Goal: Task Accomplishment & Management: Use online tool/utility

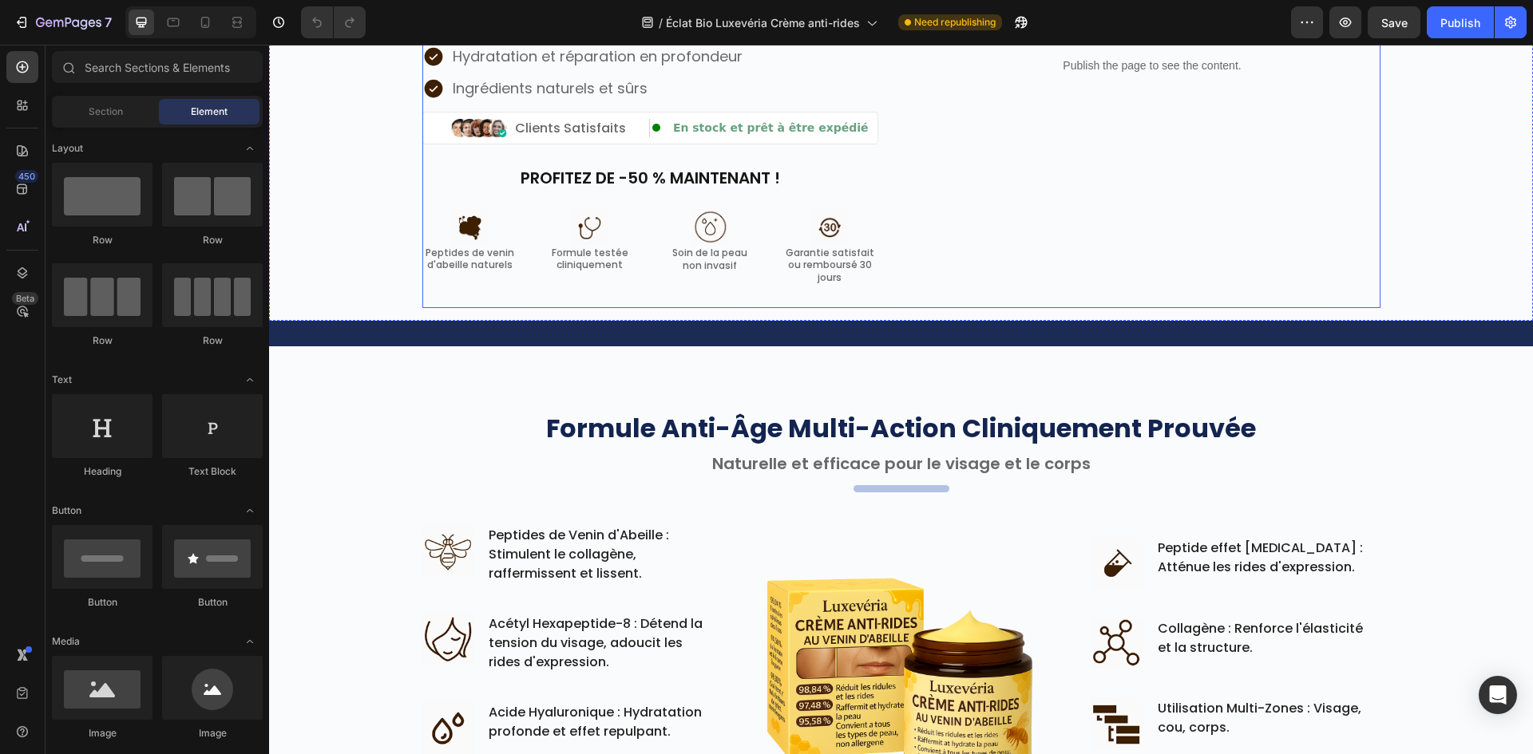
scroll to position [718, 0]
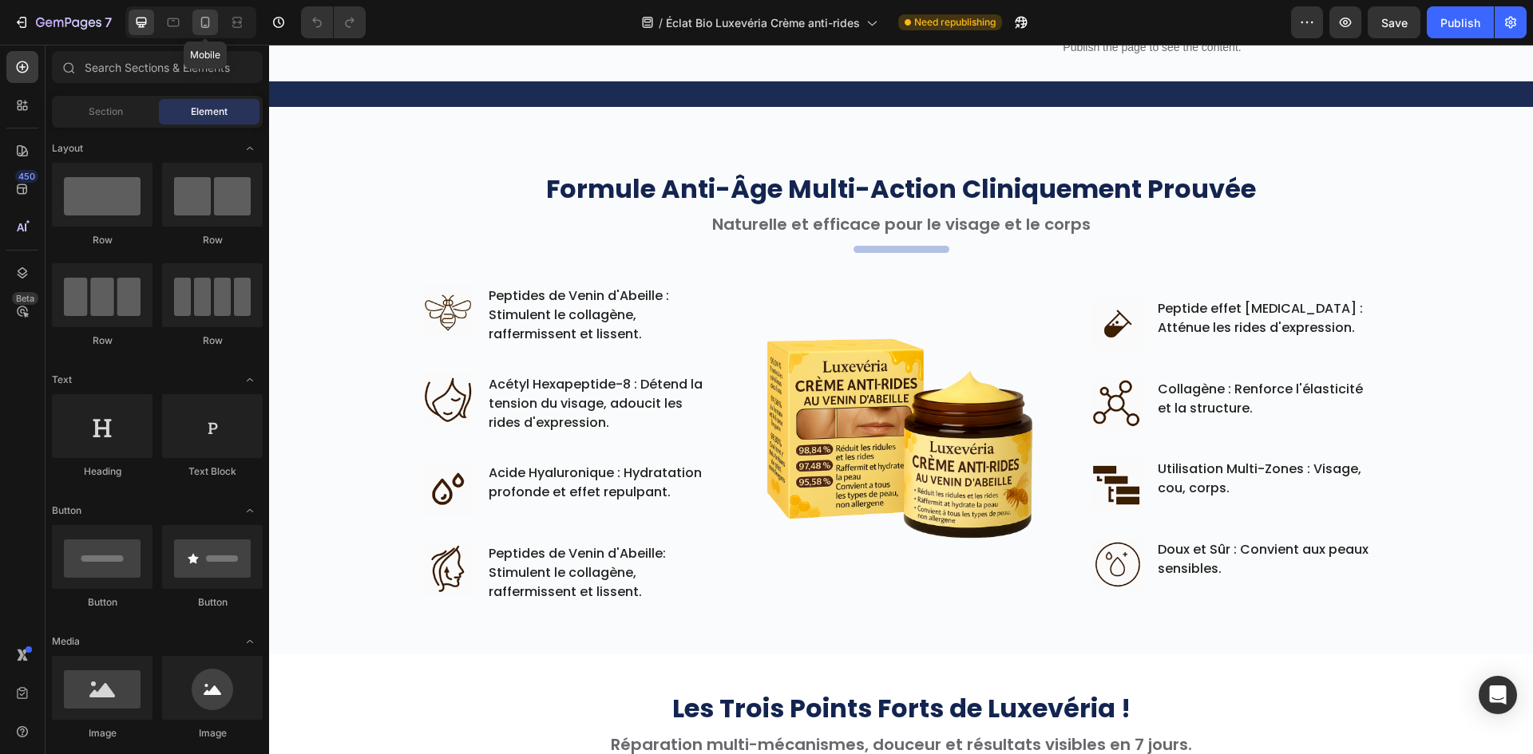
click at [212, 30] on icon at bounding box center [205, 22] width 16 height 16
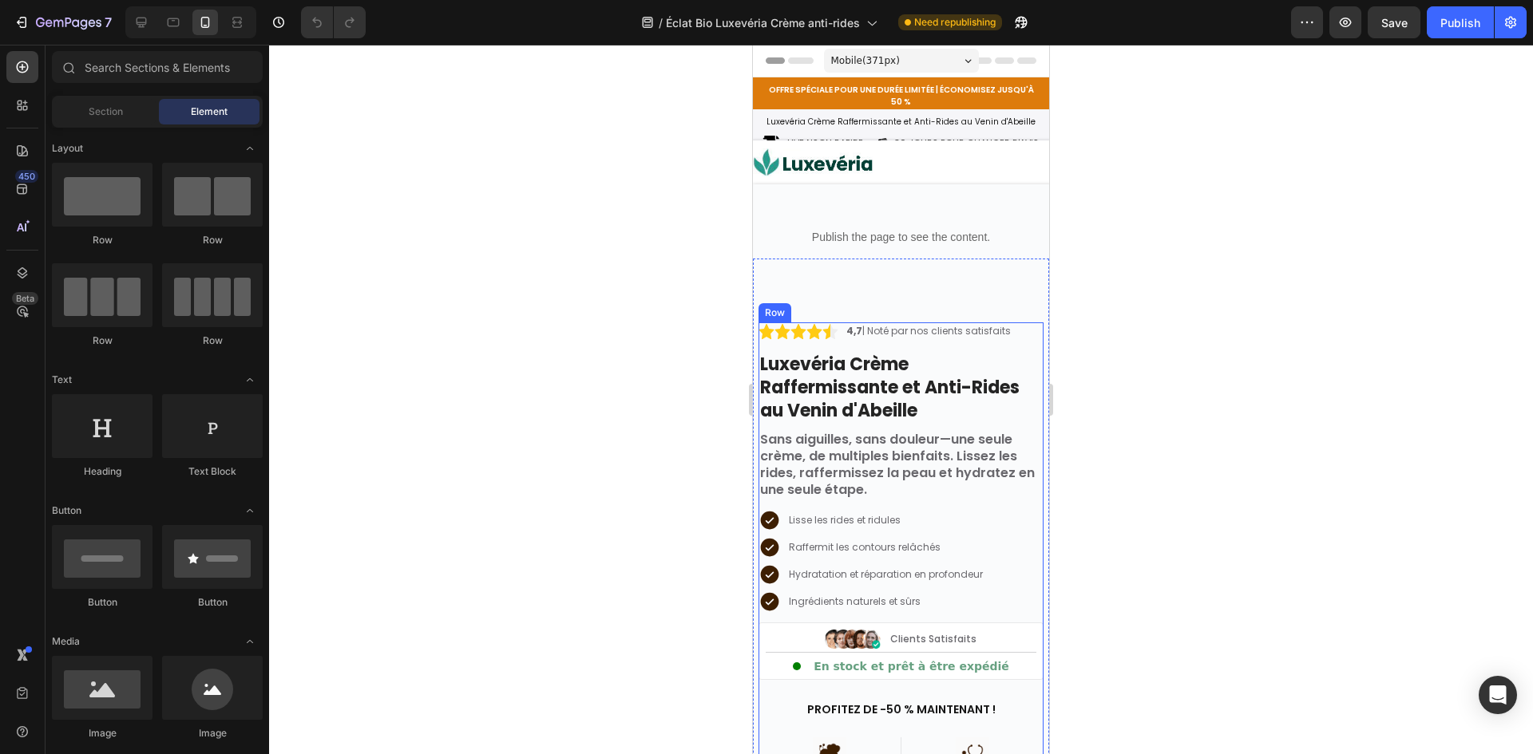
scroll to position [718, 0]
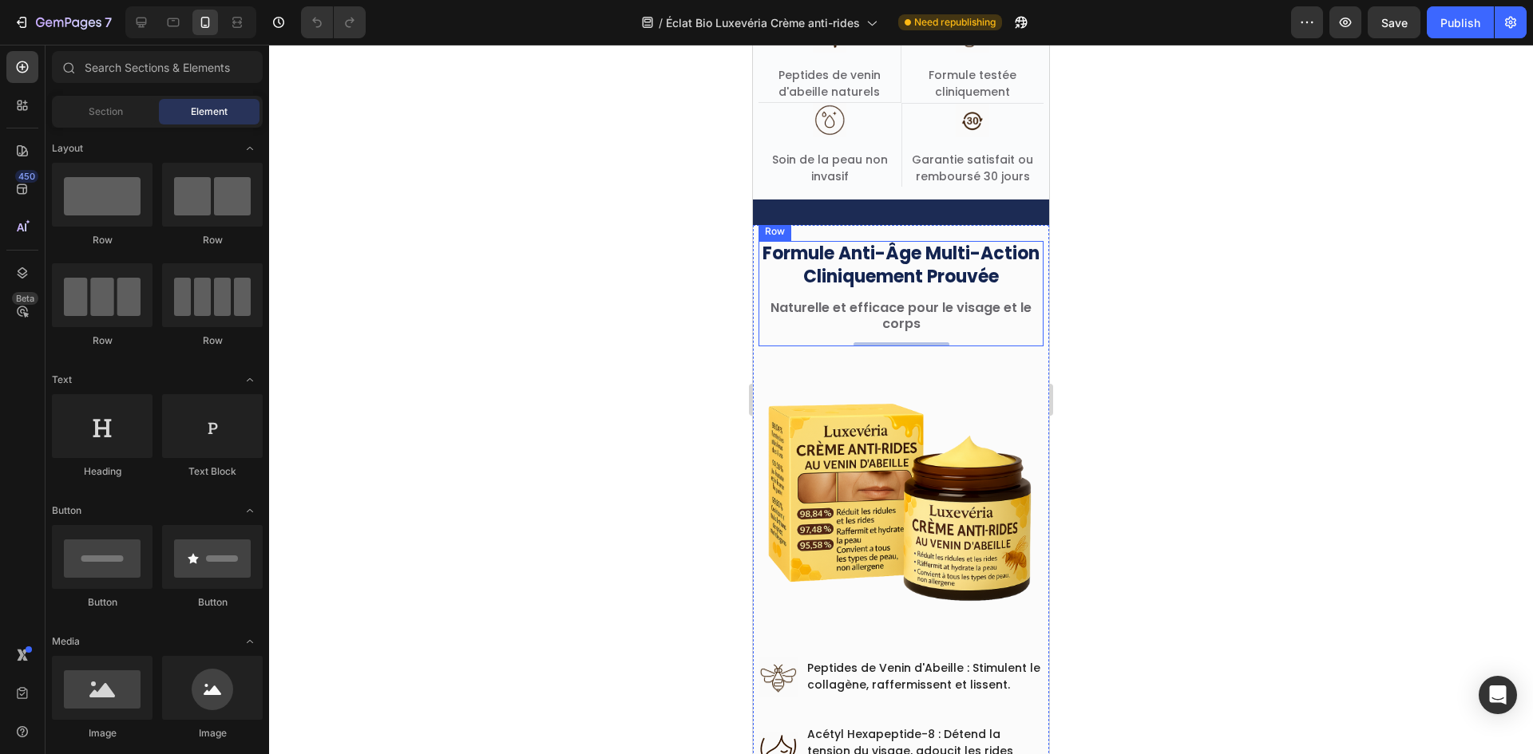
drag, startPoint x: 888, startPoint y: 373, endPoint x: 881, endPoint y: 382, distance: 12.0
click at [888, 374] on img at bounding box center [900, 501] width 285 height 285
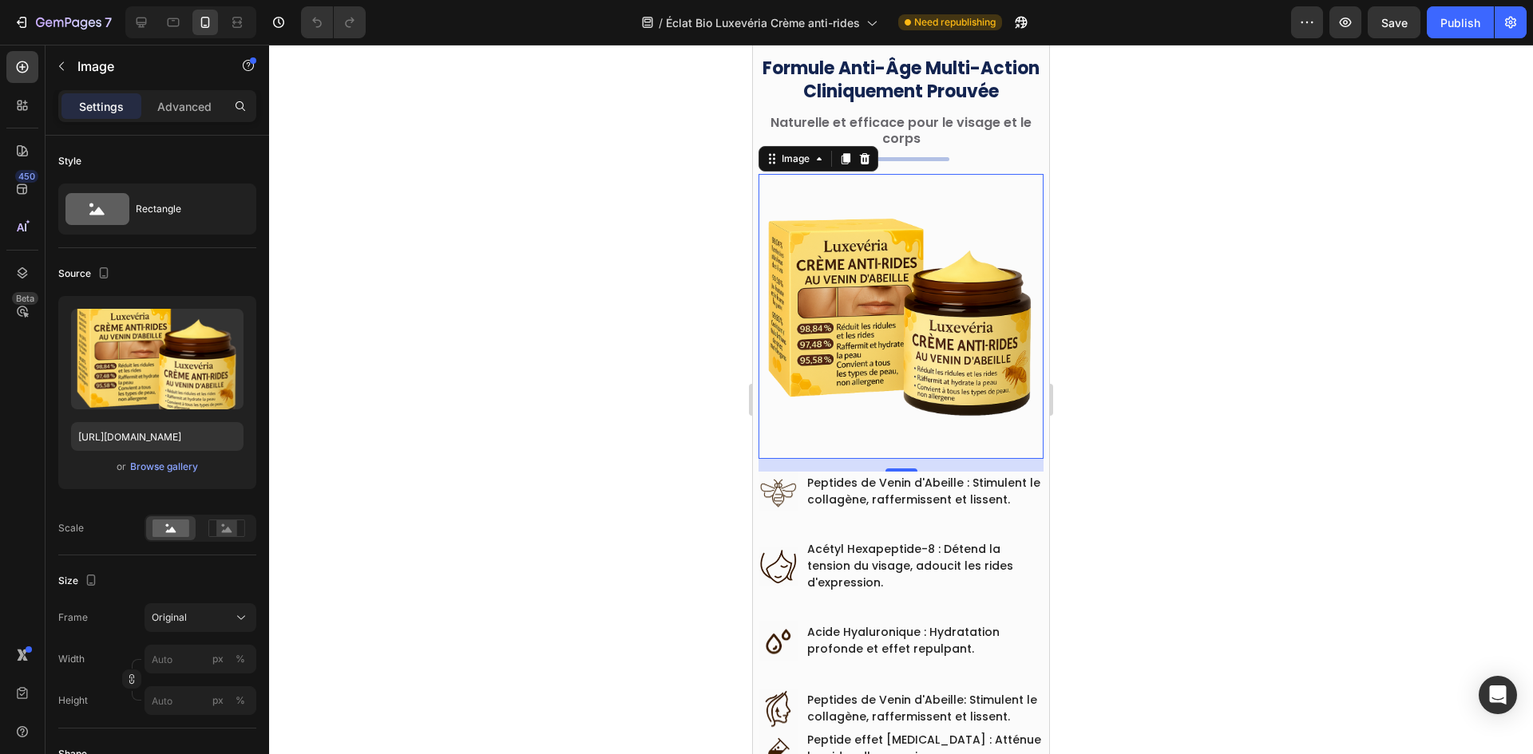
scroll to position [958, 0]
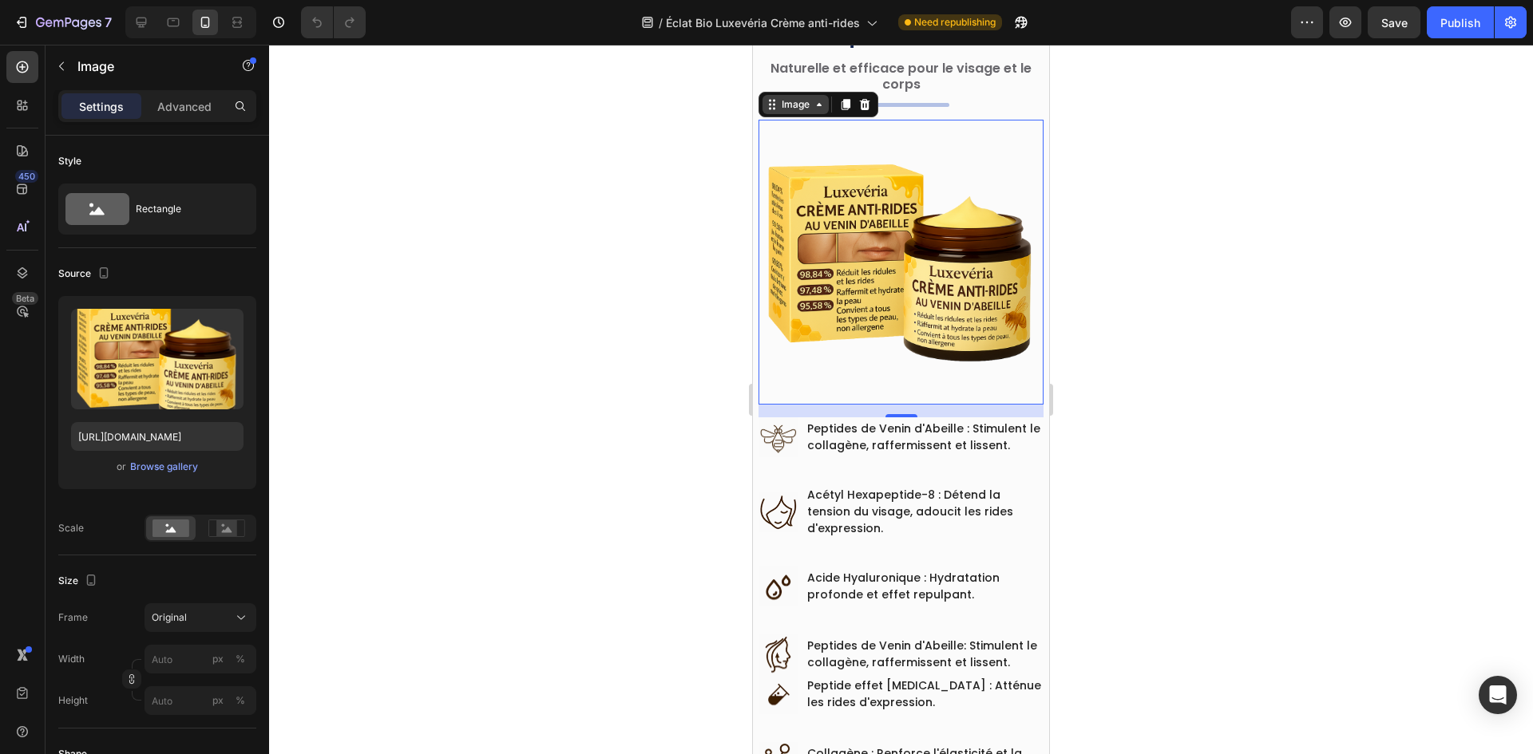
click at [813, 104] on icon at bounding box center [819, 104] width 13 height 13
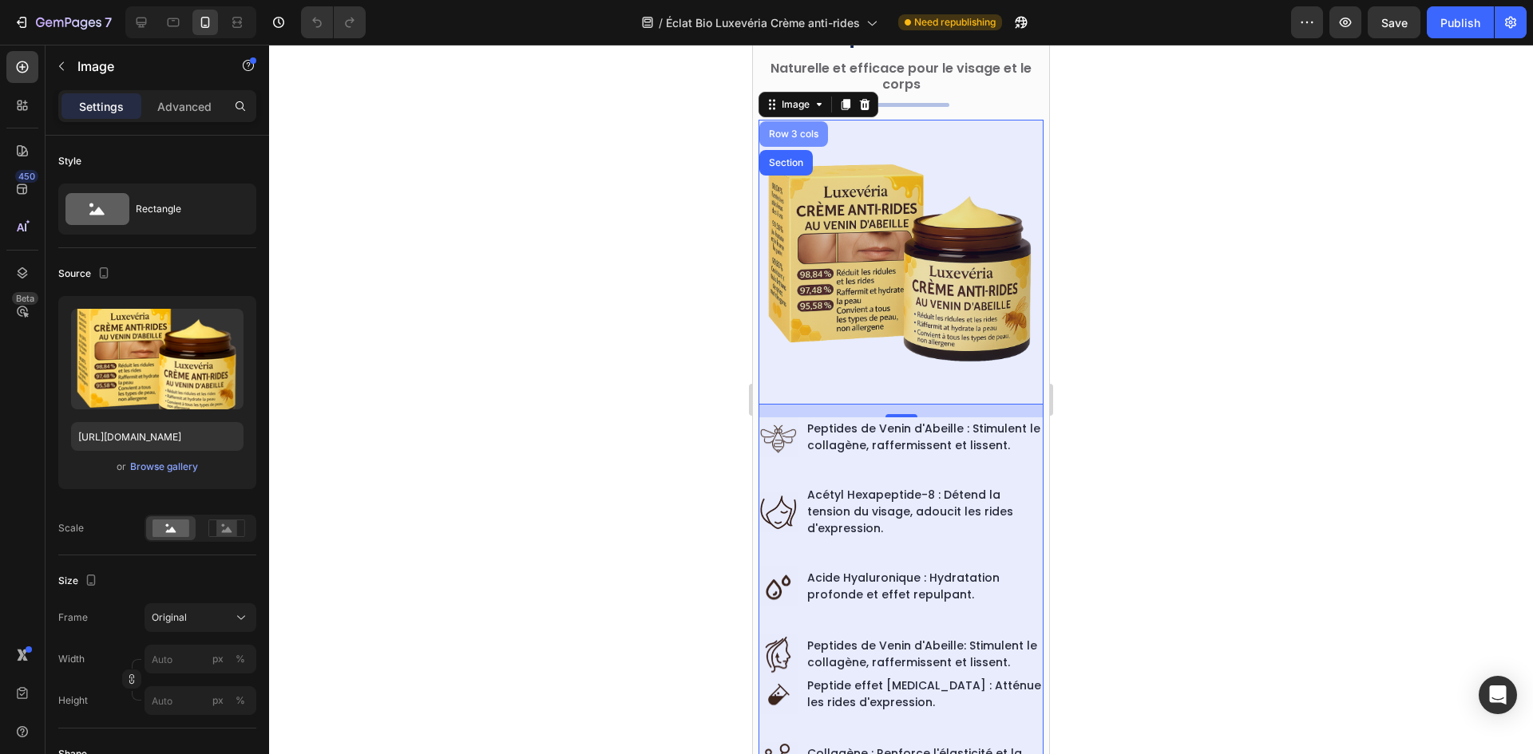
click at [802, 129] on div "Row 3 cols" at bounding box center [794, 134] width 56 height 10
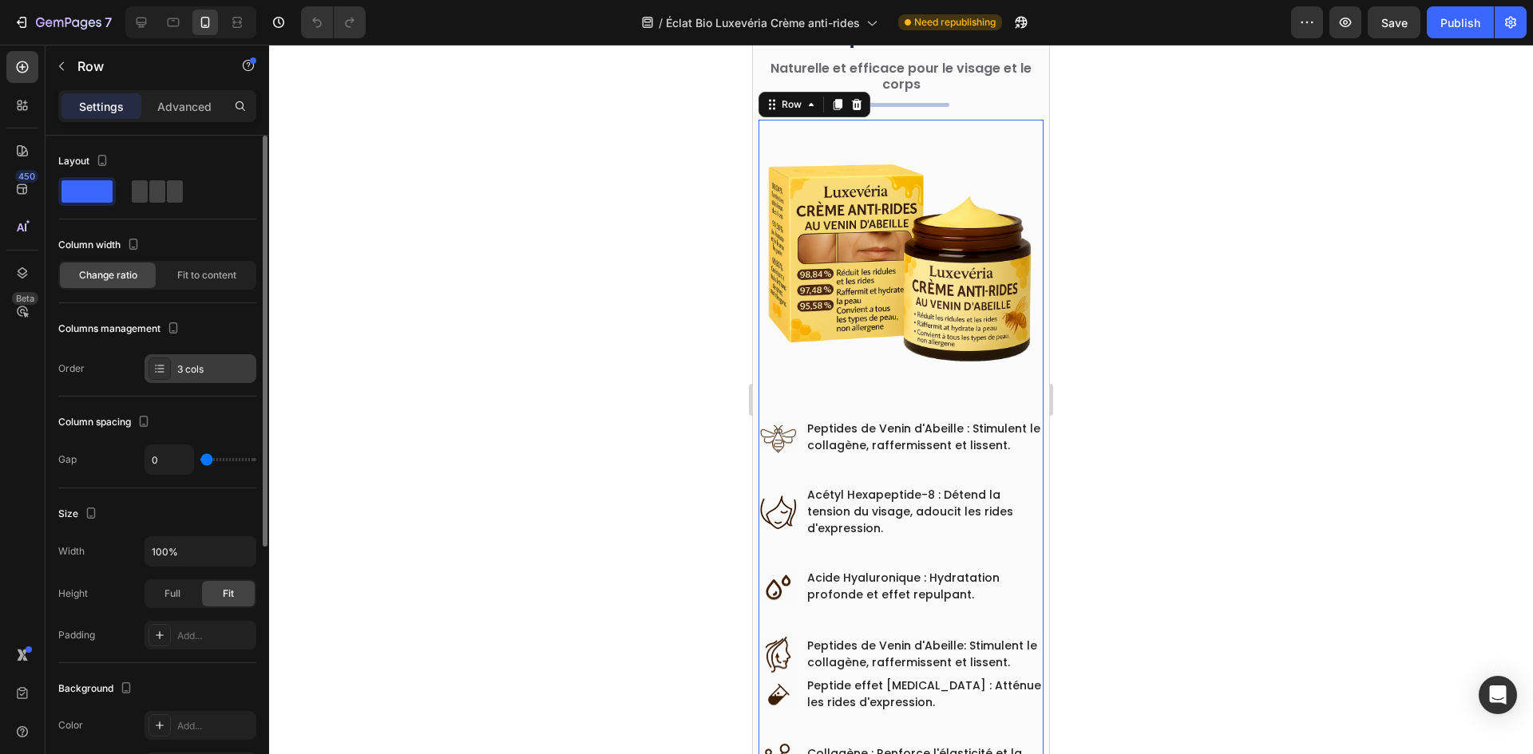
click at [164, 355] on div "3 cols" at bounding box center [200, 368] width 112 height 29
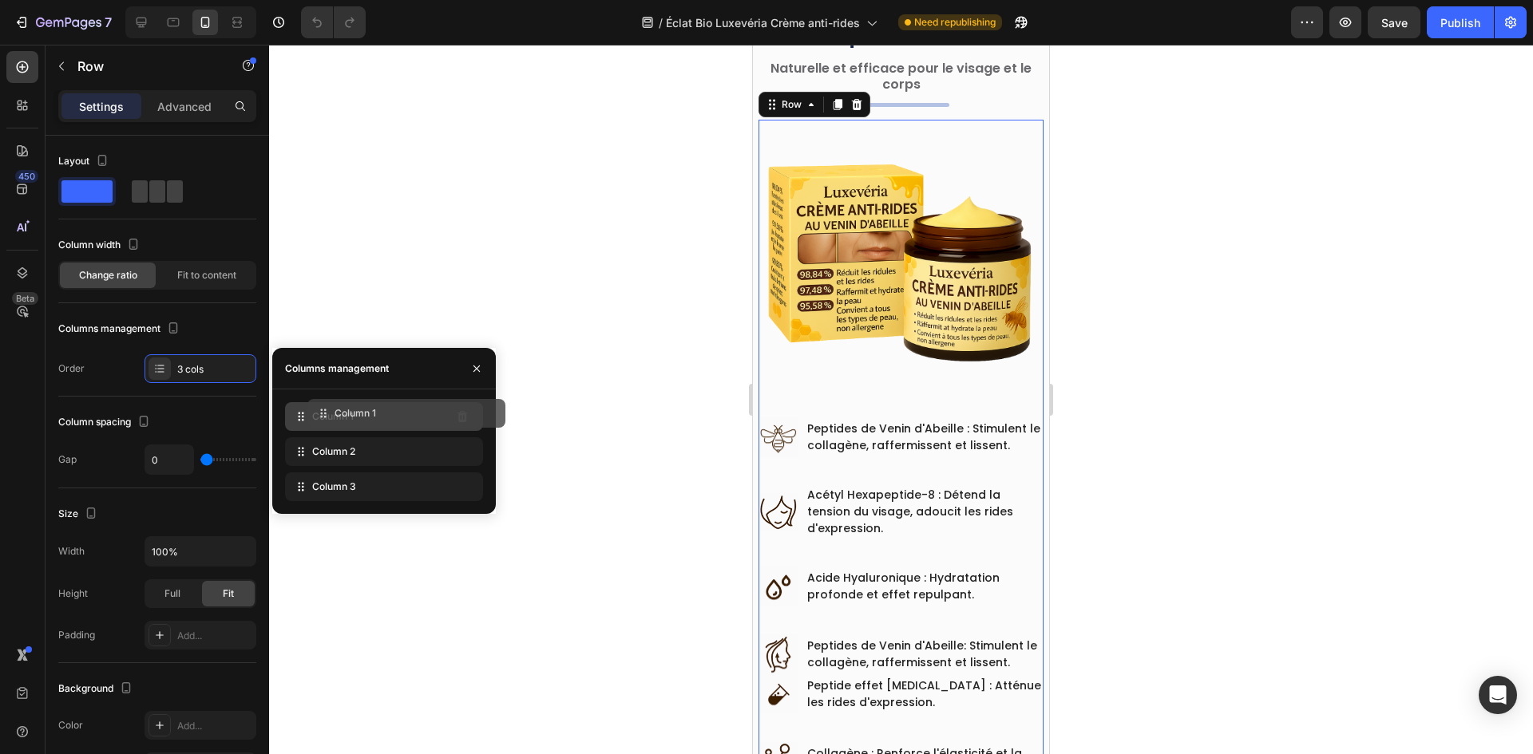
drag, startPoint x: 317, startPoint y: 453, endPoint x: 341, endPoint y: 411, distance: 47.9
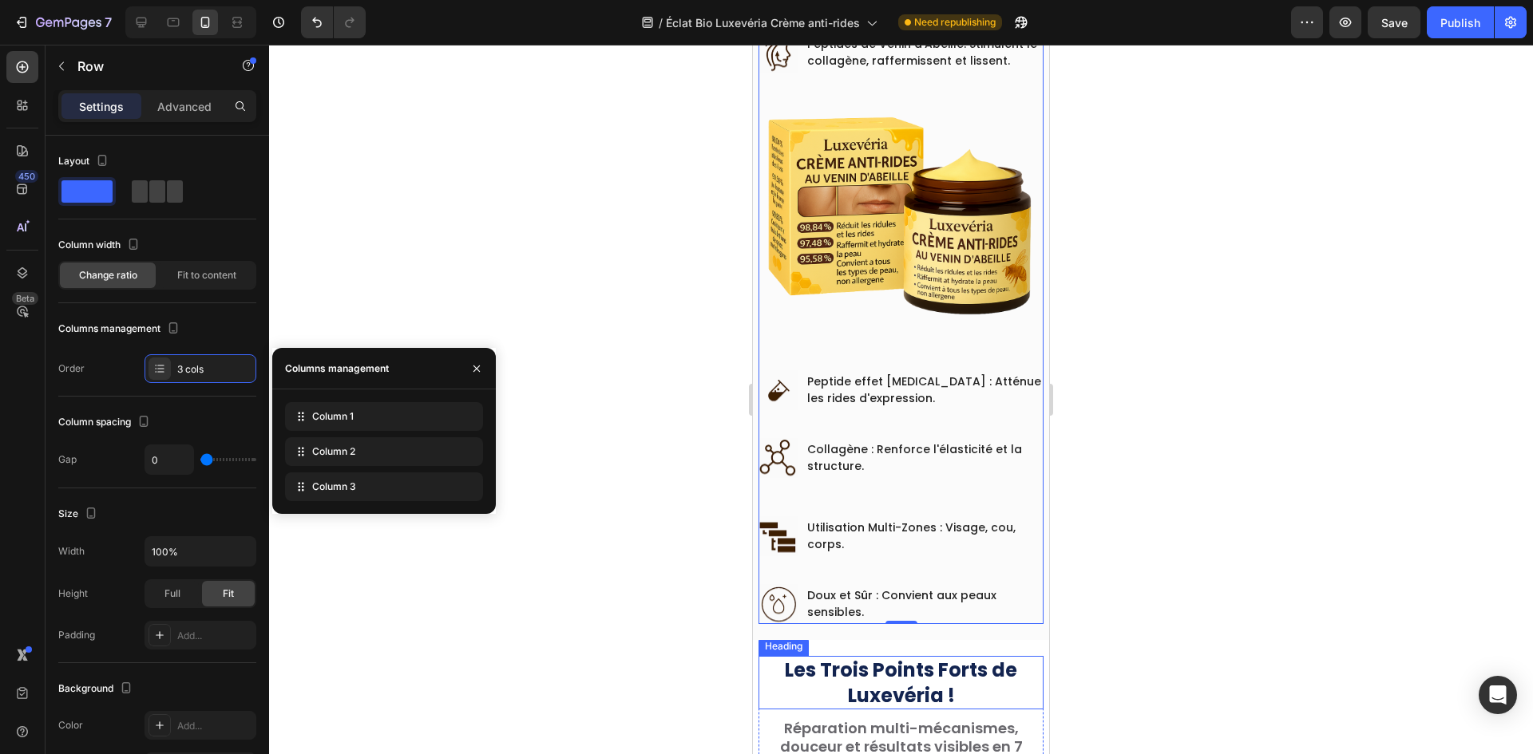
scroll to position [1437, 0]
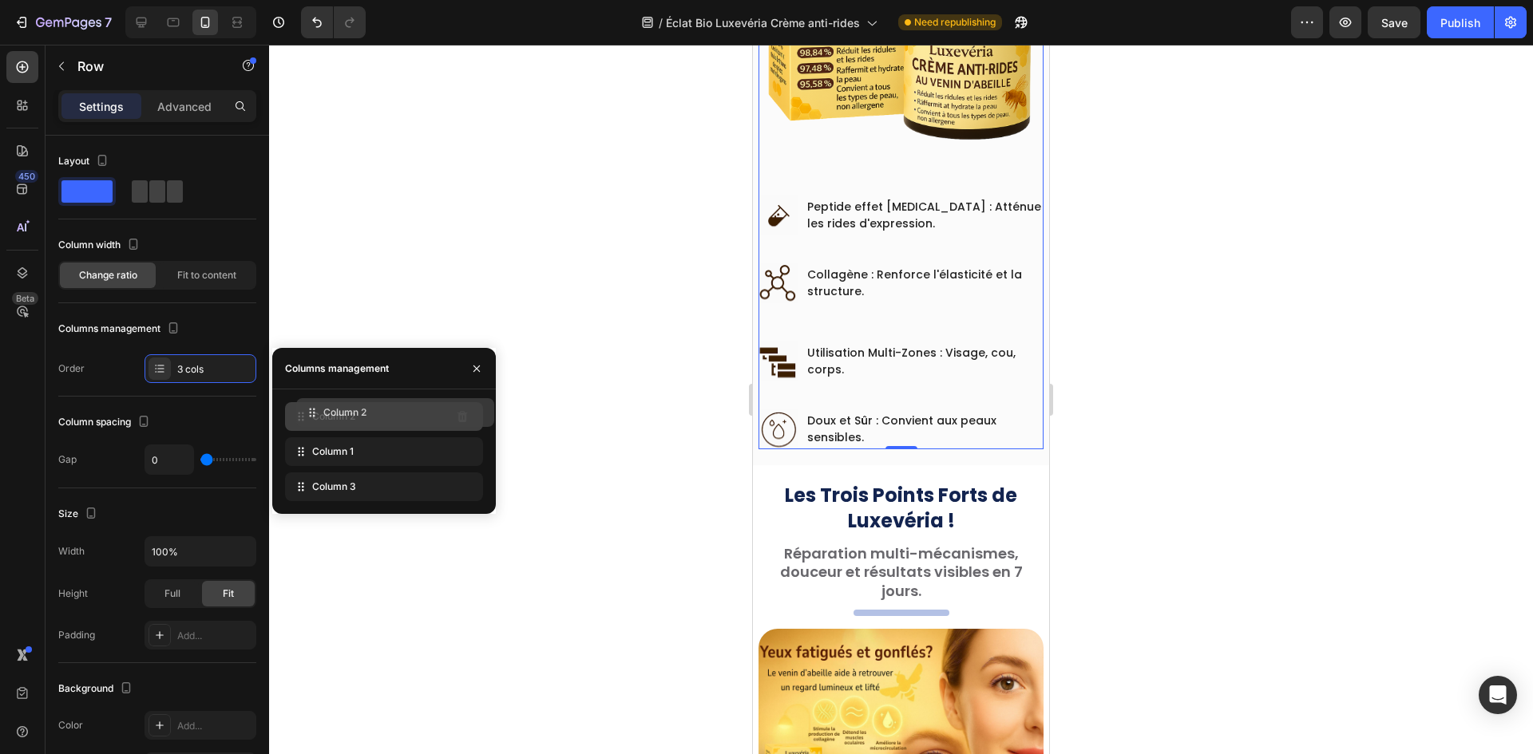
drag, startPoint x: 412, startPoint y: 445, endPoint x: 407, endPoint y: 423, distance: 22.9
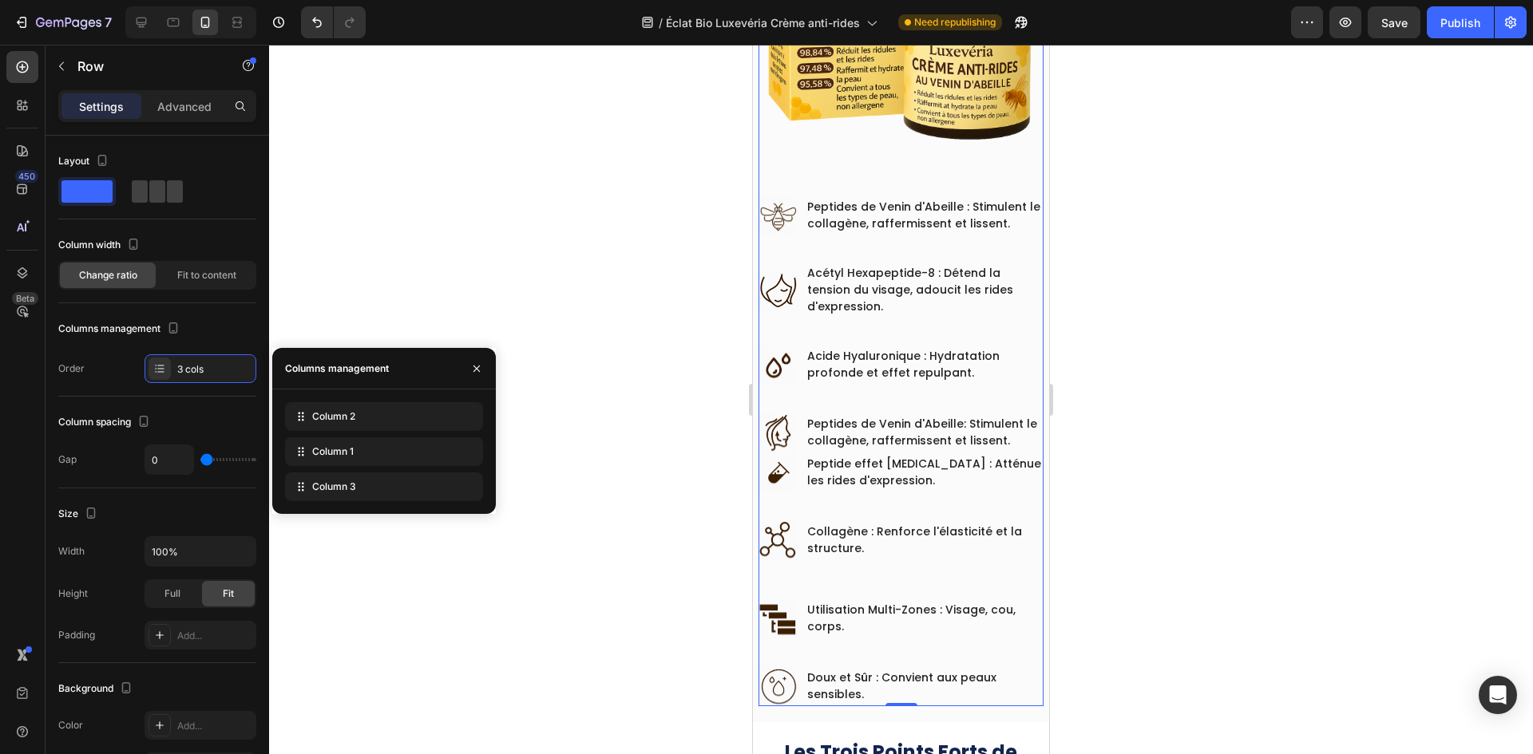
click at [615, 370] on div at bounding box center [901, 400] width 1264 height 710
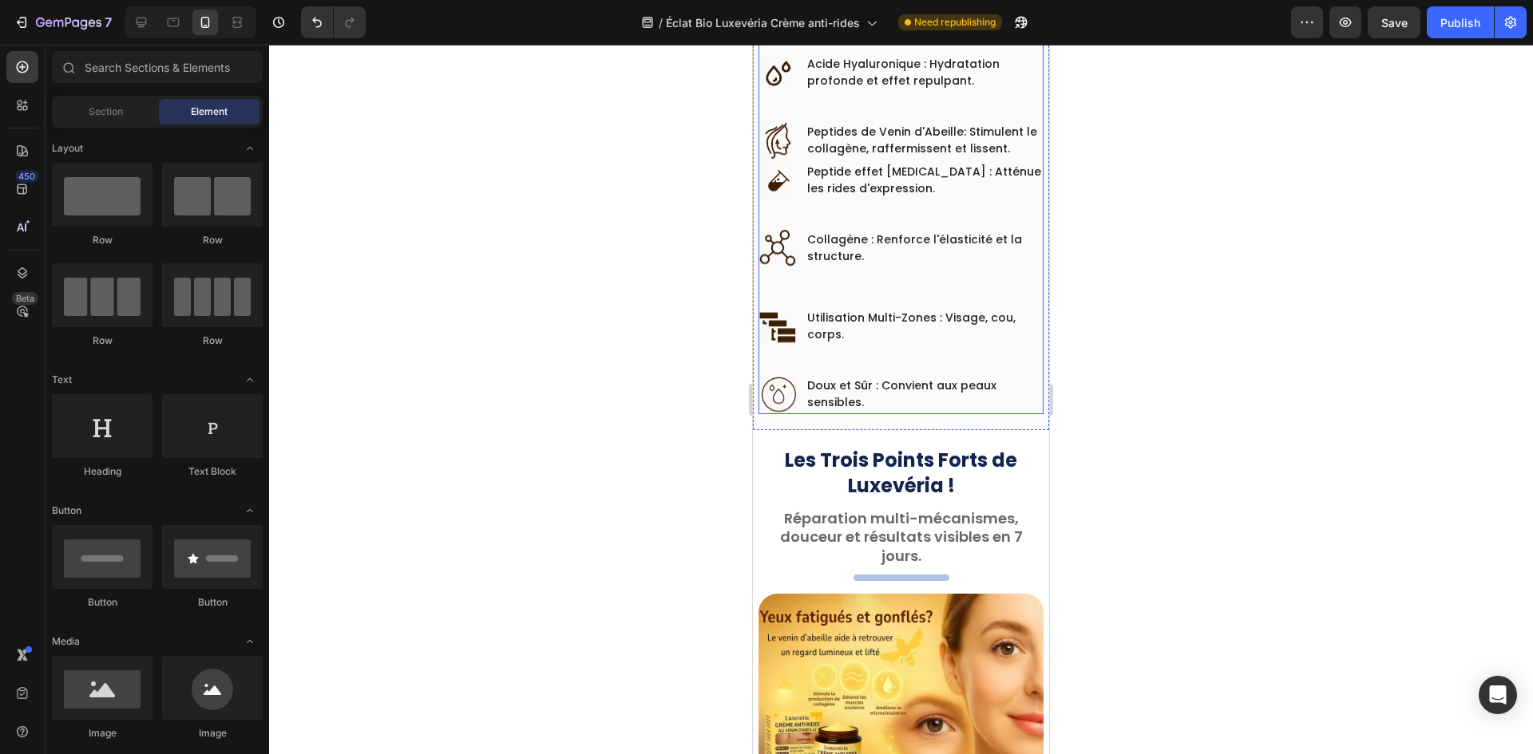
scroll to position [1659, 0]
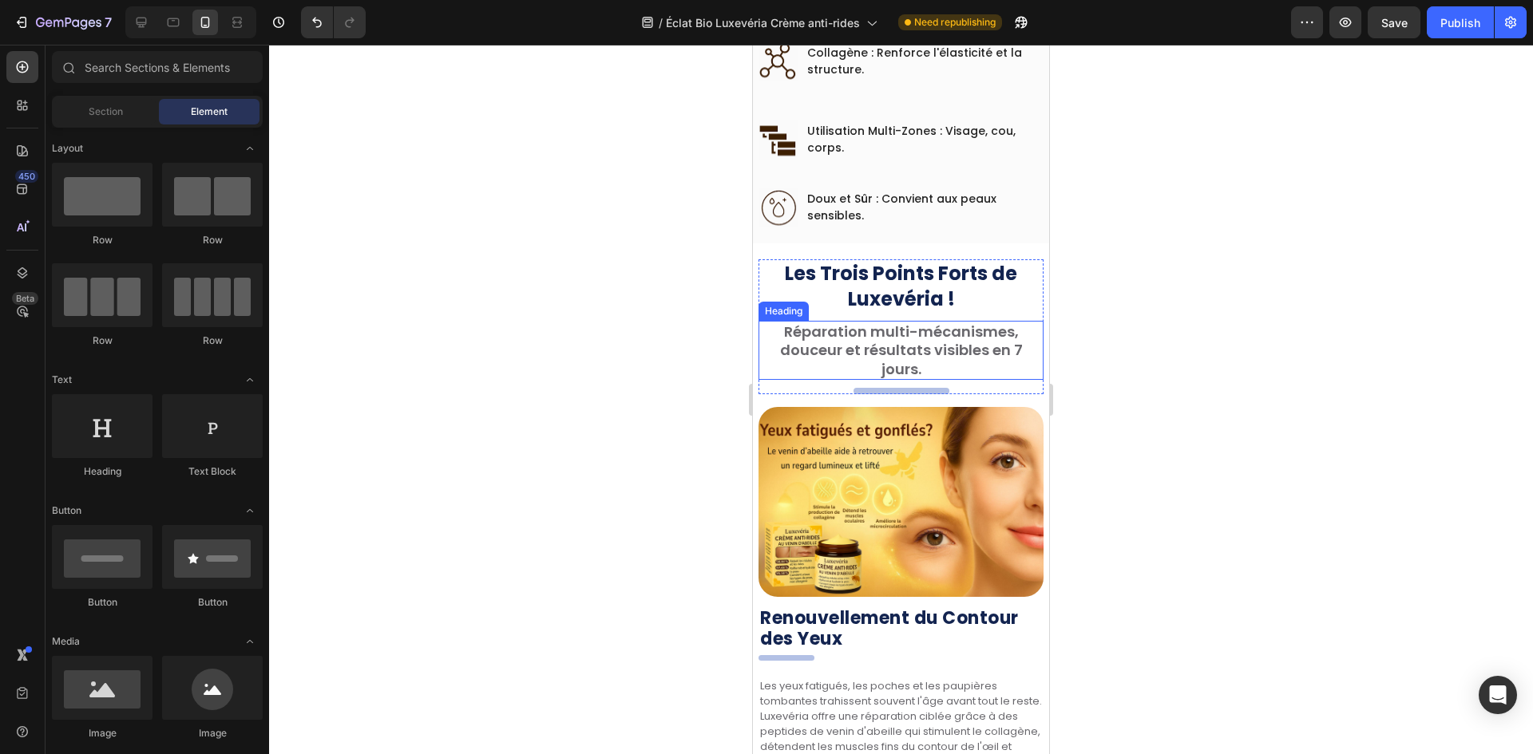
click at [873, 322] on h2 "Réparation multi-mécanismes, douceur et résultats visibles en 7 jours." at bounding box center [900, 350] width 285 height 59
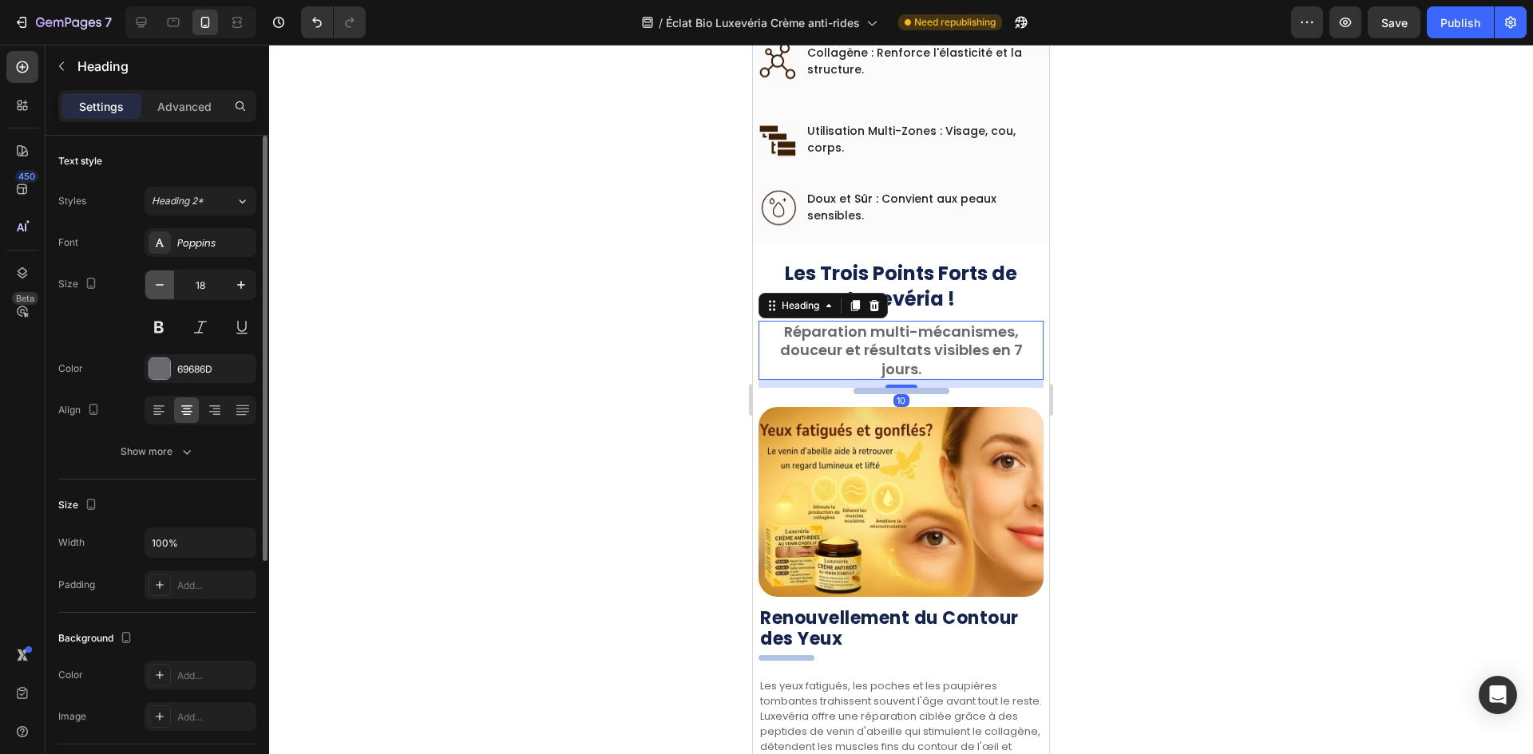
click at [171, 289] on button "button" at bounding box center [159, 285] width 29 height 29
click at [170, 289] on button "button" at bounding box center [159, 285] width 29 height 29
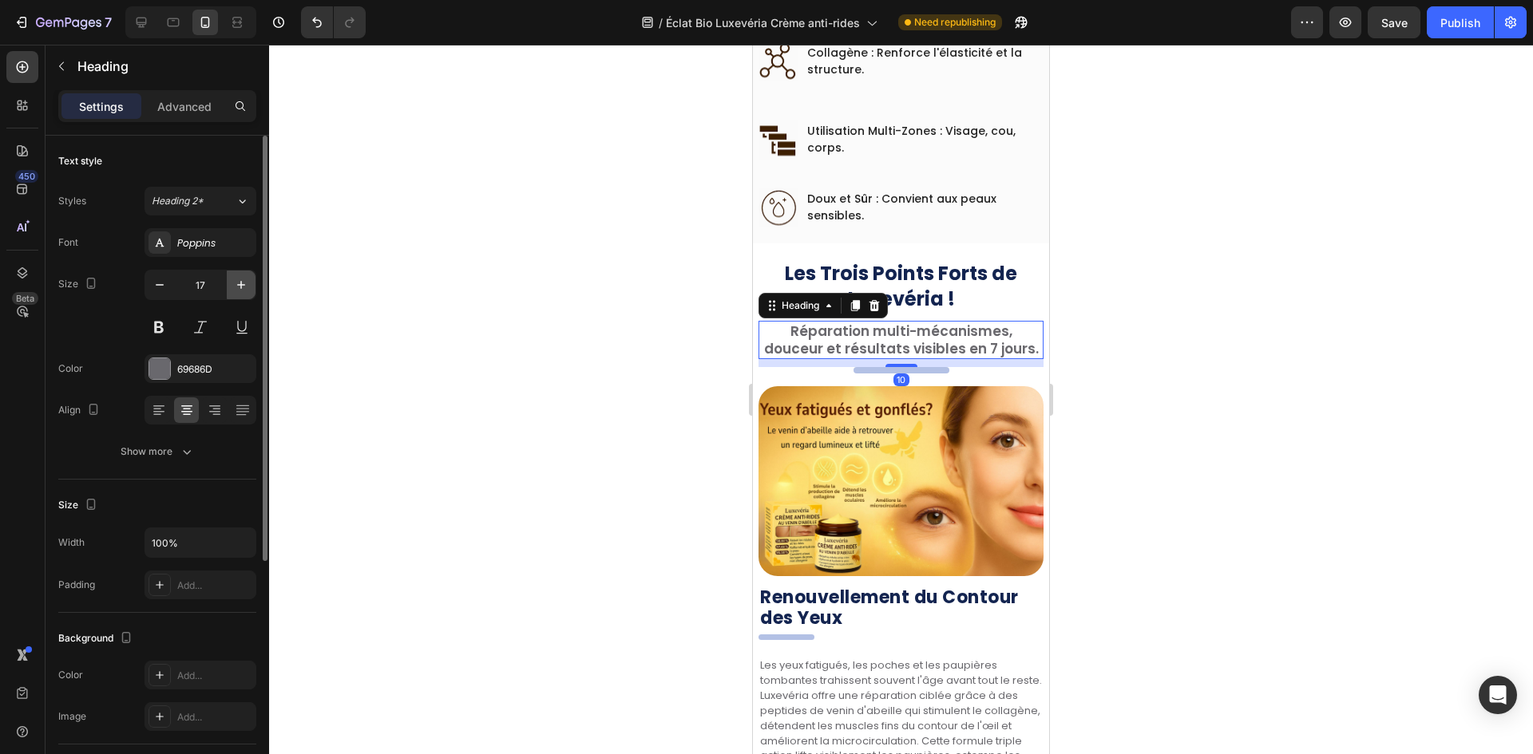
type input "16"
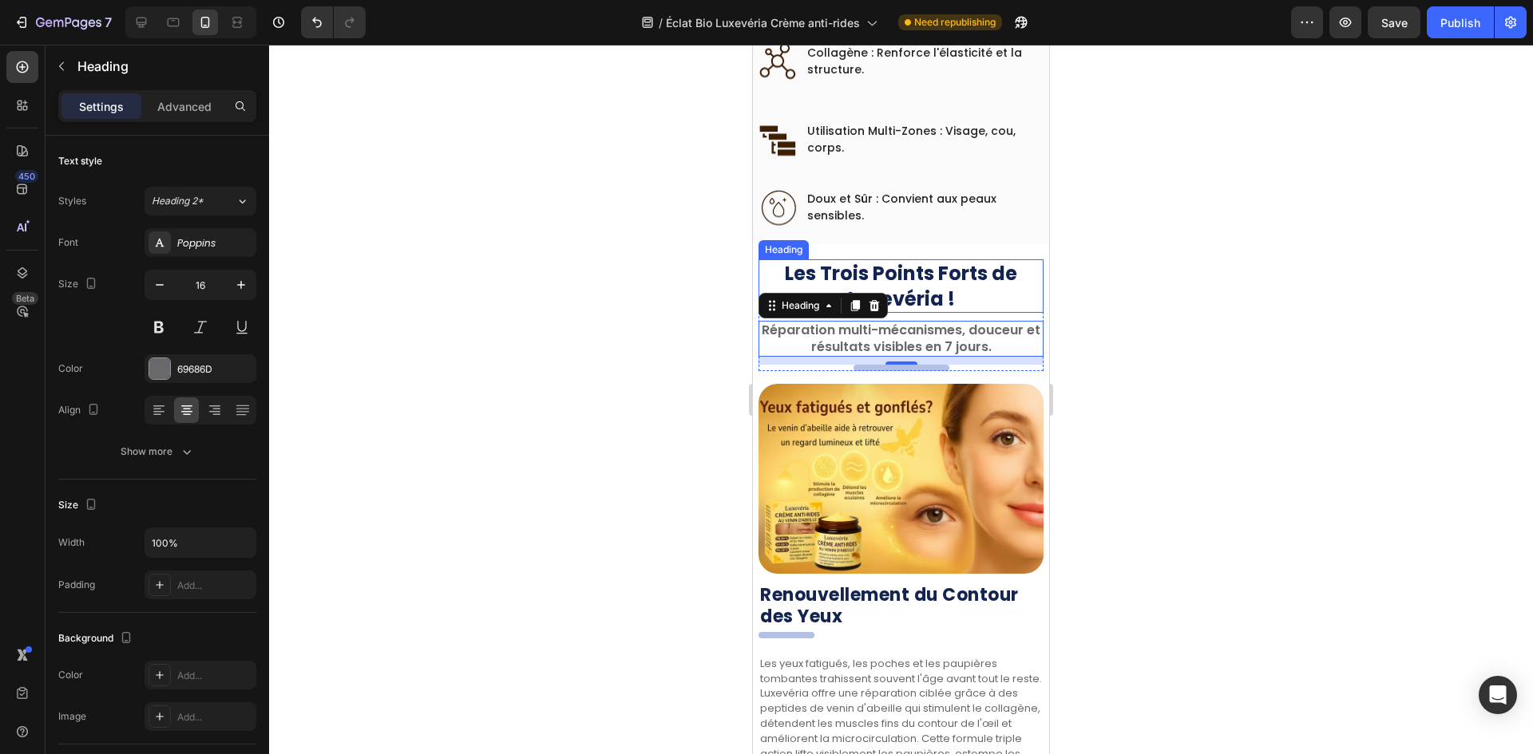
click at [955, 275] on h2 "Les Trois Points Forts de Luxevéria !" at bounding box center [900, 285] width 285 height 53
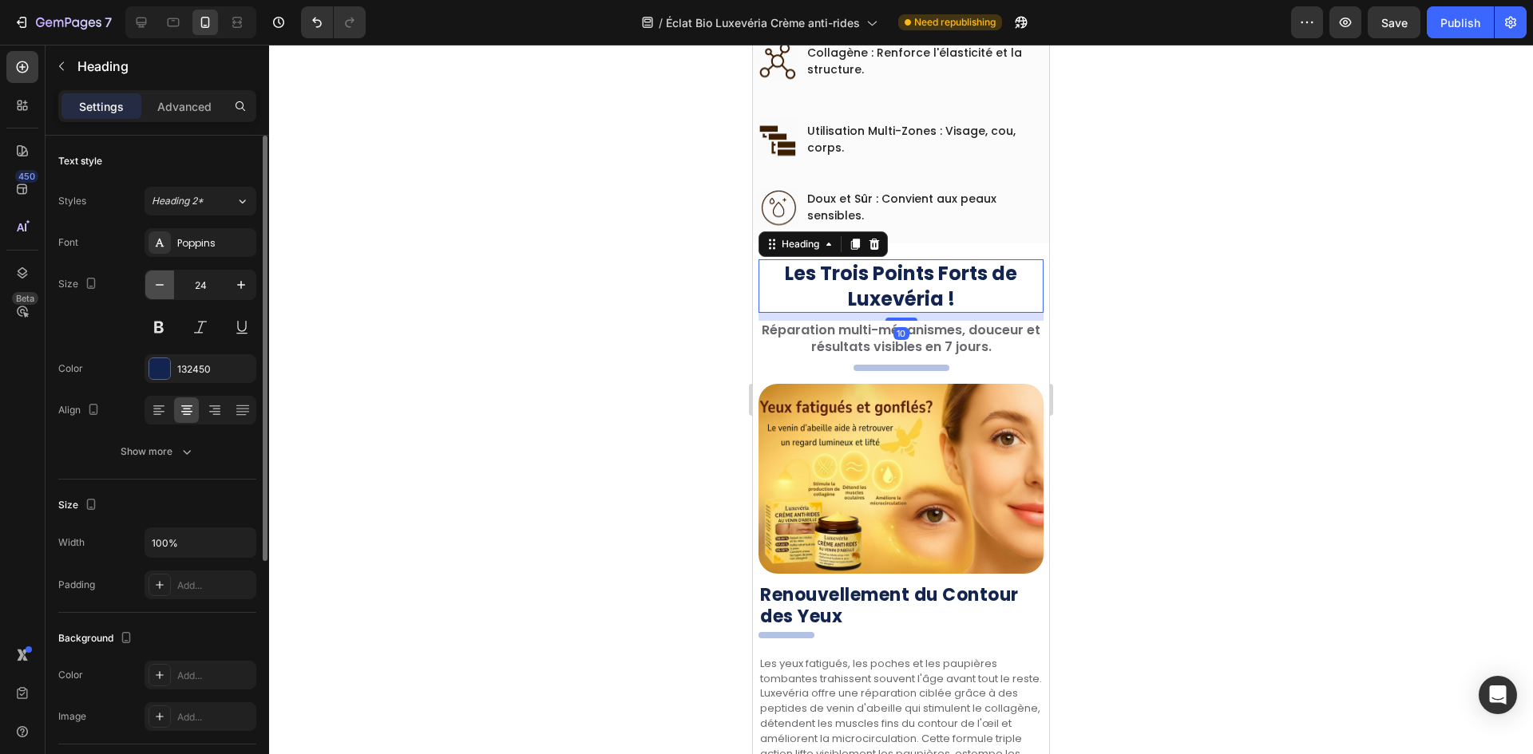
click at [171, 295] on button "button" at bounding box center [159, 285] width 29 height 29
click at [168, 291] on button "button" at bounding box center [159, 285] width 29 height 29
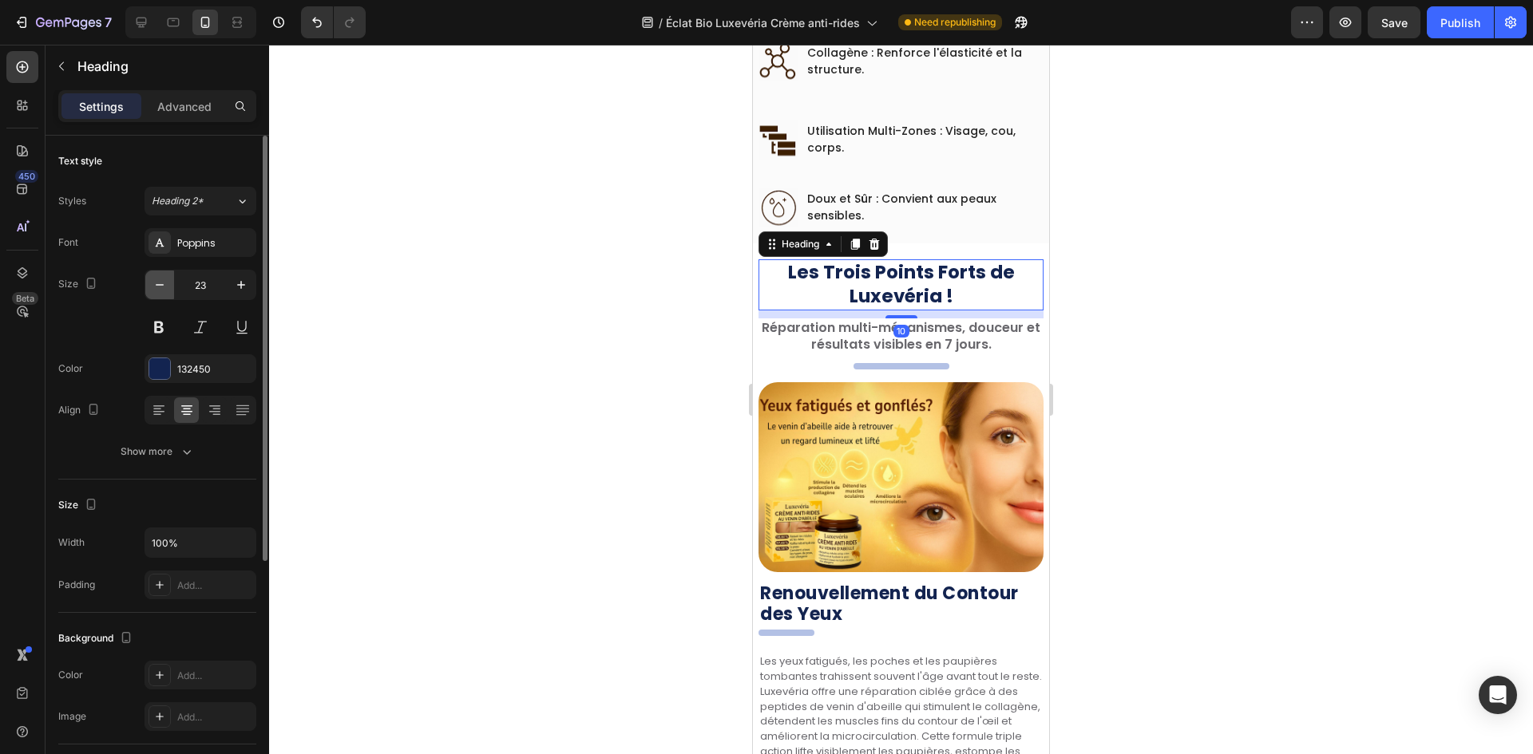
type input "22"
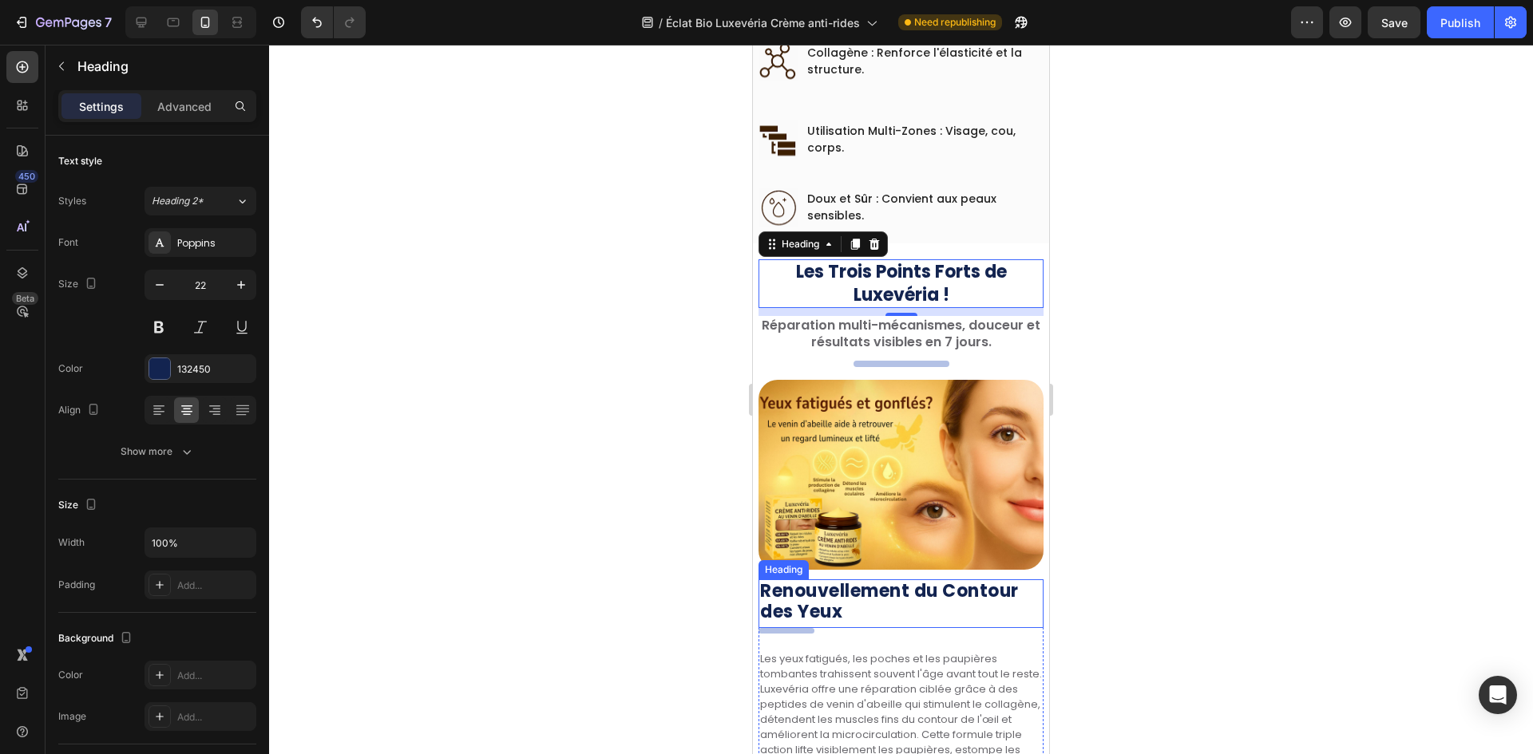
click at [801, 579] on strong "Renouvellement du Contour des Yeux" at bounding box center [889, 601] width 259 height 45
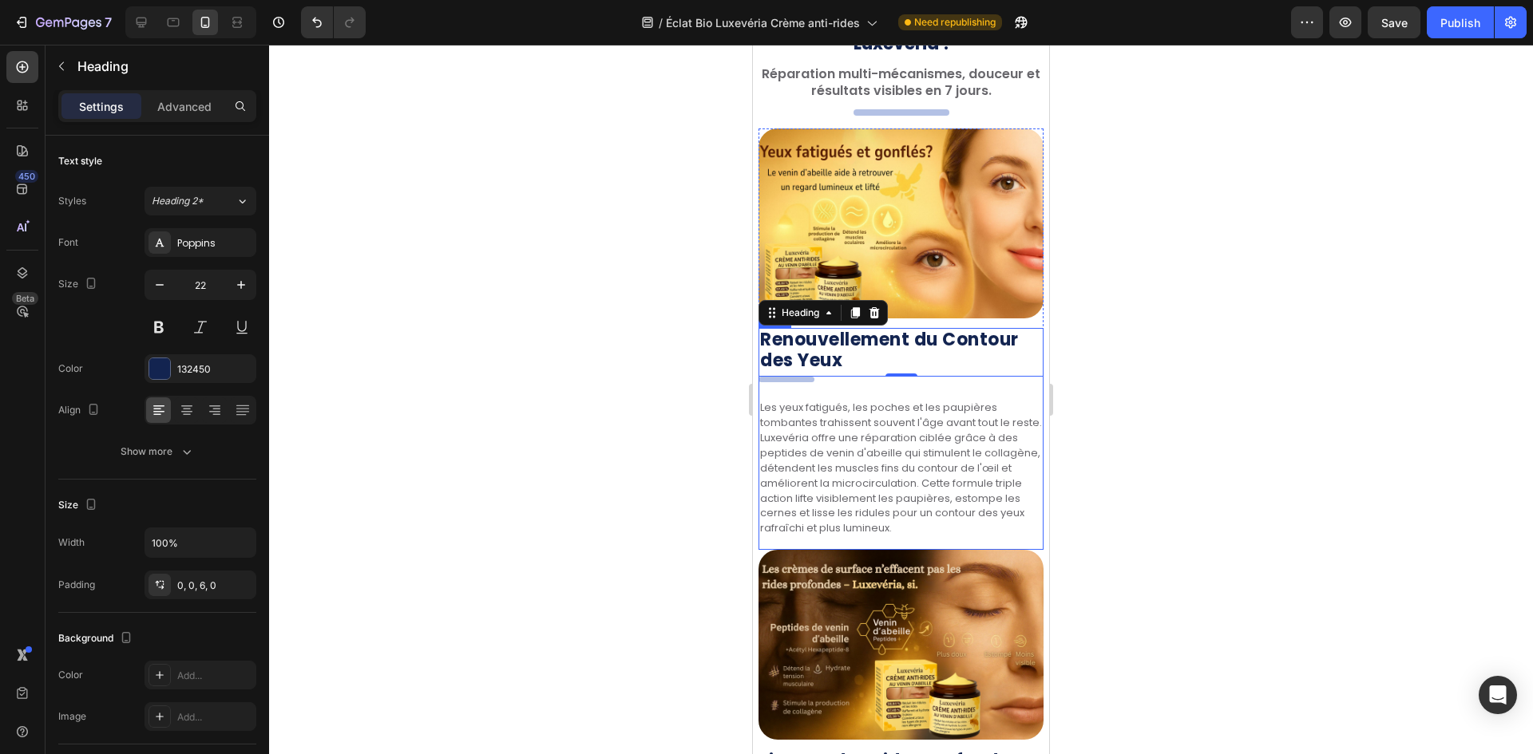
scroll to position [2377, 0]
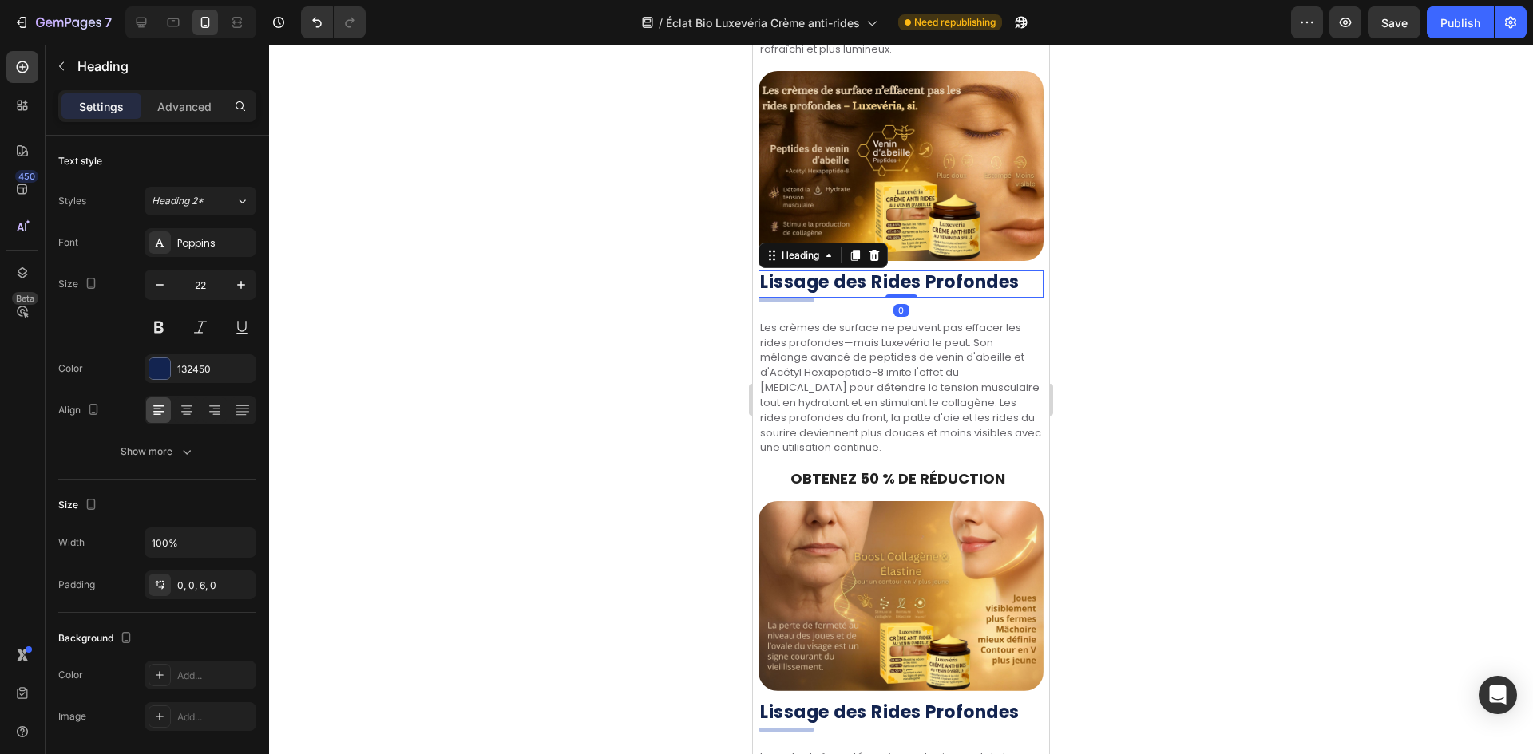
click at [938, 270] on strong "Lissage des Rides Profondes" at bounding box center [889, 282] width 259 height 25
click at [910, 469] on h2 "OBTENEZ 50 % DE RÉDUCTION" at bounding box center [900, 478] width 285 height 18
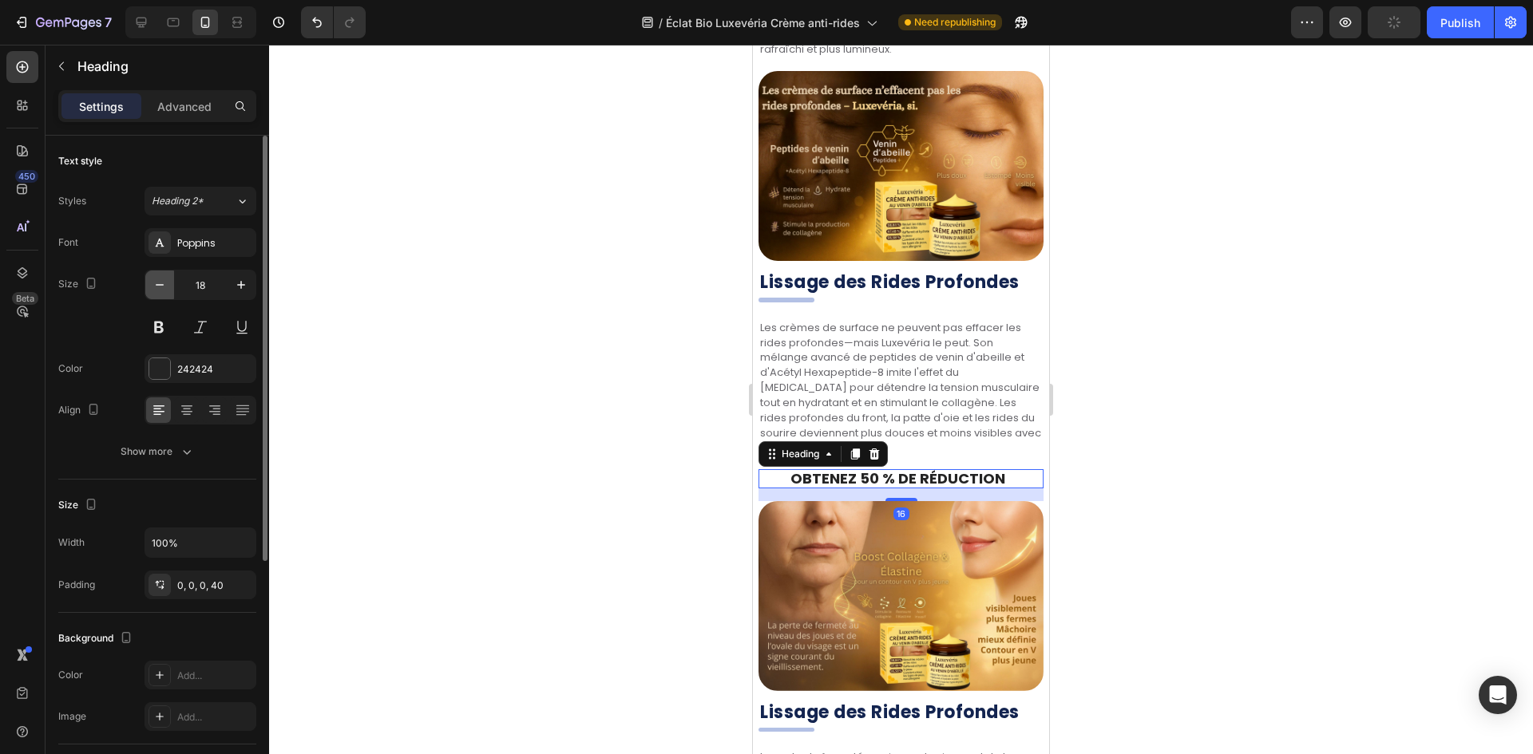
click at [157, 287] on icon "button" at bounding box center [160, 285] width 16 height 16
type input "16"
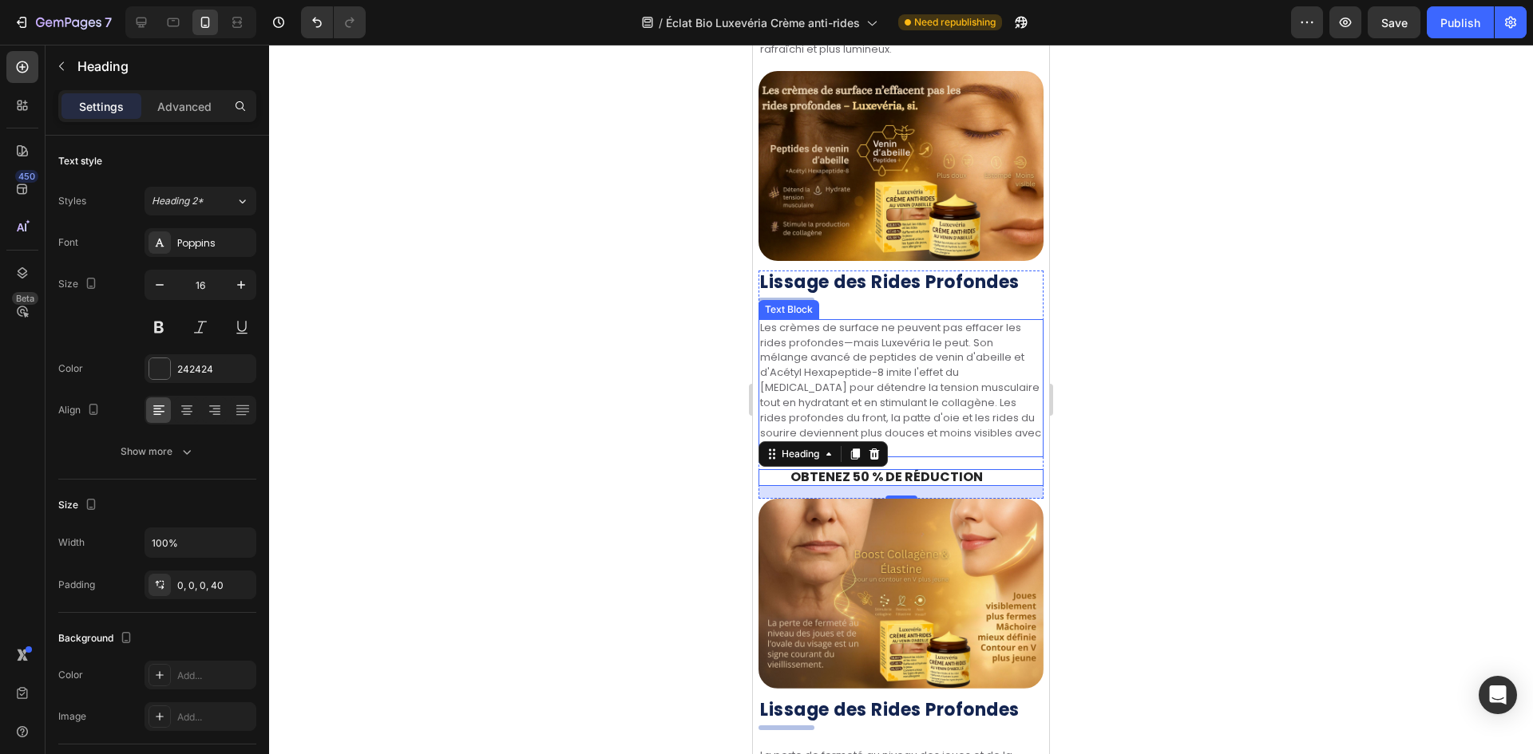
click at [965, 330] on p "Les crèmes de surface ne peuvent pas effacer les rides profondes—mais Luxevéria…" at bounding box center [901, 389] width 282 height 136
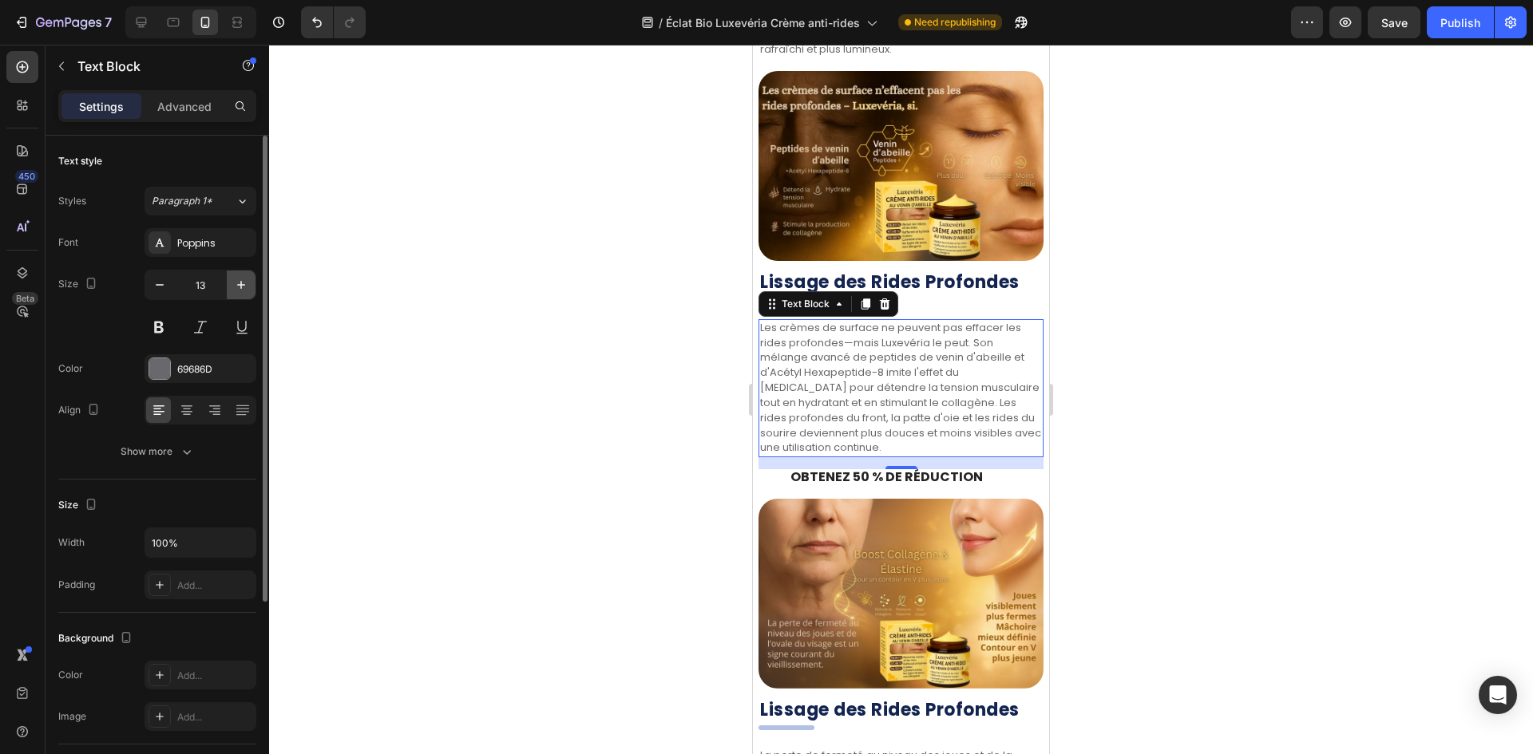
click at [239, 280] on icon "button" at bounding box center [241, 285] width 16 height 16
type input "14"
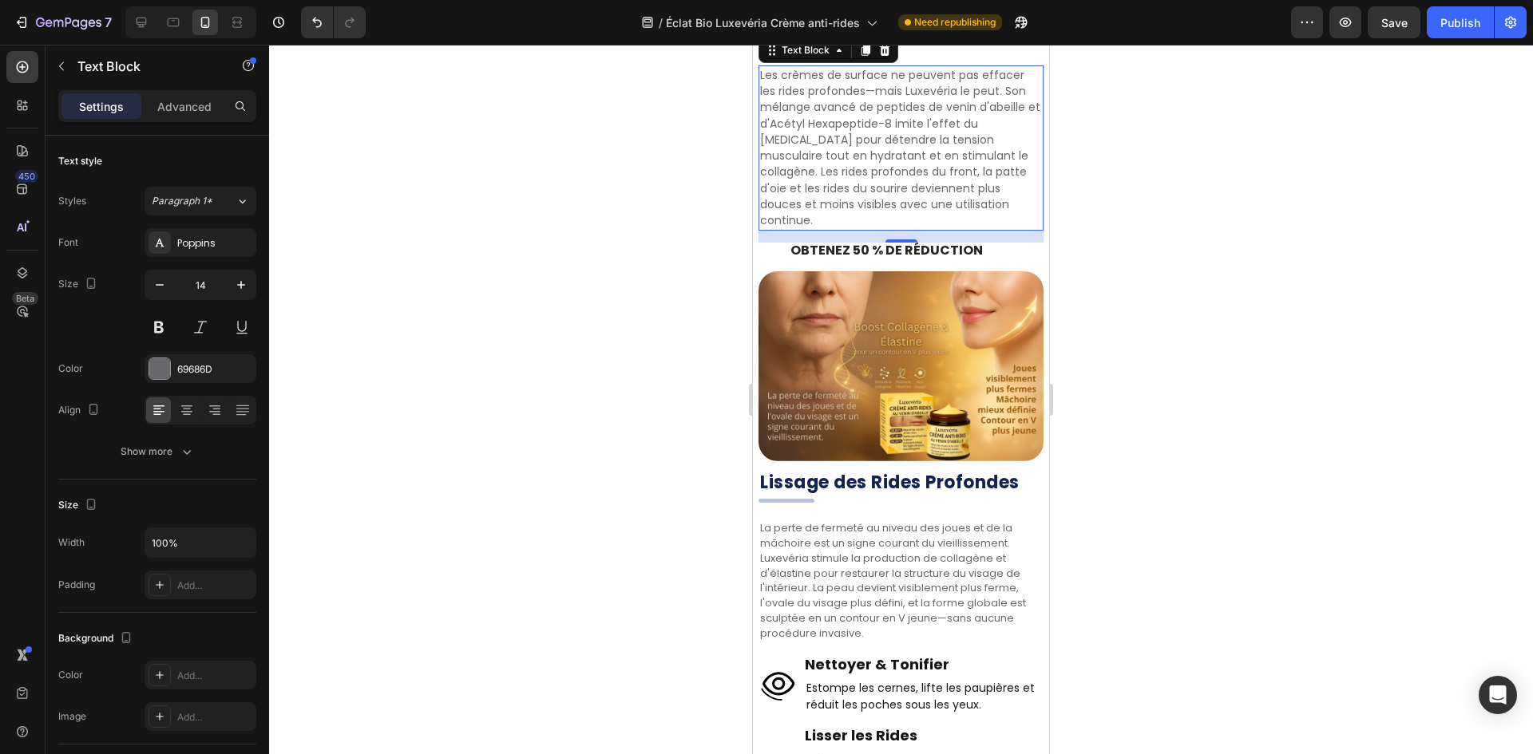
scroll to position [2617, 0]
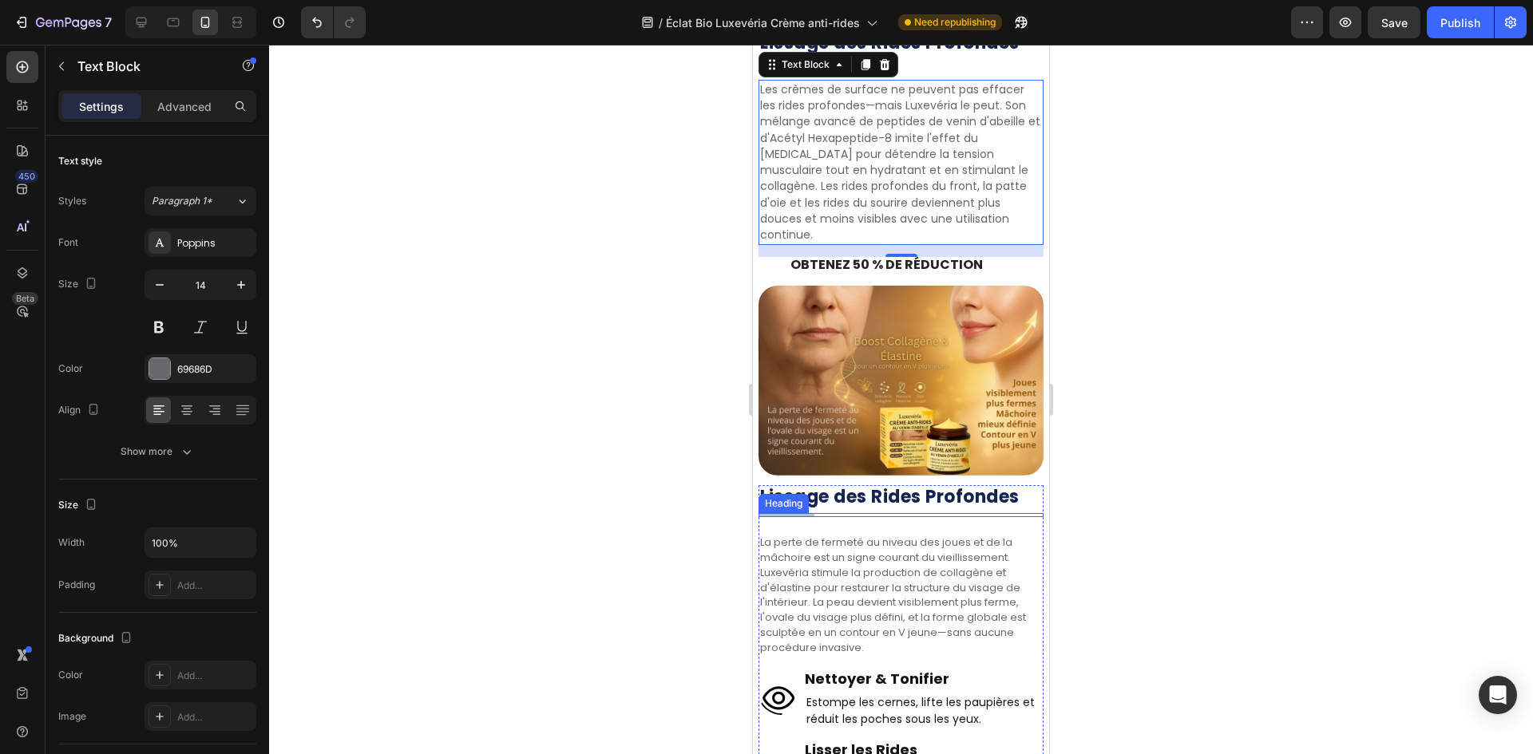
click at [826, 536] on p "La perte de fermeté au niveau des joues et de la mâchoire est un signe courant …" at bounding box center [901, 596] width 282 height 121
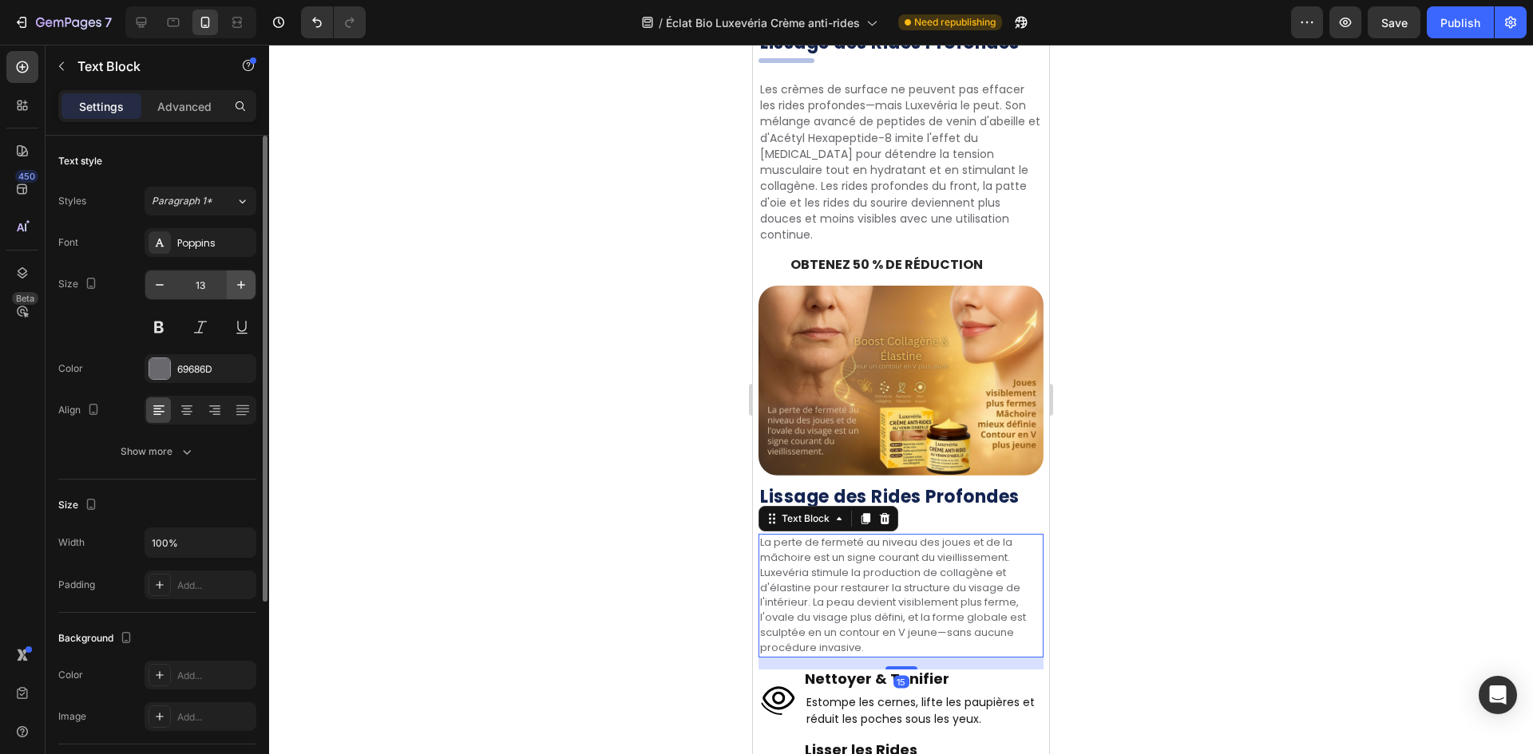
click at [247, 287] on icon "button" at bounding box center [241, 285] width 16 height 16
type input "14"
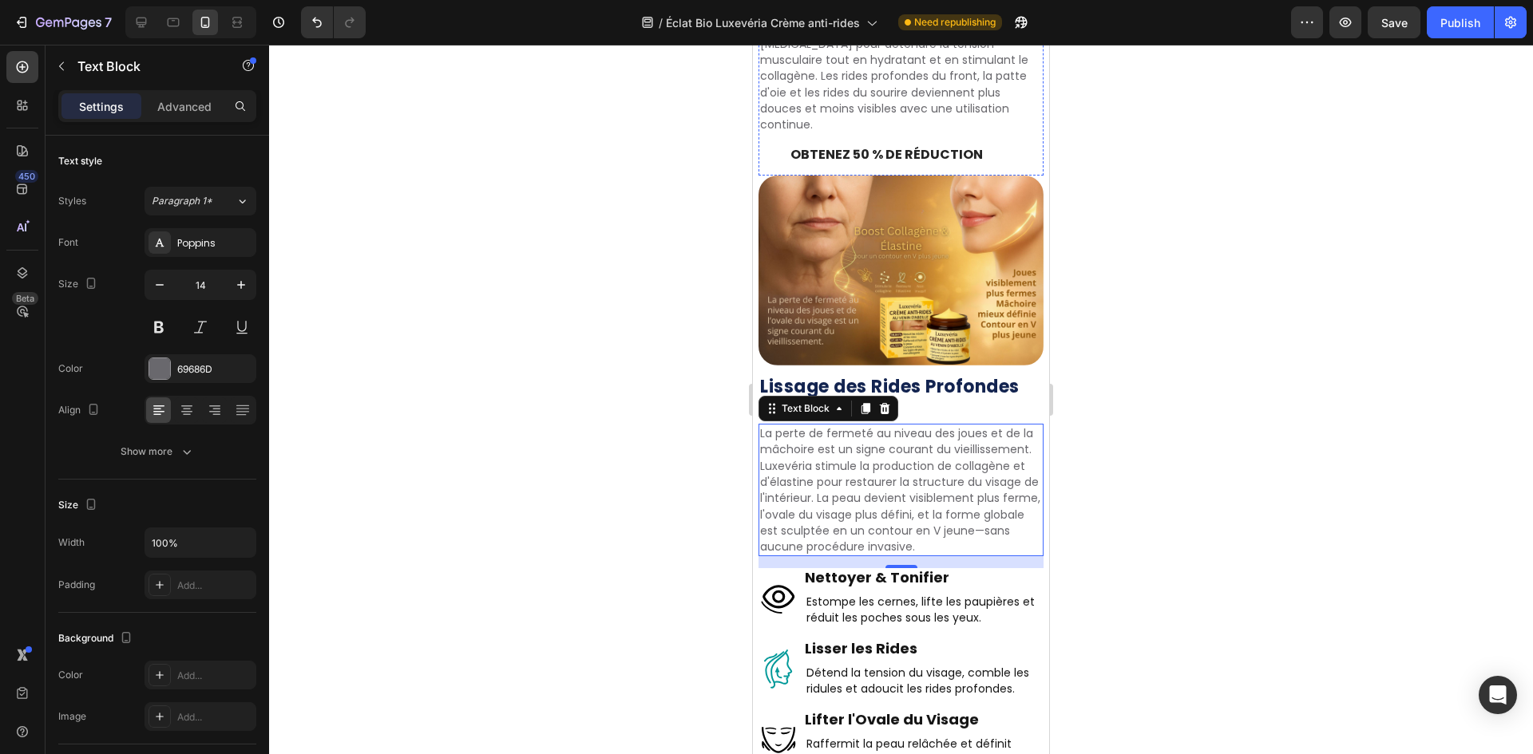
scroll to position [2856, 0]
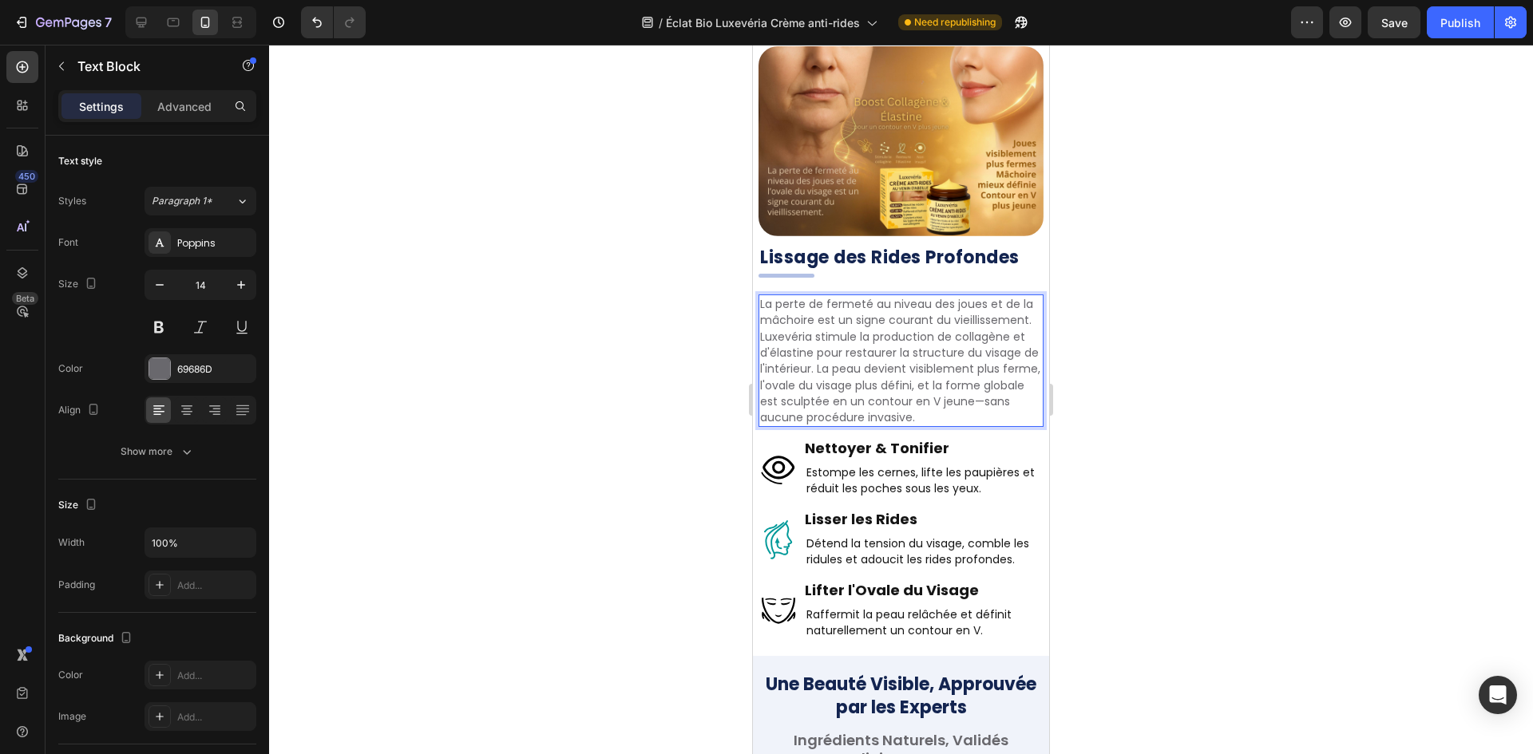
click at [841, 297] on p "La perte de fermeté au niveau des joues et de la mâchoire est un signe courant …" at bounding box center [901, 360] width 282 height 129
click at [1320, 421] on div at bounding box center [901, 400] width 1264 height 710
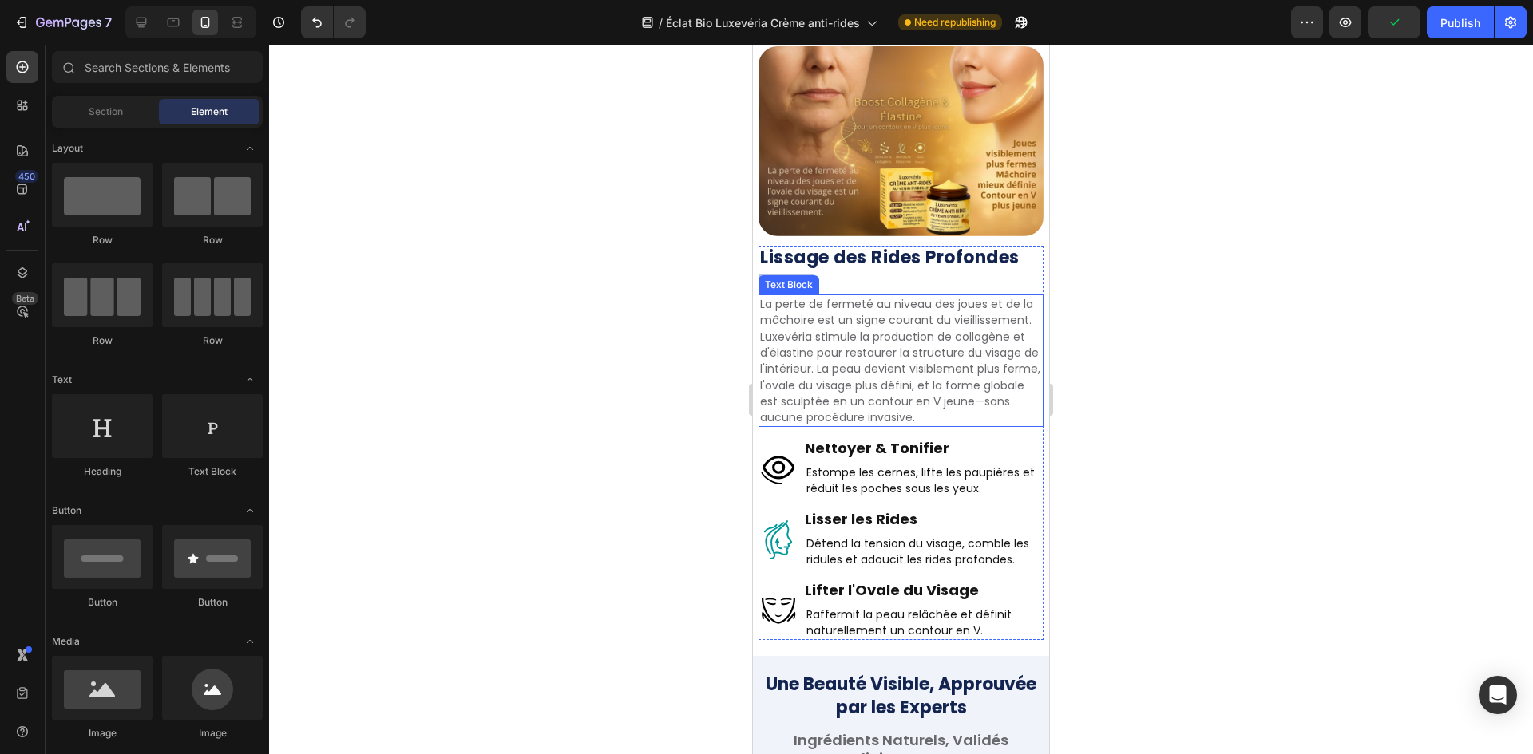
click at [842, 349] on p "La perte de fermeté au niveau des joues et de la mâchoire est un signe courant …" at bounding box center [901, 360] width 282 height 129
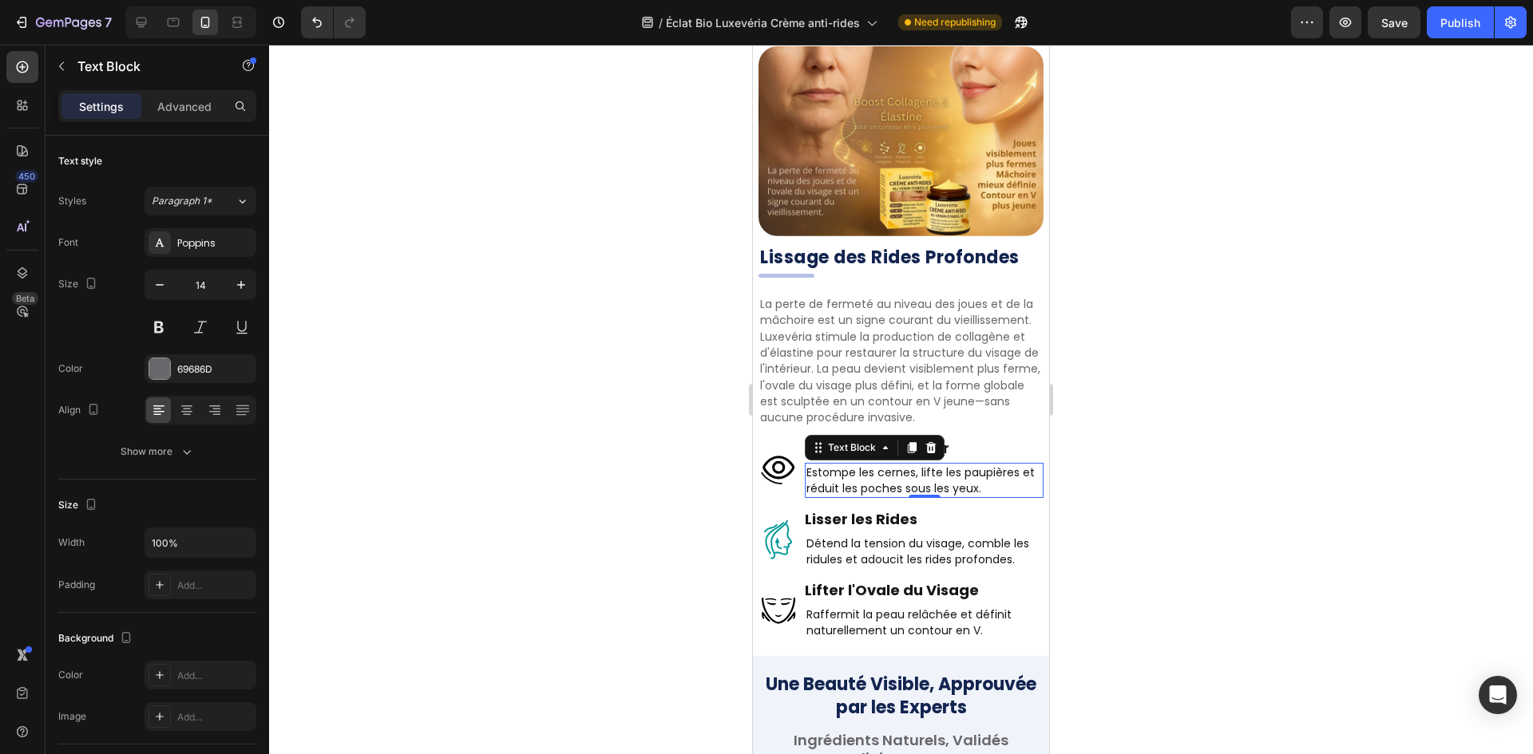
click at [926, 465] on p "Estompe les cernes, lifte les paupières et réduit les poches sous les yeux." at bounding box center [923, 481] width 235 height 33
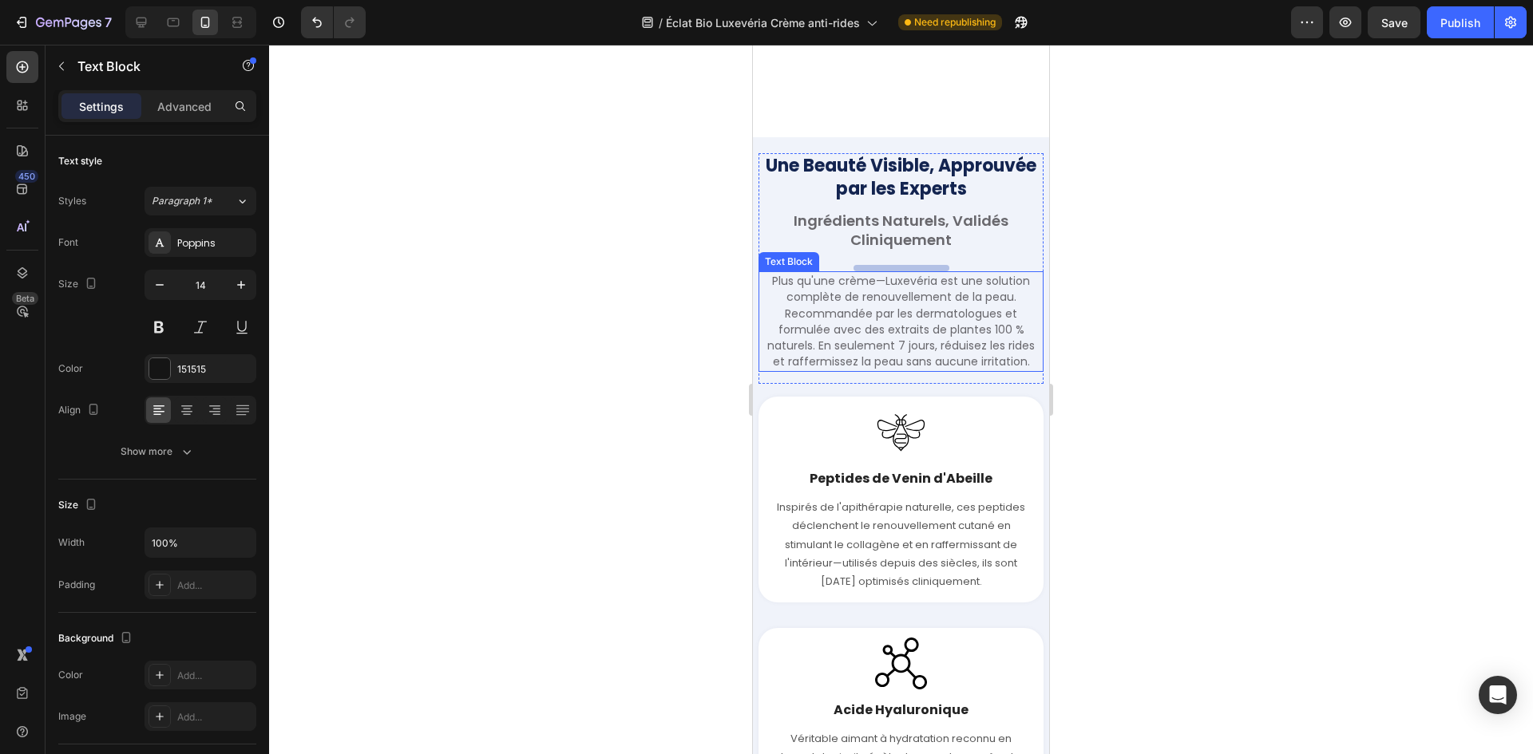
scroll to position [3574, 0]
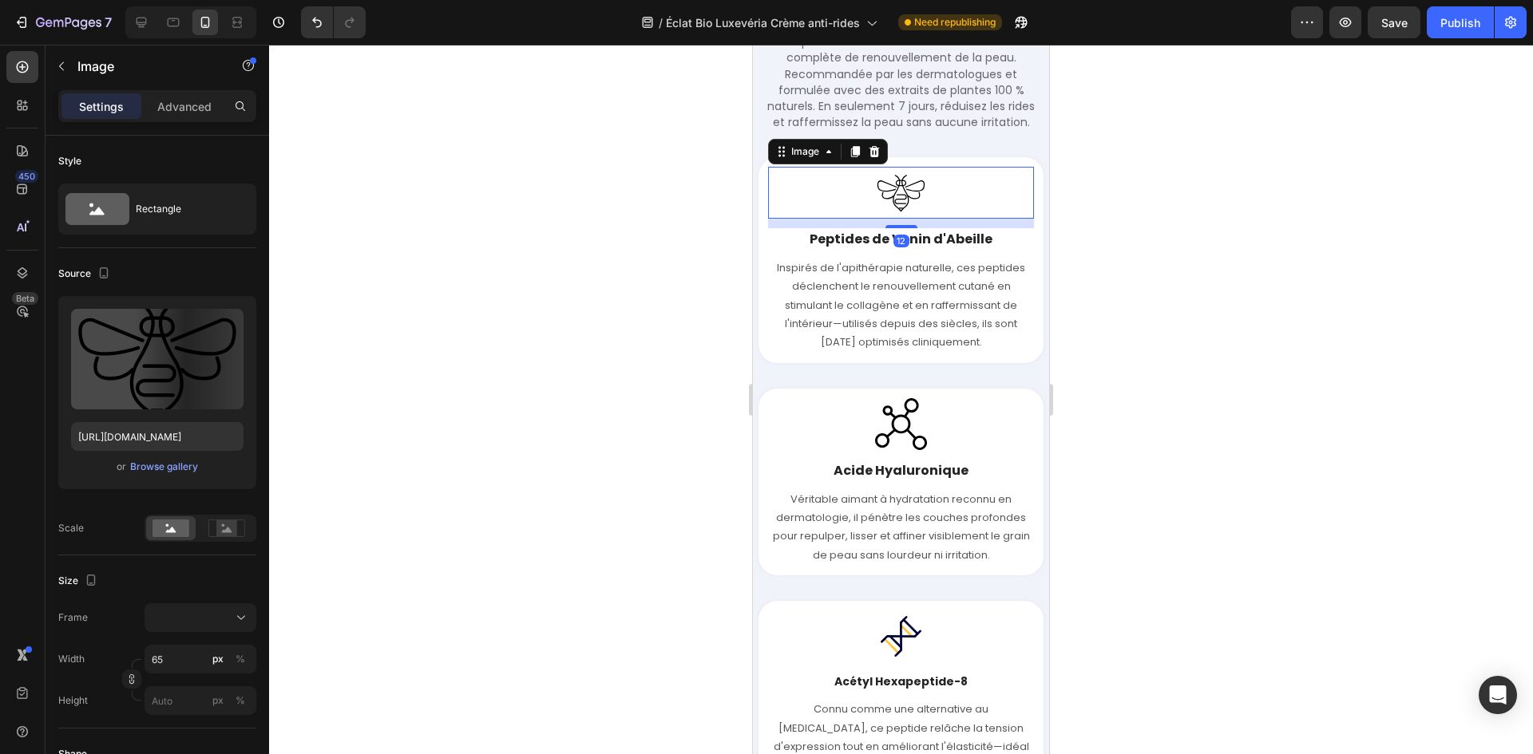
click at [940, 210] on div at bounding box center [901, 193] width 266 height 52
drag, startPoint x: 640, startPoint y: 210, endPoint x: 651, endPoint y: 205, distance: 11.4
click at [640, 209] on div at bounding box center [901, 400] width 1264 height 710
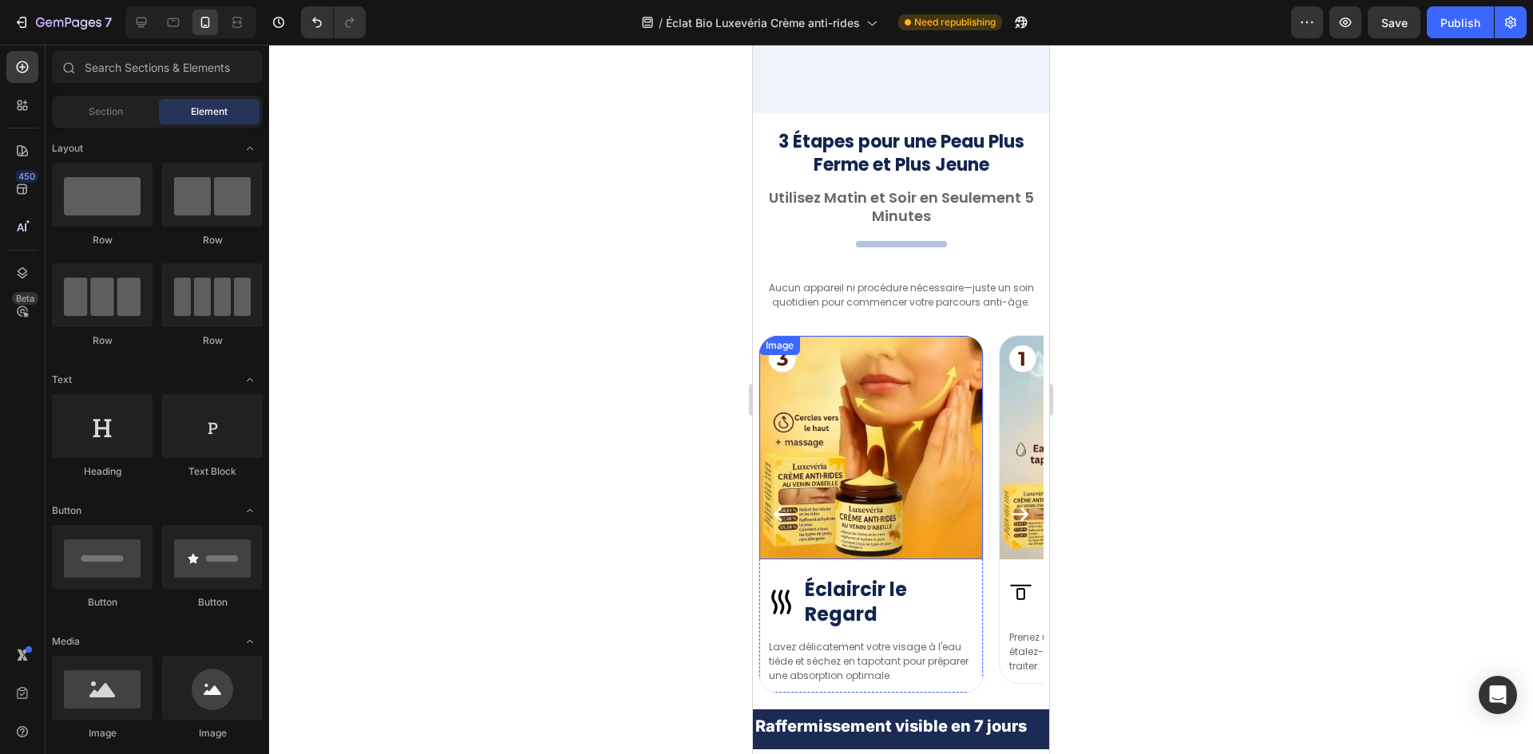
scroll to position [4293, 0]
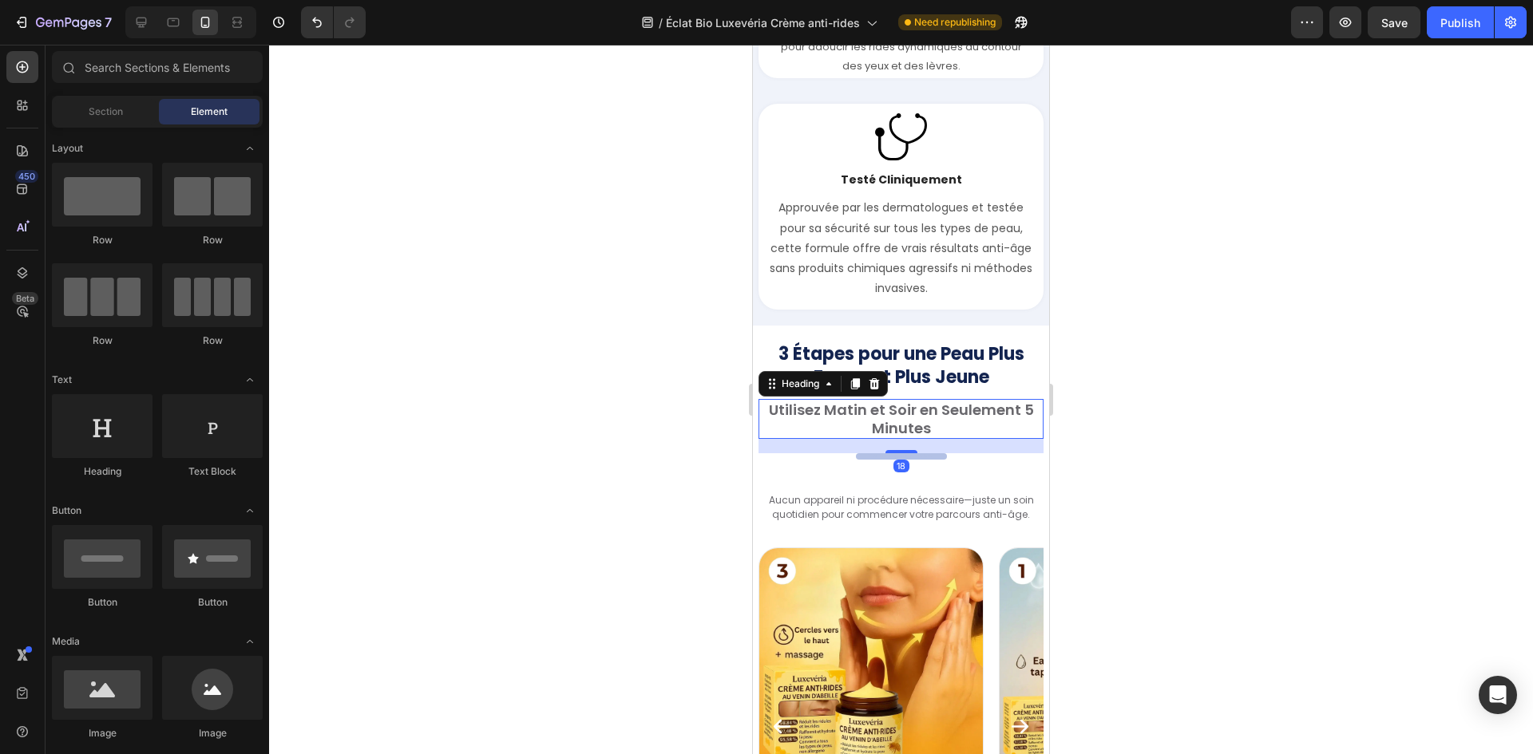
click at [906, 409] on h2 "Utilisez Matin et Soir en Seulement 5 Minutes" at bounding box center [900, 419] width 285 height 41
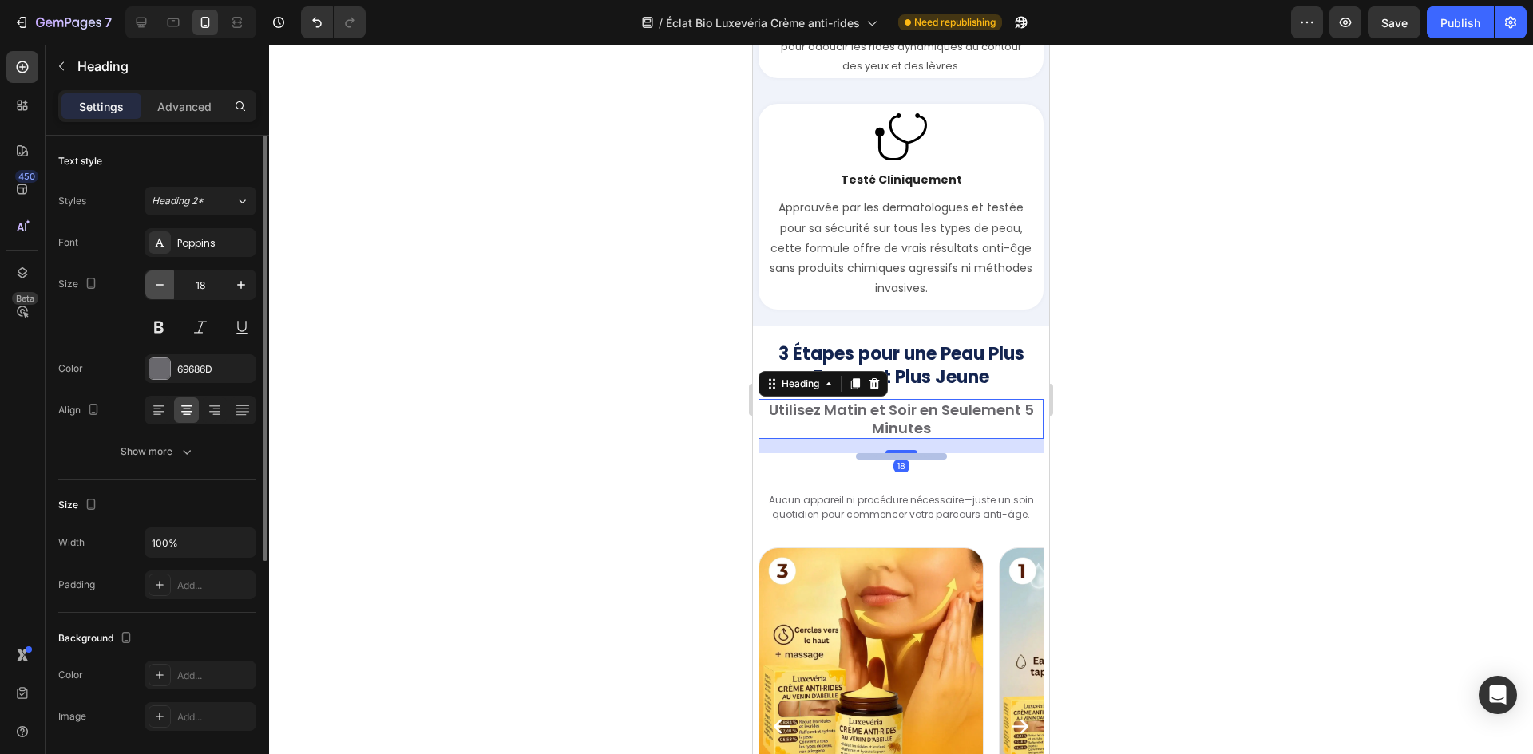
click at [158, 283] on icon "button" at bounding box center [160, 285] width 16 height 16
type input "17"
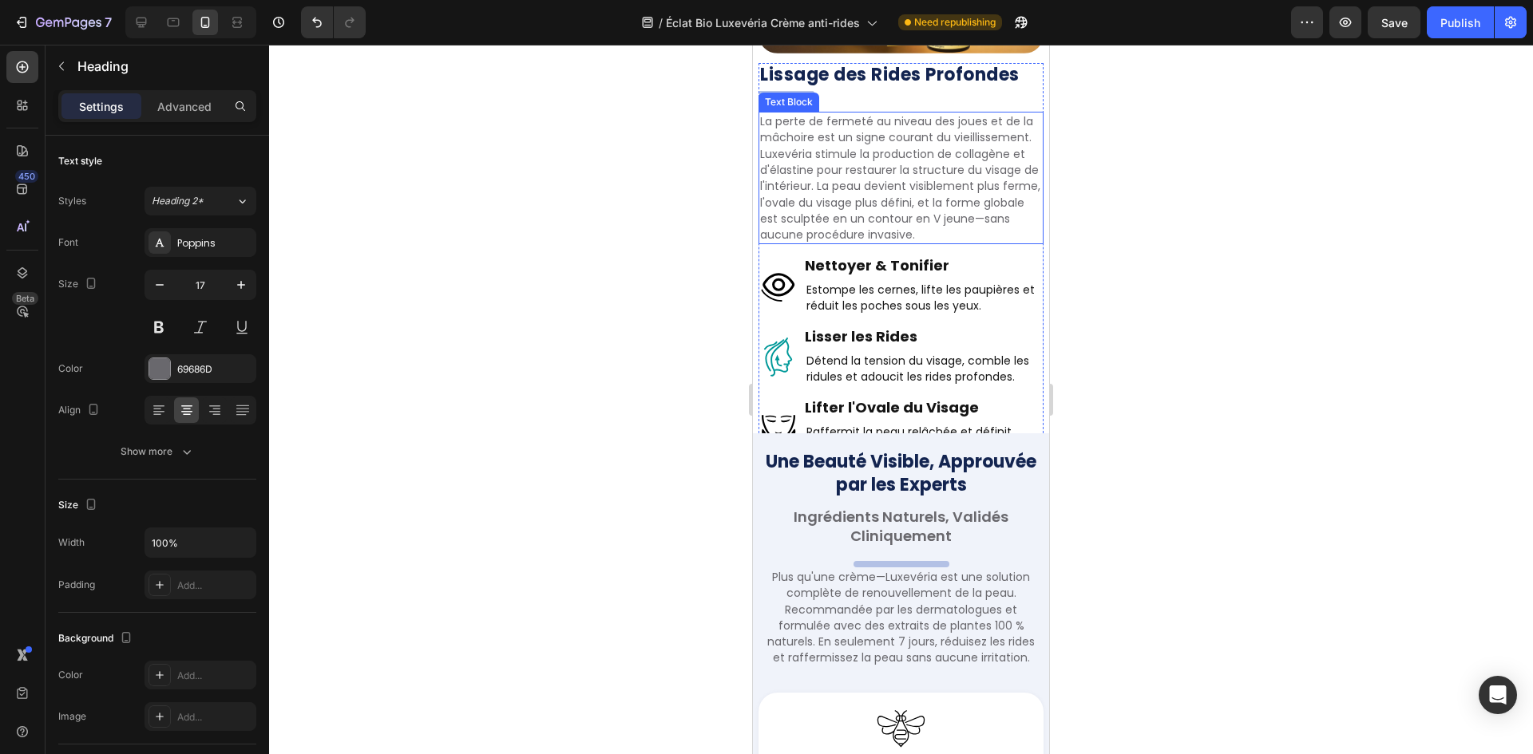
scroll to position [2856, 0]
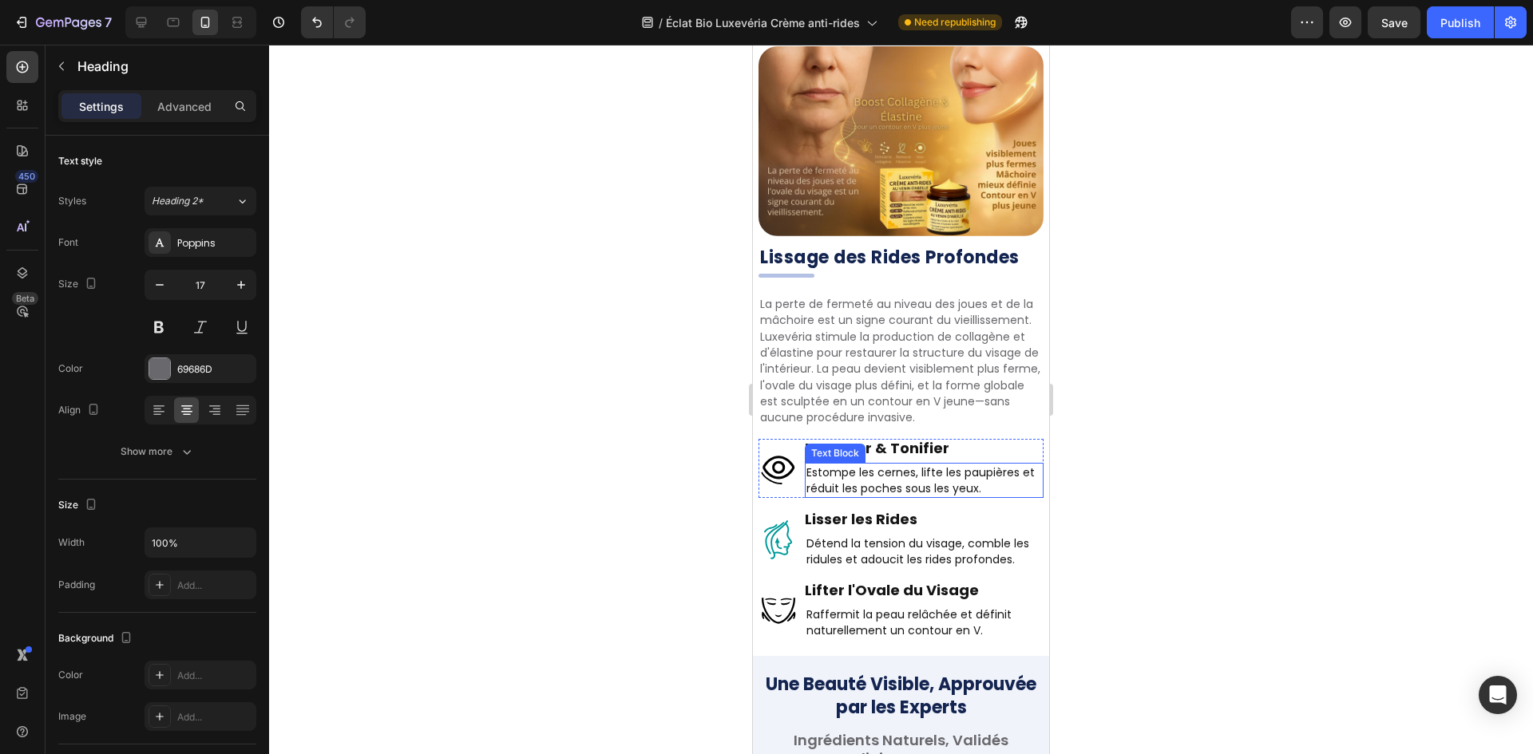
click at [900, 465] on p "Estompe les cernes, lifte les paupières et réduit les poches sous les yeux." at bounding box center [923, 481] width 235 height 33
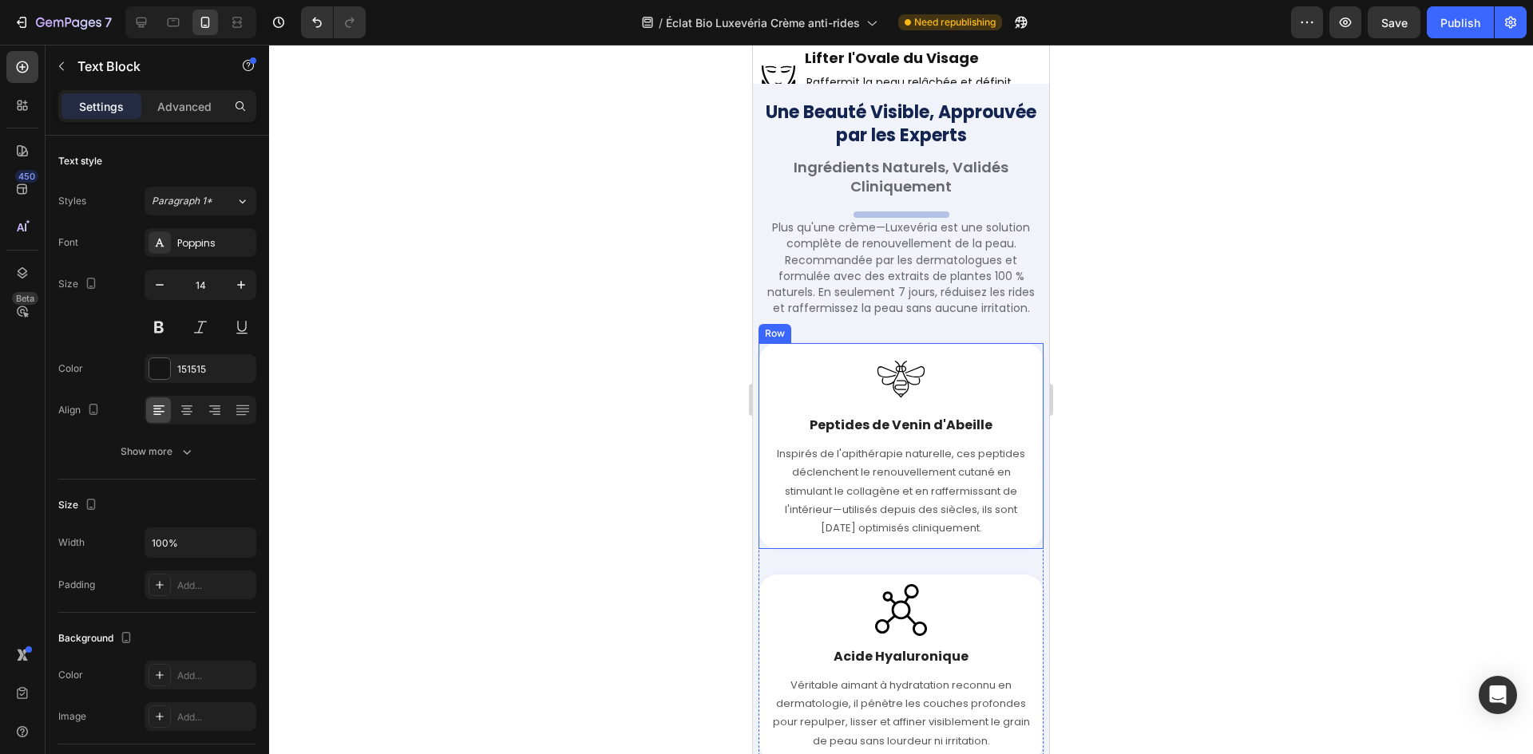
scroll to position [3335, 0]
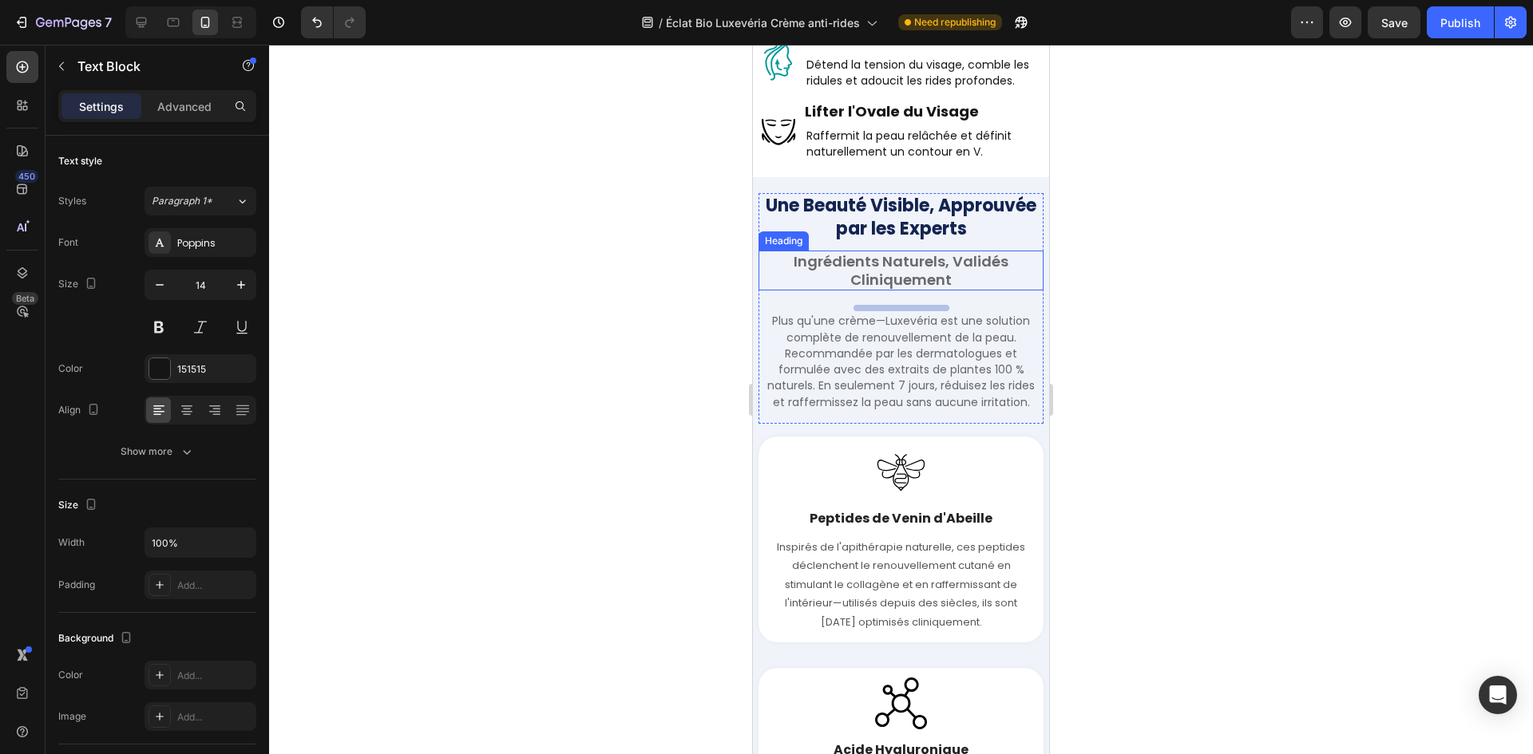
click at [898, 251] on h2 "Ingrédients Naturels, Validés Cliniquement" at bounding box center [900, 271] width 285 height 41
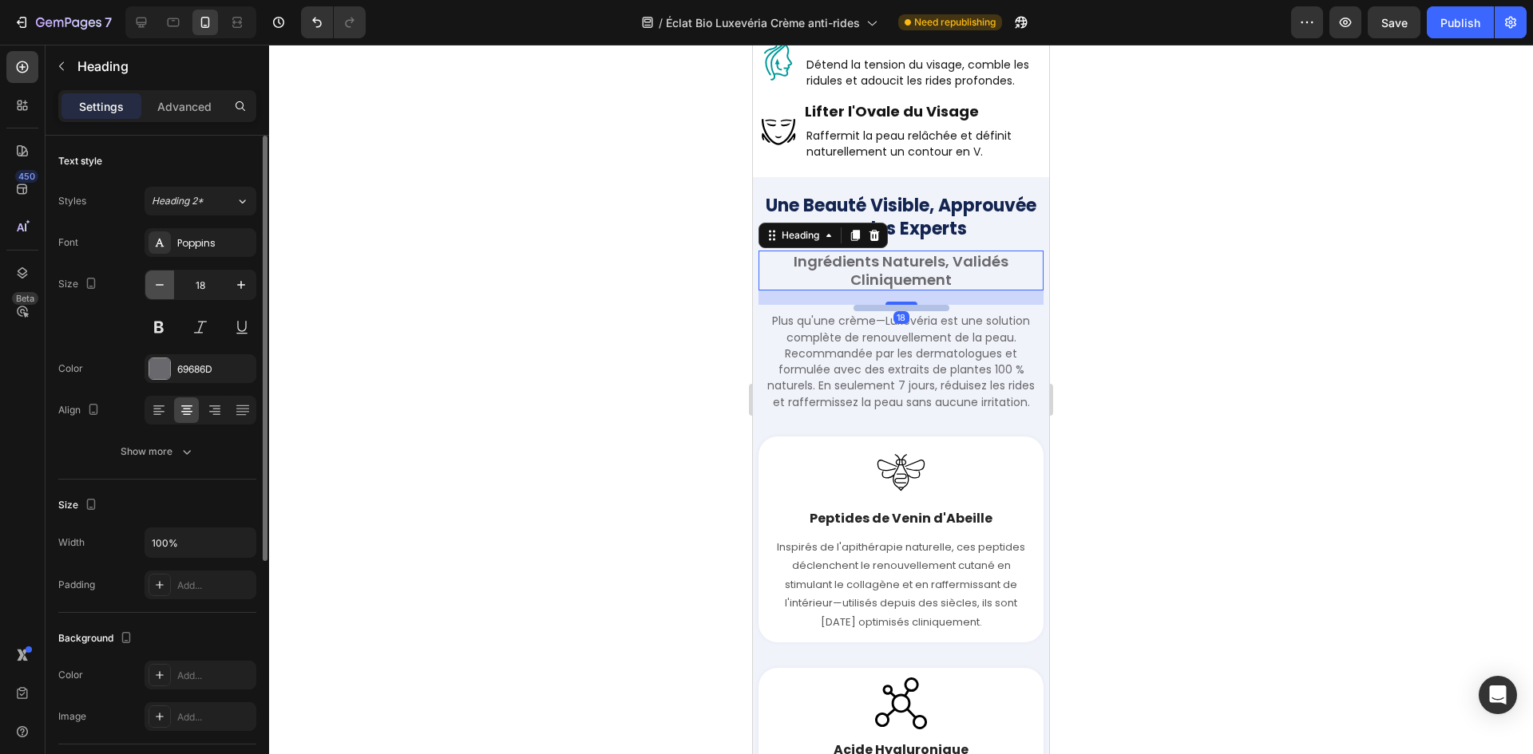
click at [158, 291] on icon "button" at bounding box center [160, 285] width 16 height 16
click at [153, 293] on button "button" at bounding box center [159, 285] width 29 height 29
type input "16"
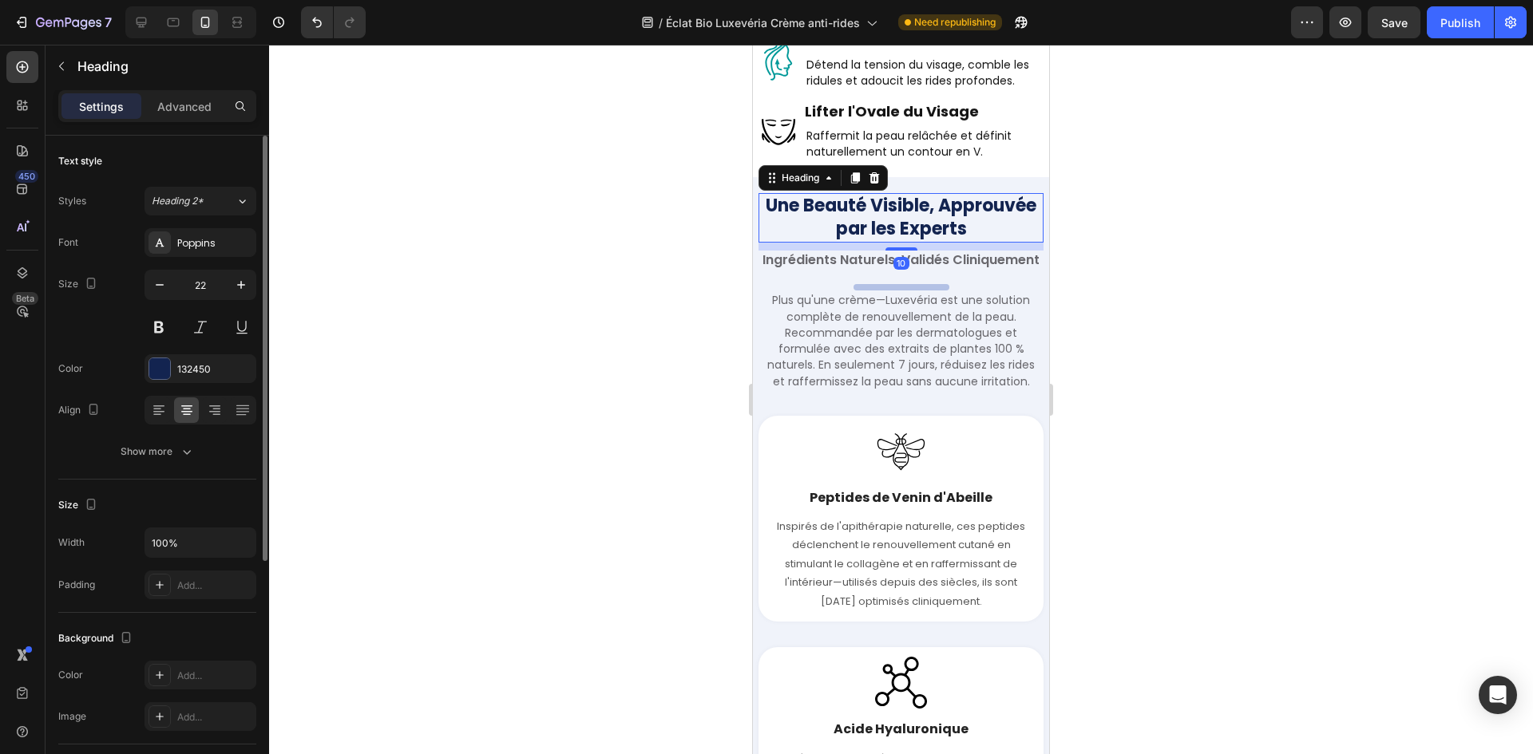
click at [898, 193] on h2 "Une Beauté Visible, Approuvée par les Experts" at bounding box center [900, 217] width 285 height 49
click at [928, 318] on p "Plus qu'une crème—Luxevéria est une solution complète de renouvellement de la p…" at bounding box center [901, 340] width 282 height 97
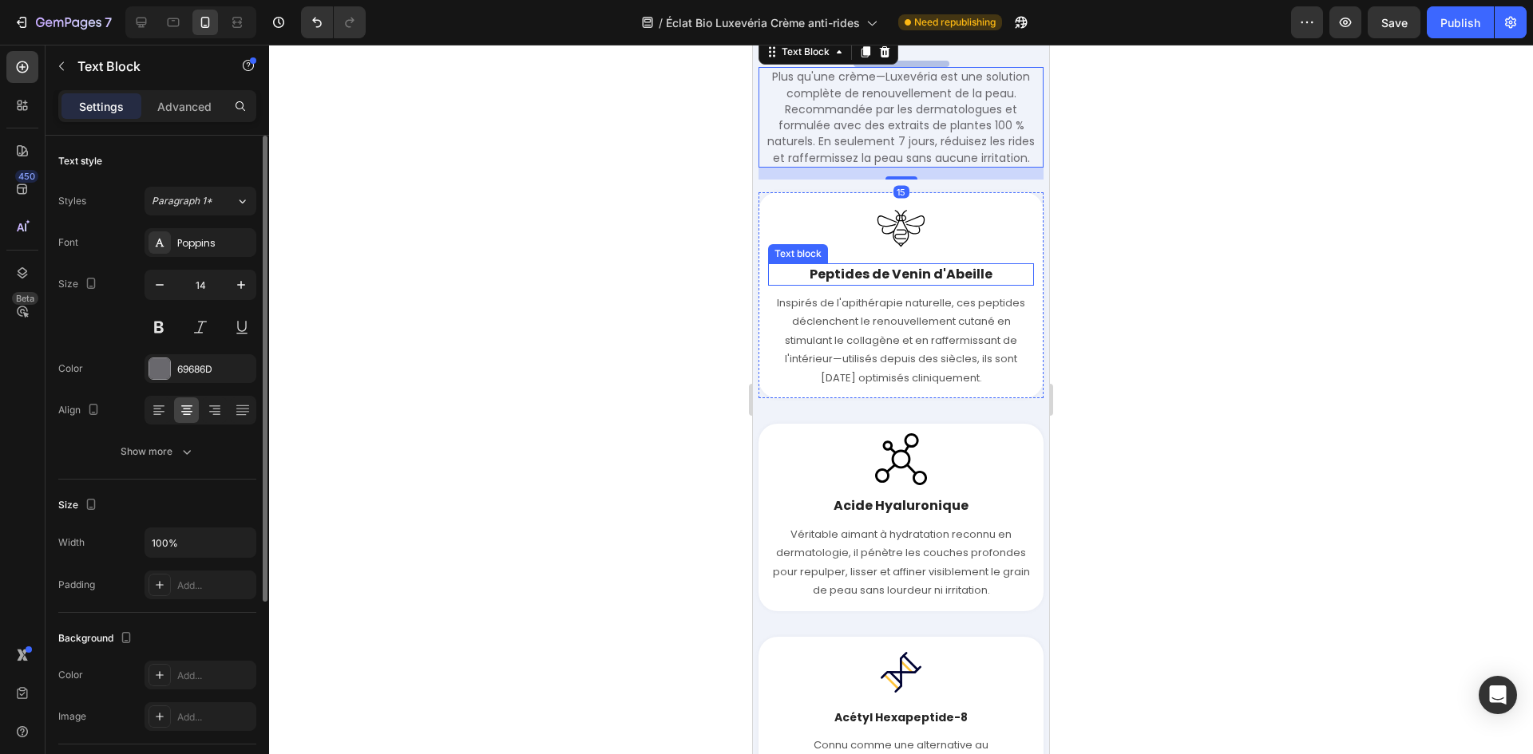
scroll to position [3574, 0]
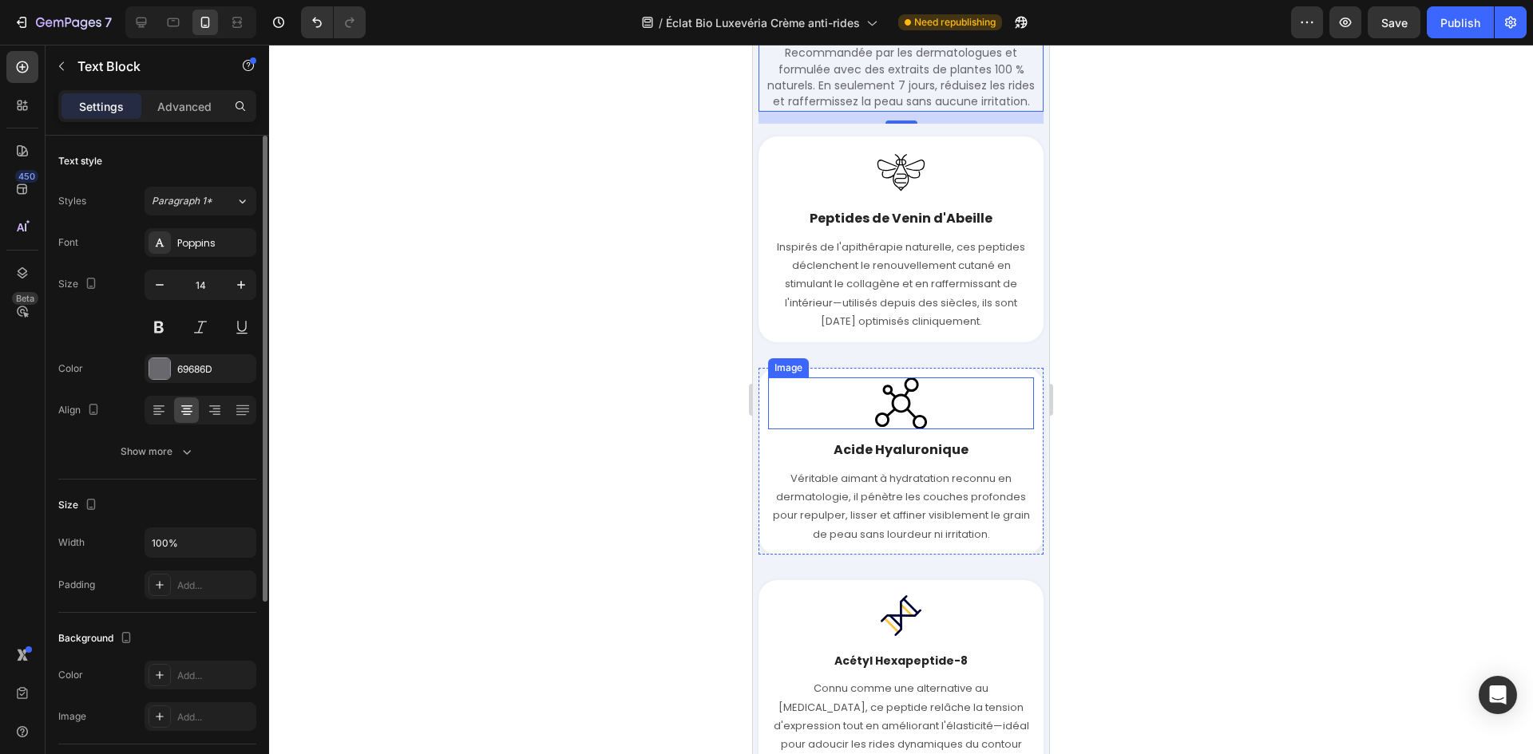
click at [904, 427] on img at bounding box center [901, 404] width 52 height 52
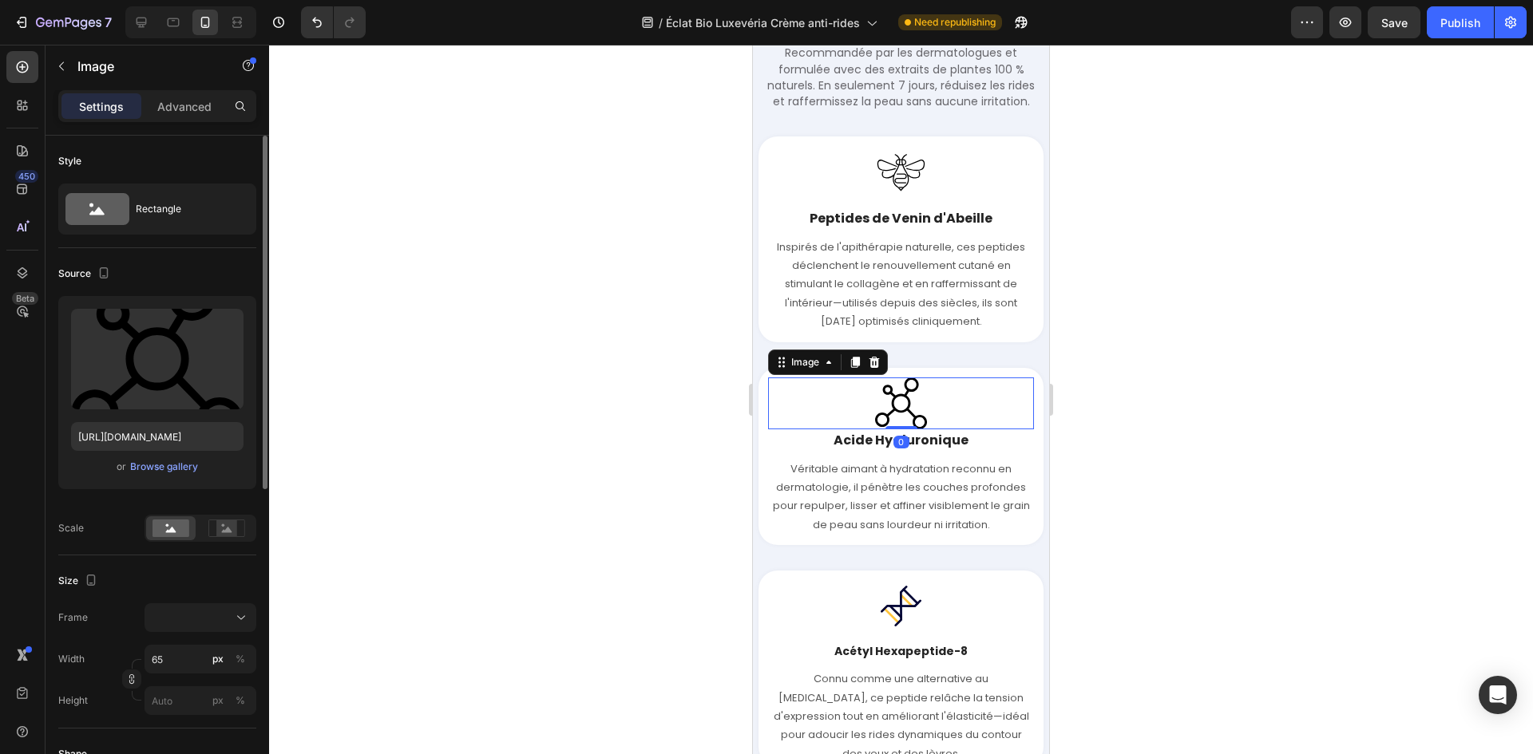
drag, startPoint x: 907, startPoint y: 442, endPoint x: 1042, endPoint y: 424, distance: 136.9
click at [910, 429] on div "Image 0" at bounding box center [901, 404] width 266 height 52
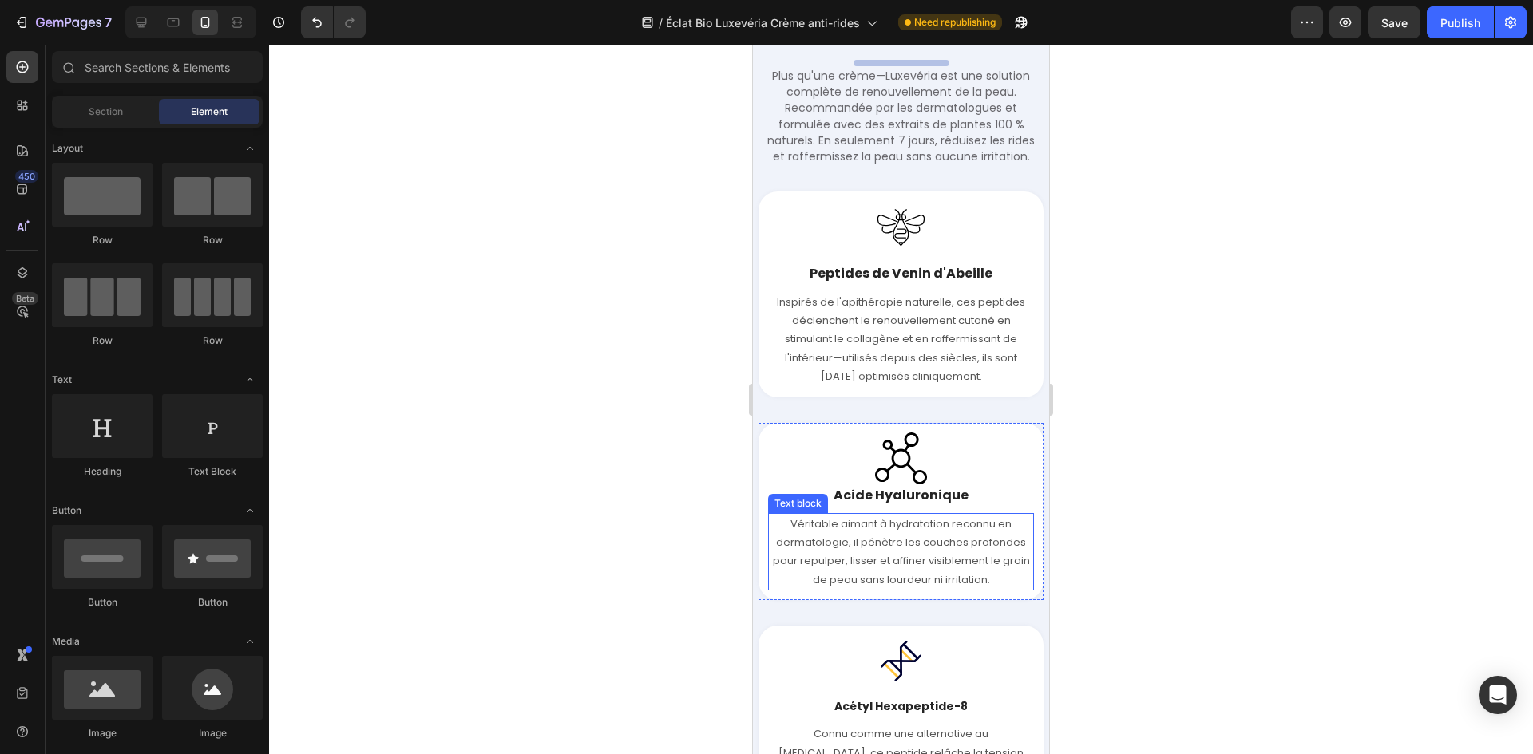
scroll to position [3476, 0]
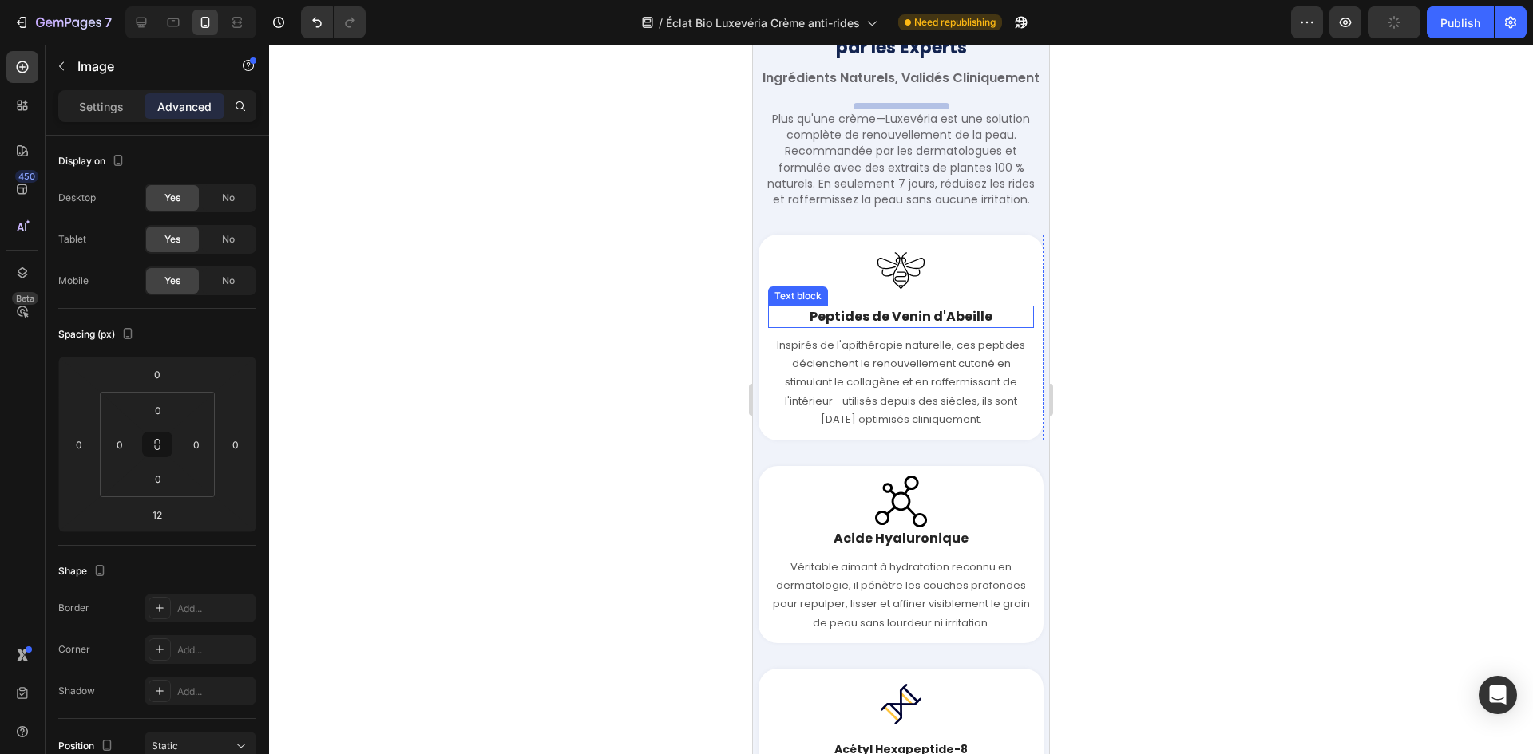
click at [932, 296] on div at bounding box center [901, 270] width 266 height 52
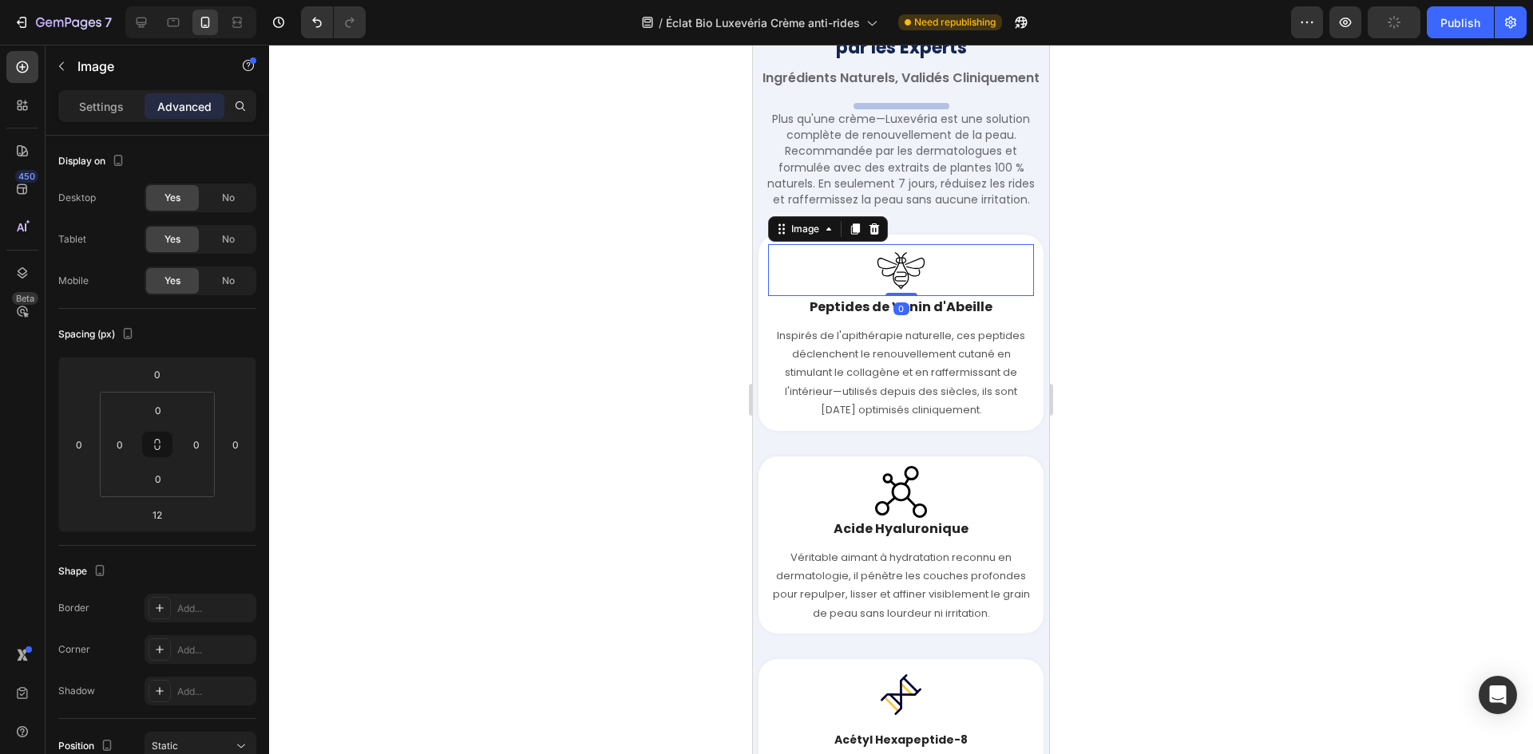
drag, startPoint x: 899, startPoint y: 319, endPoint x: 1971, endPoint y: 342, distance: 1072.3
click at [912, 294] on div "Image 0" at bounding box center [901, 270] width 266 height 52
type input "0"
click at [894, 372] on p "Inspirés de l'apithérapie naturelle, ces peptides déclenchent le renouvellement…" at bounding box center [900, 372] width 263 height 93
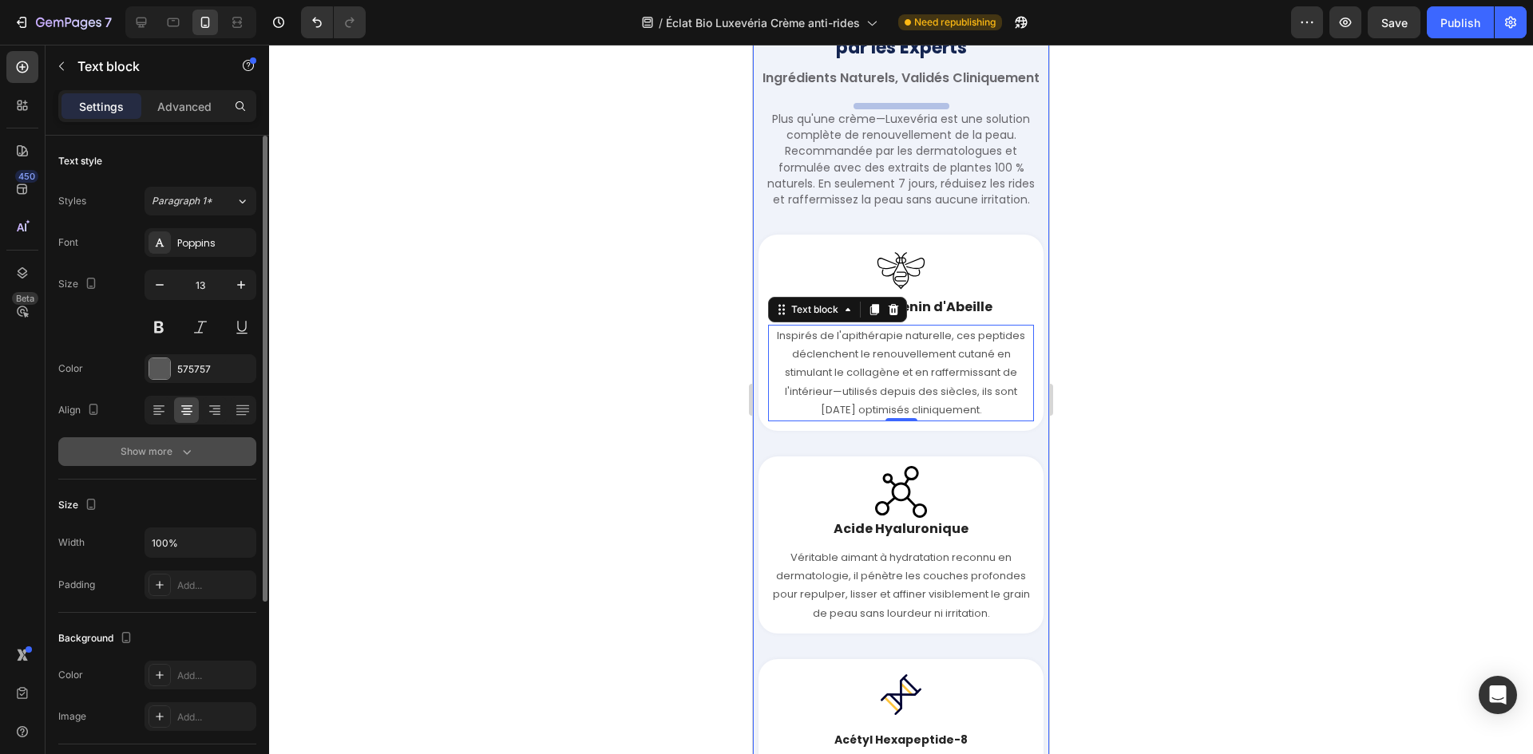
click at [183, 454] on icon "button" at bounding box center [187, 452] width 16 height 16
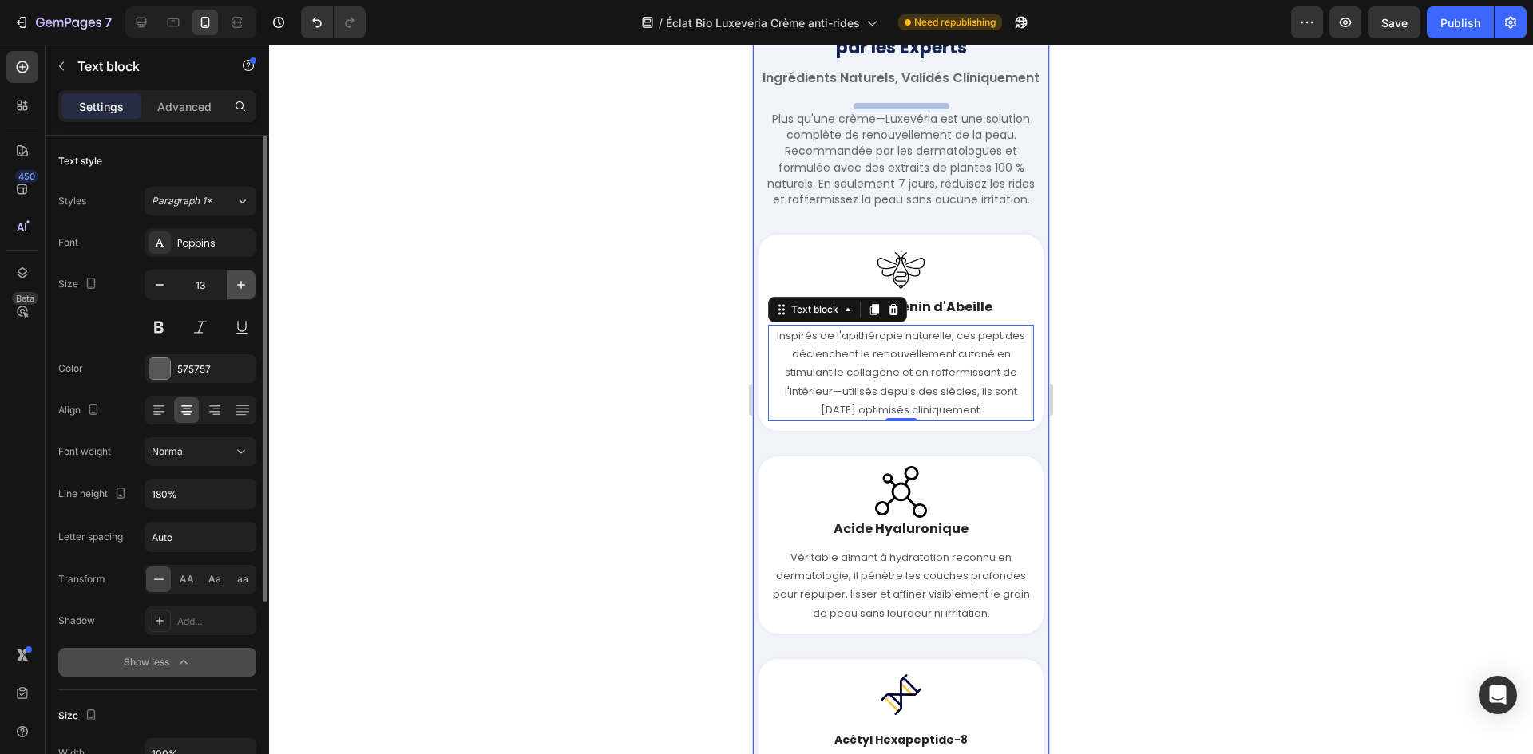
click at [239, 293] on button "button" at bounding box center [241, 285] width 29 height 29
type input "14"
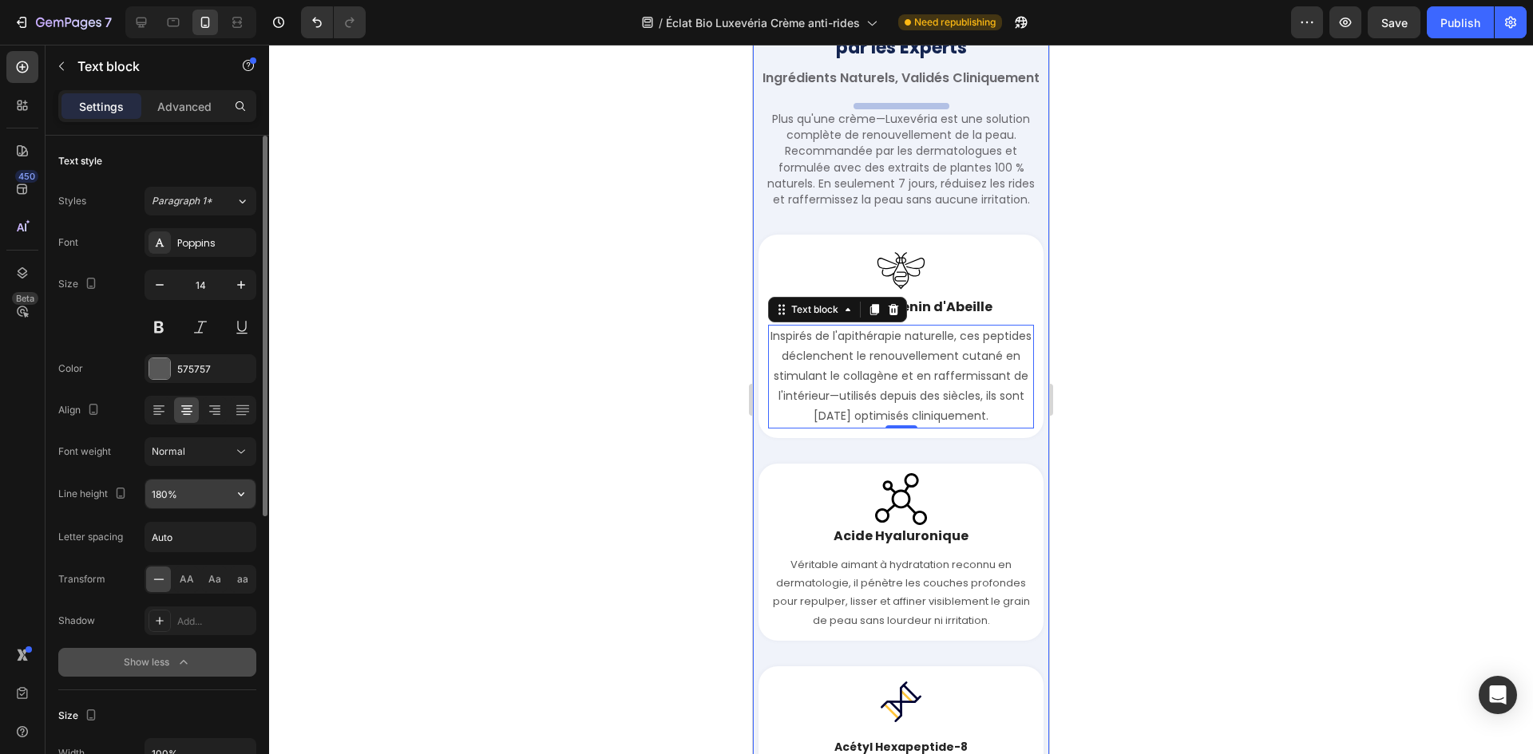
click at [180, 491] on input "180%" at bounding box center [200, 494] width 110 height 29
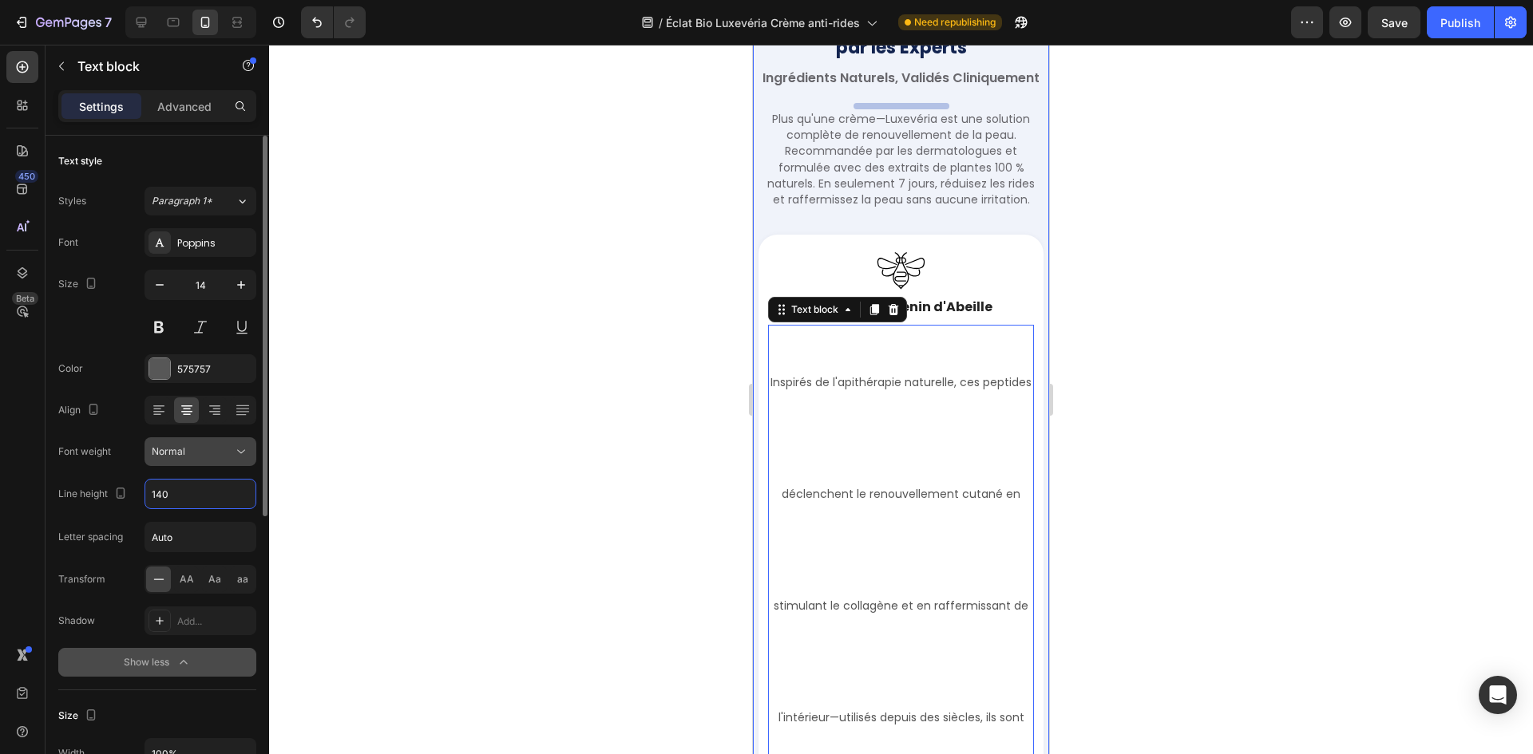
type input "140%"
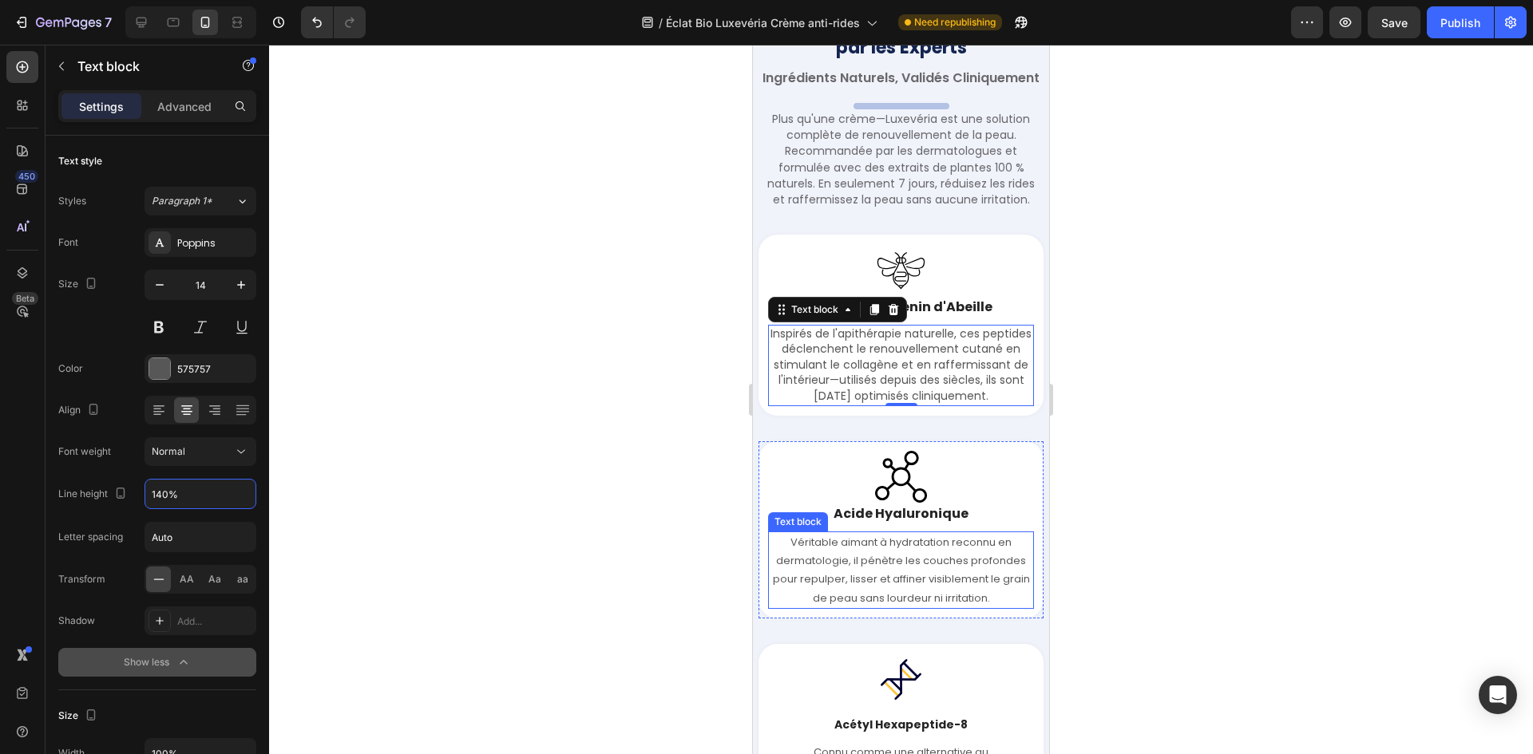
click at [870, 608] on p "Véritable aimant à hydratation reconnu en dermatologie, il pénètre les couches …" at bounding box center [900, 570] width 263 height 75
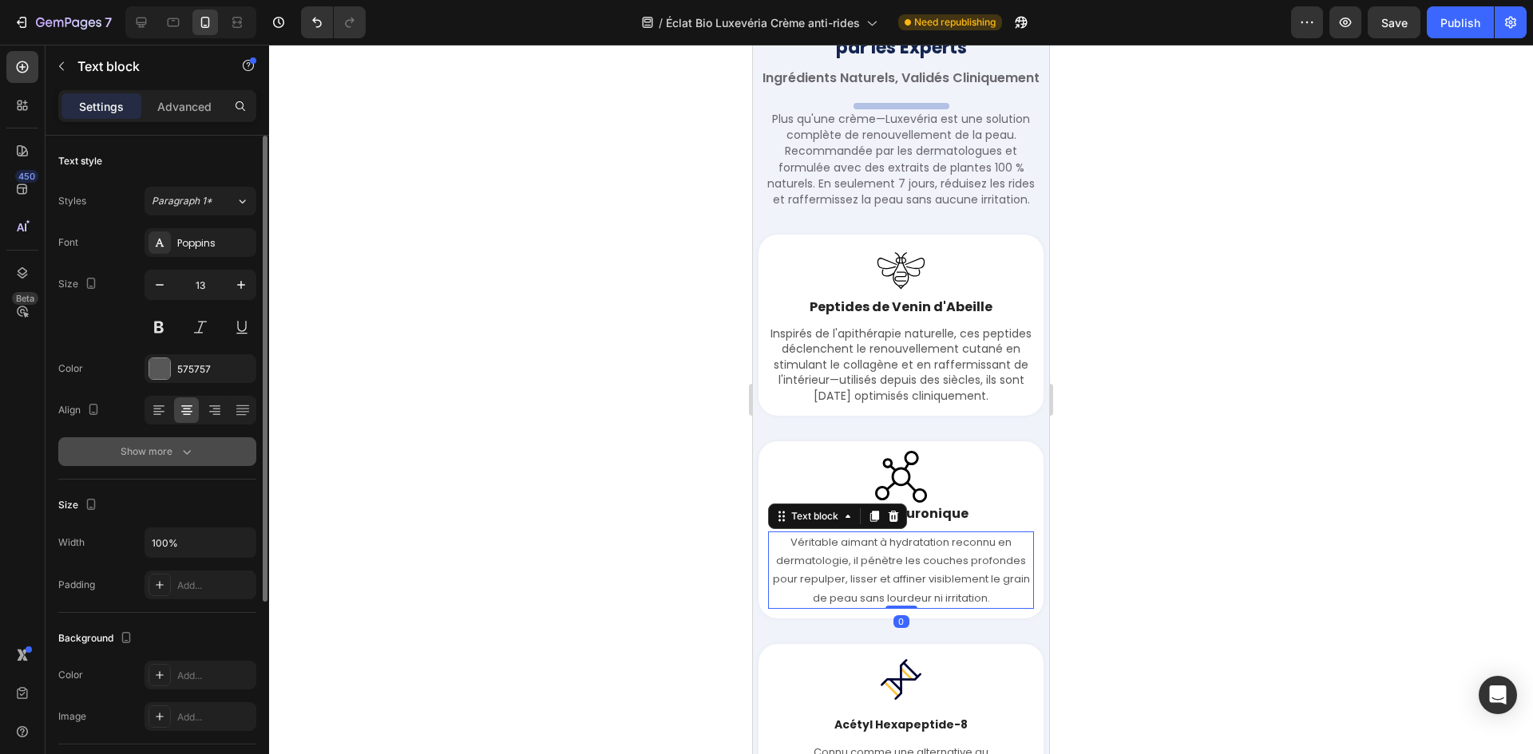
click at [212, 452] on button "Show more" at bounding box center [157, 451] width 198 height 29
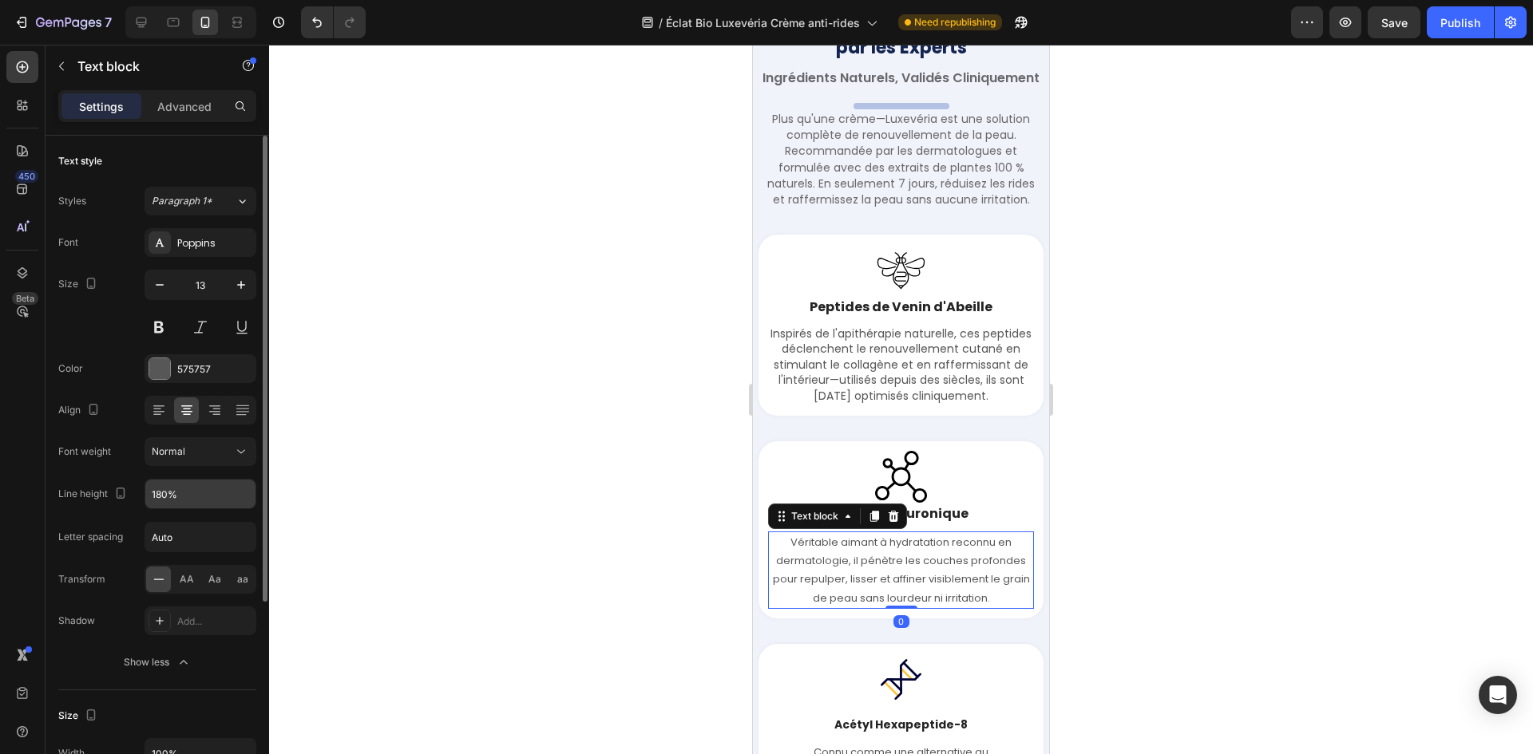
click at [204, 487] on input "180%" at bounding box center [200, 494] width 110 height 29
paste input "4"
type input "140%"
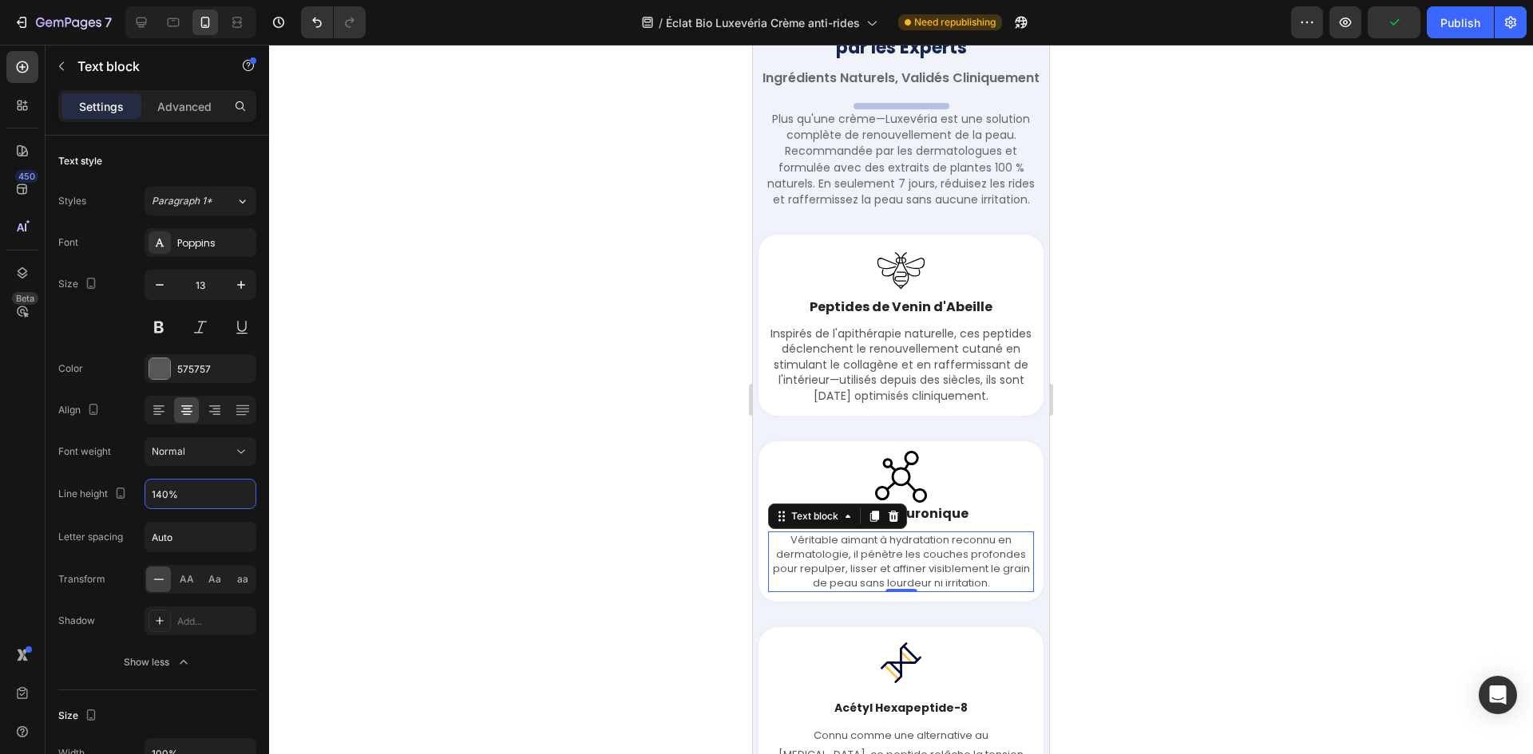
click at [845, 382] on p "Inspirés de l'apithérapie naturelle, ces peptides déclenchent le renouvellement…" at bounding box center [900, 365] width 263 height 78
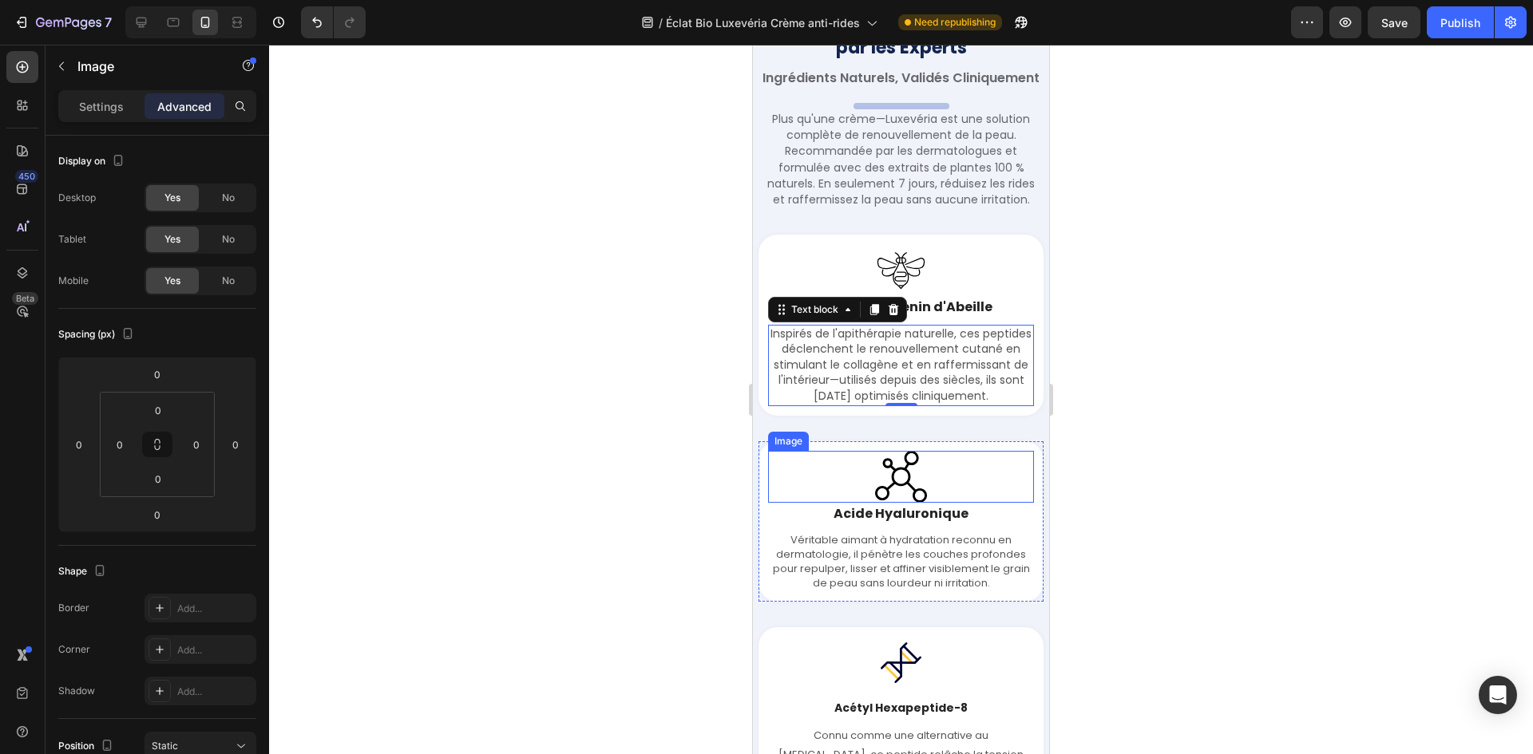
drag, startPoint x: 902, startPoint y: 506, endPoint x: 880, endPoint y: 526, distance: 29.4
click at [896, 503] on img at bounding box center [901, 477] width 52 height 52
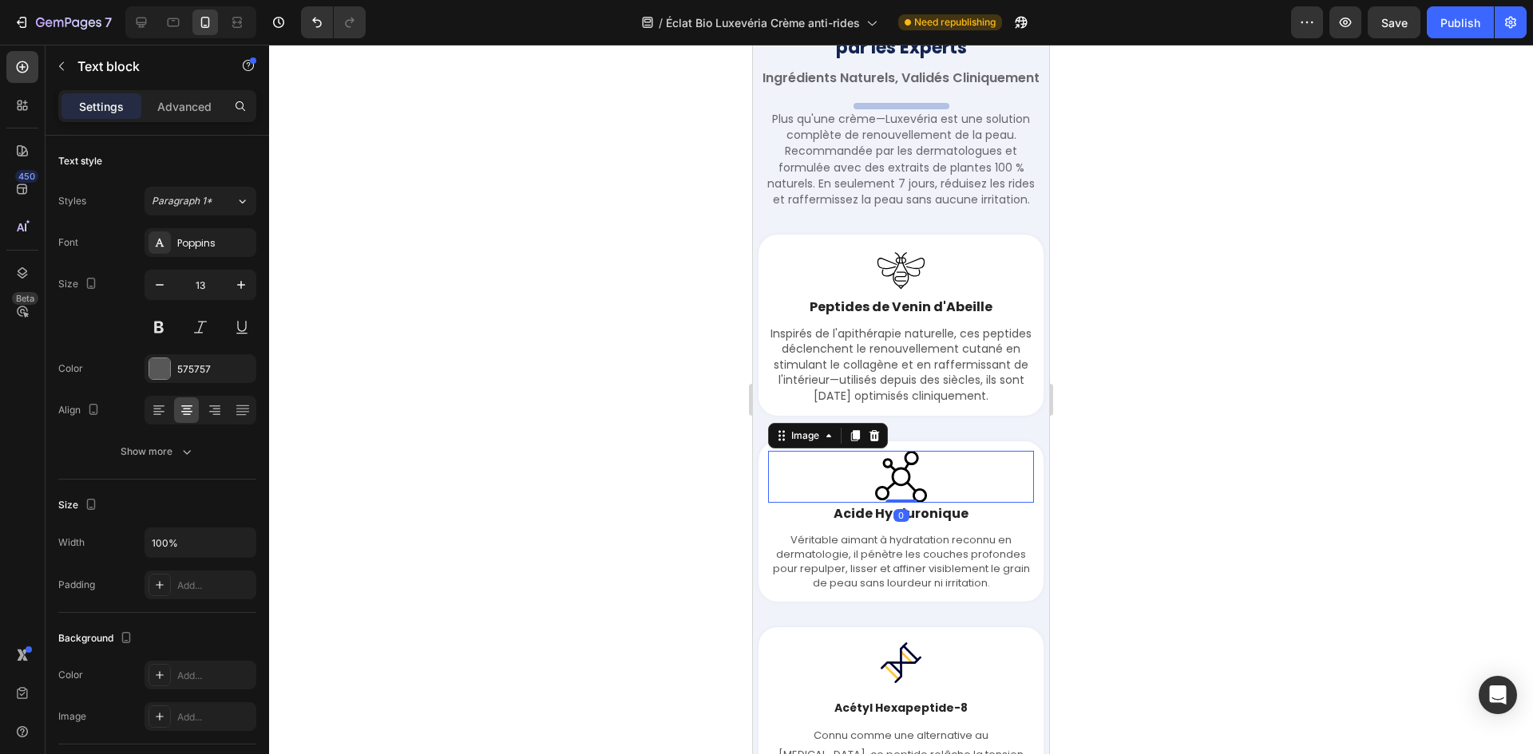
click at [833, 575] on p "Véritable aimant à hydratation reconnu en dermatologie, il pénètre les couches …" at bounding box center [900, 562] width 263 height 58
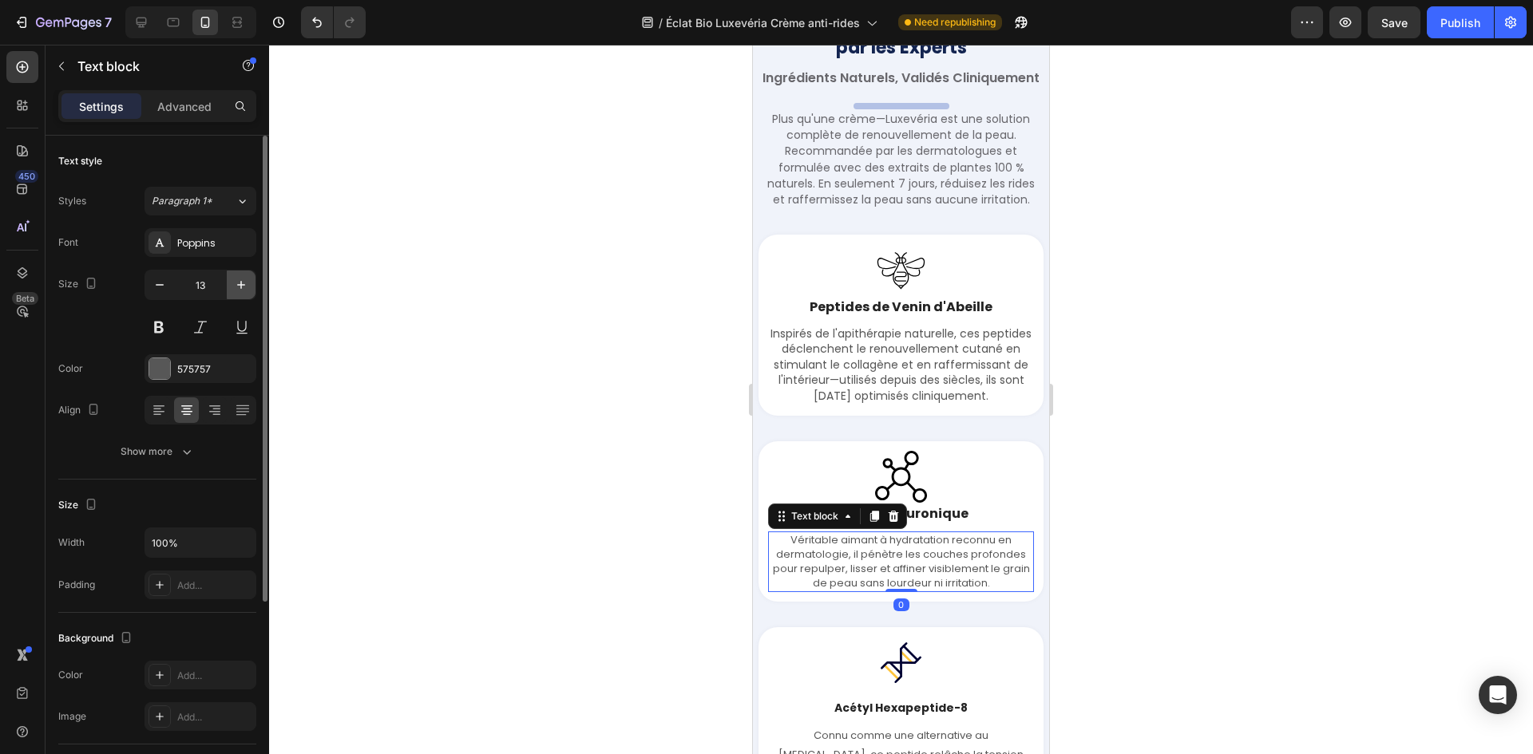
click at [238, 292] on icon "button" at bounding box center [241, 285] width 16 height 16
type input "14"
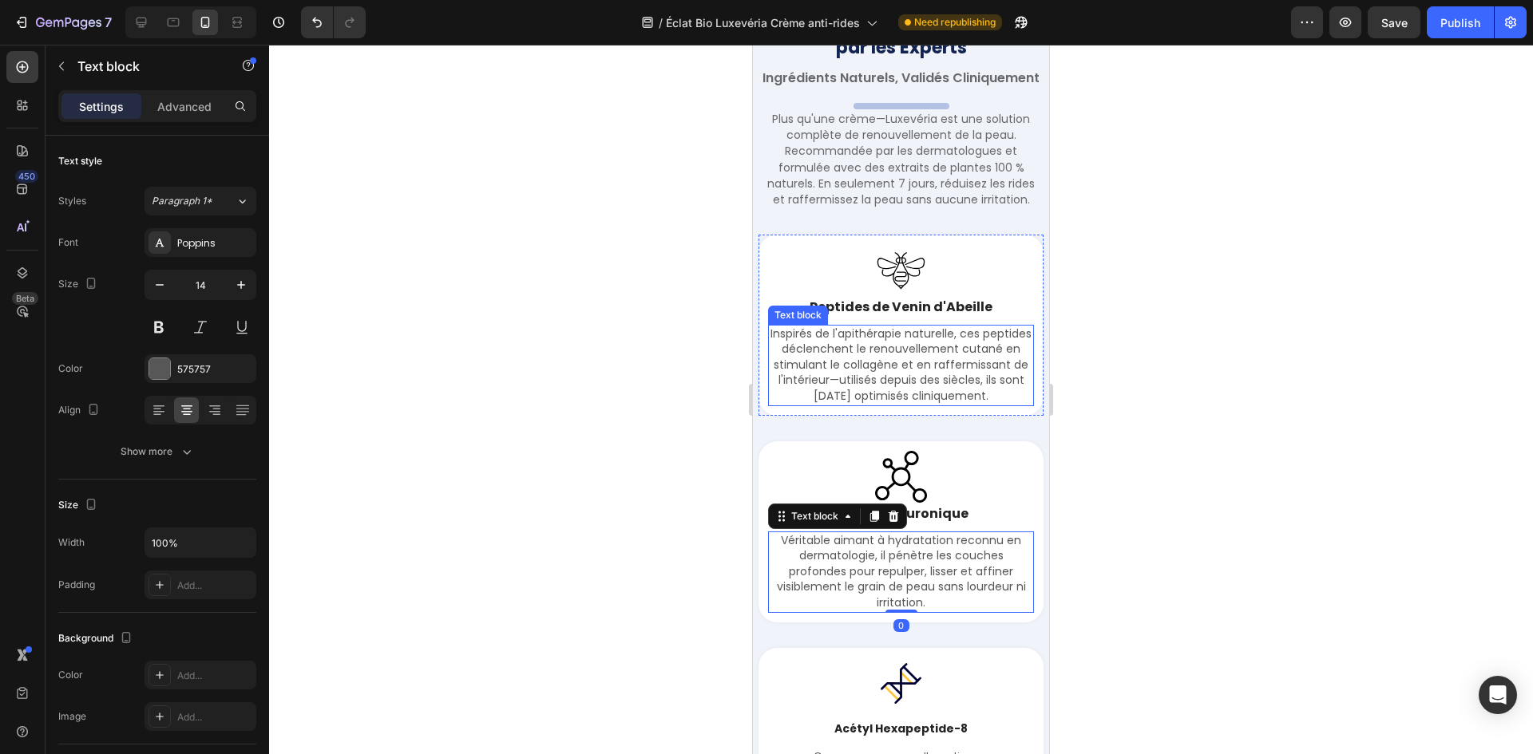
click at [922, 384] on p "Inspirés de l'apithérapie naturelle, ces peptides déclenchent le renouvellement…" at bounding box center [900, 365] width 263 height 78
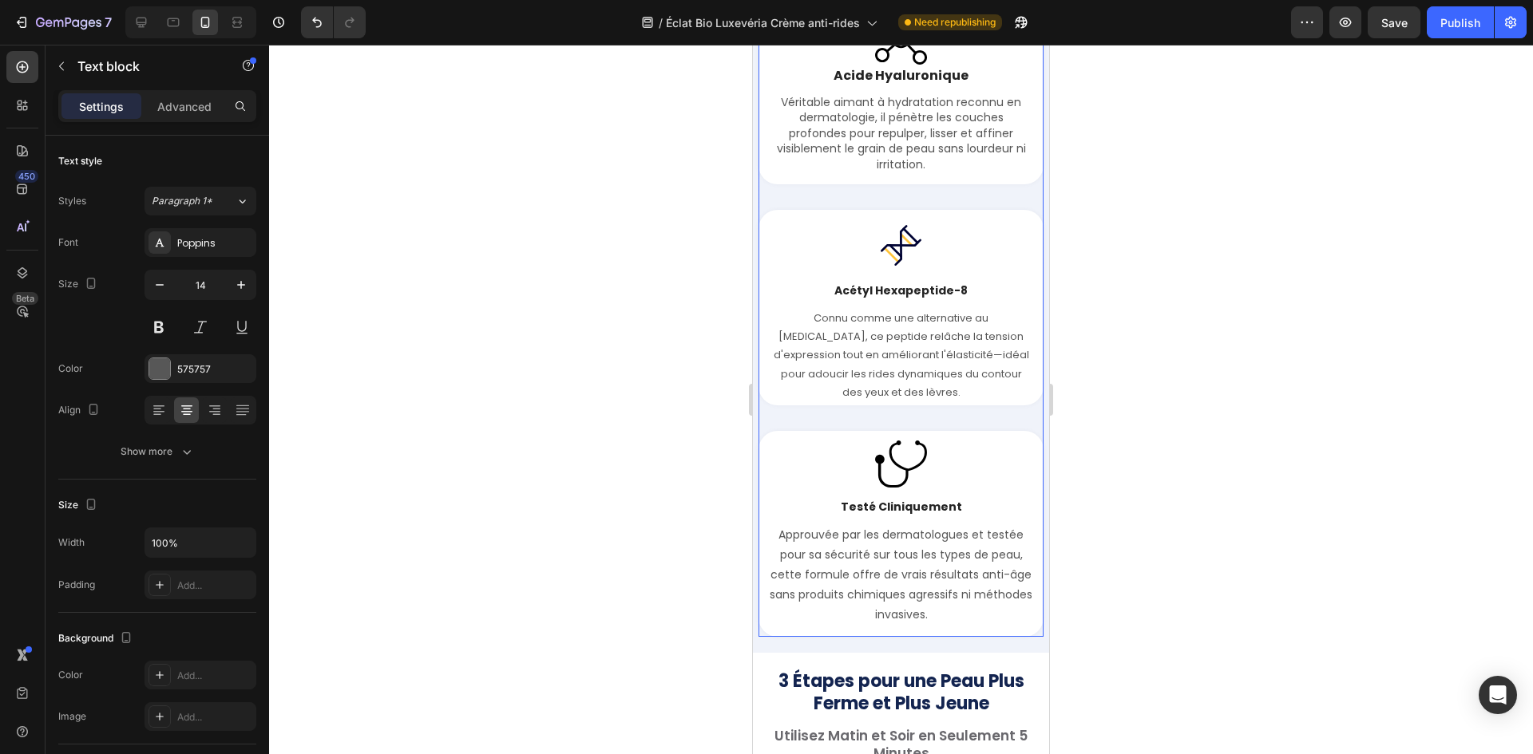
scroll to position [3955, 0]
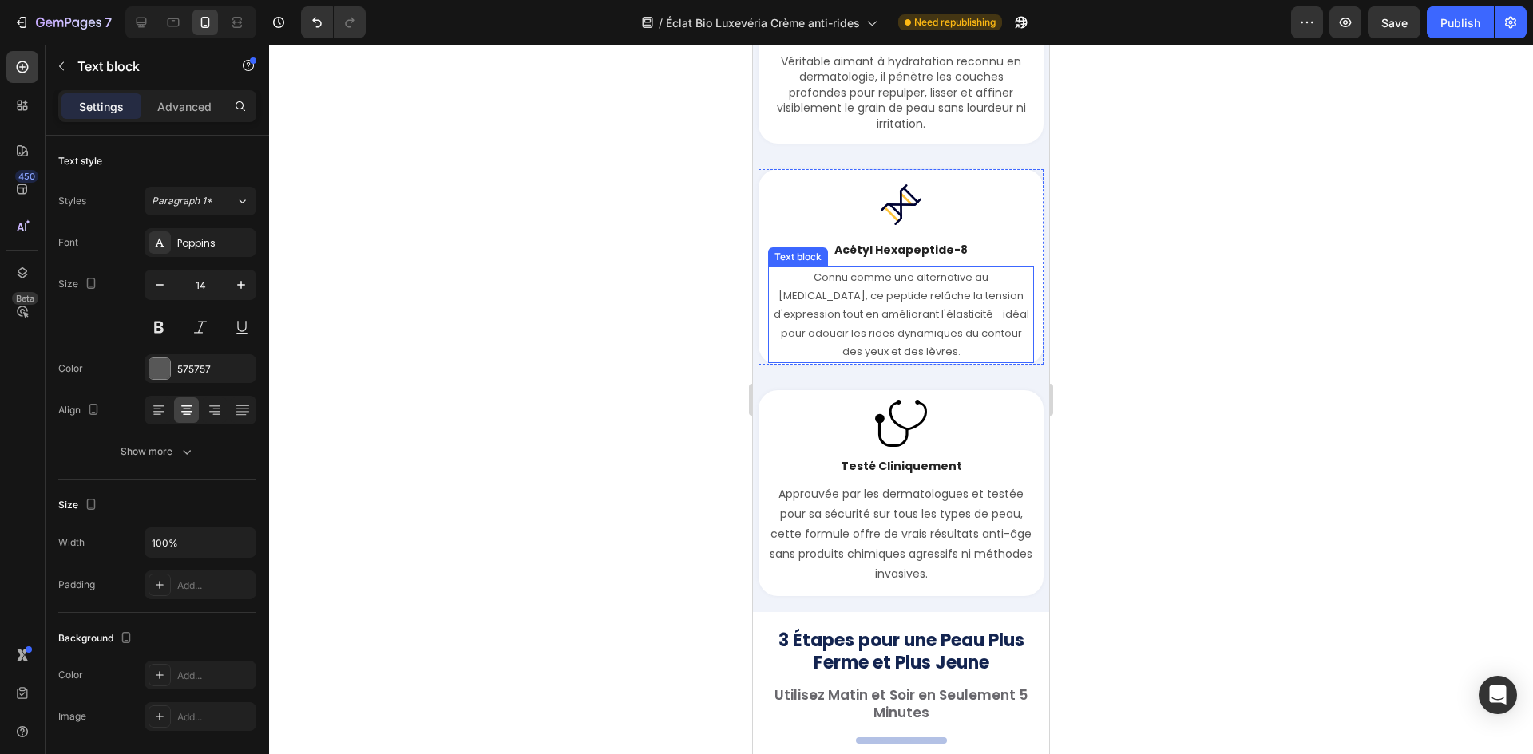
click at [849, 353] on p "Connu comme une alternative au [MEDICAL_DATA], ce peptide relâche la tension d'…" at bounding box center [900, 314] width 263 height 93
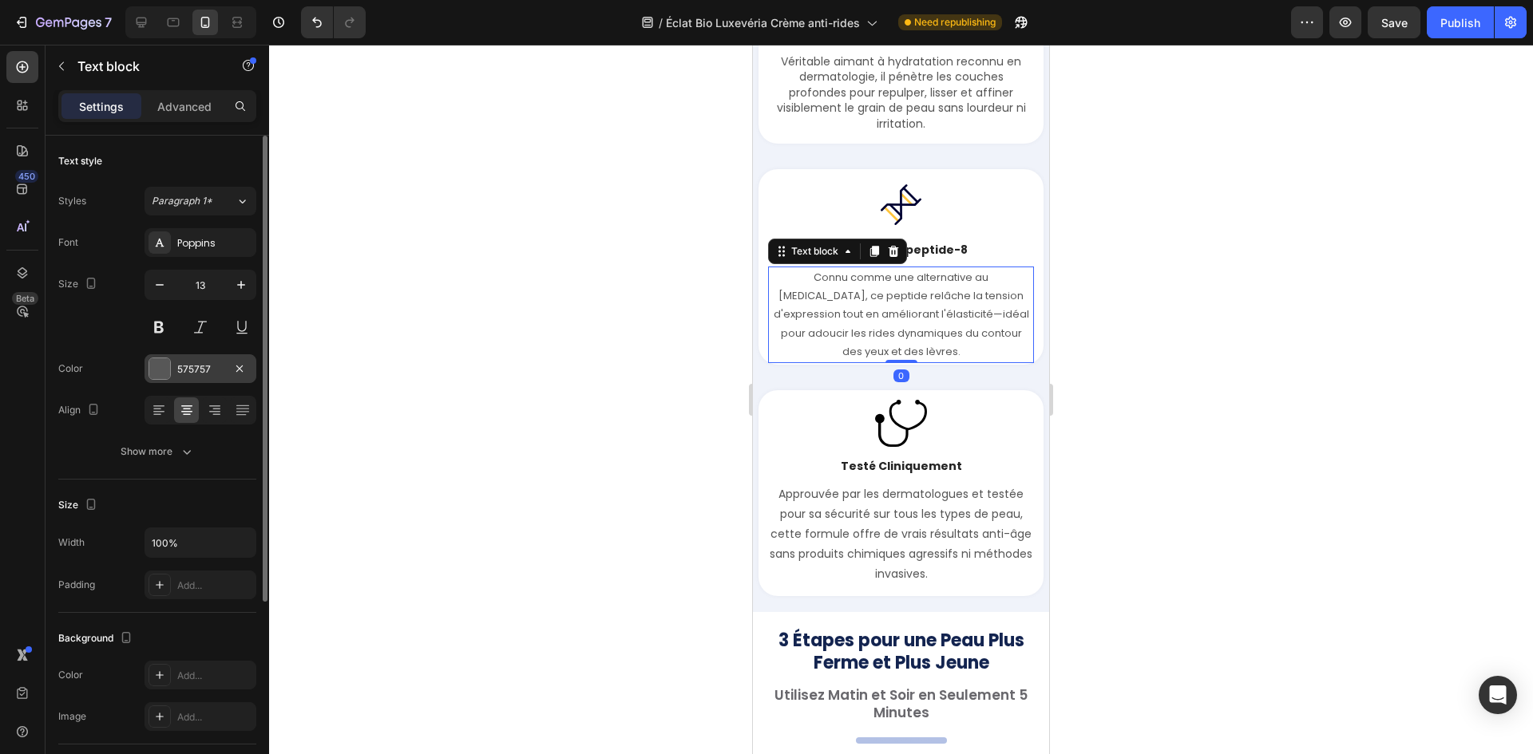
drag, startPoint x: 246, startPoint y: 285, endPoint x: 222, endPoint y: 360, distance: 78.8
click at [239, 289] on icon "button" at bounding box center [241, 285] width 16 height 16
type input "14"
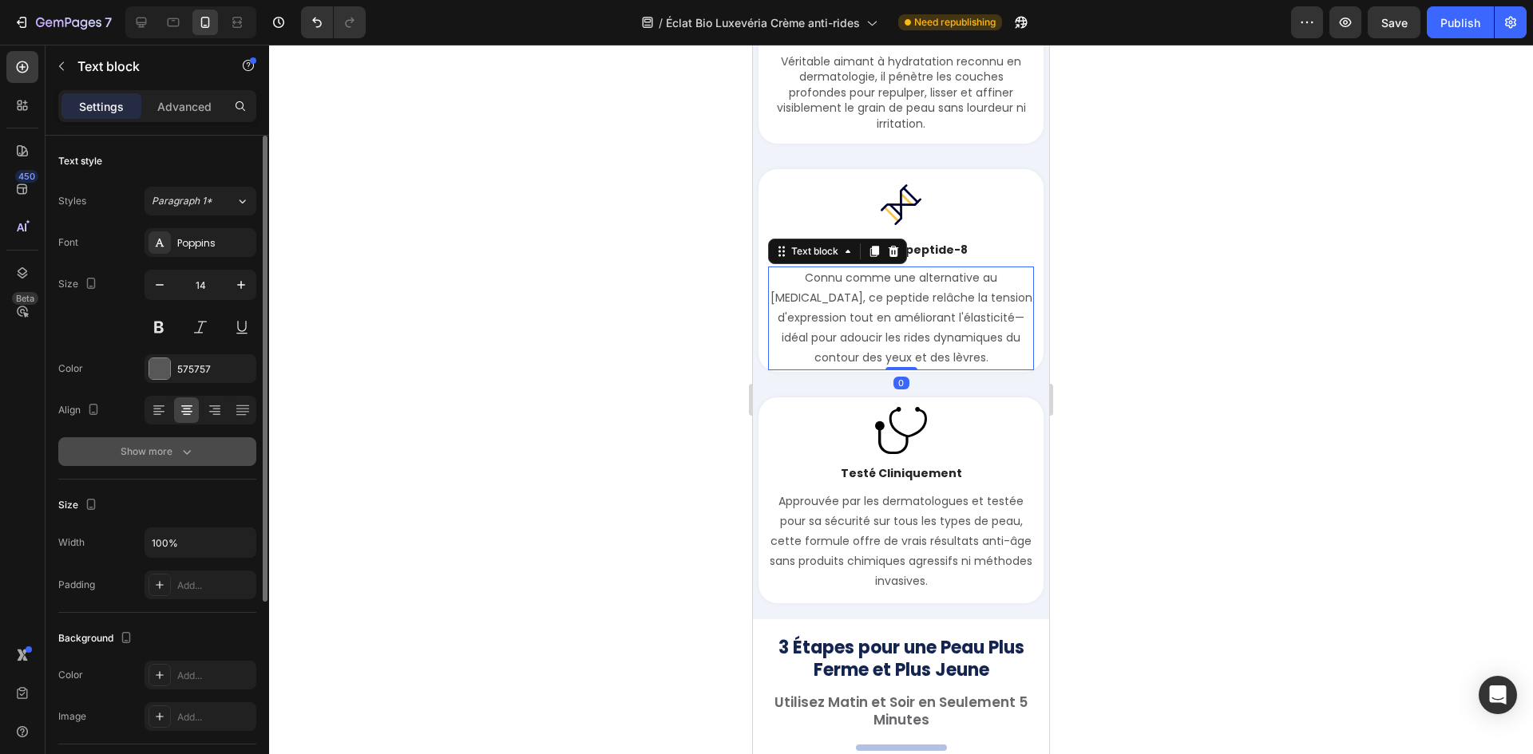
click at [177, 449] on div "Show more" at bounding box center [158, 452] width 74 height 16
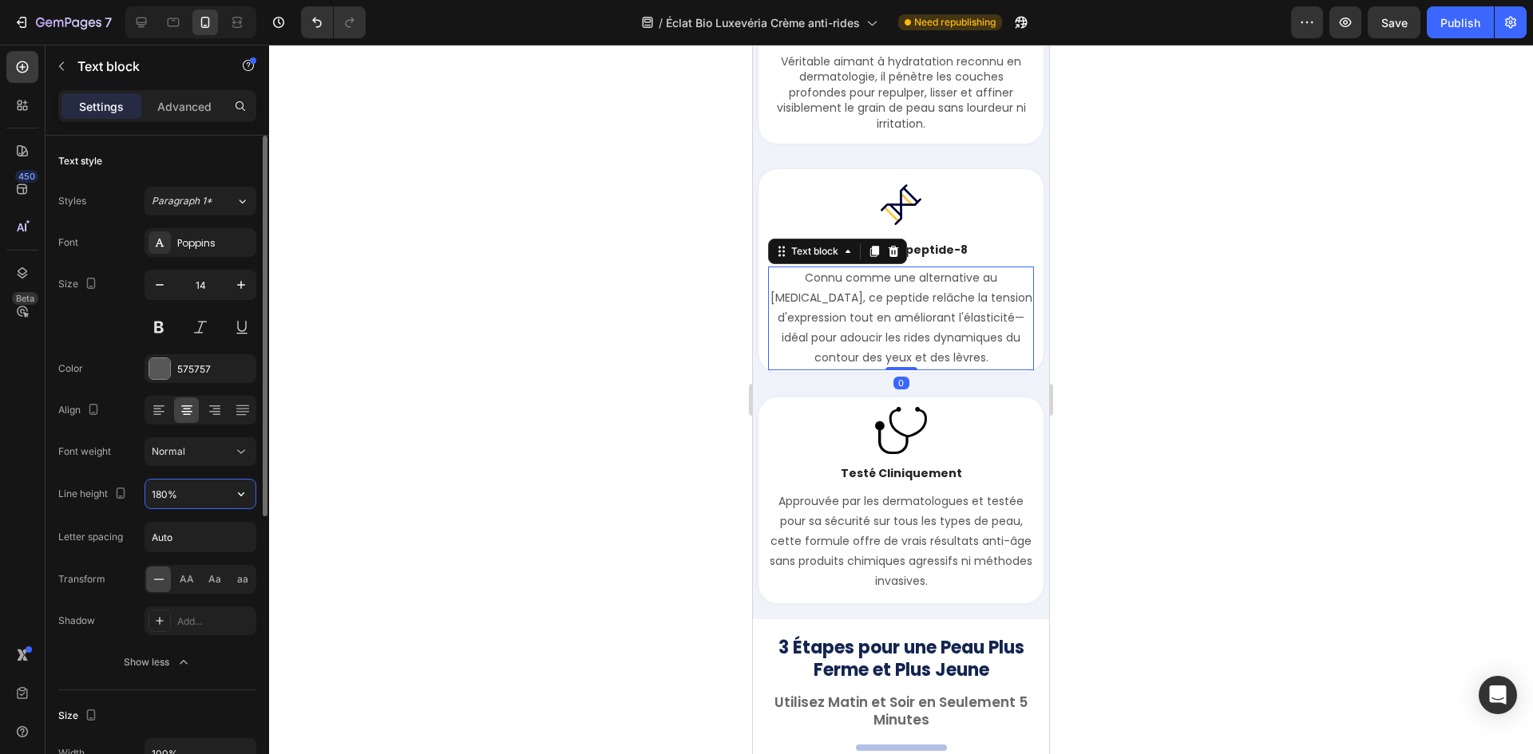
click at [170, 486] on input "180%" at bounding box center [200, 494] width 110 height 29
paste input "4"
type input "140%"
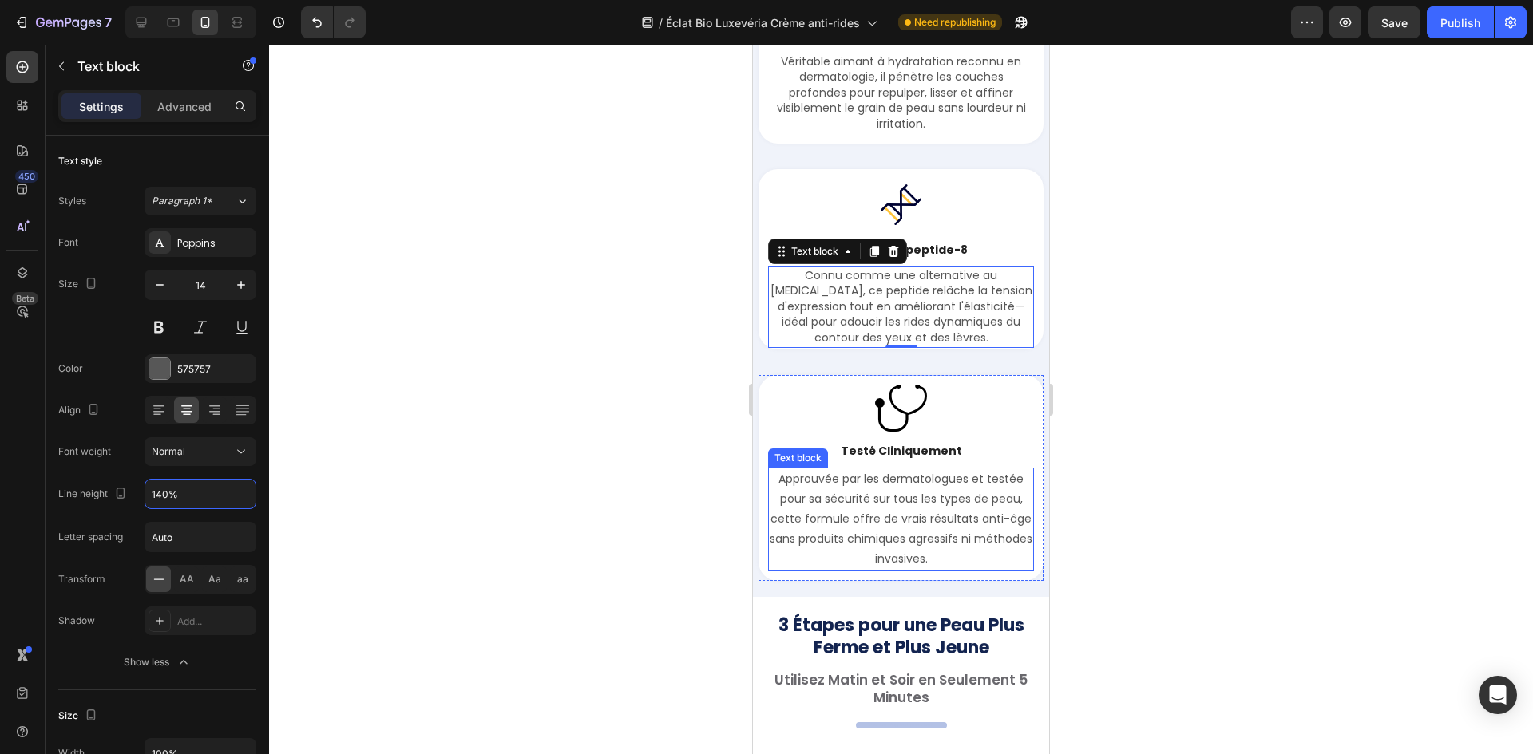
drag, startPoint x: 1383, startPoint y: 568, endPoint x: 892, endPoint y: 573, distance: 490.9
click at [892, 570] on p "Approuvée par les dermatologues et testée pour sa sécurité sur tous les types d…" at bounding box center [900, 519] width 263 height 101
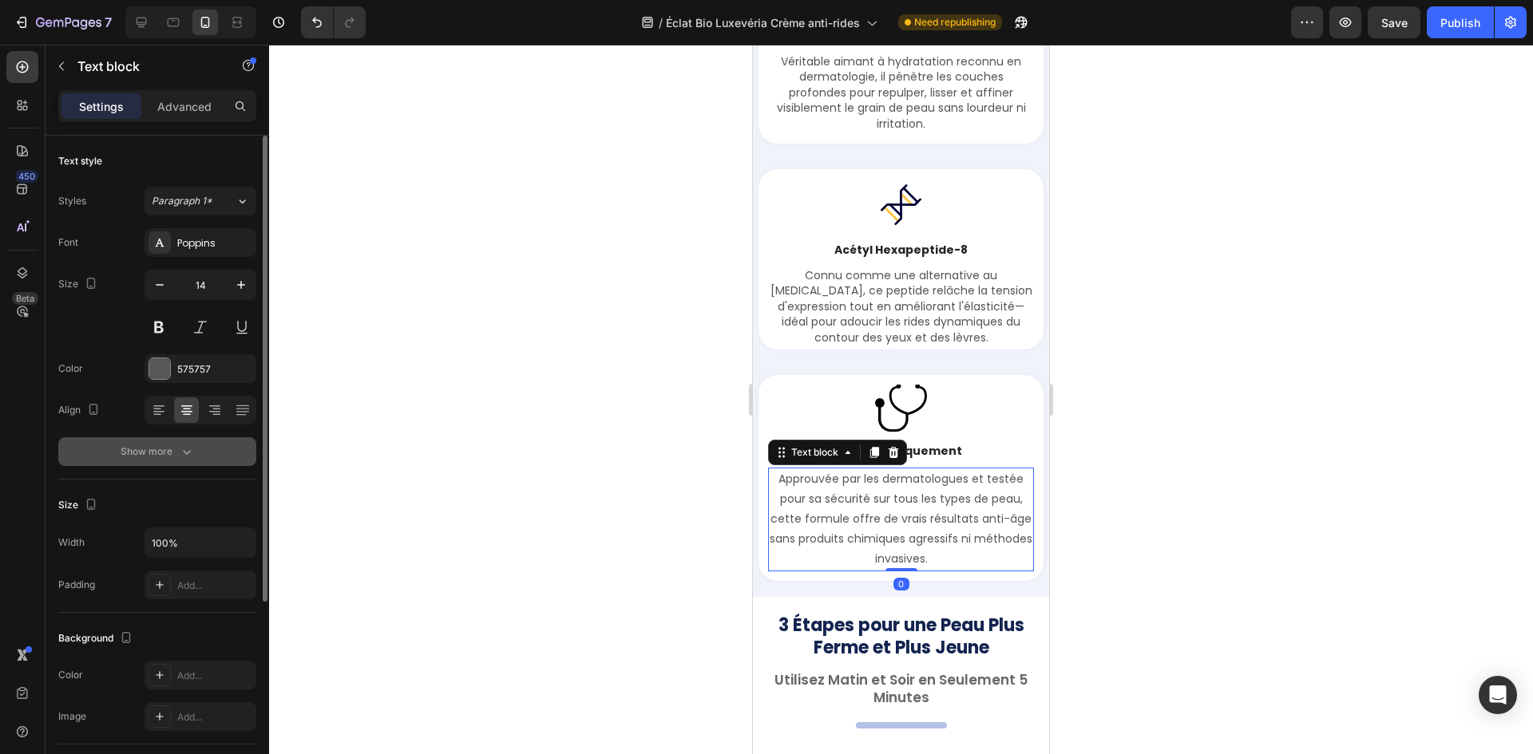
drag, startPoint x: 178, startPoint y: 431, endPoint x: 168, endPoint y: 451, distance: 22.5
click at [176, 437] on div "Font Poppins Size 14 Color 575757 Align Show more" at bounding box center [157, 347] width 198 height 238
click at [168, 451] on div "Show more" at bounding box center [158, 452] width 74 height 16
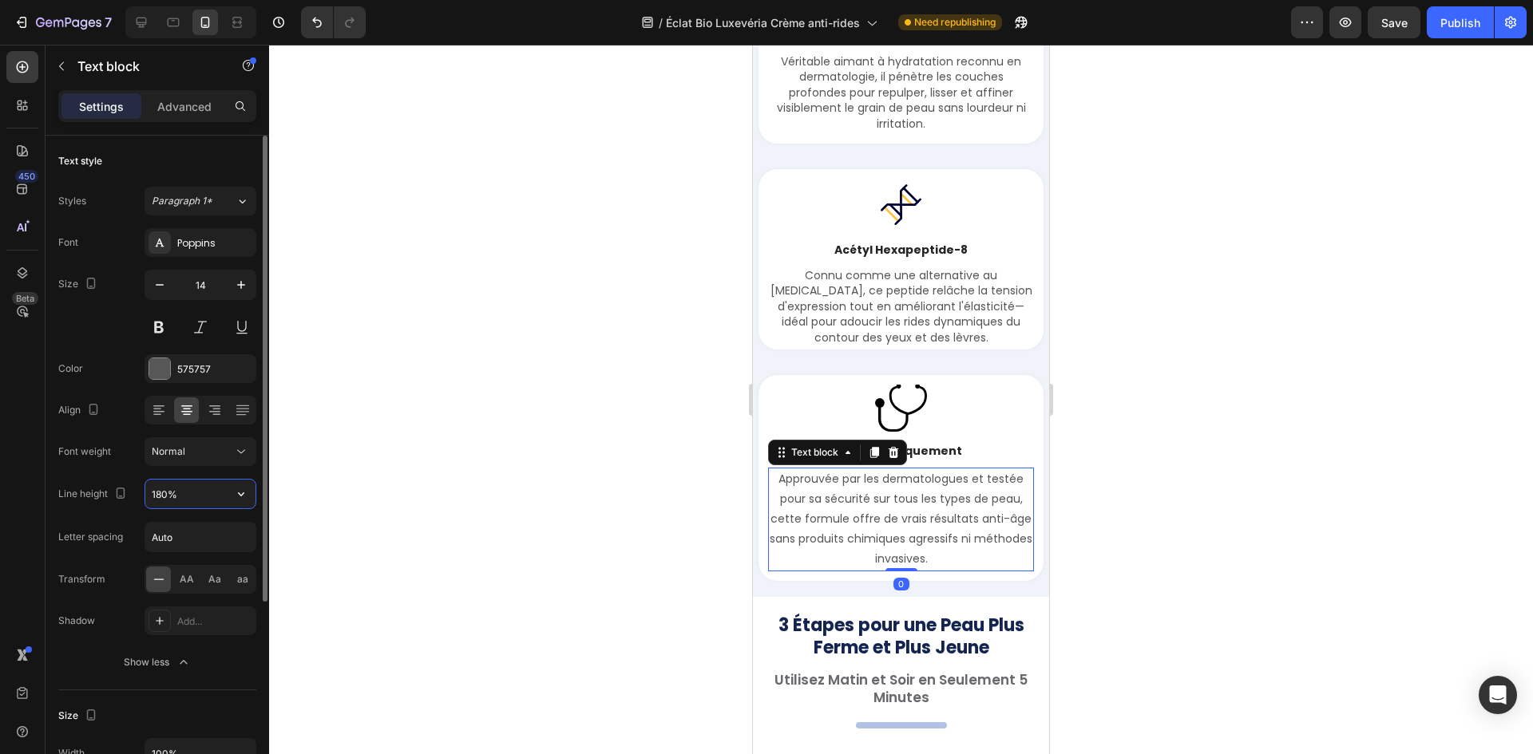
click at [160, 492] on input "180%" at bounding box center [200, 494] width 110 height 29
paste input "4"
type input "140%"
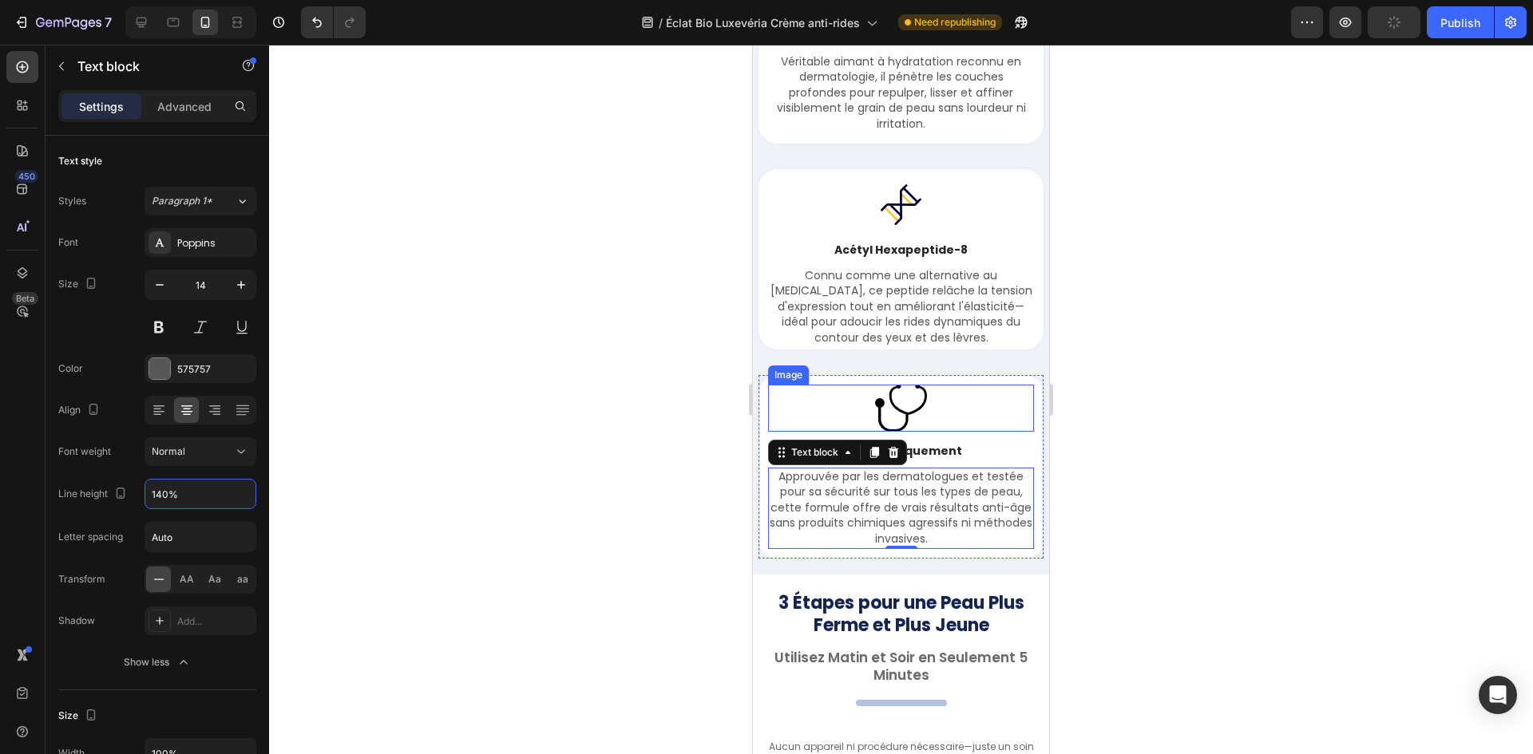
scroll to position [4195, 0]
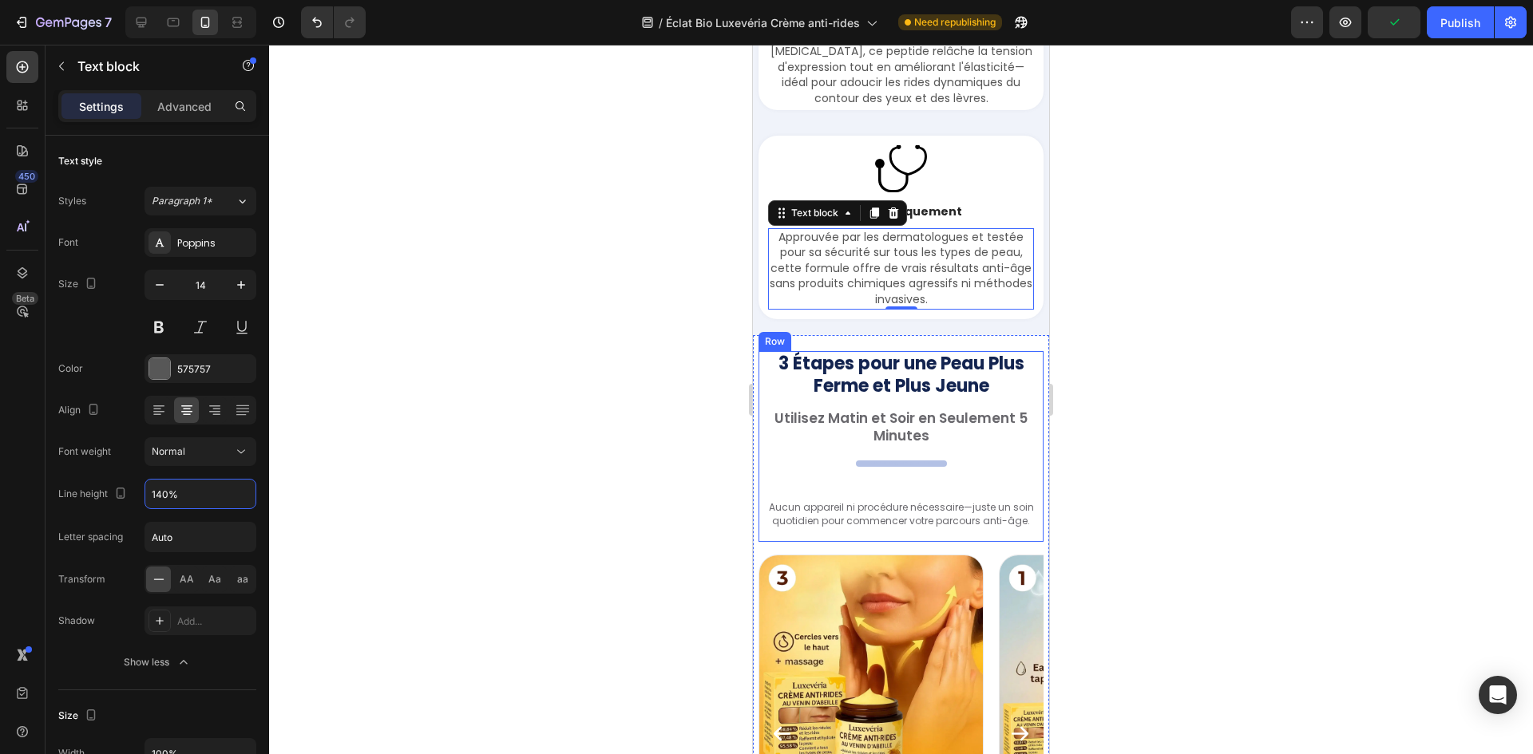
click at [850, 441] on h2 "Utilisez Matin et Soir en Seulement 5 Minutes" at bounding box center [900, 427] width 285 height 38
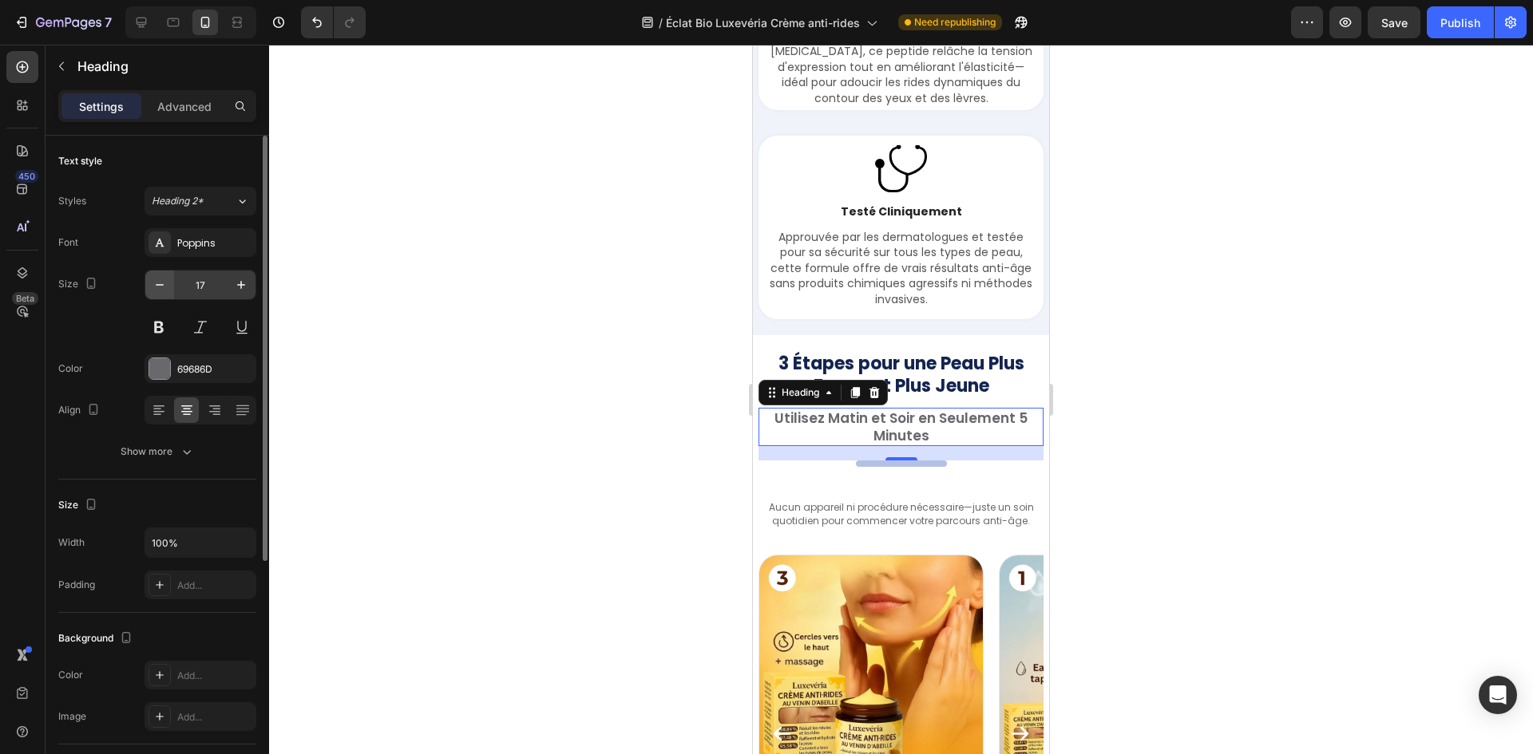
drag, startPoint x: 172, startPoint y: 285, endPoint x: 164, endPoint y: 286, distance: 8.0
click at [166, 285] on button "button" at bounding box center [159, 285] width 29 height 29
click at [159, 288] on icon "button" at bounding box center [160, 285] width 16 height 16
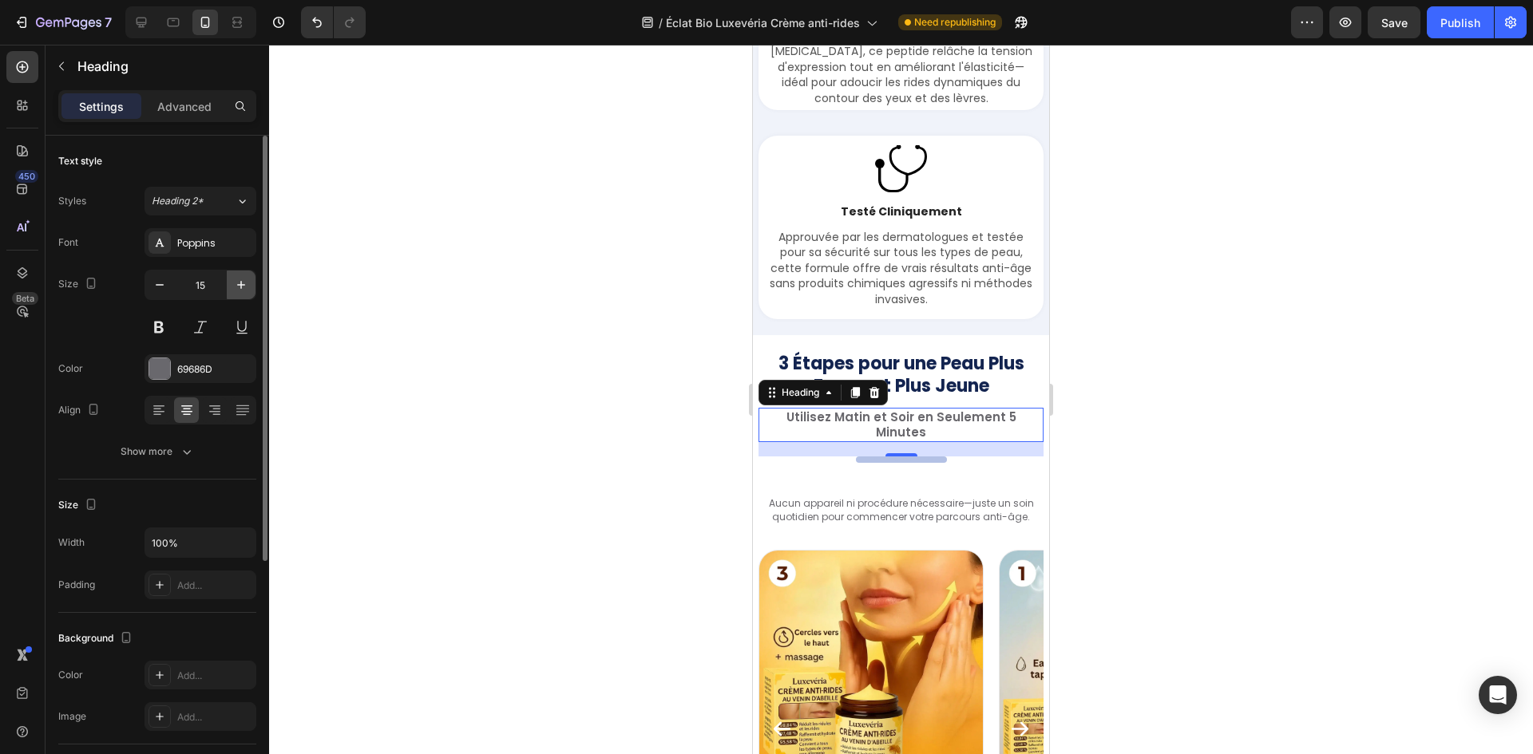
click at [251, 288] on button "button" at bounding box center [241, 285] width 29 height 29
type input "16"
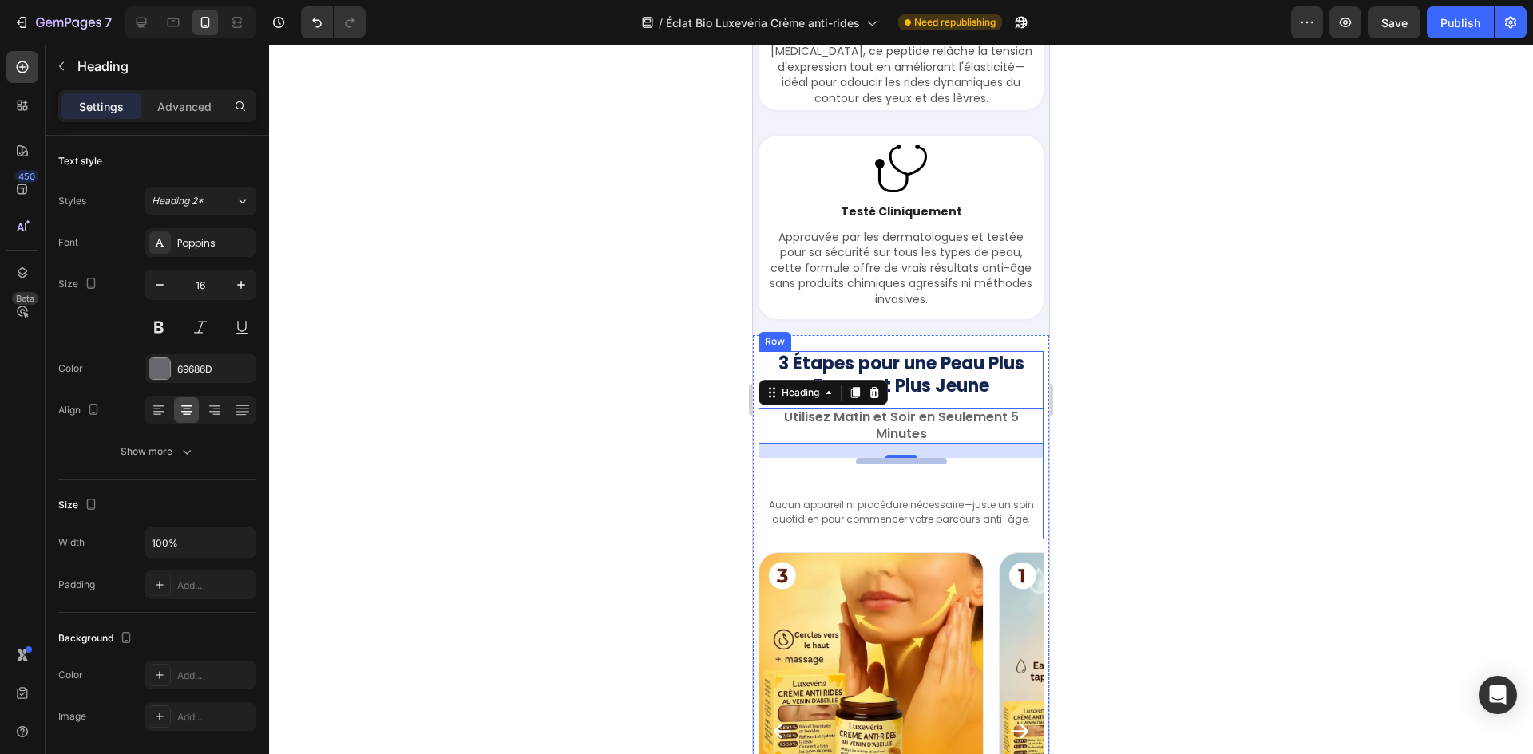
click at [863, 526] on p "Aucun appareil ni procédure nécessaire—juste un soin quotidien pour commencer v…" at bounding box center [901, 512] width 282 height 28
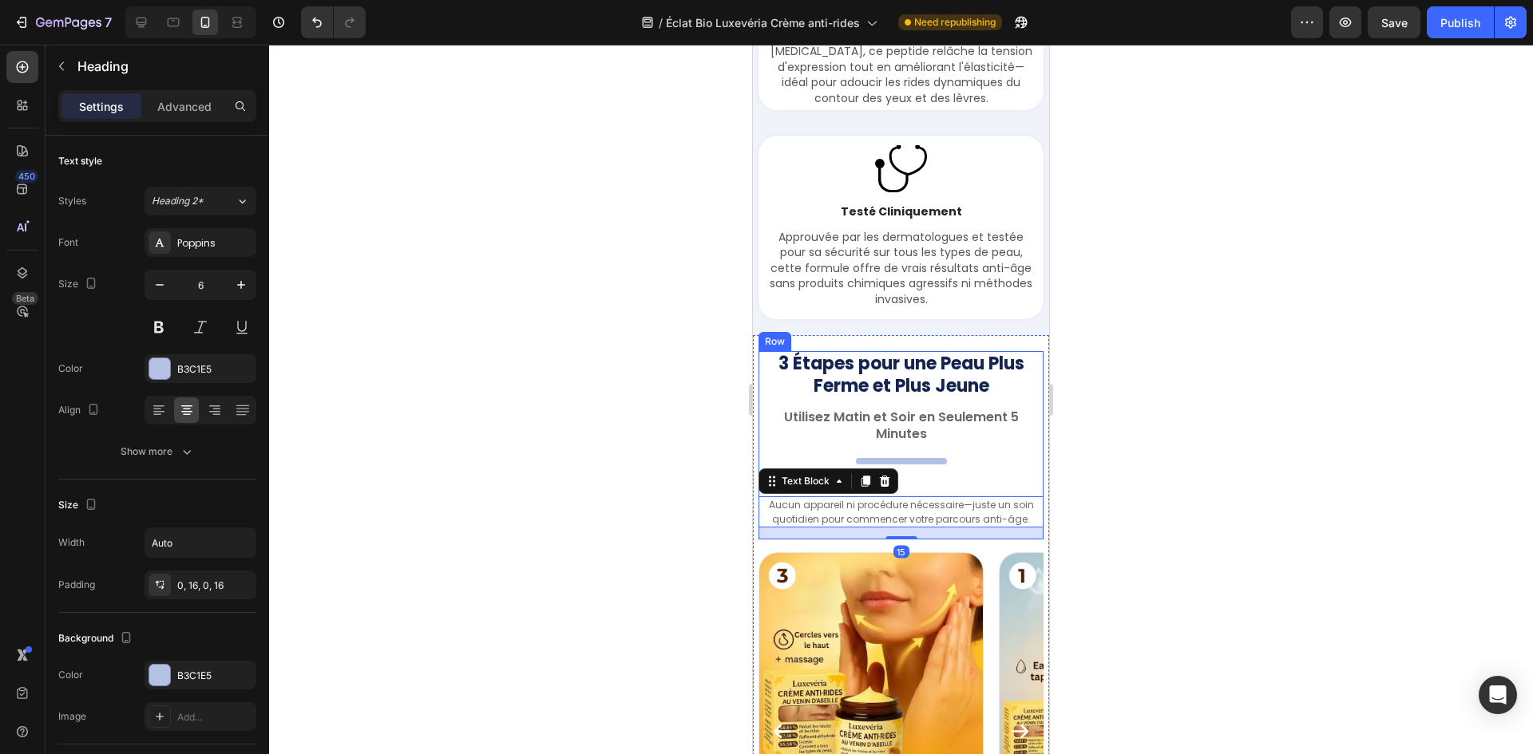
click at [923, 465] on h2 "Your heading text goes here" at bounding box center [901, 461] width 91 height 6
click at [927, 504] on div "3 Étapes pour une Peau Plus Ferme et Plus Jeune Heading Utilisez Matin et Soir …" at bounding box center [900, 445] width 285 height 188
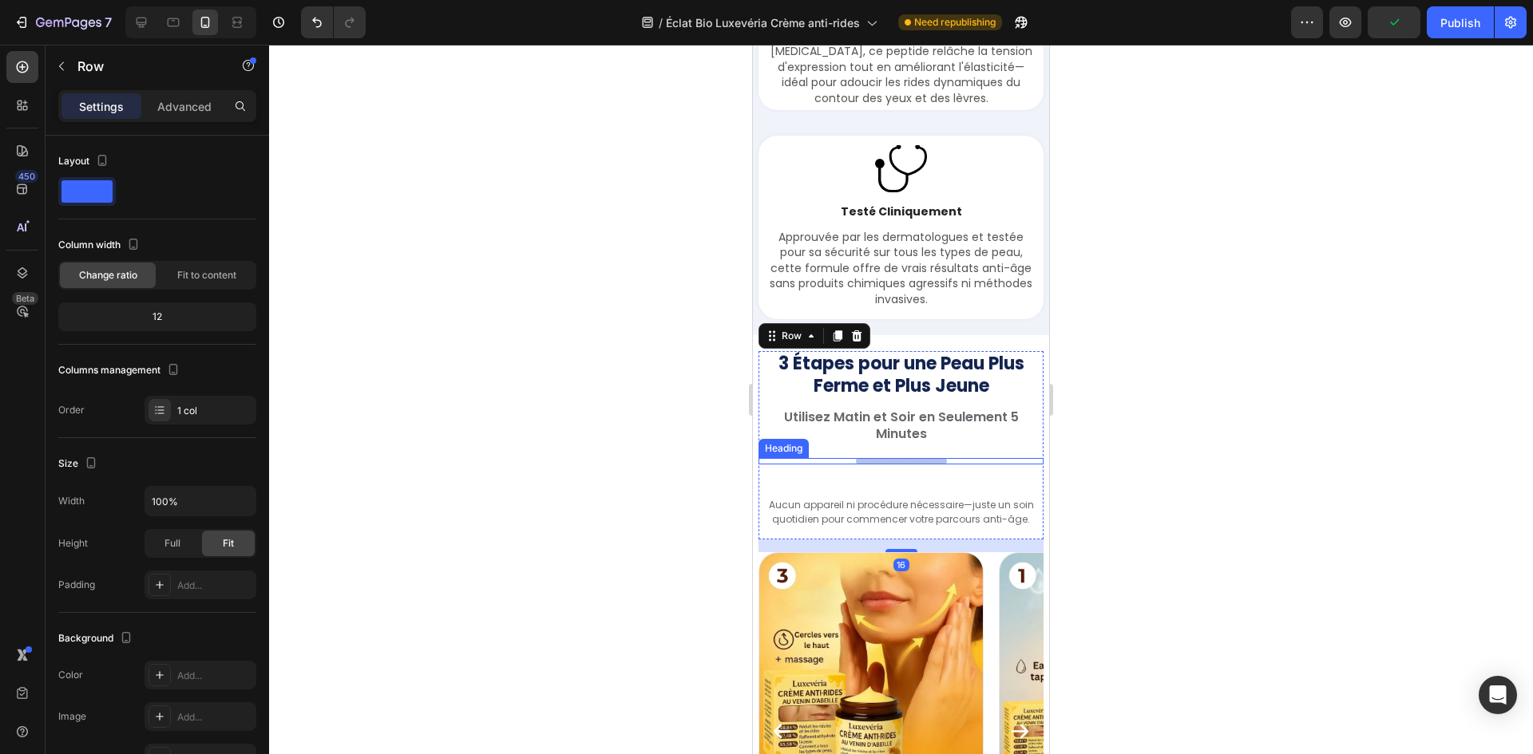
click at [930, 465] on div "Your heading text goes here Heading" at bounding box center [900, 461] width 285 height 6
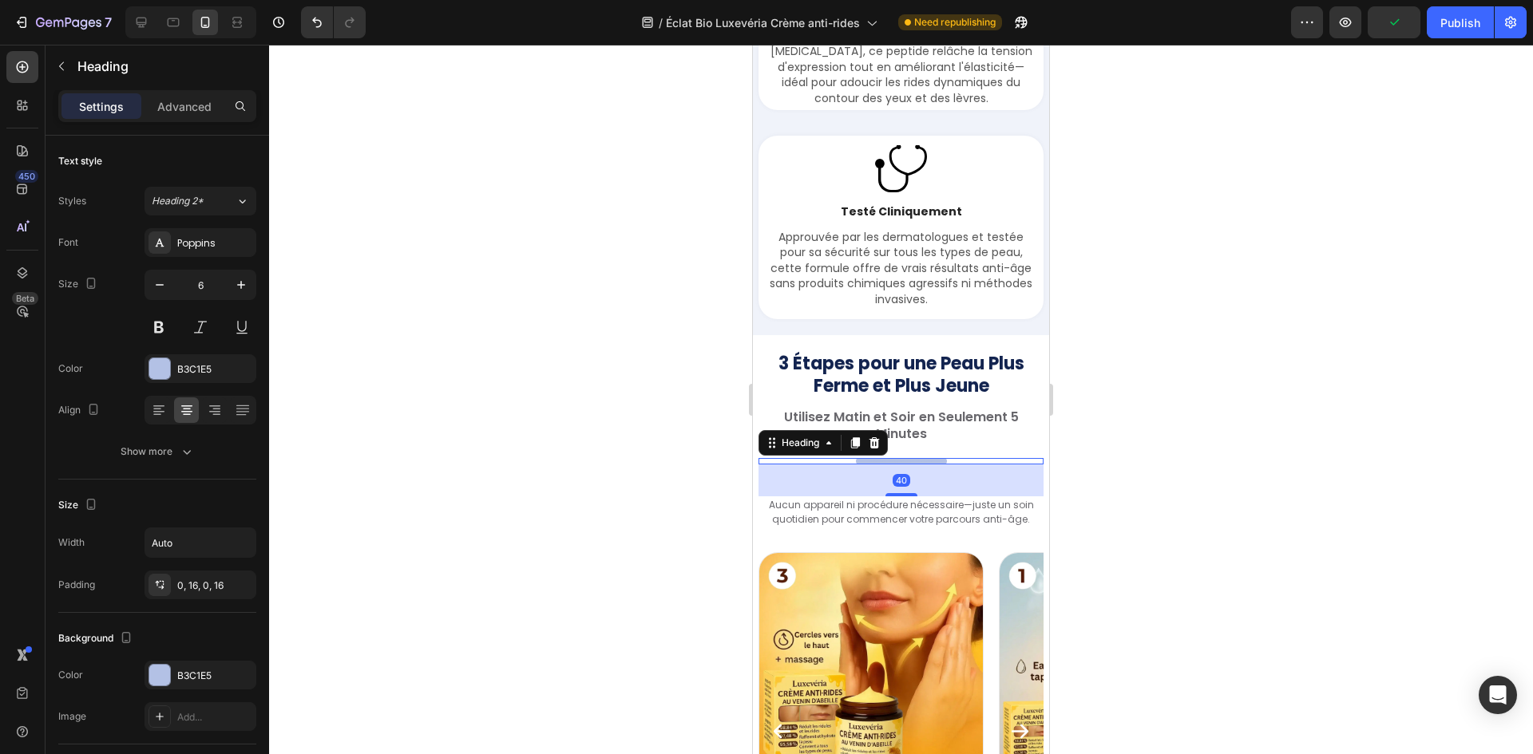
click at [187, 121] on div "Settings Advanced" at bounding box center [157, 106] width 198 height 32
click at [189, 107] on p "Advanced" at bounding box center [184, 106] width 54 height 17
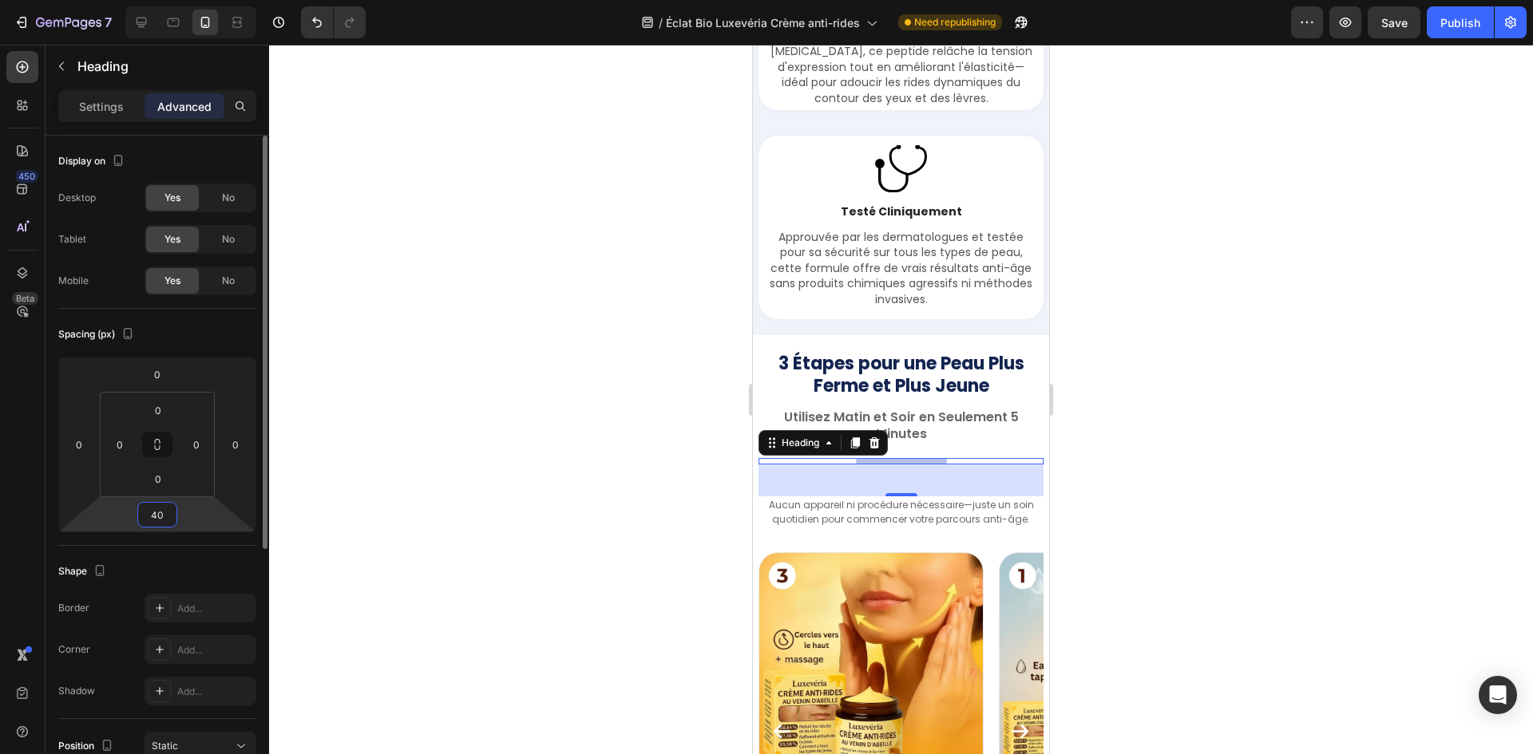
click at [164, 516] on input "40" at bounding box center [157, 515] width 32 height 24
type input "25"
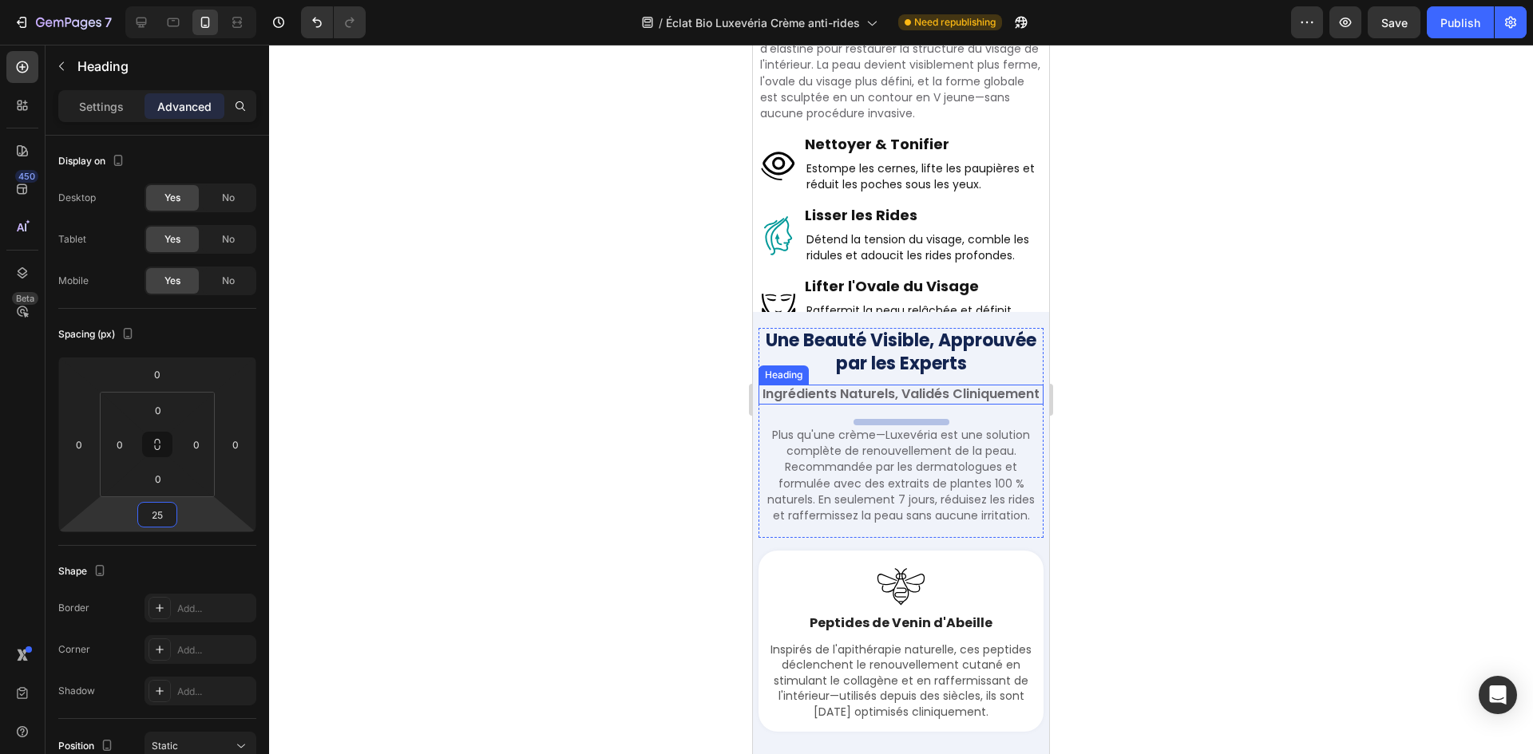
scroll to position [3237, 0]
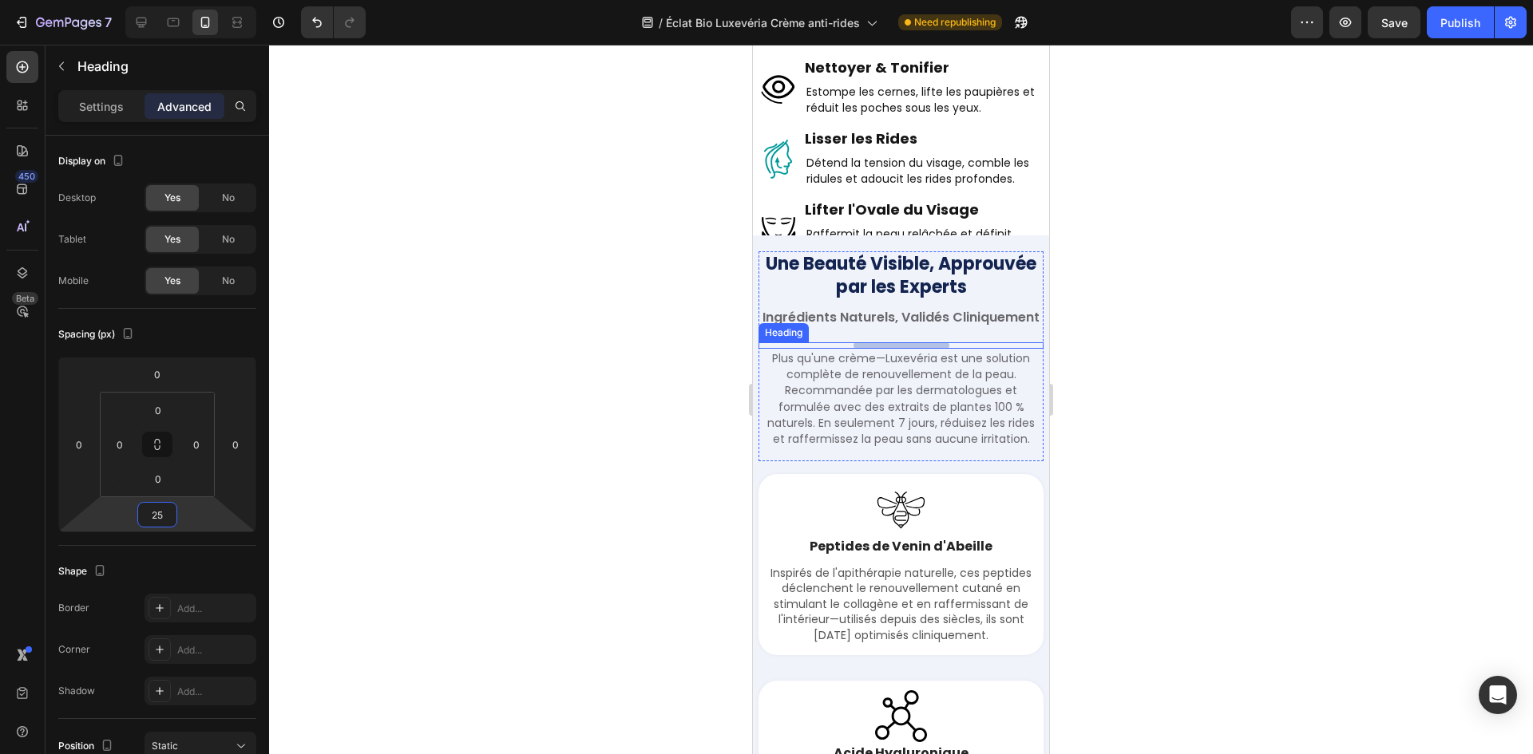
click at [910, 349] on h2 ".." at bounding box center [901, 345] width 96 height 6
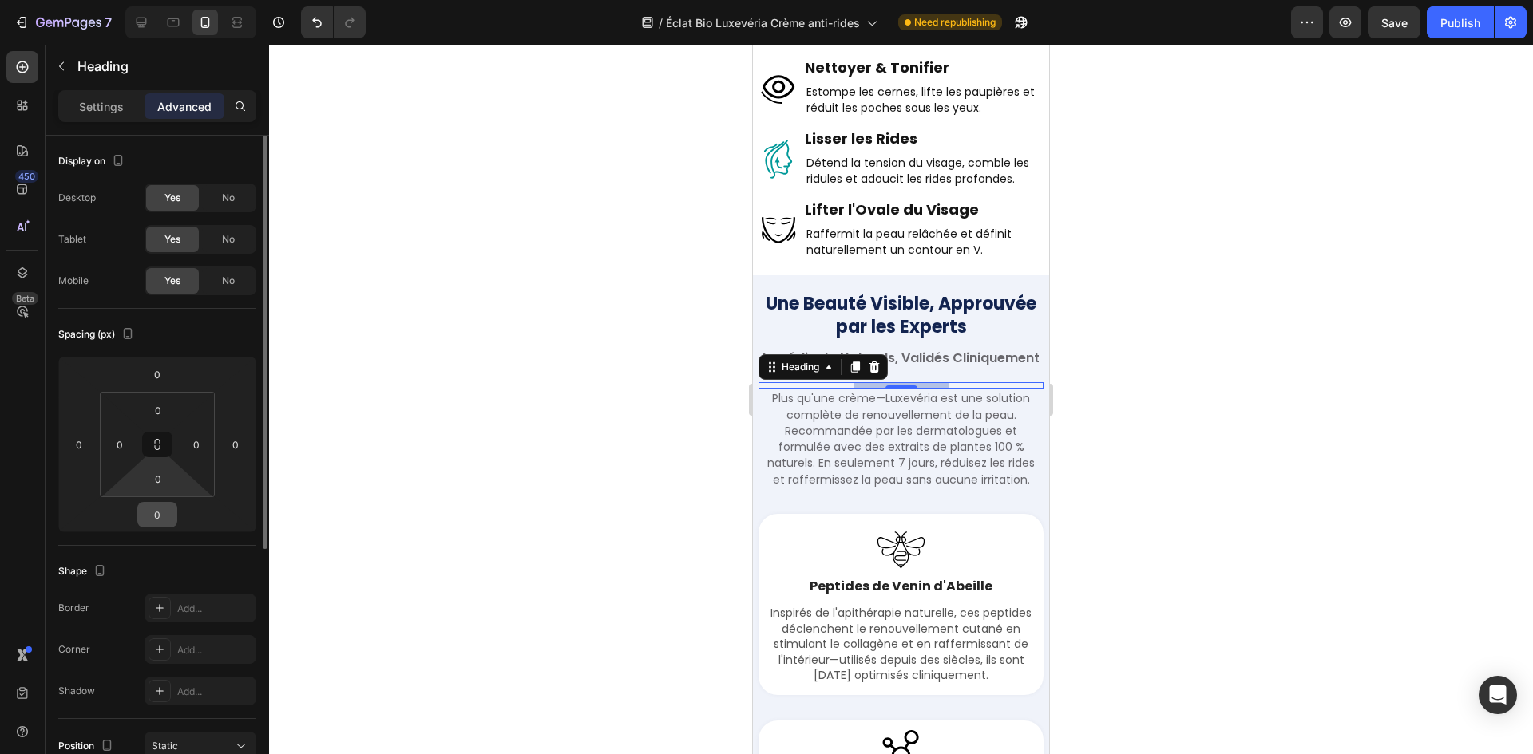
click at [159, 510] on input "0" at bounding box center [157, 515] width 32 height 24
paste input "25"
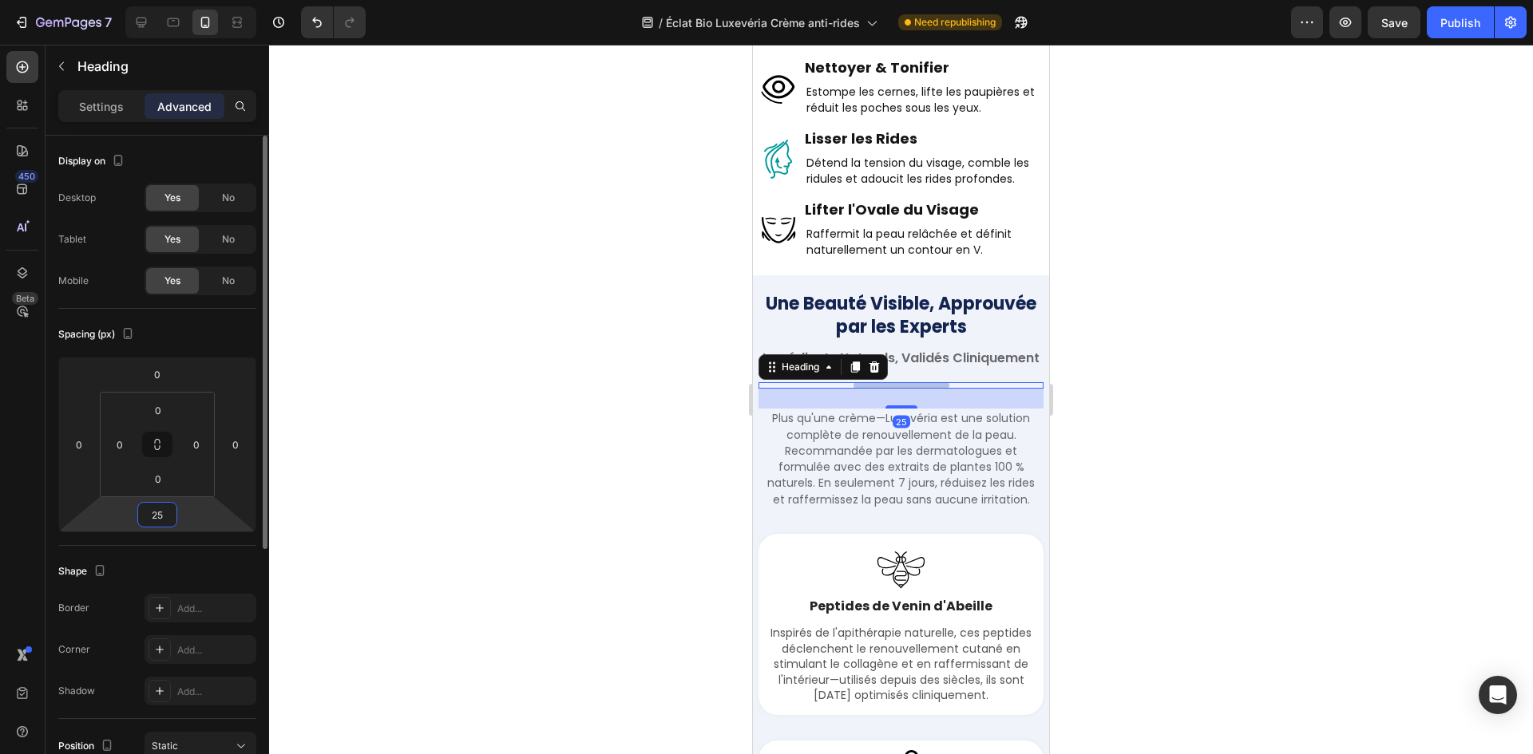
click at [157, 518] on input "25" at bounding box center [157, 515] width 32 height 24
type input "15"
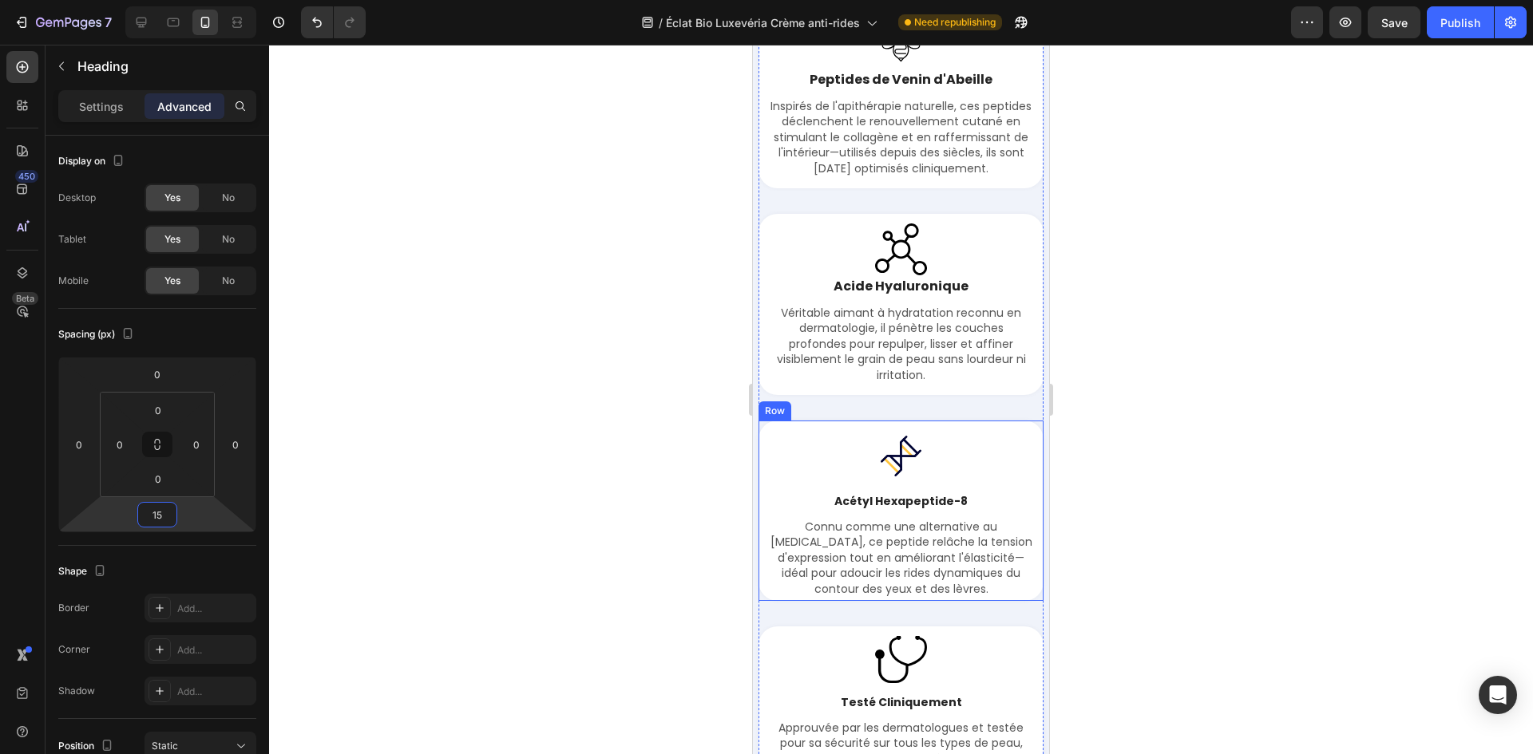
scroll to position [4195, 0]
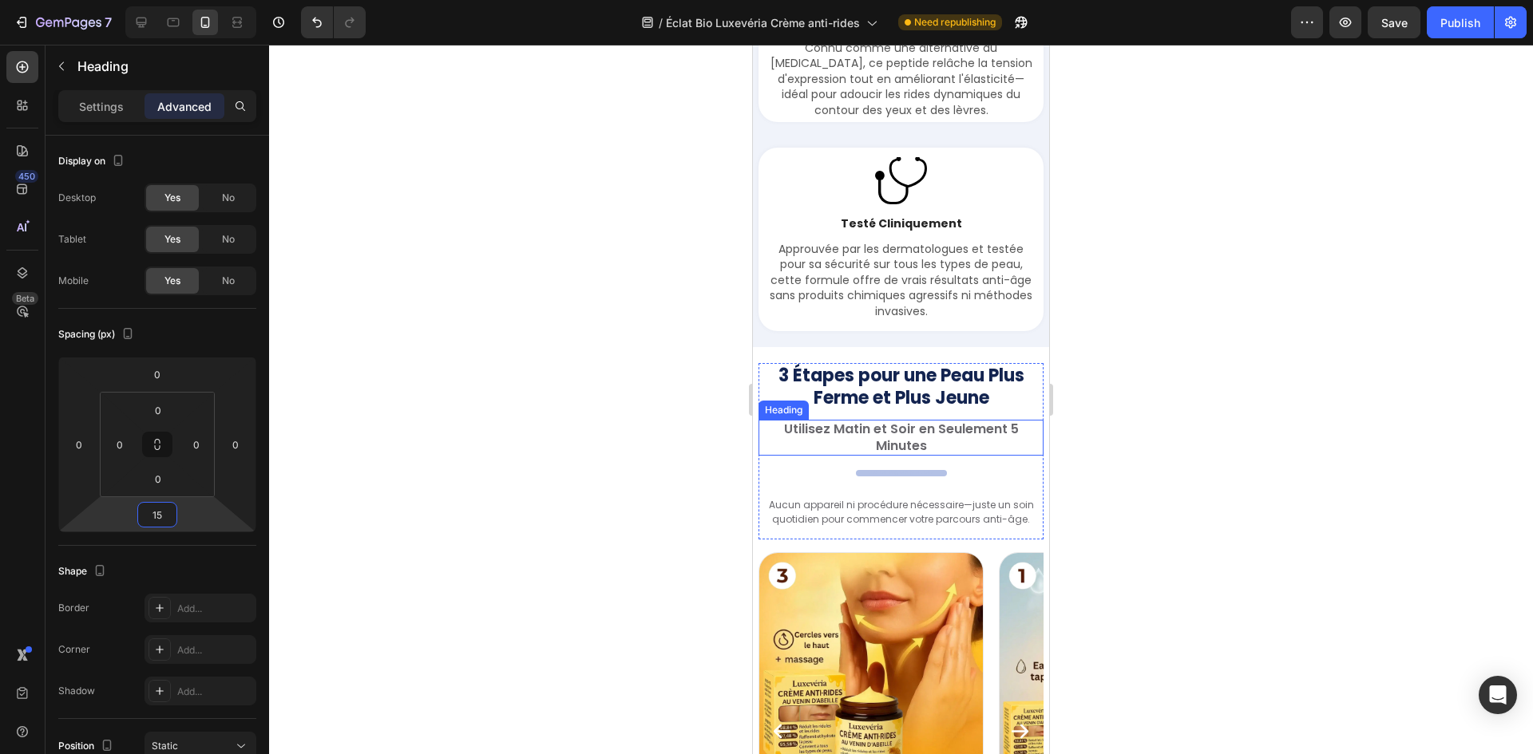
click at [902, 477] on h2 "Your heading text goes here" at bounding box center [901, 473] width 91 height 6
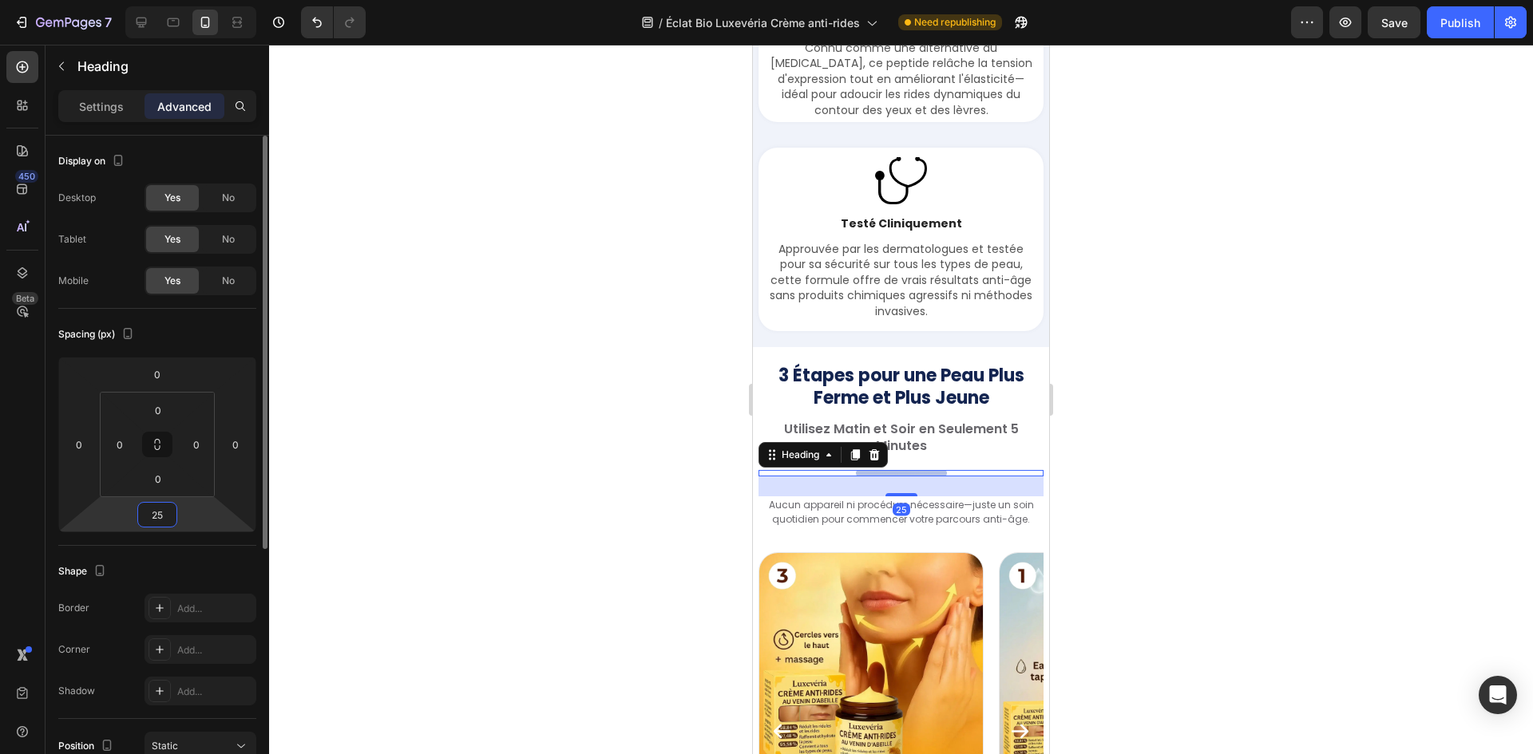
click at [160, 516] on input "25" at bounding box center [157, 515] width 32 height 24
paste input "1"
type input "15"
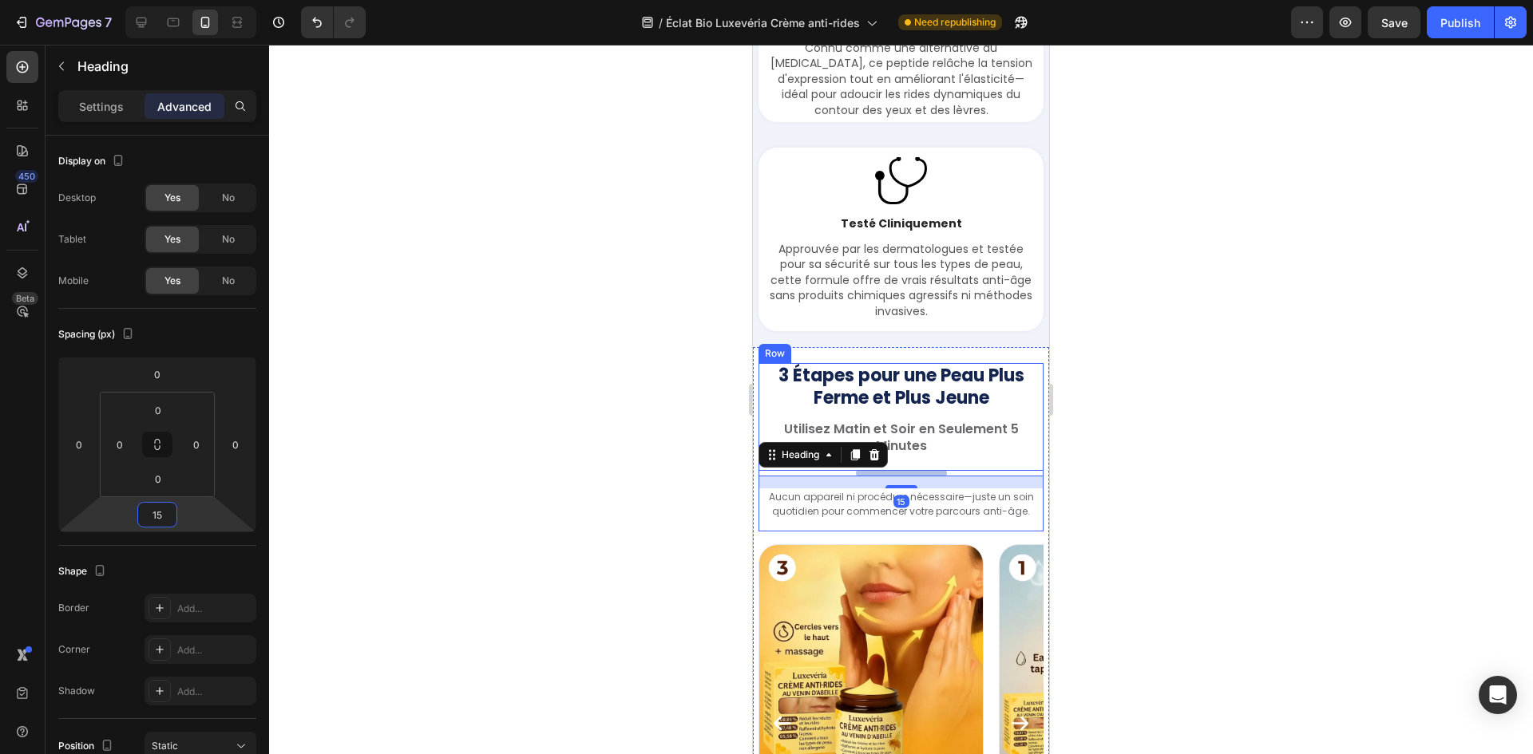
click at [931, 457] on h2 "Utilisez Matin et Soir en Seulement 5 Minutes" at bounding box center [900, 438] width 285 height 37
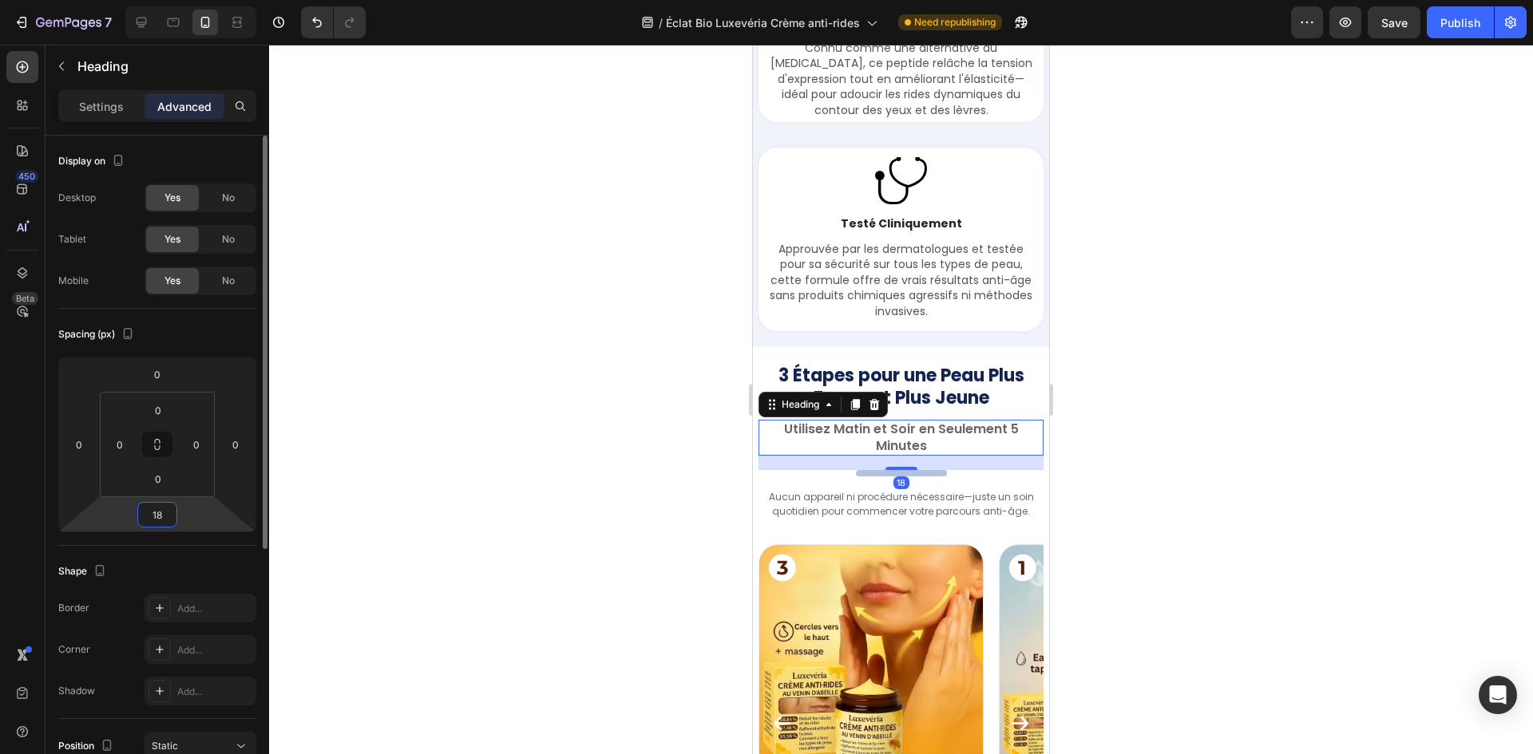
click at [146, 515] on input "18" at bounding box center [157, 515] width 32 height 24
paste input "5"
type input "15"
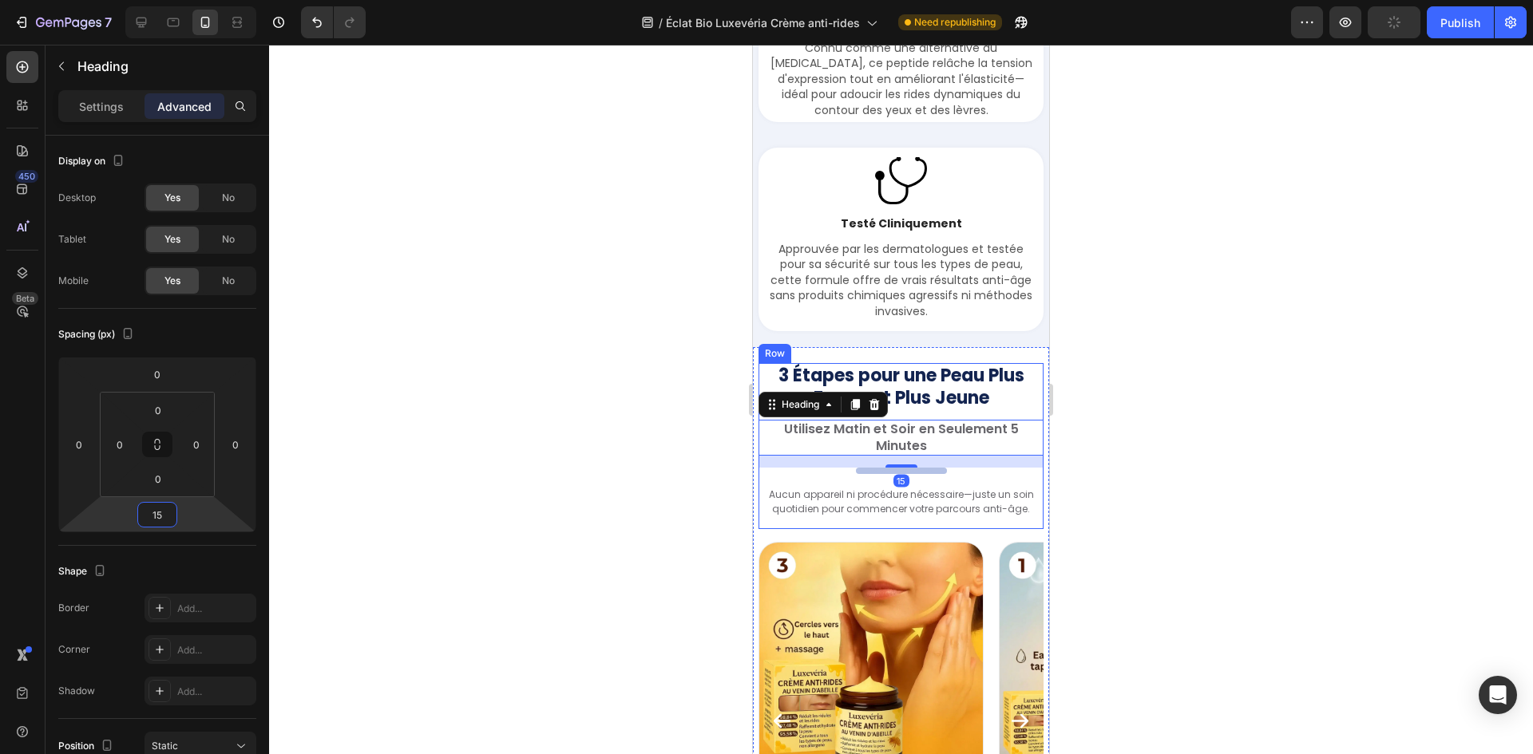
click at [925, 510] on div "3 Étapes pour une Peau Plus Ferme et Plus Jeune Heading Utilisez Matin et Soir …" at bounding box center [900, 446] width 285 height 166
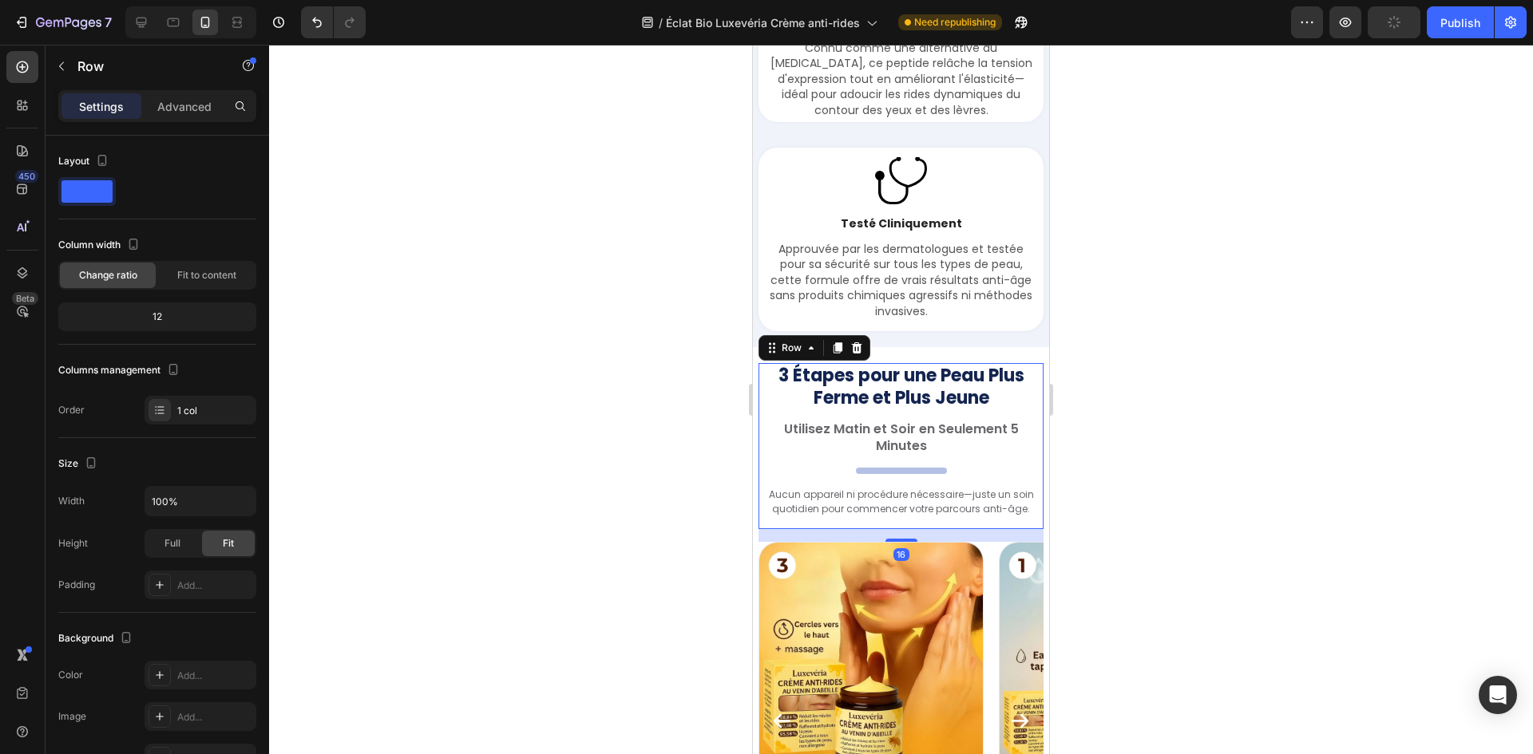
click at [928, 474] on h2 "Your heading text goes here" at bounding box center [901, 471] width 91 height 6
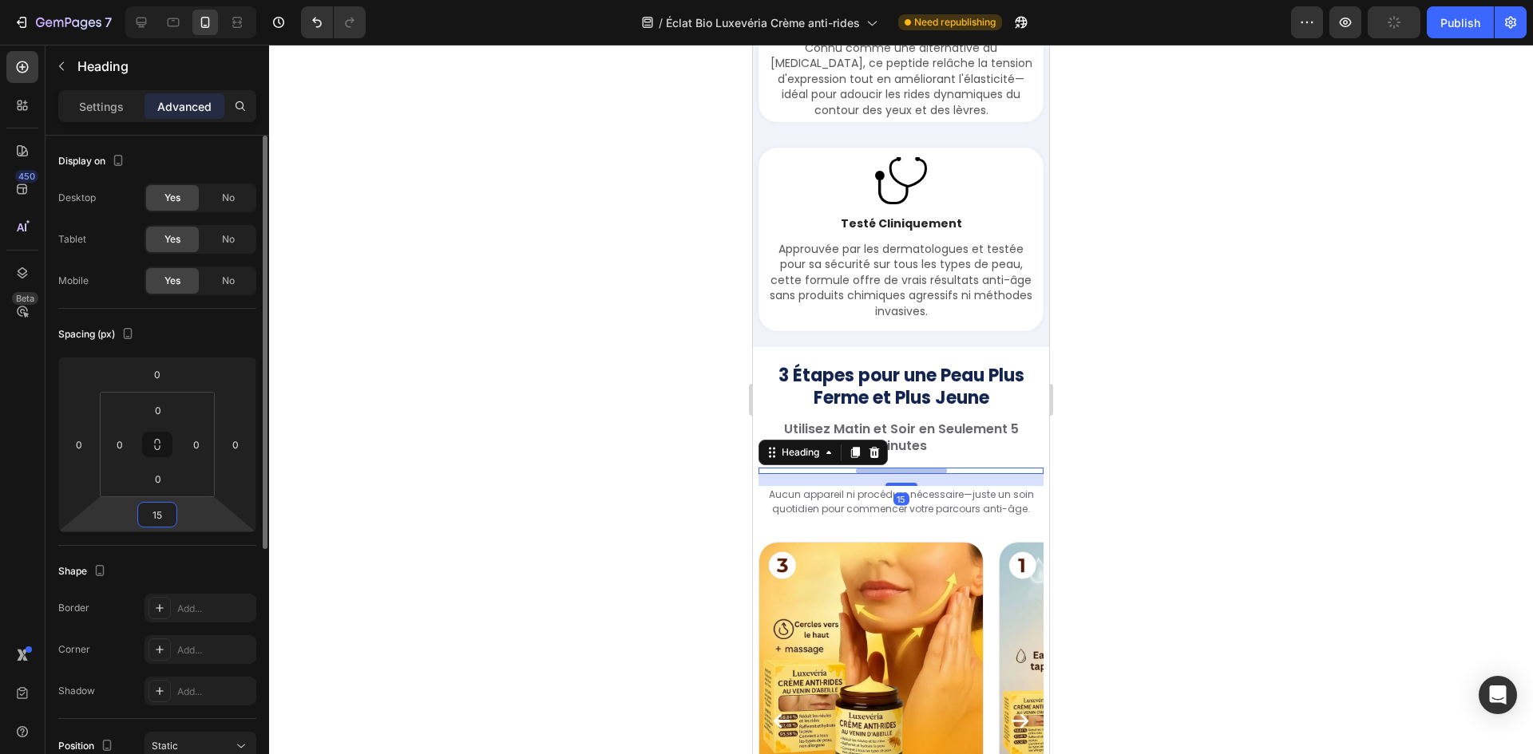
click at [156, 509] on input "15" at bounding box center [157, 515] width 32 height 24
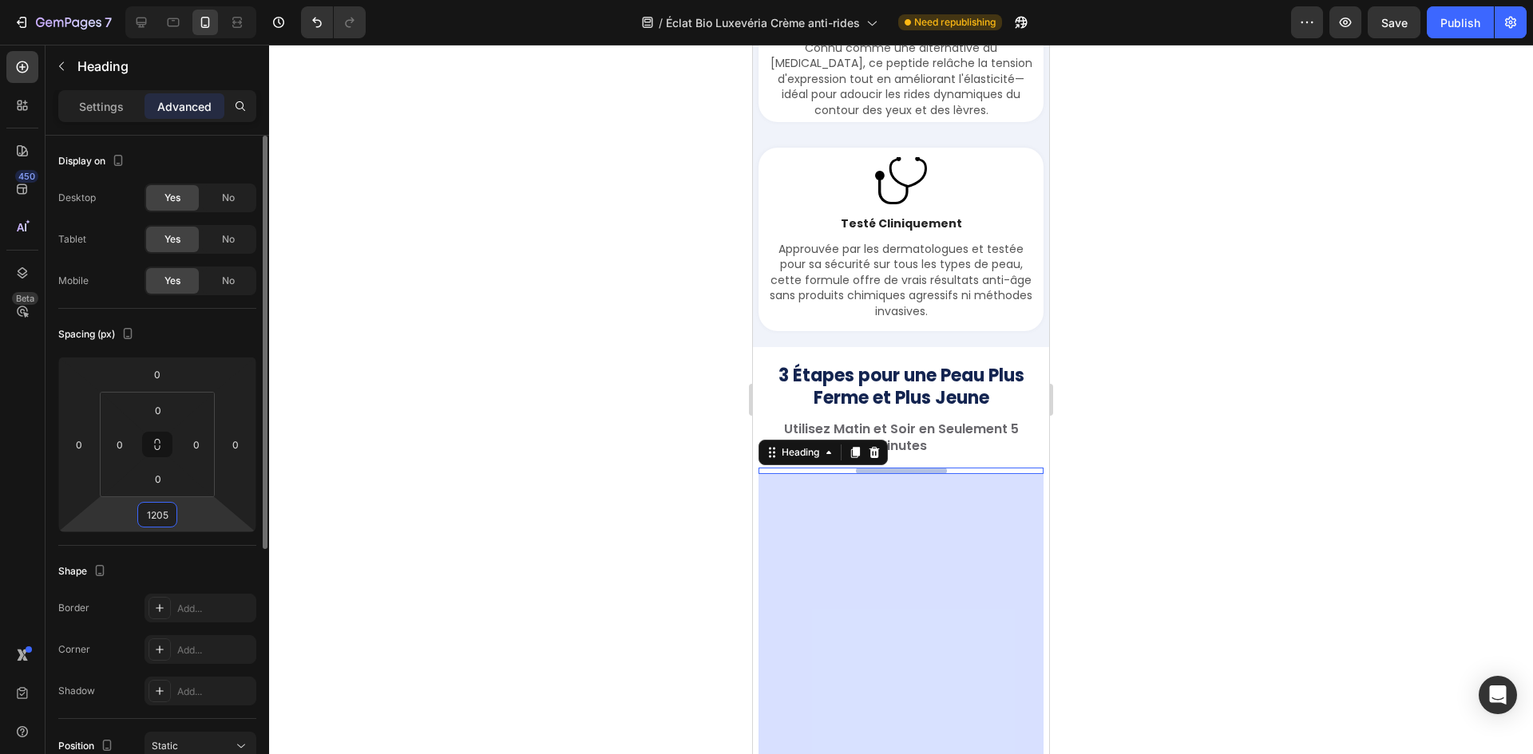
type input "2"
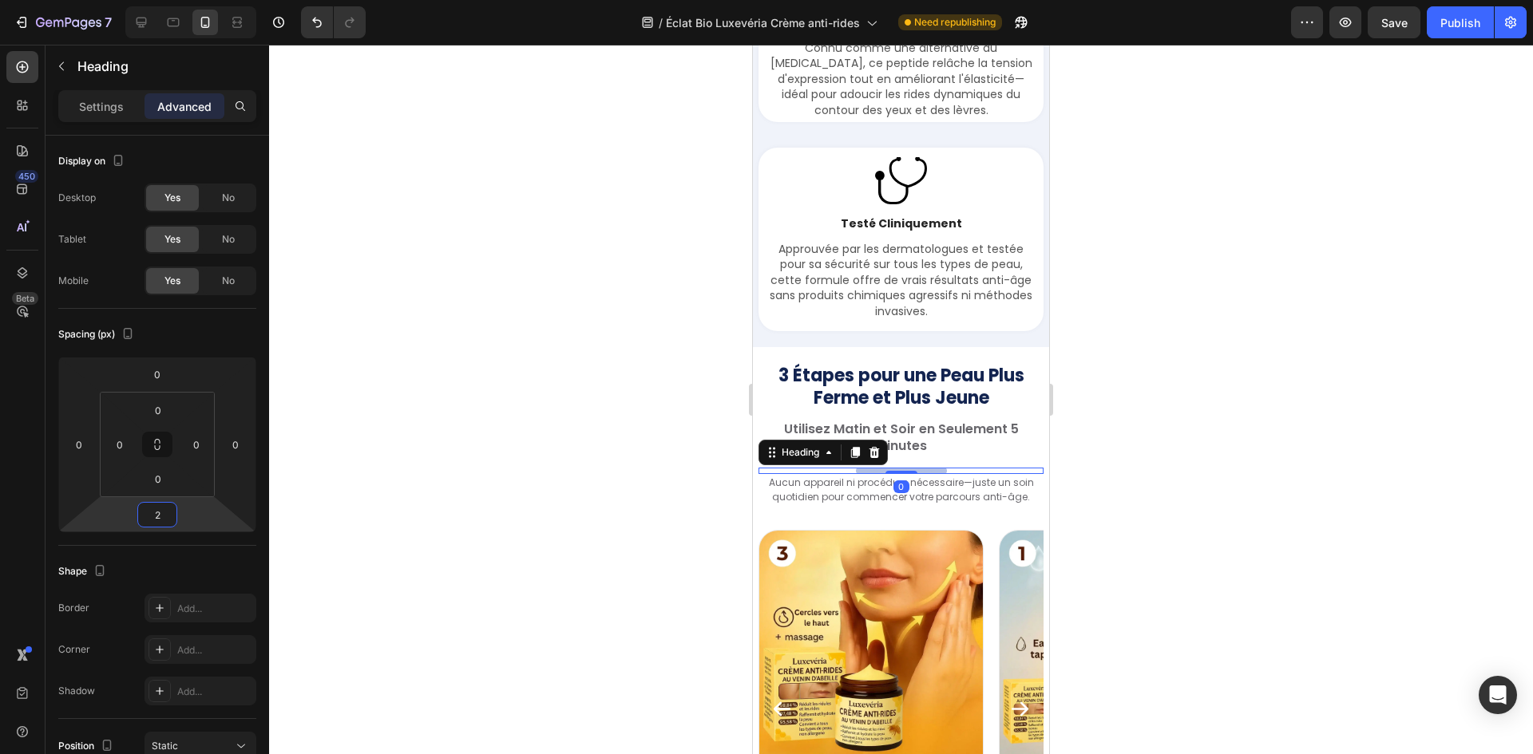
type input "20"
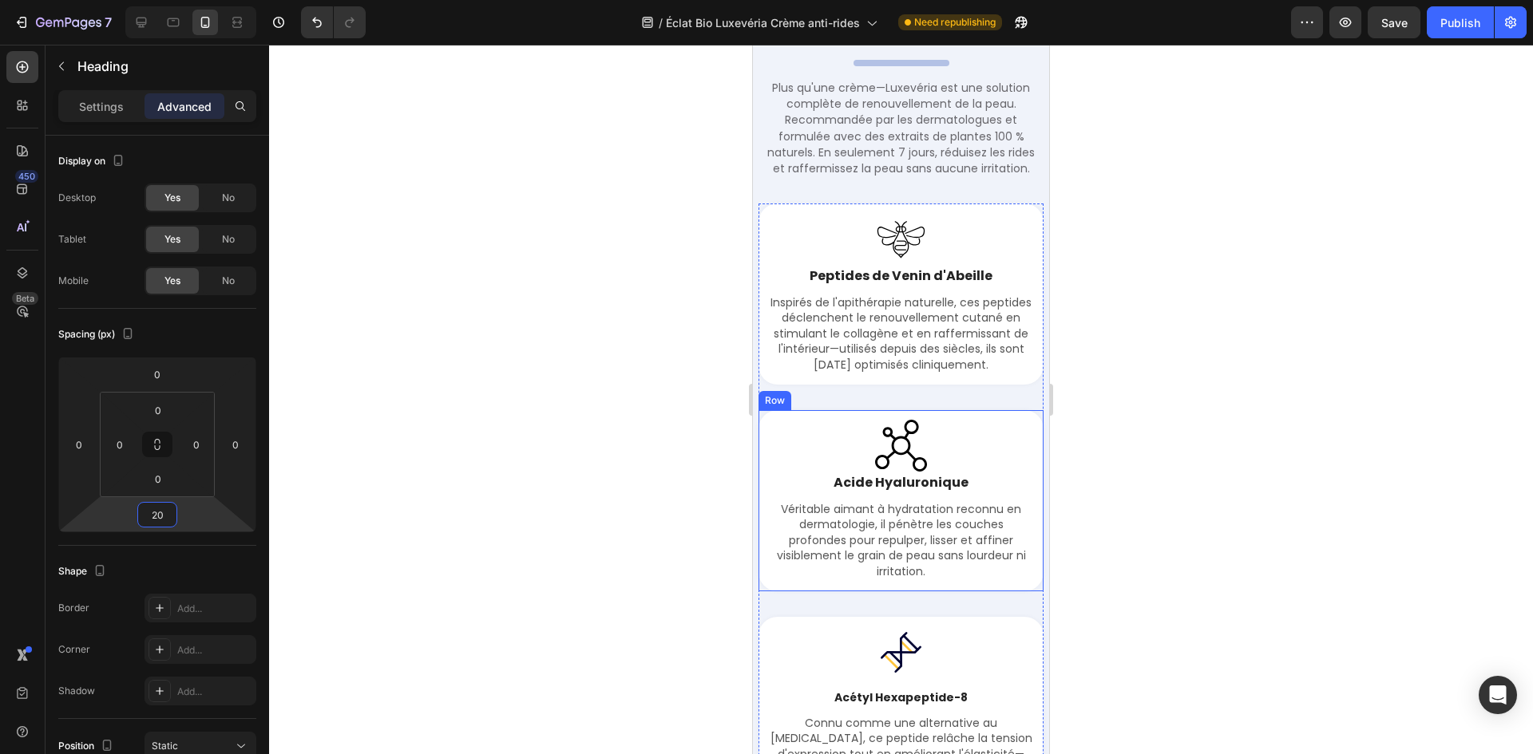
scroll to position [2997, 0]
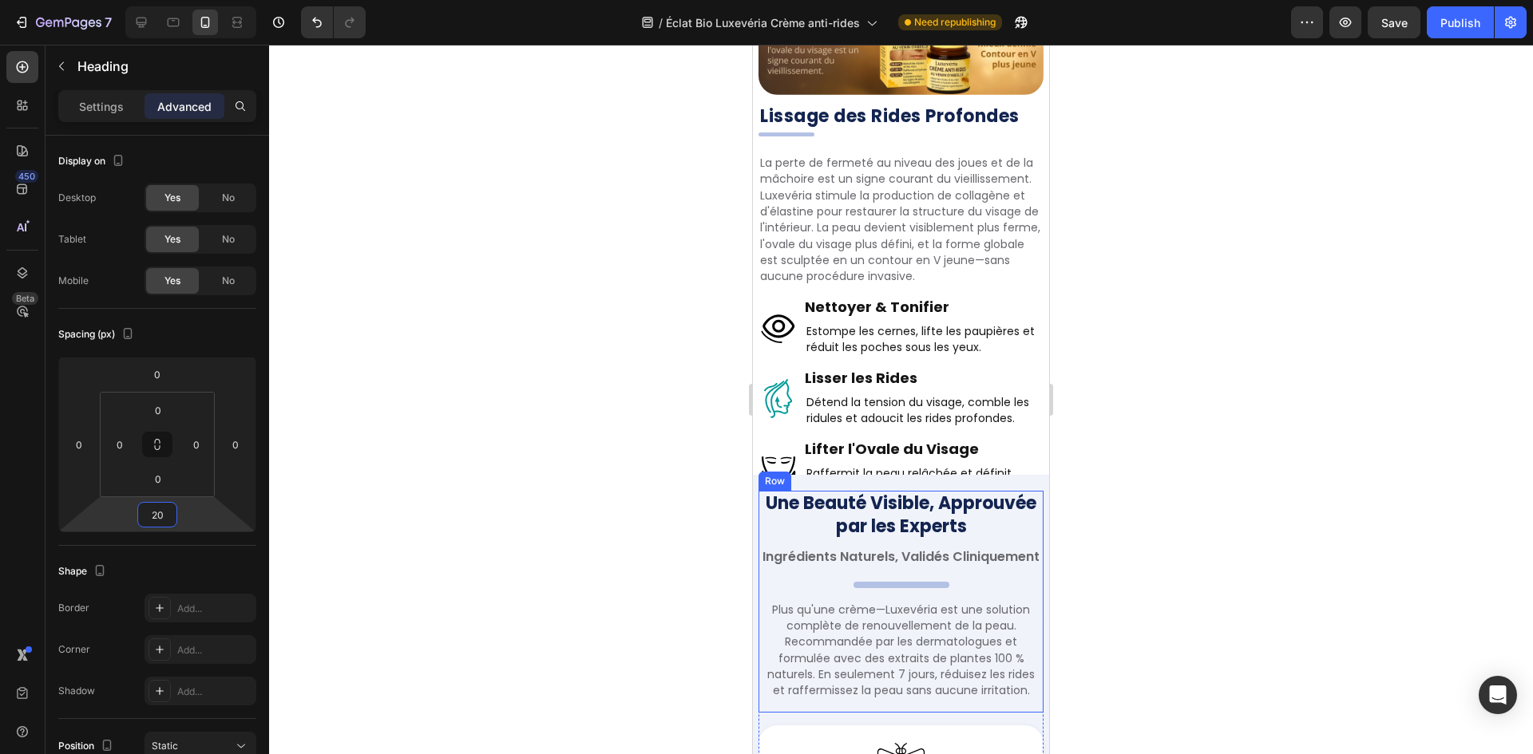
click at [897, 588] on h2 ".." at bounding box center [901, 585] width 96 height 6
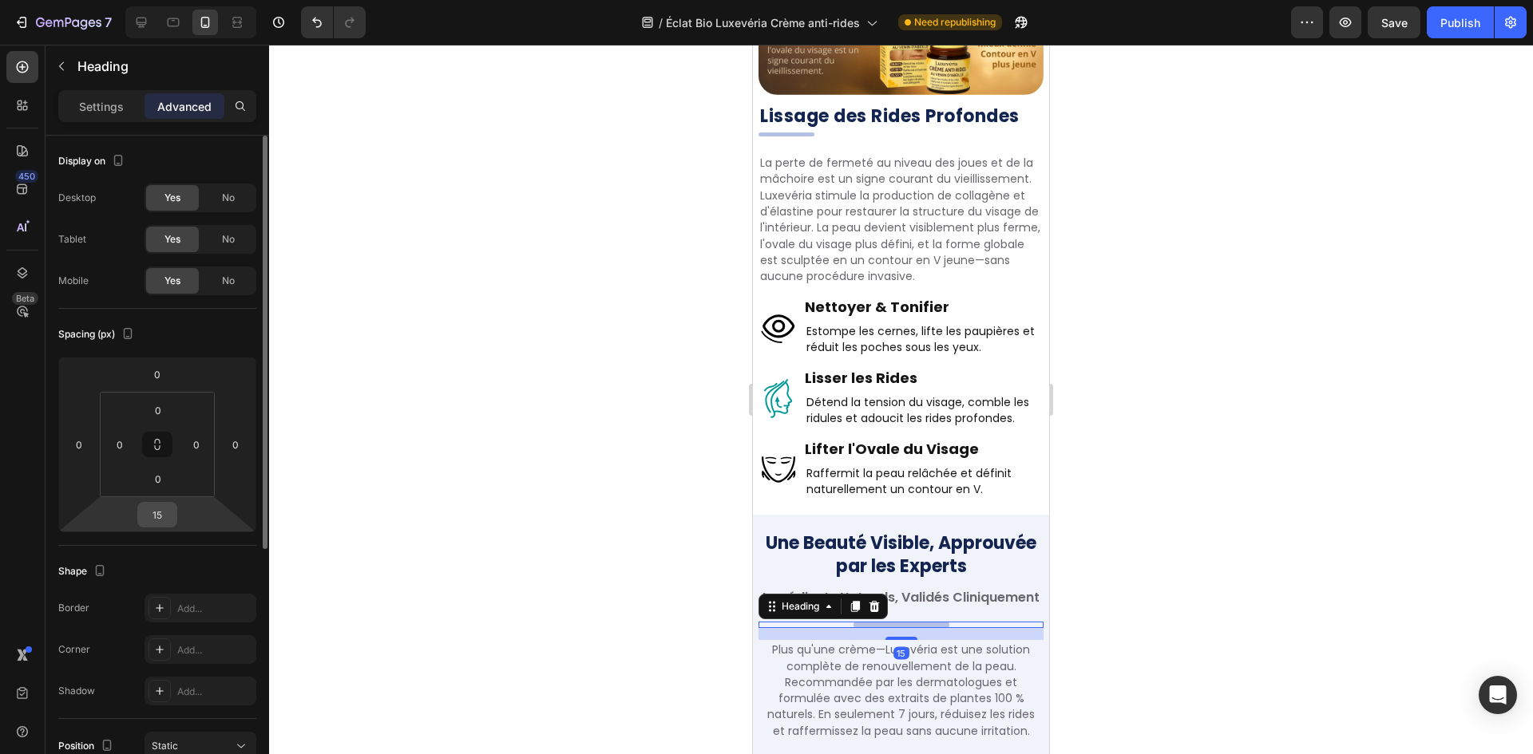
click at [158, 524] on input "15" at bounding box center [157, 515] width 32 height 24
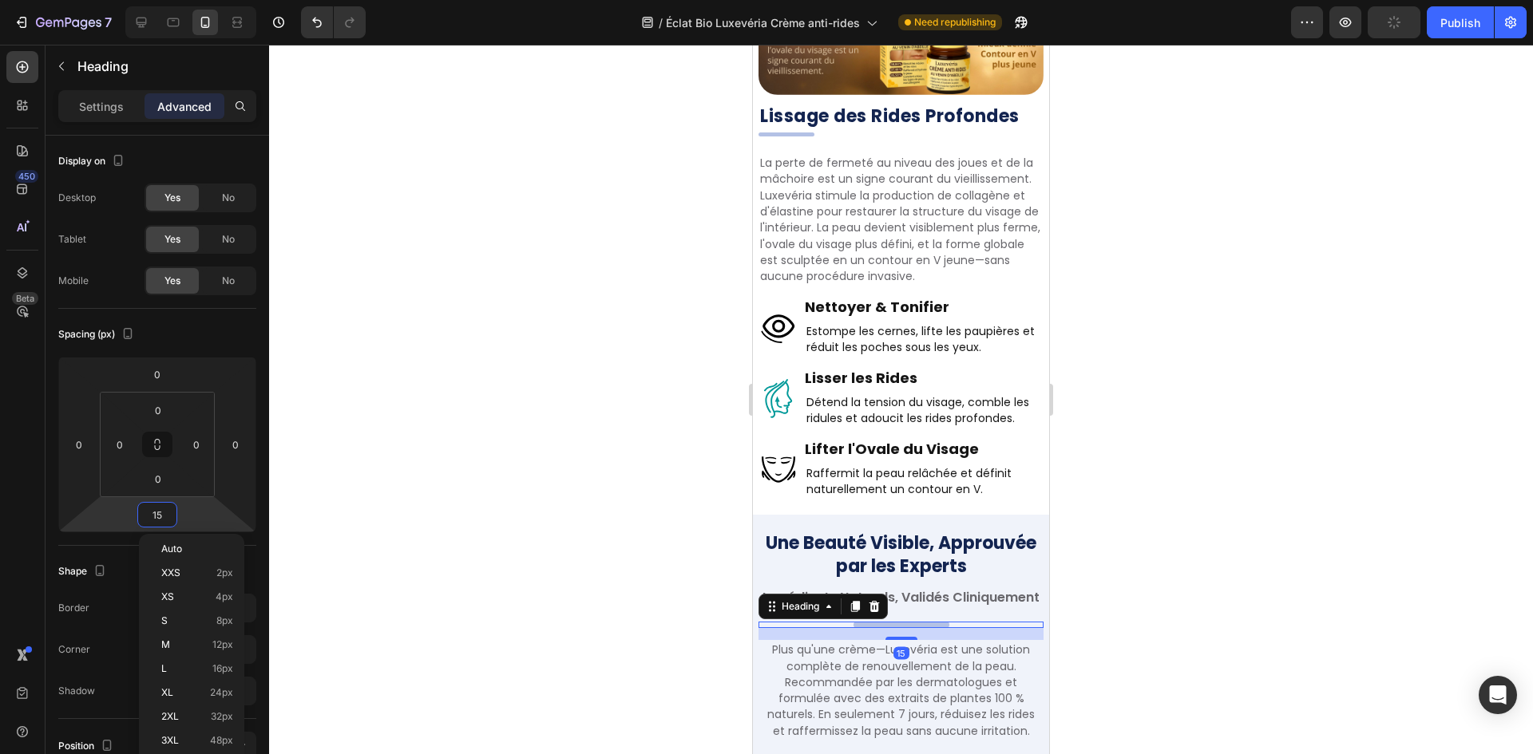
paste input "20"
type input "20"
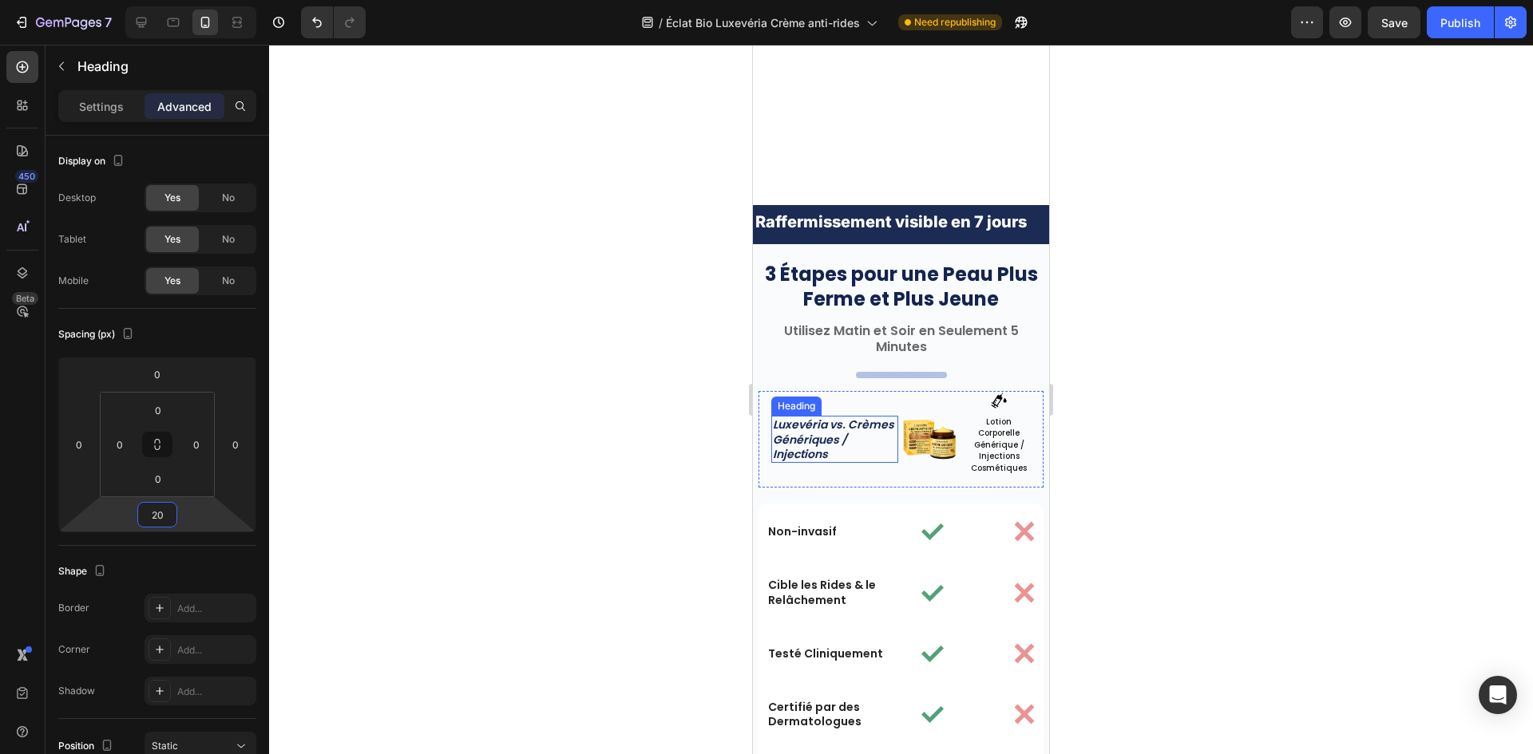
scroll to position [5426, 0]
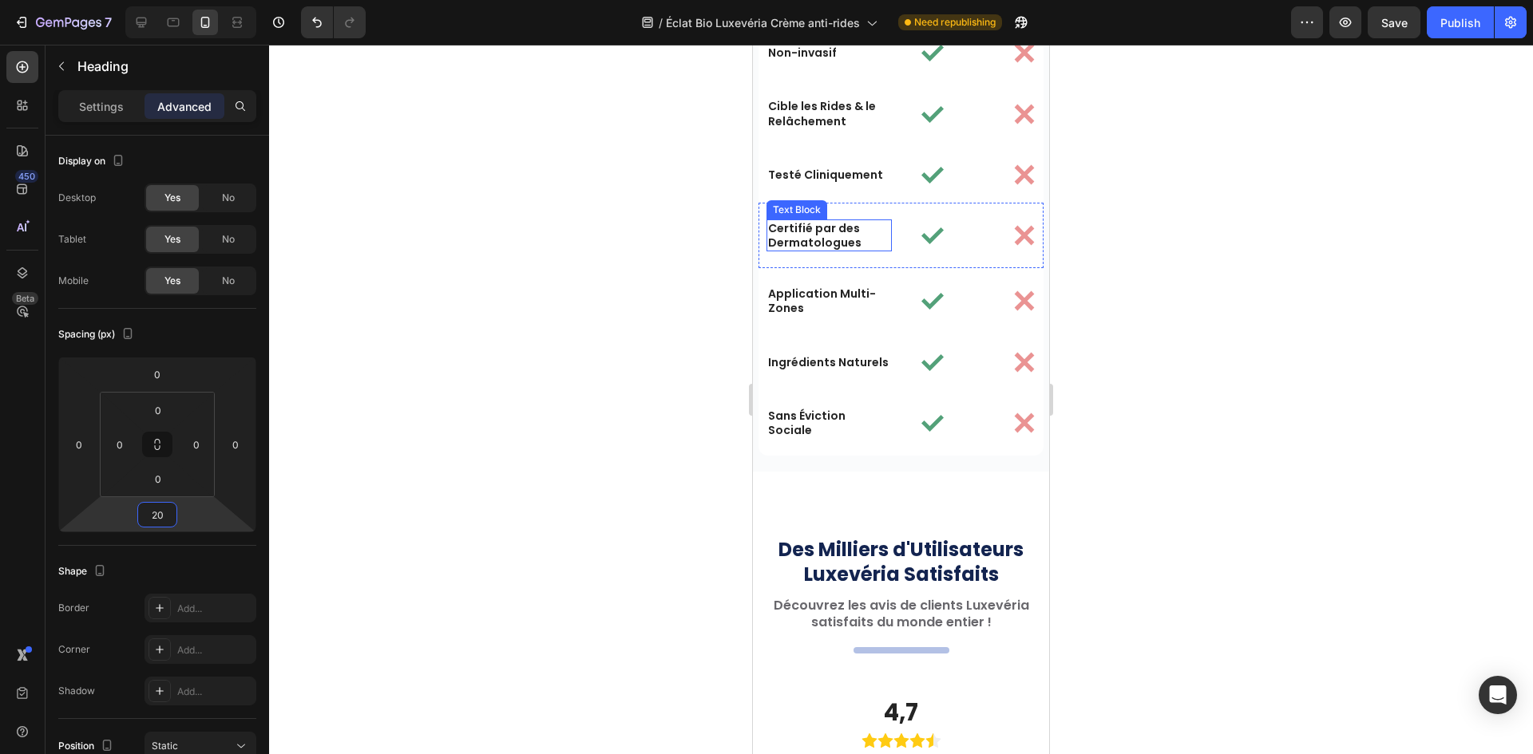
click at [880, 237] on p "Certifié par des Dermatologues" at bounding box center [829, 235] width 122 height 29
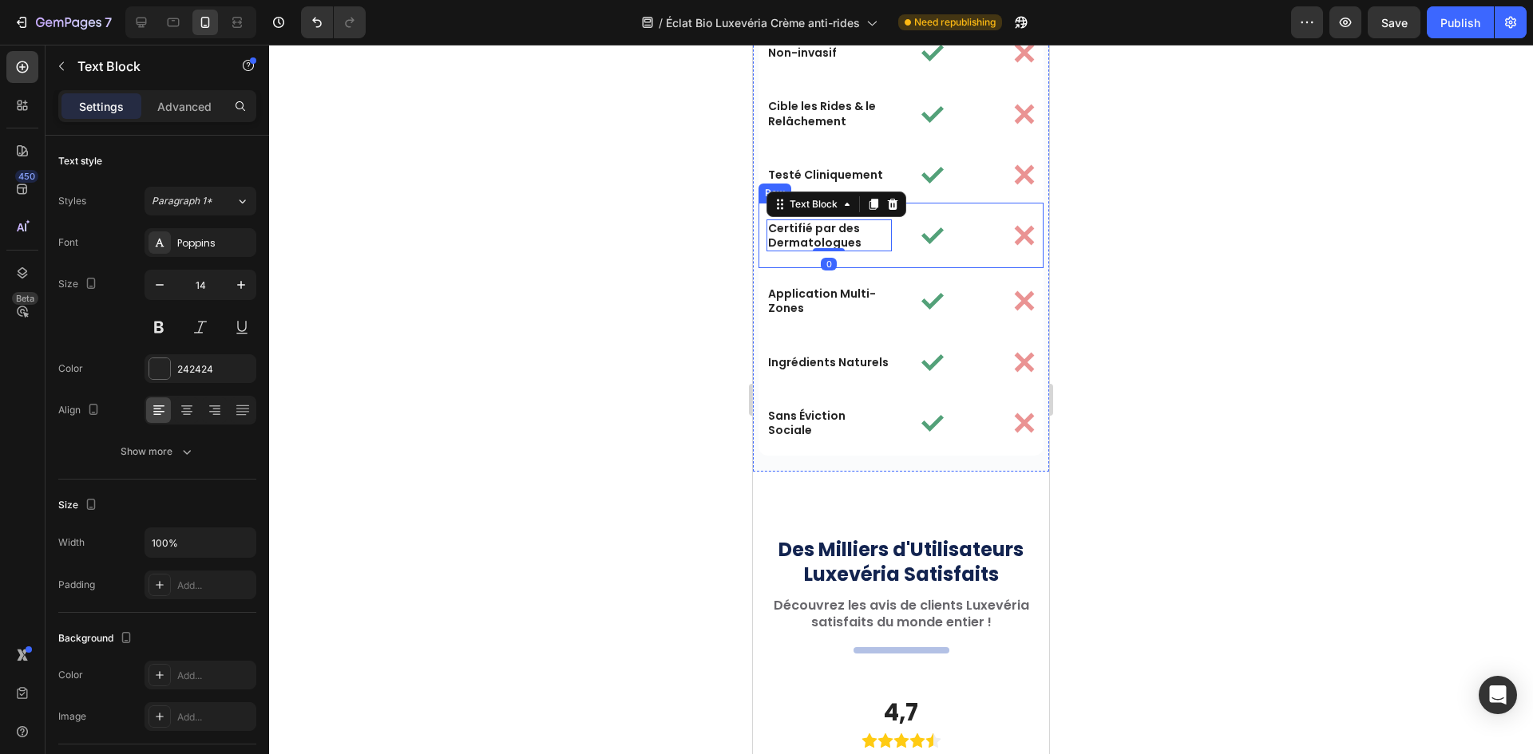
click at [888, 239] on div "Certifié par des Dermatologues Text Block 0 Image Image Row" at bounding box center [900, 235] width 285 height 65
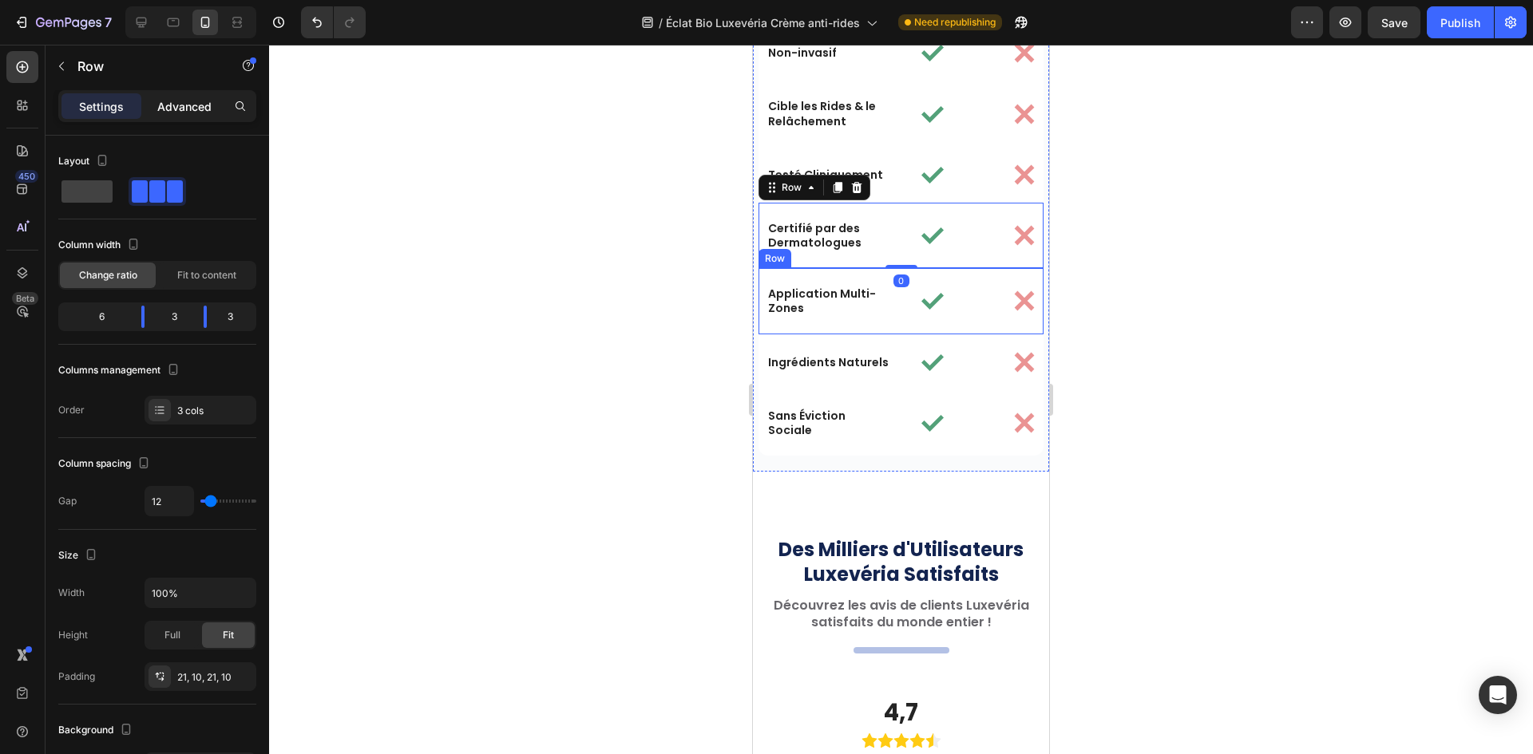
click at [176, 114] on p "Advanced" at bounding box center [184, 106] width 54 height 17
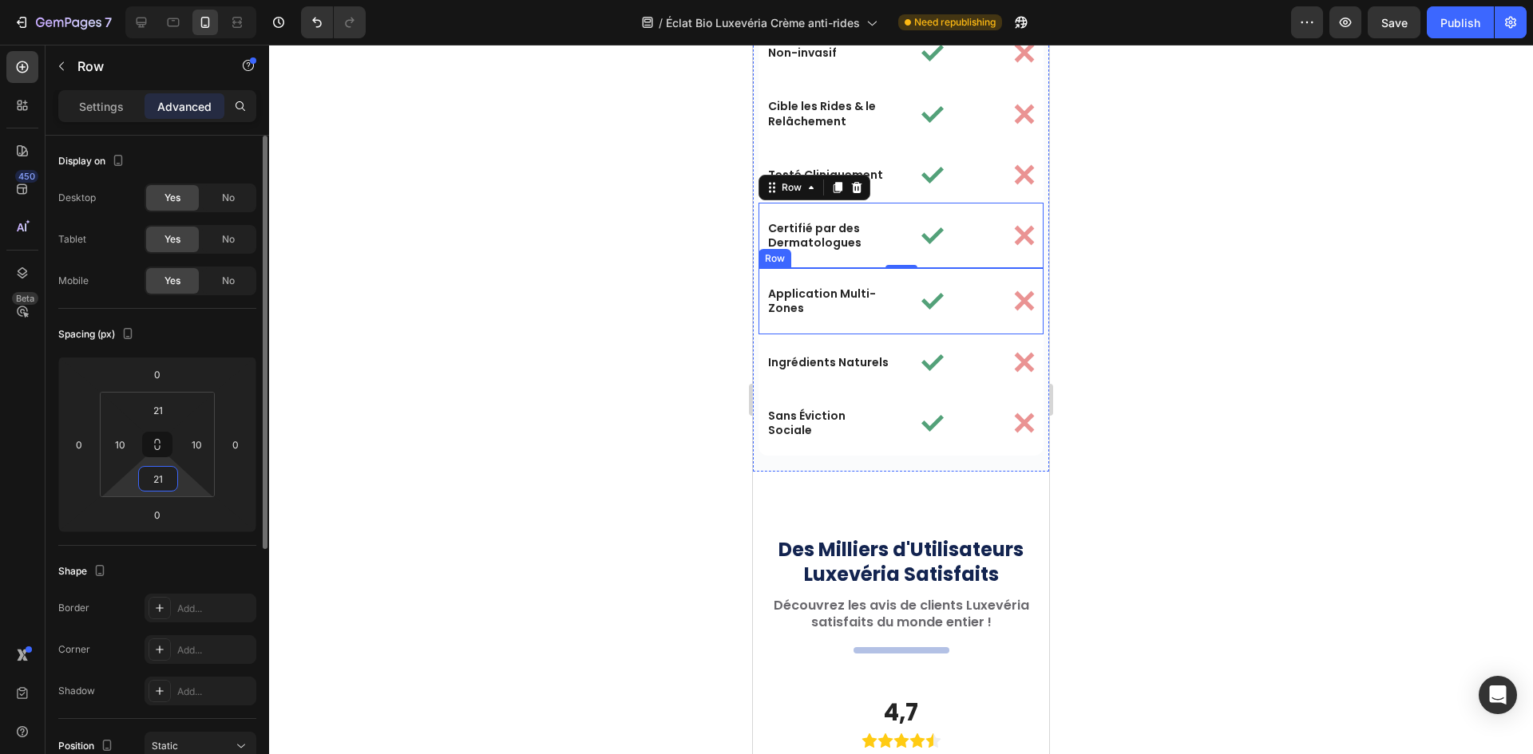
click at [165, 485] on input "21" at bounding box center [158, 479] width 32 height 24
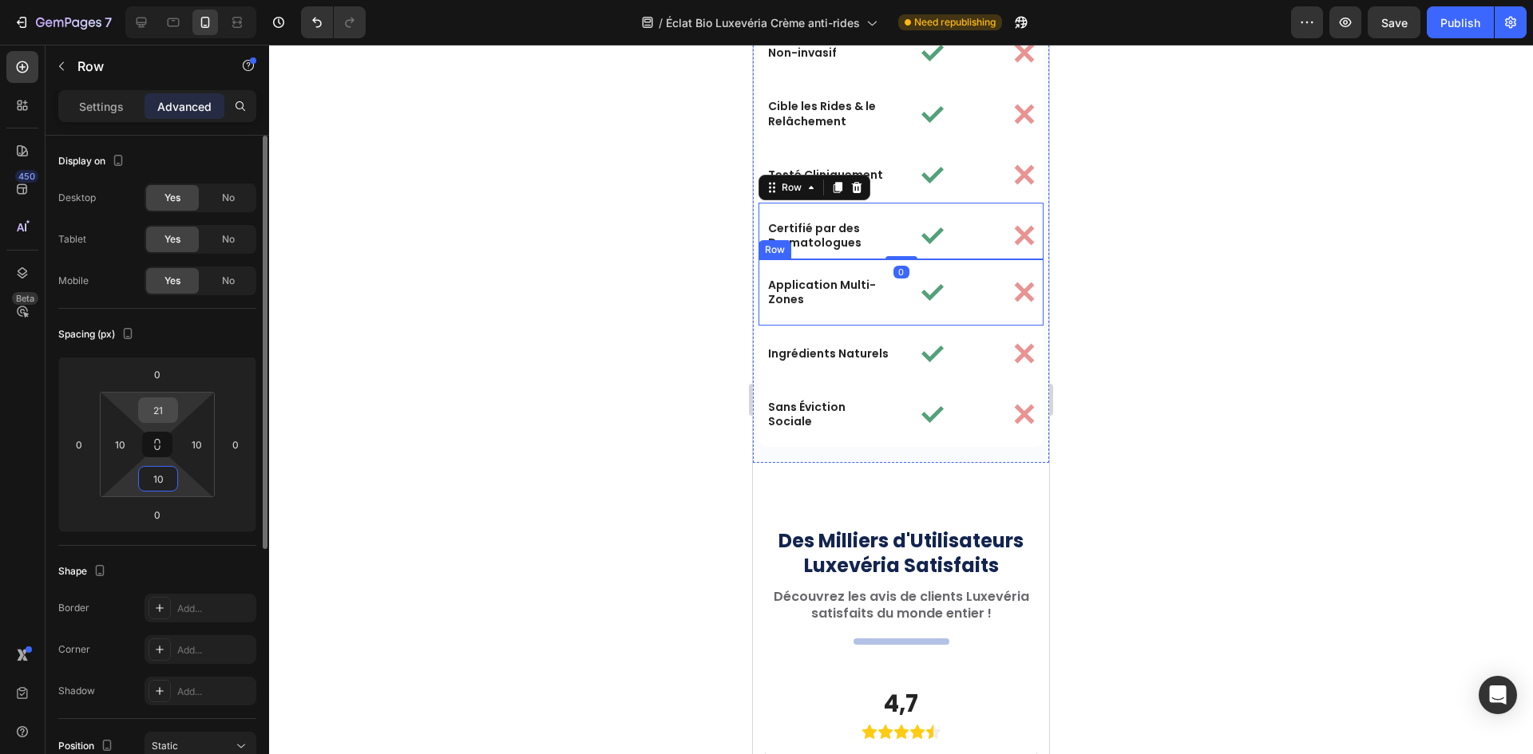
type input "10"
click at [160, 413] on input "21" at bounding box center [158, 410] width 32 height 24
paste input "10"
type input "10"
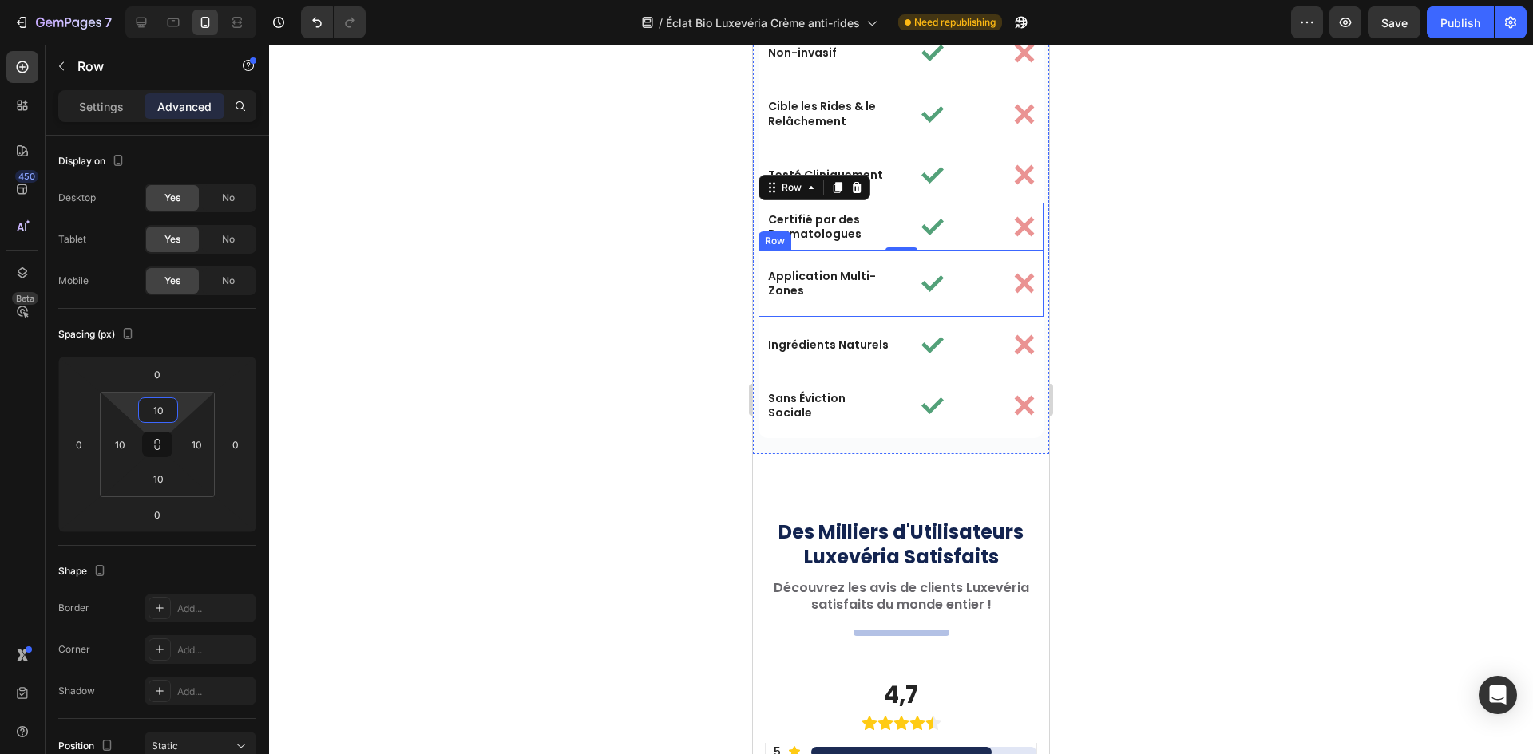
click at [875, 303] on div "Application Multi-Zones Text Block Image Image Row" at bounding box center [900, 283] width 285 height 65
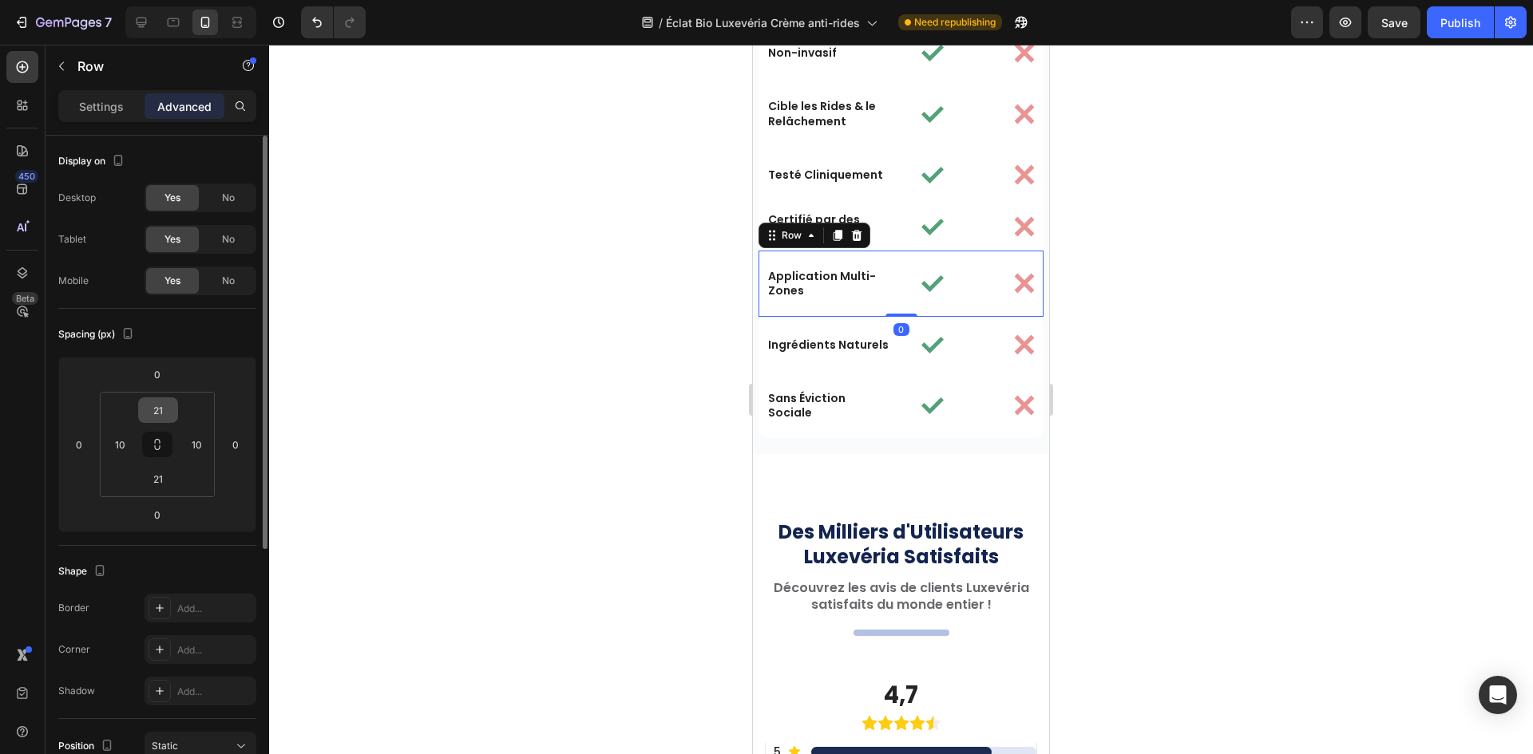
drag, startPoint x: 164, startPoint y: 439, endPoint x: 169, endPoint y: 419, distance: 20.5
click at [165, 433] on button at bounding box center [157, 445] width 30 height 26
click at [160, 406] on input "21" at bounding box center [158, 410] width 32 height 24
paste input "10"
type input "10"
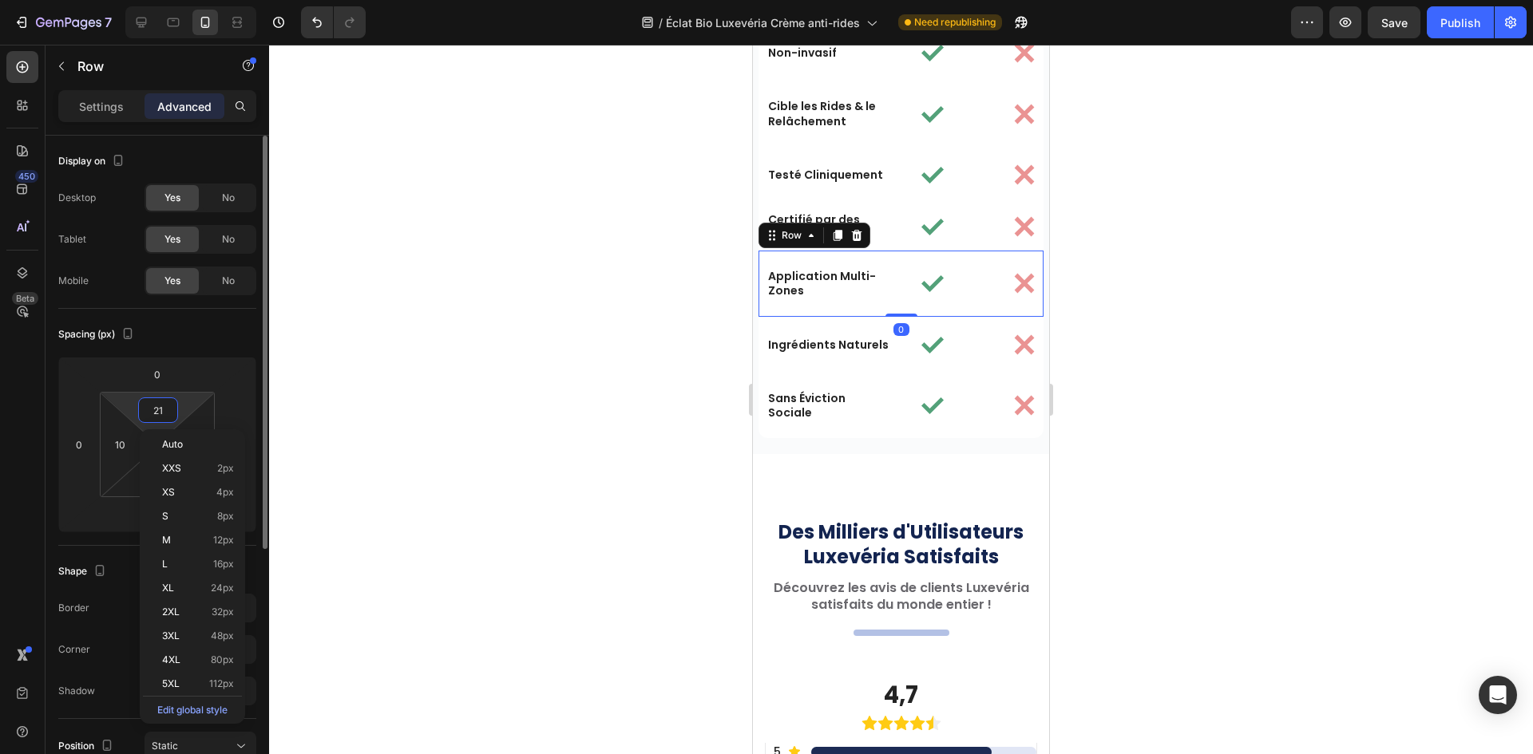
type input "10"
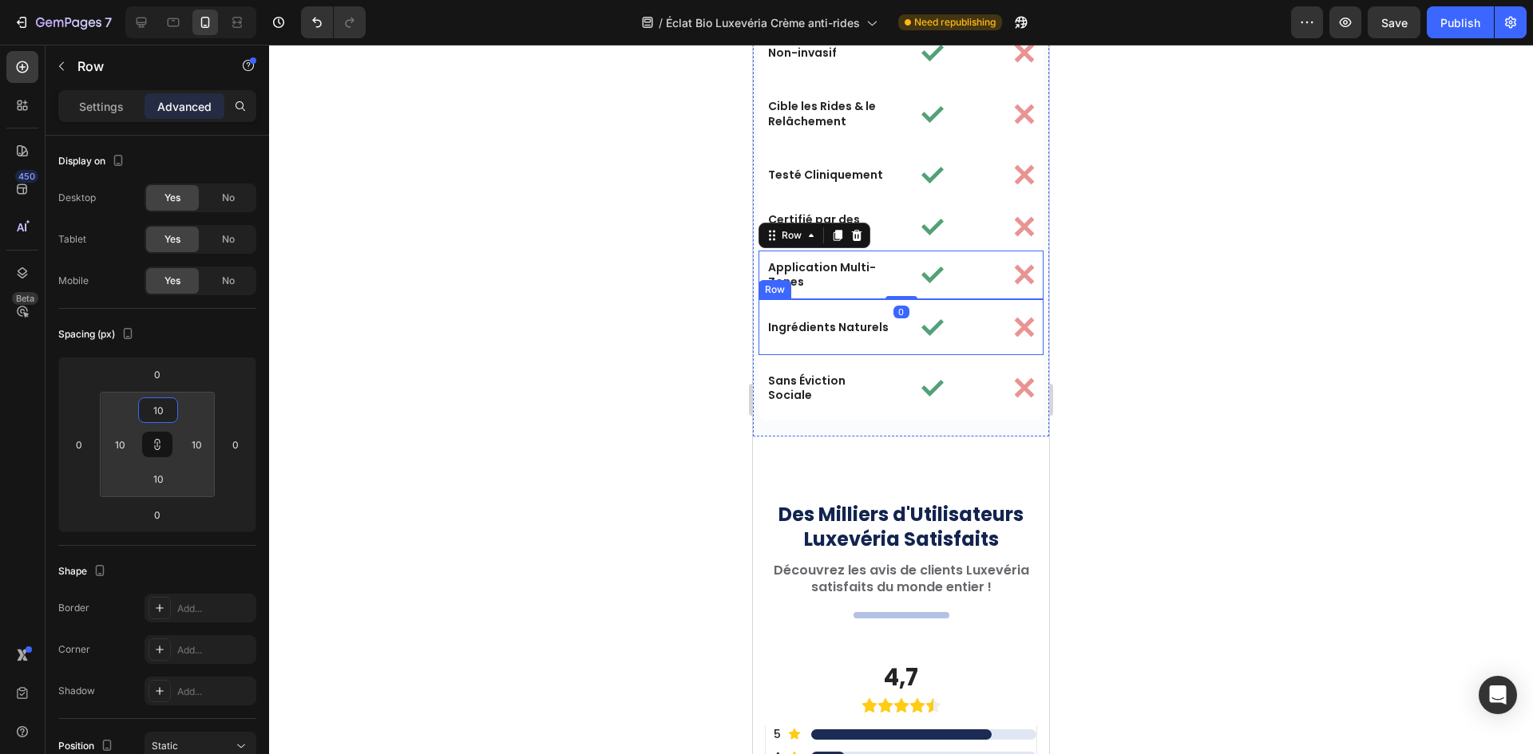
click at [896, 350] on div "Ingrédients Naturels Text Block Image Image Row" at bounding box center [900, 327] width 285 height 56
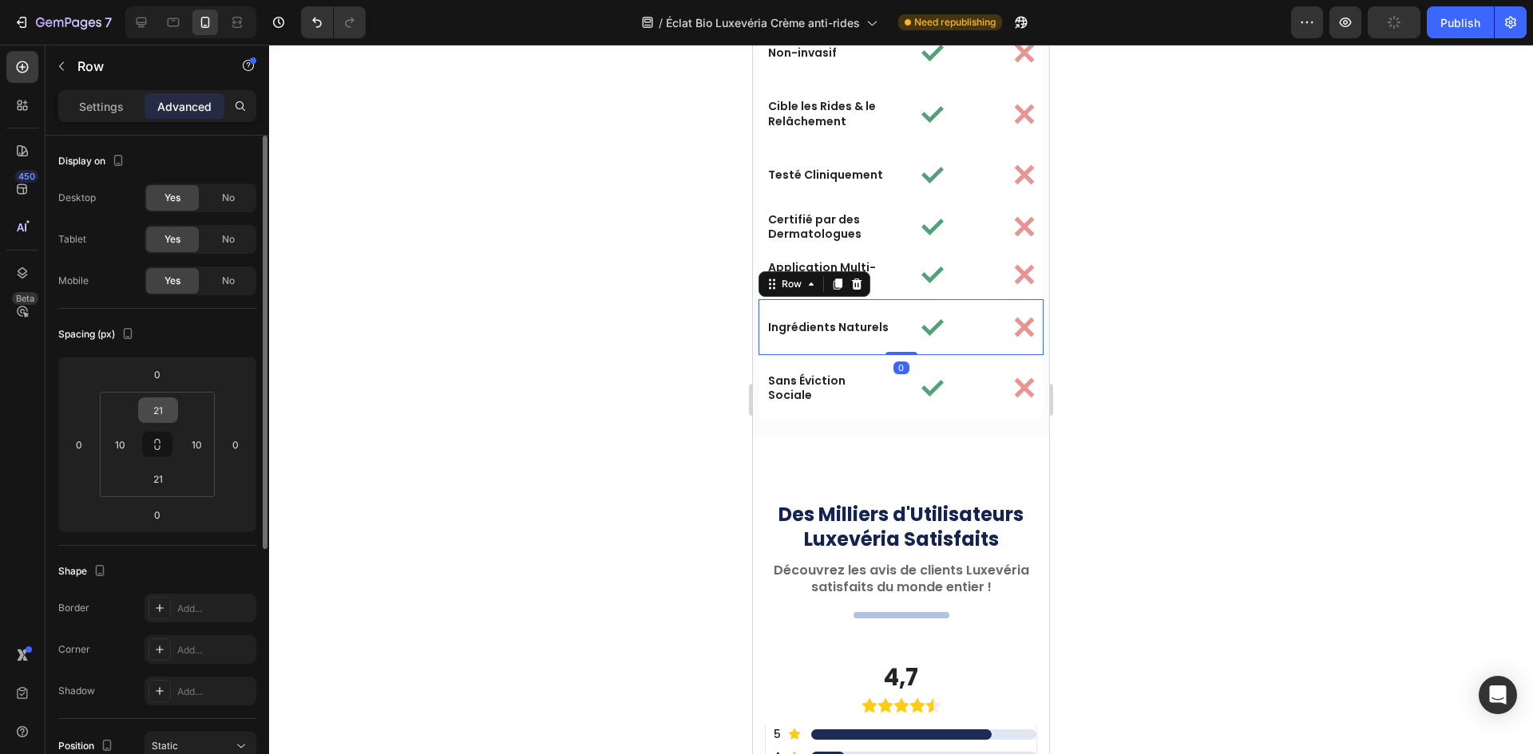
drag, startPoint x: 148, startPoint y: 443, endPoint x: 159, endPoint y: 411, distance: 33.6
click at [150, 440] on button at bounding box center [157, 445] width 30 height 26
click at [159, 411] on input "21" at bounding box center [158, 410] width 32 height 24
paste input "10"
type input "10"
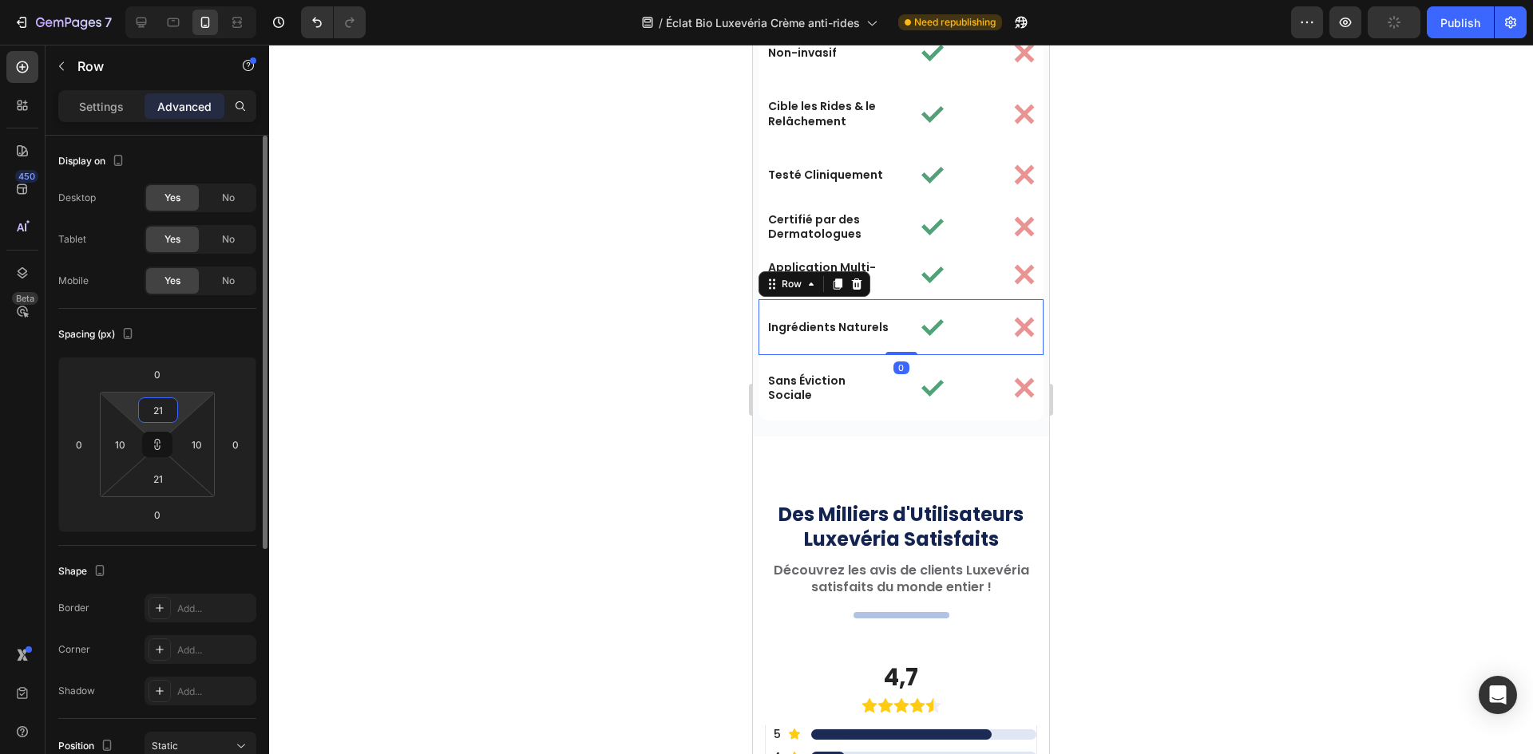
type input "10"
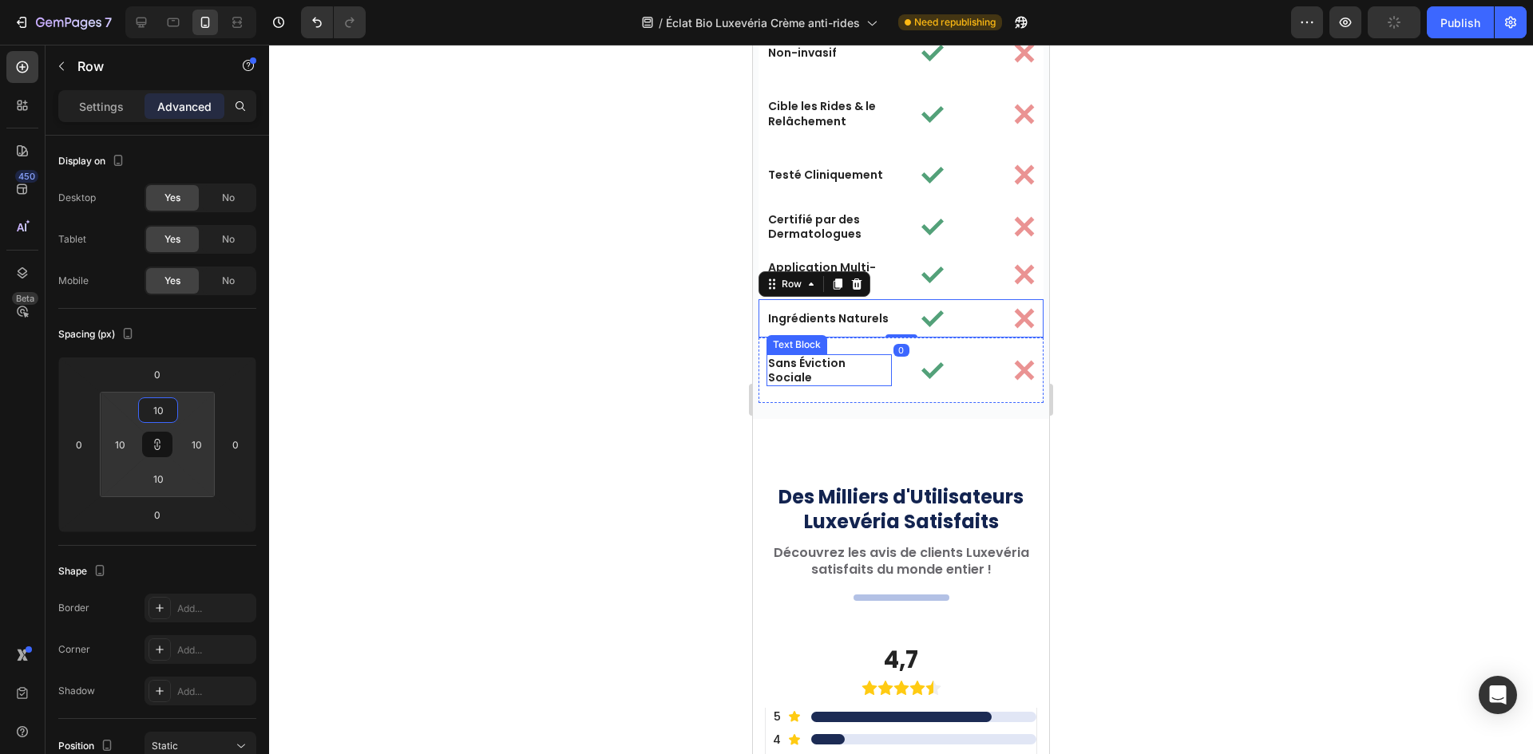
click at [842, 380] on p "Sans Éviction Sociale" at bounding box center [829, 370] width 122 height 29
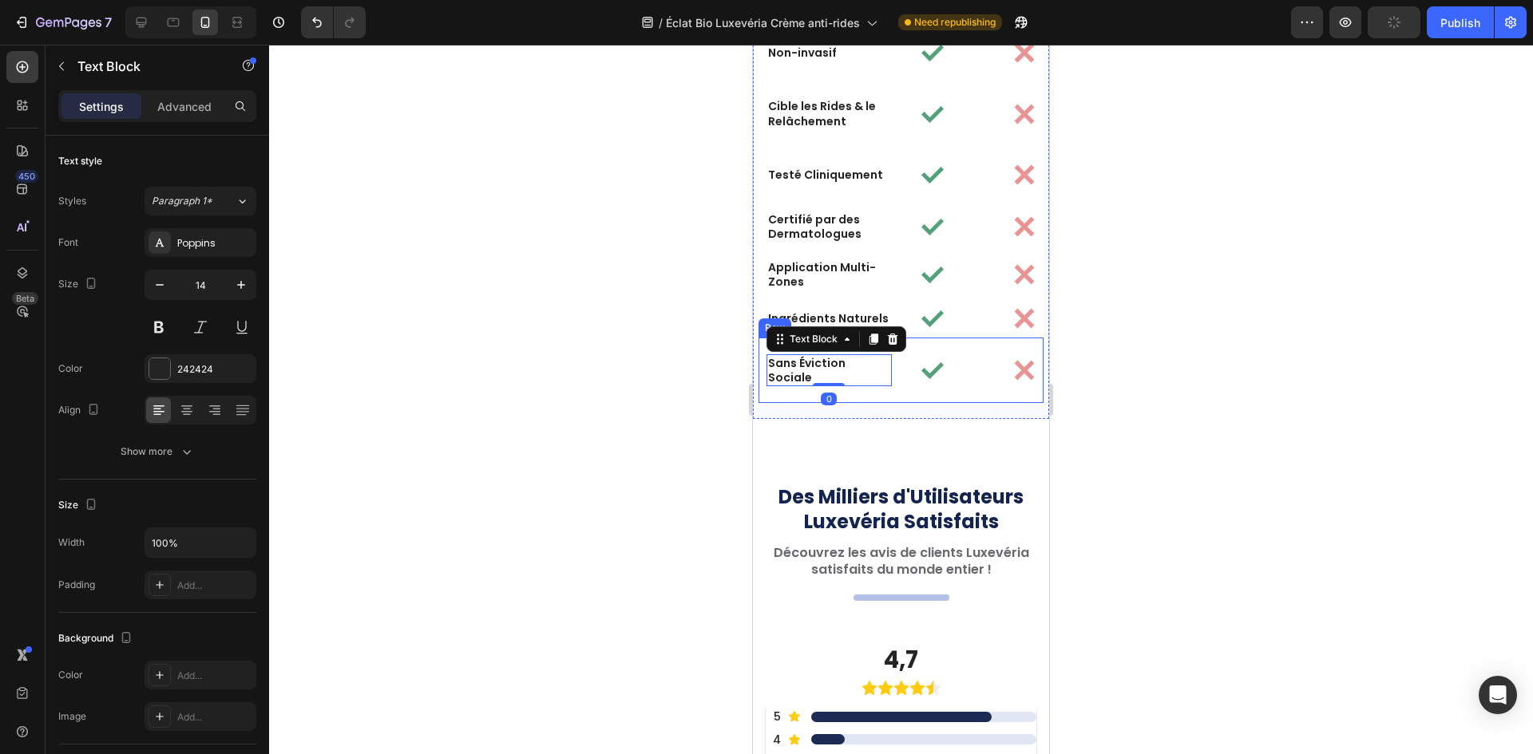
click at [853, 393] on div "Sans Éviction Sociale Text Block 0 Image Image Row" at bounding box center [900, 370] width 285 height 65
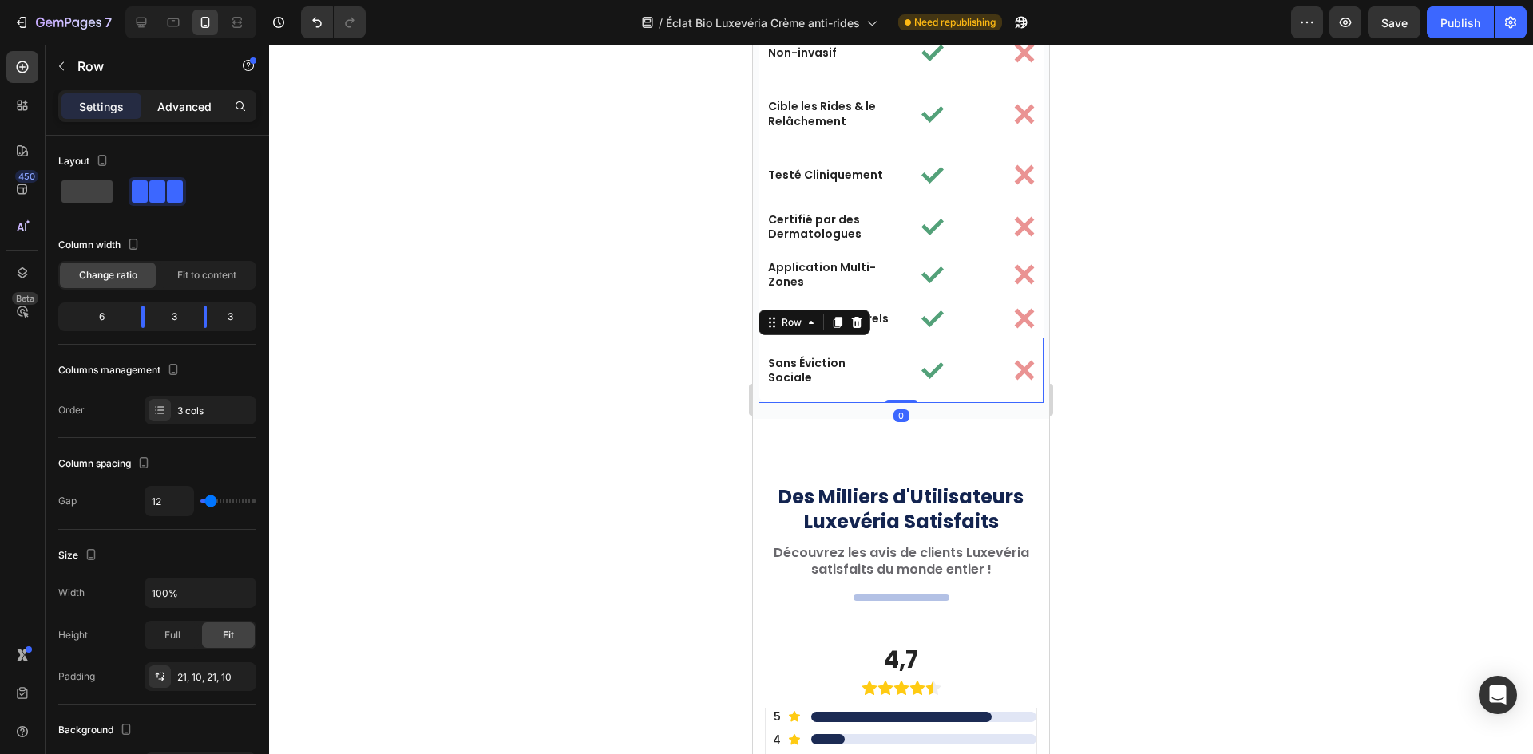
click at [190, 94] on div "Advanced" at bounding box center [184, 106] width 80 height 26
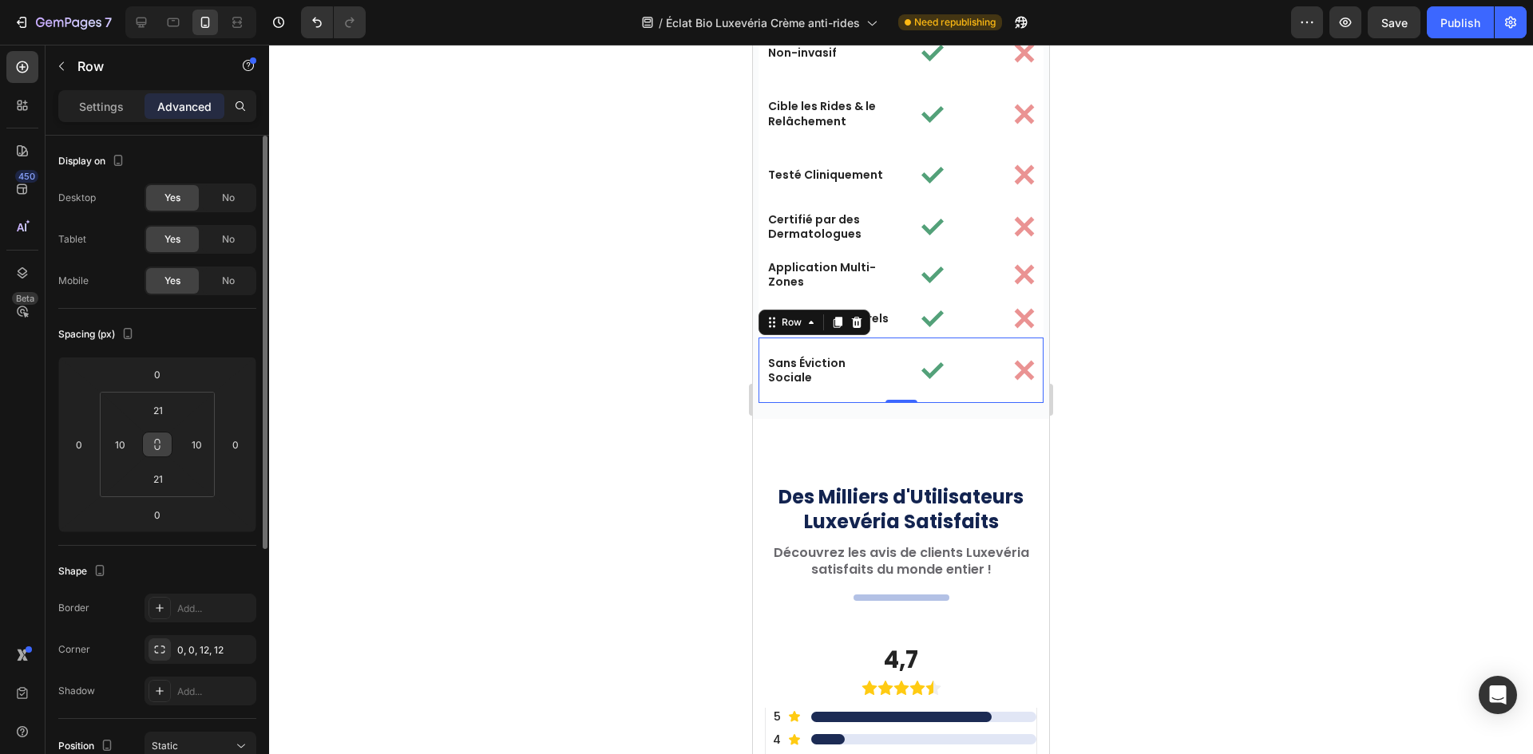
click at [156, 439] on icon at bounding box center [157, 444] width 13 height 13
click at [156, 411] on input "21" at bounding box center [158, 410] width 32 height 24
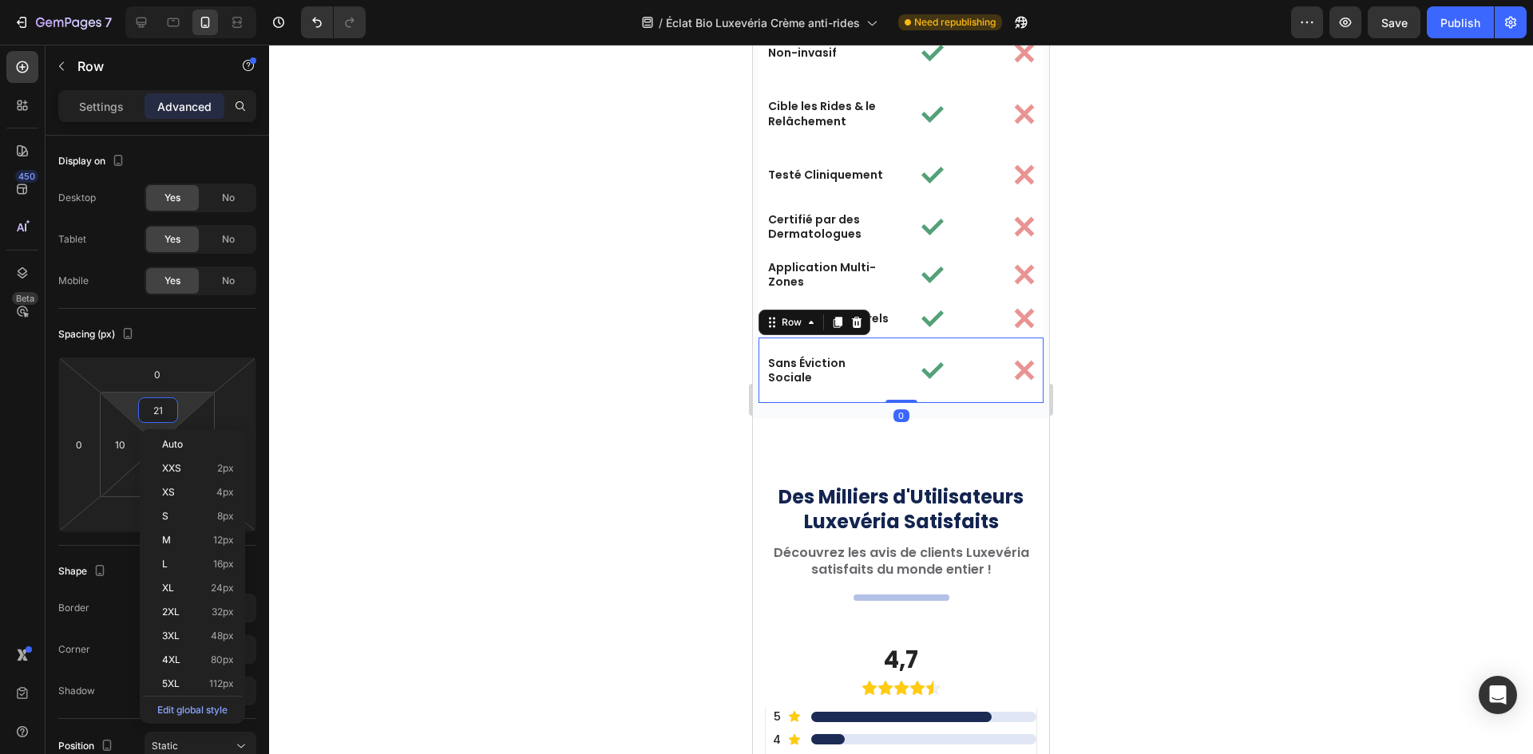
paste input "10"
type input "10"
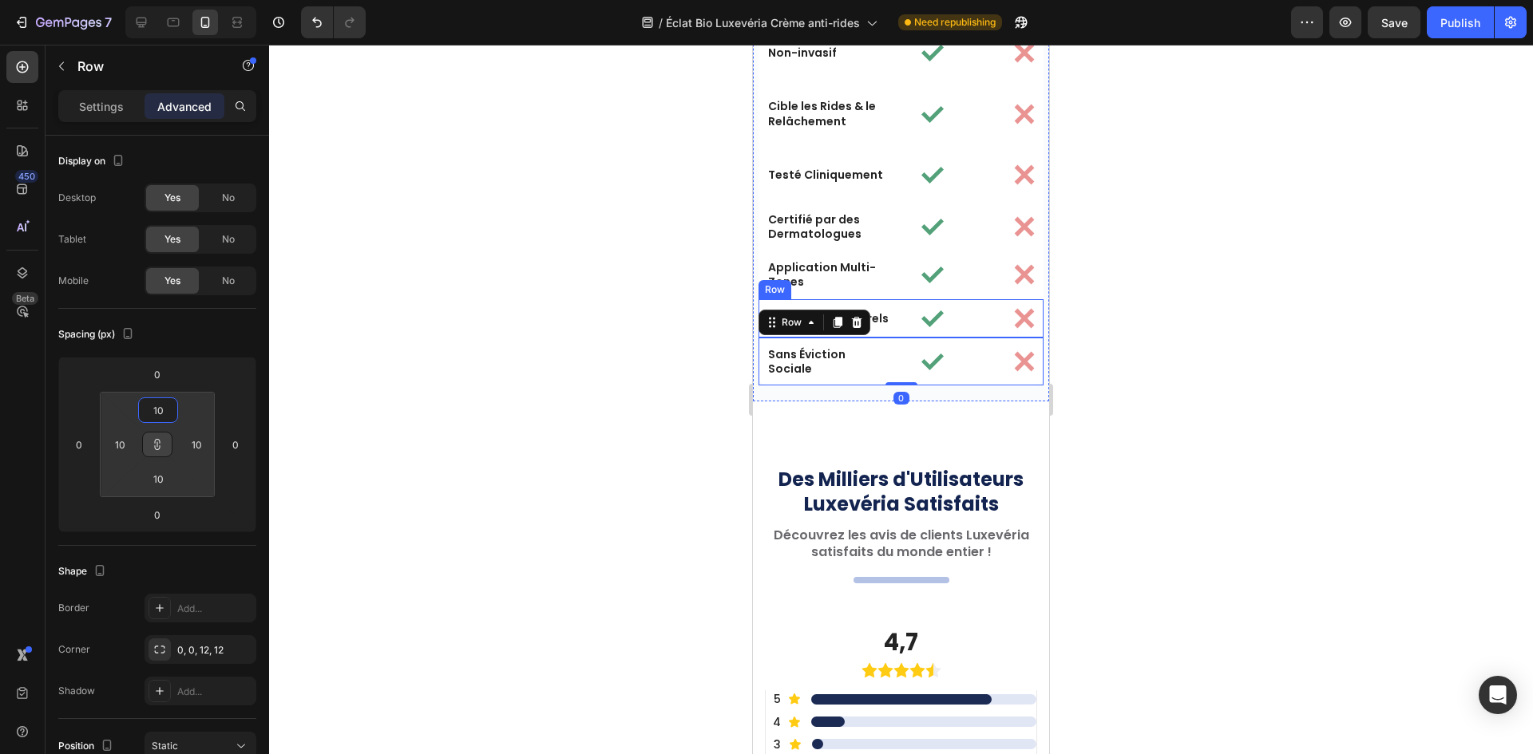
scroll to position [5186, 0]
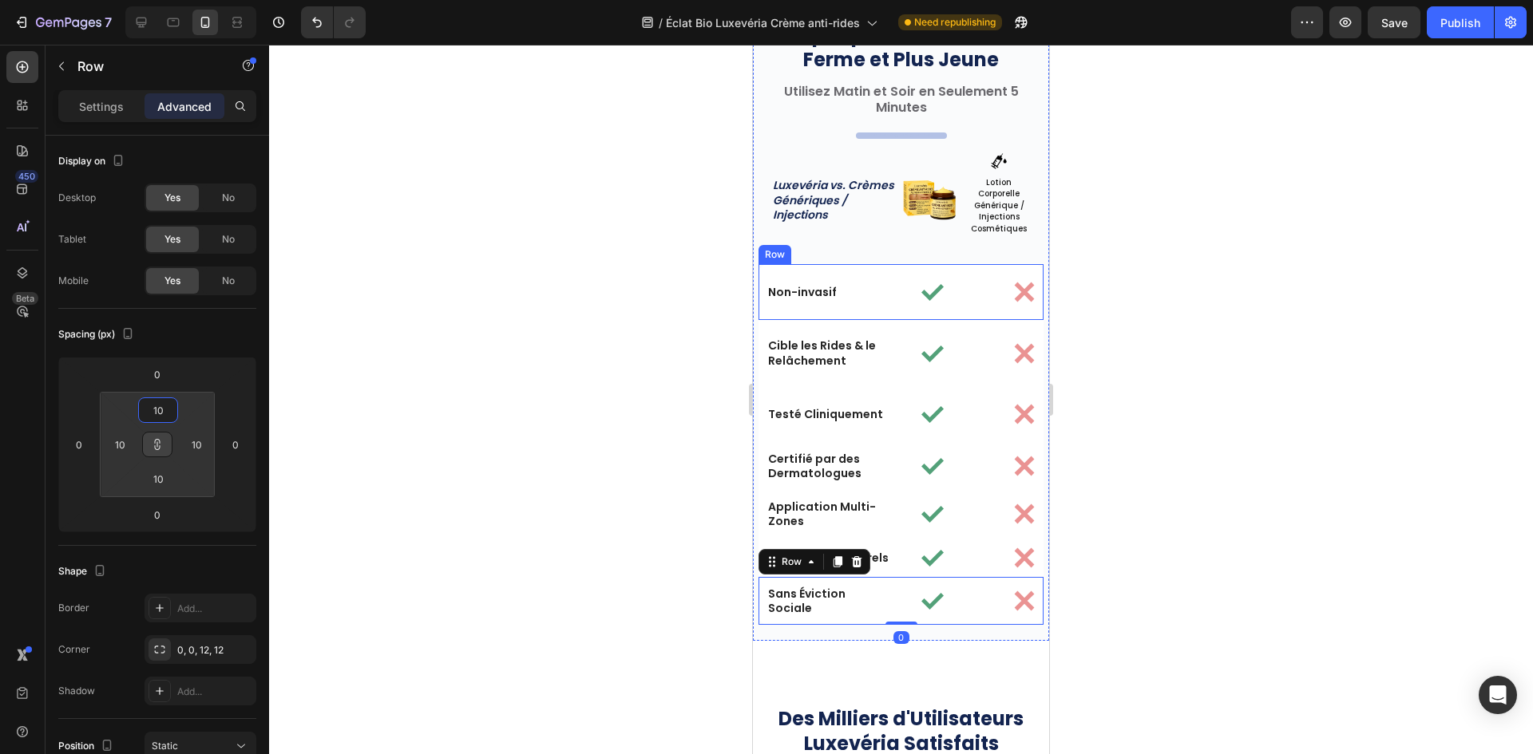
click at [872, 309] on div "Non-invasif Text Block Image Image Row" at bounding box center [900, 292] width 285 height 56
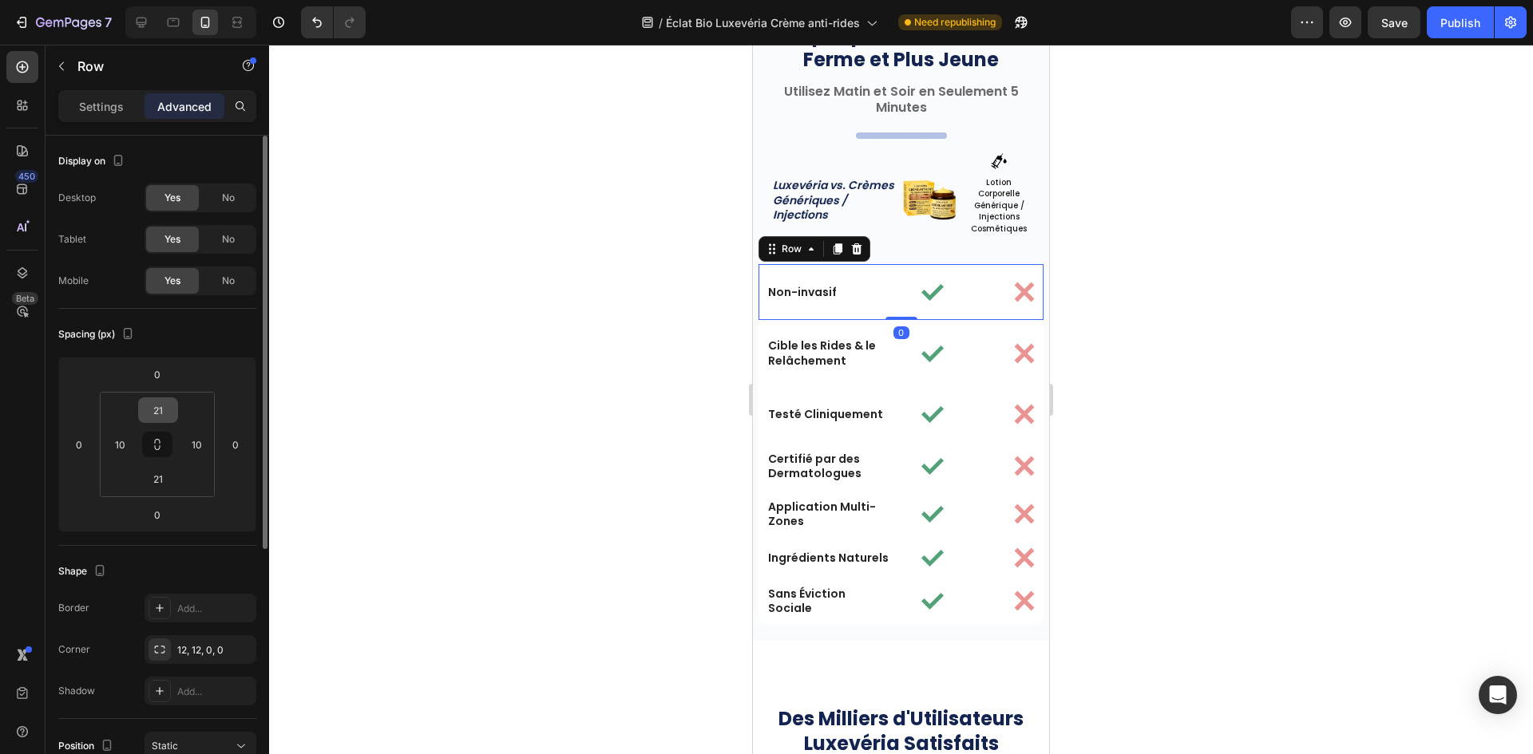
drag, startPoint x: 159, startPoint y: 438, endPoint x: 158, endPoint y: 398, distance: 39.9
click at [159, 431] on div "21 10 21 10" at bounding box center [157, 444] width 115 height 105
click at [158, 398] on input "21" at bounding box center [158, 410] width 32 height 24
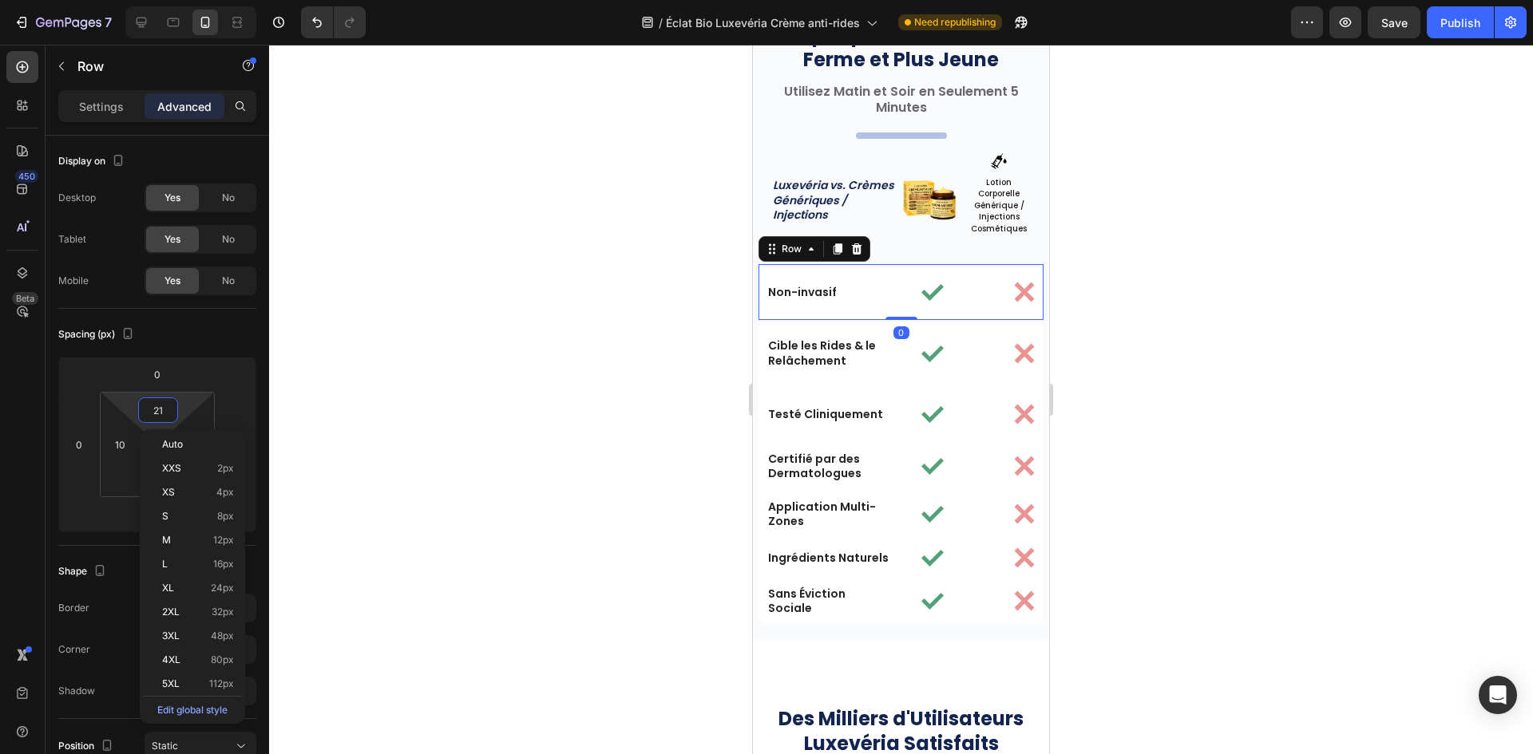
paste input "10"
type input "10"
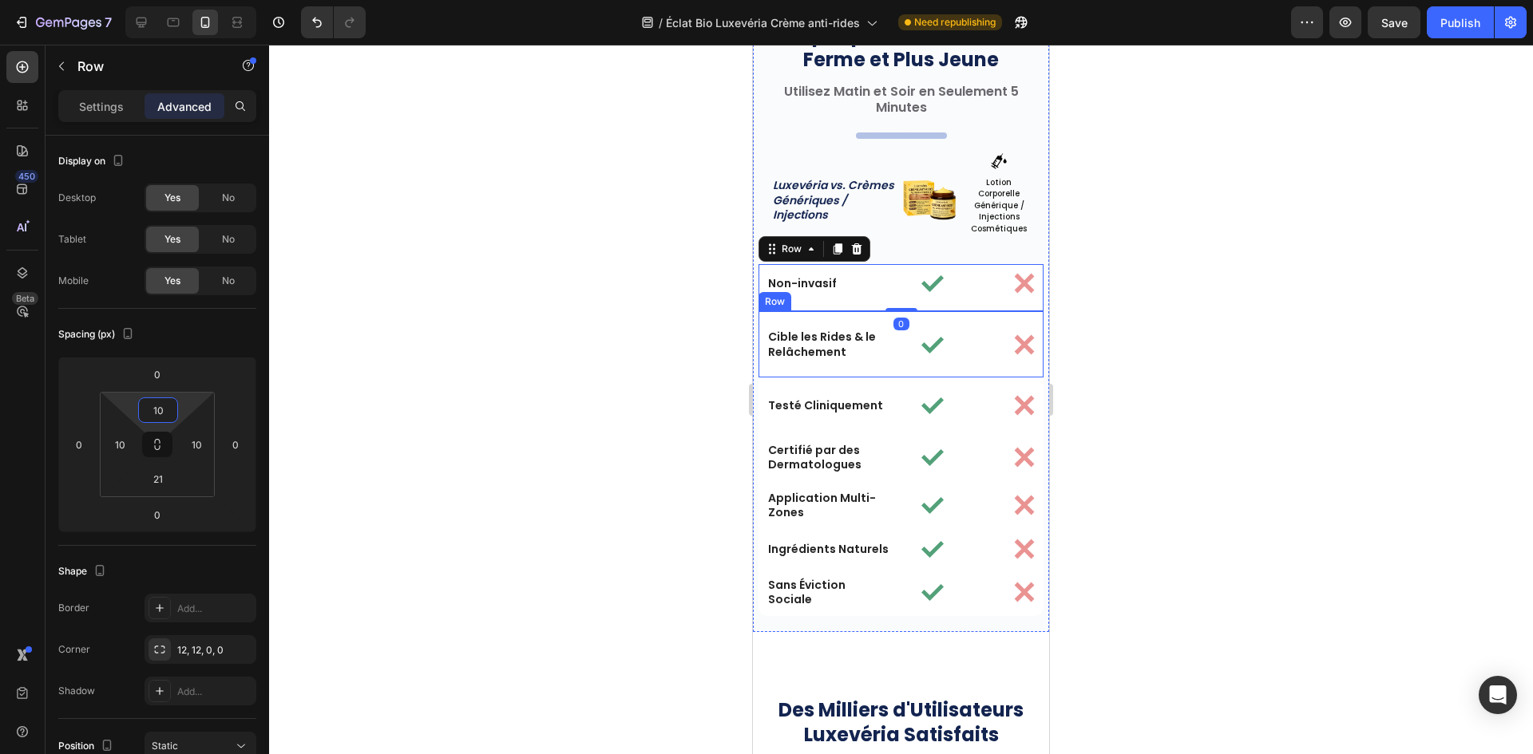
click at [857, 372] on div "Cible les Rides & le Relâchement Text Block Image Image Row" at bounding box center [900, 343] width 285 height 65
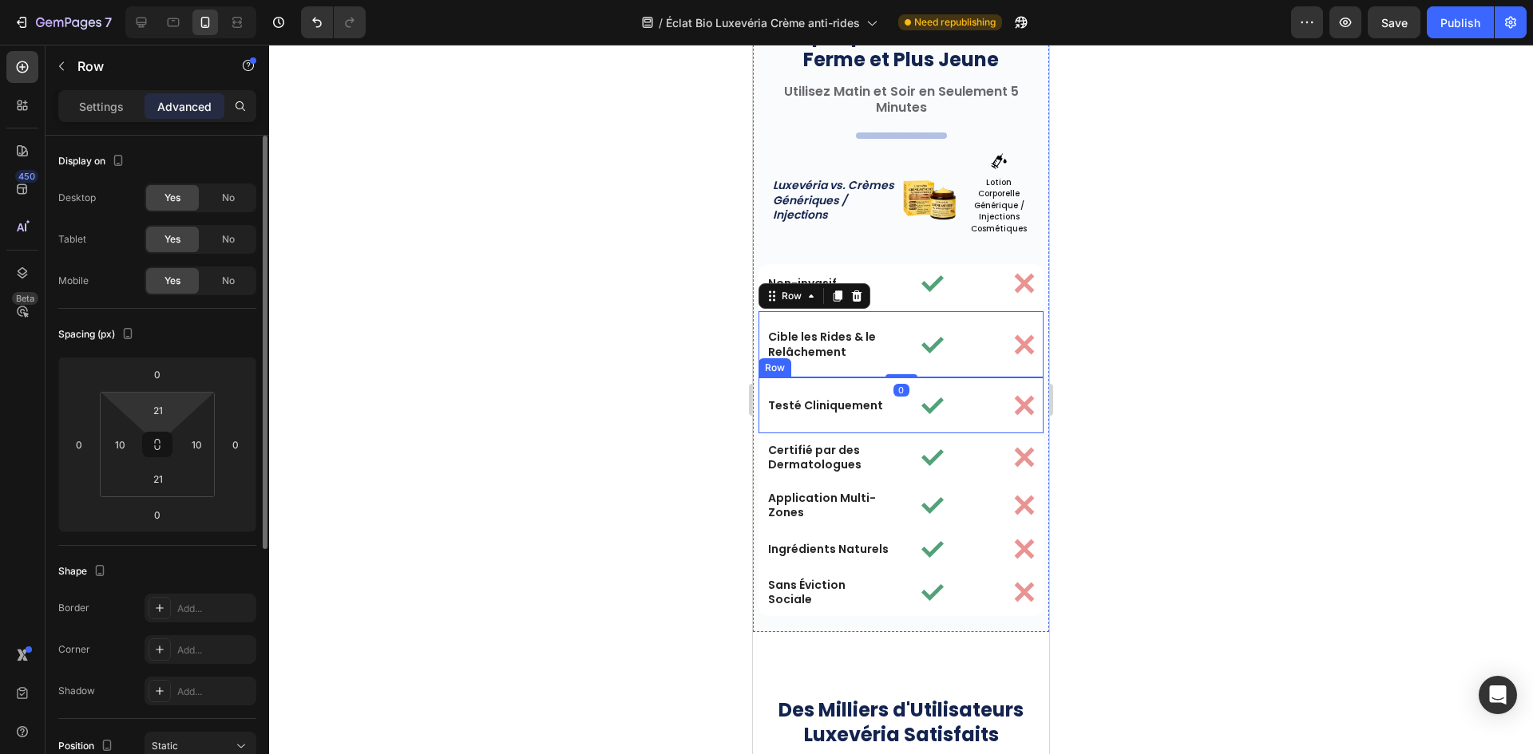
click at [156, 441] on icon at bounding box center [157, 444] width 13 height 13
click at [160, 414] on input "21" at bounding box center [158, 410] width 32 height 24
paste input "10"
type input "10"
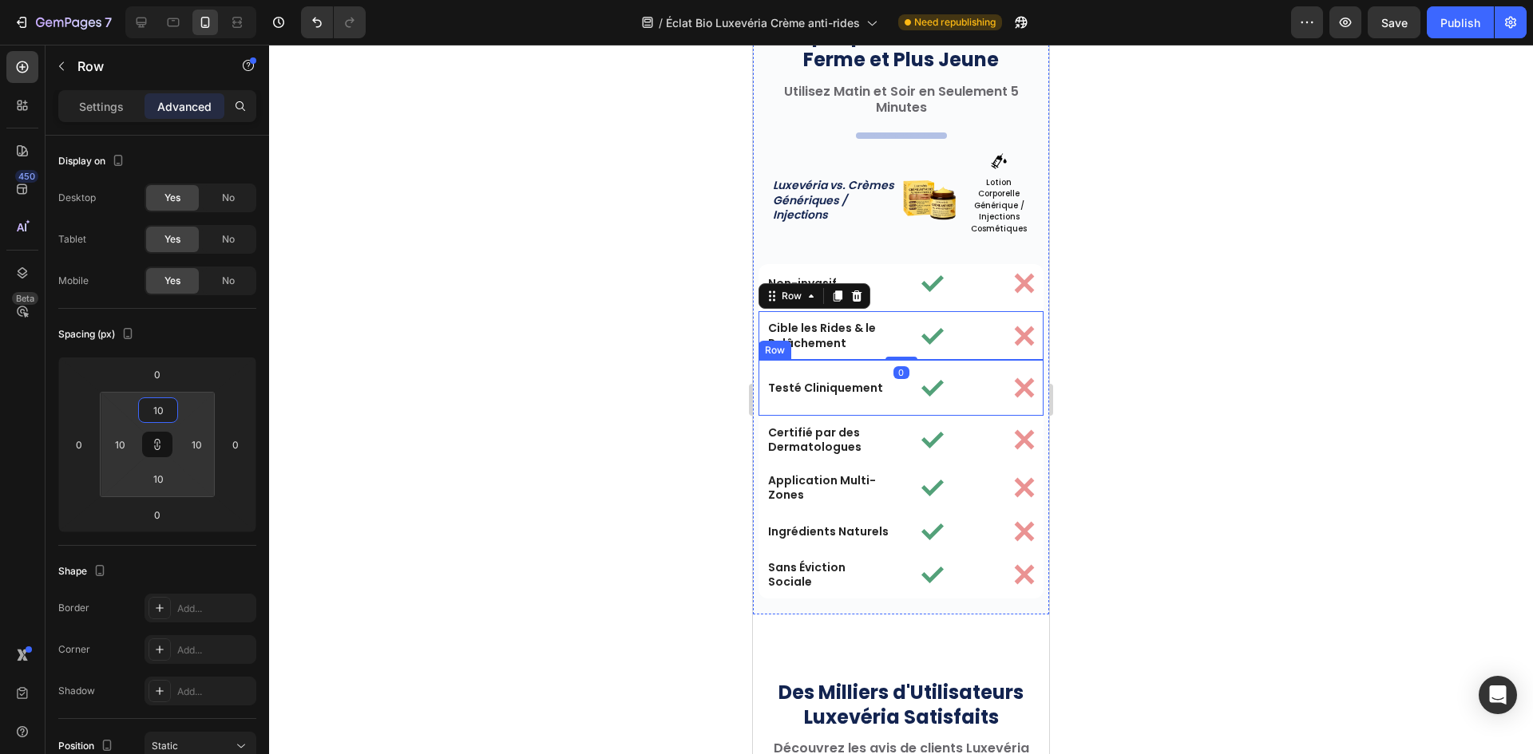
click at [856, 408] on div "Testé Cliniquement Text Block Image Image Row" at bounding box center [900, 388] width 285 height 56
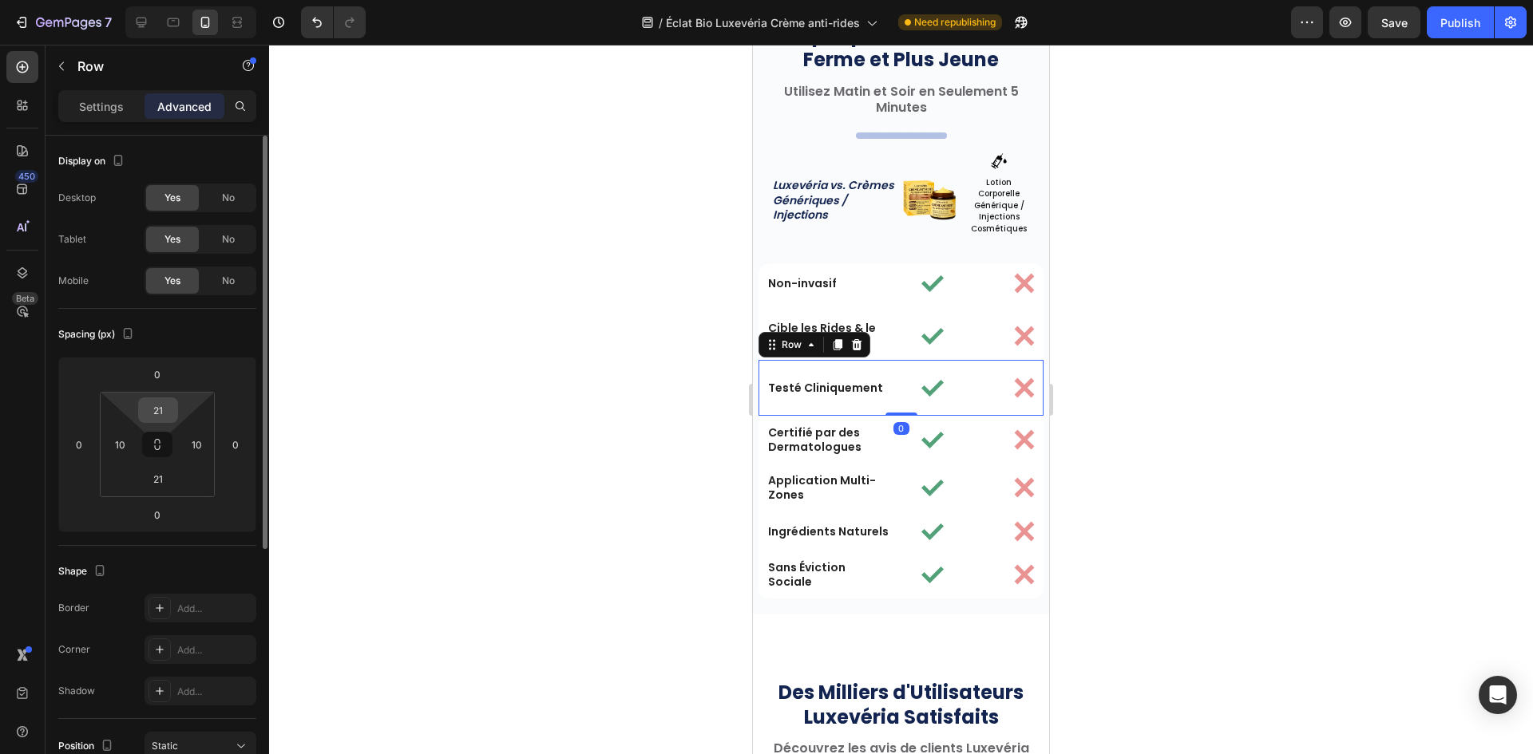
drag, startPoint x: 154, startPoint y: 442, endPoint x: 161, endPoint y: 418, distance: 25.0
click at [156, 442] on icon at bounding box center [157, 444] width 13 height 13
click at [162, 410] on input "21" at bounding box center [158, 410] width 32 height 24
paste input "10"
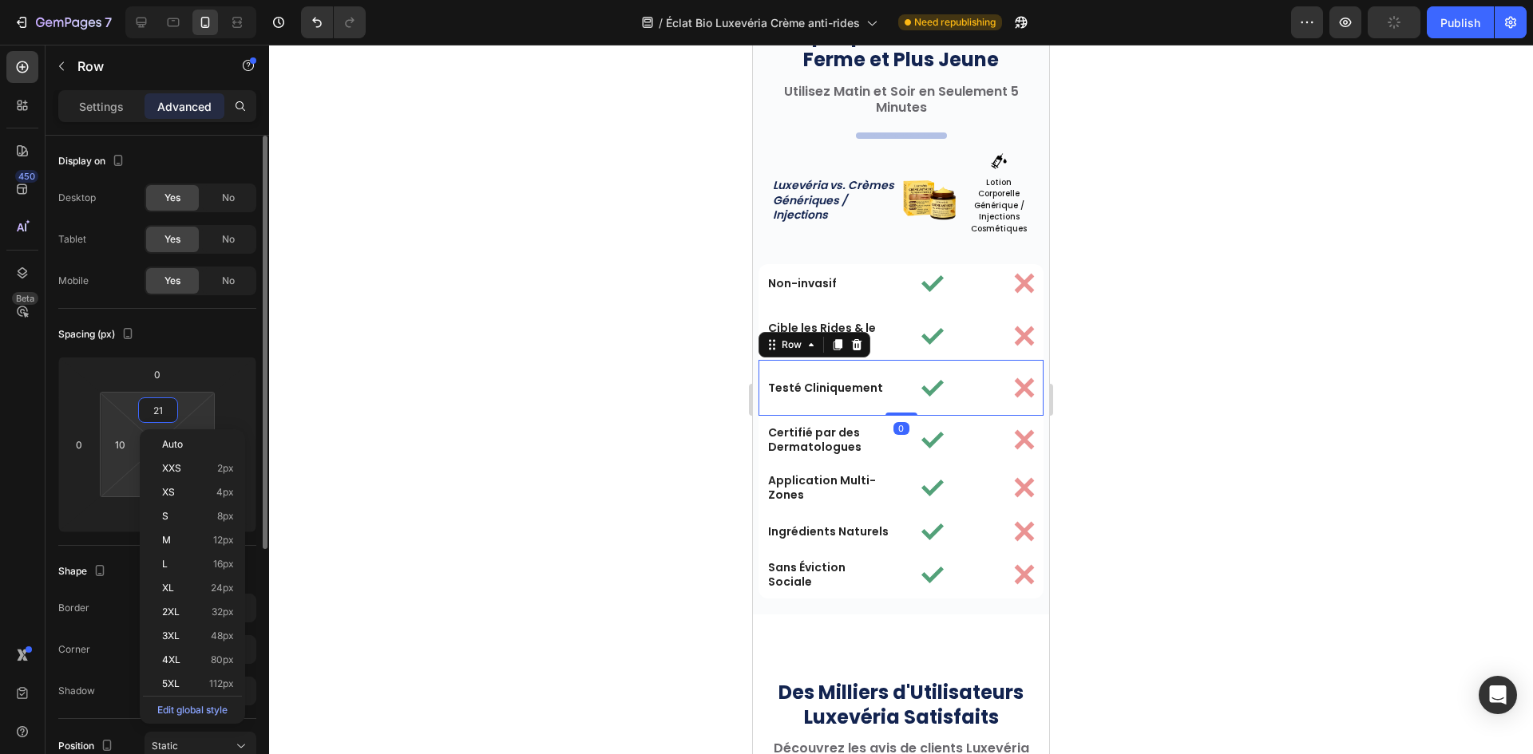
type input "10"
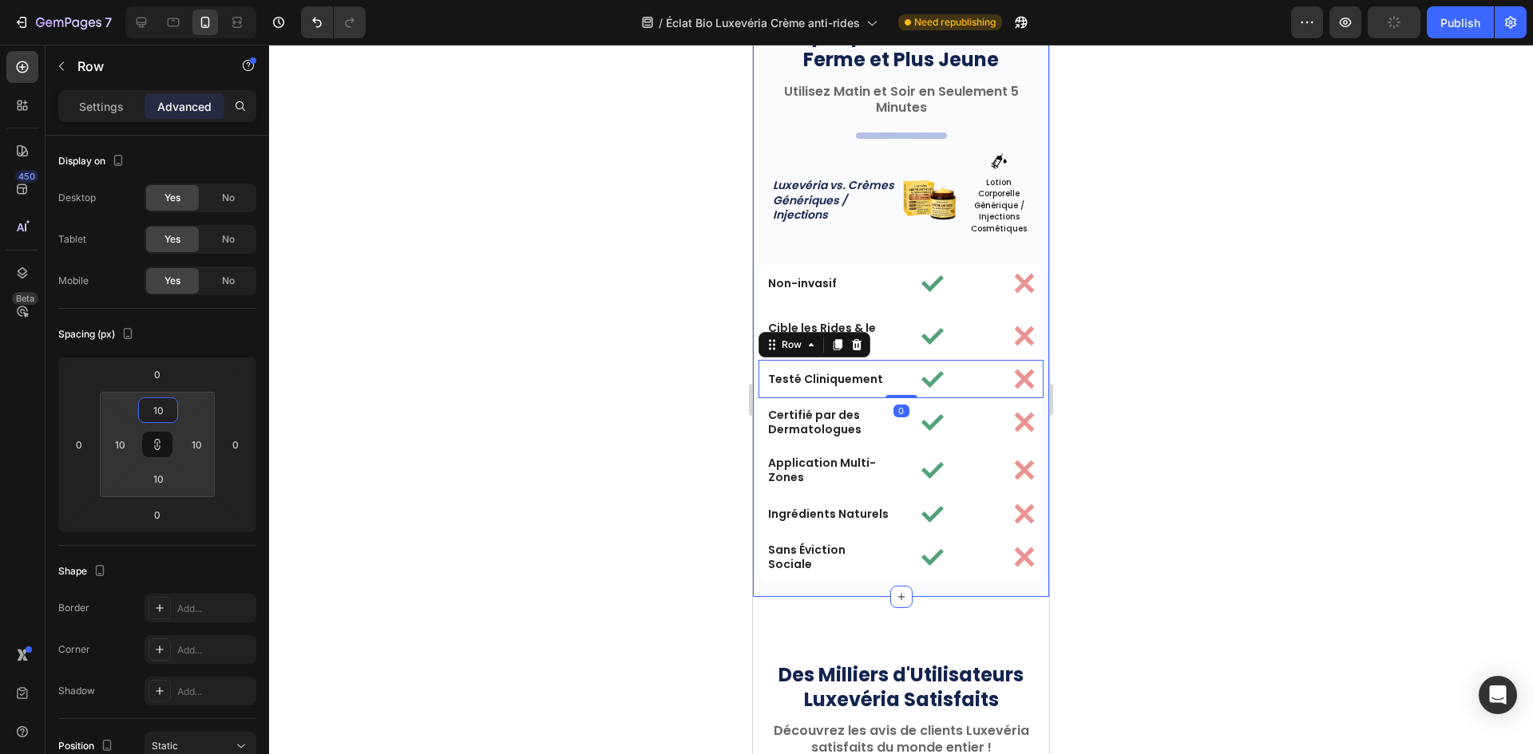
click at [919, 206] on img at bounding box center [929, 200] width 57 height 57
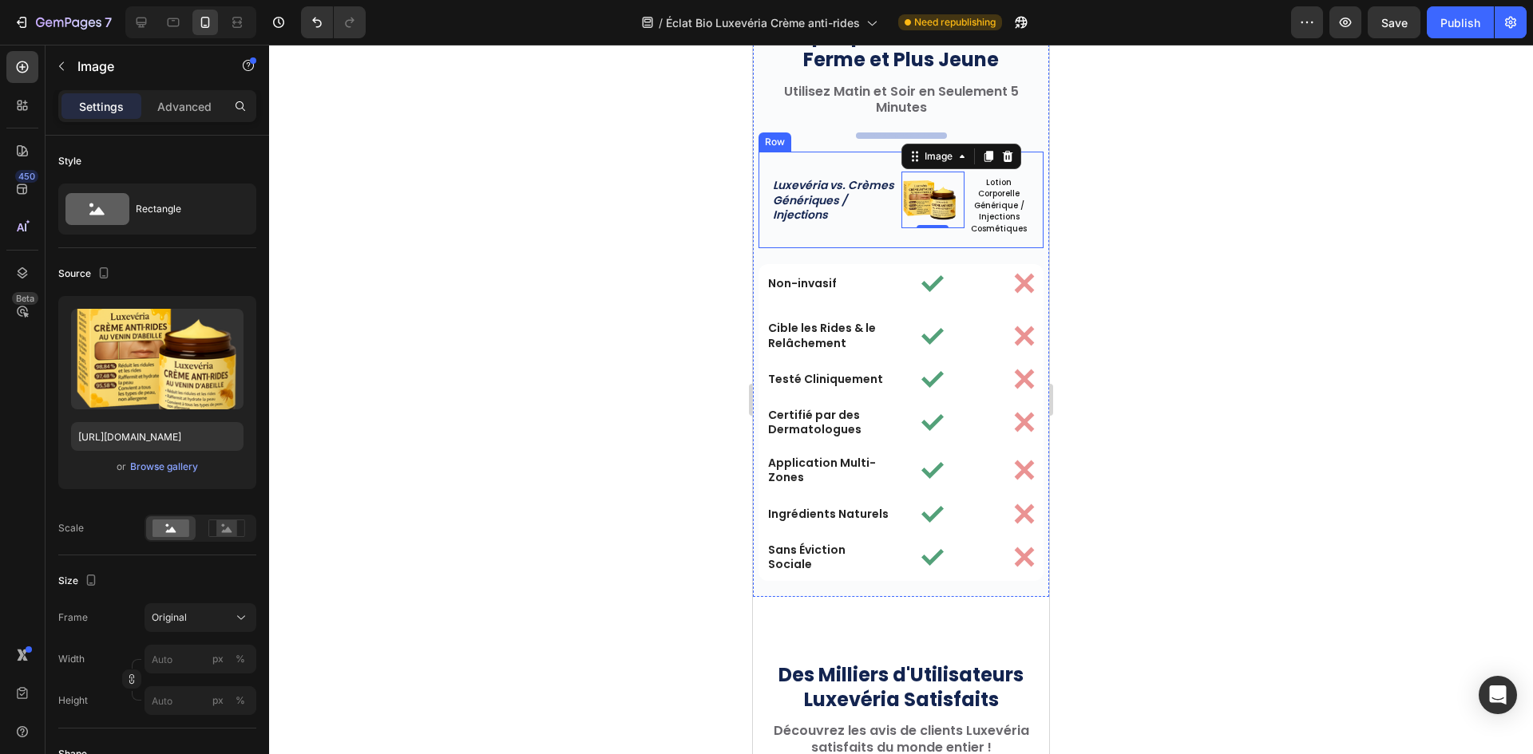
click at [862, 229] on div "Luxevéria vs. Crèmes Génériques / Injections Heading" at bounding box center [834, 200] width 127 height 97
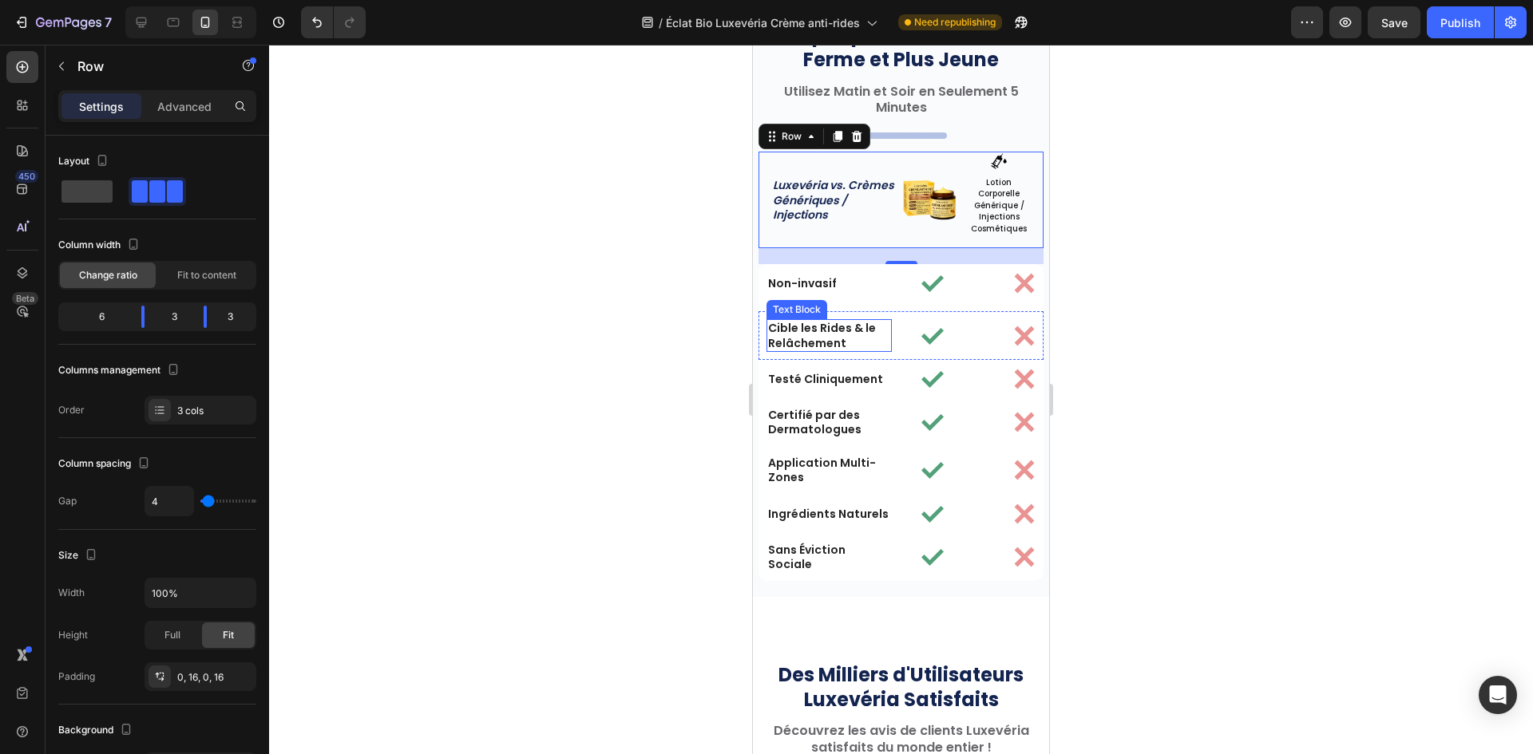
scroll to position [5426, 0]
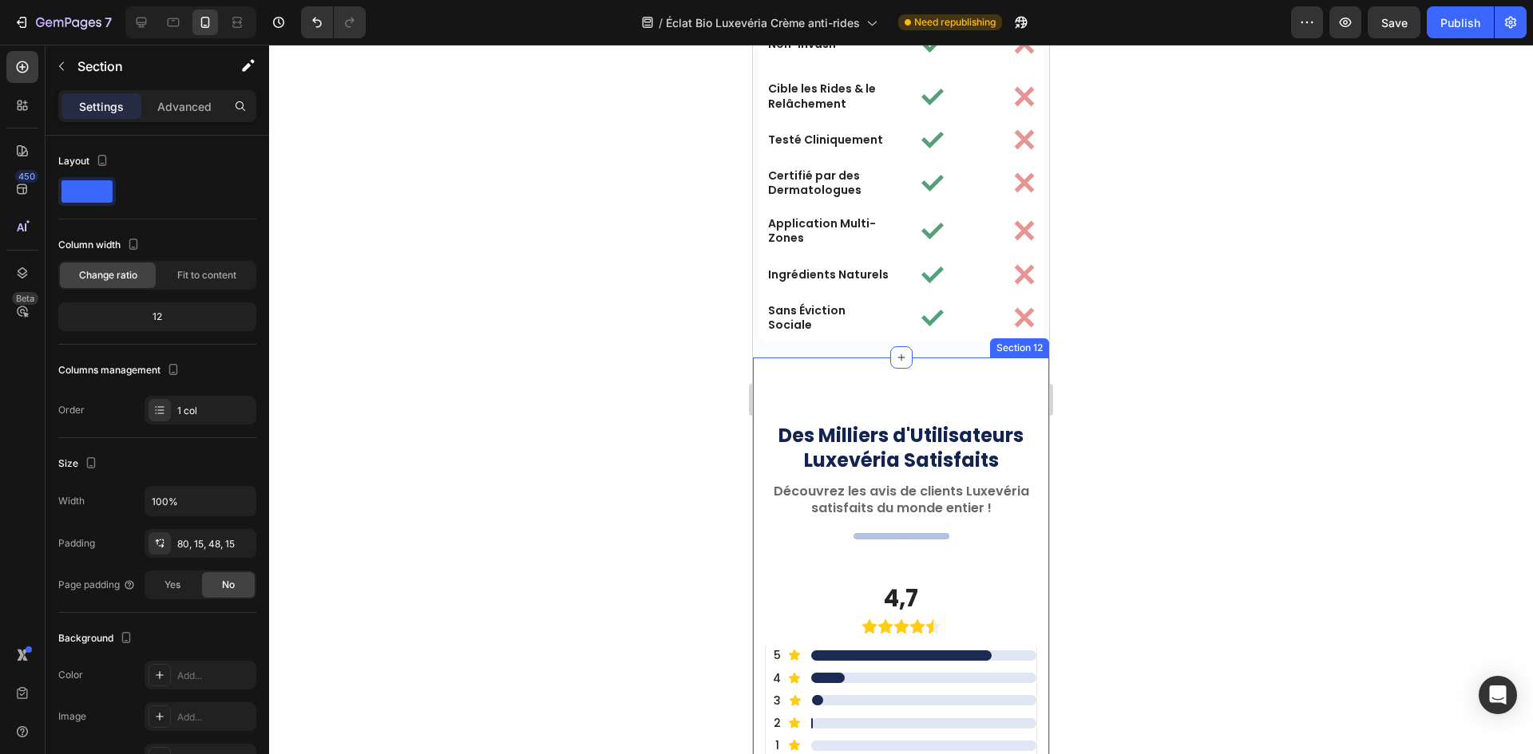
click at [198, 101] on p "Advanced" at bounding box center [184, 106] width 54 height 17
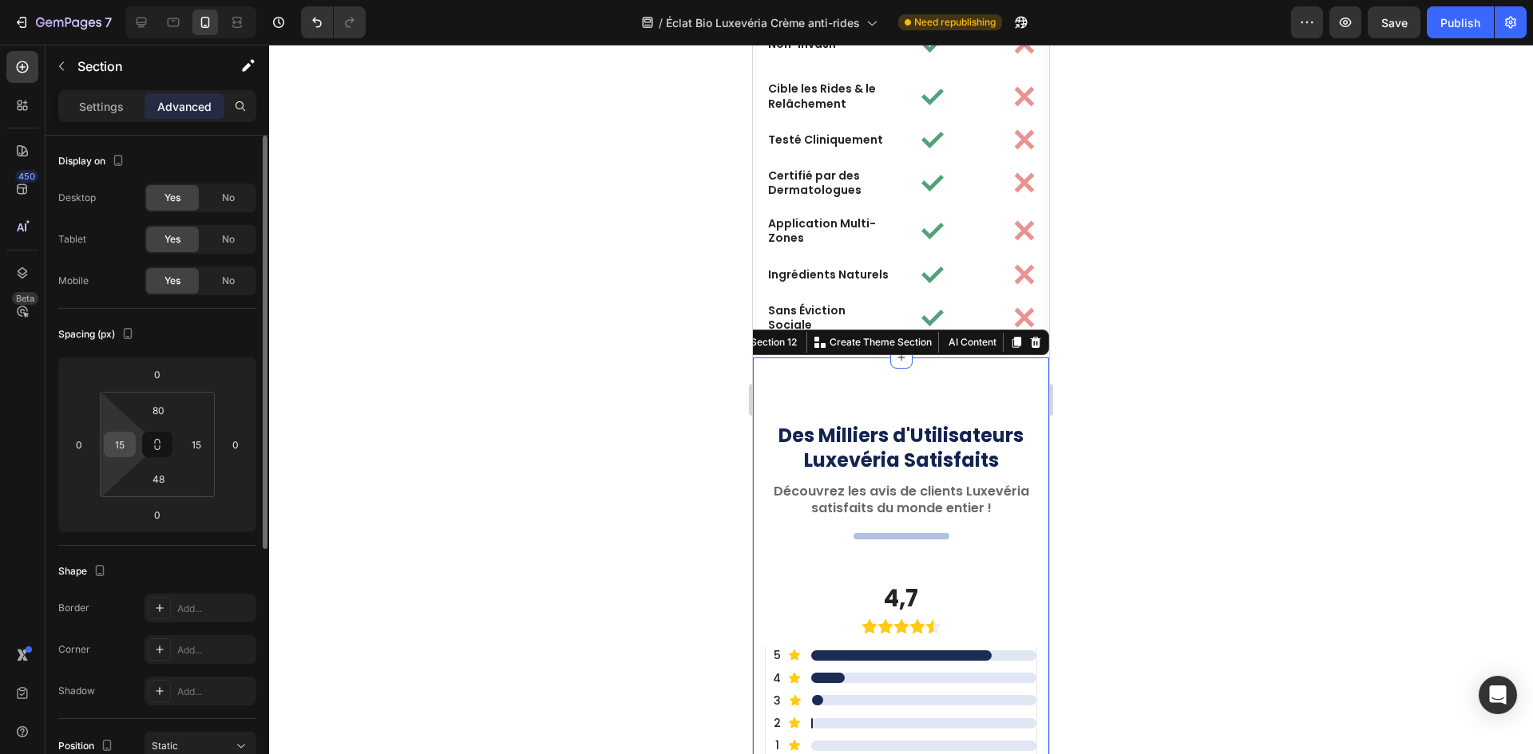
click at [123, 452] on input "15" at bounding box center [120, 445] width 24 height 24
type input "8"
click at [196, 441] on input "15" at bounding box center [196, 445] width 24 height 24
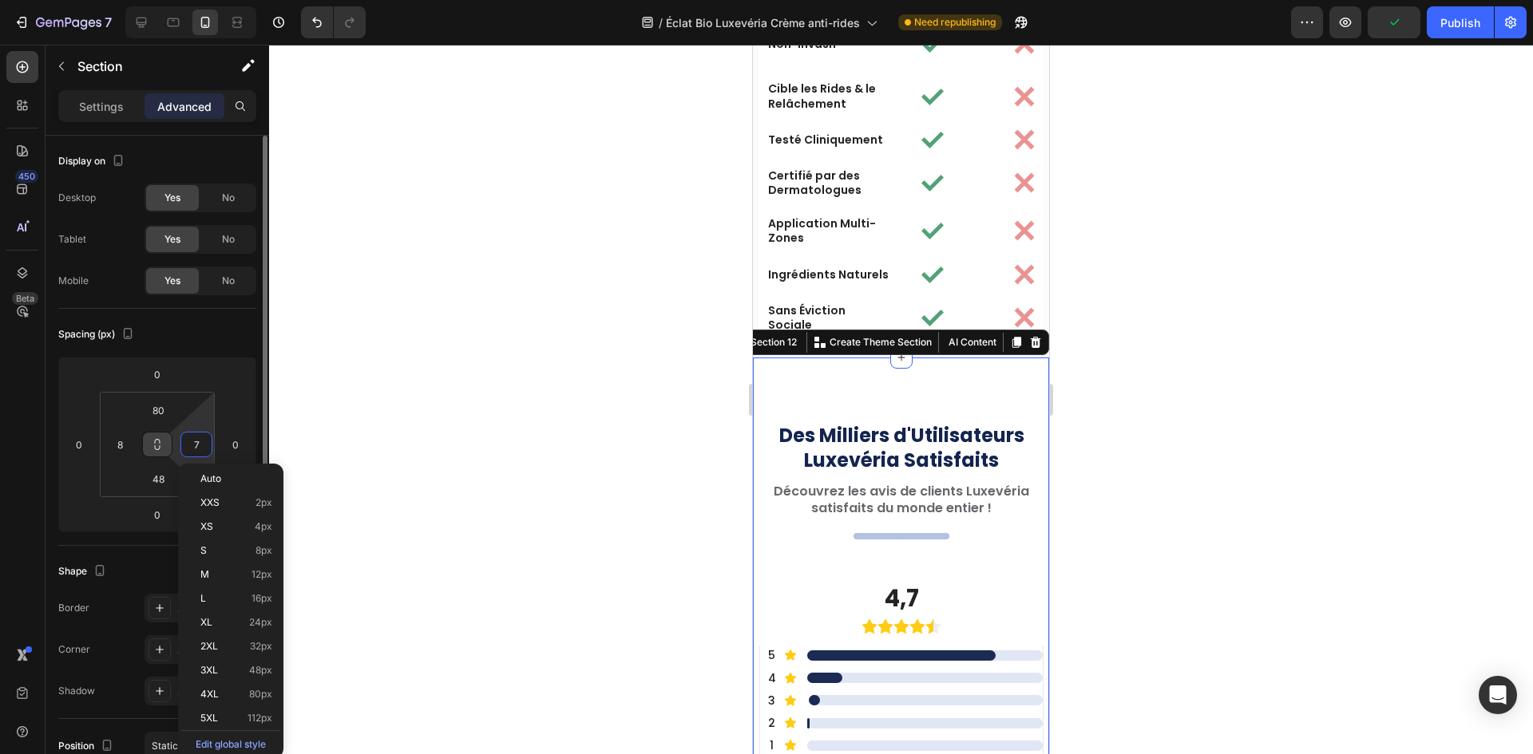
type input "7"
click at [165, 441] on button at bounding box center [157, 445] width 30 height 26
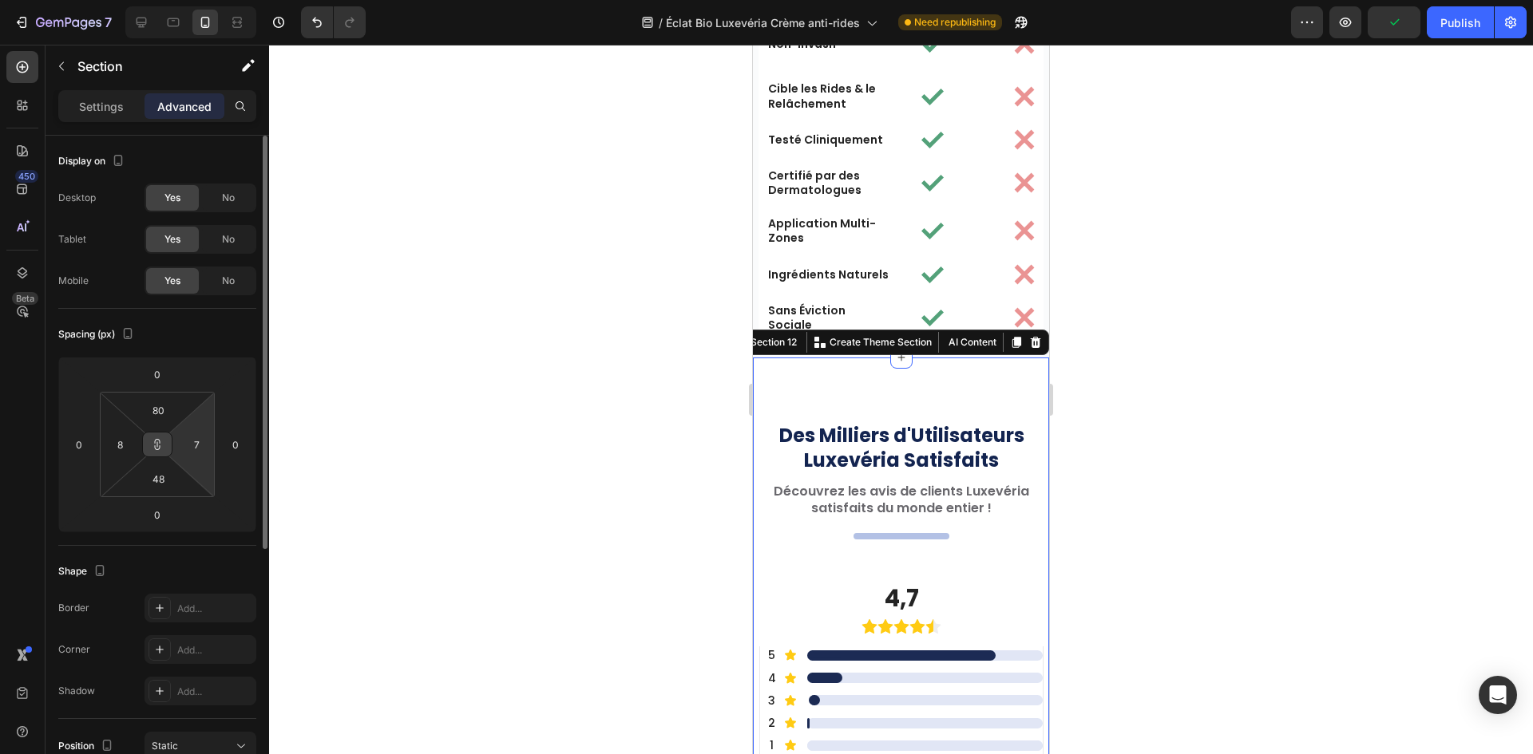
click at [160, 443] on icon at bounding box center [157, 444] width 13 height 13
click at [161, 445] on icon at bounding box center [157, 444] width 13 height 13
click at [153, 445] on icon at bounding box center [157, 444] width 13 height 13
click at [153, 443] on icon at bounding box center [157, 444] width 13 height 13
click at [116, 442] on input "8" at bounding box center [120, 445] width 24 height 24
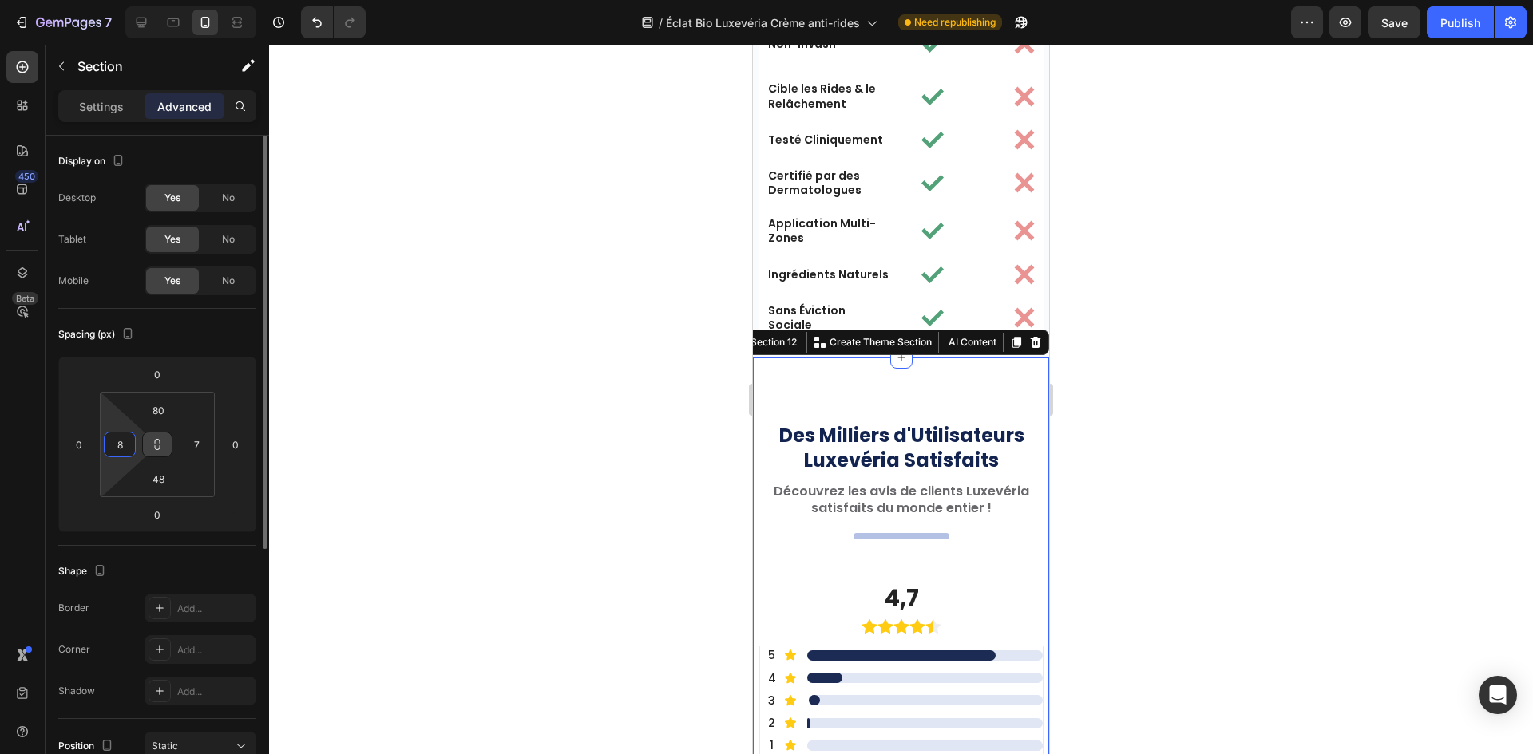
click at [116, 442] on input "8" at bounding box center [120, 445] width 24 height 24
type input "7"
click at [165, 415] on input "80" at bounding box center [158, 410] width 32 height 24
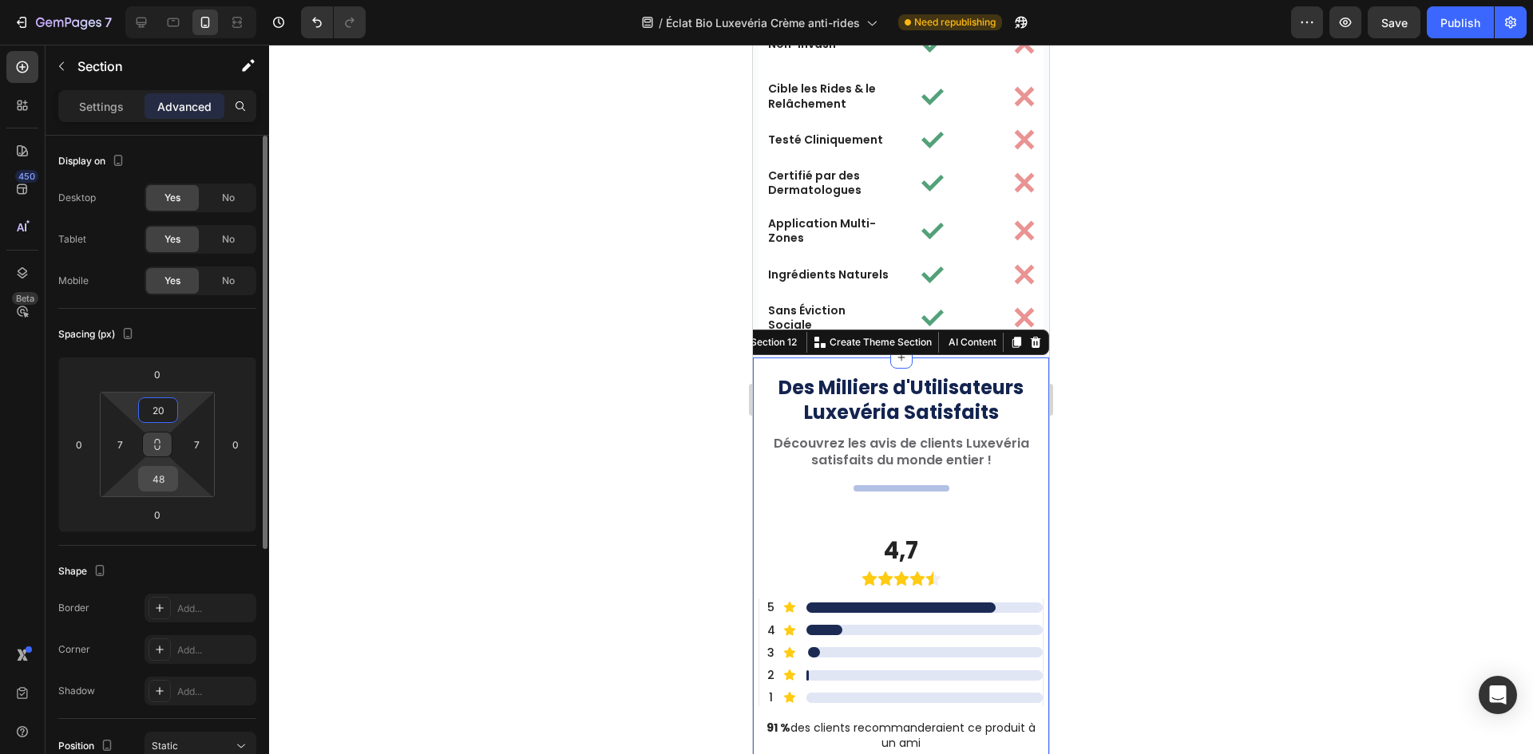
type input "20"
click at [153, 483] on input "48" at bounding box center [158, 479] width 32 height 24
paste input "20"
type input "20"
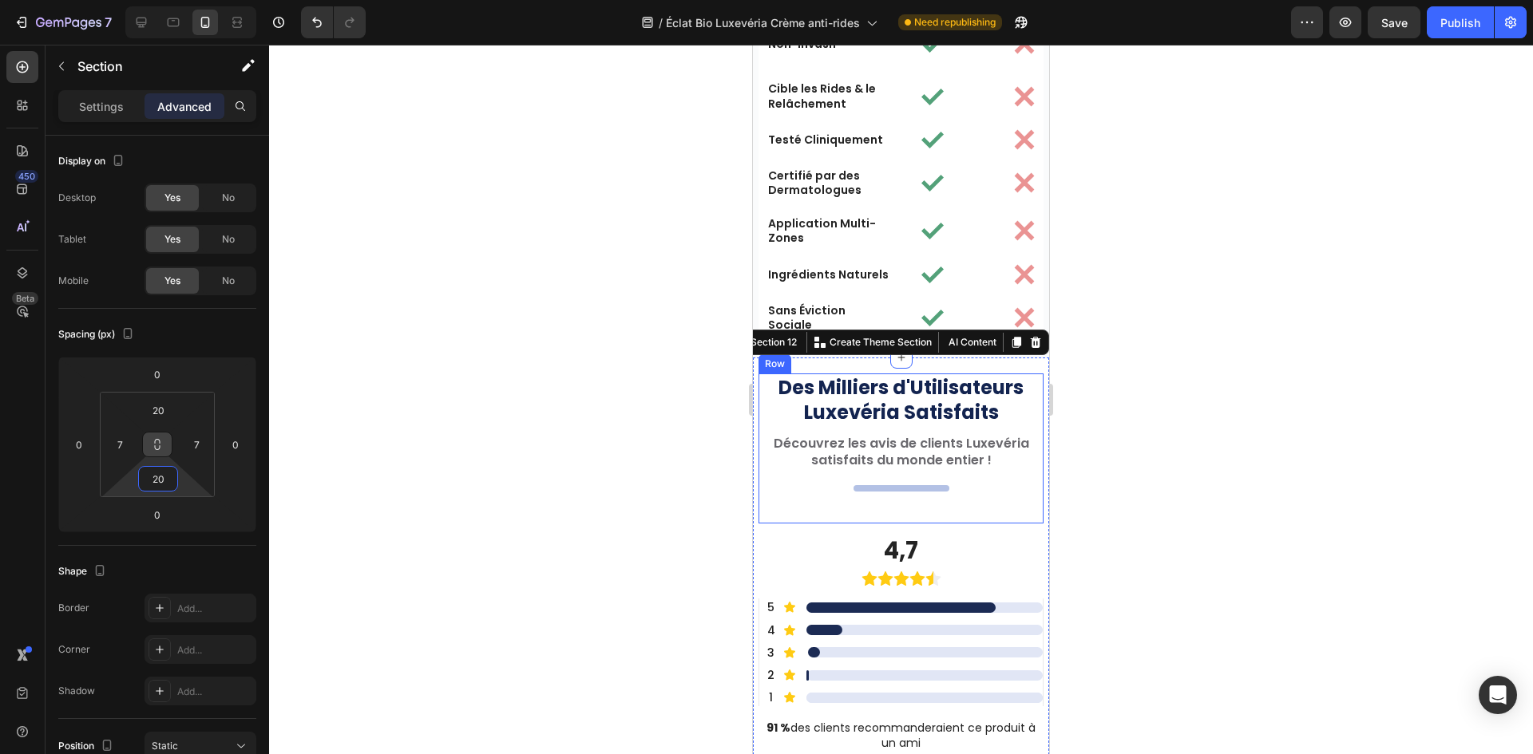
click at [853, 420] on strong "Des Milliers d'Utilisateurs Luxevéria Satisfaits" at bounding box center [900, 399] width 245 height 51
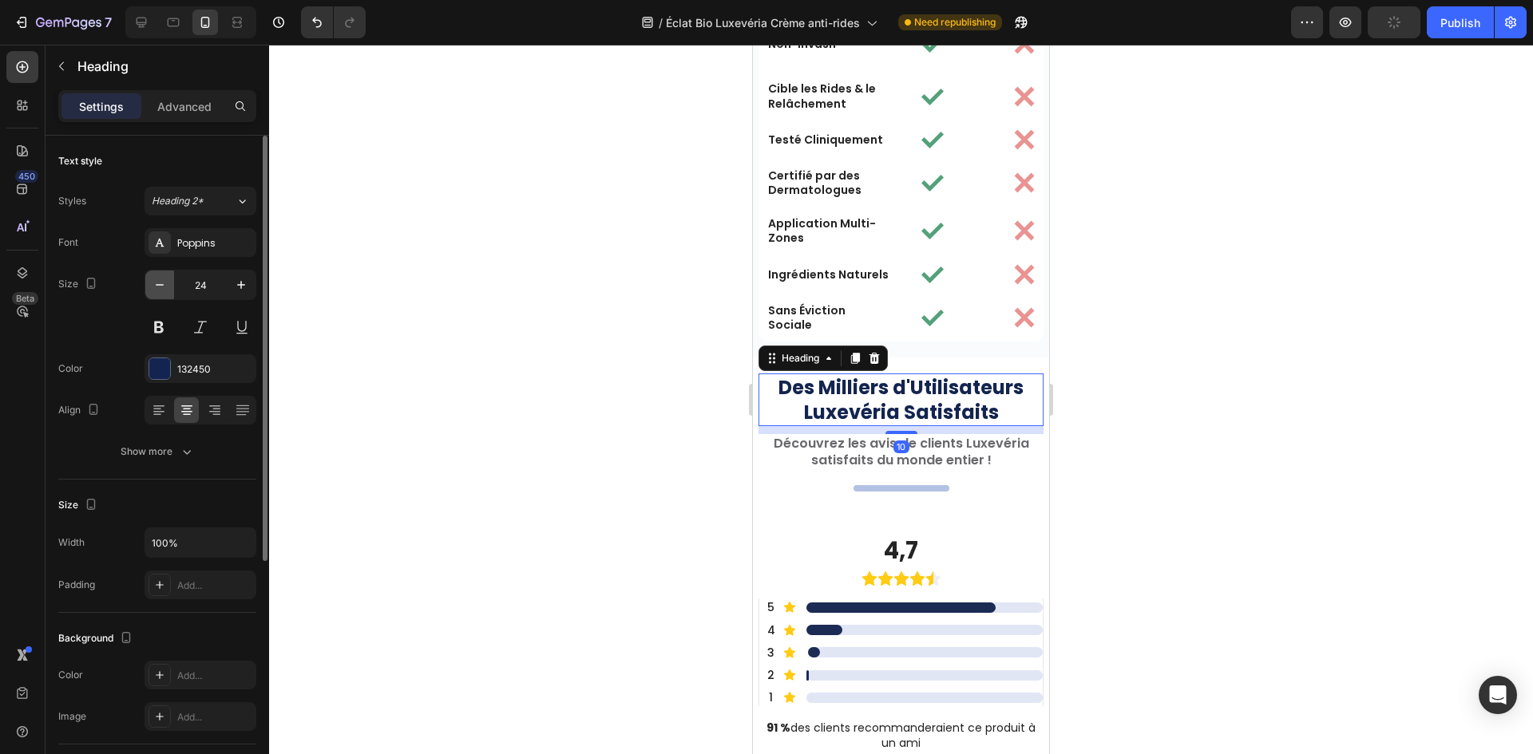
click at [169, 287] on button "button" at bounding box center [159, 285] width 29 height 29
click at [168, 287] on button "button" at bounding box center [159, 285] width 29 height 29
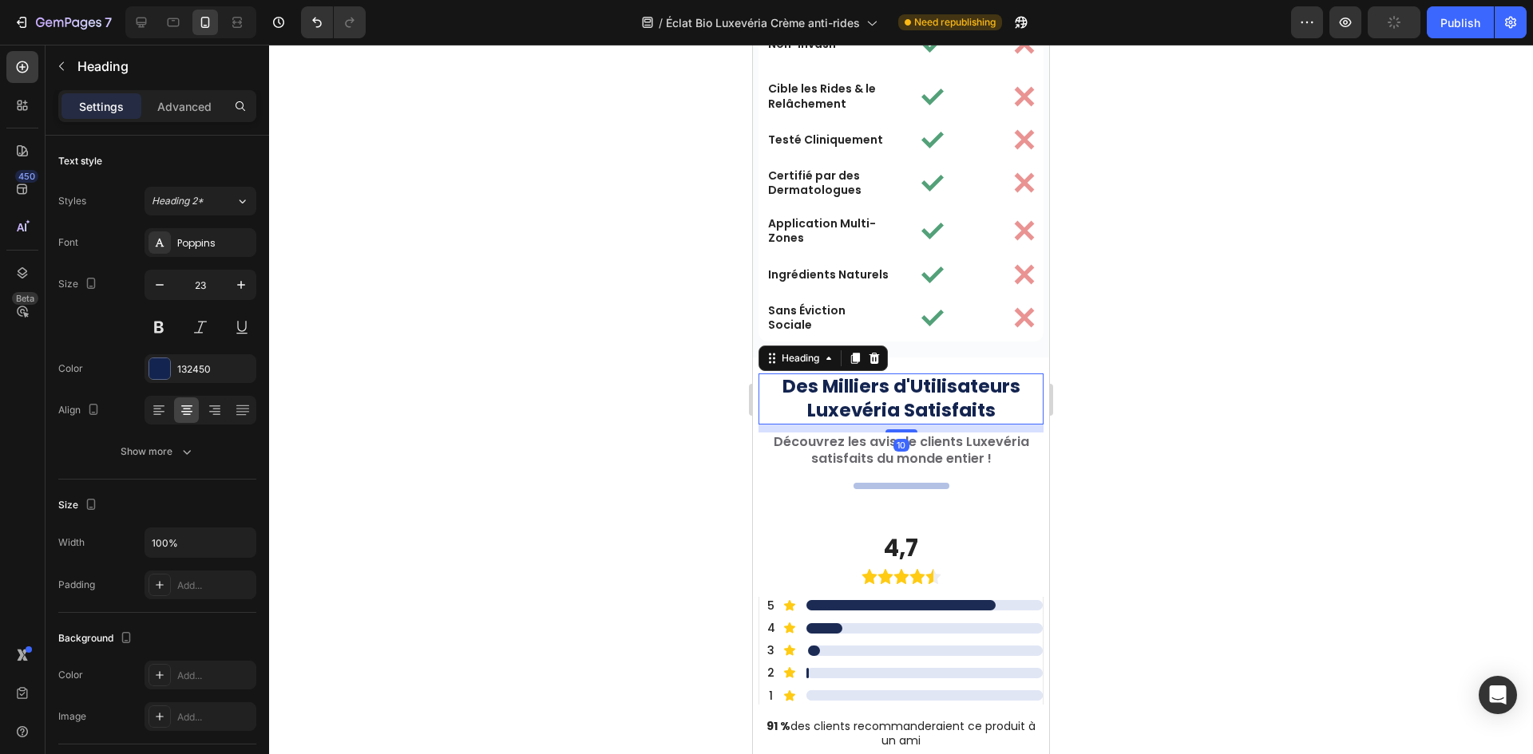
type input "22"
click at [827, 445] on h2 "Découvrez les avis de clients Luxevéria satisfaits du monde entier !" at bounding box center [900, 448] width 285 height 37
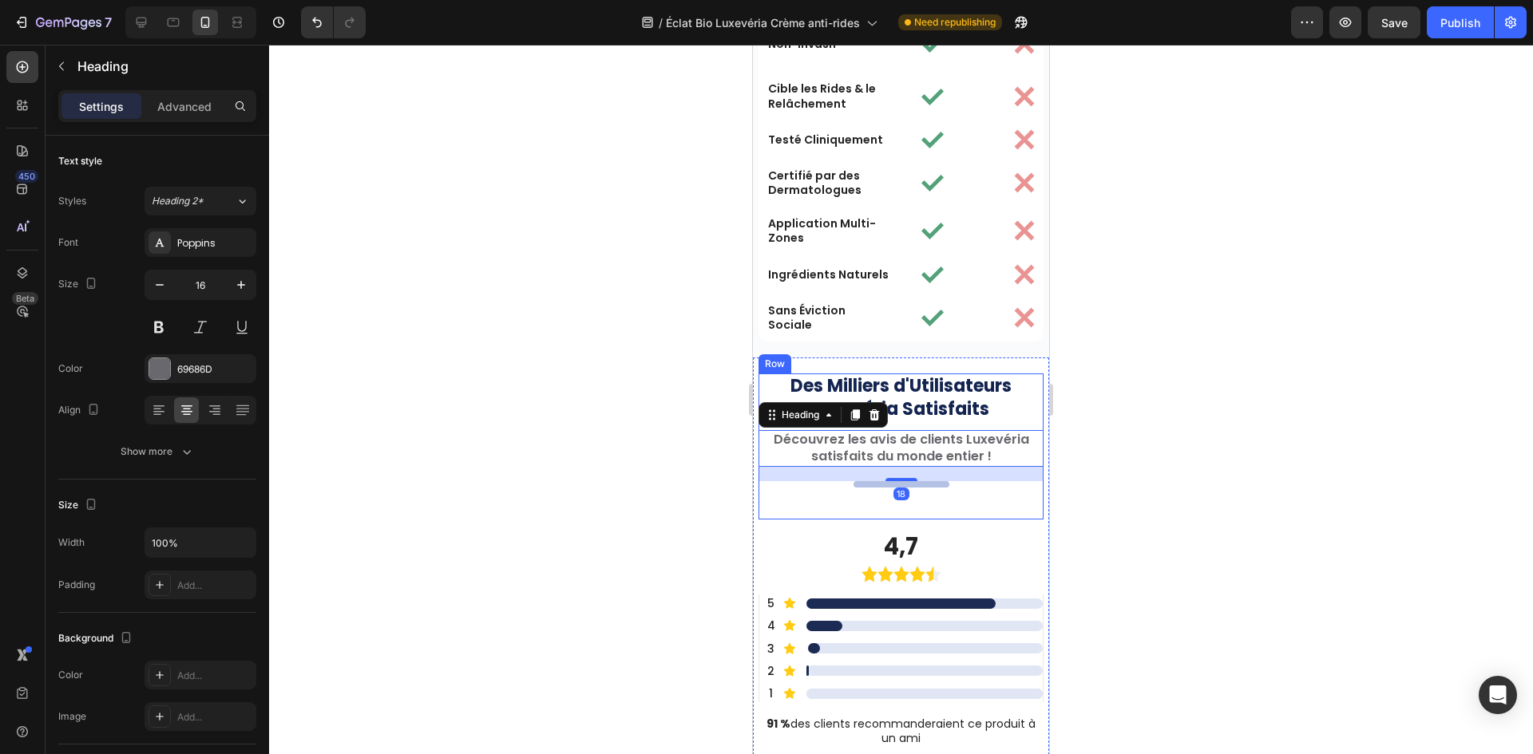
click at [876, 494] on div "Des Milliers d'Utilisateurs Luxevéria Satisfaits Heading Découvrez les avis de …" at bounding box center [900, 447] width 285 height 146
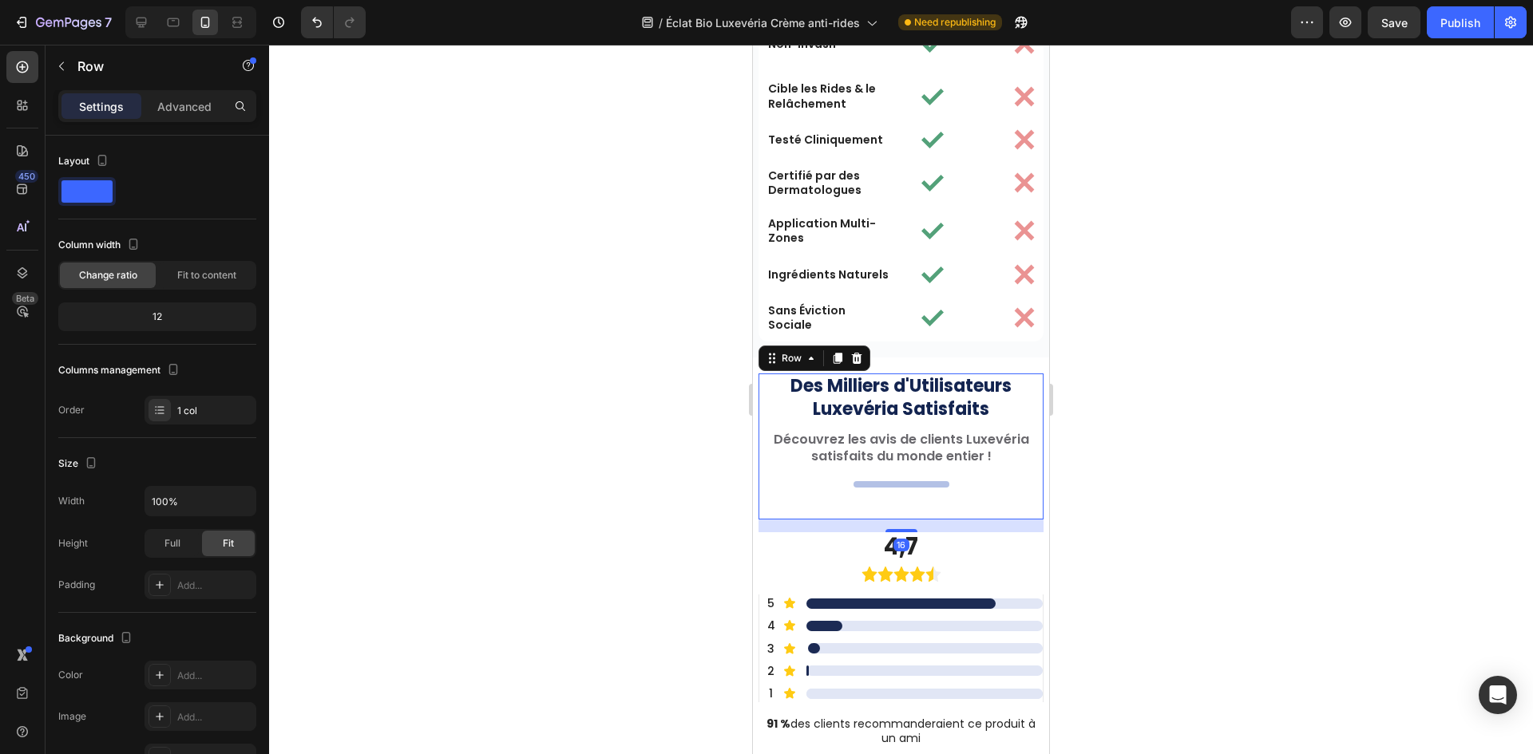
click at [887, 485] on h2 "," at bounding box center [901, 484] width 96 height 6
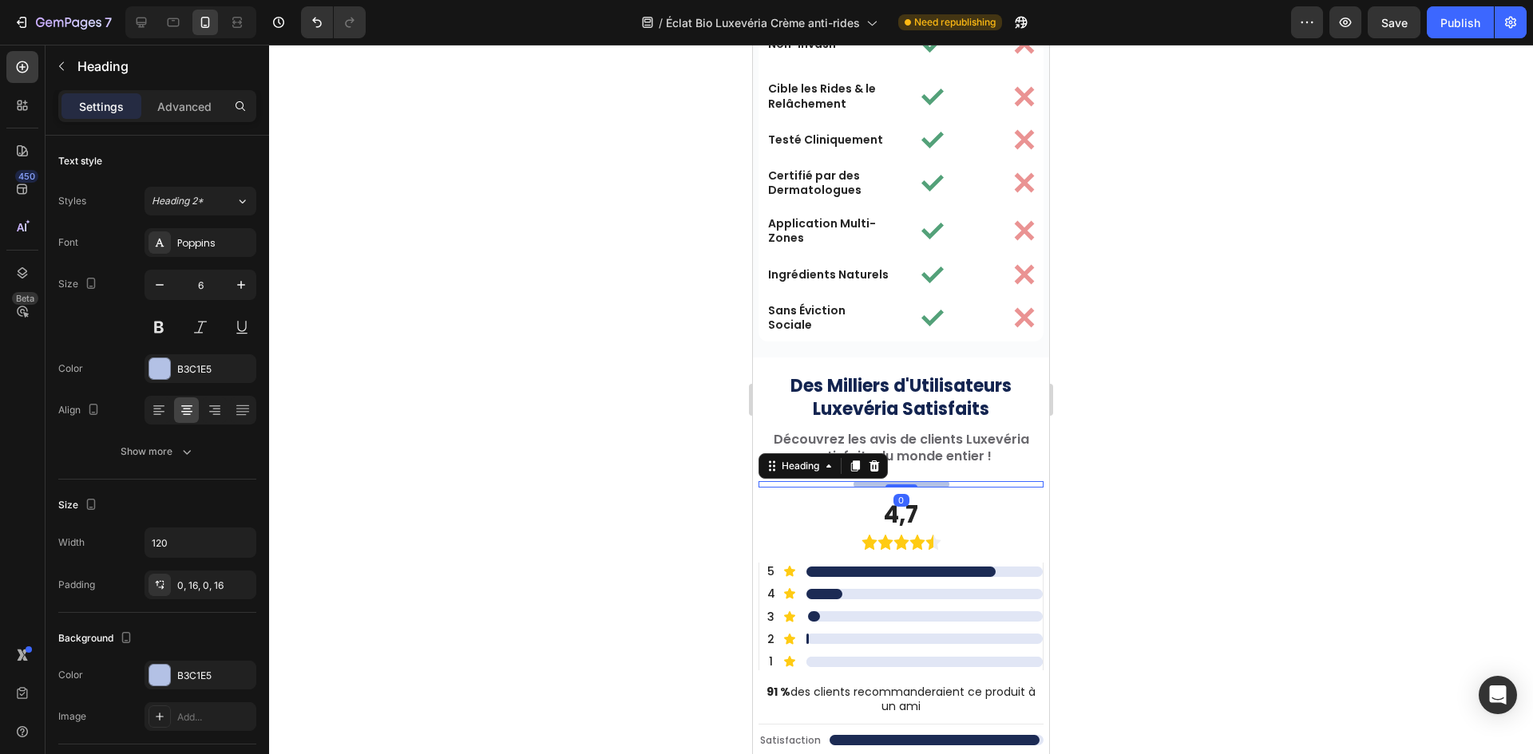
drag, startPoint x: 896, startPoint y: 517, endPoint x: 926, endPoint y: 457, distance: 66.8
click at [926, 457] on div "Des Milliers d'Utilisateurs Luxevéria Satisfaits Heading Découvrez les avis de …" at bounding box center [900, 431] width 285 height 114
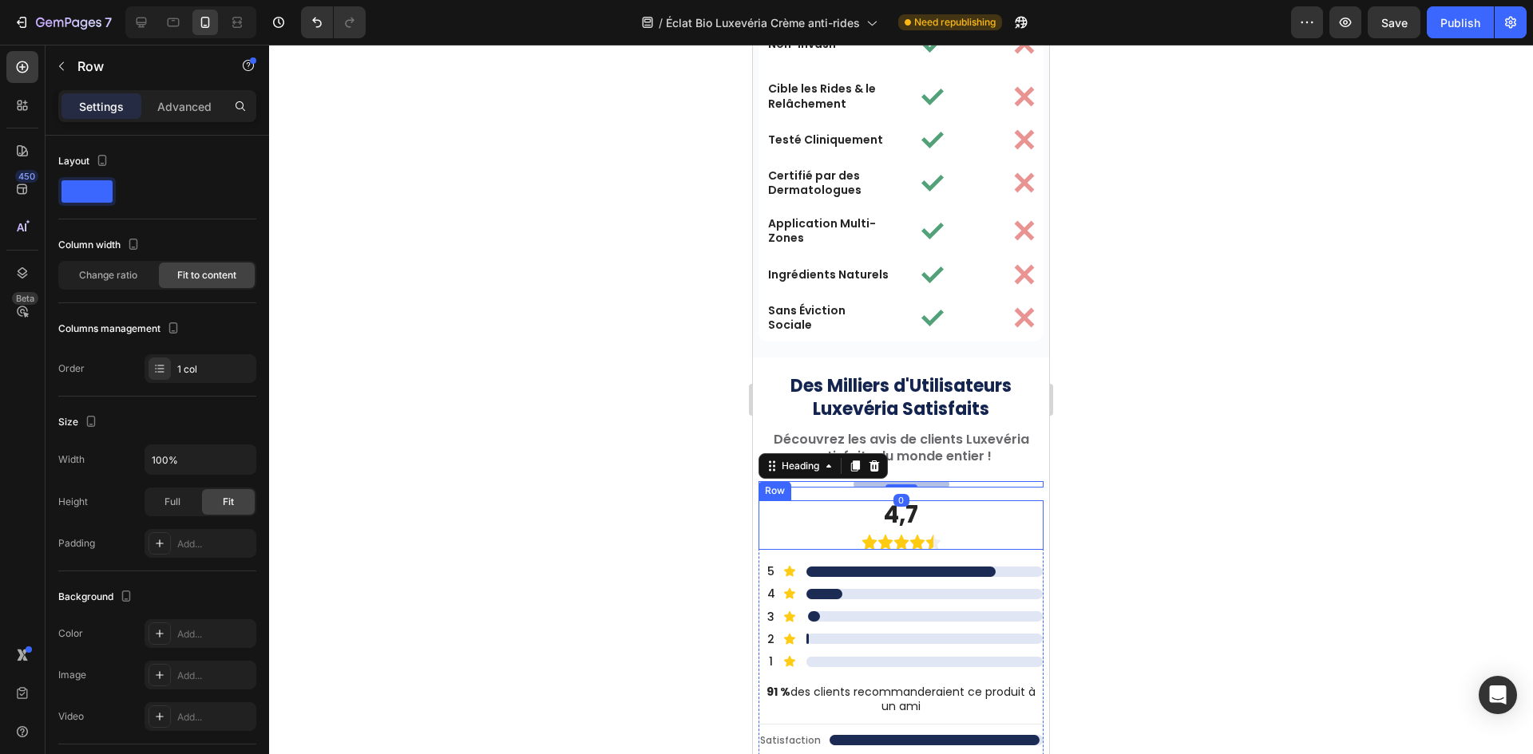
click at [821, 512] on div "4,7 Heading Image Row" at bounding box center [900, 525] width 285 height 50
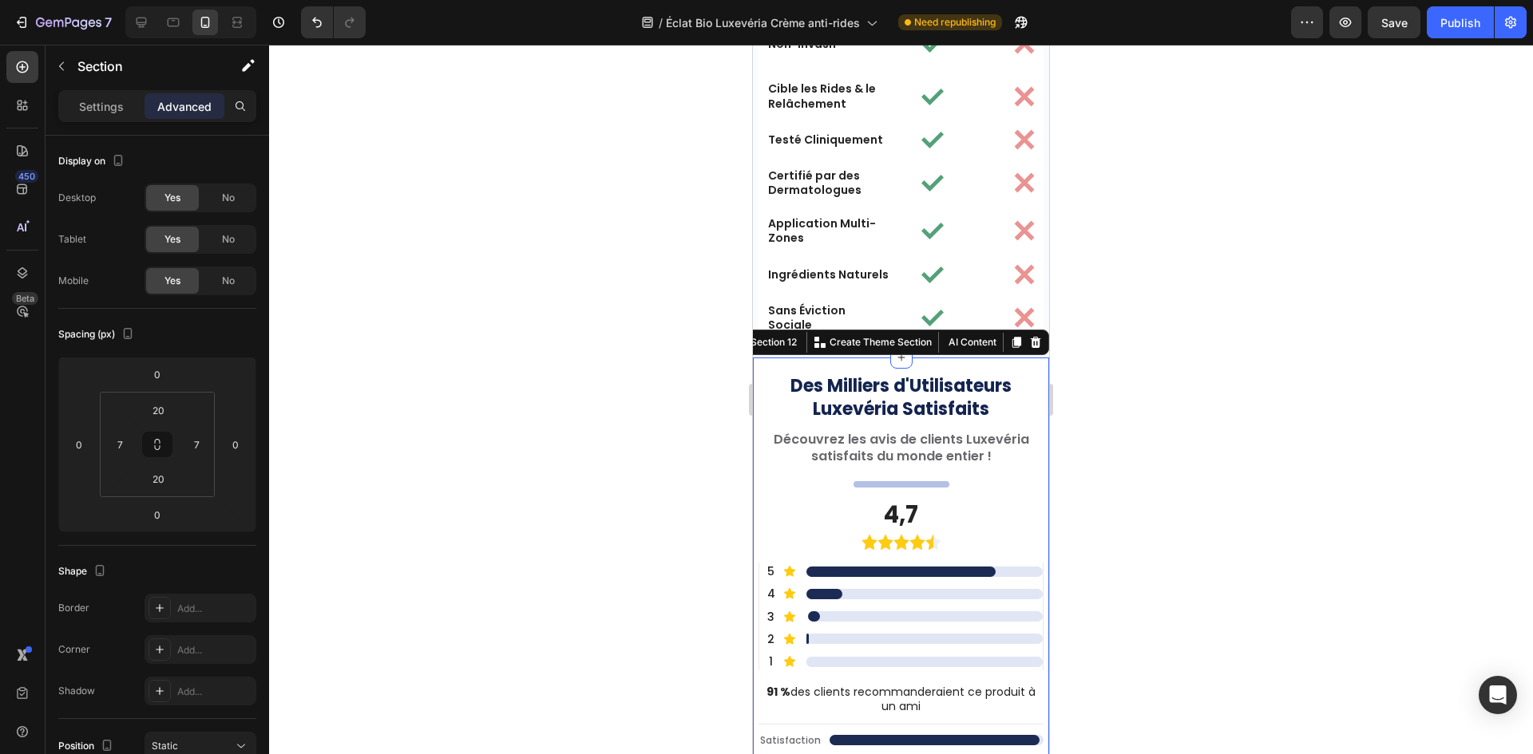
click at [921, 483] on h2 "," at bounding box center [901, 484] width 96 height 6
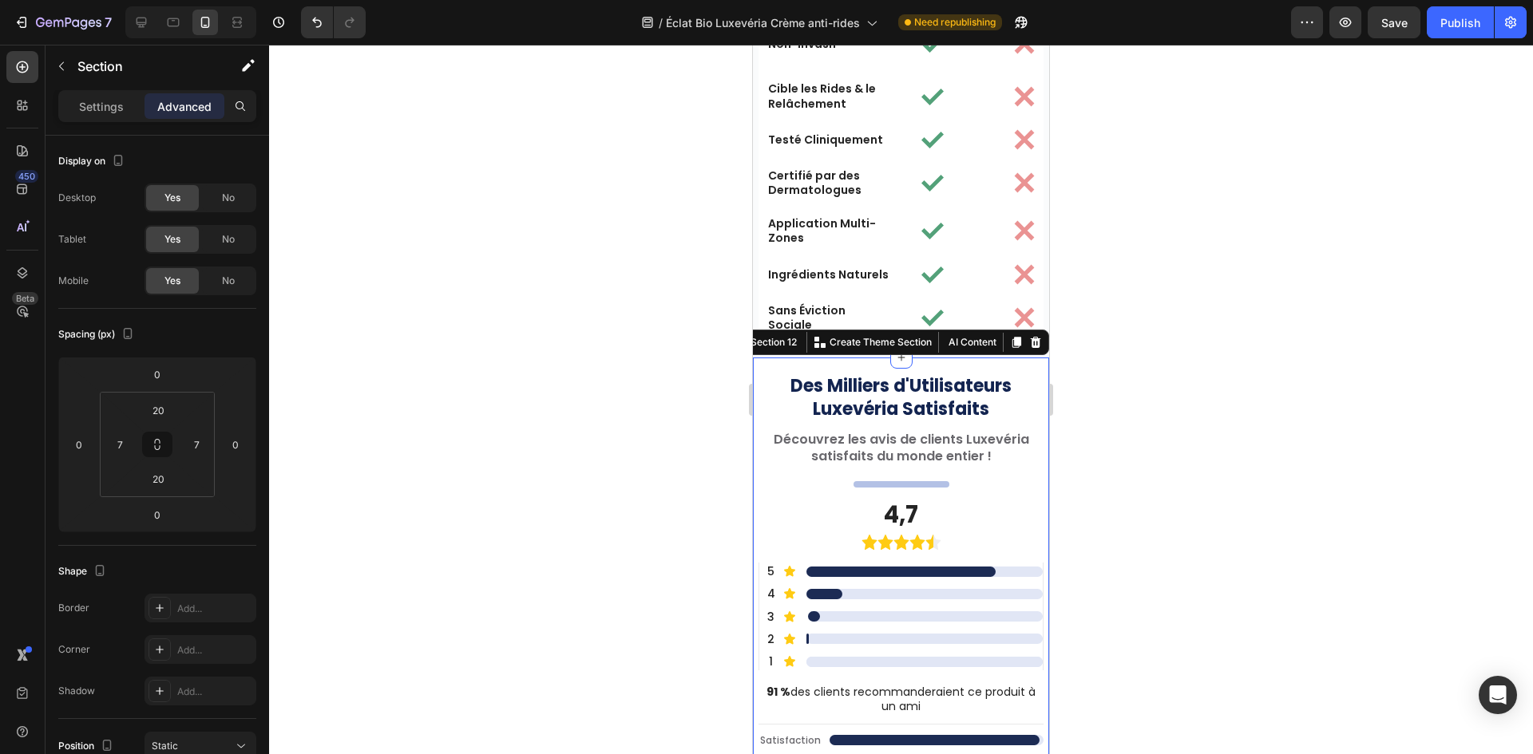
click at [924, 504] on h2 "4,7" at bounding box center [901, 515] width 80 height 30
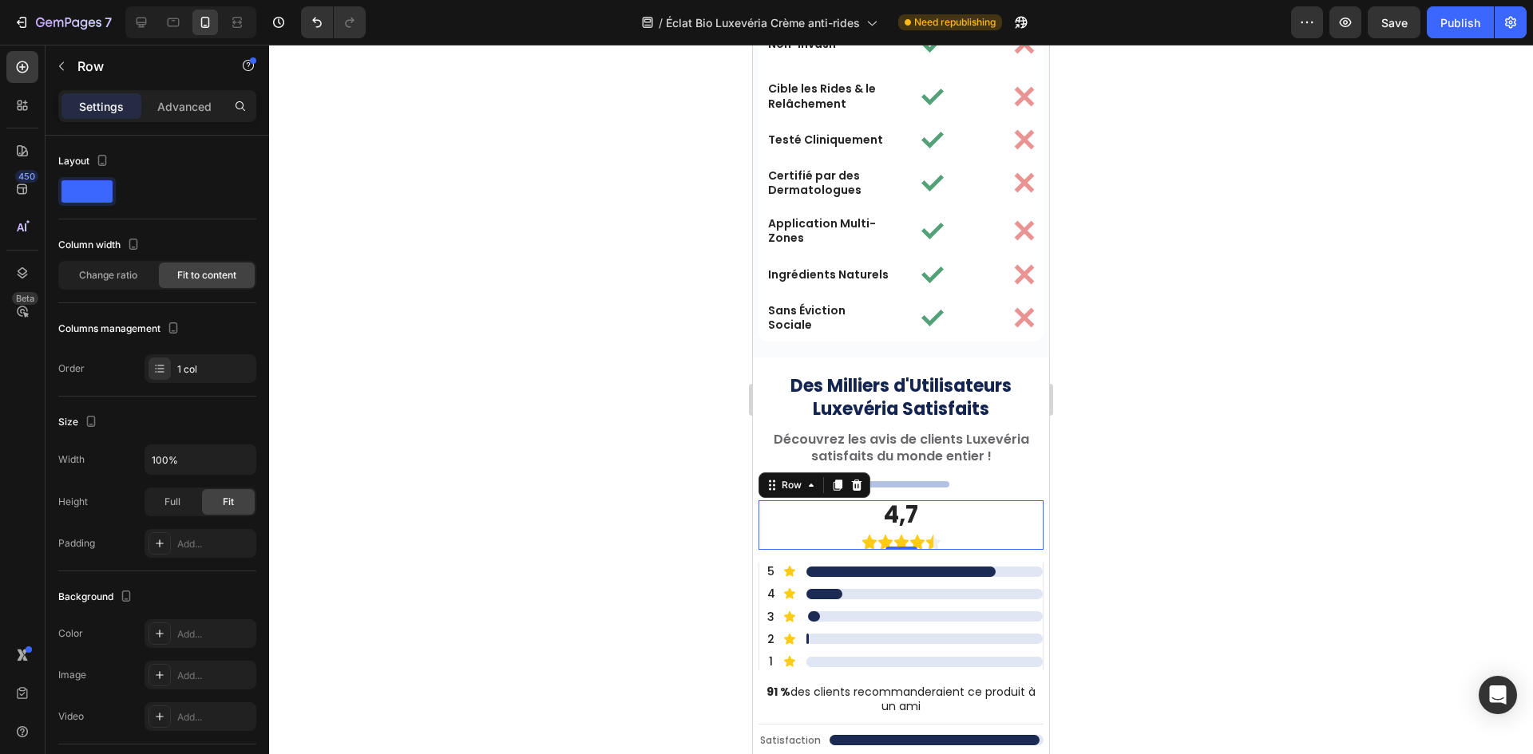
click at [951, 508] on div "4,7 Heading Image Row 0" at bounding box center [900, 525] width 285 height 50
click at [172, 107] on p "Advanced" at bounding box center [184, 106] width 54 height 17
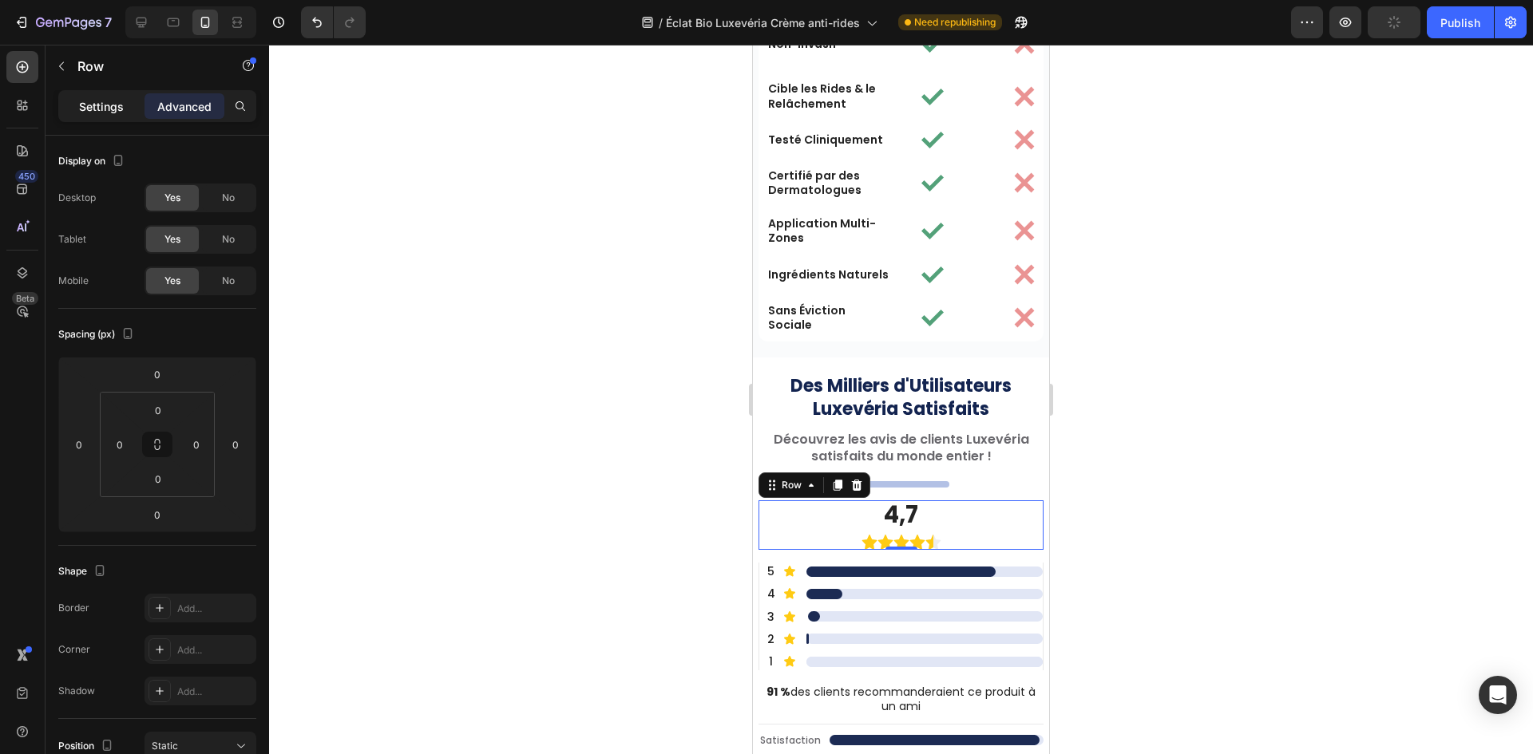
click at [97, 104] on p "Settings" at bounding box center [101, 106] width 45 height 17
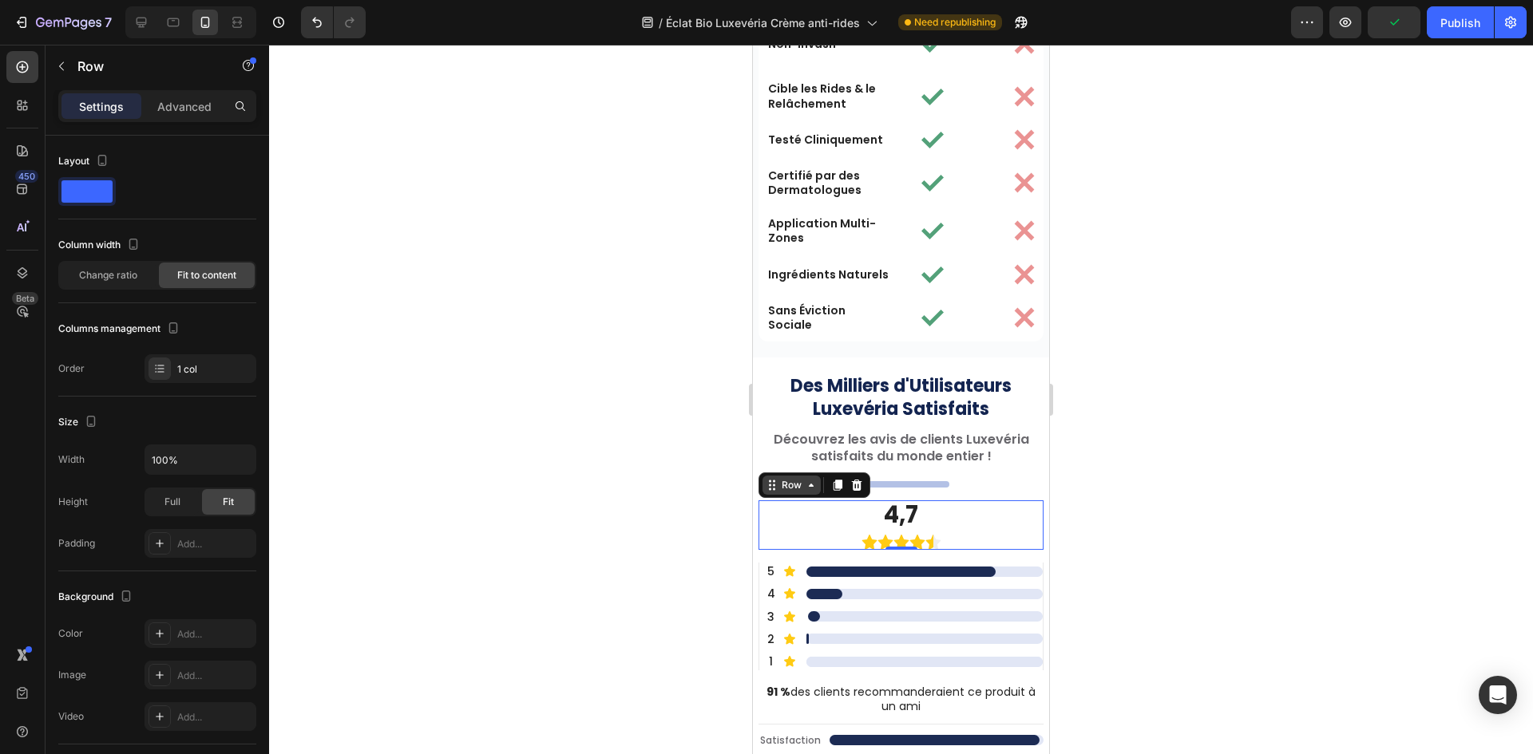
click at [791, 485] on div "Row" at bounding box center [791, 485] width 26 height 14
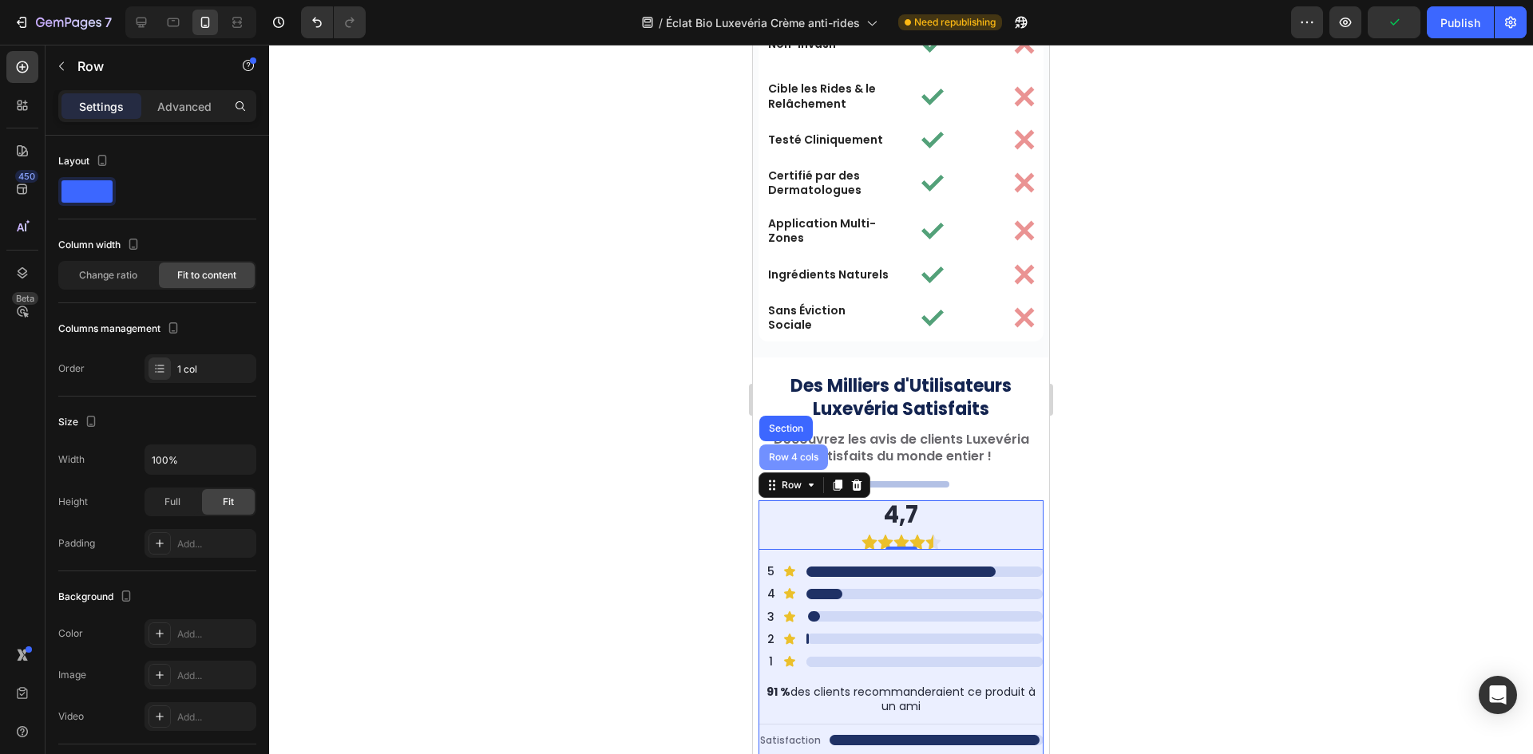
click at [792, 464] on div "Row 4 cols" at bounding box center [793, 458] width 69 height 26
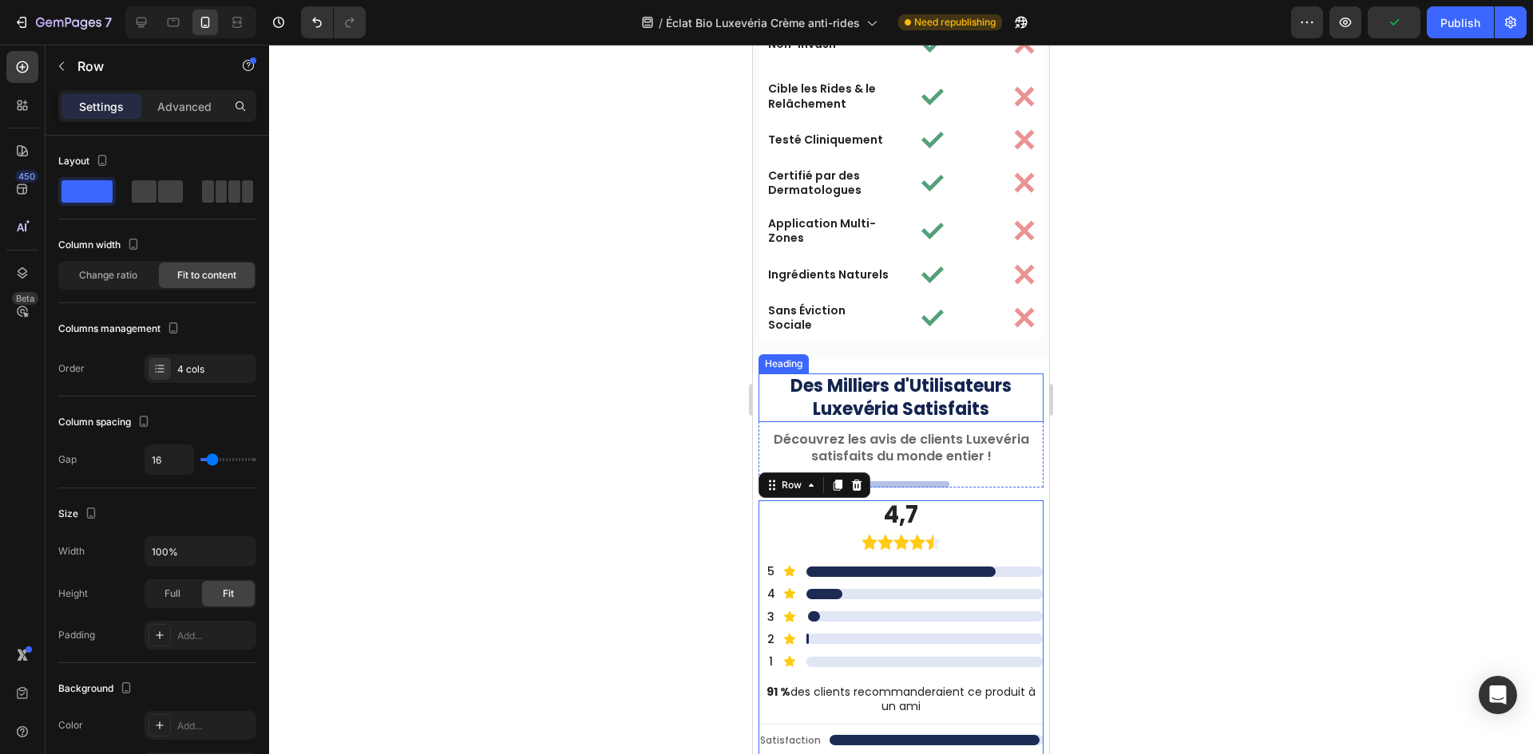
click at [164, 119] on div "Settings Advanced" at bounding box center [157, 106] width 198 height 32
click at [167, 108] on p "Advanced" at bounding box center [184, 106] width 54 height 17
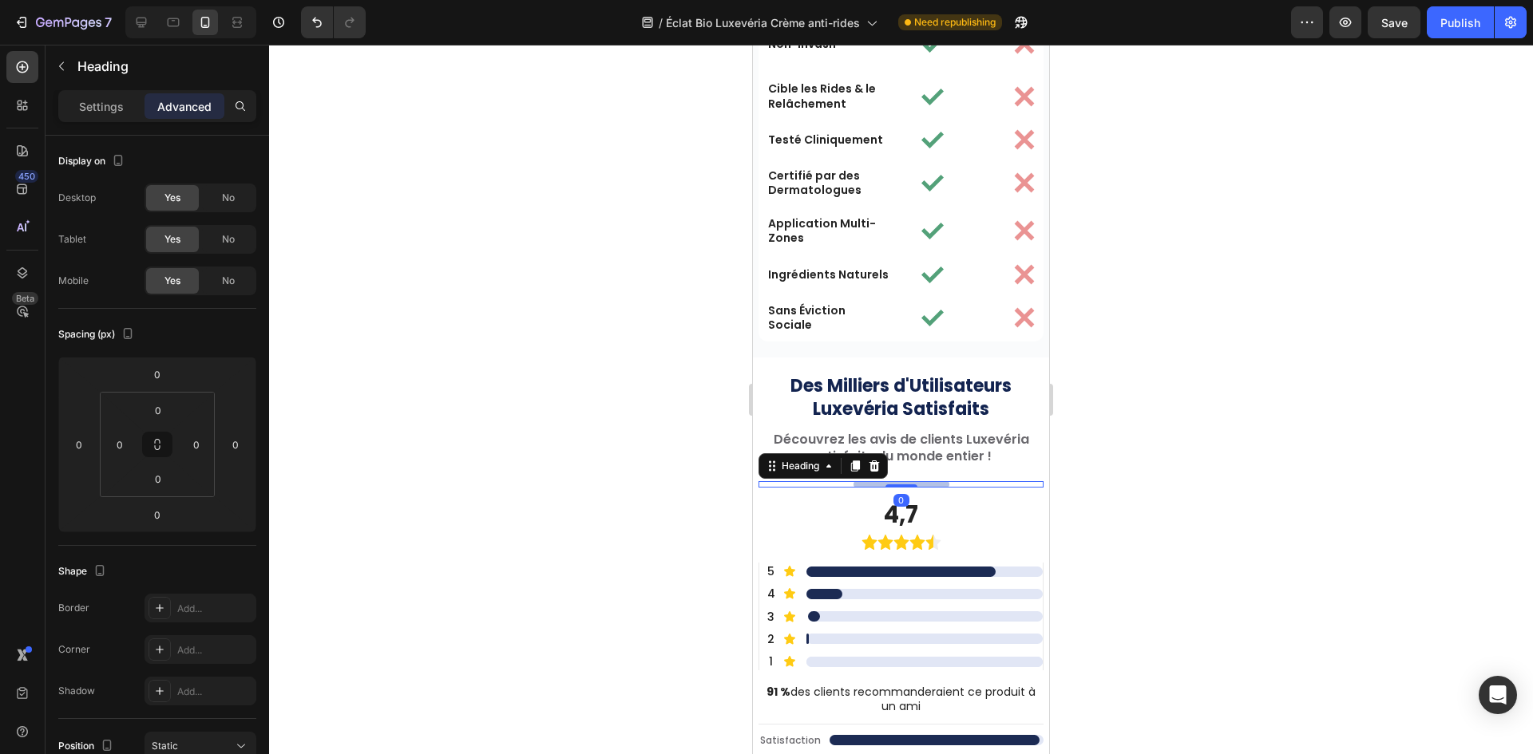
click at [959, 487] on div "," at bounding box center [900, 484] width 285 height 6
click at [785, 459] on div "Heading" at bounding box center [800, 466] width 44 height 14
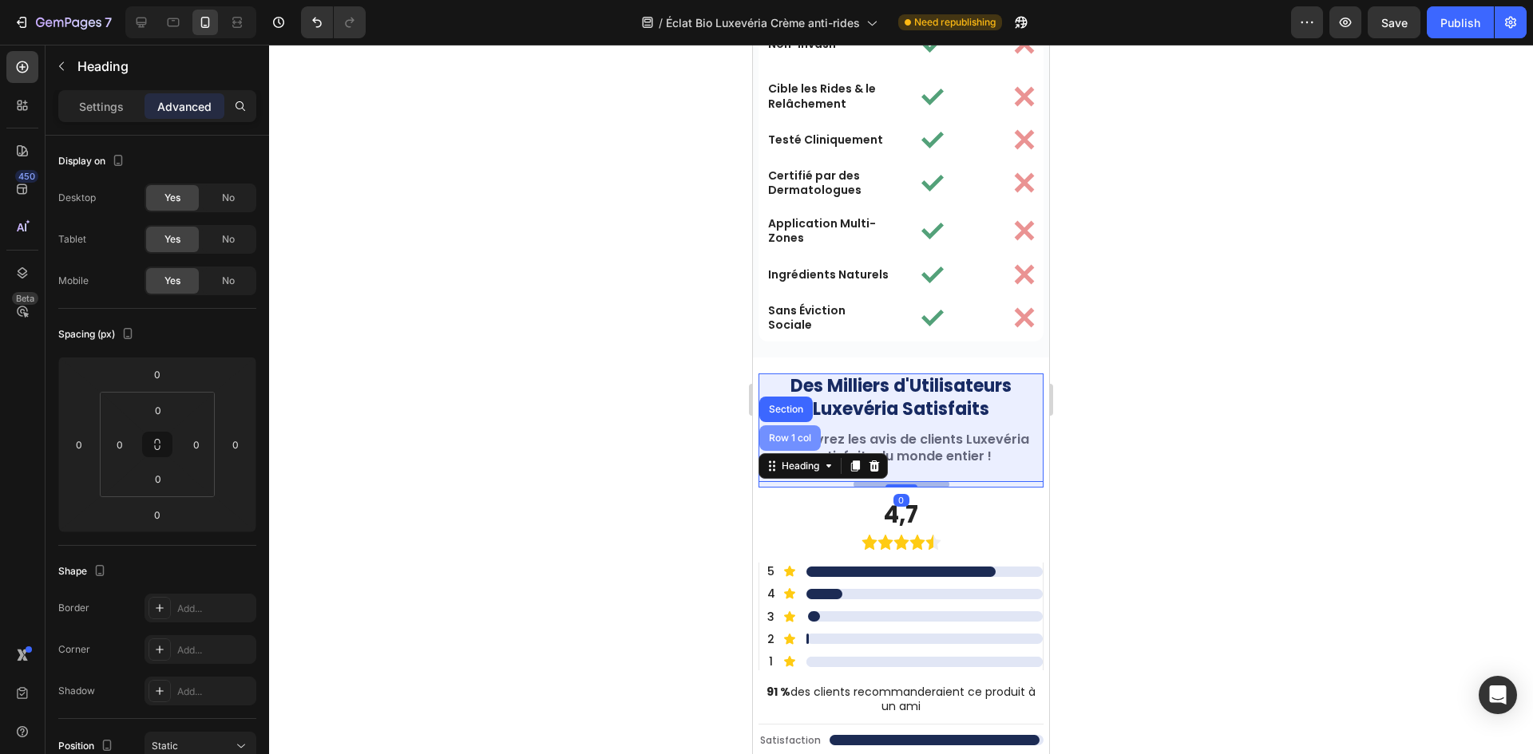
click at [793, 431] on div "Row 1 col" at bounding box center [789, 438] width 61 height 26
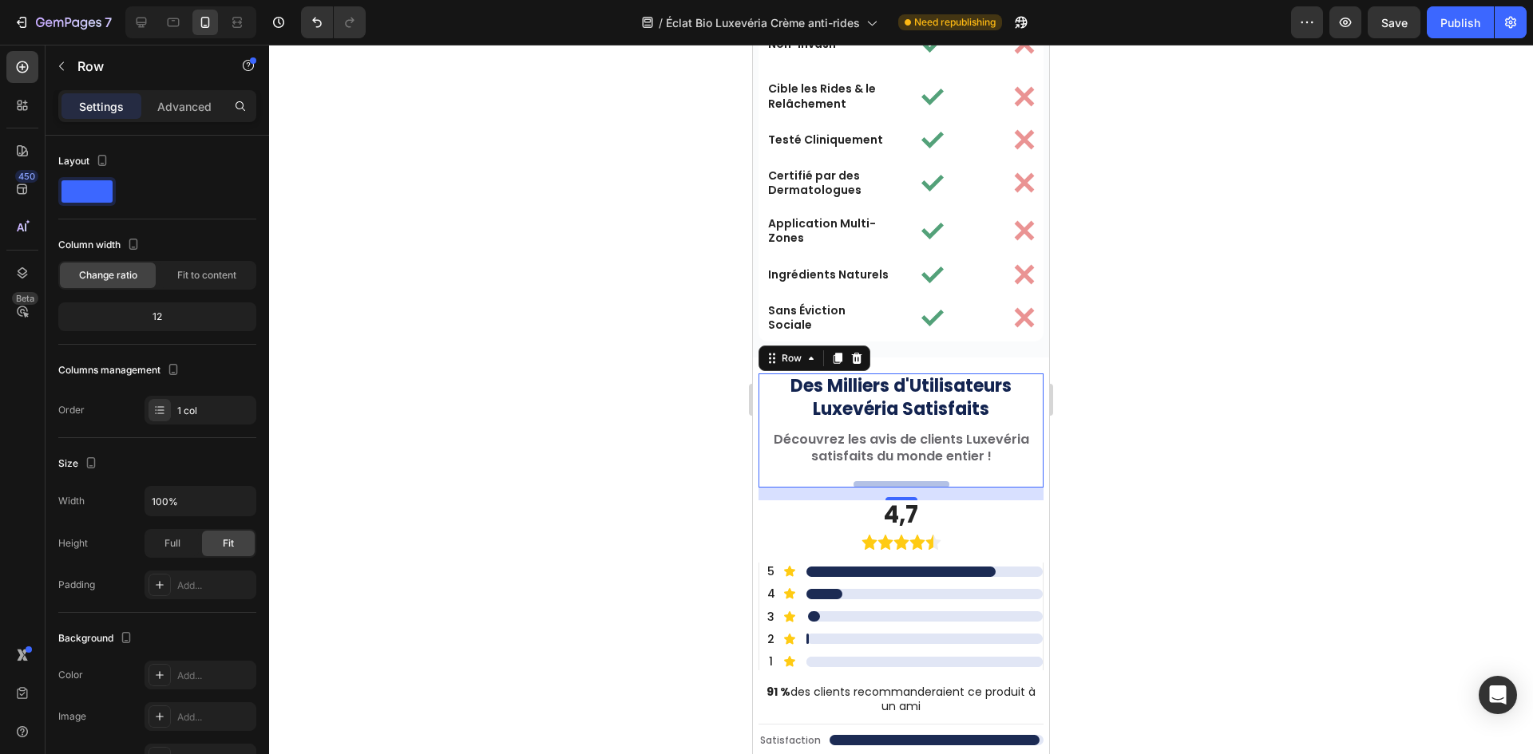
drag, startPoint x: 889, startPoint y: 499, endPoint x: 898, endPoint y: 482, distance: 18.9
click at [930, 448] on div "Des Milliers d'Utilisateurs Luxevéria Satisfaits Heading Découvrez les avis de …" at bounding box center [900, 431] width 285 height 114
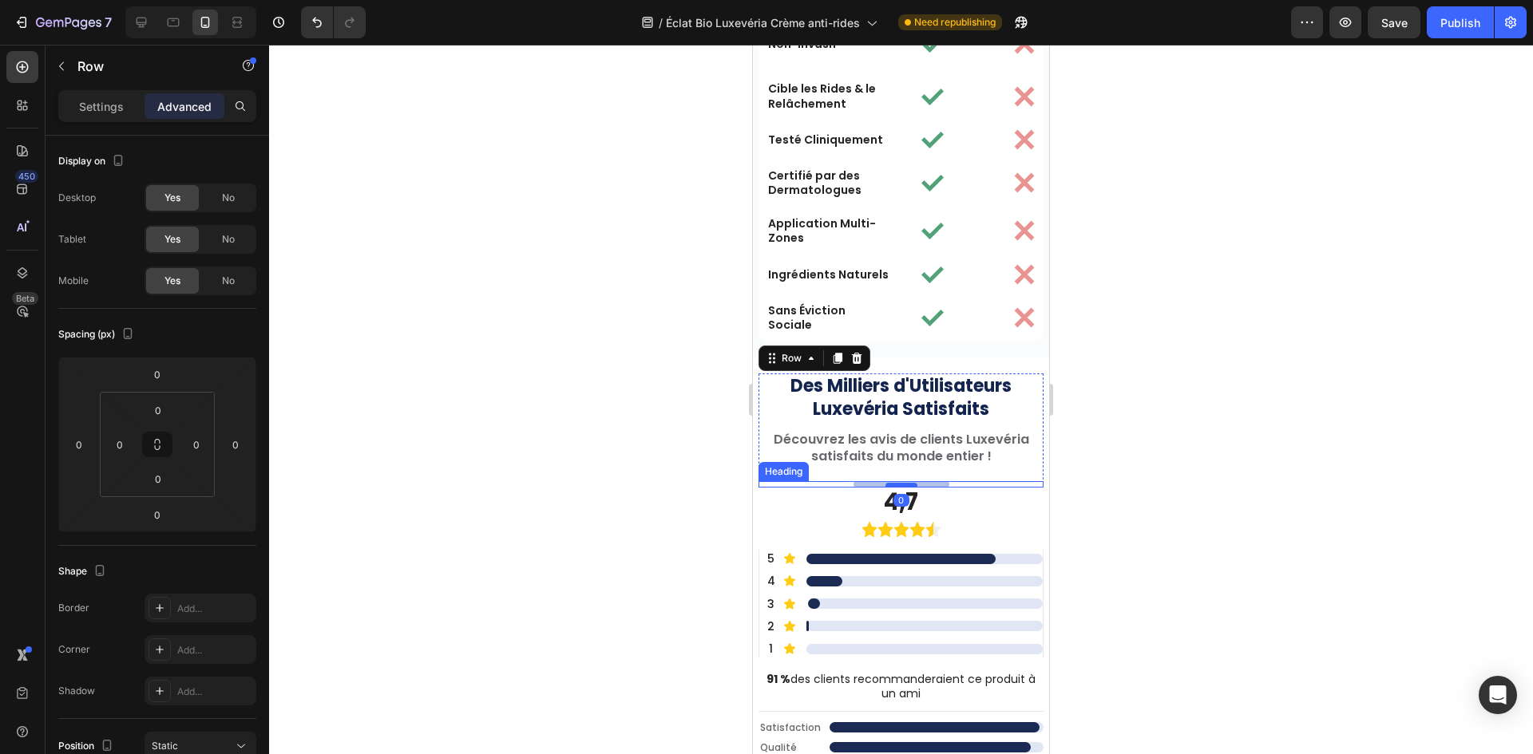
click at [895, 486] on div at bounding box center [901, 485] width 32 height 5
click at [927, 484] on h2 "," at bounding box center [901, 484] width 96 height 6
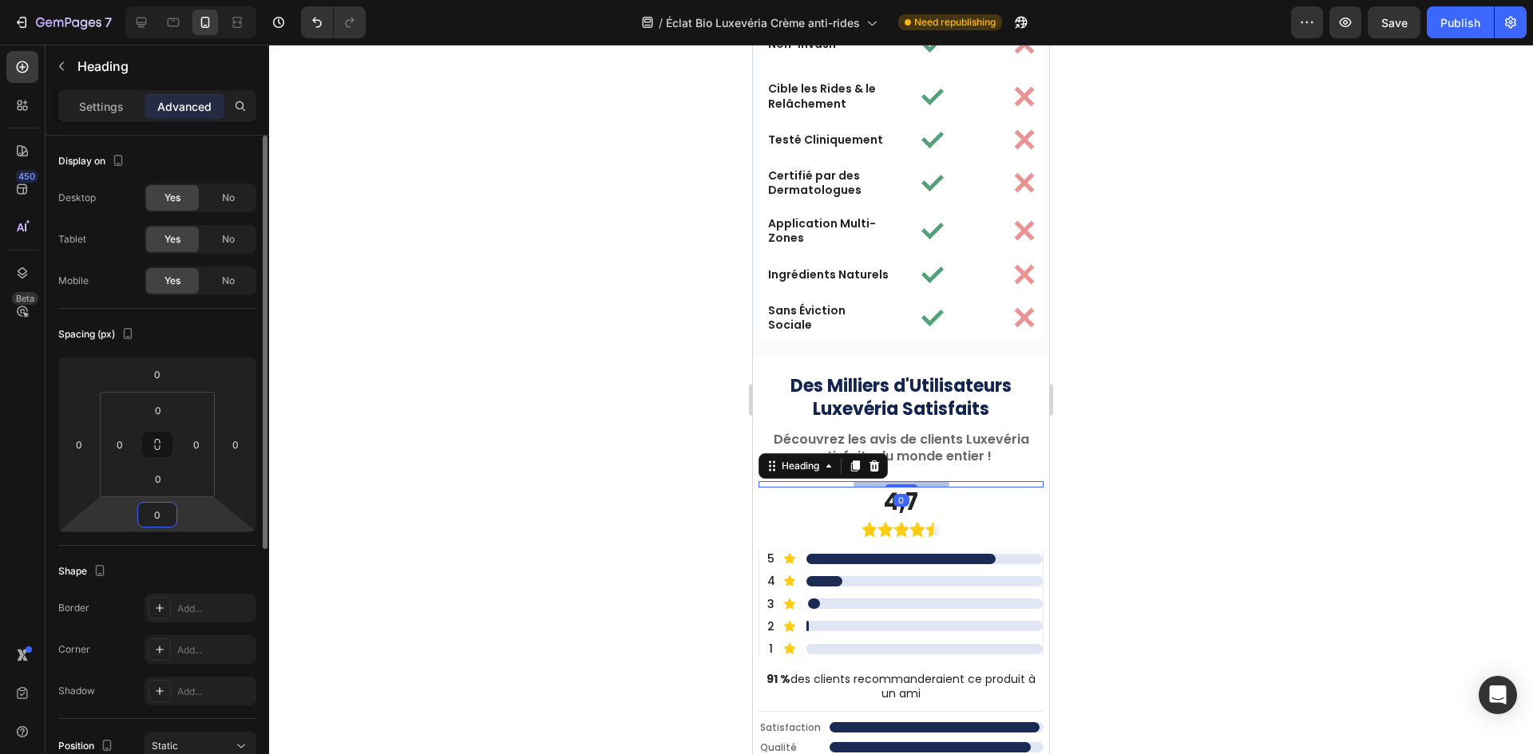
click at [170, 511] on input "0" at bounding box center [157, 515] width 32 height 24
type input "2"
type input "20"
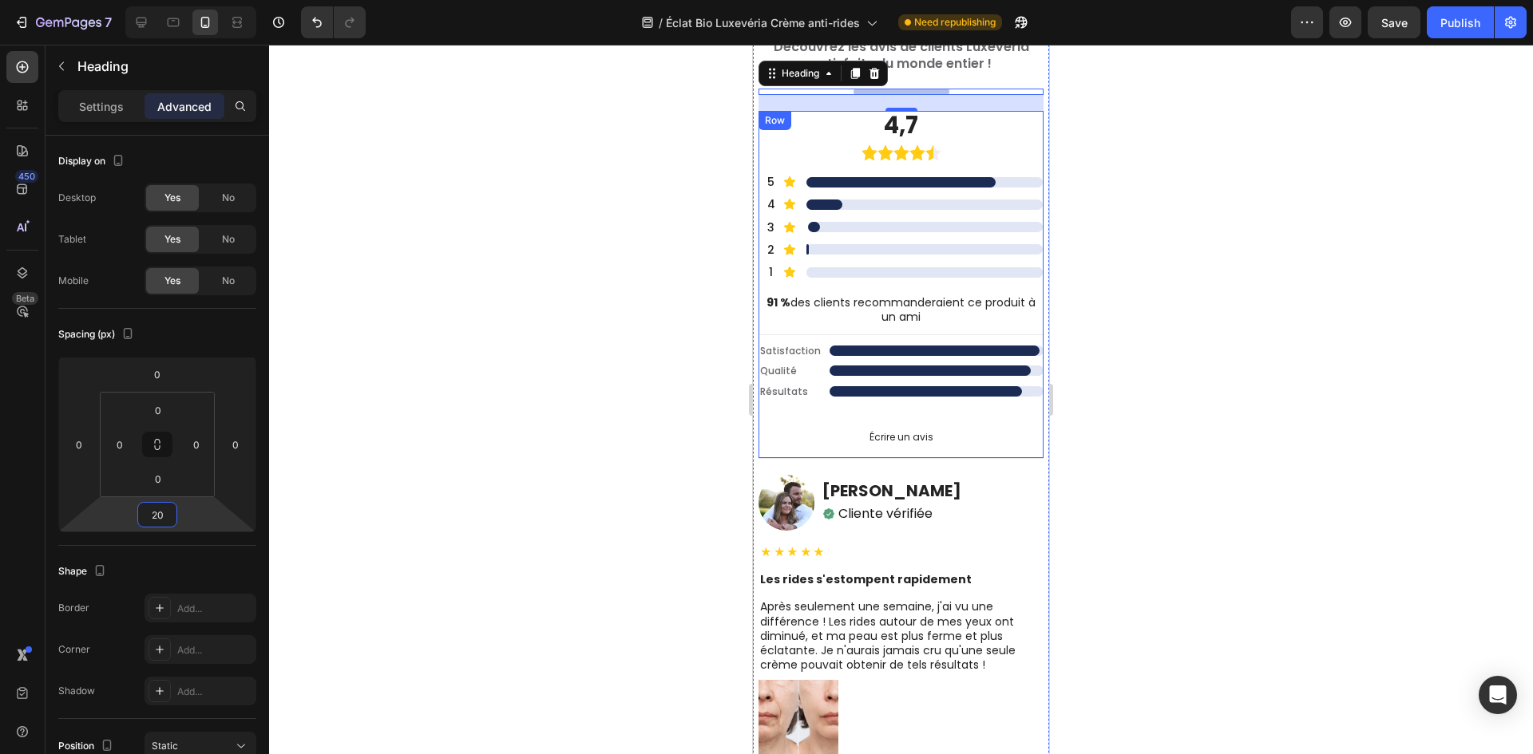
scroll to position [5665, 0]
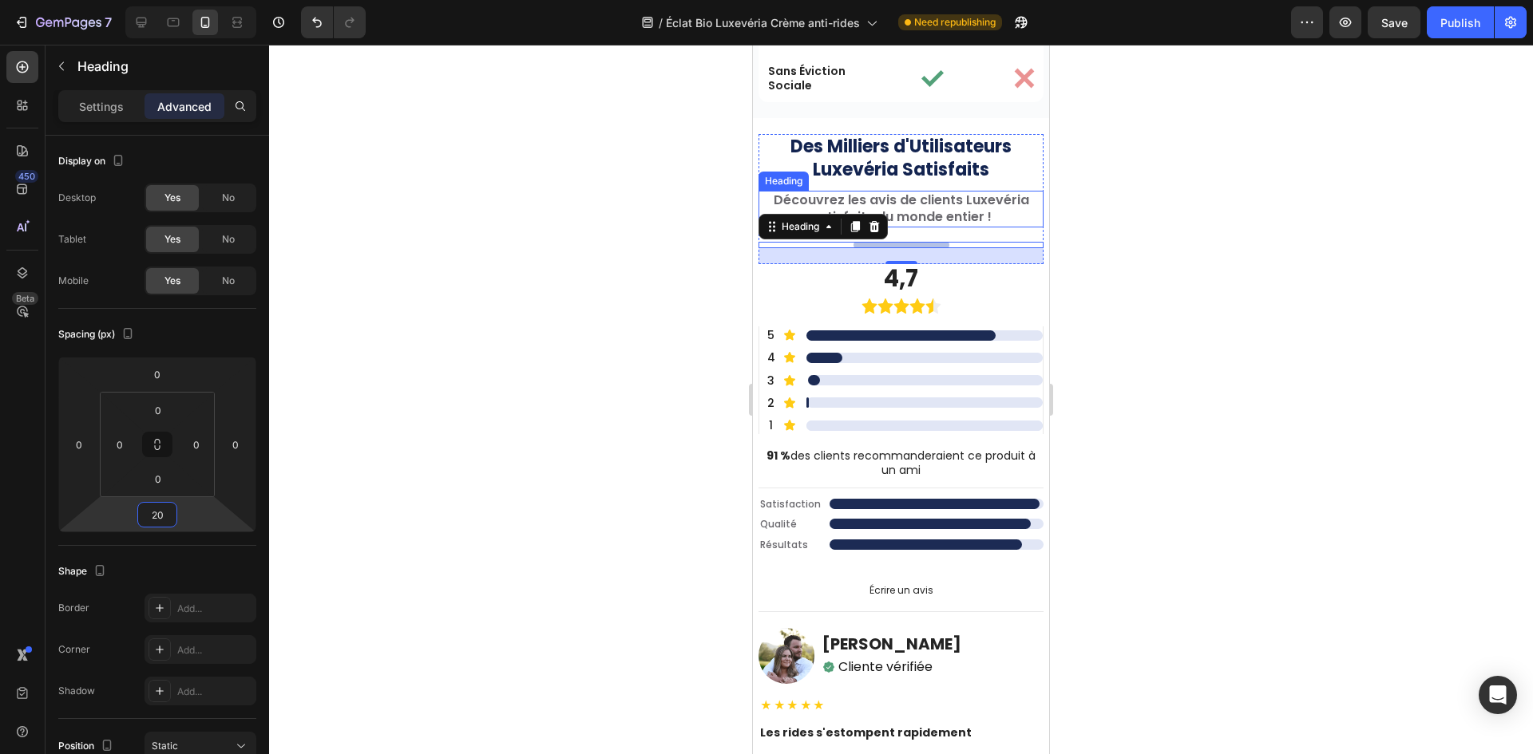
click at [968, 176] on strong "Des Milliers d'Utilisateurs Luxevéria Satisfaits" at bounding box center [900, 158] width 221 height 48
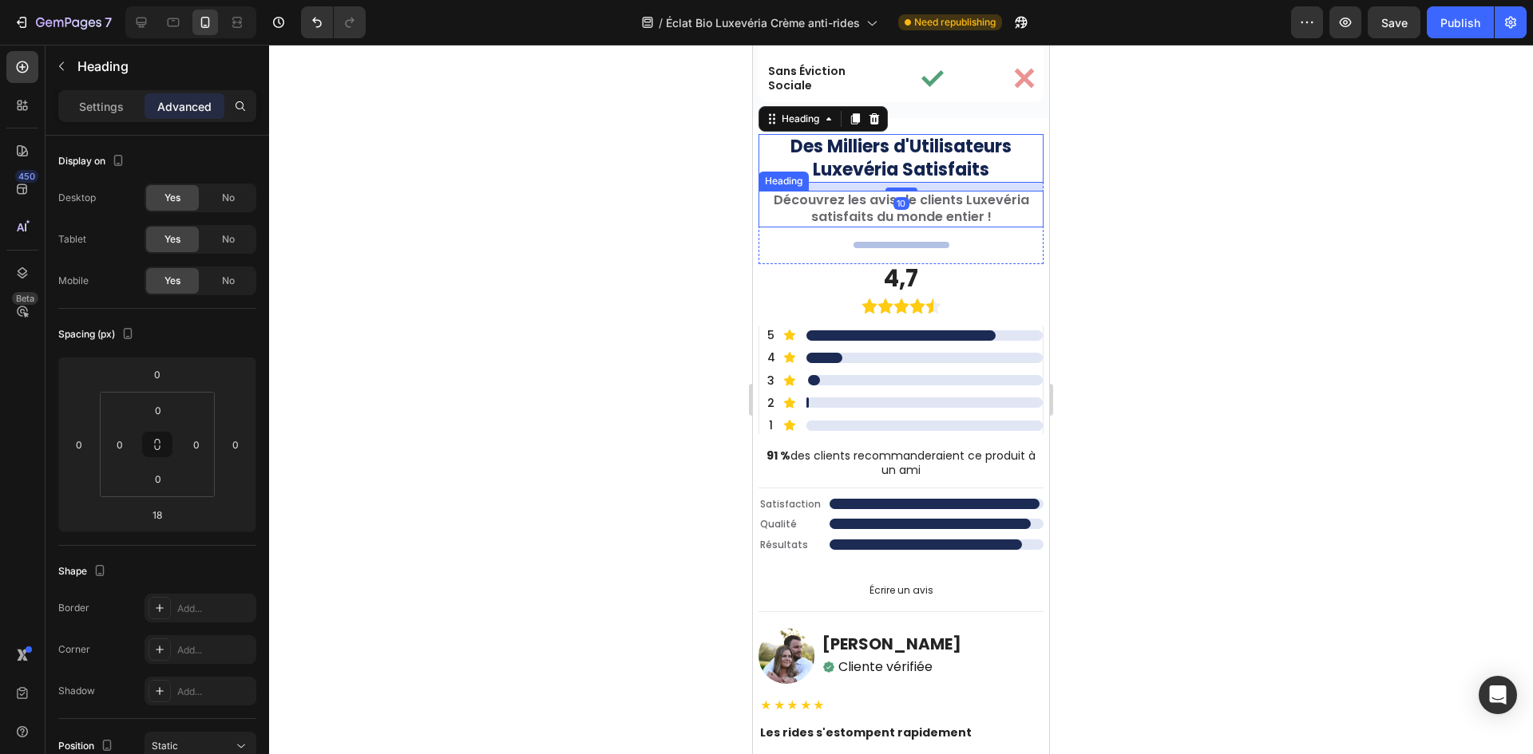
click at [947, 212] on h2 "Découvrez les avis de clients Luxevéria satisfaits du monde entier !" at bounding box center [900, 209] width 285 height 37
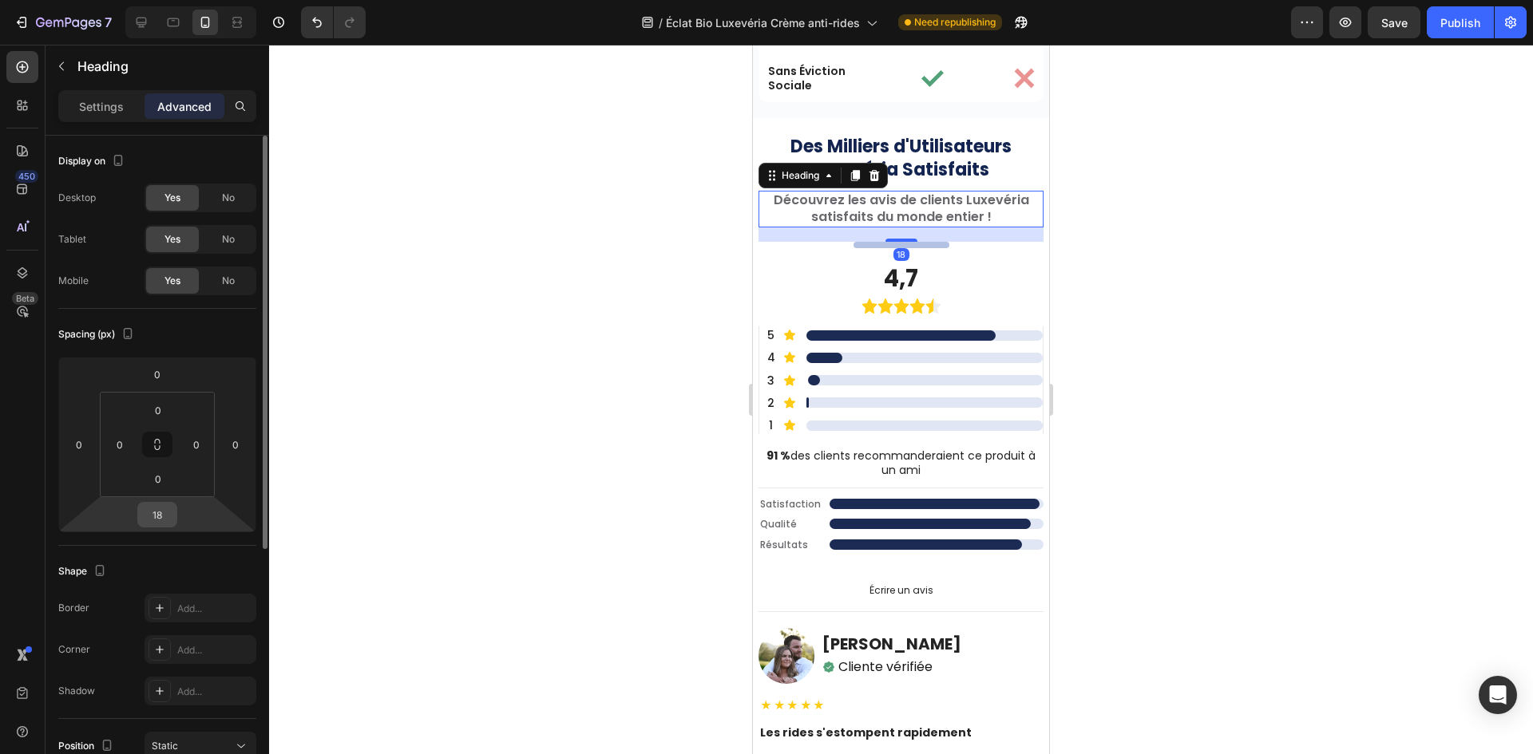
click at [143, 512] on input "18" at bounding box center [157, 515] width 32 height 24
type input "15"
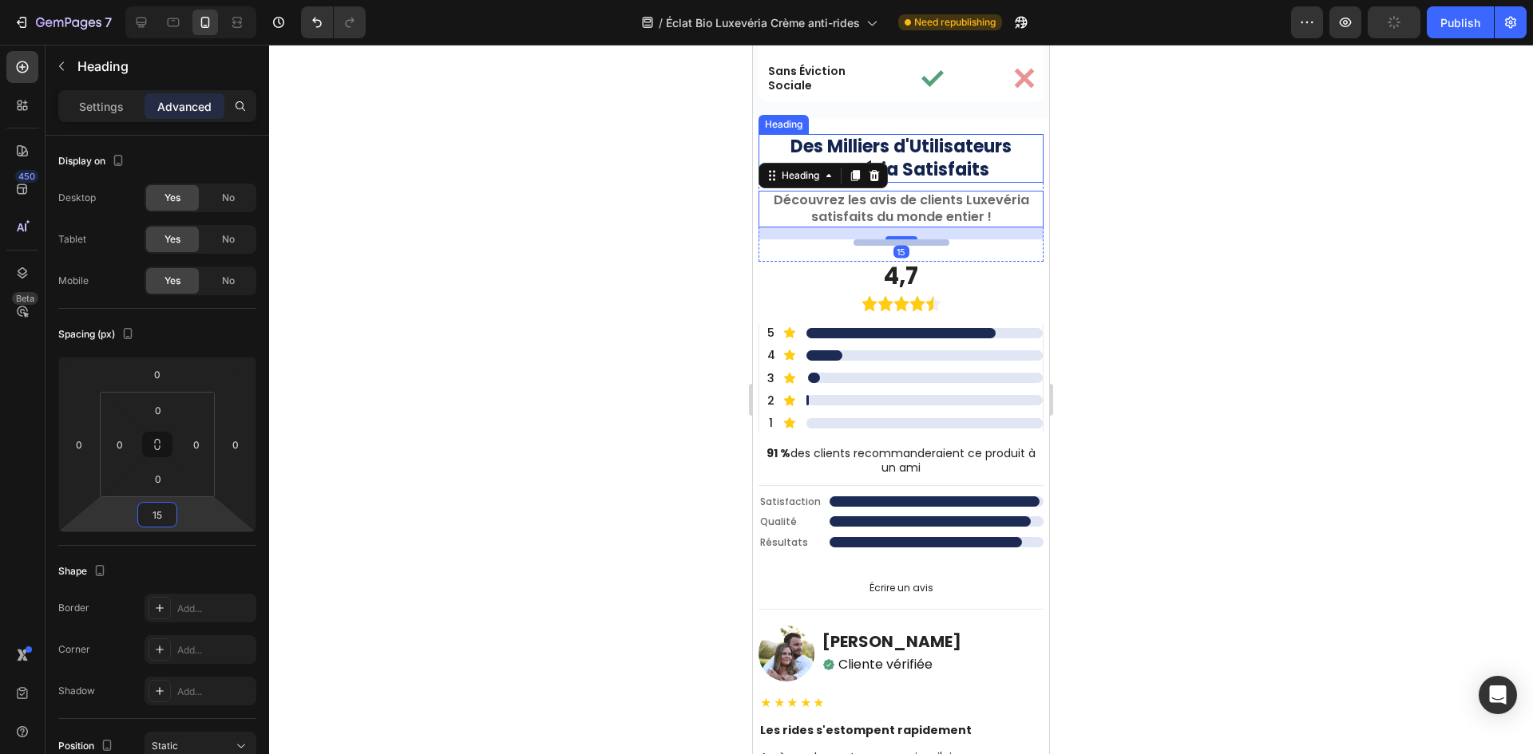
click at [951, 152] on strong "Des Milliers d'Utilisateurs Luxevéria Satisfaits" at bounding box center [900, 158] width 221 height 48
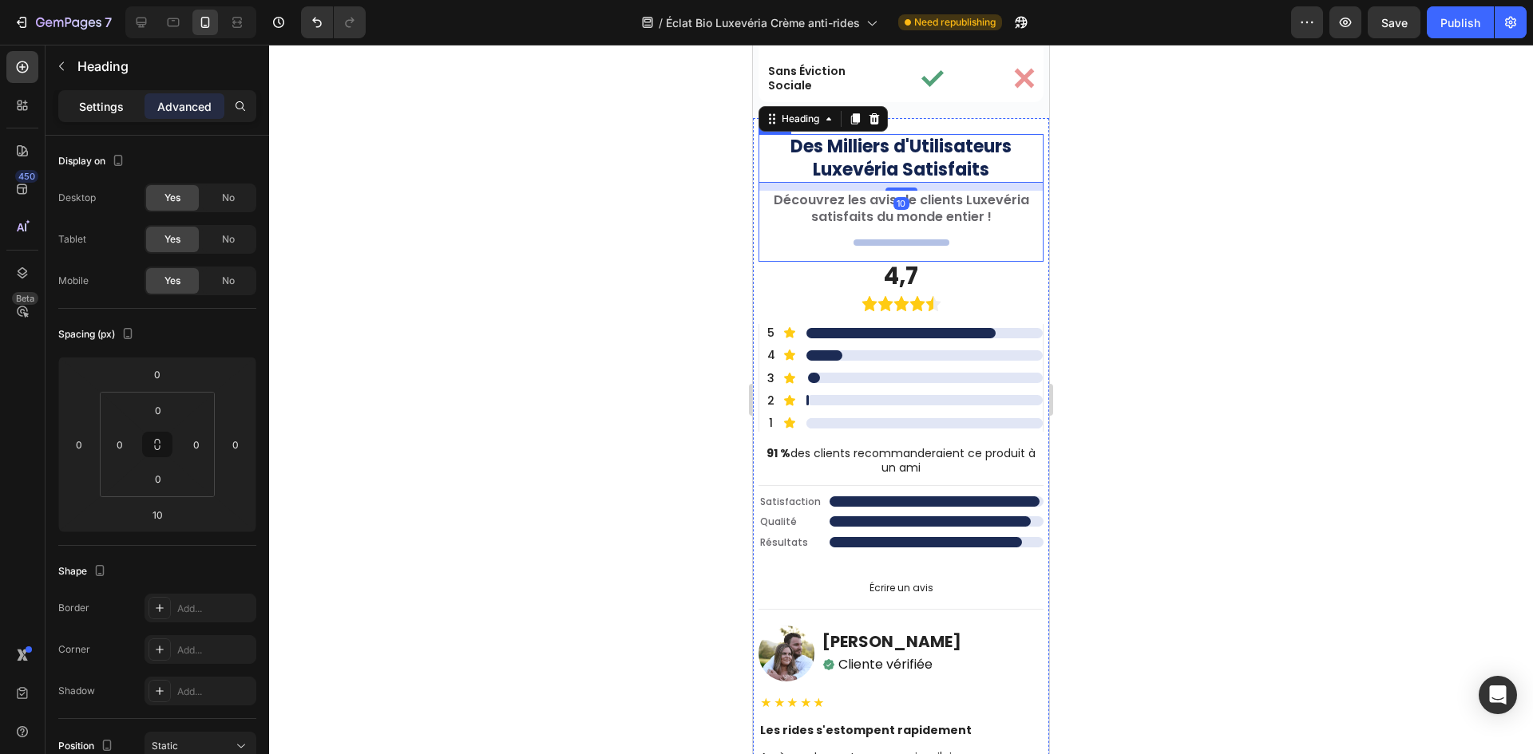
click at [90, 118] on div "Settings" at bounding box center [101, 106] width 80 height 26
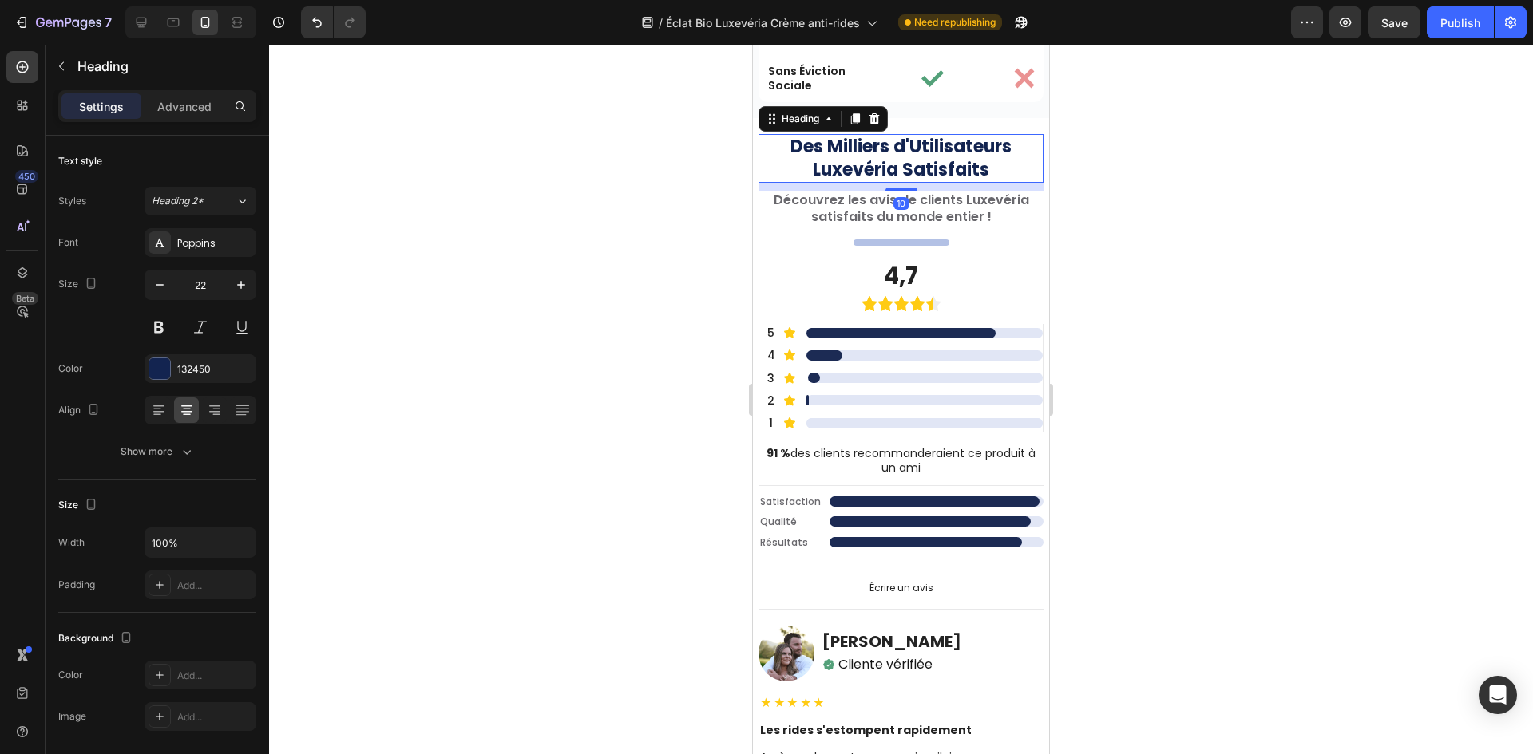
click at [936, 213] on h2 "Découvrez les avis de clients Luxevéria satisfaits du monde entier !" at bounding box center [900, 209] width 285 height 37
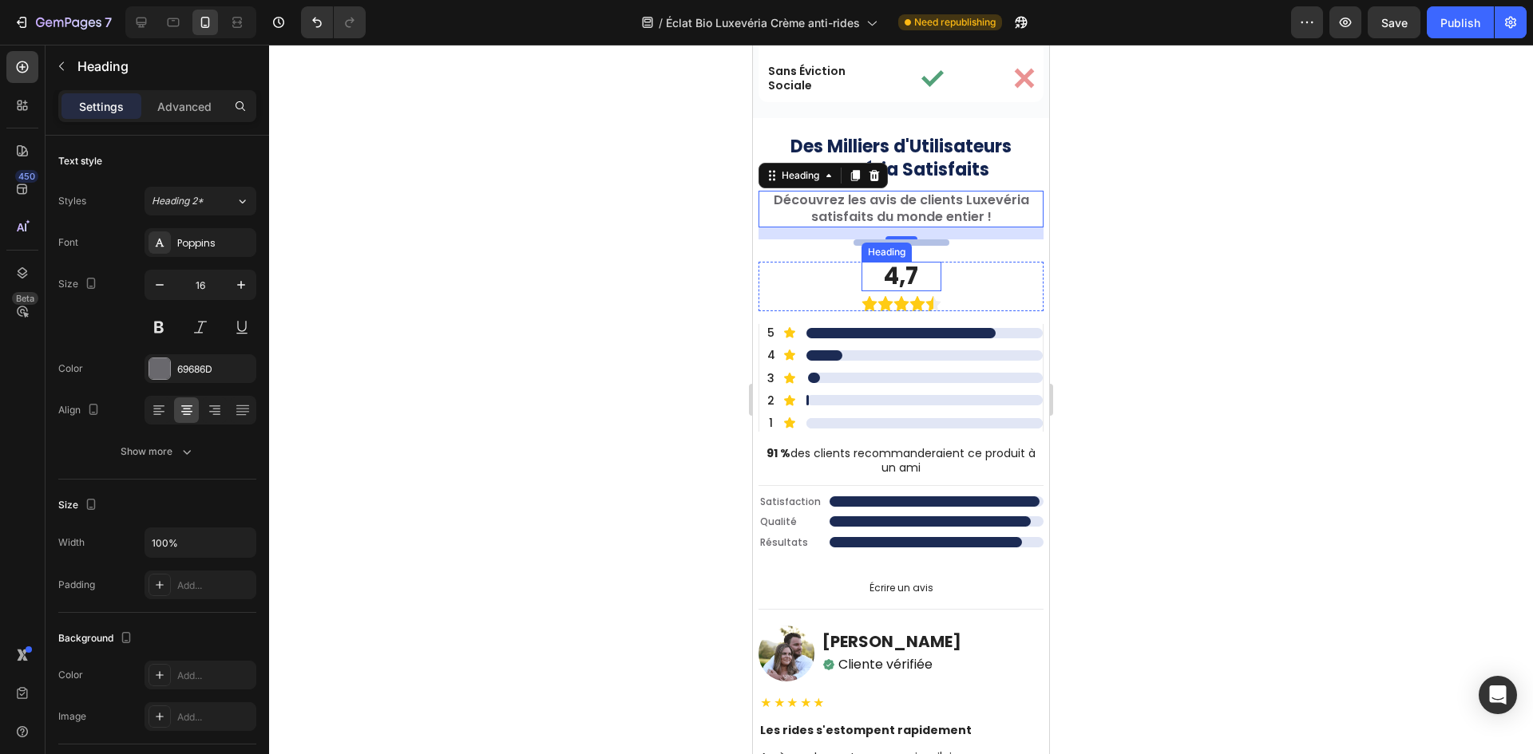
click at [904, 272] on h2 "4,7" at bounding box center [901, 277] width 80 height 30
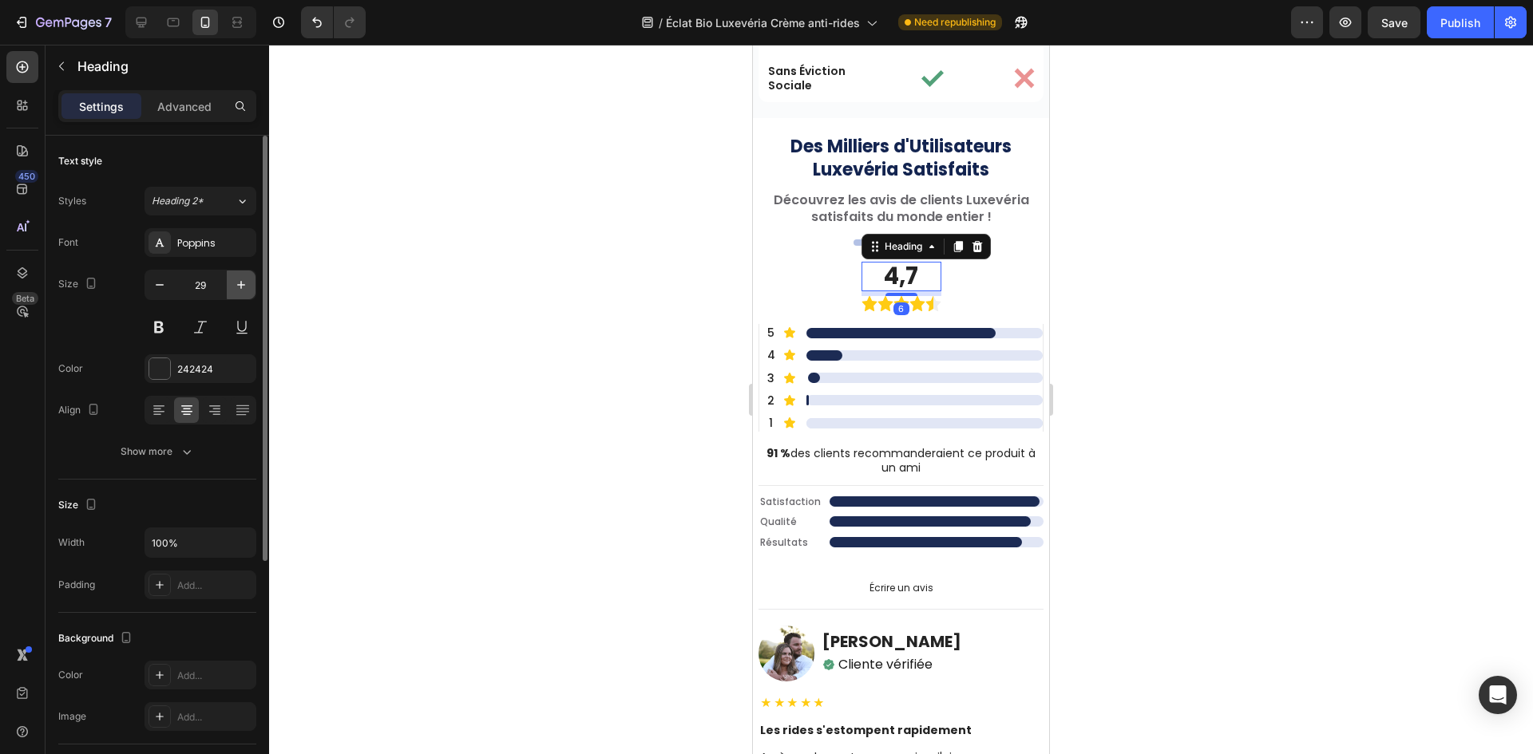
click at [239, 294] on button "button" at bounding box center [241, 285] width 29 height 29
click at [241, 283] on icon "button" at bounding box center [241, 285] width 8 height 8
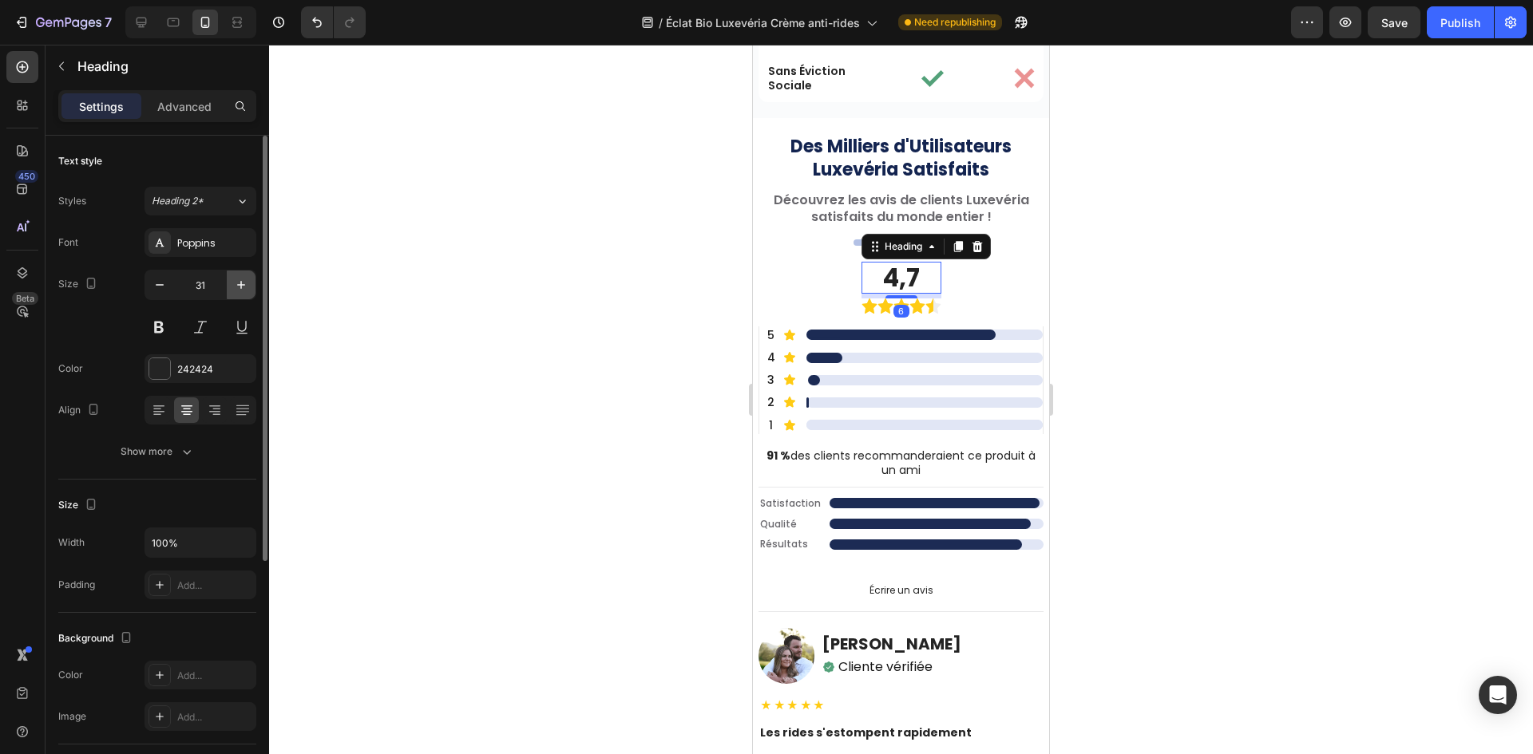
click at [241, 283] on icon "button" at bounding box center [241, 285] width 8 height 8
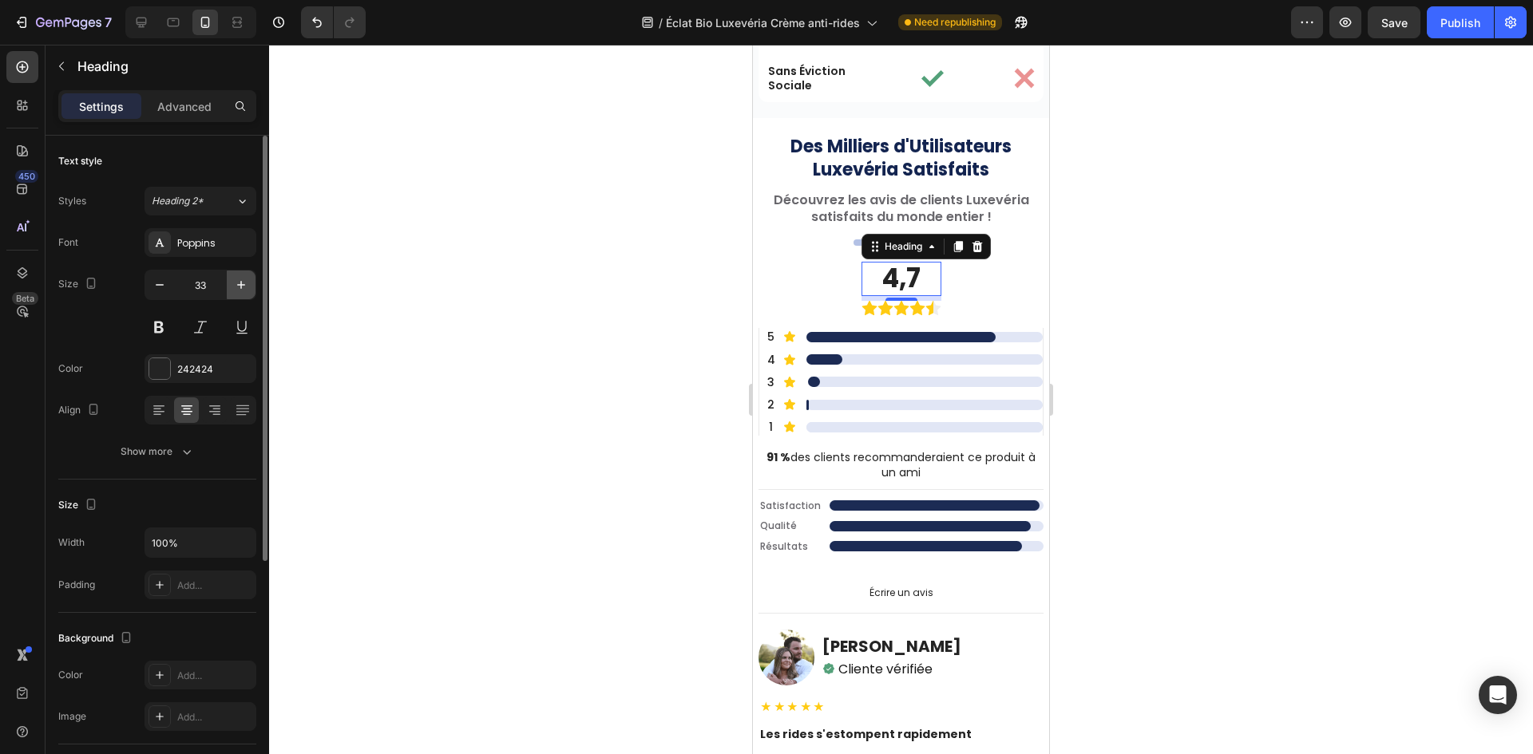
click at [241, 283] on icon "button" at bounding box center [241, 285] width 8 height 8
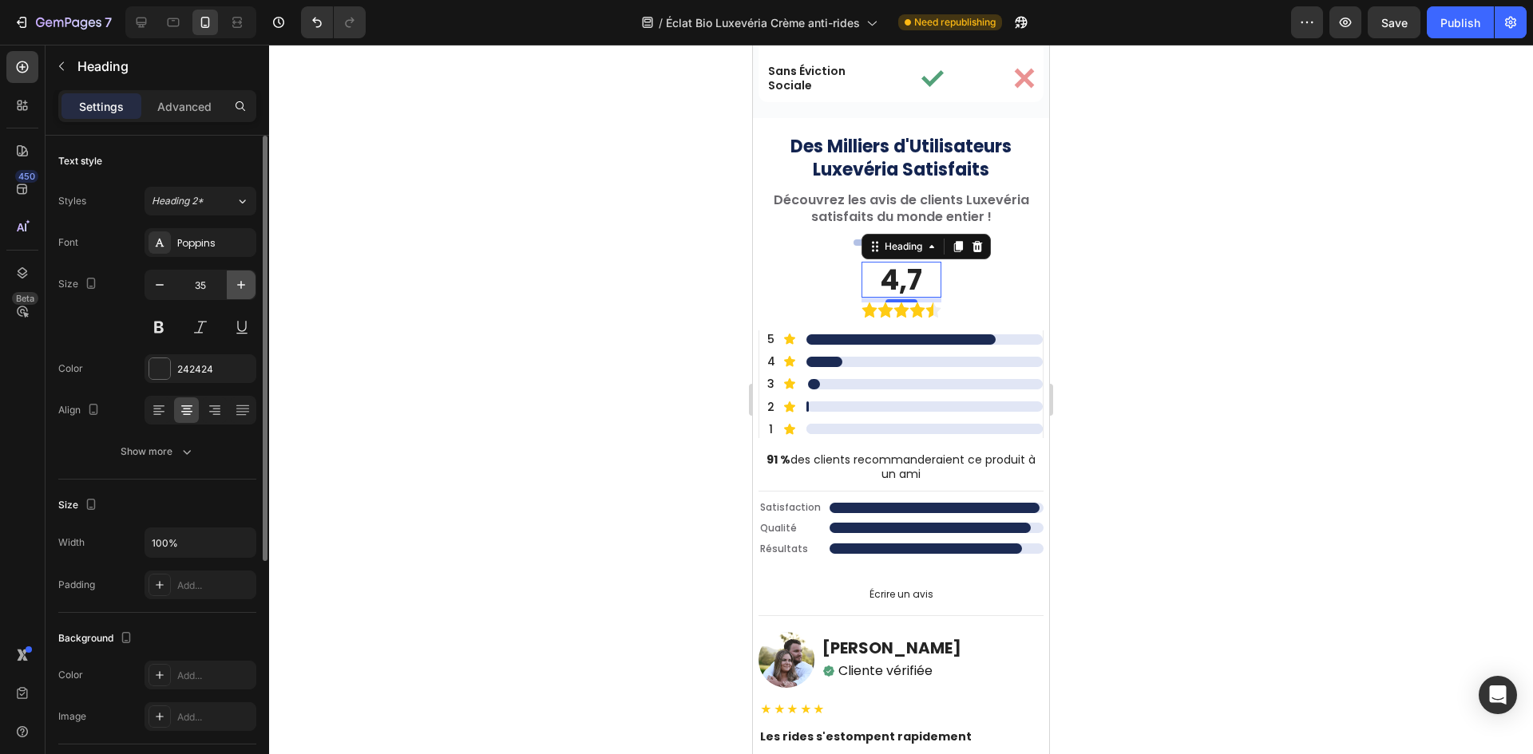
click at [241, 283] on icon "button" at bounding box center [241, 285] width 8 height 8
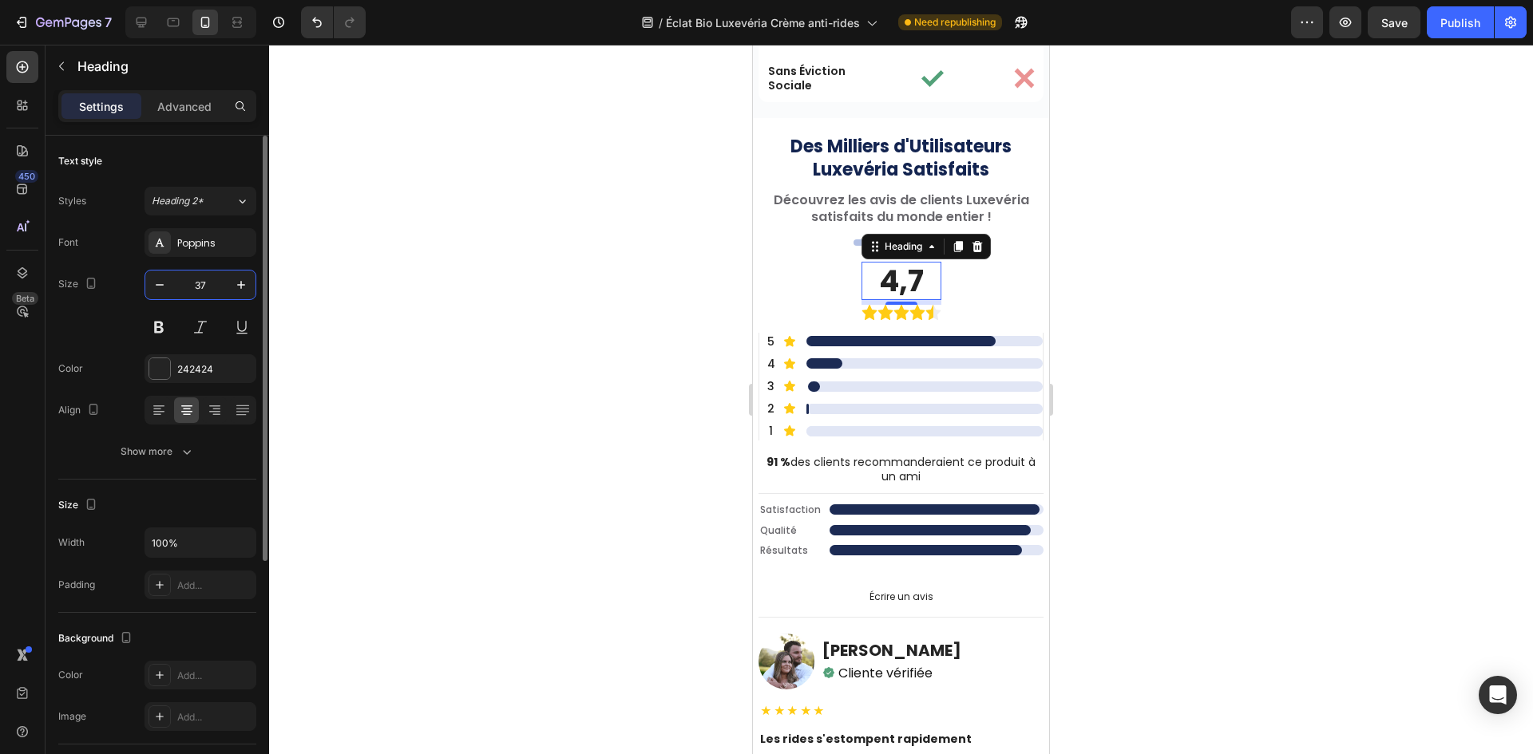
click at [212, 289] on input "37" at bounding box center [200, 285] width 53 height 29
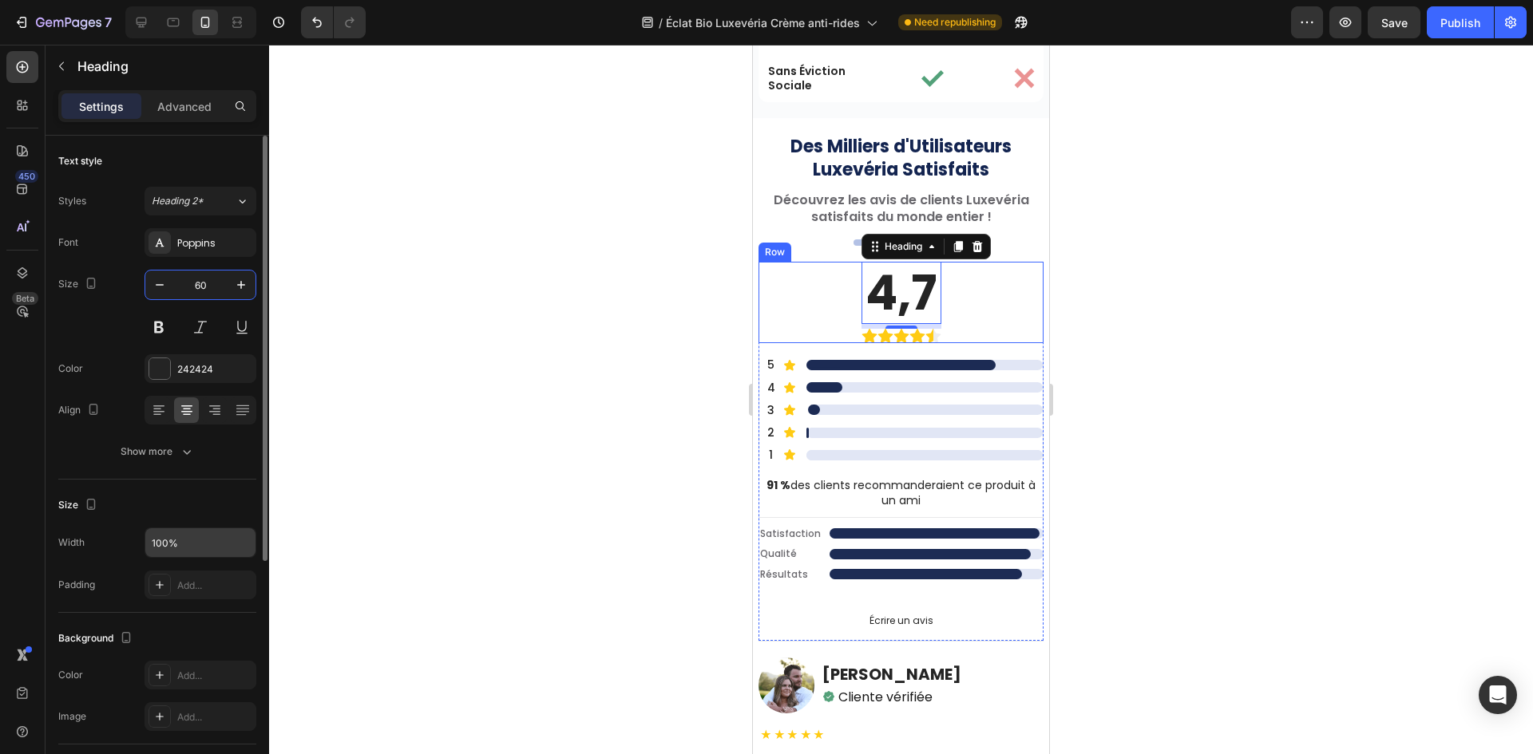
type input "60"
click at [194, 557] on div "100%" at bounding box center [200, 543] width 112 height 30
click at [793, 330] on div "4,7 Heading 6 Image Row" at bounding box center [900, 303] width 285 height 82
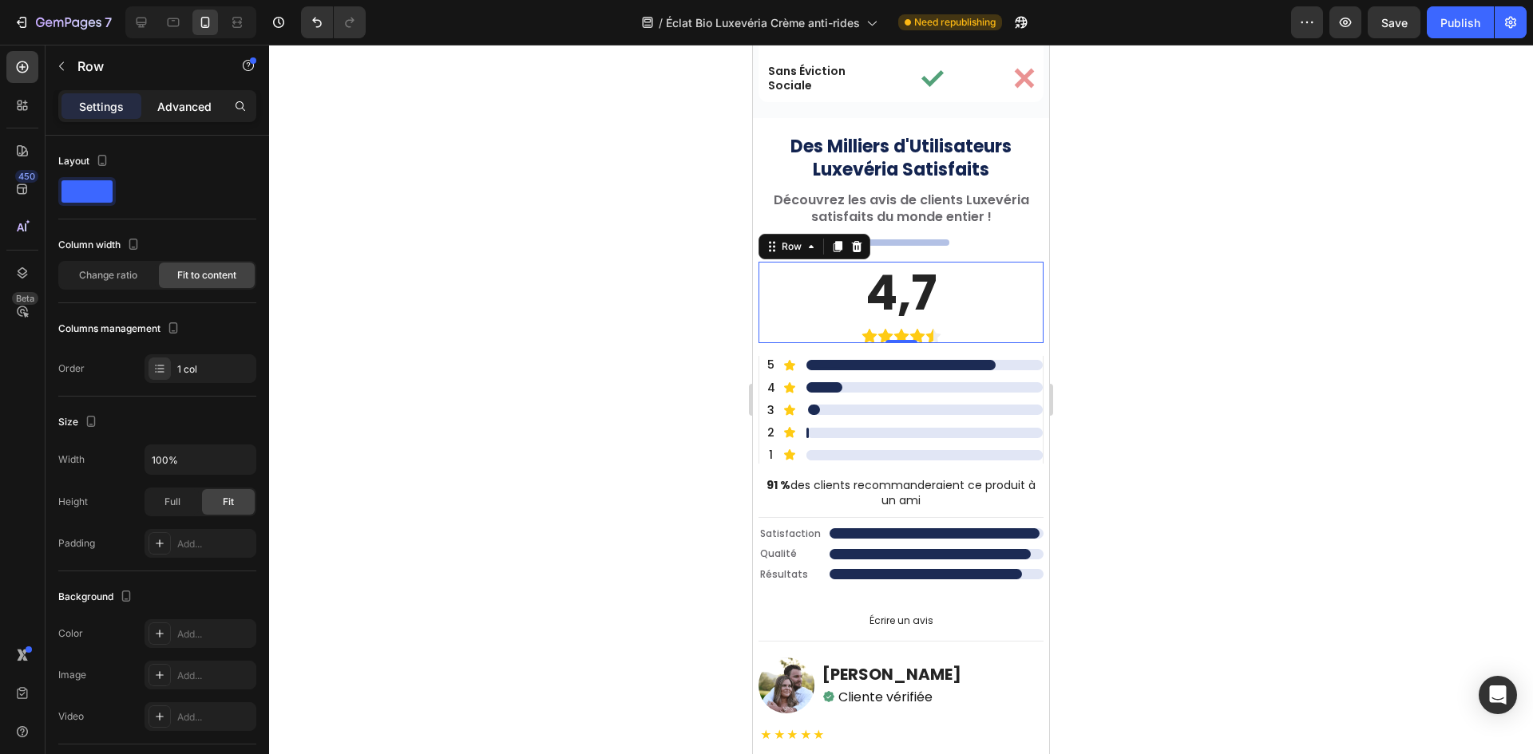
click at [176, 115] on div "Advanced" at bounding box center [184, 106] width 80 height 26
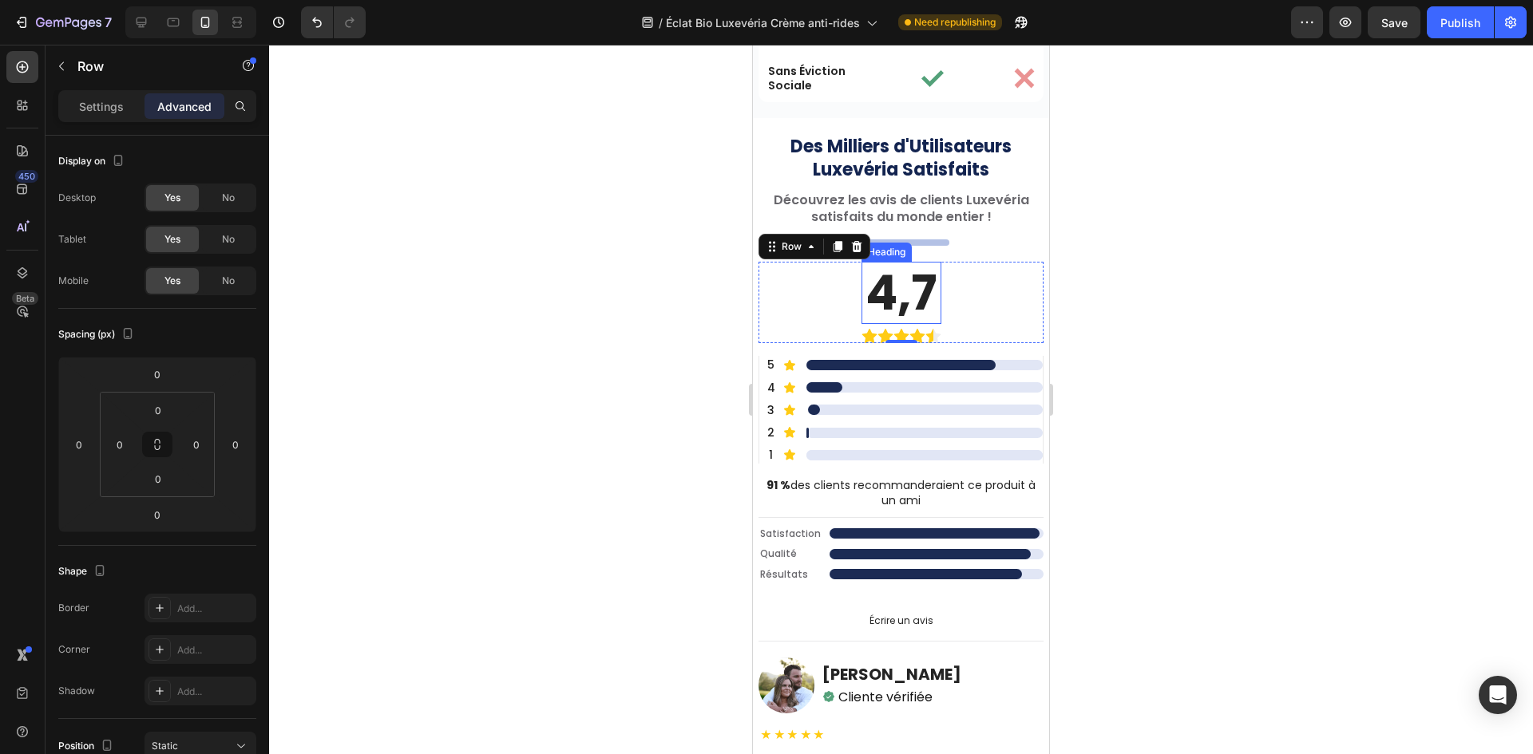
click at [874, 299] on h2 "4,7" at bounding box center [901, 293] width 80 height 62
click at [826, 315] on div "4,7 Heading 6 Image Row" at bounding box center [900, 303] width 285 height 82
click at [900, 319] on h2 "4,7" at bounding box center [901, 293] width 80 height 62
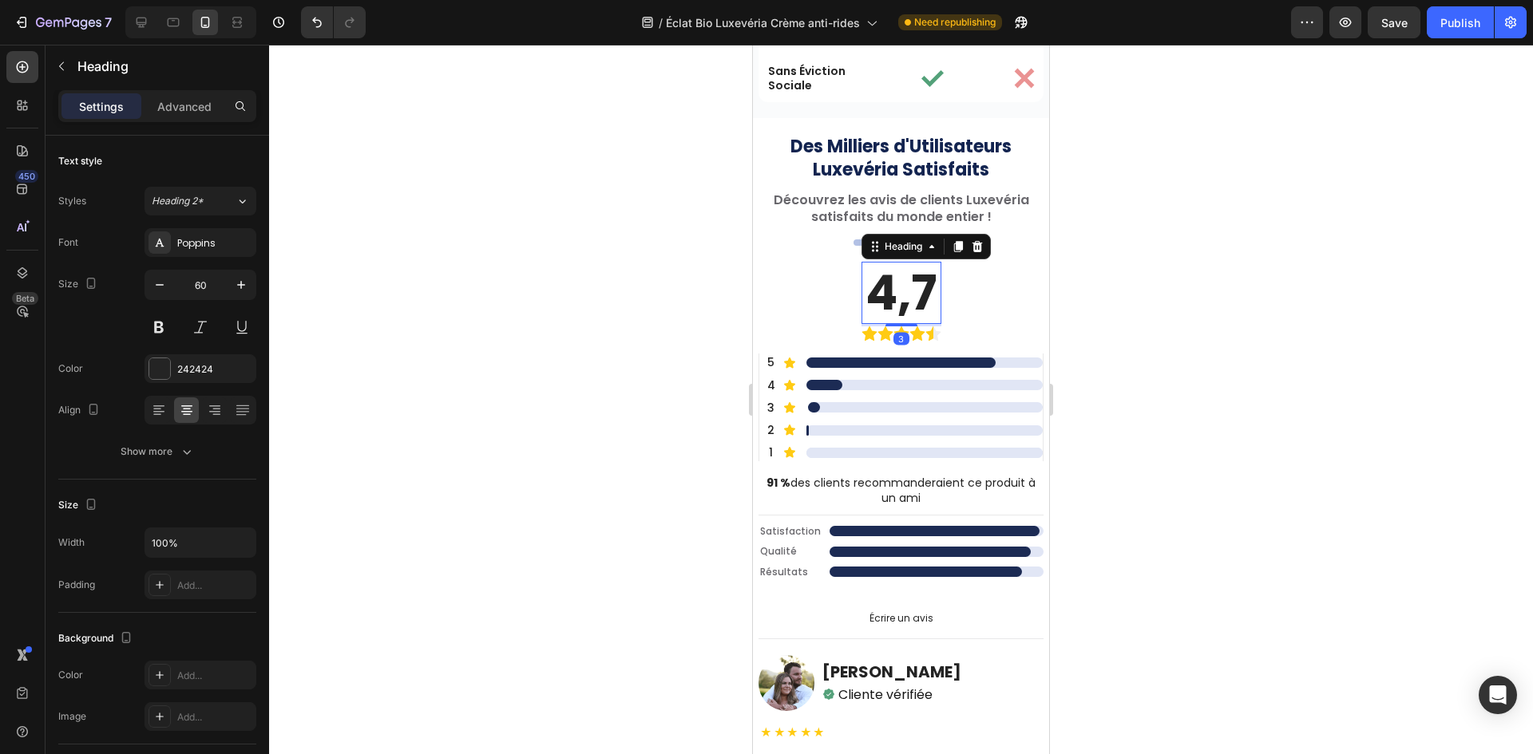
drag, startPoint x: 901, startPoint y: 324, endPoint x: 912, endPoint y: 322, distance: 10.6
click at [912, 322] on div "4,7 Heading 3" at bounding box center [901, 293] width 80 height 62
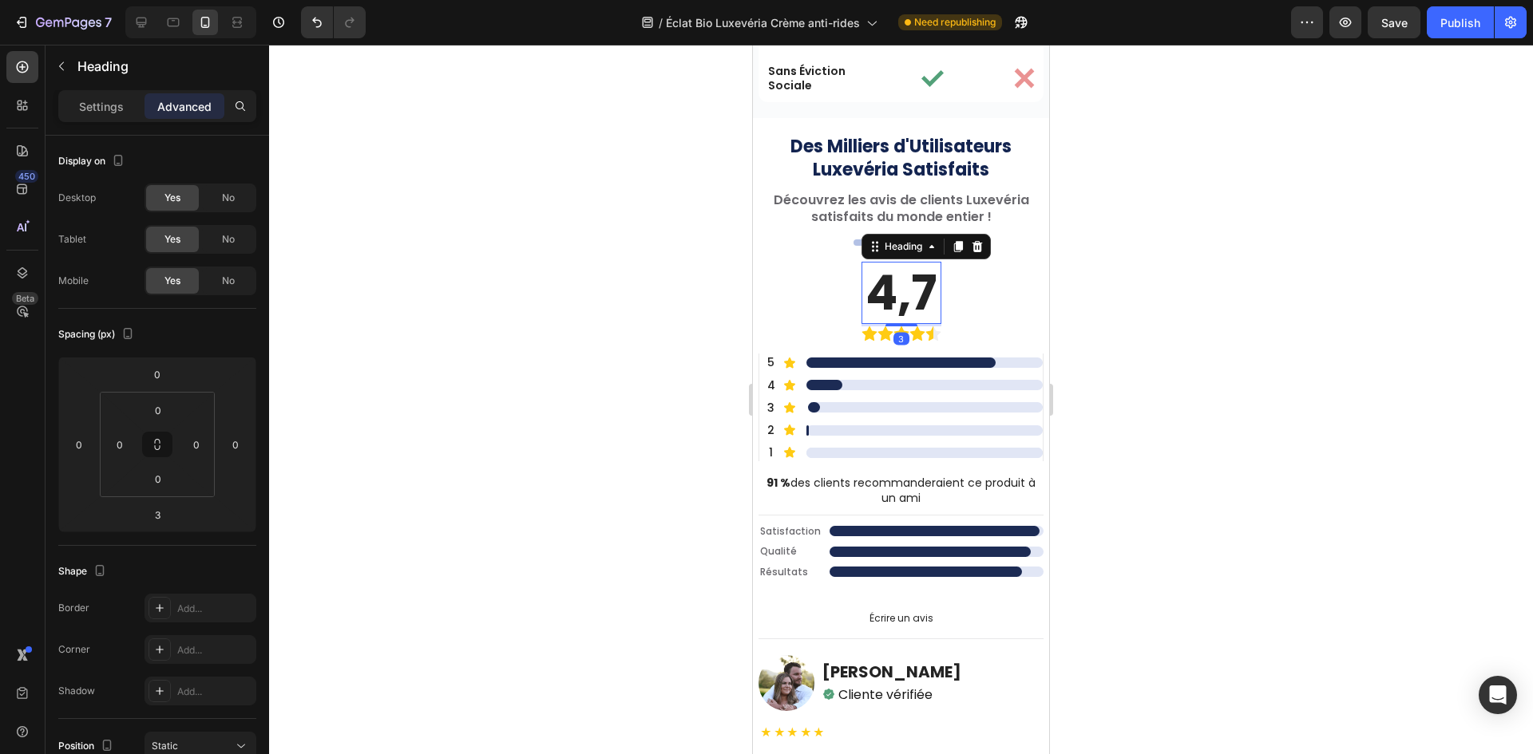
click at [831, 331] on div "4,7 Heading 3 Image Row" at bounding box center [900, 302] width 285 height 80
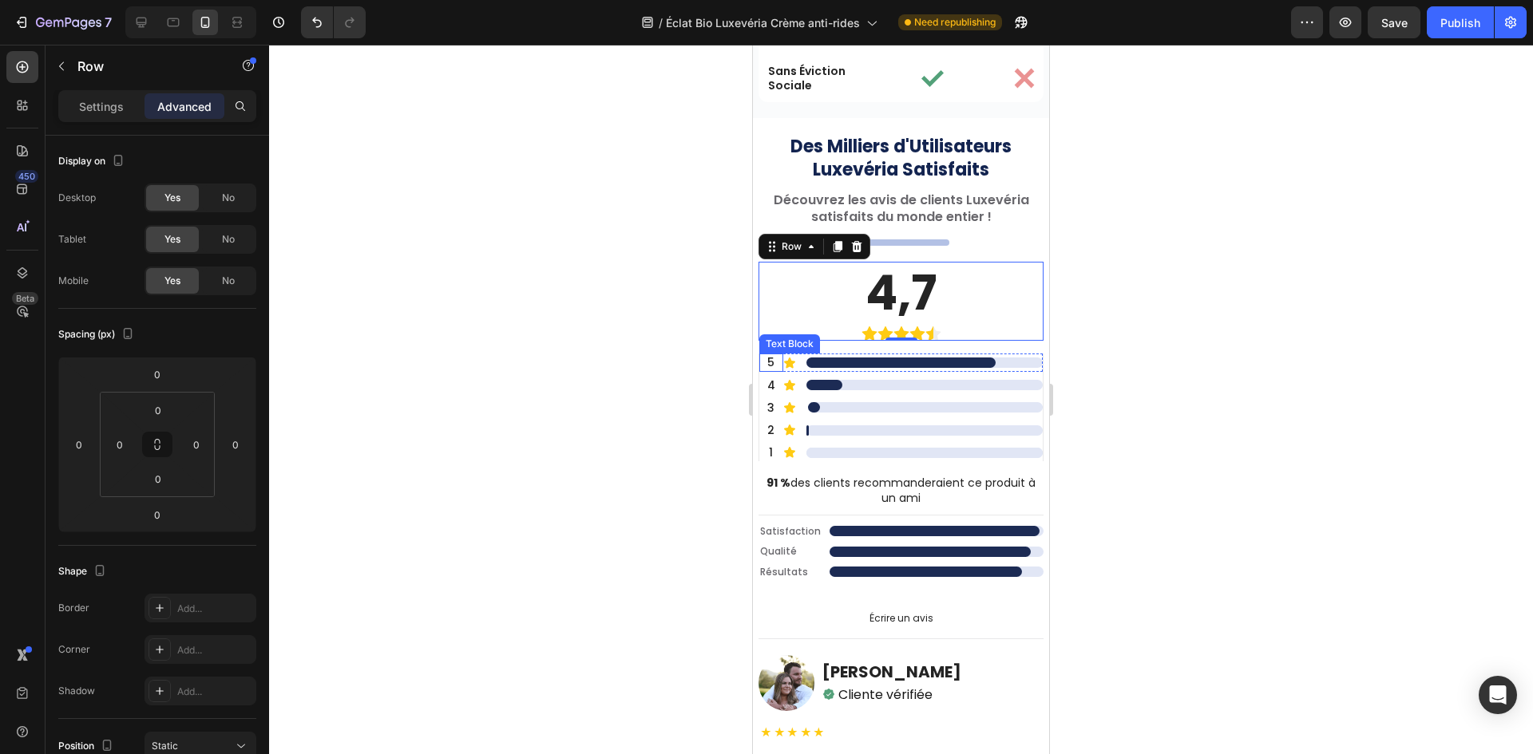
click at [773, 368] on div "5 Text Block" at bounding box center [771, 363] width 24 height 18
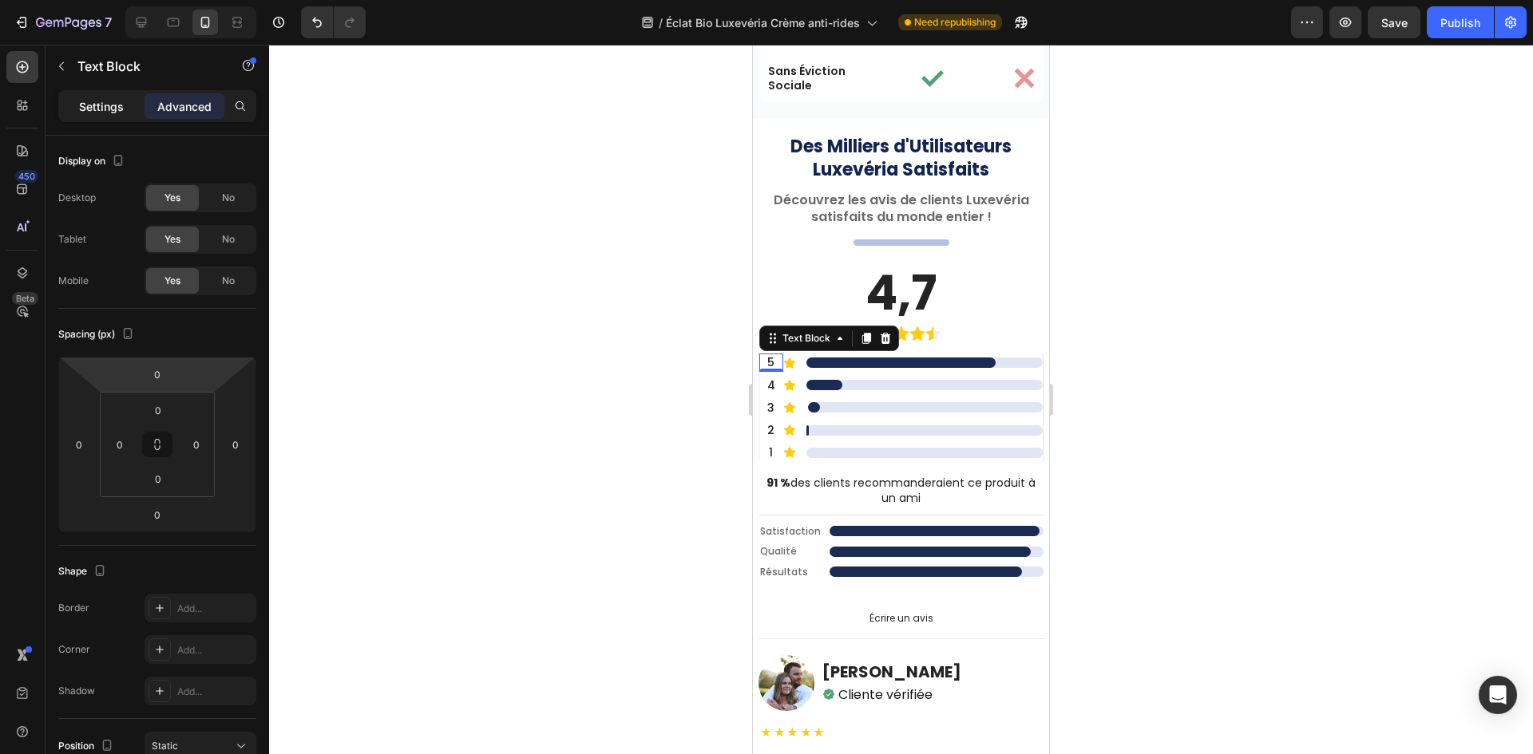
click at [113, 107] on p "Settings" at bounding box center [101, 106] width 45 height 17
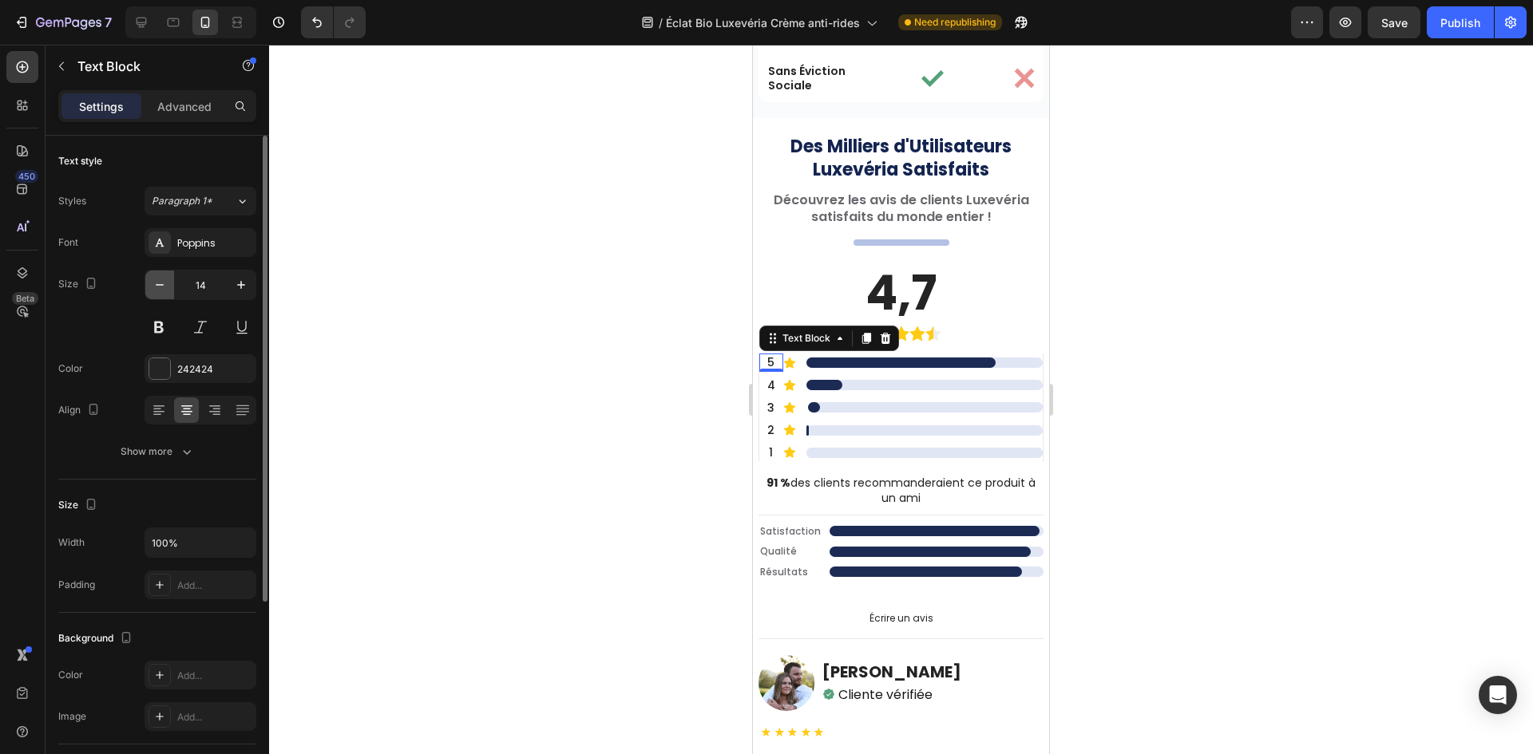
click at [156, 281] on icon "button" at bounding box center [160, 285] width 16 height 16
type input "13"
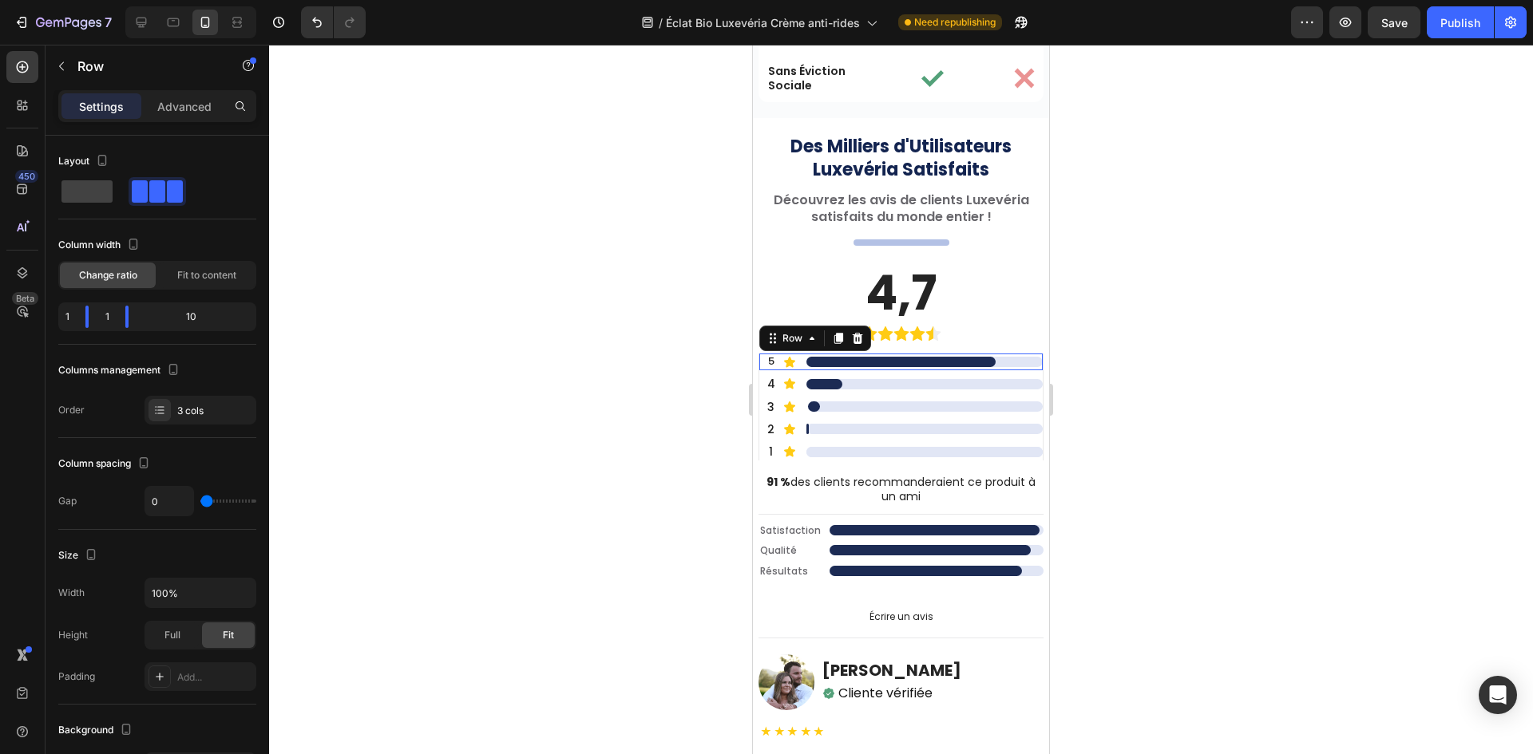
click at [793, 370] on div "5 Text Block Icon ..................... Heading Row Row 0" at bounding box center [900, 362] width 283 height 17
click at [776, 365] on p "5" at bounding box center [771, 362] width 21 height 14
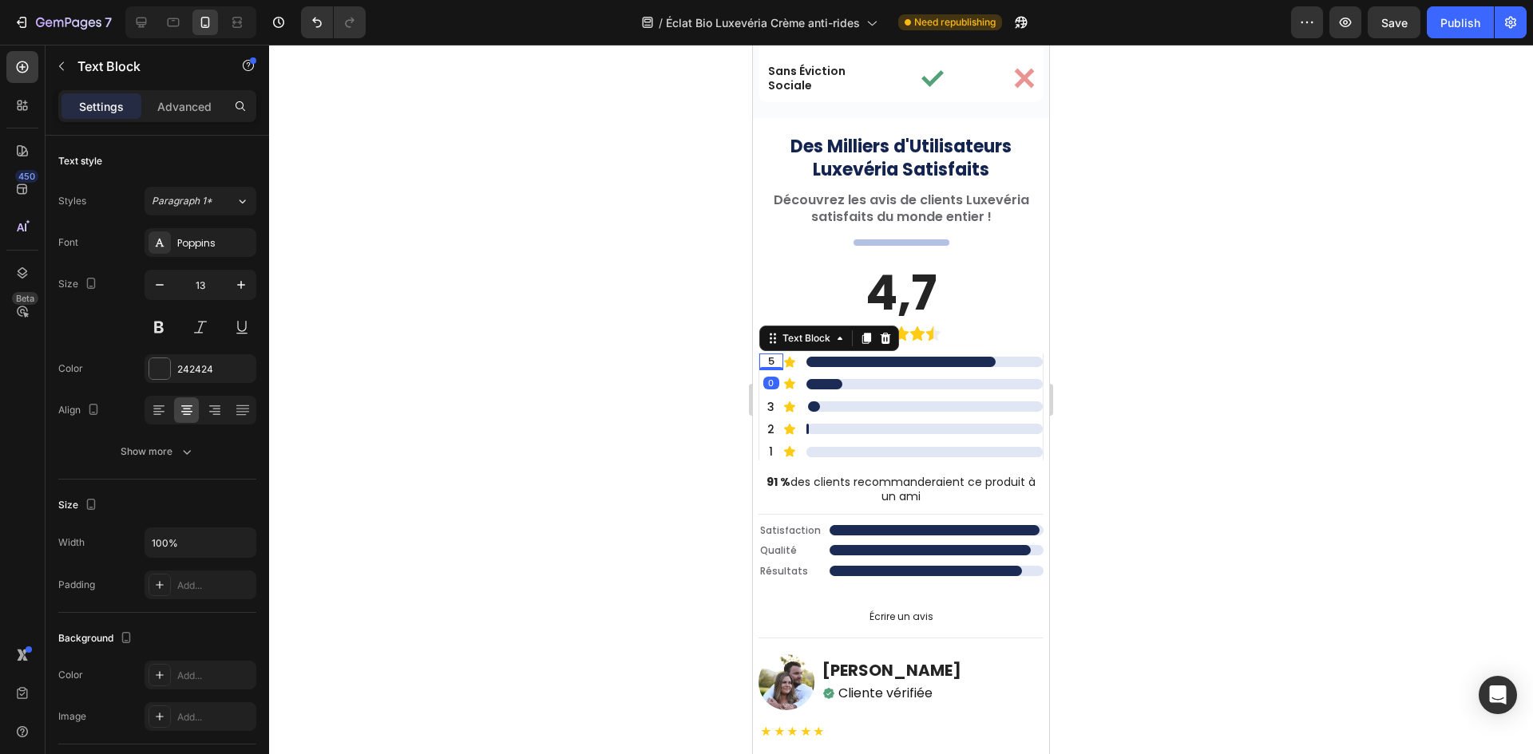
click at [771, 356] on p "5" at bounding box center [771, 362] width 21 height 14
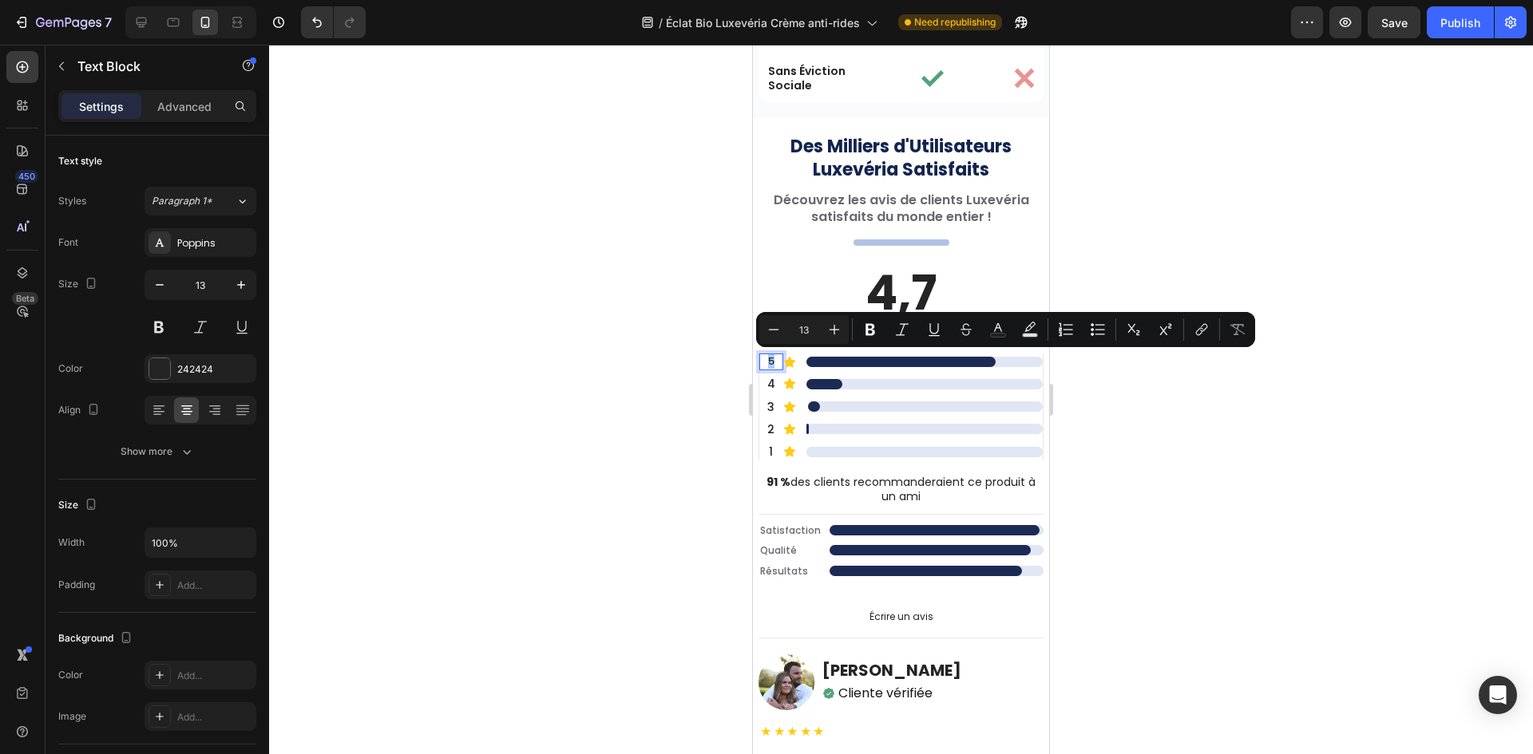
click at [682, 367] on div at bounding box center [901, 400] width 1264 height 710
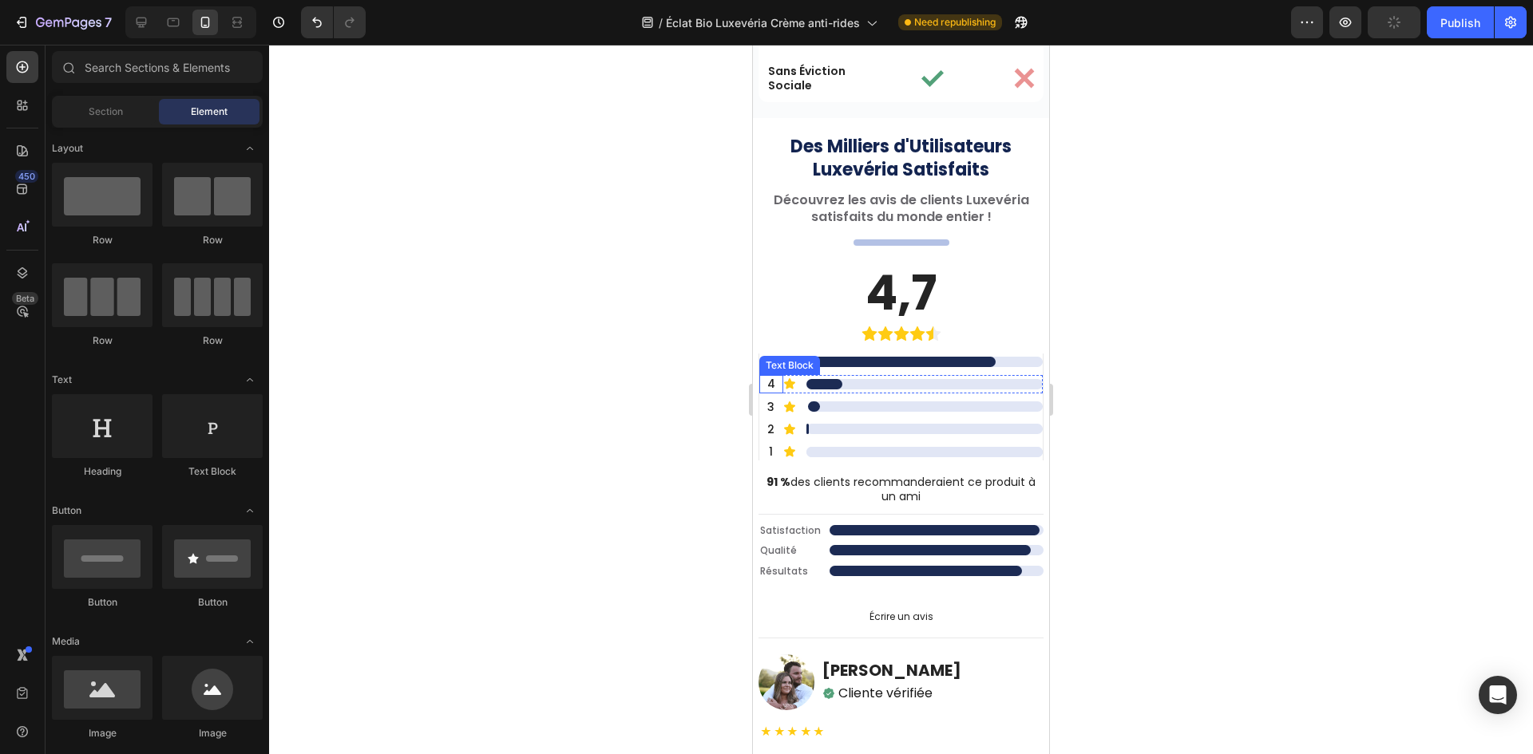
click at [766, 387] on p "4" at bounding box center [771, 384] width 21 height 14
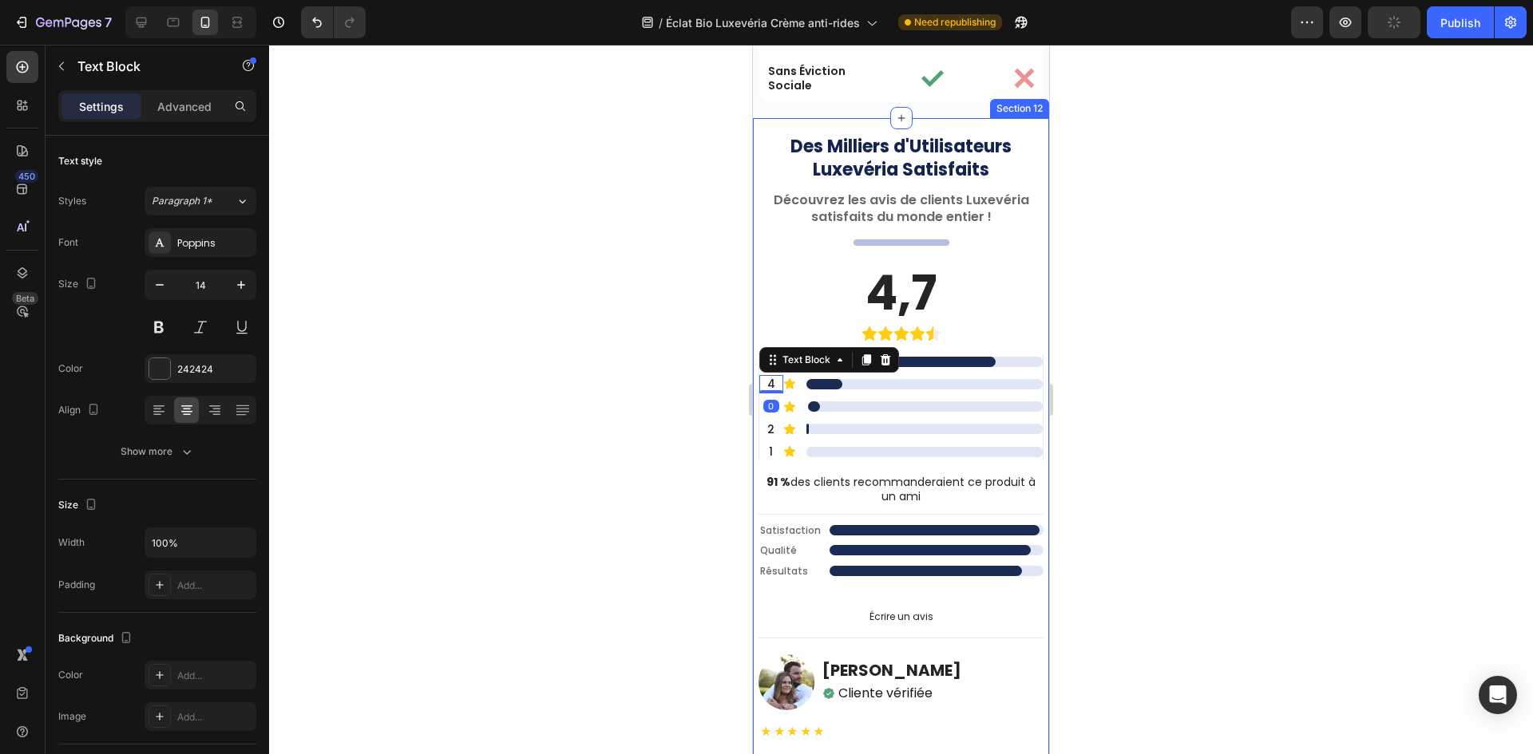
drag, startPoint x: 512, startPoint y: 320, endPoint x: 671, endPoint y: 342, distance: 161.1
click at [537, 320] on div at bounding box center [901, 400] width 1264 height 710
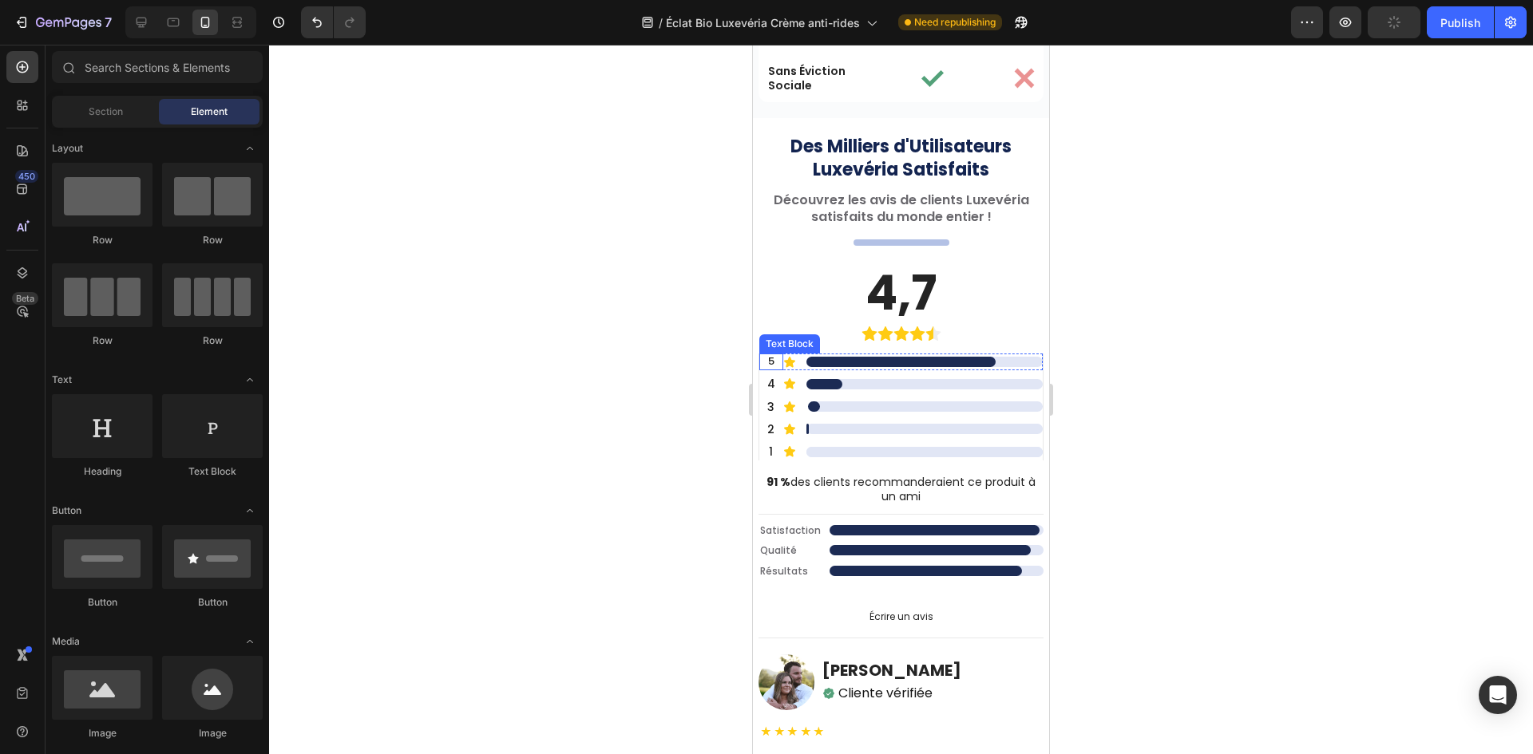
click at [763, 359] on p "5" at bounding box center [771, 362] width 21 height 14
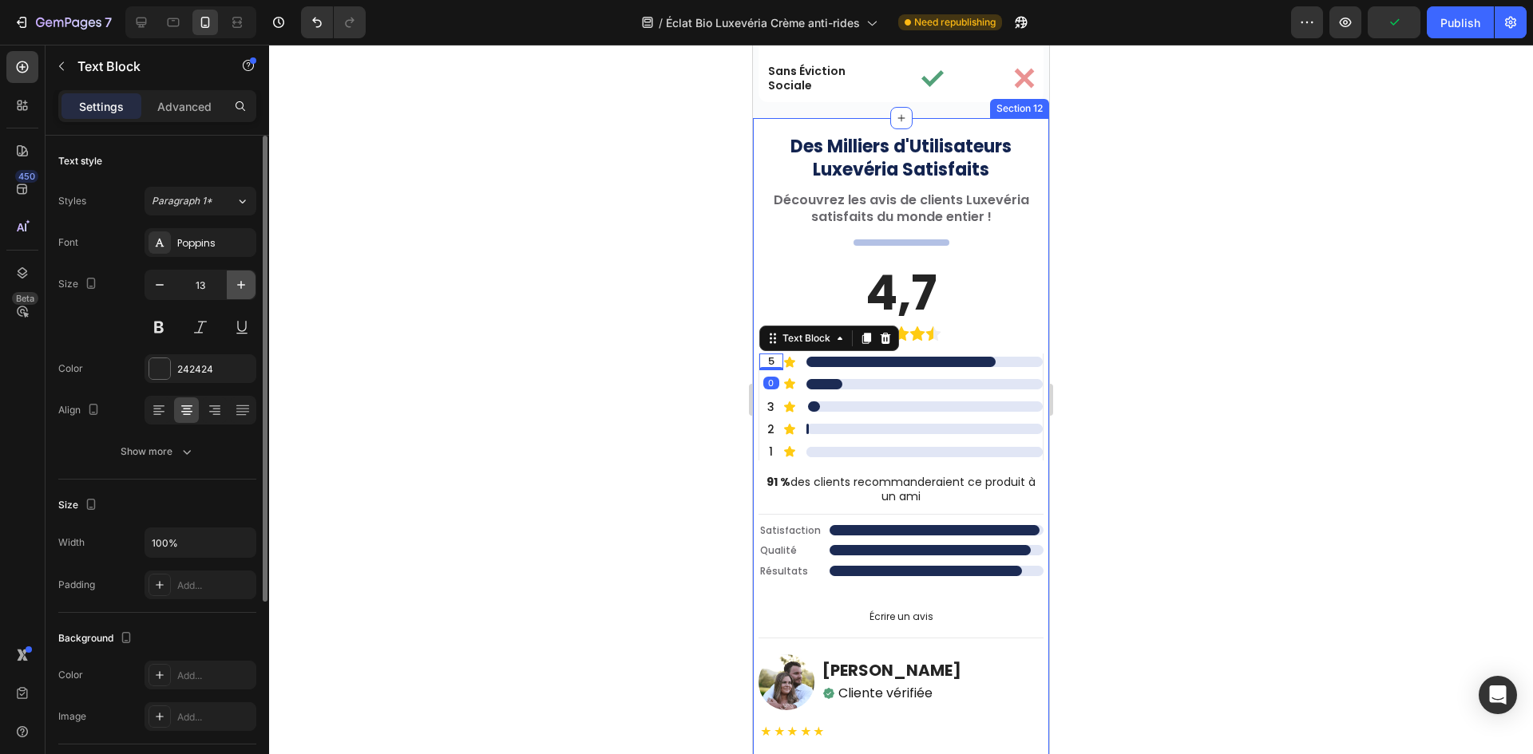
click at [243, 283] on icon "button" at bounding box center [241, 285] width 16 height 16
type input "14"
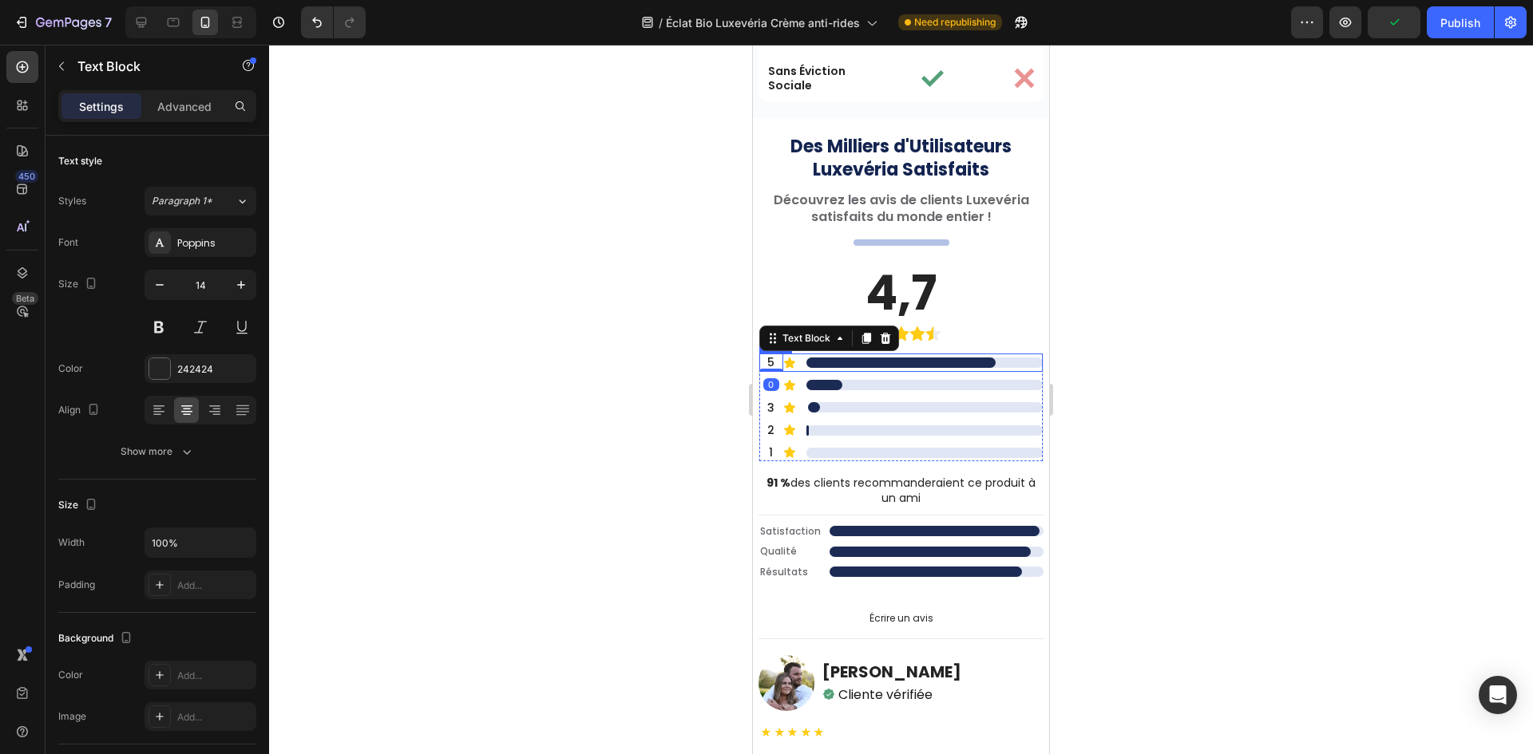
click at [887, 362] on h2 "....................." at bounding box center [900, 363] width 189 height 10
click at [861, 348] on div "Heading" at bounding box center [848, 342] width 44 height 14
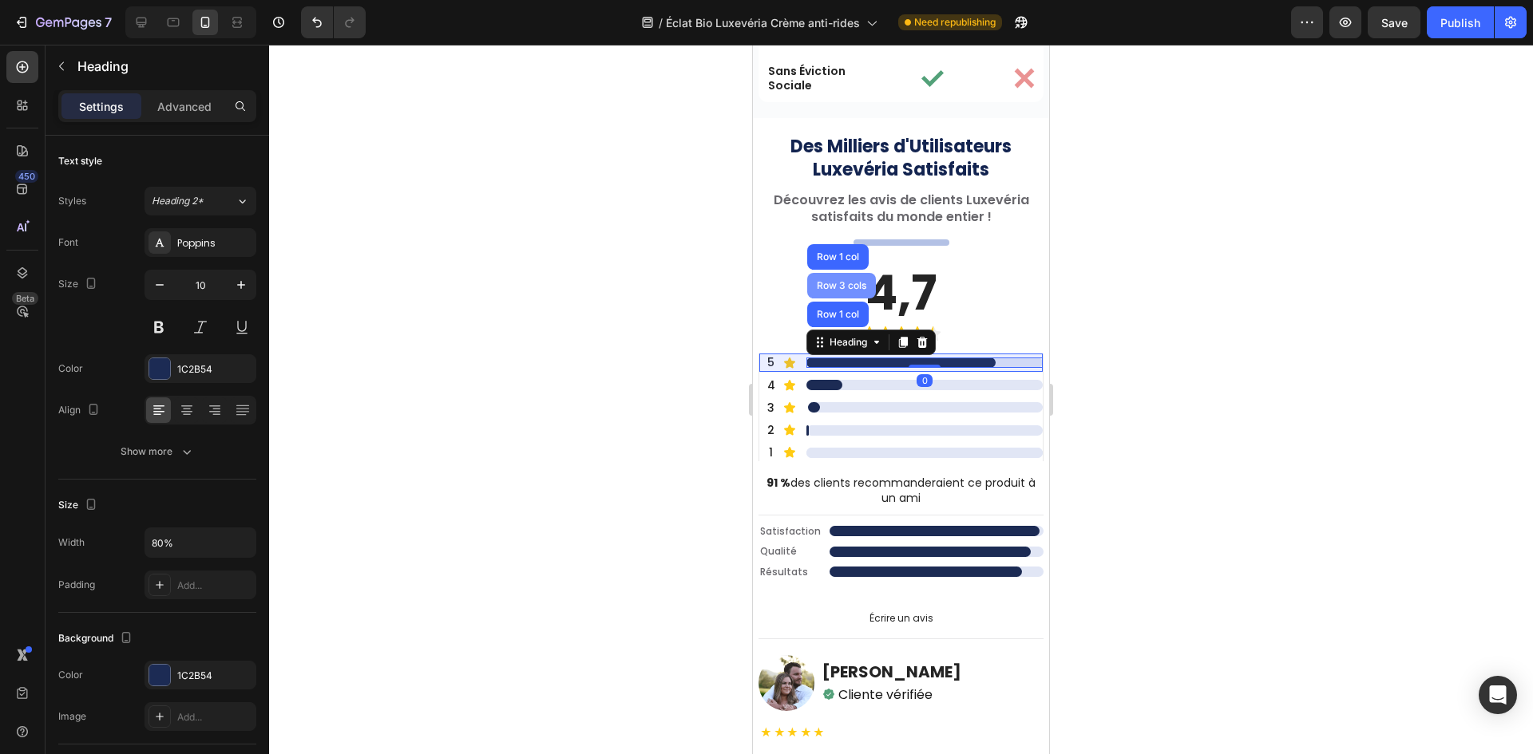
click at [850, 299] on div "Row 3 cols" at bounding box center [841, 286] width 69 height 26
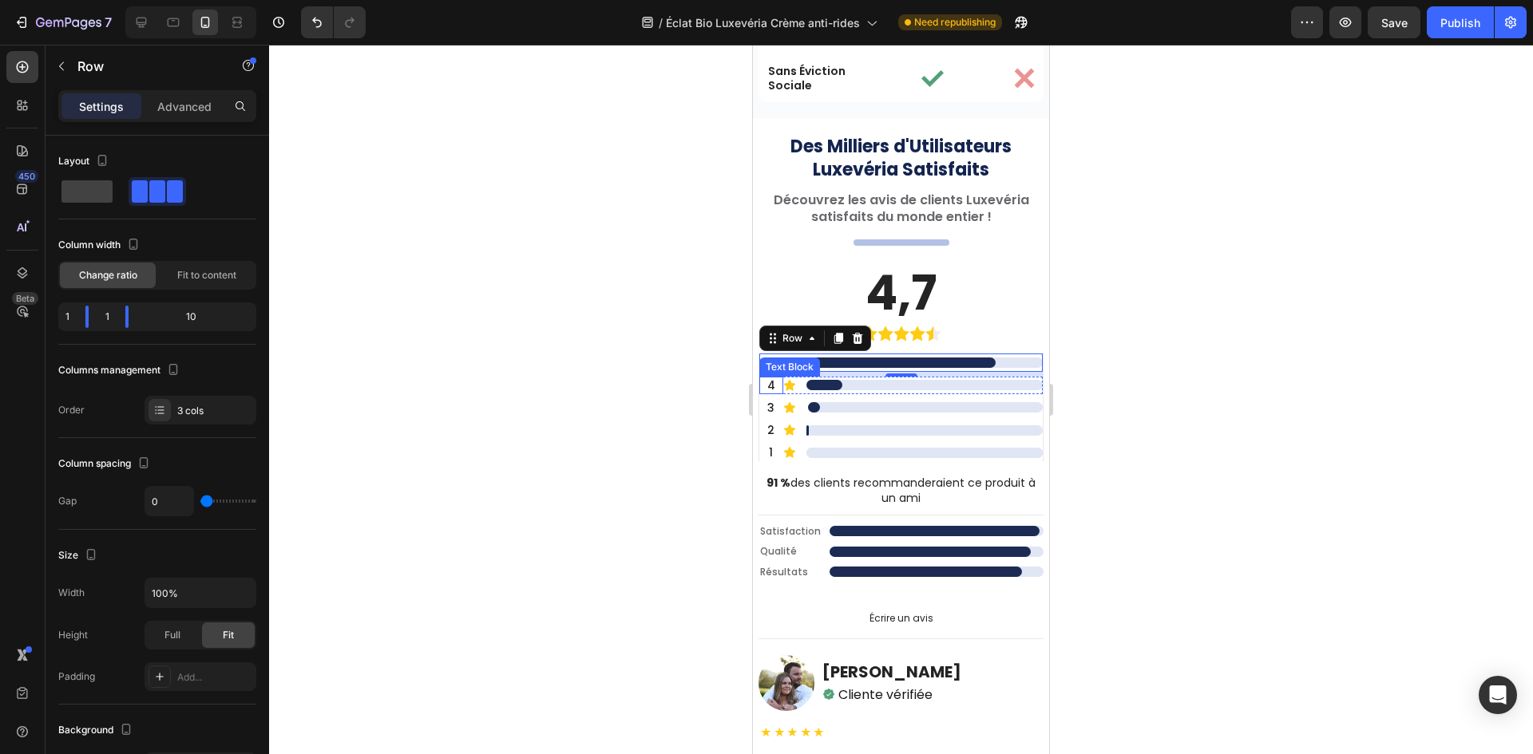
click at [488, 351] on div at bounding box center [901, 400] width 1264 height 710
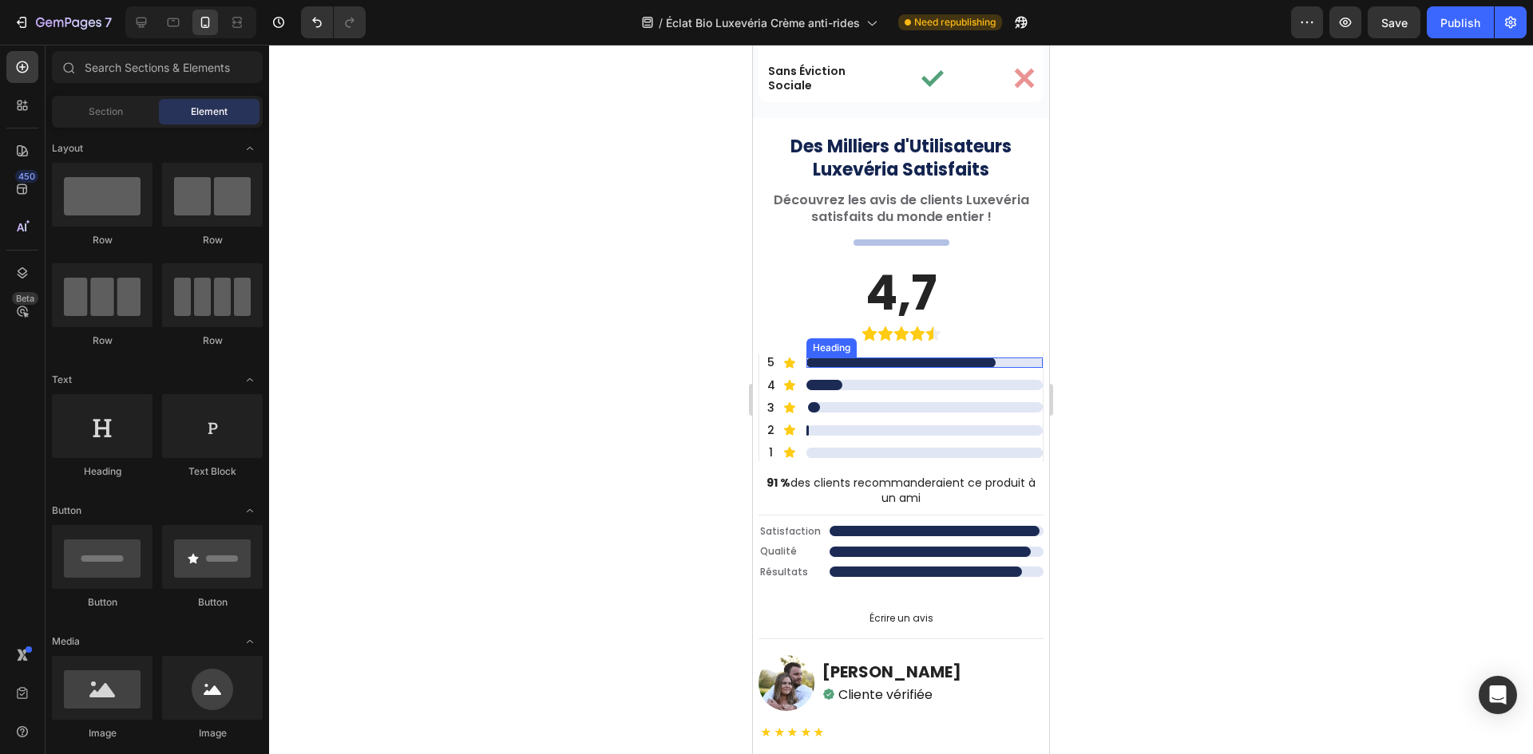
scroll to position [5904, 0]
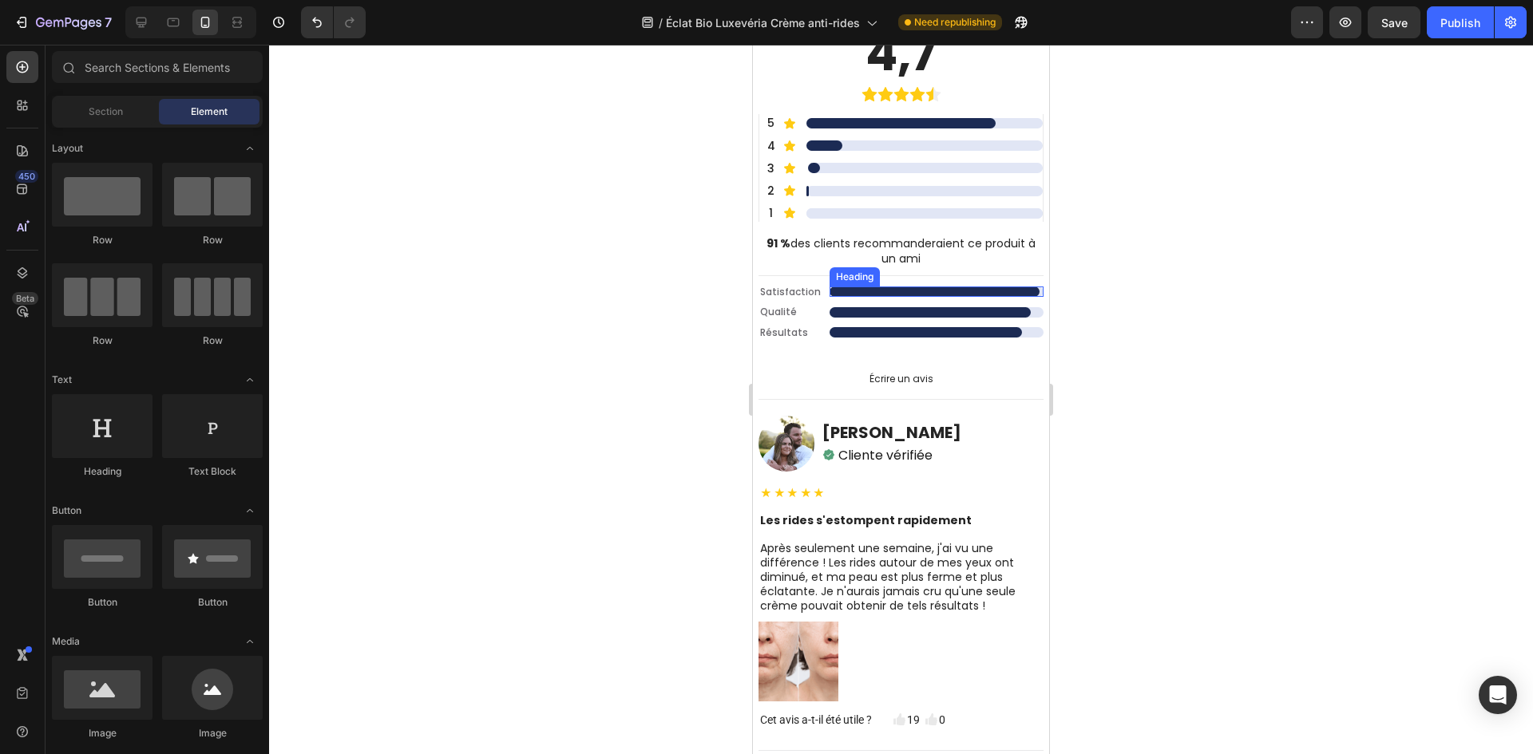
click at [903, 241] on p "91 % des clients recommanderaient ce produit à un ami" at bounding box center [901, 250] width 282 height 29
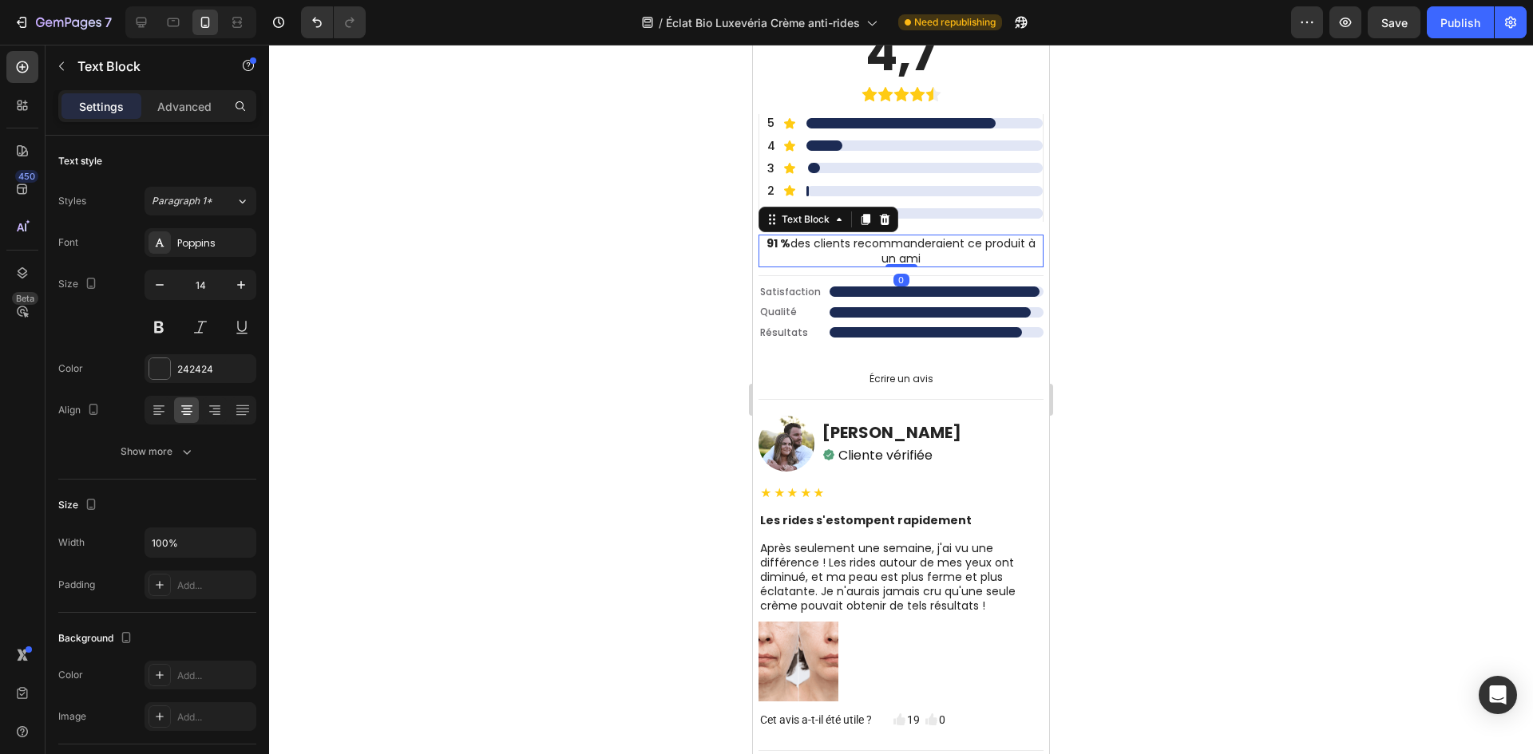
click at [639, 285] on div at bounding box center [901, 400] width 1264 height 710
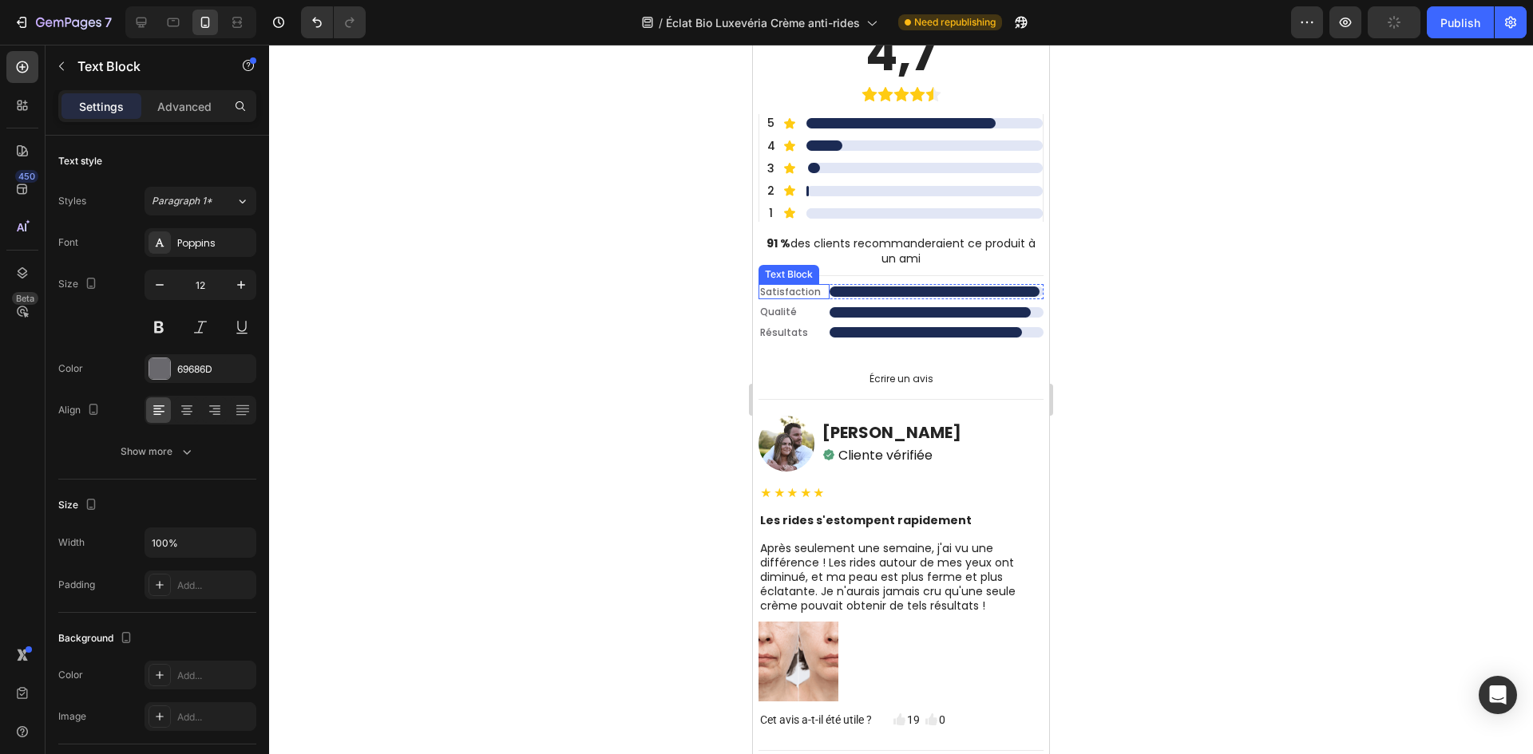
click at [794, 292] on p "Satisfaction" at bounding box center [794, 292] width 68 height 13
click at [813, 271] on div "Text Block" at bounding box center [805, 269] width 54 height 14
click at [804, 237] on div "Row 2 cols" at bounding box center [793, 241] width 55 height 10
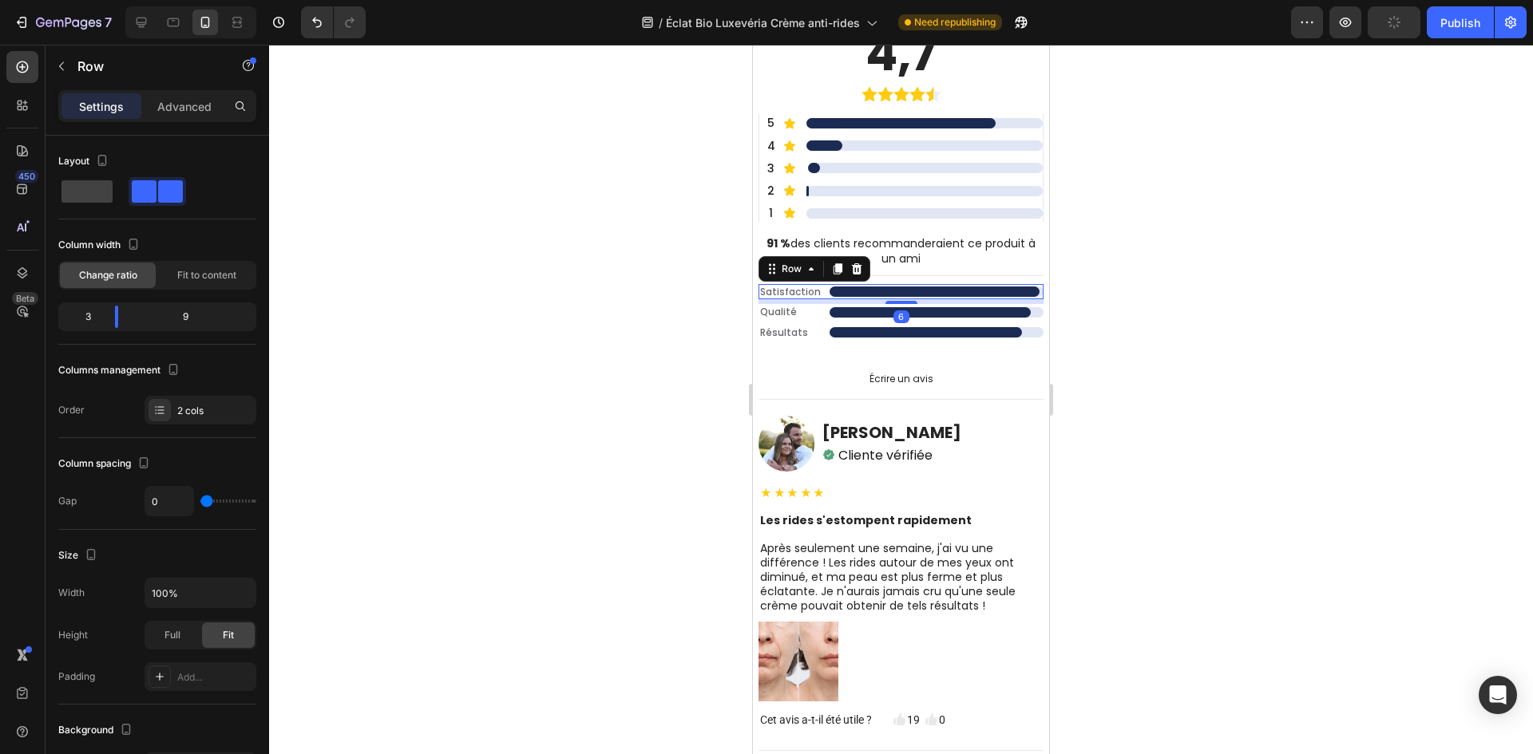
click at [951, 282] on div "91 % des clients recommanderaient ce produit à un ami Text Block Row Satisfacti…" at bounding box center [900, 290] width 285 height 110
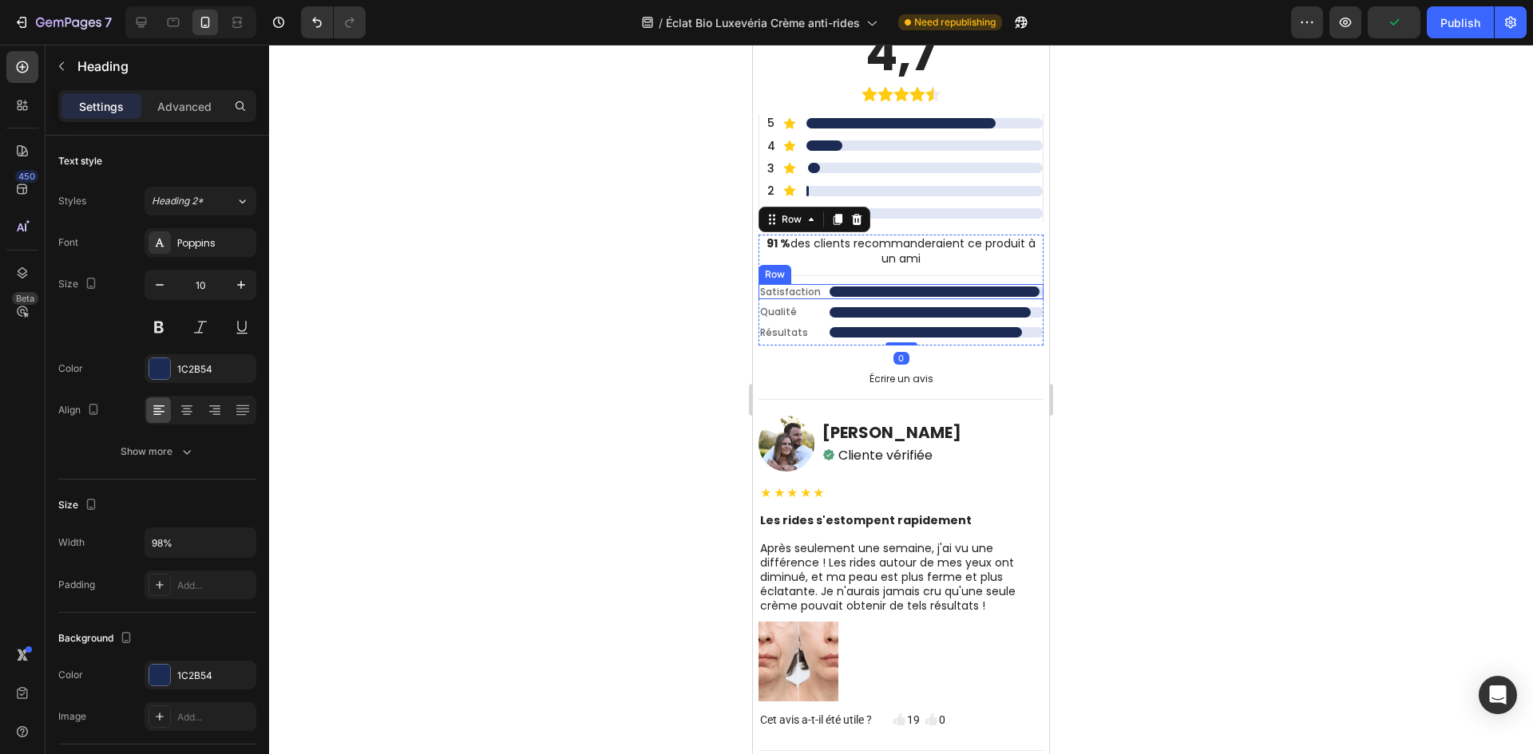
click at [951, 291] on h2 "." at bounding box center [933, 292] width 209 height 10
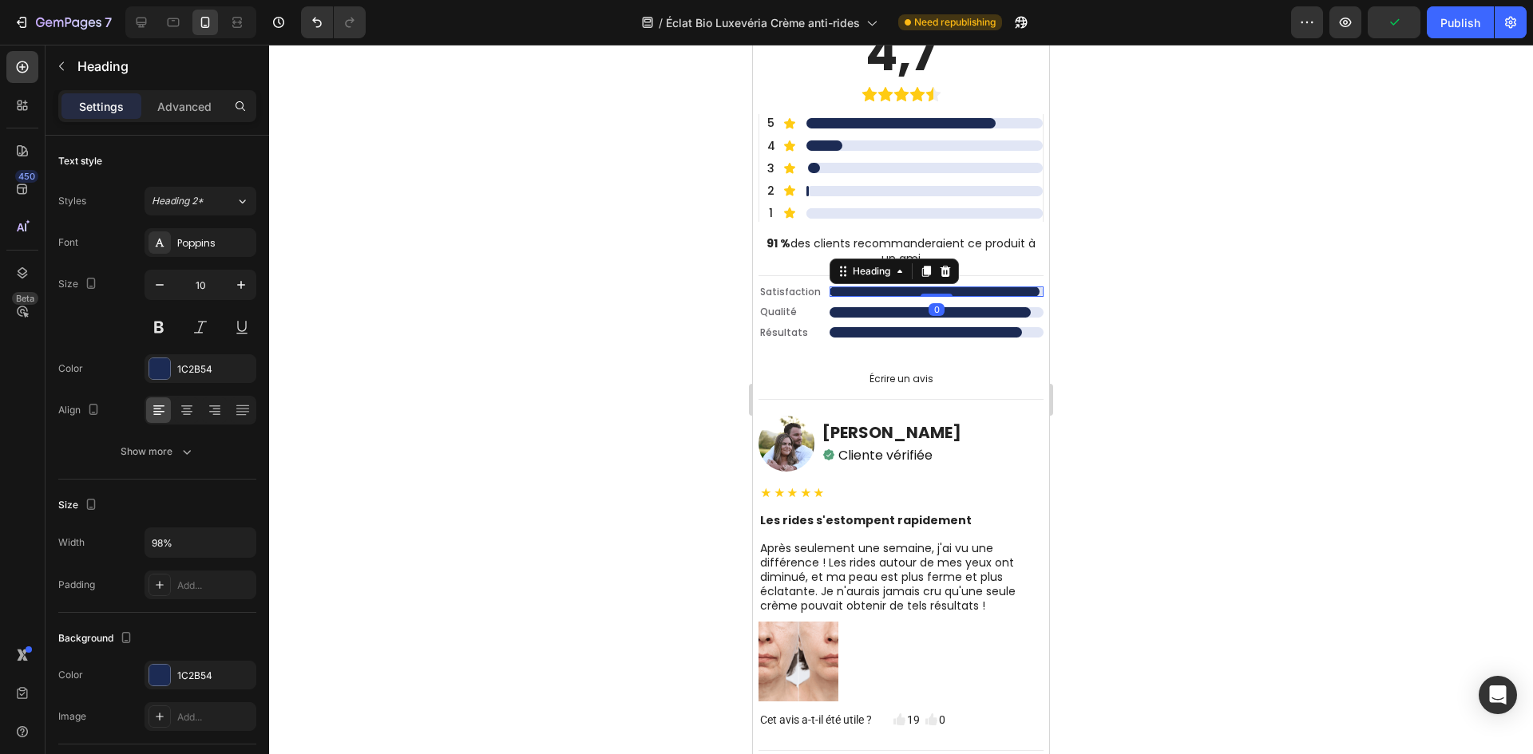
click at [711, 259] on div at bounding box center [901, 400] width 1264 height 710
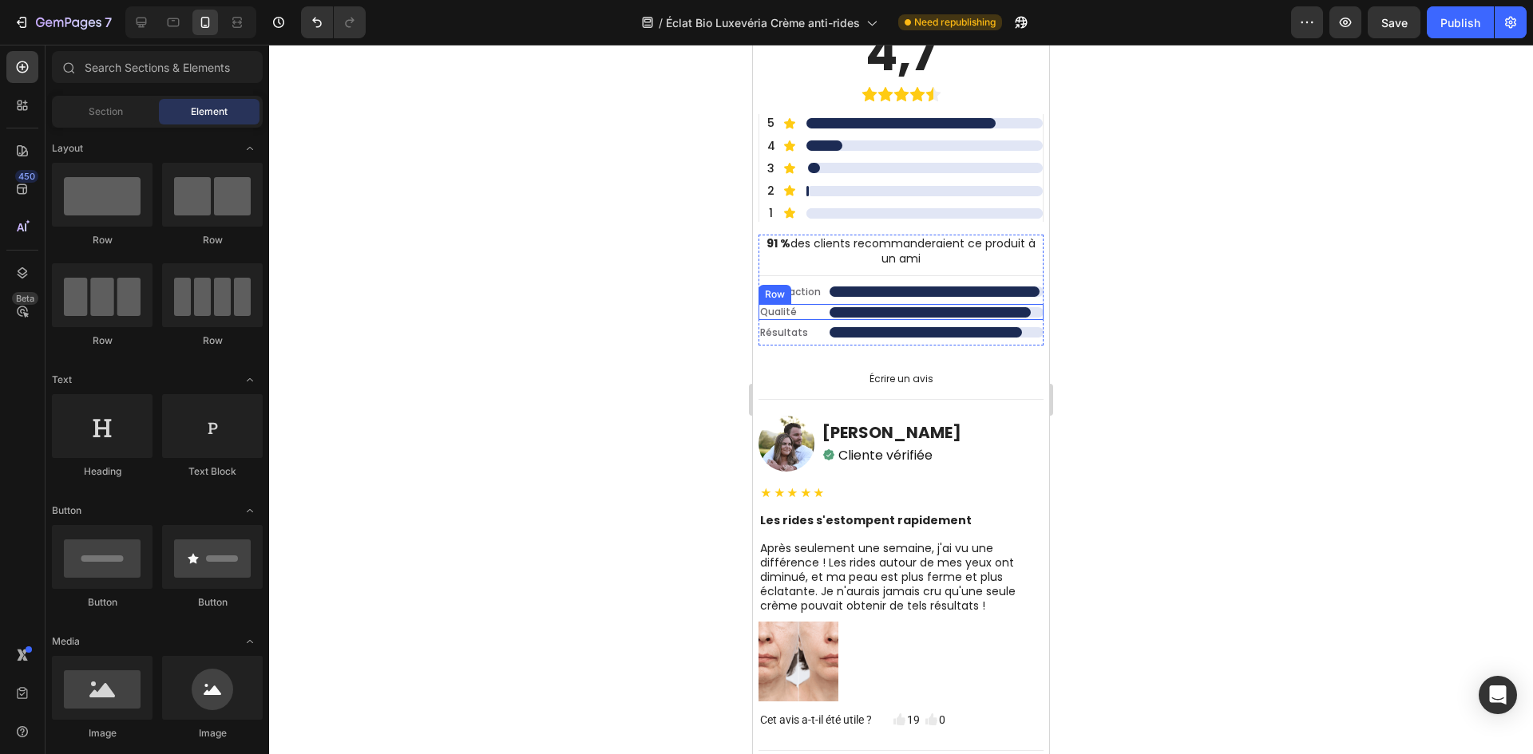
click at [1018, 318] on div ". Heading Row" at bounding box center [936, 312] width 214 height 16
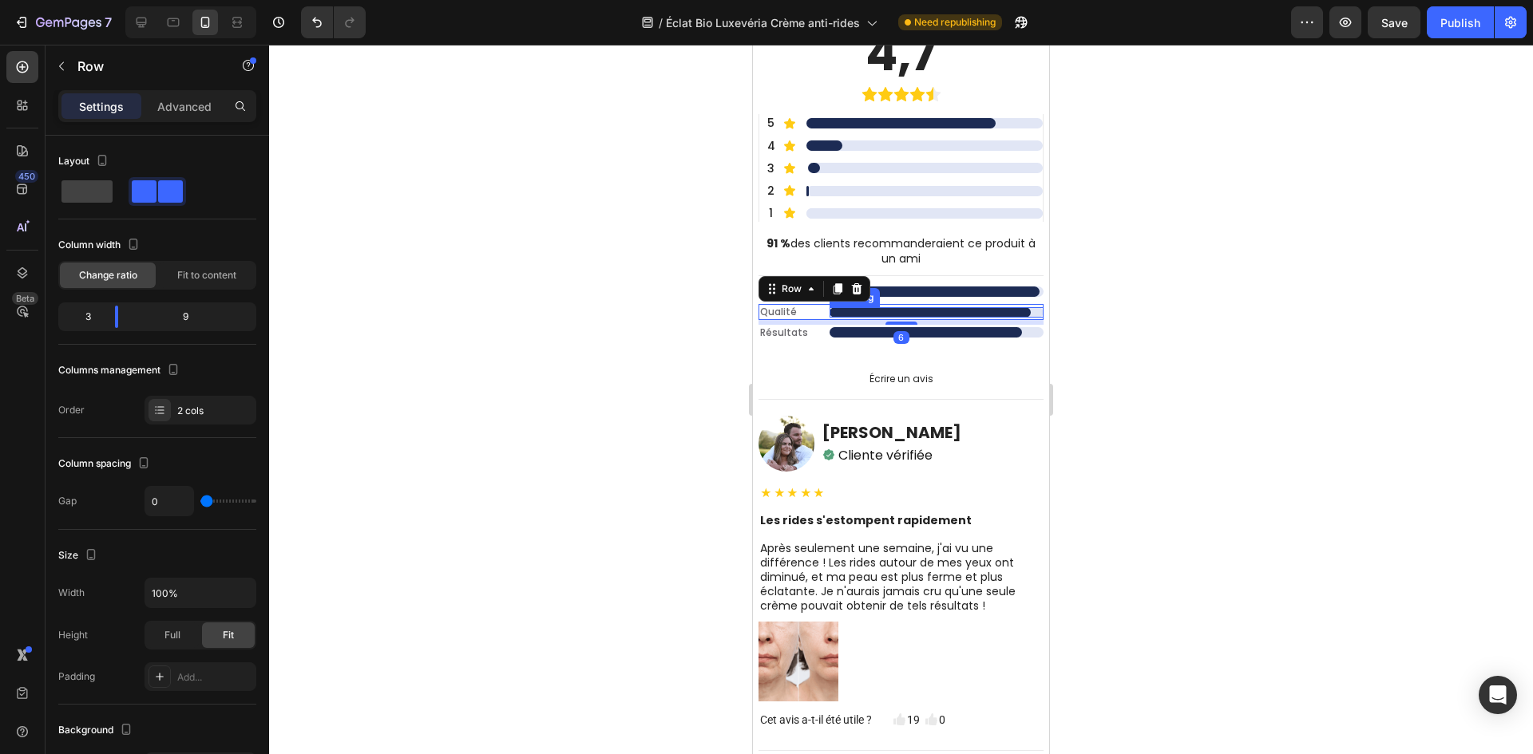
click at [1023, 316] on div "." at bounding box center [936, 312] width 214 height 10
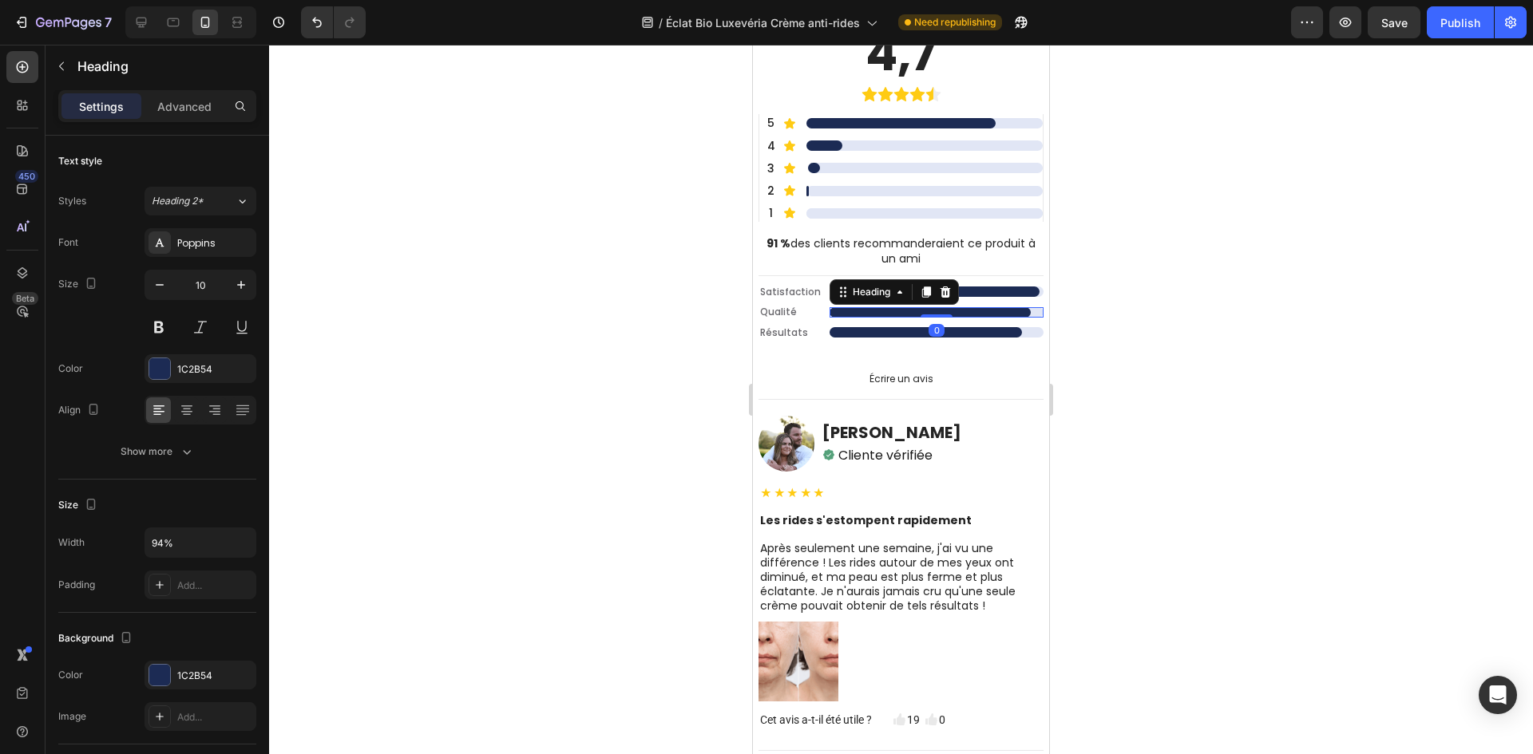
click at [1012, 311] on h2 "." at bounding box center [929, 312] width 201 height 10
click at [608, 293] on div at bounding box center [901, 400] width 1264 height 710
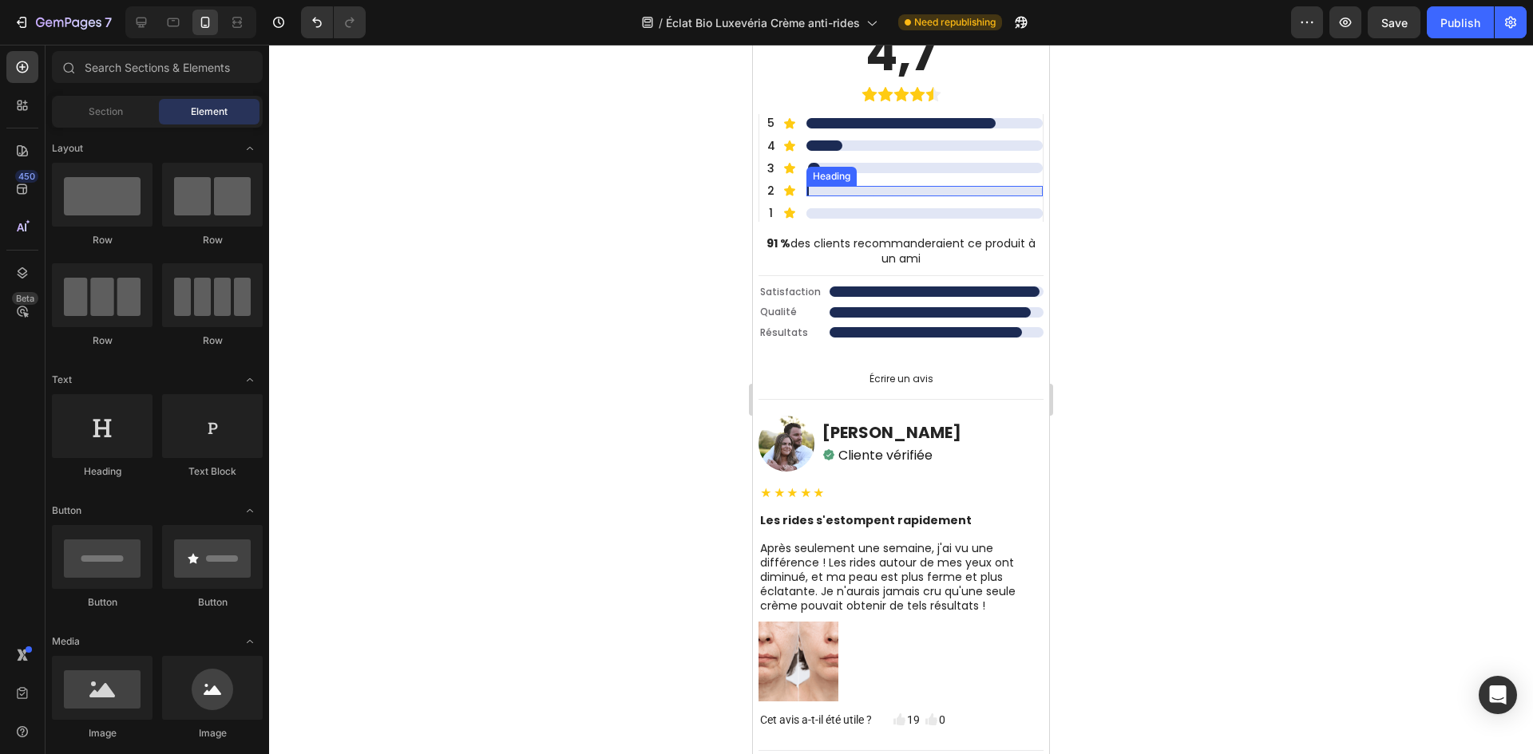
click at [840, 193] on div "." at bounding box center [924, 191] width 236 height 10
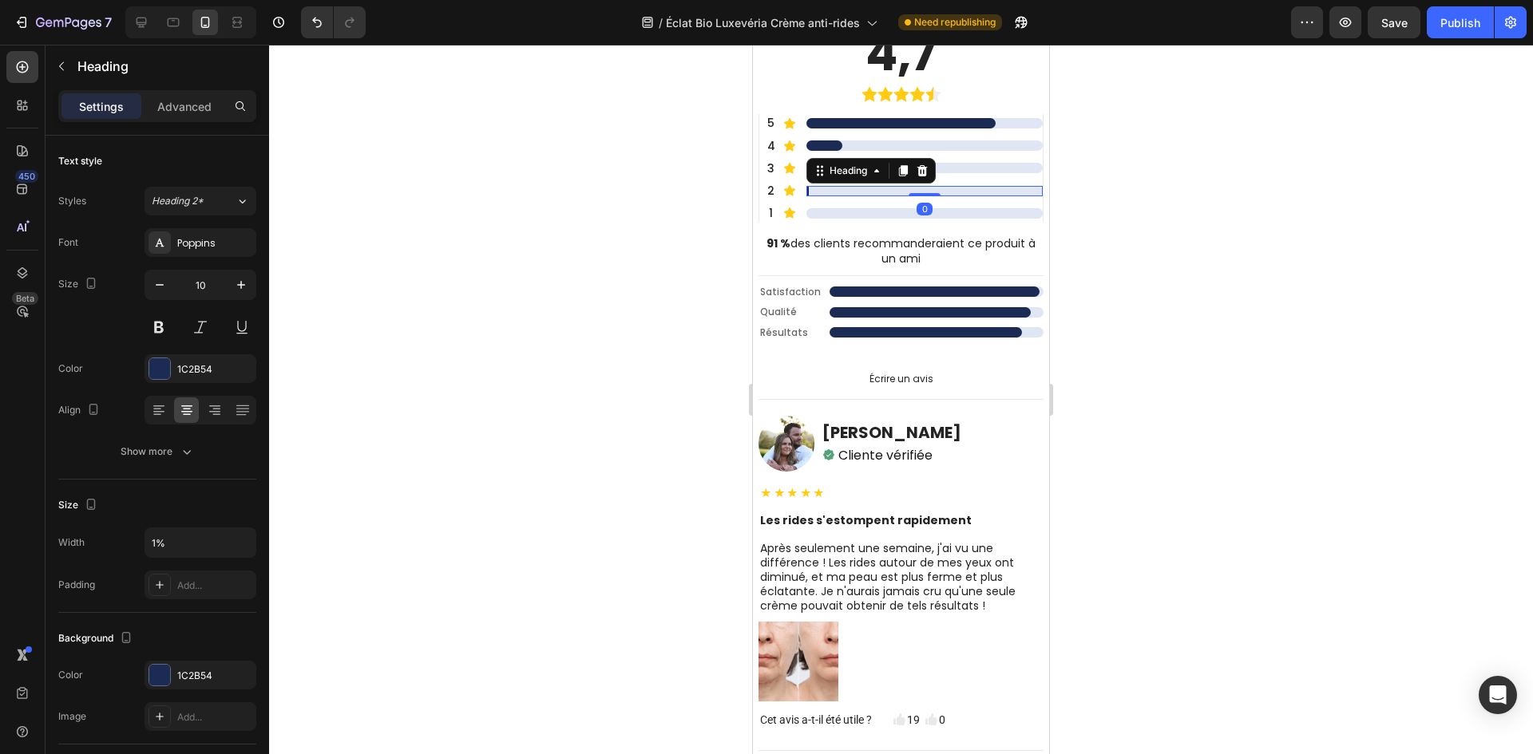
click at [806, 194] on h2 "." at bounding box center [807, 191] width 2 height 10
click at [809, 194] on div "." at bounding box center [924, 191] width 236 height 10
click at [637, 188] on div at bounding box center [901, 400] width 1264 height 710
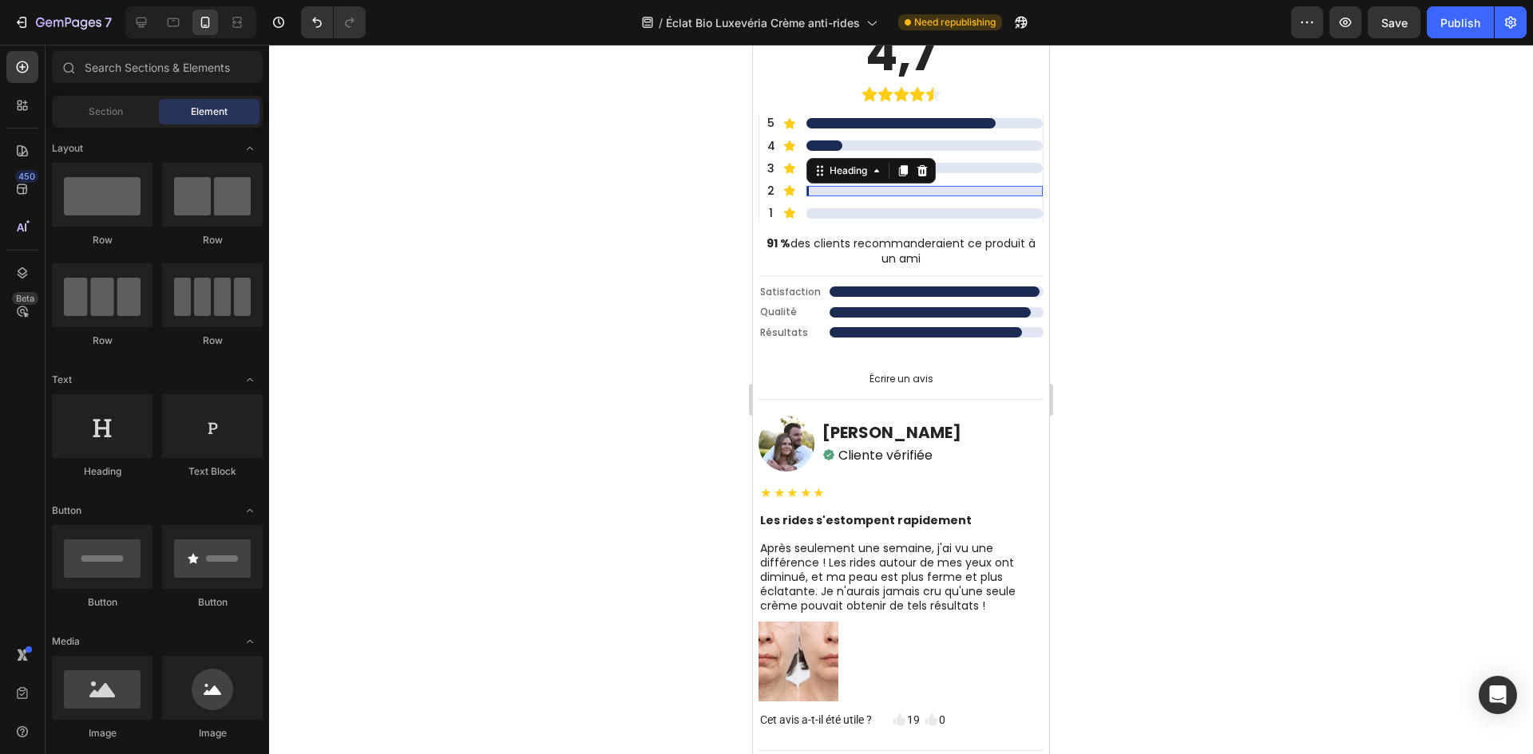
click at [806, 190] on p "." at bounding box center [807, 191] width 2 height 10
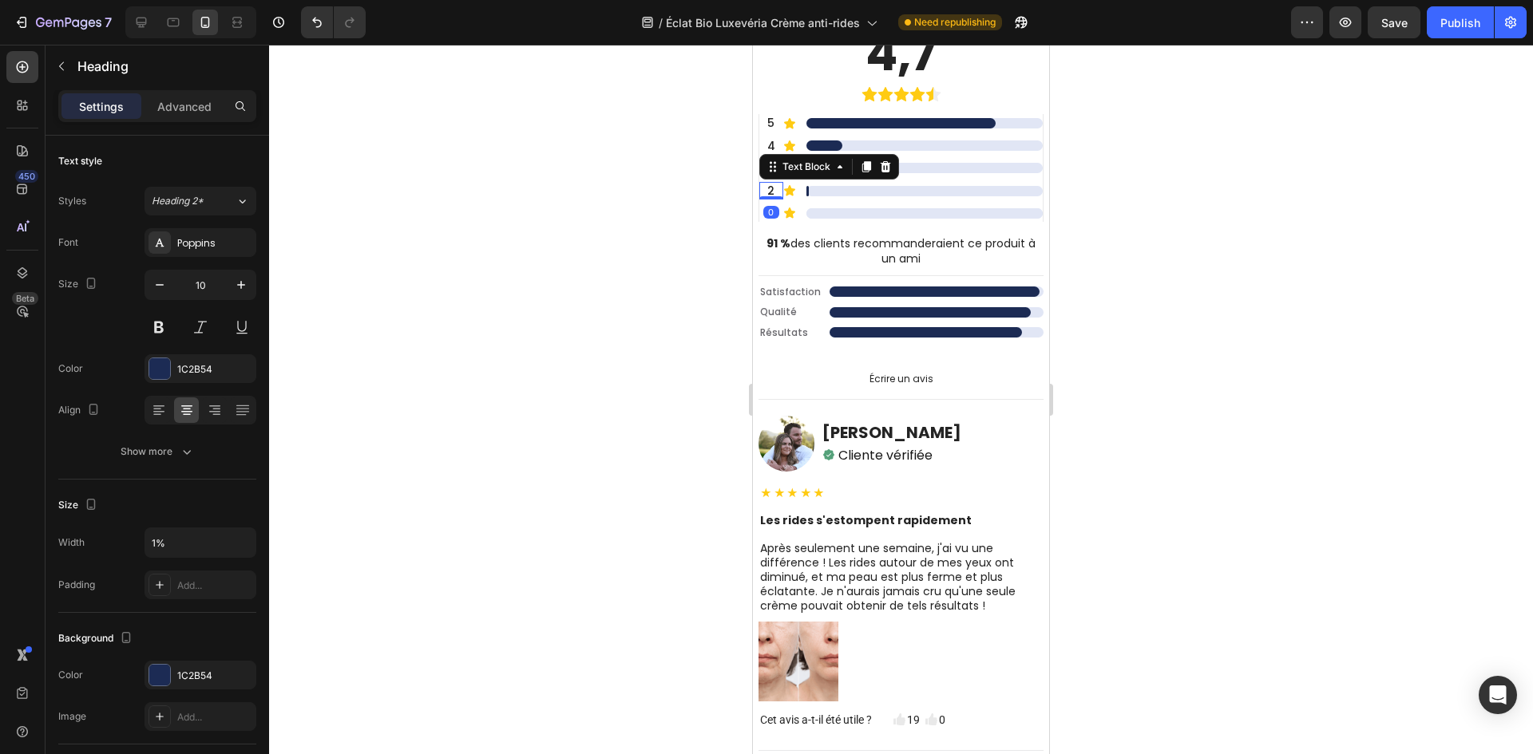
click at [763, 191] on p "2" at bounding box center [771, 191] width 21 height 14
click at [587, 232] on div at bounding box center [901, 400] width 1264 height 710
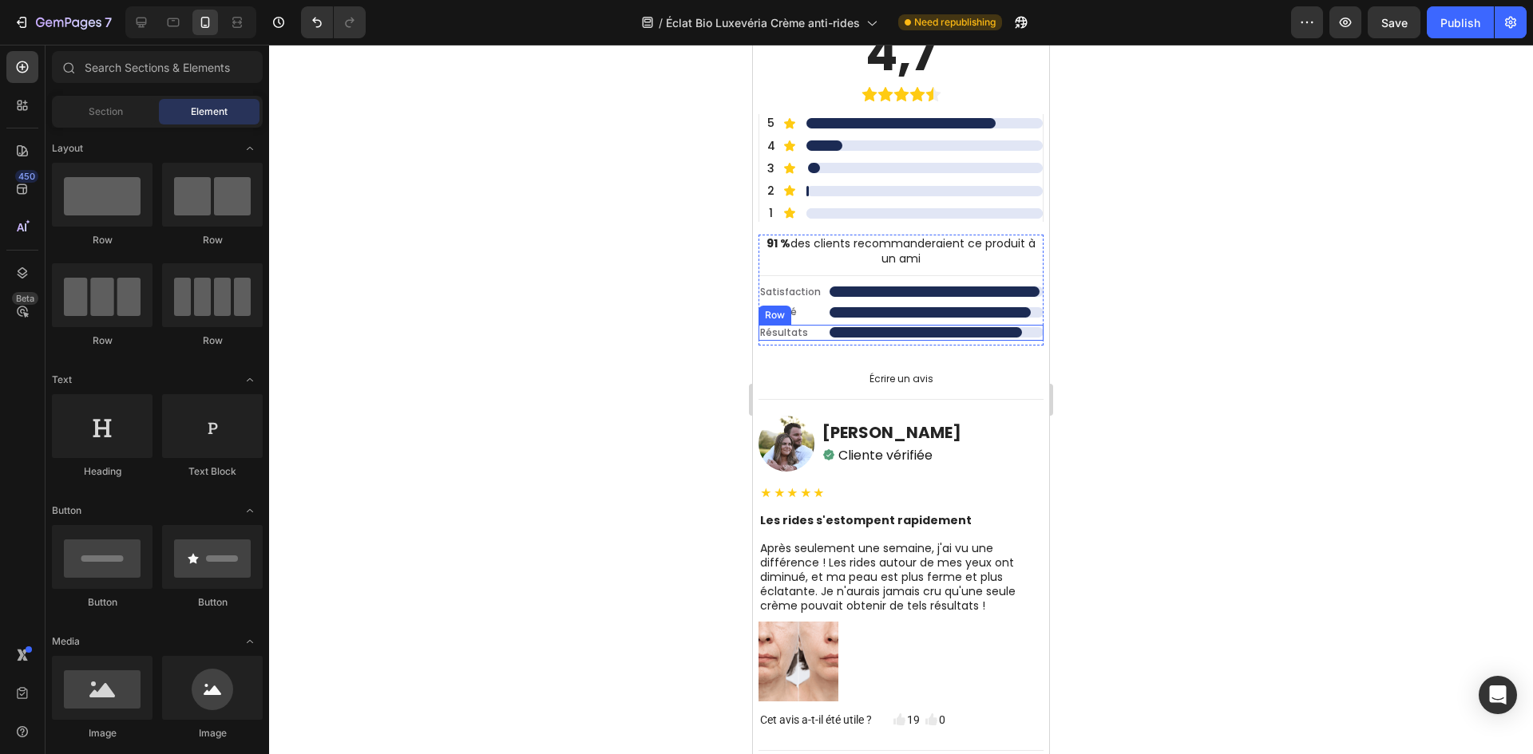
click at [884, 340] on div "Résultats Text Block . Heading Row Row" at bounding box center [900, 333] width 285 height 16
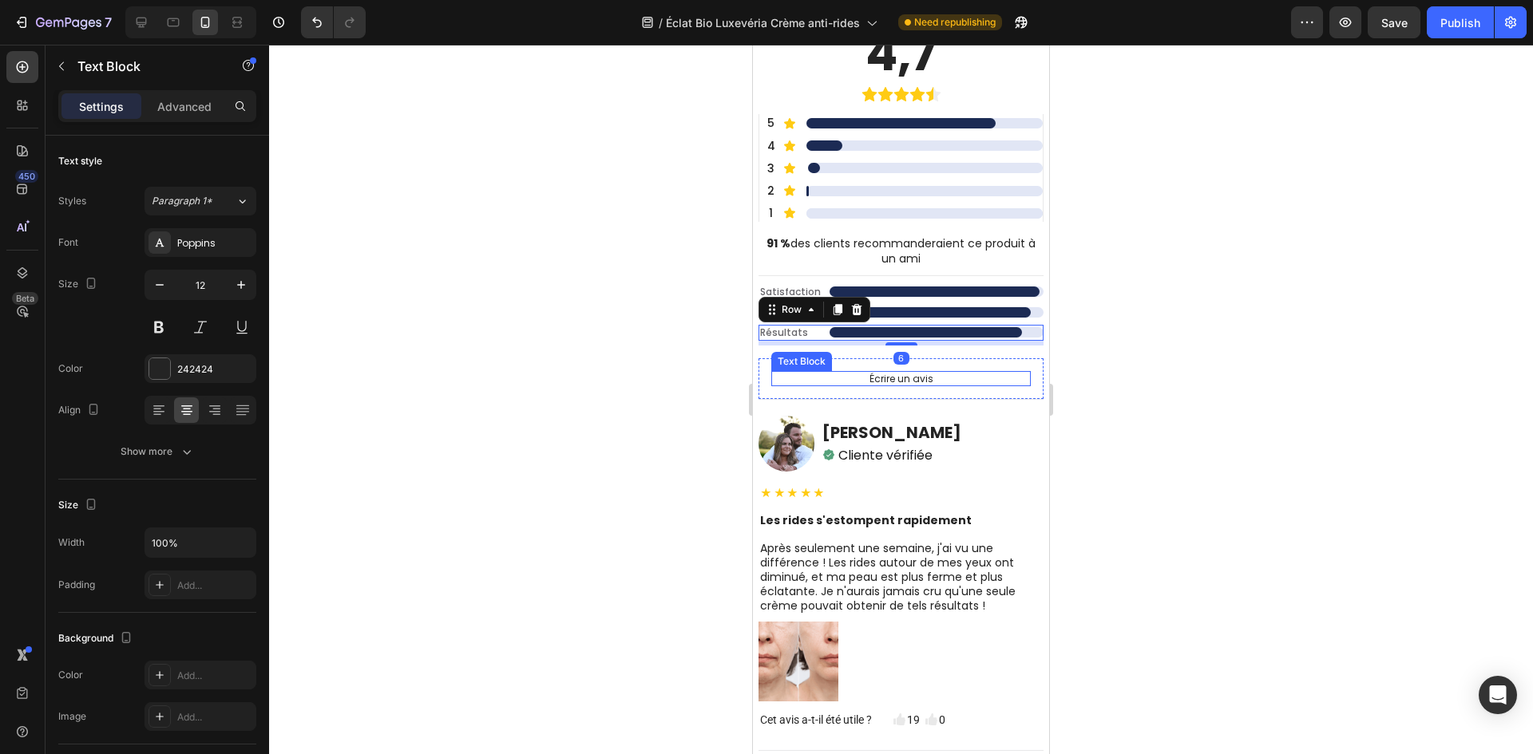
click at [888, 382] on p "Écrire un avis" at bounding box center [901, 379] width 256 height 13
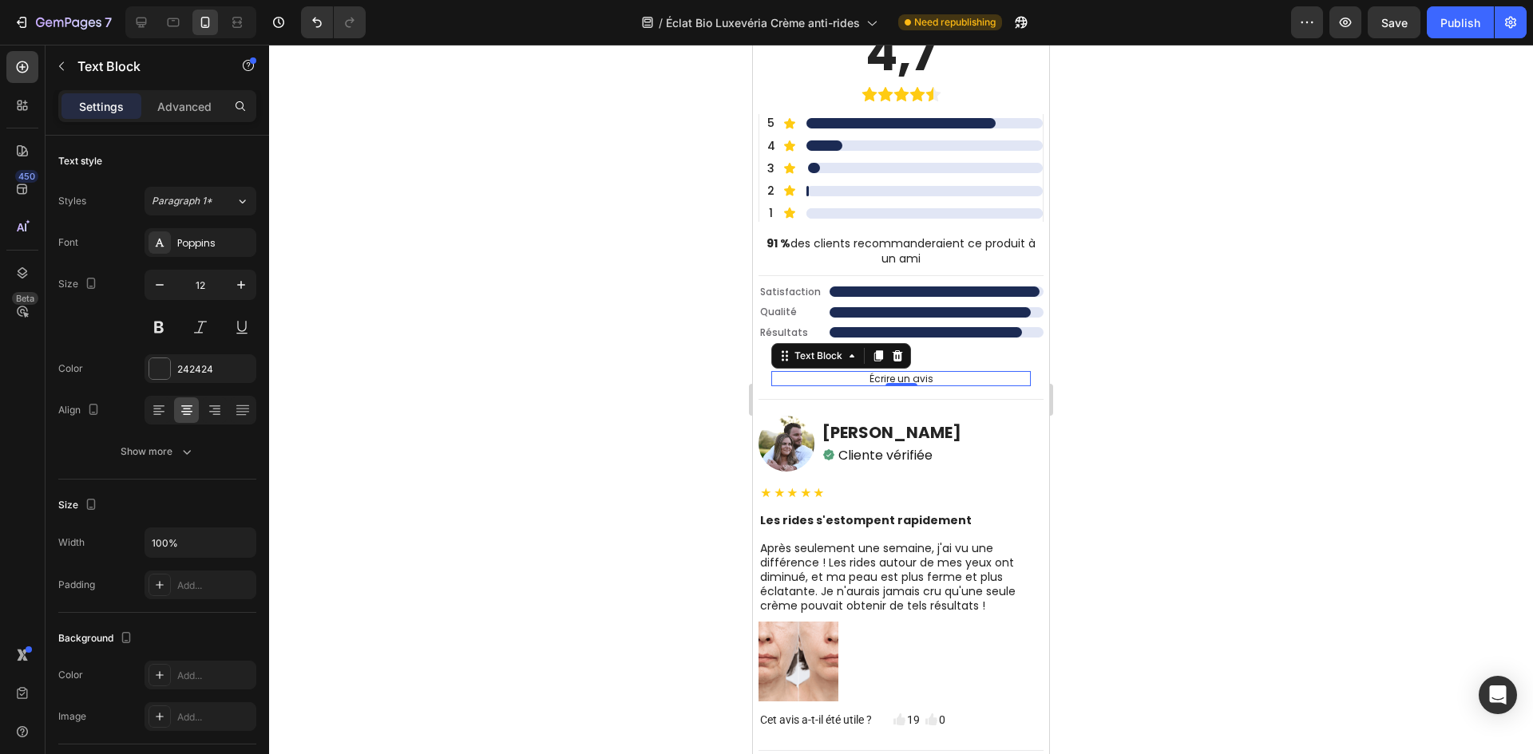
click at [894, 379] on p "Écrire un avis" at bounding box center [901, 379] width 256 height 13
click at [235, 288] on icon "button" at bounding box center [241, 285] width 16 height 16
click at [239, 283] on icon "button" at bounding box center [241, 285] width 16 height 16
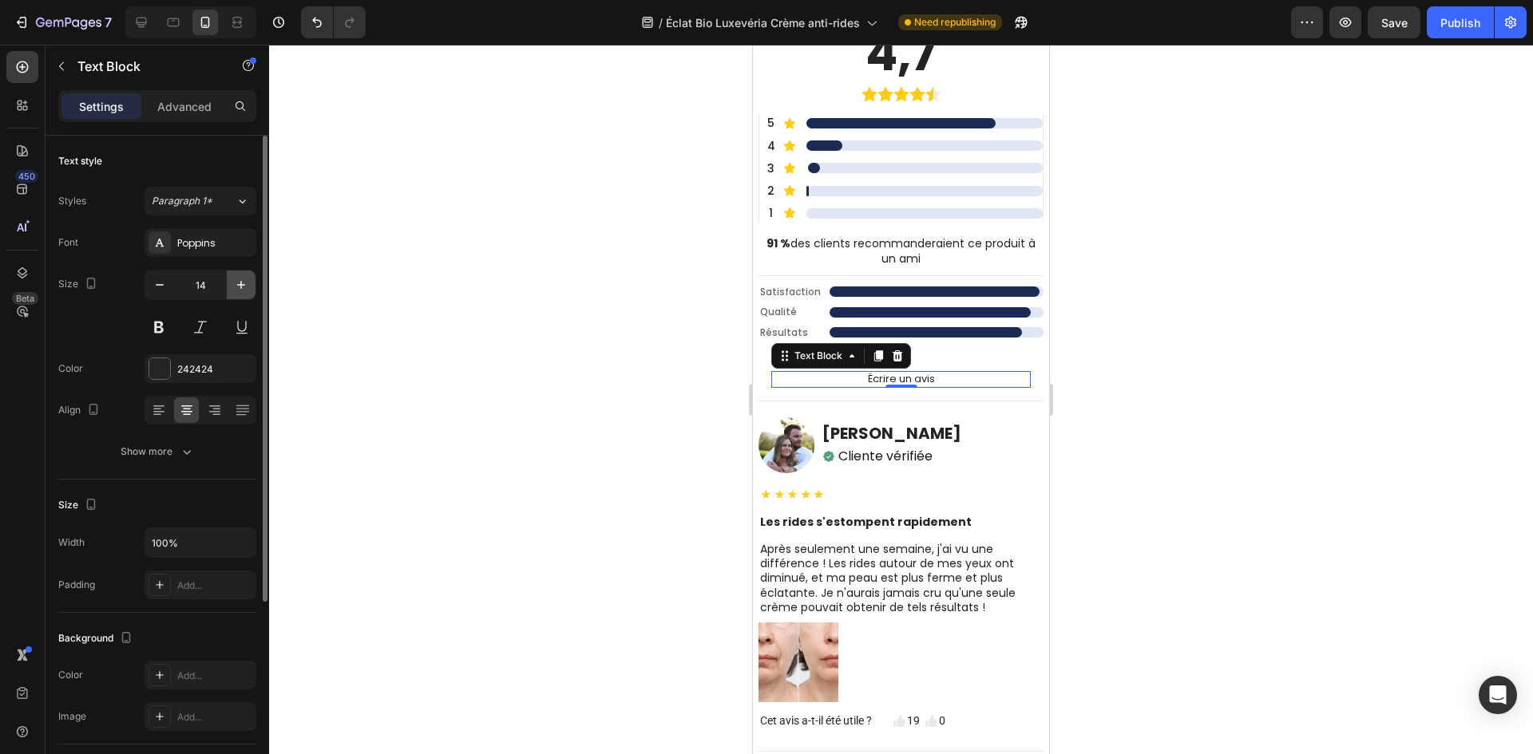
click at [239, 283] on icon "button" at bounding box center [241, 285] width 16 height 16
type input "15"
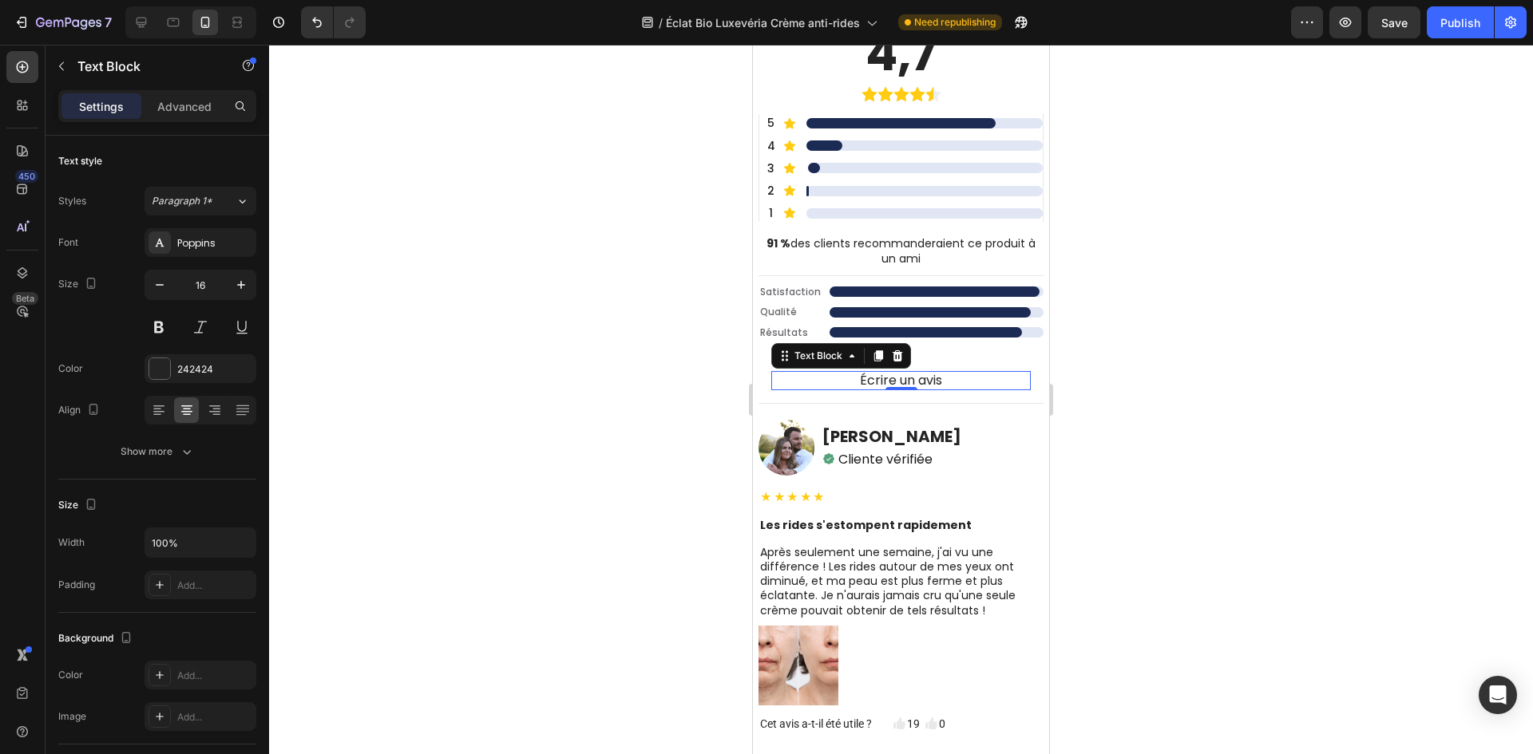
drag, startPoint x: 411, startPoint y: 310, endPoint x: 427, endPoint y: 304, distance: 16.9
click at [412, 310] on div at bounding box center [901, 400] width 1264 height 710
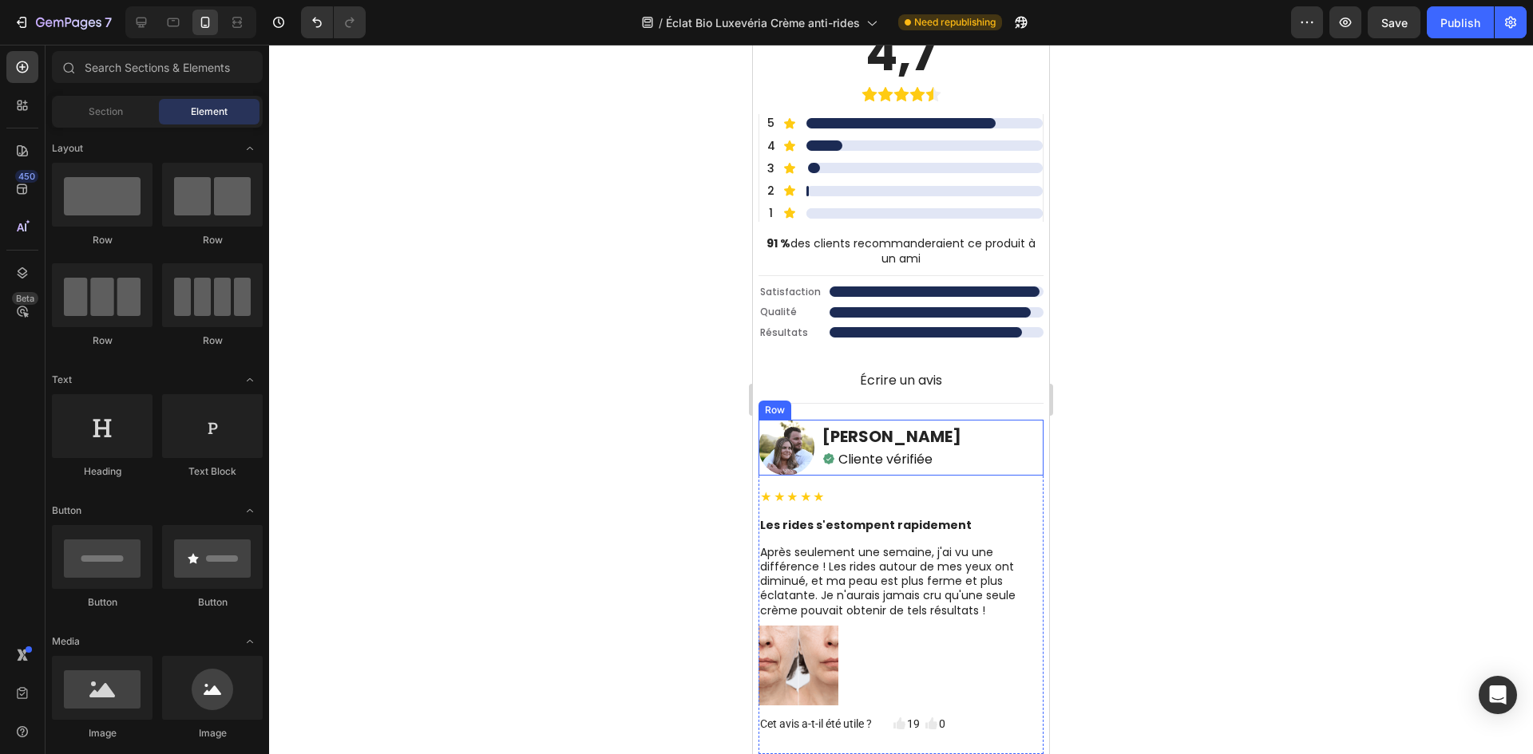
click at [955, 437] on div "Image Marie Dubois Heading Icon Cliente vérifiée Text Block Row Row" at bounding box center [900, 448] width 285 height 56
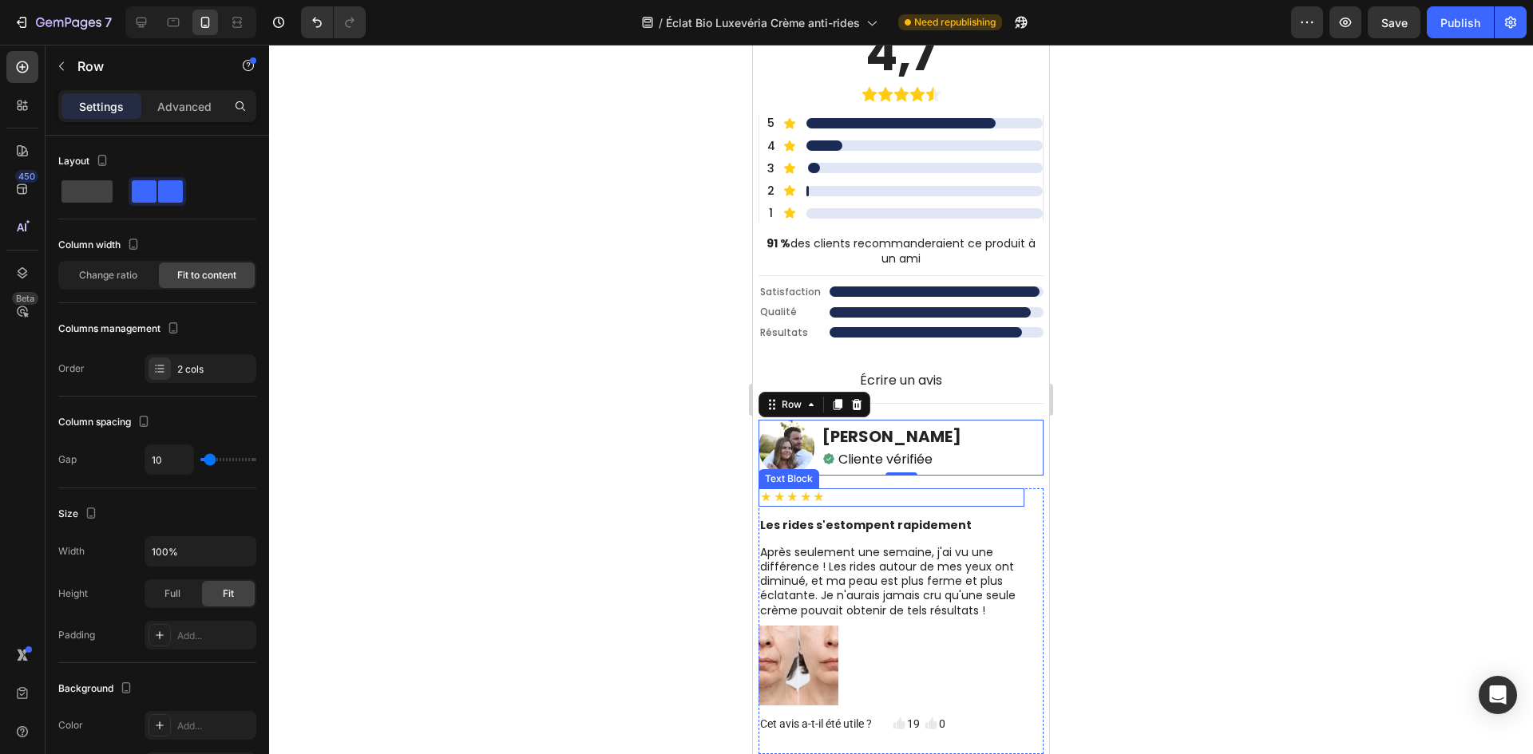
click at [838, 500] on p "★★★★★" at bounding box center [891, 497] width 263 height 14
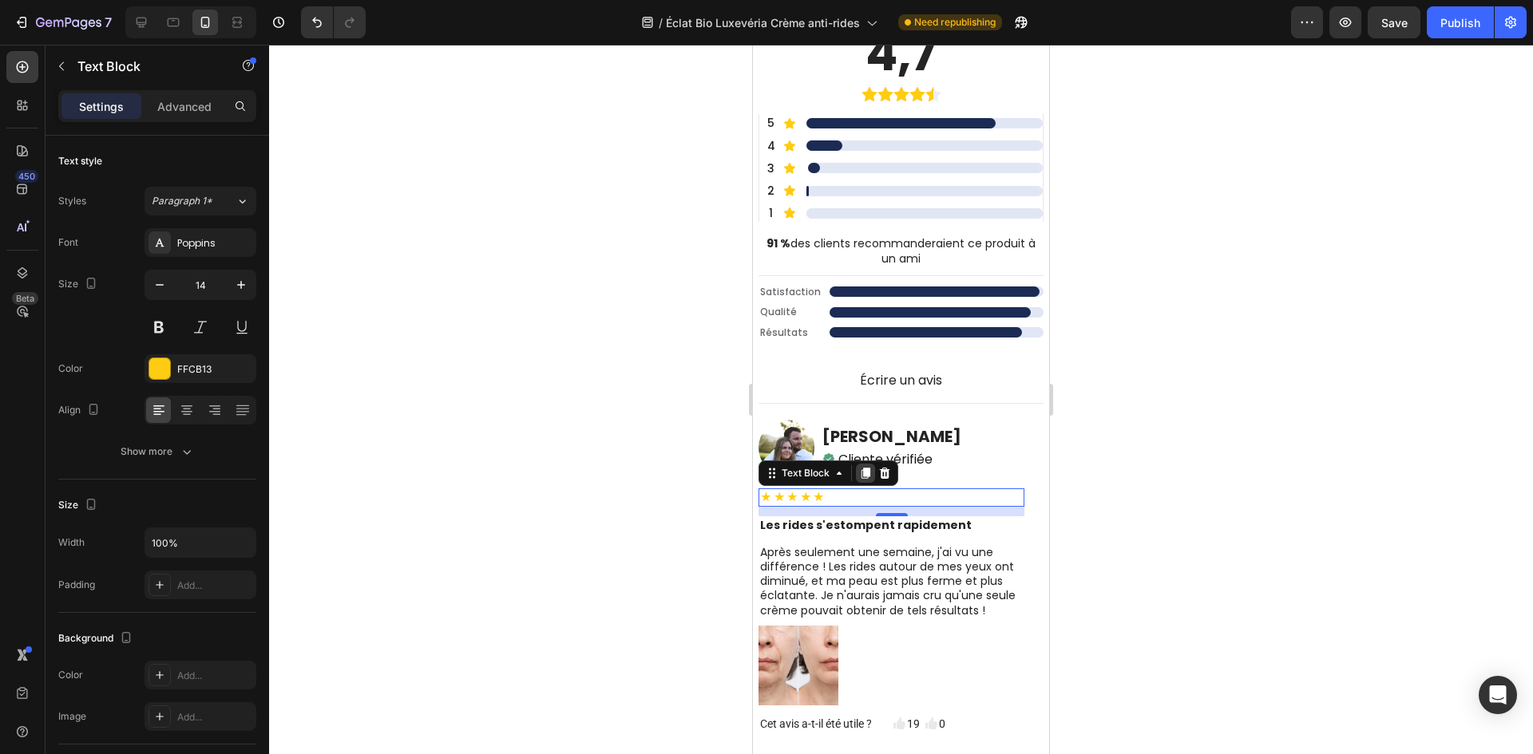
click at [861, 473] on icon at bounding box center [865, 474] width 9 height 11
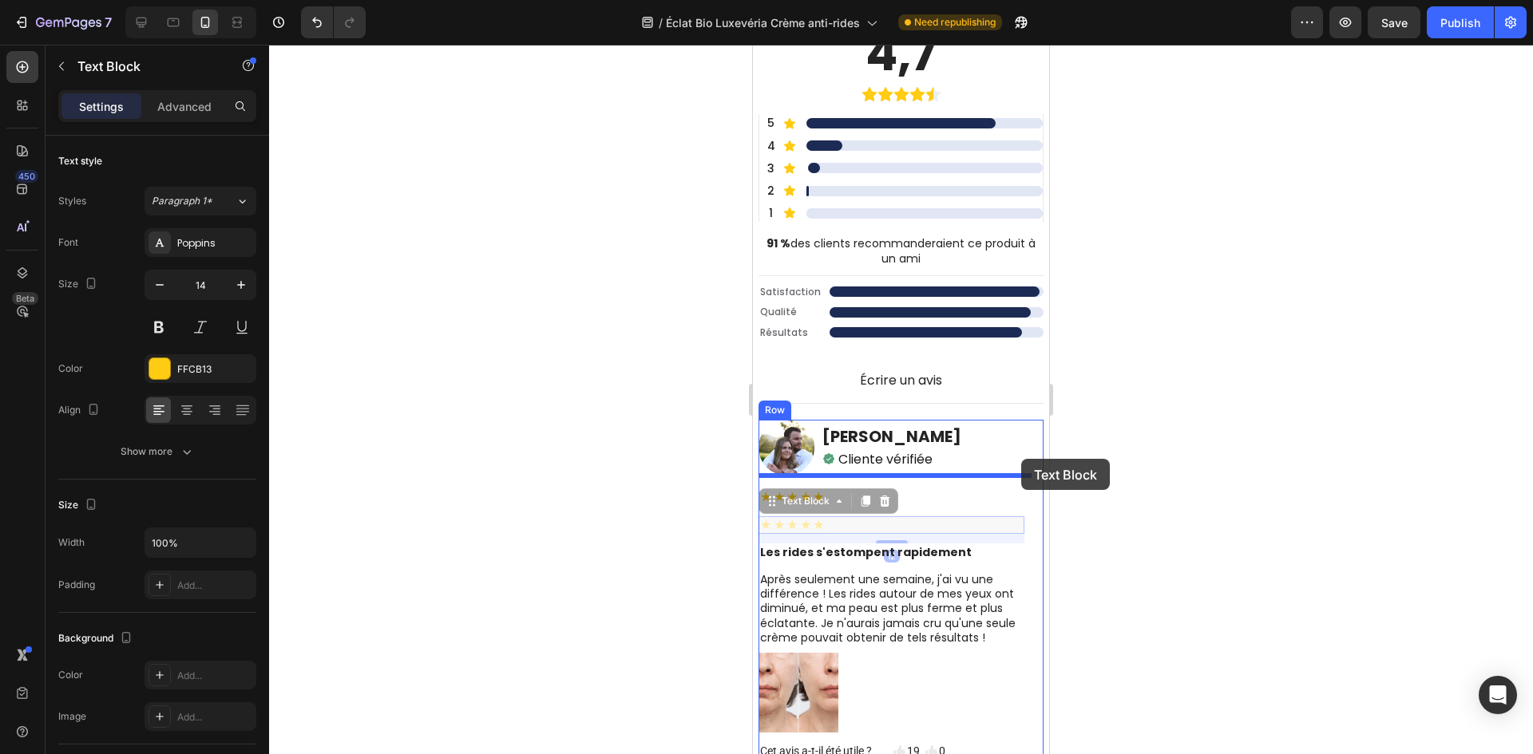
drag, startPoint x: 777, startPoint y: 500, endPoint x: 1021, endPoint y: 459, distance: 246.8
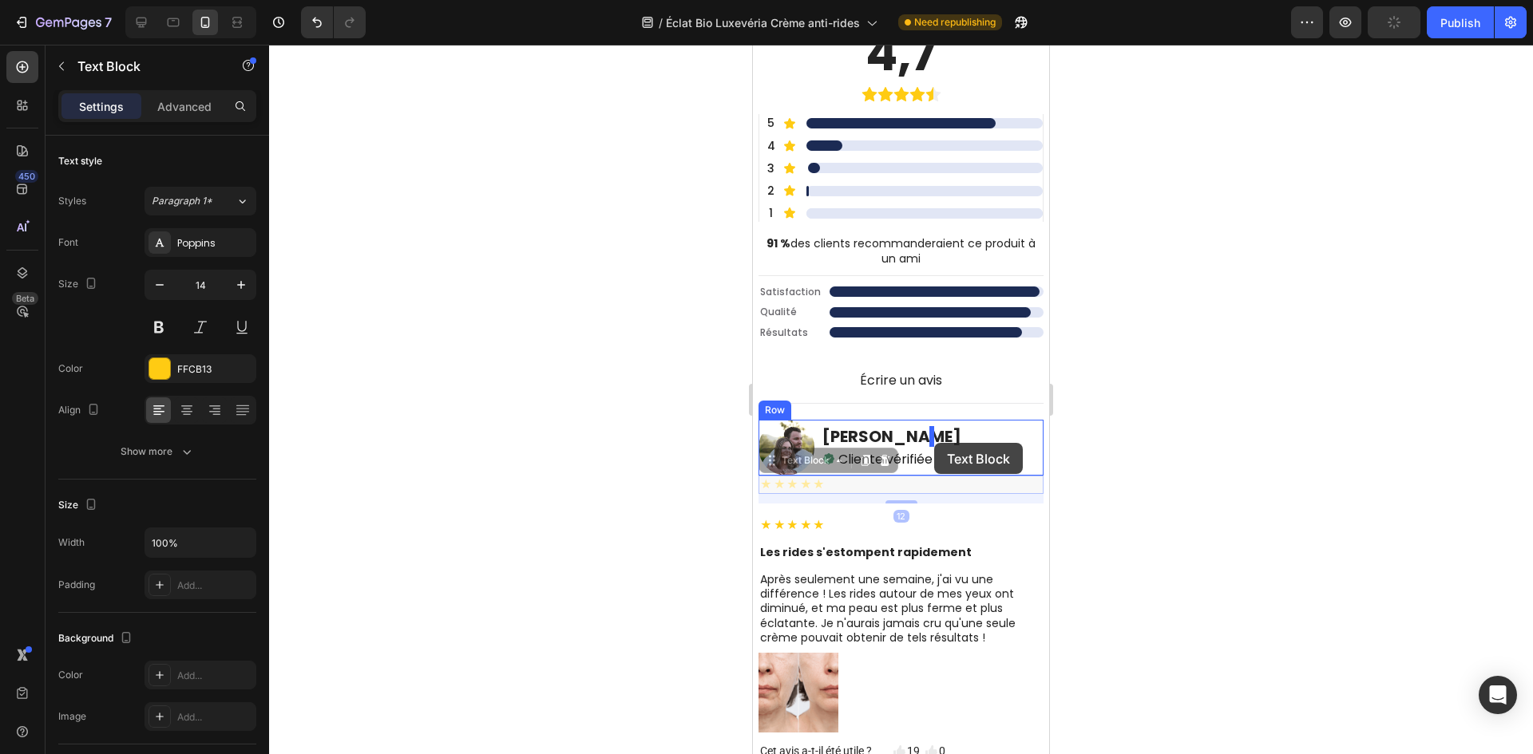
drag, startPoint x: 769, startPoint y: 462, endPoint x: 934, endPoint y: 443, distance: 165.5
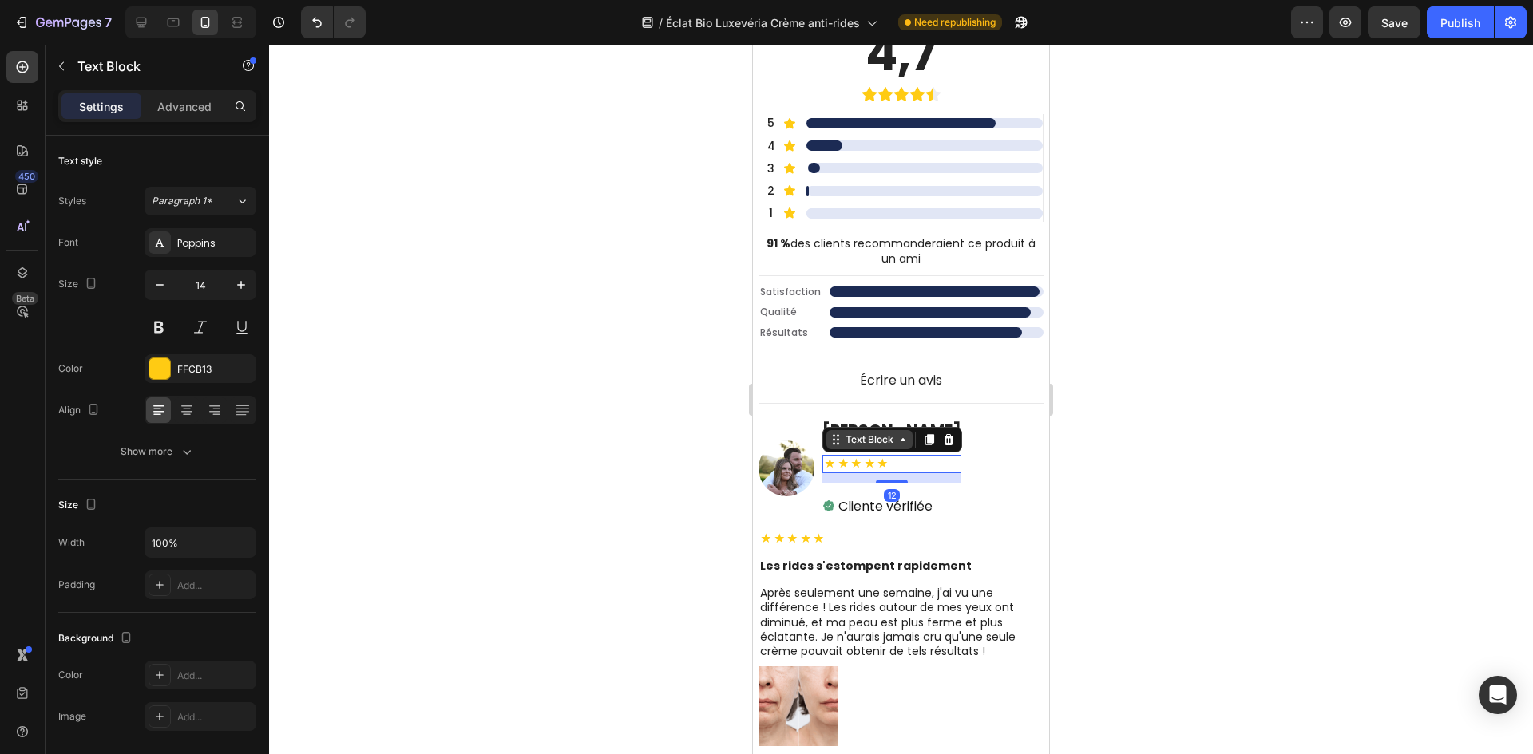
click at [869, 441] on div "Text Block" at bounding box center [869, 440] width 54 height 14
click at [862, 415] on div "Row 2 cols" at bounding box center [856, 412] width 55 height 10
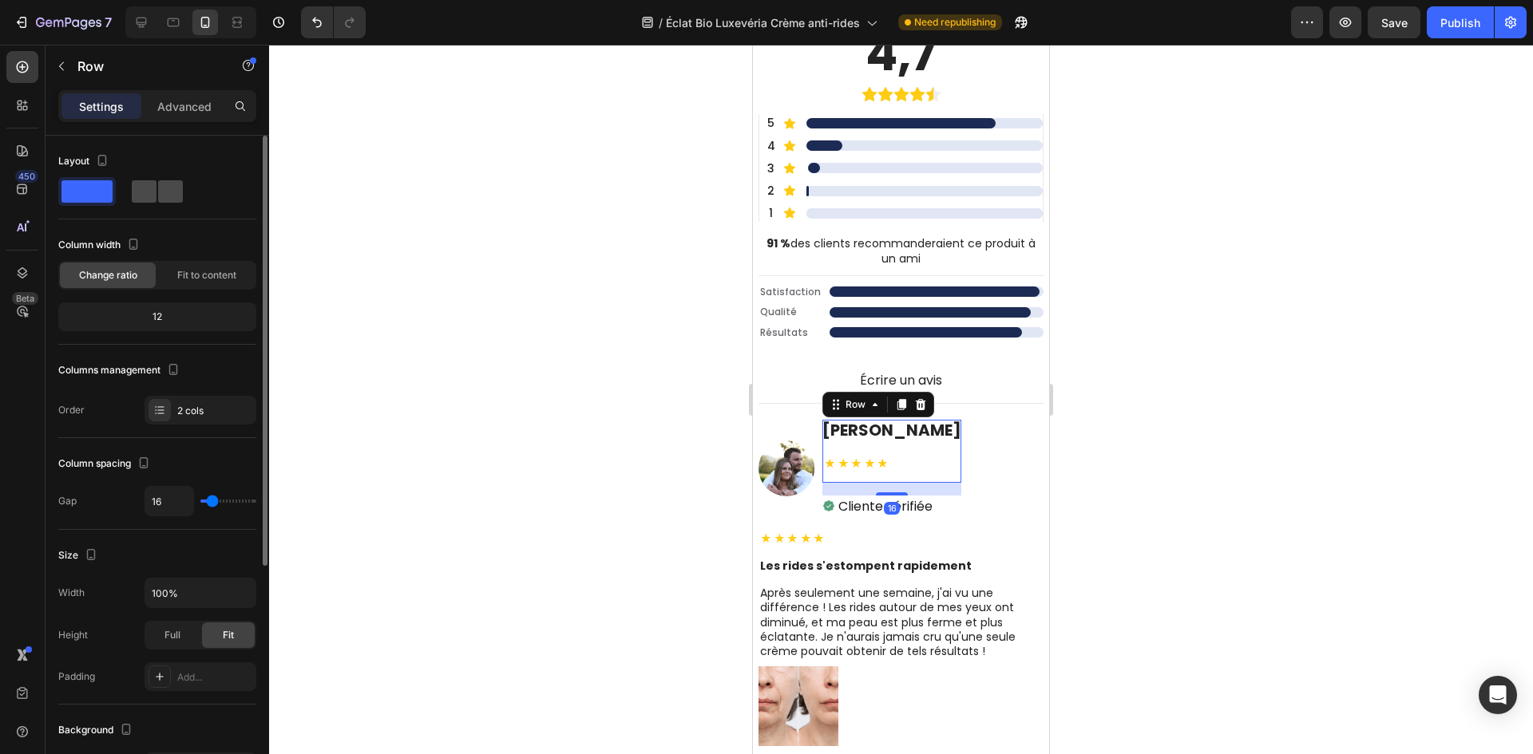
click at [168, 177] on div at bounding box center [157, 191] width 57 height 29
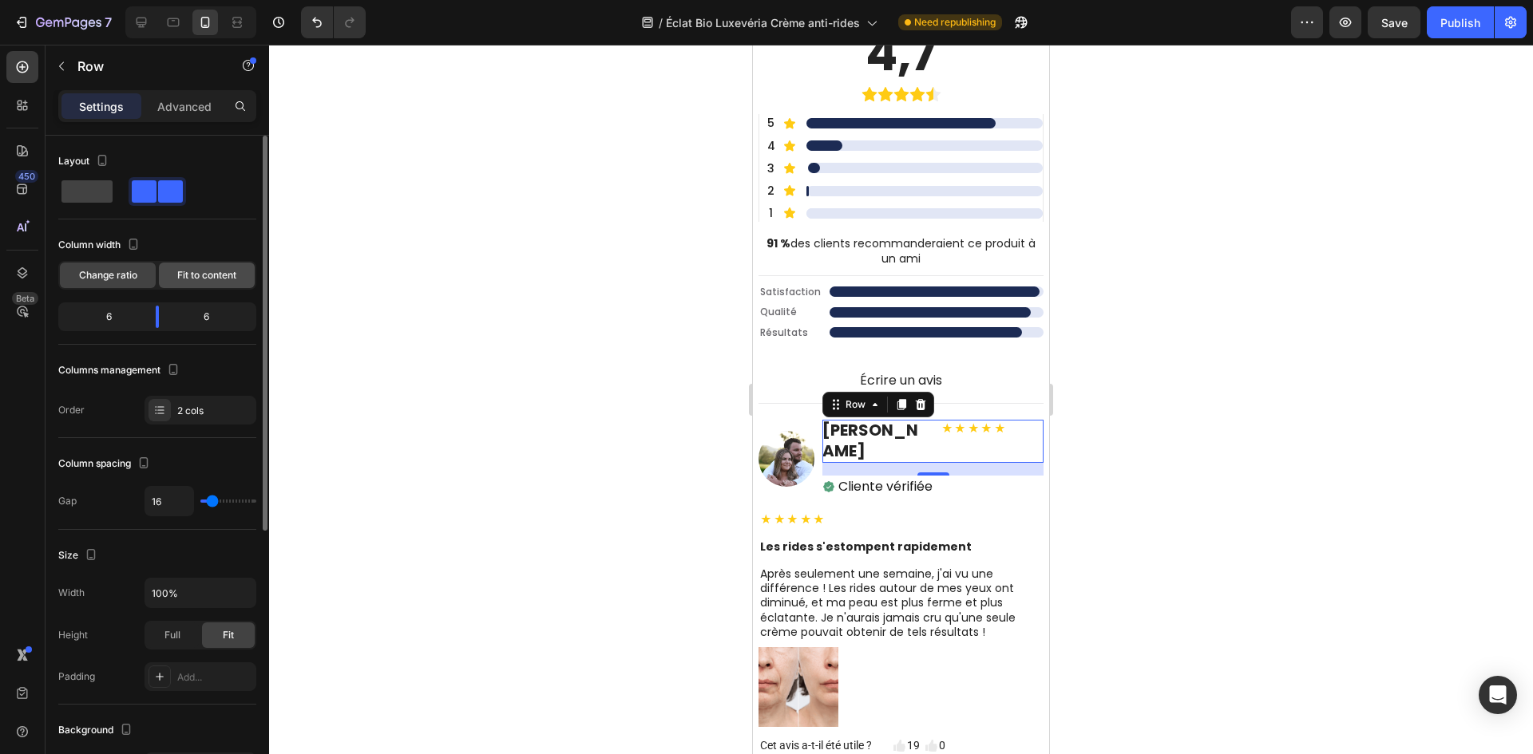
click at [230, 273] on span "Fit to content" at bounding box center [206, 275] width 59 height 14
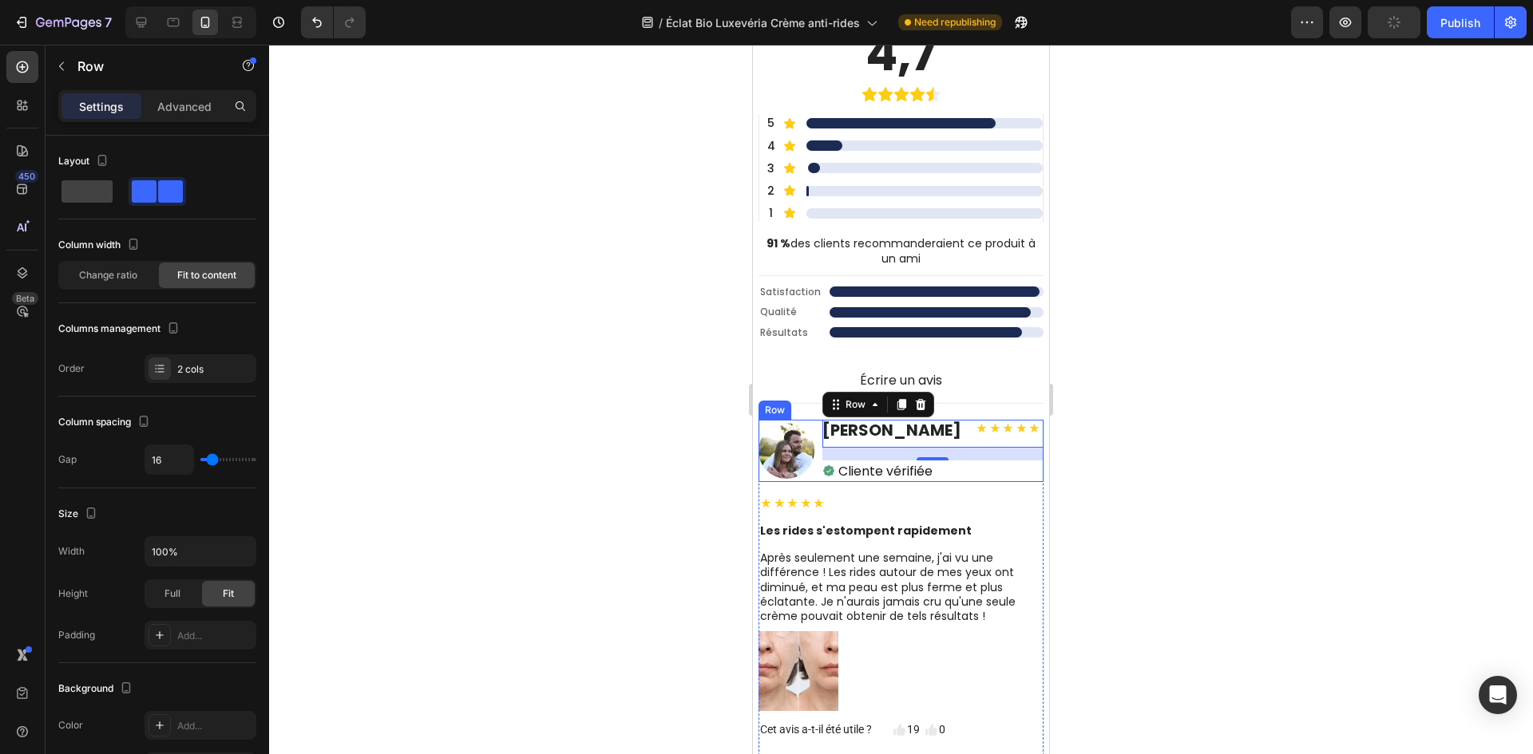
click at [1010, 443] on div "Image Marie Dubois Heading ★★★★★ Text Block Row 16 Icon Cliente vérifiée Text B…" at bounding box center [900, 450] width 285 height 61
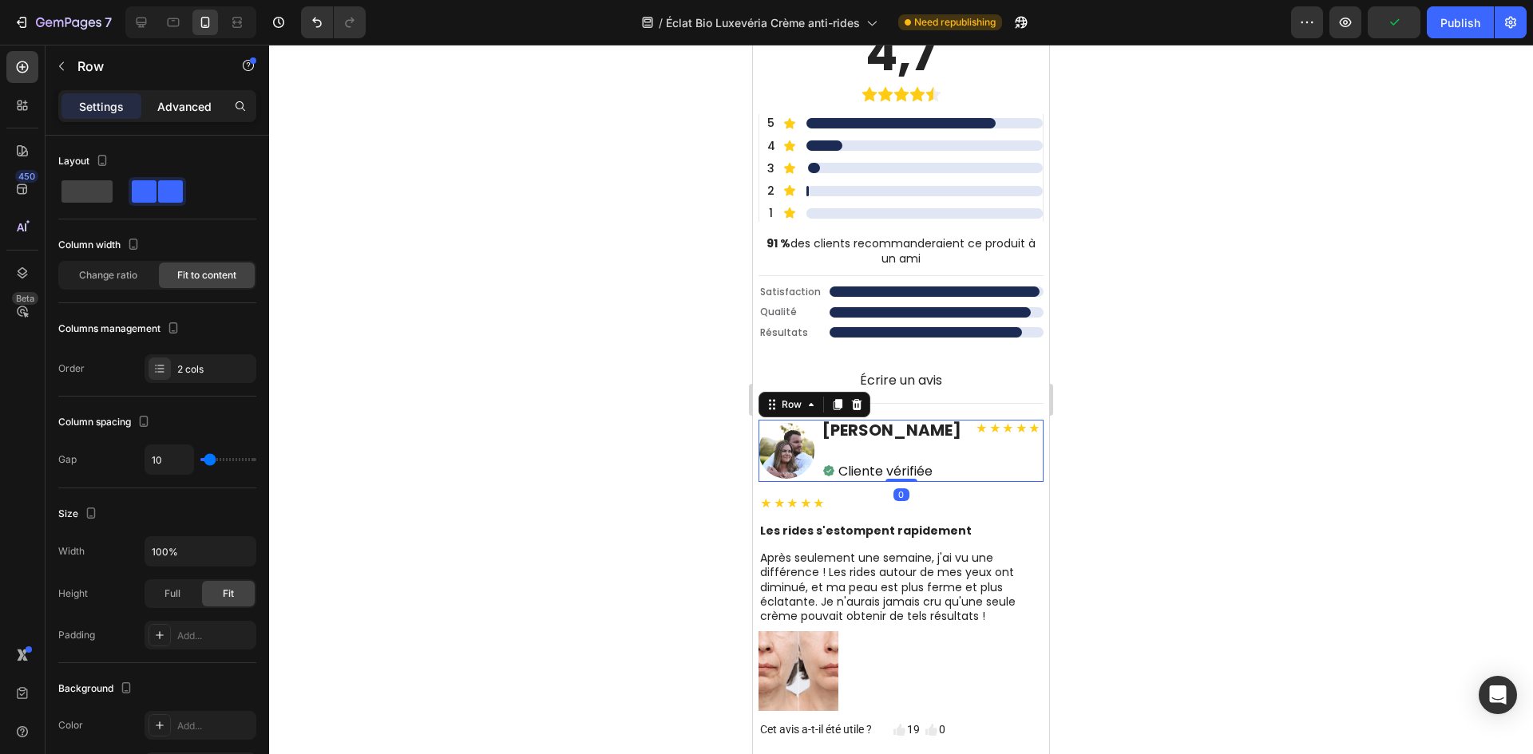
click at [192, 113] on p "Advanced" at bounding box center [184, 106] width 54 height 17
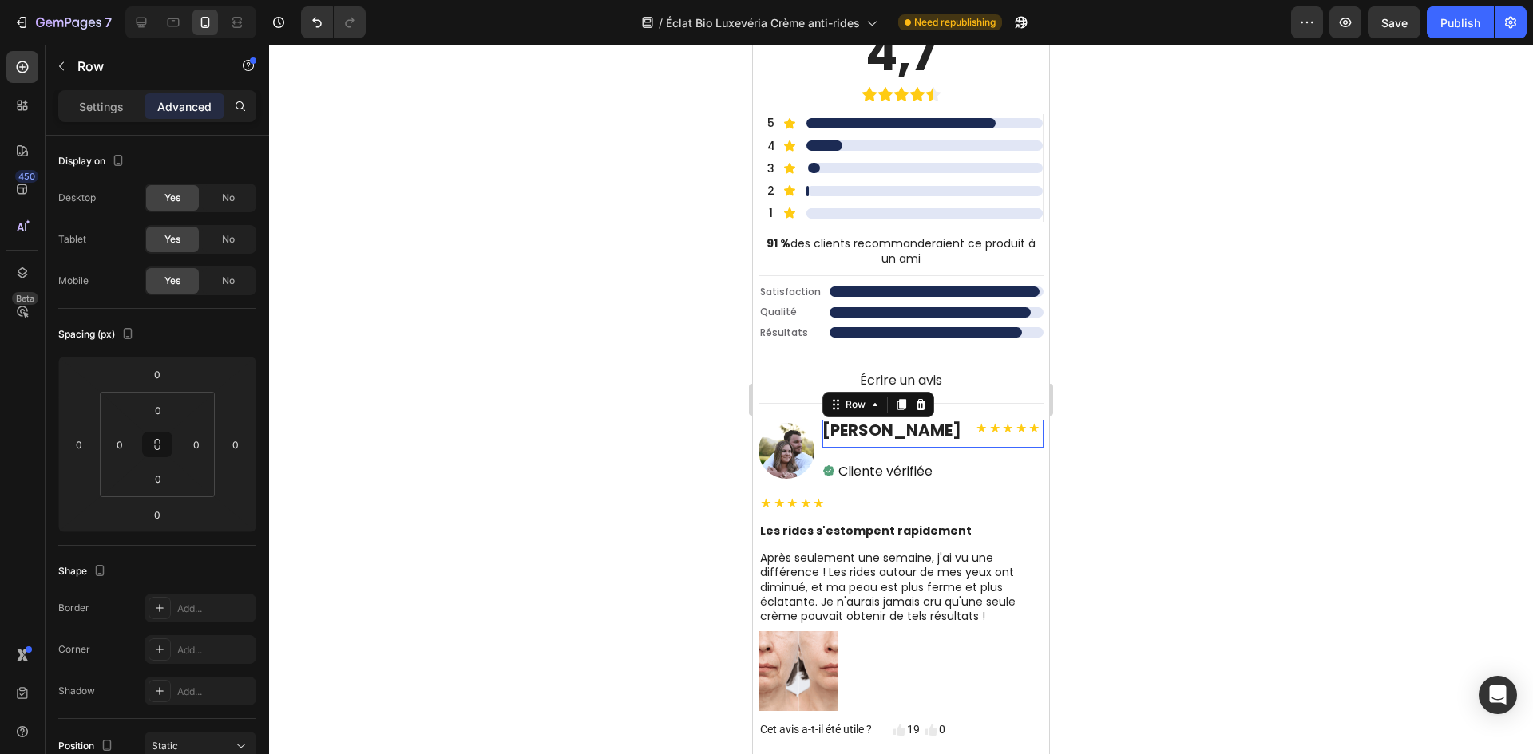
click at [933, 435] on div "Marie Dubois Heading ★★★★★ Text Block Row 0" at bounding box center [932, 433] width 221 height 27
click at [101, 109] on p "Settings" at bounding box center [101, 106] width 45 height 17
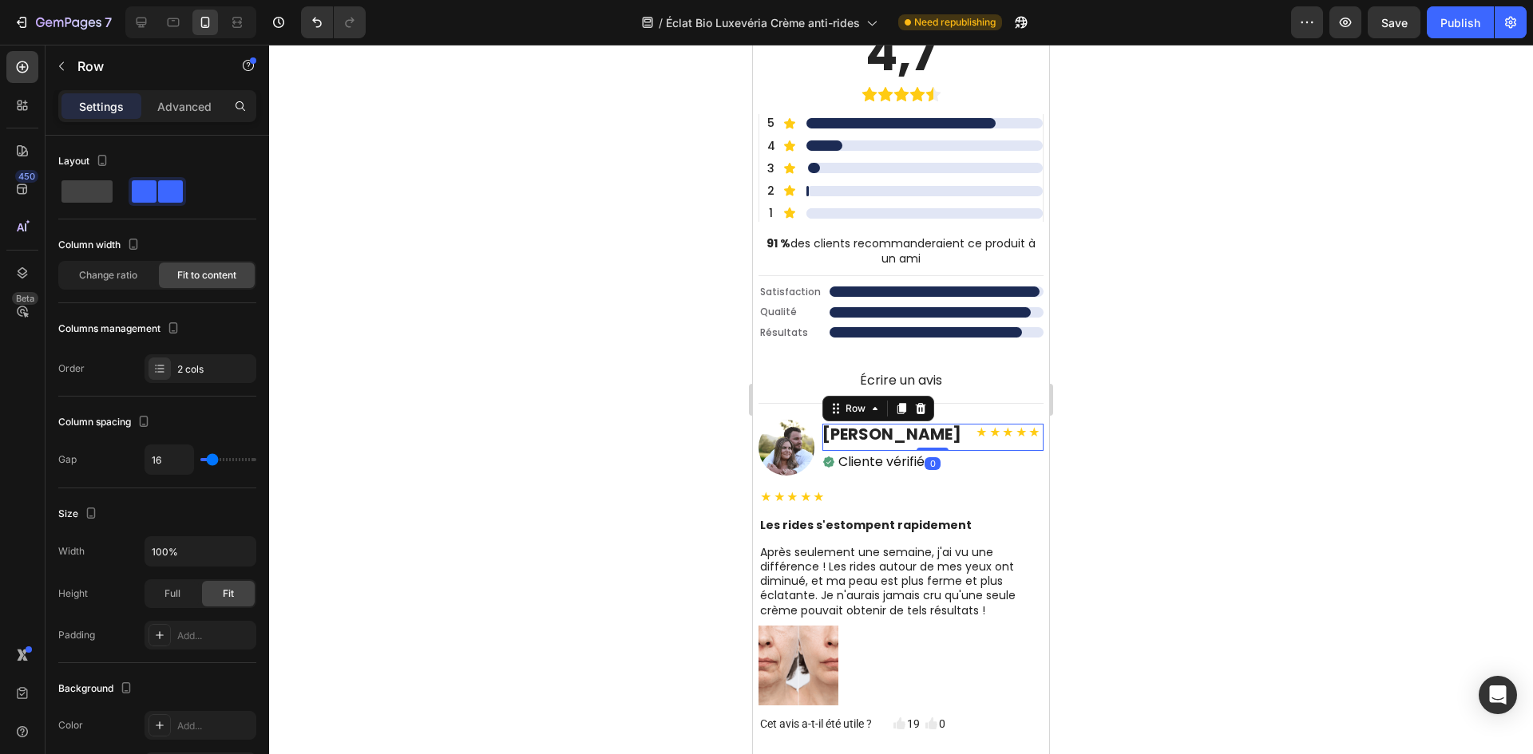
drag, startPoint x: 907, startPoint y: 457, endPoint x: 894, endPoint y: 420, distance: 38.9
click at [910, 393] on div "Des Milliers d'Utilisateurs Luxevéria Satisfaits Heading Découvrez les avis de …" at bounding box center [900, 749] width 285 height 1709
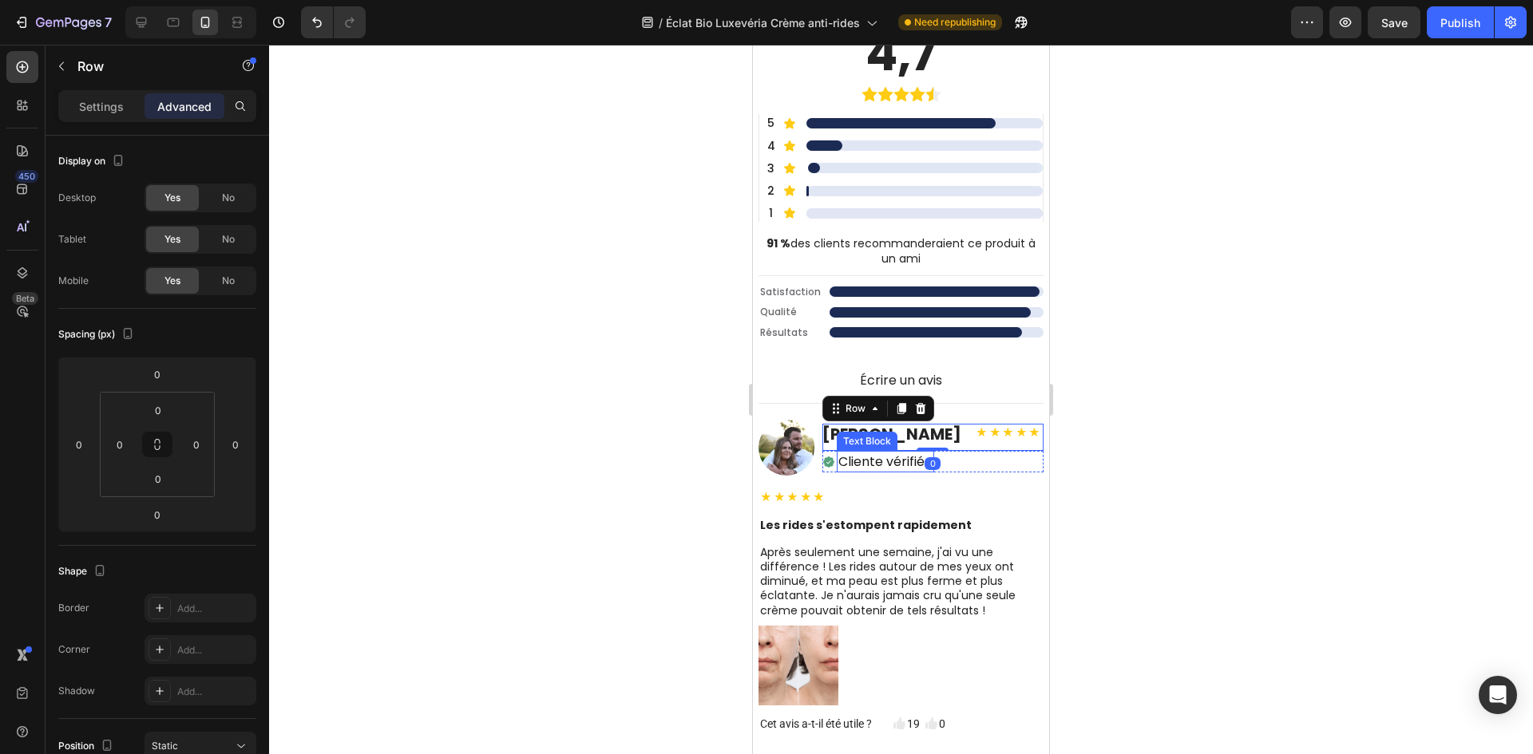
drag, startPoint x: 863, startPoint y: 461, endPoint x: 896, endPoint y: 442, distance: 37.5
click at [864, 459] on p "Cliente vérifiée" at bounding box center [885, 462] width 94 height 18
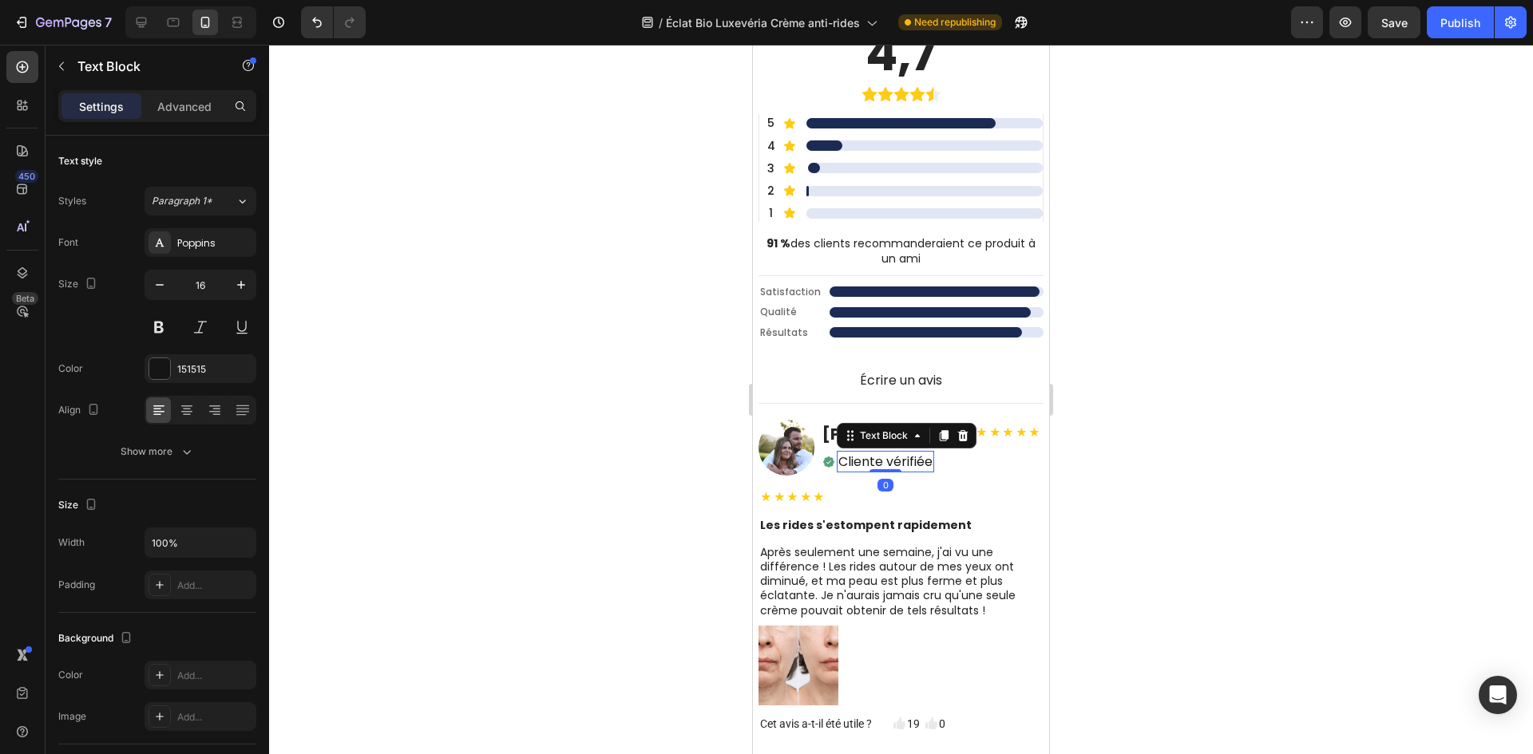
drag, startPoint x: 1060, startPoint y: 427, endPoint x: 294, endPoint y: 382, distance: 767.6
click at [1060, 427] on div at bounding box center [901, 400] width 1264 height 710
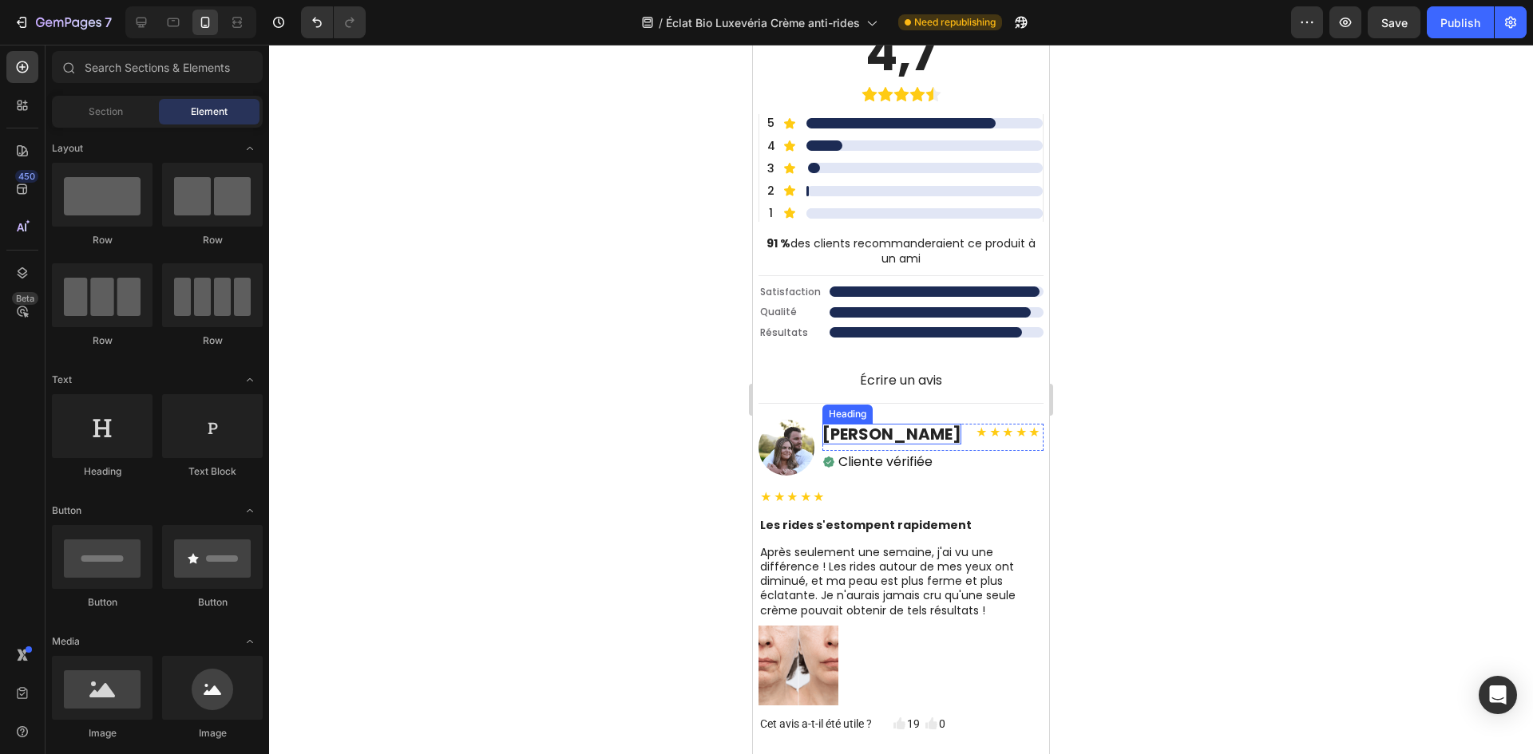
click at [884, 432] on h2 "Marie Dubois" at bounding box center [891, 434] width 139 height 21
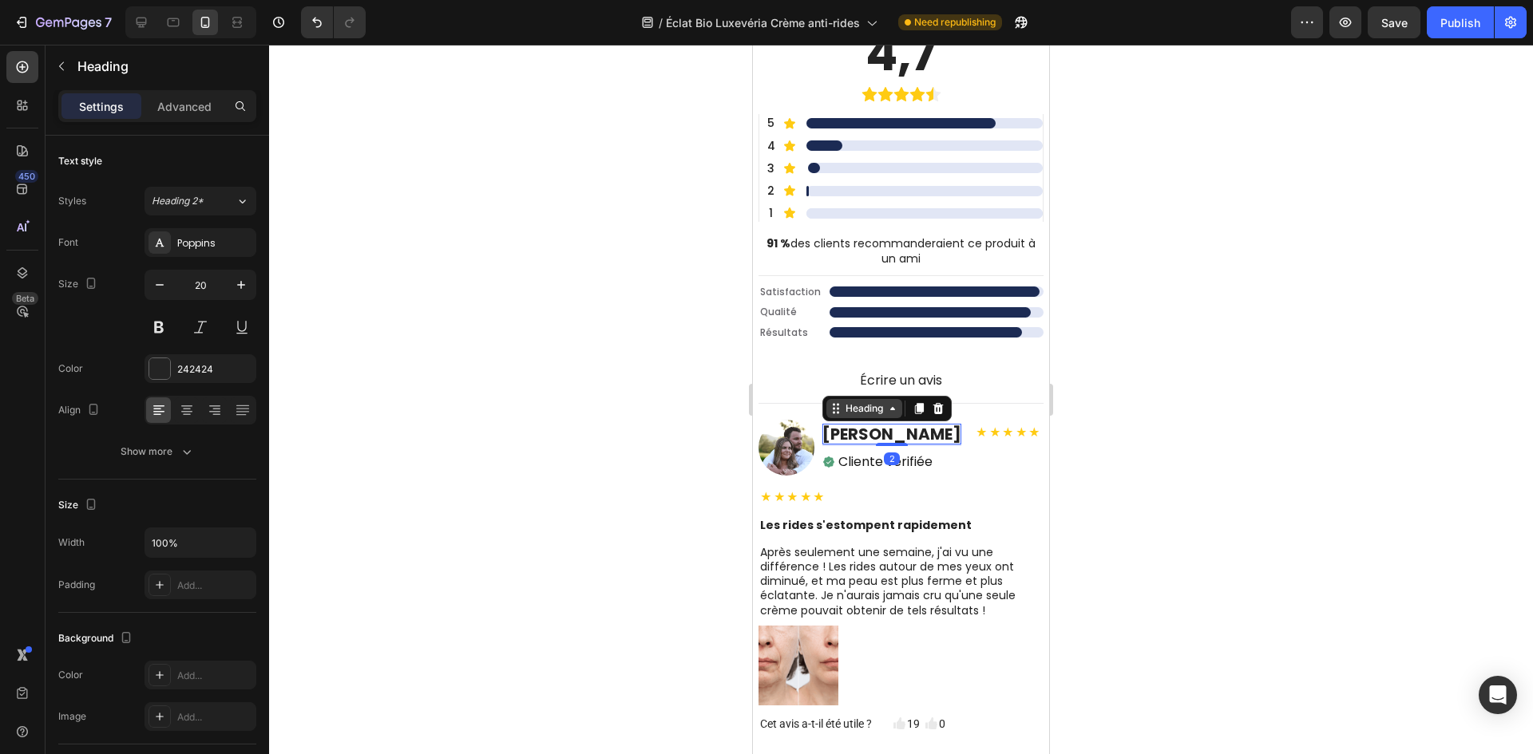
click at [876, 410] on div "Heading" at bounding box center [864, 409] width 44 height 14
drag, startPoint x: 877, startPoint y: 444, endPoint x: 940, endPoint y: 426, distance: 64.7
click at [924, 424] on div "Marie Dubois Heading Row 2 cols Row 2 cols Row 2 cols 0" at bounding box center [891, 434] width 139 height 21
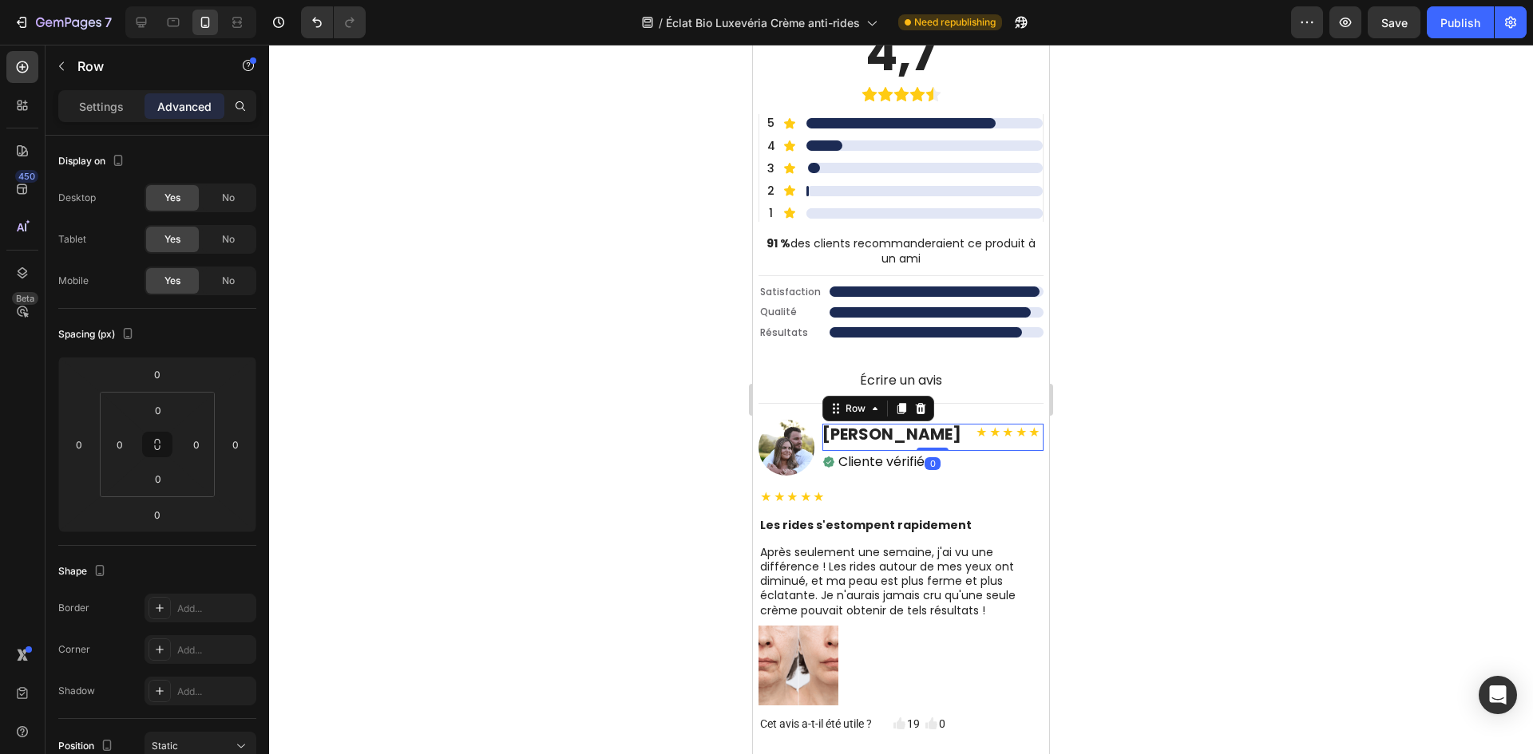
click at [937, 442] on div "Marie Dubois Heading ★★★★★ Text Block Row 0" at bounding box center [932, 437] width 221 height 27
click at [936, 431] on div "Marie Dubois Heading ★★★★★ Text Block Row 0" at bounding box center [932, 437] width 221 height 27
click at [920, 433] on h2 "Marie Dubois" at bounding box center [891, 434] width 139 height 21
click at [859, 406] on div "Heading" at bounding box center [864, 409] width 44 height 14
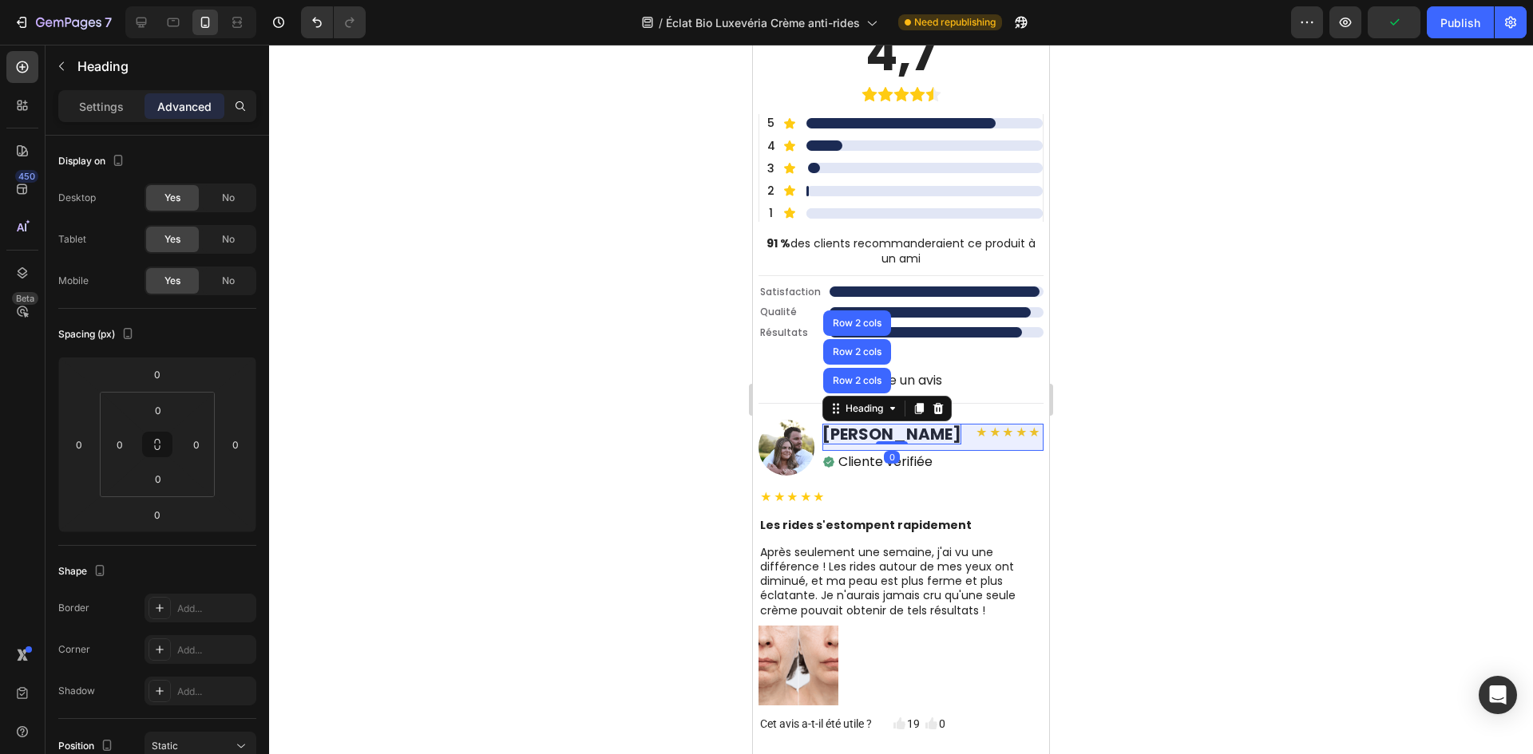
click at [860, 382] on div "Row 2 cols" at bounding box center [856, 381] width 55 height 10
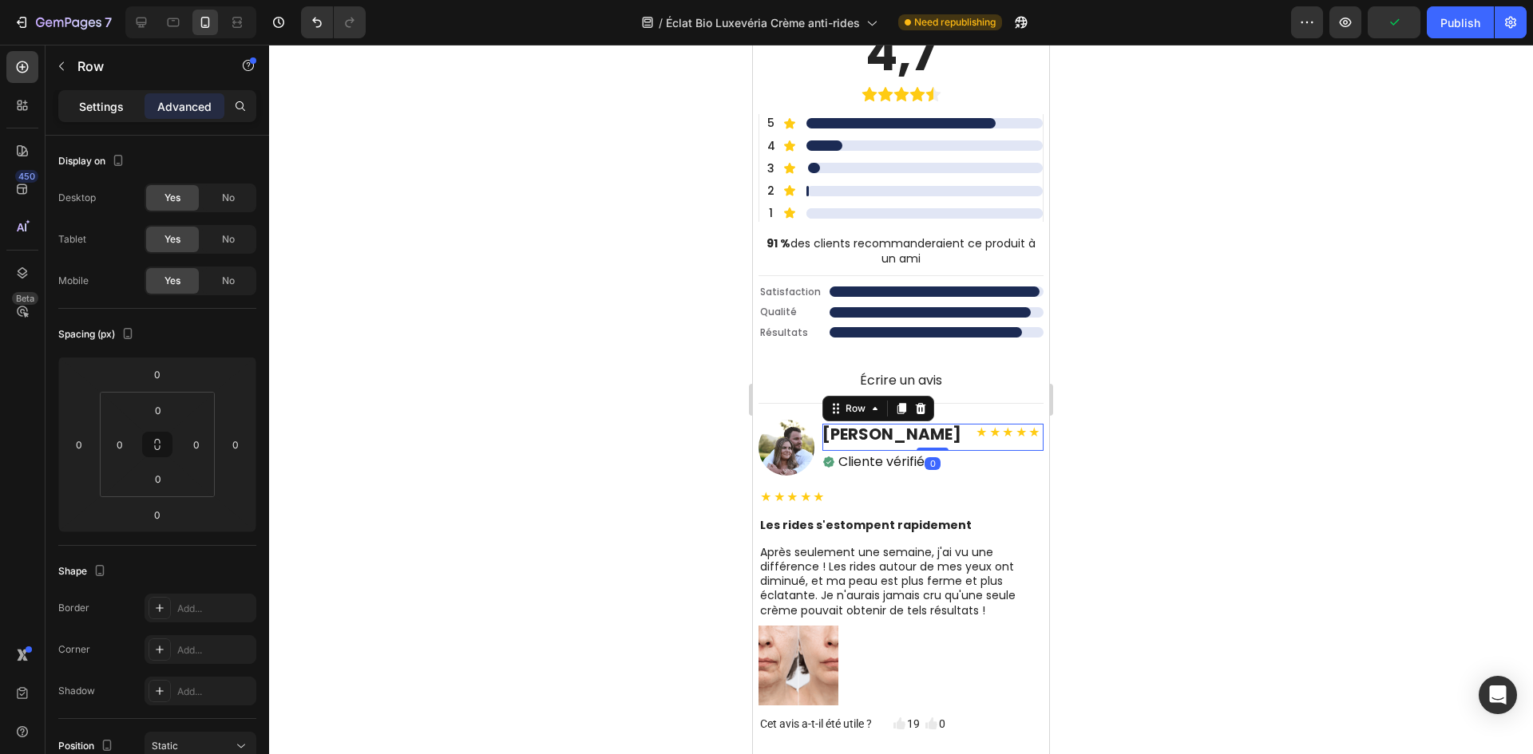
click at [108, 111] on p "Settings" at bounding box center [101, 106] width 45 height 17
click at [892, 438] on h2 "Marie Dubois" at bounding box center [891, 434] width 139 height 21
click at [106, 109] on p "Settings" at bounding box center [101, 106] width 45 height 17
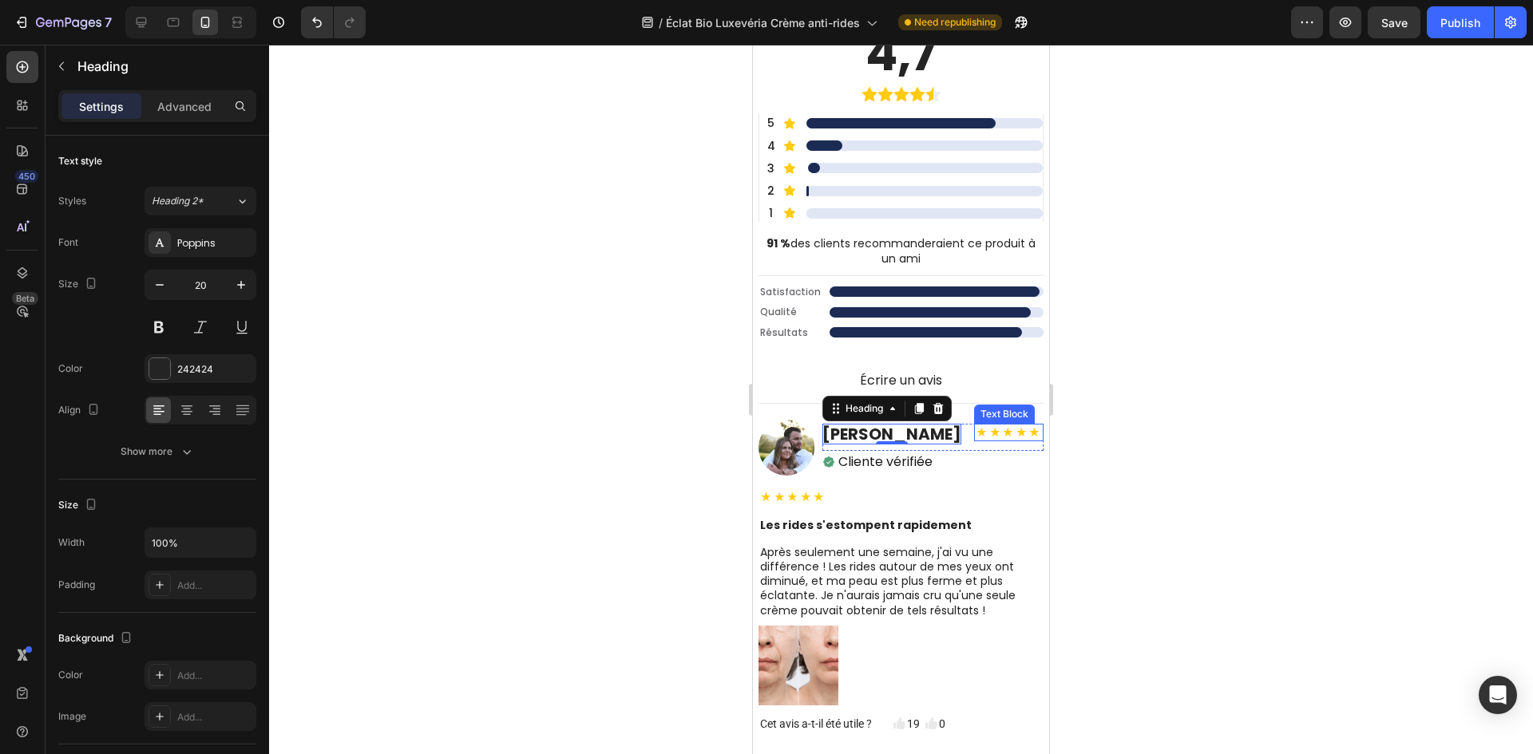
click at [976, 433] on strong "★★★★★" at bounding box center [1008, 433] width 66 height 16
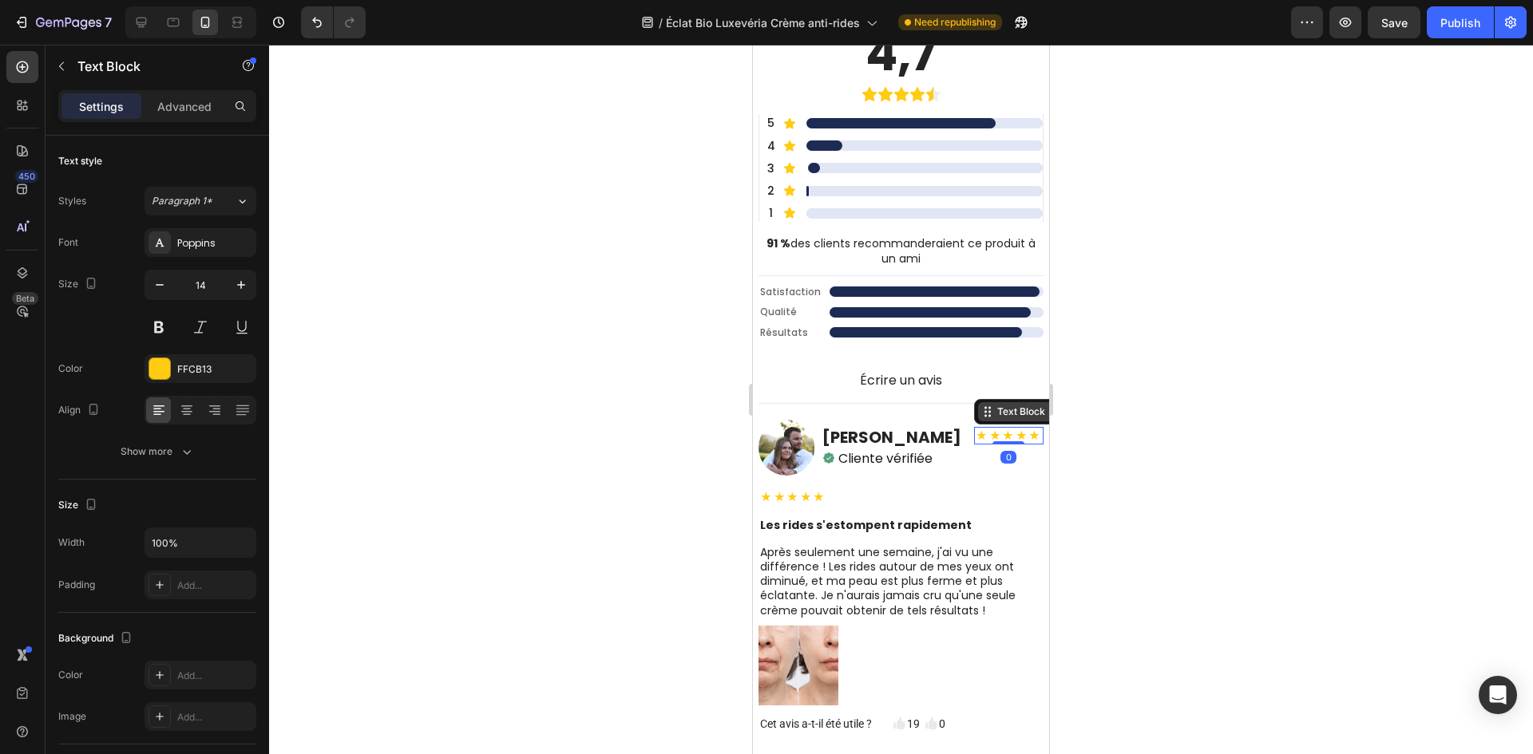
drag, startPoint x: 980, startPoint y: 450, endPoint x: 983, endPoint y: 408, distance: 42.4
click at [983, 427] on div "★★★★★ Text Block 0" at bounding box center [1008, 436] width 69 height 18
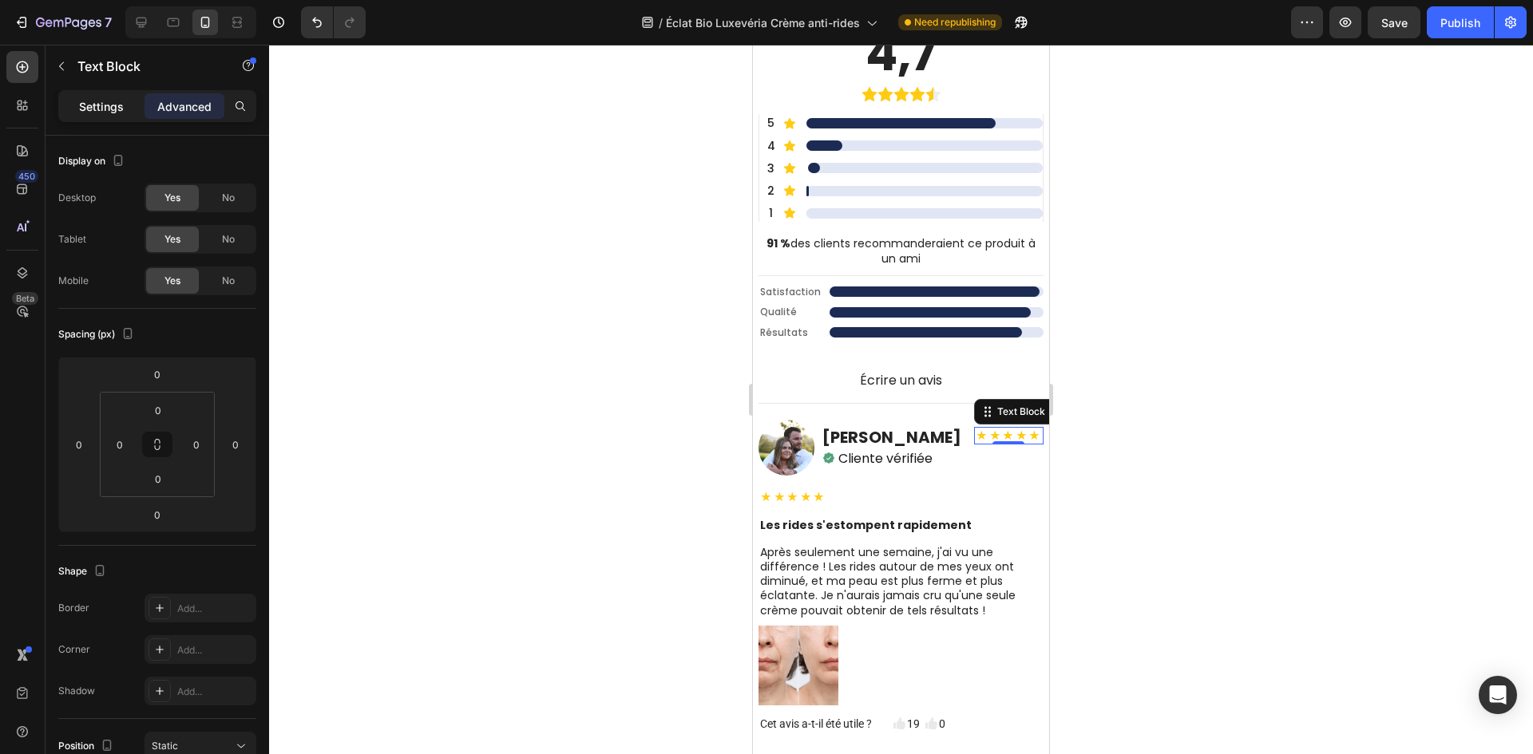
click at [109, 106] on p "Settings" at bounding box center [101, 106] width 45 height 17
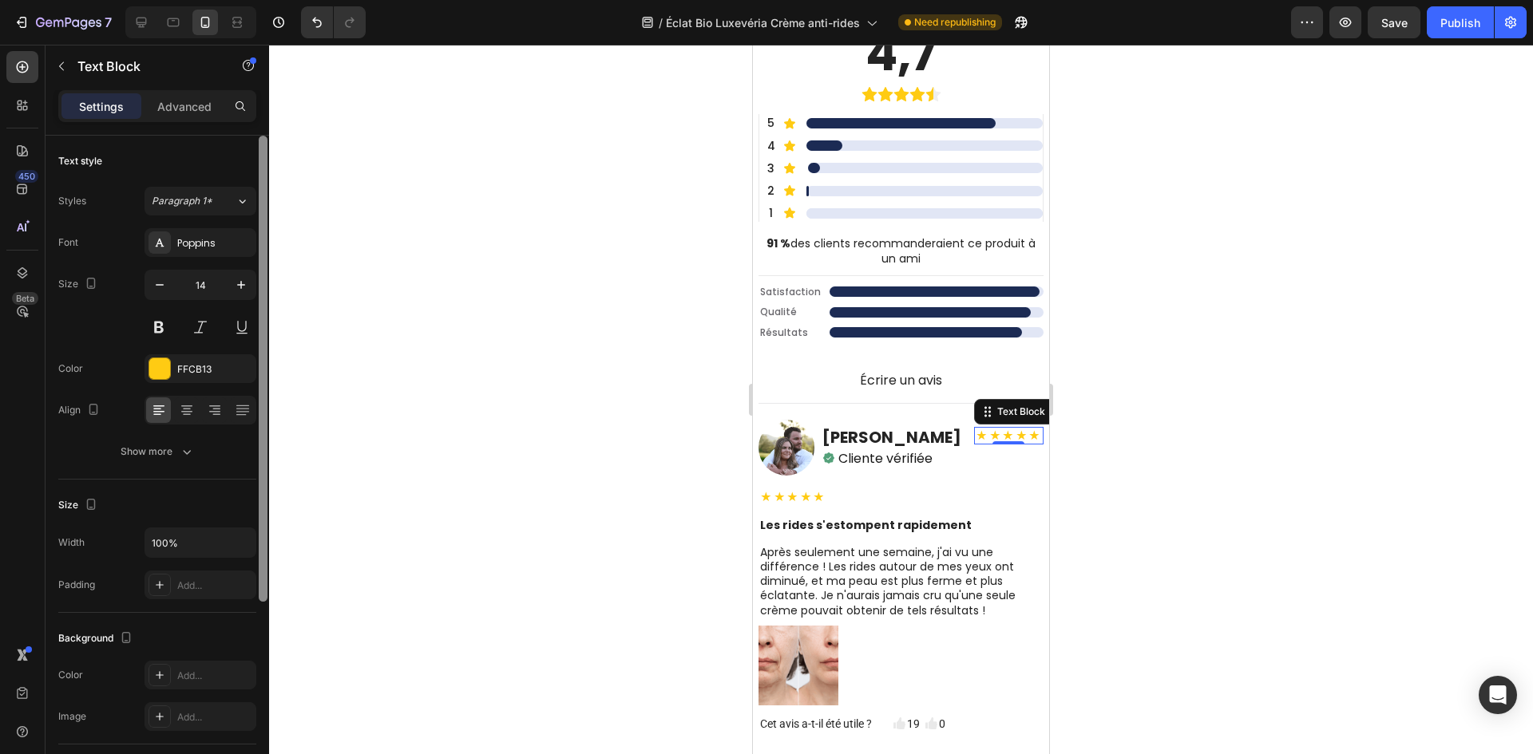
scroll to position [282, 0]
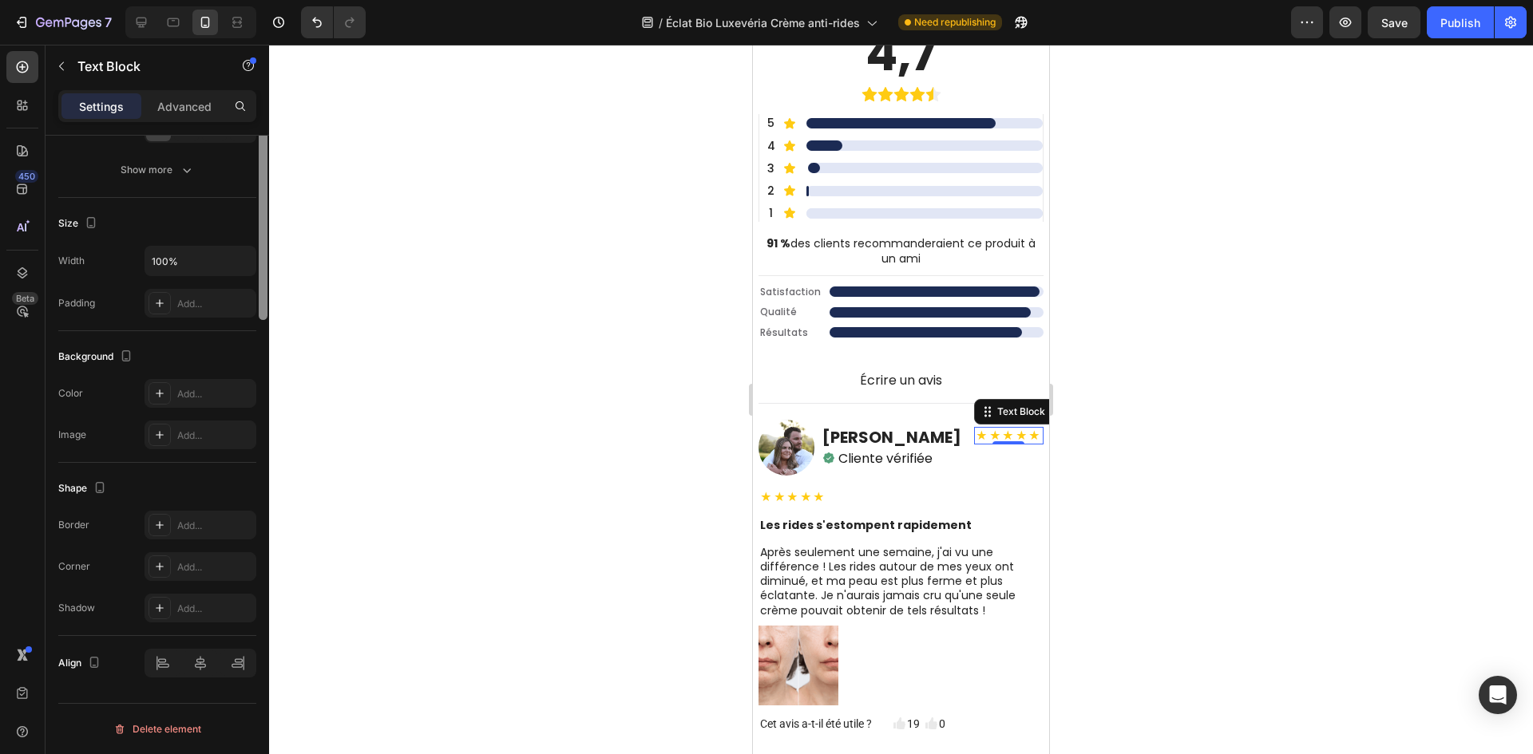
click at [259, 278] on div at bounding box center [263, 186] width 12 height 664
click at [245, 280] on div "Width 100% Padding Add..." at bounding box center [157, 282] width 198 height 72
click at [243, 281] on div "Width 100% Padding Add..." at bounding box center [157, 282] width 198 height 72
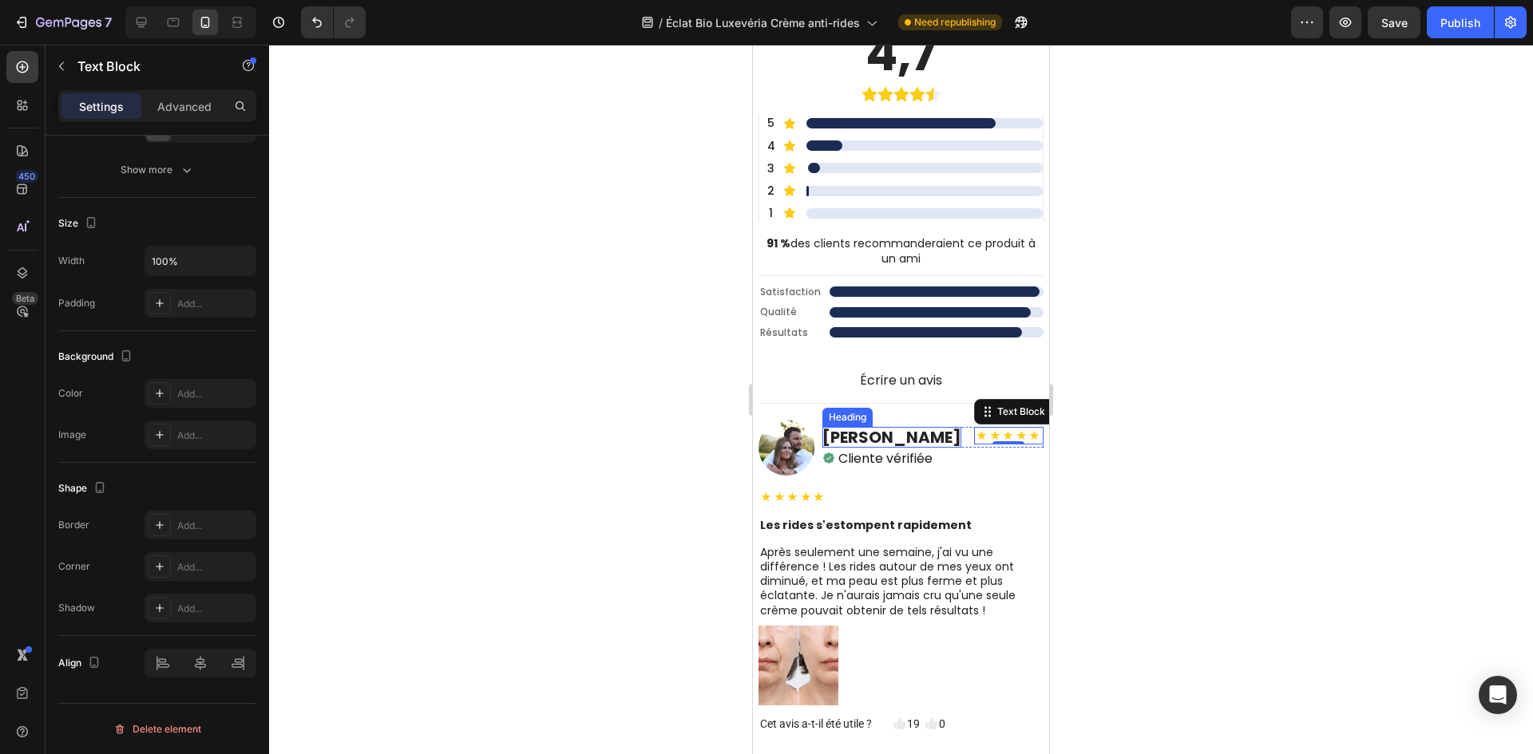
drag, startPoint x: 900, startPoint y: 429, endPoint x: 967, endPoint y: 436, distance: 66.6
click at [901, 429] on h2 "Marie Dubois" at bounding box center [891, 437] width 139 height 21
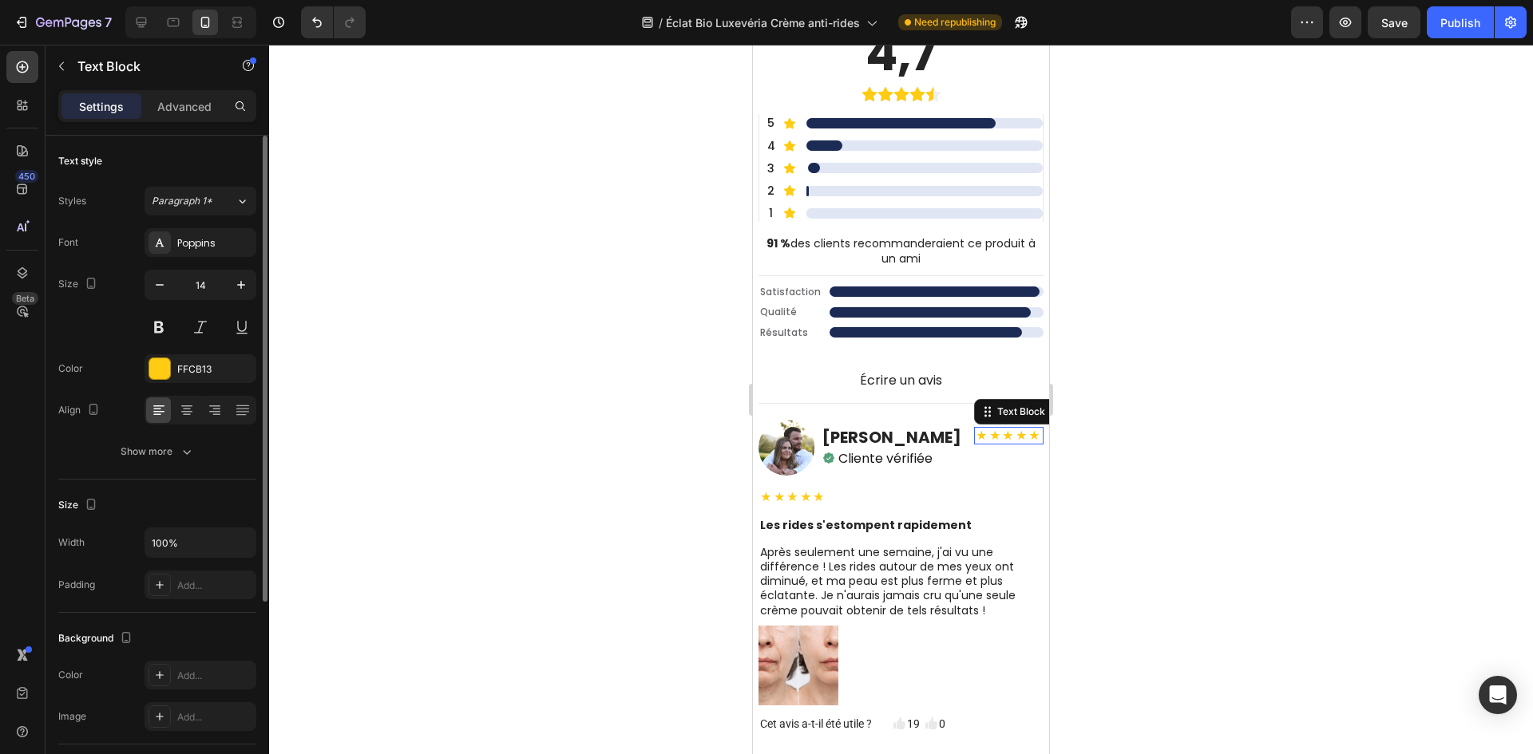
click at [975, 433] on strong "★★★★★" at bounding box center [1008, 436] width 66 height 16
click at [890, 443] on h2 "Marie Dubois" at bounding box center [891, 437] width 139 height 21
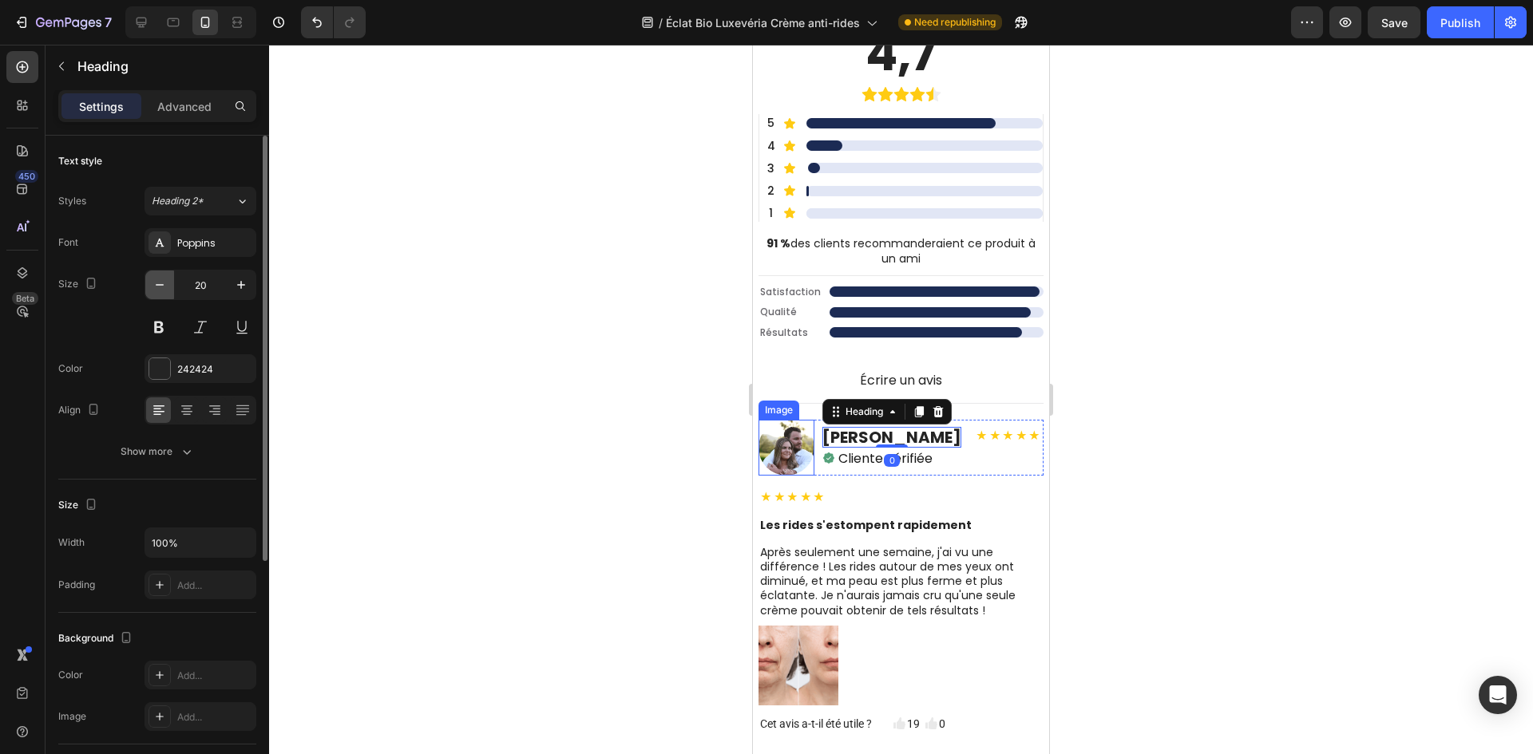
click at [161, 279] on icon "button" at bounding box center [160, 285] width 16 height 16
type input "19"
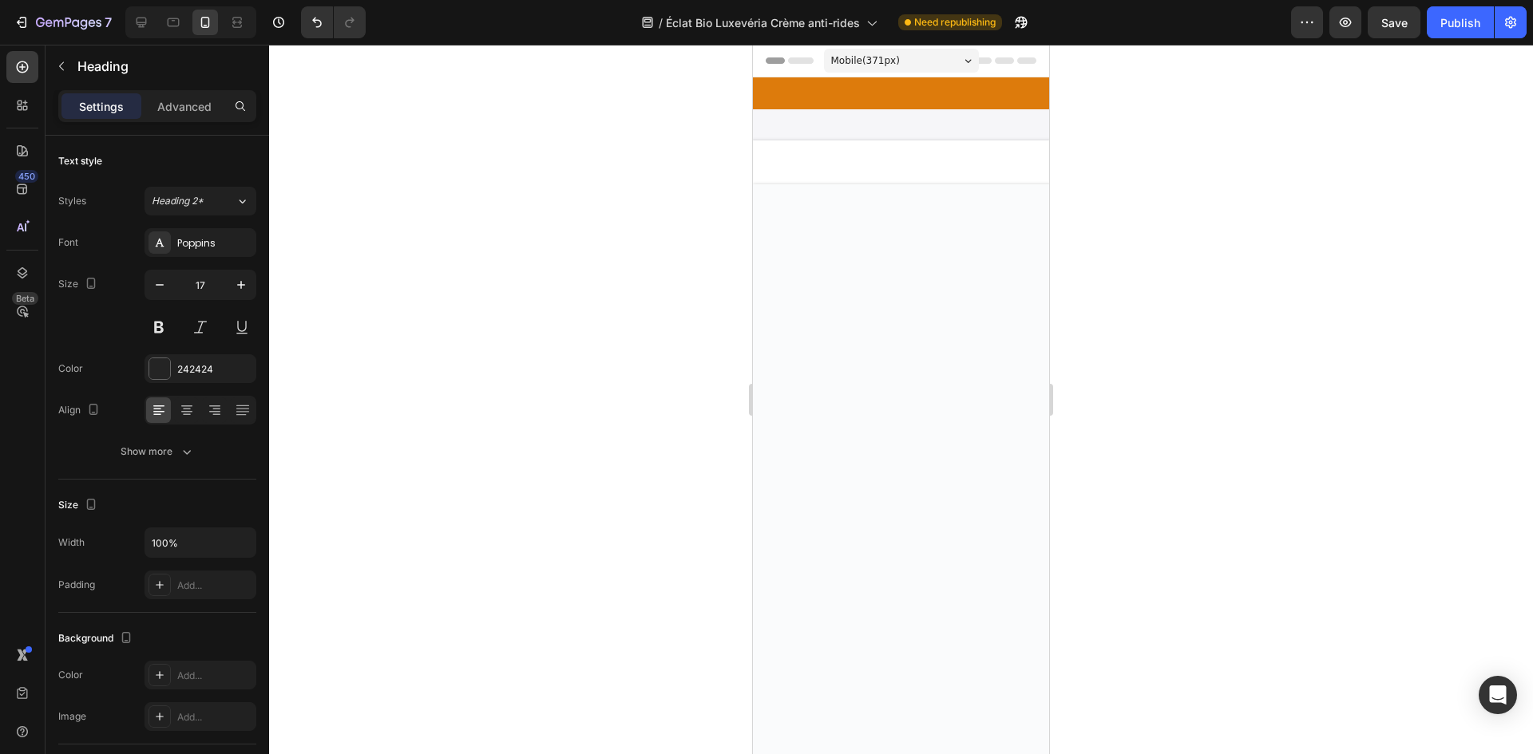
scroll to position [5904, 0]
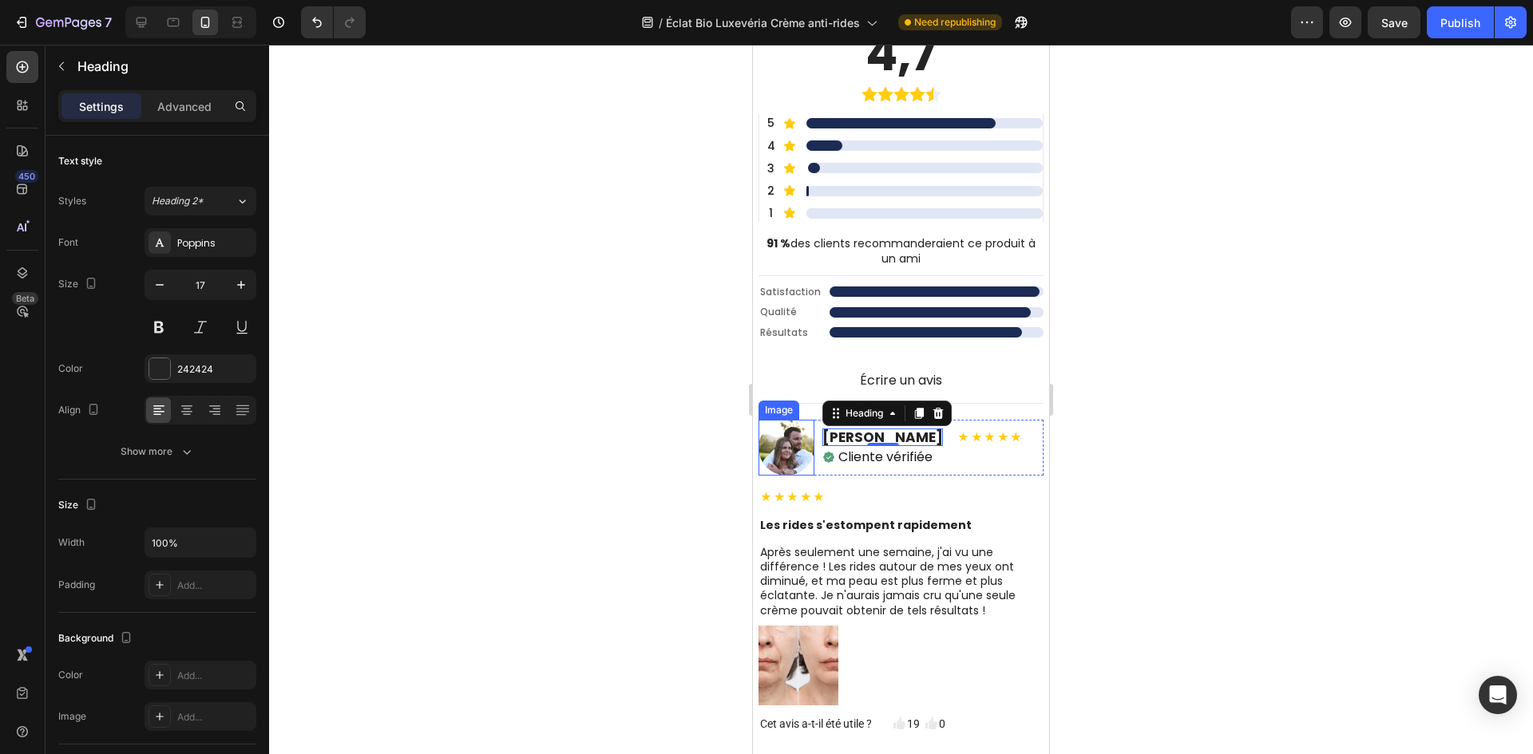
click at [162, 279] on icon "button" at bounding box center [160, 285] width 16 height 16
type input "16"
click at [859, 449] on p "Cliente vérifiée" at bounding box center [885, 457] width 94 height 18
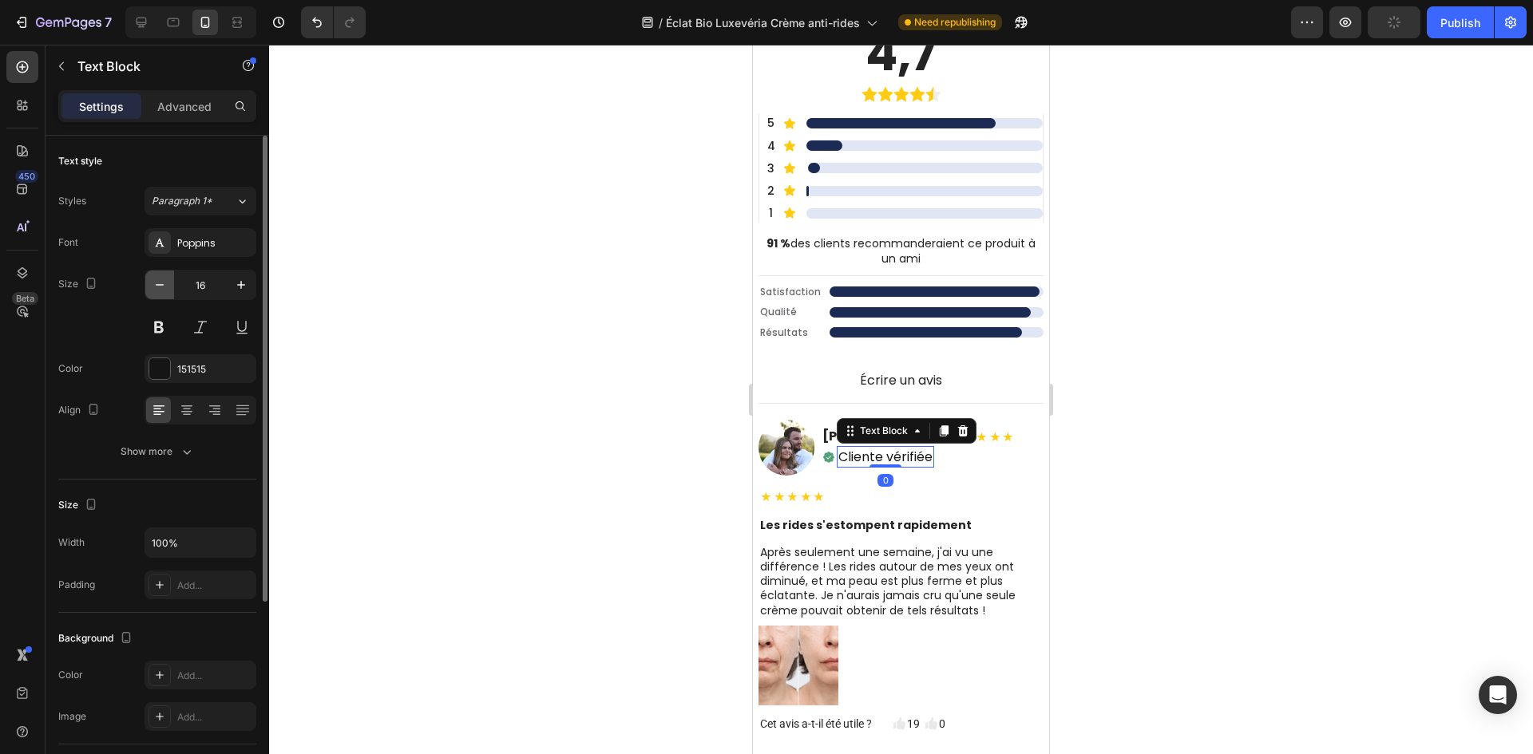
click at [164, 279] on icon "button" at bounding box center [160, 285] width 16 height 16
click at [166, 279] on icon "button" at bounding box center [160, 285] width 16 height 16
click at [169, 279] on button "button" at bounding box center [159, 285] width 29 height 29
click at [166, 291] on icon "button" at bounding box center [160, 285] width 16 height 16
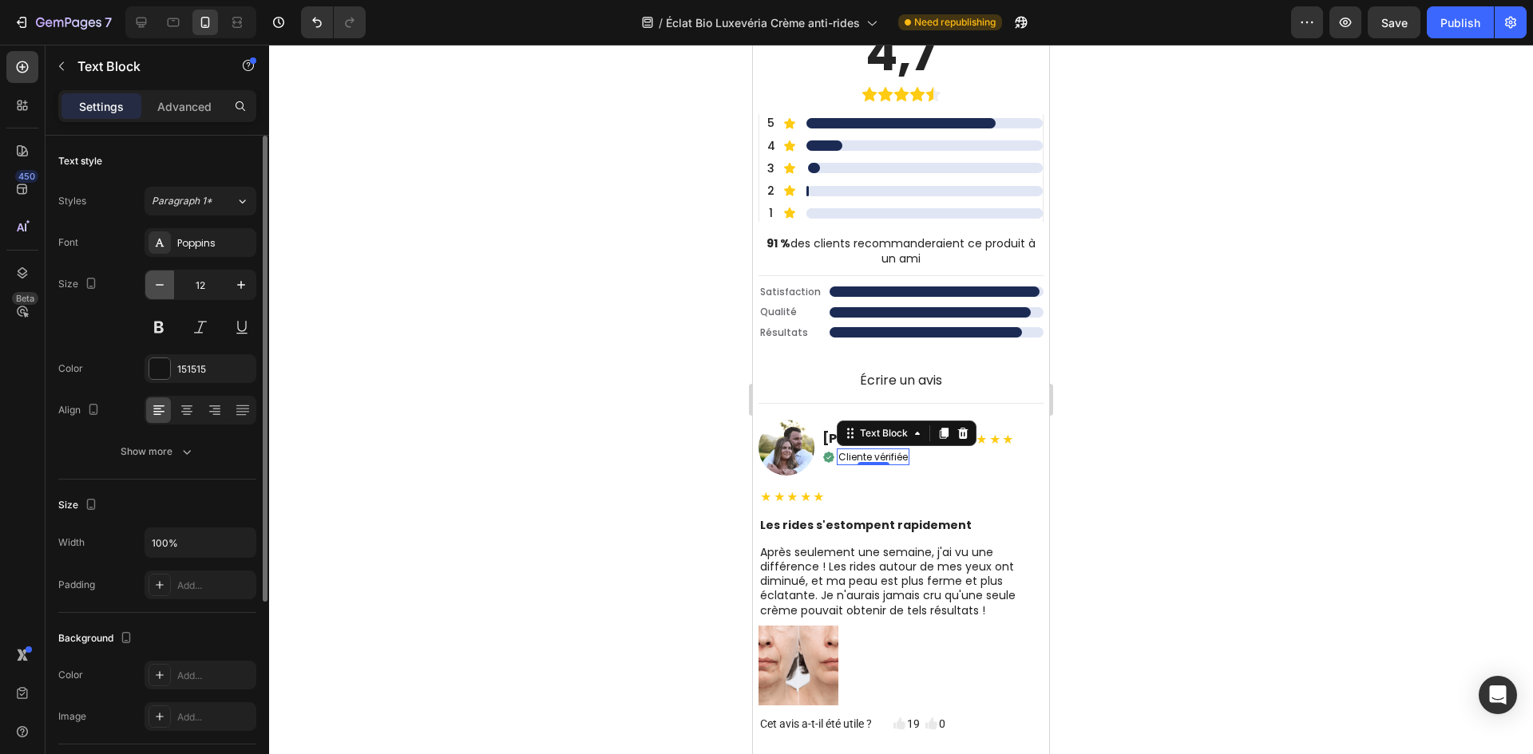
click at [166, 291] on icon "button" at bounding box center [160, 285] width 16 height 16
type input "11"
click at [485, 328] on div at bounding box center [901, 400] width 1264 height 710
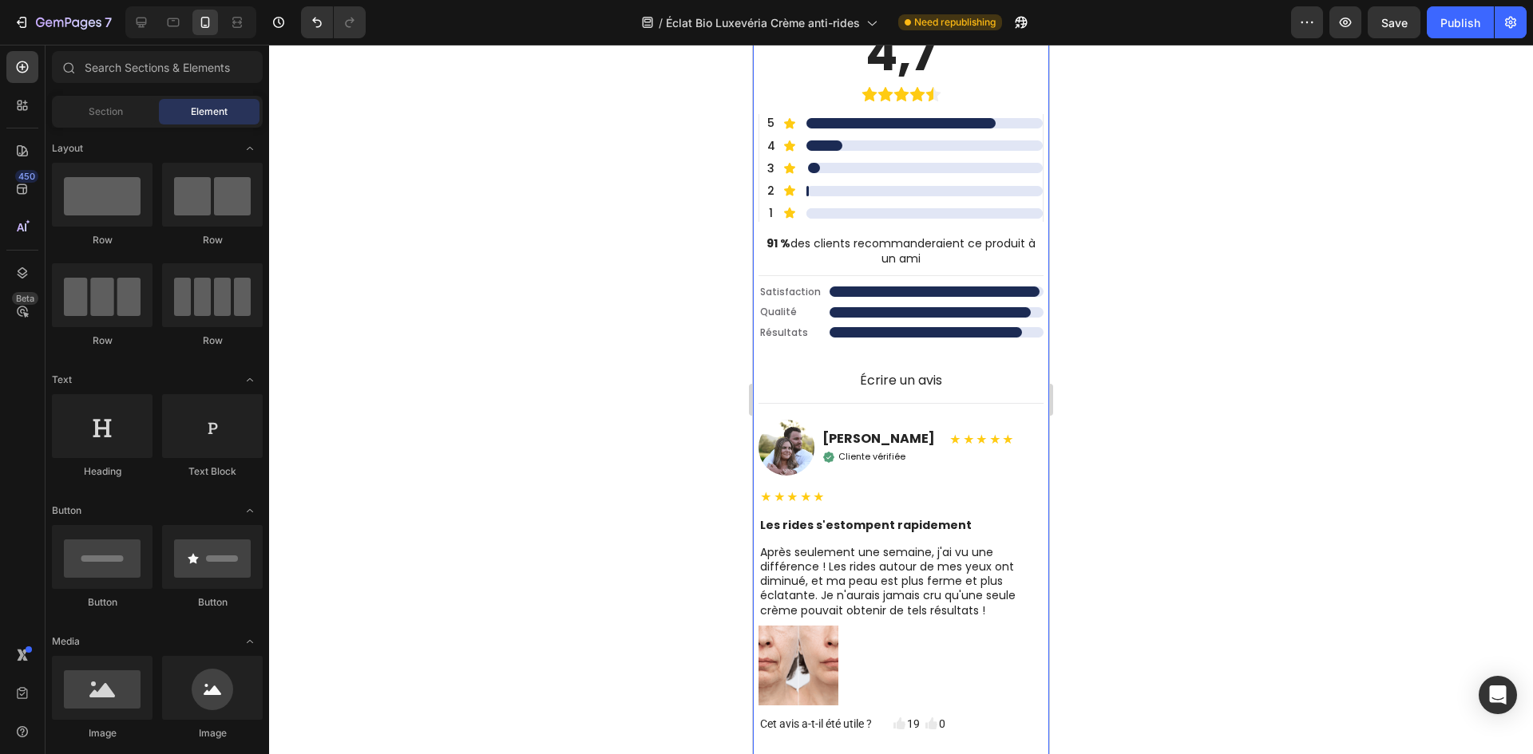
click at [896, 440] on h2 "Marie Dubois" at bounding box center [878, 439] width 113 height 17
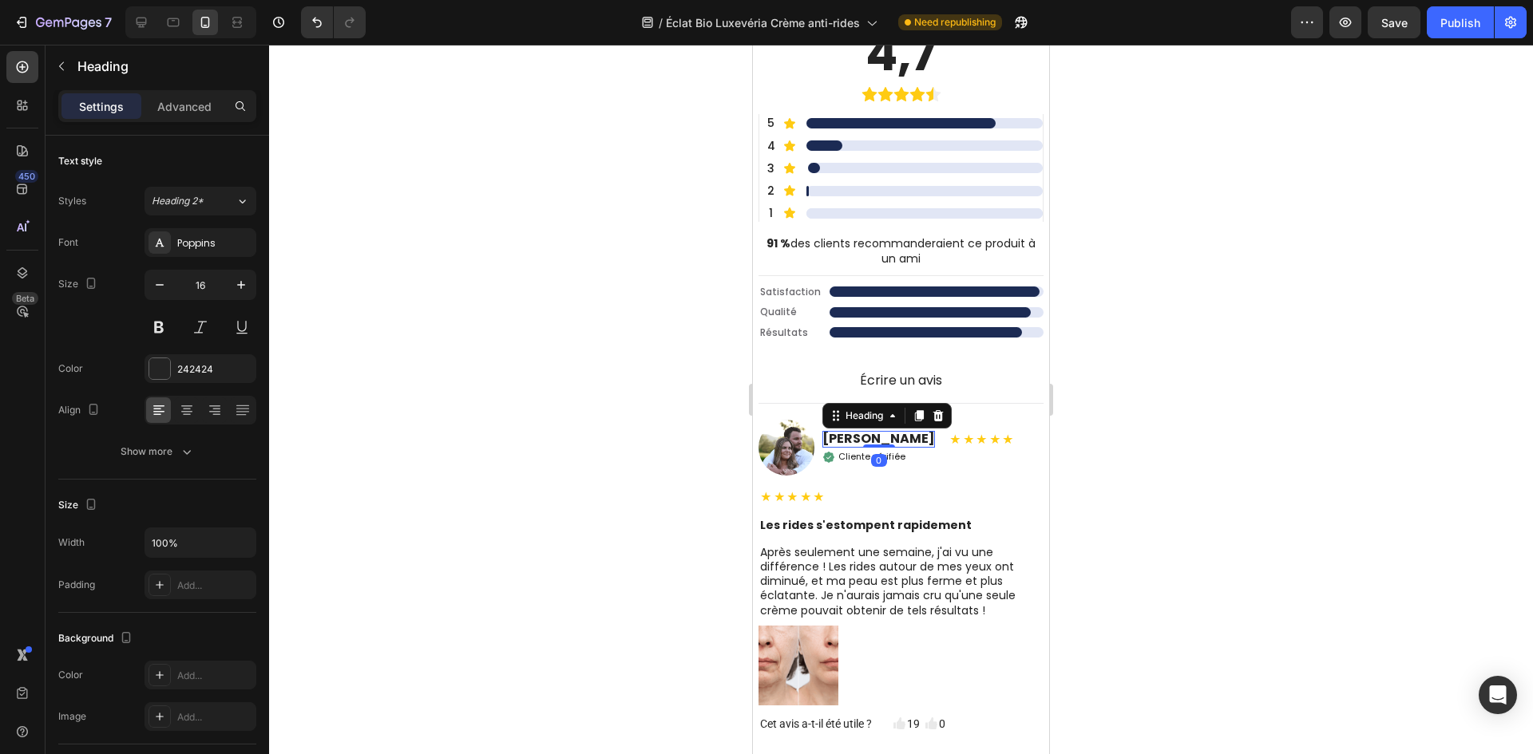
drag, startPoint x: 869, startPoint y: 445, endPoint x: 897, endPoint y: 432, distance: 31.1
click at [891, 431] on div "Marie Dubois Heading 0" at bounding box center [878, 439] width 113 height 17
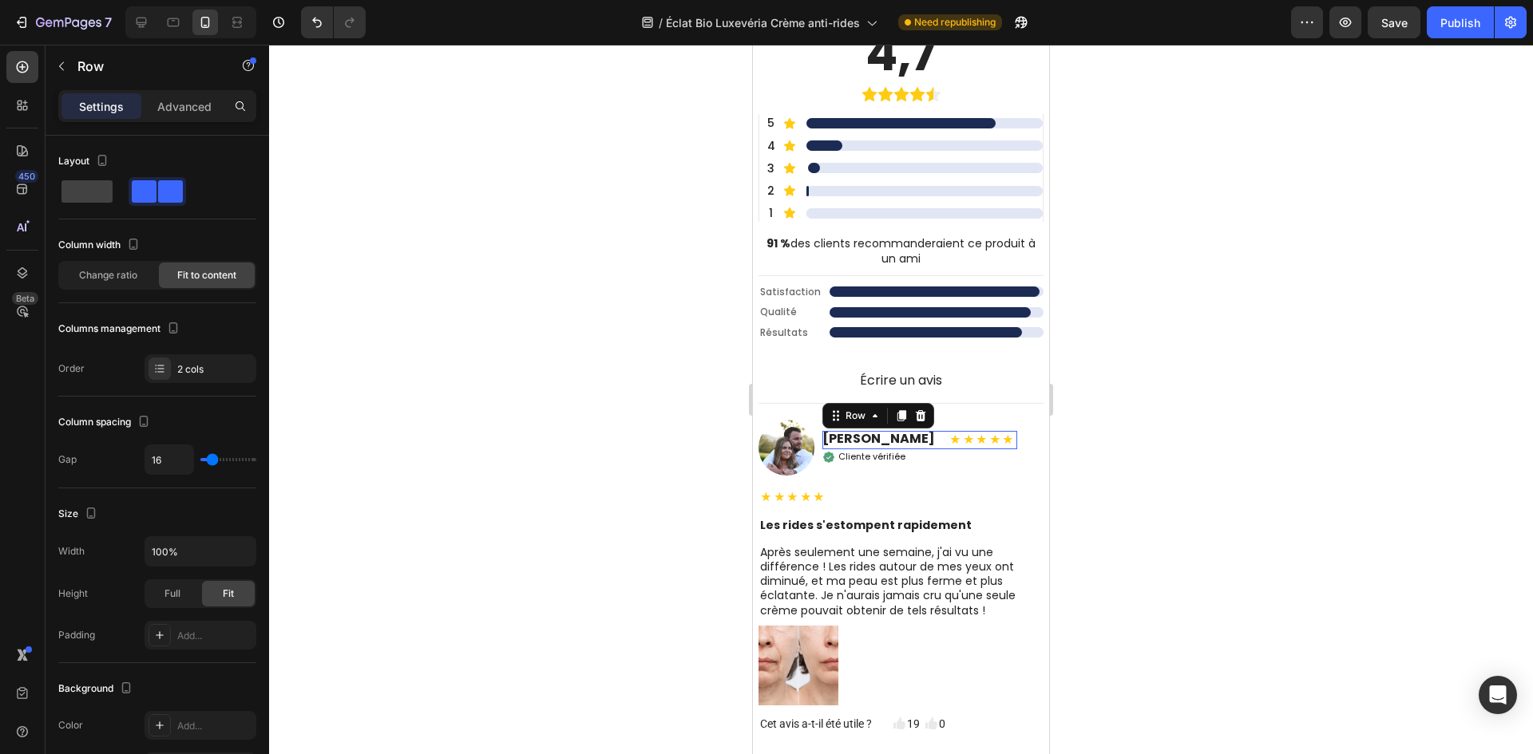
click at [912, 437] on div "Marie Dubois Heading ★★★★★ Text Block Row 0" at bounding box center [919, 440] width 195 height 18
click at [949, 437] on strong "★★★★★" at bounding box center [982, 440] width 66 height 16
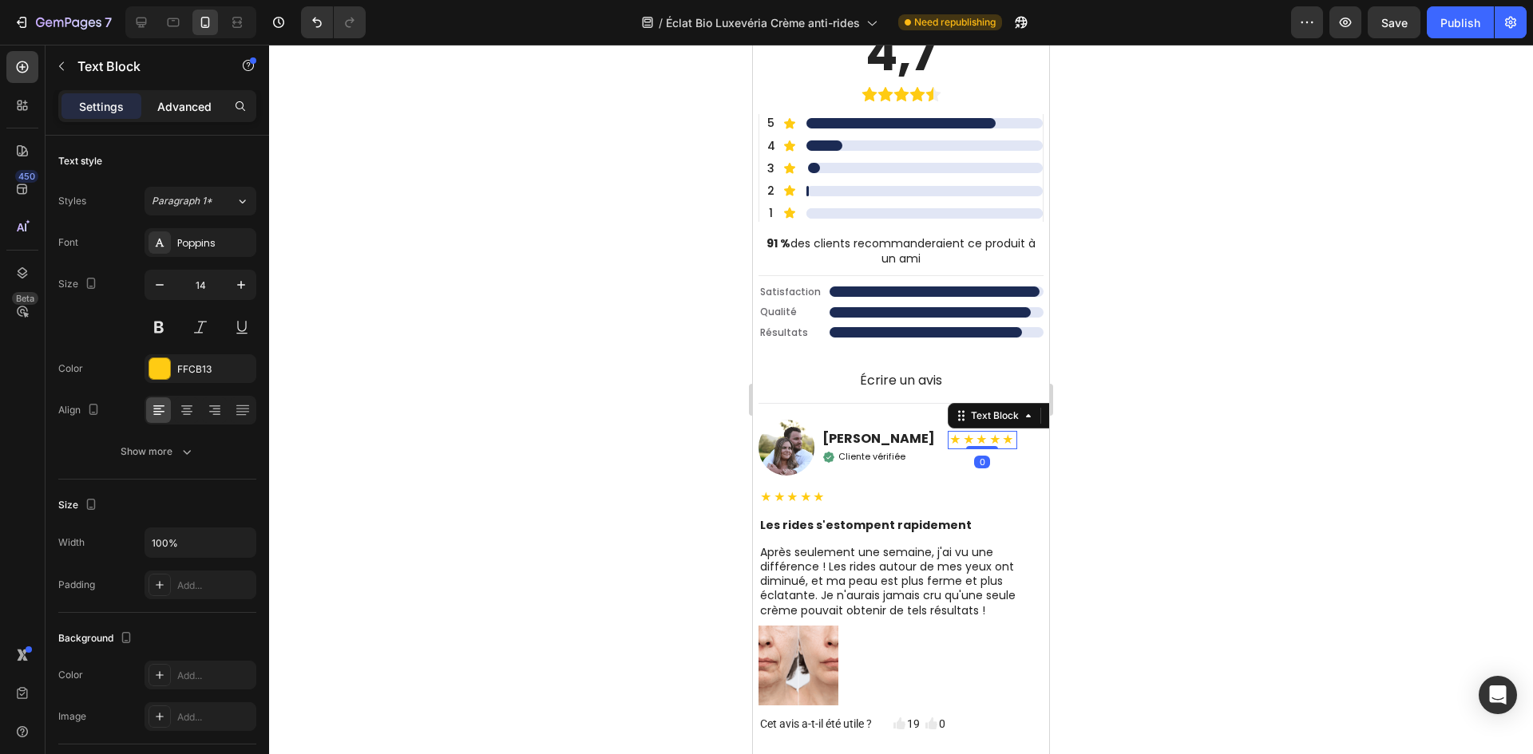
click at [192, 112] on div "Advanced" at bounding box center [184, 106] width 80 height 26
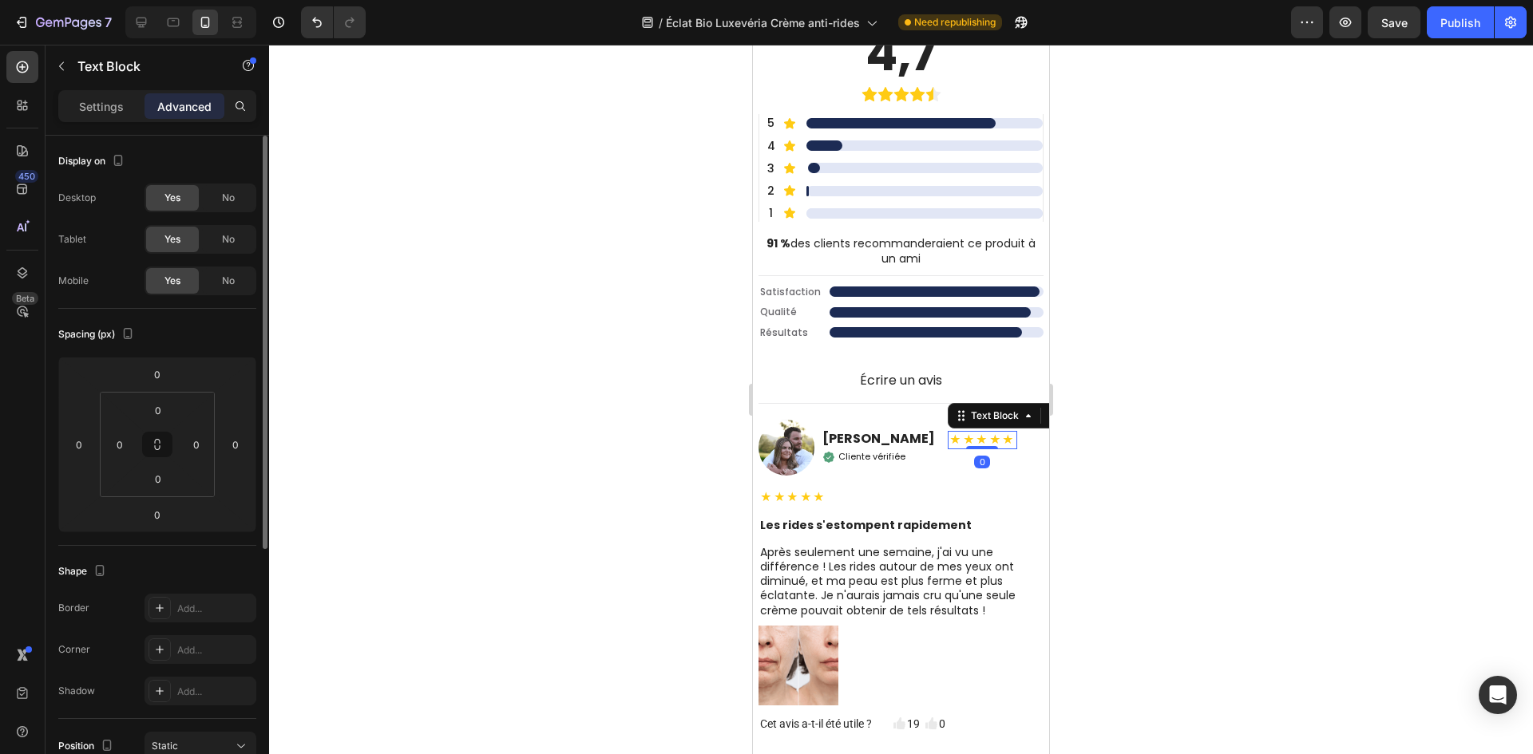
drag, startPoint x: 235, startPoint y: 244, endPoint x: 231, endPoint y: 220, distance: 25.2
click at [235, 242] on div "No" at bounding box center [228, 240] width 53 height 26
click at [230, 205] on div "No" at bounding box center [228, 198] width 53 height 26
click at [730, 358] on div at bounding box center [901, 400] width 1264 height 710
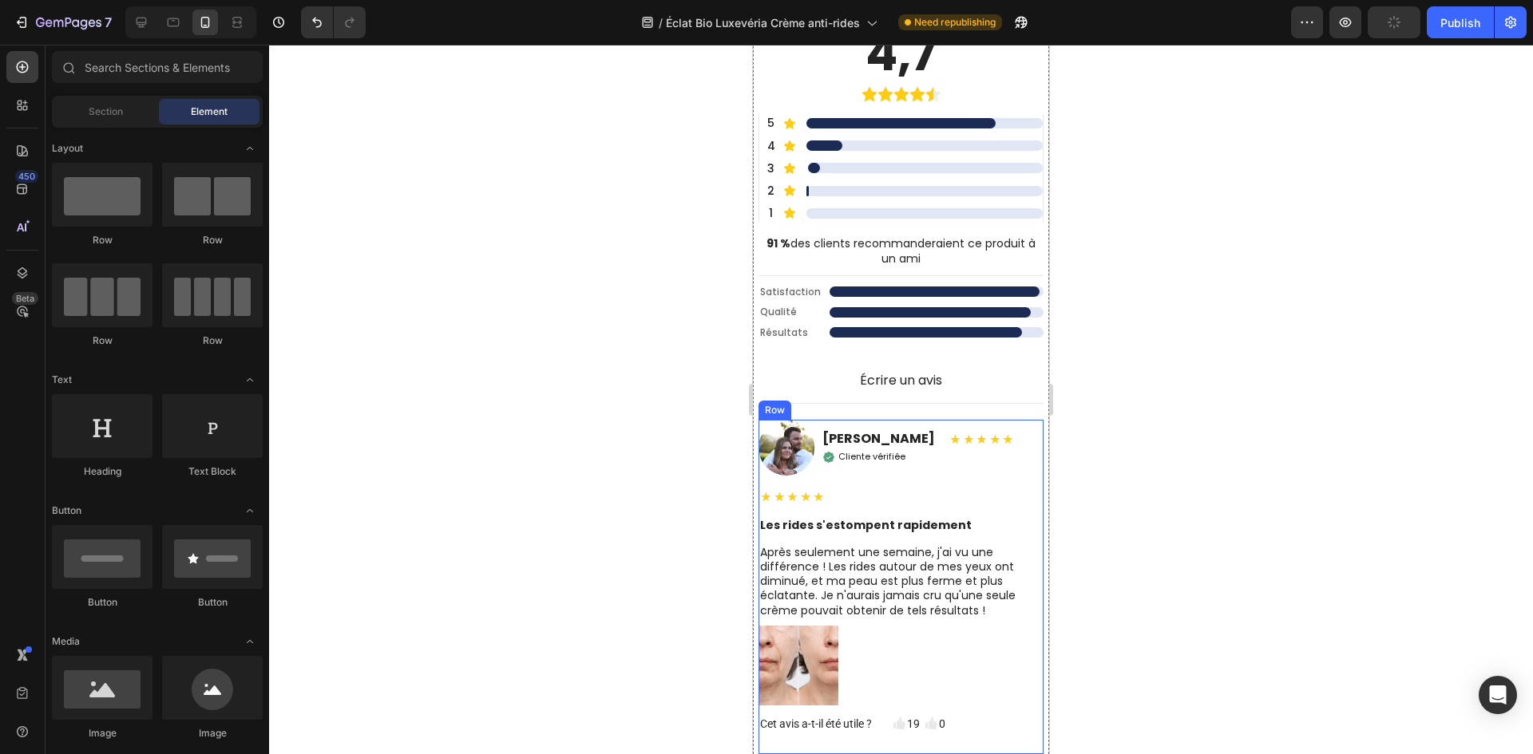
click at [787, 492] on strong "★★★★★" at bounding box center [793, 497] width 66 height 16
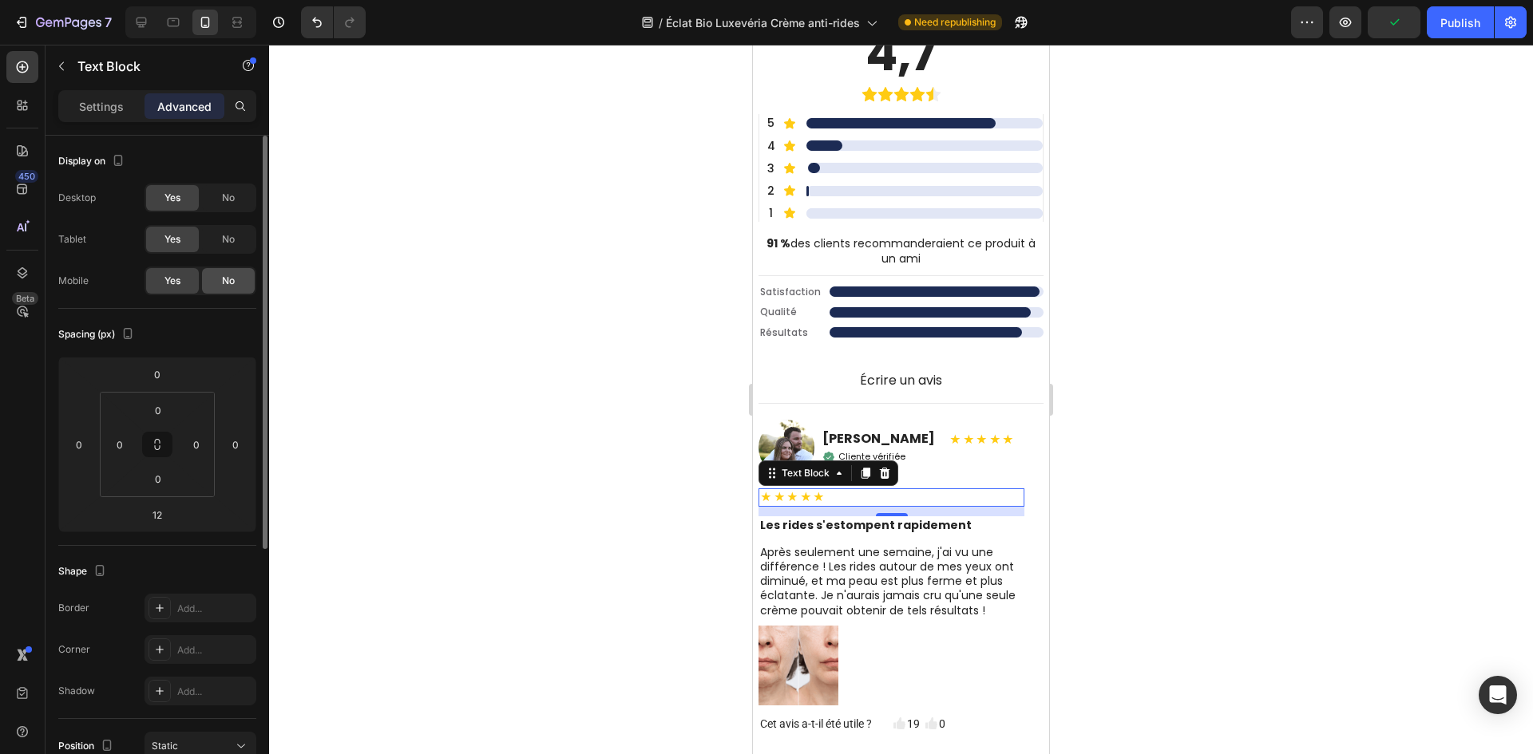
click at [229, 272] on div "No" at bounding box center [228, 281] width 53 height 26
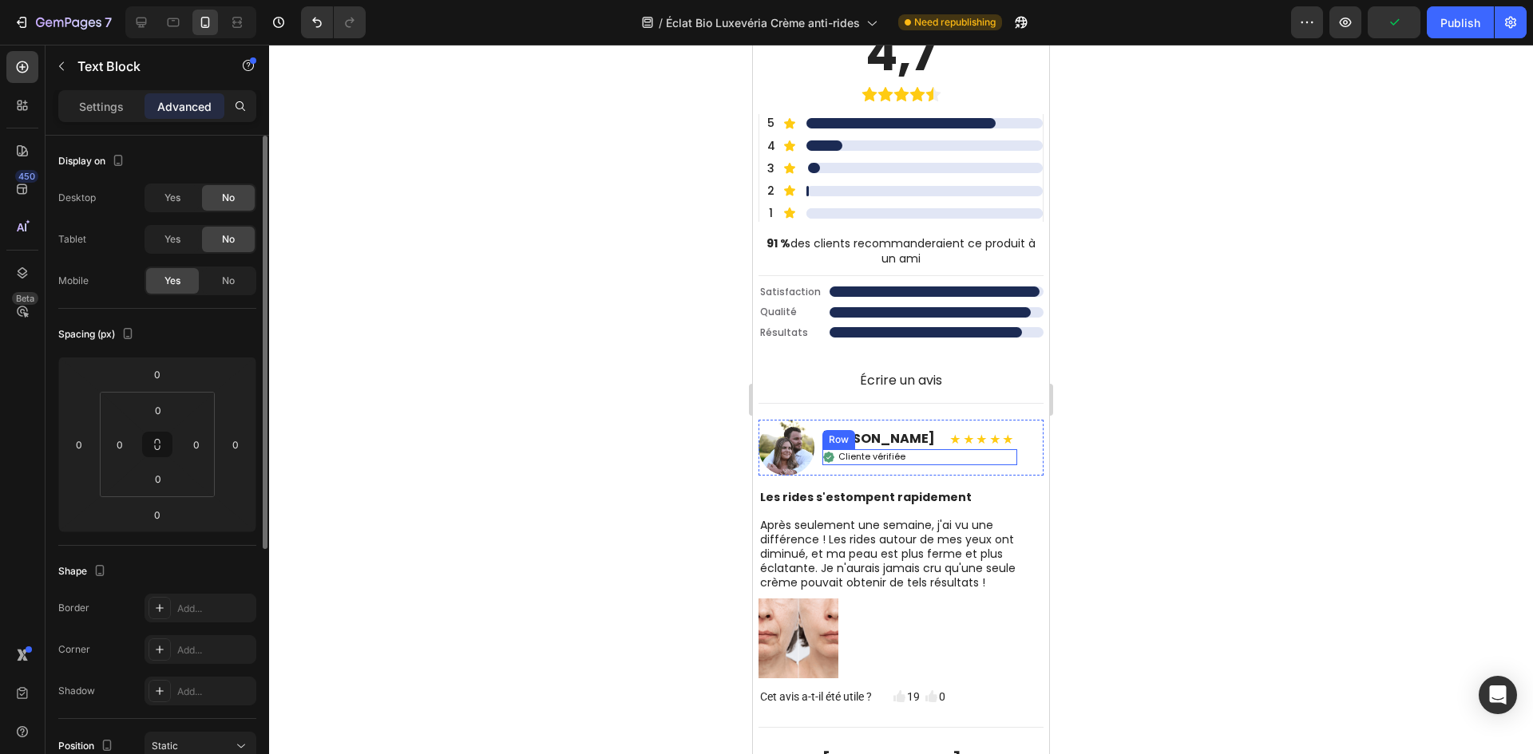
click at [959, 442] on strong "★★★★★" at bounding box center [982, 440] width 66 height 16
click at [149, 16] on icon at bounding box center [141, 22] width 16 height 16
type input "12"
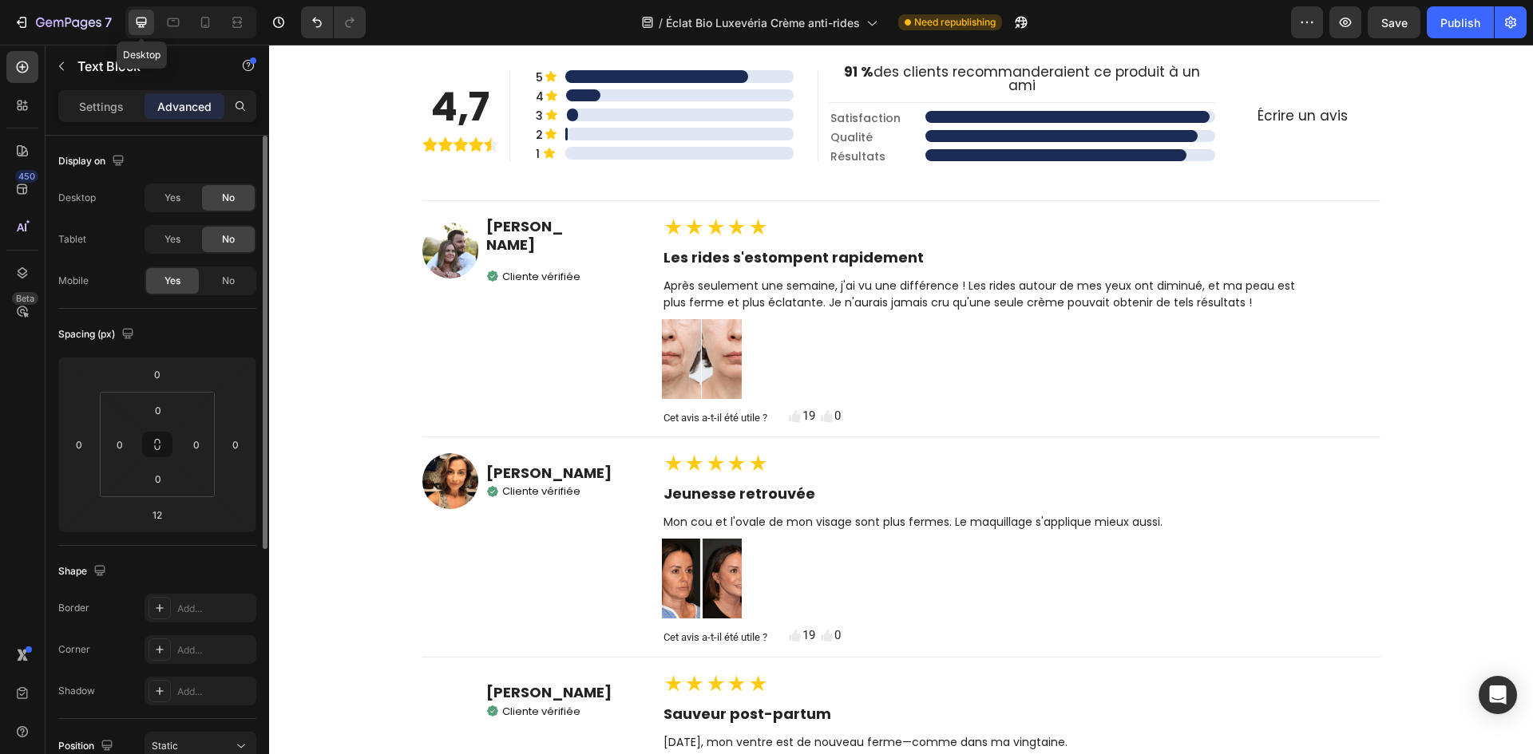
scroll to position [5849, 0]
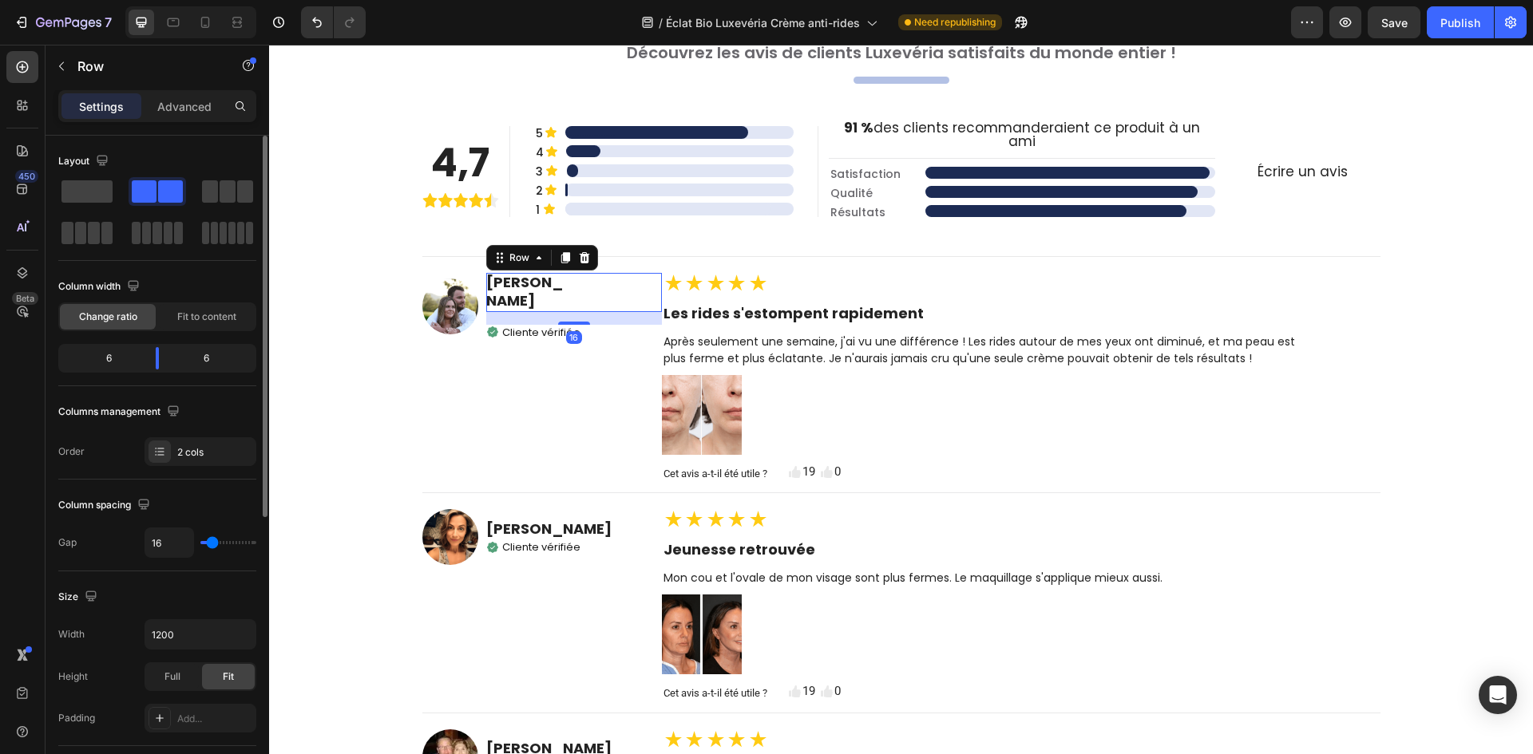
click at [599, 279] on div "★★★★★ Text Block" at bounding box center [620, 292] width 81 height 39
click at [98, 186] on span at bounding box center [86, 191] width 51 height 22
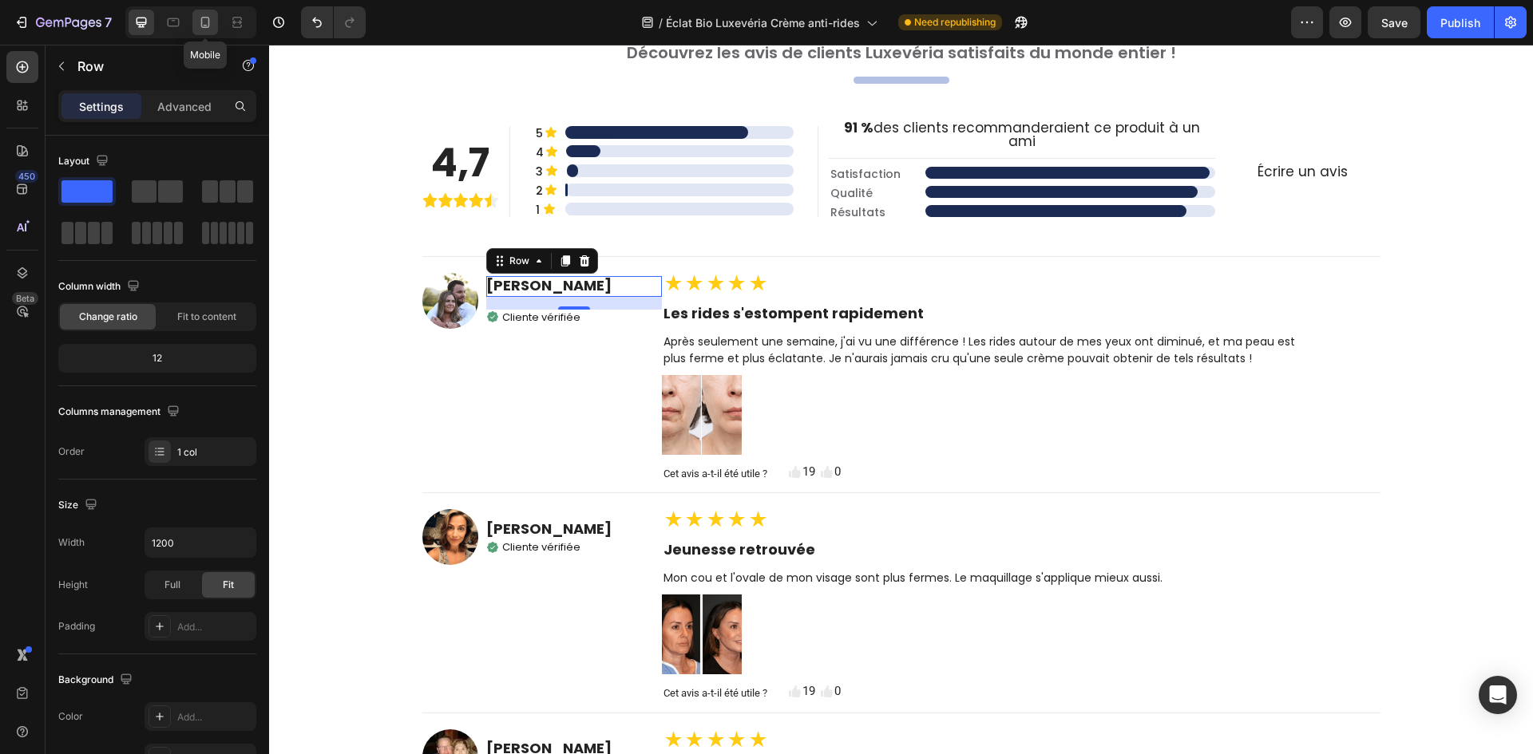
click at [205, 18] on icon at bounding box center [205, 22] width 16 height 16
type input "100%"
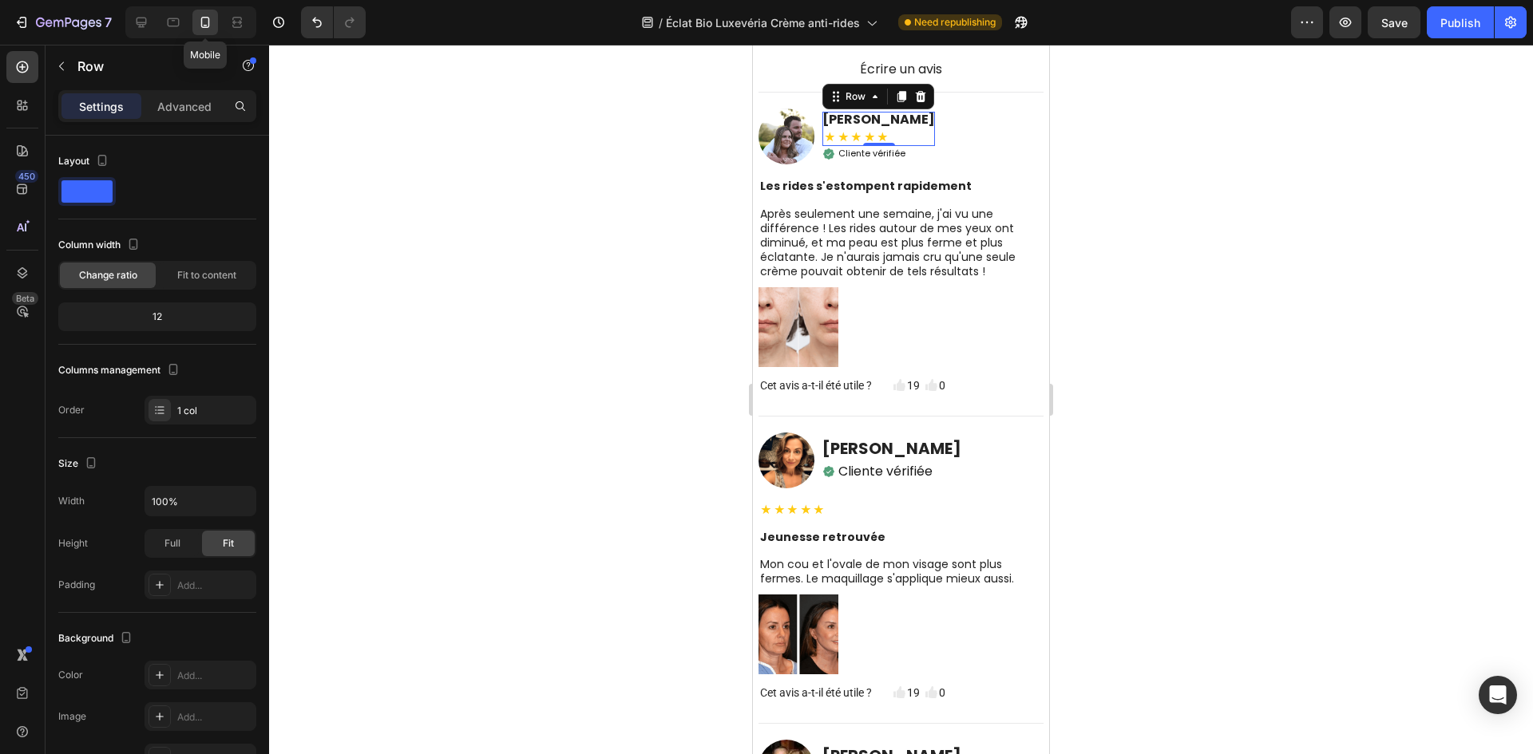
scroll to position [6227, 0]
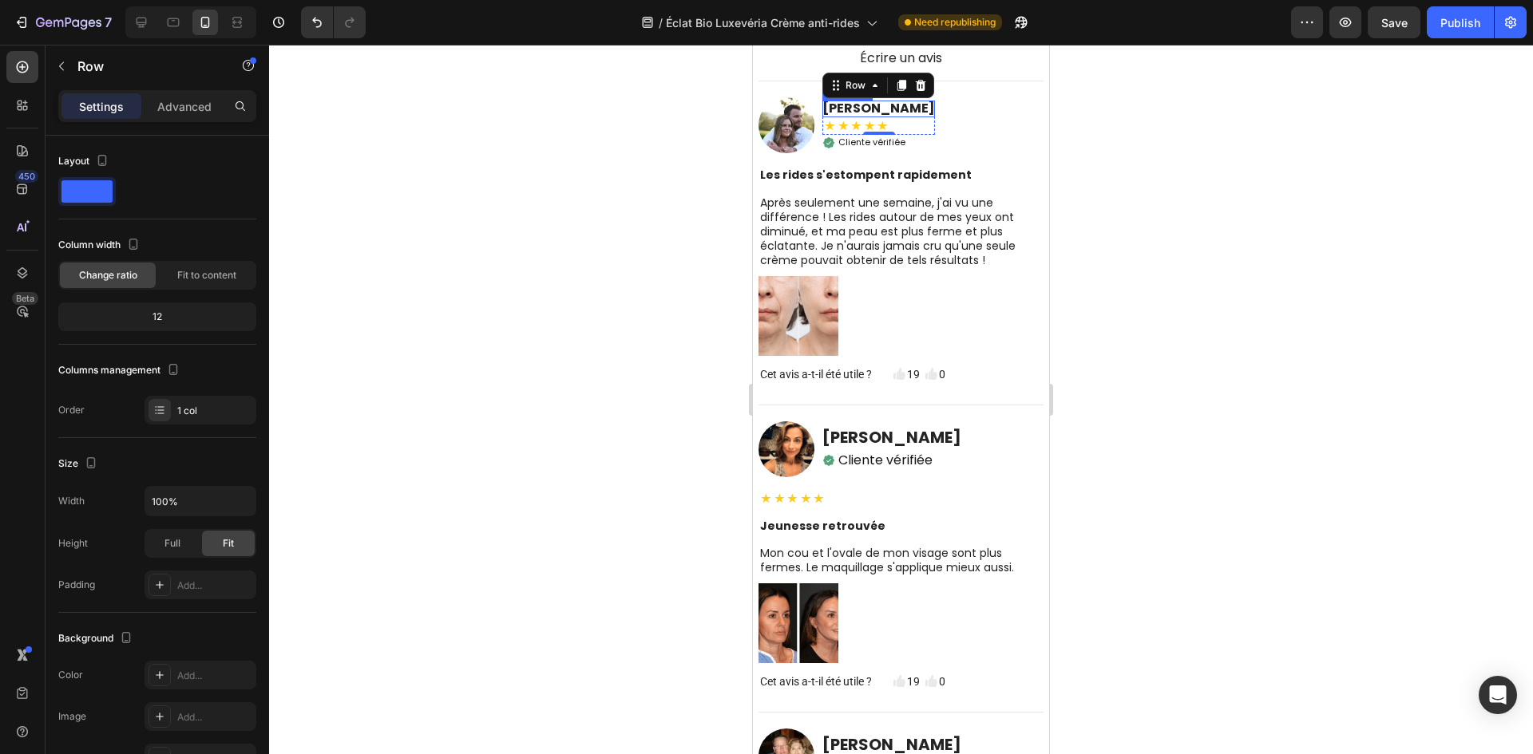
click at [896, 106] on h2 "[PERSON_NAME]" at bounding box center [878, 109] width 113 height 17
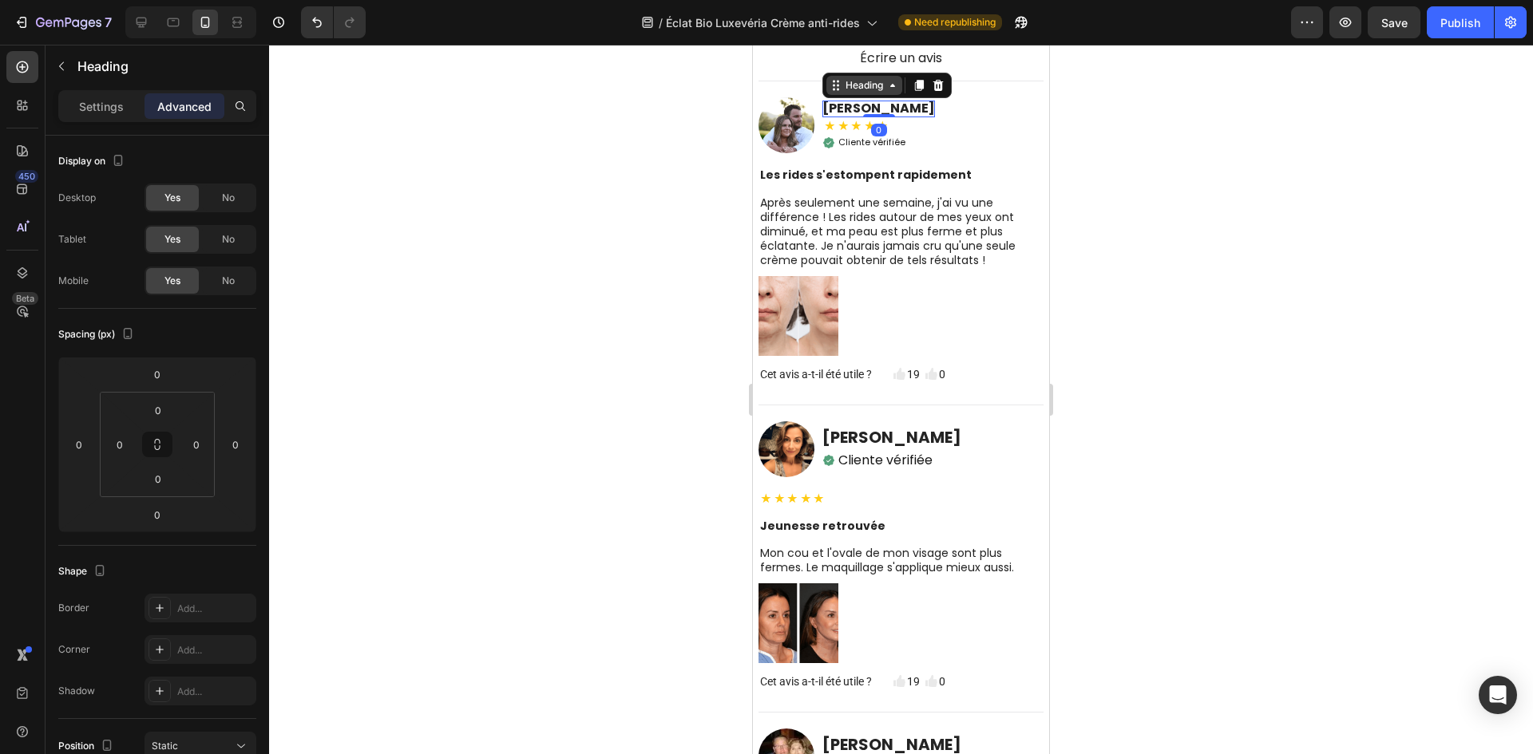
click at [868, 85] on div "Heading" at bounding box center [864, 85] width 44 height 14
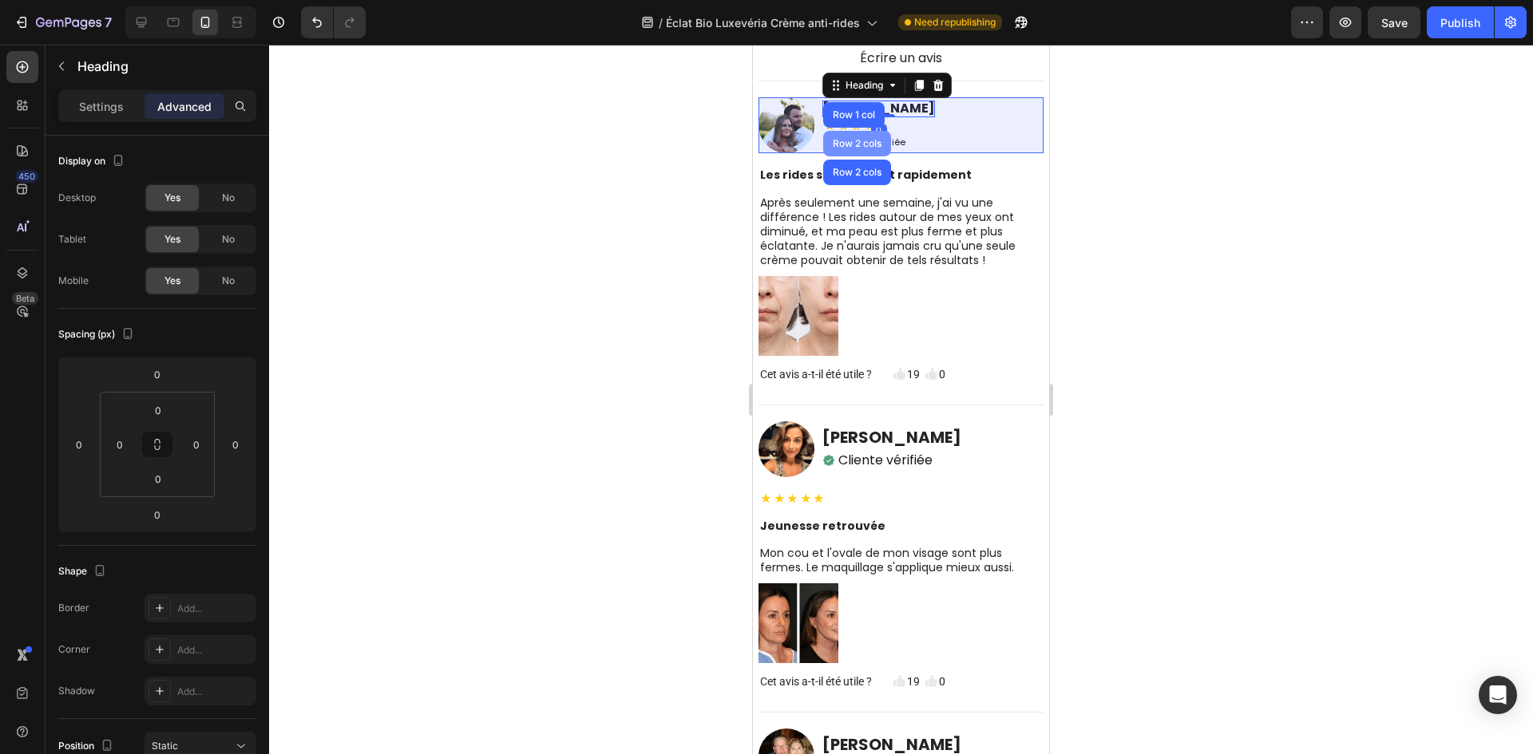
click at [857, 131] on div "Row 2 cols" at bounding box center [857, 144] width 68 height 26
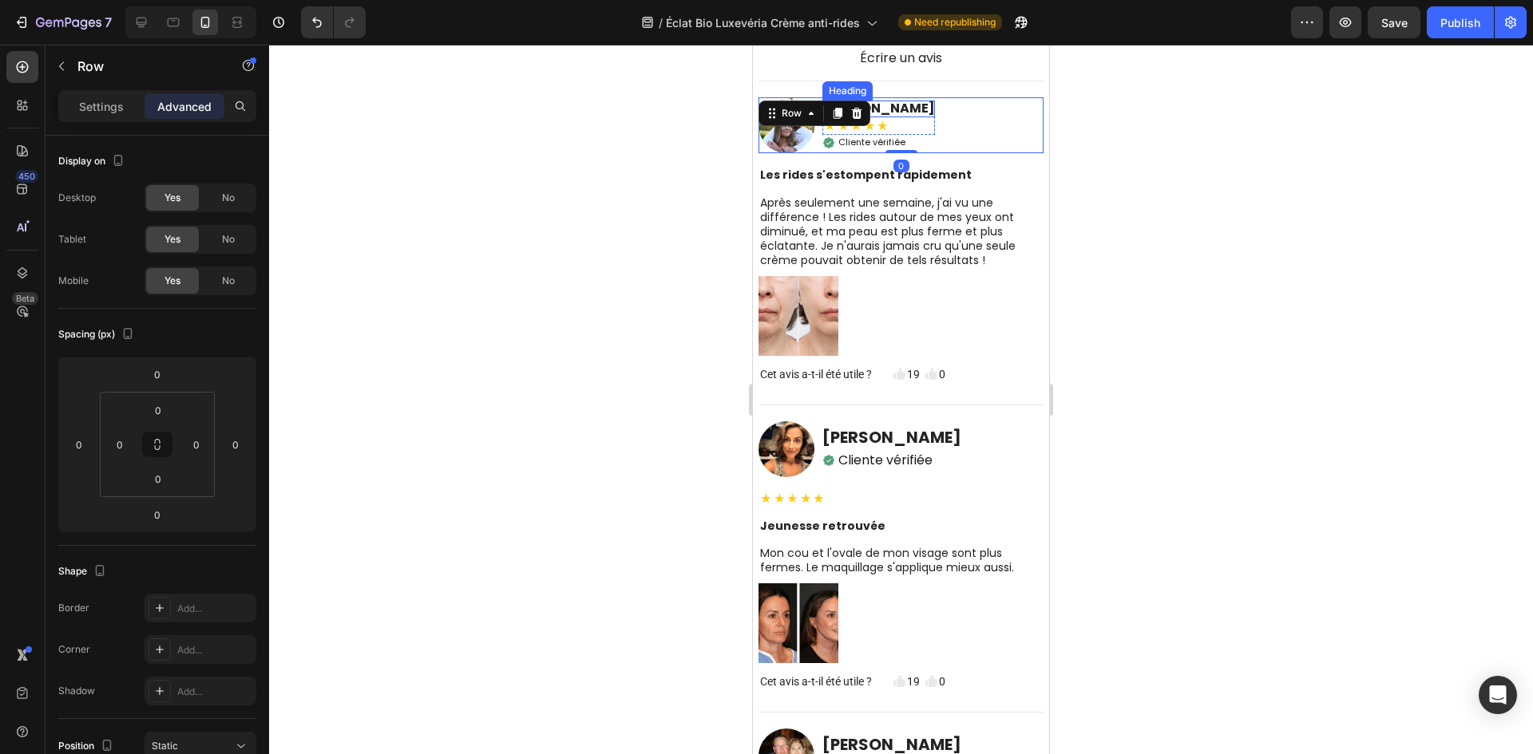
click at [884, 103] on h2 "[PERSON_NAME]" at bounding box center [878, 109] width 113 height 17
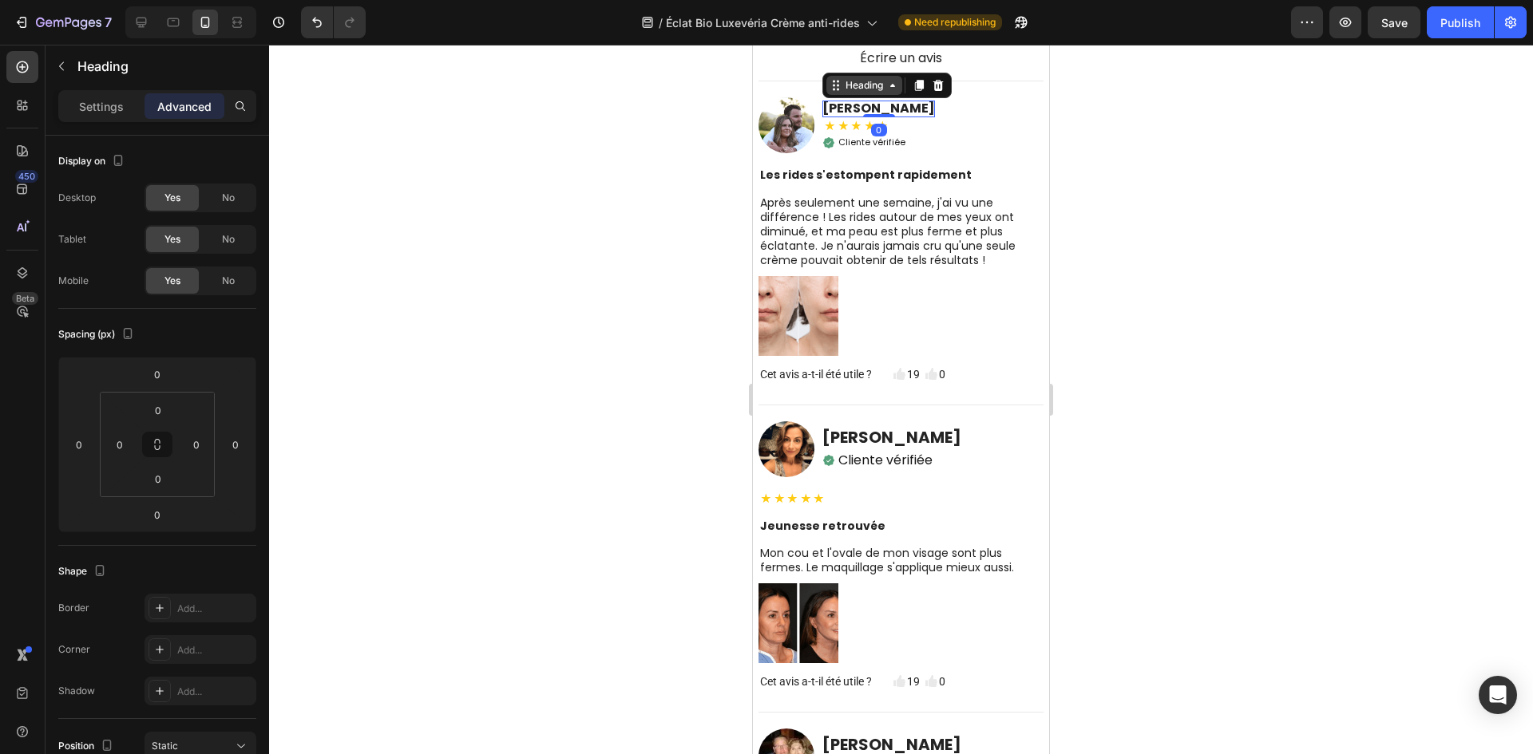
click at [861, 93] on div "Heading" at bounding box center [864, 85] width 76 height 19
click at [841, 116] on div "Row 1 col" at bounding box center [853, 115] width 49 height 10
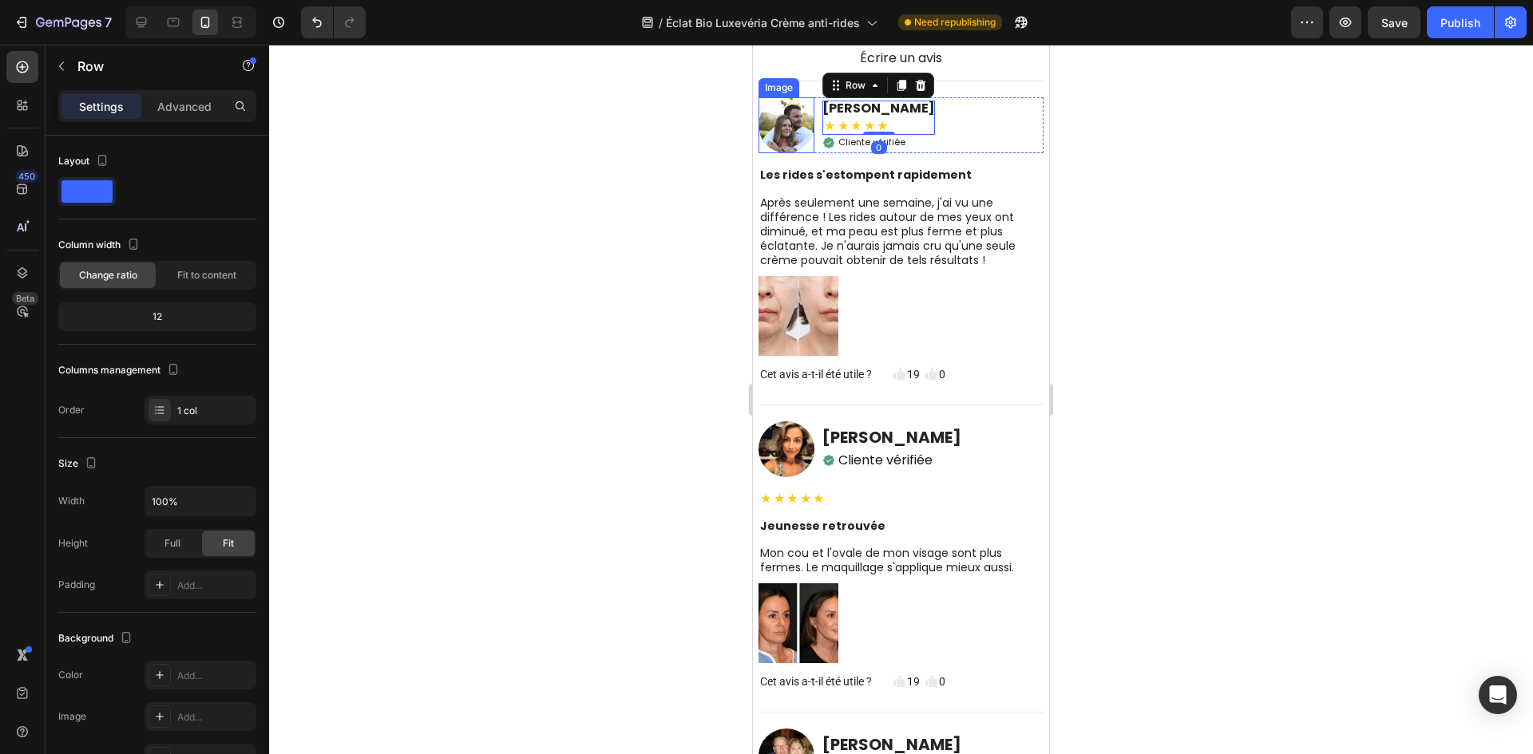
click at [367, 212] on div at bounding box center [901, 400] width 1264 height 710
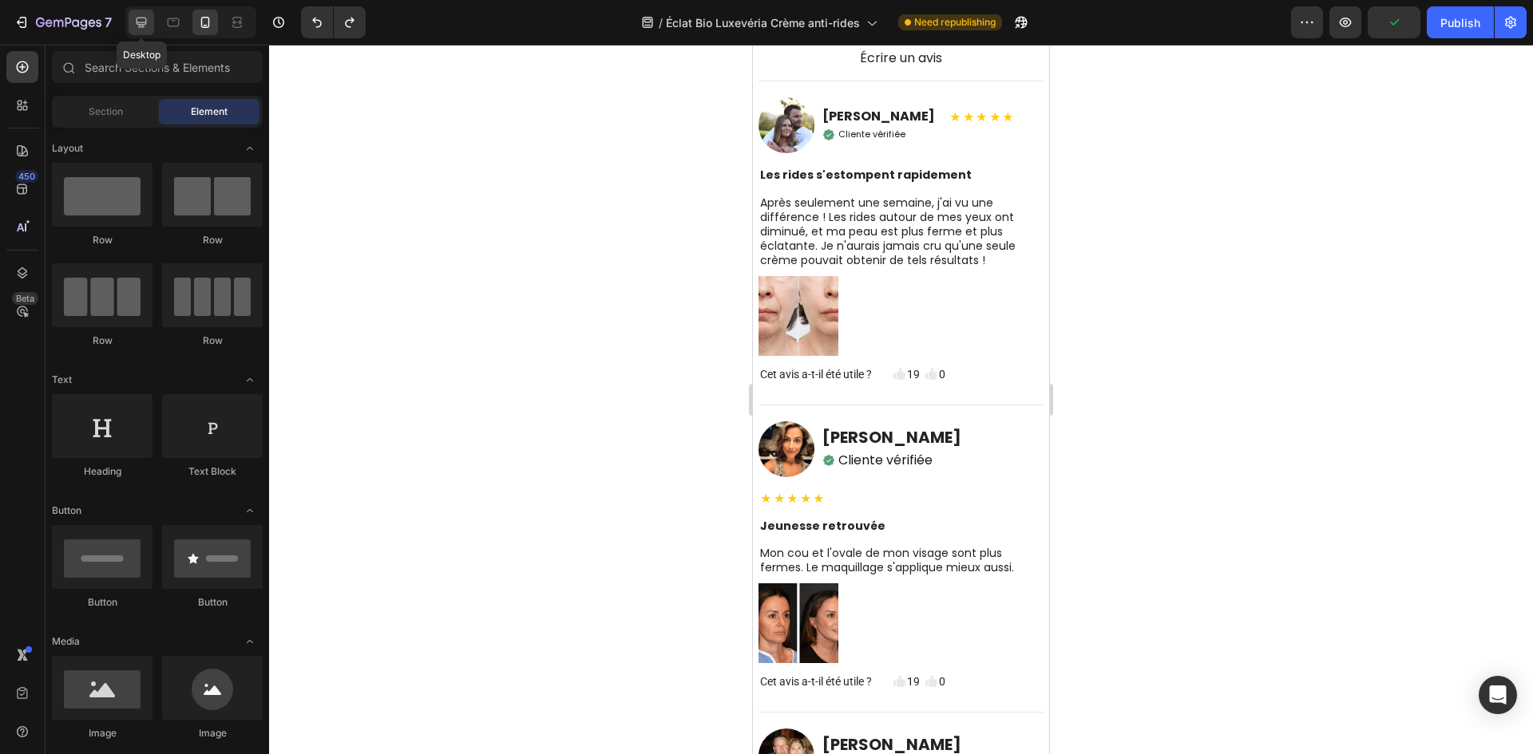
click at [149, 14] on icon at bounding box center [141, 22] width 16 height 16
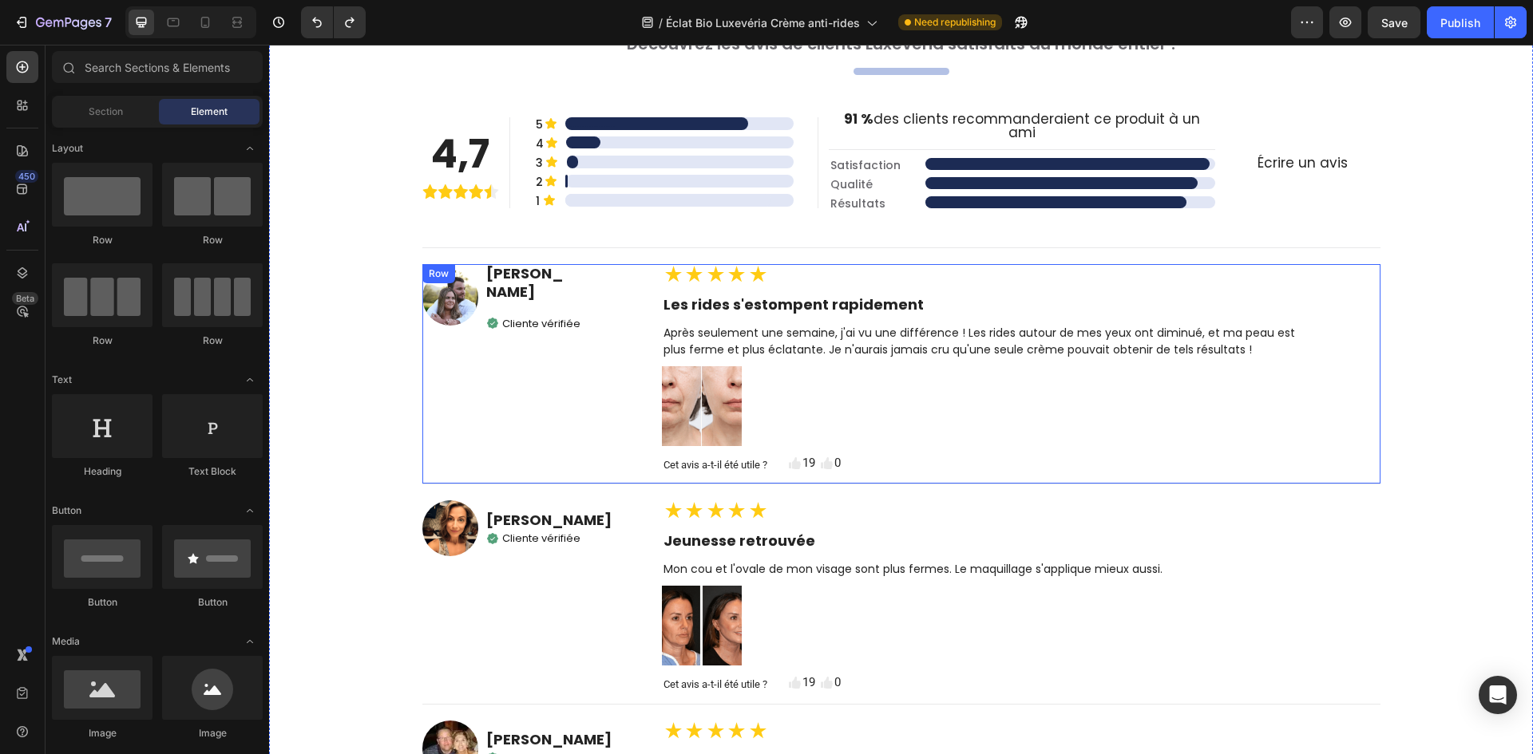
scroll to position [5748, 0]
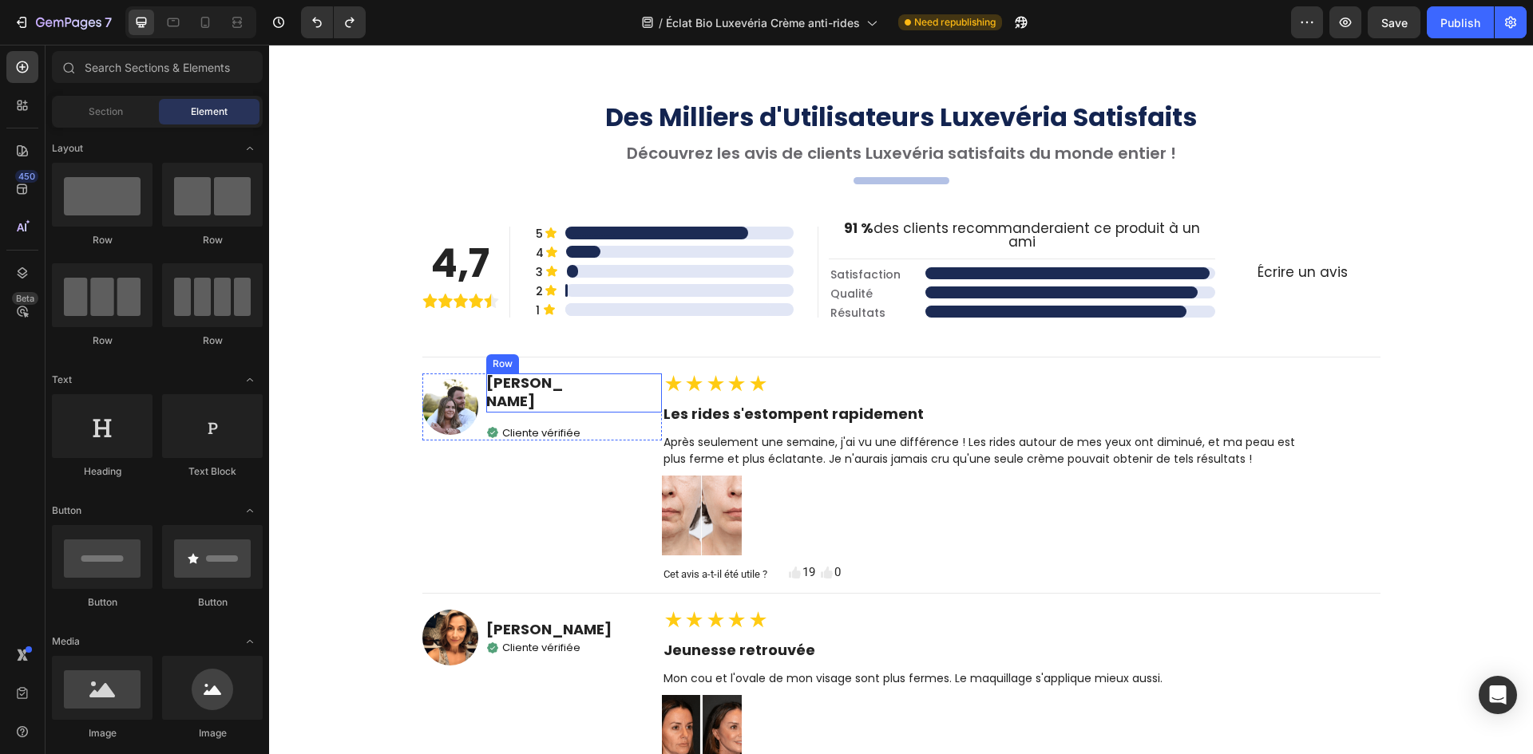
click at [580, 374] on div "★★★★★ Text Block" at bounding box center [620, 393] width 81 height 39
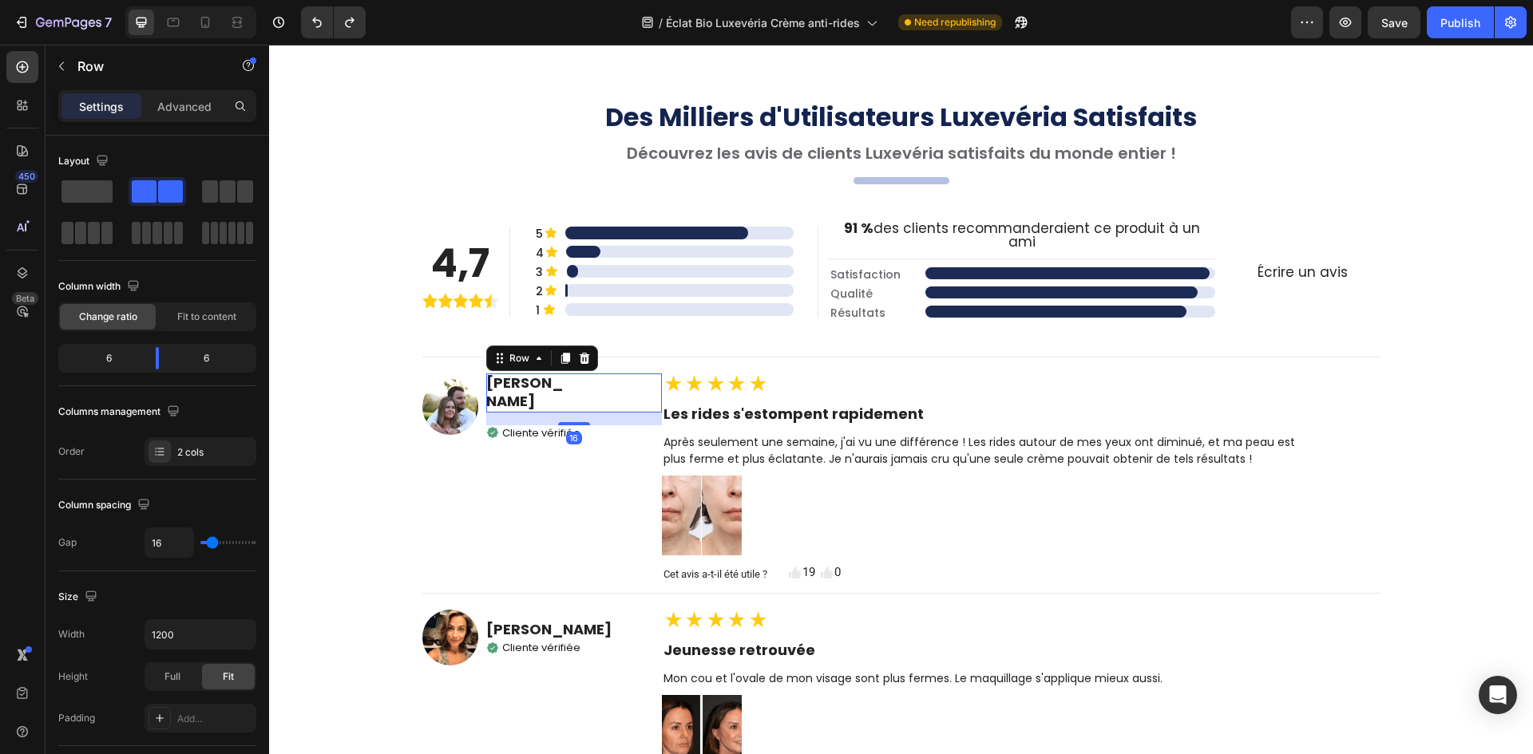
click at [580, 387] on div "★★★★★ Text Block" at bounding box center [620, 393] width 81 height 39
click at [603, 377] on div "★★★★★ Text Block" at bounding box center [620, 393] width 81 height 39
click at [213, 309] on div "Fit to content" at bounding box center [207, 317] width 96 height 26
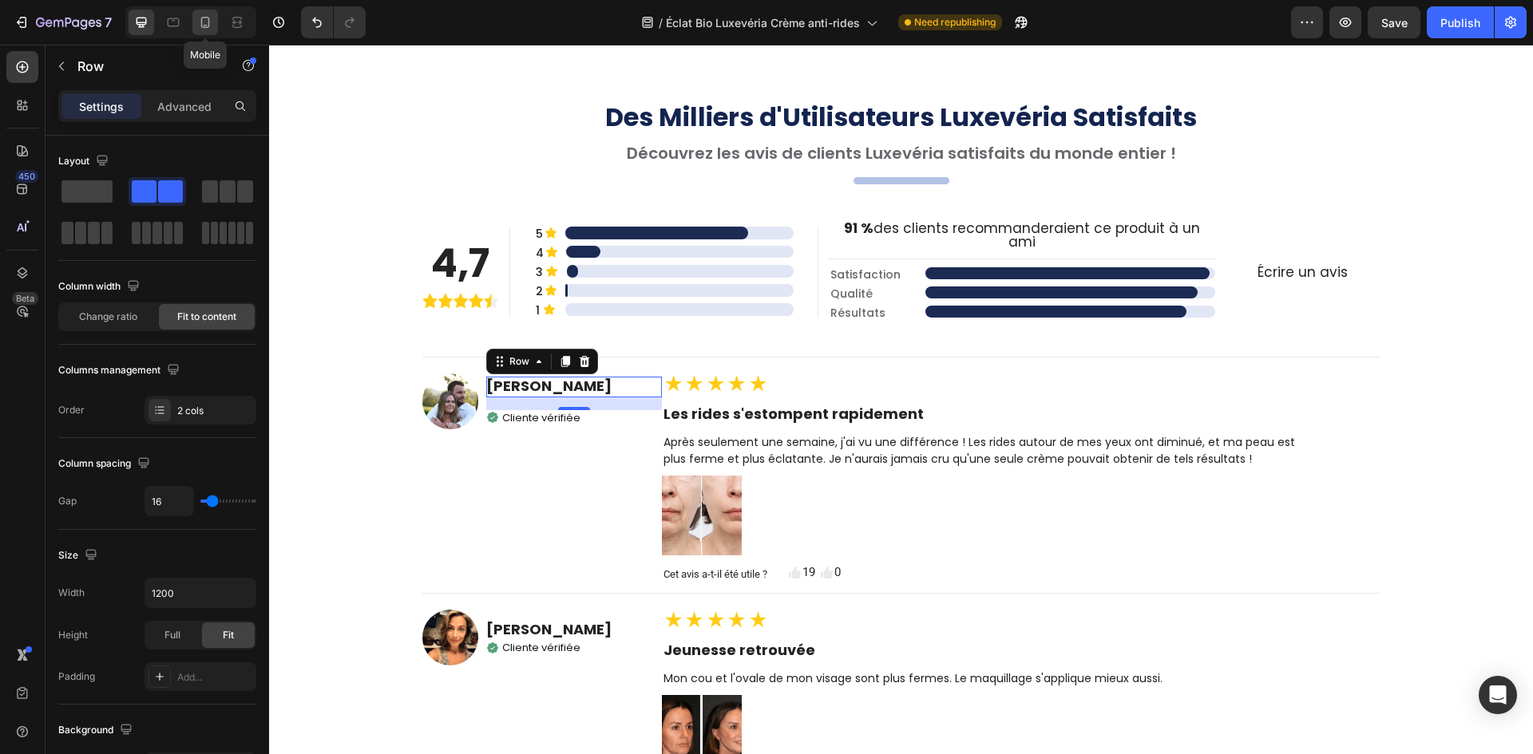
click at [200, 25] on icon at bounding box center [205, 22] width 16 height 16
type input "100%"
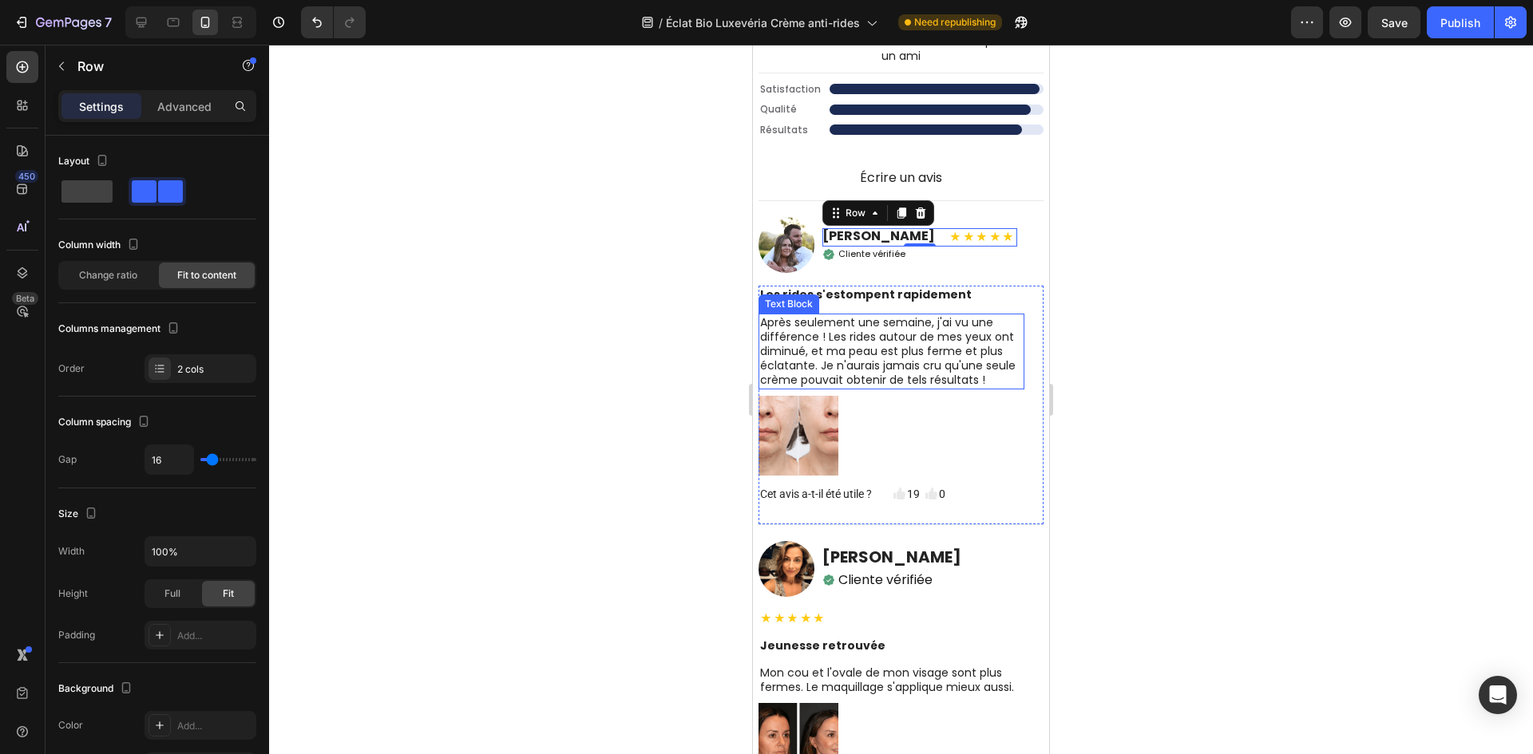
scroll to position [5995, 0]
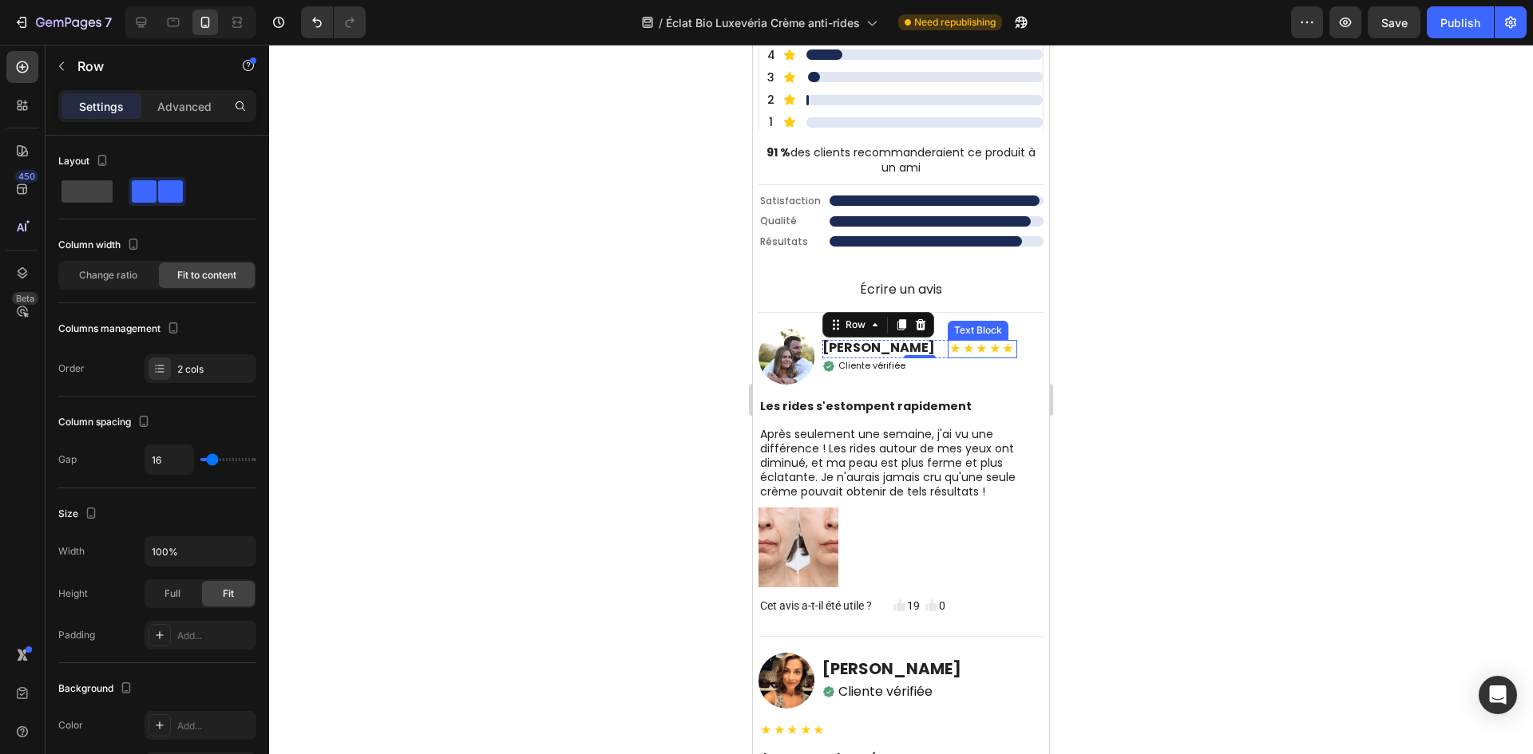
click at [966, 353] on strong "★★★★★" at bounding box center [982, 349] width 66 height 16
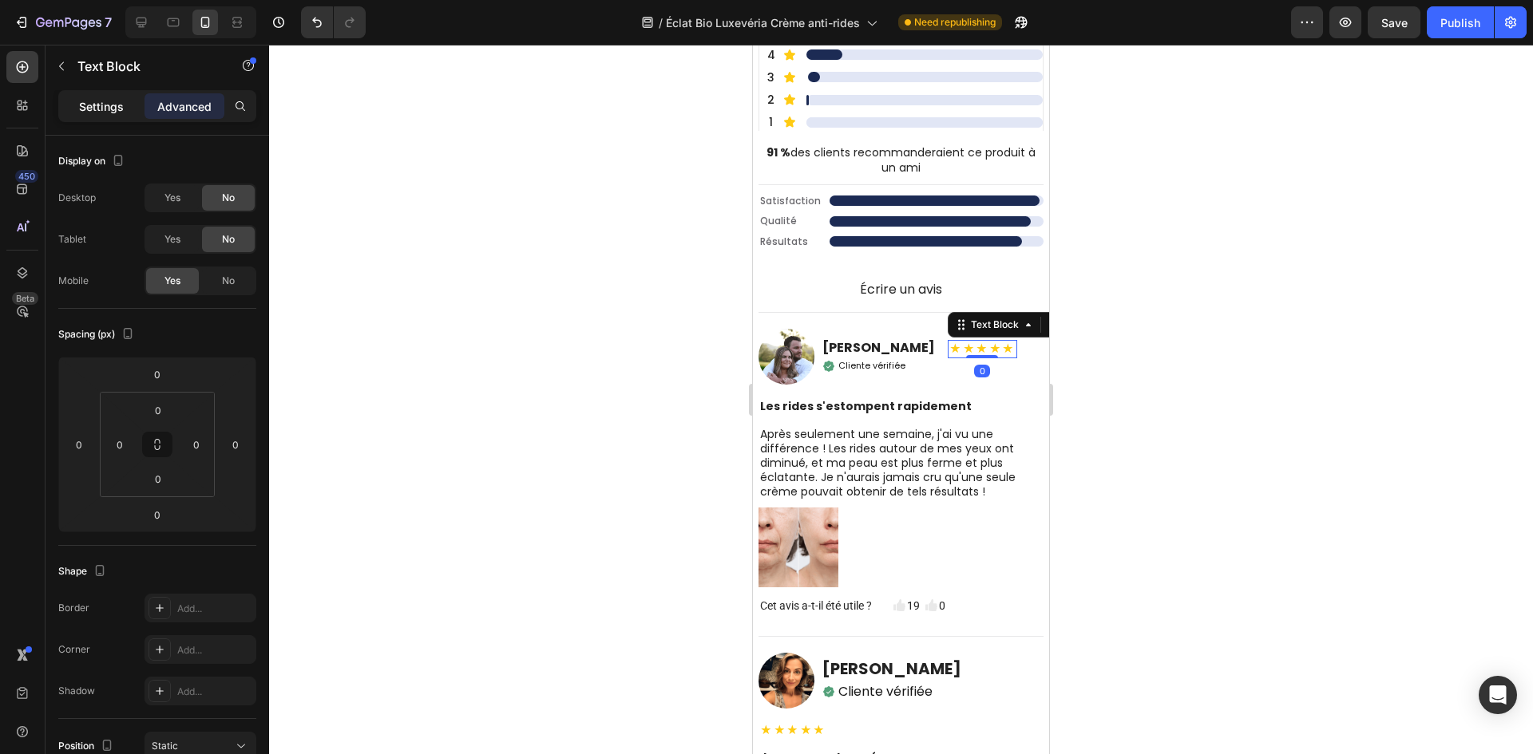
click at [129, 112] on div "Settings" at bounding box center [101, 106] width 80 height 26
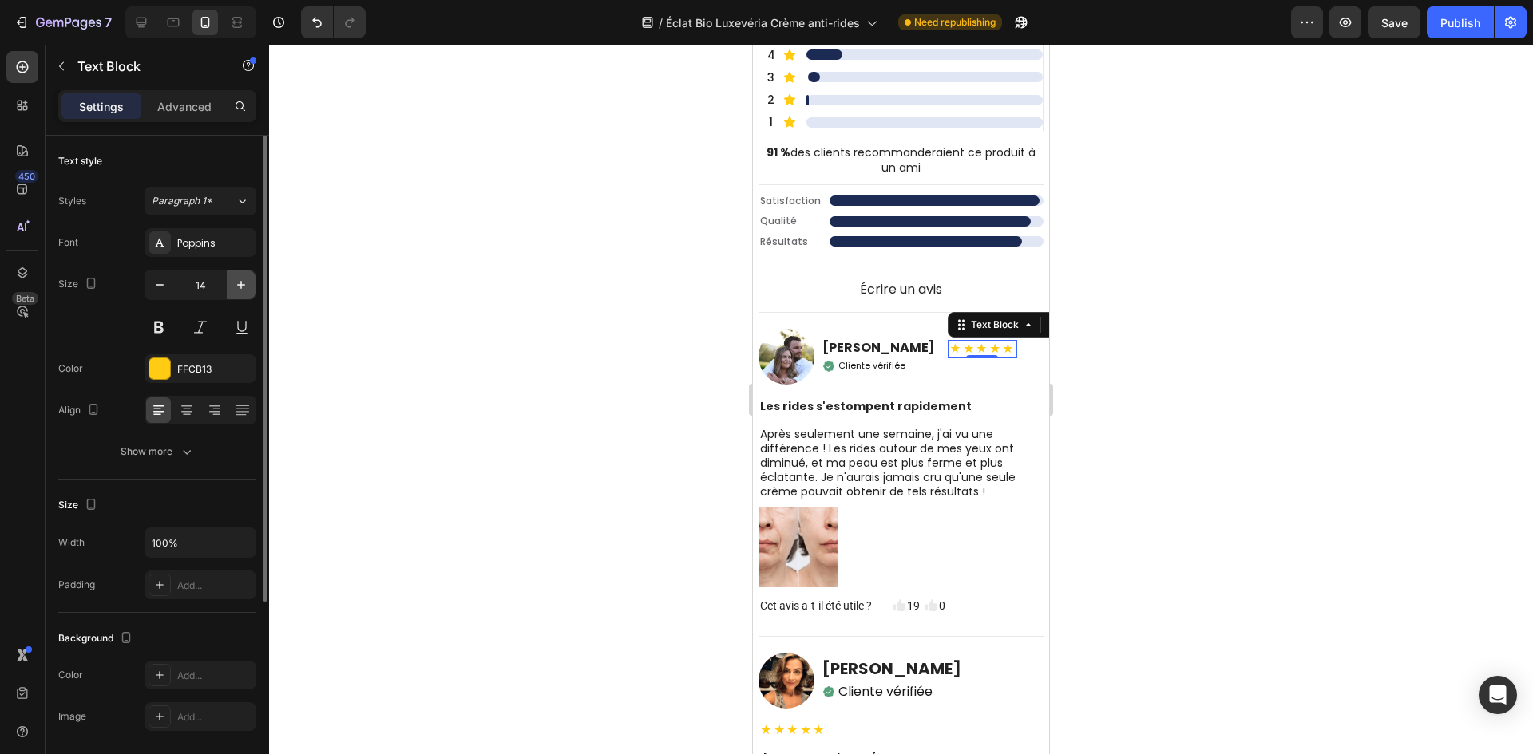
click at [239, 280] on icon "button" at bounding box center [241, 285] width 16 height 16
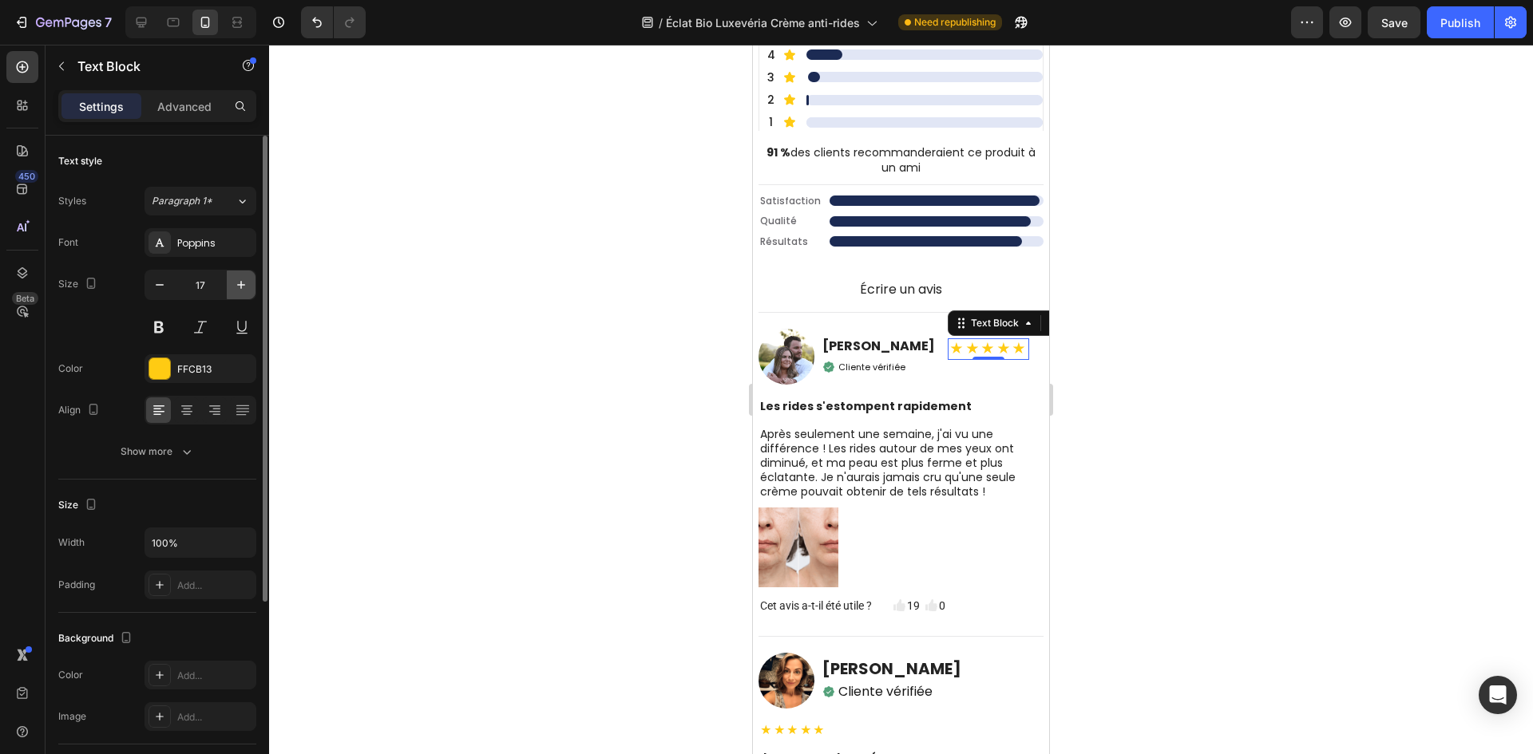
click at [239, 280] on icon "button" at bounding box center [241, 285] width 16 height 16
type input "20"
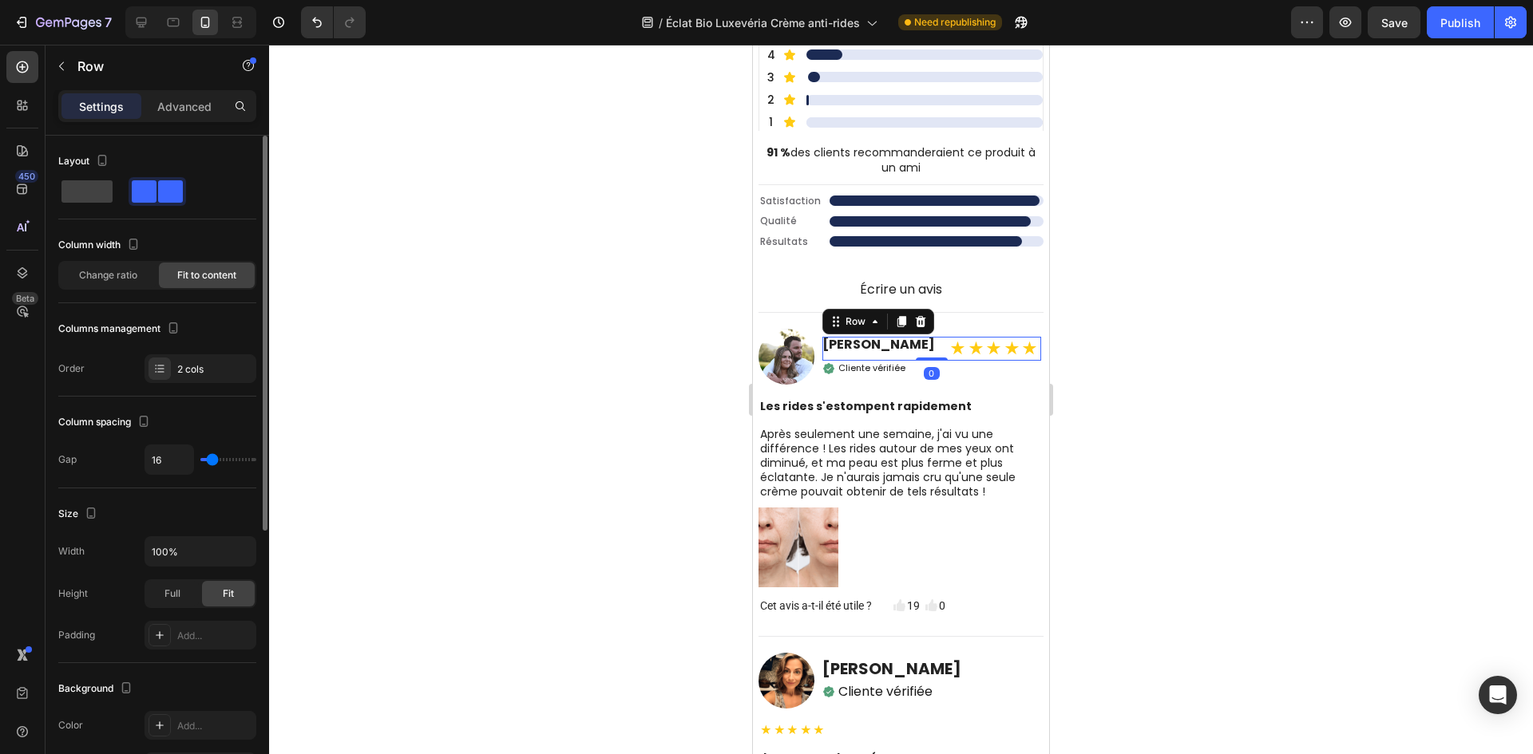
click at [912, 348] on div "Marie Dubois Heading ★★★★★ Text Block Row 0" at bounding box center [931, 349] width 219 height 24
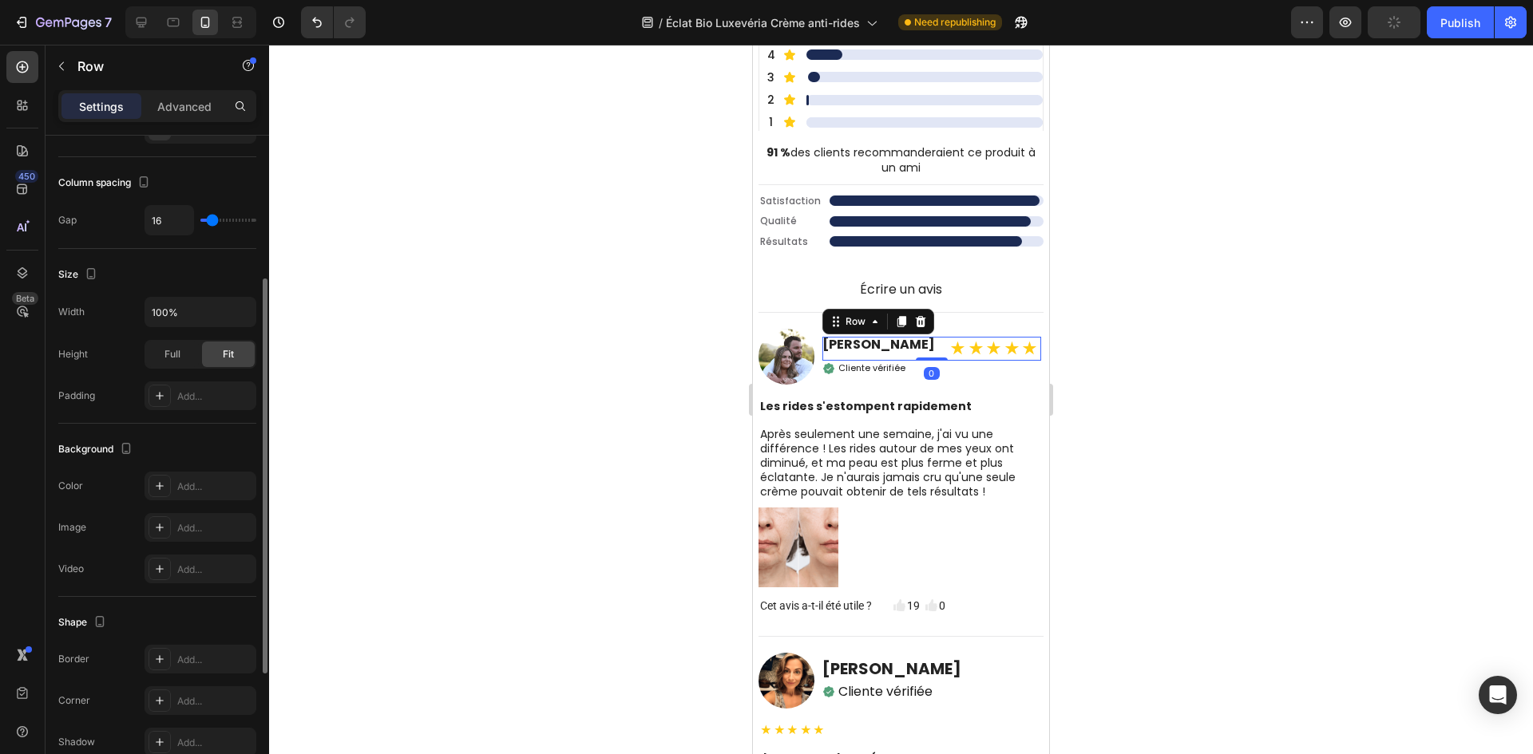
scroll to position [450, 0]
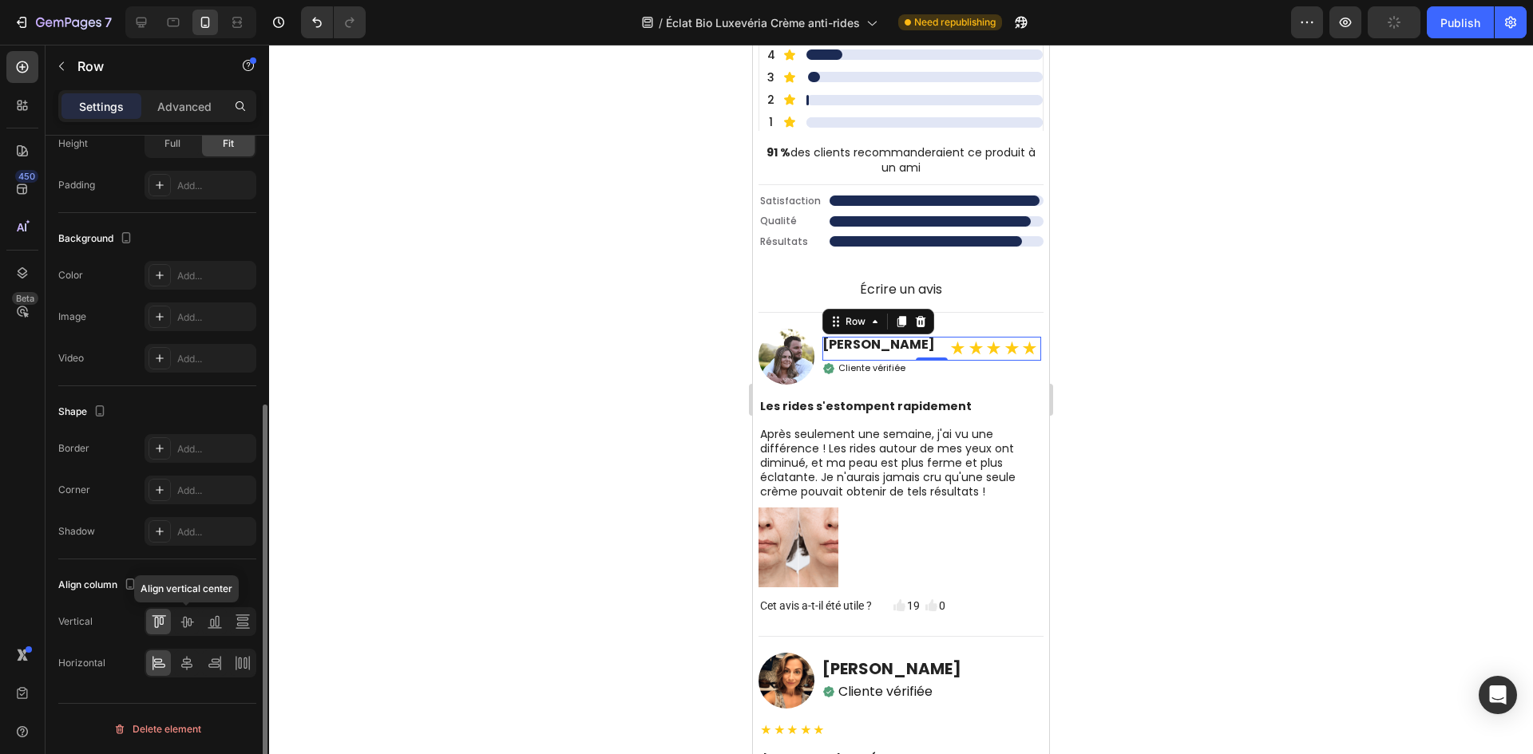
click at [181, 629] on icon at bounding box center [187, 622] width 16 height 16
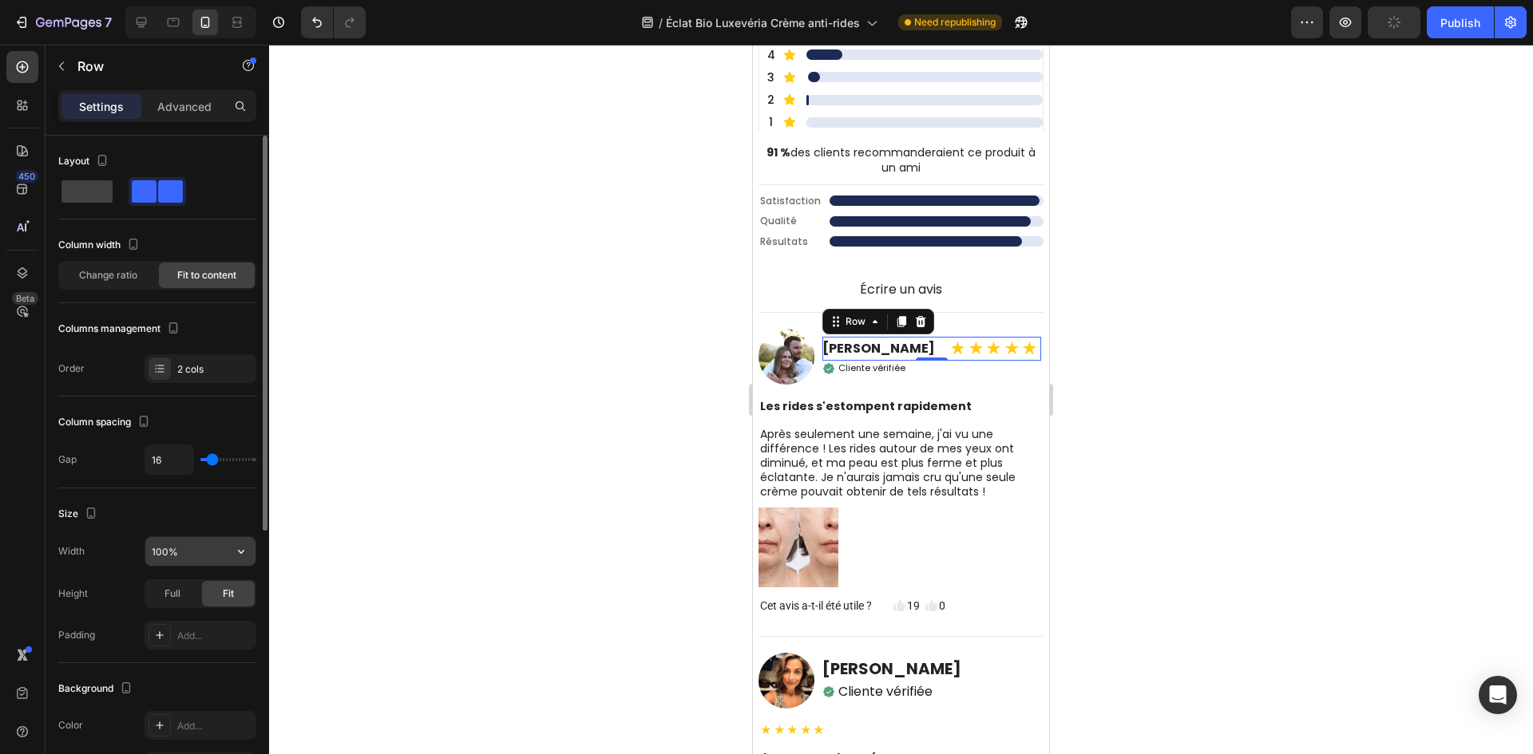
click at [208, 548] on input "100%" at bounding box center [200, 551] width 110 height 29
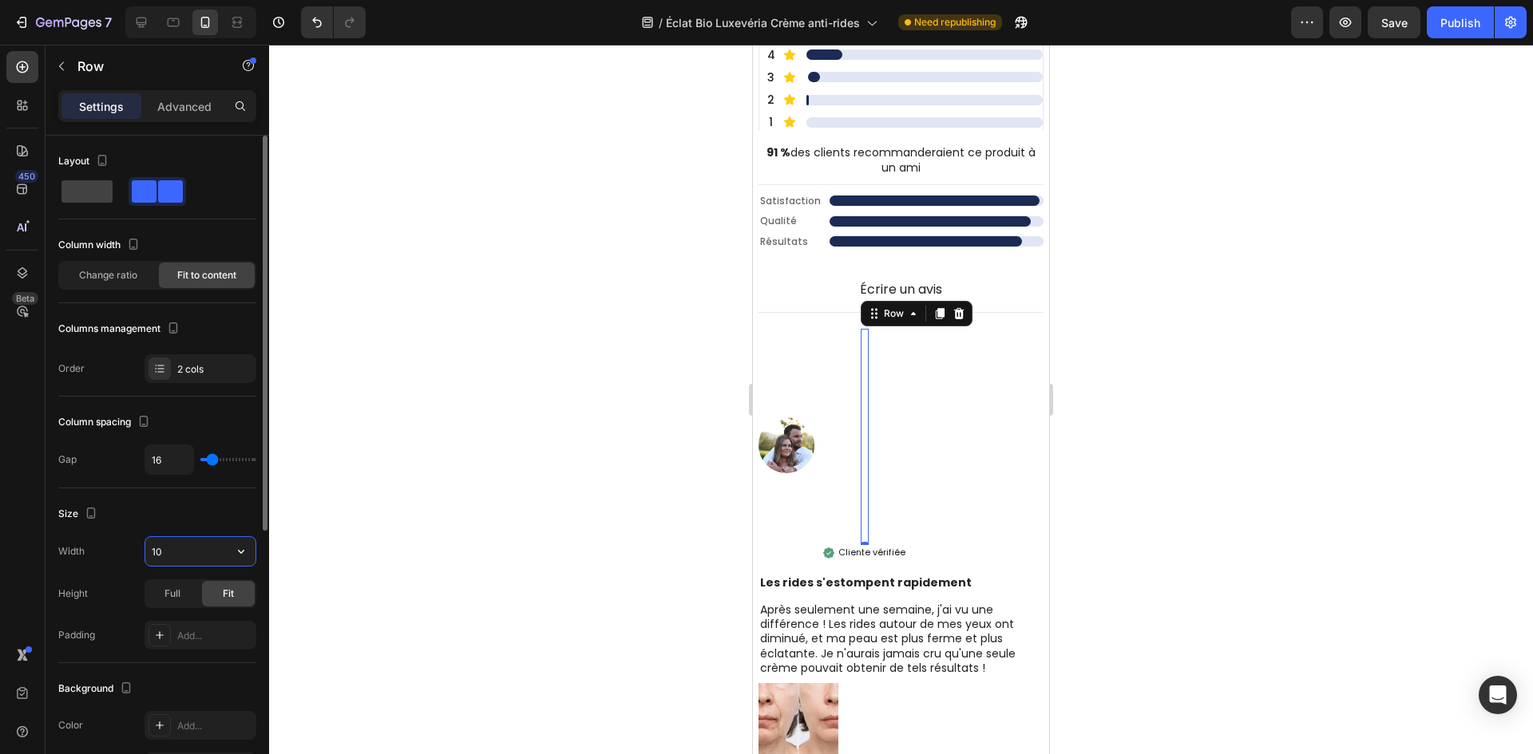
type input "1"
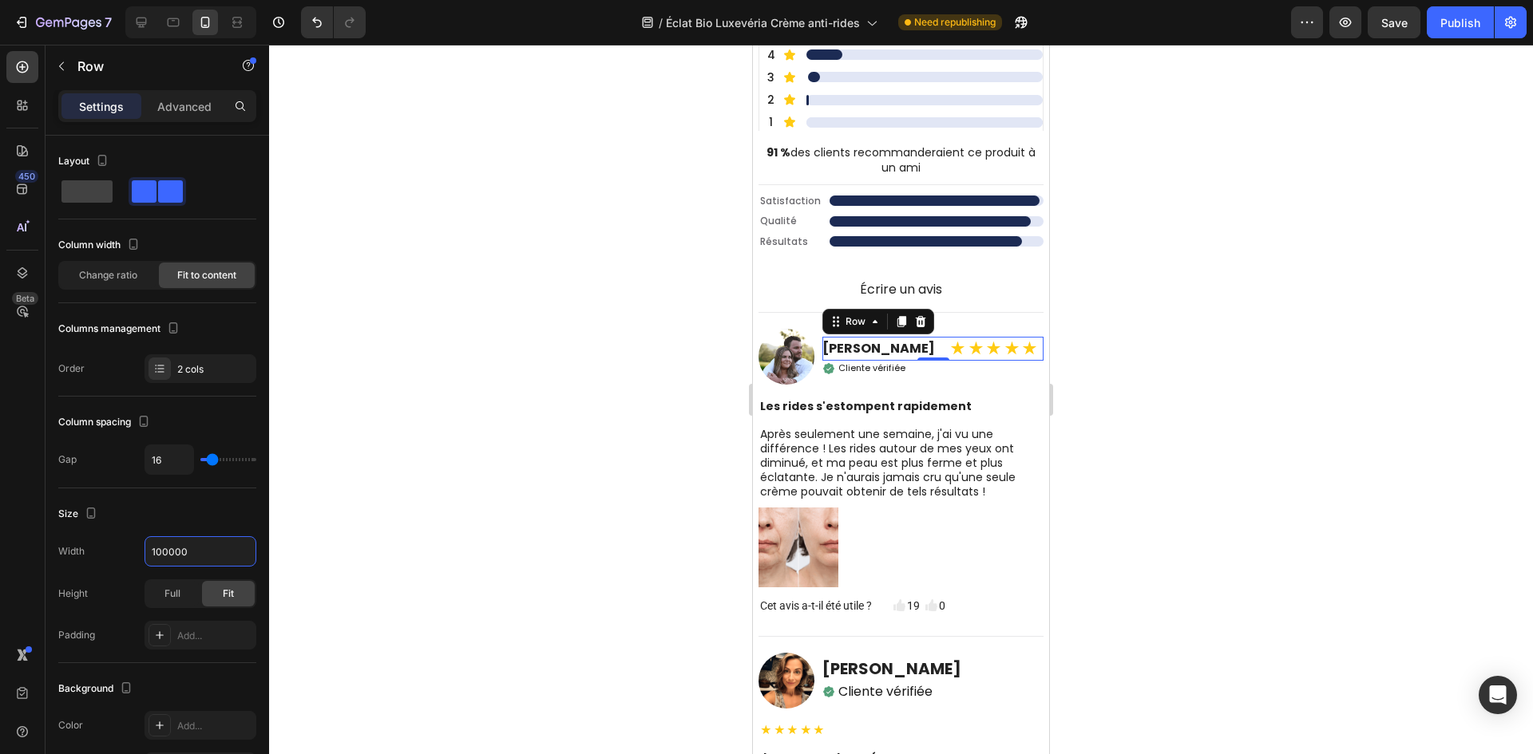
type input "100000"
click at [999, 353] on div "Marie Dubois Heading ★★★★★ Text Block Row 0" at bounding box center [932, 349] width 221 height 24
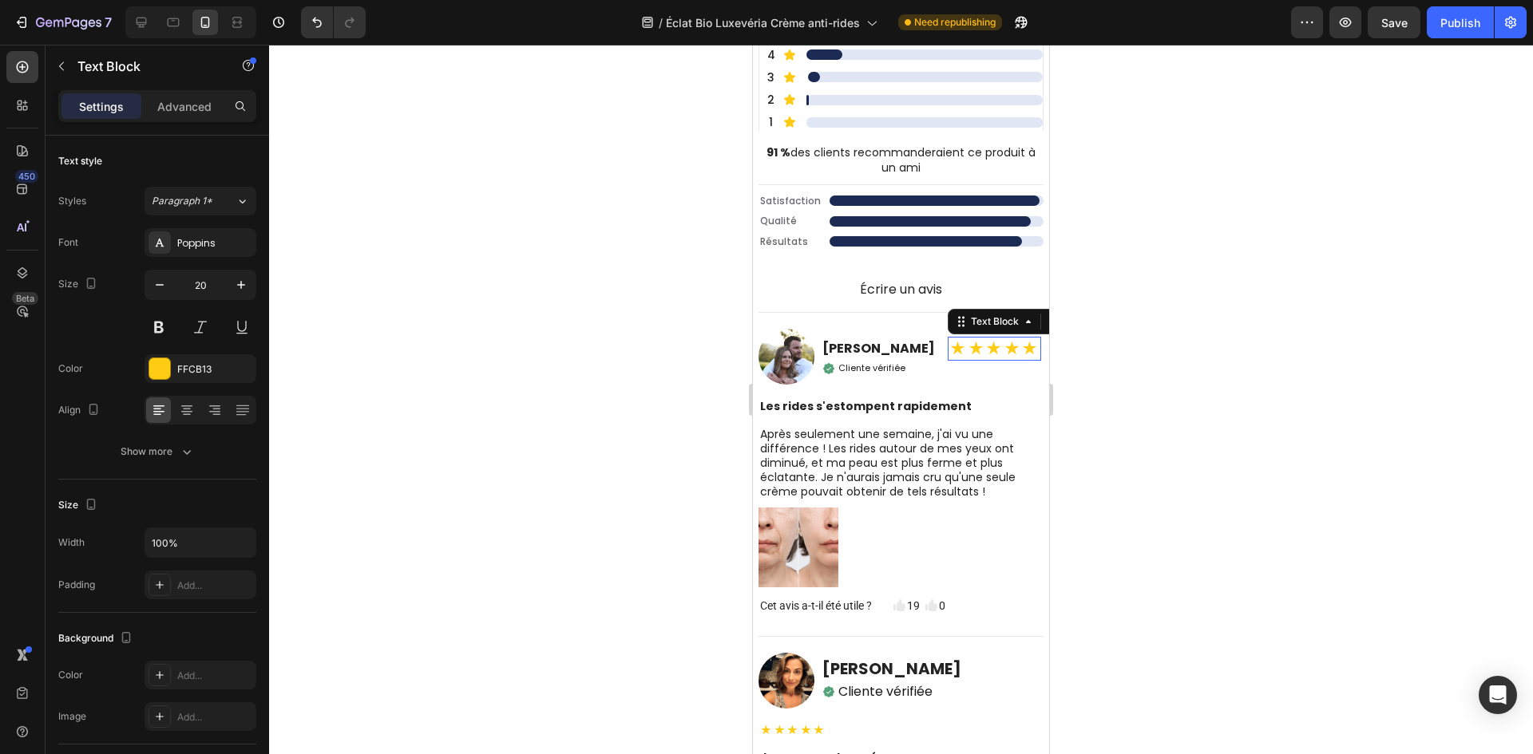
click at [984, 347] on strong "★★★★★" at bounding box center [994, 349] width 90 height 22
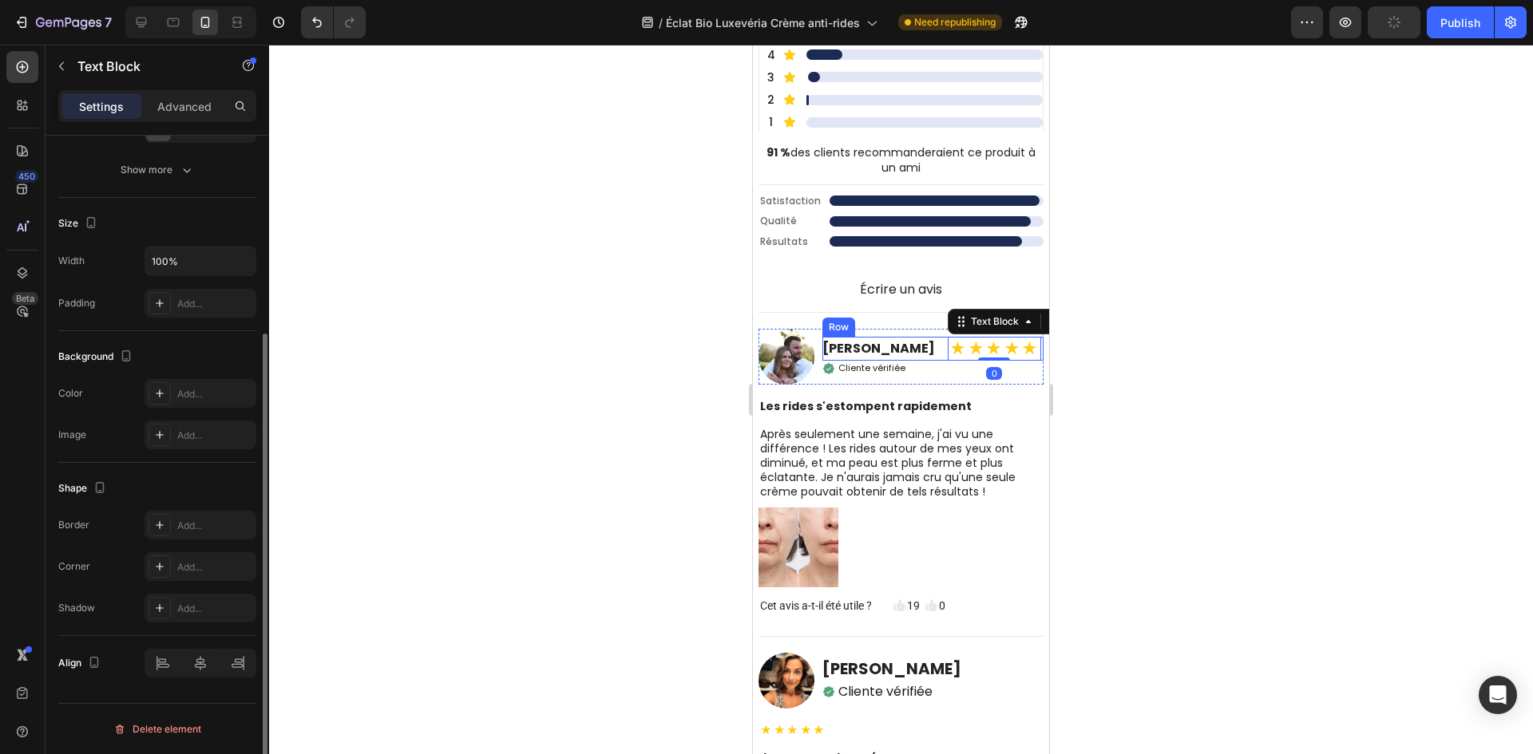
click at [1021, 352] on div "Marie Dubois Heading ★★★★★ Text Block 0 Row" at bounding box center [932, 349] width 221 height 24
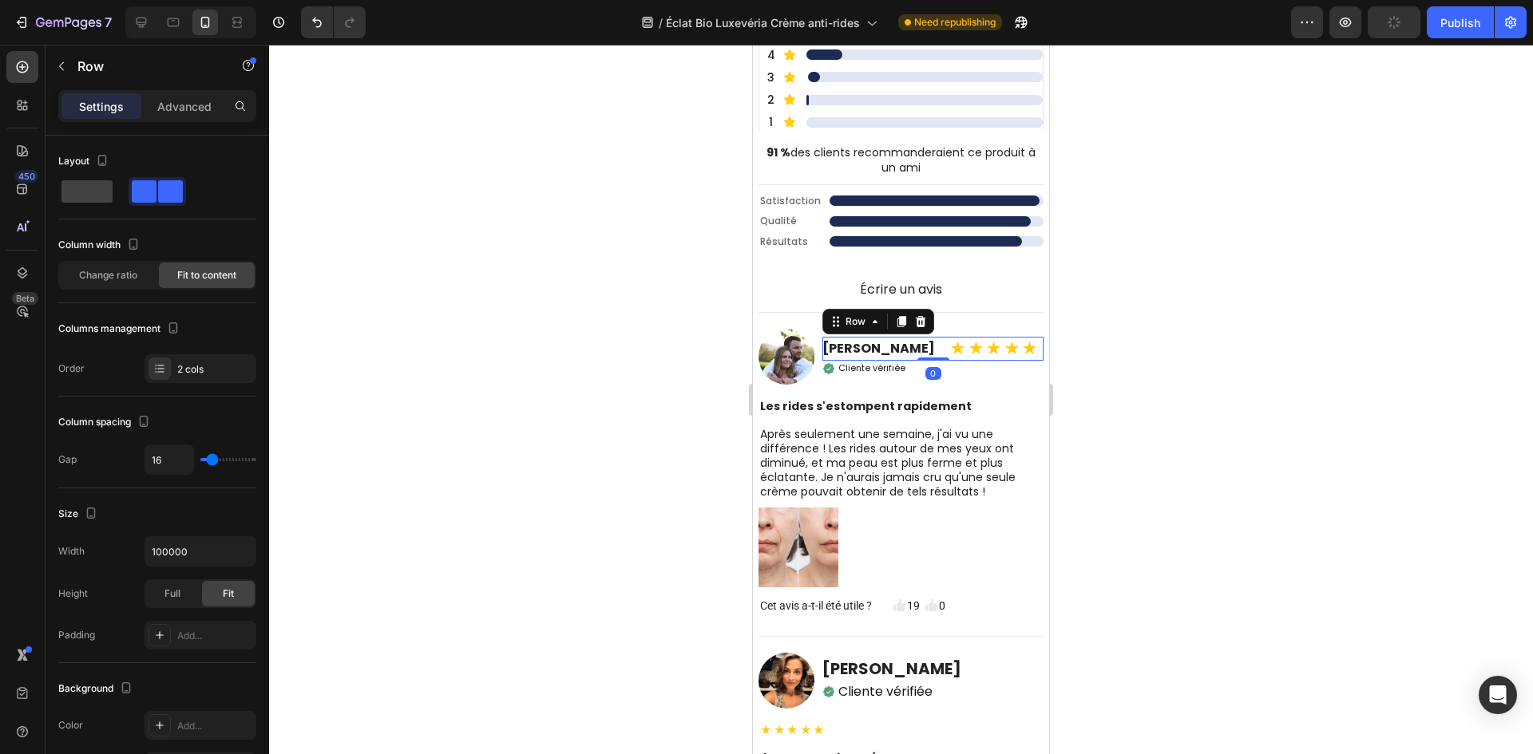
scroll to position [450, 0]
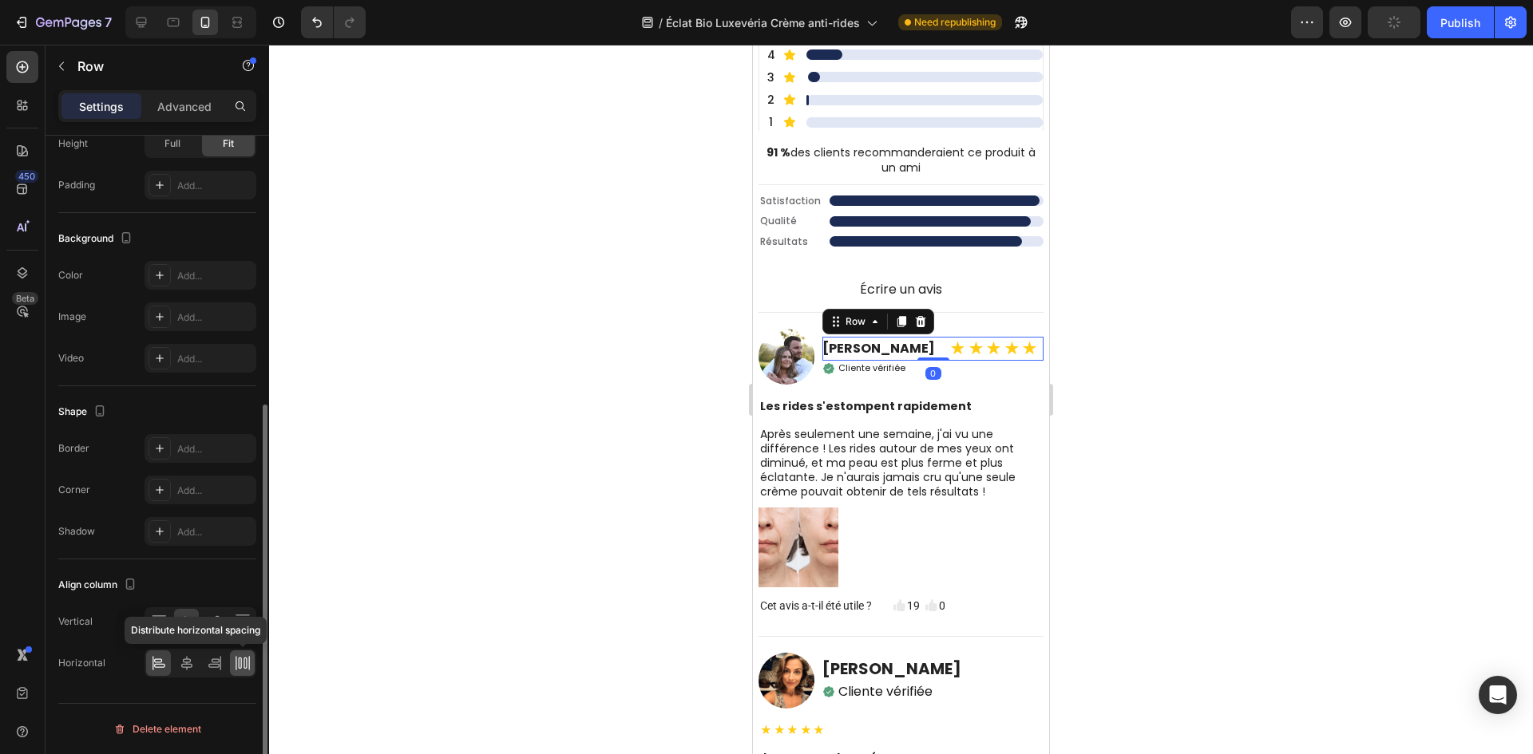
click at [239, 660] on icon at bounding box center [239, 663] width 3 height 11
click at [669, 342] on div at bounding box center [901, 400] width 1264 height 710
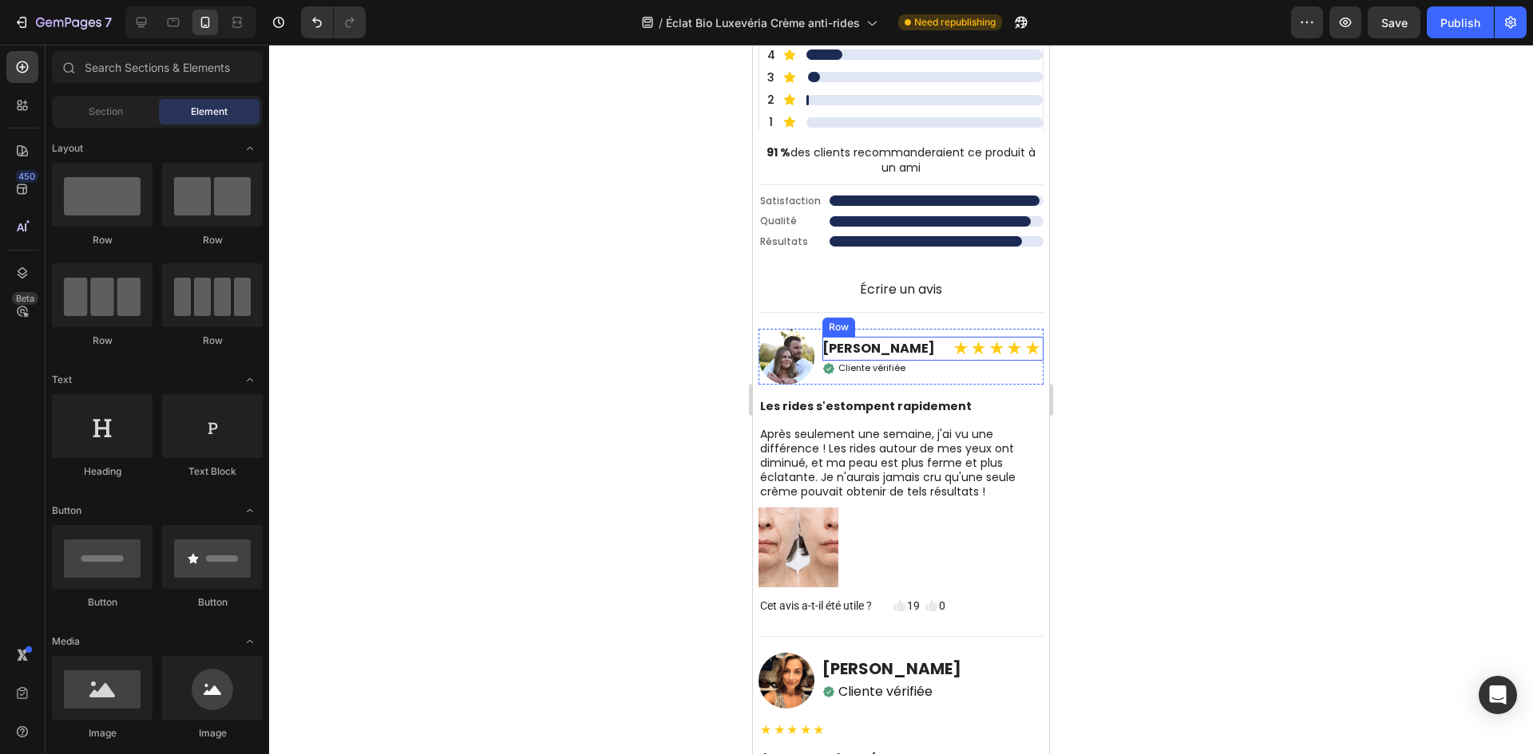
click at [943, 348] on div "Marie Dubois Heading ★★★★★ Text Block Row" at bounding box center [932, 349] width 221 height 24
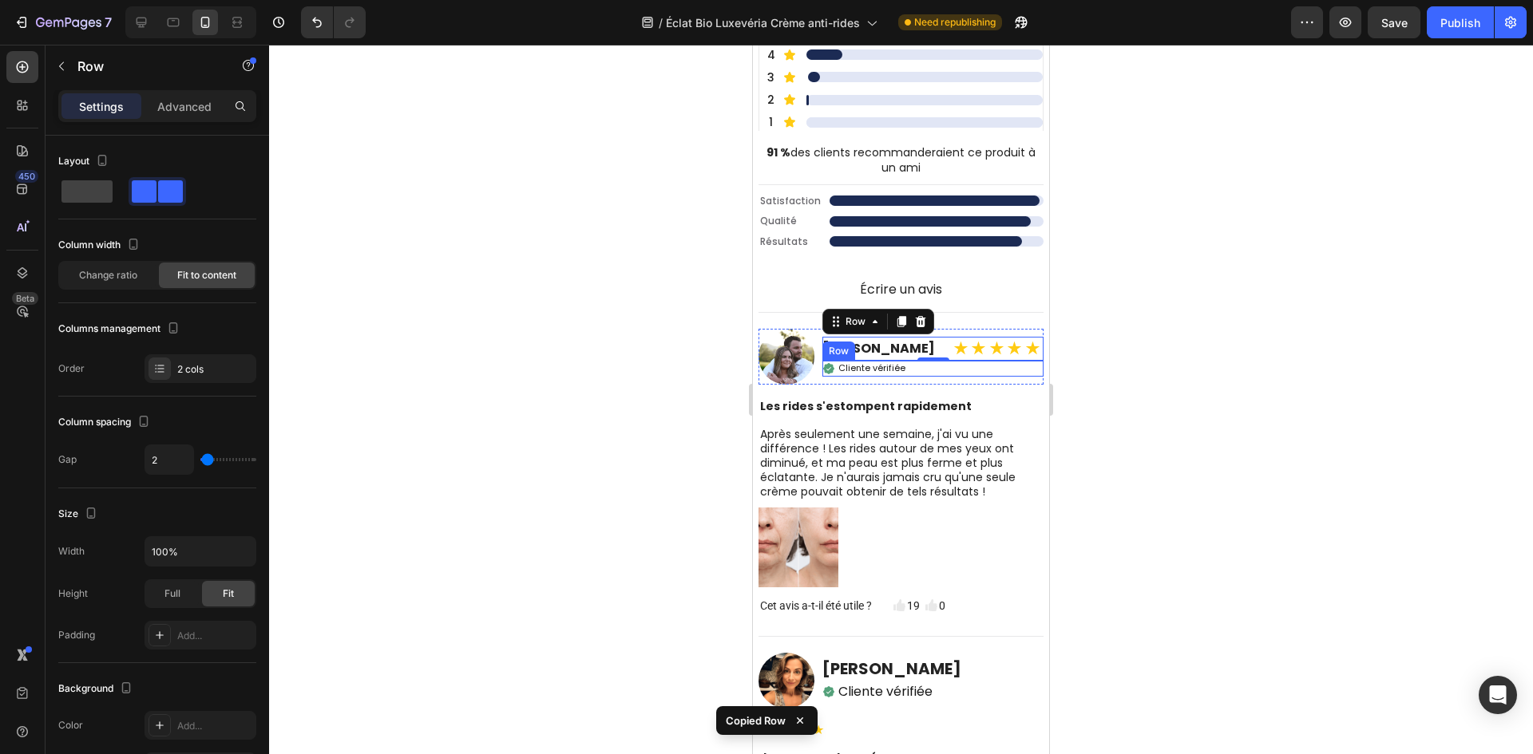
click at [956, 370] on div "Icon Cliente vérifiée Text Block Row" at bounding box center [932, 369] width 221 height 16
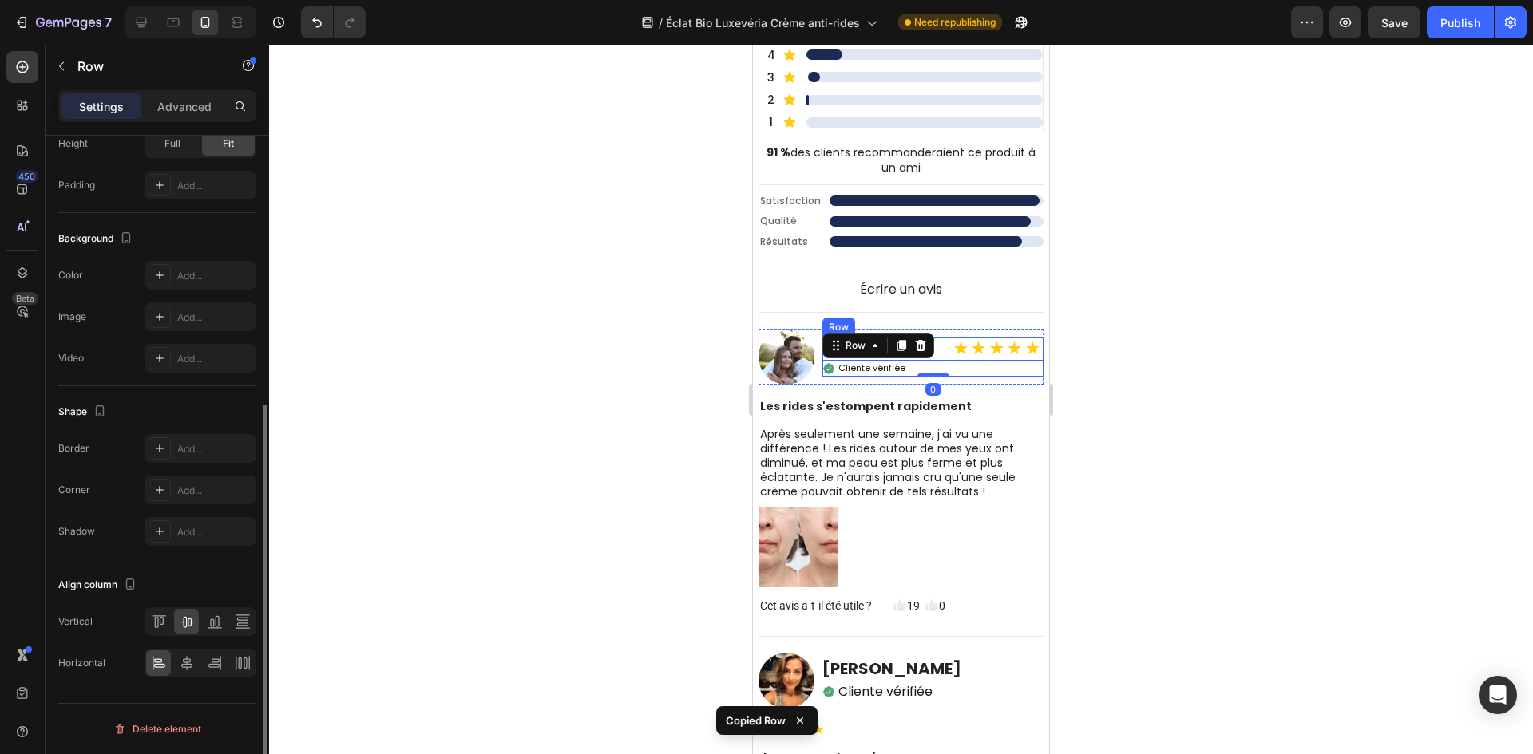
click at [949, 355] on div "Marie Dubois Heading ★★★★★ Text Block Row" at bounding box center [932, 349] width 221 height 24
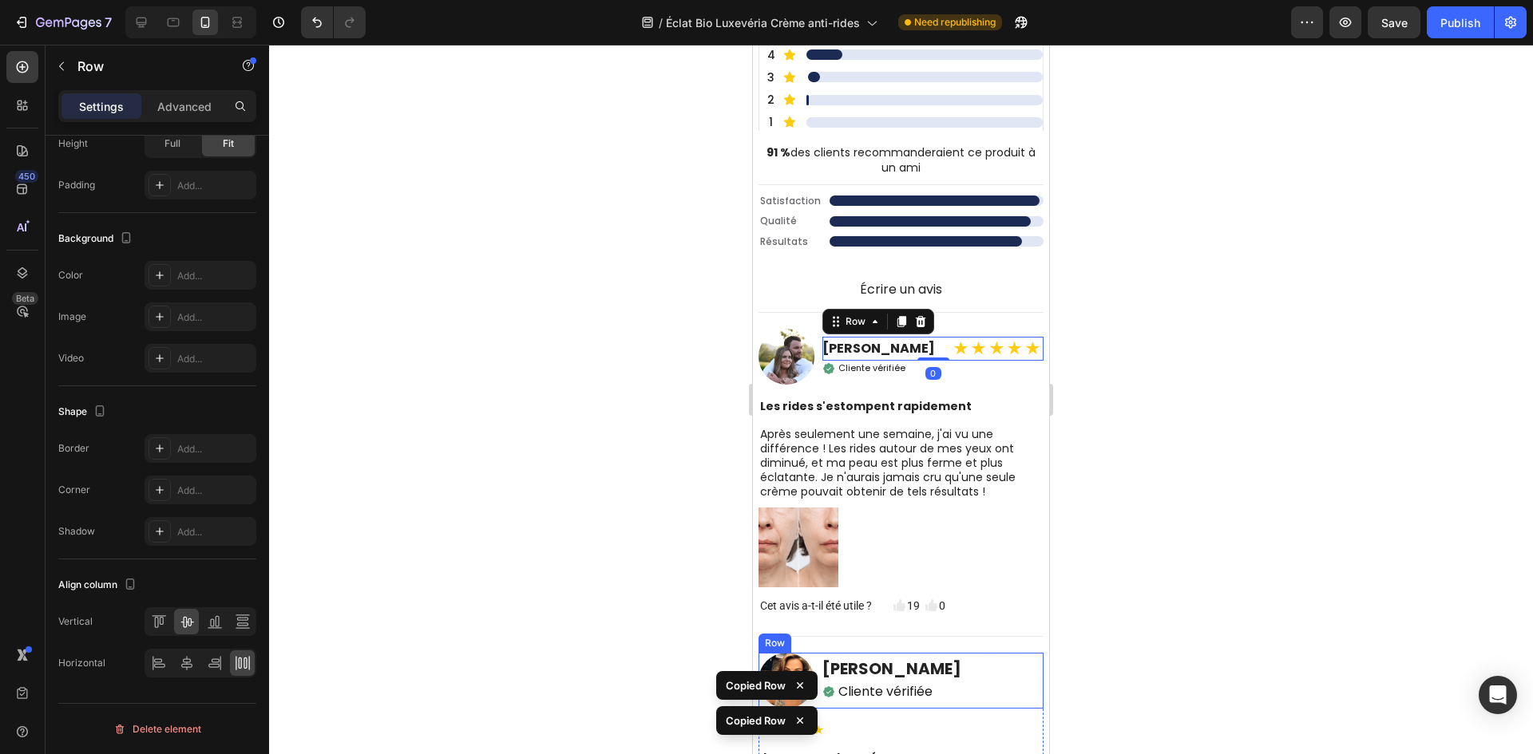
click at [974, 686] on div "Image Émilie Renaud Heading Icon Cliente vérifiée Text Block Row Row" at bounding box center [900, 681] width 285 height 56
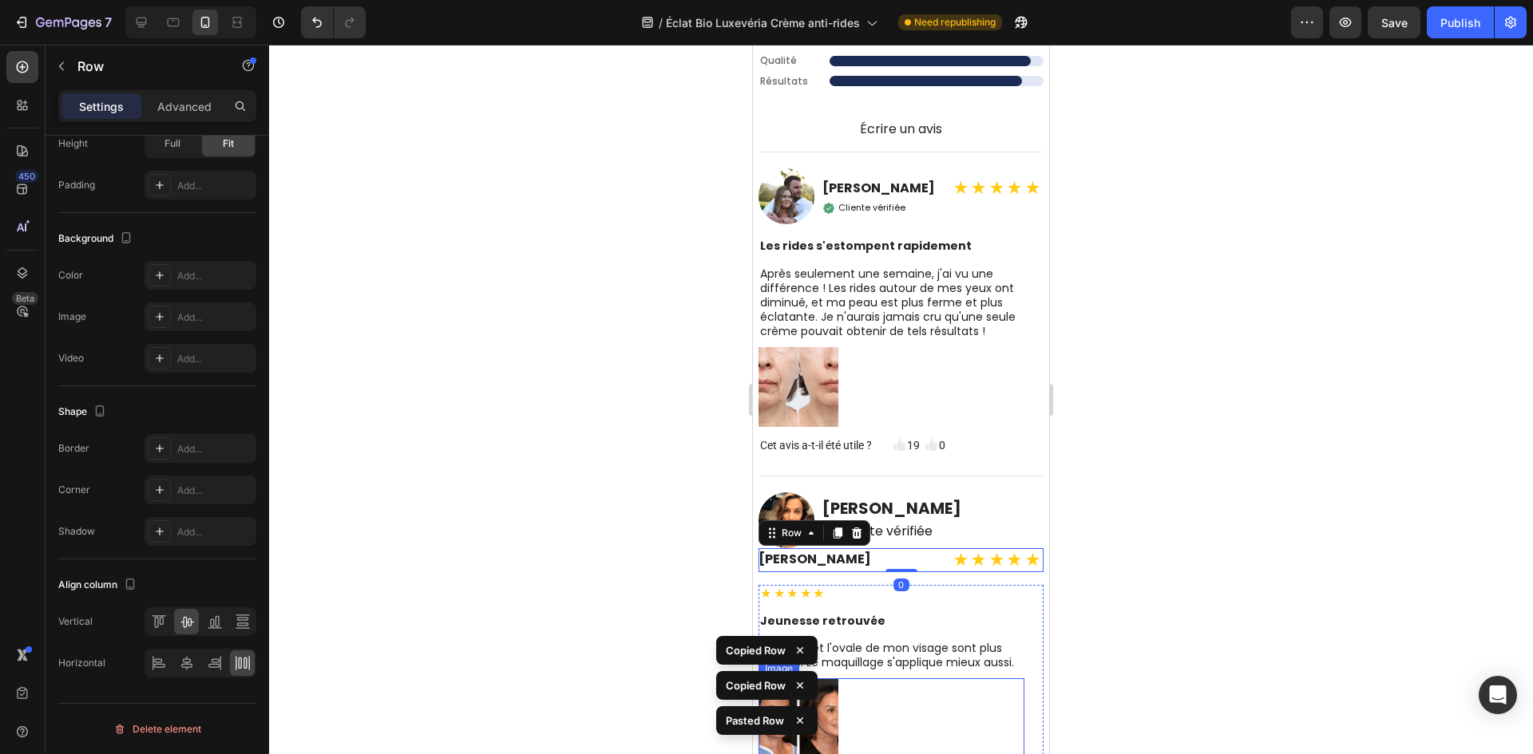
scroll to position [6235, 0]
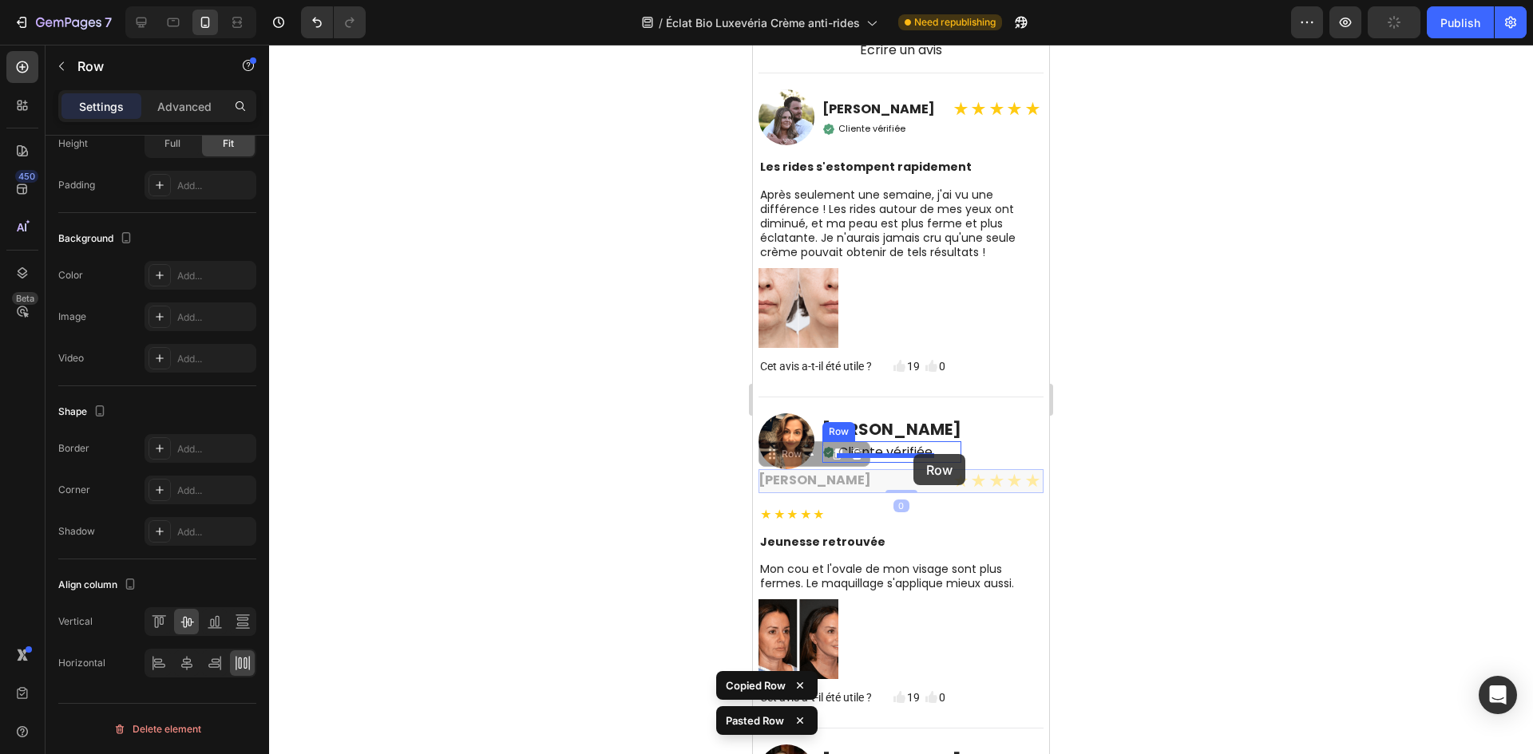
drag, startPoint x: 810, startPoint y: 471, endPoint x: 913, endPoint y: 454, distance: 104.3
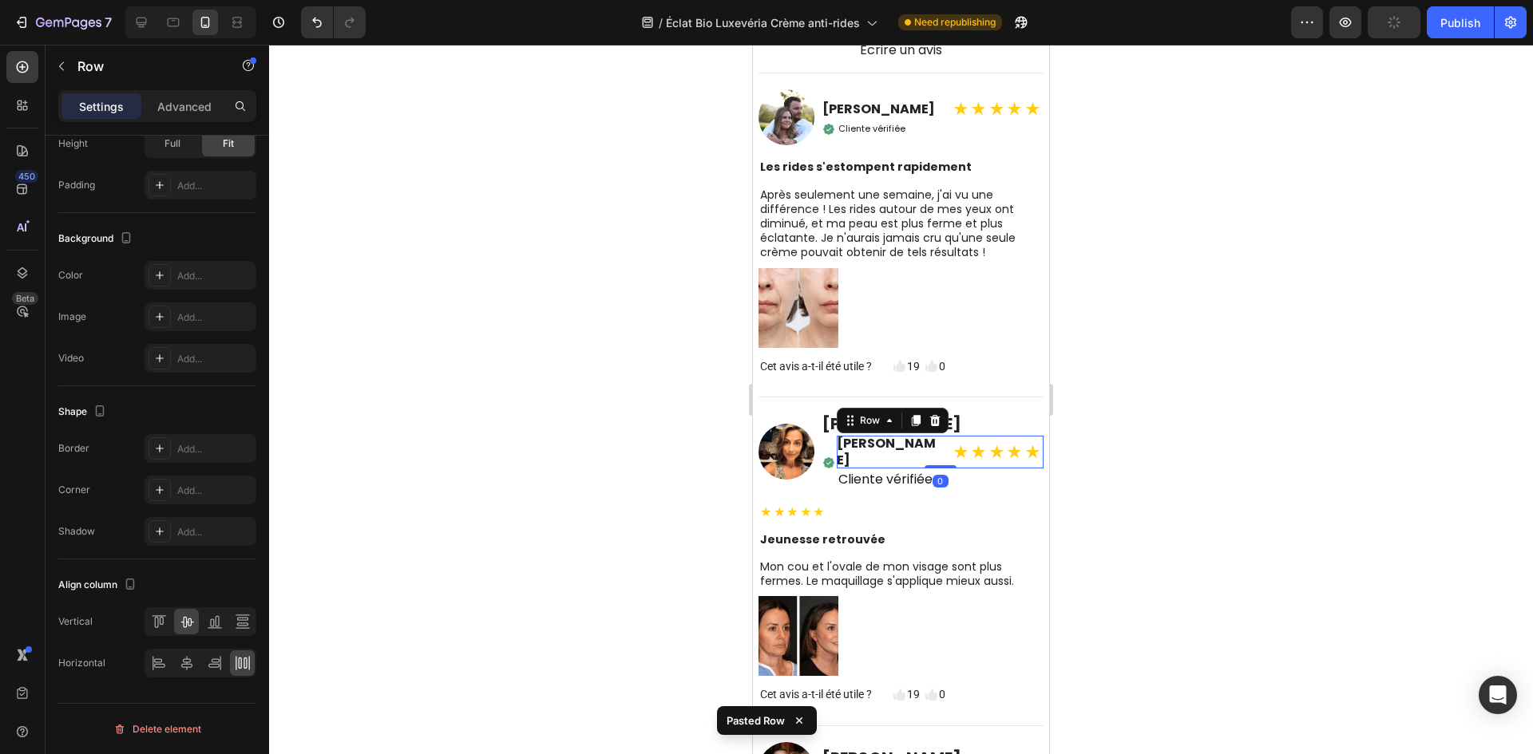
click at [994, 420] on div "Des Milliers d'Utilisateurs Luxevéria Satisfaits Heading Découvrez les avis de …" at bounding box center [900, 415] width 285 height 1703
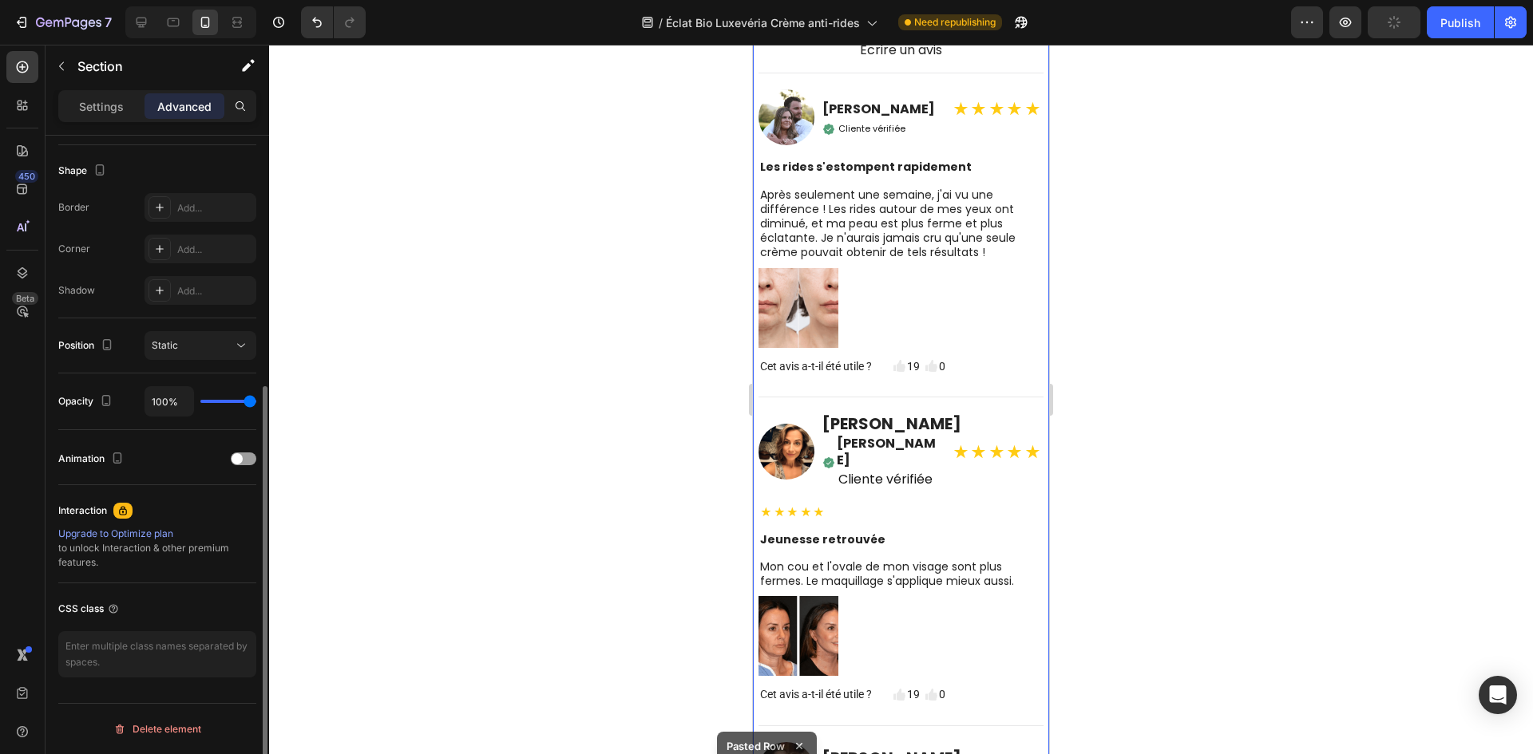
scroll to position [0, 0]
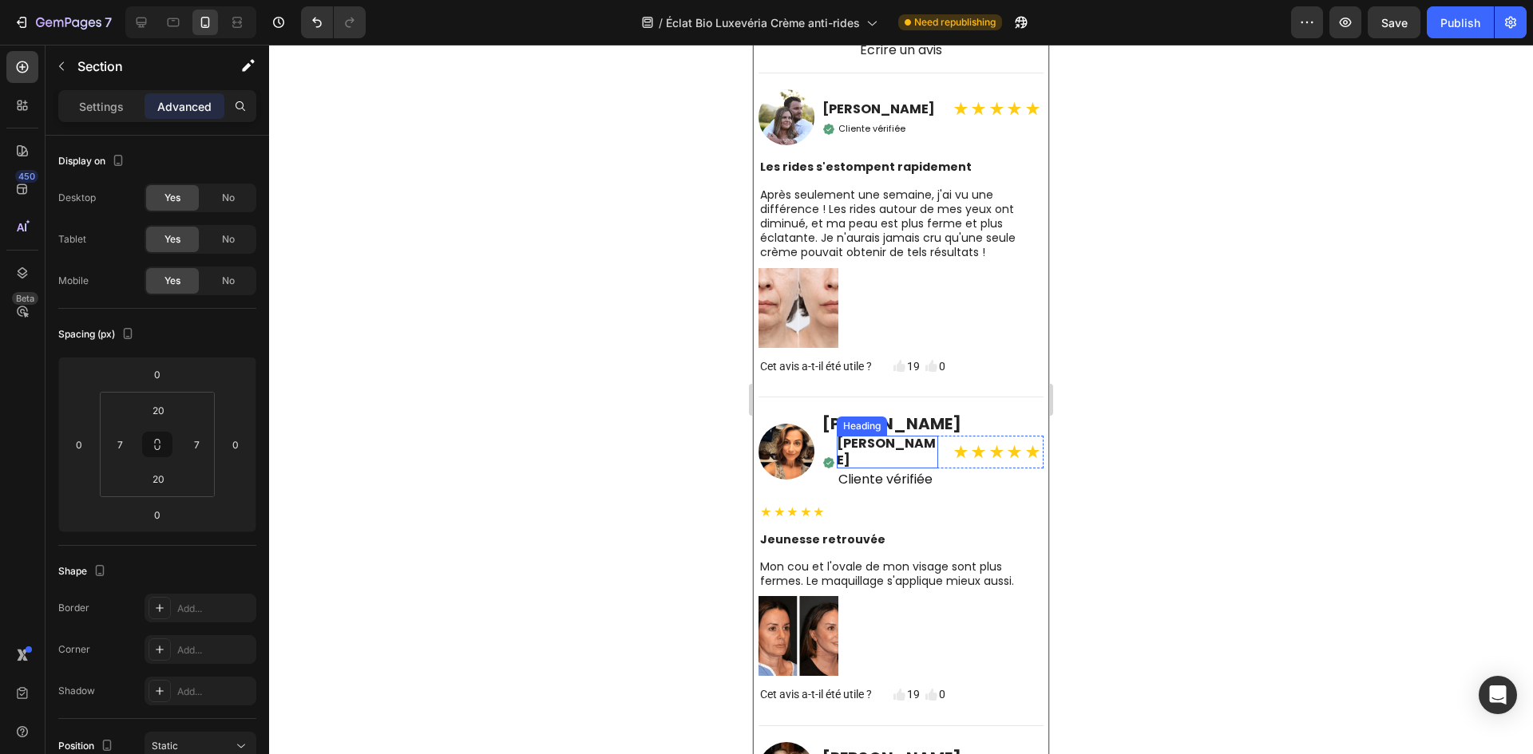
click at [866, 460] on h2 "[PERSON_NAME]" at bounding box center [887, 453] width 101 height 34
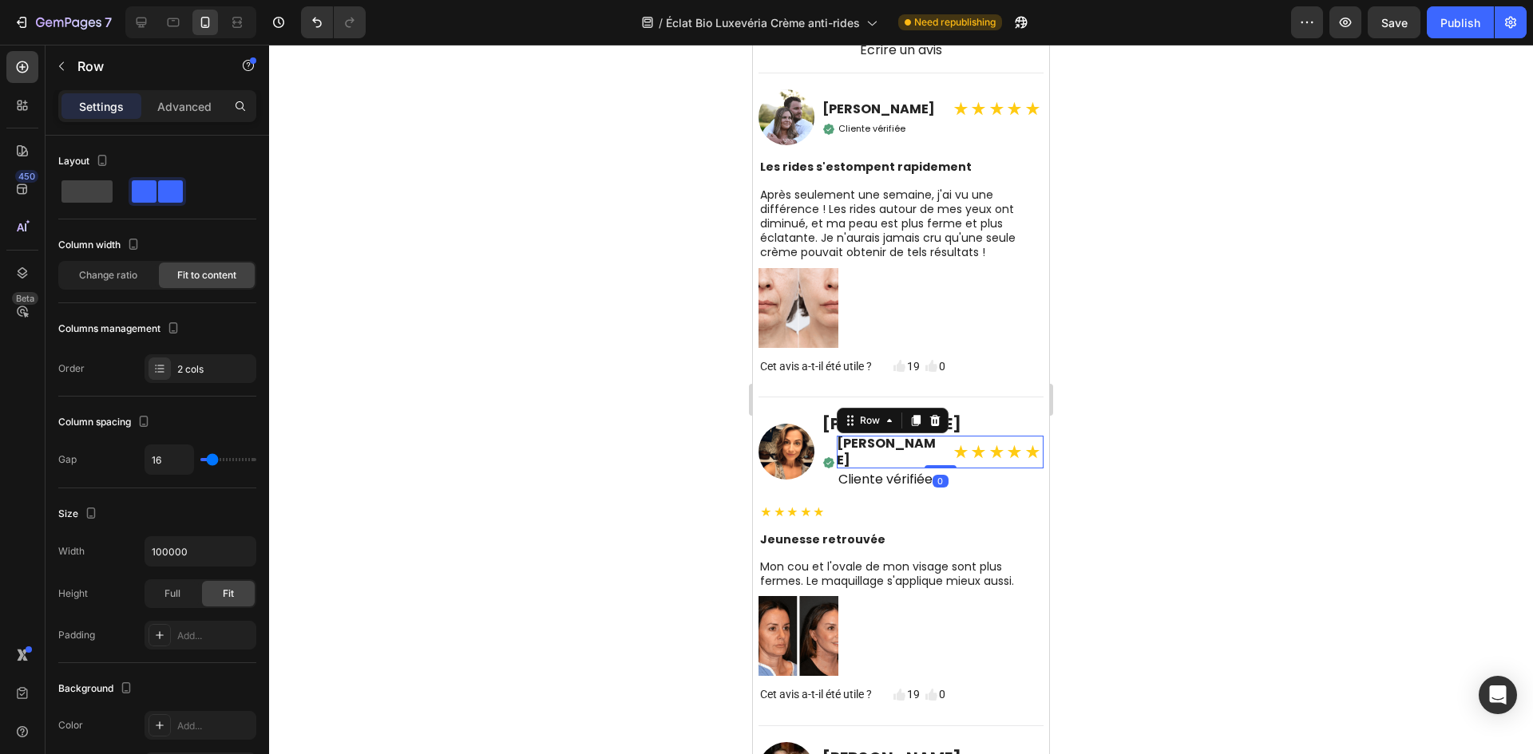
click at [940, 457] on div "Marie Dubois Heading ★★★★★ Text Block Row 0" at bounding box center [940, 453] width 207 height 34
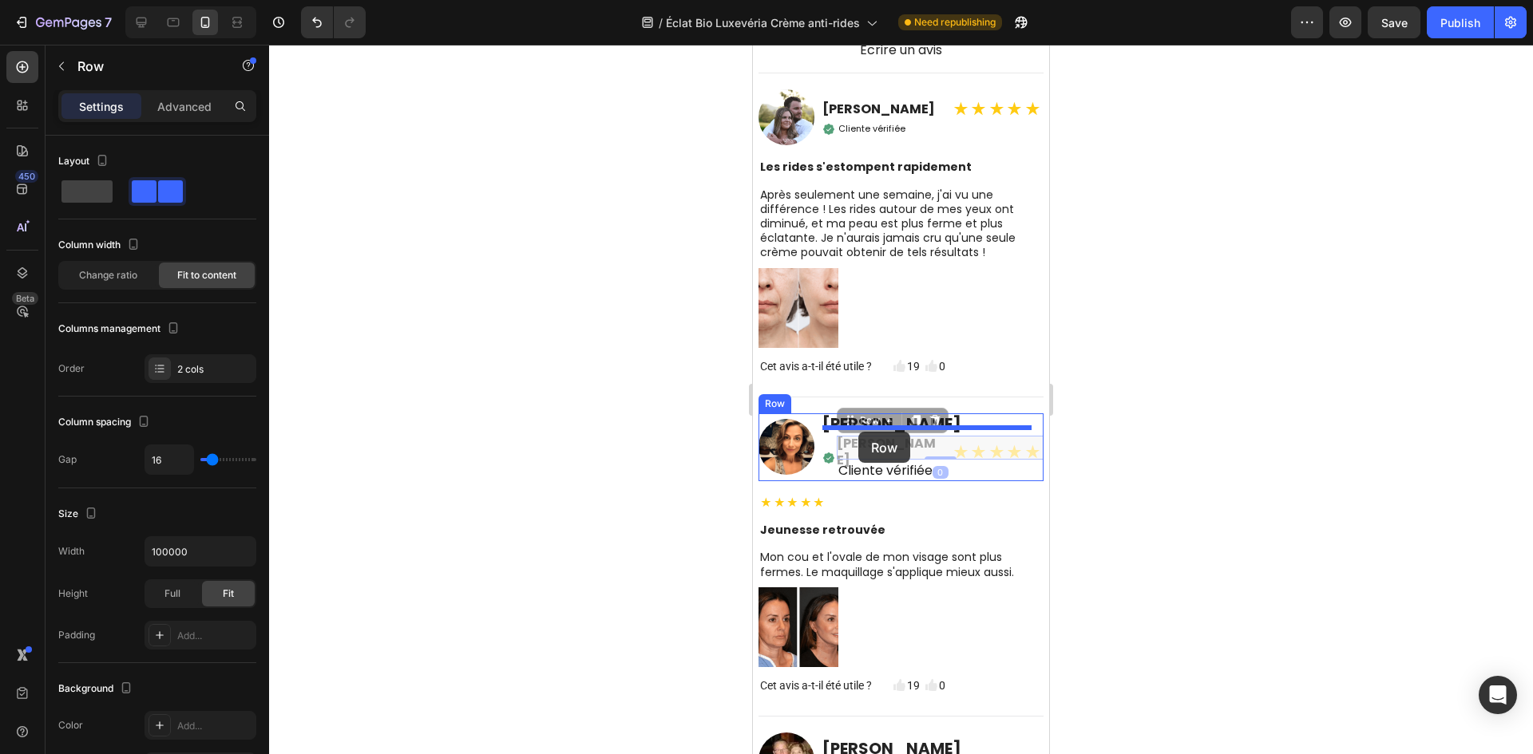
drag, startPoint x: 860, startPoint y: 444, endPoint x: 858, endPoint y: 432, distance: 12.2
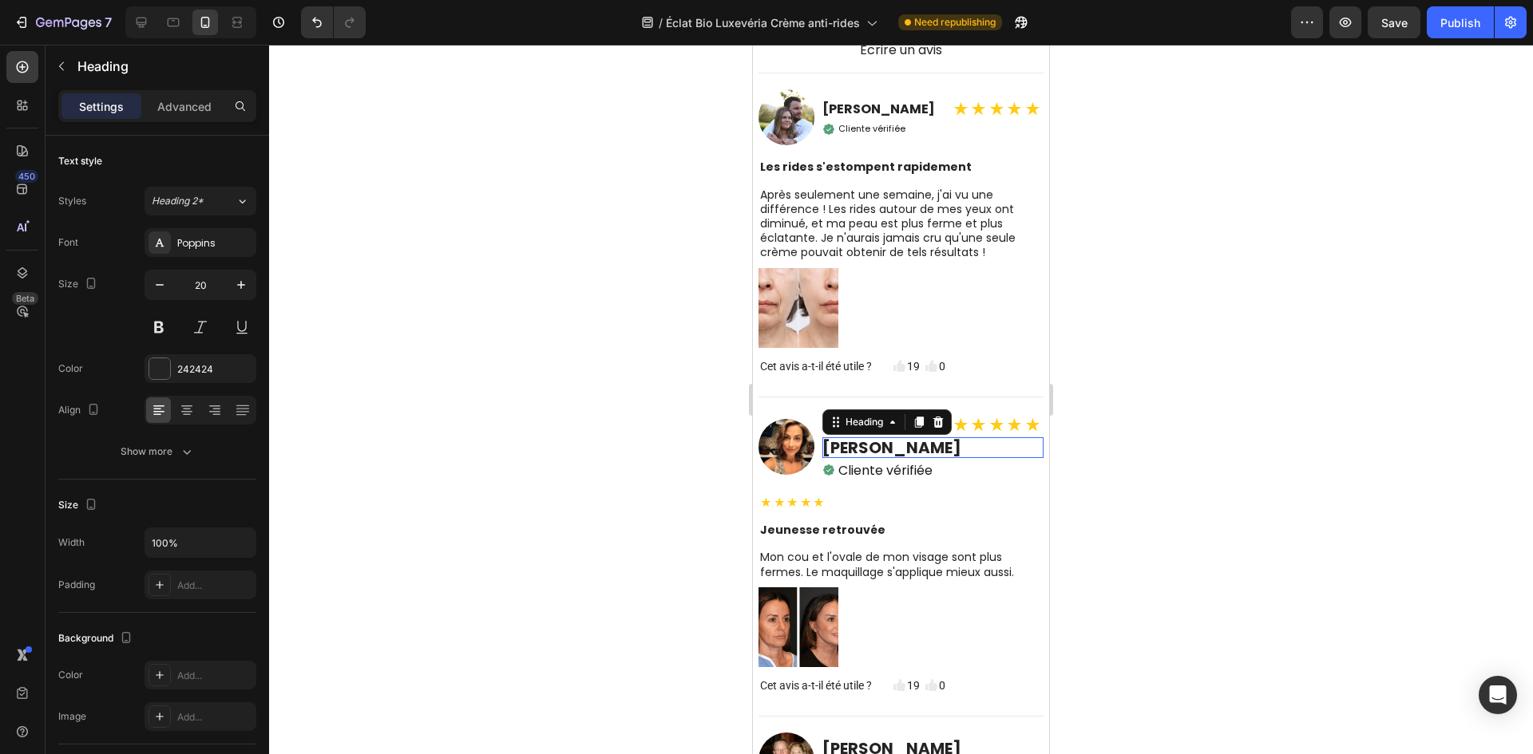
click at [958, 458] on h2 "[PERSON_NAME]" at bounding box center [932, 447] width 221 height 21
click at [902, 458] on h2 "[PERSON_NAME]" at bounding box center [932, 447] width 221 height 21
click at [902, 458] on p "[PERSON_NAME]" at bounding box center [932, 447] width 221 height 21
copy p "[PERSON_NAME]"
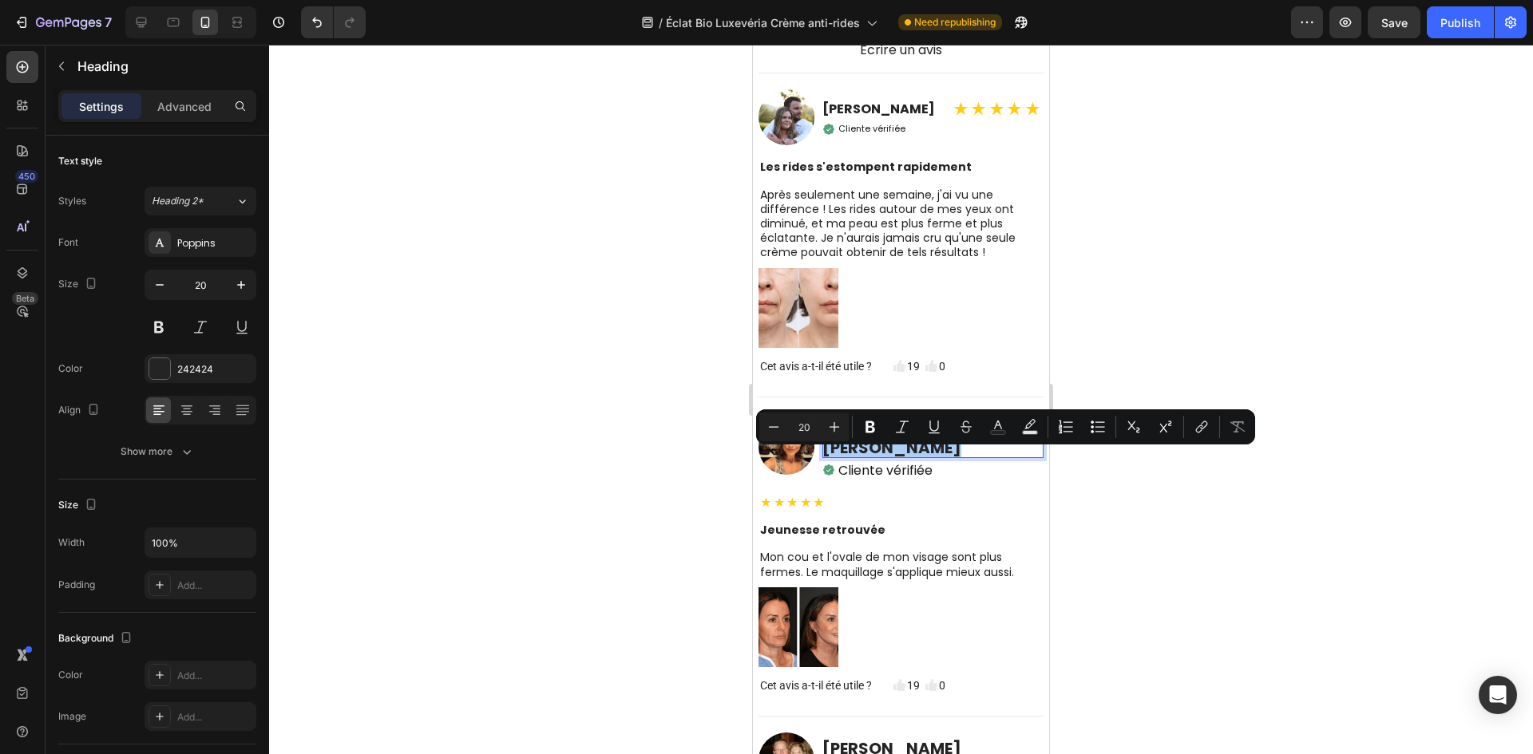
drag, startPoint x: 1259, startPoint y: 520, endPoint x: 1203, endPoint y: 519, distance: 55.9
click at [1259, 520] on div at bounding box center [901, 400] width 1264 height 710
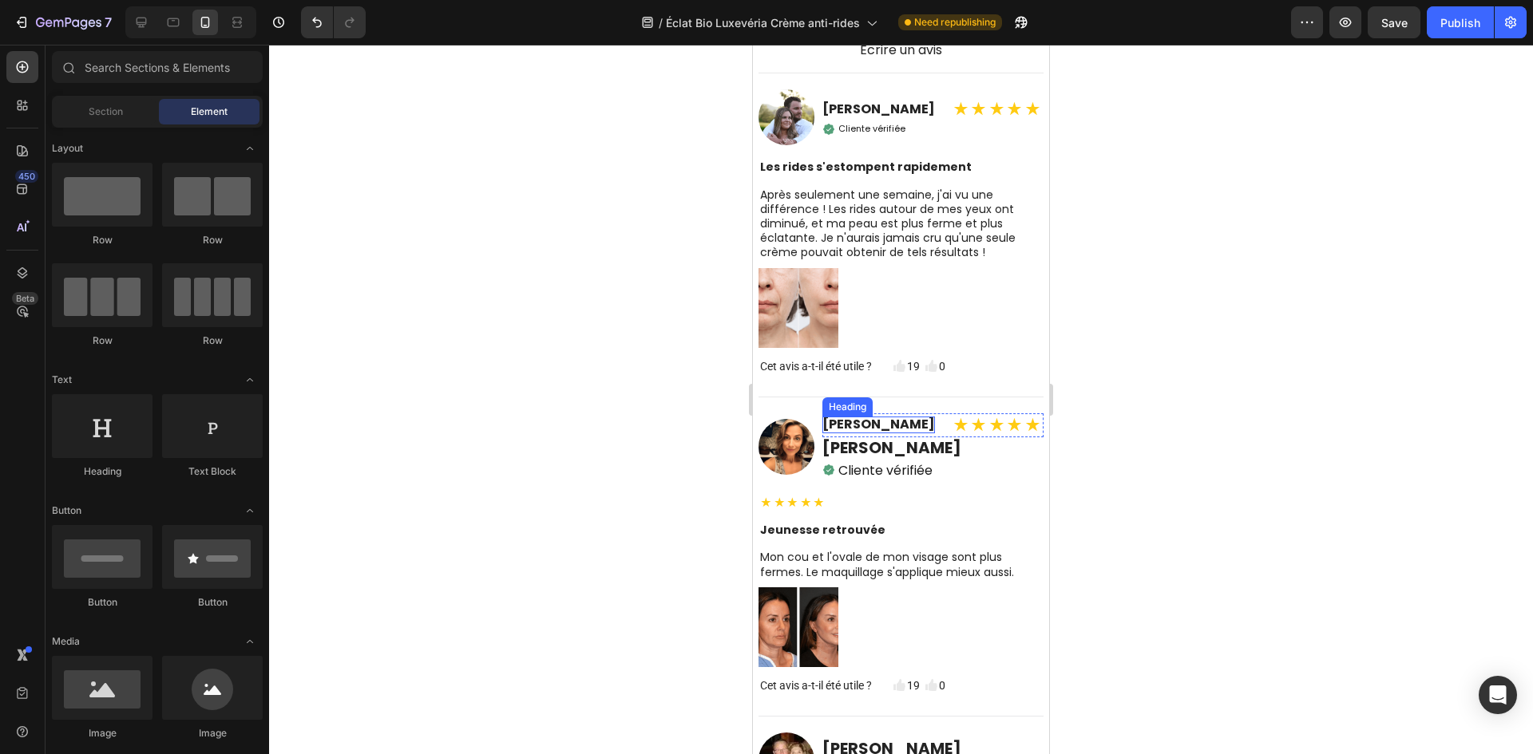
click at [891, 433] on h2 "[PERSON_NAME]" at bounding box center [878, 425] width 113 height 17
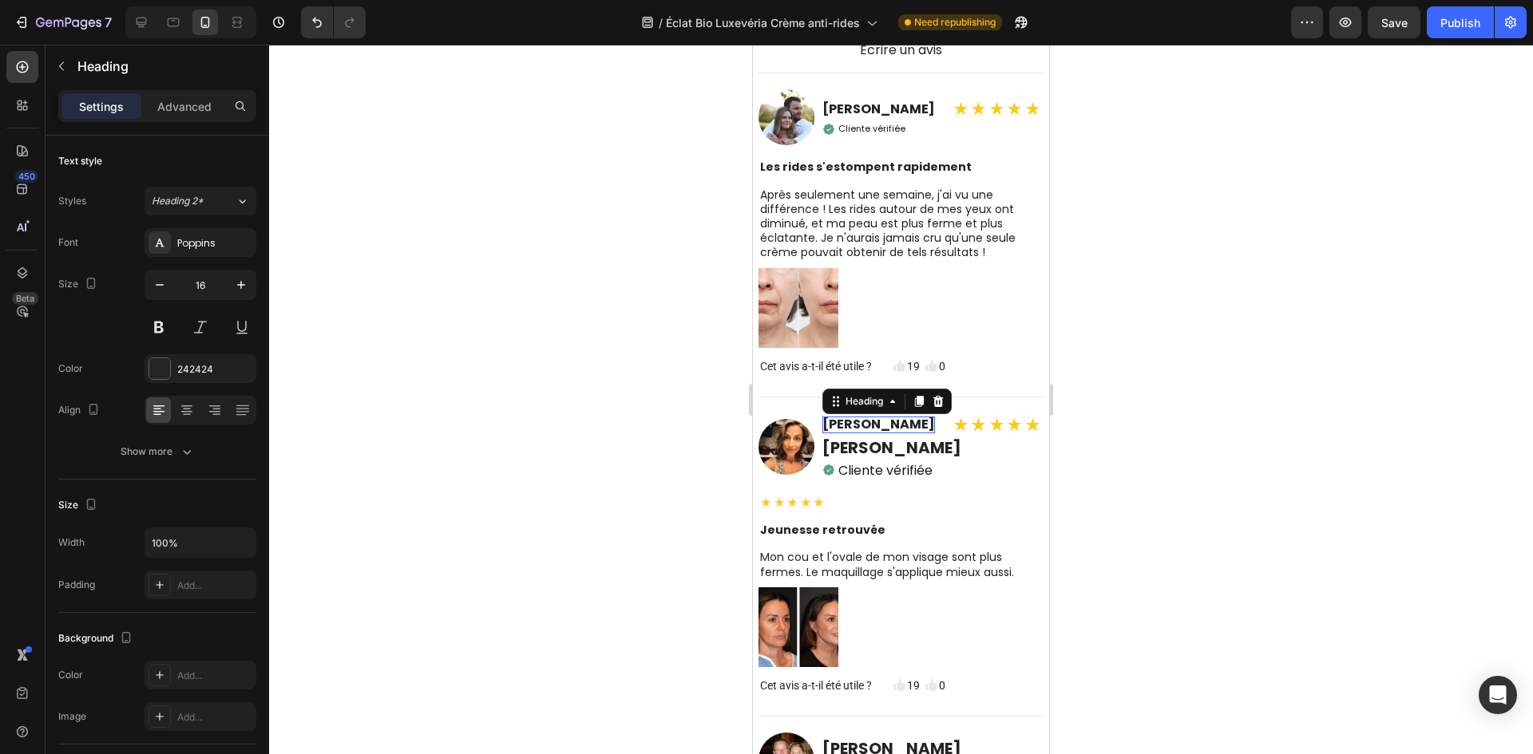
click at [891, 433] on h2 "[PERSON_NAME]" at bounding box center [878, 425] width 113 height 17
click at [891, 433] on p "[PERSON_NAME]" at bounding box center [878, 425] width 113 height 17
click at [978, 458] on p "[PERSON_NAME]" at bounding box center [932, 447] width 221 height 21
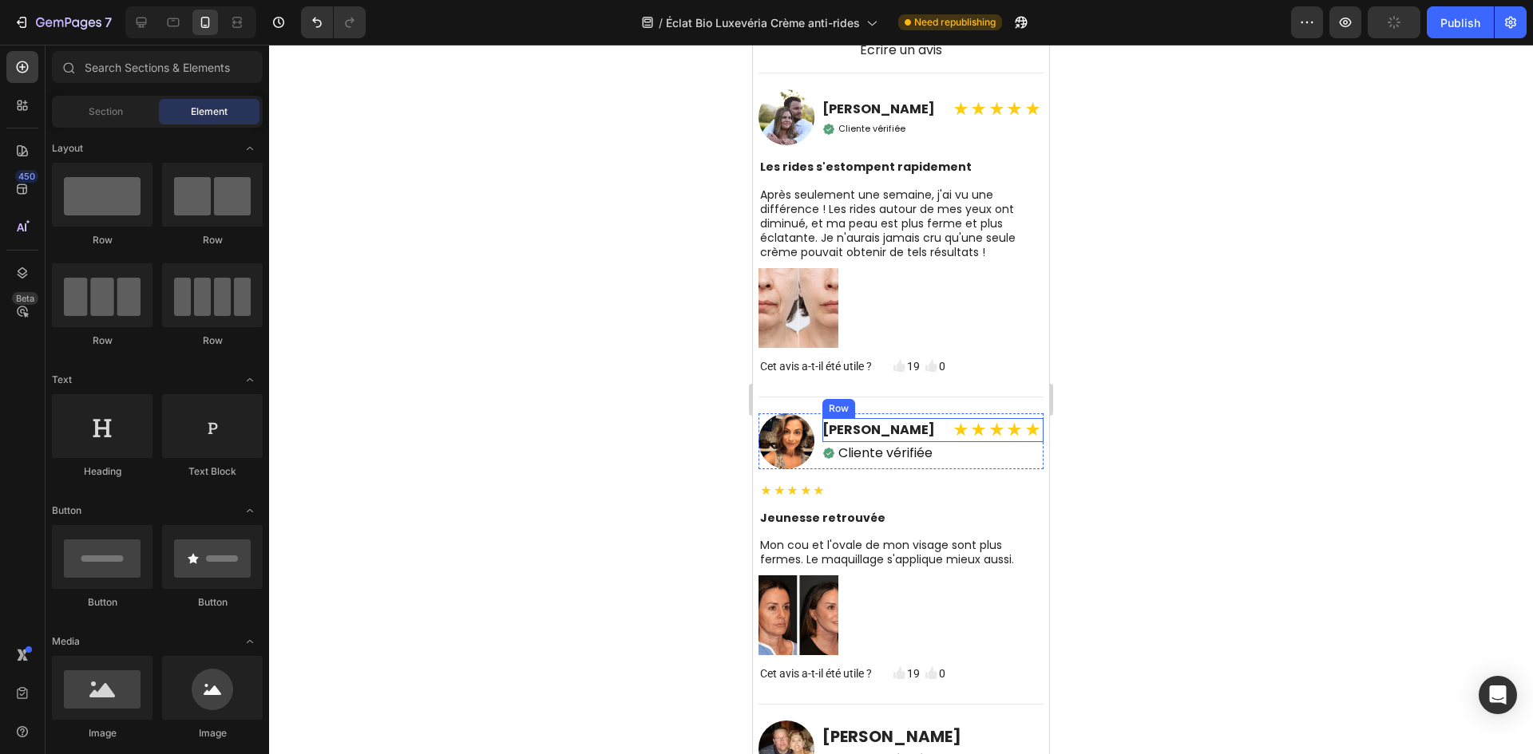
click at [940, 442] on div "Émilie Renaud Heading ★★★★★ Text Block Row" at bounding box center [932, 430] width 221 height 24
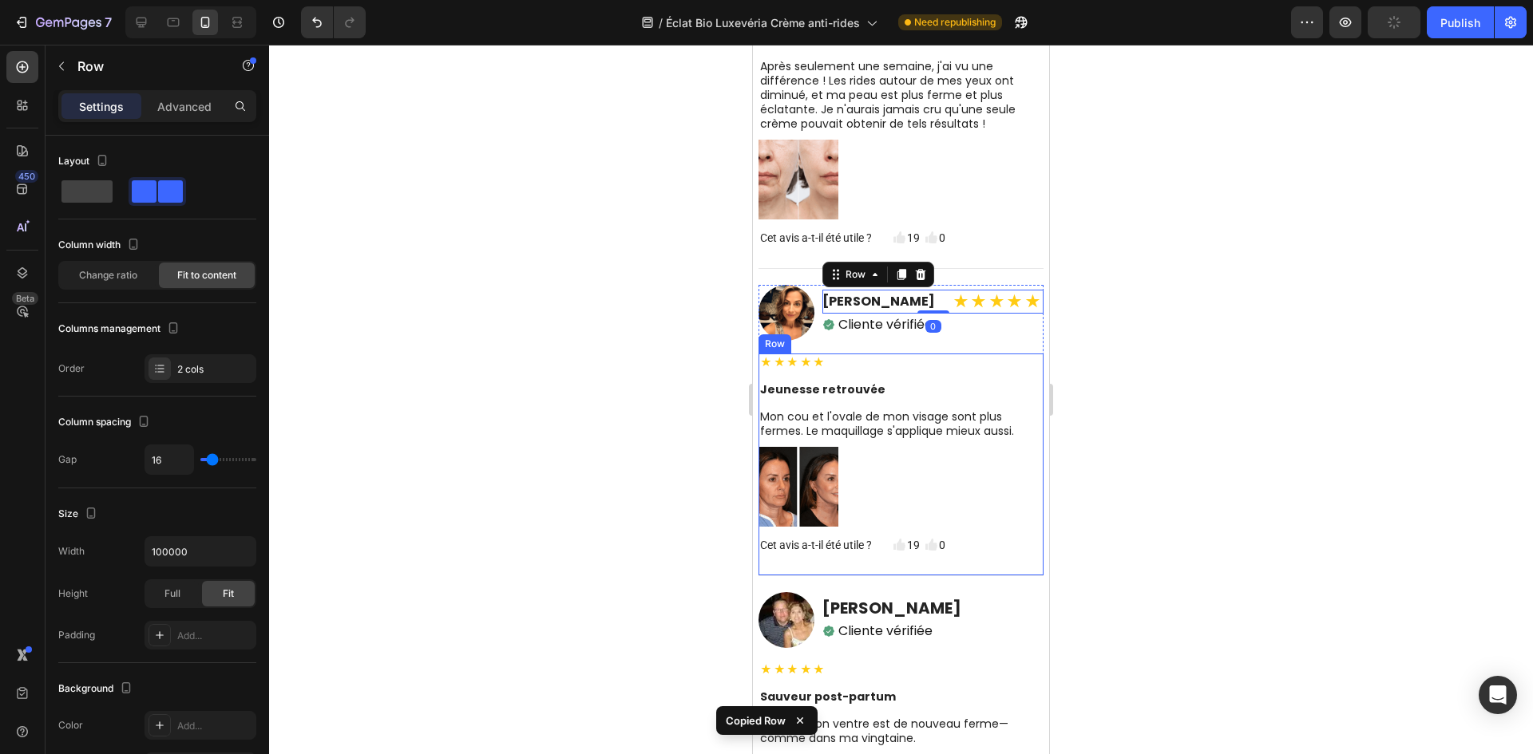
scroll to position [6474, 0]
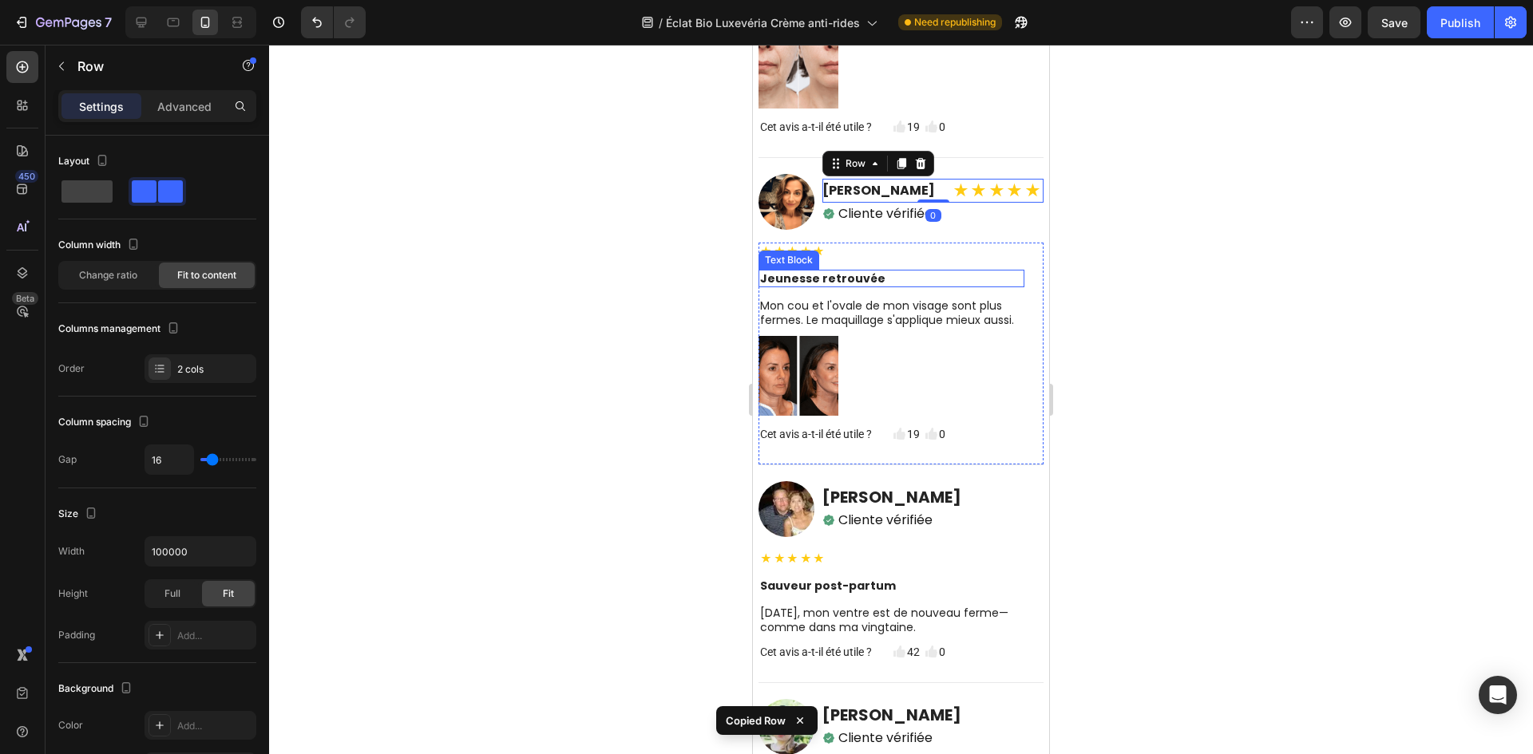
click at [811, 267] on div "Text Block" at bounding box center [788, 260] width 61 height 19
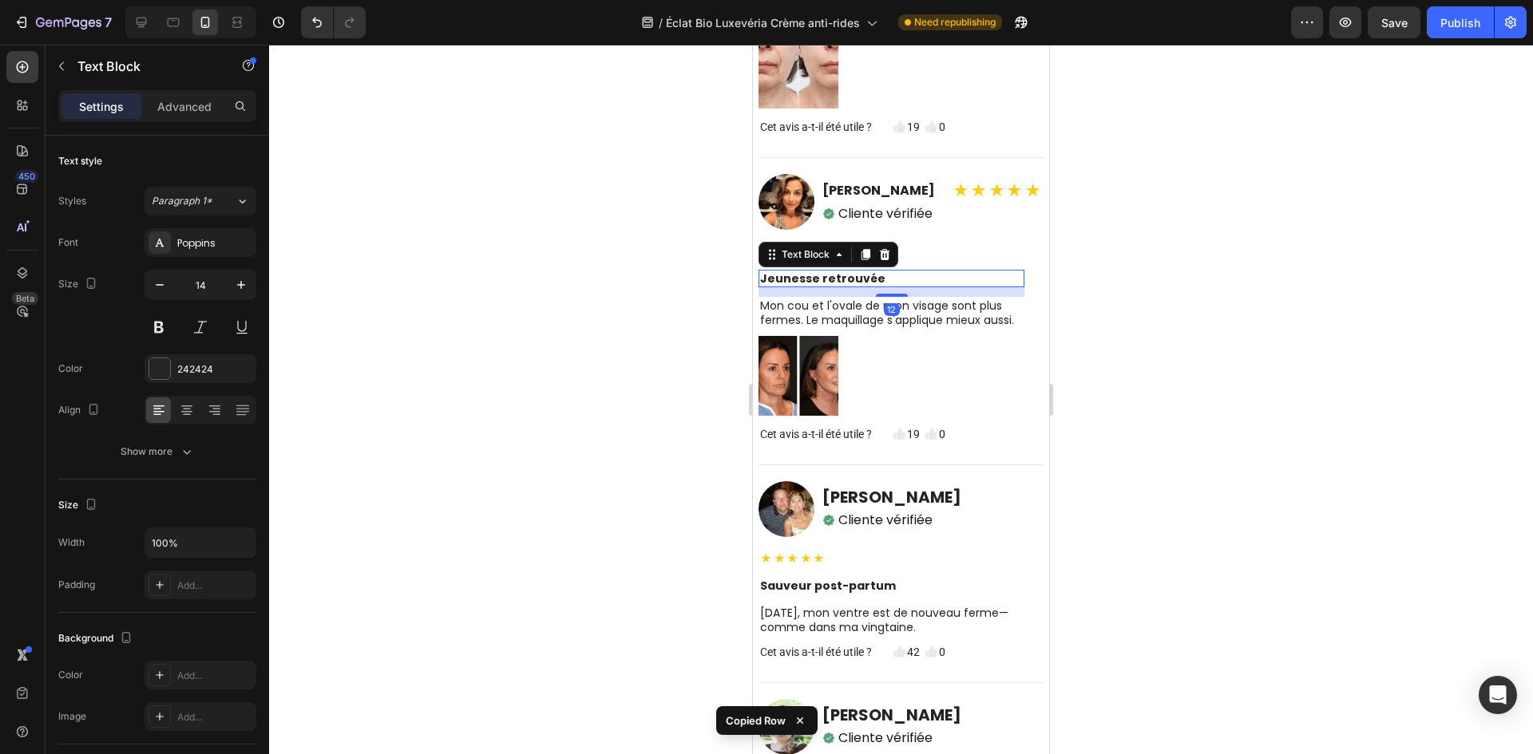
click at [994, 259] on p "★★★★★" at bounding box center [891, 251] width 263 height 14
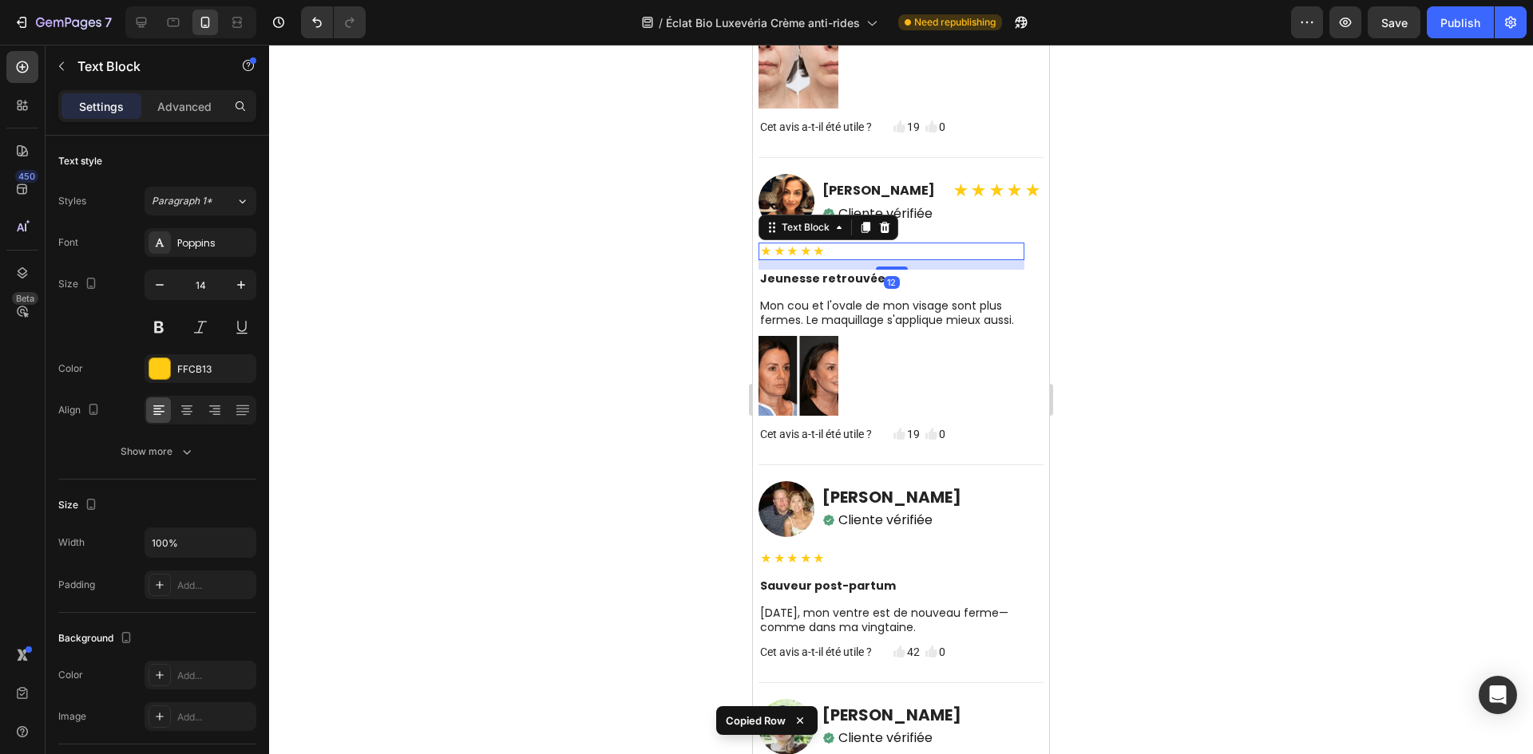
click at [892, 259] on p "★★★★★" at bounding box center [891, 251] width 263 height 14
click at [196, 109] on p "Advanced" at bounding box center [184, 106] width 54 height 17
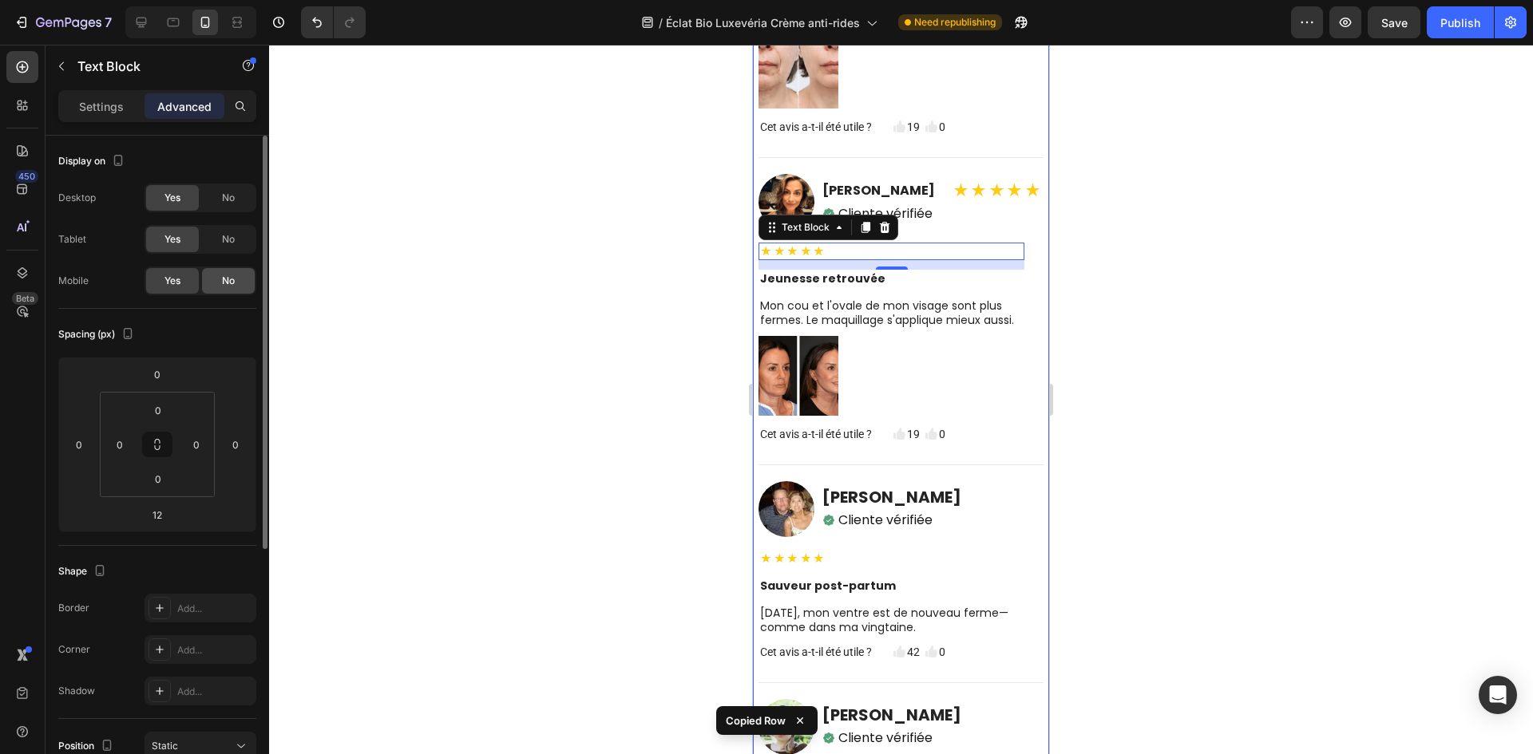
click at [227, 272] on div "No" at bounding box center [228, 281] width 53 height 26
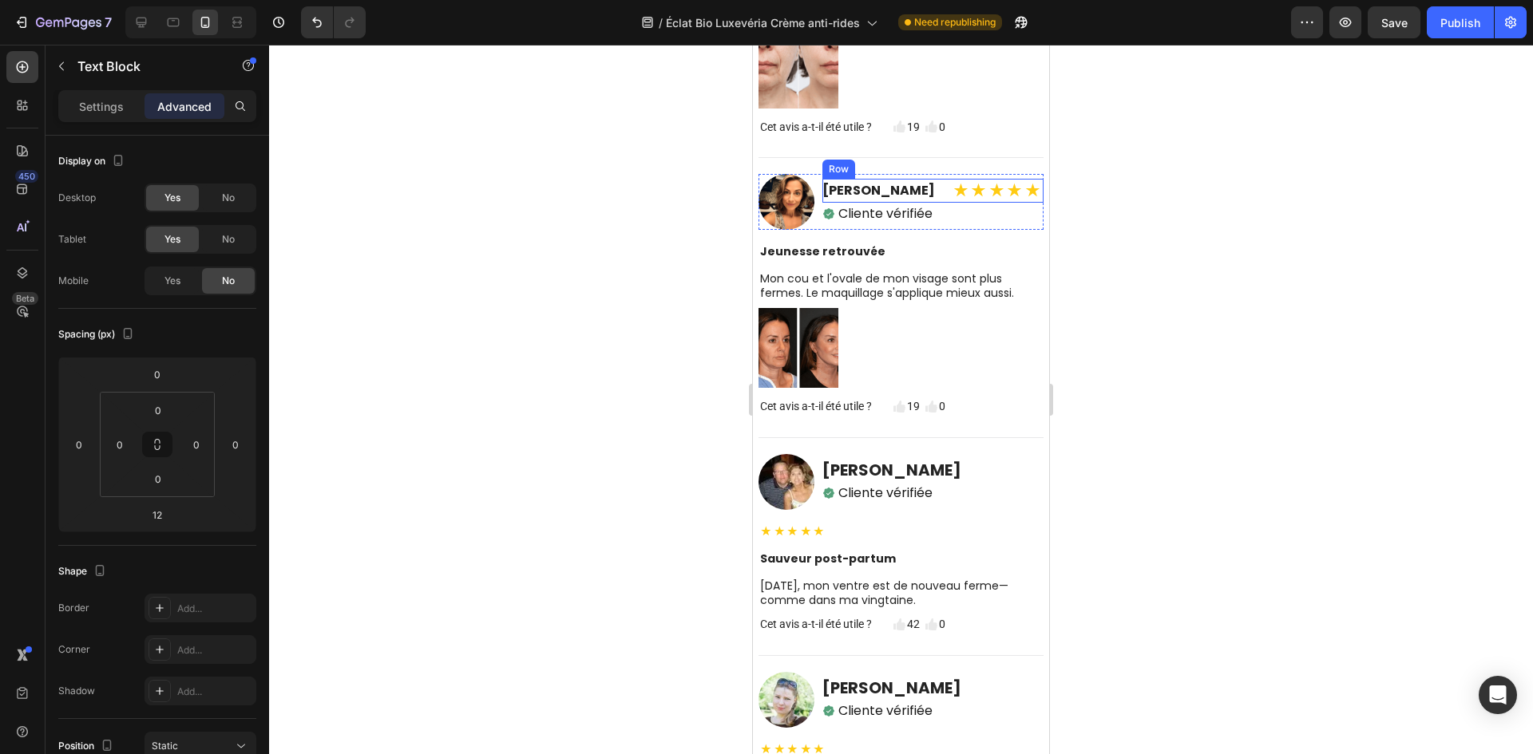
click at [949, 203] on div "Émilie Renaud Heading ★★★★★ Text Block Row" at bounding box center [932, 191] width 221 height 24
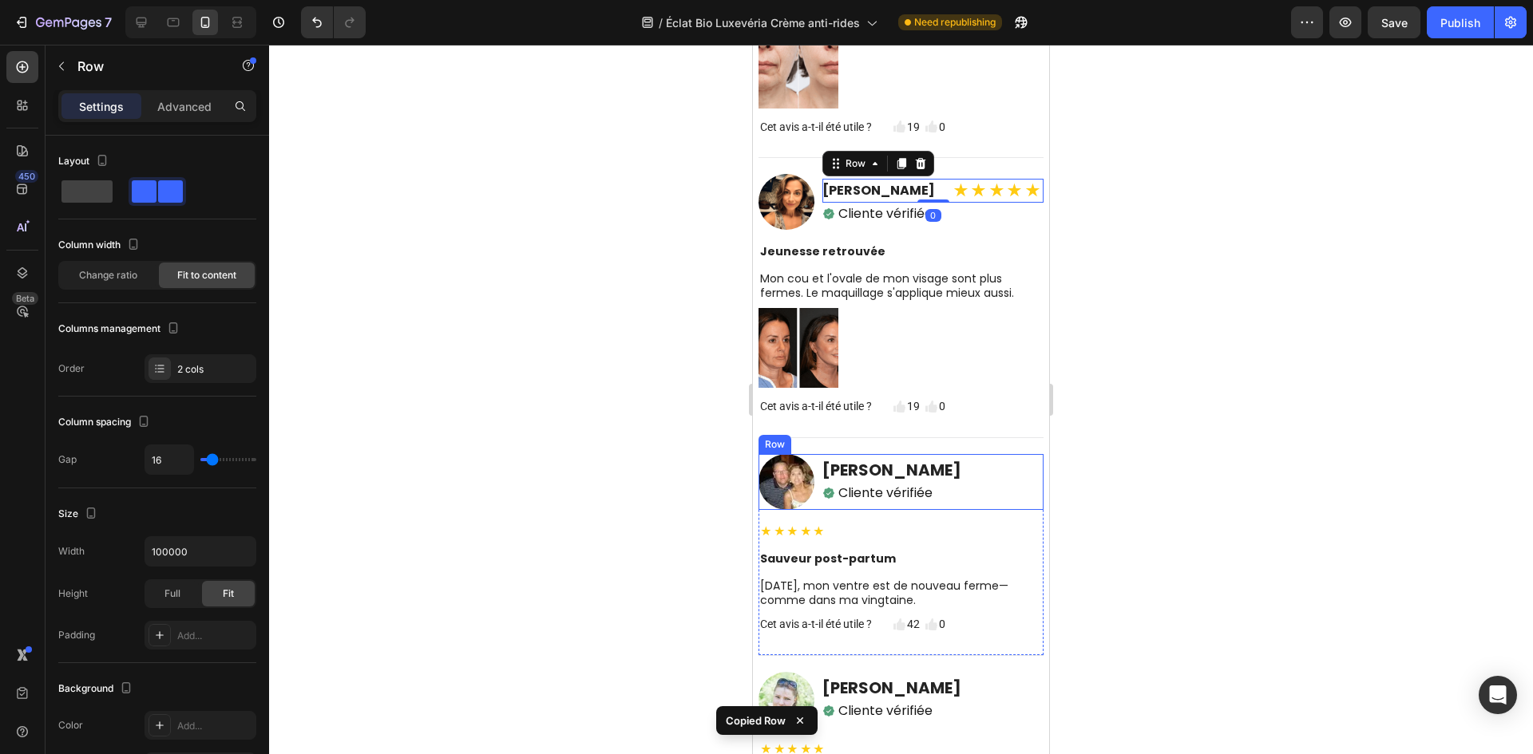
click at [940, 495] on div "Image Anne Leclerc Heading Icon Cliente vérifiée Text Block Row Row" at bounding box center [900, 482] width 285 height 56
click at [944, 504] on div "Image Anne Leclerc Heading Icon Cliente vérifiée Text Block Row Row 0" at bounding box center [900, 482] width 285 height 56
click at [917, 481] on h2 "[PERSON_NAME]" at bounding box center [891, 470] width 139 height 21
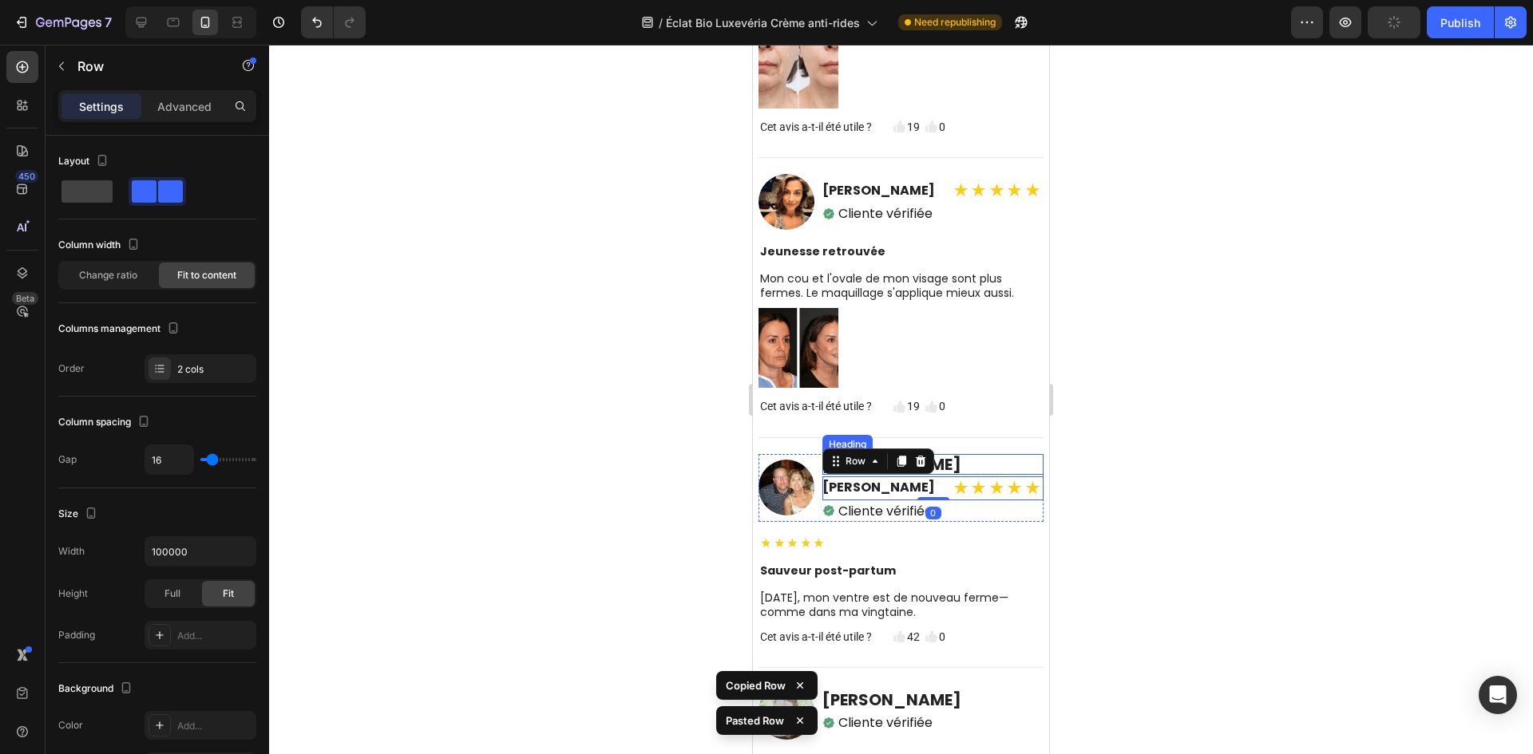
click at [964, 475] on h2 "[PERSON_NAME]" at bounding box center [932, 464] width 221 height 21
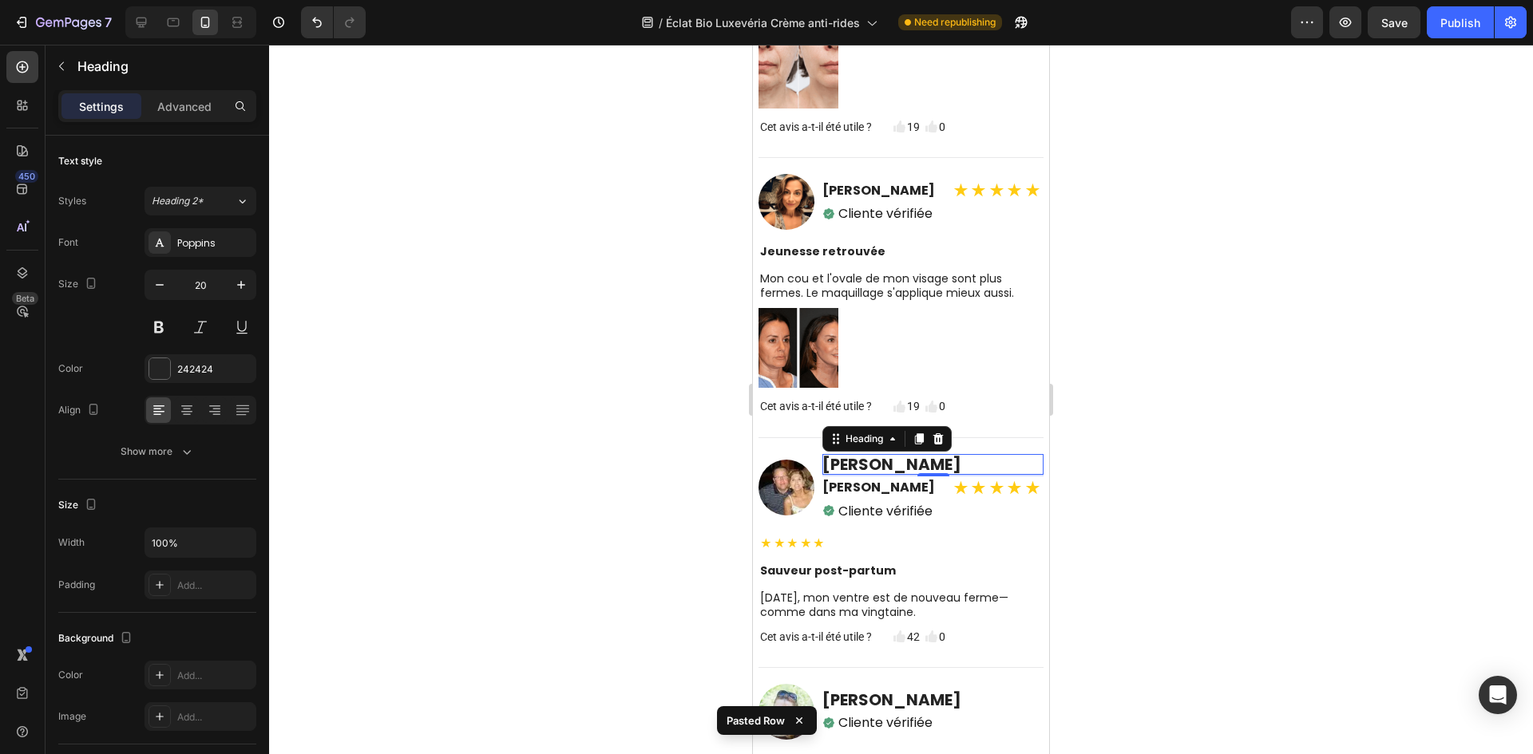
click at [898, 475] on h2 "[PERSON_NAME]" at bounding box center [932, 464] width 221 height 21
click at [898, 475] on p "[PERSON_NAME]" at bounding box center [932, 464] width 221 height 21
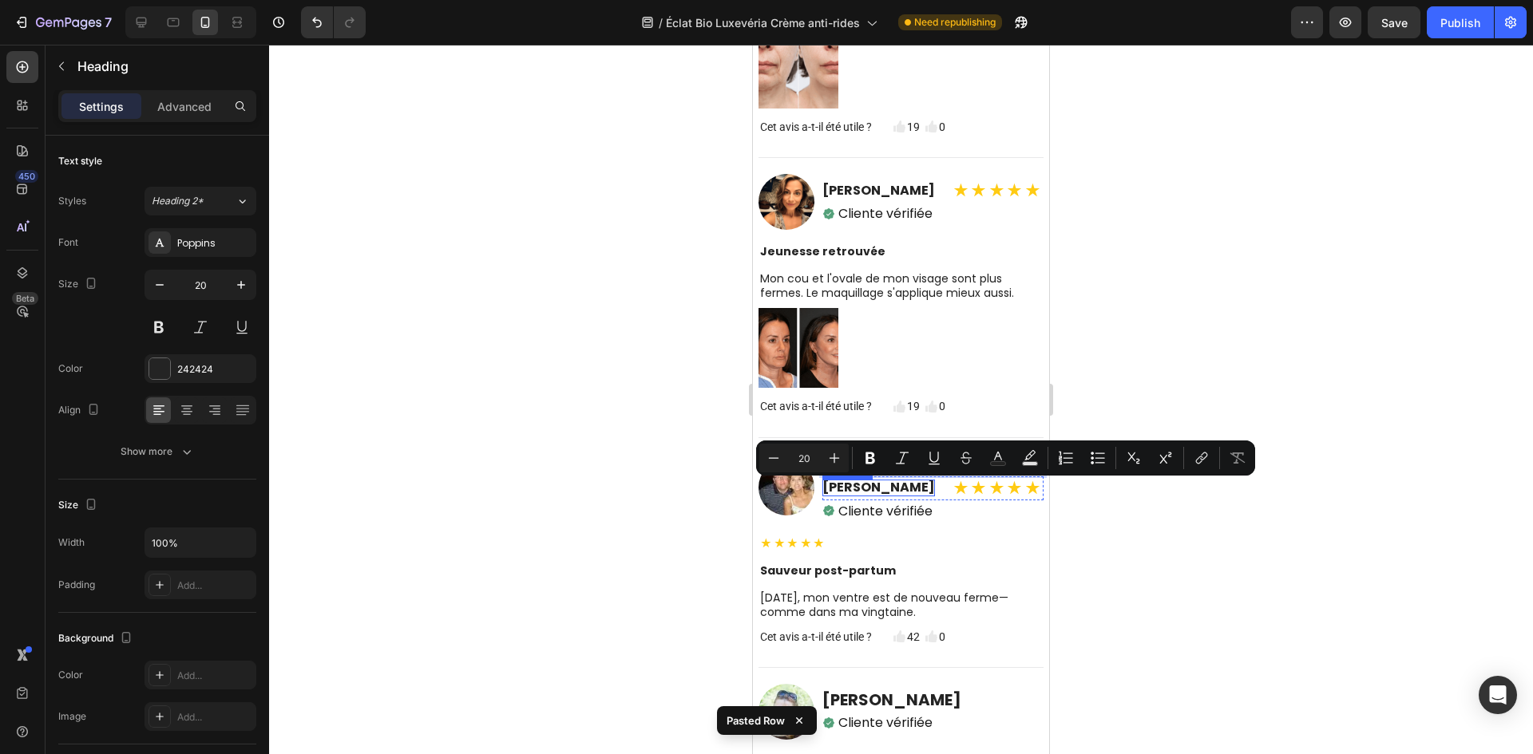
click at [892, 496] on h2 "[PERSON_NAME]" at bounding box center [878, 488] width 113 height 17
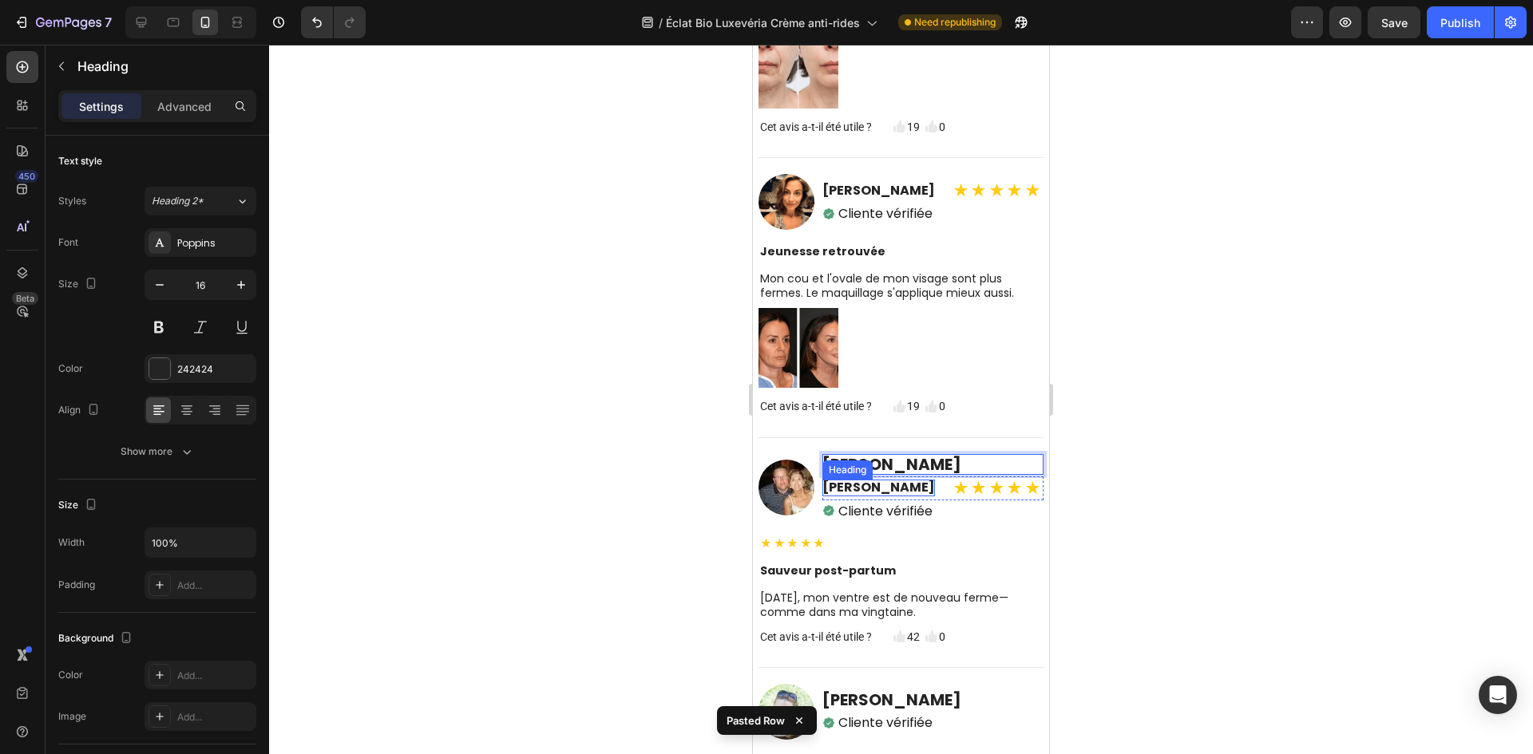
click at [892, 496] on h2 "[PERSON_NAME]" at bounding box center [878, 488] width 113 height 17
click at [892, 496] on p "[PERSON_NAME]" at bounding box center [878, 488] width 113 height 17
click at [984, 474] on div "Text Block" at bounding box center [981, 467] width 54 height 14
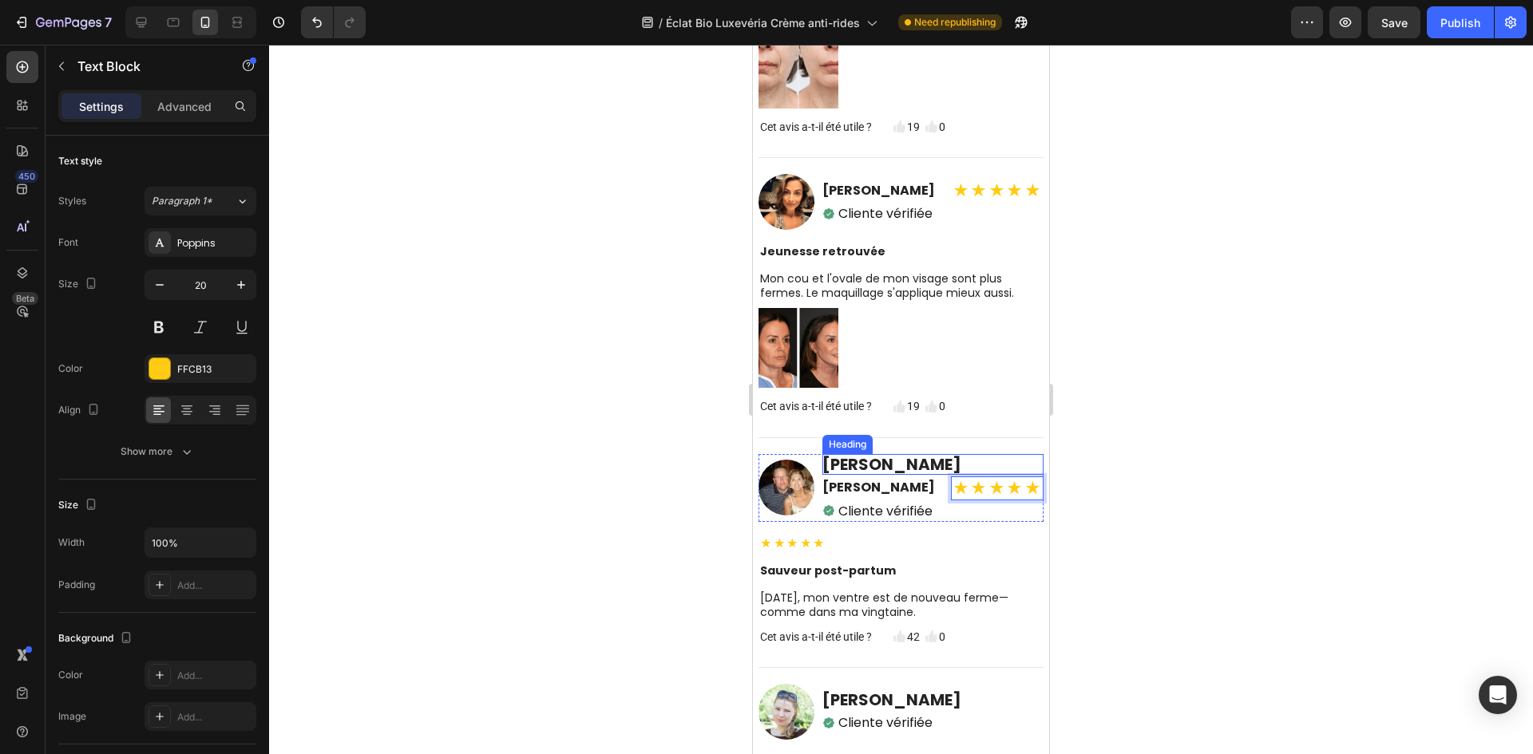
click at [945, 475] on p "[PERSON_NAME]" at bounding box center [932, 464] width 221 height 21
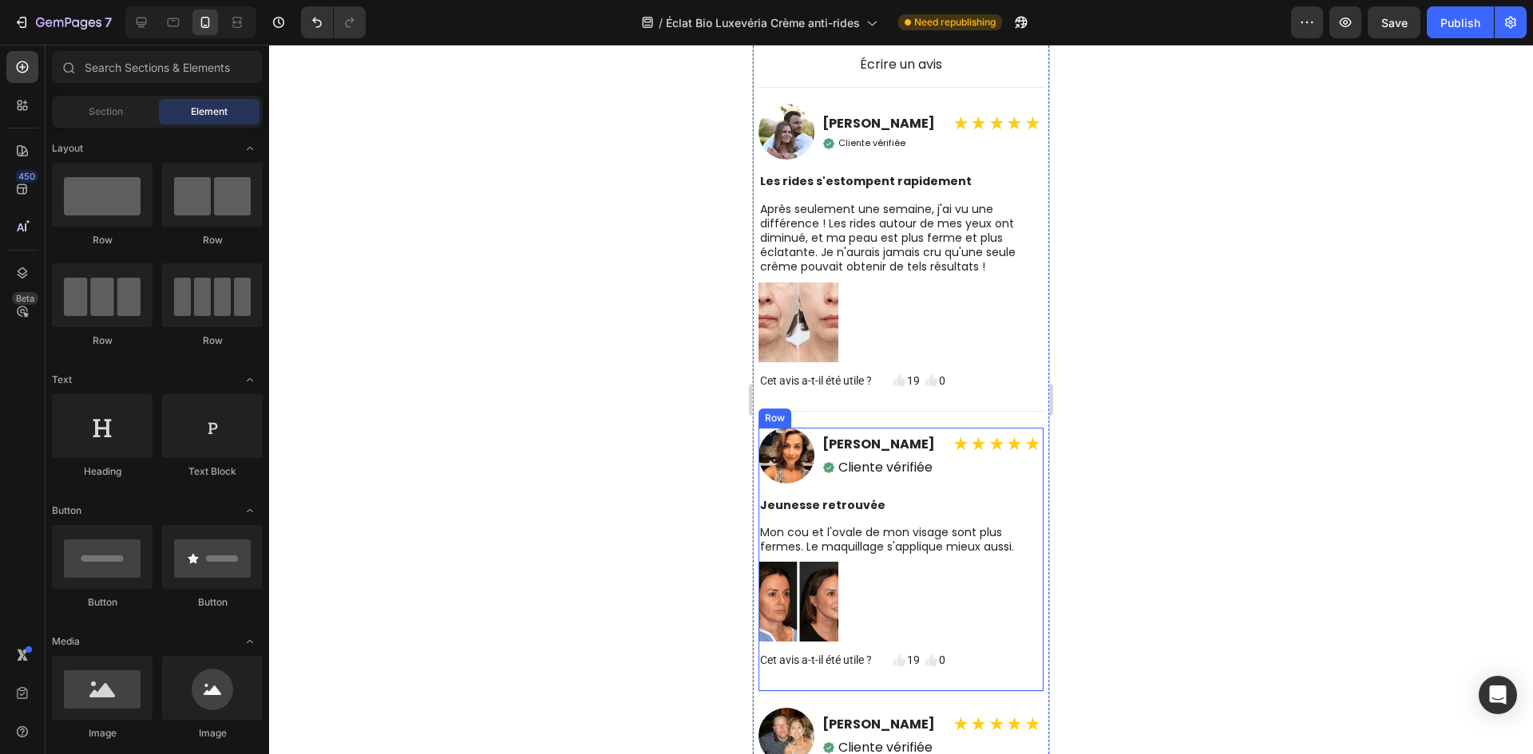
scroll to position [5995, 0]
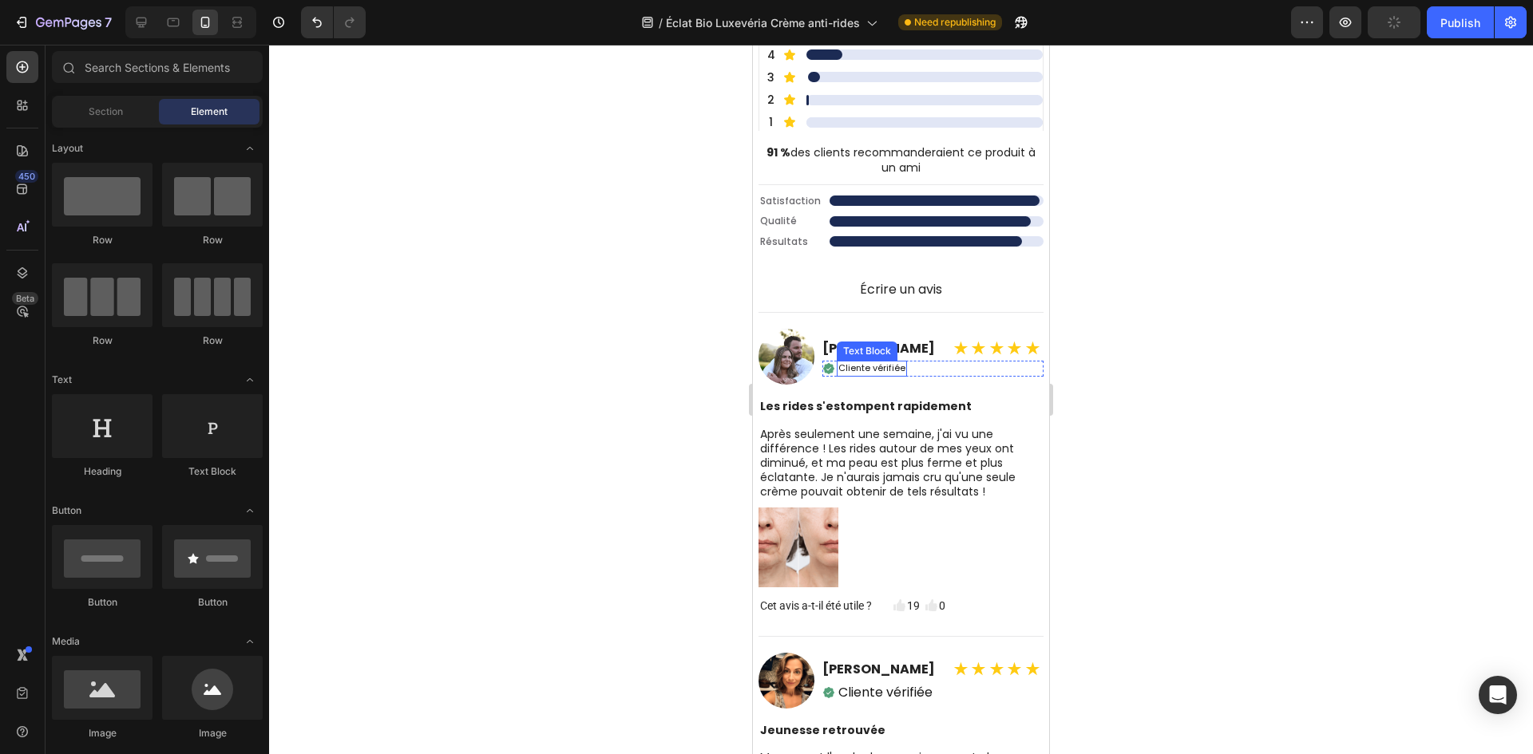
click at [875, 370] on p "Cliente vérifiée" at bounding box center [871, 368] width 67 height 13
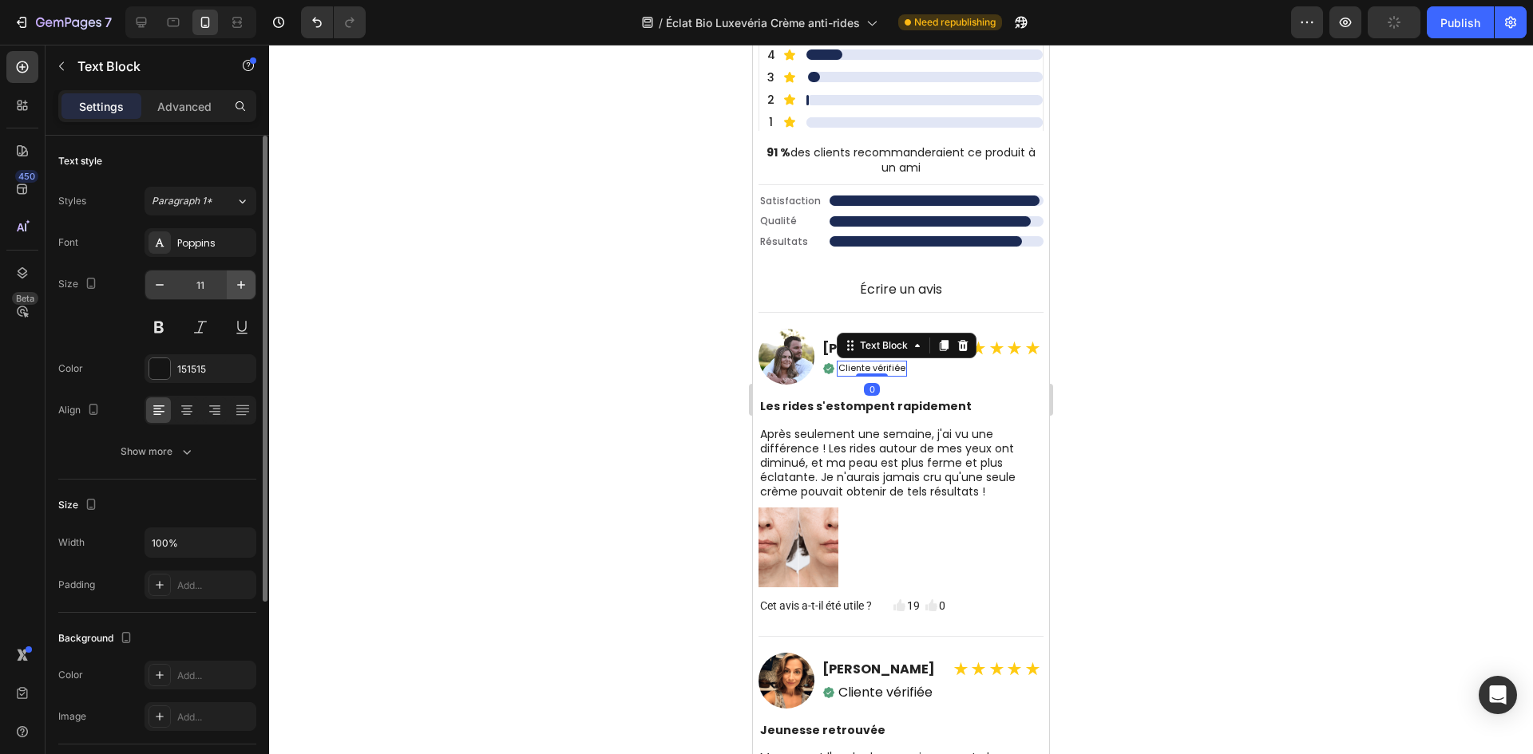
drag, startPoint x: 212, startPoint y: 294, endPoint x: 227, endPoint y: 295, distance: 16.0
click at [212, 293] on input "11" at bounding box center [200, 285] width 53 height 29
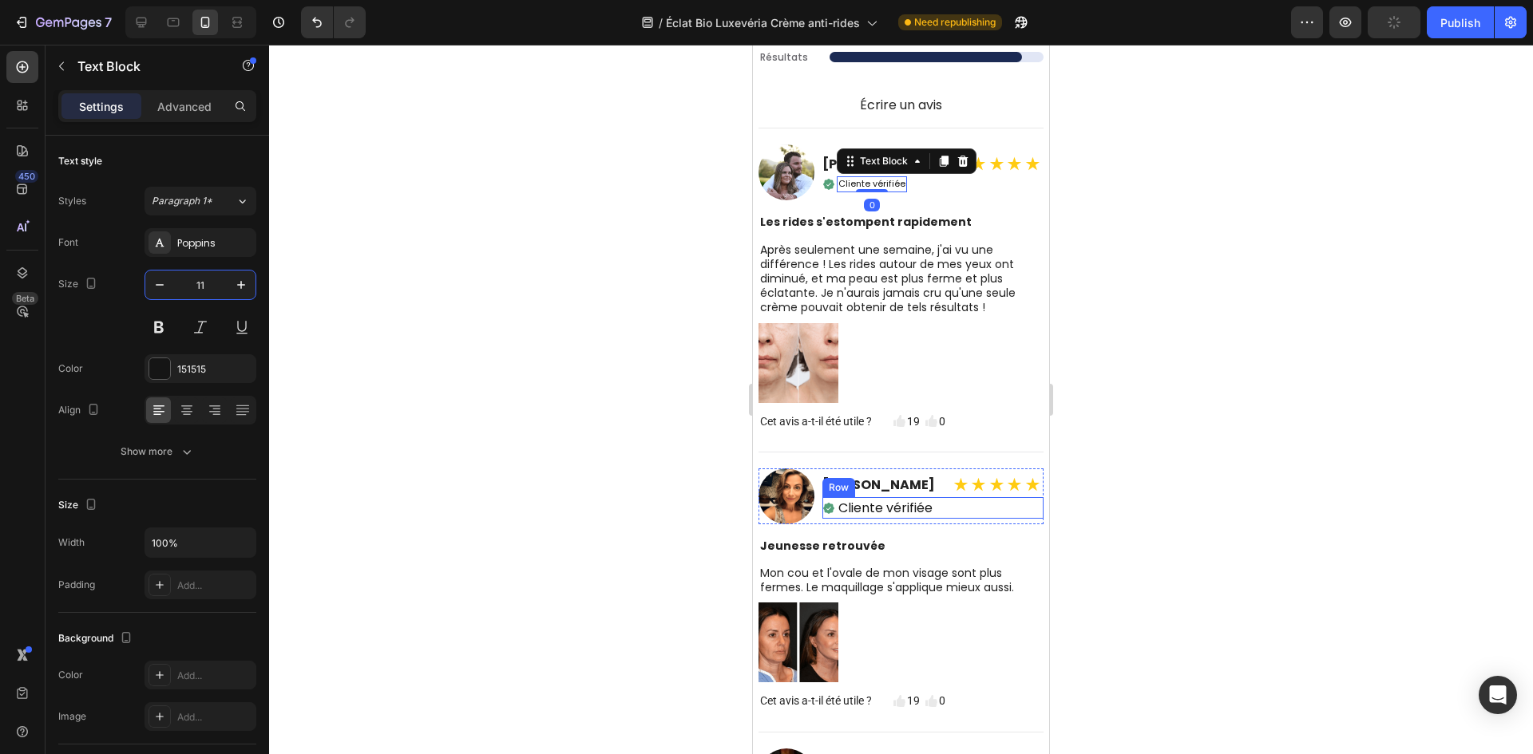
scroll to position [6235, 0]
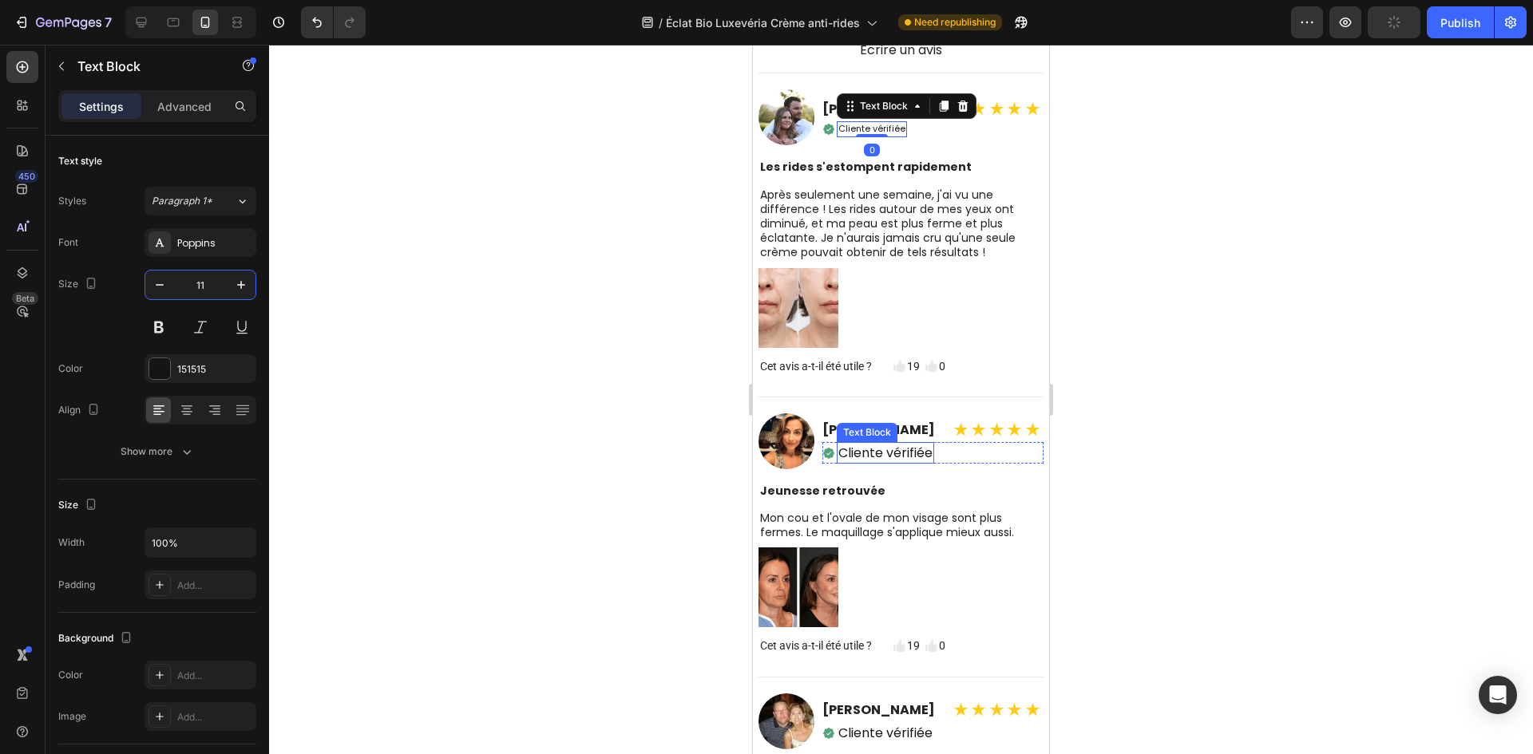
click at [876, 462] on p "Cliente vérifiée" at bounding box center [885, 453] width 94 height 18
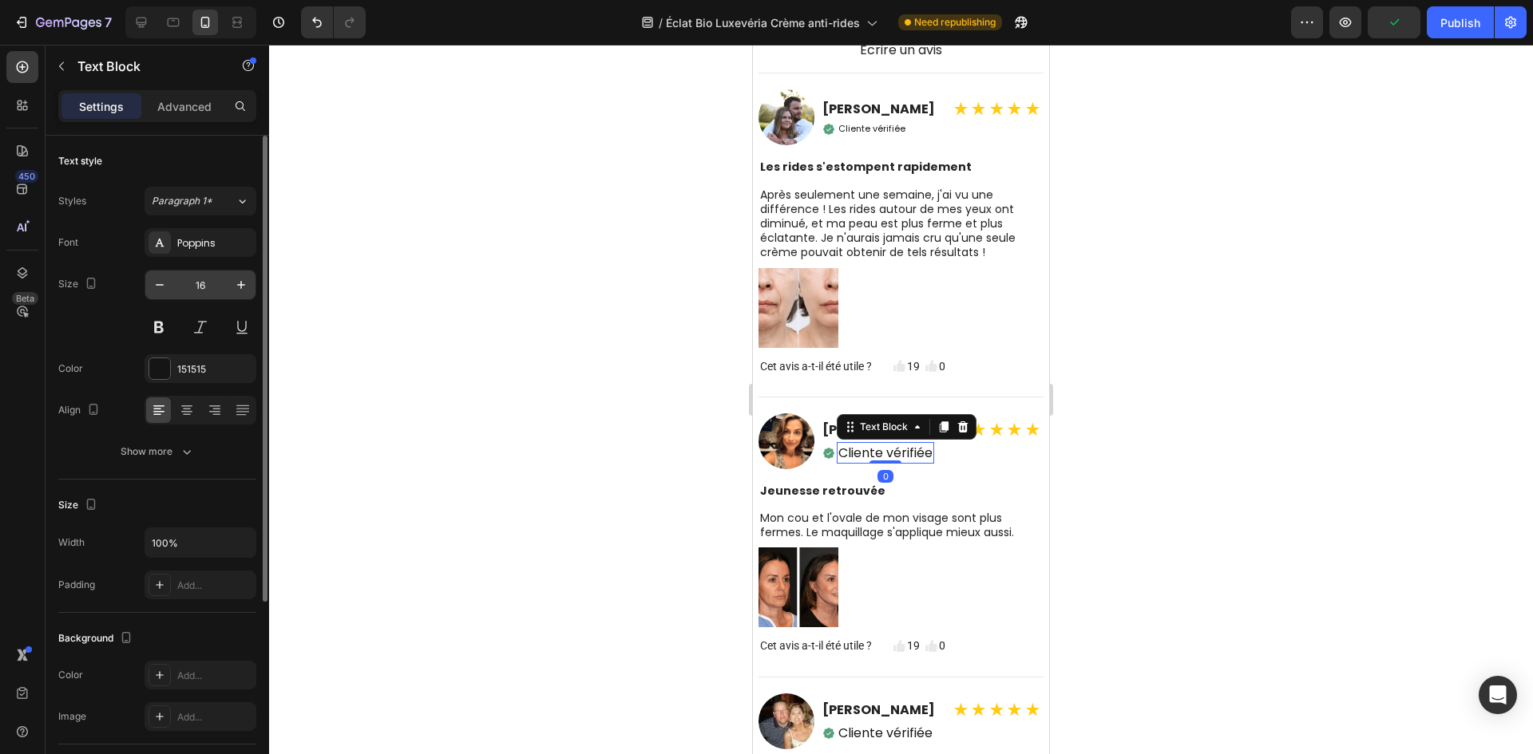
click at [209, 285] on input "16" at bounding box center [200, 285] width 53 height 29
type input "11"
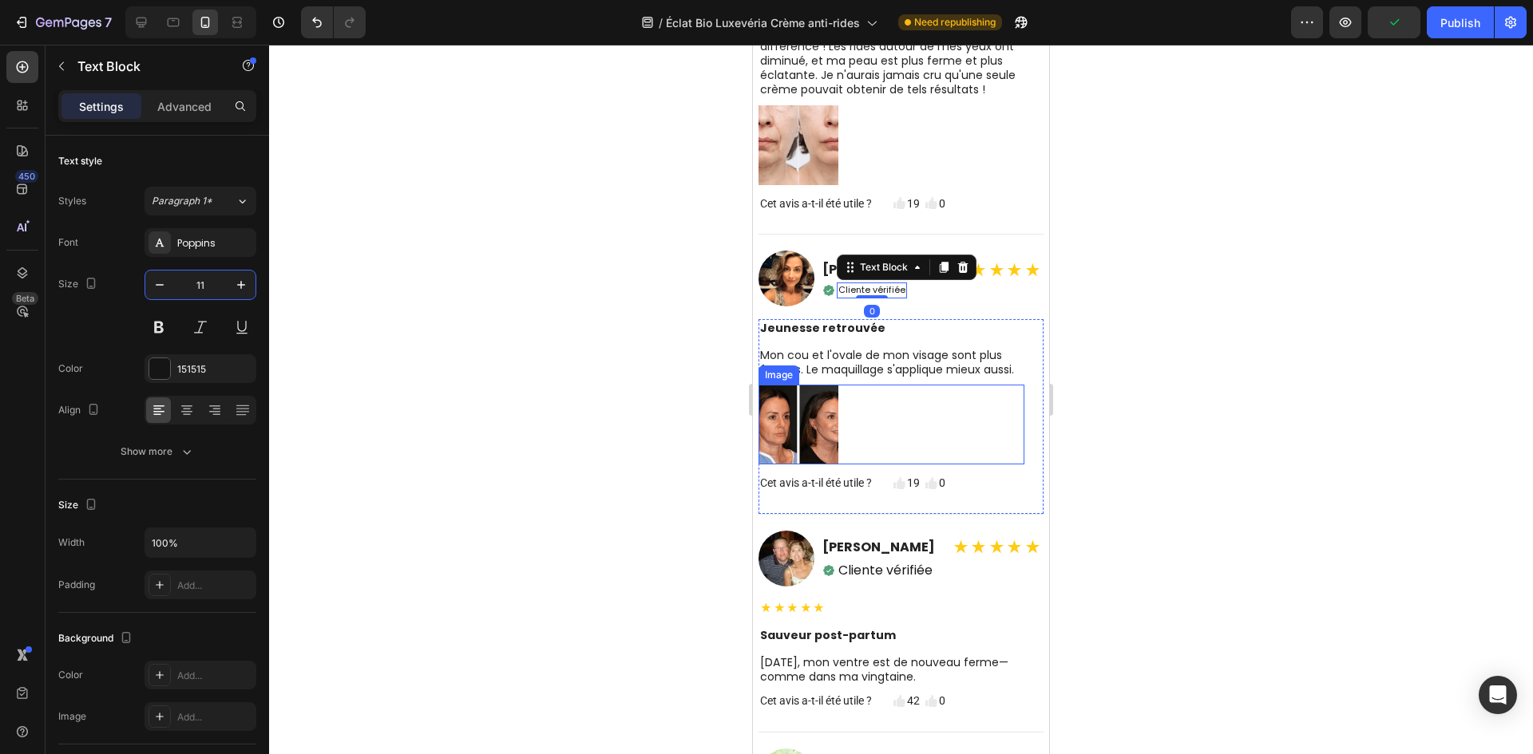
scroll to position [6474, 0]
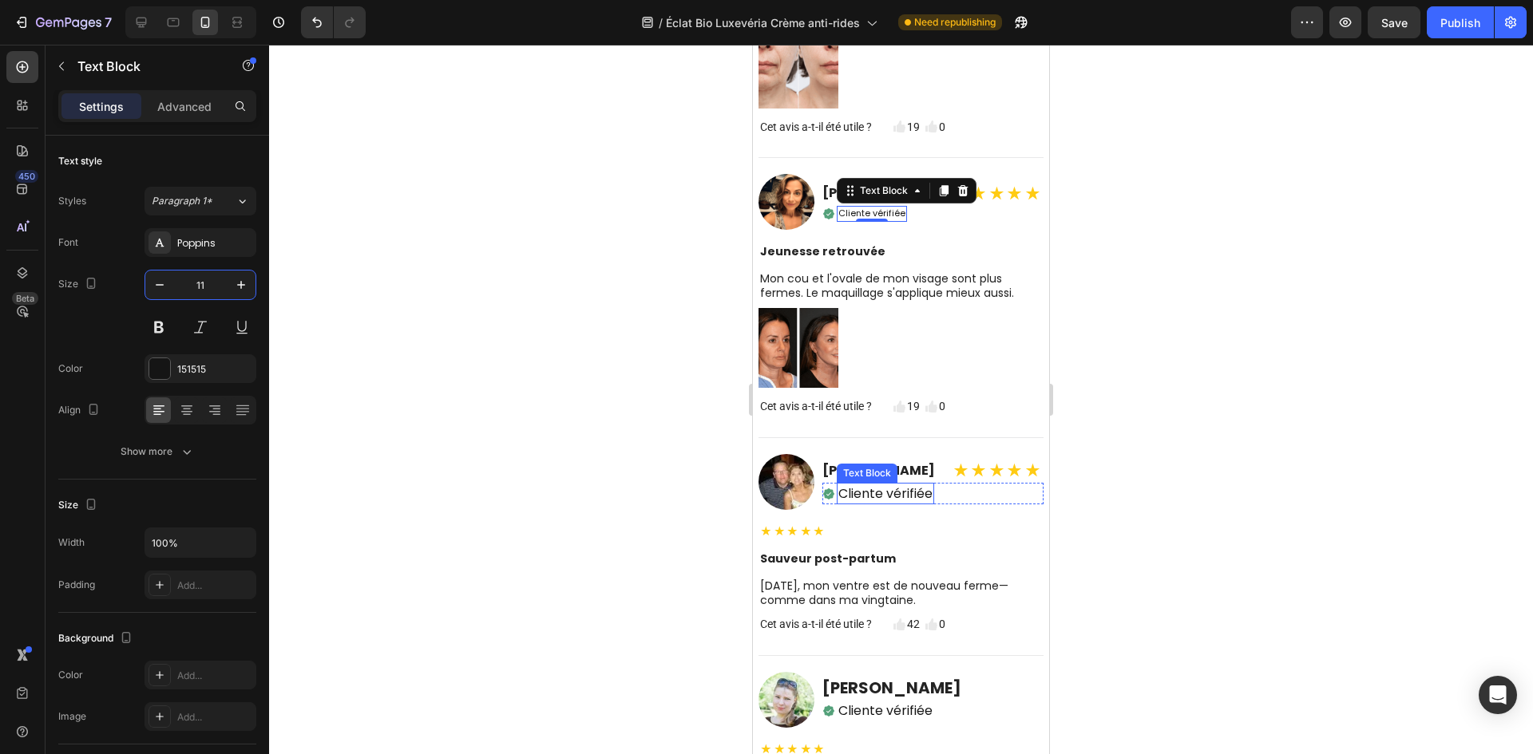
click at [870, 503] on p "Cliente vérifiée" at bounding box center [885, 494] width 94 height 18
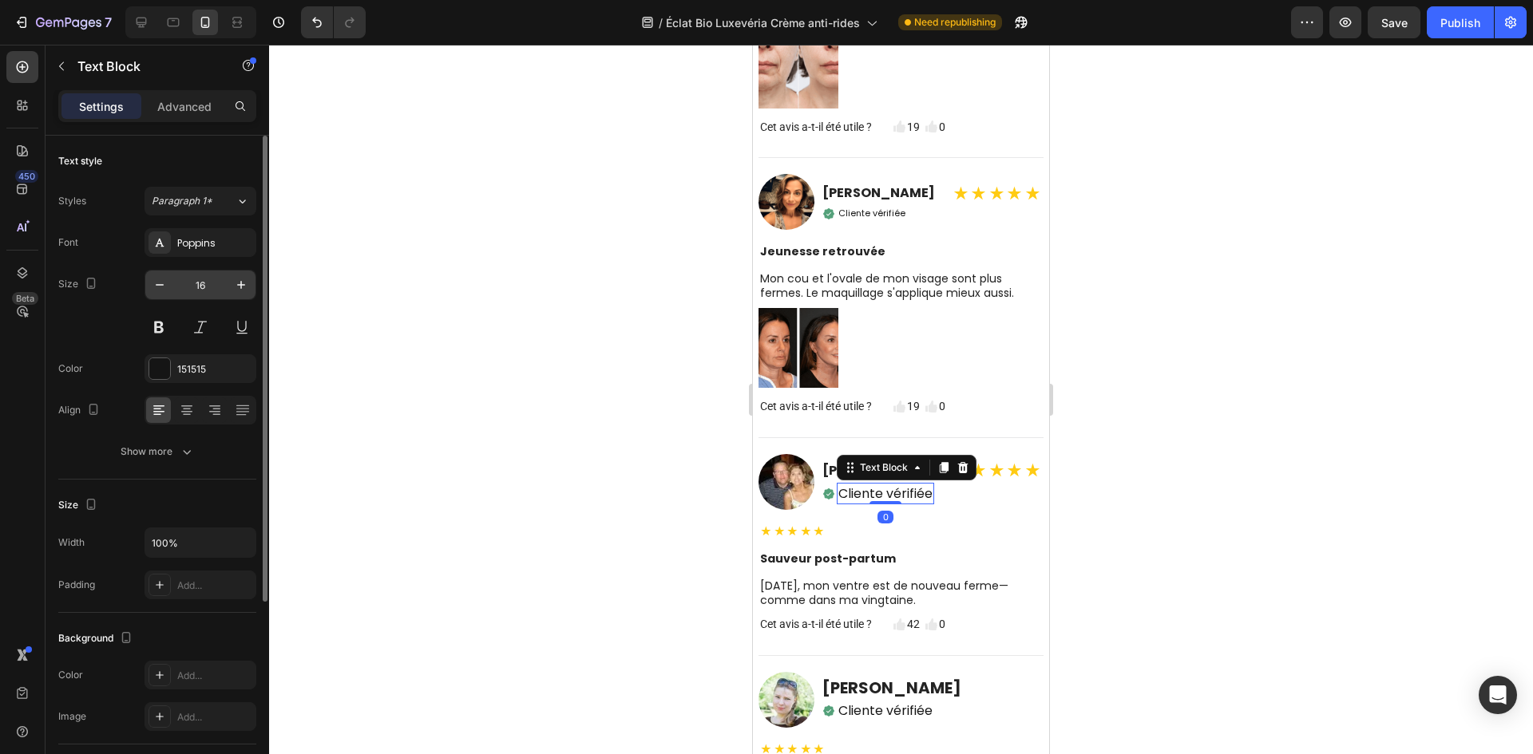
click at [202, 283] on input "16" at bounding box center [200, 285] width 53 height 29
type input "11"
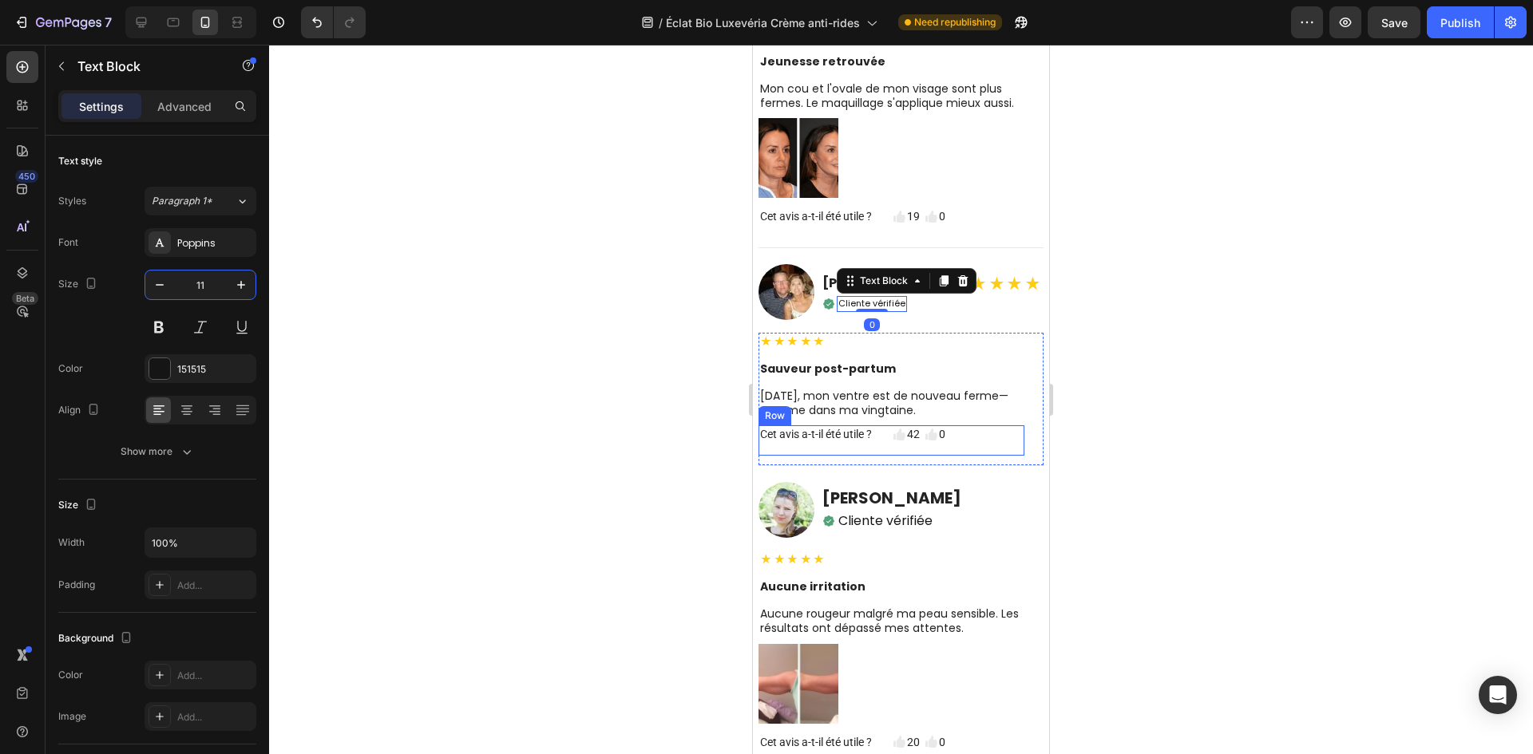
scroll to position [6714, 0]
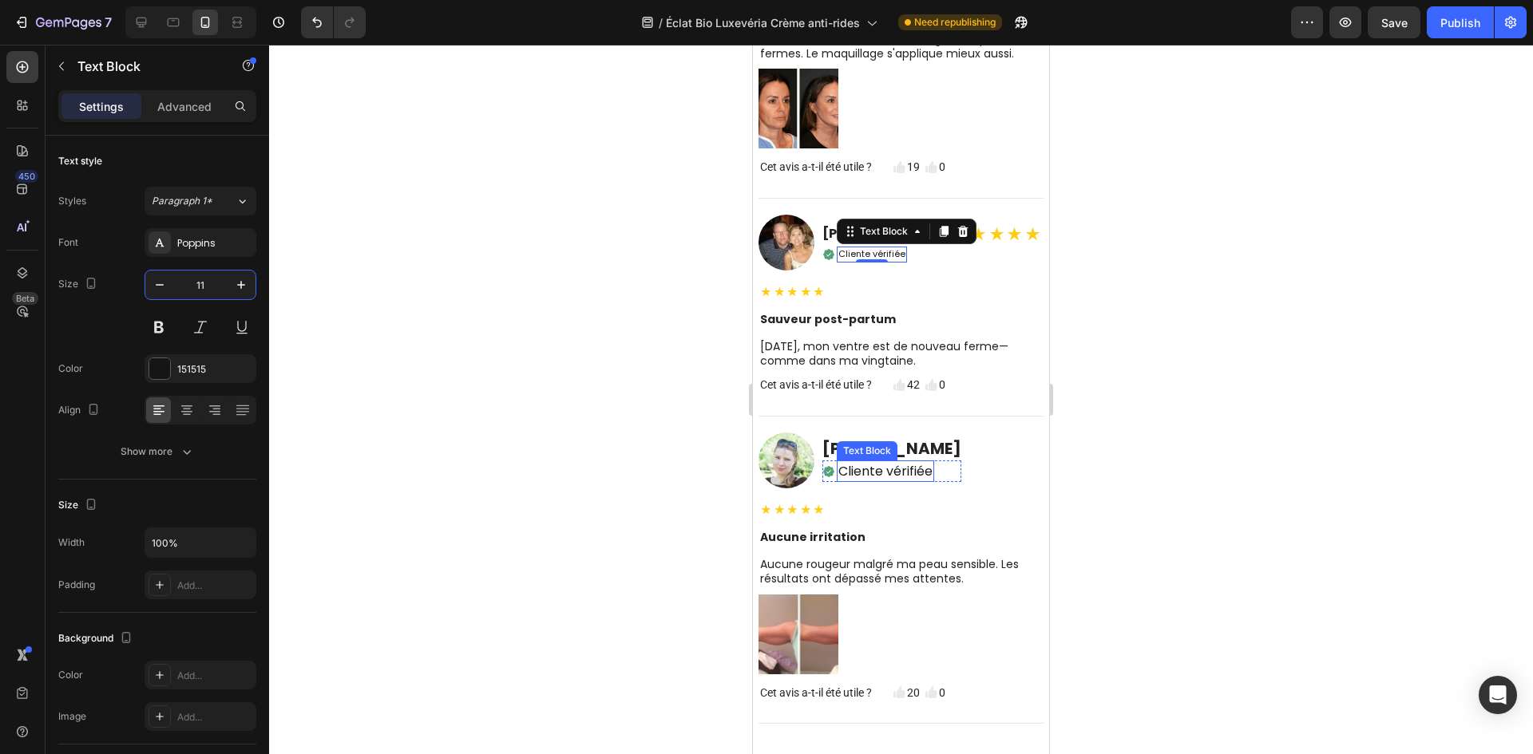
click at [875, 481] on p "Cliente vérifiée" at bounding box center [885, 471] width 94 height 18
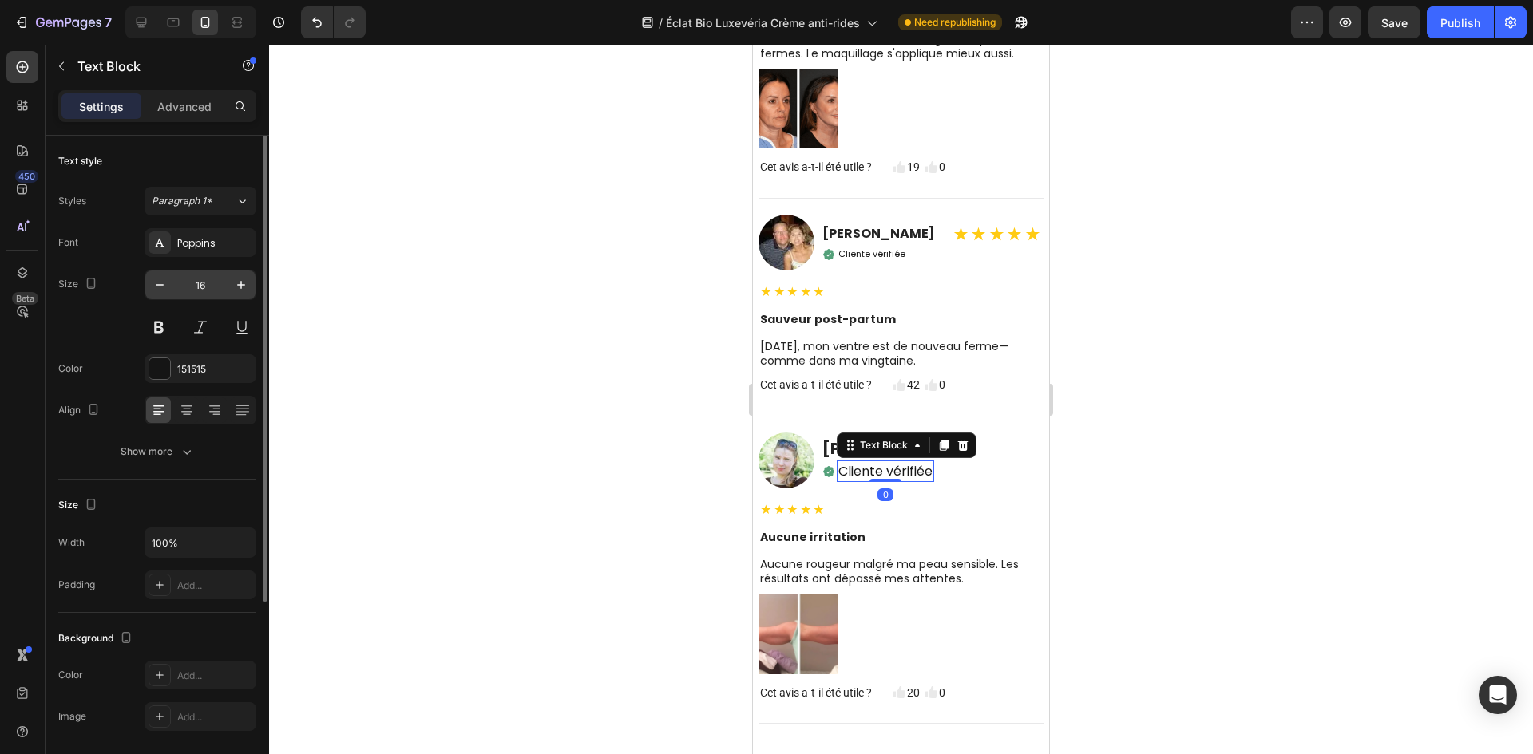
click at [216, 279] on input "16" at bounding box center [200, 285] width 53 height 29
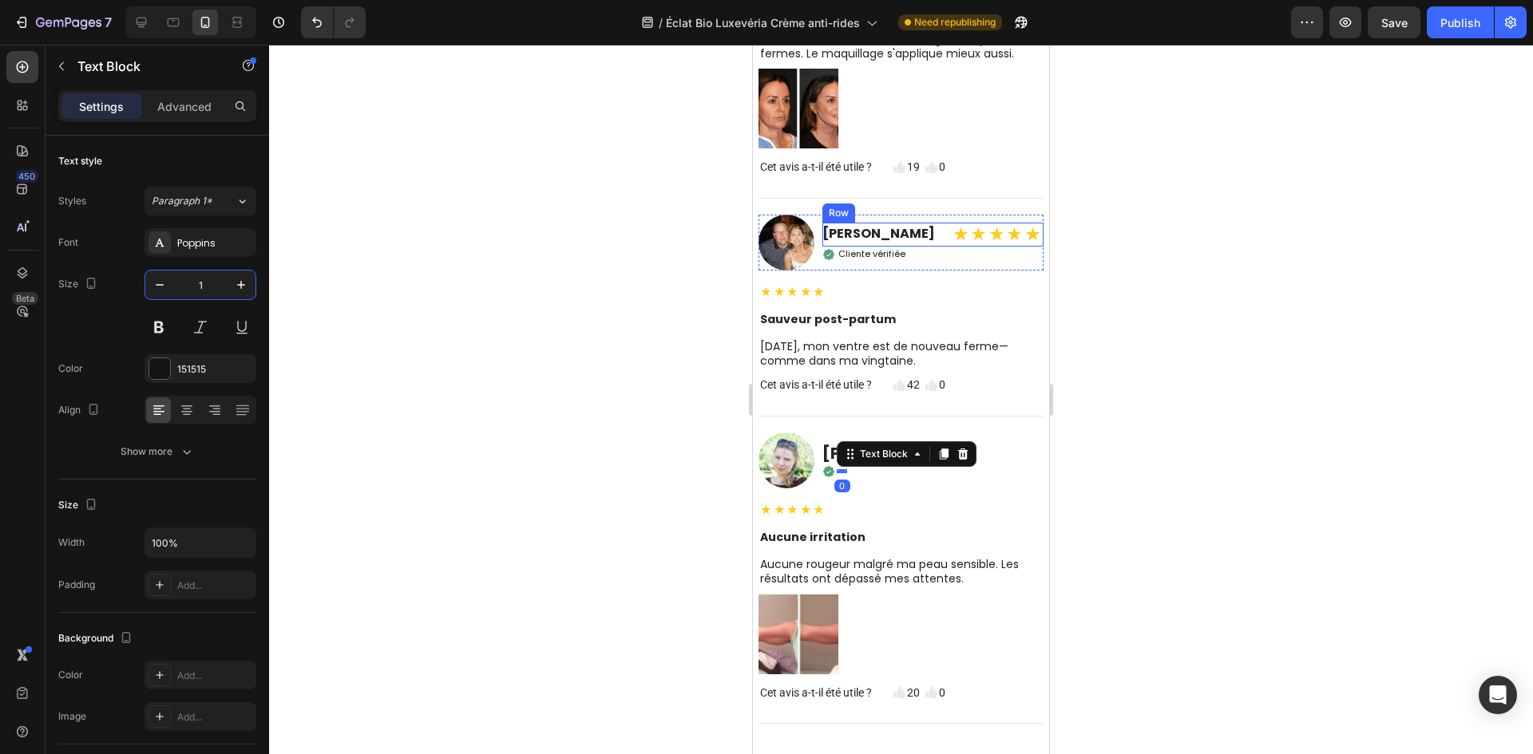
type input "11"
click at [938, 247] on div "Anne Leclerc Heading ★★★★★ Text Block Row" at bounding box center [932, 235] width 221 height 24
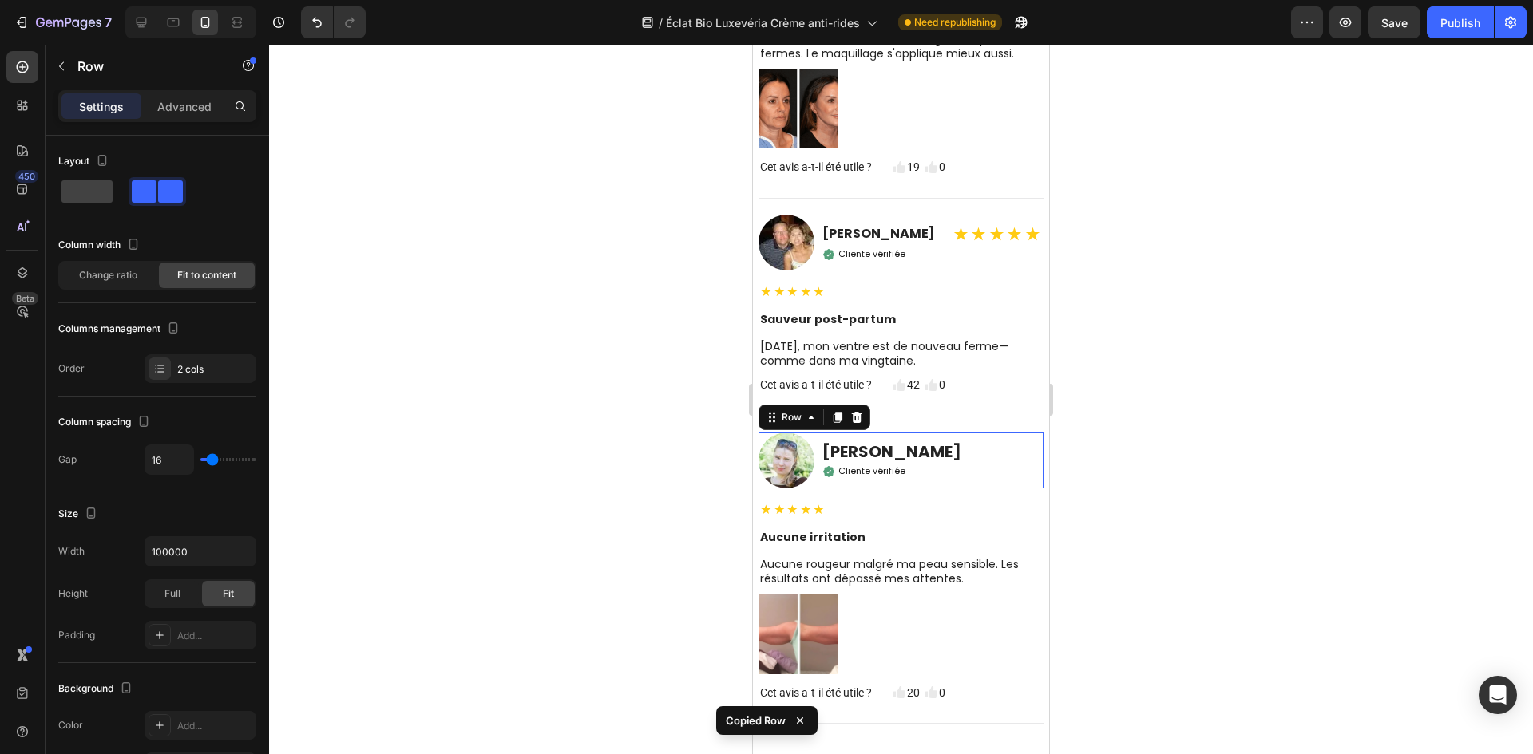
click at [983, 474] on div "Image Nathalie Martin Heading Icon Cliente vérifiée Text Block Row Row 0" at bounding box center [900, 461] width 285 height 56
click at [946, 462] on h2 "[PERSON_NAME]" at bounding box center [891, 451] width 139 height 21
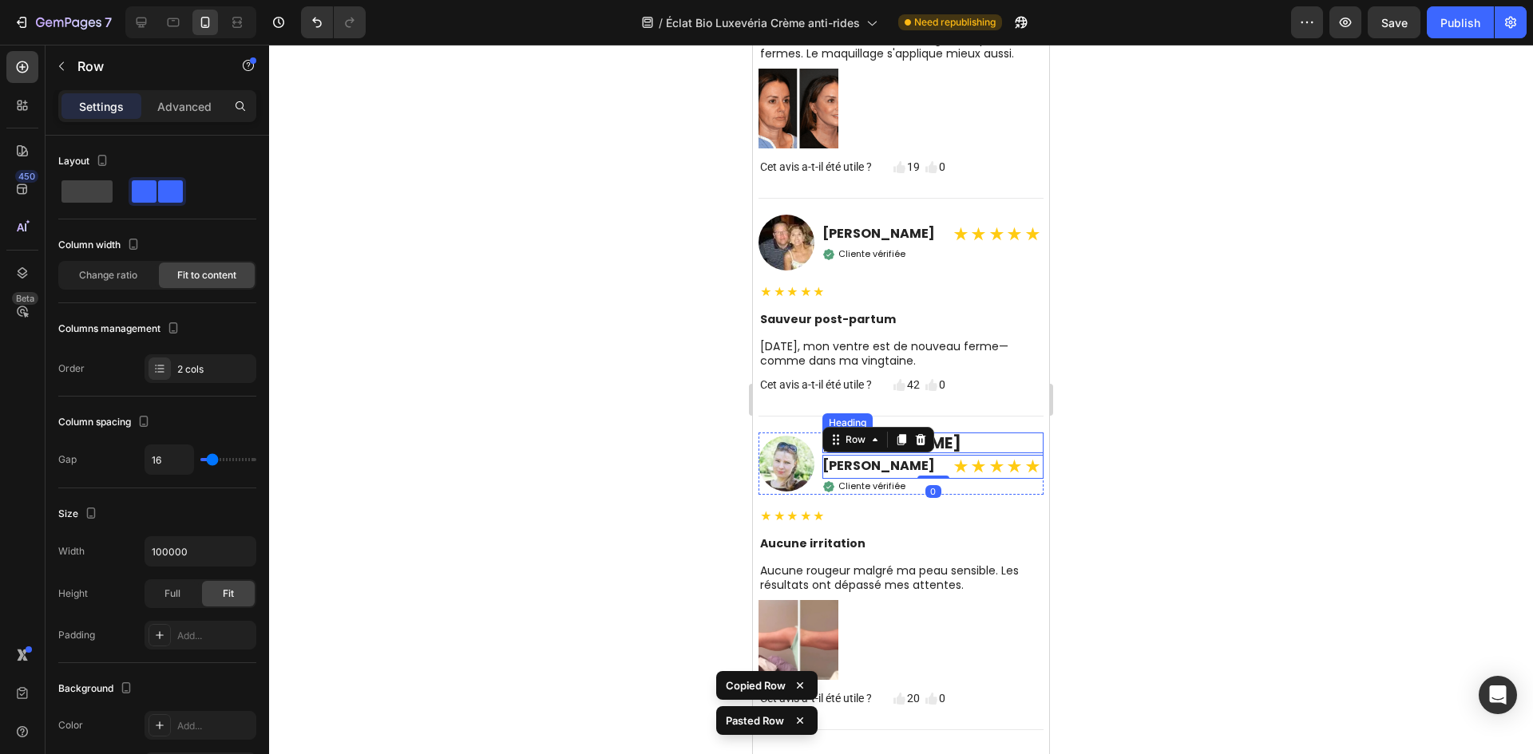
click at [999, 453] on h2 "[PERSON_NAME]" at bounding box center [932, 443] width 221 height 21
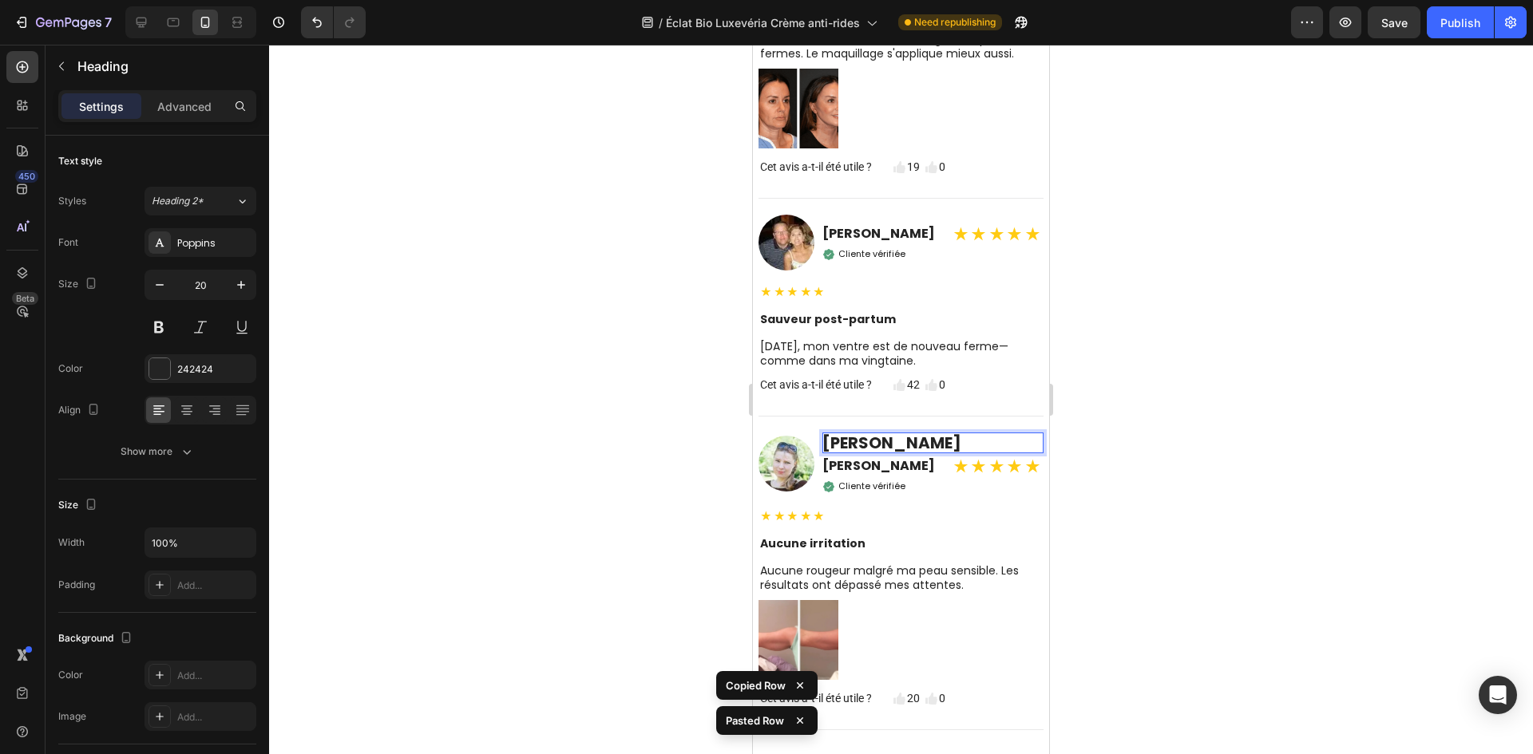
click at [933, 453] on h2 "[PERSON_NAME]" at bounding box center [932, 443] width 221 height 21
click at [933, 453] on p "[PERSON_NAME]" at bounding box center [932, 443] width 221 height 21
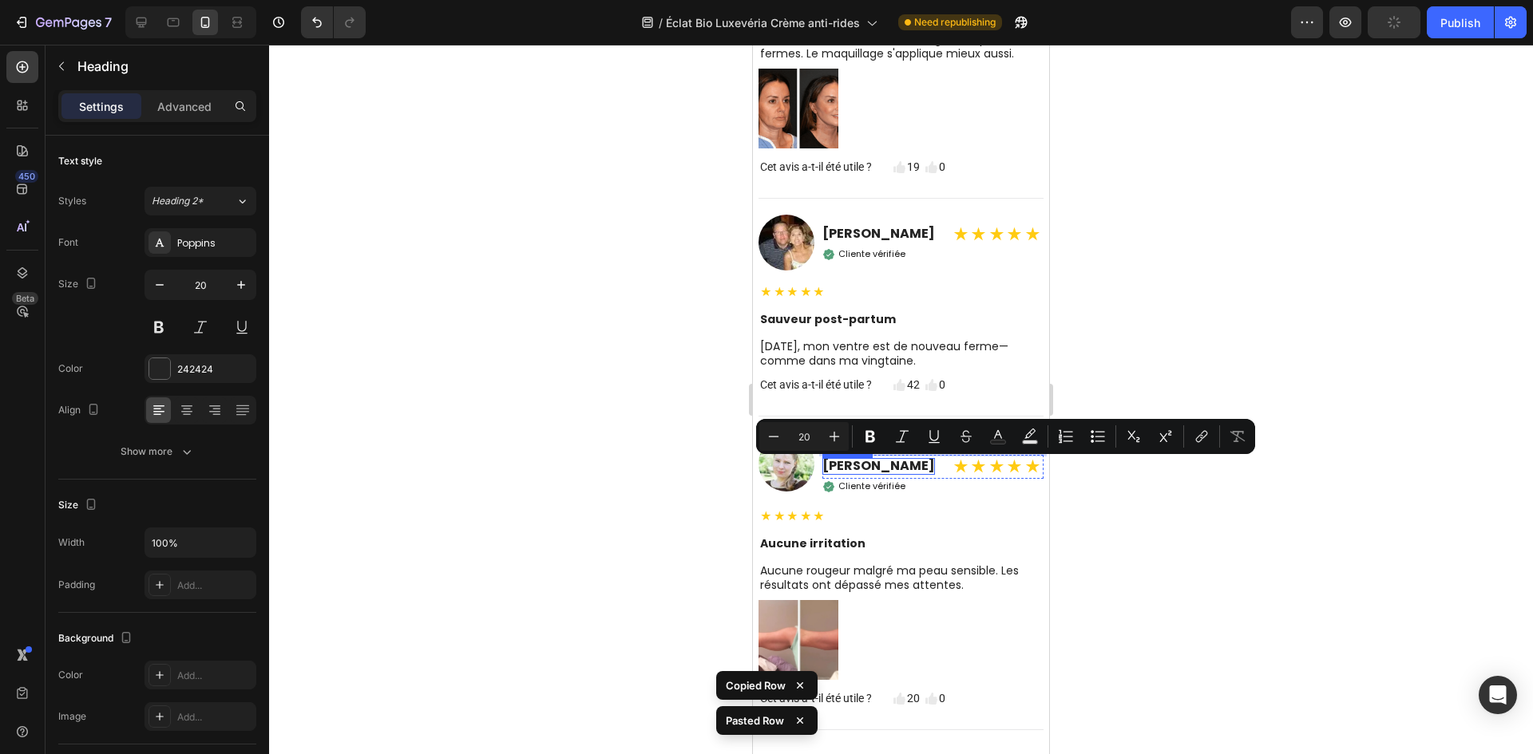
click at [868, 475] on h2 "[PERSON_NAME]" at bounding box center [878, 466] width 113 height 17
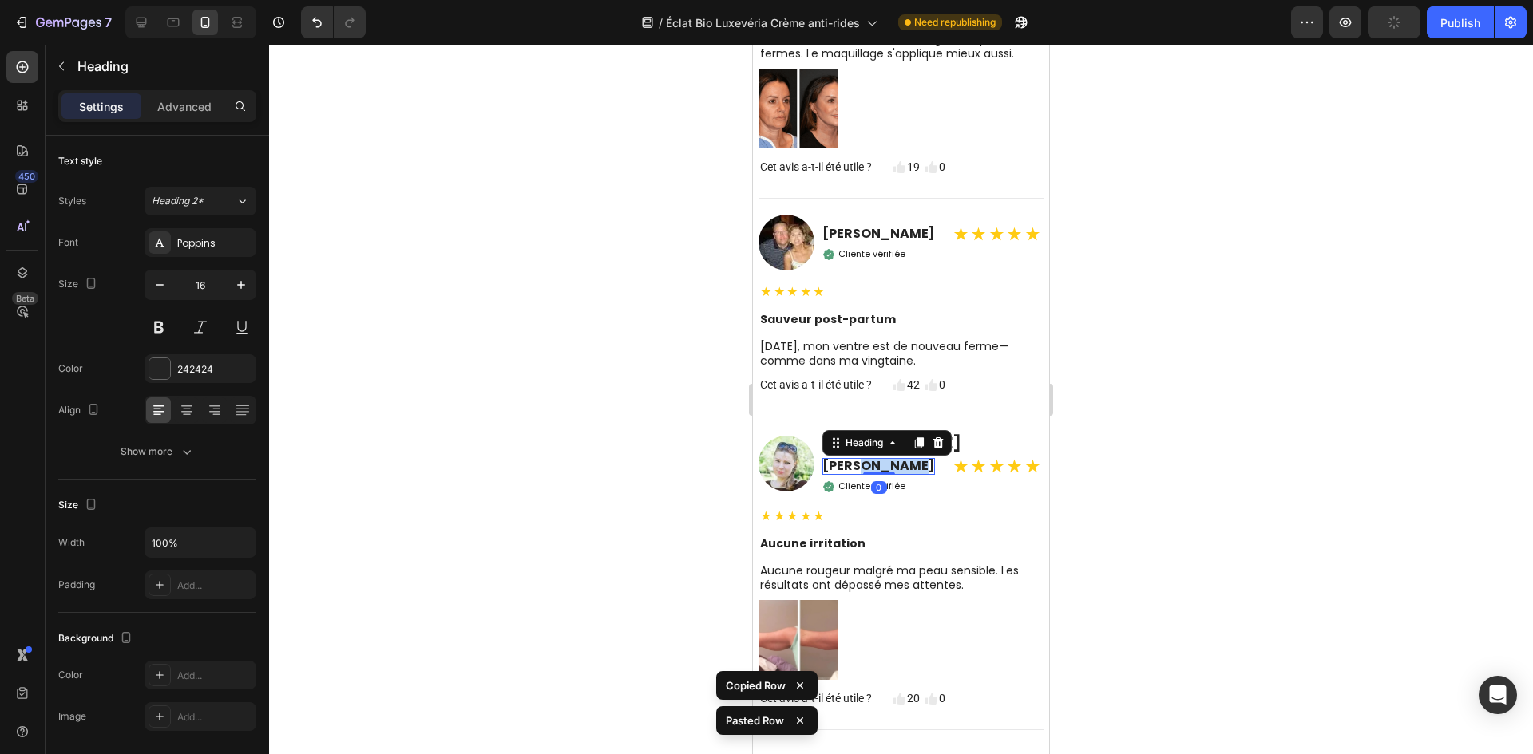
click at [868, 475] on h2 "[PERSON_NAME]" at bounding box center [878, 466] width 113 height 17
click at [868, 475] on p "[PERSON_NAME]" at bounding box center [878, 466] width 113 height 17
drag, startPoint x: 941, startPoint y: 494, endPoint x: 958, endPoint y: 477, distance: 24.3
click at [942, 479] on div "Nathalie Martin Heading 0 ★★★★★ Text Block Row" at bounding box center [932, 467] width 221 height 24
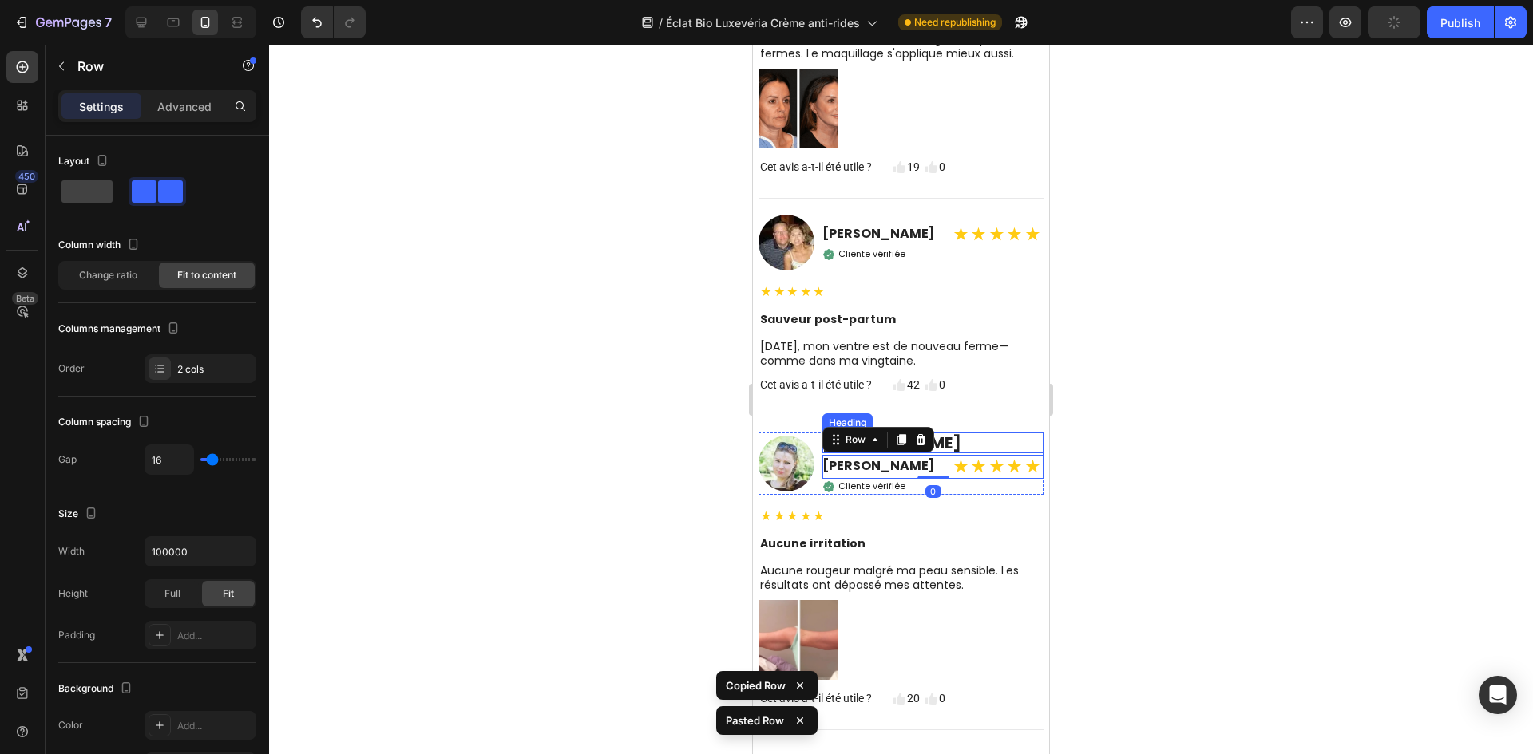
click at [986, 453] on p "[PERSON_NAME]" at bounding box center [932, 443] width 221 height 21
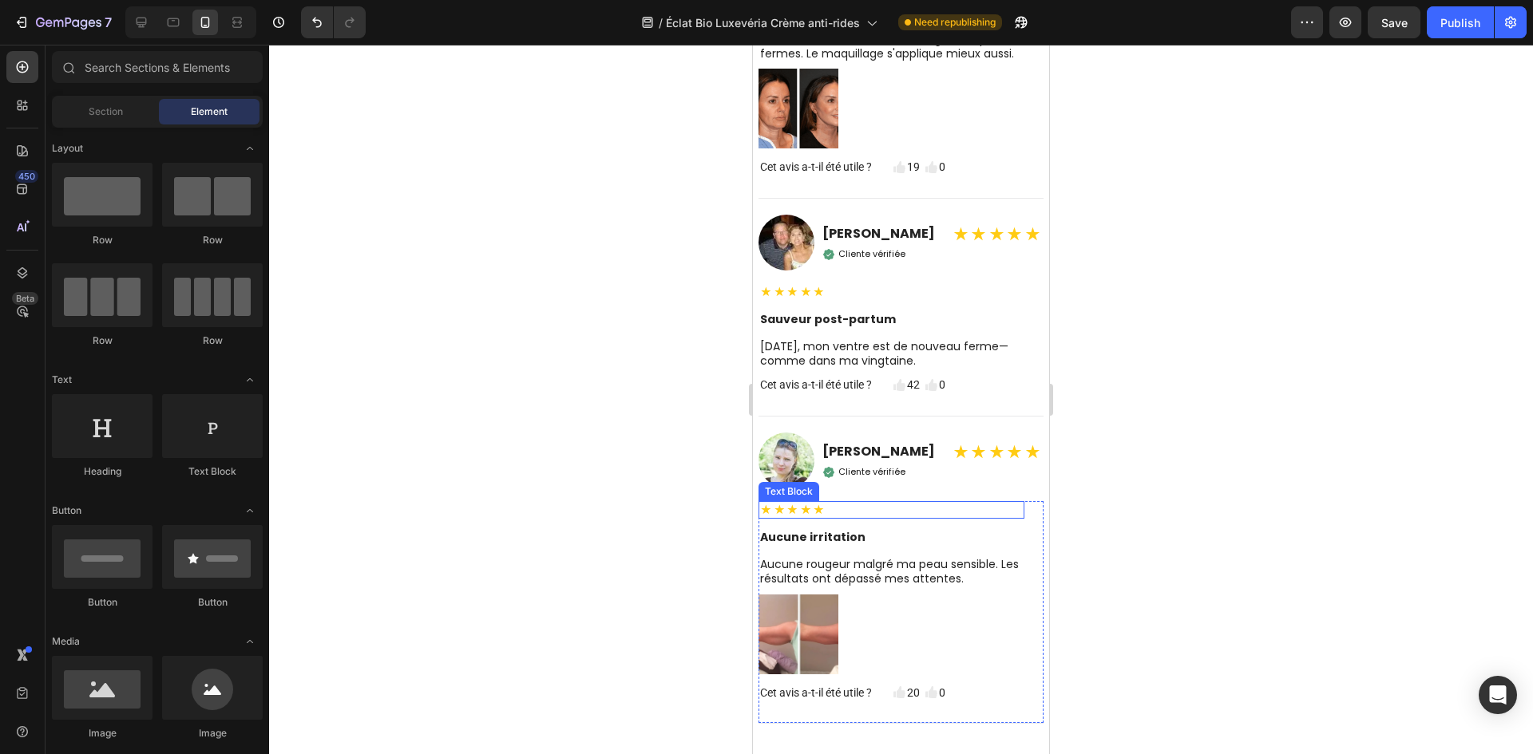
click at [814, 519] on div "★★★★★" at bounding box center [891, 510] width 266 height 18
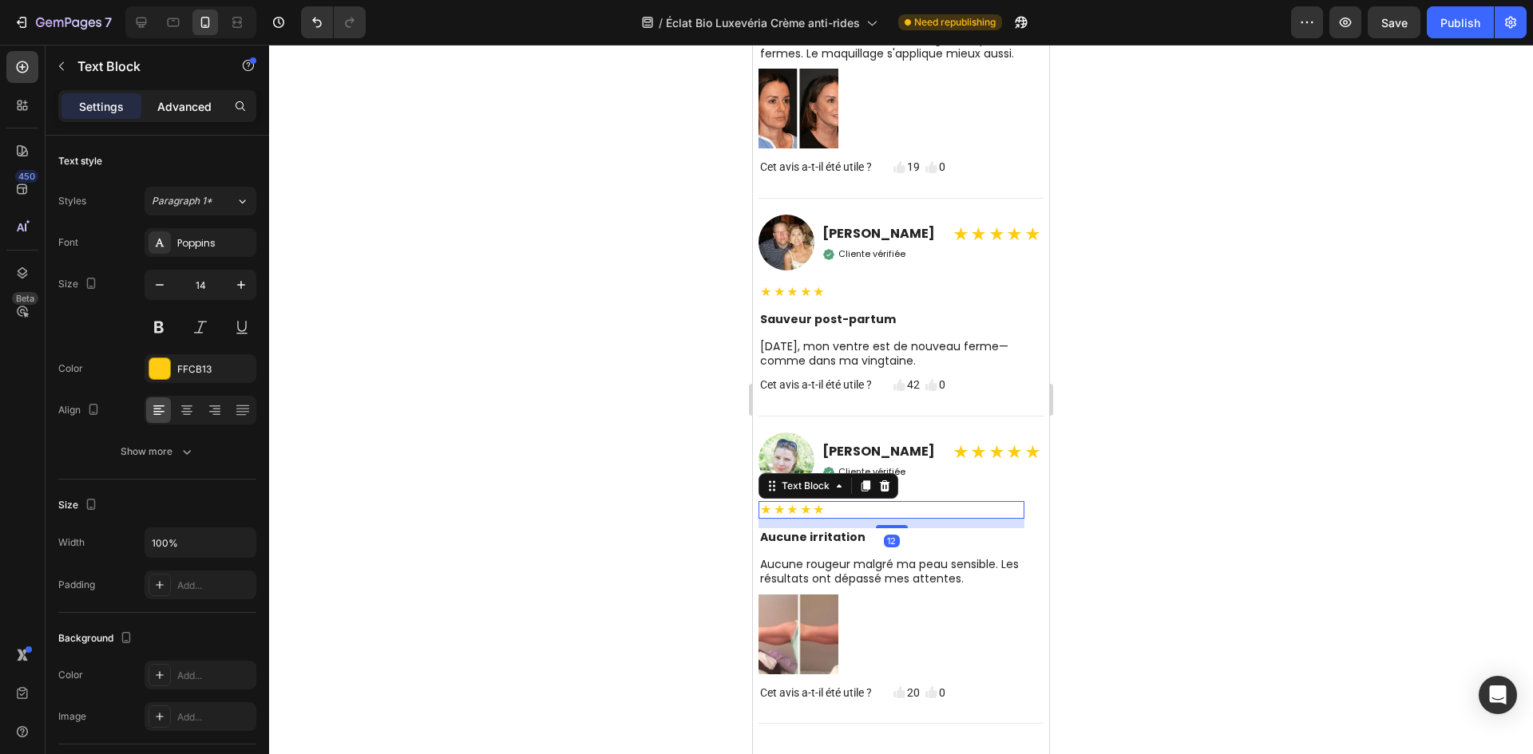
click at [182, 111] on p "Advanced" at bounding box center [184, 106] width 54 height 17
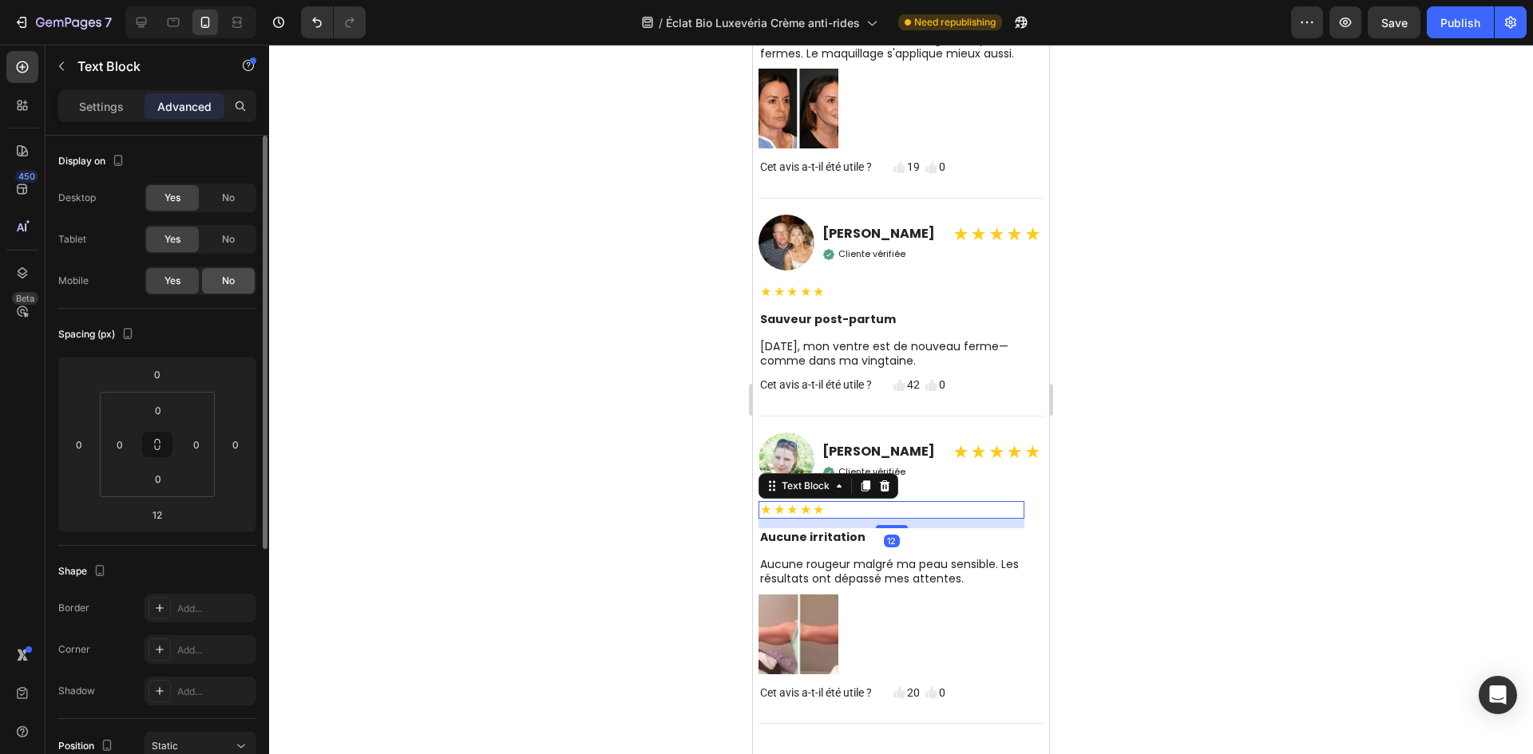
click at [231, 283] on span "No" at bounding box center [228, 281] width 13 height 14
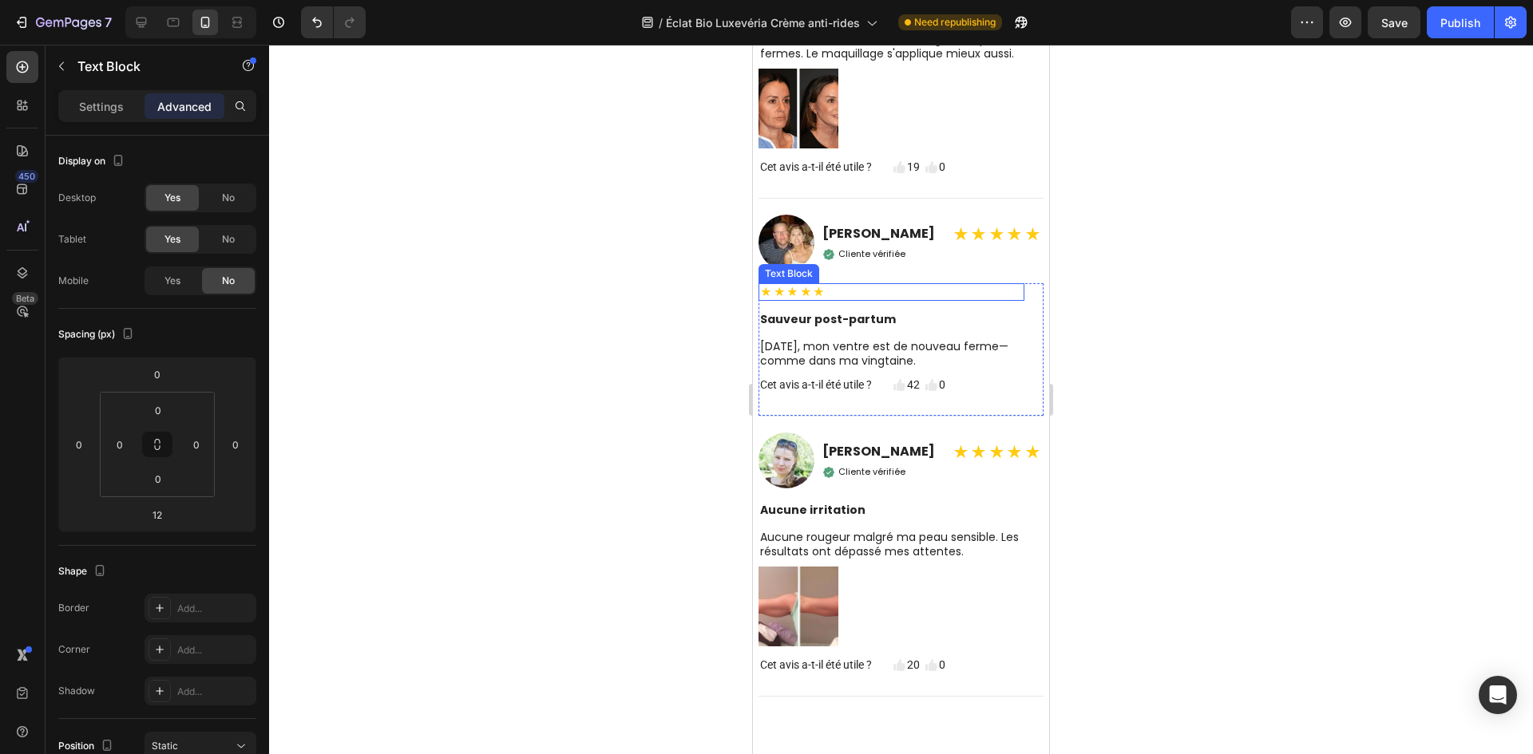
click at [851, 299] on p "★★★★★" at bounding box center [891, 292] width 263 height 14
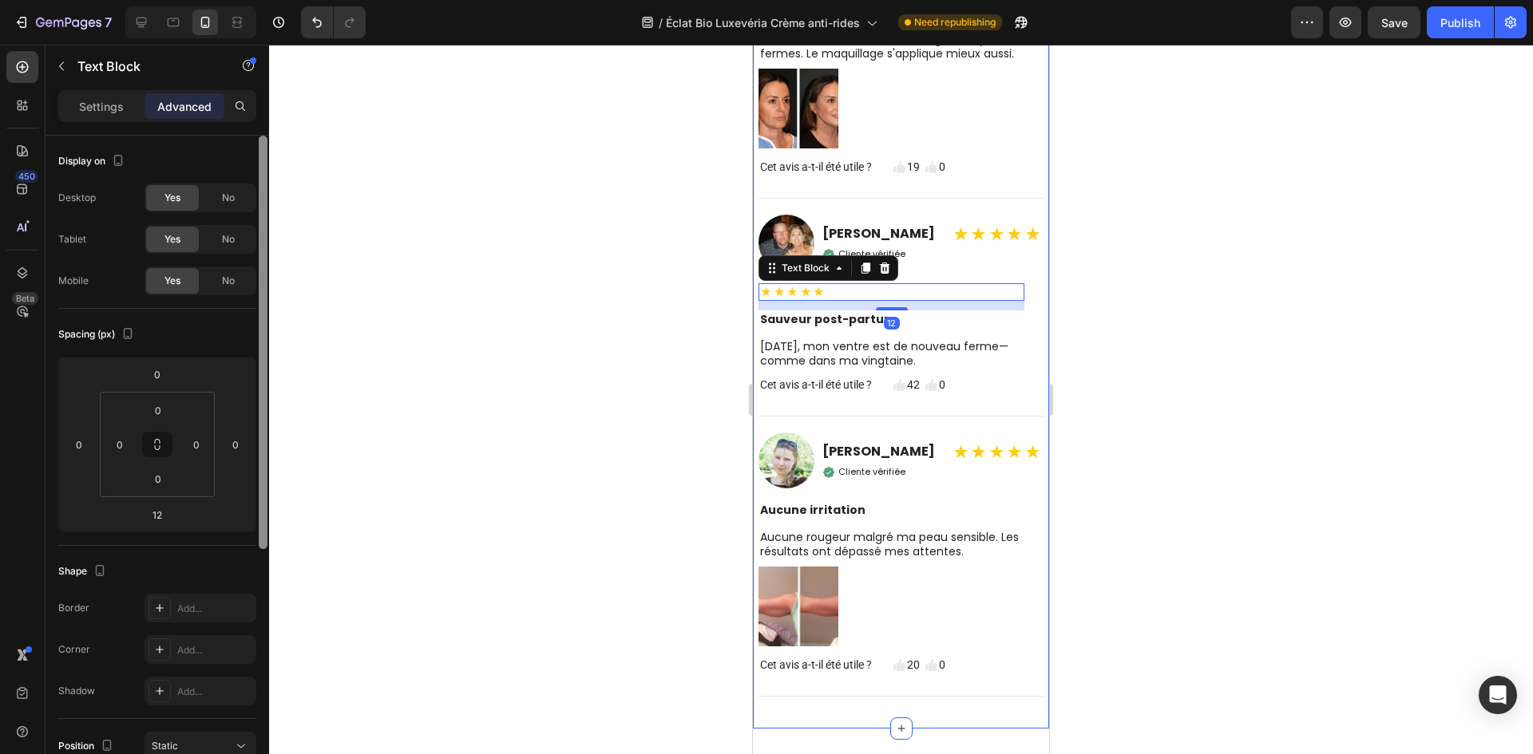
click at [229, 287] on span "No" at bounding box center [228, 281] width 13 height 14
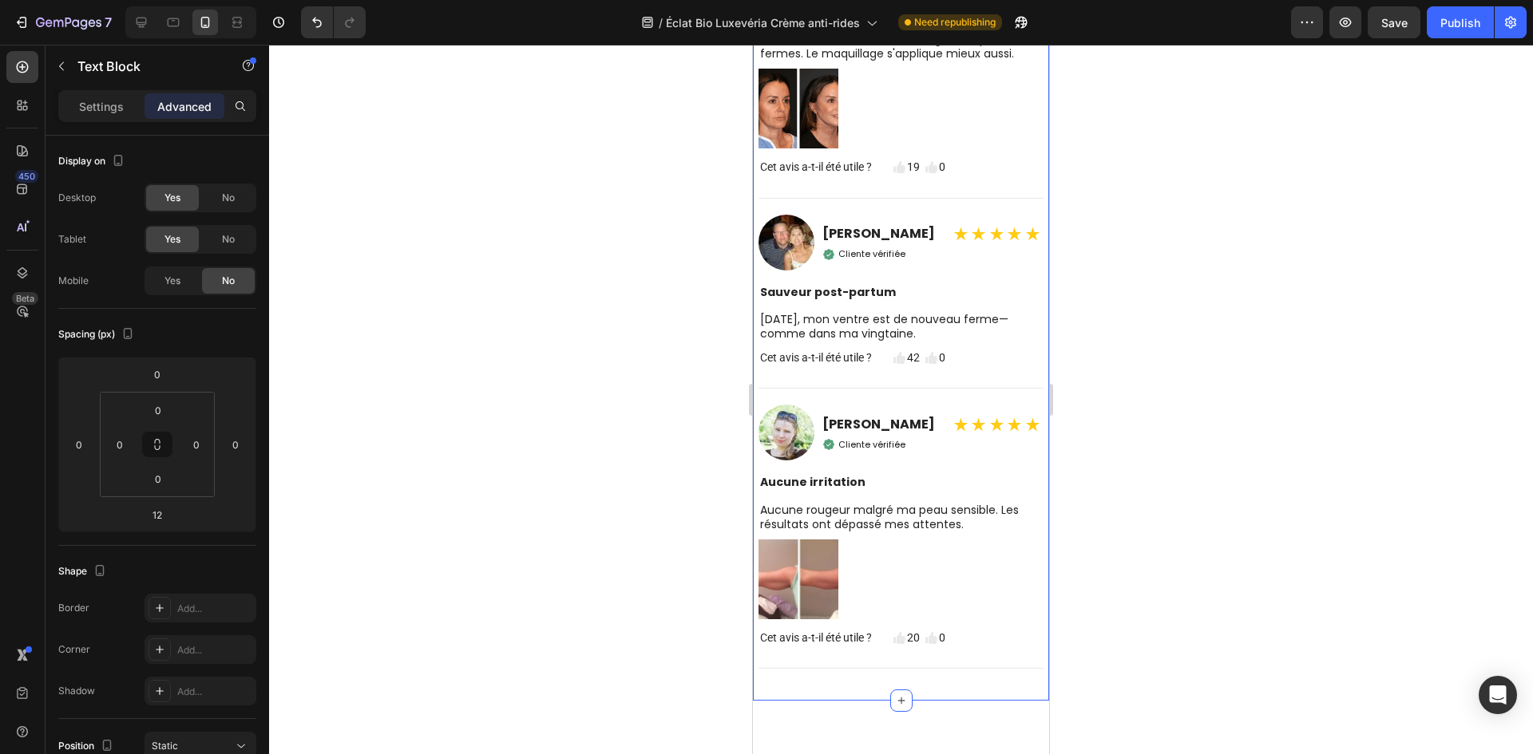
drag, startPoint x: 440, startPoint y: 280, endPoint x: 473, endPoint y: 276, distance: 33.0
click at [441, 280] on div at bounding box center [901, 400] width 1264 height 710
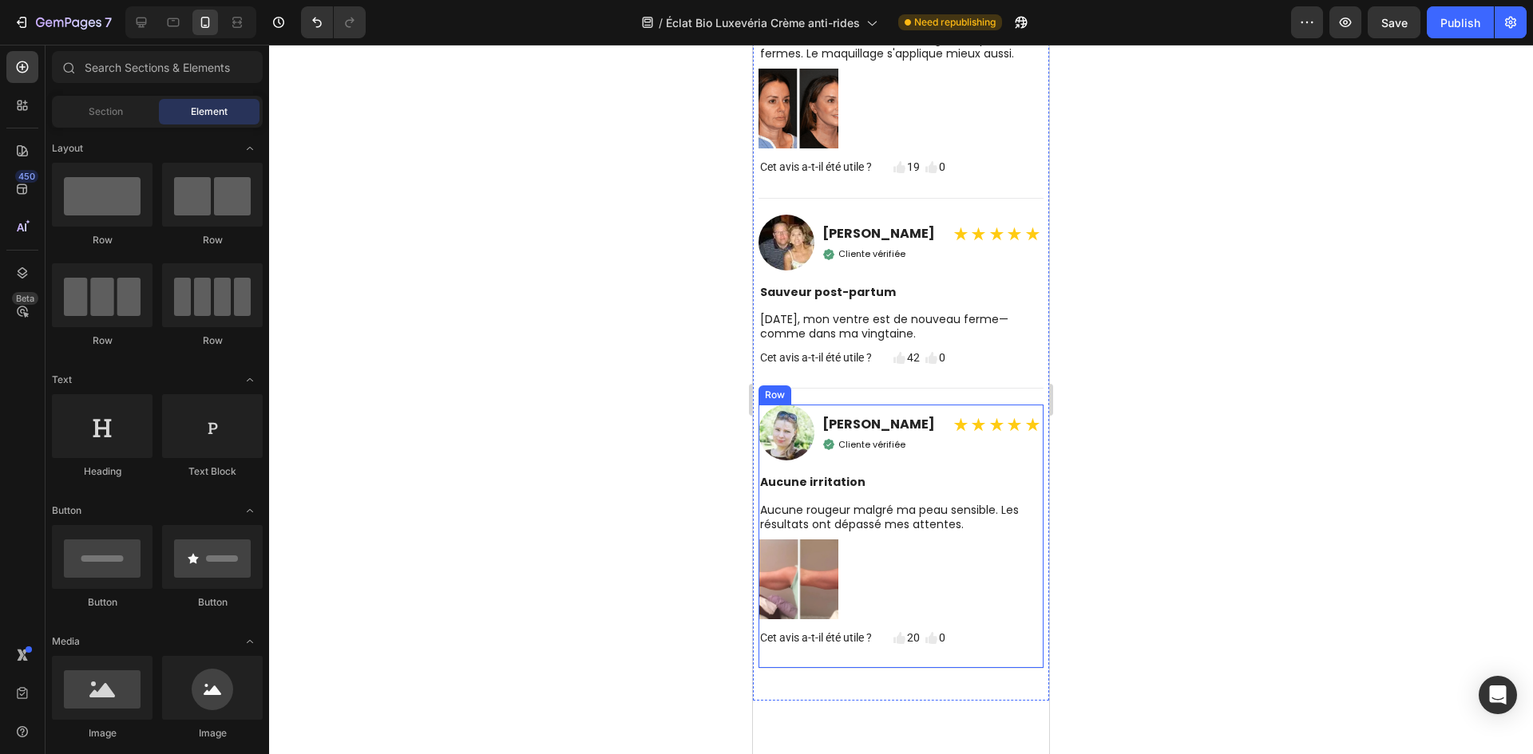
click at [805, 490] on strong "Aucune irritation" at bounding box center [812, 482] width 105 height 16
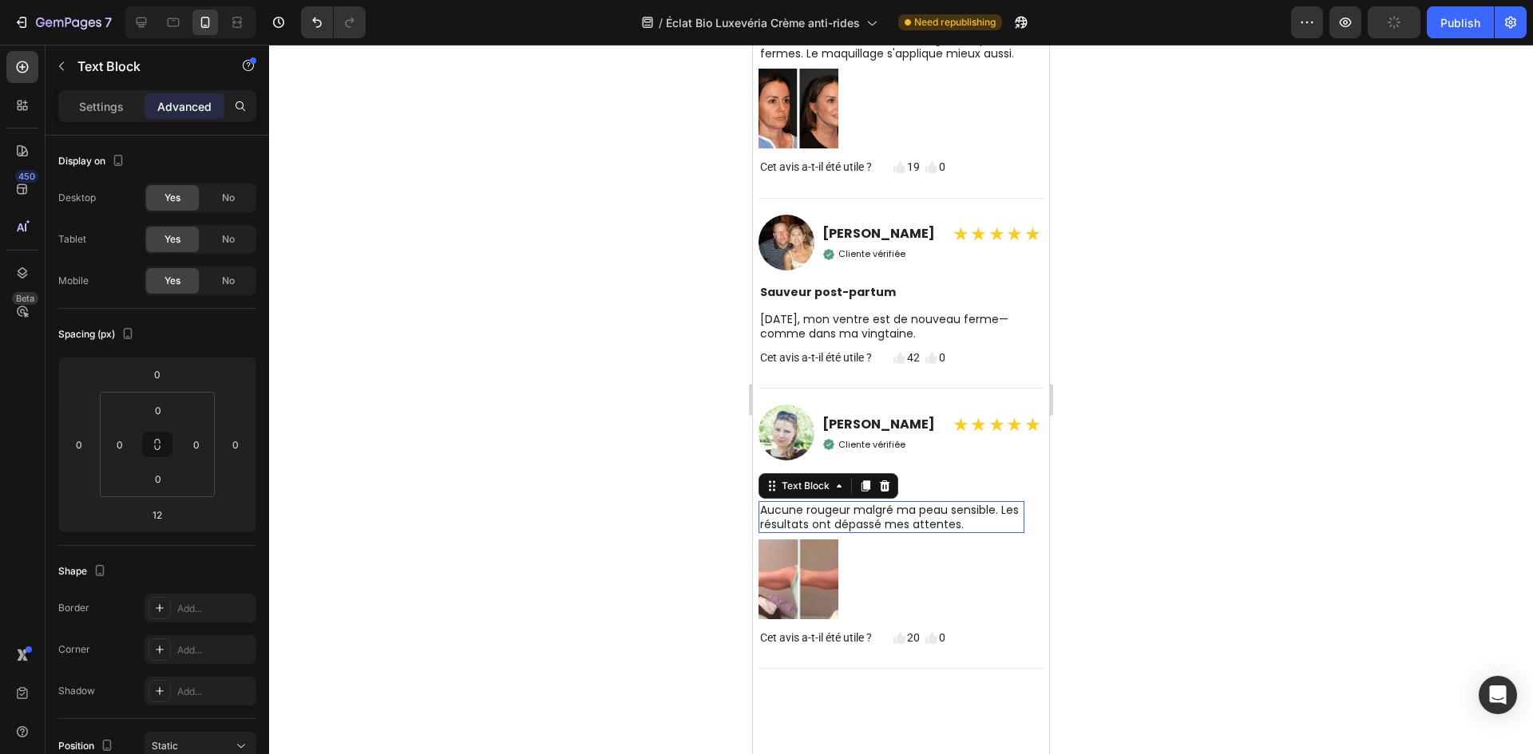
drag, startPoint x: 802, startPoint y: 546, endPoint x: 1185, endPoint y: 360, distance: 425.9
click at [802, 532] on p "Aucune rougeur malgré ma peau sensible. Les résultats ont dépassé mes attentes." at bounding box center [891, 517] width 263 height 29
click at [98, 98] on p "Settings" at bounding box center [101, 106] width 45 height 17
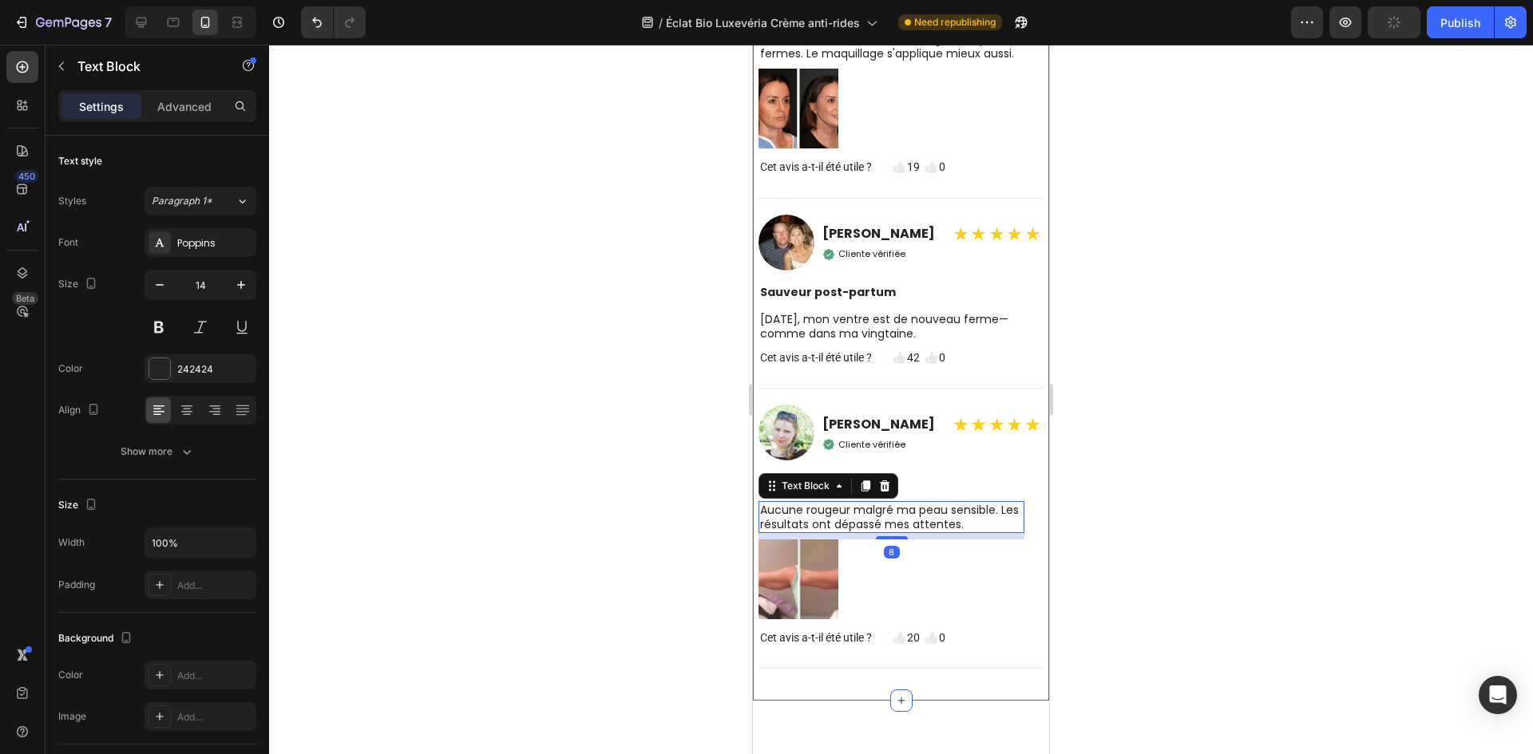
click at [1117, 449] on div at bounding box center [901, 400] width 1264 height 710
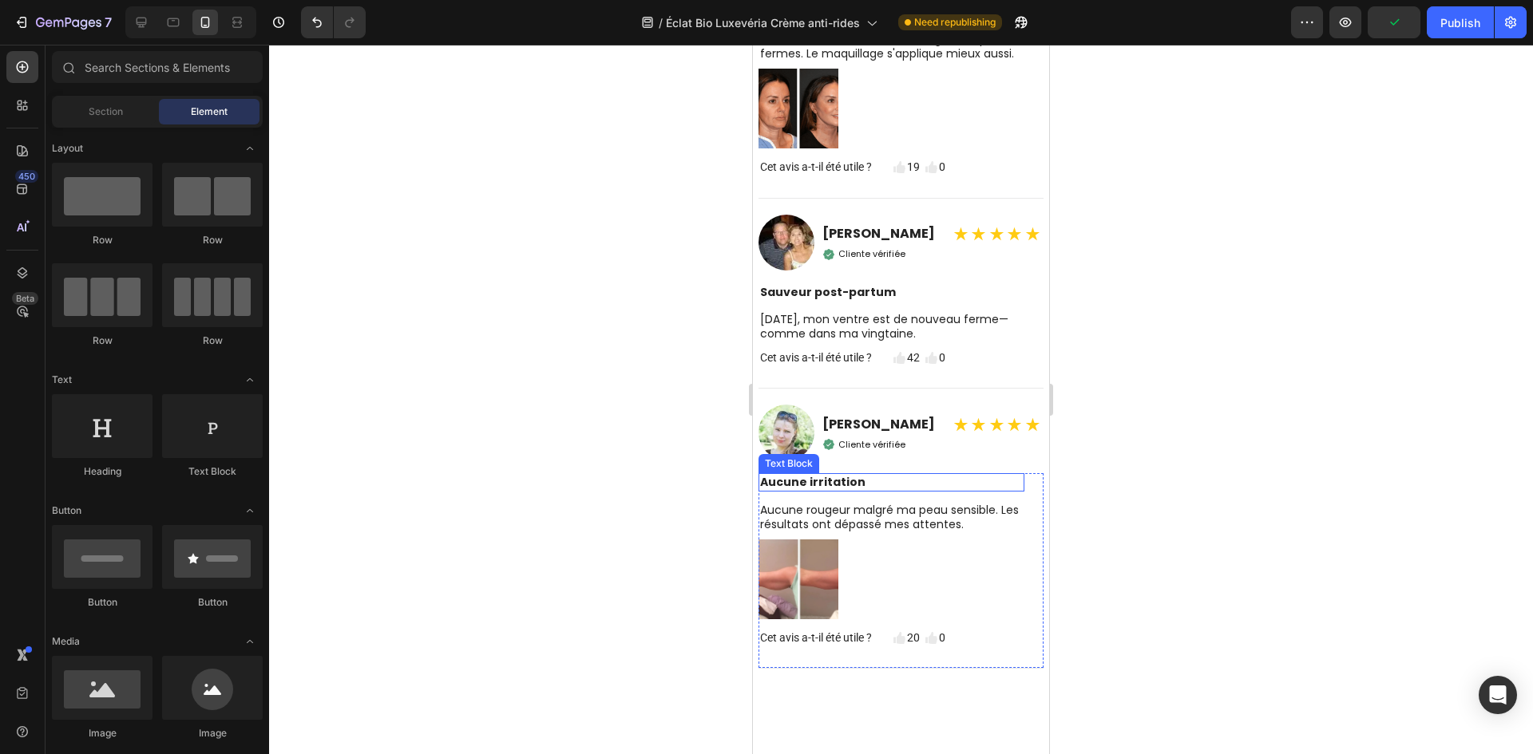
click at [829, 490] on strong "Aucune irritation" at bounding box center [812, 482] width 105 height 16
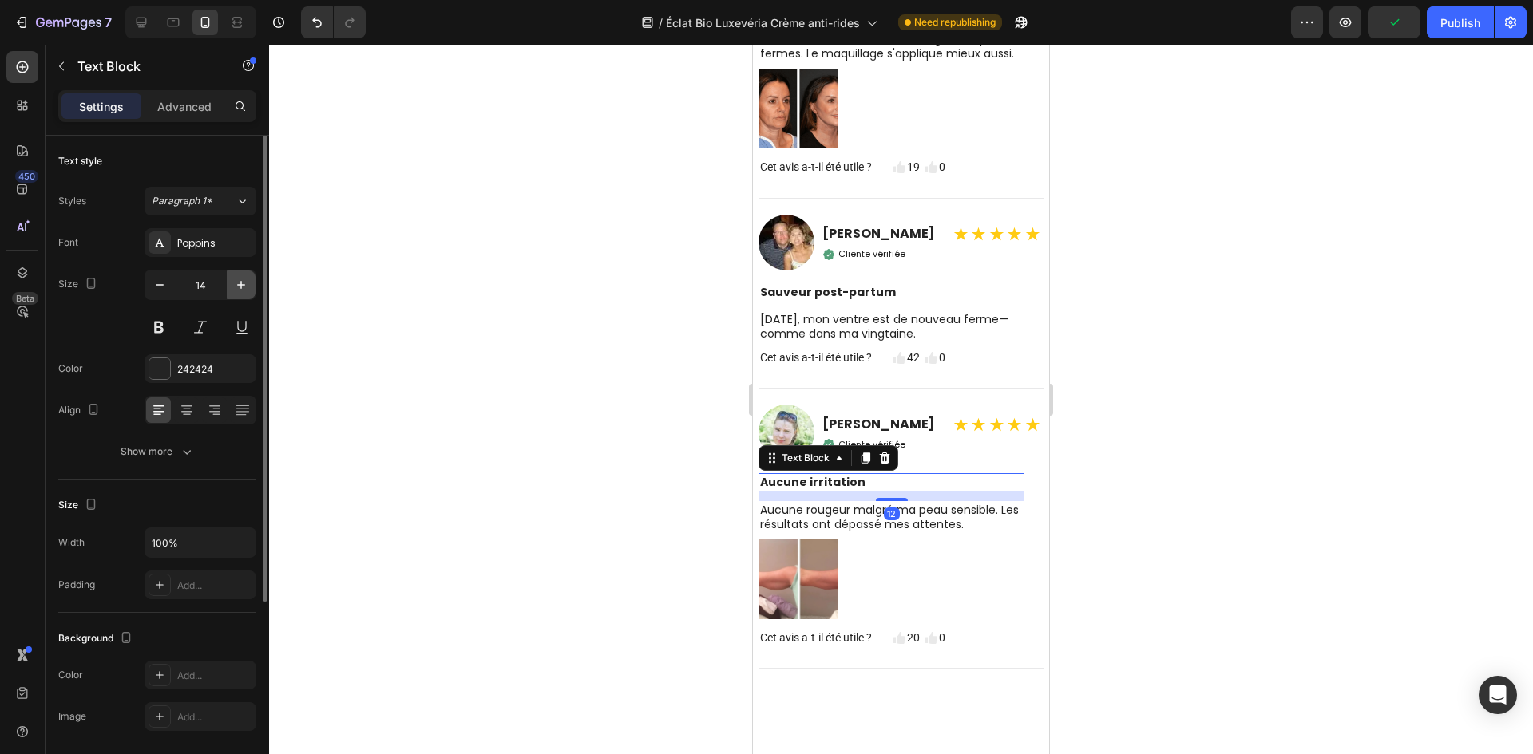
click at [237, 286] on icon "button" at bounding box center [241, 285] width 16 height 16
click at [239, 286] on icon "button" at bounding box center [241, 285] width 16 height 16
click at [238, 286] on icon "button" at bounding box center [241, 285] width 16 height 16
click at [175, 287] on input "18" at bounding box center [200, 285] width 53 height 29
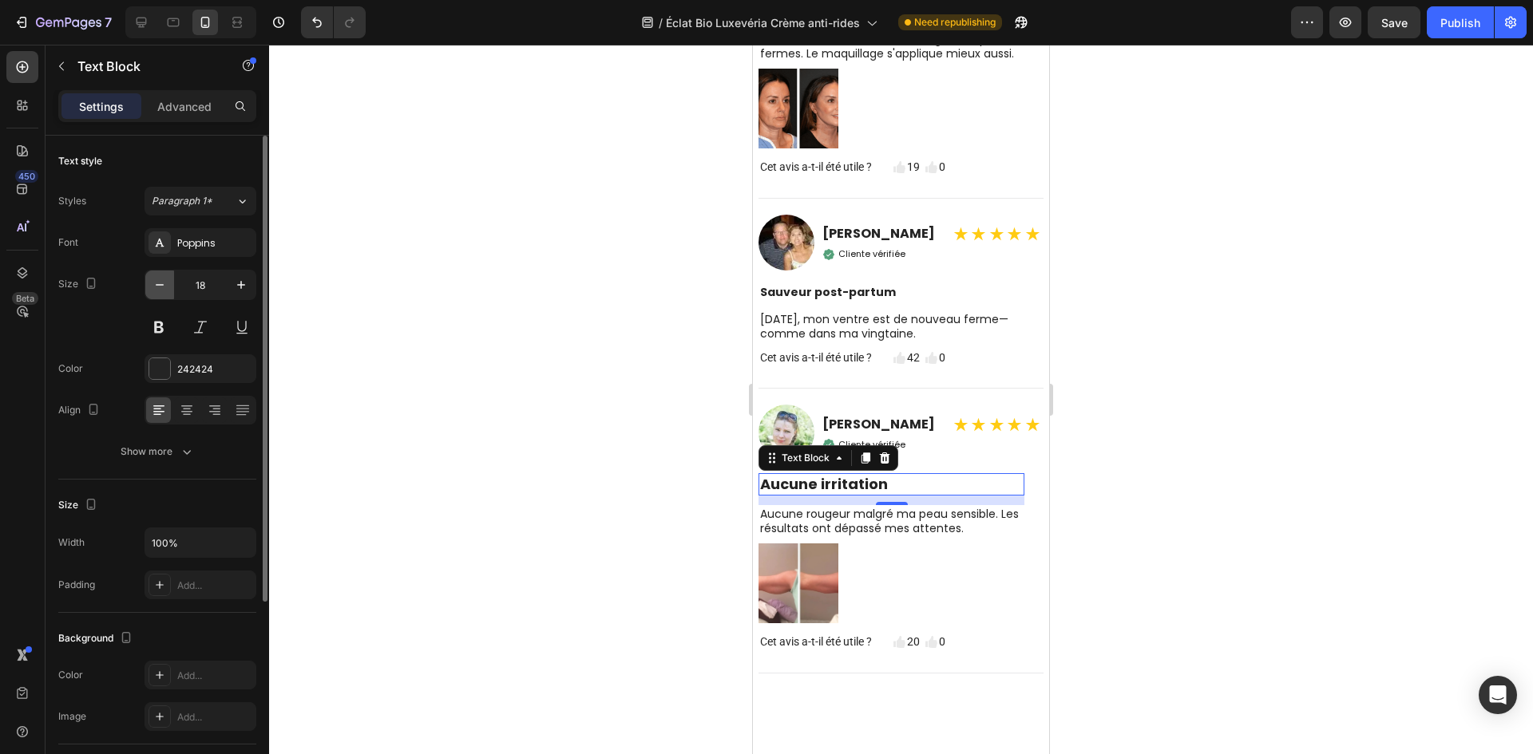
click at [171, 287] on button "button" at bounding box center [159, 285] width 29 height 29
type input "17"
click at [204, 291] on input "17" at bounding box center [200, 285] width 53 height 29
click at [859, 300] on strong "Sauveur post-partum" at bounding box center [828, 292] width 136 height 16
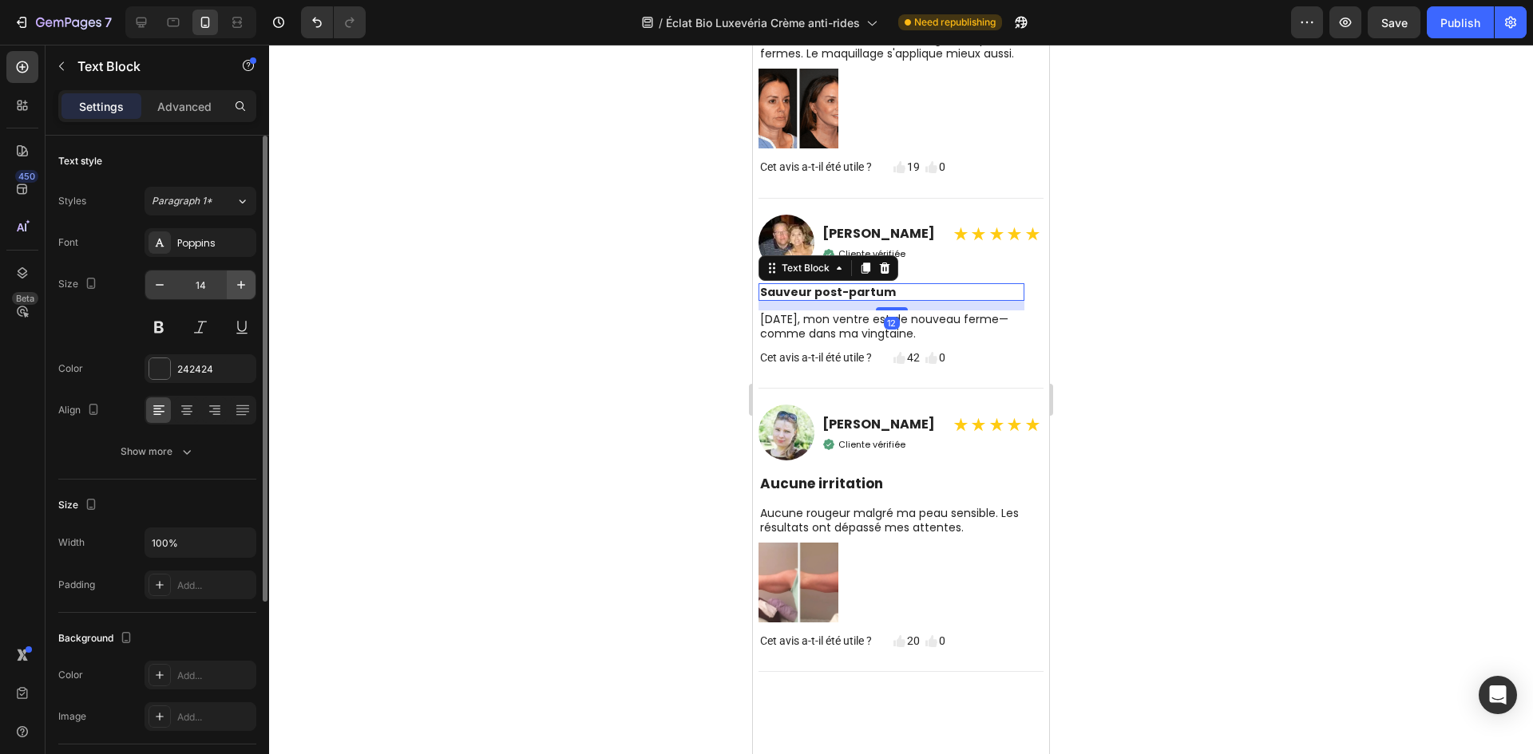
click at [242, 283] on icon "button" at bounding box center [241, 285] width 16 height 16
click at [241, 283] on icon "button" at bounding box center [241, 285] width 8 height 8
type input "17"
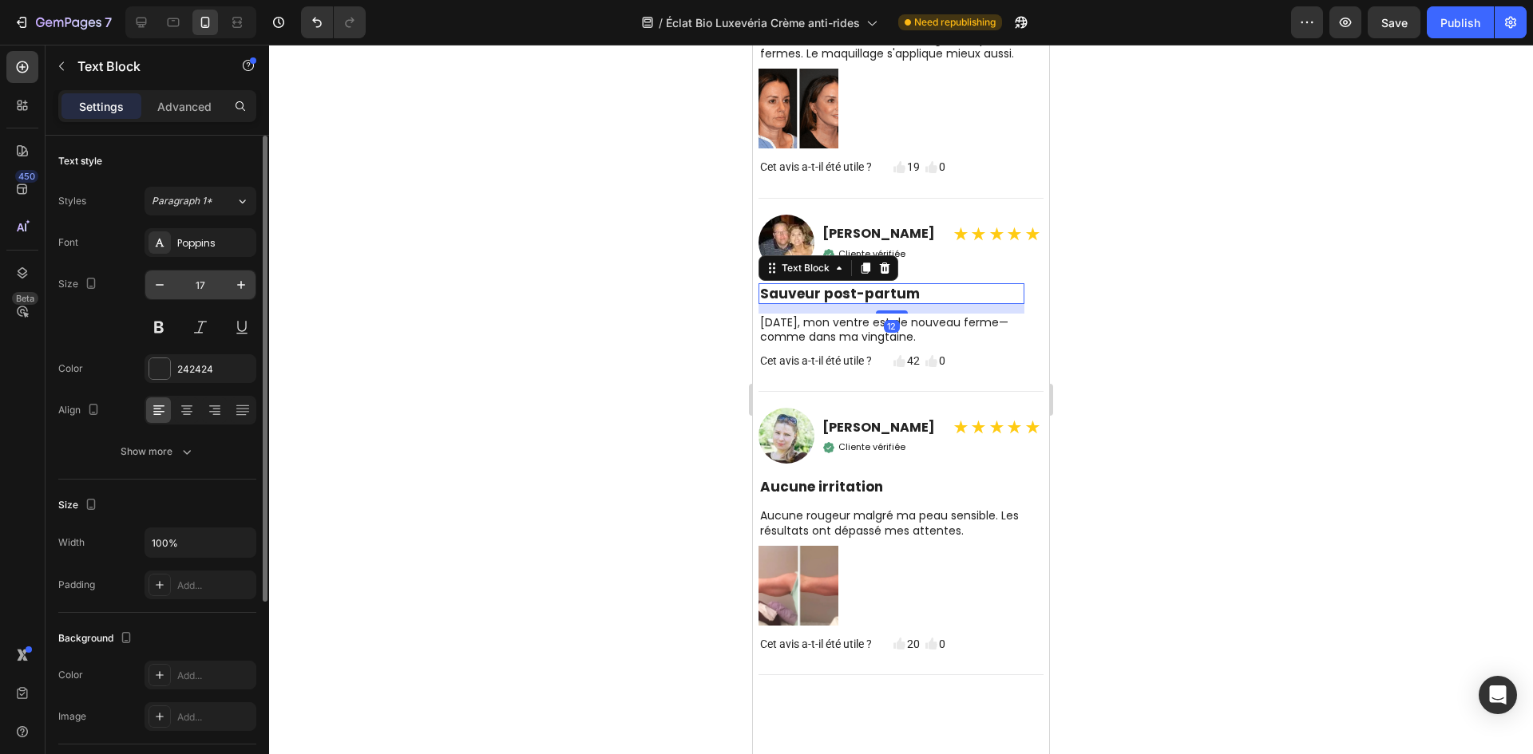
click at [220, 285] on input "17" at bounding box center [200, 285] width 53 height 29
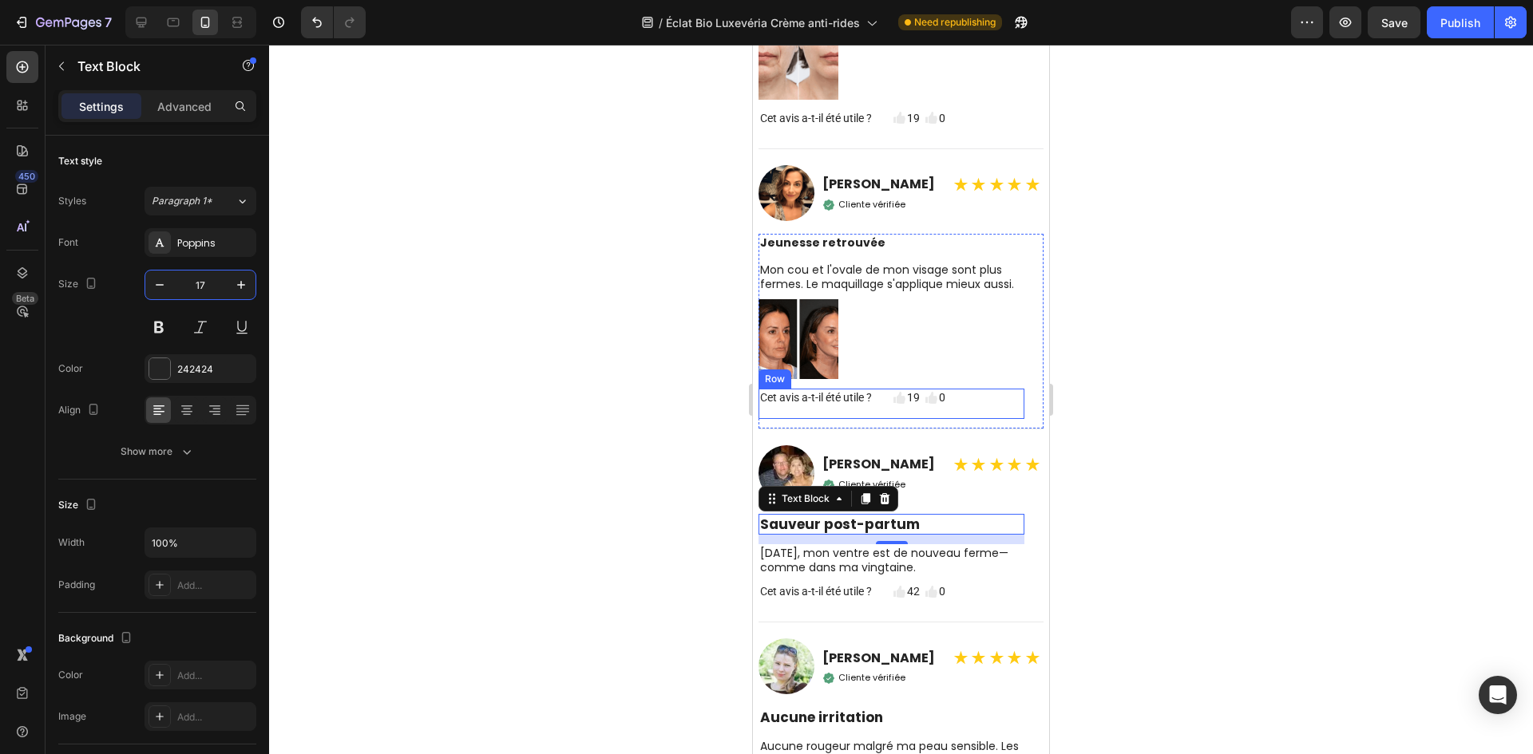
scroll to position [6474, 0]
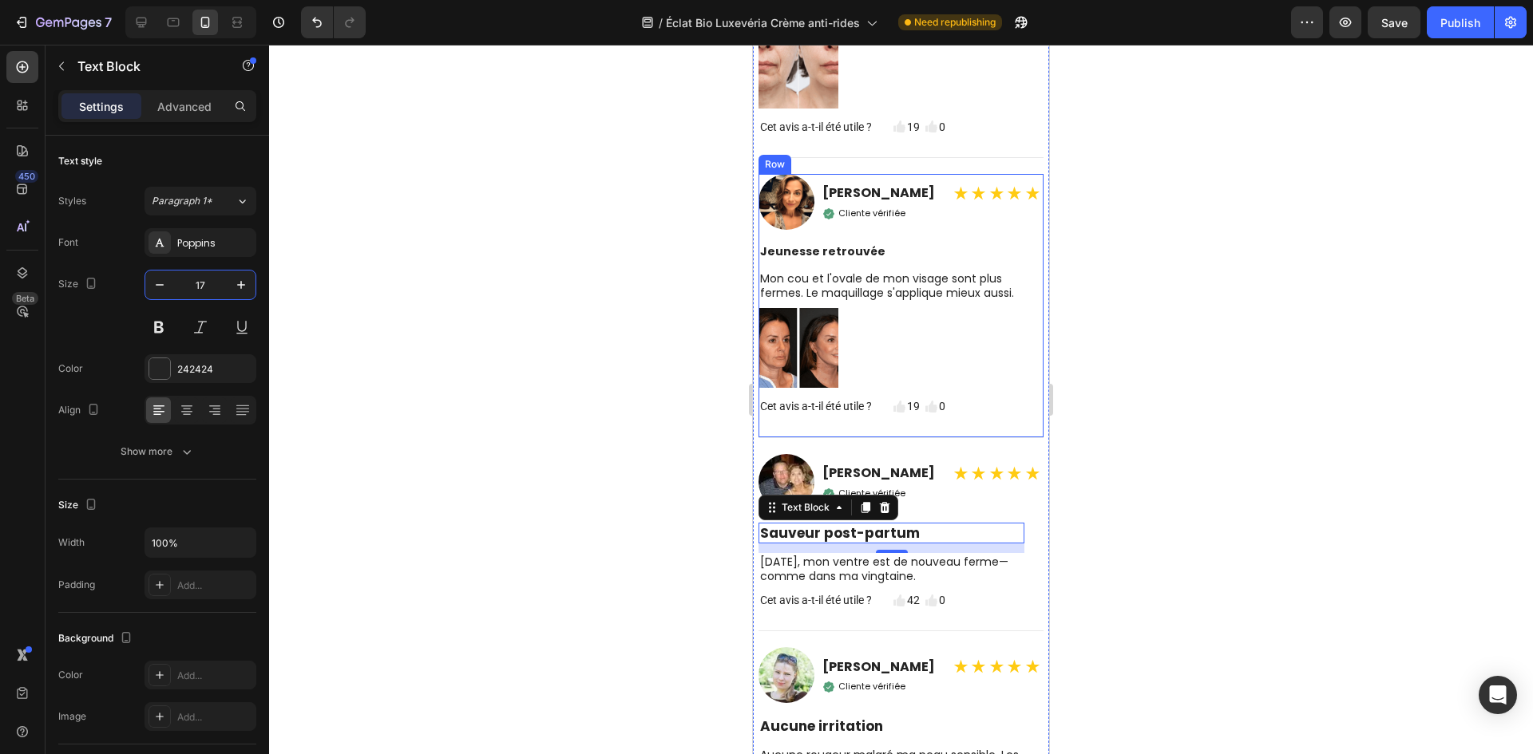
click at [817, 259] on strong "Jeunesse retrouvée" at bounding box center [822, 251] width 125 height 16
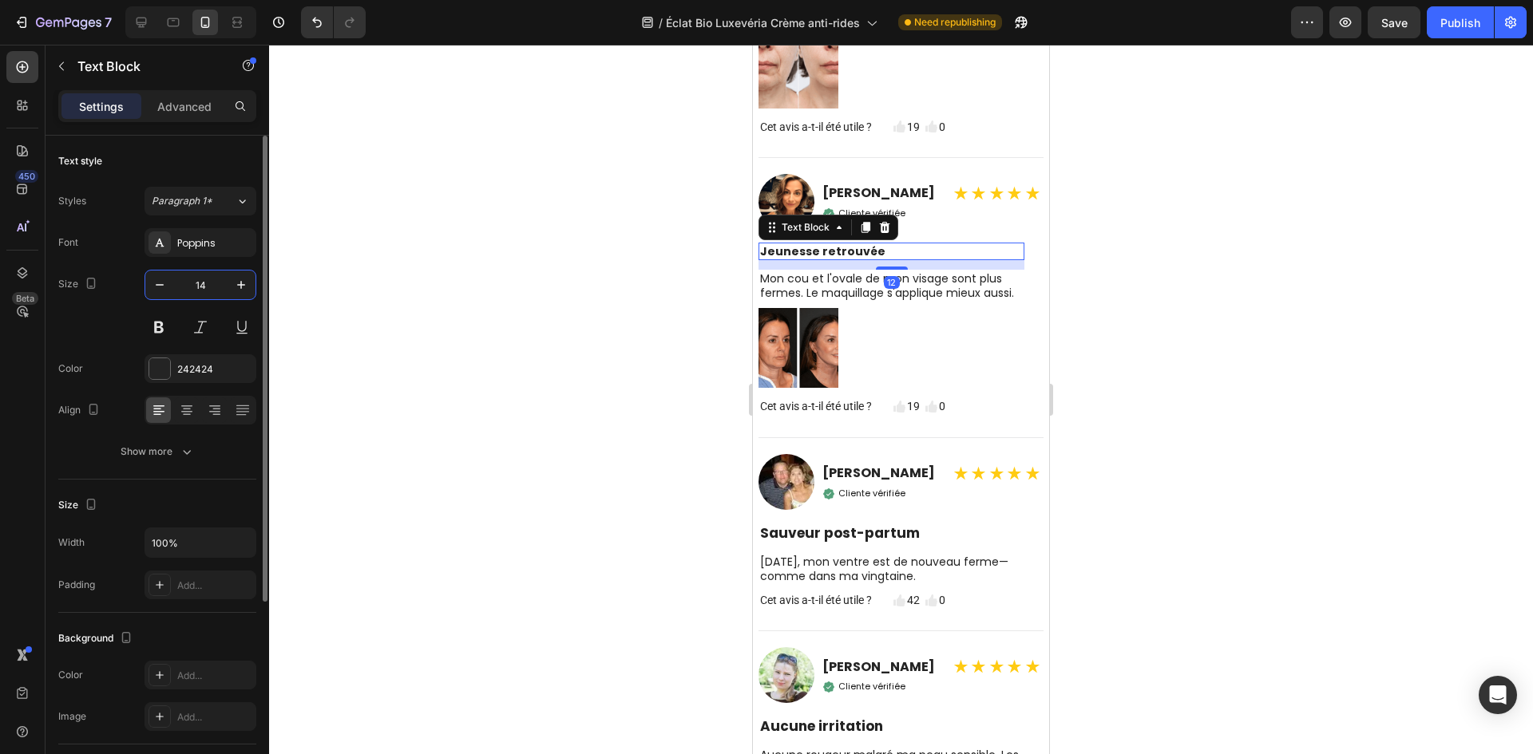
click at [210, 288] on input "14" at bounding box center [200, 285] width 53 height 29
paste input "7"
type input "17"
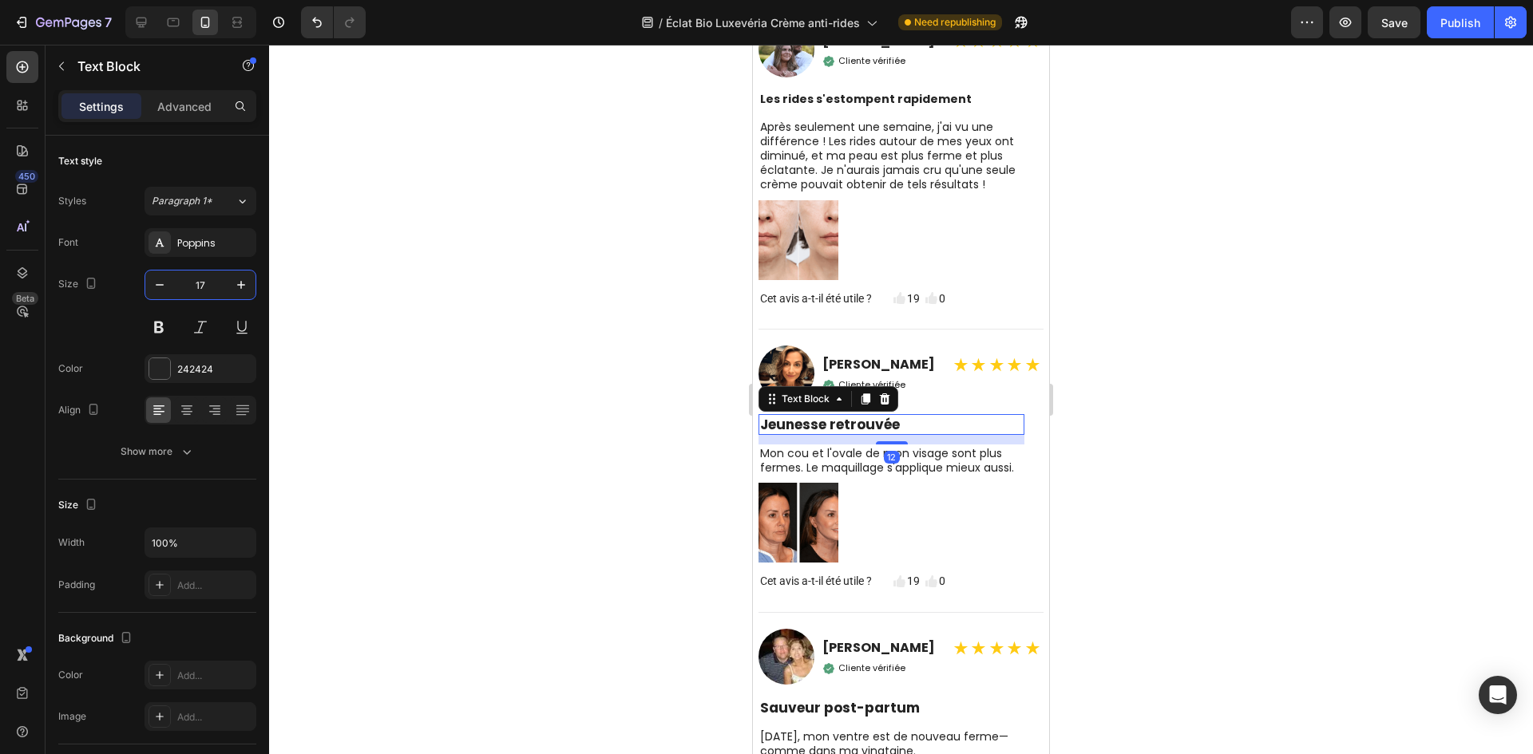
scroll to position [6235, 0]
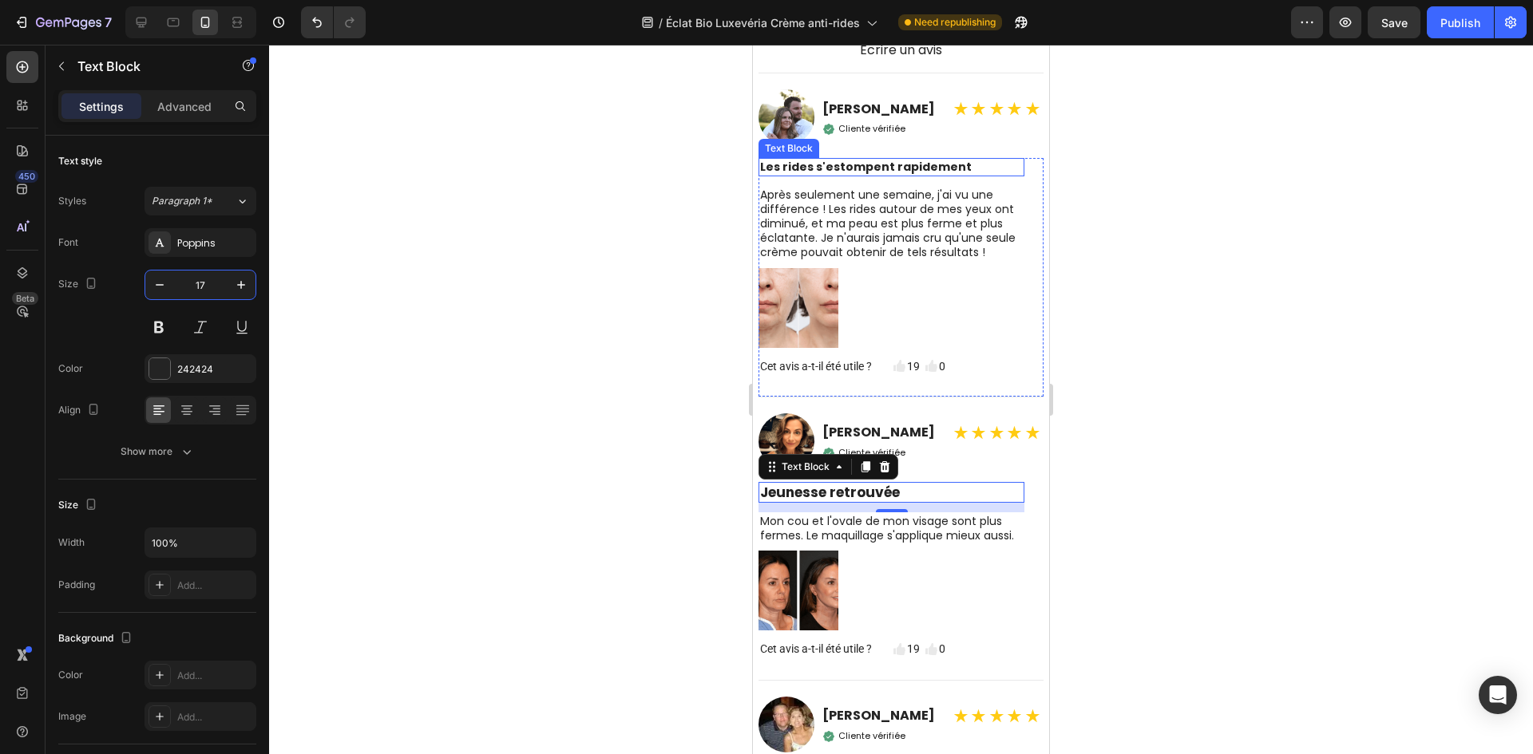
click at [846, 158] on div "Les rides s'estompent rapidement" at bounding box center [891, 167] width 266 height 18
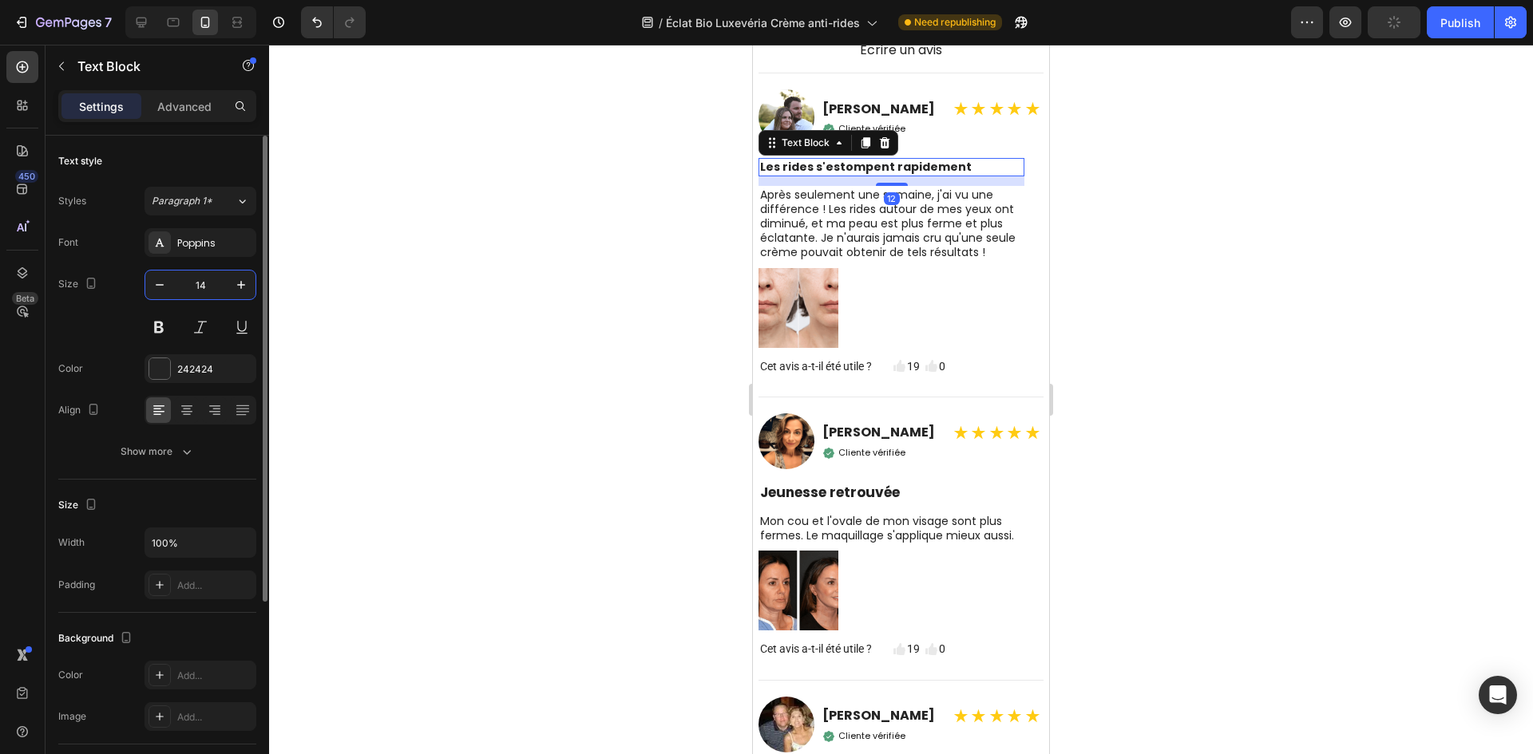
click at [214, 288] on input "14" at bounding box center [200, 285] width 53 height 29
paste input "7"
type input "17"
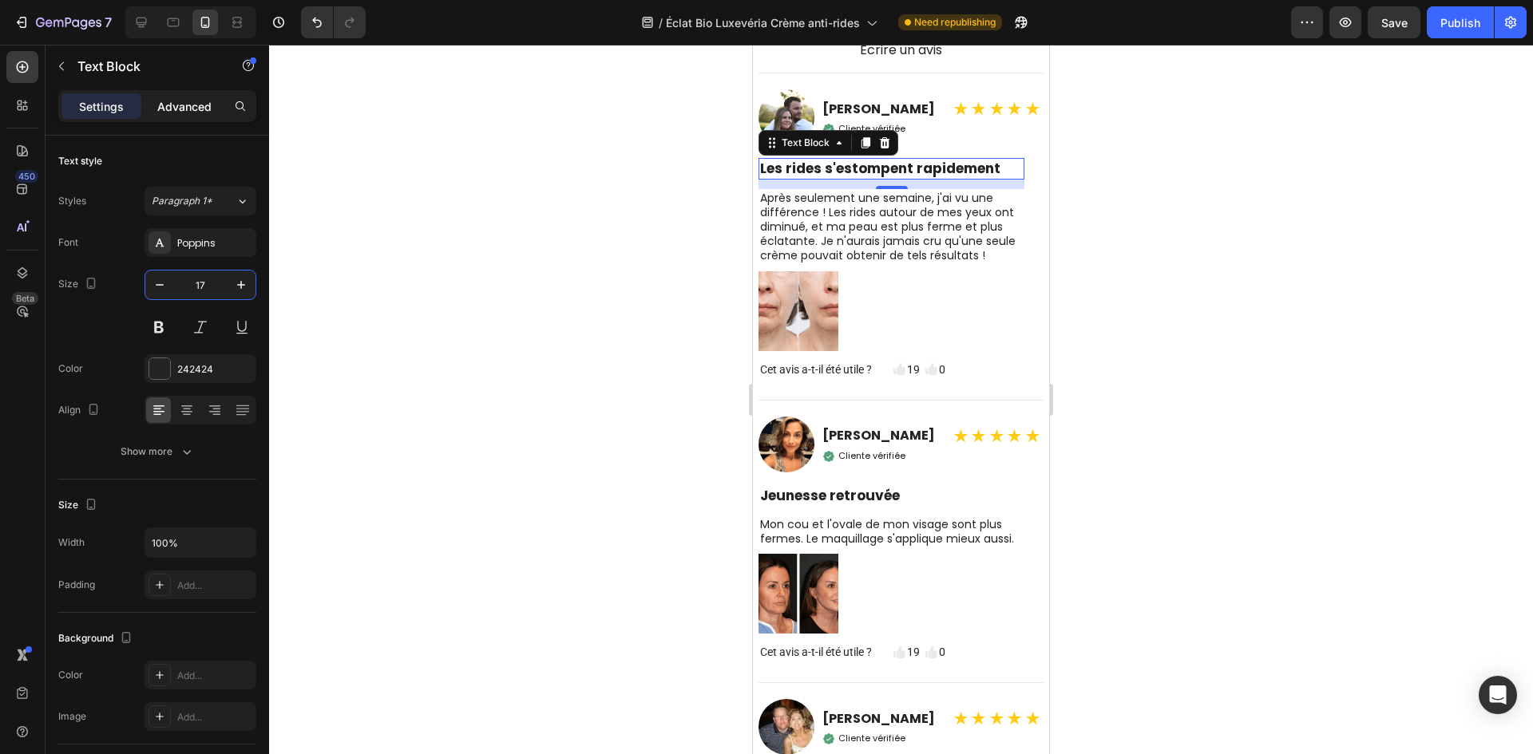
click at [171, 112] on p "Advanced" at bounding box center [184, 106] width 54 height 17
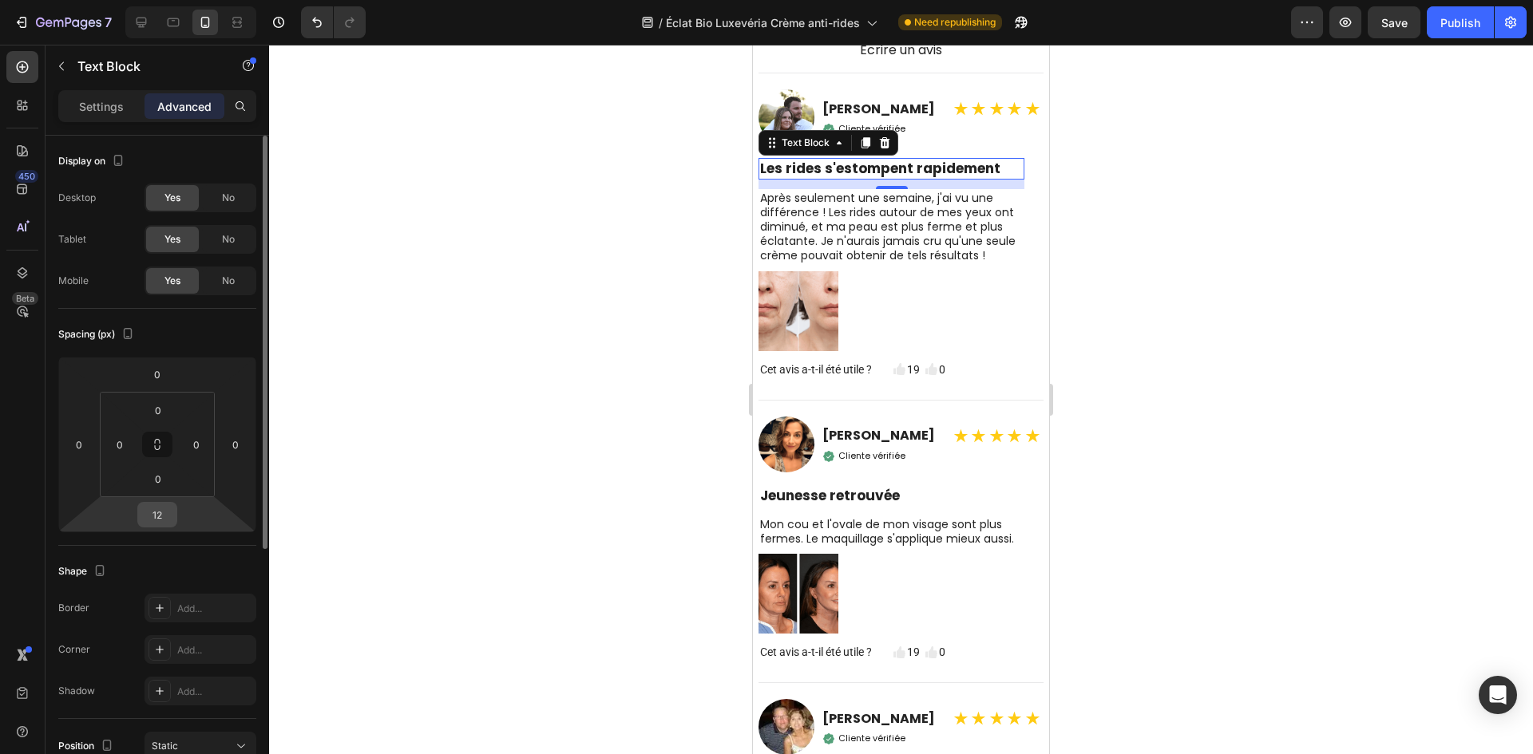
click at [159, 512] on input "12" at bounding box center [157, 515] width 32 height 24
type input "8"
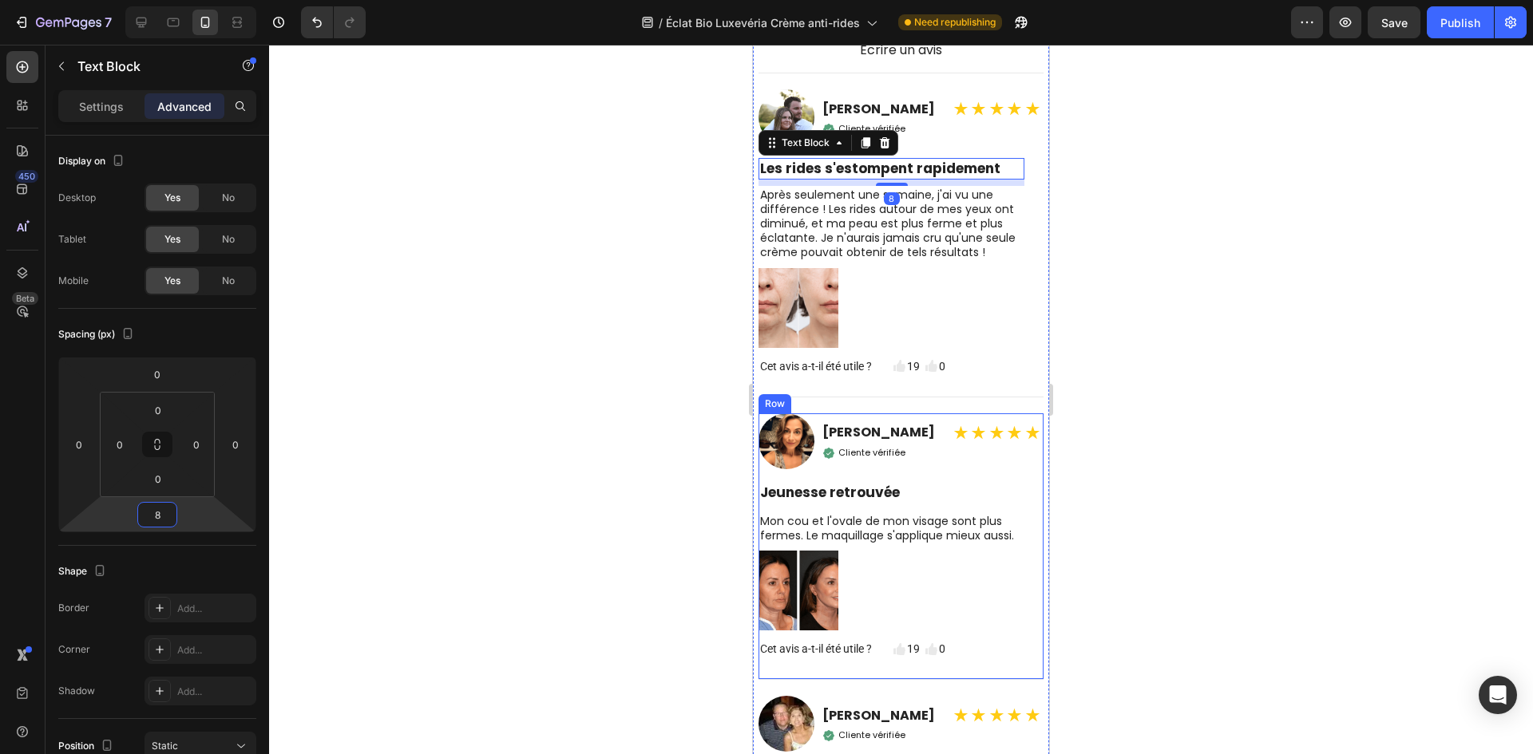
click at [825, 502] on strong "Jeunesse retrouvée" at bounding box center [830, 492] width 140 height 19
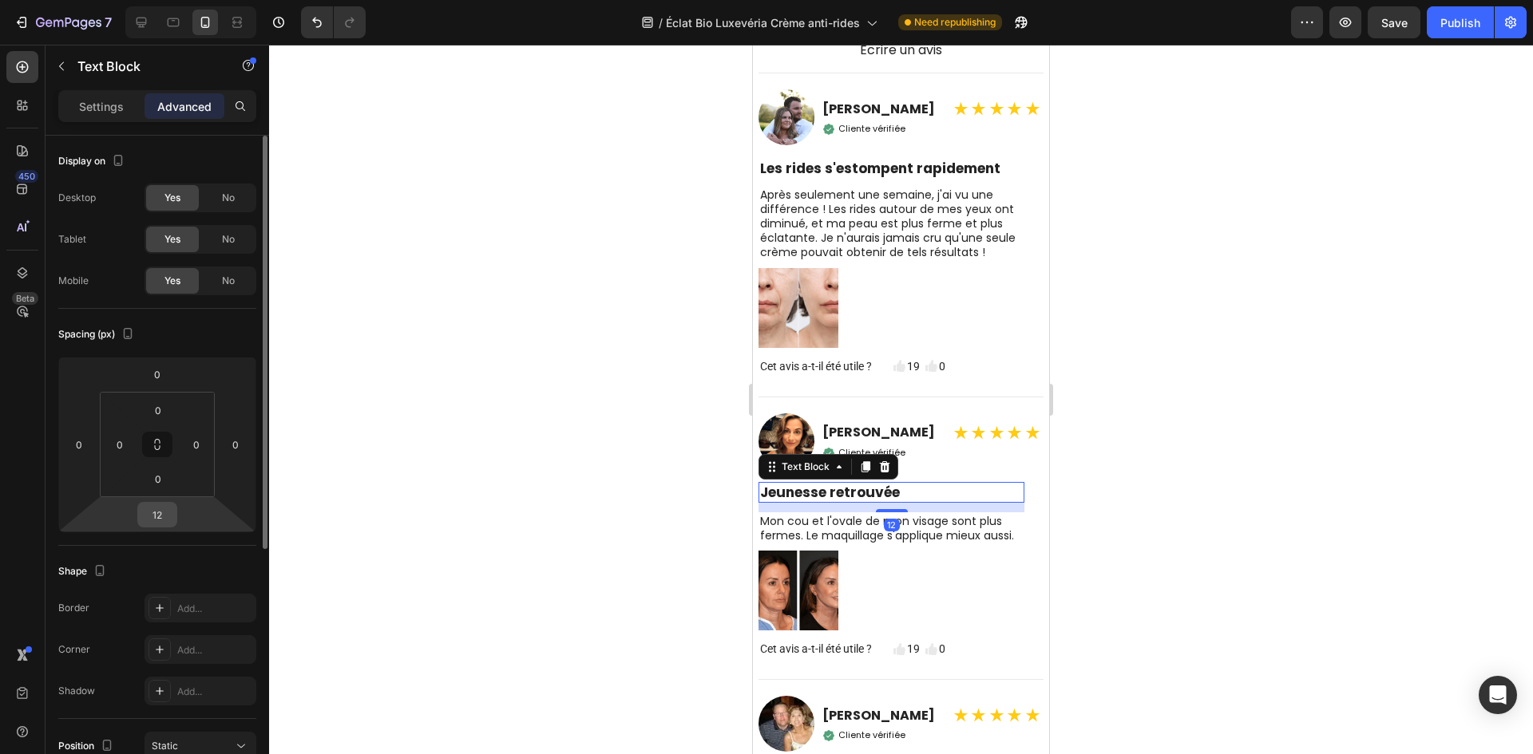
click at [159, 522] on input "12" at bounding box center [157, 515] width 32 height 24
paste input "8"
type input "8"
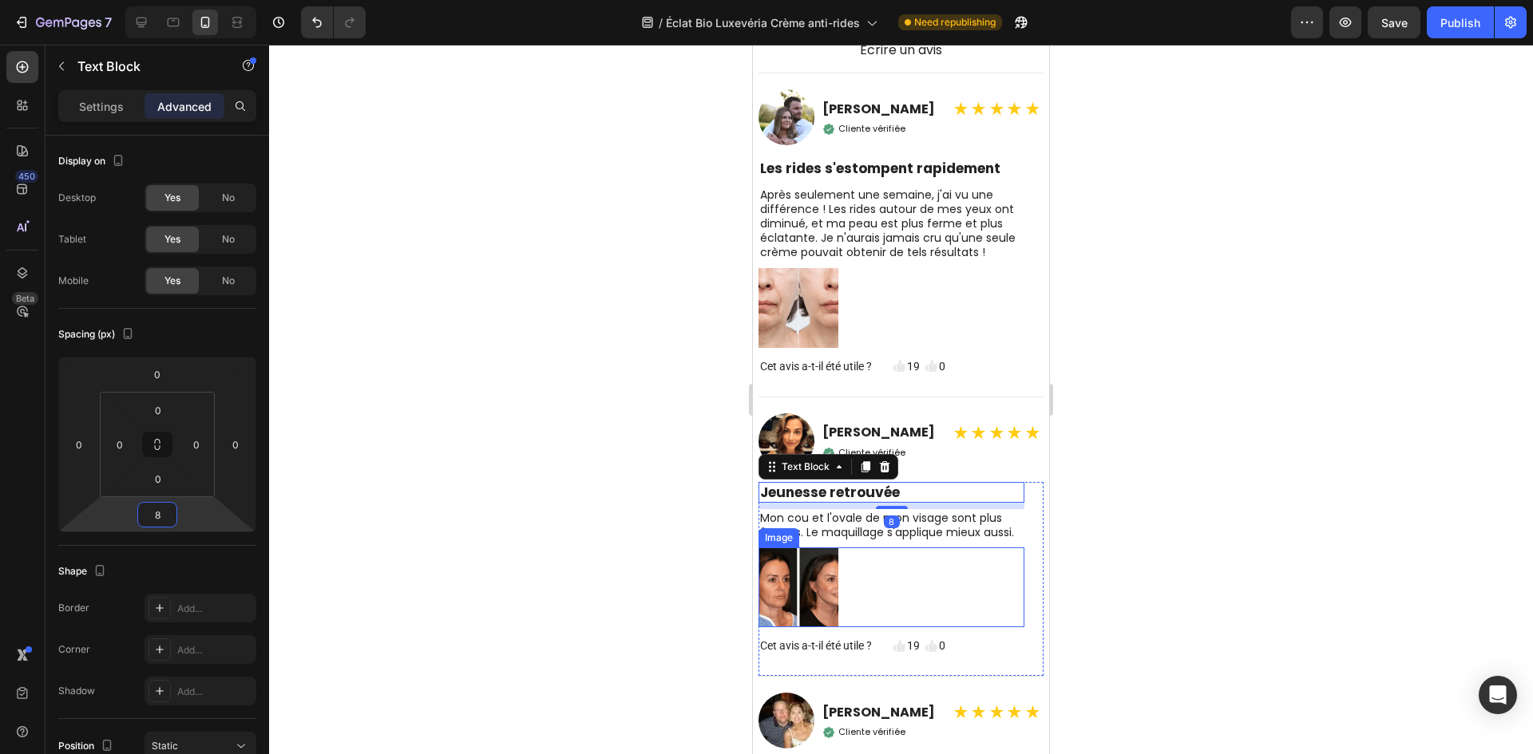
scroll to position [6474, 0]
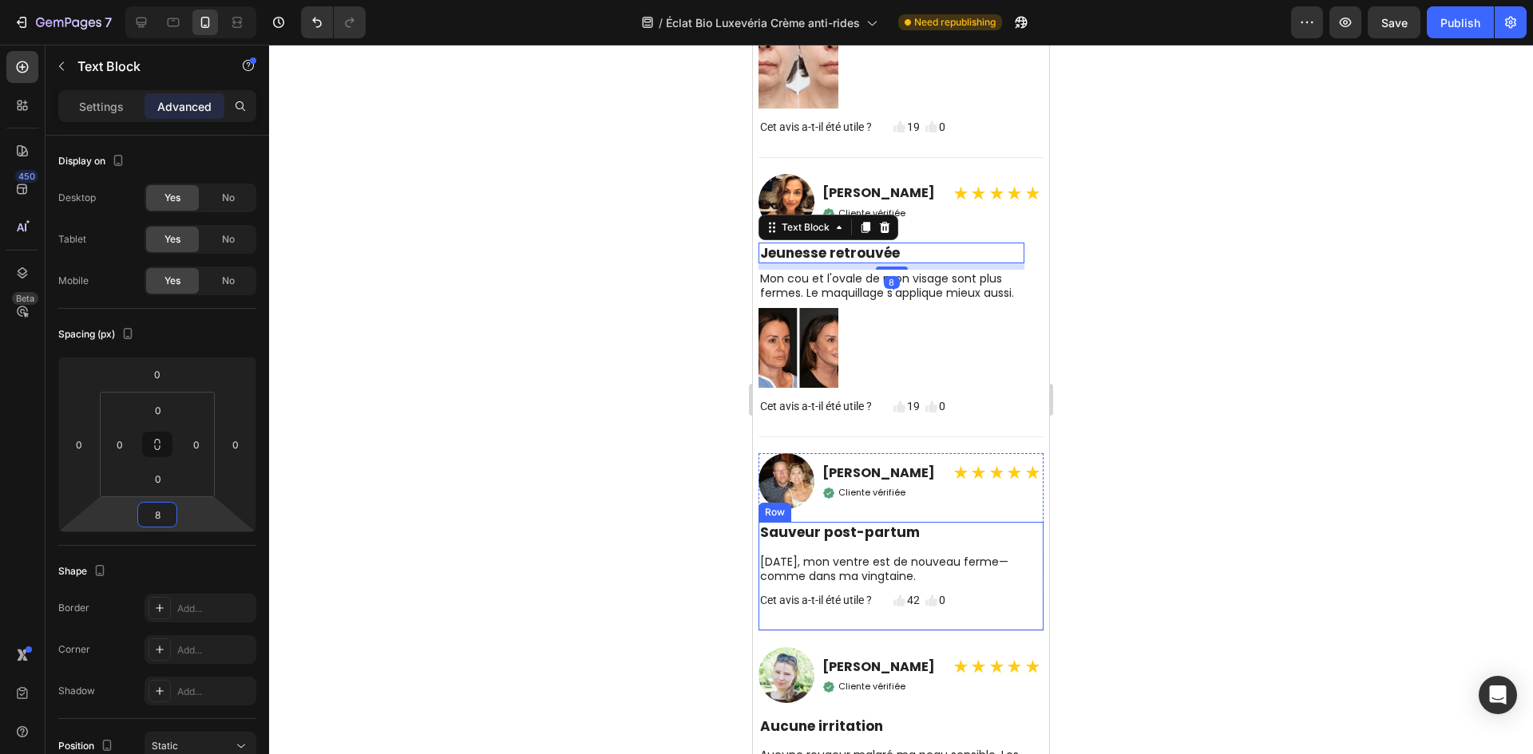
drag, startPoint x: 835, startPoint y: 568, endPoint x: 809, endPoint y: 568, distance: 25.6
click at [836, 542] on strong "Sauveur post-partum" at bounding box center [840, 532] width 160 height 19
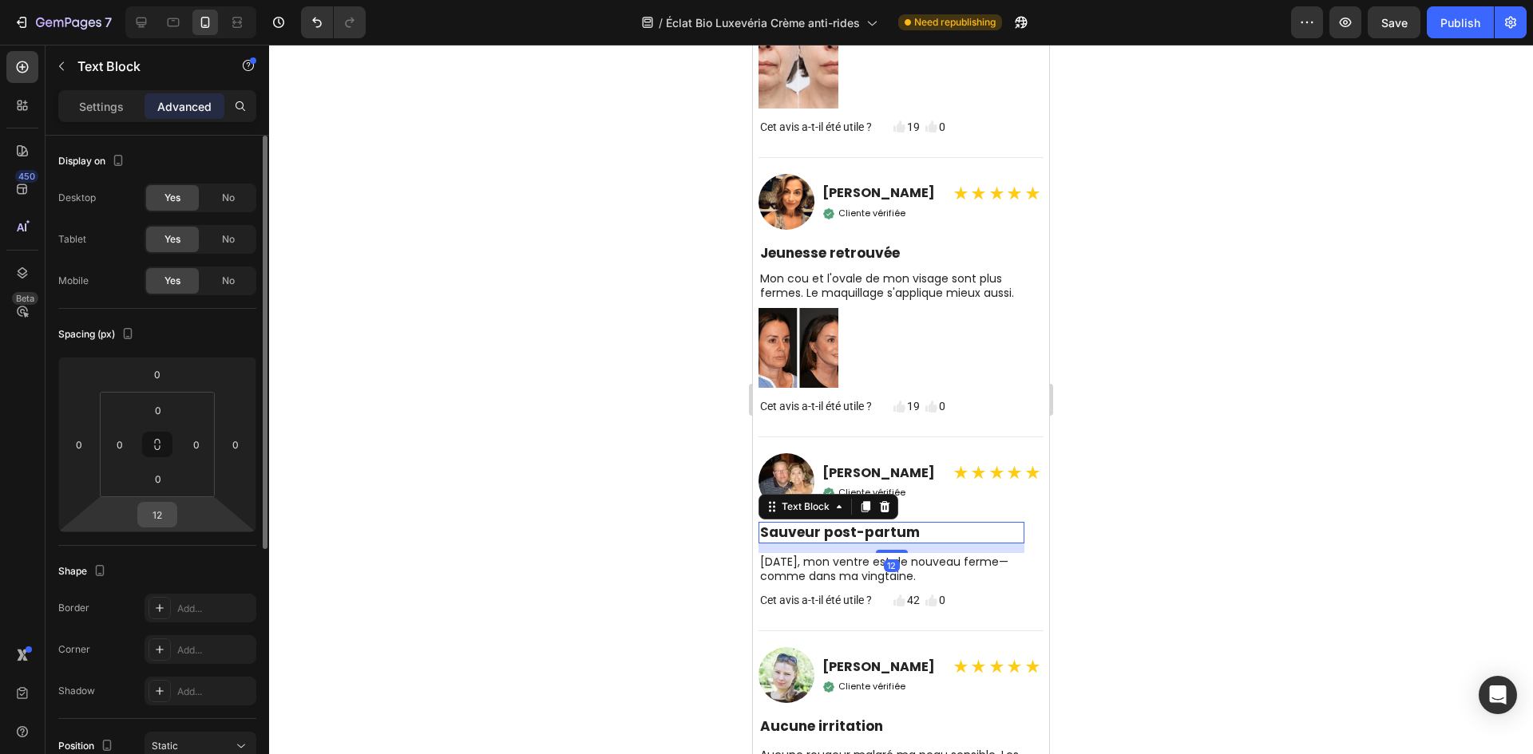
click at [156, 515] on input "12" at bounding box center [157, 515] width 32 height 24
paste input "8"
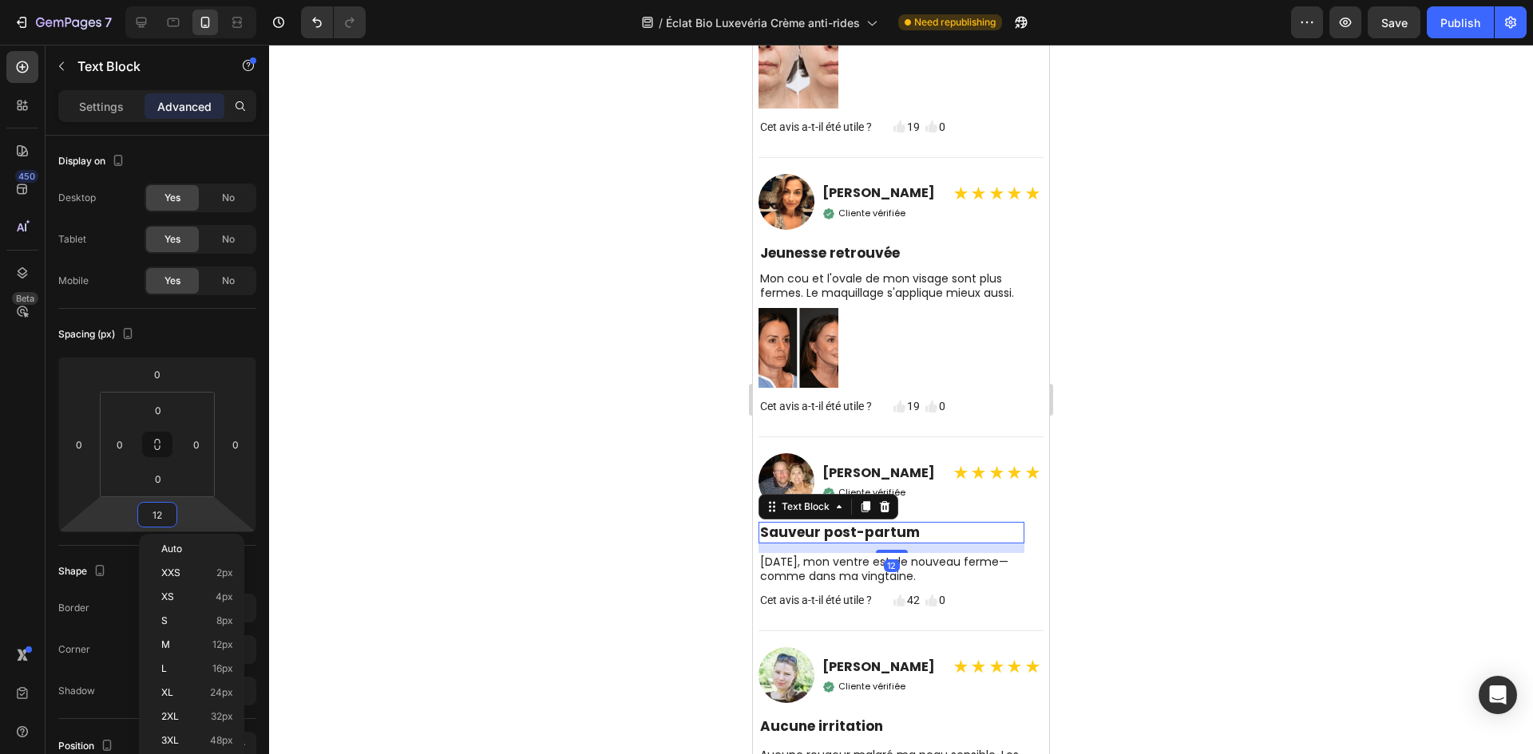
type input "8"
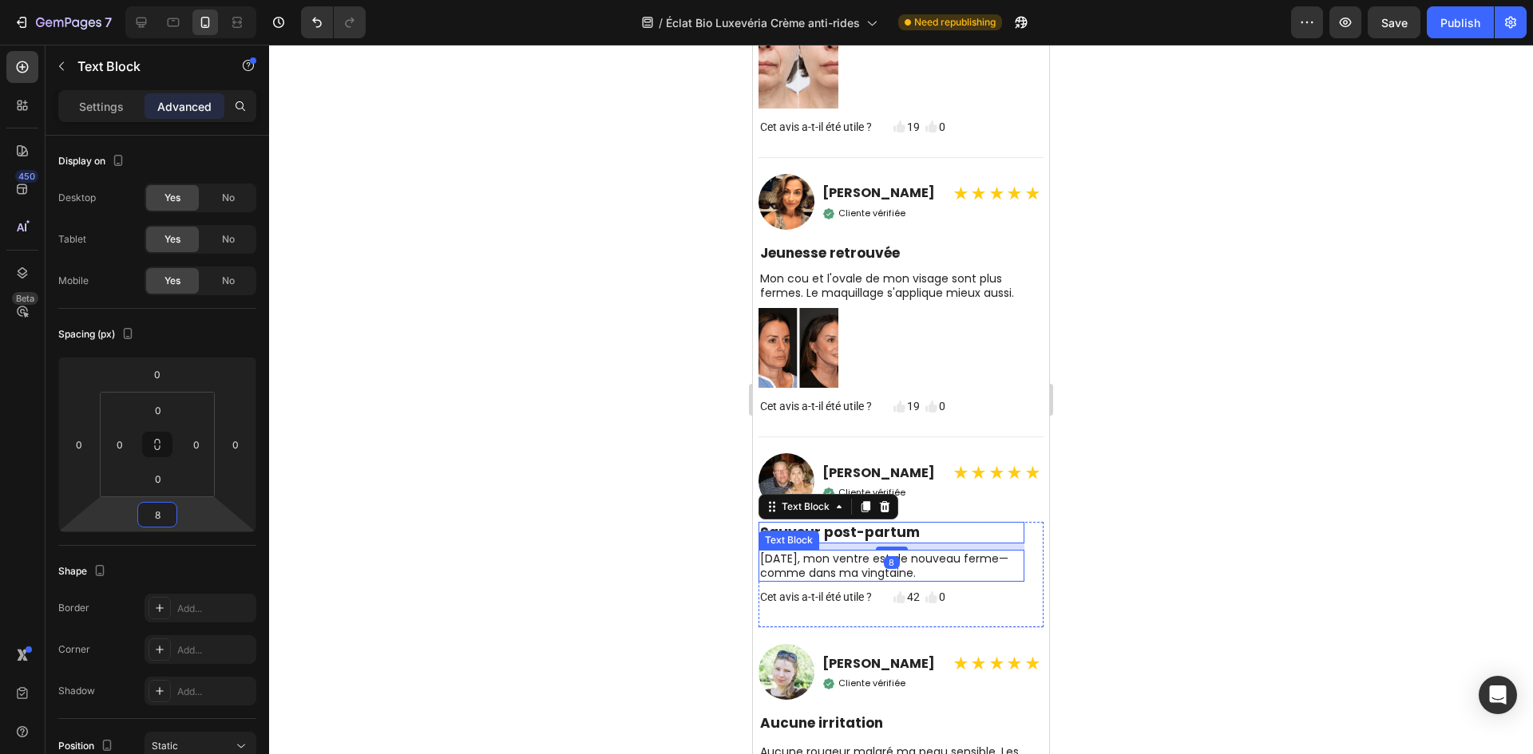
scroll to position [6714, 0]
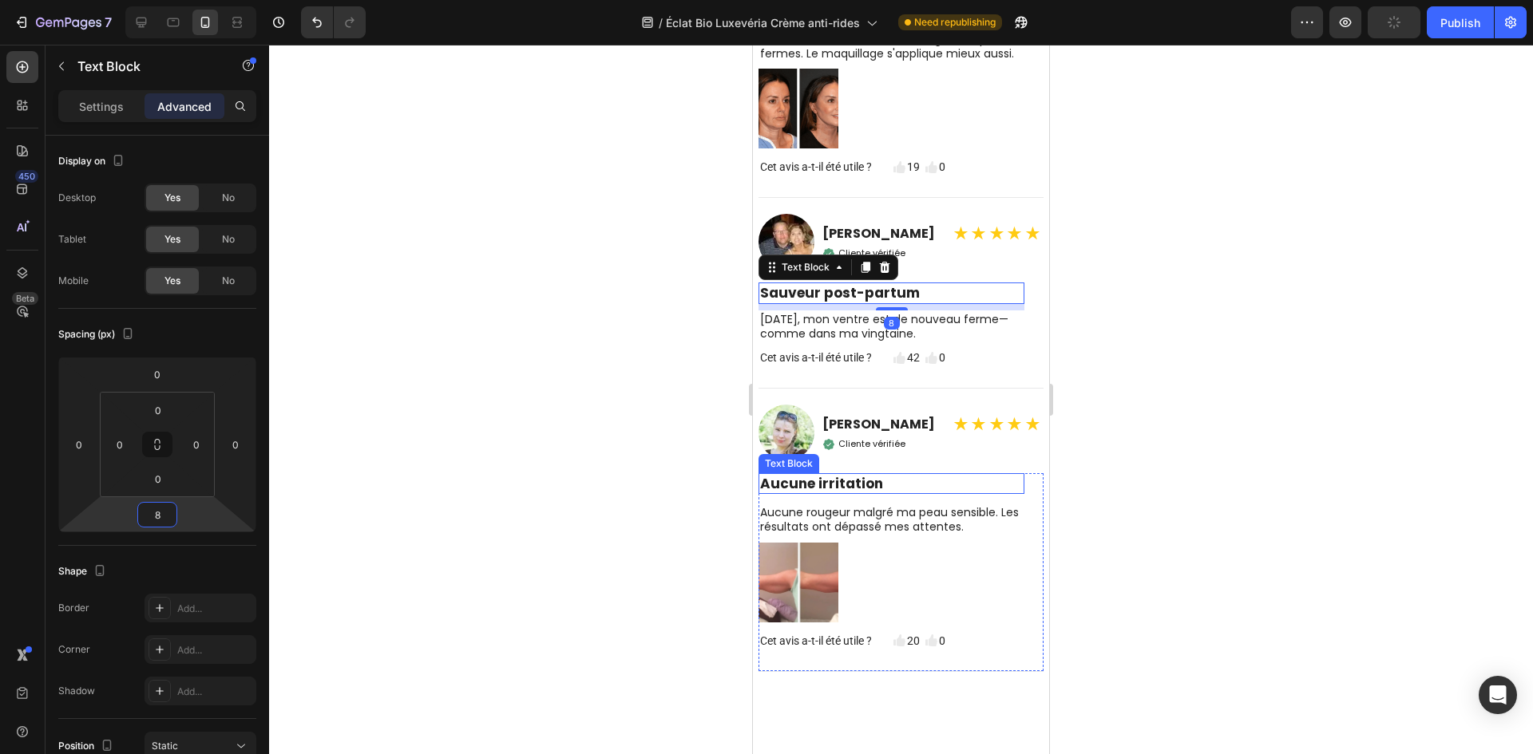
click at [804, 493] on strong "Aucune irritation" at bounding box center [821, 483] width 123 height 19
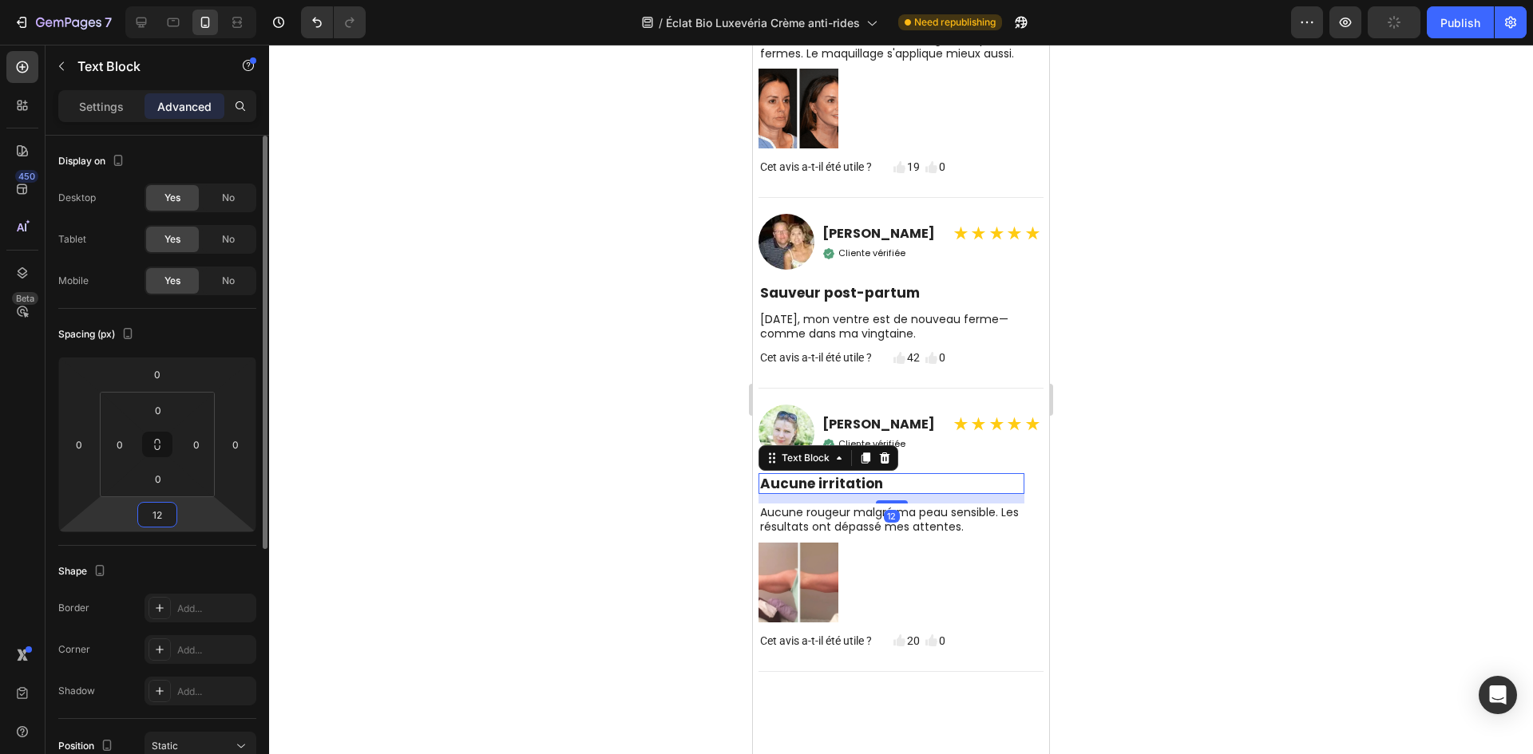
click at [158, 521] on input "12" at bounding box center [157, 515] width 32 height 24
paste input "8"
type input "8"
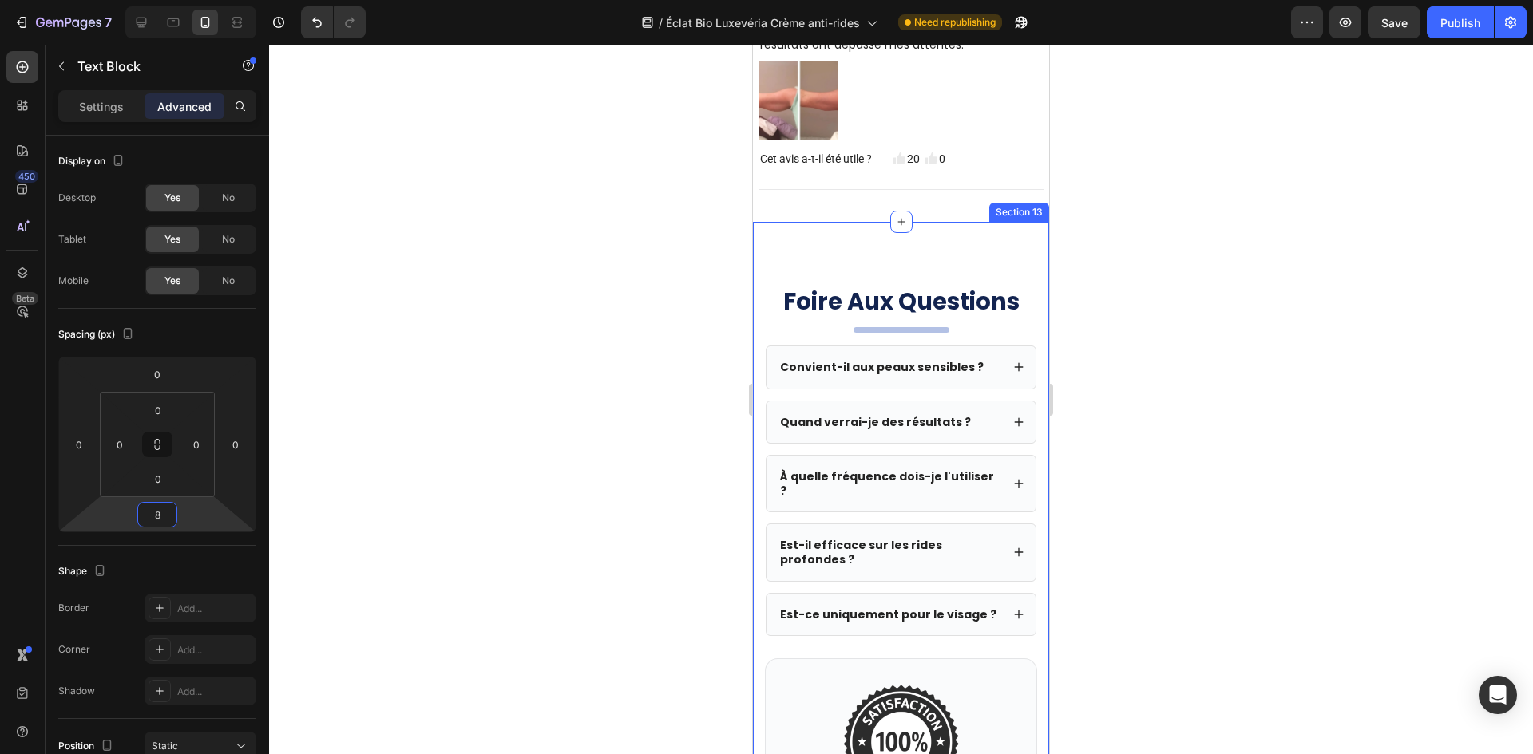
scroll to position [6953, 0]
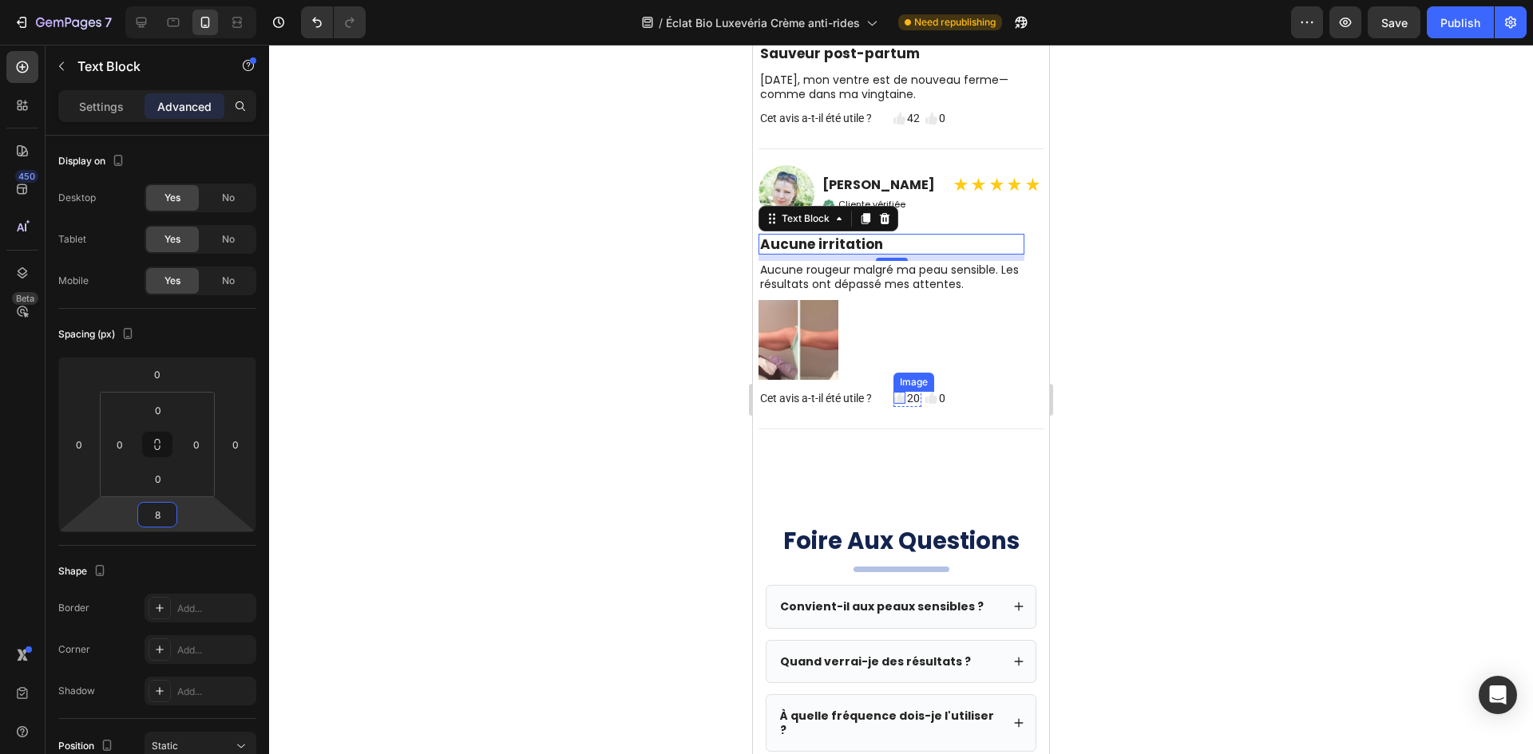
click at [898, 404] on img at bounding box center [899, 398] width 12 height 12
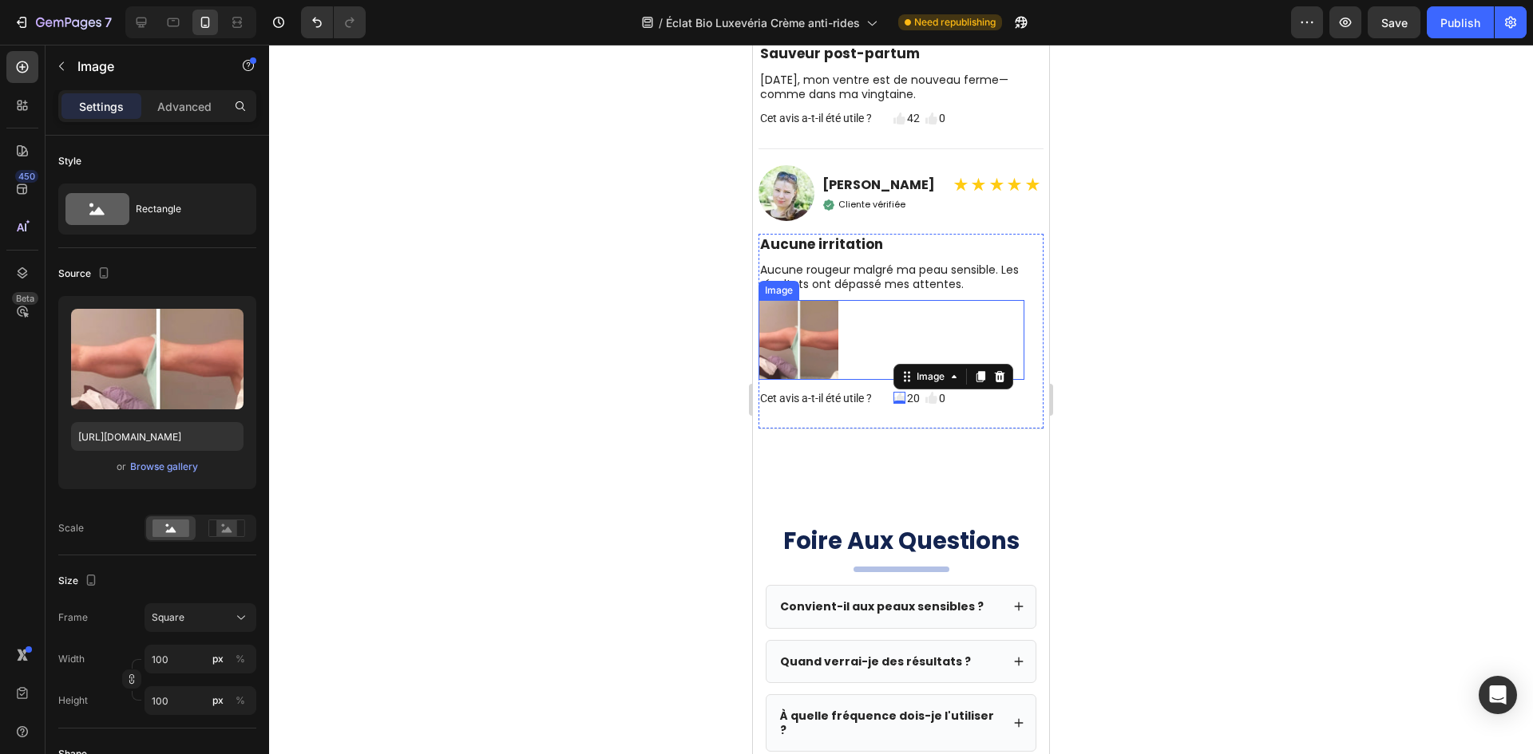
click at [892, 346] on div at bounding box center [891, 340] width 266 height 80
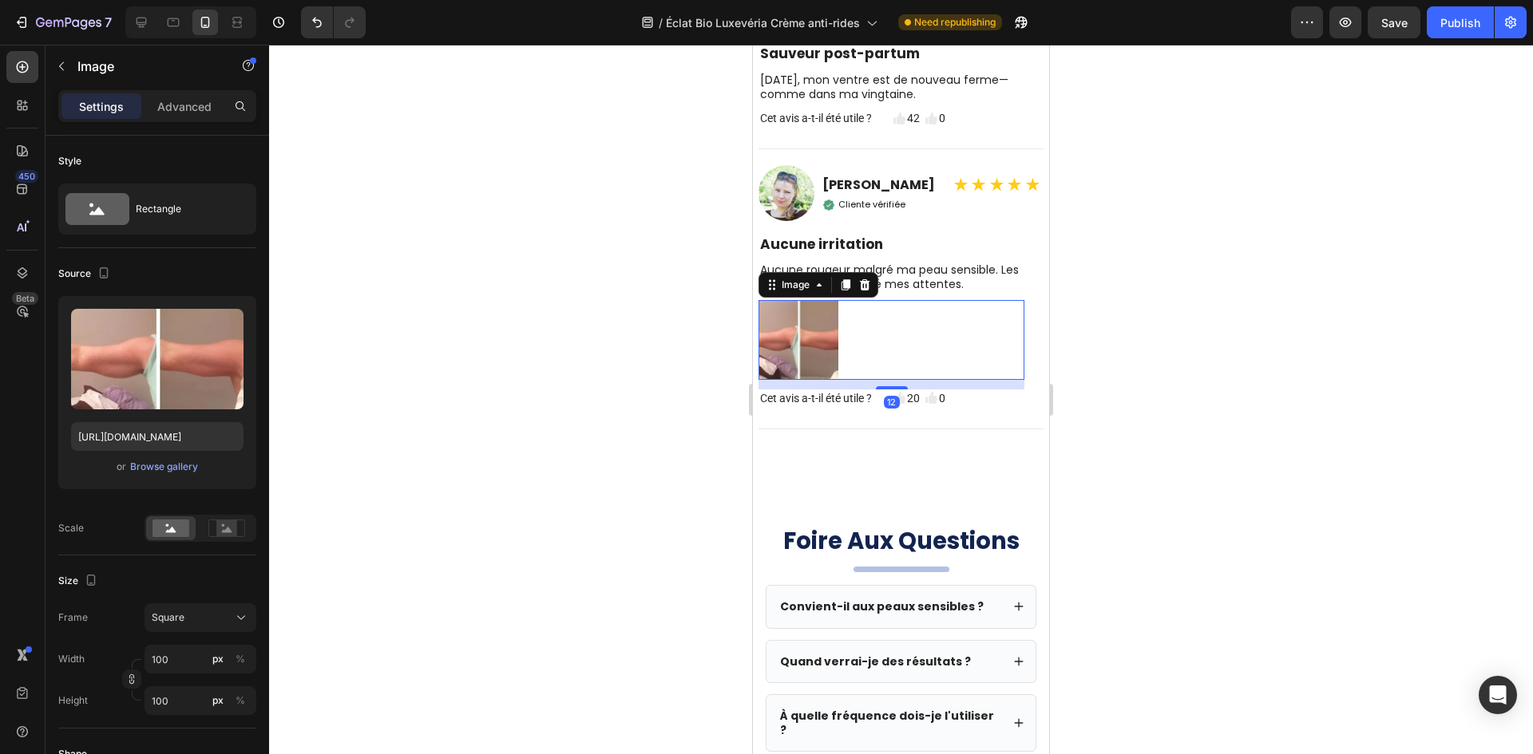
click at [560, 312] on div at bounding box center [901, 400] width 1264 height 710
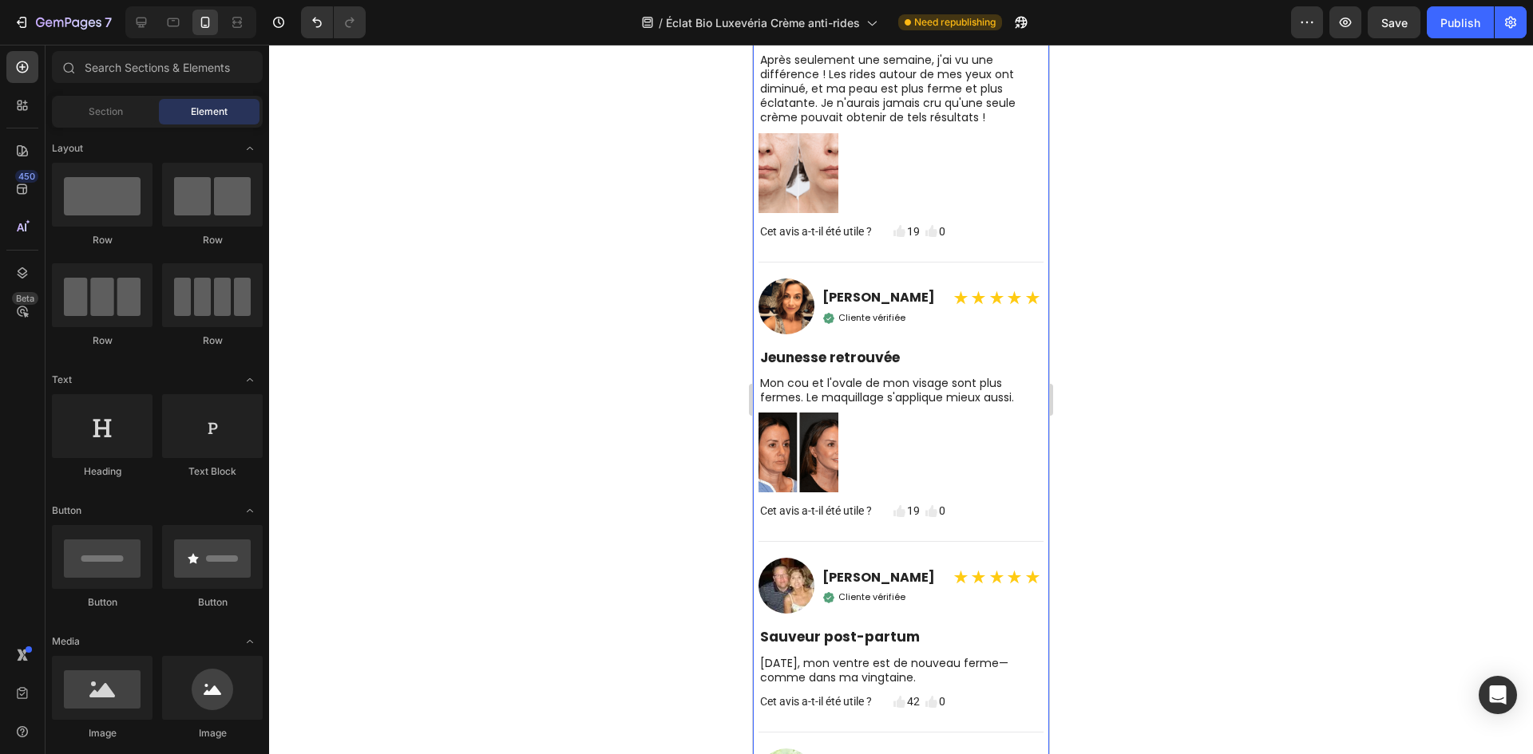
scroll to position [6235, 0]
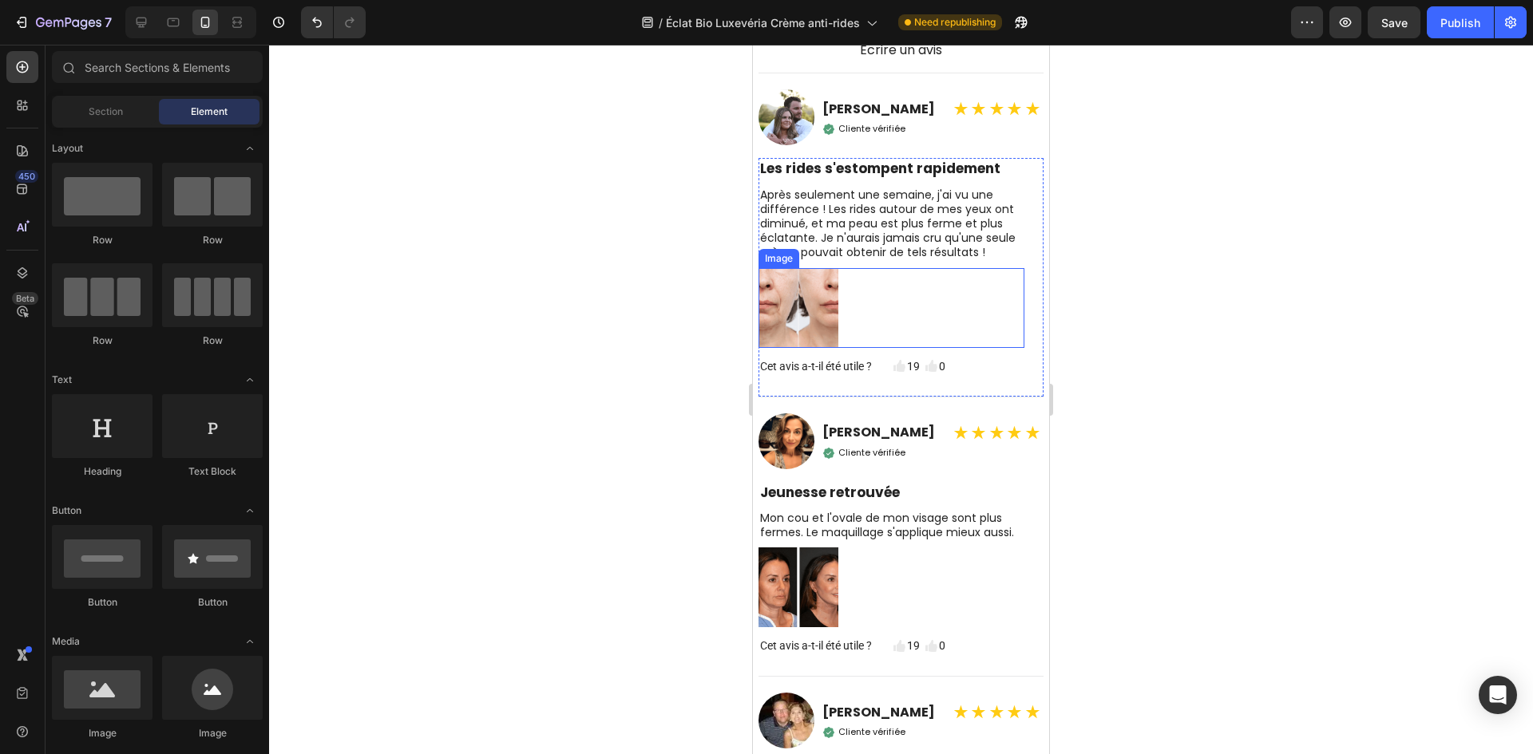
click at [940, 319] on div at bounding box center [891, 308] width 266 height 80
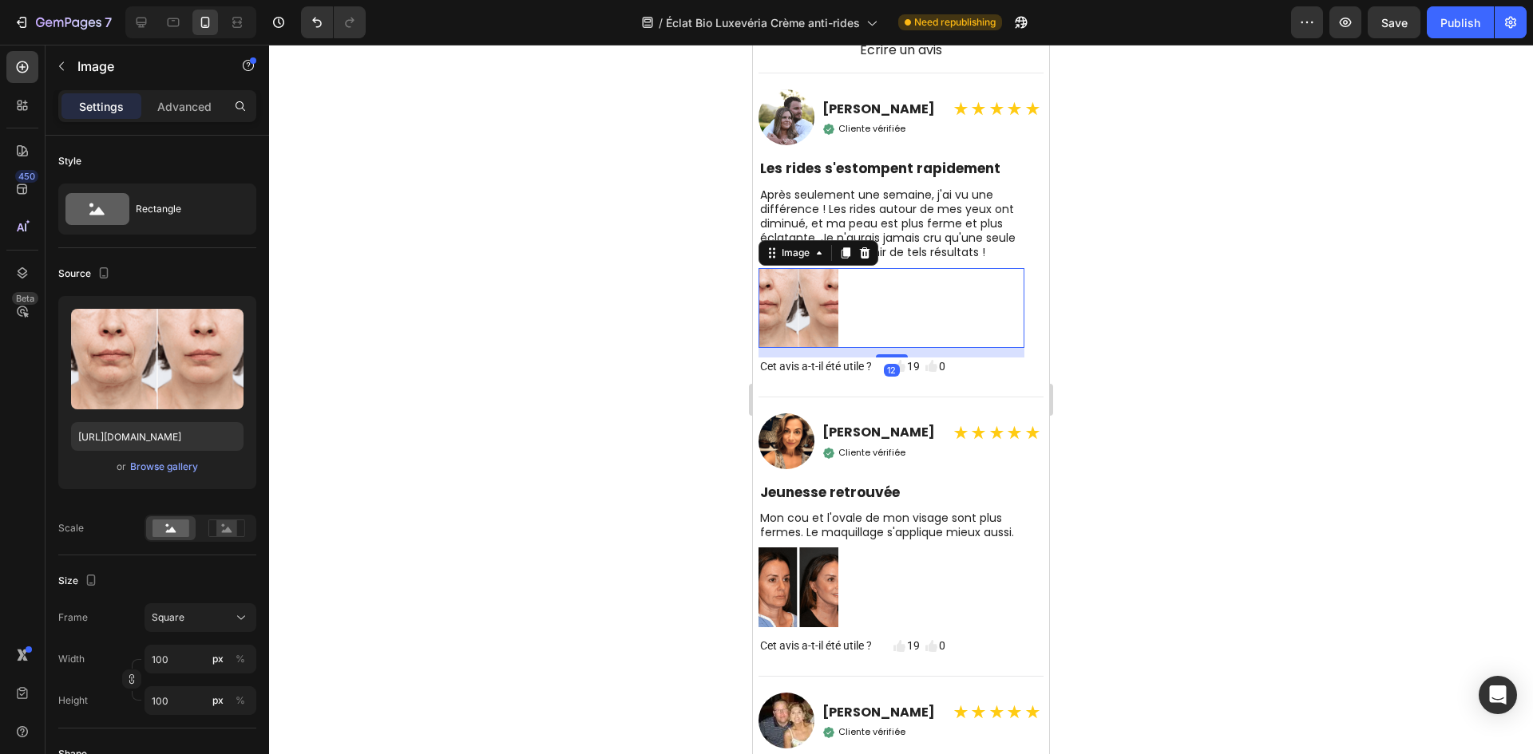
click at [542, 275] on div at bounding box center [901, 400] width 1264 height 710
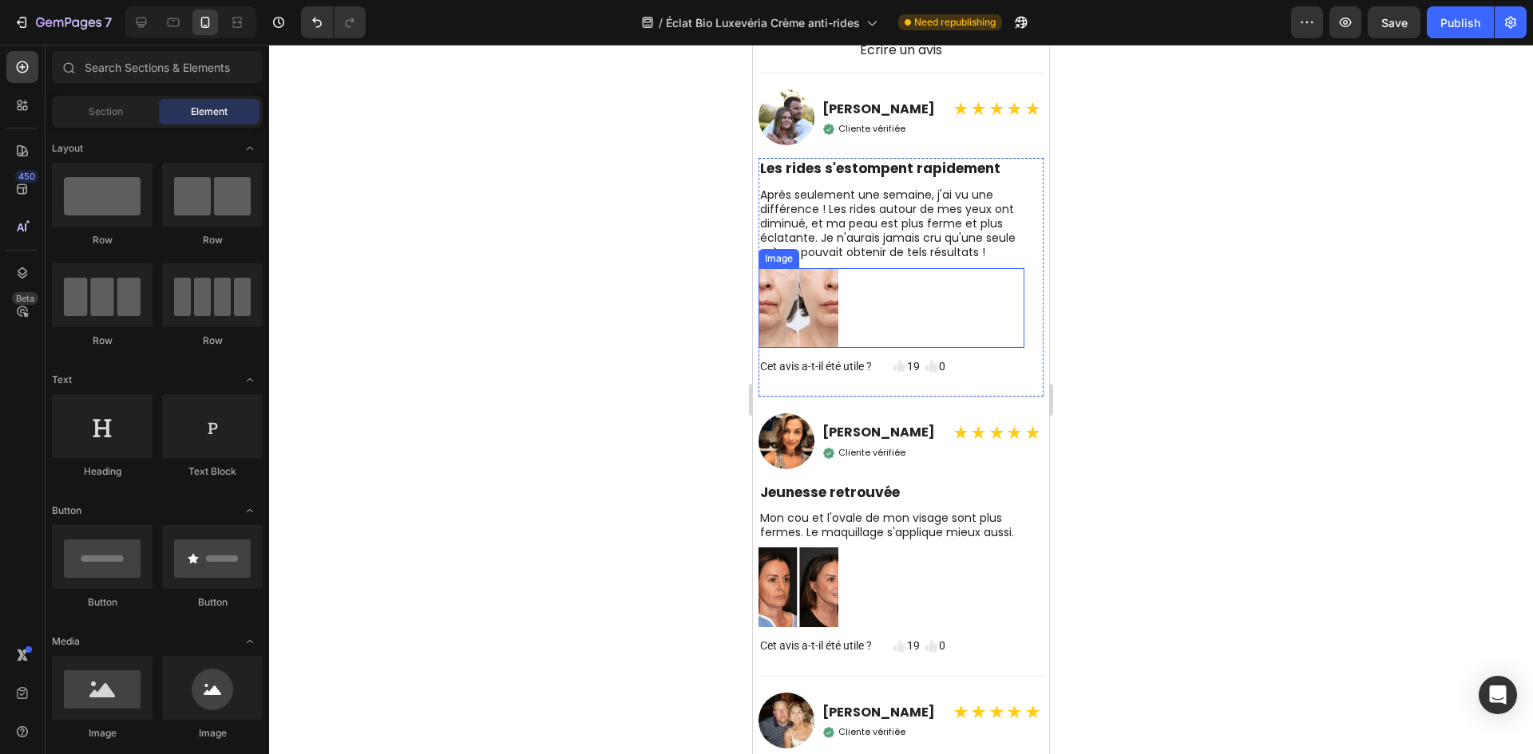
click at [920, 234] on p "Après seulement une semaine, j'ai vu une différence ! Les rides autour de mes y…" at bounding box center [891, 224] width 263 height 73
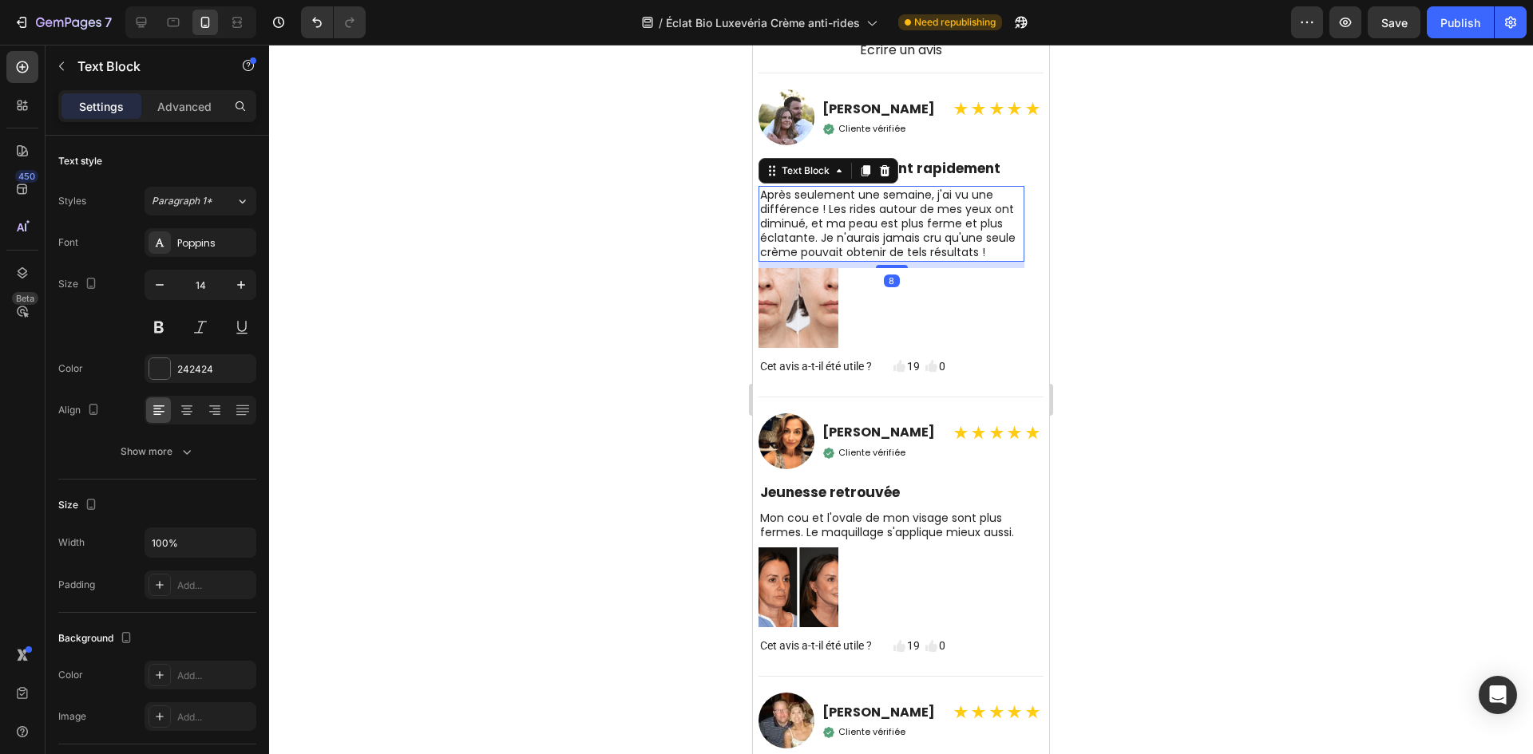
click at [648, 231] on div at bounding box center [901, 400] width 1264 height 710
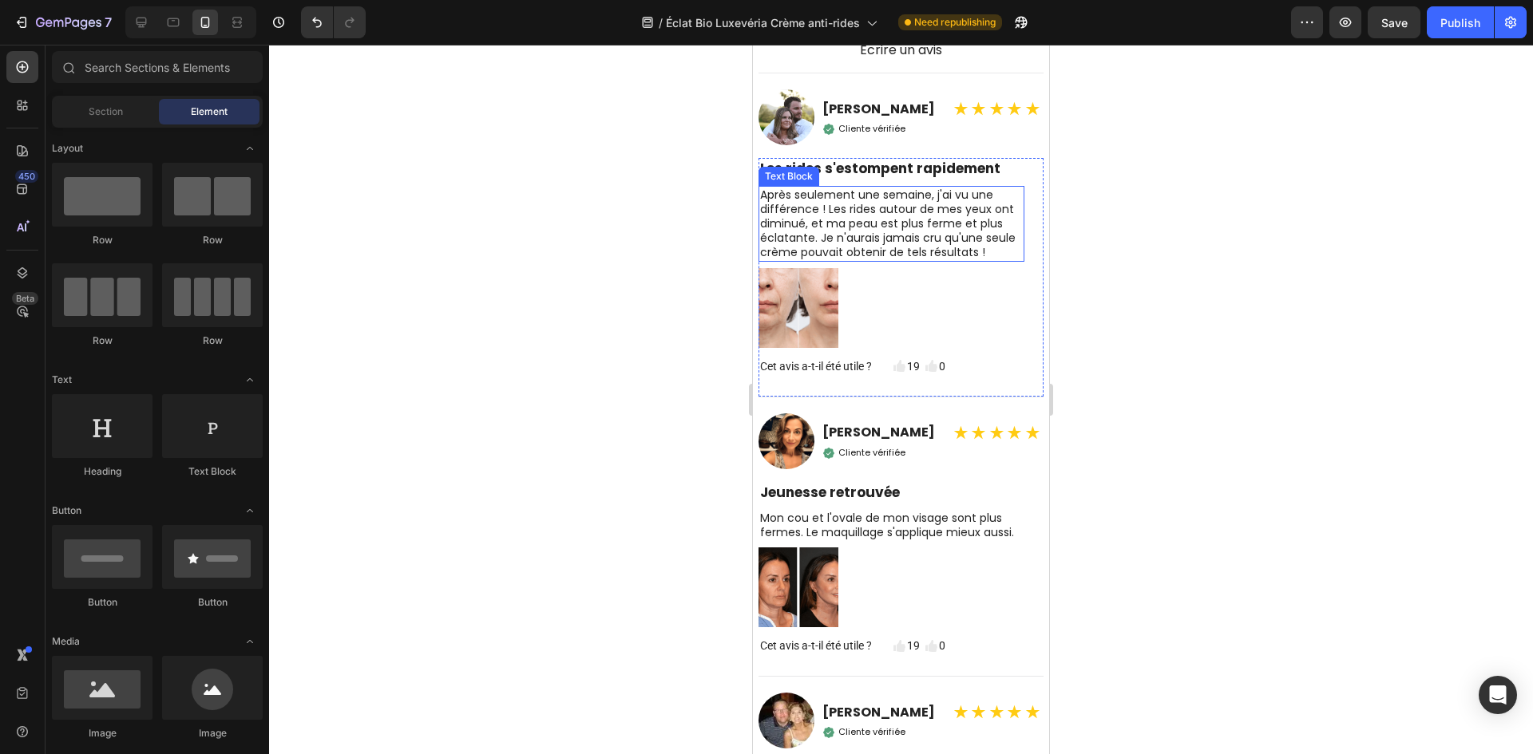
click at [991, 246] on p "Après seulement une semaine, j'ai vu une différence ! Les rides autour de mes y…" at bounding box center [891, 224] width 263 height 73
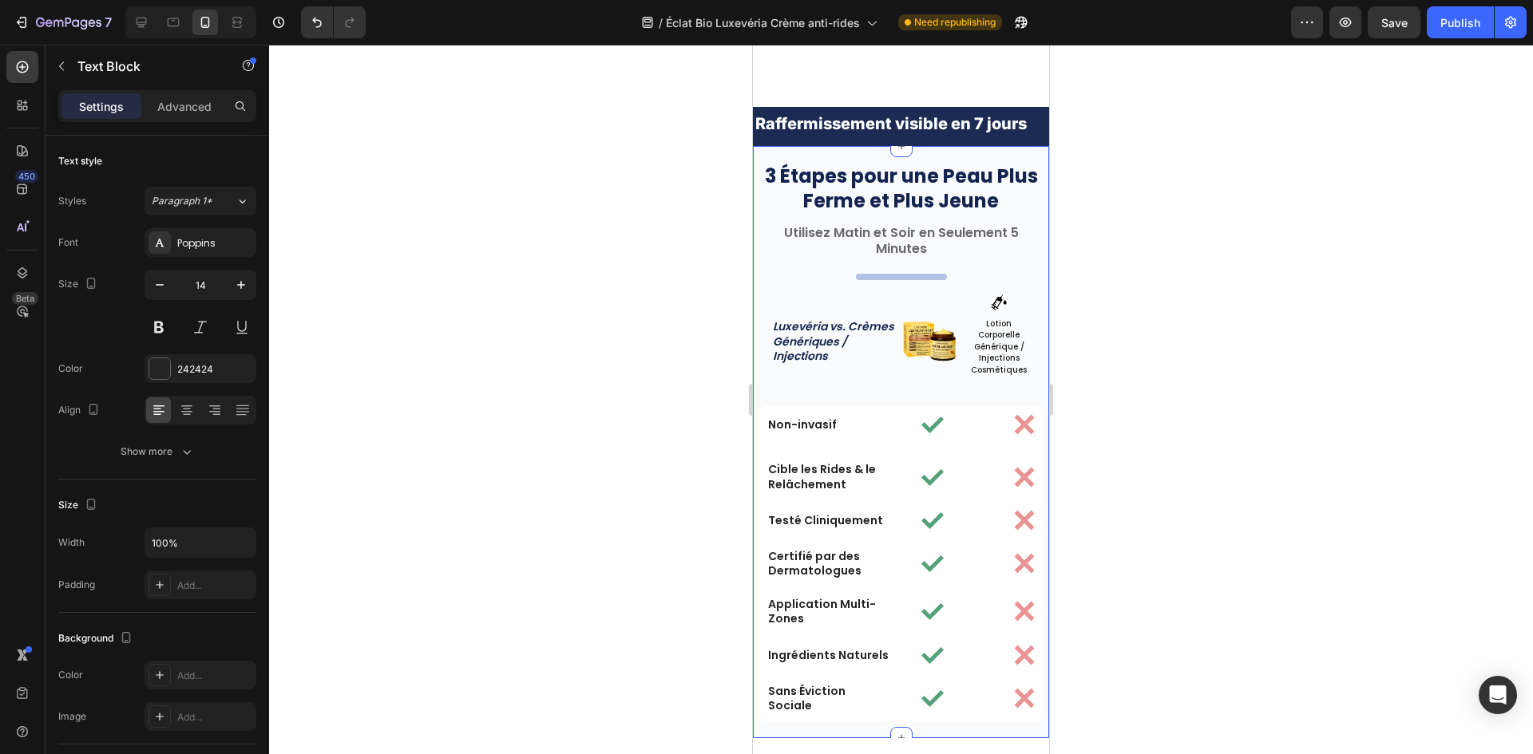
scroll to position [4566, 0]
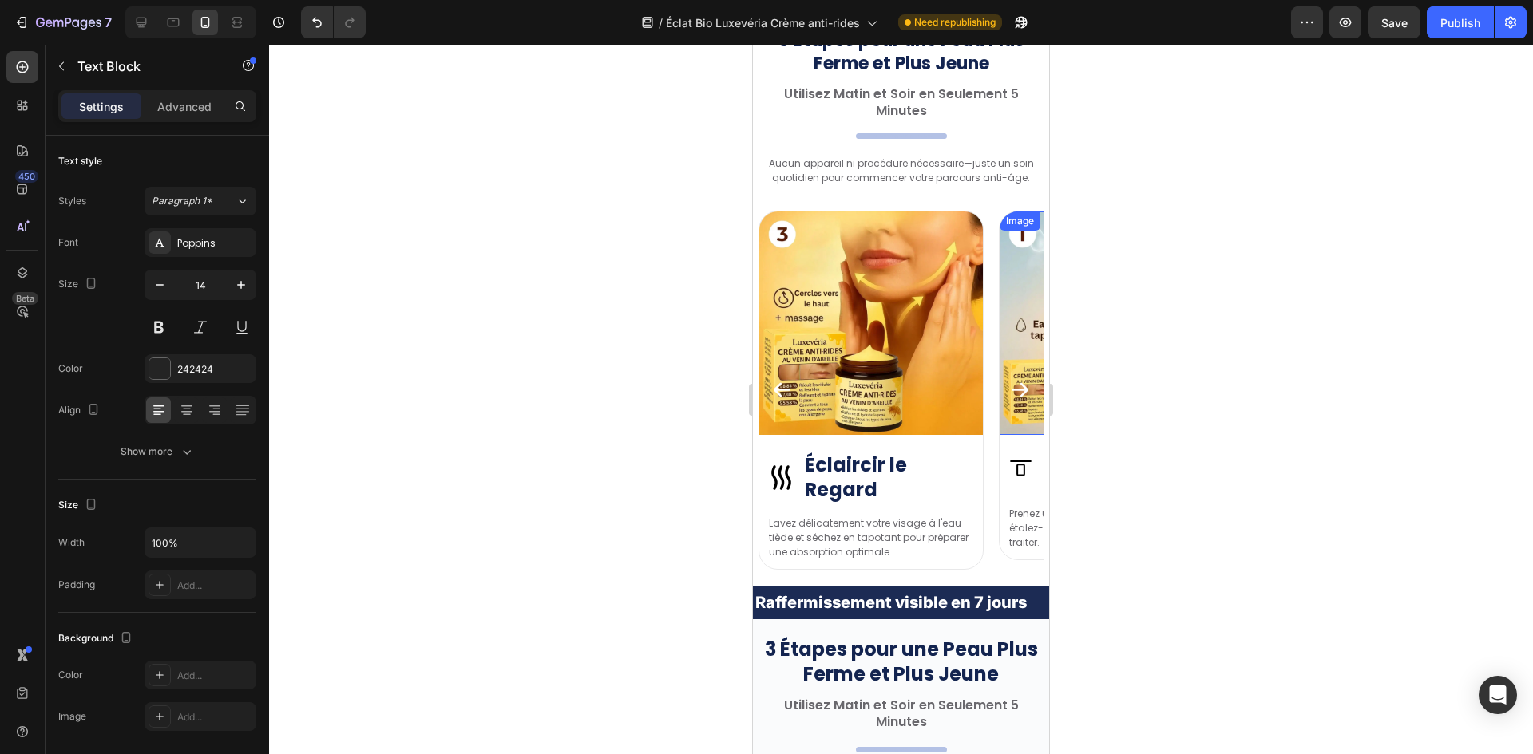
click at [1009, 394] on icon "Carousel Next Arrow" at bounding box center [1020, 390] width 22 height 22
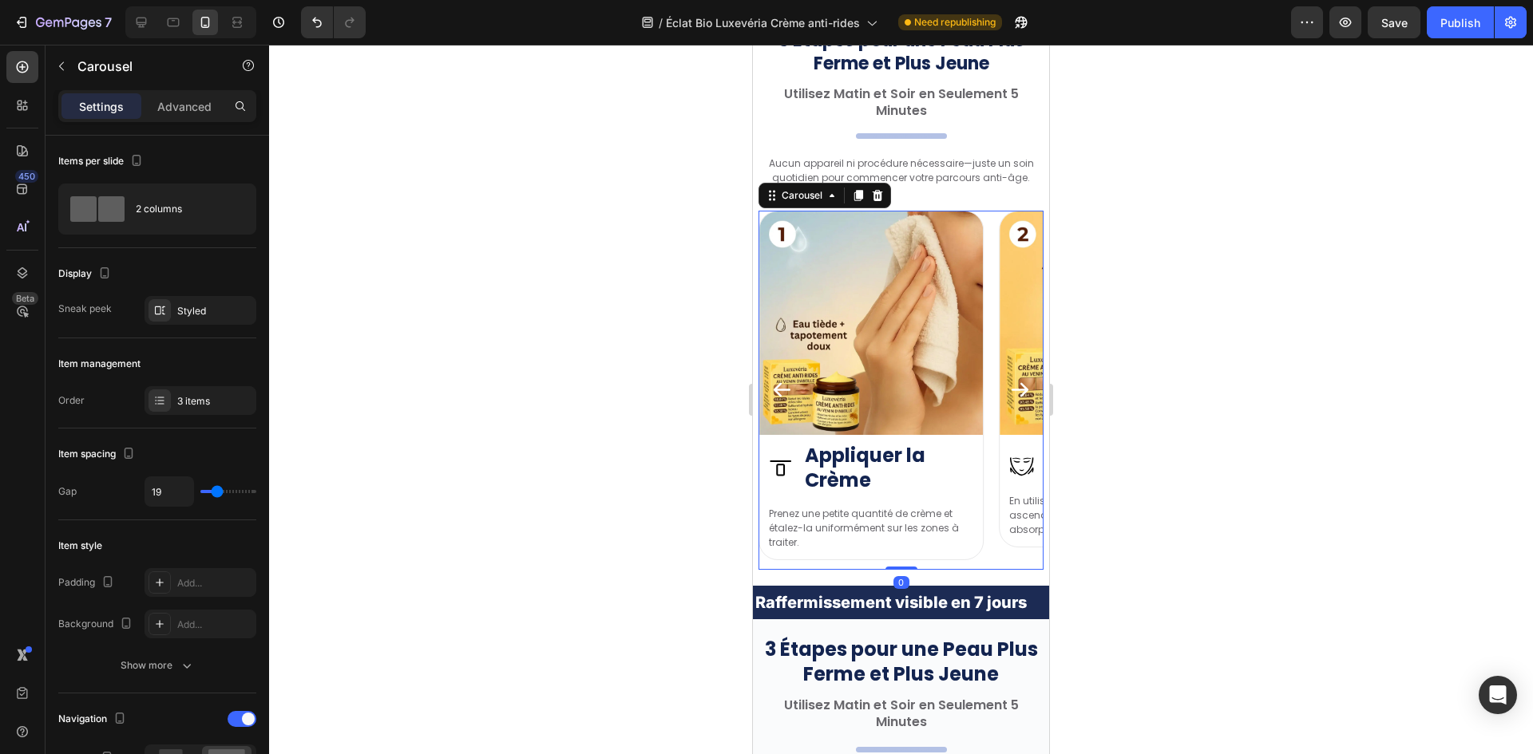
click at [1009, 394] on icon "Carousel Next Arrow" at bounding box center [1020, 390] width 22 height 22
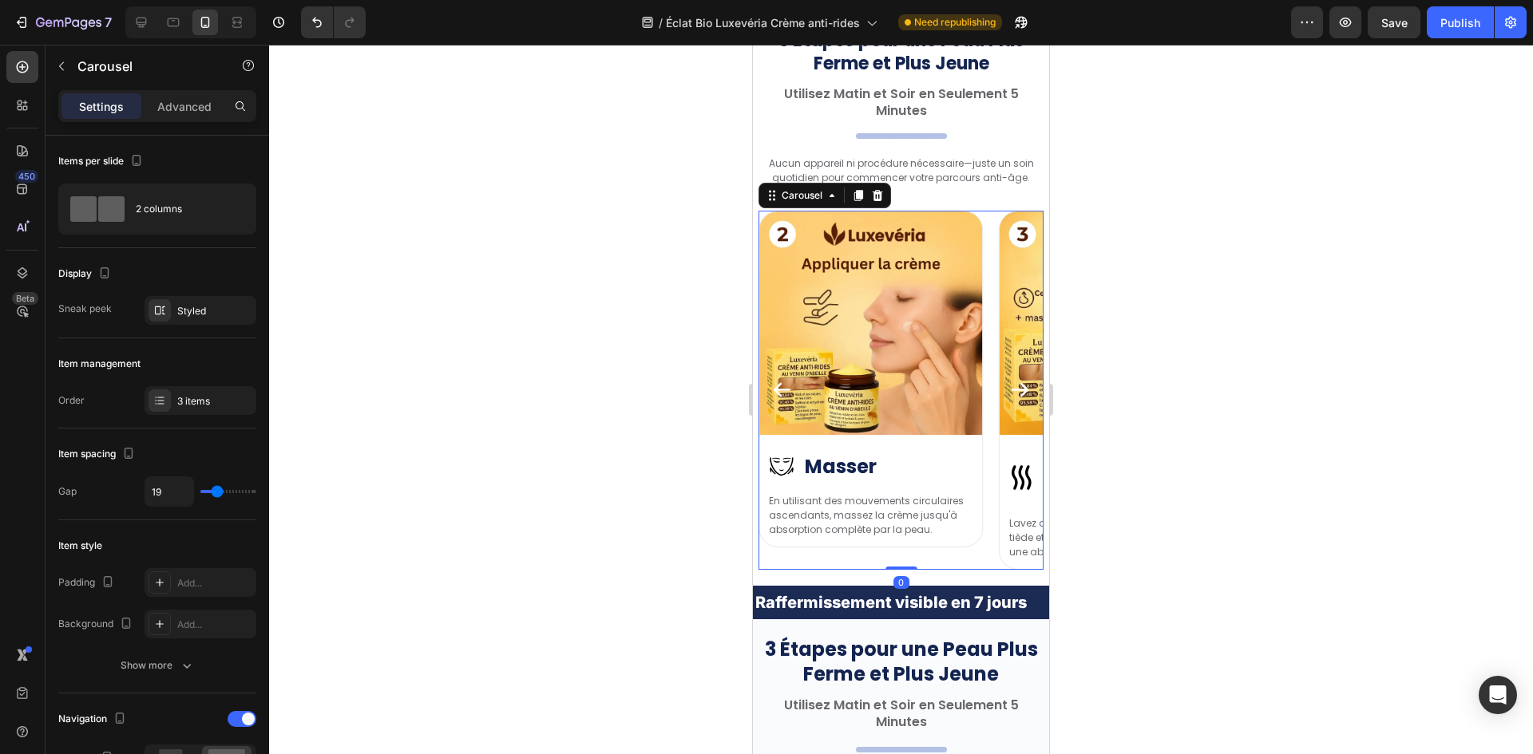
click at [1009, 394] on icon "Carousel Next Arrow" at bounding box center [1020, 390] width 22 height 22
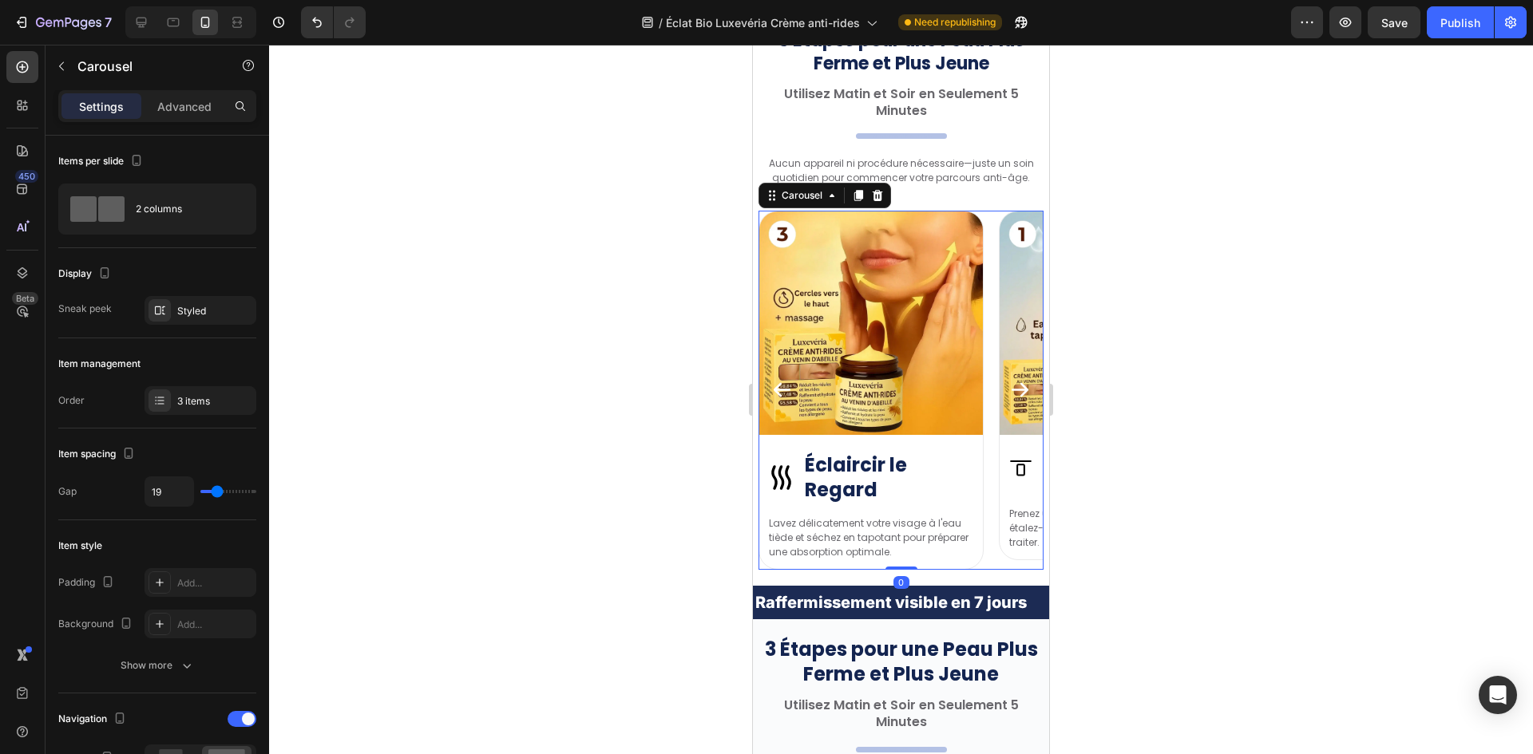
click at [1009, 394] on icon "Carousel Next Arrow" at bounding box center [1020, 390] width 22 height 22
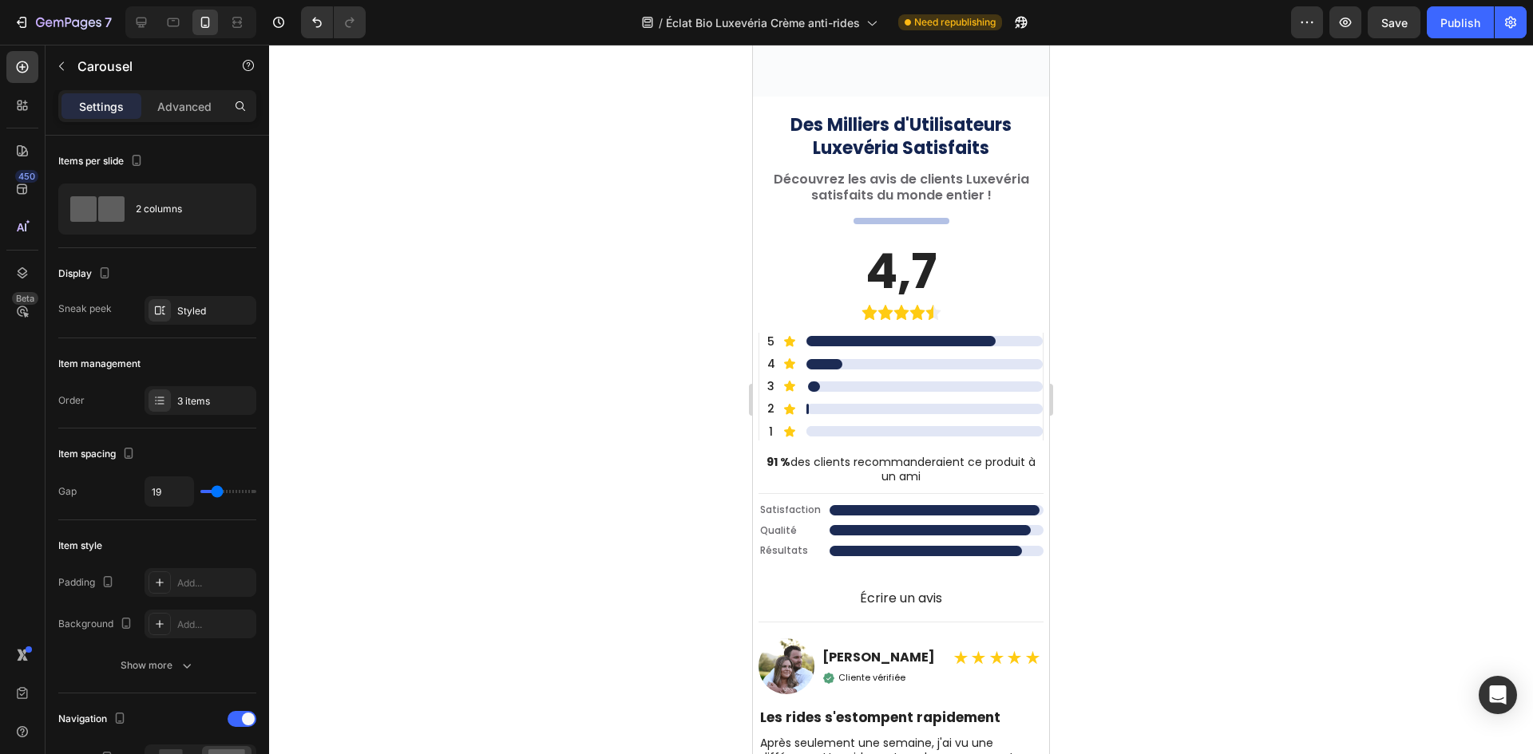
scroll to position [6003, 0]
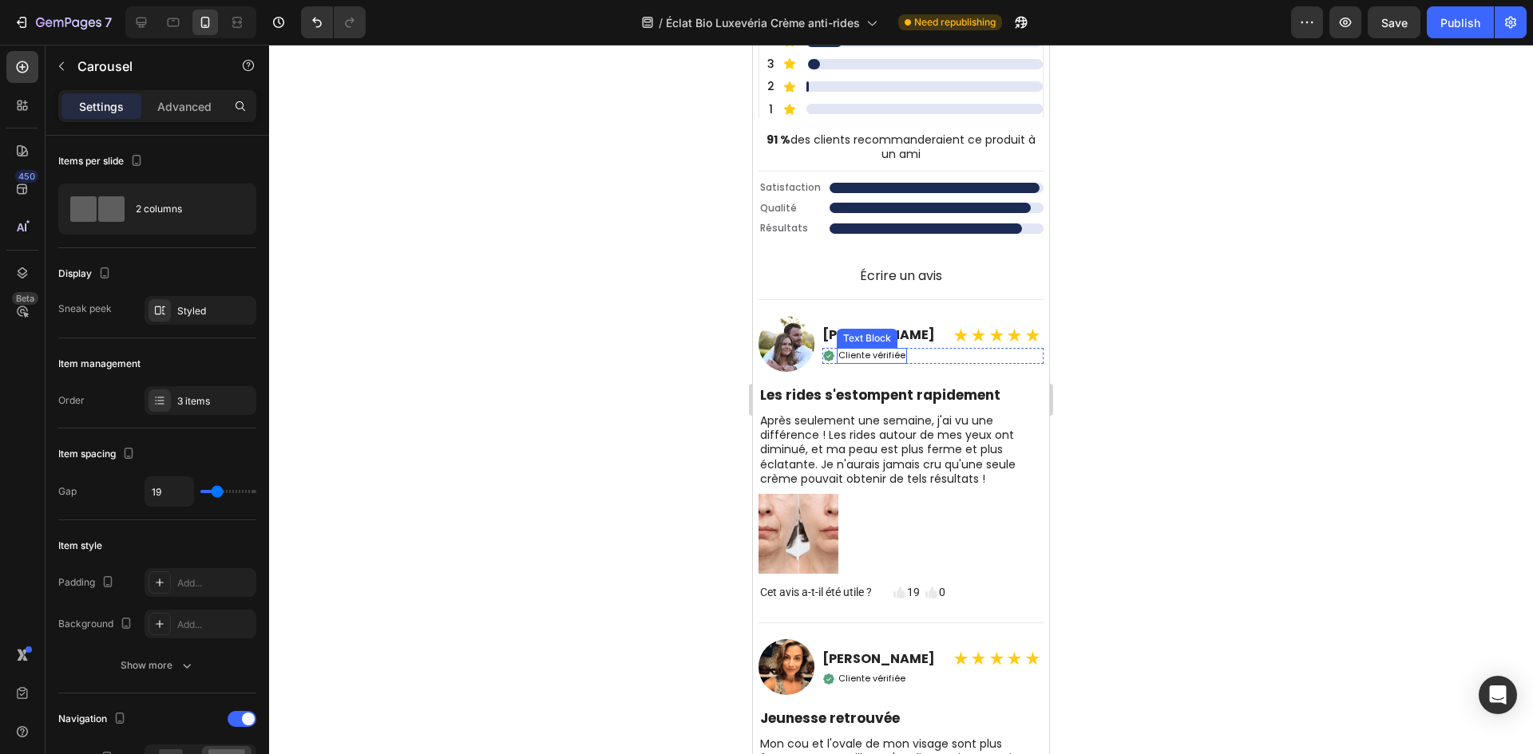
click at [899, 338] on h2 "[PERSON_NAME]" at bounding box center [878, 335] width 113 height 17
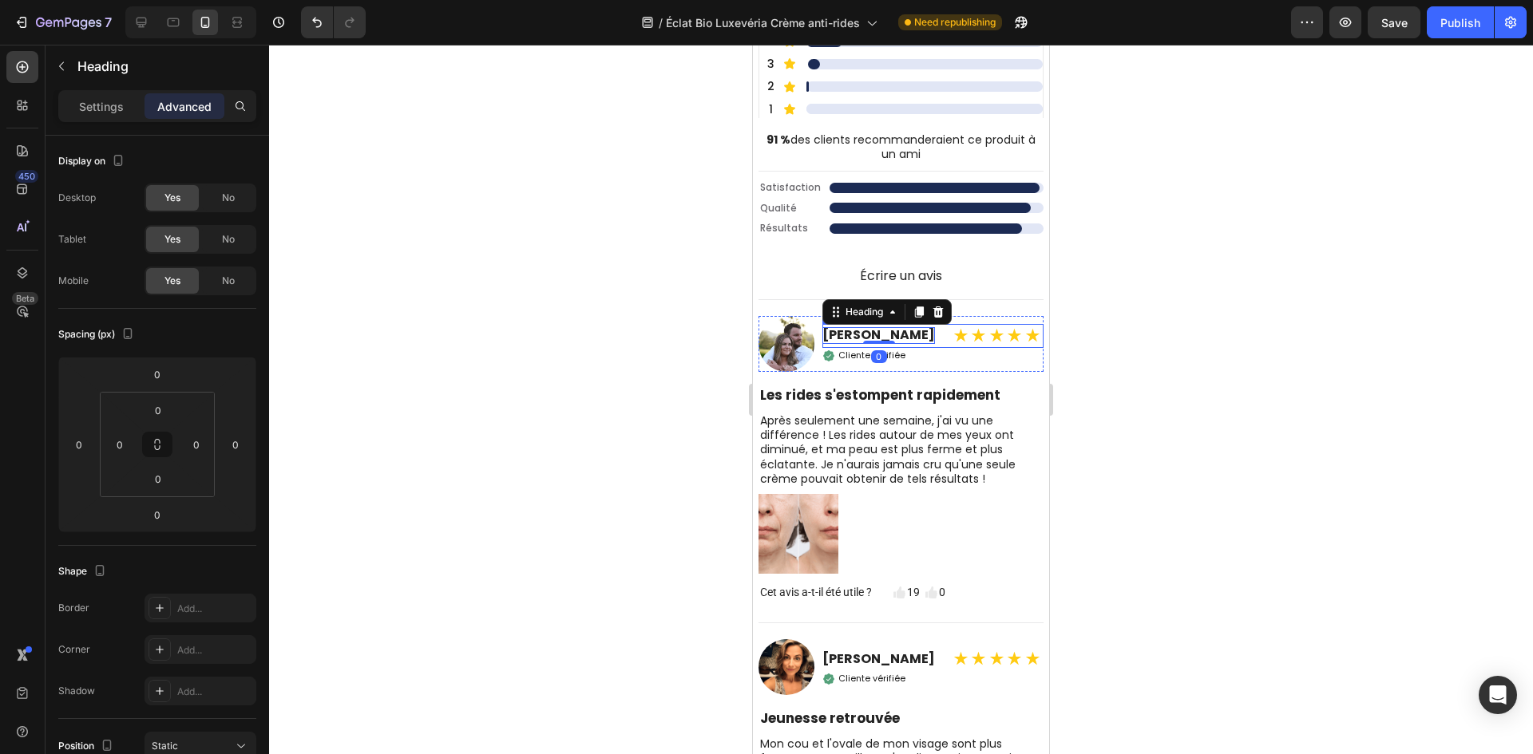
click at [913, 334] on div "Marie Dubois Heading 0 ★★★★★ Text Block Row" at bounding box center [932, 336] width 221 height 24
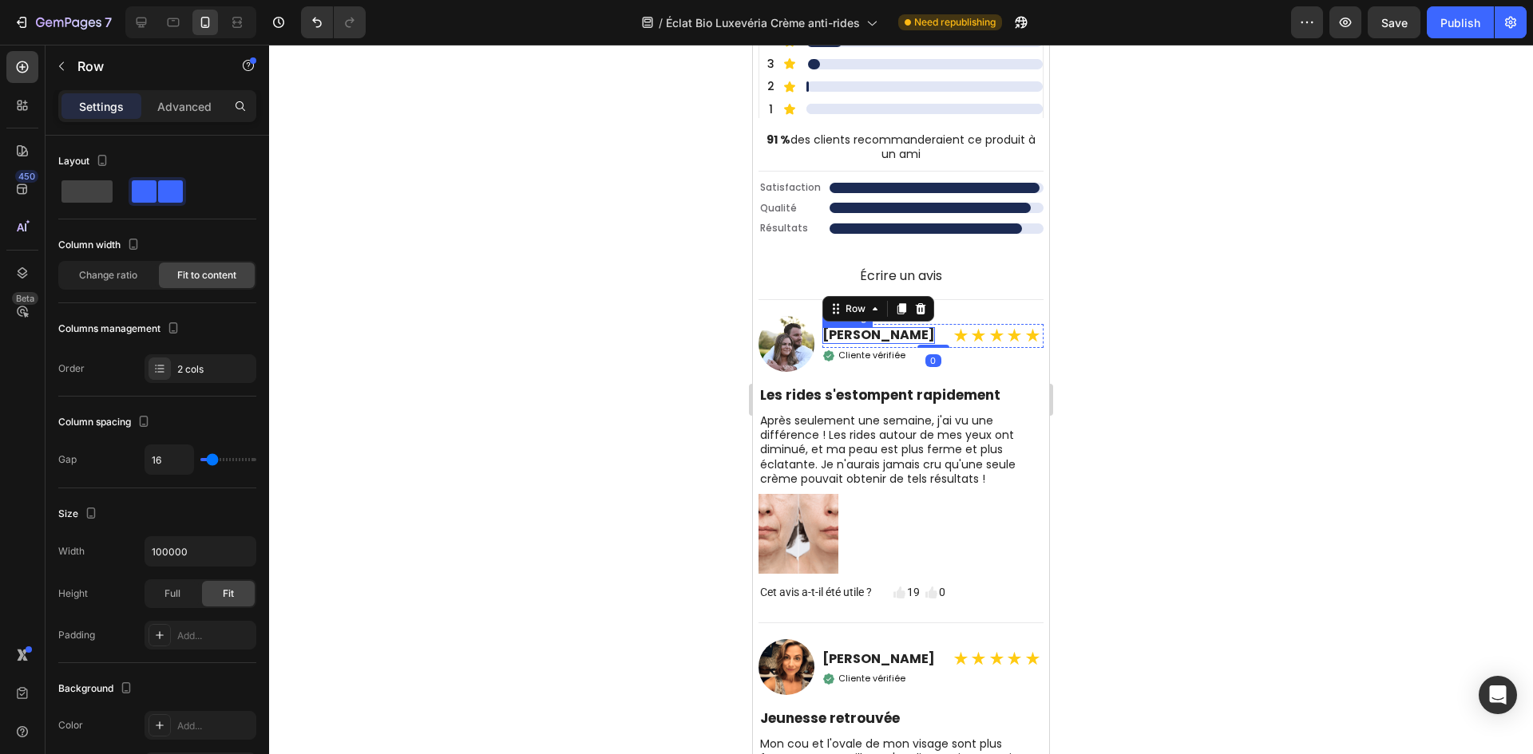
click at [895, 335] on h2 "[PERSON_NAME]" at bounding box center [878, 335] width 113 height 17
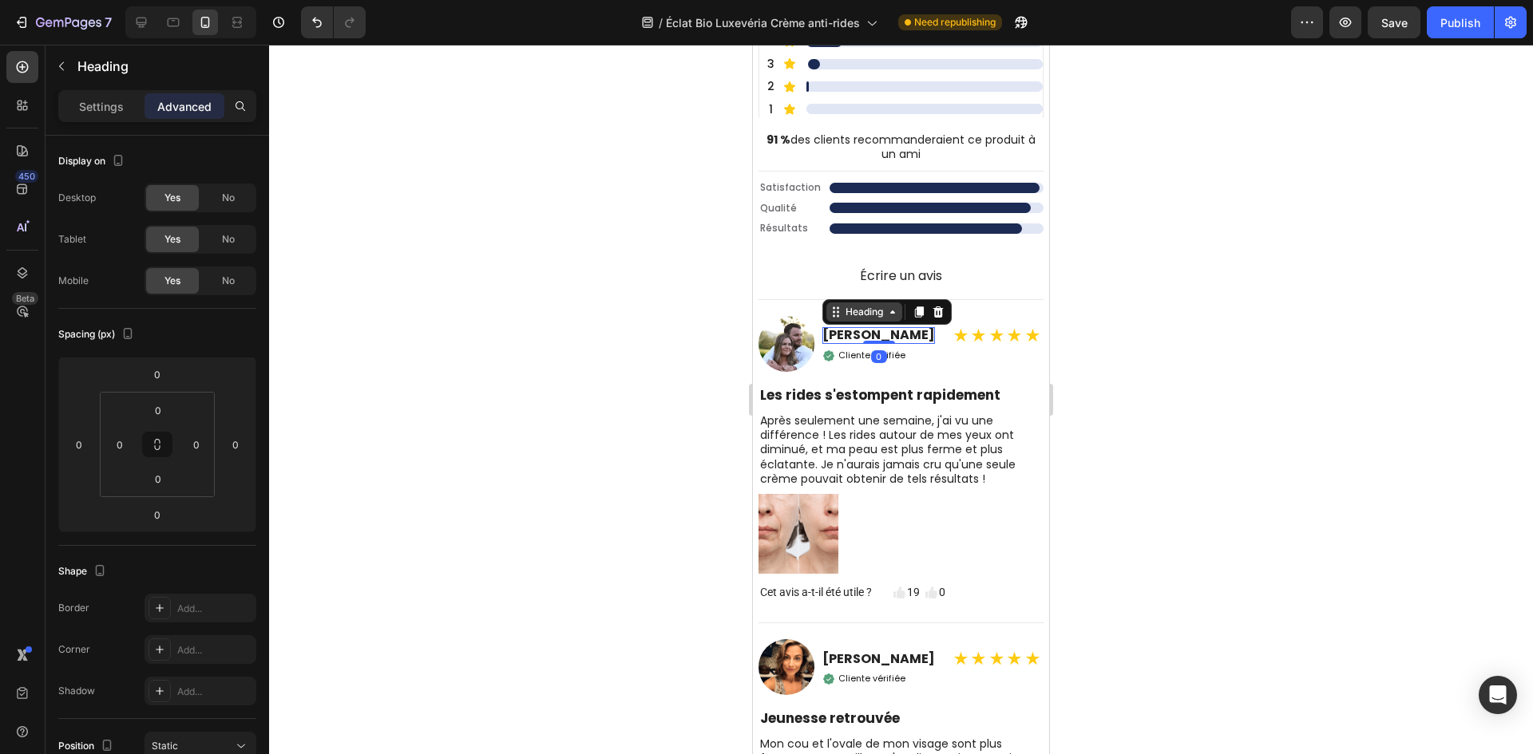
click at [856, 313] on div "Heading" at bounding box center [864, 312] width 44 height 14
click at [854, 290] on div "Row 2 cols" at bounding box center [857, 284] width 68 height 26
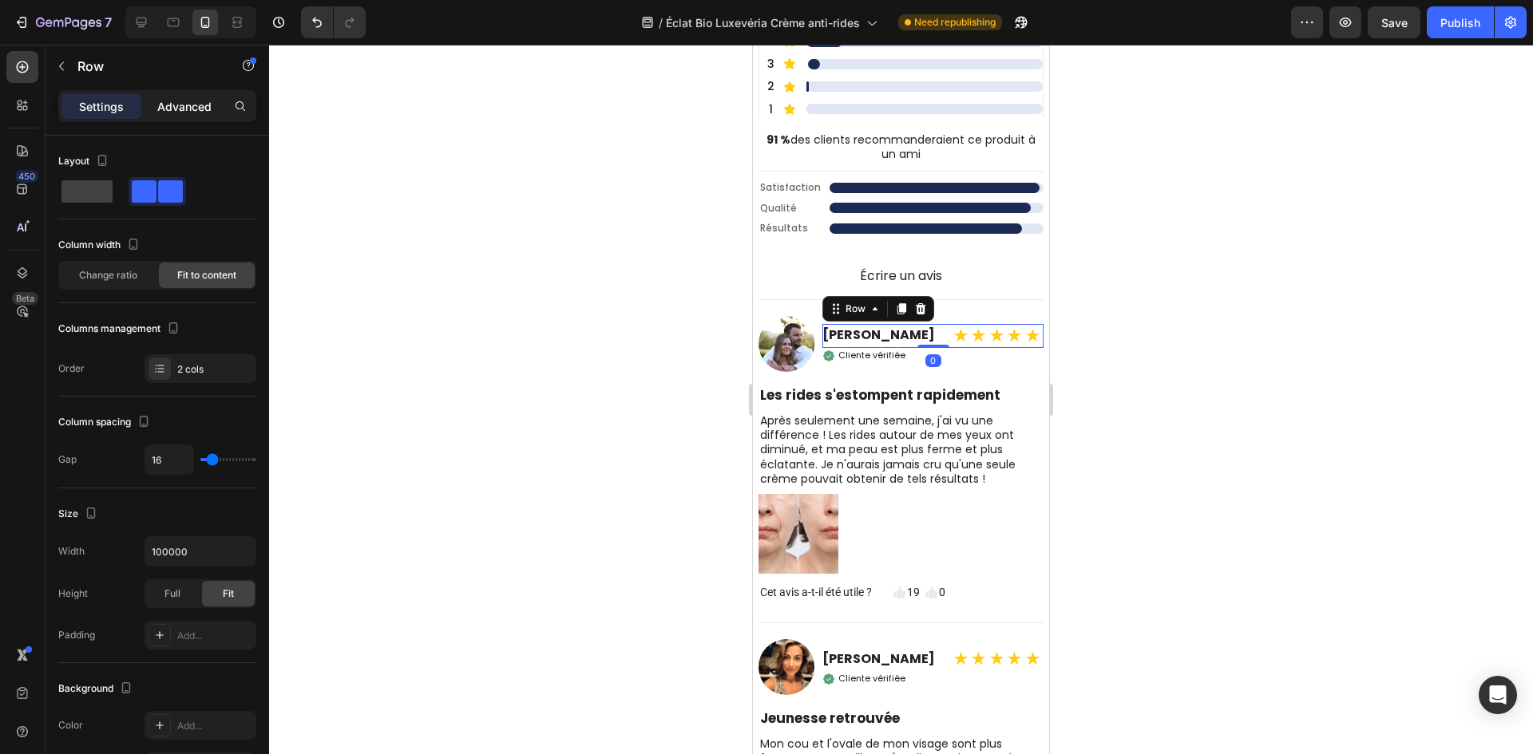
click at [192, 112] on p "Advanced" at bounding box center [184, 106] width 54 height 17
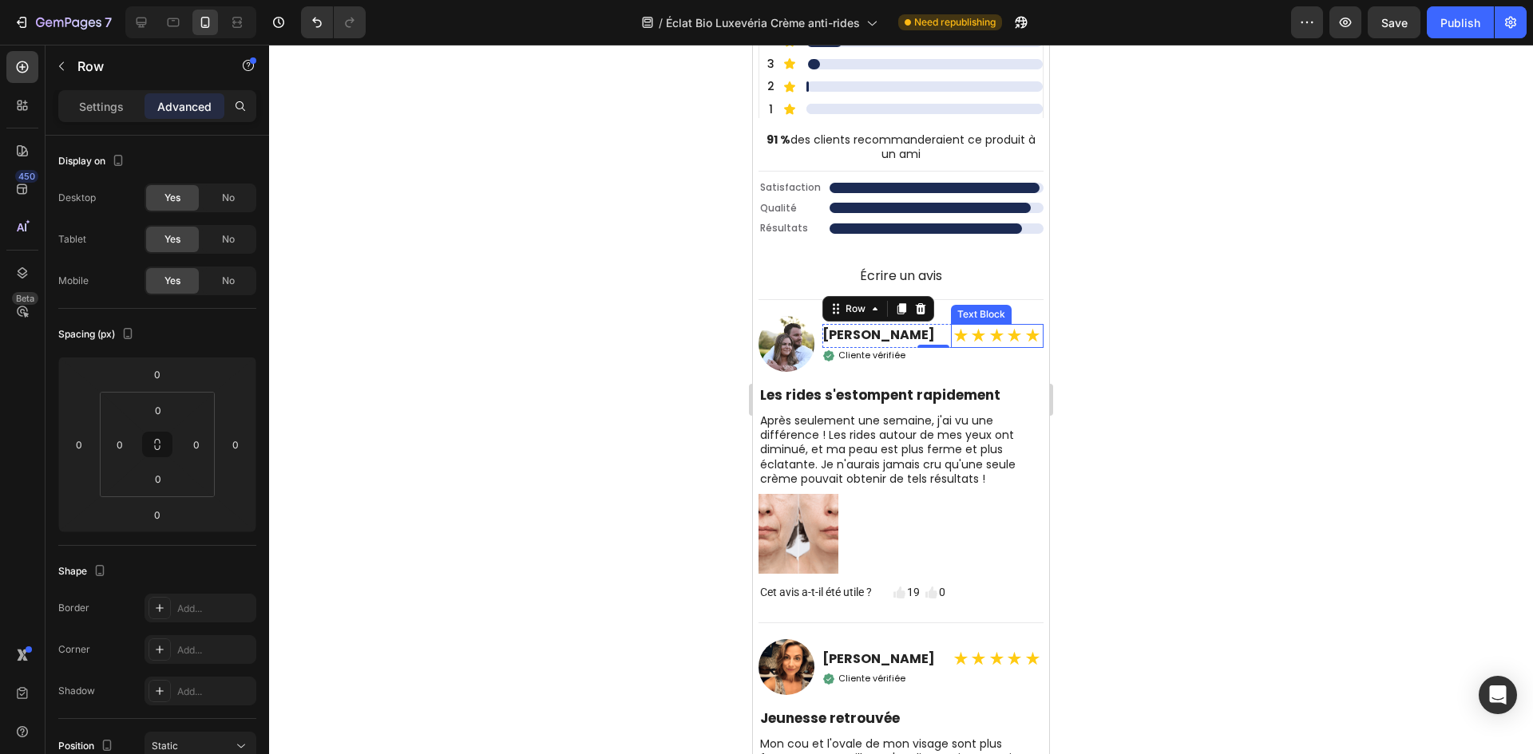
click at [981, 340] on strong "★★★★★" at bounding box center [997, 336] width 90 height 22
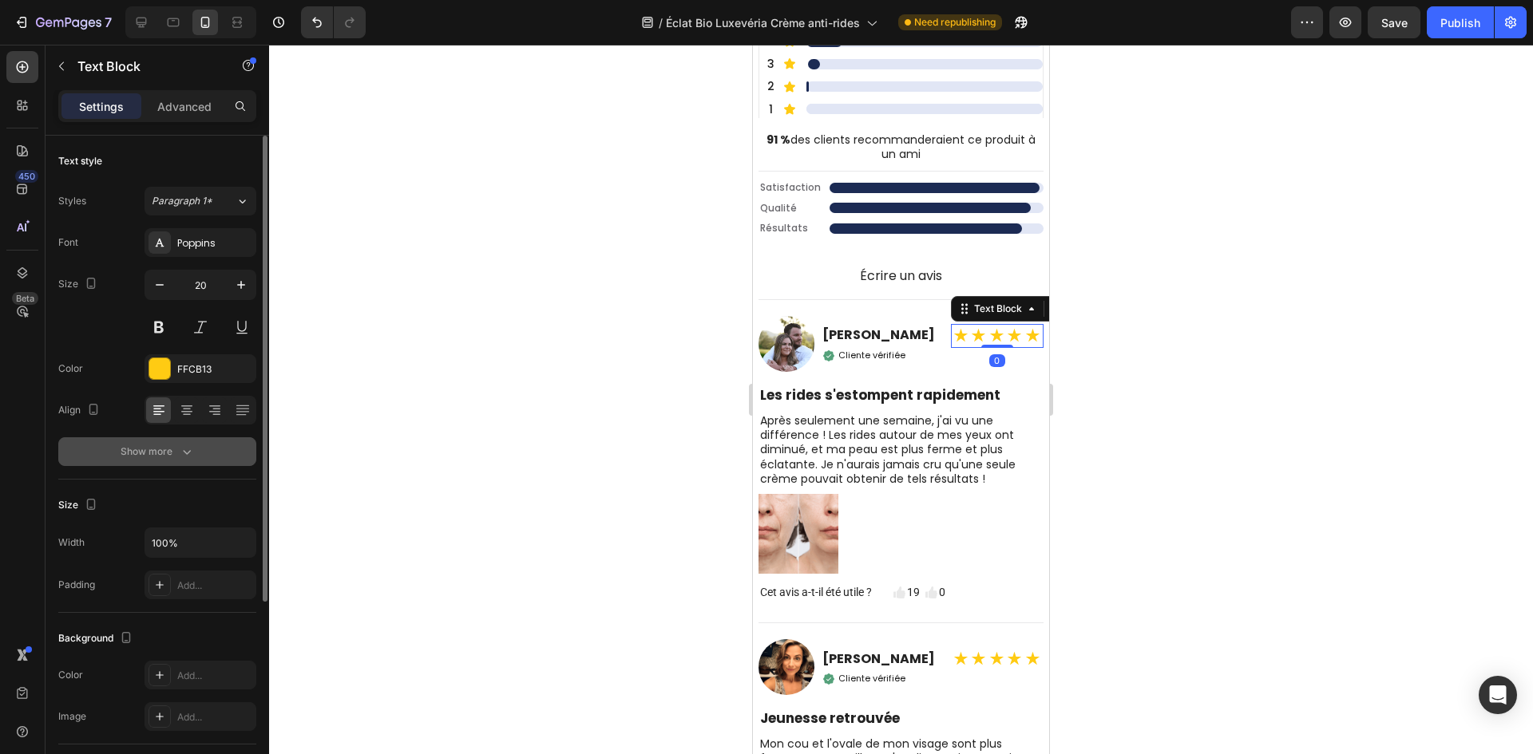
click at [168, 446] on div "Show more" at bounding box center [158, 452] width 74 height 16
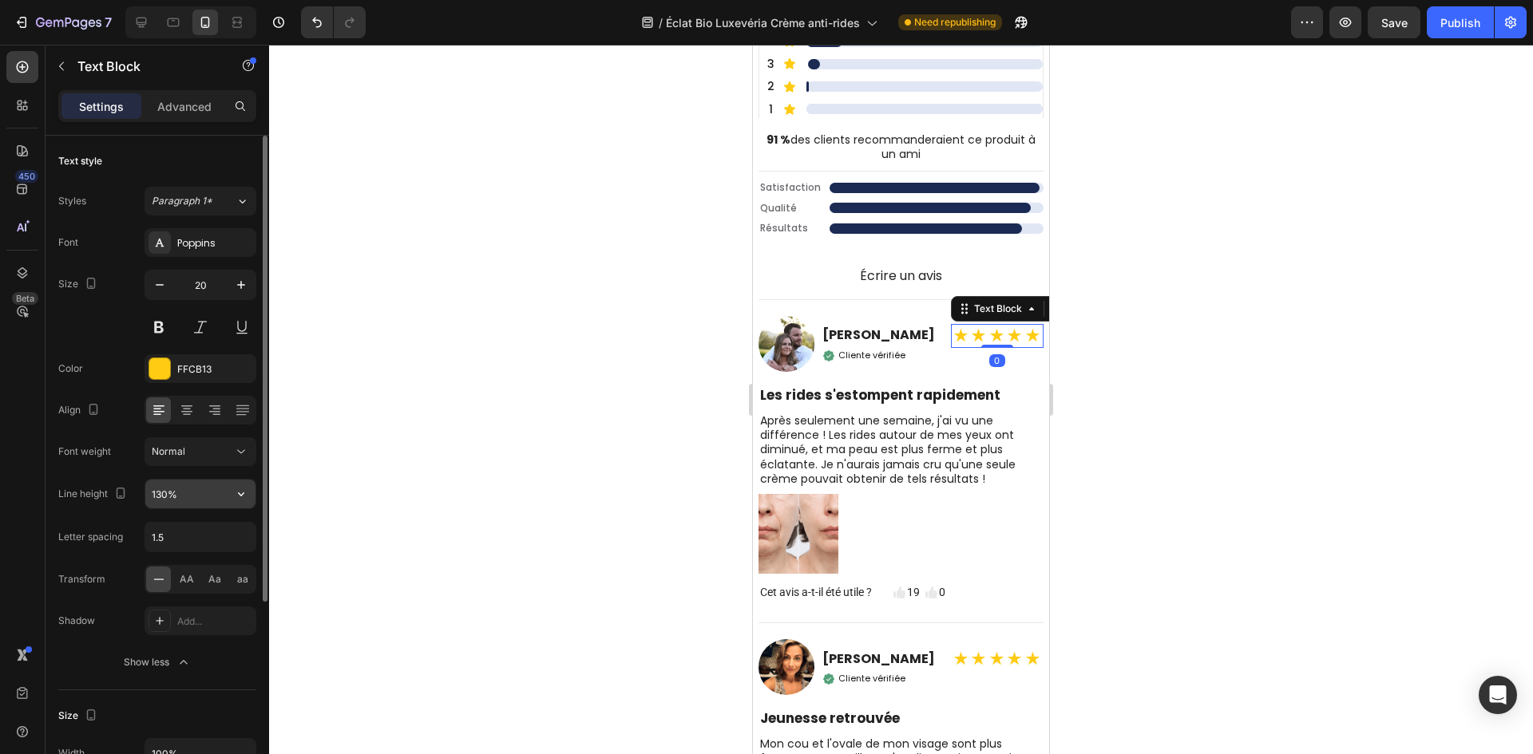
click at [161, 486] on input "130%" at bounding box center [200, 494] width 110 height 29
click at [537, 498] on div at bounding box center [901, 400] width 1264 height 710
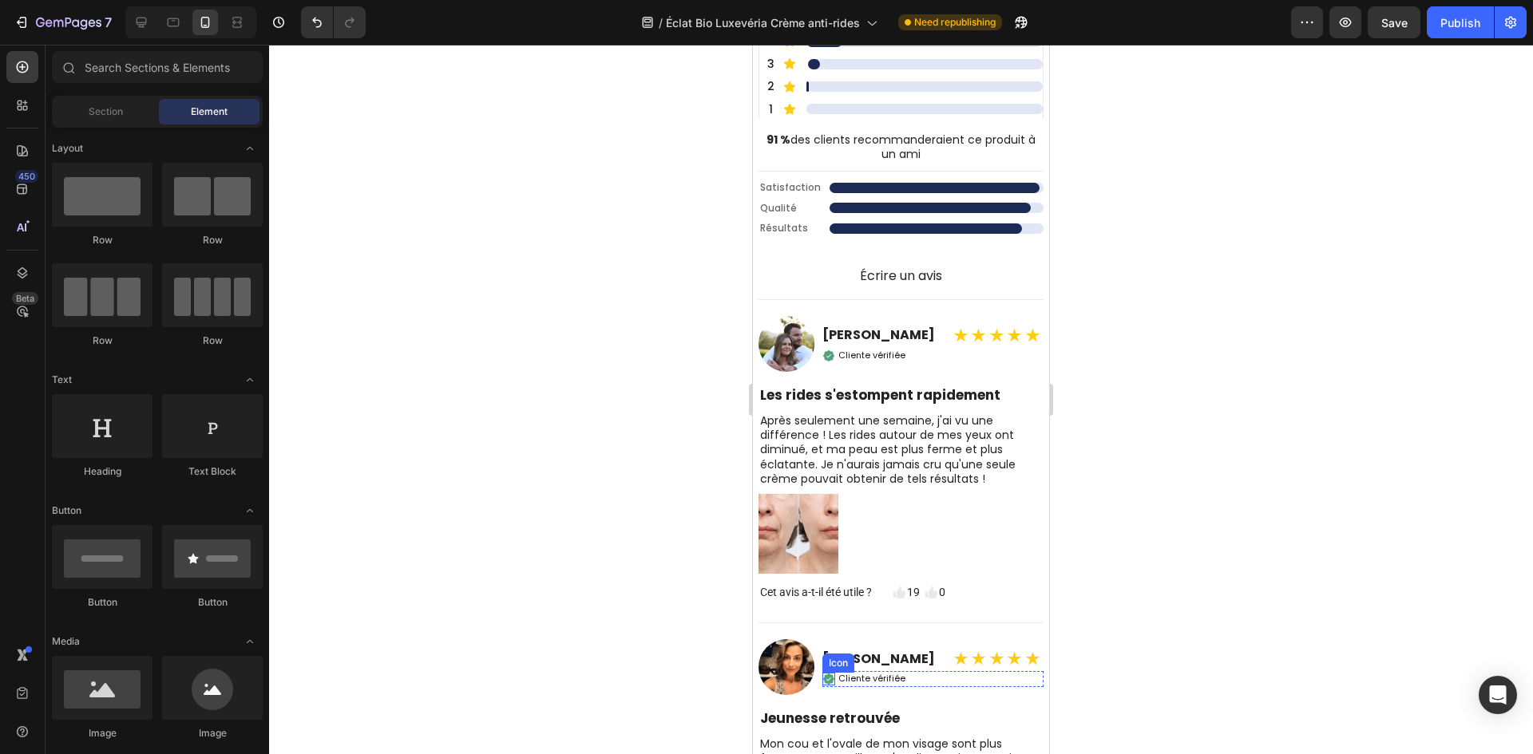
click at [852, 673] on div "Icon" at bounding box center [838, 663] width 32 height 19
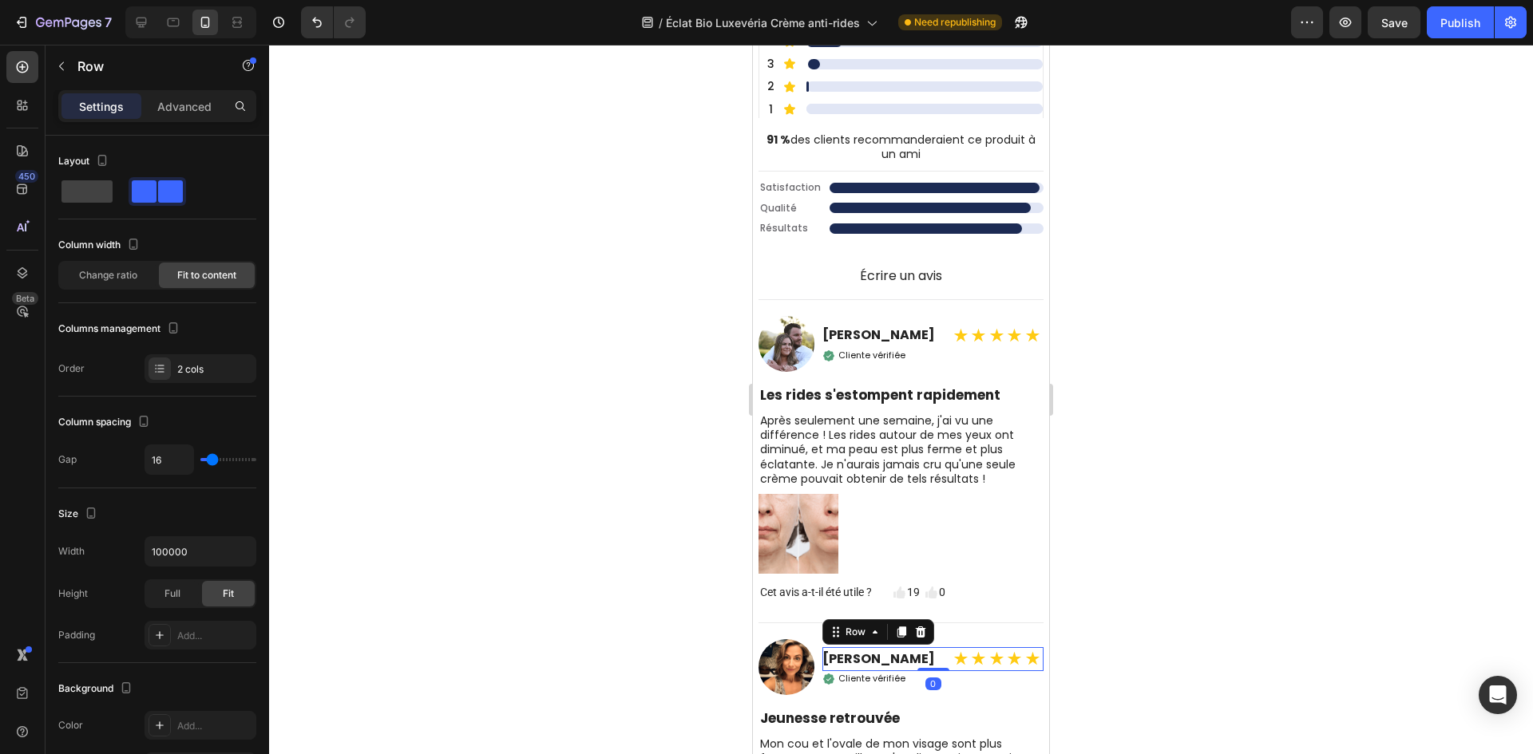
click at [948, 665] on div "Émilie Renaud Heading ★★★★★ Text Block Row 0" at bounding box center [932, 659] width 221 height 24
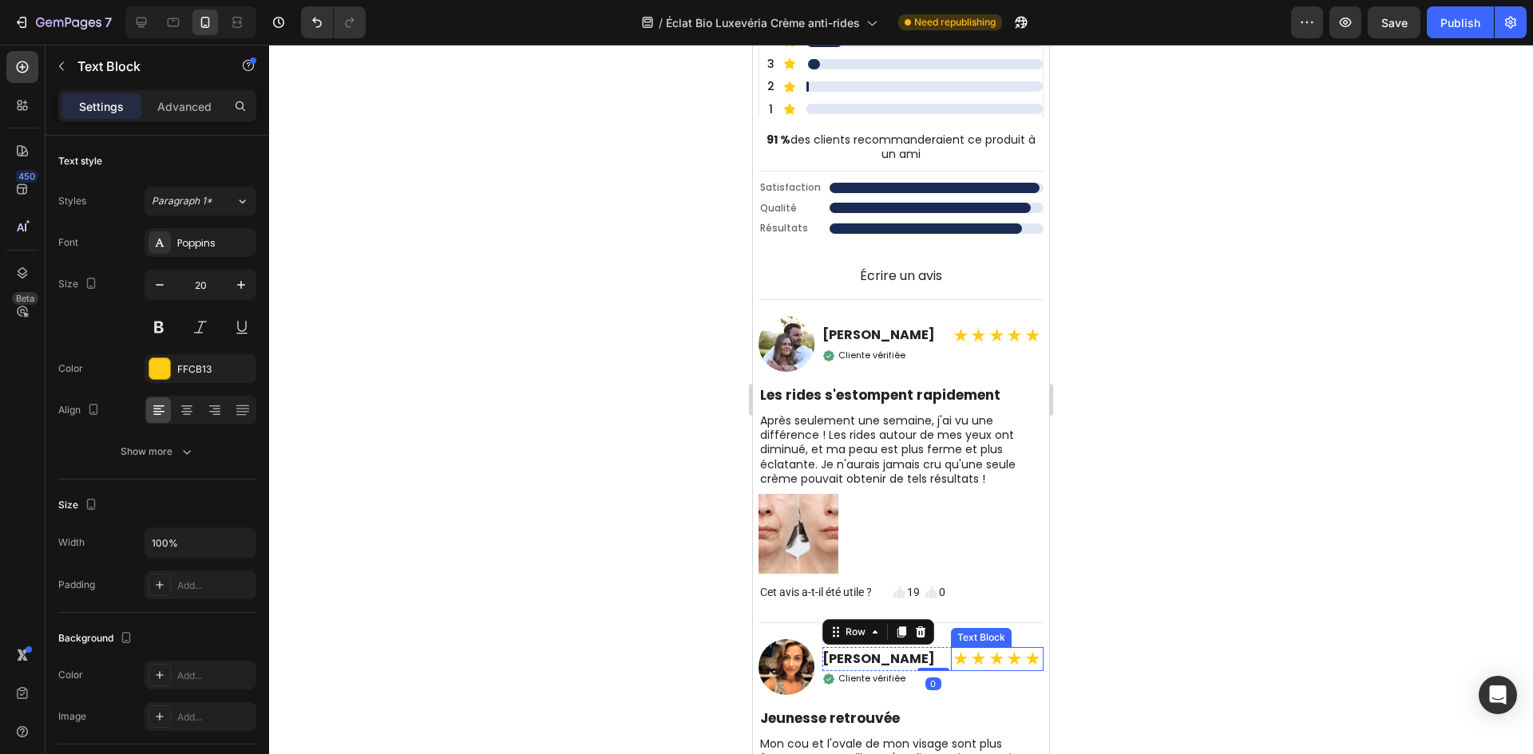
click at [978, 671] on strong "★★★★★" at bounding box center [997, 659] width 90 height 22
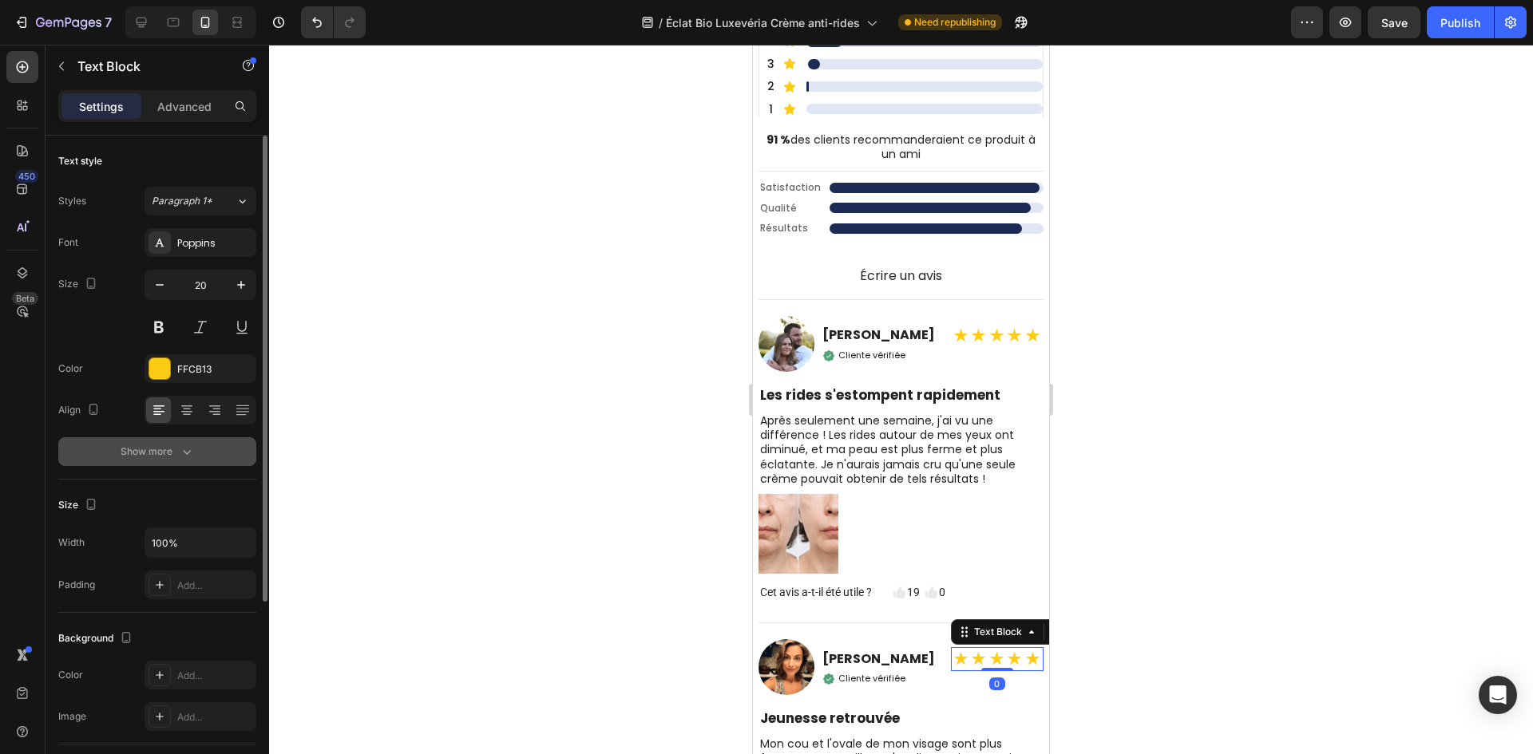
click at [158, 449] on div "Show more" at bounding box center [158, 452] width 74 height 16
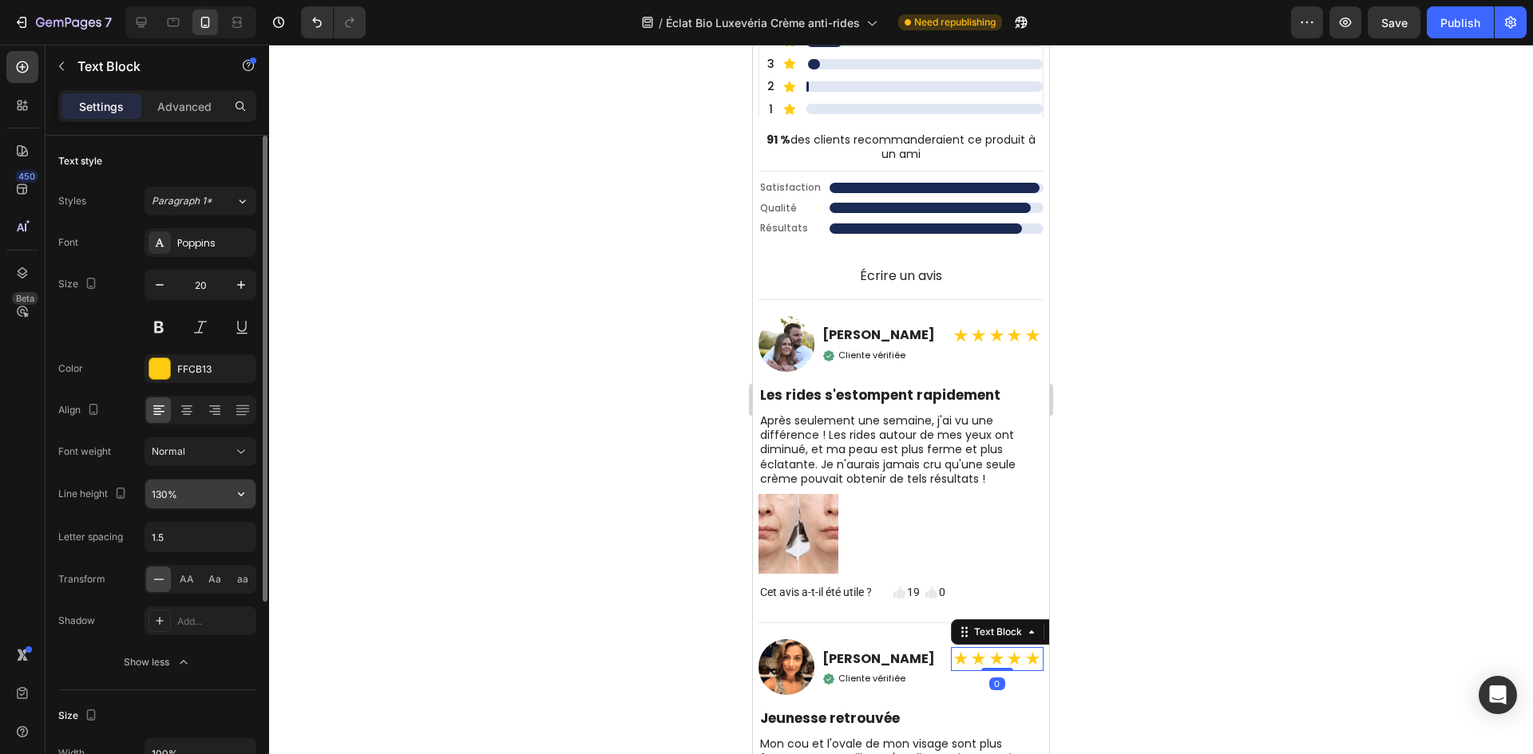
click at [168, 493] on input "130%" at bounding box center [200, 494] width 110 height 29
type input "100%"
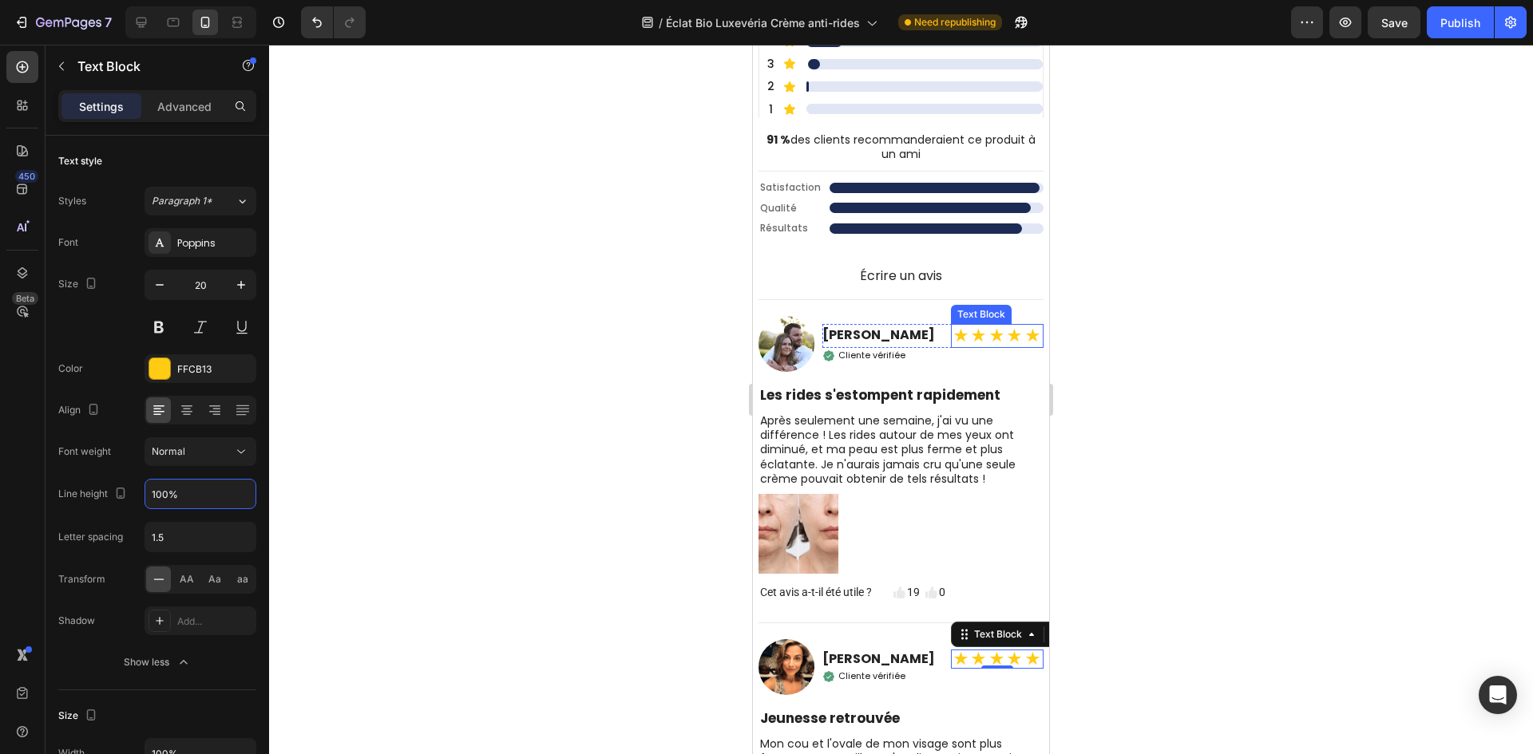
click at [964, 334] on strong "★★★★★" at bounding box center [997, 336] width 90 height 22
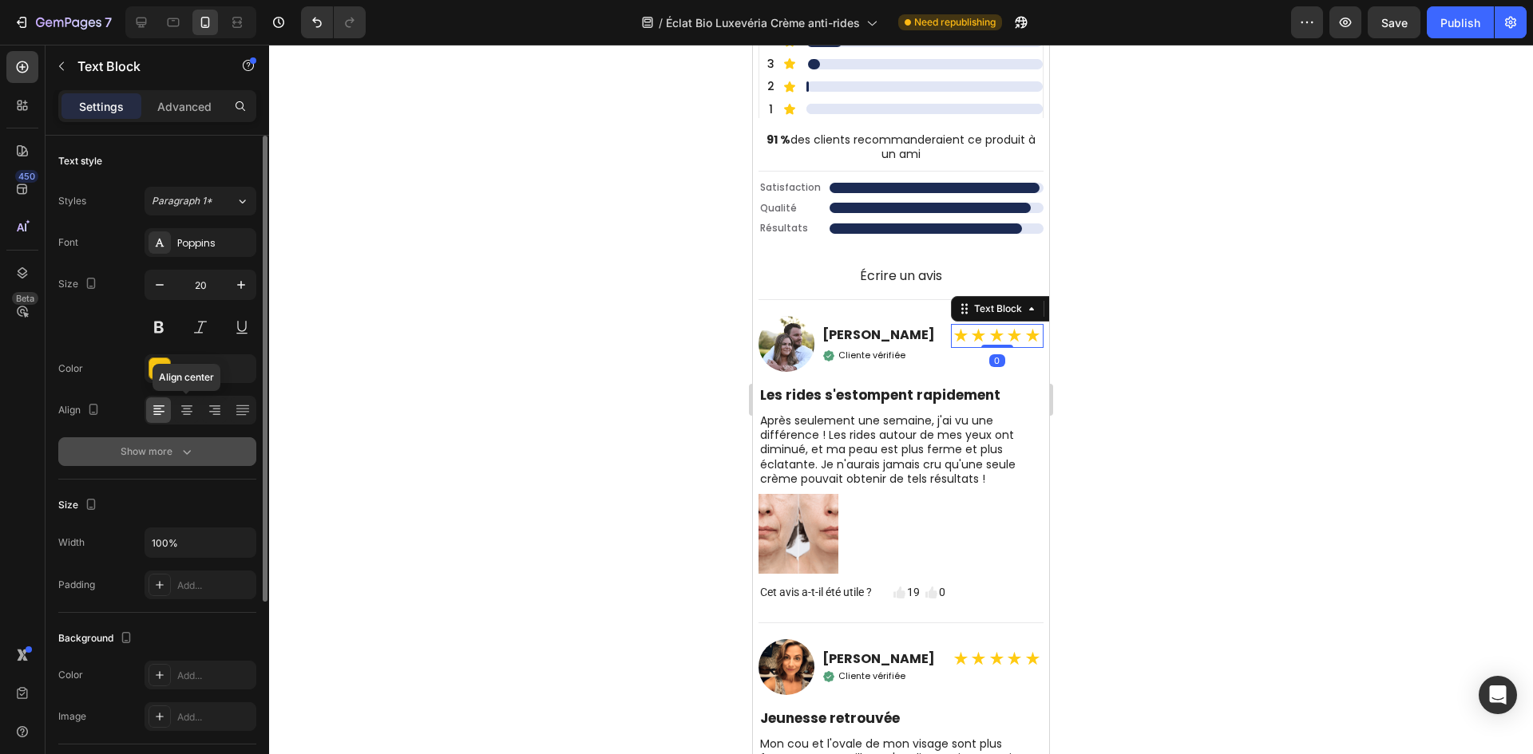
click at [172, 460] on button "Show more" at bounding box center [157, 451] width 198 height 29
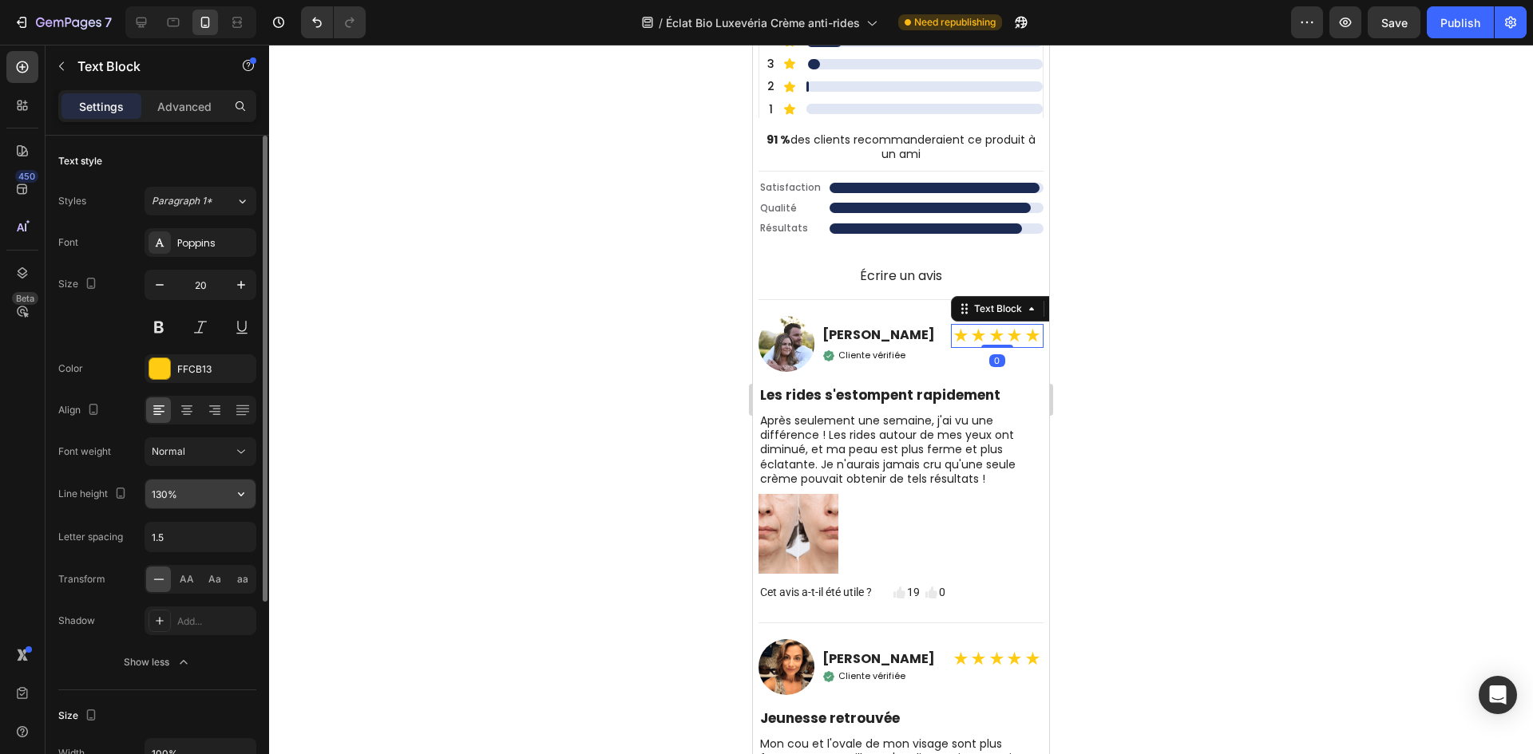
click at [153, 493] on input "130%" at bounding box center [200, 494] width 110 height 29
paste input "0"
type input "100%"
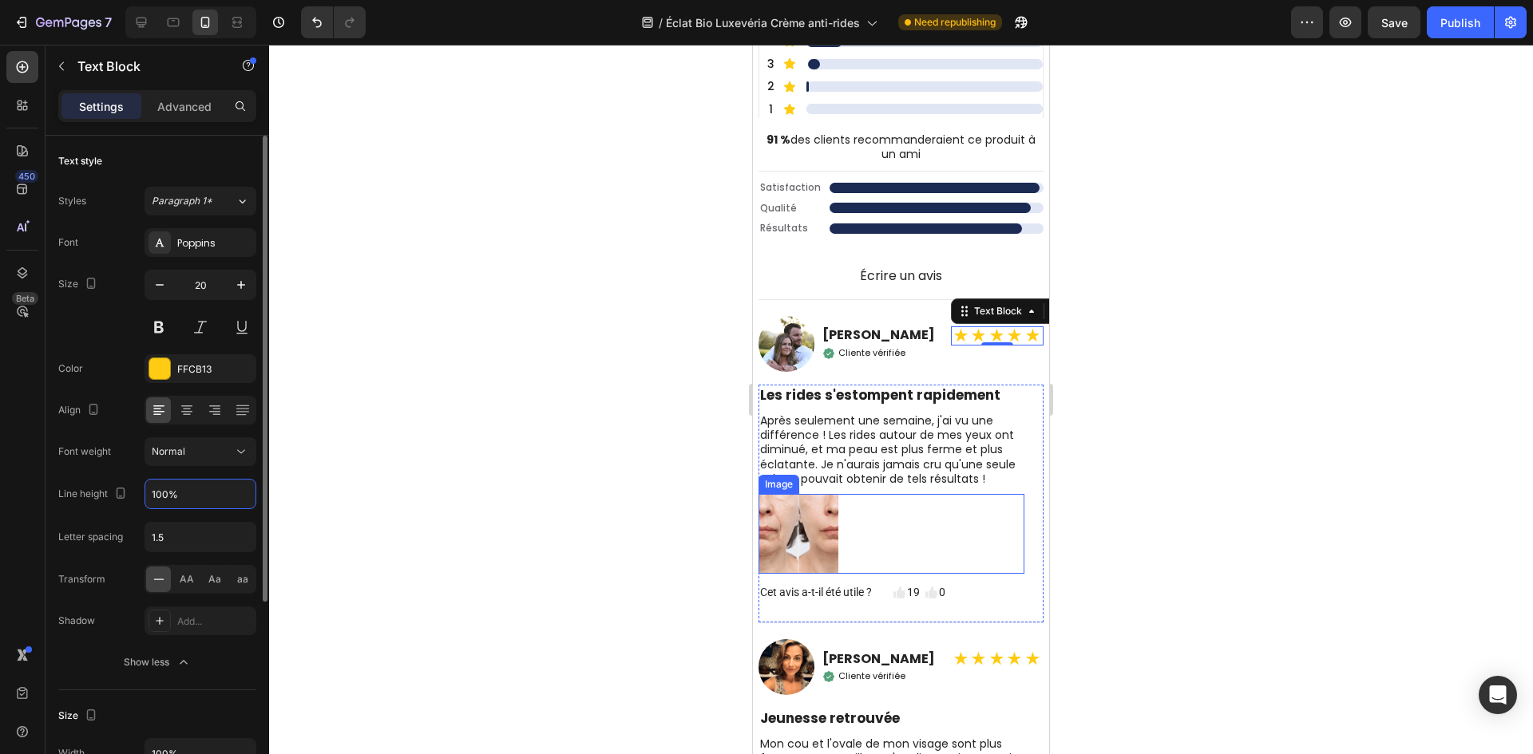
scroll to position [6482, 0]
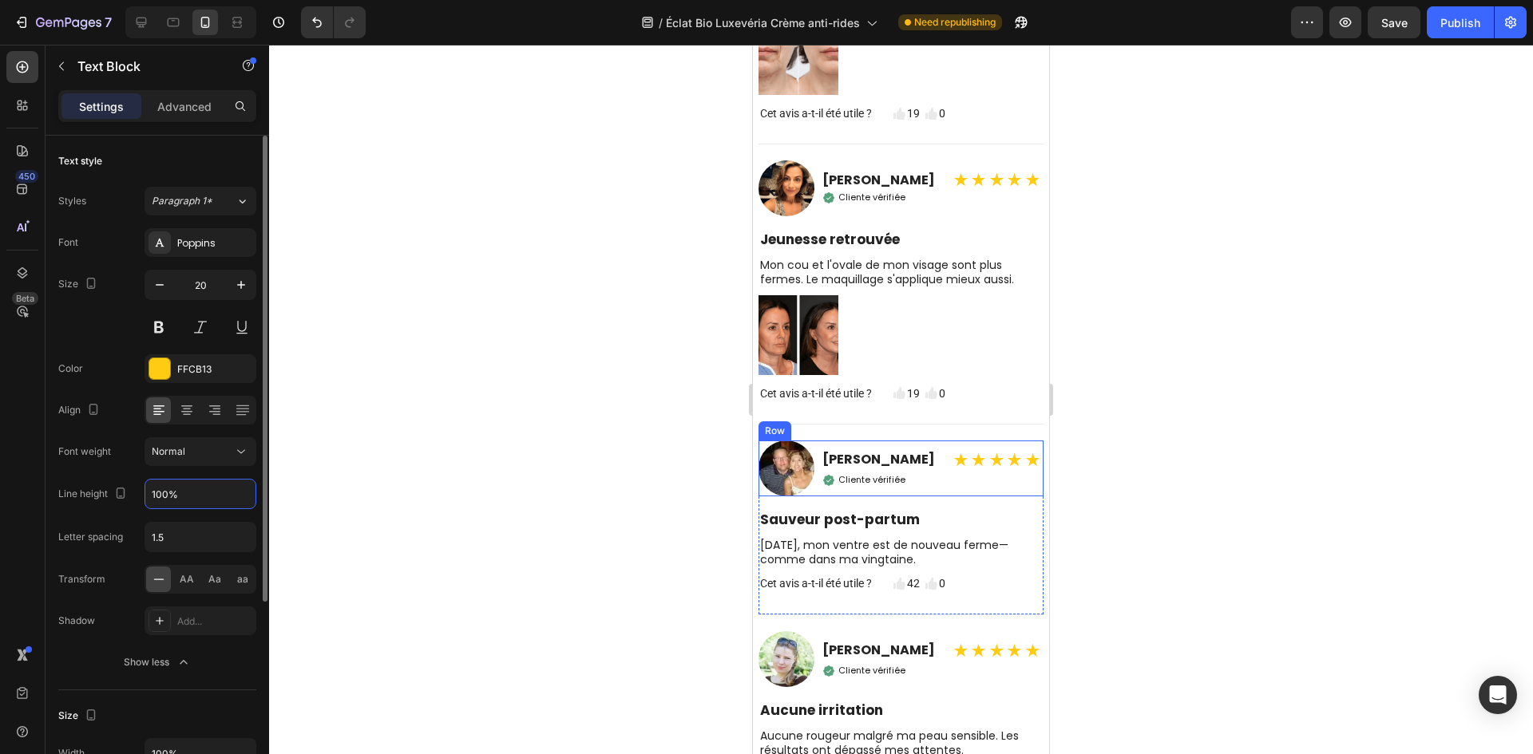
click at [974, 472] on strong "★★★★★" at bounding box center [997, 460] width 90 height 22
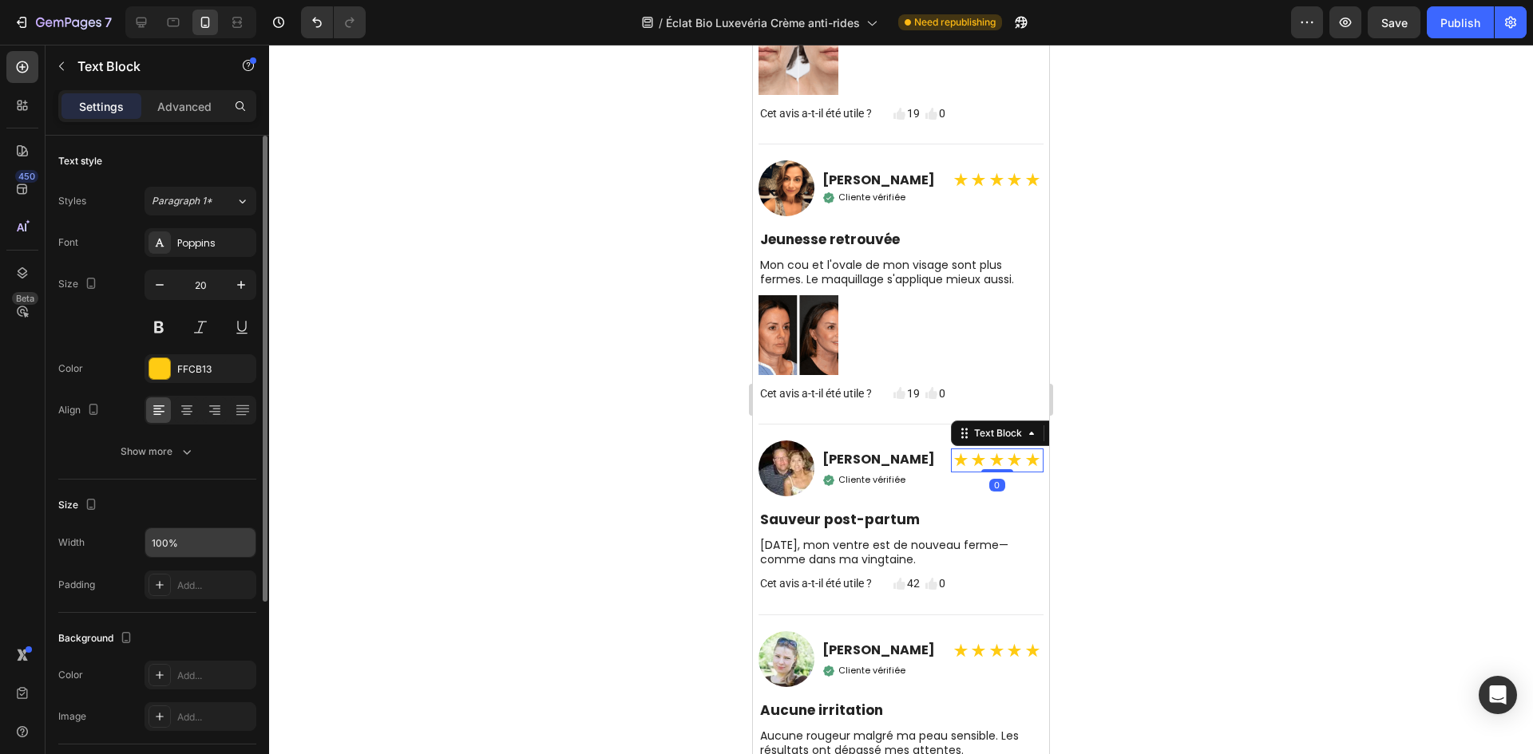
click at [191, 554] on input "100%" at bounding box center [200, 542] width 110 height 29
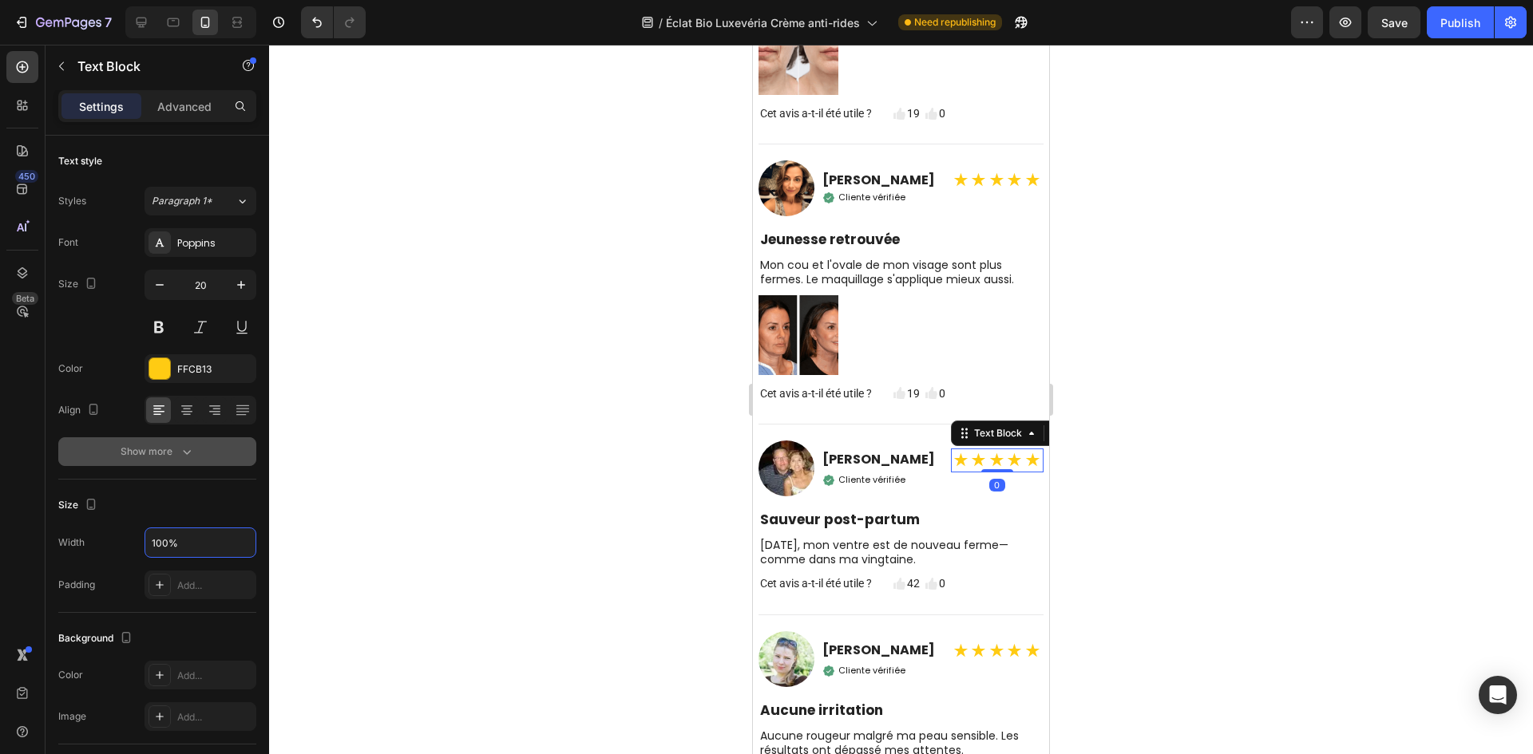
click at [156, 453] on div "Show more" at bounding box center [158, 452] width 74 height 16
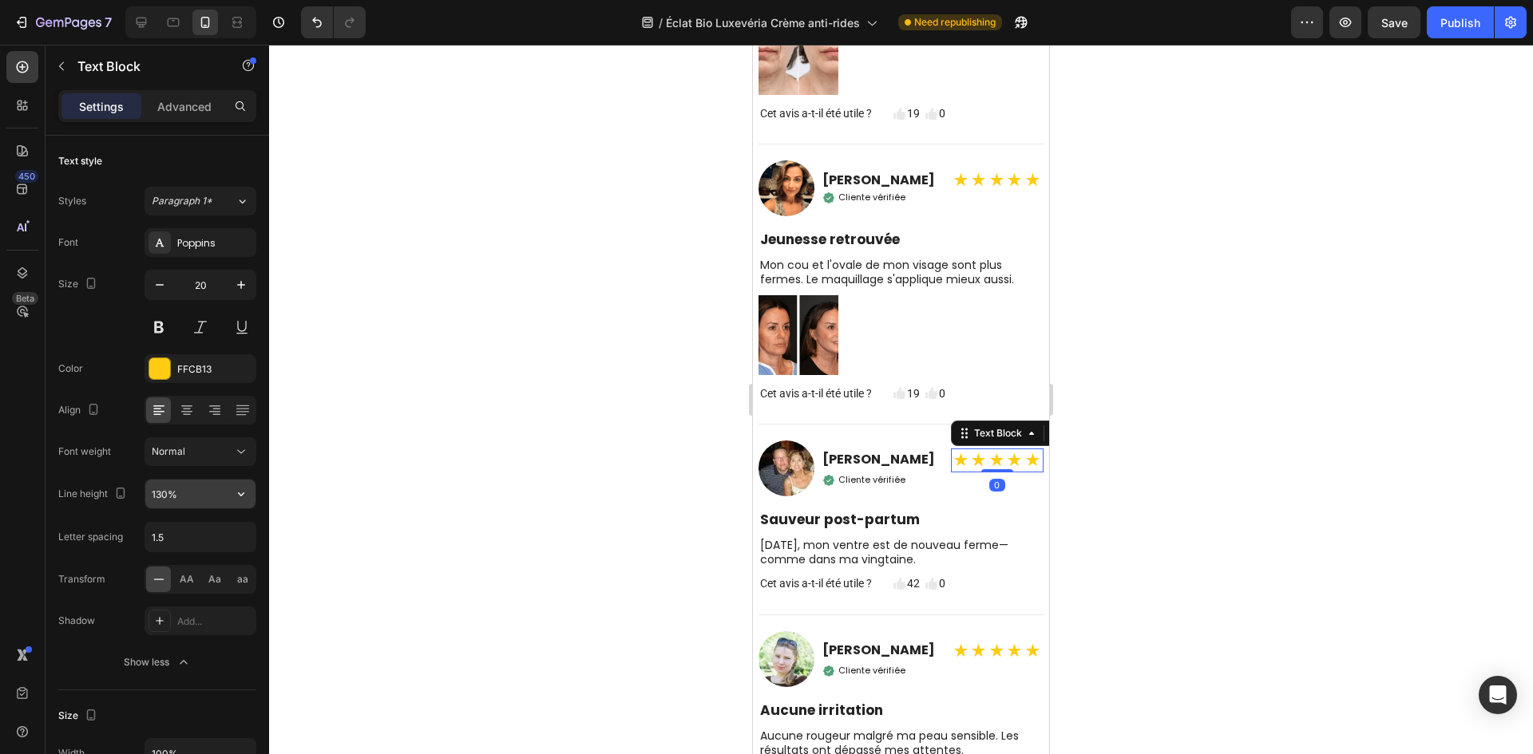
click at [160, 489] on input "130%" at bounding box center [200, 494] width 110 height 29
paste input "0"
type input "100%"
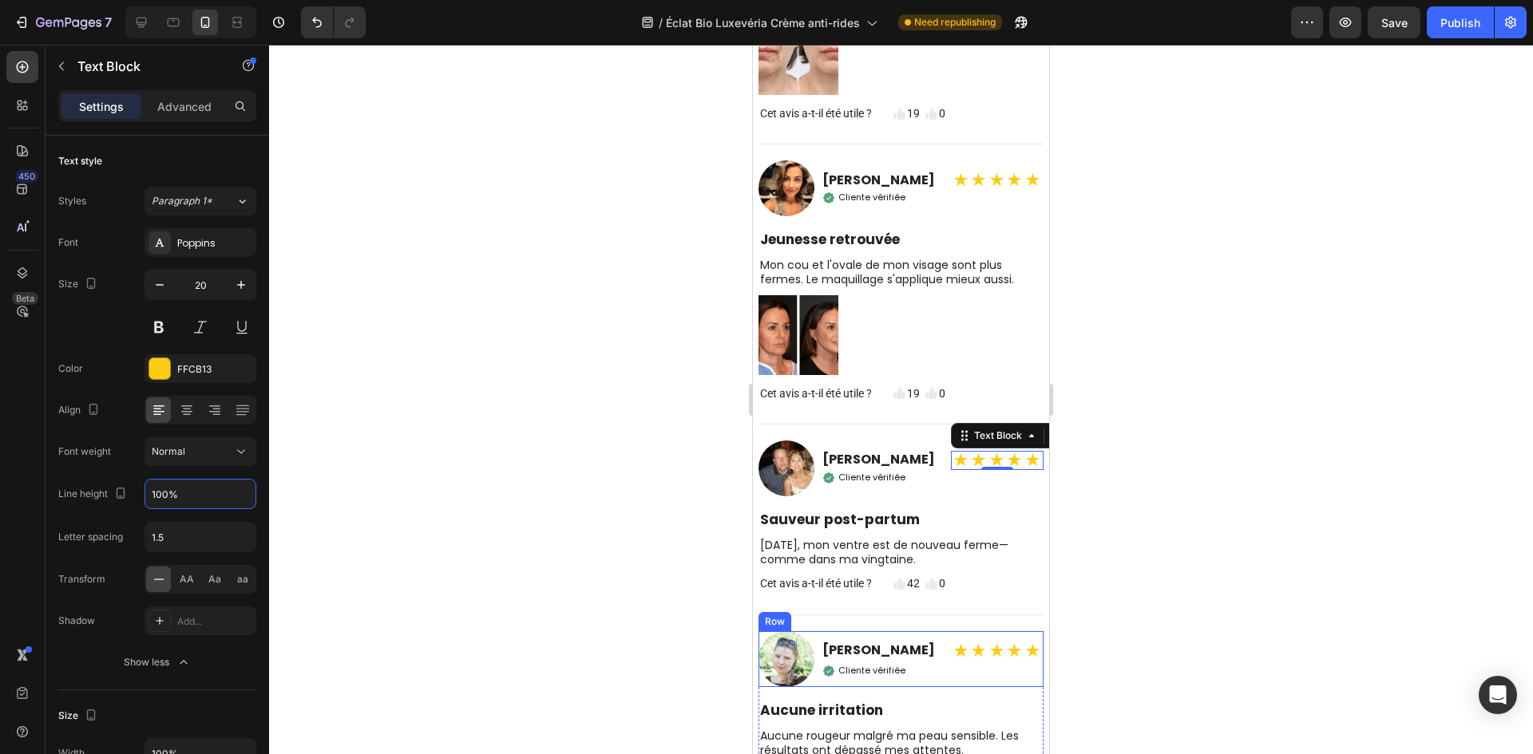
click at [999, 663] on strong "★★★★★" at bounding box center [997, 651] width 90 height 22
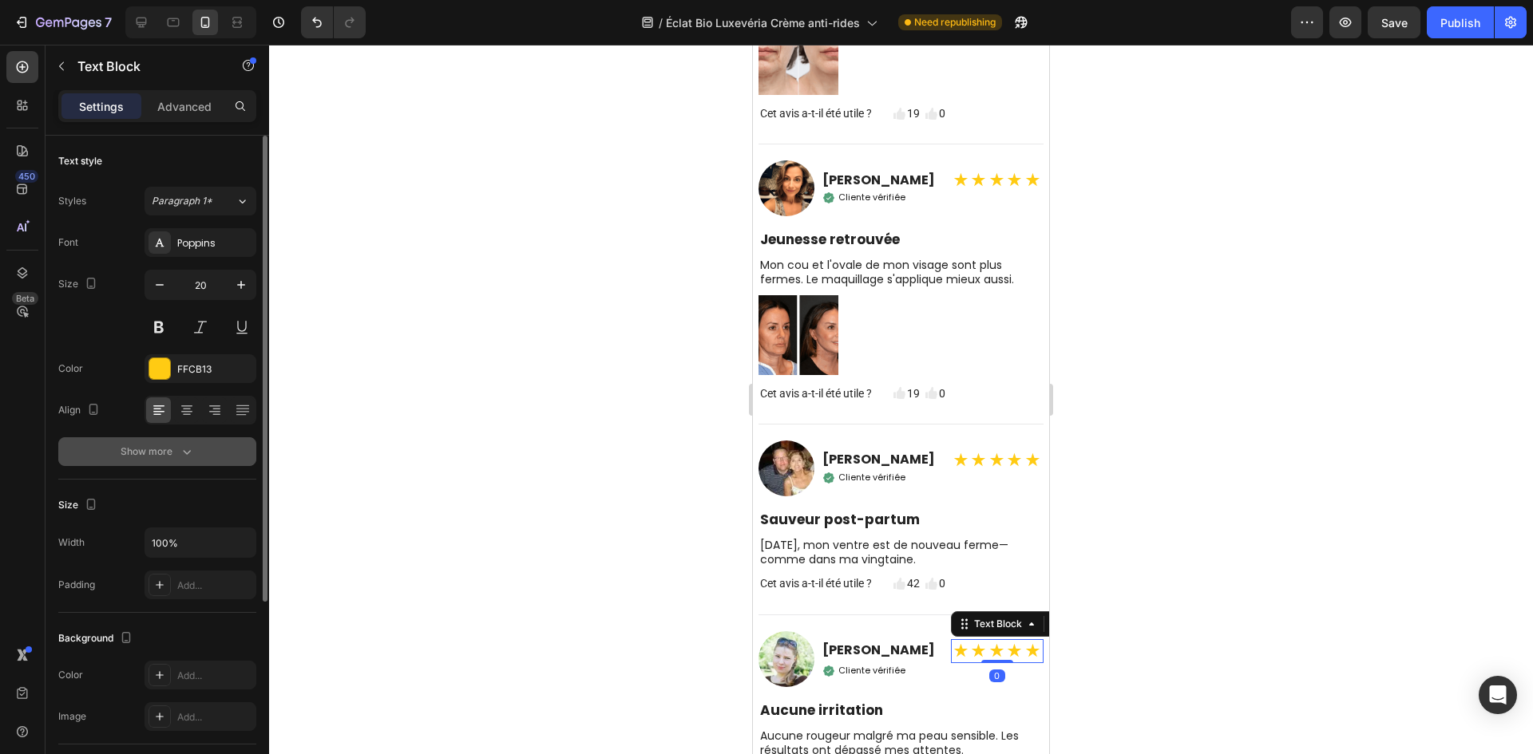
click at [160, 445] on div "Show more" at bounding box center [158, 452] width 74 height 16
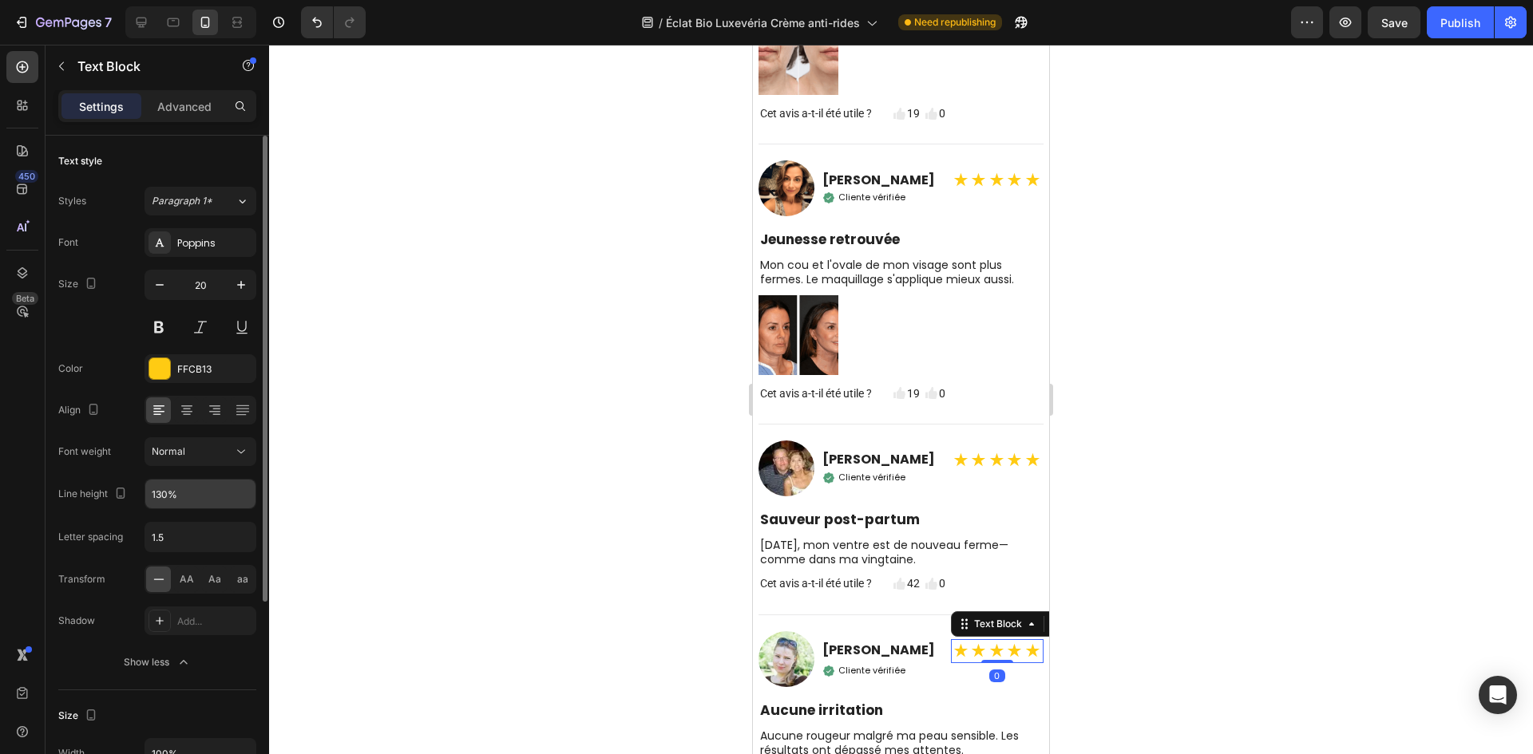
click at [168, 484] on input "130%" at bounding box center [200, 494] width 110 height 29
paste input "0"
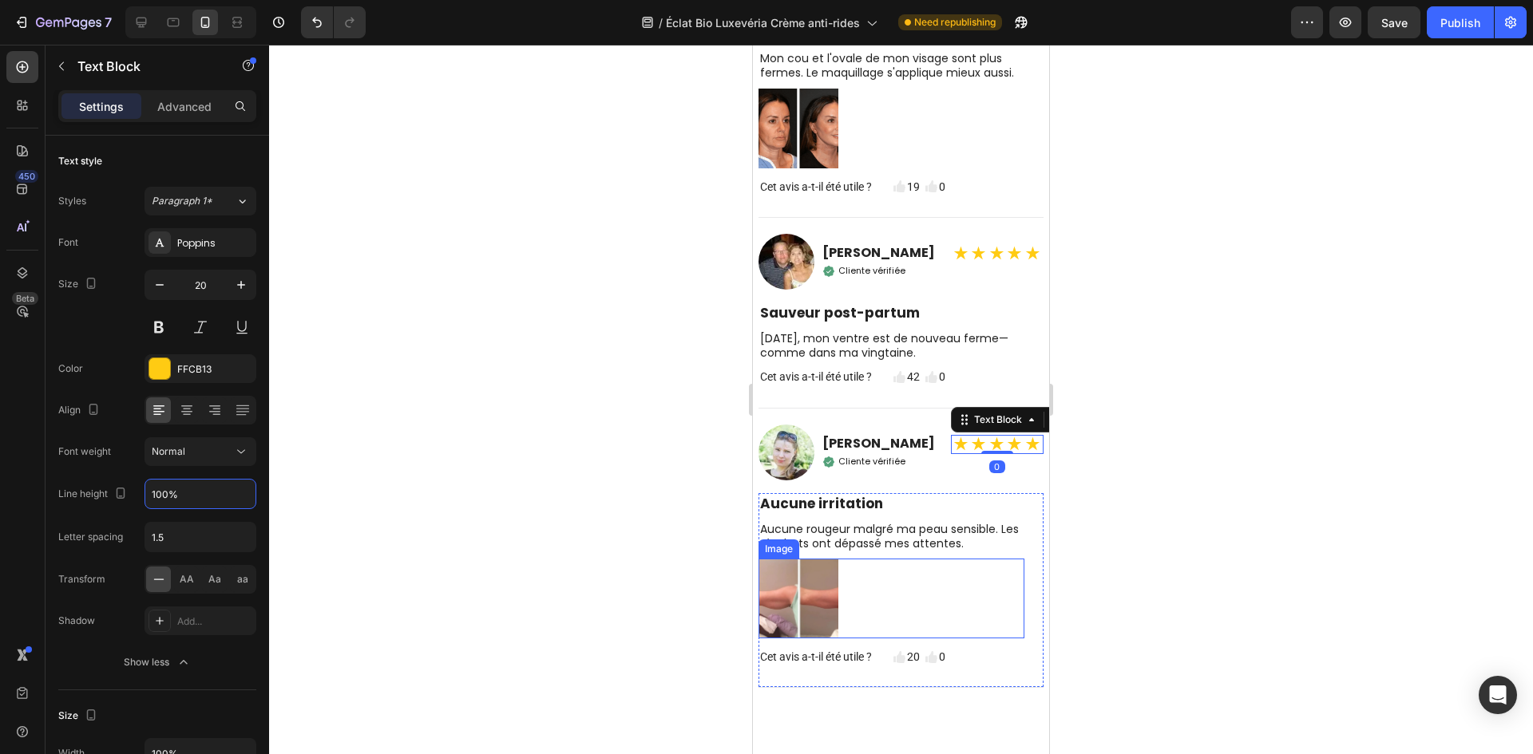
scroll to position [6721, 0]
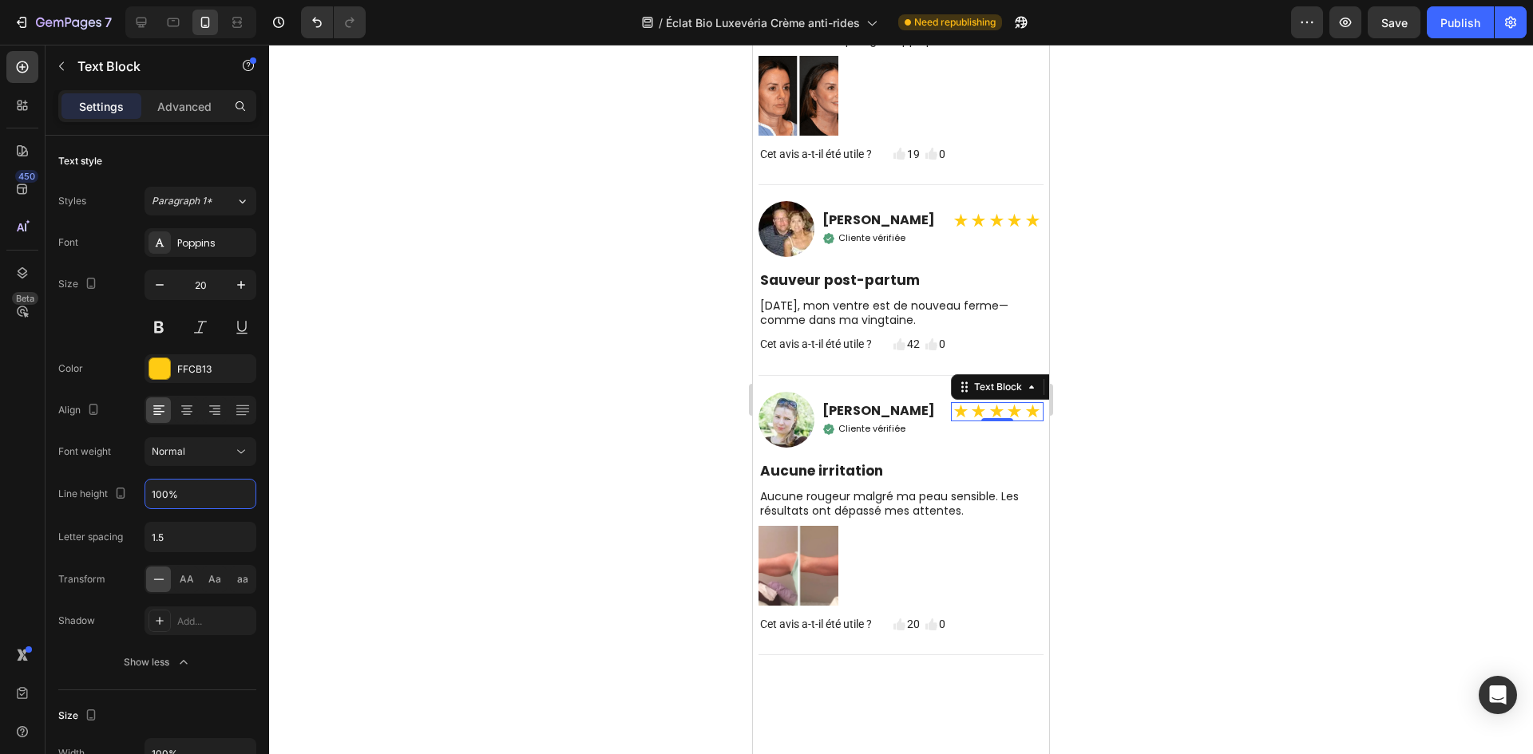
type input "100%"
click at [967, 423] on strong "★★★★★" at bounding box center [997, 412] width 90 height 22
click at [970, 232] on strong "★★★★★" at bounding box center [997, 221] width 90 height 22
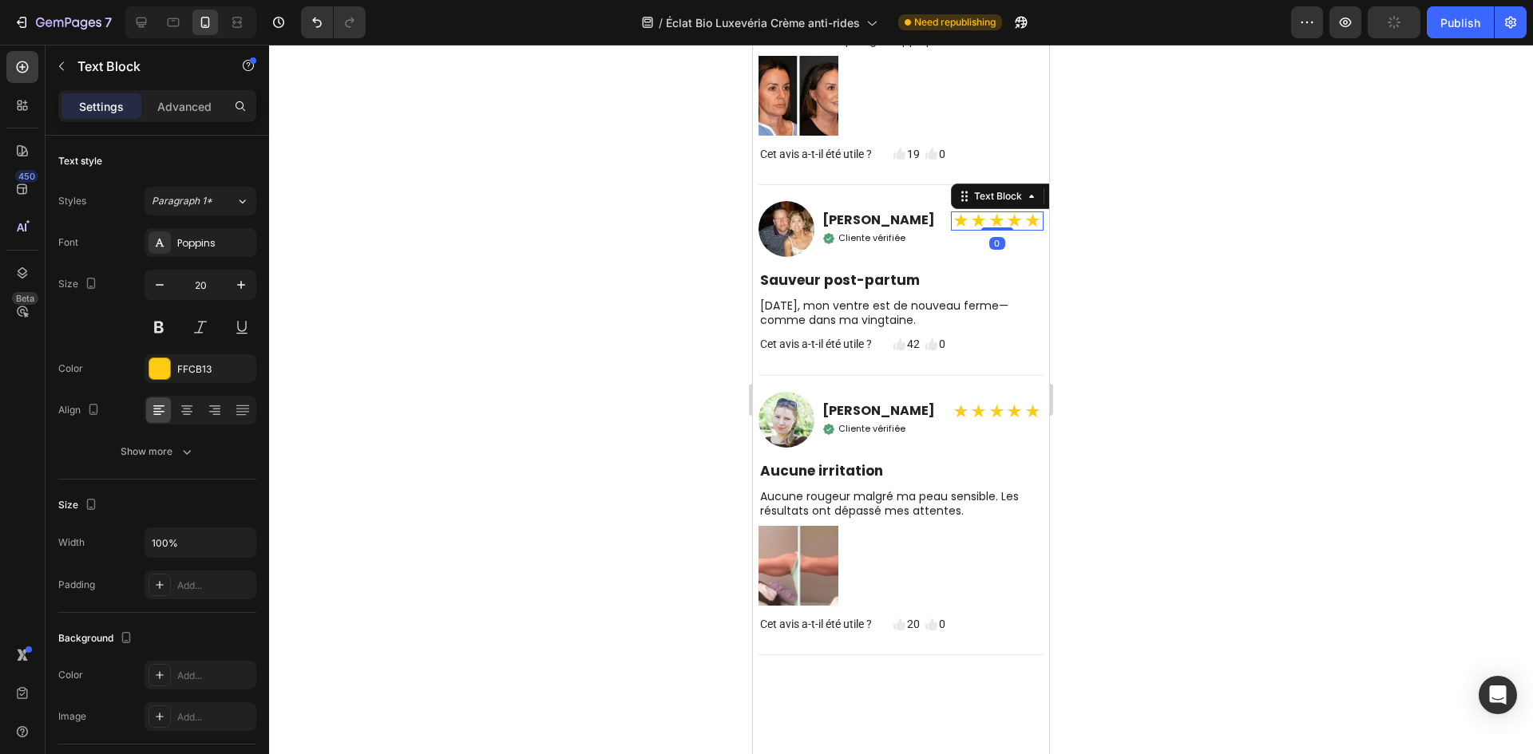
scroll to position [6482, 0]
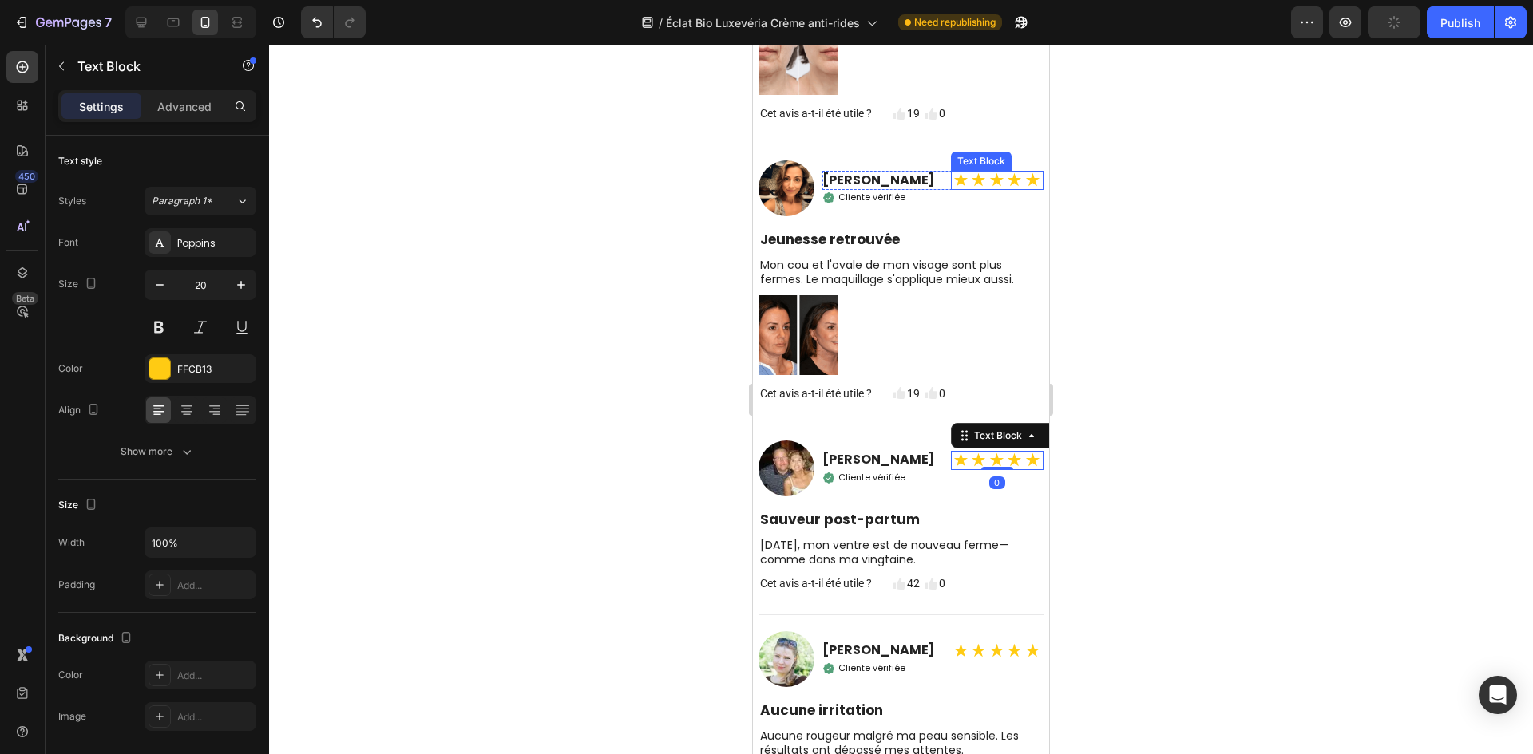
click at [995, 192] on strong "★★★★★" at bounding box center [997, 180] width 90 height 22
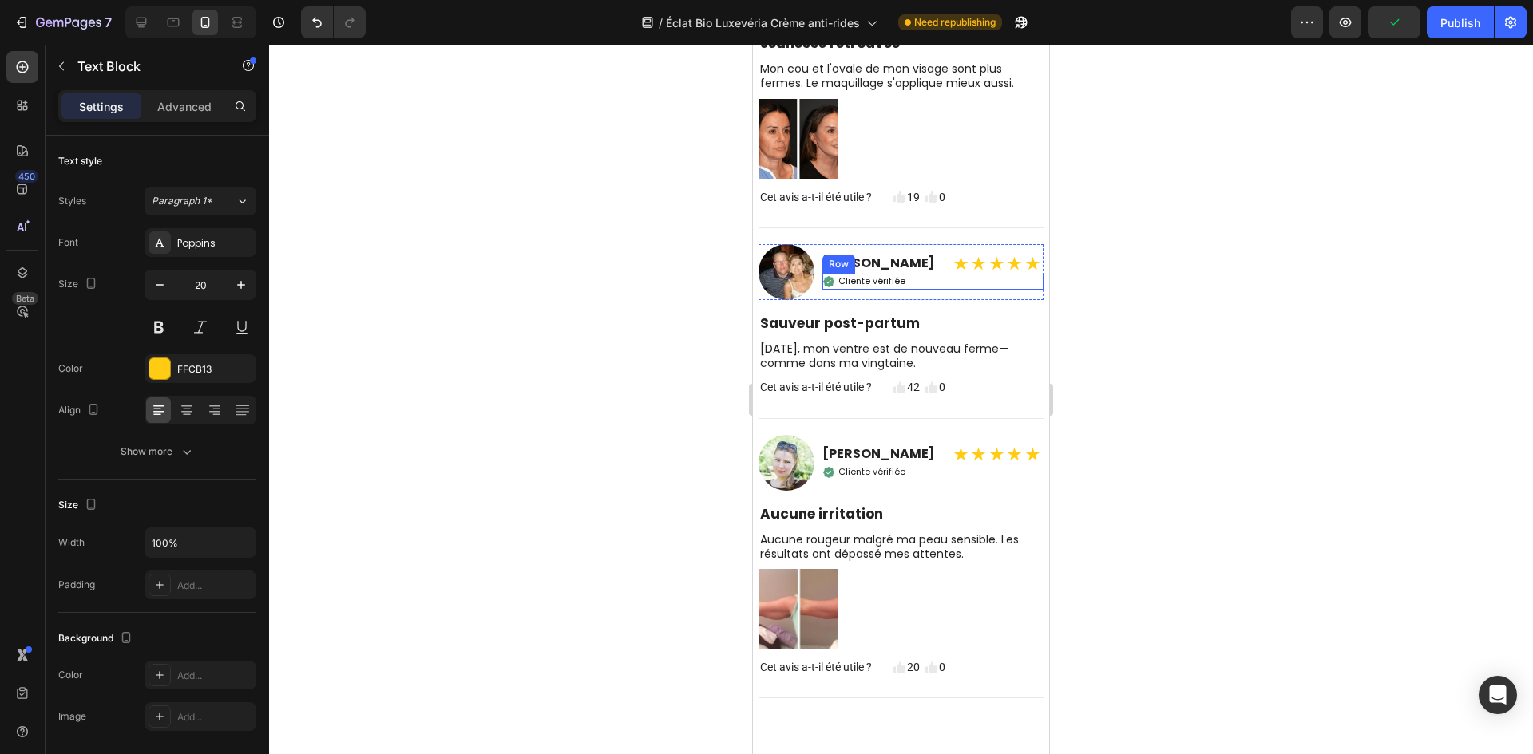
scroll to position [6721, 0]
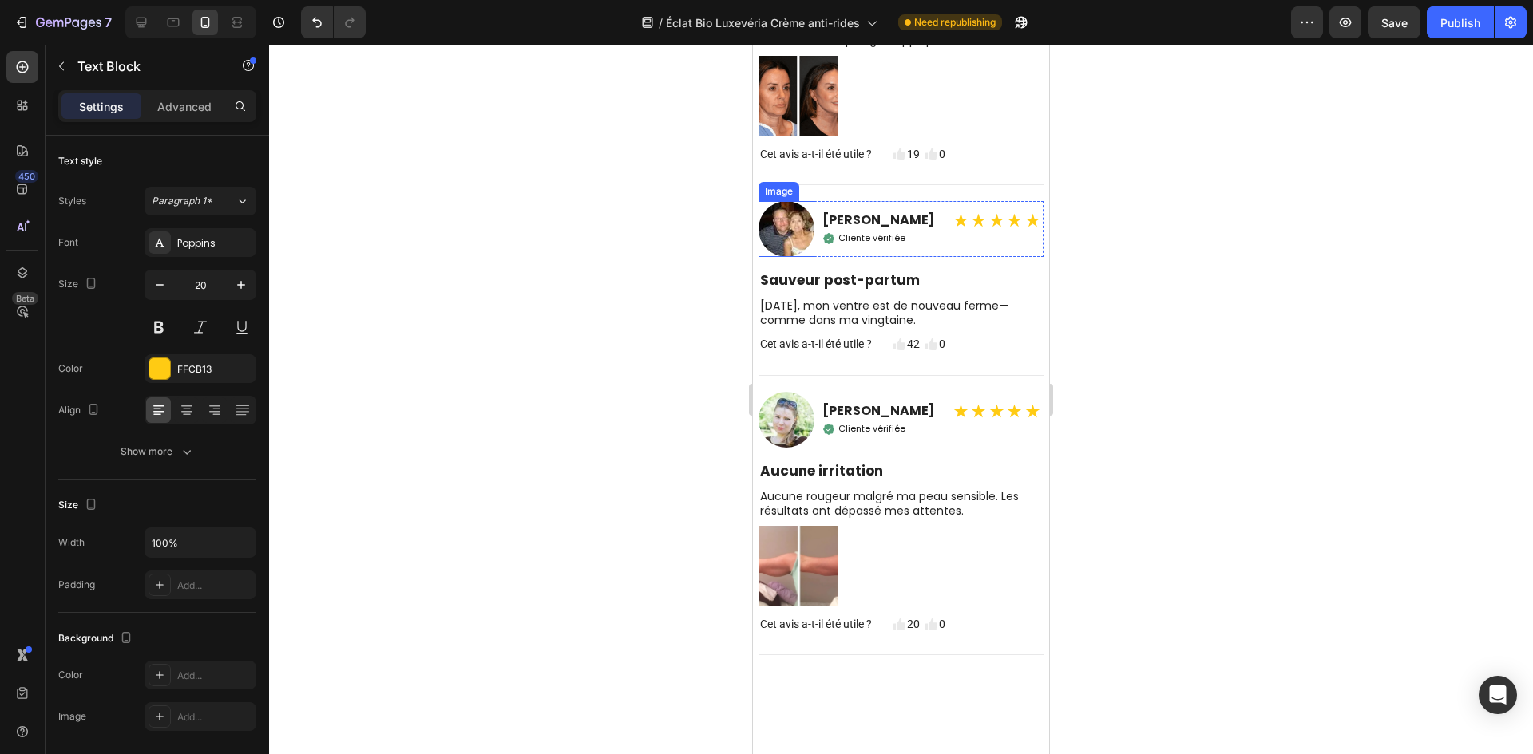
drag, startPoint x: 798, startPoint y: 276, endPoint x: 797, endPoint y: 267, distance: 8.9
click at [798, 257] on img at bounding box center [786, 229] width 56 height 56
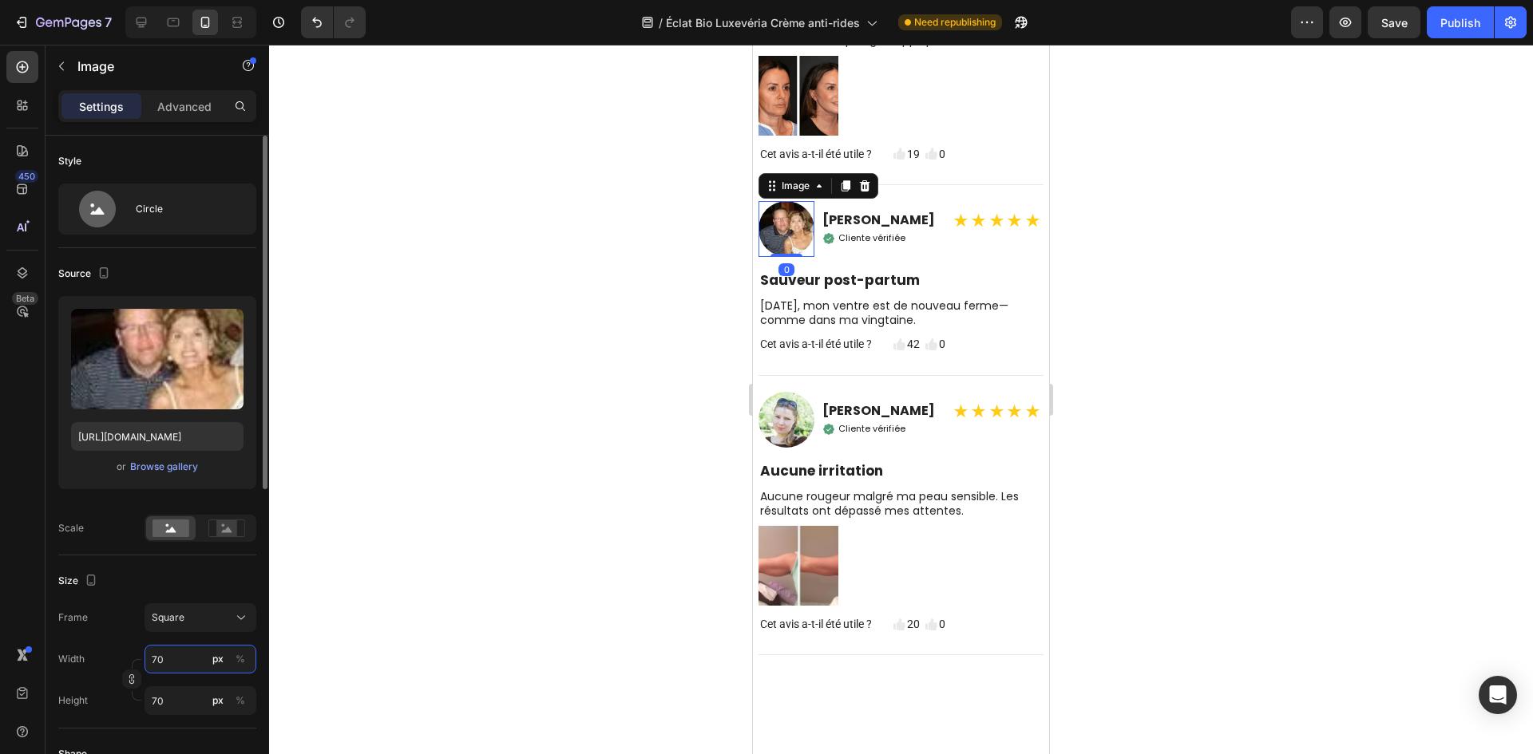
click at [176, 664] on input "70" at bounding box center [200, 659] width 112 height 29
type input "5"
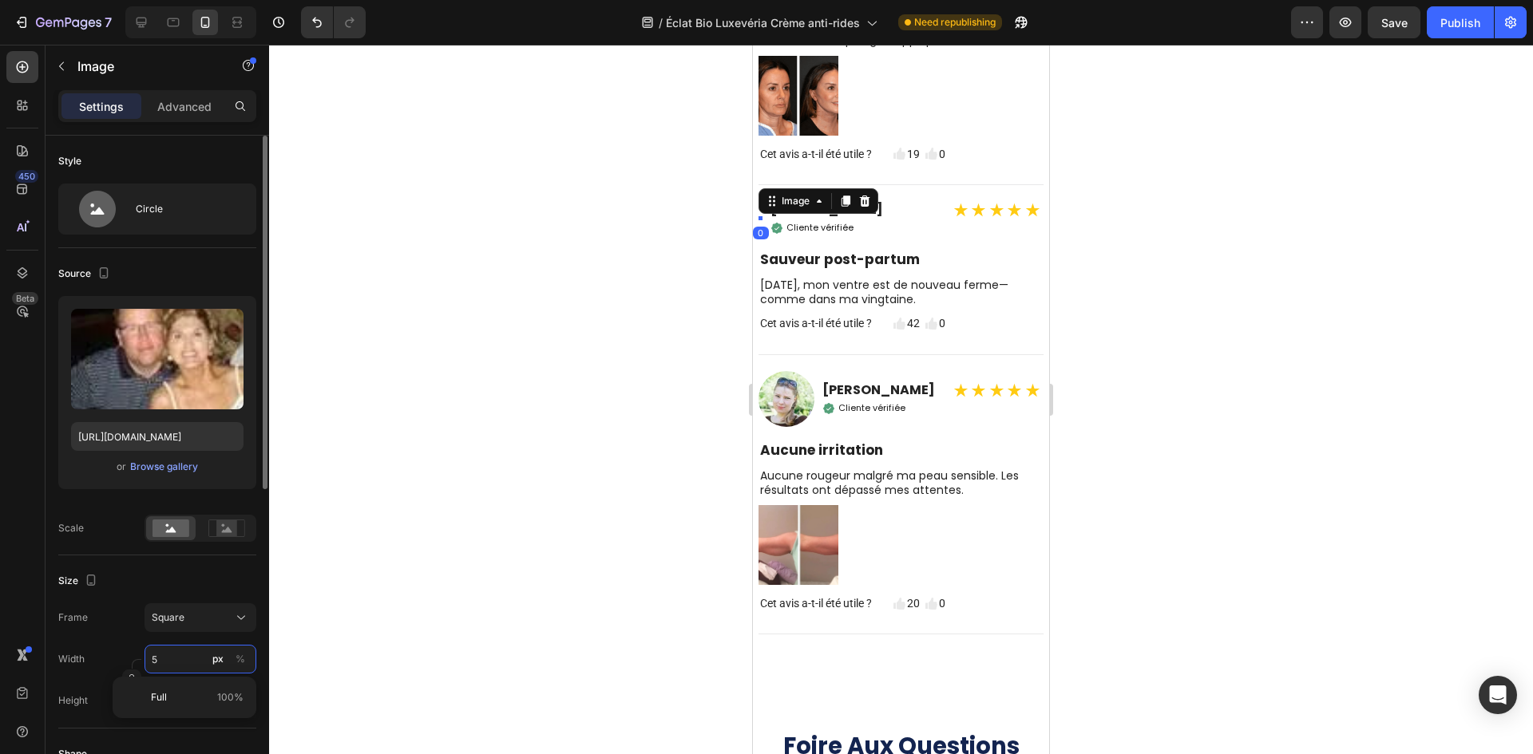
type input "50"
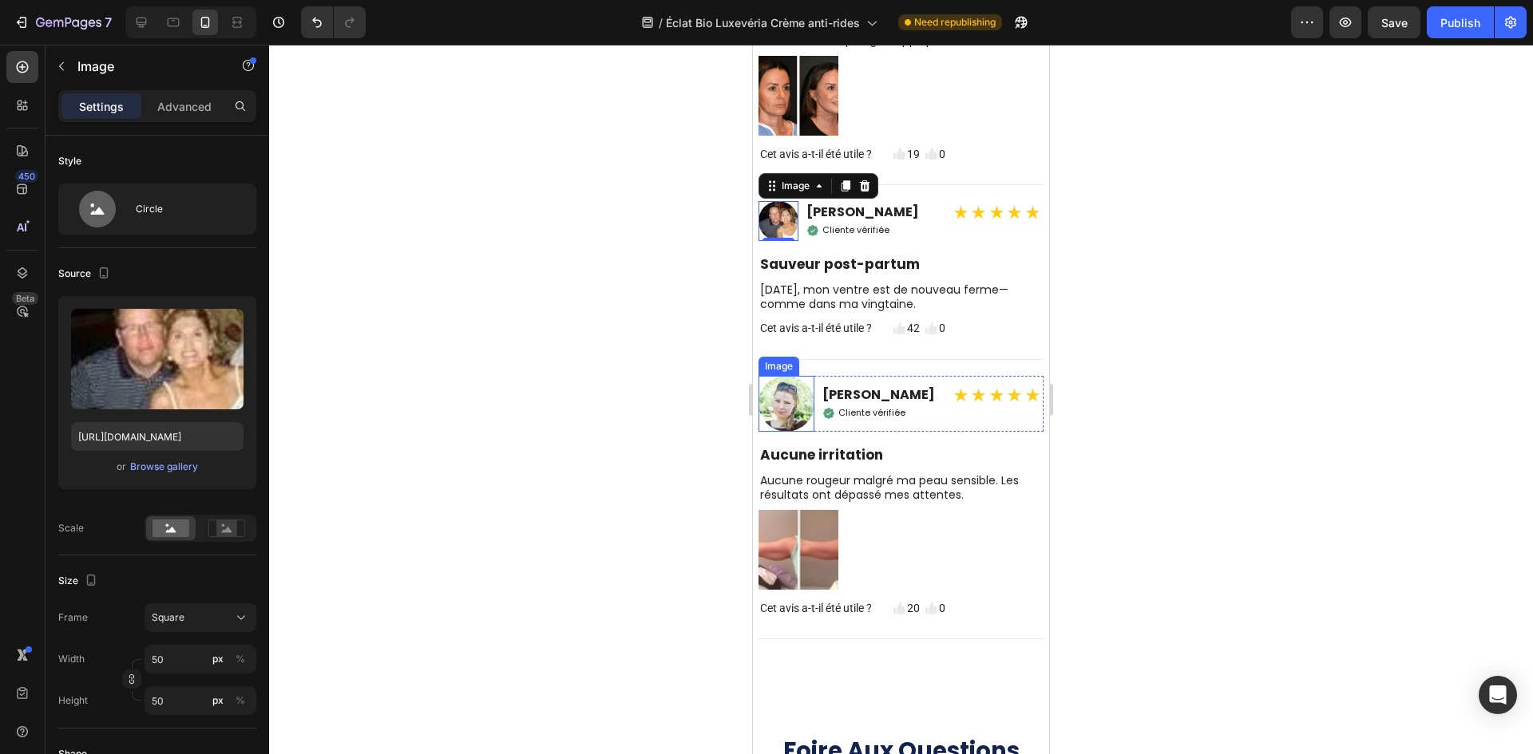
click at [789, 432] on img at bounding box center [786, 404] width 56 height 56
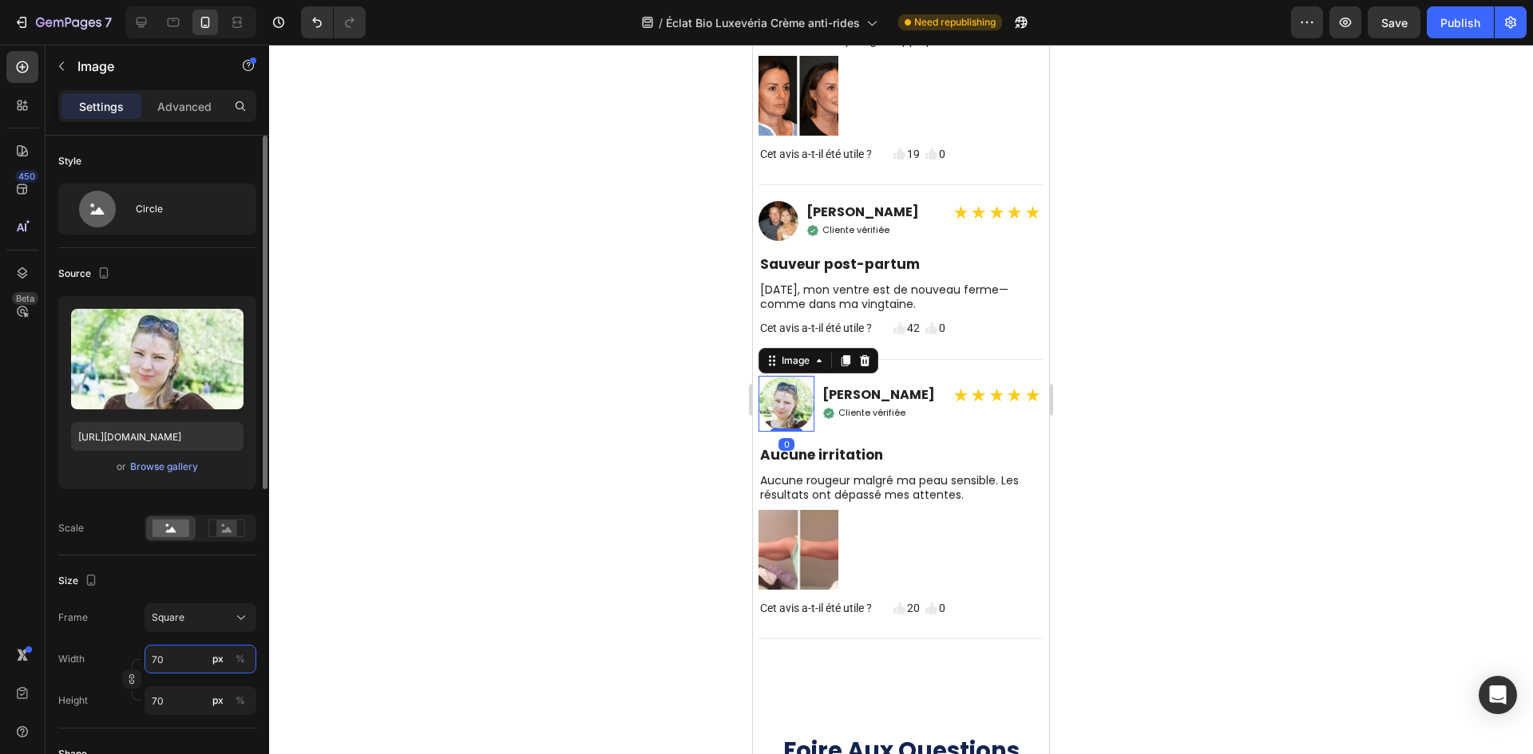
click at [181, 648] on input "70" at bounding box center [200, 659] width 112 height 29
click at [180, 666] on input "70" at bounding box center [200, 659] width 112 height 29
paste input "5"
type input "50"
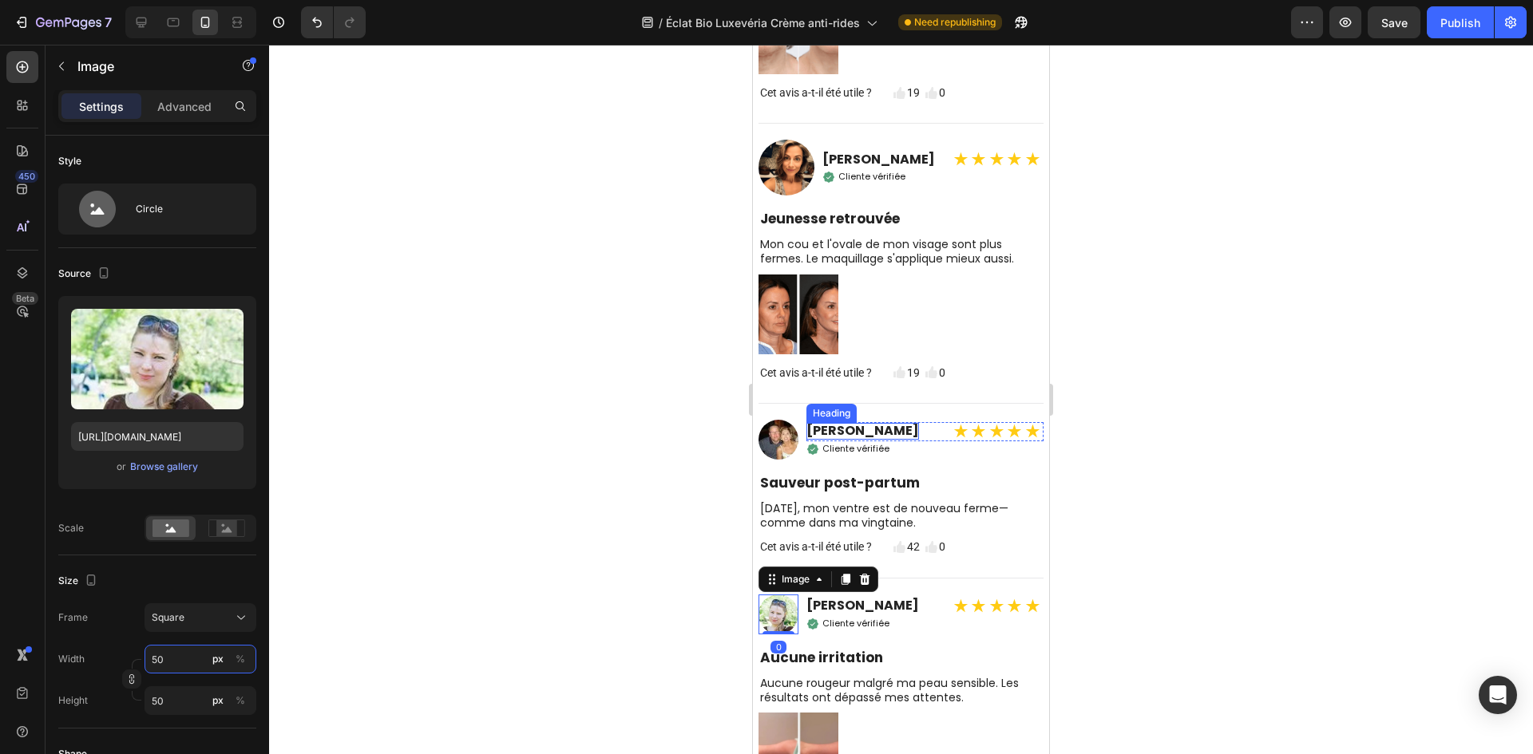
scroll to position [6482, 0]
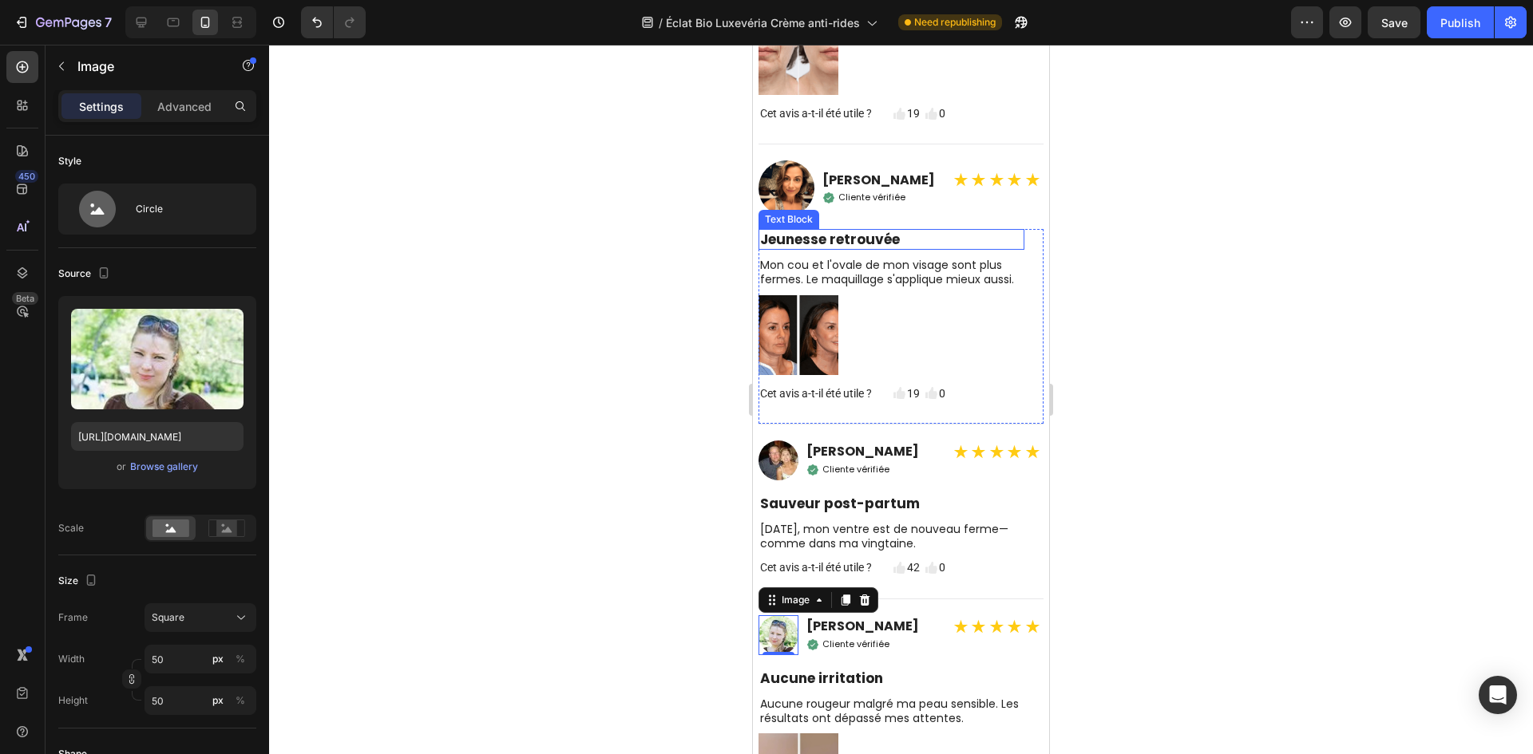
click at [793, 212] on img at bounding box center [786, 188] width 56 height 56
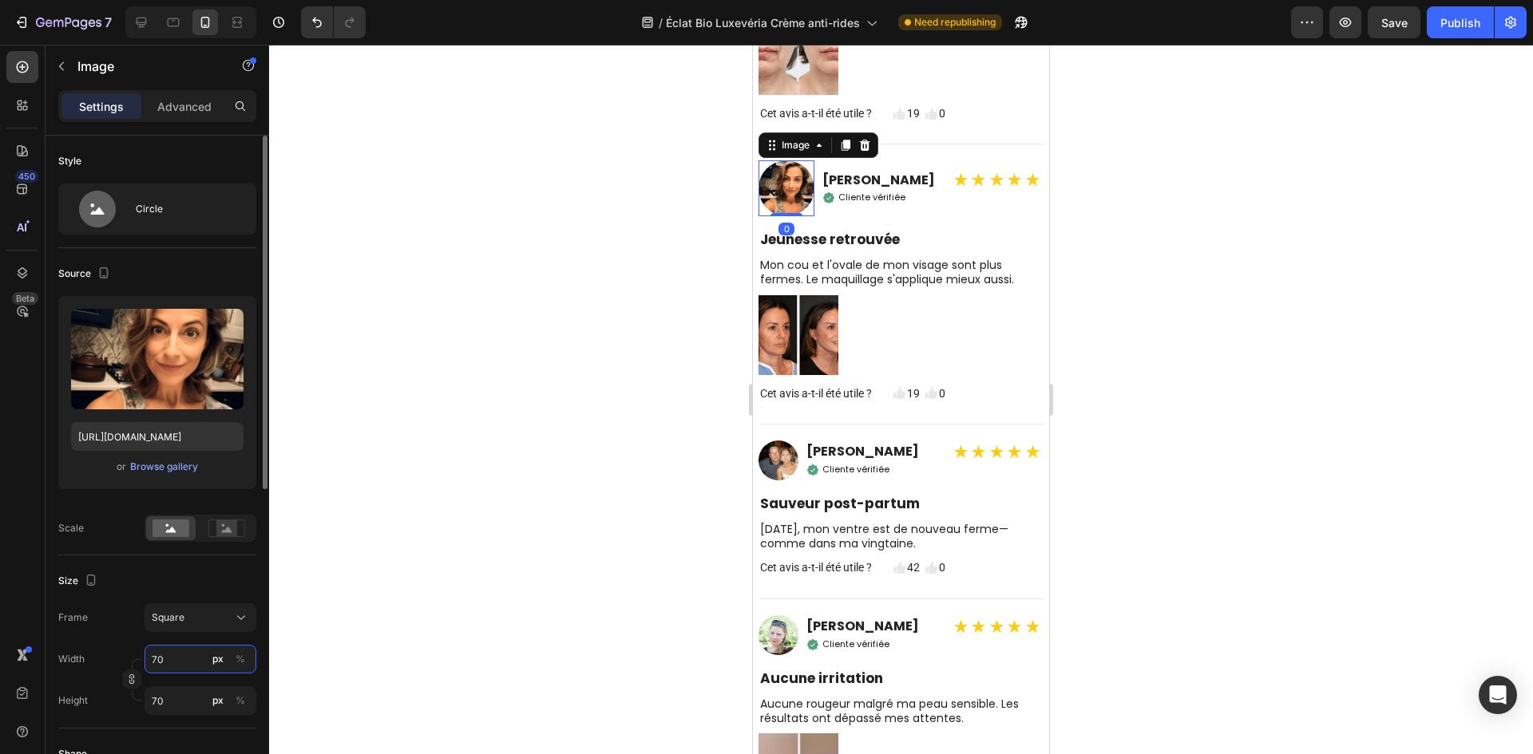
click at [176, 663] on input "70" at bounding box center [200, 659] width 112 height 29
paste input "5"
type input "50"
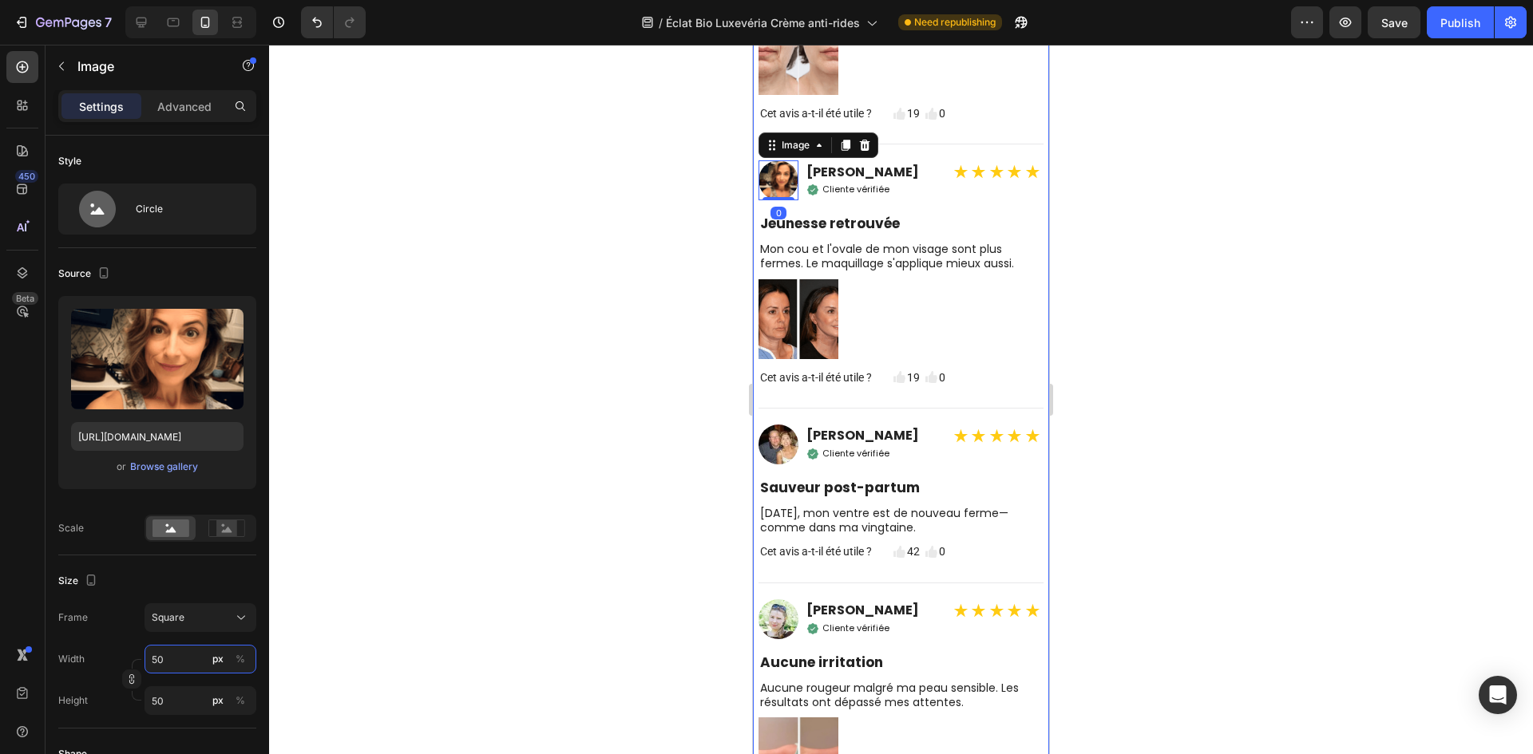
scroll to position [6242, 0]
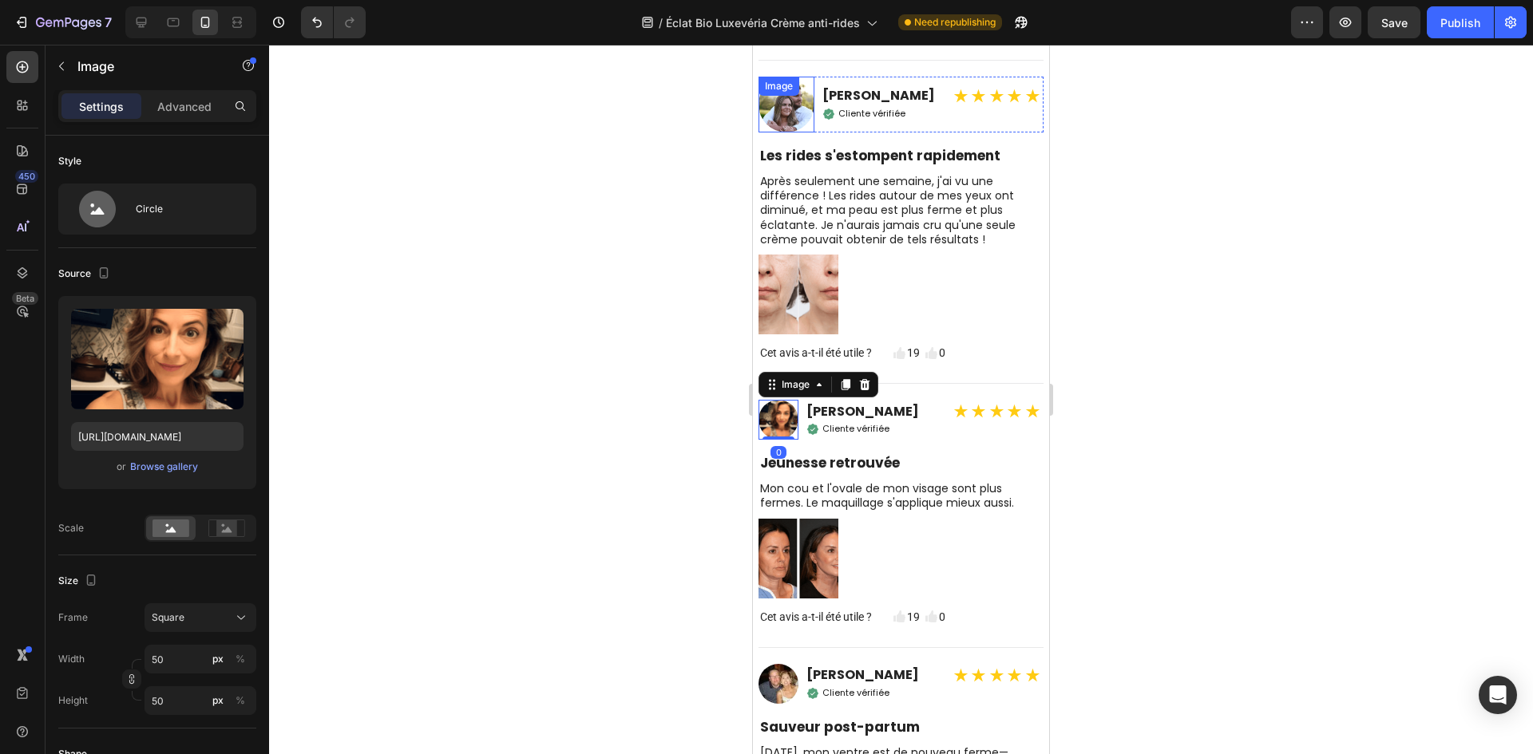
click at [792, 111] on img at bounding box center [786, 105] width 56 height 56
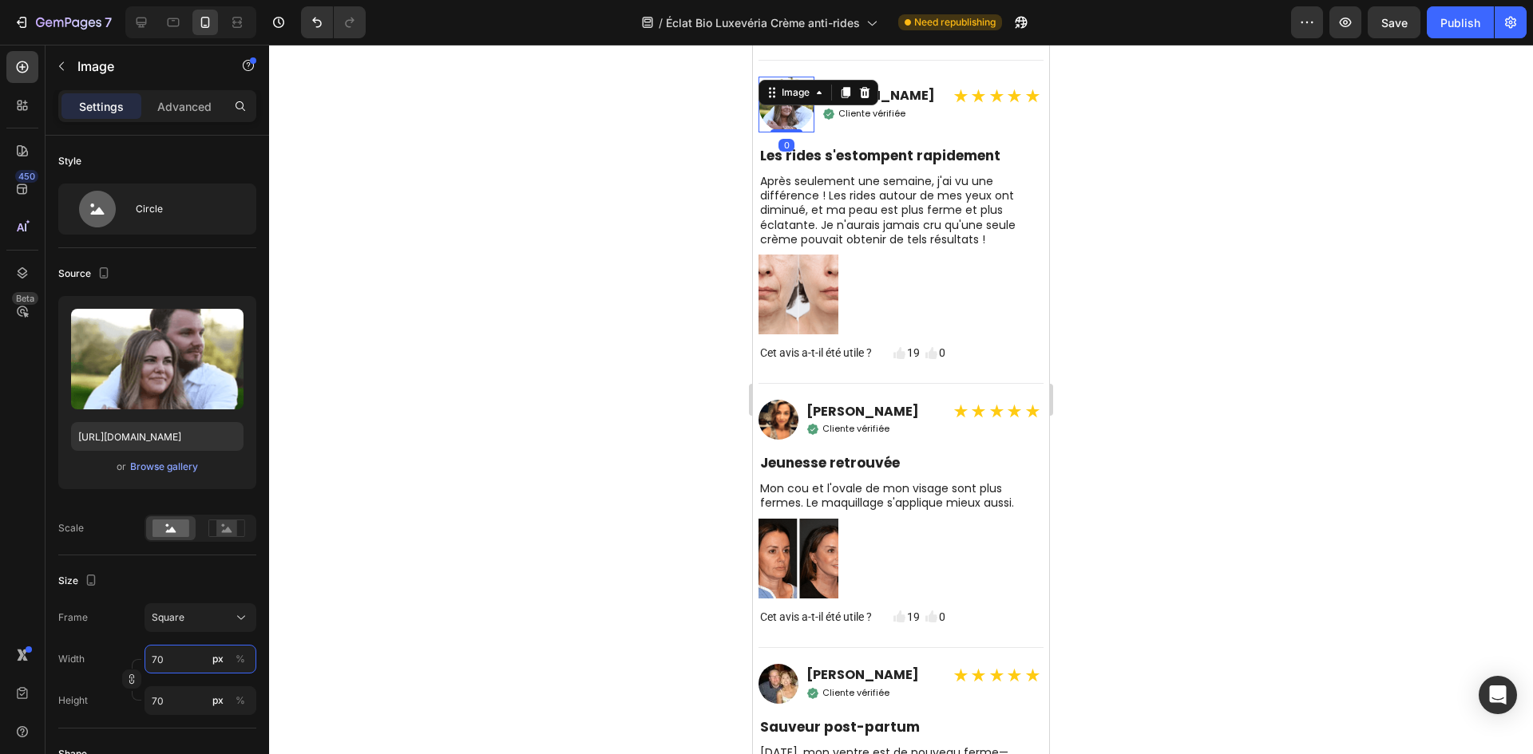
drag, startPoint x: 165, startPoint y: 668, endPoint x: 326, endPoint y: 618, distance: 168.9
click at [166, 668] on input "70" at bounding box center [200, 659] width 112 height 29
paste input "5"
type input "50"
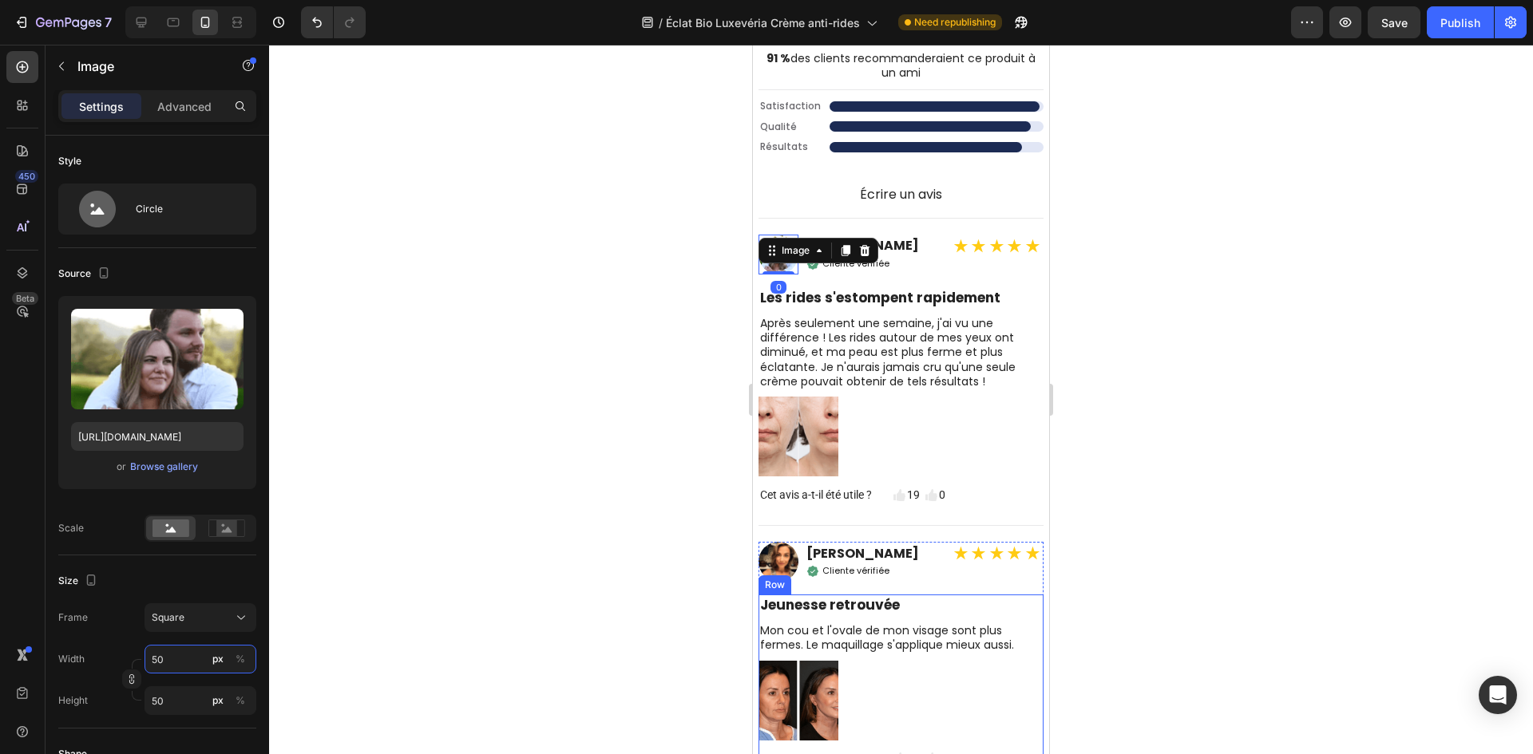
scroll to position [6003, 0]
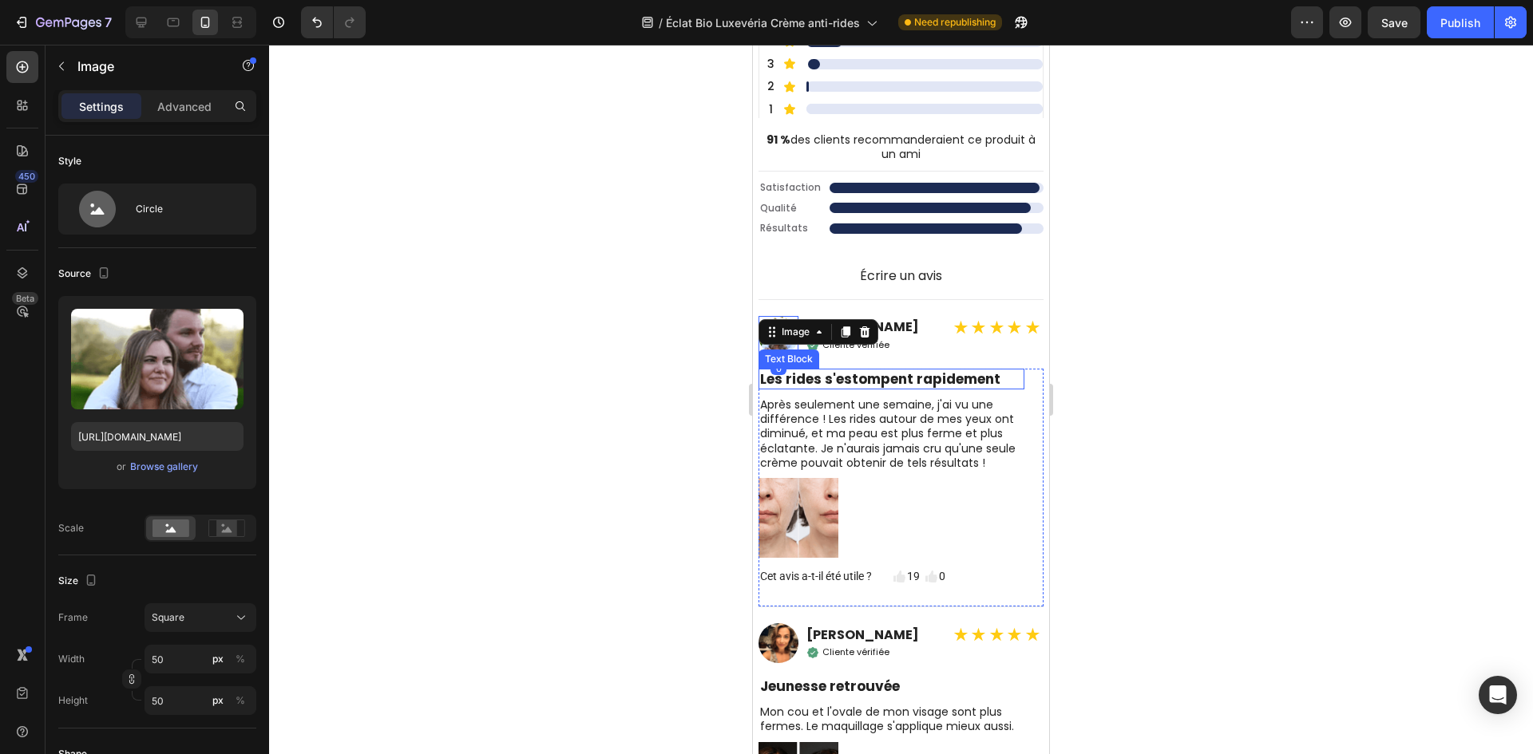
click at [1114, 468] on div at bounding box center [901, 400] width 1264 height 710
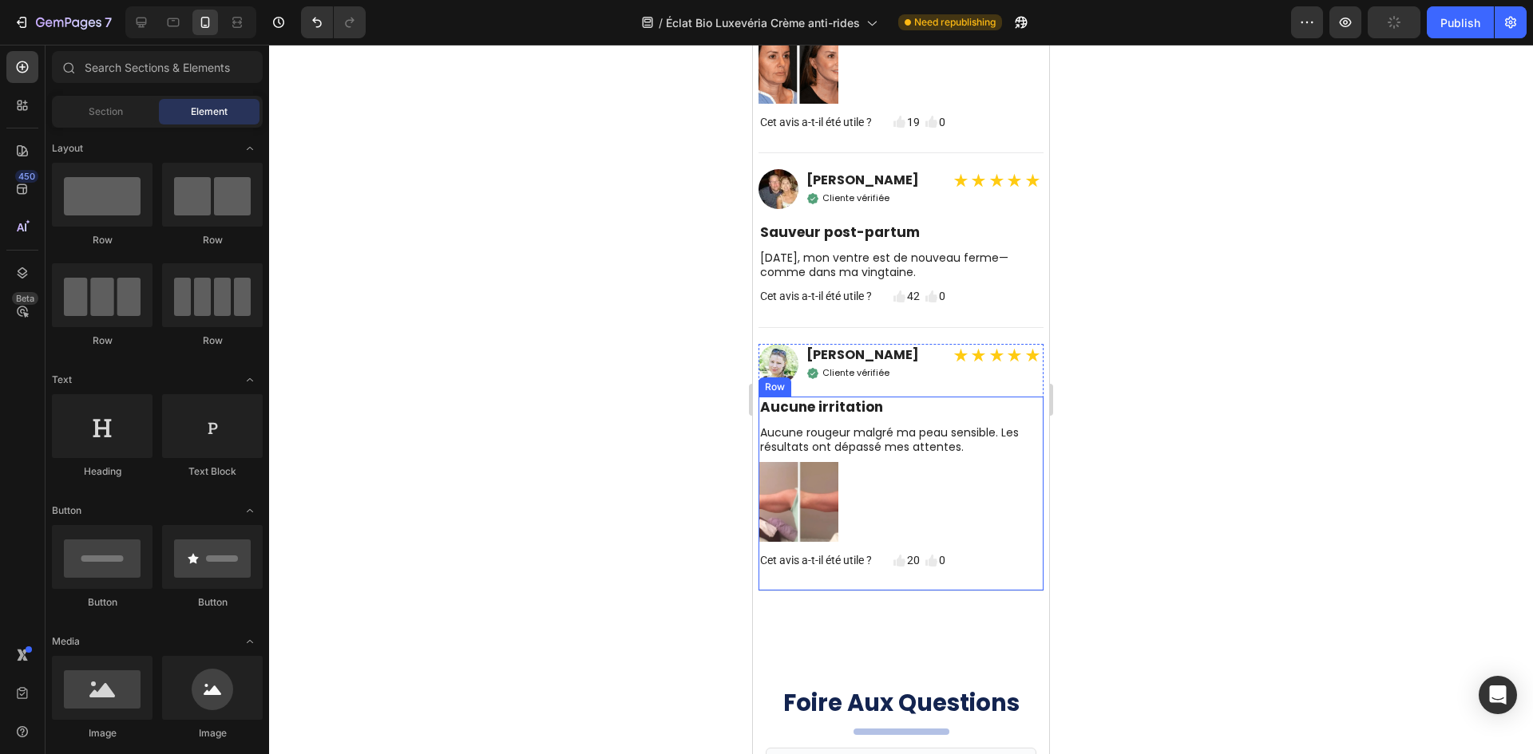
scroll to position [6961, 0]
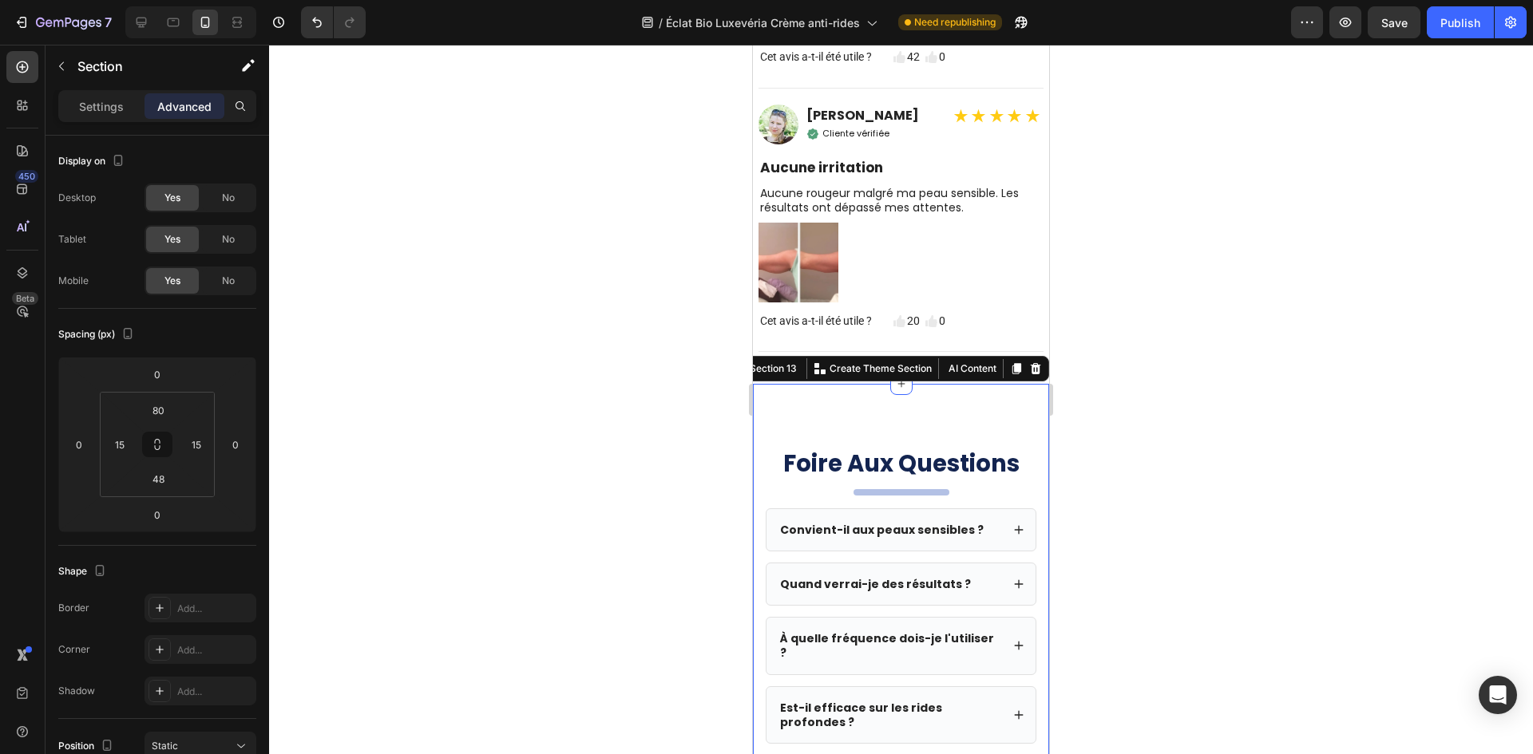
click at [166, 406] on input "80" at bounding box center [158, 410] width 32 height 24
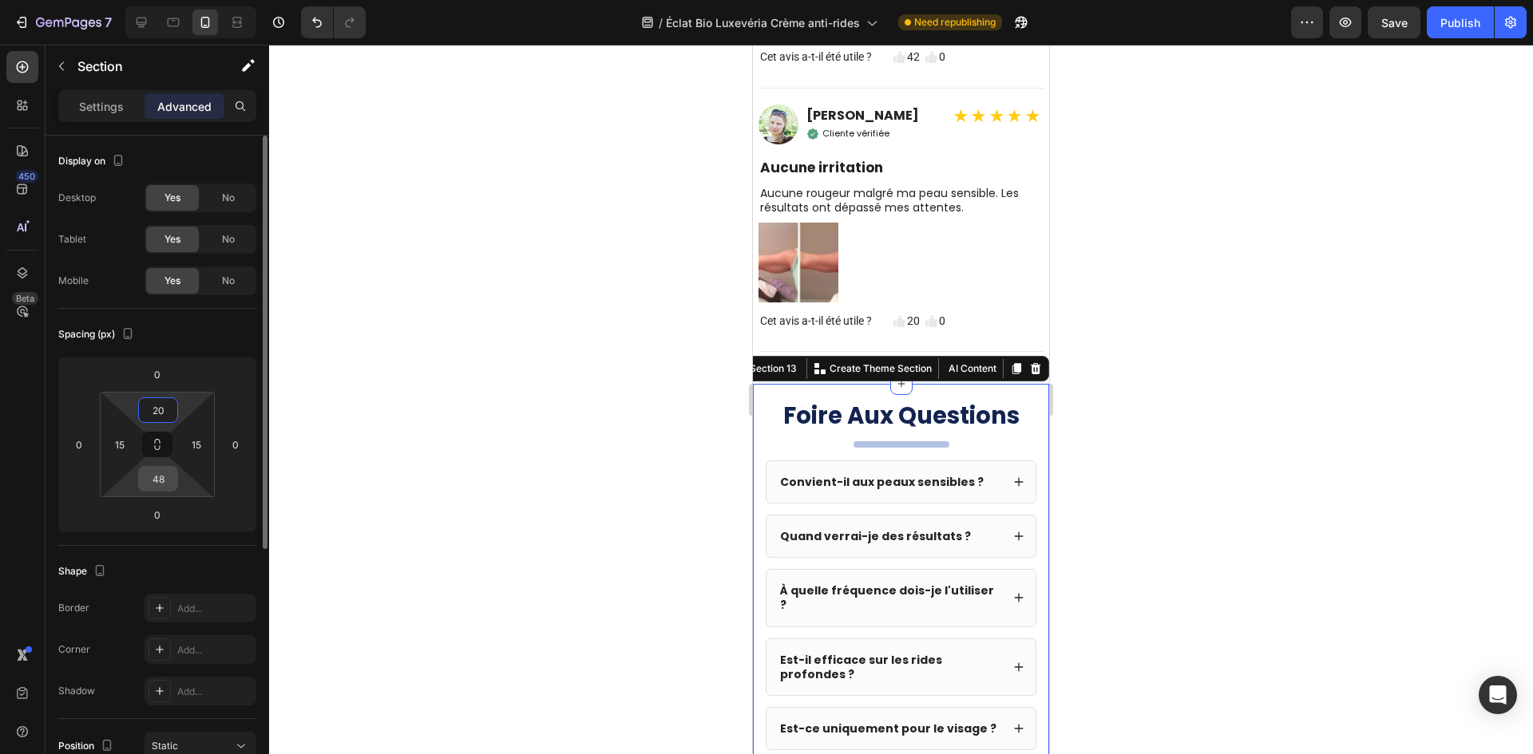
type input "20"
drag, startPoint x: 157, startPoint y: 479, endPoint x: 560, endPoint y: 460, distance: 403.6
click at [161, 478] on input "48" at bounding box center [158, 479] width 32 height 24
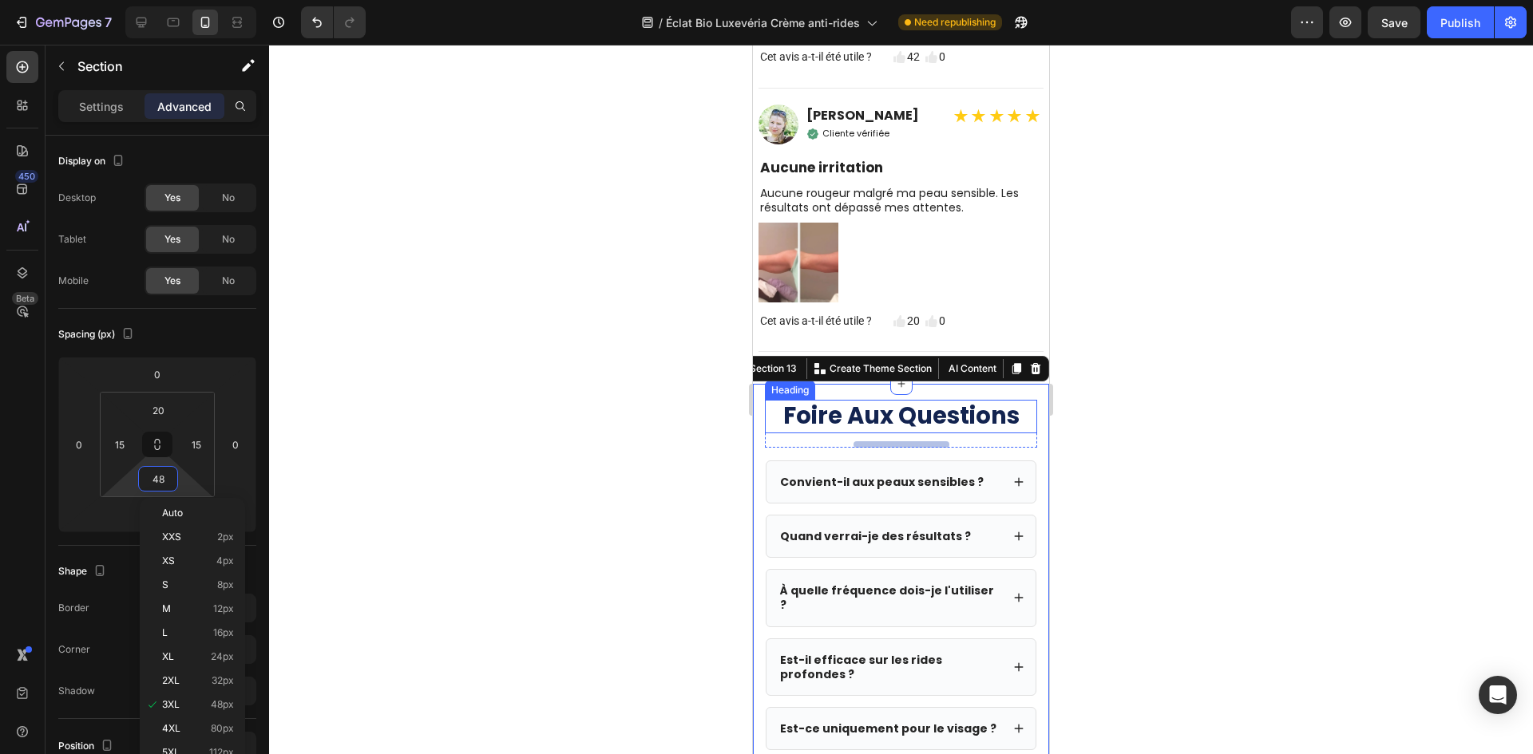
paste input "20"
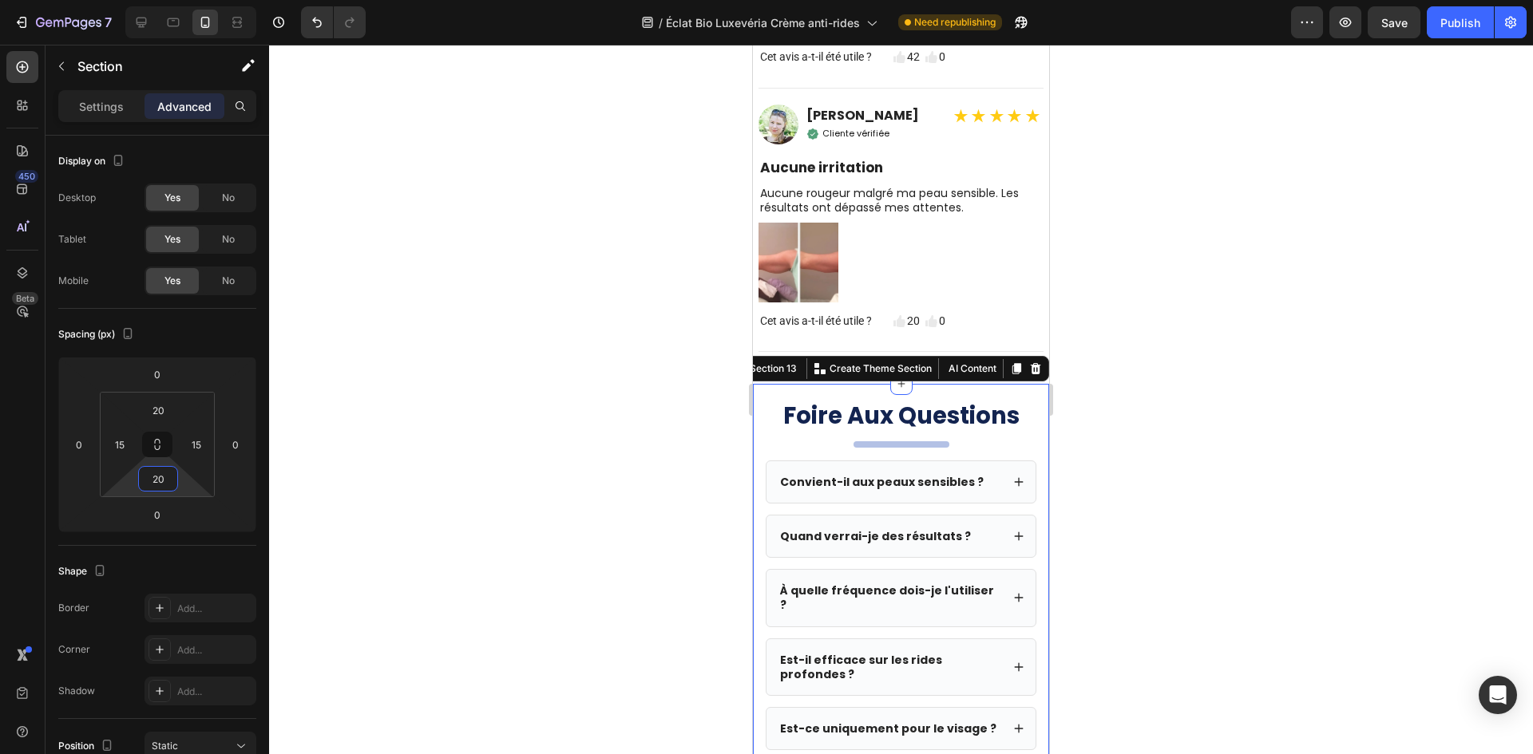
type input "20"
drag, startPoint x: 759, startPoint y: 475, endPoint x: 1368, endPoint y: 531, distance: 611.6
click at [759, 475] on div "Foire Aux Questions Heading .. Heading Row Convient-il aux peaux sensibles ? Qu…" at bounding box center [901, 754] width 296 height 741
click at [121, 445] on input "15" at bounding box center [120, 445] width 24 height 24
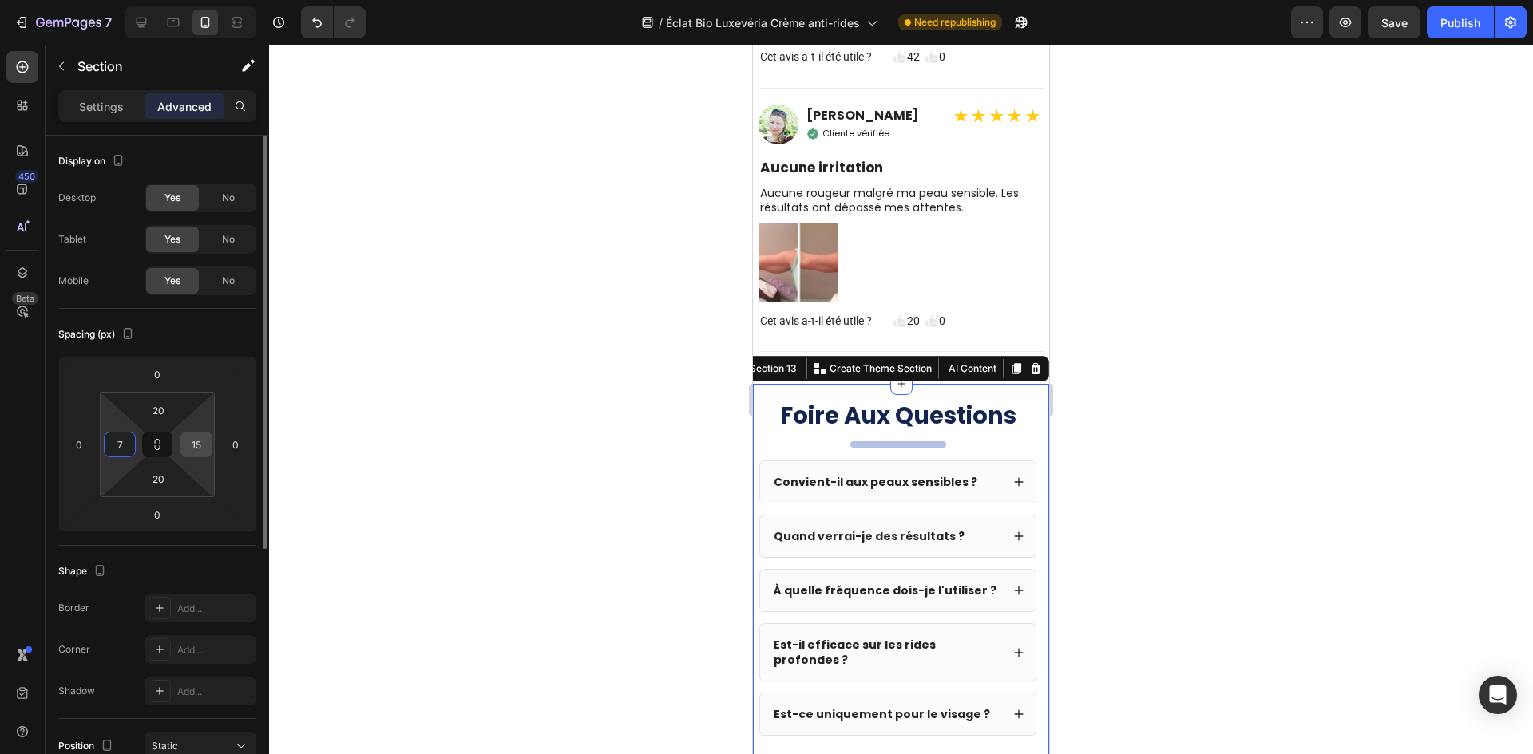
type input "7"
click at [190, 442] on input "15" at bounding box center [196, 445] width 24 height 24
type input "7"
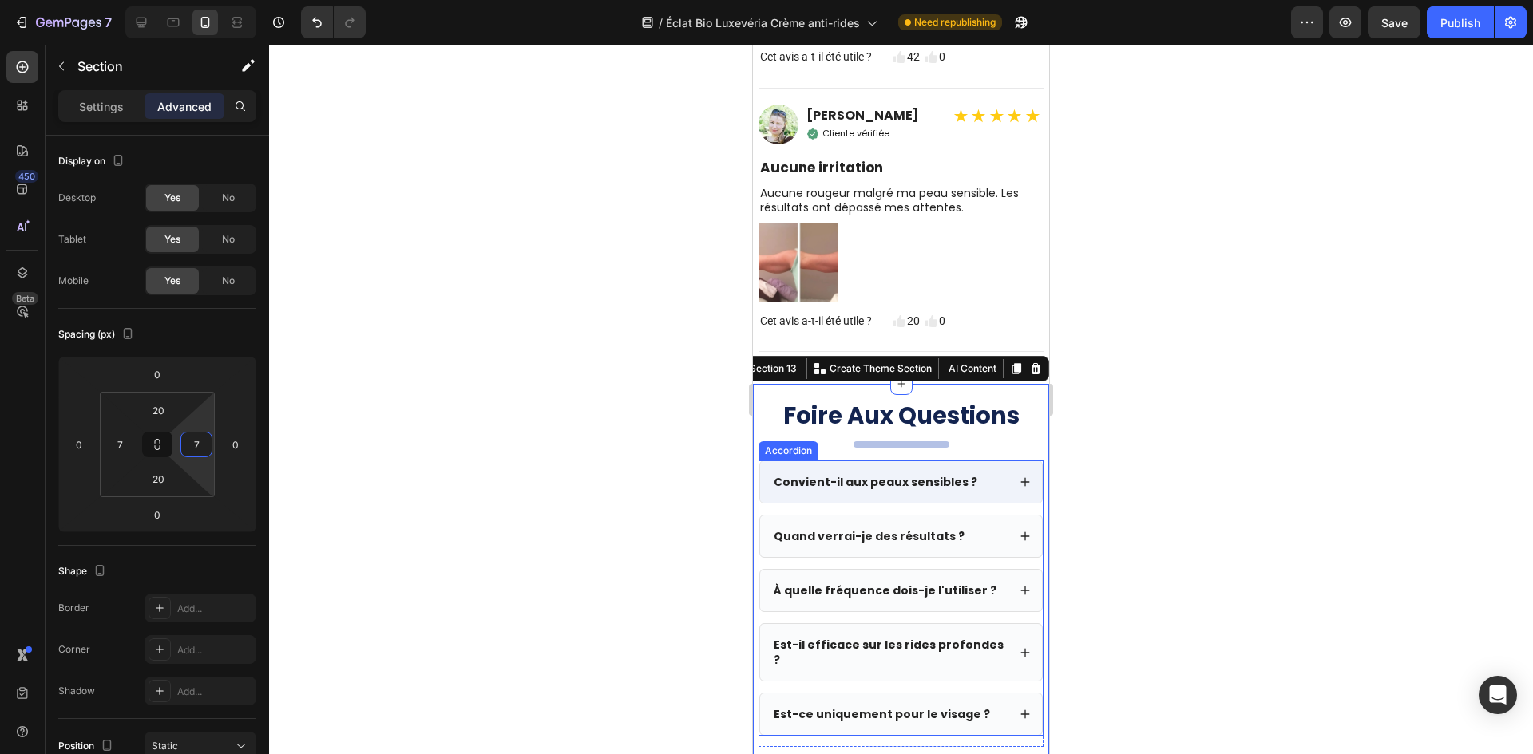
click at [825, 492] on div "Convient-il aux peaux sensibles ?" at bounding box center [875, 482] width 208 height 19
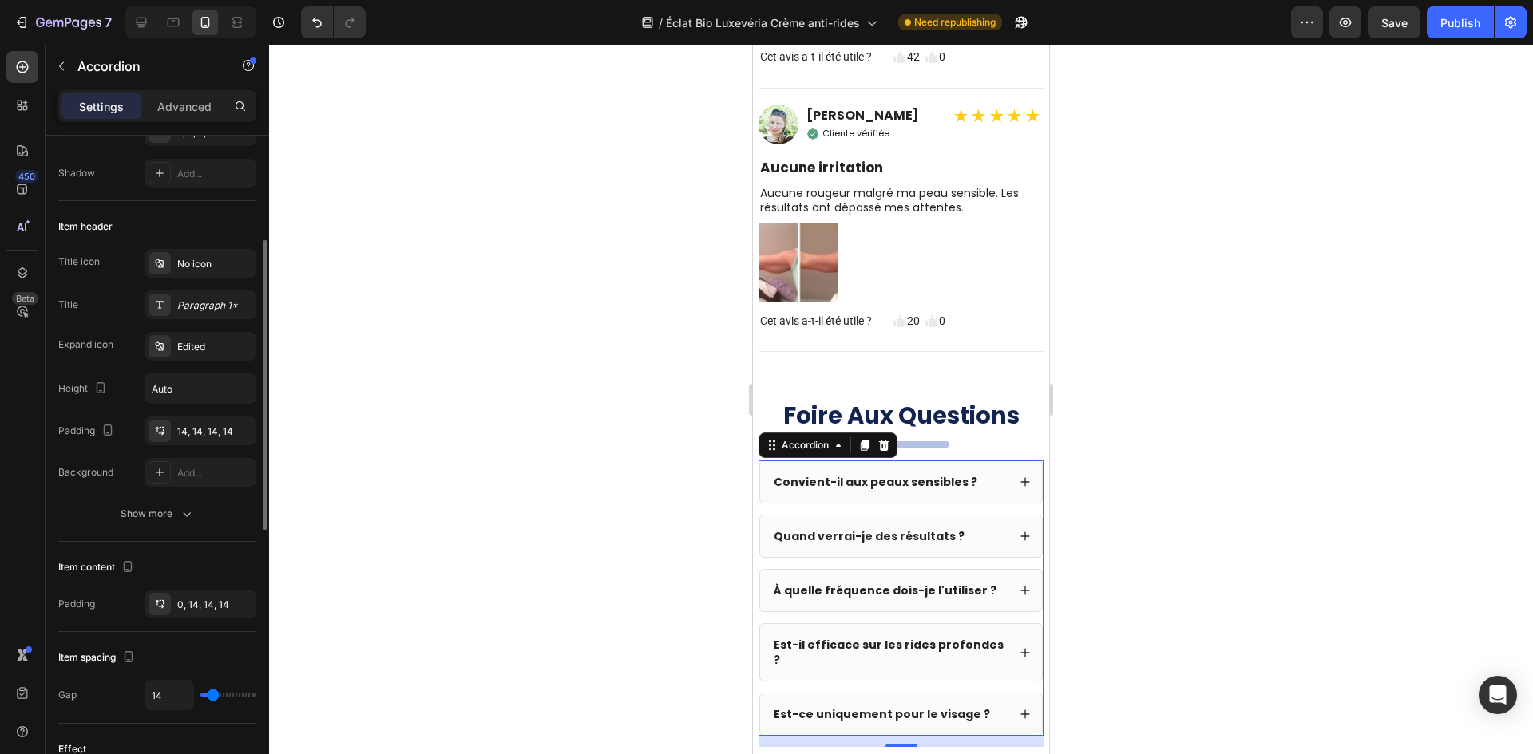
scroll to position [0, 0]
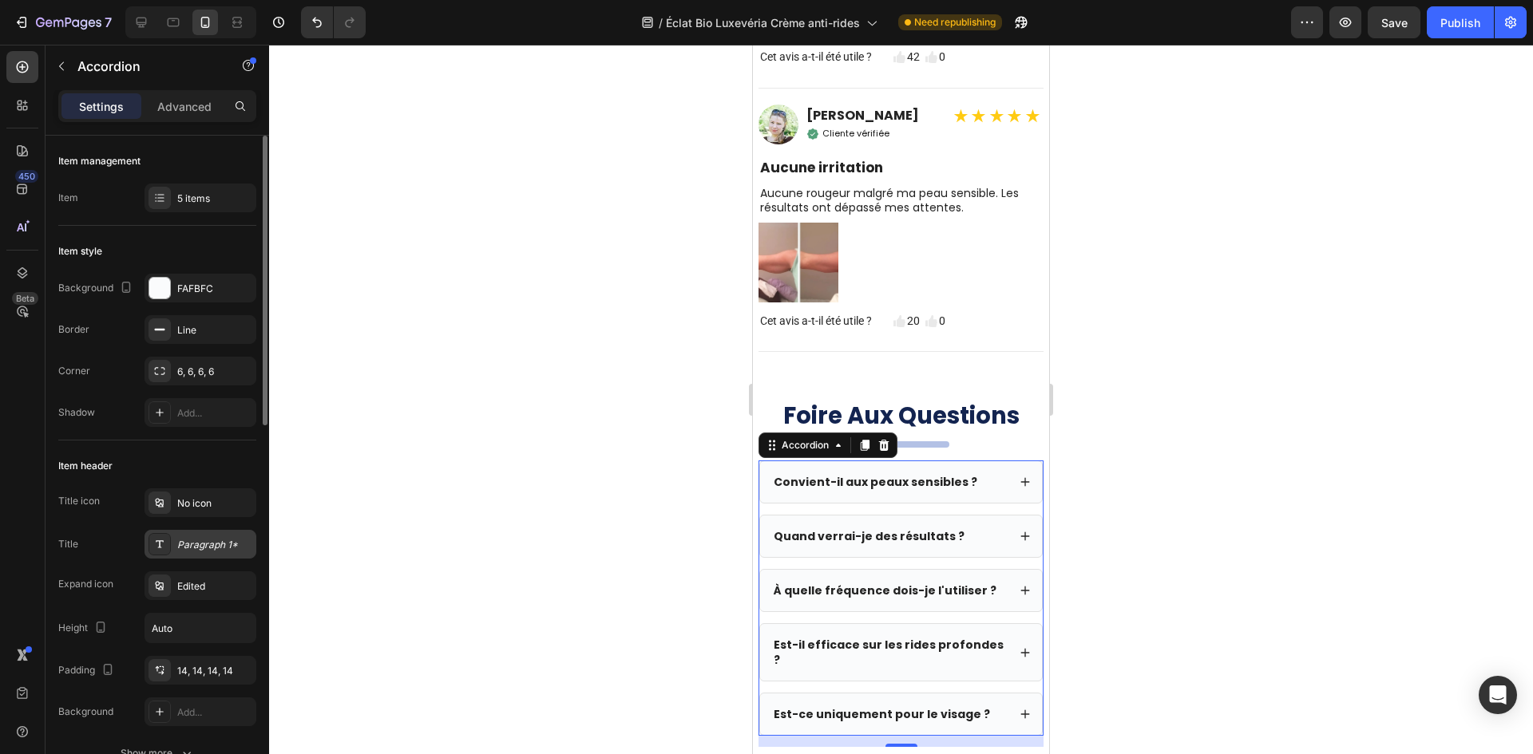
click at [185, 544] on div "Paragraph 1*" at bounding box center [214, 545] width 75 height 14
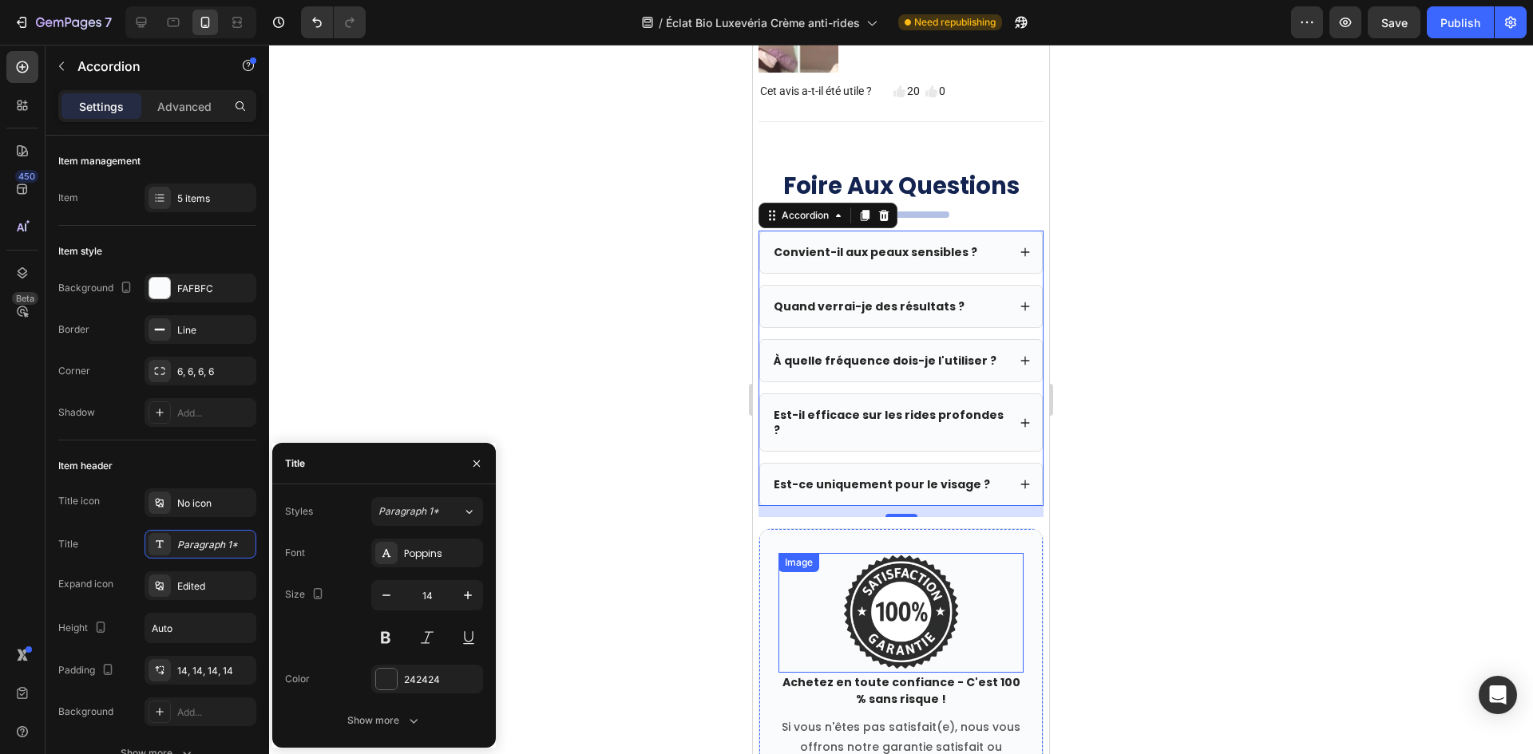
scroll to position [7200, 0]
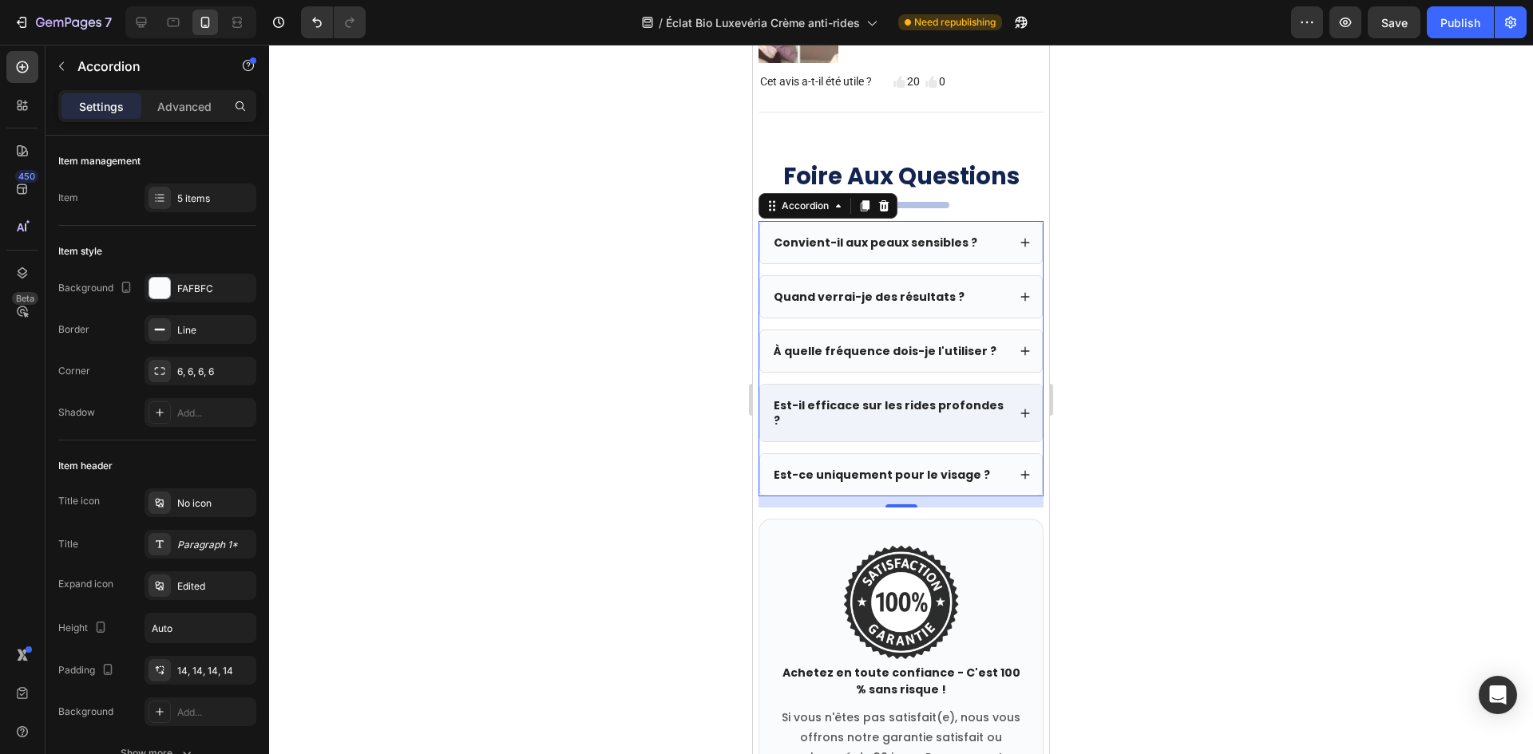
click at [963, 441] on div "Est-il efficace sur les rides profondes ?" at bounding box center [901, 413] width 282 height 56
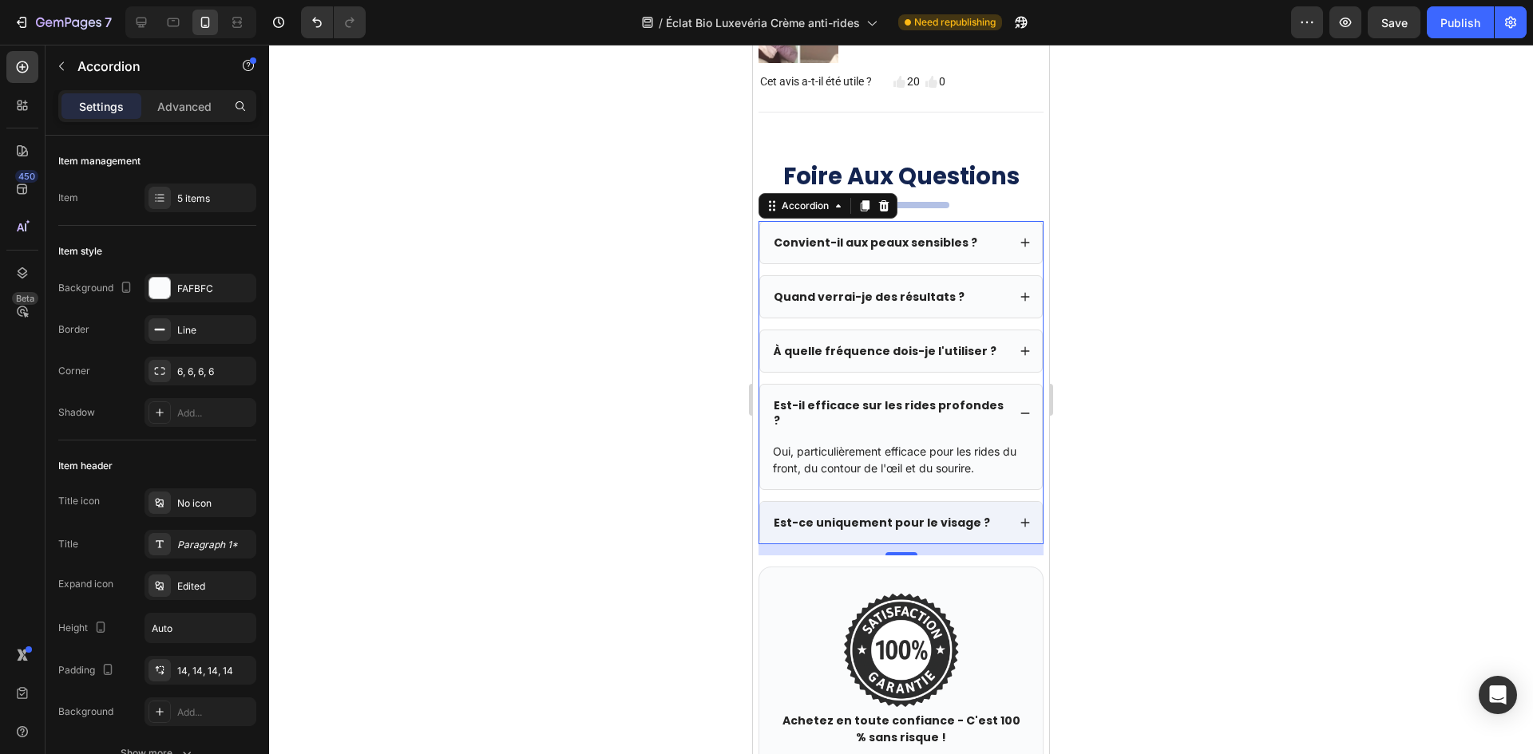
click at [853, 540] on div "Est-ce uniquement pour le visage ?" at bounding box center [901, 523] width 282 height 42
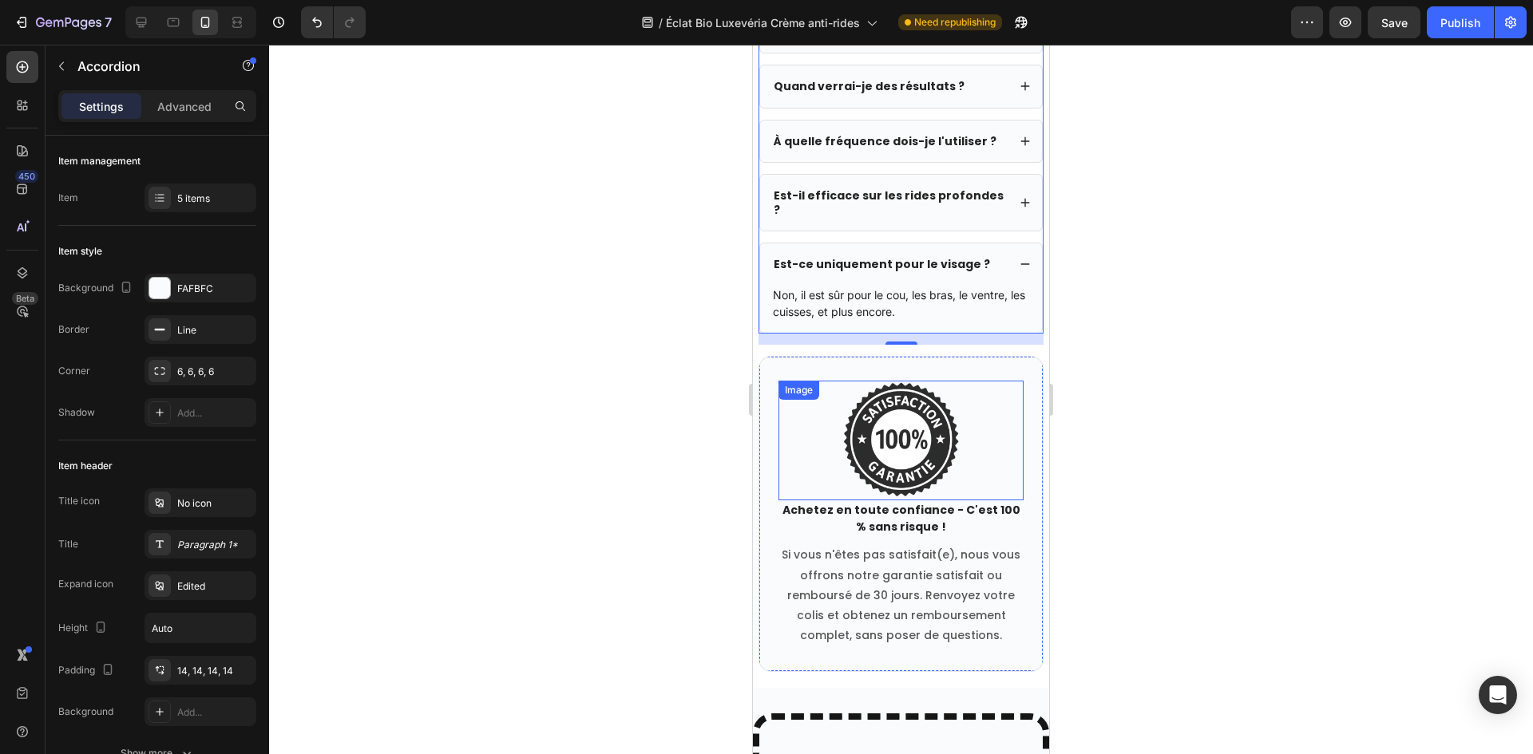
scroll to position [7679, 0]
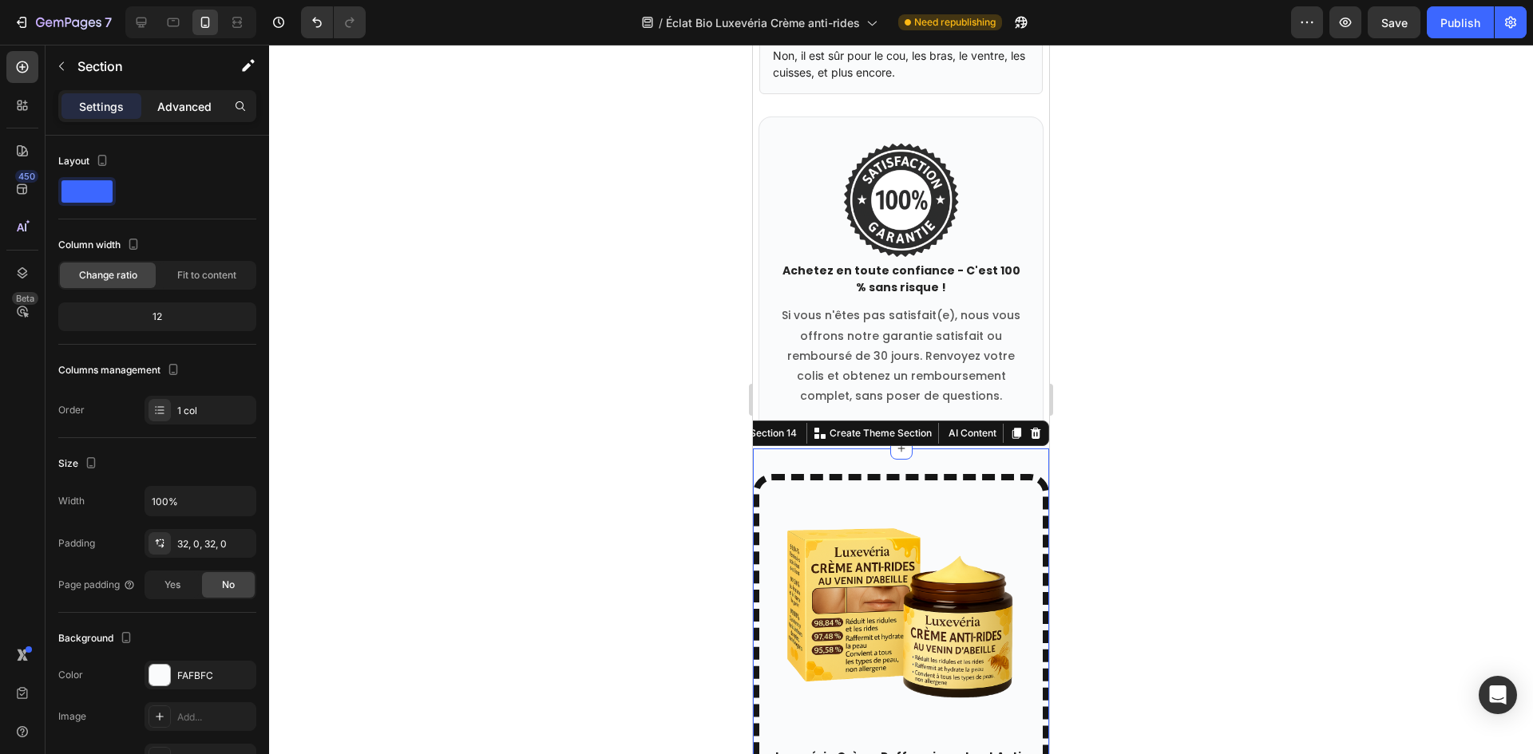
click at [172, 107] on p "Advanced" at bounding box center [184, 106] width 54 height 17
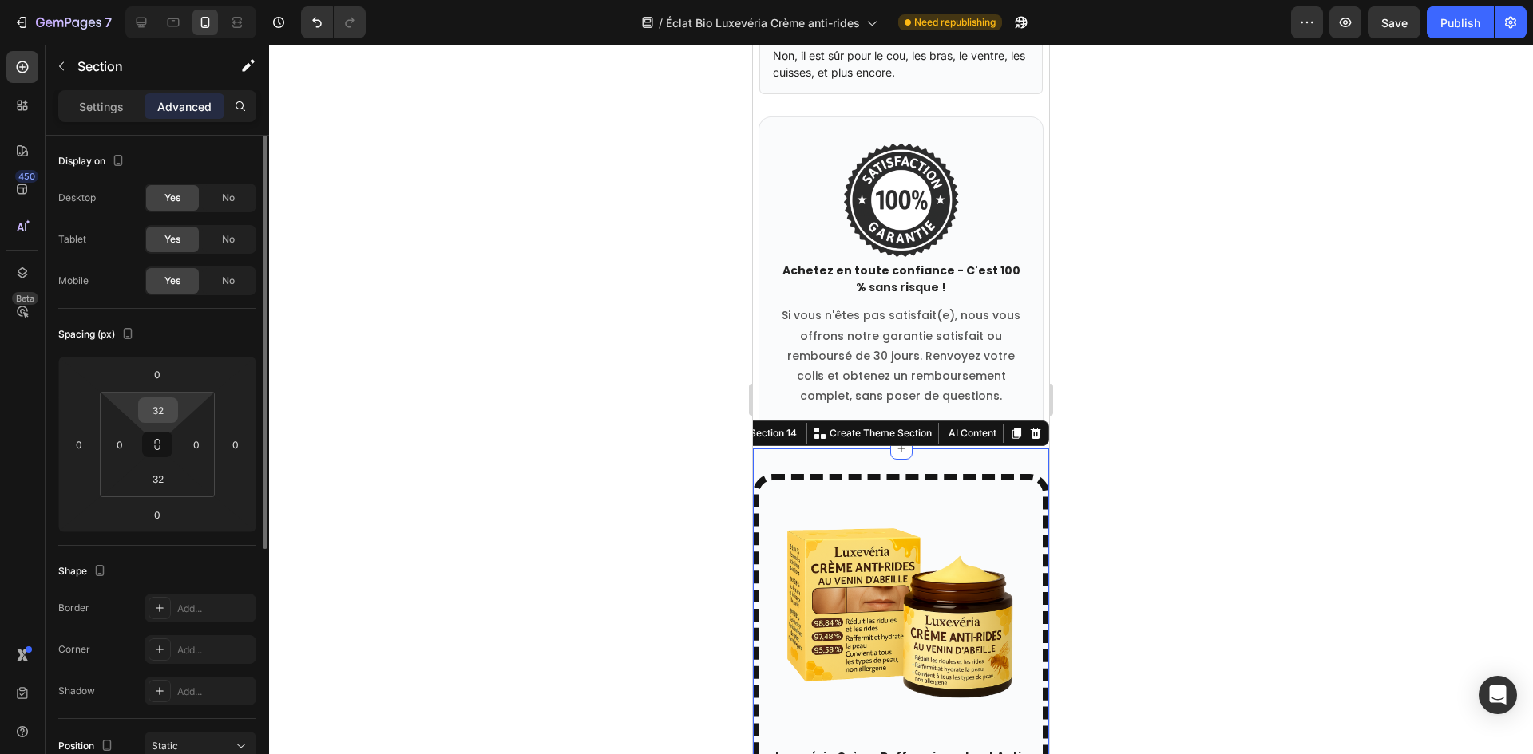
click at [162, 413] on input "32" at bounding box center [158, 410] width 32 height 24
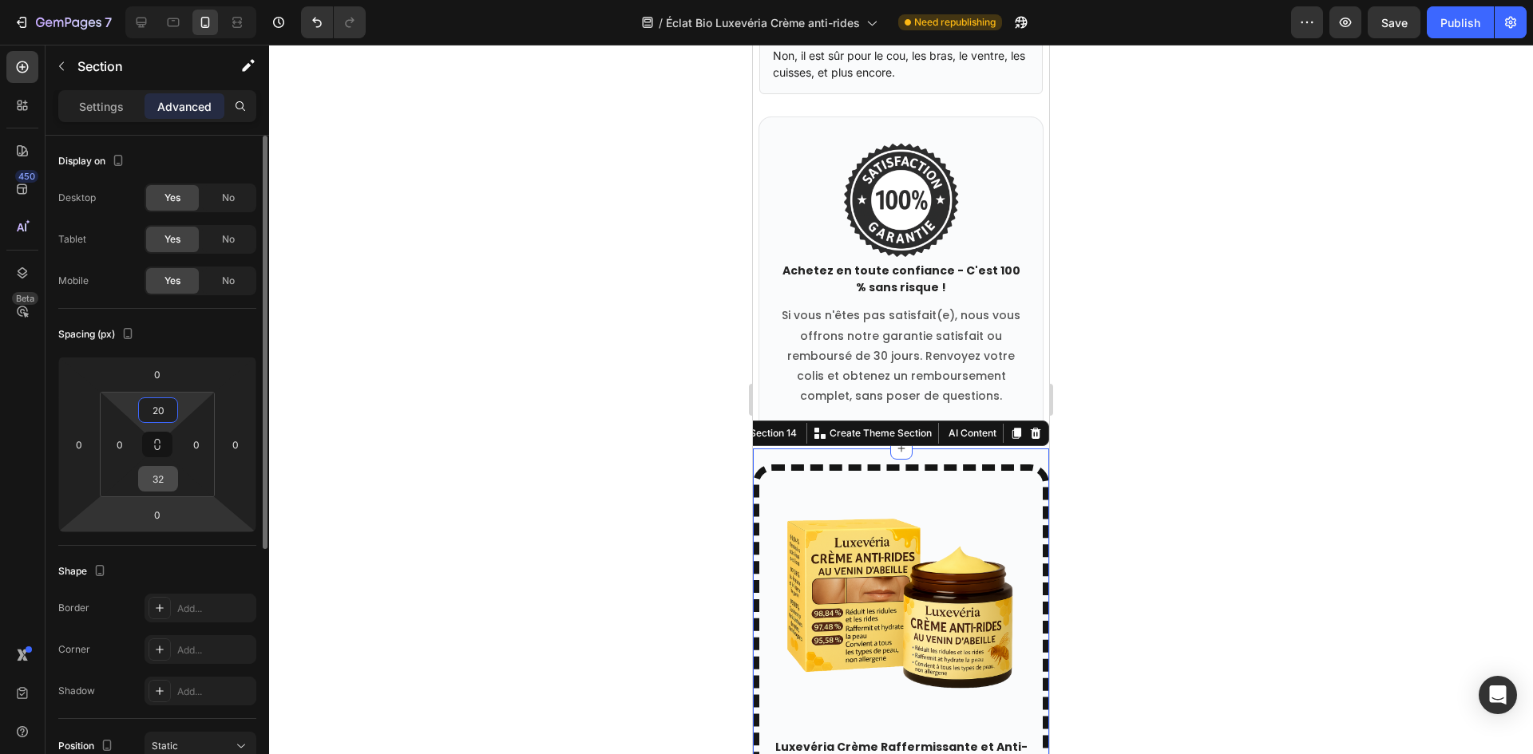
type input "20"
click at [159, 483] on input "32" at bounding box center [158, 479] width 32 height 24
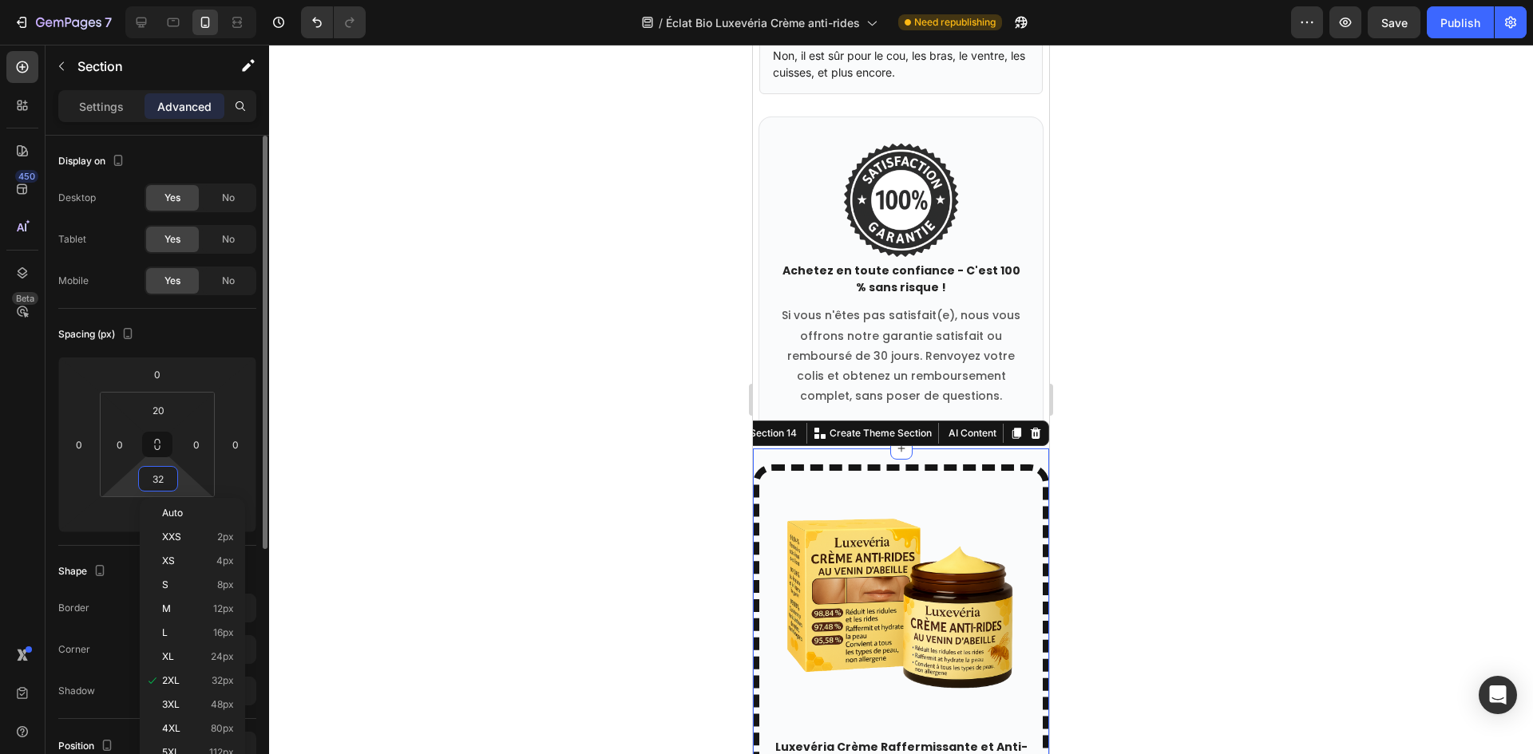
paste input "20"
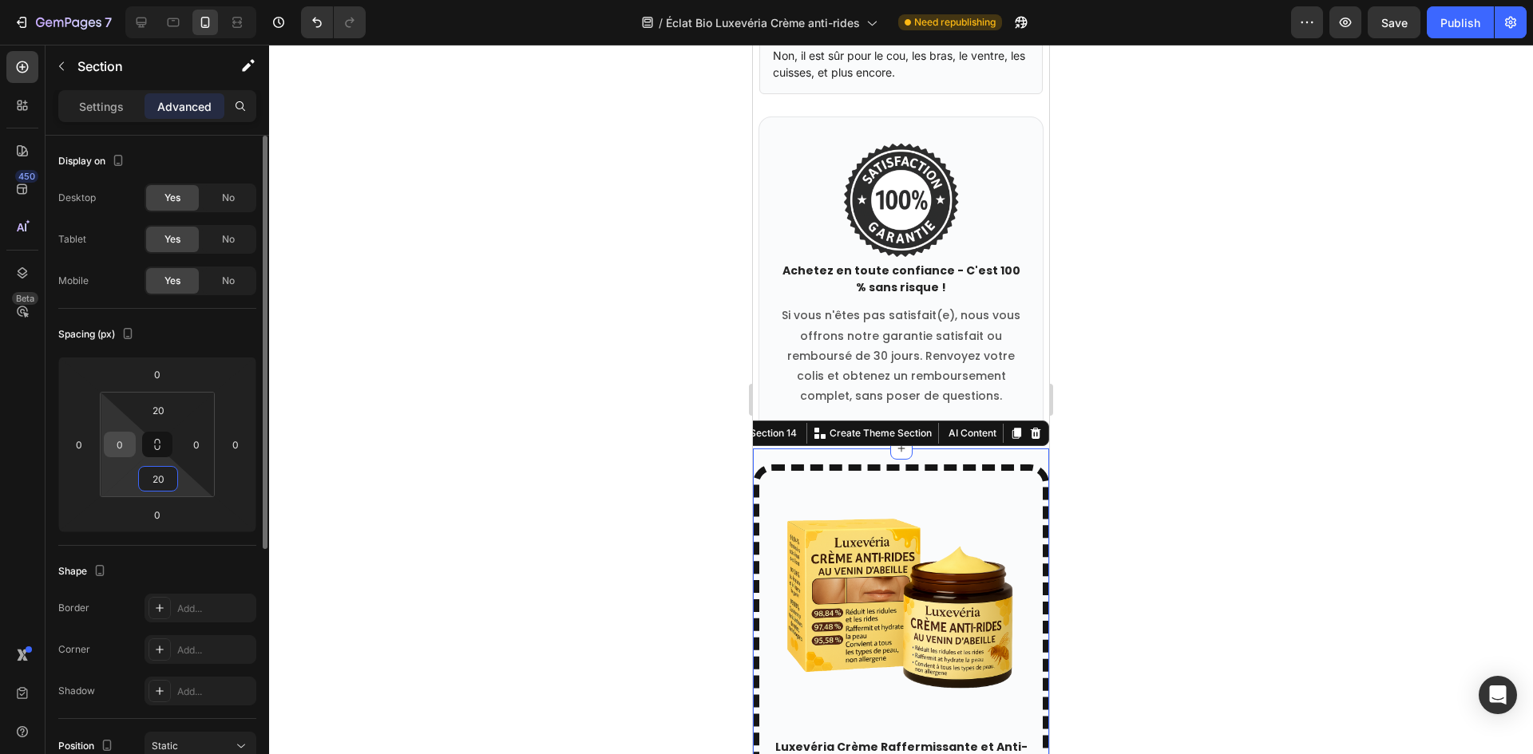
type input "20"
click at [125, 450] on input "0" at bounding box center [120, 445] width 24 height 24
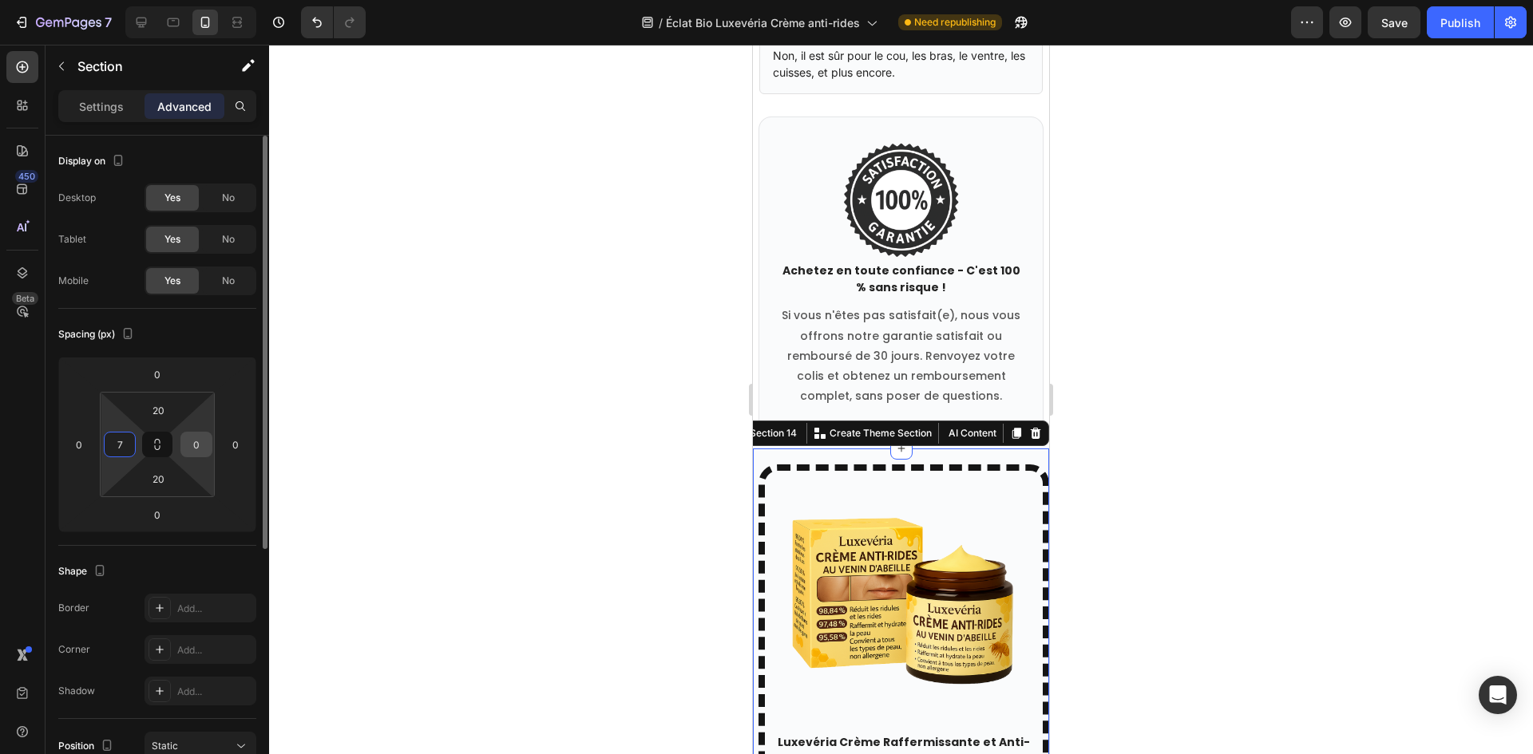
type input "7"
click at [185, 443] on input "0" at bounding box center [196, 445] width 24 height 24
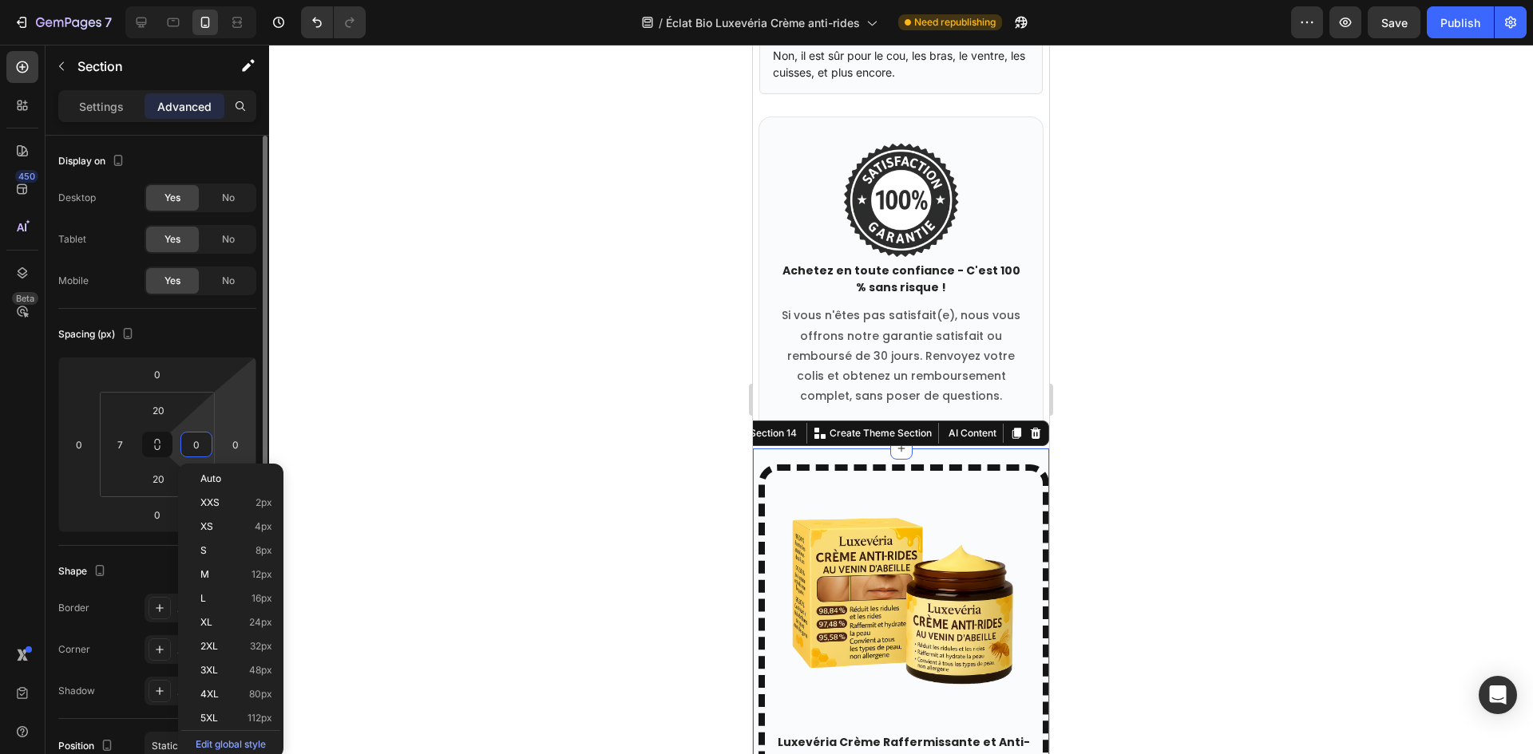
type input "7"
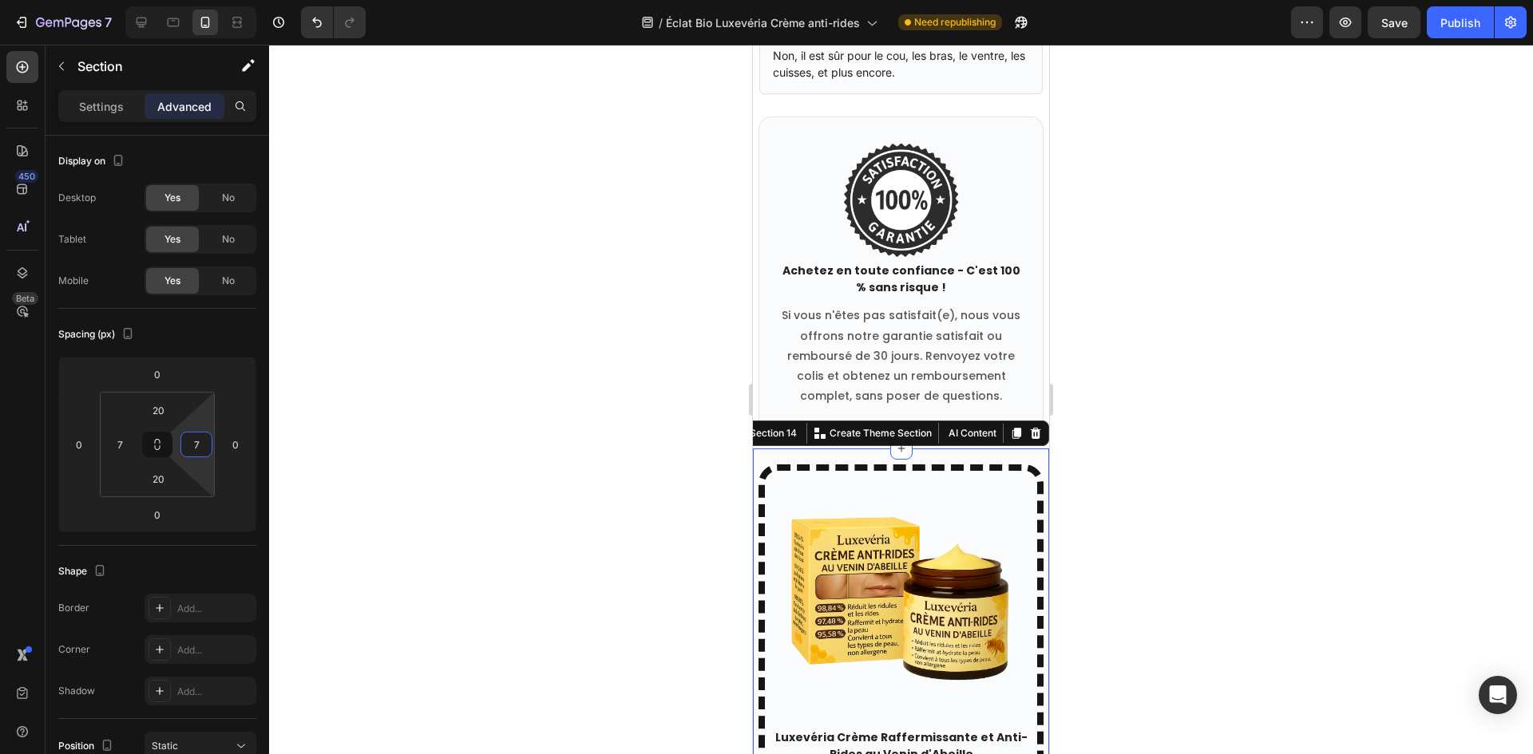
click at [627, 431] on div at bounding box center [901, 400] width 1264 height 710
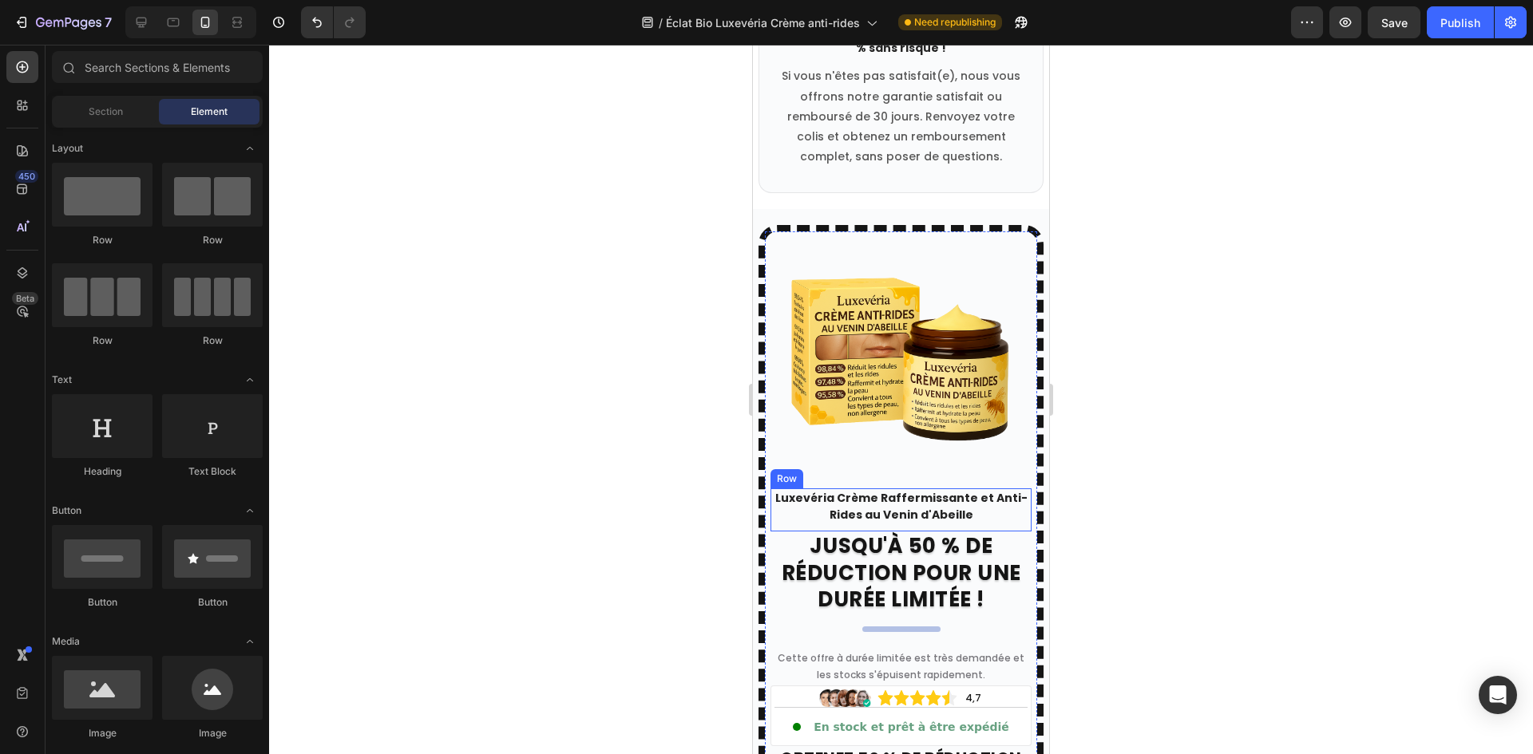
scroll to position [8158, 0]
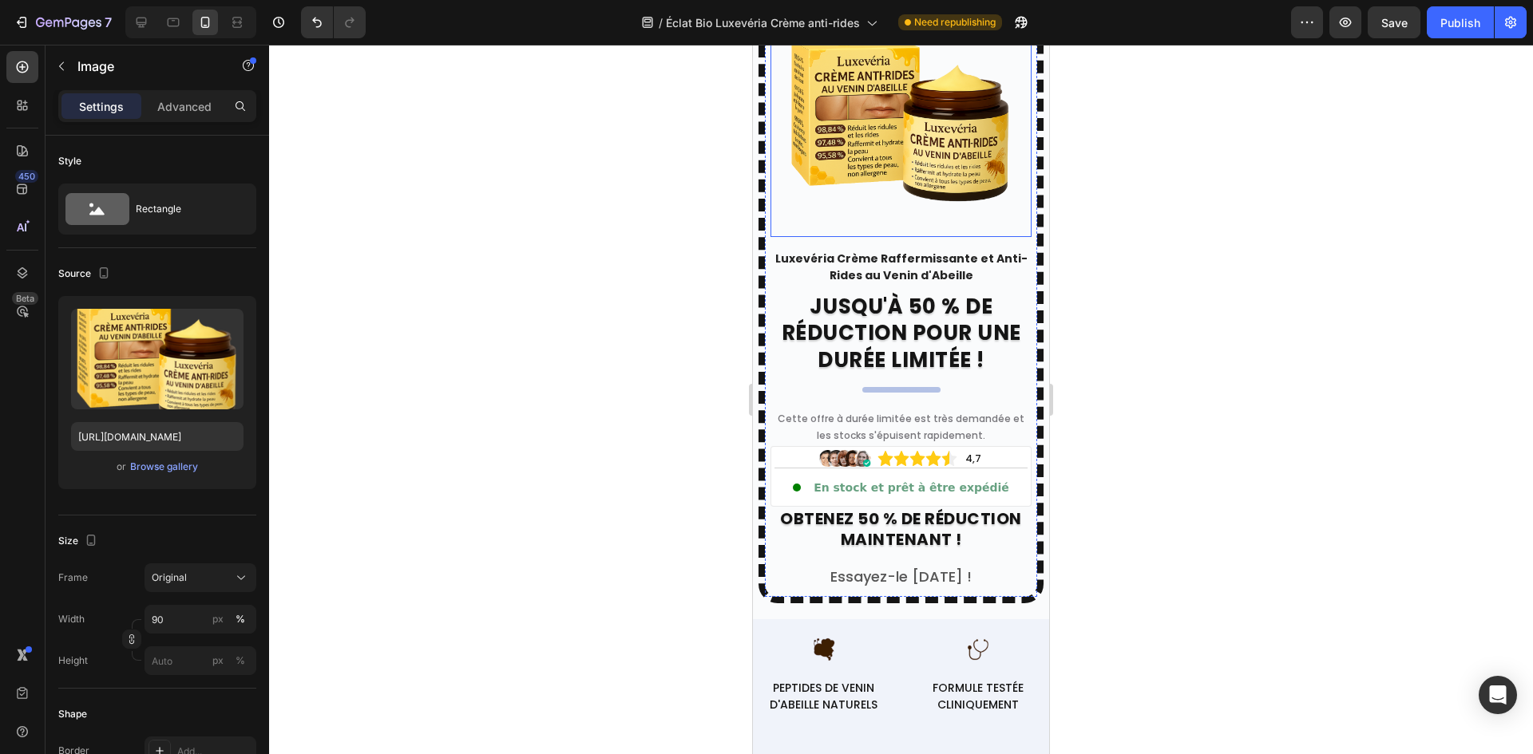
click at [933, 138] on img at bounding box center [900, 119] width 235 height 235
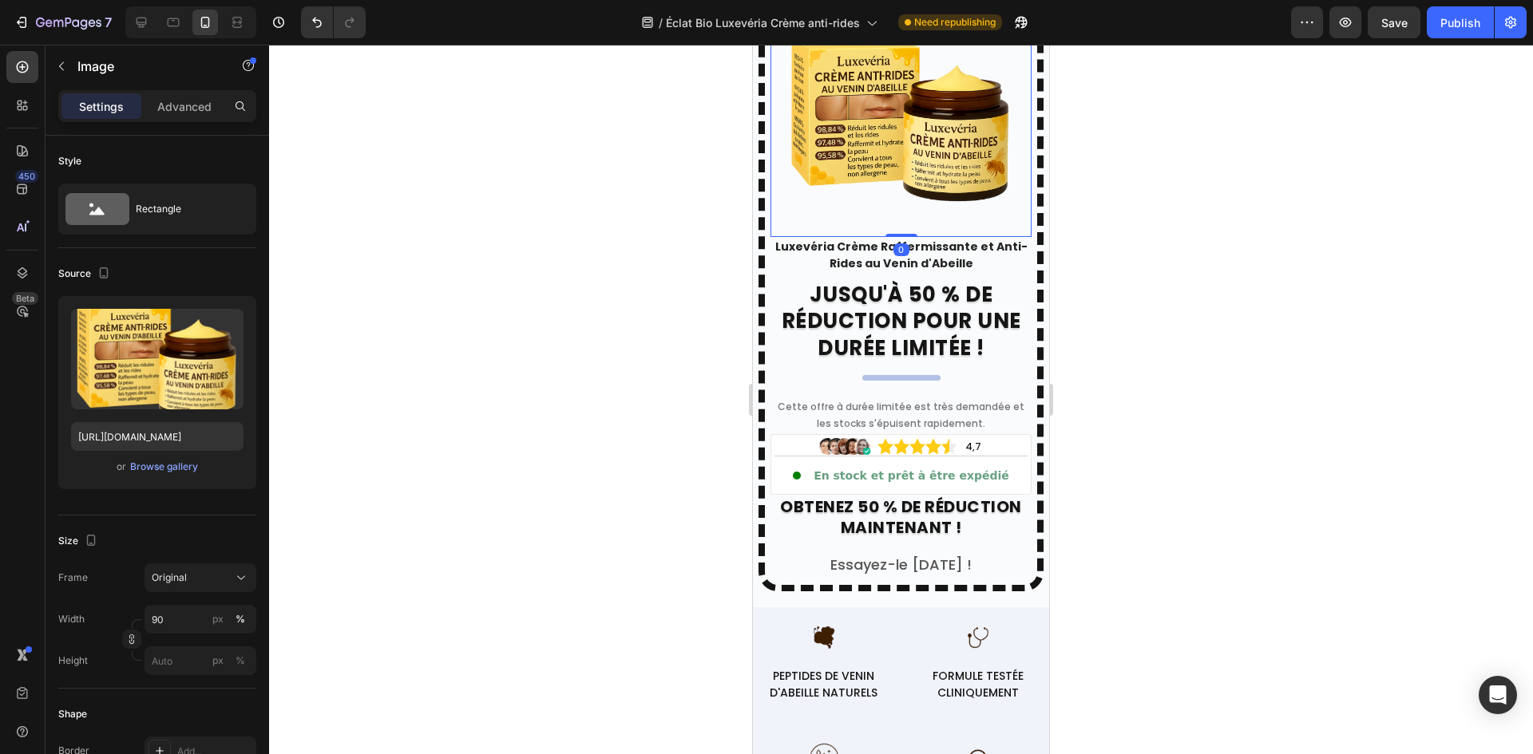
drag, startPoint x: 896, startPoint y: 236, endPoint x: 932, endPoint y: 188, distance: 61.0
click at [932, 188] on div "Image 0" at bounding box center [900, 117] width 261 height 239
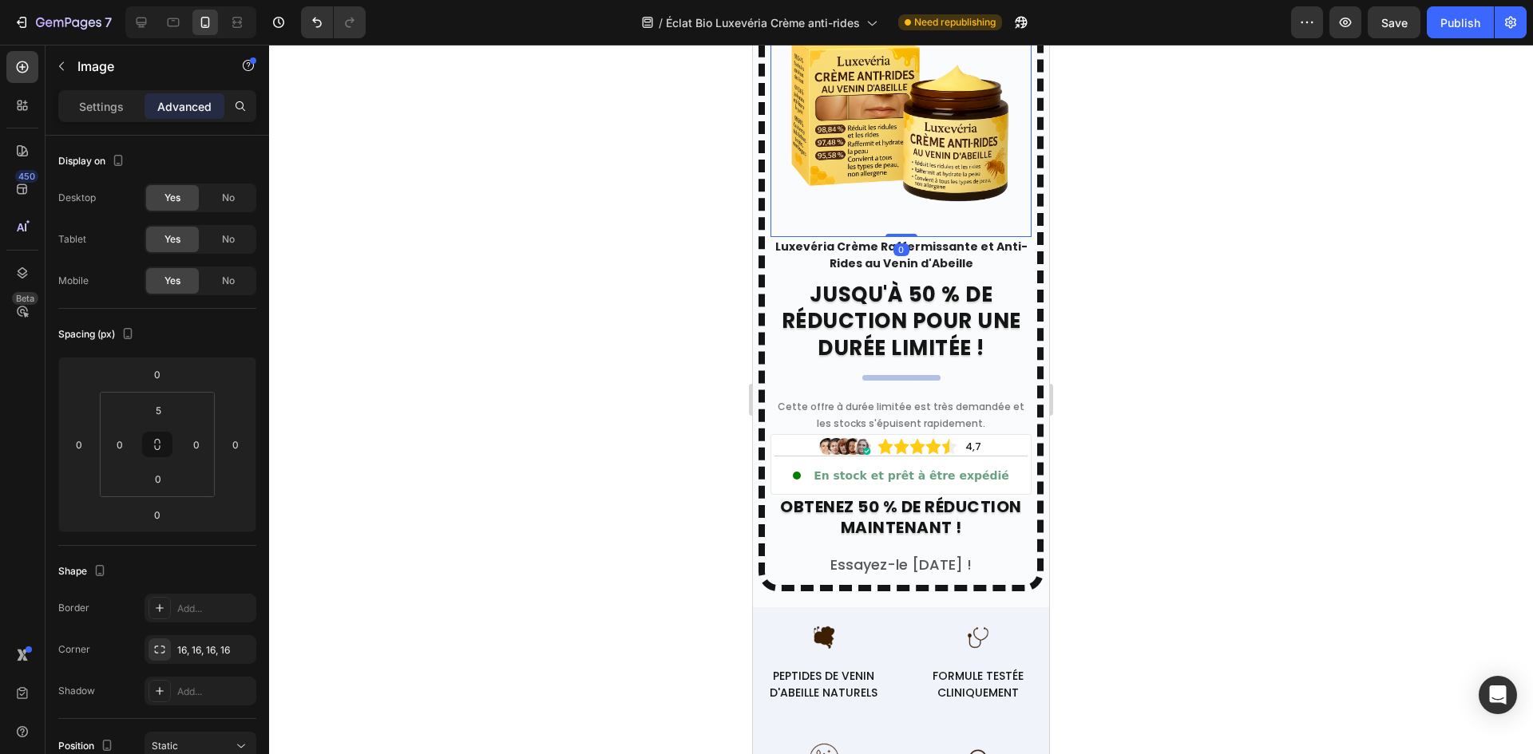
click at [859, 162] on img at bounding box center [900, 119] width 235 height 235
click at [613, 178] on div at bounding box center [901, 400] width 1264 height 710
click at [894, 123] on img at bounding box center [900, 119] width 235 height 235
click at [942, 250] on p "Luxevéria Crème Raffermissante et Anti-Rides au Venin d'Abeille" at bounding box center [901, 256] width 258 height 34
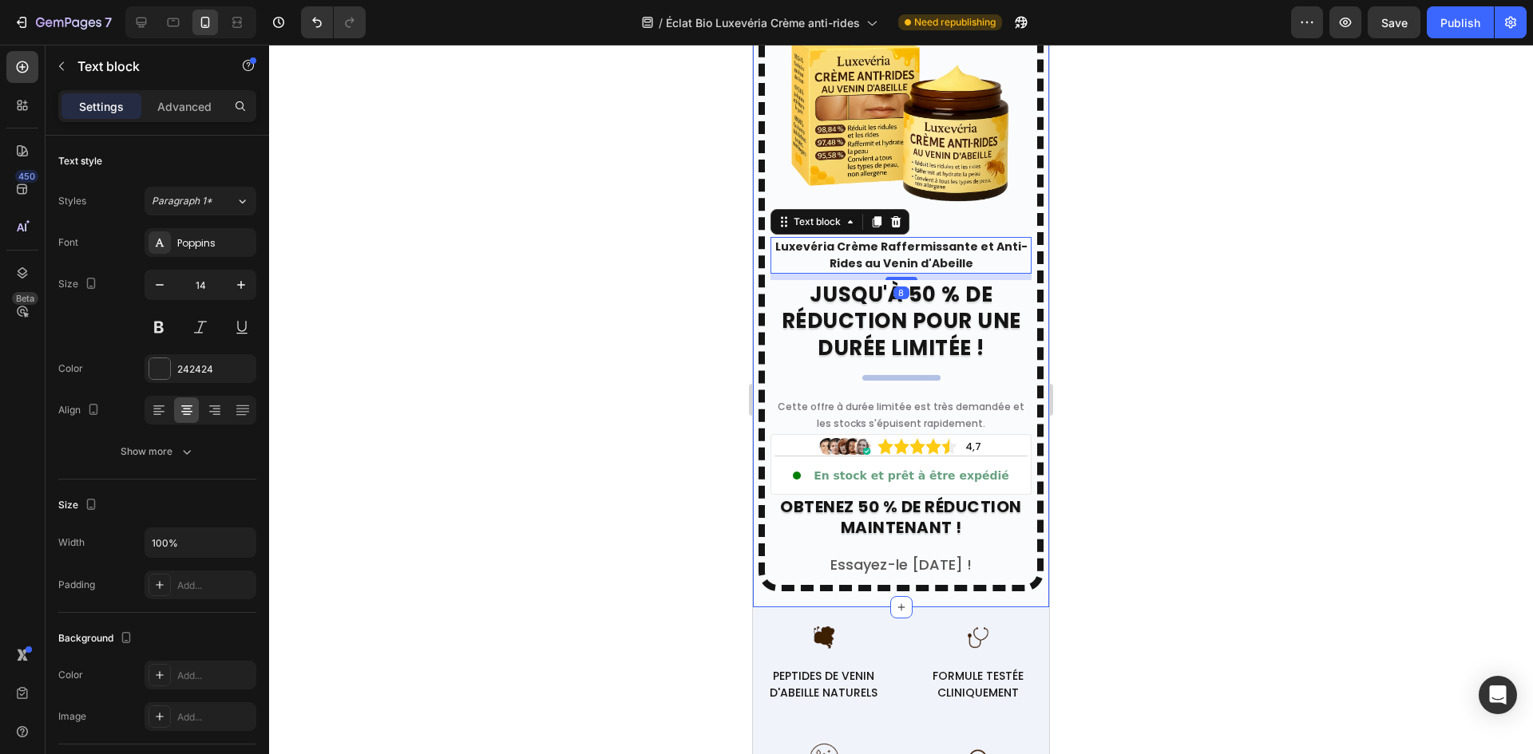
click at [684, 283] on div at bounding box center [901, 400] width 1264 height 710
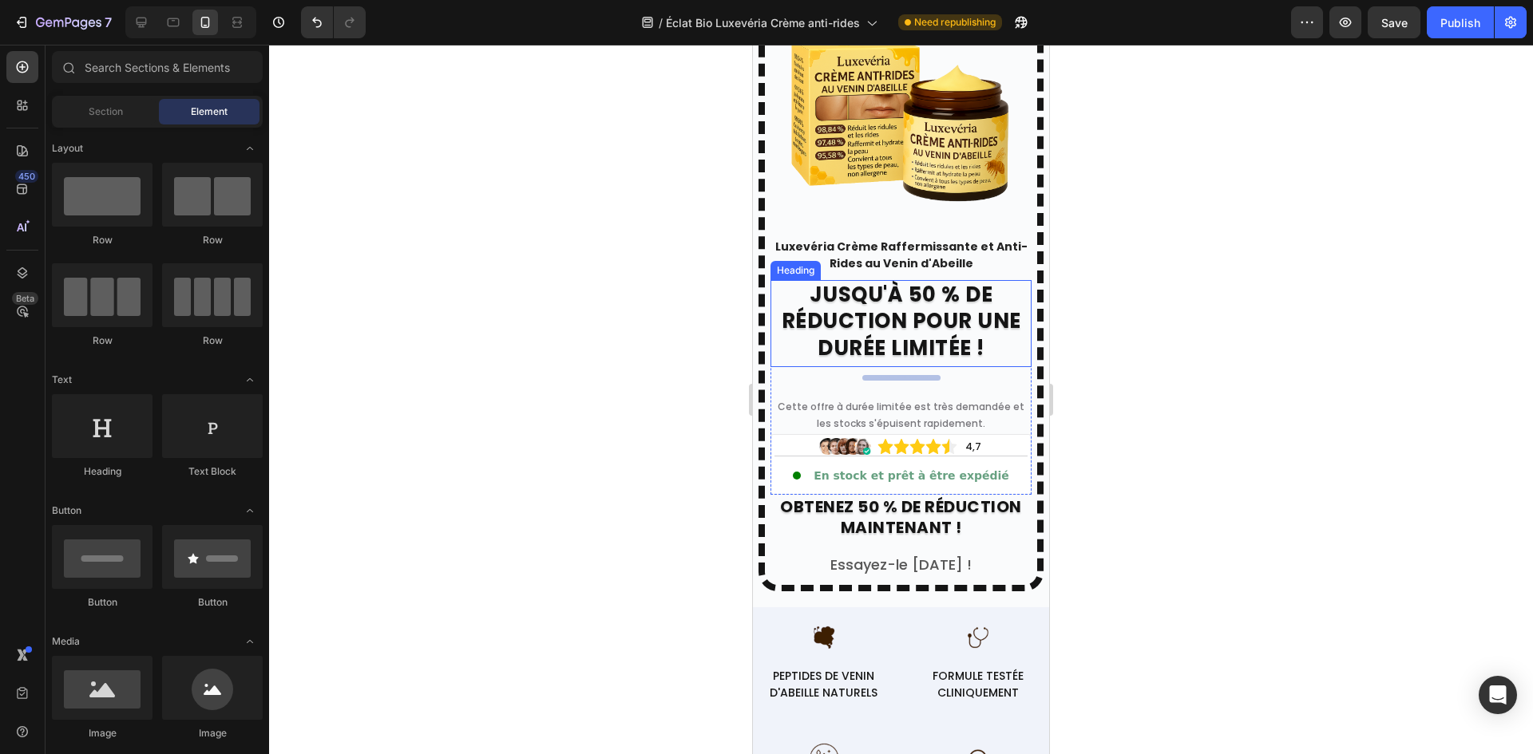
click at [861, 303] on h2 "JUSQU'À 50 % DE RÉDUCTION POUR UNE DURÉE LIMITÉE !" at bounding box center [900, 323] width 261 height 87
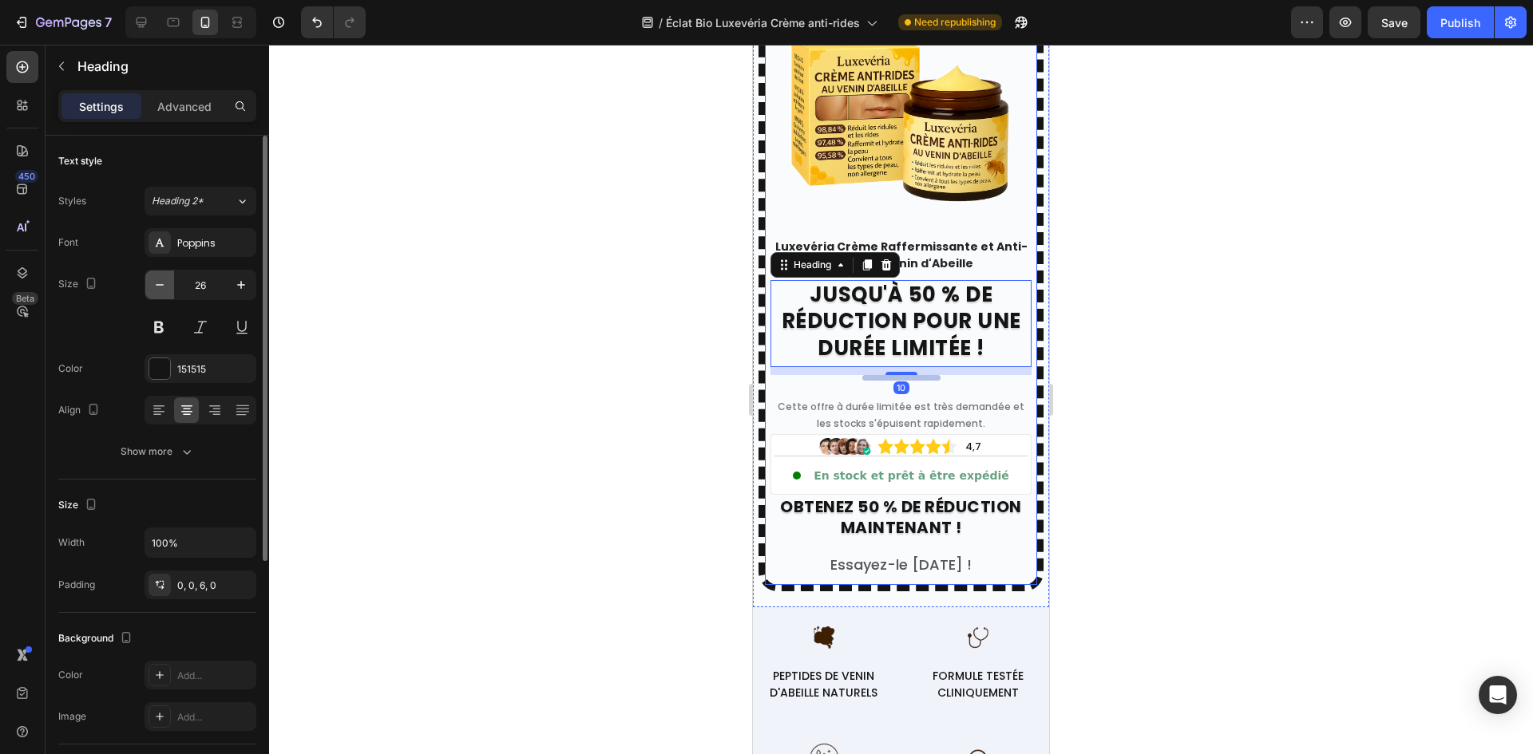
click at [163, 288] on icon "button" at bounding box center [160, 285] width 16 height 16
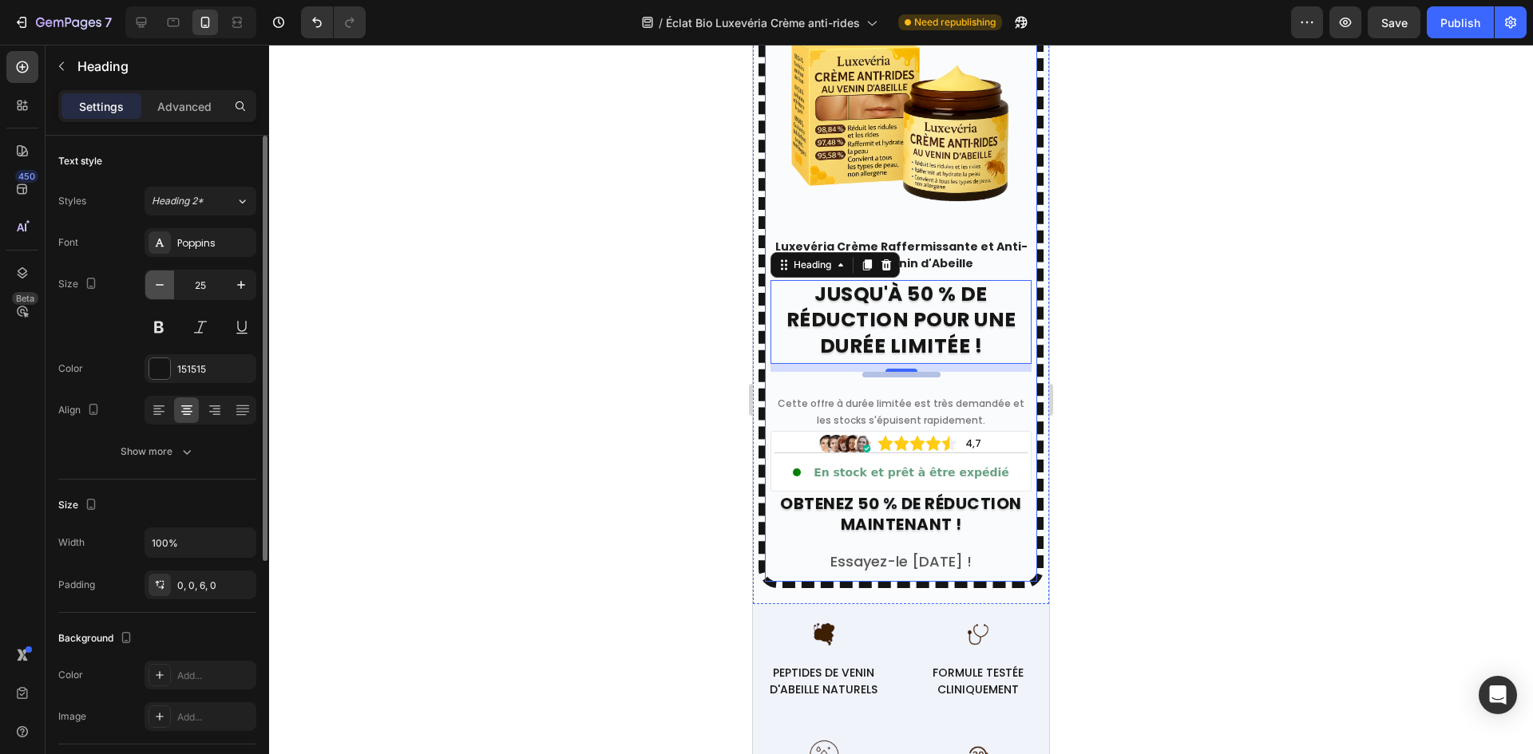
click at [162, 288] on icon "button" at bounding box center [160, 285] width 16 height 16
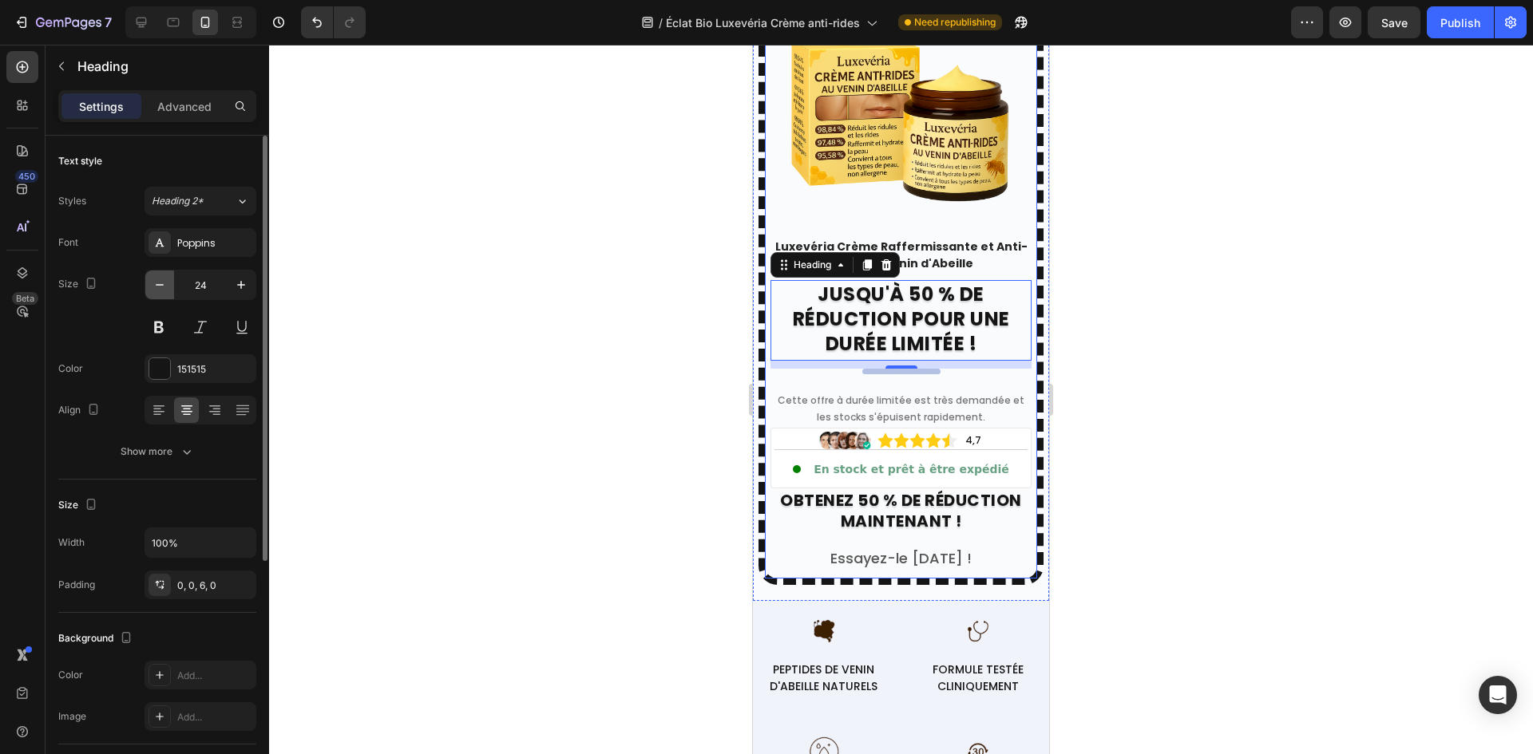
click at [162, 288] on icon "button" at bounding box center [160, 285] width 16 height 16
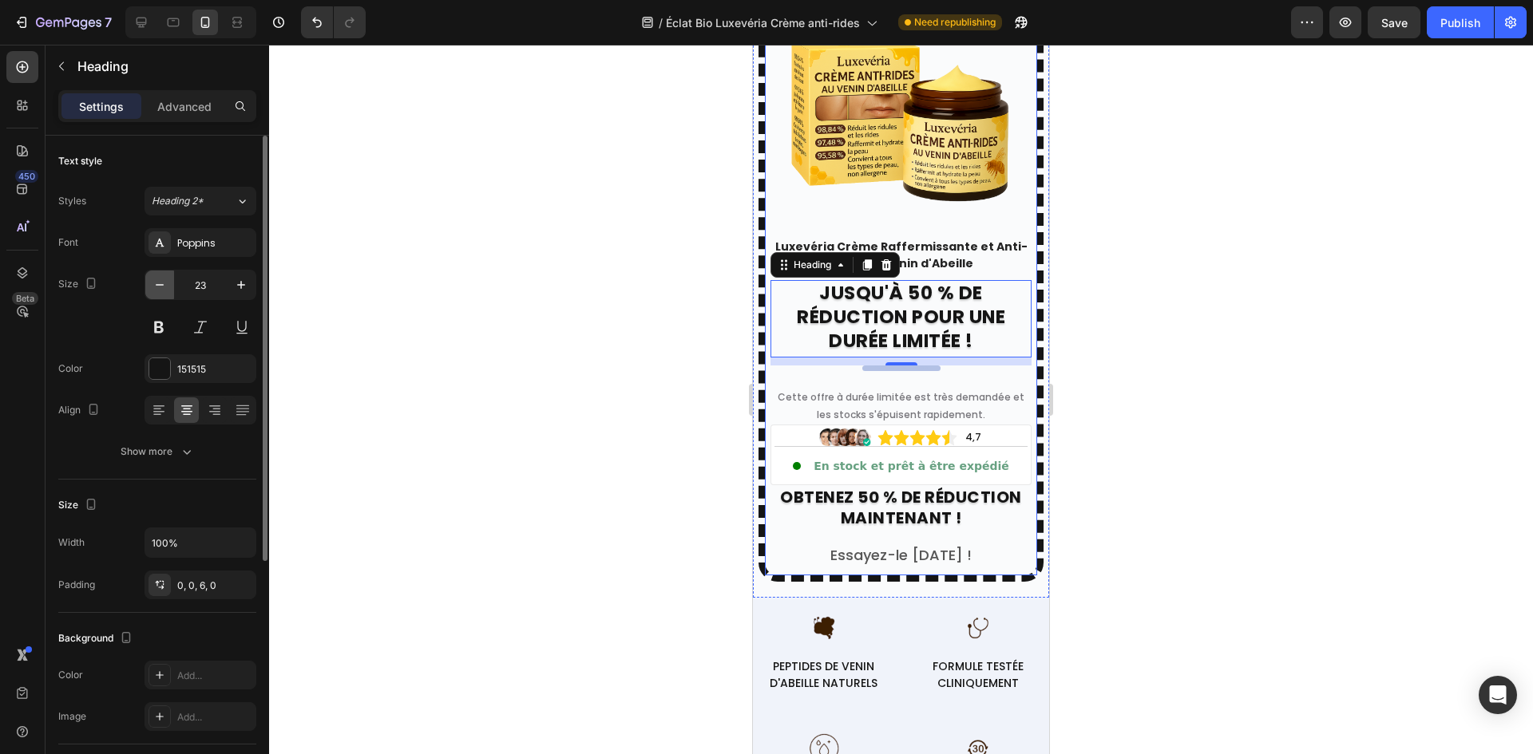
click at [162, 288] on icon "button" at bounding box center [160, 285] width 16 height 16
type input "22"
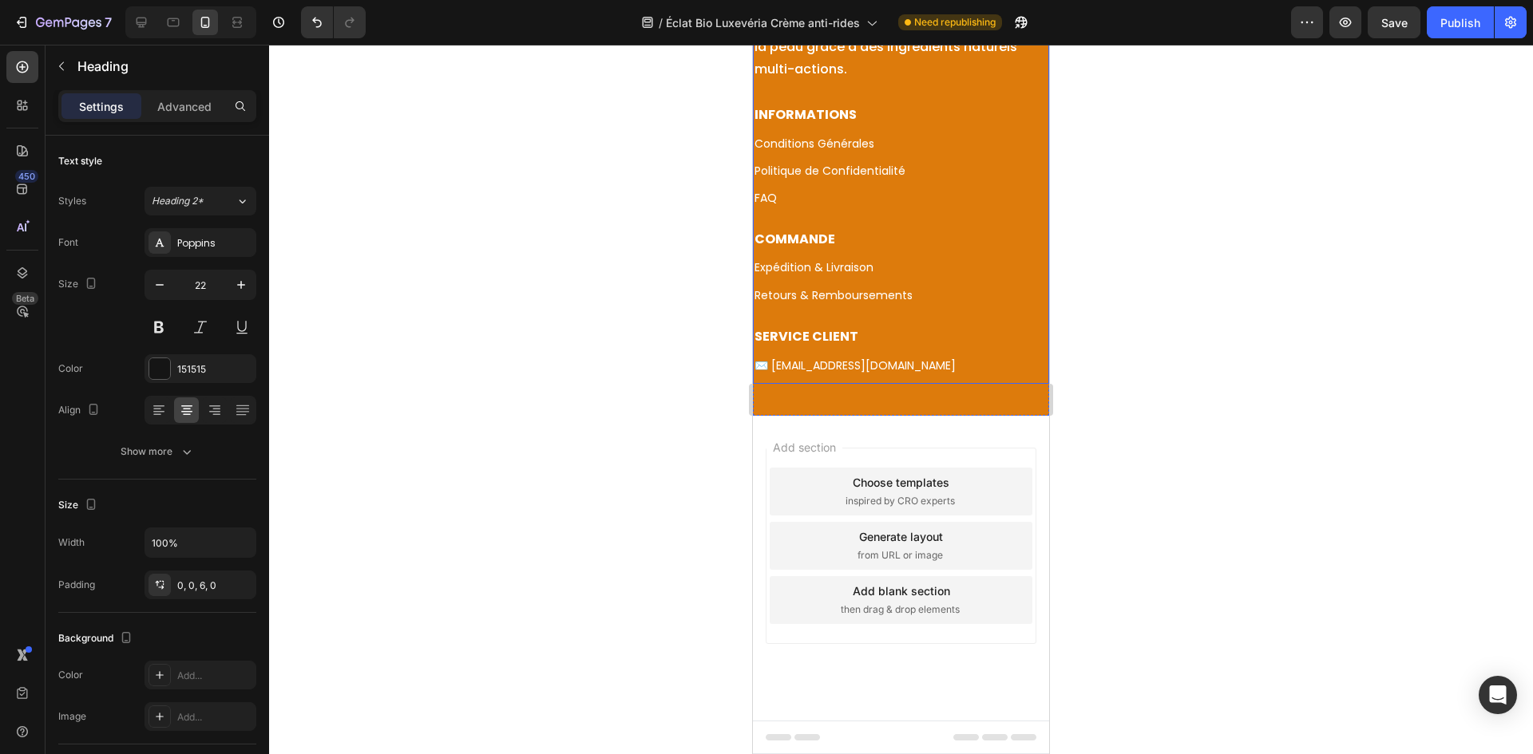
scroll to position [8863, 0]
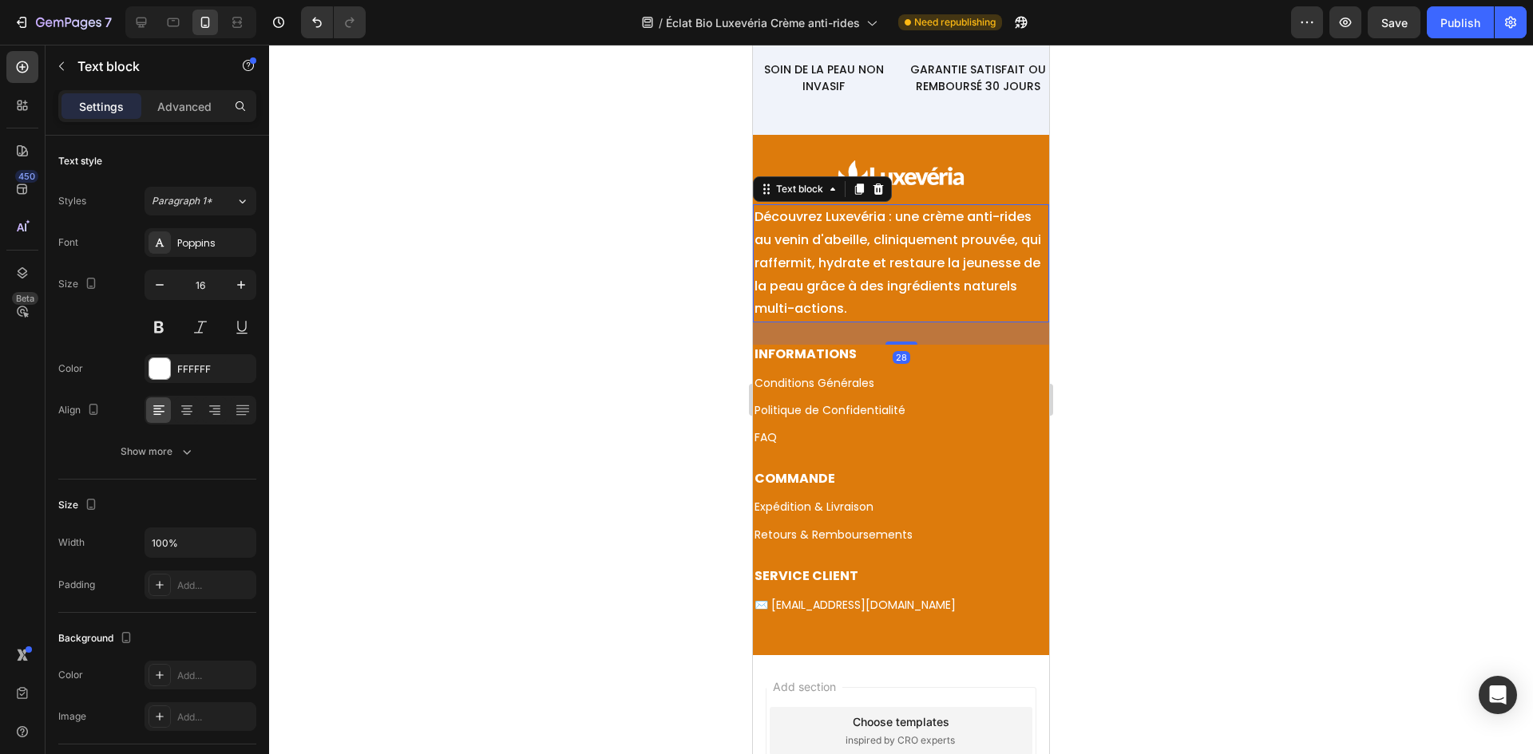
click at [831, 257] on p "Découvrez Luxevéria : une crème anti-rides au venin d'abeille, cliniquement pro…" at bounding box center [900, 263] width 293 height 115
drag, startPoint x: 908, startPoint y: 343, endPoint x: 922, endPoint y: 338, distance: 14.7
click at [922, 322] on div "24" at bounding box center [901, 322] width 296 height 0
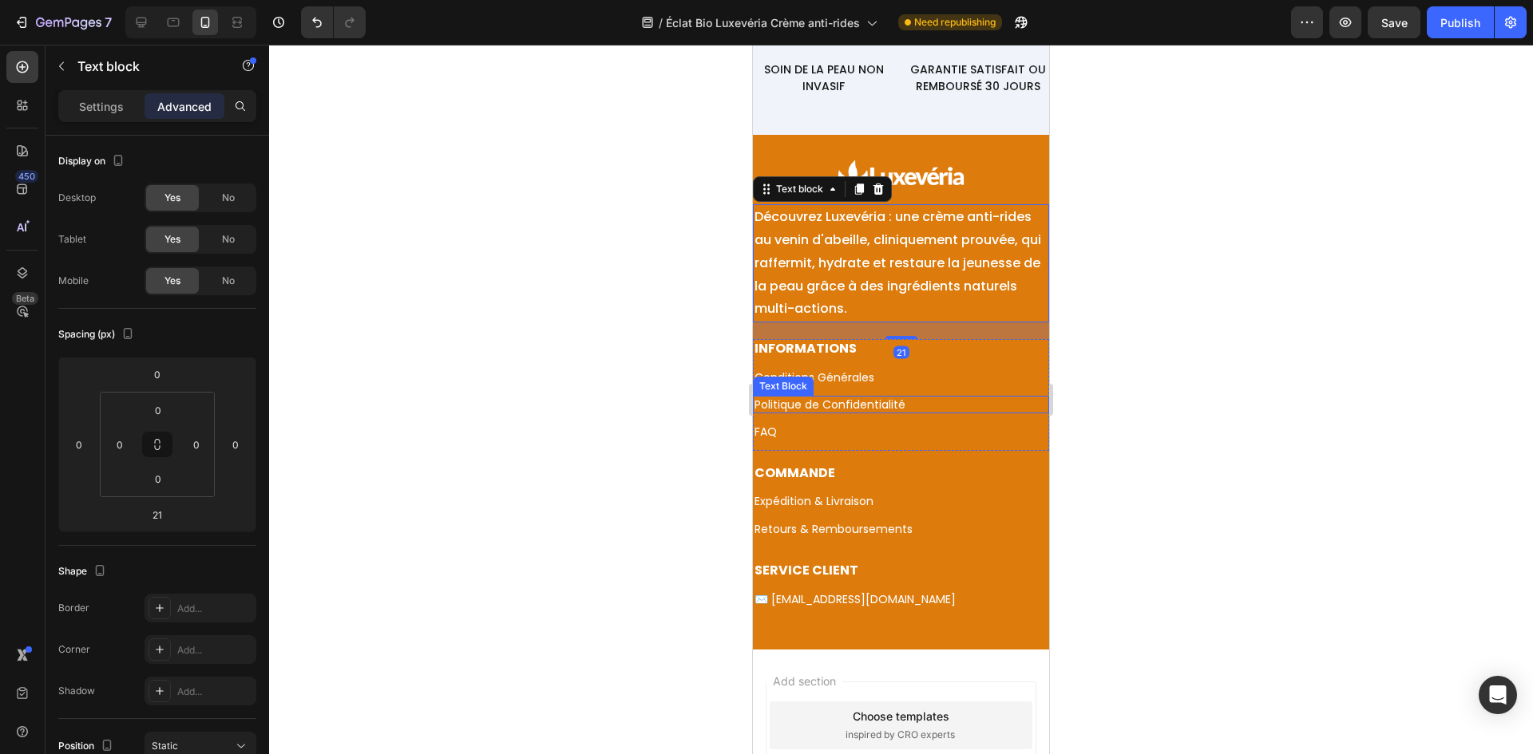
click at [912, 413] on div "Politique de Confidentialité" at bounding box center [901, 405] width 296 height 18
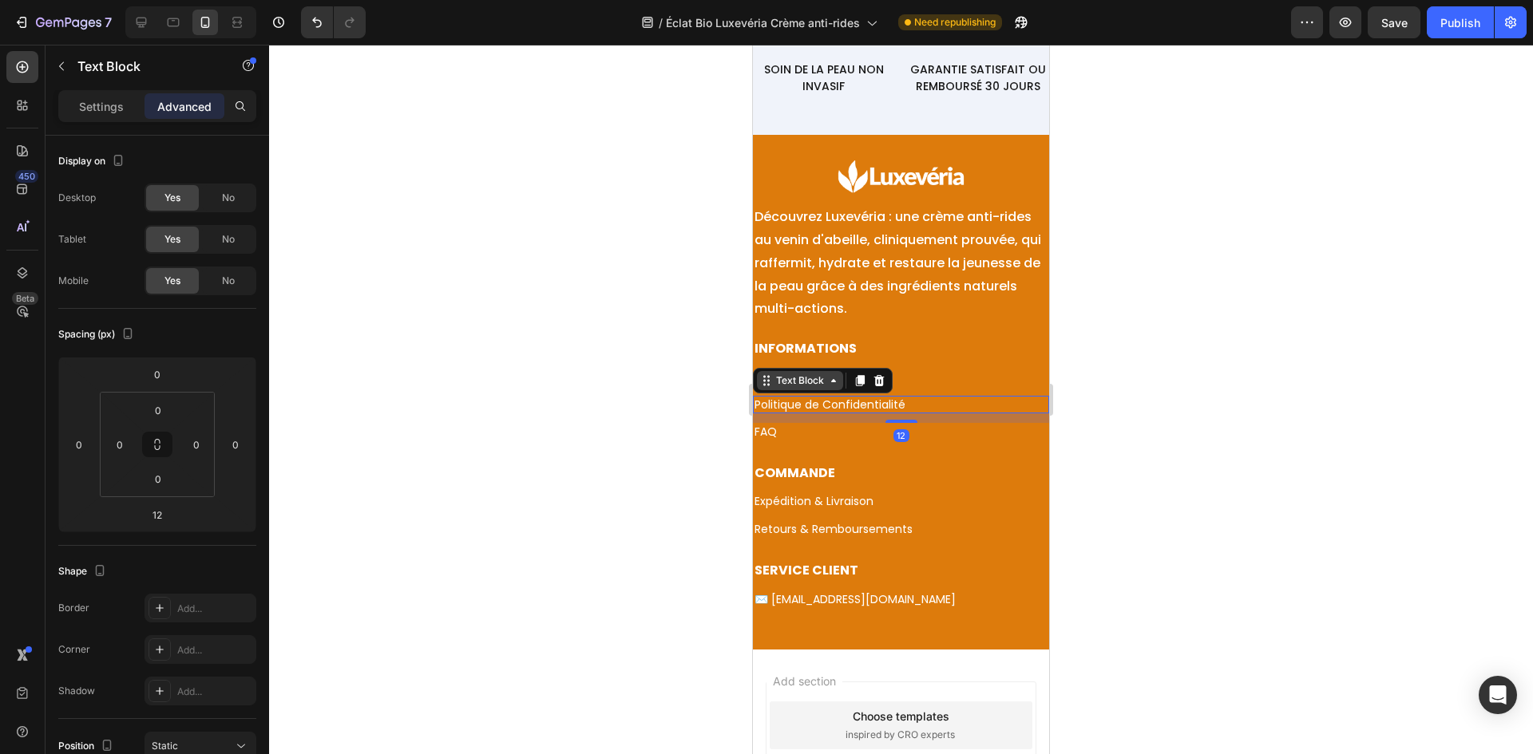
click at [805, 378] on div "Text Block" at bounding box center [800, 381] width 54 height 14
click at [141, 22] on icon at bounding box center [141, 23] width 10 height 10
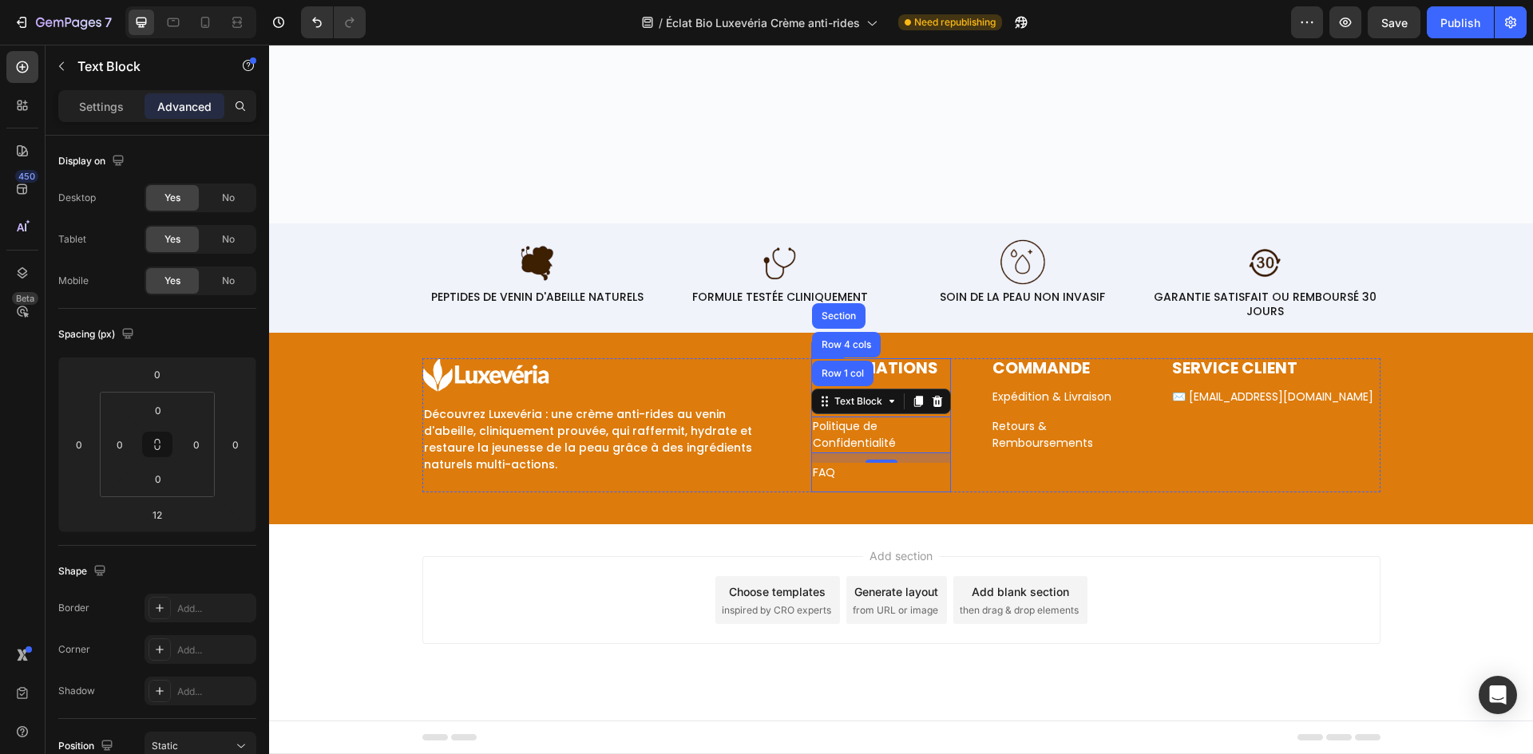
scroll to position [8519, 0]
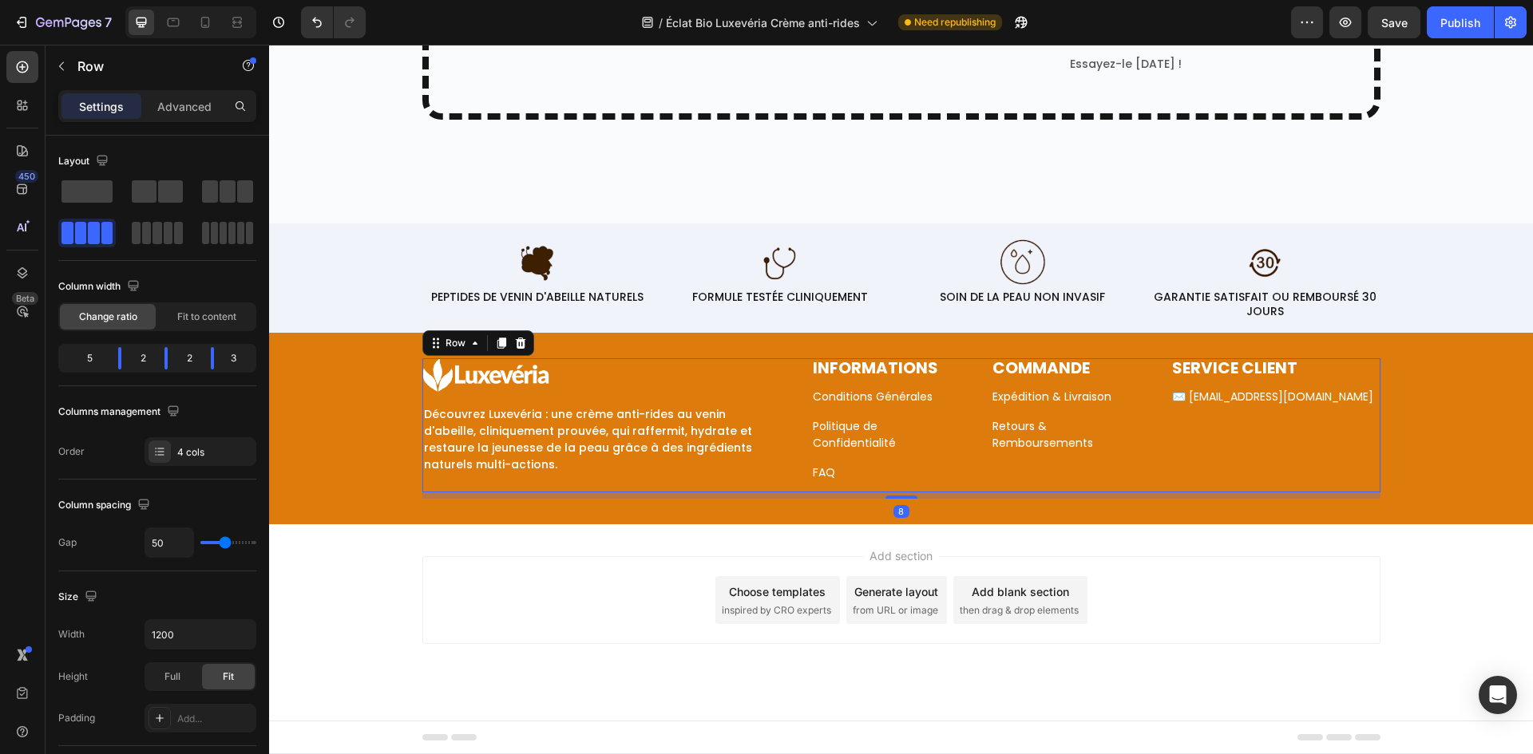
drag, startPoint x: 974, startPoint y: 432, endPoint x: 961, endPoint y: 433, distance: 12.9
click at [973, 432] on div "Image Découvrez Luxevéria : une crème anti-rides au venin d'abeille, cliniqueme…" at bounding box center [901, 425] width 958 height 134
click at [960, 435] on div "Image Découvrez Luxevéria : une crème anti-rides au venin d'abeille, cliniqueme…" at bounding box center [901, 425] width 958 height 134
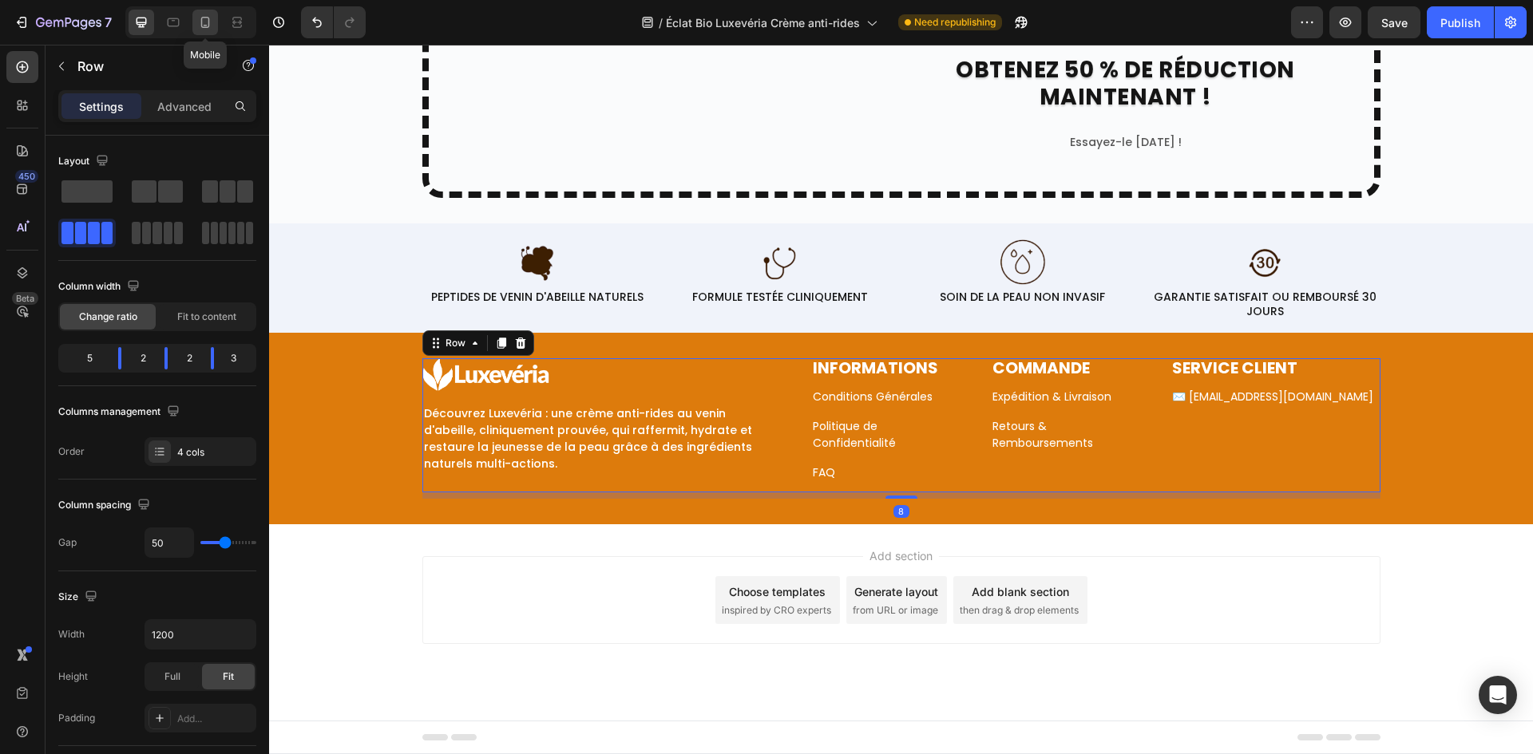
click at [206, 13] on div at bounding box center [205, 23] width 26 height 26
type input "0"
type input "100%"
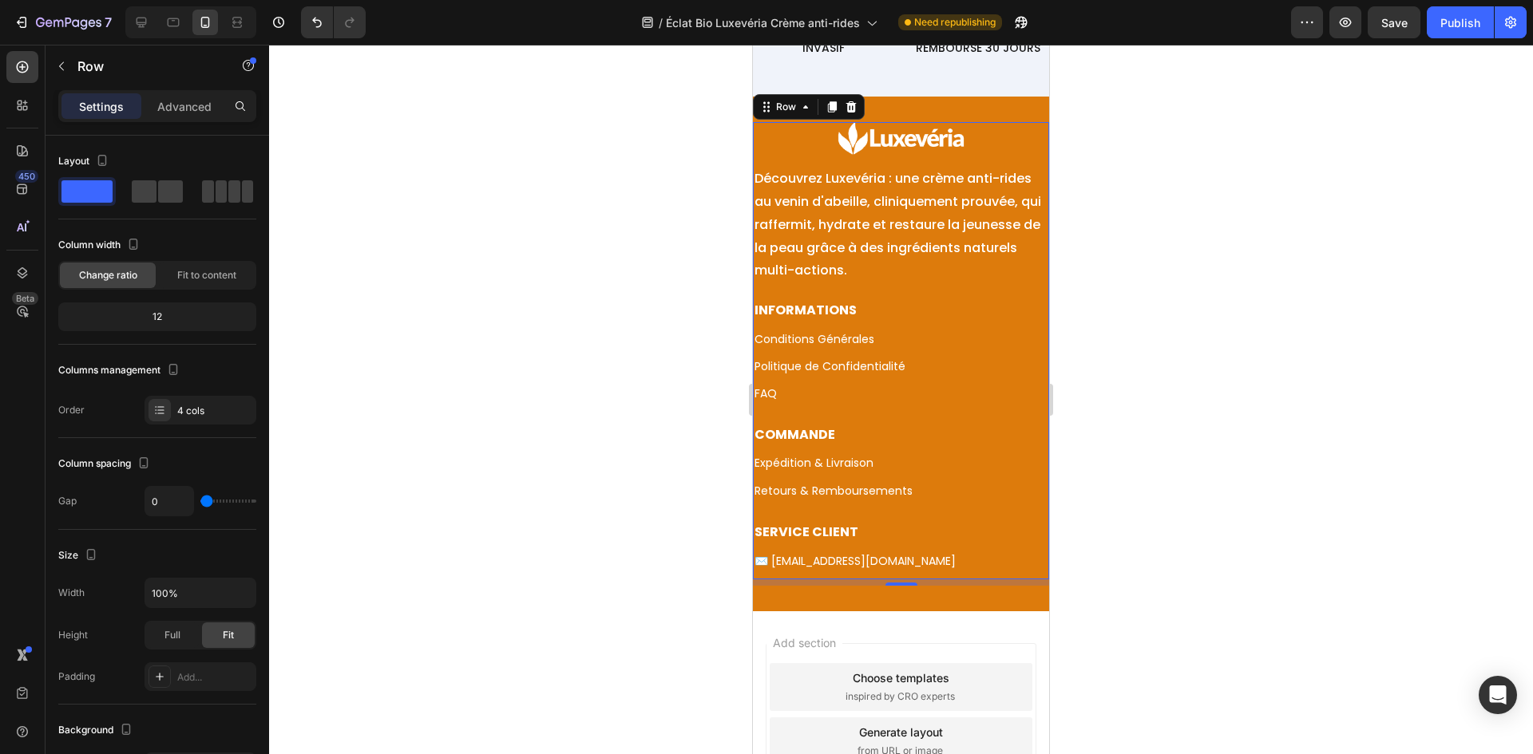
scroll to position [8923, 0]
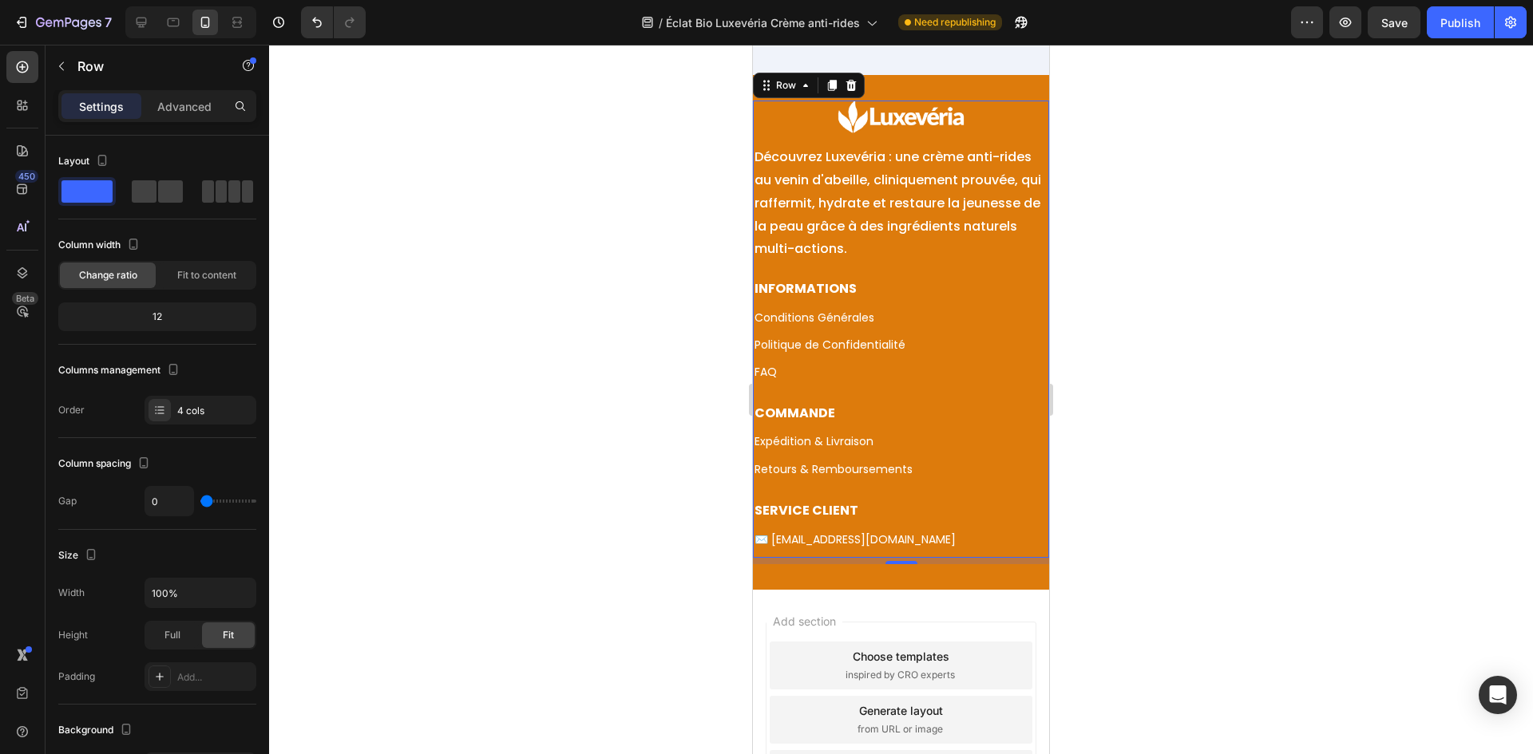
click at [854, 496] on div "COMMANDE Text Block Expédition & Livraison Text Block Retours & Remboursements …" at bounding box center [901, 452] width 296 height 97
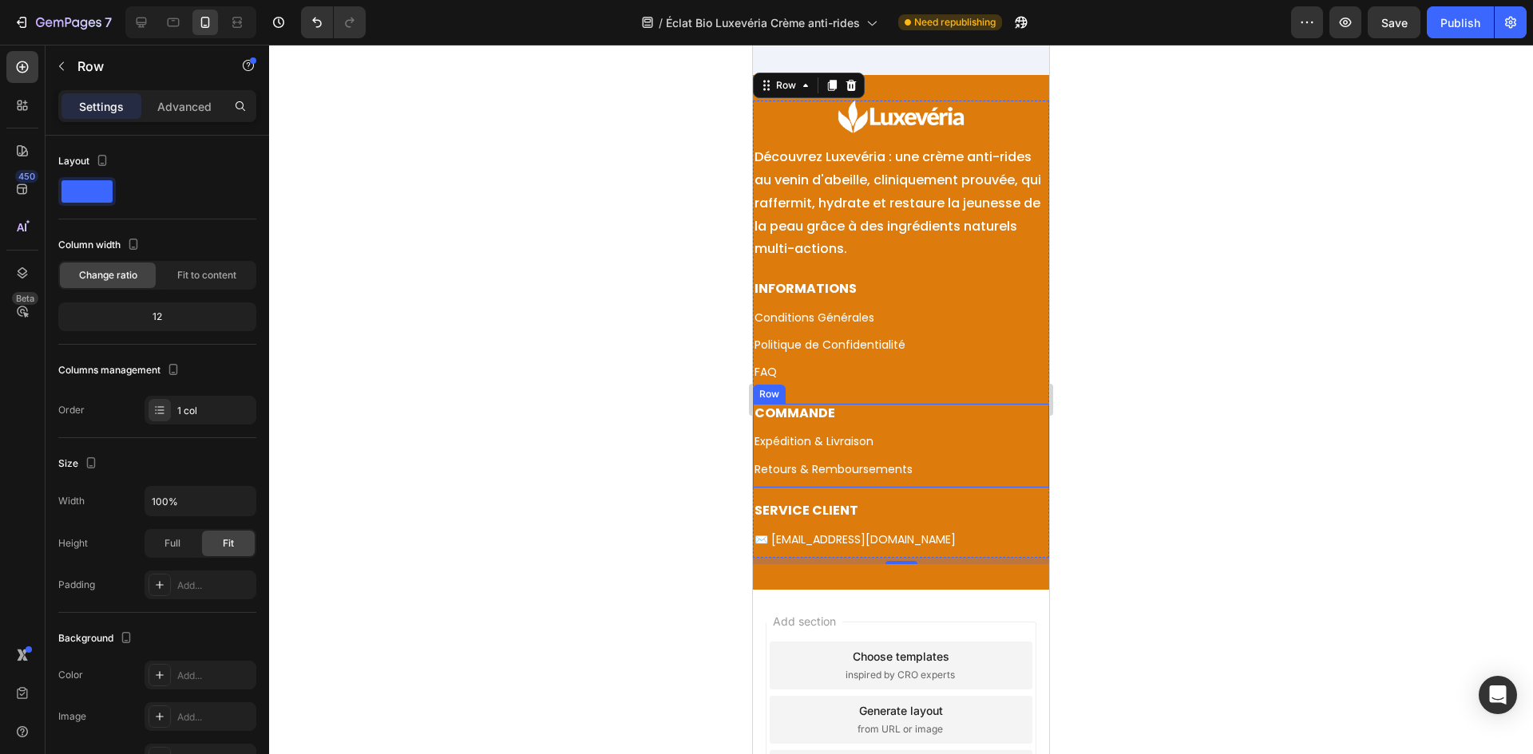
click at [866, 478] on div "COMMANDE Text Block Expédition & Livraison Text Block Retours & Remboursements …" at bounding box center [901, 446] width 296 height 84
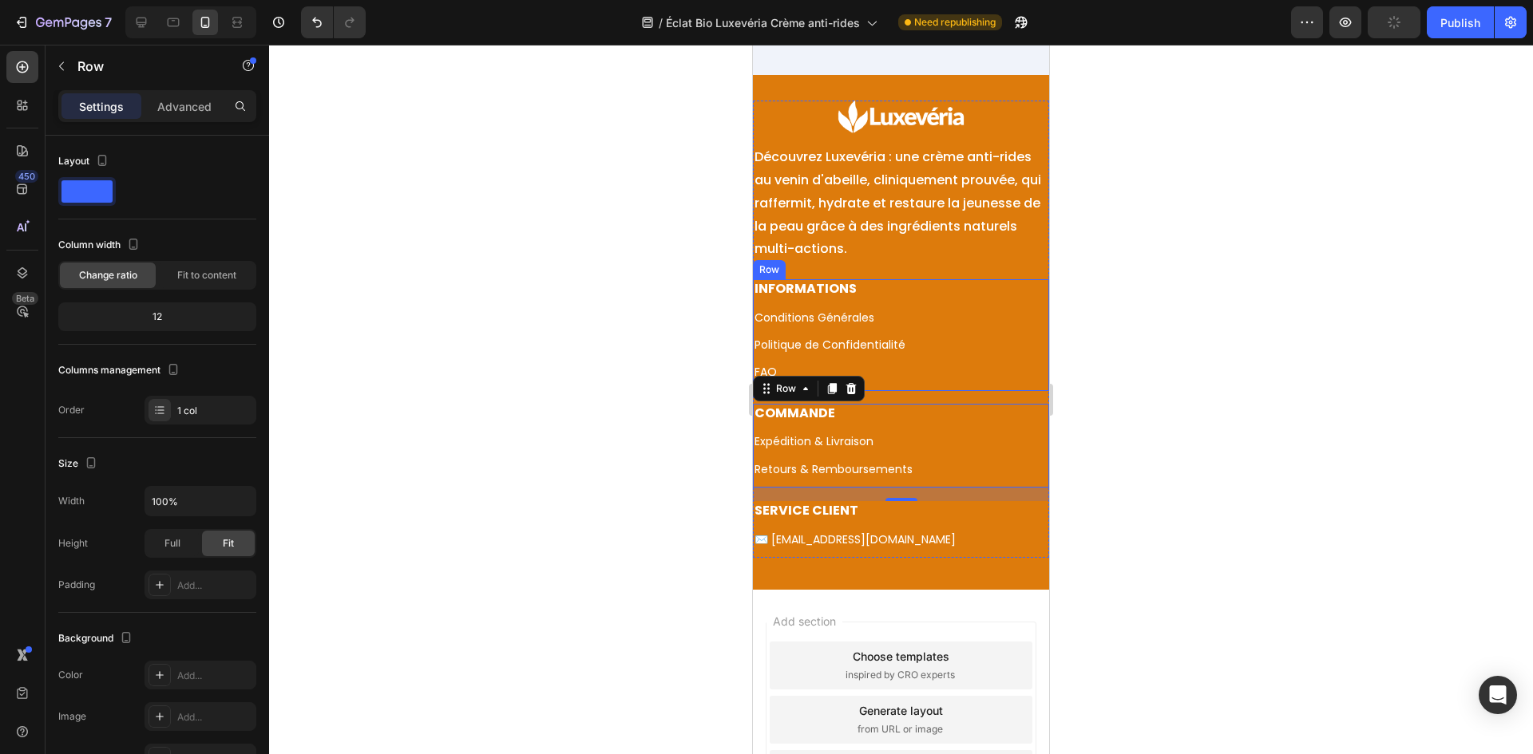
click at [868, 361] on div "INFORMATIONS Text Block Conditions Générales Text Block Politique de Confidenti…" at bounding box center [901, 334] width 296 height 111
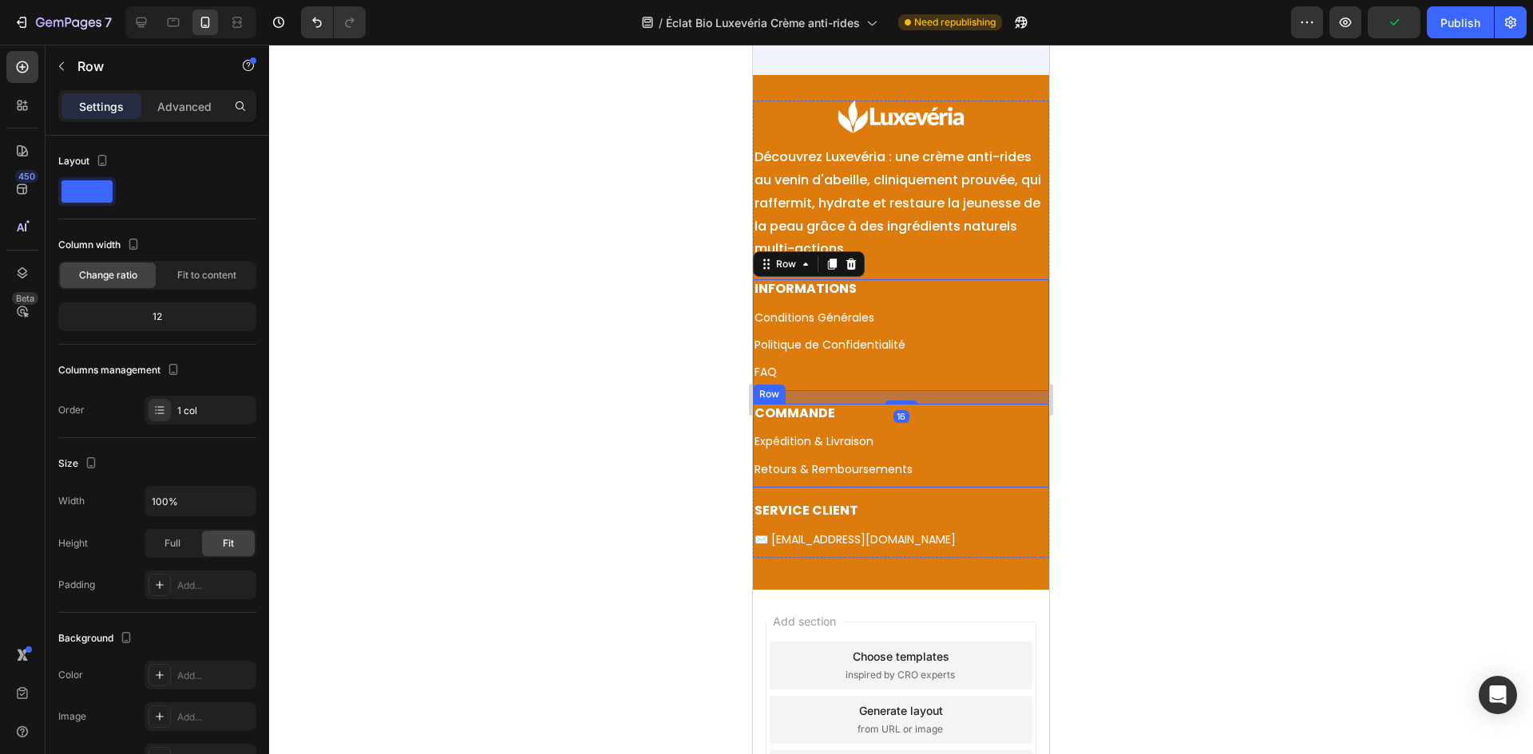
click at [929, 483] on div "COMMANDE Text Block Expédition & Livraison Text Block Retours & Remboursements …" at bounding box center [901, 446] width 296 height 84
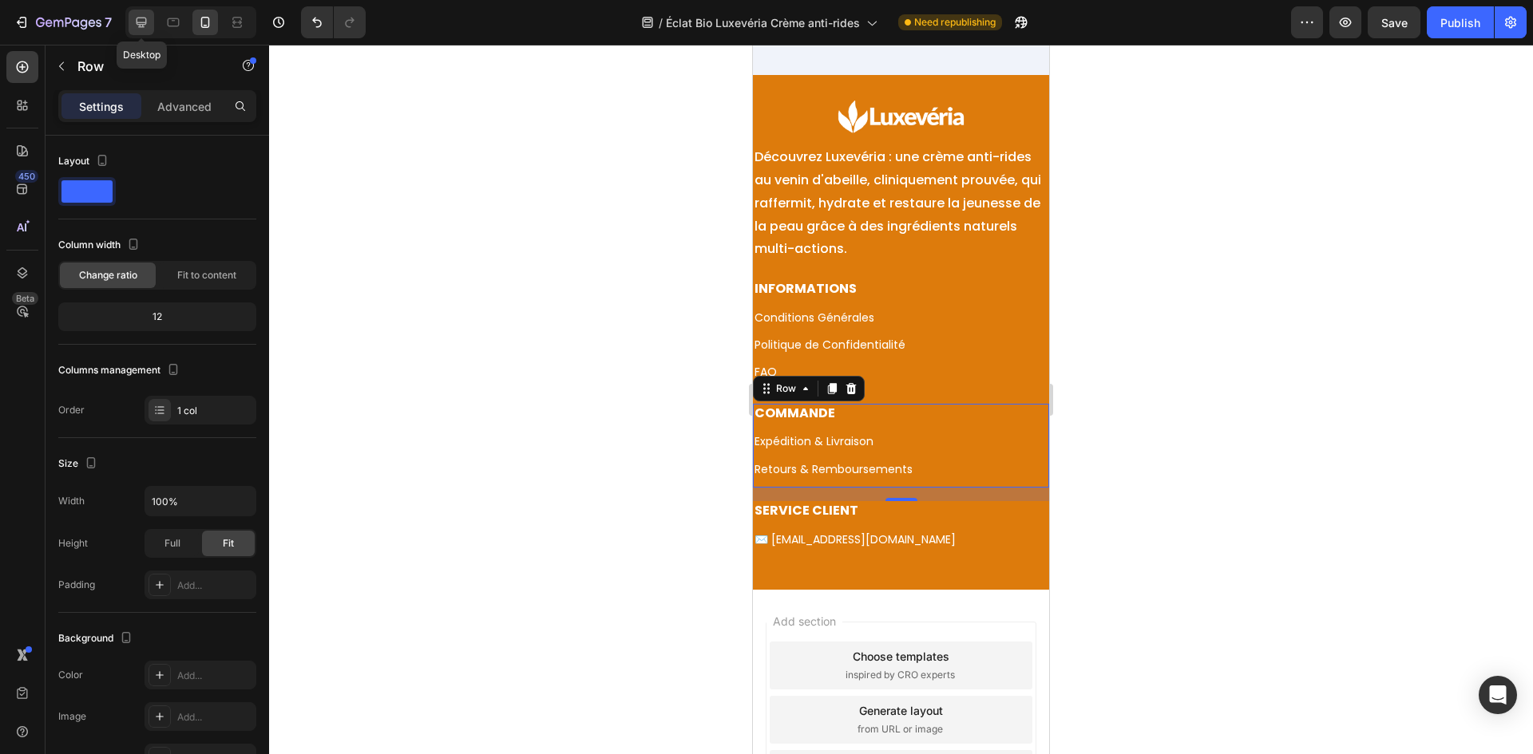
click at [138, 24] on icon at bounding box center [141, 23] width 10 height 10
type input "1200"
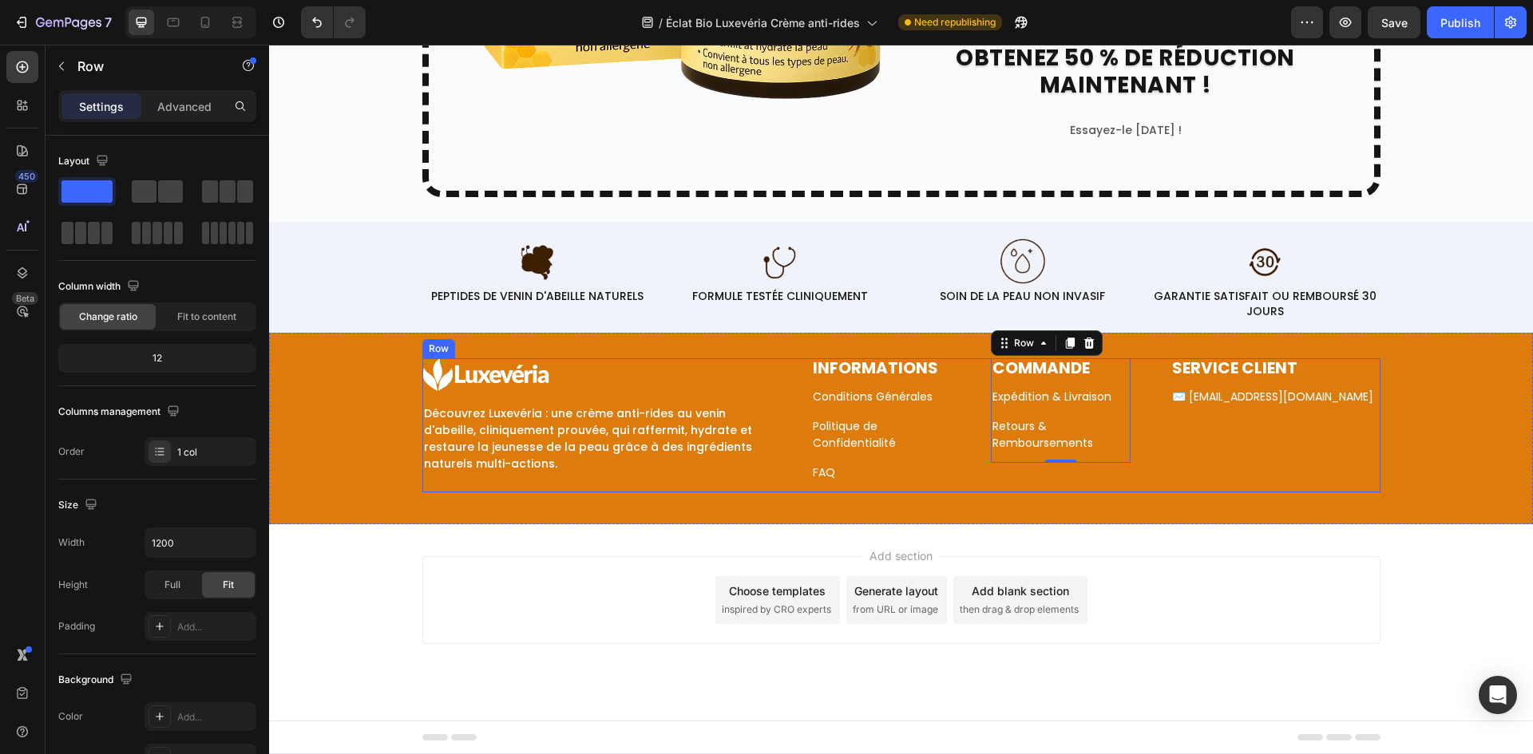
scroll to position [8465, 0]
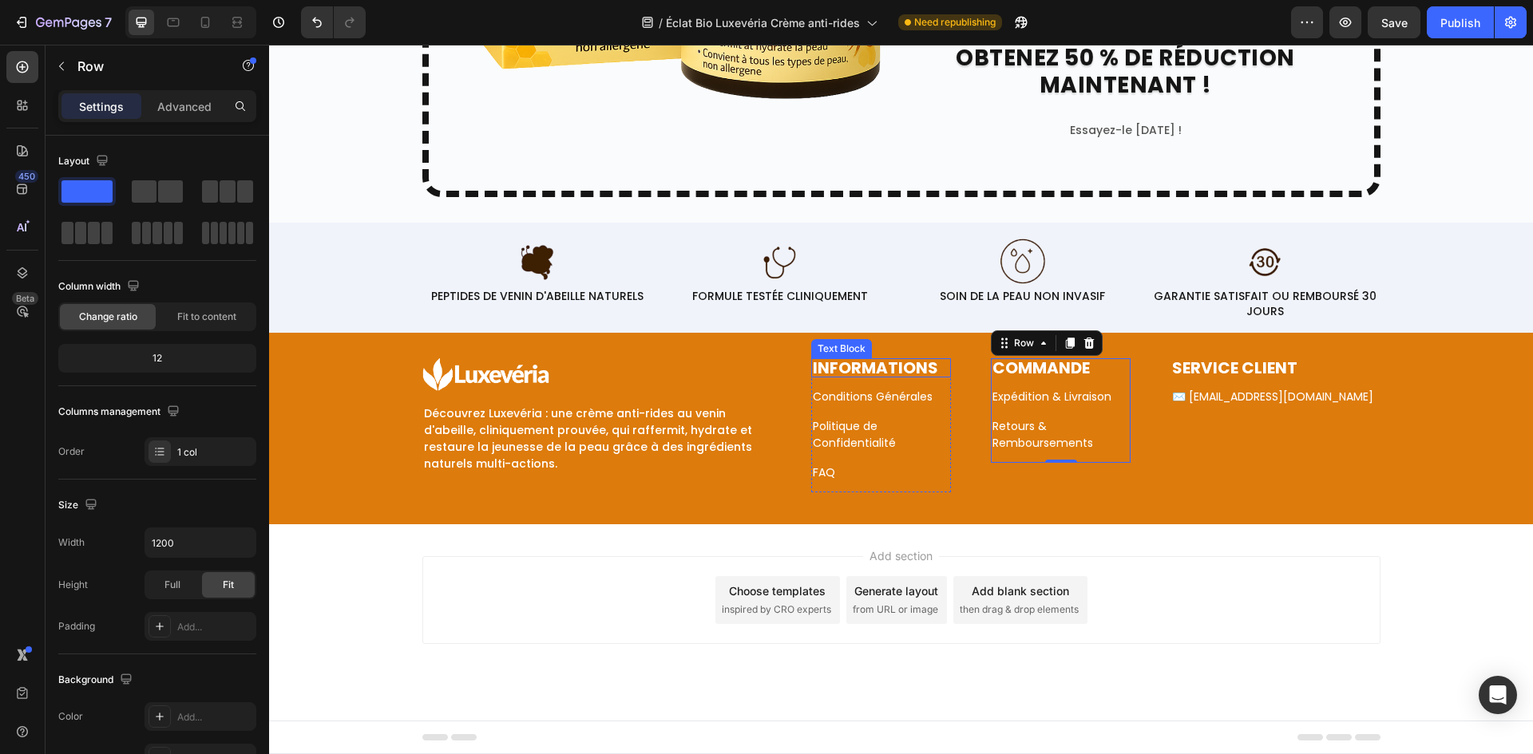
click at [916, 373] on strong "INFORMATIONS" at bounding box center [875, 368] width 125 height 22
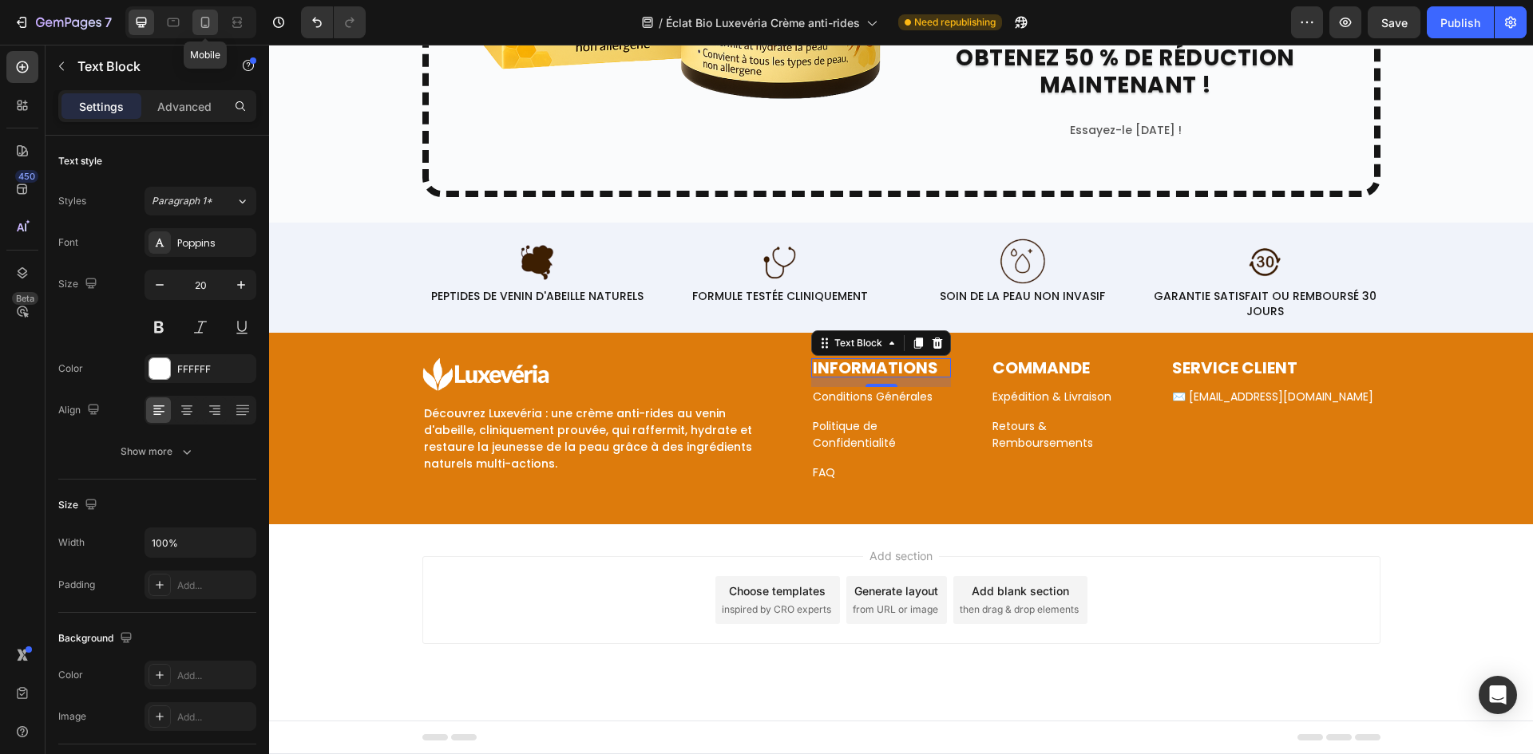
click at [198, 16] on icon at bounding box center [205, 22] width 16 height 16
type input "16"
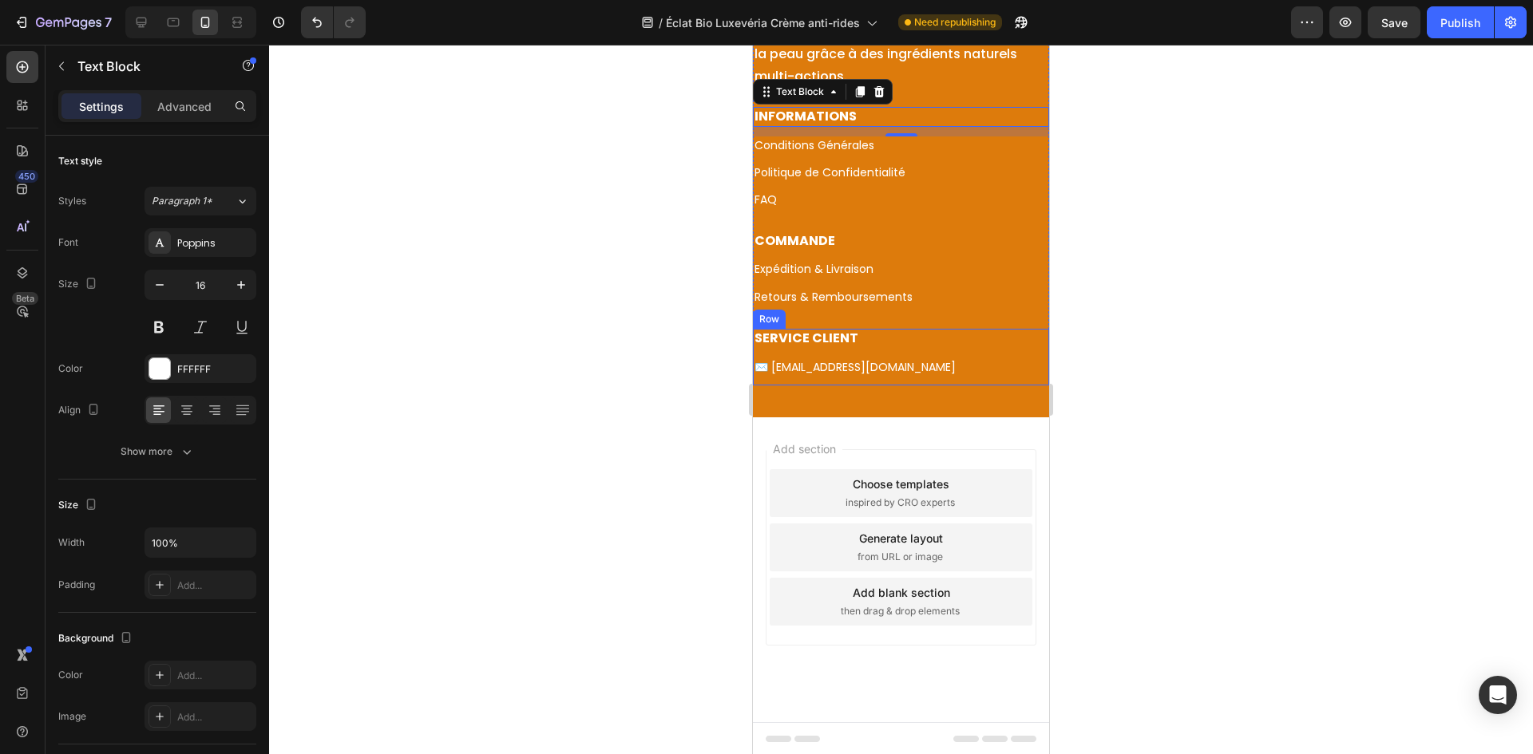
scroll to position [9097, 0]
click at [1029, 377] on div "SERVICE CLIENT Text Block ✉️ salut@eclat-bio.com Text Block" at bounding box center [901, 355] width 296 height 57
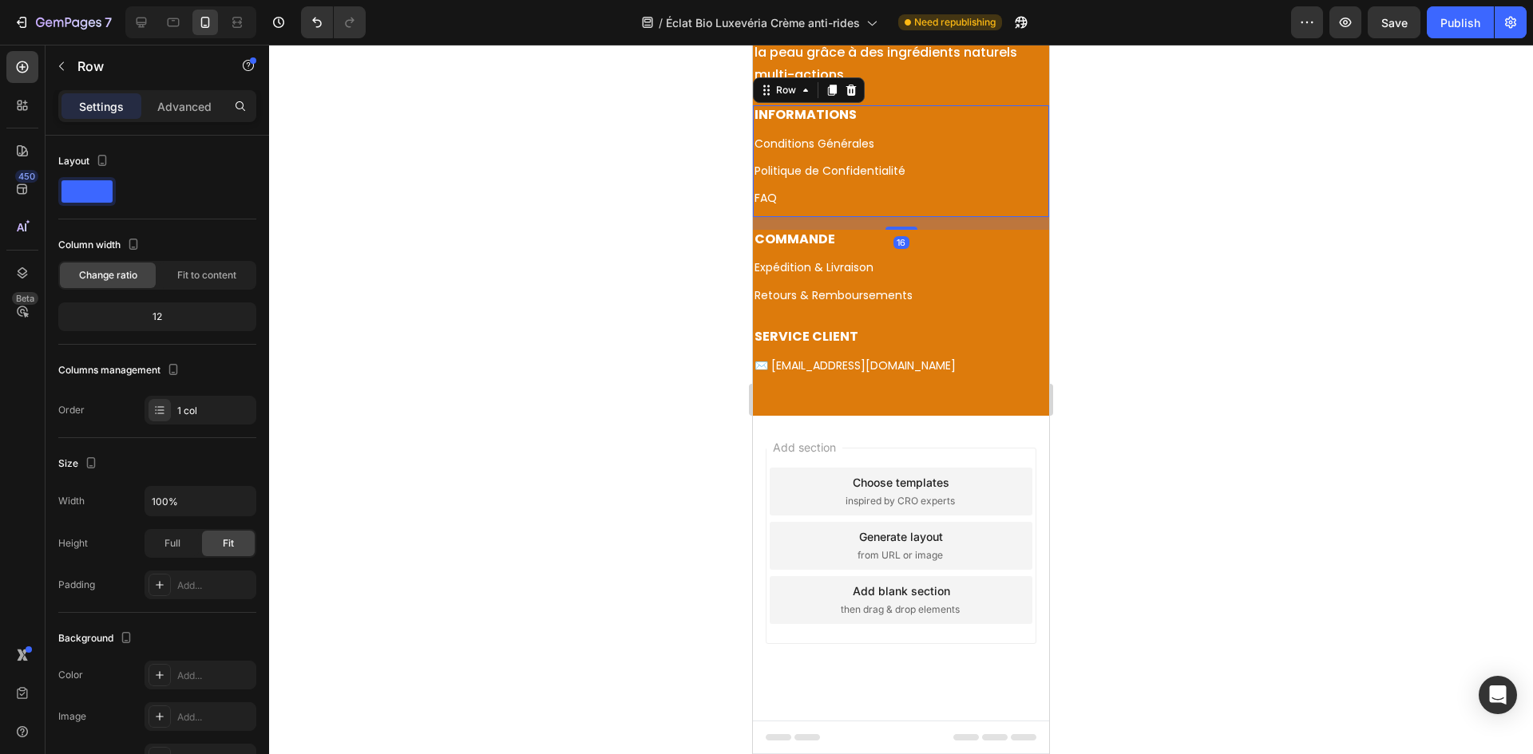
click at [919, 127] on div "INFORMATIONS Text Block Conditions Générales Text Block Politique de Confidenti…" at bounding box center [901, 160] width 296 height 111
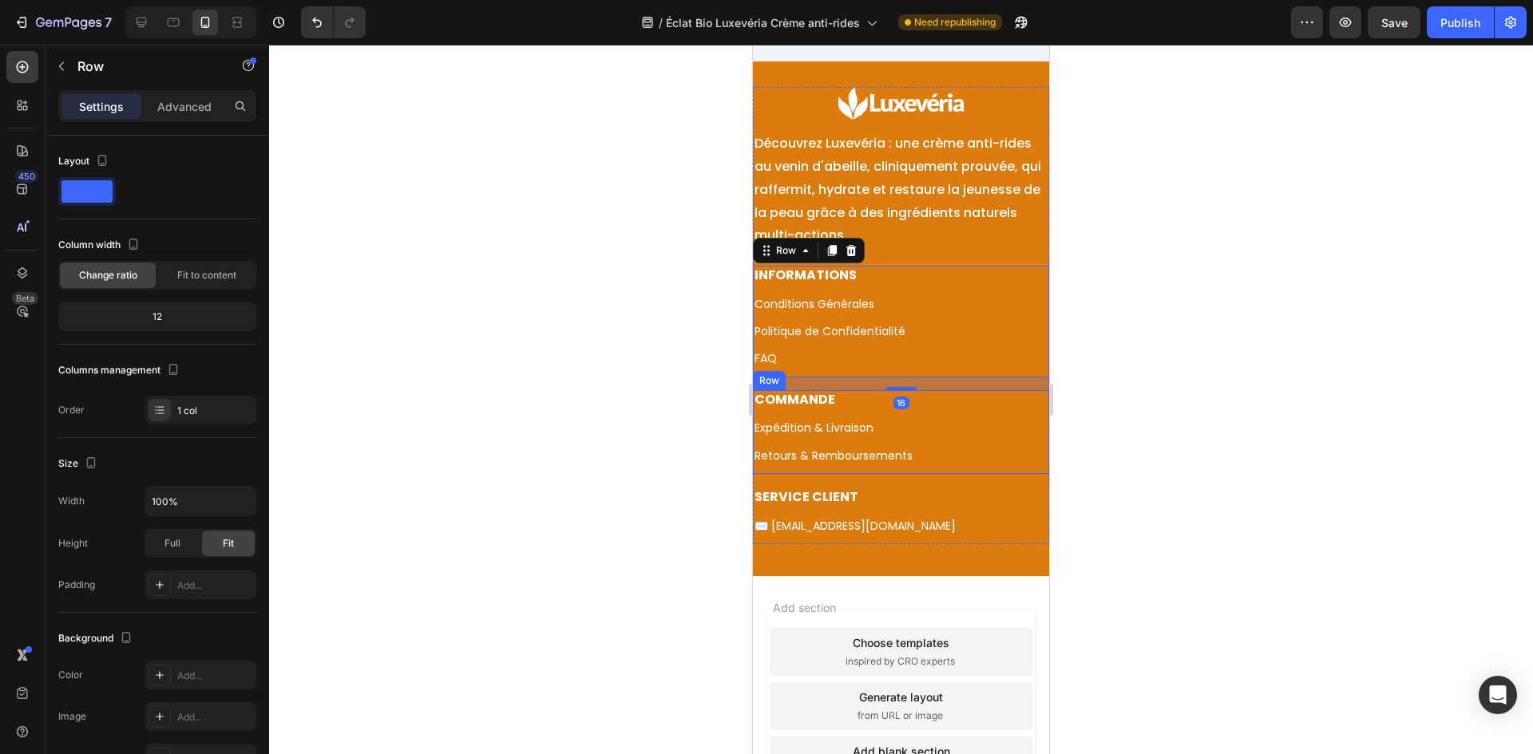
scroll to position [8891, 0]
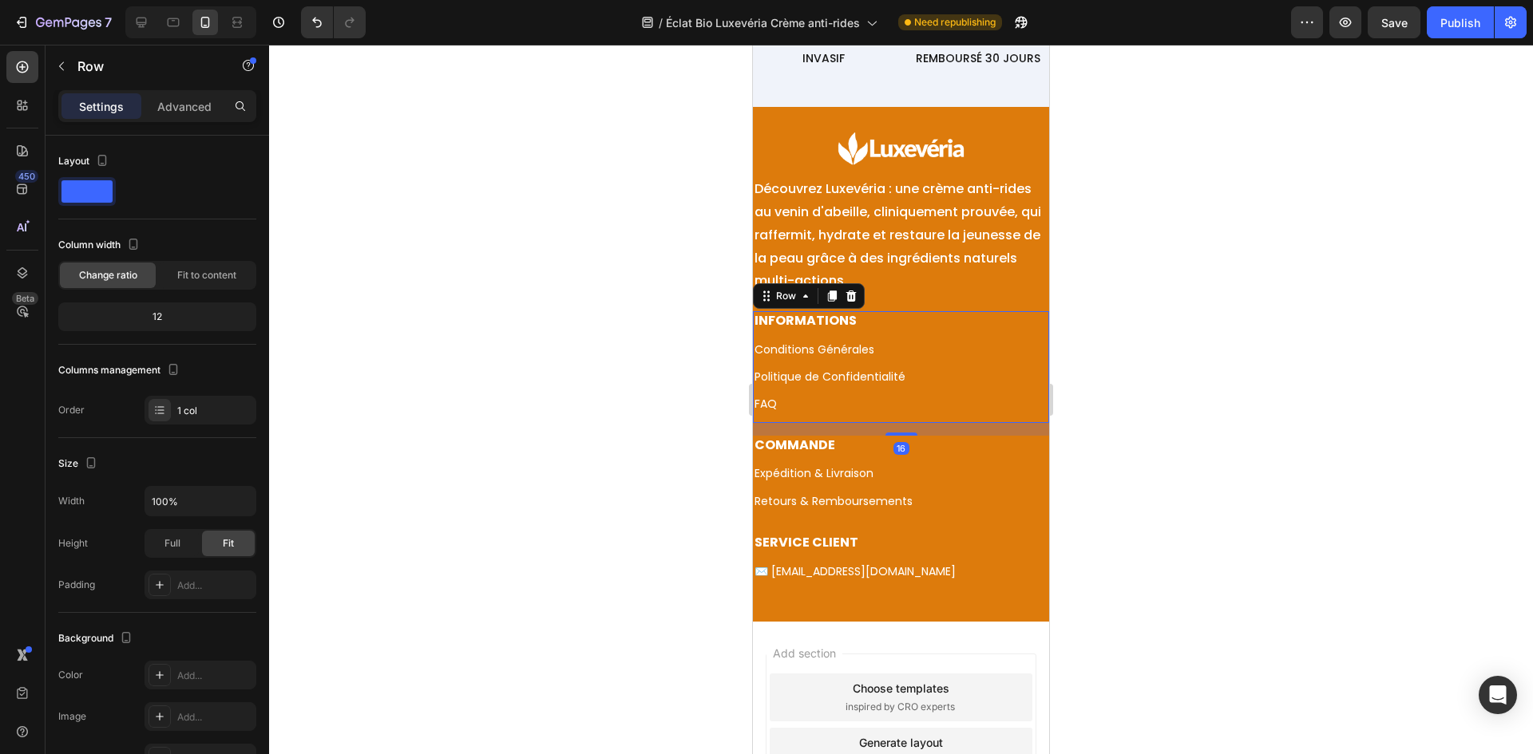
click at [939, 363] on div "INFORMATIONS Text Block Conditions Générales Text Block Politique de Confidenti…" at bounding box center [901, 366] width 296 height 111
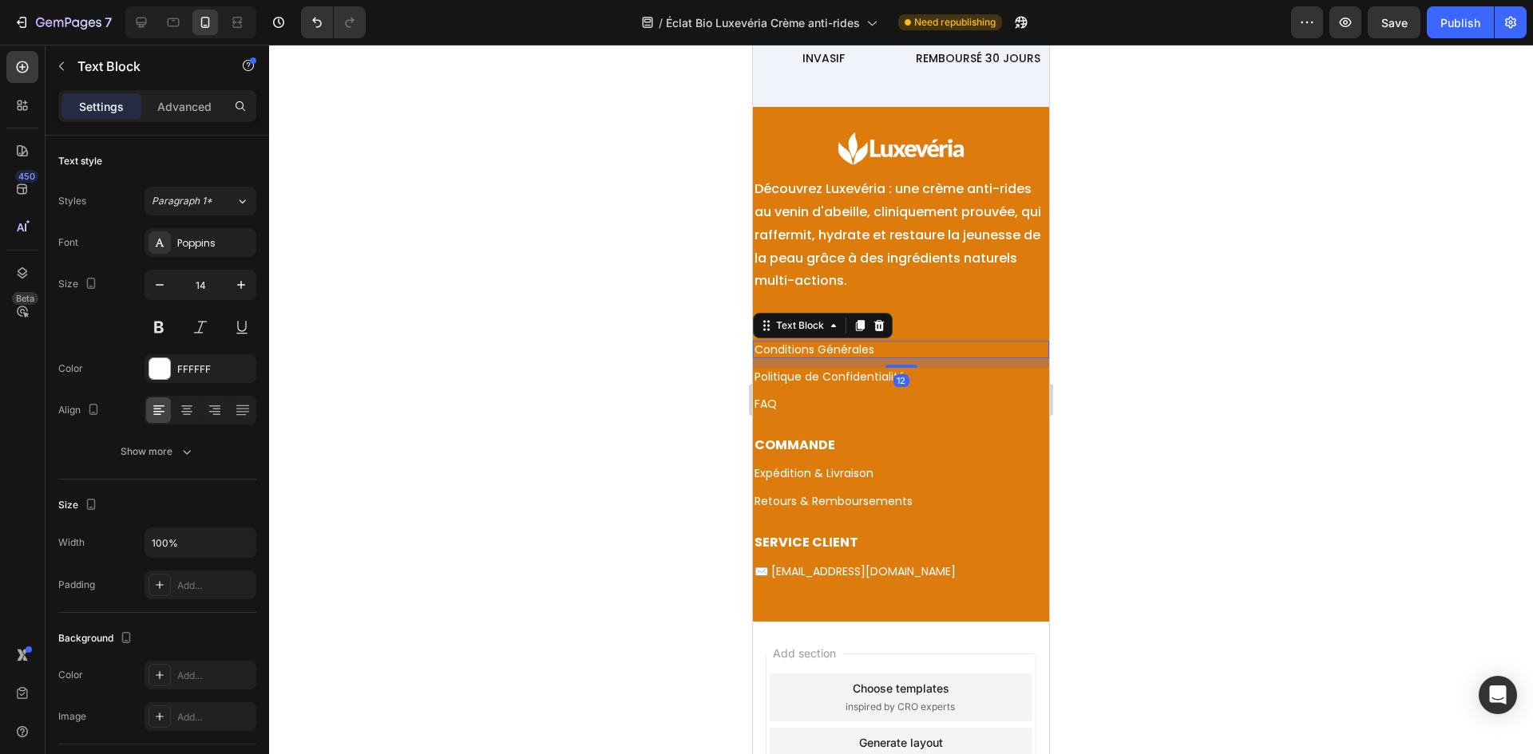
click at [942, 350] on p "Conditions Générales" at bounding box center [900, 349] width 293 height 14
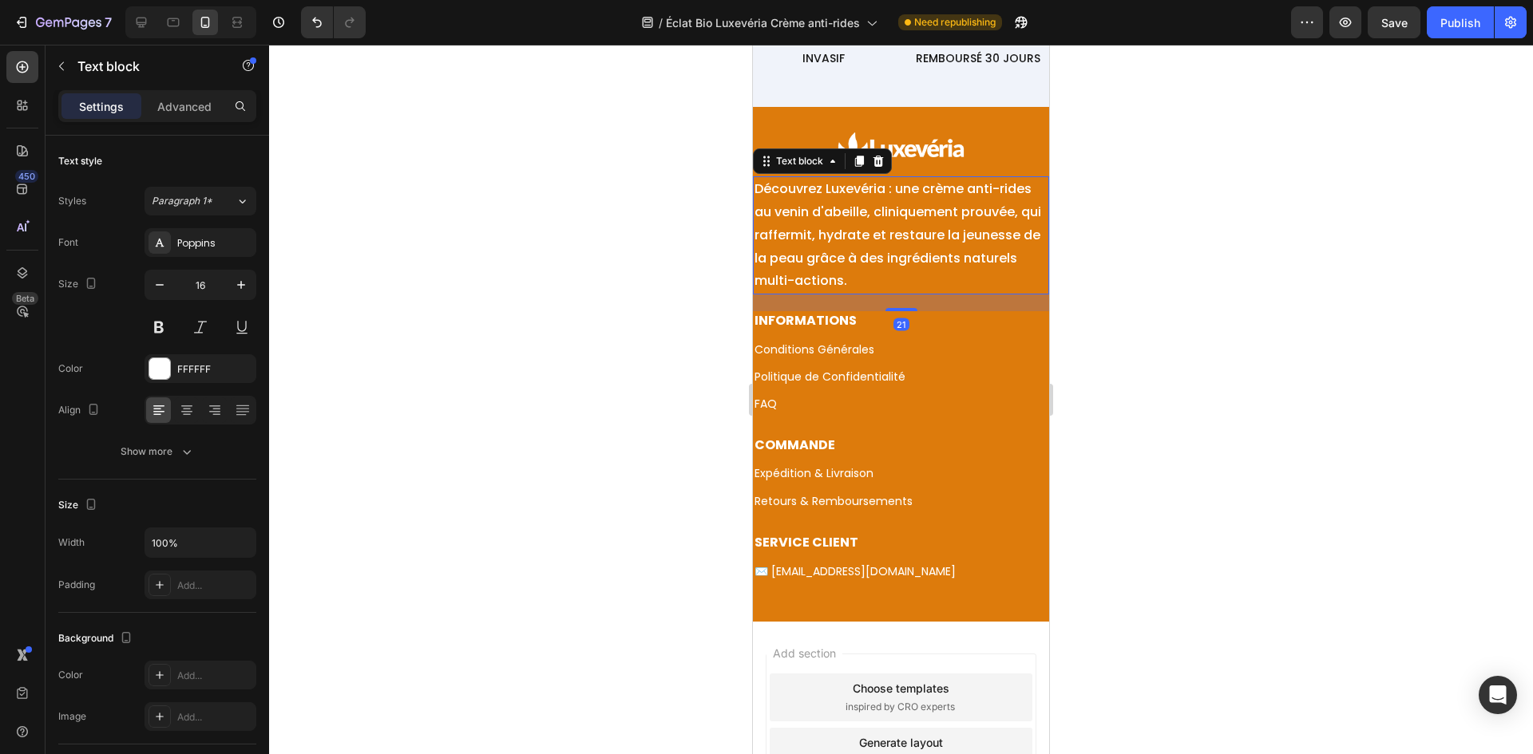
drag, startPoint x: 940, startPoint y: 256, endPoint x: 1416, endPoint y: 286, distance: 476.7
click at [940, 256] on p "Découvrez Luxevéria : une crème anti-rides au venin d'abeille, cliniquement pro…" at bounding box center [900, 235] width 293 height 115
drag, startPoint x: 184, startPoint y: 409, endPoint x: 639, endPoint y: 337, distance: 460.8
click at [183, 409] on icon at bounding box center [187, 410] width 16 height 16
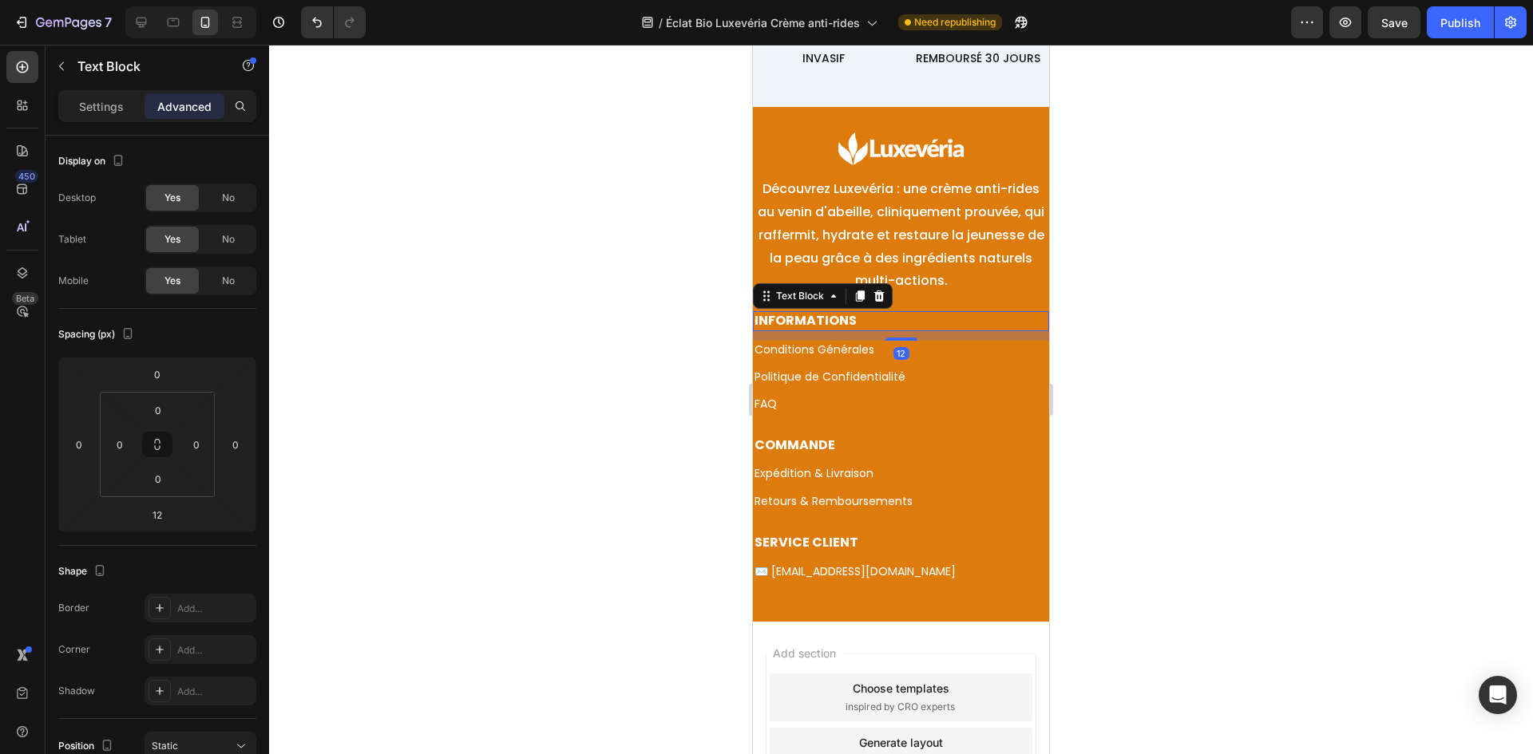
drag, startPoint x: 911, startPoint y: 322, endPoint x: 1367, endPoint y: 397, distance: 462.7
click at [911, 322] on p "INFORMATIONS" at bounding box center [900, 321] width 293 height 17
click at [116, 103] on p "Settings" at bounding box center [101, 106] width 45 height 17
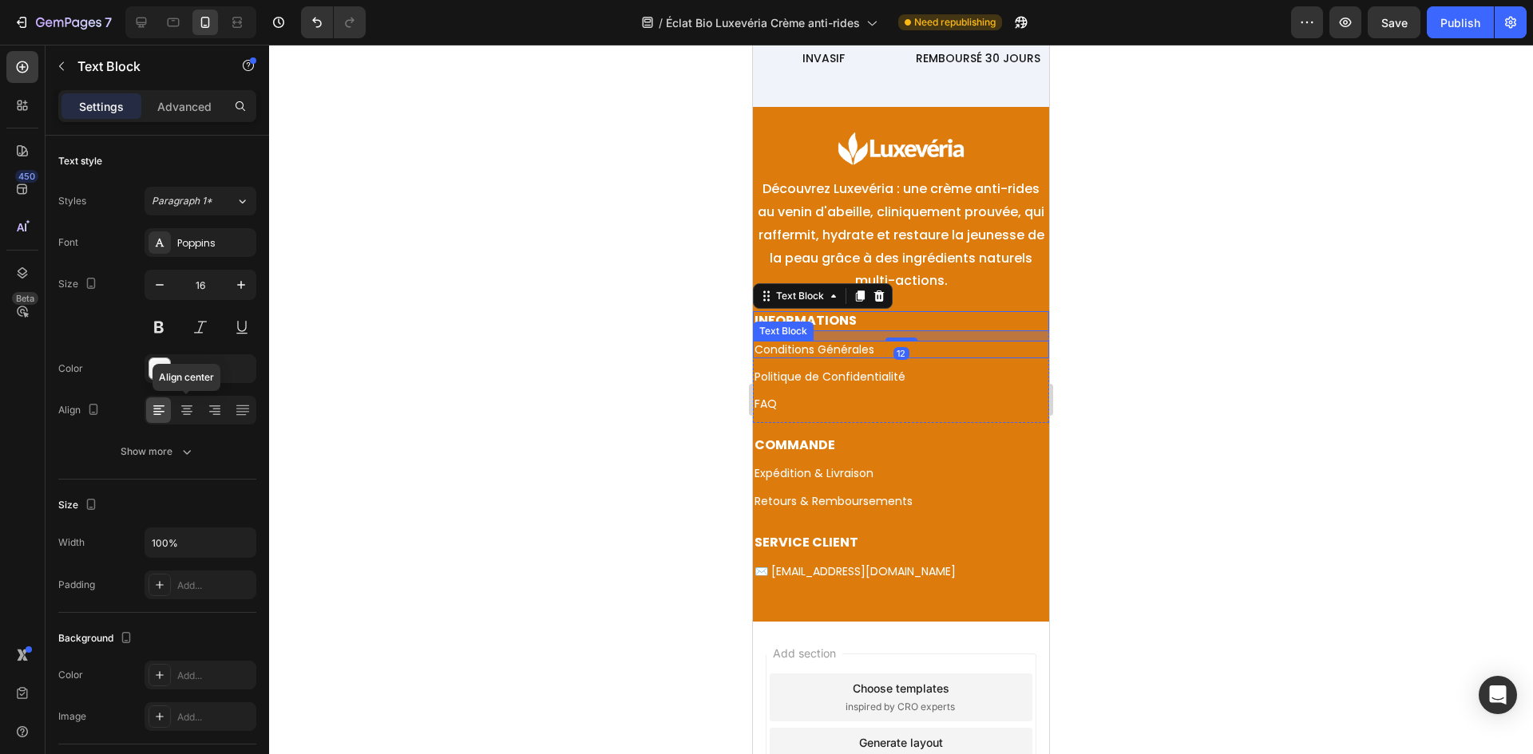
drag, startPoint x: 186, startPoint y: 409, endPoint x: 580, endPoint y: 358, distance: 397.7
click at [187, 409] on icon at bounding box center [187, 410] width 8 height 2
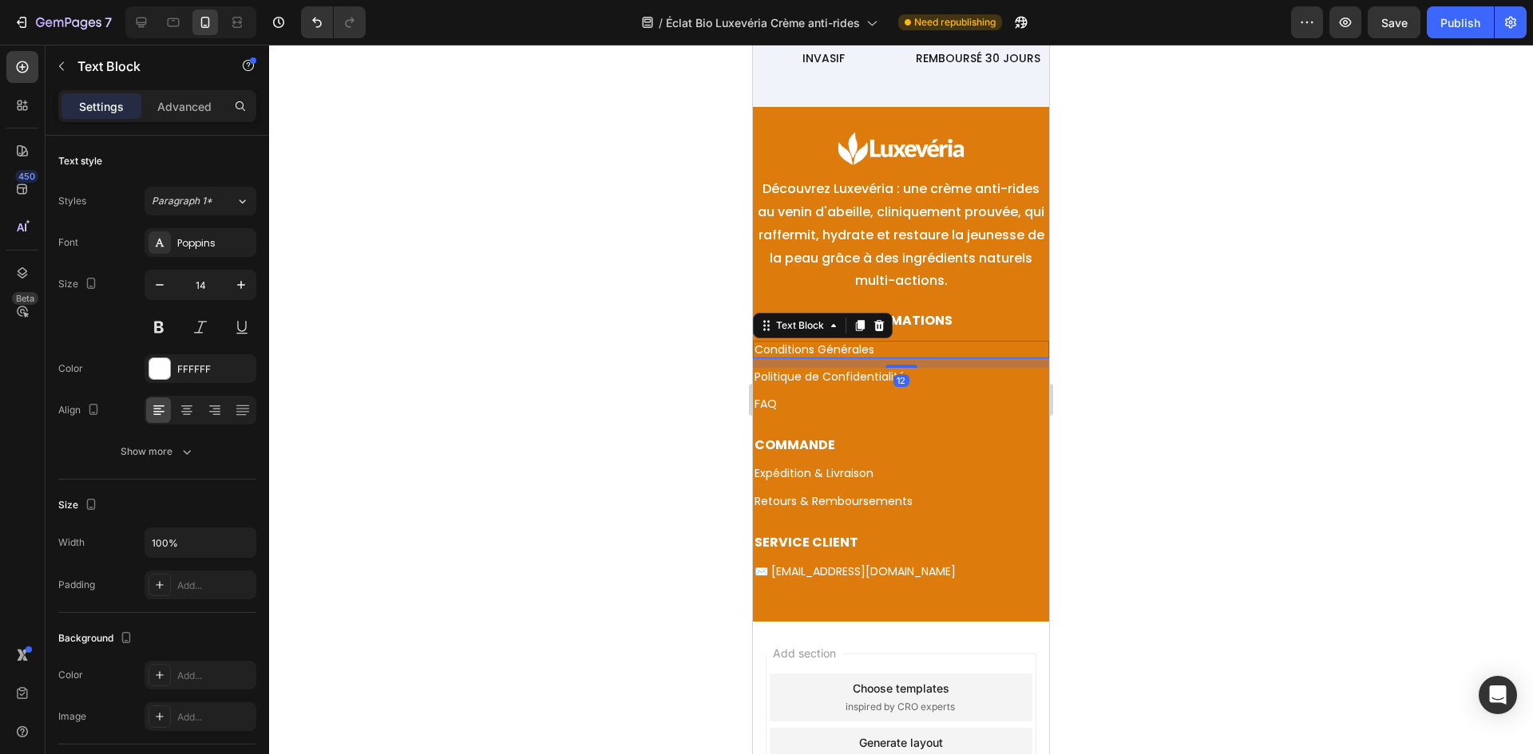
click at [951, 343] on p "Conditions Générales" at bounding box center [900, 349] width 293 height 14
click at [190, 414] on icon at bounding box center [187, 415] width 8 height 2
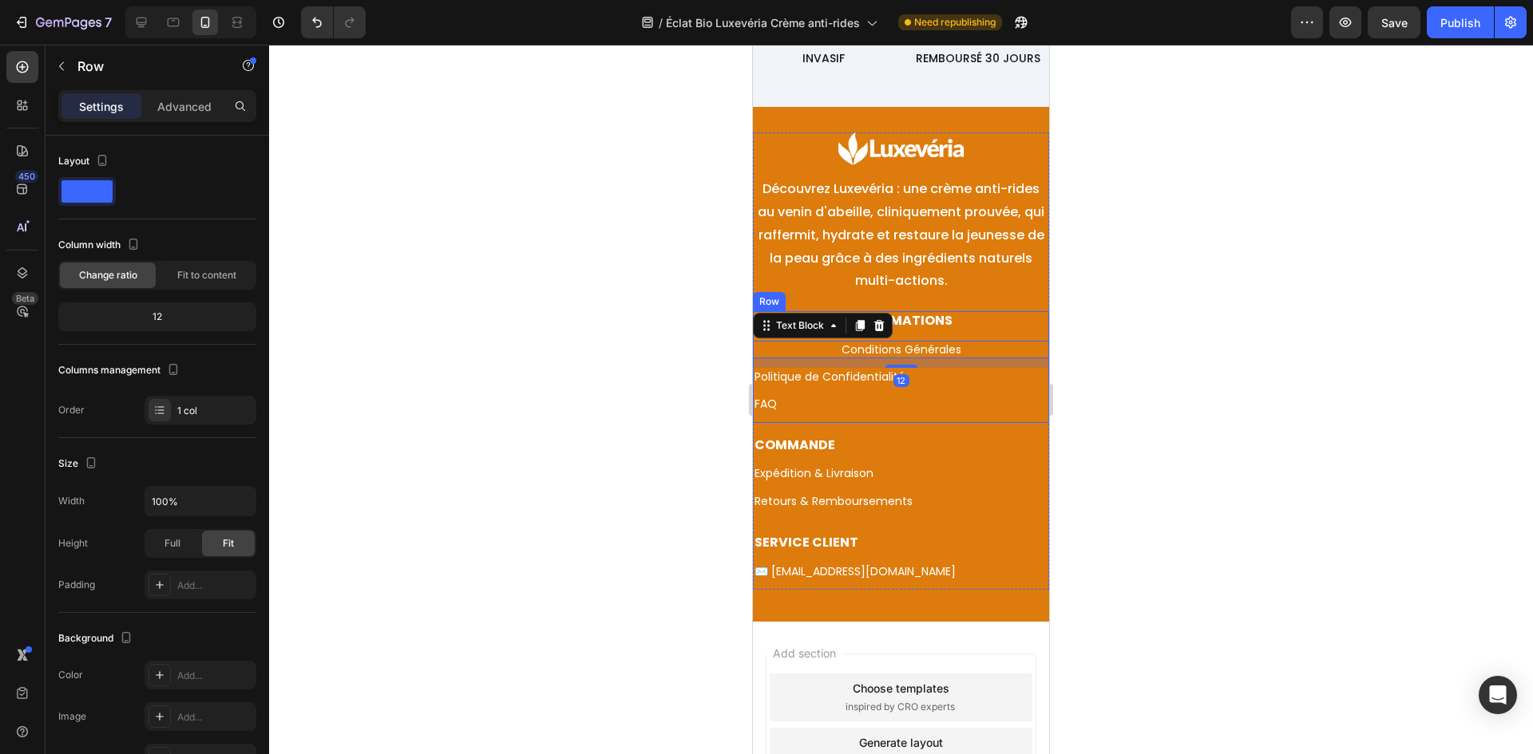
click at [951, 387] on div "INFORMATIONS Text Block Conditions Générales Text Block 12 Politique de Confide…" at bounding box center [901, 366] width 296 height 111
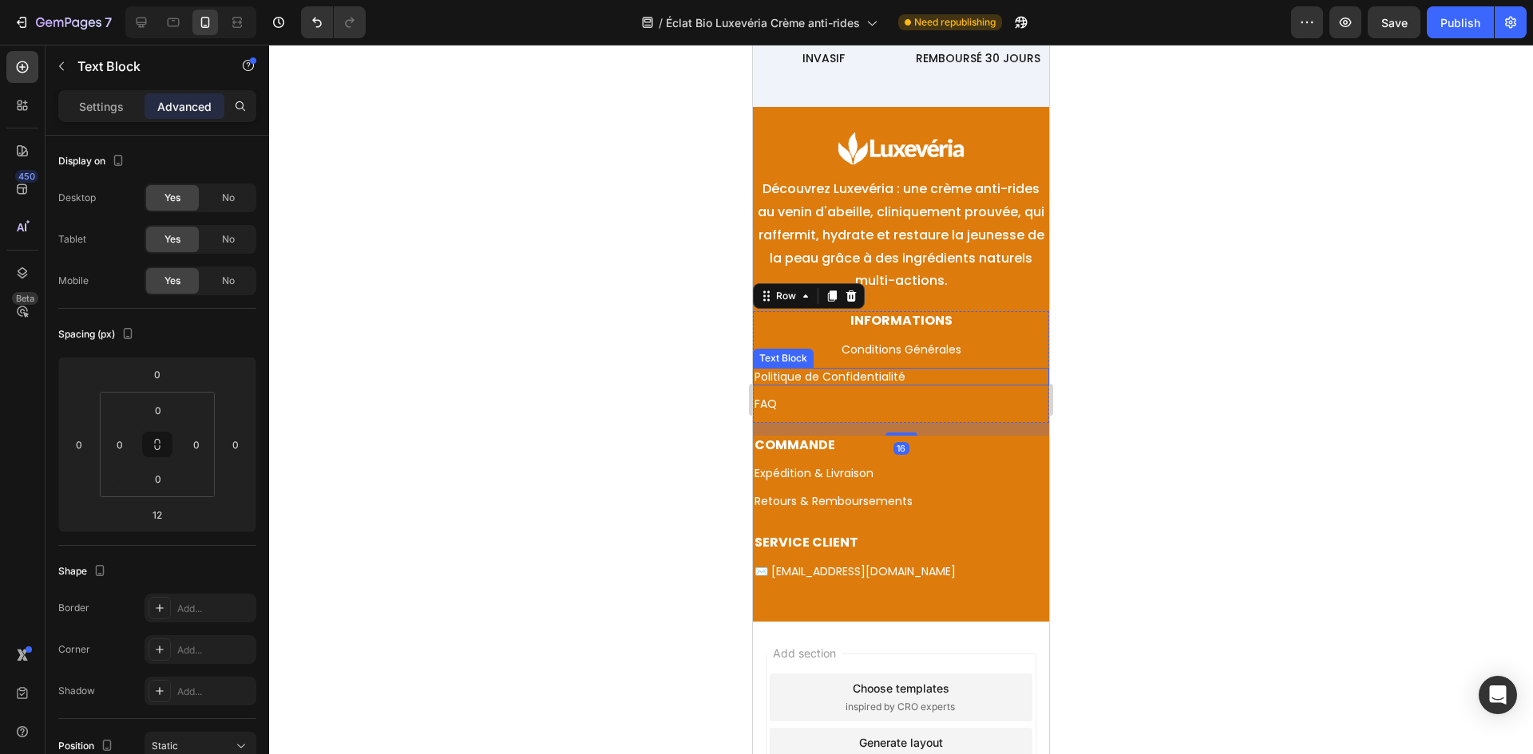
click at [963, 372] on p "Politique de Confidentialité" at bounding box center [900, 377] width 293 height 14
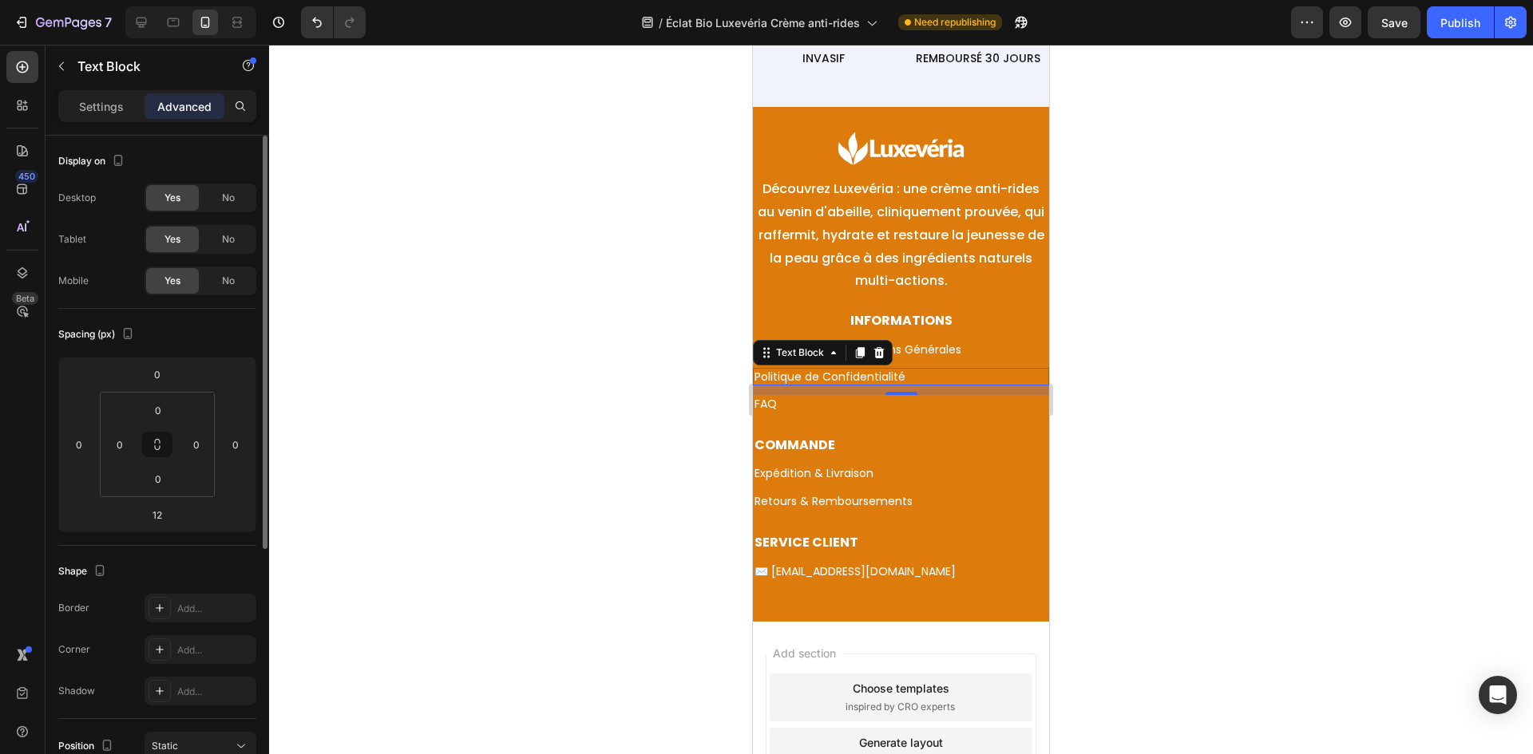
scroll to position [239, 0]
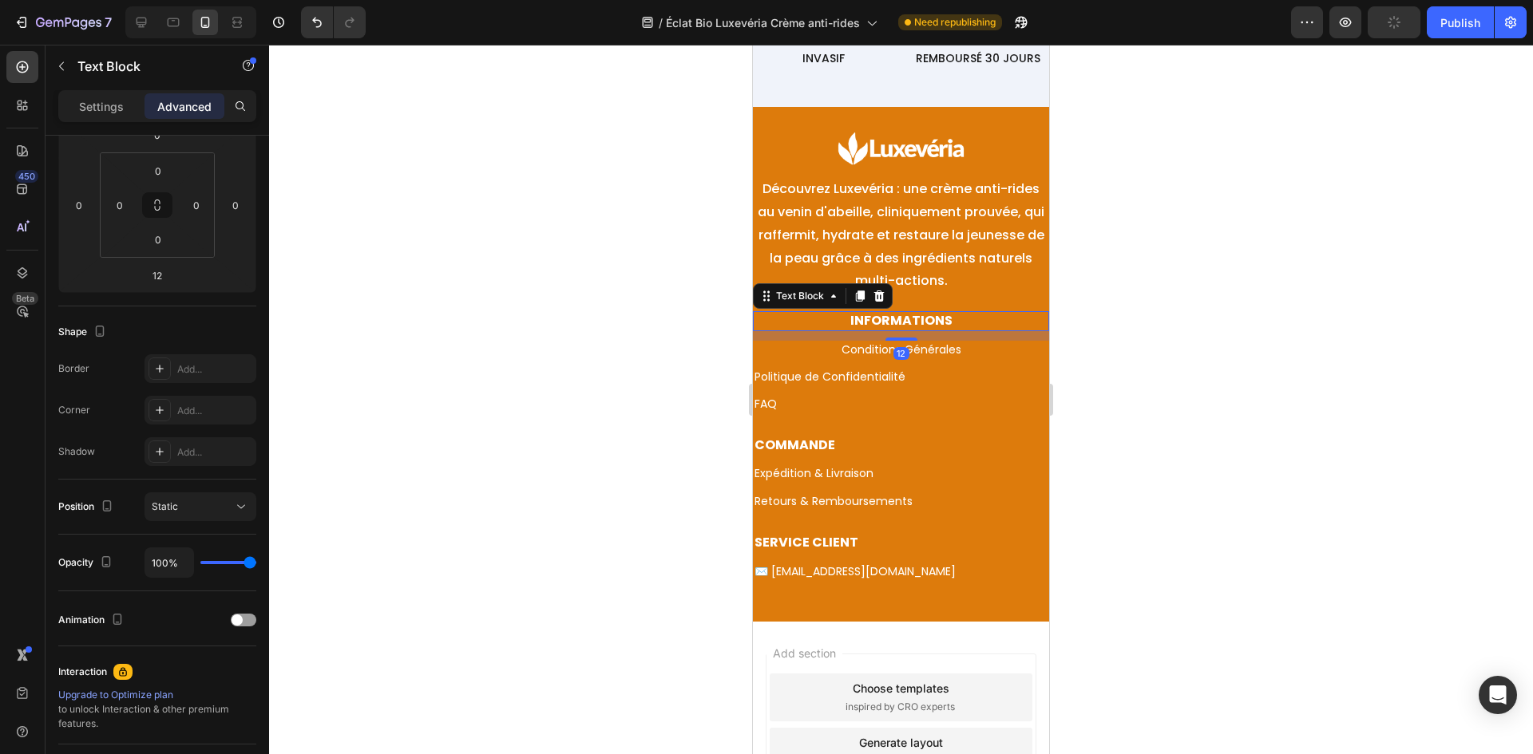
click at [922, 318] on strong "INFORMATIONS" at bounding box center [901, 320] width 102 height 18
click at [951, 319] on p "INFORMATIONS" at bounding box center [900, 321] width 293 height 17
click at [121, 103] on p "Settings" at bounding box center [101, 106] width 45 height 17
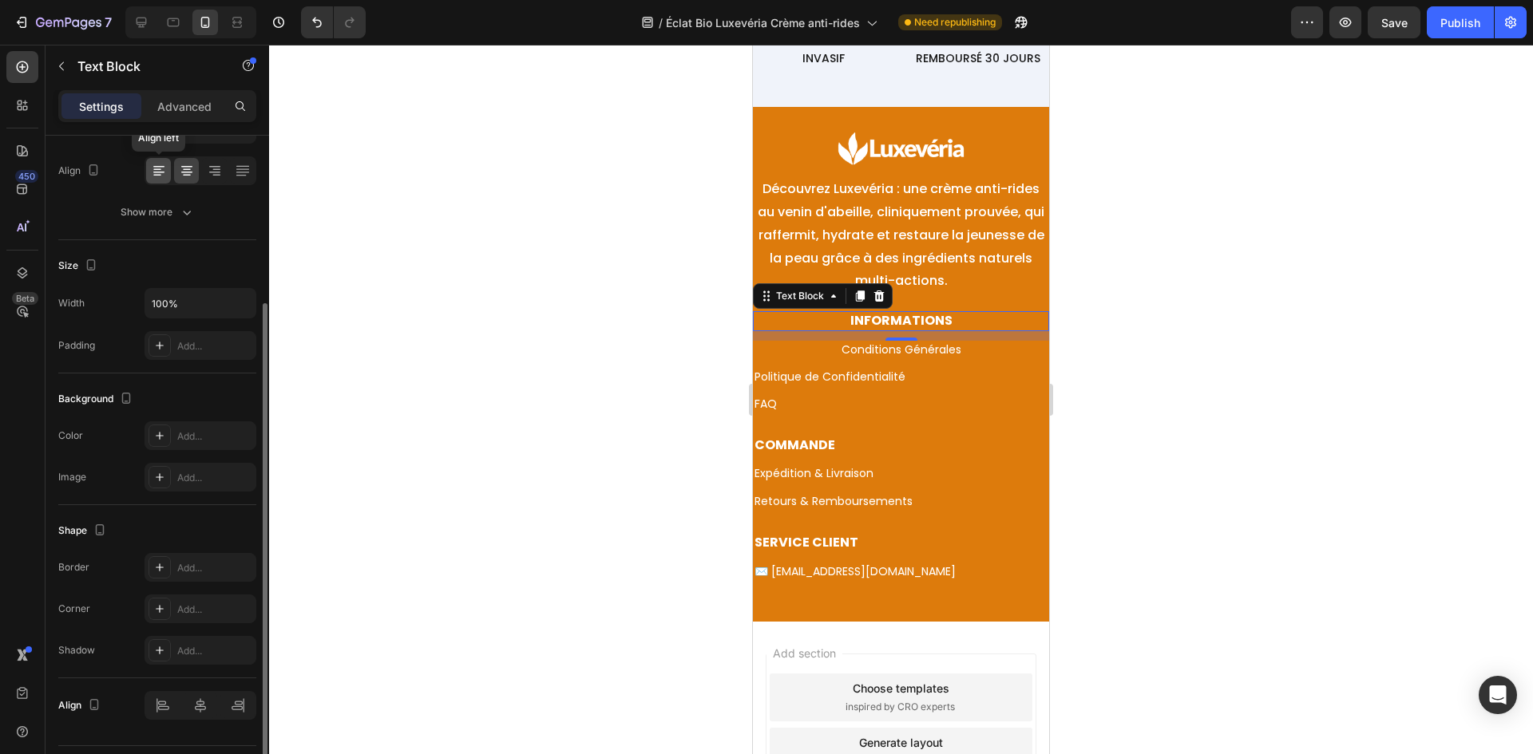
drag, startPoint x: 166, startPoint y: 166, endPoint x: 43, endPoint y: 245, distance: 146.1
click at [166, 166] on icon at bounding box center [159, 171] width 16 height 16
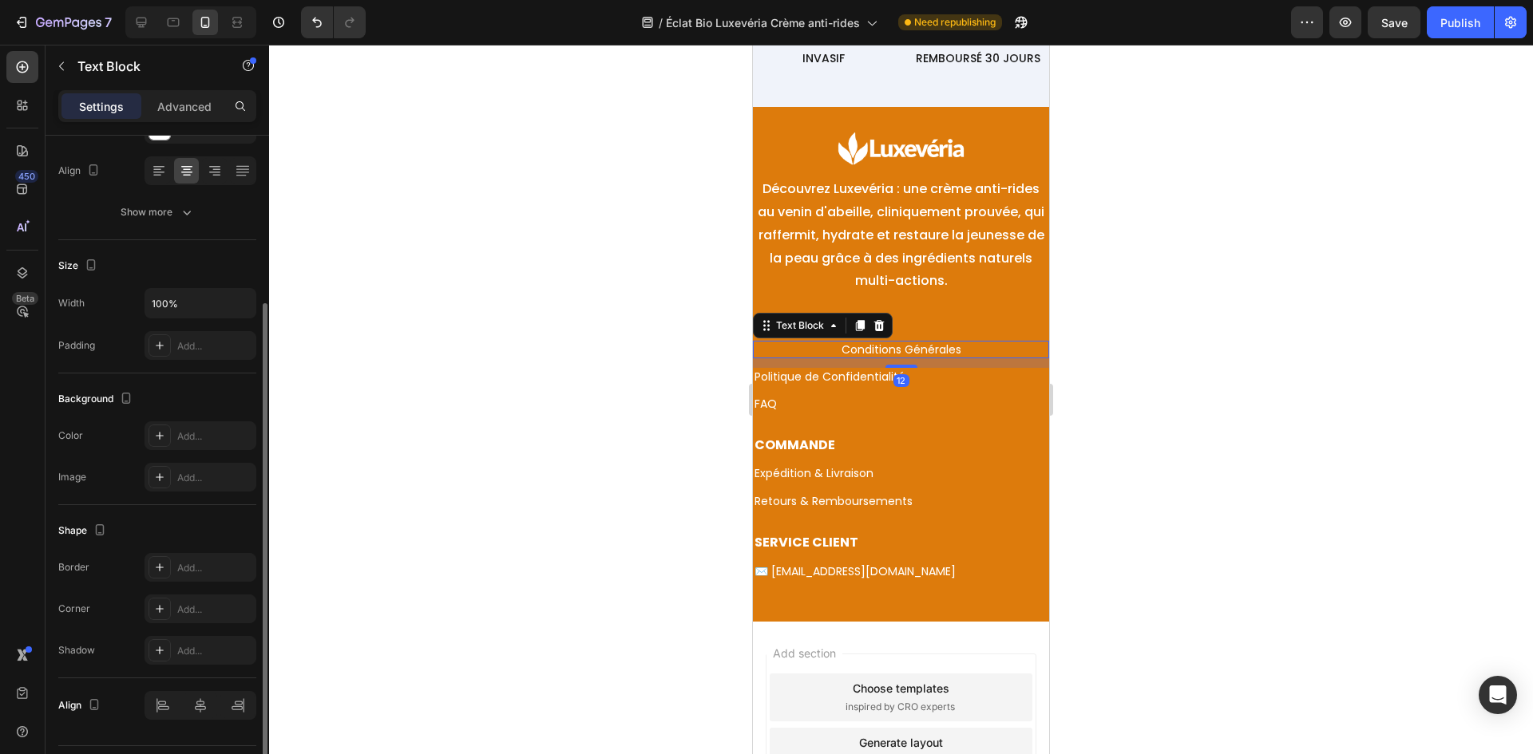
click at [979, 353] on p "Conditions Générales" at bounding box center [900, 349] width 293 height 14
drag, startPoint x: 155, startPoint y: 168, endPoint x: 627, endPoint y: 264, distance: 481.4
click at [156, 168] on icon at bounding box center [159, 171] width 16 height 16
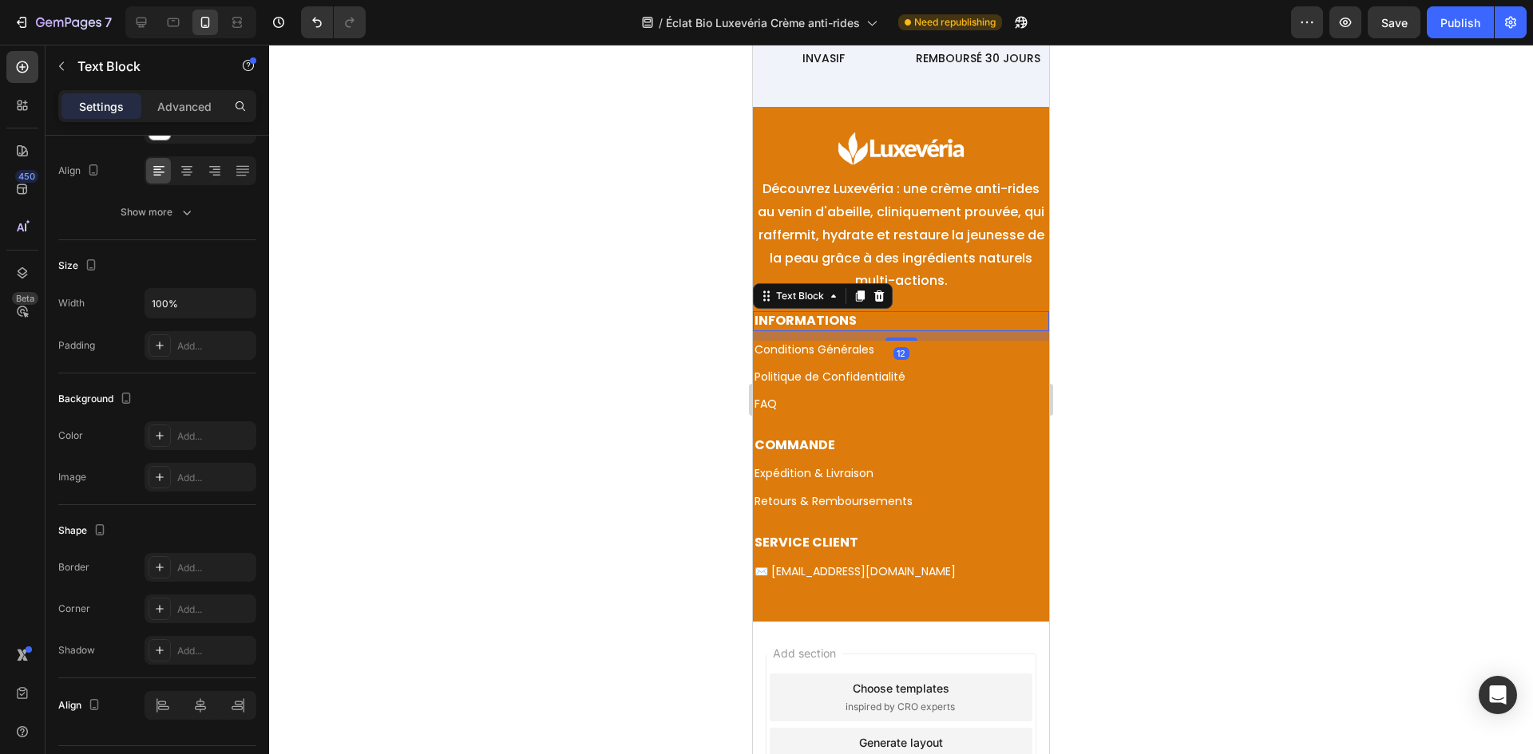
click at [924, 322] on p "INFORMATIONS" at bounding box center [900, 321] width 293 height 17
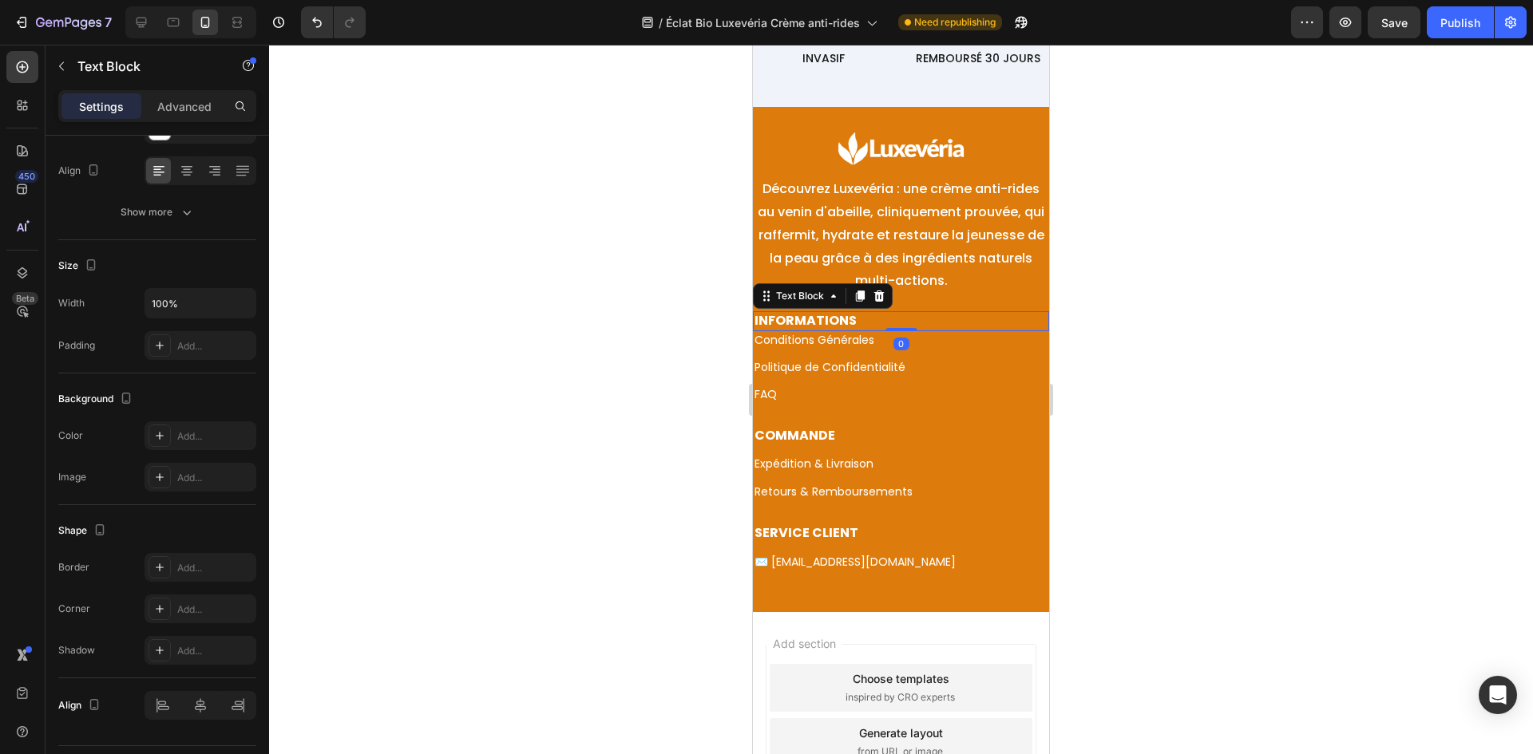
drag, startPoint x: 896, startPoint y: 340, endPoint x: 921, endPoint y: 270, distance: 74.5
click at [921, 270] on div "Image Découvrez Luxevéria : une crème anti-rides au venin d'abeille, cliniqueme…" at bounding box center [901, 357] width 296 height 448
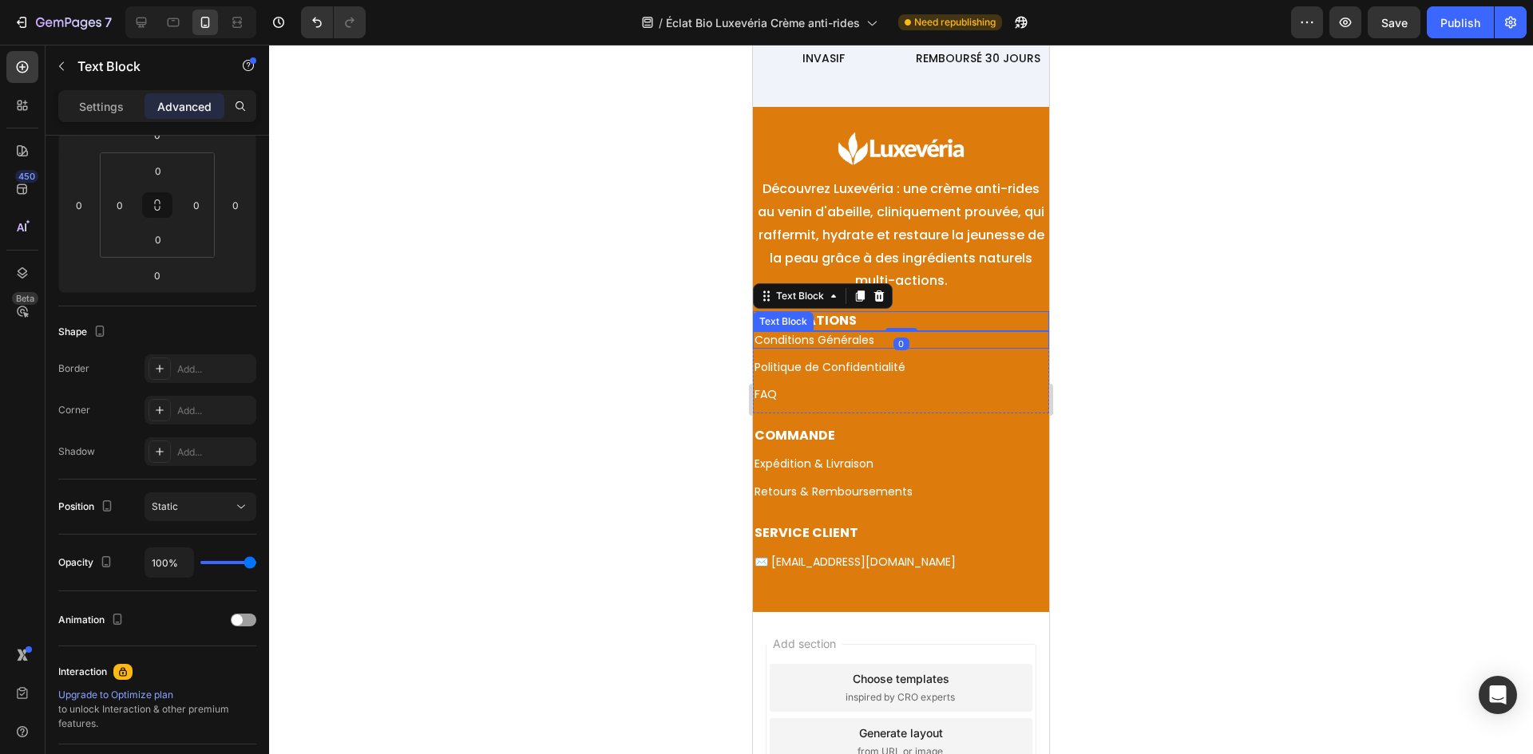
click at [871, 339] on p "Conditions Générales" at bounding box center [900, 340] width 293 height 14
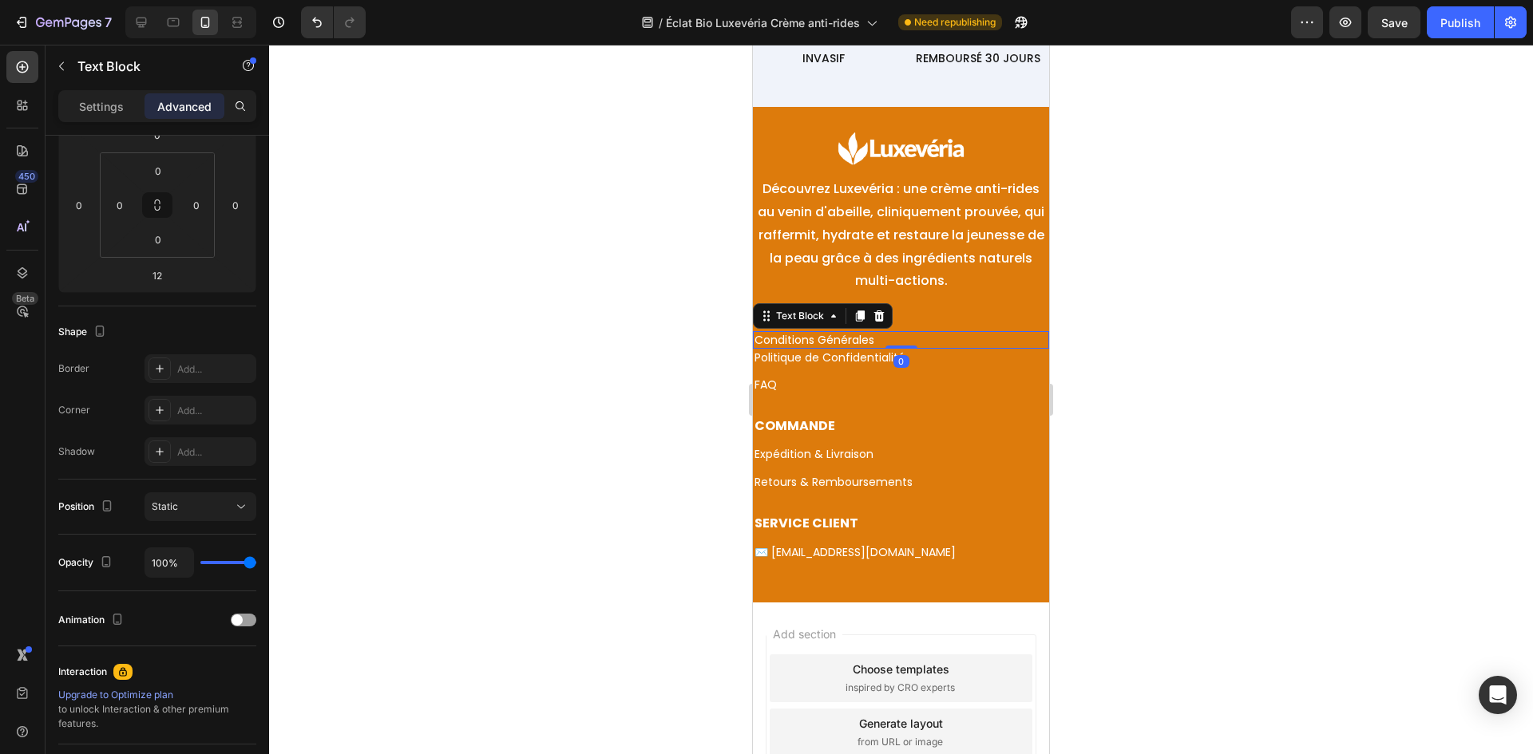
drag, startPoint x: 898, startPoint y: 355, endPoint x: 937, endPoint y: 325, distance: 49.5
click at [934, 276] on div "Image Découvrez Luxevéria : une crème anti-rides au venin d'abeille, cliniqueme…" at bounding box center [901, 352] width 296 height 438
type input "0"
click at [940, 366] on div "Politique de Confidentialité" at bounding box center [901, 358] width 296 height 18
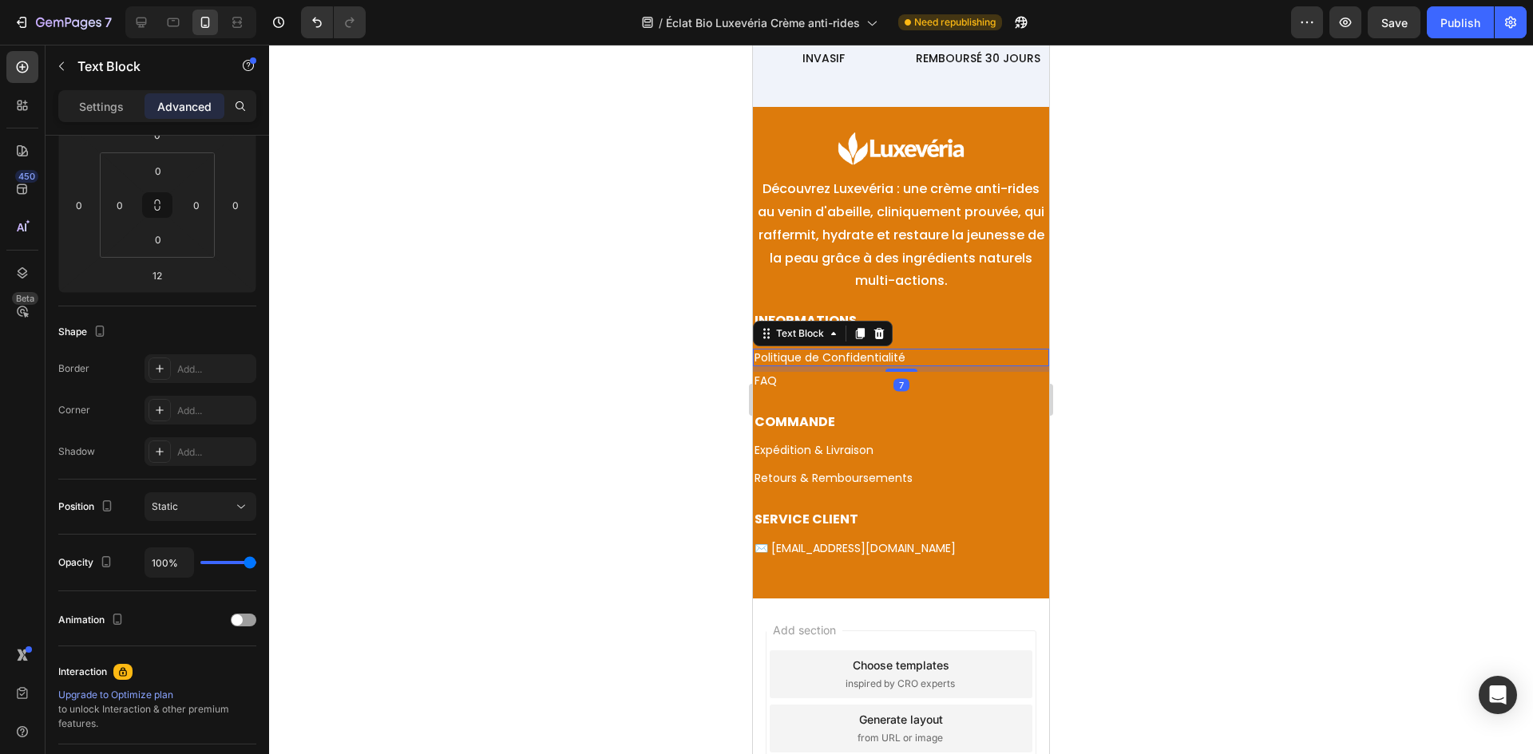
drag, startPoint x: 884, startPoint y: 374, endPoint x: 879, endPoint y: 345, distance: 29.3
click at [899, 326] on div "INFORMATIONS Text Block Conditions Générales Text Block Politique de Confidenti…" at bounding box center [901, 355] width 296 height 88
type input "0"
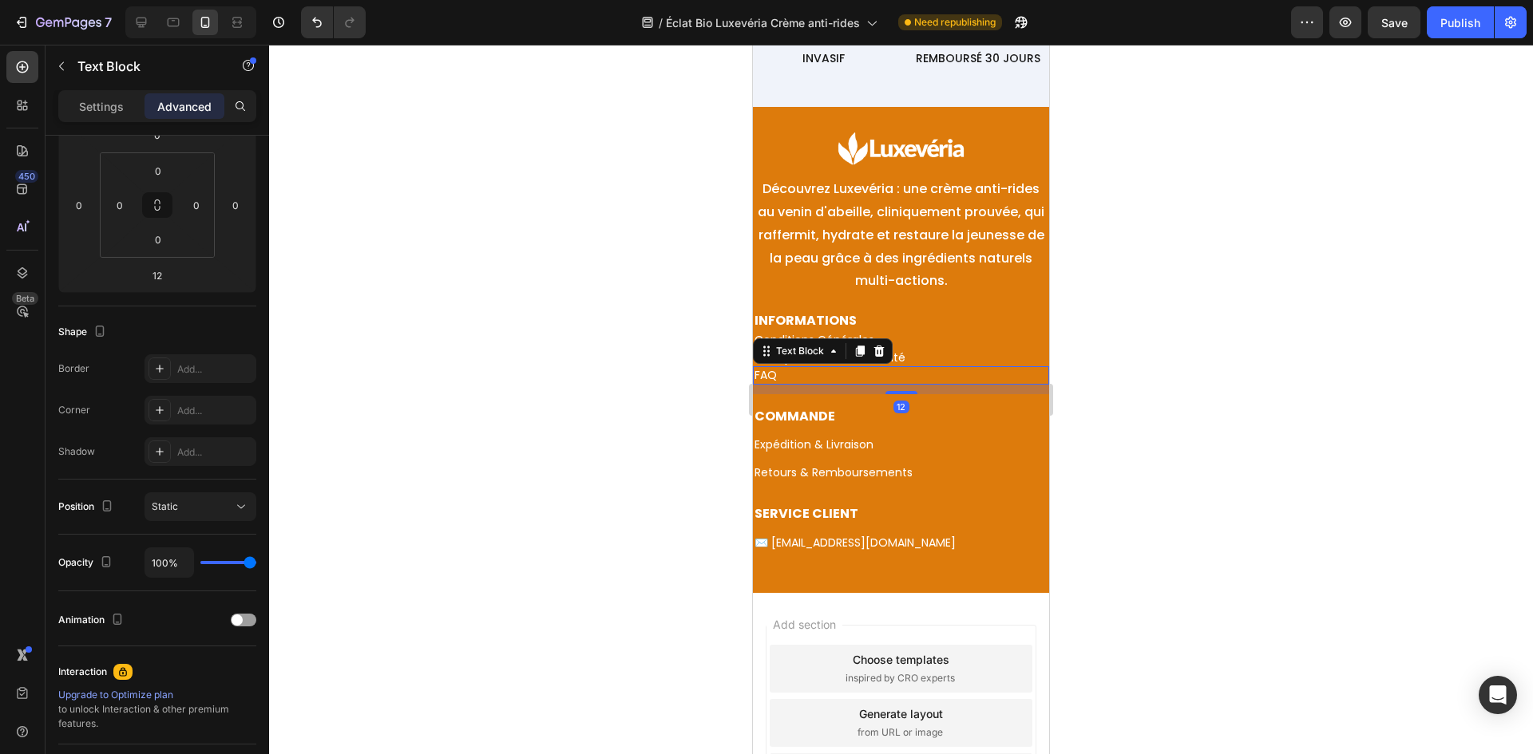
click at [839, 368] on p "FAQ" at bounding box center [900, 375] width 293 height 14
drag, startPoint x: 891, startPoint y: 392, endPoint x: 880, endPoint y: 353, distance: 40.5
click at [888, 366] on div "FAQ Text Block 12" at bounding box center [901, 375] width 296 height 18
type input "0"
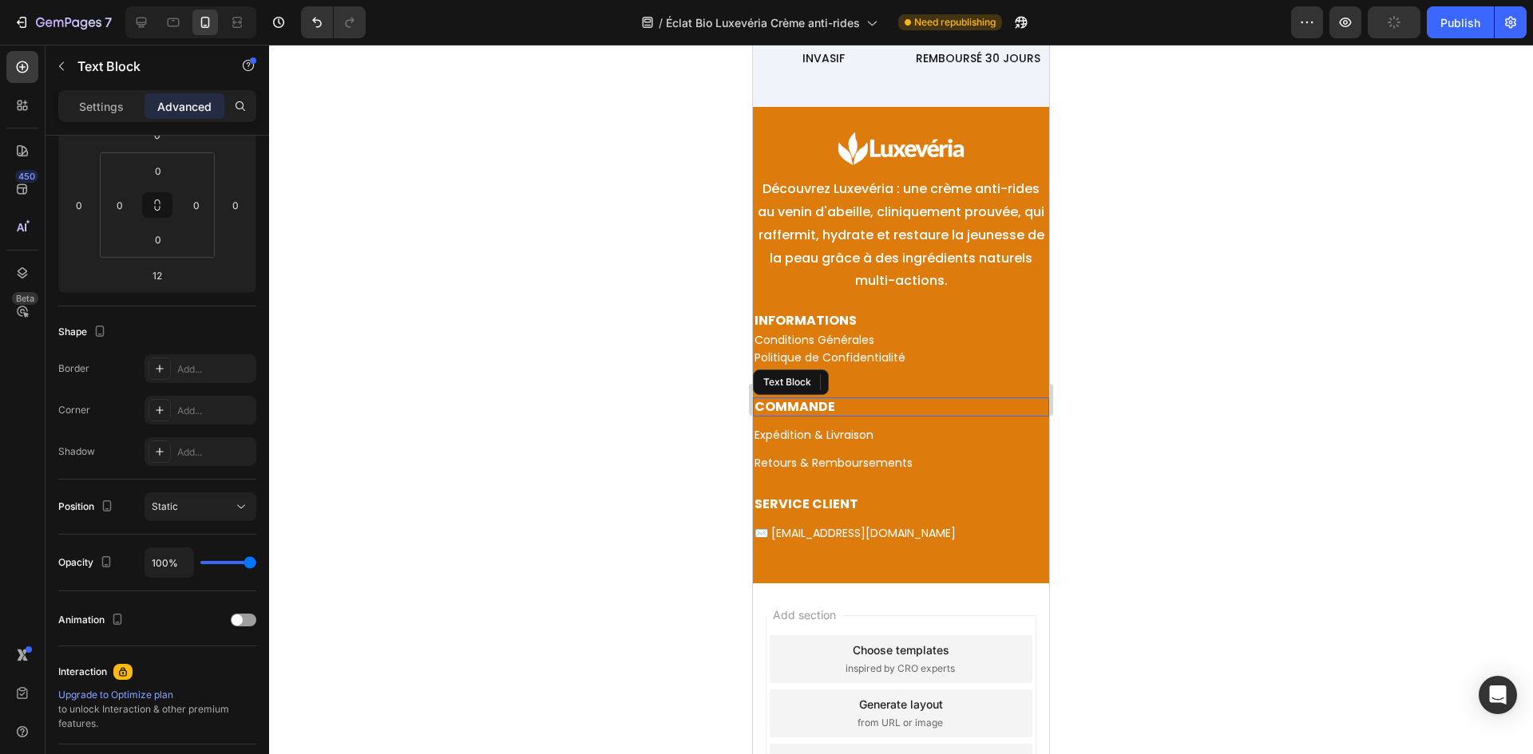
click at [846, 401] on p "COMMANDE" at bounding box center [900, 407] width 293 height 17
drag, startPoint x: 896, startPoint y: 425, endPoint x: 920, endPoint y: 377, distance: 54.3
click at [920, 377] on div "Image Découvrez Luxevéria : une crème anti-rides au venin d'abeille, cliniqueme…" at bounding box center [901, 342] width 296 height 419
type input "0"
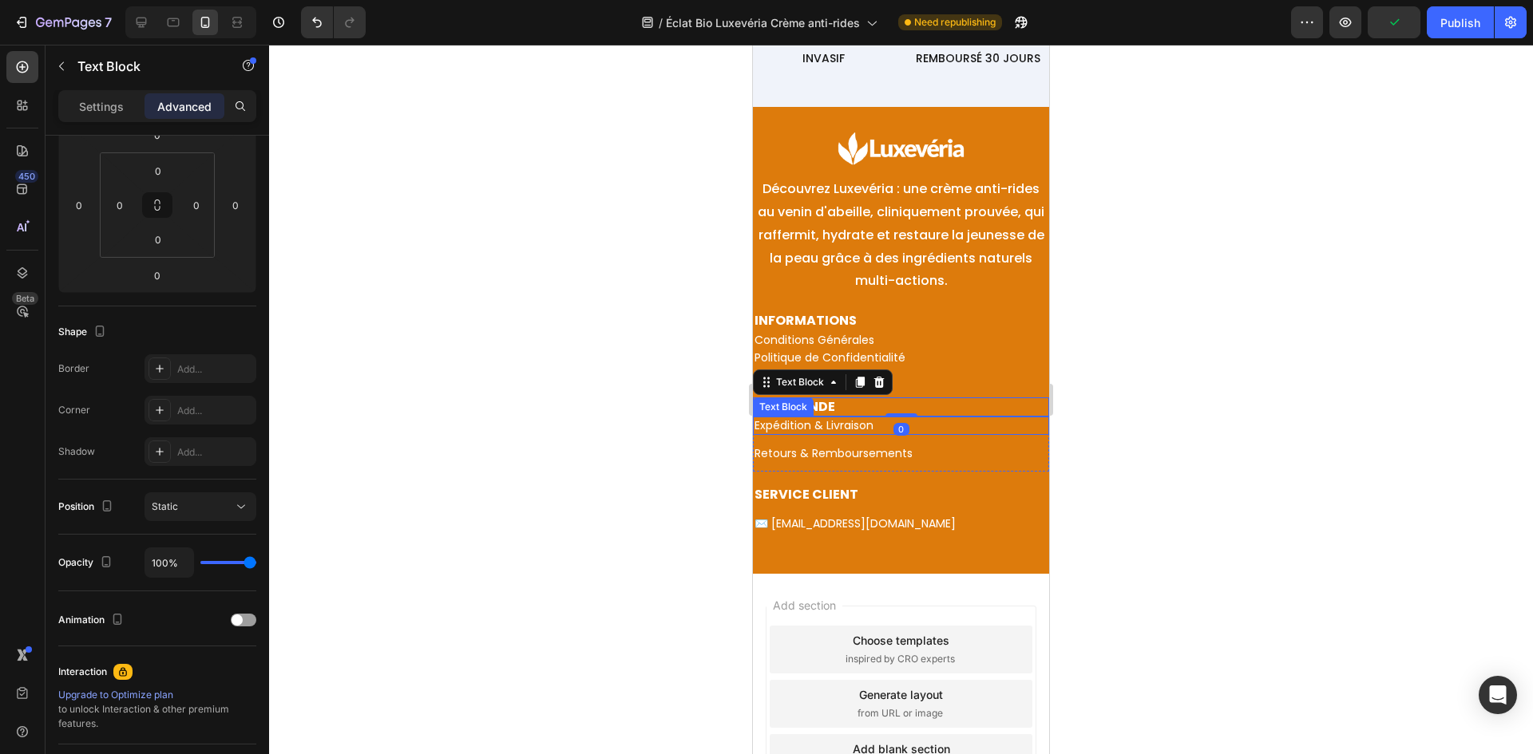
click at [927, 418] on p "Expédition & Livraison" at bounding box center [900, 425] width 293 height 14
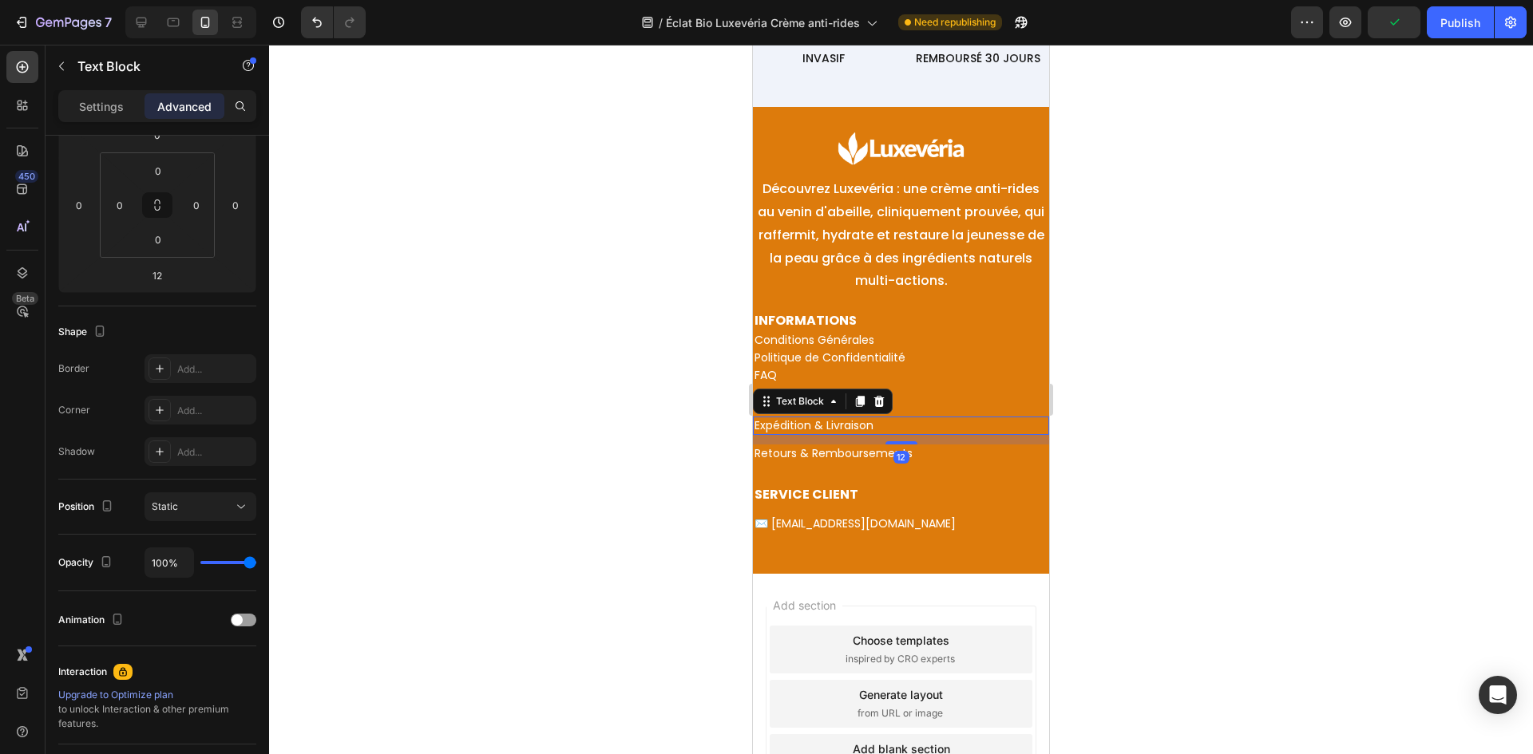
drag, startPoint x: 884, startPoint y: 444, endPoint x: 928, endPoint y: 394, distance: 66.2
click at [924, 395] on div "Image Découvrez Luxevéria : une crème anti-rides au venin d'abeille, cliniqueme…" at bounding box center [901, 337] width 296 height 409
type input "0"
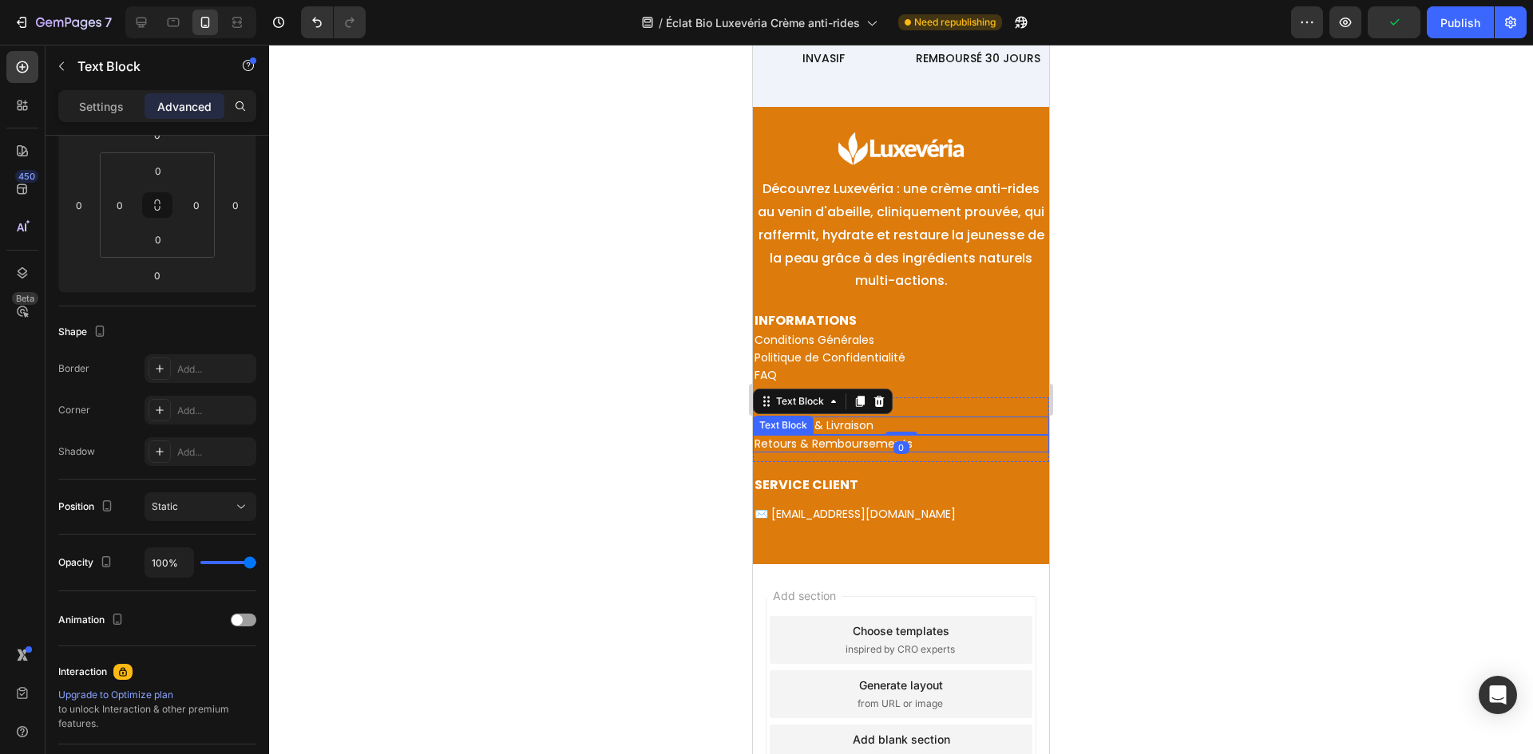
click at [940, 450] on p "Retours & Remboursements" at bounding box center [900, 444] width 293 height 14
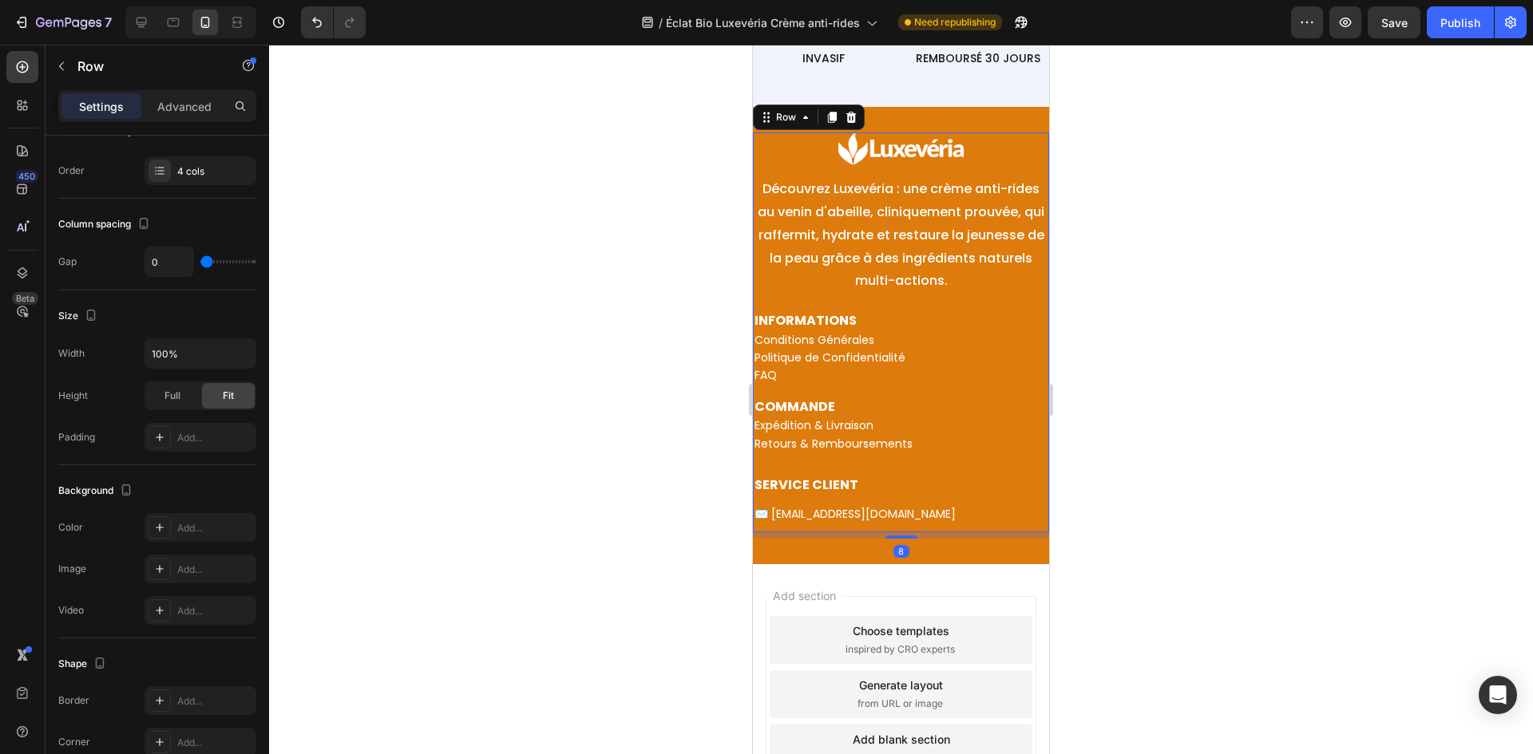
scroll to position [0, 0]
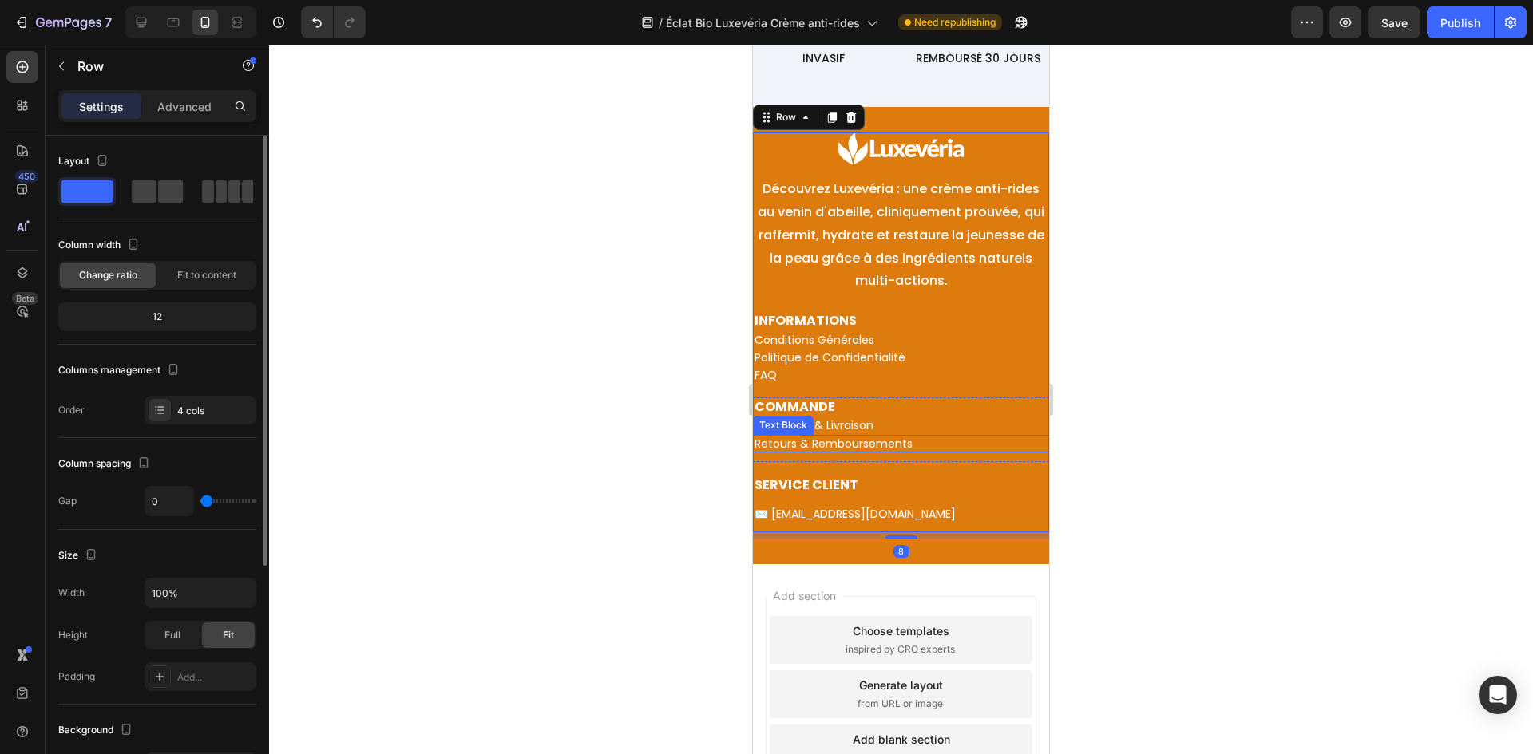
click at [943, 431] on p "Expédition & Livraison" at bounding box center [900, 425] width 293 height 14
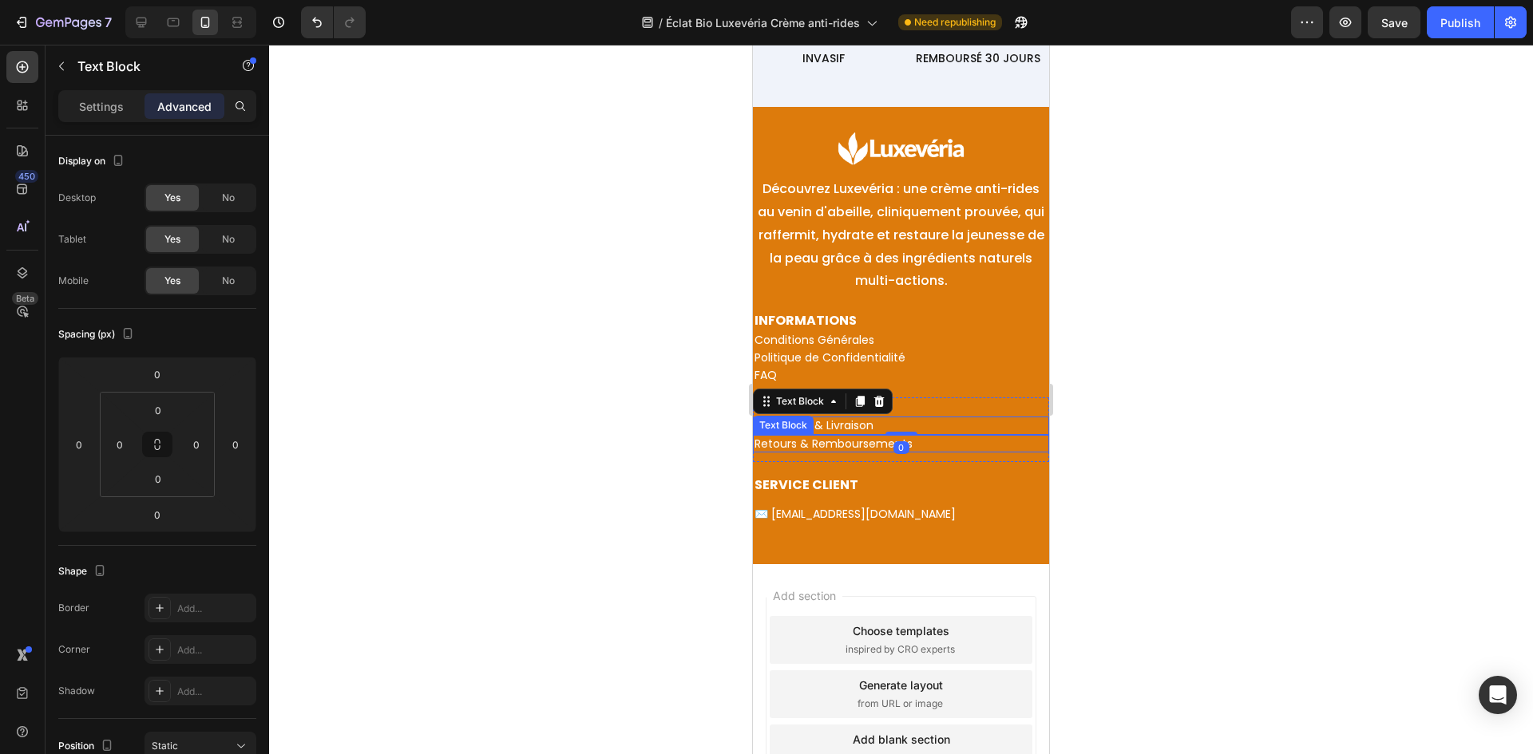
click at [924, 440] on p "Retours & Remboursements" at bounding box center [900, 444] width 293 height 14
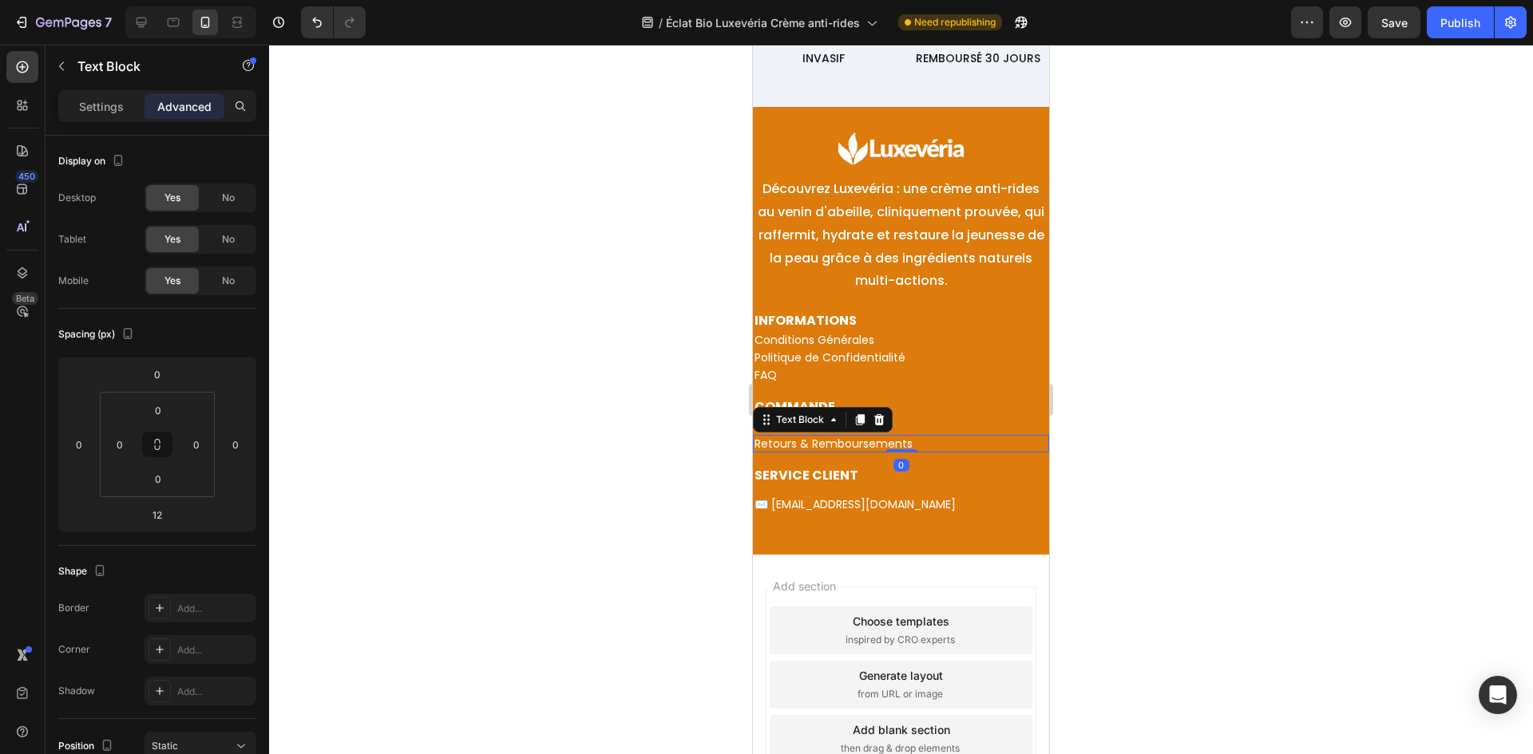
drag, startPoint x: 897, startPoint y: 458, endPoint x: 884, endPoint y: 455, distance: 13.2
click at [906, 414] on div "COMMANDE Text Block Expédition & Livraison Text Block Retours & Remboursements …" at bounding box center [901, 425] width 296 height 55
type input "0"
click at [863, 473] on p "SERVICE CLIENT" at bounding box center [900, 476] width 293 height 17
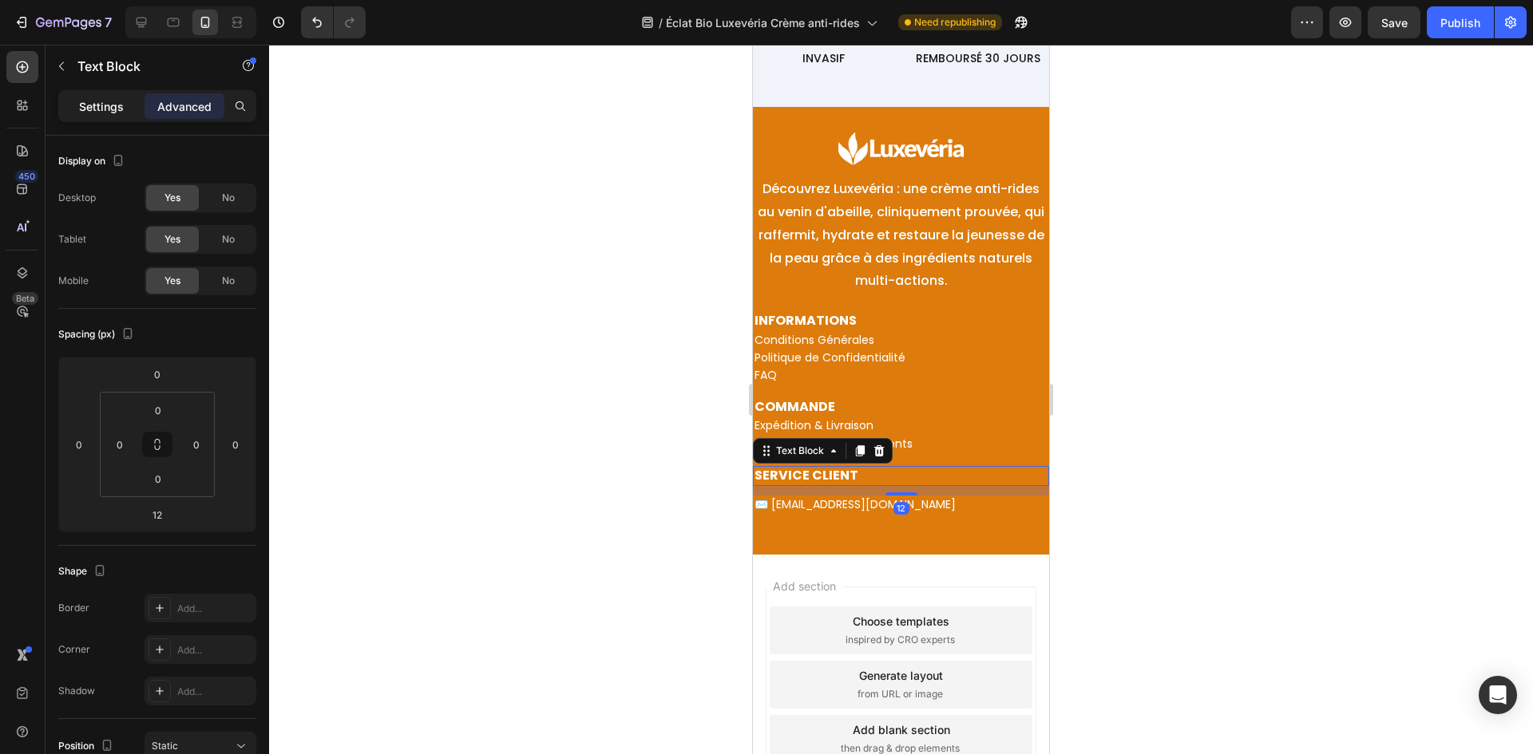
click at [128, 105] on div "Settings" at bounding box center [101, 106] width 80 height 26
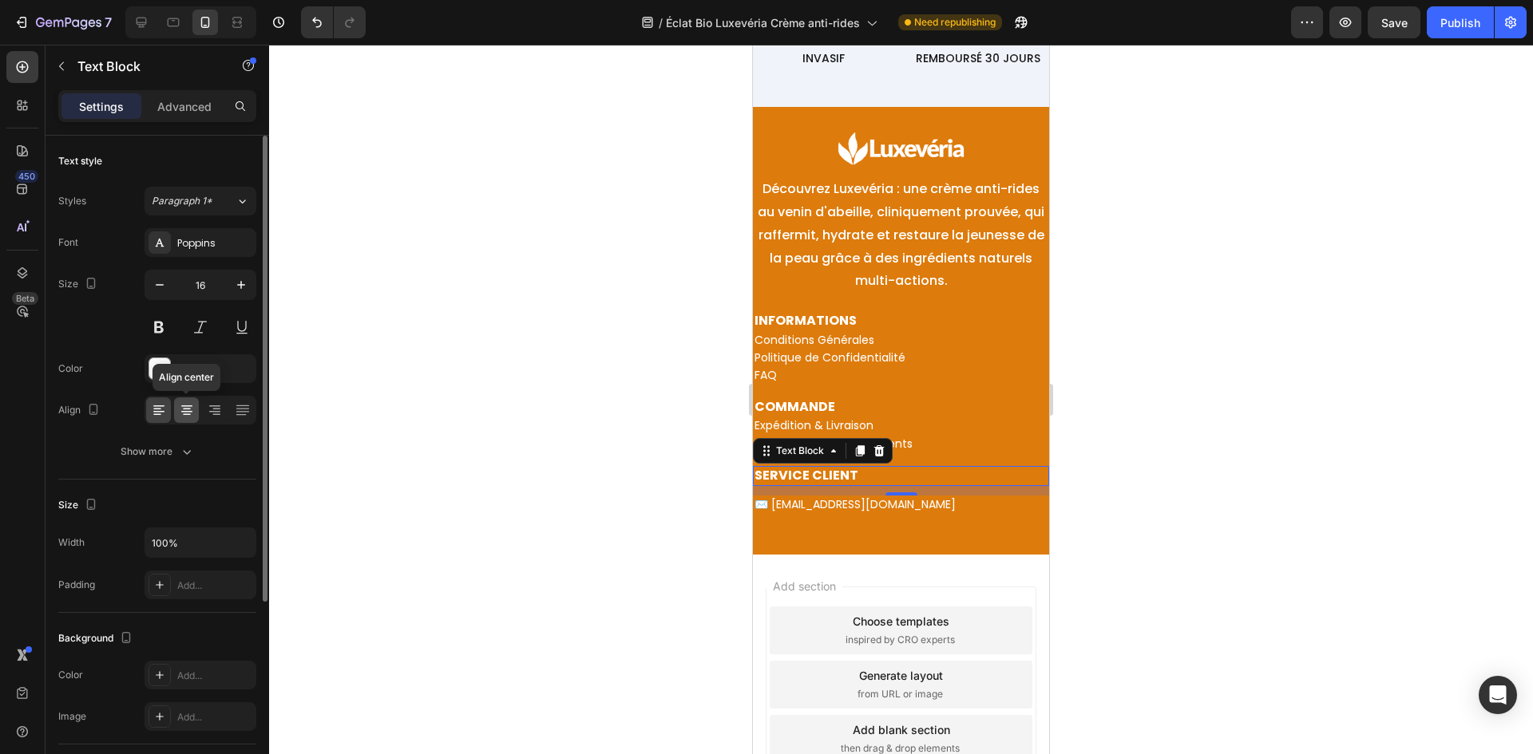
click at [192, 408] on icon at bounding box center [187, 410] width 16 height 16
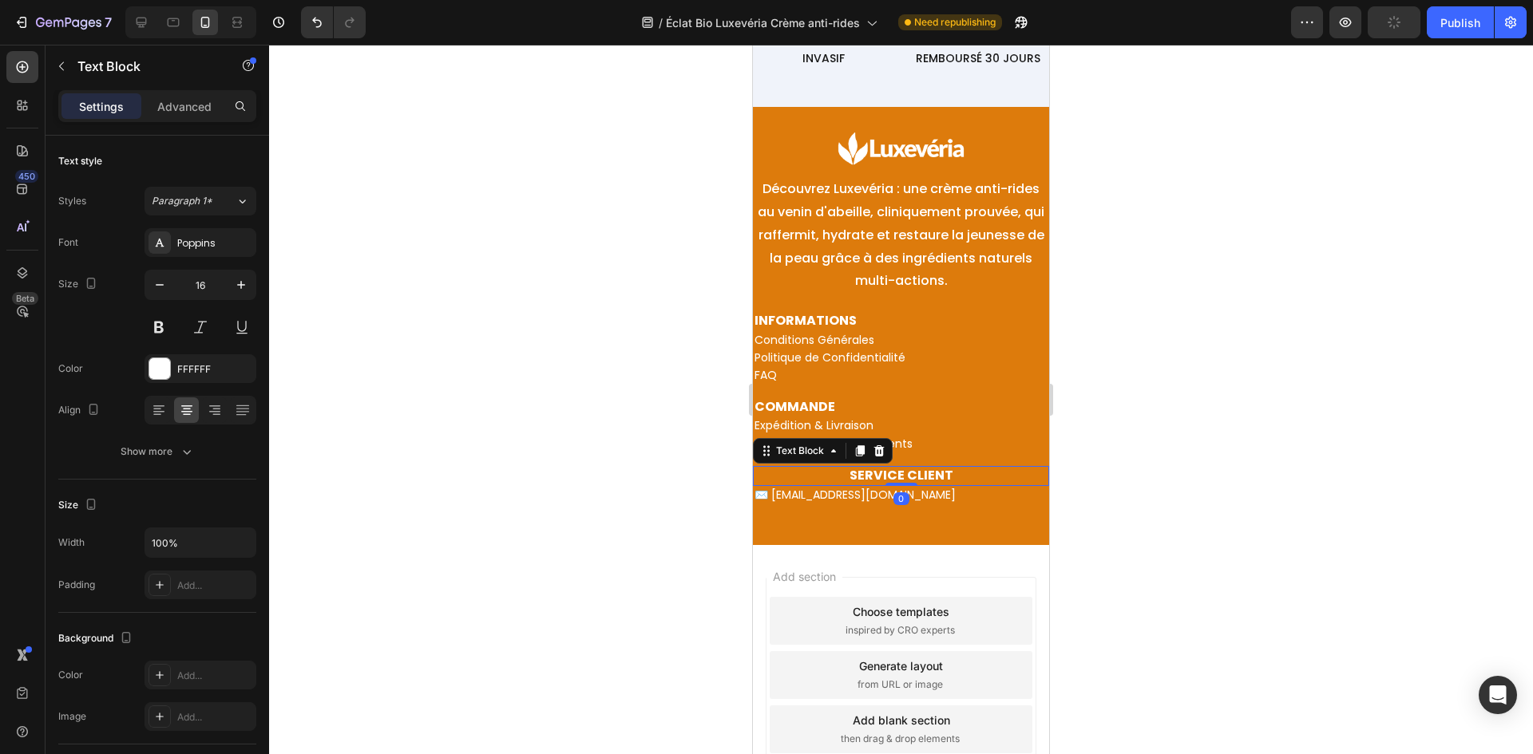
drag, startPoint x: 906, startPoint y: 492, endPoint x: 908, endPoint y: 480, distance: 12.1
click at [908, 480] on div "SERVICE CLIENT Text Block 0" at bounding box center [901, 476] width 296 height 20
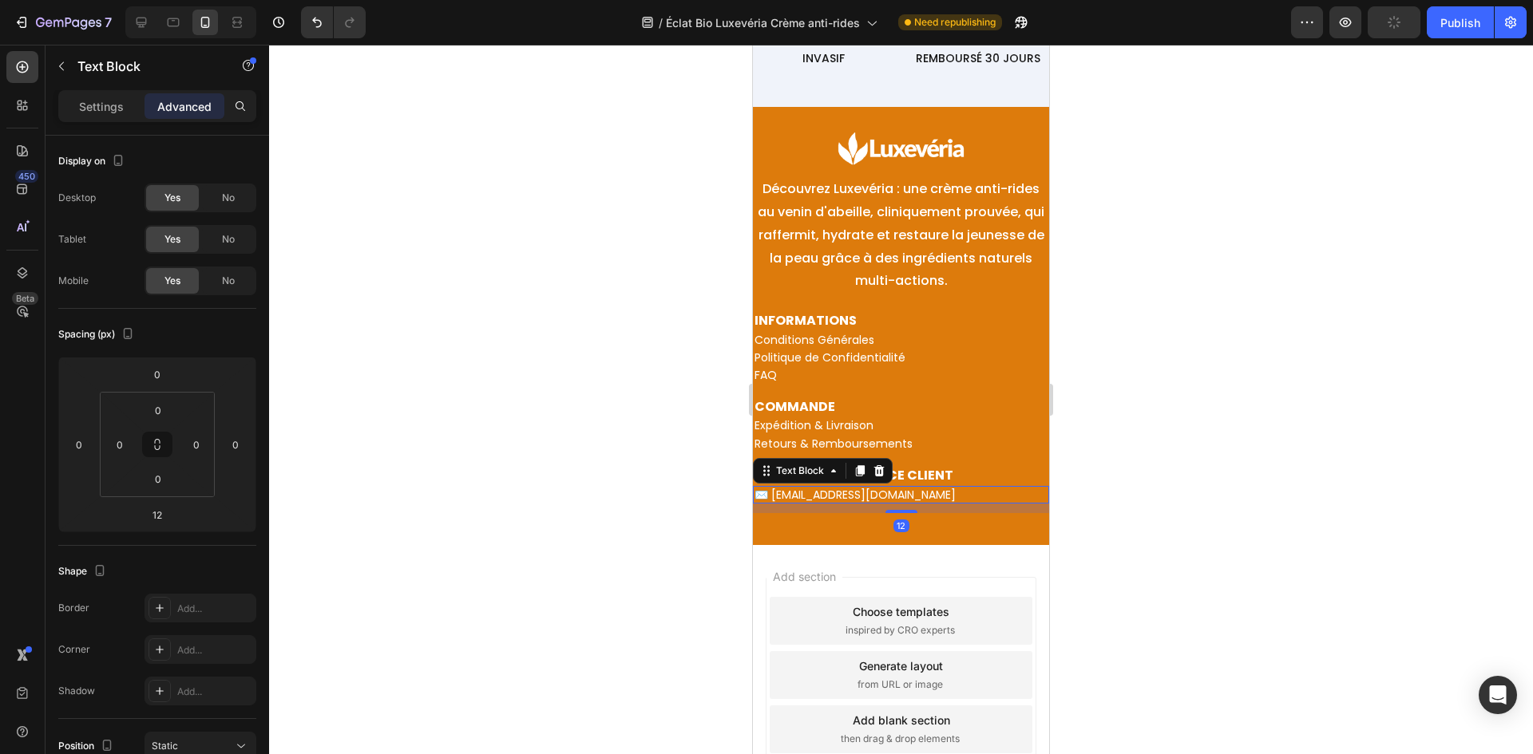
click at [916, 492] on p "✉️ salut@eclat-bio.com" at bounding box center [900, 495] width 293 height 14
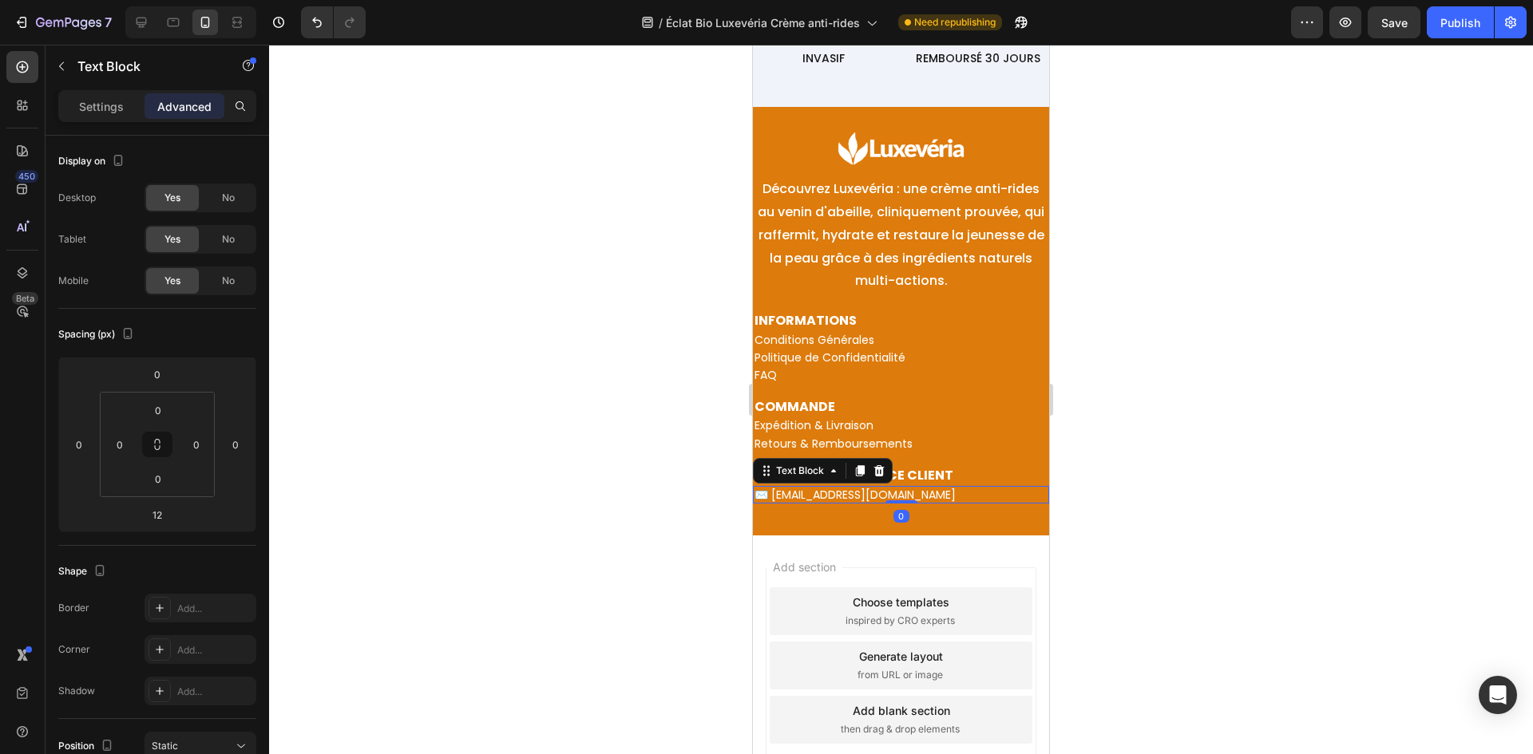
drag, startPoint x: 882, startPoint y: 512, endPoint x: 880, endPoint y: 460, distance: 52.7
click at [908, 429] on div "Image Découvrez Luxevéria : une crème anti-rides au venin d'abeille, cliniqueme…" at bounding box center [901, 318] width 296 height 371
type input "0"
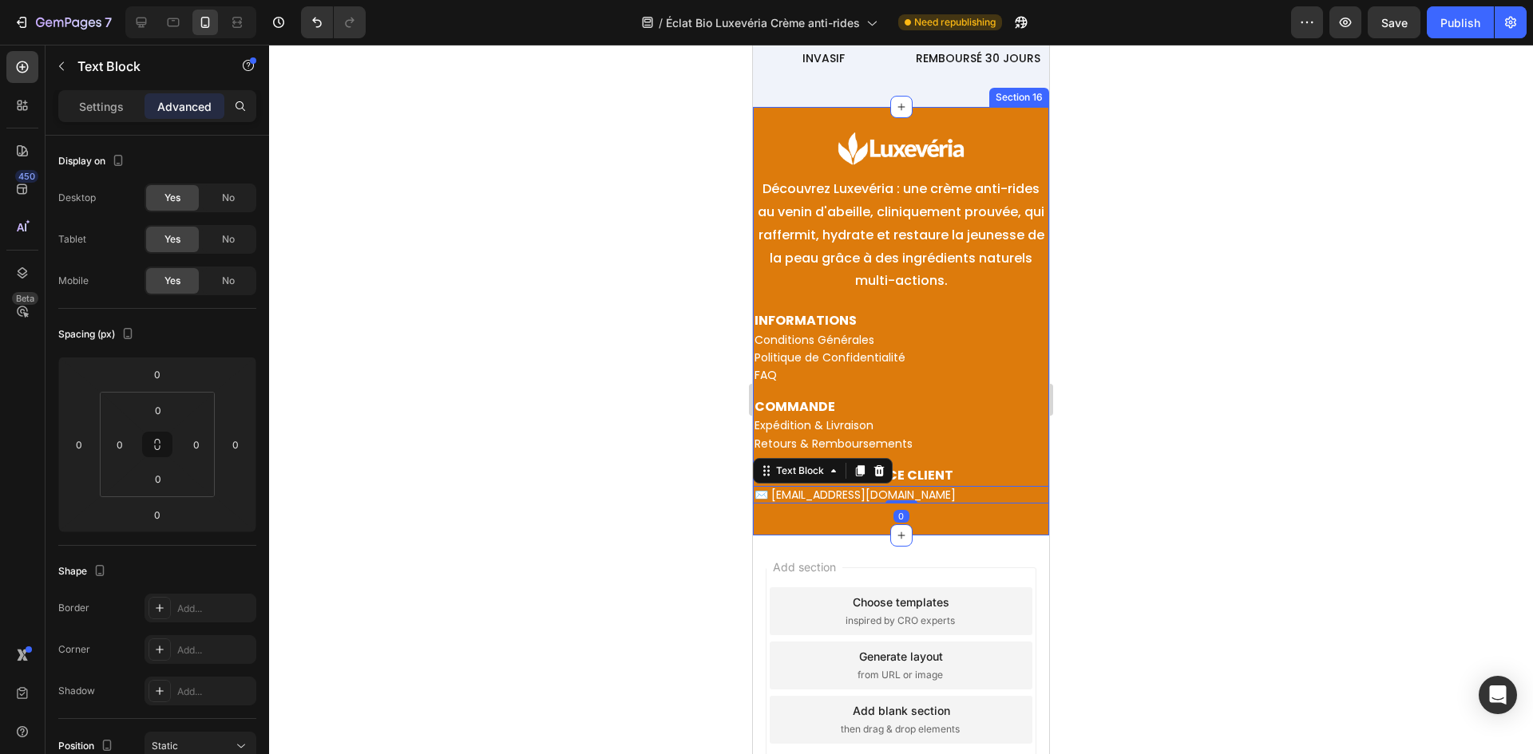
click at [837, 520] on div "Image Découvrez Luxevéria : une crème anti-rides au venin d'abeille, cliniqueme…" at bounding box center [901, 321] width 296 height 429
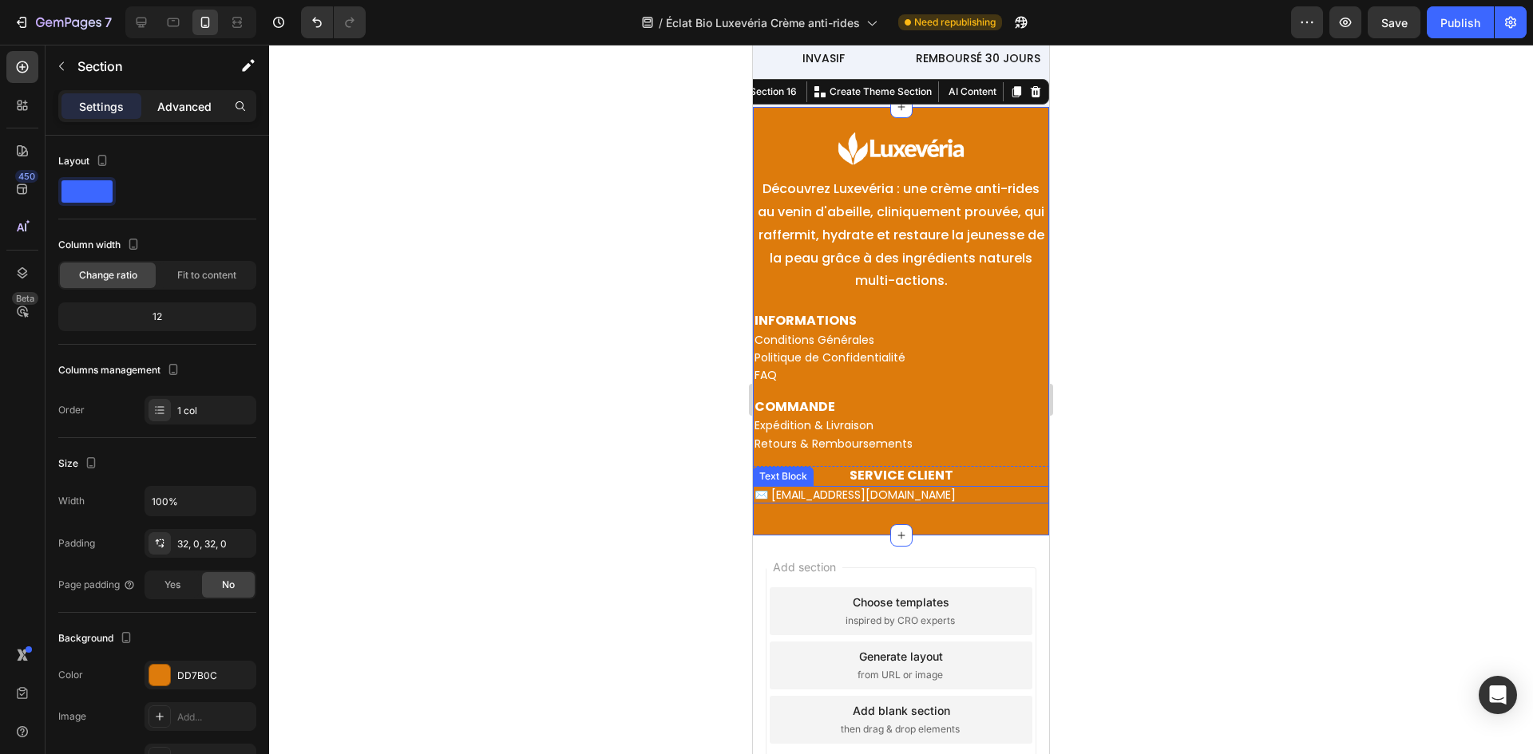
click at [177, 108] on p "Advanced" at bounding box center [184, 106] width 54 height 17
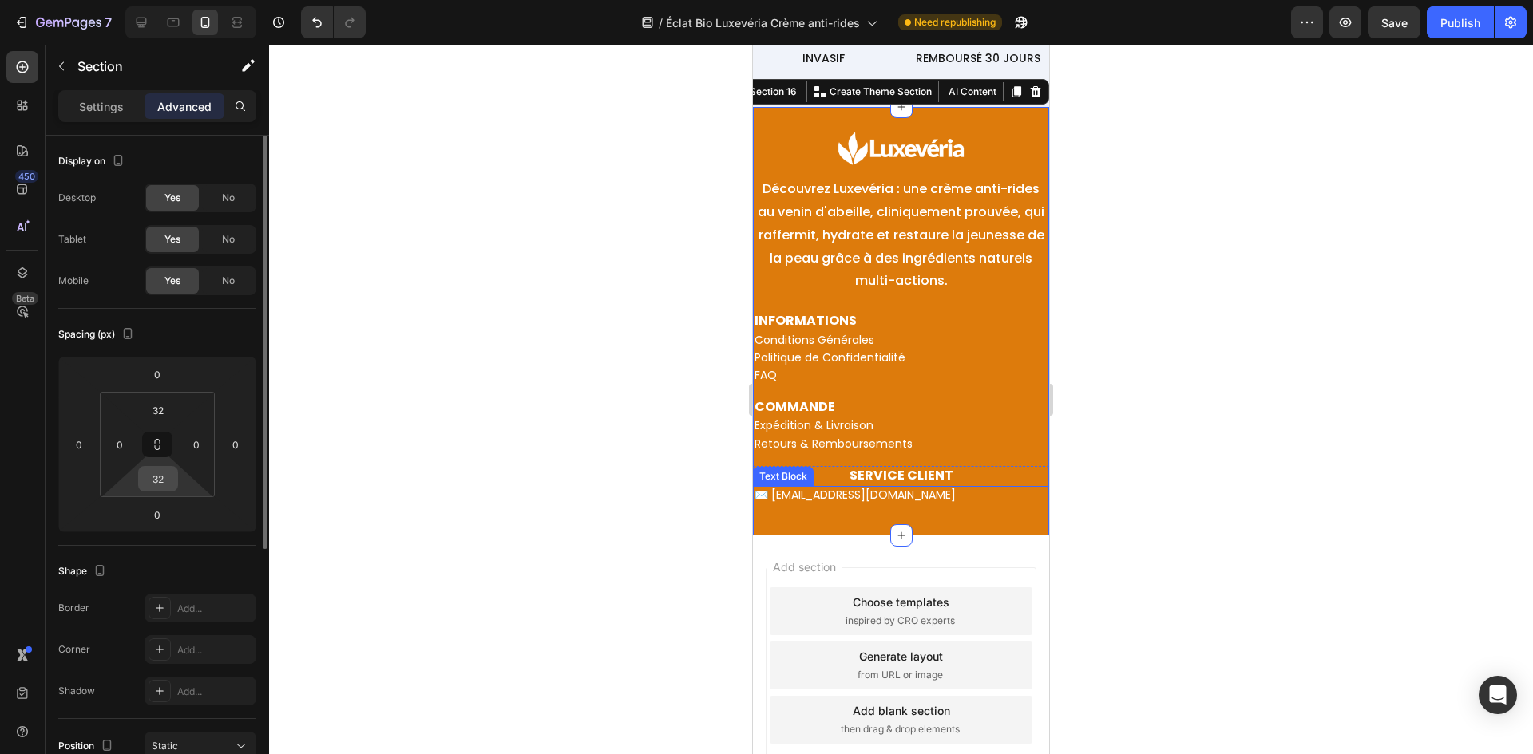
click at [164, 475] on input "32" at bounding box center [158, 479] width 32 height 24
click at [164, 478] on input "32" at bounding box center [158, 479] width 32 height 24
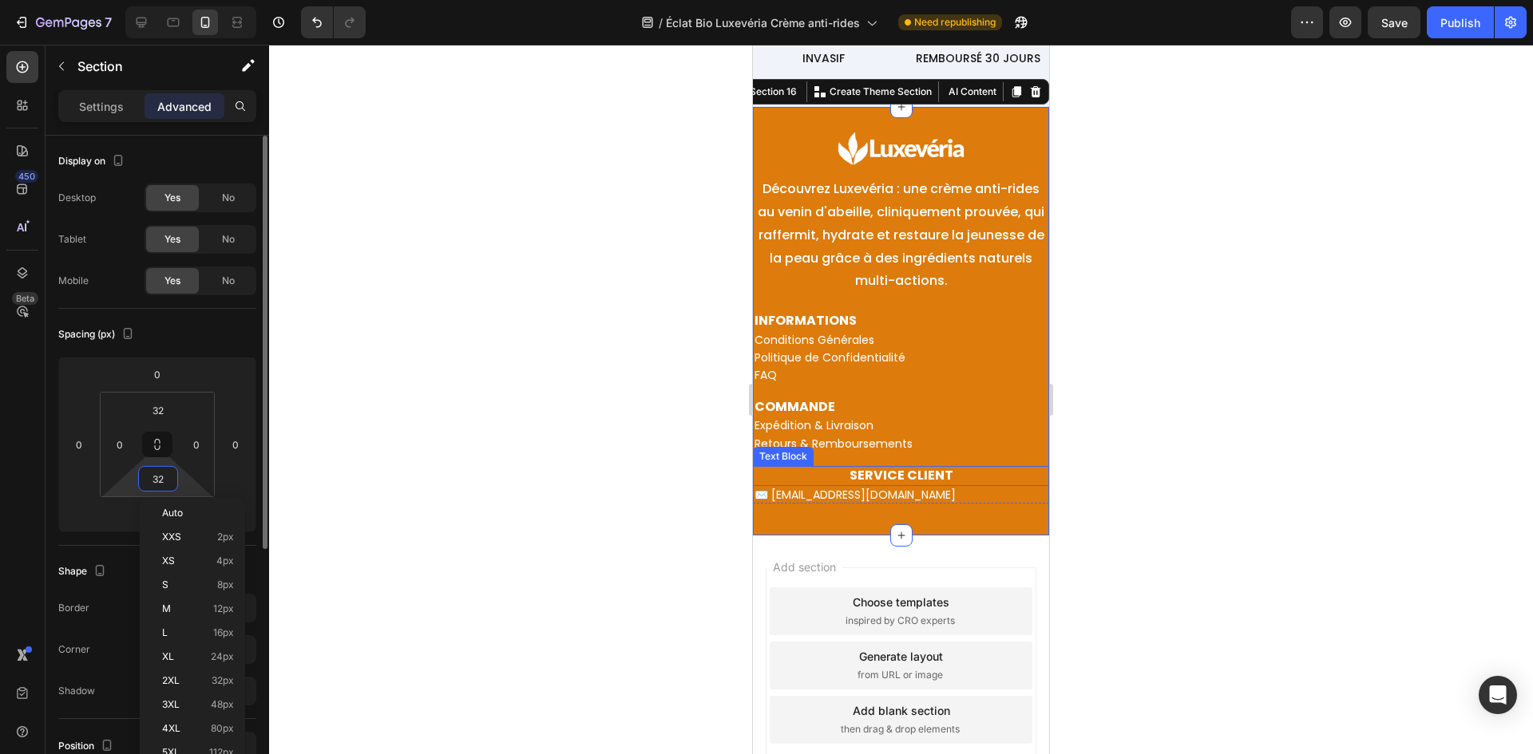
type input "3"
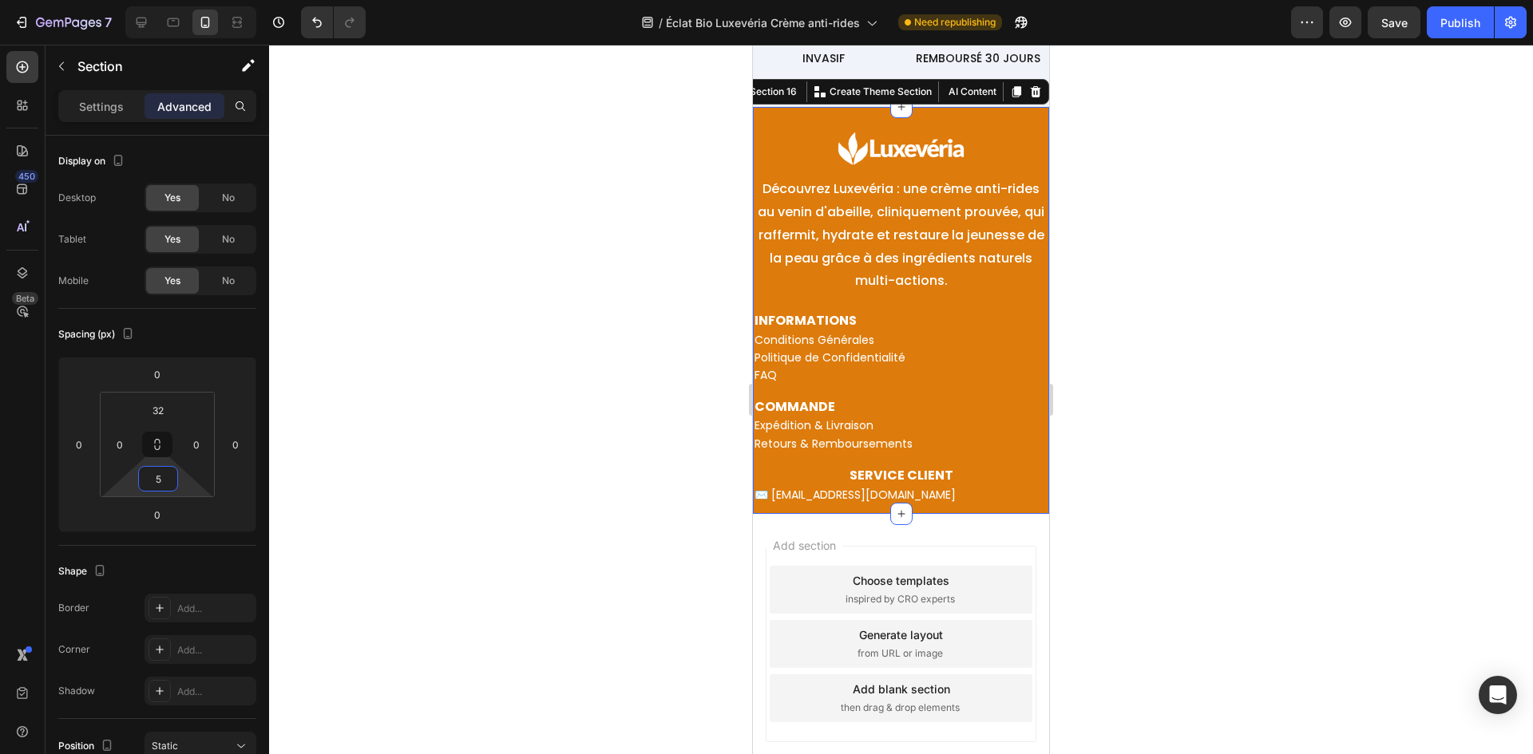
type input "5"
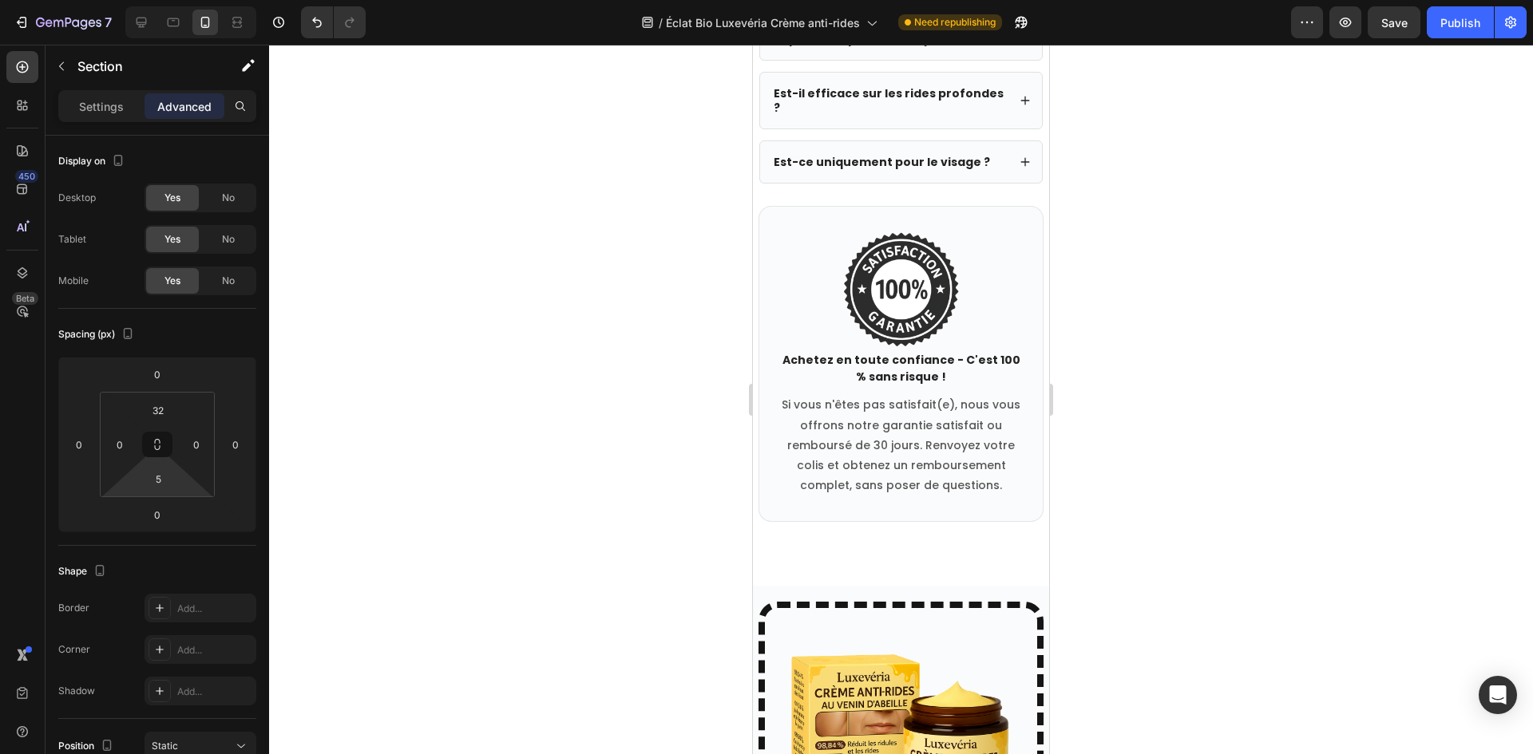
scroll to position [7537, 0]
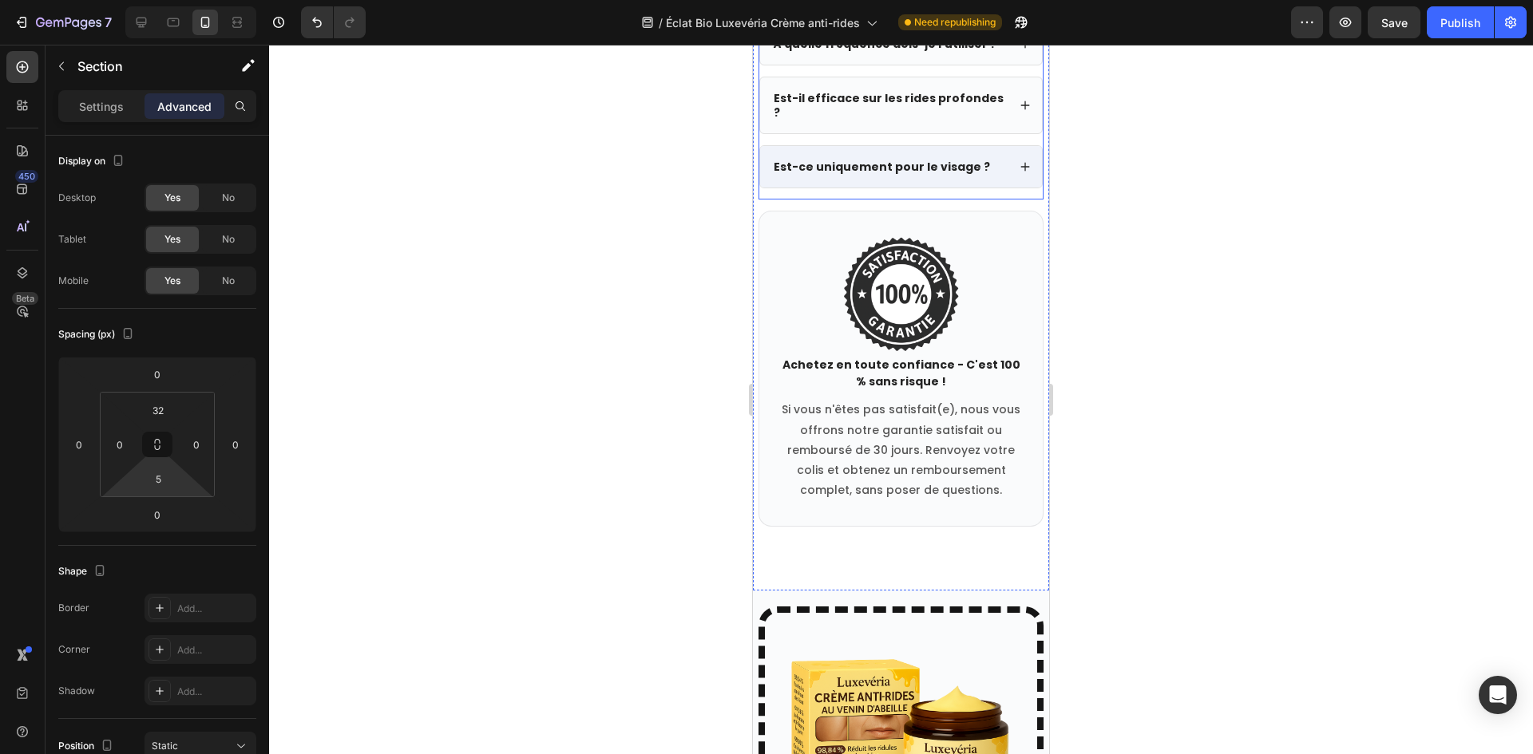
drag, startPoint x: 1011, startPoint y: 162, endPoint x: 970, endPoint y: 223, distance: 73.1
click at [1019, 162] on icon at bounding box center [1024, 166] width 11 height 11
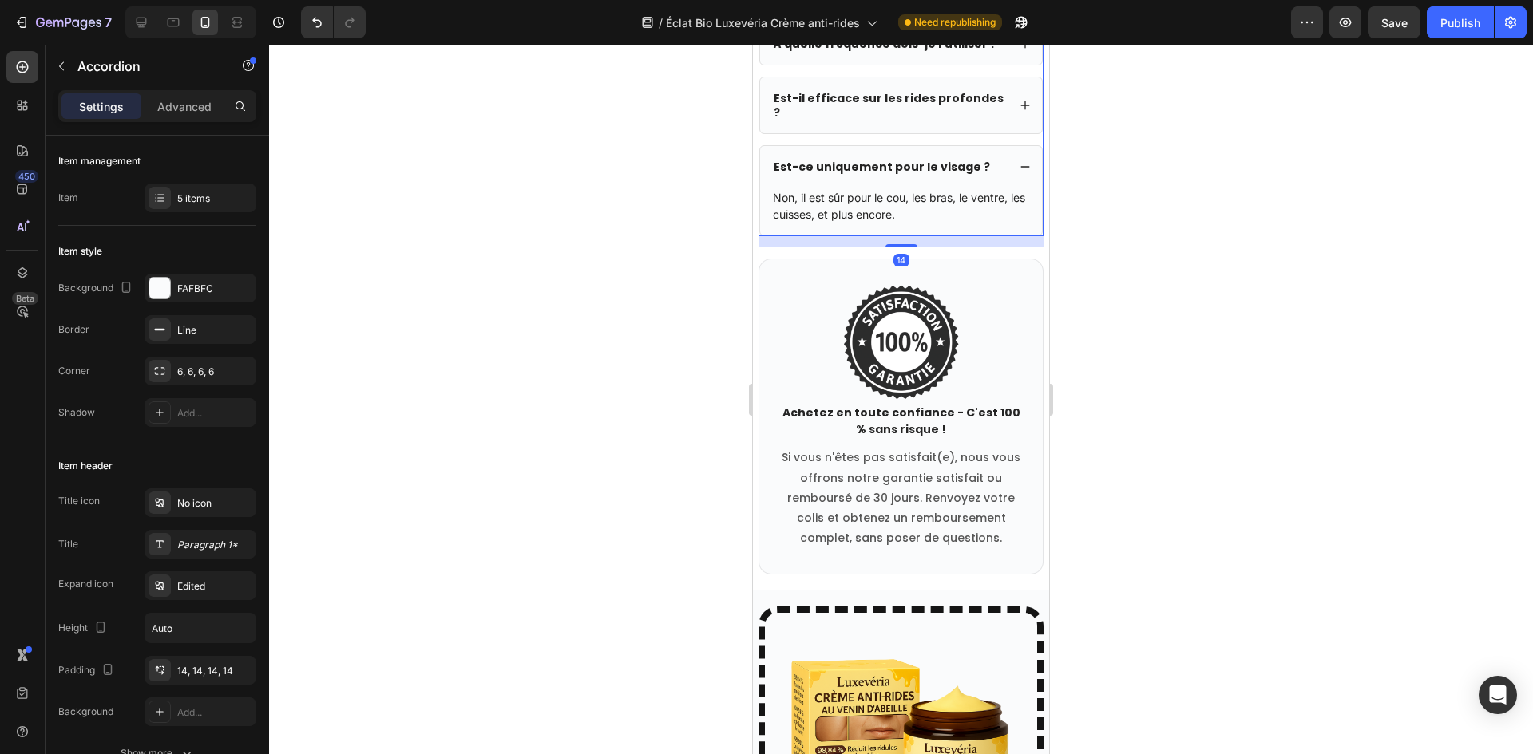
click at [1024, 150] on div "Est-ce uniquement pour le visage ?" at bounding box center [901, 167] width 282 height 42
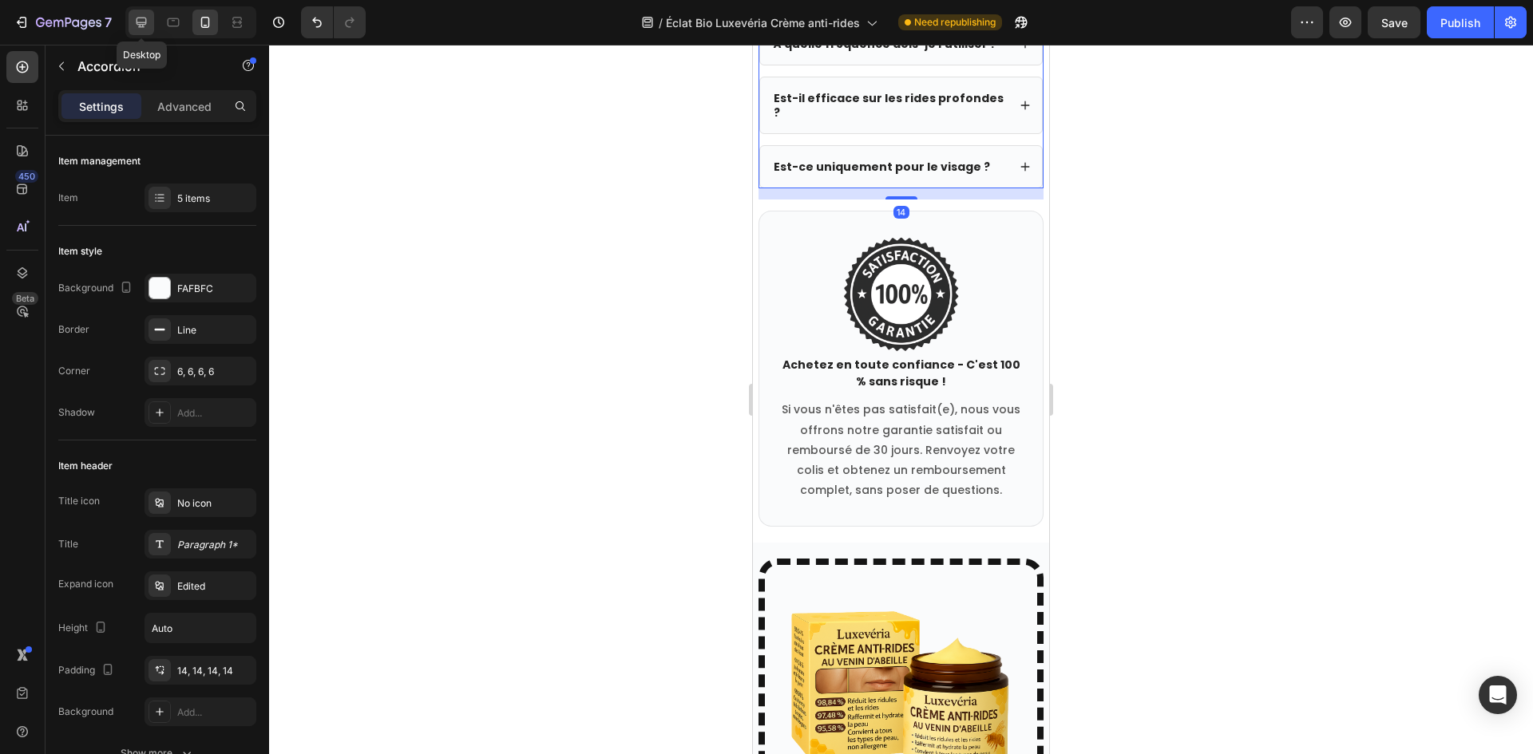
click at [146, 24] on icon at bounding box center [141, 23] width 10 height 10
type input "16"
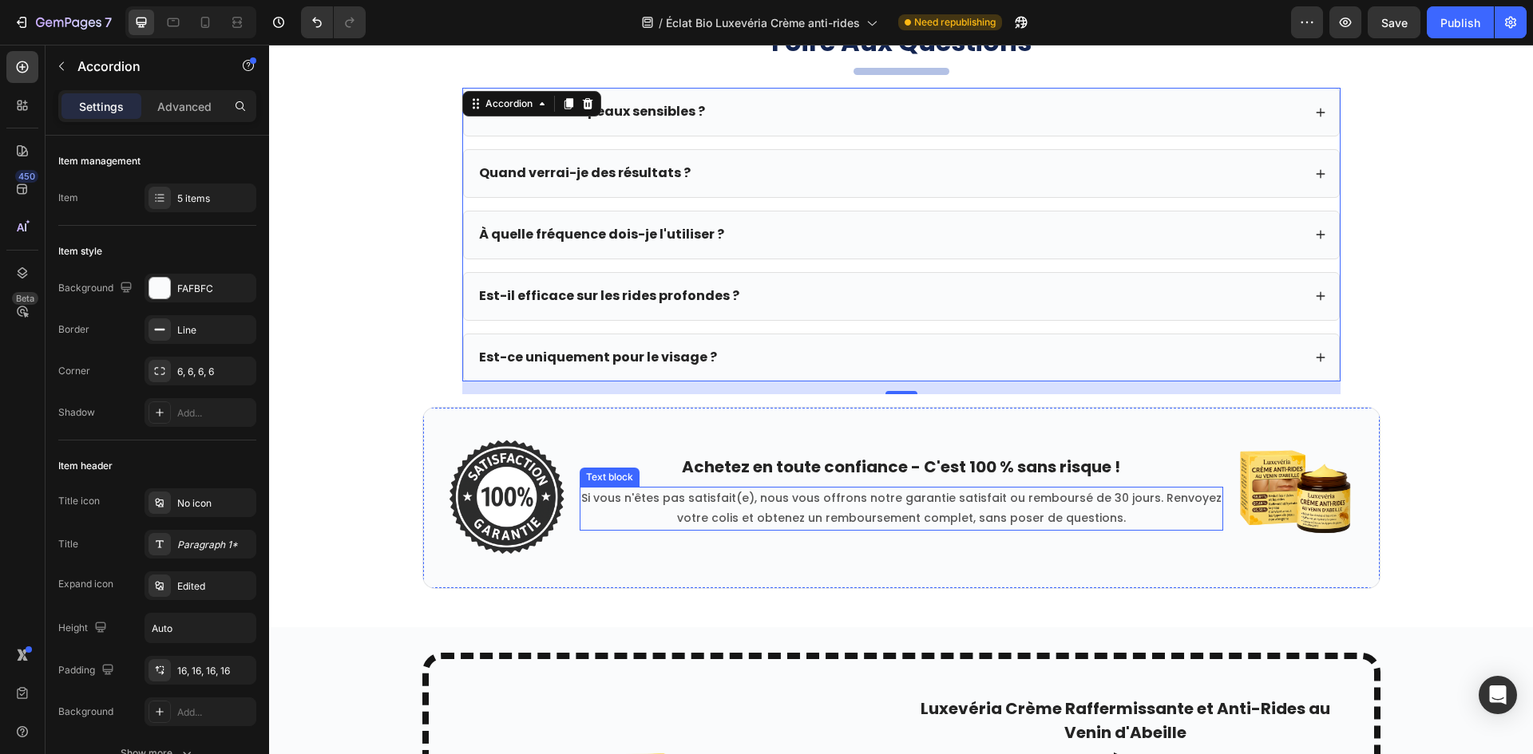
scroll to position [7401, 0]
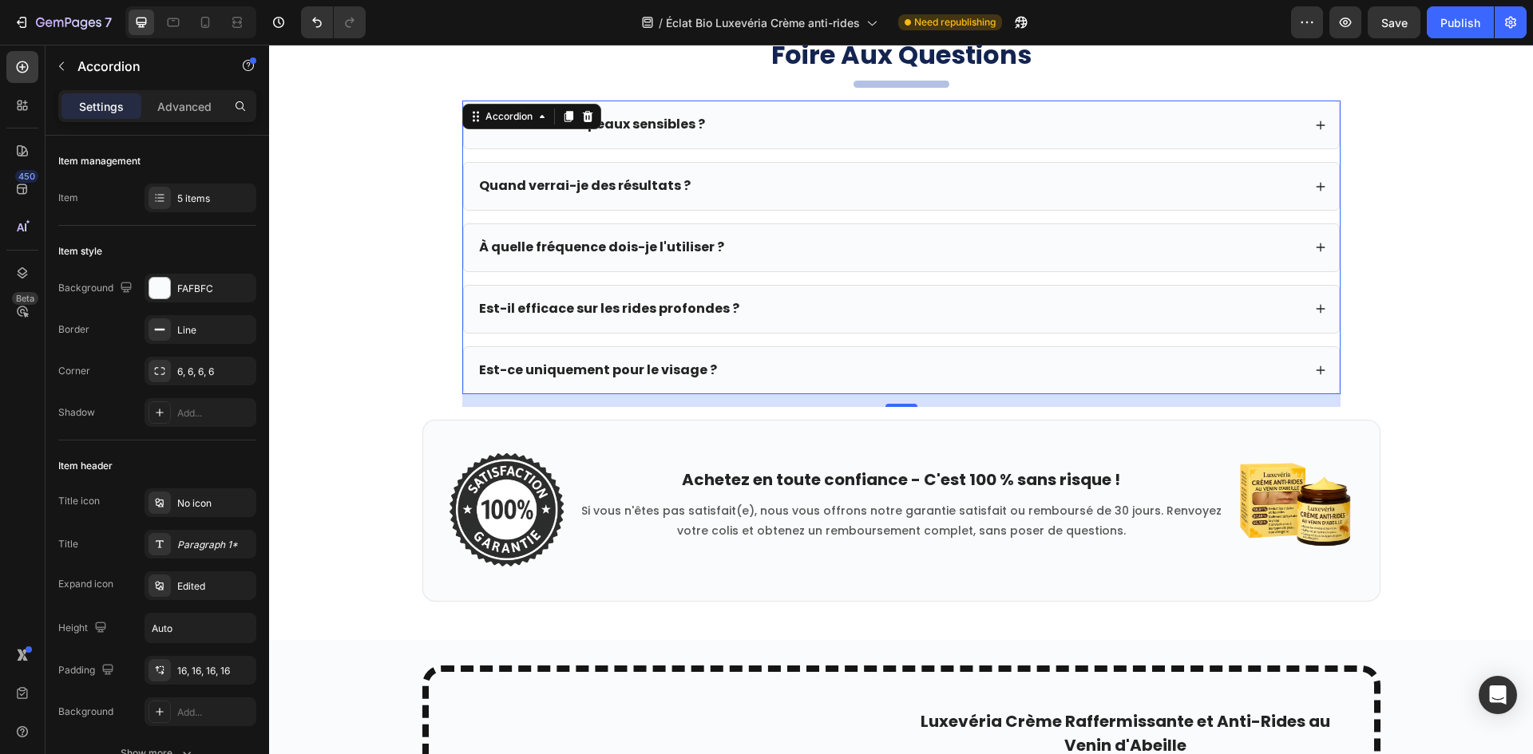
click at [926, 402] on div "14" at bounding box center [901, 400] width 878 height 13
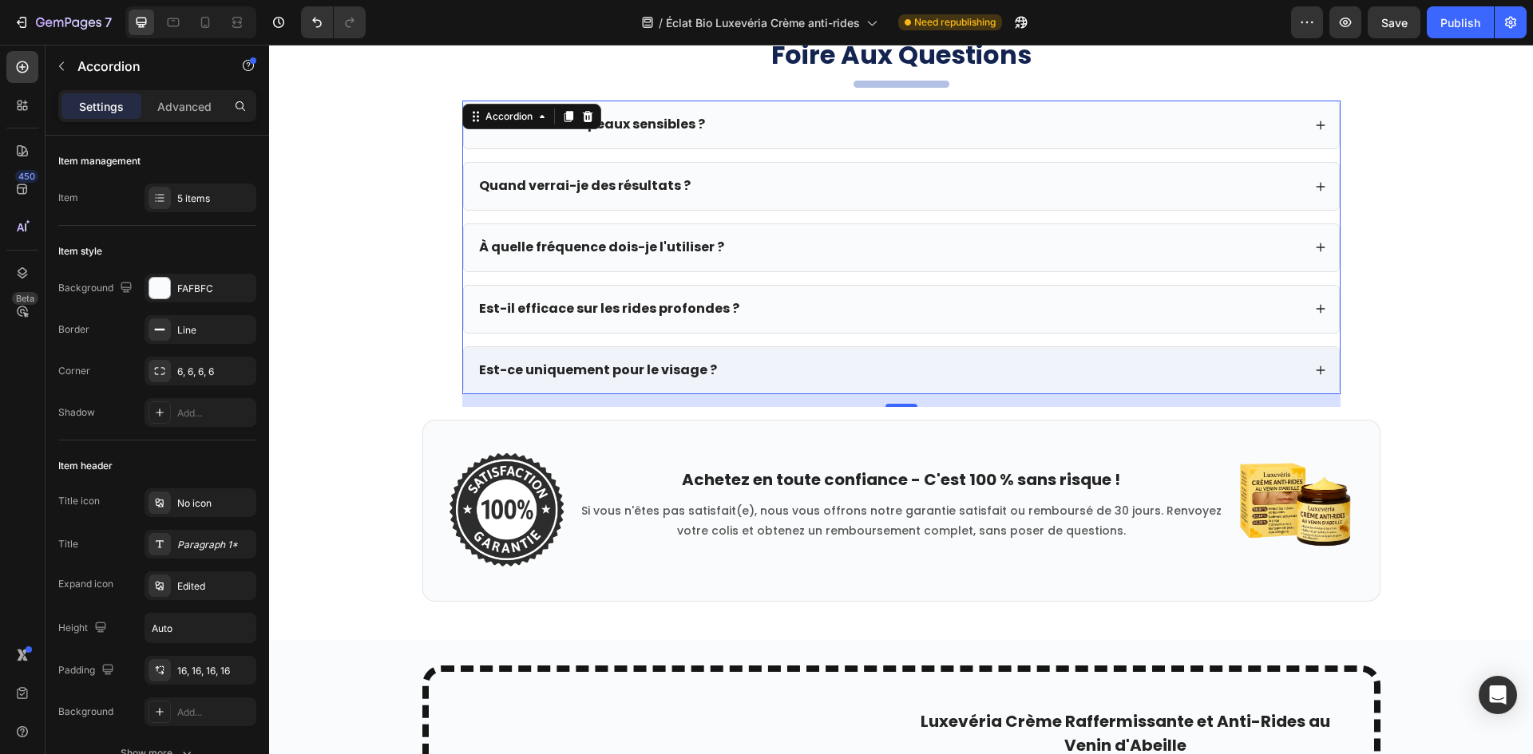
click at [940, 389] on div "Est-ce uniquement pour le visage ?" at bounding box center [901, 370] width 875 height 47
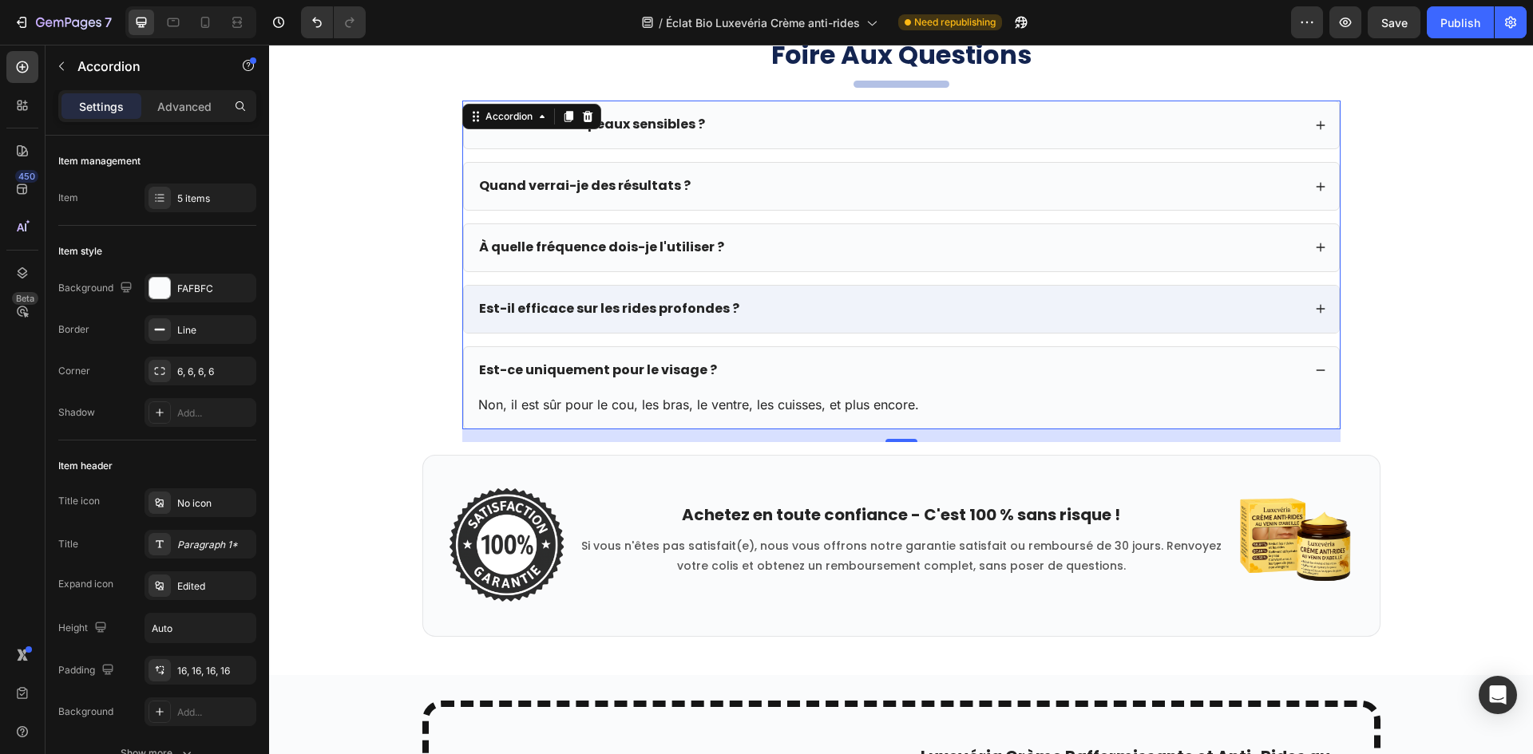
click at [976, 315] on div "Est-il efficace sur les rides profondes ?" at bounding box center [889, 310] width 825 height 22
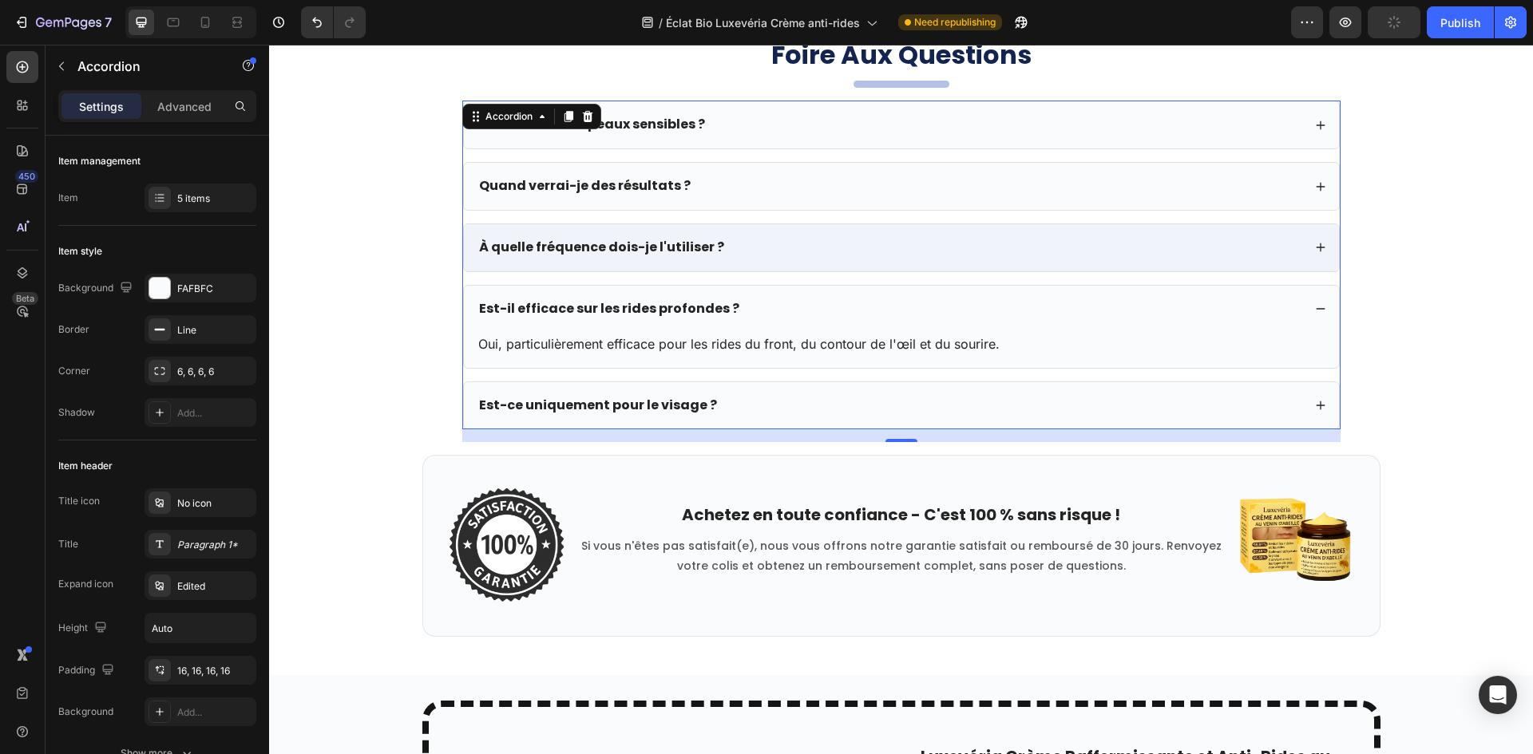
click at [969, 269] on div "À quelle fréquence dois-je l'utiliser ?" at bounding box center [901, 247] width 875 height 47
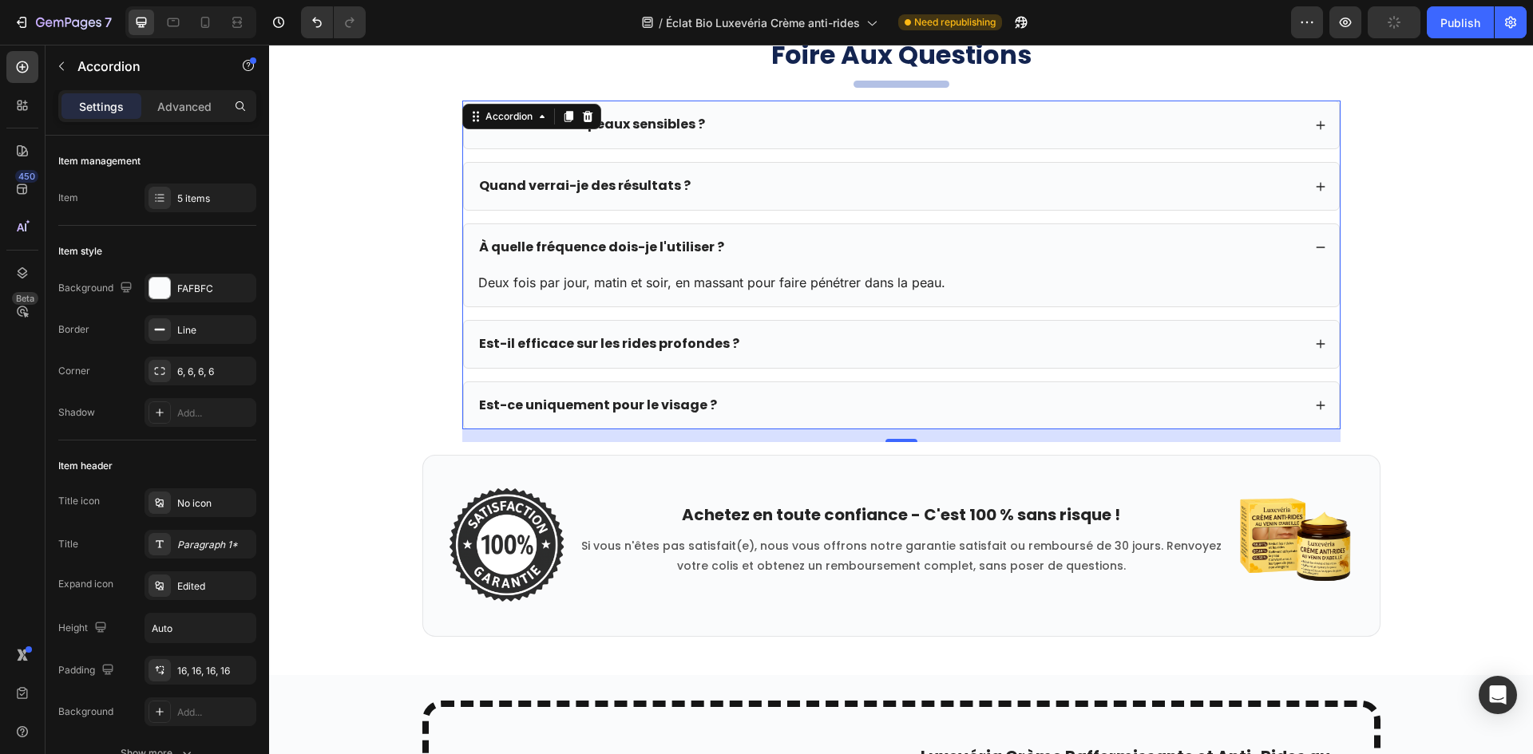
click at [943, 304] on div "Convient-il aux peaux sensibles ? Quand verrai-je des résultats ? À quelle fréq…" at bounding box center [901, 265] width 878 height 329
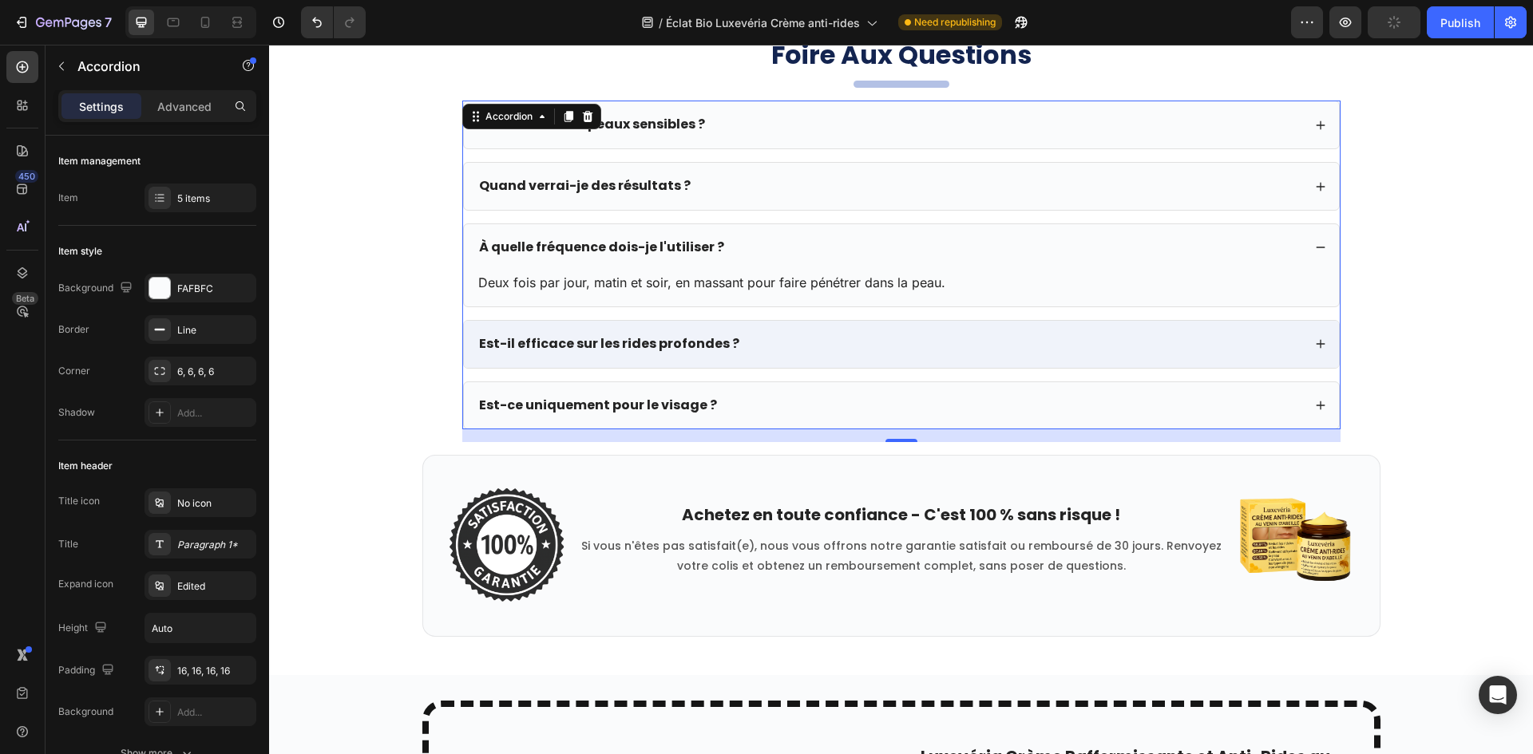
click at [909, 342] on div "Est-il efficace sur les rides profondes ?" at bounding box center [889, 345] width 825 height 22
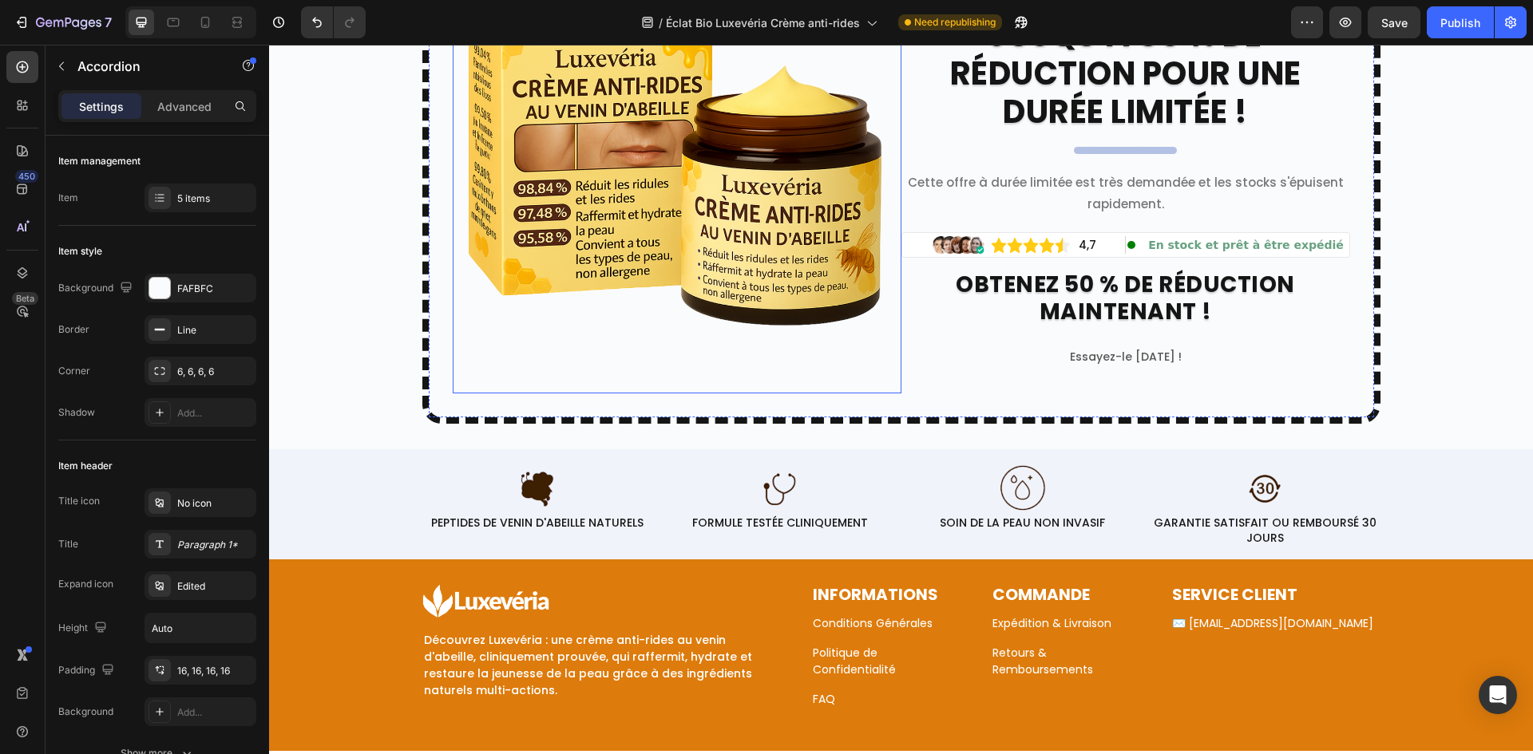
scroll to position [8120, 0]
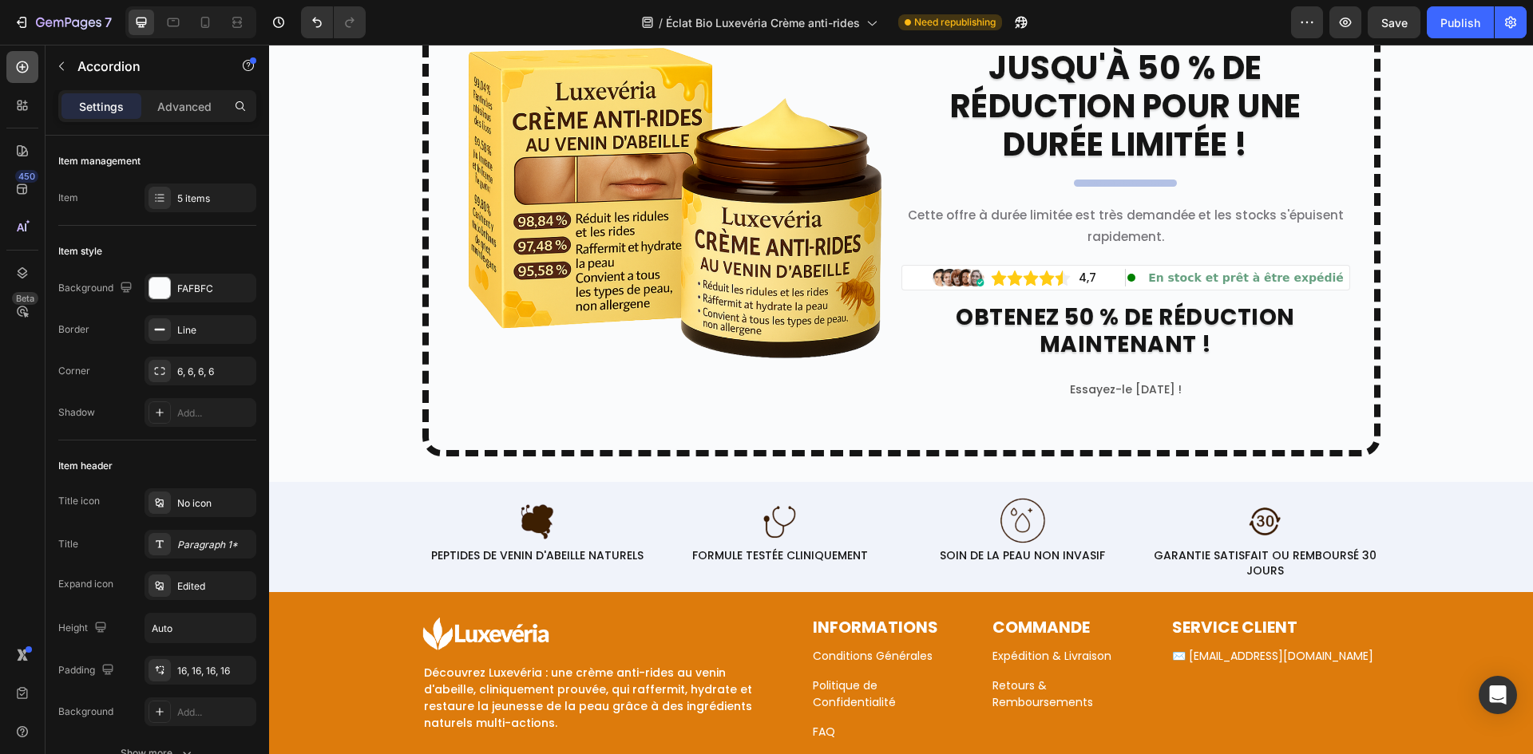
click at [21, 60] on icon at bounding box center [22, 67] width 16 height 16
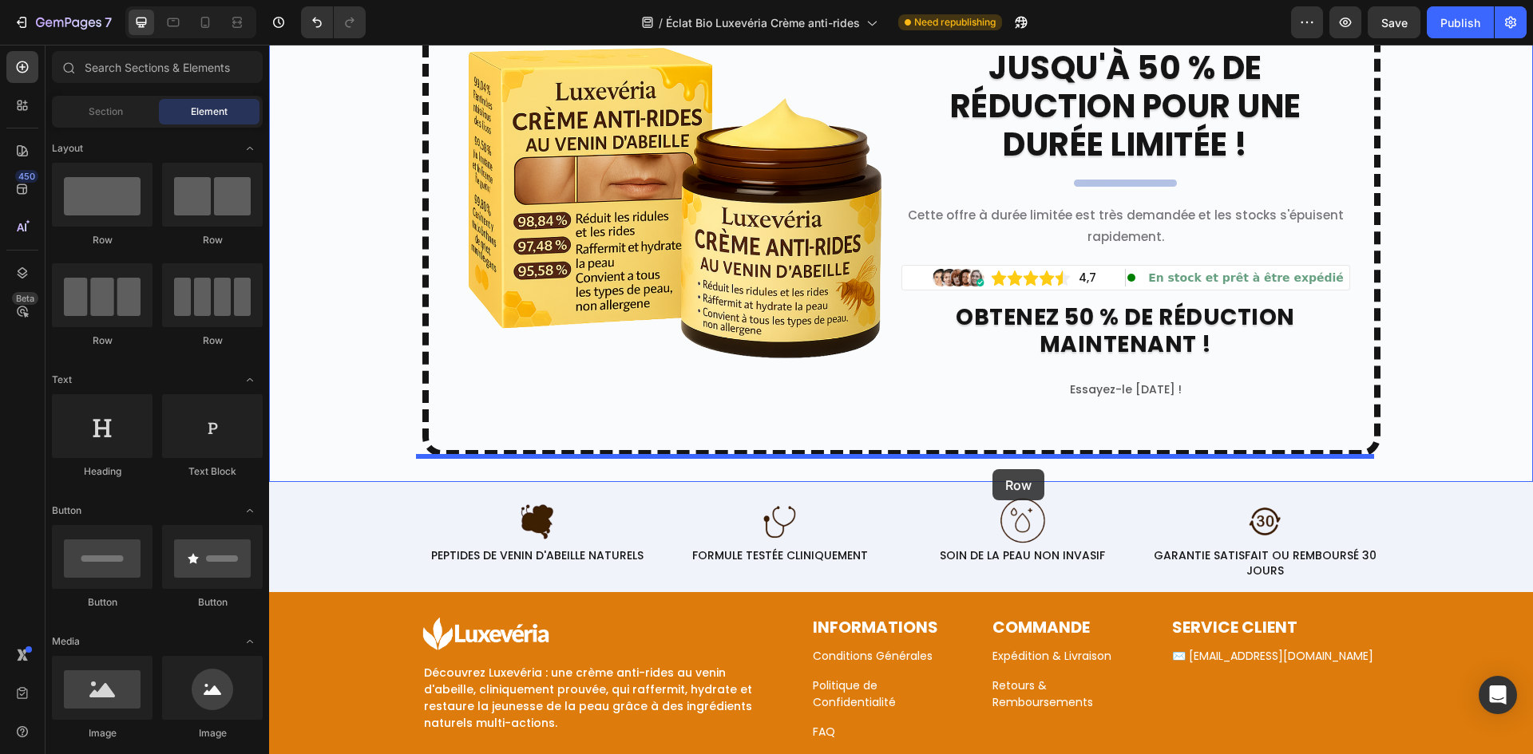
drag, startPoint x: 484, startPoint y: 247, endPoint x: 992, endPoint y: 469, distance: 554.8
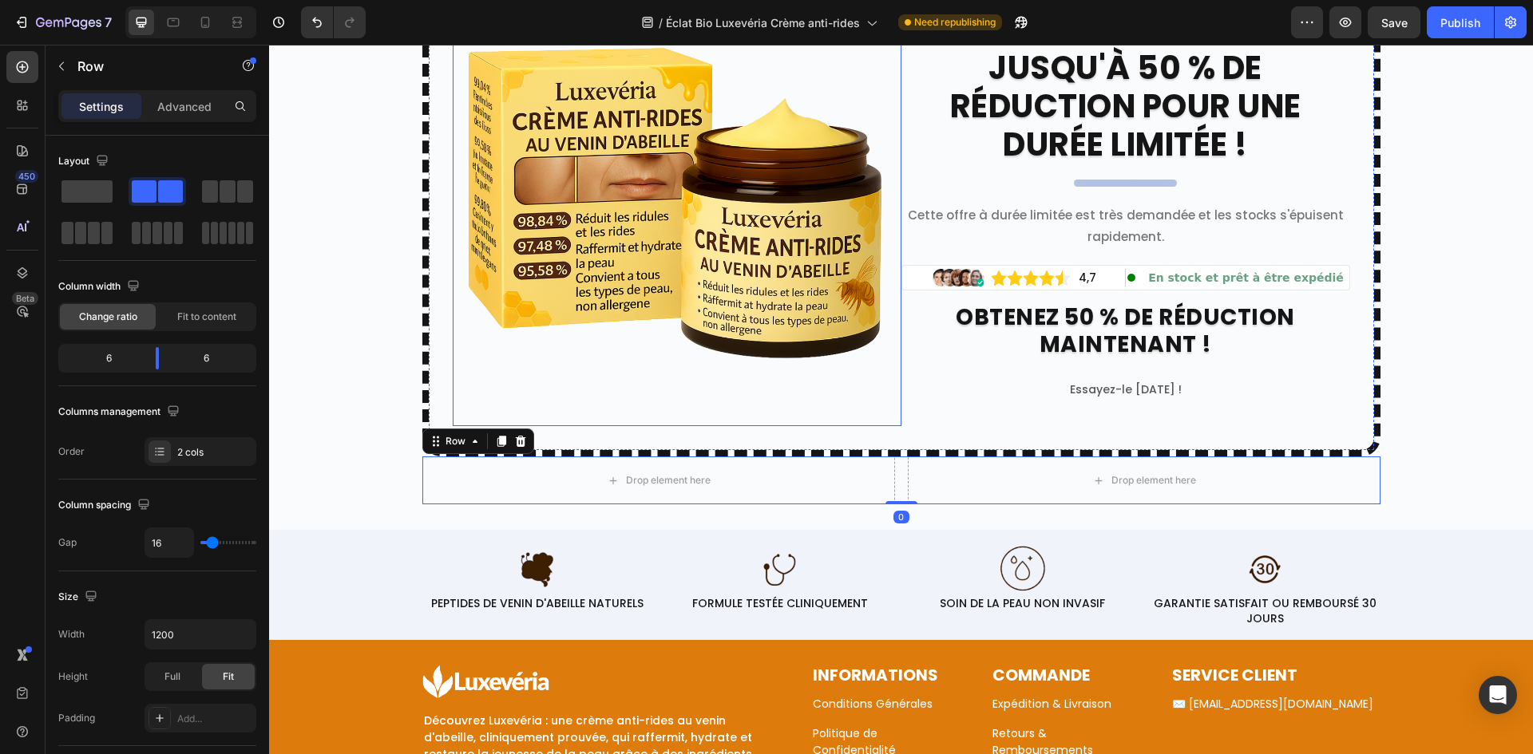
click at [587, 401] on img at bounding box center [677, 202] width 449 height 449
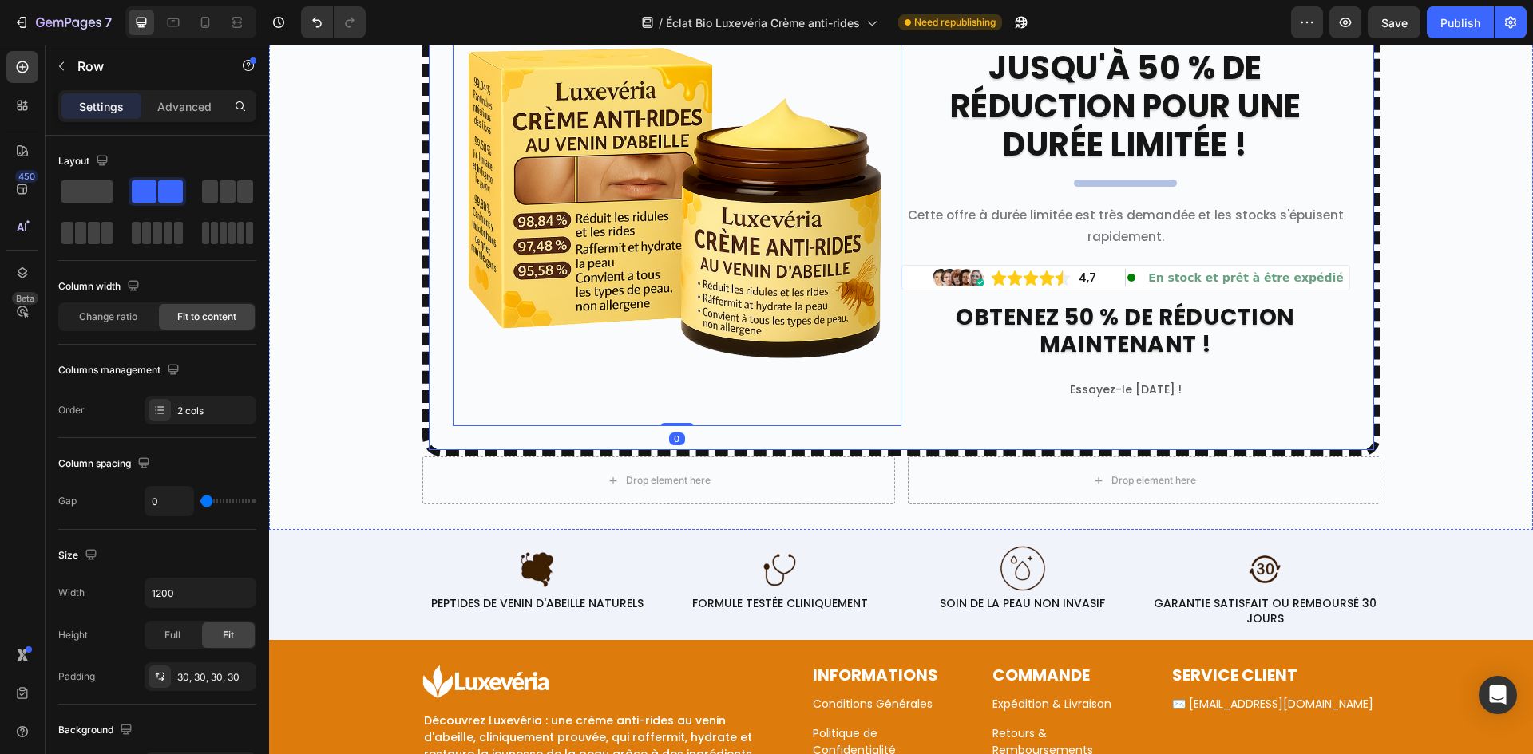
click at [624, 455] on div "Image 0 Luxevéria Crème Raffermissante et Anti-Rides au Venin d'Abeille Text bl…" at bounding box center [901, 201] width 958 height 509
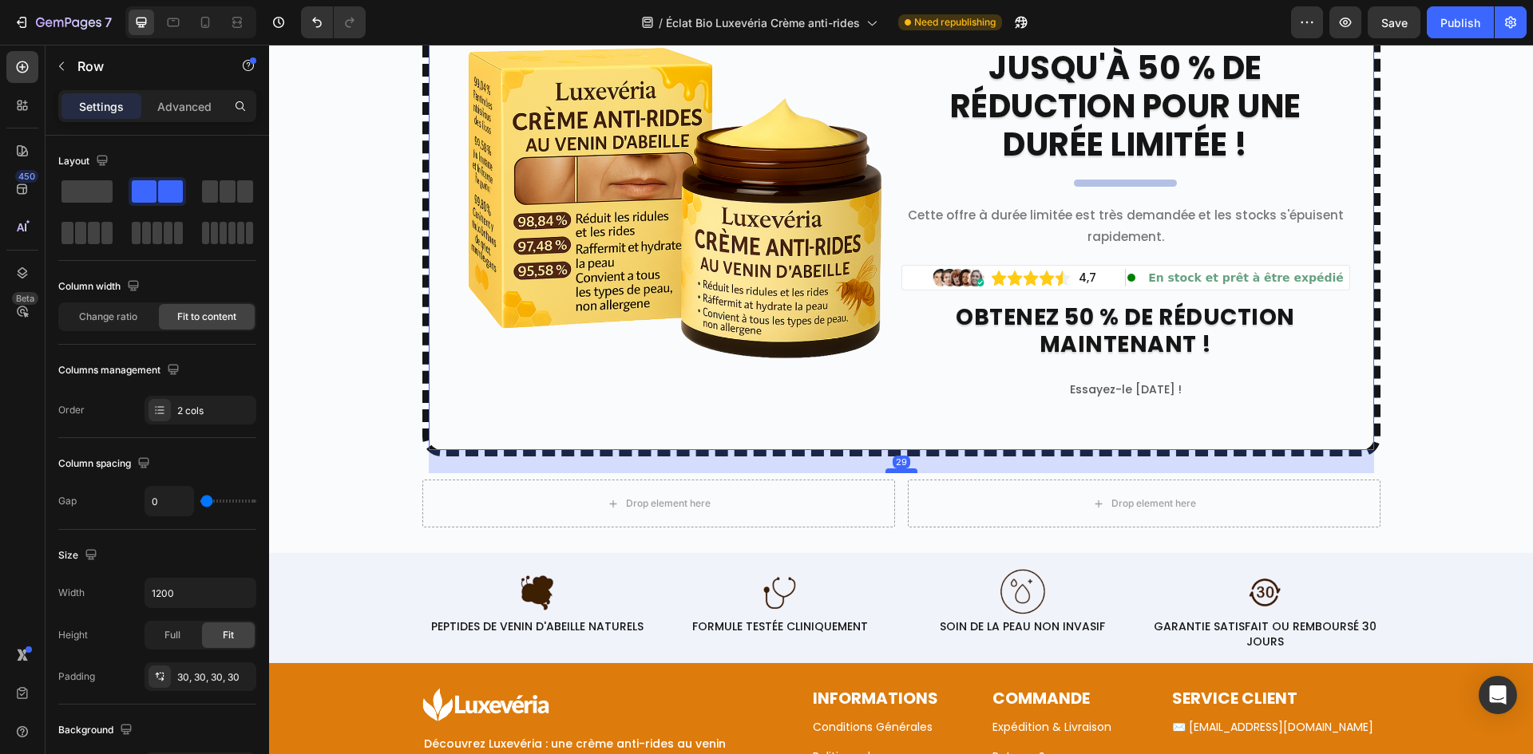
drag, startPoint x: 886, startPoint y: 445, endPoint x: 895, endPoint y: 469, distance: 24.8
click at [895, 469] on div at bounding box center [901, 471] width 32 height 5
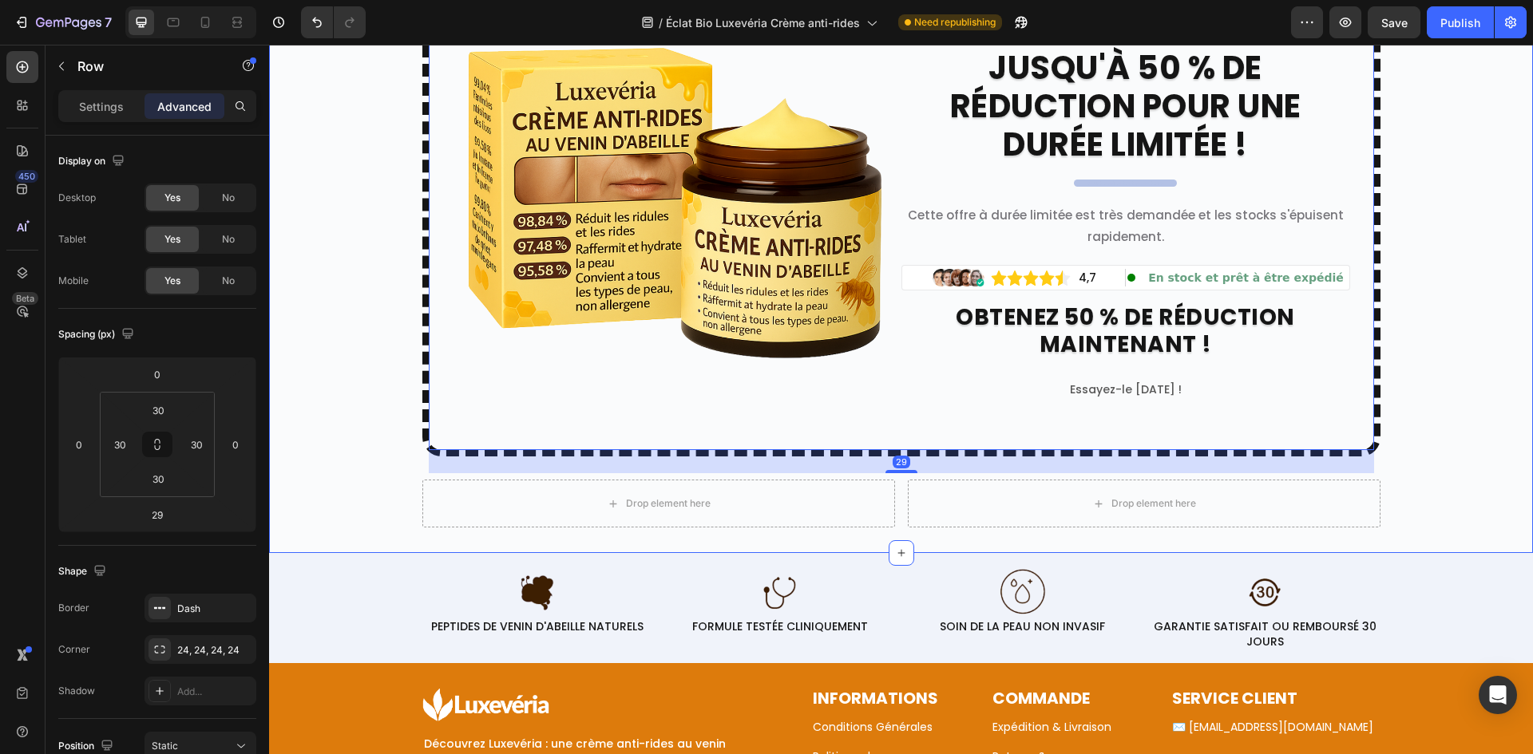
click at [358, 420] on div "Image Luxevéria Crème Raffermissante et Anti-Rides au Venin d'Abeille Text bloc…" at bounding box center [901, 237] width 1264 height 580
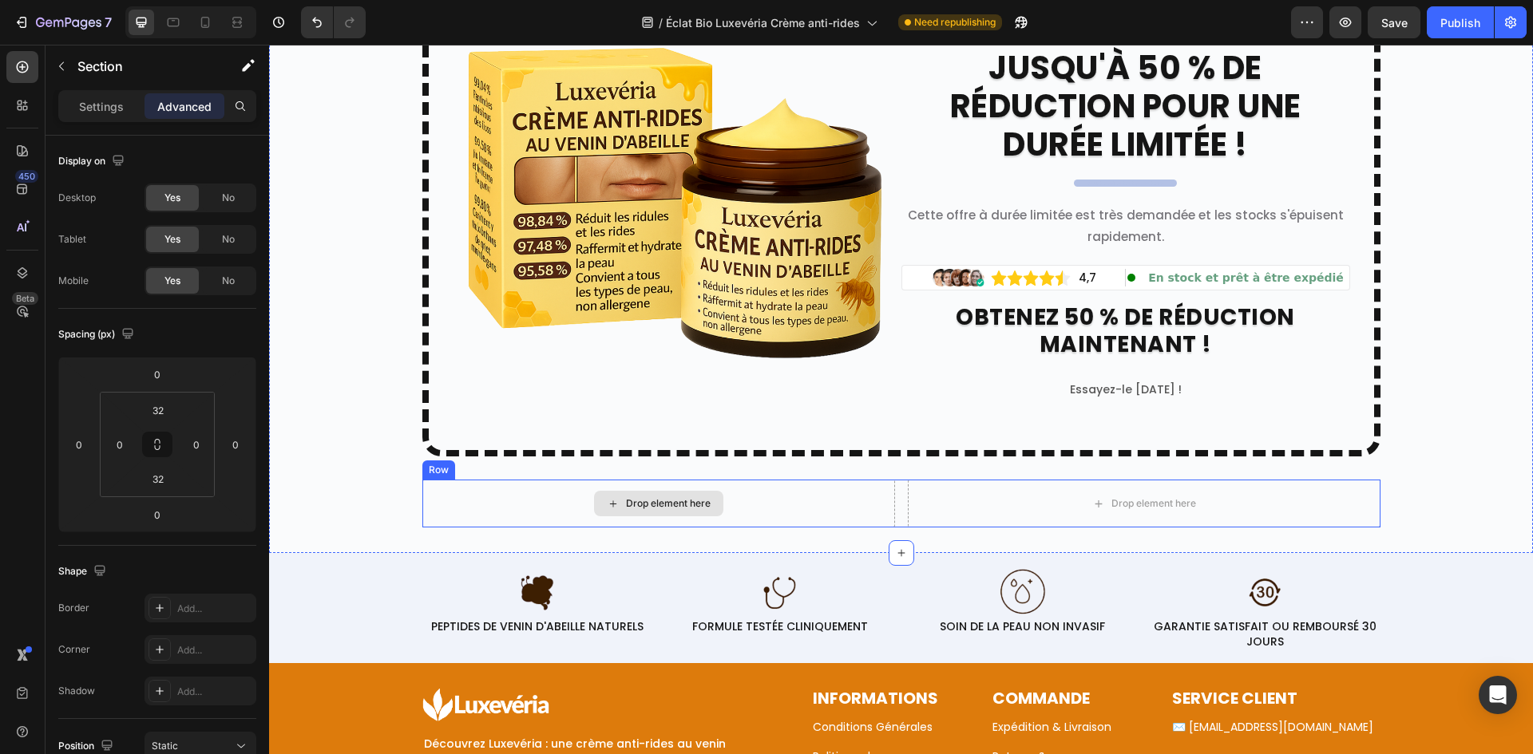
click at [454, 490] on div "Drop element here" at bounding box center [658, 504] width 473 height 48
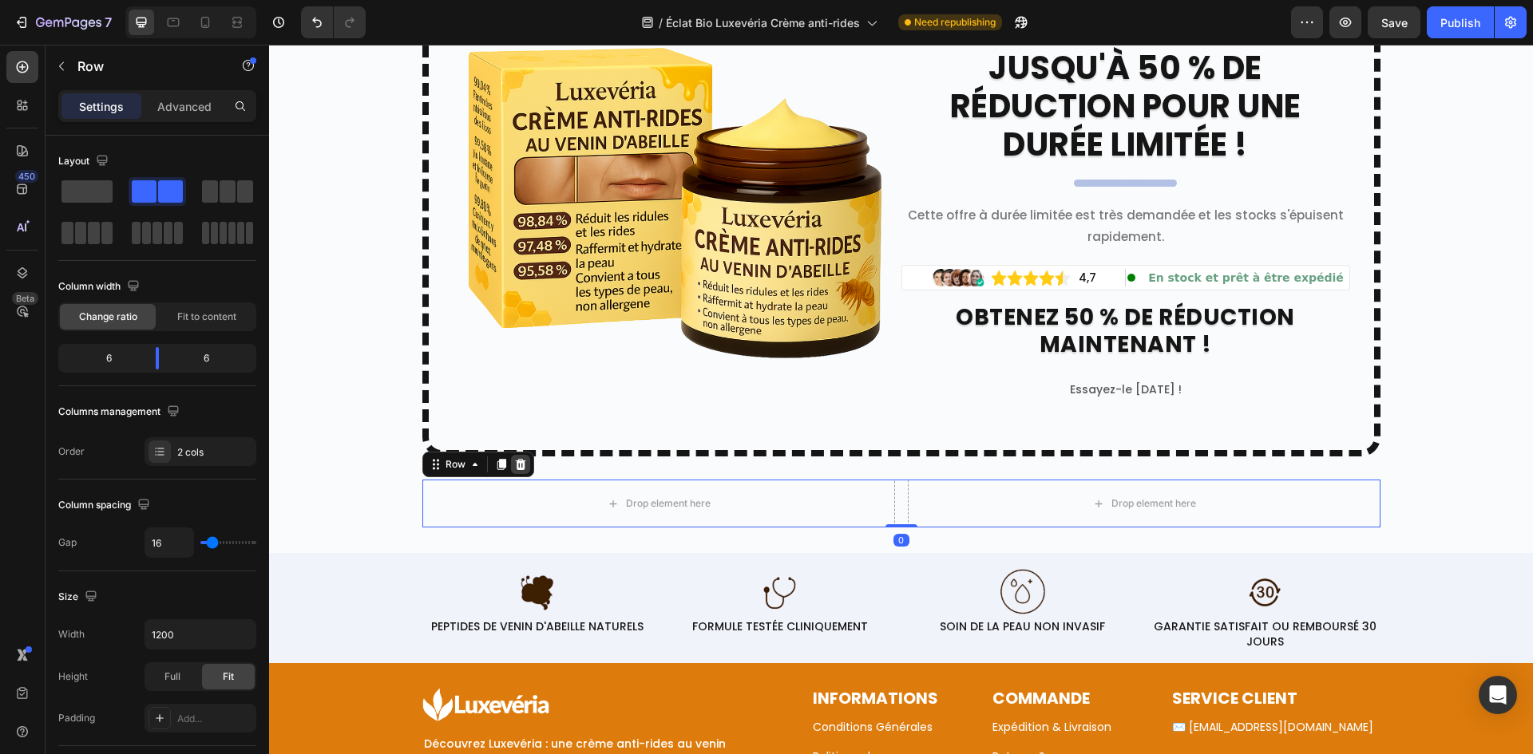
click at [520, 464] on div at bounding box center [520, 464] width 19 height 19
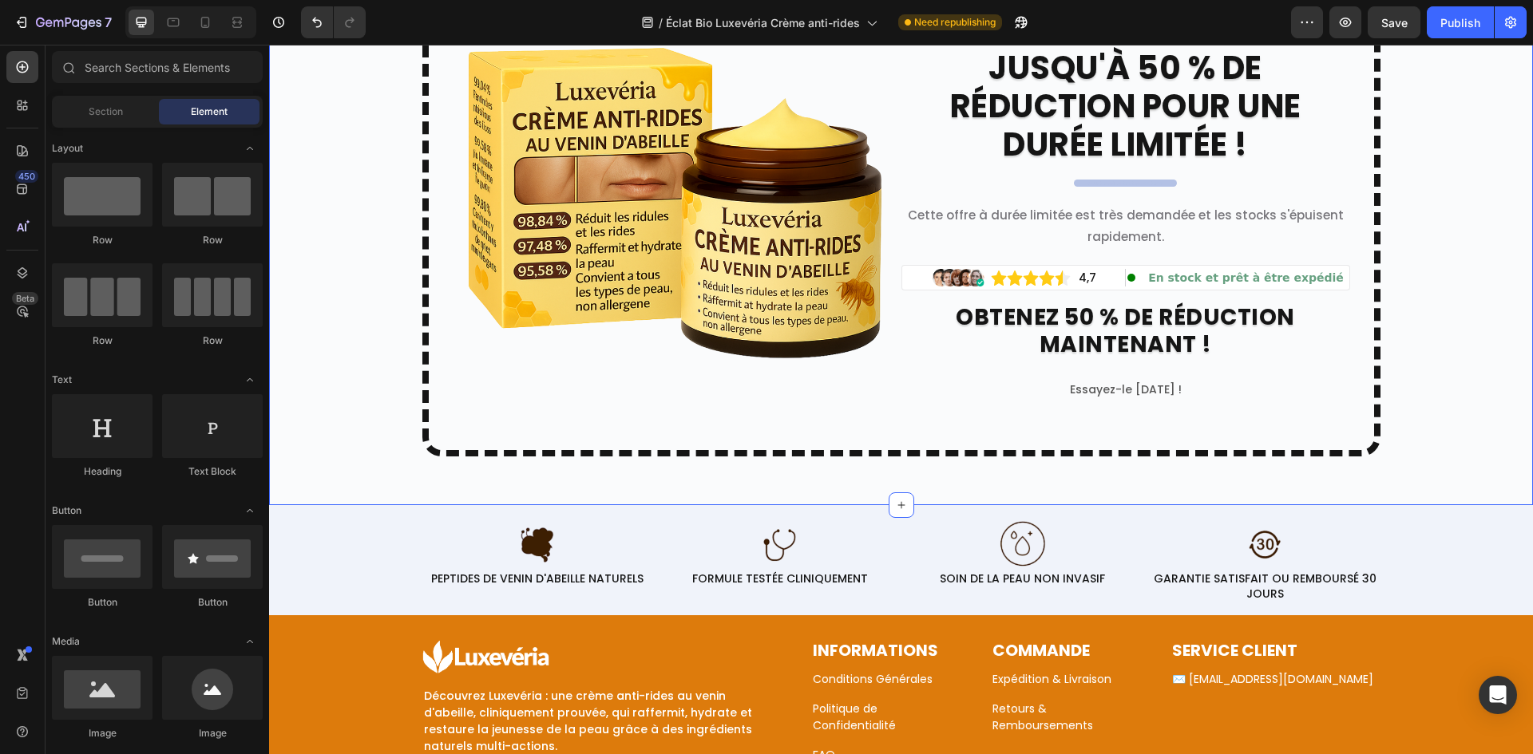
click at [407, 455] on div "Image Luxevéria Crème Raffermissante et Anti-Rides au Venin d'Abeille Text bloc…" at bounding box center [901, 213] width 1264 height 532
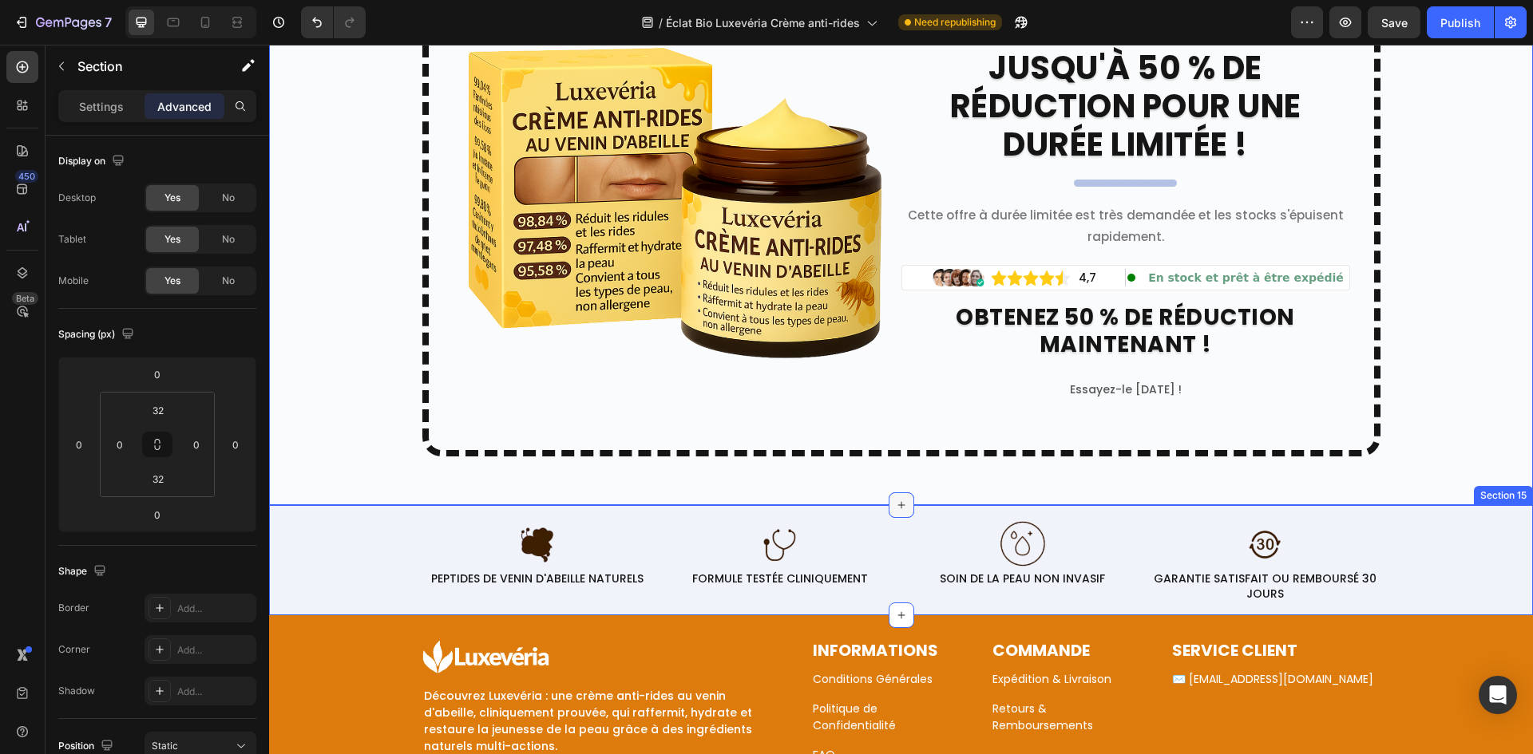
click at [895, 504] on icon at bounding box center [901, 505] width 13 height 13
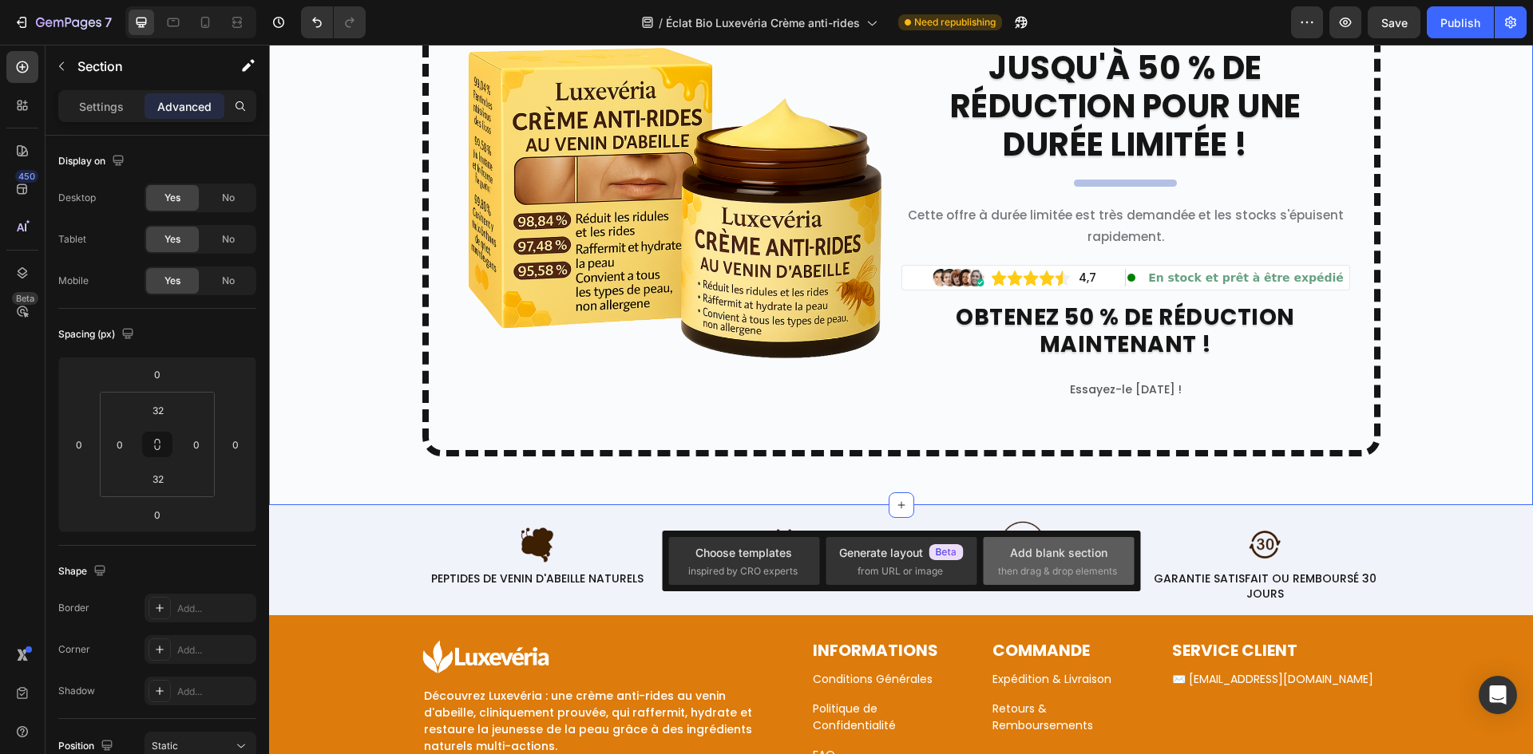
click at [1034, 548] on div "Add blank section" at bounding box center [1058, 552] width 97 height 17
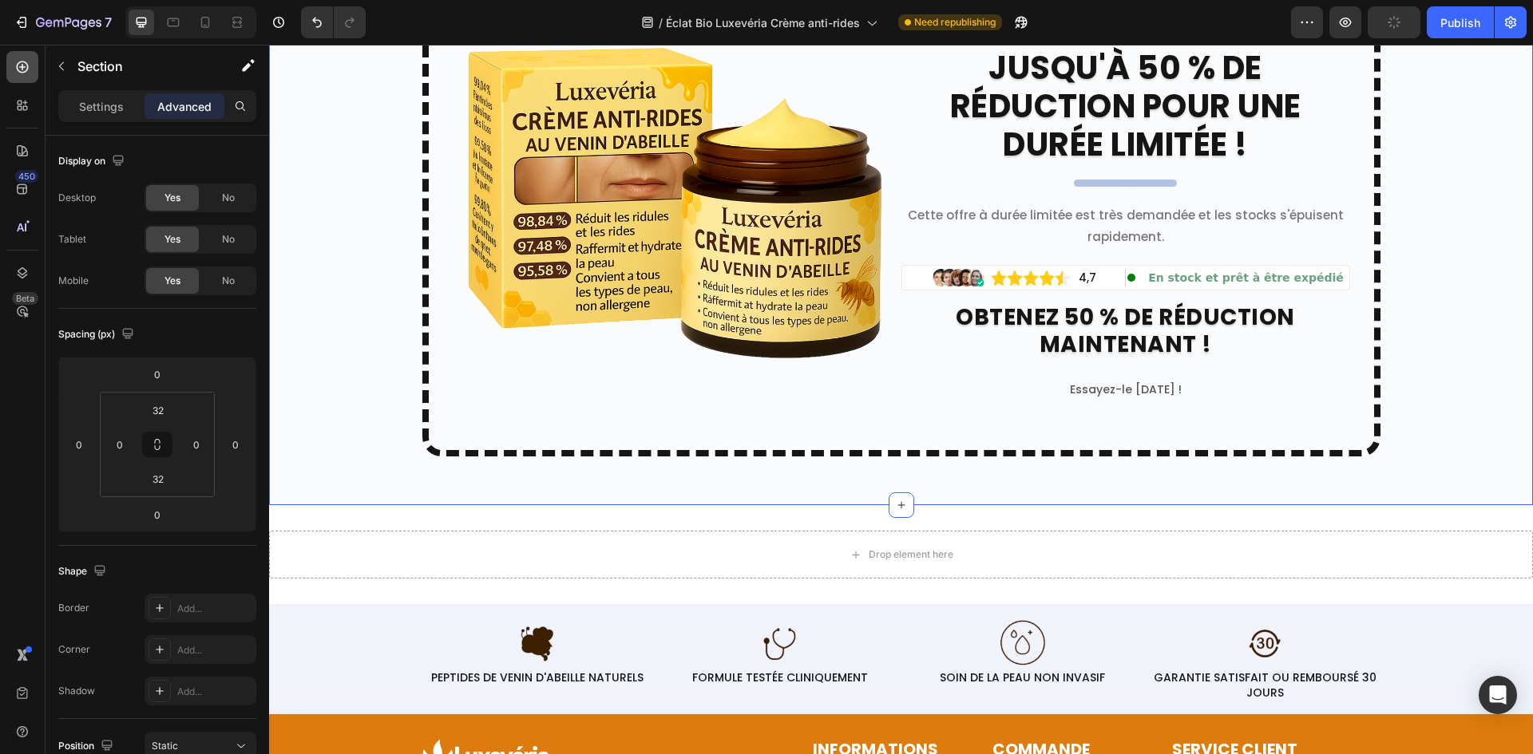
click at [31, 70] on div at bounding box center [22, 67] width 32 height 32
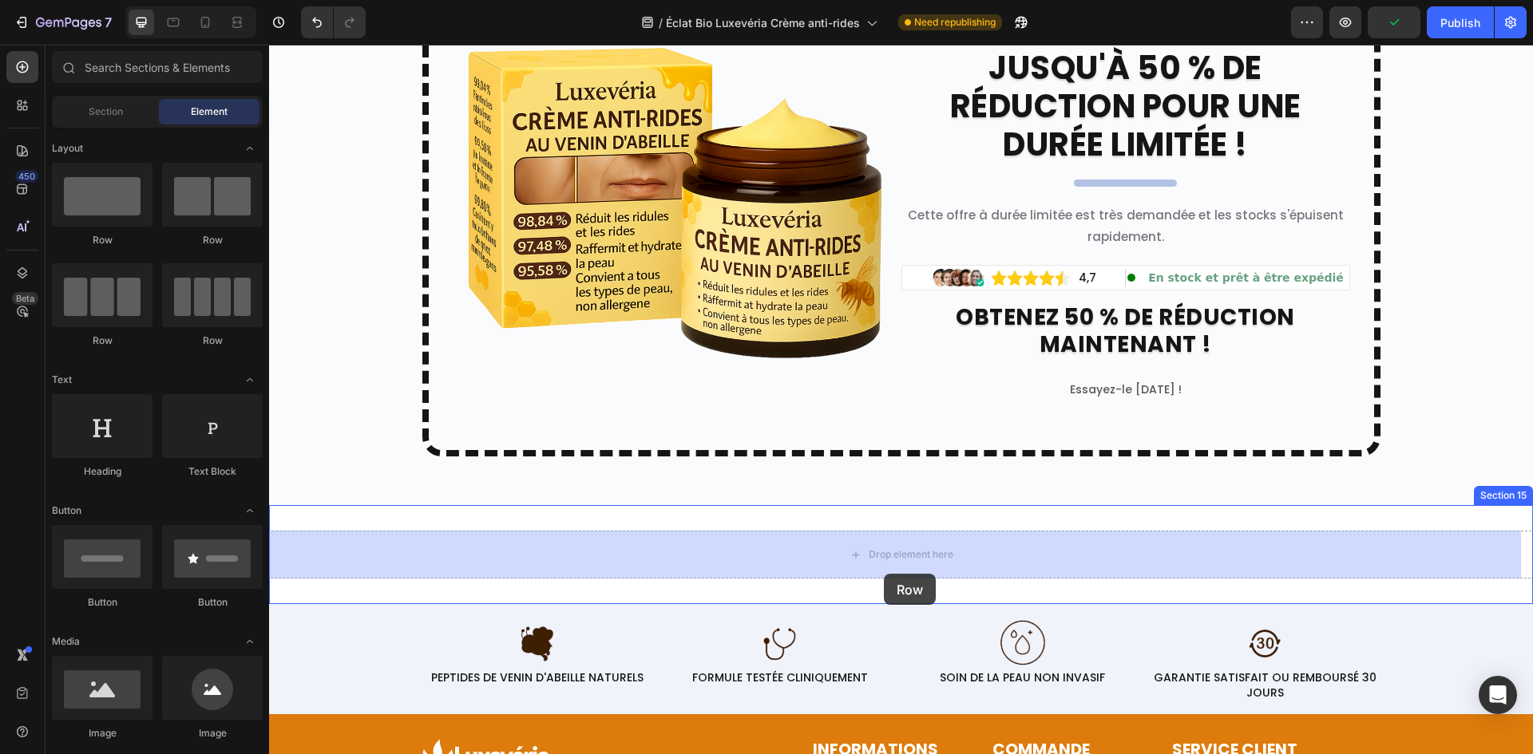
drag, startPoint x: 482, startPoint y: 231, endPoint x: 883, endPoint y: 574, distance: 527.6
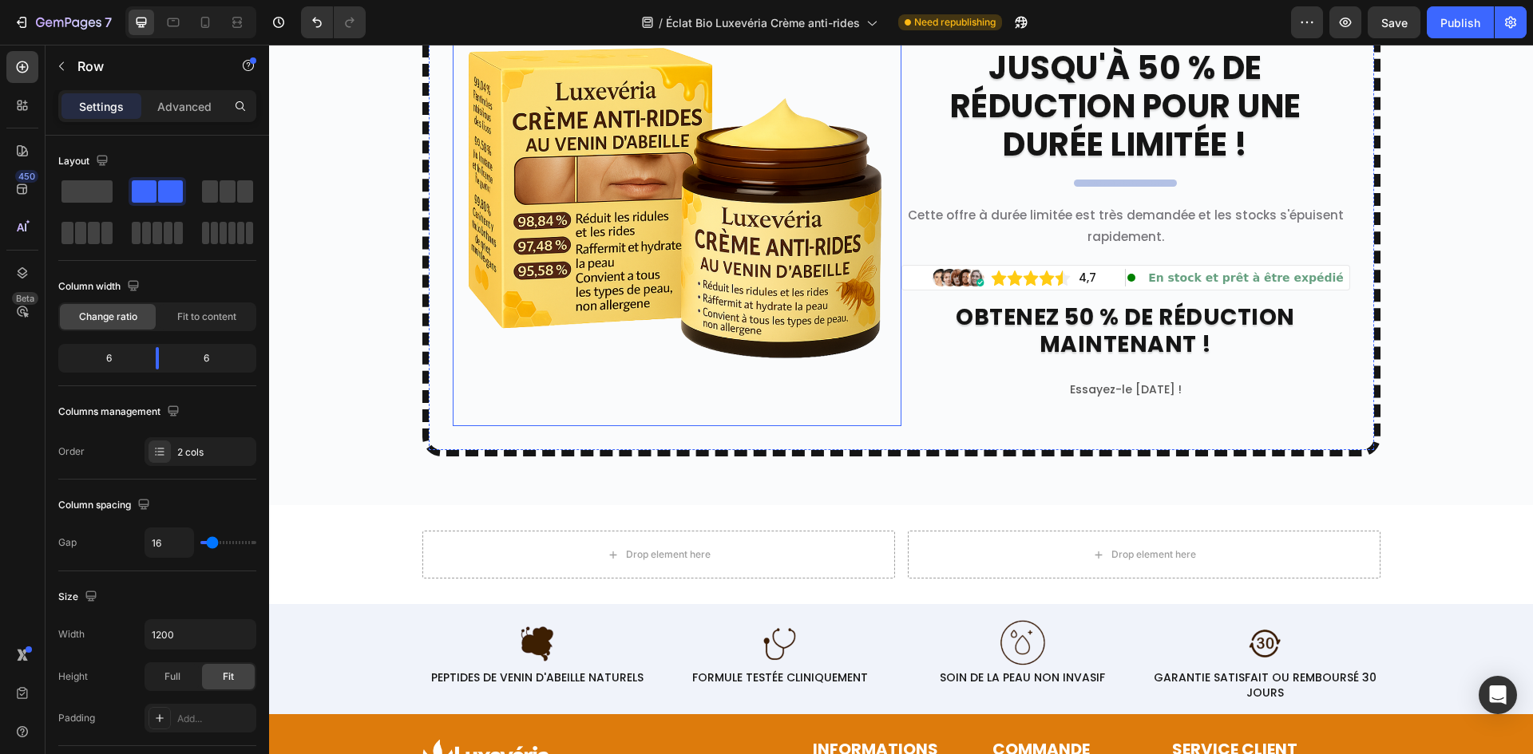
scroll to position [8501, 0]
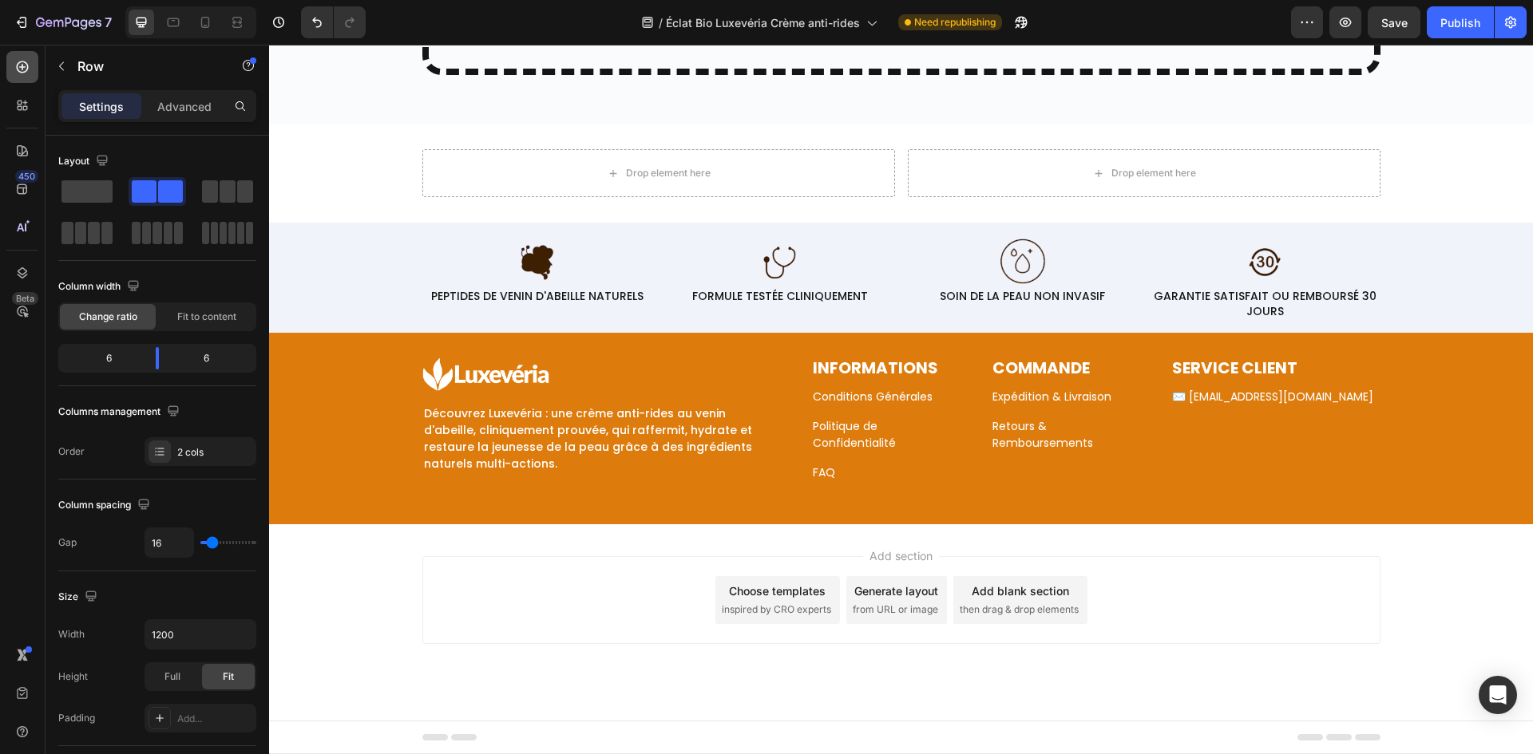
click at [30, 61] on icon at bounding box center [22, 67] width 16 height 16
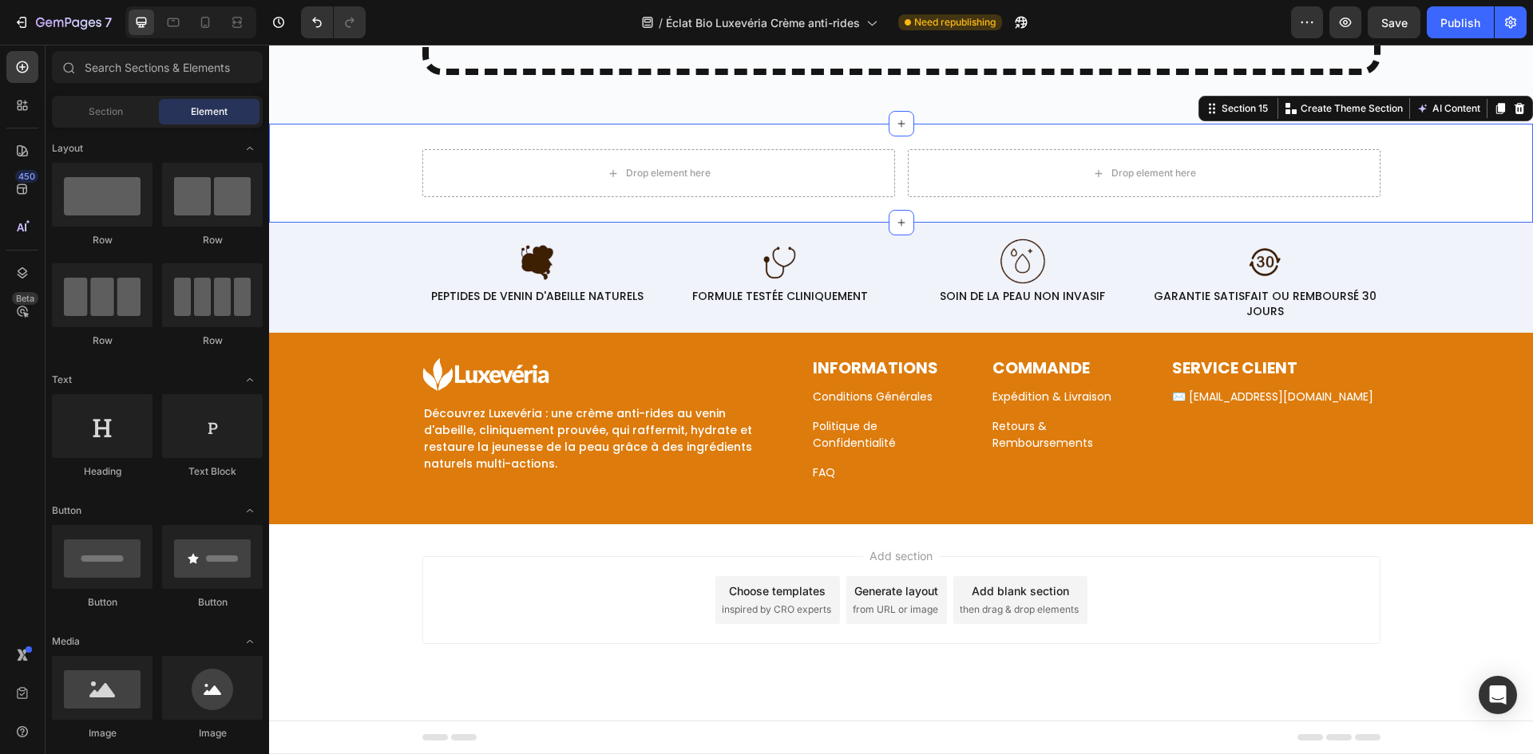
click at [698, 211] on div "Drop element here Drop element here Row Section 15 You can create reusable sect…" at bounding box center [901, 173] width 1264 height 99
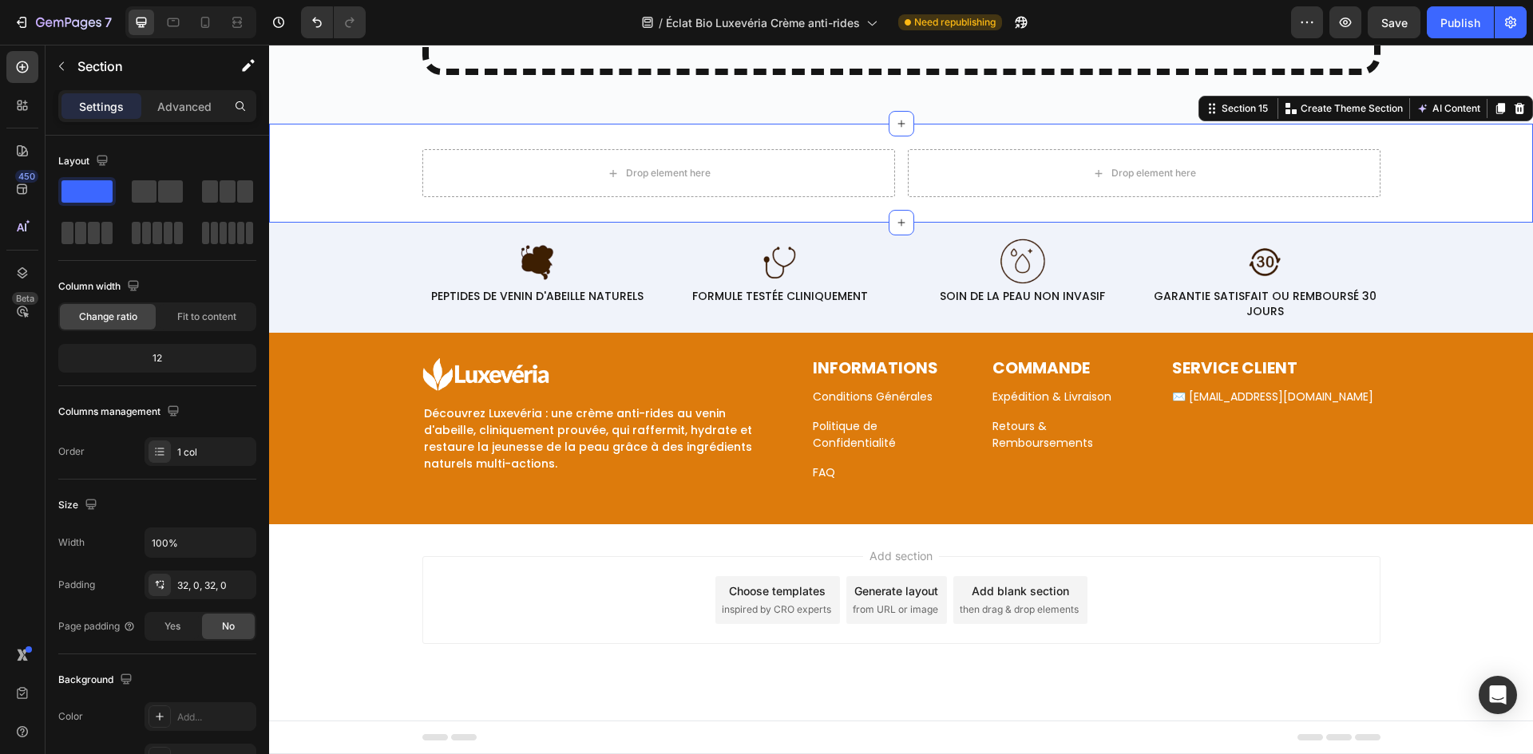
click at [701, 199] on div "Drop element here Drop element here Row Section 15 You can create reusable sect…" at bounding box center [901, 173] width 1264 height 99
click at [706, 192] on div "Drop element here" at bounding box center [658, 173] width 473 height 48
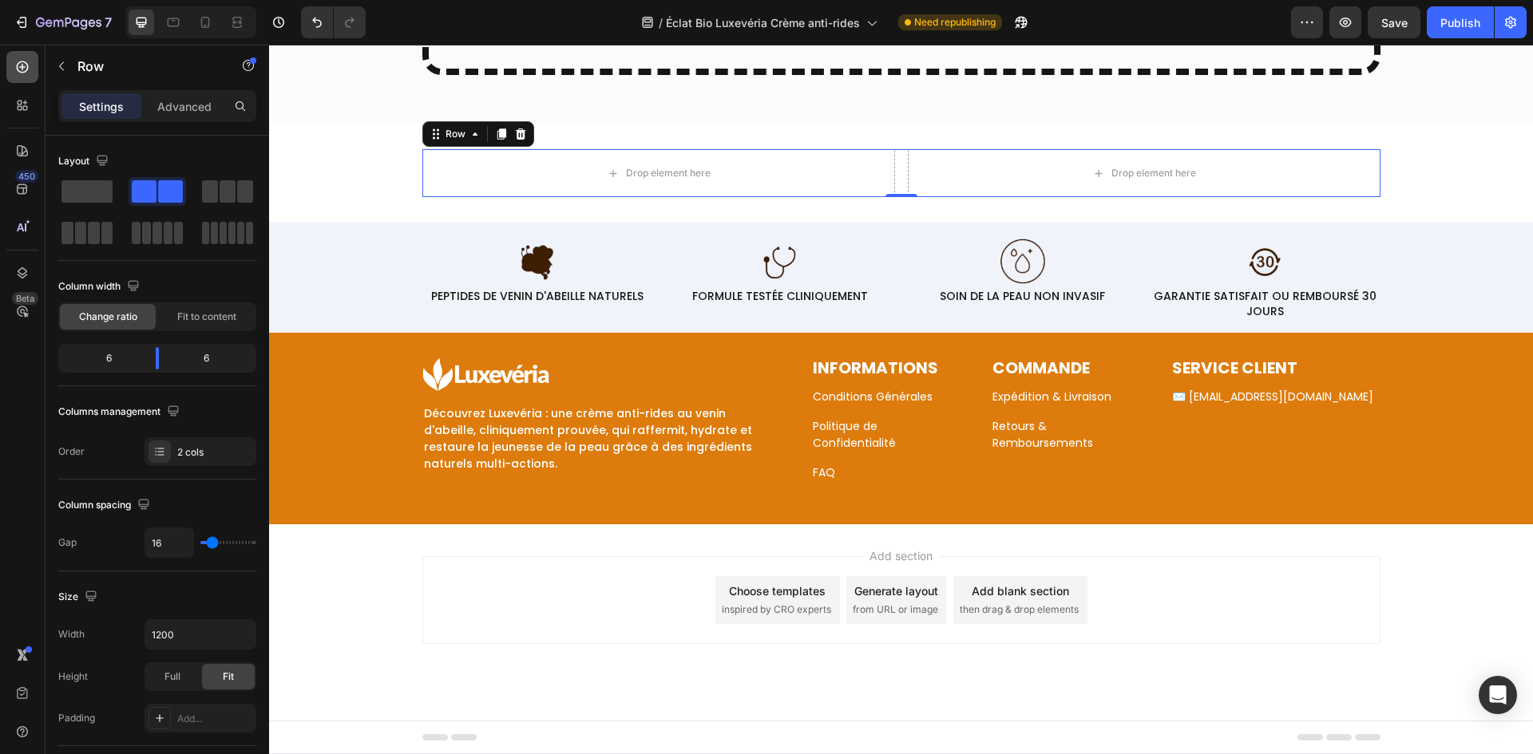
click at [20, 70] on icon at bounding box center [22, 67] width 16 height 16
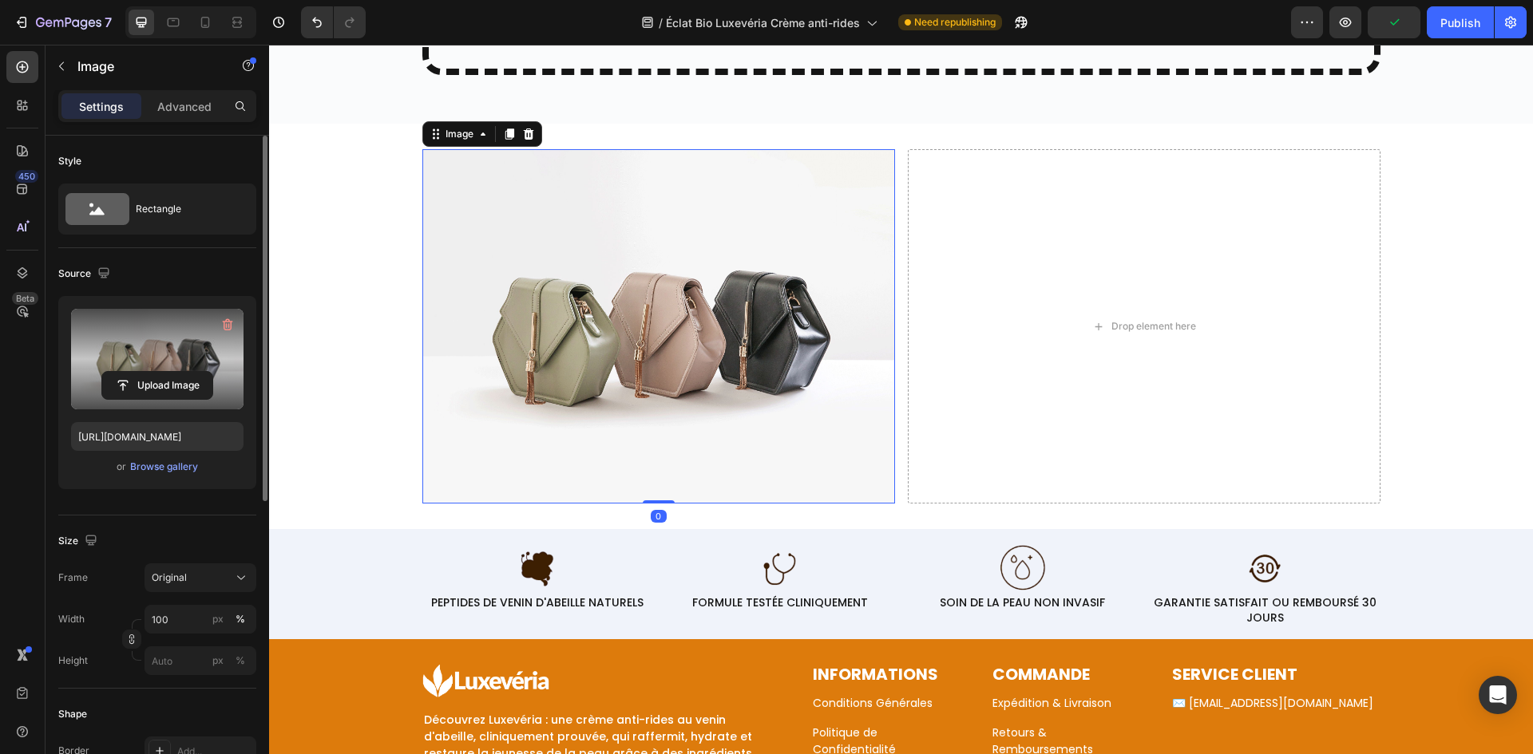
click at [149, 370] on label at bounding box center [157, 359] width 172 height 101
click at [149, 372] on input "file" at bounding box center [157, 385] width 110 height 27
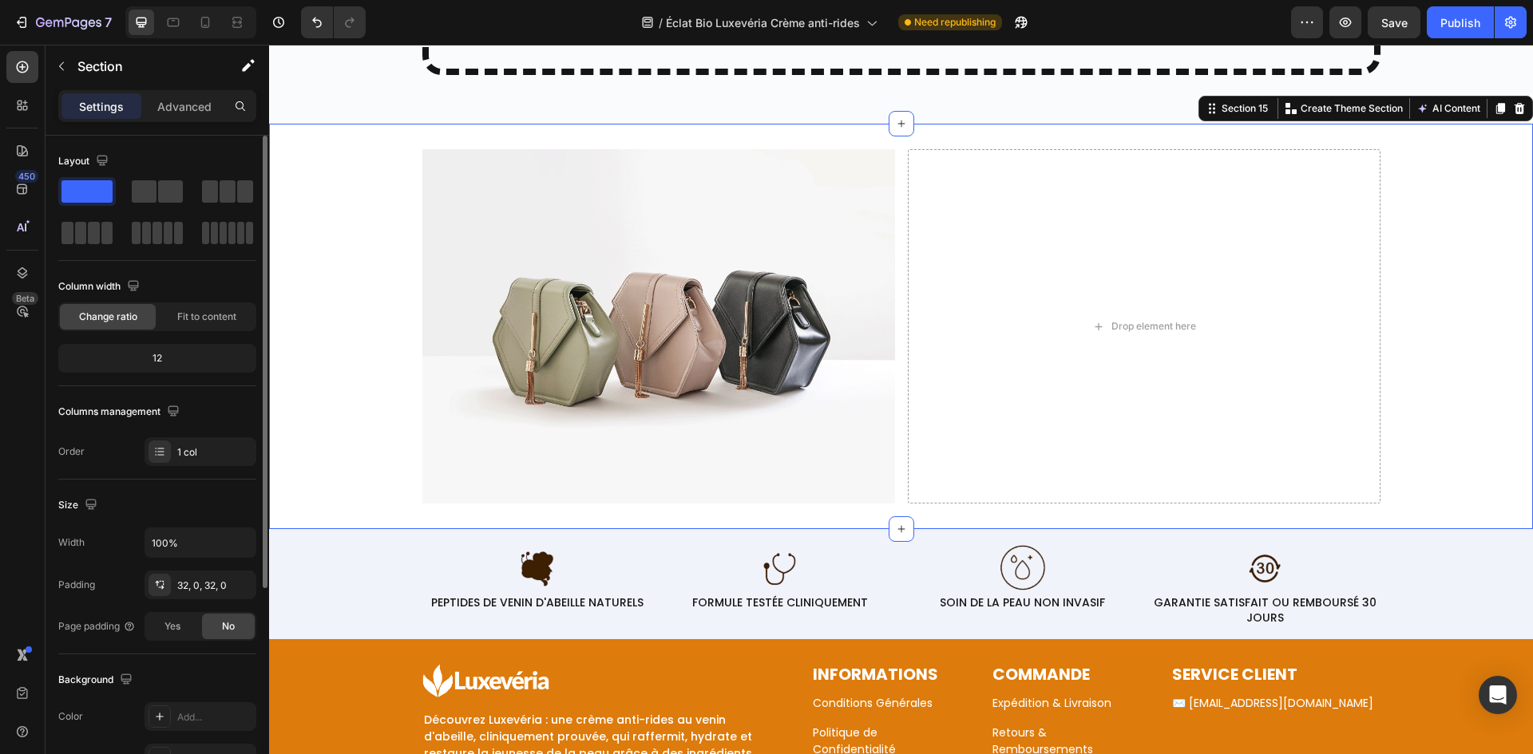
click at [1379, 235] on div "Image Drop element here Row" at bounding box center [901, 326] width 1264 height 354
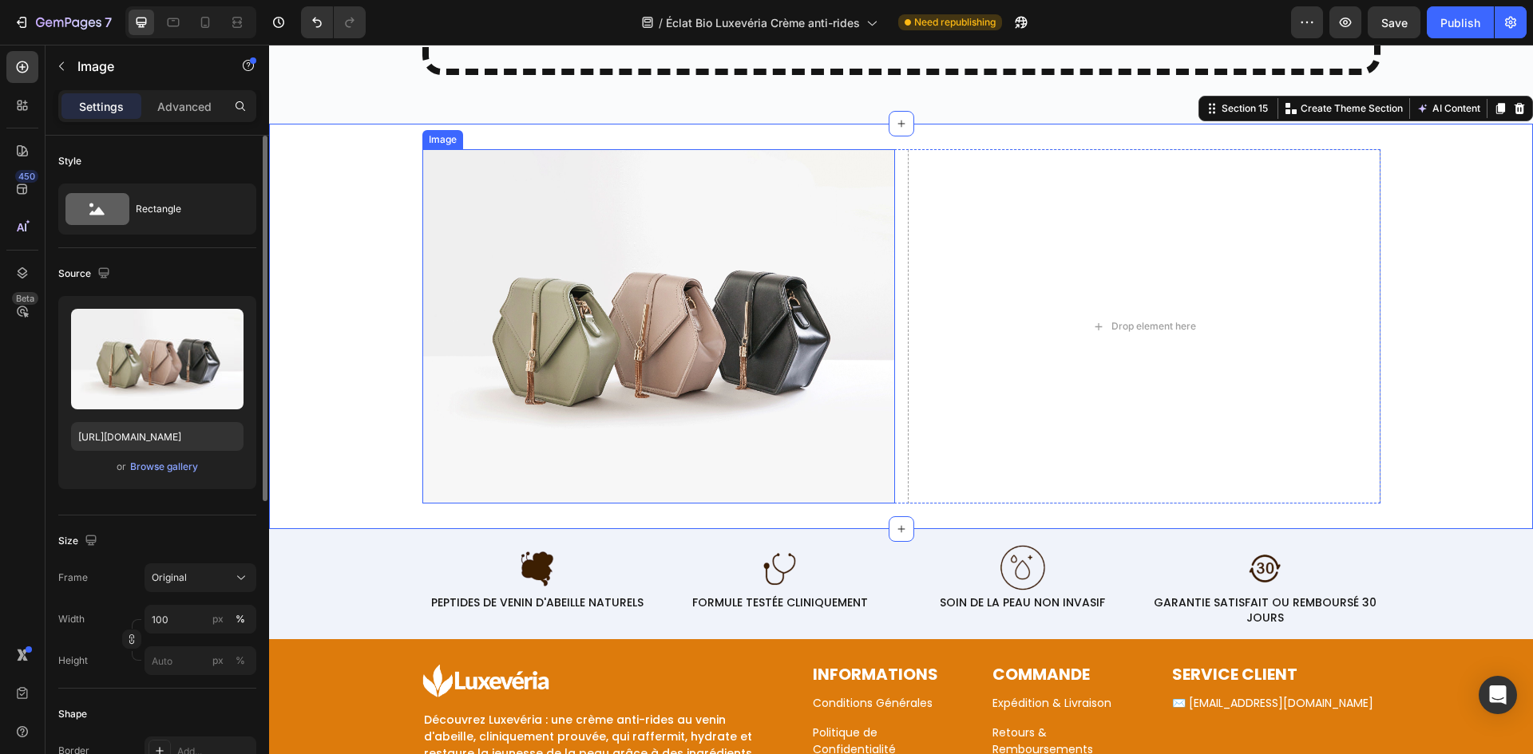
click at [755, 317] on img at bounding box center [658, 326] width 473 height 354
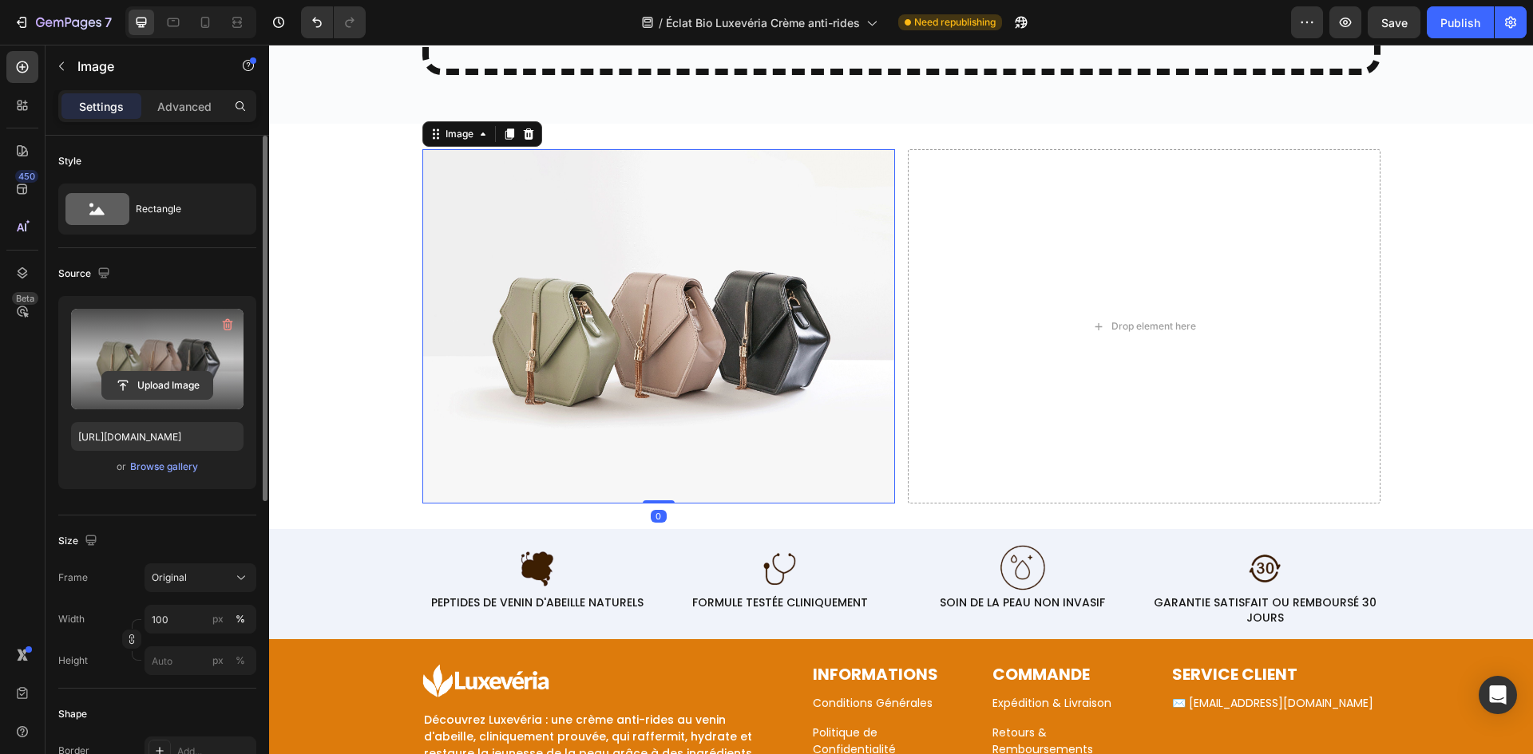
click at [156, 384] on input "file" at bounding box center [157, 385] width 110 height 27
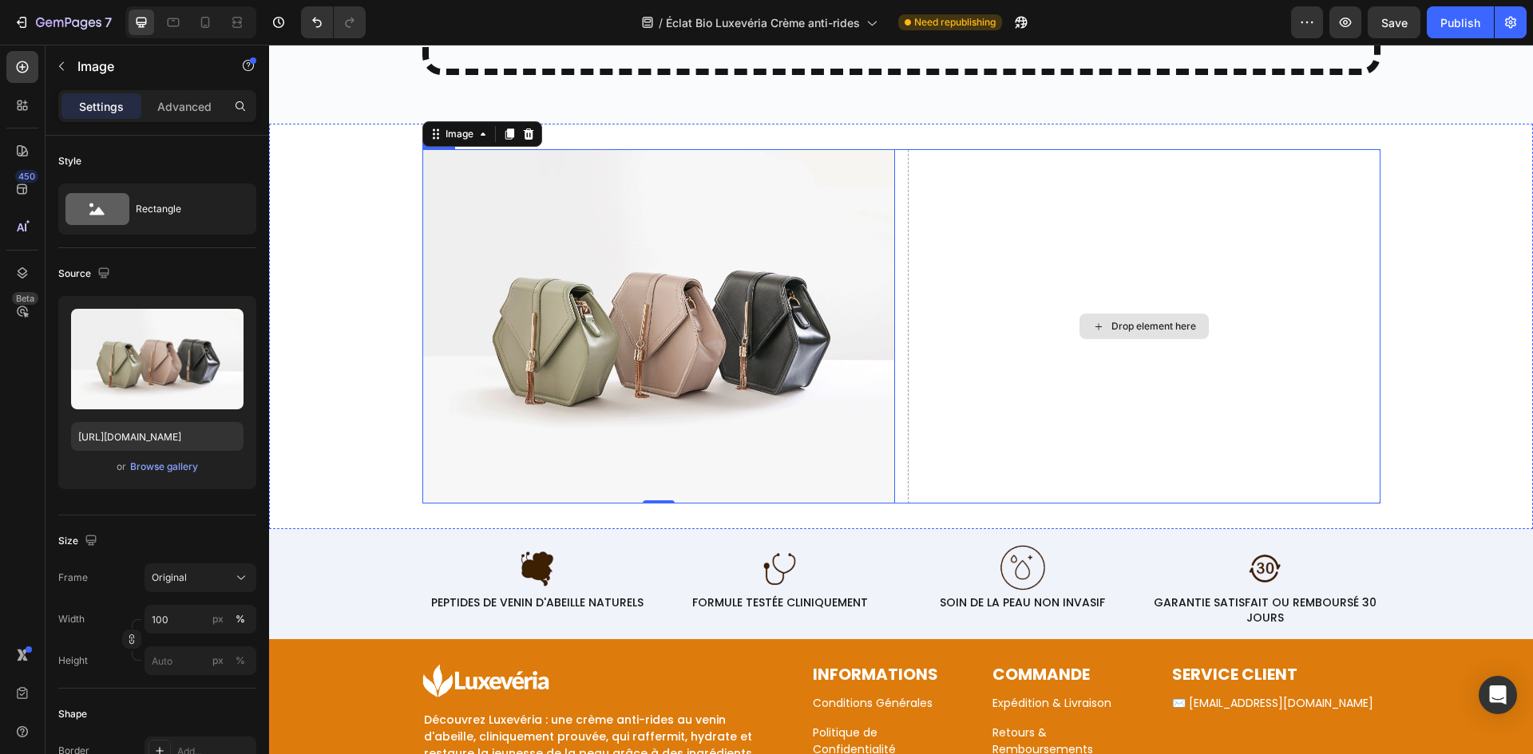
click at [900, 339] on div "Image 0 Drop element here Row" at bounding box center [901, 326] width 958 height 354
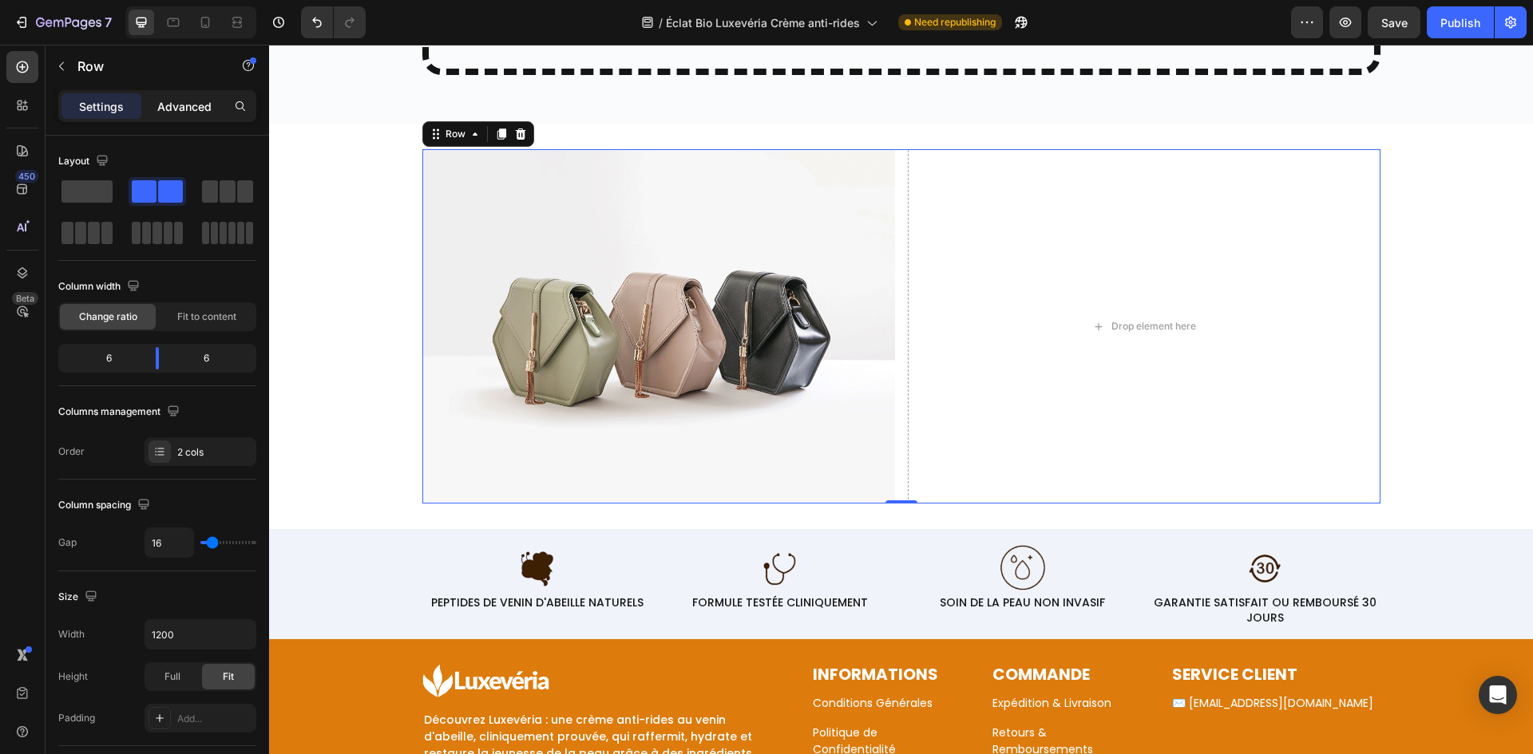
click at [212, 107] on div "Advanced" at bounding box center [184, 106] width 80 height 26
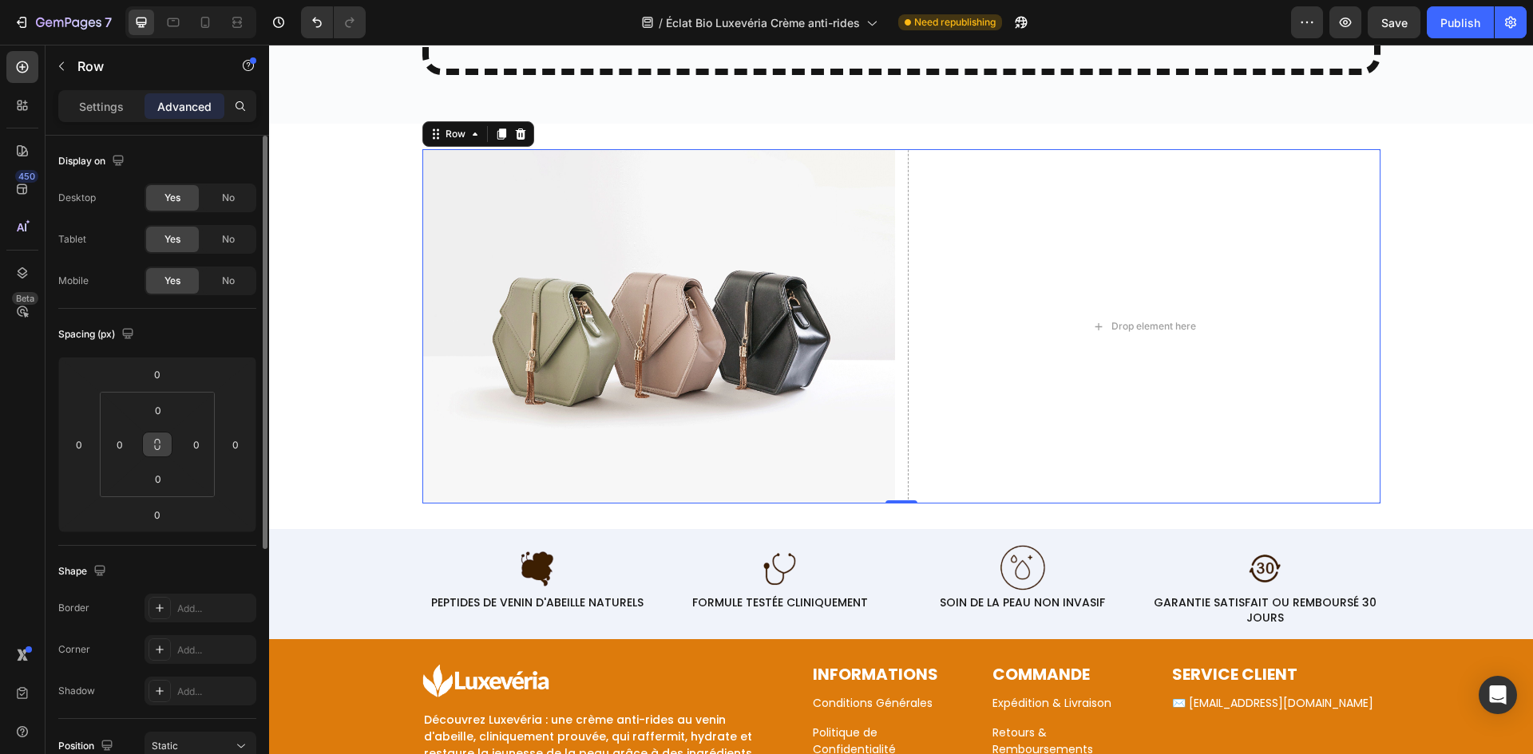
drag, startPoint x: 168, startPoint y: 437, endPoint x: 165, endPoint y: 415, distance: 22.5
click at [168, 437] on button at bounding box center [157, 445] width 30 height 26
drag, startPoint x: 157, startPoint y: 441, endPoint x: 128, endPoint y: 118, distance: 324.6
click at [158, 439] on icon at bounding box center [157, 444] width 13 height 13
click at [120, 110] on p "Settings" at bounding box center [101, 106] width 45 height 17
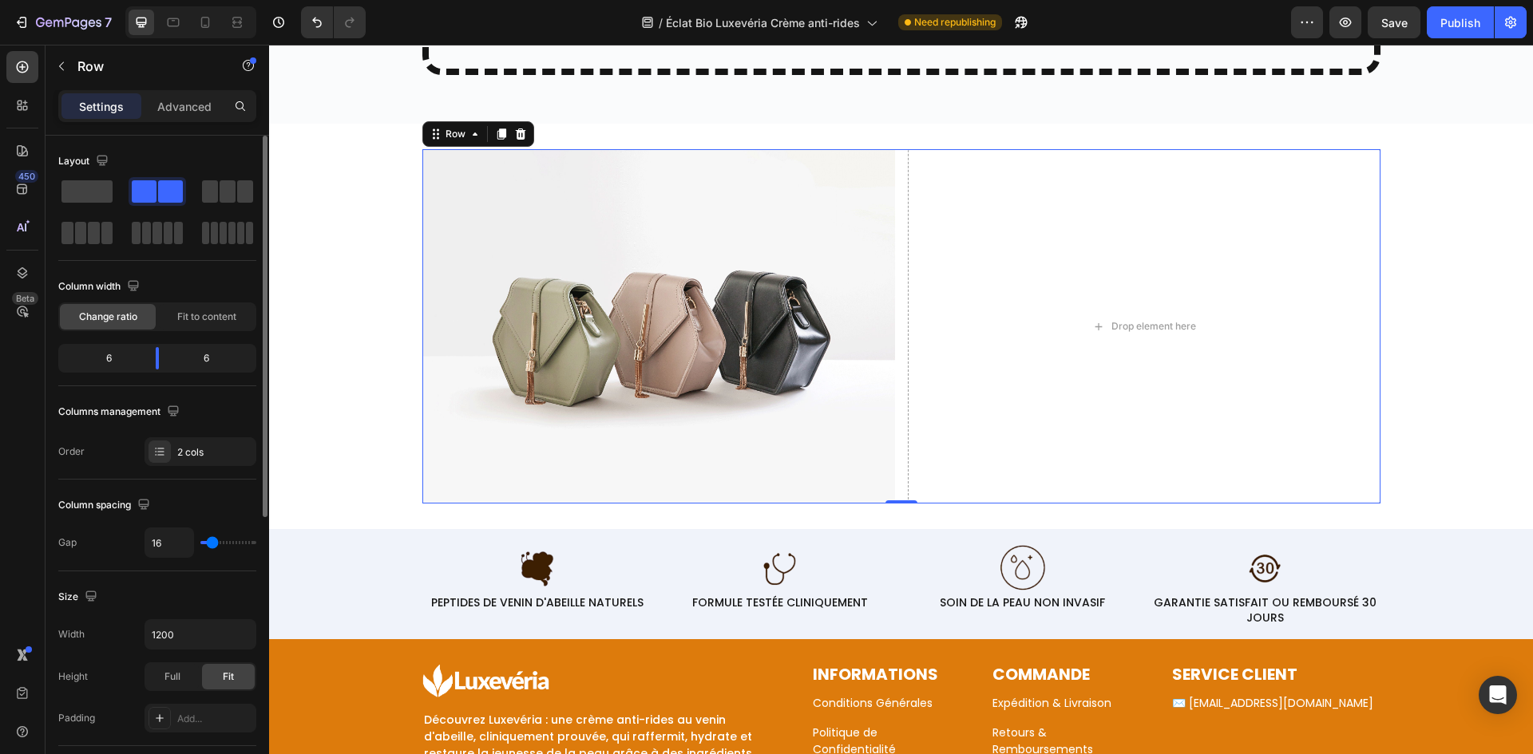
scroll to position [239, 0]
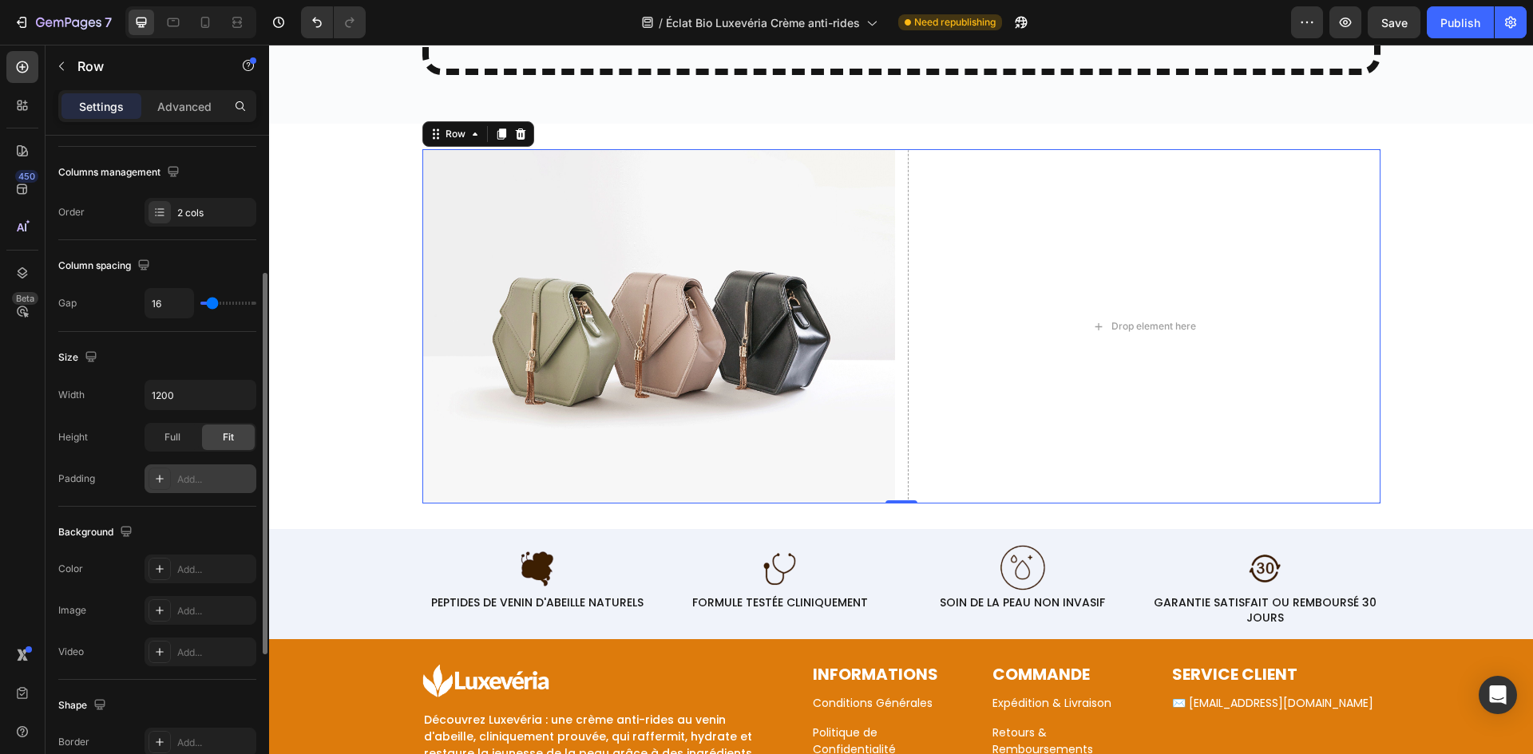
click at [192, 481] on div "Add..." at bounding box center [214, 480] width 75 height 14
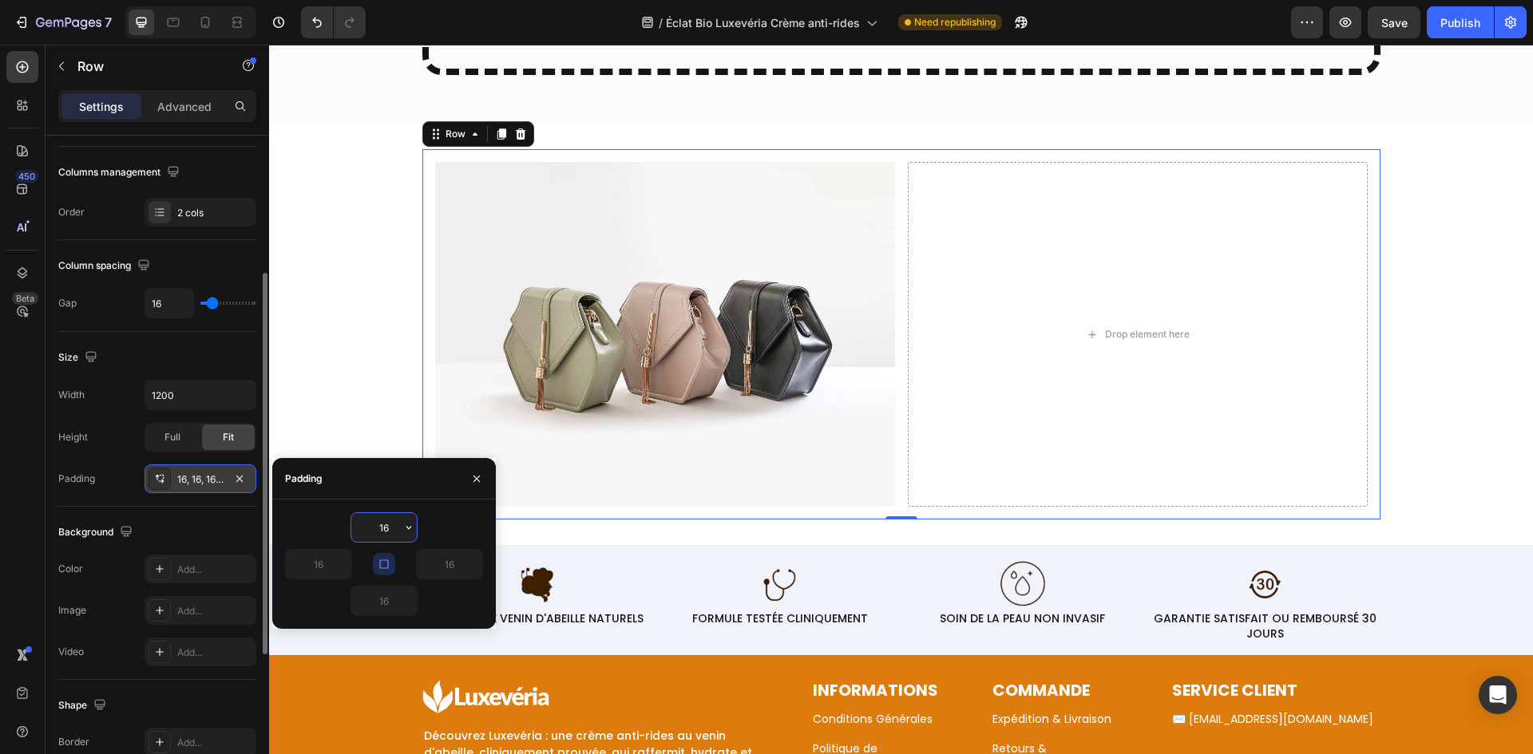
click at [381, 527] on input "16" at bounding box center [383, 527] width 65 height 29
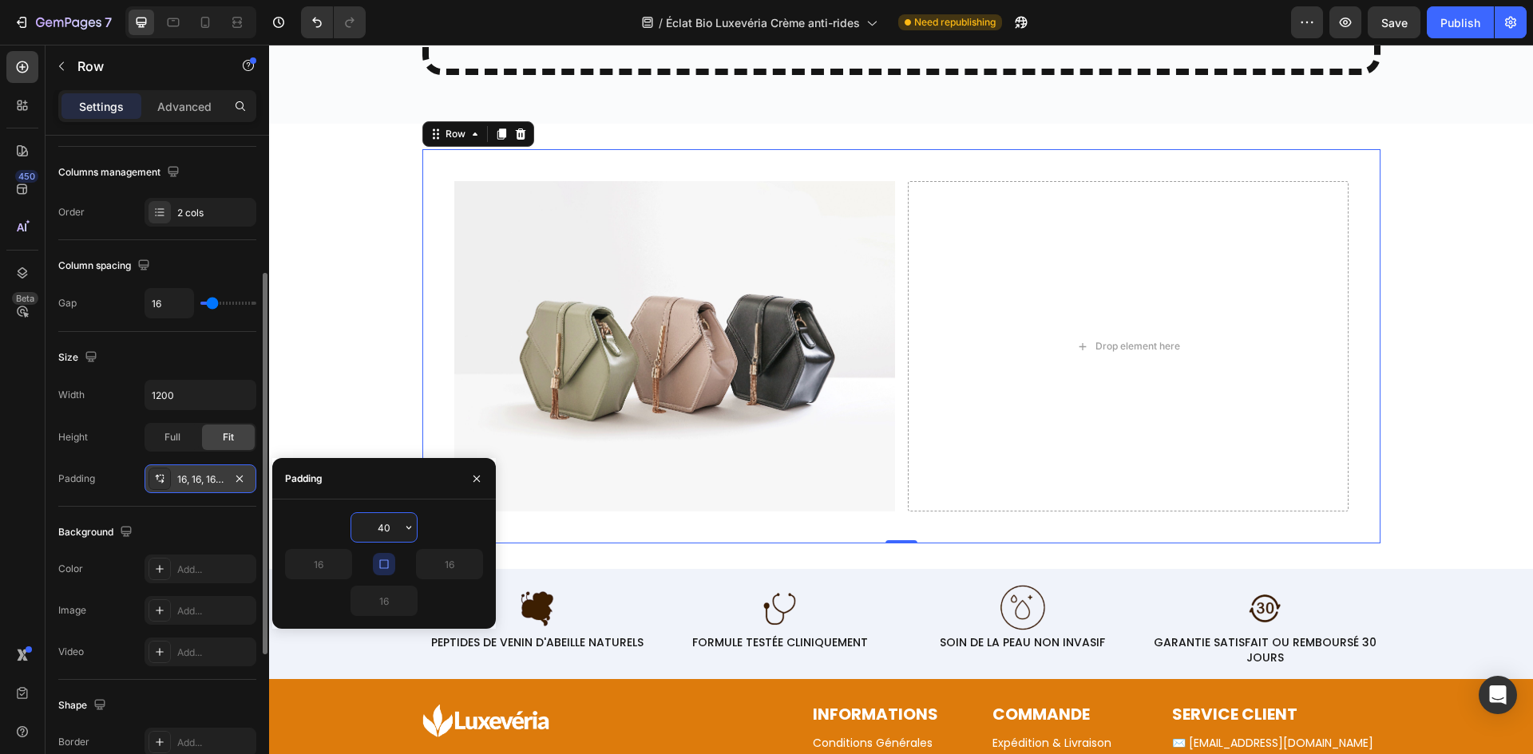
type input "4"
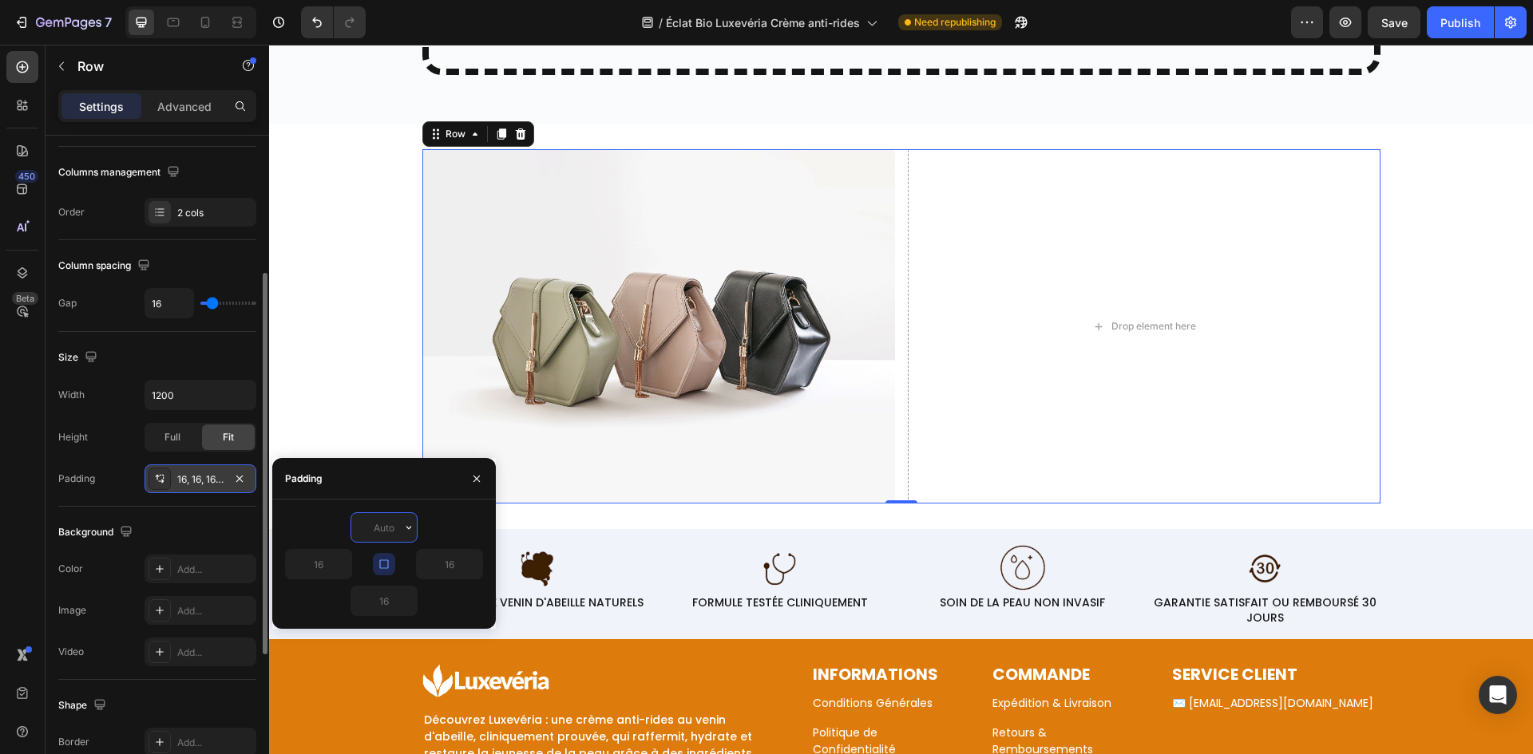
type input "3"
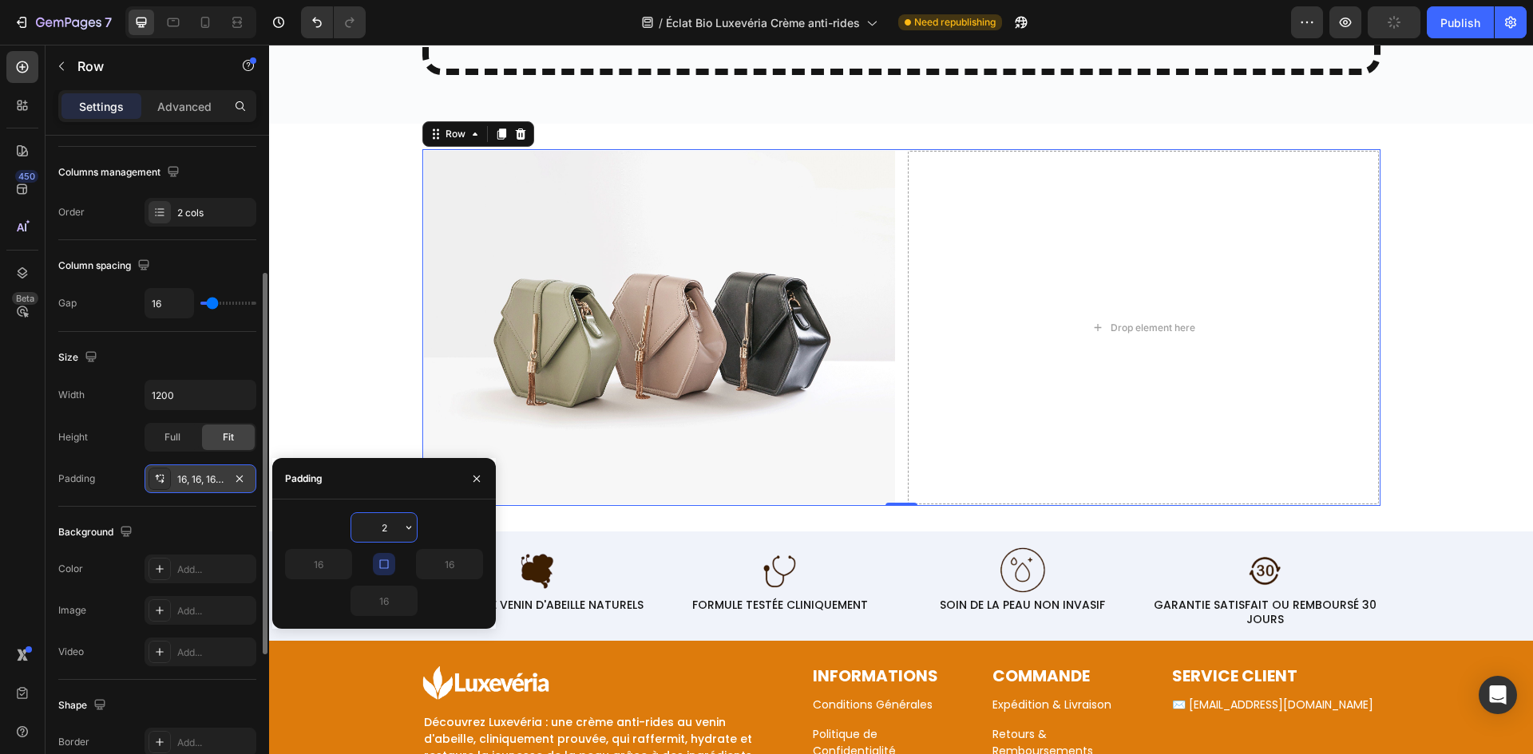
type input "25"
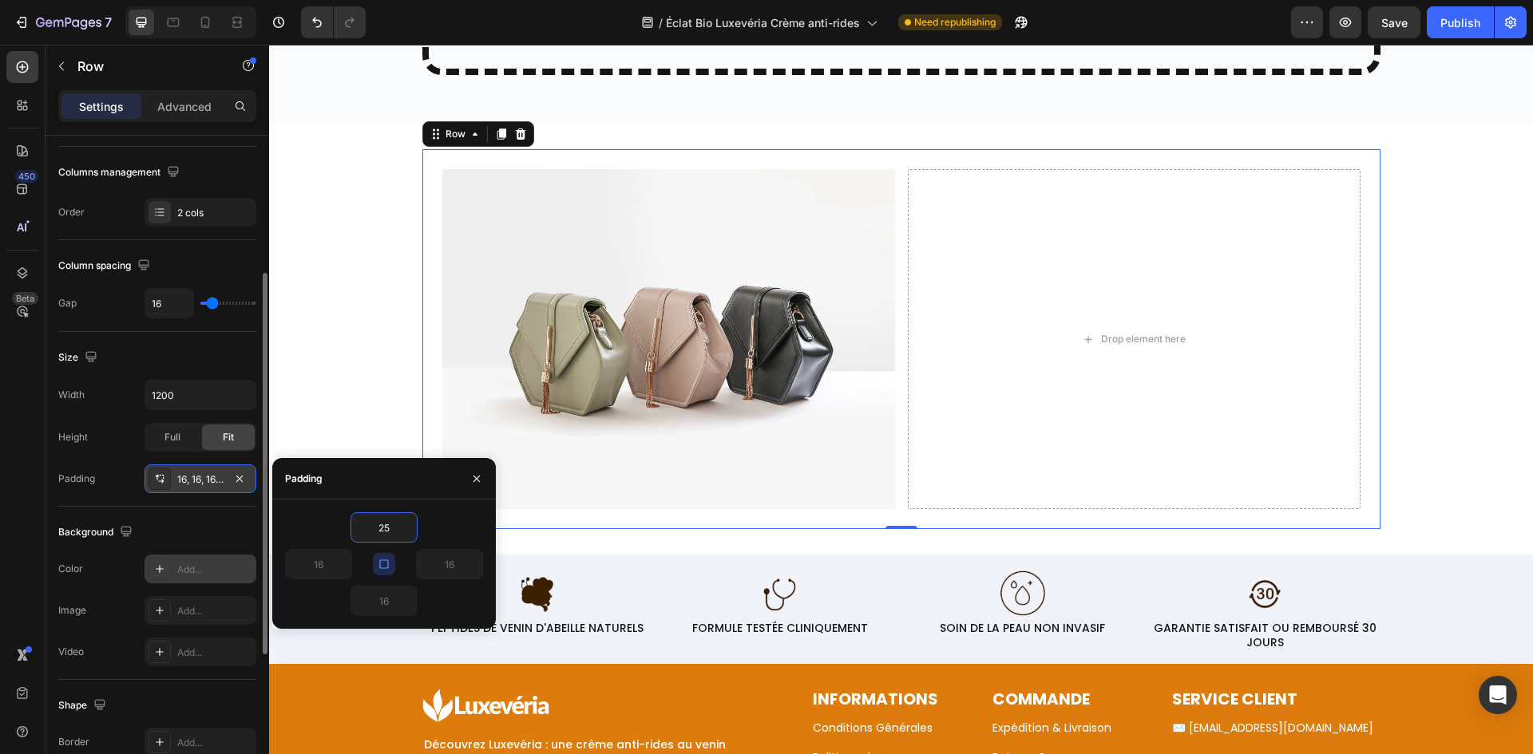
click at [169, 576] on div at bounding box center [159, 569] width 22 height 22
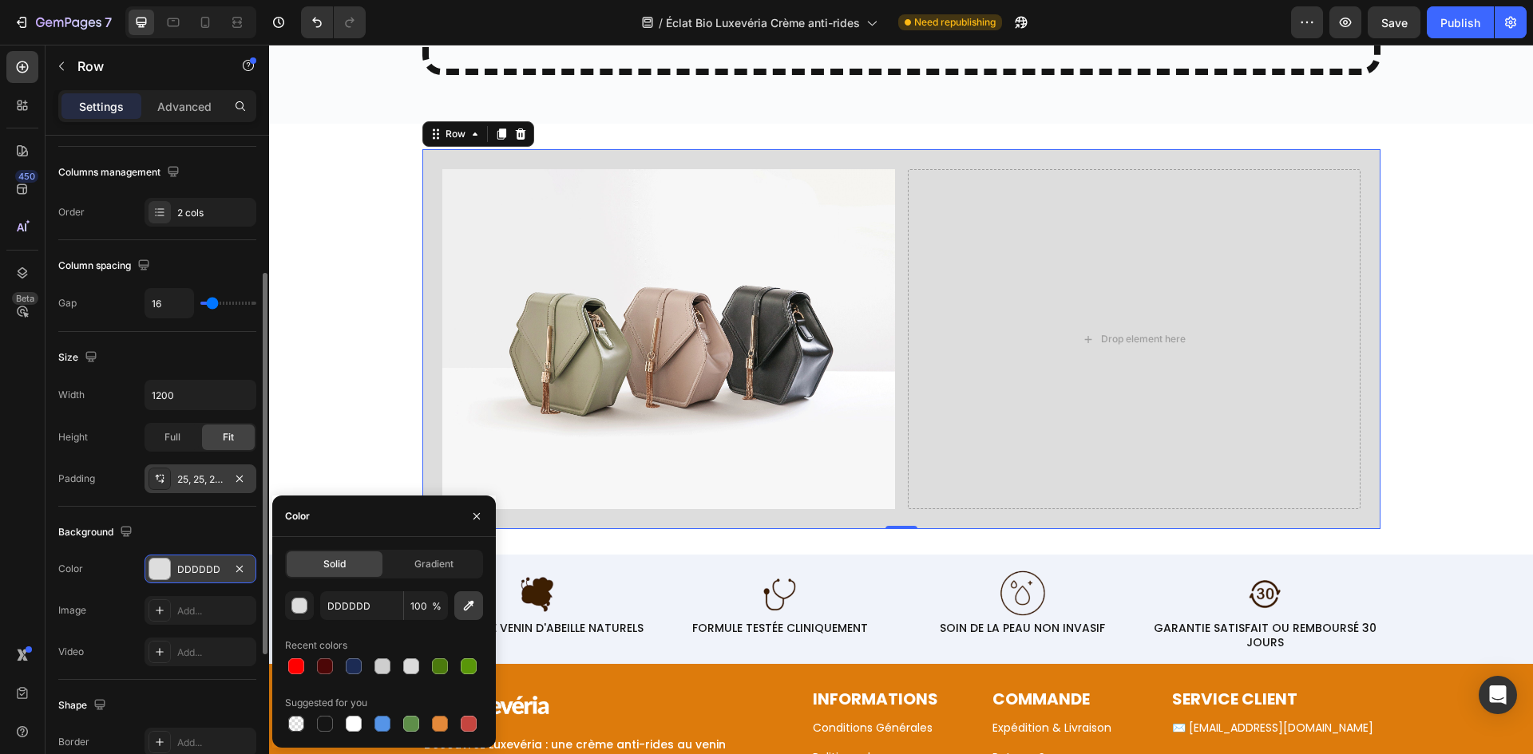
click at [471, 615] on button "button" at bounding box center [468, 605] width 29 height 29
type input "FFFBEB"
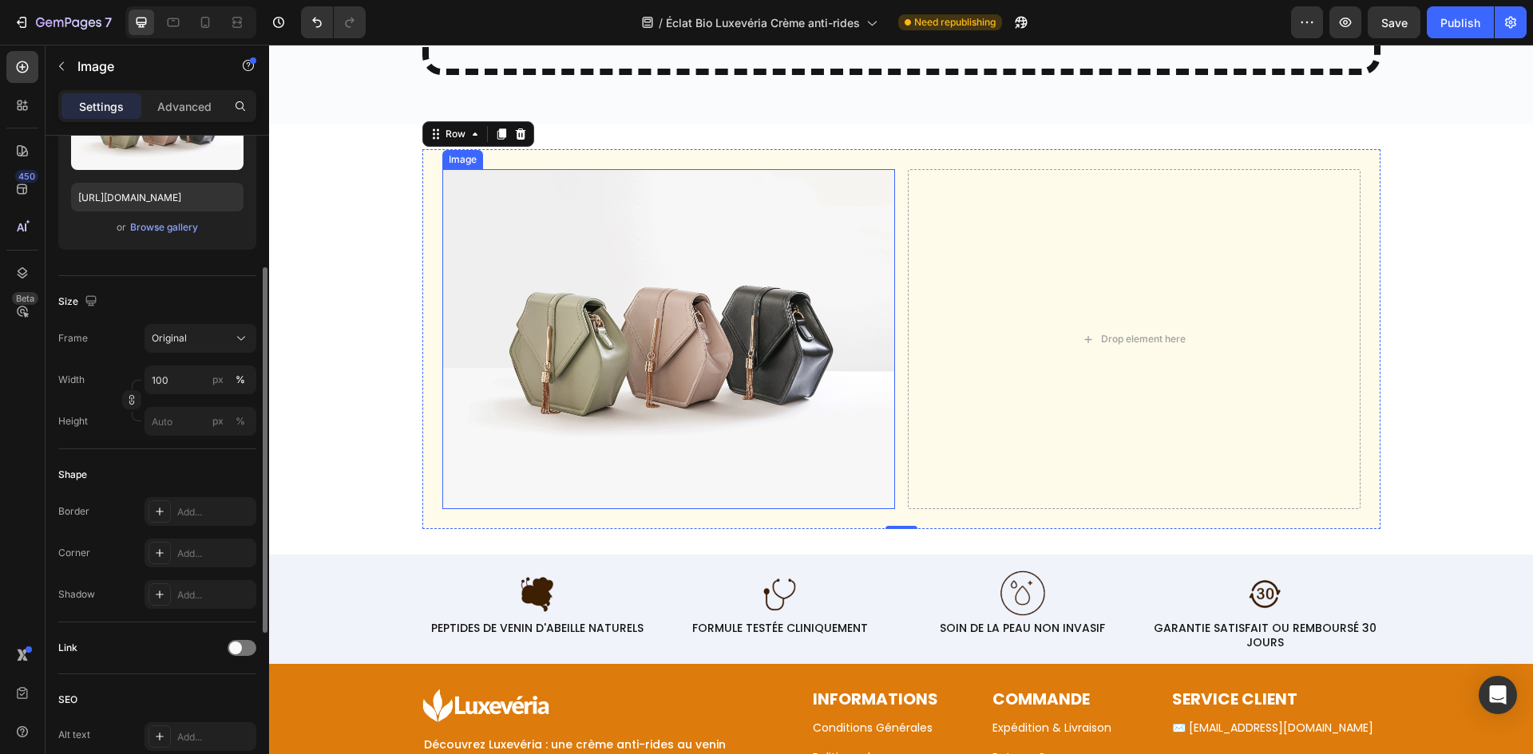
click at [706, 316] on img at bounding box center [668, 338] width 453 height 339
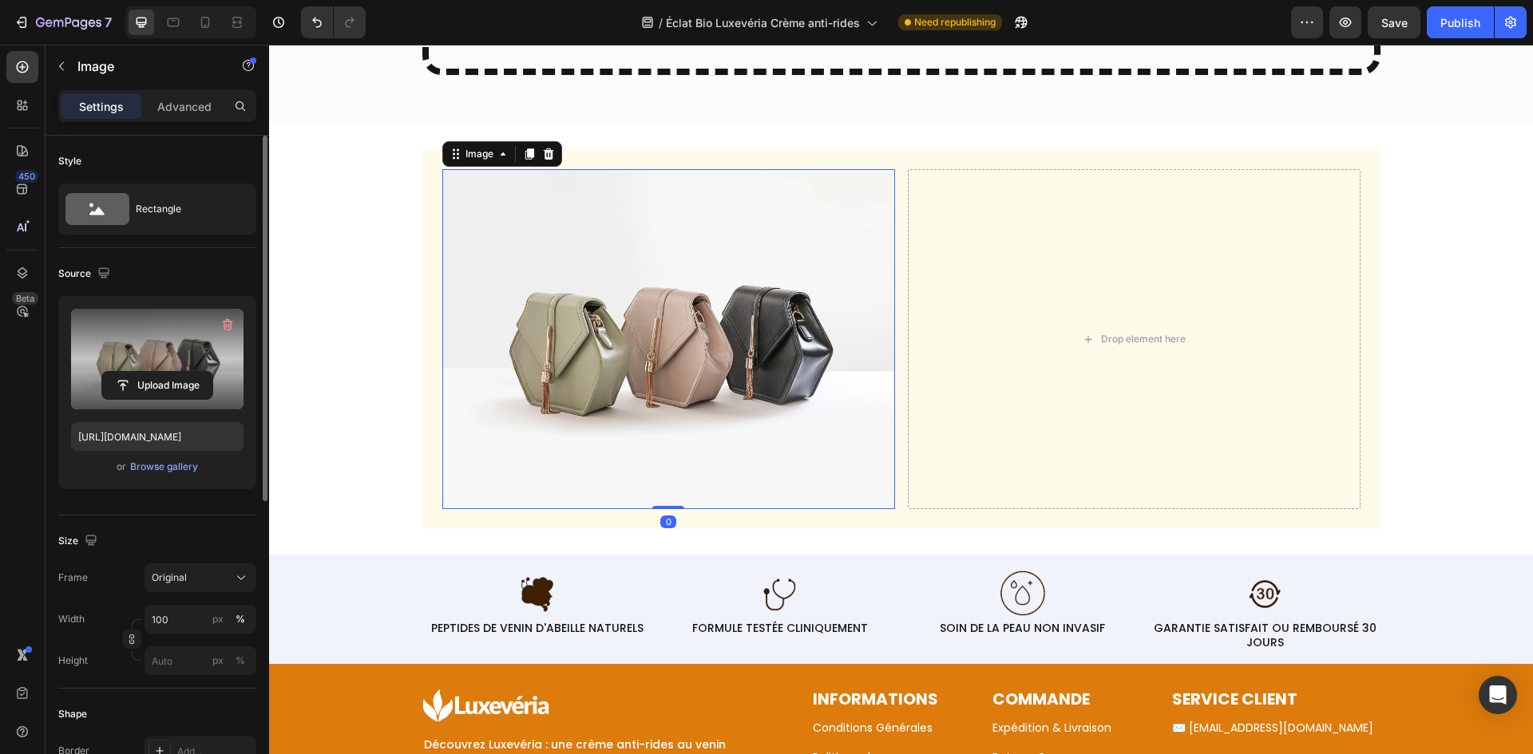
click at [180, 369] on label at bounding box center [157, 359] width 172 height 101
click at [180, 372] on input "file" at bounding box center [157, 385] width 110 height 27
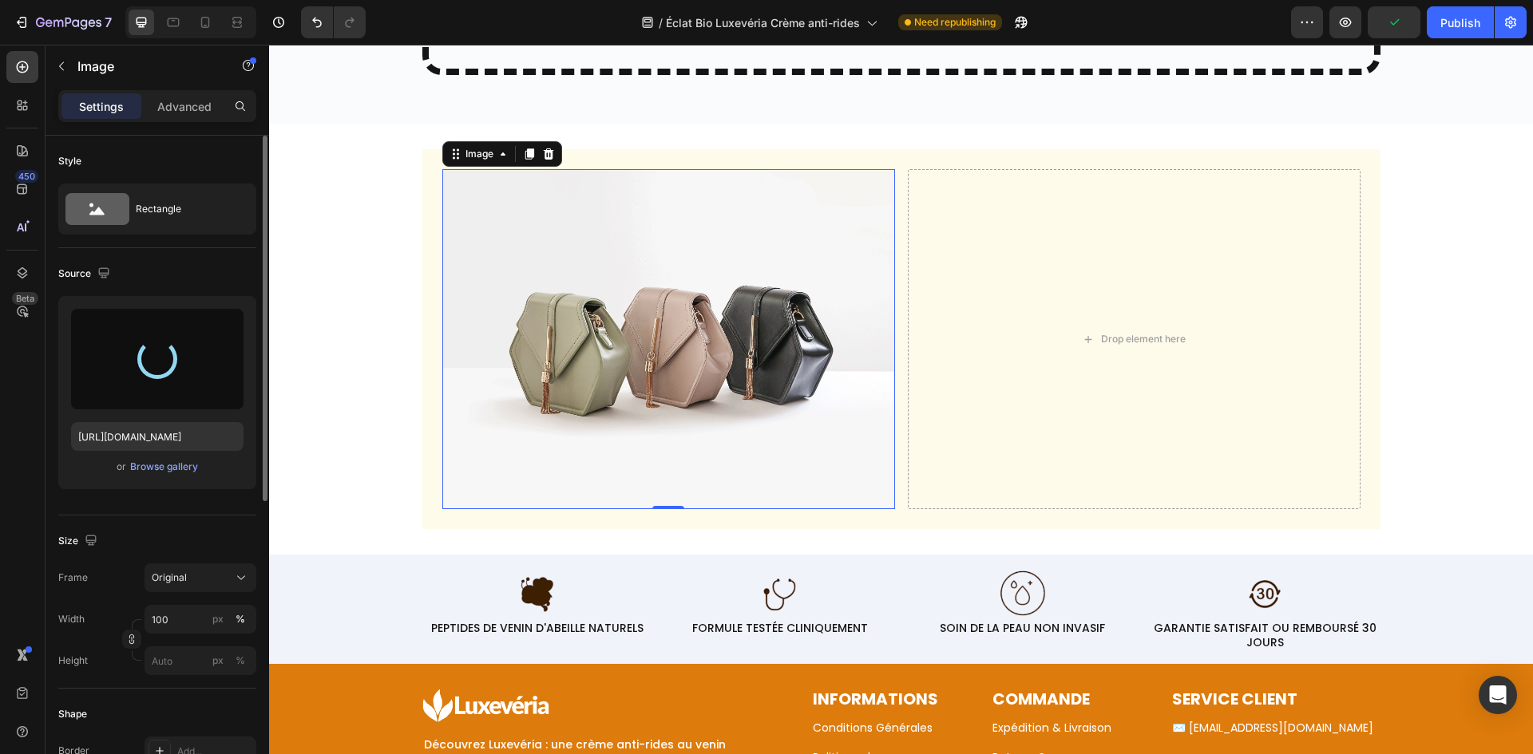
type input "https://cdn.shopify.com/s/files/1/0657/6783/3683/files/gempages_578032762192134…"
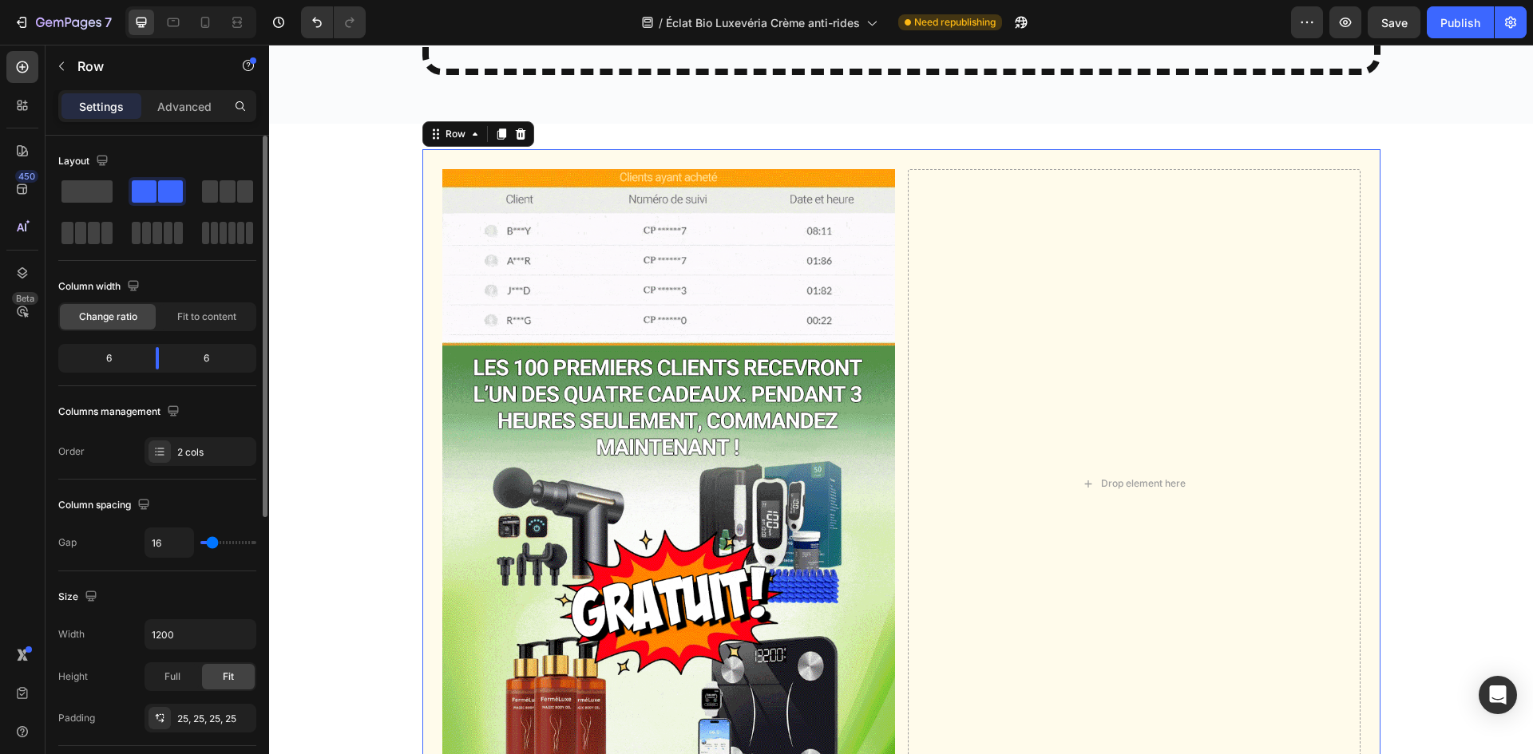
click at [893, 446] on div "Image Drop element here Row 0" at bounding box center [901, 483] width 958 height 668
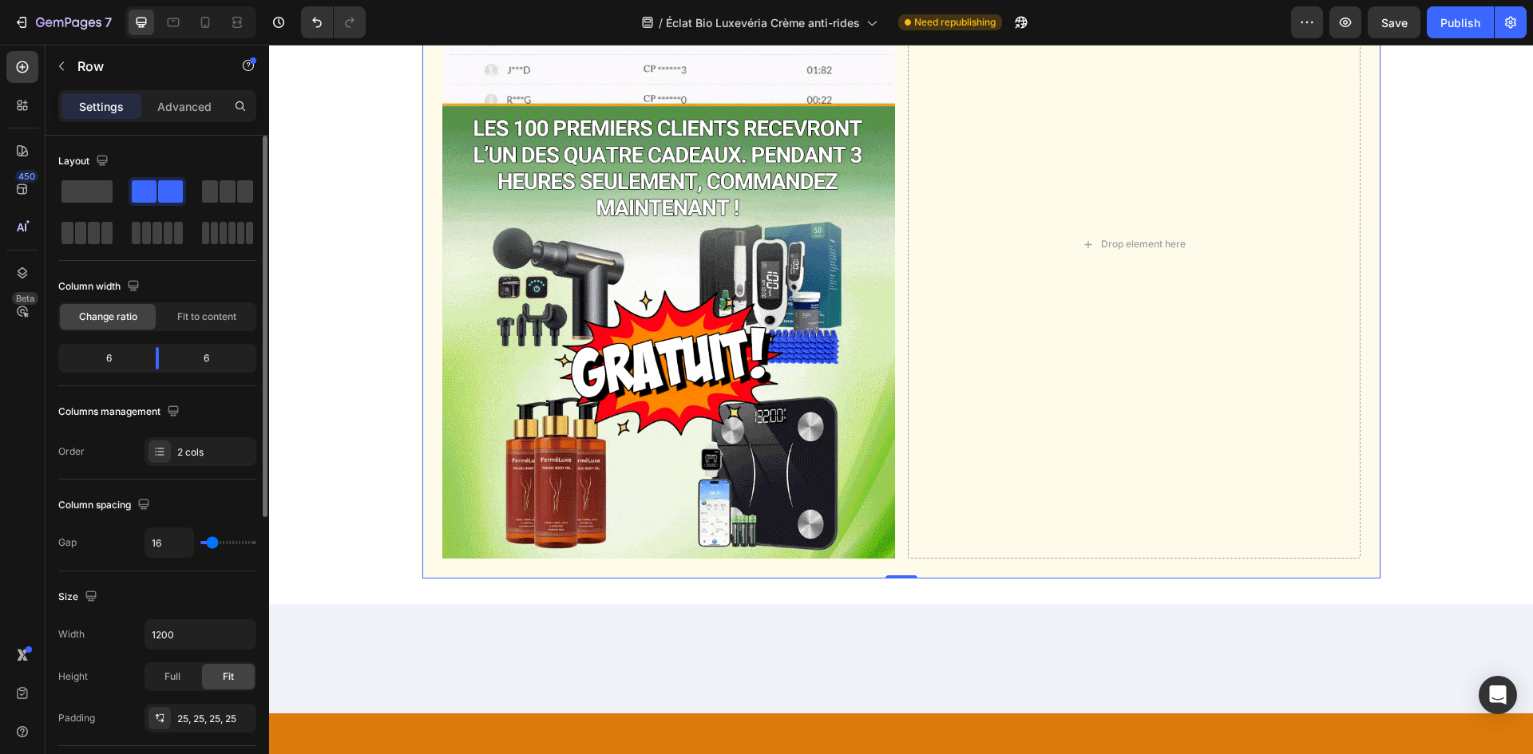
scroll to position [8501, 0]
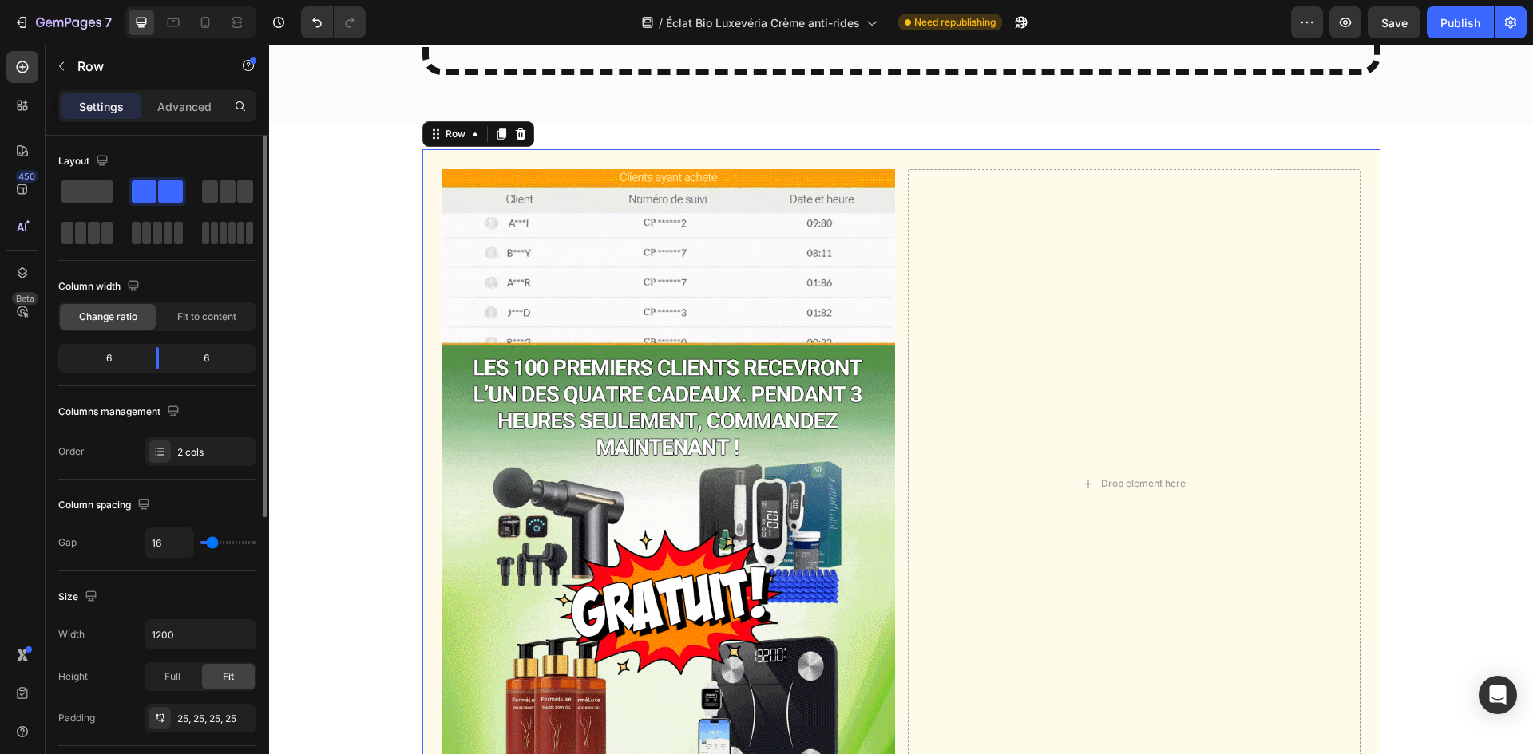
click at [900, 258] on div "Image Drop element here Row 0" at bounding box center [901, 483] width 958 height 668
click at [180, 631] on input "1200" at bounding box center [200, 634] width 110 height 29
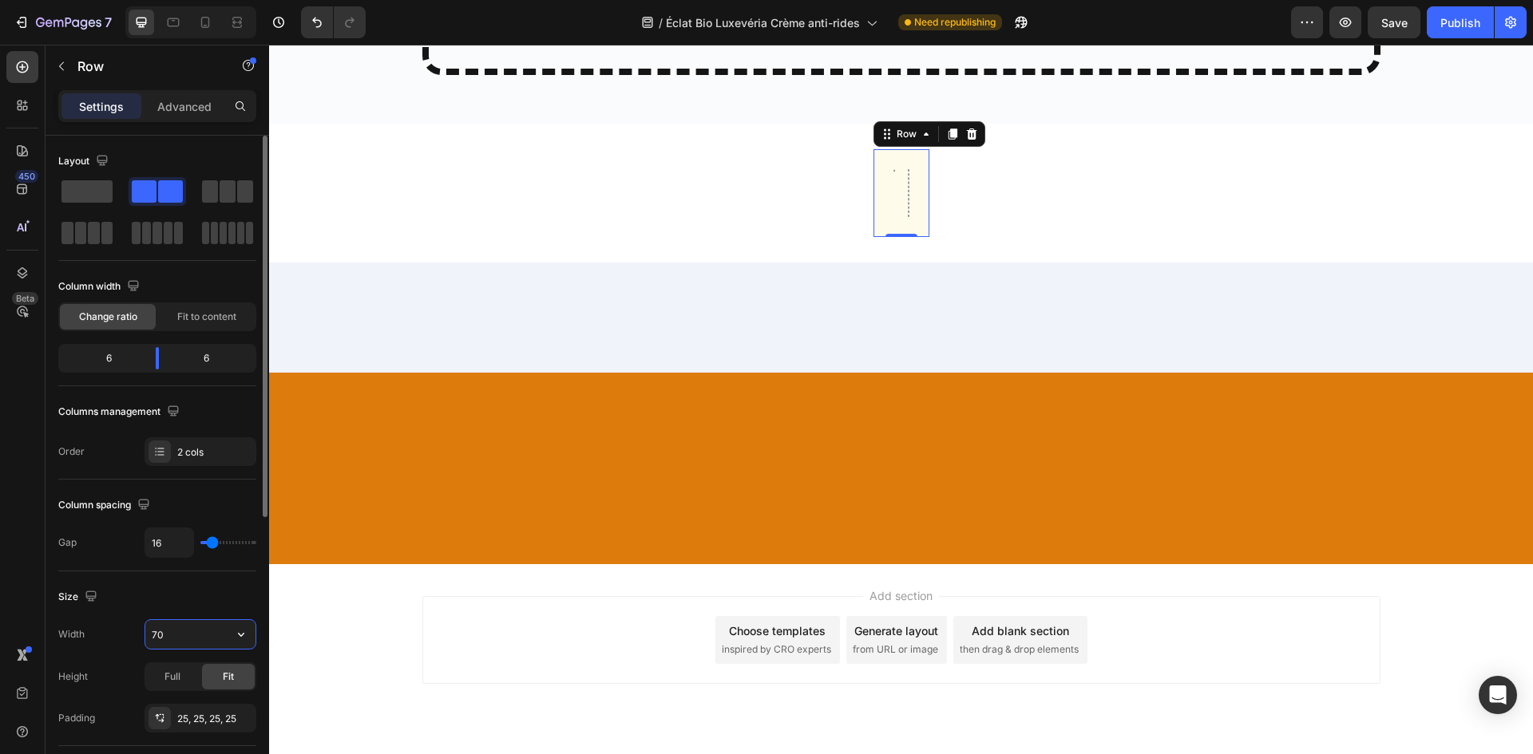
type input "7"
type input "800"
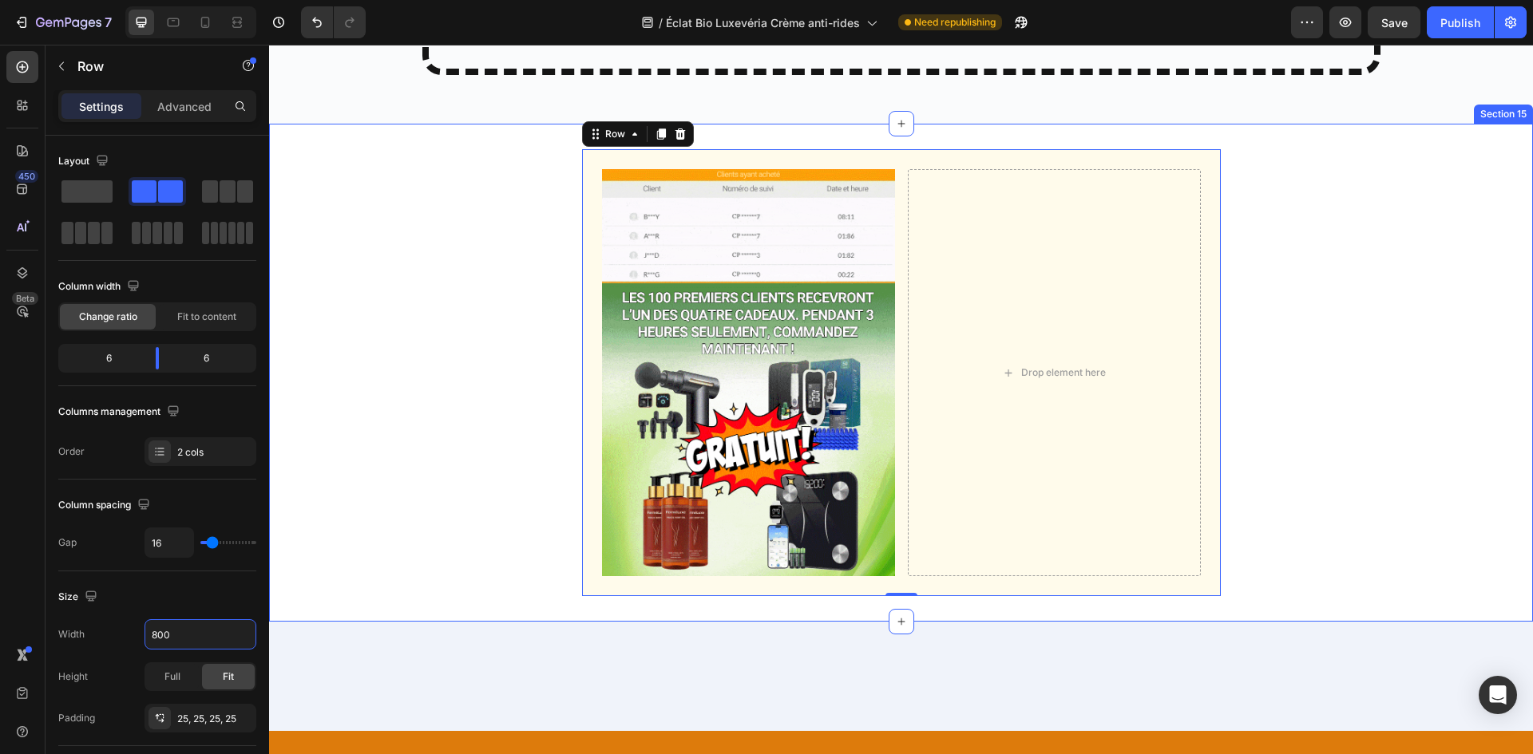
click at [680, 377] on img at bounding box center [748, 372] width 293 height 407
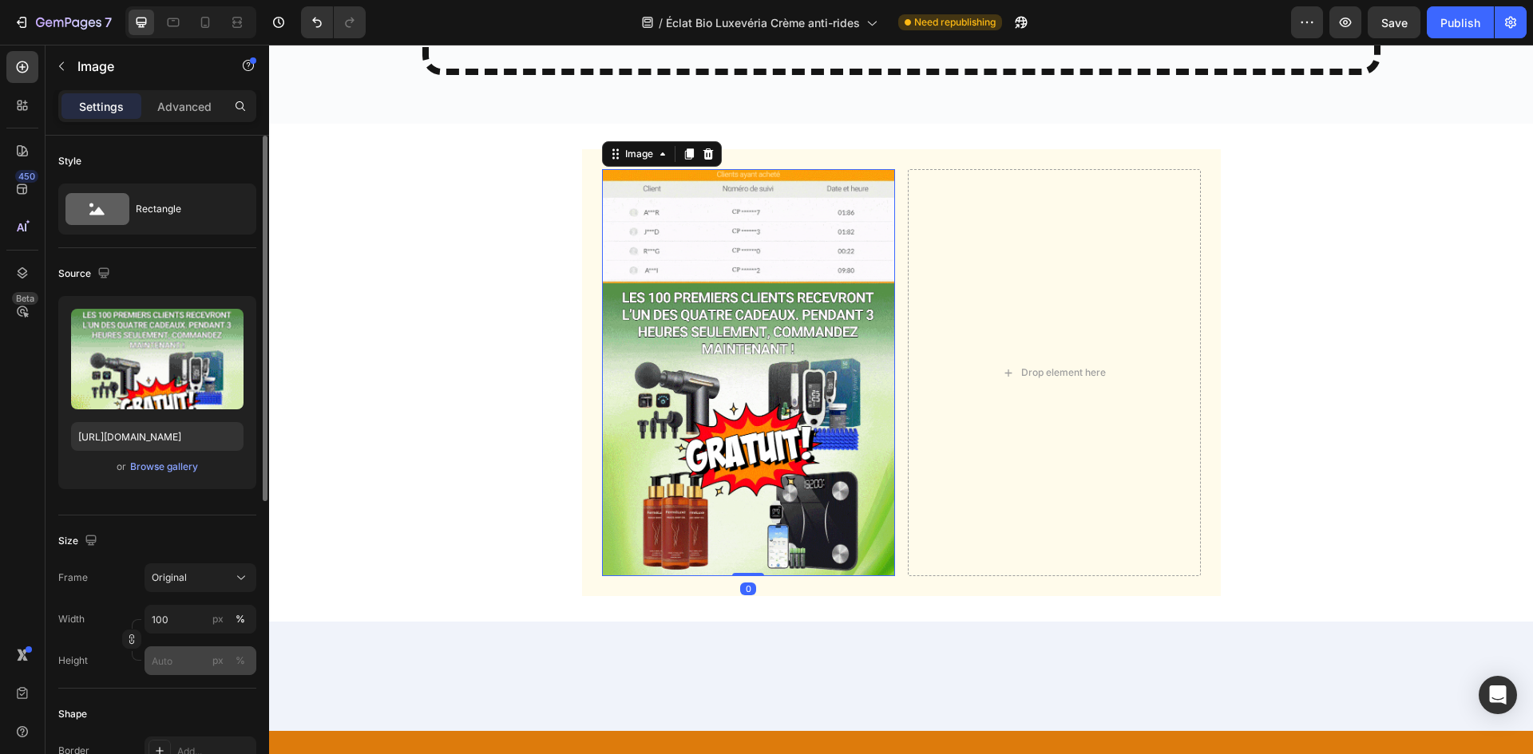
scroll to position [239, 0]
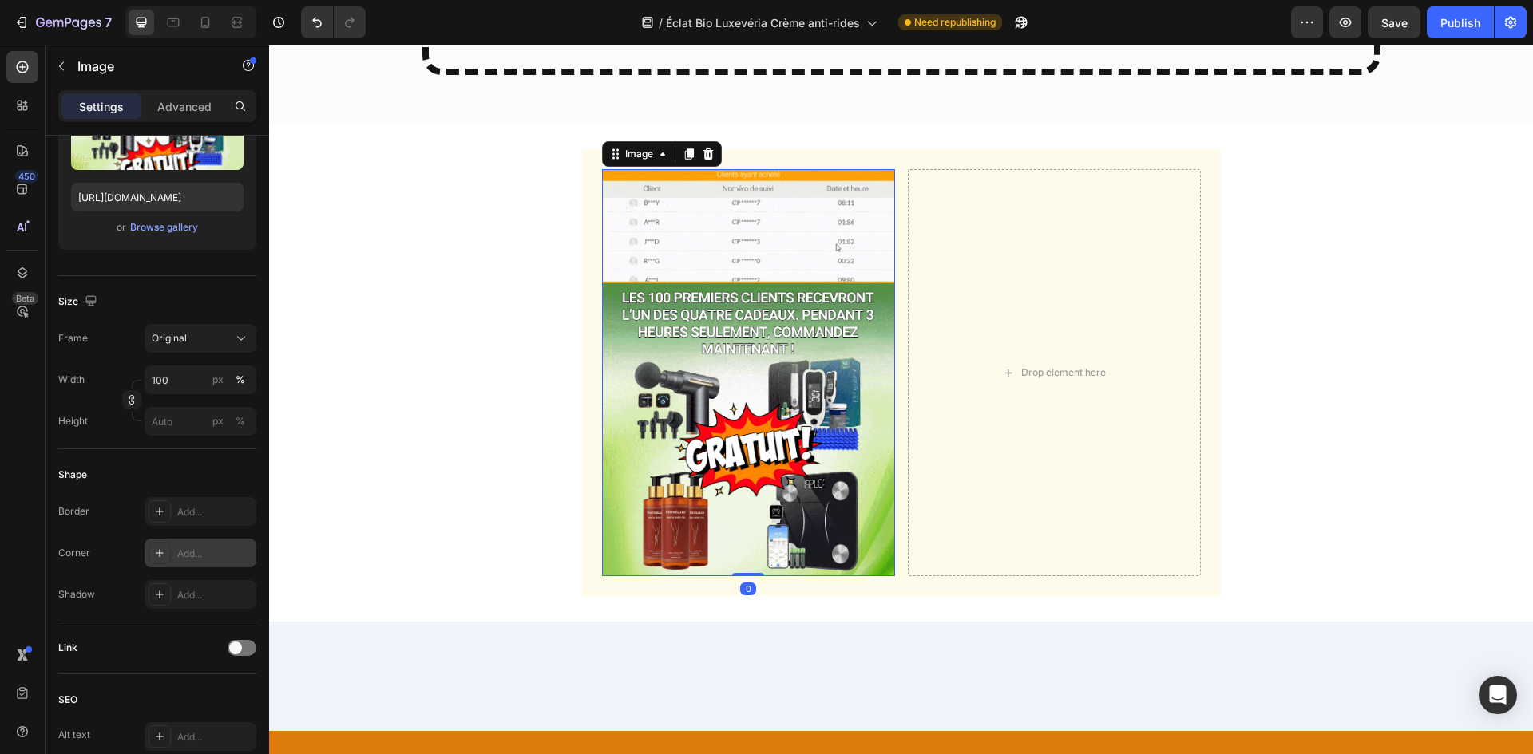
click at [176, 562] on div "Add..." at bounding box center [200, 553] width 112 height 29
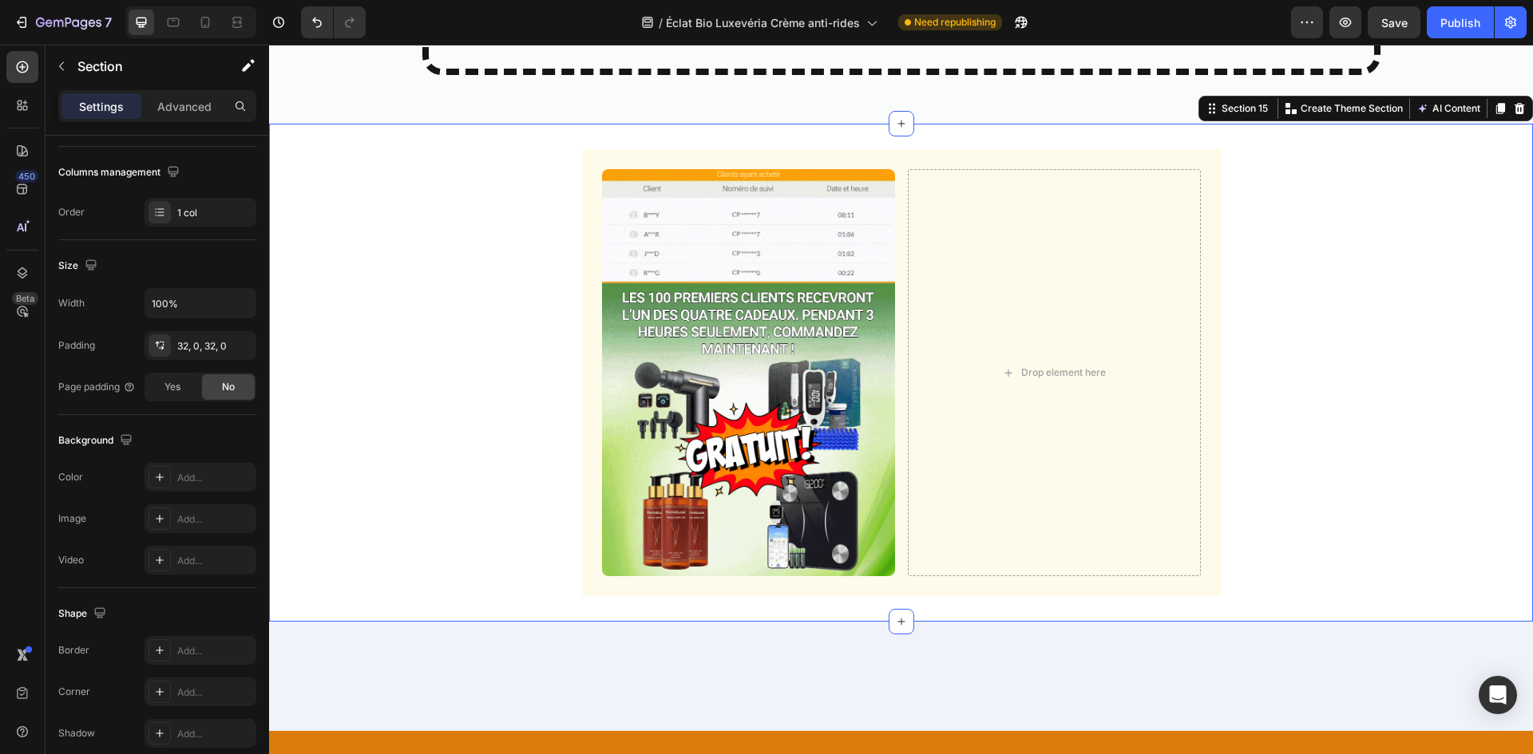
click at [430, 238] on div "Image Drop element here Row" at bounding box center [901, 372] width 1264 height 447
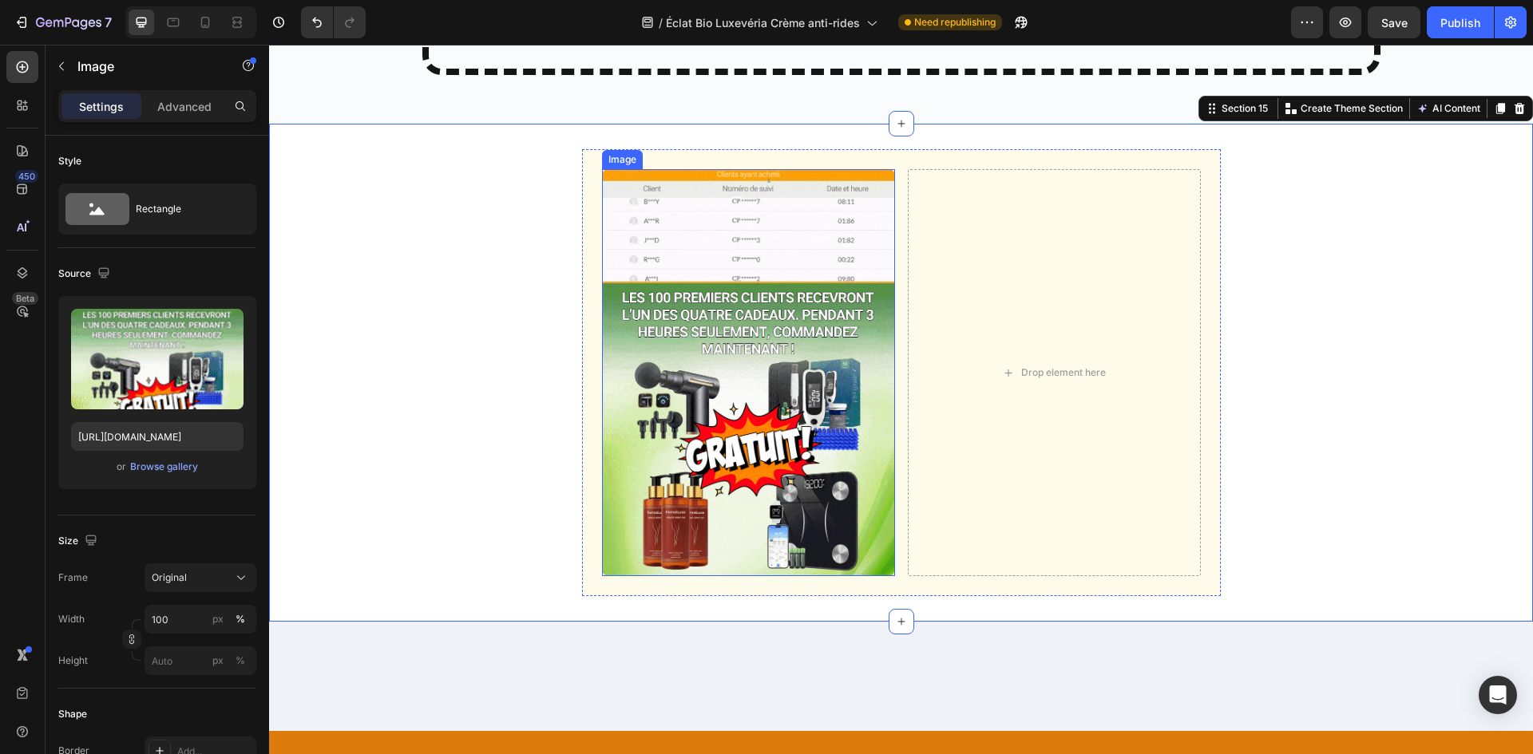
click at [723, 263] on img at bounding box center [748, 372] width 293 height 407
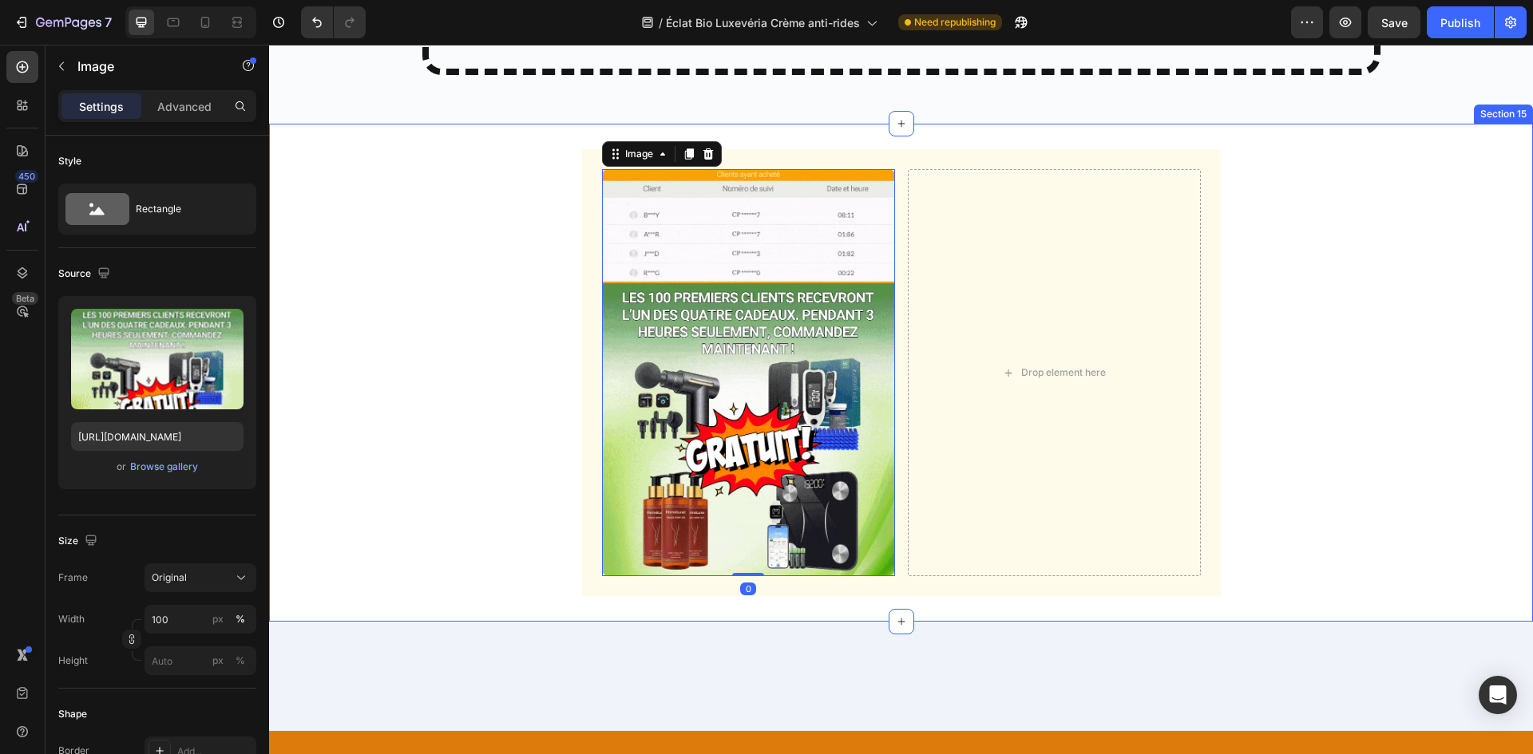
click at [470, 251] on div "Image 0 Drop element here Row" at bounding box center [901, 372] width 1264 height 447
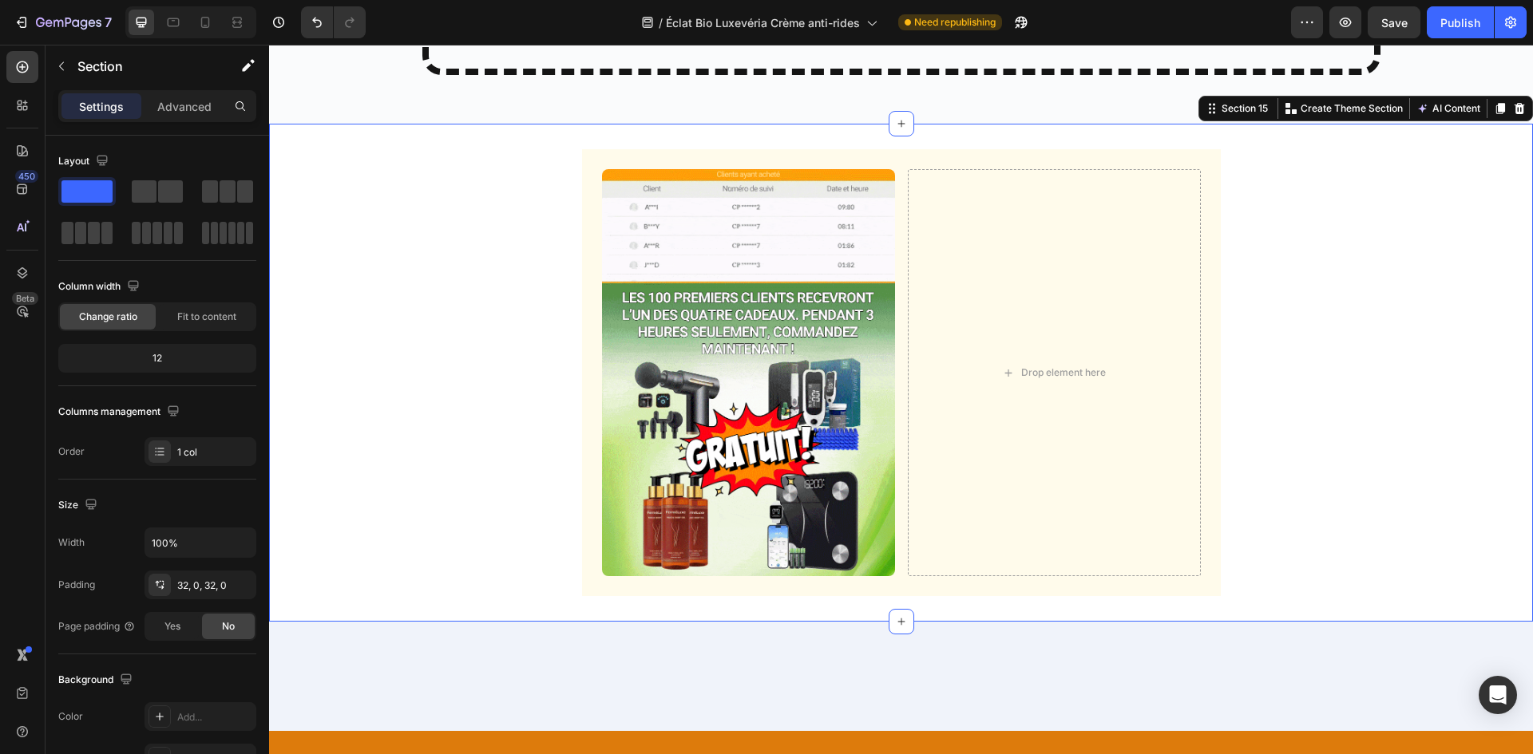
click at [406, 312] on div "Image Drop element here Row" at bounding box center [901, 372] width 1264 height 447
drag, startPoint x: 28, startPoint y: 60, endPoint x: 70, endPoint y: 69, distance: 43.2
click at [30, 60] on icon at bounding box center [22, 67] width 16 height 16
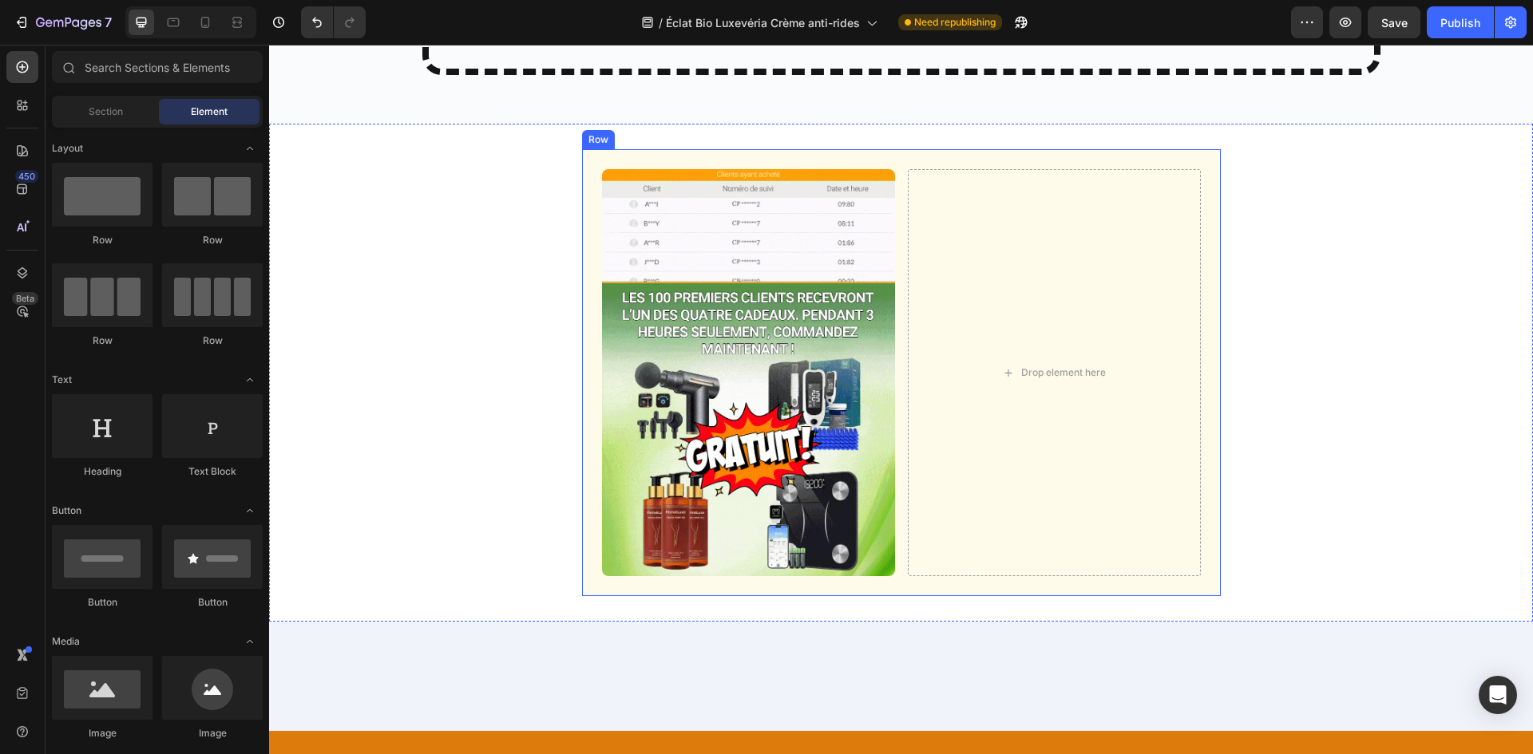
scroll to position [8022, 0]
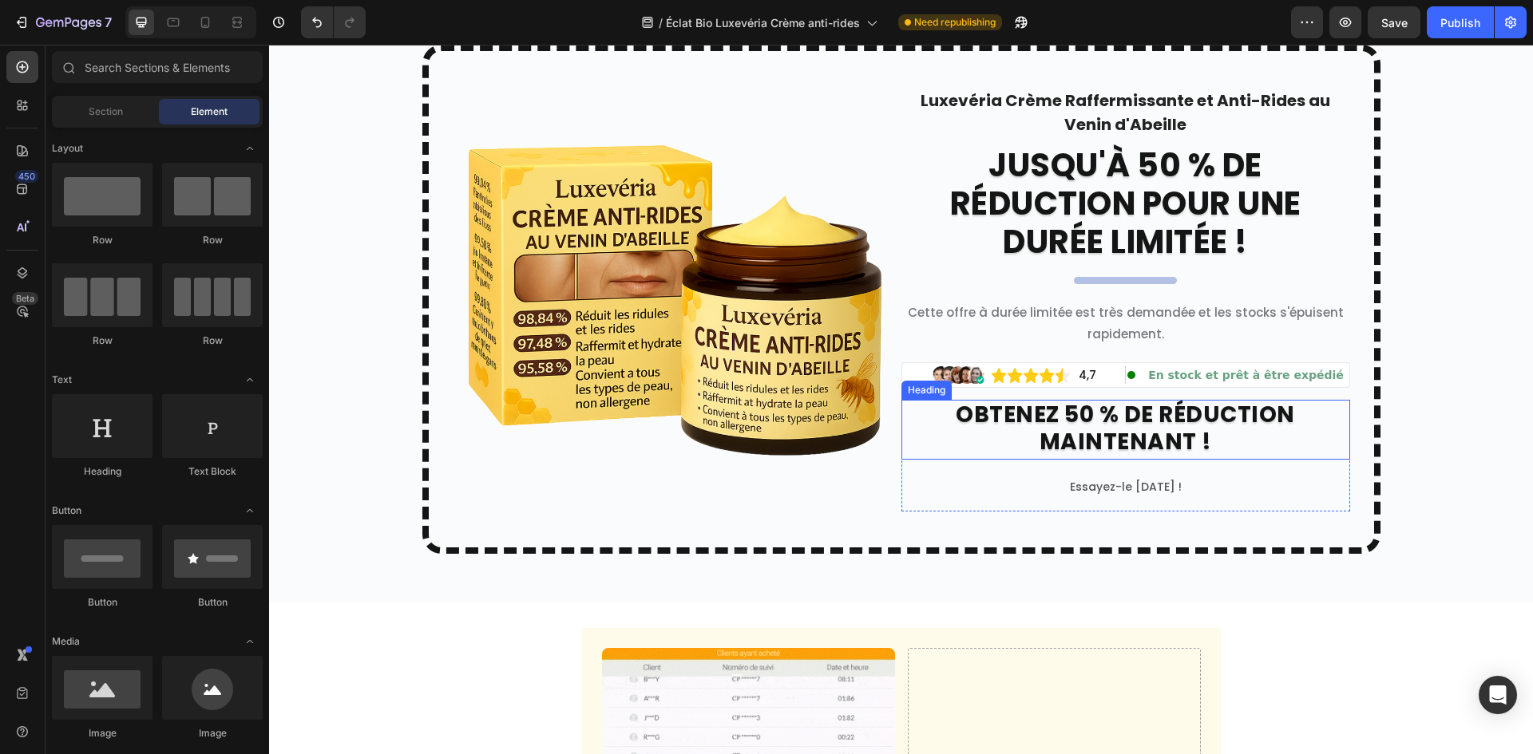
click at [1118, 441] on h2 "OBTENEZ 50 % DE RÉDUCTION MAINTENANT !" at bounding box center [1125, 430] width 449 height 60
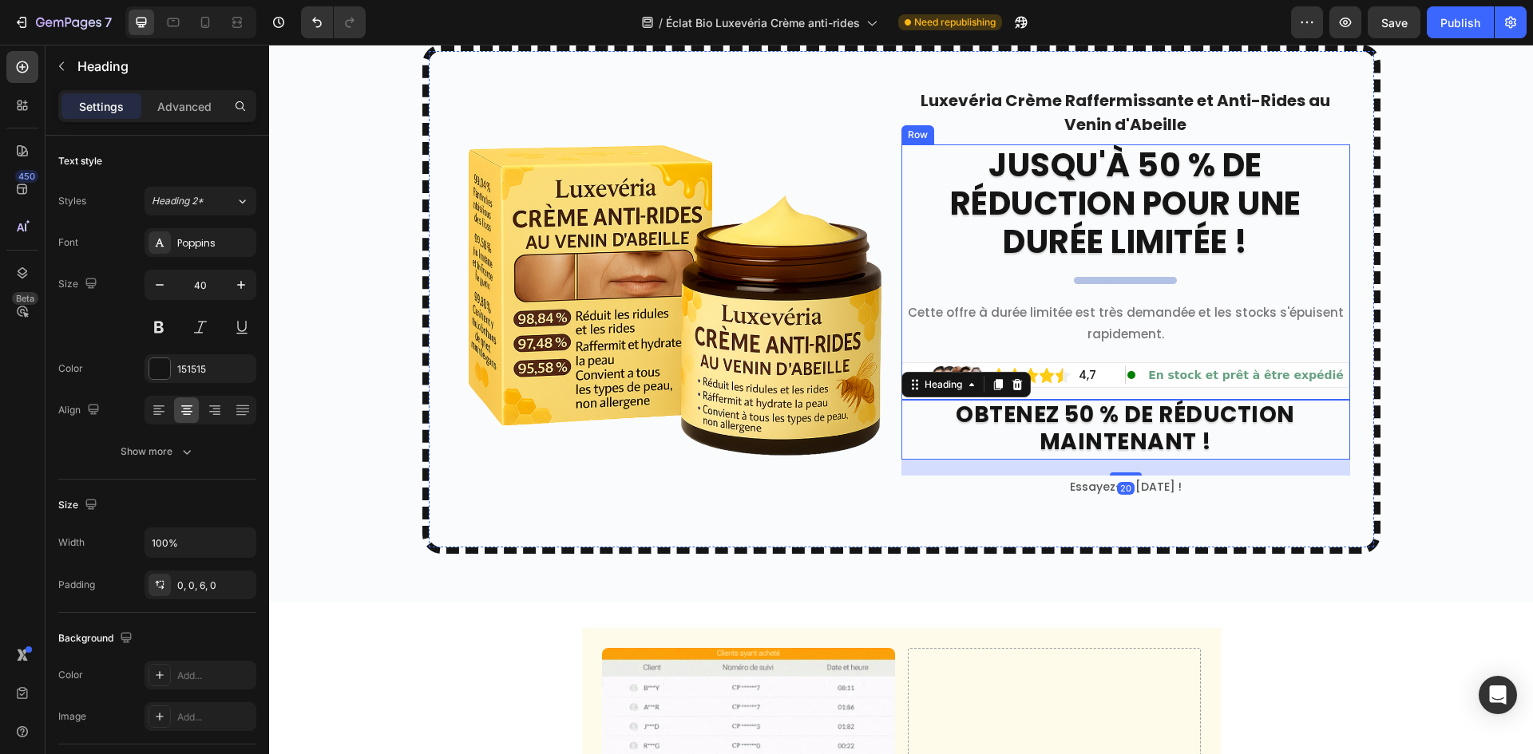
click at [1114, 214] on h2 "JUSQU'À 50 % DE RÉDUCTION POUR UNE DURÉE LIMITÉE !" at bounding box center [1125, 204] width 449 height 121
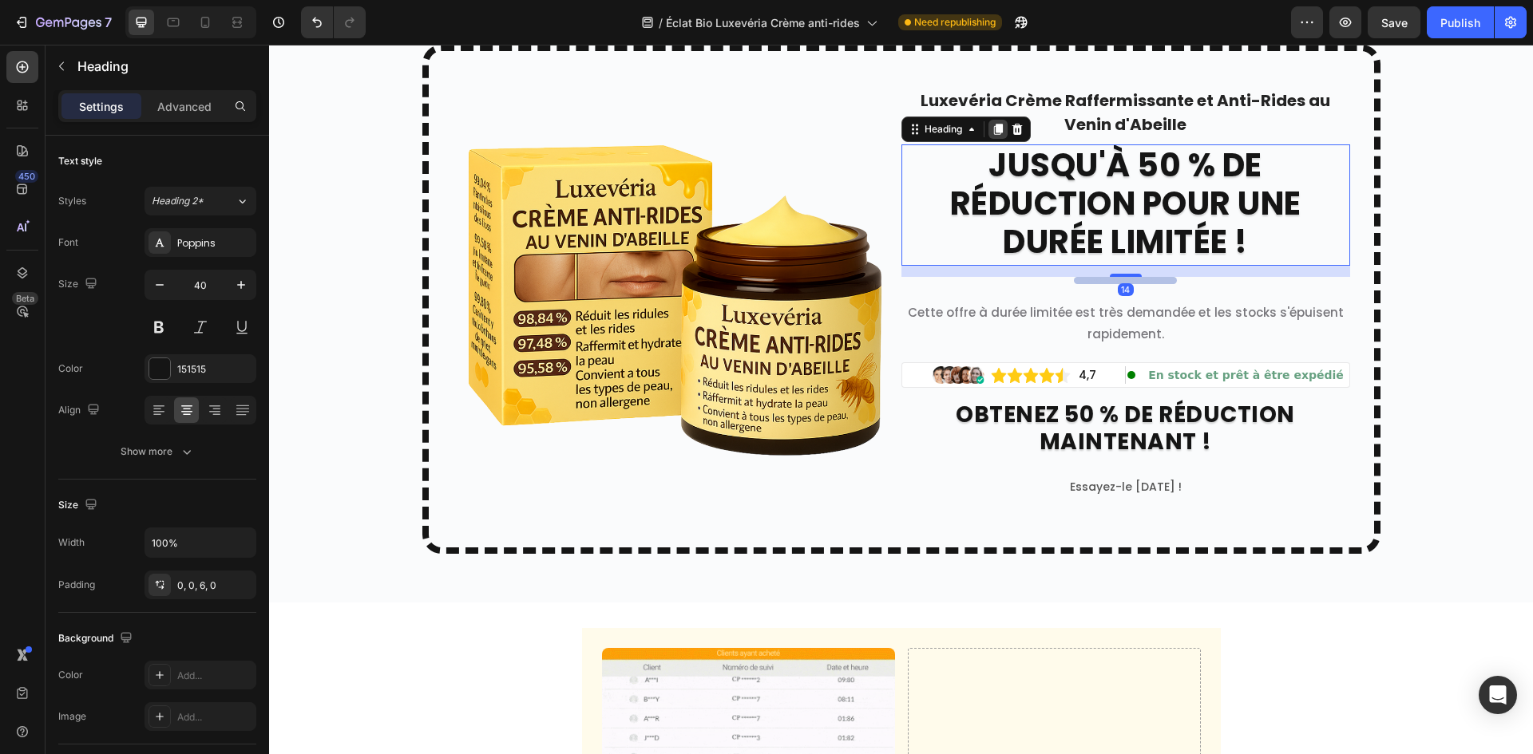
click at [993, 129] on icon at bounding box center [997, 130] width 9 height 11
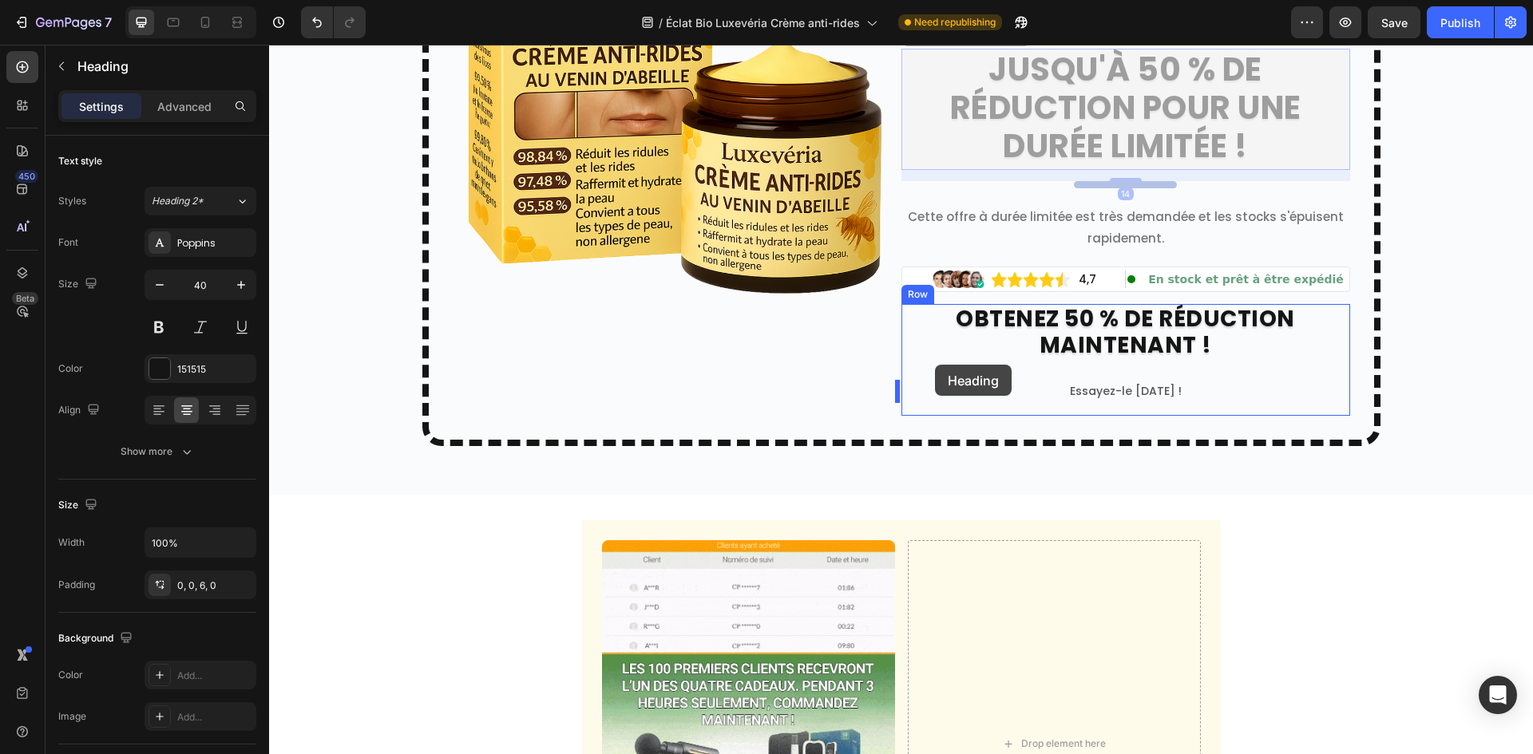
scroll to position [8262, 0]
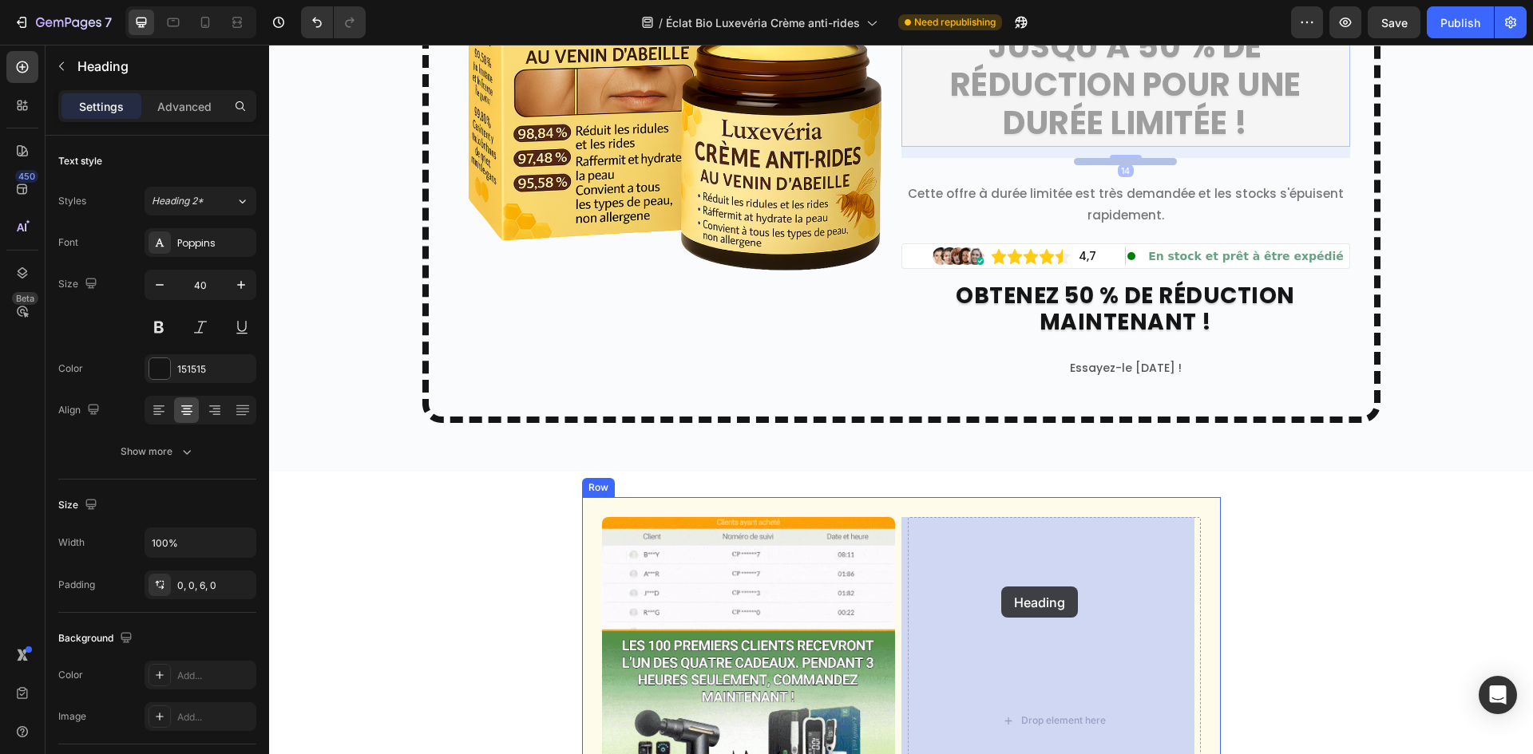
drag, startPoint x: 916, startPoint y: 251, endPoint x: 999, endPoint y: 587, distance: 345.6
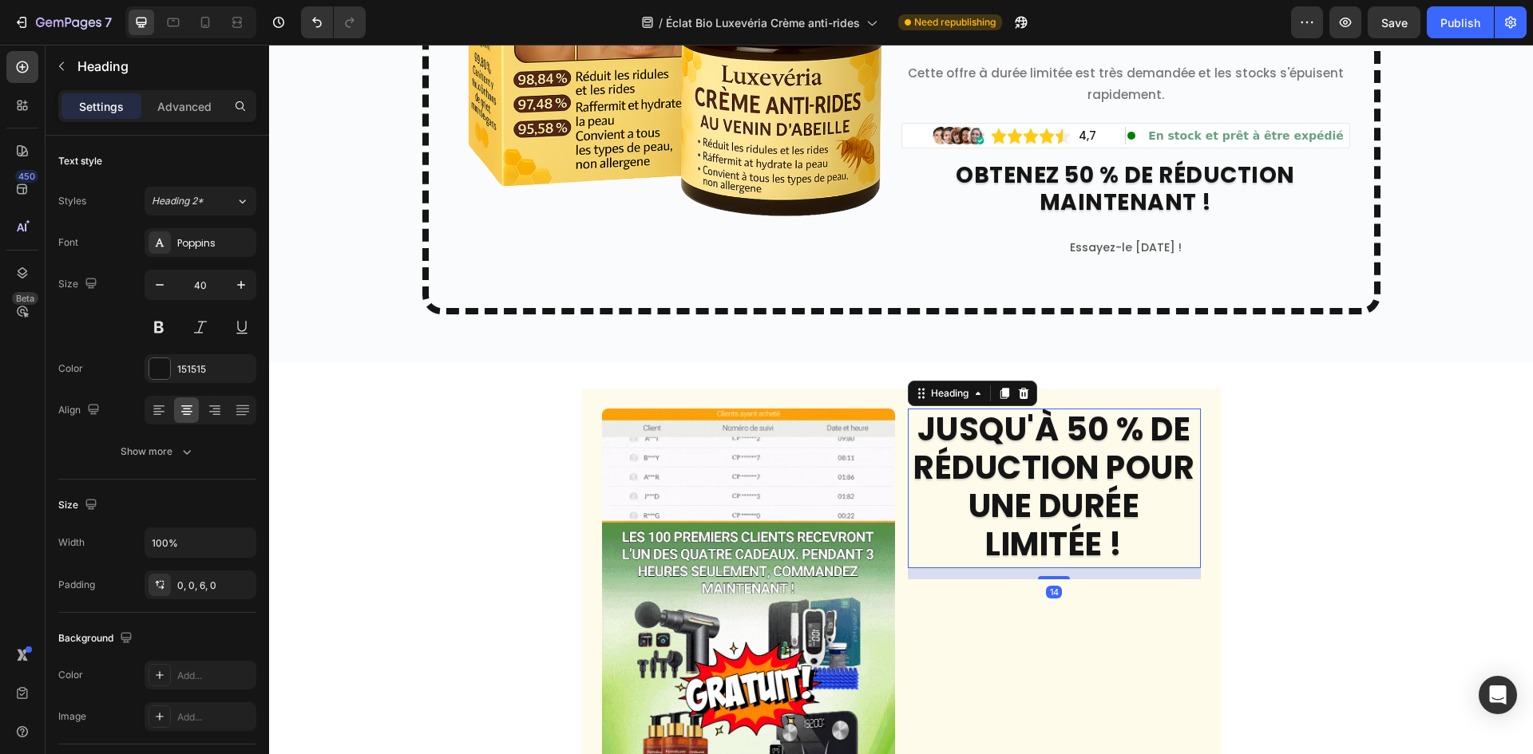
scroll to position [8207, 0]
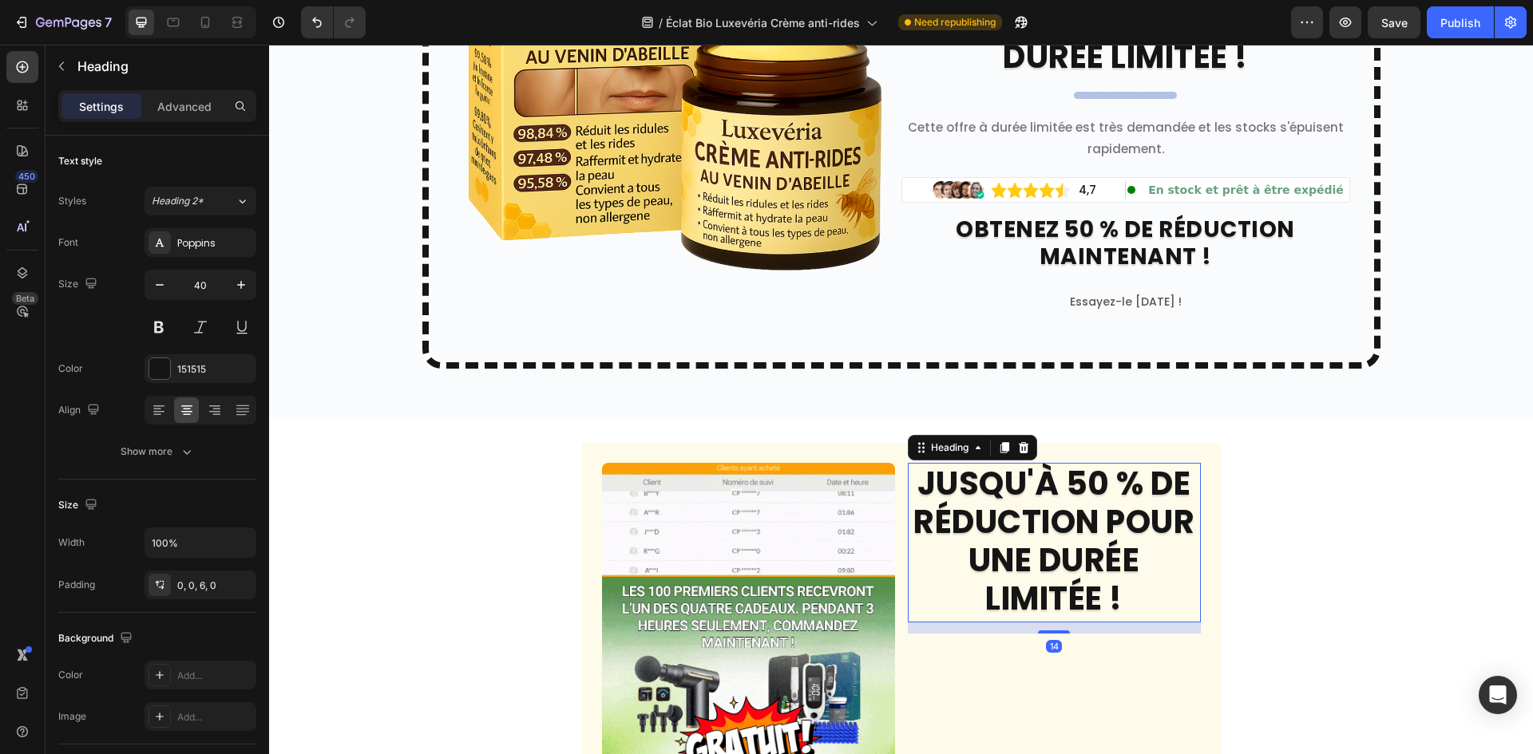
click at [1012, 538] on h2 "JUSQU'À 50 % DE RÉDUCTION POUR UNE DURÉE LIMITÉE !" at bounding box center [1054, 543] width 293 height 160
click at [1012, 538] on p "JUSQU'À 50 % DE RÉDUCTION POUR UNE DURÉE LIMITÉE !" at bounding box center [1054, 541] width 290 height 153
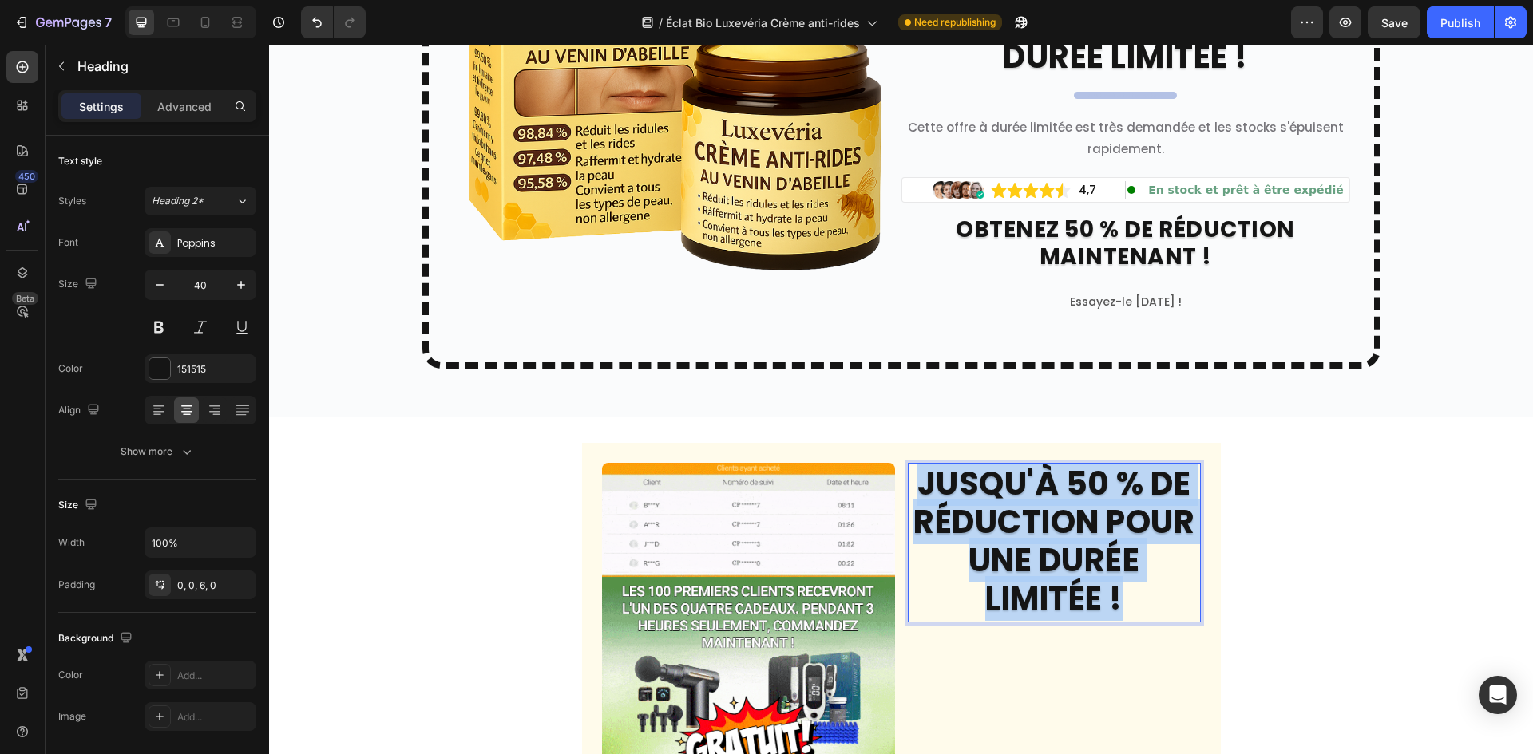
click at [1012, 538] on p "JUSQU'À 50 % DE RÉDUCTION POUR UNE DURÉE LIMITÉE !" at bounding box center [1054, 541] width 290 height 153
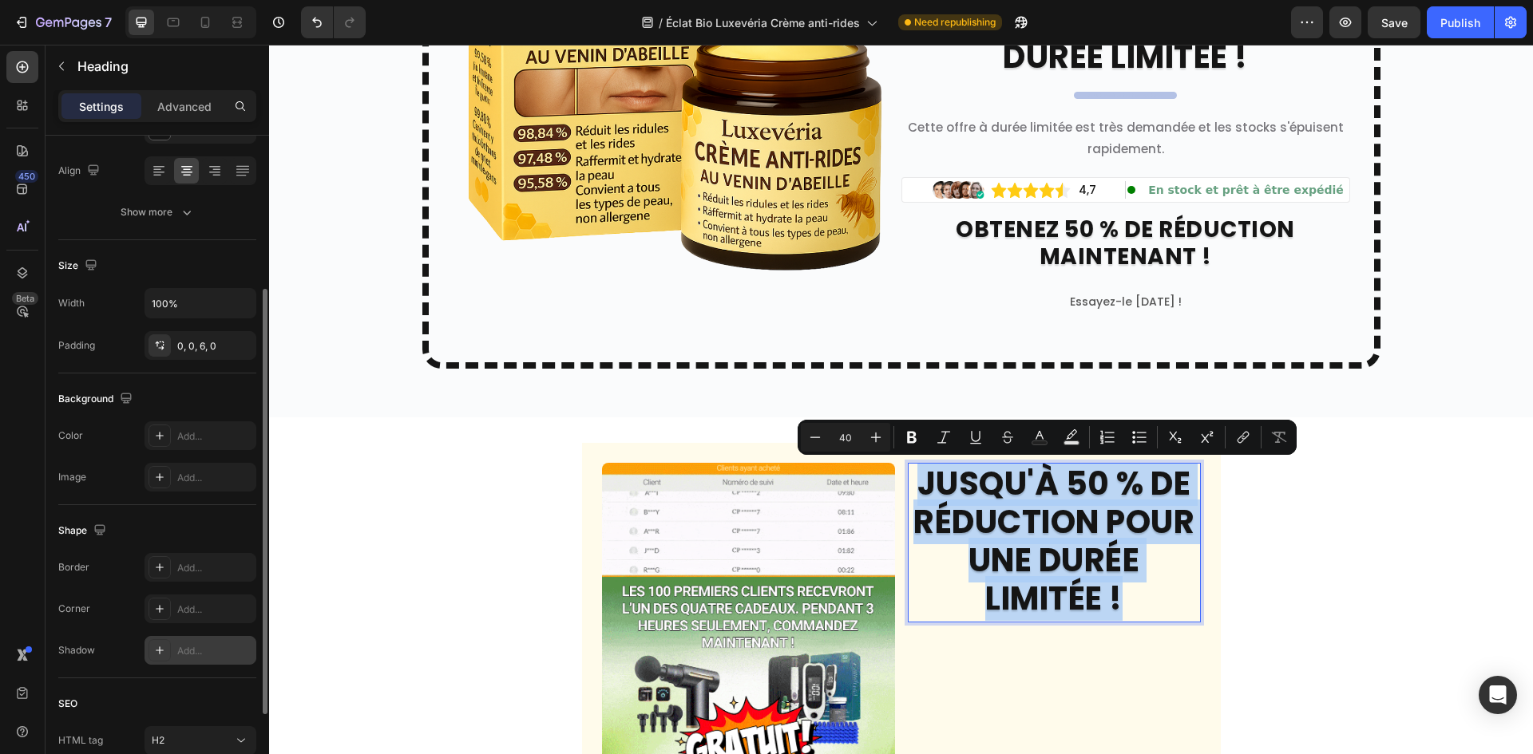
scroll to position [372, 0]
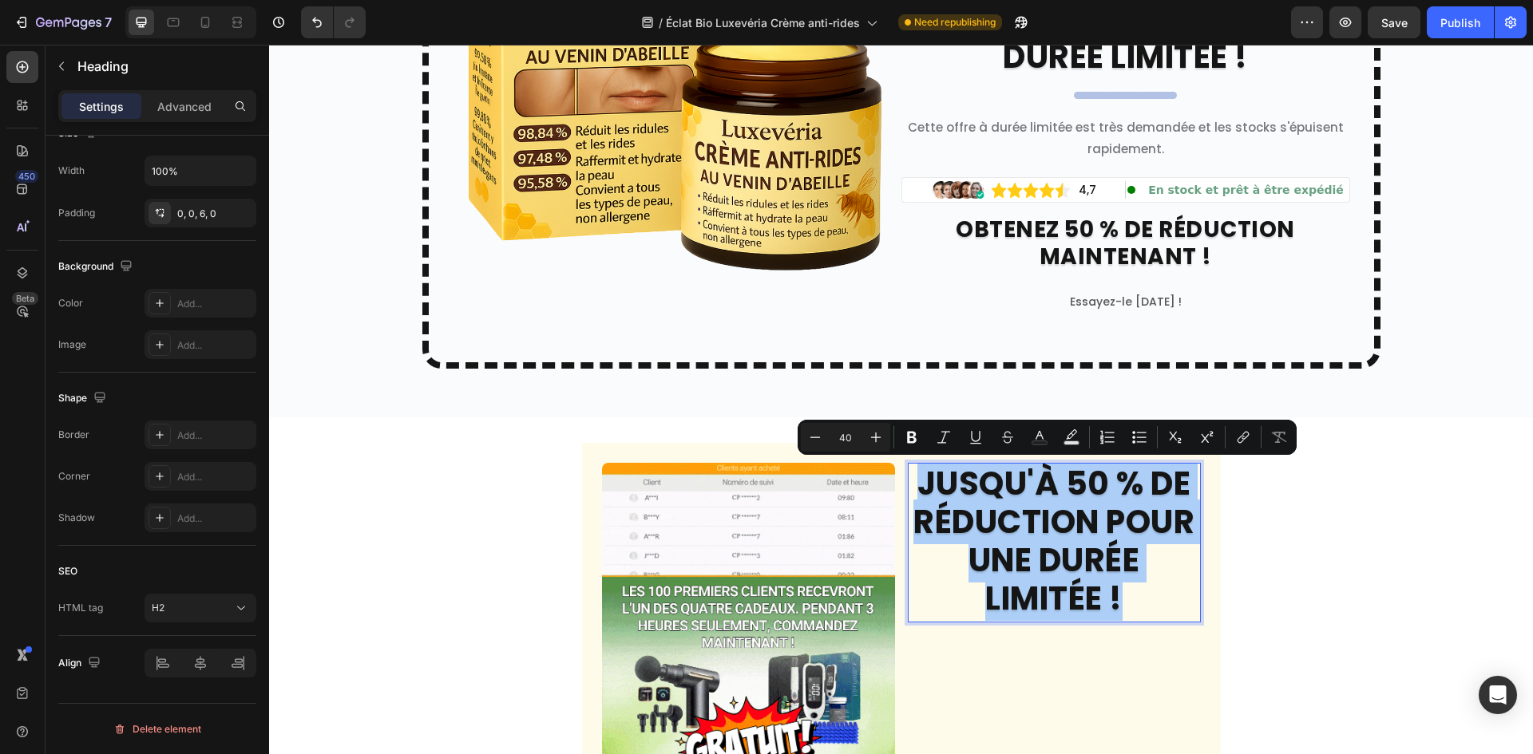
click at [179, 119] on div "Settings Advanced" at bounding box center [157, 106] width 198 height 32
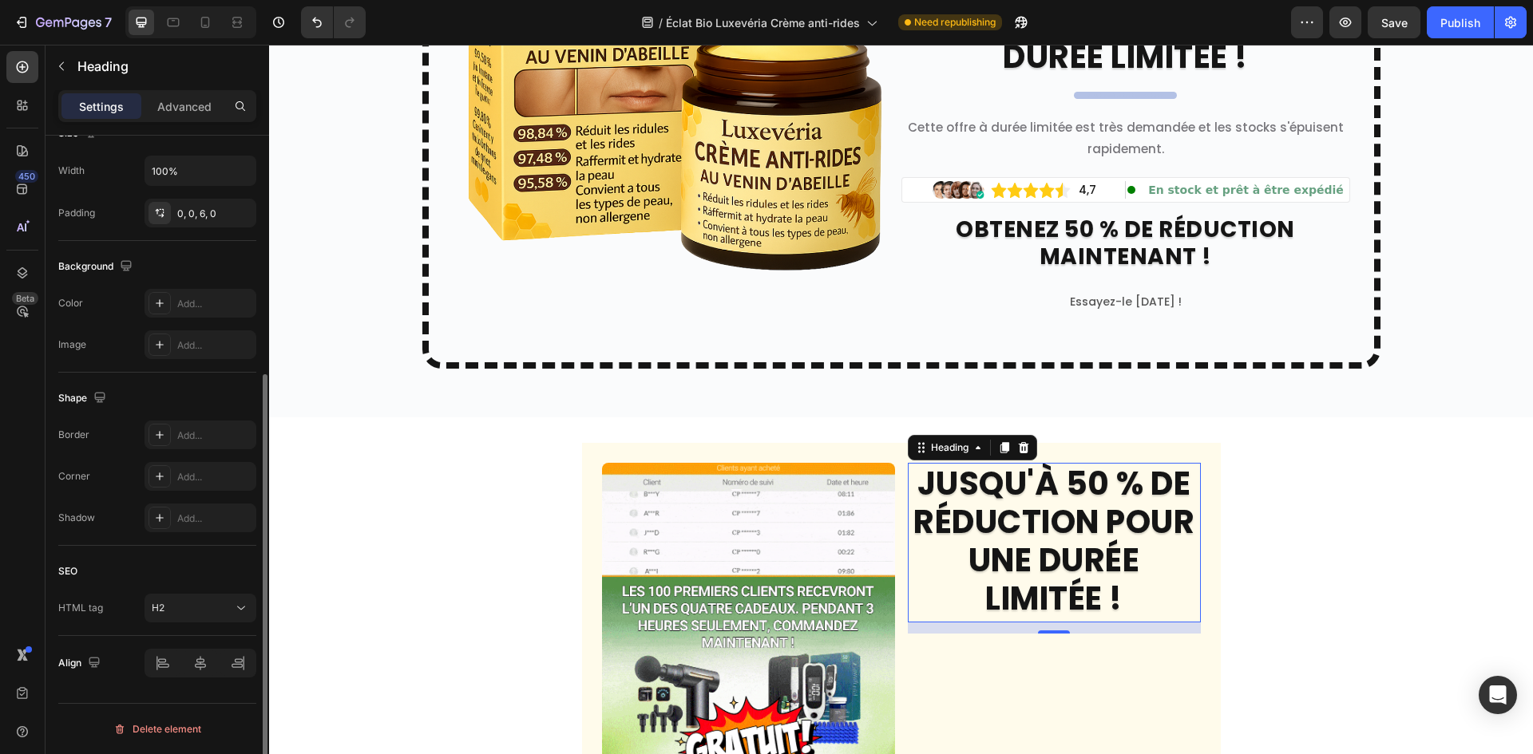
scroll to position [0, 0]
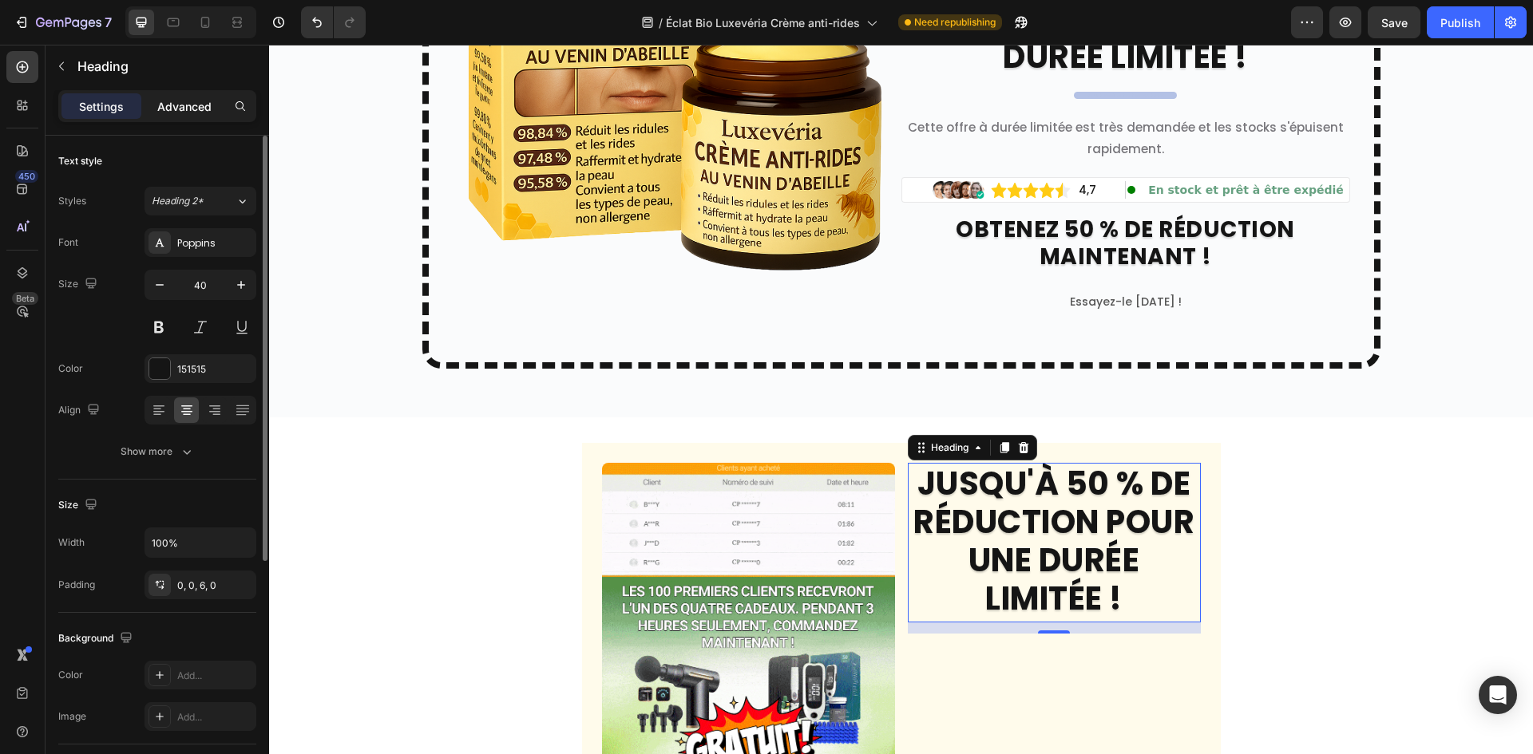
click at [196, 101] on p "Advanced" at bounding box center [184, 106] width 54 height 17
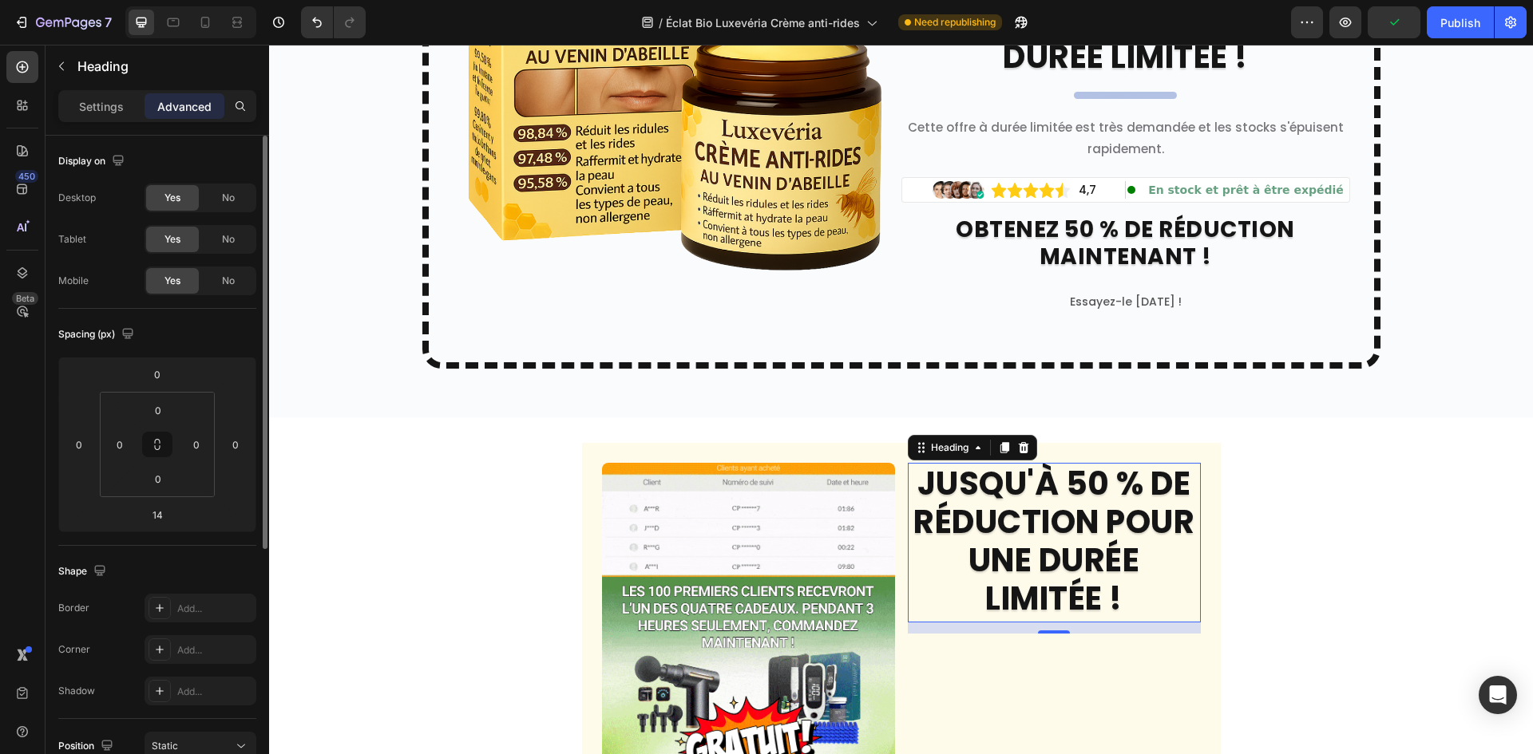
click at [105, 105] on p "Settings" at bounding box center [101, 106] width 45 height 17
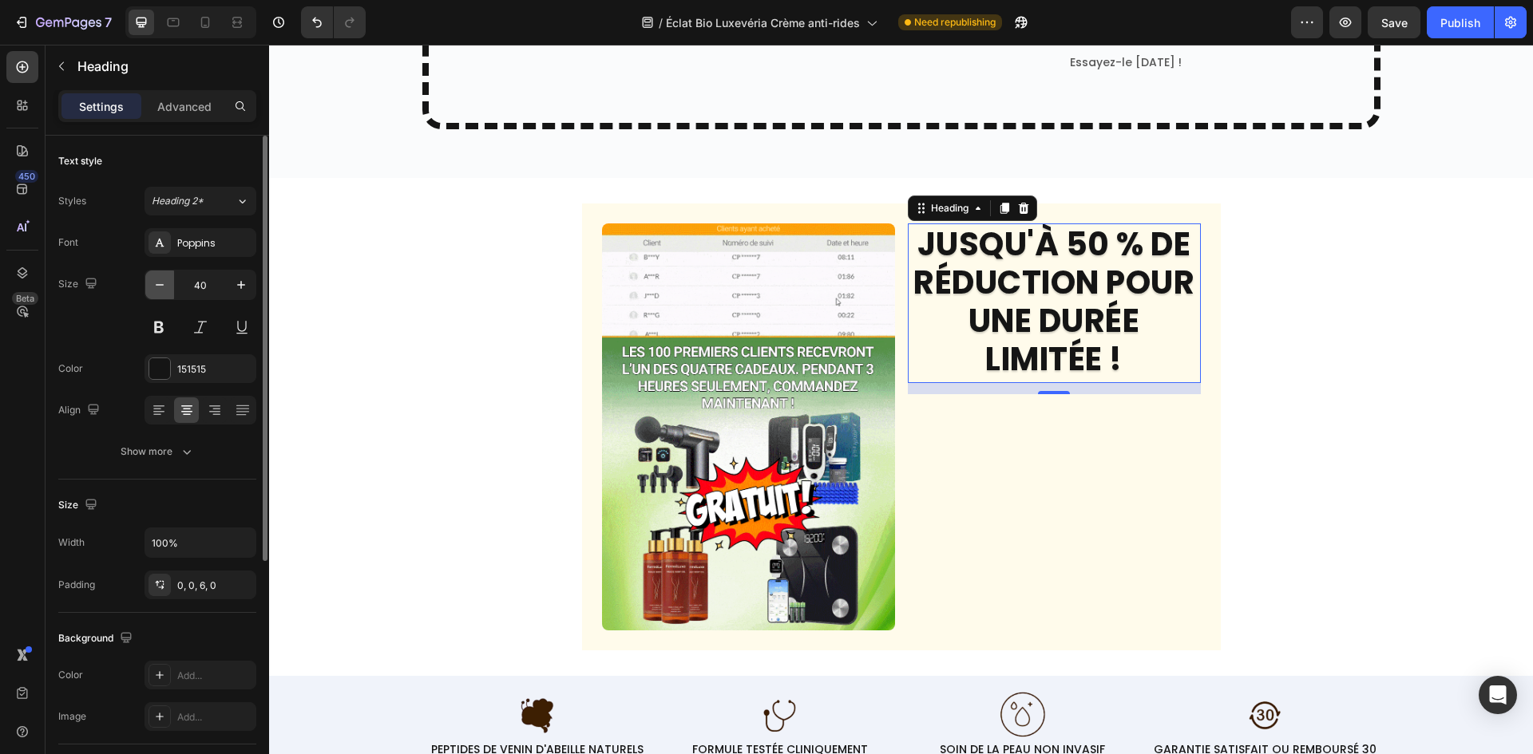
click at [156, 283] on icon "button" at bounding box center [160, 285] width 16 height 16
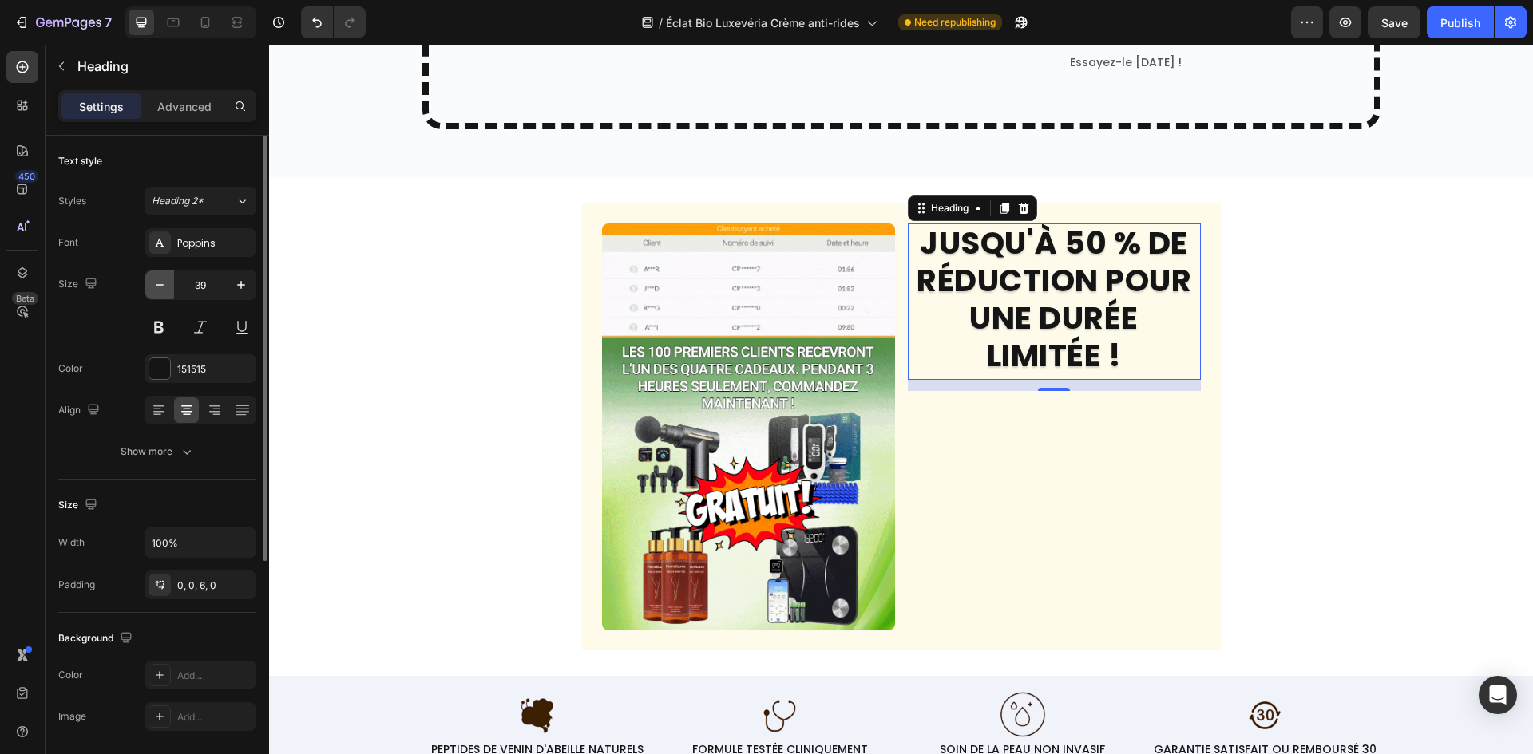
click at [156, 283] on icon "button" at bounding box center [160, 285] width 16 height 16
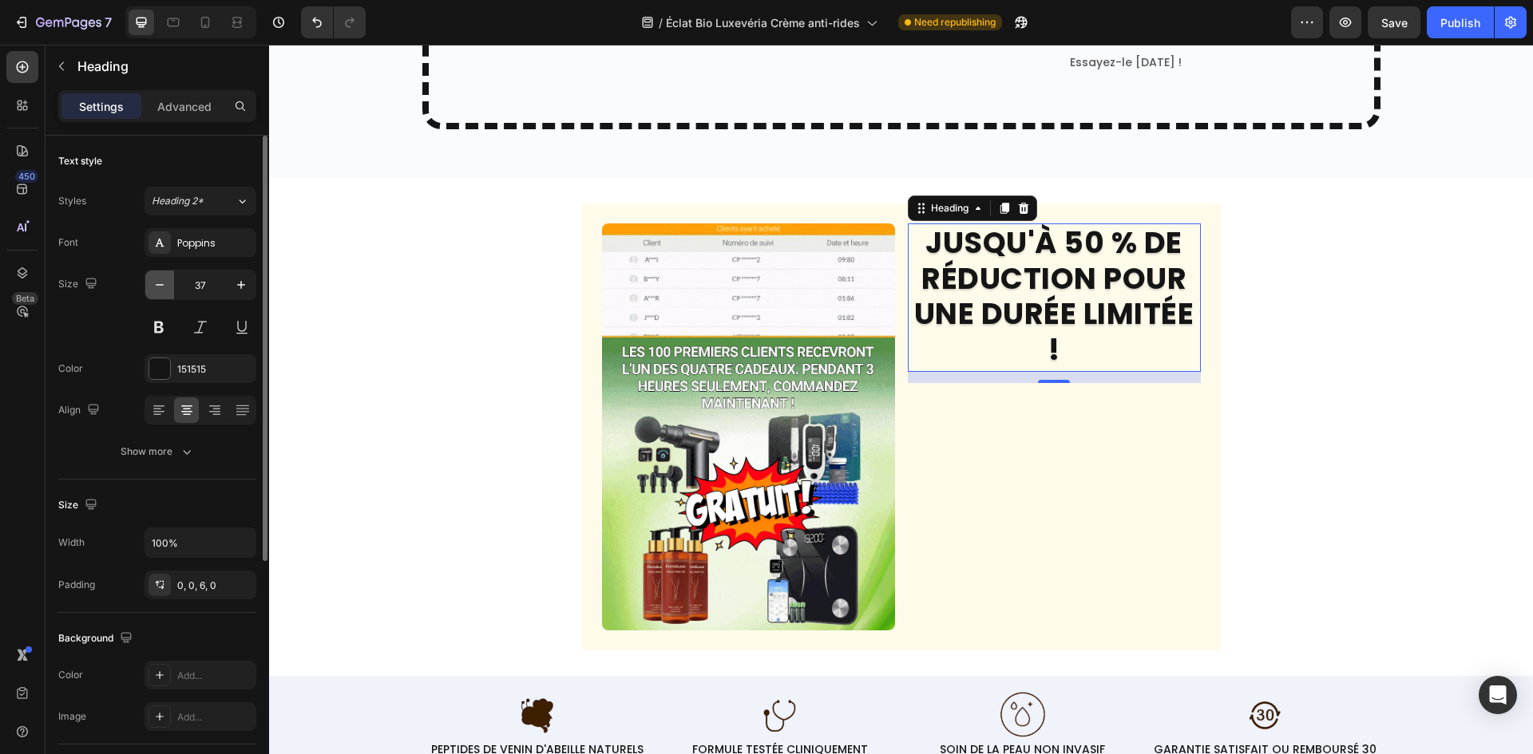
click at [156, 283] on icon "button" at bounding box center [160, 285] width 16 height 16
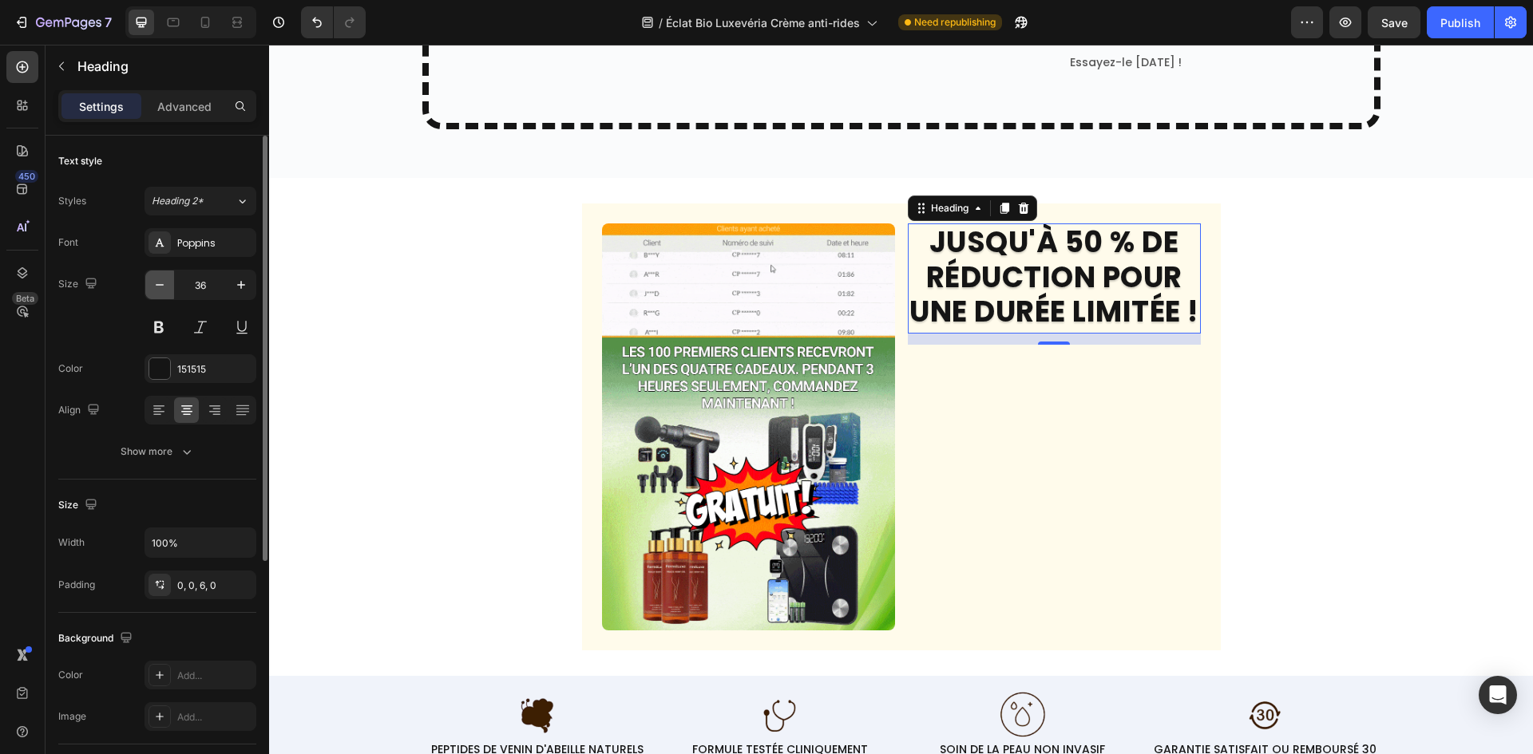
click at [156, 283] on icon "button" at bounding box center [160, 285] width 16 height 16
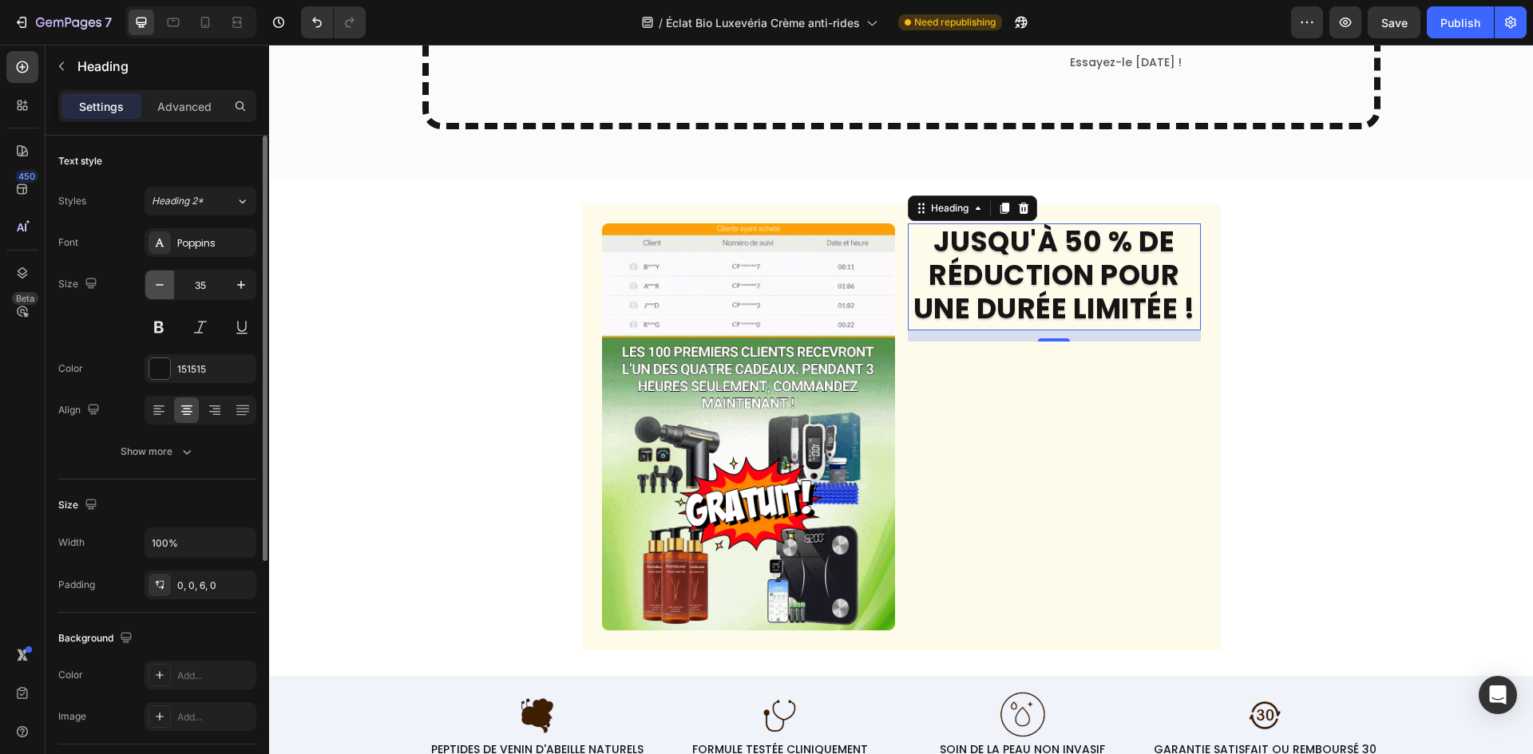
click at [156, 283] on icon "button" at bounding box center [160, 285] width 16 height 16
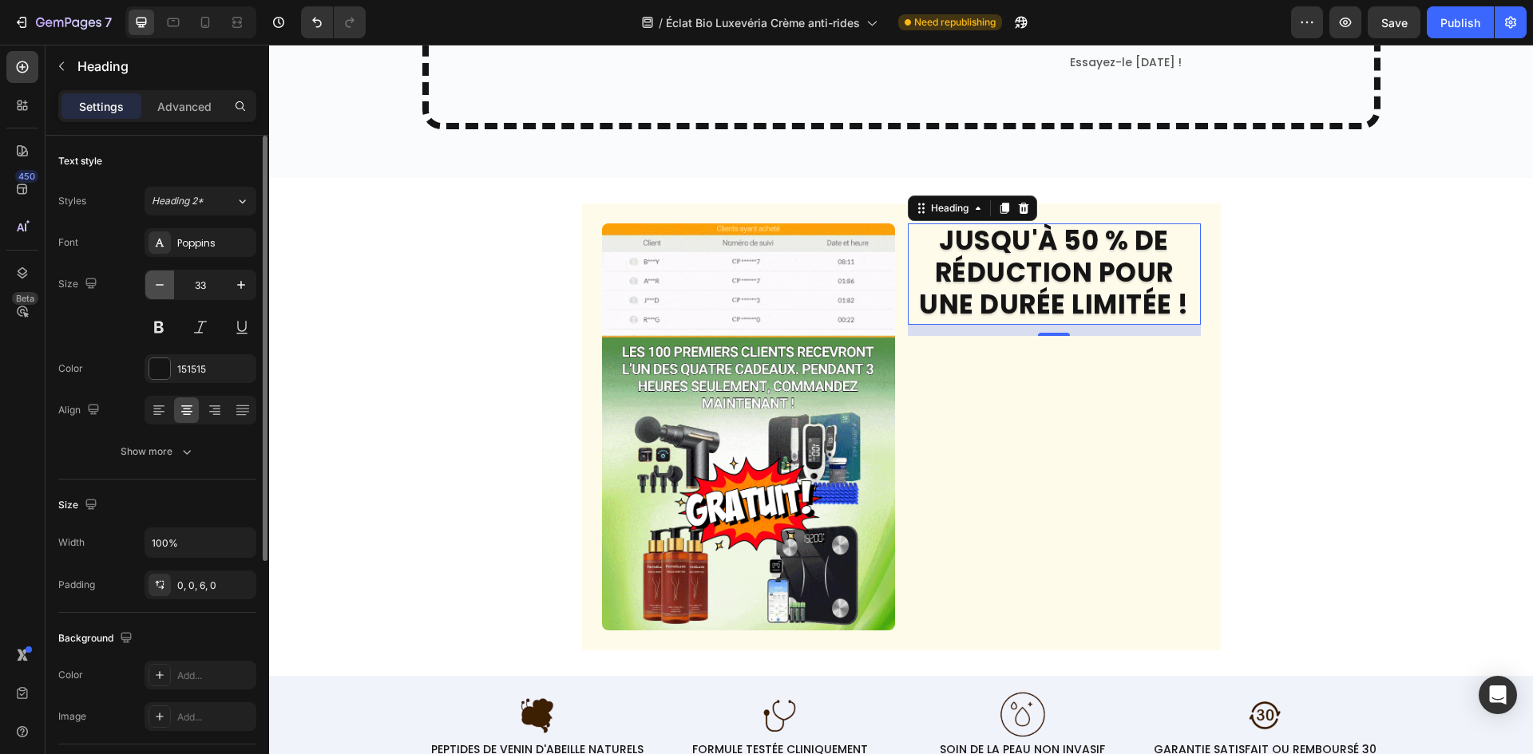
click at [156, 283] on icon "button" at bounding box center [160, 285] width 16 height 16
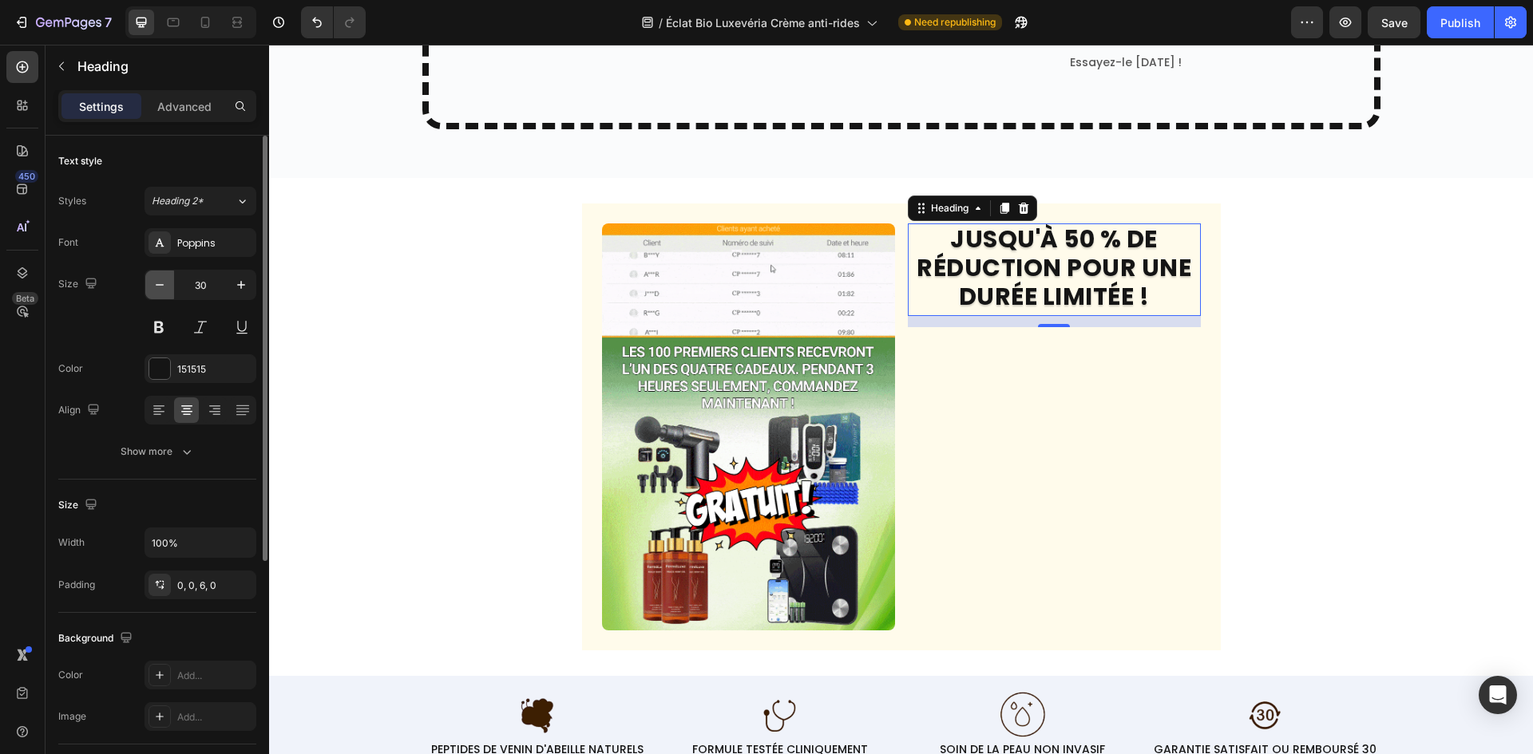
click at [156, 283] on icon "button" at bounding box center [160, 285] width 16 height 16
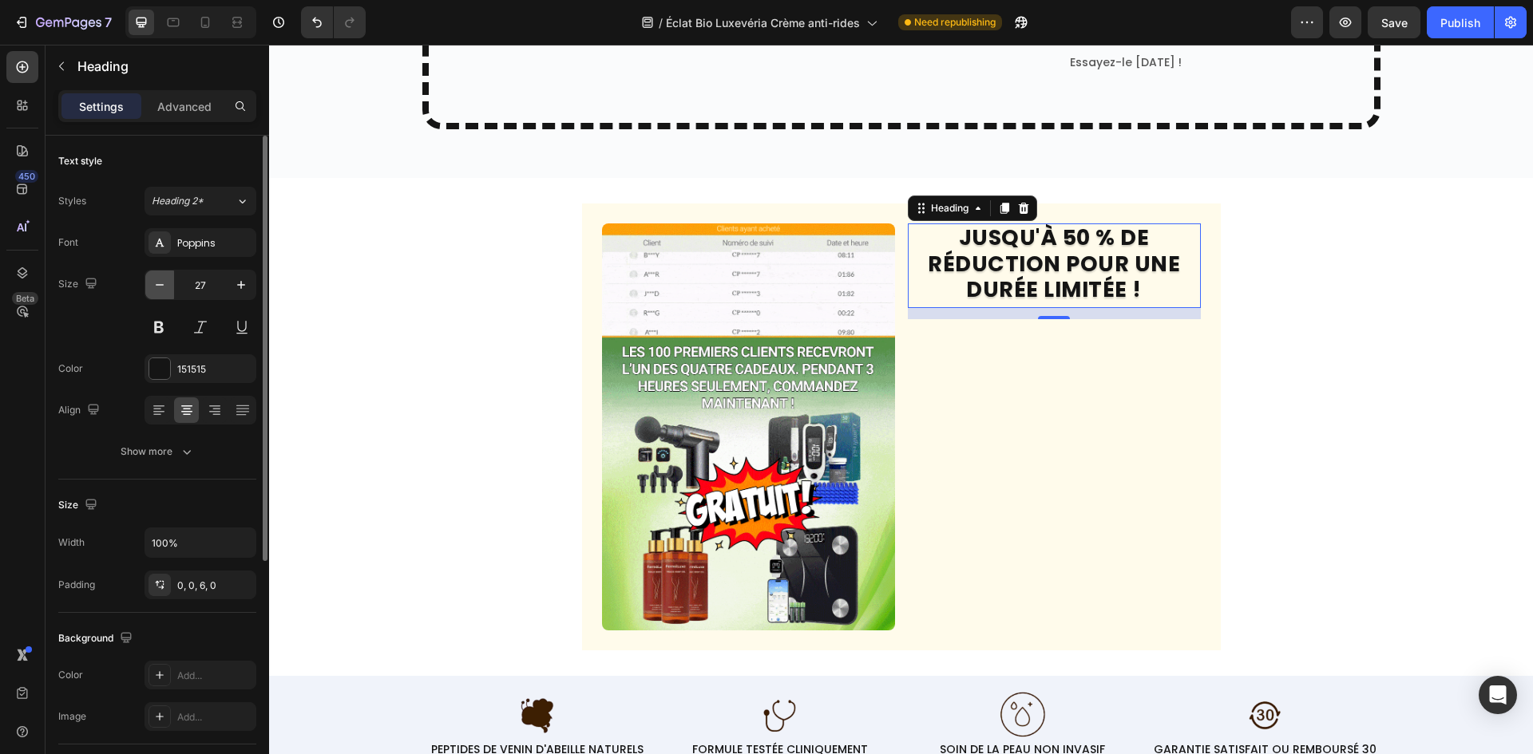
click at [156, 283] on icon "button" at bounding box center [160, 285] width 16 height 16
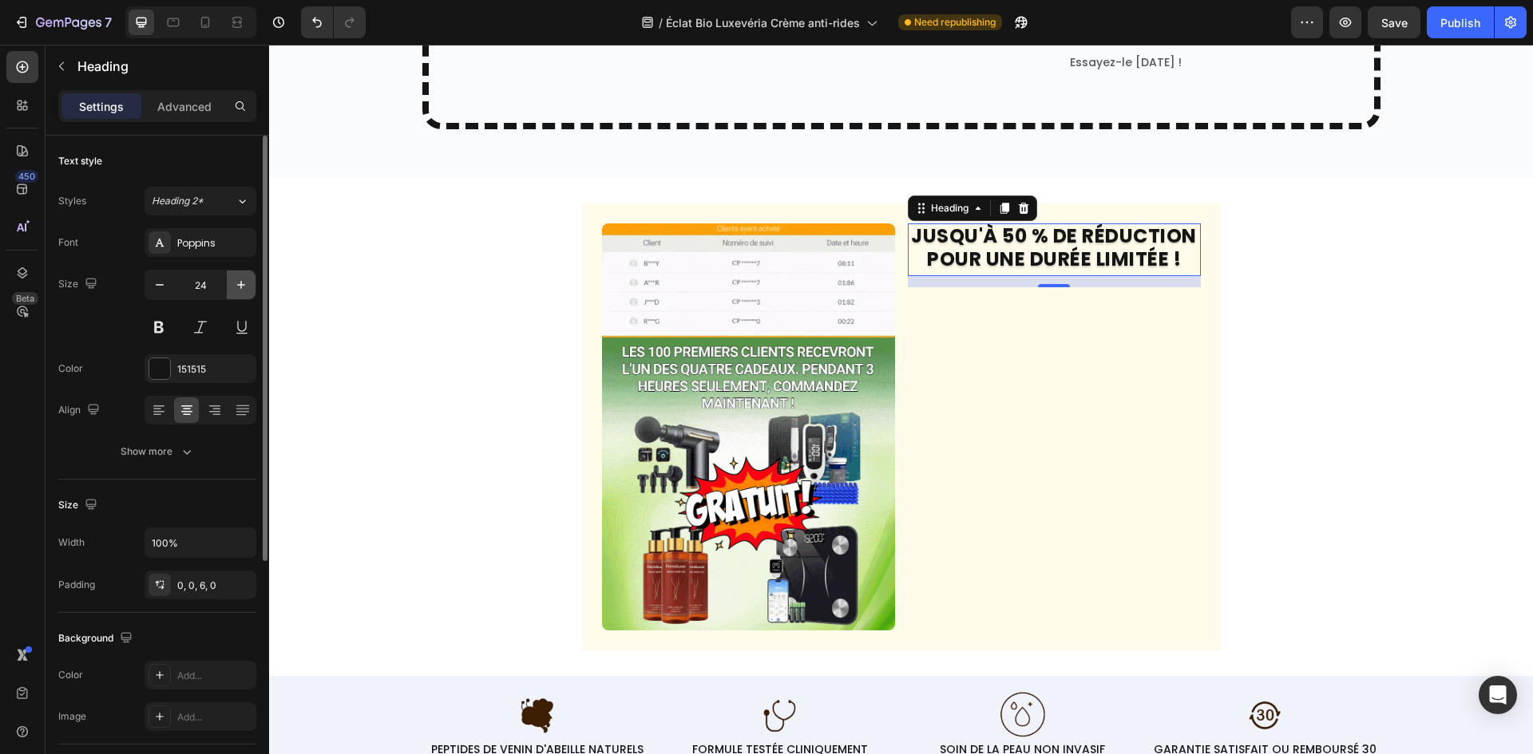
click at [232, 276] on button "button" at bounding box center [241, 285] width 29 height 29
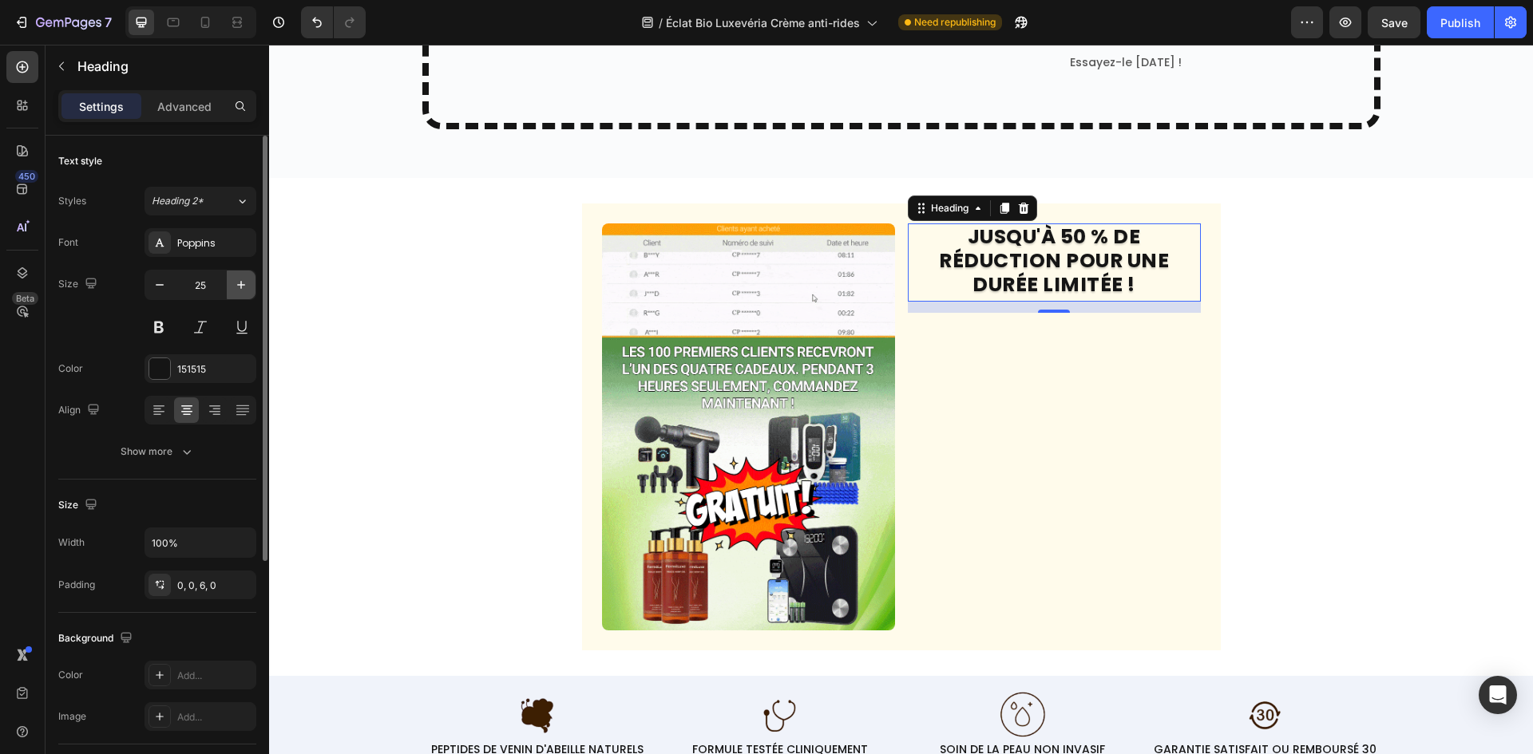
click at [232, 276] on button "button" at bounding box center [241, 285] width 29 height 29
type input "27"
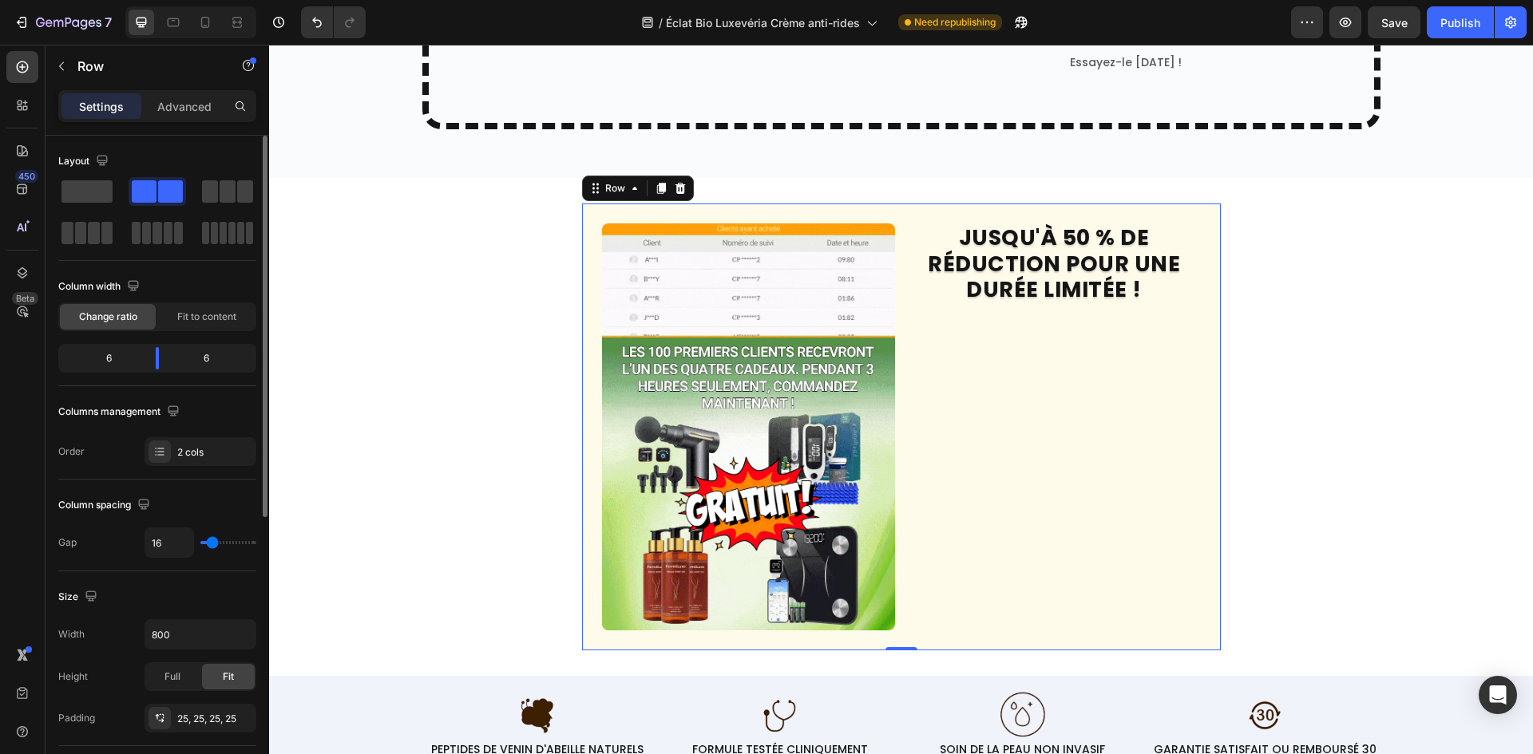
drag, startPoint x: 1028, startPoint y: 491, endPoint x: 1016, endPoint y: 486, distance: 12.9
click at [1029, 489] on div "JUSQU'À 50 % DE RÉDUCTION POUR UNE DURÉE LIMITÉE ! Heading" at bounding box center [1054, 427] width 293 height 407
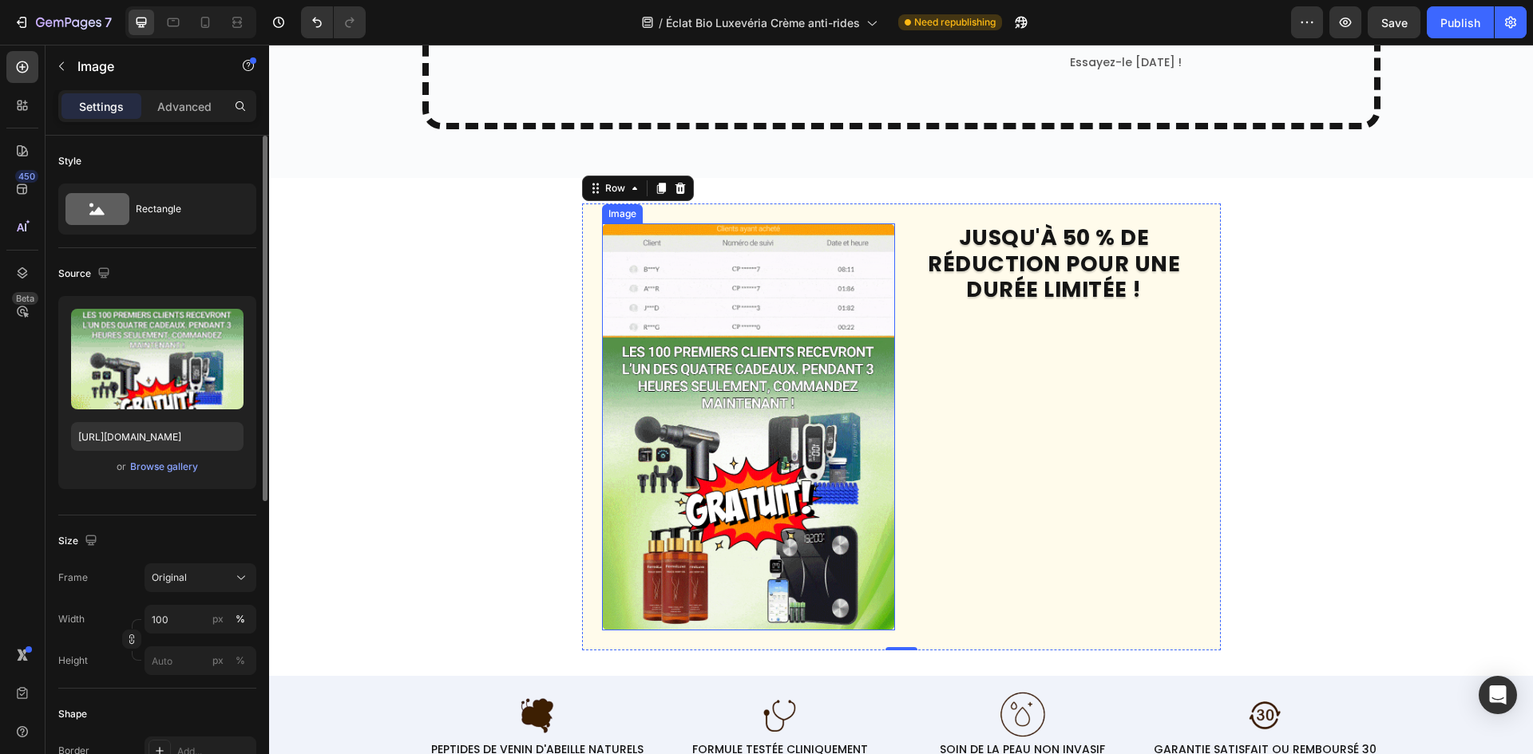
click at [837, 390] on img at bounding box center [748, 427] width 293 height 407
click at [1115, 277] on p "JUSQU'À 50 % DE RÉDUCTION POUR UNE DURÉE LIMITÉE !" at bounding box center [1054, 263] width 290 height 77
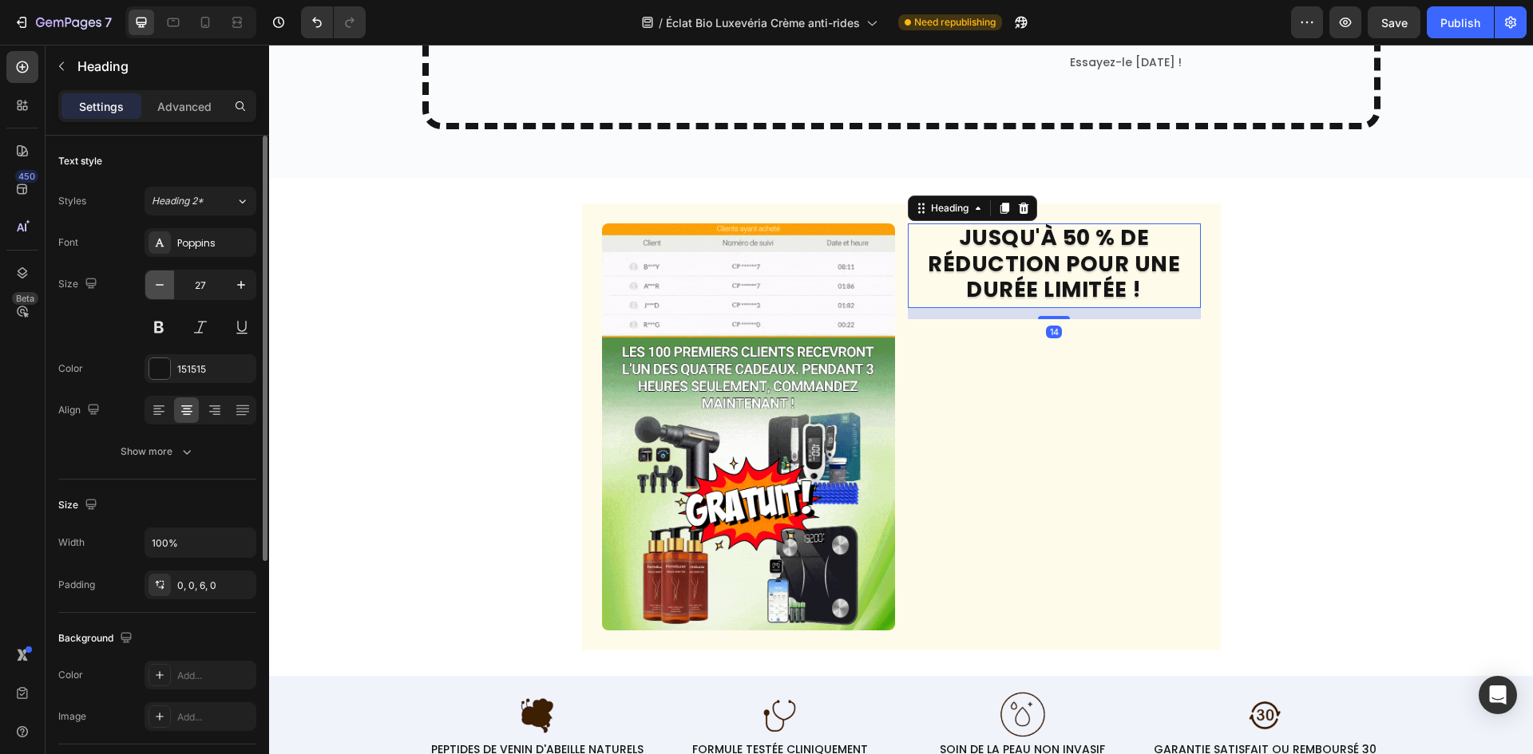
click at [166, 277] on icon "button" at bounding box center [160, 285] width 16 height 16
type input "26"
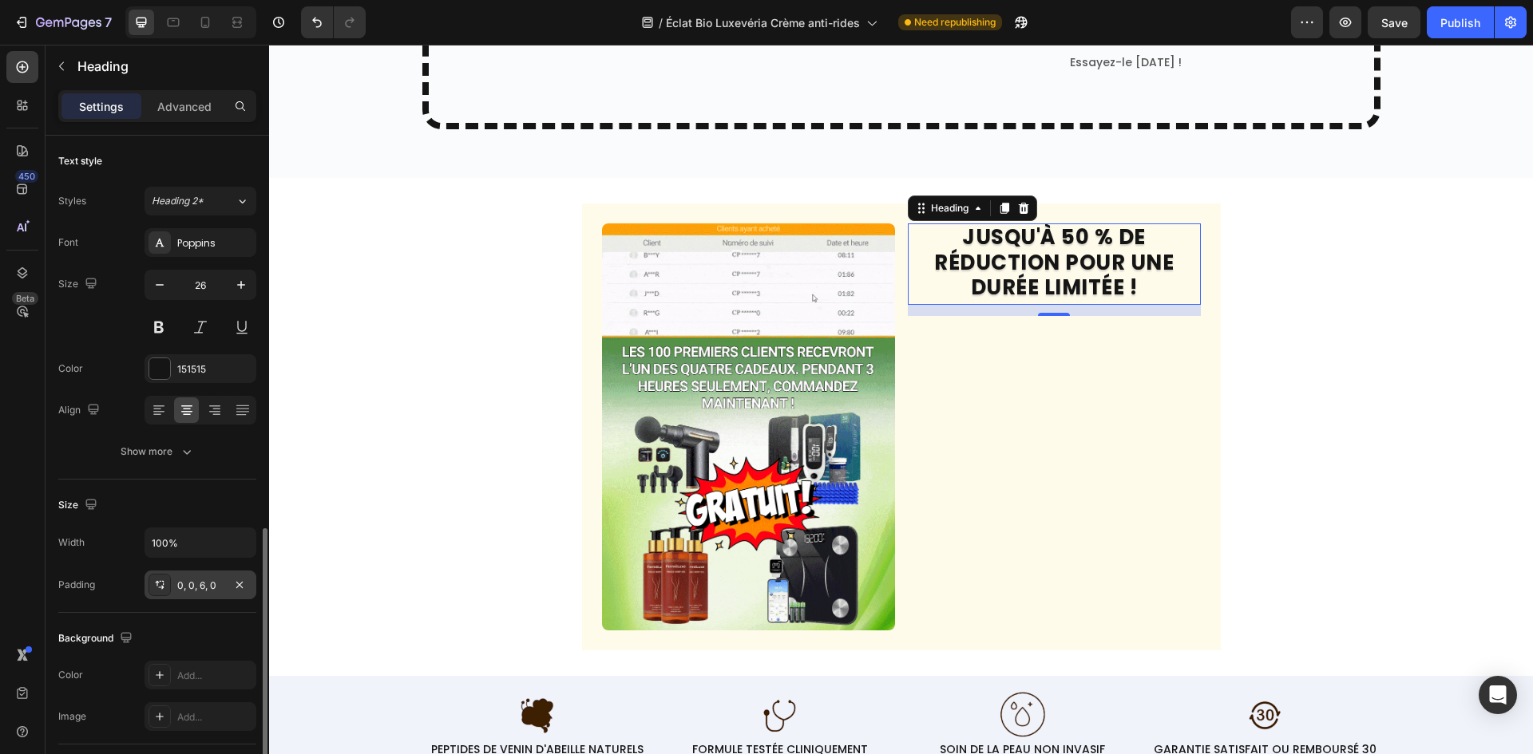
scroll to position [239, 0]
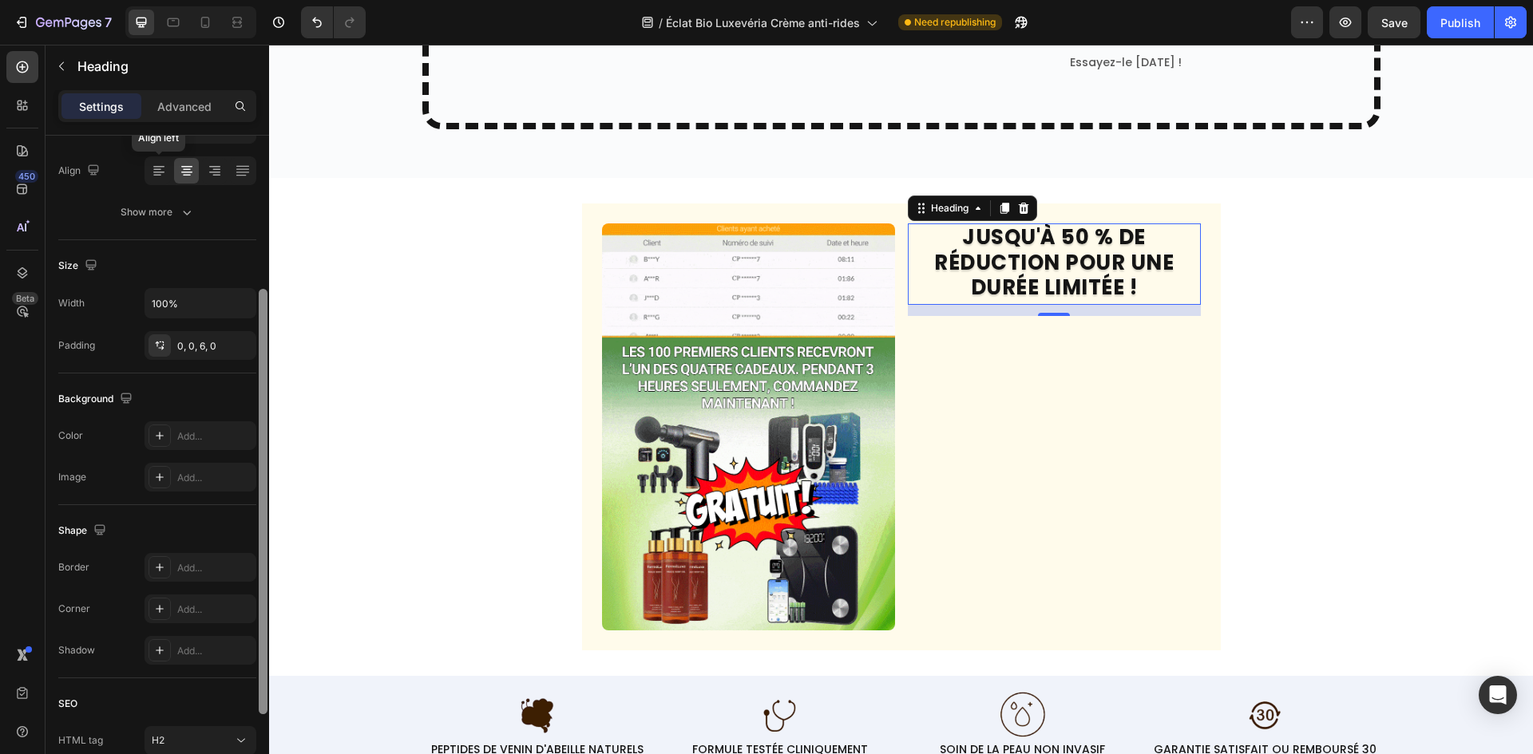
drag, startPoint x: 160, startPoint y: 167, endPoint x: 266, endPoint y: 222, distance: 119.6
click at [160, 166] on icon at bounding box center [158, 167] width 11 height 2
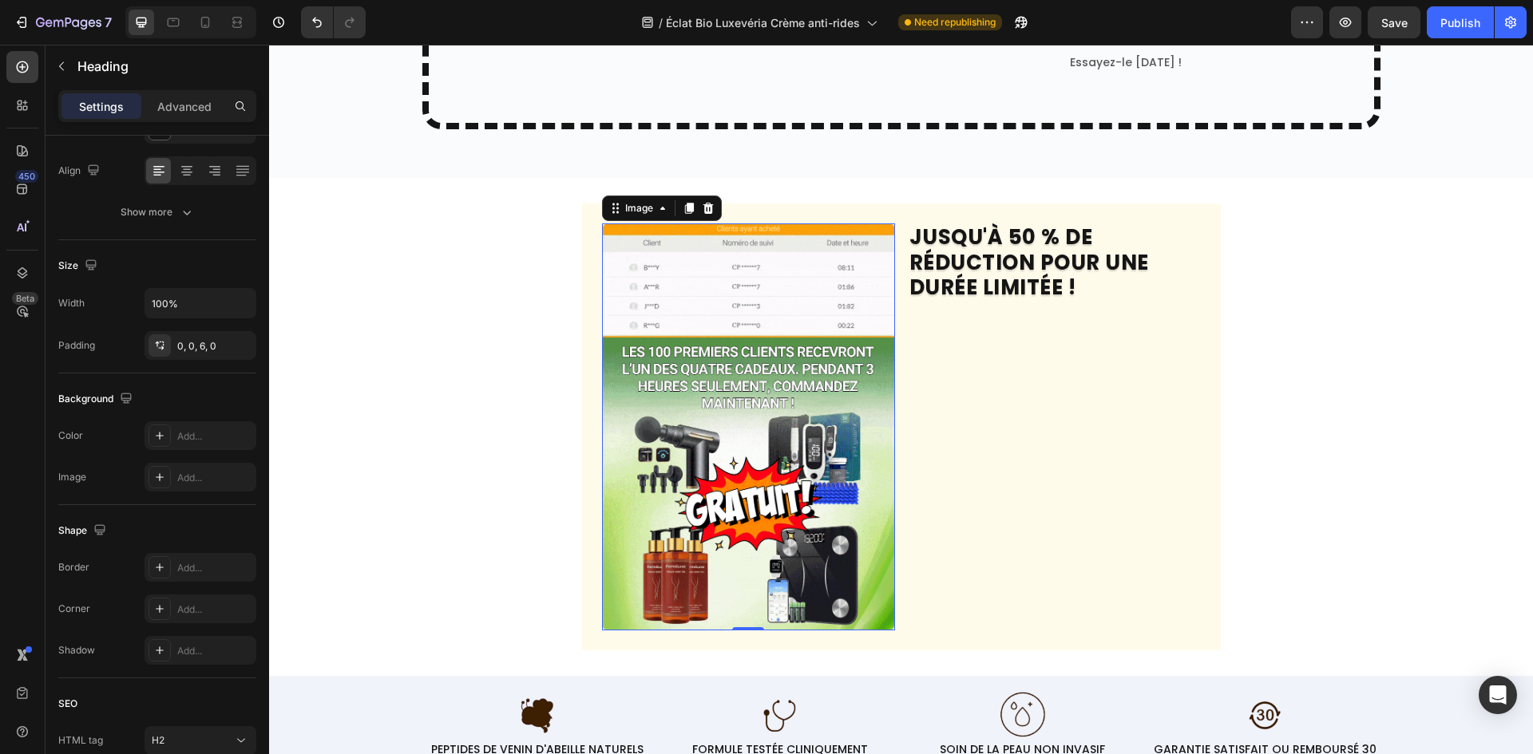
click at [777, 445] on img at bounding box center [748, 427] width 293 height 407
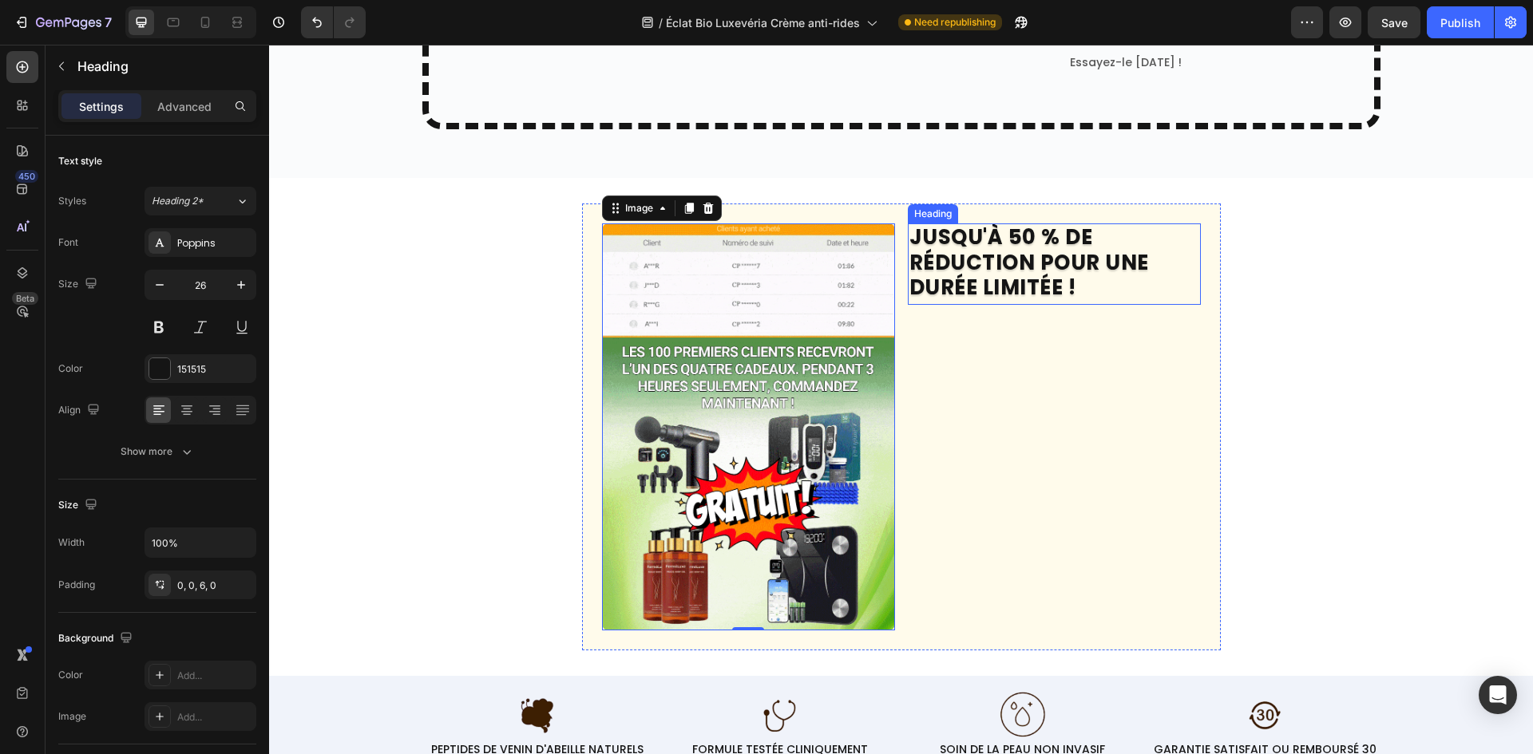
click at [1077, 260] on p "JUSQU'À 50 % DE RÉDUCTION POUR UNE DURÉE LIMITÉE !" at bounding box center [1054, 262] width 290 height 75
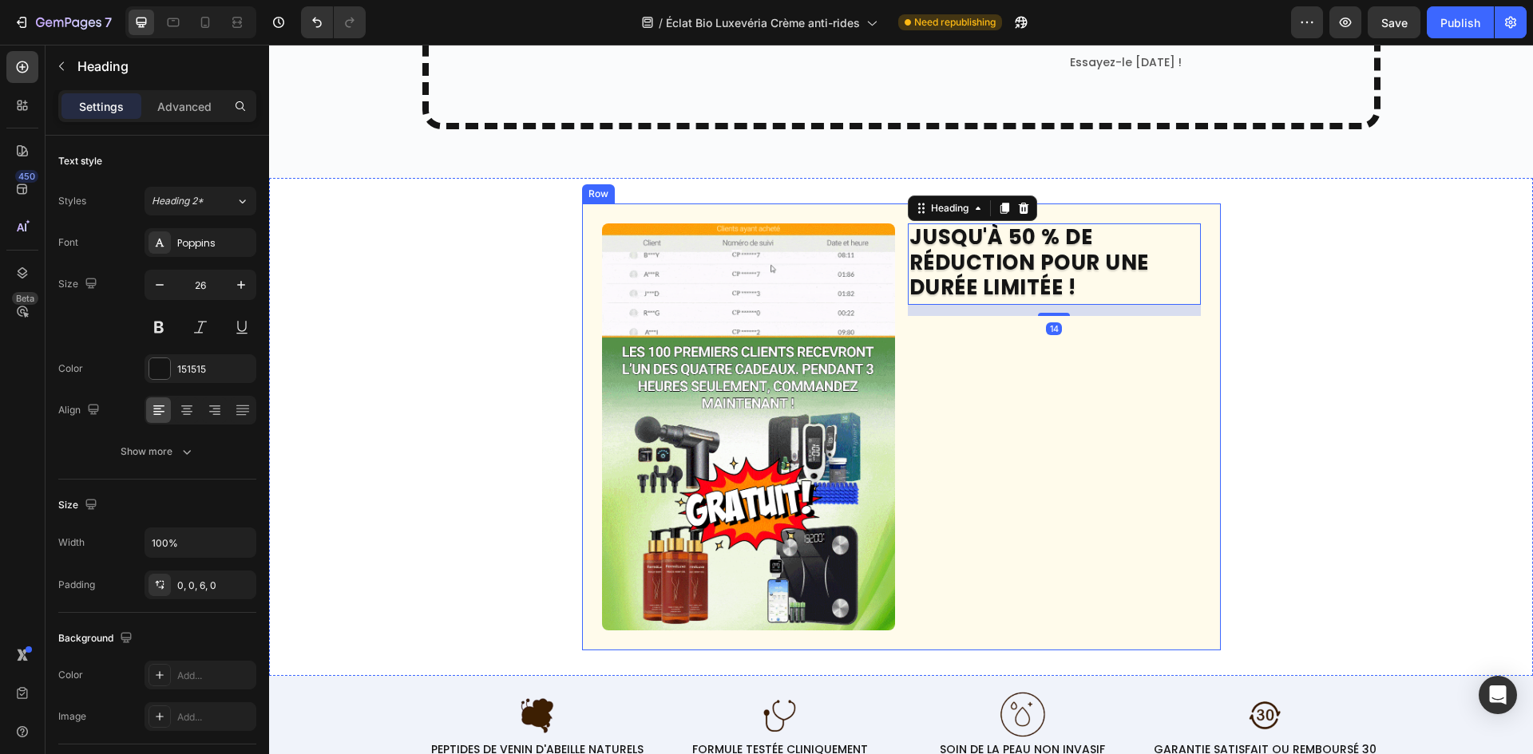
click at [1073, 378] on div "JUSQU'À 50 % DE RÉDUCTION POUR UNE DURÉE LIMITÉE ! Heading 14" at bounding box center [1054, 427] width 293 height 407
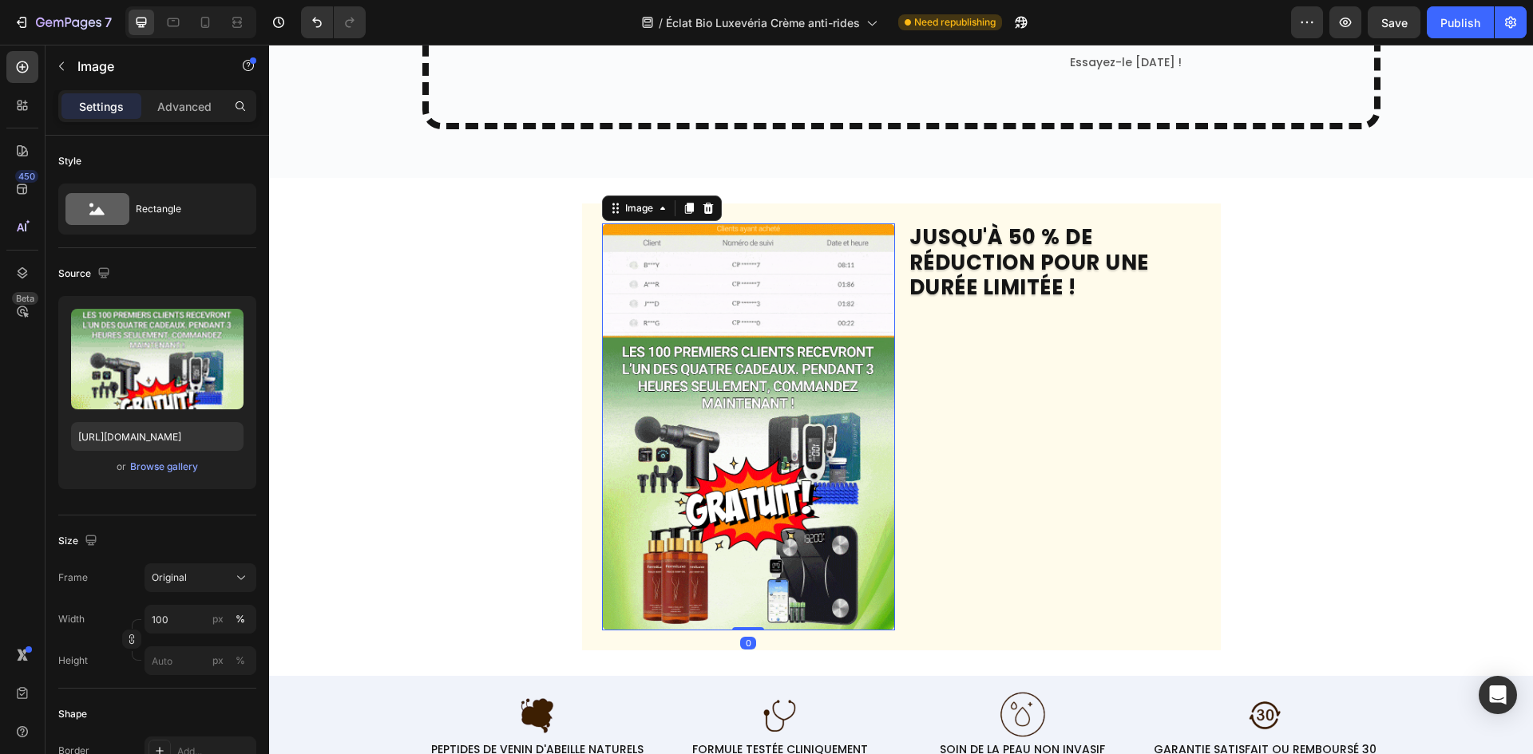
click at [710, 336] on img at bounding box center [748, 427] width 293 height 407
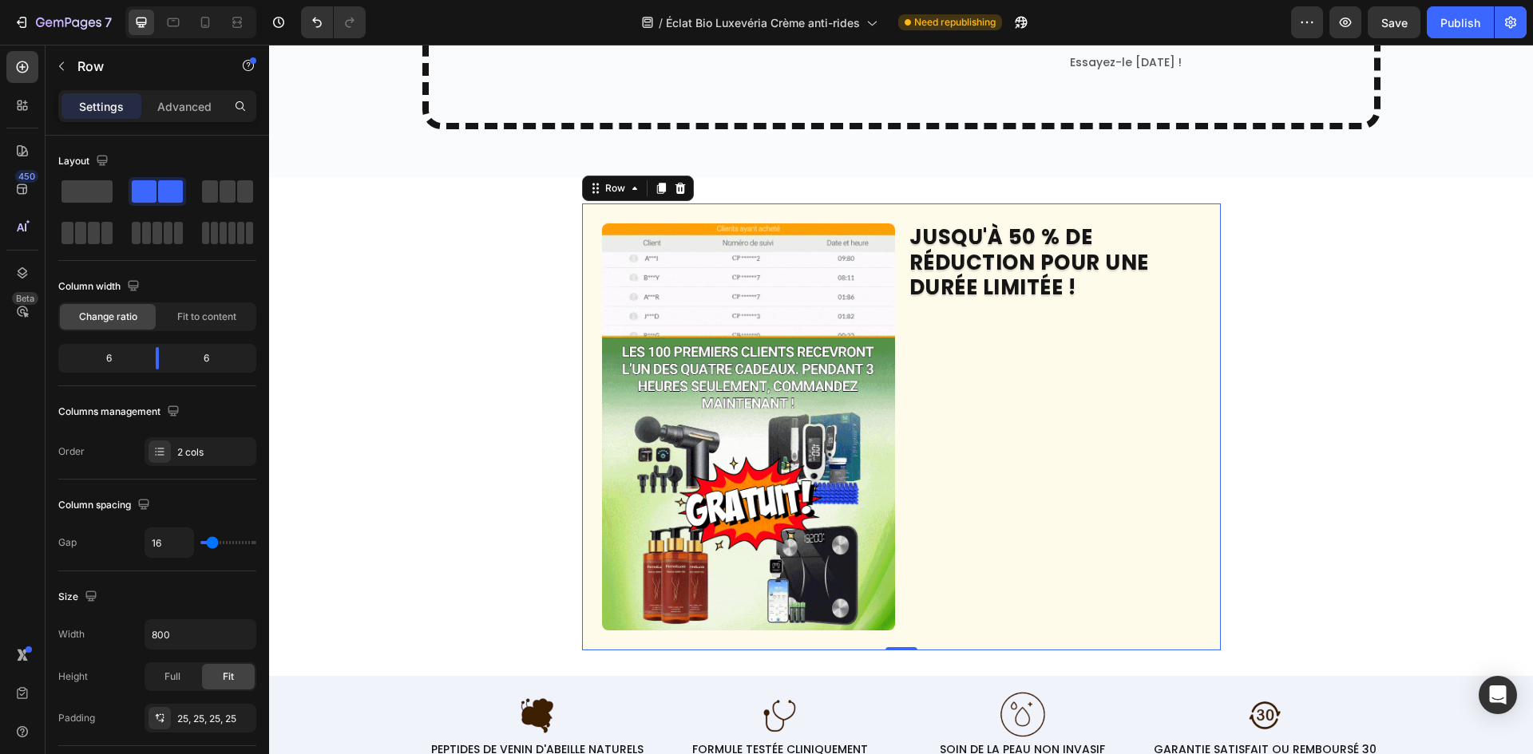
click at [927, 330] on div "JUSQU'À 50 % DE RÉDUCTION POUR UNE DURÉE LIMITÉE ! Heading" at bounding box center [1054, 427] width 293 height 407
click at [1001, 276] on p "JUSQU'À 50 % DE RÉDUCTION POUR UNE DURÉE LIMITÉE !" at bounding box center [1054, 262] width 290 height 75
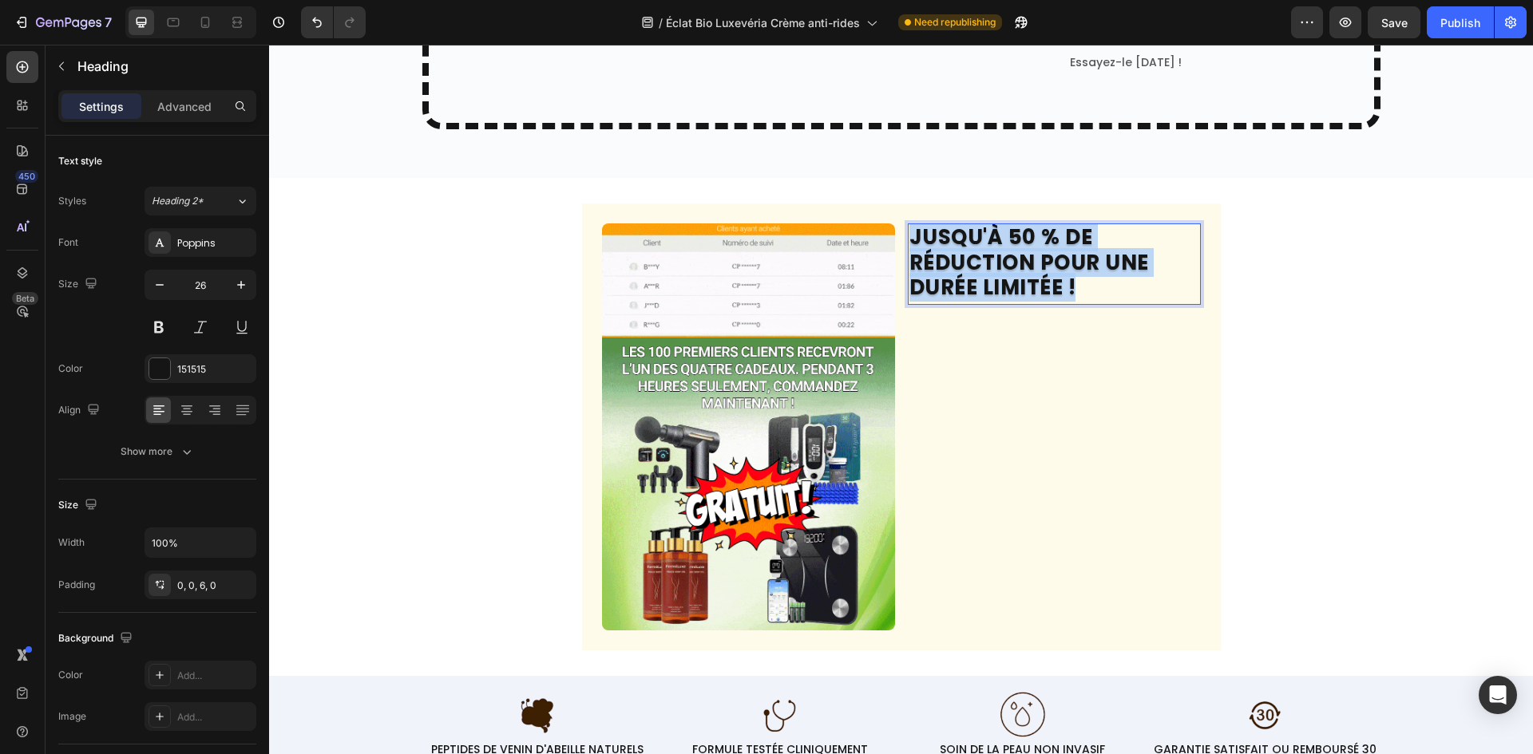
click at [1001, 276] on p "JUSQU'À 50 % DE RÉDUCTION POUR UNE DURÉE LIMITÉE !" at bounding box center [1054, 262] width 290 height 75
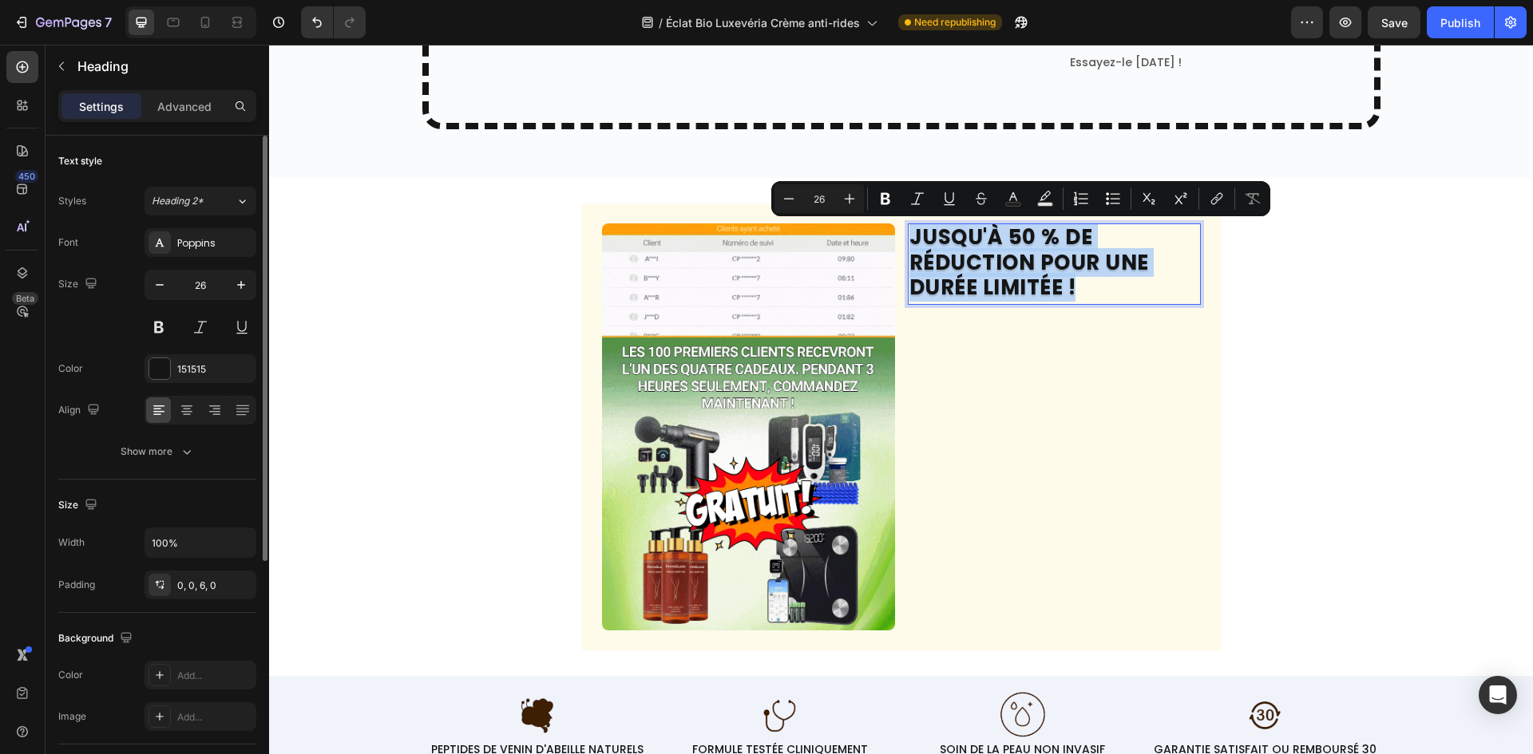
scroll to position [372, 0]
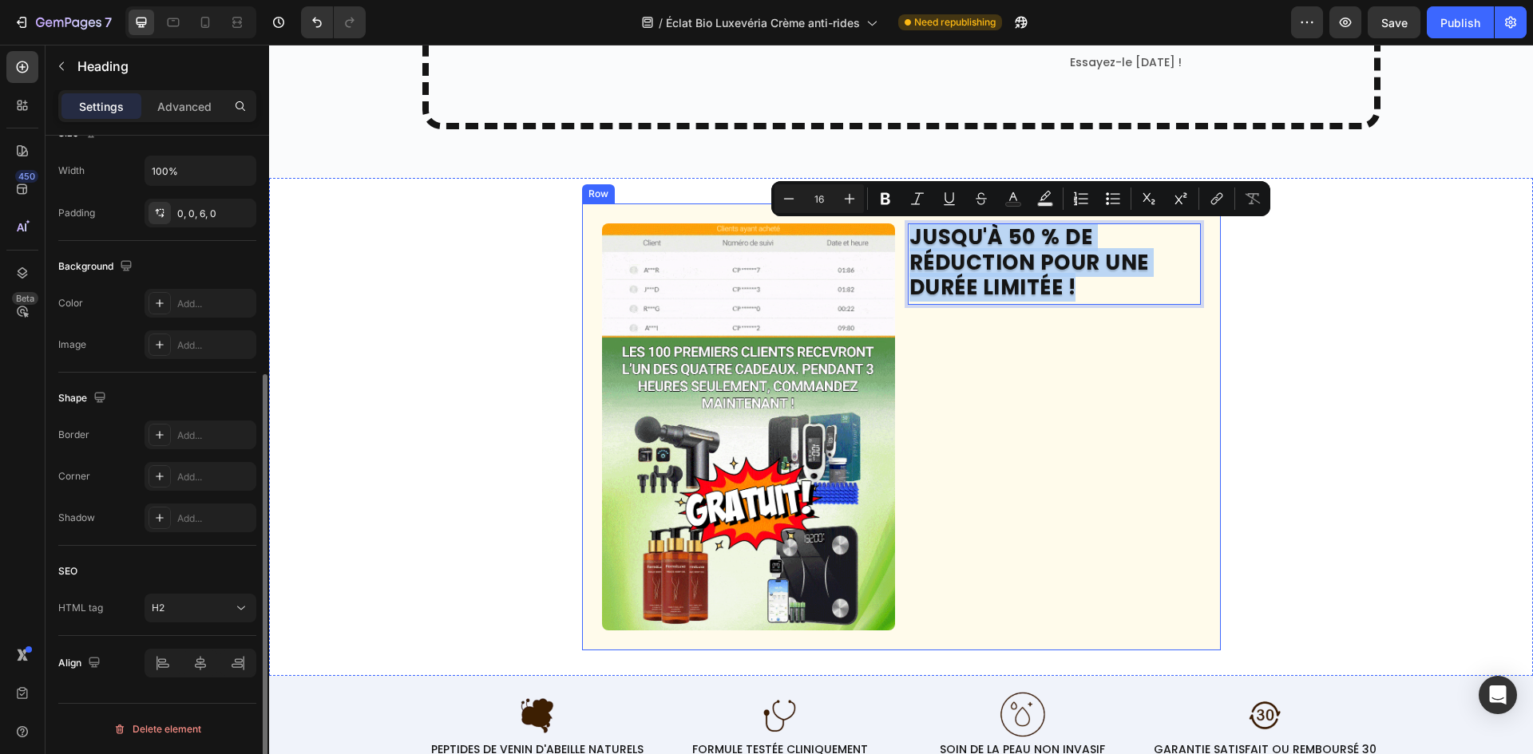
click at [1109, 380] on div "JUSQU'À 50 % DE RÉDUCTION POUR UNE DURÉE LIMITÉE ! Heading 14" at bounding box center [1054, 427] width 293 height 407
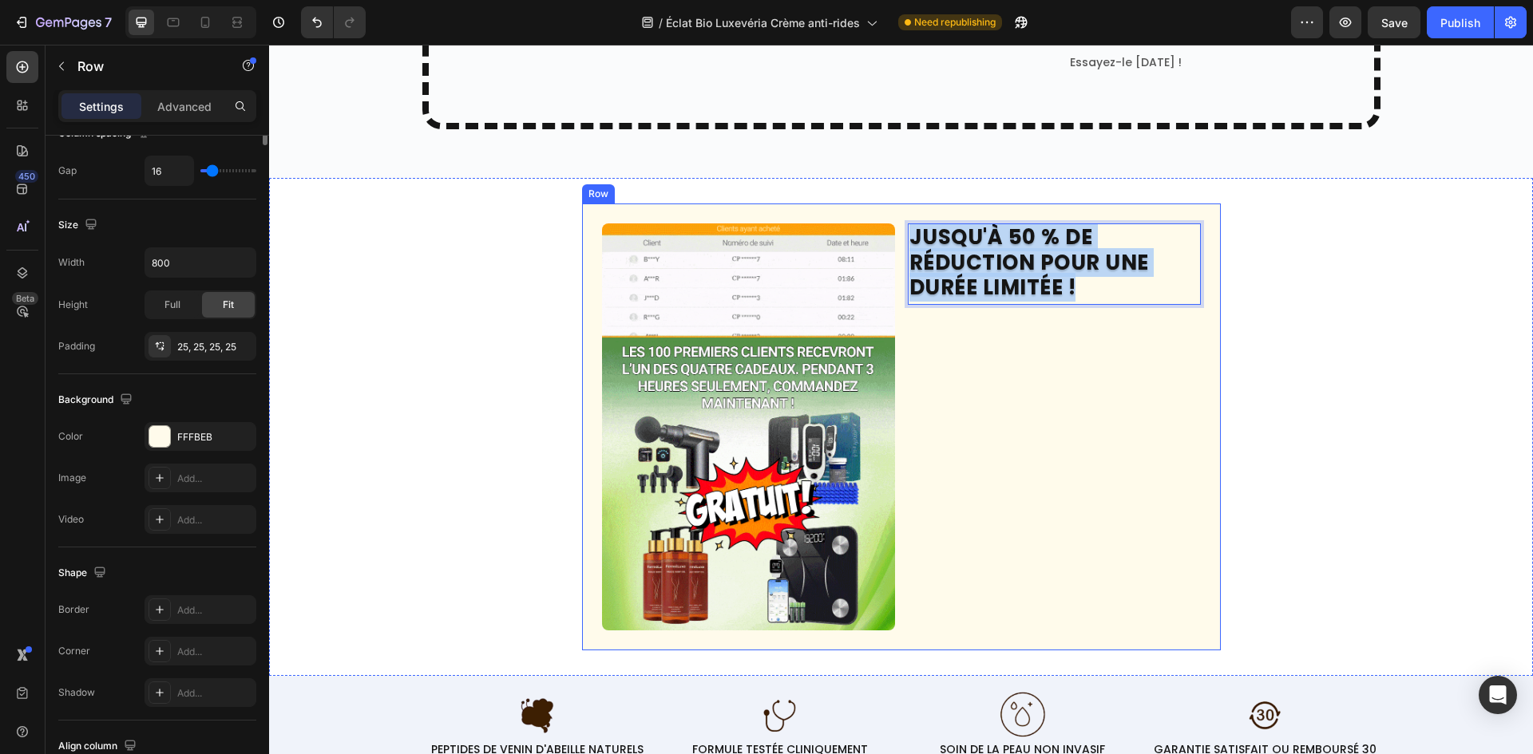
scroll to position [0, 0]
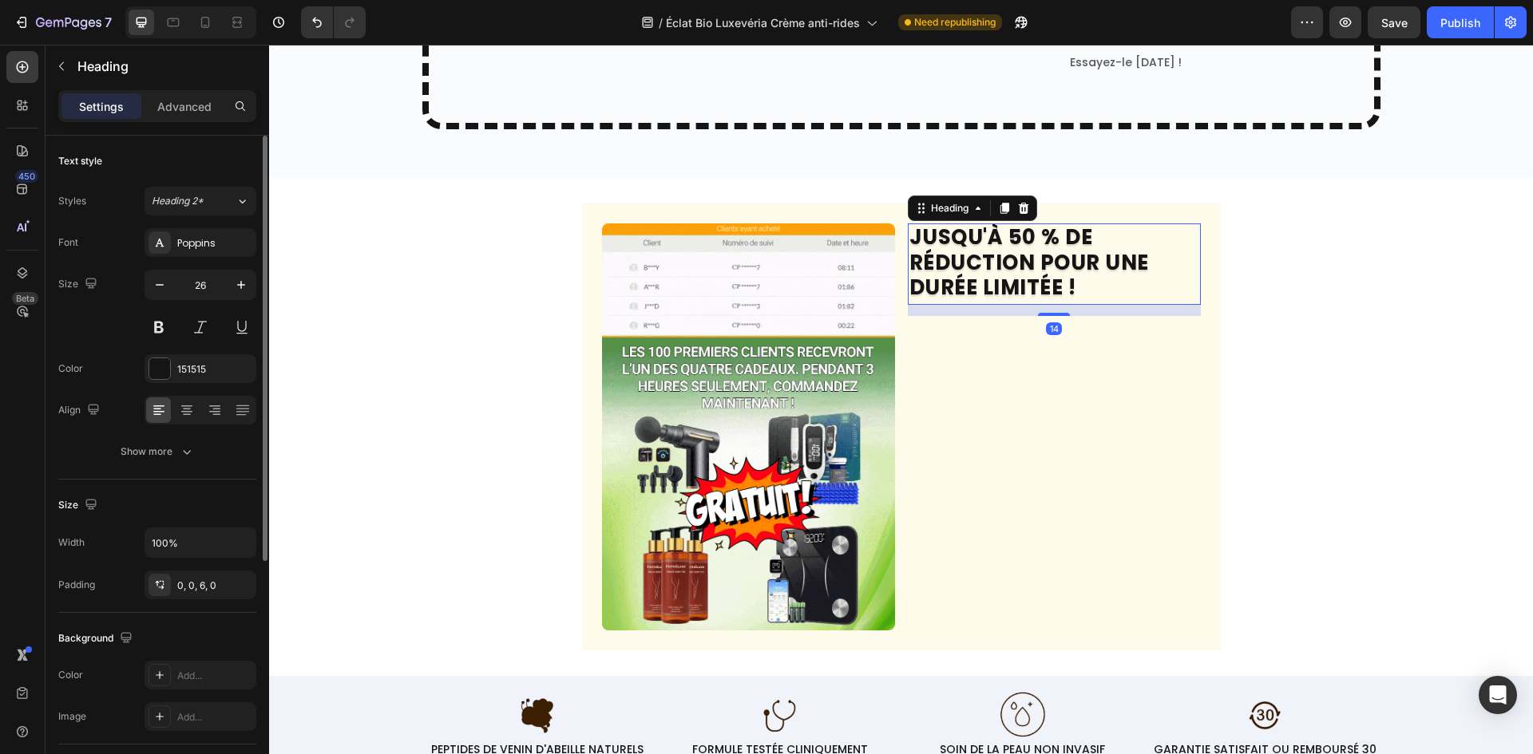
click at [944, 229] on p "JUSQU'À 50 % DE RÉDUCTION POUR UNE DURÉE LIMITÉE !" at bounding box center [1054, 262] width 290 height 75
click at [164, 375] on div at bounding box center [159, 368] width 21 height 21
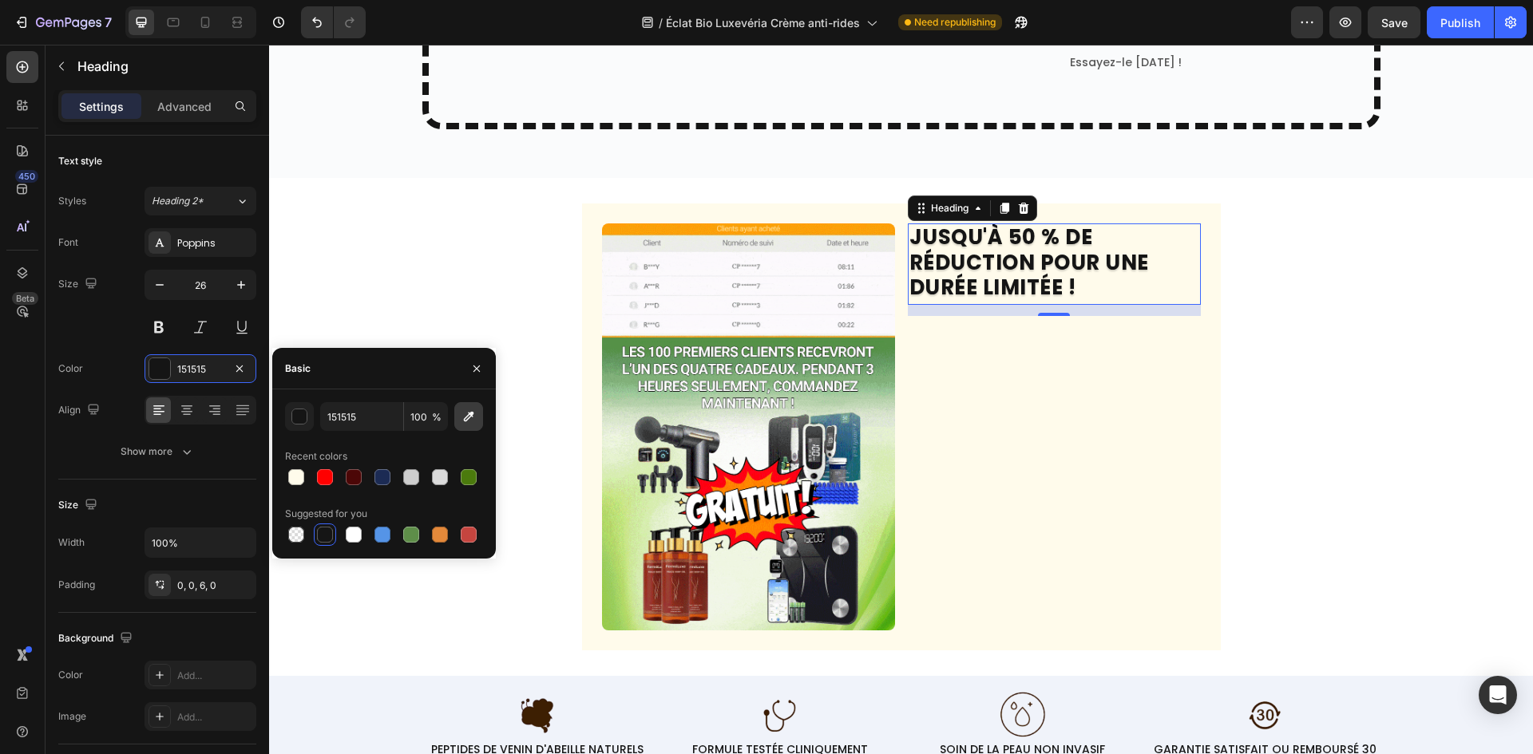
click at [467, 421] on icon "button" at bounding box center [469, 417] width 10 height 10
type input "111827"
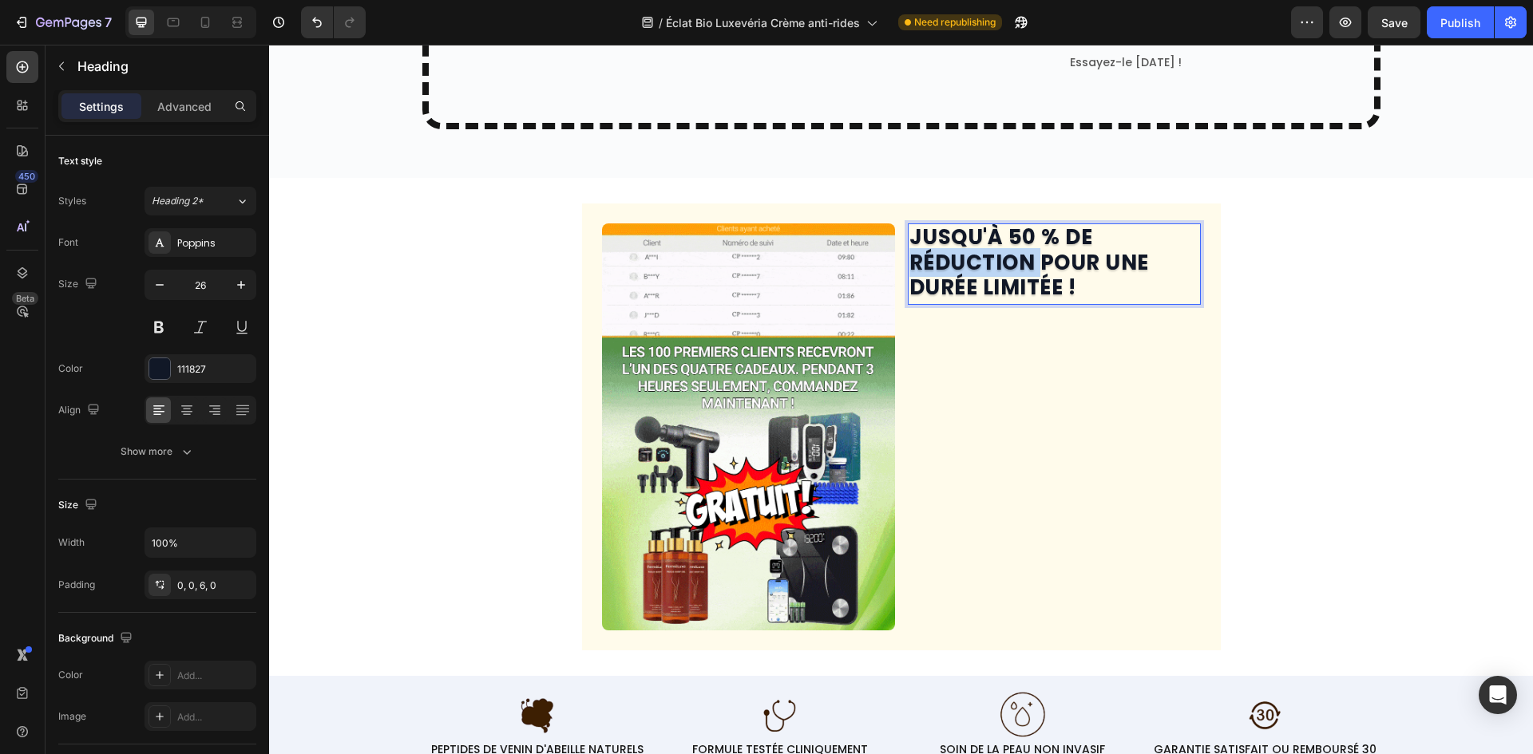
click at [1011, 258] on p "JUSQU'À 50 % DE RÉDUCTION POUR UNE DURÉE LIMITÉE !" at bounding box center [1054, 262] width 290 height 75
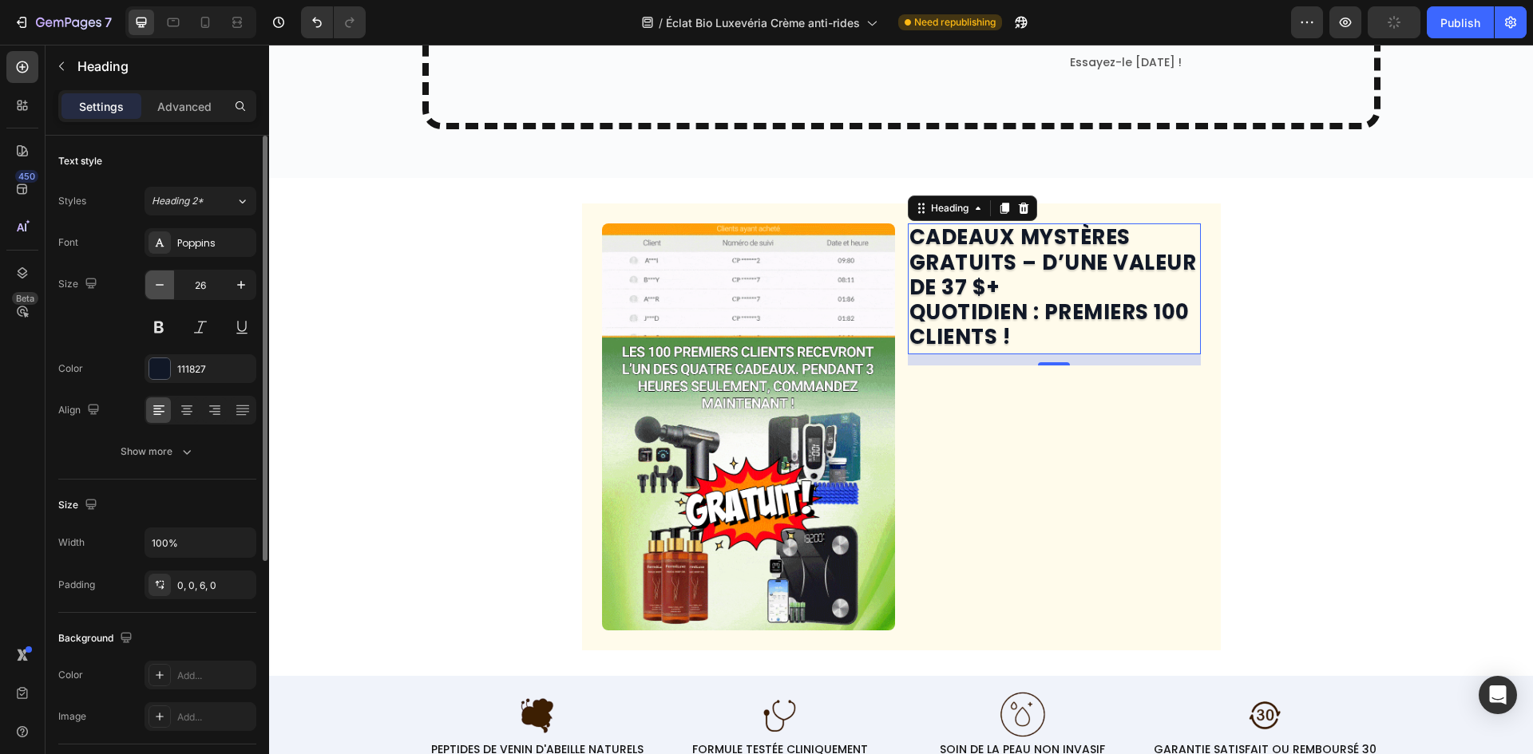
click at [157, 287] on icon "button" at bounding box center [160, 285] width 16 height 16
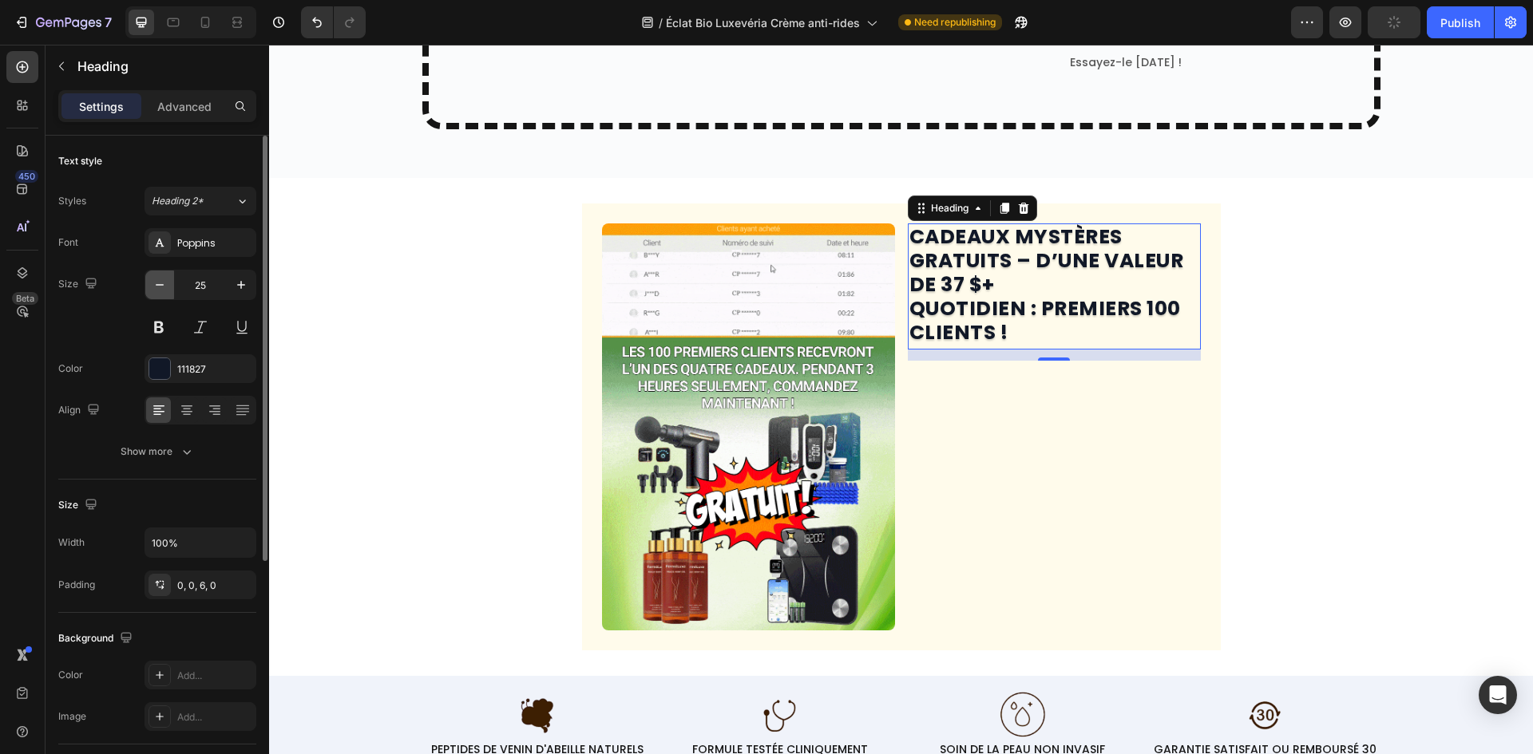
click at [155, 287] on icon "button" at bounding box center [160, 285] width 16 height 16
click at [155, 286] on icon "button" at bounding box center [160, 285] width 16 height 16
type input "23"
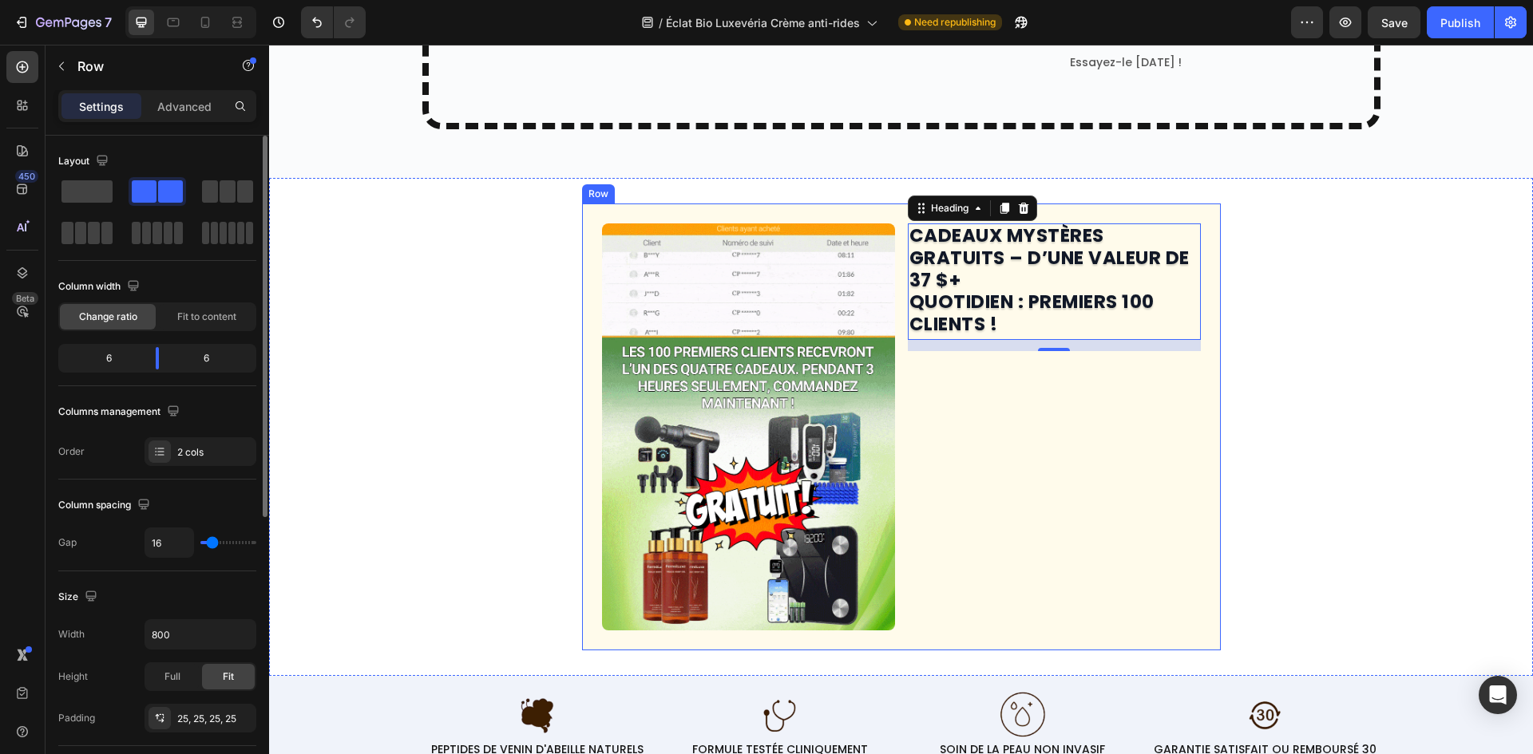
click at [1114, 421] on div "CADEAUX MYSTÈRES GRATUITS – D’UNE VALEUR DE 37 $+ QUOTIDIEN : PREMIERS 100 CLIE…" at bounding box center [1054, 427] width 293 height 407
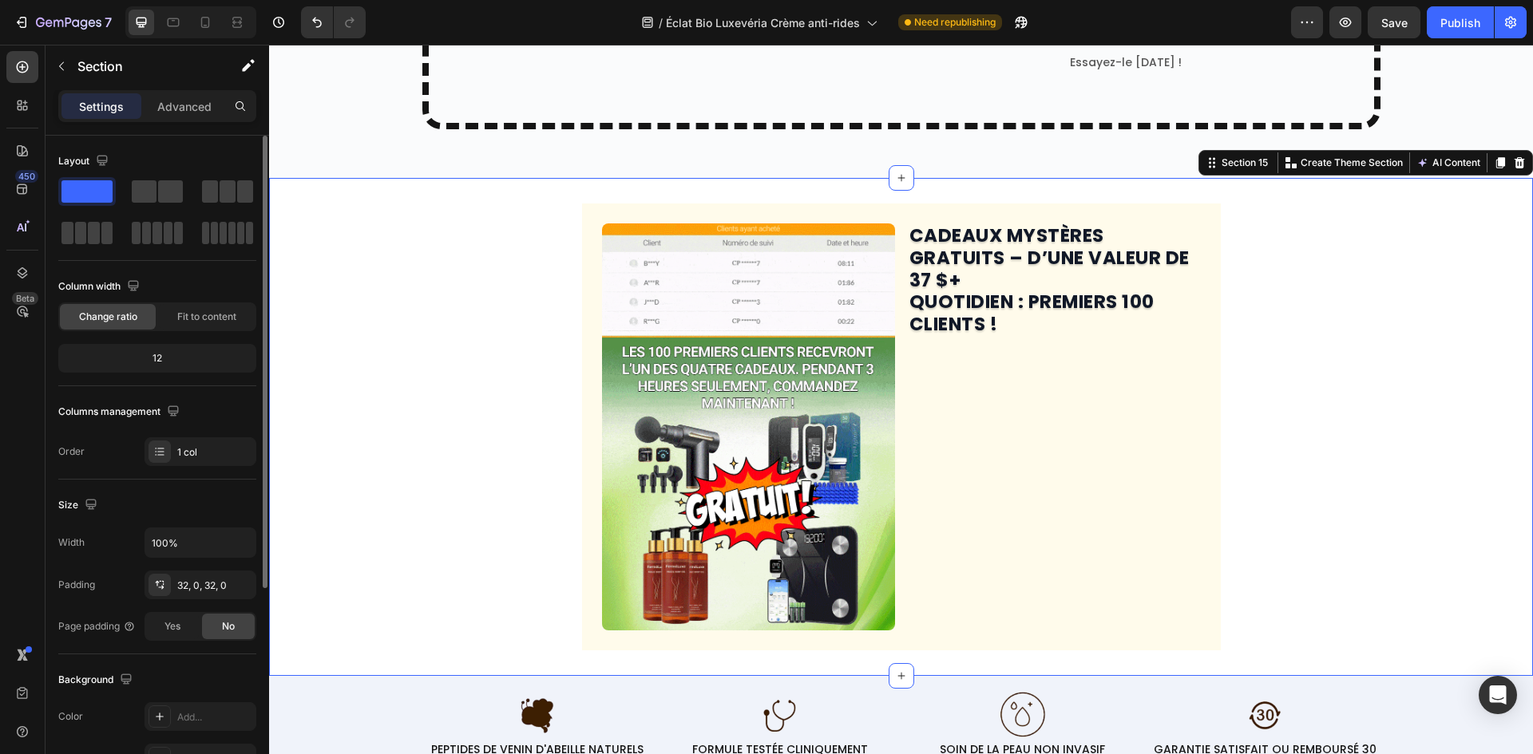
click at [1330, 409] on div "Image ⁠⁠⁠⁠⁠⁠⁠ CADEAUX MYSTÈRES GRATUITS – D’UNE VALEUR DE 37 $+ QUOTIDIEN : PRE…" at bounding box center [901, 427] width 1264 height 447
click at [1000, 267] on strong "CADEAUX MYSTÈRES GRATUITS – D’UNE VALEUR DE 37 $+" at bounding box center [1049, 257] width 280 height 69
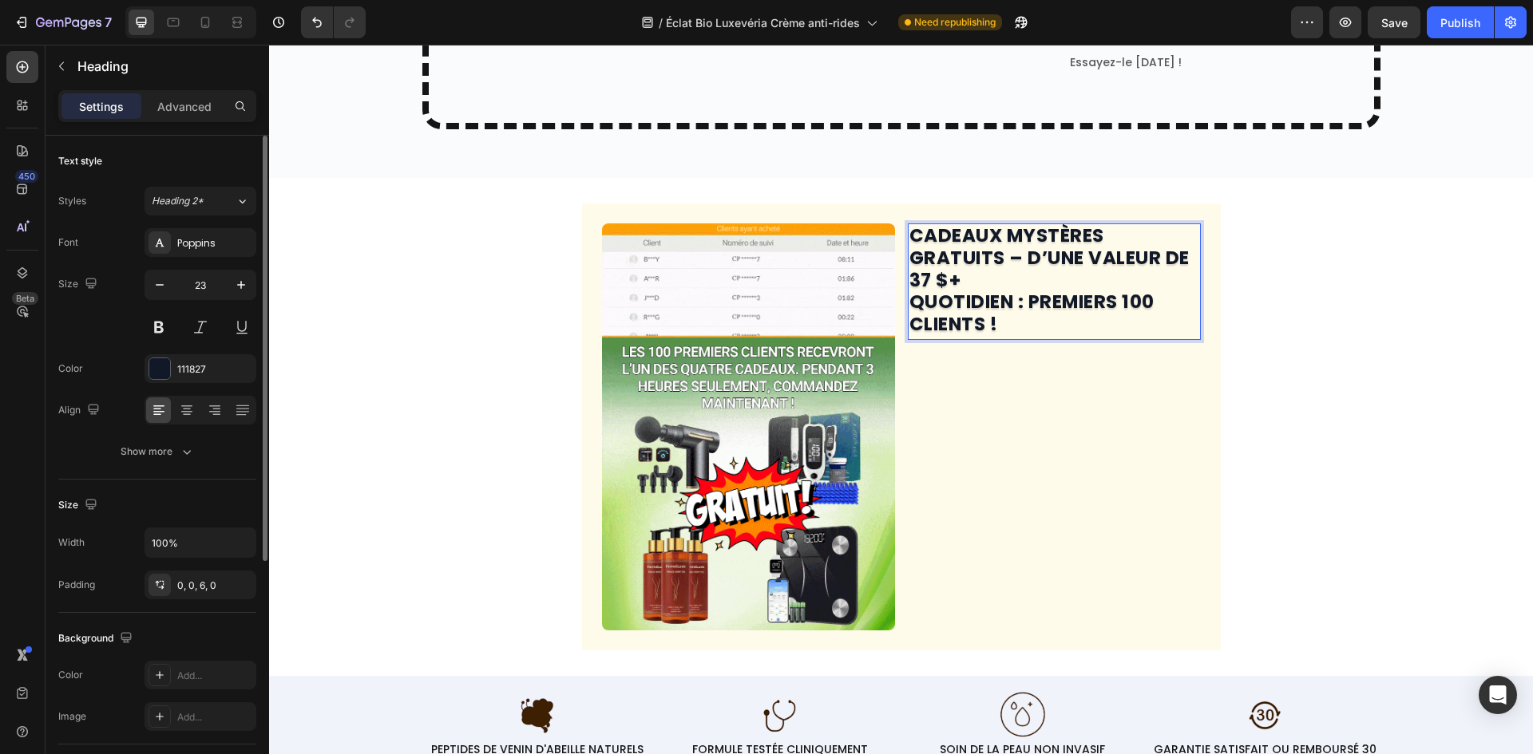
click at [1000, 267] on strong "CADEAUX MYSTÈRES GRATUITS – D’UNE VALEUR DE 37 $+" at bounding box center [1049, 257] width 280 height 69
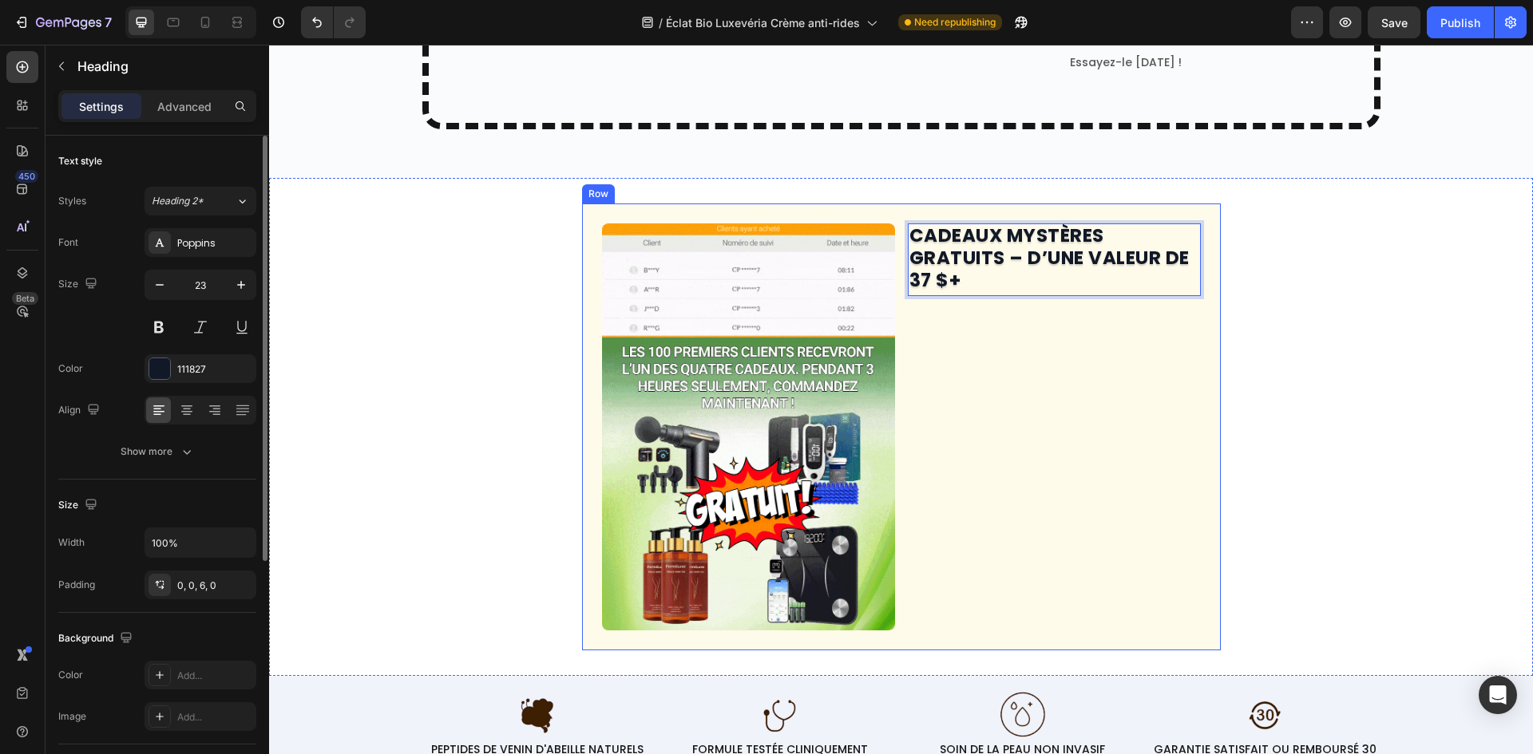
click at [1191, 346] on div "CADEAUX MYSTÈRES GRATUITS – D’UNE VALEUR DE 37 $+ Heading 14" at bounding box center [1054, 427] width 293 height 407
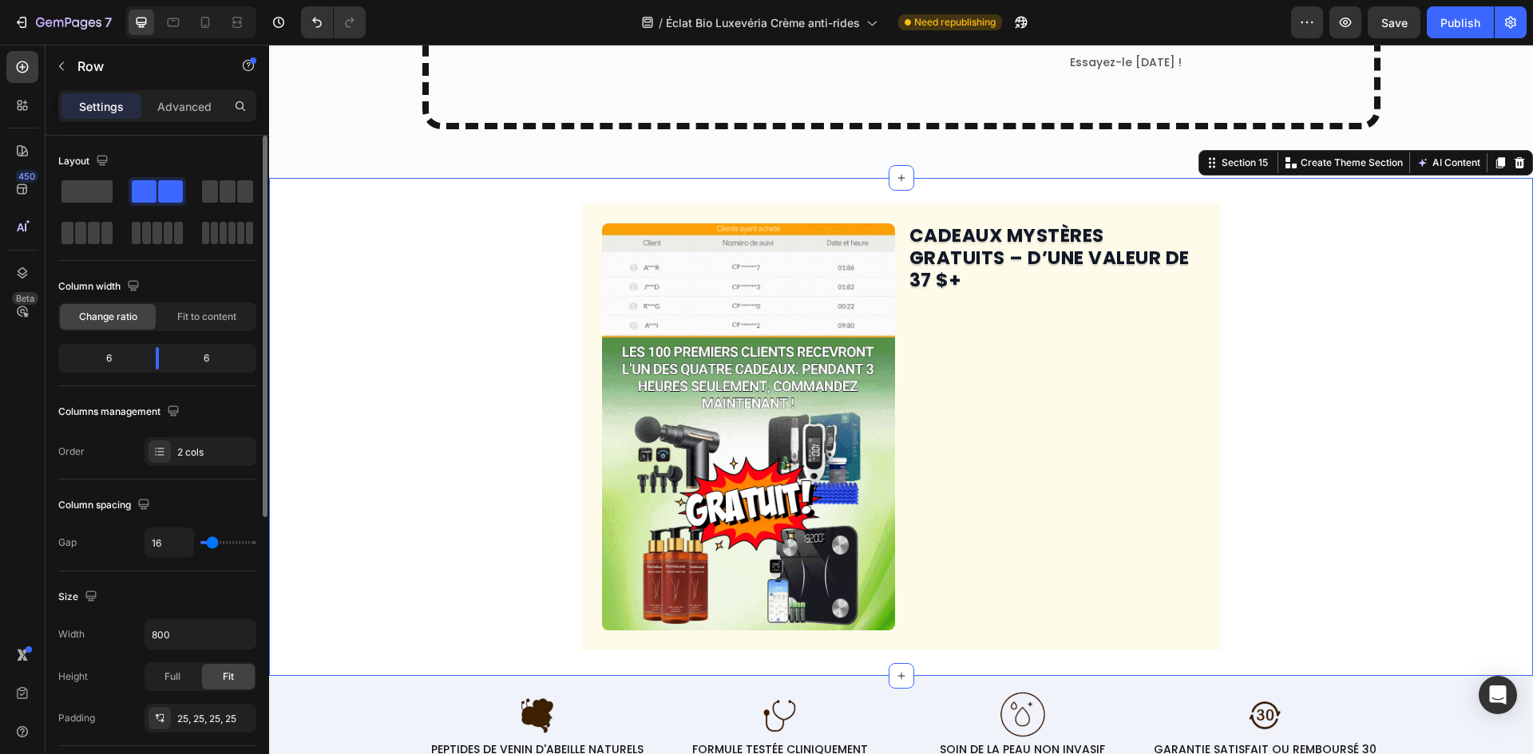
click at [1304, 338] on div "Image ⁠⁠⁠⁠⁠⁠⁠ CADEAUX MYSTÈRES GRATUITS – D’UNE VALEUR DE 37 $+ Heading Row" at bounding box center [901, 427] width 1264 height 447
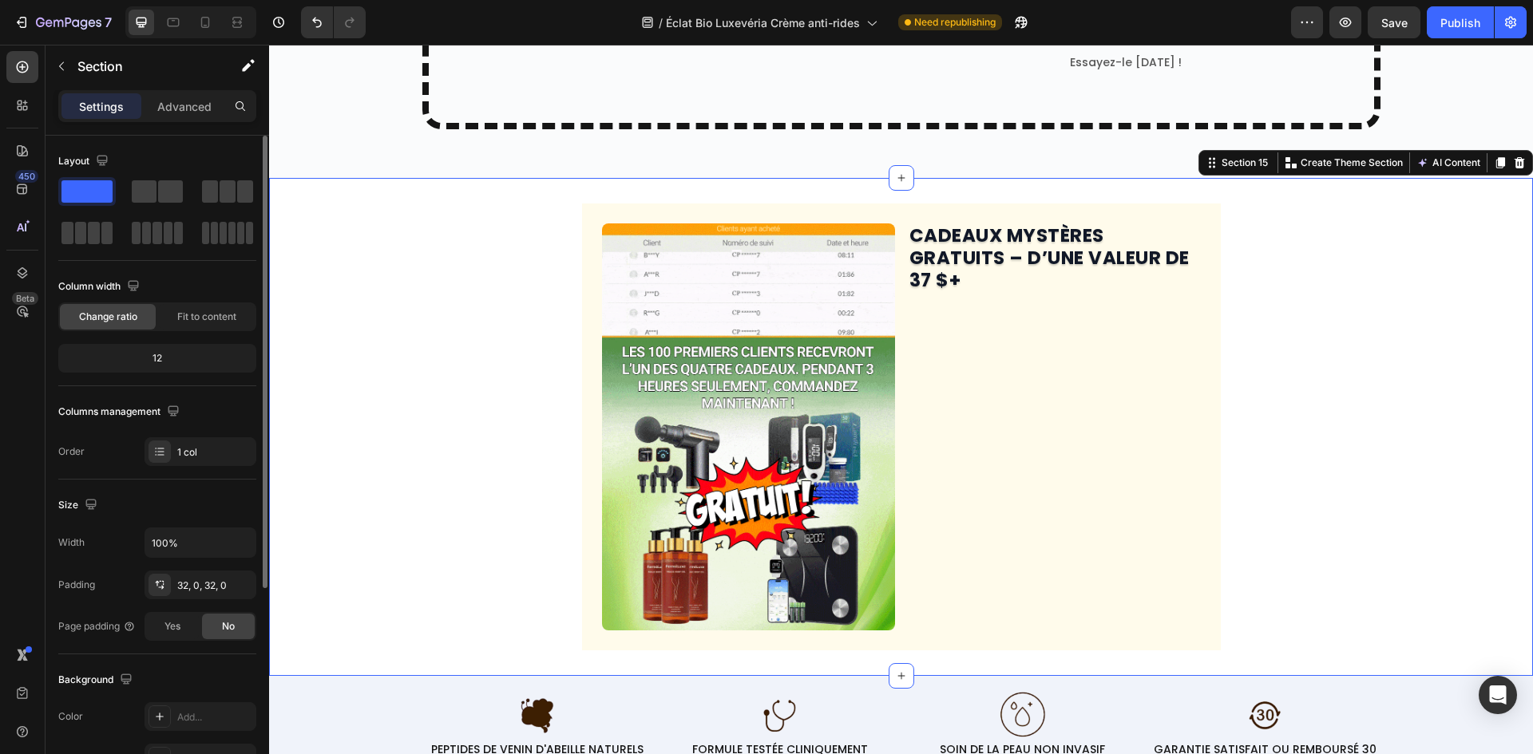
click at [1011, 242] on strong "CADEAUX MYSTÈRES GRATUITS – D’UNE VALEUR DE 37 $+" at bounding box center [1049, 257] width 280 height 69
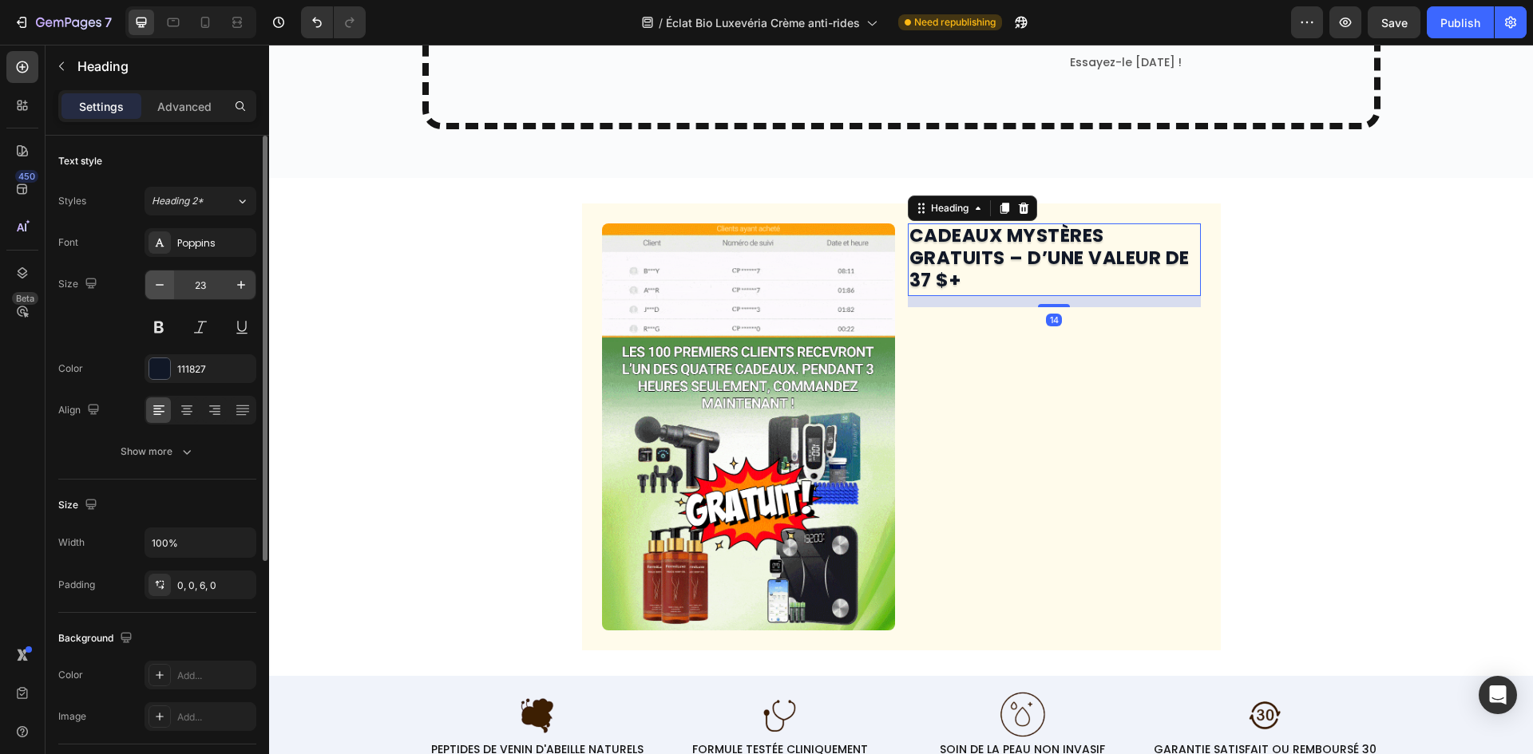
click at [164, 283] on icon "button" at bounding box center [160, 285] width 16 height 16
click at [164, 282] on icon "button" at bounding box center [160, 285] width 16 height 16
click at [164, 281] on icon "button" at bounding box center [160, 285] width 16 height 16
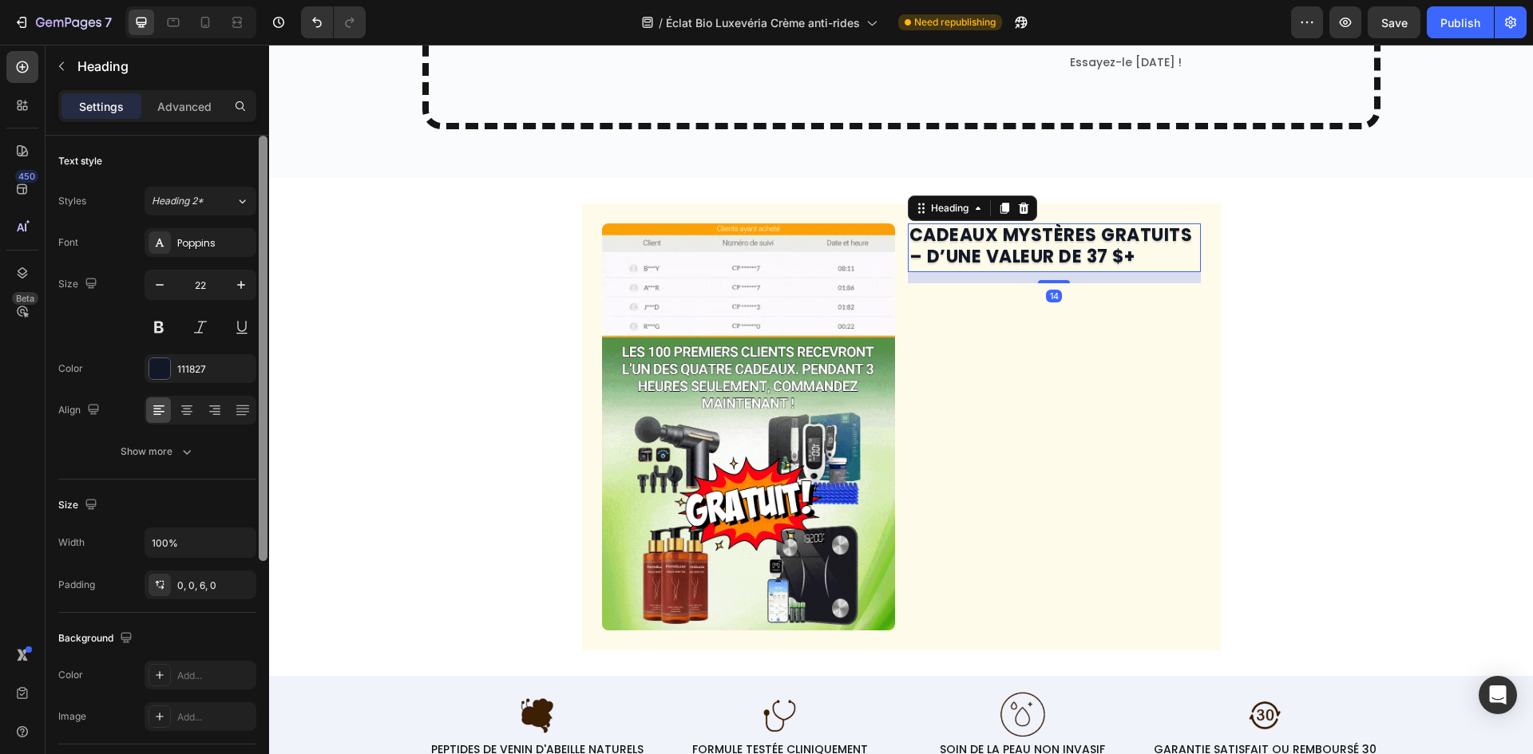
type input "21"
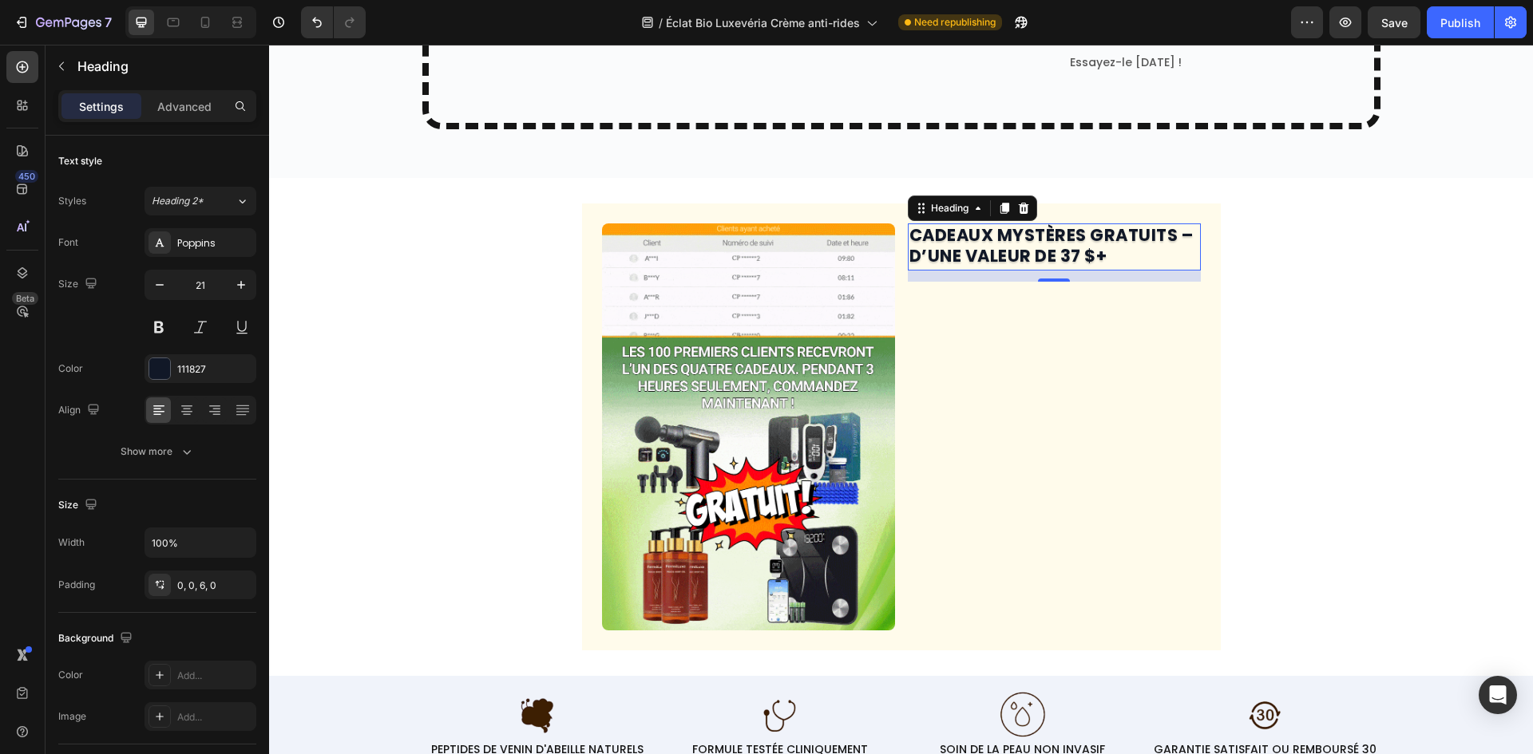
drag, startPoint x: 1049, startPoint y: 281, endPoint x: 1040, endPoint y: 253, distance: 29.3
click at [1061, 255] on div "⁠⁠⁠⁠⁠⁠⁠ CADEAUX MYSTÈRES GRATUITS – D’UNE VALEUR DE 37 $+ Heading 14" at bounding box center [1054, 247] width 293 height 46
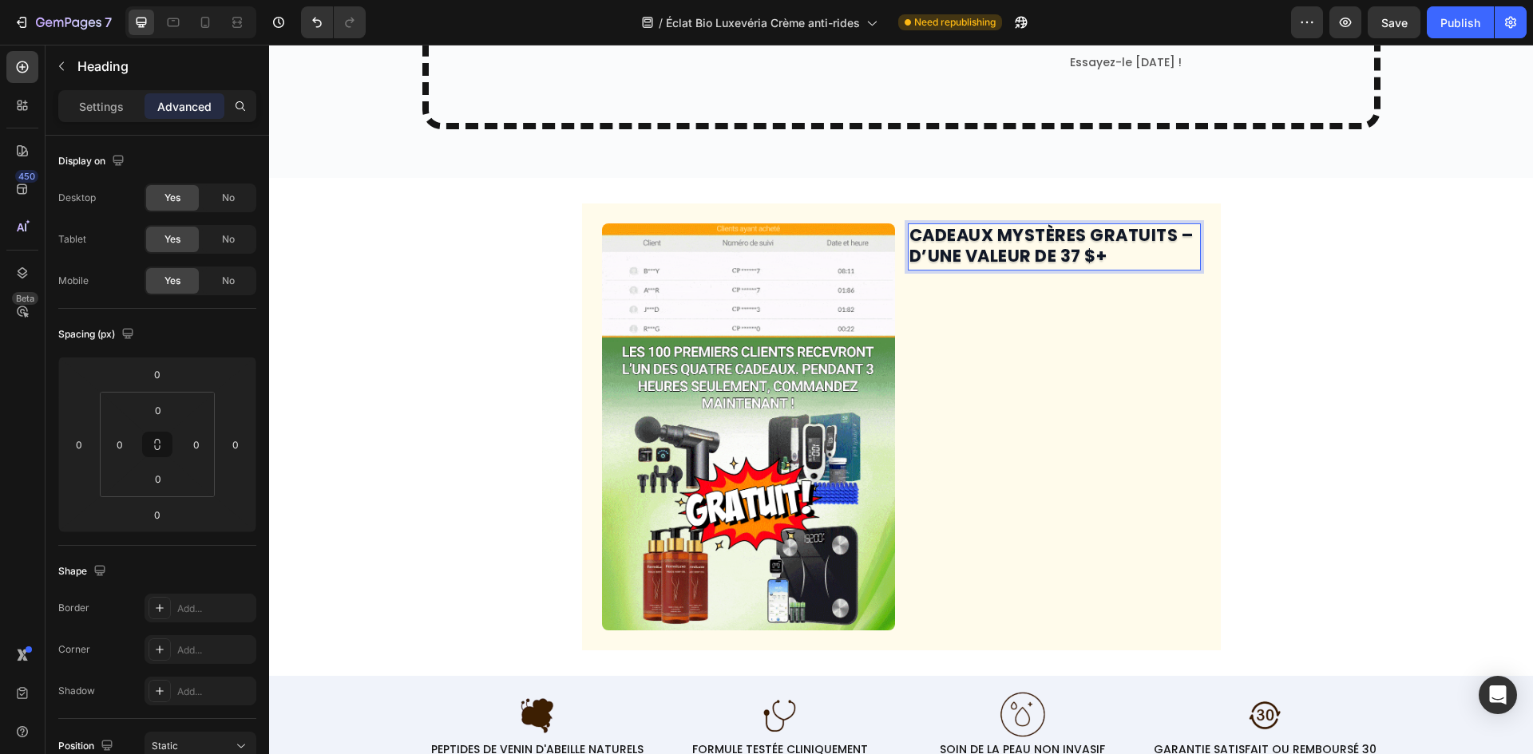
click at [971, 240] on strong "CADEAUX MYSTÈRES GRATUITS – D’UNE VALEUR DE 37 $+" at bounding box center [1051, 245] width 284 height 43
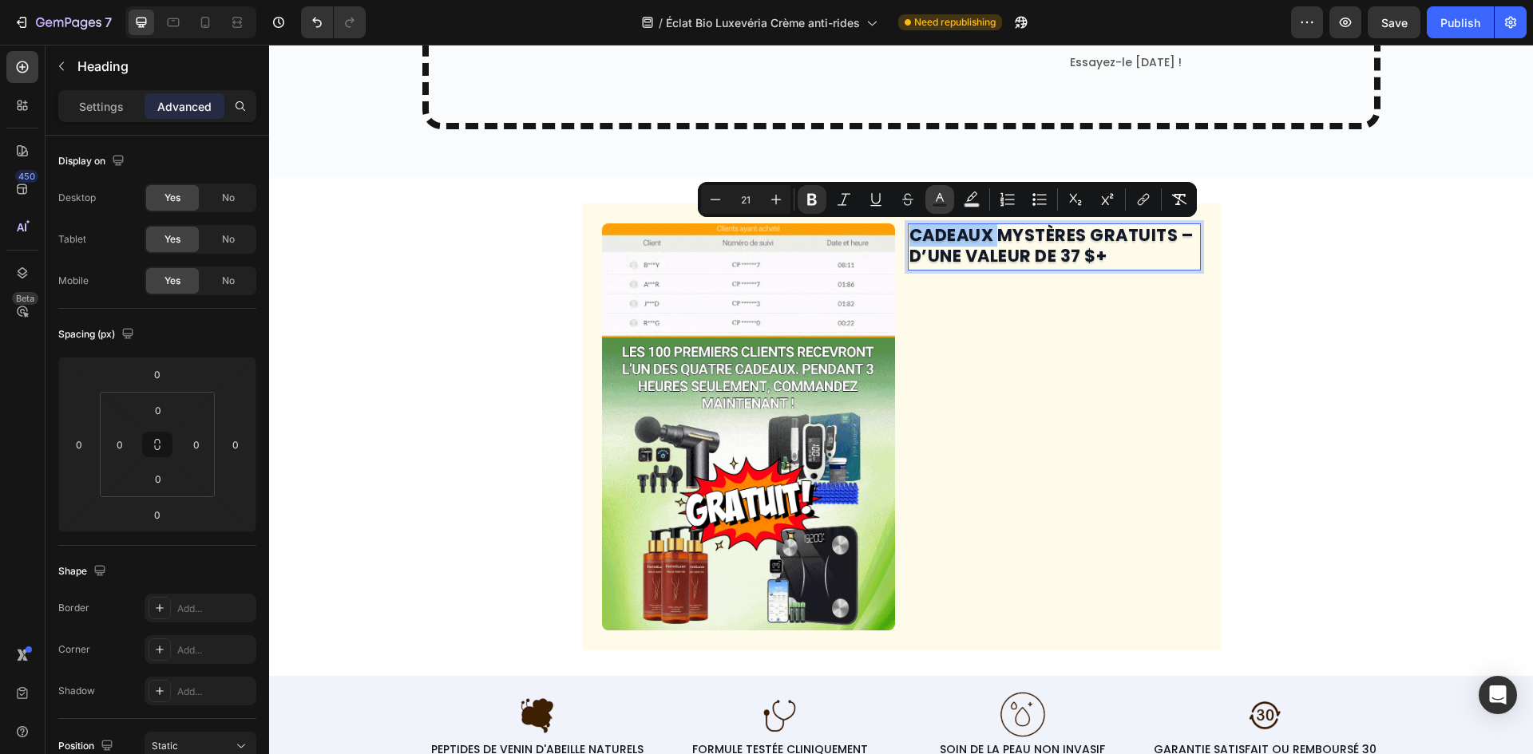
click at [943, 198] on icon "Editor contextual toolbar" at bounding box center [940, 200] width 16 height 16
type input "111827"
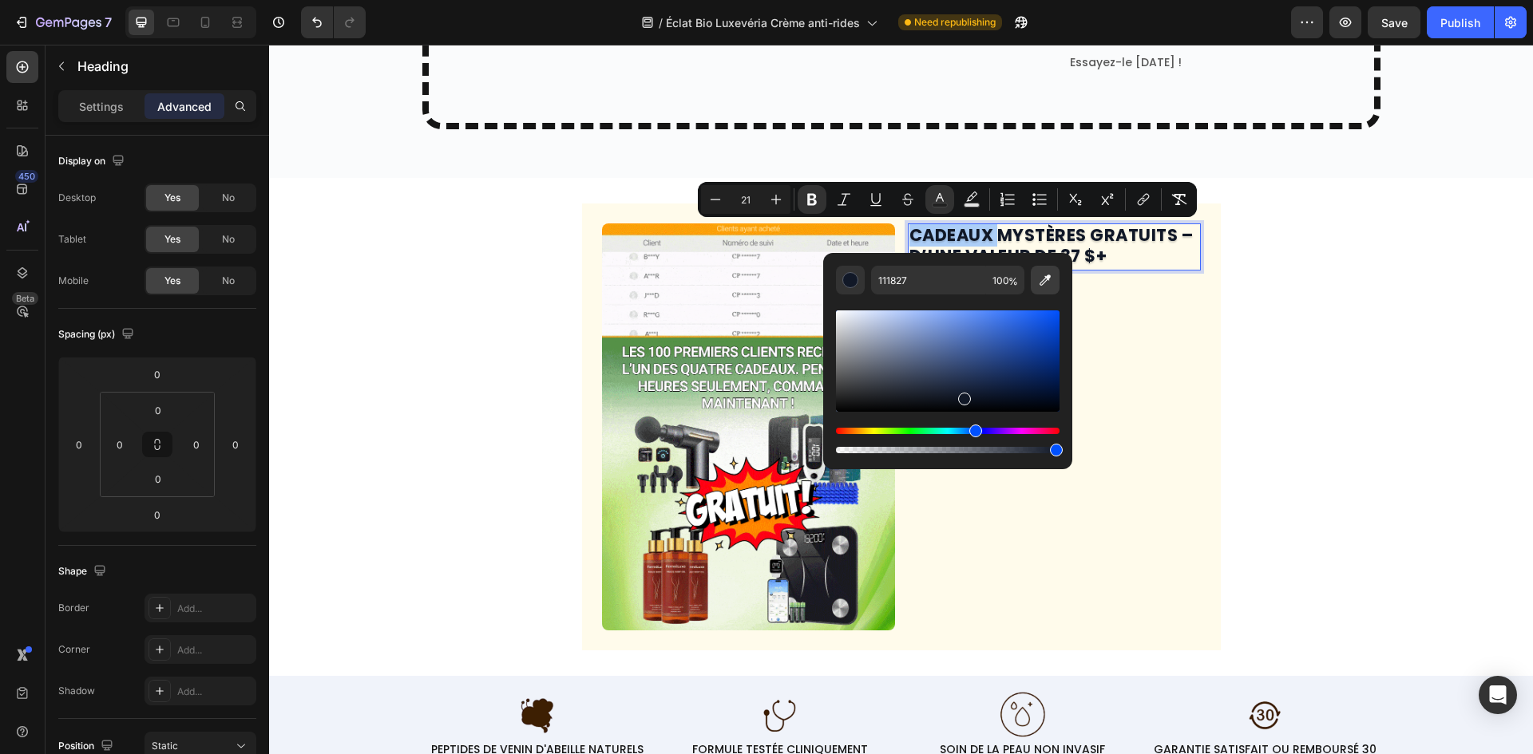
click at [1055, 283] on button "Editor contextual toolbar" at bounding box center [1045, 280] width 29 height 29
type input "16A34A"
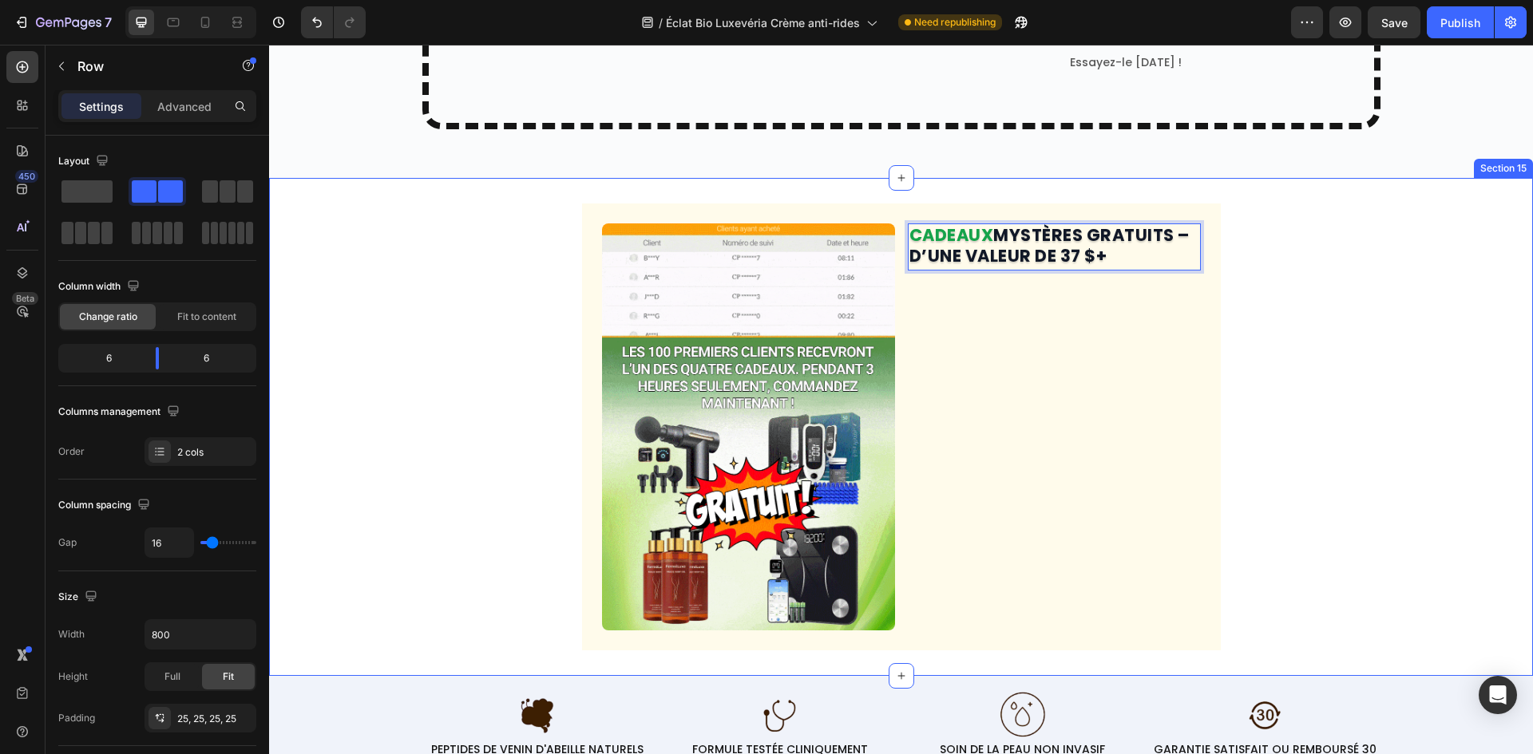
click at [1139, 339] on div "CADEAUX MYSTÈRES GRATUITS – D’UNE VALEUR DE 37 $+ Heading 0" at bounding box center [1054, 427] width 293 height 407
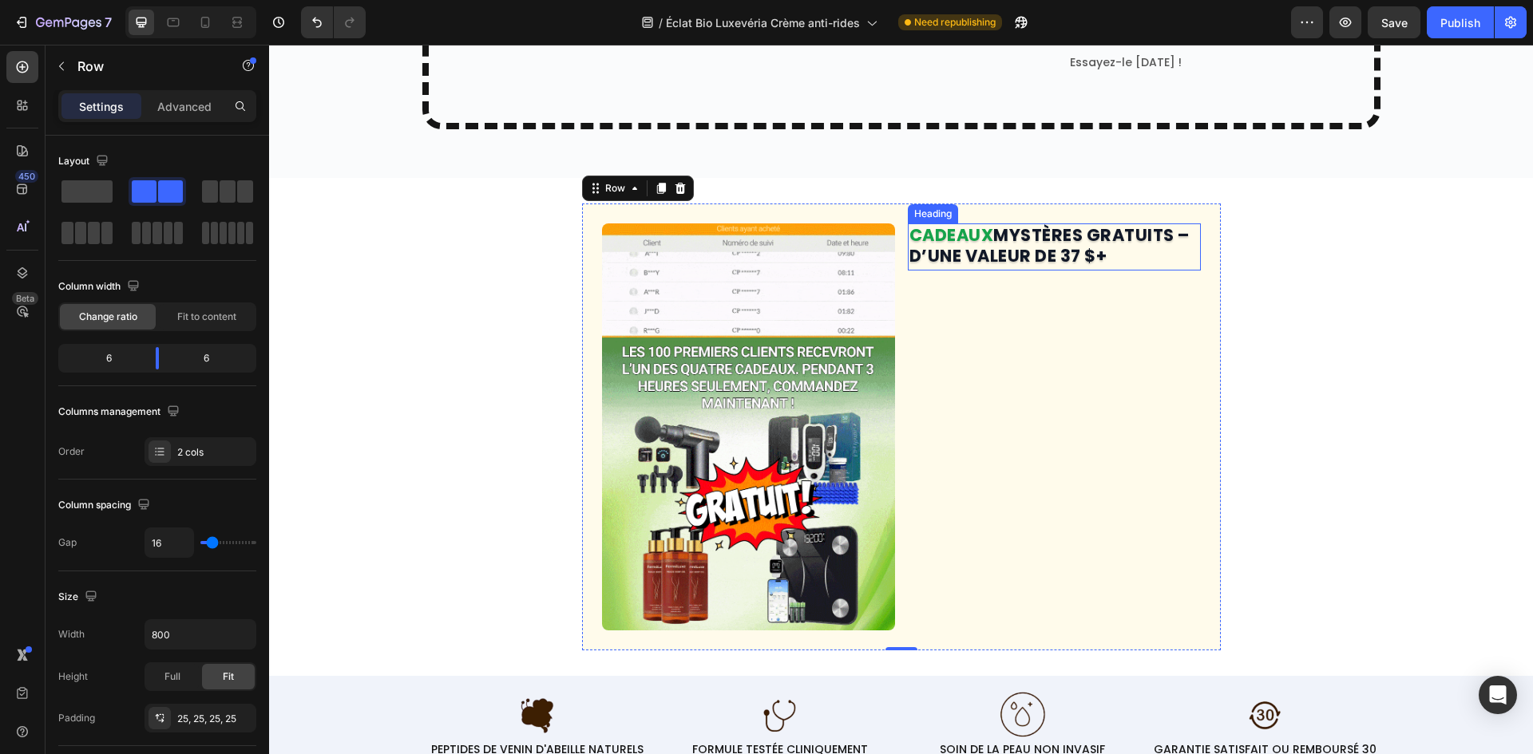
click at [1116, 244] on strong "MYSTÈRES GRATUITS – D’UNE VALEUR DE 37 $+" at bounding box center [1049, 245] width 280 height 43
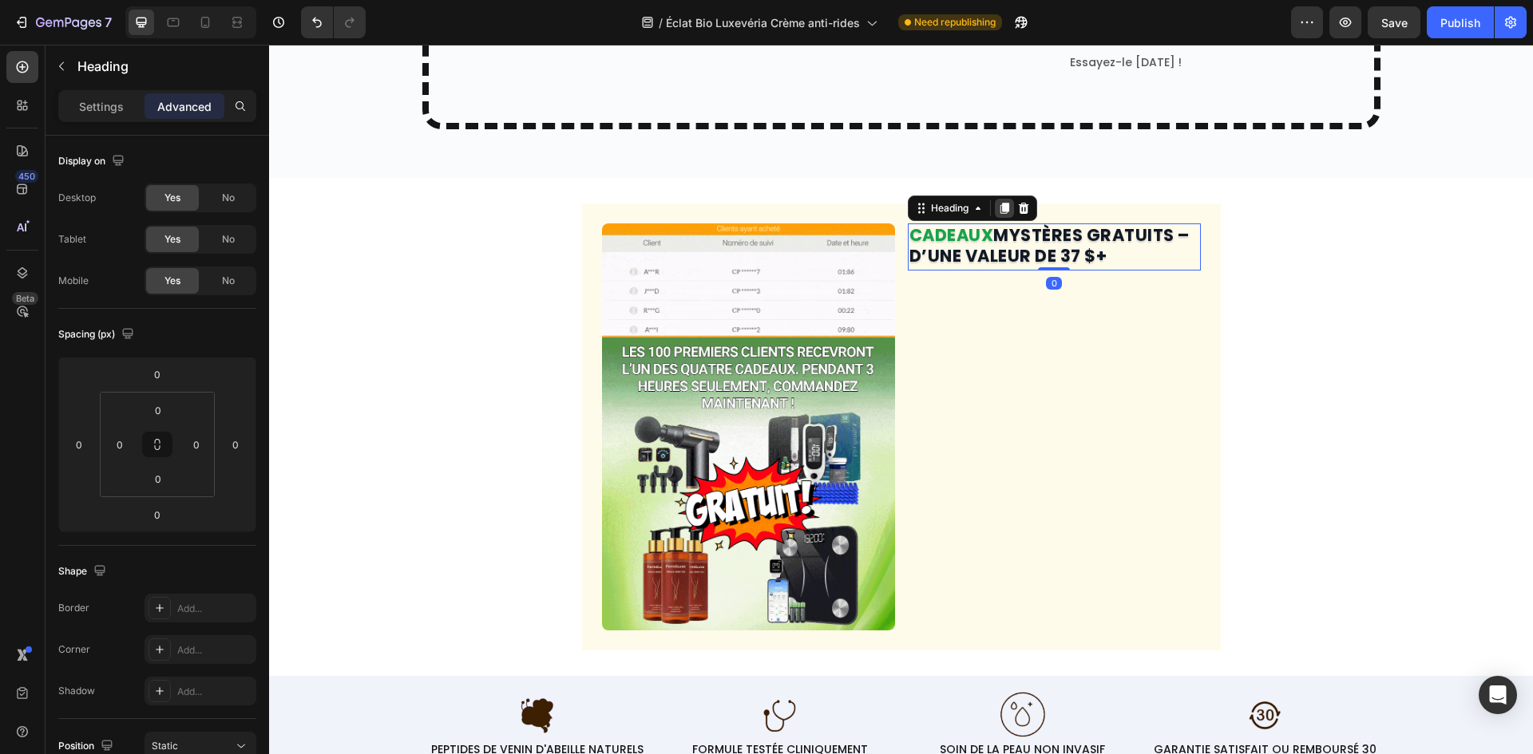
click at [999, 207] on icon at bounding box center [1003, 209] width 9 height 11
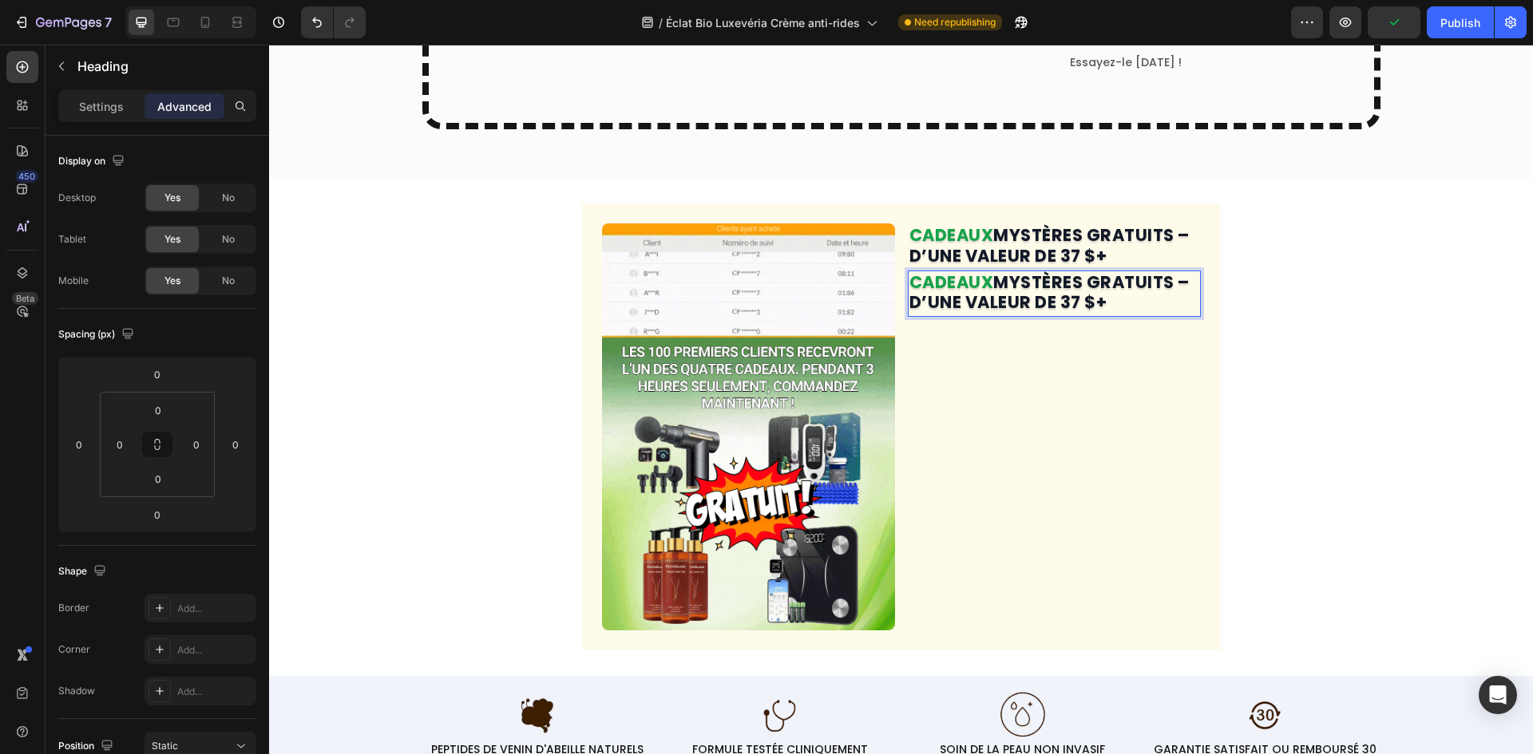
click at [1055, 294] on strong "MYSTÈRES GRATUITS – D’UNE VALEUR DE 37 $+" at bounding box center [1049, 292] width 280 height 43
click at [1054, 294] on strong "MYSTÈRES GRATUITS – D’UNE VALEUR DE 37 $+" at bounding box center [1049, 292] width 280 height 43
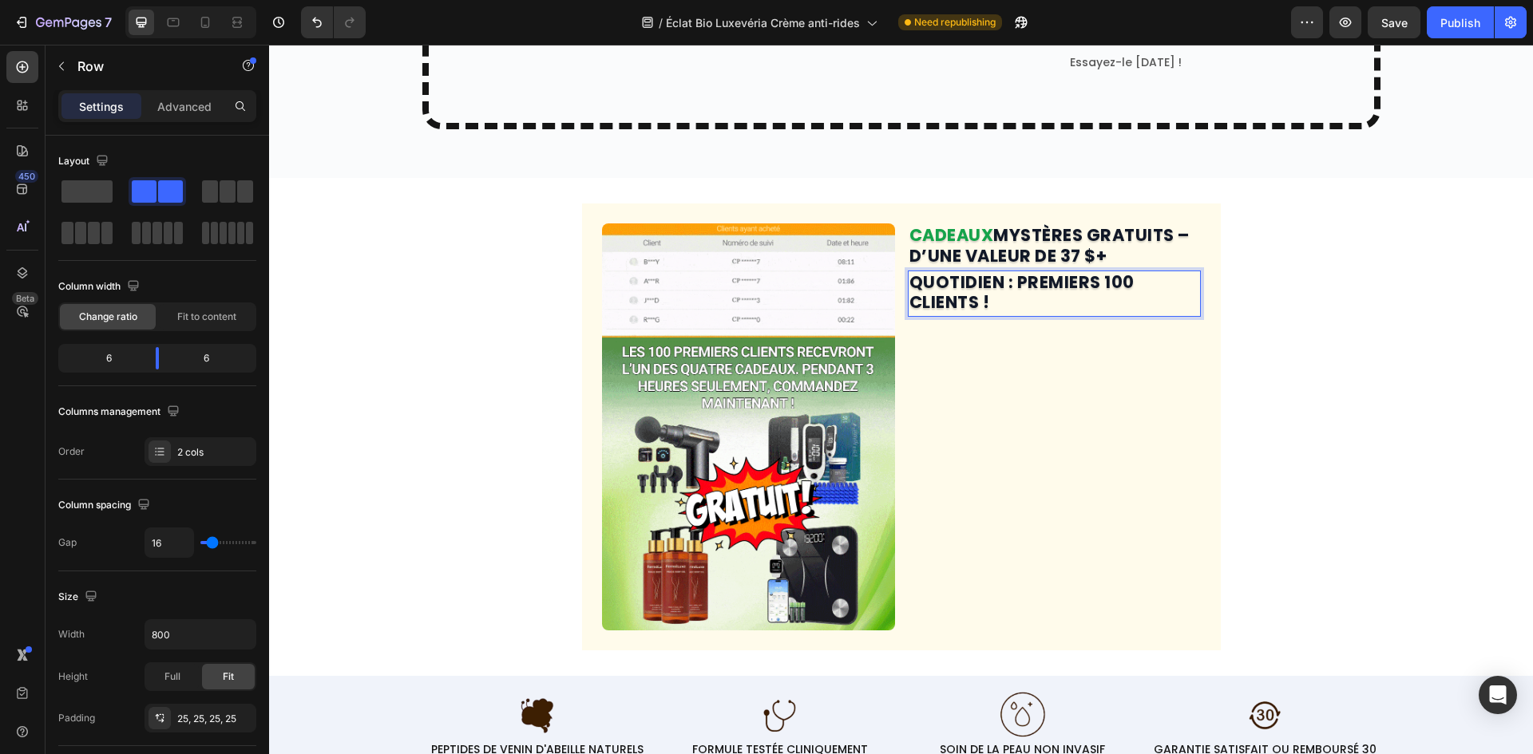
click at [1145, 381] on div "⁠⁠⁠⁠⁠⁠⁠ CADEAUX MYSTÈRES GRATUITS – D’UNE VALEUR DE 37 $+ Heading QUOTIDIEN : P…" at bounding box center [1054, 427] width 293 height 407
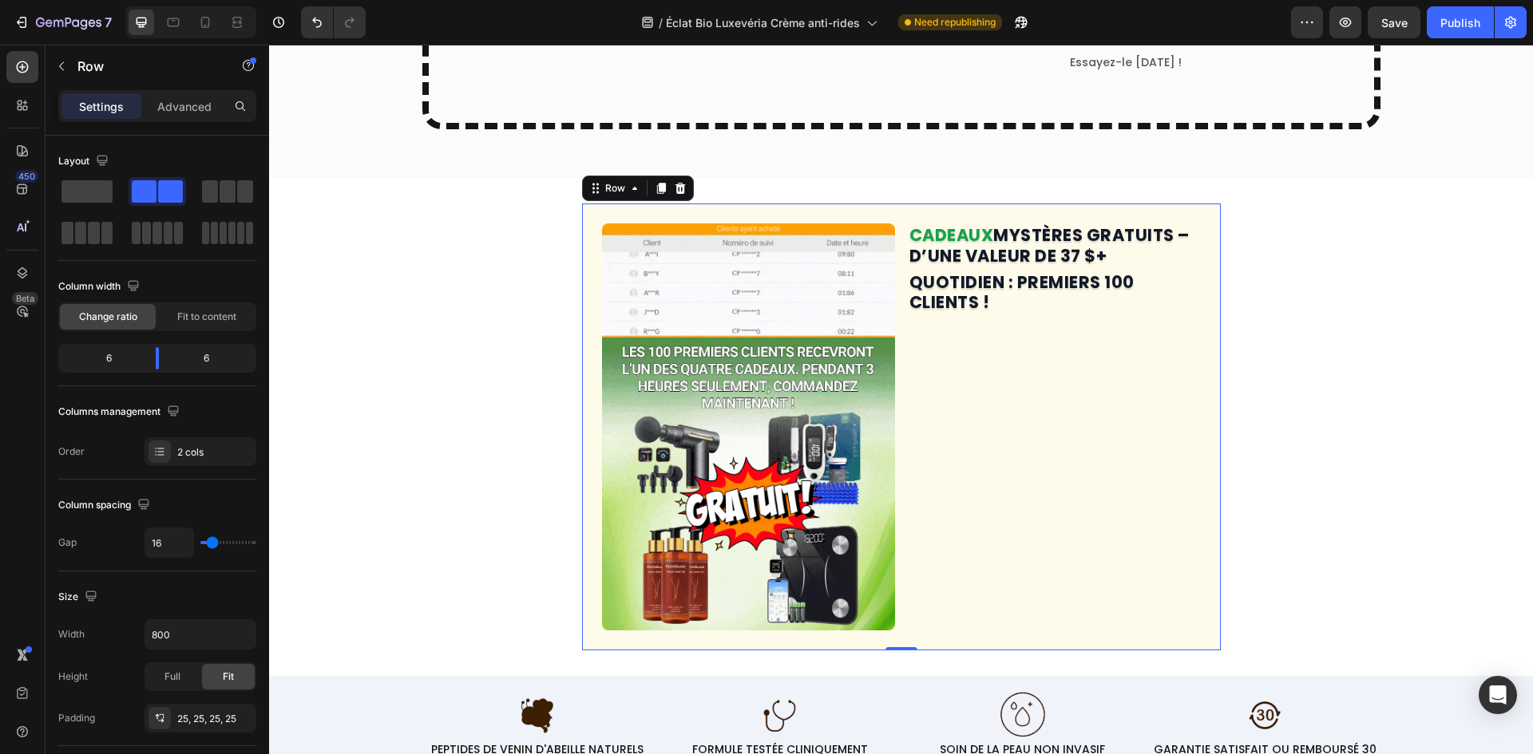
click at [1059, 252] on strong "MYSTÈRES GRATUITS – D’UNE VALEUR DE 37 $+" at bounding box center [1049, 245] width 280 height 43
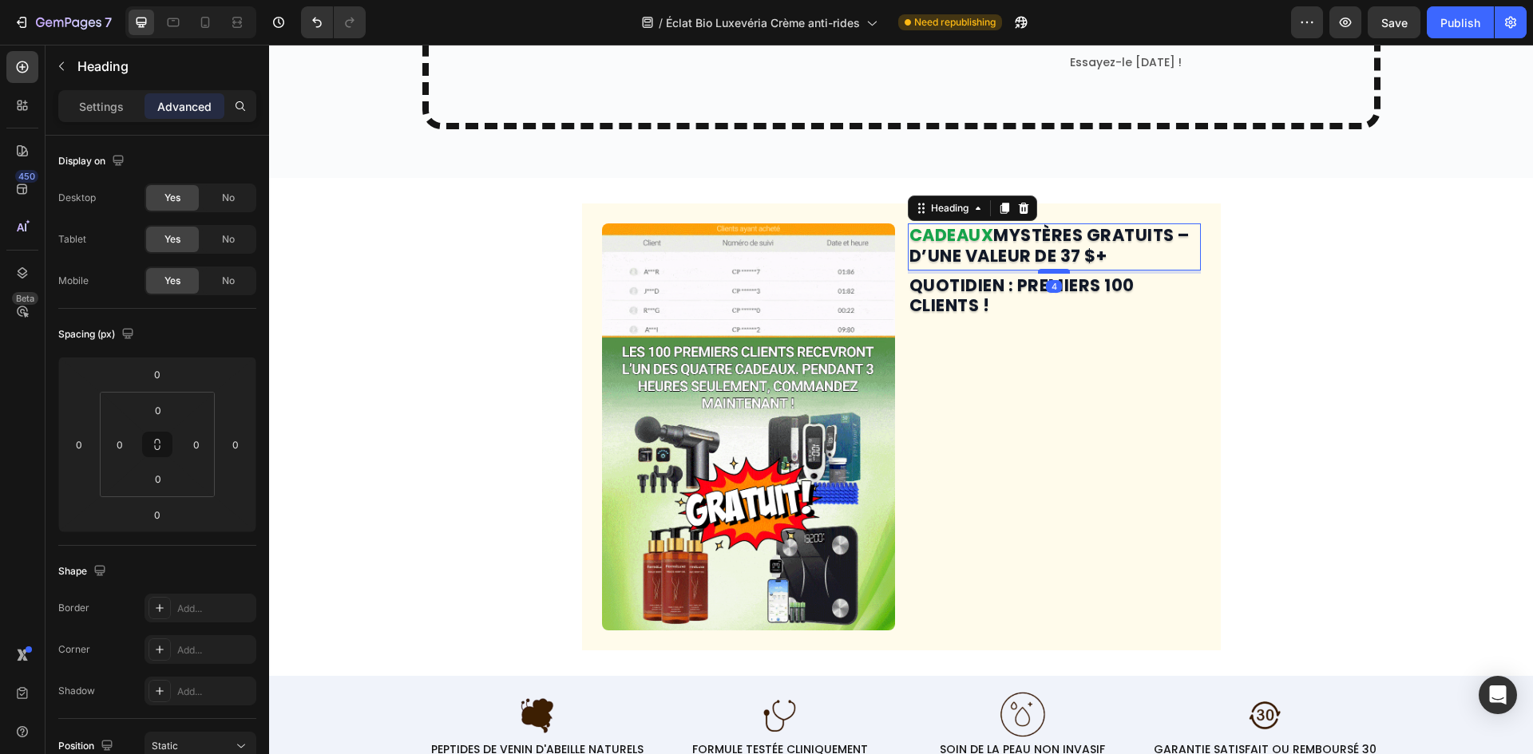
drag, startPoint x: 1046, startPoint y: 269, endPoint x: 1058, endPoint y: 272, distance: 11.6
click at [1058, 272] on div at bounding box center [1054, 271] width 32 height 5
type input "4"
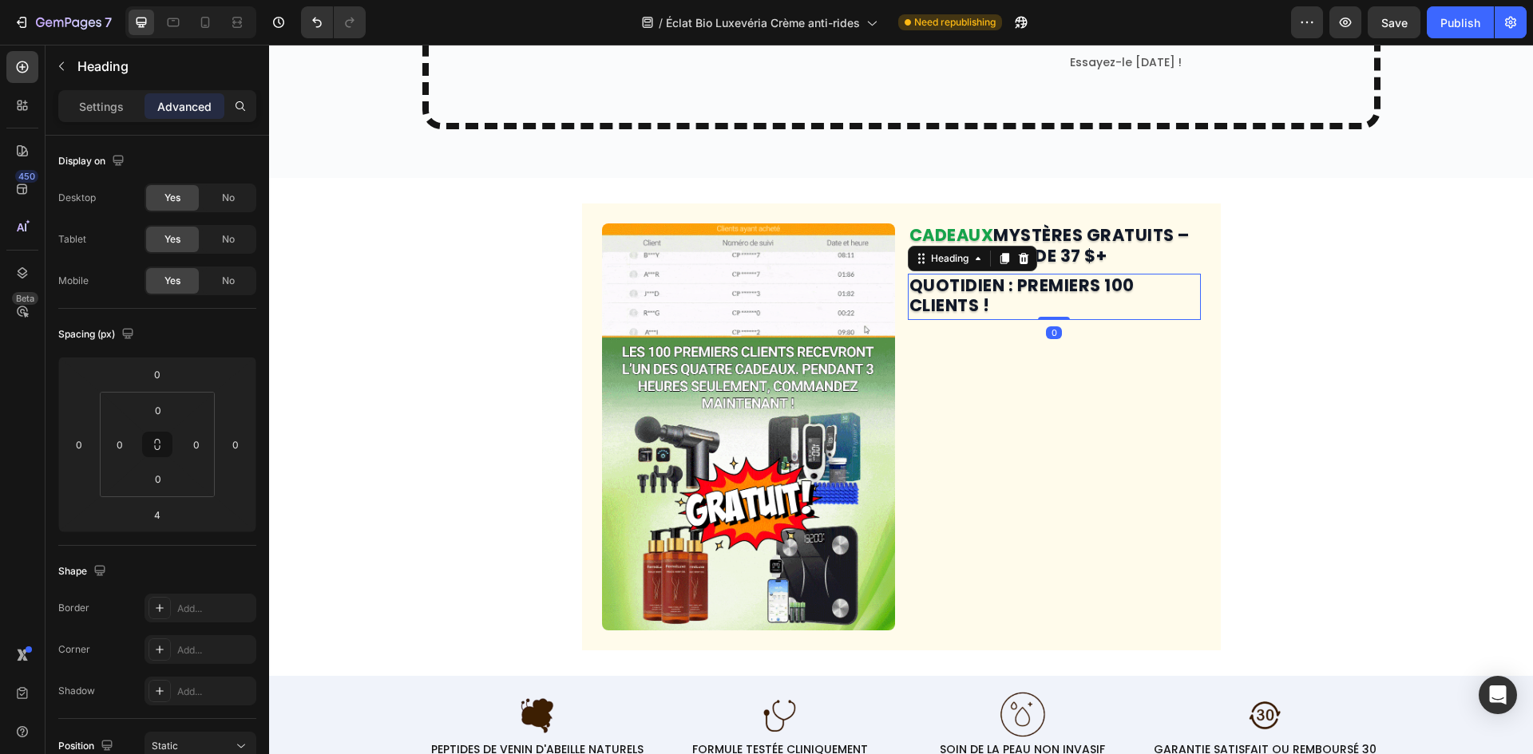
click at [1003, 299] on p "⁠⁠⁠⁠⁠⁠⁠ QUOTIDIEN : PREMIERS 100 CLIENTS !" at bounding box center [1054, 295] width 290 height 40
click at [113, 95] on div "Settings" at bounding box center [101, 106] width 80 height 26
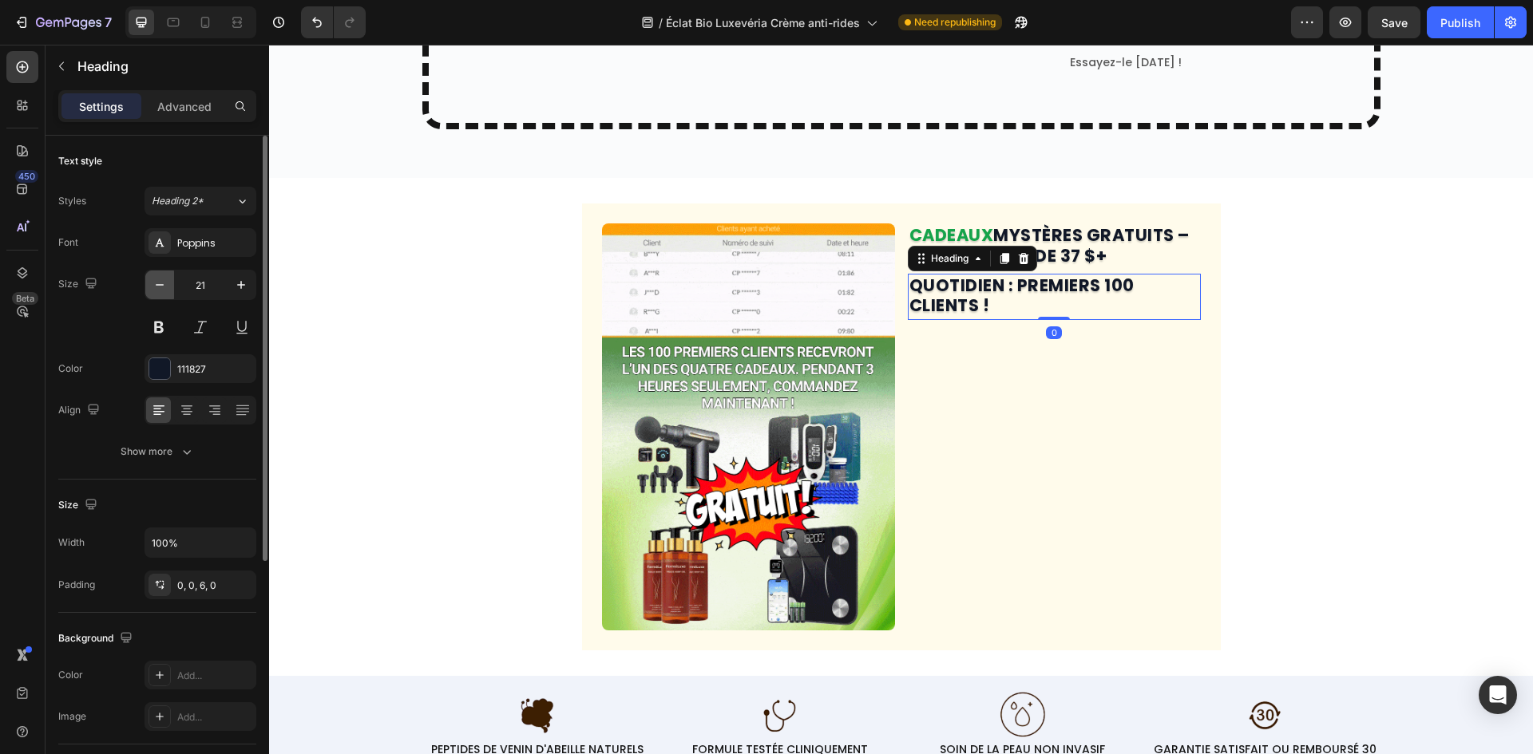
click at [165, 288] on icon "button" at bounding box center [160, 285] width 16 height 16
click at [164, 288] on icon "button" at bounding box center [160, 285] width 16 height 16
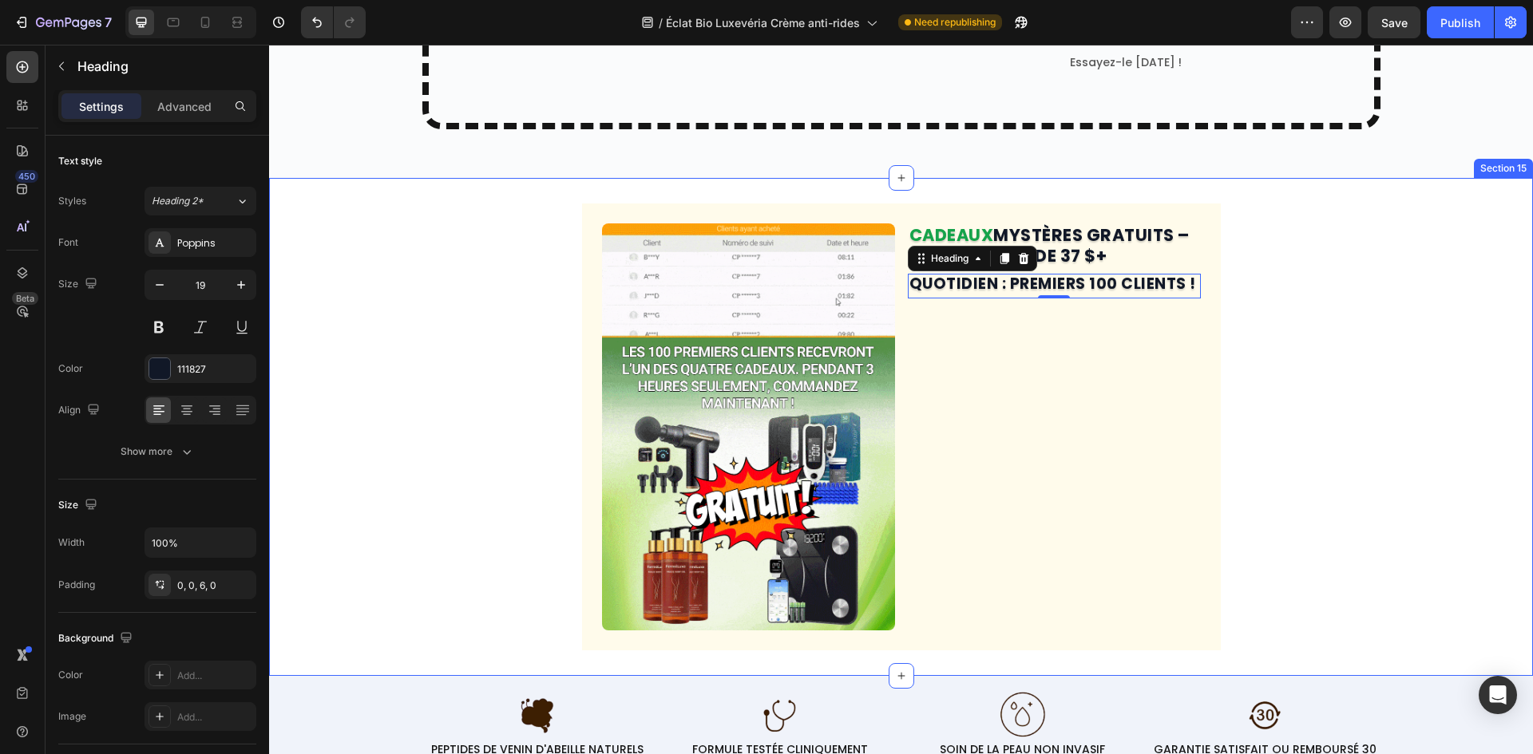
type input "18"
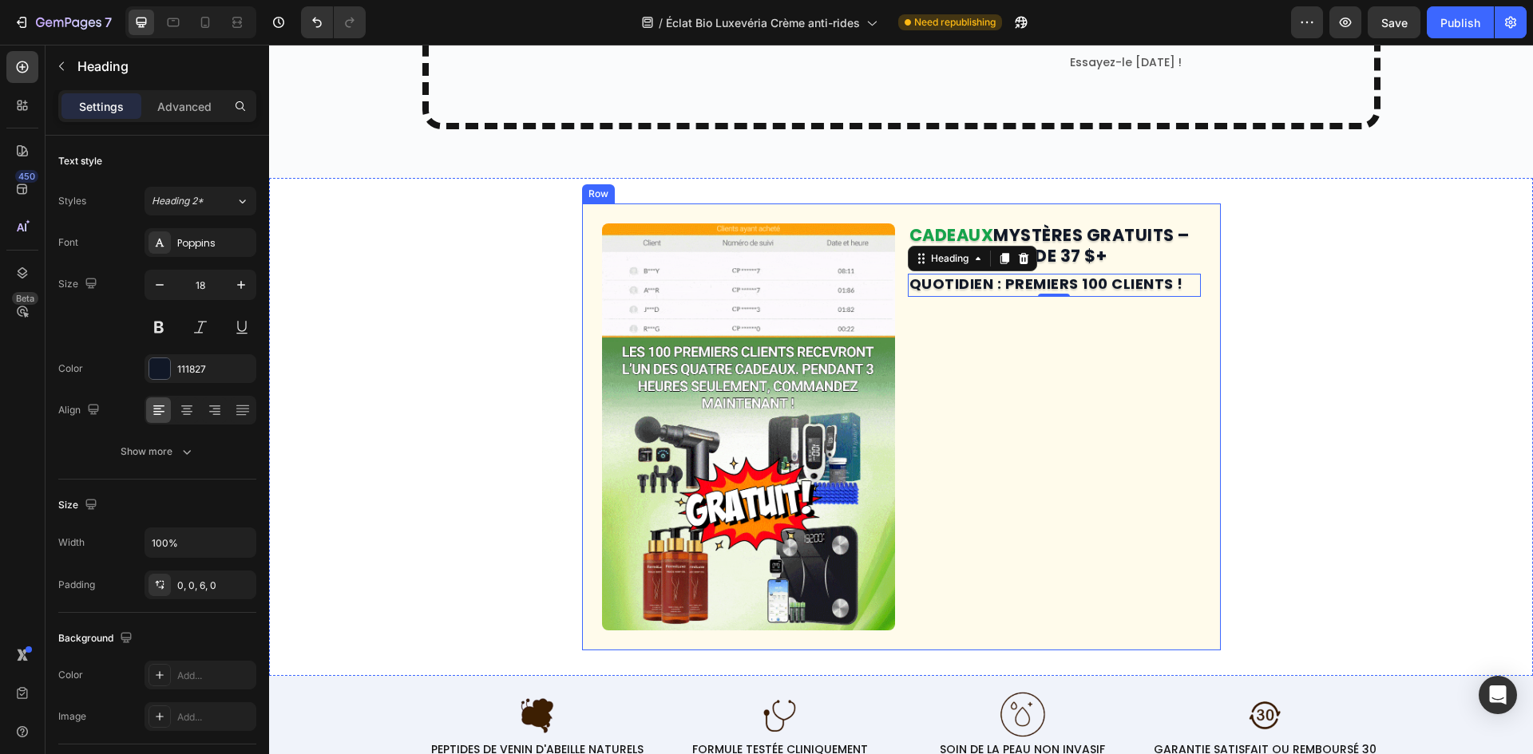
click at [1207, 486] on div "Image ⁠⁠⁠⁠⁠⁠⁠ CADEAUX MYSTÈRES GRATUITS – D’UNE VALEUR DE 37 $+ Heading ⁠⁠⁠⁠⁠⁠⁠…" at bounding box center [901, 427] width 639 height 447
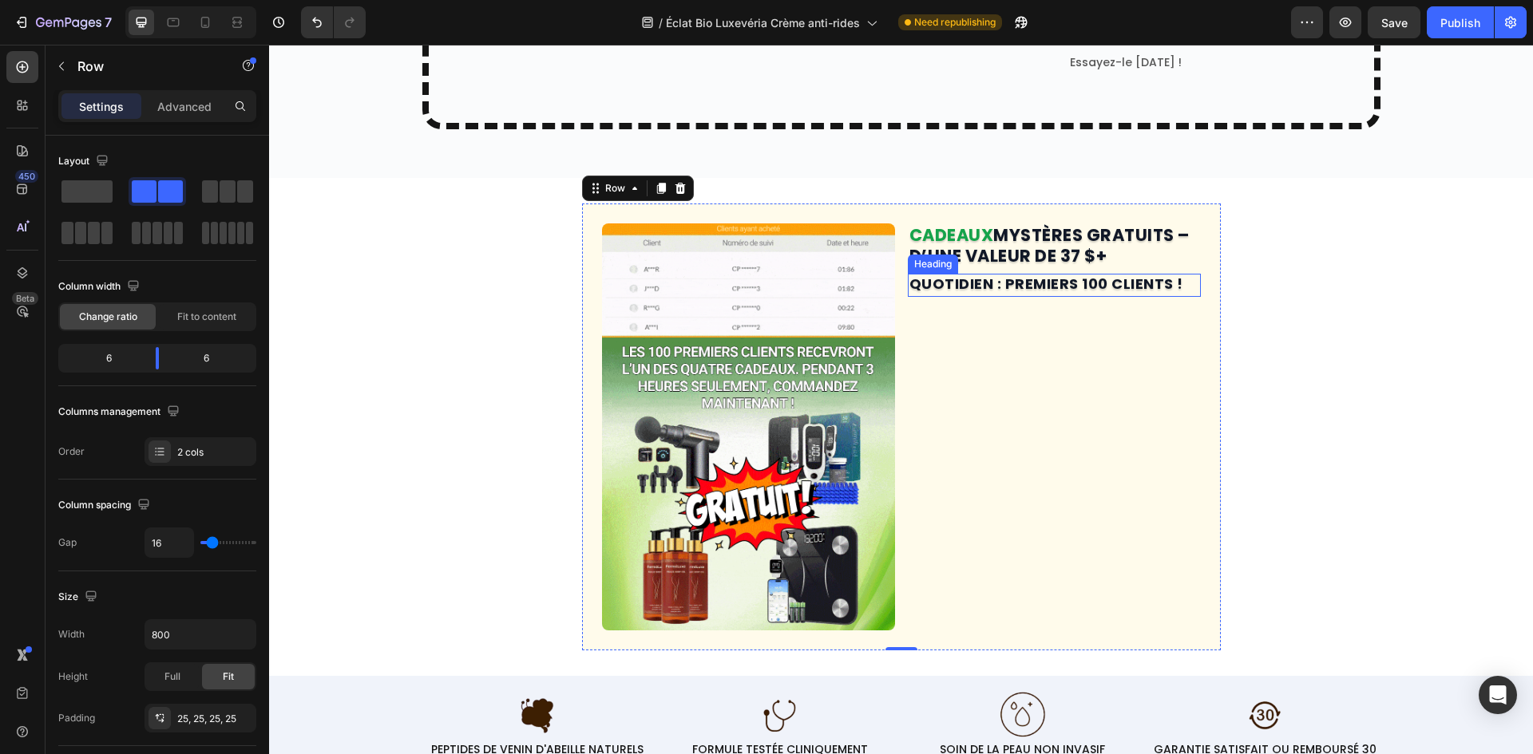
click at [1081, 277] on strong "QUOTIDIEN : PREMIERS 100 CLIENTS !" at bounding box center [1046, 284] width 274 height 20
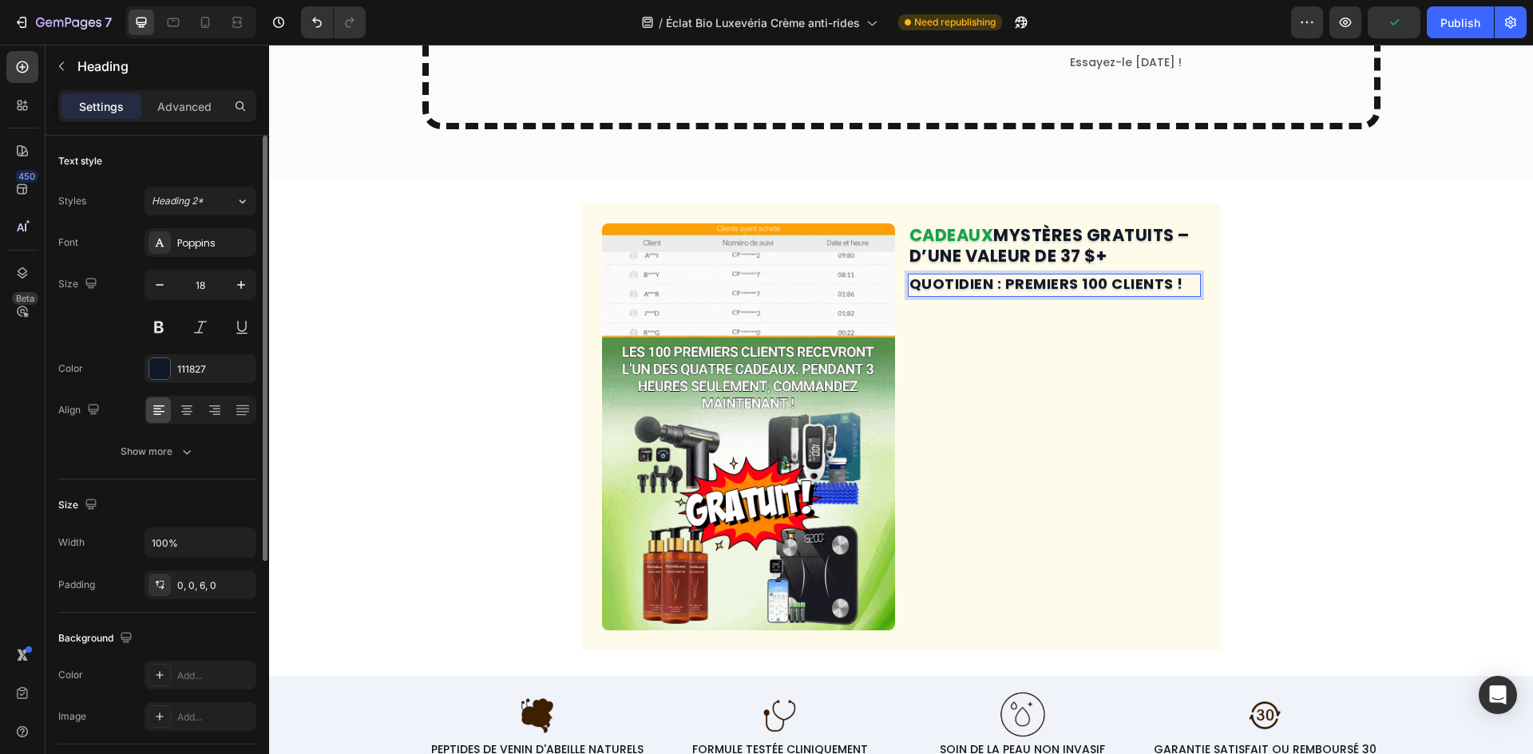
click at [200, 350] on div "Font Poppins Size 18 Color 111827 Align Show more" at bounding box center [157, 347] width 198 height 238
click at [210, 368] on div "111827" at bounding box center [200, 369] width 46 height 14
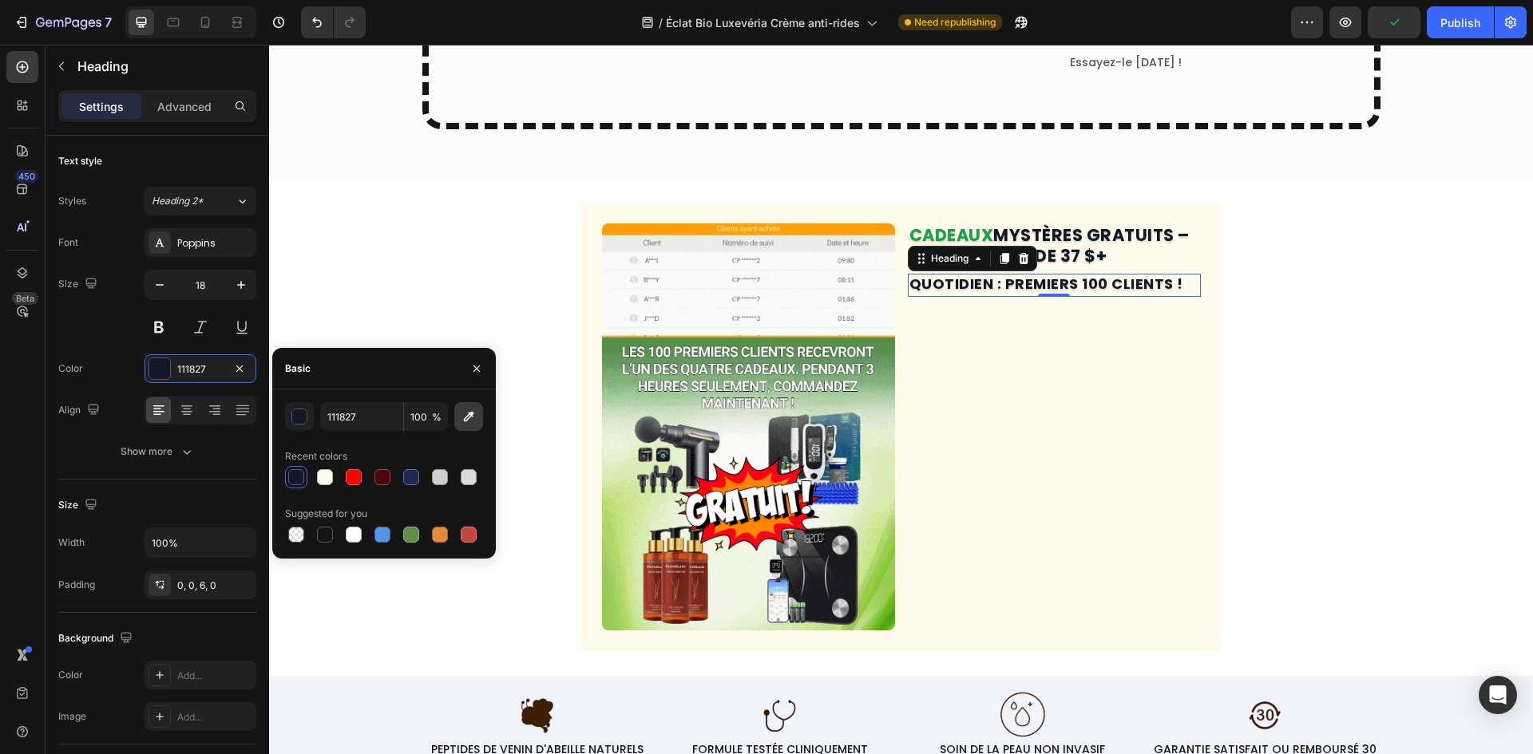
click at [472, 421] on icon "button" at bounding box center [469, 417] width 16 height 16
type input "DC2626"
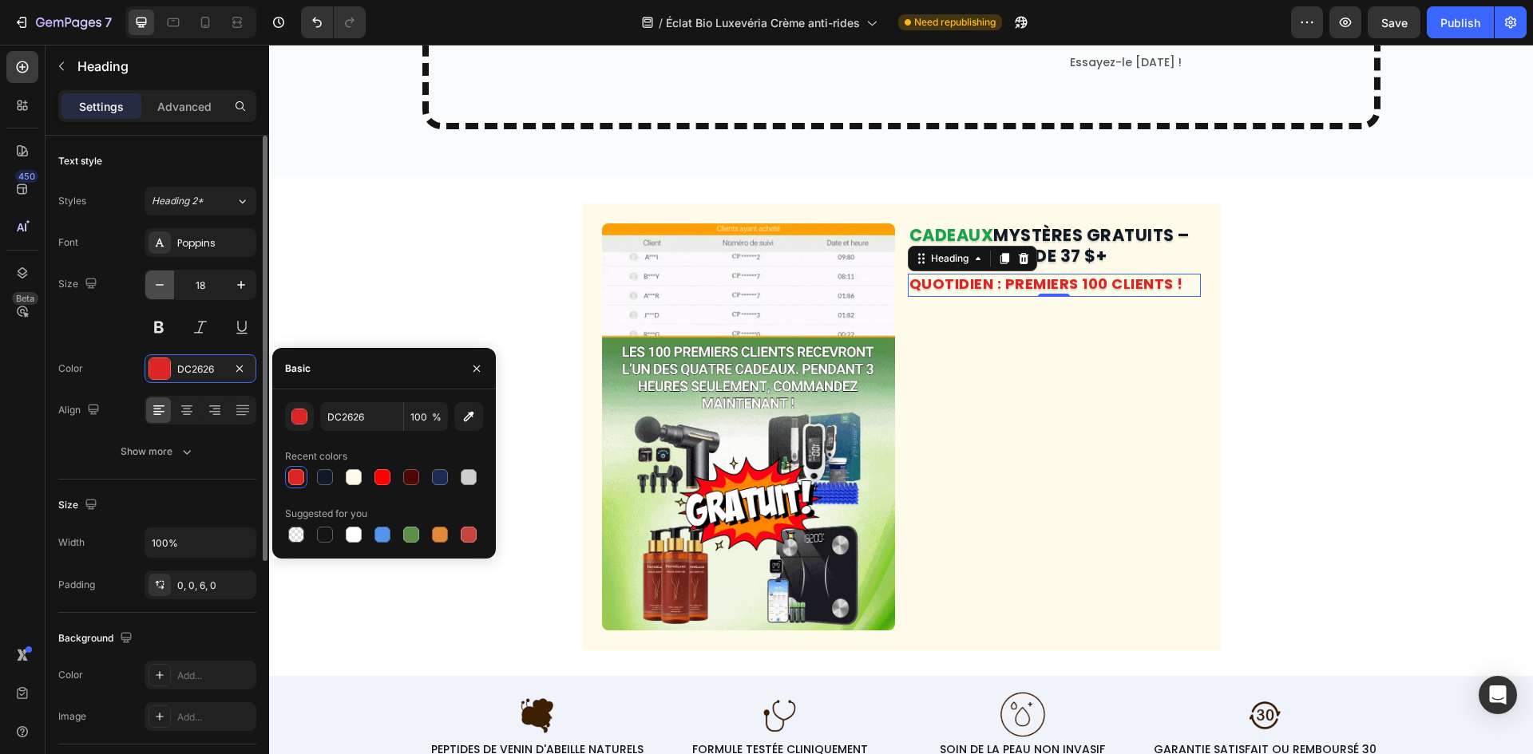
click at [166, 281] on icon "button" at bounding box center [160, 285] width 16 height 16
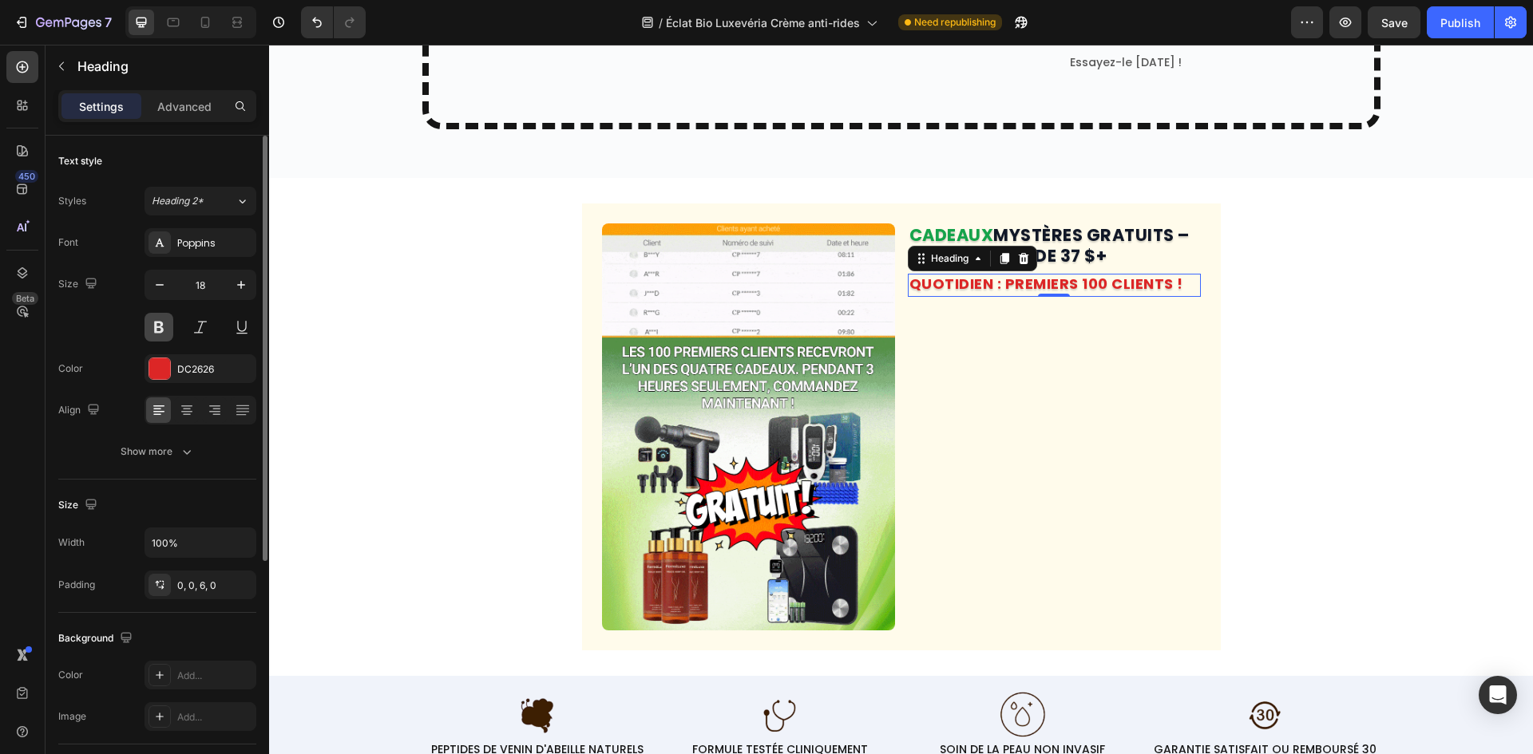
type input "17"
click at [160, 443] on button "Show more" at bounding box center [157, 451] width 198 height 29
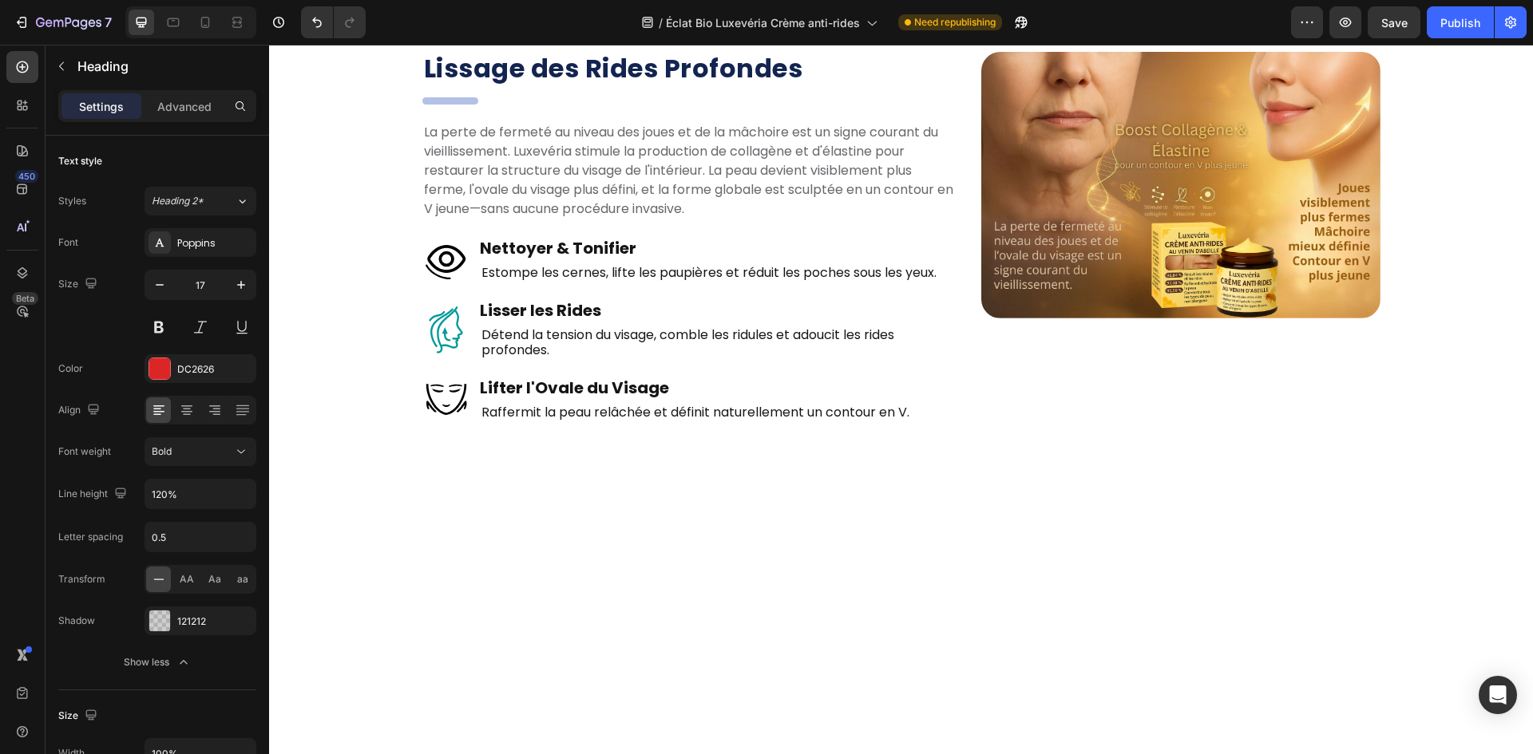
scroll to position [2300, 0]
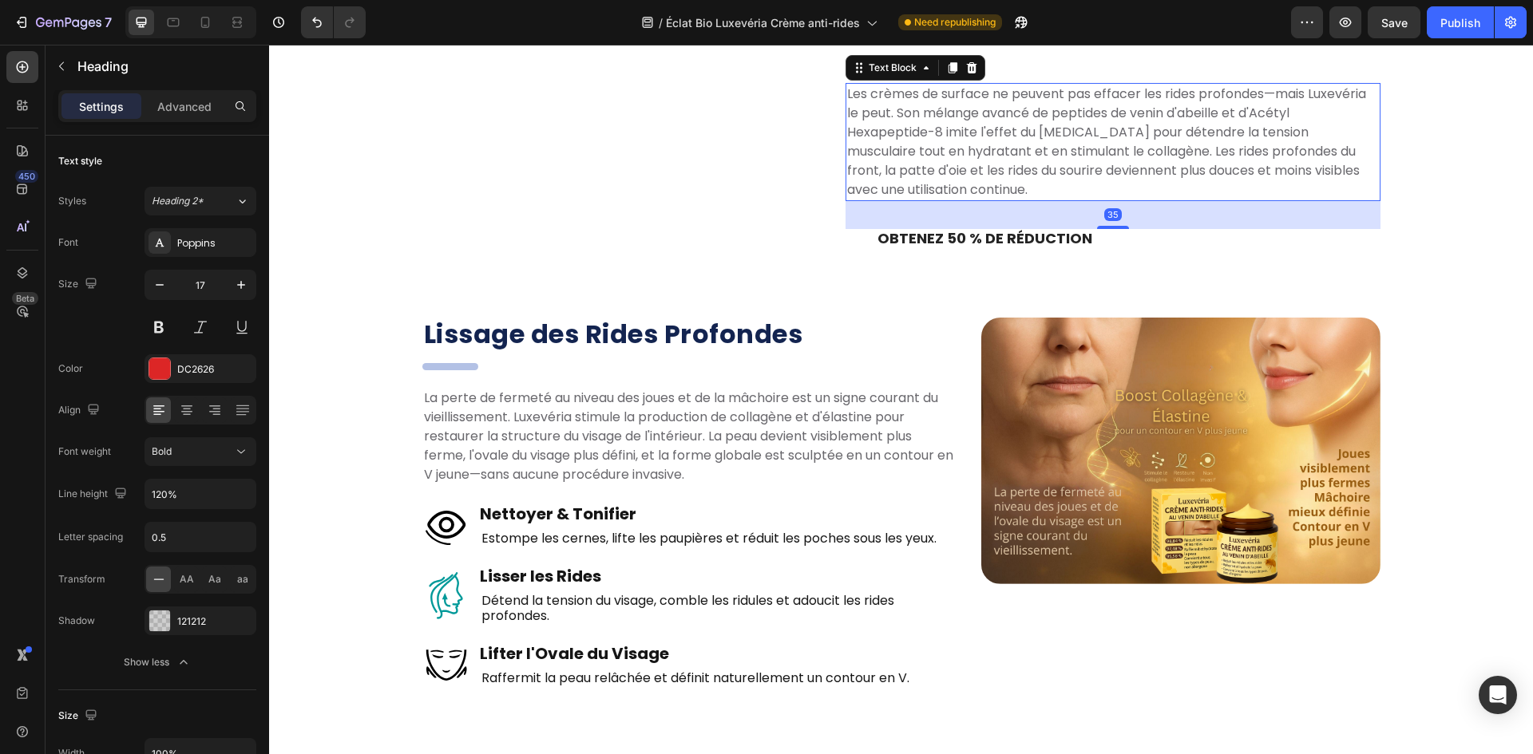
click at [983, 209] on p "Les crèmes de surface ne peuvent pas effacer les rides profondes—mais Luxevéria…" at bounding box center [1113, 151] width 532 height 115
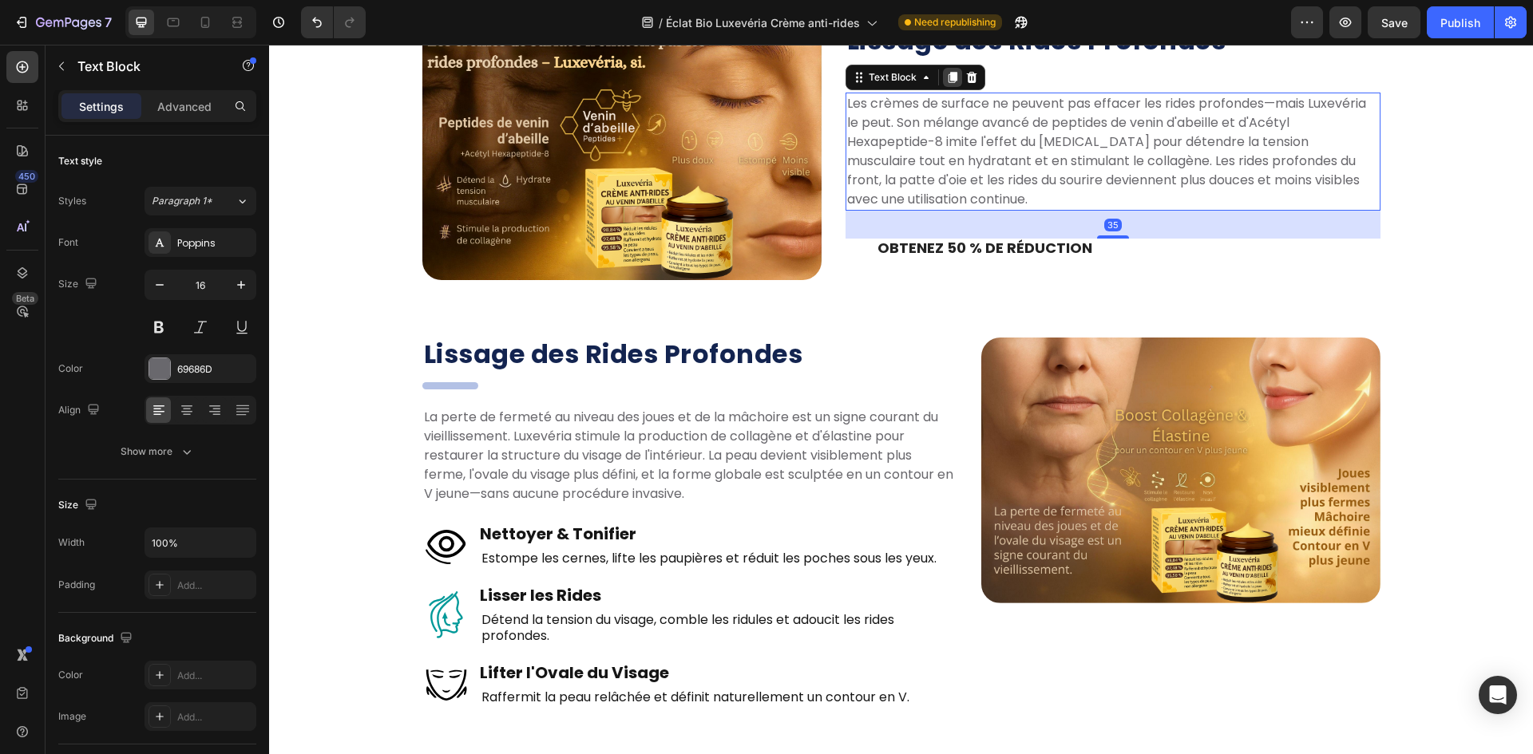
click at [946, 84] on icon at bounding box center [952, 77] width 13 height 13
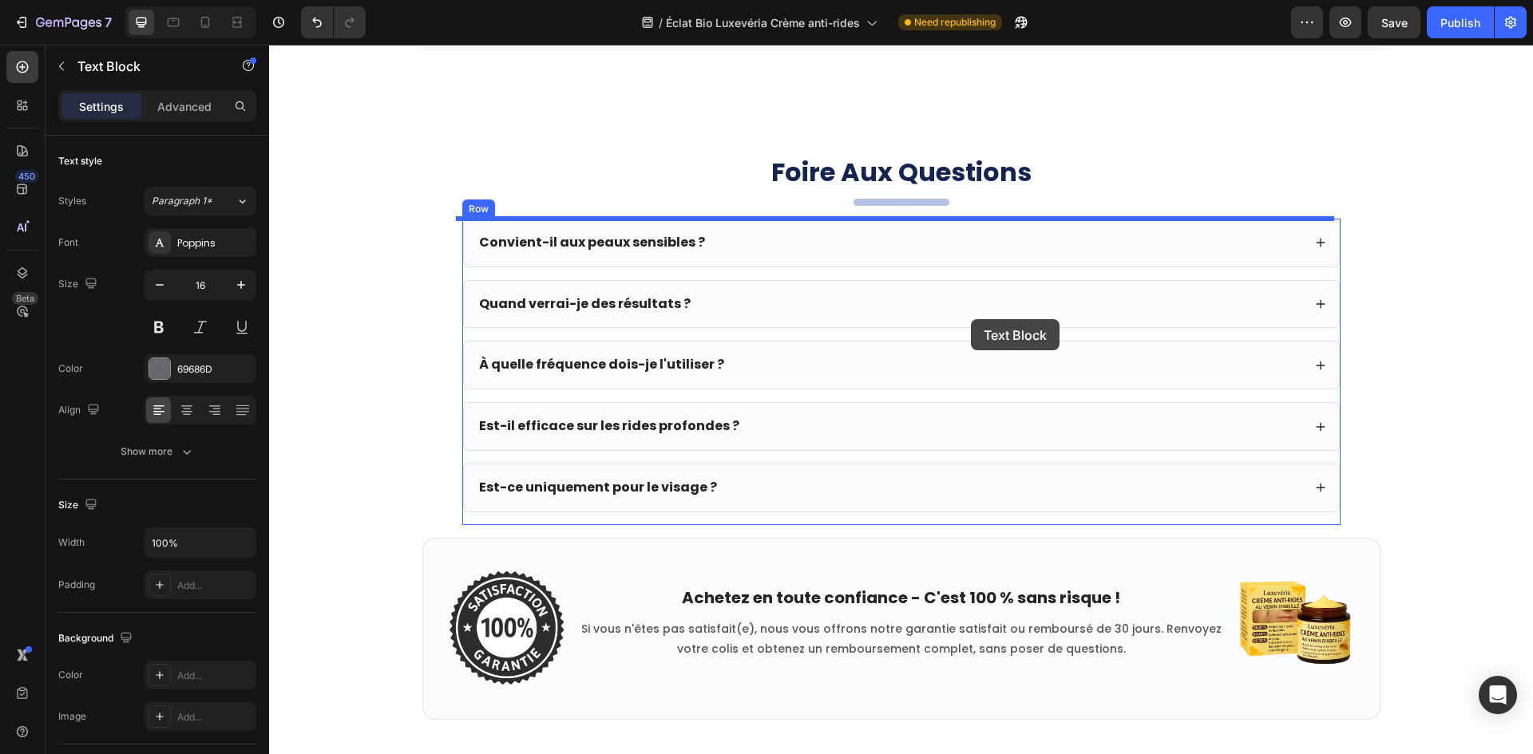
scroll to position [6850, 0]
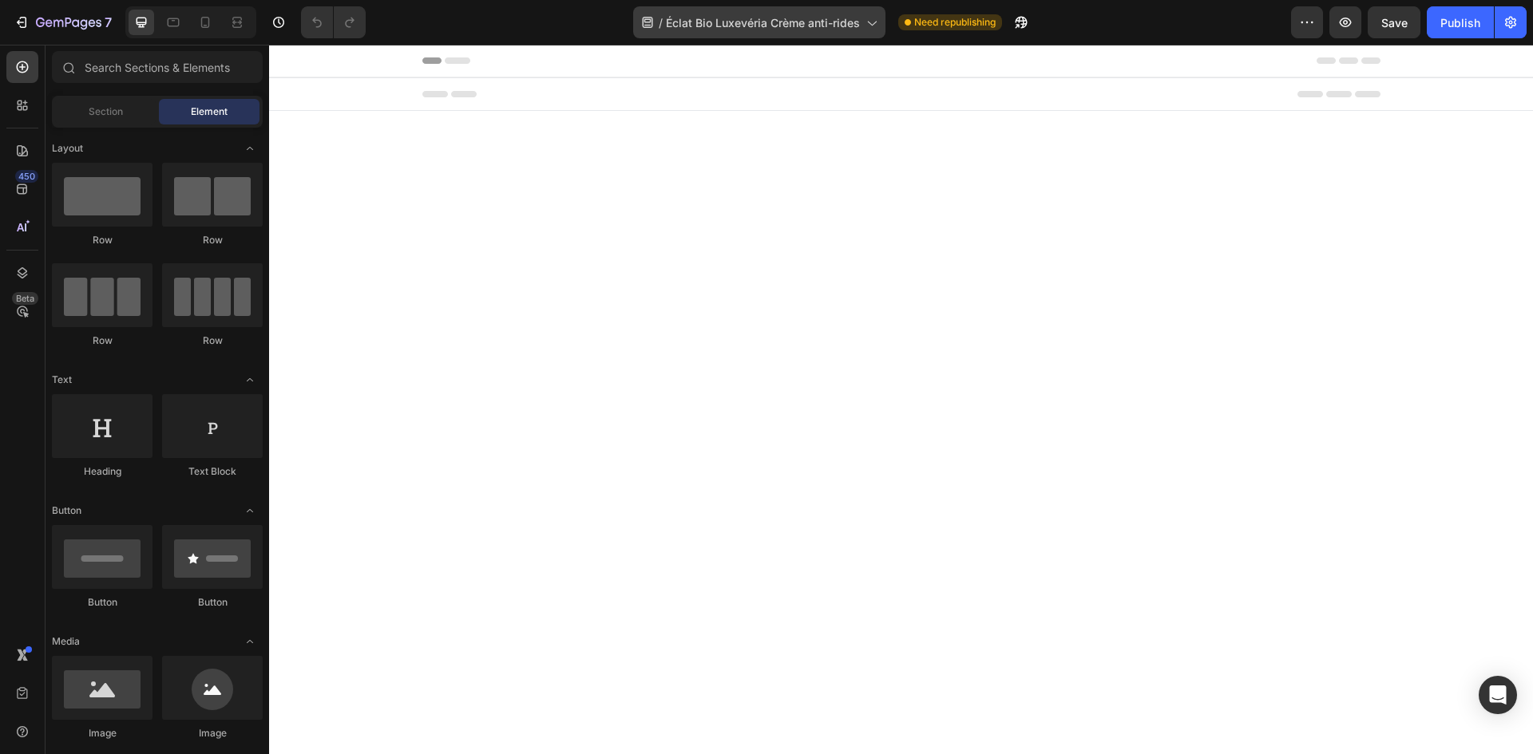
click at [726, 29] on span "Éclat Bio Luxevéria Crème anti-rides" at bounding box center [763, 22] width 194 height 17
click at [734, 18] on span "Éclat Bio Luxevéria Crème anti-rides" at bounding box center [763, 22] width 194 height 17
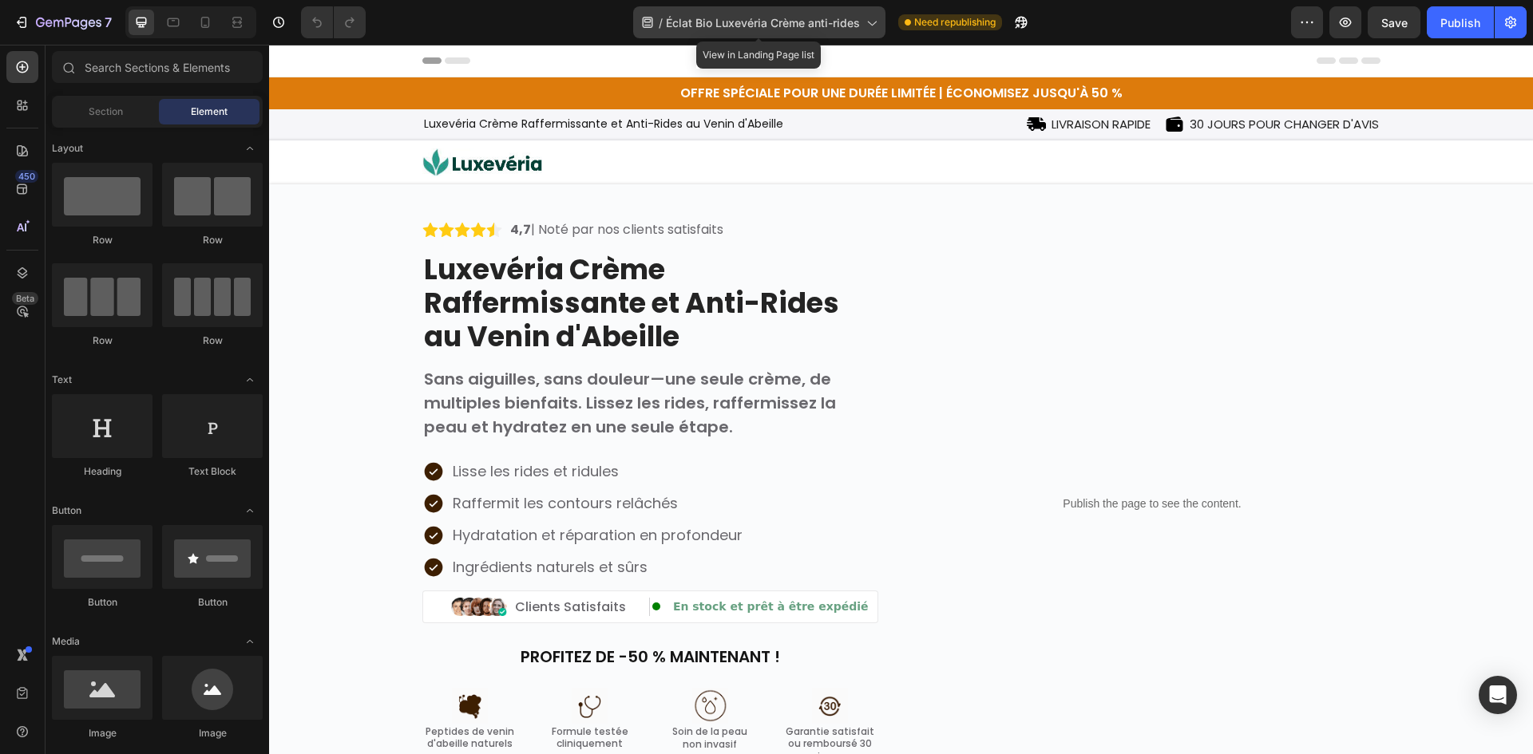
click at [809, 25] on span "Éclat Bio Luxevéria Crème anti-rides" at bounding box center [763, 22] width 194 height 17
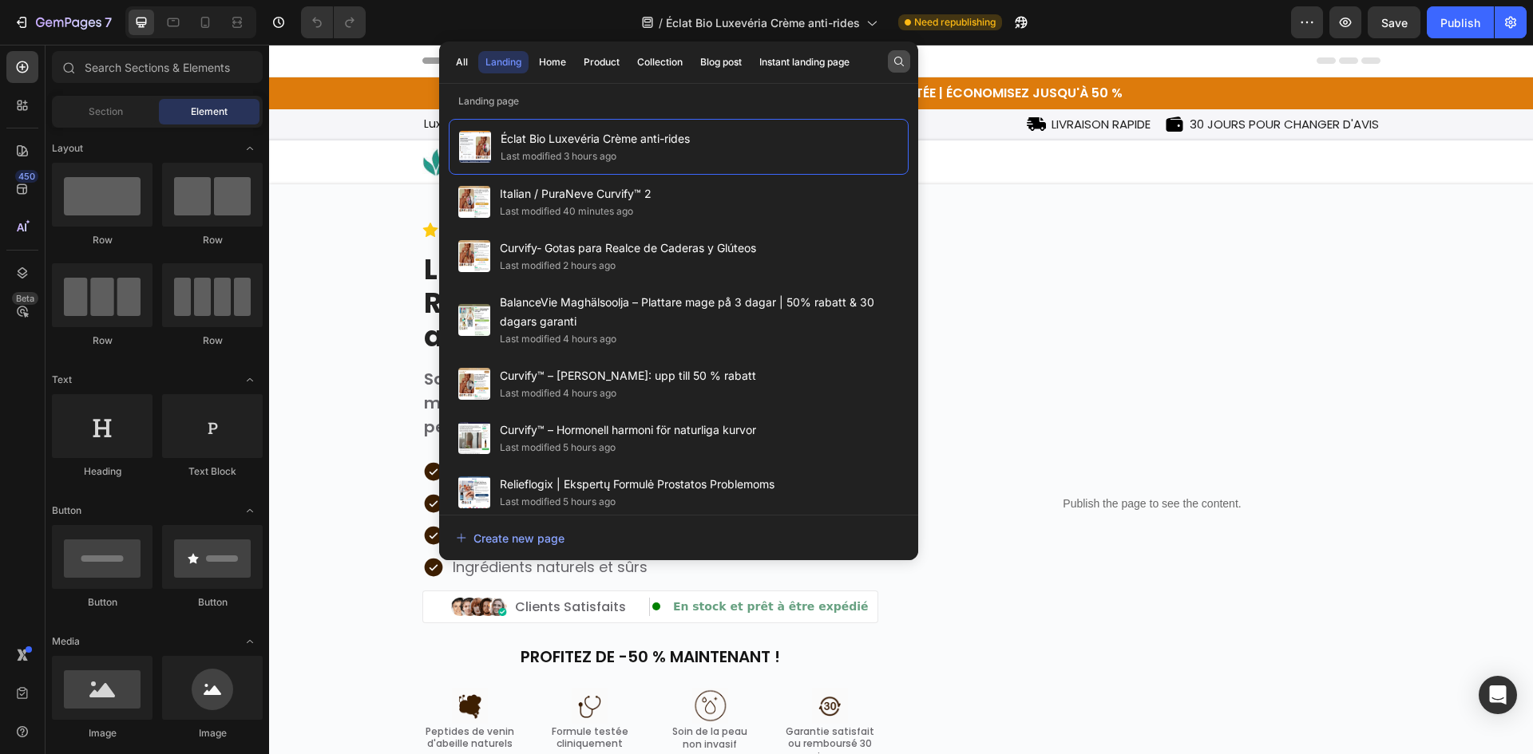
click at [911, 58] on div "All Landing Home Product Collection Blog post Instant landing page" at bounding box center [678, 63] width 479 height 42
click at [904, 58] on icon "button" at bounding box center [898, 61] width 13 height 13
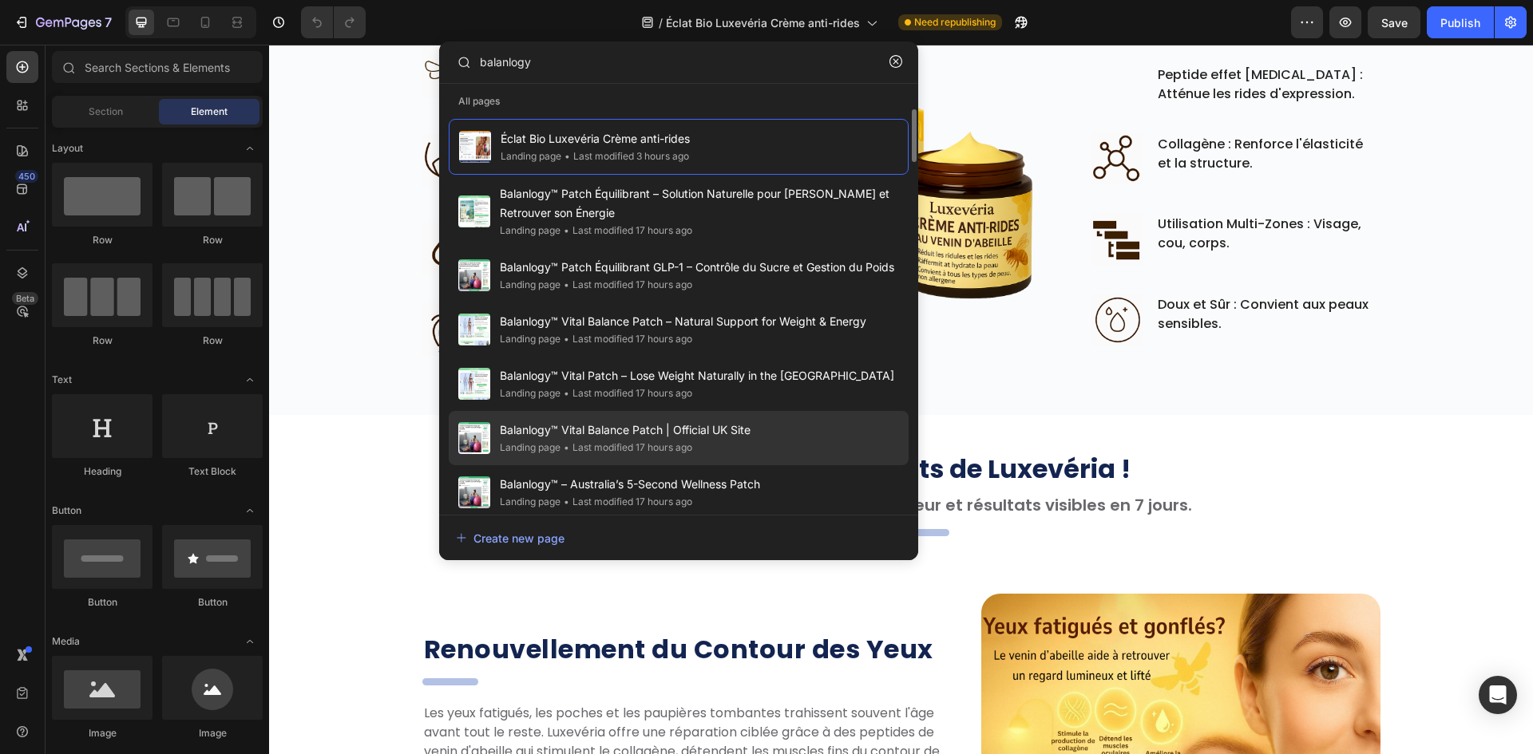
scroll to position [239, 0]
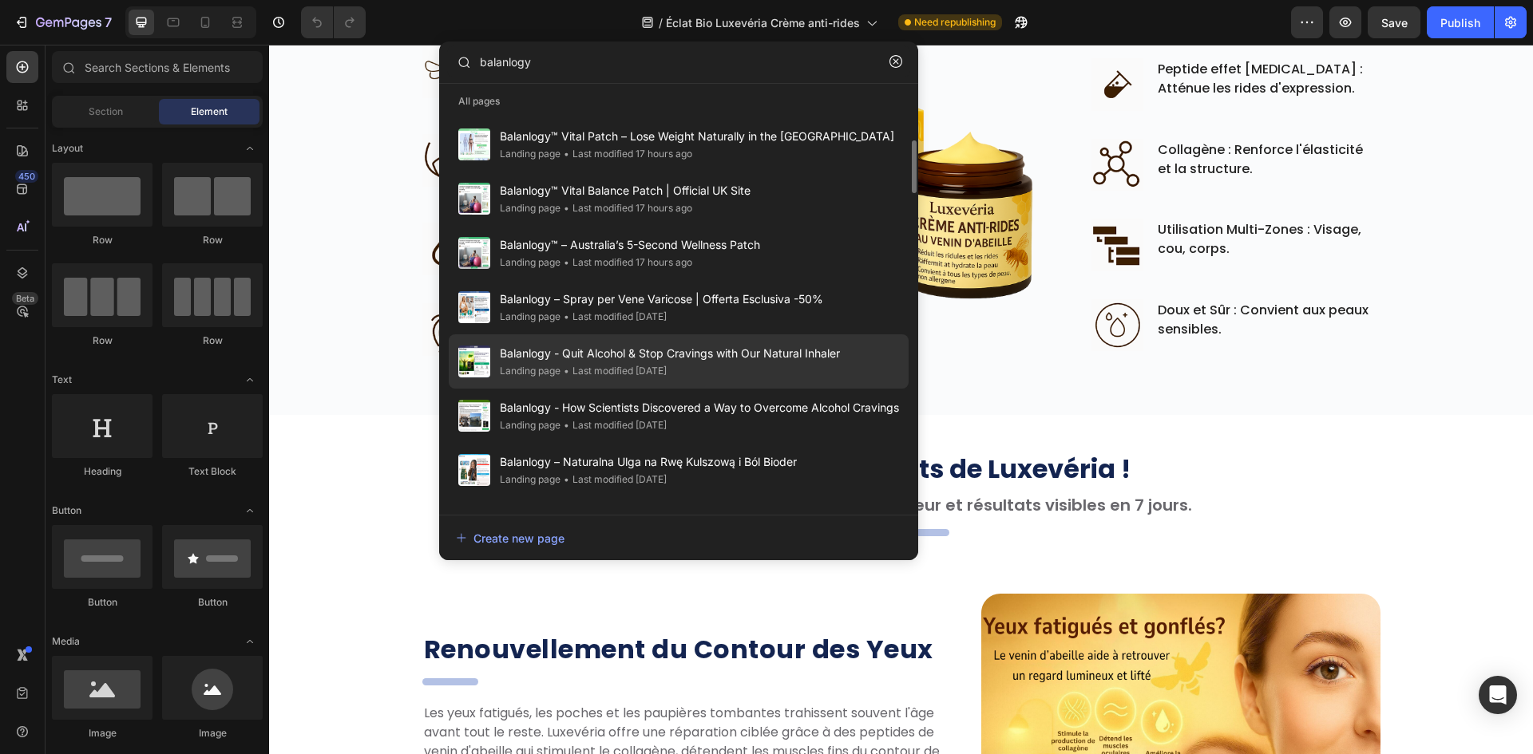
type input "balanlogy"
click at [743, 380] on div "Balanlogy - Quit Alcohol & Stop Cravings with Our Natural Inhaler Landing page …" at bounding box center [679, 361] width 460 height 54
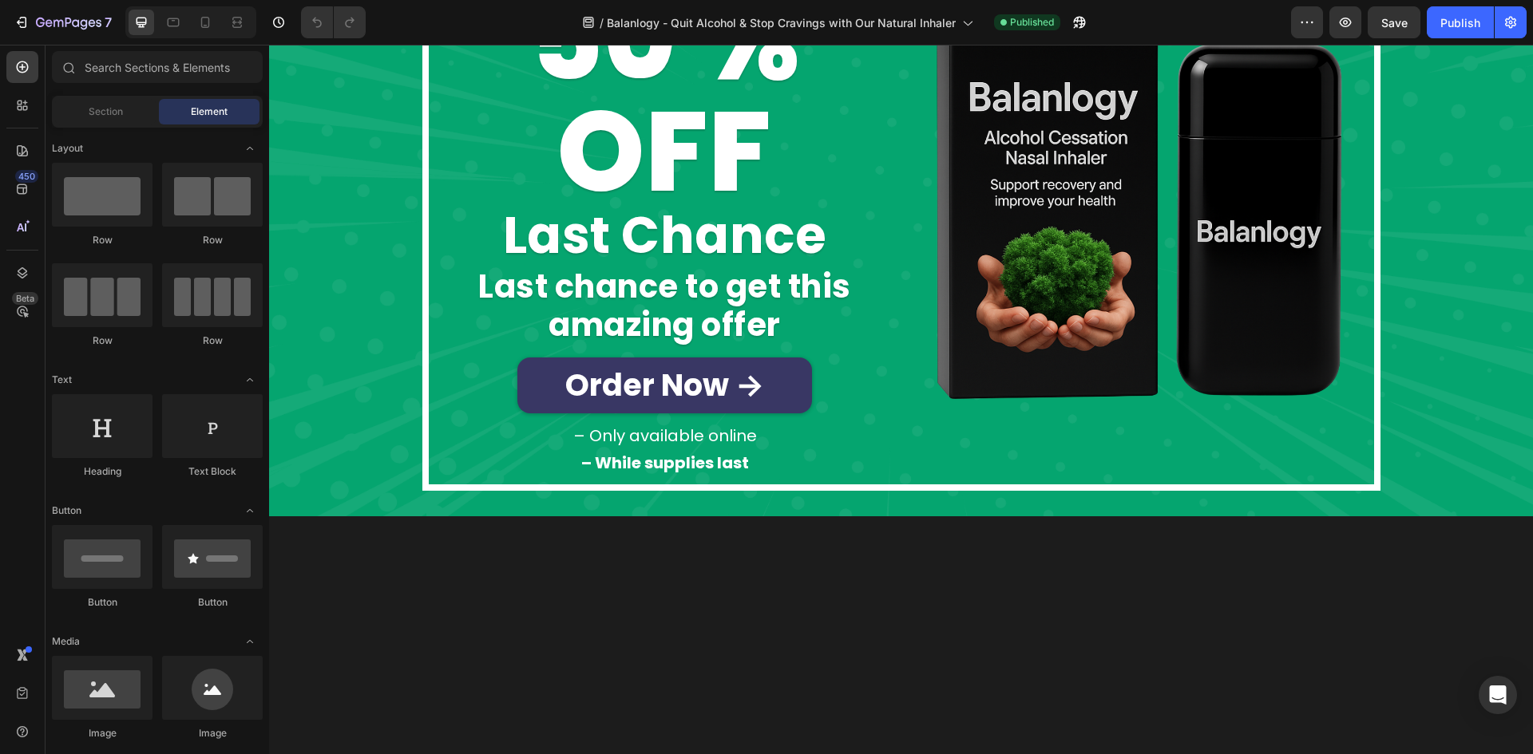
scroll to position [4444, 0]
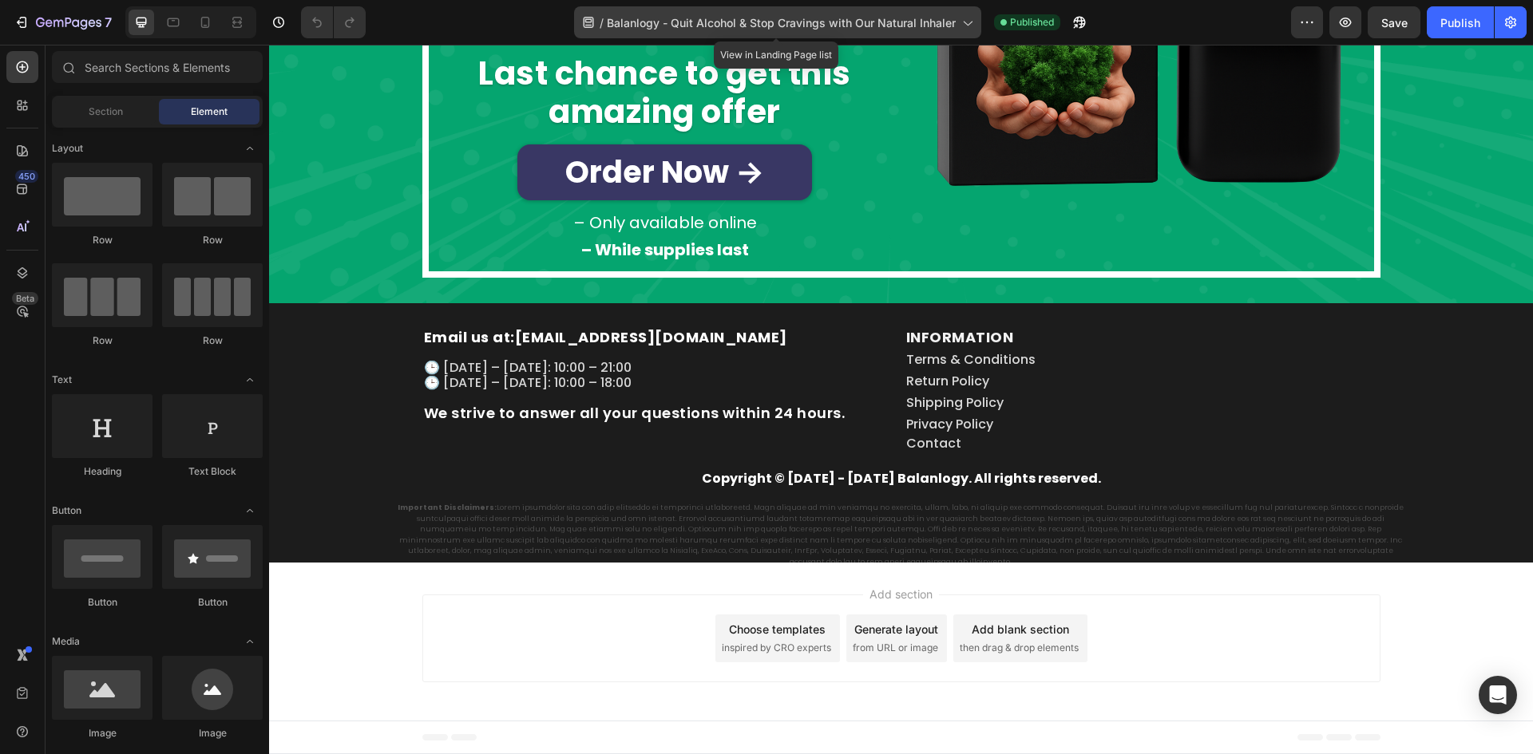
click at [757, 15] on span "Balanlogy - Quit Alcohol & Stop Cravings with Our Natural Inhaler" at bounding box center [781, 22] width 349 height 17
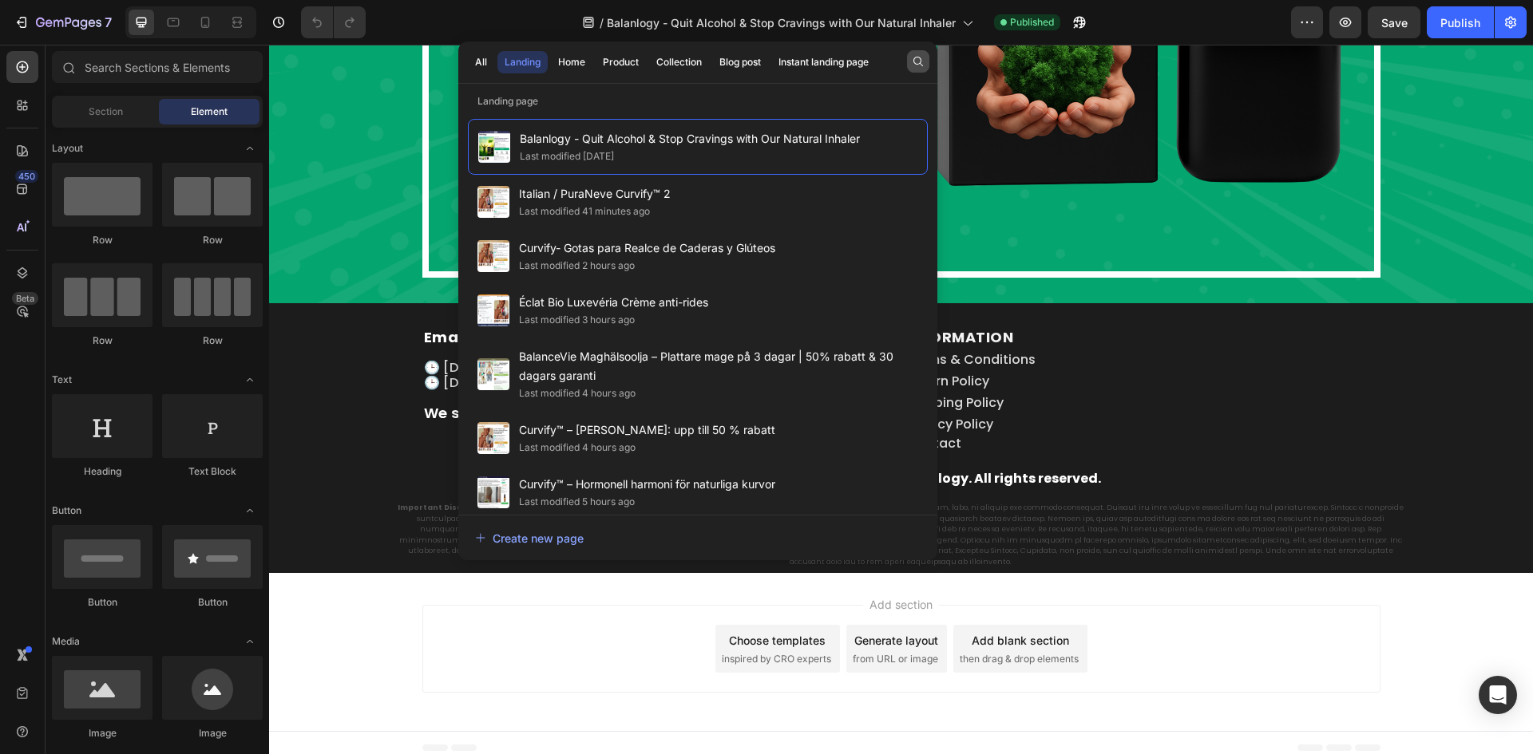
click at [924, 58] on icon "button" at bounding box center [918, 61] width 13 height 13
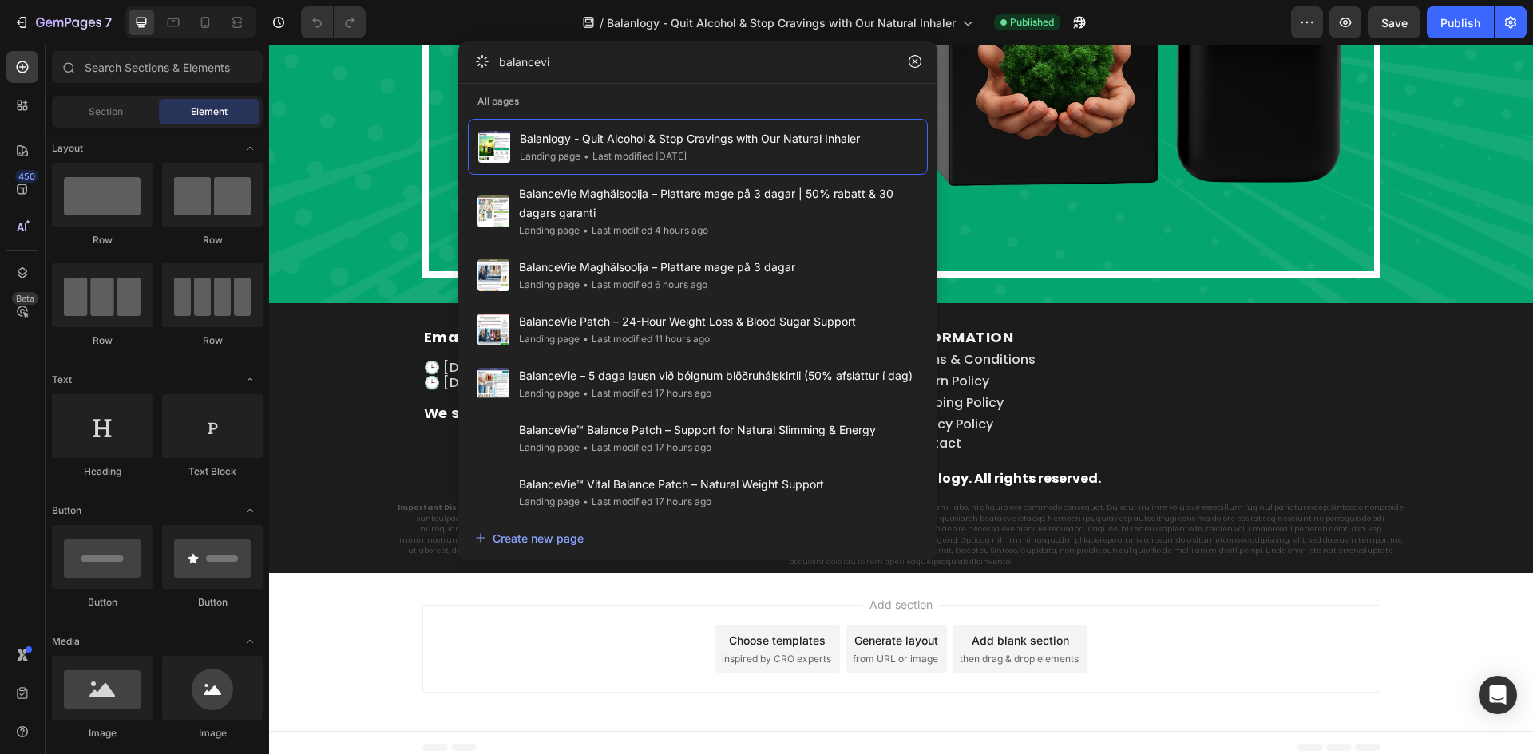
type input "balancevie"
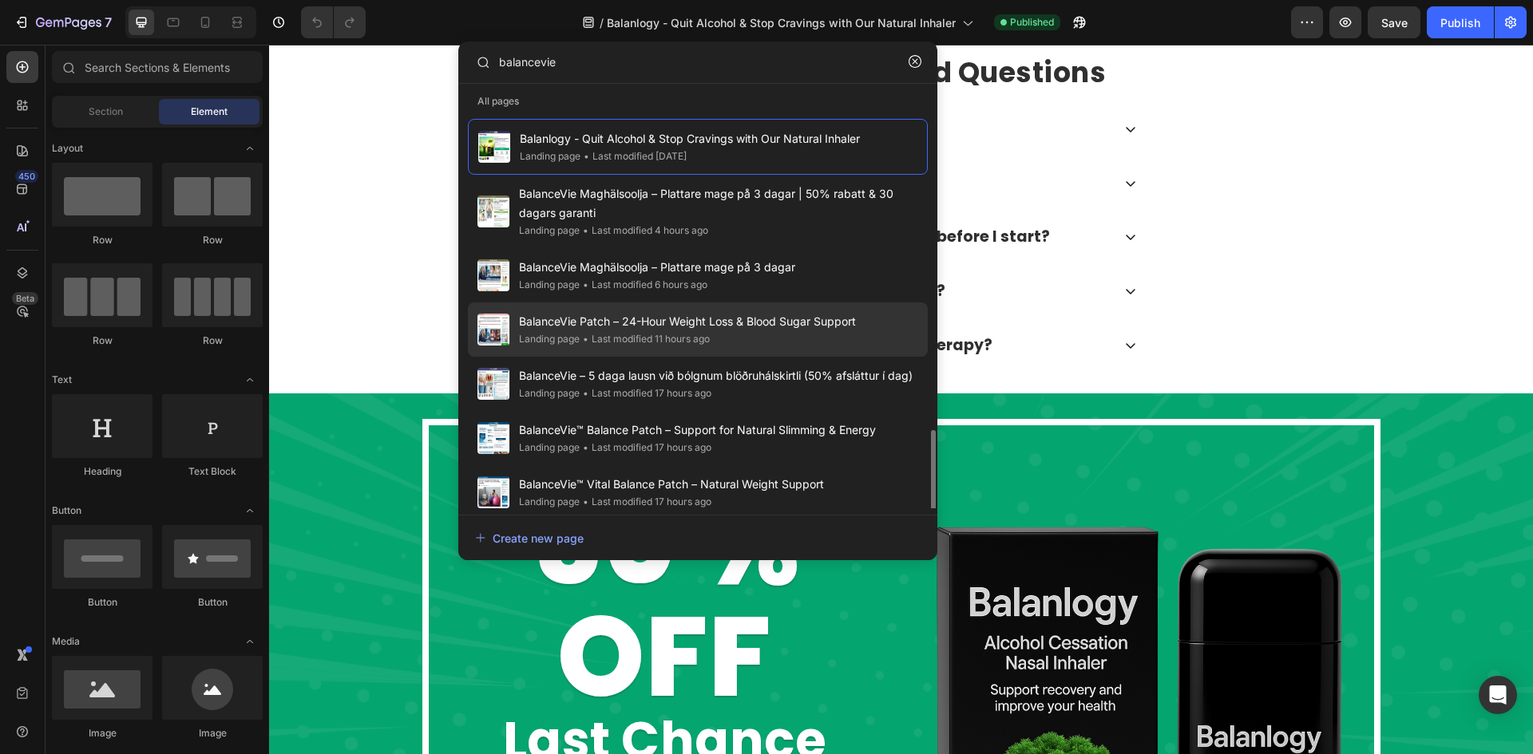
scroll to position [239, 0]
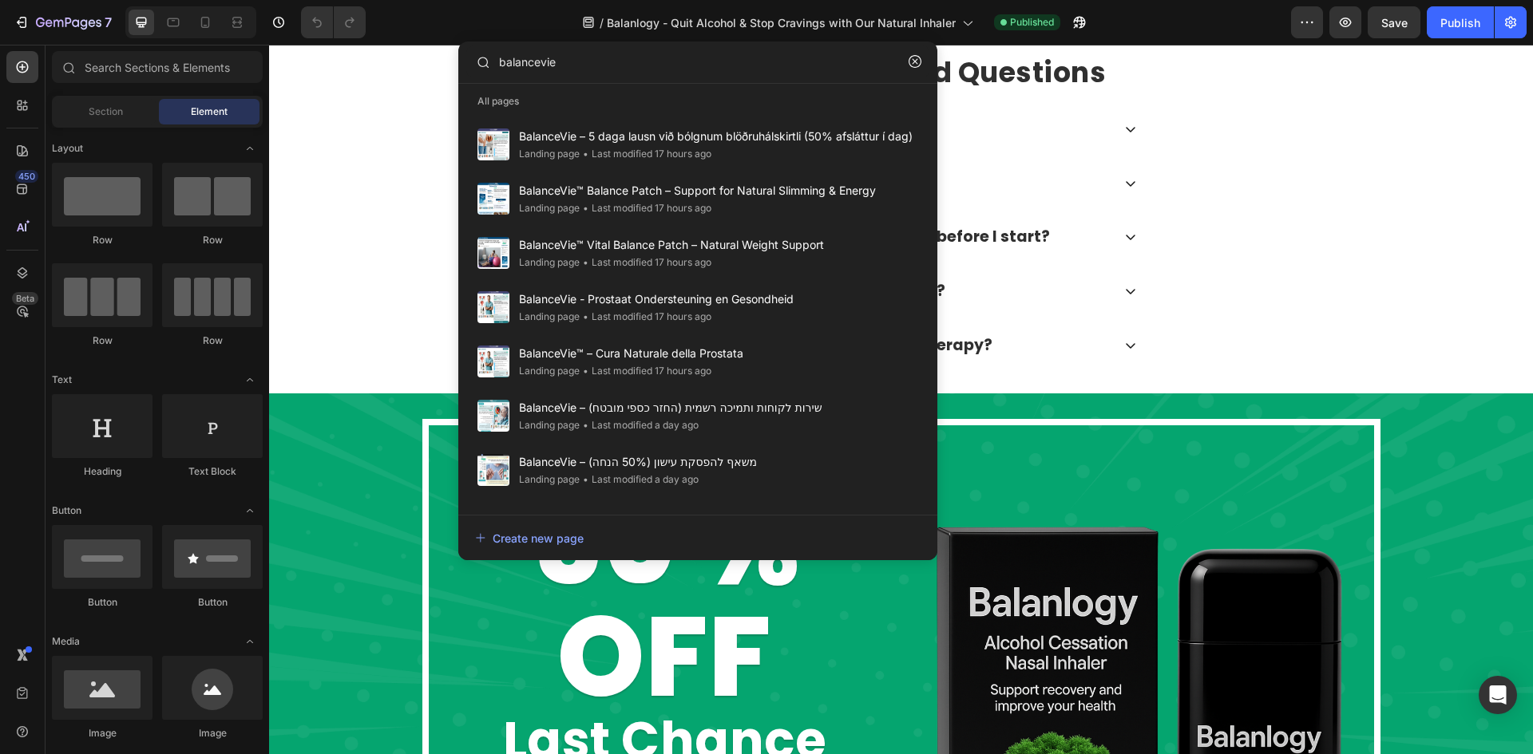
drag, startPoint x: 627, startPoint y: 65, endPoint x: 2, endPoint y: 7, distance: 626.9
click at [243, 0] on div "7 Version history / Balanlogy - Quit Alcohol & Stop Cravings with Our Natural I…" at bounding box center [766, 0] width 1533 height 0
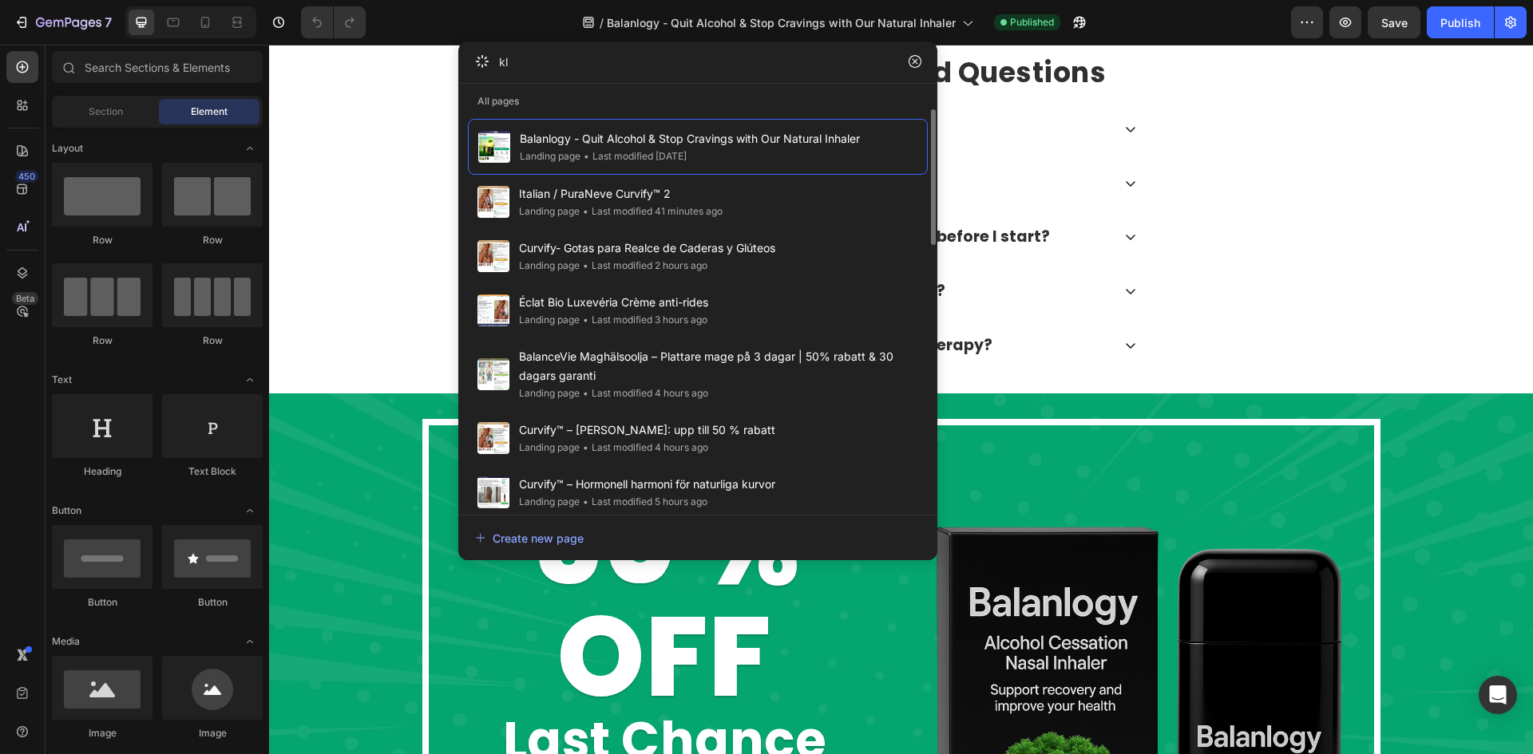
type input "k"
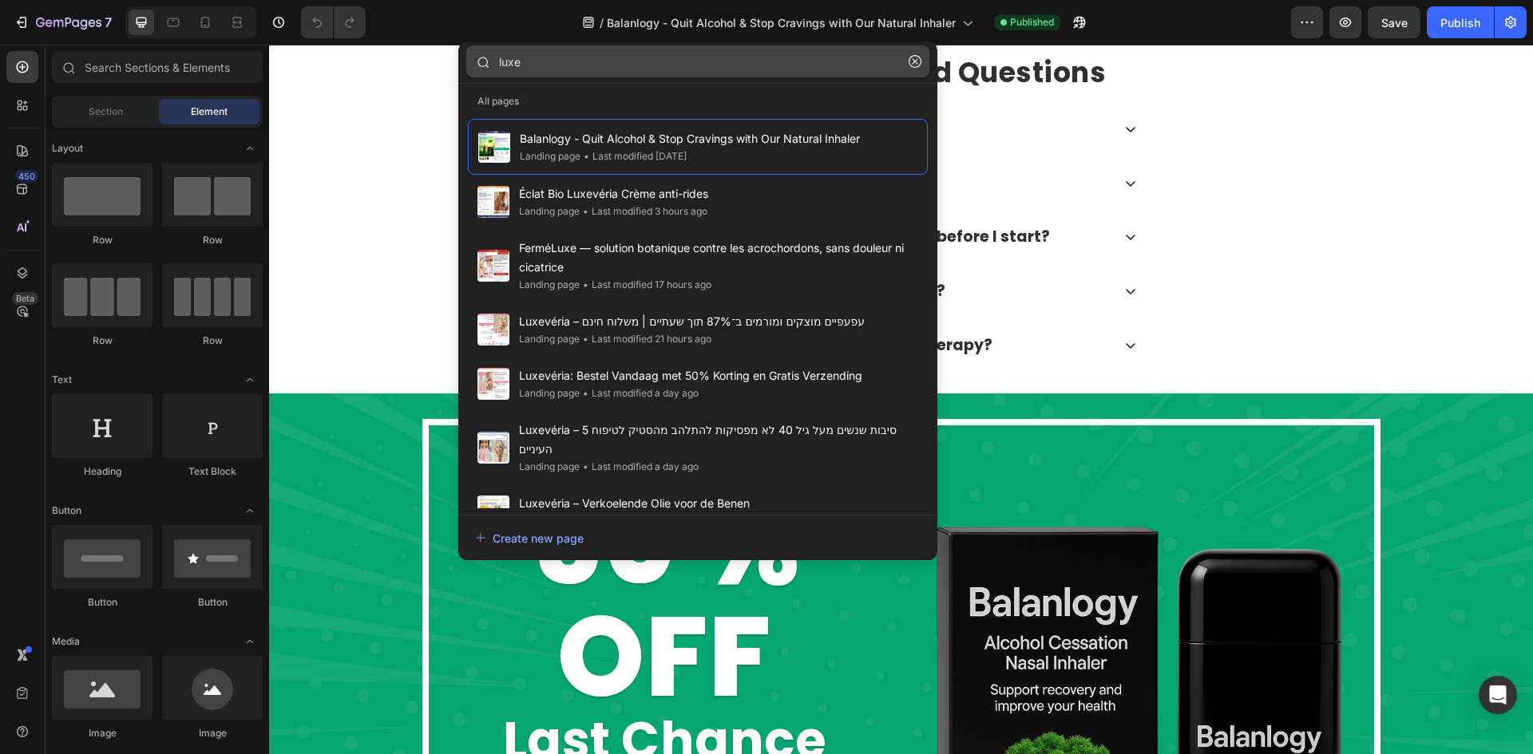
click at [568, 69] on input "luxe" at bounding box center [697, 61] width 463 height 32
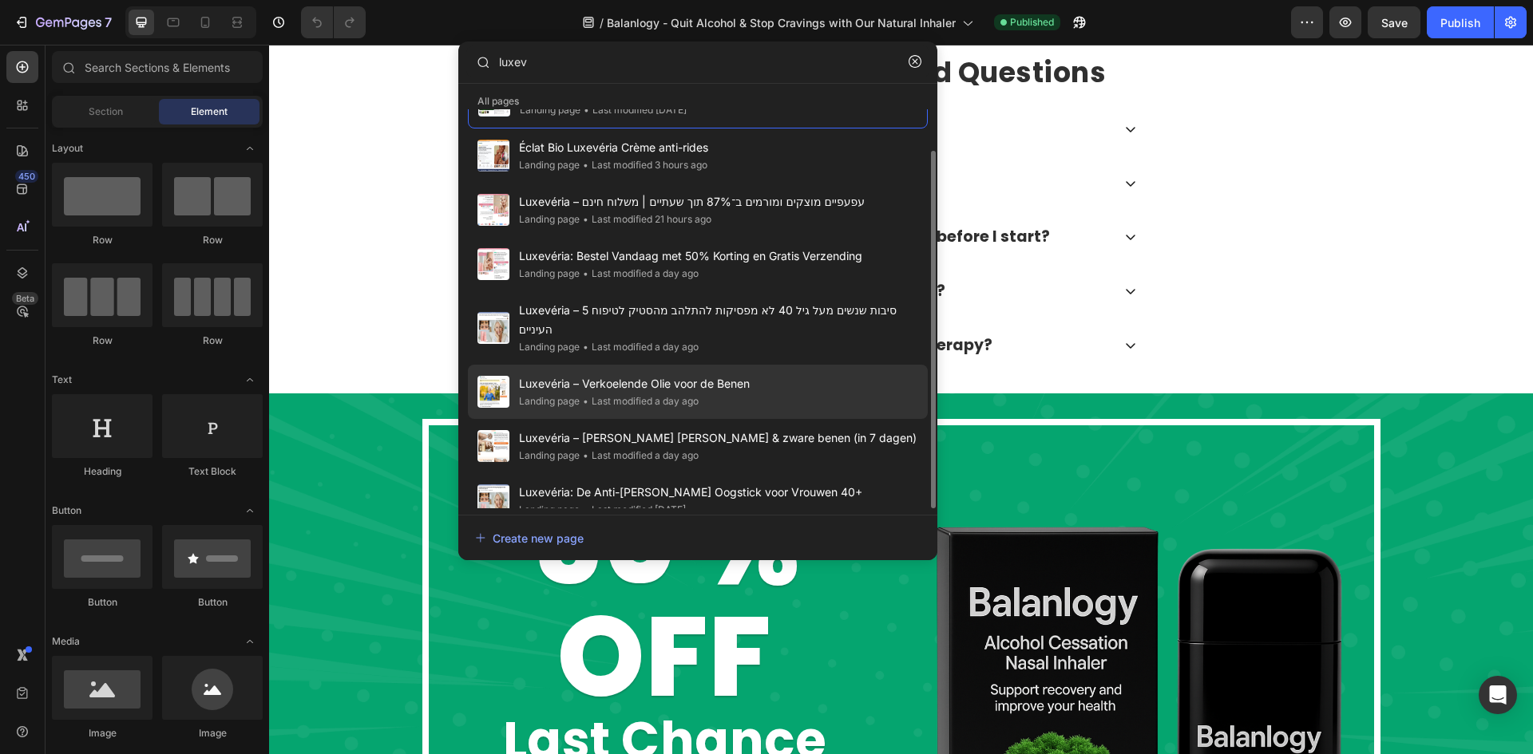
scroll to position [4204, 0]
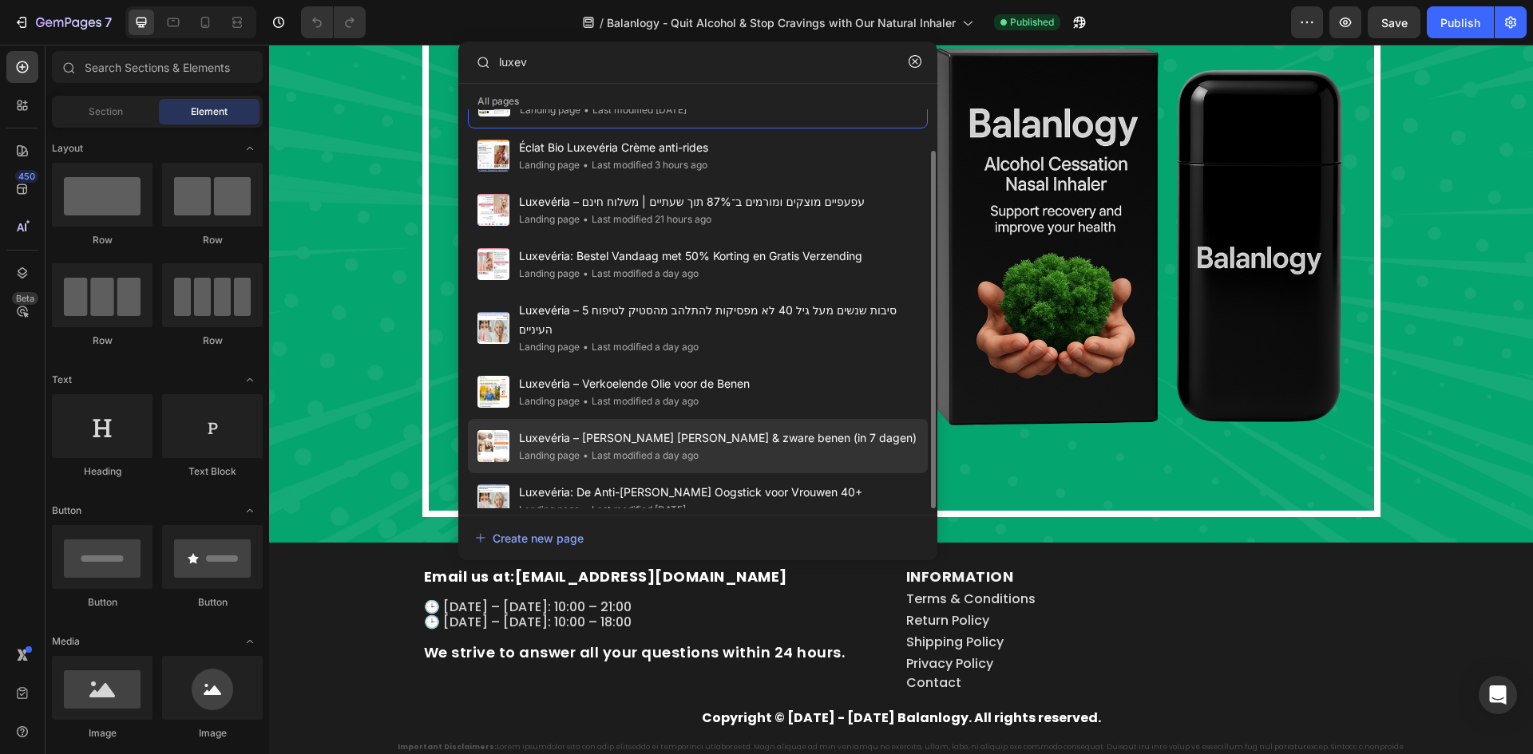
type input "luxev"
click at [842, 423] on div "Luxevéria – Tegen zwelling & zware benen (in 7 dagen) Landing page • Last modif…" at bounding box center [698, 446] width 460 height 54
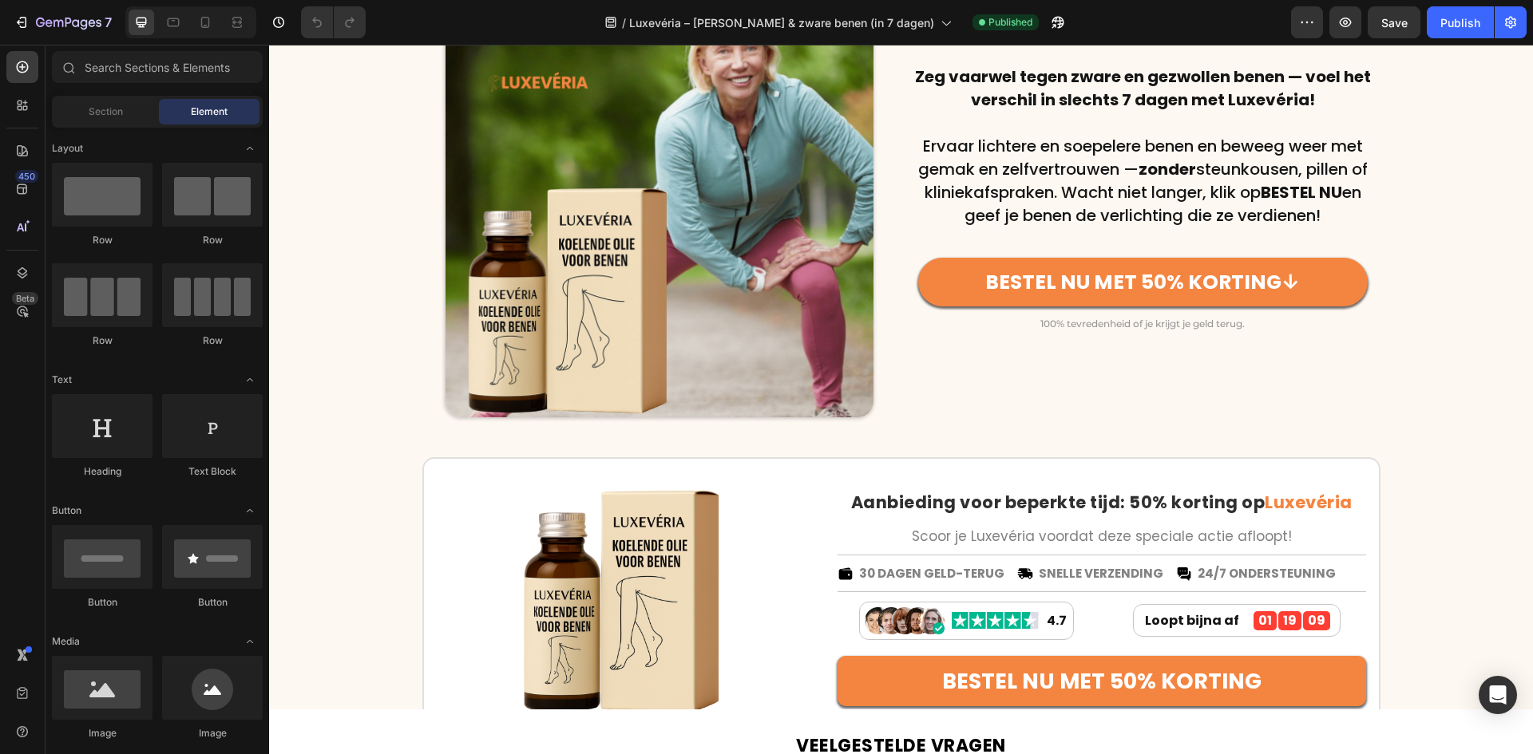
scroll to position [3618, 0]
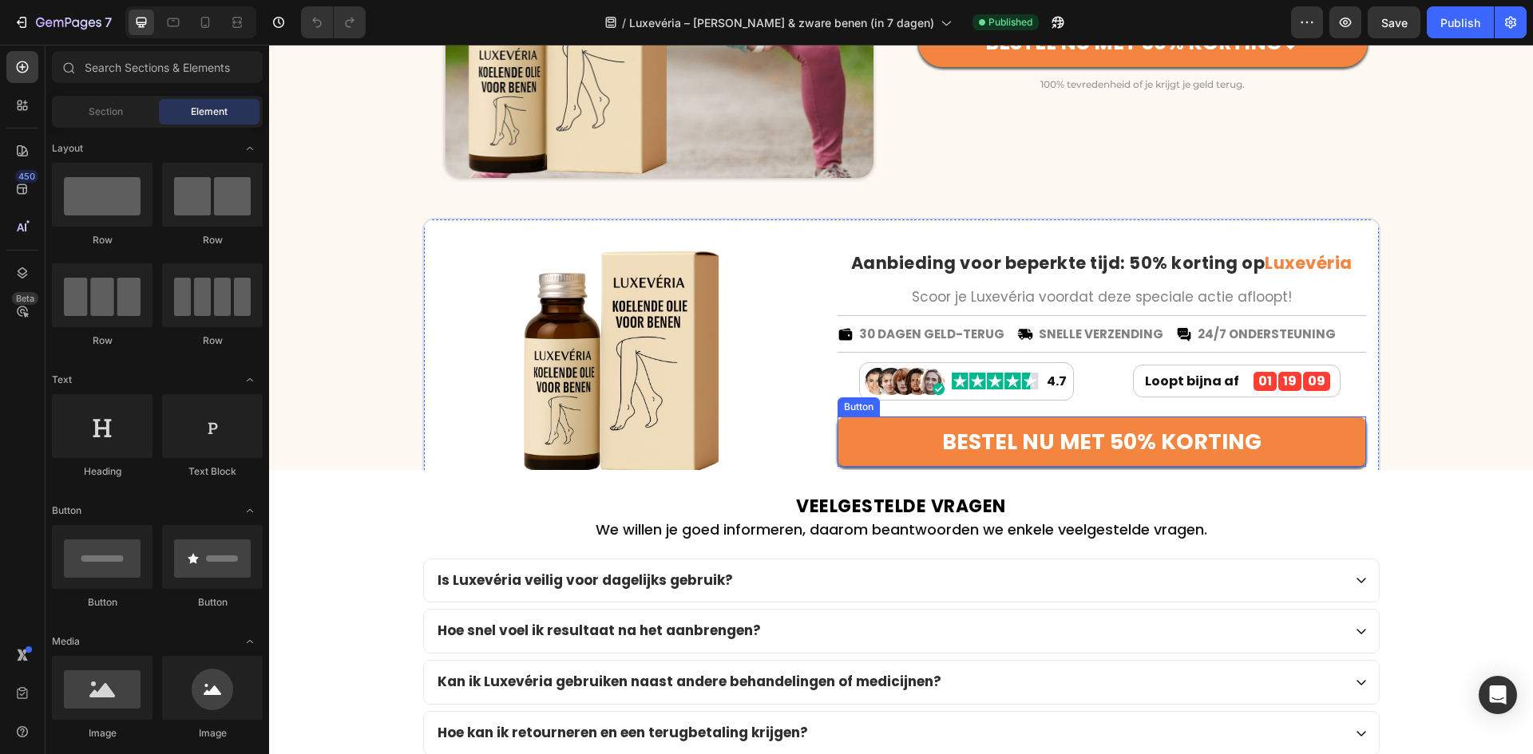
click at [762, 381] on div at bounding box center [626, 359] width 378 height 279
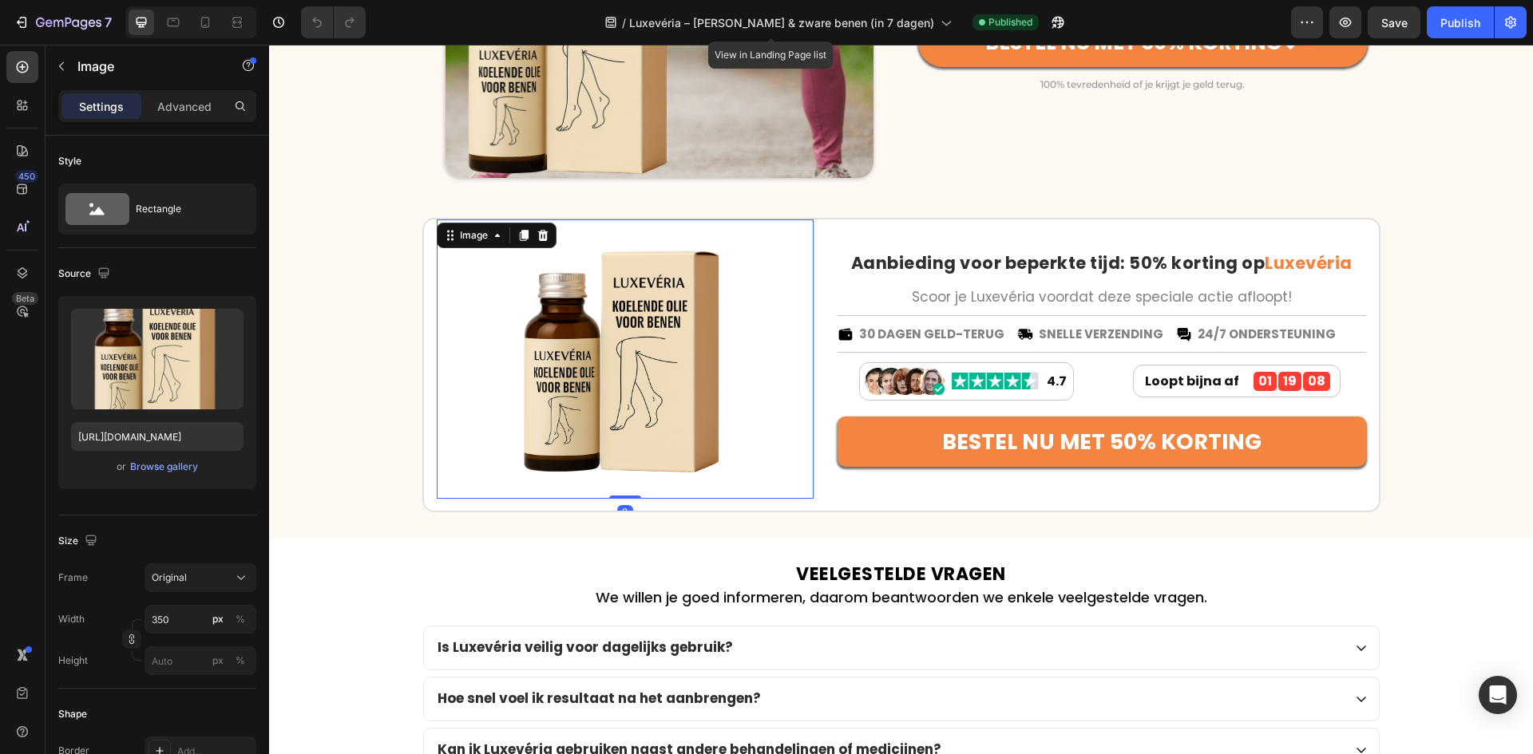
drag, startPoint x: 738, startPoint y: 18, endPoint x: 902, endPoint y: 52, distance: 167.8
click at [738, 18] on span "Luxevéria – [PERSON_NAME] & zware benen (in 7 dagen)" at bounding box center [781, 22] width 305 height 17
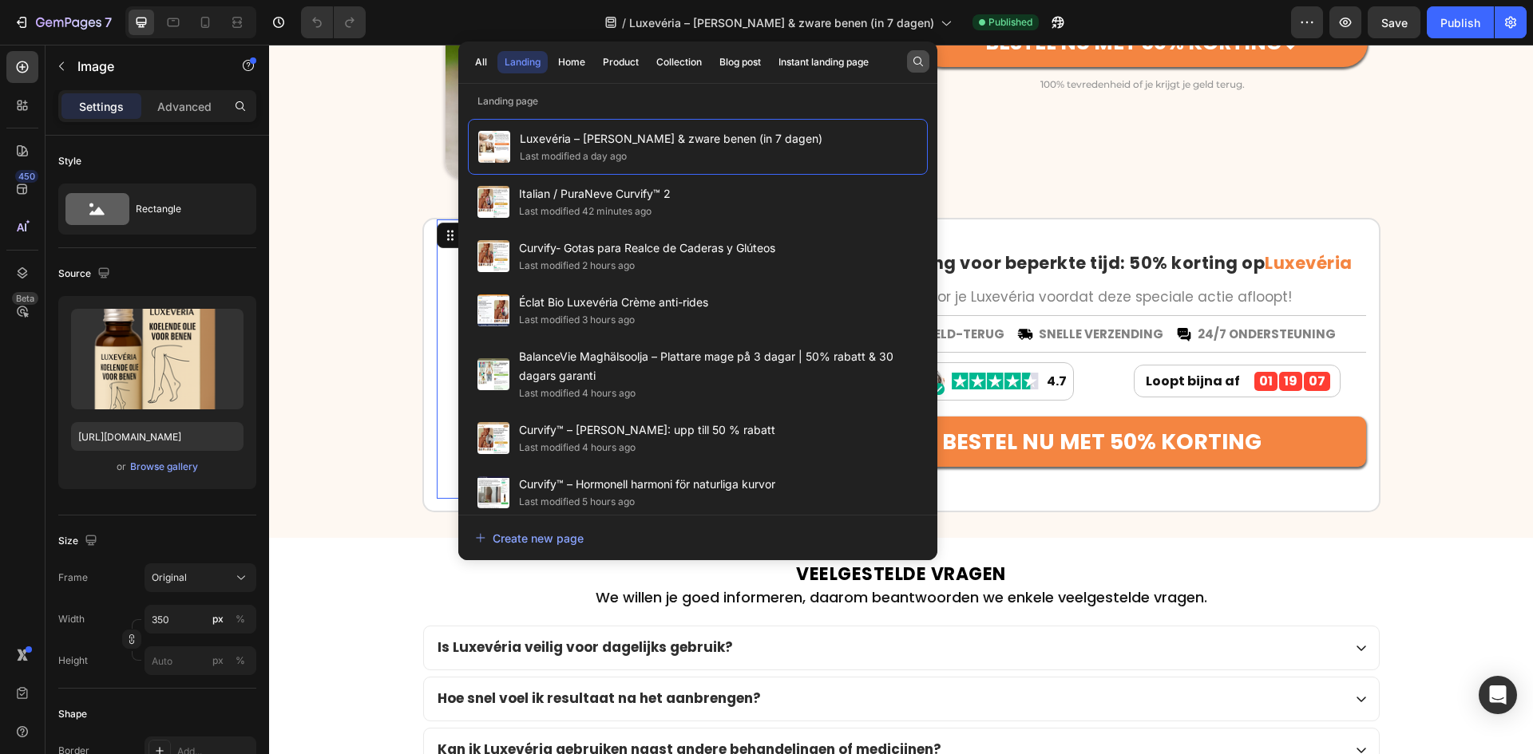
click at [912, 62] on icon "button" at bounding box center [918, 61] width 13 height 13
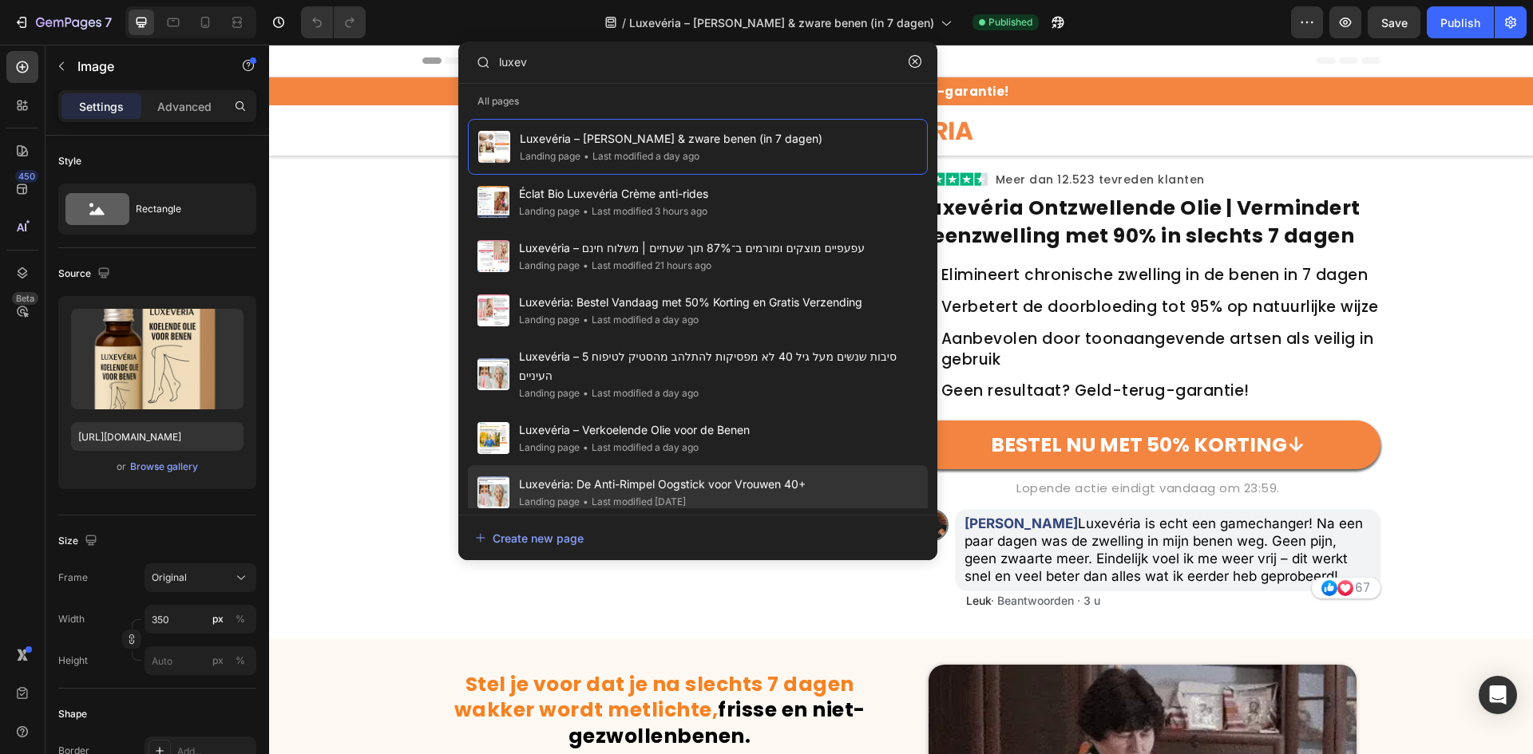
scroll to position [239, 0]
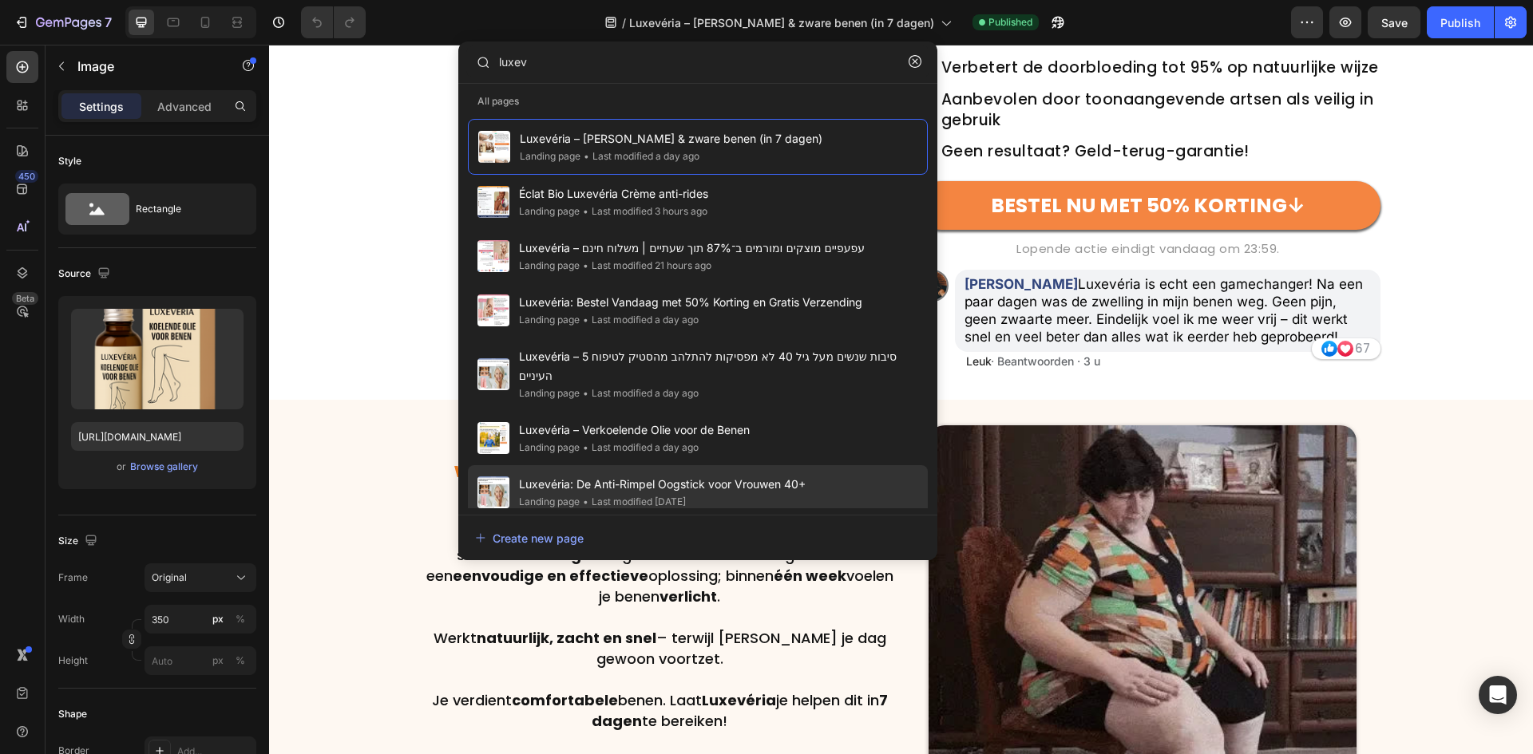
type input "luxev"
click at [887, 465] on div "Luxevéria: De Anti-Rimpel Oogstick voor Vrouwen 40+ Landing page • Last modifie…" at bounding box center [698, 492] width 460 height 54
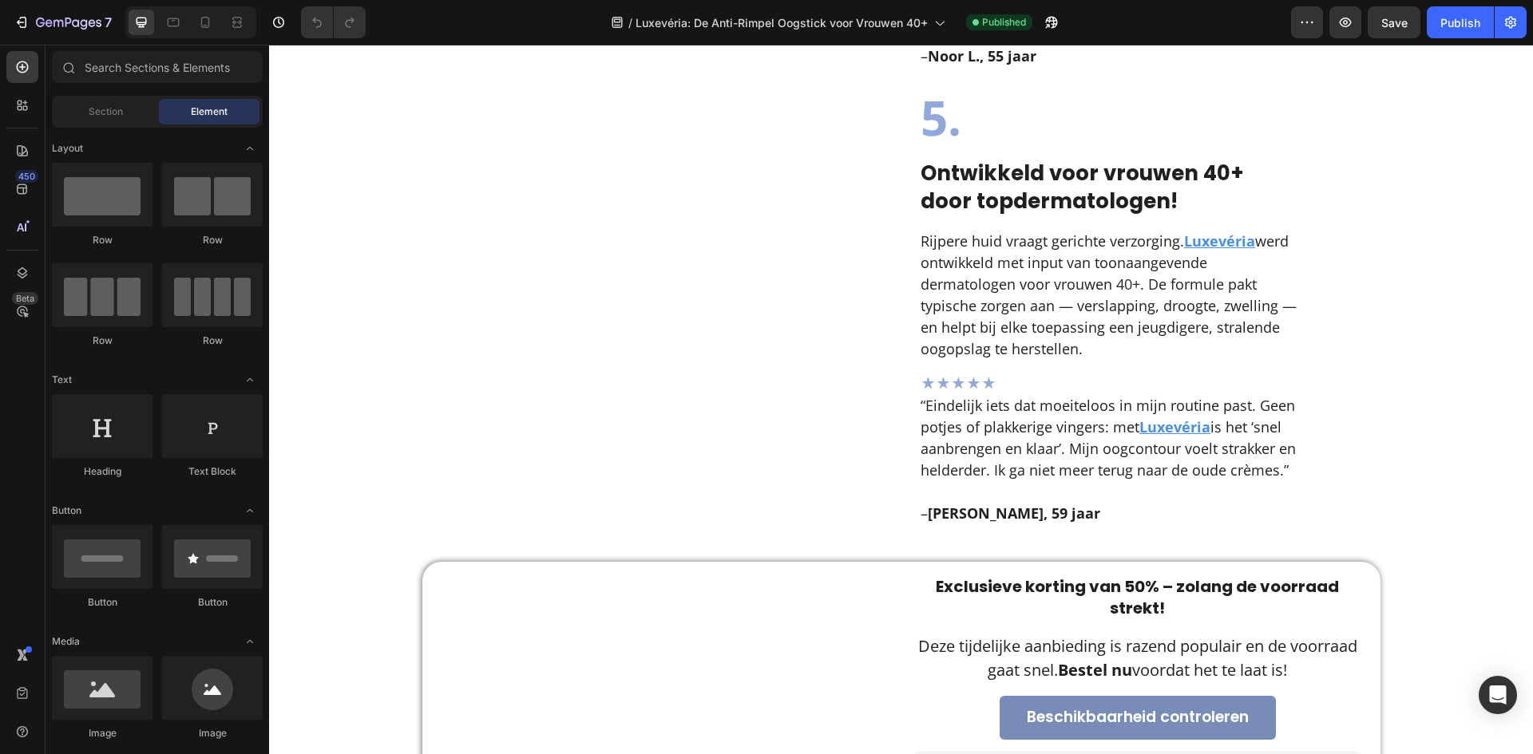
scroll to position [3113, 0]
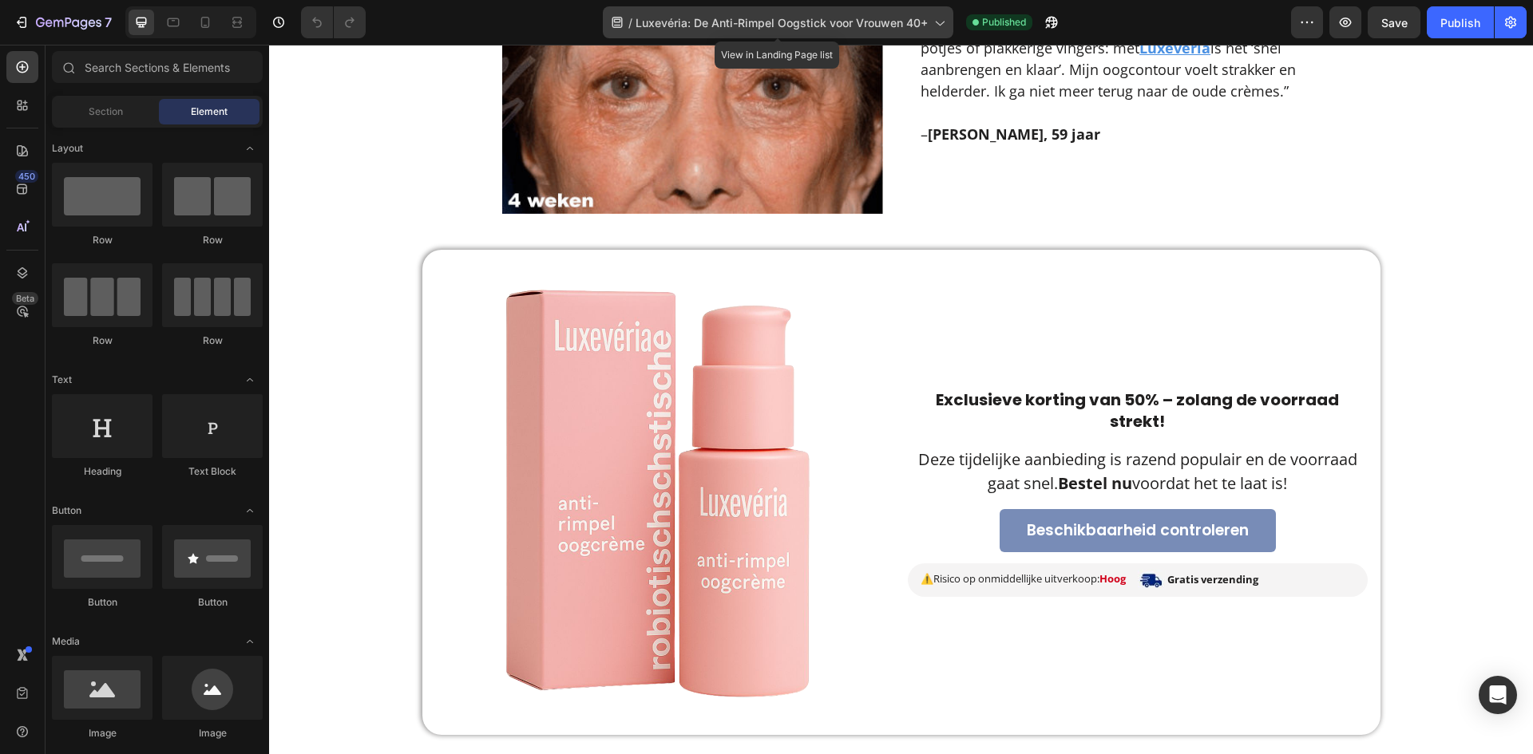
click at [738, 21] on span "Luxevéria: De Anti-Rimpel Oogstick voor Vrouwen 40+" at bounding box center [781, 22] width 292 height 17
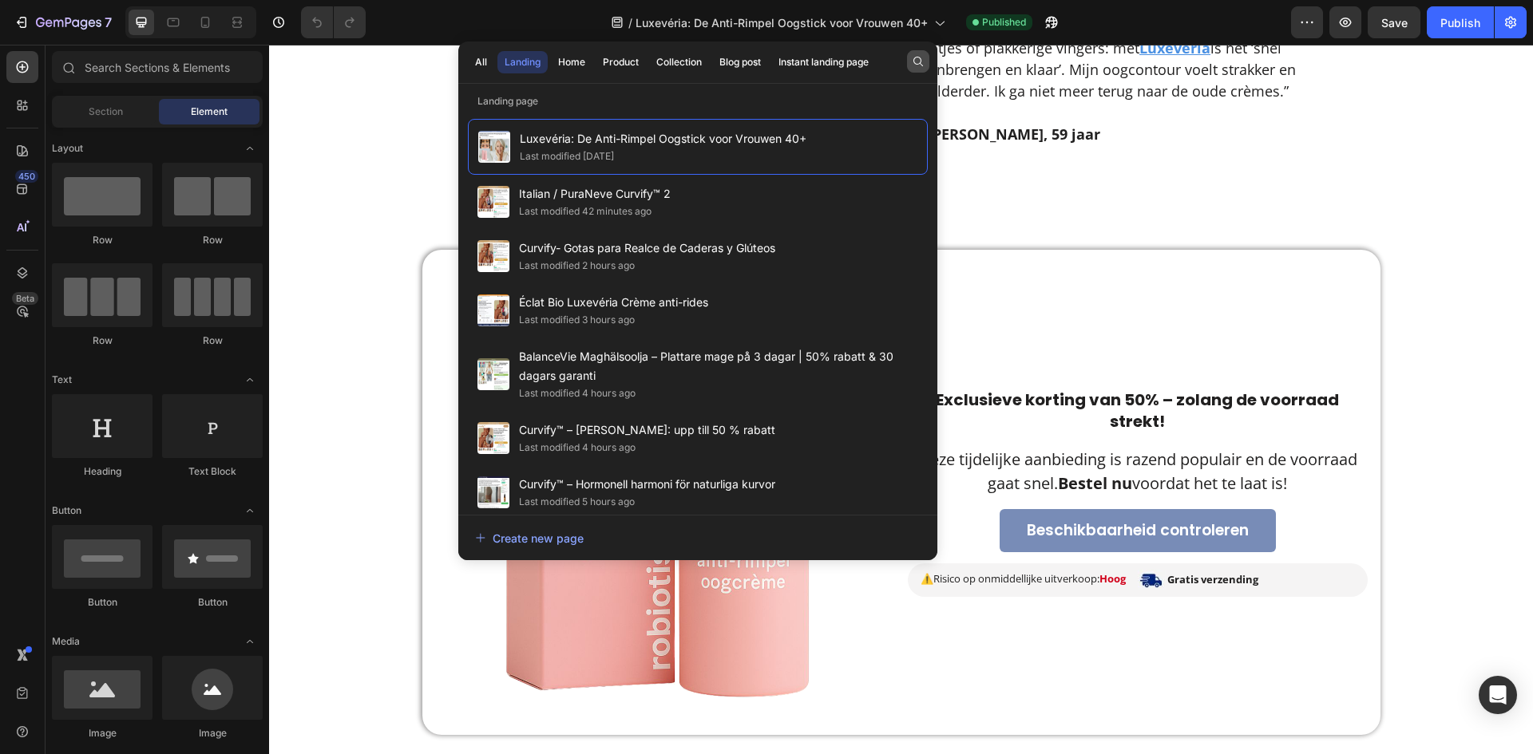
click at [919, 68] on button "button" at bounding box center [918, 61] width 22 height 22
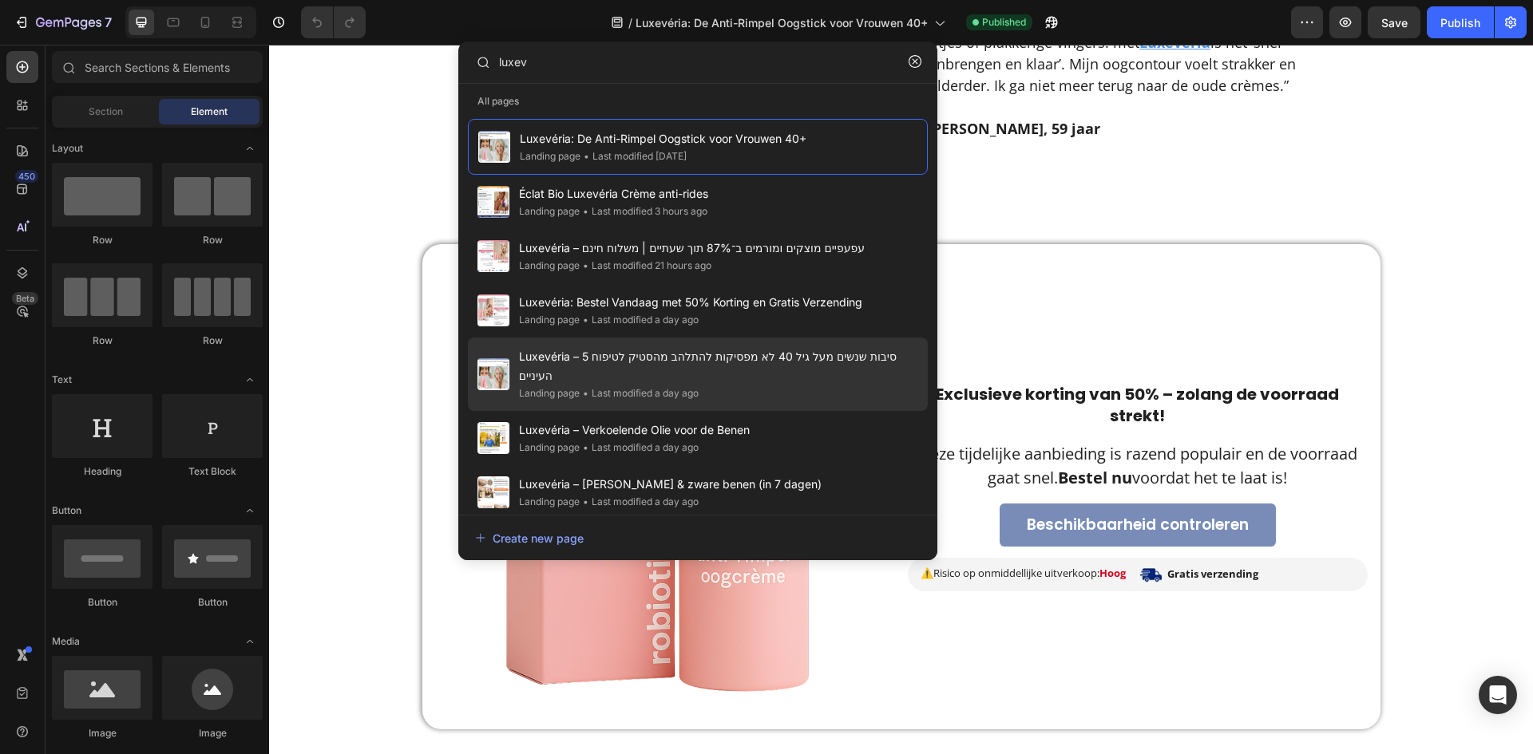
scroll to position [3592, 0]
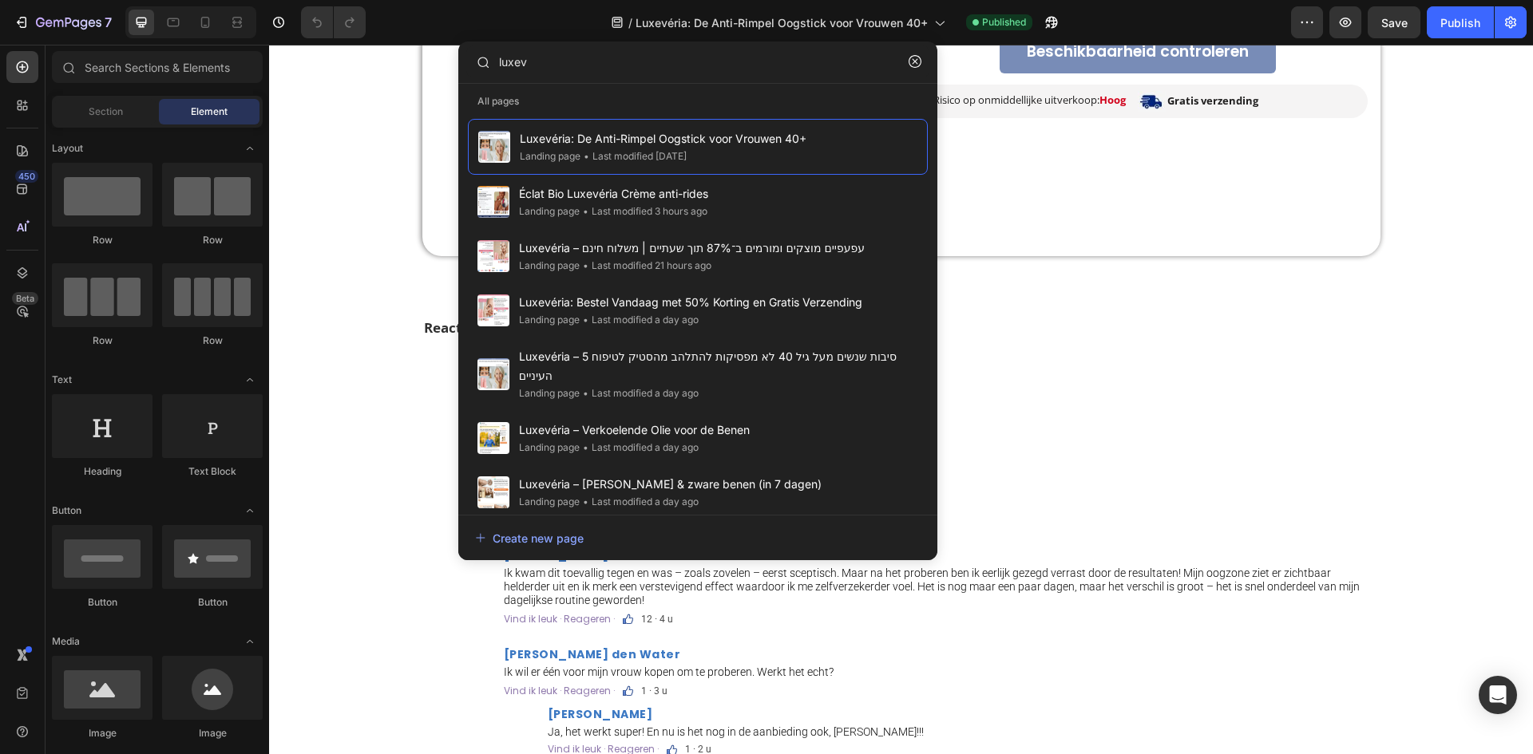
type input "luxev"
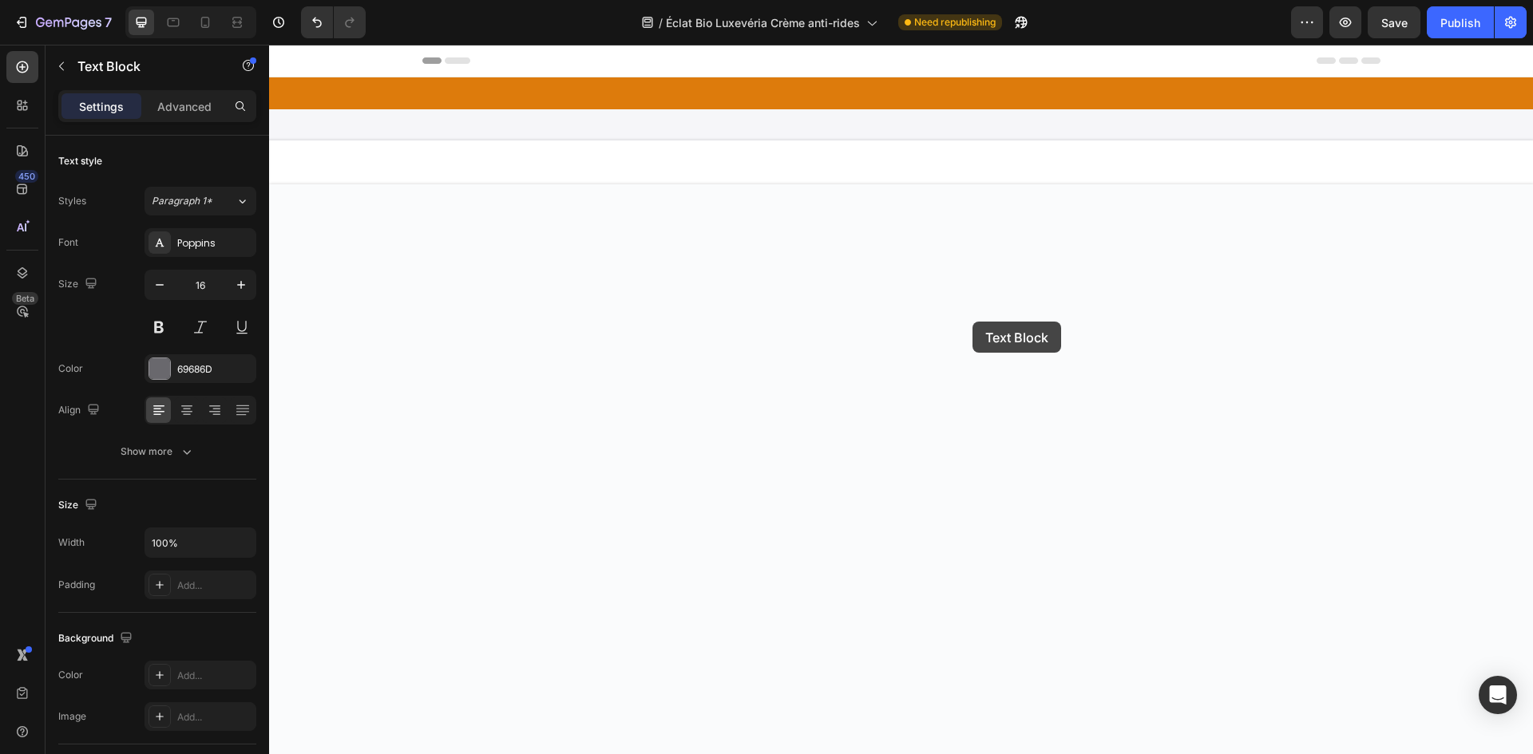
scroll to position [7329, 0]
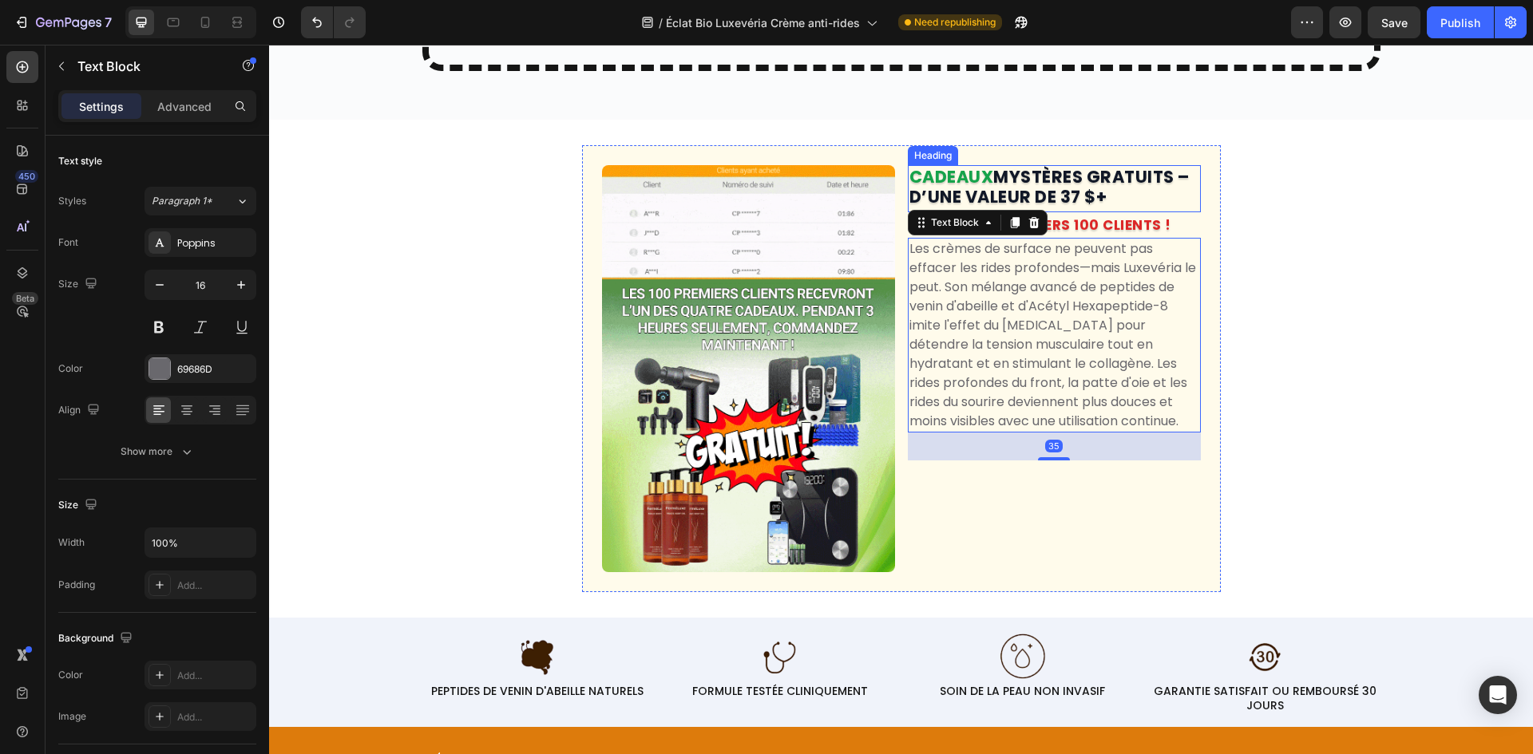
click at [1007, 207] on strong "MYSTÈRES GRATUITS – D’UNE VALEUR DE 37 $+" at bounding box center [1049, 186] width 280 height 43
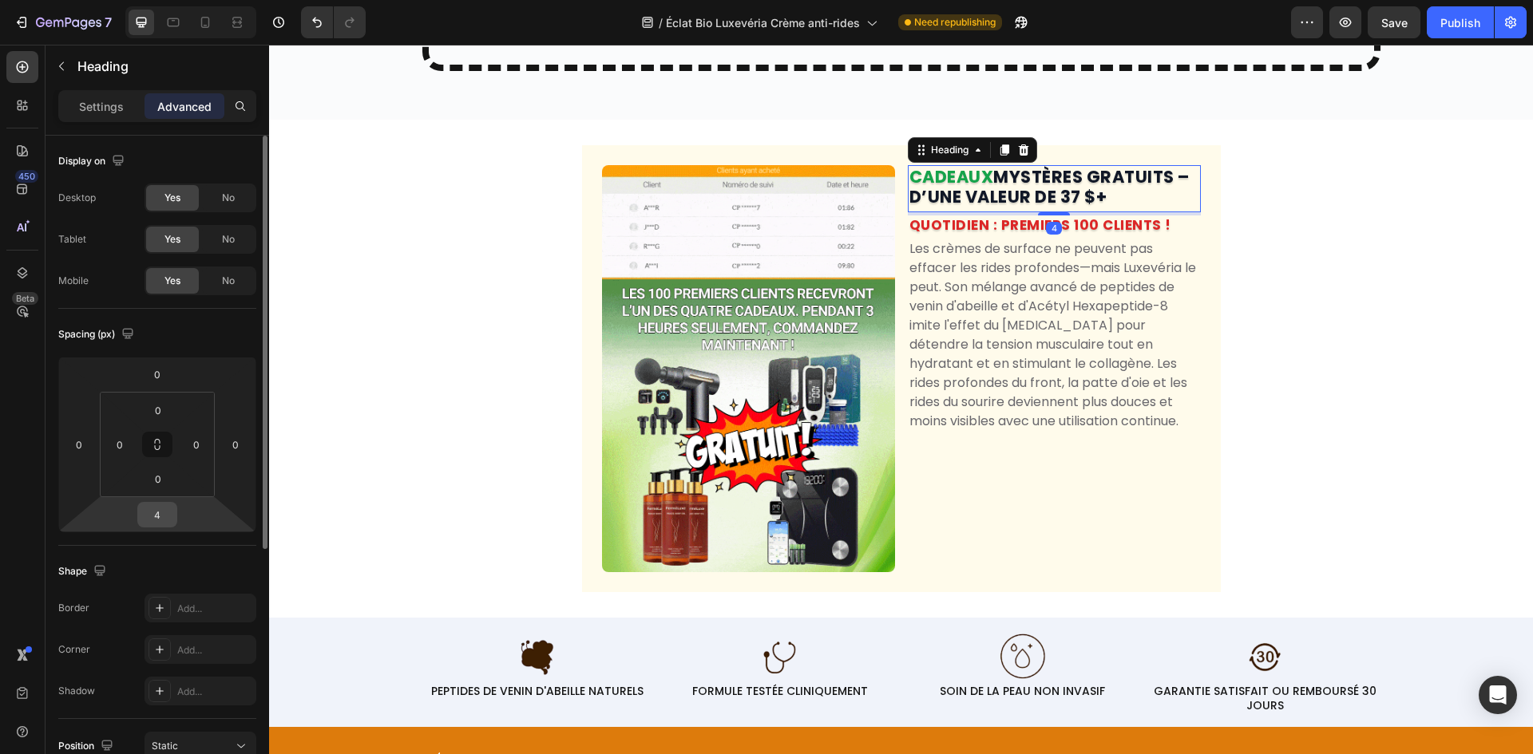
click at [161, 507] on input "4" at bounding box center [157, 515] width 32 height 24
type input "15"
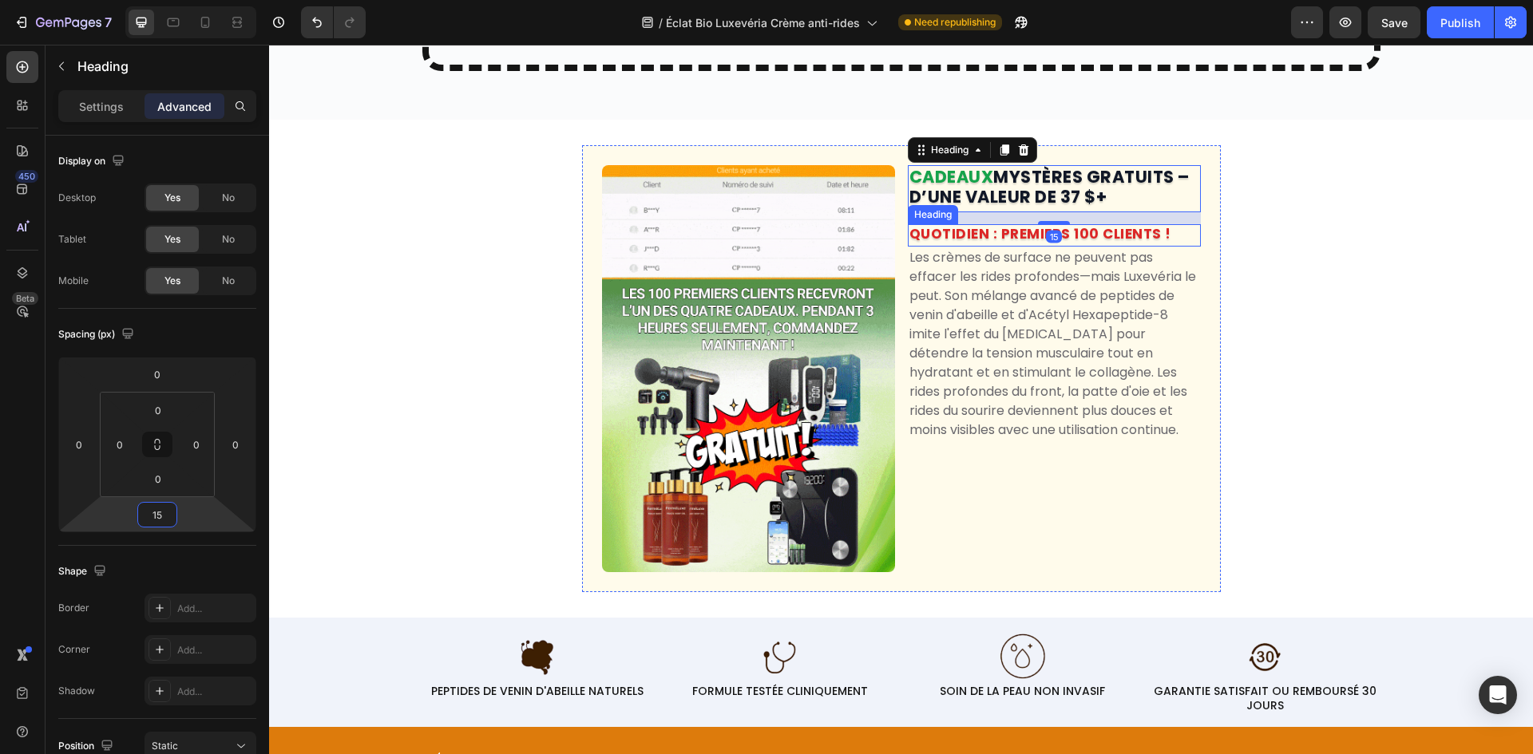
click at [1168, 247] on h2 "QUOTIDIEN : PREMIERS 100 CLIENTS !" at bounding box center [1054, 235] width 293 height 22
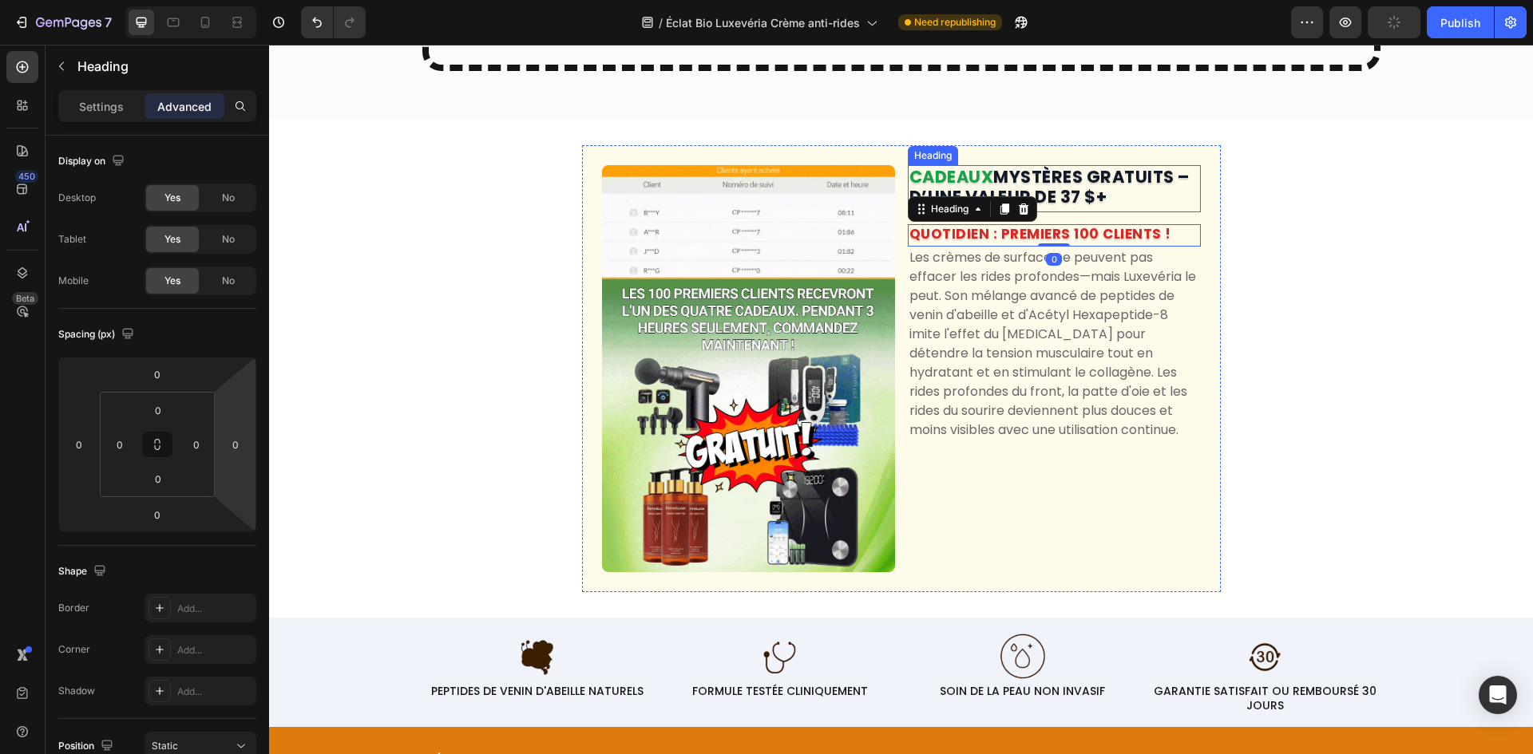
click at [1153, 208] on strong "MYSTÈRES GRATUITS – D’UNE VALEUR DE 37 $+" at bounding box center [1049, 186] width 280 height 43
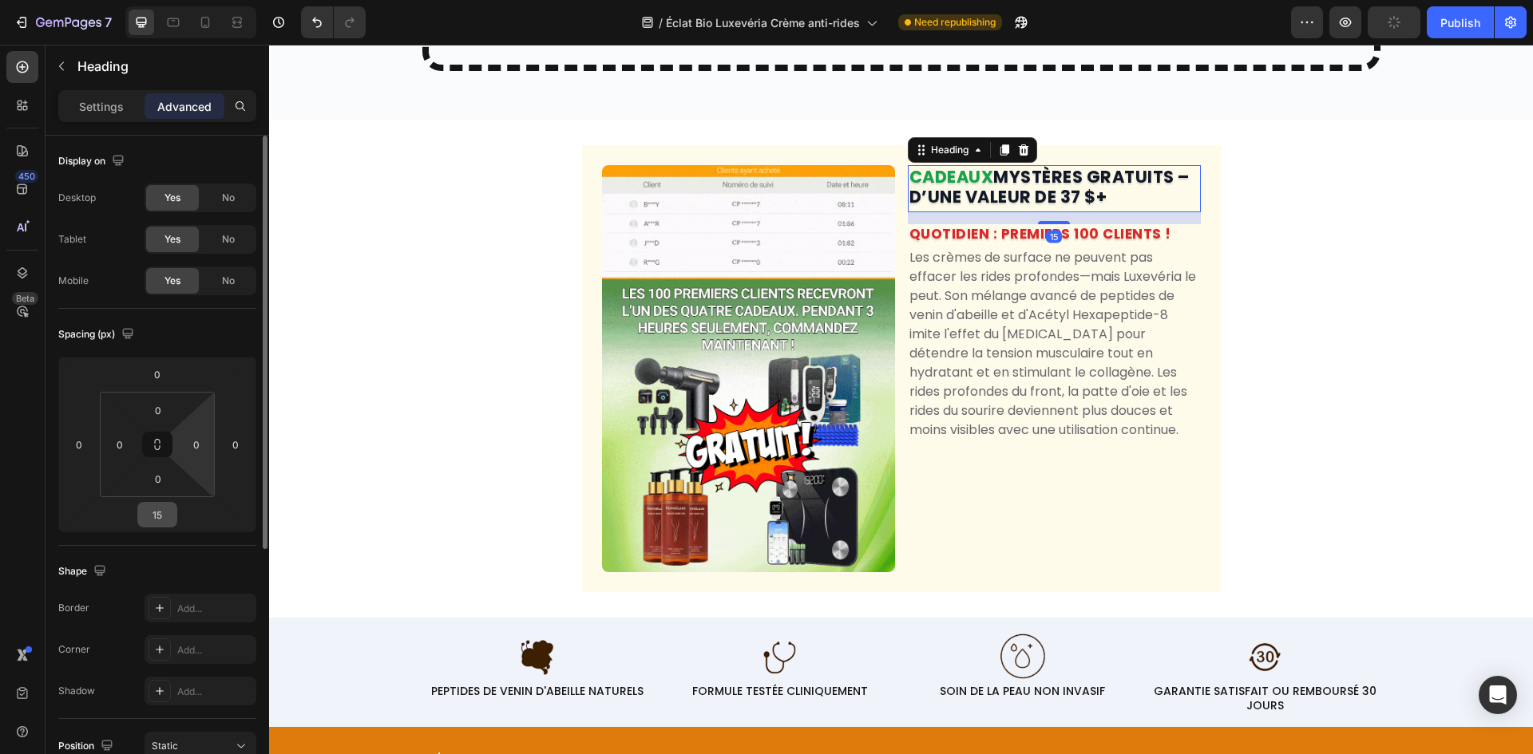
click at [169, 508] on input "15" at bounding box center [157, 515] width 32 height 24
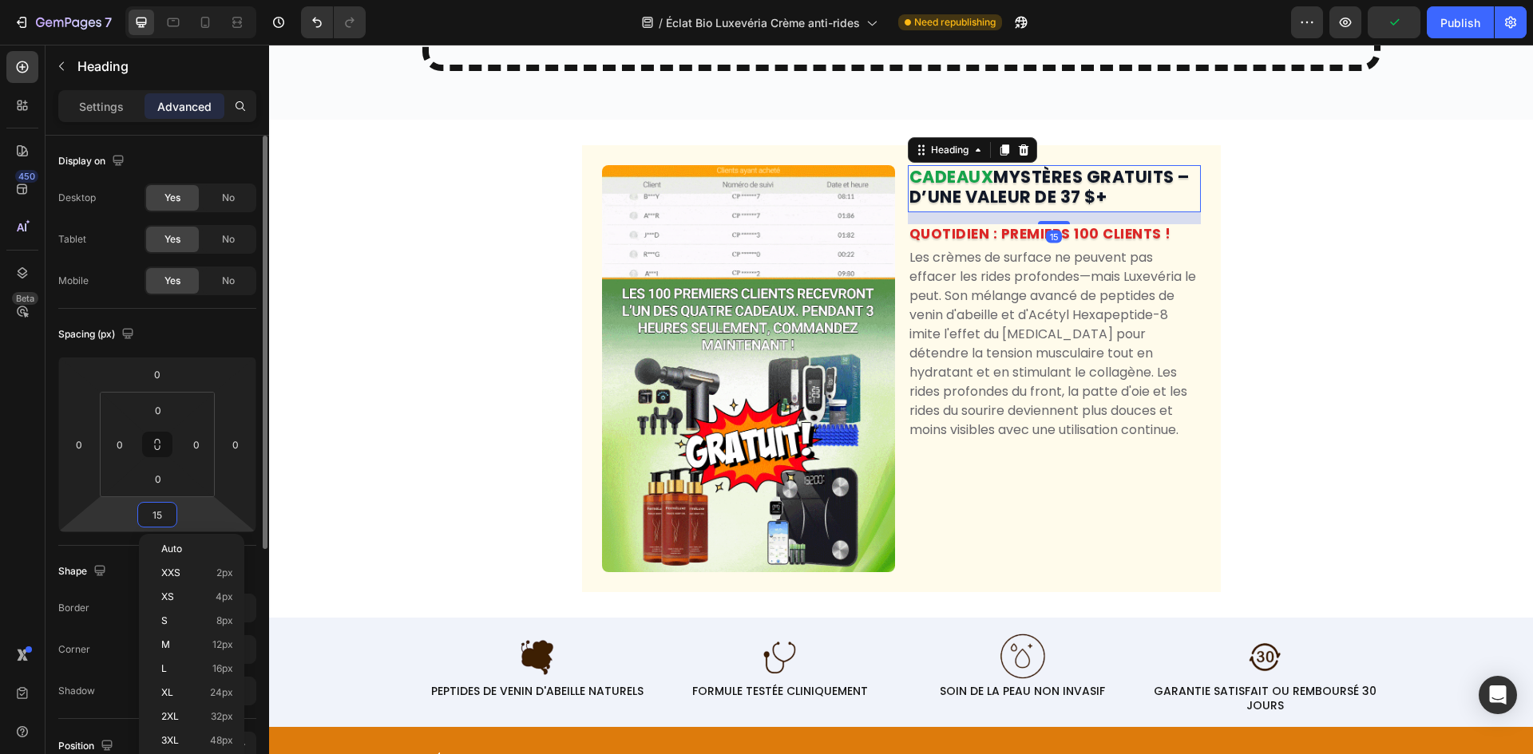
type input "1"
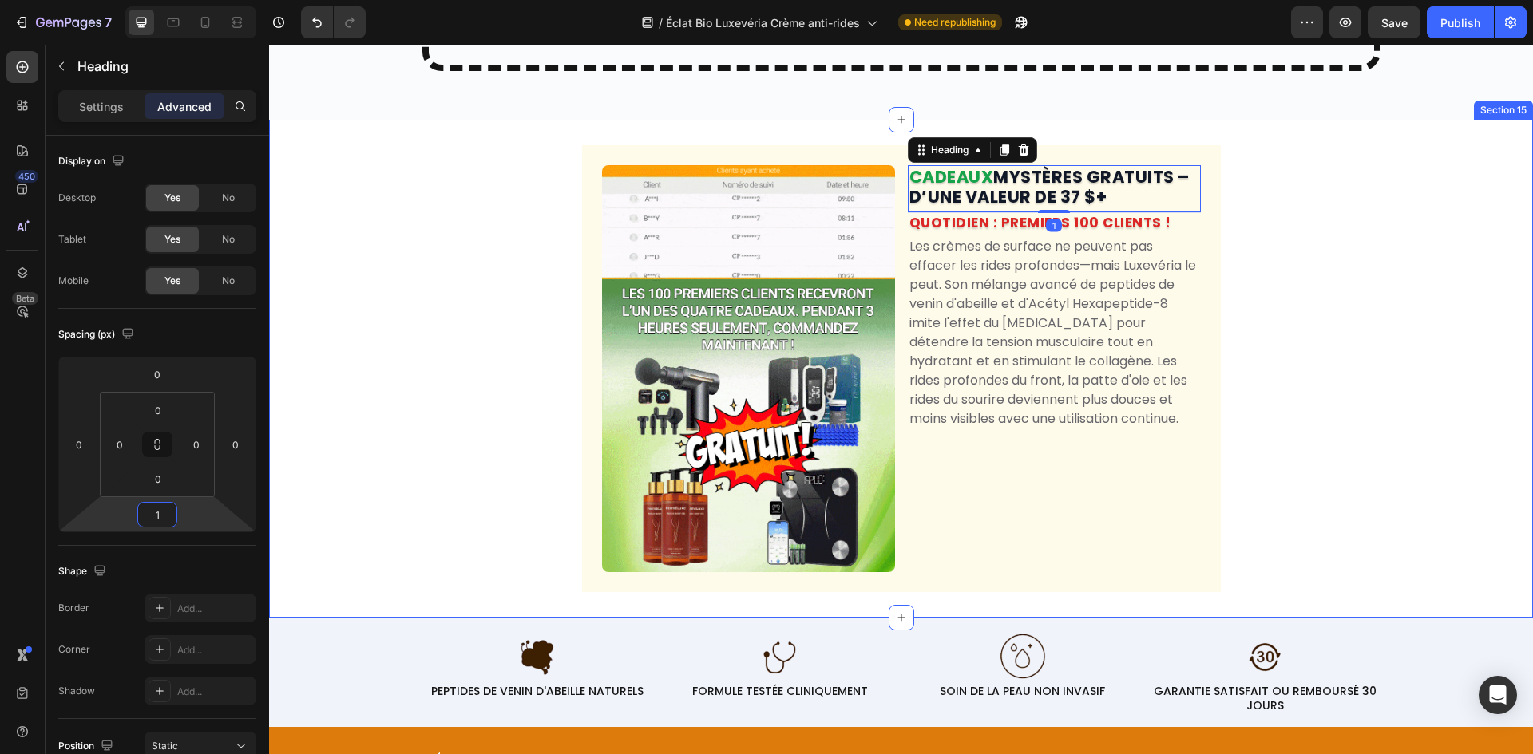
type input "10"
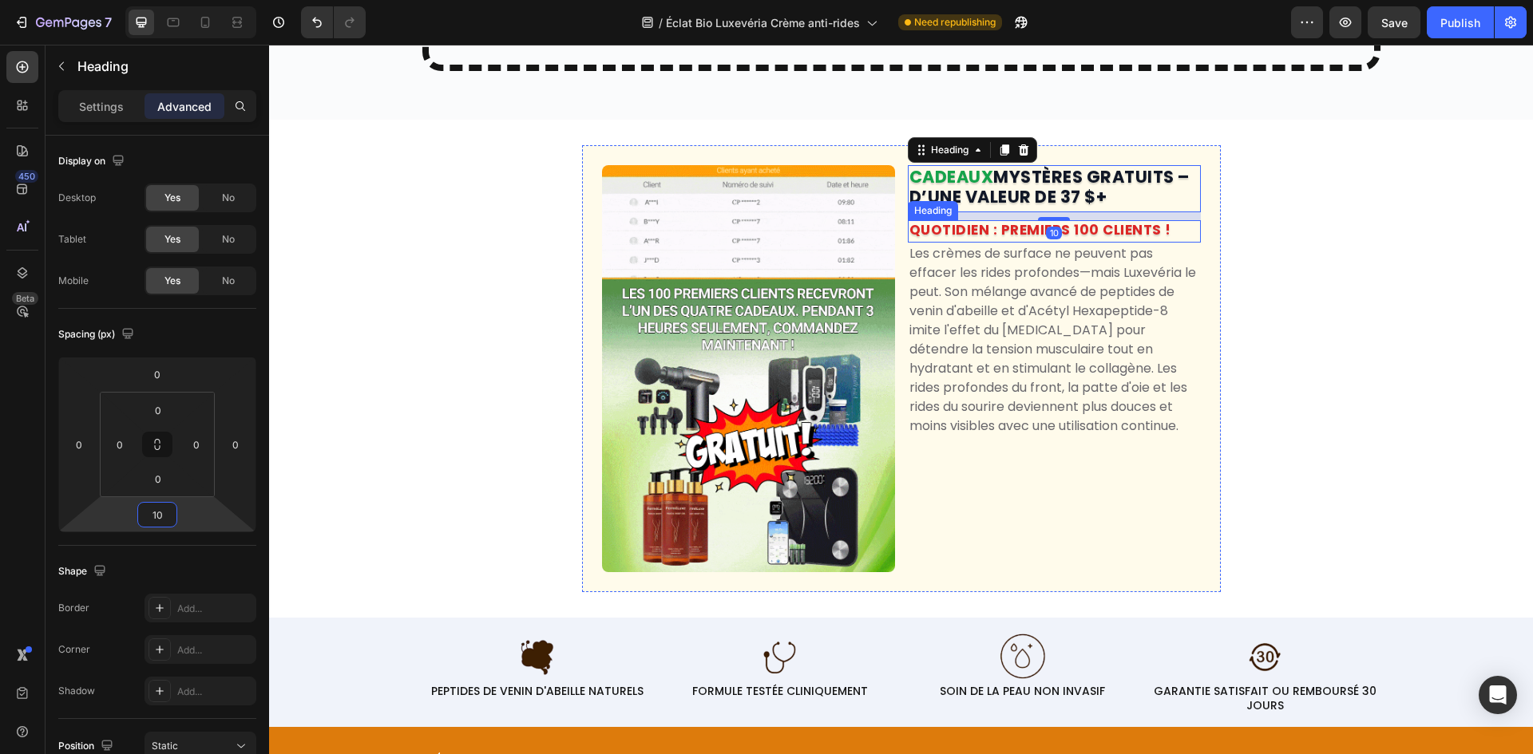
click at [1092, 239] on strong "QUOTIDIEN : PREMIERS 100 CLIENTS !" at bounding box center [1040, 229] width 262 height 19
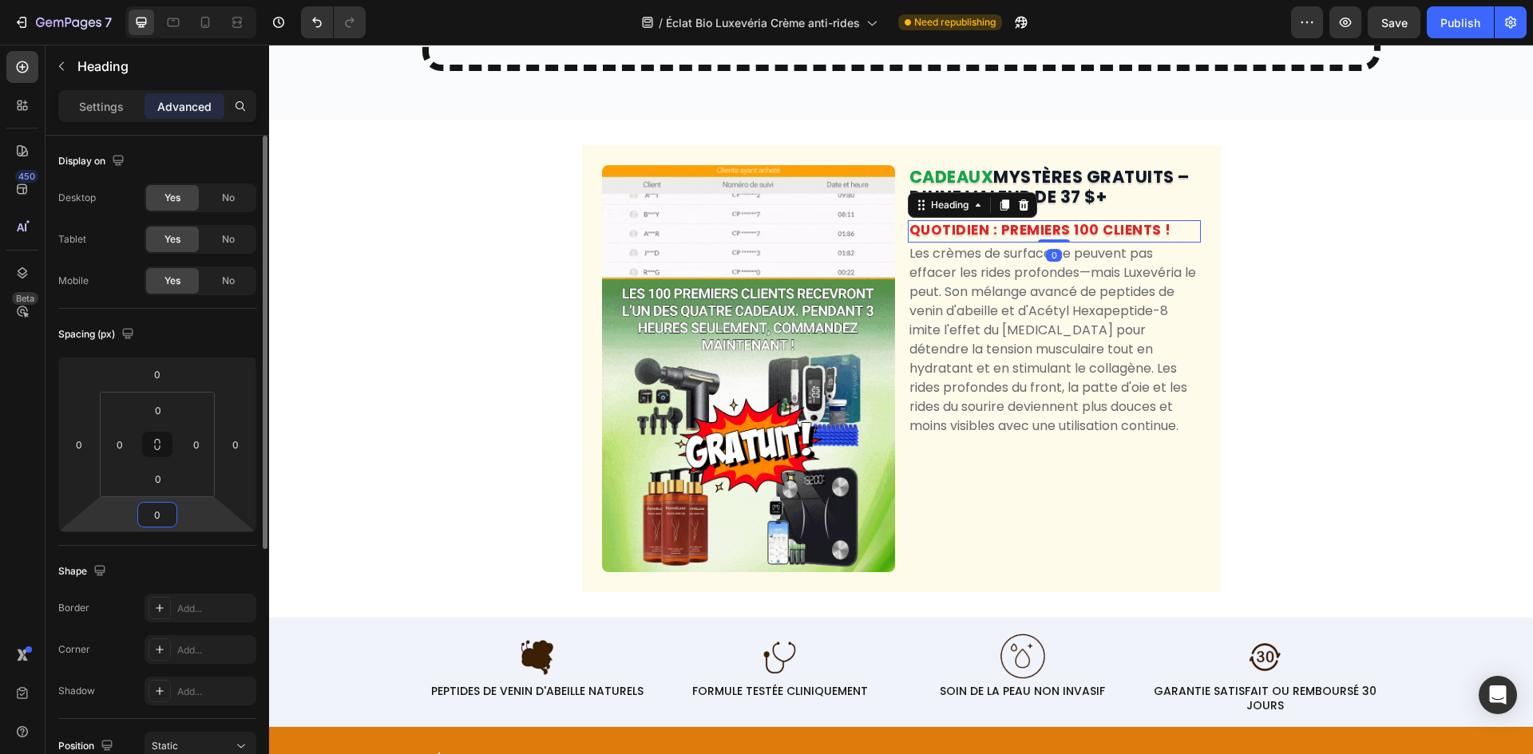
click at [152, 519] on input "0" at bounding box center [157, 515] width 32 height 24
paste input "1"
type input "10"
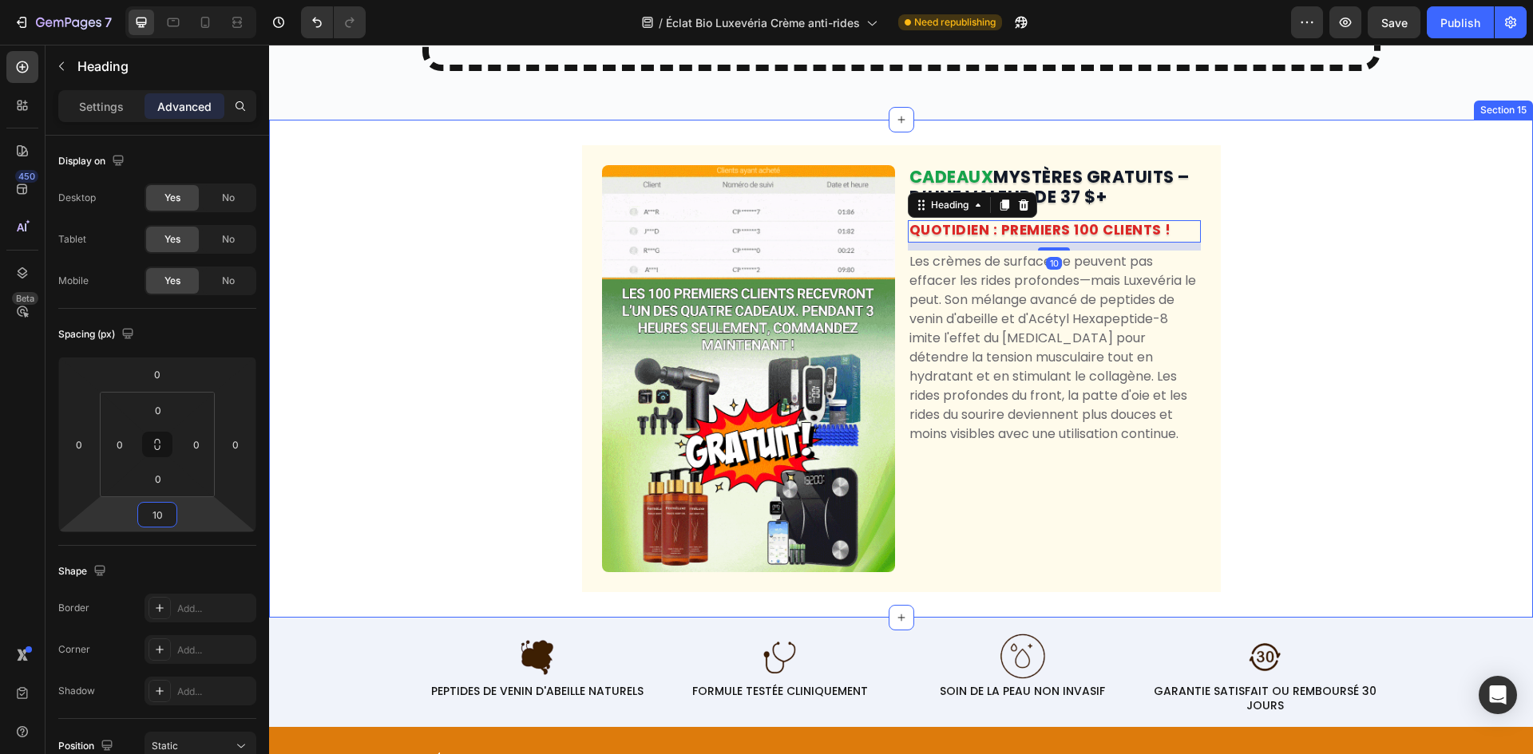
click at [582, 330] on div "Image CADEAUX MYSTÈRES GRATUITS – D’UNE VALEUR DE 37 $+ Heading QUOTIDIEN : PRE…" at bounding box center [901, 368] width 639 height 447
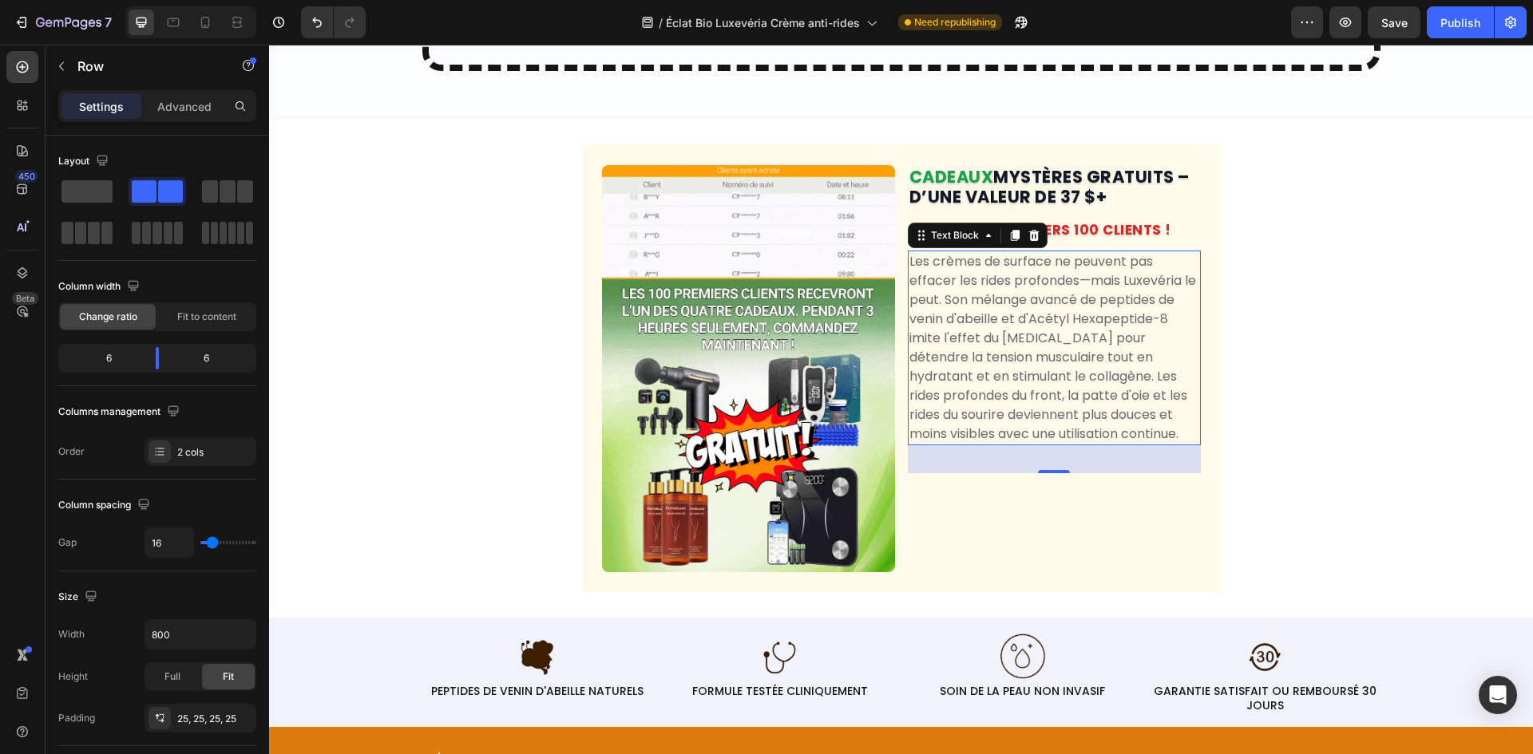
click at [1042, 307] on p "Les crèmes de surface ne peuvent pas effacer les rides profondes—mais Luxevéria…" at bounding box center [1054, 348] width 290 height 192
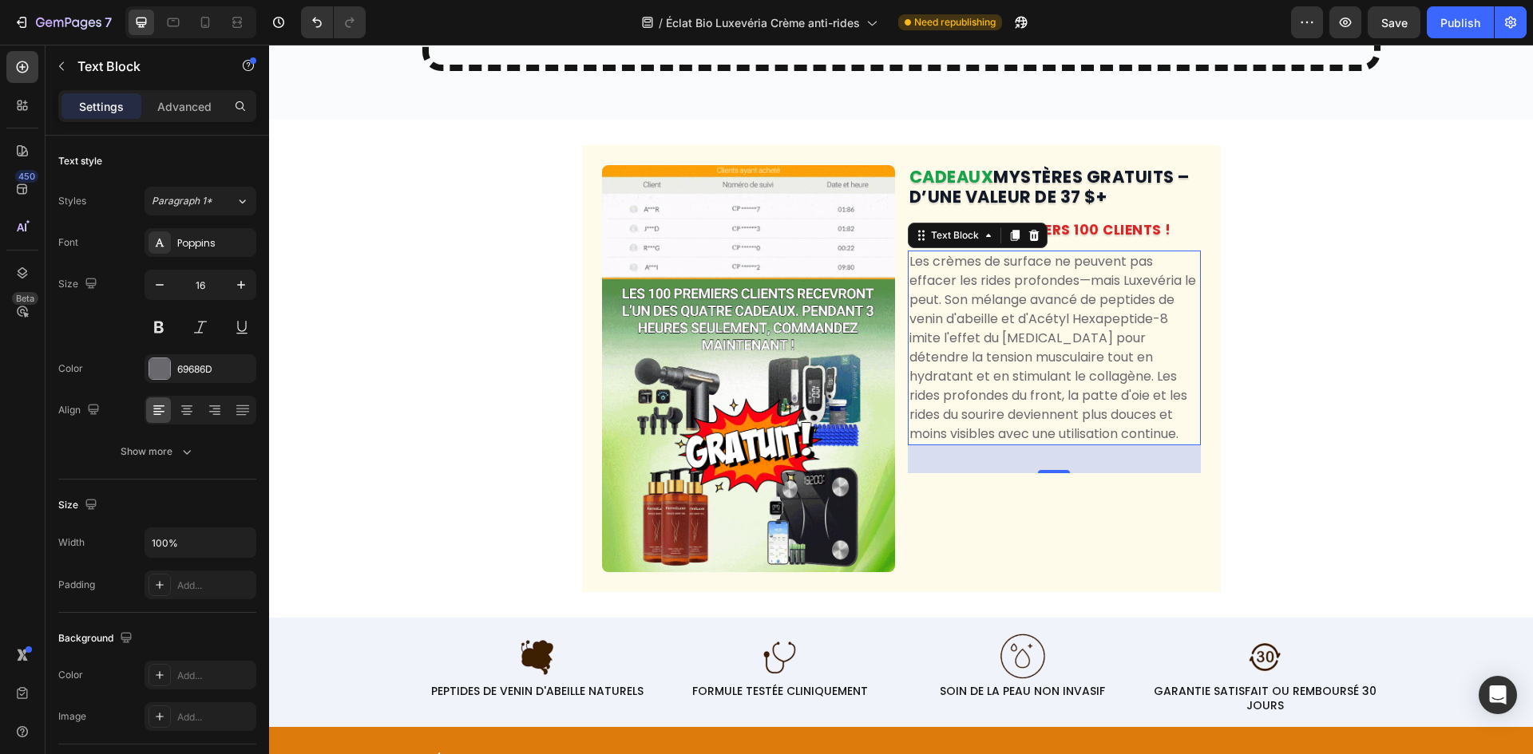
click at [1054, 406] on p "Les crèmes de surface ne peuvent pas effacer les rides profondes—mais Luxevéria…" at bounding box center [1054, 348] width 290 height 192
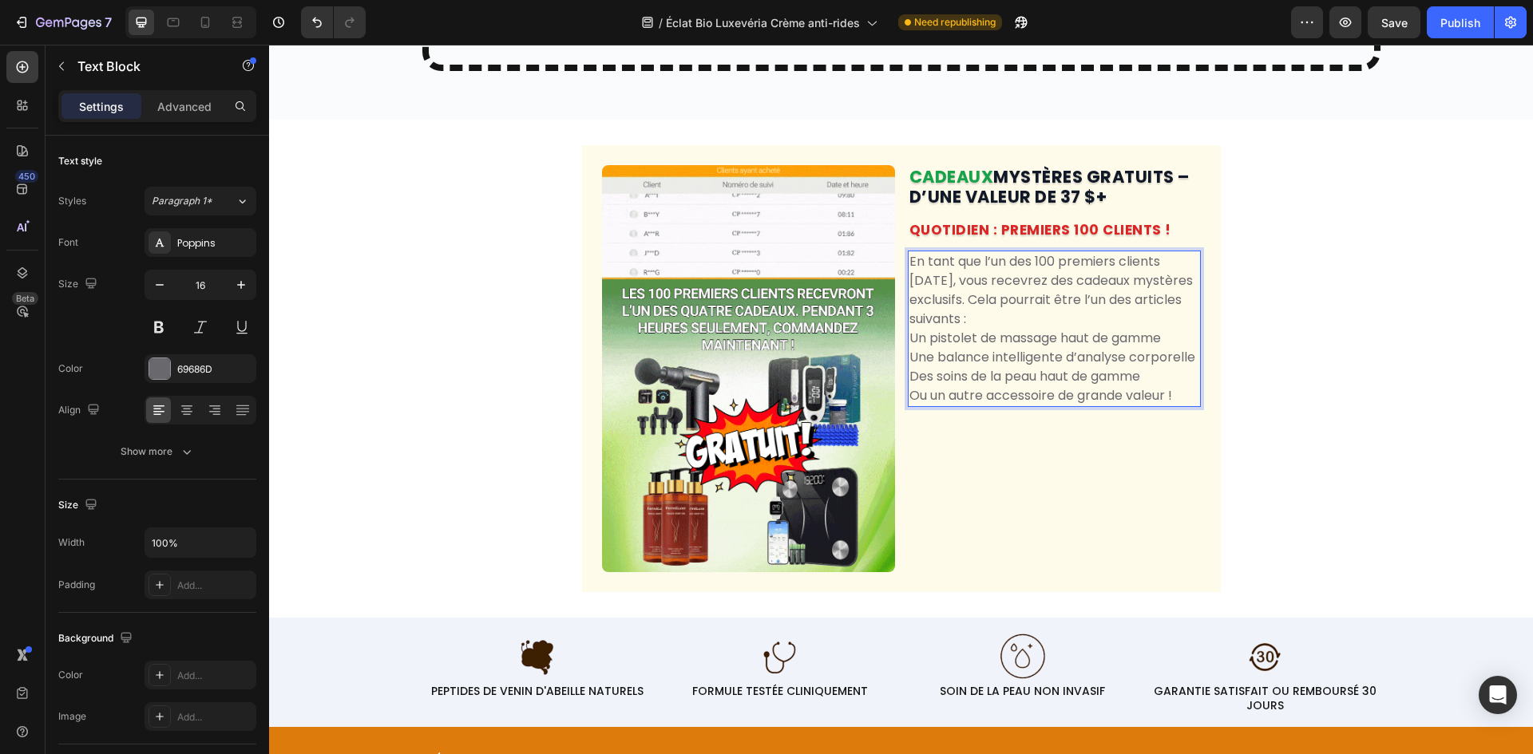
click at [1023, 329] on p "En tant que l’un des 100 premiers clients [DATE], vous recevrez des cadeaux mys…" at bounding box center [1054, 290] width 290 height 77
click at [909, 329] on p "En tant que l’un des 100 premiers clients [DATE], vous recevrez des cadeaux mys…" at bounding box center [1054, 290] width 290 height 77
click at [909, 348] on p "Un pistolet de massage haut de gamme" at bounding box center [1054, 338] width 290 height 19
click at [1028, 329] on p "En tant que l’un des 100 premiers clients [DATE], vous recevrez des cadeaux mys…" at bounding box center [1054, 290] width 290 height 77
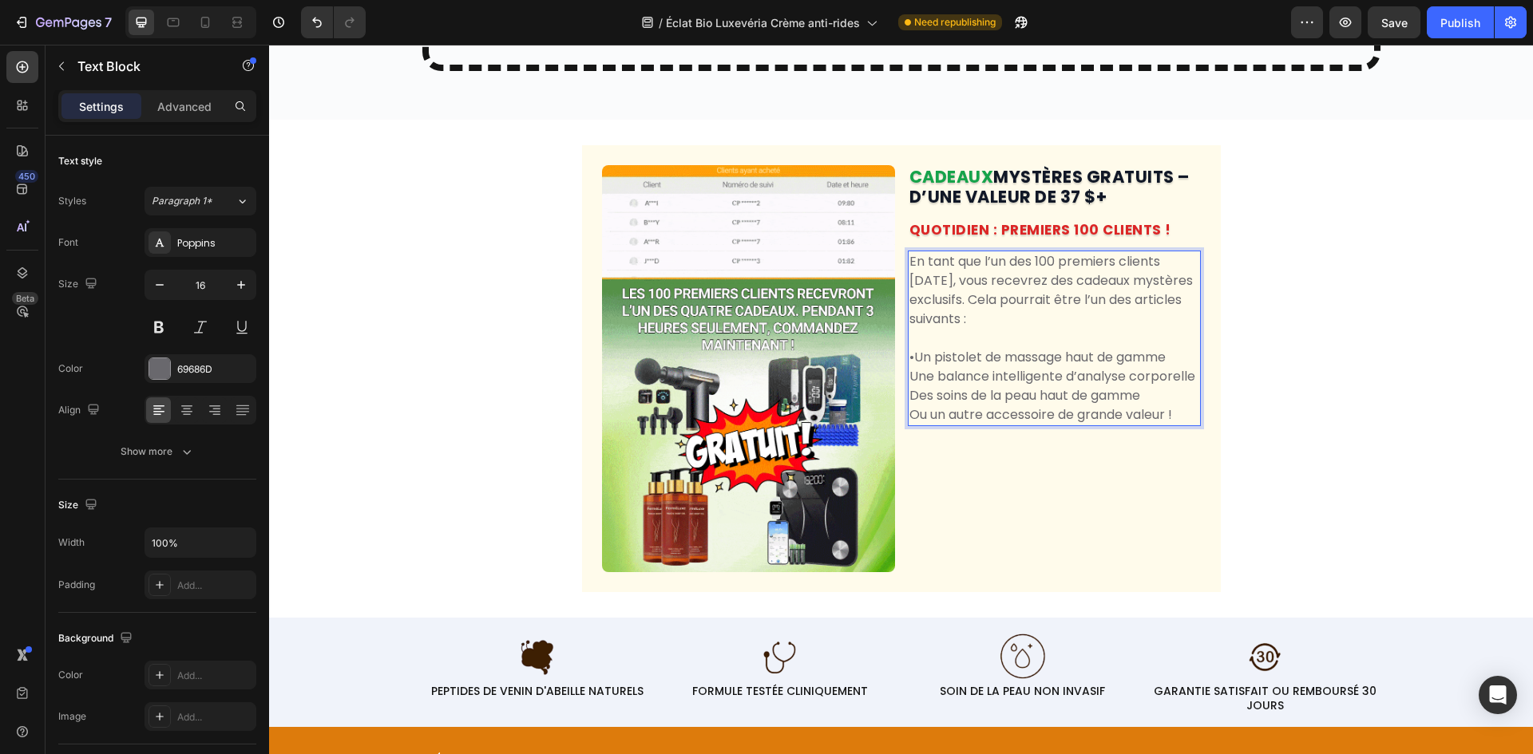
click at [911, 367] on p "•Un pistolet de massage haut de gamme" at bounding box center [1054, 357] width 290 height 19
click at [909, 386] on p "Une balance intelligente d’analyse corporelle" at bounding box center [1054, 376] width 290 height 19
click at [909, 425] on p "Des soins de la peau haut de gamme" at bounding box center [1054, 415] width 290 height 19
click at [909, 444] on p "Ou un autre accessoire de grande valeur !" at bounding box center [1054, 434] width 290 height 19
click at [1137, 528] on div "CADEAUX MYSTÈRES GRATUITS – D’UNE VALEUR DE 37 $+ Heading QUOTIDIEN : PREMIERS …" at bounding box center [1054, 368] width 293 height 407
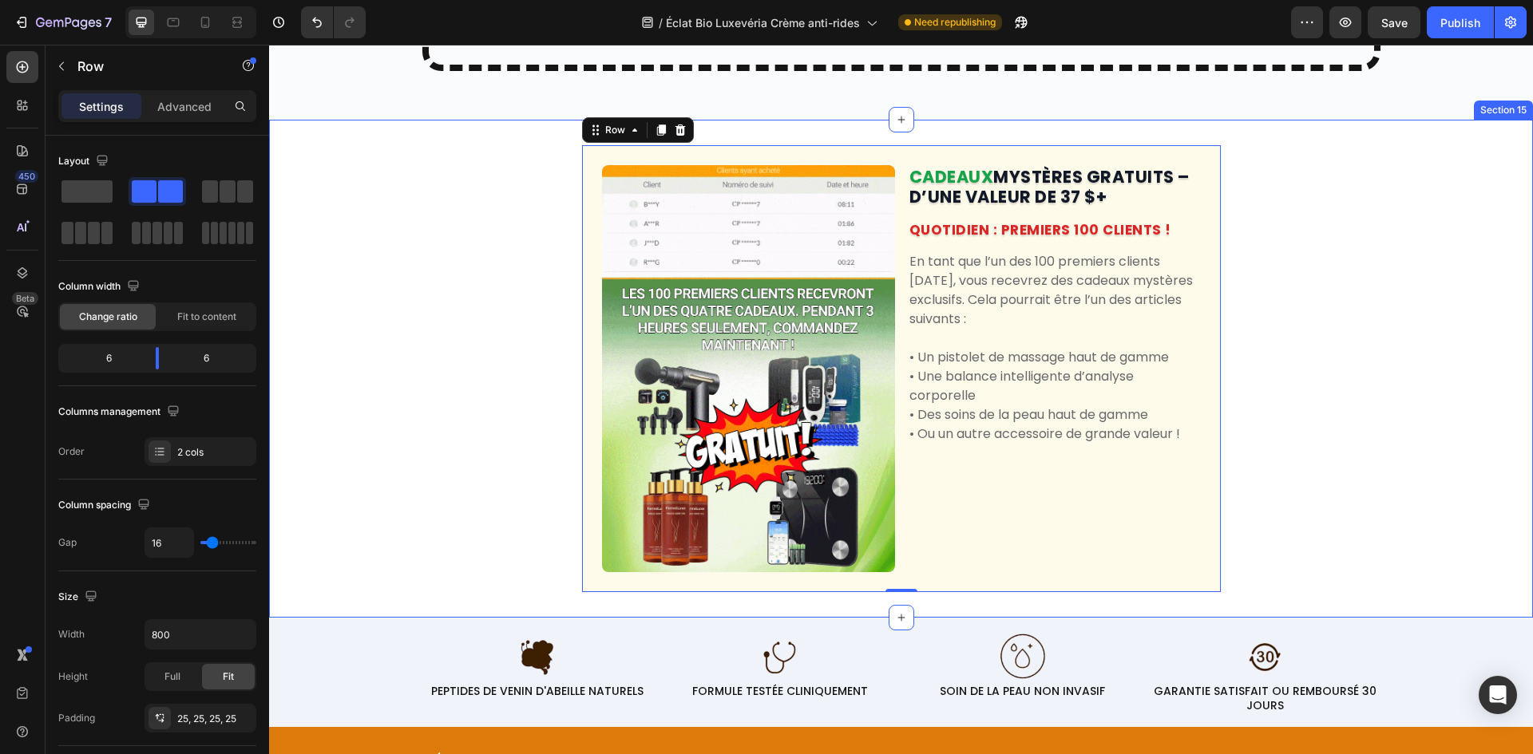
click at [1309, 512] on div "Image CADEAUX MYSTÈRES GRATUITS – D’UNE VALEUR DE 37 $+ Heading QUOTIDIEN : PRE…" at bounding box center [901, 368] width 1264 height 447
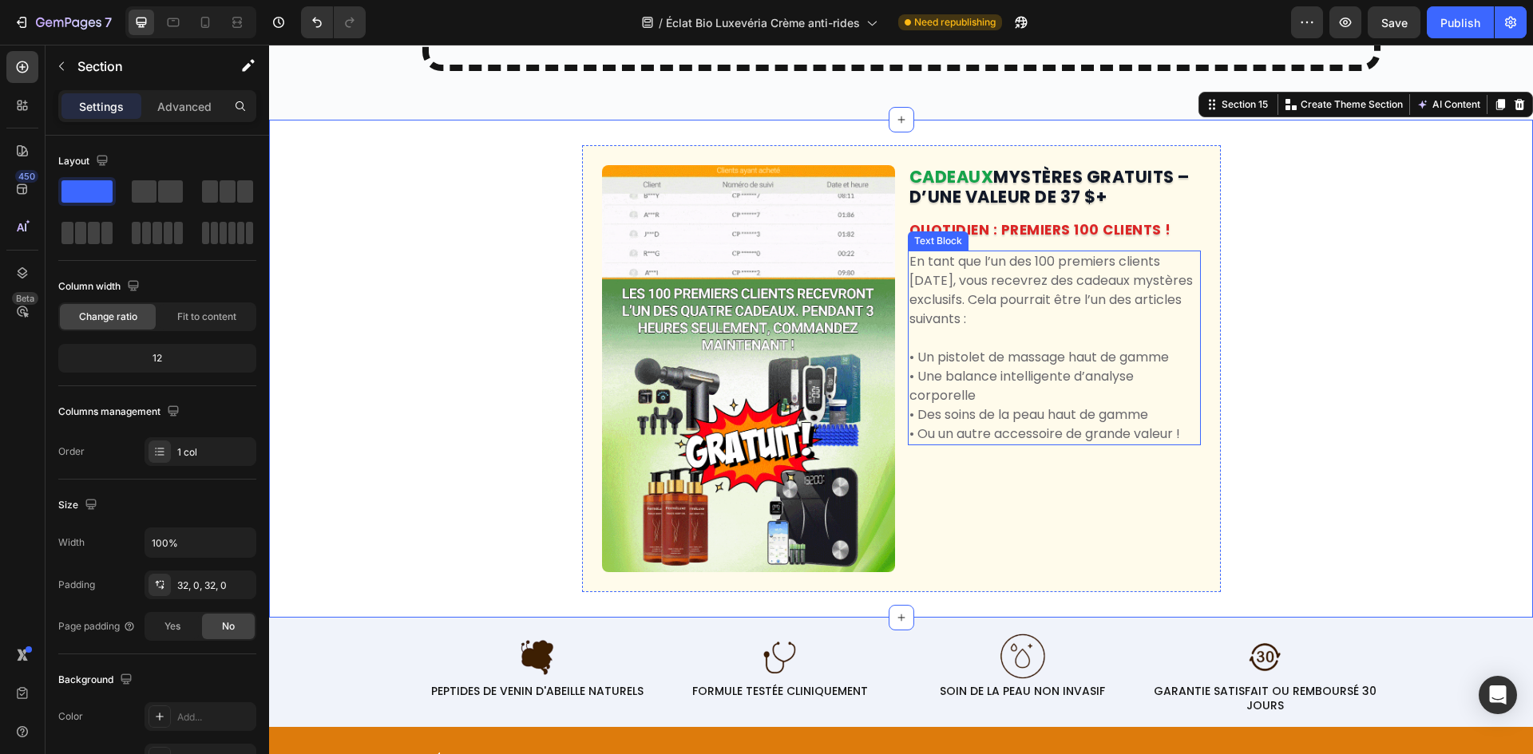
click at [1043, 406] on p "• Une balance intelligente d’analyse corporelle" at bounding box center [1054, 386] width 290 height 38
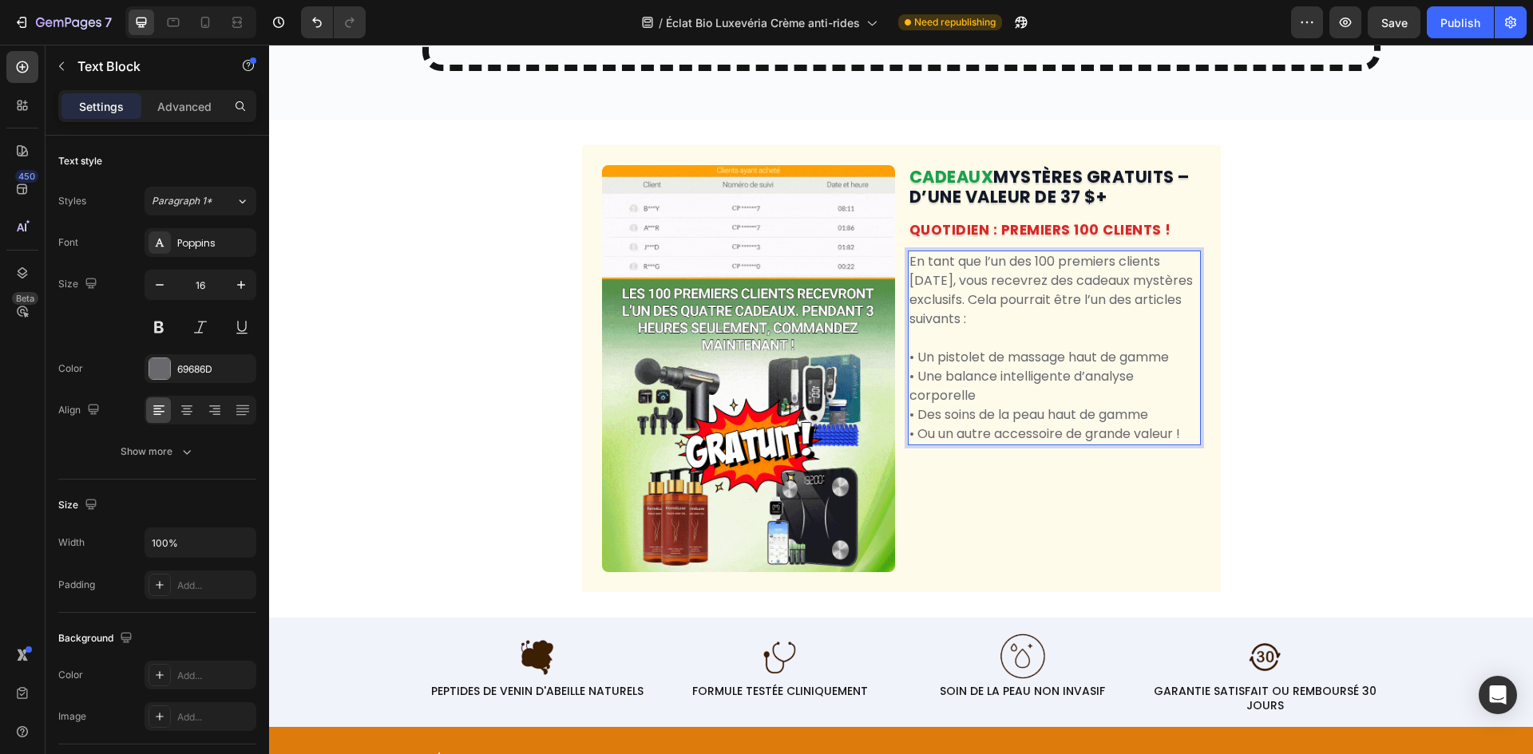
click at [1043, 406] on p "• Une balance intelligente d’analyse corporelle" at bounding box center [1054, 386] width 290 height 38
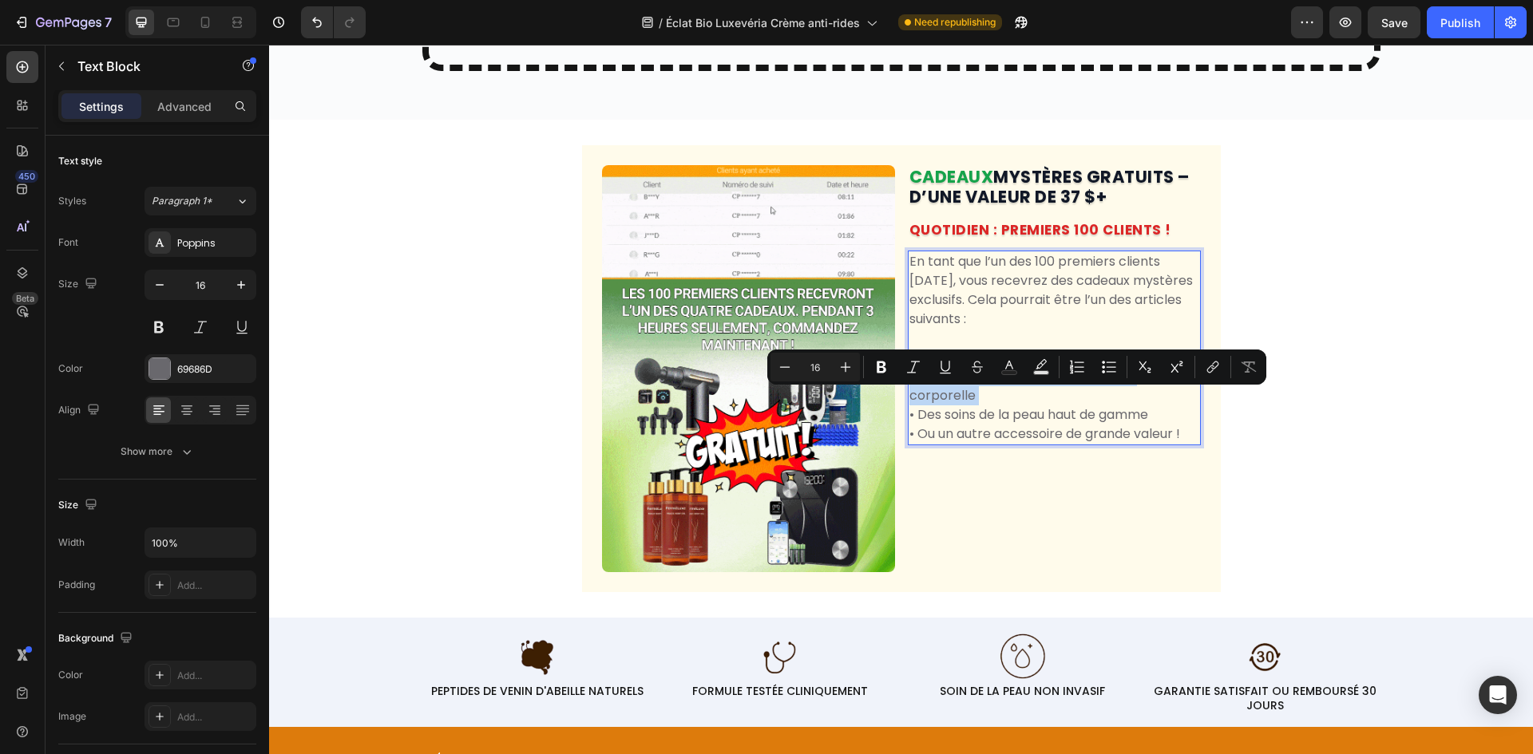
click at [1275, 489] on div "Image CADEAUX MYSTÈRES GRATUITS – D’UNE VALEUR DE 37 $+ Heading QUOTIDIEN : PRE…" at bounding box center [901, 368] width 1264 height 447
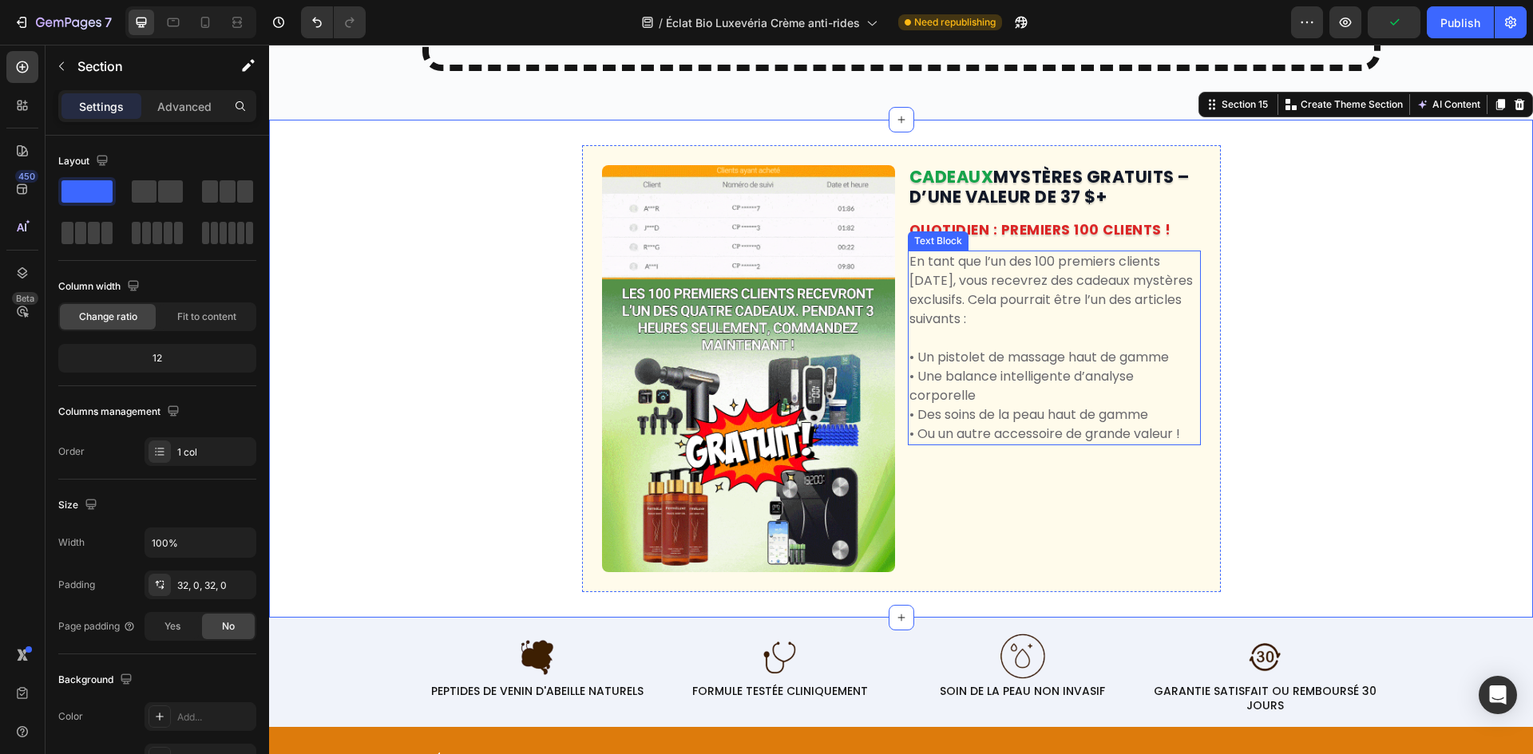
click at [1049, 367] on p "• Un pistolet de massage haut de gamme" at bounding box center [1054, 357] width 290 height 19
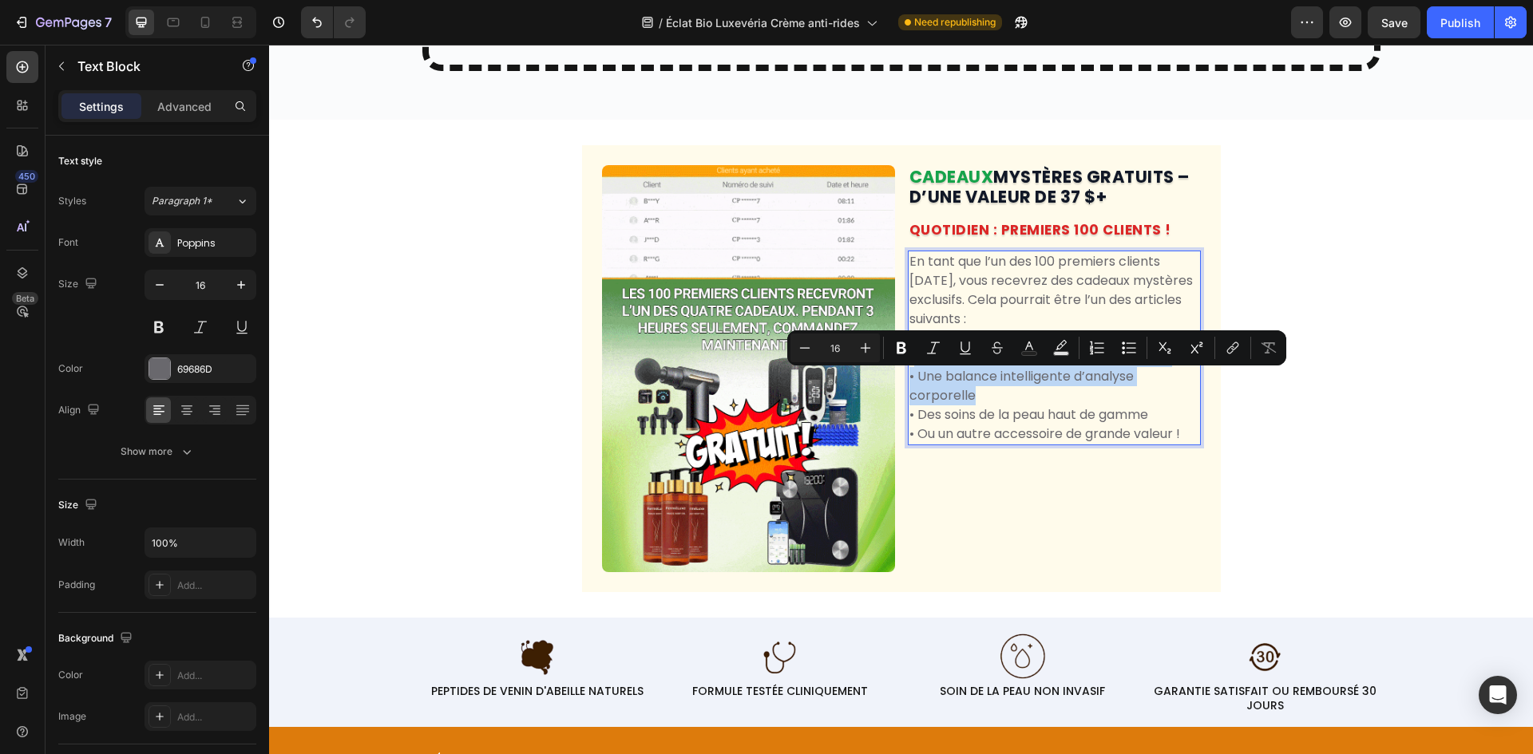
drag, startPoint x: 906, startPoint y: 384, endPoint x: 1047, endPoint y: 420, distance: 145.8
click at [1047, 420] on div "En tant que l’un des 100 premiers clients [DATE], vous recevrez des cadeaux mys…" at bounding box center [1054, 348] width 293 height 195
drag, startPoint x: 1123, startPoint y: 428, endPoint x: 1161, endPoint y: 434, distance: 38.1
click at [1126, 406] on p "• Une balance intelligente d’analyse corporelle" at bounding box center [1054, 386] width 290 height 38
drag, startPoint x: 1193, startPoint y: 451, endPoint x: 1179, endPoint y: 454, distance: 13.9
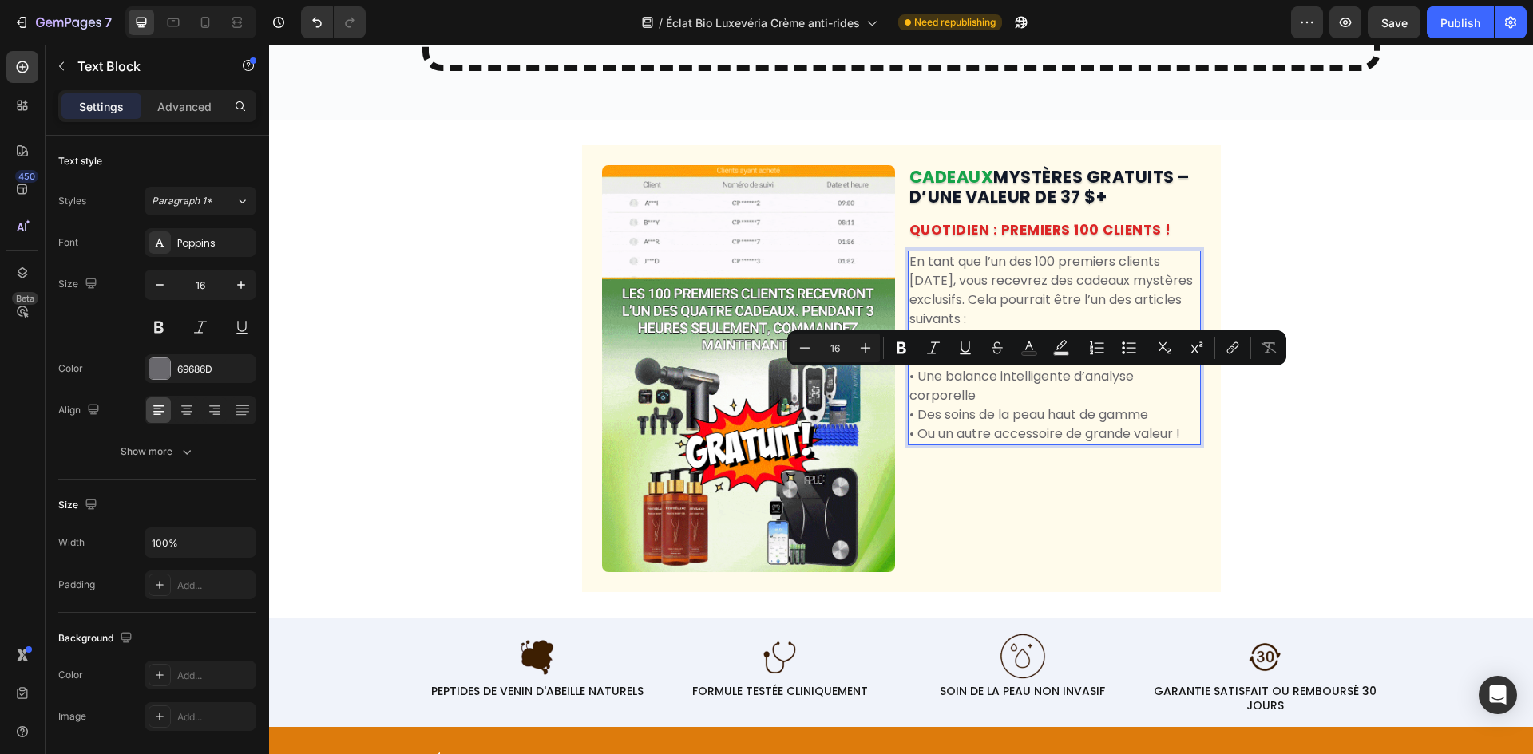
click at [1189, 445] on div "En tant que l’un des 100 premiers clients [DATE], vous recevrez des cadeaux mys…" at bounding box center [1054, 348] width 293 height 195
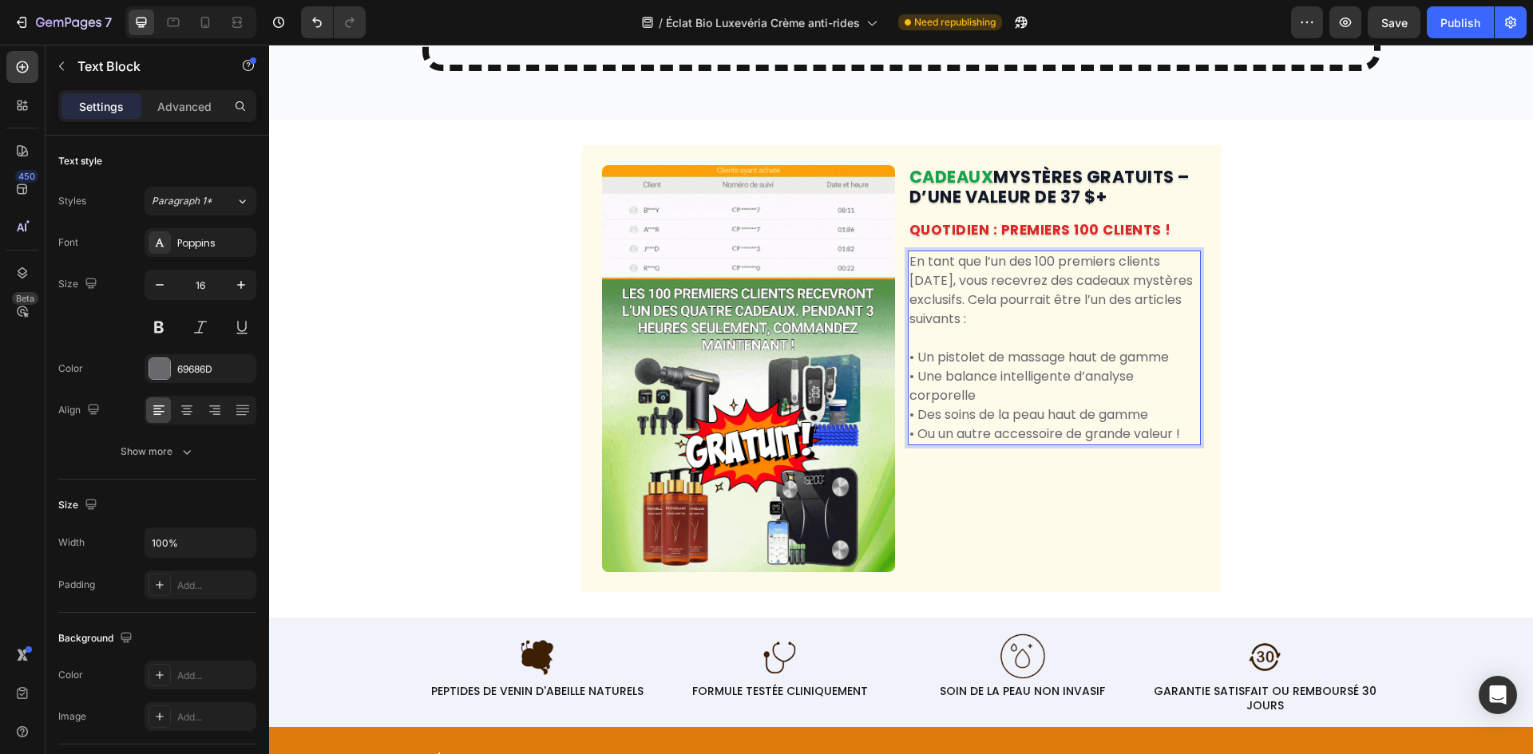
click at [968, 538] on div "CADEAUX MYSTÈRES GRATUITS – D’UNE VALEUR DE 37 $+ Heading QUOTIDIEN : PREMIERS …" at bounding box center [1054, 368] width 293 height 407
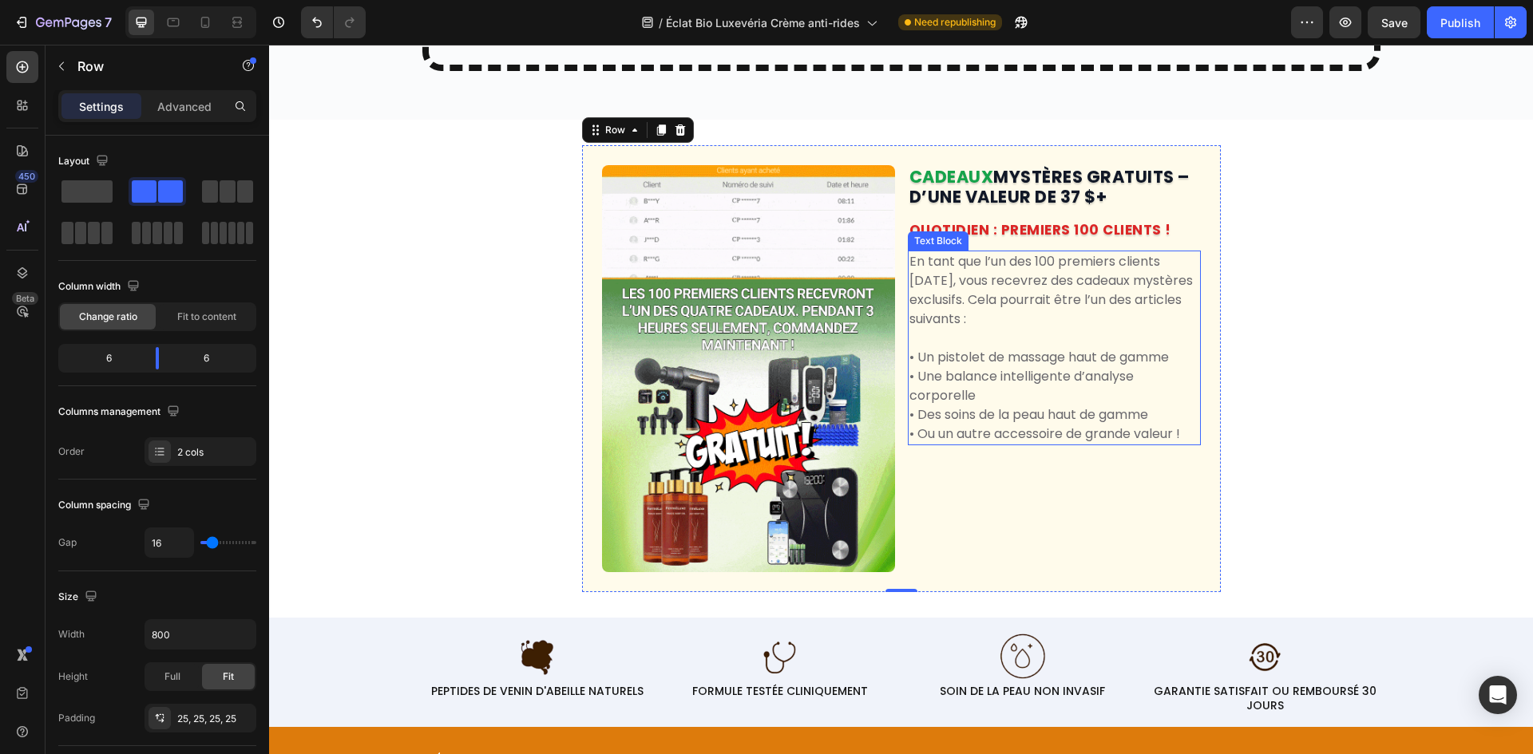
click at [984, 367] on p "• Un pistolet de massage haut de gamme" at bounding box center [1054, 357] width 290 height 19
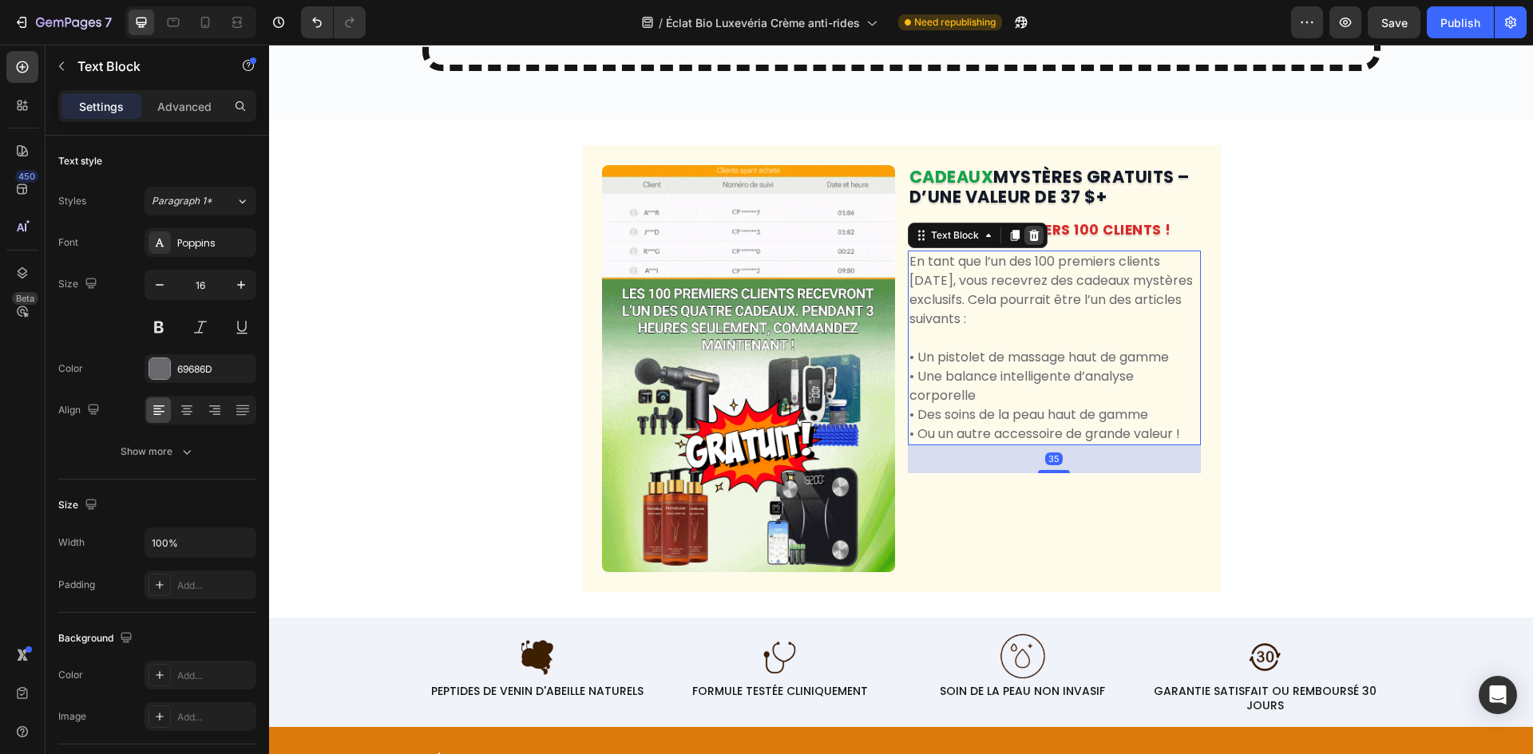
click at [1024, 245] on div at bounding box center [1033, 235] width 19 height 19
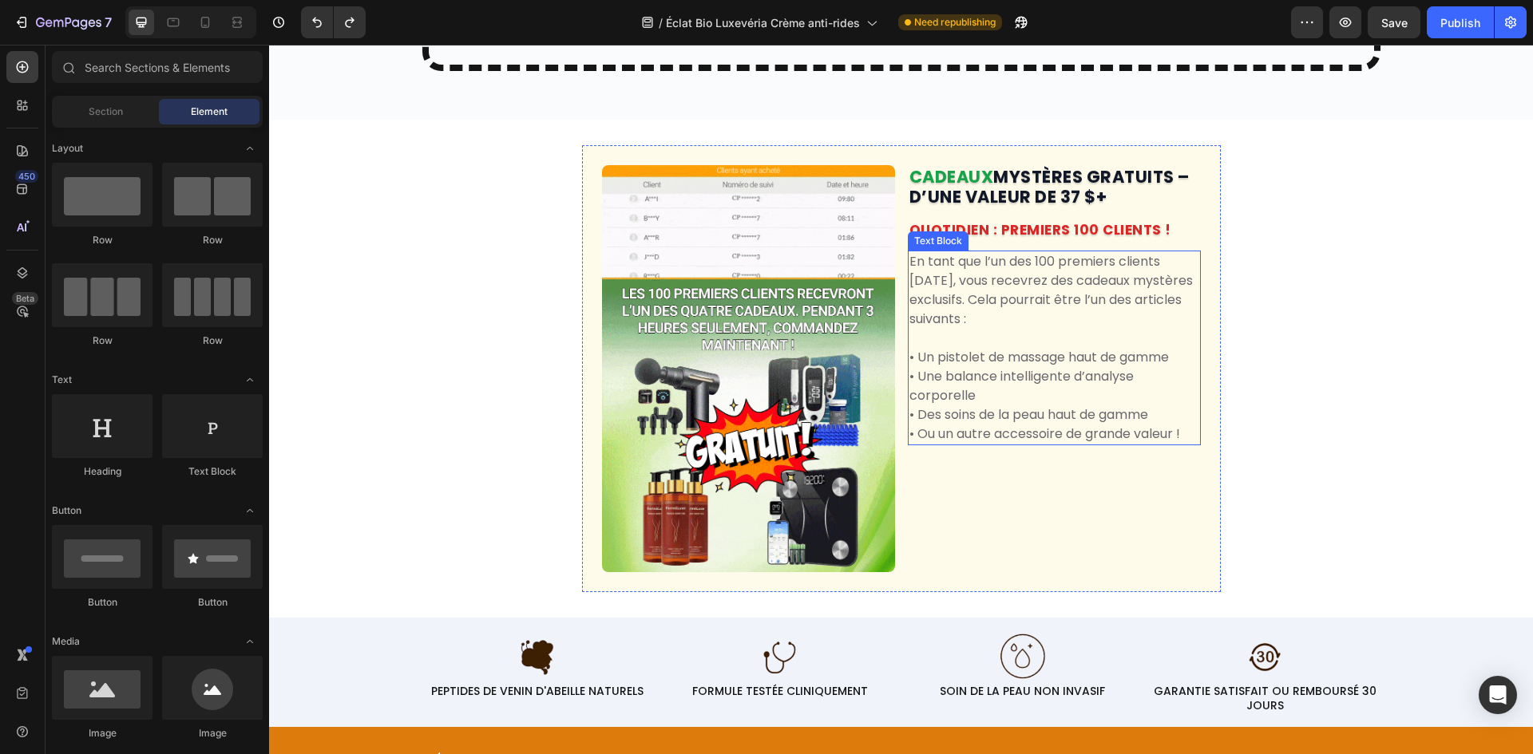
click at [994, 397] on p "• Une balance intelligente d’analyse corporelle" at bounding box center [1054, 386] width 290 height 38
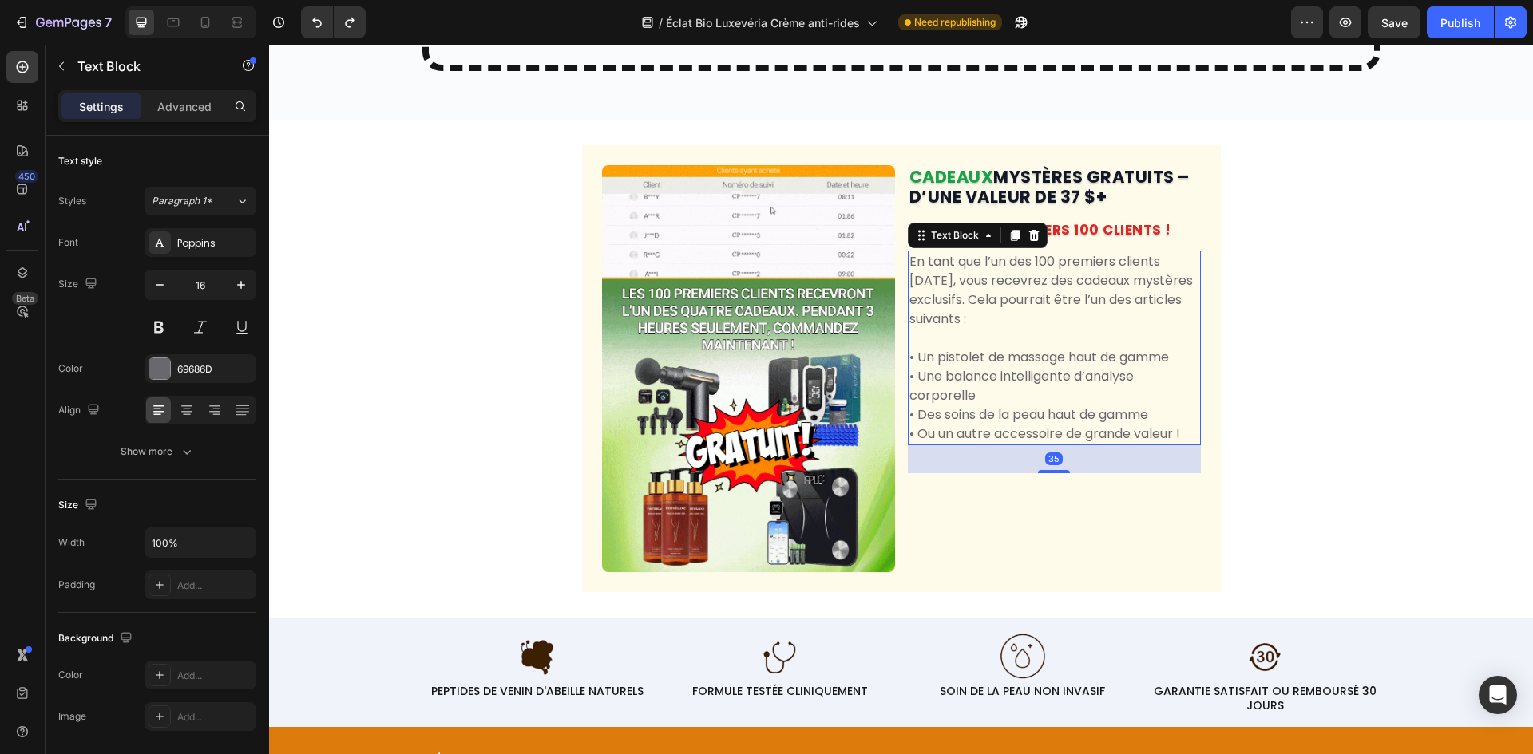
click at [995, 397] on p "• Une balance intelligente d’analyse corporelle" at bounding box center [1054, 386] width 290 height 38
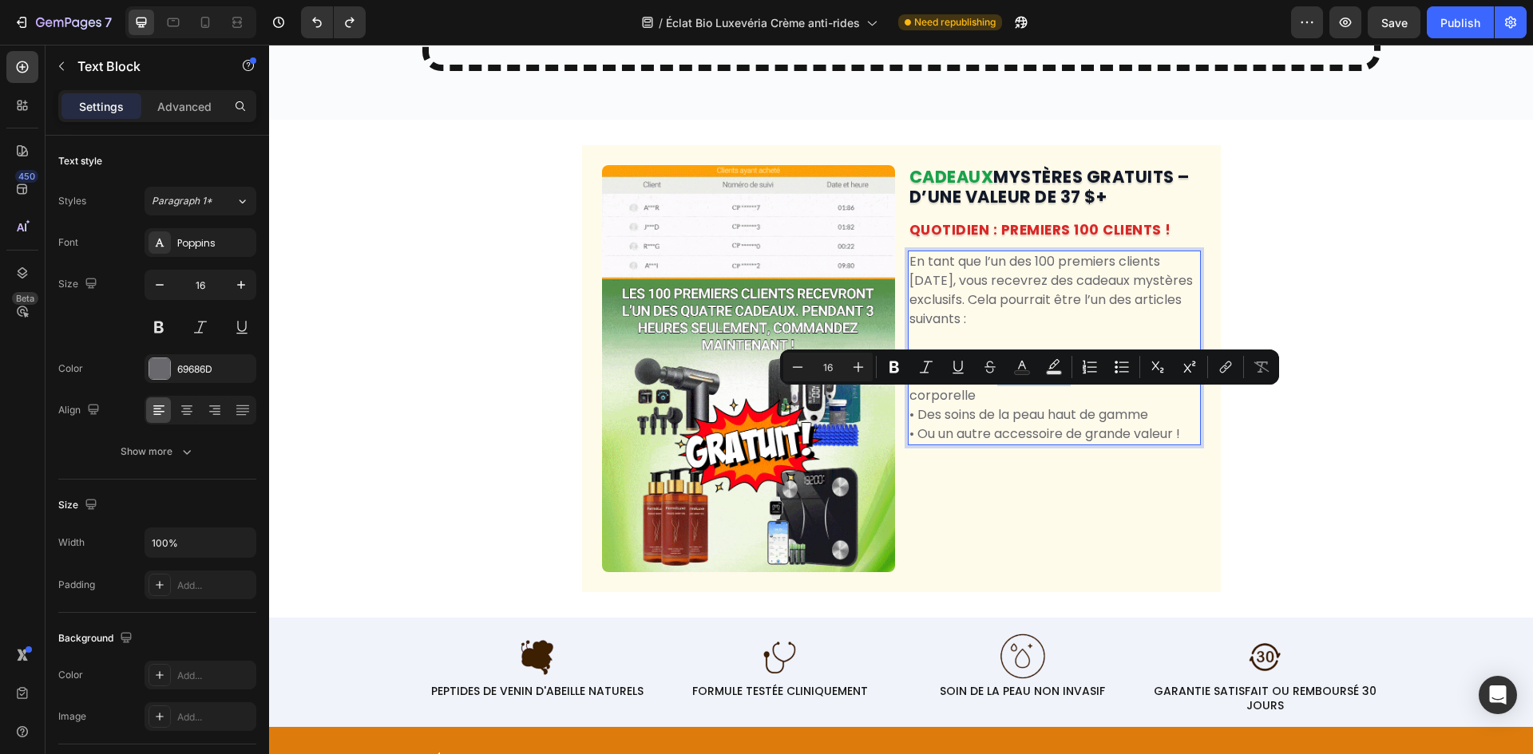
click at [1106, 499] on div "CADEAUX MYSTÈRES GRATUITS – D’UNE VALEUR DE 37 $+ Heading QUOTIDIEN : PREMIERS …" at bounding box center [1054, 368] width 293 height 407
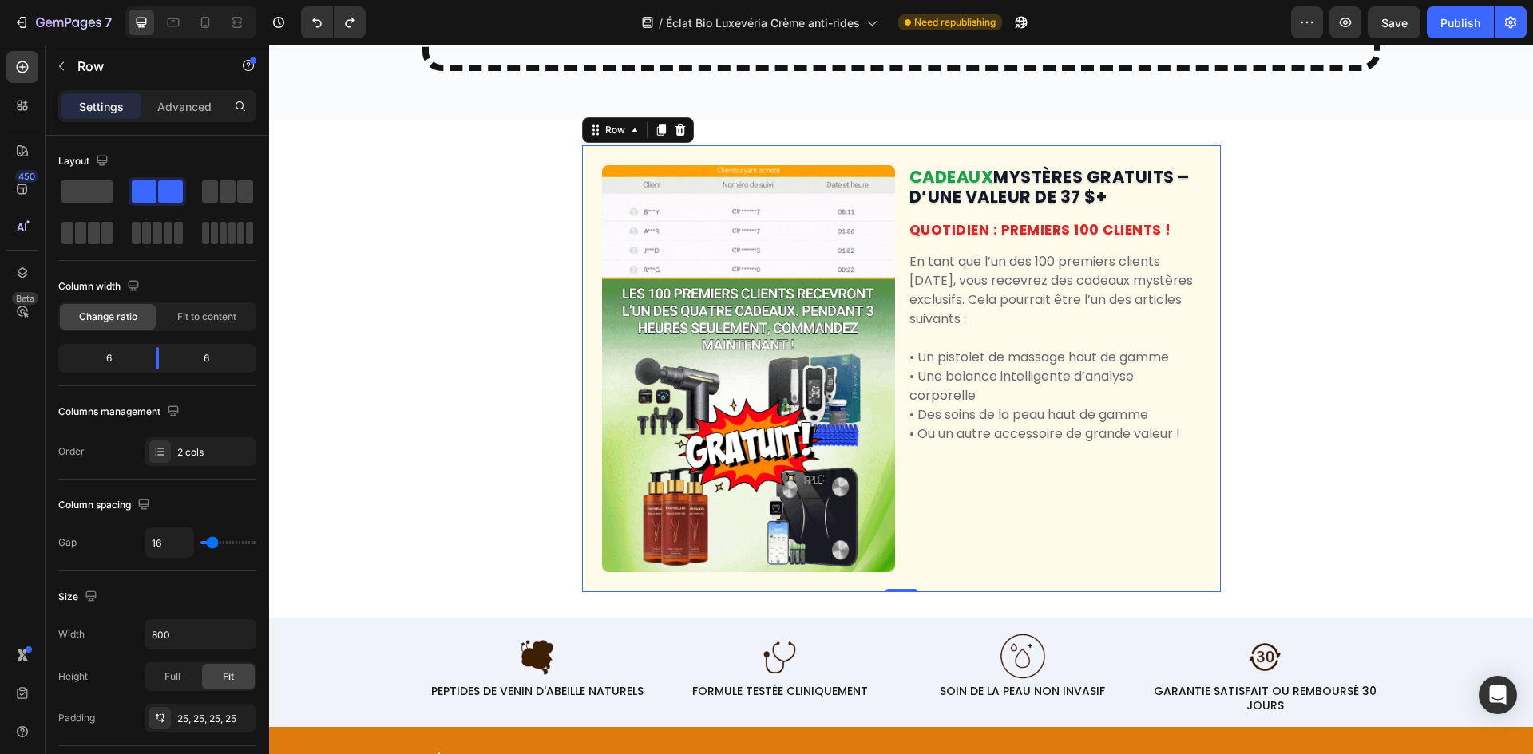
click at [1069, 406] on p "• Une balance intelligente d’analyse corporelle" at bounding box center [1054, 386] width 290 height 38
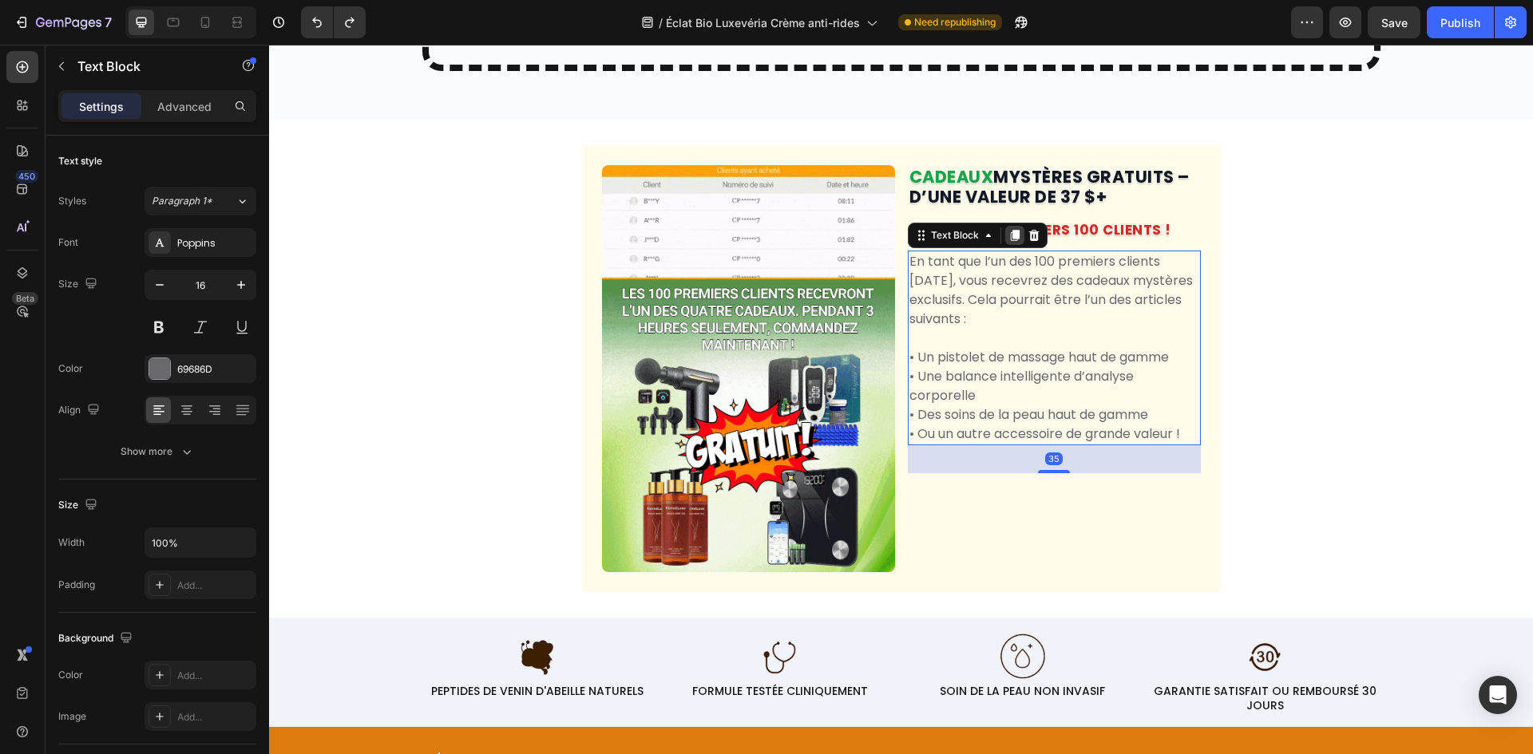
click at [1010, 241] on icon at bounding box center [1014, 235] width 9 height 11
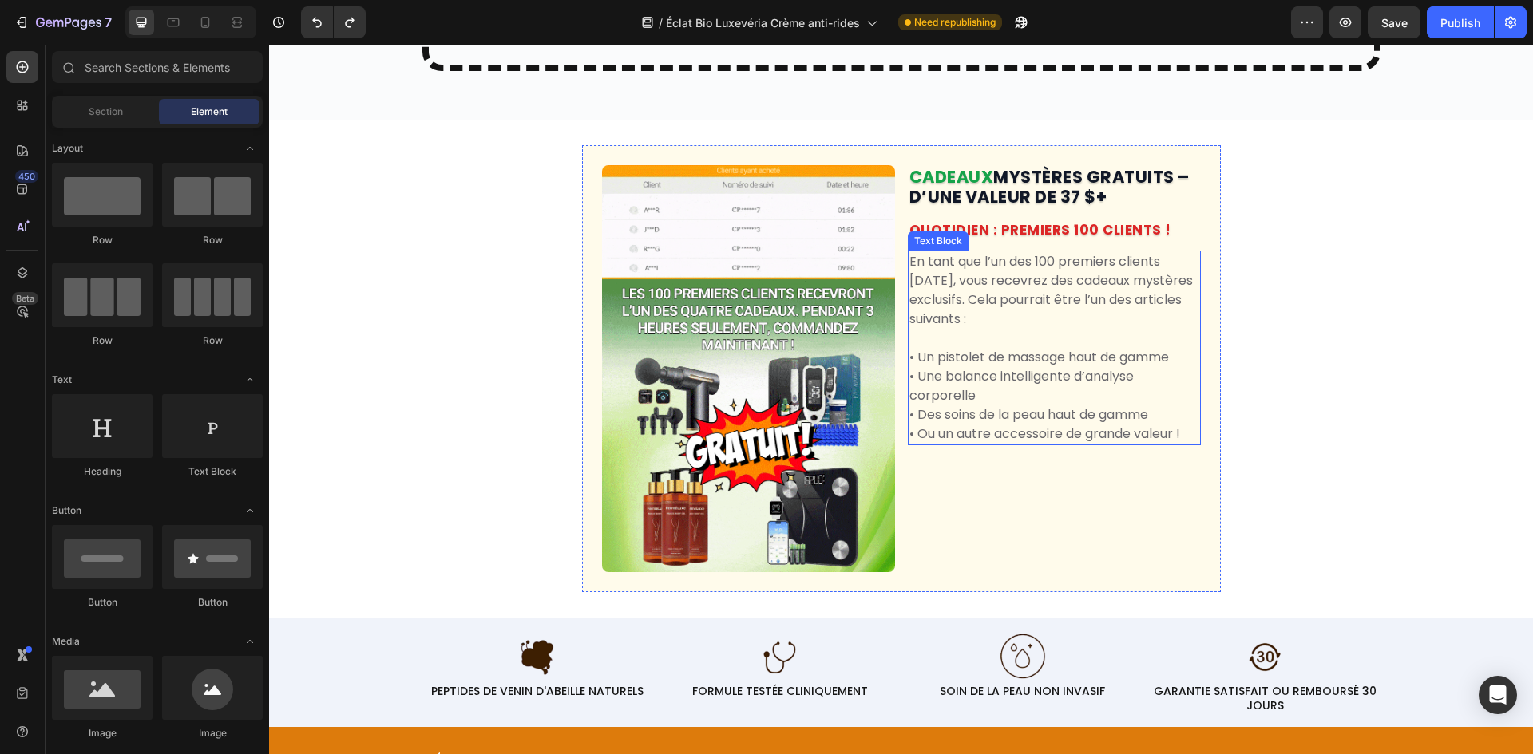
click at [1140, 444] on p "• Ou un autre accessoire de grande valeur !" at bounding box center [1054, 434] width 290 height 19
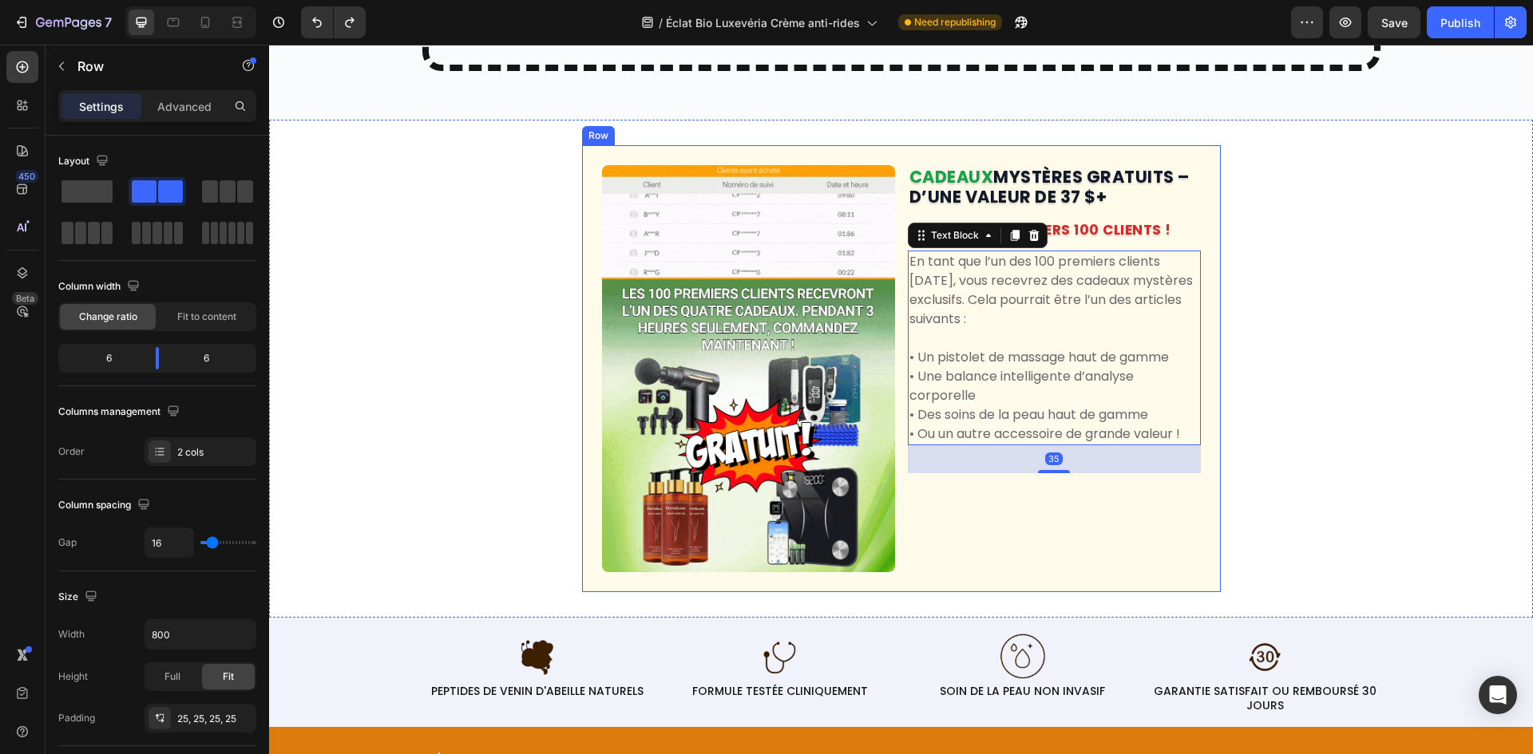
click at [1197, 456] on div "Image CADEAUX MYSTÈRES GRATUITS – D’UNE VALEUR DE 37 $+ Heading QUOTIDIEN : PRE…" at bounding box center [901, 368] width 639 height 447
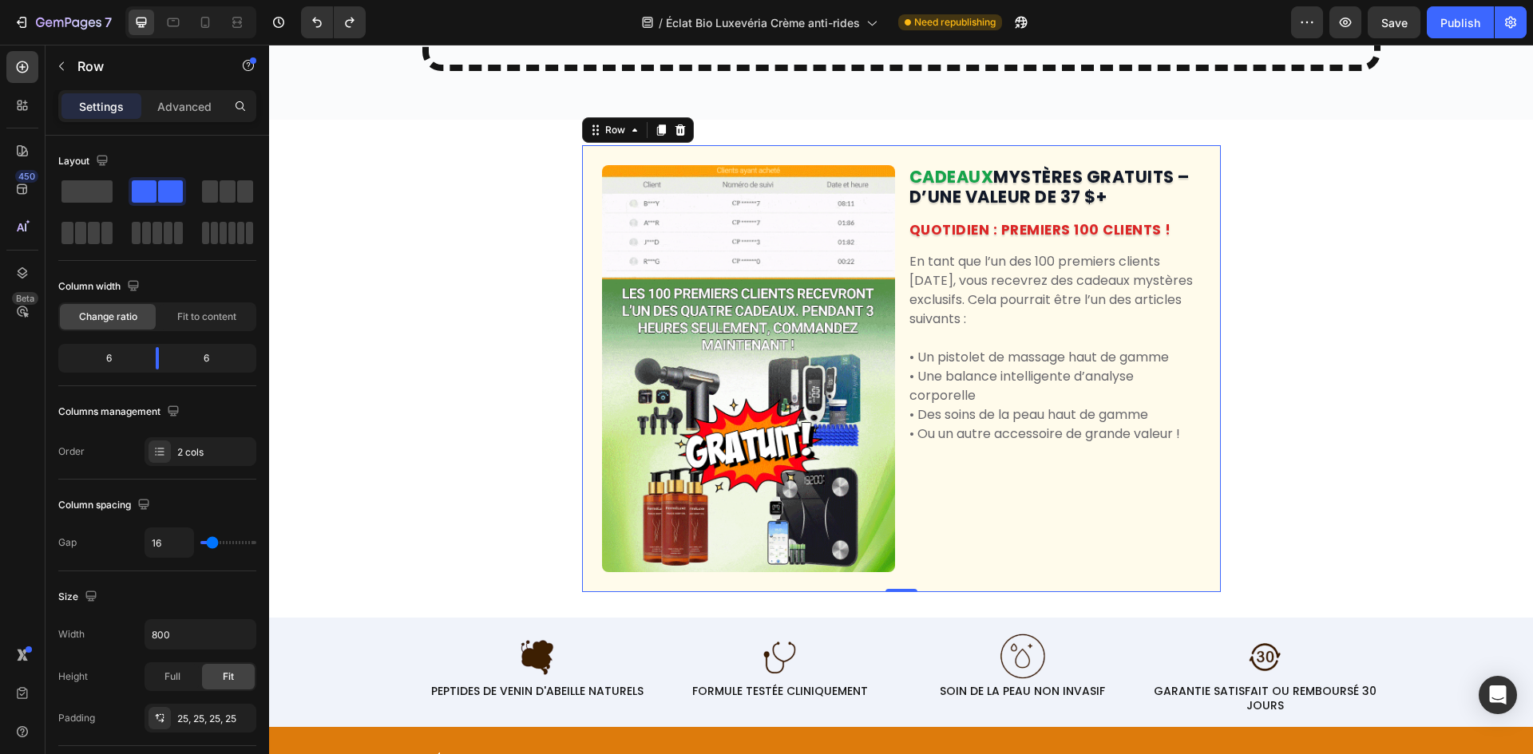
click at [1185, 444] on p "• Ou un autre accessoire de grande valeur !" at bounding box center [1054, 434] width 290 height 19
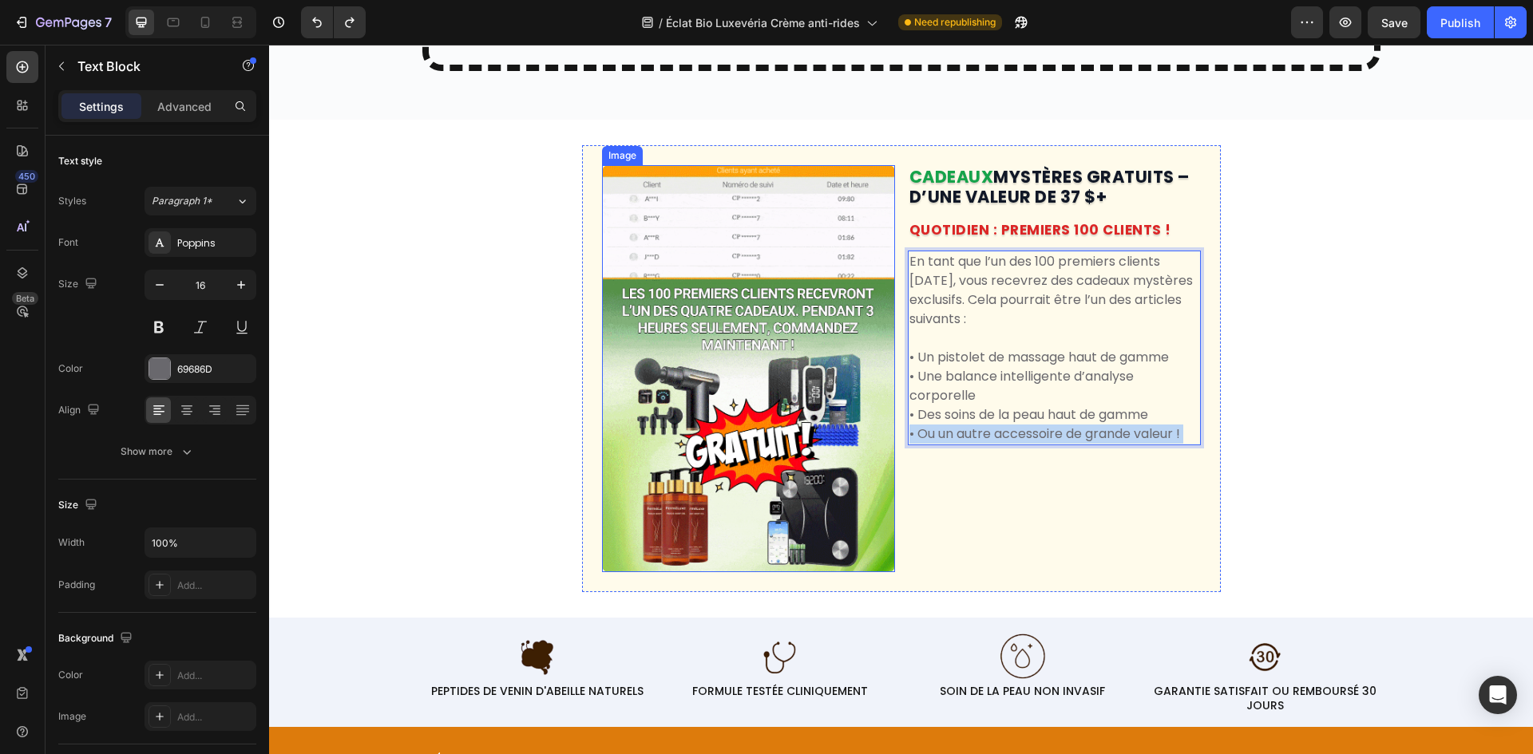
drag, startPoint x: 1181, startPoint y: 456, endPoint x: 897, endPoint y: 390, distance: 291.0
click at [880, 386] on div "Image CADEAUX MYSTÈRES GRATUITS – D’UNE VALEUR DE 37 $+ Heading QUOTIDIEN : PRE…" at bounding box center [901, 368] width 639 height 447
click at [909, 367] on p "• Un pistolet de massage haut de gamme" at bounding box center [1054, 357] width 290 height 19
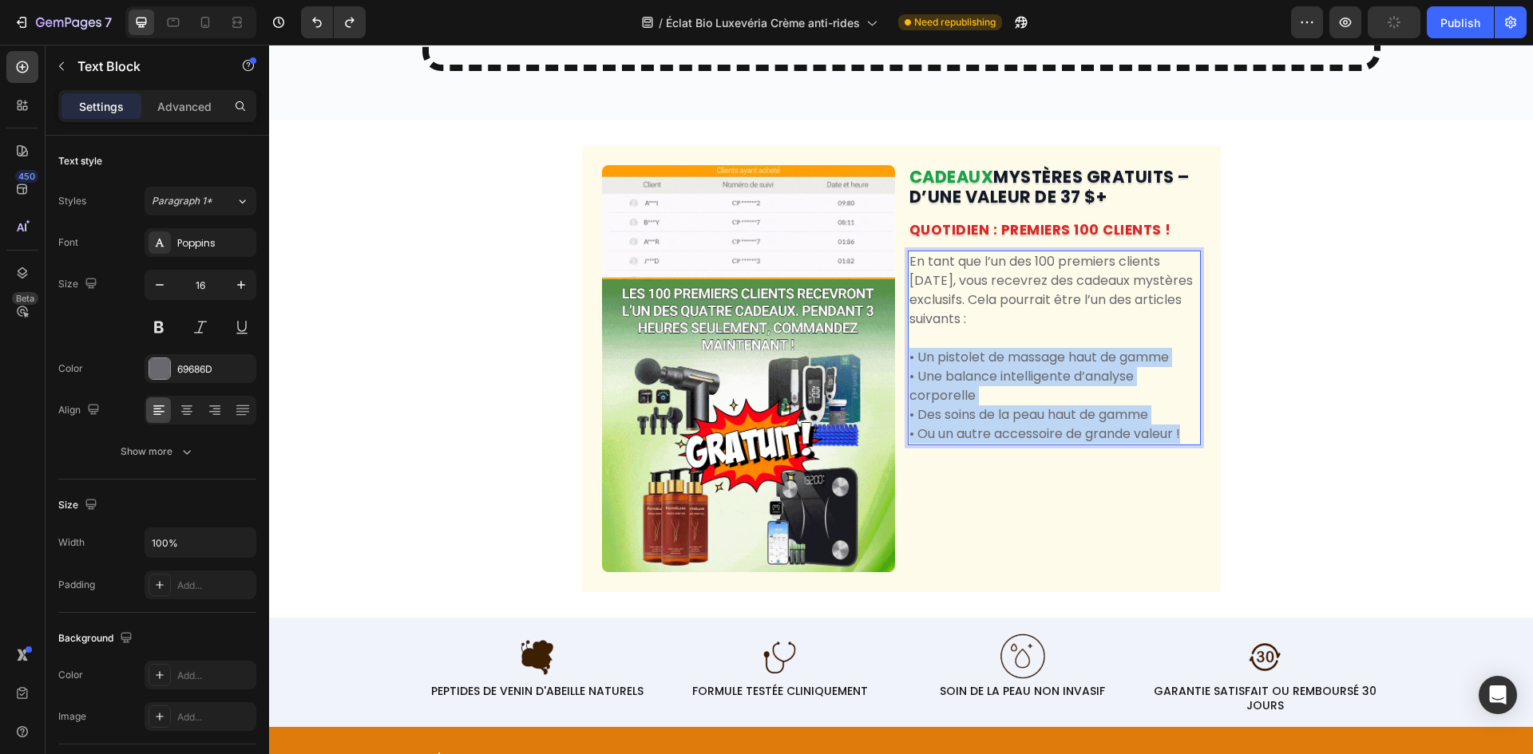
drag, startPoint x: 1008, startPoint y: 413, endPoint x: 1100, endPoint y: 415, distance: 91.8
click at [1188, 445] on div "En tant que l’un des 100 premiers clients [DATE], vous recevrez des cadeaux mys…" at bounding box center [1054, 348] width 293 height 195
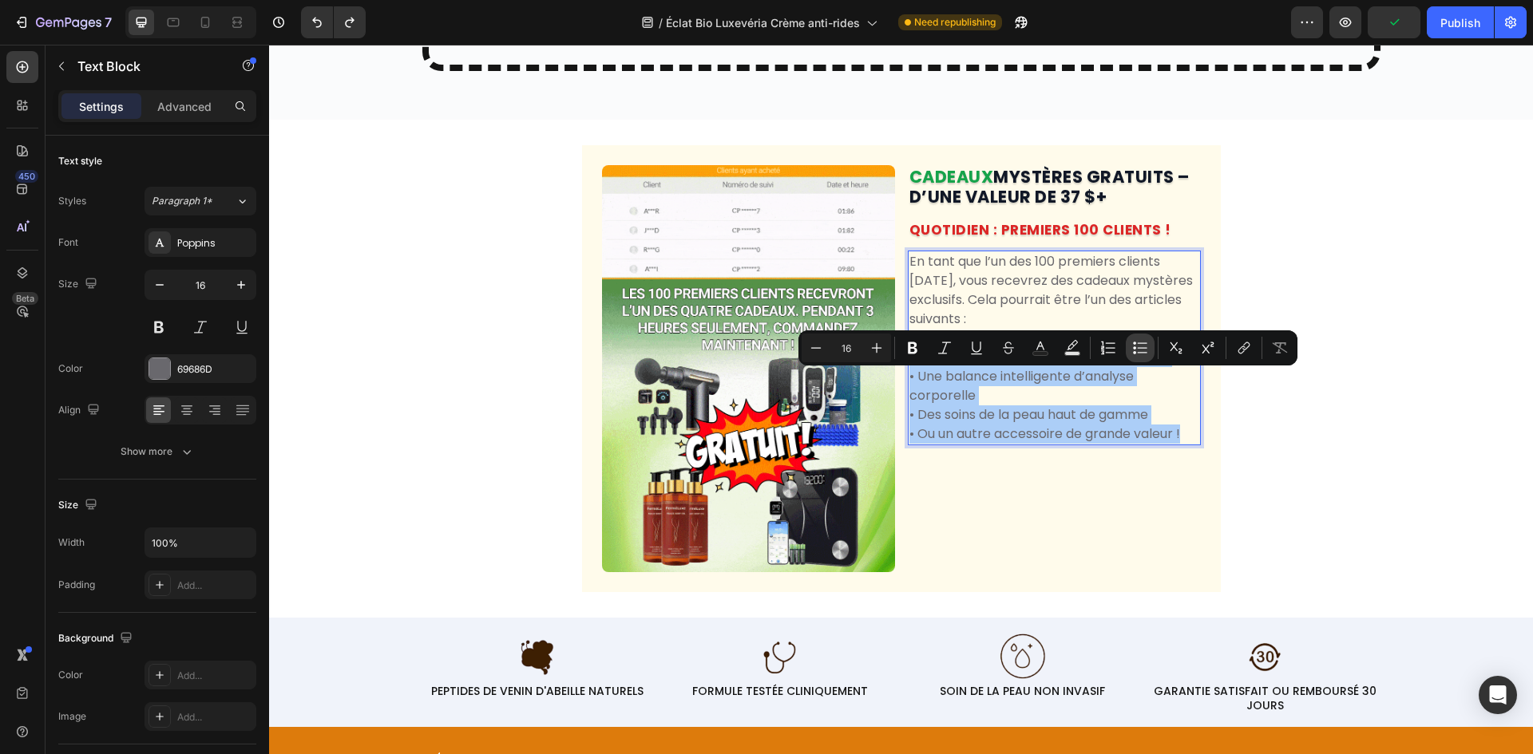
click at [1146, 353] on icon "Editor contextual toolbar" at bounding box center [1142, 352] width 10 height 1
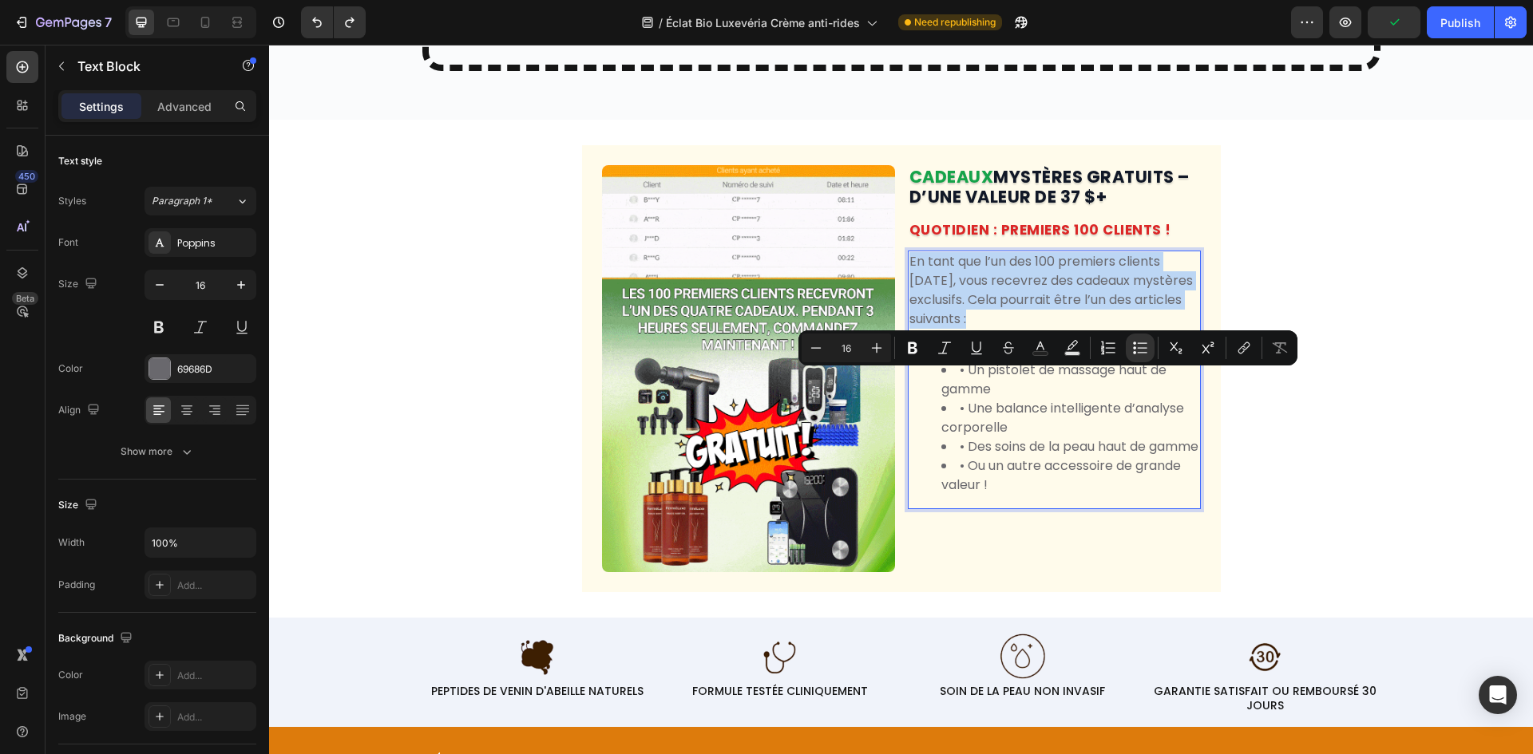
click at [1100, 457] on li "• Des soins de la peau haut de gamme" at bounding box center [1070, 446] width 258 height 19
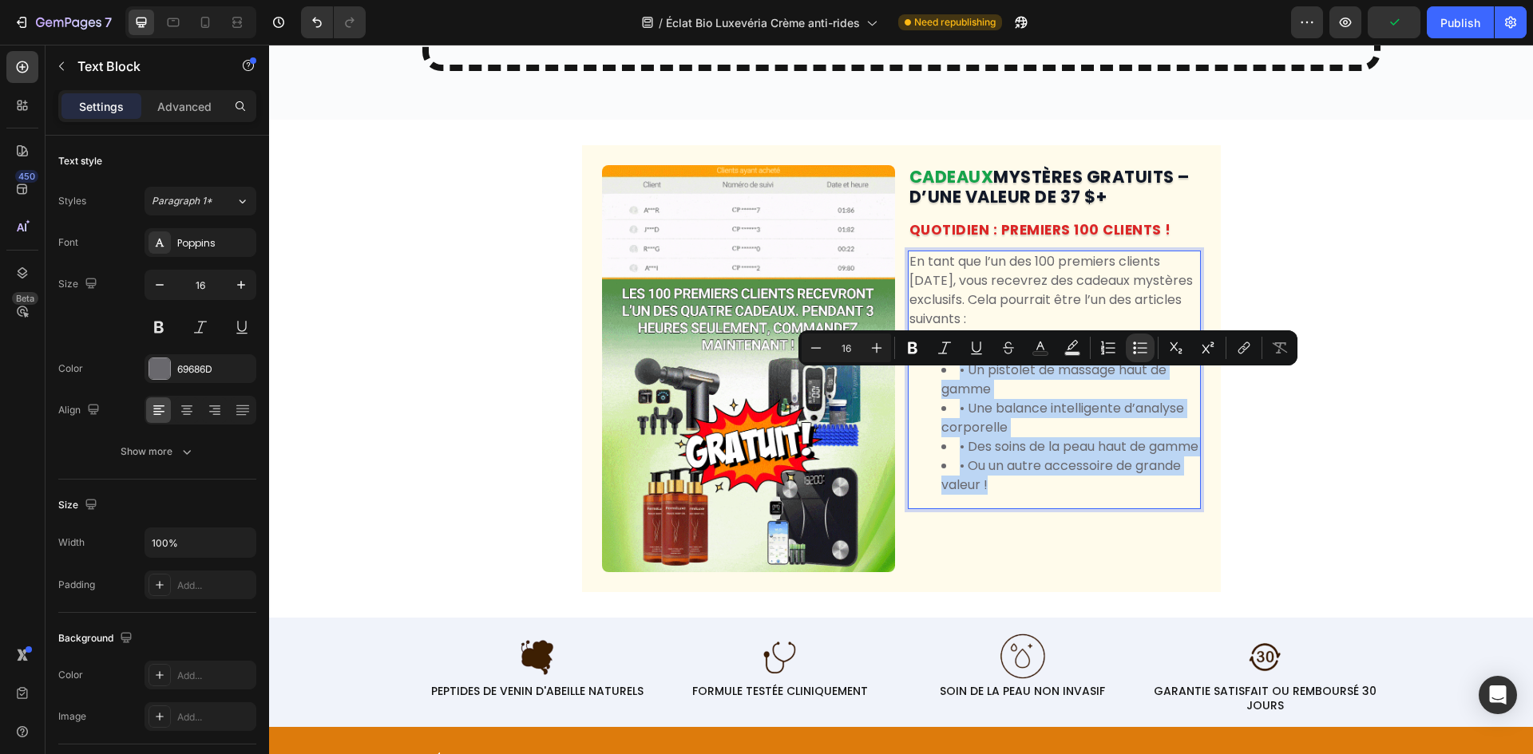
click at [1045, 509] on div "En tant que l’un des 100 premiers clients [DATE], vous recevrez des cadeaux mys…" at bounding box center [1054, 380] width 293 height 259
click at [1153, 457] on li "• Des soins de la peau haut de gamme" at bounding box center [1070, 446] width 258 height 19
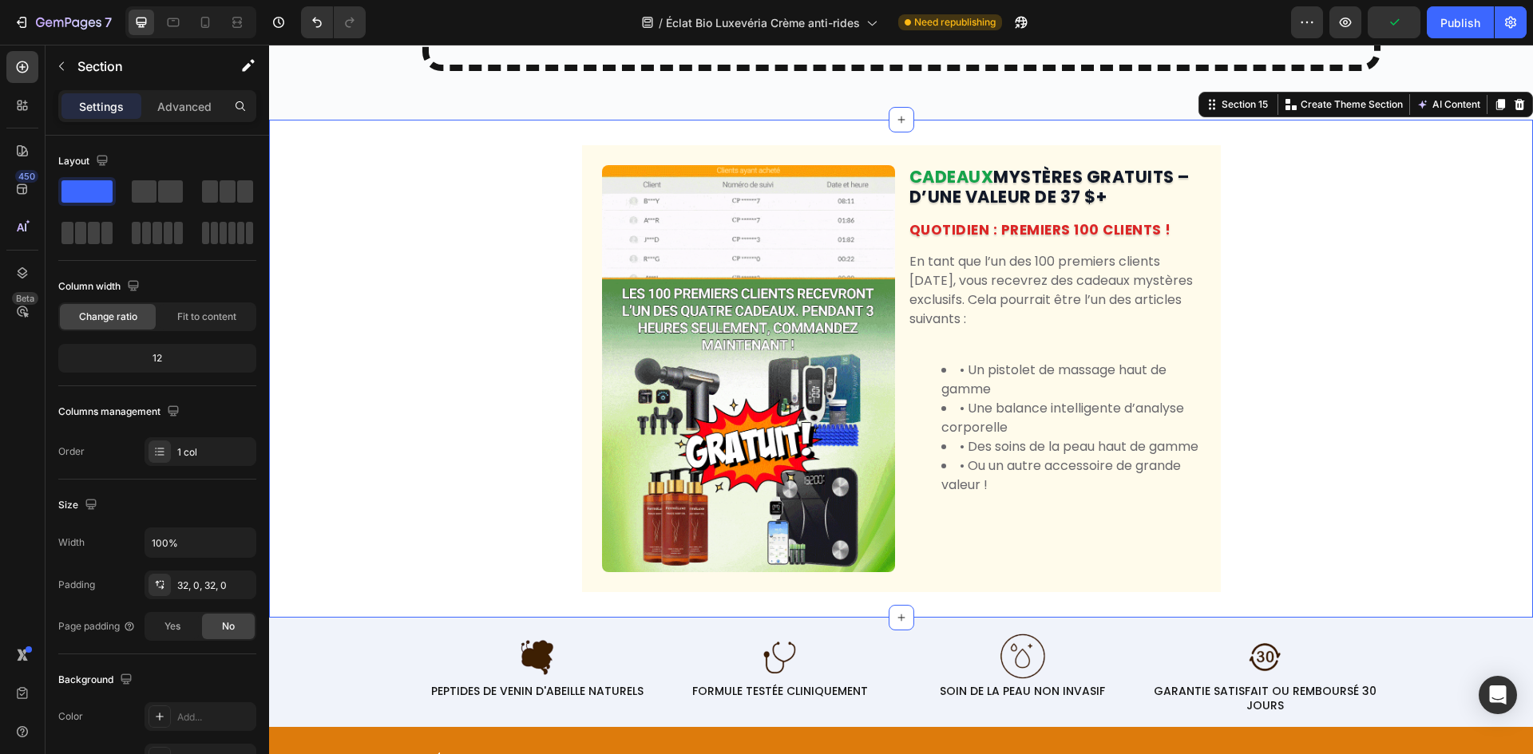
click at [1301, 461] on div "Image CADEAUX MYSTÈRES GRATUITS – D’UNE VALEUR DE 37 $+ Heading QUOTIDIEN : PRE…" at bounding box center [901, 368] width 1264 height 447
click at [955, 379] on div "En tant que l’un des 100 premiers clients [DATE], vous recevrez des cadeaux mys…" at bounding box center [1054, 380] width 293 height 259
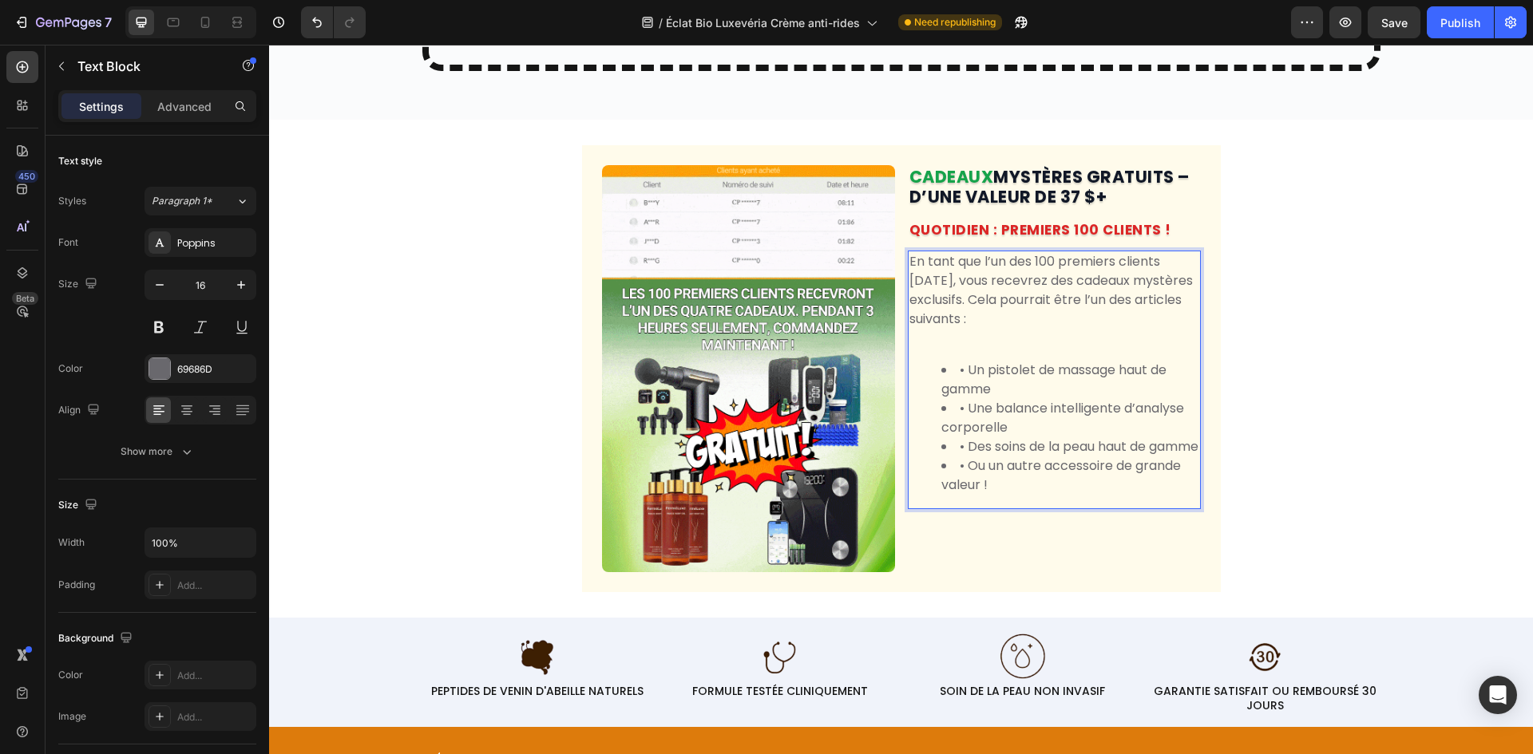
click at [965, 399] on li "• Un pistolet de massage haut de gamme" at bounding box center [1070, 380] width 258 height 38
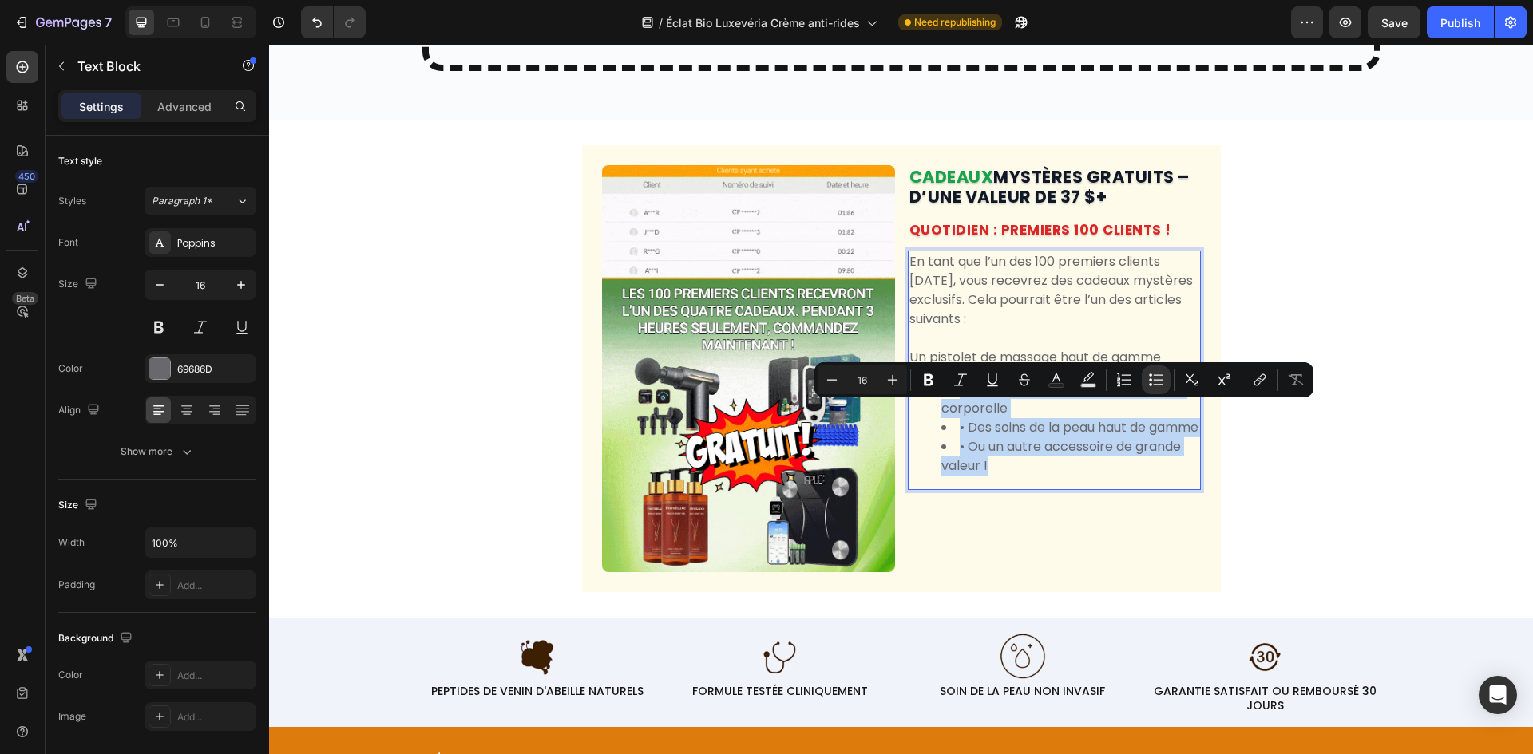
drag, startPoint x: 1005, startPoint y: 508, endPoint x: 1173, endPoint y: 441, distance: 181.3
click at [908, 393] on div "En tant que l’un des 100 premiers clients [DATE], vous recevrez des cadeaux mys…" at bounding box center [1054, 370] width 293 height 239
drag, startPoint x: 963, startPoint y: 426, endPoint x: 971, endPoint y: 421, distance: 10.4
click at [964, 418] on li "• Une balance intelligente d’analyse corporelle" at bounding box center [1070, 399] width 258 height 38
click at [965, 417] on li "• Une balance intelligente d’analyse corporelle" at bounding box center [1070, 399] width 258 height 38
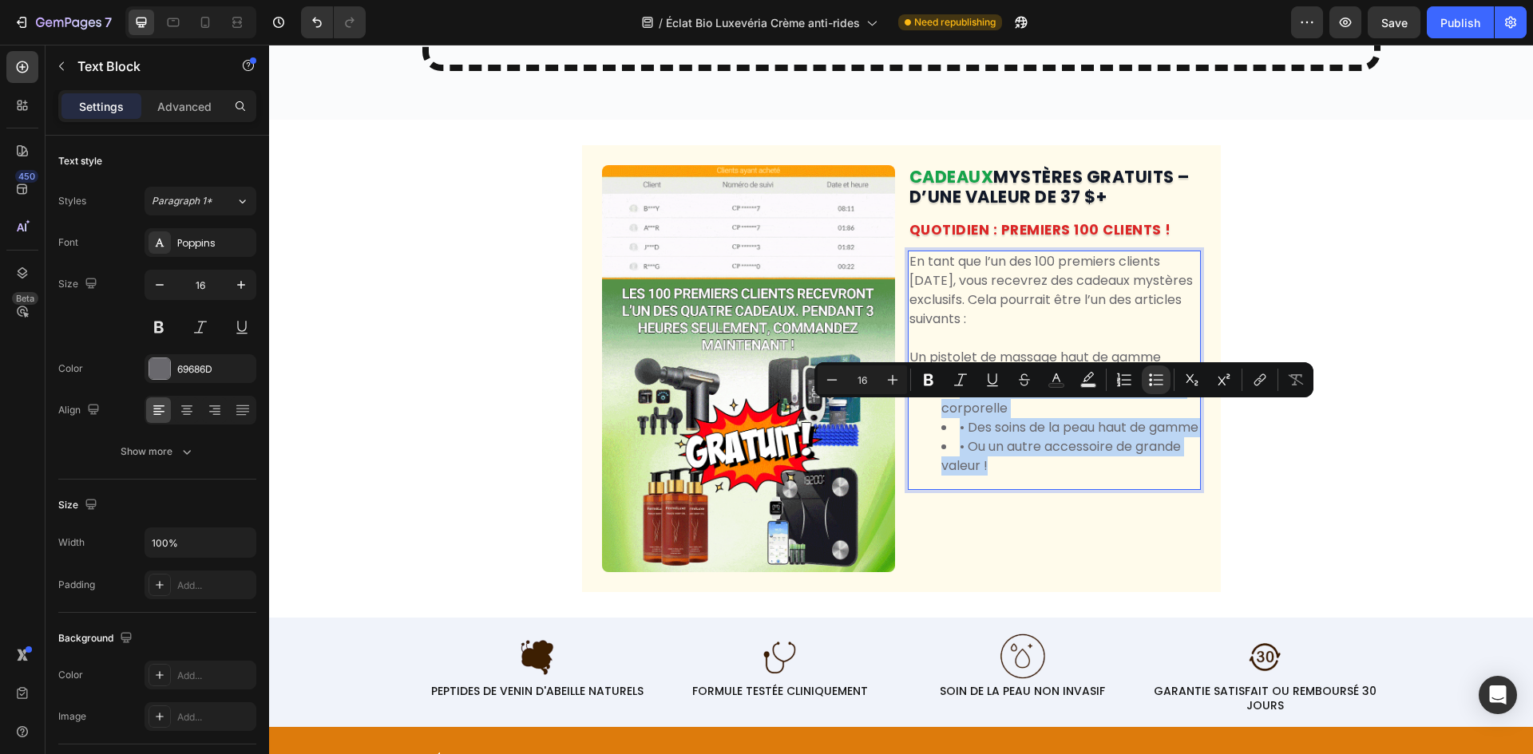
click at [957, 418] on li "• Une balance intelligente d’analyse corporelle" at bounding box center [1070, 399] width 258 height 38
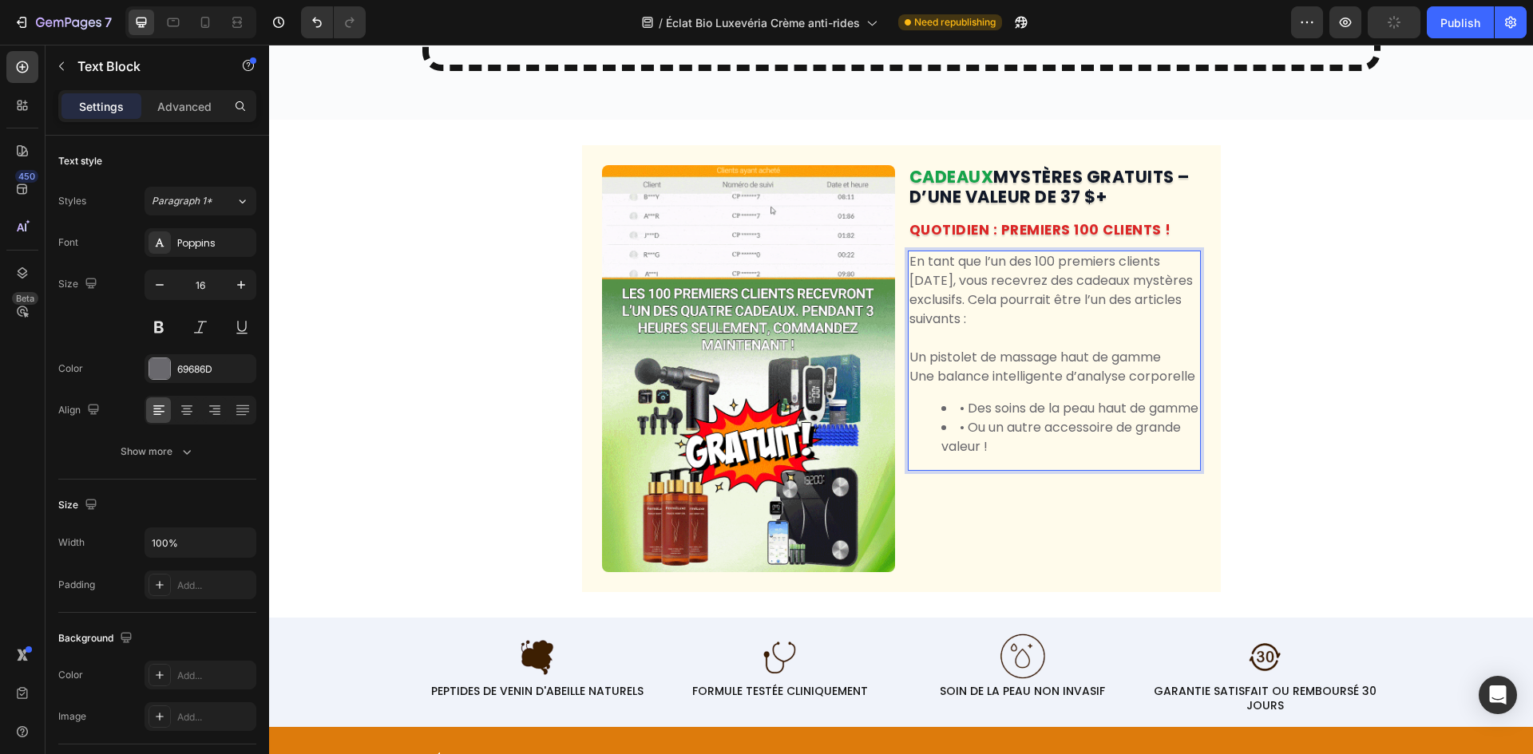
click at [966, 418] on li "• Des soins de la peau haut de gamme" at bounding box center [1070, 408] width 258 height 19
click at [963, 449] on li "• Ou un autre accessoire de grande valeur !" at bounding box center [1070, 437] width 258 height 38
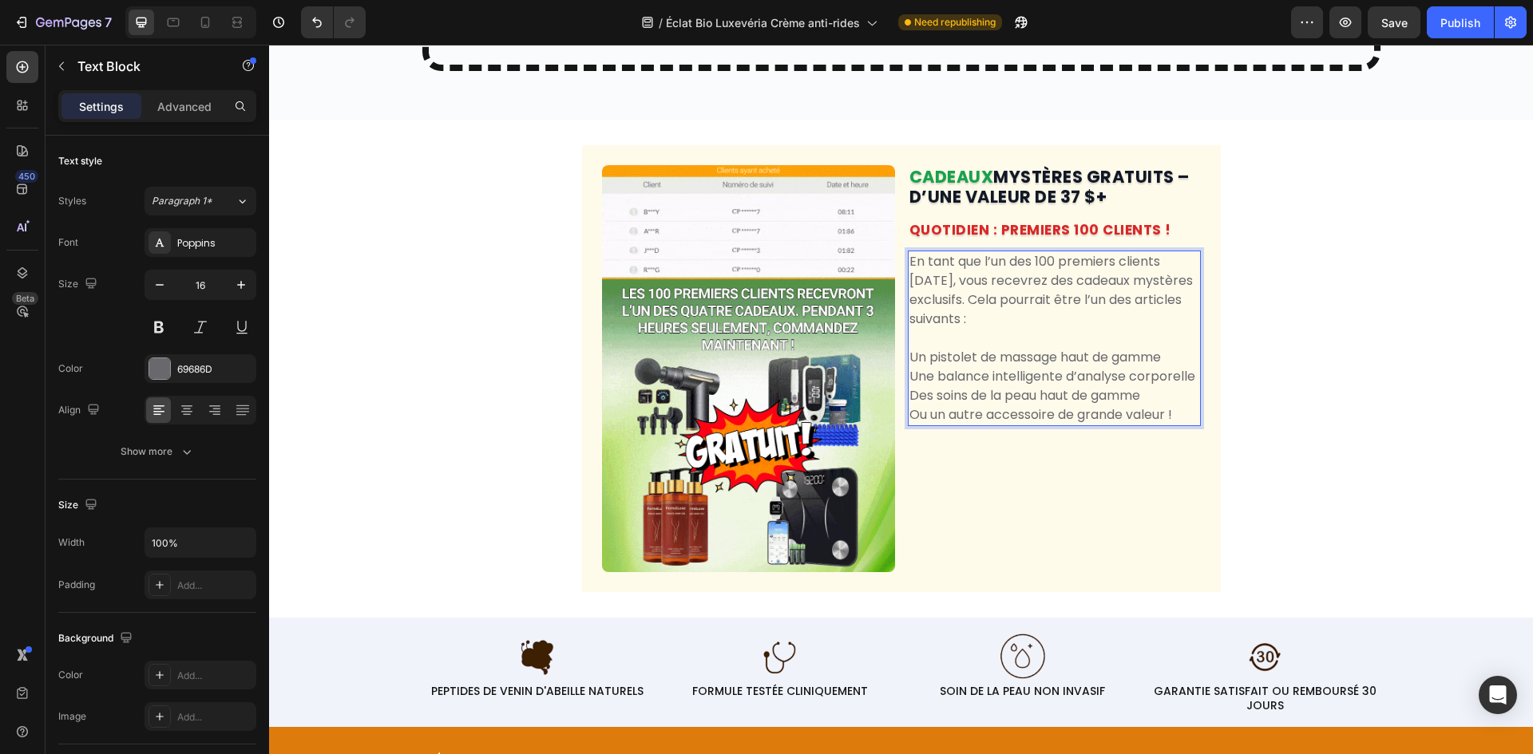
click at [1043, 406] on p "Des soins de la peau haut de gamme" at bounding box center [1054, 395] width 290 height 19
click at [1165, 425] on p "Ou un autre accessoire de grande valeur !" at bounding box center [1054, 415] width 290 height 19
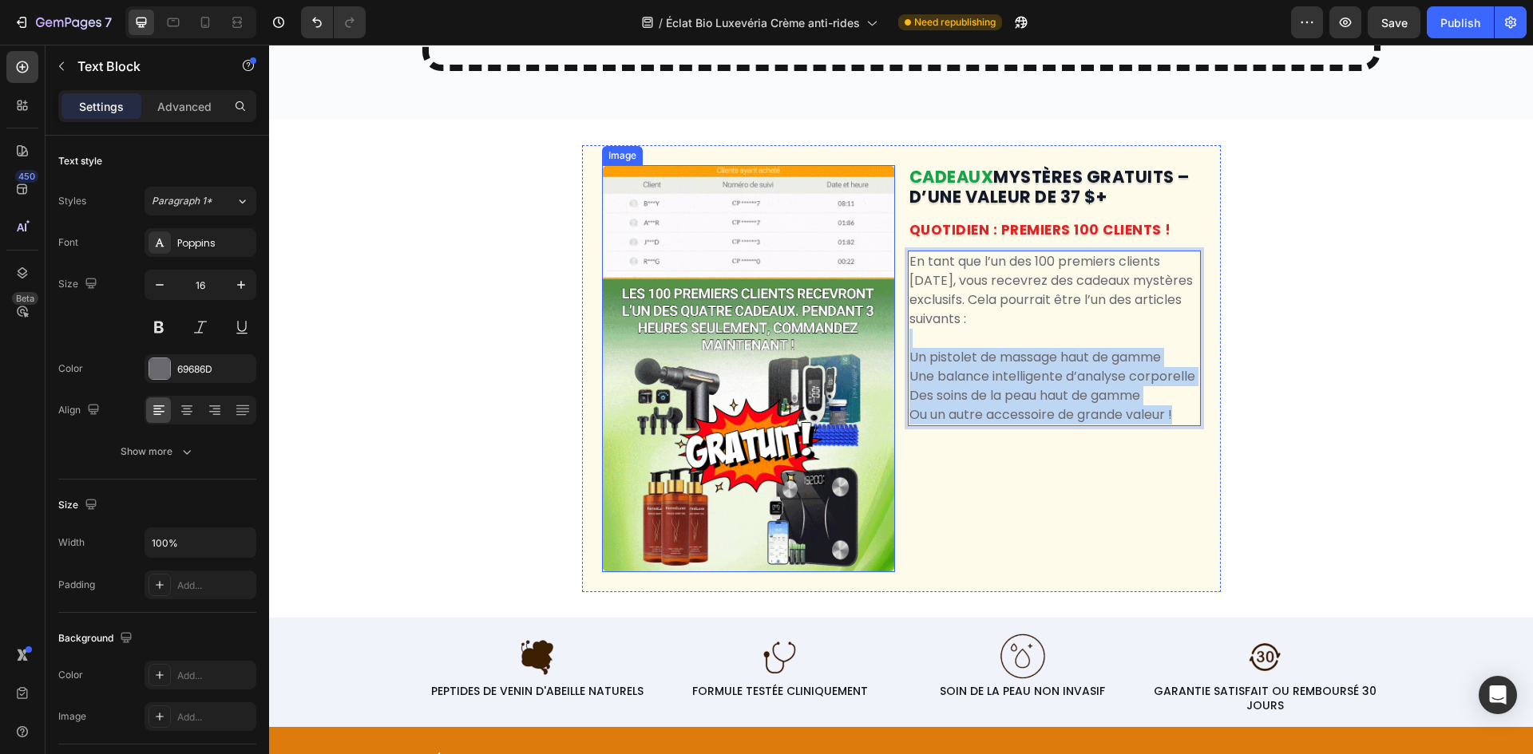
drag, startPoint x: 1183, startPoint y: 439, endPoint x: 876, endPoint y: 371, distance: 313.9
click at [876, 371] on div "Image CADEAUX MYSTÈRES GRATUITS – D’UNE VALEUR DE 37 $+ Heading QUOTIDIEN : PRE…" at bounding box center [901, 368] width 639 height 447
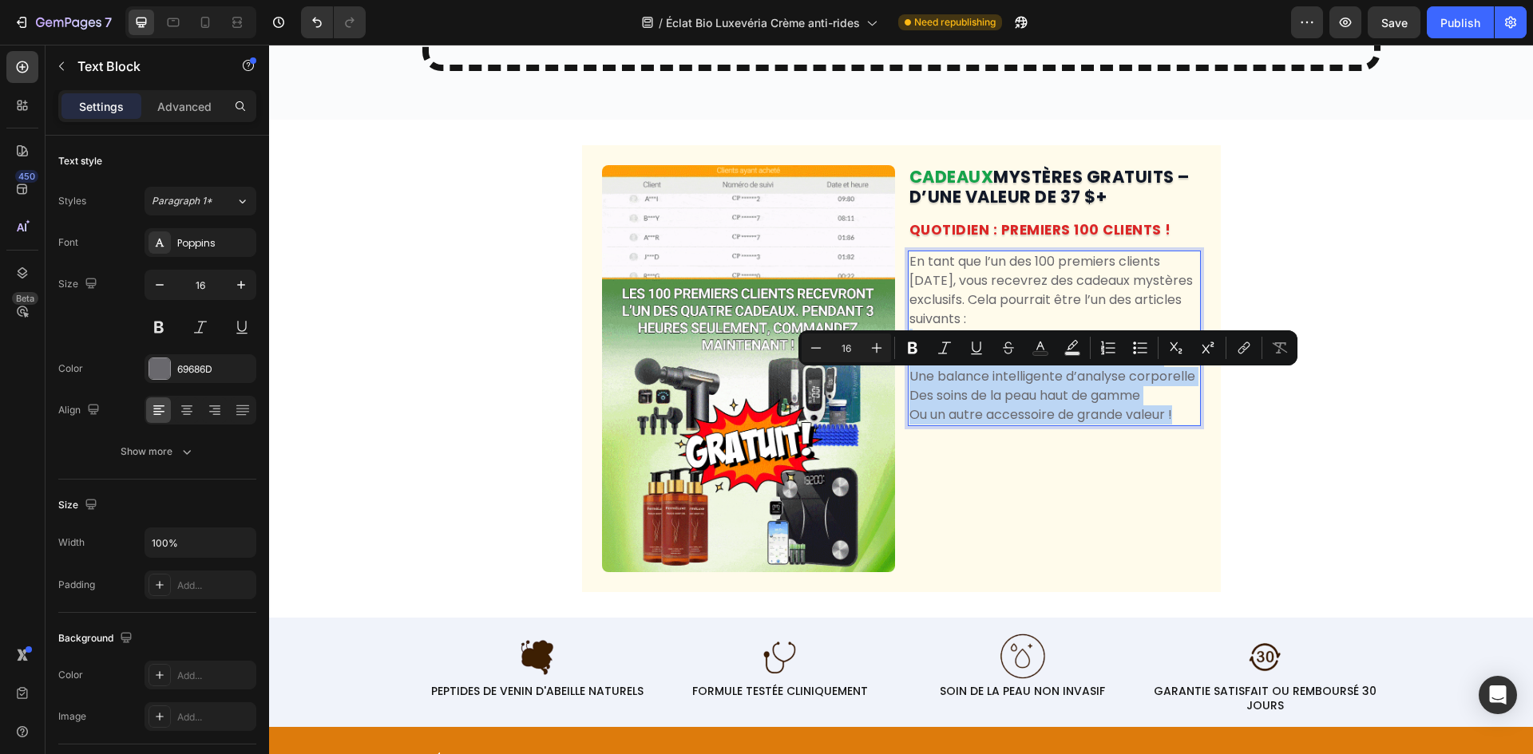
click at [1008, 386] on p "Une balance intelligente d’analyse corporelle" at bounding box center [1054, 376] width 290 height 19
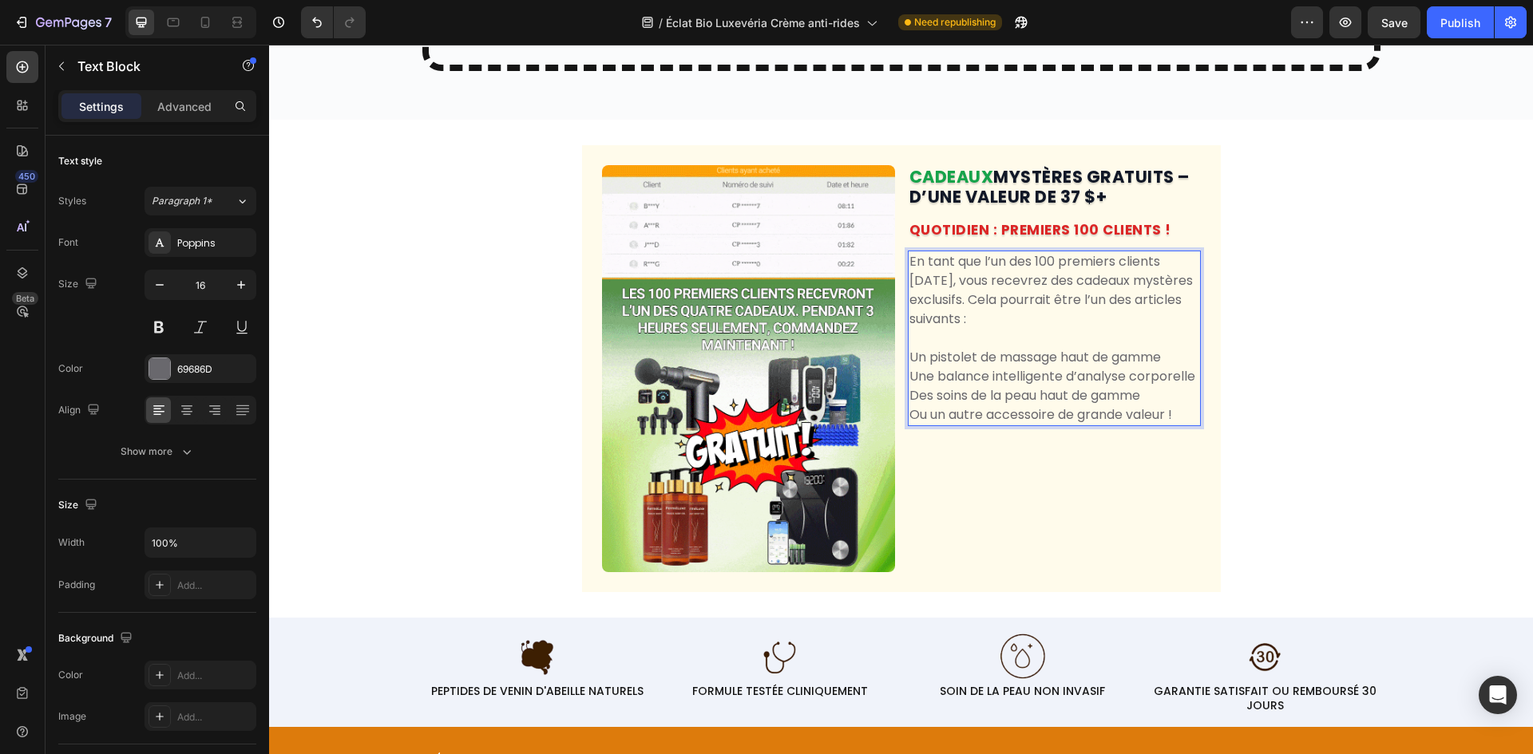
click at [947, 348] on p "Rich Text Editor. Editing area: main" at bounding box center [1054, 338] width 290 height 19
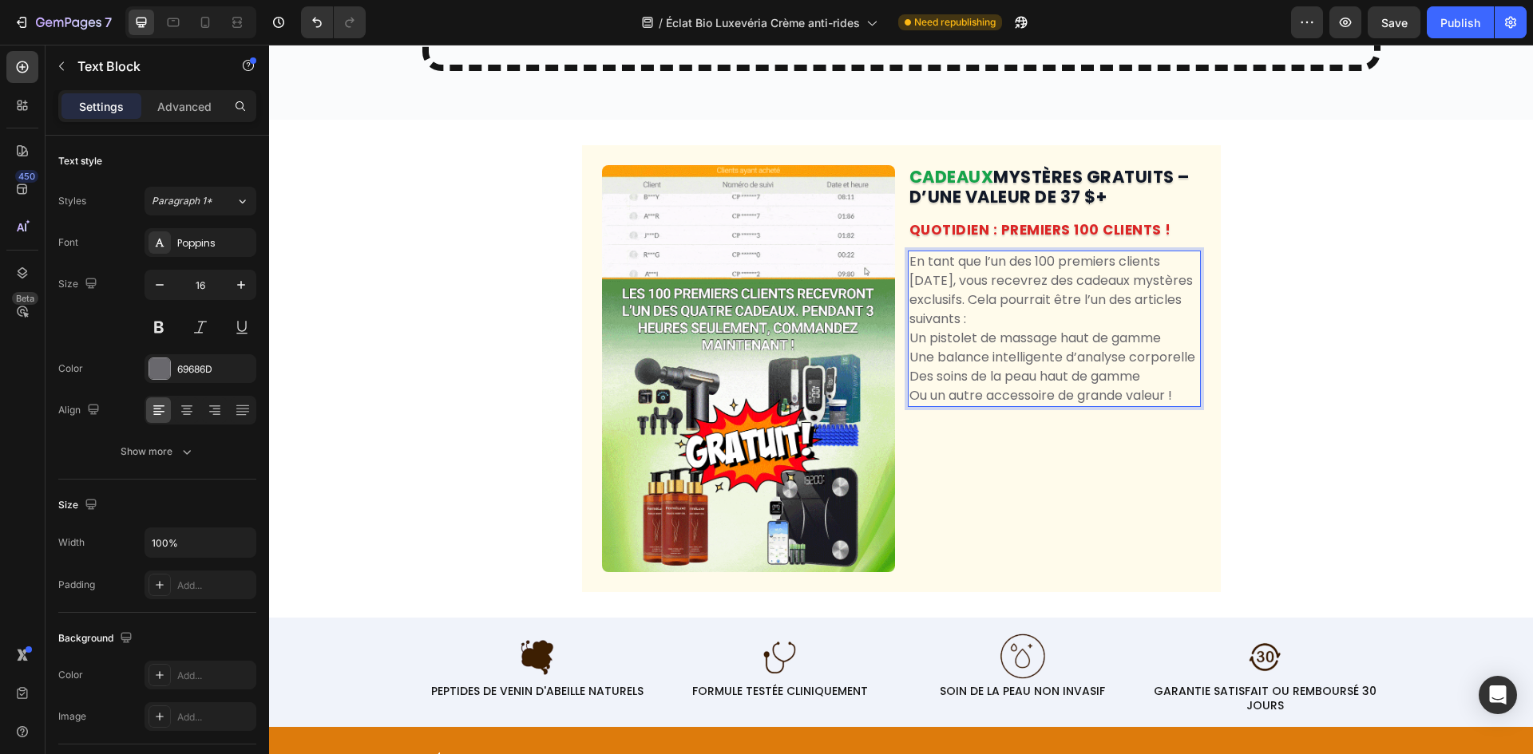
click at [947, 348] on p "Un pistolet de massage haut de gamme" at bounding box center [1054, 338] width 290 height 19
drag, startPoint x: 1074, startPoint y: 386, endPoint x: 1170, endPoint y: 409, distance: 98.5
click at [1080, 367] on p "Une balance intelligente d’analyse corporelle" at bounding box center [1054, 357] width 290 height 19
click at [1171, 386] on p "Des soins de la peau haut de gamme" at bounding box center [1054, 376] width 290 height 19
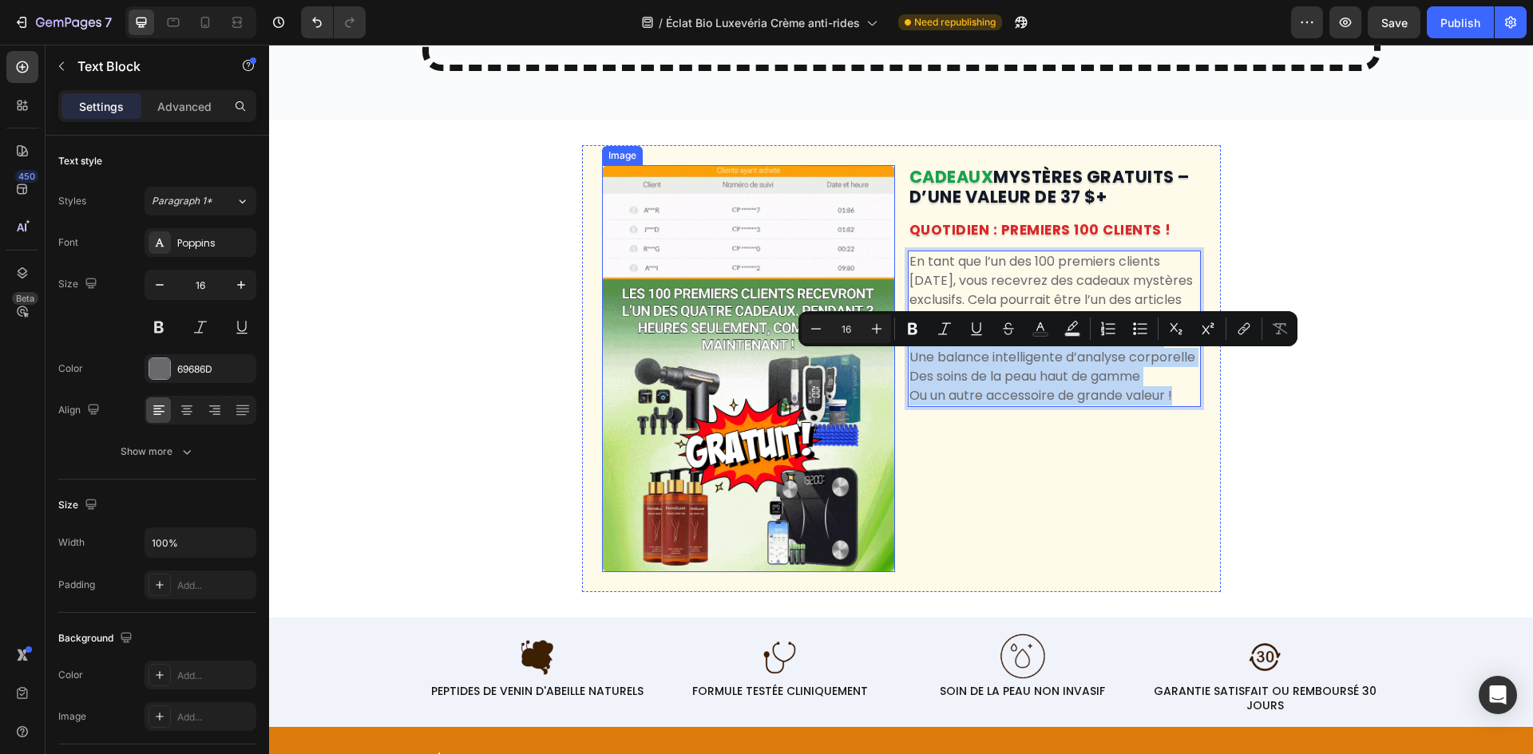
drag, startPoint x: 1175, startPoint y: 419, endPoint x: 1305, endPoint y: 384, distance: 134.8
click at [879, 354] on div "Image CADEAUX MYSTÈRES GRATUITS – D’UNE VALEUR DE 37 $+ Heading QUOTIDIEN : PRE…" at bounding box center [901, 368] width 639 height 447
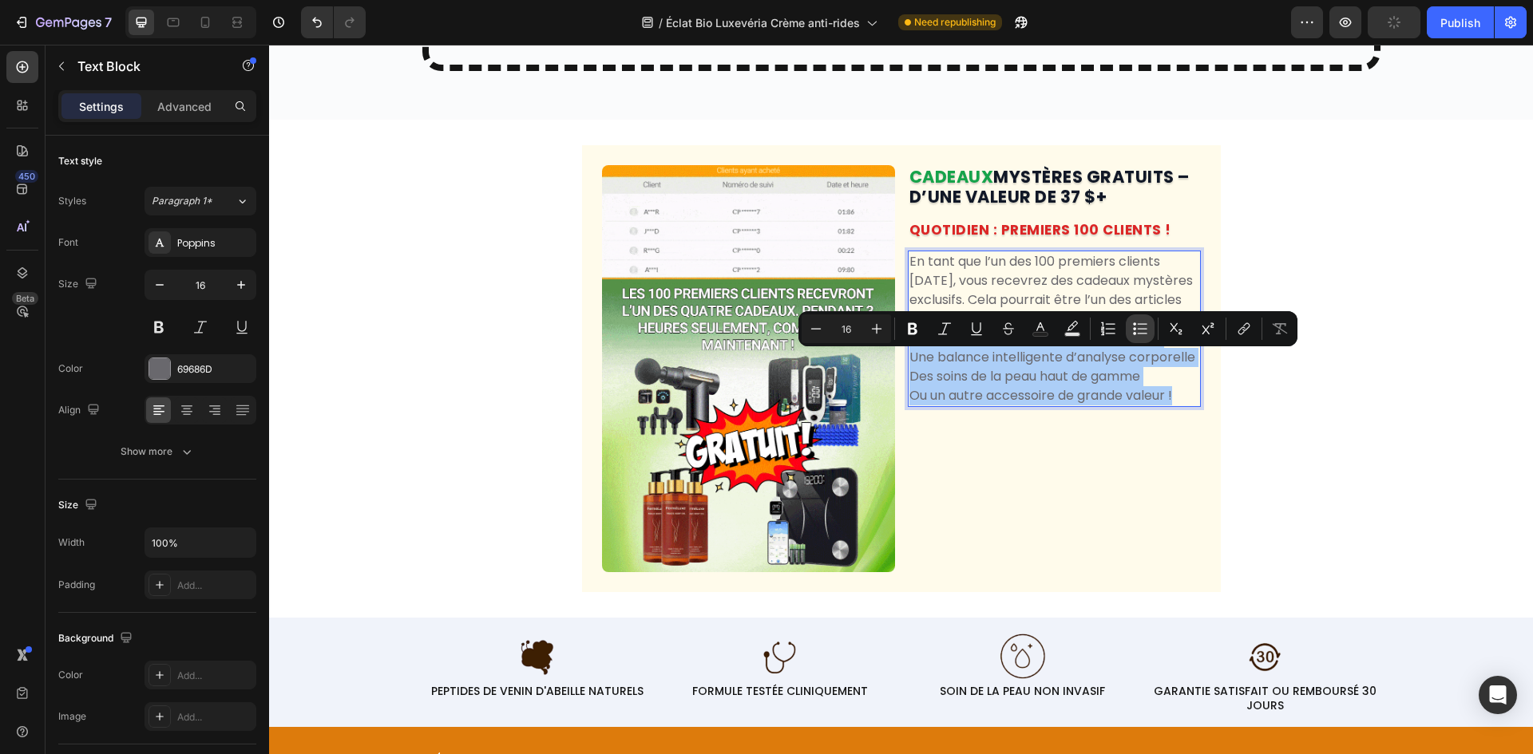
click at [1133, 329] on icon "Editor contextual toolbar" at bounding box center [1134, 328] width 3 height 3
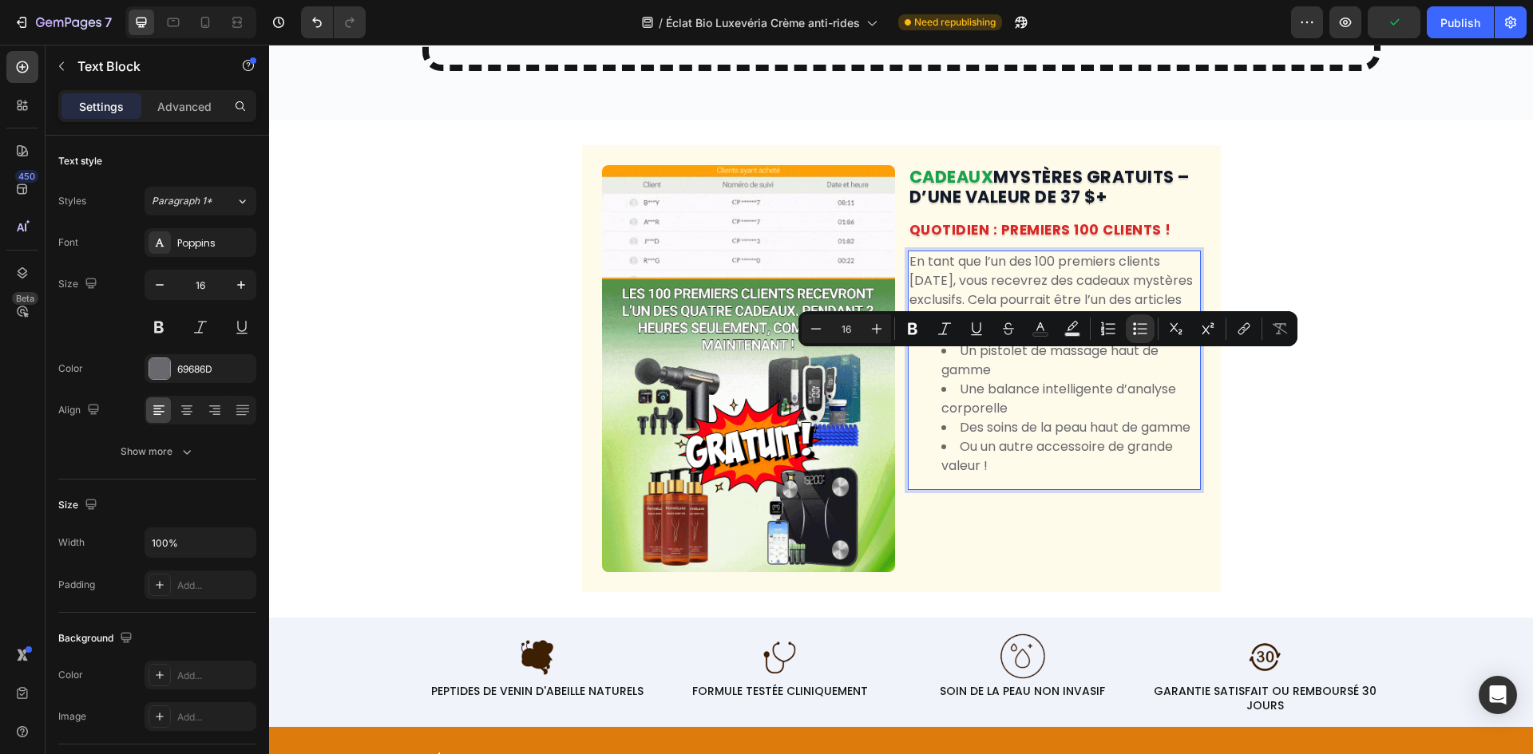
click at [1042, 437] on li "Des soins de la peau haut de gamme" at bounding box center [1070, 427] width 258 height 19
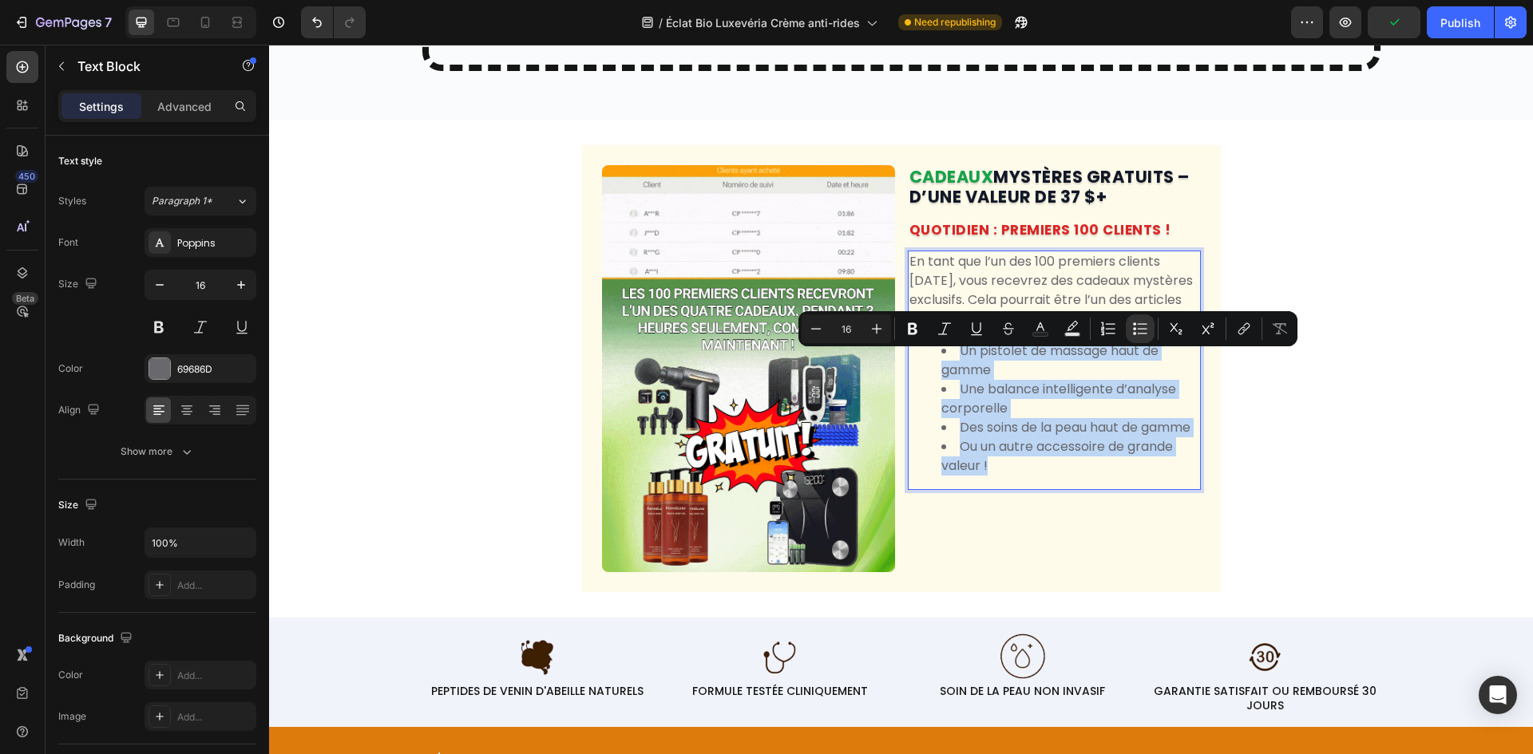
drag, startPoint x: 1019, startPoint y: 468, endPoint x: 1007, endPoint y: 456, distance: 16.9
click at [1019, 437] on li "Des soins de la peau haut de gamme" at bounding box center [1070, 427] width 258 height 19
click at [958, 437] on li "Des soins de la peau haut de gamme" at bounding box center [1070, 427] width 258 height 19
drag, startPoint x: 912, startPoint y: 418, endPoint x: 918, endPoint y: 396, distance: 23.2
click at [912, 417] on ul "Un pistolet de massage haut de gamme Une balance intelligente d’analyse corpore…" at bounding box center [1054, 409] width 290 height 134
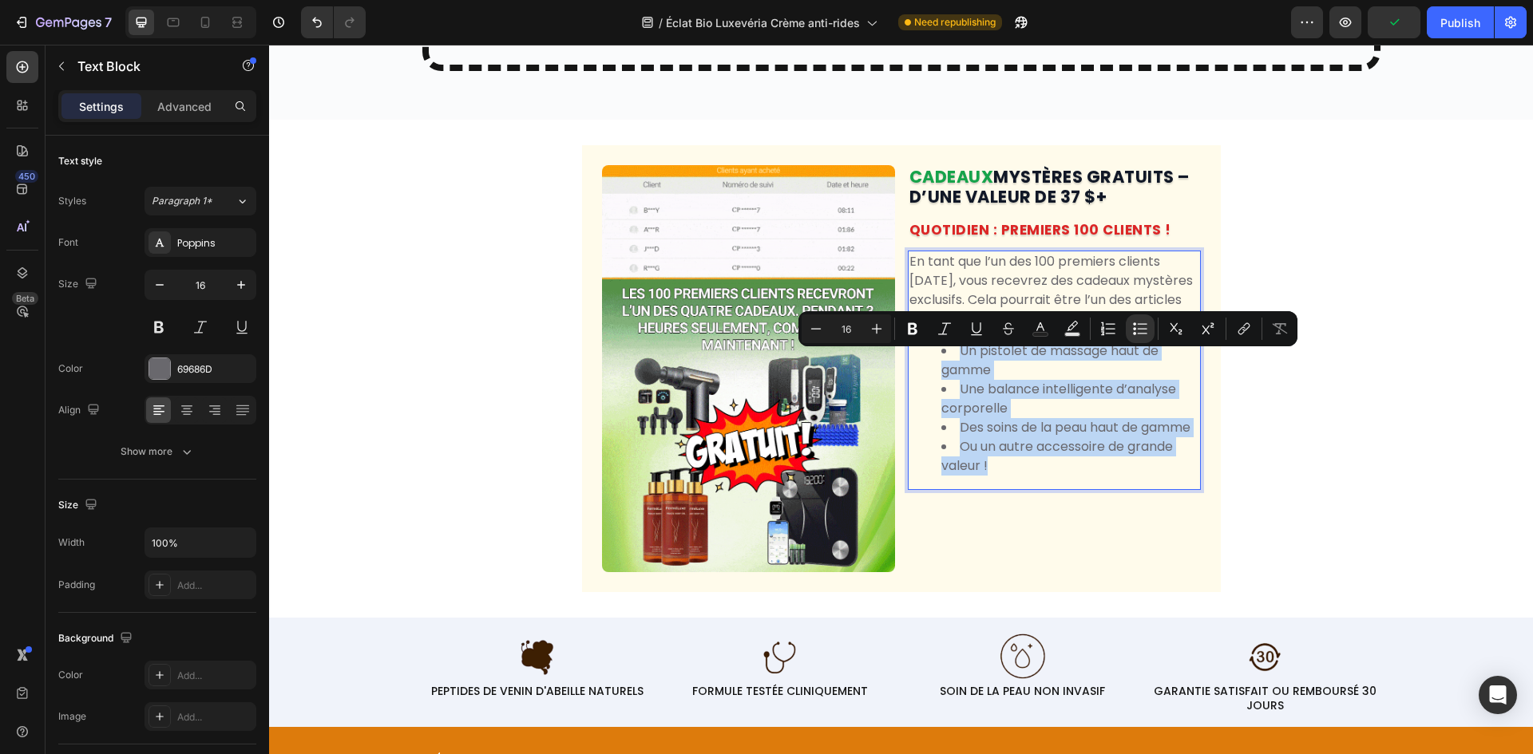
click at [911, 366] on ul "Un pistolet de massage haut de gamme Une balance intelligente d’analyse corpore…" at bounding box center [1054, 409] width 290 height 134
click at [929, 374] on ul "Un pistolet de massage haut de gamme Une balance intelligente d’analyse corpore…" at bounding box center [1054, 409] width 290 height 134
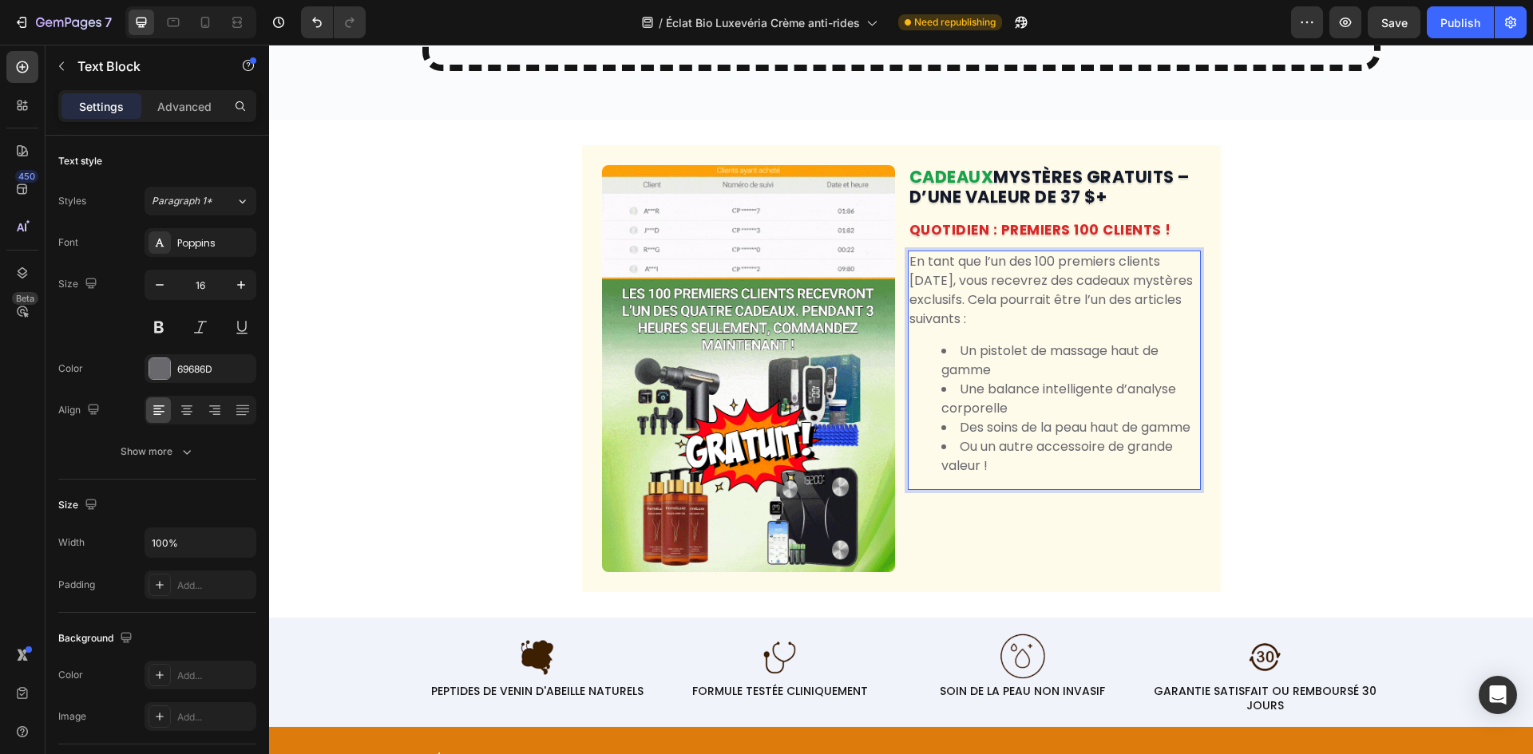
click at [967, 380] on li "Un pistolet de massage haut de gamme" at bounding box center [1070, 361] width 258 height 38
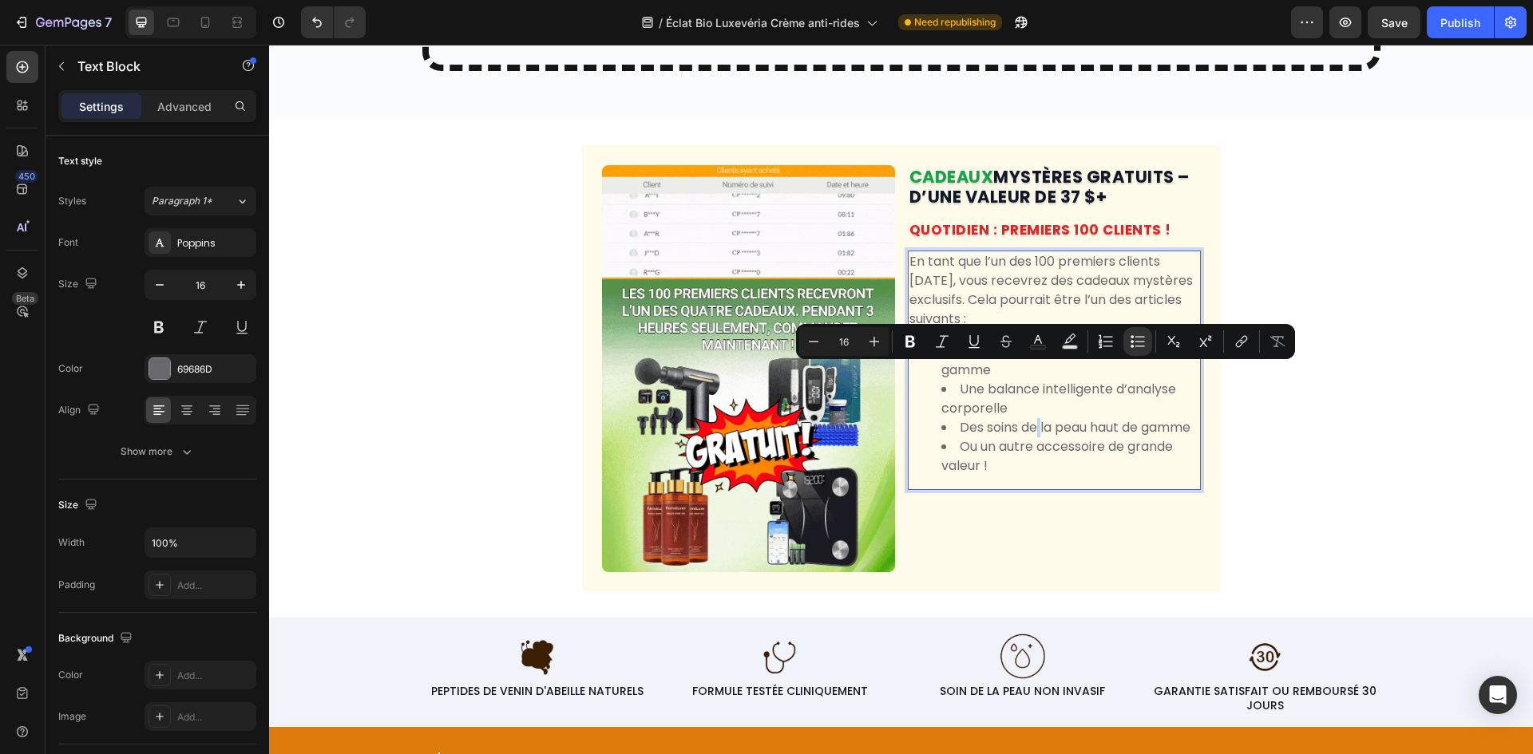
click at [1035, 437] on li "Des soins de la peau haut de gamme" at bounding box center [1070, 427] width 258 height 19
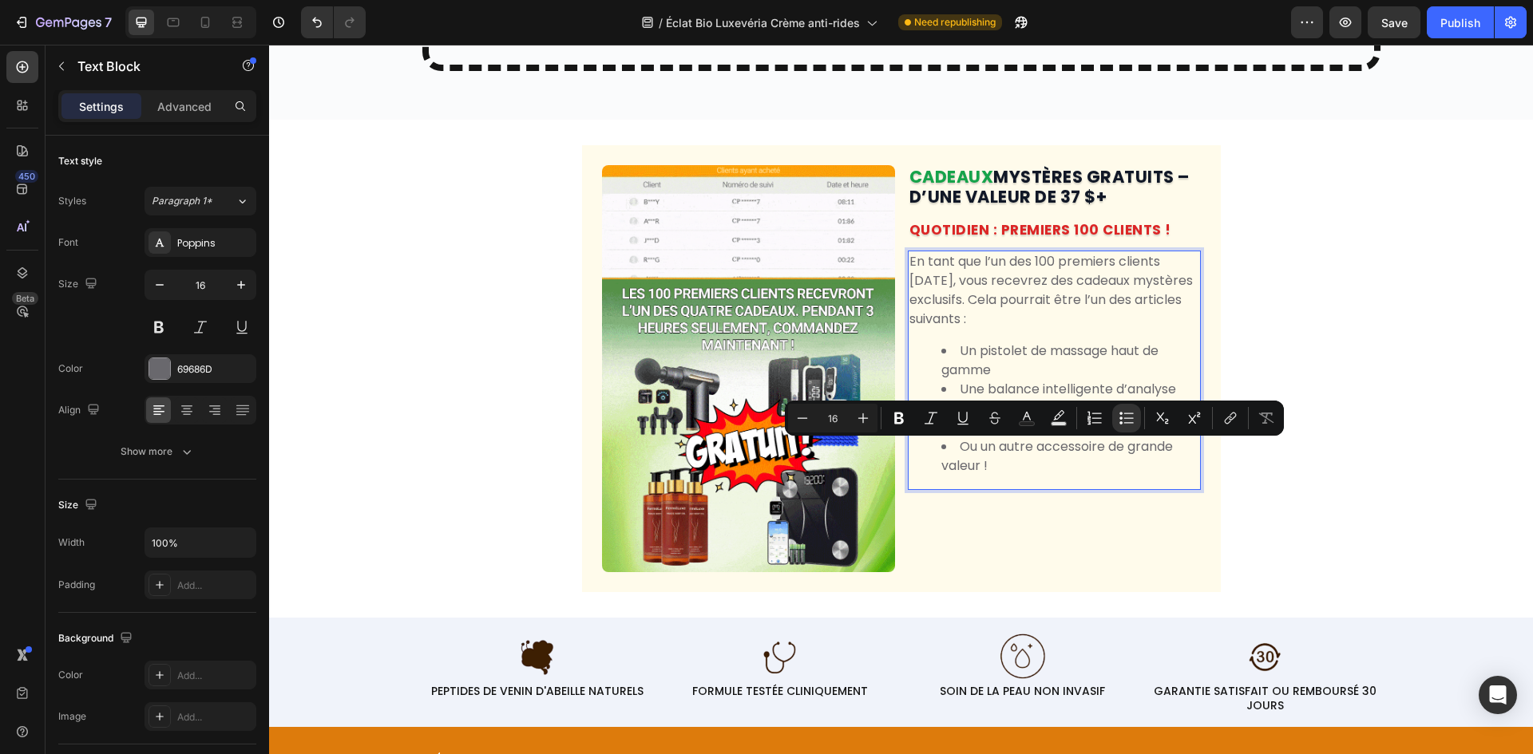
click at [1019, 476] on li "Ou un autre accessoire de grande valeur !" at bounding box center [1070, 456] width 258 height 38
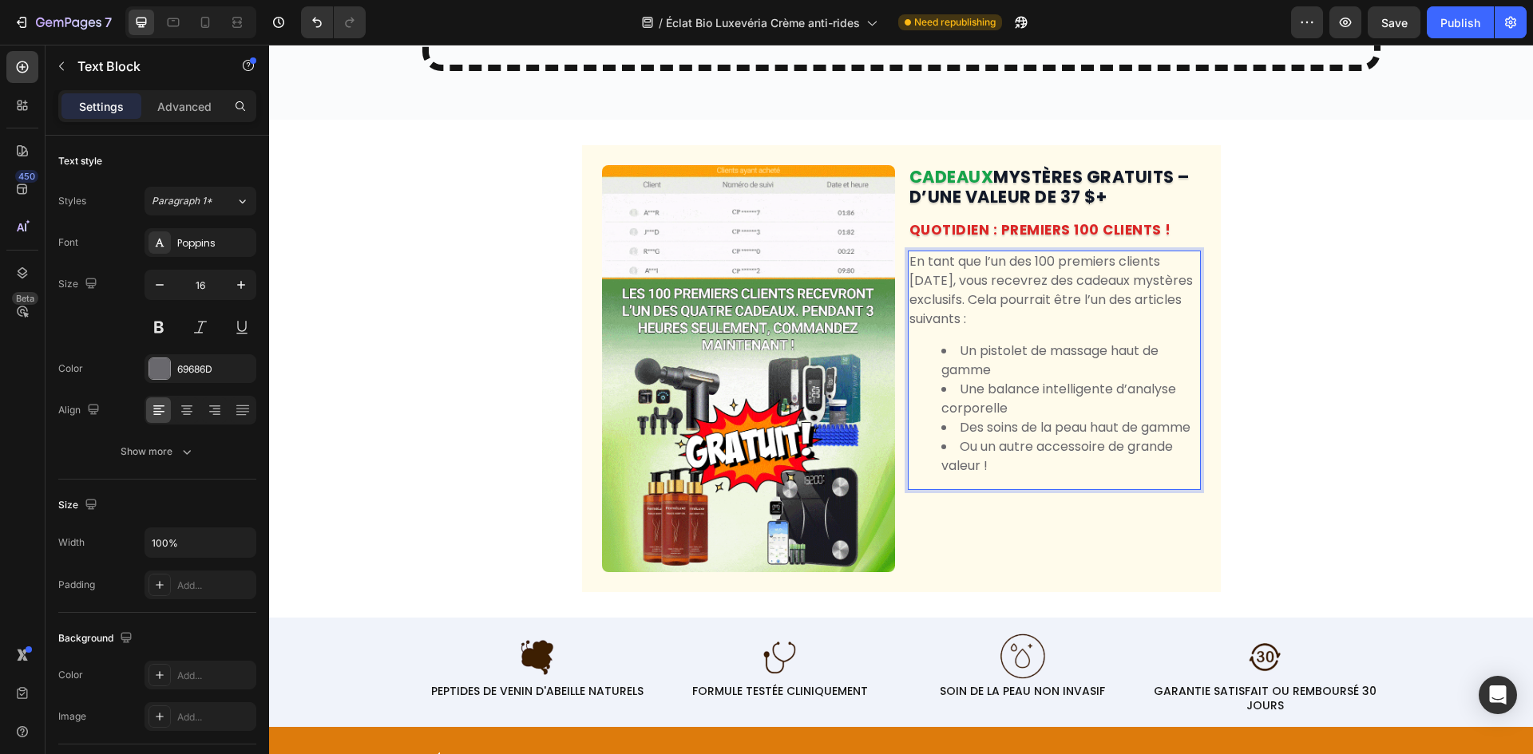
click at [1017, 322] on p "En tant que l’un des 100 premiers clients [DATE], vous recevrez des cadeaux mys…" at bounding box center [1054, 290] width 290 height 77
click at [945, 380] on li "Un pistolet de massage haut de gamme" at bounding box center [1070, 361] width 258 height 38
click at [572, 345] on div "Image CADEAUX MYSTÈRES GRATUITS – D’UNE VALEUR DE 37 $+ Heading QUOTIDIEN : PRE…" at bounding box center [901, 368] width 1264 height 447
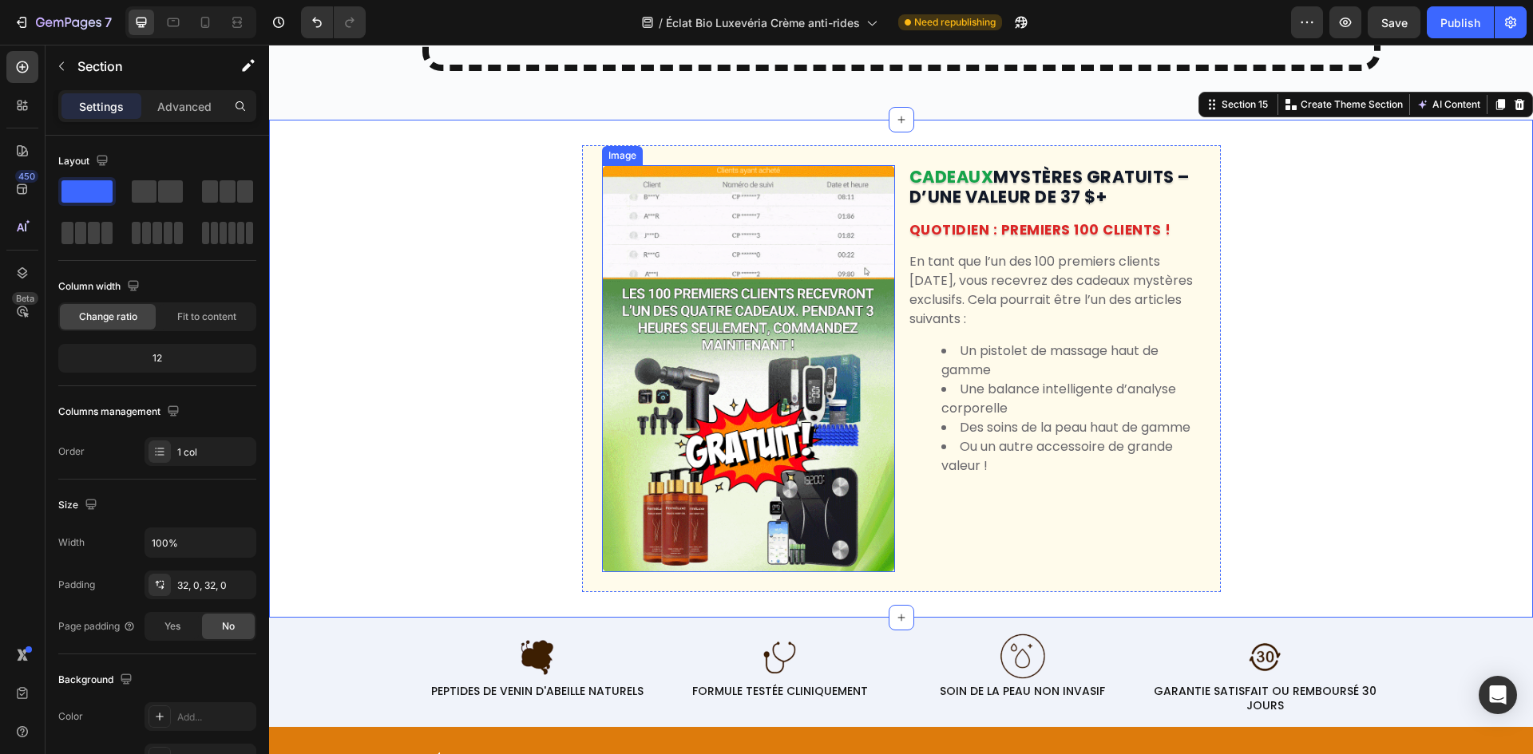
click at [1064, 371] on li "Un pistolet de massage haut de gamme" at bounding box center [1070, 361] width 258 height 38
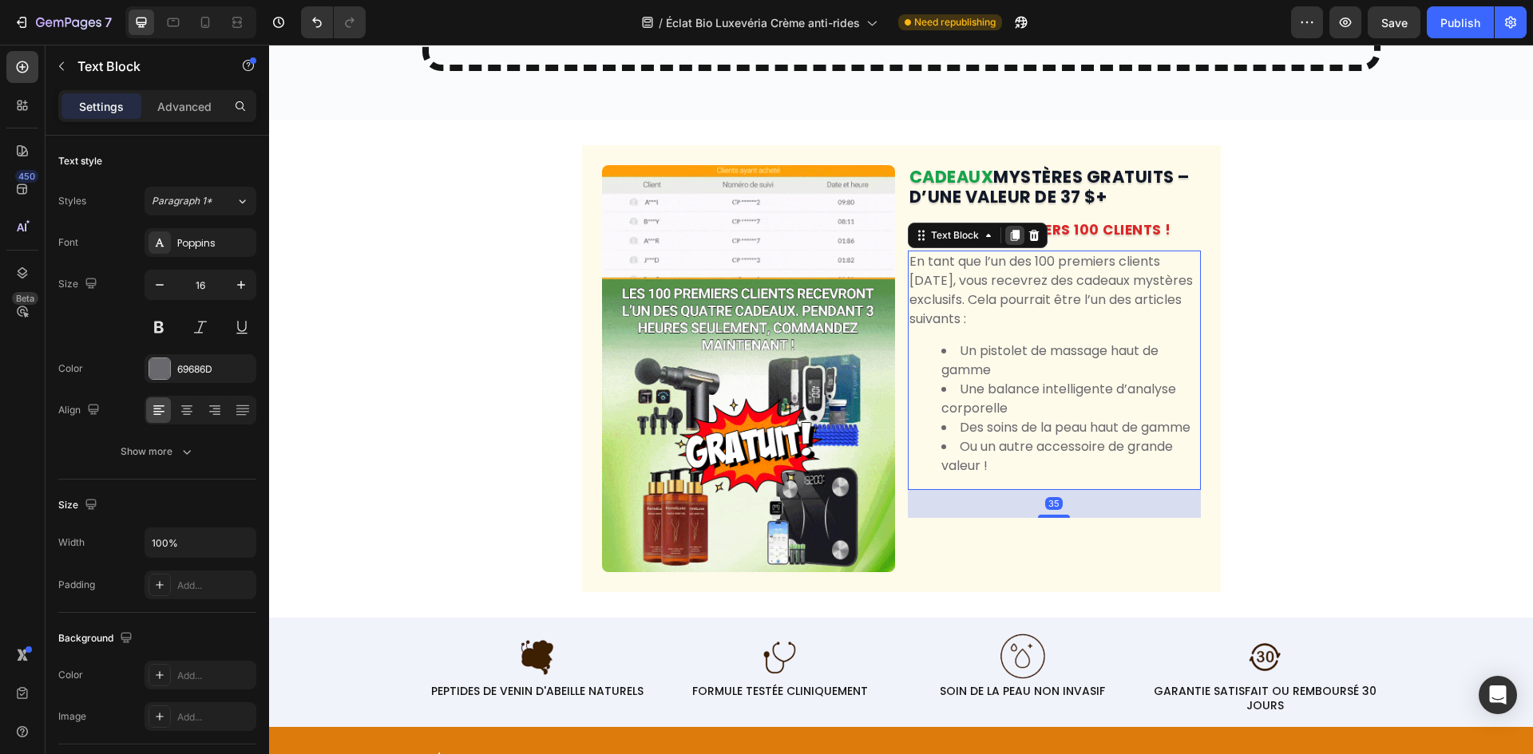
click at [1008, 242] on icon at bounding box center [1014, 235] width 13 height 13
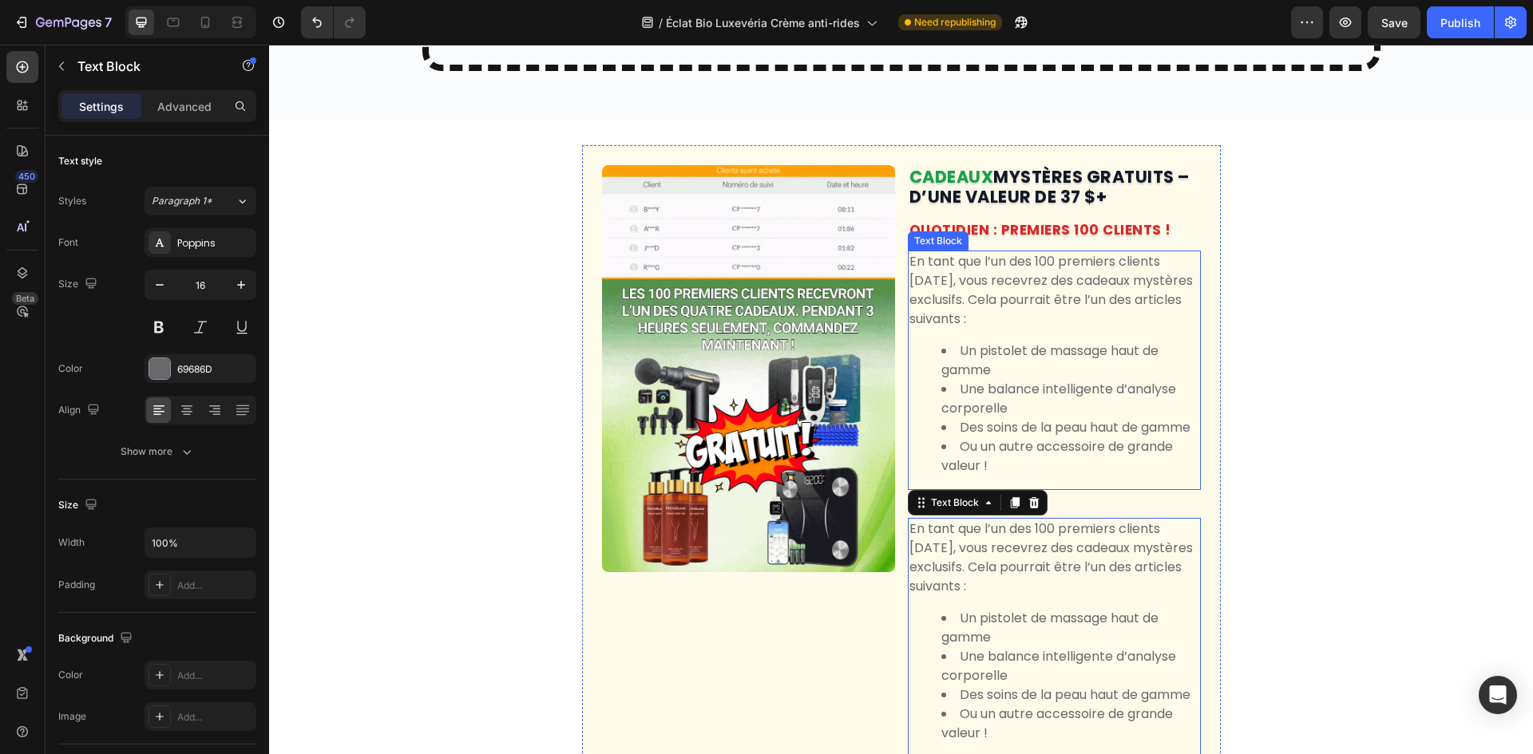
click at [941, 476] on li "Ou un autre accessoire de grande valeur !" at bounding box center [1070, 456] width 258 height 38
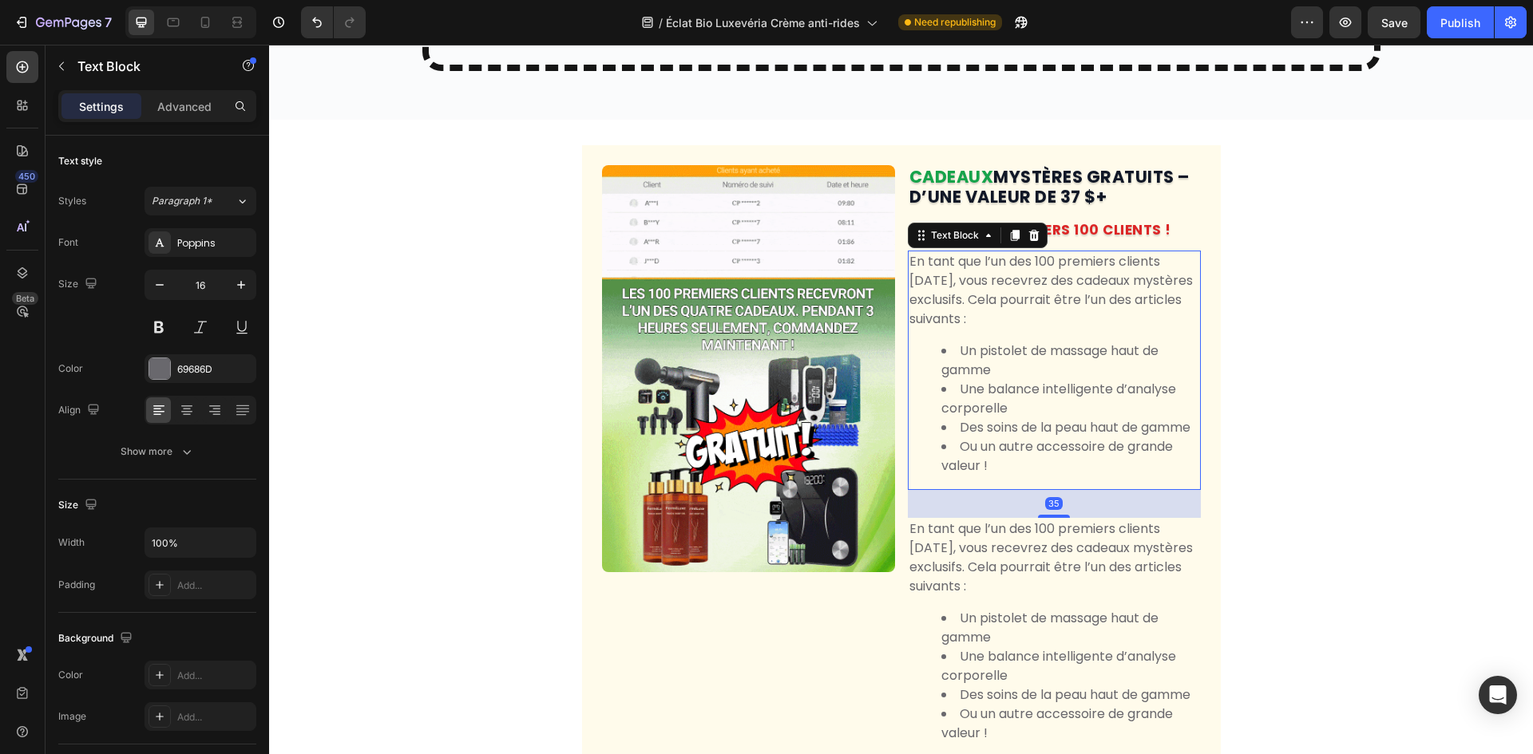
click at [1010, 437] on li "Des soins de la peau haut de gamme" at bounding box center [1070, 427] width 258 height 19
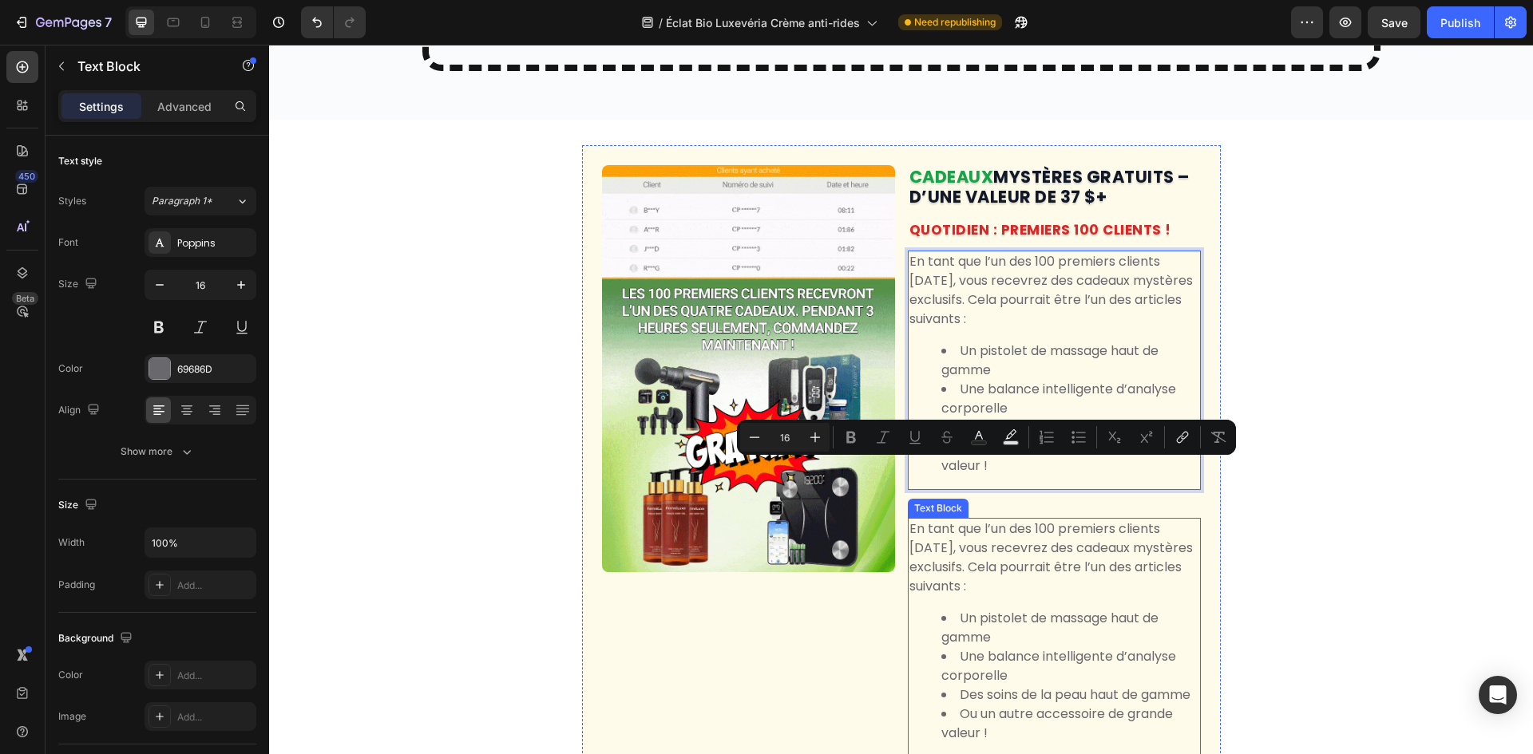
click at [955, 647] on li "Un pistolet de massage haut de gamme" at bounding box center [1070, 628] width 258 height 38
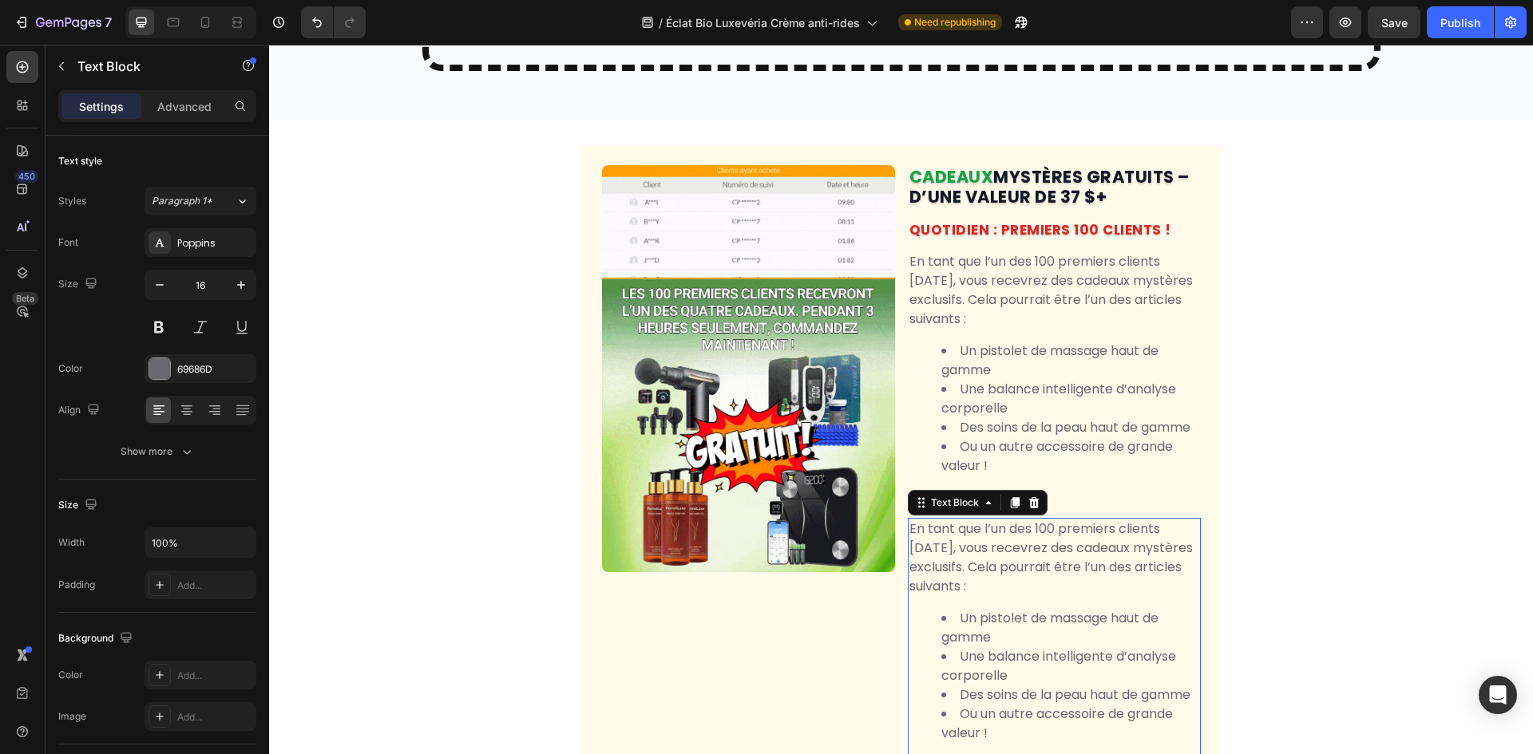
click at [951, 647] on li "Un pistolet de massage haut de gamme" at bounding box center [1070, 628] width 258 height 38
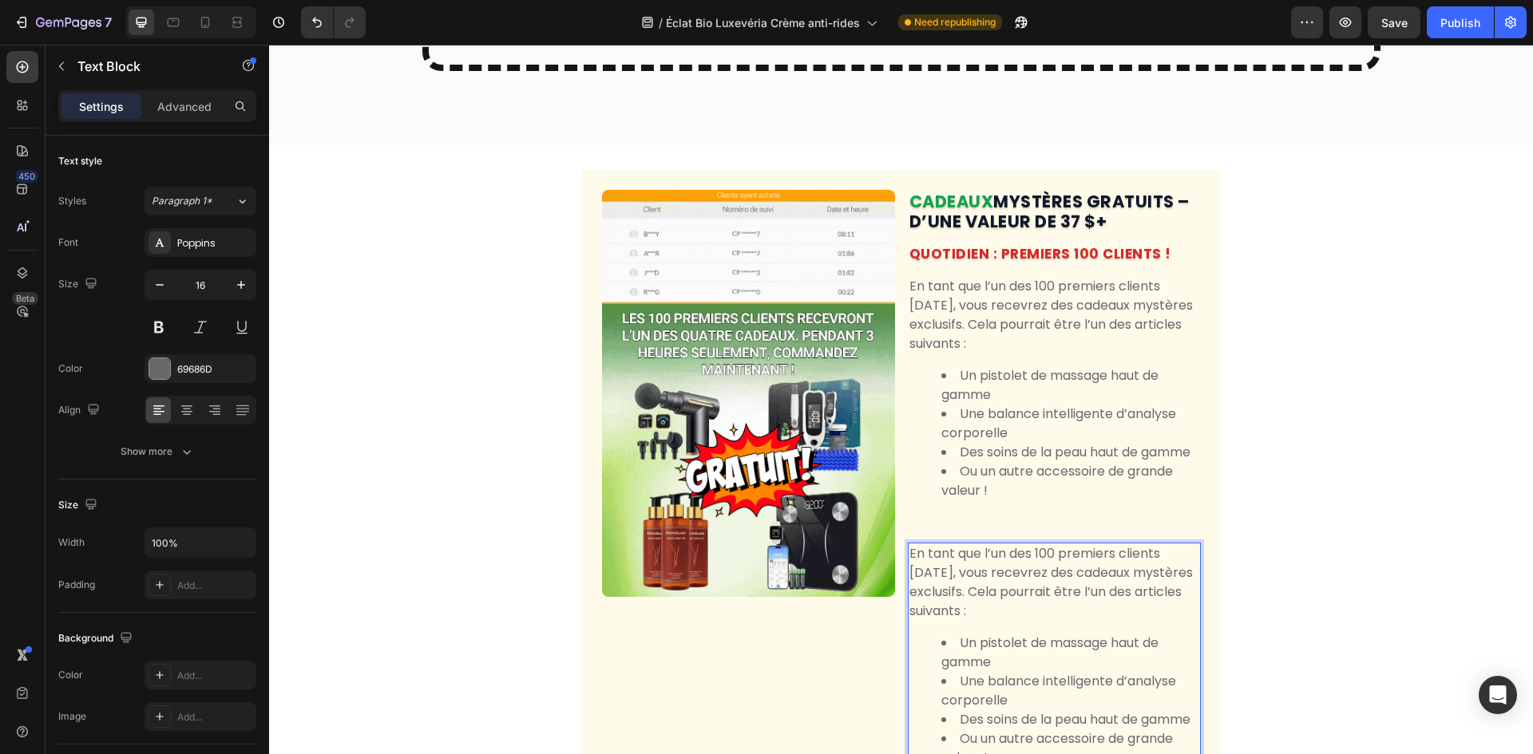
scroll to position [7568, 0]
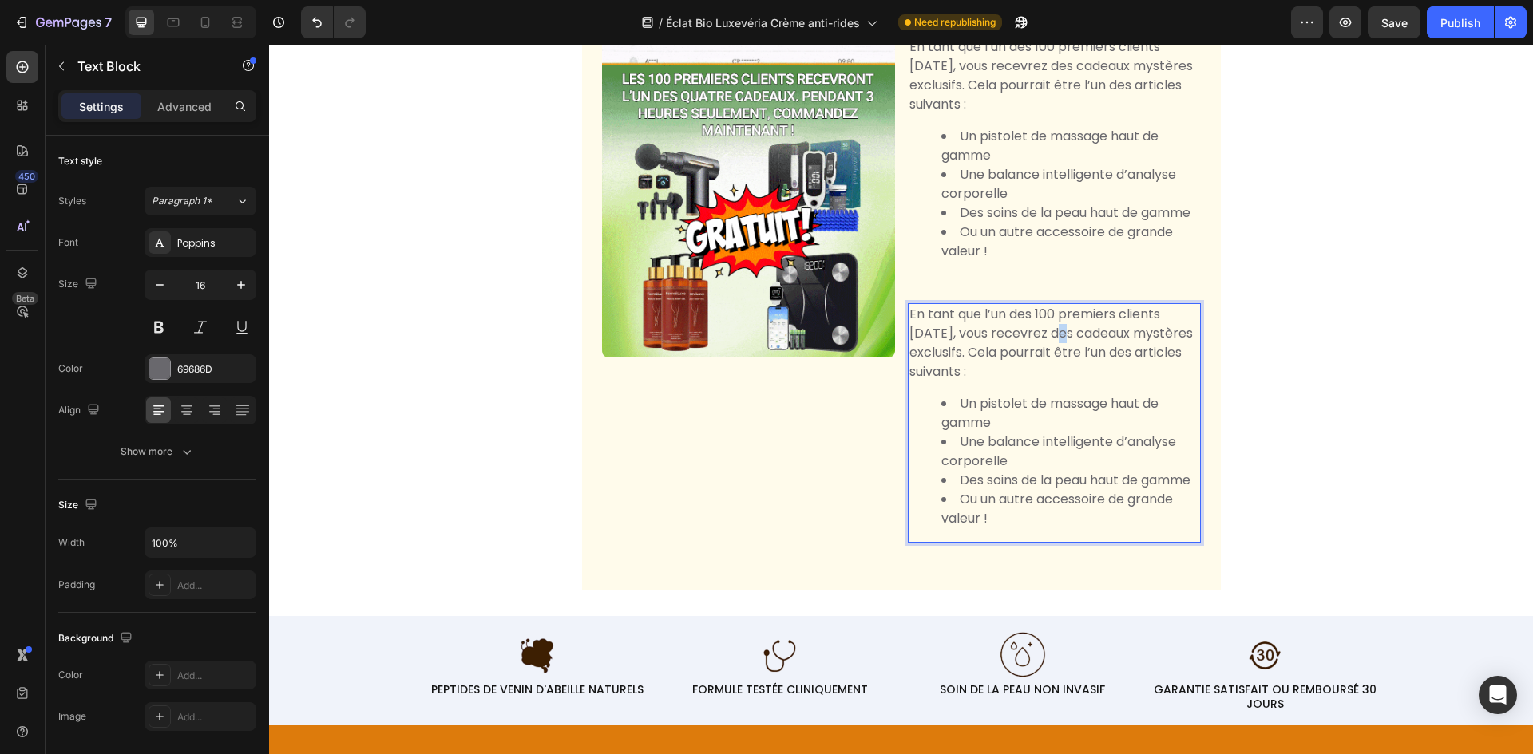
click at [1053, 350] on p "En tant que l’un des 100 premiers clients [DATE], vous recevrez des cadeaux mys…" at bounding box center [1054, 343] width 290 height 77
click at [1053, 406] on div "En tant que l’un des 100 premiers clients [DATE], vous recevrez des cadeaux mys…" at bounding box center [1054, 422] width 293 height 239
drag, startPoint x: 1044, startPoint y: 399, endPoint x: 702, endPoint y: 303, distance: 355.0
click at [702, 303] on div "Image CADEAUX MYSTÈRES GRATUITS – D’UNE VALEUR DE 37 $+ Heading QUOTIDIEN : PRE…" at bounding box center [901, 261] width 639 height 660
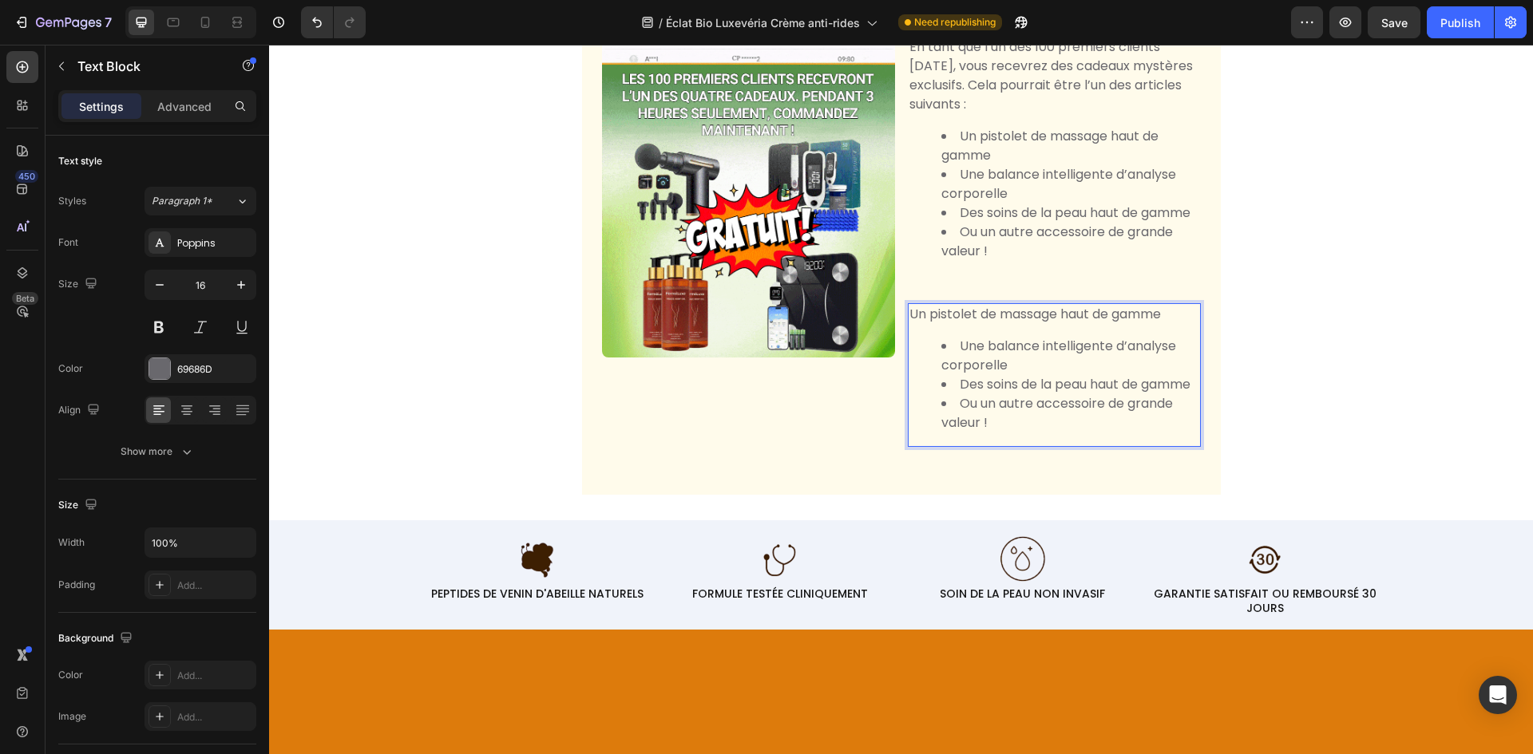
click at [955, 366] on li "Une balance intelligente d’analyse corporelle" at bounding box center [1070, 356] width 258 height 38
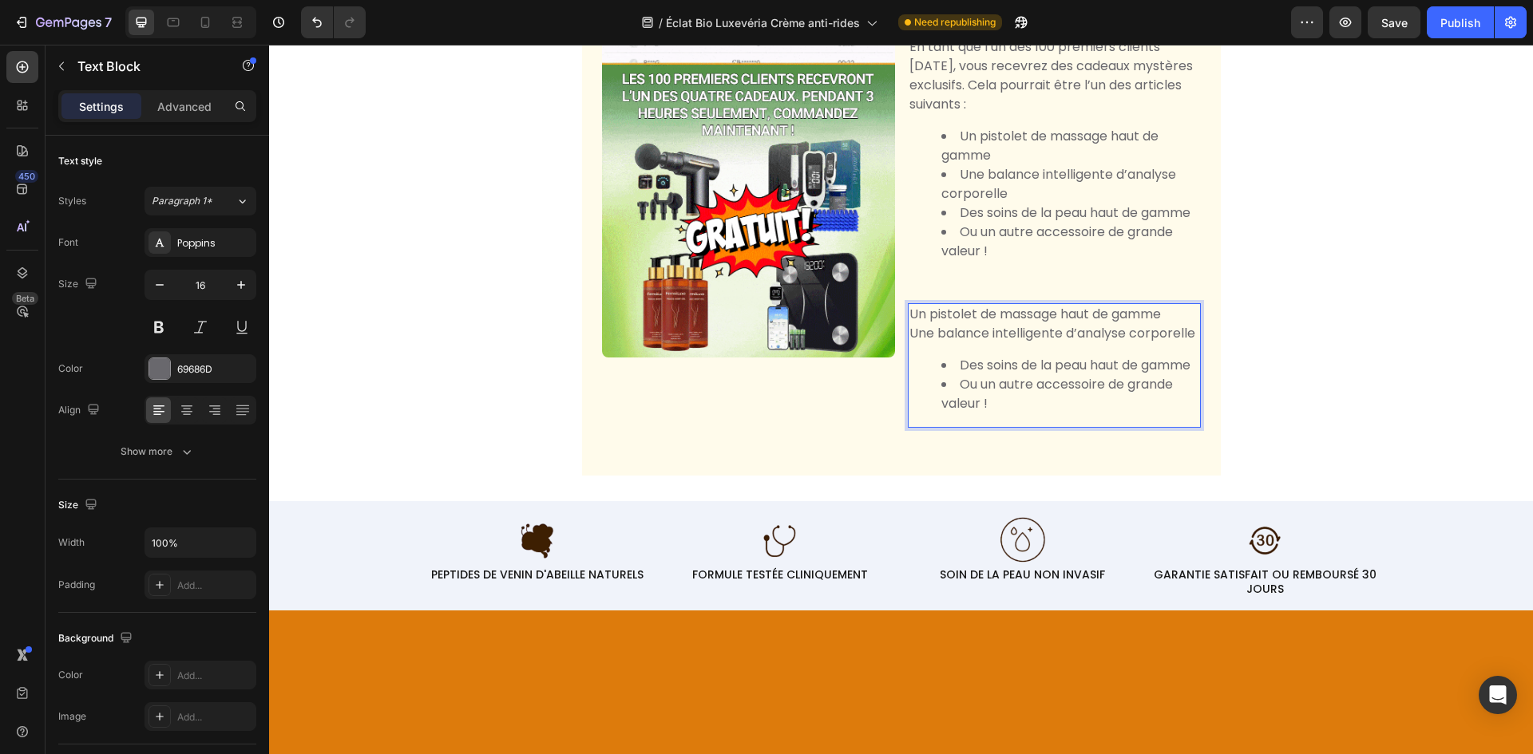
click at [950, 375] on li "Des soins de la peau haut de gamme" at bounding box center [1070, 365] width 258 height 19
click at [947, 405] on li "Ou un autre accessoire de grande valeur !" at bounding box center [1070, 394] width 258 height 38
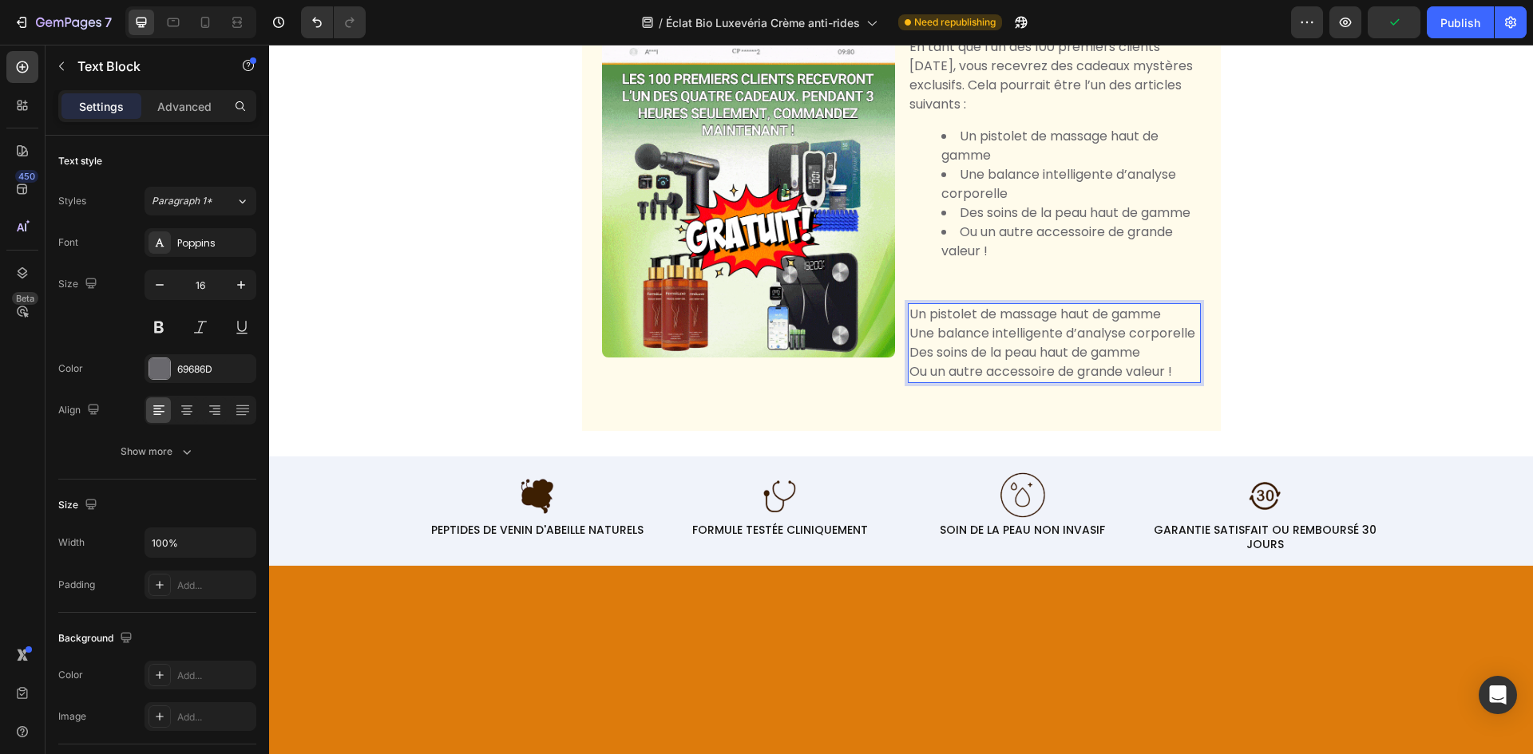
click at [911, 324] on p "Un pistolet de massage haut de gamme" at bounding box center [1054, 314] width 290 height 19
click at [909, 324] on p "Un pistolet de massage haut de gamme" at bounding box center [1054, 314] width 290 height 19
click at [909, 343] on p "Une balance intelligente d’analyse corporelle" at bounding box center [1054, 333] width 290 height 19
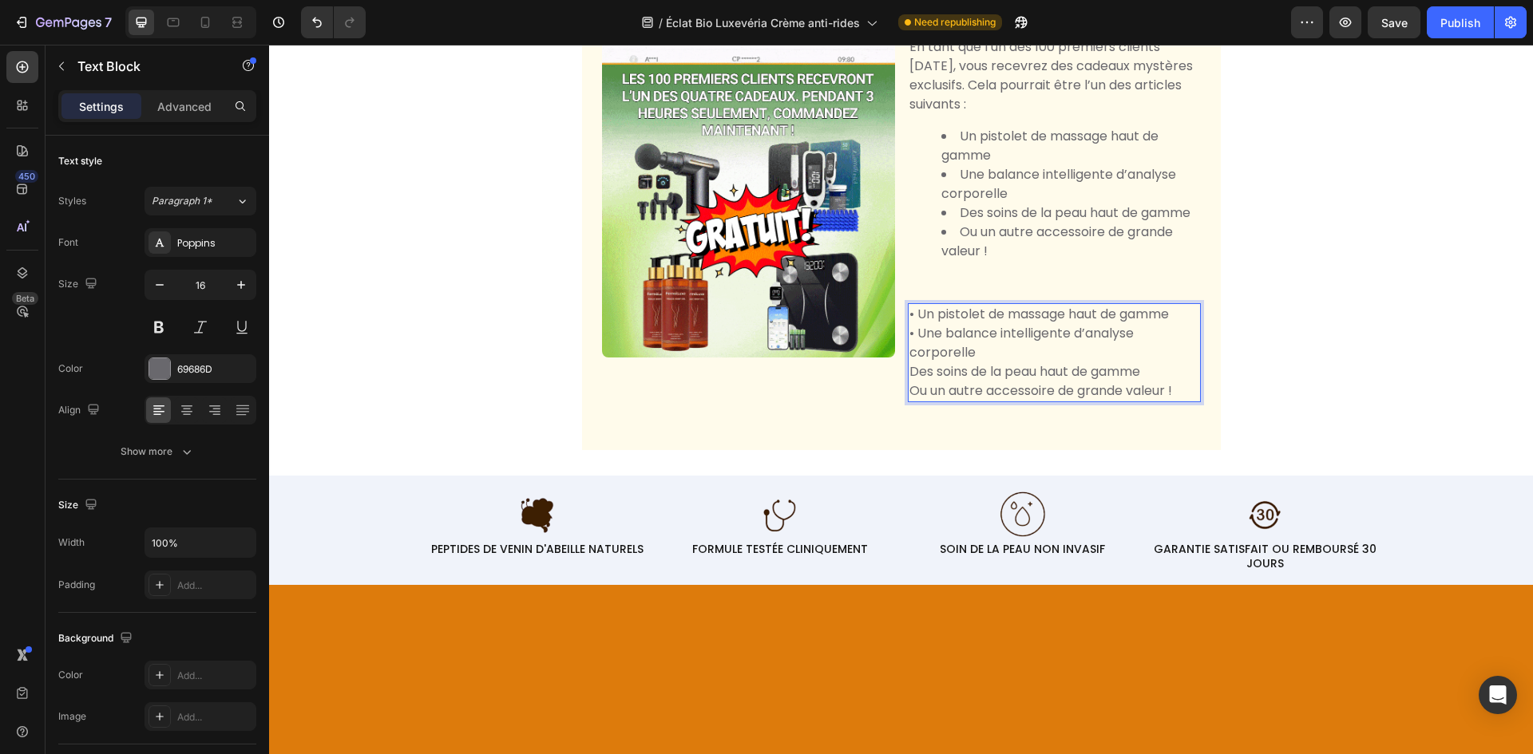
click at [909, 382] on p "Des soins de la peau haut de gamme" at bounding box center [1054, 371] width 290 height 19
click at [909, 401] on p "Ou un autre accessoire de grande valeur !" at bounding box center [1054, 391] width 290 height 19
drag, startPoint x: 985, startPoint y: 359, endPoint x: 1003, endPoint y: 330, distance: 34.4
click at [986, 359] on p "• Une balance intelligente d’analyse corporelle" at bounding box center [1054, 343] width 290 height 38
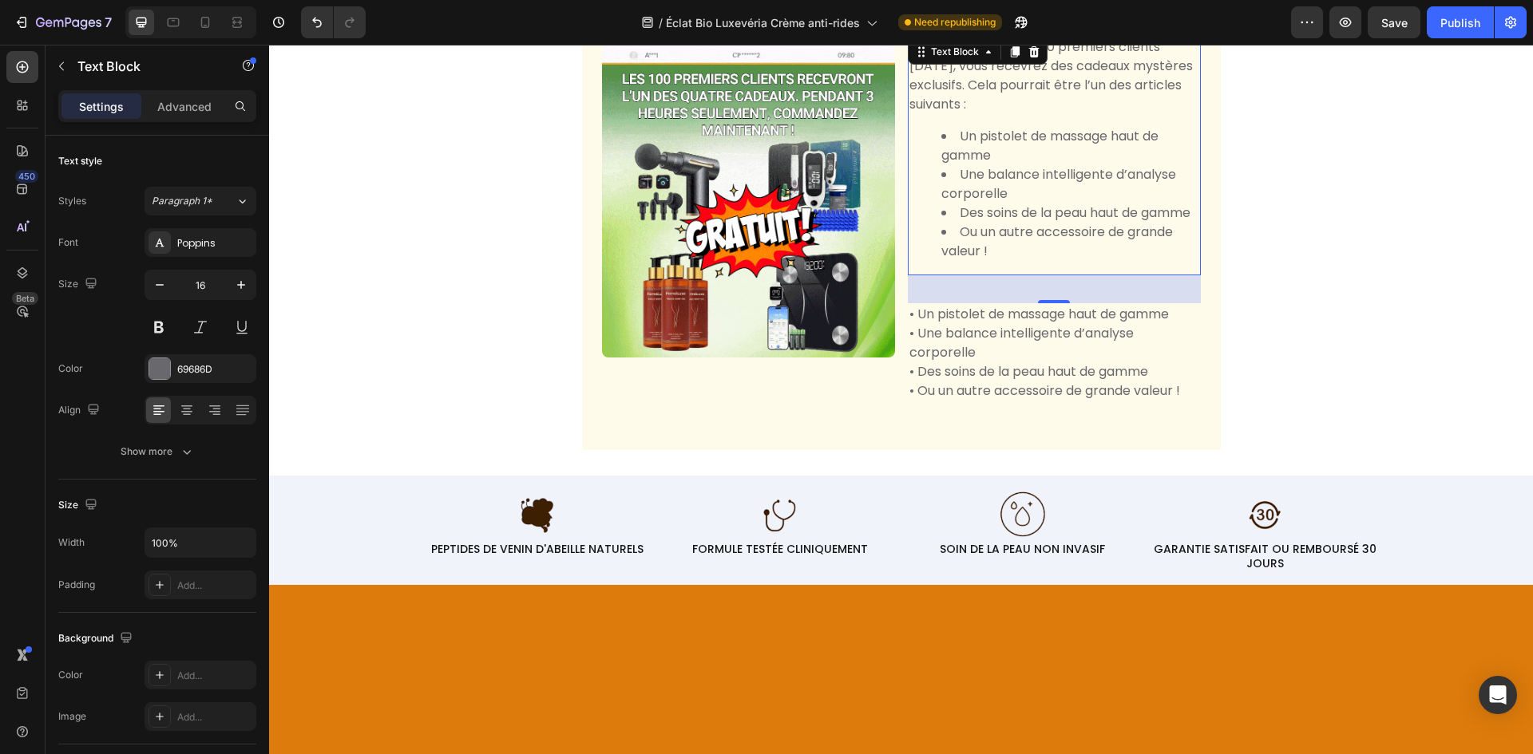
click at [1023, 259] on li "Ou un autre accessoire de grande valeur !" at bounding box center [1070, 242] width 258 height 38
click at [970, 382] on p "• Des soins de la peau haut de gamme" at bounding box center [1054, 371] width 290 height 19
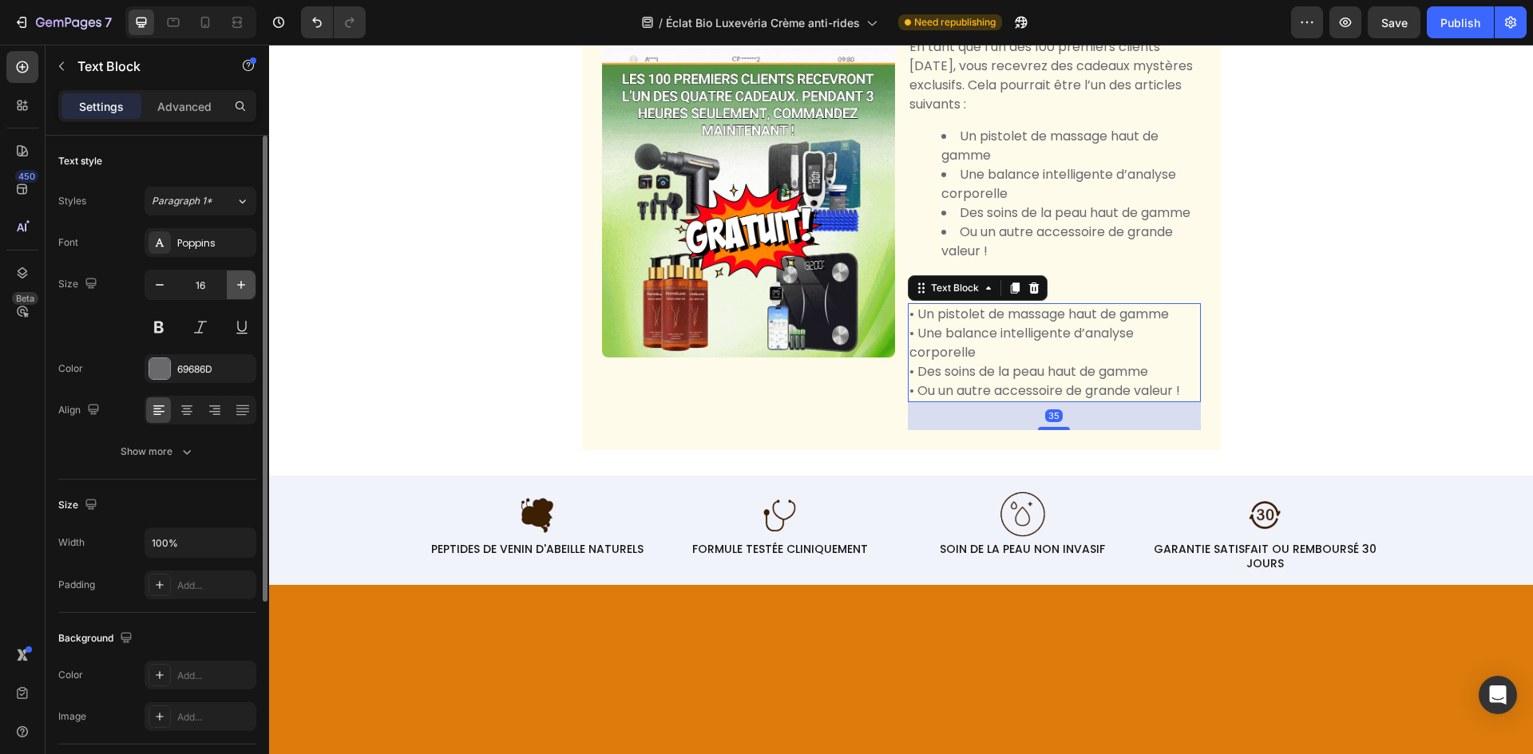
click at [248, 281] on button "button" at bounding box center [241, 285] width 29 height 29
click at [245, 279] on icon "button" at bounding box center [241, 285] width 16 height 16
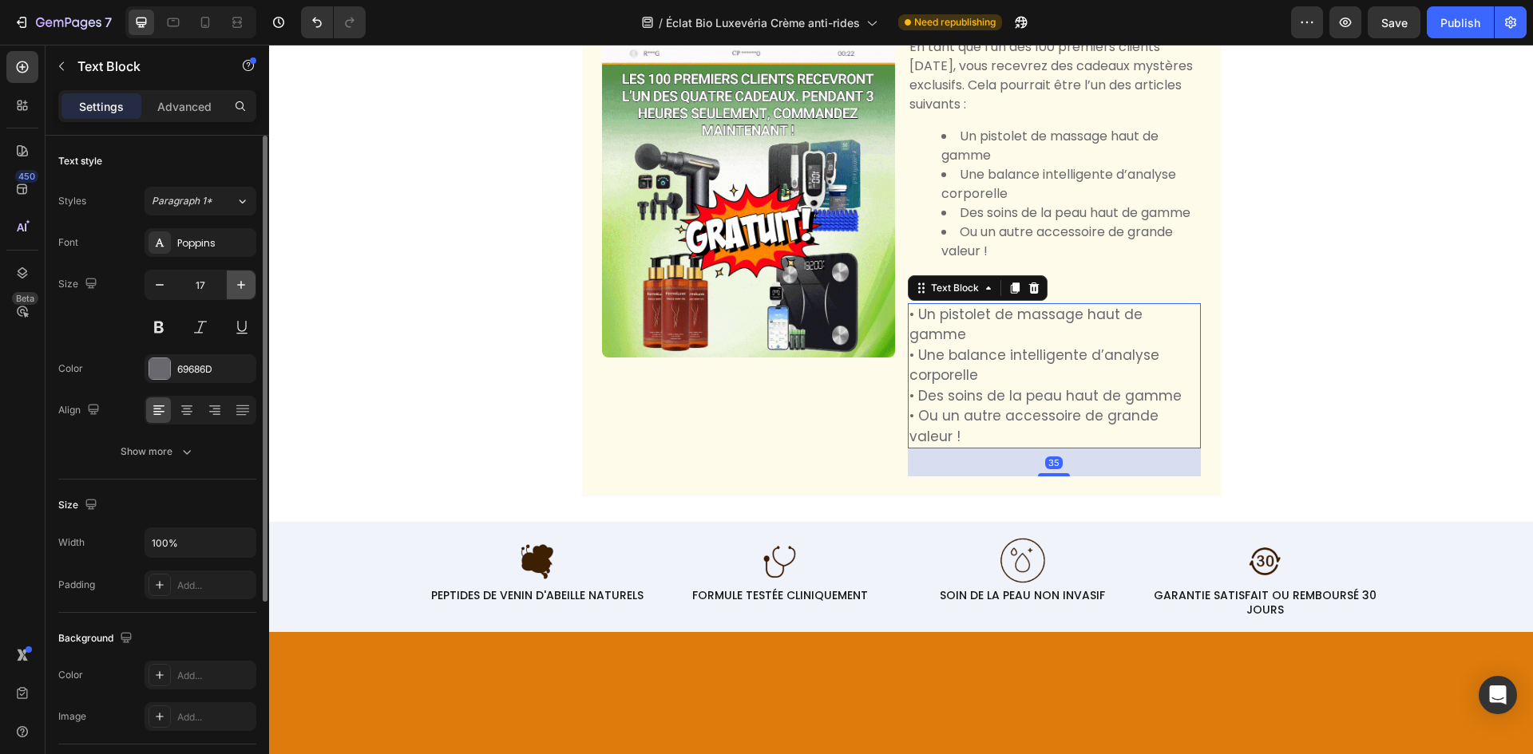
click at [244, 279] on icon "button" at bounding box center [241, 285] width 16 height 16
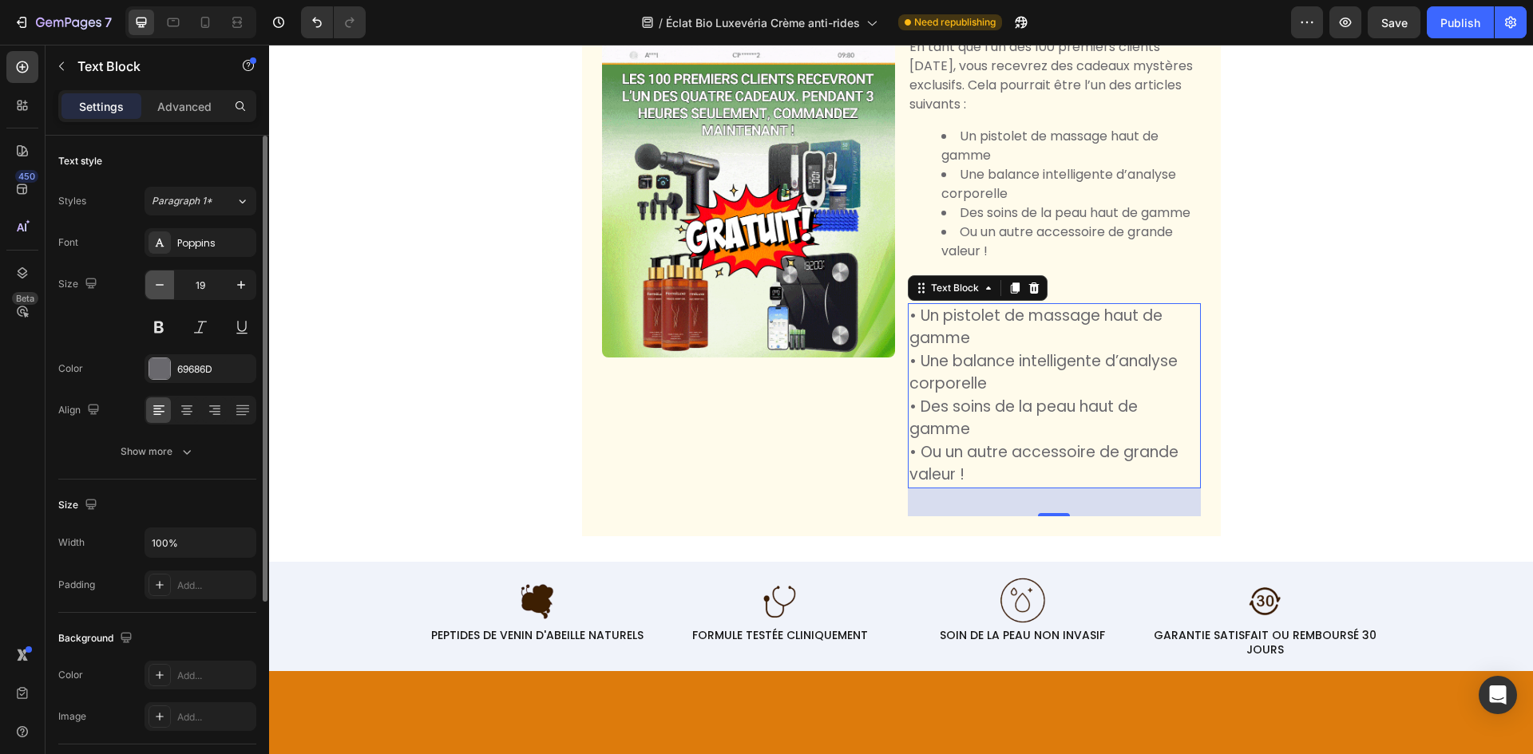
click at [169, 288] on button "button" at bounding box center [159, 285] width 29 height 29
type input "18"
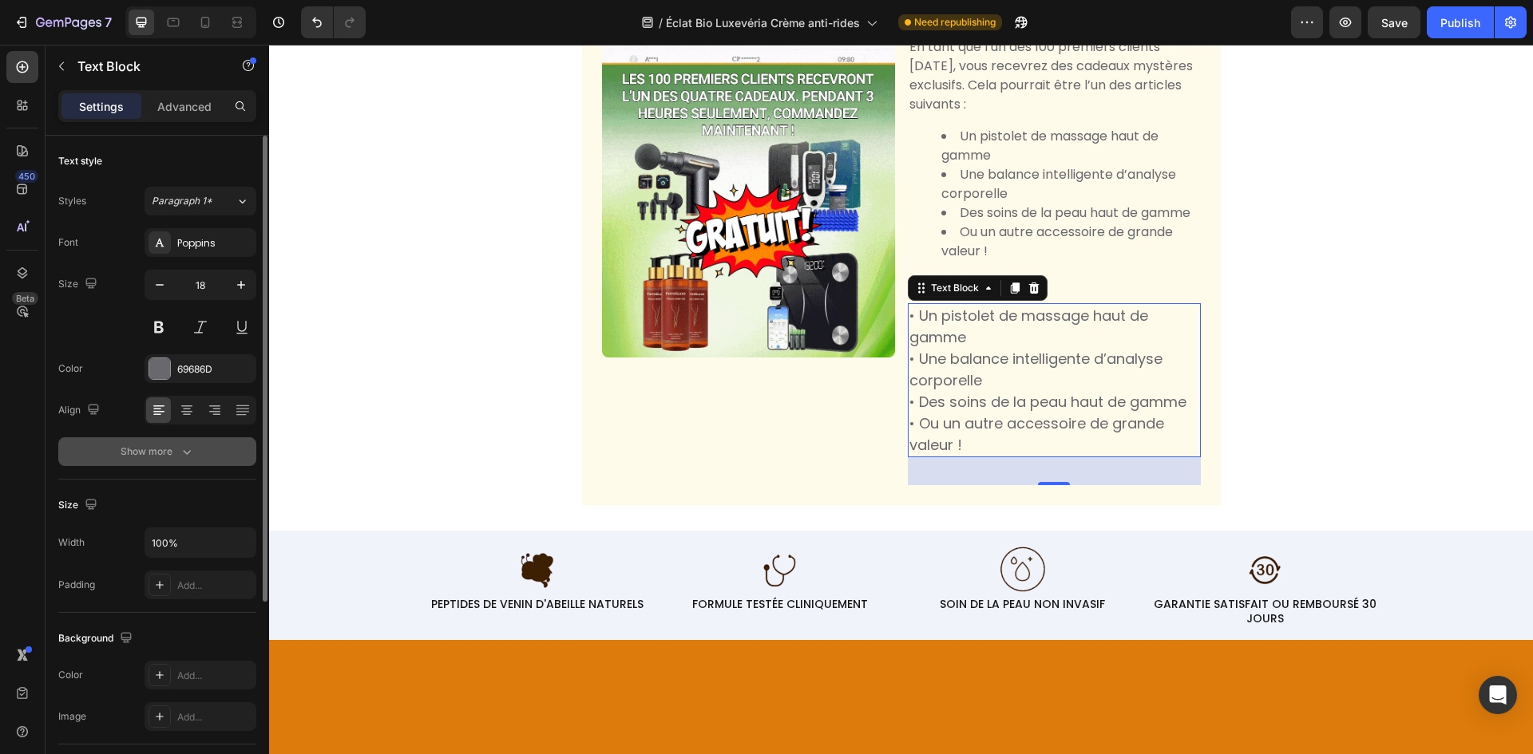
click at [173, 449] on div "Show more" at bounding box center [158, 452] width 74 height 16
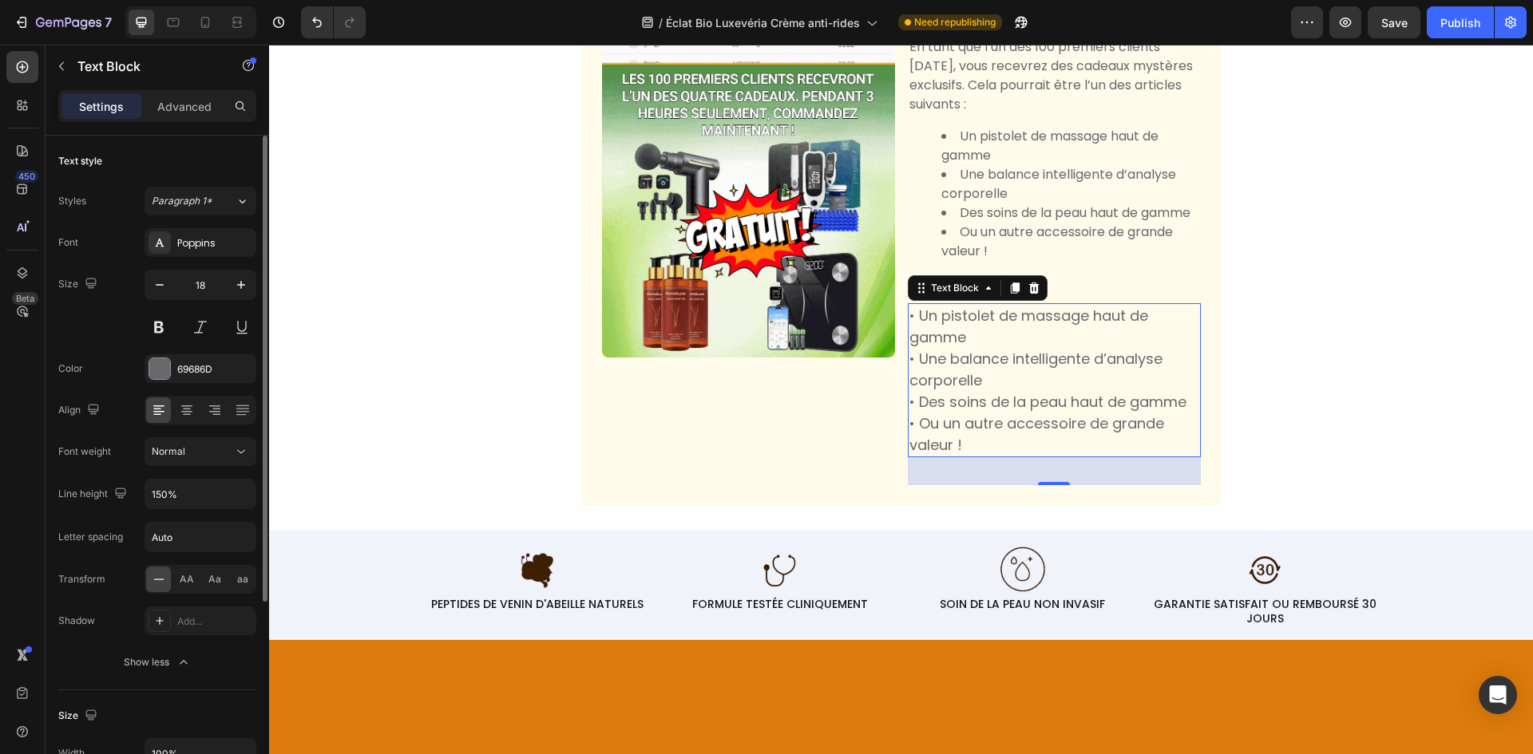
click at [168, 478] on div "Font Poppins Size 18 Color 69686D Align Font weight Normal Line height 150% Let…" at bounding box center [157, 452] width 198 height 449
click at [160, 487] on input "150%" at bounding box center [200, 494] width 110 height 29
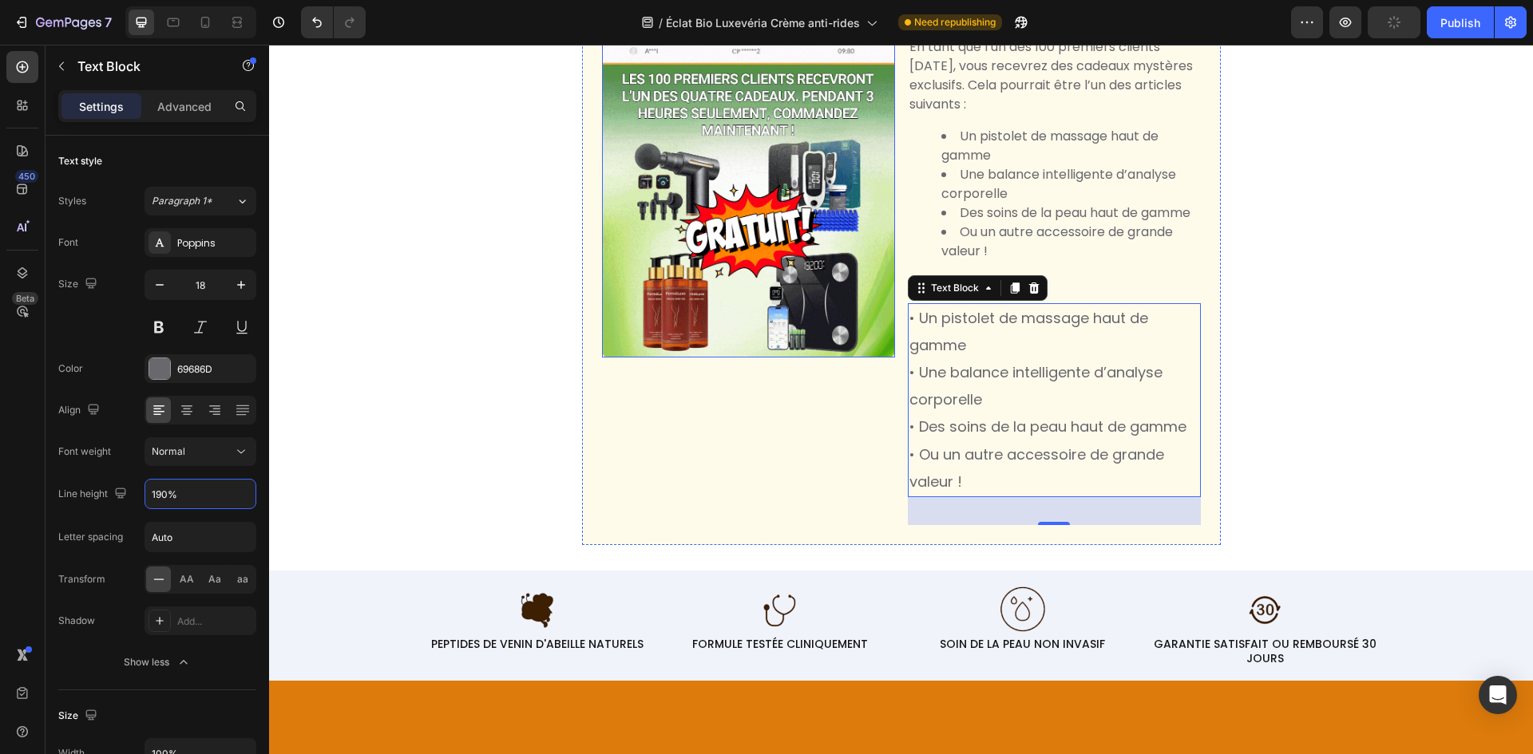
type input "190%"
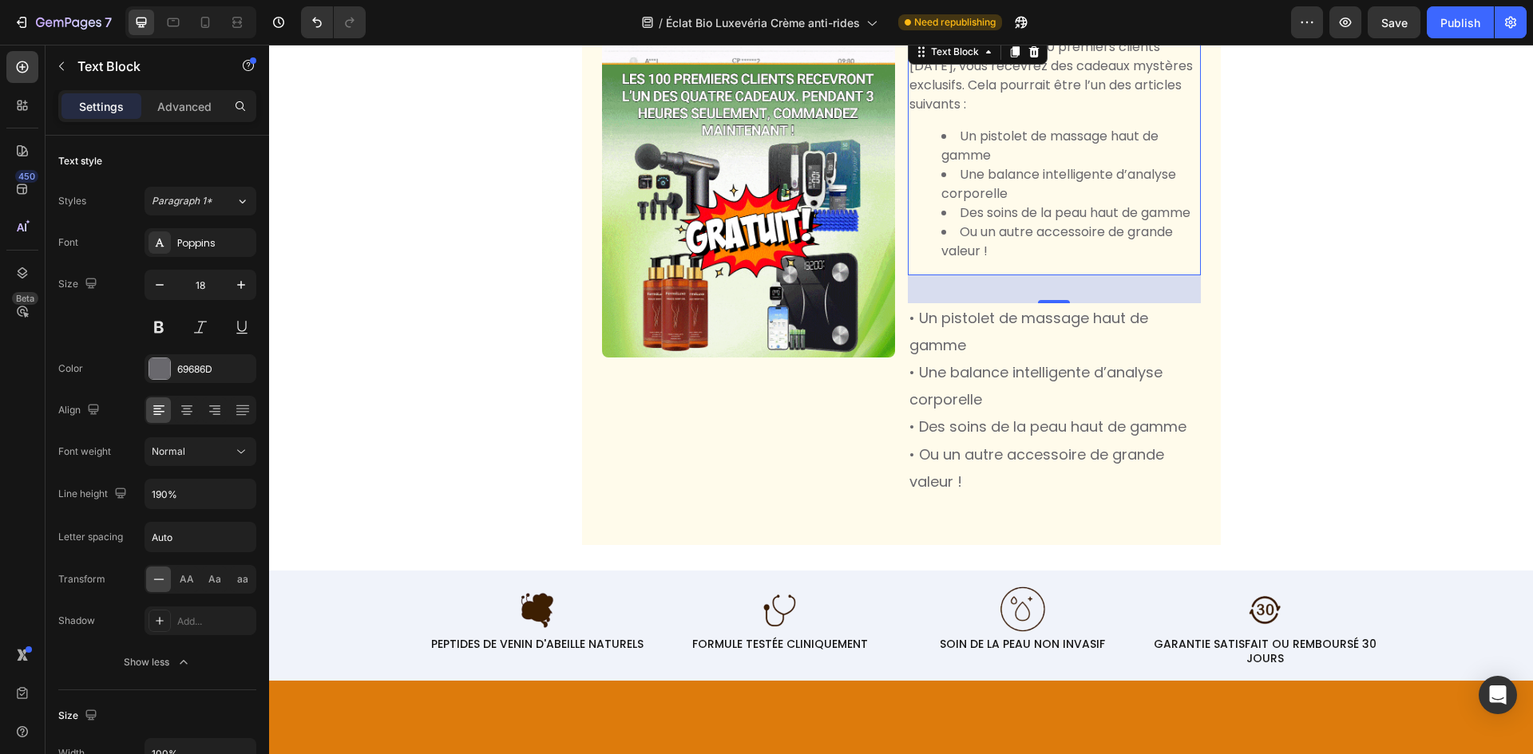
click at [943, 204] on li "Des soins de la peau haut de gamme" at bounding box center [1070, 213] width 258 height 19
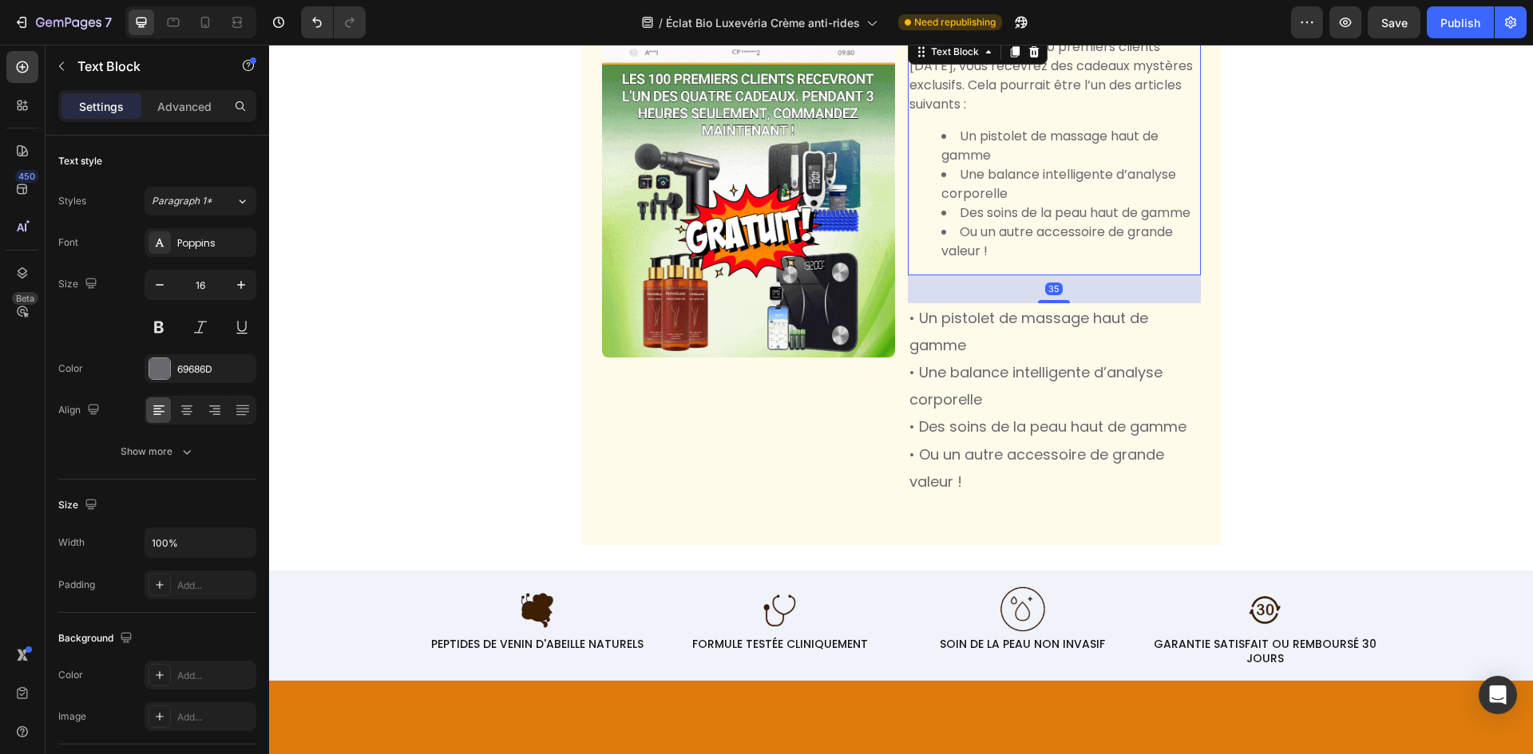
scroll to position [7329, 0]
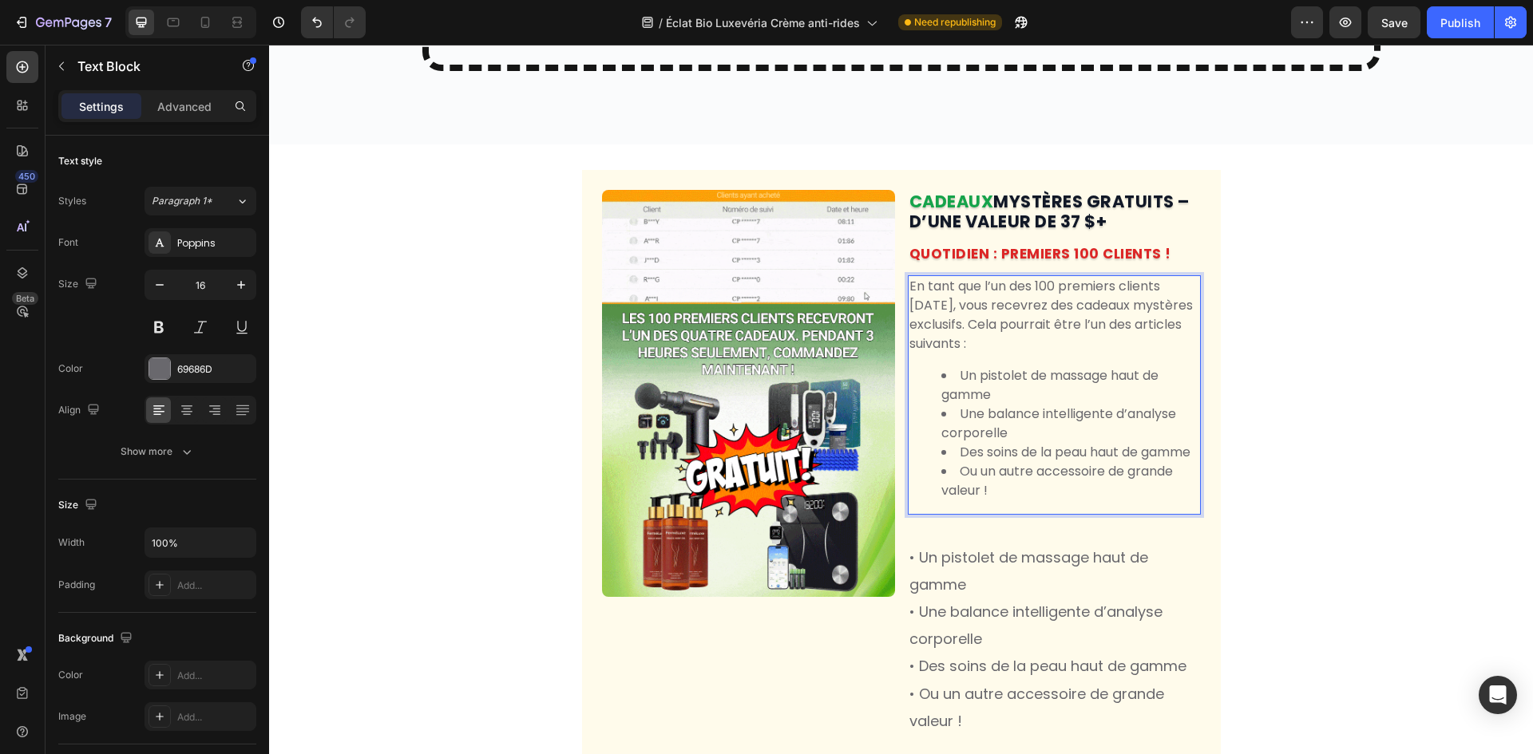
click at [1023, 500] on li "Ou un autre accessoire de grande valeur !" at bounding box center [1070, 481] width 258 height 38
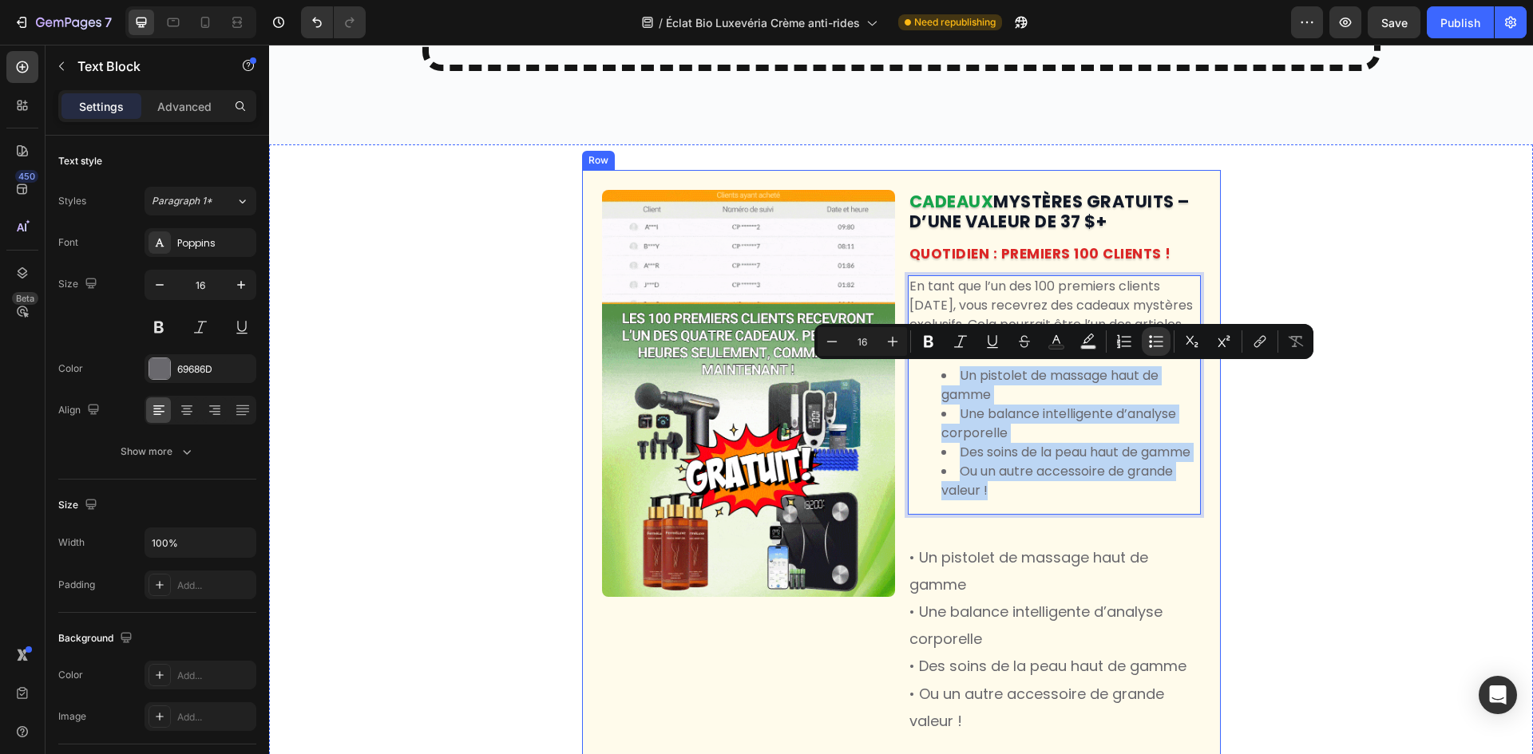
drag, startPoint x: 1020, startPoint y: 515, endPoint x: 898, endPoint y: 372, distance: 188.0
click at [898, 372] on div "Image CADEAUX MYSTÈRES GRATUITS – D’UNE VALEUR DE 37 $+ Heading QUOTIDIEN : PRE…" at bounding box center [901, 477] width 639 height 615
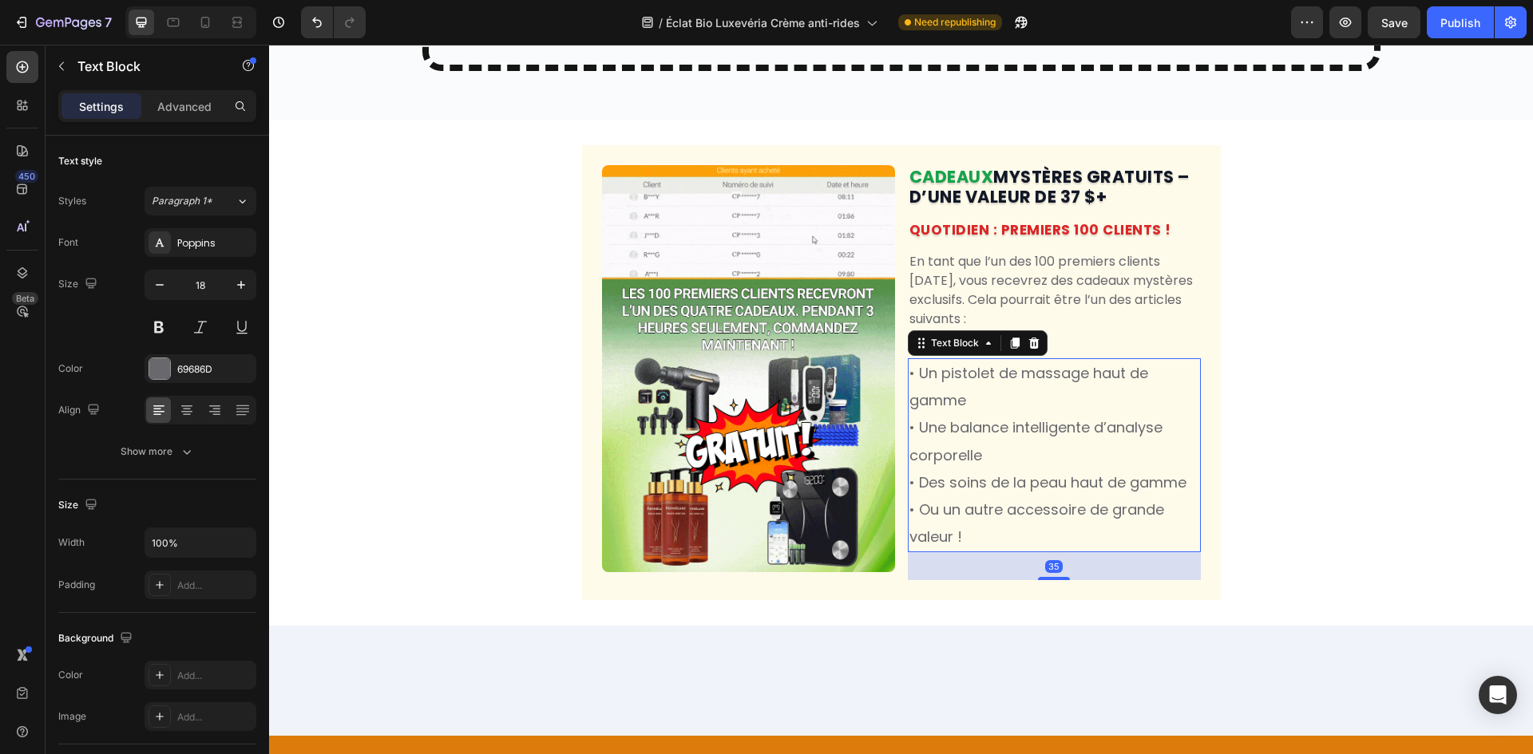
click at [982, 496] on p "• Des soins de la peau haut de gamme" at bounding box center [1054, 482] width 290 height 27
click at [156, 284] on icon "button" at bounding box center [160, 285] width 16 height 16
type input "17"
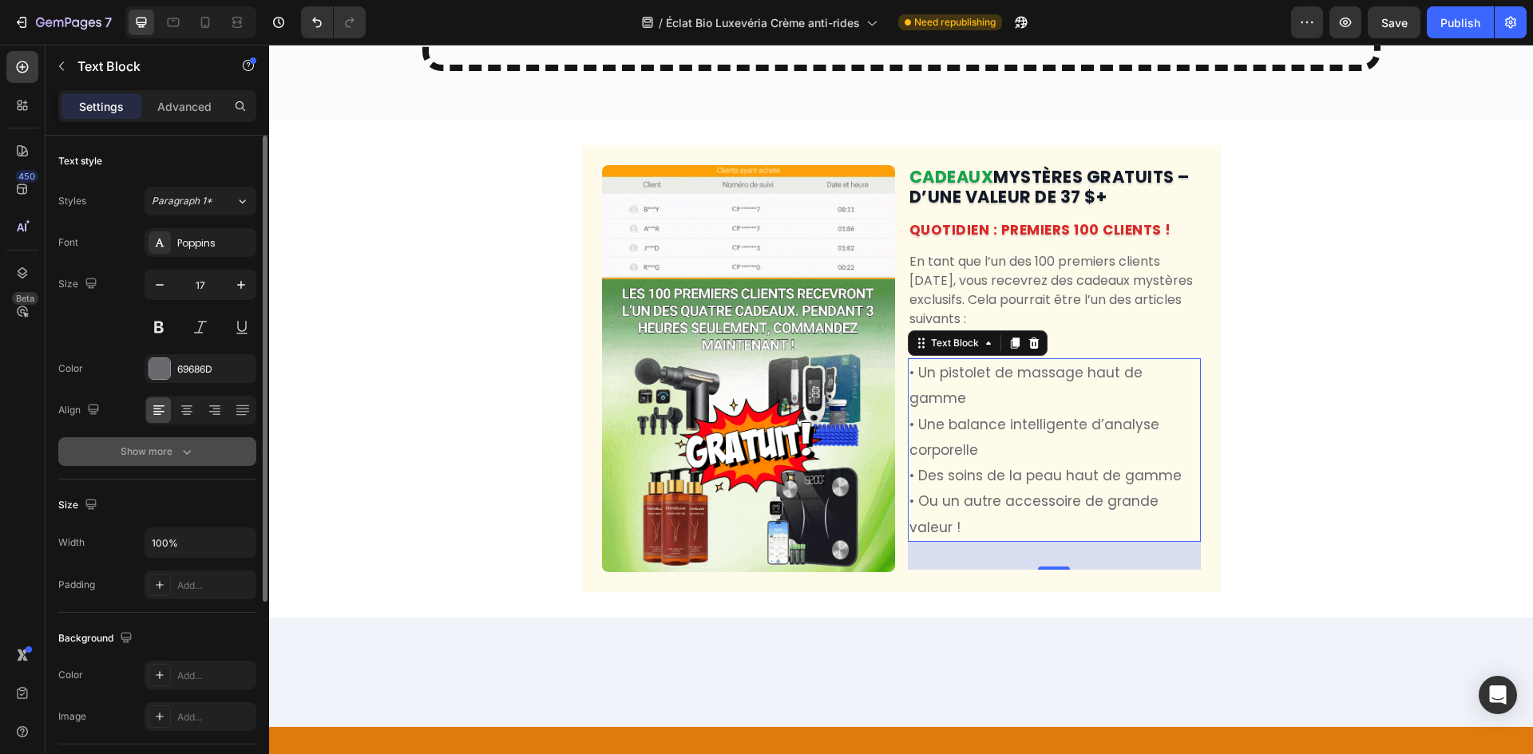
click at [164, 454] on div "Show more" at bounding box center [158, 452] width 74 height 16
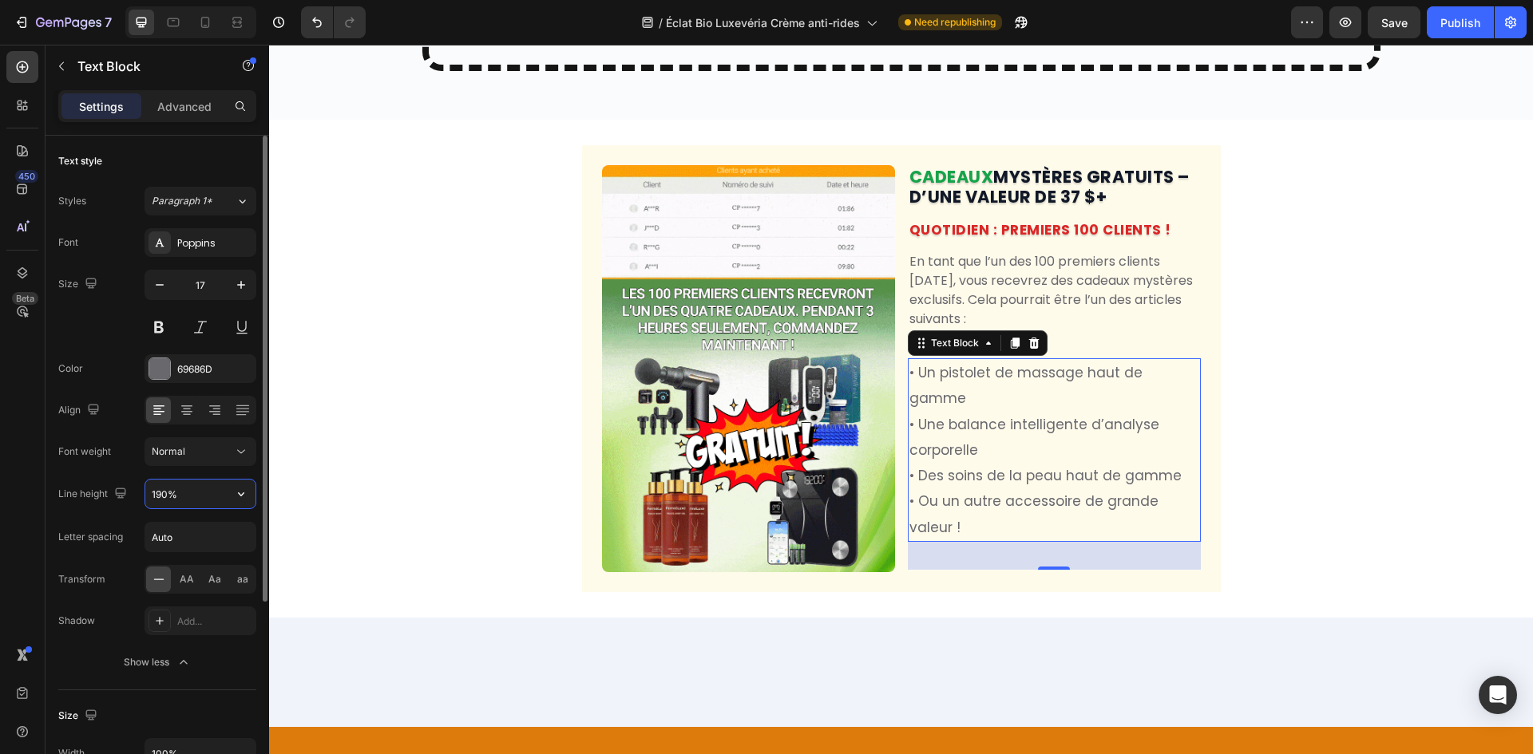
click at [160, 494] on input "190%" at bounding box center [200, 494] width 110 height 29
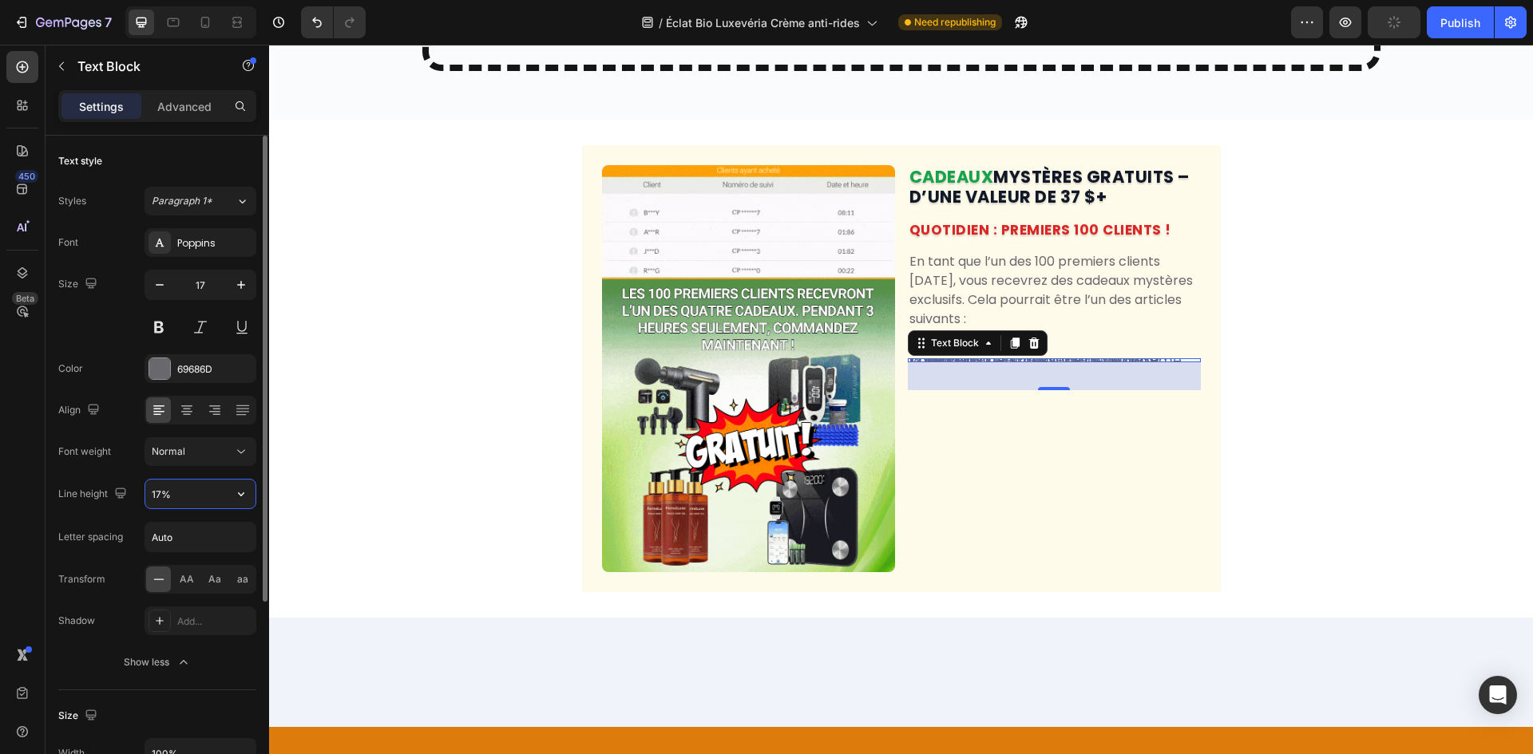
type input "170%"
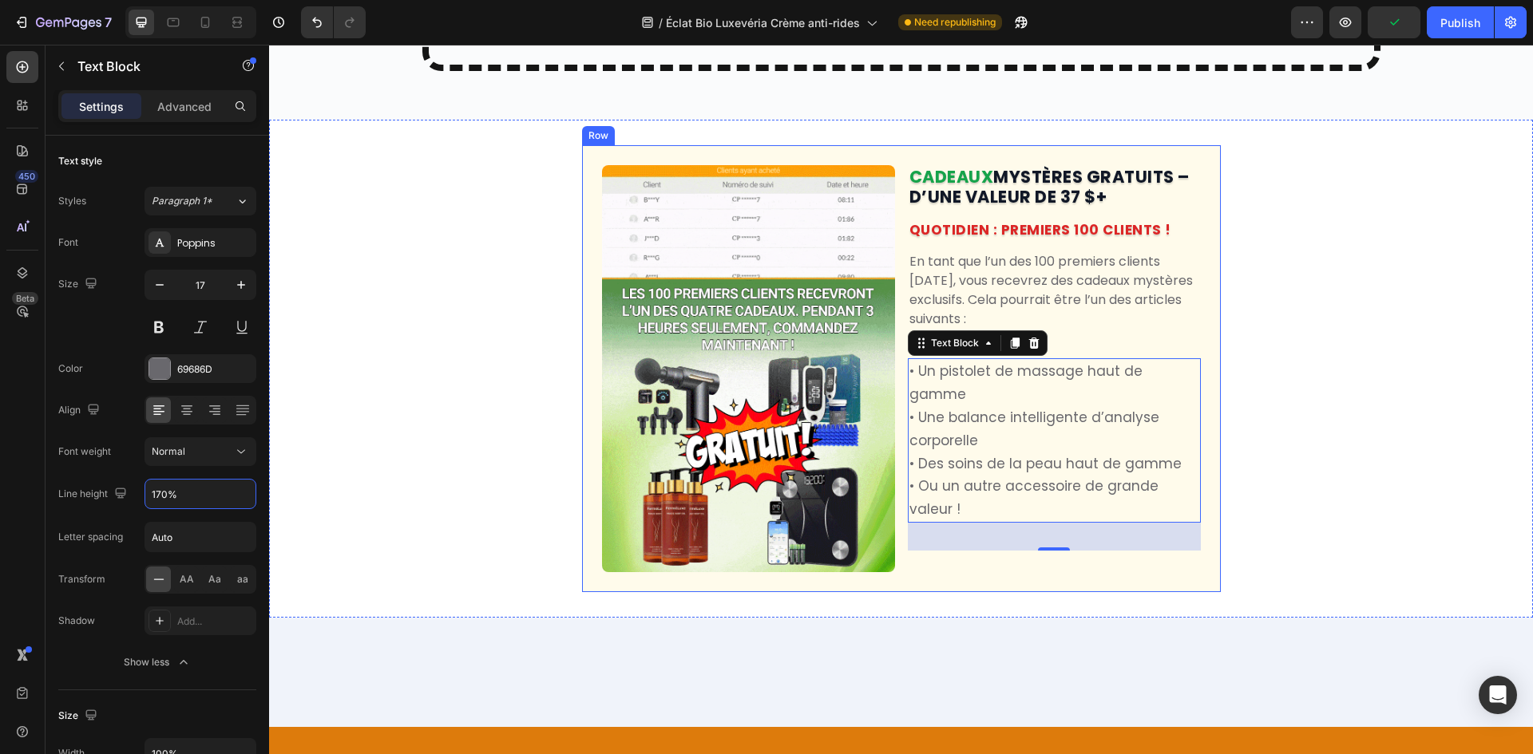
click at [1217, 364] on div "Image CADEAUX MYSTÈRES GRATUITS – D’UNE VALEUR DE 37 $+ Heading QUOTIDIEN : PRE…" at bounding box center [901, 368] width 1264 height 447
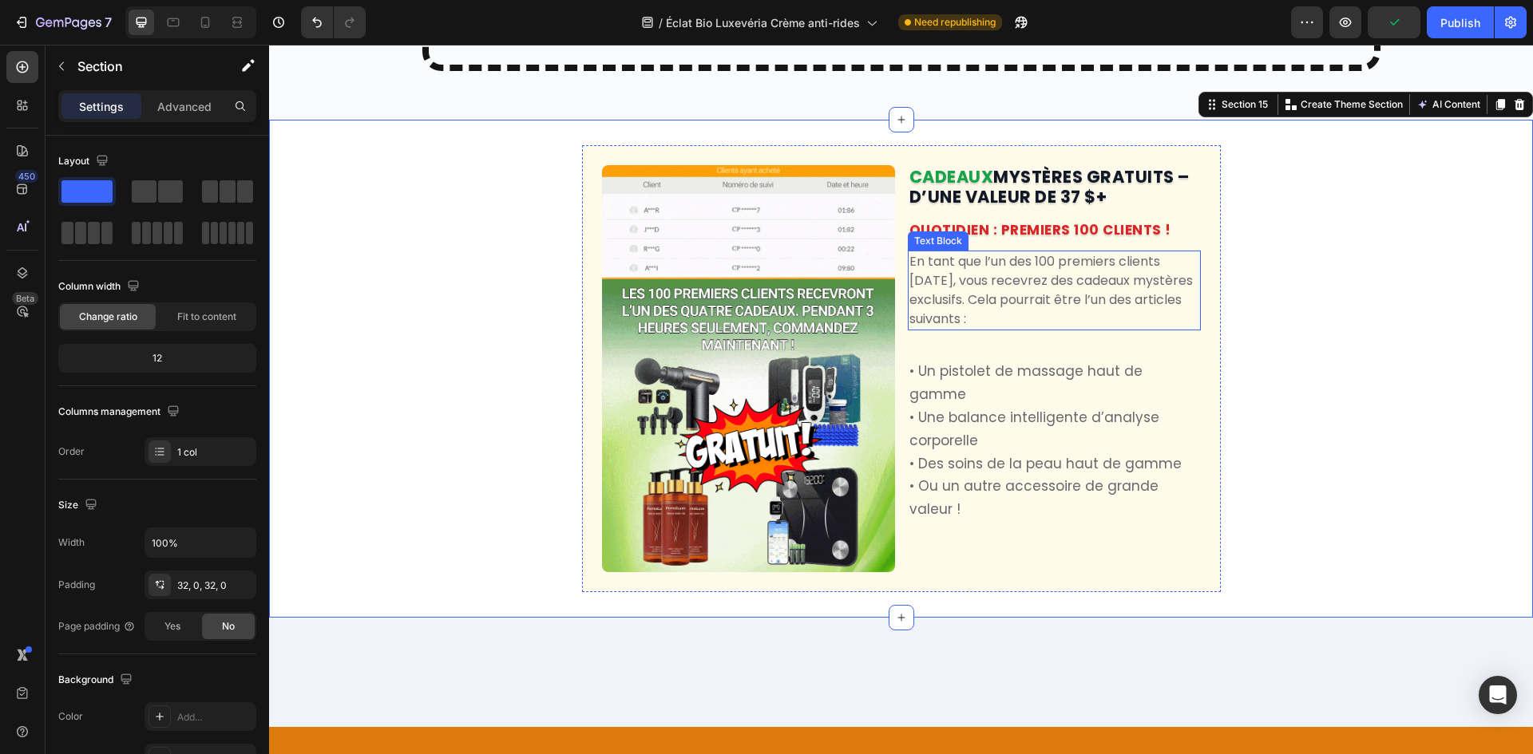
click at [1106, 317] on p "En tant que l’un des 100 premiers clients [DATE], vous recevrez des cadeaux mys…" at bounding box center [1054, 290] width 290 height 77
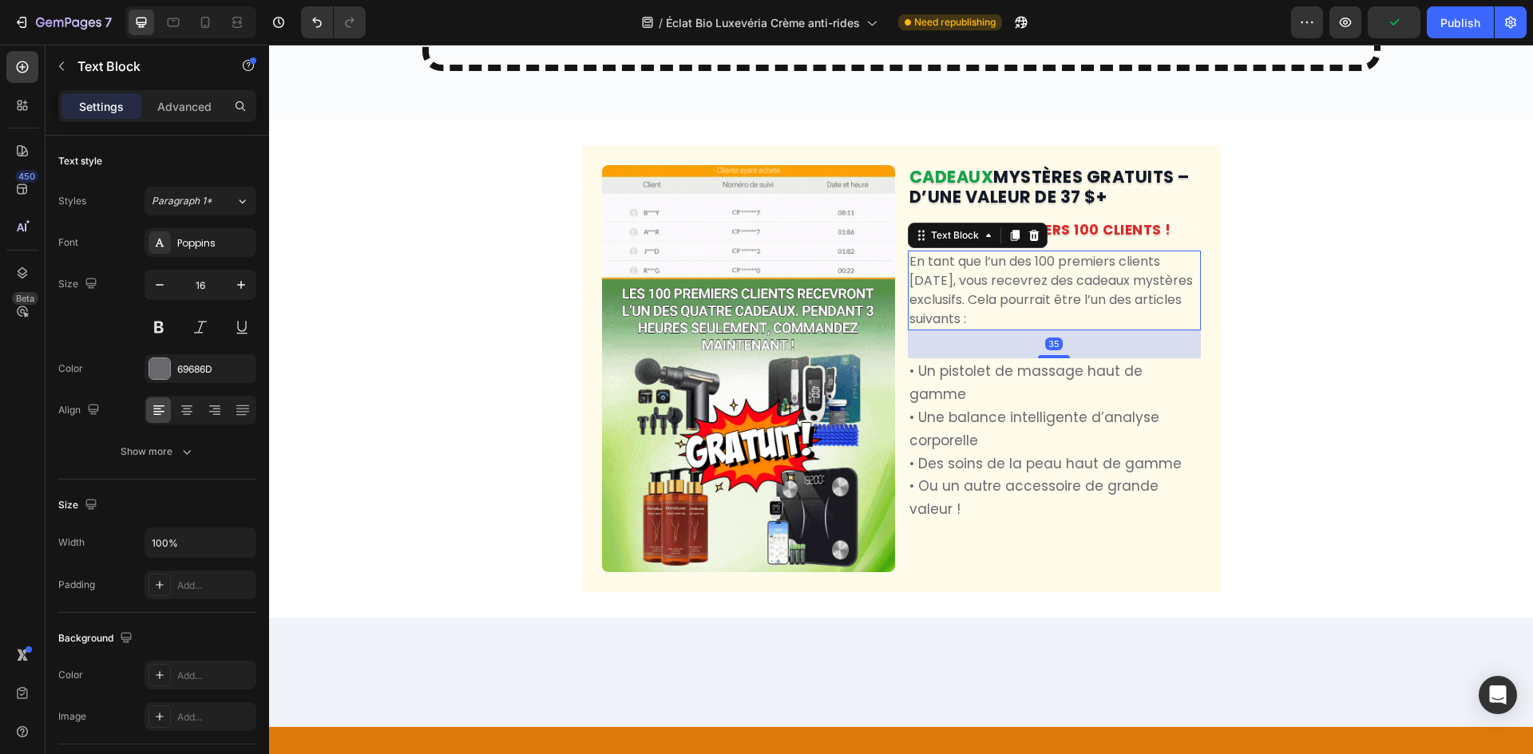
click at [1054, 358] on div "35" at bounding box center [1054, 344] width 293 height 28
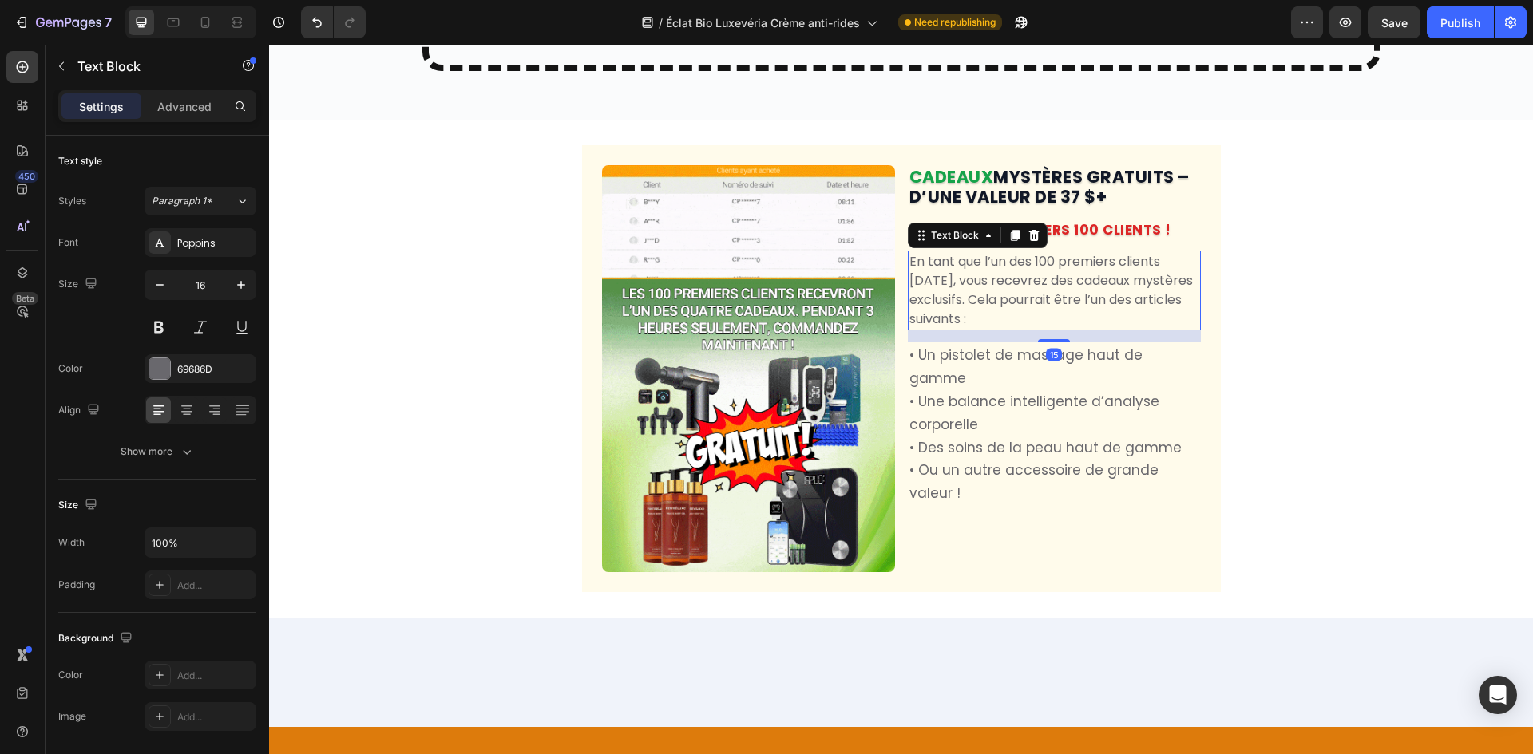
drag, startPoint x: 1048, startPoint y: 382, endPoint x: 1276, endPoint y: 433, distance: 233.9
click at [1071, 330] on div "15" at bounding box center [1054, 330] width 293 height 0
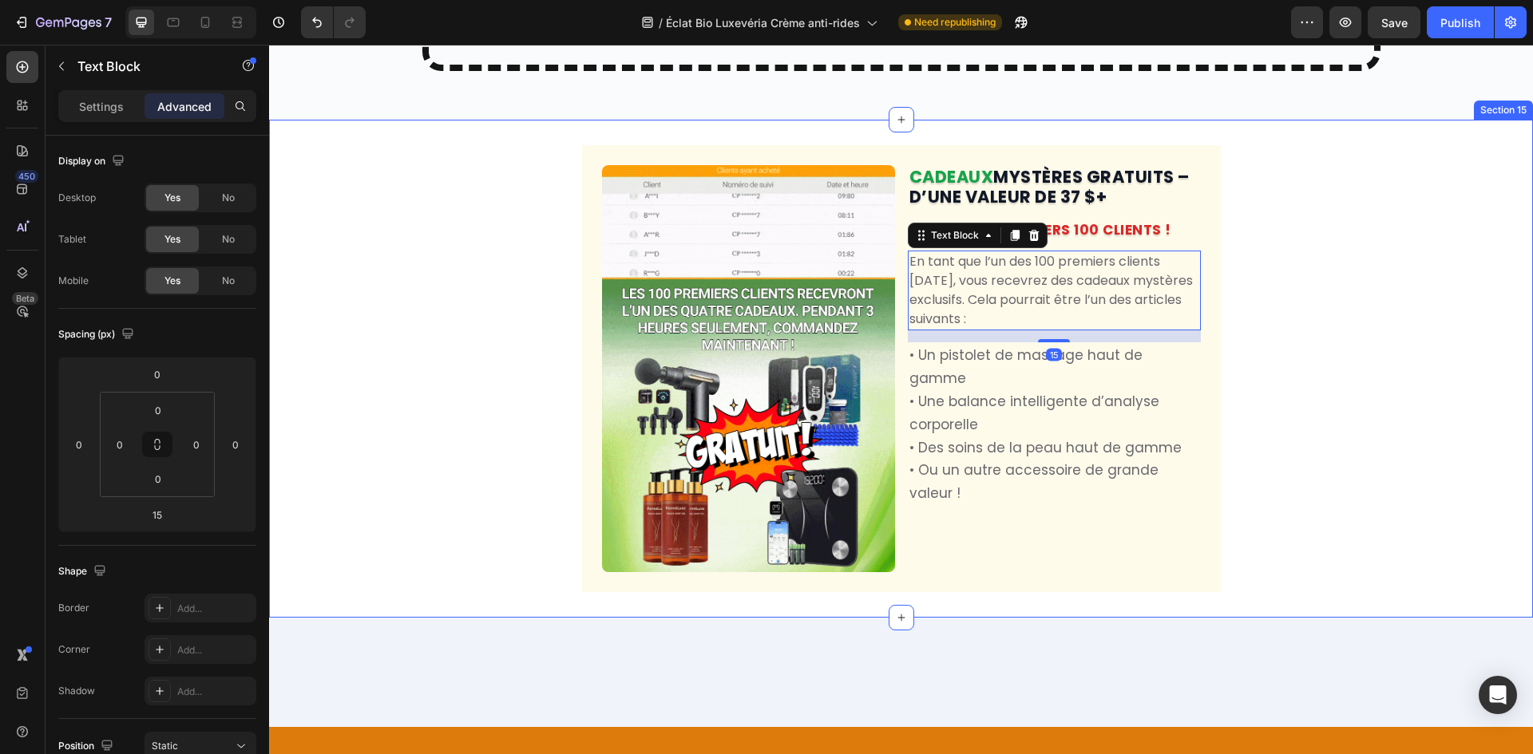
click at [1306, 438] on div "Image CADEAUX MYSTÈRES GRATUITS – D’UNE VALEUR DE 37 $+ Heading QUOTIDIEN : PRE…" at bounding box center [901, 368] width 1264 height 447
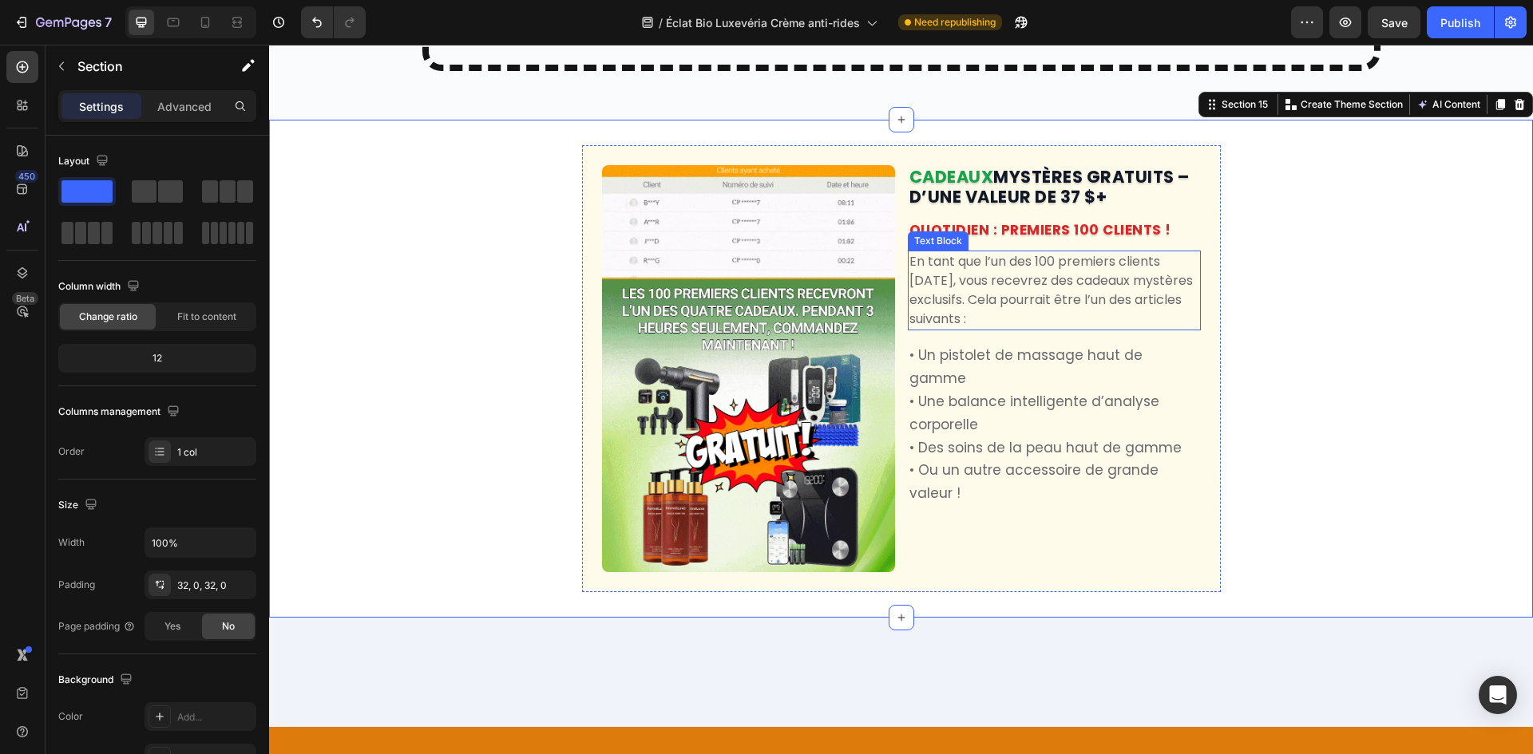
click at [1038, 321] on p "En tant que l’un des 100 premiers clients [DATE], vous recevrez des cadeaux mys…" at bounding box center [1054, 290] width 290 height 77
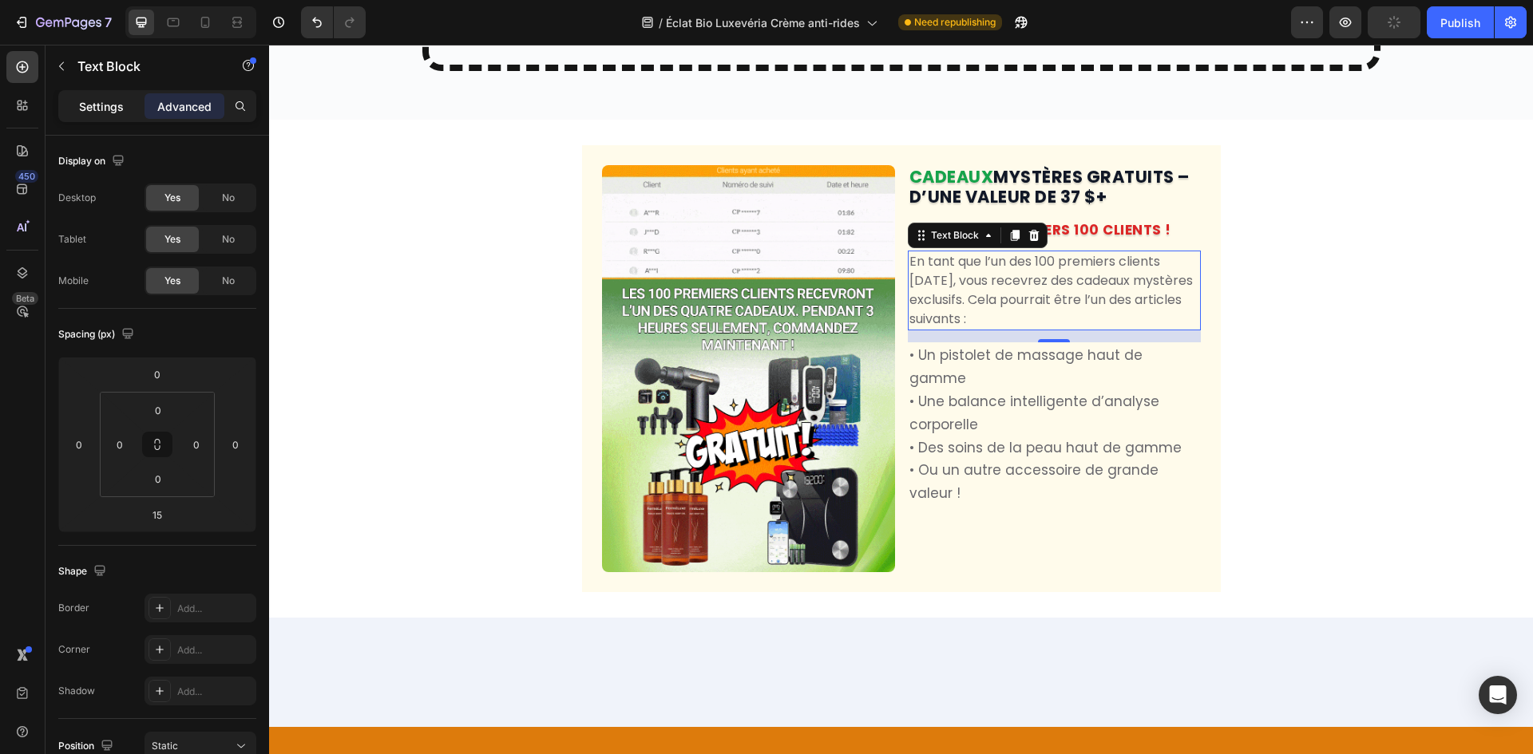
click at [93, 114] on p "Settings" at bounding box center [101, 106] width 45 height 17
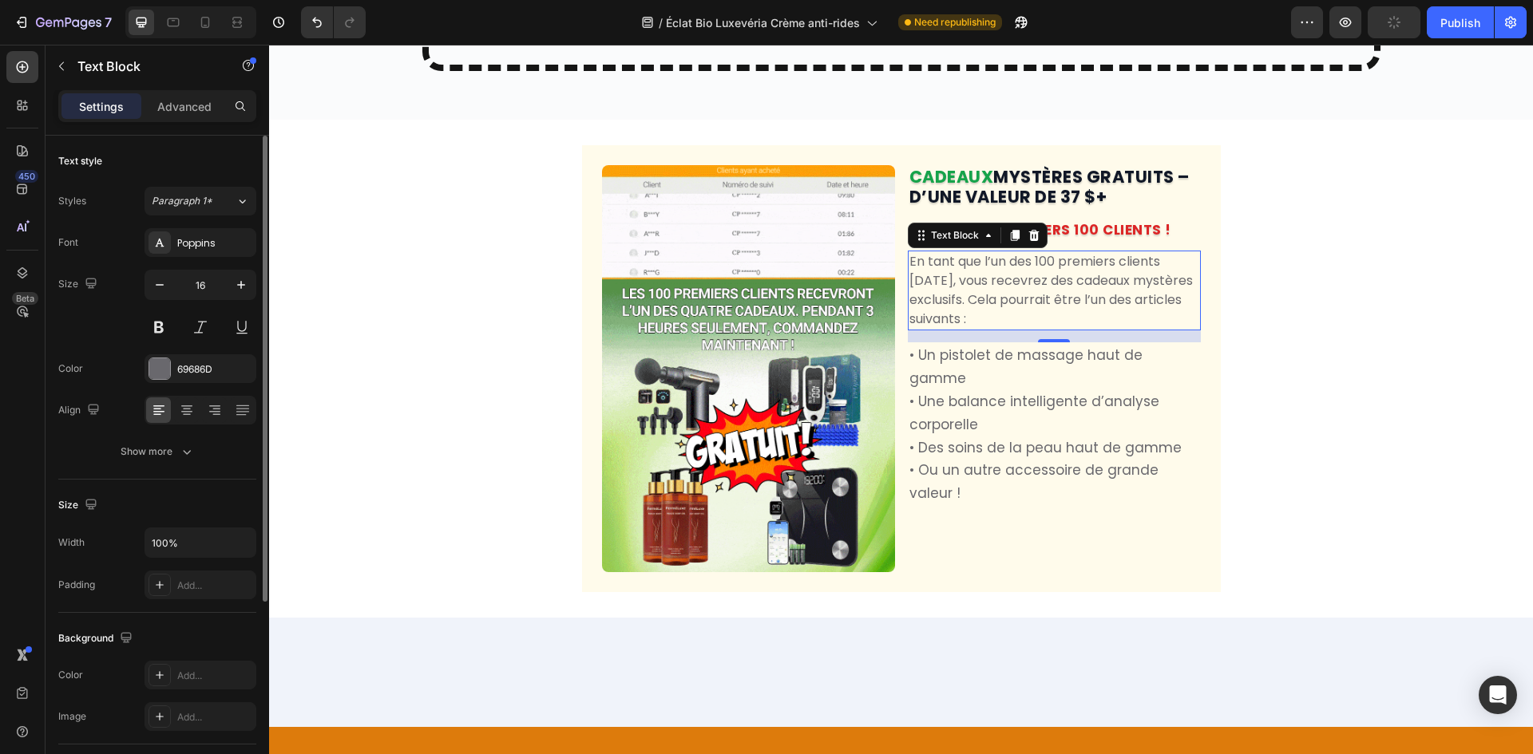
click at [162, 385] on div "Font Poppins Size 16 Color 69686D Align Show more" at bounding box center [157, 347] width 198 height 238
click at [168, 378] on div at bounding box center [159, 368] width 21 height 21
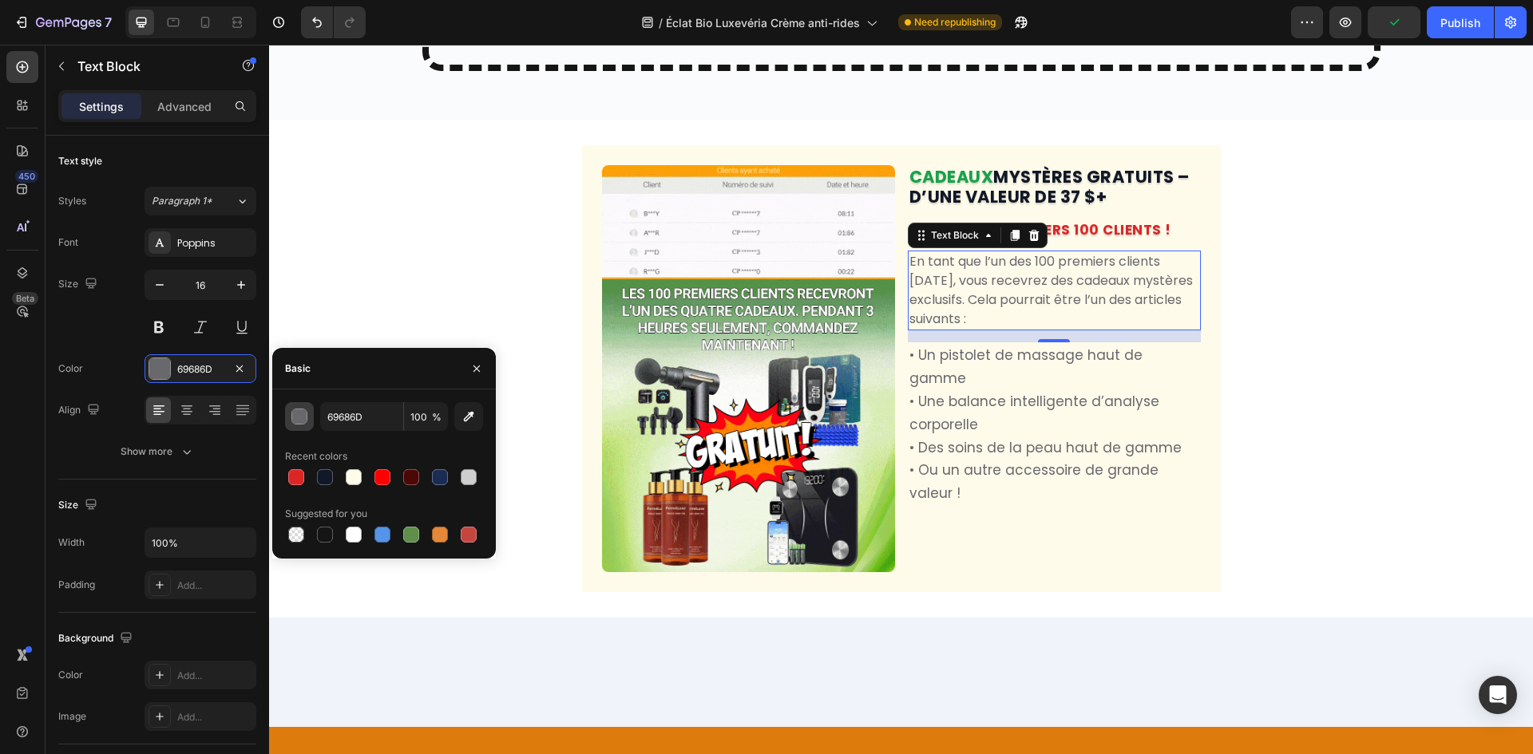
click at [296, 421] on div "button" at bounding box center [300, 417] width 16 height 16
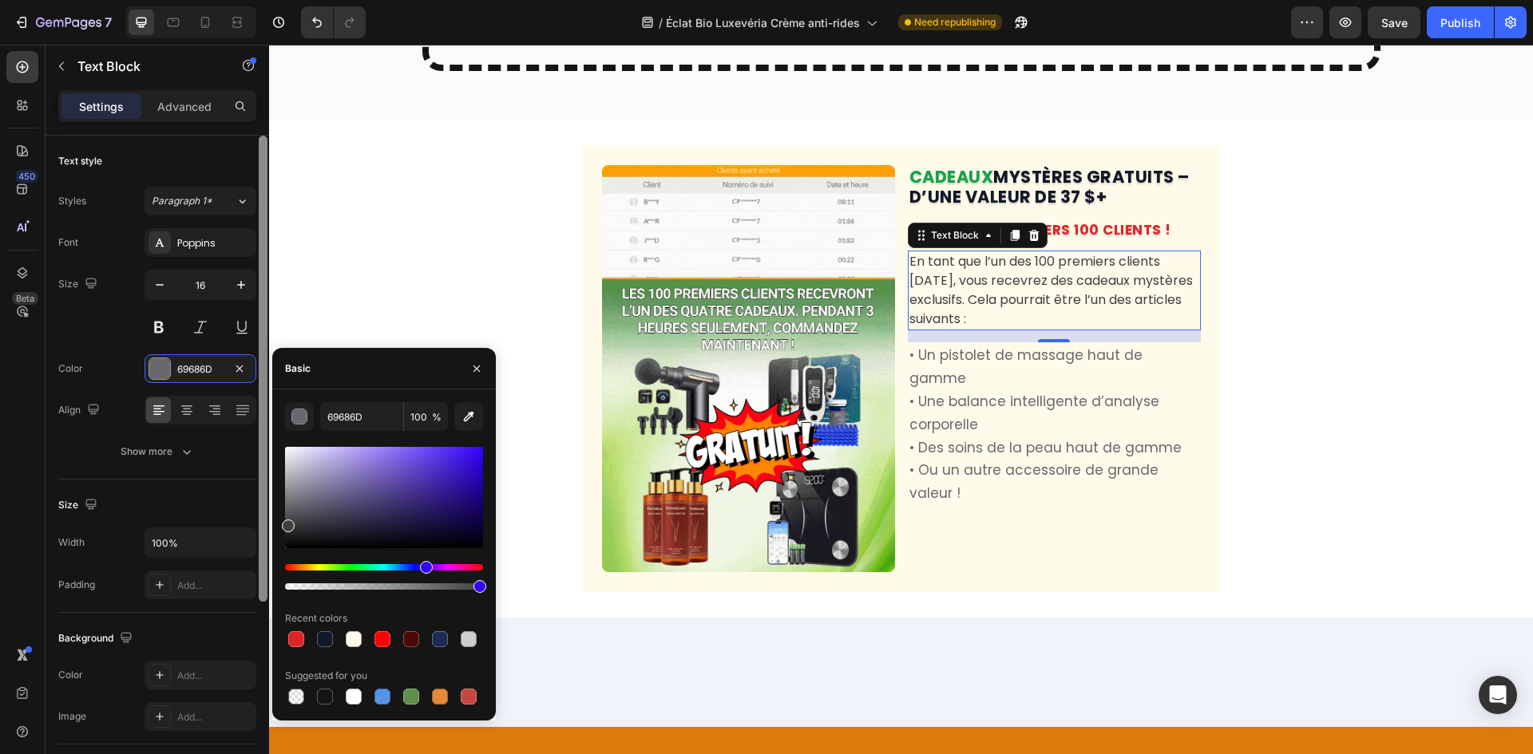
drag, startPoint x: 283, startPoint y: 512, endPoint x: 0, endPoint y: 478, distance: 284.6
click at [267, 522] on div "450 Beta Sections(18) Elements(83) Section Element Hero Section Product Detail …" at bounding box center [134, 400] width 269 height 710
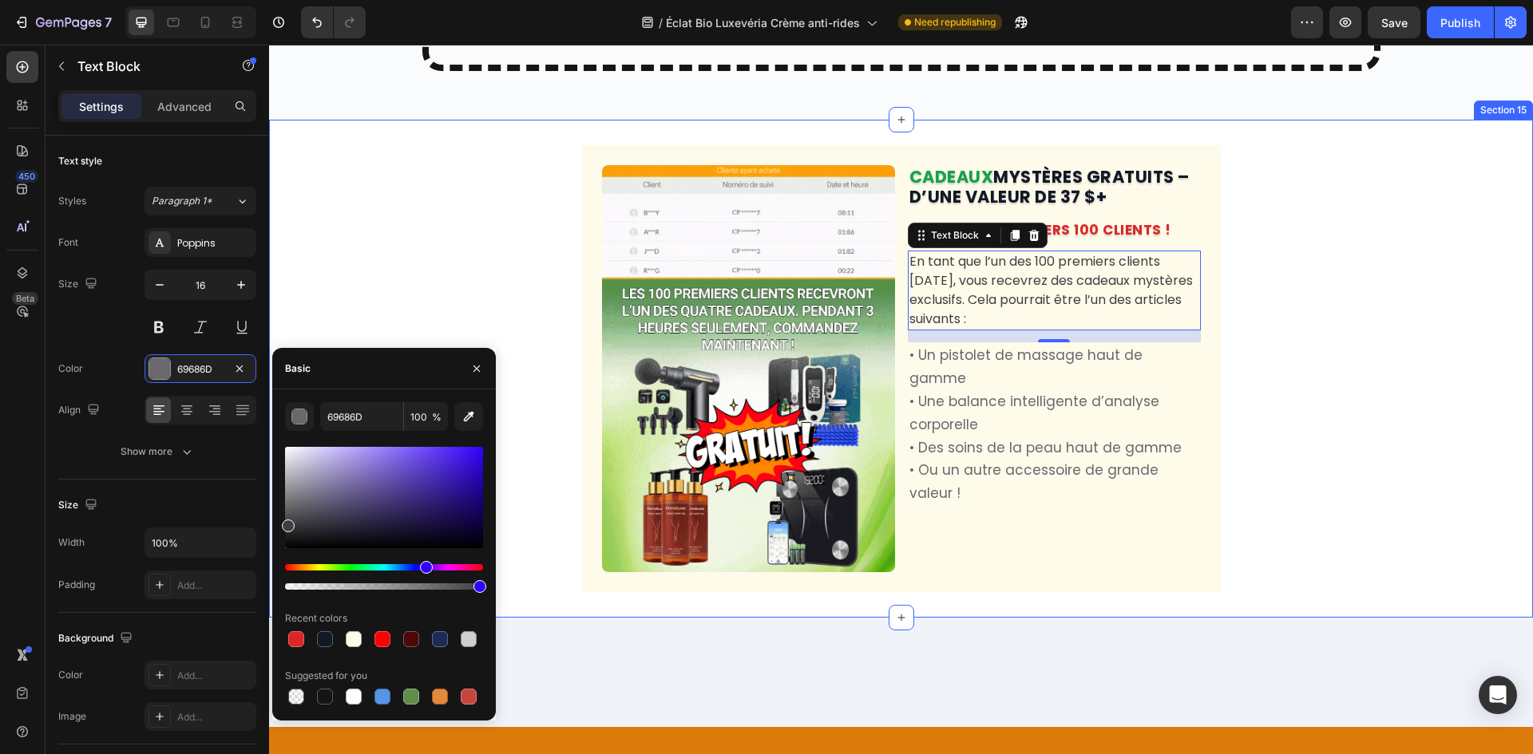
type input "3F3F3F"
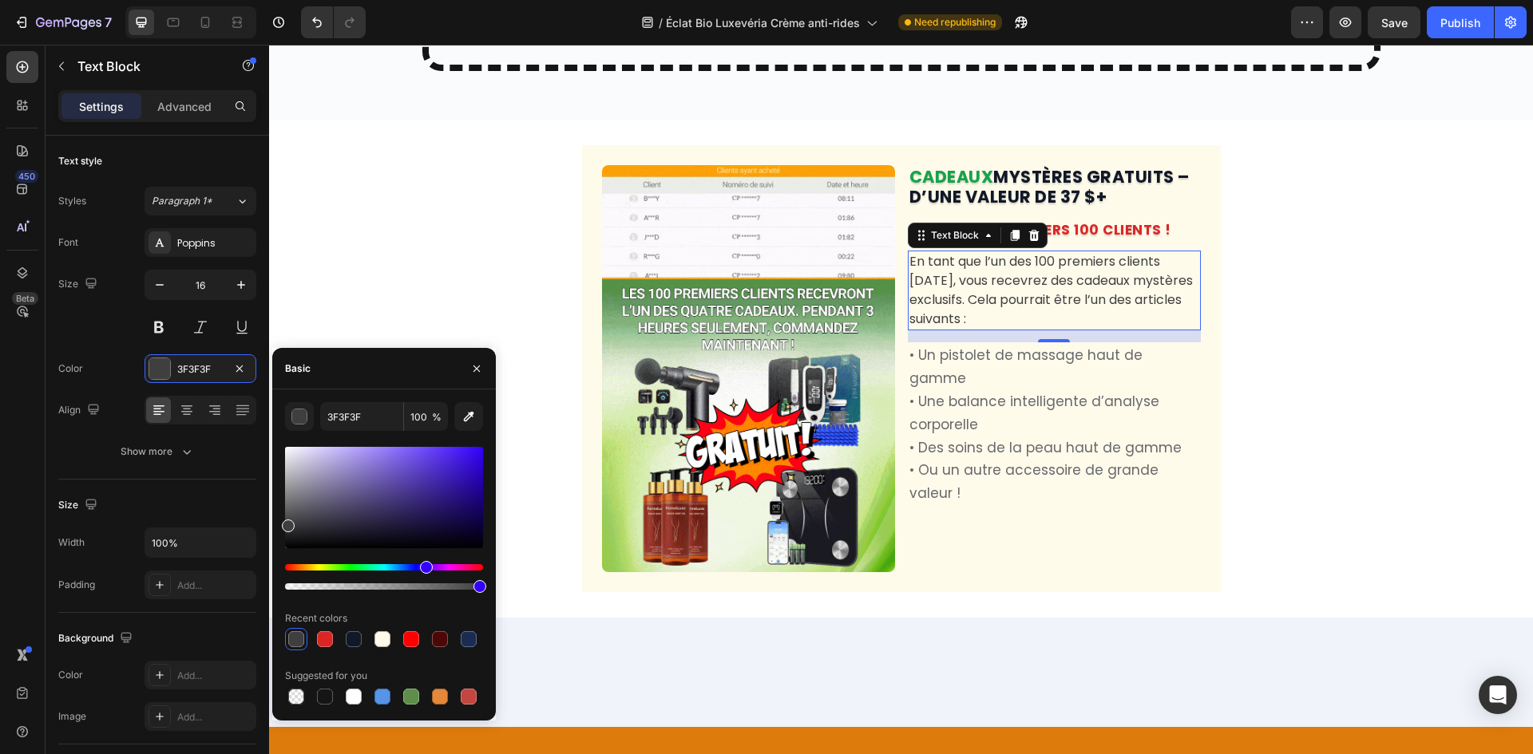
click at [360, 432] on div "3F3F3F 100 % Recent colors Suggested for you" at bounding box center [384, 555] width 198 height 306
click at [363, 420] on input "3F3F3F" at bounding box center [361, 416] width 83 height 29
click at [993, 441] on p "• Des soins de la peau haut de gamme" at bounding box center [1054, 448] width 290 height 23
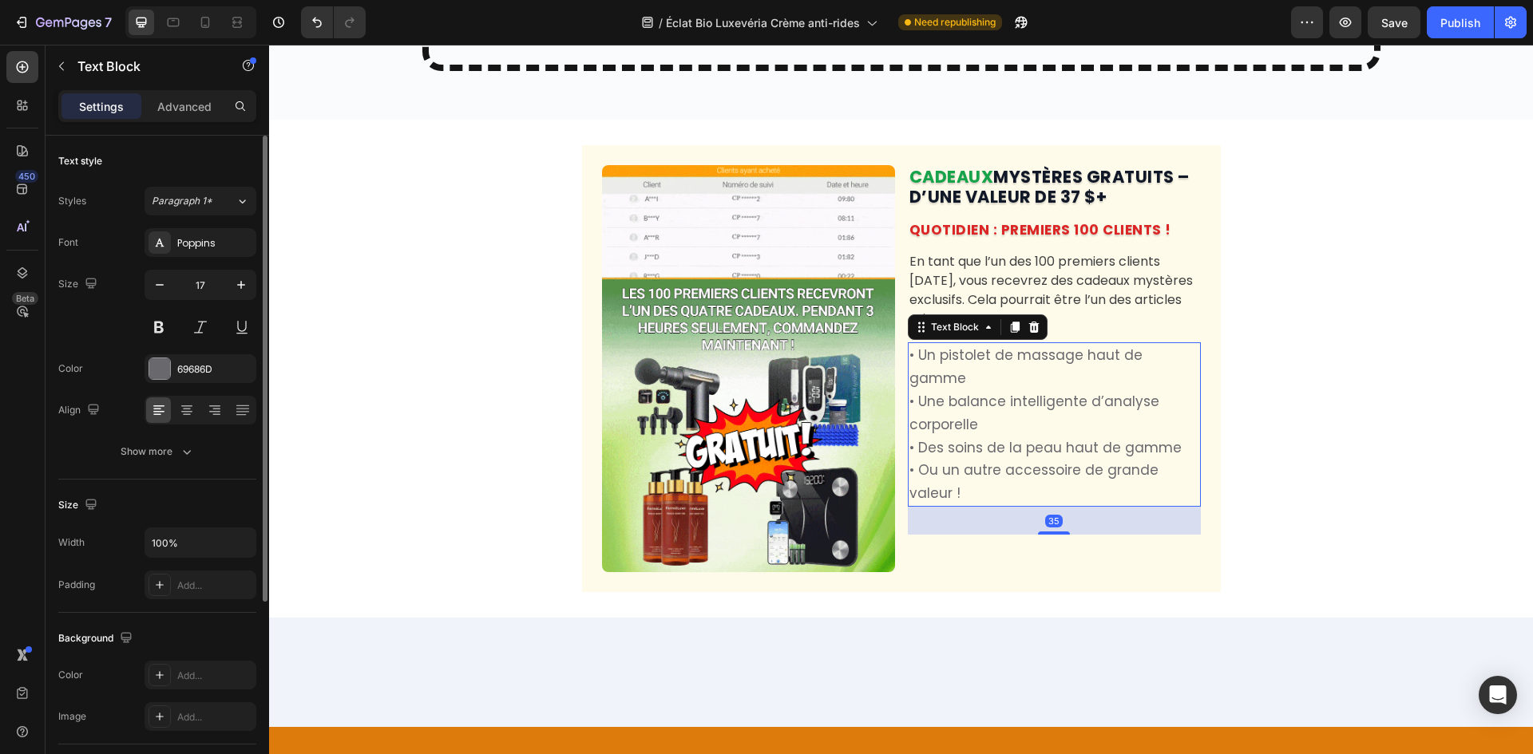
click at [175, 353] on div "Font Poppins Size 17 Color 69686D Align Show more" at bounding box center [157, 347] width 198 height 238
click at [172, 365] on div "69686D" at bounding box center [200, 368] width 112 height 29
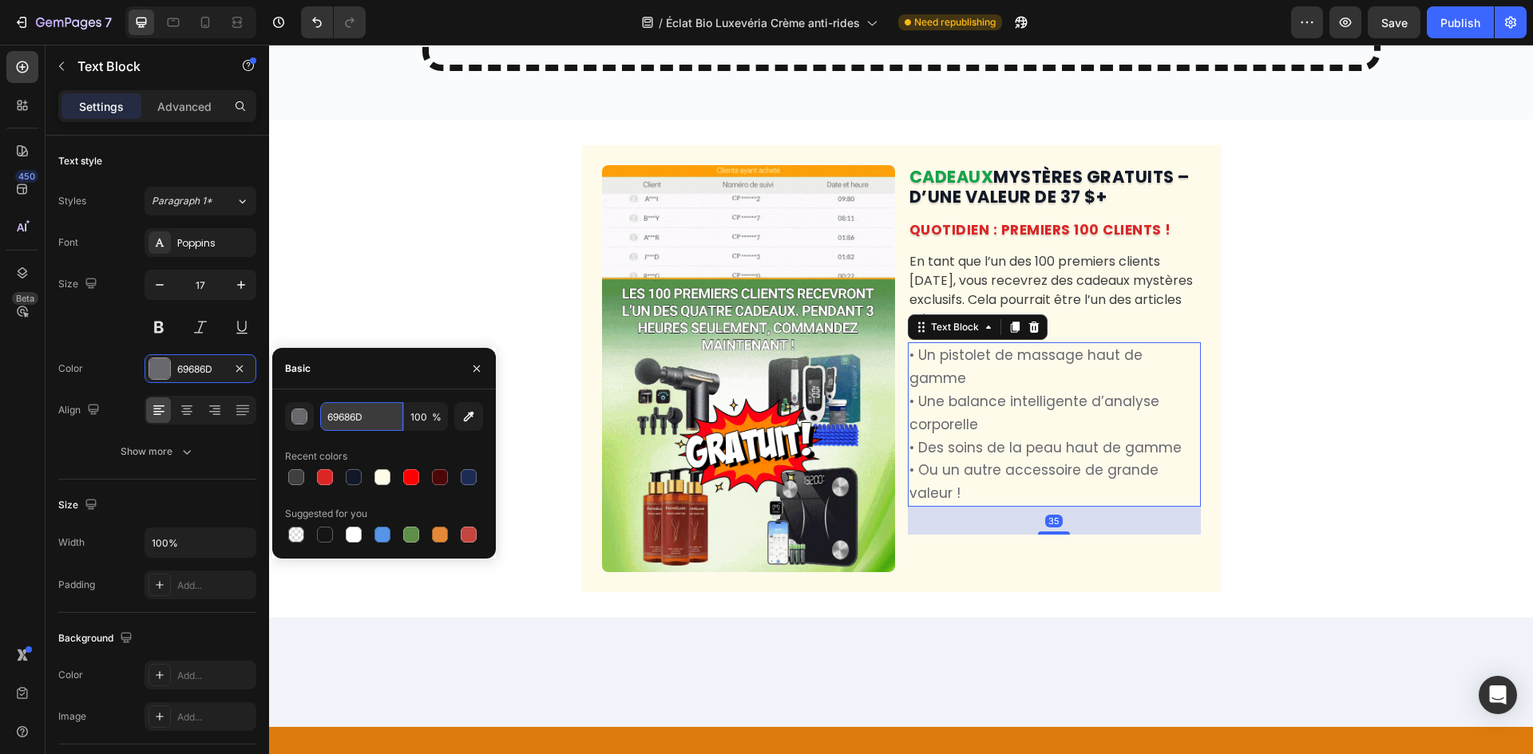
click at [338, 413] on input "69686D" at bounding box center [361, 416] width 83 height 29
paste input "3F3F3F"
type input "3F3F3F"
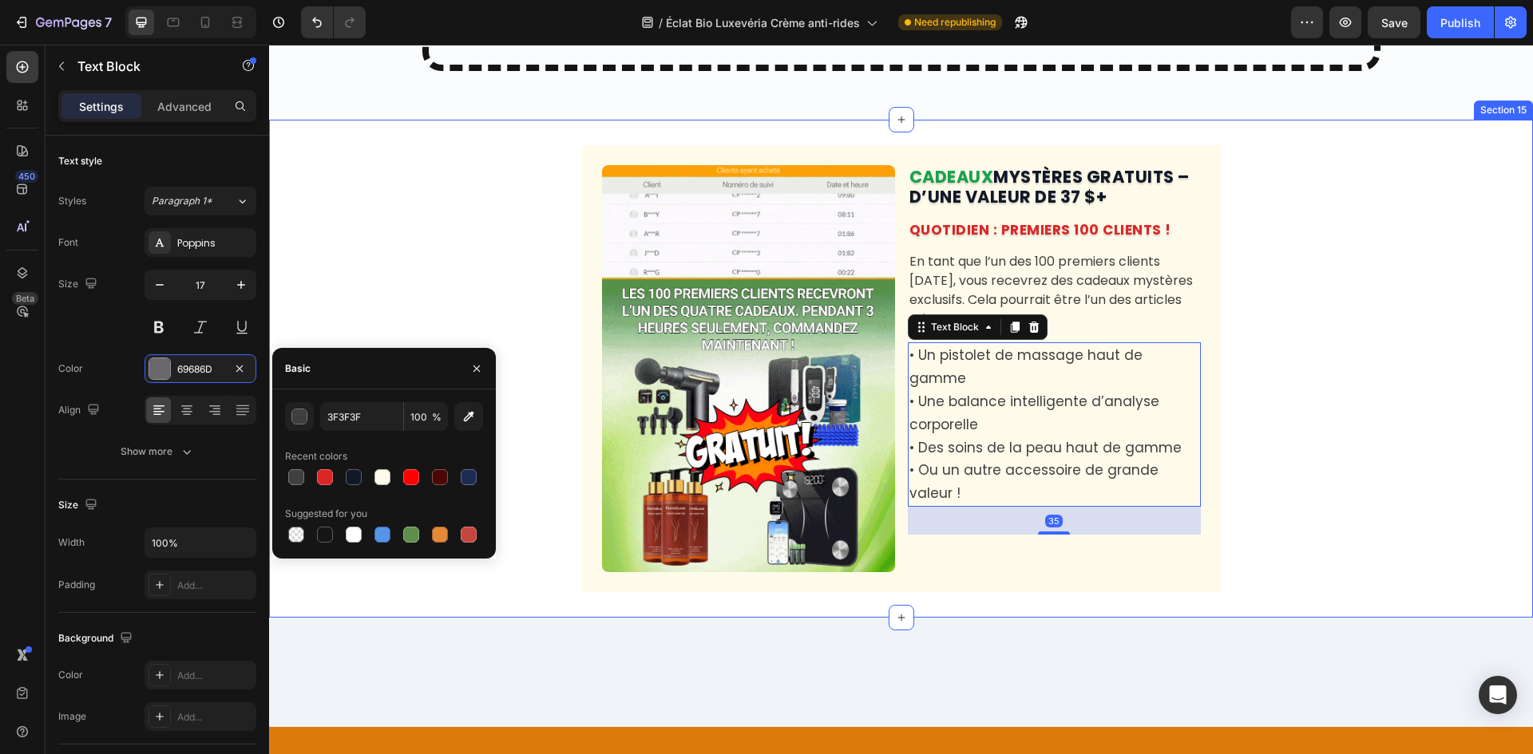
click at [393, 257] on div "Image CADEAUX MYSTÈRES GRATUITS – D’UNE VALEUR DE 37 $+ Heading QUOTIDIEN : PRE…" at bounding box center [901, 368] width 1264 height 447
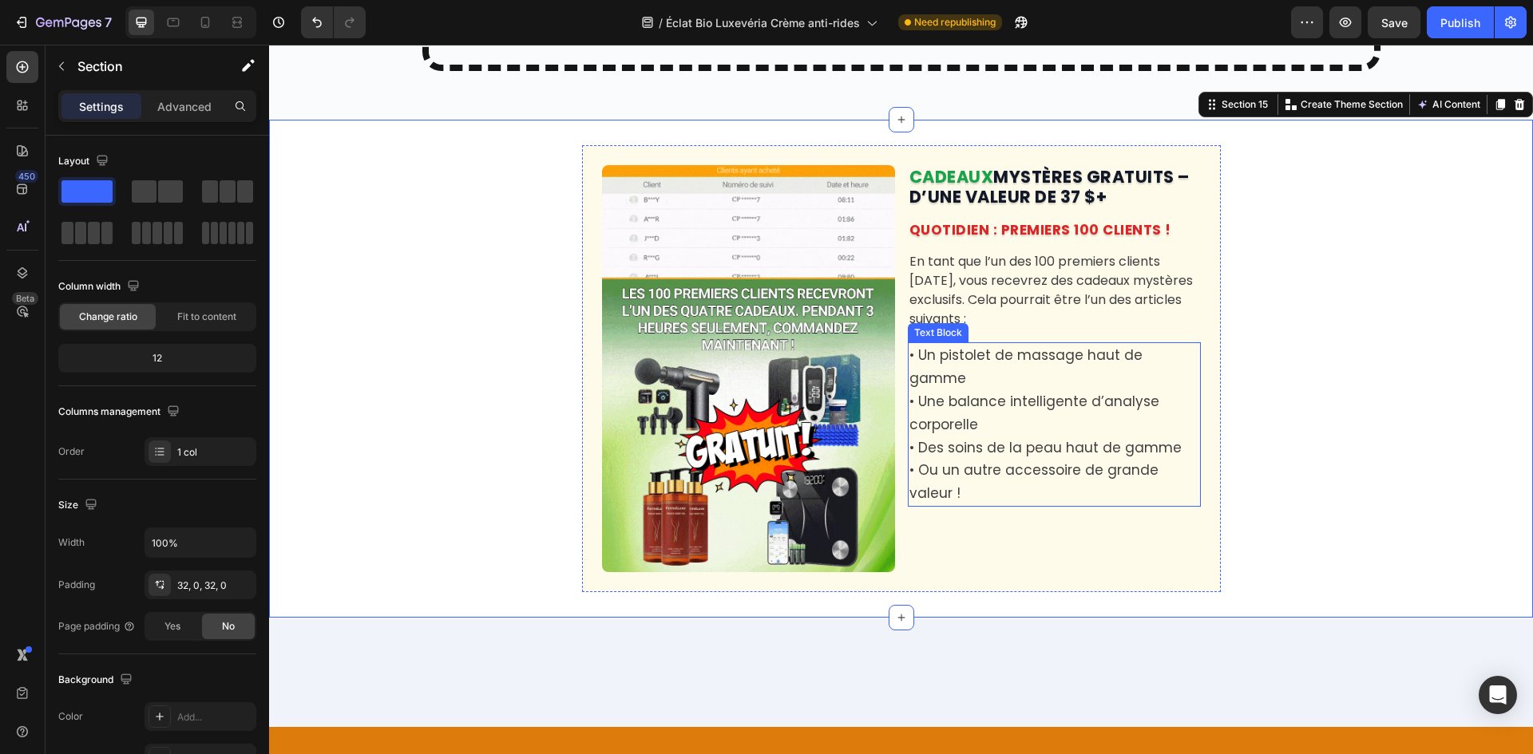
drag, startPoint x: 936, startPoint y: 417, endPoint x: 935, endPoint y: 399, distance: 18.4
click at [935, 417] on p "• Une balance intelligente d’analyse corporelle" at bounding box center [1054, 413] width 290 height 46
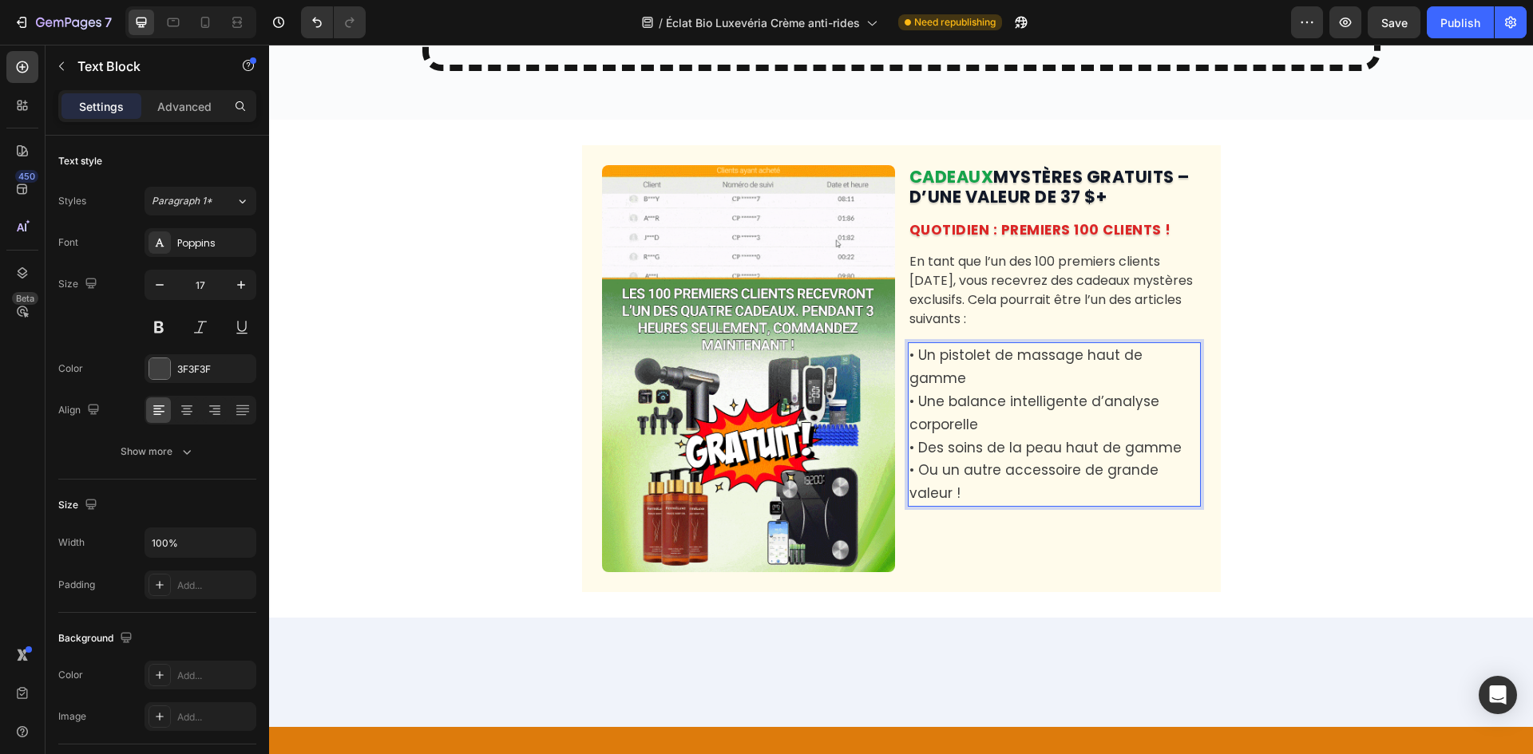
click at [909, 408] on p "• Une balance intelligente d’analyse corporelle" at bounding box center [1054, 413] width 290 height 46
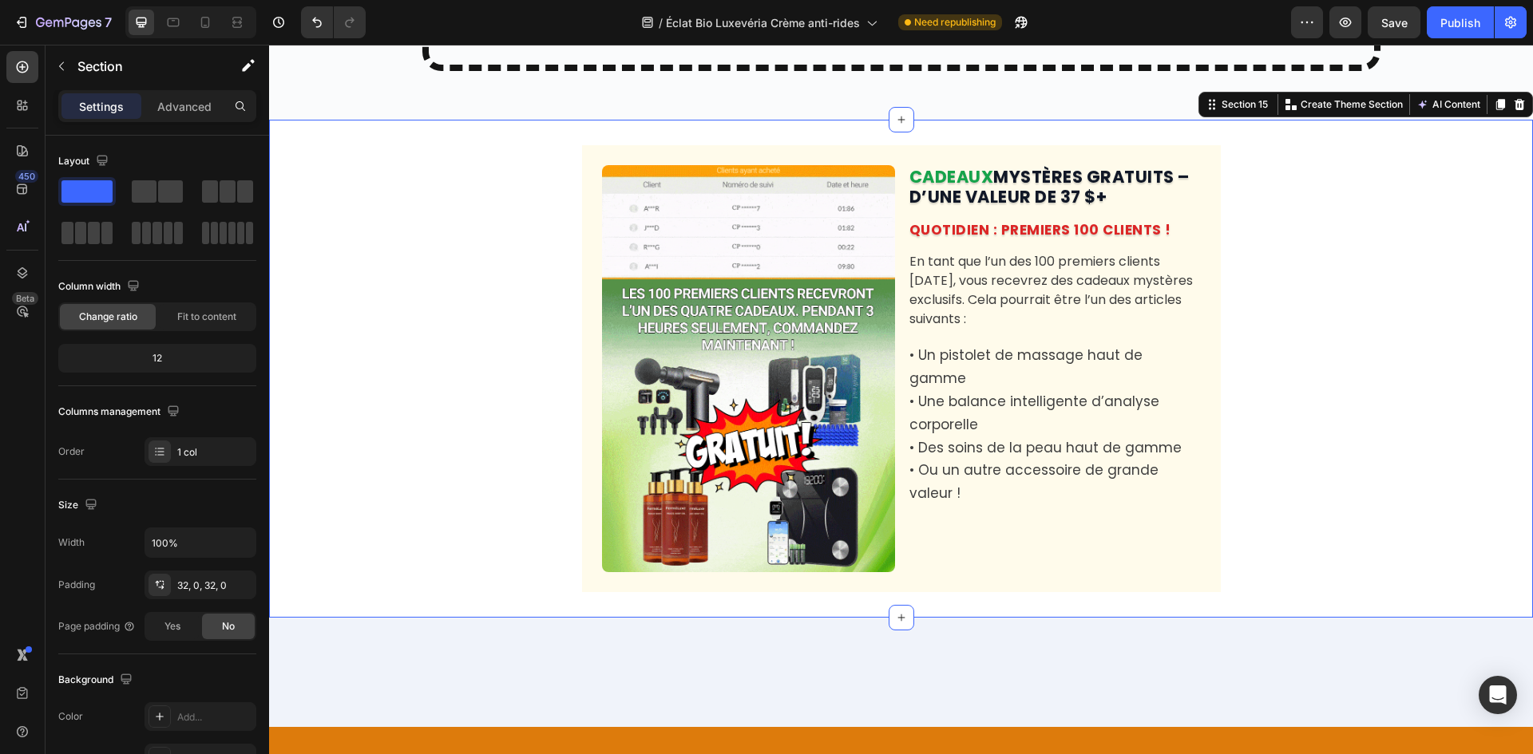
click at [569, 320] on div "Image CADEAUX MYSTÈRES GRATUITS – D’UNE VALEUR DE 37 $+ Heading QUOTIDIEN : PRE…" at bounding box center [901, 368] width 1264 height 447
click at [1024, 443] on p "• Des soins de la peau haut de gamme" at bounding box center [1054, 448] width 290 height 23
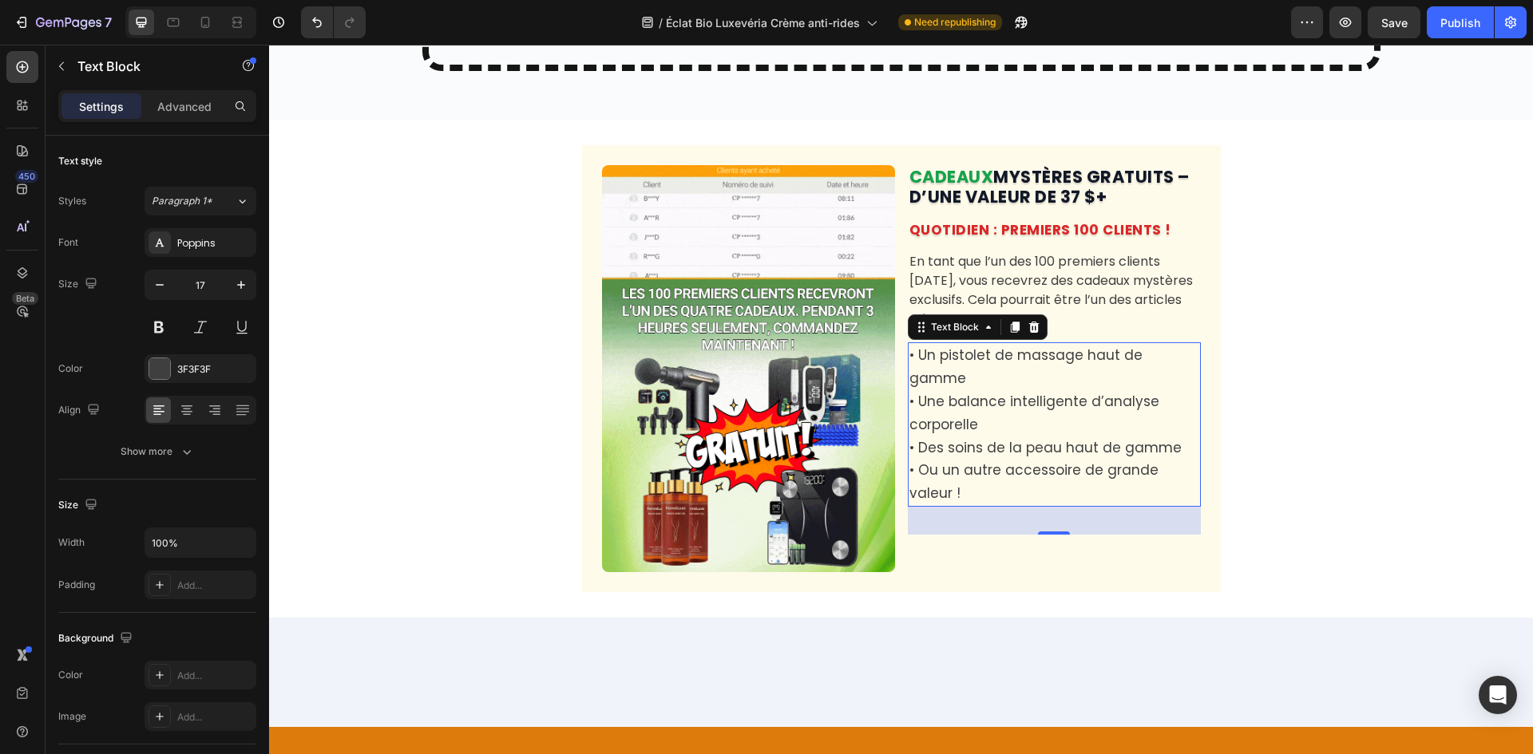
drag, startPoint x: 1042, startPoint y: 528, endPoint x: 1098, endPoint y: 437, distance: 106.8
click at [1098, 438] on div "• Un pistolet de massage haut de gamme • Une balance intelligente d’analyse cor…" at bounding box center [1054, 424] width 293 height 164
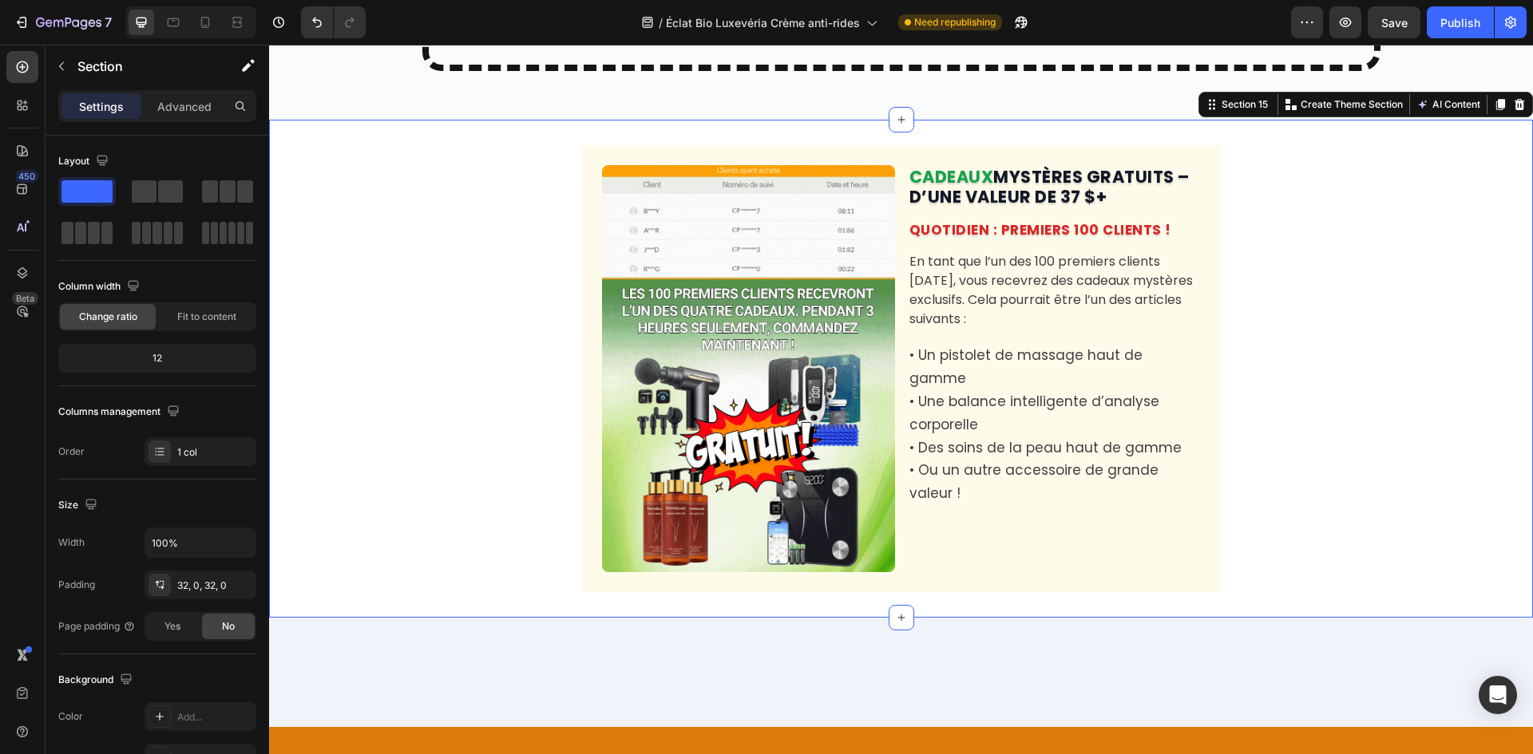
click at [1387, 322] on div "Image CADEAUX MYSTÈRES GRATUITS – D’UNE VALEUR DE 37 $+ Heading QUOTIDIEN : PRE…" at bounding box center [901, 368] width 1264 height 447
click at [179, 30] on icon at bounding box center [173, 22] width 16 height 16
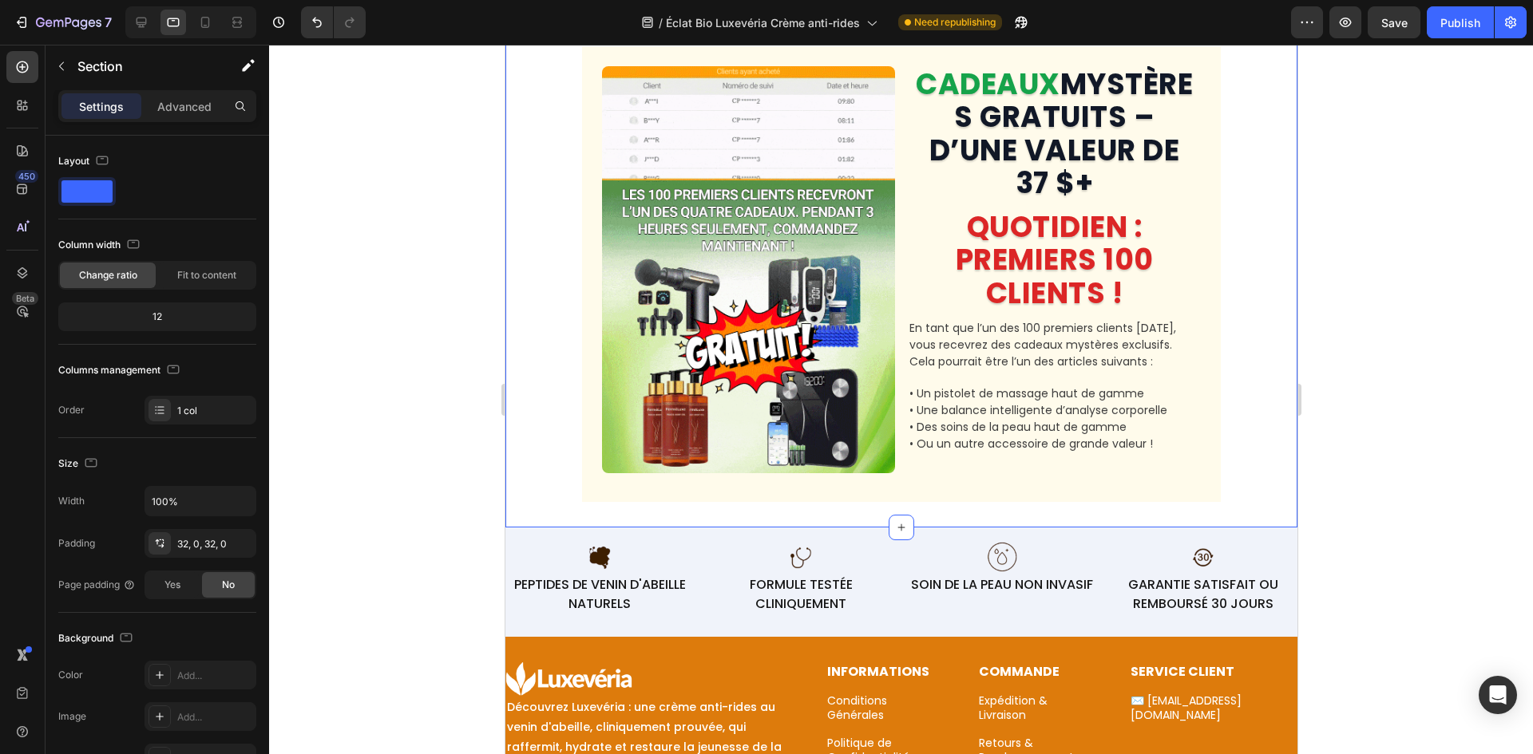
scroll to position [7273, 0]
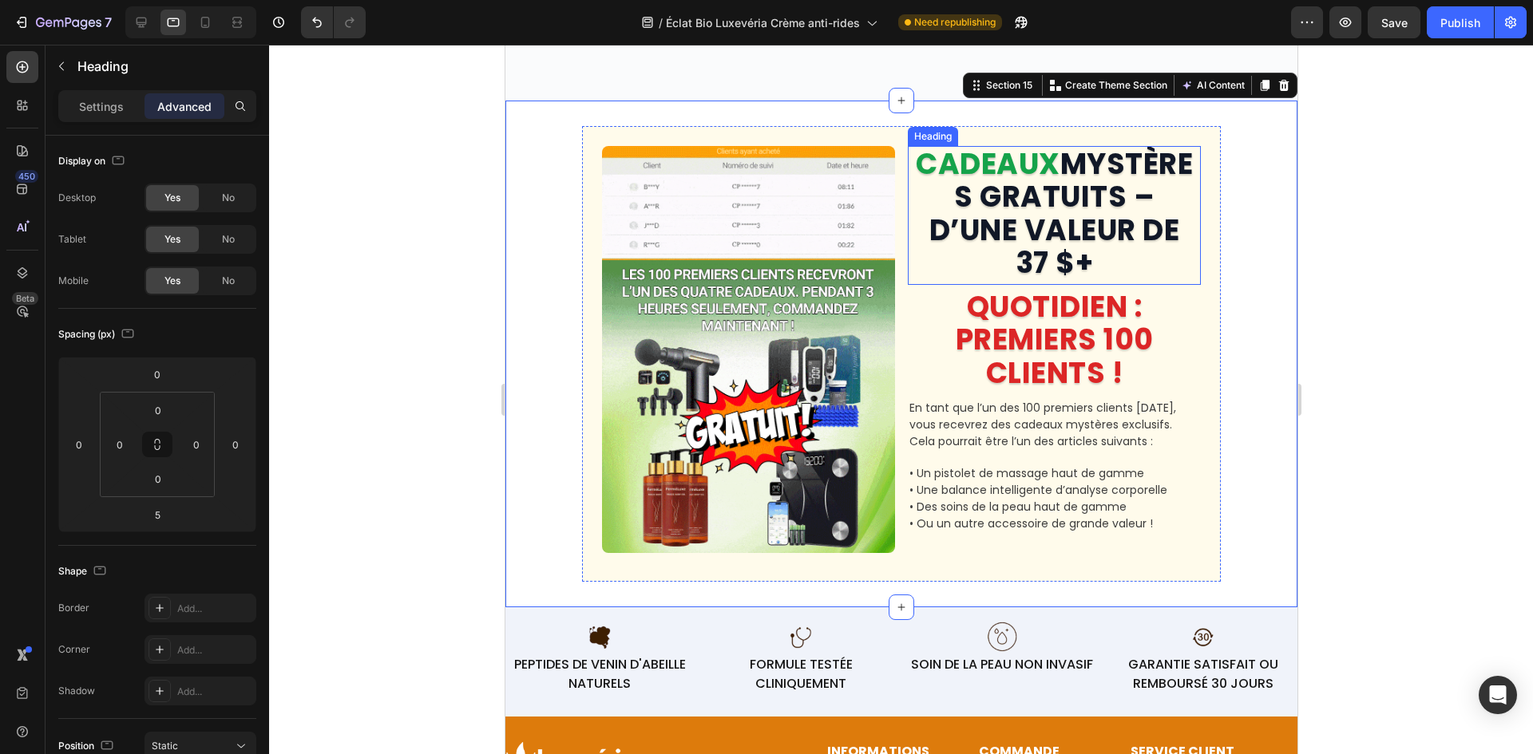
click at [1010, 194] on strong "MYSTÈRES GRATUITS – D’UNE VALEUR DE 37 $+" at bounding box center [1059, 214] width 263 height 140
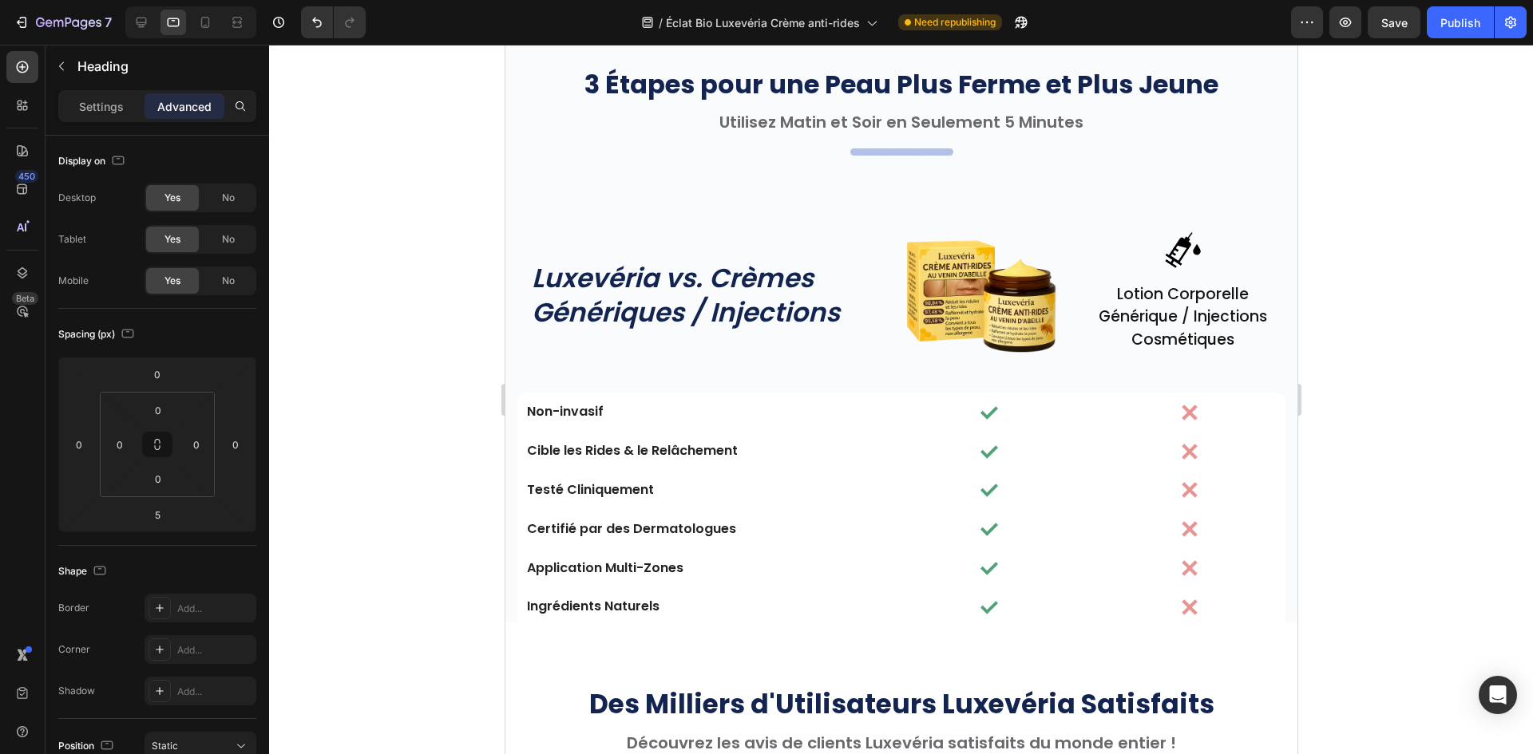
scroll to position [4400, 0]
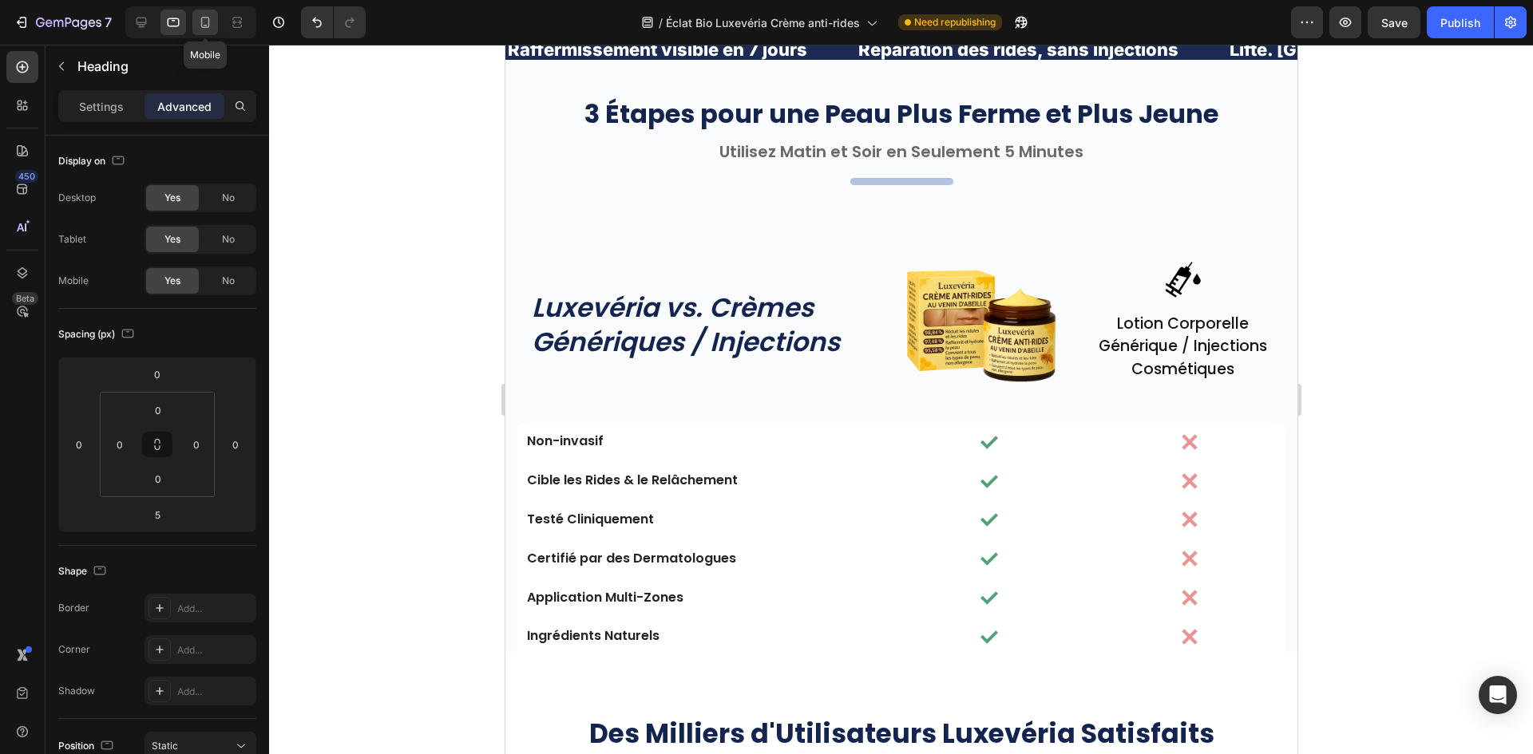
click at [199, 26] on icon at bounding box center [205, 22] width 16 height 16
type input "10"
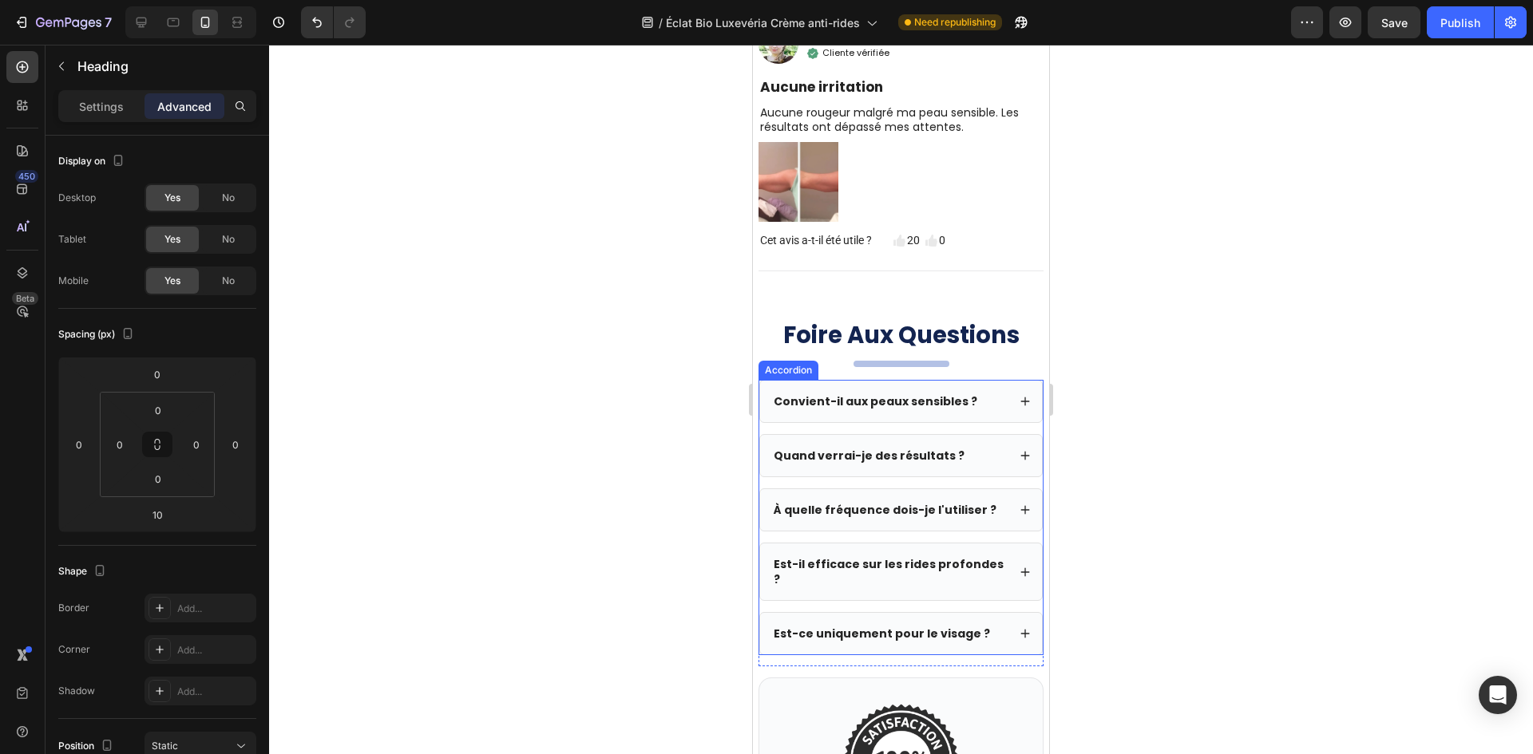
scroll to position [6795, 0]
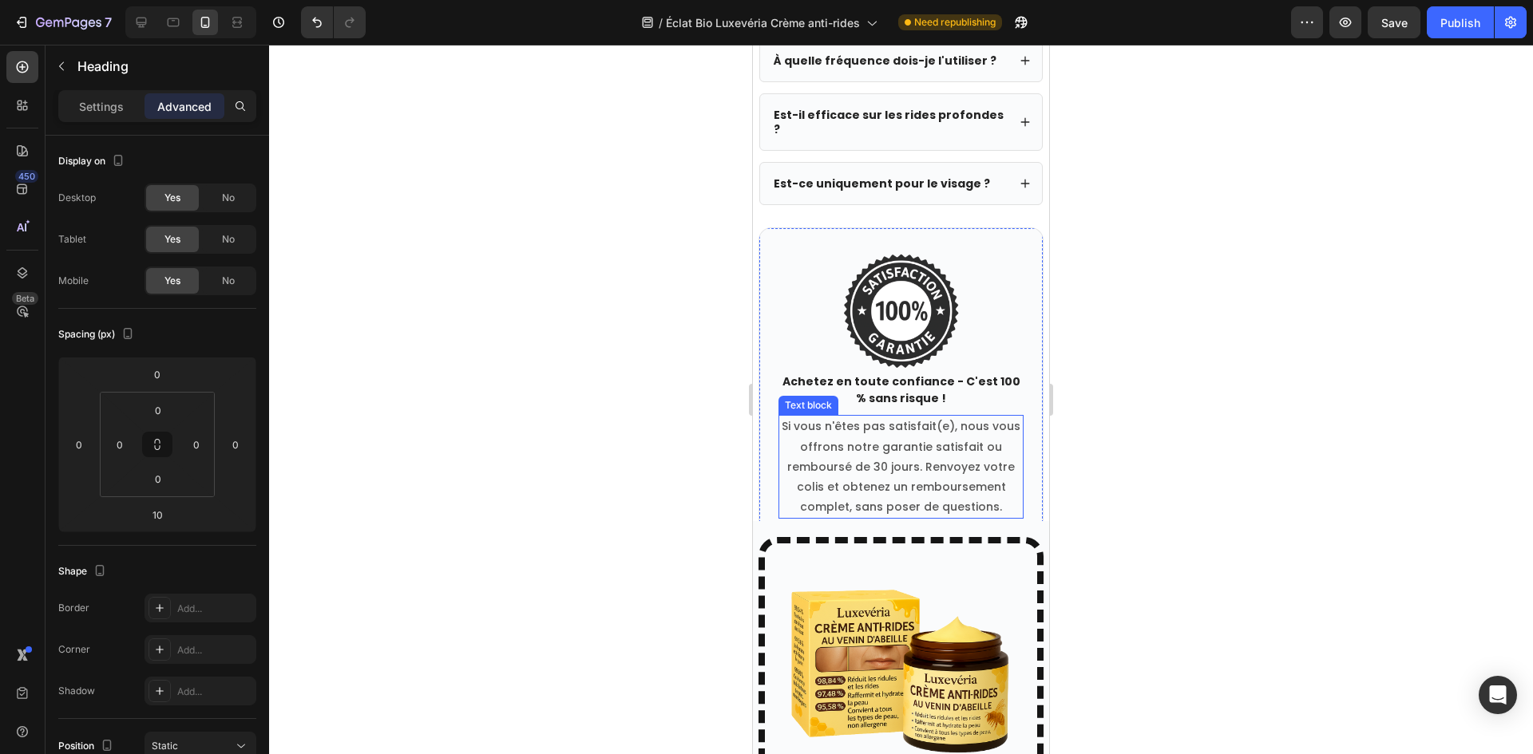
click at [902, 484] on p "Si vous n'êtes pas satisfait(e), nous vous offrons notre garantie satisfait ou …" at bounding box center [901, 467] width 242 height 101
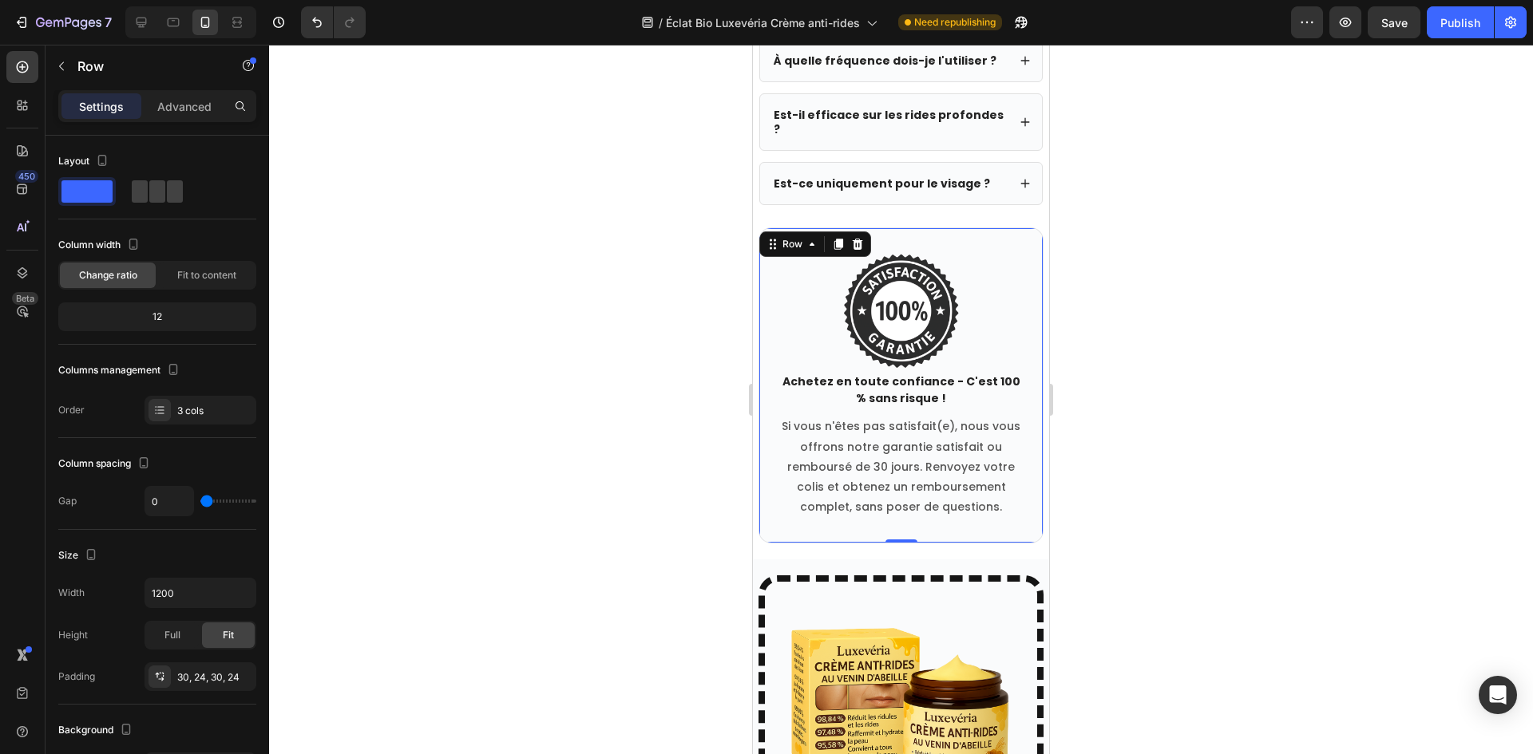
click at [766, 454] on div "Image Achetez en toute confiance - C'est 100 % sans risque ! Text block Si vous…" at bounding box center [900, 385] width 285 height 316
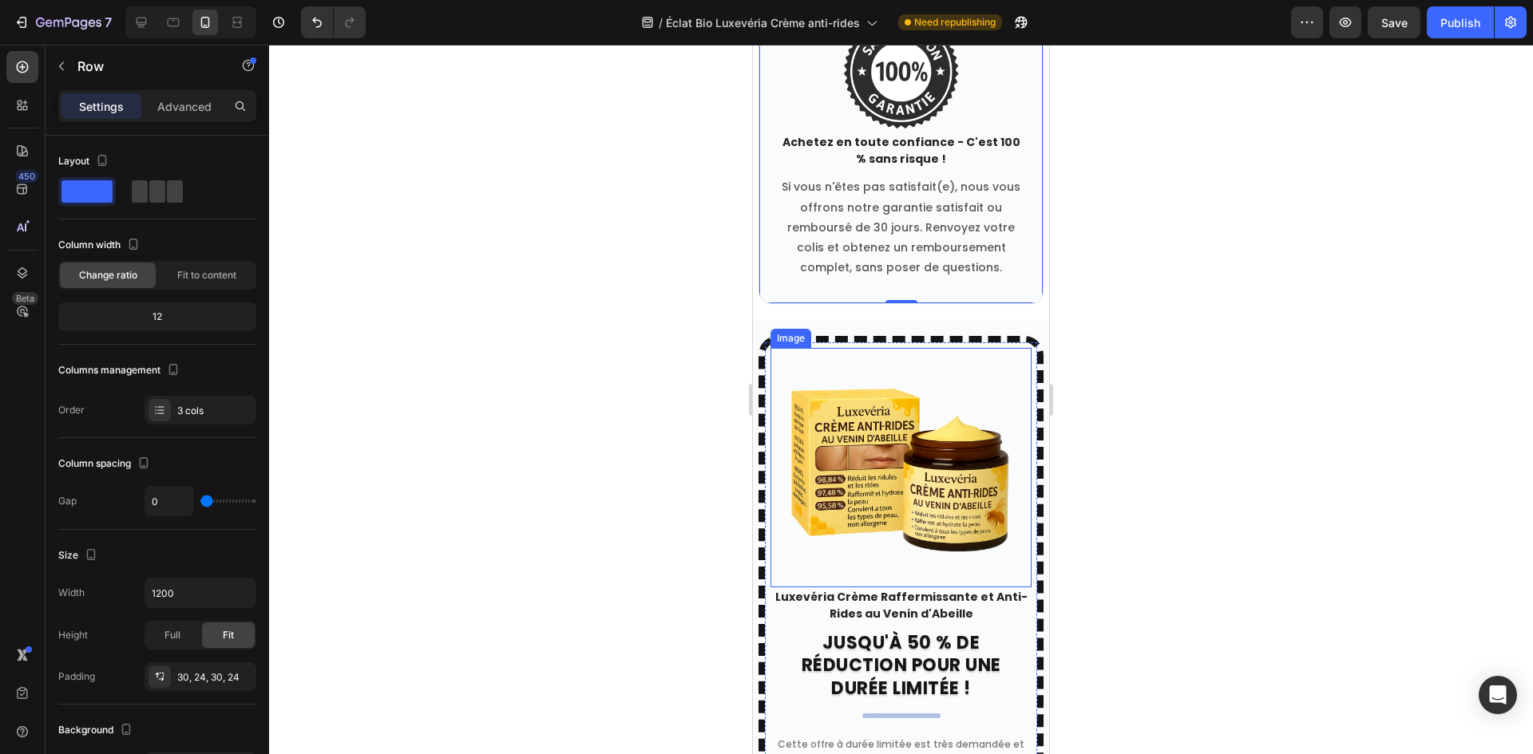
click at [920, 430] on img at bounding box center [900, 469] width 235 height 235
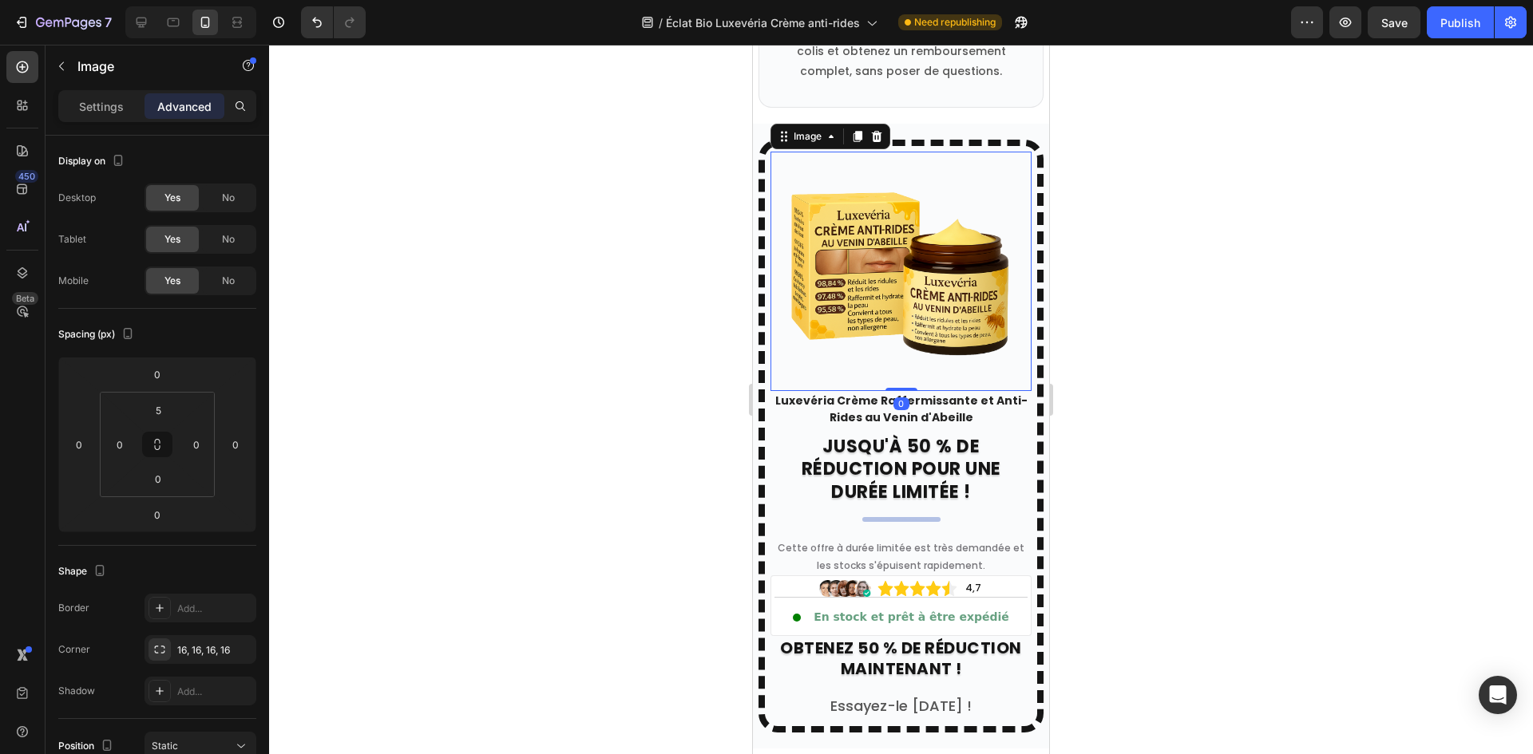
scroll to position [7273, 0]
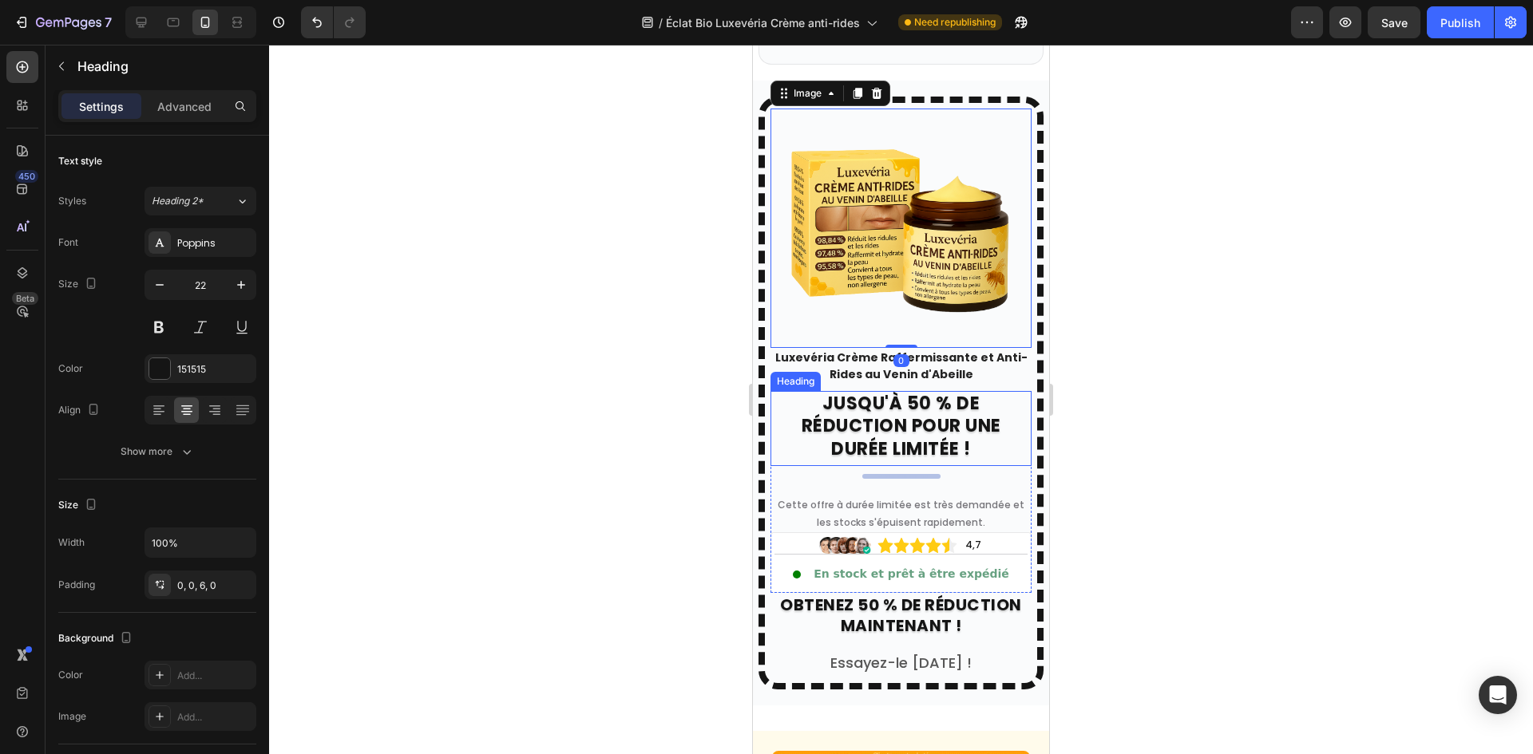
click at [894, 428] on h2 "JUSQU'À 50 % DE RÉDUCTION POUR UNE DURÉE LIMITÉE !" at bounding box center [900, 428] width 261 height 75
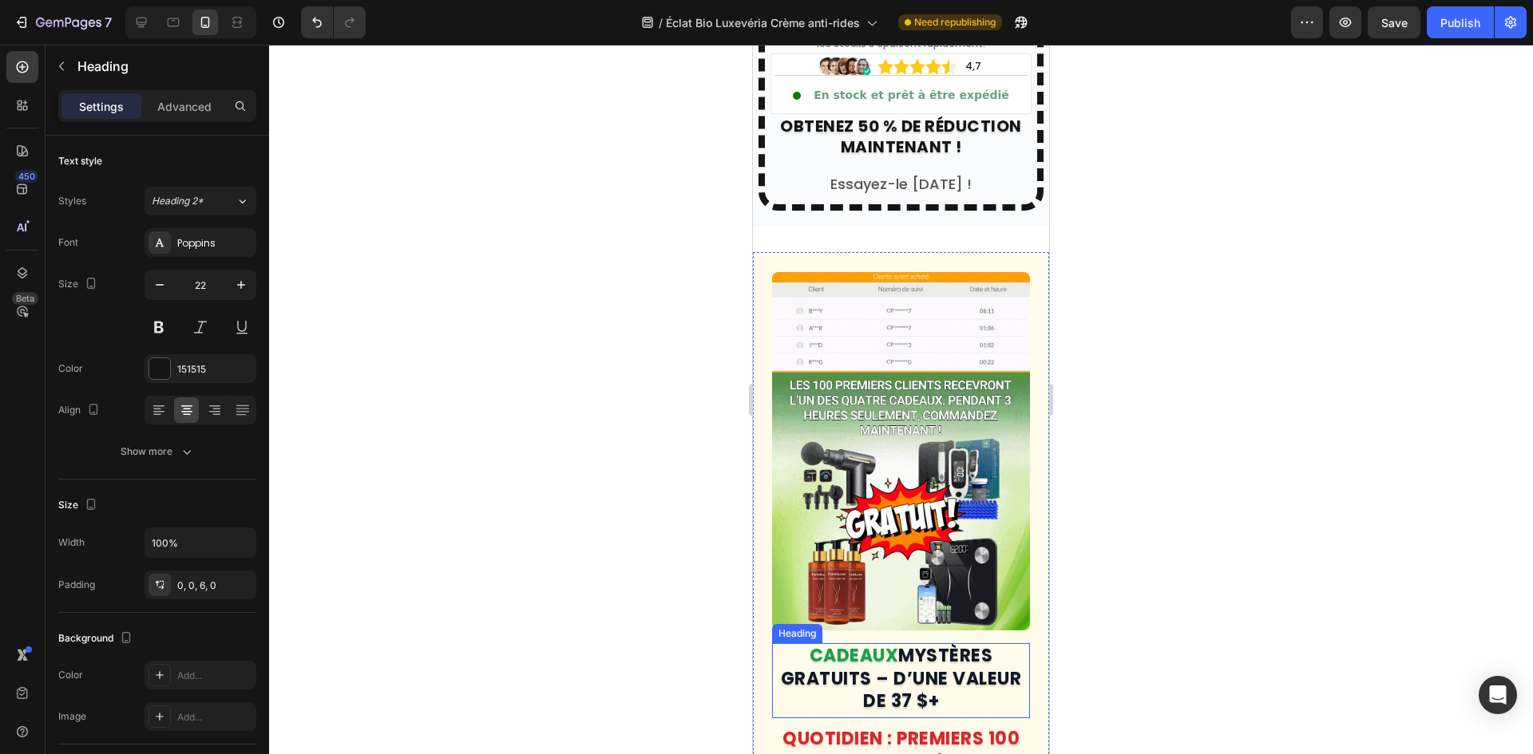
scroll to position [7992, 0]
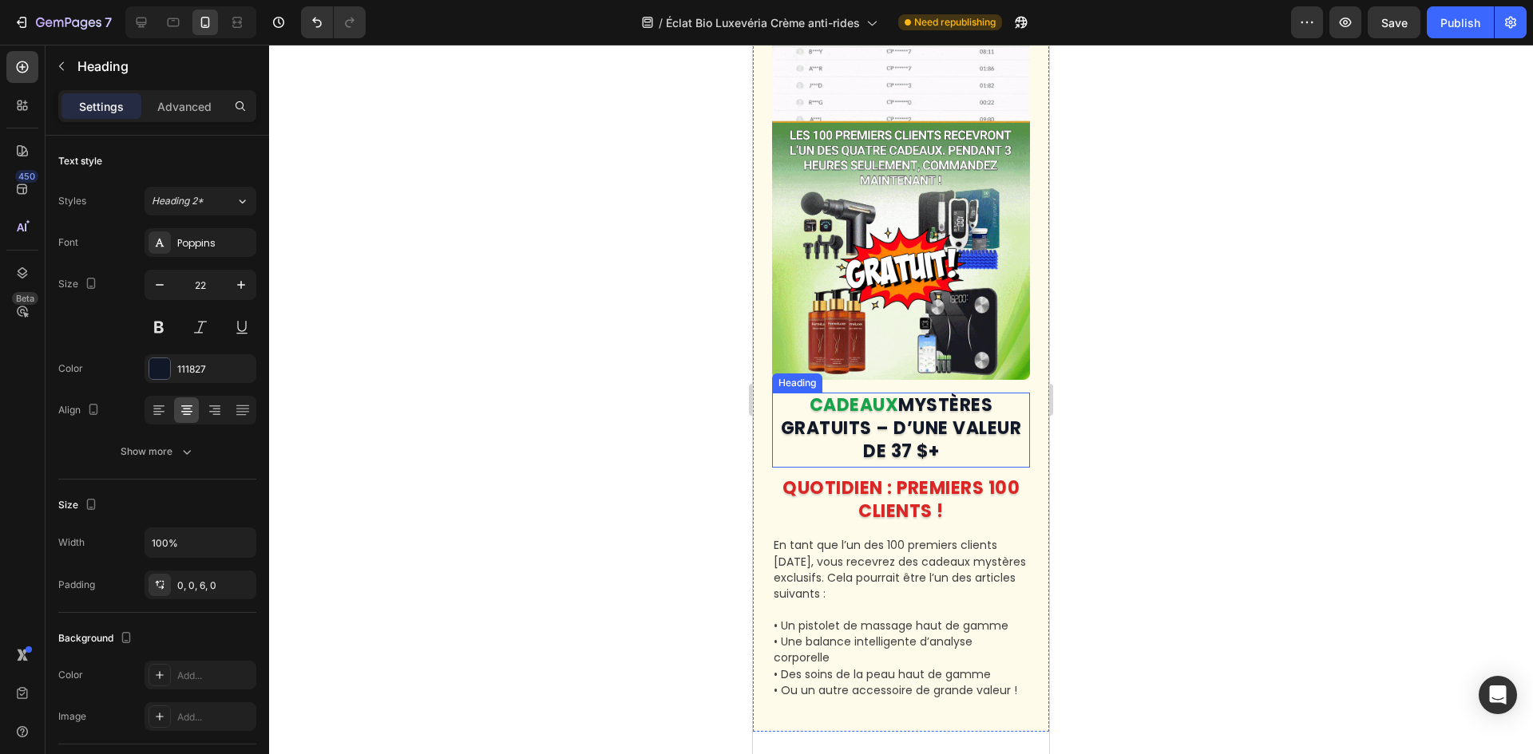
click at [882, 394] on strong "CADEAUX" at bounding box center [853, 405] width 89 height 25
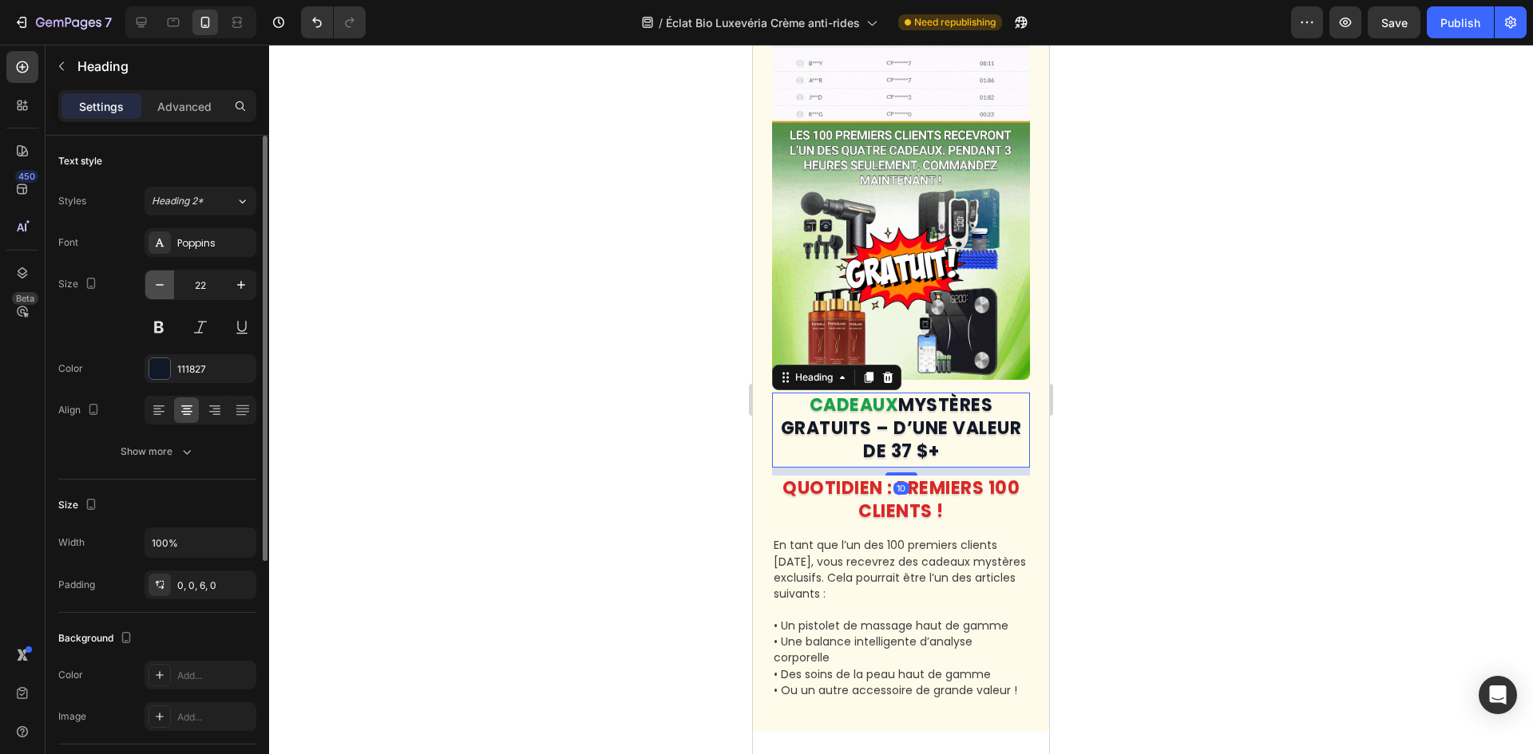
click at [155, 288] on icon "button" at bounding box center [160, 285] width 16 height 16
click at [153, 289] on icon "button" at bounding box center [160, 285] width 16 height 16
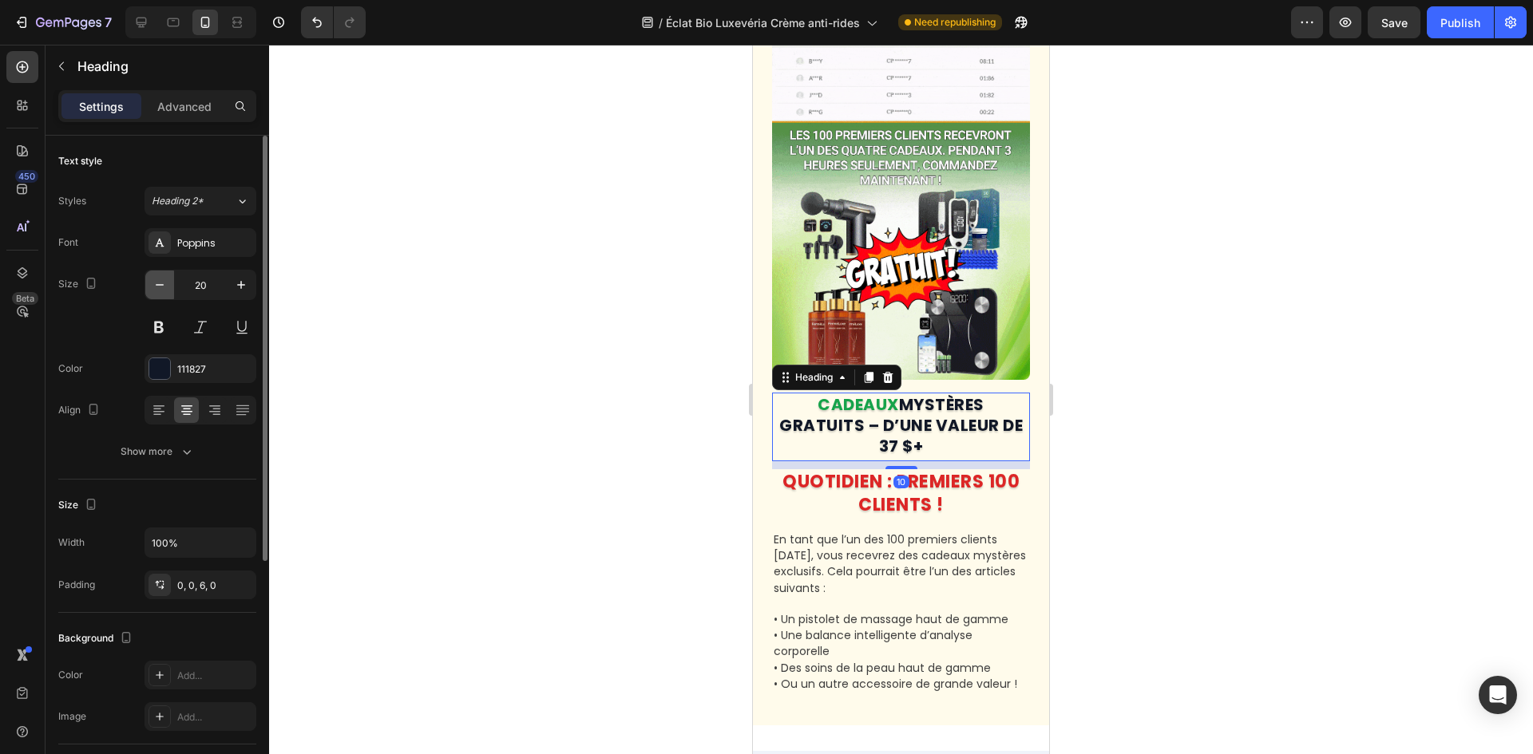
click at [153, 289] on icon "button" at bounding box center [160, 285] width 16 height 16
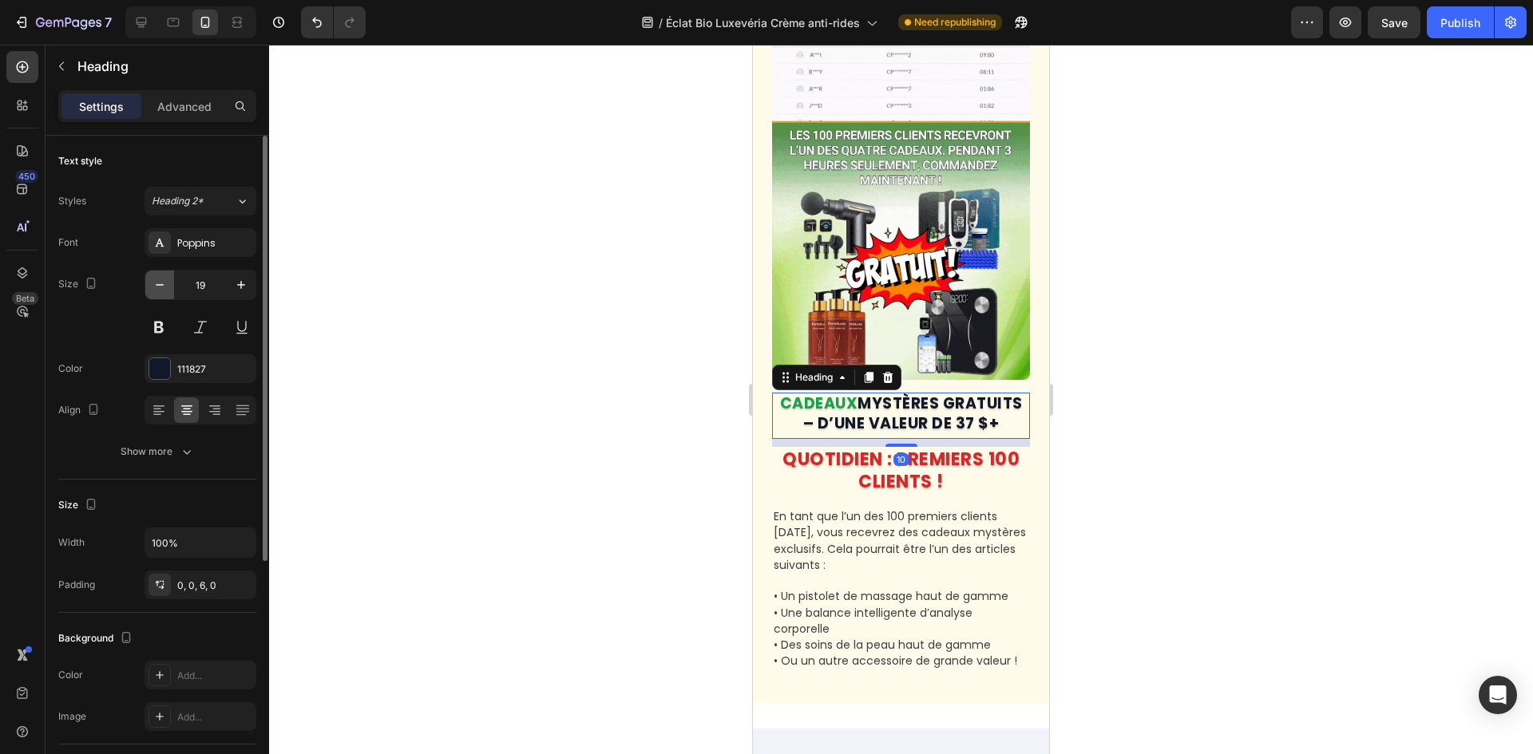
type input "18"
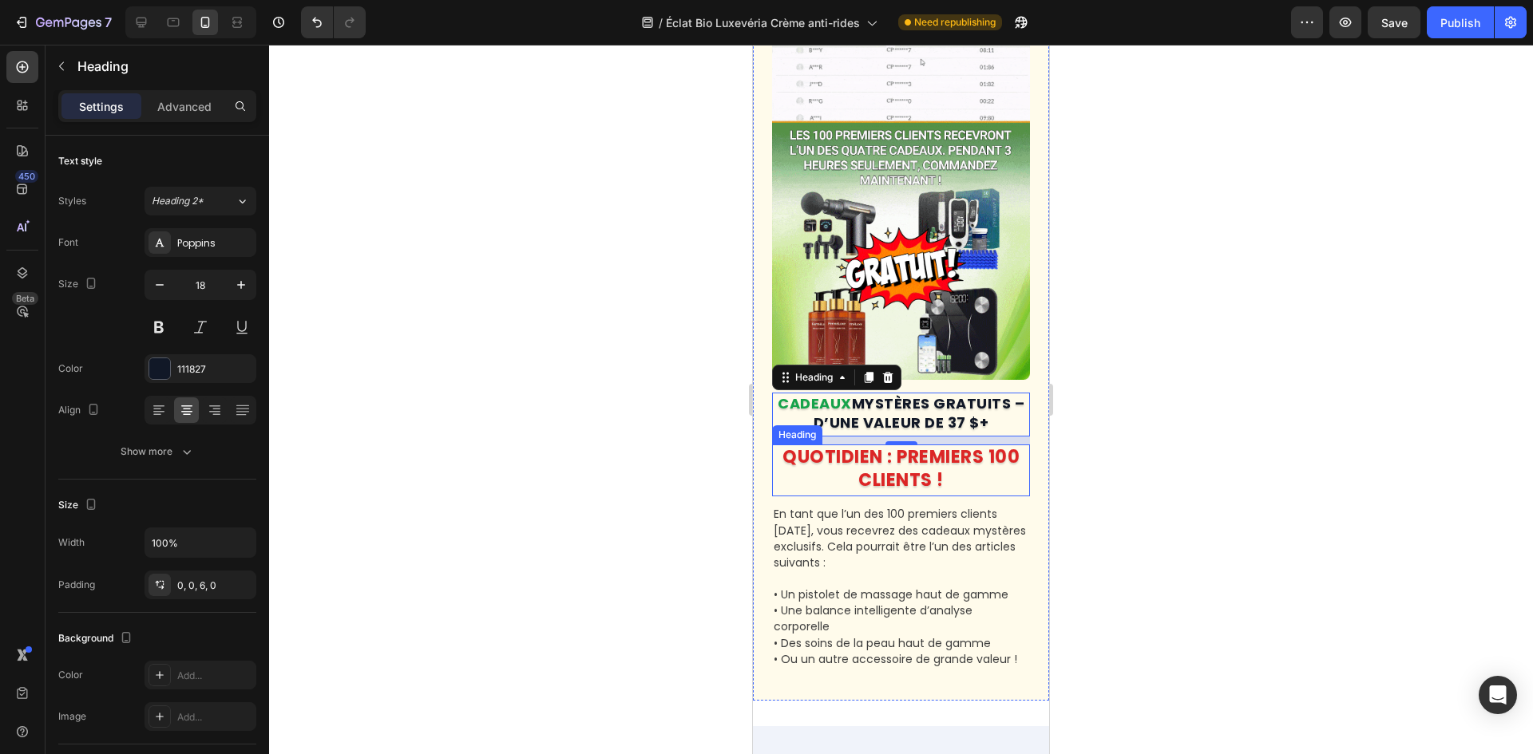
click at [841, 445] on strong "QUOTIDIEN : PREMIERS 100 CLIENTS !" at bounding box center [900, 469] width 237 height 48
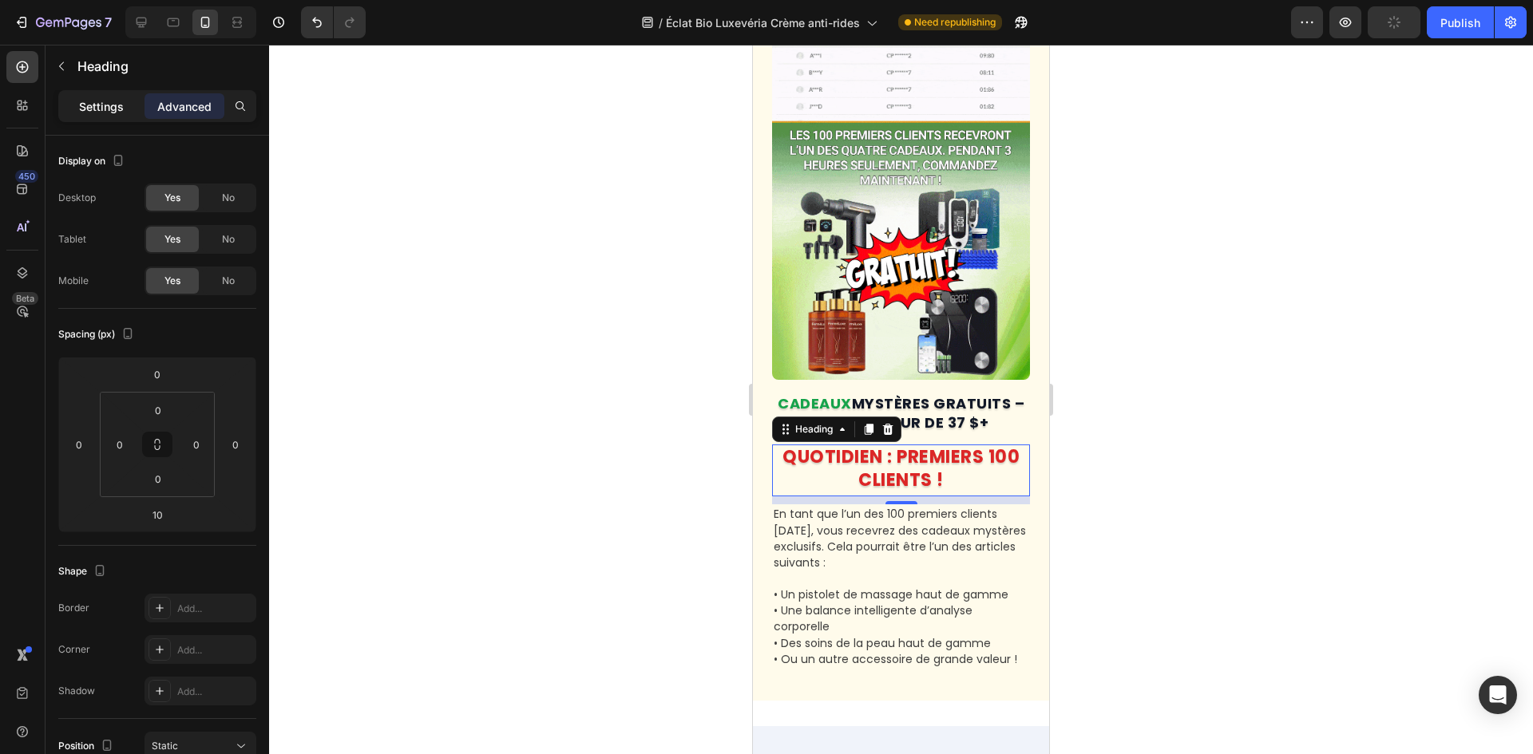
click at [100, 96] on div "Settings" at bounding box center [101, 106] width 80 height 26
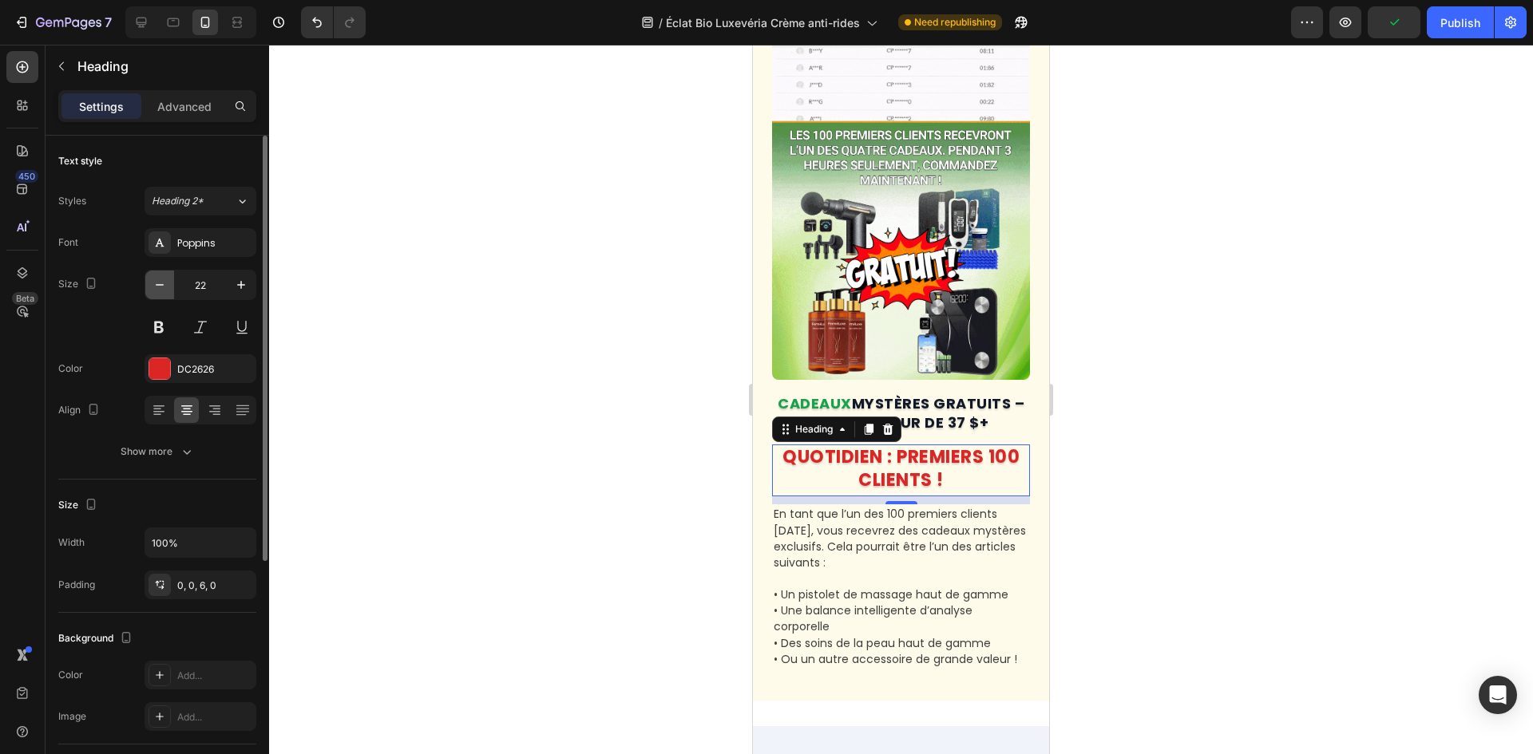
click at [160, 296] on button "button" at bounding box center [159, 285] width 29 height 29
click at [168, 289] on button "button" at bounding box center [159, 285] width 29 height 29
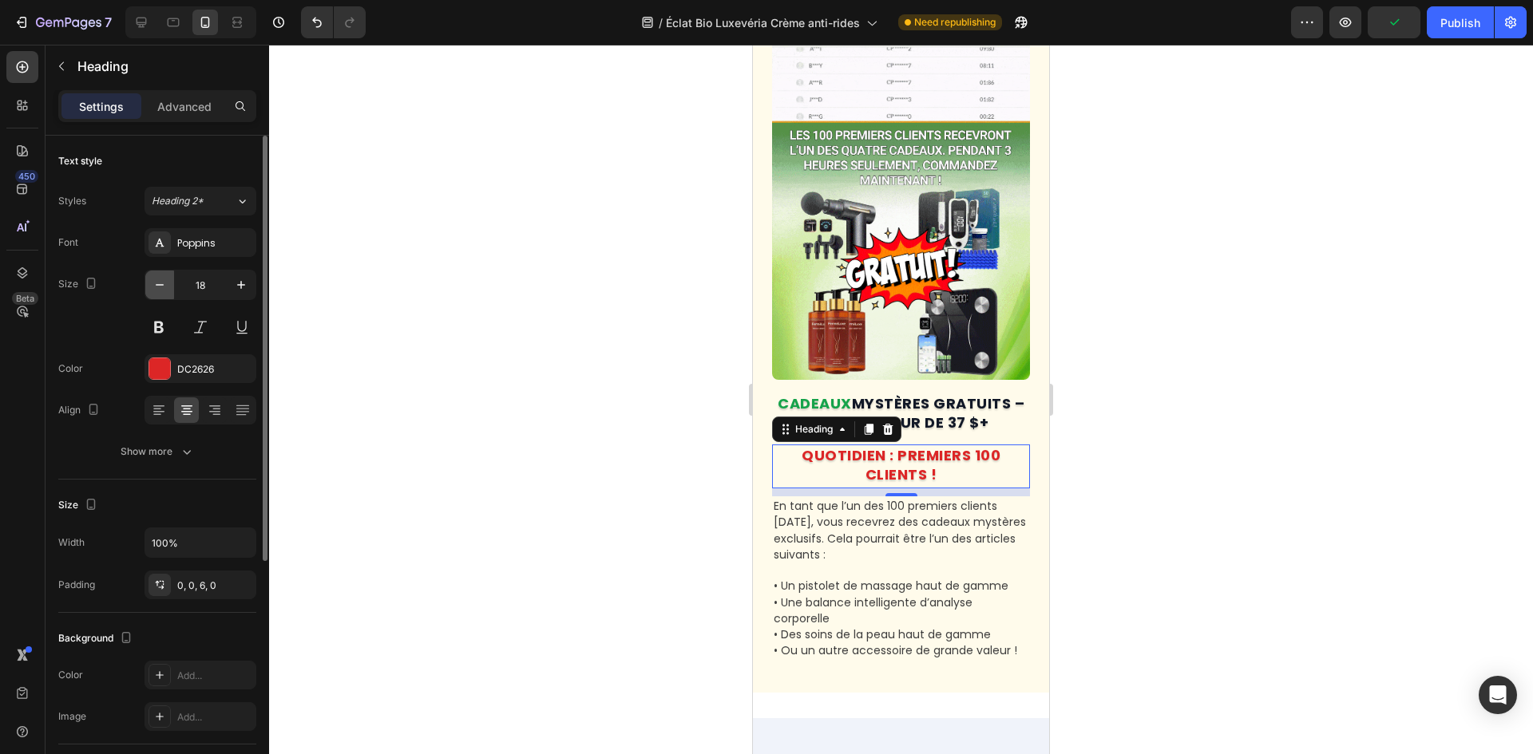
click at [168, 289] on button "button" at bounding box center [159, 285] width 29 height 29
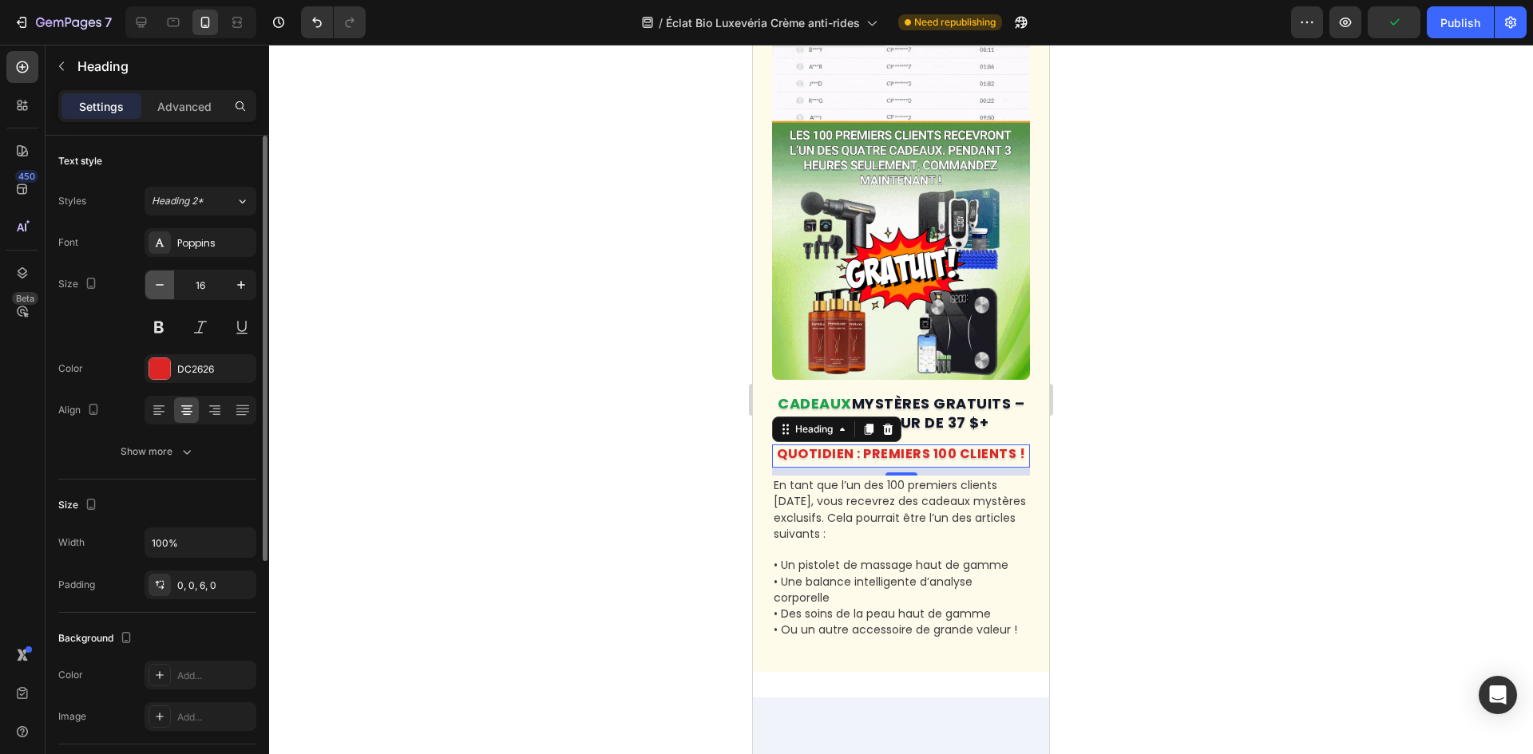
click at [168, 289] on button "button" at bounding box center [159, 285] width 29 height 29
type input "12"
click at [224, 249] on div "Poppins" at bounding box center [214, 243] width 75 height 14
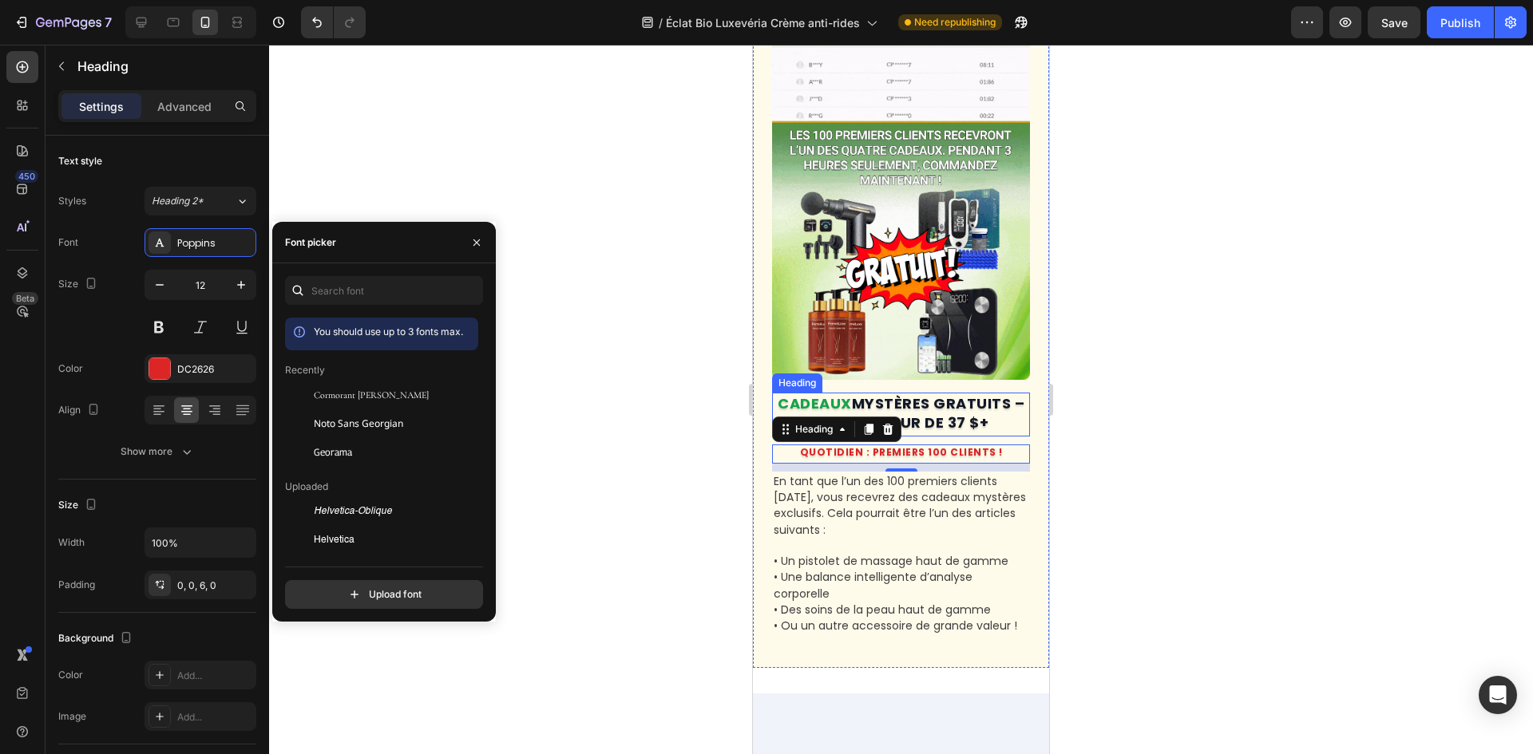
click at [955, 406] on strong "MYSTÈRES GRATUITS – D’UNE VALEUR DE 37 $+" at bounding box center [918, 413] width 211 height 38
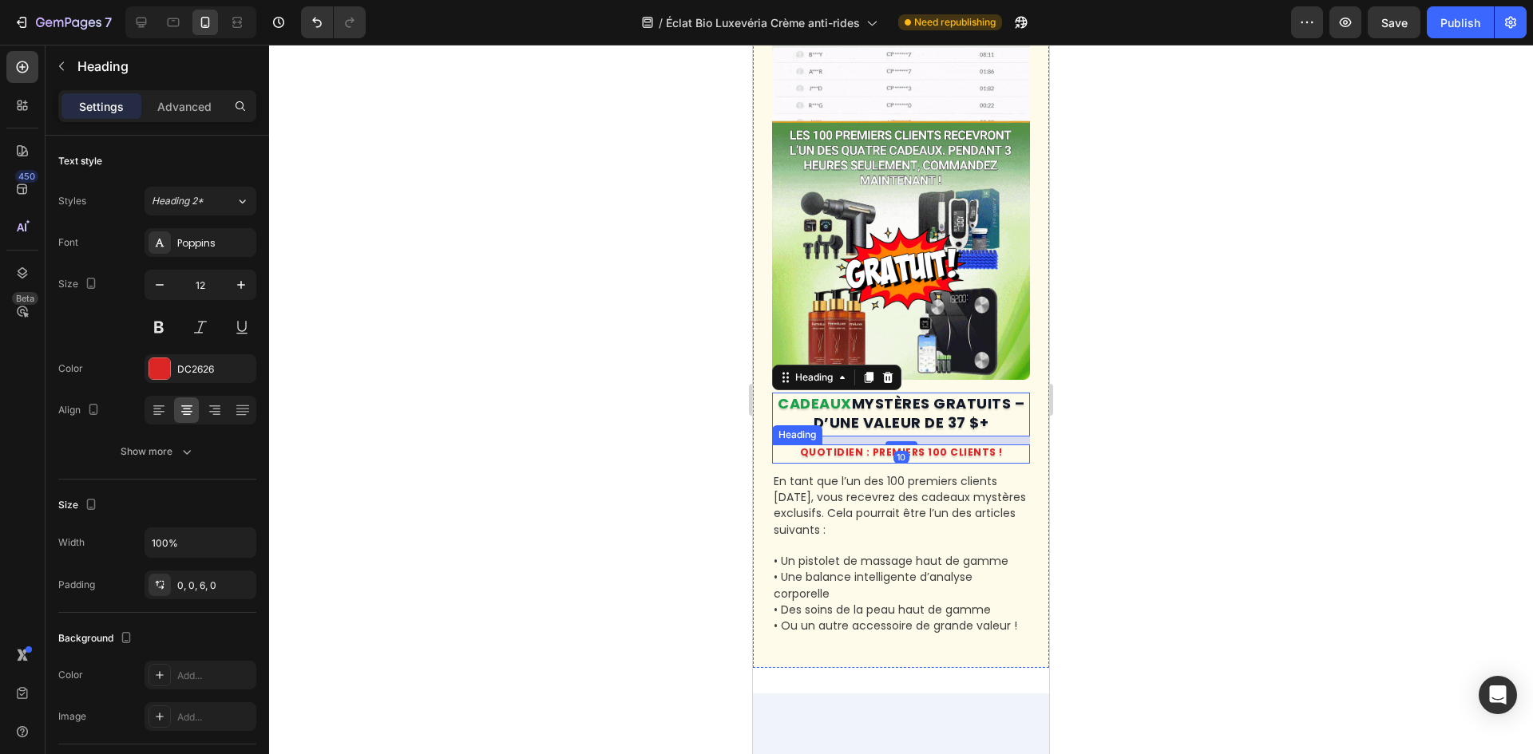
click at [909, 445] on strong "QUOTIDIEN : PREMIERS 100 CLIENTS !" at bounding box center [901, 452] width 203 height 14
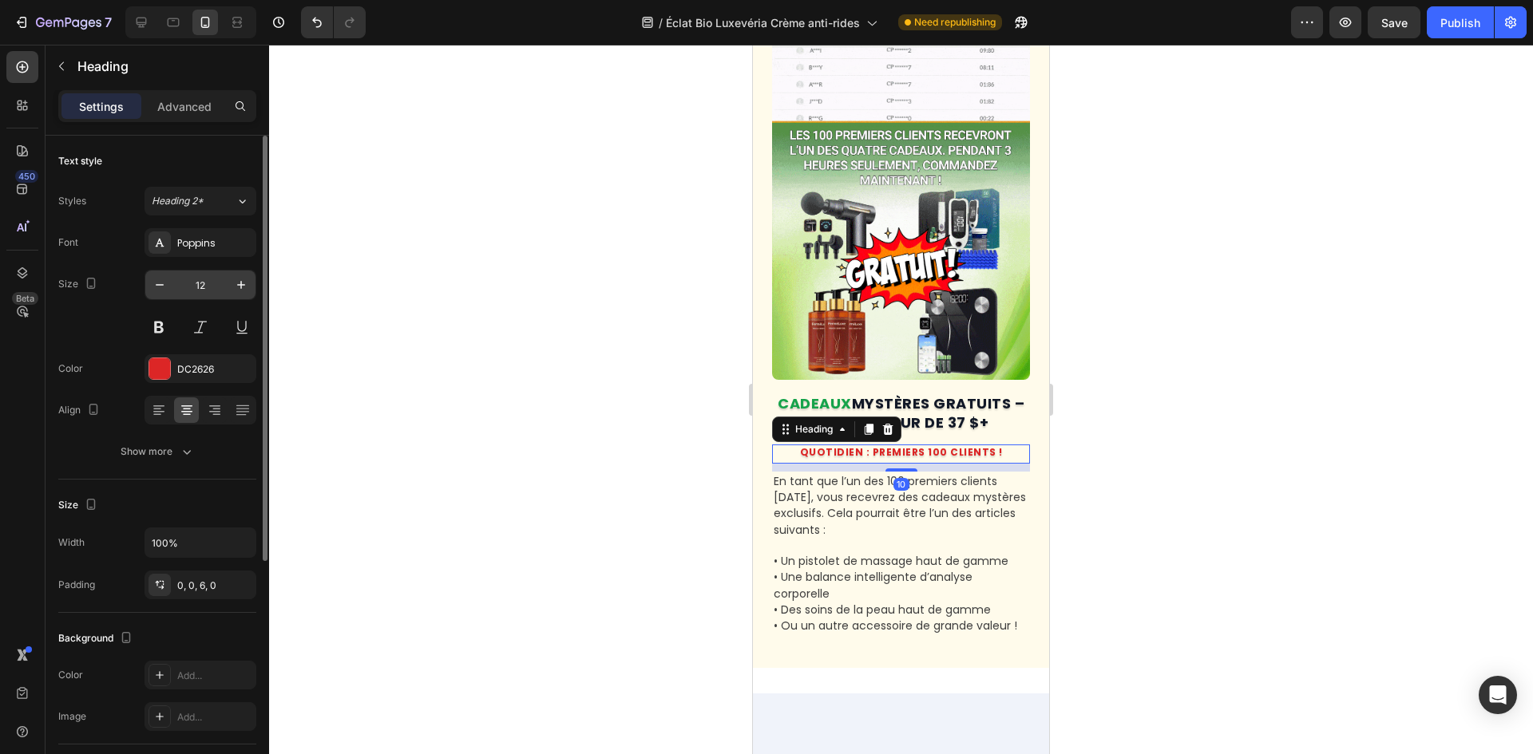
click at [225, 272] on input "12" at bounding box center [200, 285] width 53 height 29
click at [231, 276] on button "button" at bounding box center [241, 285] width 29 height 29
click at [231, 275] on button "button" at bounding box center [241, 285] width 29 height 29
click at [162, 289] on icon "button" at bounding box center [160, 285] width 16 height 16
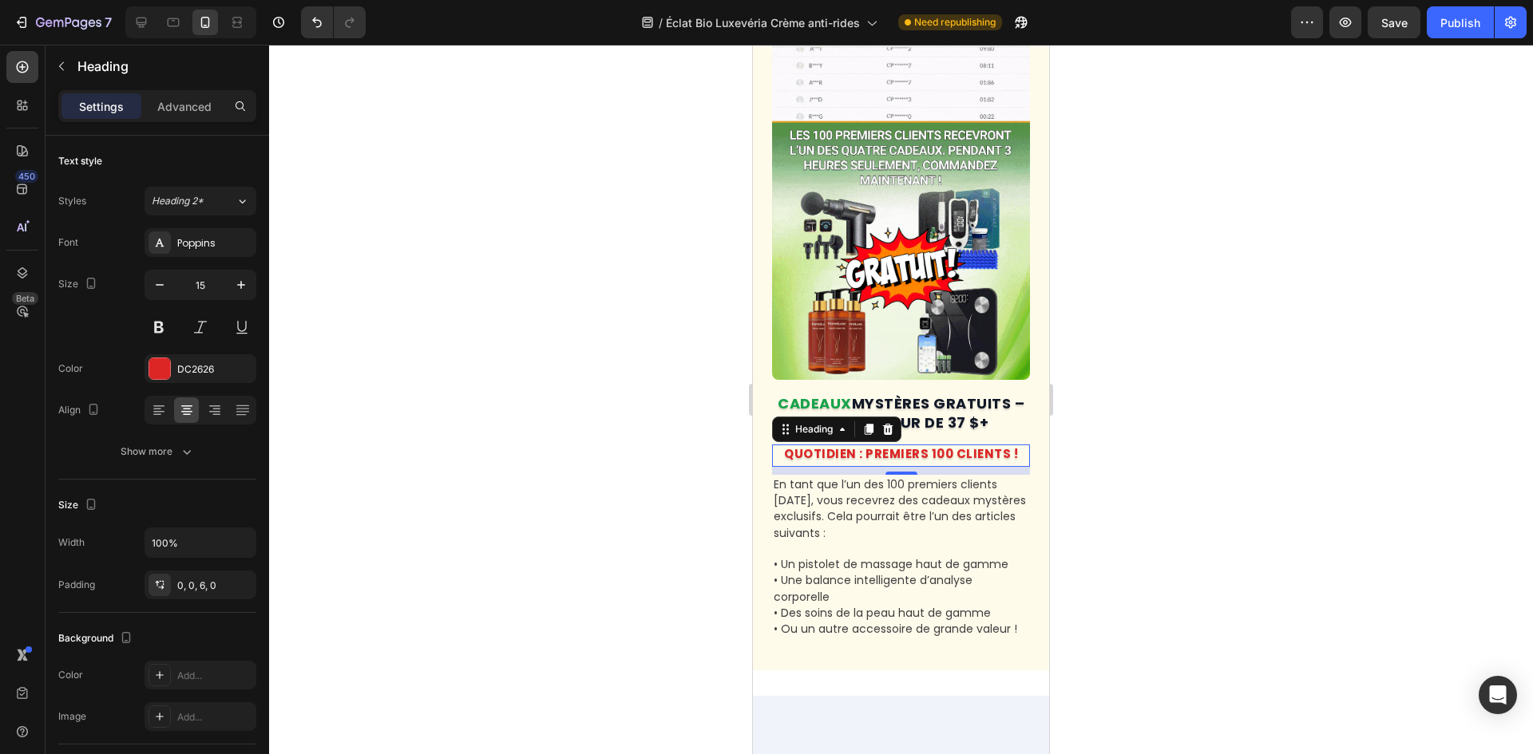
type input "14"
click at [454, 314] on div at bounding box center [901, 400] width 1264 height 710
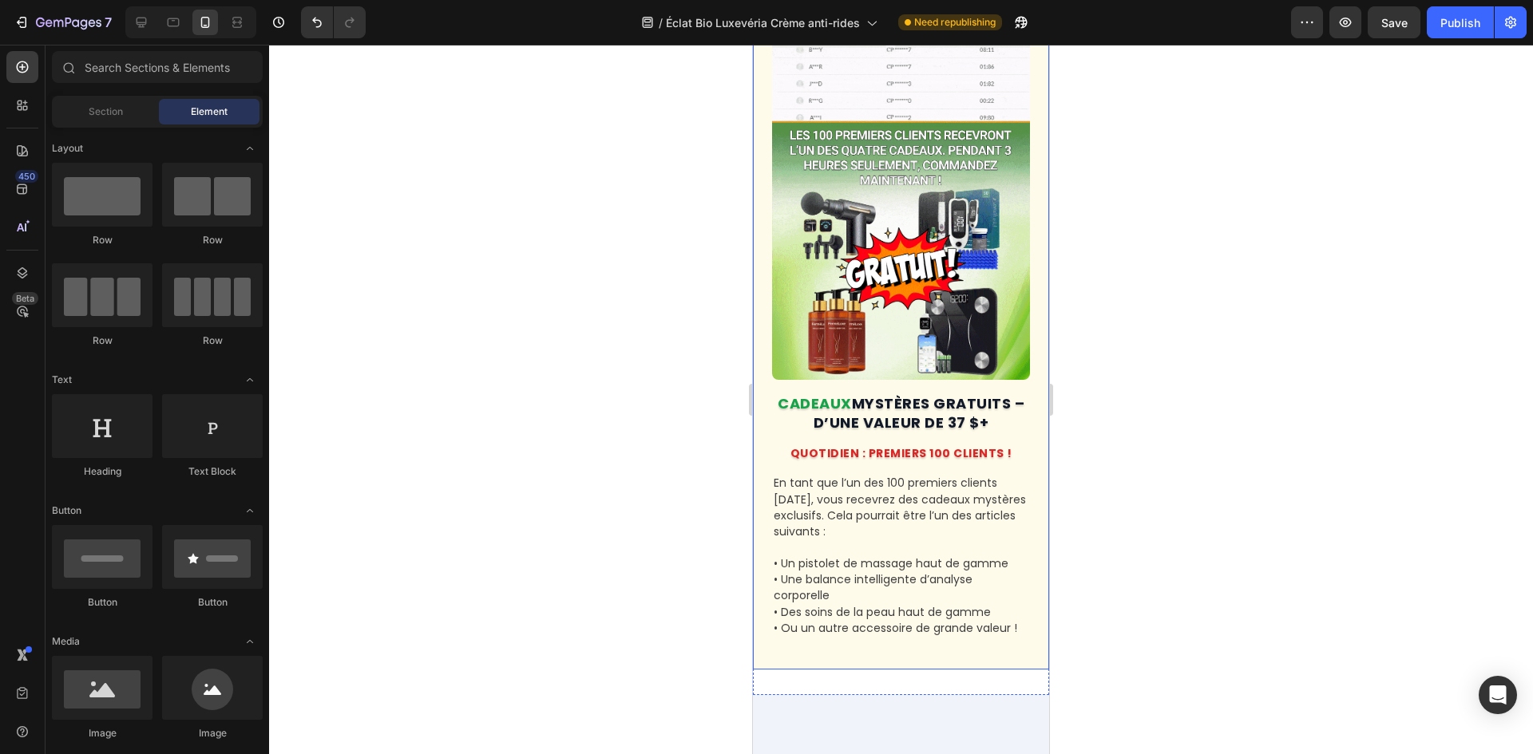
click at [860, 398] on strong "MYSTÈRES GRATUITS – D’UNE VALEUR DE 37 $+" at bounding box center [918, 413] width 211 height 38
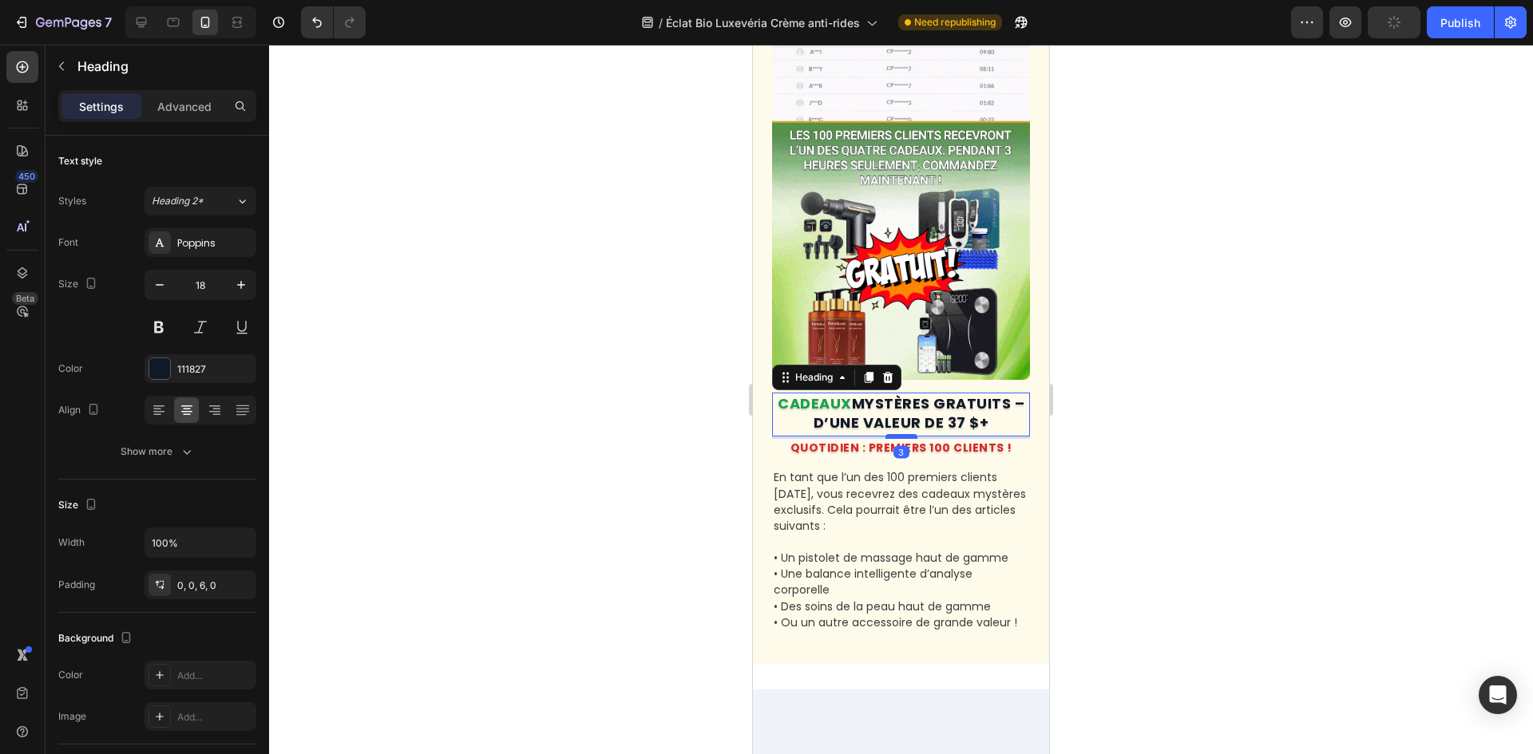
drag, startPoint x: 891, startPoint y: 426, endPoint x: 901, endPoint y: 421, distance: 11.8
click at [901, 434] on div at bounding box center [901, 436] width 32 height 5
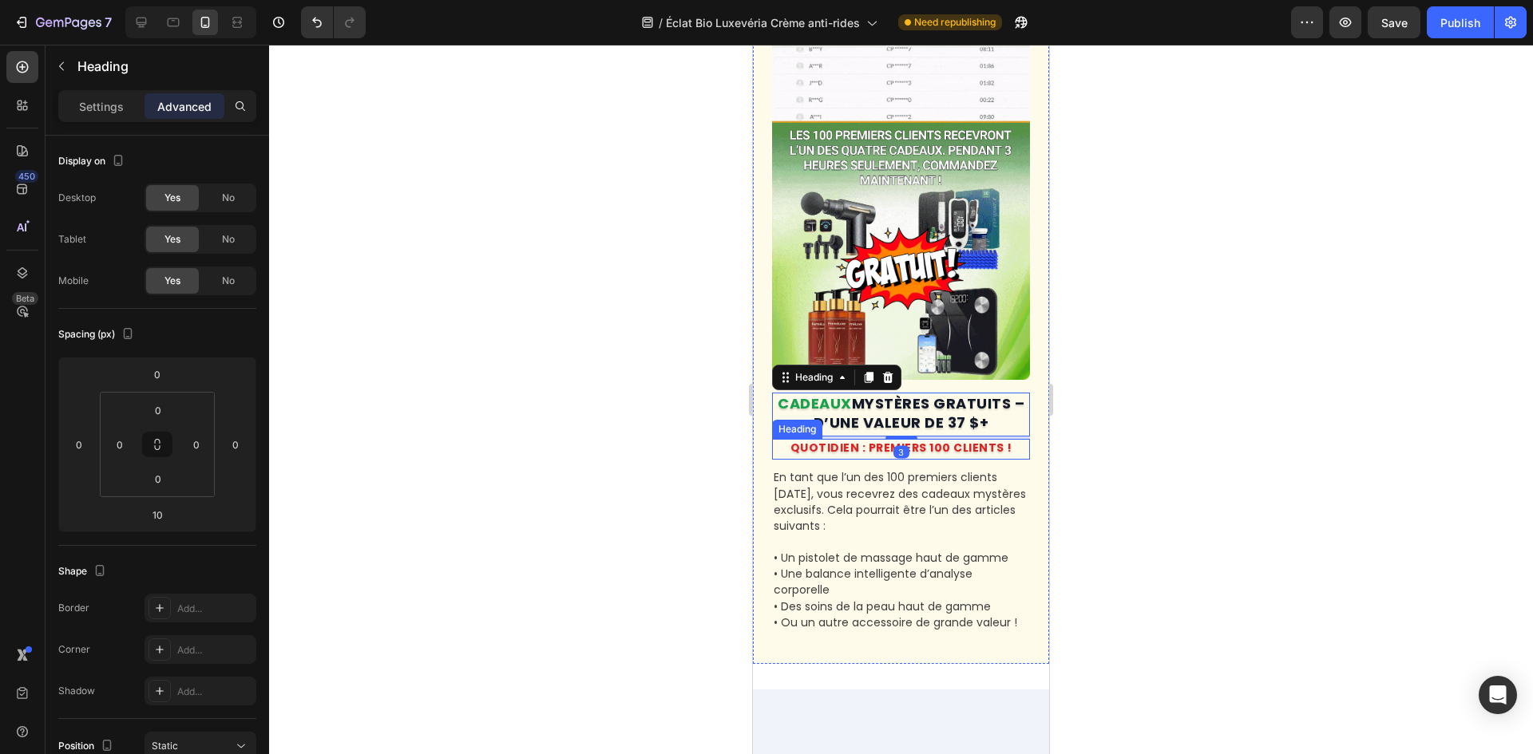
click at [979, 440] on strong "QUOTIDIEN : PREMIERS 100 CLIENTS !" at bounding box center [901, 448] width 222 height 16
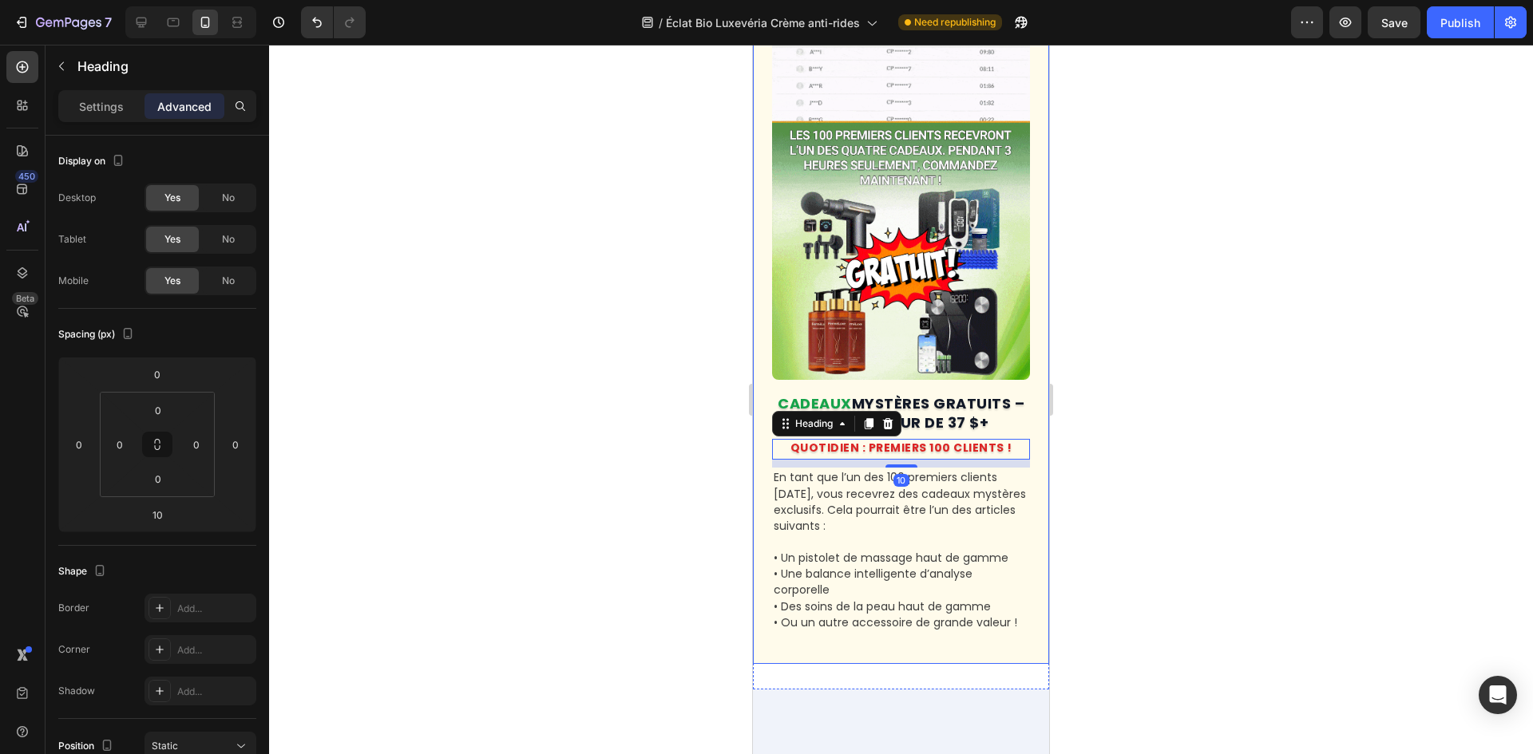
drag, startPoint x: 335, startPoint y: 350, endPoint x: 332, endPoint y: 334, distance: 16.3
click at [335, 349] on div at bounding box center [901, 400] width 1264 height 710
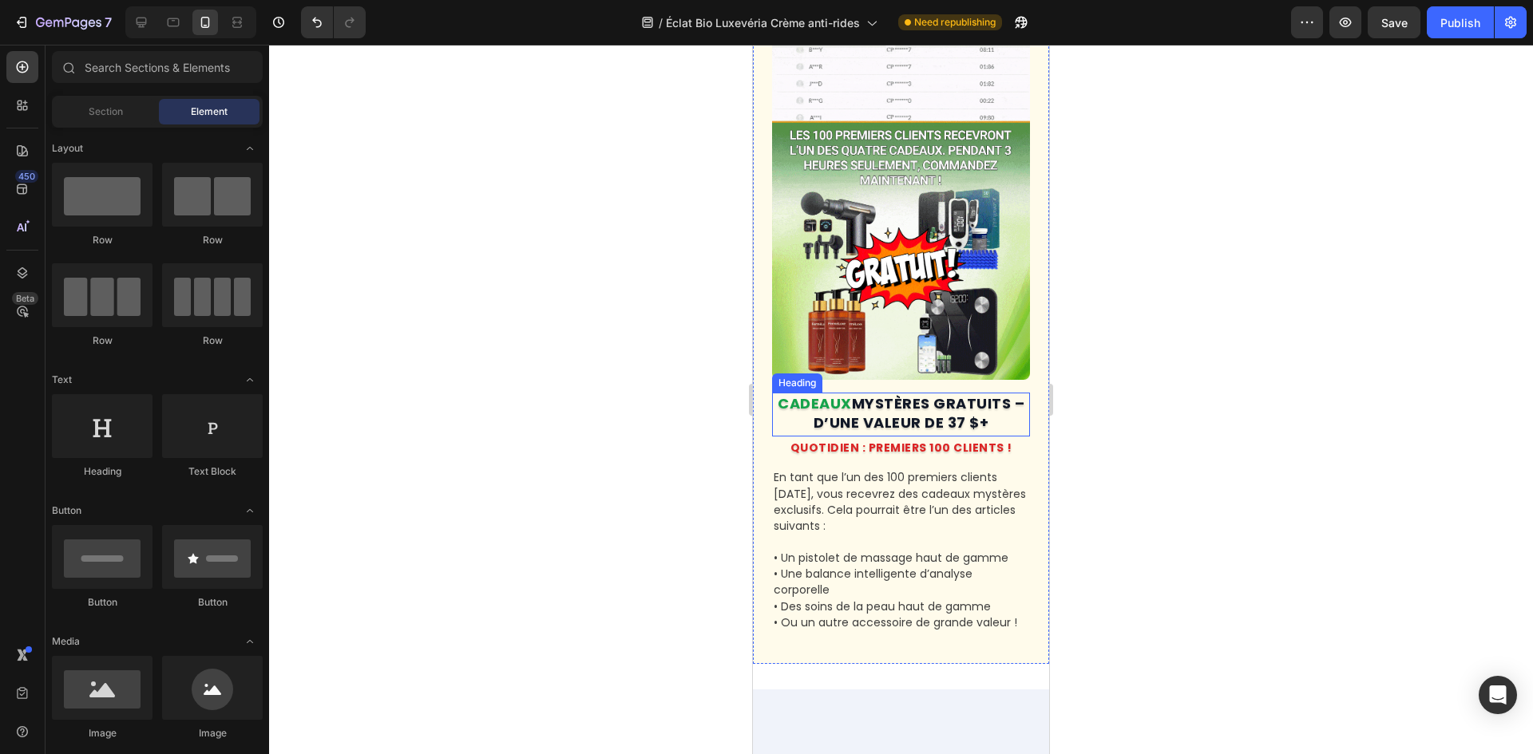
scroll to position [7752, 0]
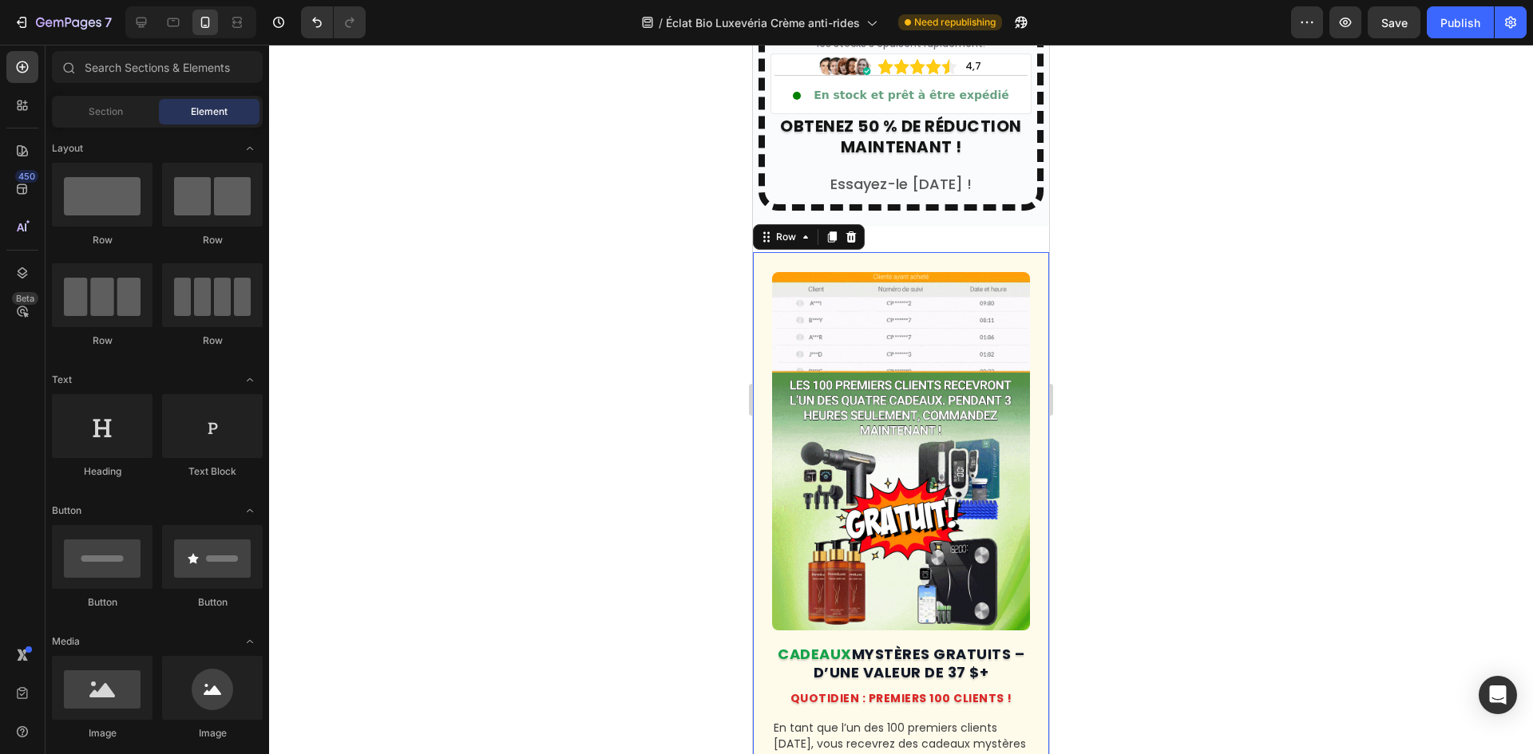
click at [765, 289] on div "Image CADEAUX MYSTÈRES GRATUITS – D’UNE VALEUR DE 37 $+ Heading QUOTIDIEN : PRE…" at bounding box center [901, 583] width 296 height 662
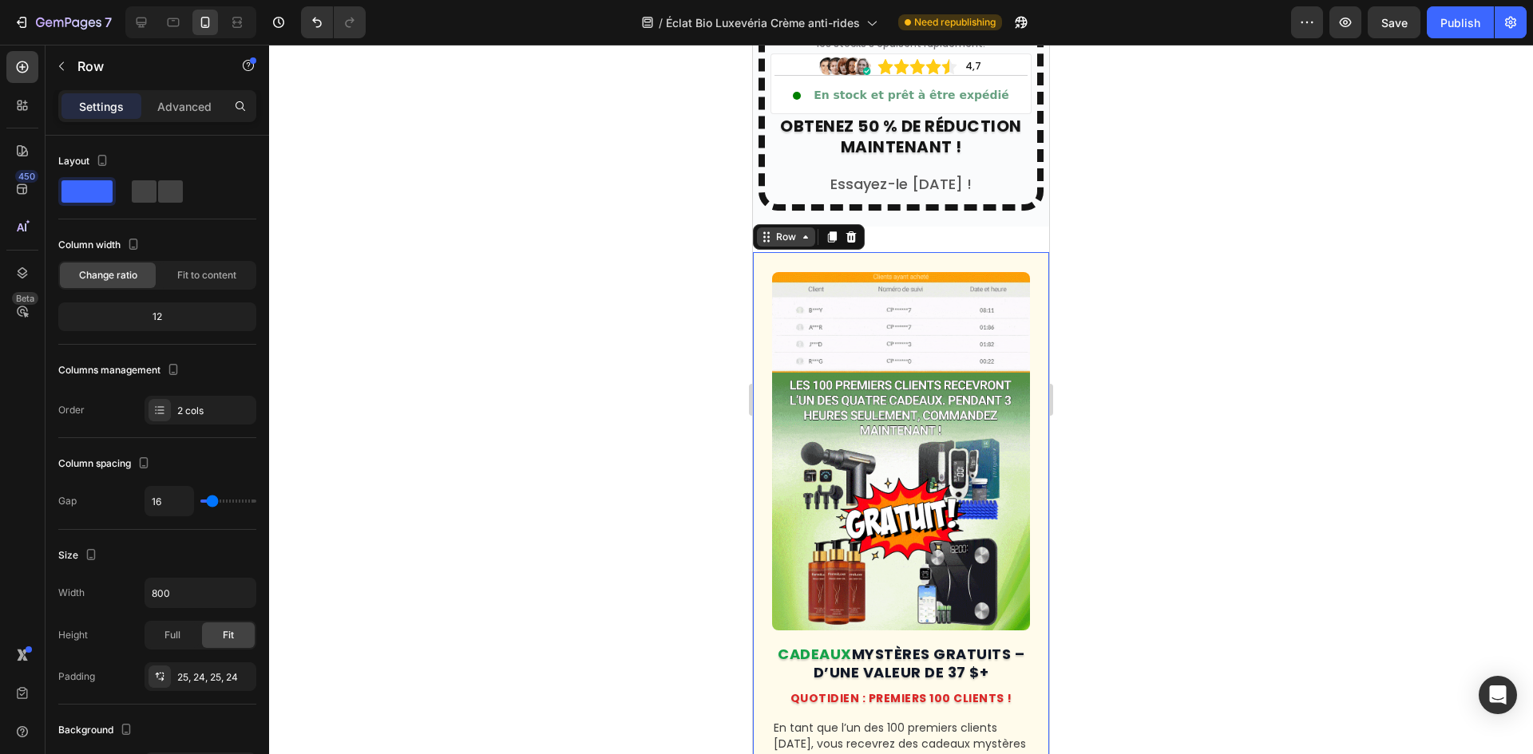
click at [772, 231] on icon at bounding box center [766, 237] width 13 height 13
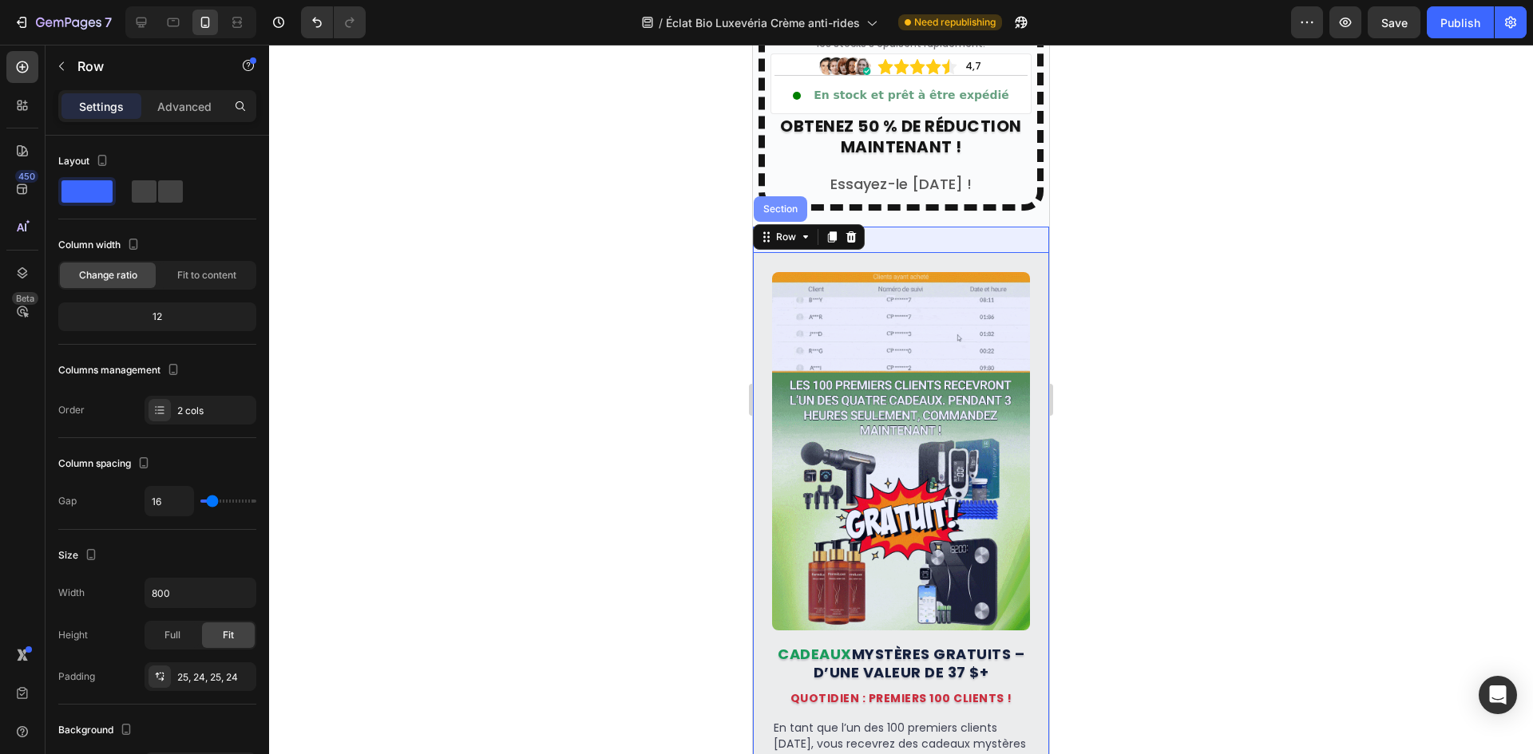
drag, startPoint x: 778, startPoint y: 212, endPoint x: 1376, endPoint y: 259, distance: 599.7
click at [778, 212] on div "Section" at bounding box center [780, 209] width 53 height 26
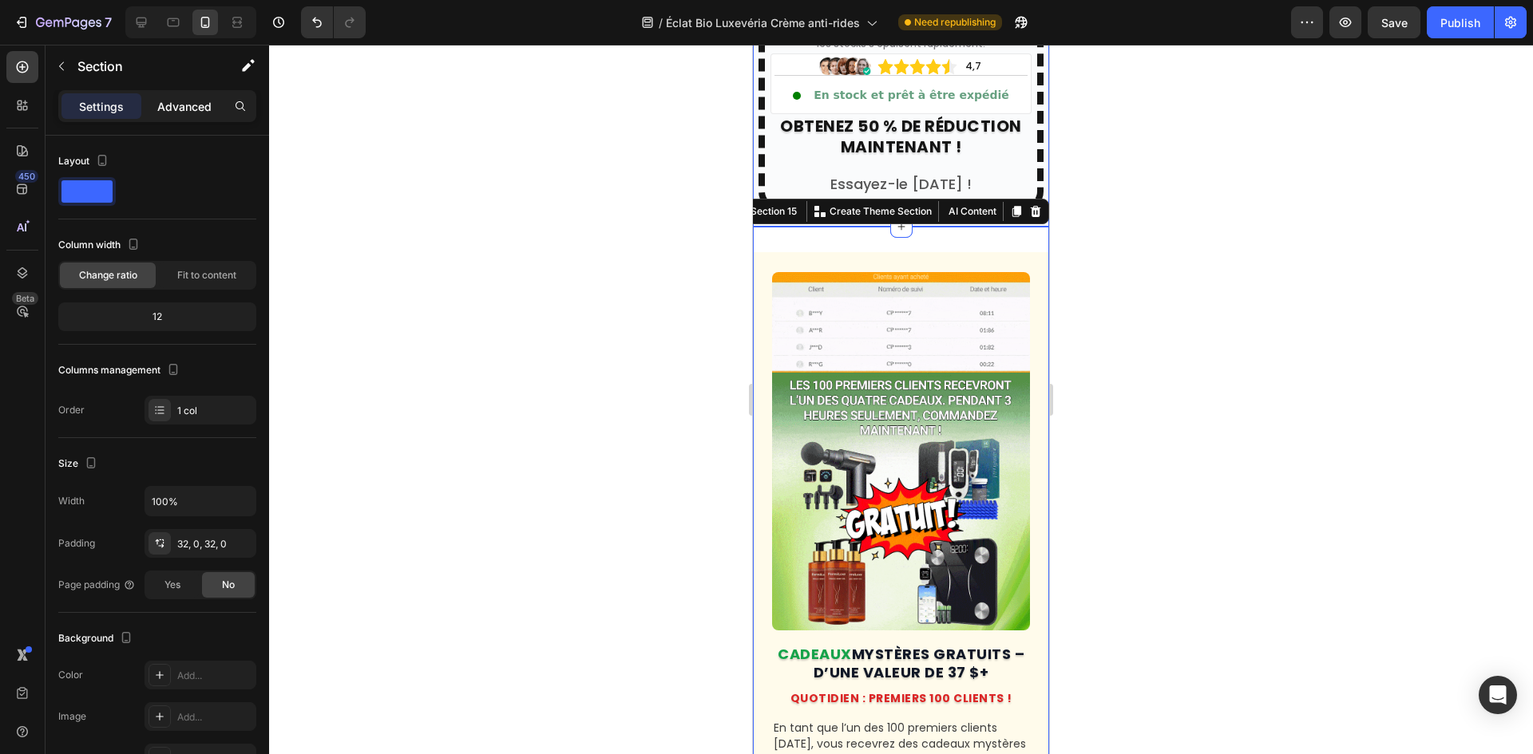
click at [180, 109] on p "Advanced" at bounding box center [184, 106] width 54 height 17
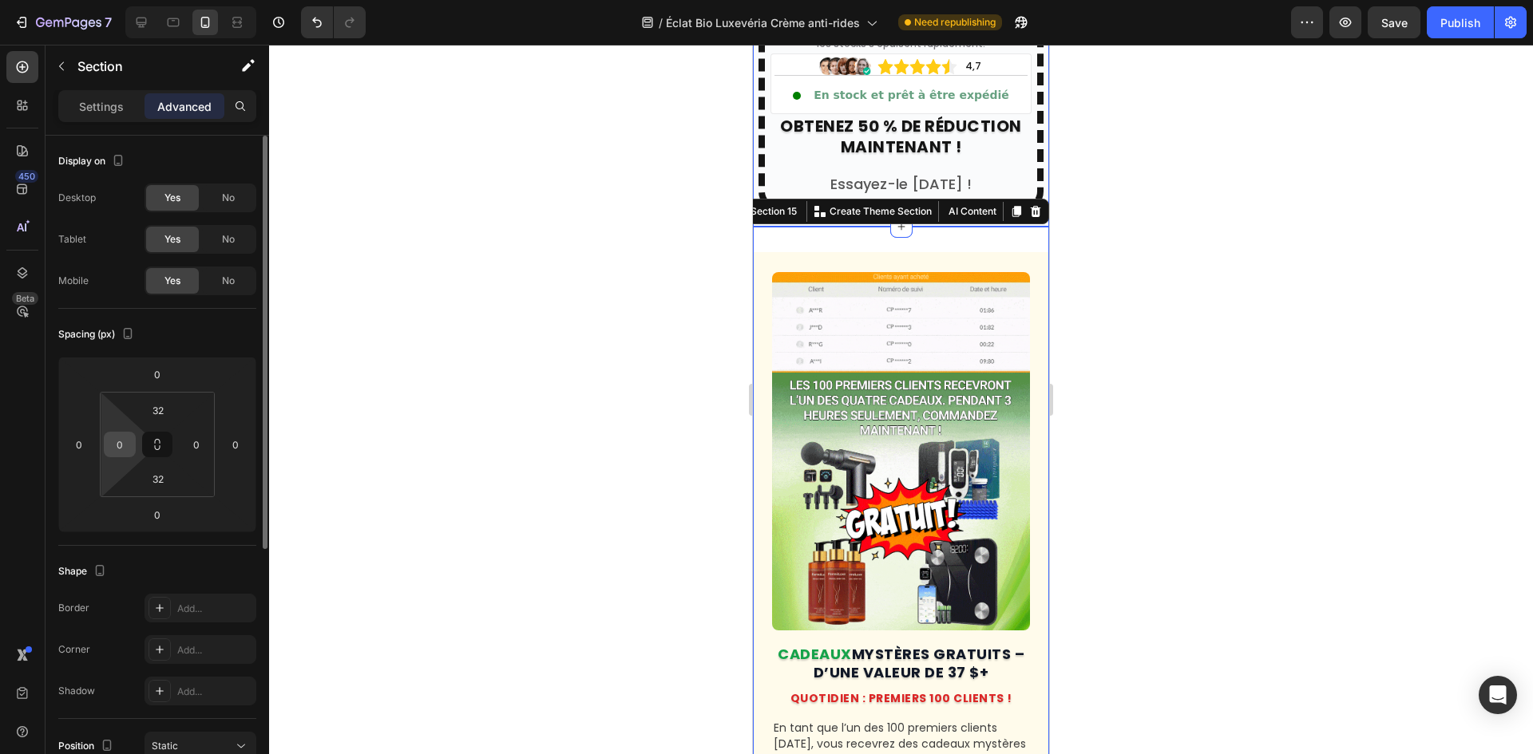
click at [126, 448] on input "0" at bounding box center [120, 445] width 24 height 24
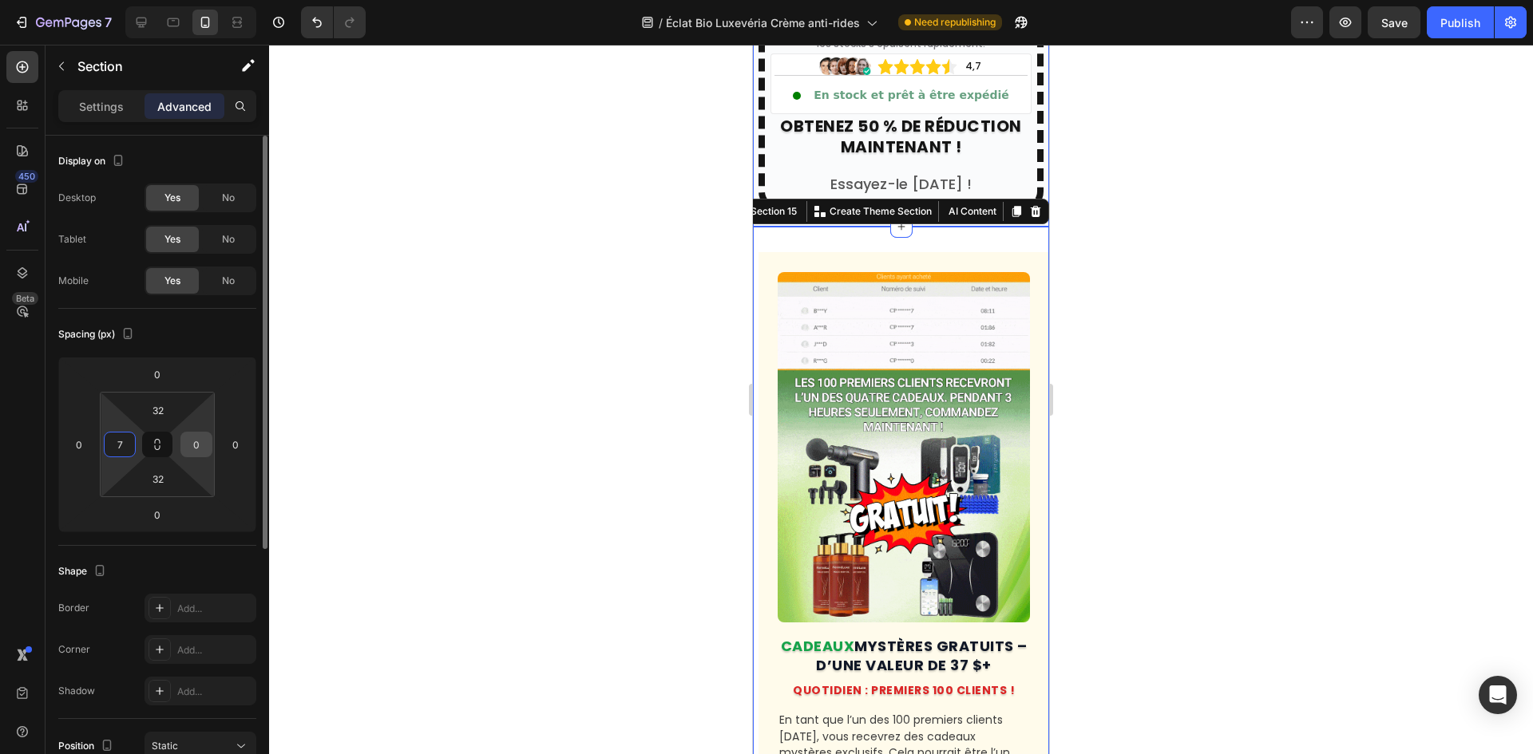
type input "7"
click at [200, 438] on input "0" at bounding box center [196, 445] width 24 height 24
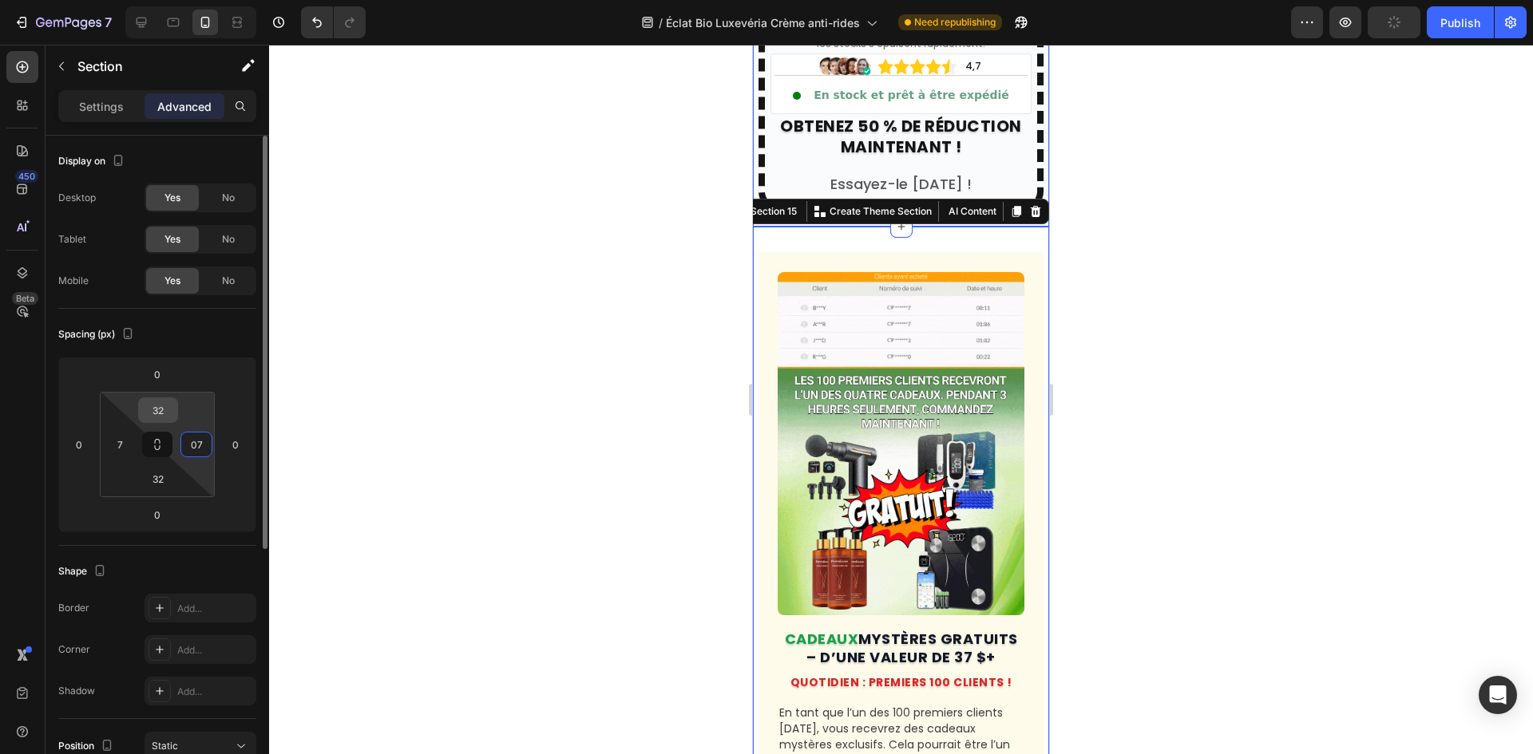
type input "7"
click at [160, 408] on input "32" at bounding box center [158, 410] width 32 height 24
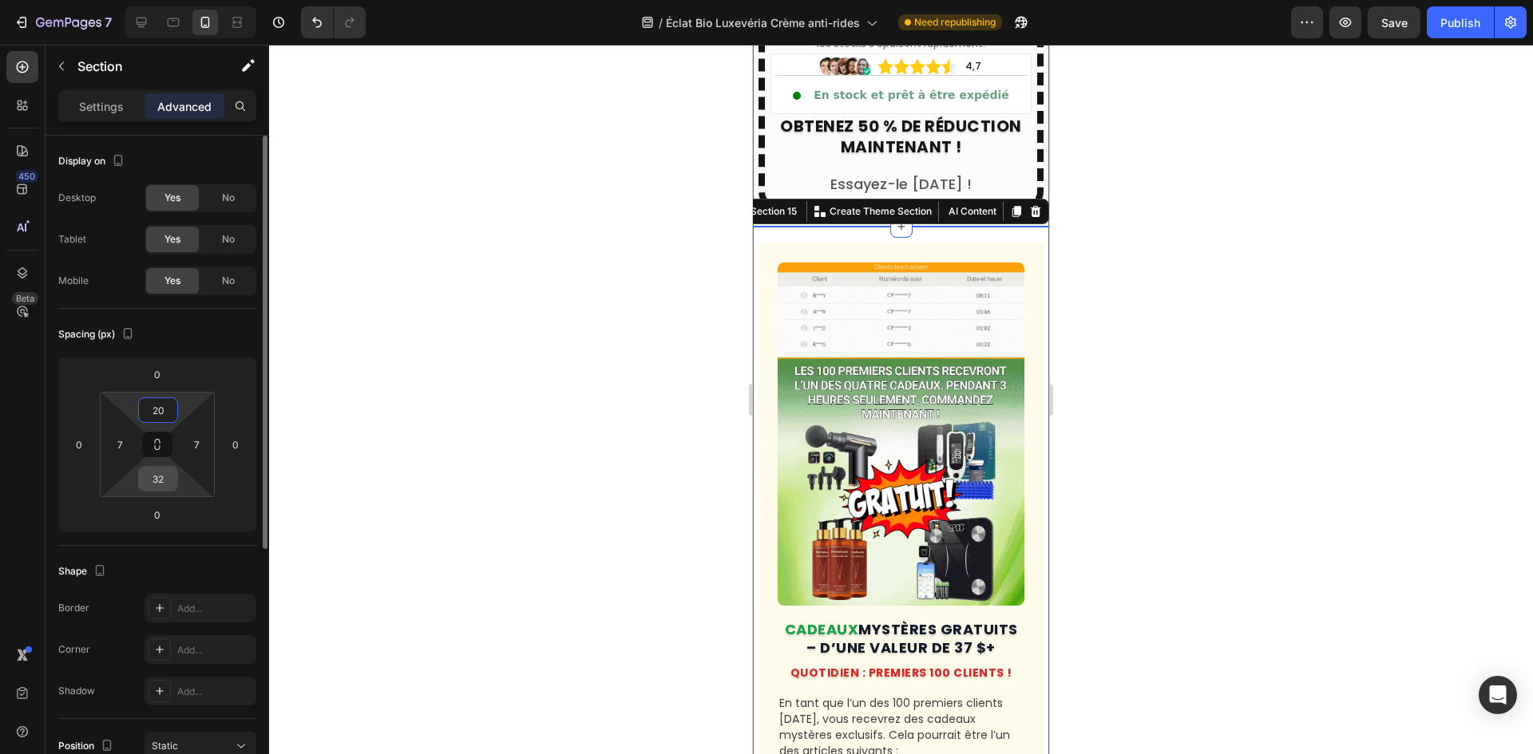
type input "20"
click at [160, 468] on input "32" at bounding box center [158, 479] width 32 height 24
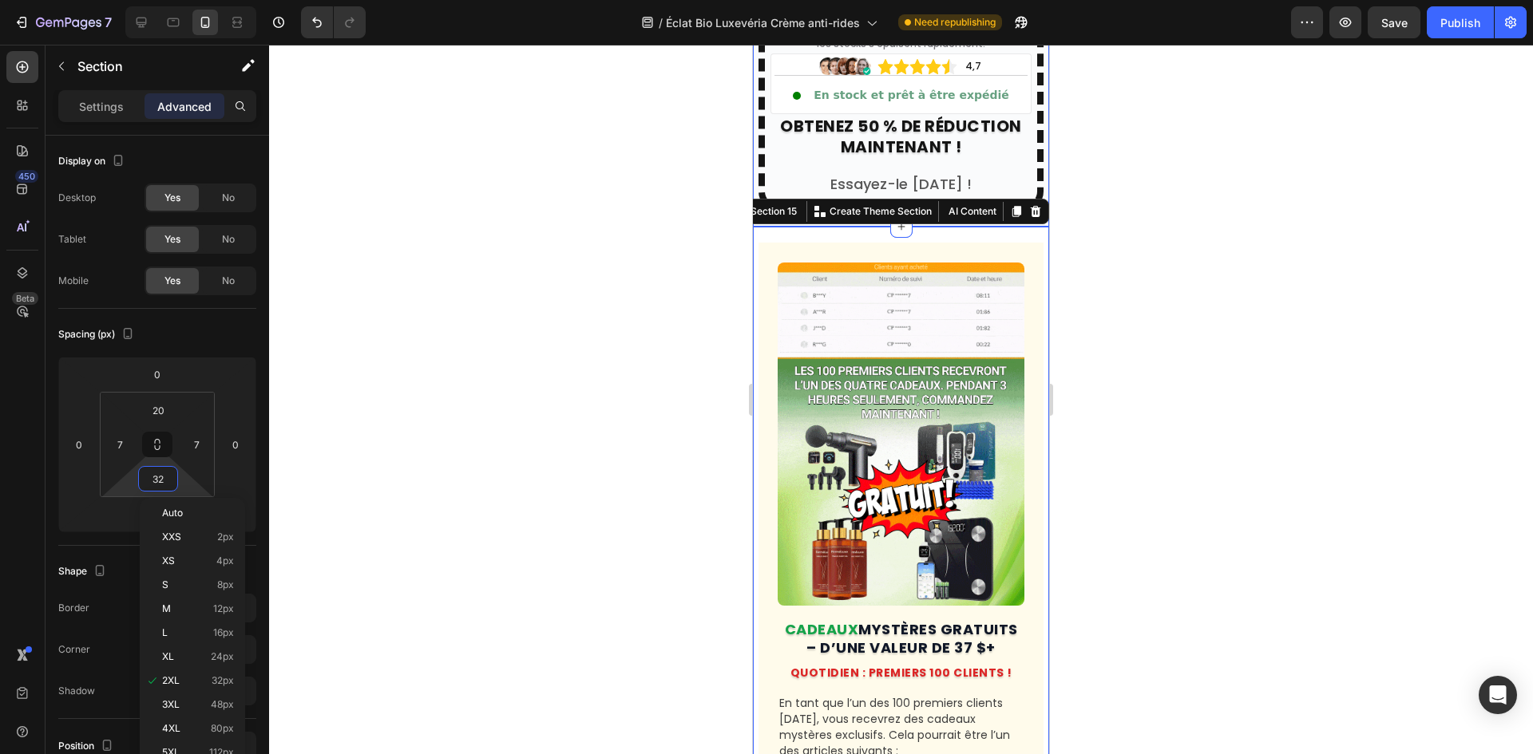
paste input "20"
type input "20"
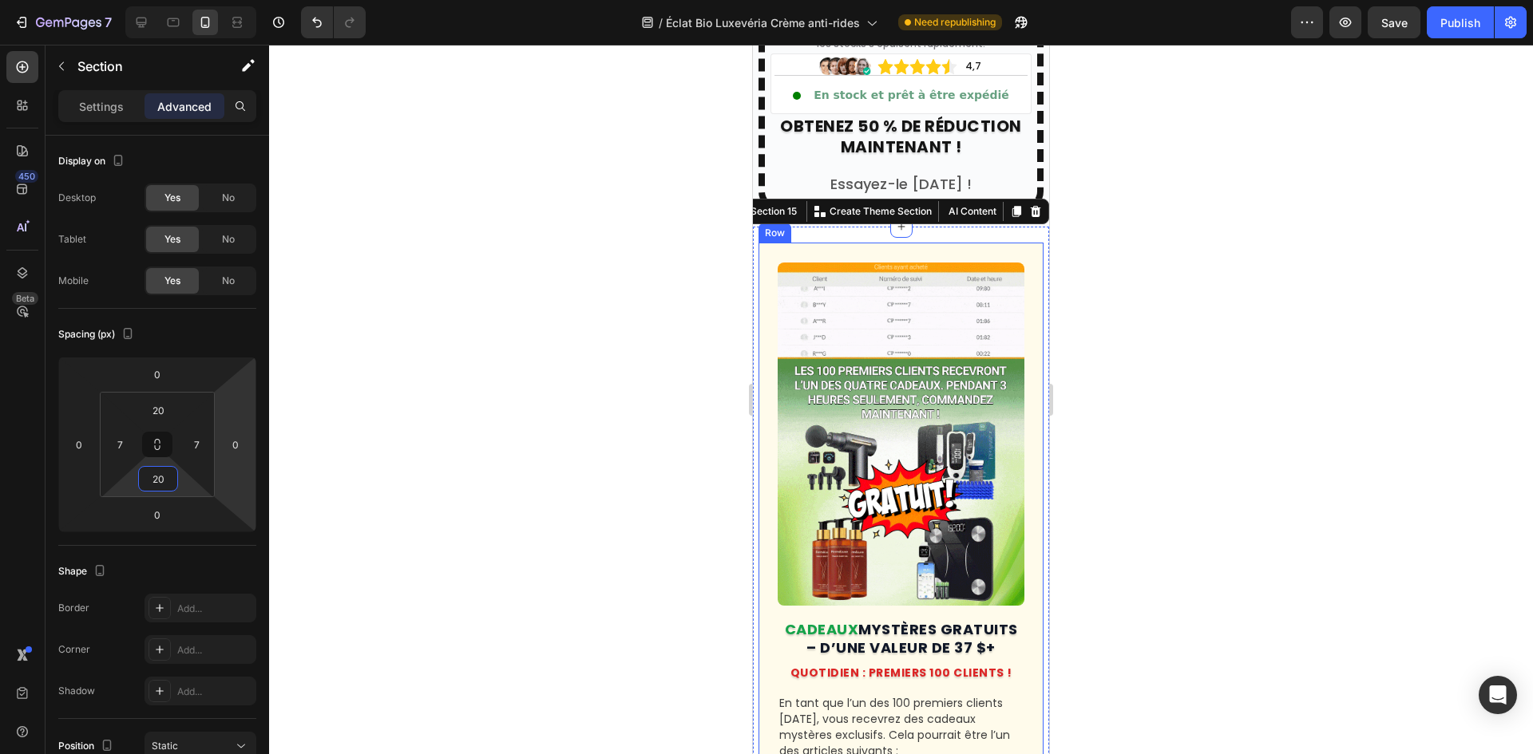
click at [775, 326] on div "Image CADEAUX MYSTÈRES GRATUITS – D’UNE VALEUR DE 37 $+ Heading QUOTIDIEN : PRE…" at bounding box center [900, 566] width 285 height 647
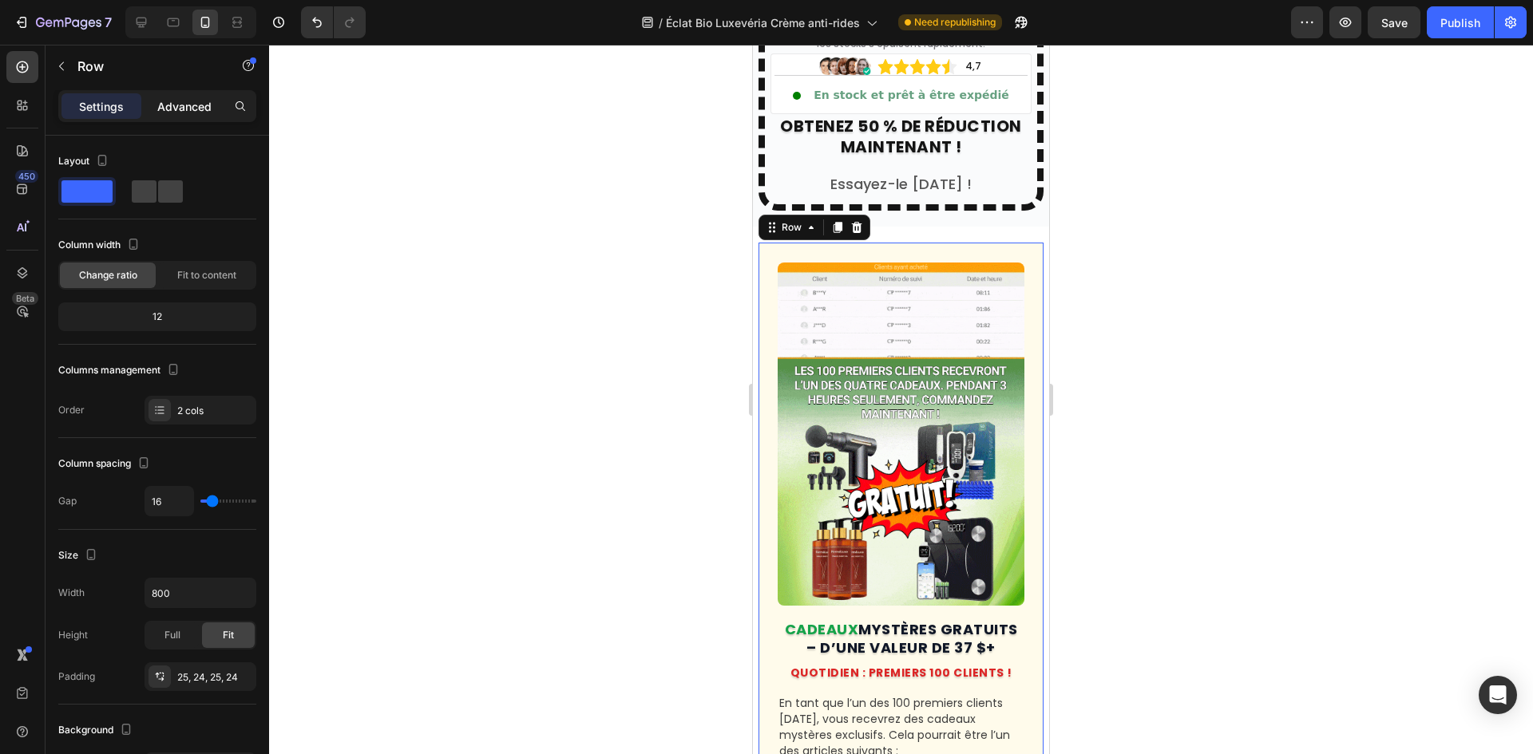
click at [183, 113] on p "Advanced" at bounding box center [184, 106] width 54 height 17
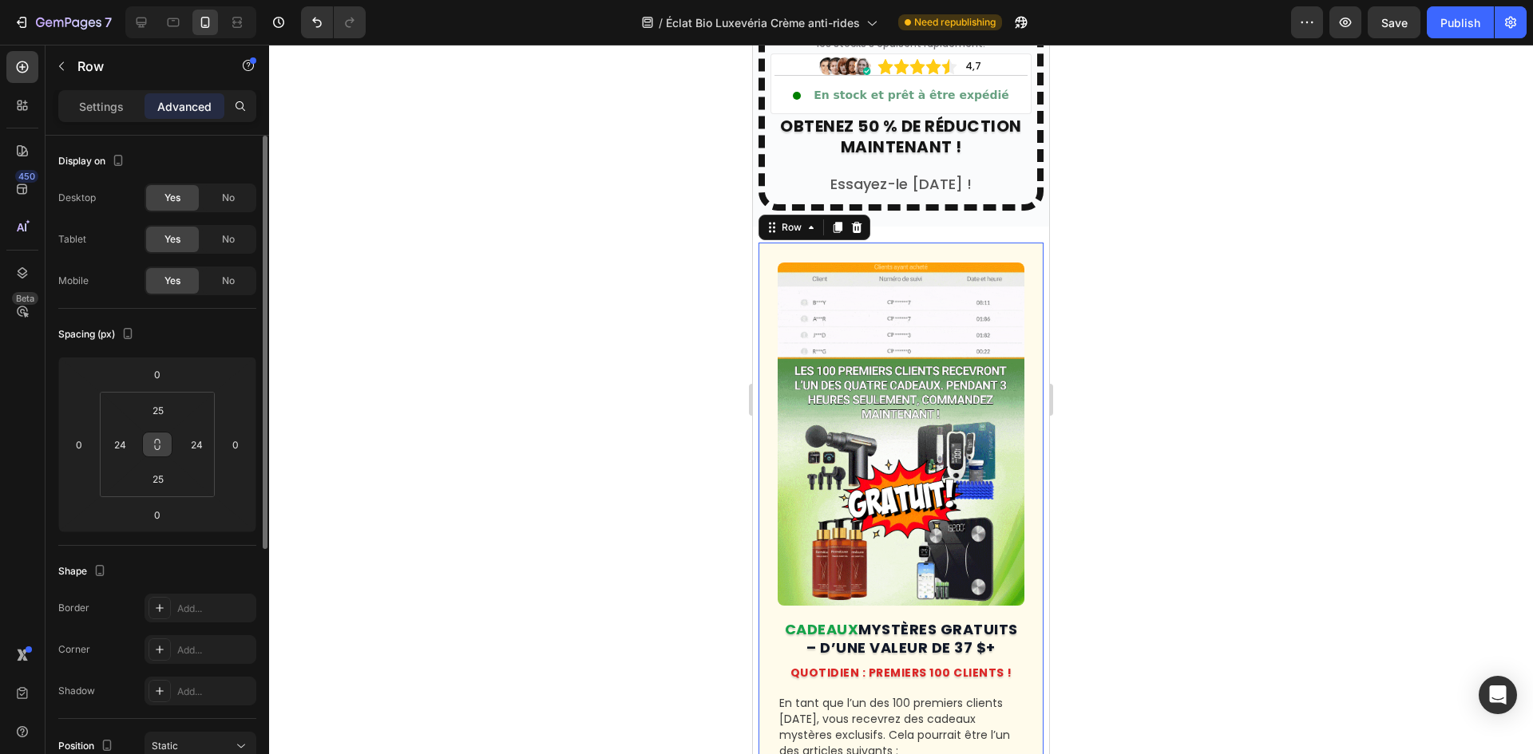
click at [156, 441] on icon at bounding box center [157, 444] width 13 height 13
click at [160, 417] on input "25" at bounding box center [158, 410] width 32 height 24
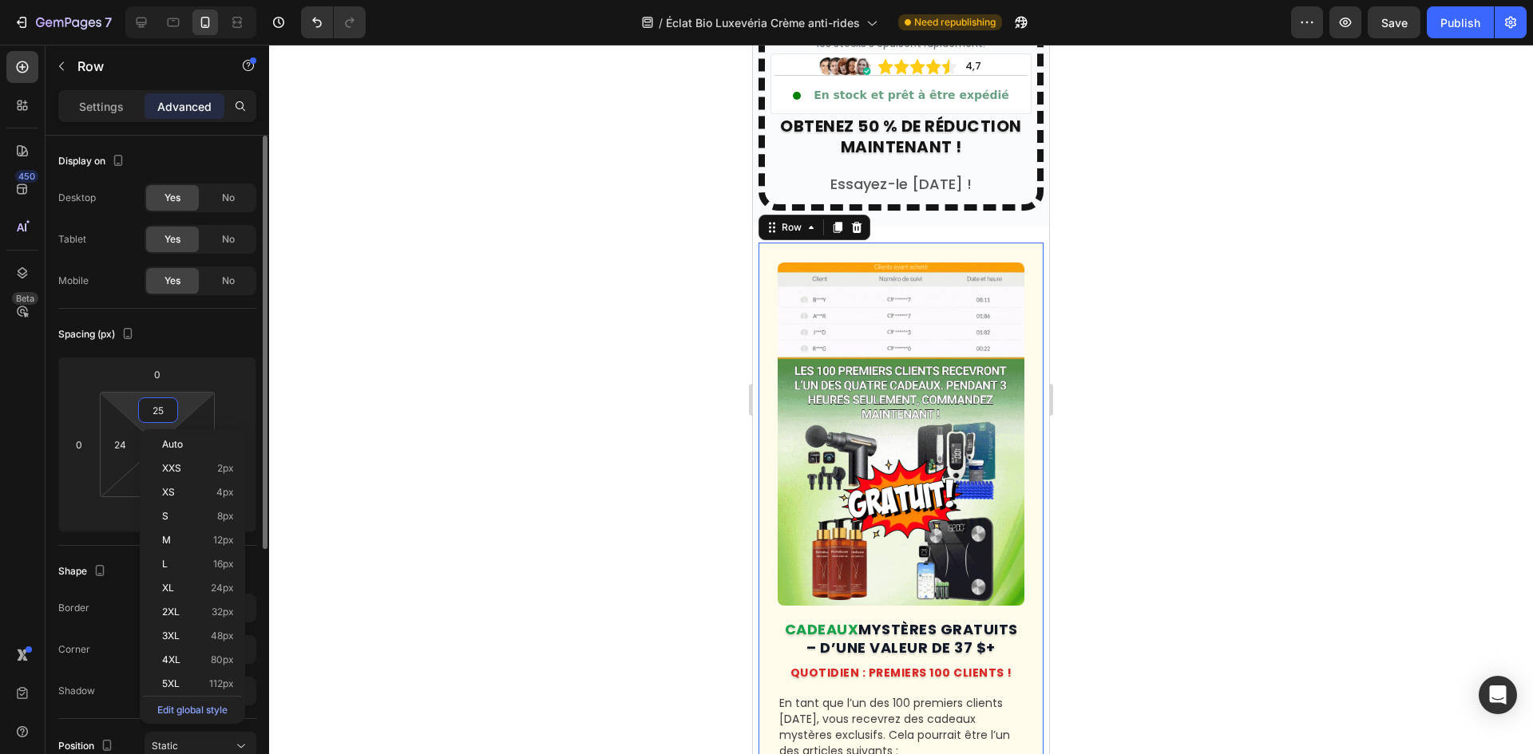
type input "1"
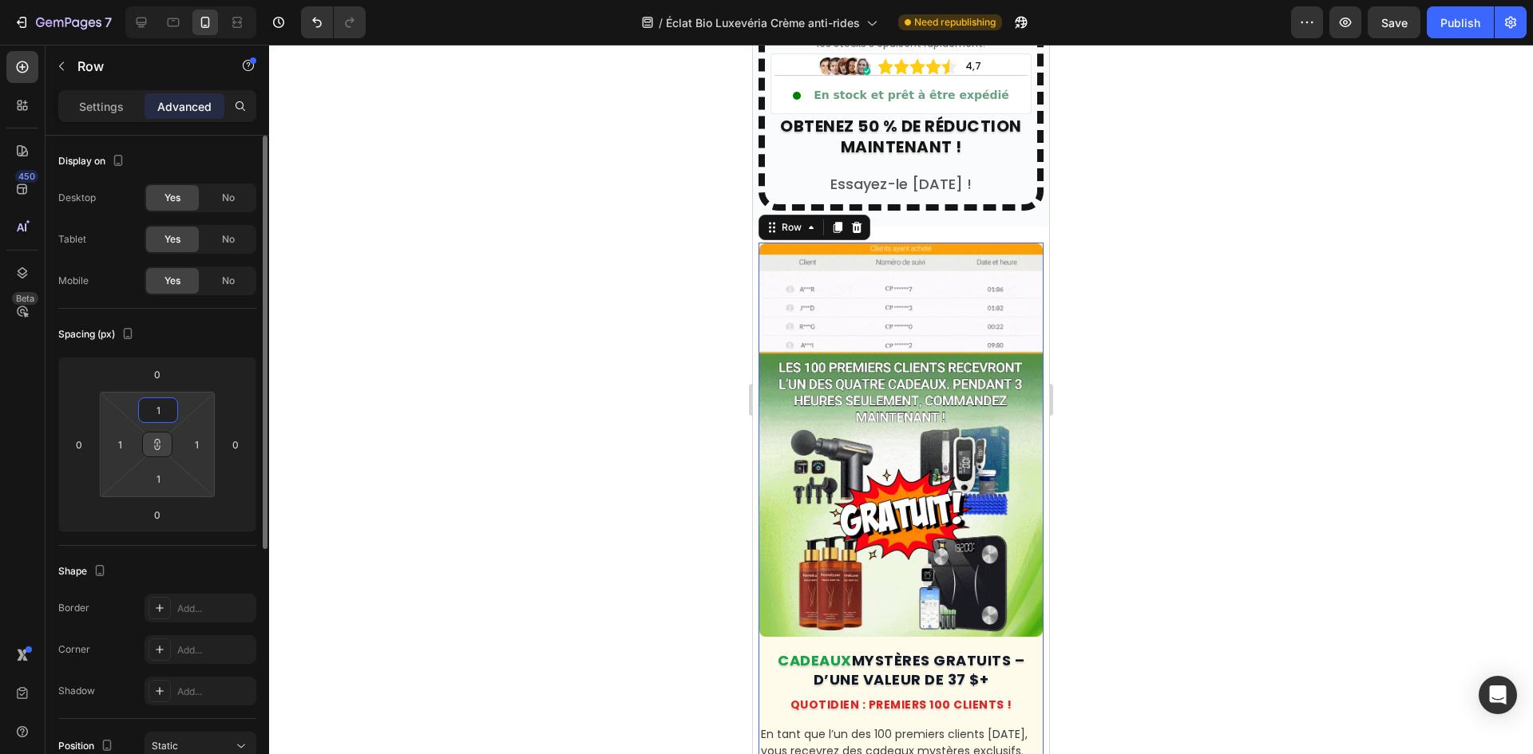
type input "16"
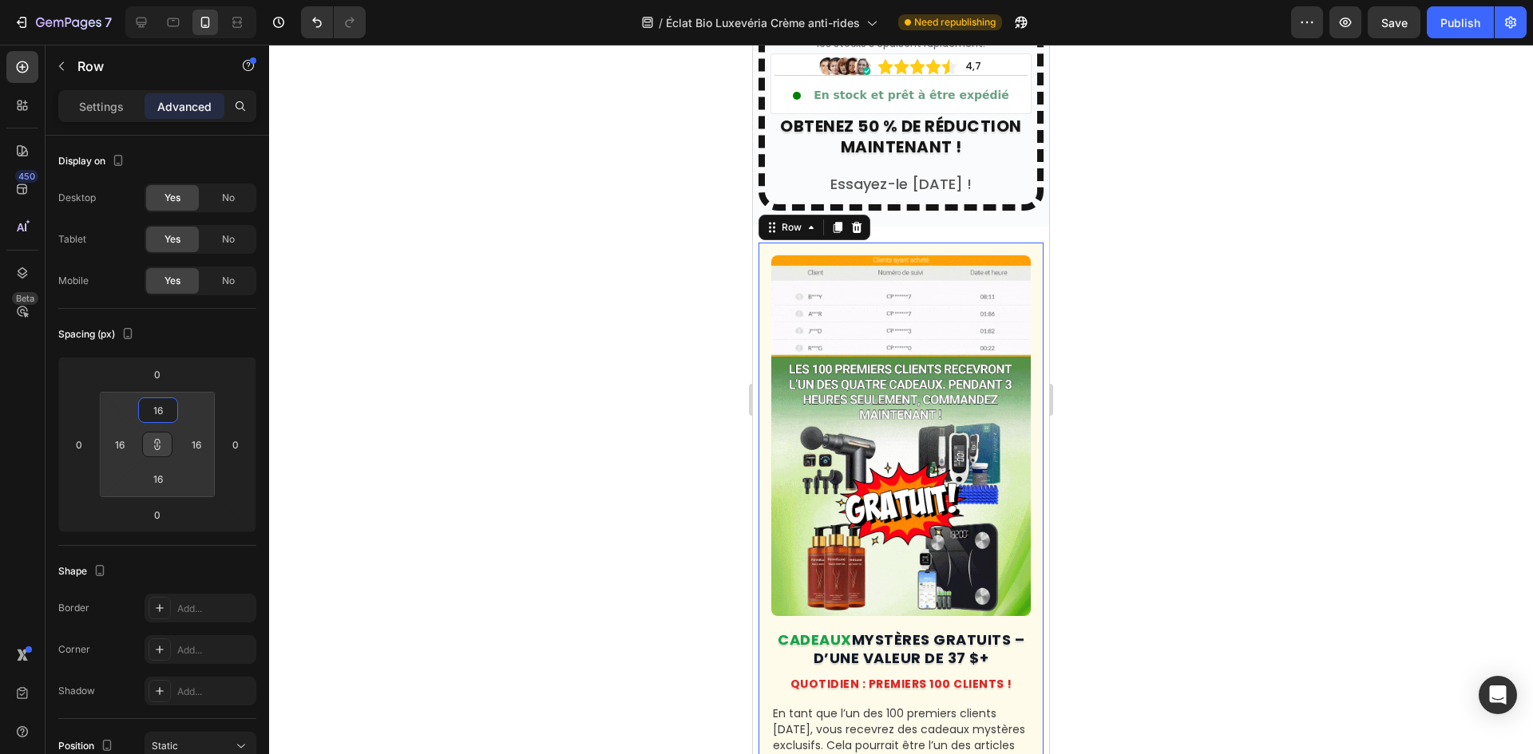
type input "16"
click at [433, 394] on div at bounding box center [901, 400] width 1264 height 710
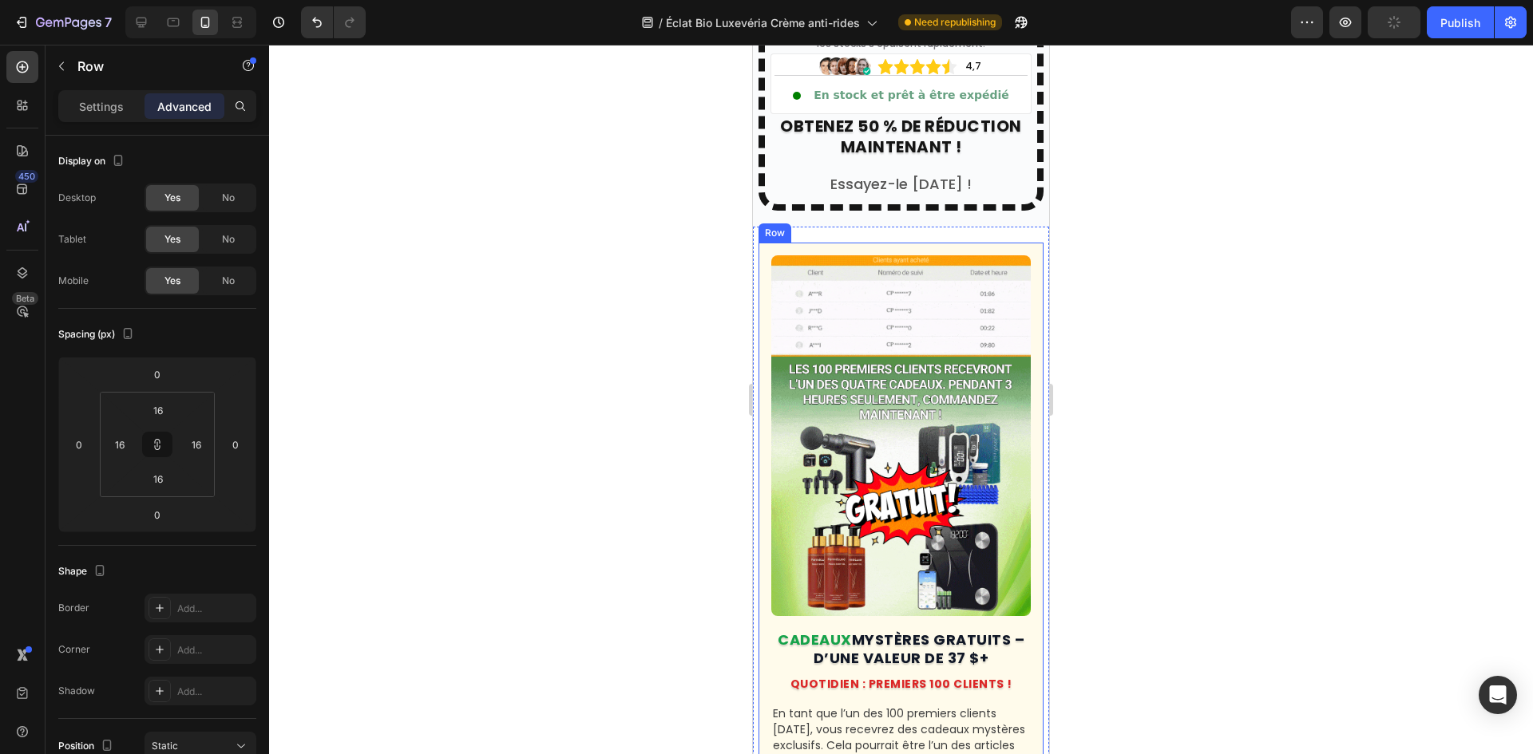
click at [761, 318] on div "Image CADEAUX MYSTÈRES GRATUITS – D’UNE VALEUR DE 37 $+ Heading QUOTIDIEN : PRE…" at bounding box center [900, 568] width 285 height 650
click at [89, 105] on p "Settings" at bounding box center [101, 106] width 45 height 17
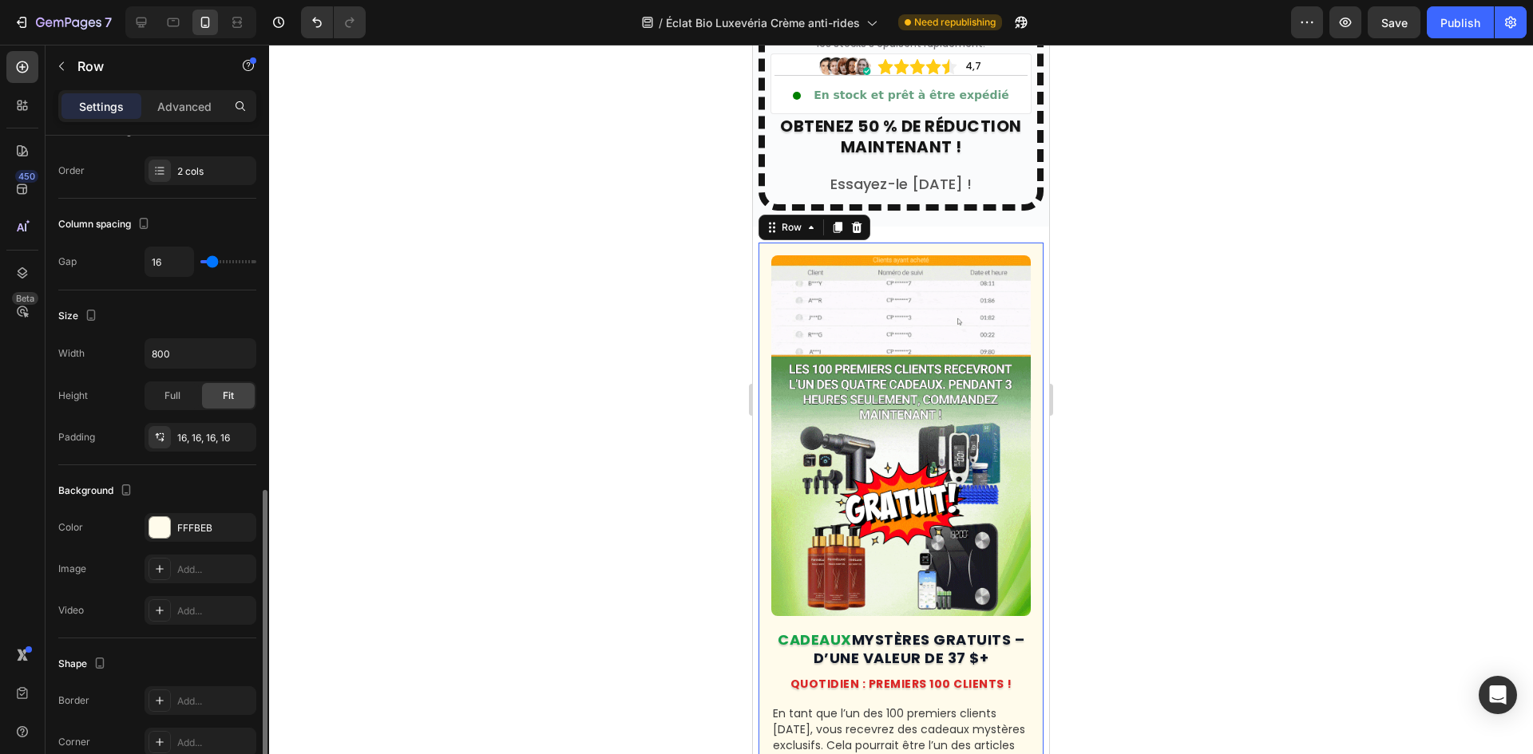
scroll to position [360, 0]
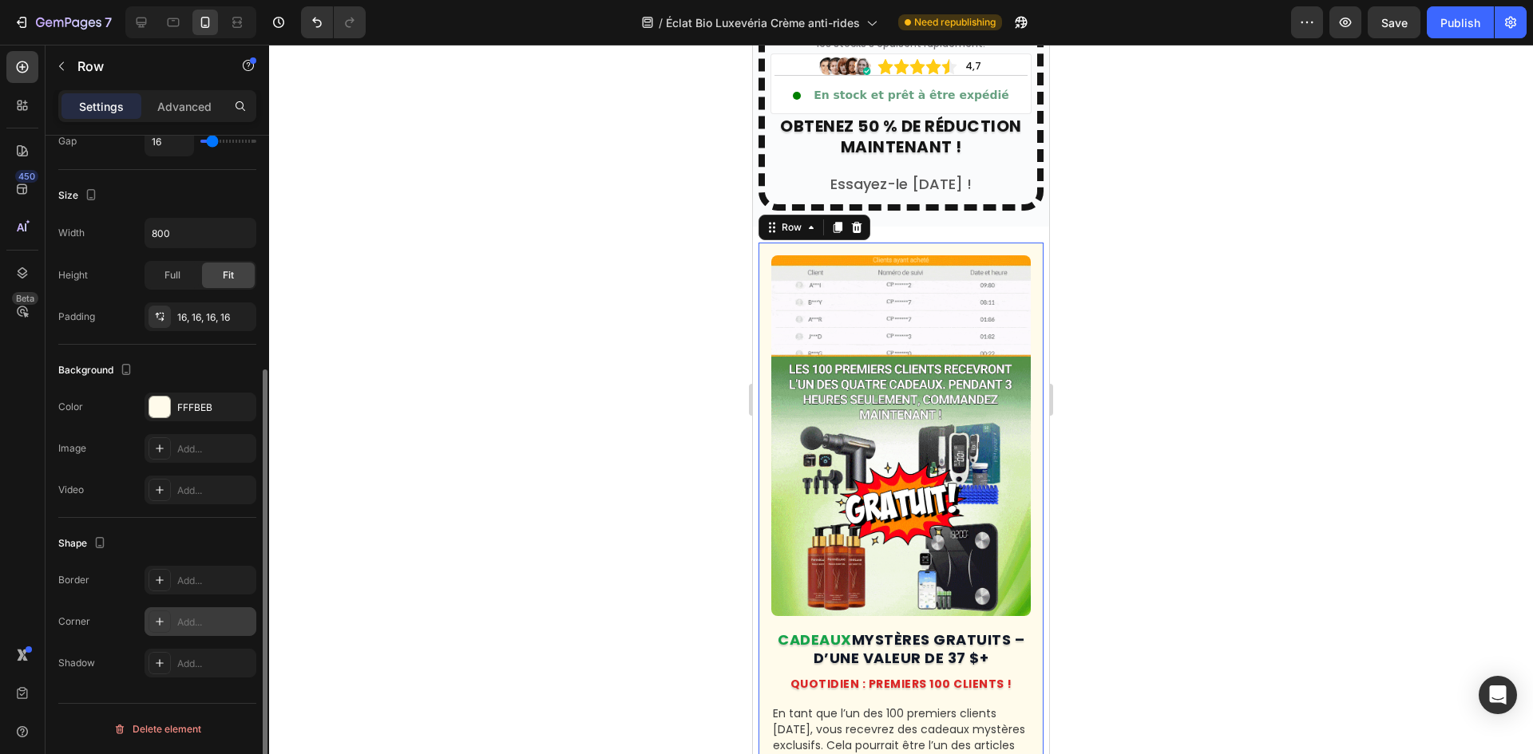
click at [182, 622] on div "Add..." at bounding box center [214, 622] width 75 height 14
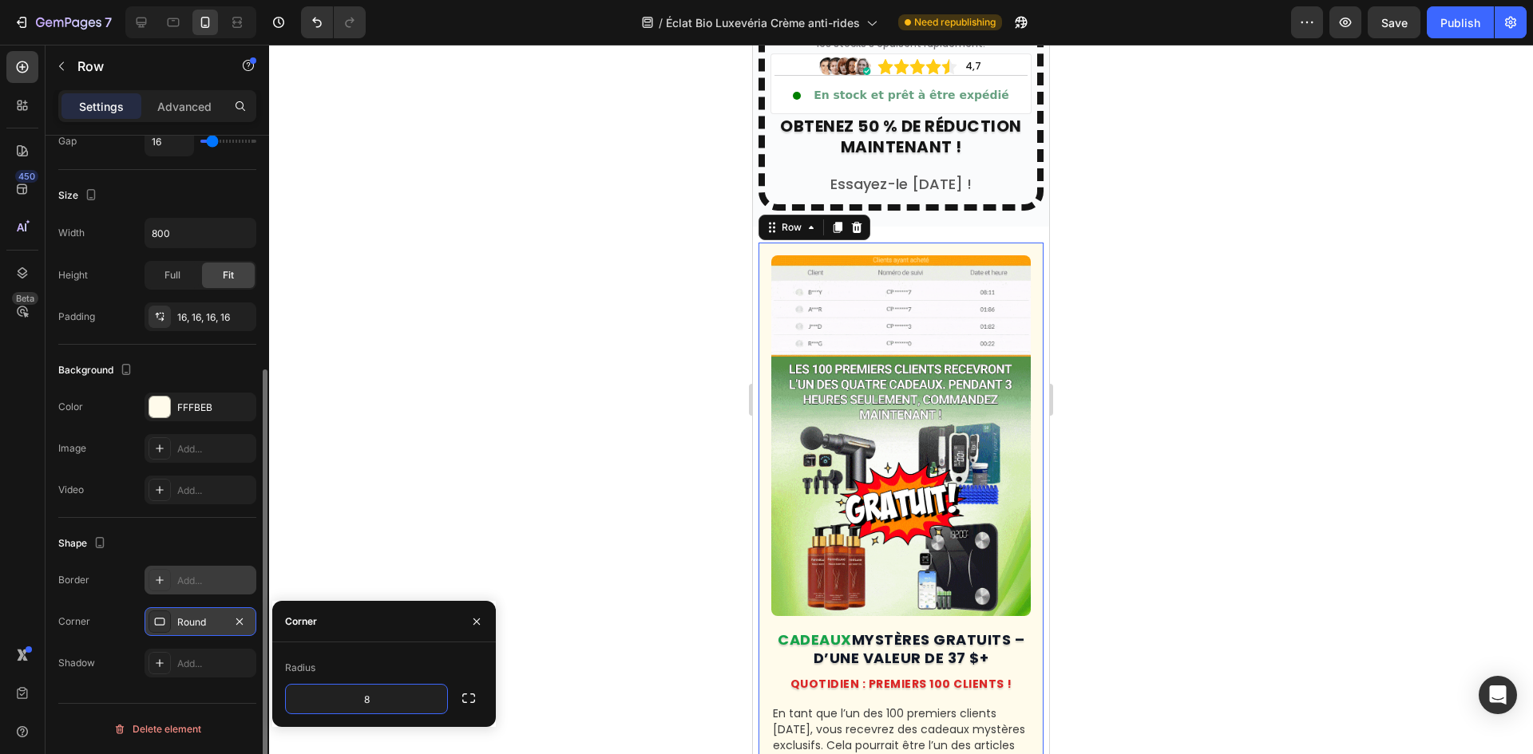
click at [201, 581] on div "Add..." at bounding box center [214, 581] width 75 height 14
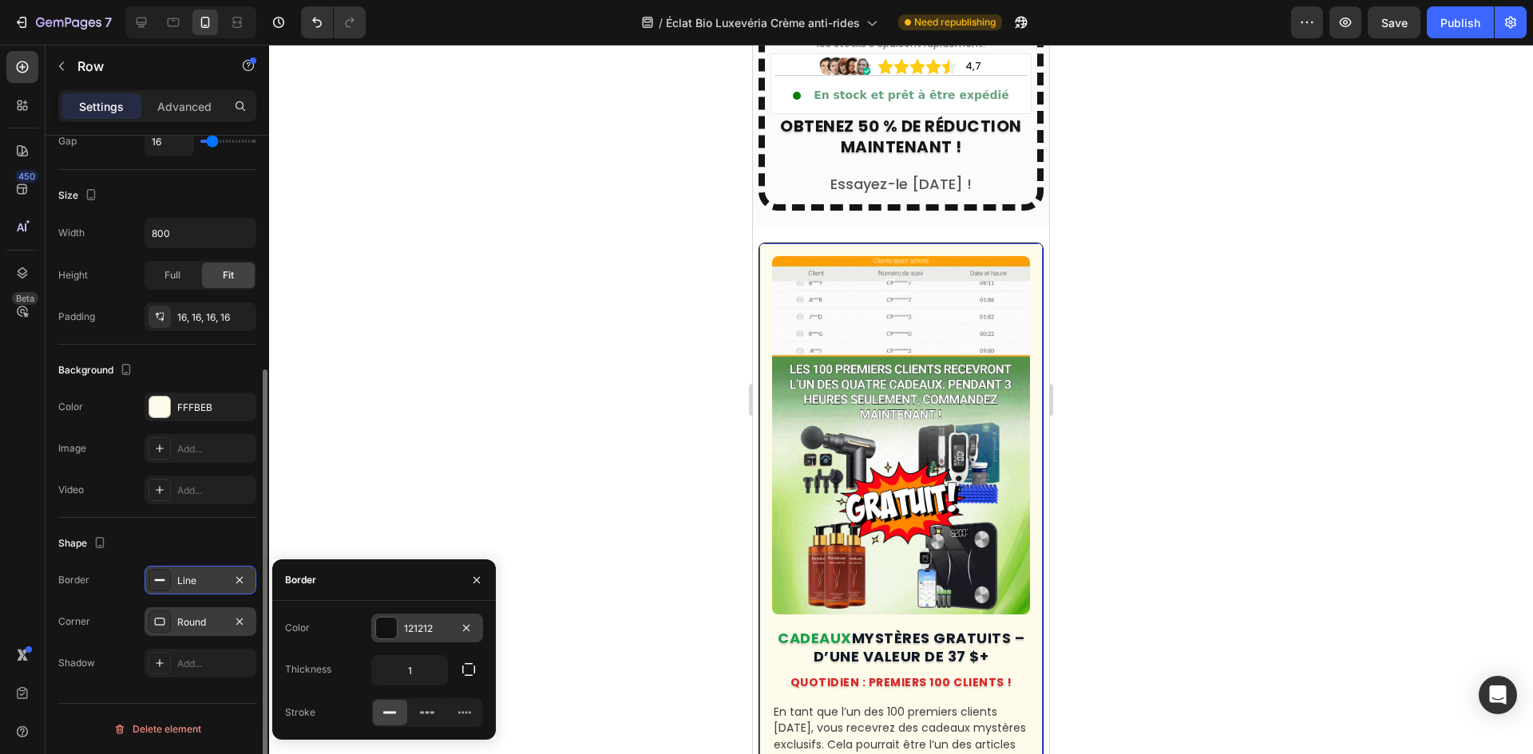
click at [386, 633] on div at bounding box center [386, 628] width 21 height 21
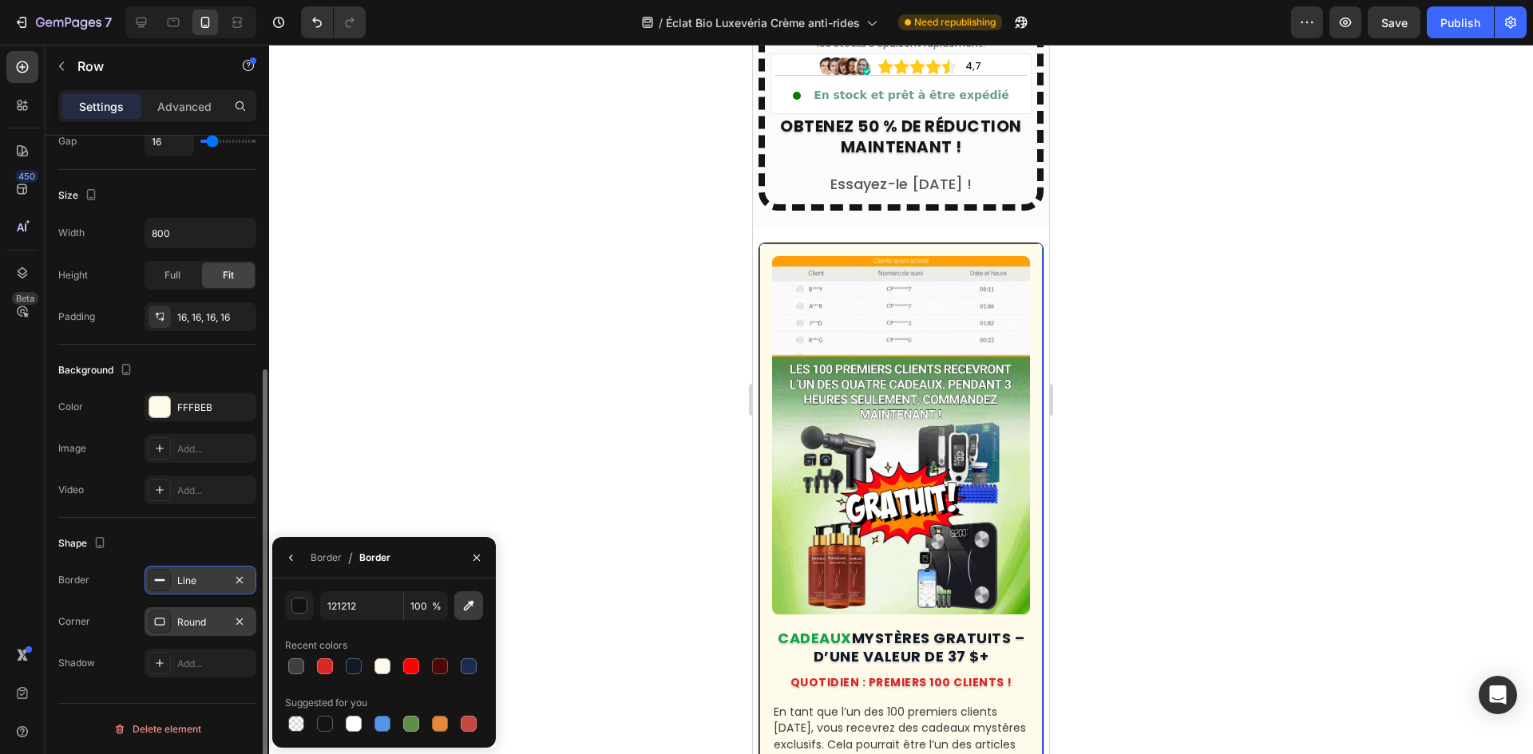
click at [461, 595] on button "button" at bounding box center [468, 605] width 29 height 29
type input "FDE68A"
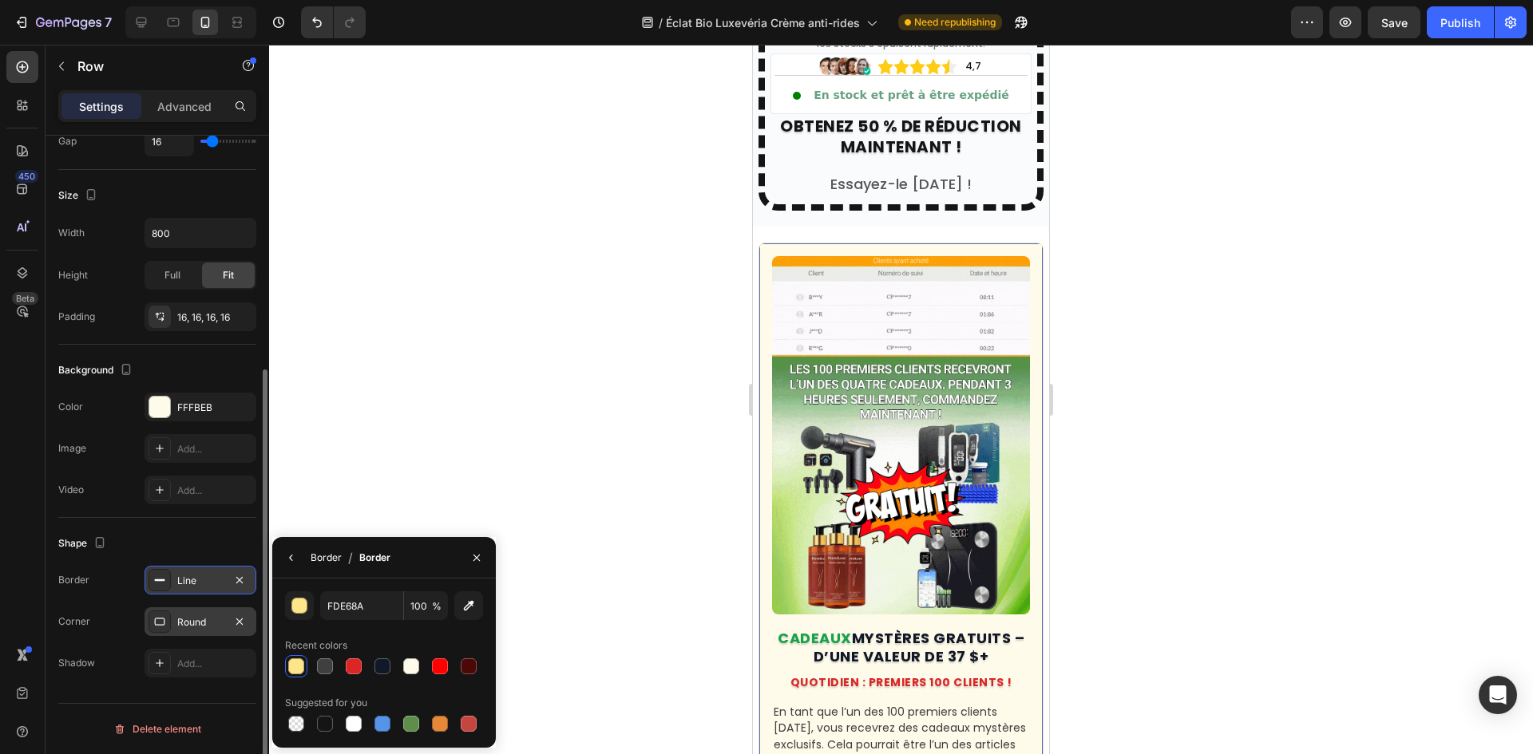
click at [332, 557] on div "Border" at bounding box center [326, 558] width 31 height 14
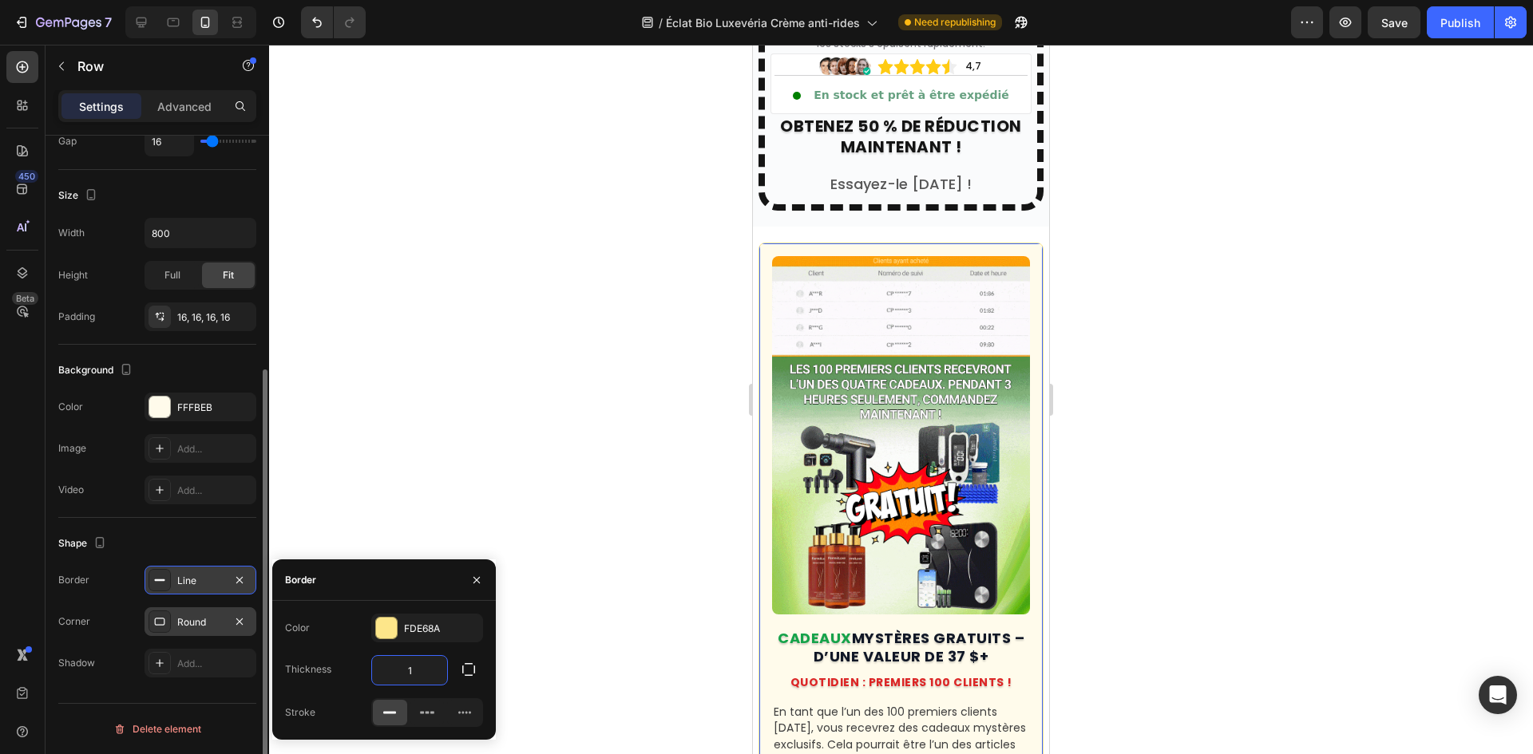
click at [425, 678] on input "1" at bounding box center [409, 670] width 75 height 29
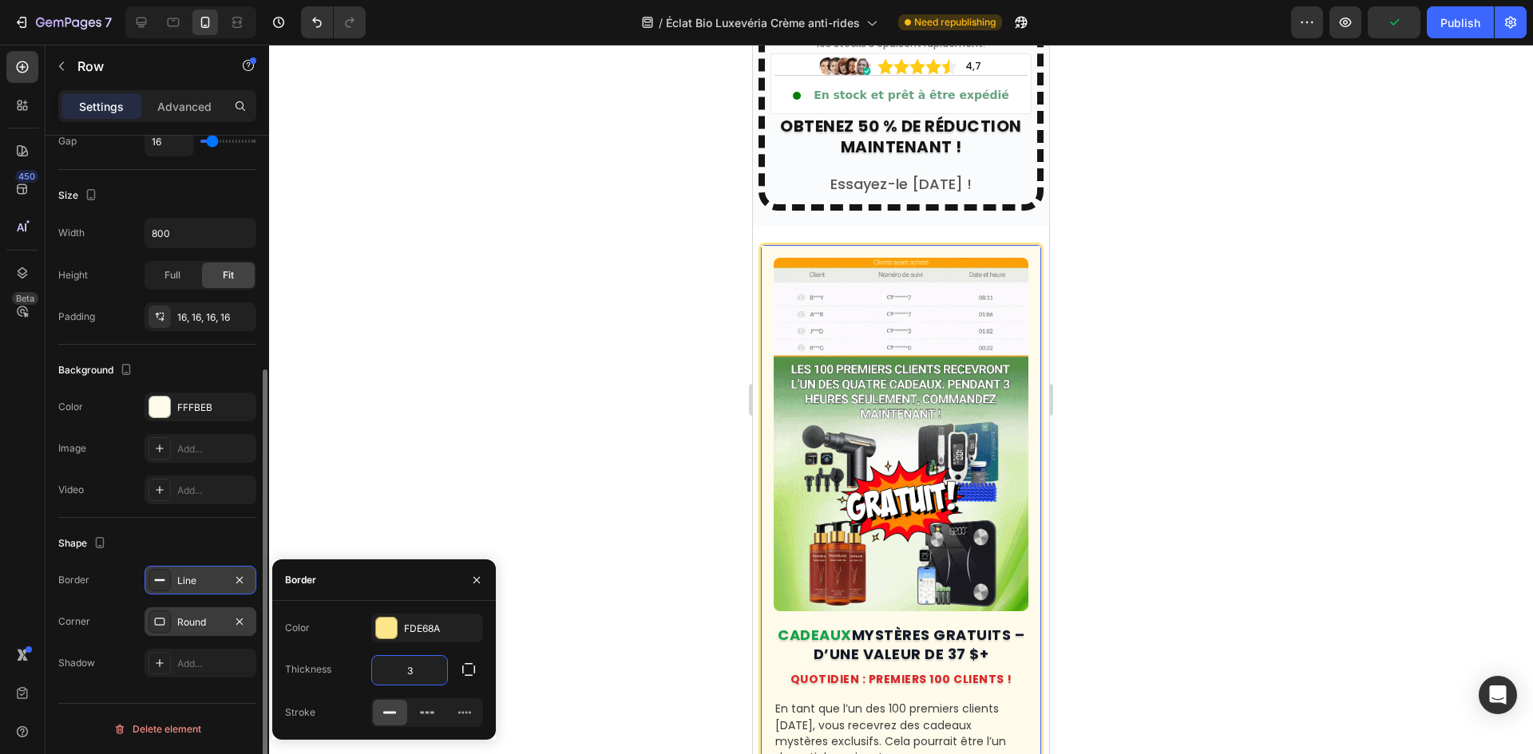
click at [418, 665] on input "3" at bounding box center [409, 670] width 75 height 29
type input "2"
click at [188, 629] on div "Round" at bounding box center [200, 622] width 46 height 14
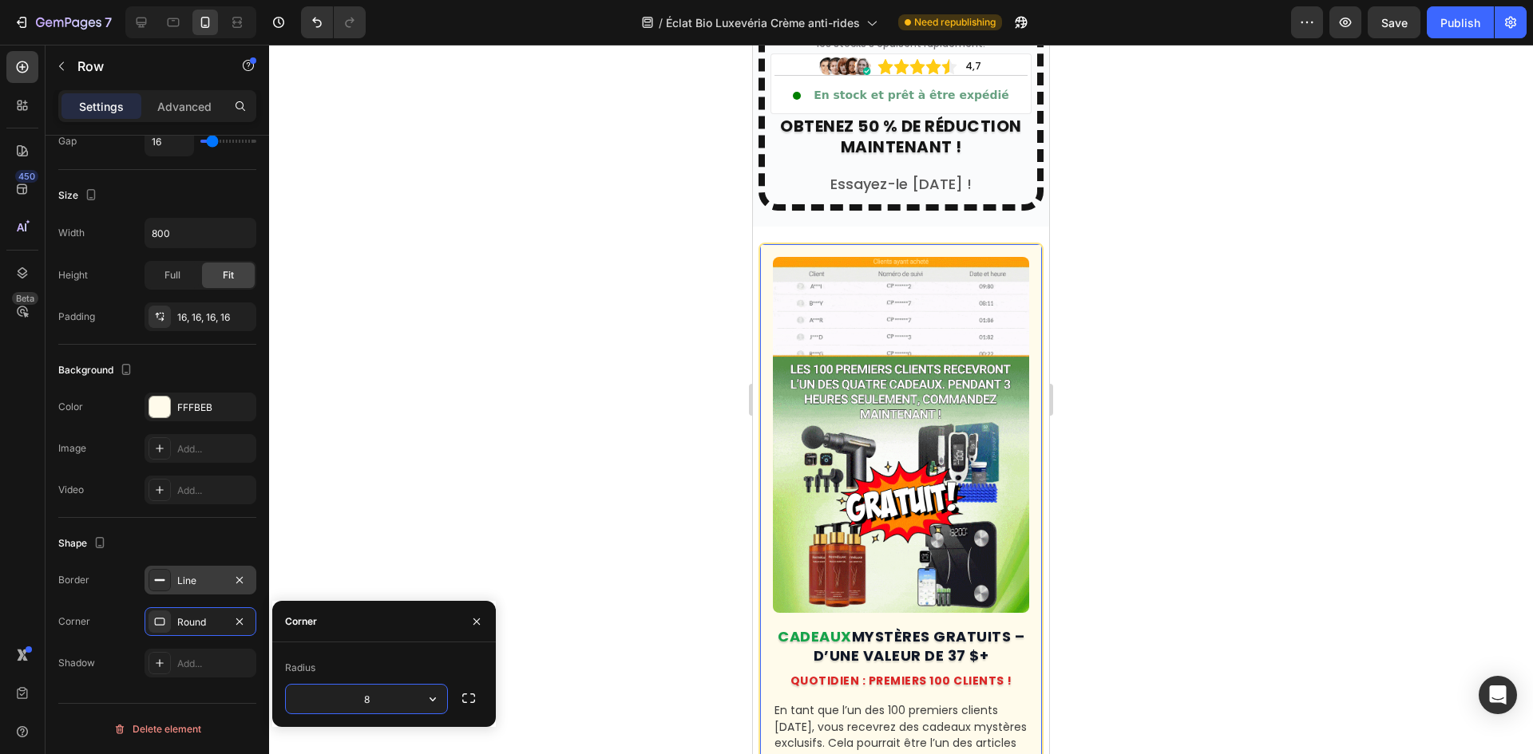
click at [384, 695] on input "8" at bounding box center [366, 699] width 161 height 29
click at [385, 695] on input "8" at bounding box center [366, 699] width 161 height 29
click at [382, 695] on input "50" at bounding box center [366, 699] width 161 height 29
click at [381, 697] on input "50" at bounding box center [366, 699] width 161 height 29
type input "2"
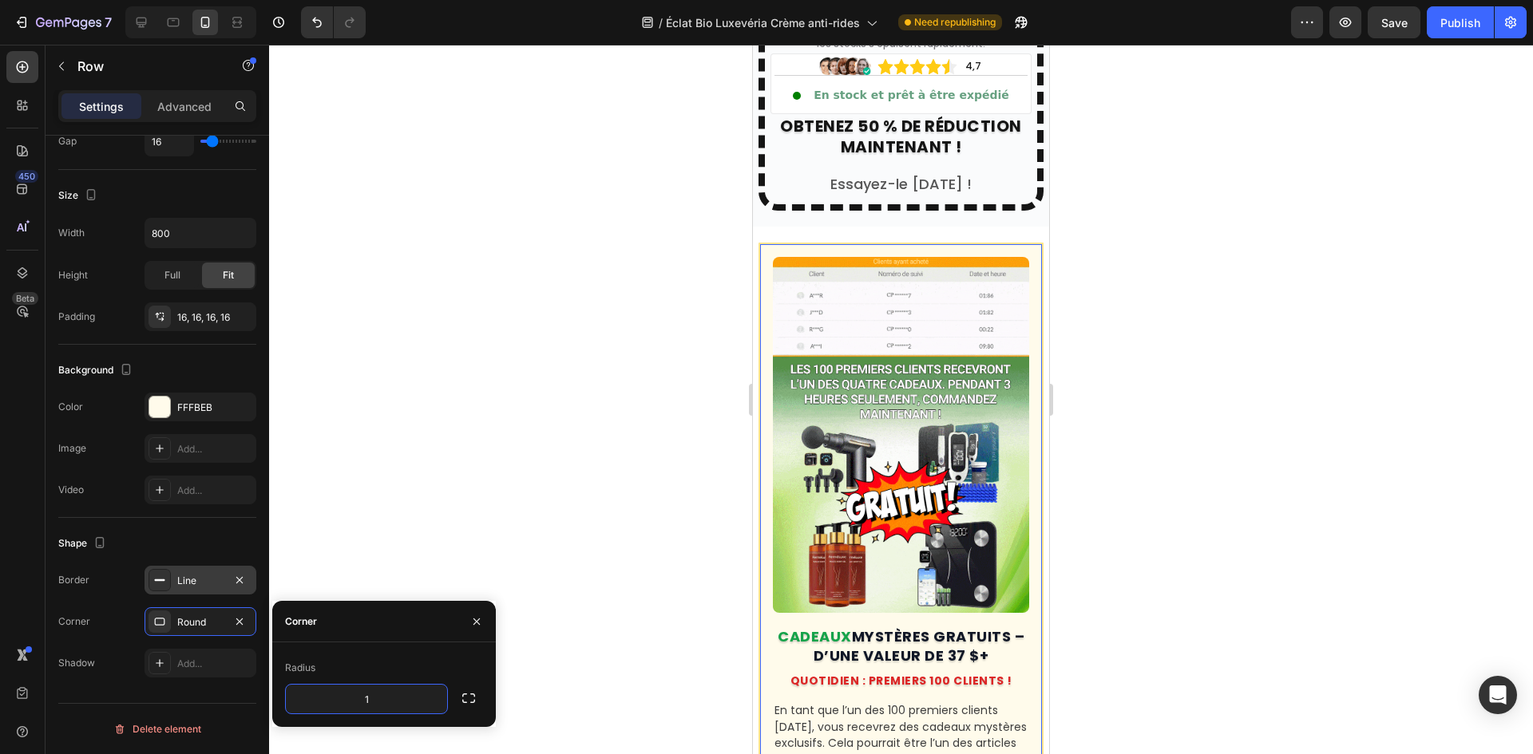
type input "12"
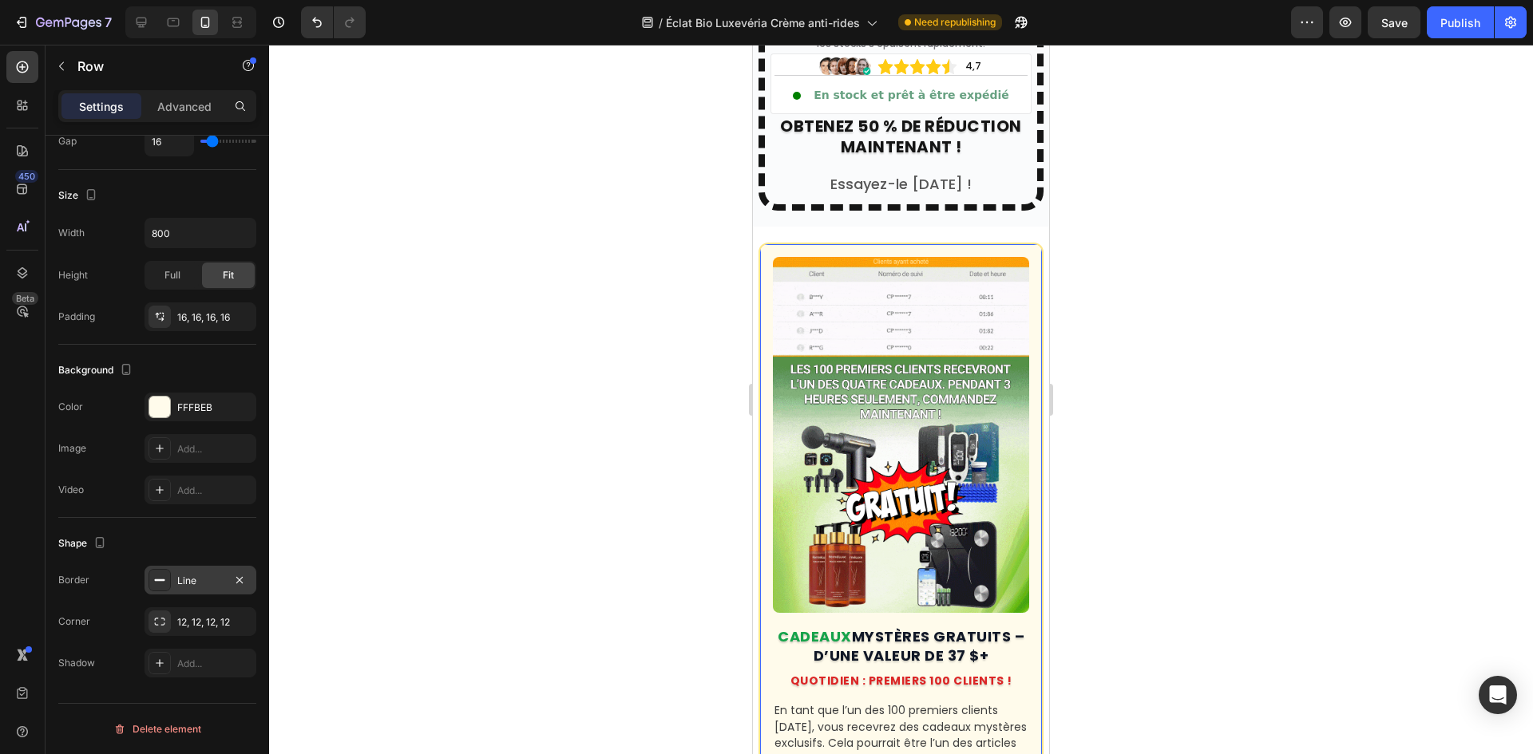
click at [522, 379] on div at bounding box center [901, 400] width 1264 height 710
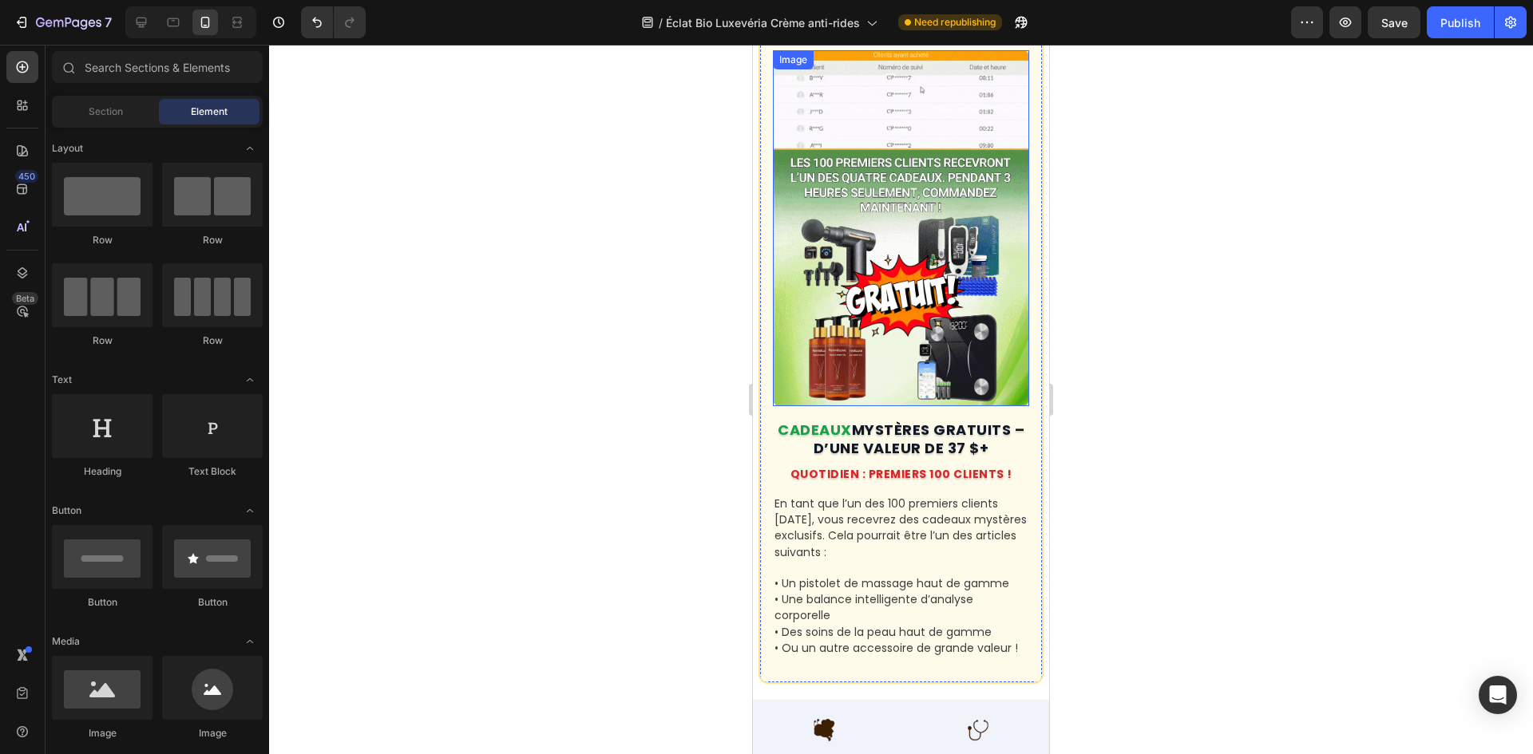
scroll to position [7992, 0]
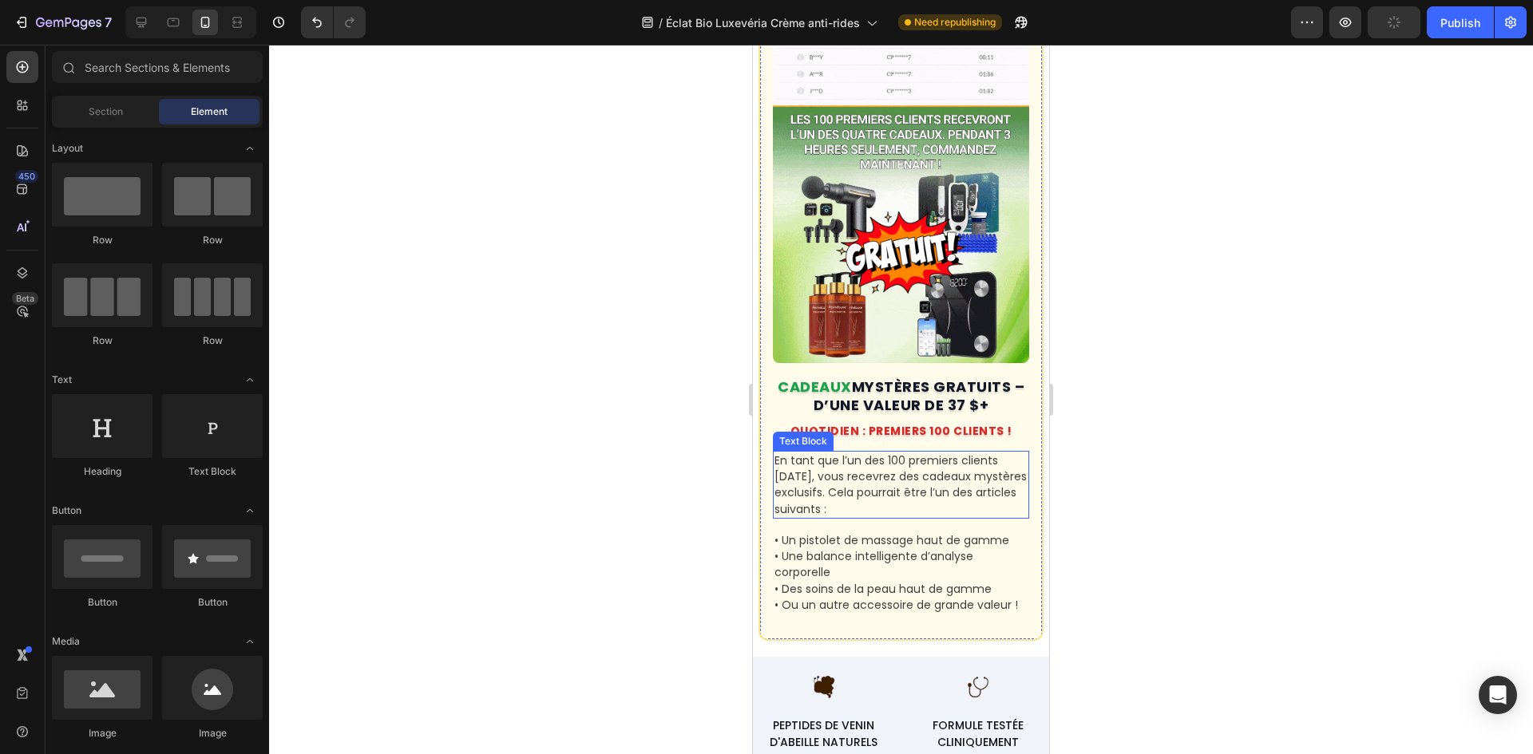
click at [845, 548] on p "• Une balance intelligente d’analyse corporelle" at bounding box center [900, 564] width 253 height 33
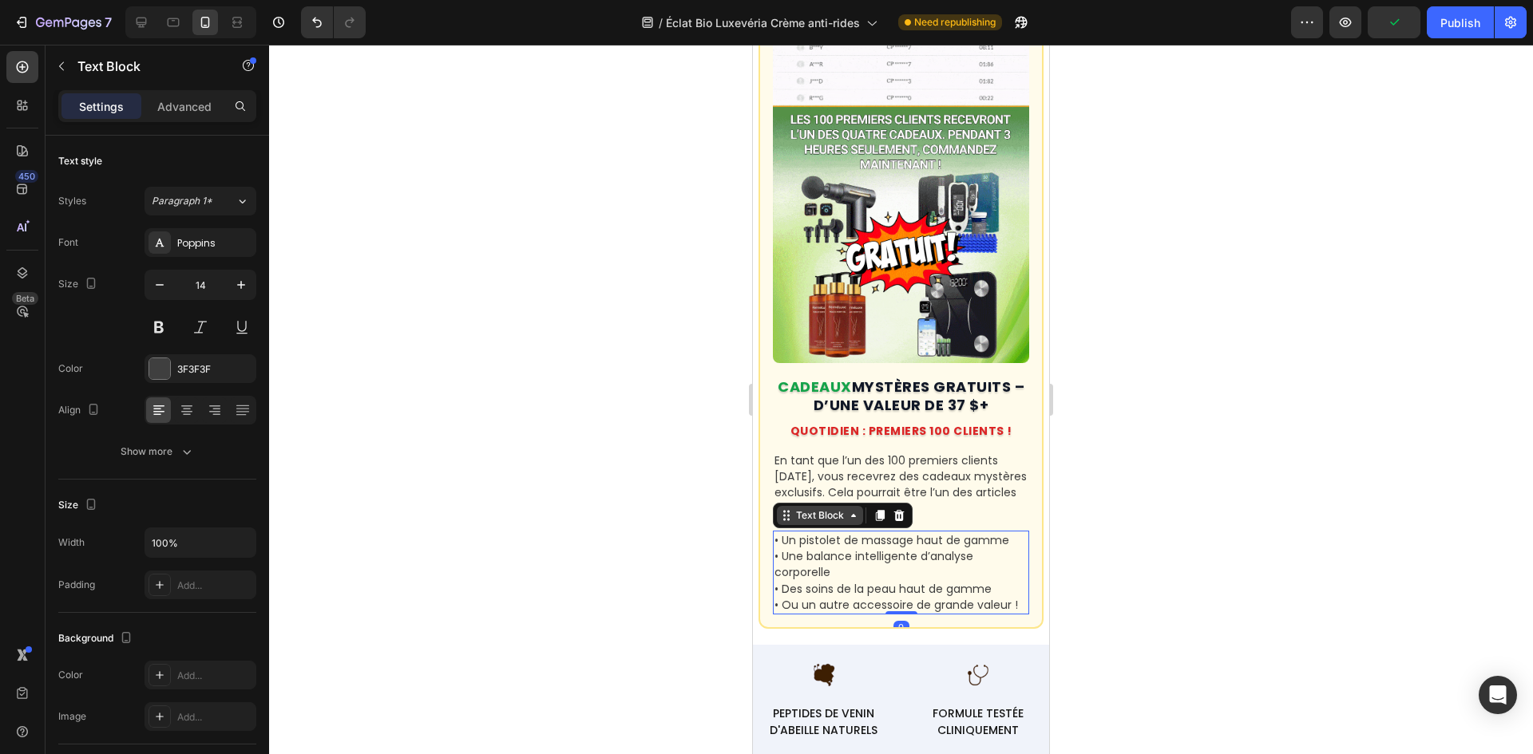
drag, startPoint x: 900, startPoint y: 623, endPoint x: 816, endPoint y: 492, distance: 155.9
click at [913, 567] on div "• Un pistolet de massage haut de gamme • Une balance intelligente d’analyse cor…" at bounding box center [901, 573] width 256 height 84
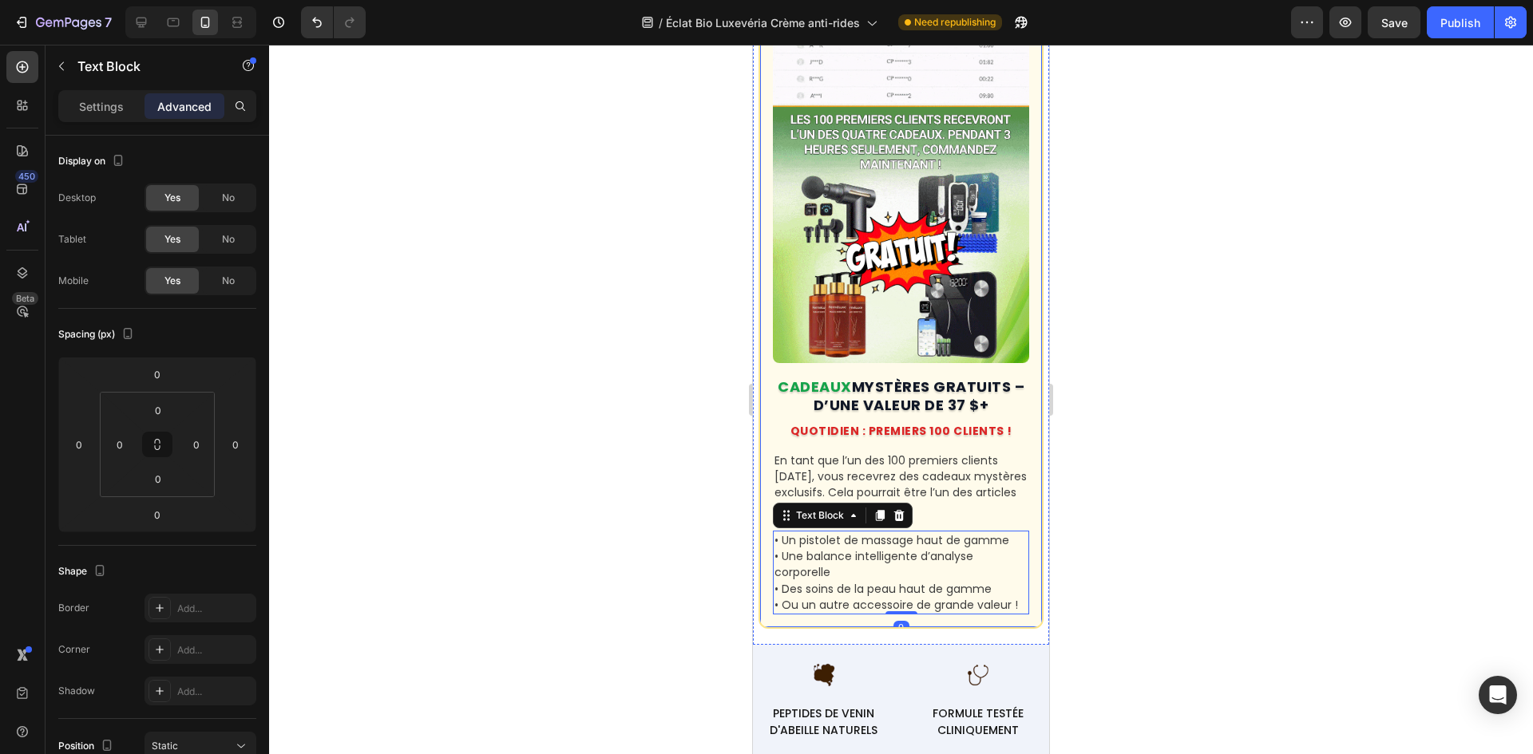
click at [758, 425] on div "Image CADEAUX MYSTÈRES GRATUITS – D’UNE VALEUR DE 37 $+ Heading QUOTIDIEN : PRE…" at bounding box center [900, 311] width 285 height 636
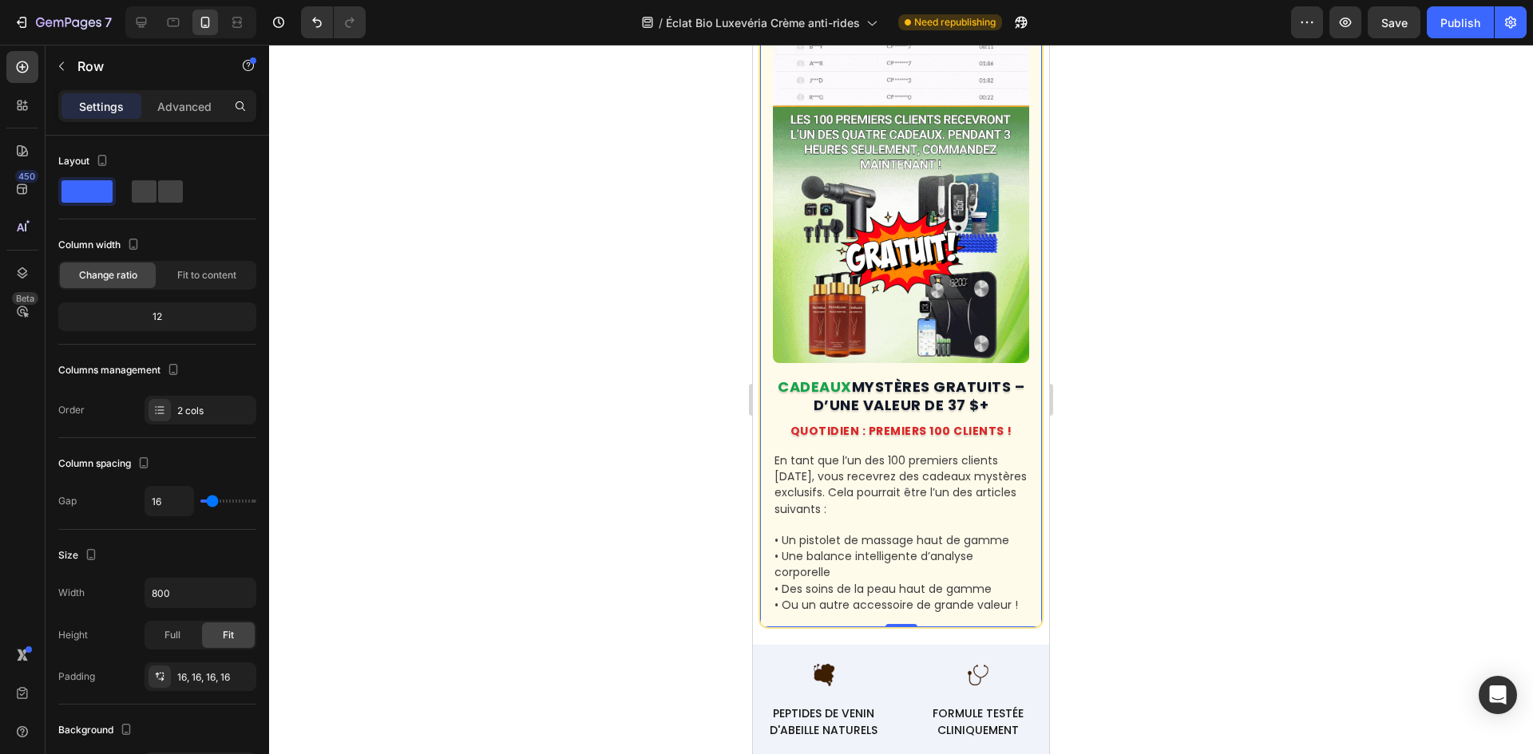
click at [765, 299] on div "Image CADEAUX MYSTÈRES GRATUITS – D’UNE VALEUR DE 37 $+ Heading QUOTIDIEN : PRE…" at bounding box center [900, 311] width 285 height 636
click at [596, 275] on div at bounding box center [901, 400] width 1264 height 710
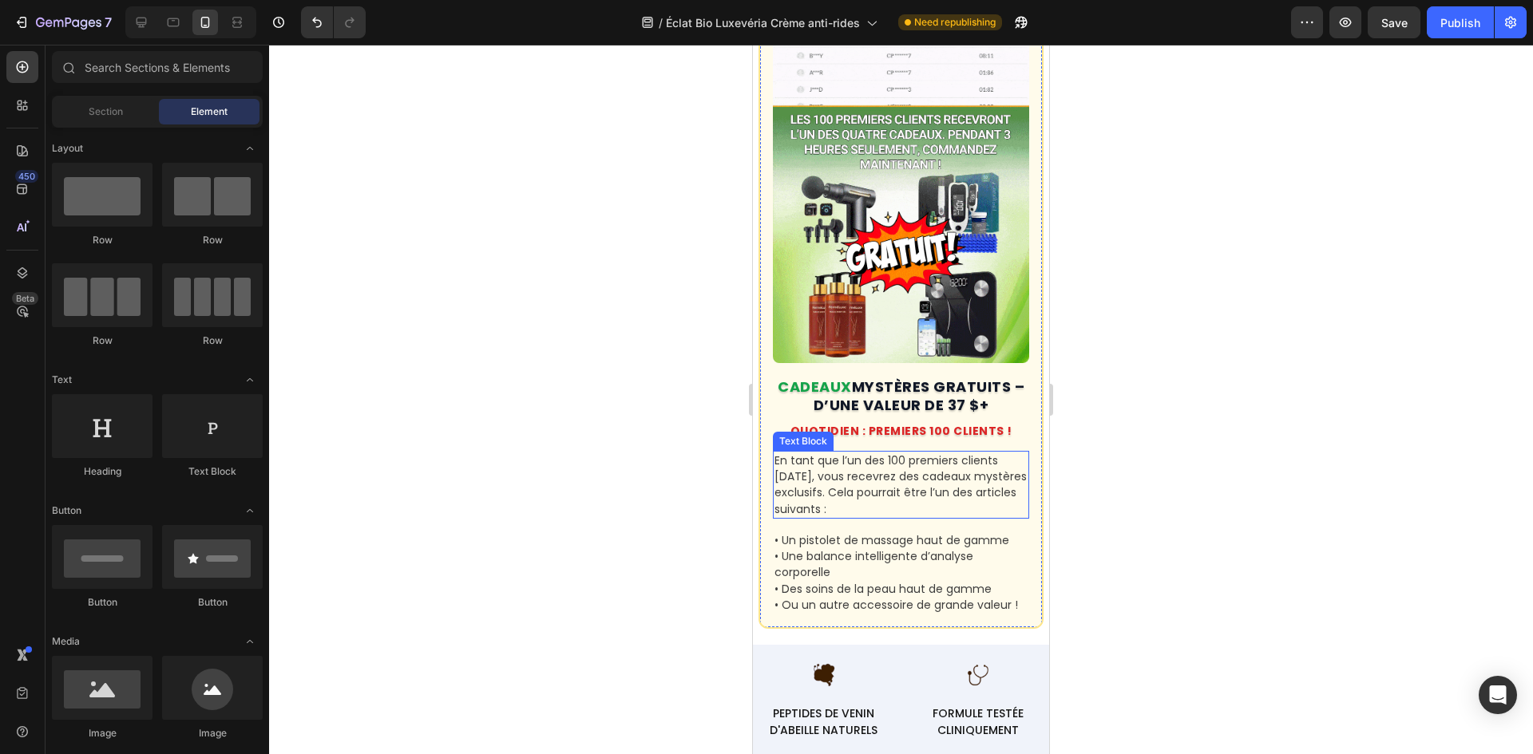
click at [904, 461] on p "En tant que l’un des 100 premiers clients [DATE], vous recevrez des cadeaux mys…" at bounding box center [900, 485] width 253 height 65
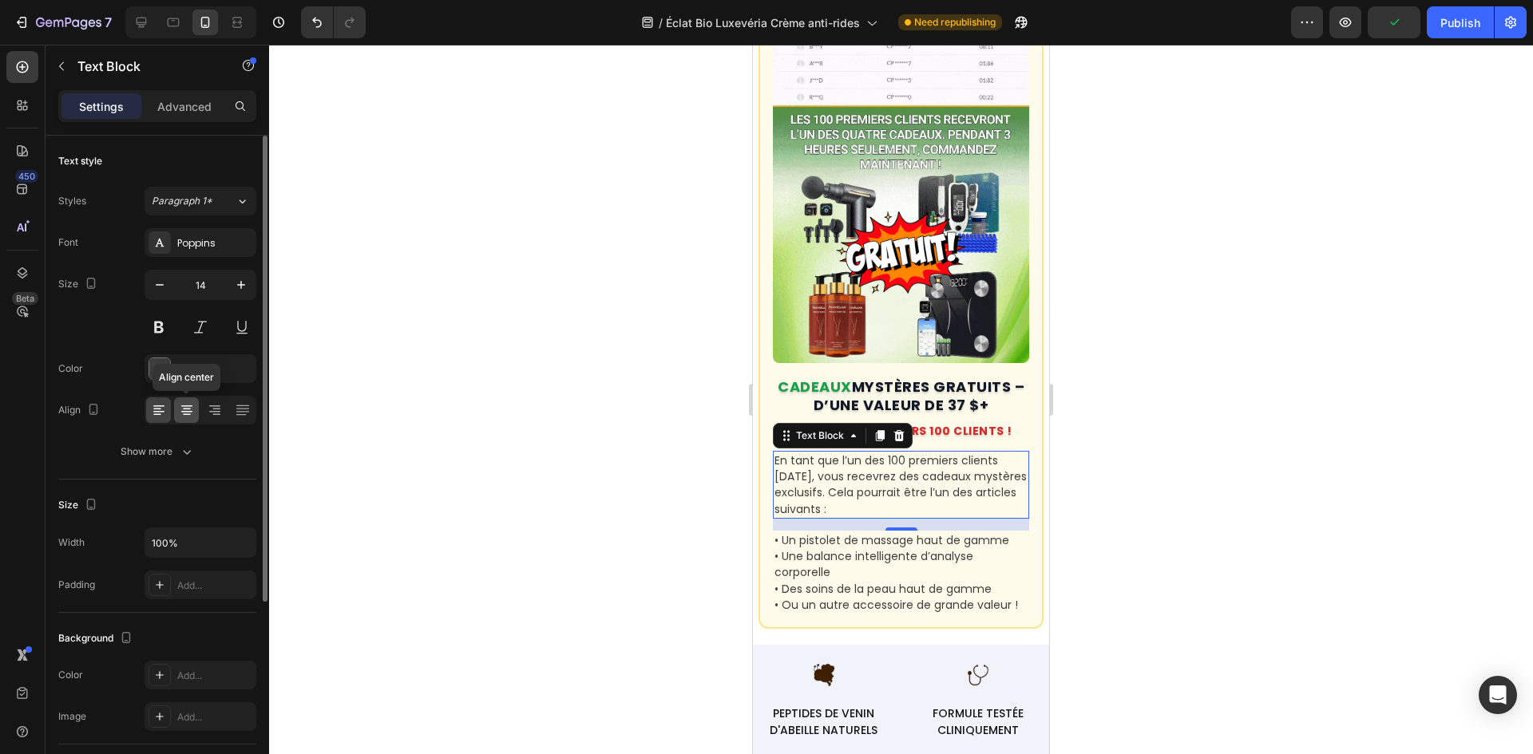
click at [188, 399] on div at bounding box center [186, 411] width 25 height 26
click at [469, 303] on div at bounding box center [901, 400] width 1264 height 710
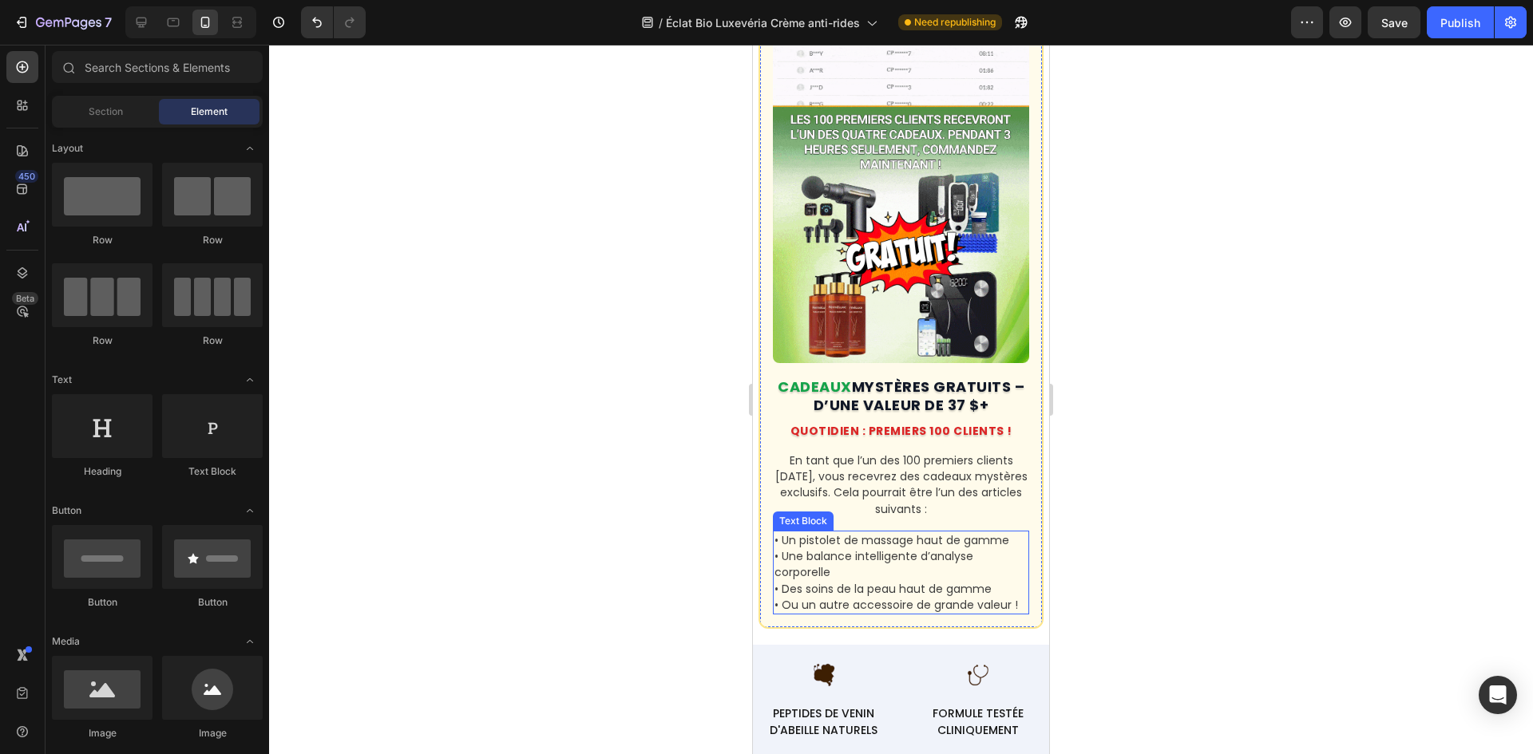
click at [913, 558] on p "• Une balance intelligente d’analyse corporelle" at bounding box center [900, 564] width 253 height 33
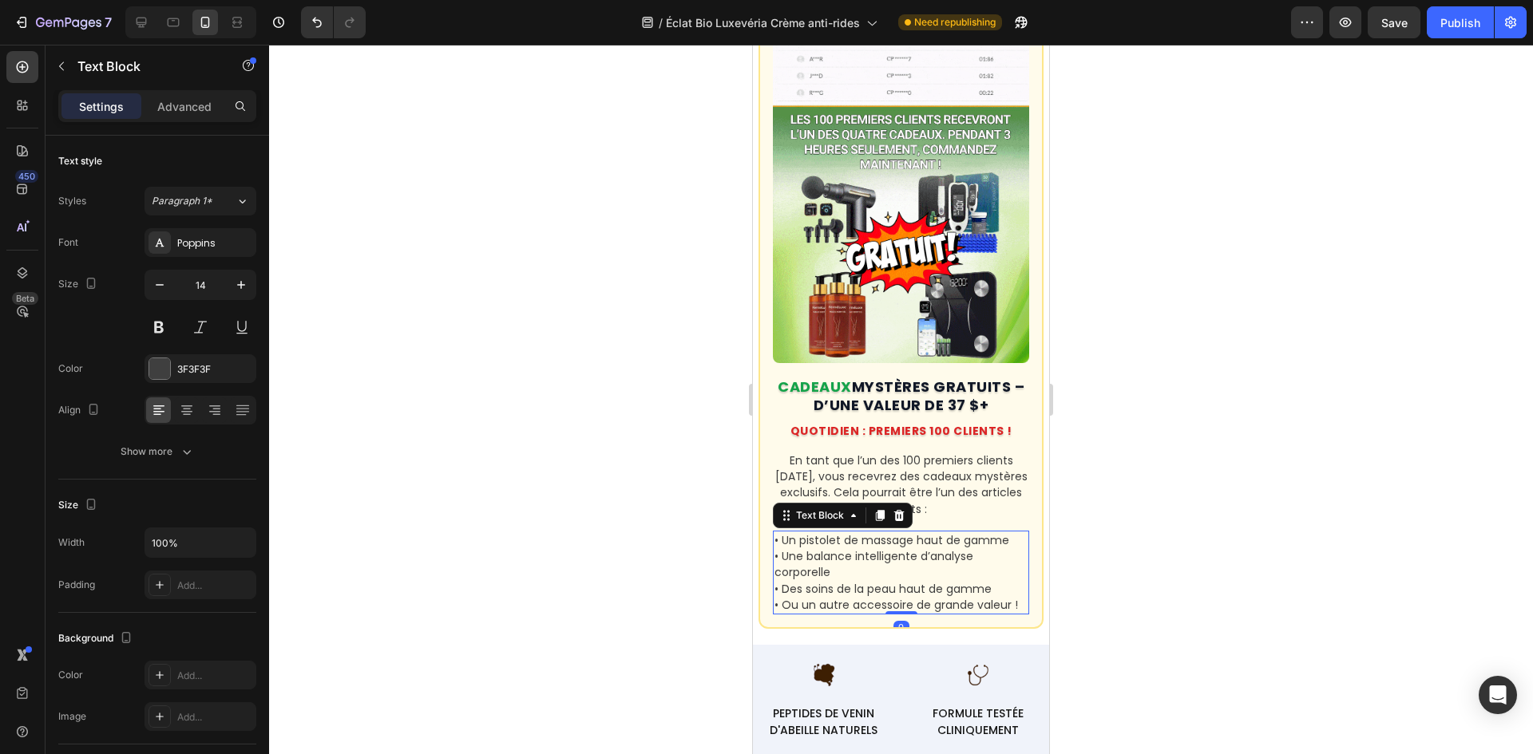
click at [551, 391] on div at bounding box center [901, 400] width 1264 height 710
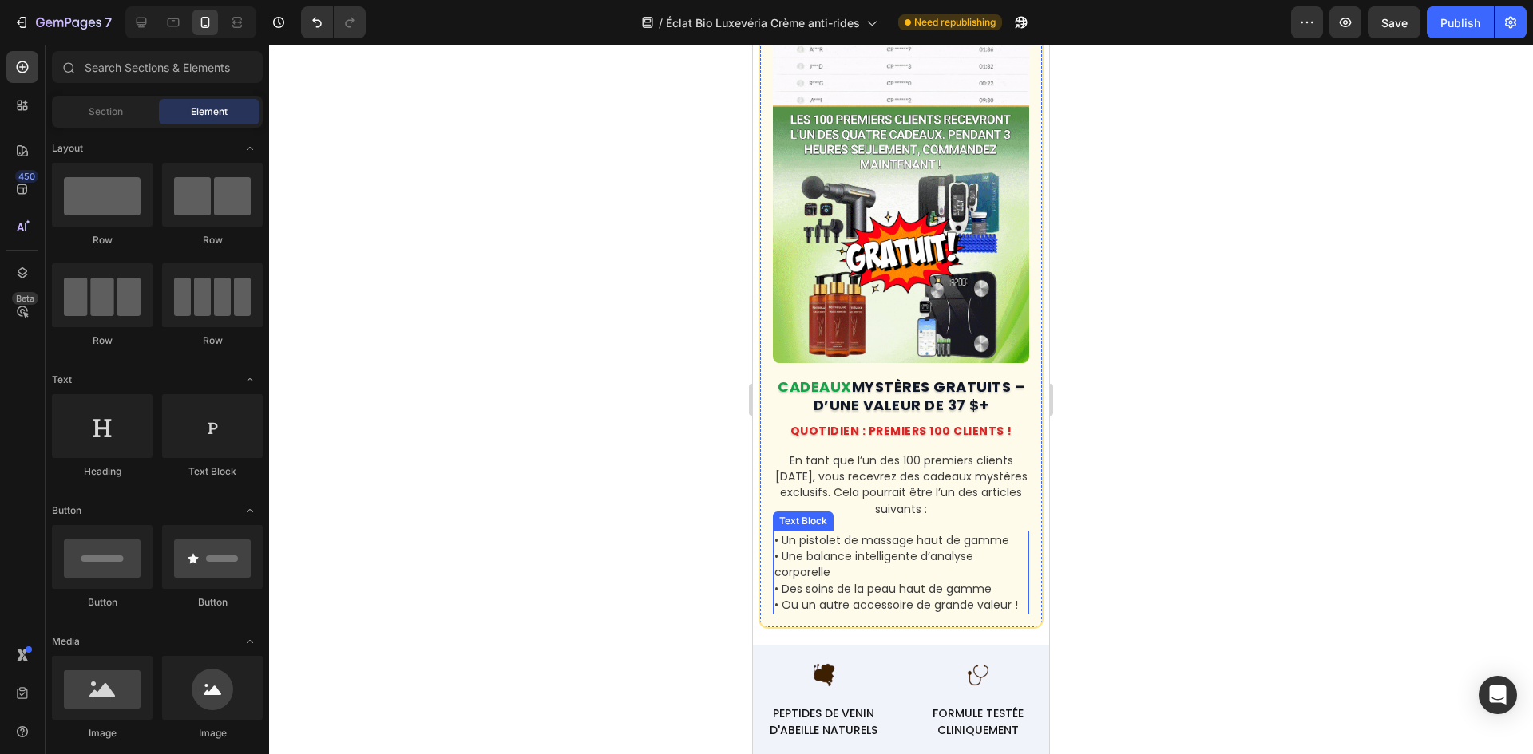
click at [916, 597] on p "• Ou un autre accessoire de grande valeur !" at bounding box center [900, 605] width 253 height 16
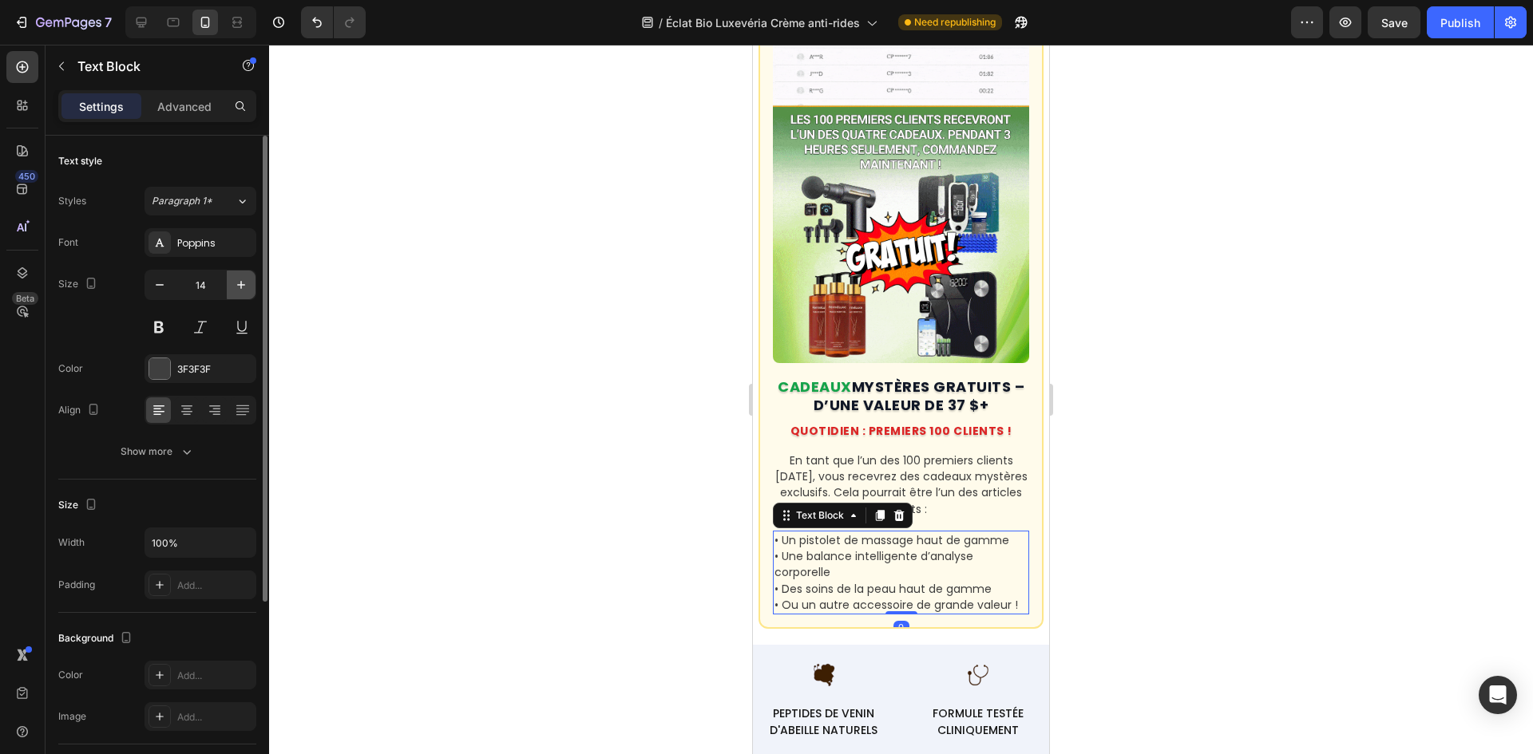
click at [245, 283] on icon "button" at bounding box center [241, 285] width 16 height 16
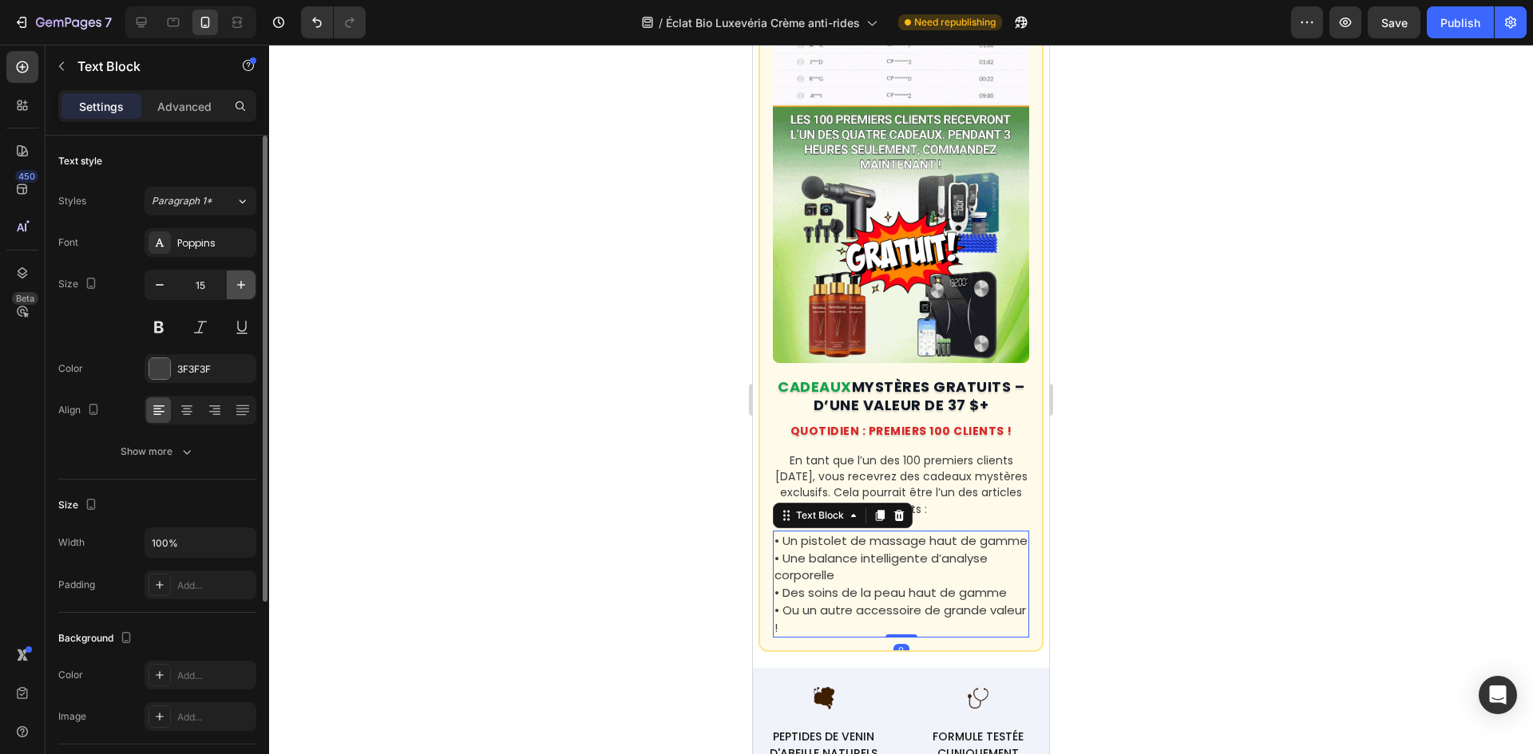
click at [245, 283] on icon "button" at bounding box center [241, 285] width 16 height 16
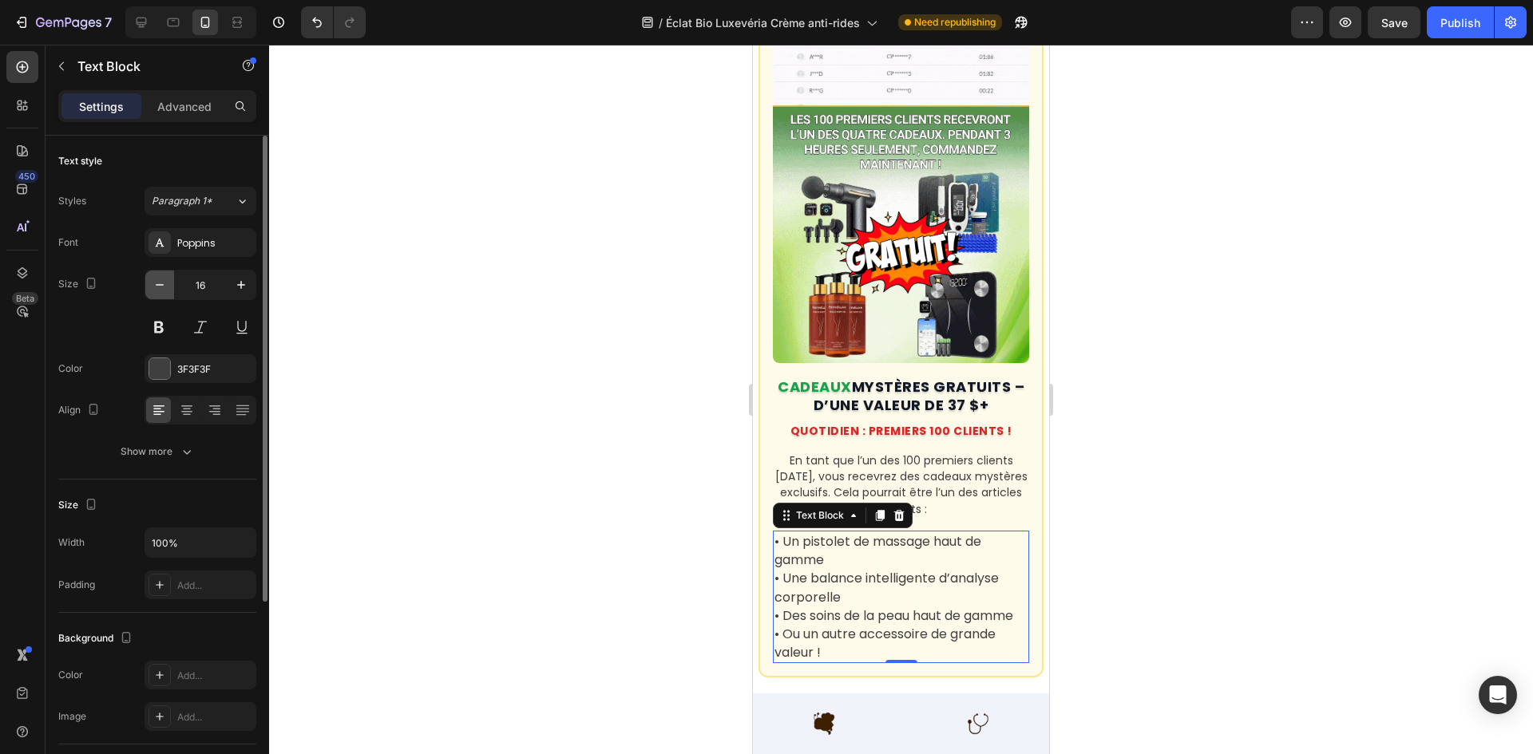
click at [160, 279] on icon "button" at bounding box center [160, 285] width 16 height 16
type input "15"
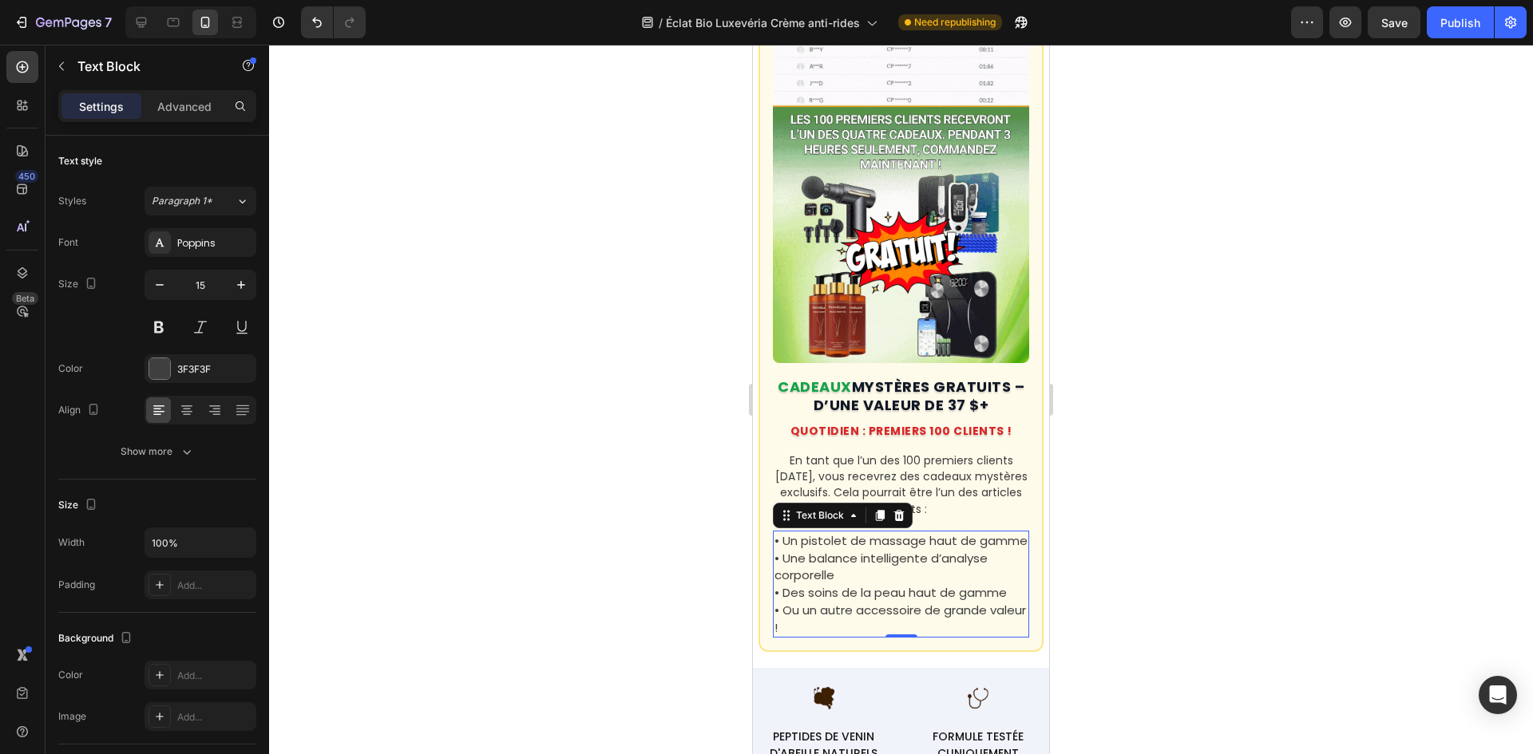
drag, startPoint x: 311, startPoint y: 248, endPoint x: 351, endPoint y: 233, distance: 42.7
click at [313, 247] on div at bounding box center [901, 400] width 1264 height 710
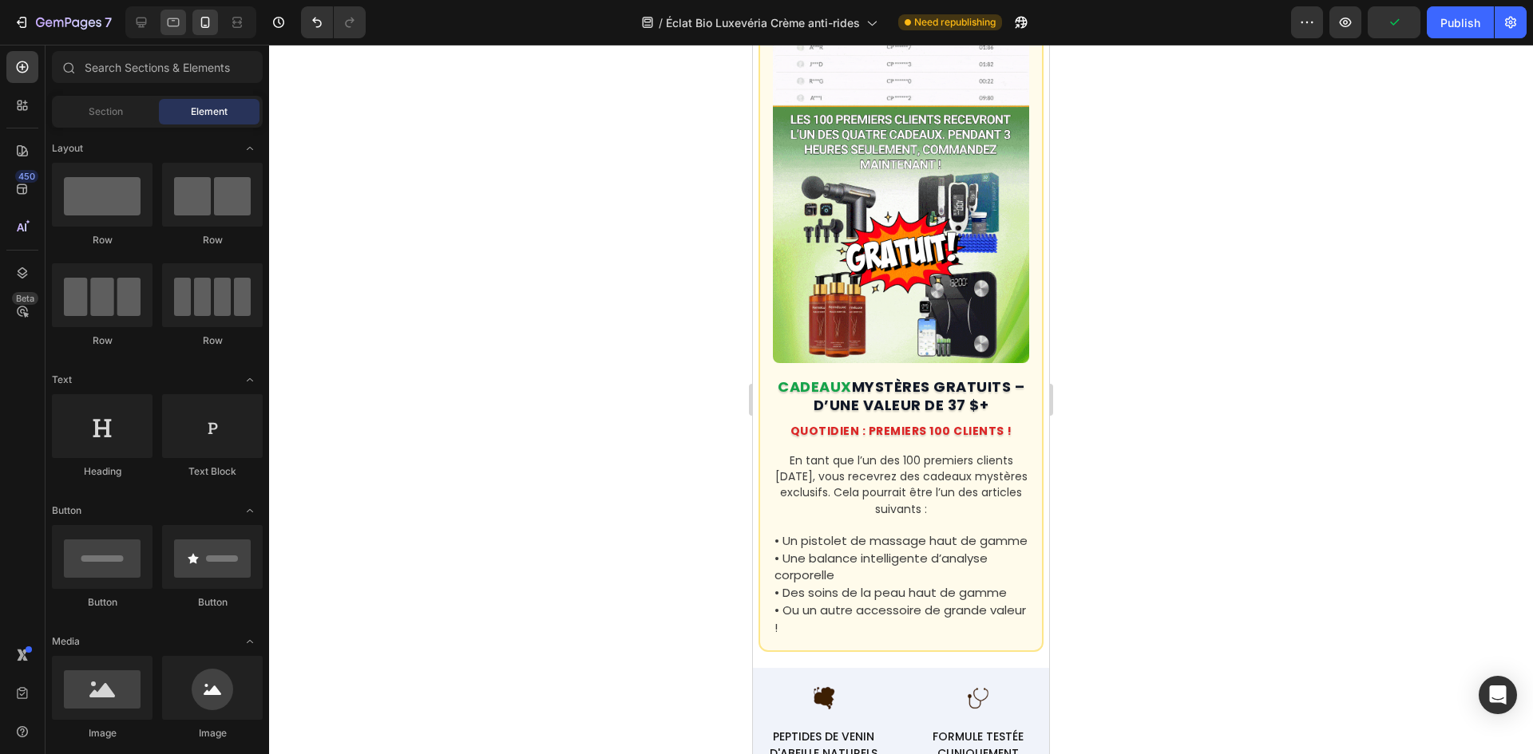
click at [184, 23] on div at bounding box center [190, 22] width 131 height 32
click at [178, 22] on icon at bounding box center [173, 22] width 16 height 16
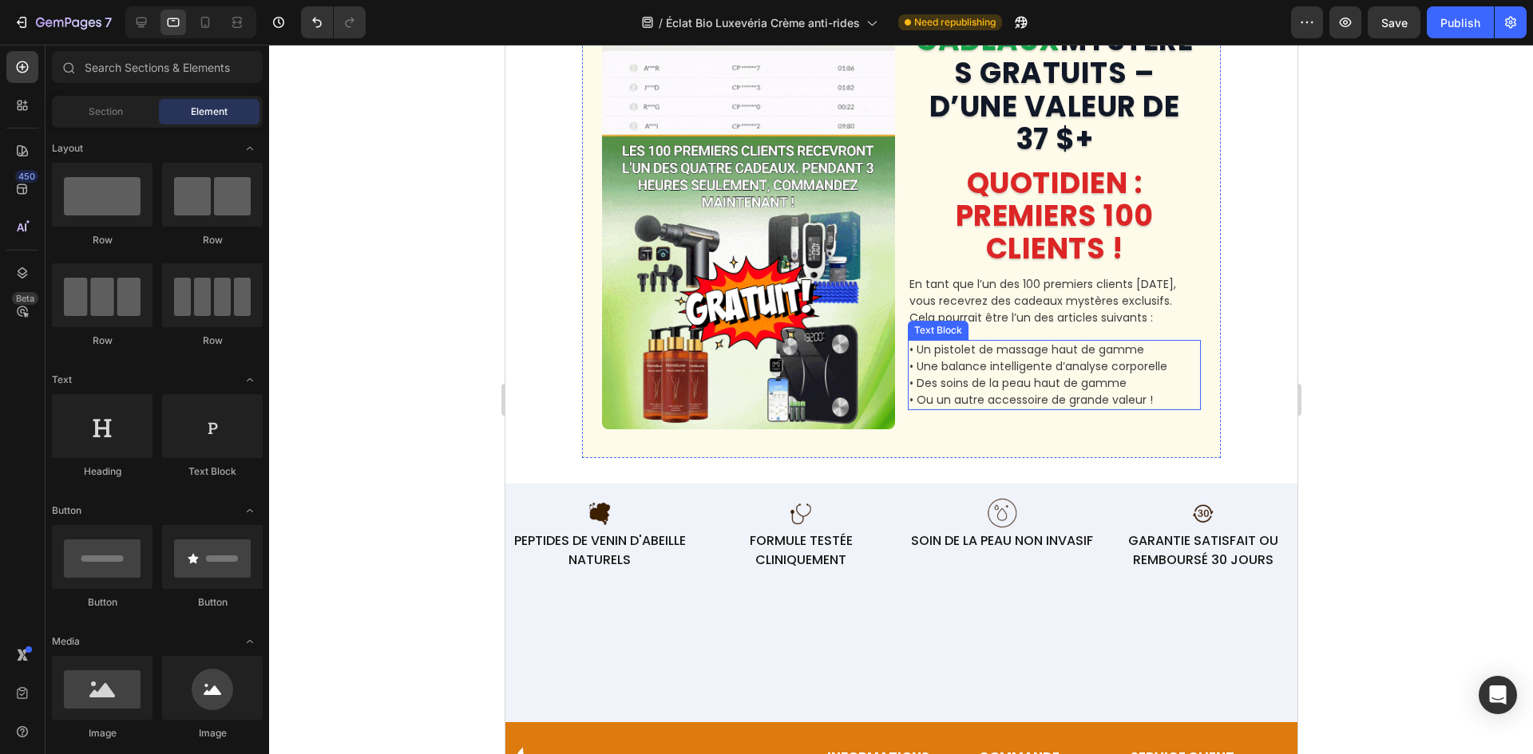
click at [1083, 375] on p "• Une balance intelligente d’analyse corporelle" at bounding box center [1053, 366] width 290 height 17
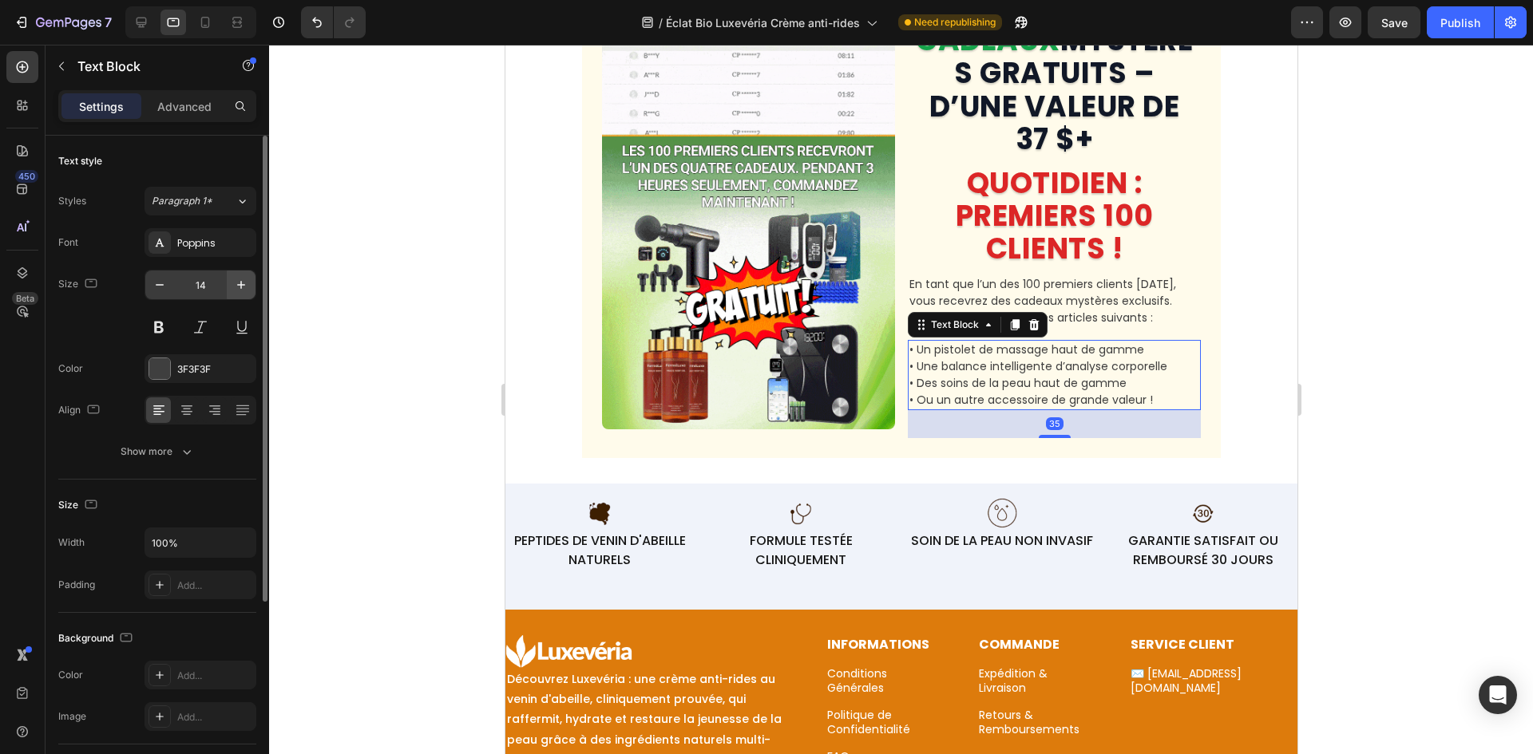
click at [238, 285] on icon "button" at bounding box center [241, 285] width 16 height 16
type input "15"
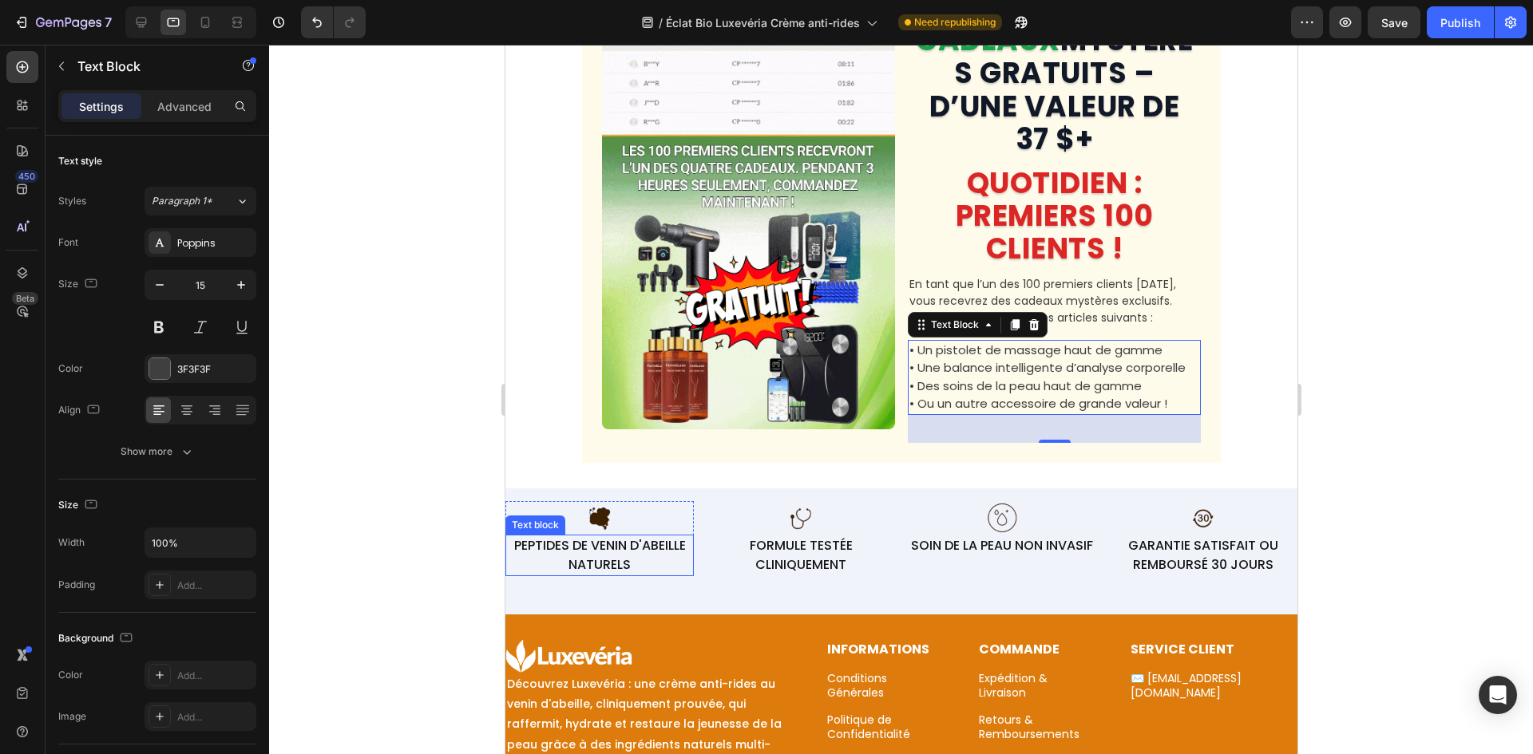
click at [623, 575] on p "PEPTIDES DE VENIN D'ABEILLE NATURELS" at bounding box center [598, 555] width 185 height 38
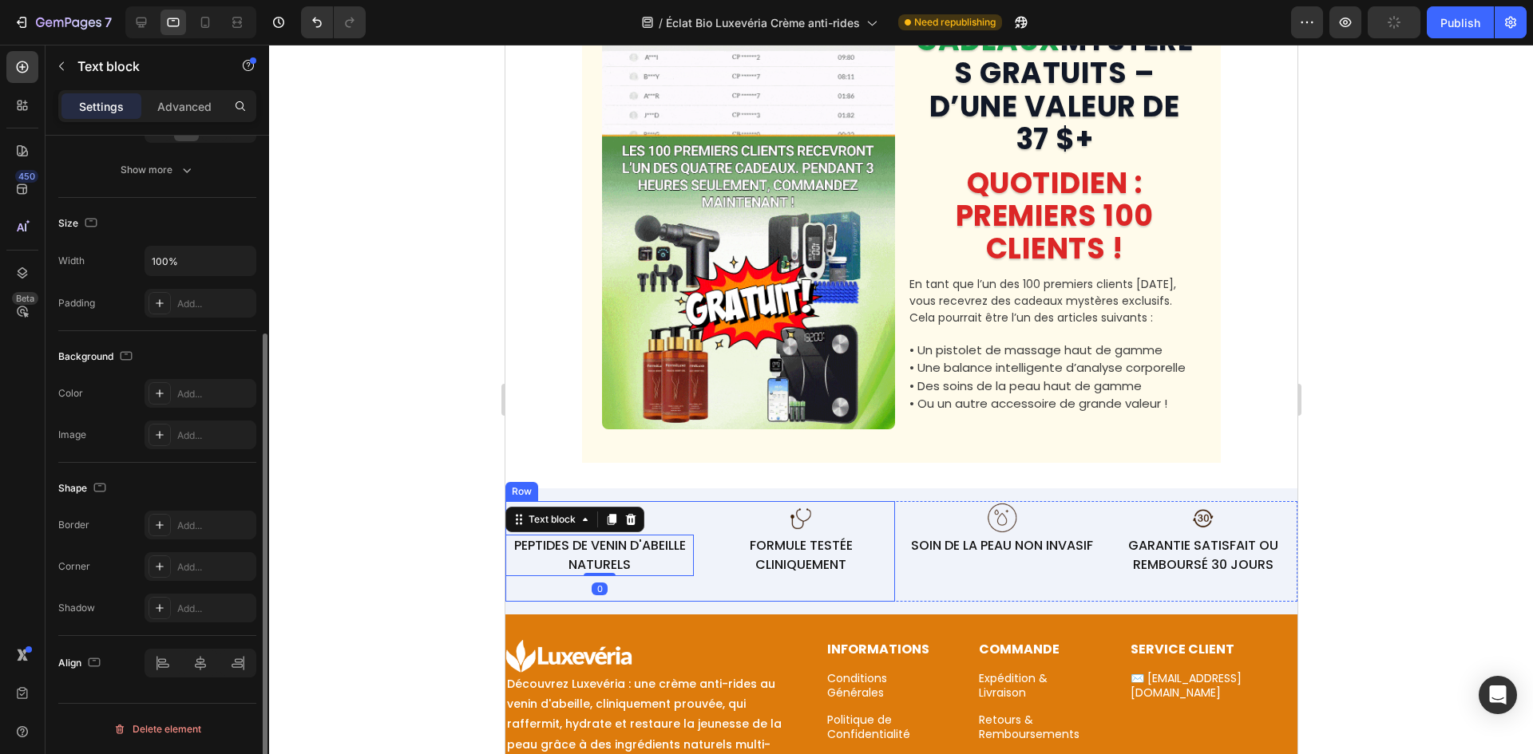
click at [613, 601] on div "Image PEPTIDES DE VENIN D'ABEILLE NATURELS Text block 0 Row" at bounding box center [598, 551] width 188 height 101
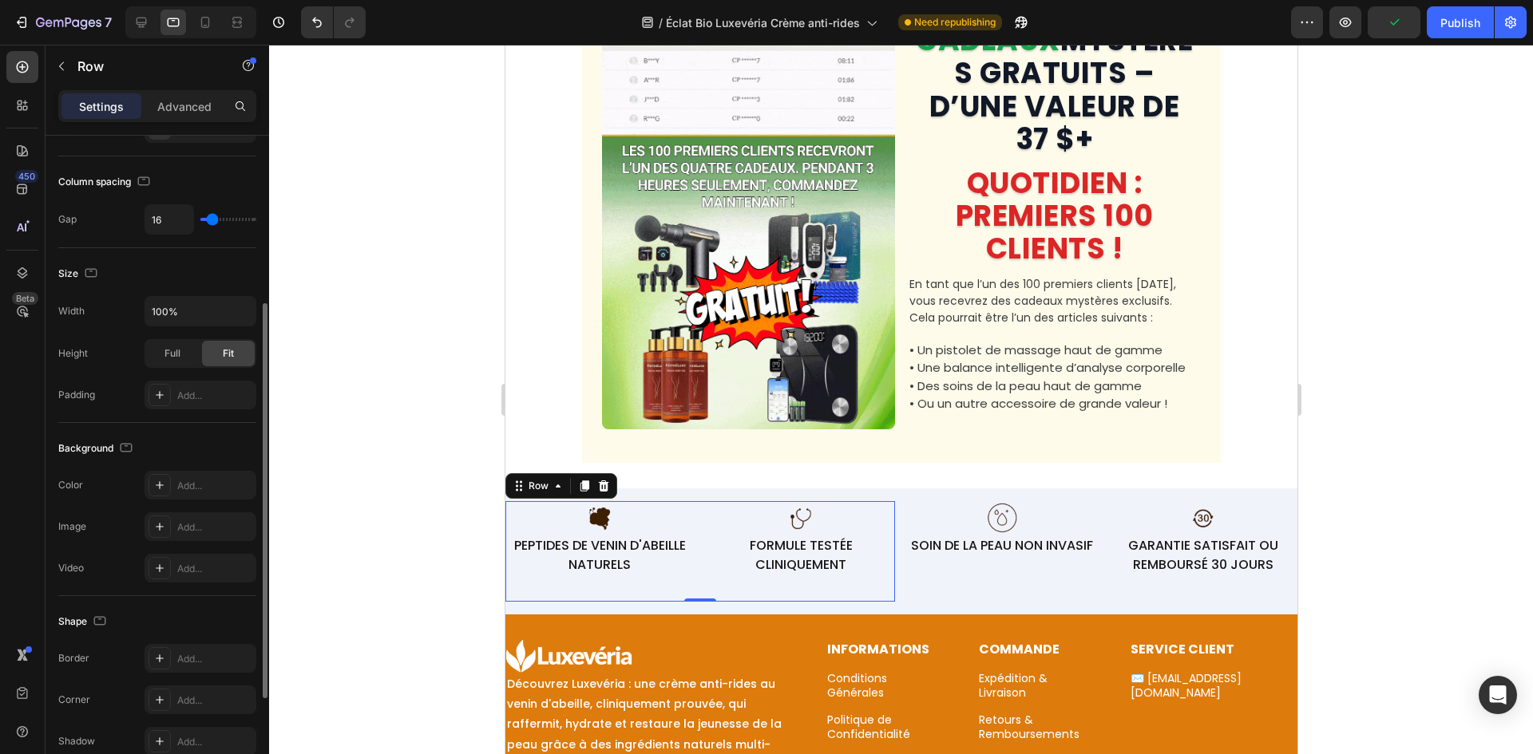
scroll to position [0, 0]
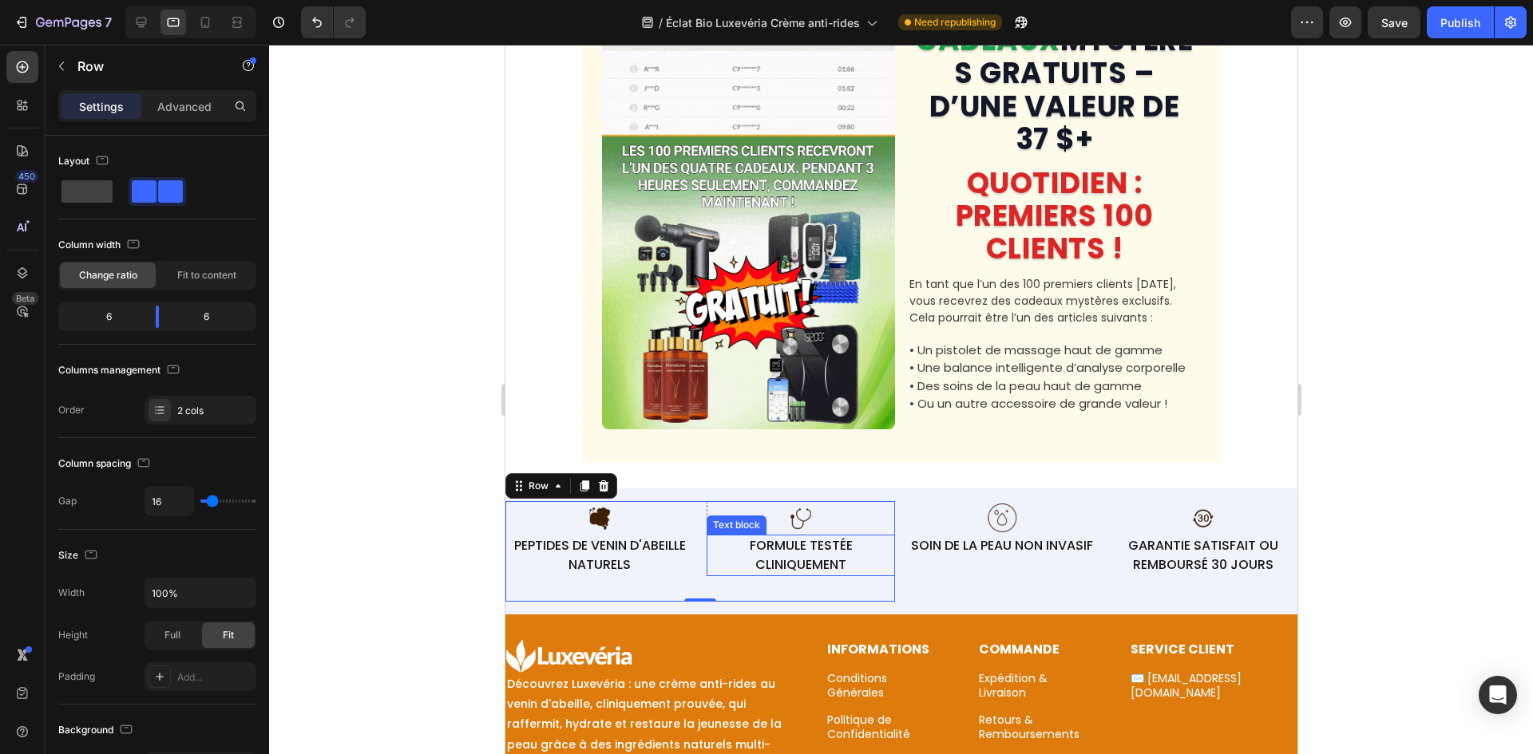
click at [769, 573] on p "FORMULE TESTÉE CLINIQUEMENT" at bounding box center [799, 555] width 185 height 38
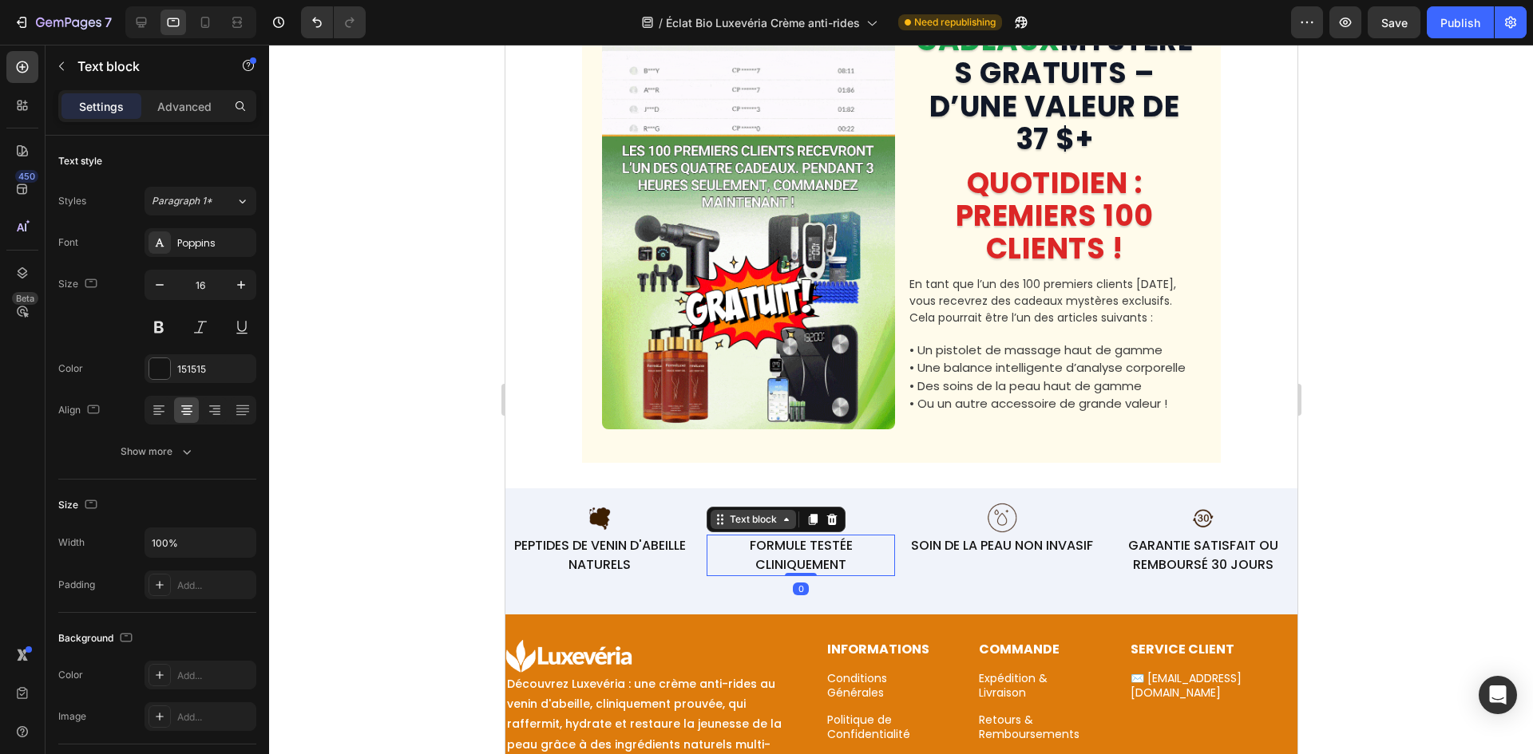
click at [742, 527] on div "Text block" at bounding box center [752, 519] width 53 height 14
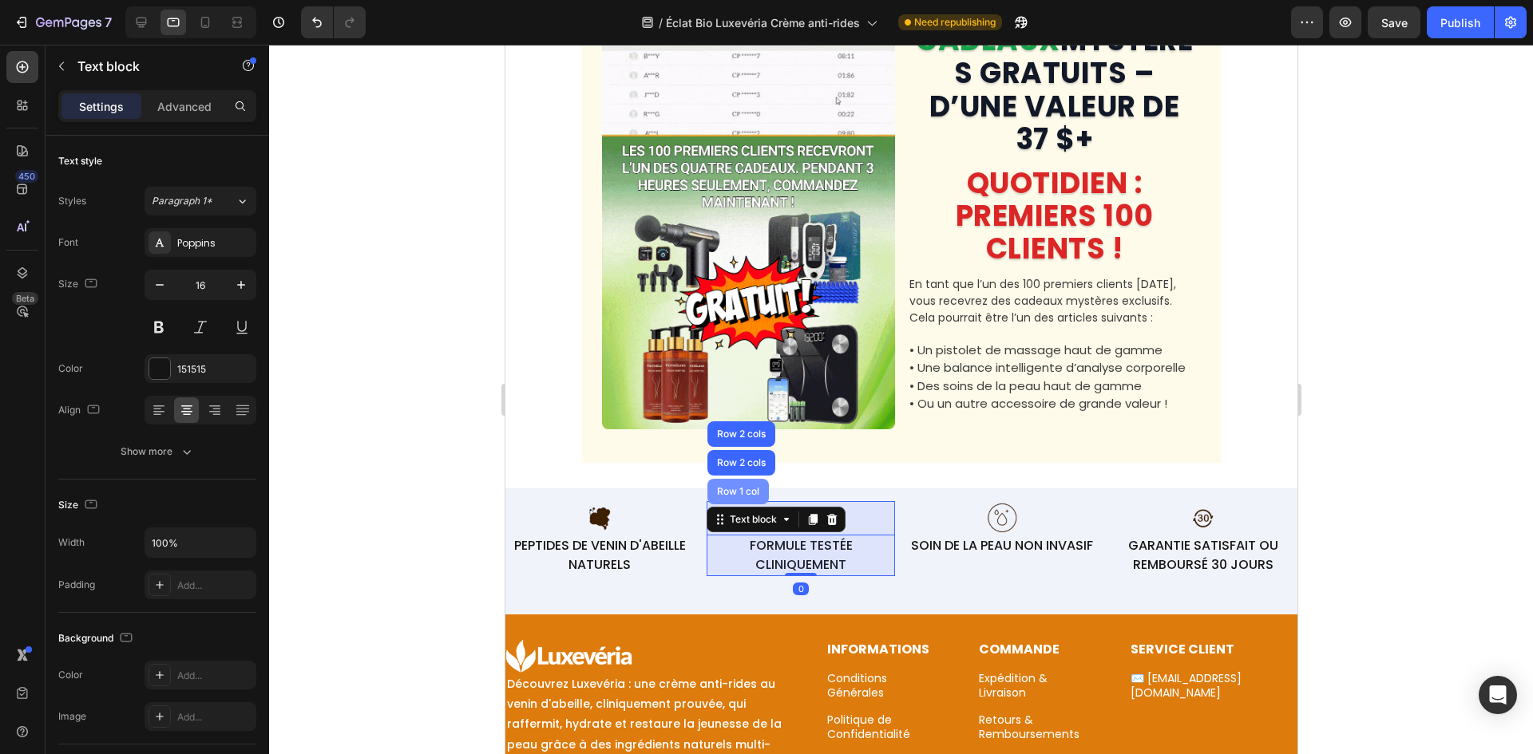
click at [736, 504] on div "Row 1 col" at bounding box center [736, 492] width 61 height 26
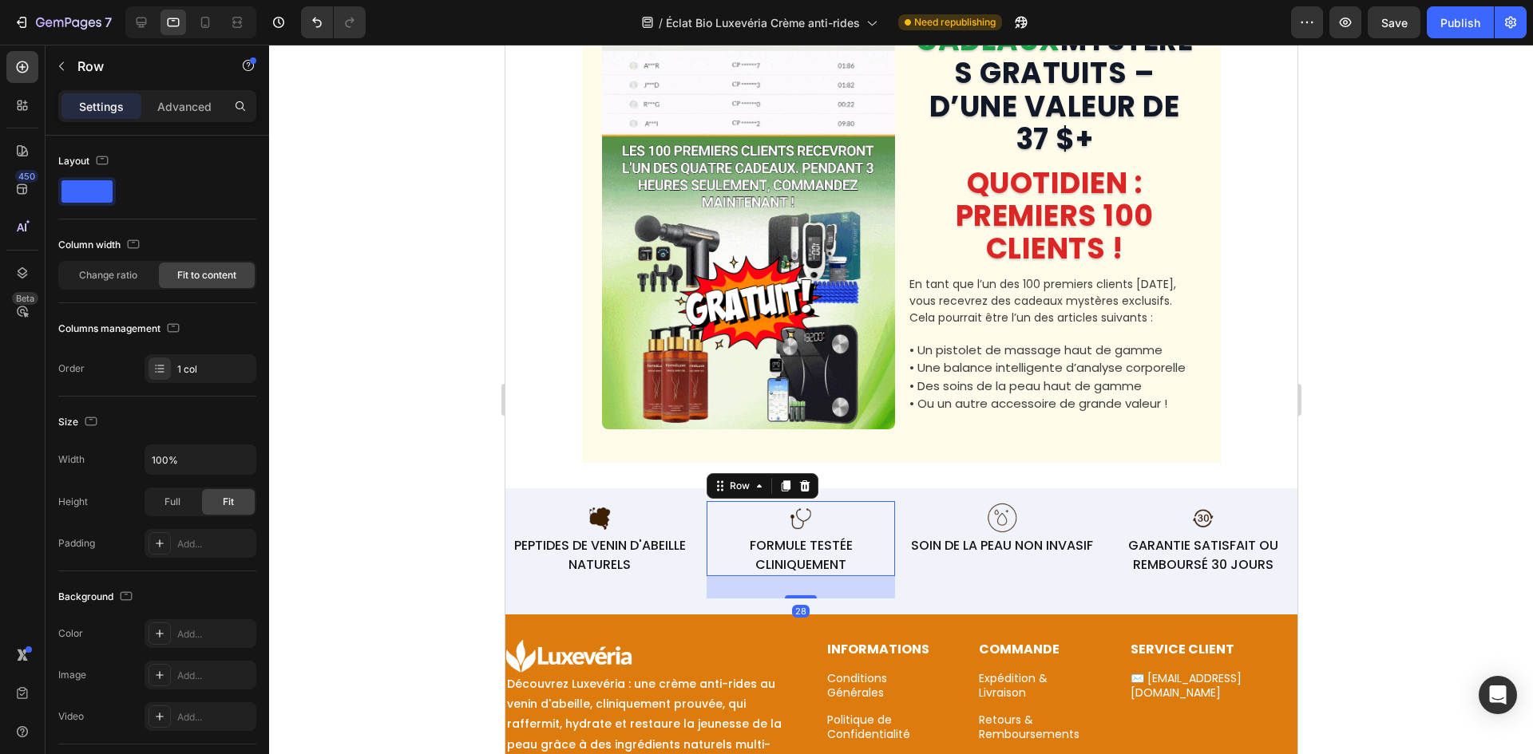
drag, startPoint x: 799, startPoint y: 616, endPoint x: 676, endPoint y: 580, distance: 128.3
click at [825, 540] on div "Image FORMULE TESTÉE CLINIQUEMENT Text block Row 28" at bounding box center [800, 538] width 188 height 75
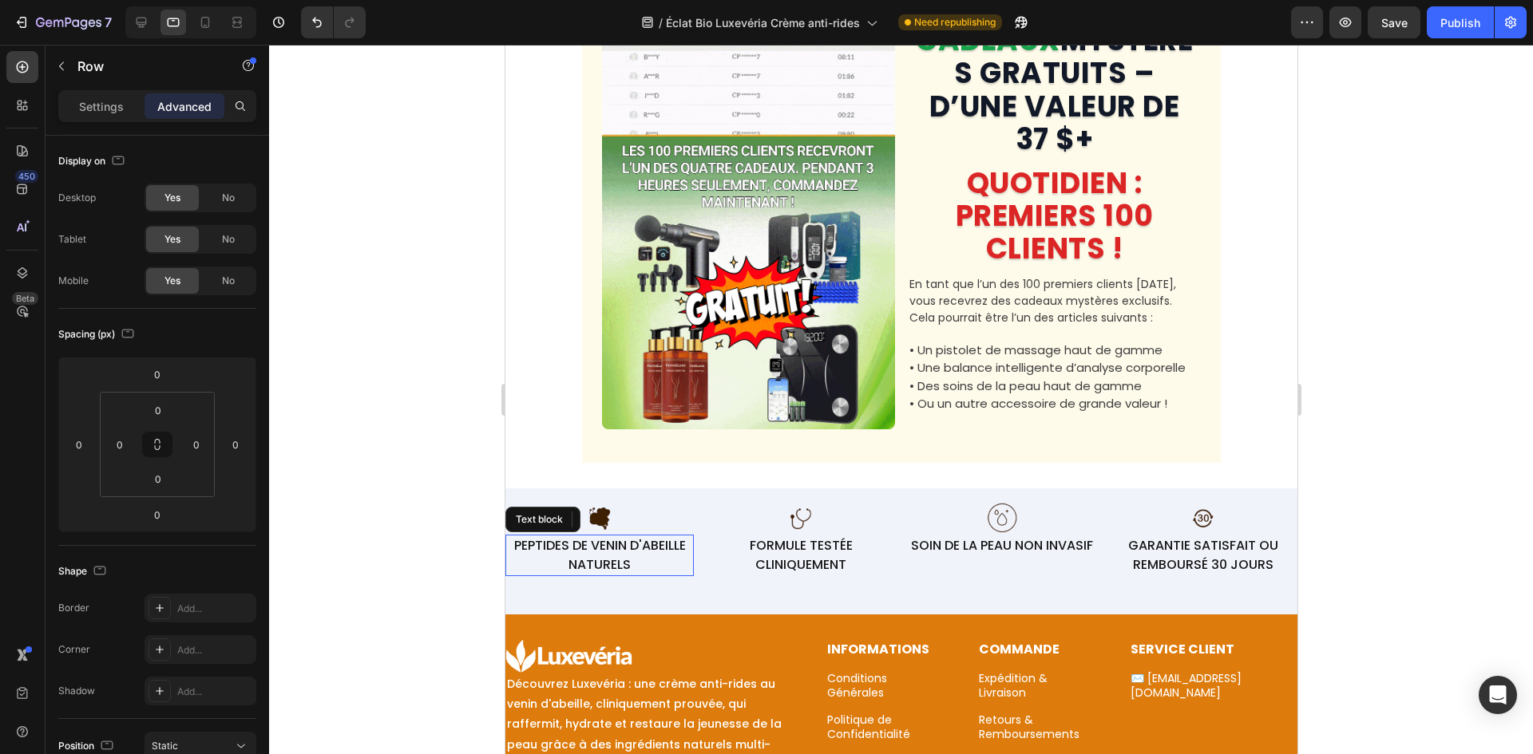
click at [636, 575] on p "PEPTIDES DE VENIN D'ABEILLE NATURELS" at bounding box center [598, 555] width 185 height 38
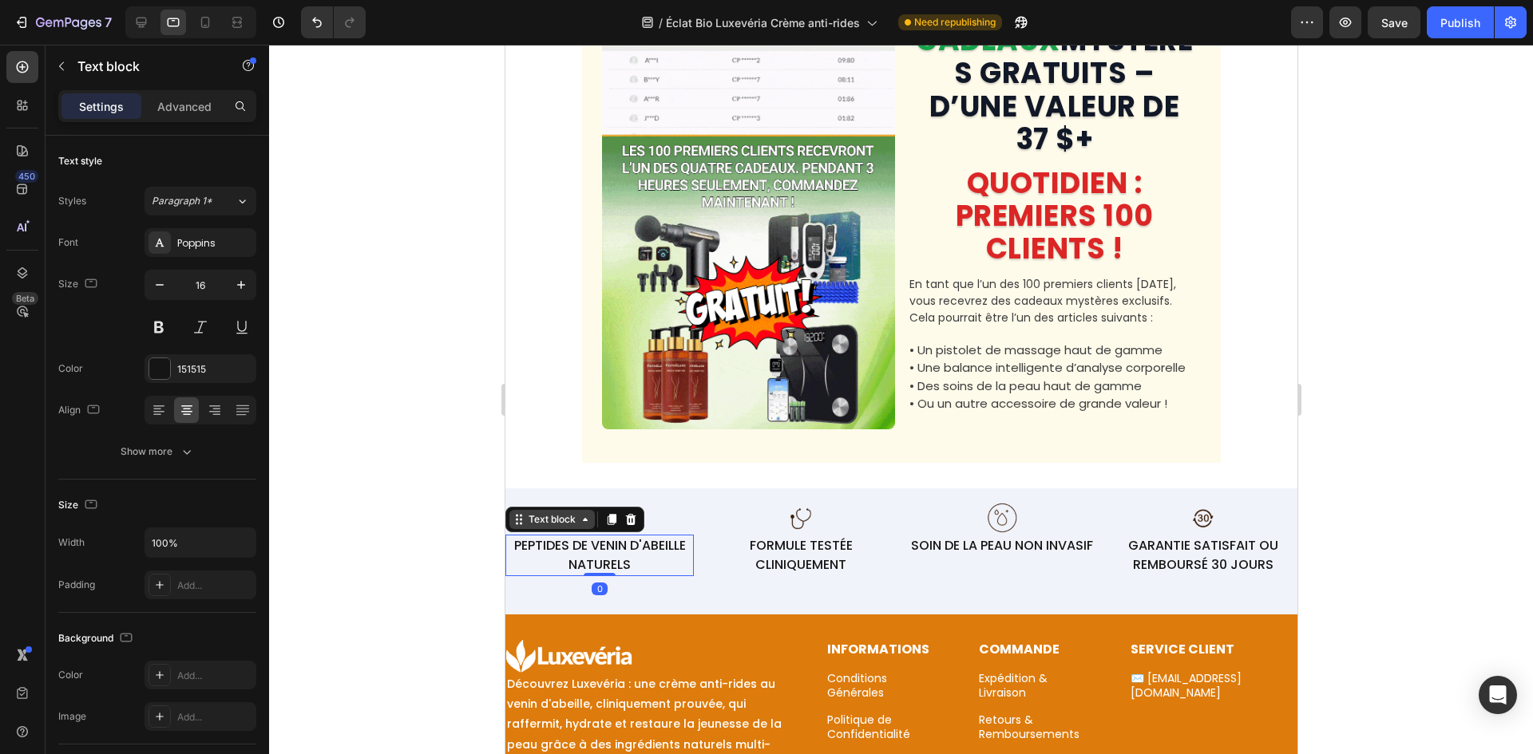
click at [556, 527] on div "Text block" at bounding box center [550, 519] width 53 height 14
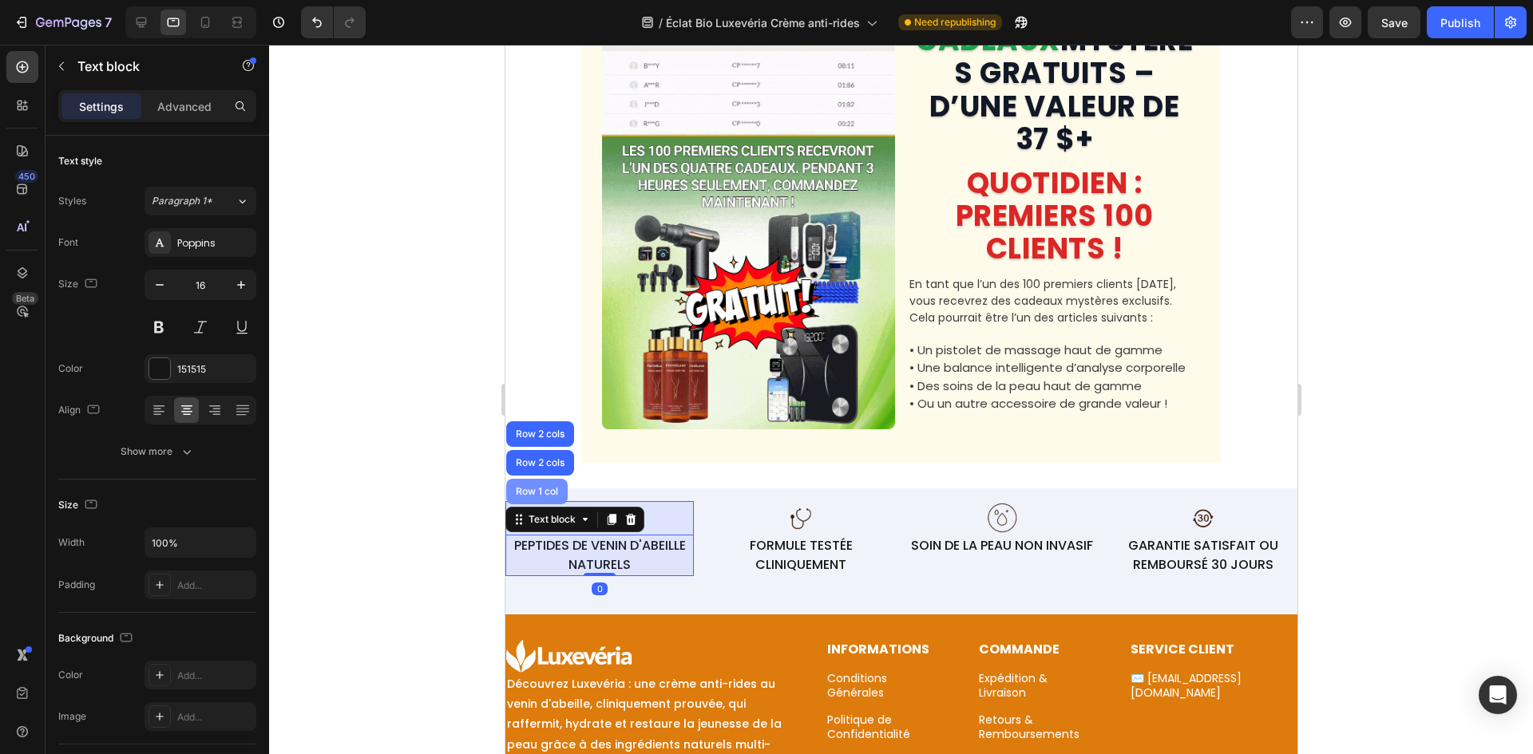
click at [543, 504] on div "Row 1 col" at bounding box center [535, 492] width 61 height 26
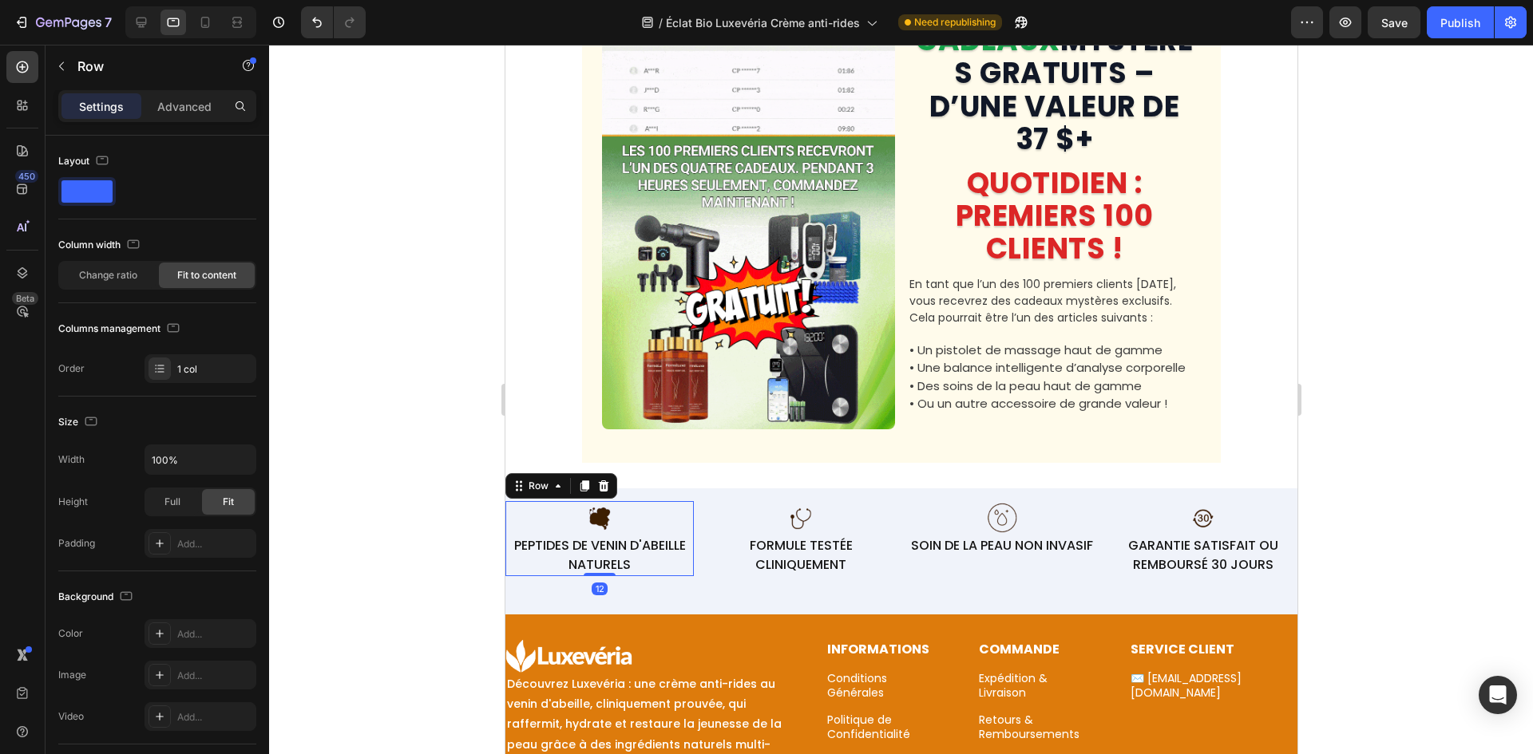
drag, startPoint x: 611, startPoint y: 617, endPoint x: 813, endPoint y: 518, distance: 225.6
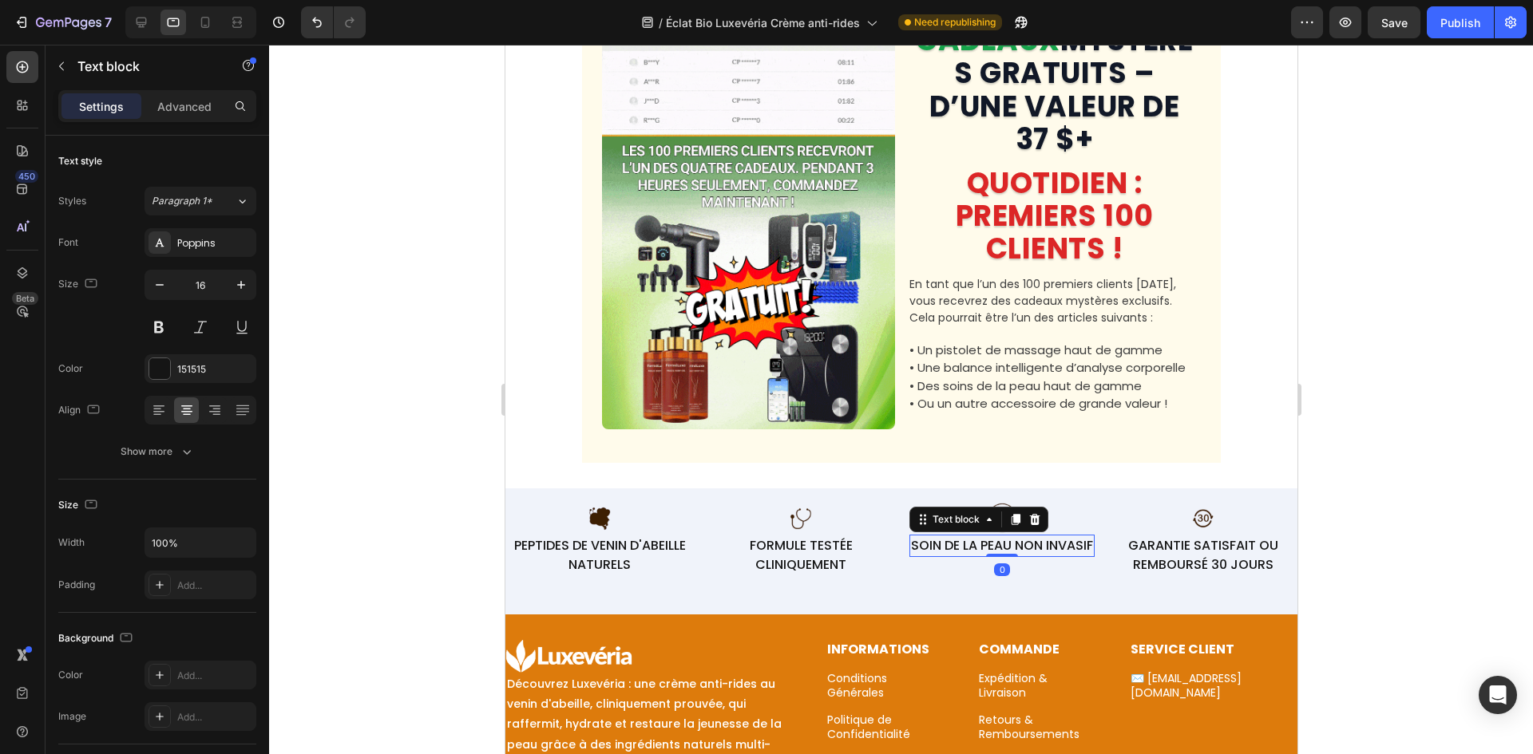
click at [943, 556] on p "SOIN DE LA PEAU NON INVASIF" at bounding box center [1001, 545] width 182 height 19
click at [953, 527] on div "Text block" at bounding box center [954, 519] width 53 height 14
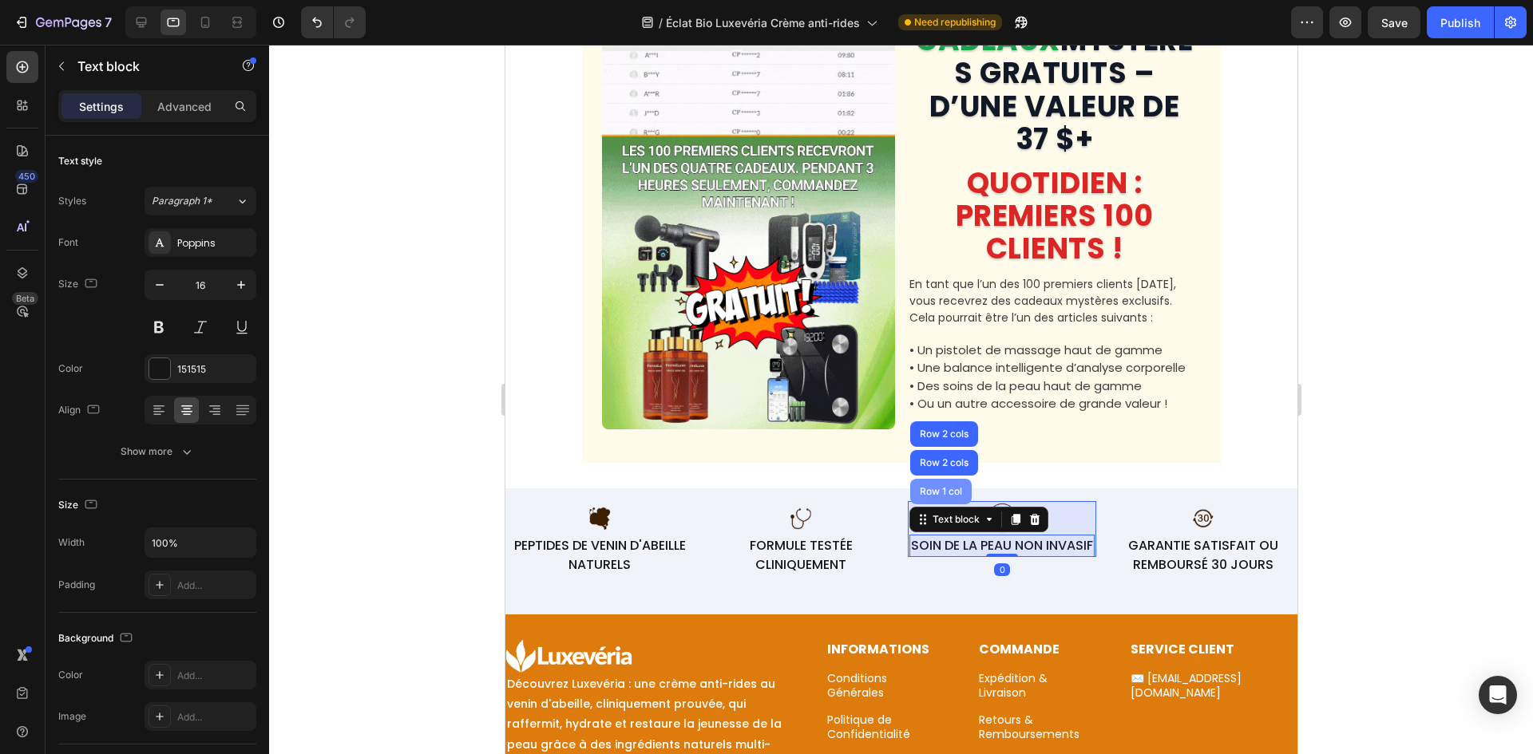
click at [939, 496] on div "Row 1 col" at bounding box center [940, 492] width 49 height 10
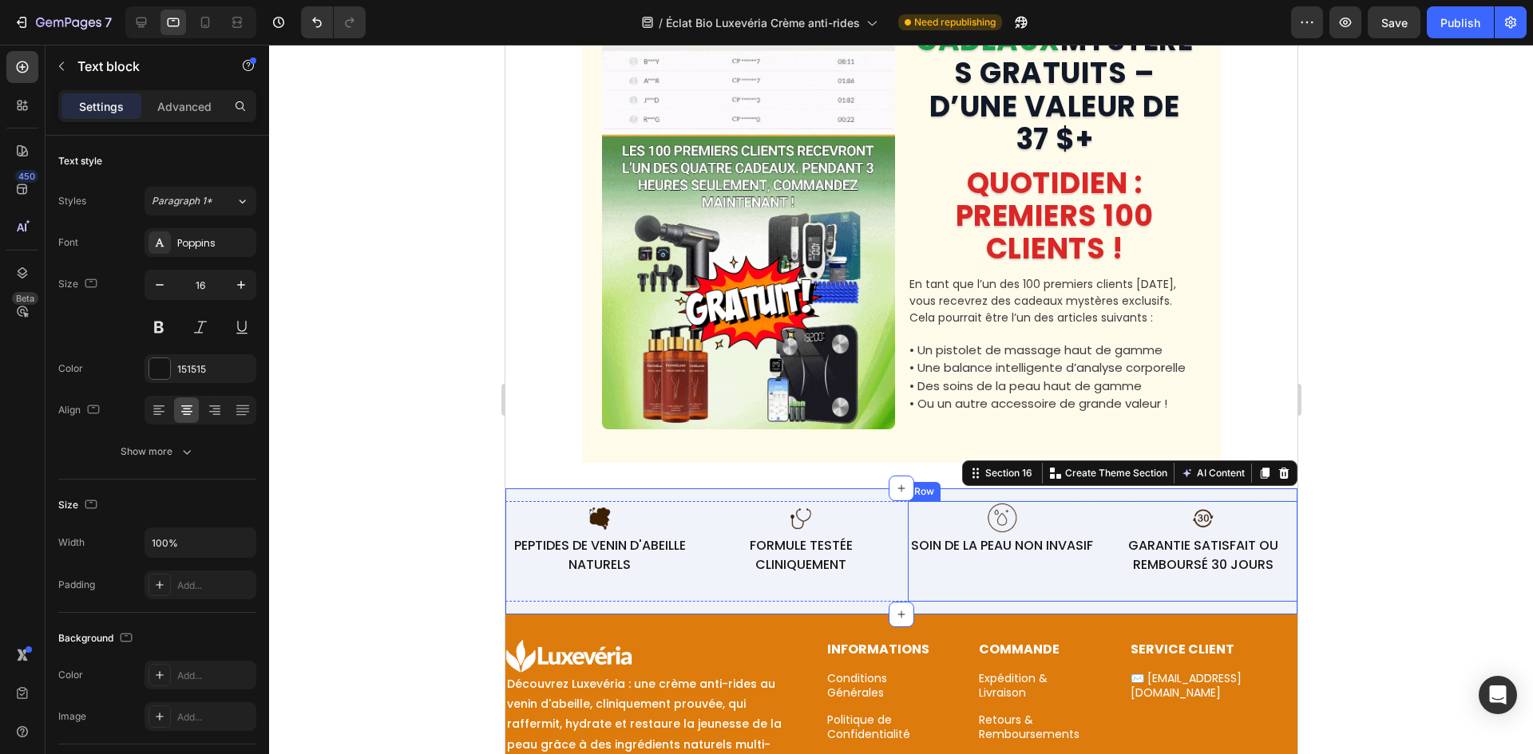
click at [999, 556] on p "SOIN DE LA PEAU NON INVASIF" at bounding box center [1001, 545] width 182 height 19
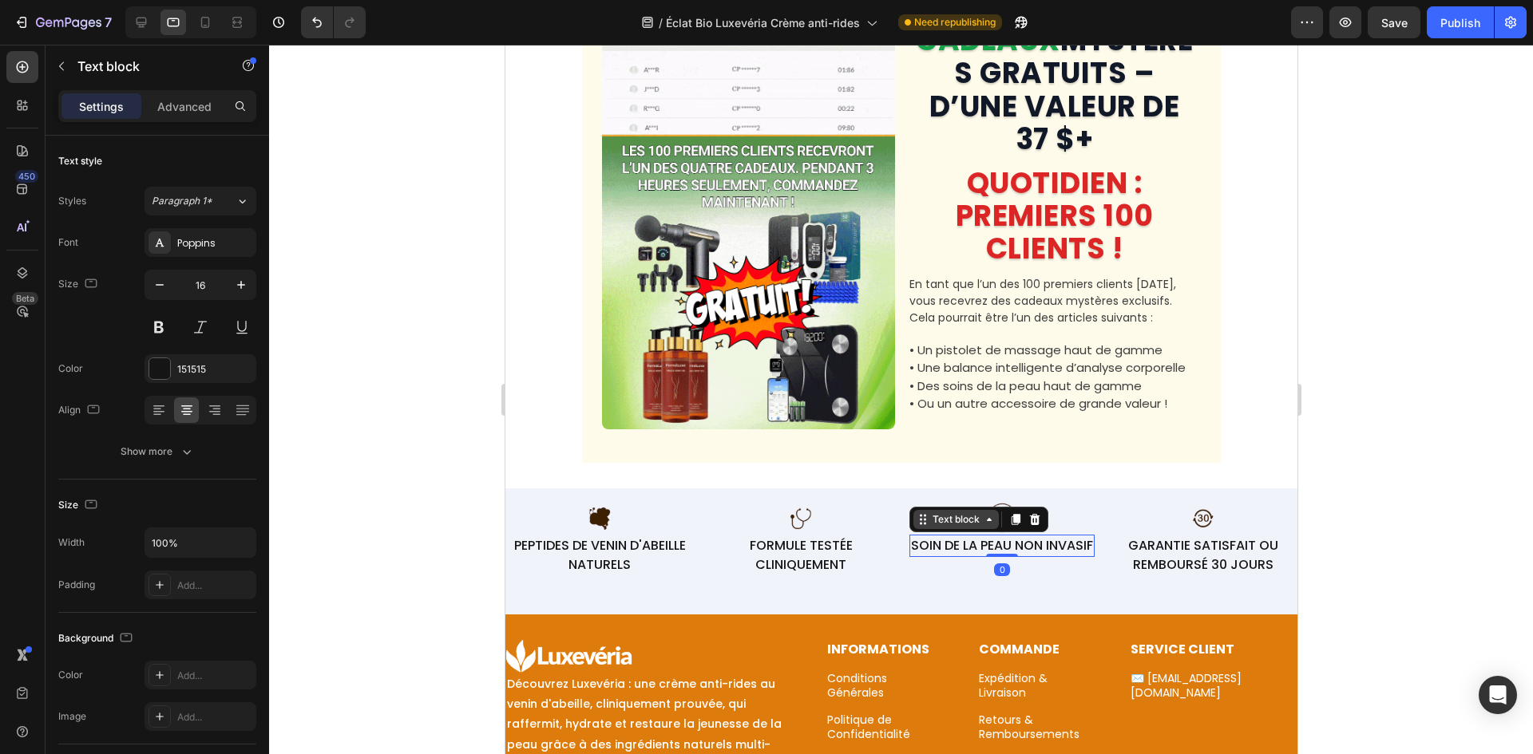
click at [947, 527] on div "Text block" at bounding box center [954, 519] width 53 height 14
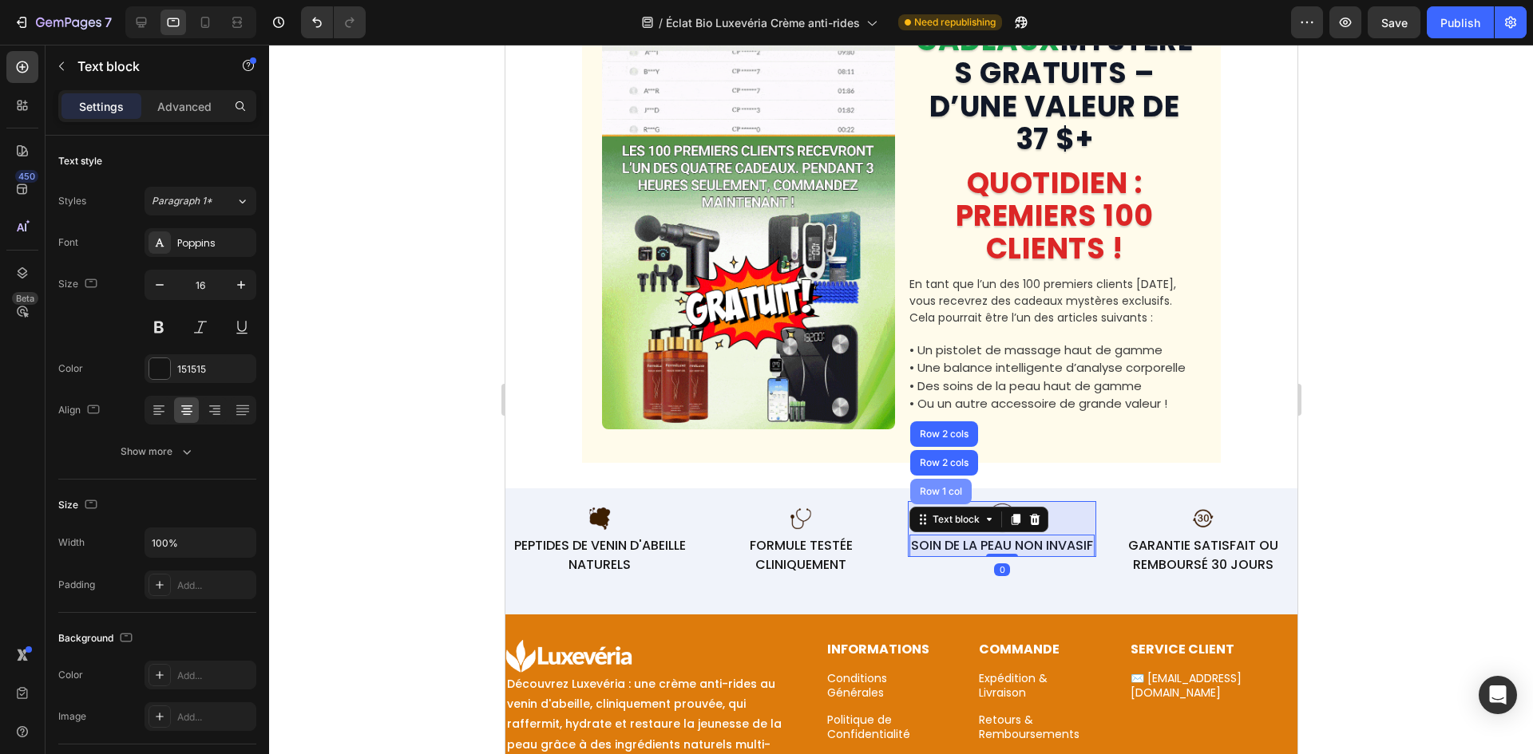
click at [930, 496] on div "Row 1 col" at bounding box center [940, 492] width 49 height 10
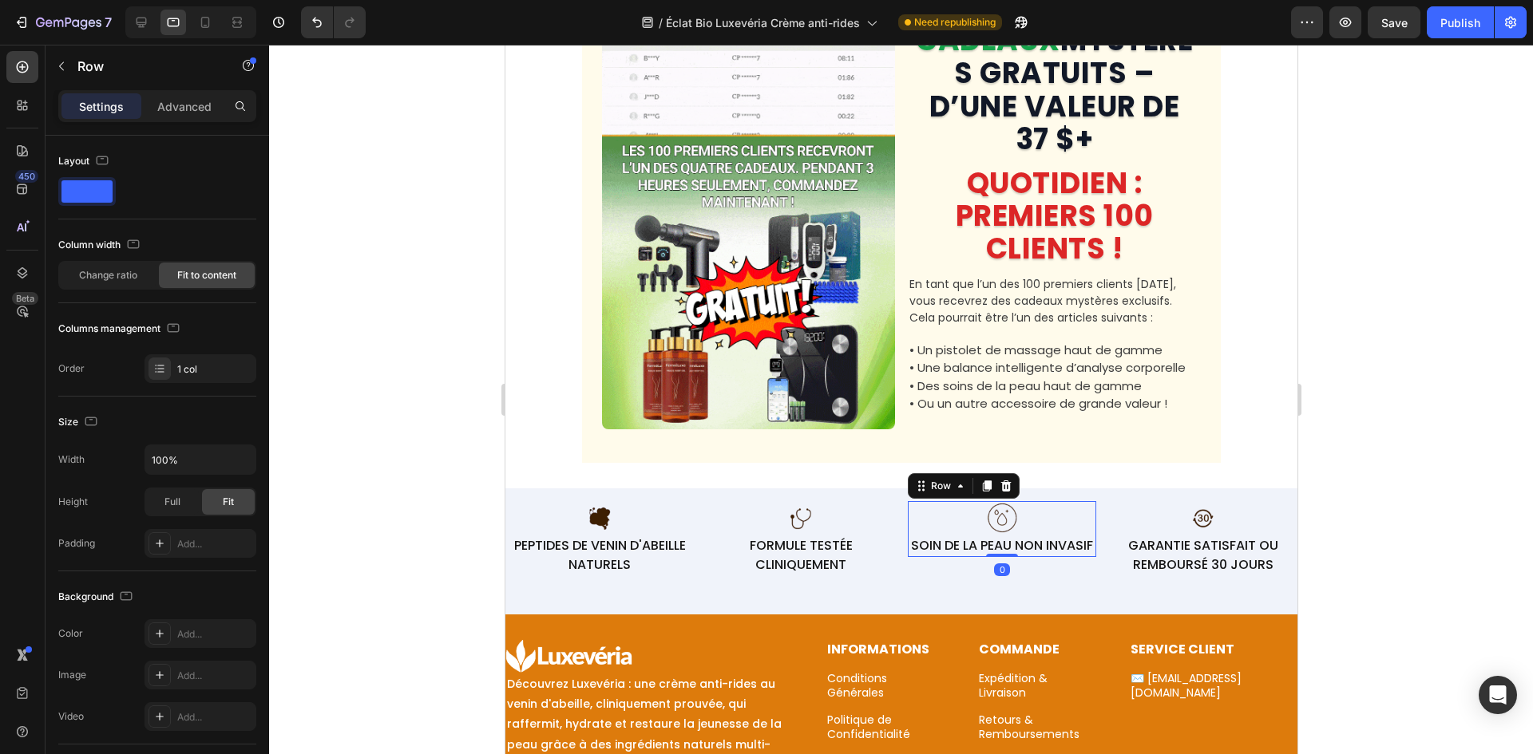
drag, startPoint x: 1003, startPoint y: 616, endPoint x: 1172, endPoint y: 533, distance: 187.8
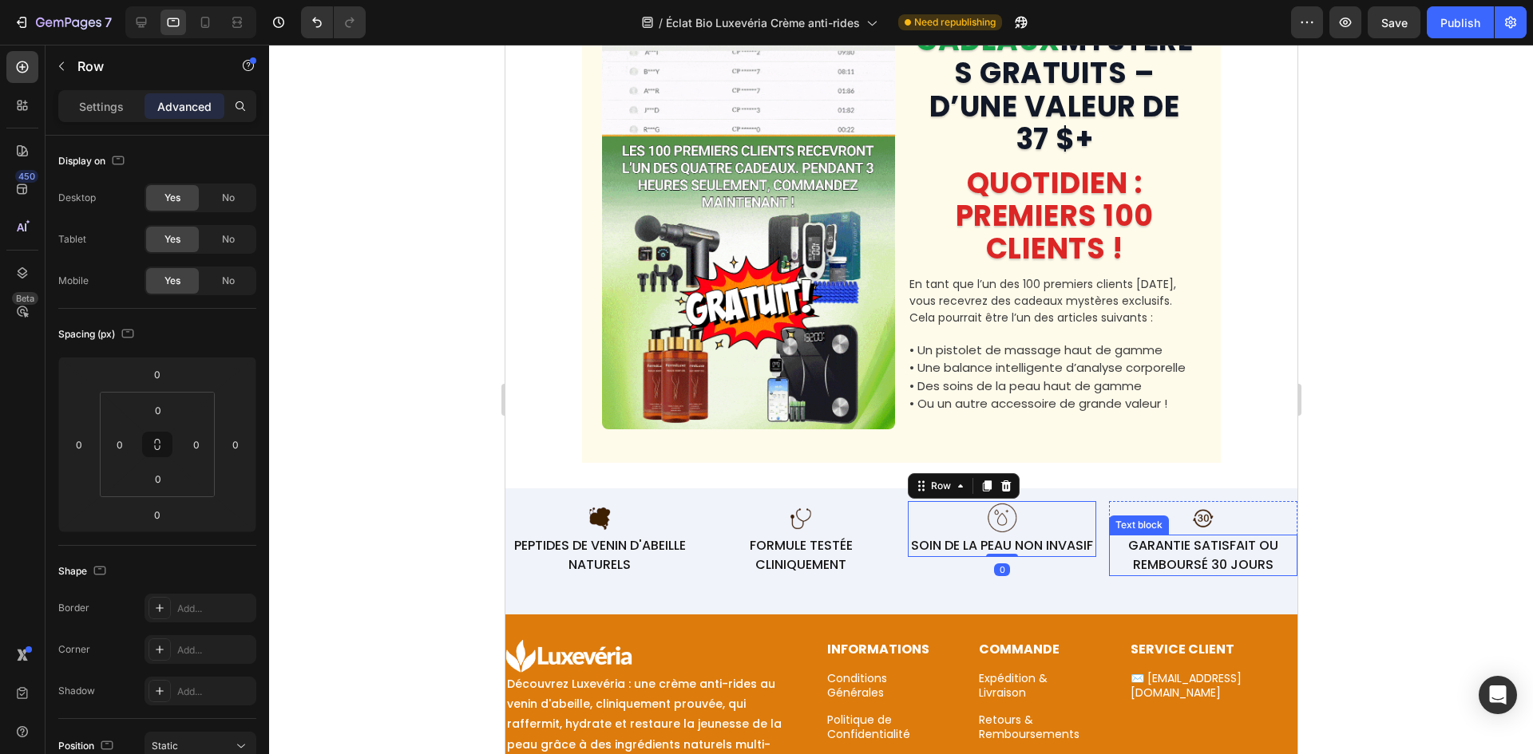
click at [1189, 567] on p "GARANTIE SATISFAIT OU REMBOURSÉ 30 JOURS" at bounding box center [1202, 555] width 185 height 38
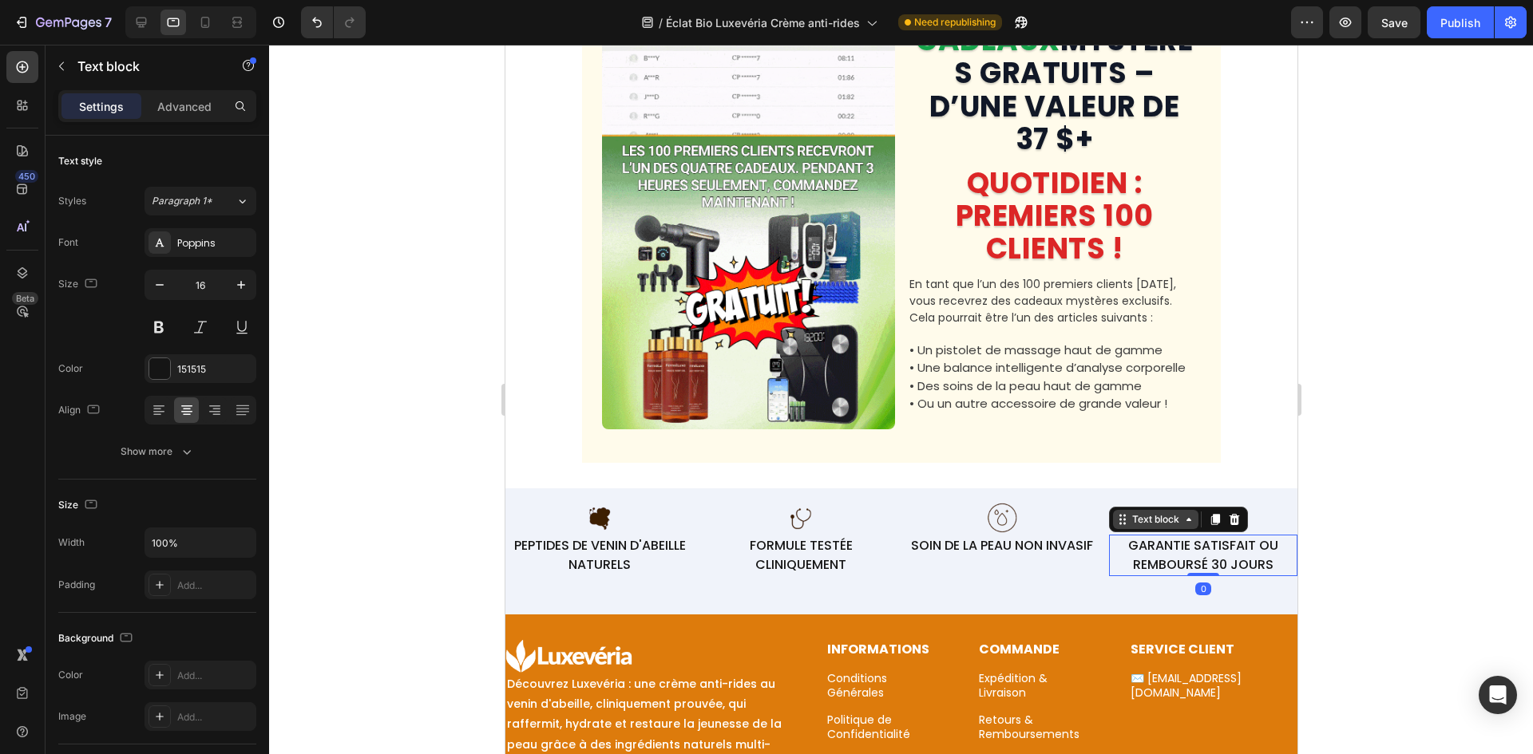
click at [1158, 527] on div "Text block" at bounding box center [1154, 519] width 53 height 14
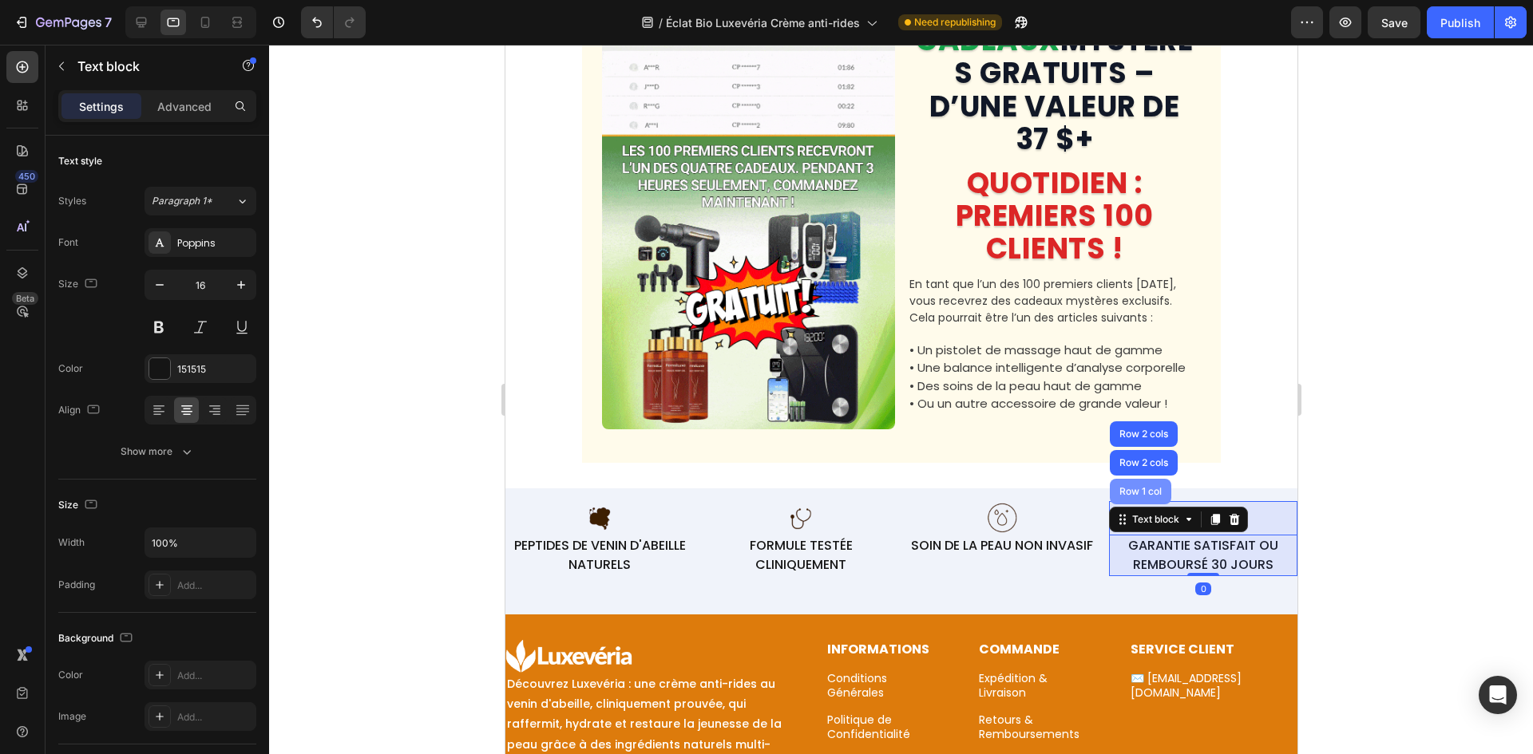
click at [1144, 504] on div "Row 1 col" at bounding box center [1139, 492] width 61 height 26
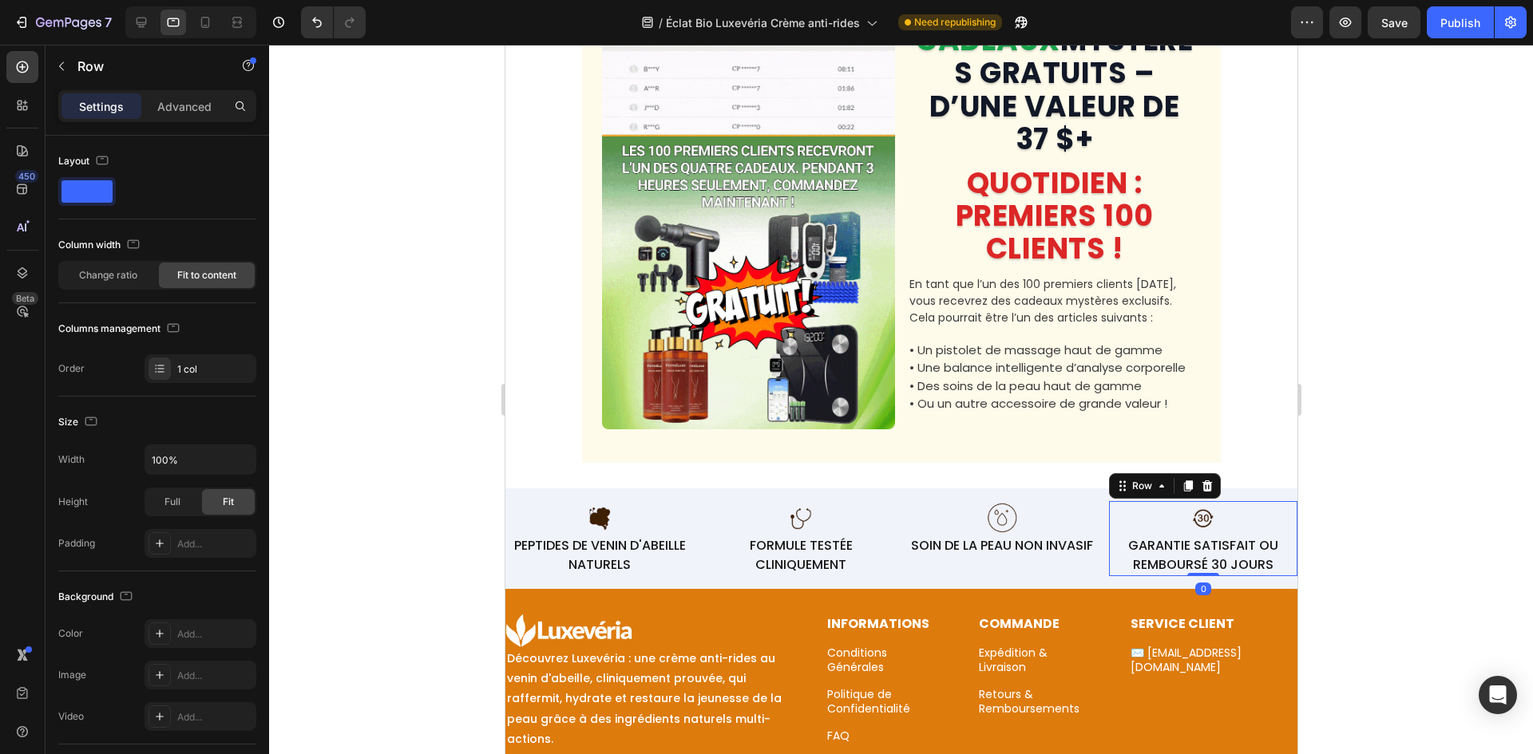
drag, startPoint x: 1183, startPoint y: 615, endPoint x: 1290, endPoint y: 450, distance: 196.2
click at [1178, 538] on div "Image GARANTIE SATISFAIT OU REMBOURSÉ 30 JOURS Text block Row 0" at bounding box center [1202, 538] width 188 height 75
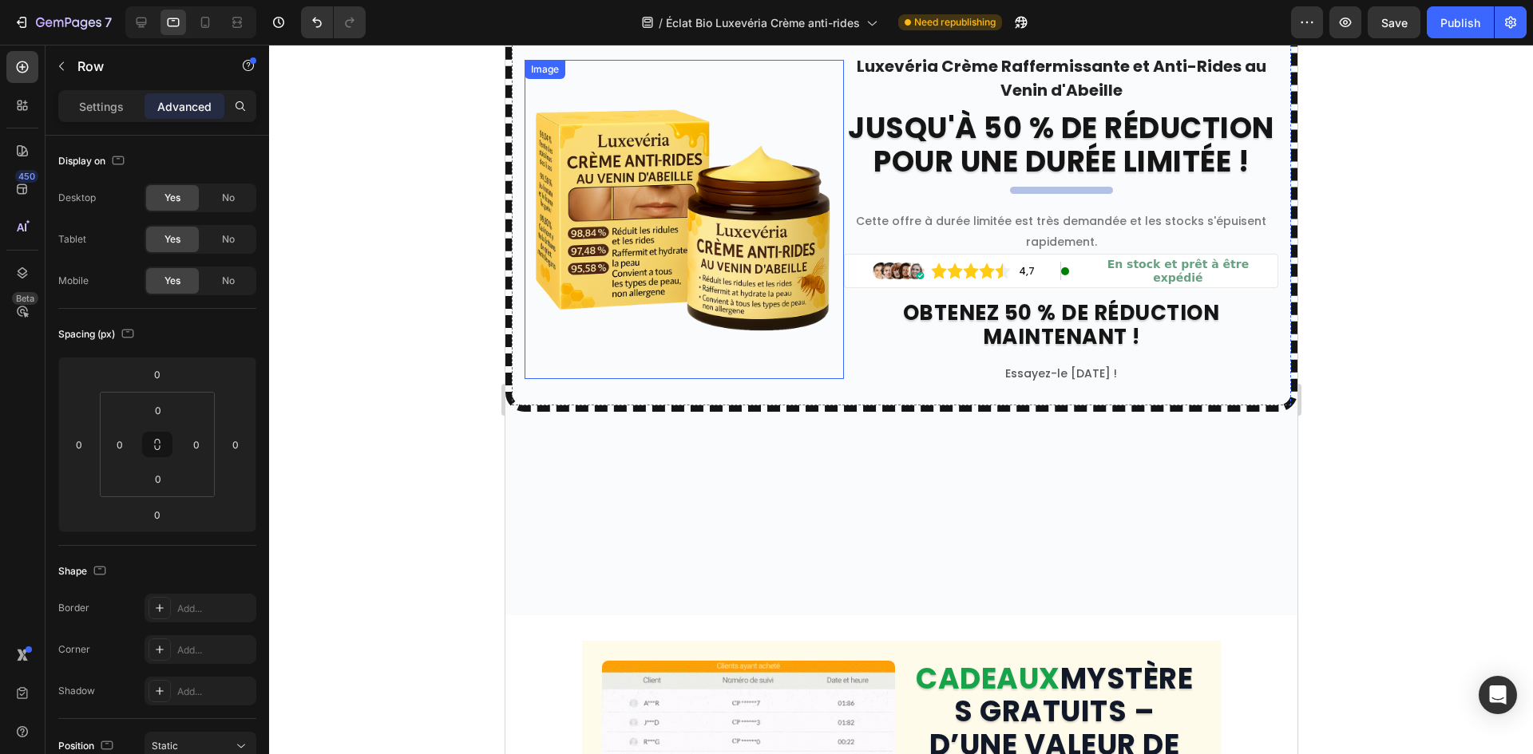
scroll to position [7593, 0]
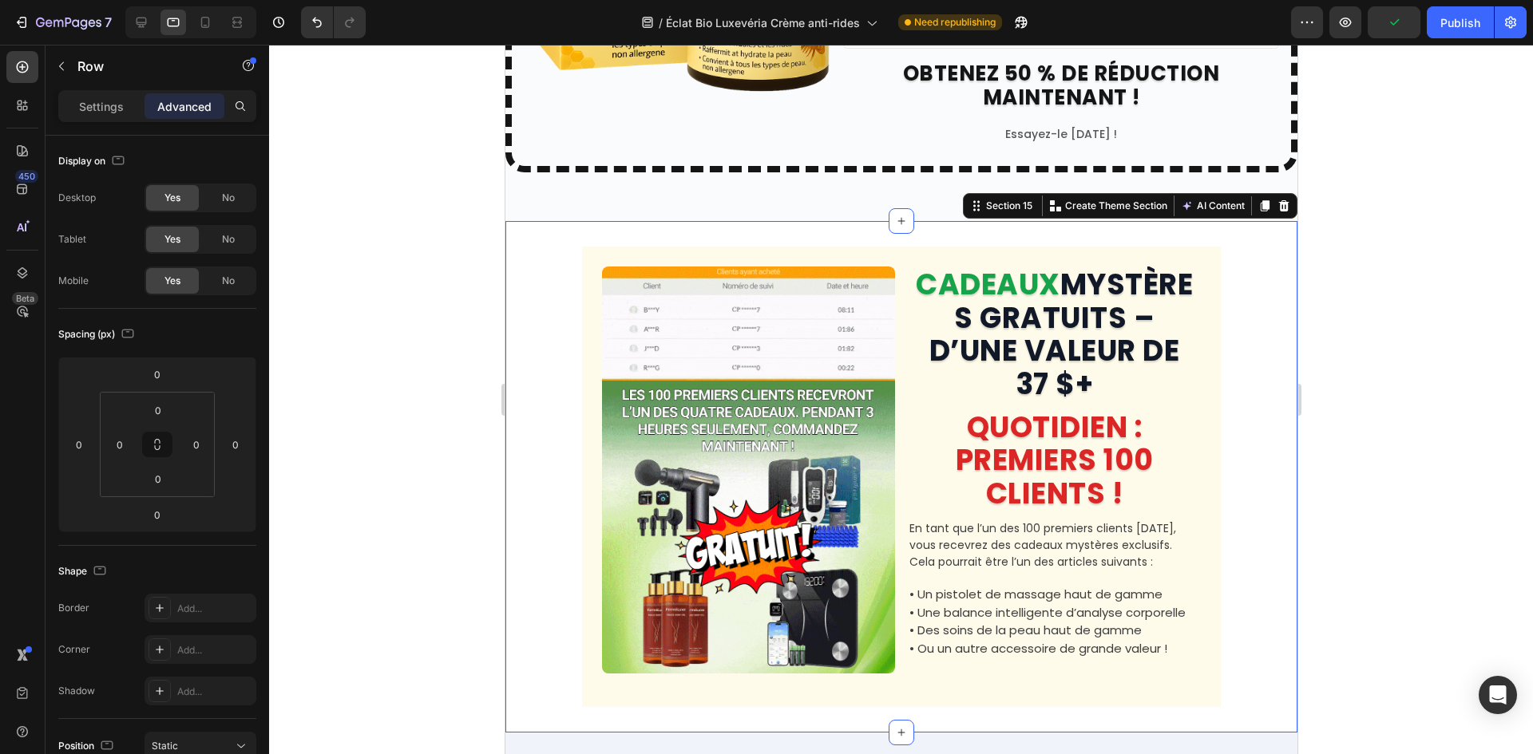
click at [718, 258] on div "Image CADEAUX MYSTÈRES GRATUITS – D’UNE VALEUR DE 37 $+ Heading QUOTIDIEN : PRE…" at bounding box center [900, 477] width 792 height 512
click at [139, 16] on icon at bounding box center [141, 22] width 16 height 16
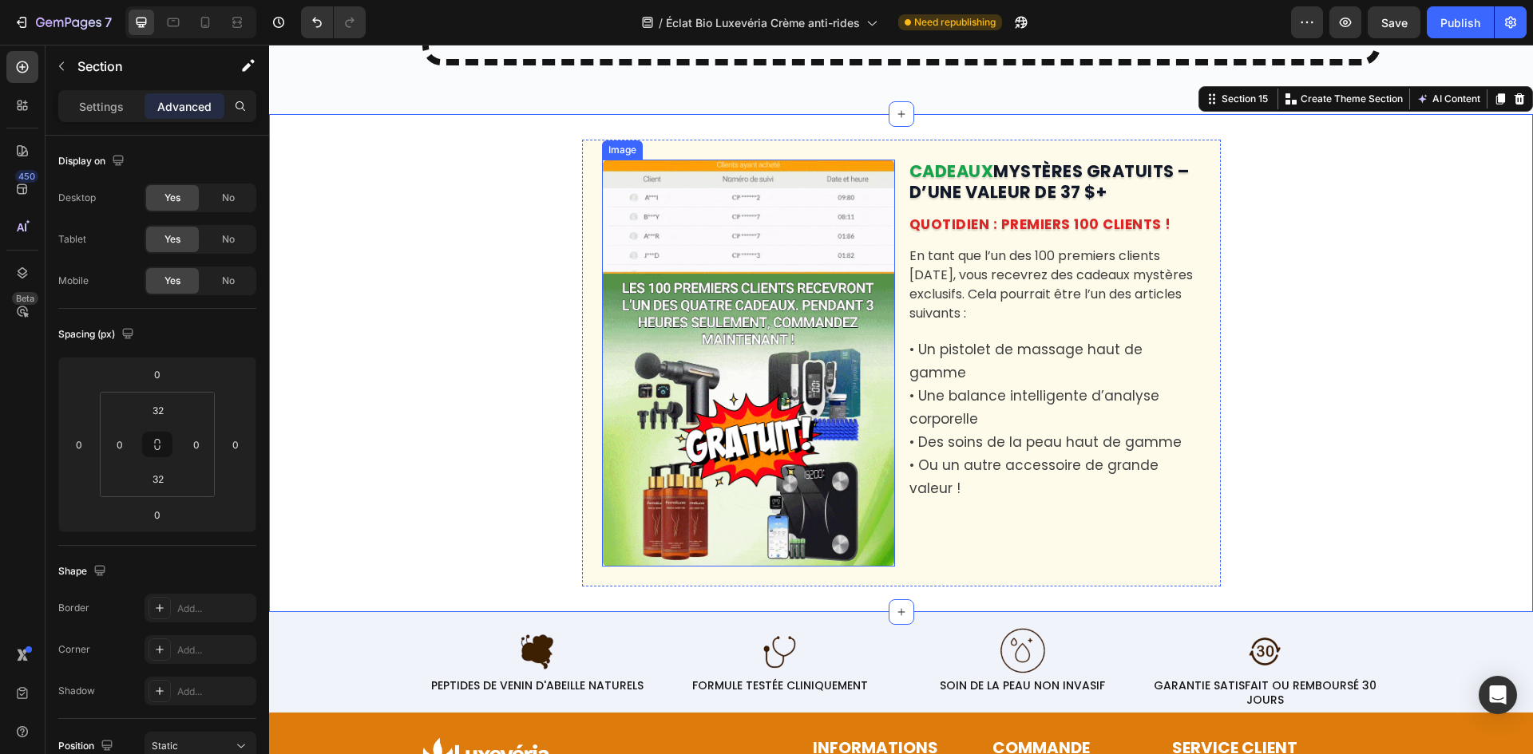
scroll to position [7837, 0]
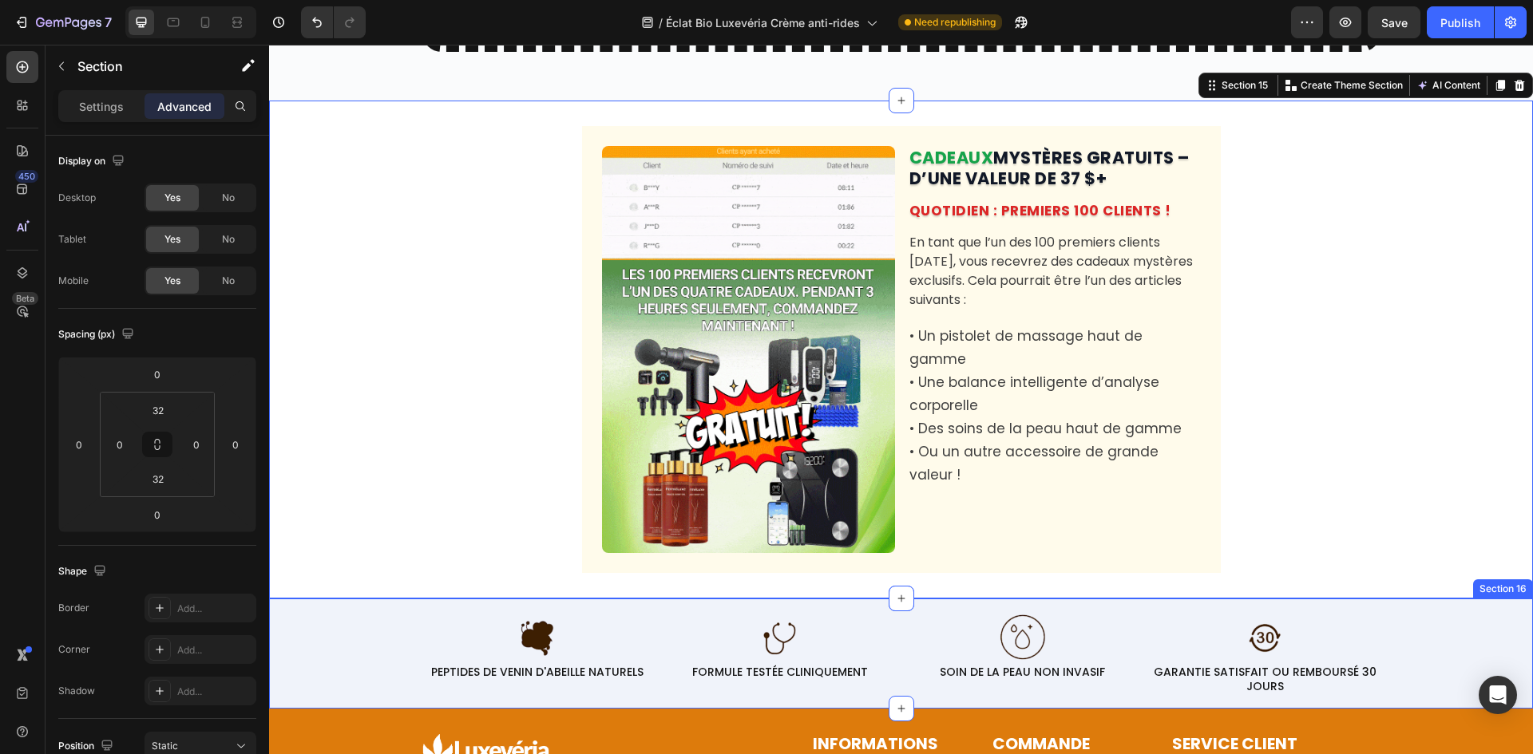
click at [361, 641] on div "Image PEPTIDES DE VENIN D'ABEILLE NATURELS Text block Row Image FORMULE TESTÉE …" at bounding box center [901, 653] width 1264 height 84
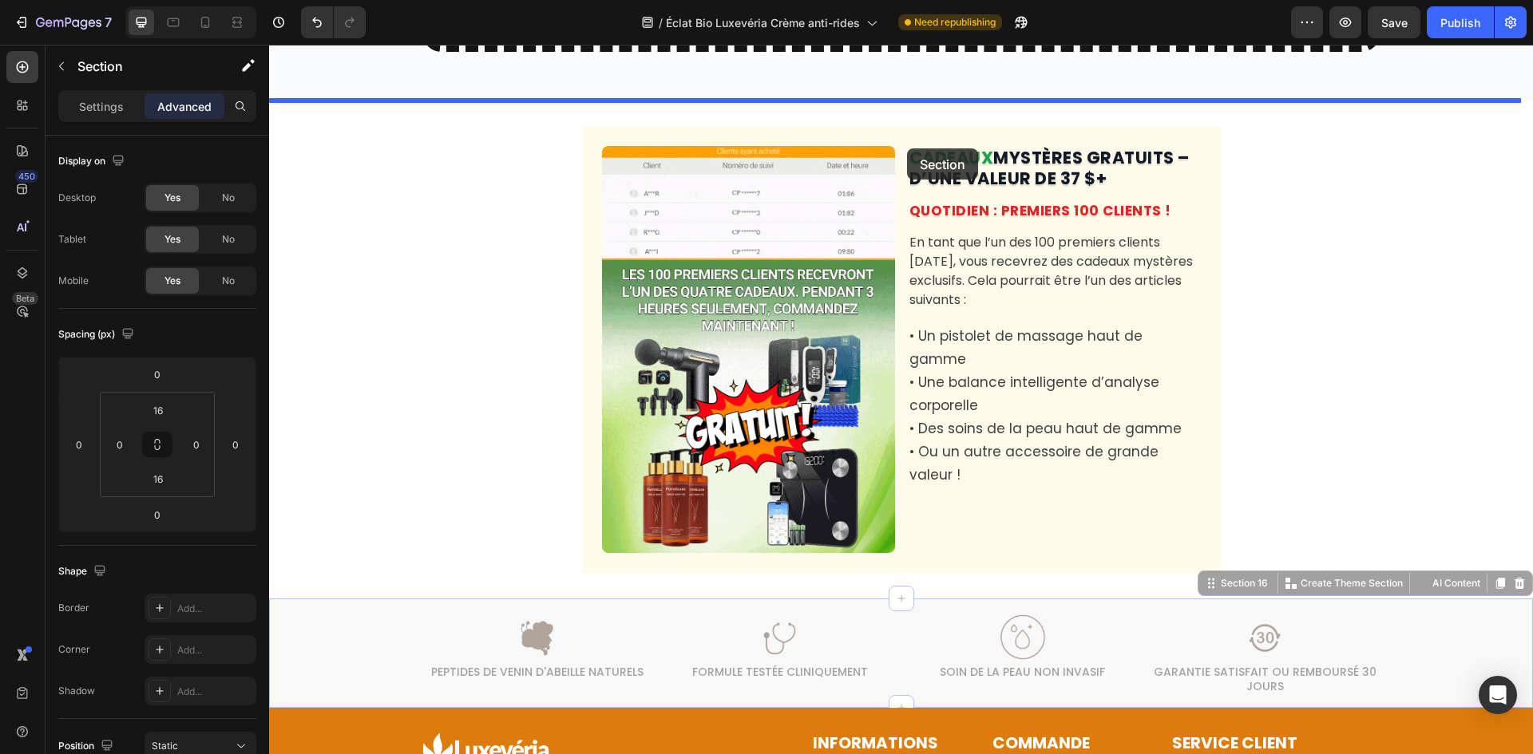
drag, startPoint x: 1205, startPoint y: 583, endPoint x: 907, endPoint y: 132, distance: 540.9
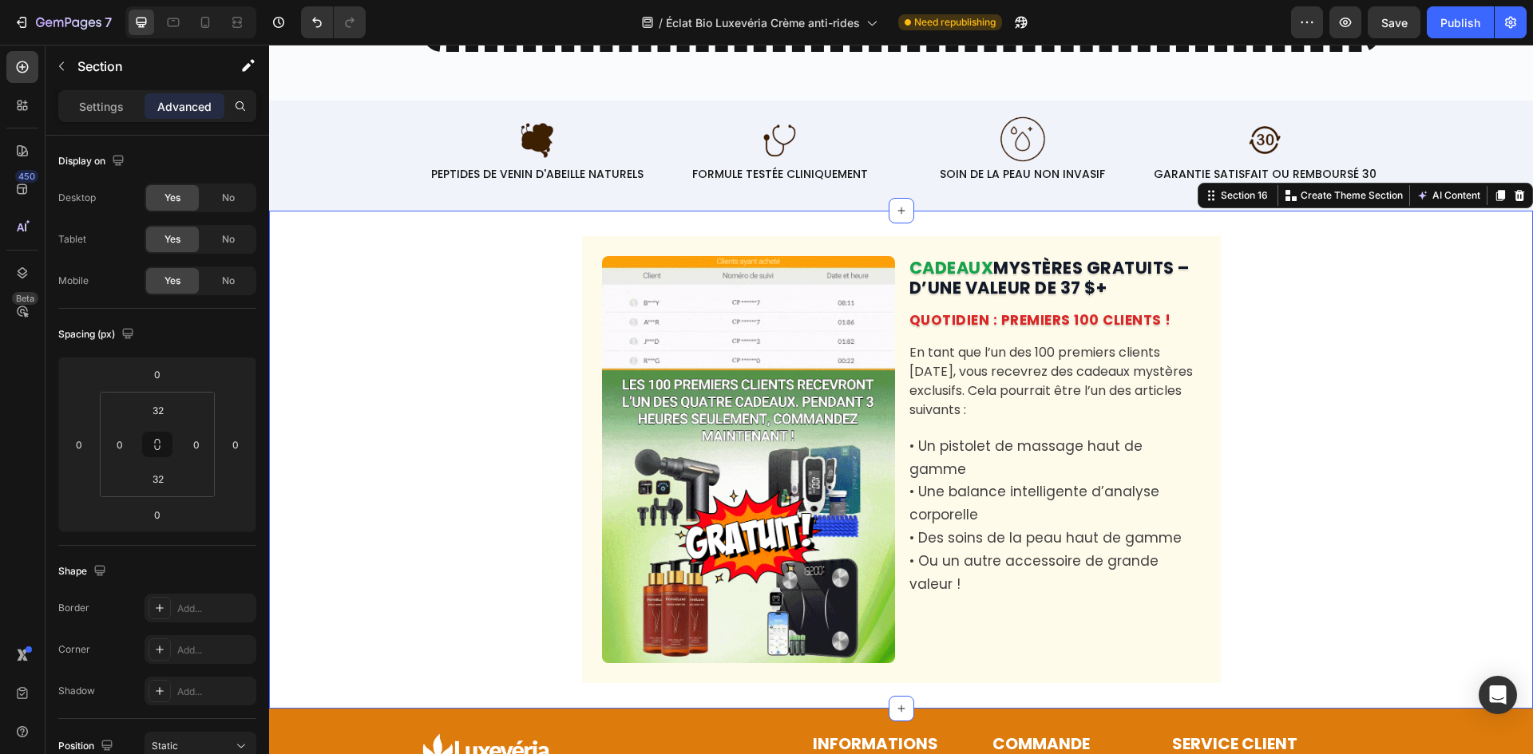
click at [499, 211] on div "Image CADEAUX MYSTÈRES GRATUITS – D’UNE VALEUR DE 37 $+ Heading QUOTIDIEN : PRE…" at bounding box center [901, 460] width 1264 height 498
click at [525, 401] on div "Image CADEAUX MYSTÈRES GRATUITS – D’UNE VALEUR DE 37 $+ Heading QUOTIDIEN : PRE…" at bounding box center [901, 459] width 1264 height 447
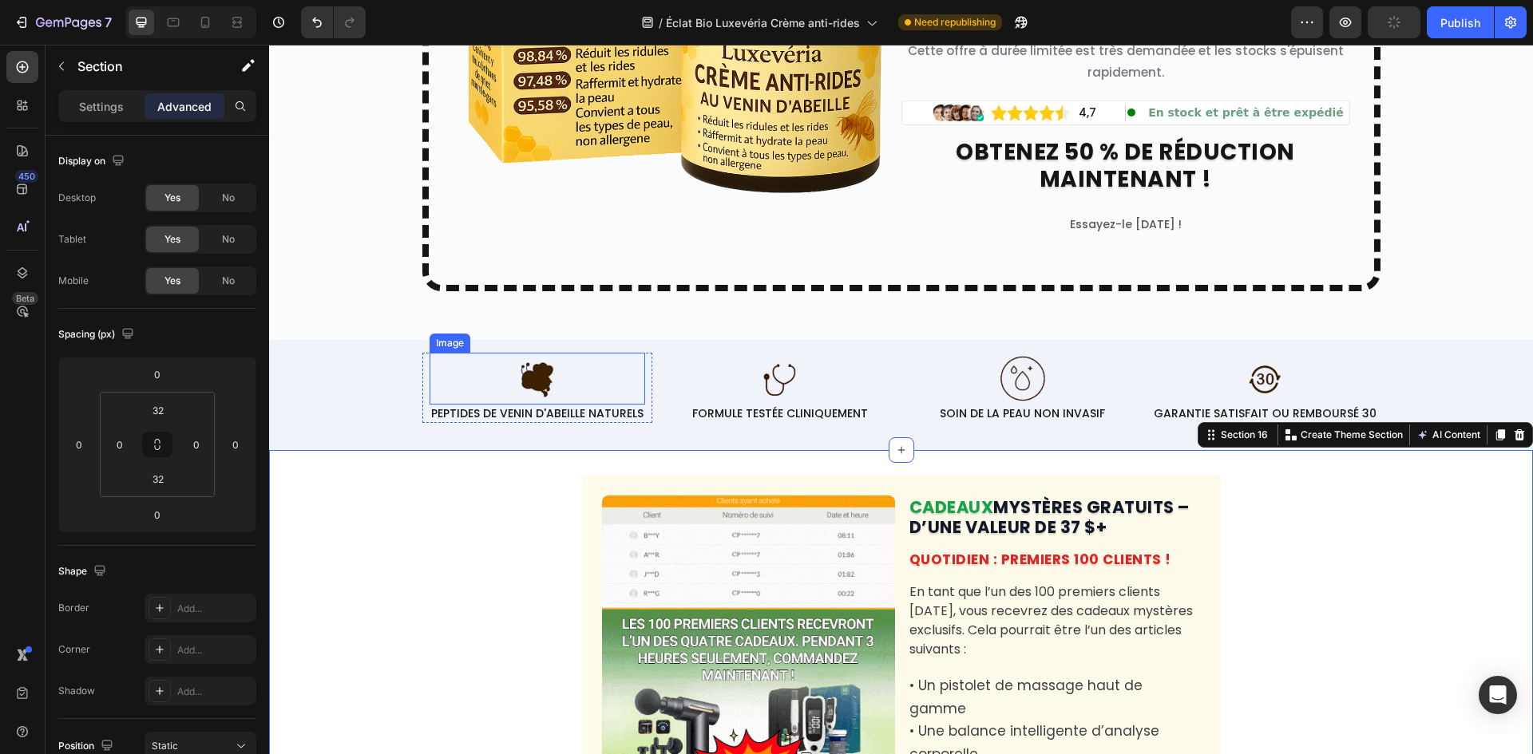
click at [511, 401] on img at bounding box center [537, 379] width 52 height 52
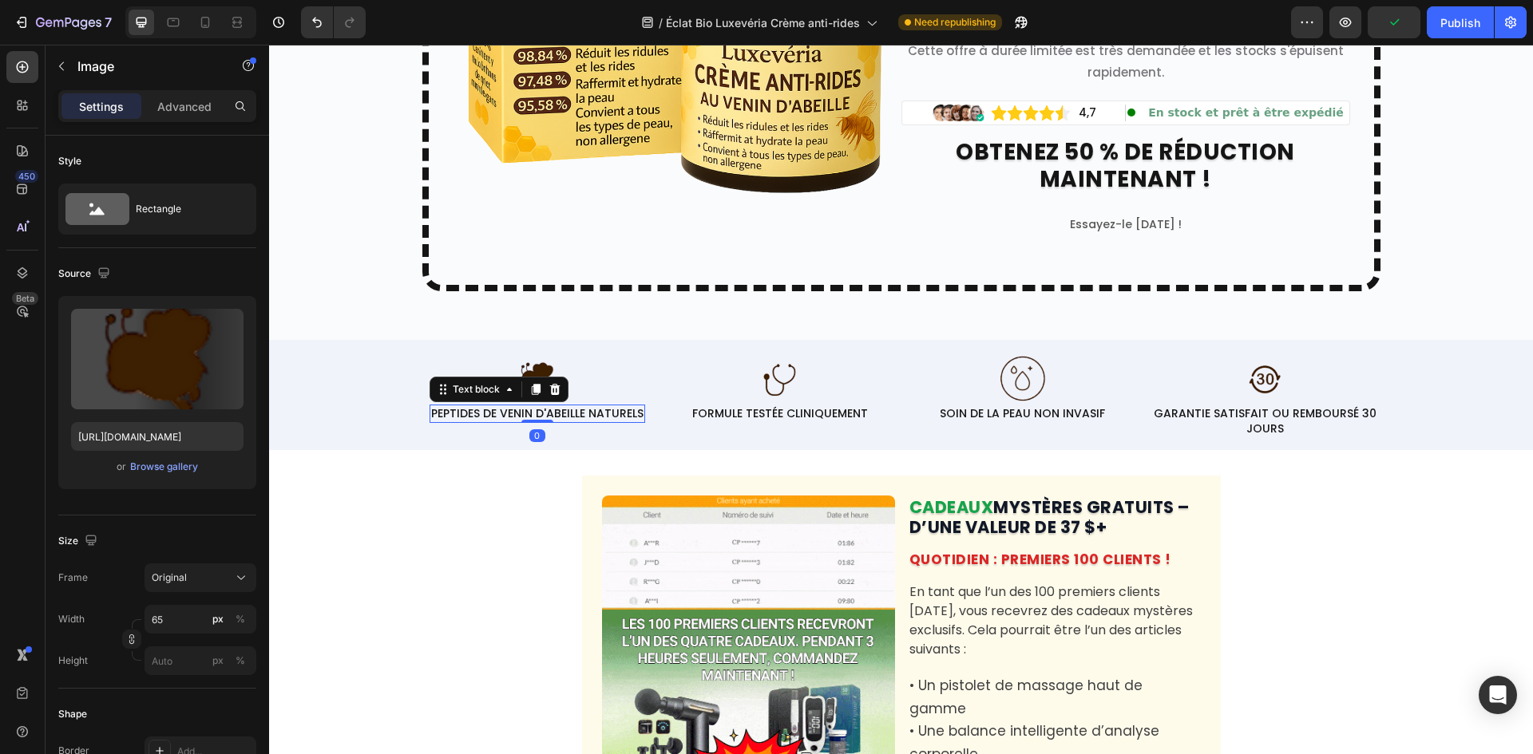
click at [547, 412] on p "PEPTIDES DE VENIN D'ABEILLE NATURELS" at bounding box center [537, 413] width 212 height 14
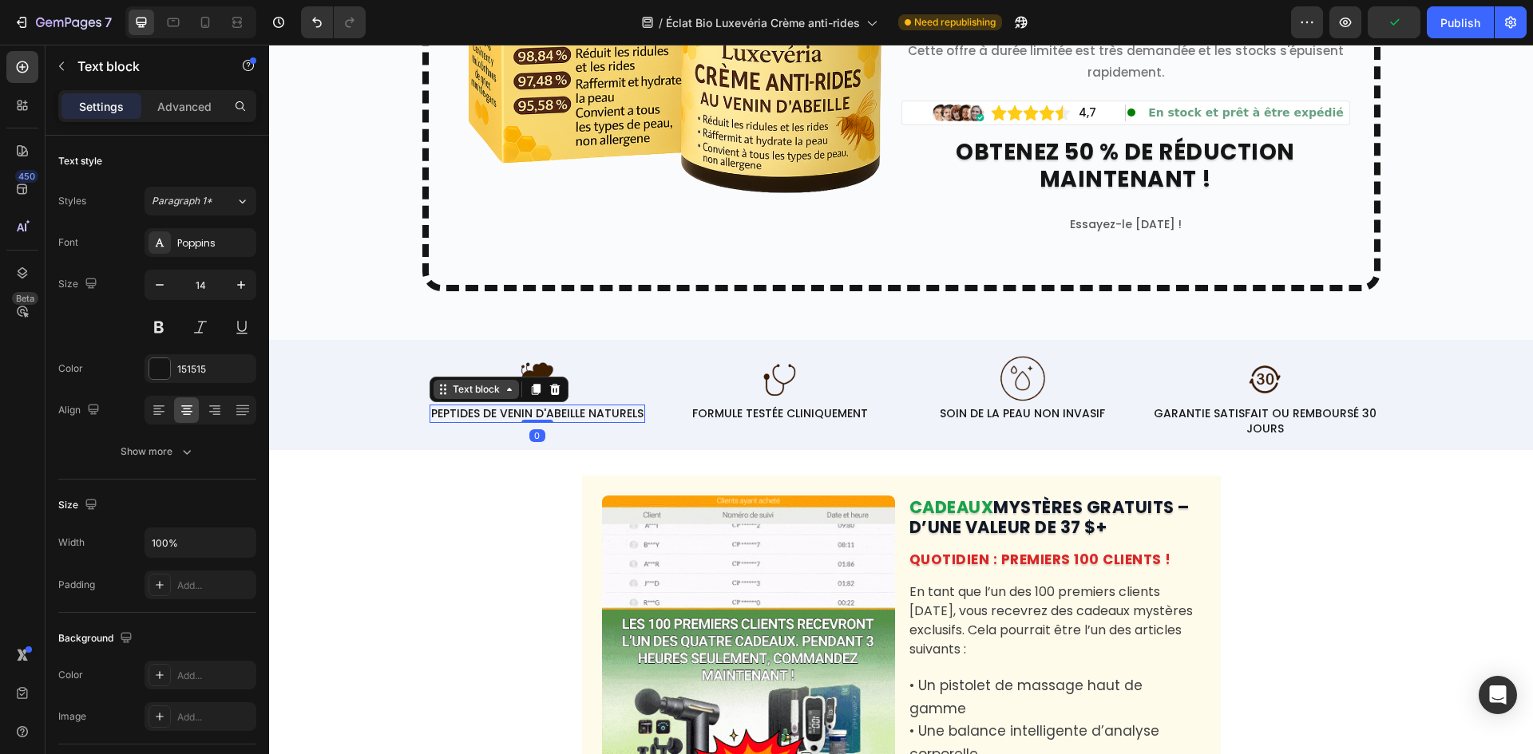
click at [462, 388] on div "Text block" at bounding box center [475, 389] width 53 height 14
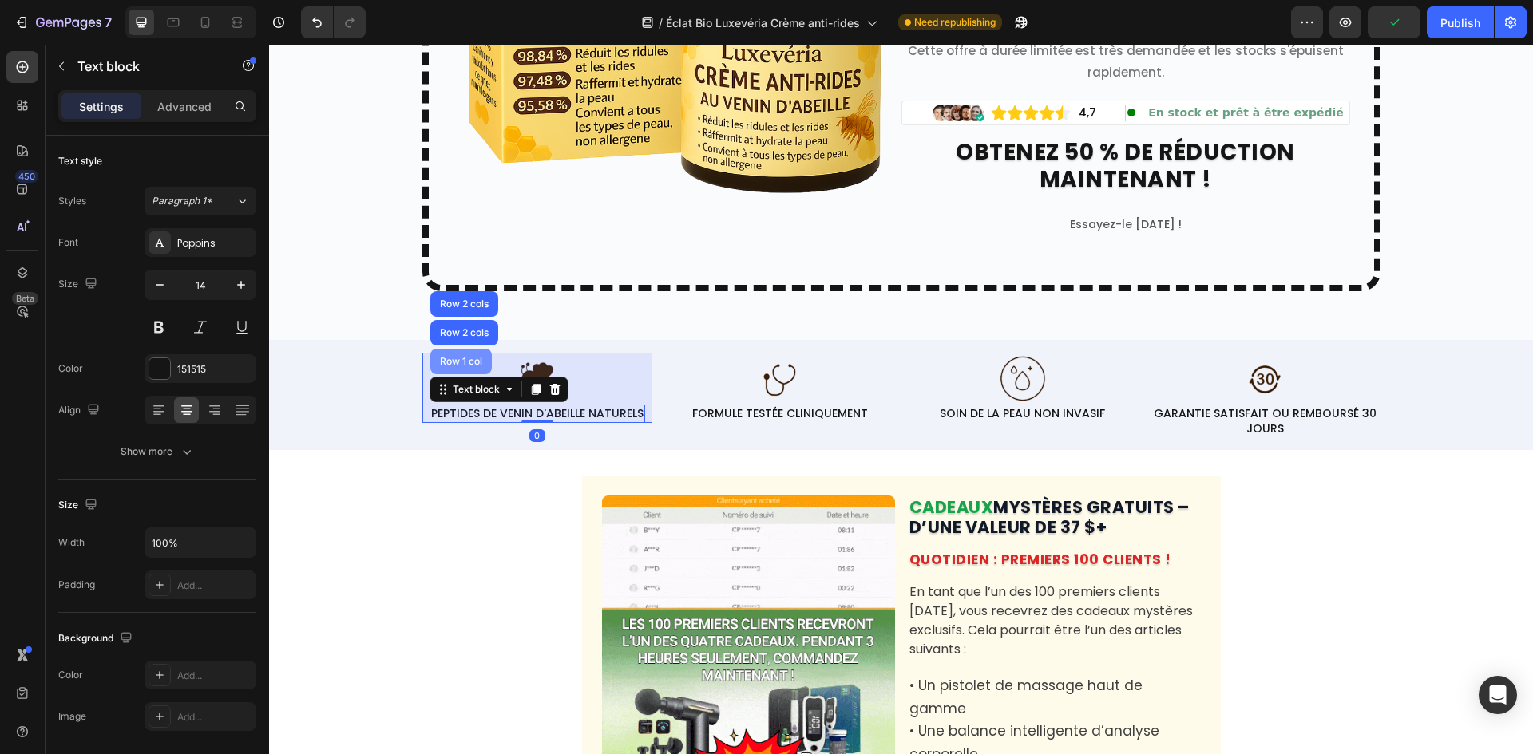
click at [458, 372] on div "Row 1 col" at bounding box center [460, 362] width 61 height 26
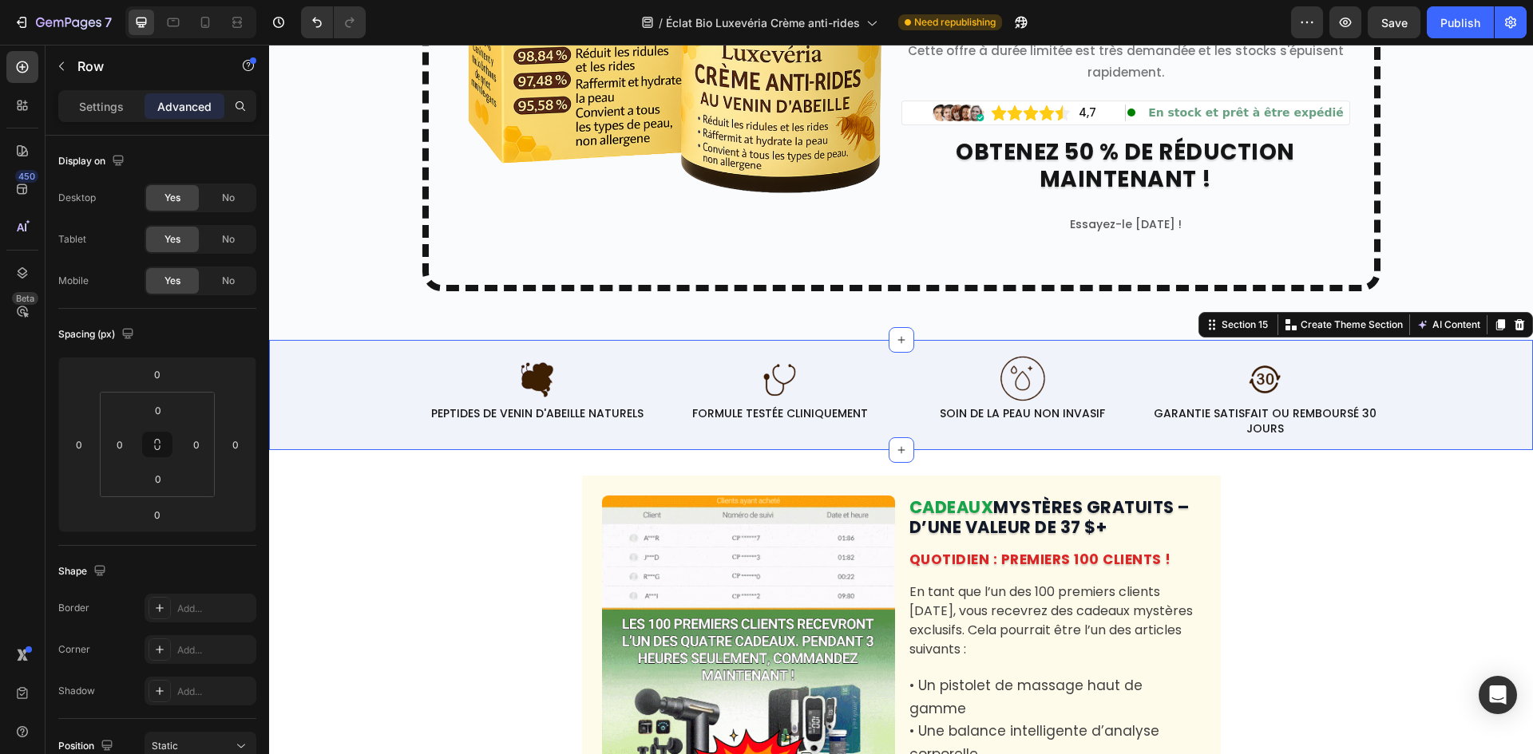
click at [449, 439] on div "Image PEPTIDES DE VENIN D'ABEILLE NATURELS Text block Row Image FORMULE TESTÉE …" at bounding box center [901, 394] width 1264 height 109
click at [452, 411] on p "PEPTIDES DE VENIN D'ABEILLE NATURELS" at bounding box center [537, 413] width 212 height 14
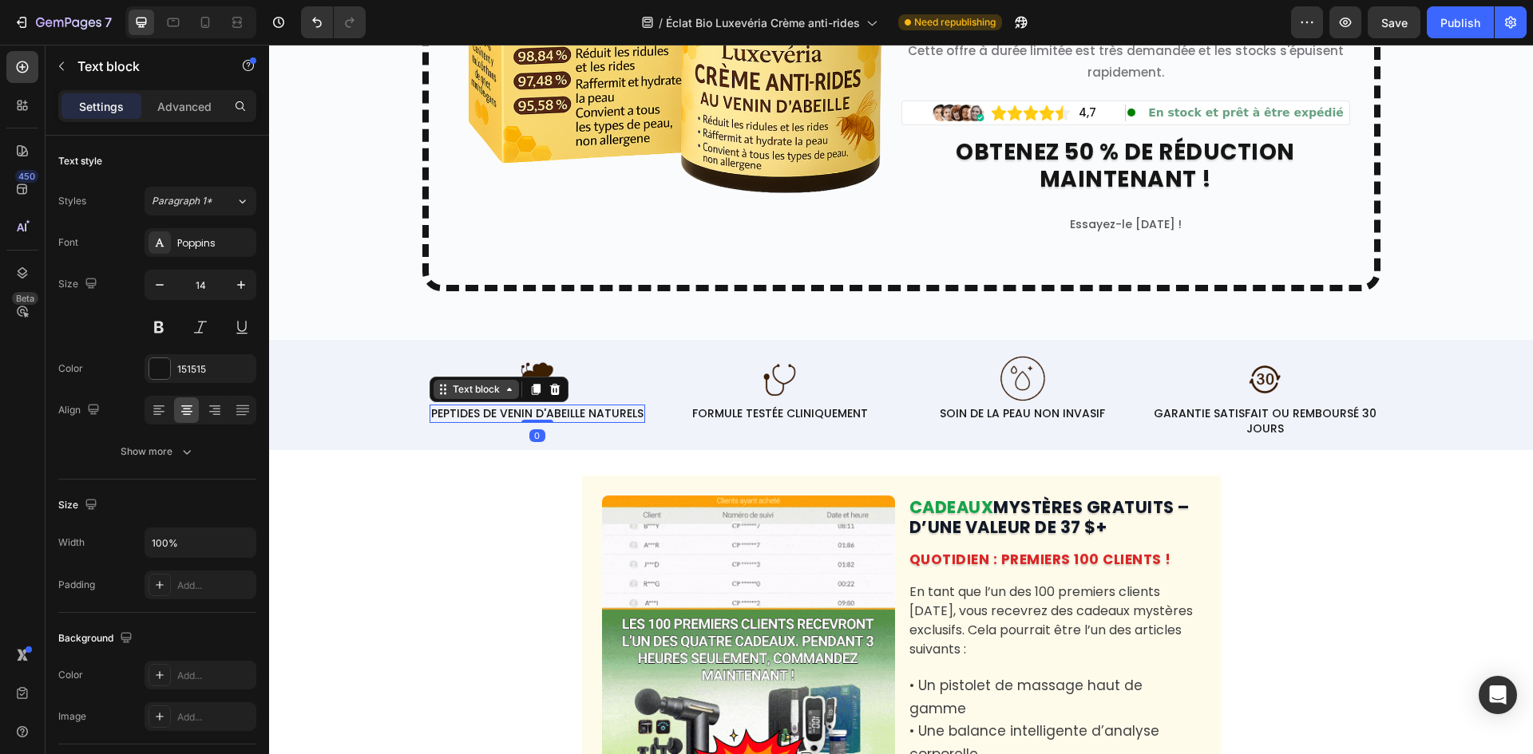
click at [449, 390] on div "Text block" at bounding box center [475, 389] width 53 height 14
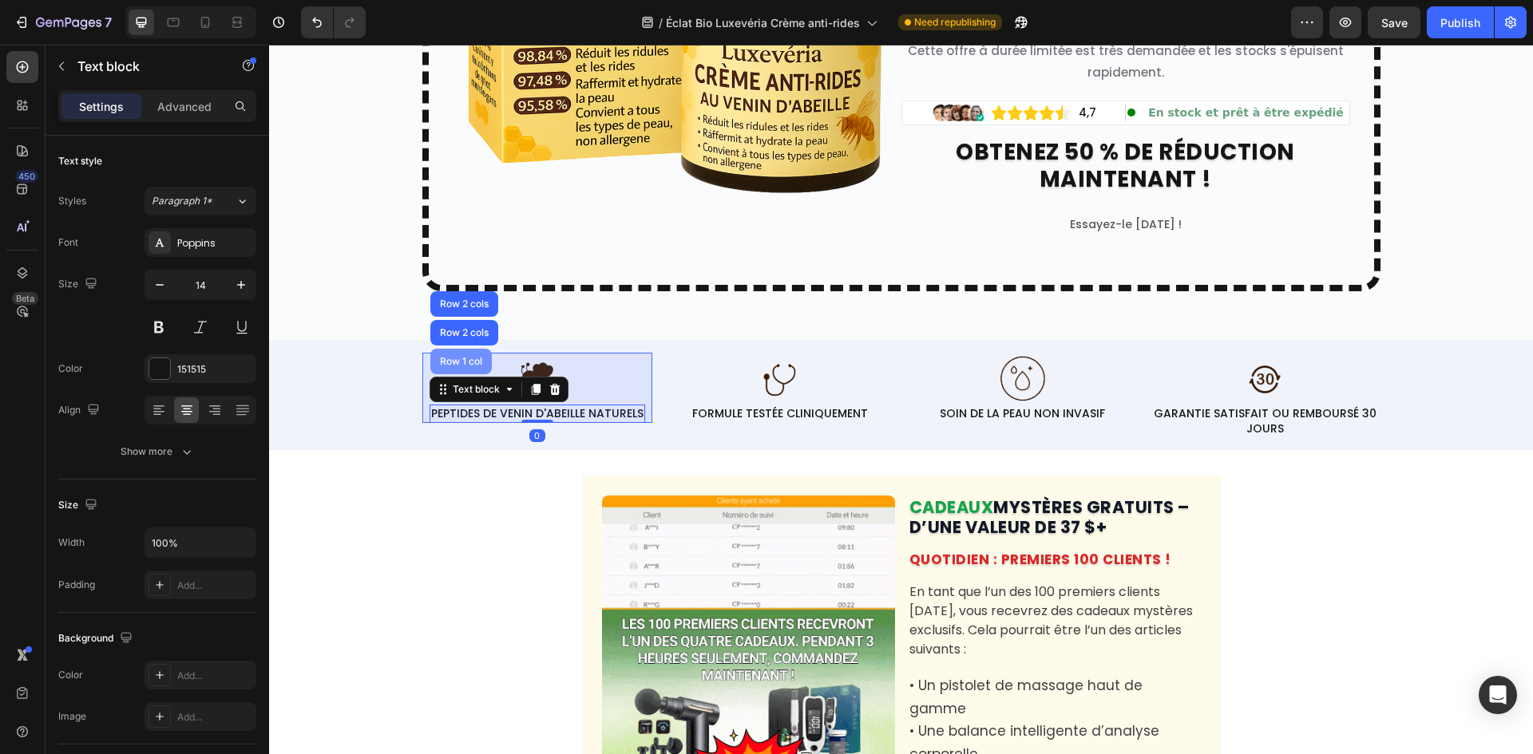
click at [440, 361] on div "Row 1 col" at bounding box center [461, 362] width 49 height 10
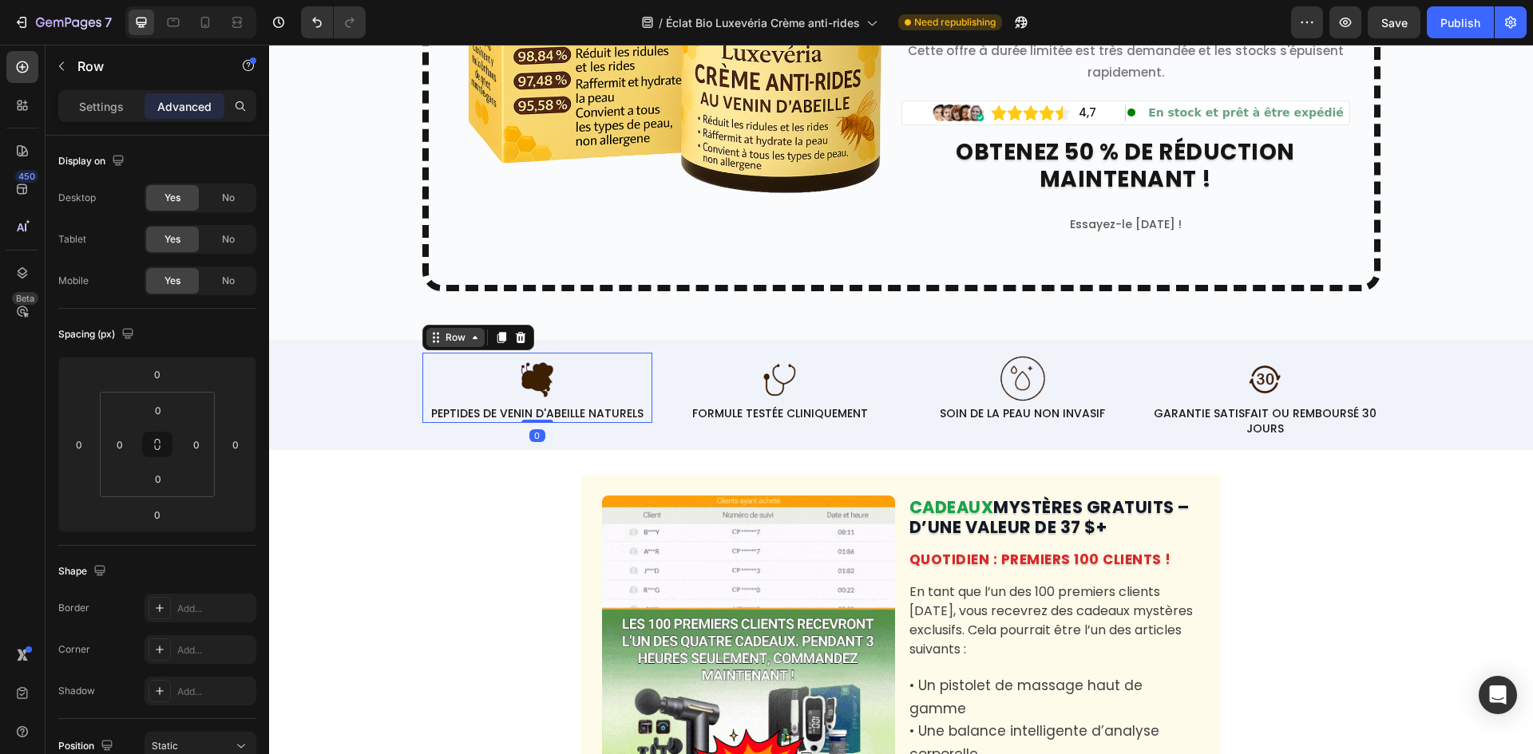
click at [445, 340] on div "Row" at bounding box center [455, 337] width 26 height 14
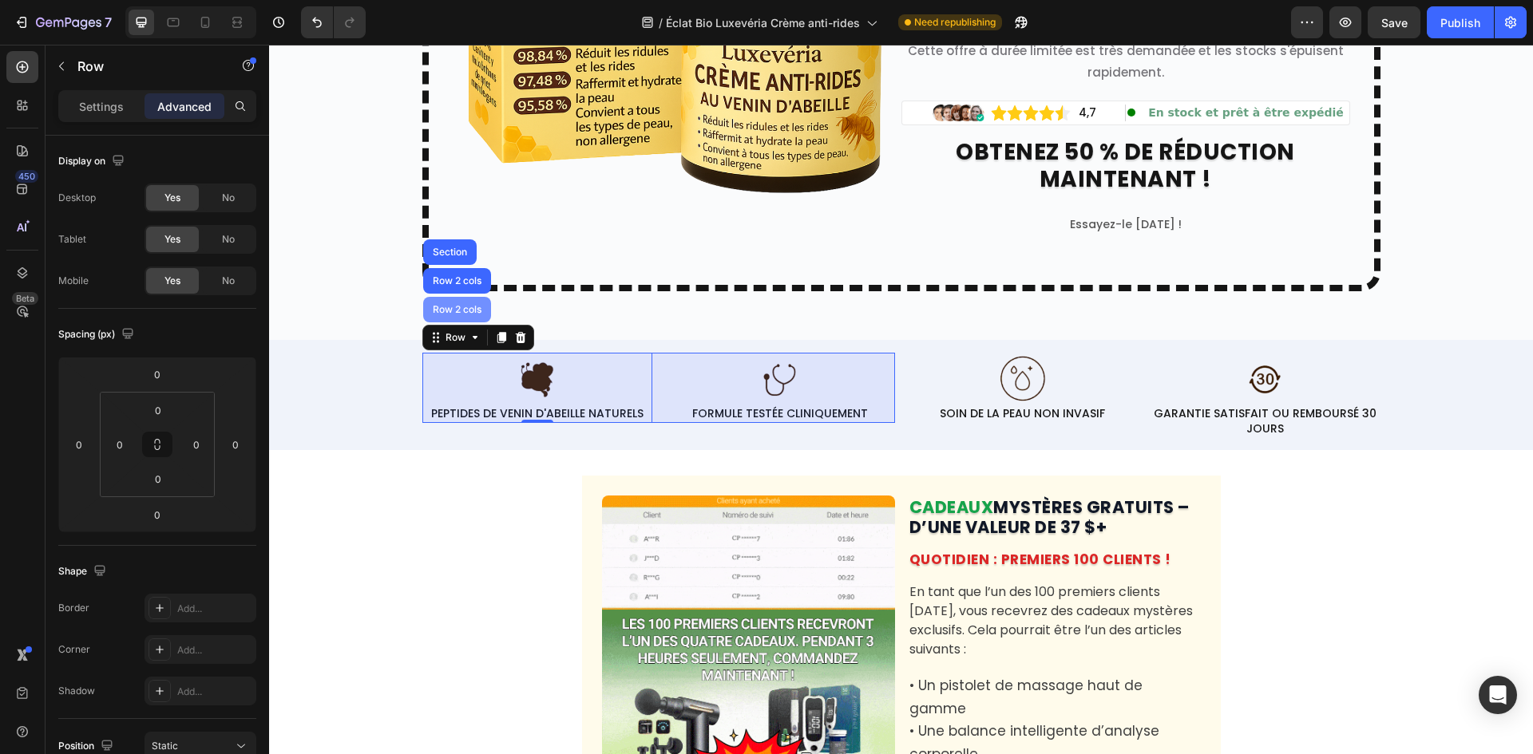
click at [437, 314] on div "Row 2 cols" at bounding box center [456, 310] width 55 height 10
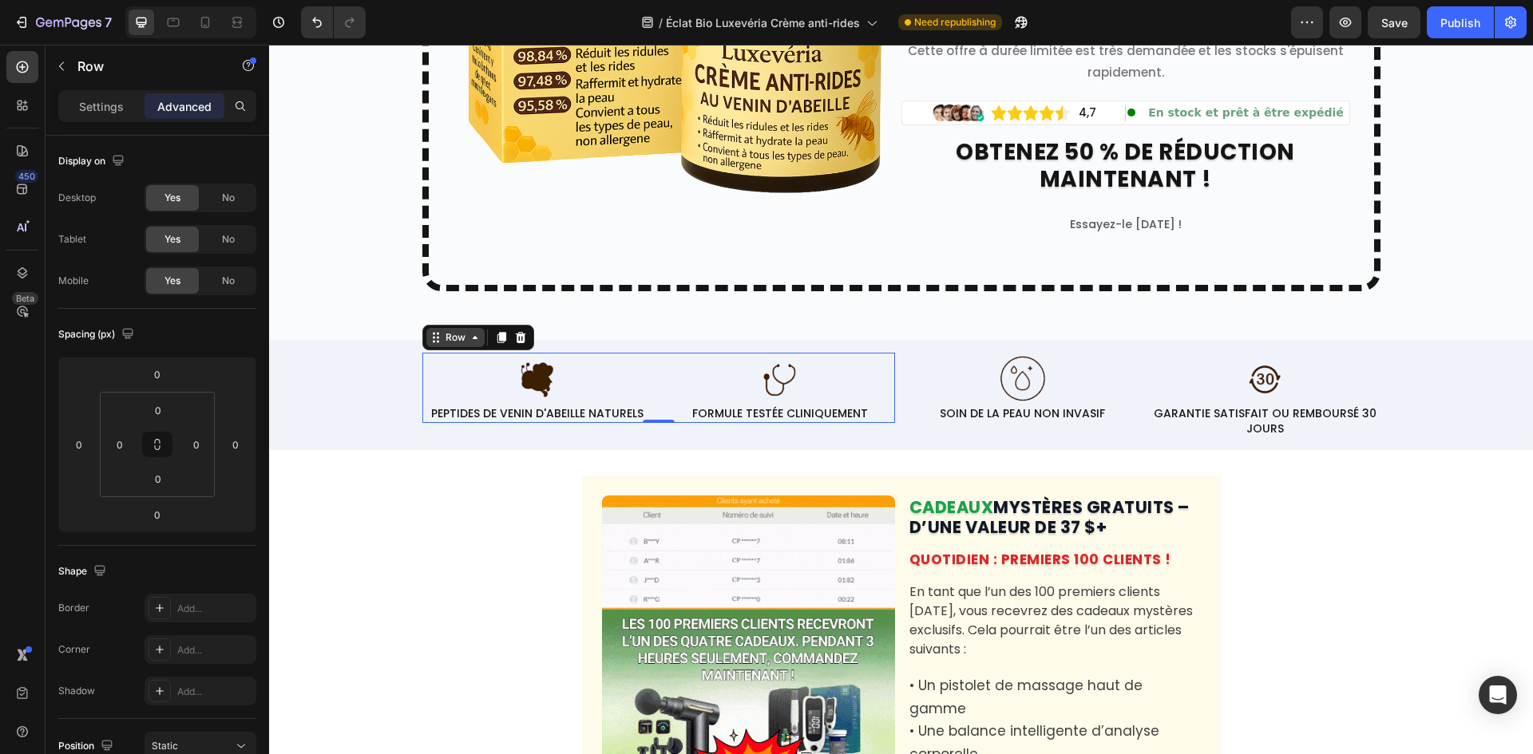
click at [460, 334] on div "Row" at bounding box center [455, 337] width 26 height 14
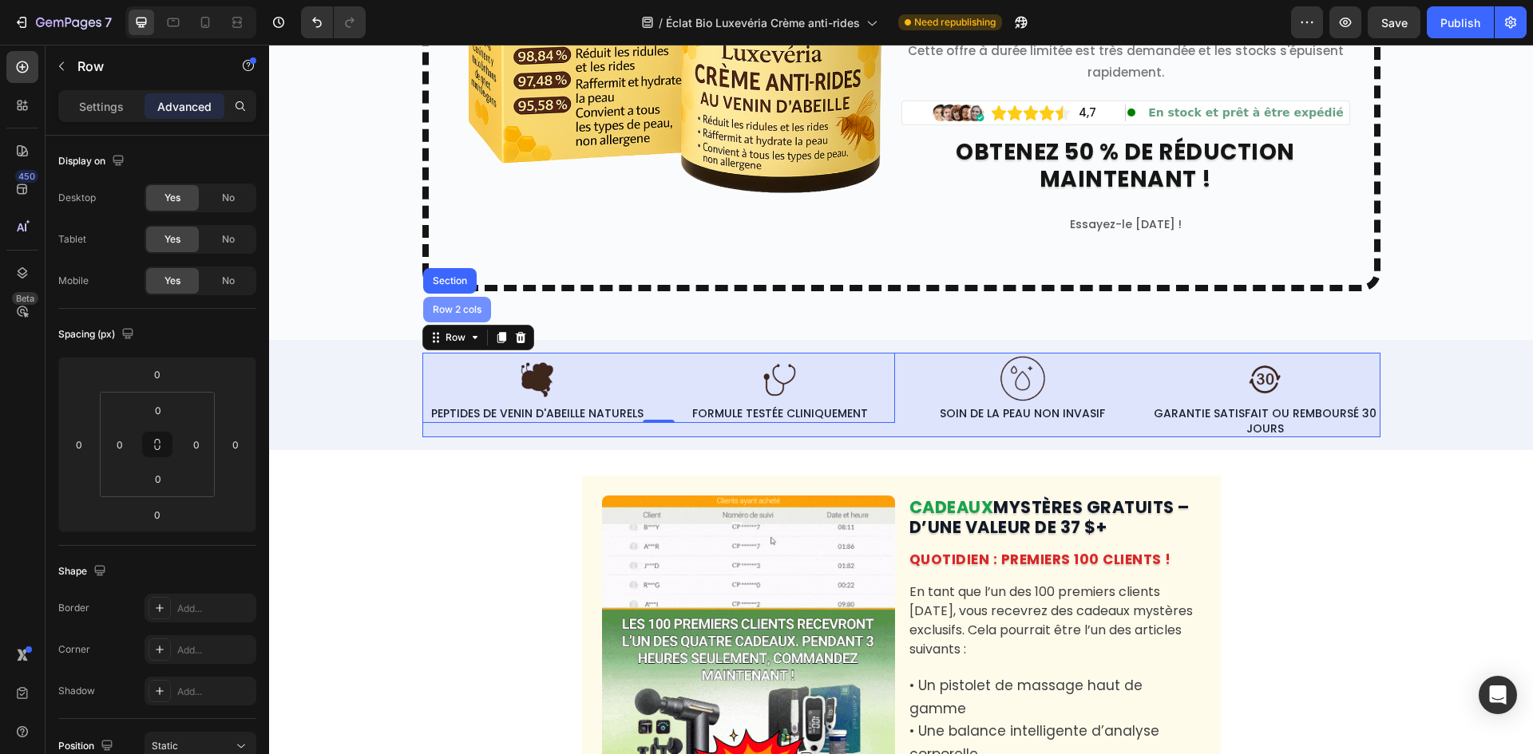
click at [449, 309] on div "Row 2 cols" at bounding box center [456, 310] width 55 height 10
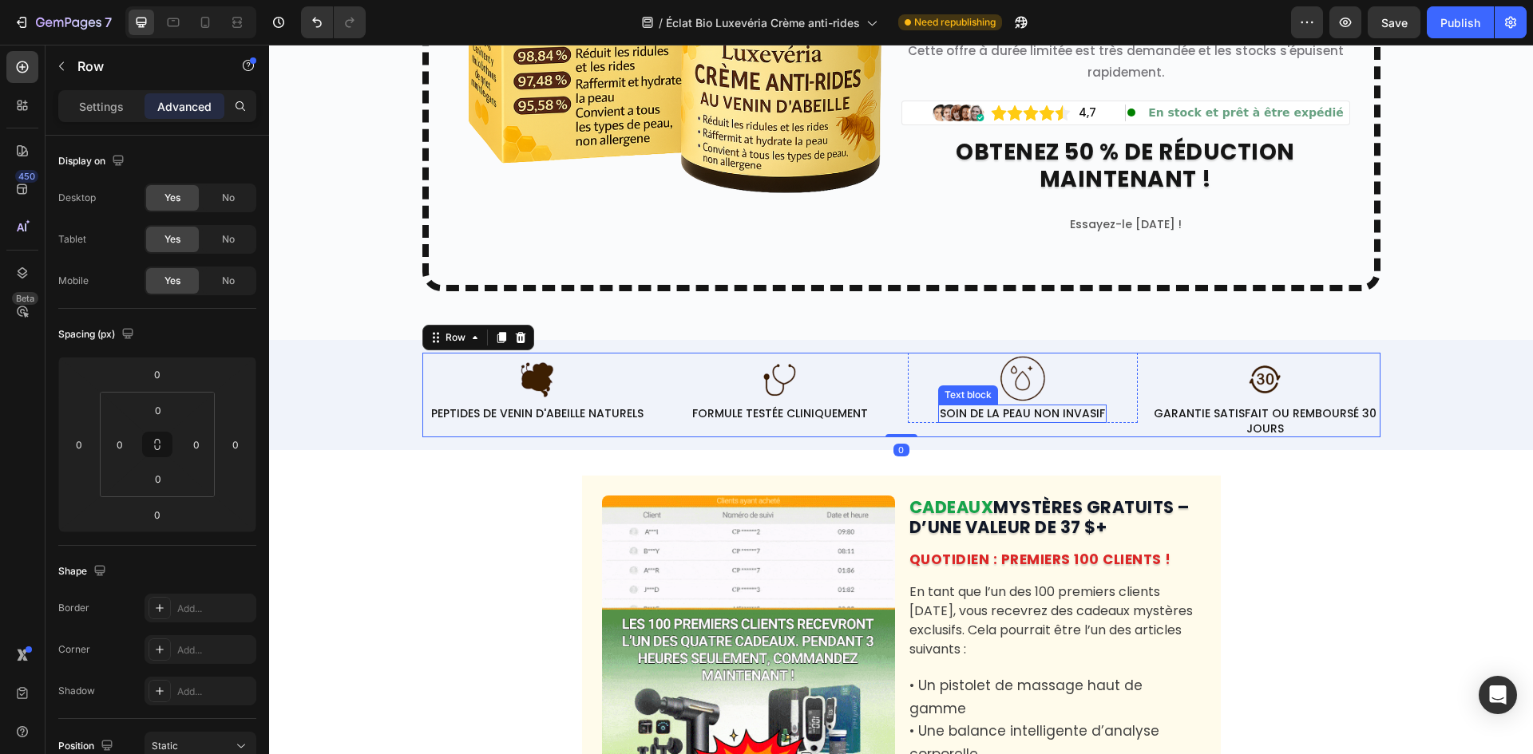
click at [992, 414] on p "SOIN DE LA PEAU NON INVASIF" at bounding box center [1022, 413] width 165 height 14
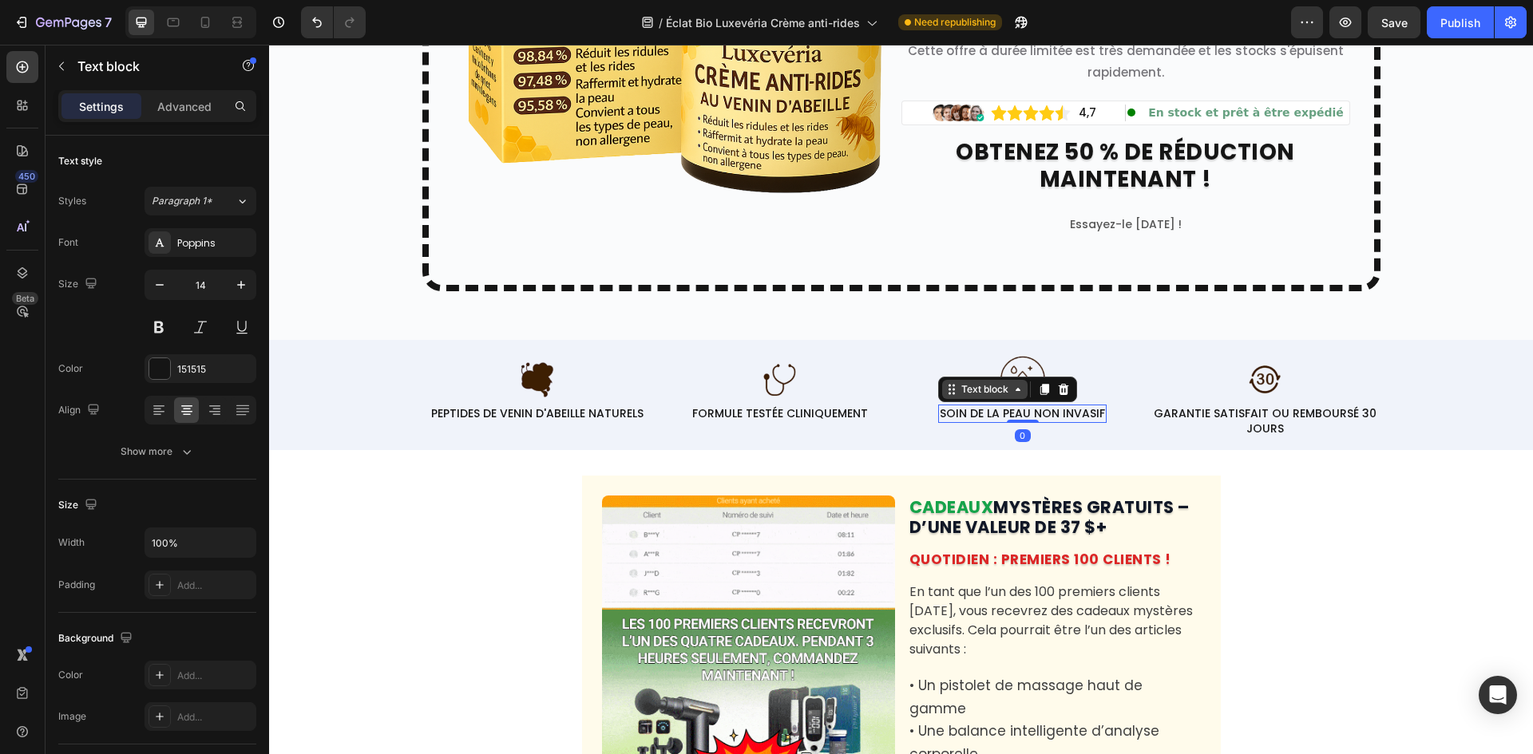
click at [968, 388] on div "Text block" at bounding box center [984, 389] width 53 height 14
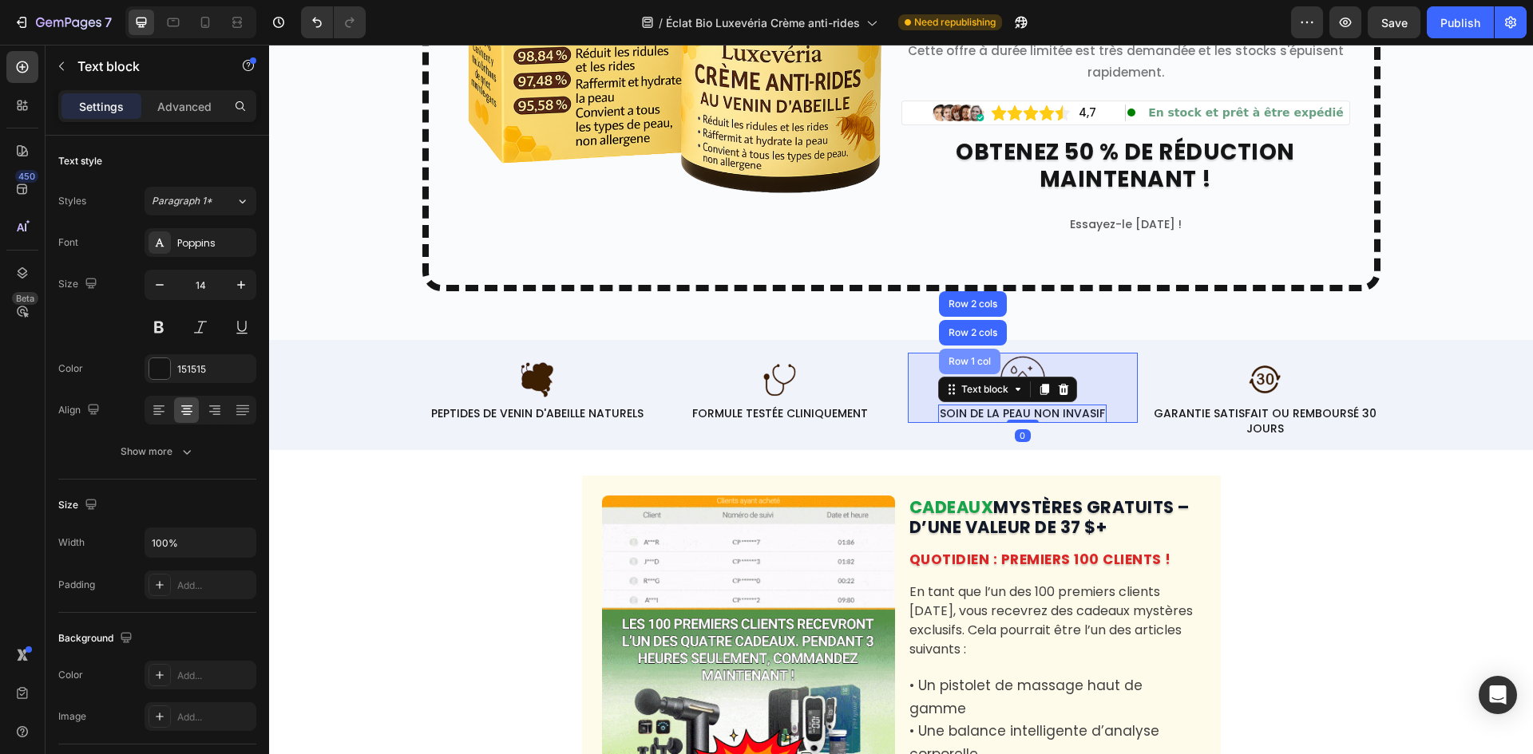
click at [980, 357] on div "Row 1 col" at bounding box center [969, 362] width 49 height 10
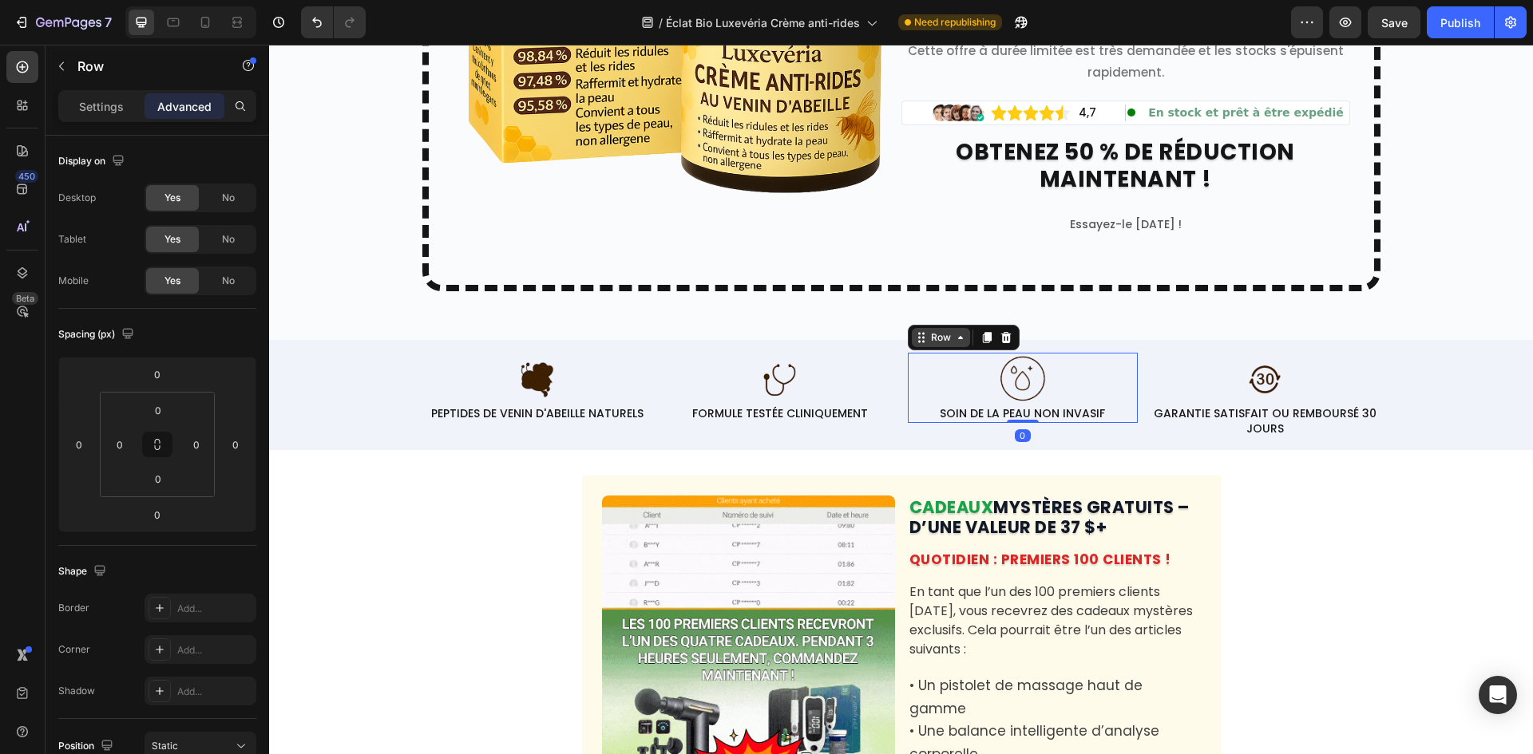
click at [946, 339] on div "Row" at bounding box center [941, 337] width 58 height 19
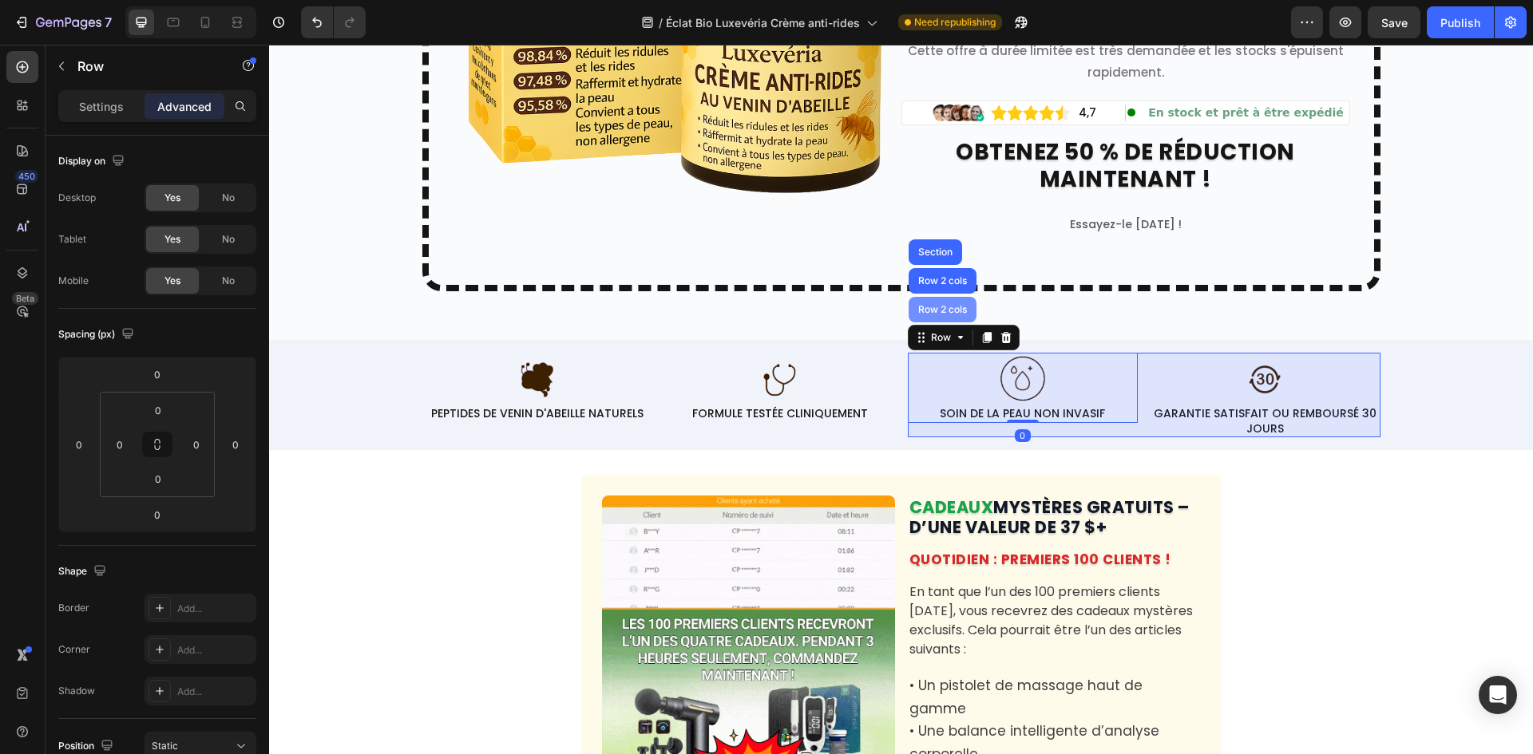
click at [942, 312] on div "Row 2 cols" at bounding box center [942, 310] width 55 height 10
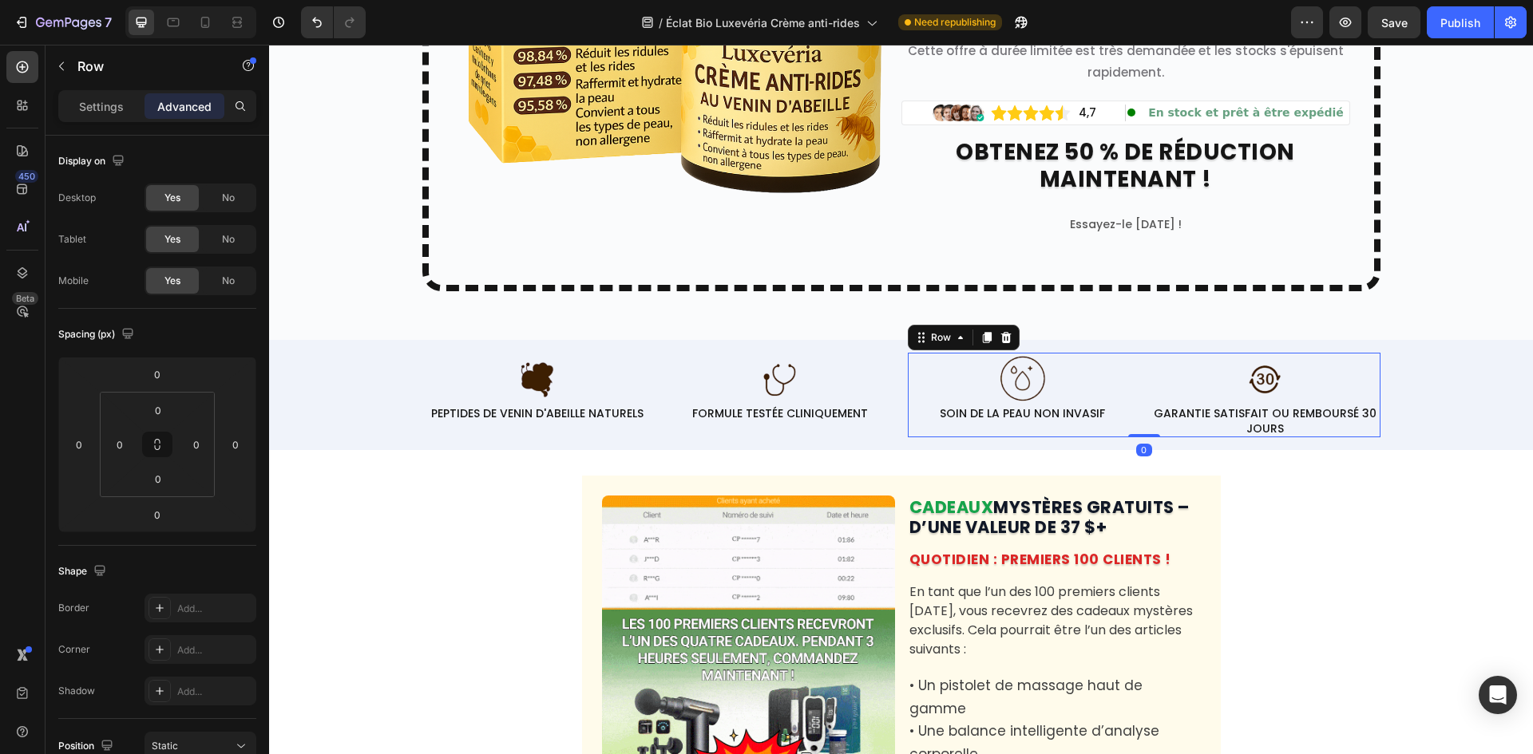
click at [1140, 412] on div "Image SOIN DE LA PEAU NON INVASIF Text block Row Image GARANTIE SATISFAIT OU RE…" at bounding box center [1144, 395] width 473 height 84
click at [1175, 413] on p "GARANTIE SATISFAIT OU REMBOURSÉ 30 JOURS" at bounding box center [1265, 420] width 227 height 29
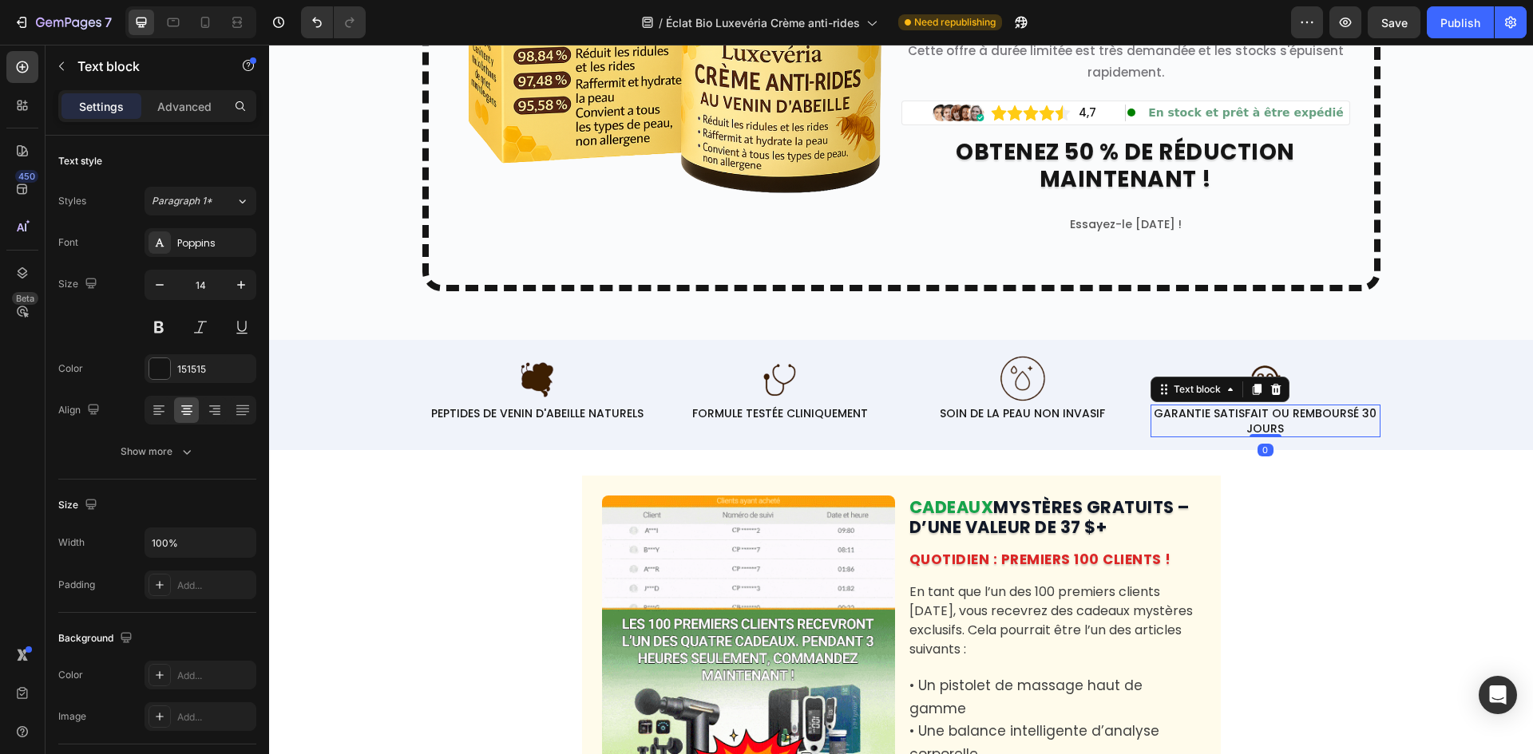
click at [1232, 418] on p "GARANTIE SATISFAIT OU REMBOURSÉ 30 JOURS" at bounding box center [1265, 420] width 227 height 29
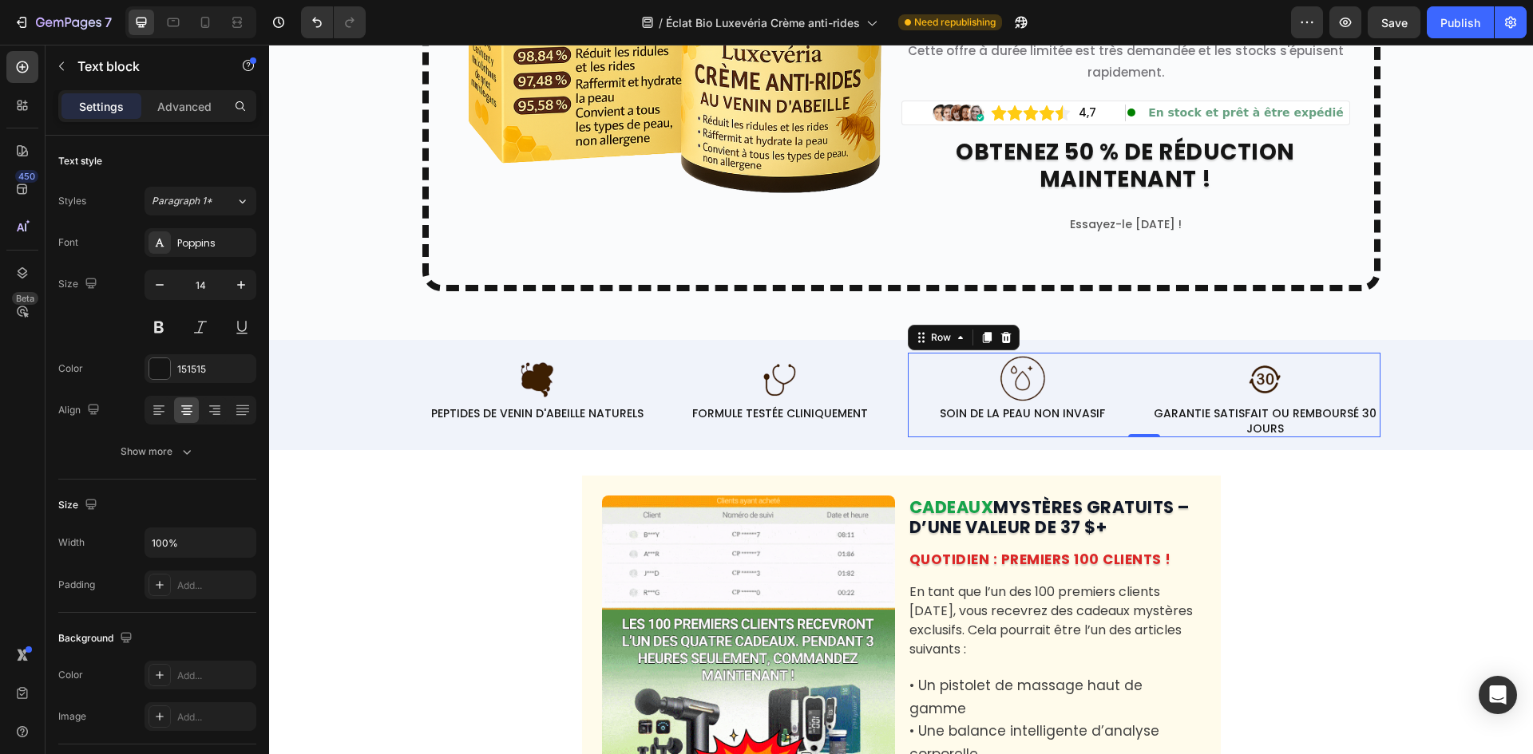
click at [1050, 435] on div "Image SOIN DE LA PEAU NON INVASIF Text block Row" at bounding box center [1023, 395] width 230 height 84
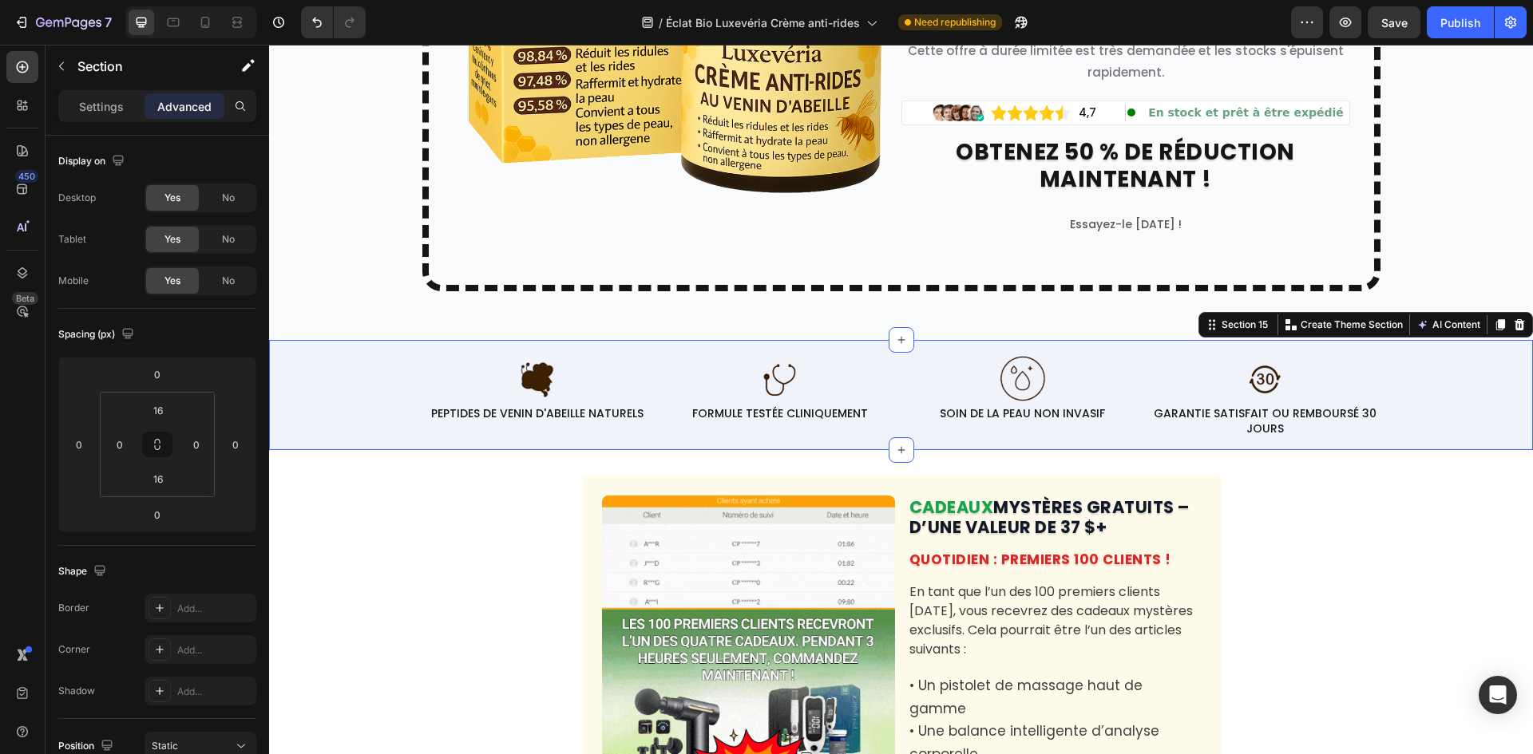
click at [911, 437] on div "Image PEPTIDES DE VENIN D'ABEILLE NATURELS Text block Row Image FORMULE TESTÉE …" at bounding box center [901, 394] width 1264 height 109
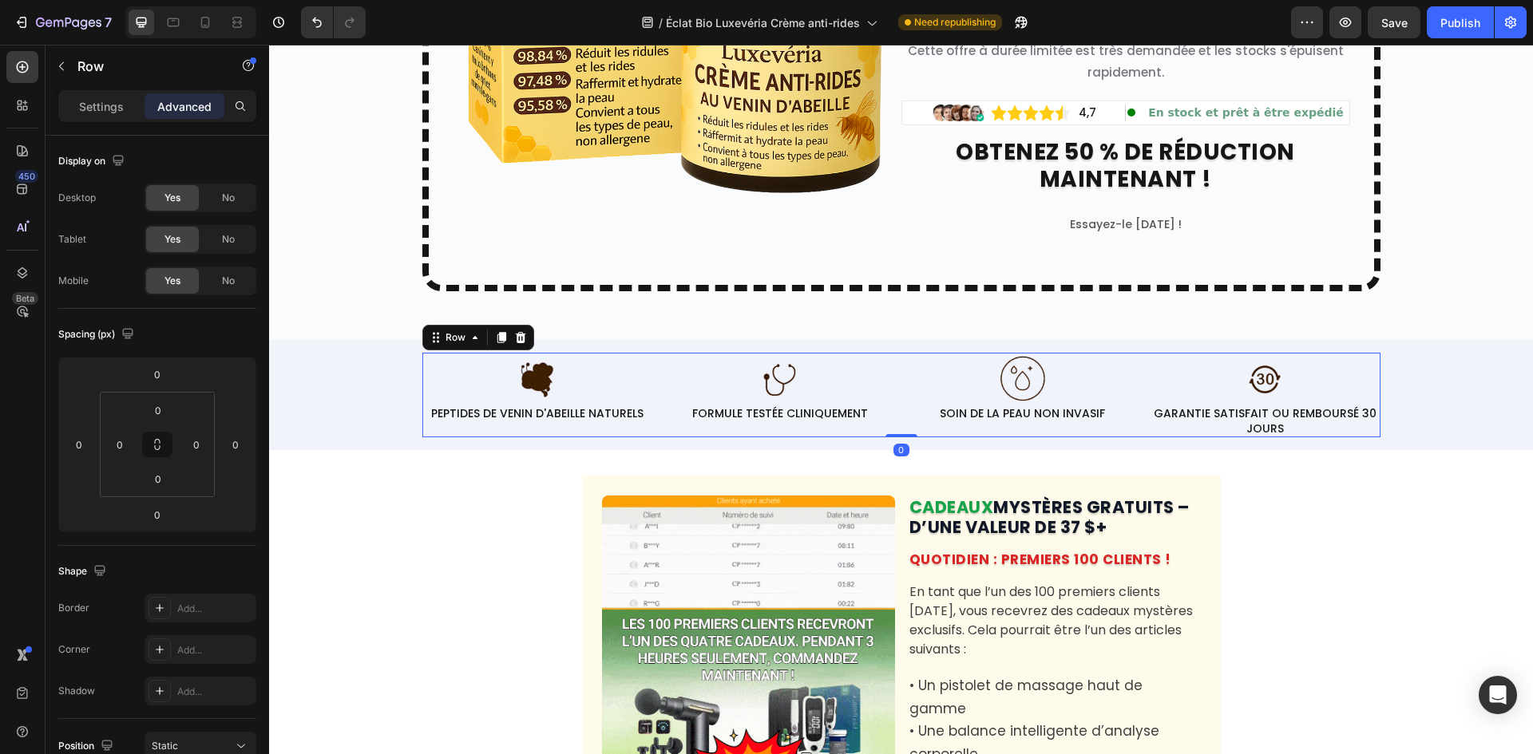
click at [894, 423] on div "Image PEPTIDES DE VENIN D'ABEILLE NATURELS Text block Row Image FORMULE TESTÉE …" at bounding box center [901, 395] width 958 height 84
click at [177, 12] on div at bounding box center [173, 23] width 26 height 26
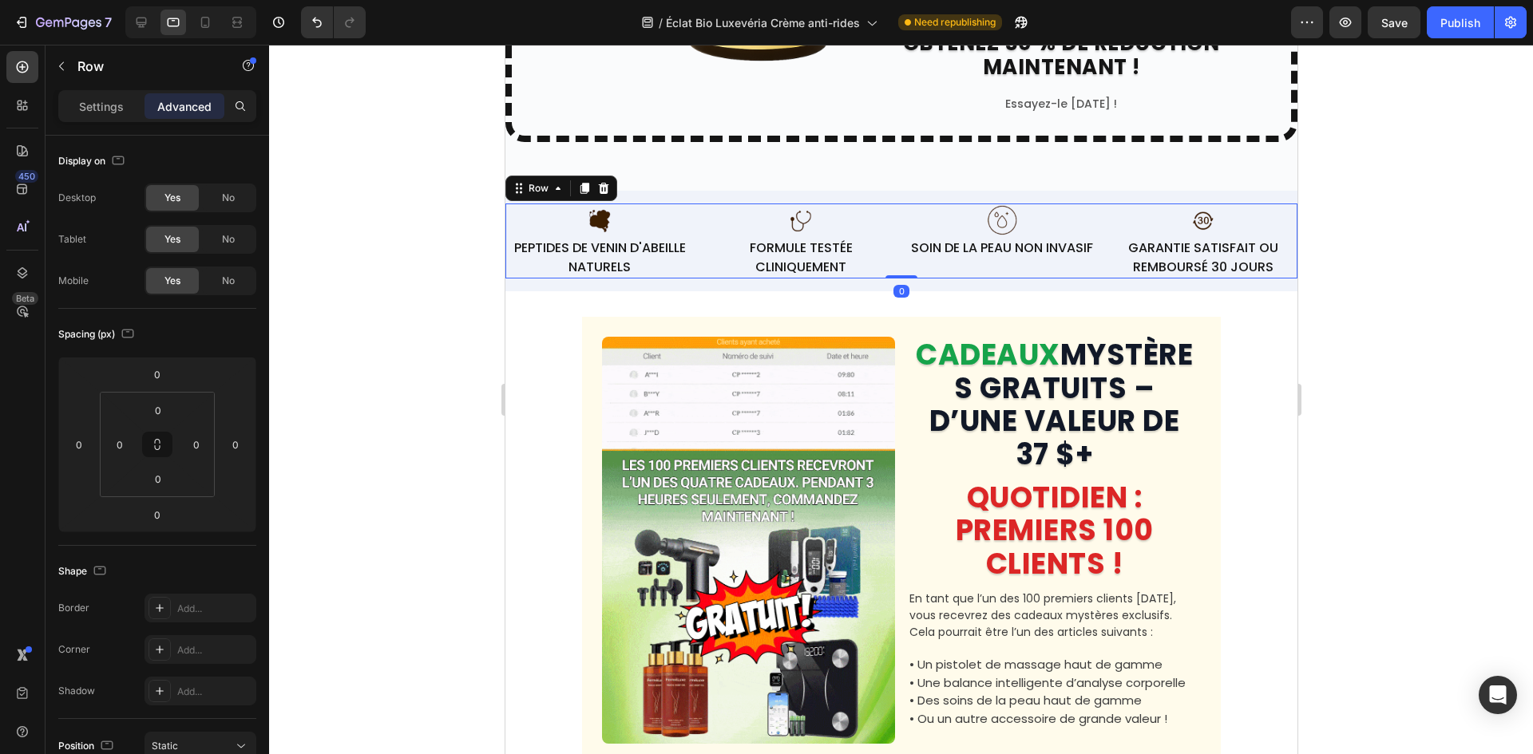
scroll to position [7752, 0]
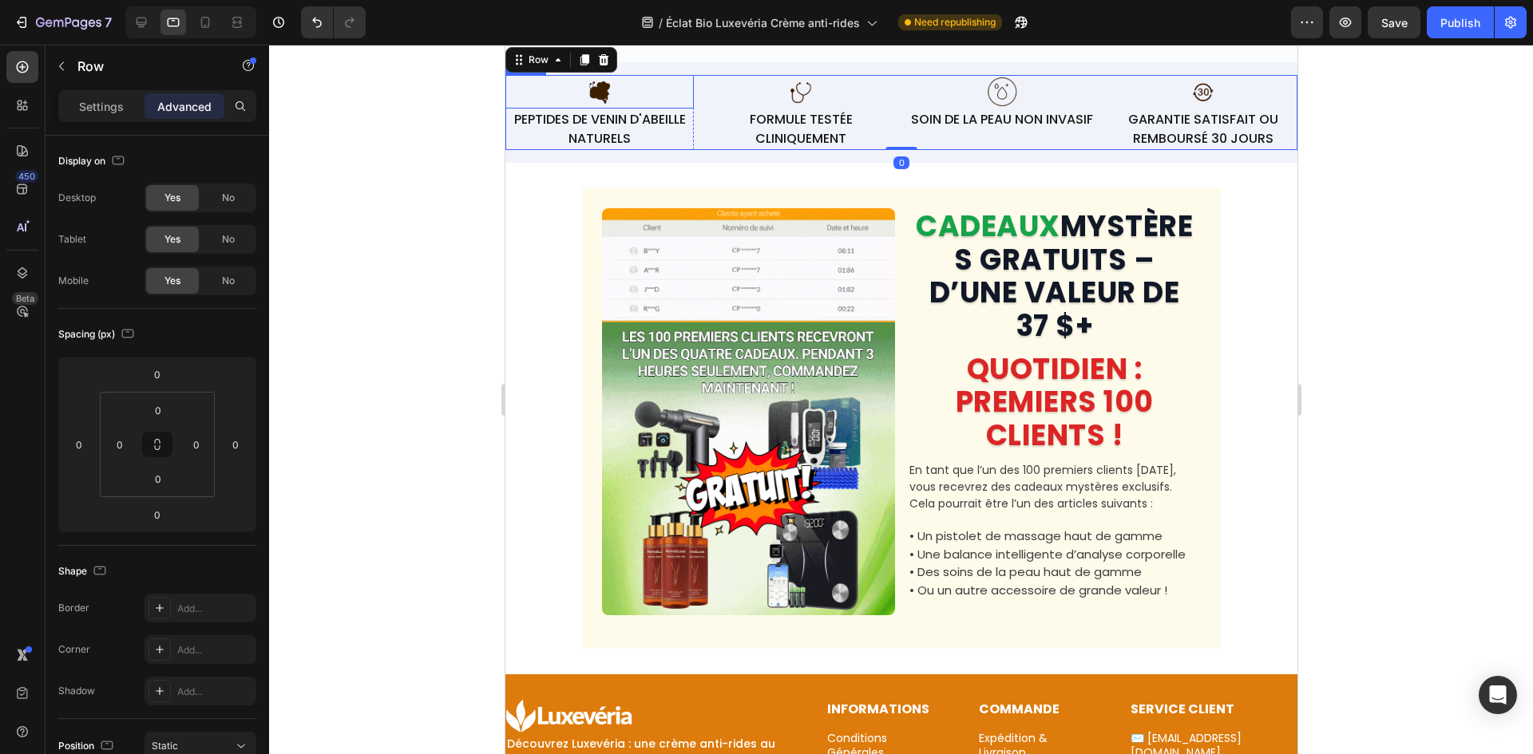
click at [625, 148] on p "PEPTIDES DE VENIN D'ABEILLE NATURELS" at bounding box center [598, 129] width 185 height 38
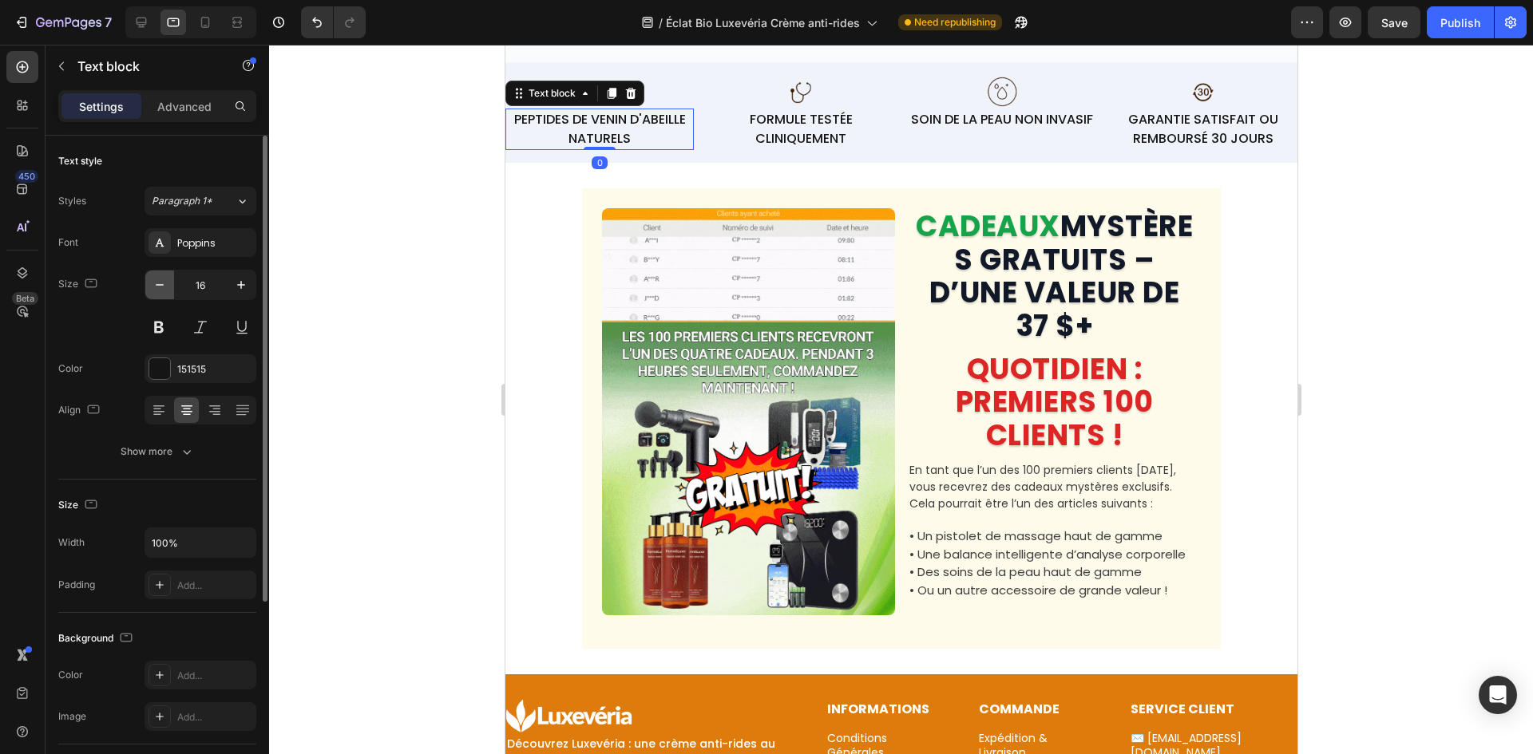
drag, startPoint x: 168, startPoint y: 271, endPoint x: 163, endPoint y: 283, distance: 13.2
click at [168, 272] on button "button" at bounding box center [159, 285] width 29 height 29
click at [164, 283] on icon "button" at bounding box center [160, 285] width 16 height 16
type input "14"
click at [793, 148] on p "FORMULE TESTÉE CLINIQUEMENT" at bounding box center [799, 129] width 185 height 38
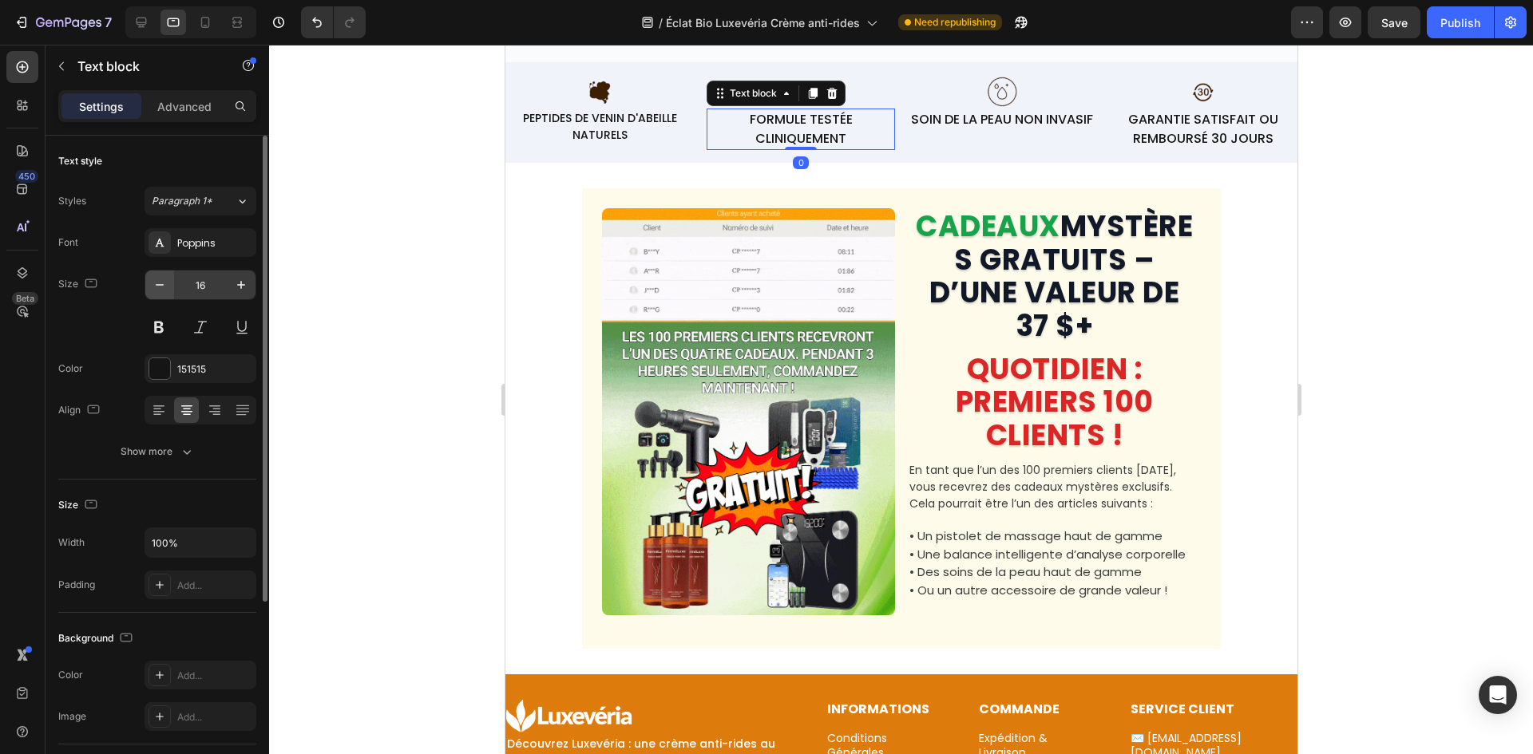
click at [152, 282] on icon "button" at bounding box center [160, 285] width 16 height 16
click at [154, 281] on icon "button" at bounding box center [160, 285] width 16 height 16
type input "15"
click at [956, 129] on p "SOIN DE LA PEAU NON INVASIF" at bounding box center [1001, 119] width 182 height 19
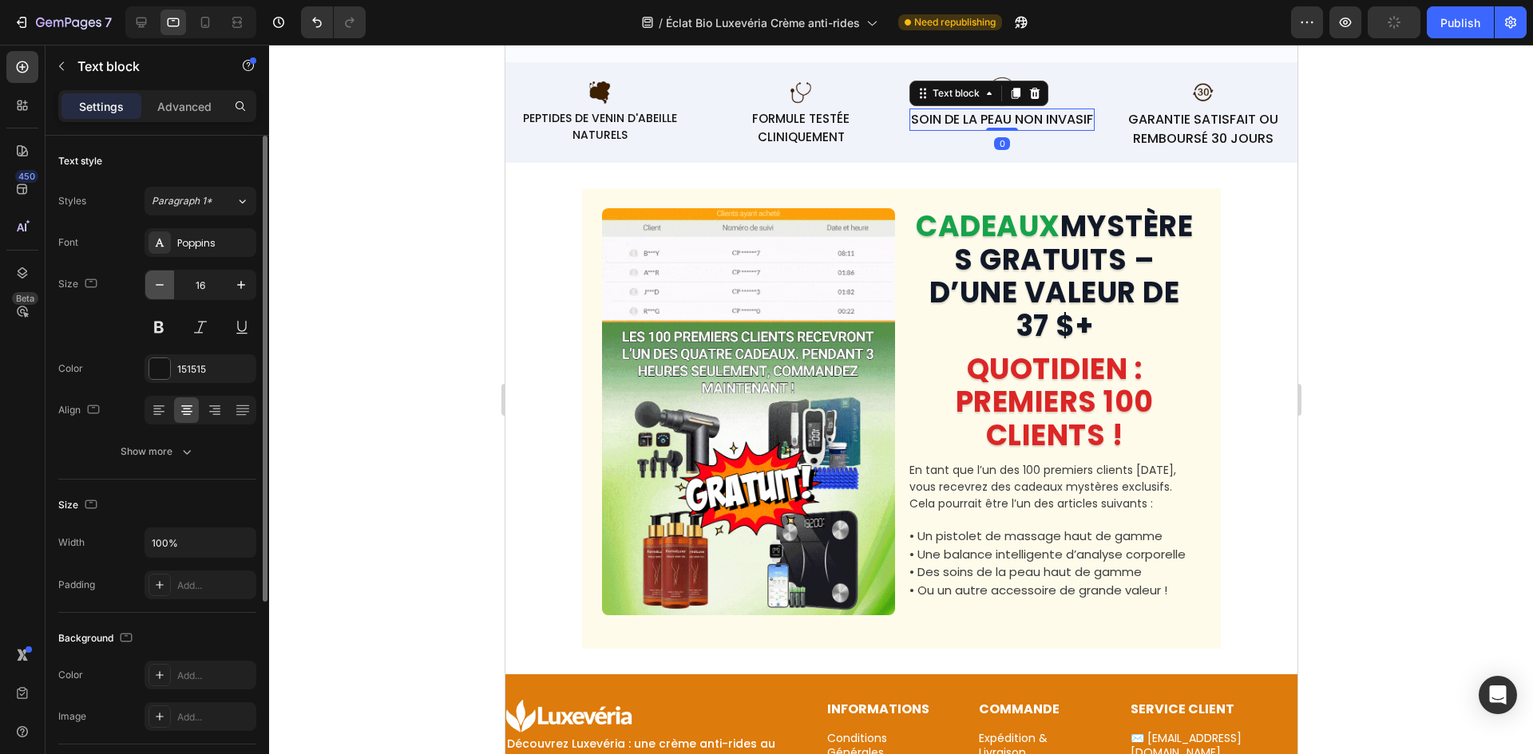
click at [169, 283] on button "button" at bounding box center [159, 285] width 29 height 29
type input "14"
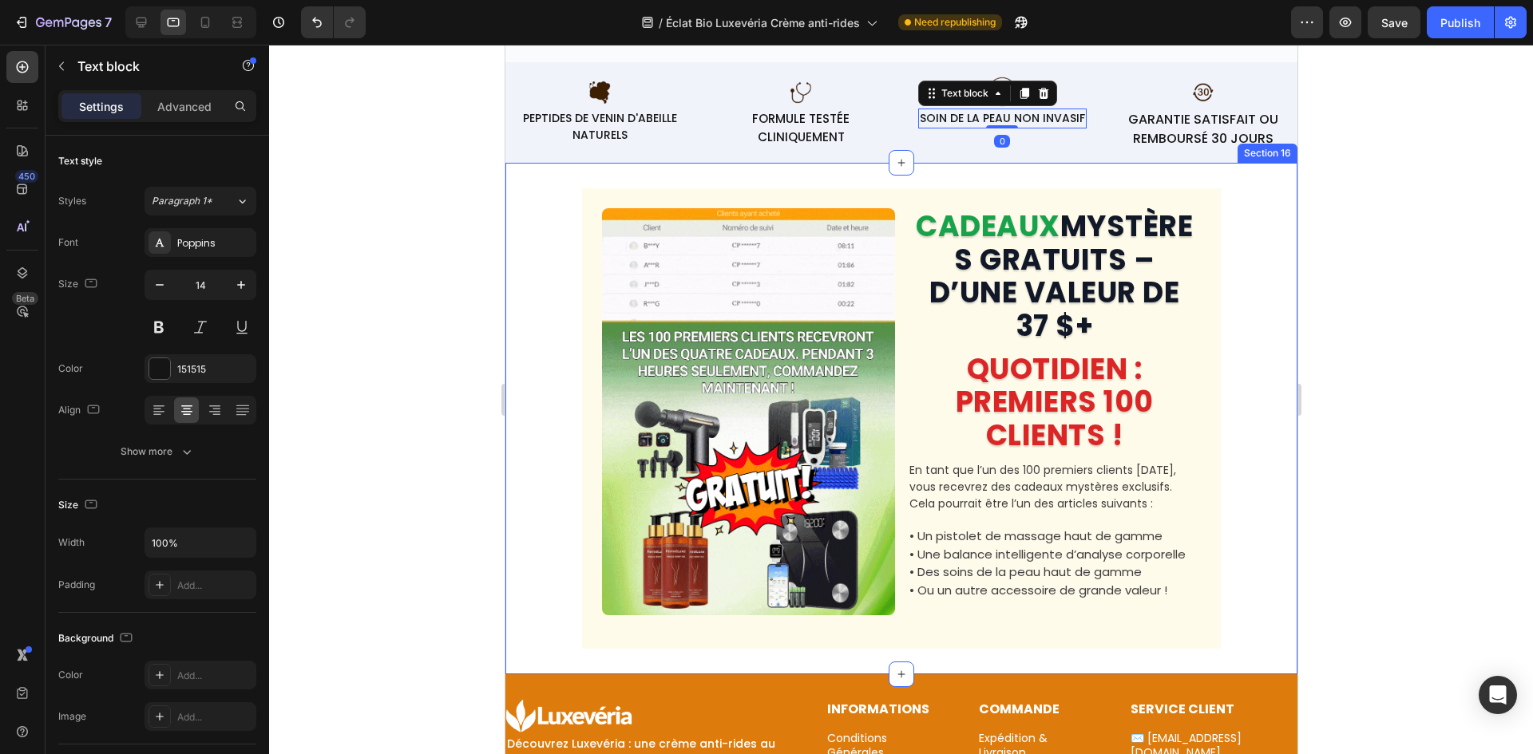
click at [1137, 148] on p "GARANTIE SATISFAIT OU REMBOURSÉ 30 JOURS" at bounding box center [1202, 129] width 185 height 38
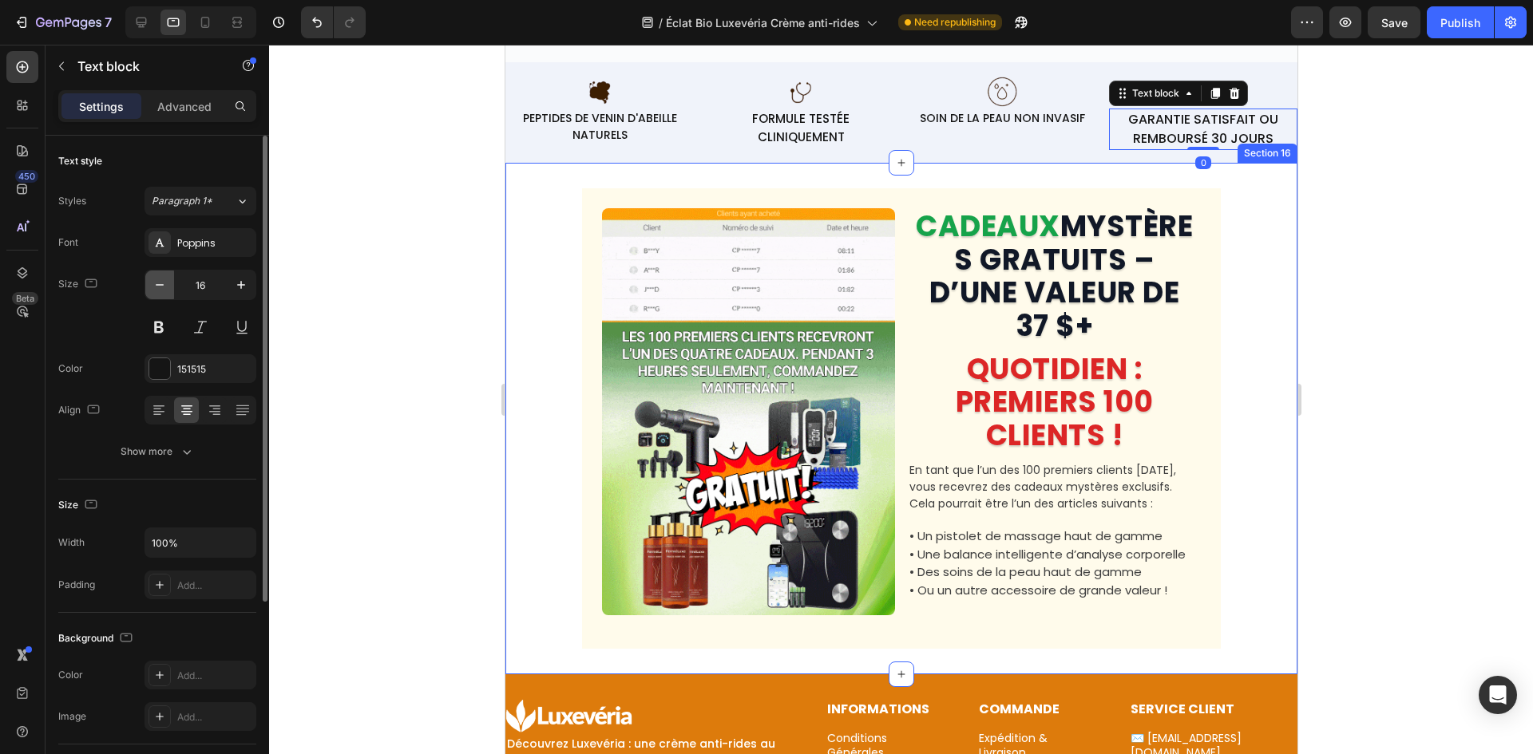
click at [163, 284] on icon "button" at bounding box center [160, 285] width 16 height 16
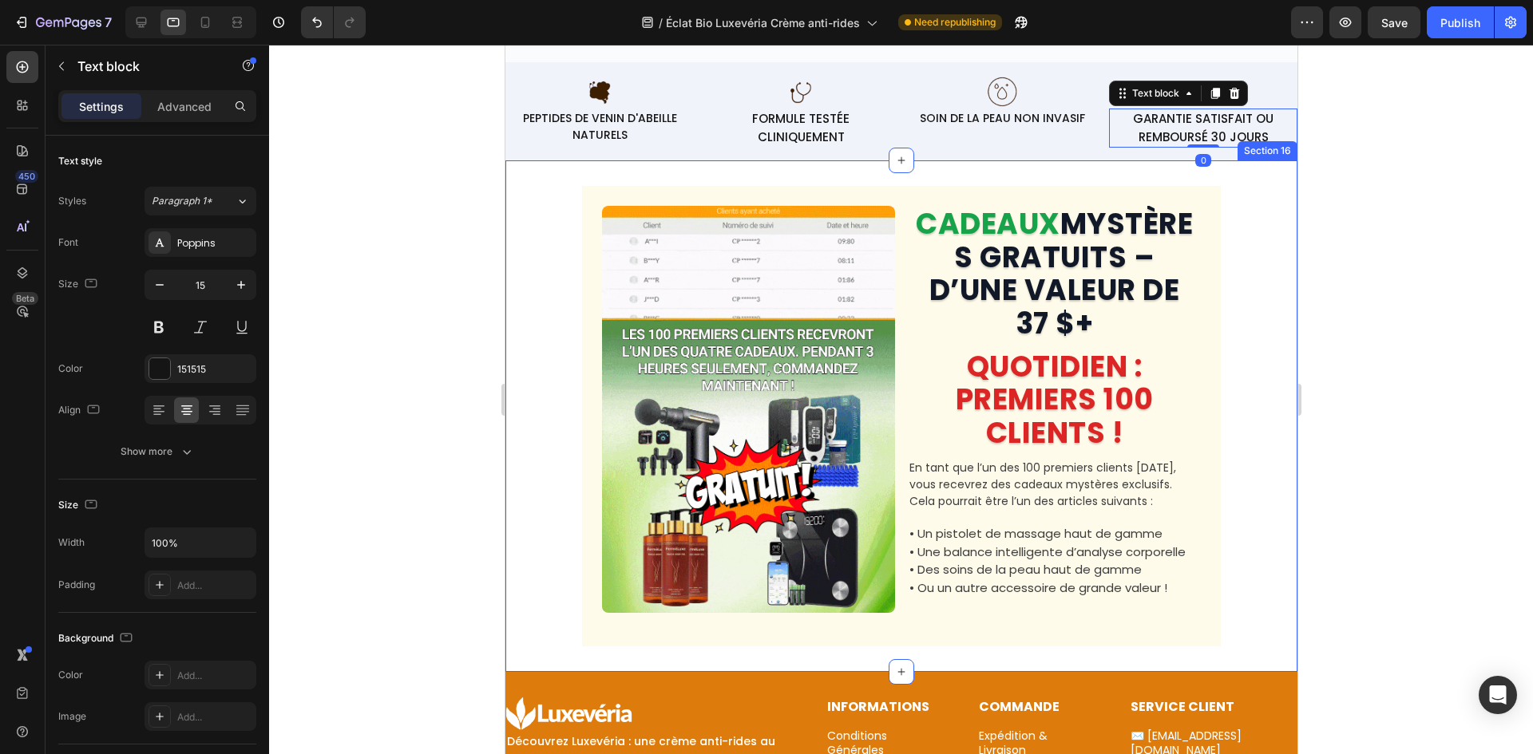
type input "14"
click at [606, 109] on img at bounding box center [599, 92] width 34 height 34
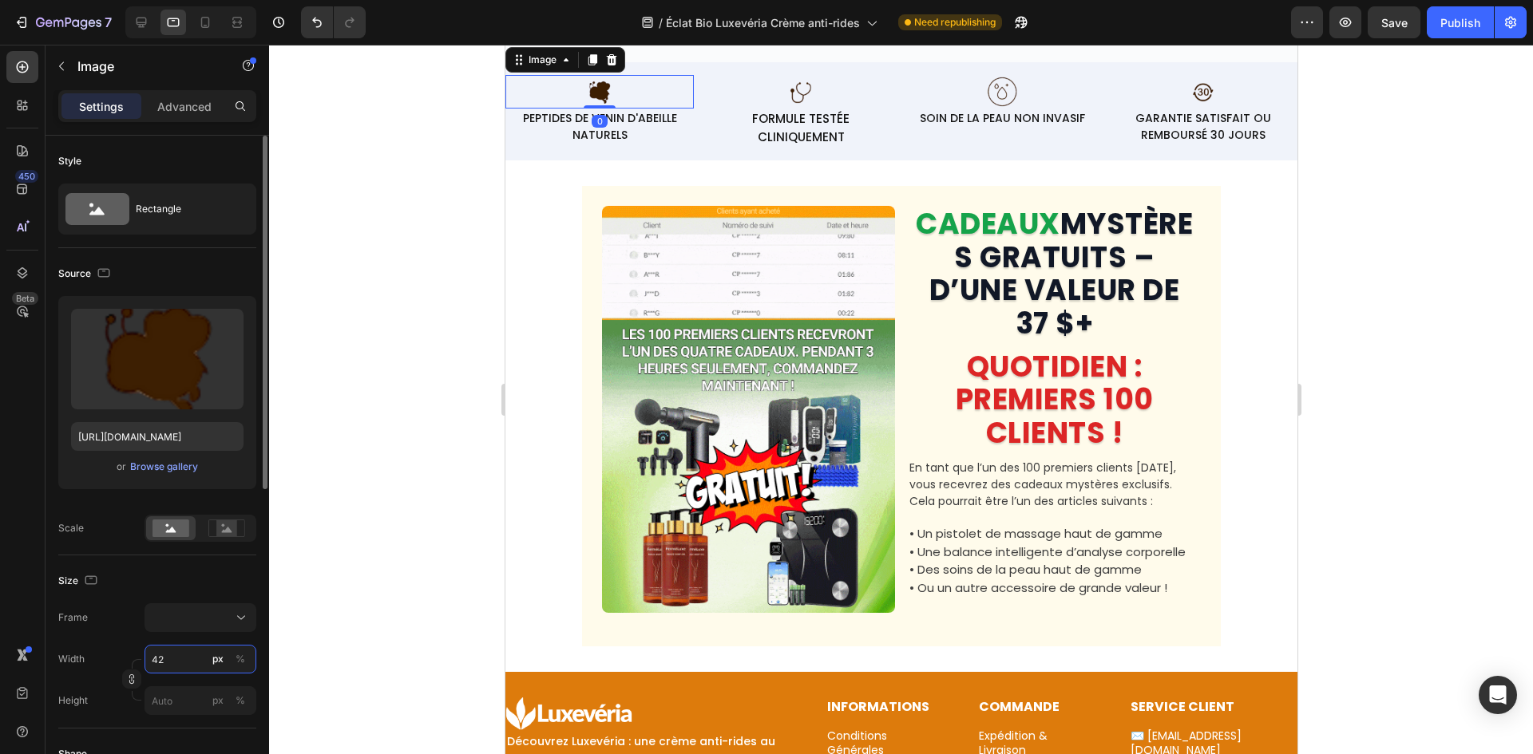
click at [179, 647] on input "42" at bounding box center [200, 659] width 112 height 29
type input "6"
type input "60"
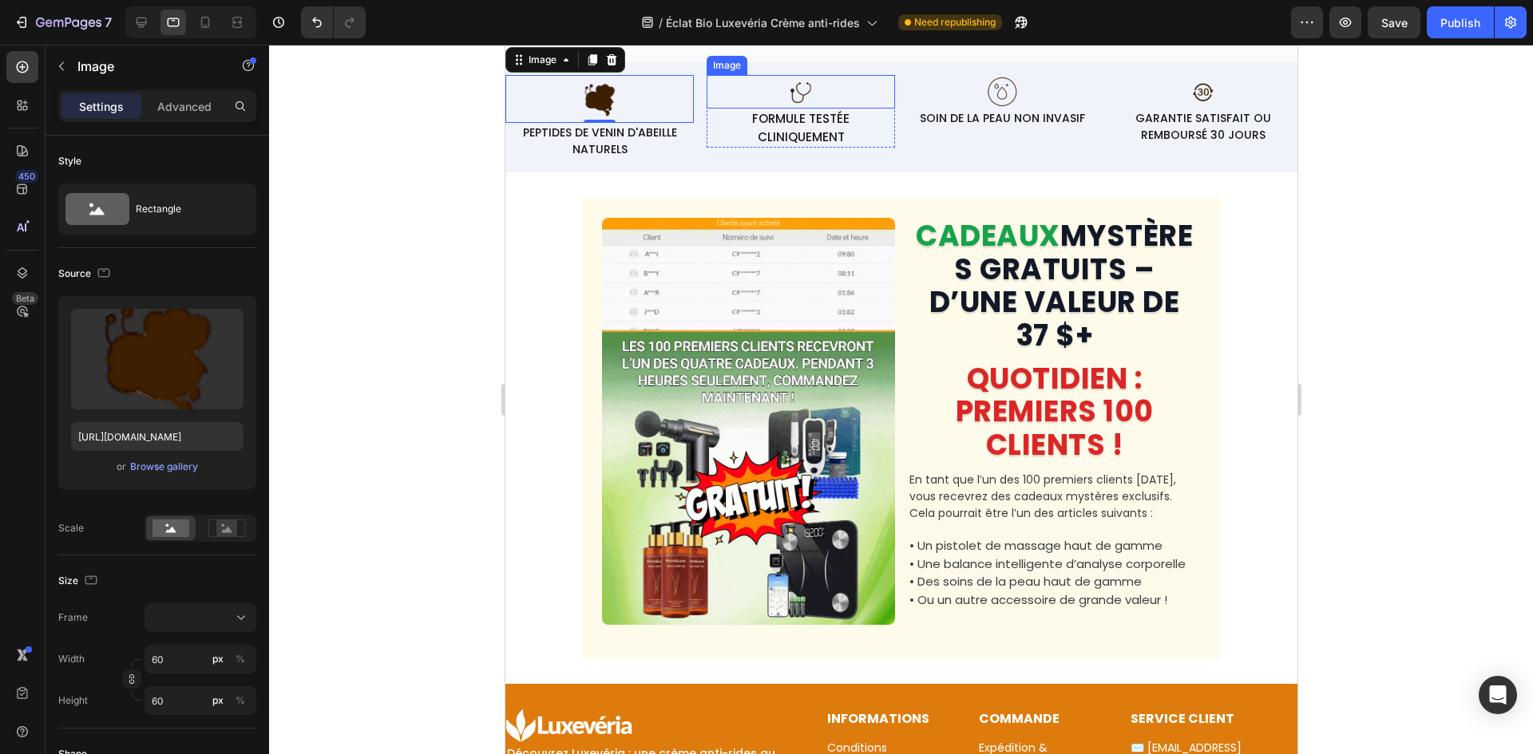
click at [809, 109] on img at bounding box center [800, 92] width 34 height 34
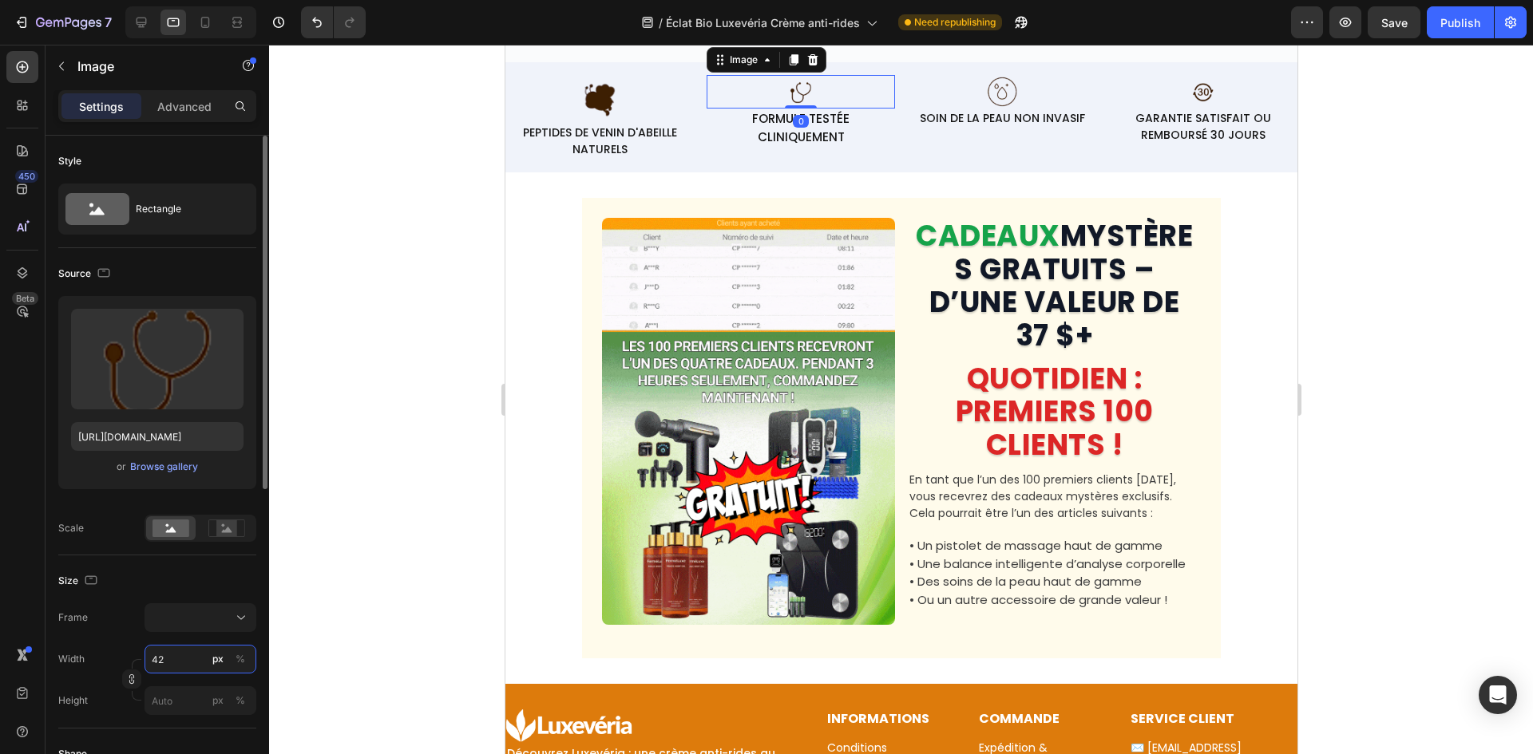
click at [179, 652] on input "42" at bounding box center [200, 659] width 112 height 29
paste input "60"
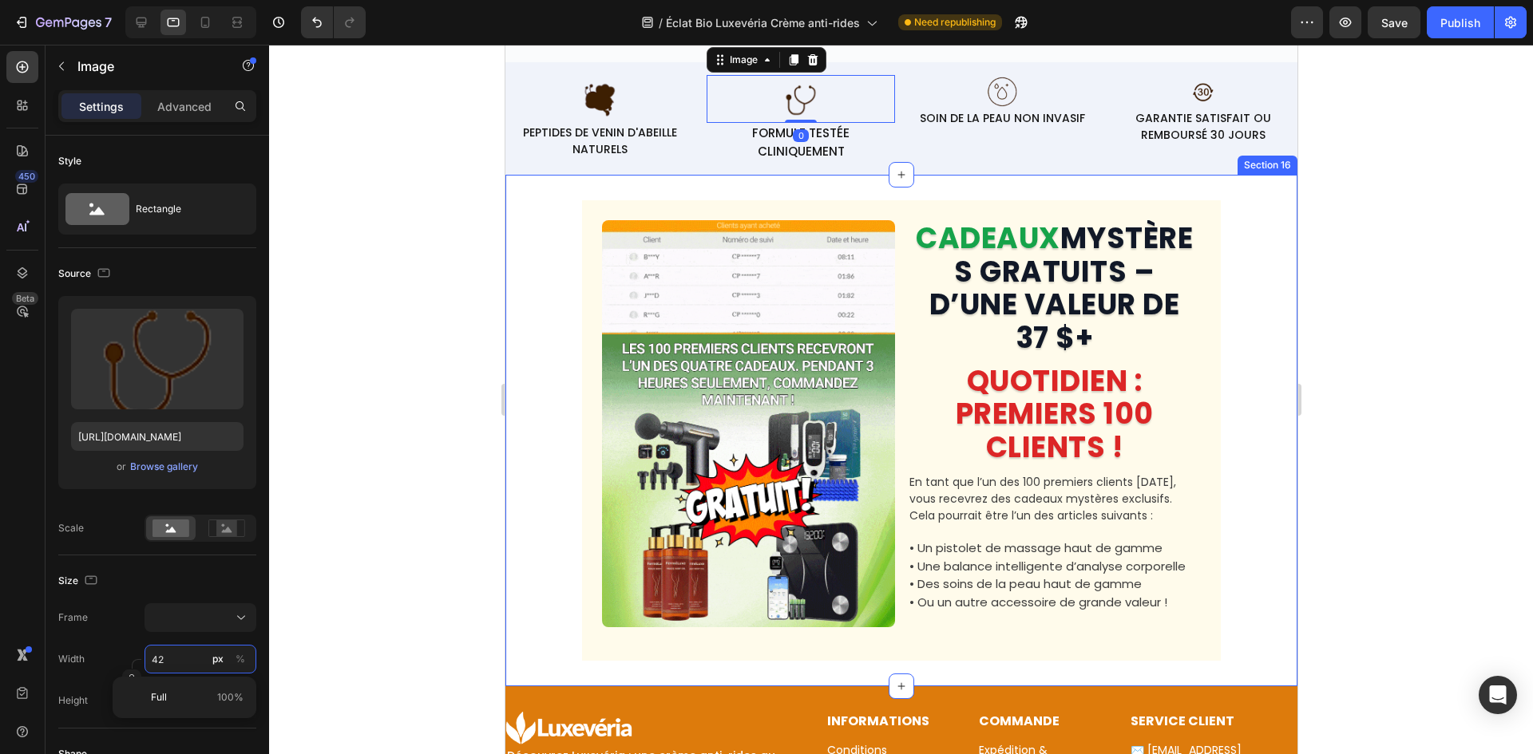
type input "60"
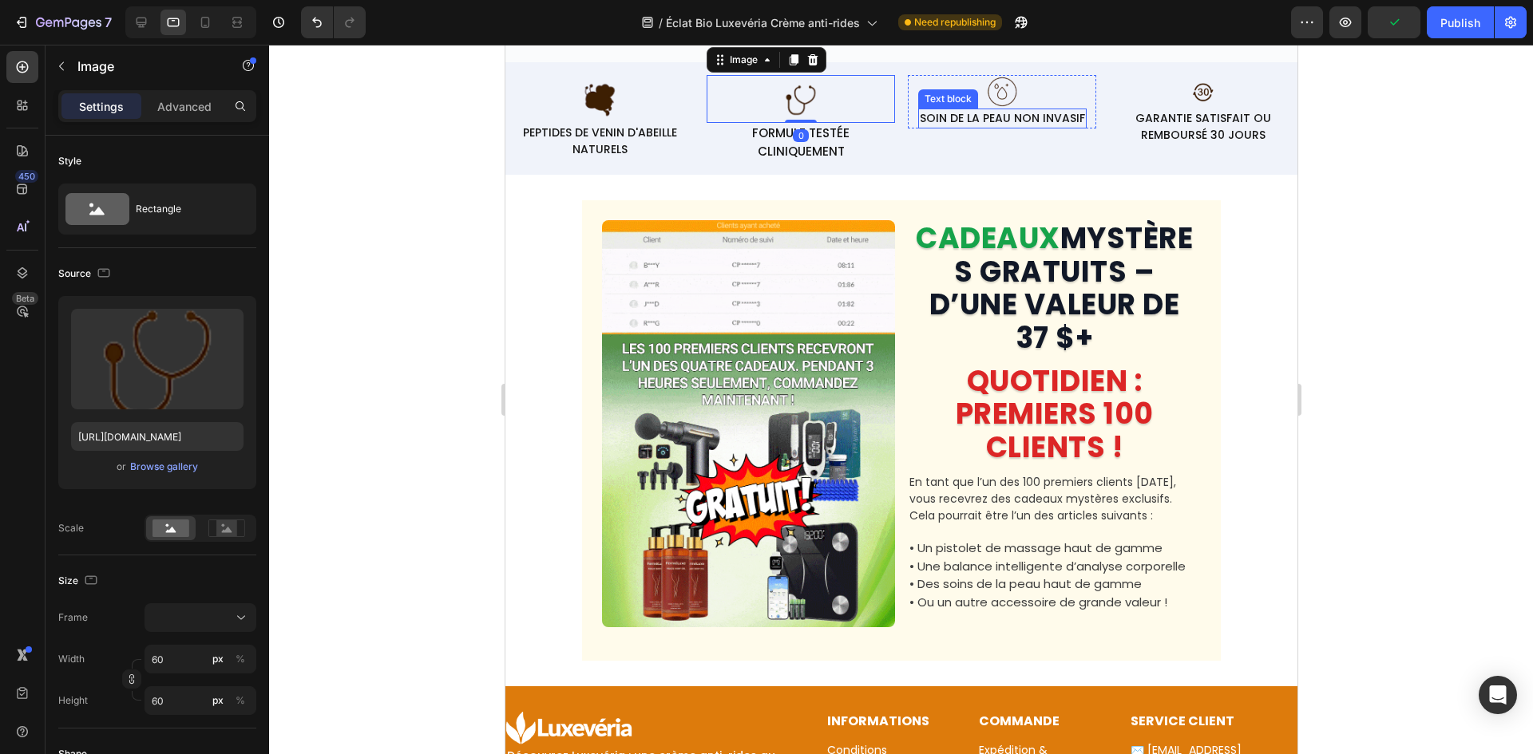
click at [993, 109] on img at bounding box center [1001, 92] width 34 height 34
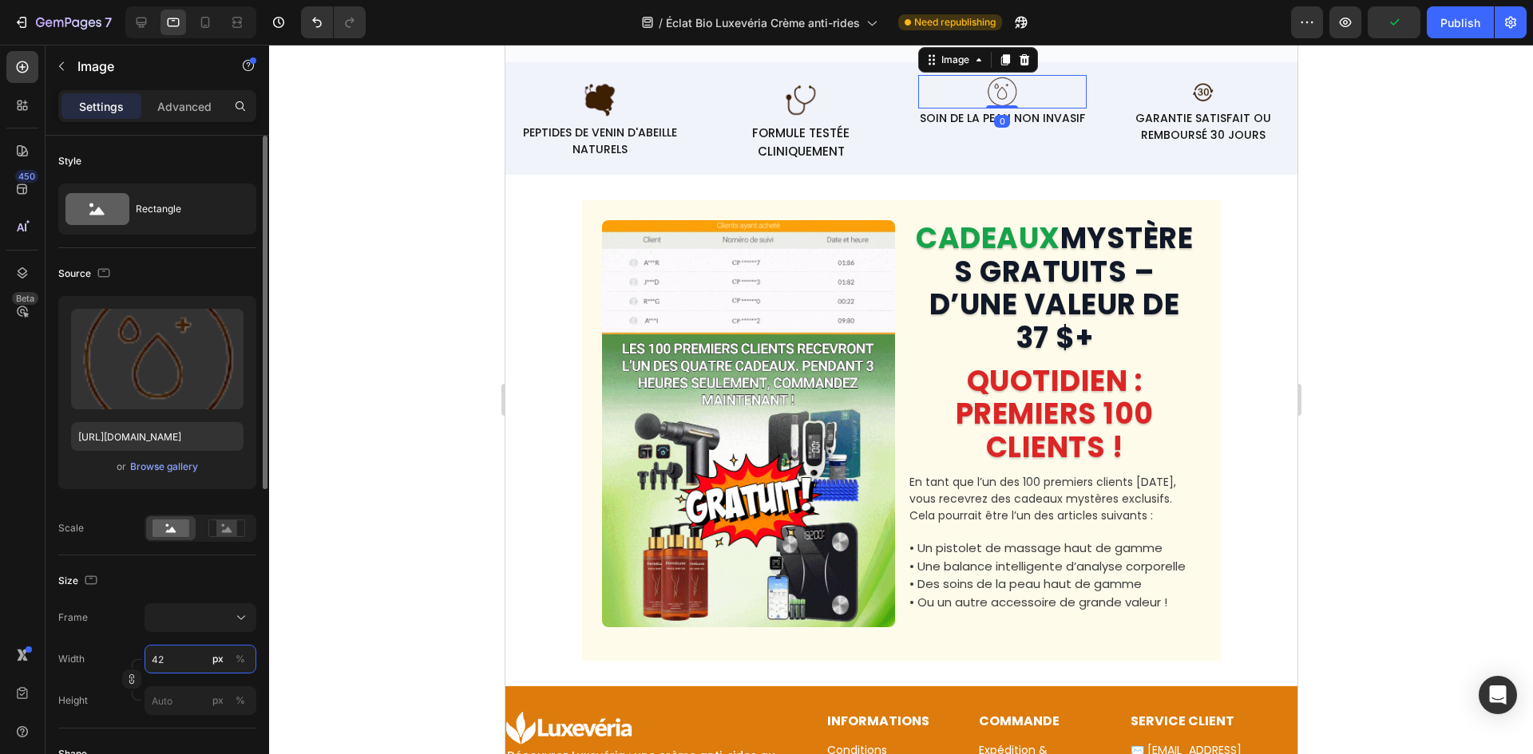
click at [172, 662] on input "42" at bounding box center [200, 659] width 112 height 29
paste input "60"
type input "60"
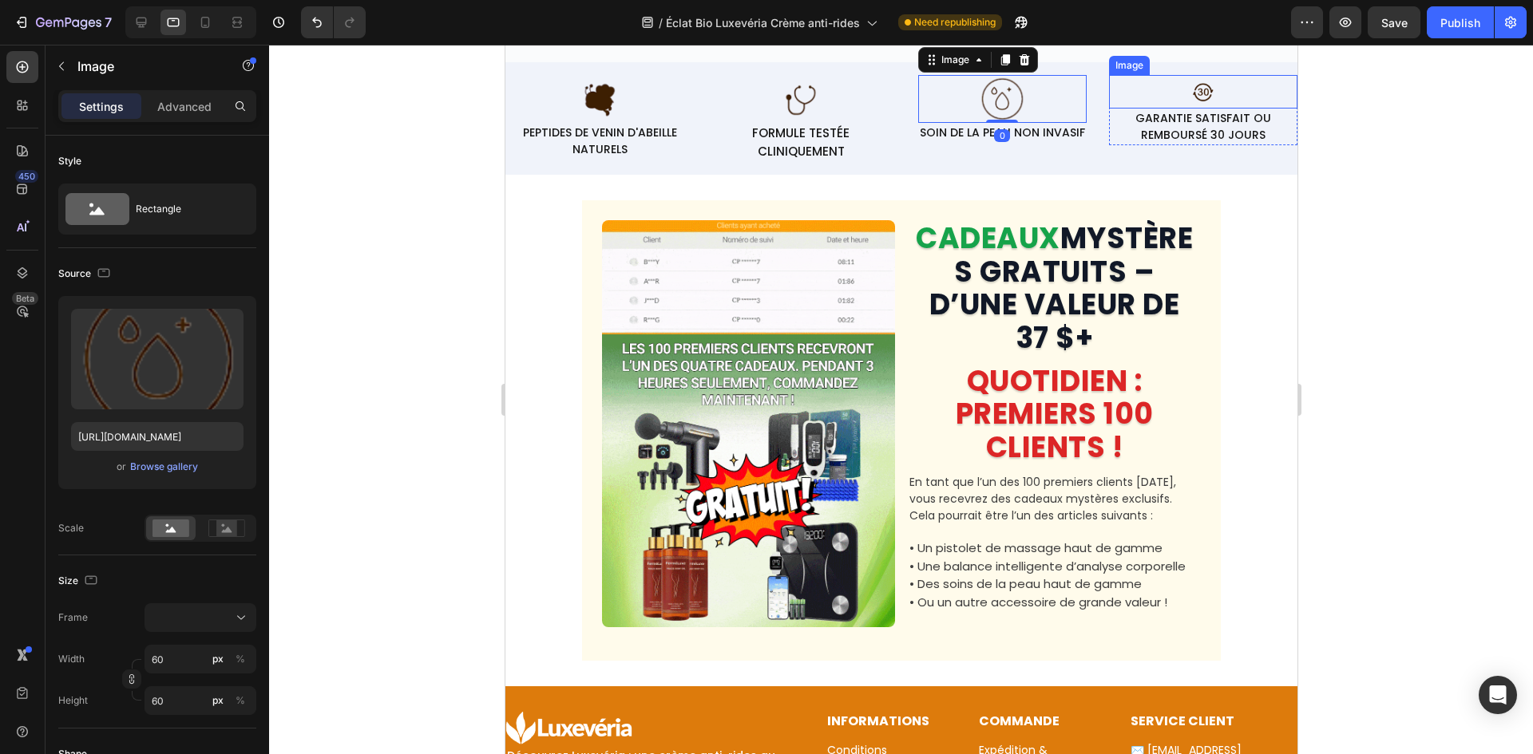
click at [1185, 109] on img at bounding box center [1202, 92] width 34 height 34
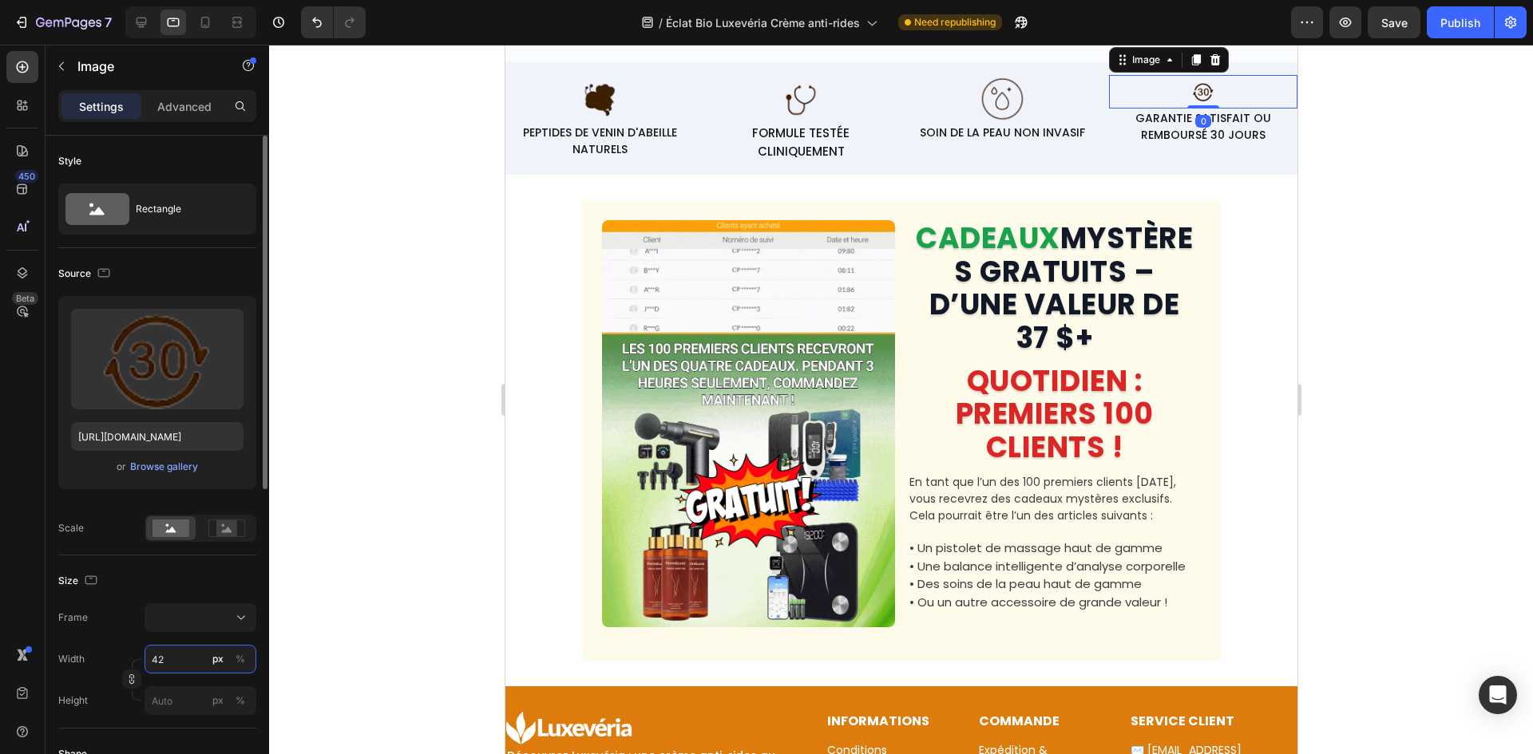
click at [151, 671] on input "42" at bounding box center [200, 659] width 112 height 29
paste input "60"
type input "60"
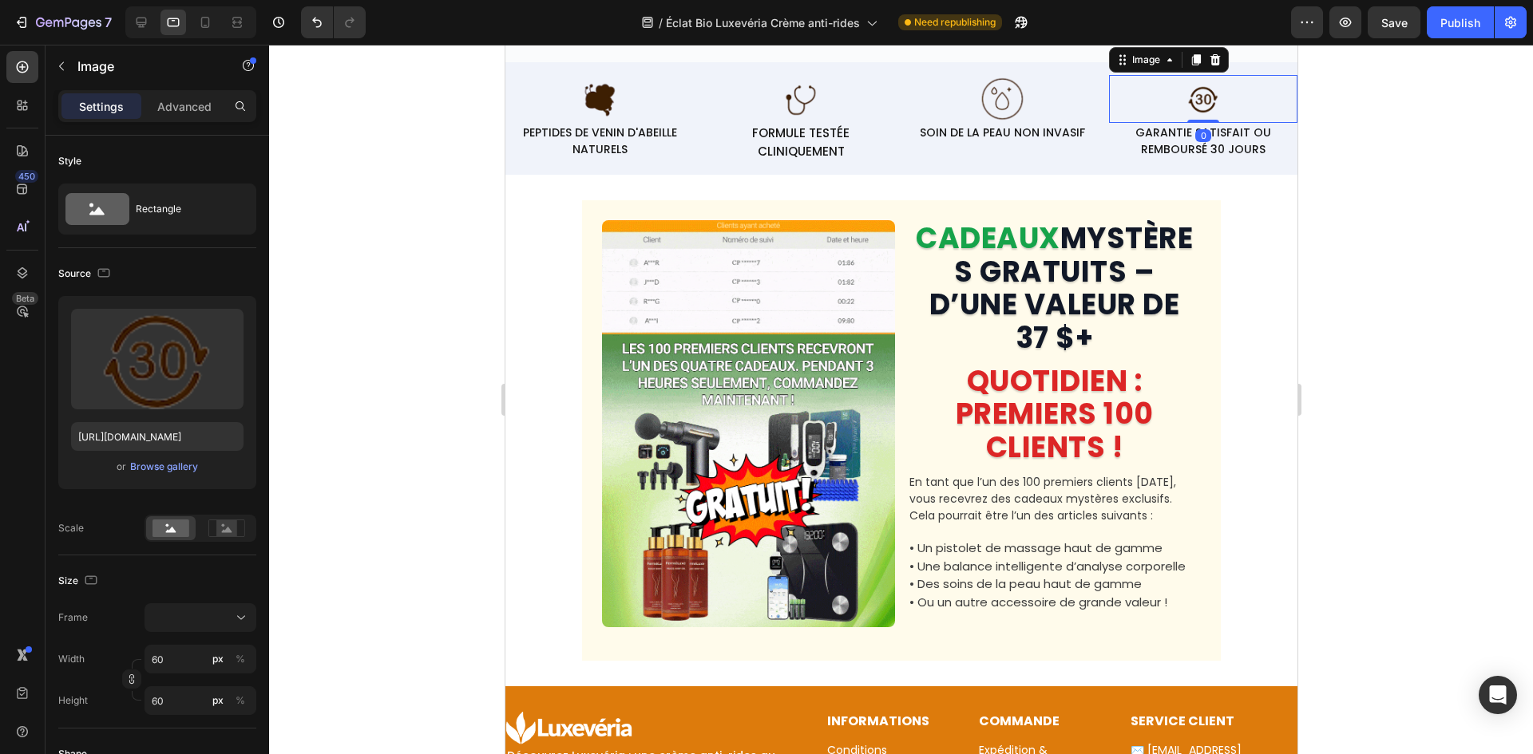
drag, startPoint x: 382, startPoint y: 295, endPoint x: 504, endPoint y: 145, distance: 193.4
click at [396, 291] on div at bounding box center [901, 400] width 1264 height 710
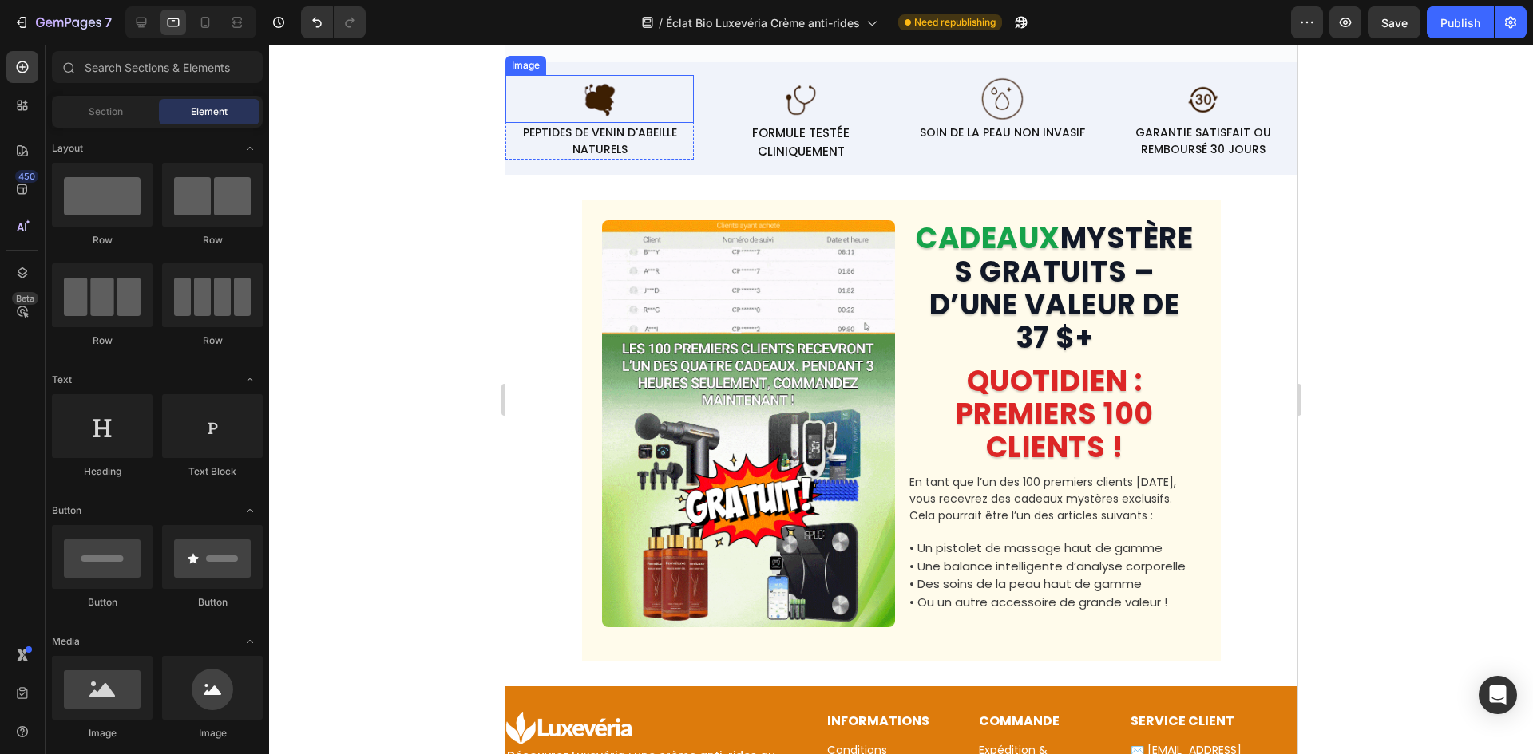
click at [596, 152] on p "PEPTIDES DE VENIN D'ABEILLE NATURELS" at bounding box center [598, 142] width 185 height 34
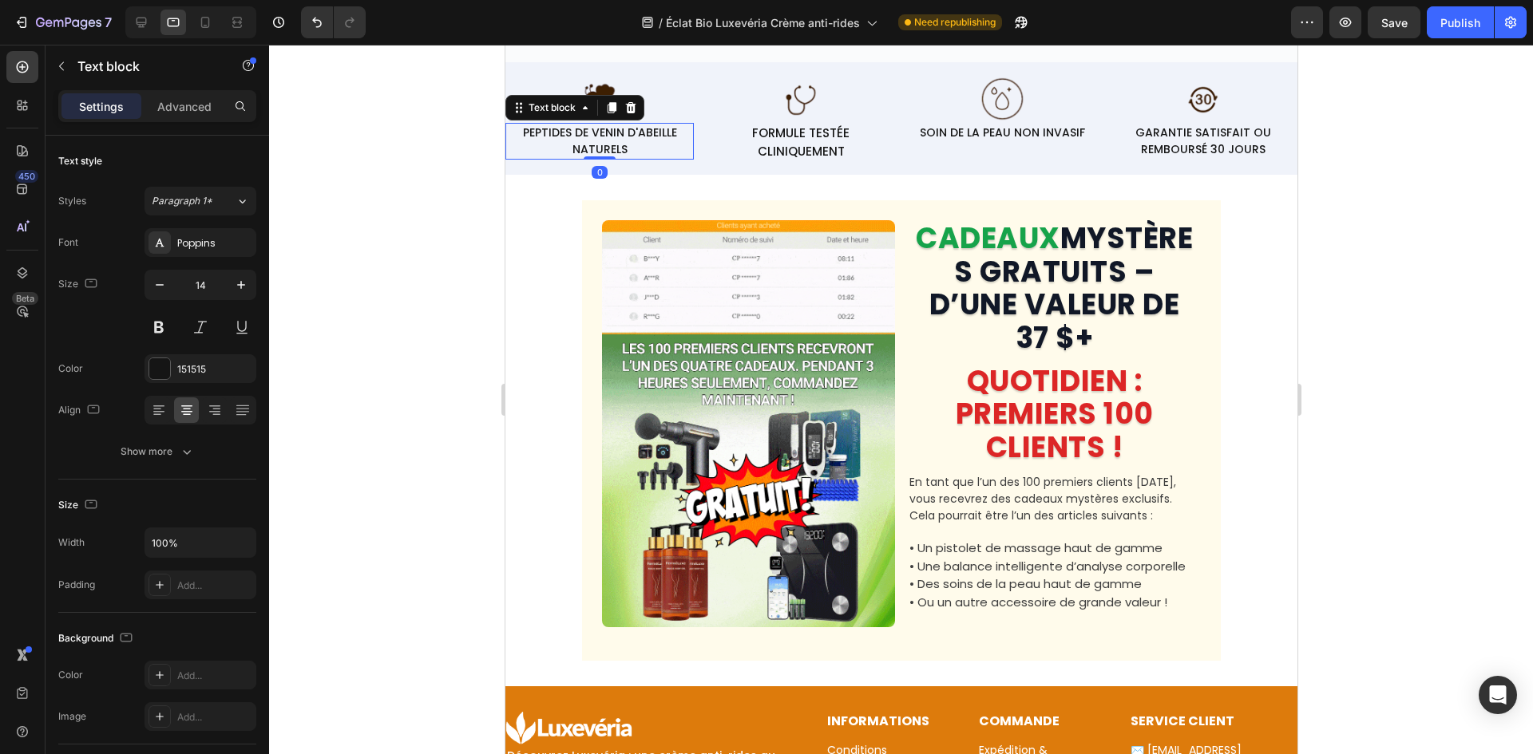
click at [600, 158] on p "PEPTIDES DE VENIN D'ABEILLE NATURELS" at bounding box center [598, 142] width 185 height 34
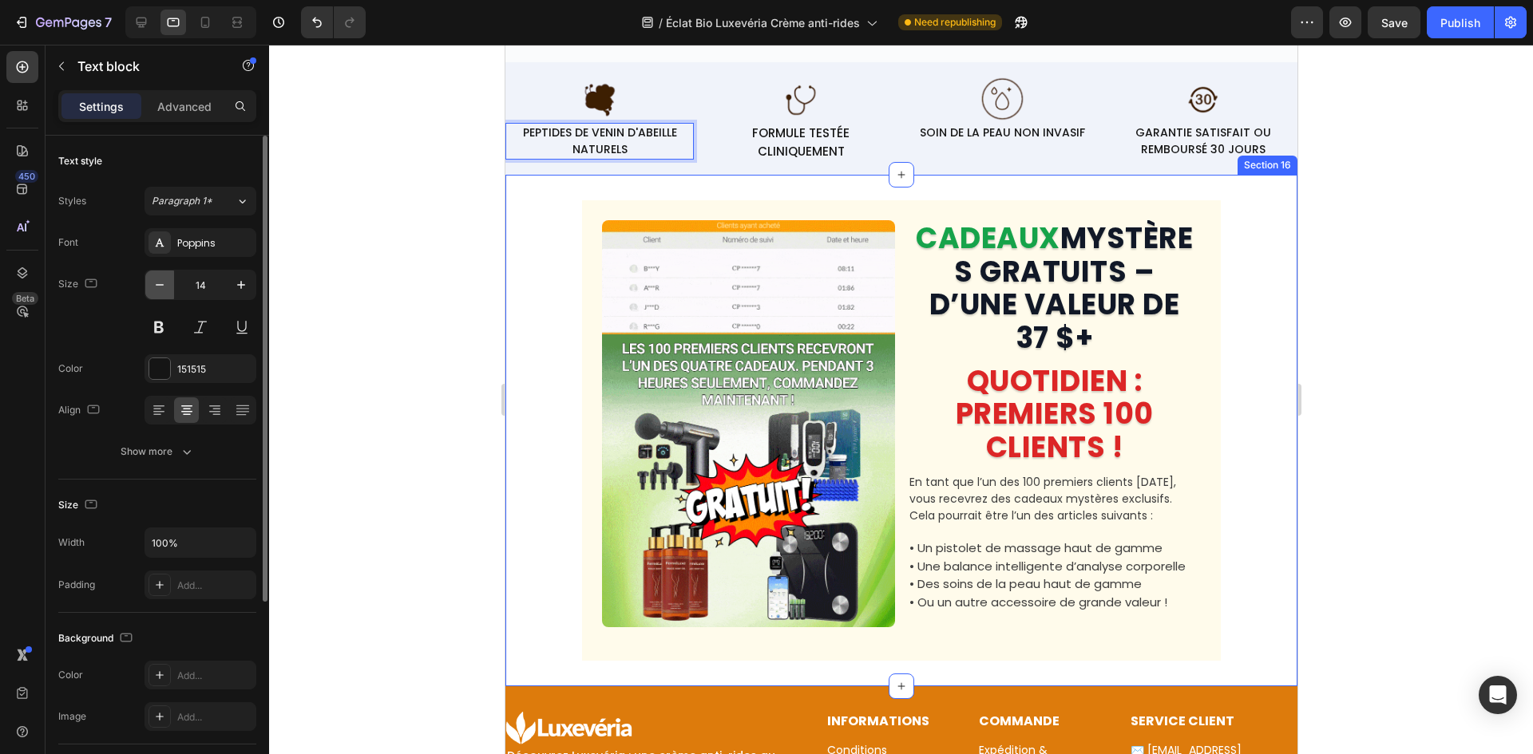
click at [152, 287] on icon "button" at bounding box center [160, 285] width 16 height 16
type input "13"
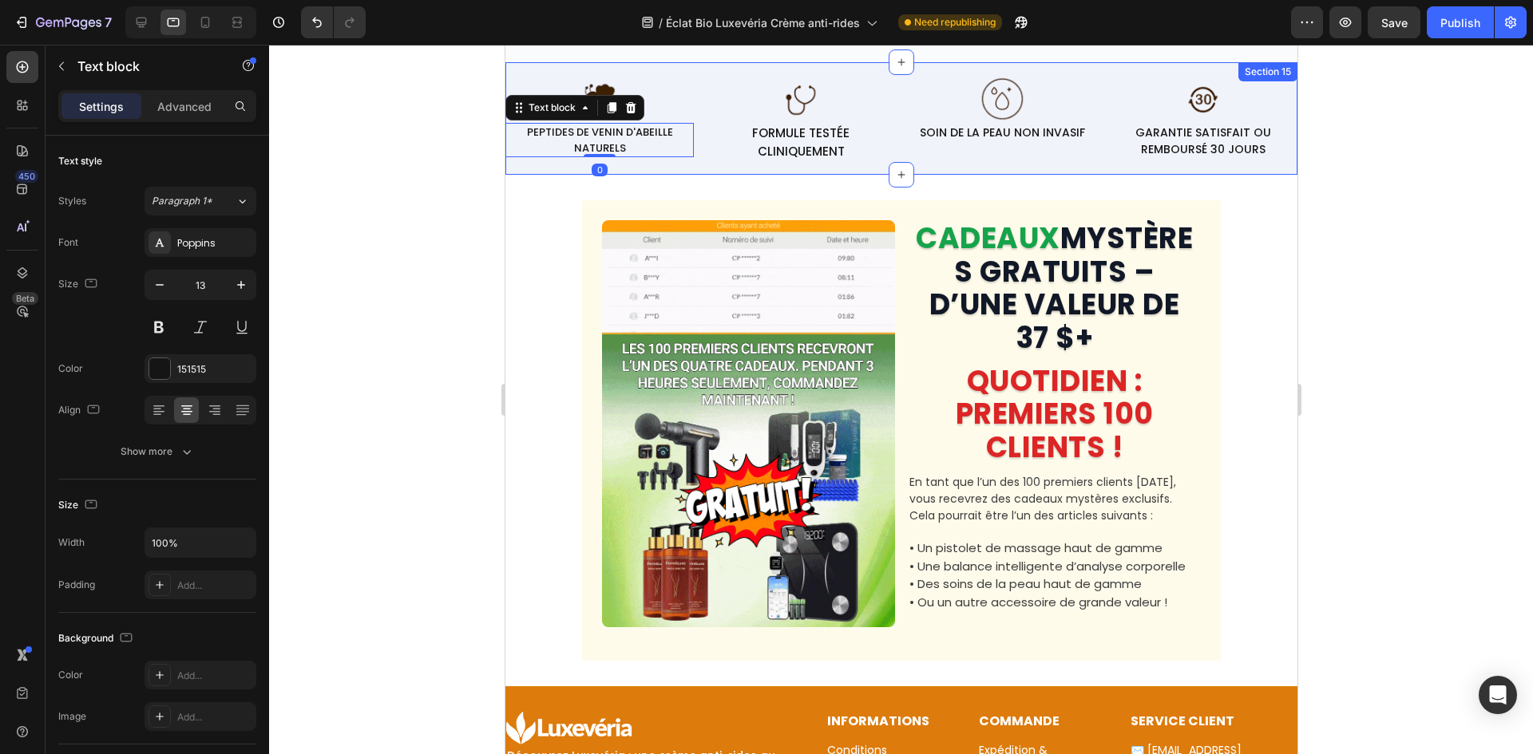
click at [791, 160] on p "FORMULE TESTÉE CLINIQUEMENT" at bounding box center [799, 143] width 185 height 36
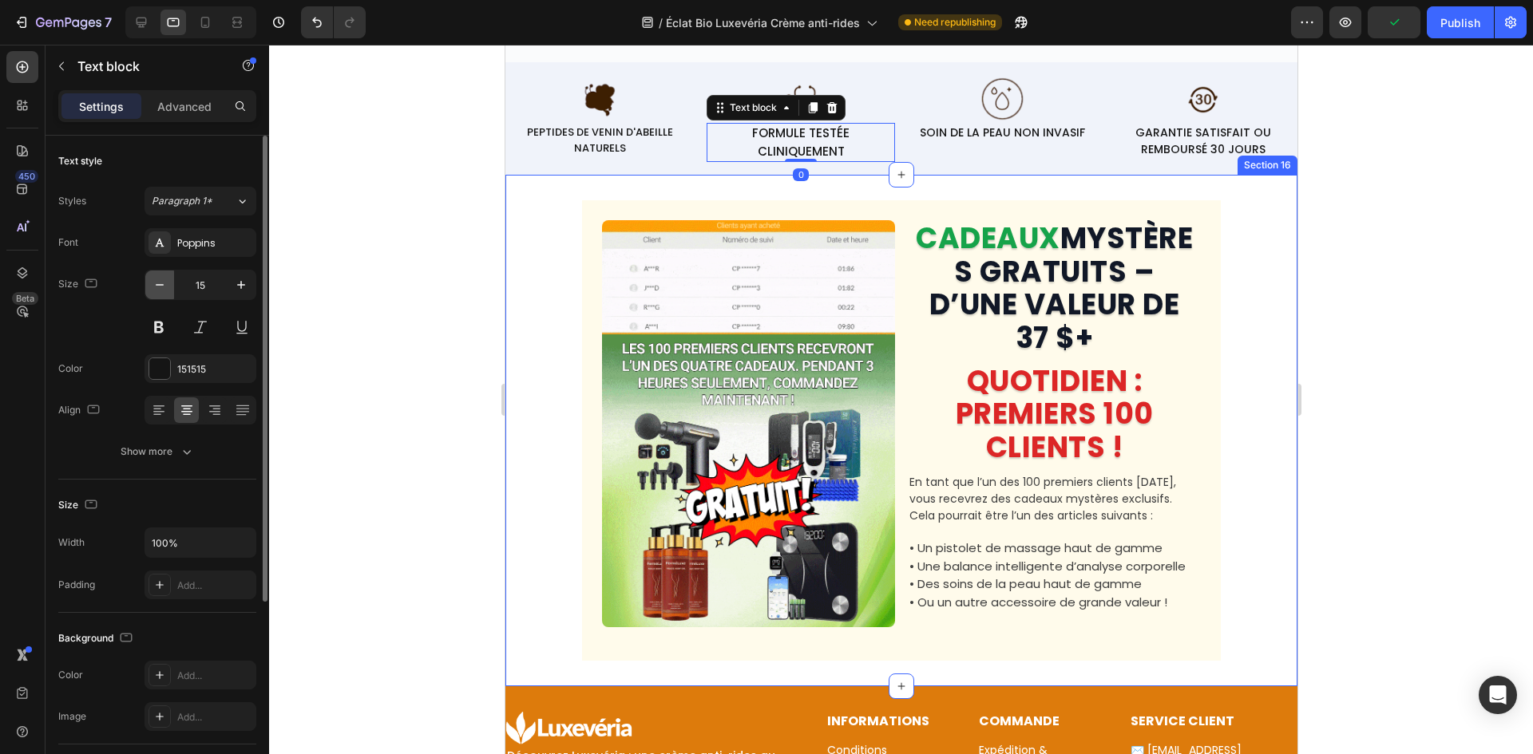
click at [170, 287] on button "button" at bounding box center [159, 285] width 29 height 29
type input "14"
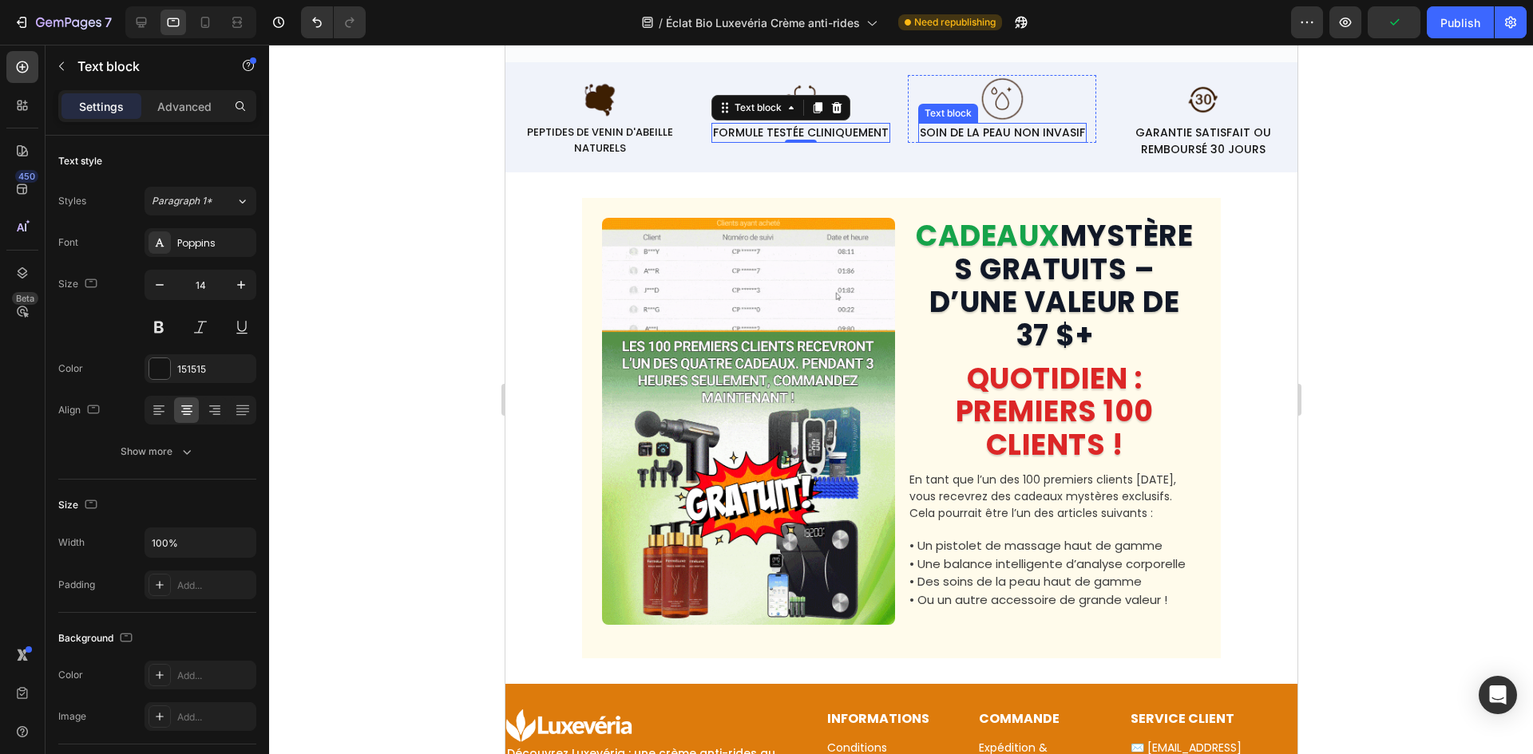
click at [975, 141] on p "SOIN DE LA PEAU NON INVASIF" at bounding box center [1001, 133] width 165 height 17
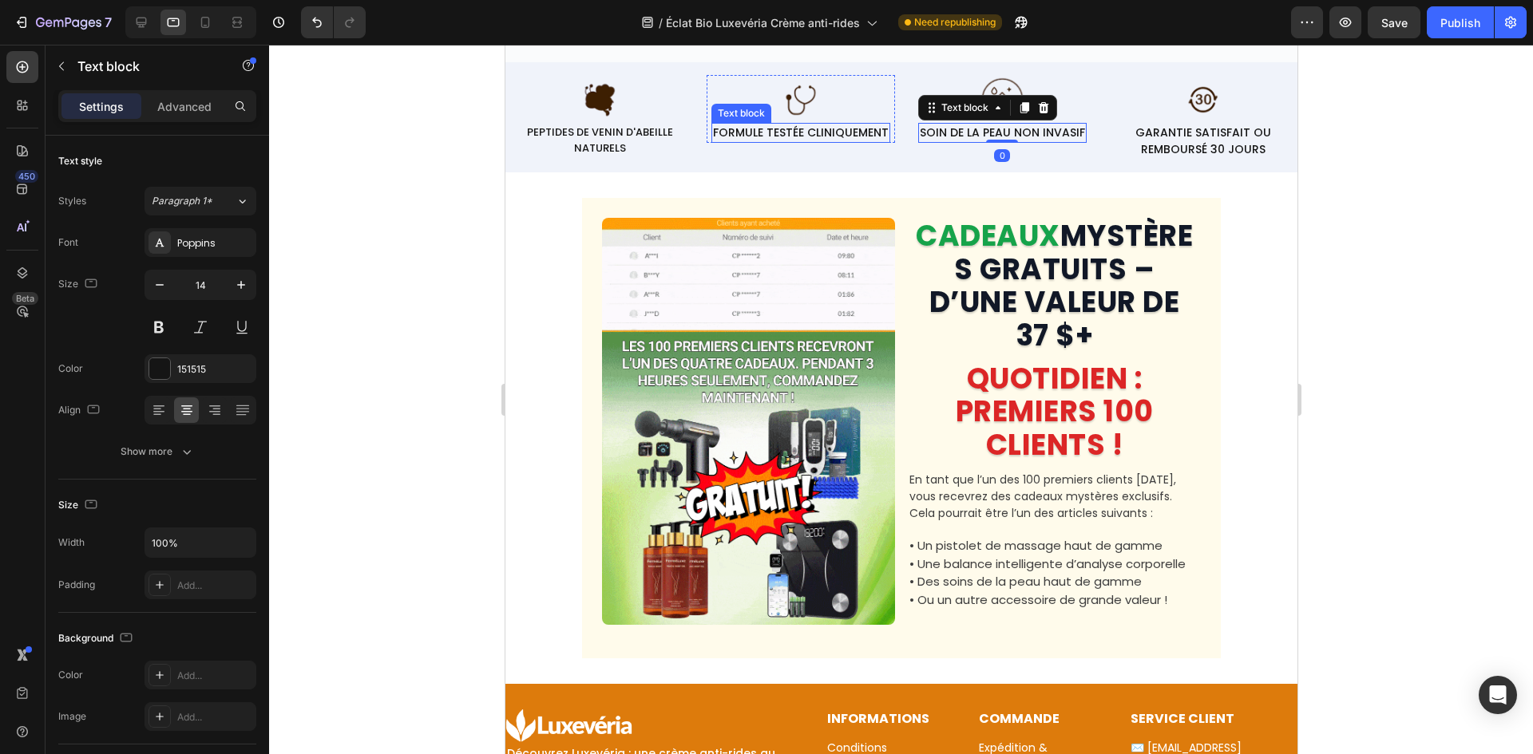
click at [796, 141] on p "FORMULE TESTÉE CLINIQUEMENT" at bounding box center [800, 133] width 176 height 17
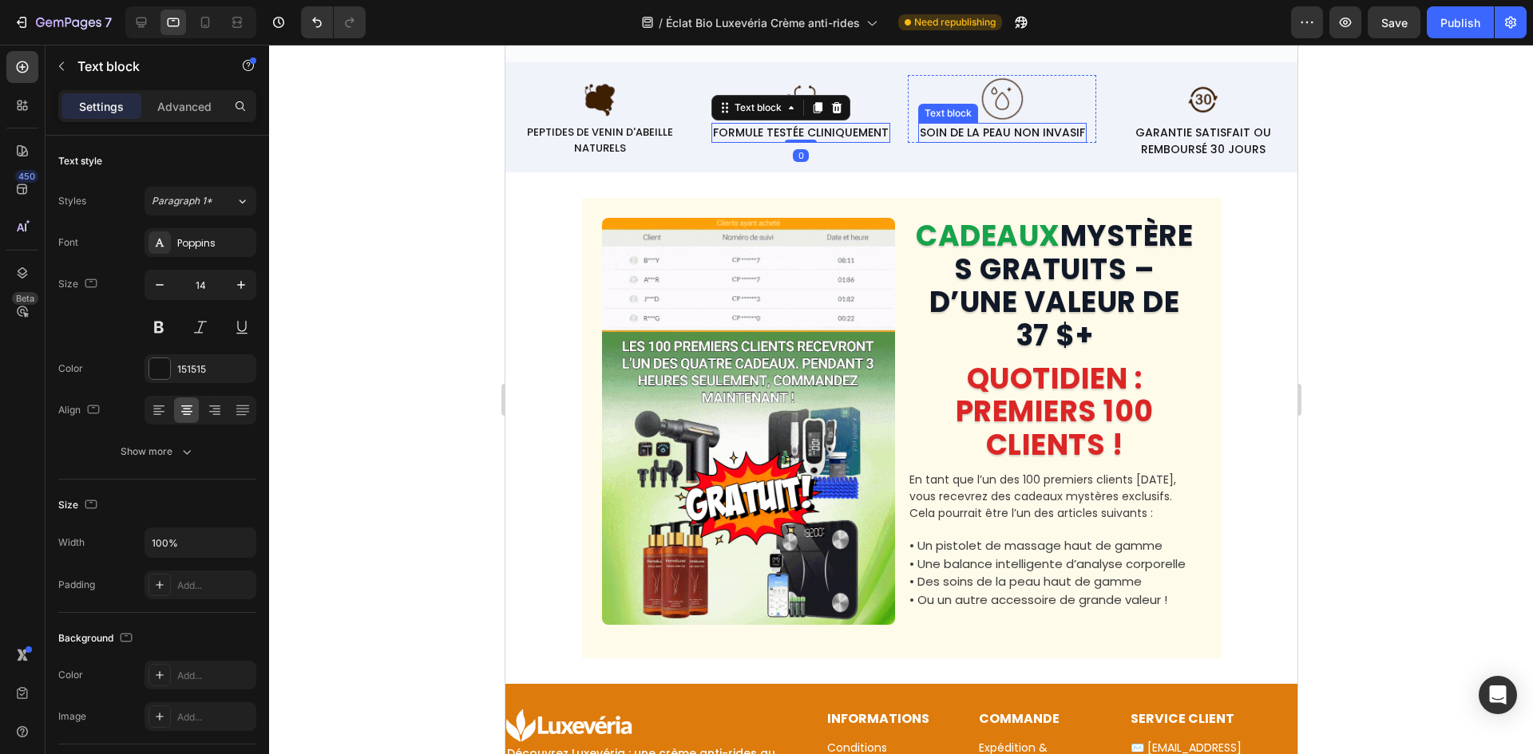
click at [1002, 141] on p "SOIN DE LA PEAU NON INVASIF" at bounding box center [1001, 133] width 165 height 17
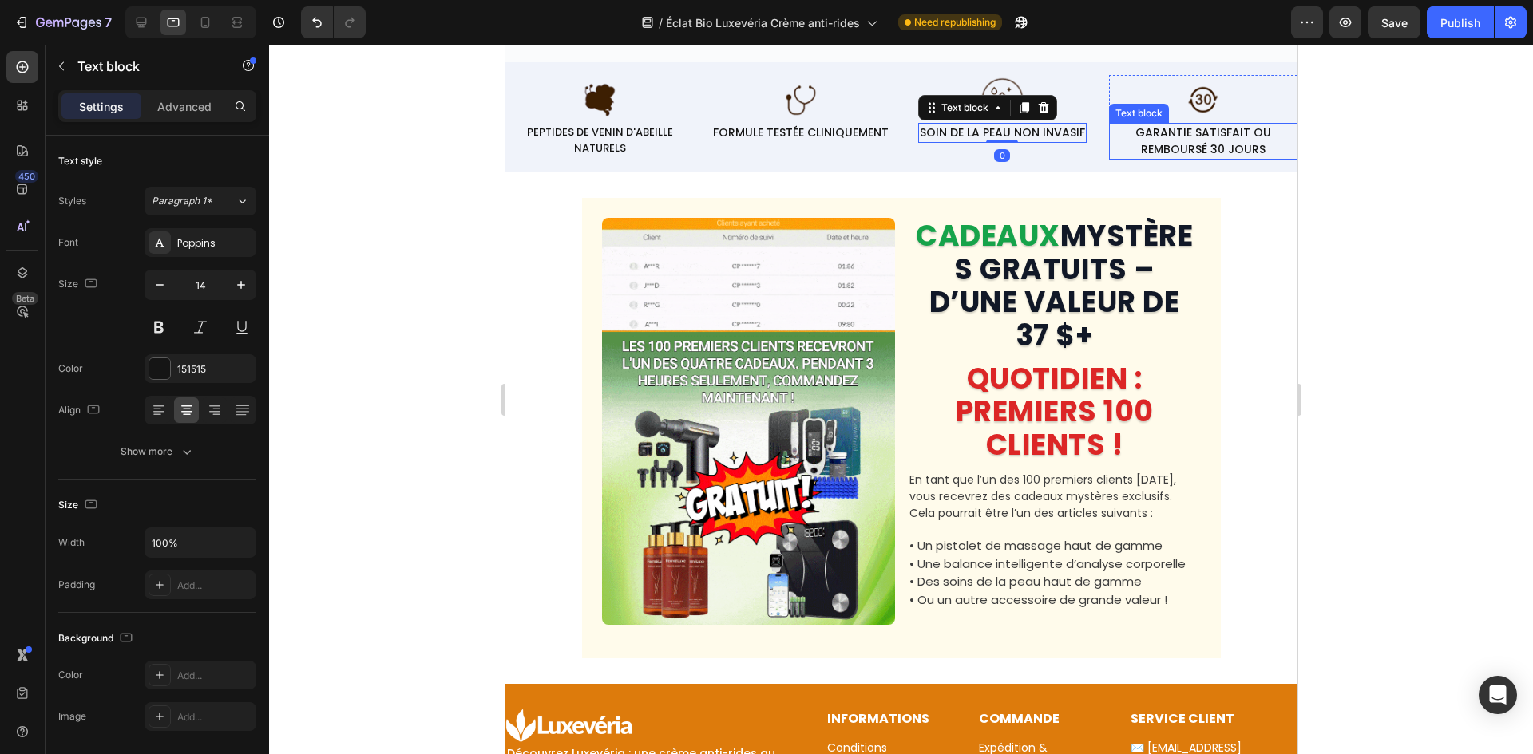
click at [1233, 152] on p "GARANTIE SATISFAIT OU REMBOURSÉ 30 JOURS" at bounding box center [1202, 142] width 185 height 34
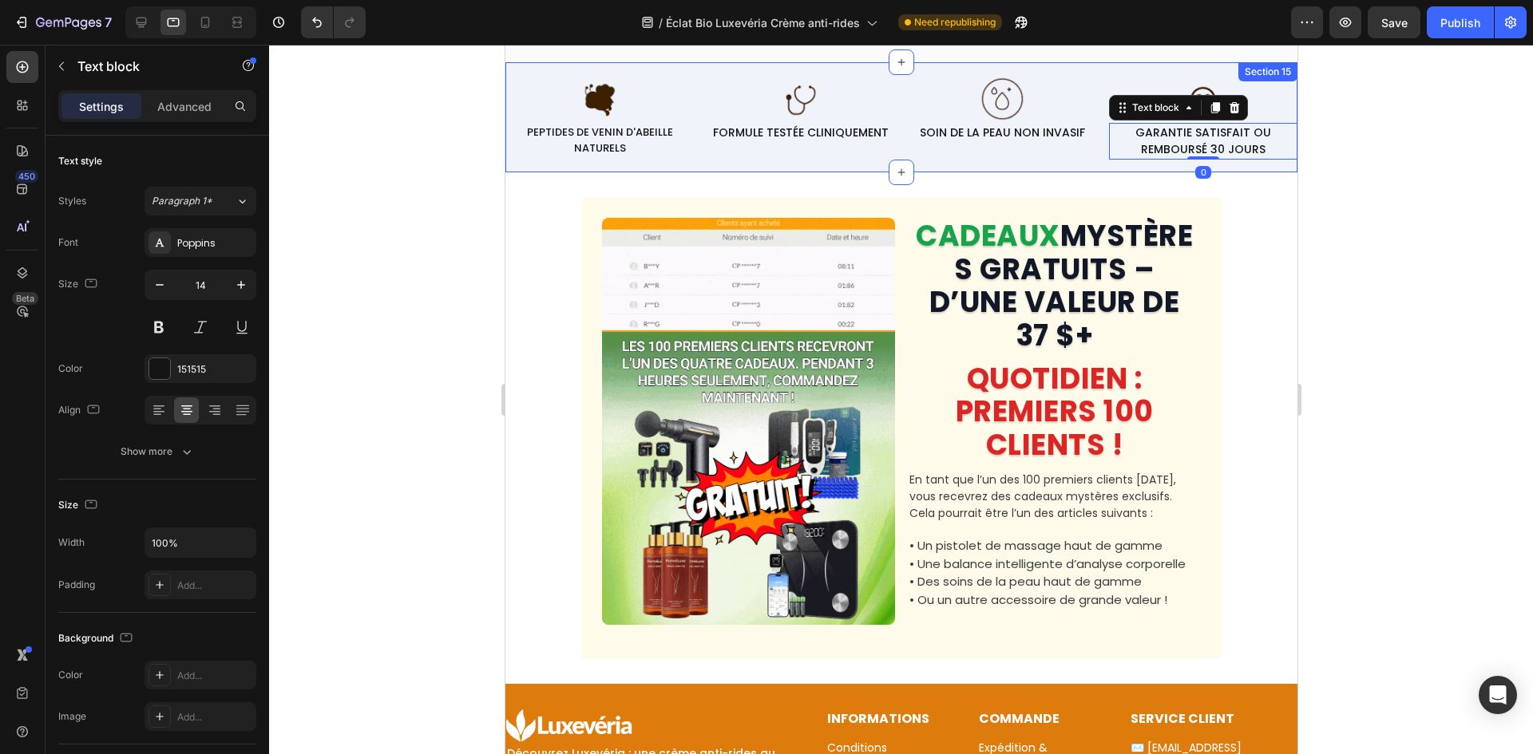
click at [283, 218] on div at bounding box center [901, 400] width 1264 height 710
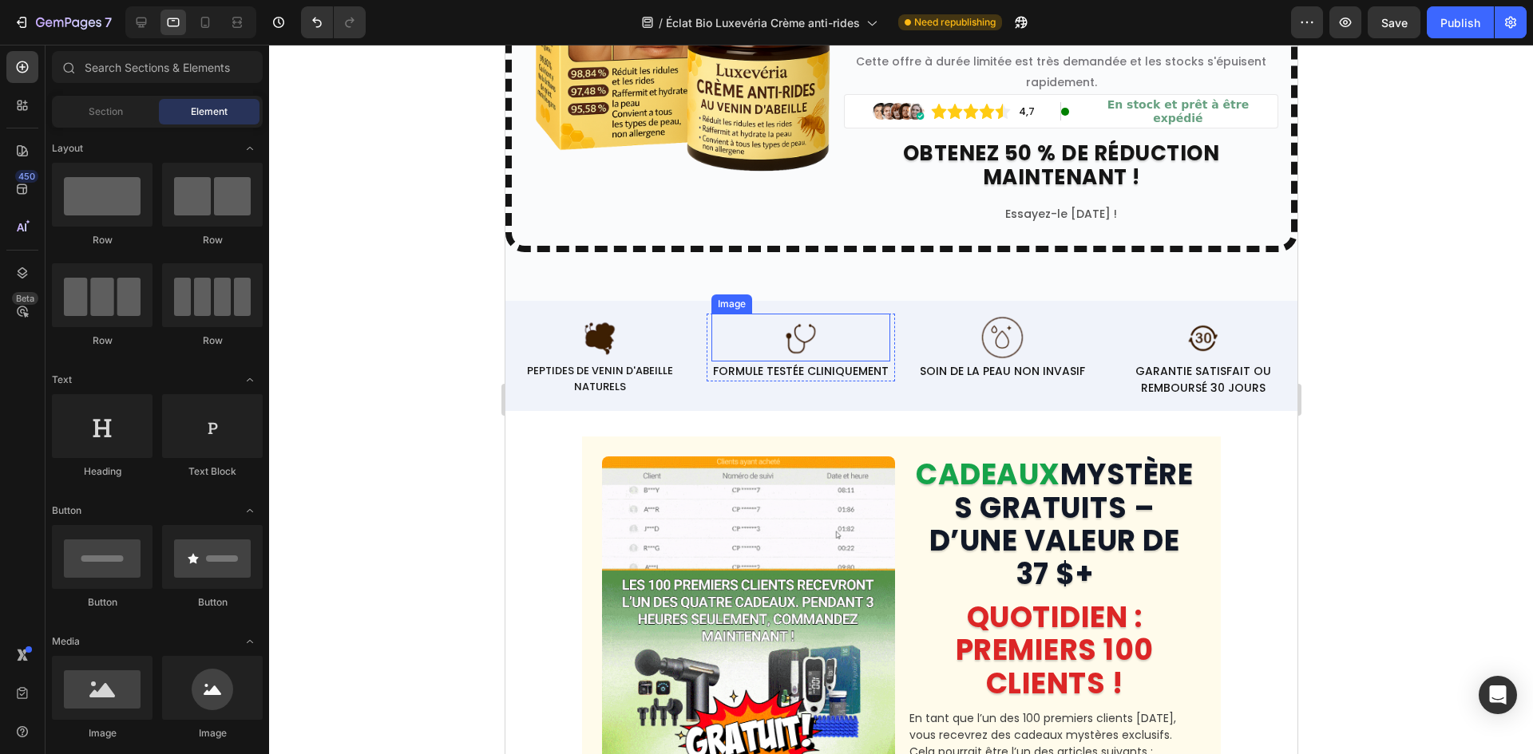
scroll to position [7512, 0]
click at [617, 395] on p "PEPTIDES DE VENIN D'ABEILLE NATURELS" at bounding box center [598, 379] width 185 height 31
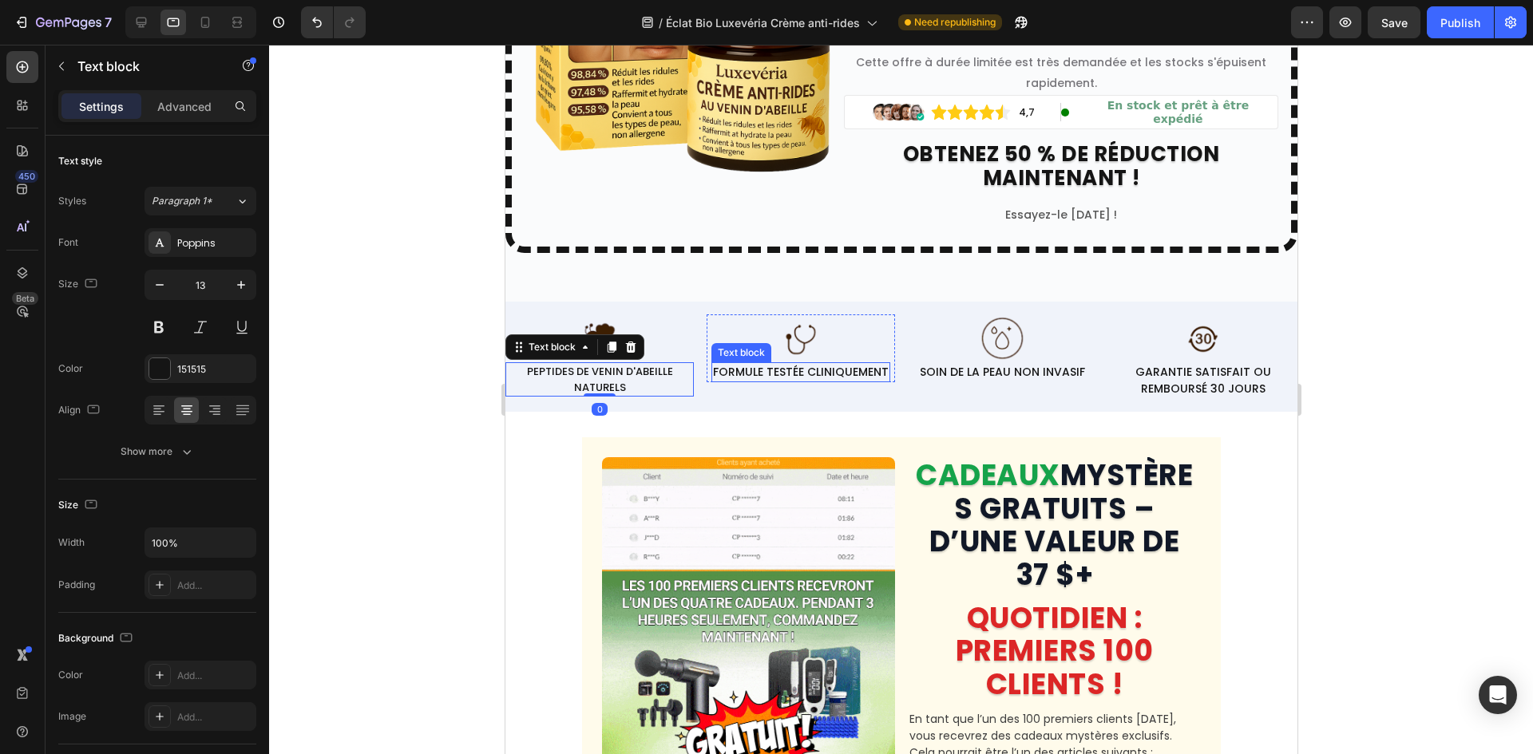
click at [751, 382] on div "Image FORMULE TESTÉE CLINIQUEMENT Text block" at bounding box center [799, 349] width 179 height 68
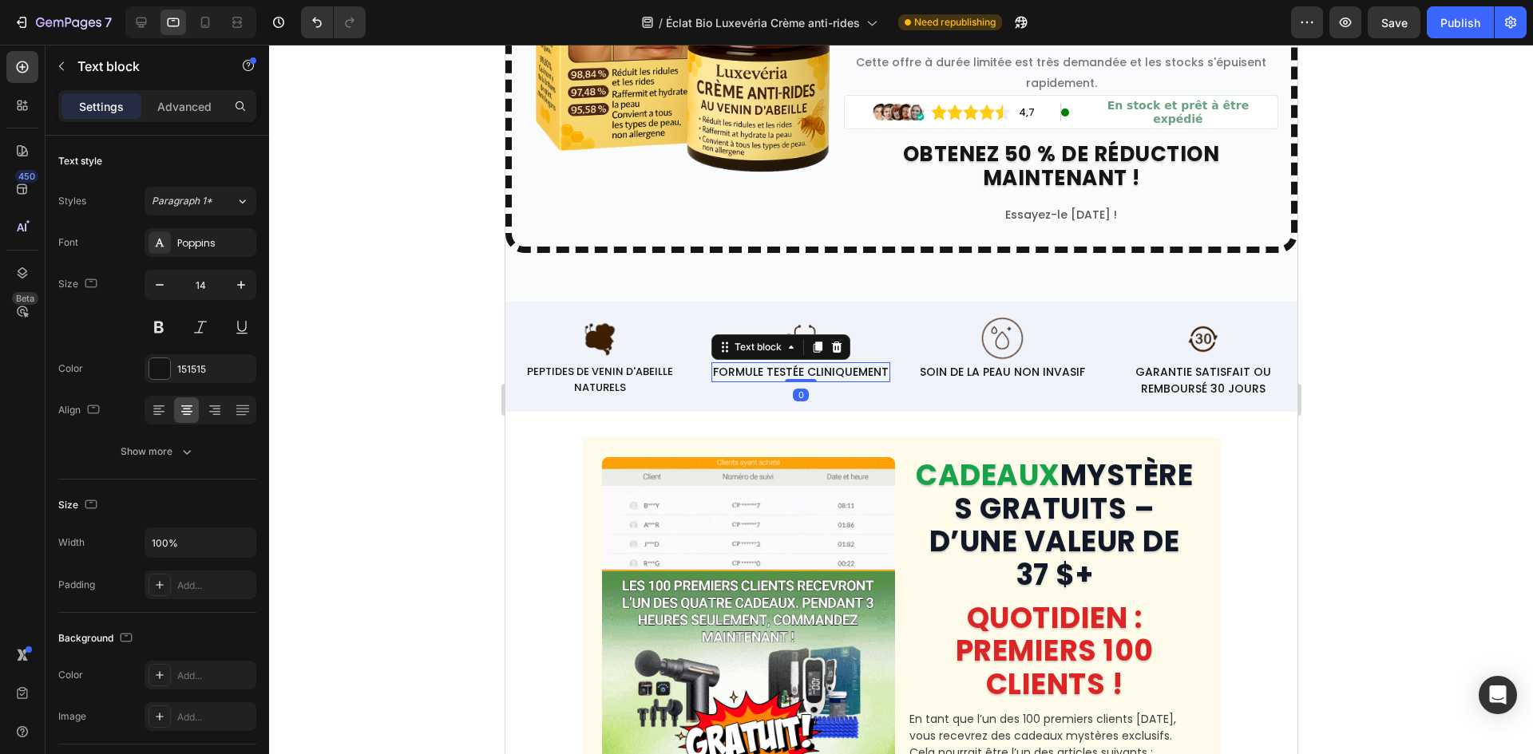
click at [735, 381] on p "FORMULE TESTÉE CLINIQUEMENT" at bounding box center [800, 372] width 176 height 17
drag, startPoint x: 159, startPoint y: 284, endPoint x: 485, endPoint y: 289, distance: 325.7
click at [160, 283] on icon "button" at bounding box center [160, 285] width 16 height 16
type input "13"
click at [962, 381] on p "SOIN DE LA PEAU NON INVASIF" at bounding box center [1001, 372] width 165 height 17
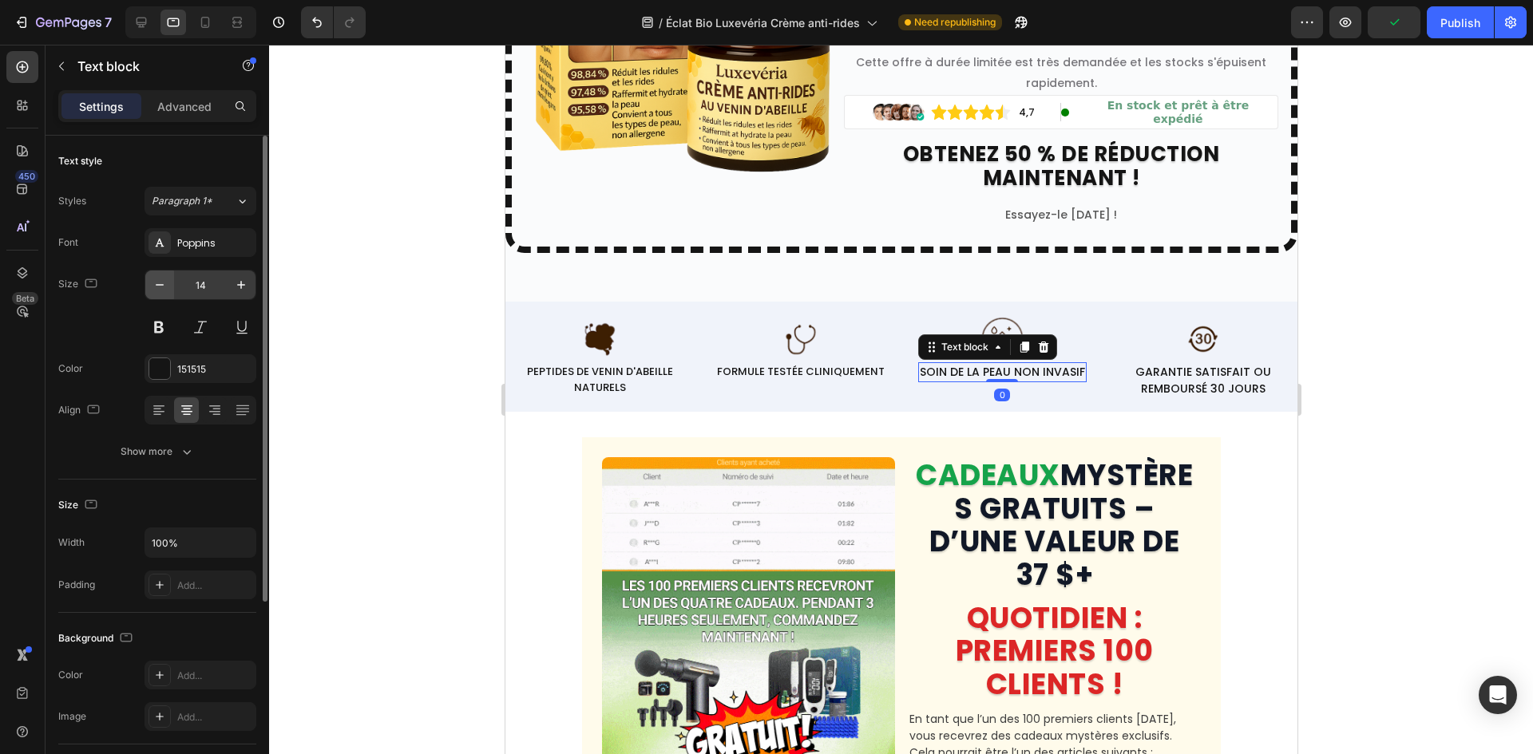
click at [173, 283] on div "14" at bounding box center [200, 285] width 110 height 29
click at [168, 283] on button "button" at bounding box center [159, 285] width 29 height 29
type input "13"
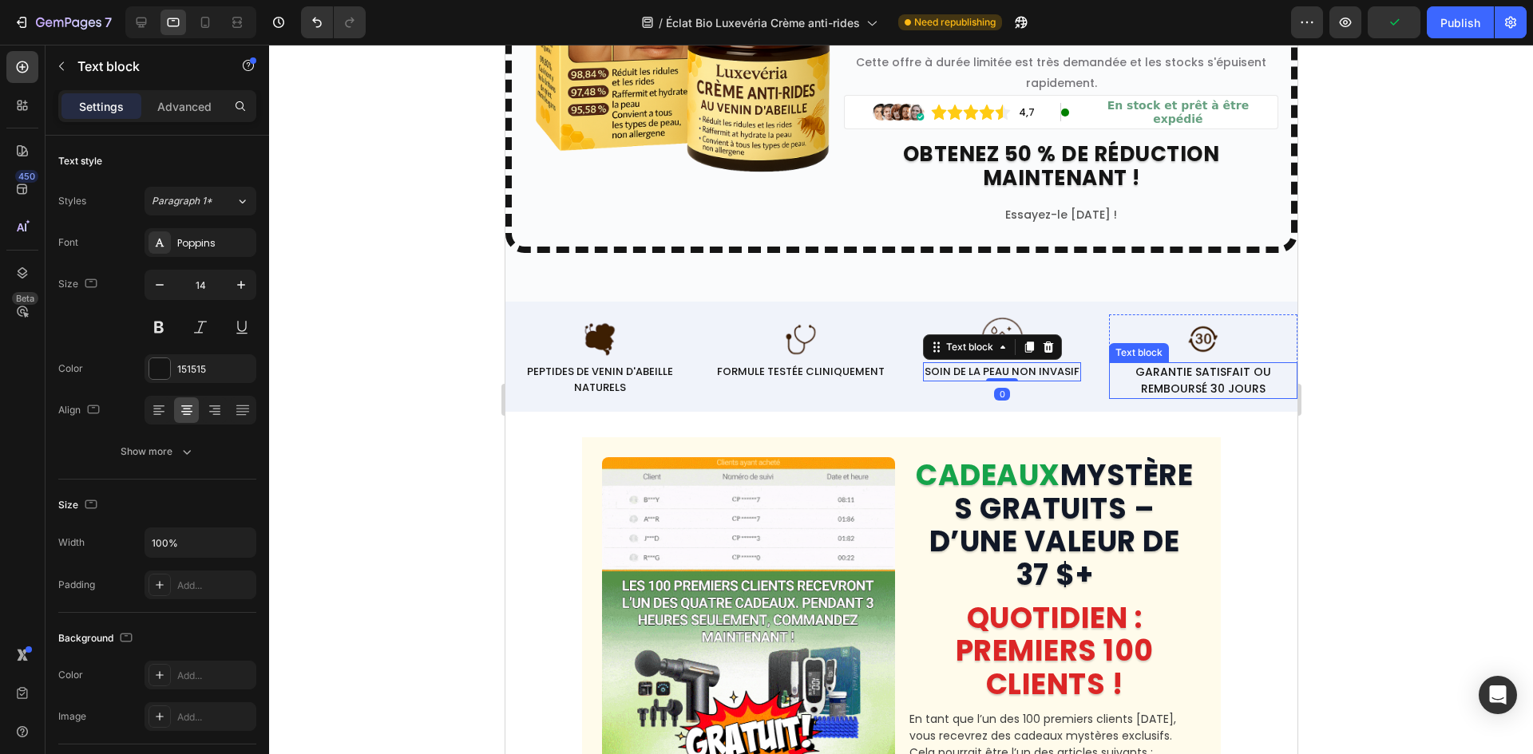
click at [1167, 398] on p "GARANTIE SATISFAIT OU REMBOURSÉ 30 JOURS" at bounding box center [1202, 381] width 185 height 34
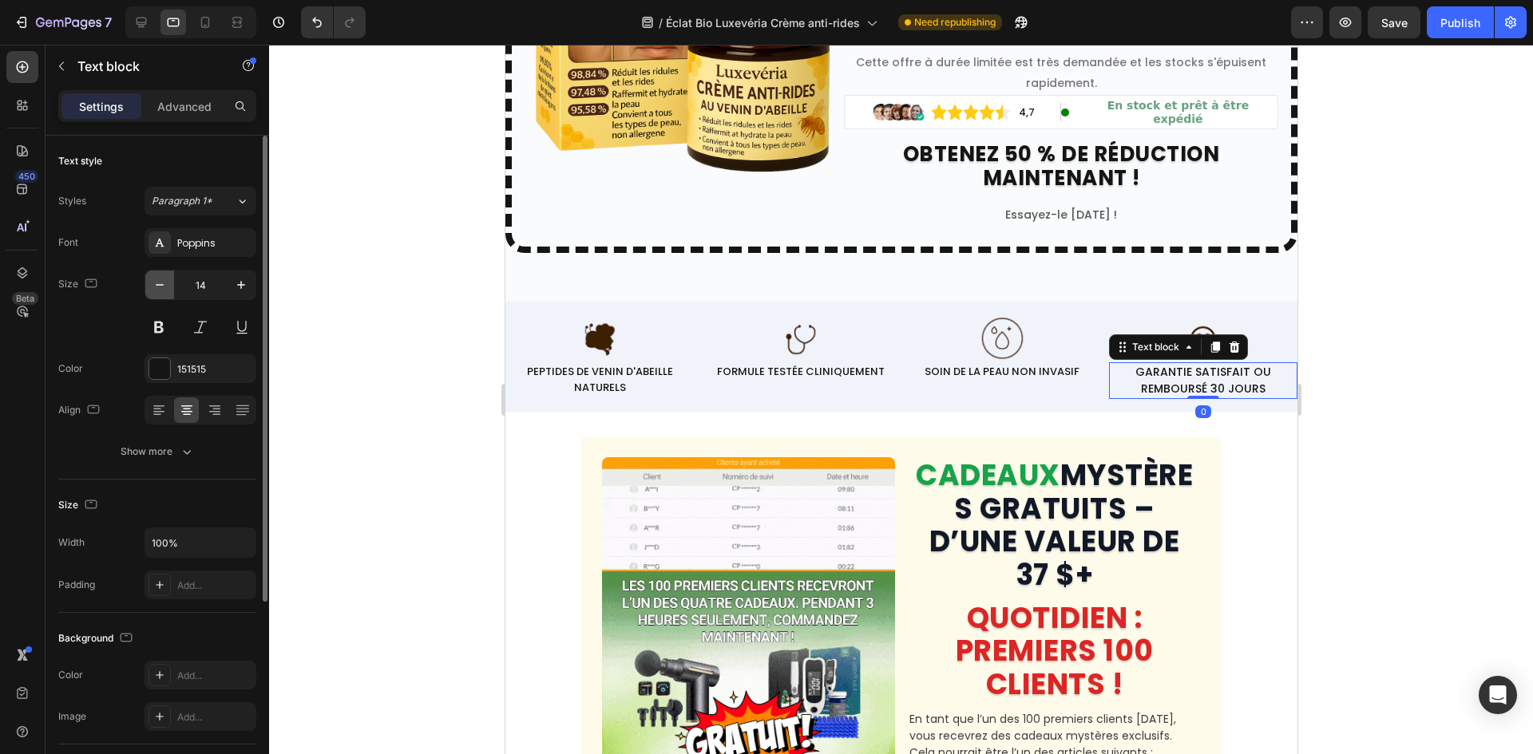
click at [149, 278] on button "button" at bounding box center [159, 285] width 29 height 29
type input "13"
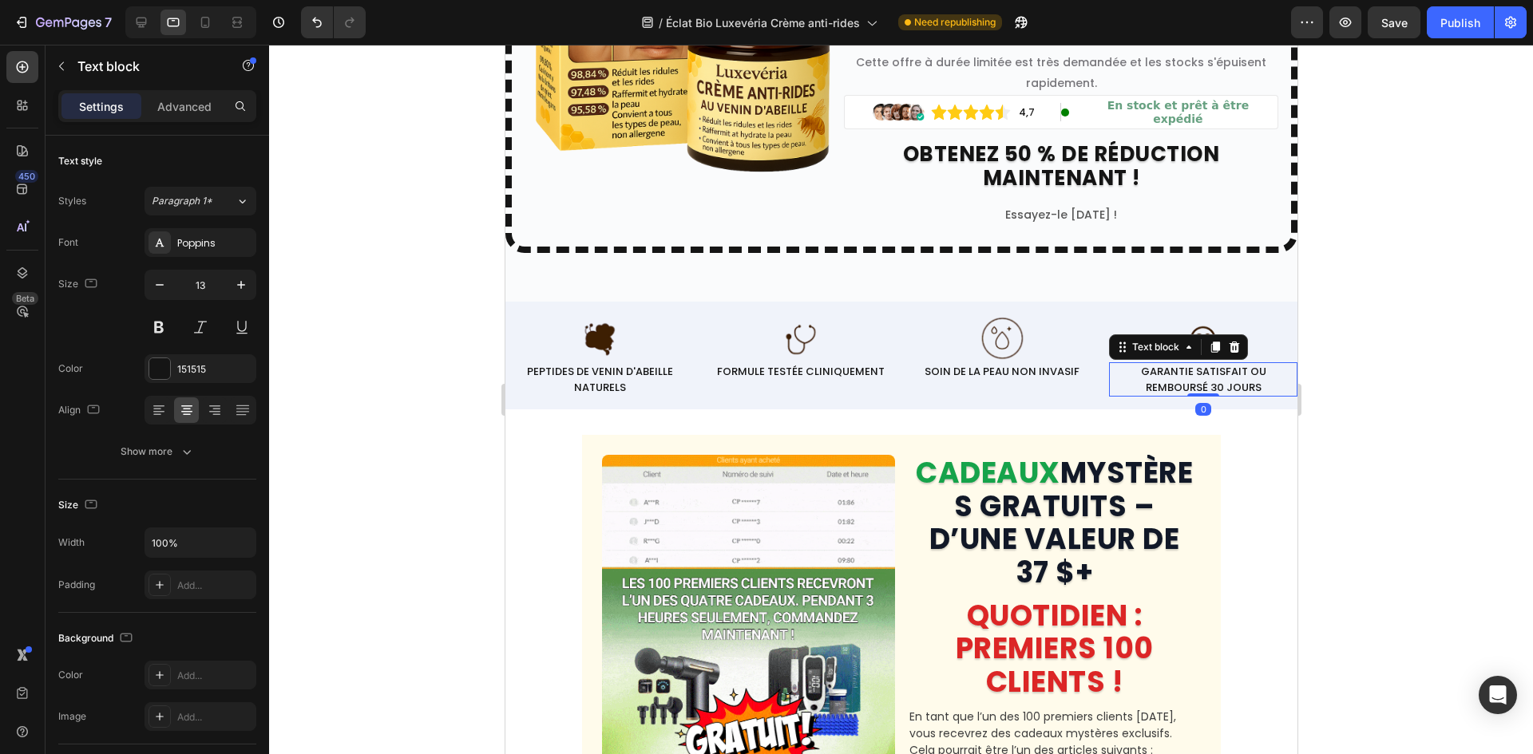
click at [386, 317] on div at bounding box center [901, 400] width 1264 height 710
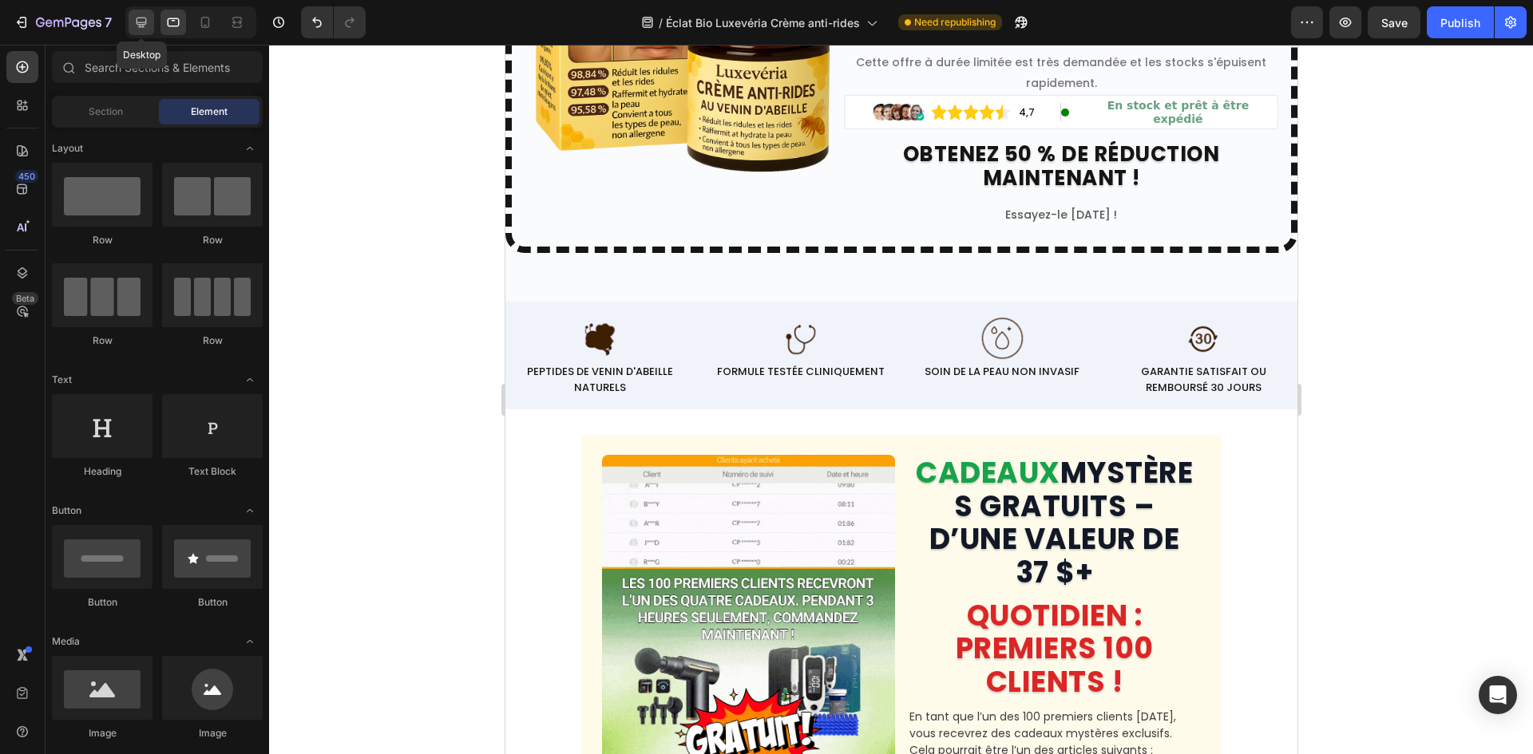
click at [144, 23] on icon at bounding box center [141, 23] width 10 height 10
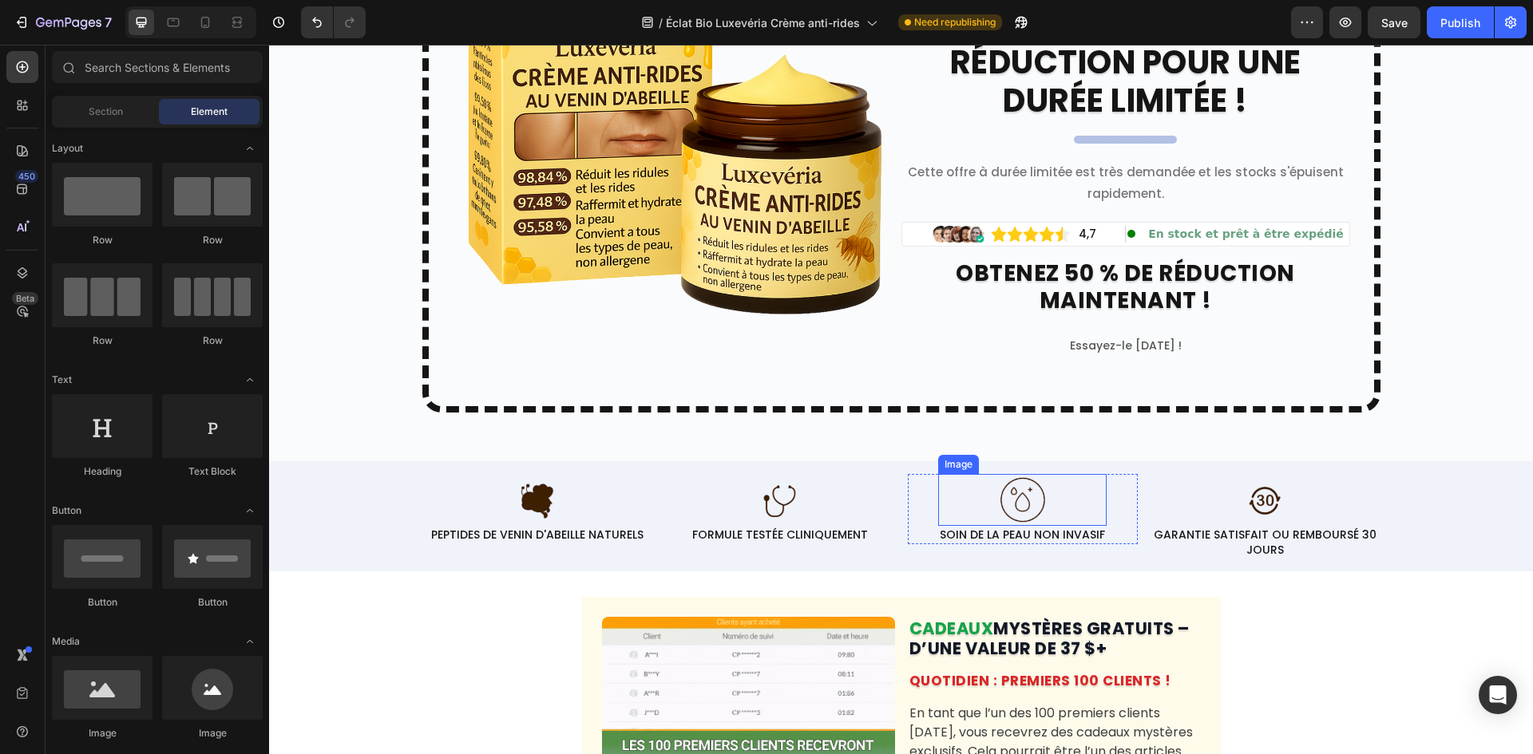
click at [1019, 512] on img at bounding box center [1022, 500] width 52 height 52
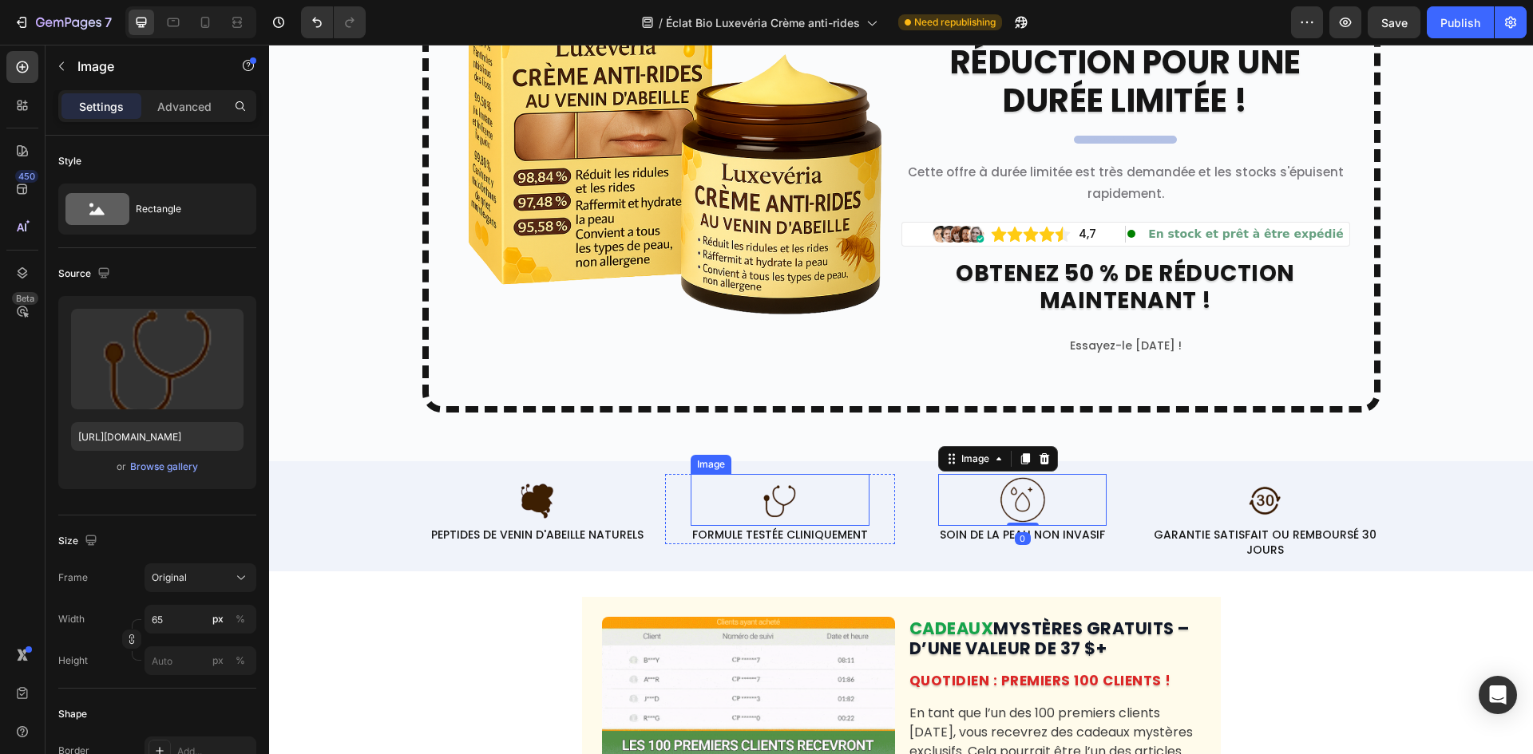
click at [754, 497] on img at bounding box center [780, 500] width 52 height 52
click at [999, 483] on img at bounding box center [1022, 500] width 52 height 52
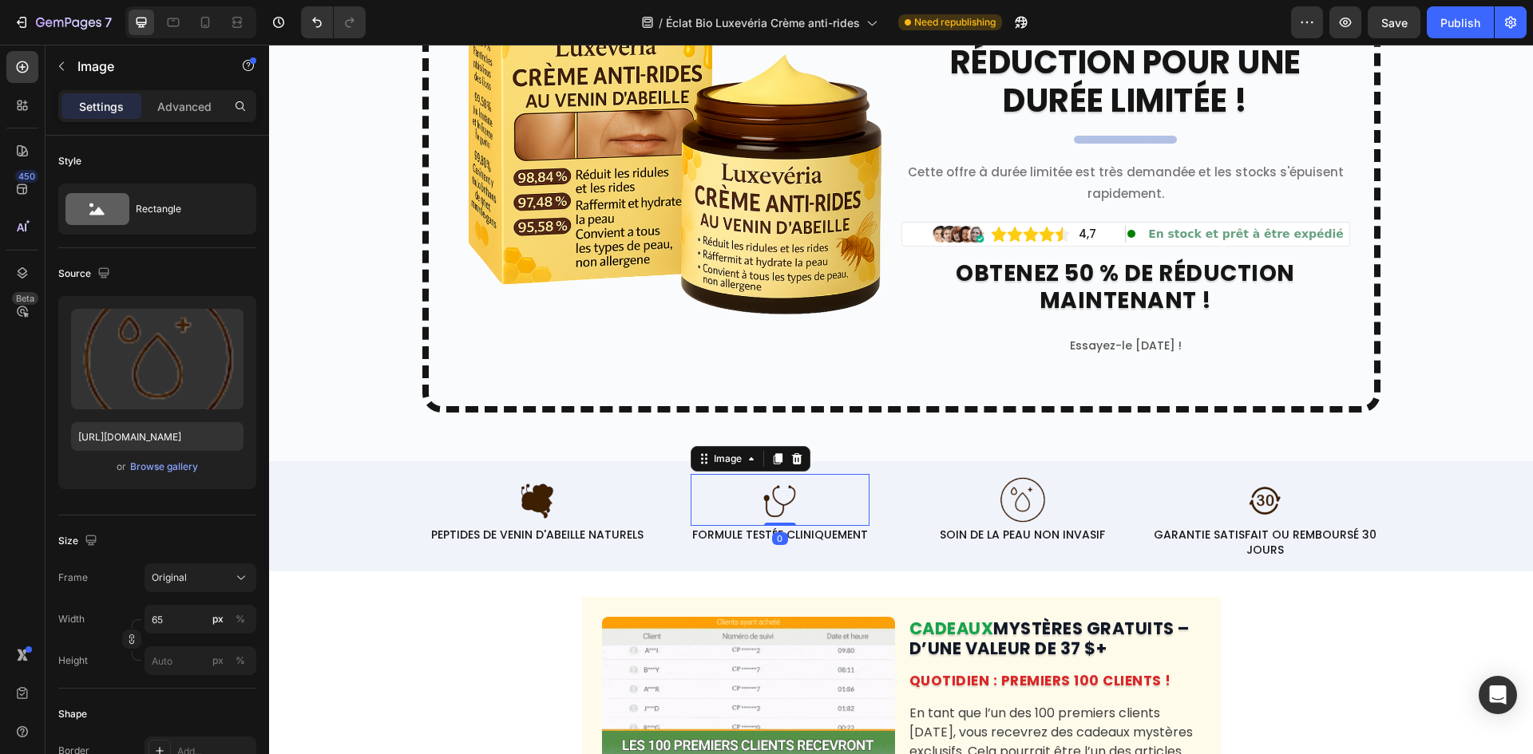
click at [761, 517] on img at bounding box center [780, 500] width 52 height 52
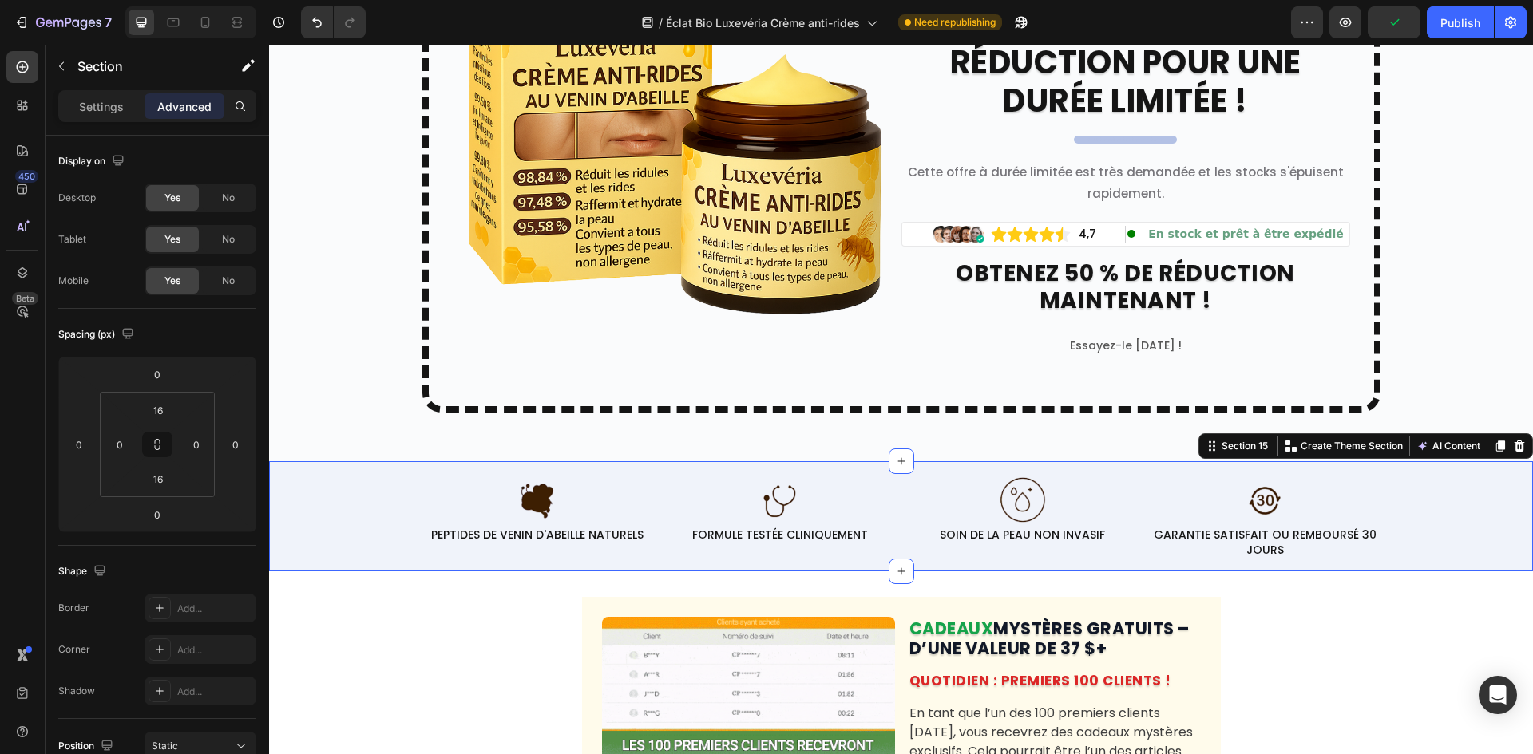
click at [379, 508] on div "Image PEPTIDES DE VENIN D'ABEILLE NATURELS Text block Row Image FORMULE TESTÉE …" at bounding box center [901, 516] width 1264 height 84
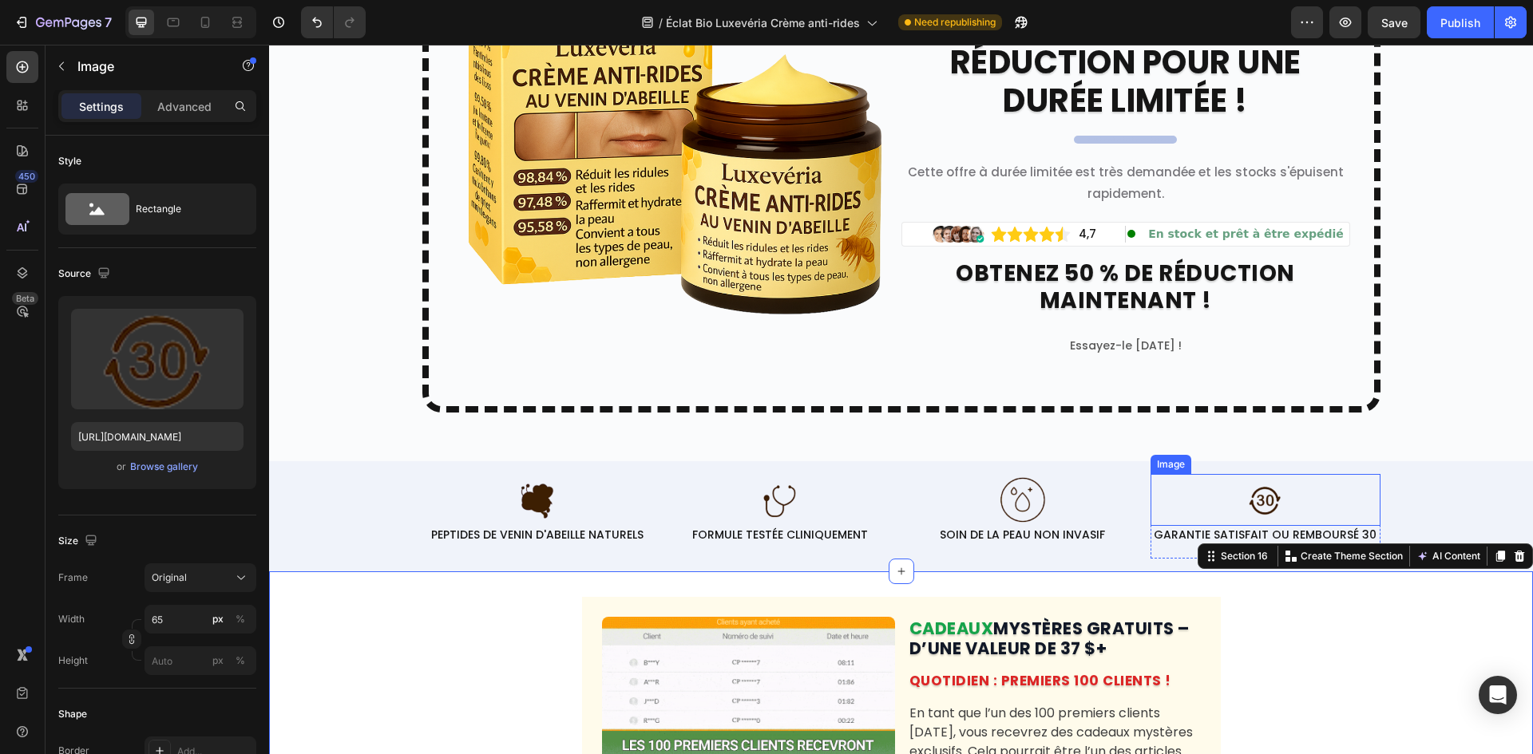
click at [1182, 504] on div at bounding box center [1265, 500] width 230 height 52
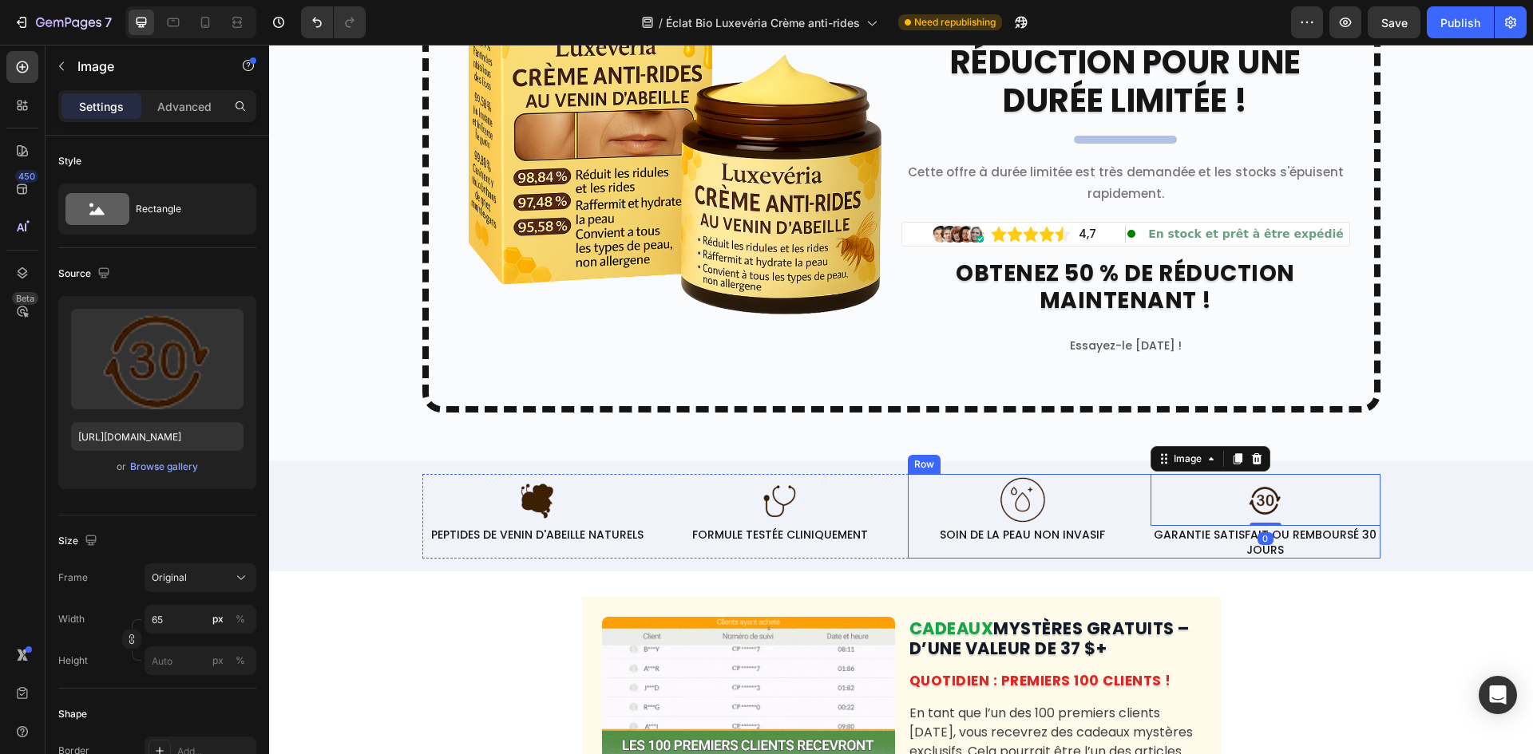
click at [1137, 504] on div "Image SOIN DE LA PEAU NON INVASIF Text block Row Image 0 GARANTIE SATISFAIT OU …" at bounding box center [1144, 516] width 473 height 84
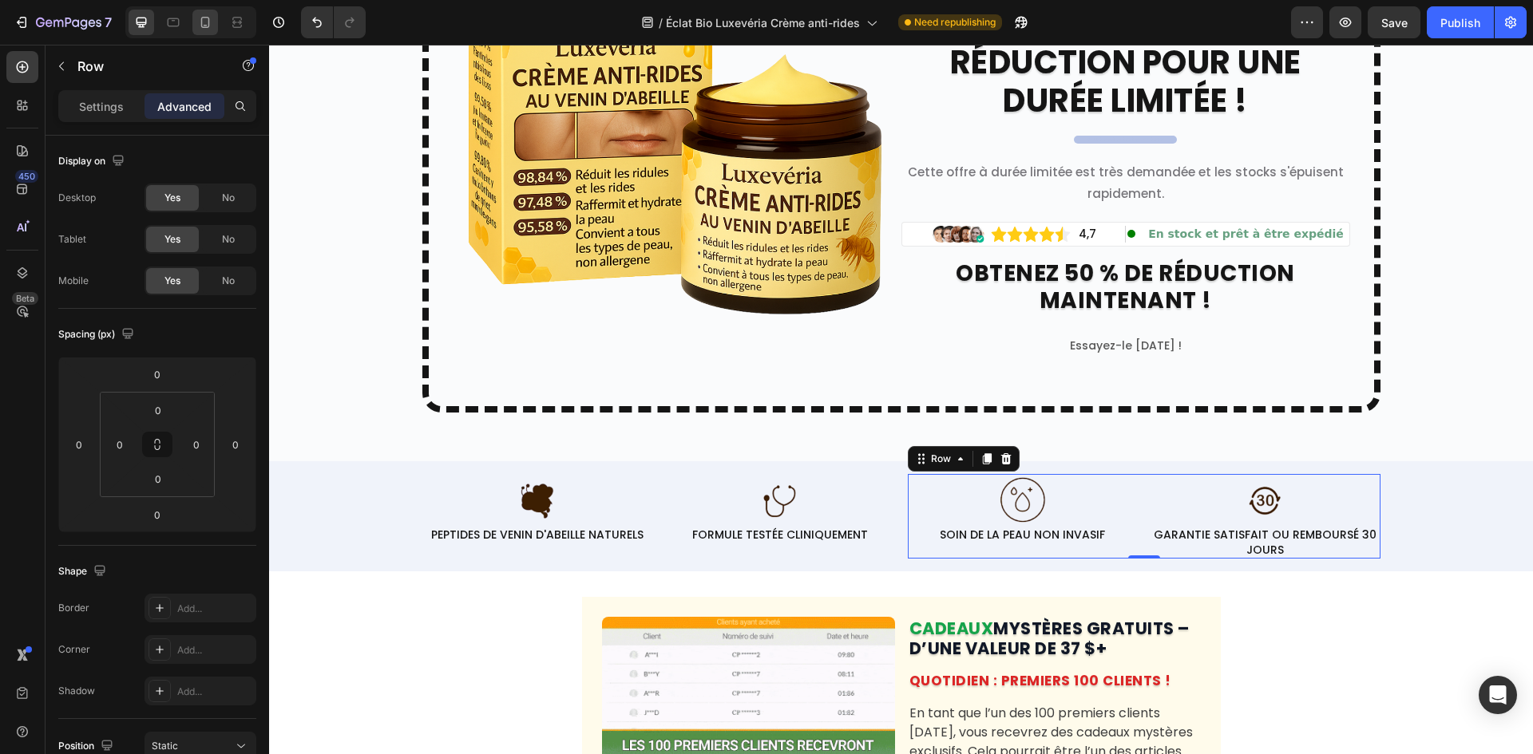
click at [212, 31] on div at bounding box center [205, 23] width 26 height 26
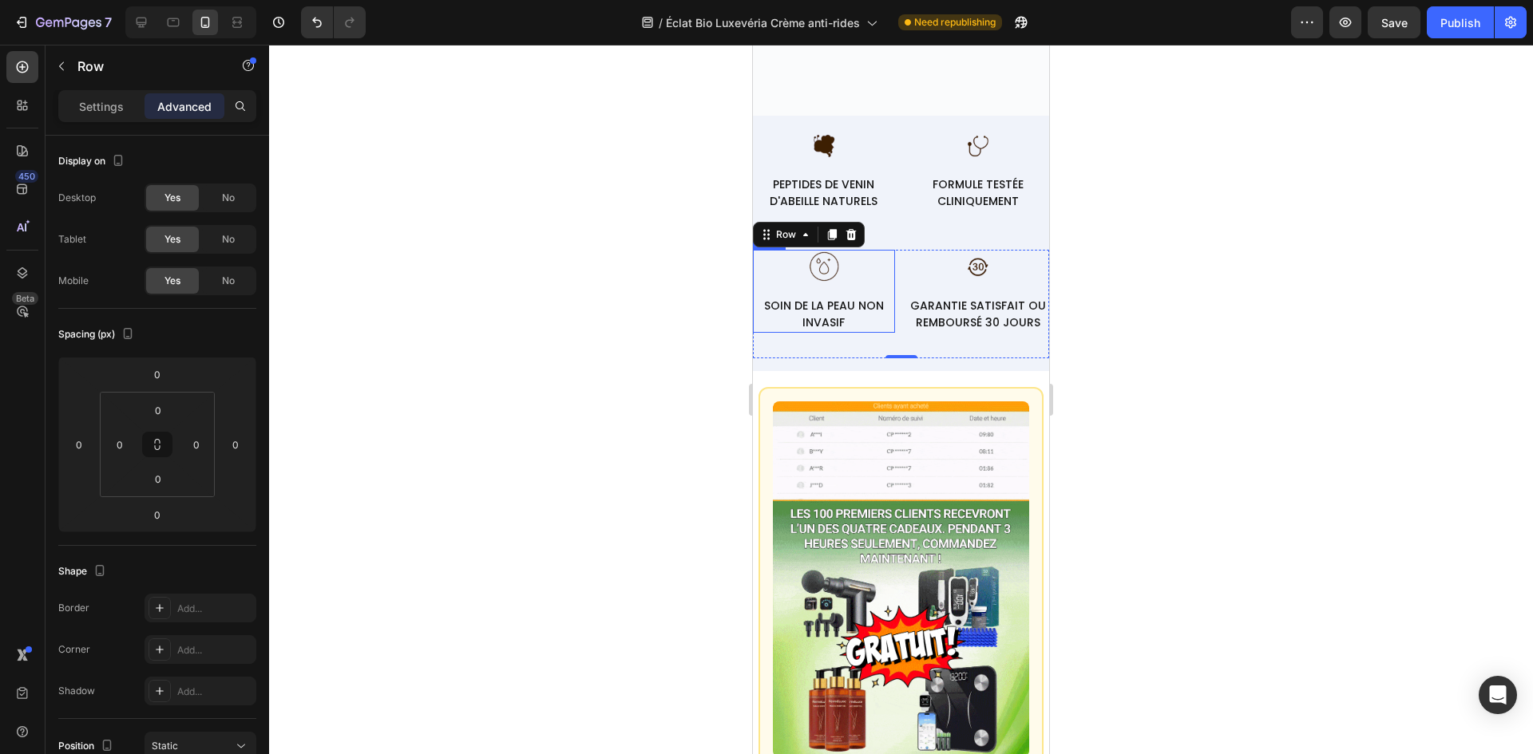
scroll to position [7763, 0]
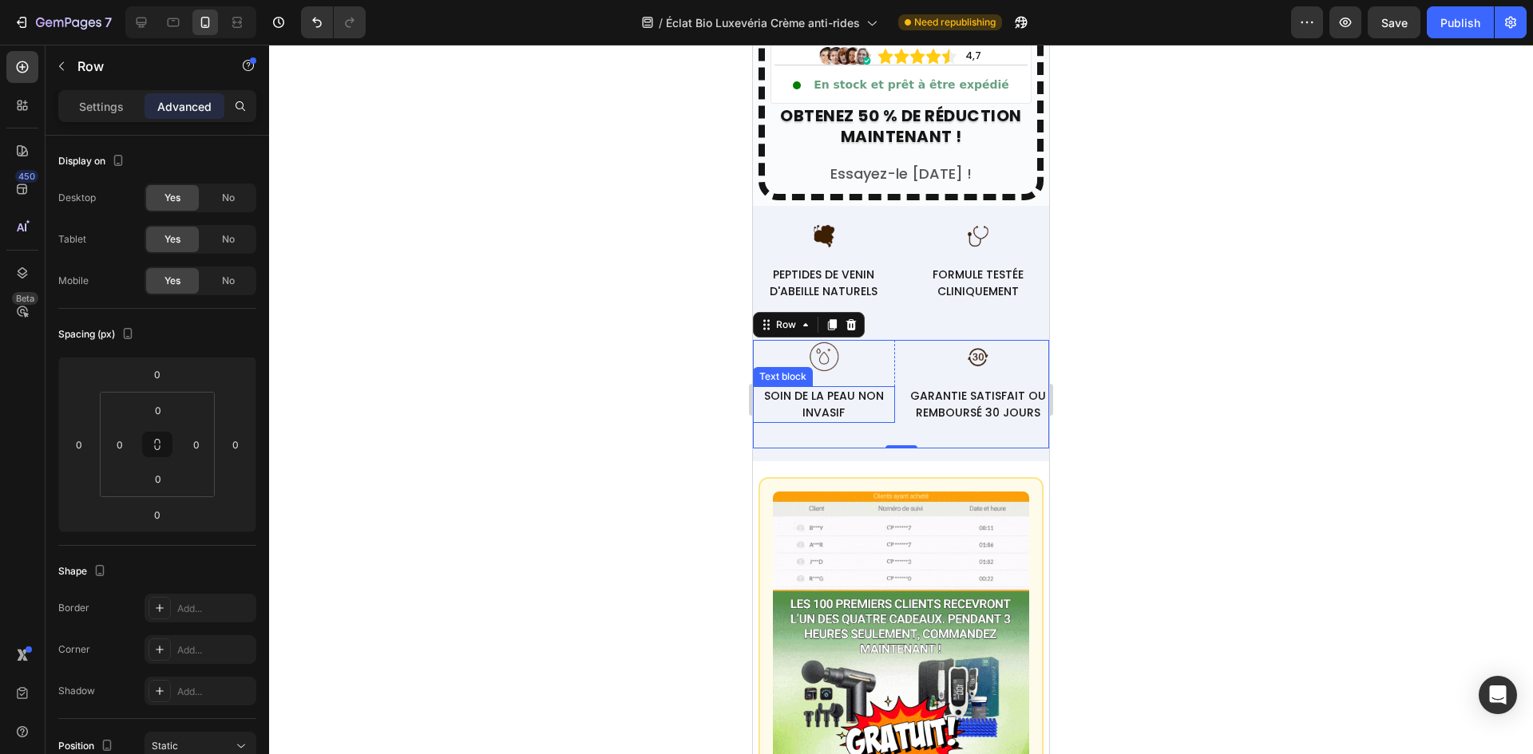
click at [835, 406] on p "SOIN DE LA PEAU NON INVASIF" at bounding box center [823, 405] width 139 height 34
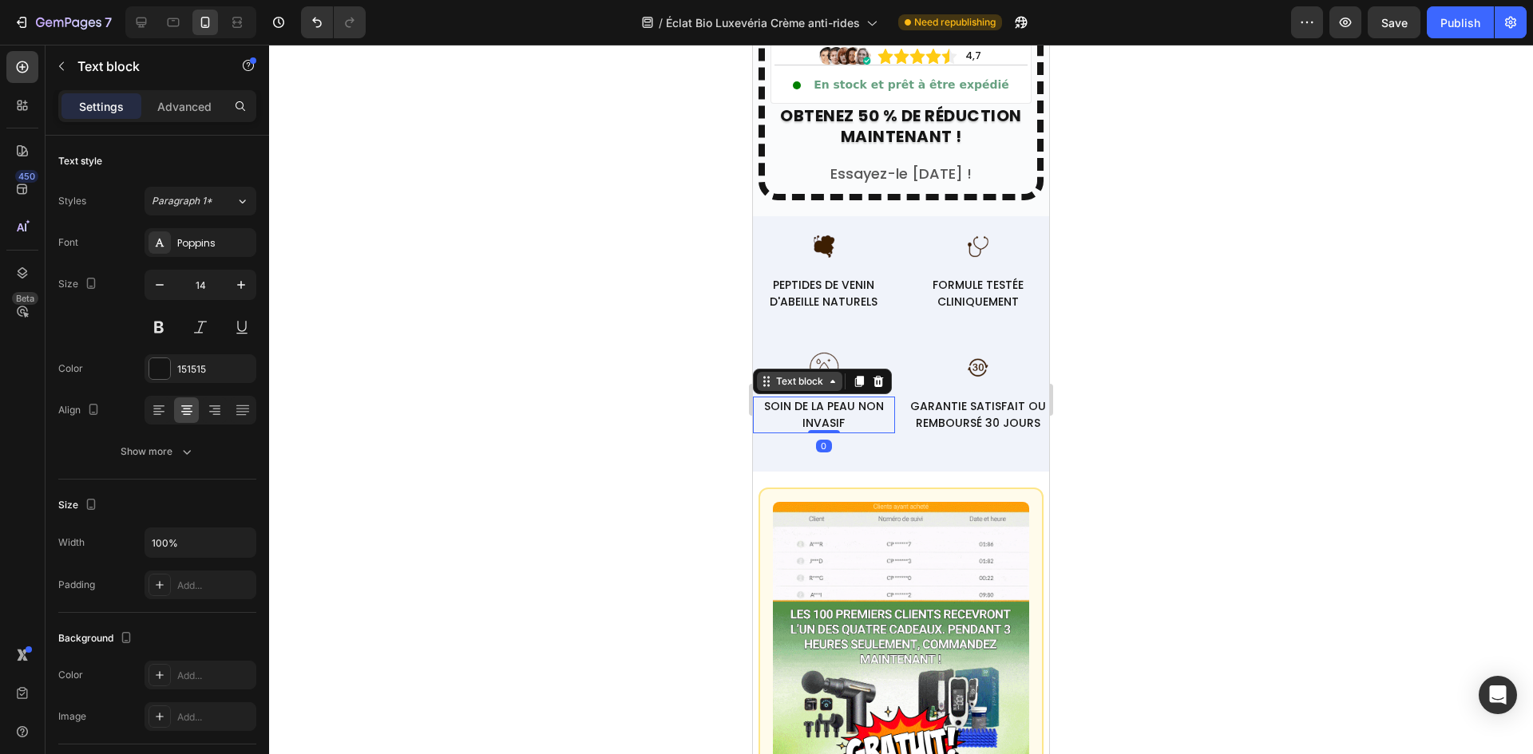
click at [807, 374] on div "Text block" at bounding box center [799, 381] width 53 height 14
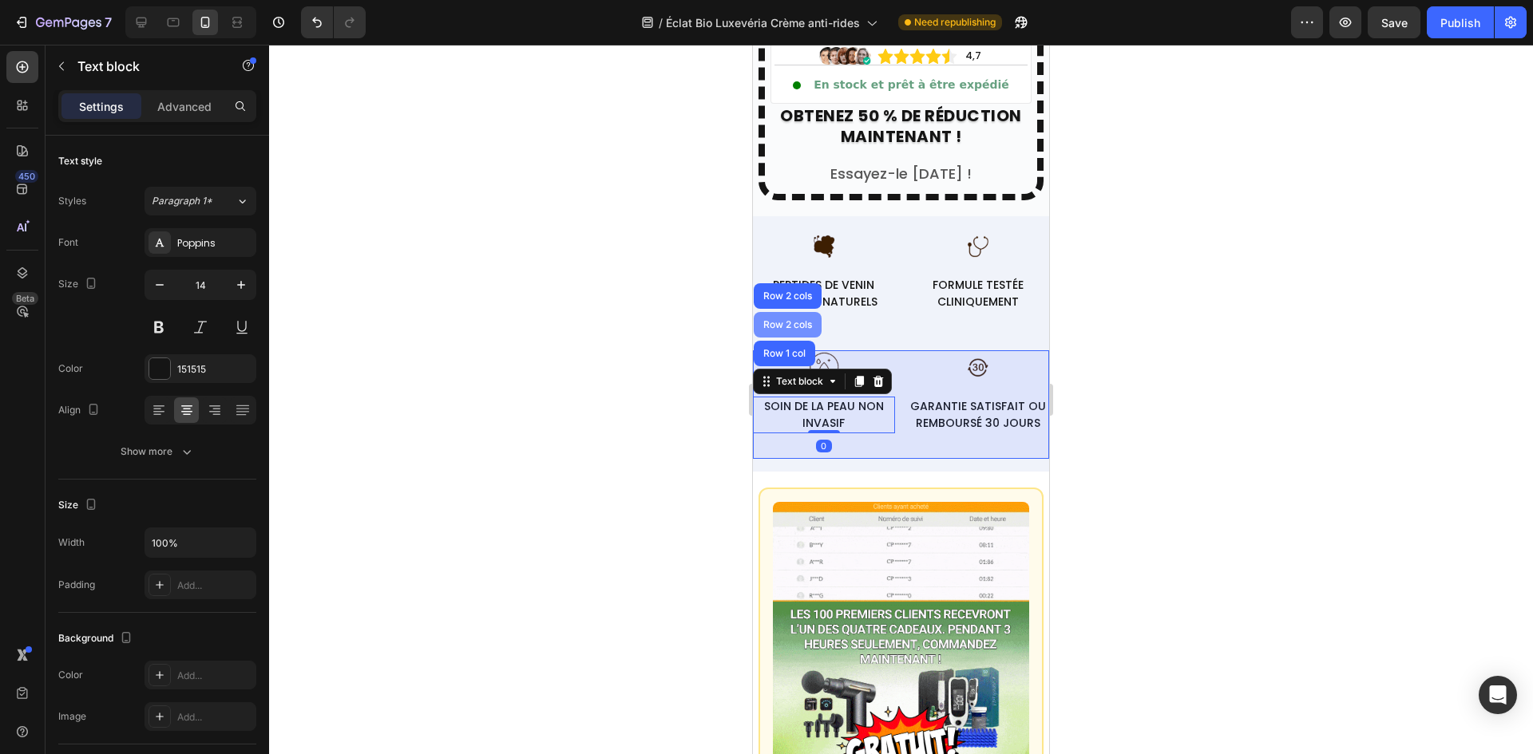
click at [794, 320] on div "Row 2 cols" at bounding box center [787, 325] width 55 height 10
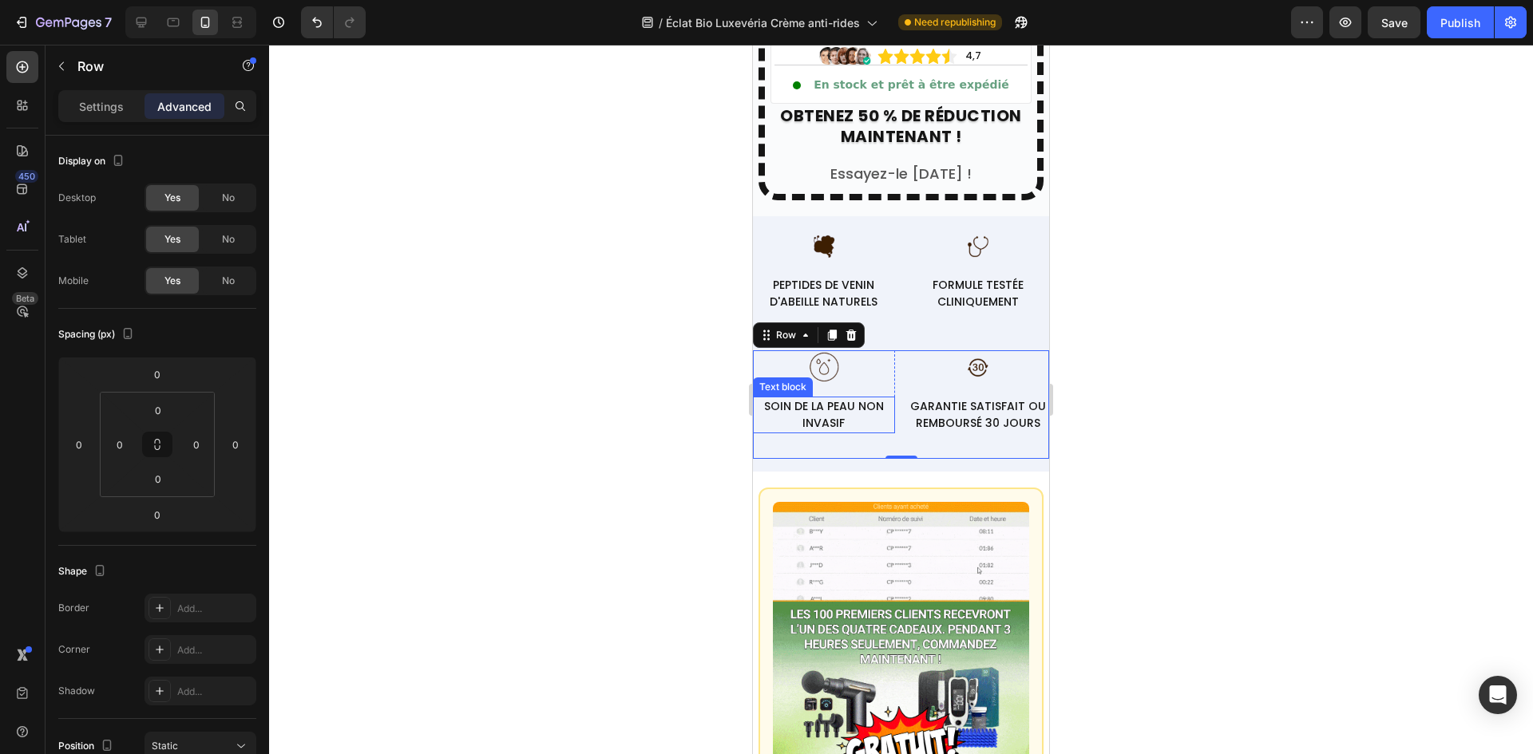
click at [855, 409] on p "SOIN DE LA PEAU NON INVASIF" at bounding box center [823, 415] width 139 height 34
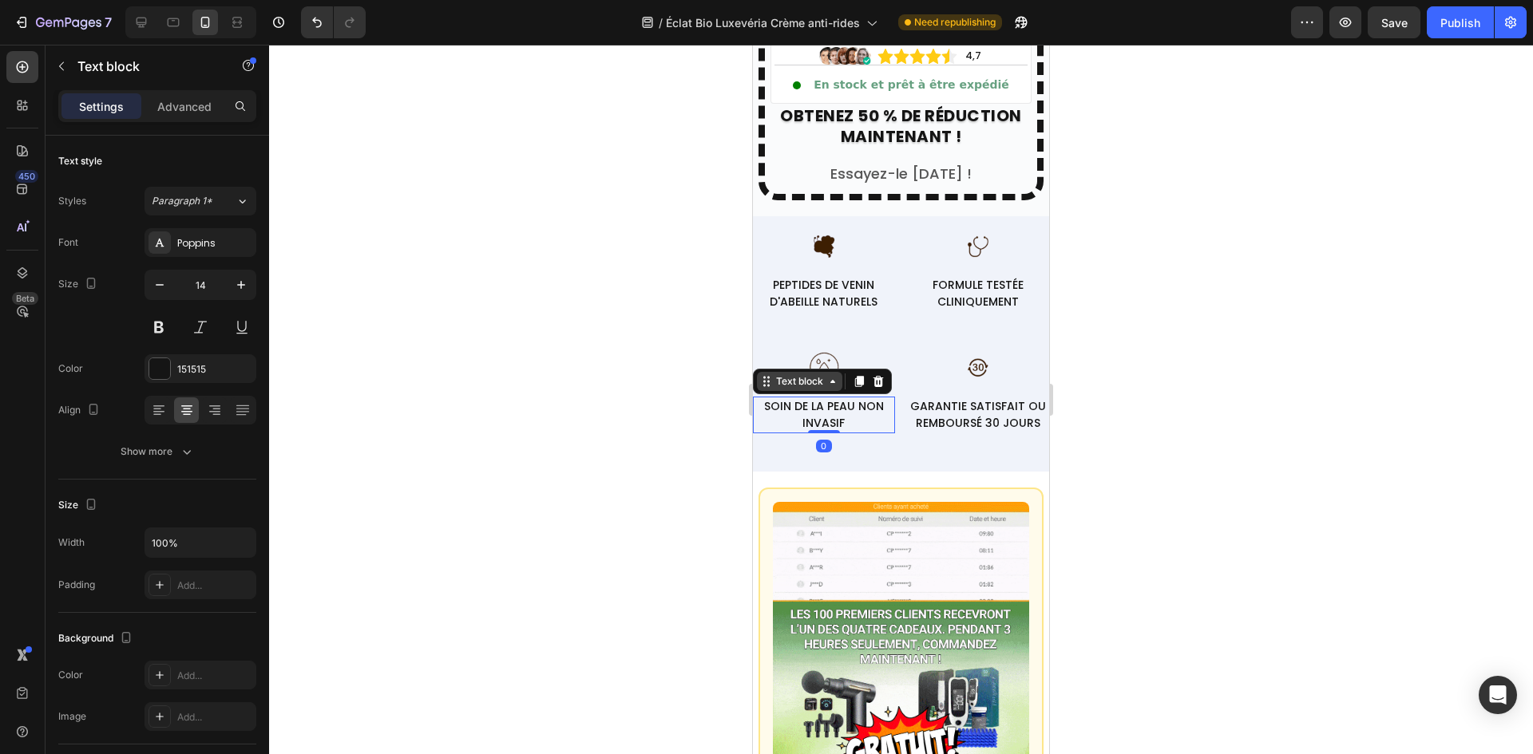
drag, startPoint x: 811, startPoint y: 373, endPoint x: 805, endPoint y: 359, distance: 14.7
click at [811, 374] on div "Text block" at bounding box center [799, 381] width 53 height 14
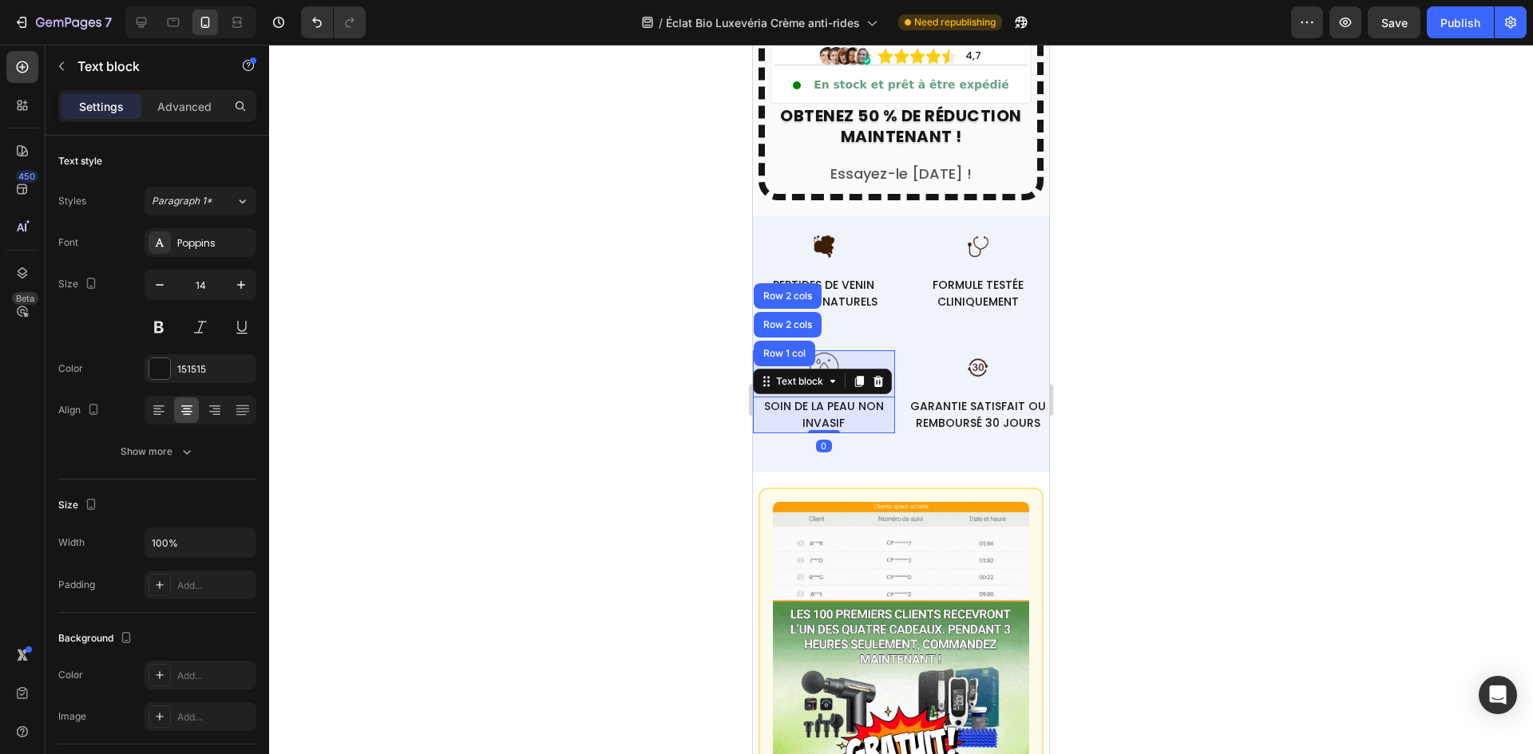
click at [801, 348] on div "Row 1 col" at bounding box center [784, 354] width 61 height 26
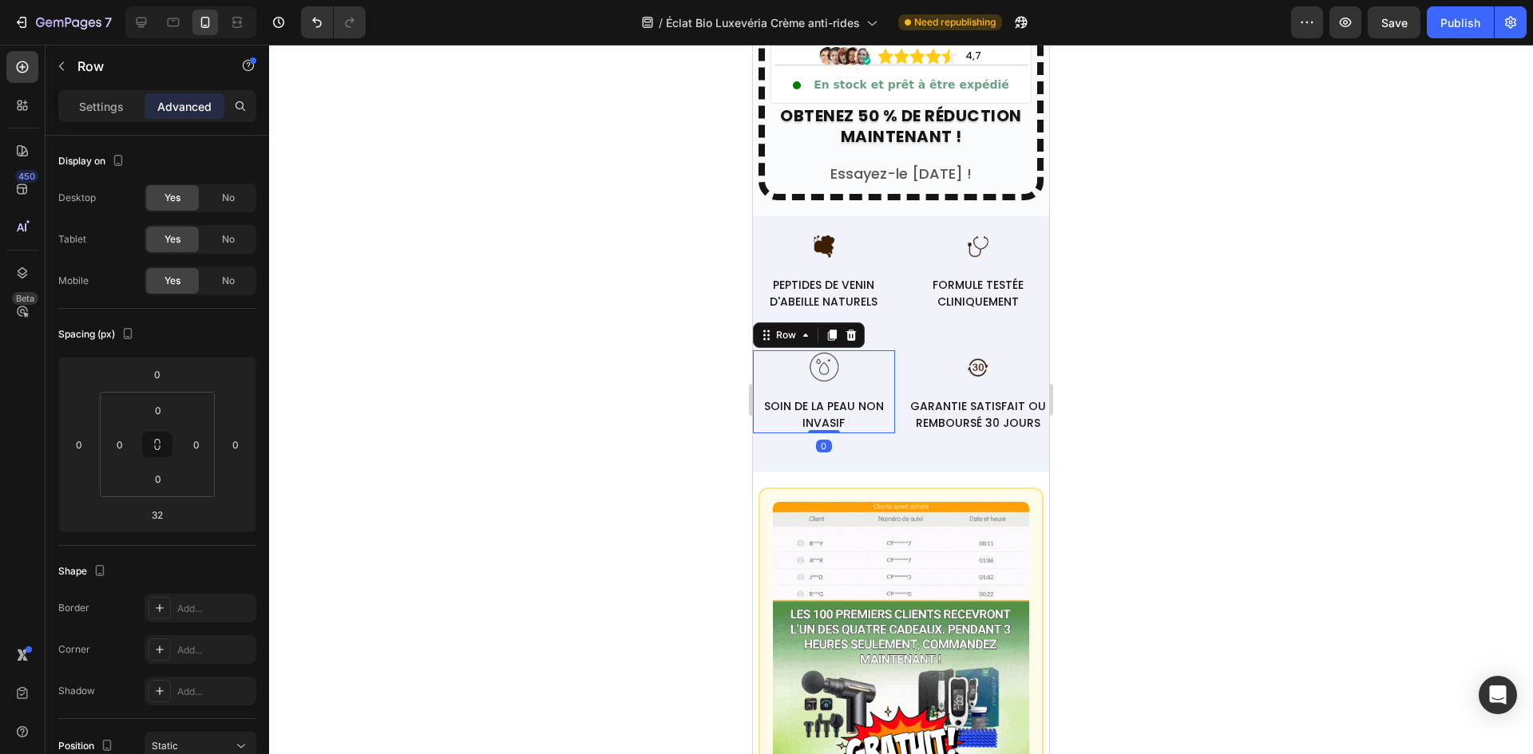
drag, startPoint x: 830, startPoint y: 445, endPoint x: 949, endPoint y: 390, distance: 131.1
click at [843, 358] on div "Image SOIN DE LA PEAU NON INVASIF Text block Row 0" at bounding box center [824, 391] width 142 height 83
type input "0"
click at [953, 398] on p "GARANTIE SATISFAIT OU REMBOURSÉ 30 JOURS" at bounding box center [978, 415] width 139 height 34
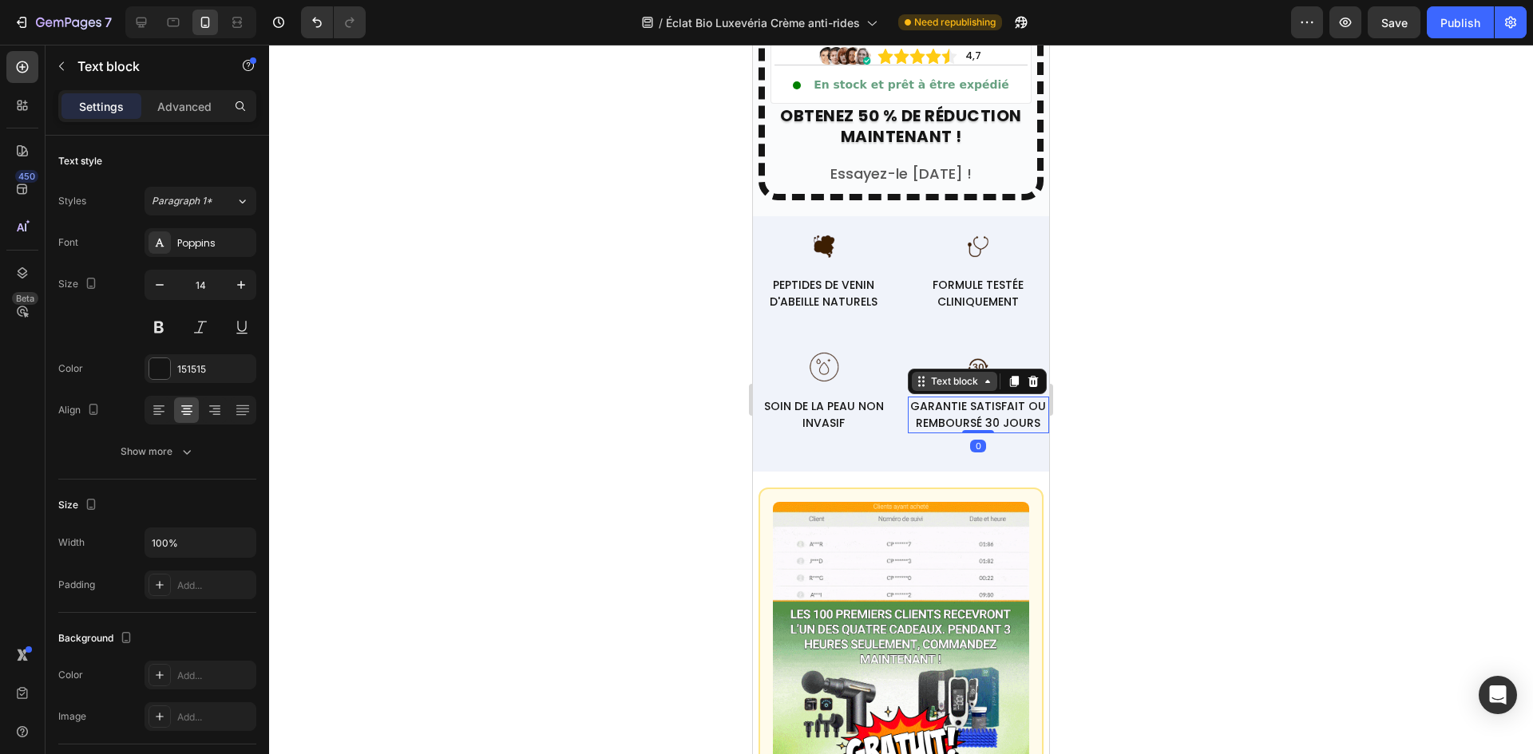
click at [945, 374] on div "Text block" at bounding box center [954, 381] width 53 height 14
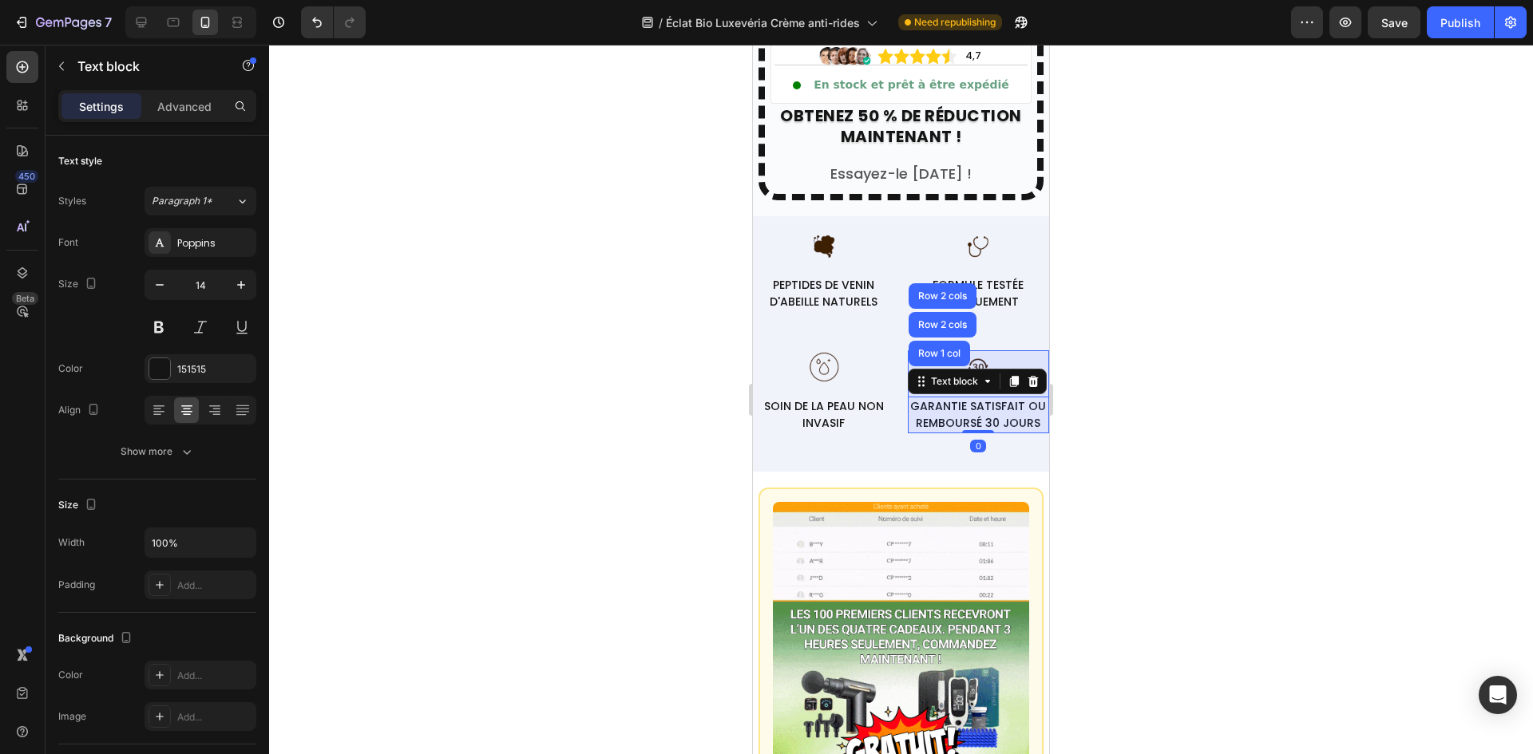
click at [941, 349] on div "Row 1 col" at bounding box center [939, 354] width 49 height 10
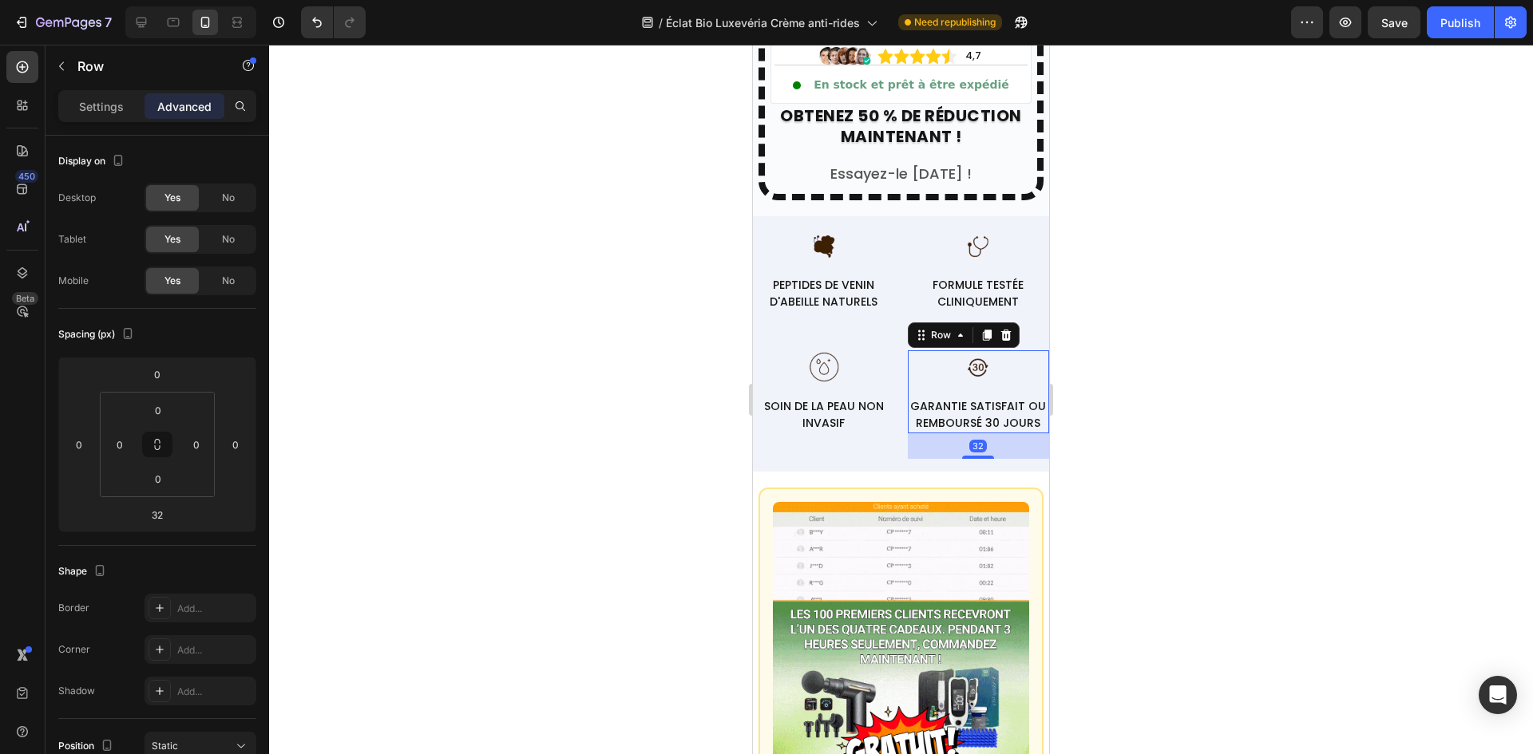
click at [975, 442] on div "32" at bounding box center [979, 446] width 142 height 26
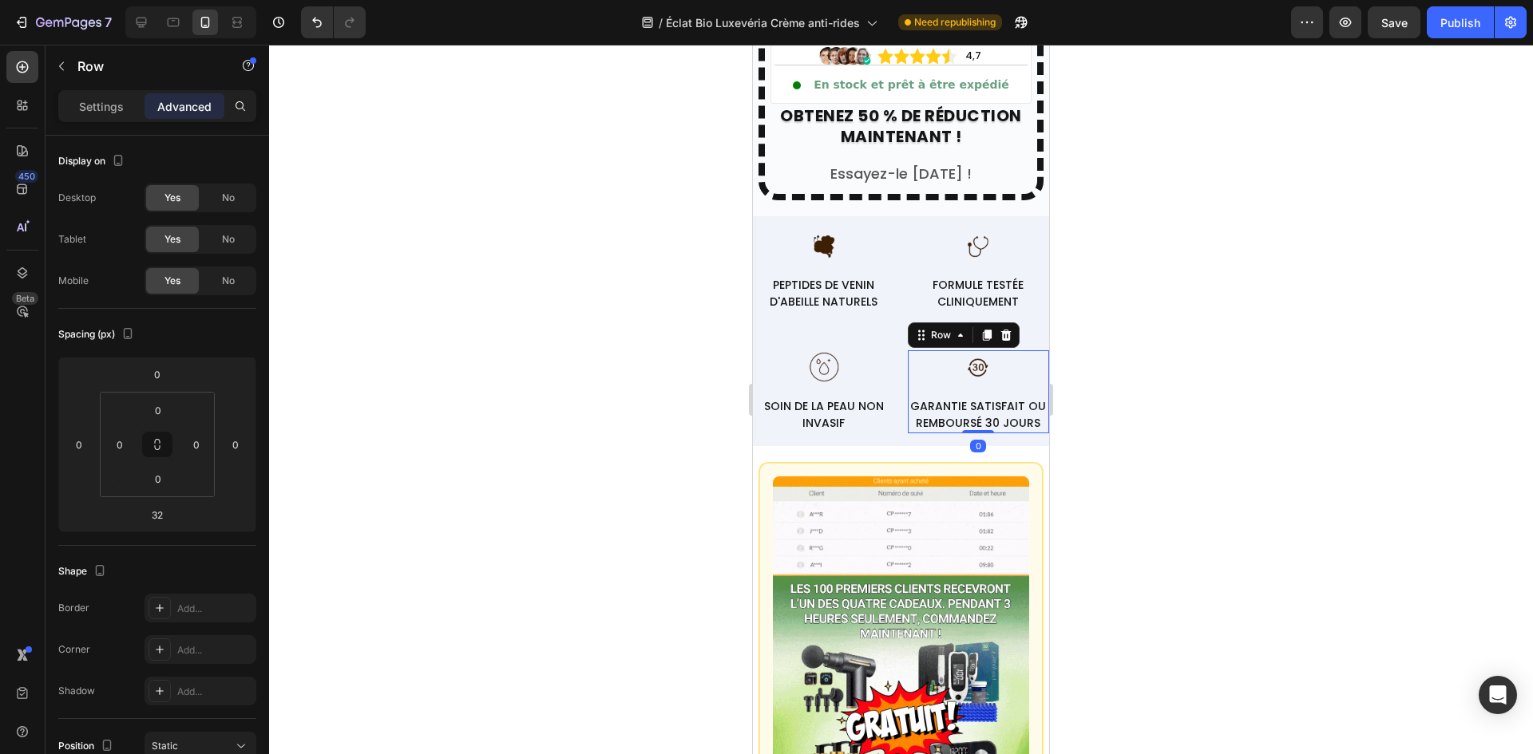
drag, startPoint x: 975, startPoint y: 447, endPoint x: 991, endPoint y: 277, distance: 170.7
click at [982, 350] on div "Image GARANTIE SATISFAIT OU REMBOURSÉ 30 JOURS Text block Row 0" at bounding box center [979, 391] width 142 height 83
type input "0"
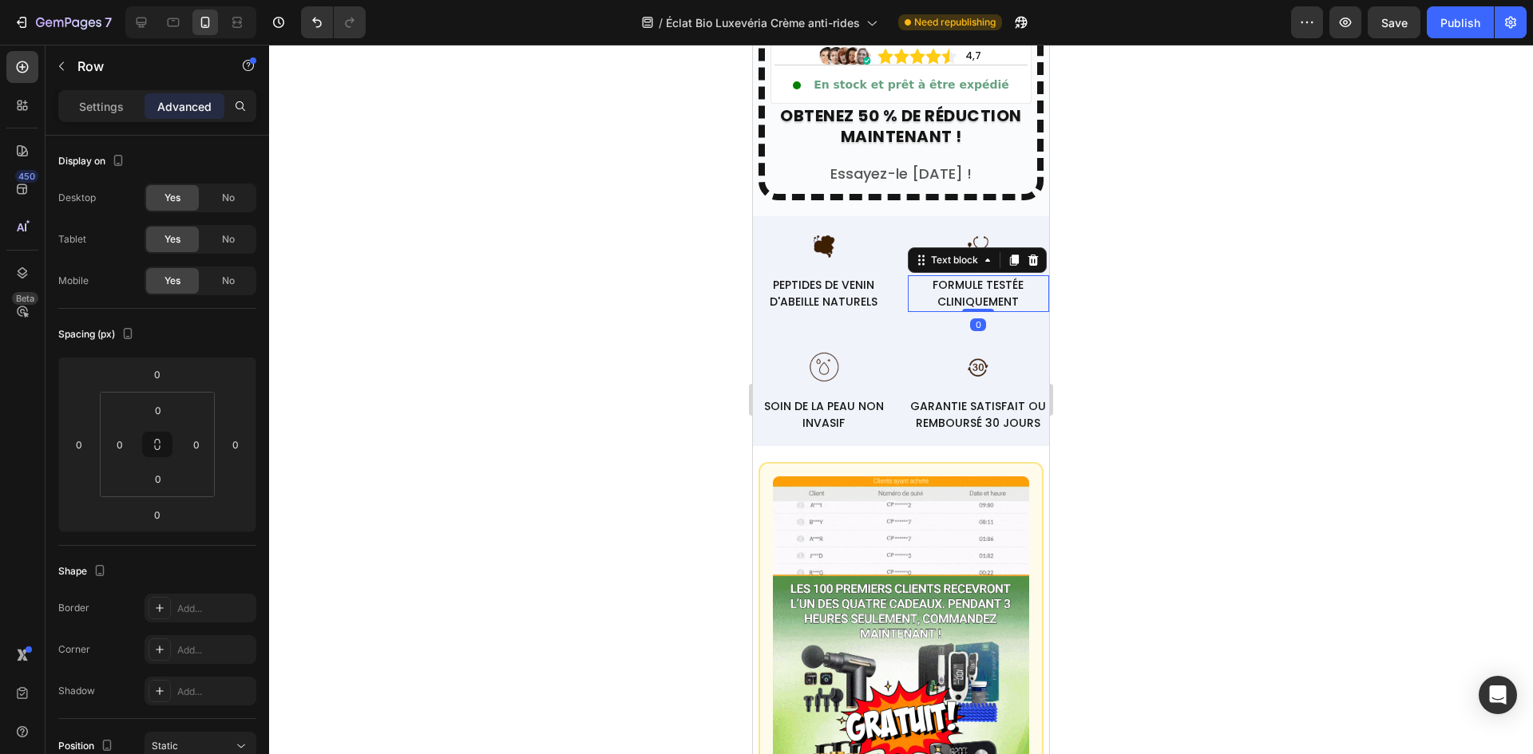
click at [991, 277] on p "FORMULE TESTÉE CLINIQUEMENT" at bounding box center [978, 294] width 139 height 34
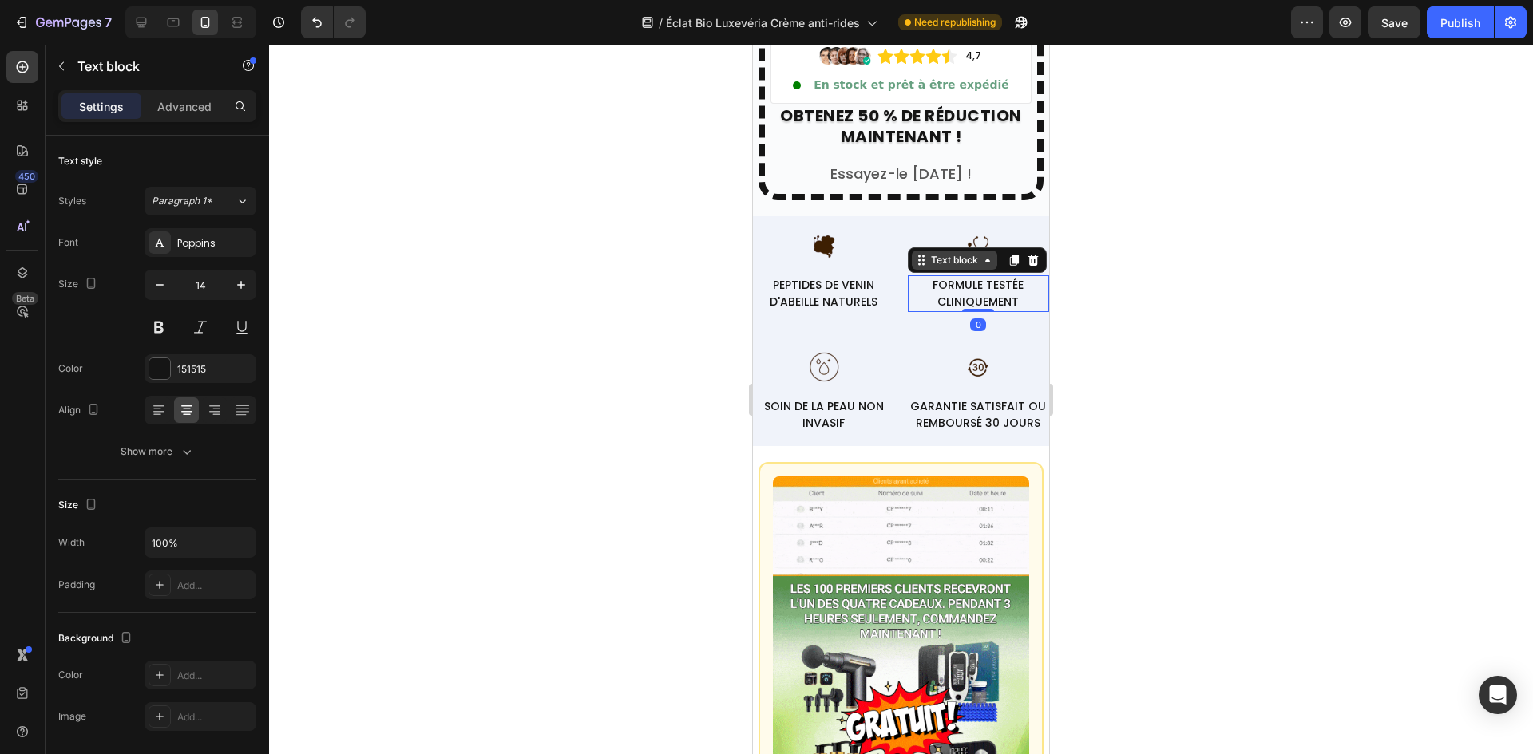
click at [964, 253] on div "Text block" at bounding box center [954, 260] width 53 height 14
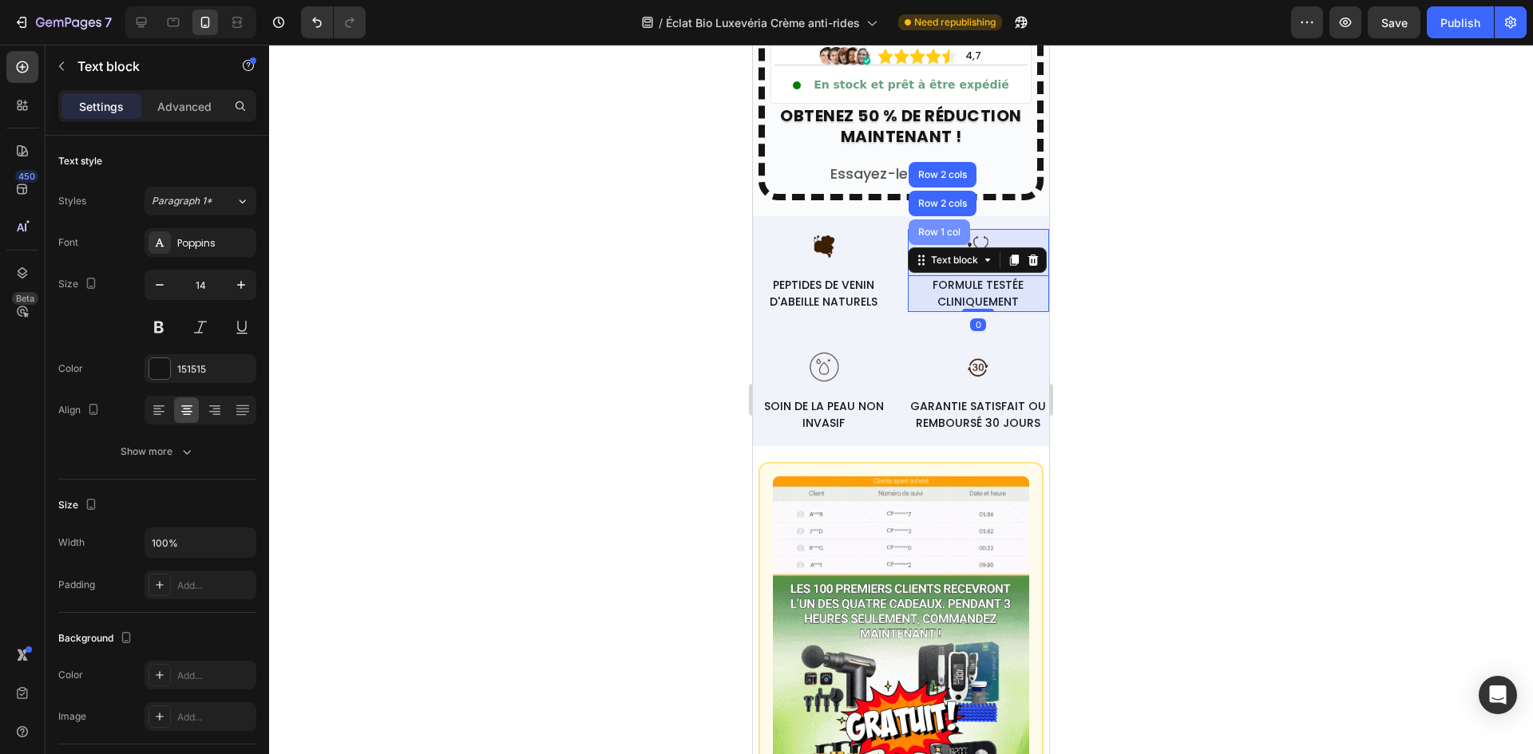
click at [954, 227] on div "Row 1 col" at bounding box center [939, 232] width 49 height 10
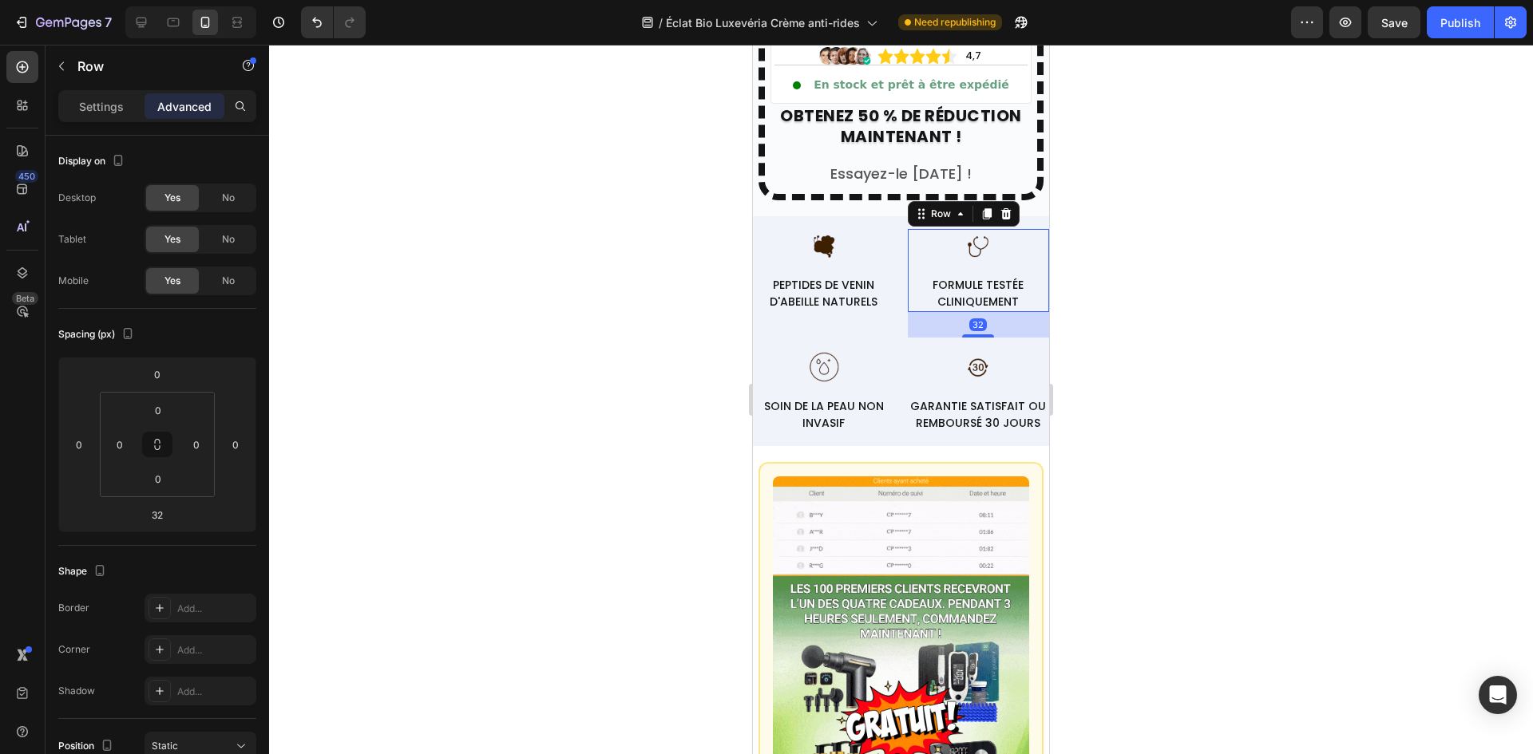
drag, startPoint x: 976, startPoint y: 325, endPoint x: 944, endPoint y: 239, distance: 91.5
click at [984, 229] on div "Image FORMULE TESTÉE CLINIQUEMENT Text block Row 32" at bounding box center [979, 270] width 142 height 83
type input "0"
click at [795, 292] on p "PEPTIDES DE VENIN D'ABEILLE NATURELS" at bounding box center [823, 294] width 139 height 34
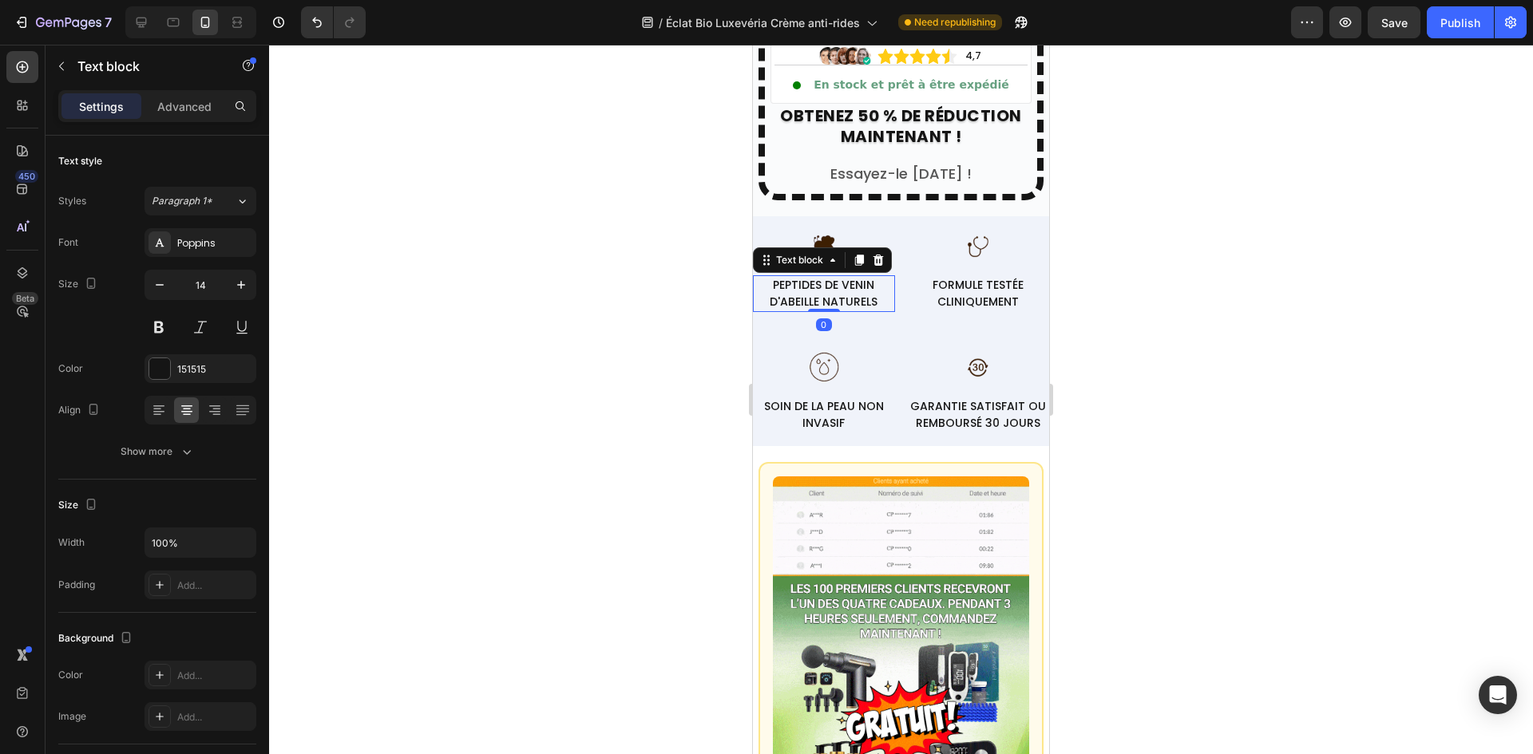
click at [805, 263] on div "Image PEPTIDES DE VENIN D'ABEILLE NATURELS Text block 0" at bounding box center [824, 270] width 142 height 83
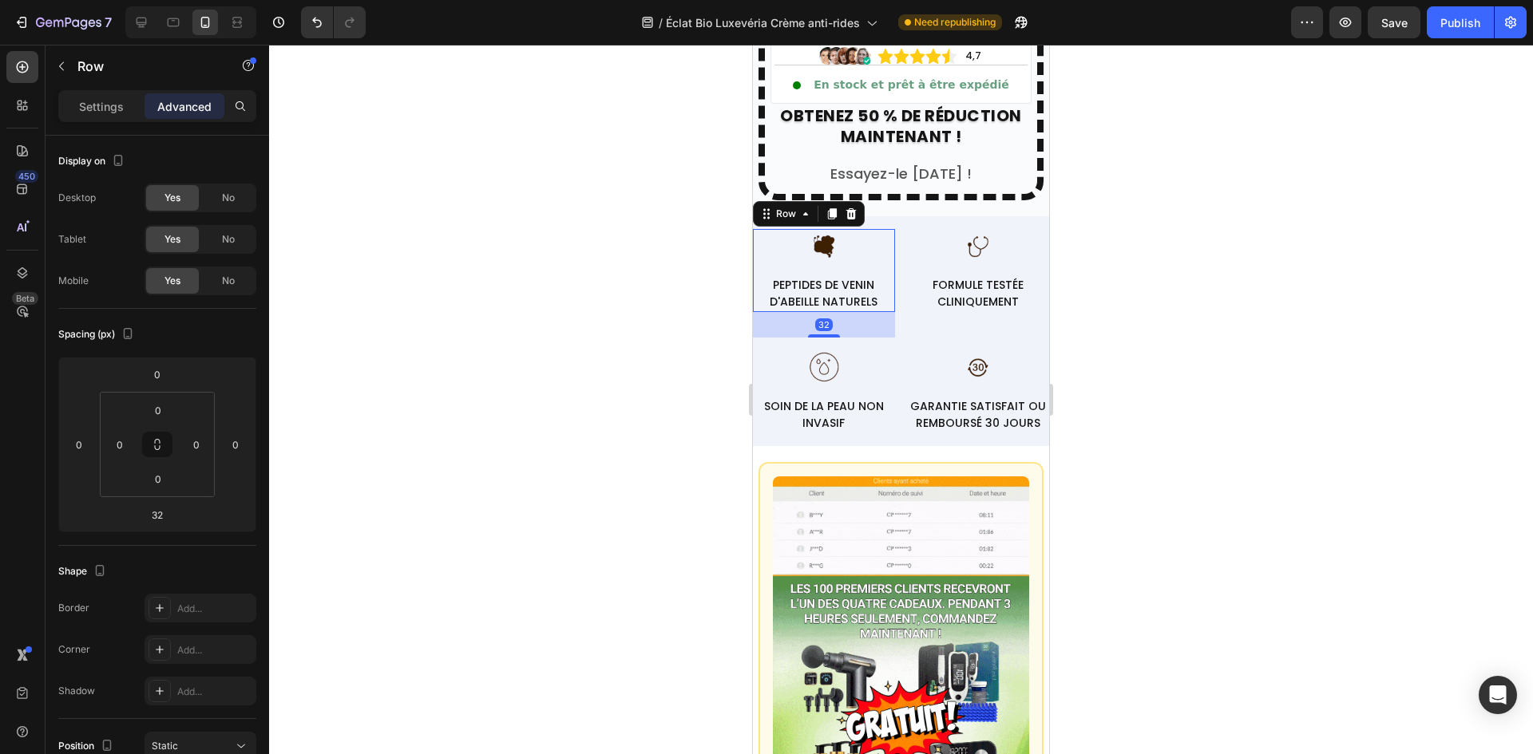
click at [803, 255] on div "Image PEPTIDES DE VENIN D'ABEILLE NATURELS Text block" at bounding box center [824, 270] width 142 height 83
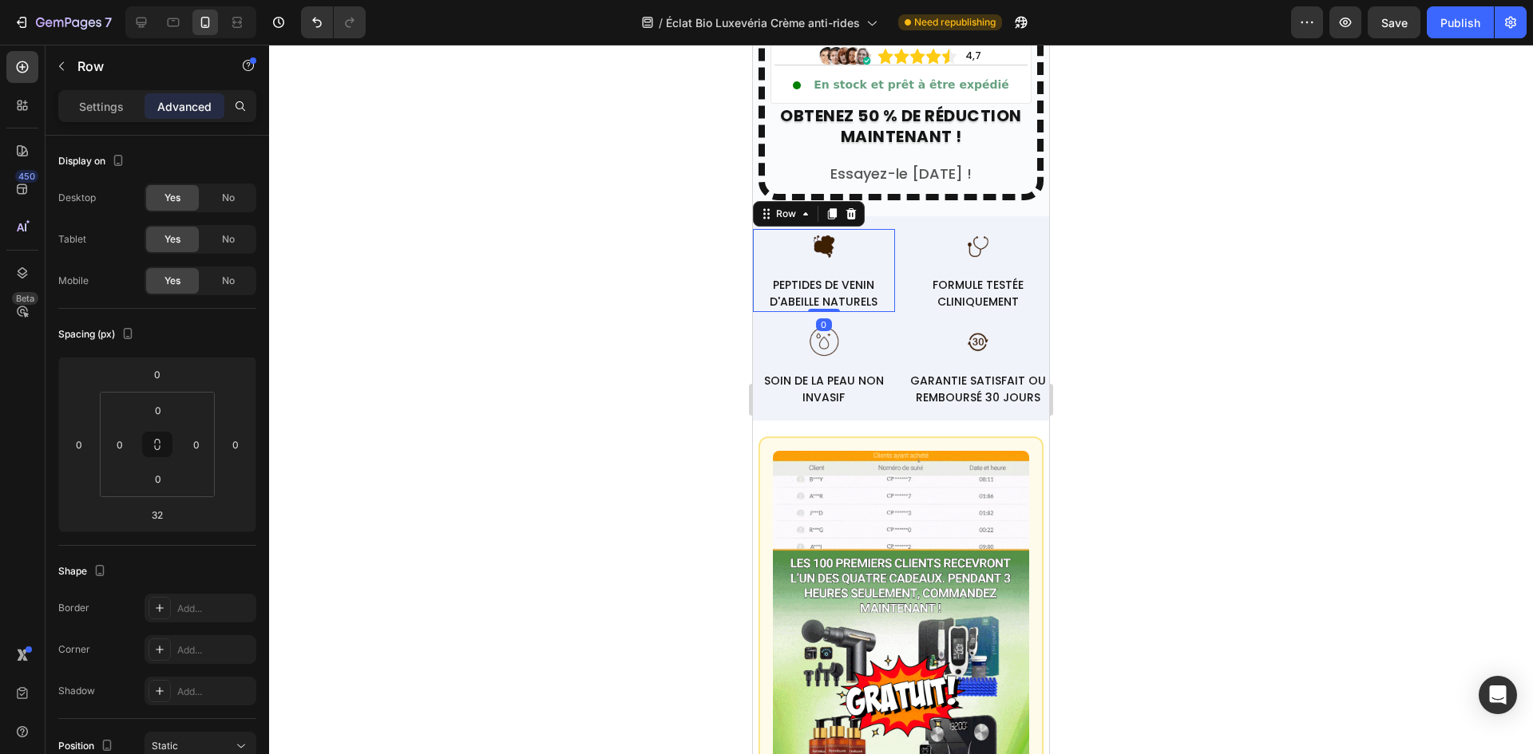
drag, startPoint x: 825, startPoint y: 326, endPoint x: 849, endPoint y: 235, distance: 93.5
click at [849, 235] on div "Image PEPTIDES DE VENIN D'ABEILLE NATURELS Text block Row 0" at bounding box center [824, 270] width 142 height 83
type input "0"
click at [912, 277] on p "FORMULE TESTÉE CLINIQUEMENT" at bounding box center [978, 294] width 139 height 34
click at [896, 275] on div "Image PEPTIDES DE VENIN D'ABEILLE NATURELS Text block Row Image FORMULE TESTÉE …" at bounding box center [901, 270] width 296 height 83
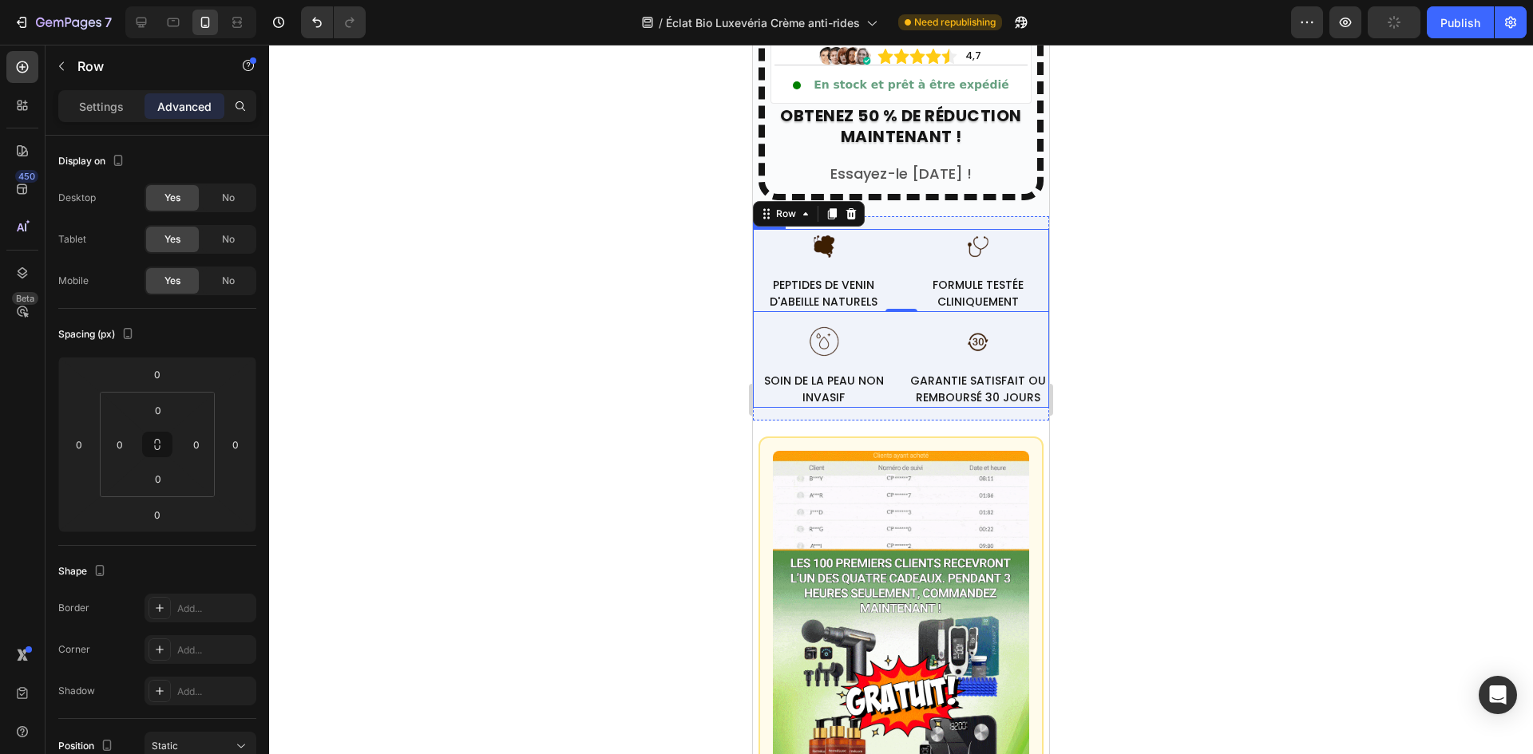
click at [98, 119] on div "Settings Advanced" at bounding box center [157, 106] width 198 height 32
click at [99, 109] on p "Settings" at bounding box center [101, 106] width 45 height 17
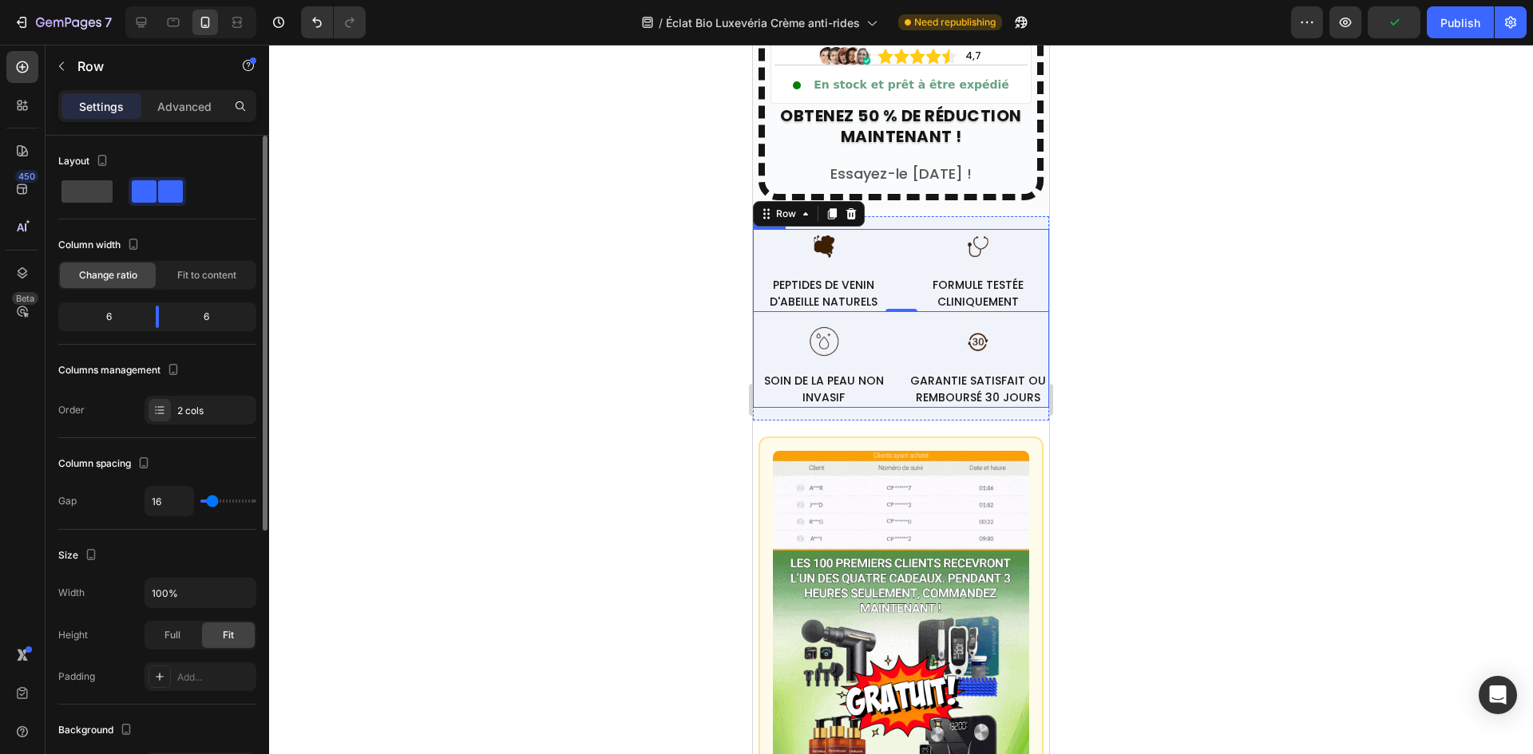
type input "11"
type input "0"
drag, startPoint x: 213, startPoint y: 499, endPoint x: 738, endPoint y: 407, distance: 532.4
type input "0"
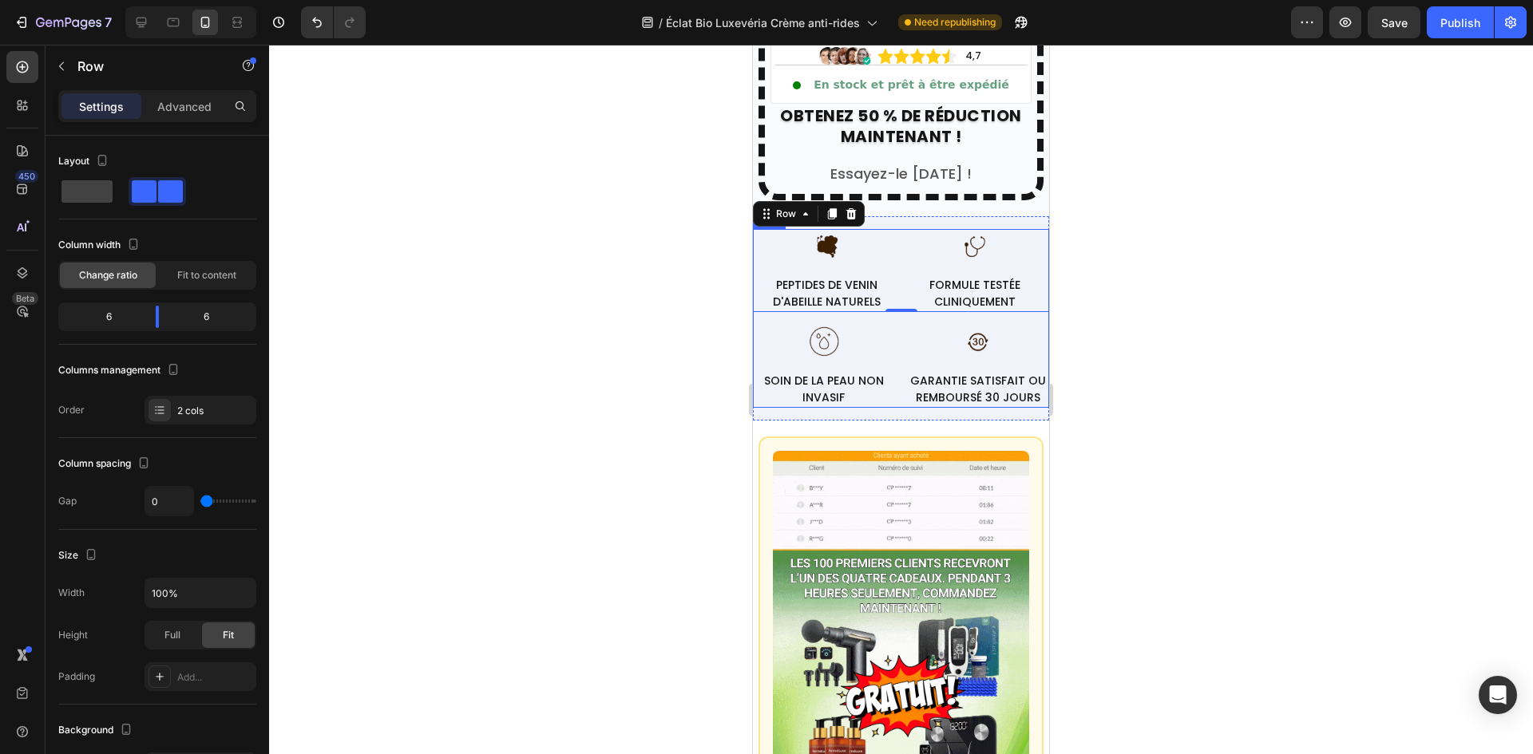
click at [200, 500] on input "range" at bounding box center [228, 501] width 56 height 3
click at [895, 384] on div "Image SOIN DE LA PEAU NON INVASIF Text block Row Image GARANTIE SATISFAIT OU RE…" at bounding box center [901, 366] width 296 height 83
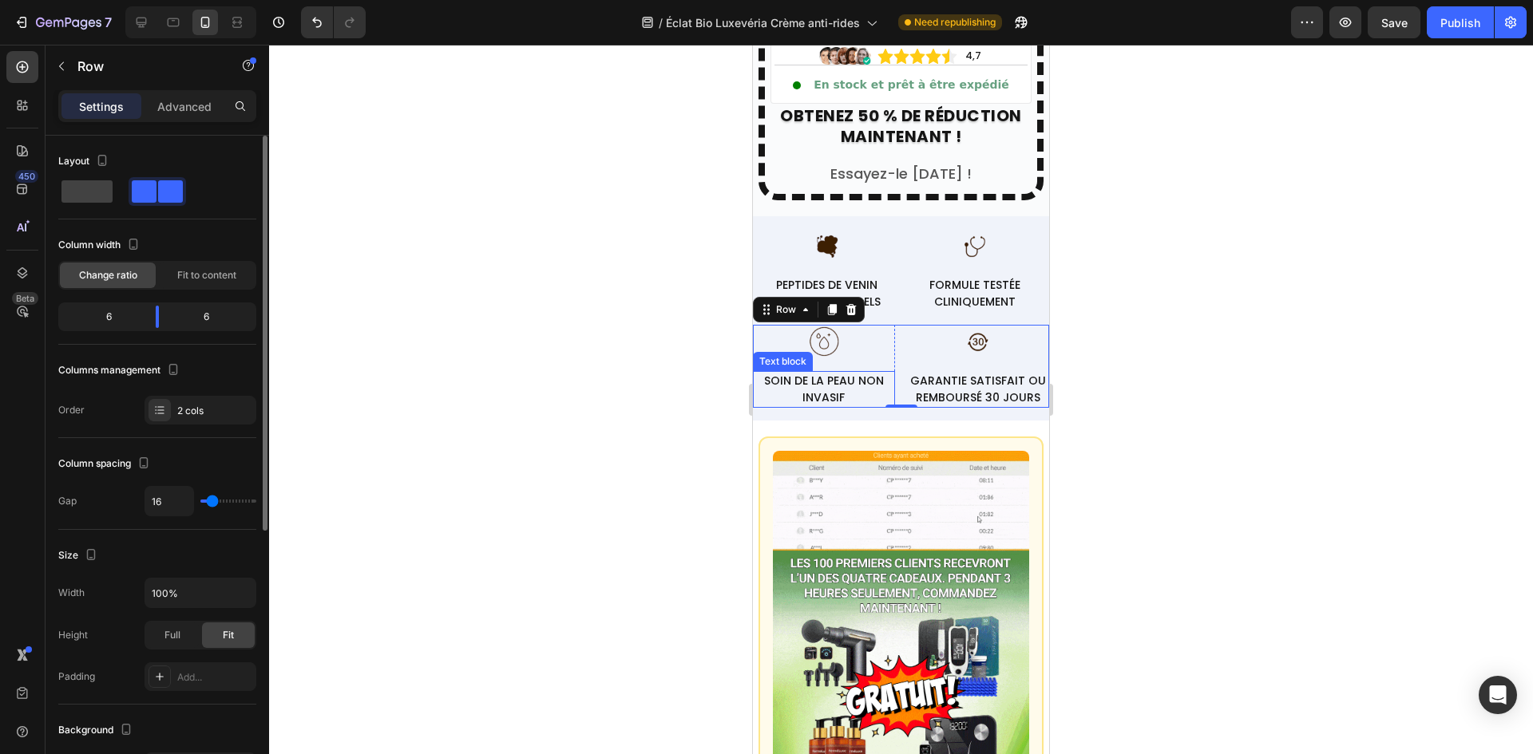
type input "13"
type input "11"
type input "7"
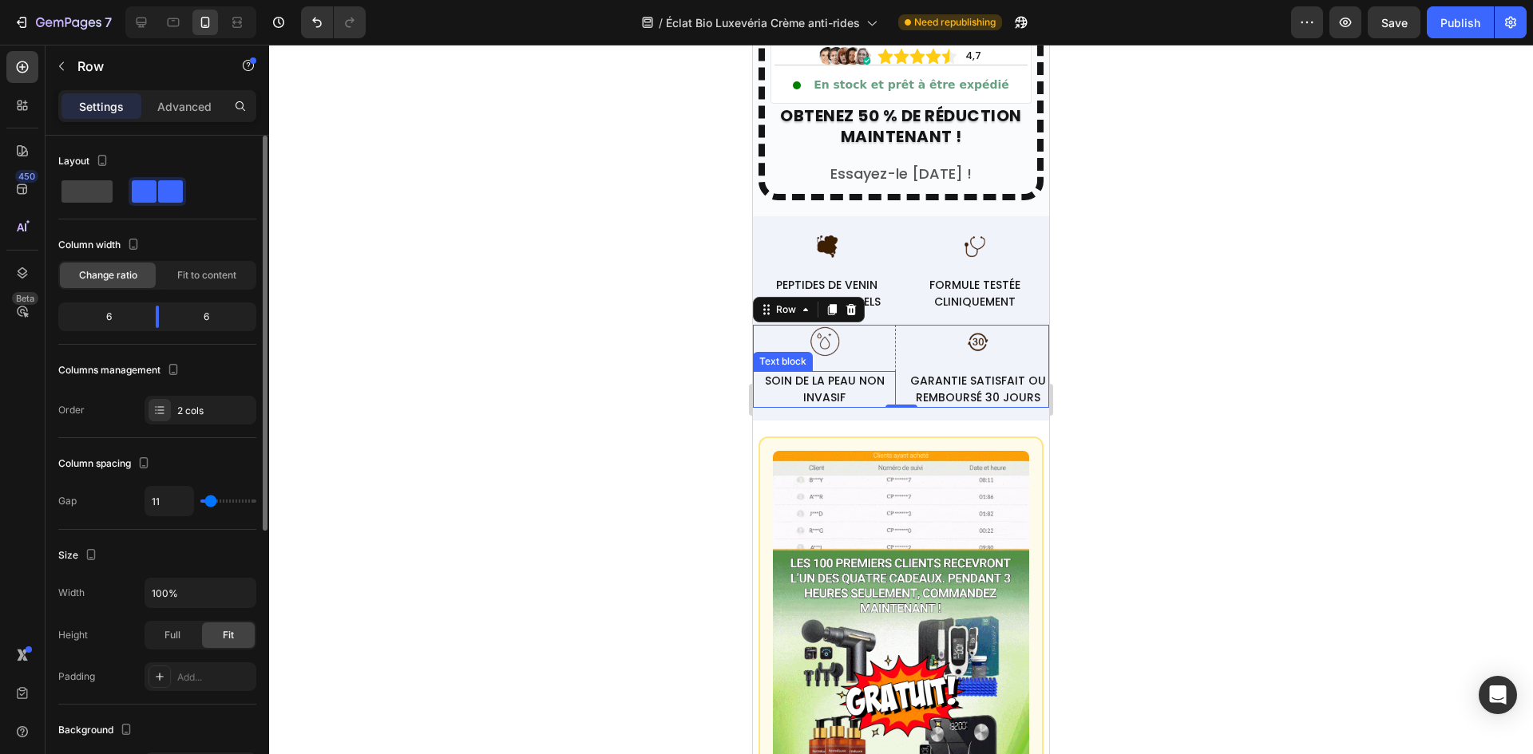
type input "7"
type input "0"
drag, startPoint x: 211, startPoint y: 504, endPoint x: 347, endPoint y: 400, distance: 171.5
type input "0"
click at [200, 500] on input "range" at bounding box center [228, 501] width 56 height 3
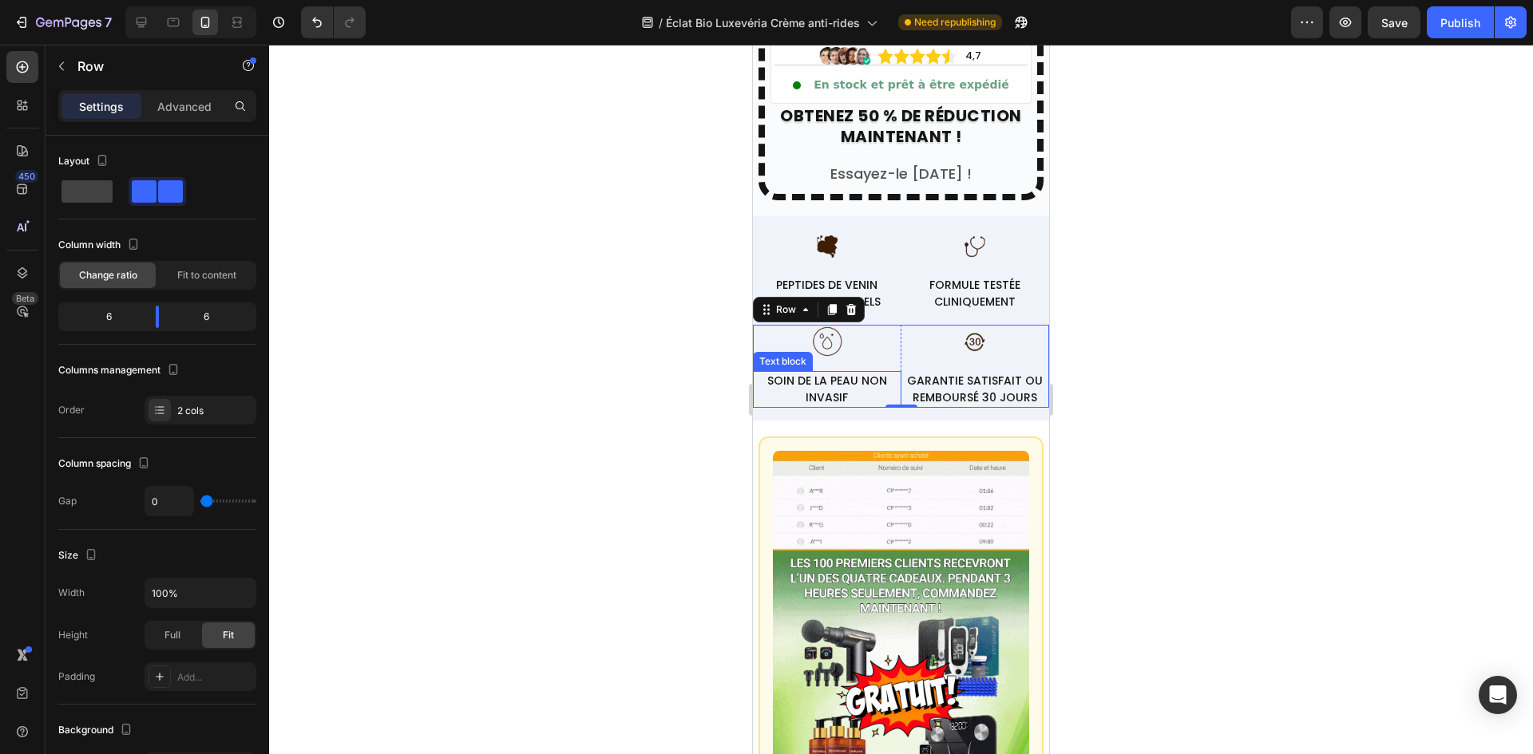
click at [350, 397] on div at bounding box center [901, 400] width 1264 height 710
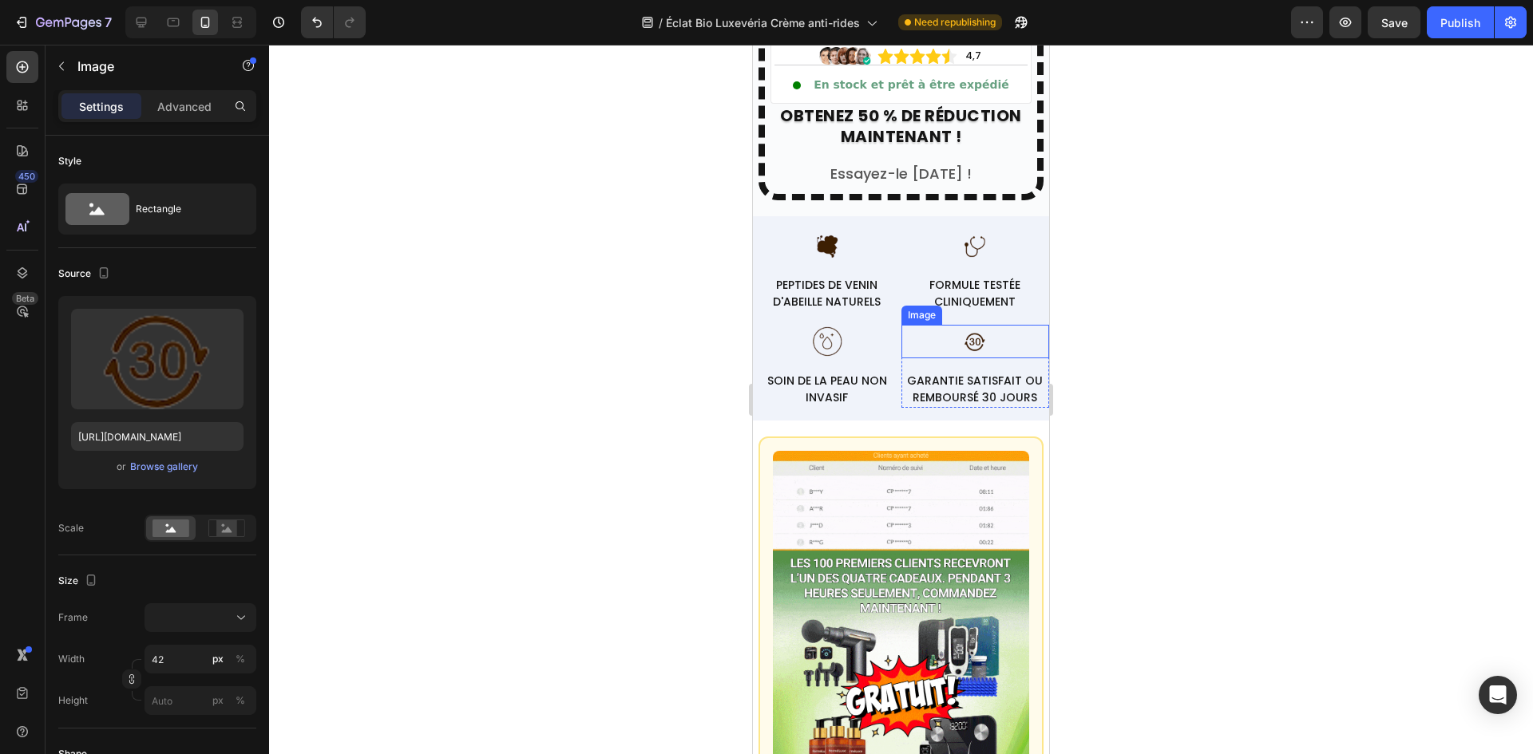
click at [973, 334] on img at bounding box center [975, 342] width 34 height 34
drag, startPoint x: 959, startPoint y: 360, endPoint x: 932, endPoint y: 338, distance: 35.8
click at [976, 325] on div "Image 0" at bounding box center [975, 342] width 148 height 34
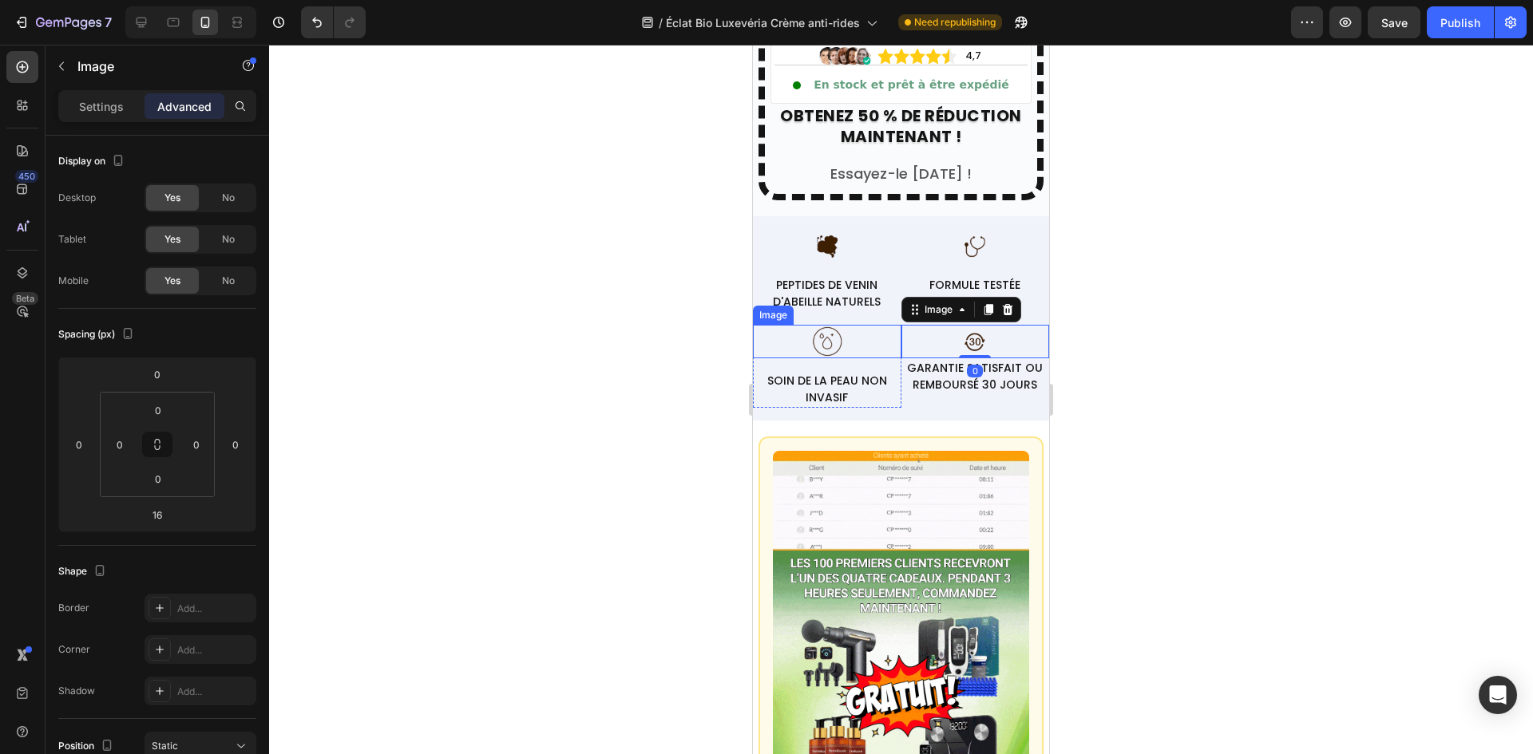
click at [849, 341] on div at bounding box center [827, 342] width 148 height 34
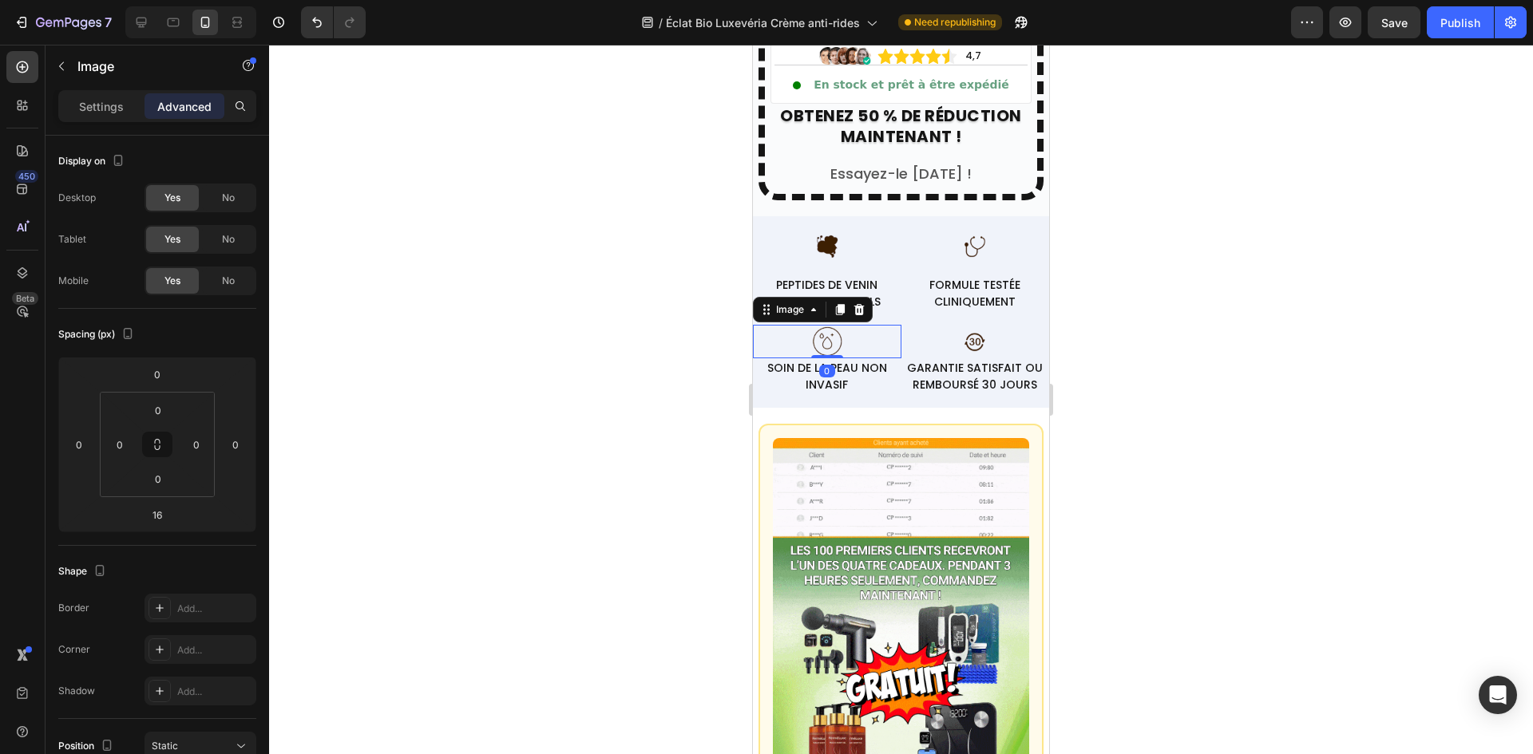
drag, startPoint x: 830, startPoint y: 358, endPoint x: 953, endPoint y: 228, distance: 179.0
click at [884, 243] on div "Image PEPTIDES DE VENIN D'ABEILLE NATURELS Text block Row Image FORMULE TESTÉE …" at bounding box center [901, 312] width 296 height 166
type input "0"
click at [967, 229] on img at bounding box center [975, 246] width 34 height 34
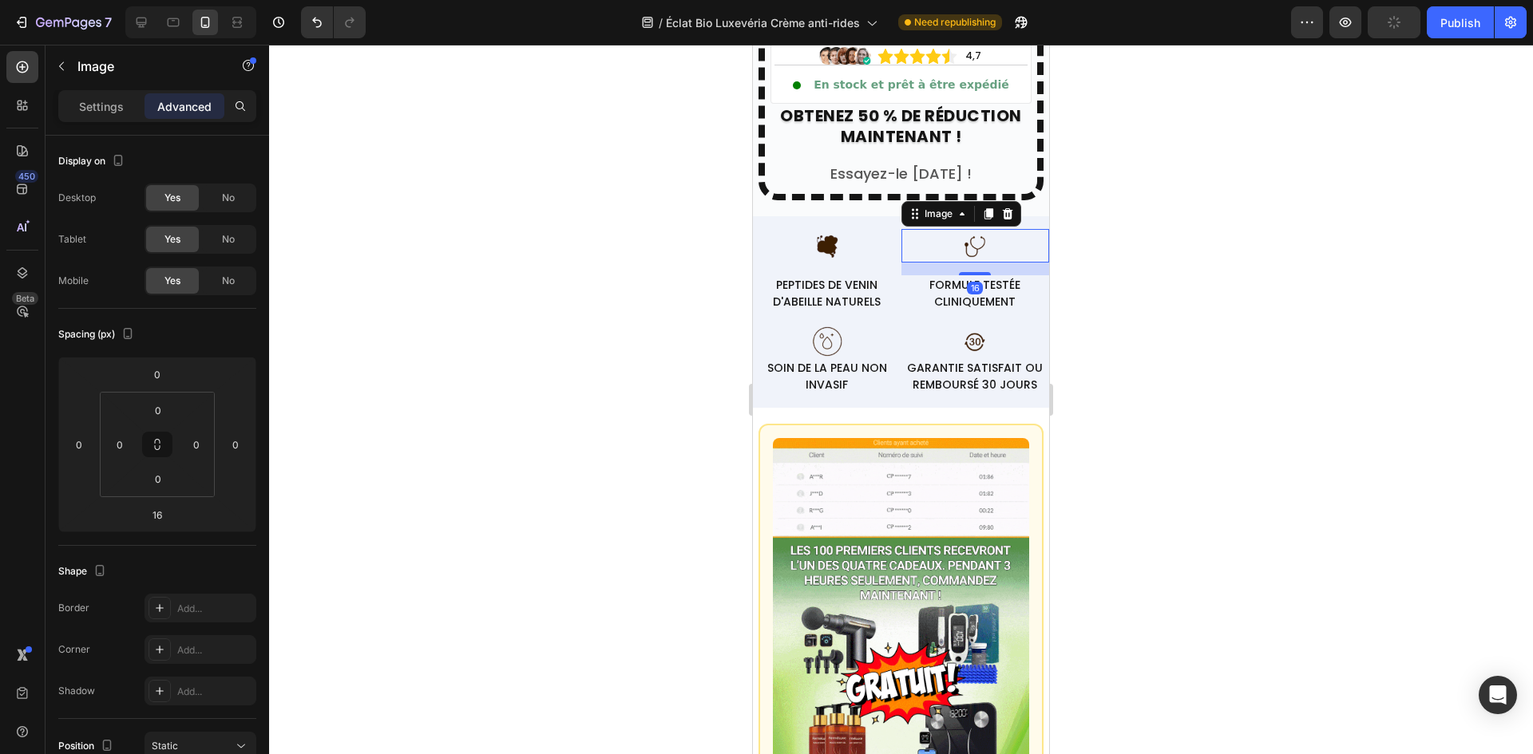
drag, startPoint x: 972, startPoint y: 263, endPoint x: 979, endPoint y: 217, distance: 45.9
click at [979, 217] on div "Image PEPTIDES DE VENIN D'ABEILLE NATURELS Text block Row Image 16 FORMULE TEST…" at bounding box center [901, 312] width 296 height 192
click at [975, 243] on img at bounding box center [975, 246] width 34 height 34
type input "0"
click at [1139, 255] on div at bounding box center [901, 400] width 1264 height 710
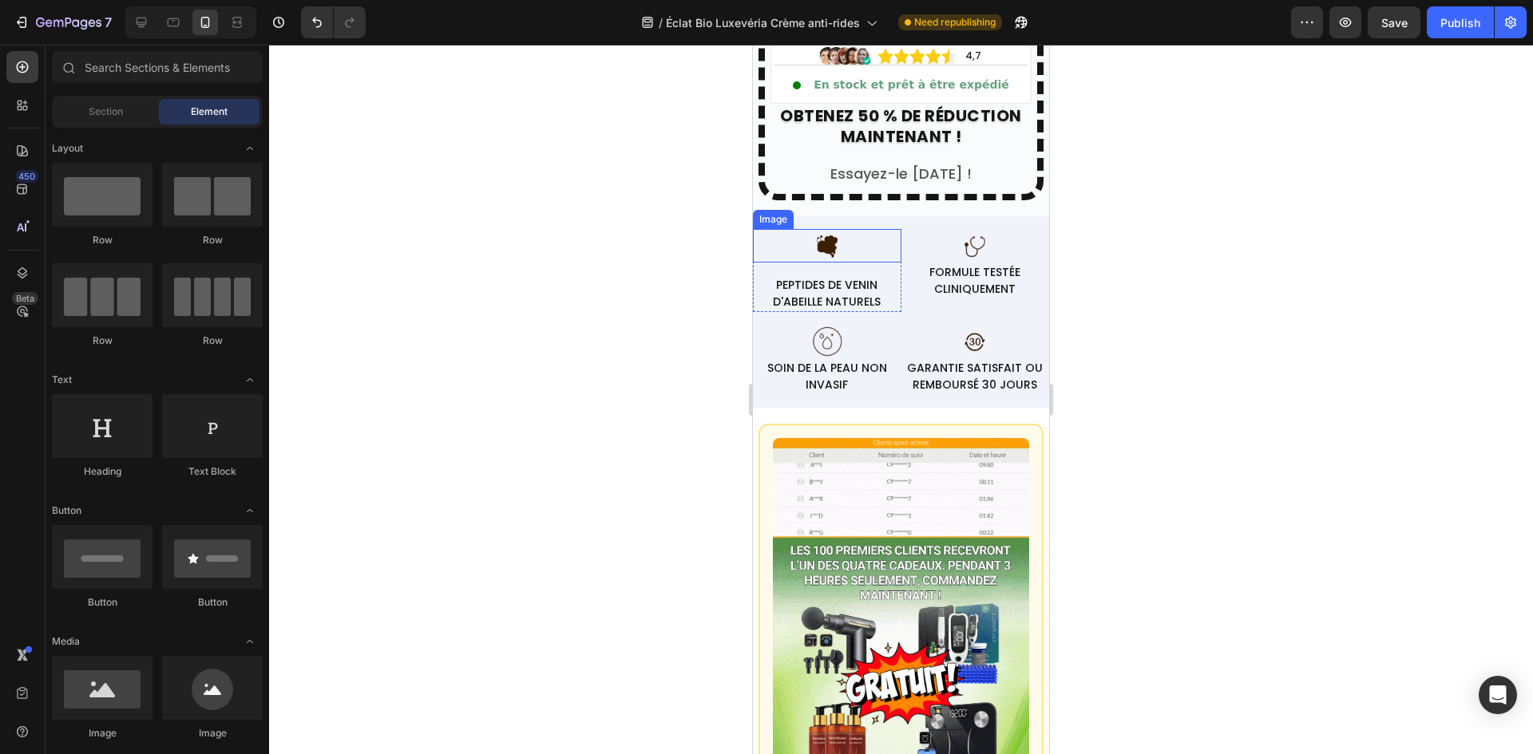
click at [841, 244] on div at bounding box center [827, 246] width 148 height 34
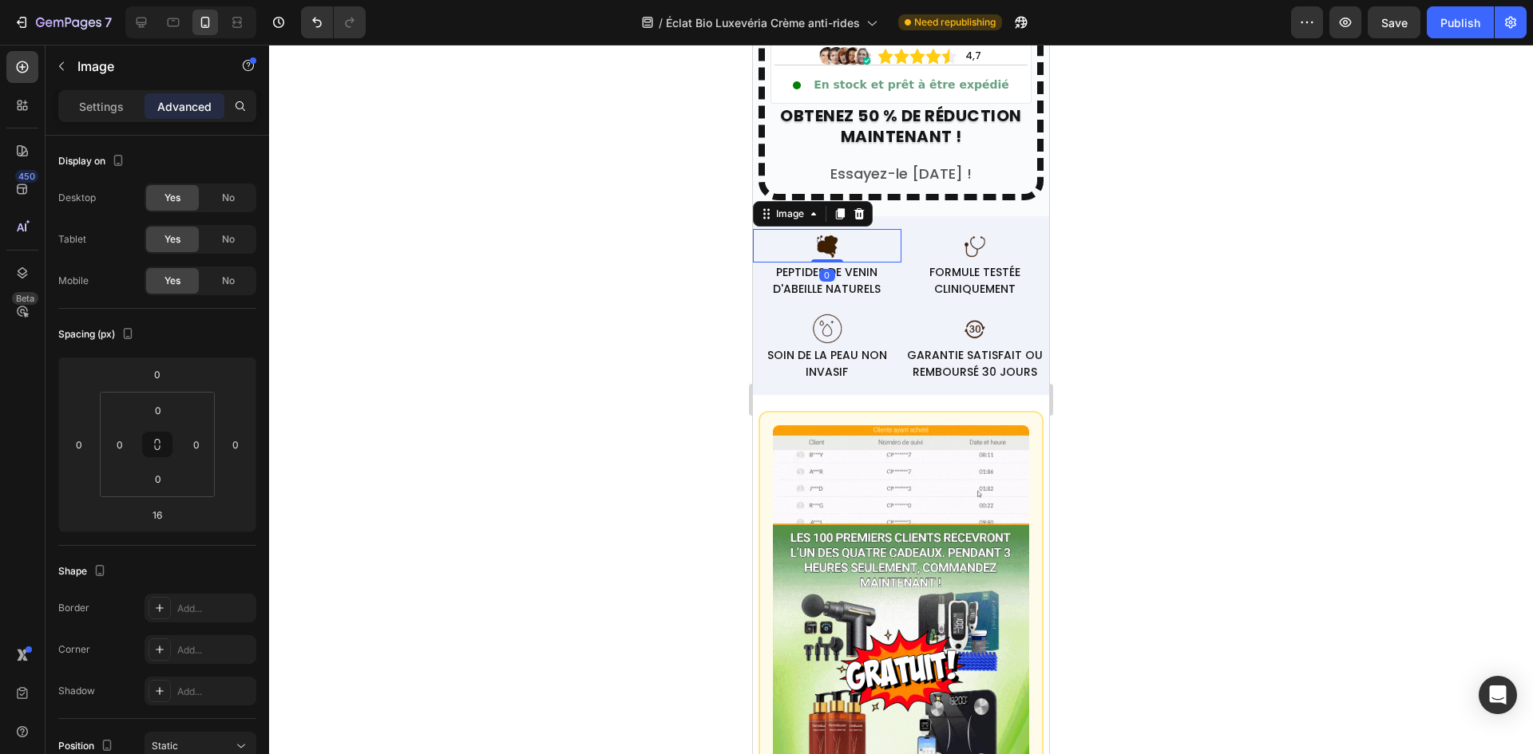
drag, startPoint x: 834, startPoint y: 262, endPoint x: 1017, endPoint y: 226, distance: 186.3
click at [877, 216] on div "Image 0 PEPTIDES DE VENIN D'ABEILLE NATURELS Text block Row Image FORMULE TESTÉ…" at bounding box center [901, 305] width 296 height 179
type input "0"
click at [1161, 250] on div at bounding box center [901, 400] width 1264 height 710
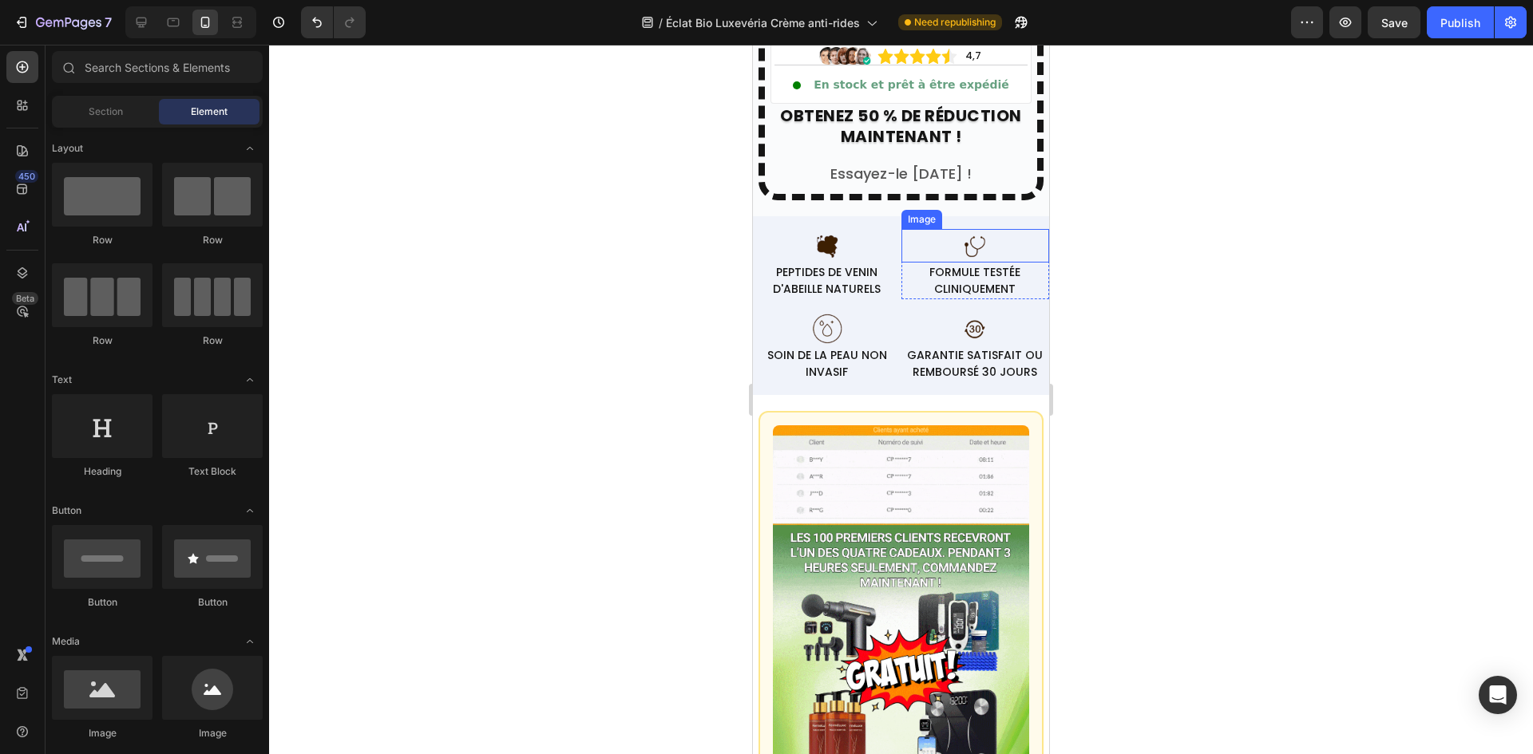
click at [972, 237] on img at bounding box center [975, 246] width 34 height 34
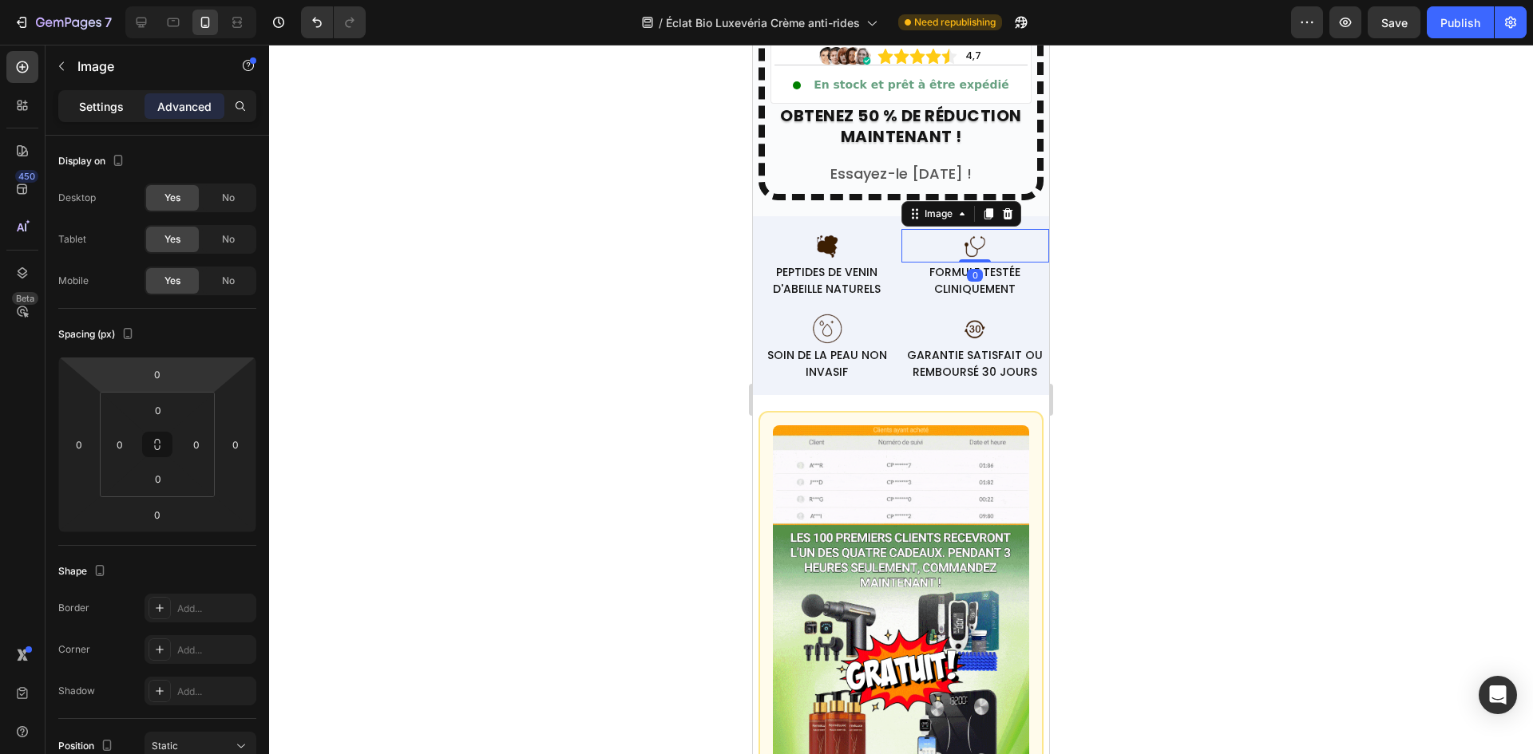
click at [117, 117] on div "Settings" at bounding box center [101, 106] width 80 height 26
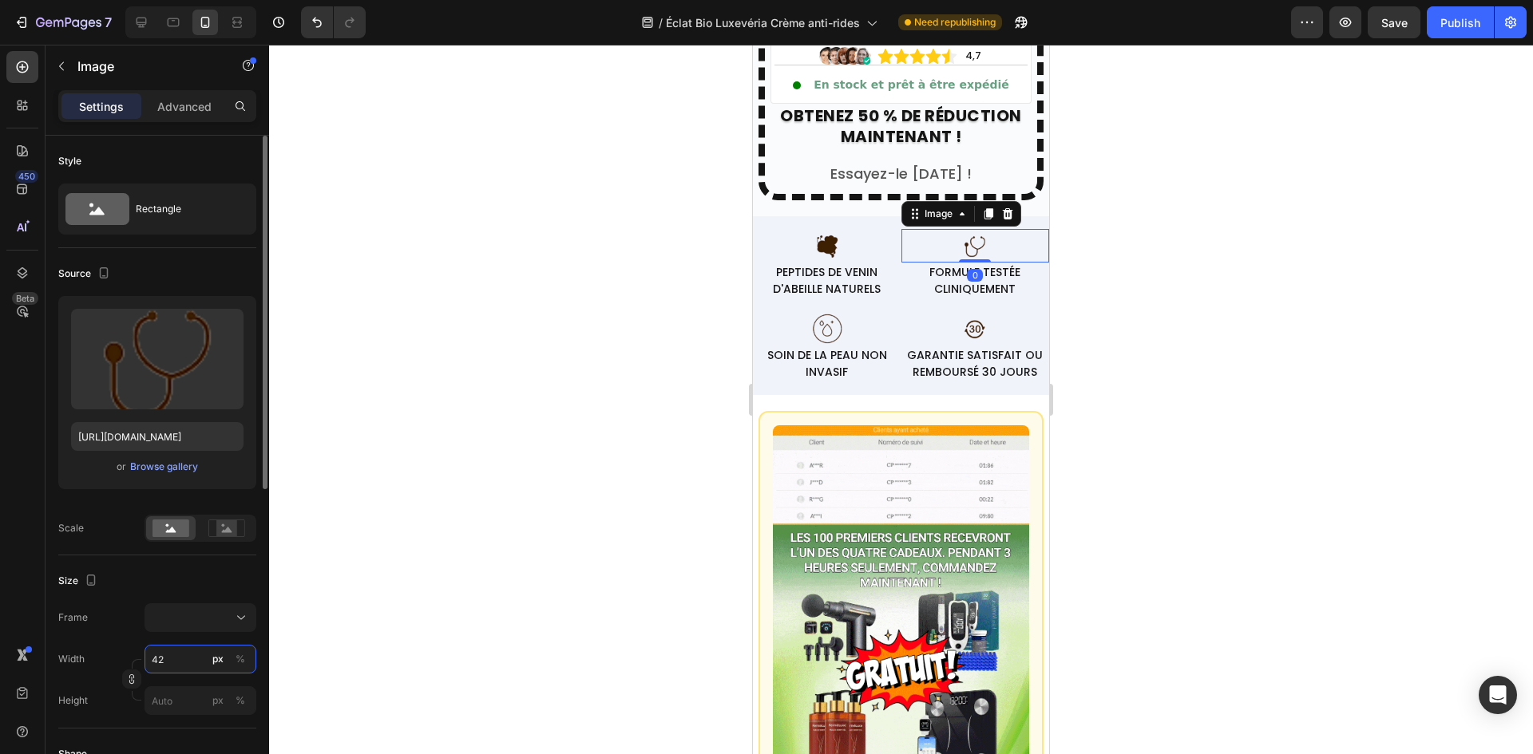
click at [175, 657] on input "42" at bounding box center [200, 659] width 112 height 29
type input "6"
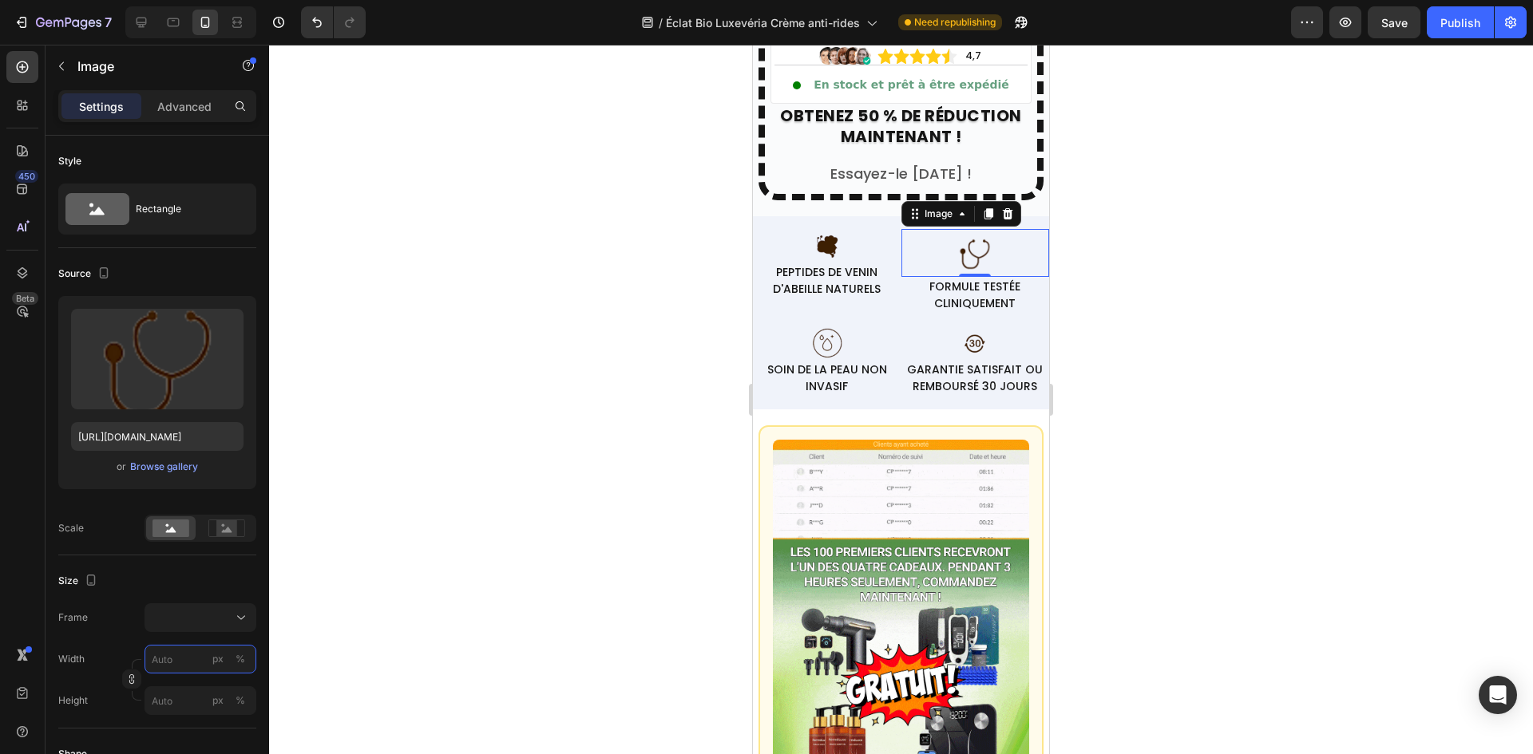
type input "5"
type input "50"
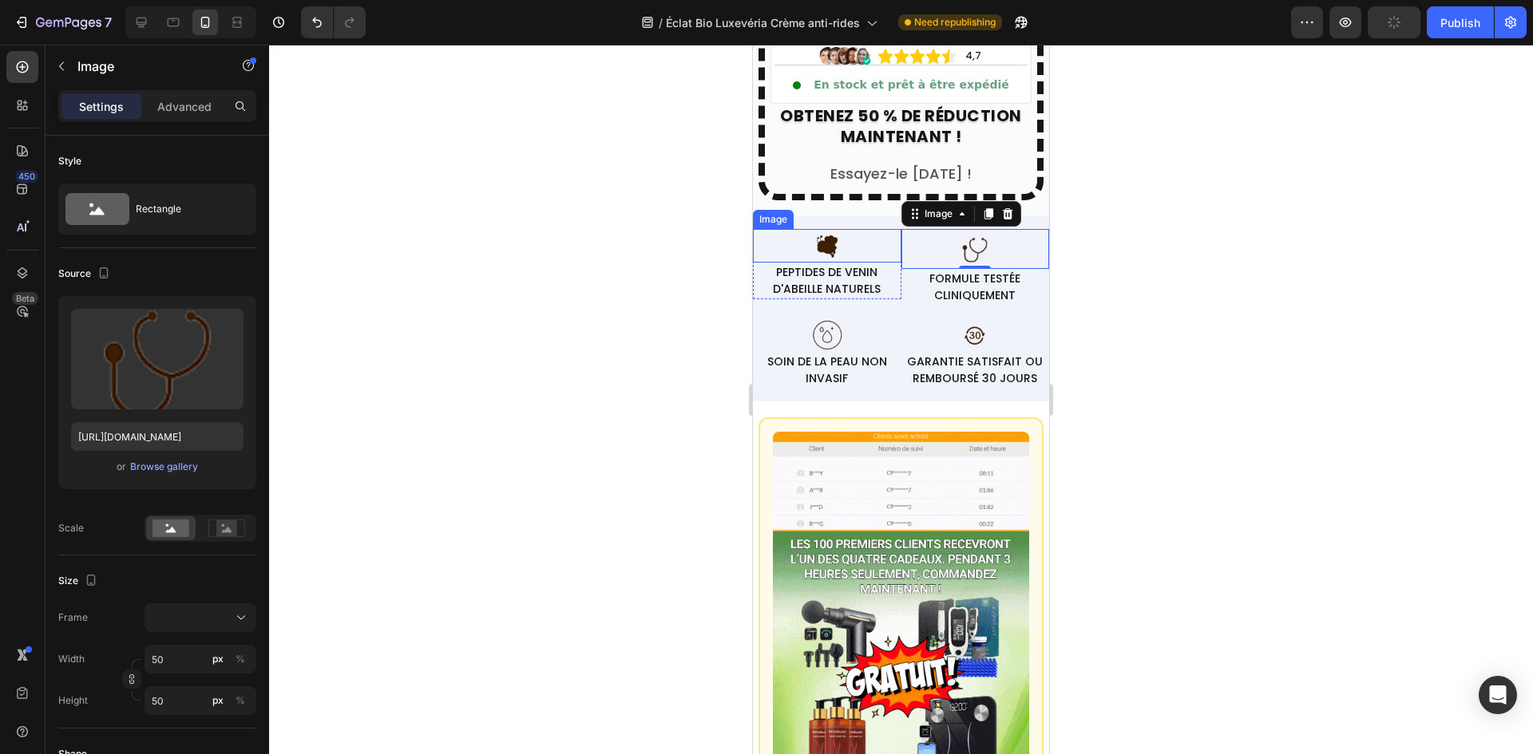
click at [837, 239] on img at bounding box center [827, 246] width 34 height 34
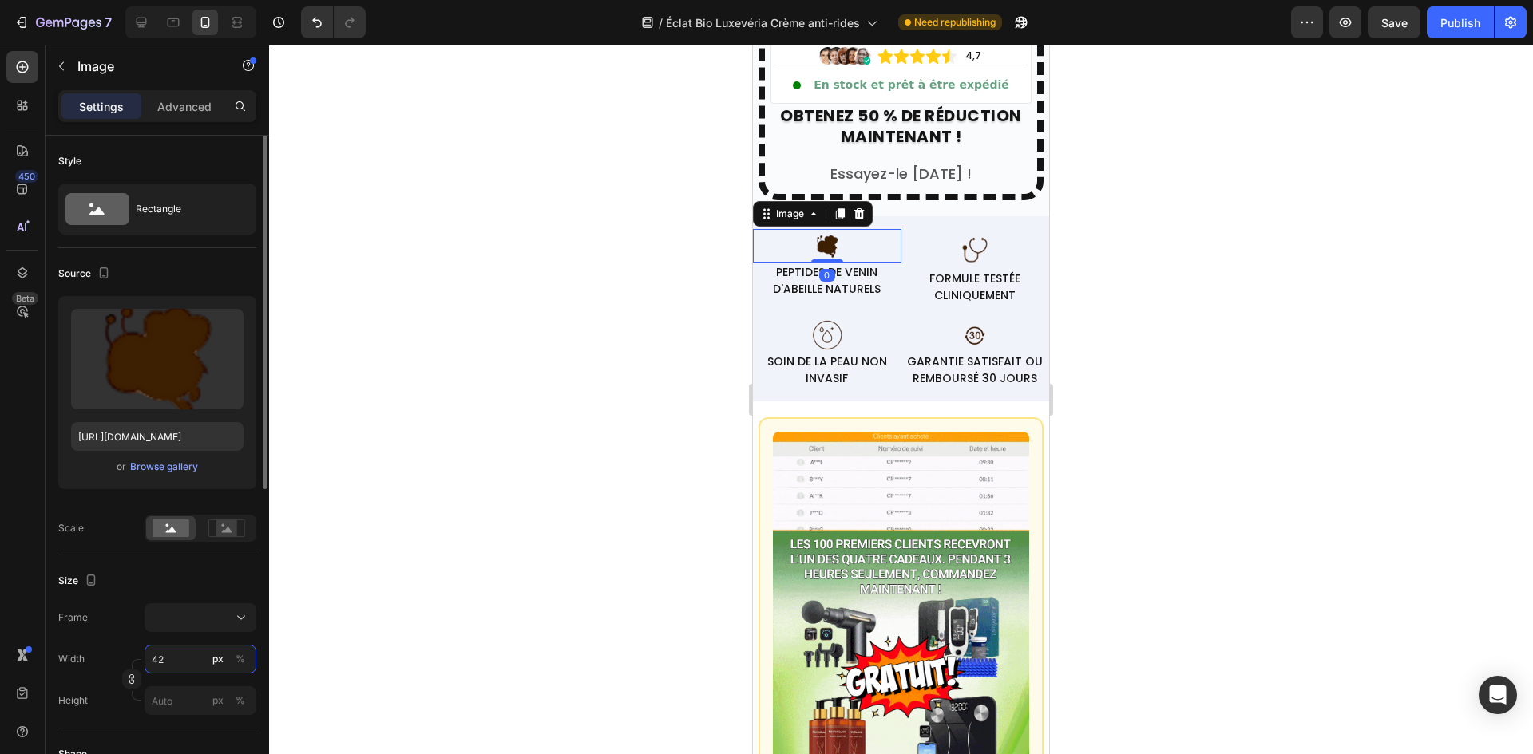
click at [192, 652] on input "42" at bounding box center [200, 659] width 112 height 29
paste input "50"
type input "50"
click at [829, 322] on img at bounding box center [827, 335] width 34 height 34
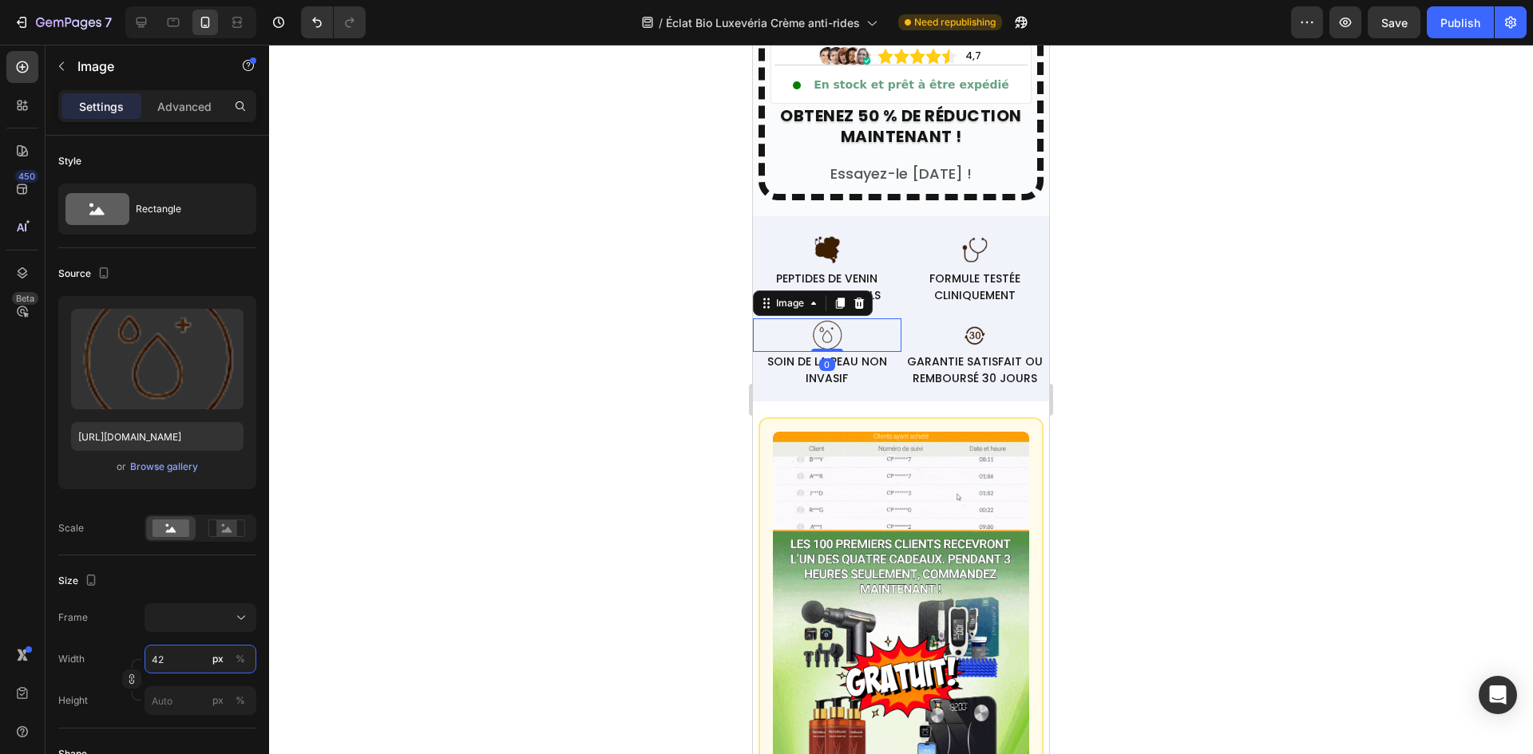
drag, startPoint x: 180, startPoint y: 656, endPoint x: 738, endPoint y: 407, distance: 610.3
click at [183, 656] on input "42" at bounding box center [200, 659] width 112 height 29
paste input "50"
type input "50"
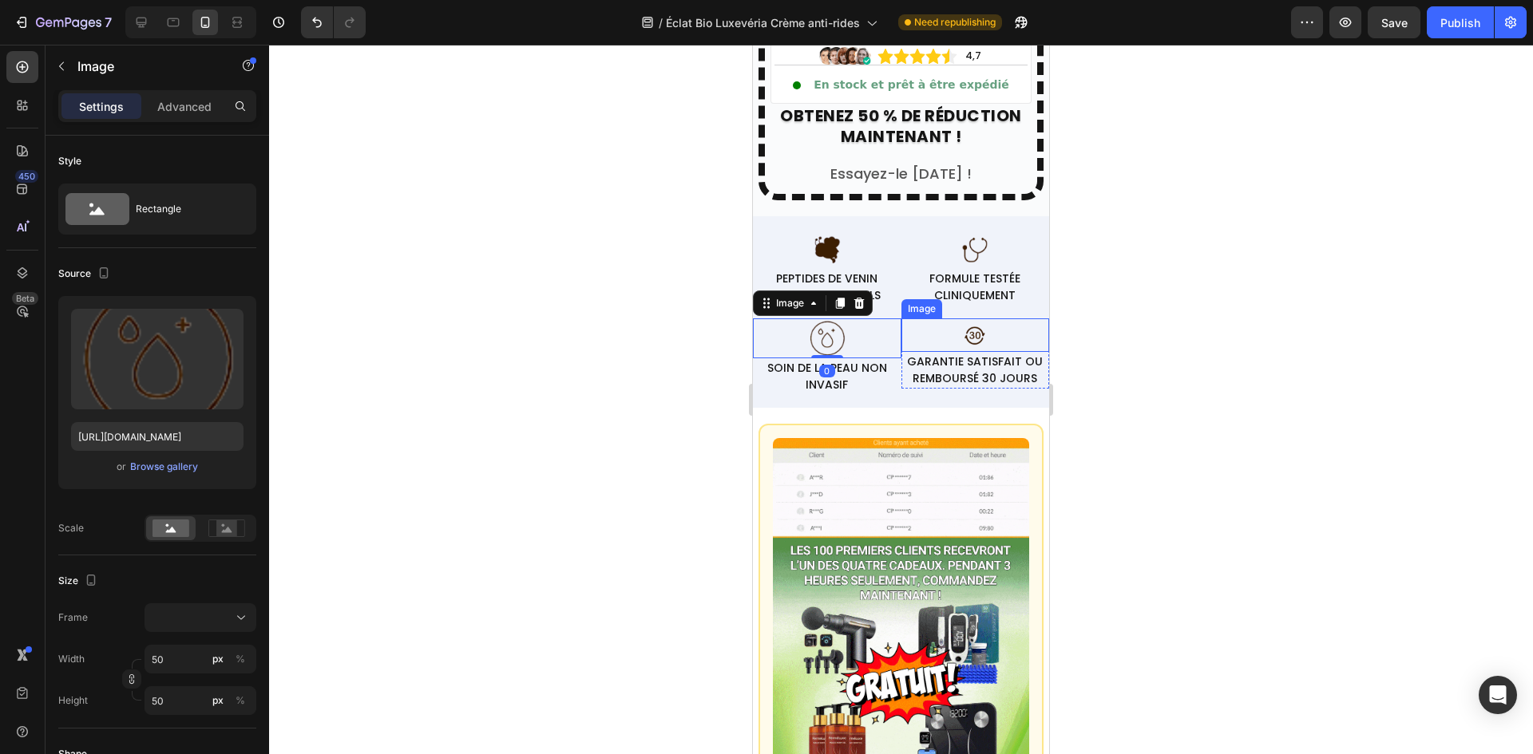
click at [959, 326] on img at bounding box center [975, 335] width 34 height 34
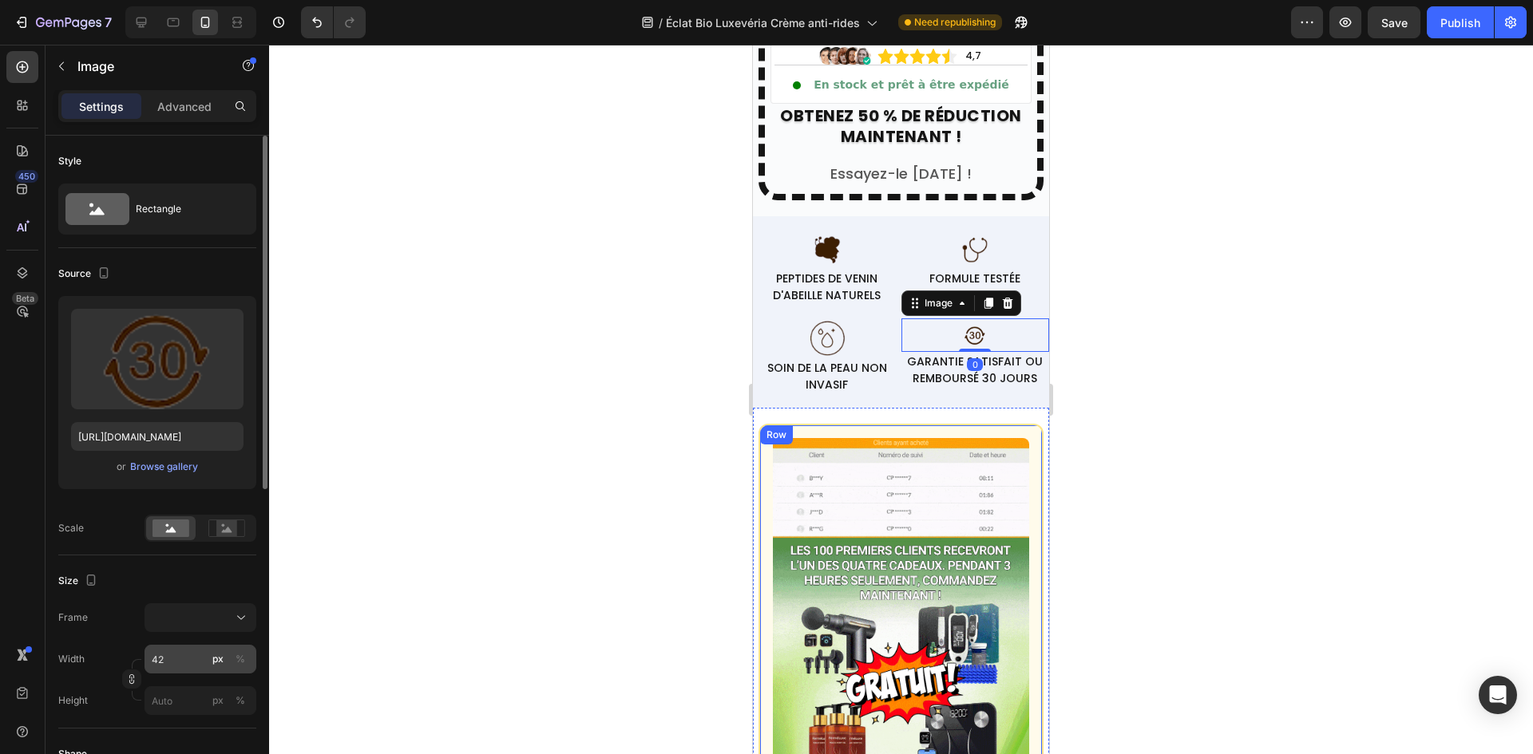
click at [193, 645] on div "Frame Width 42 px % Height px %" at bounding box center [157, 659] width 198 height 112
click at [183, 656] on input "42" at bounding box center [200, 659] width 112 height 29
paste input "50"
type input "50"
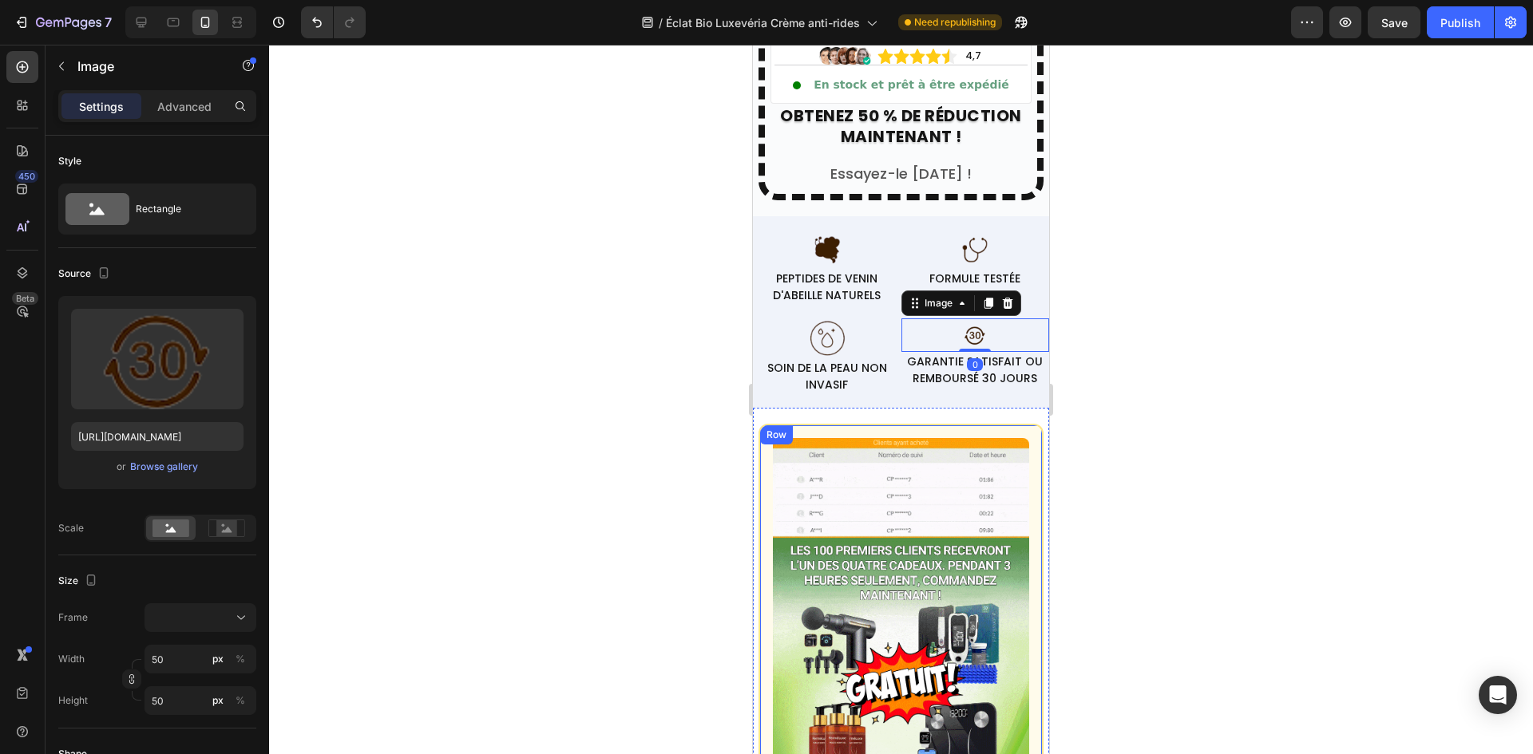
click at [594, 394] on div at bounding box center [901, 400] width 1264 height 710
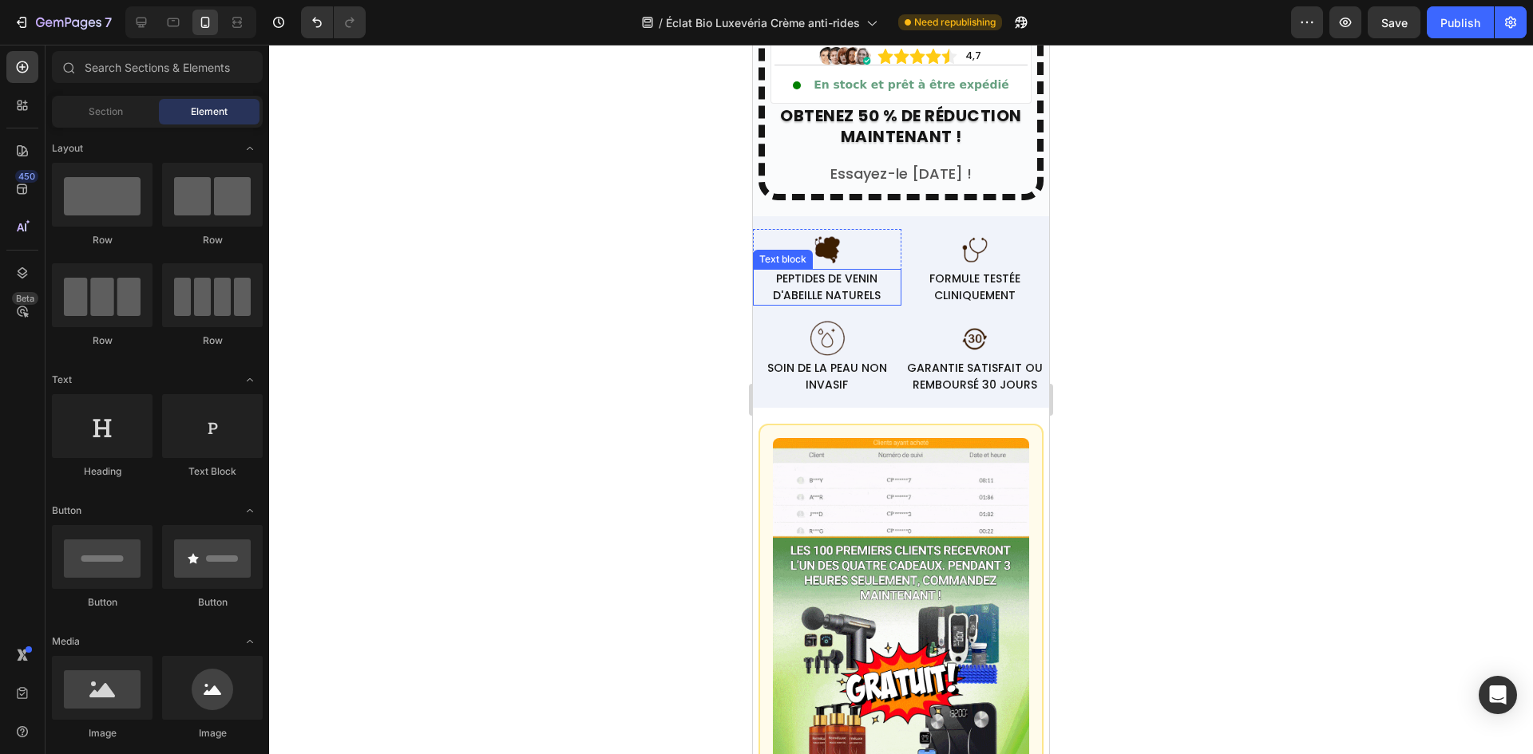
click at [857, 282] on p "PEPTIDES DE VENIN D'ABEILLE NATURELS" at bounding box center [826, 288] width 145 height 34
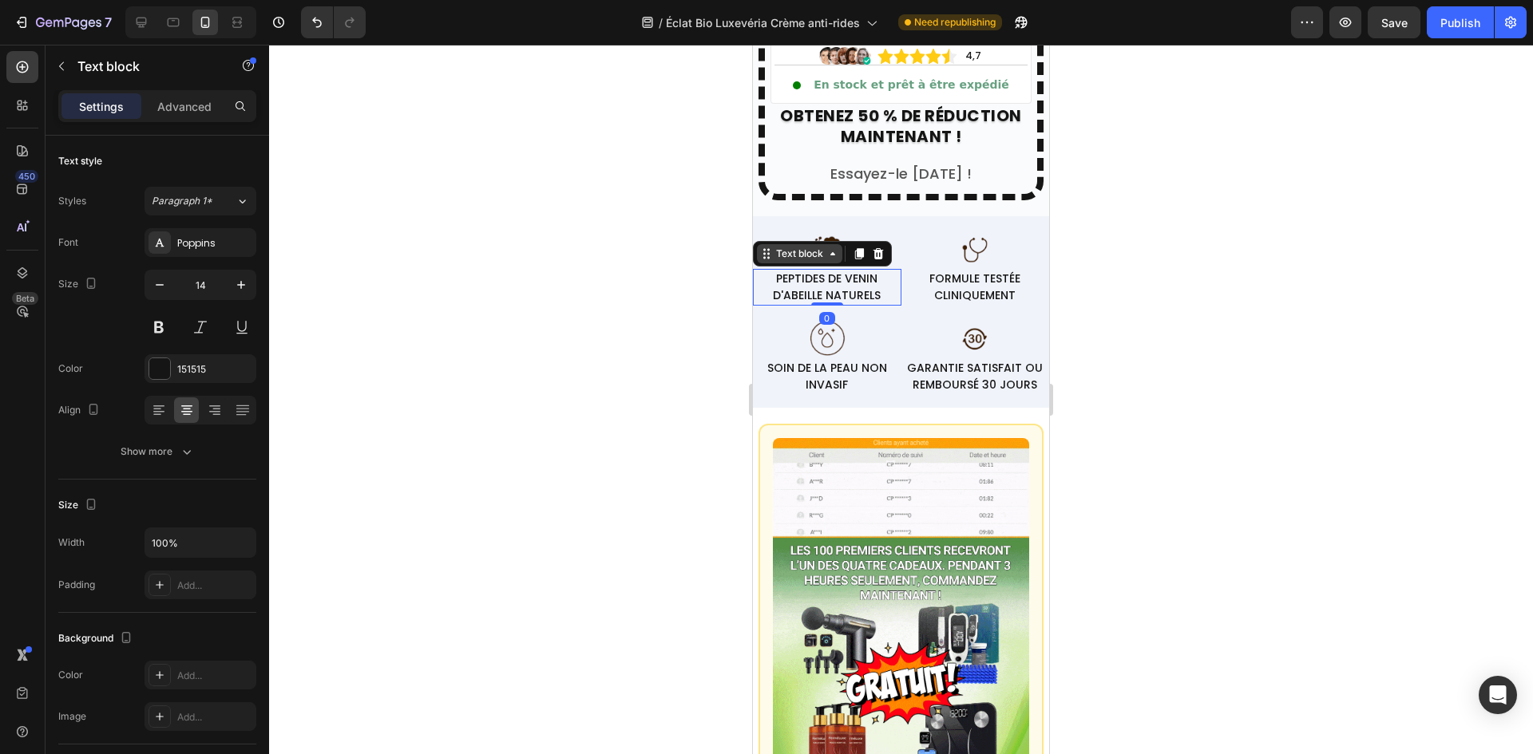
click at [803, 250] on div "Text block" at bounding box center [799, 254] width 53 height 14
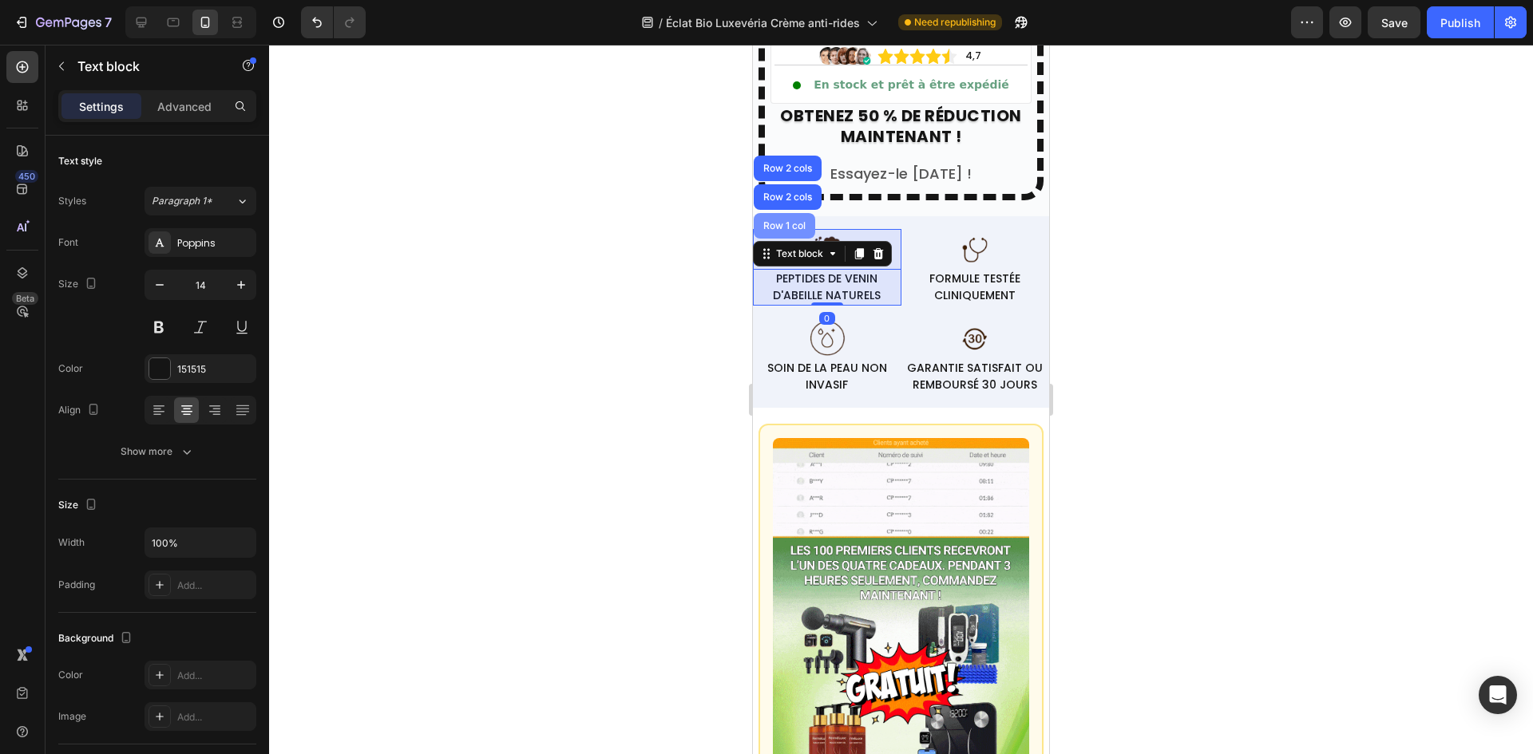
click at [798, 221] on div "Row 1 col" at bounding box center [784, 226] width 61 height 26
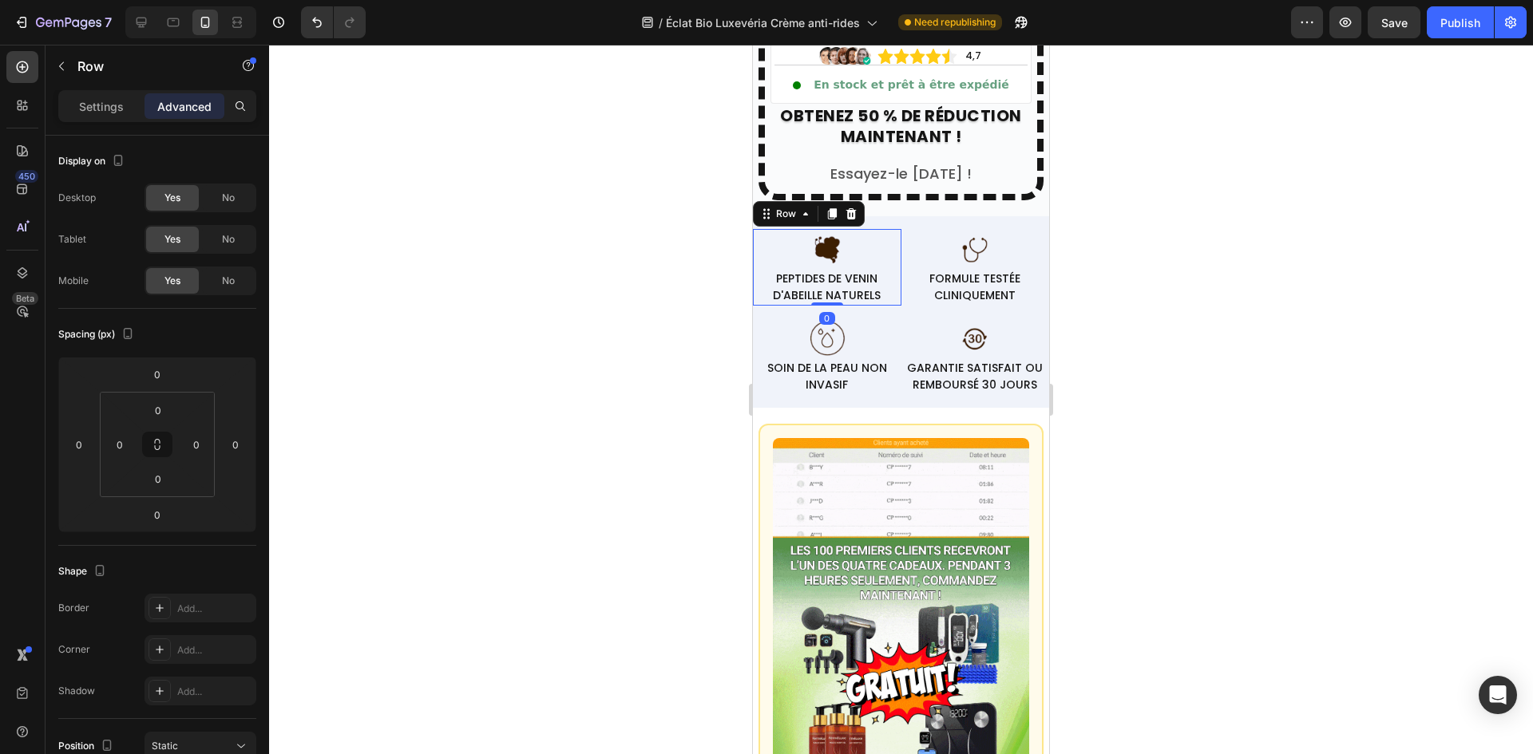
click at [1326, 324] on div at bounding box center [901, 400] width 1264 height 710
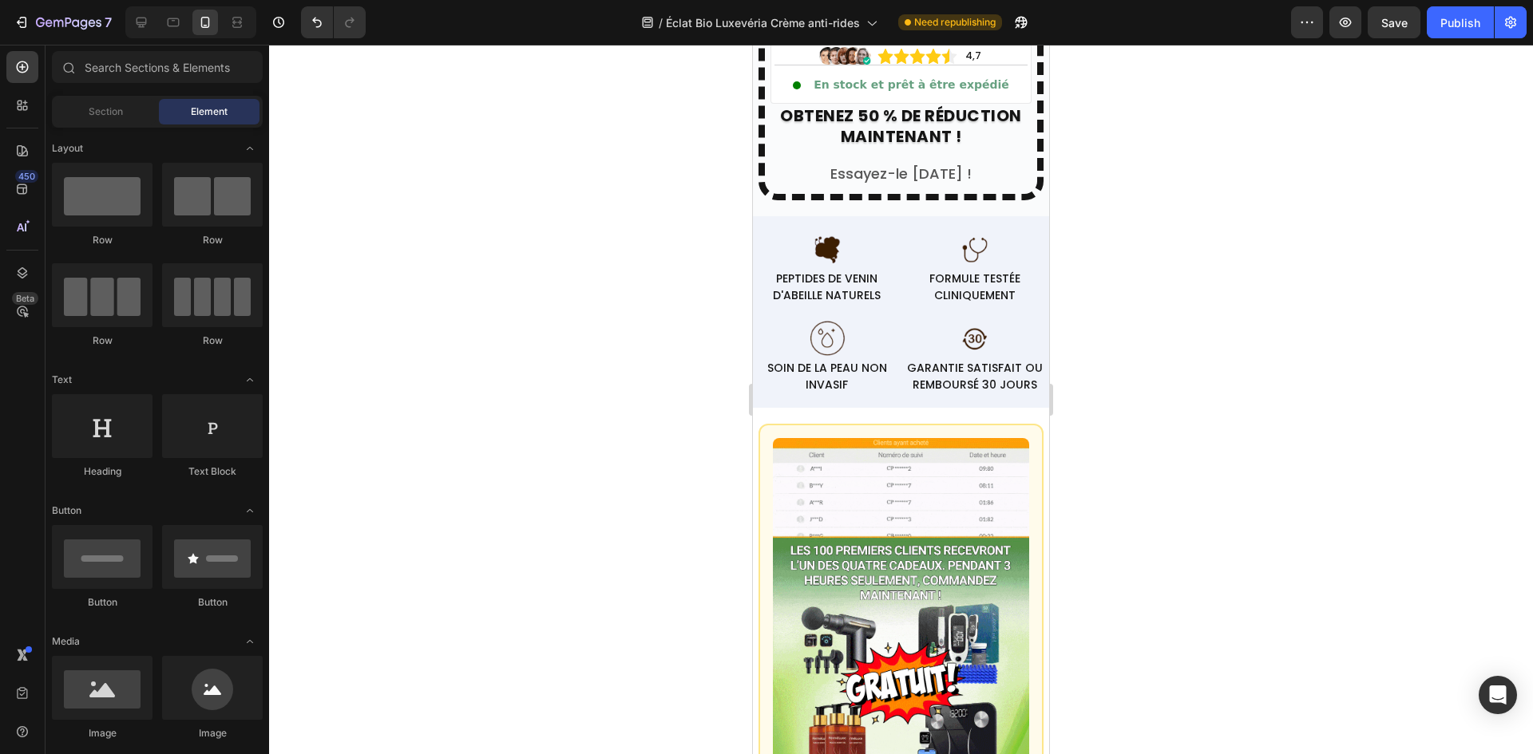
scroll to position [7284, 0]
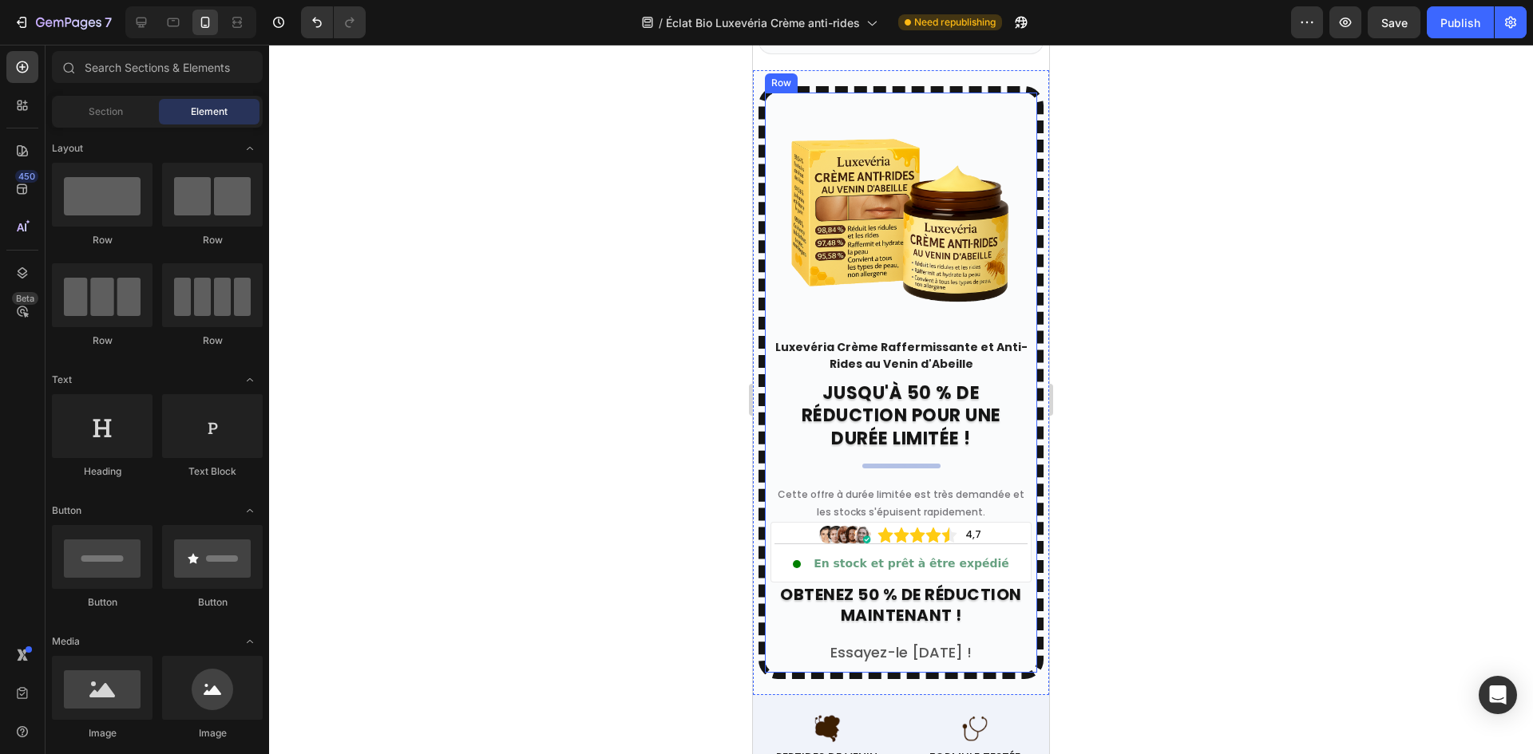
click at [761, 197] on div "Image Luxevéria Crème Raffermissante et Anti-Rides au Venin d'Abeille Text bloc…" at bounding box center [900, 382] width 285 height 593
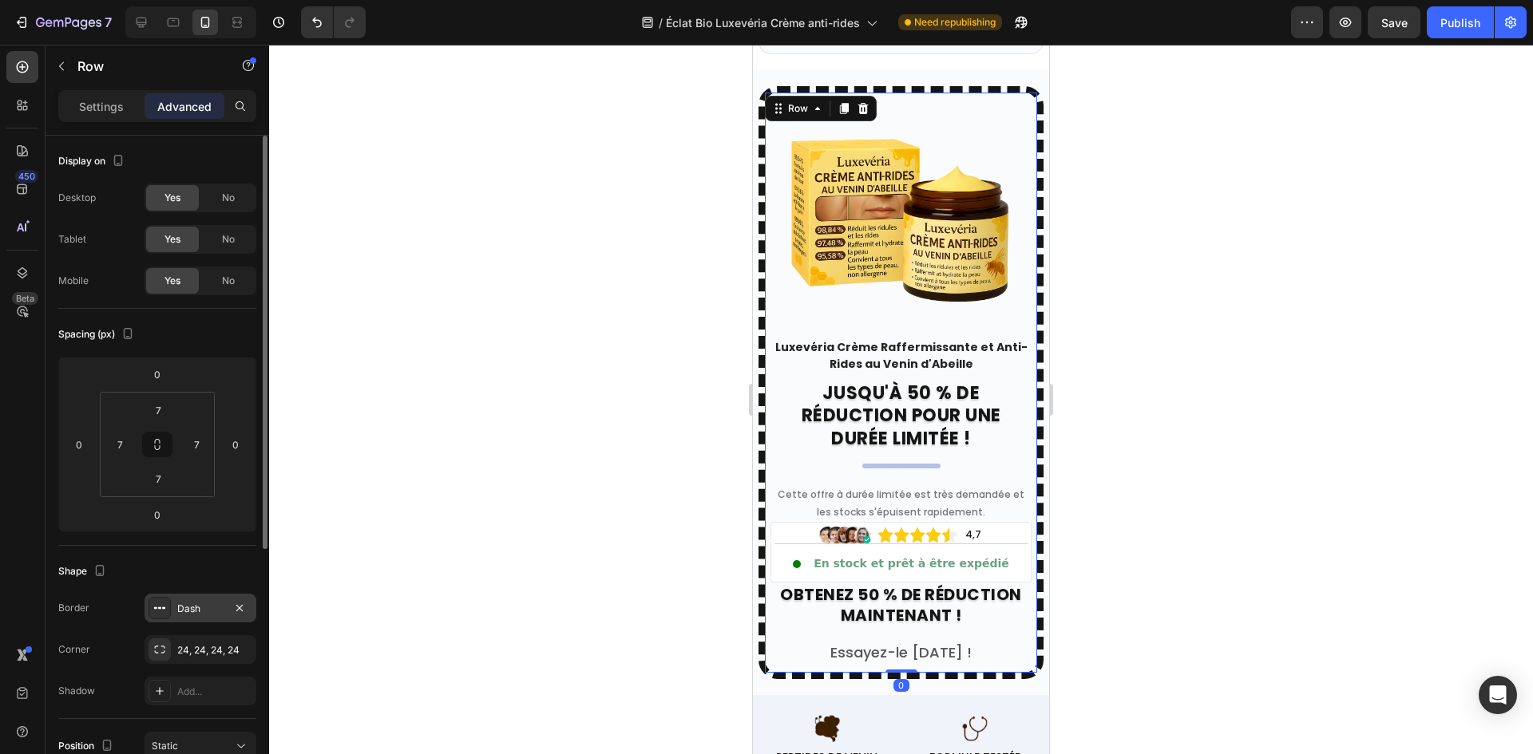
click at [188, 610] on div "Dash" at bounding box center [200, 609] width 46 height 14
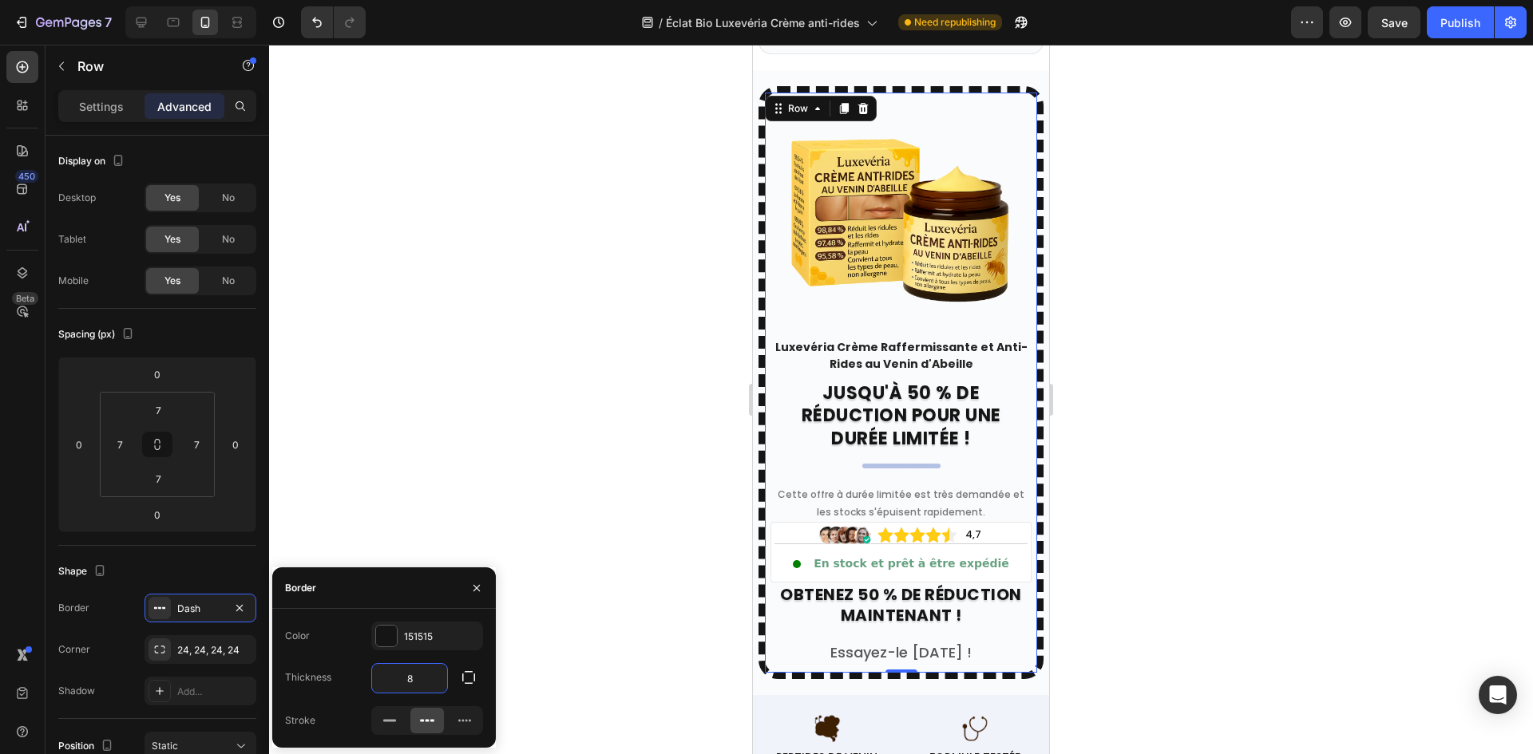
click at [398, 677] on input "8" at bounding box center [409, 678] width 75 height 29
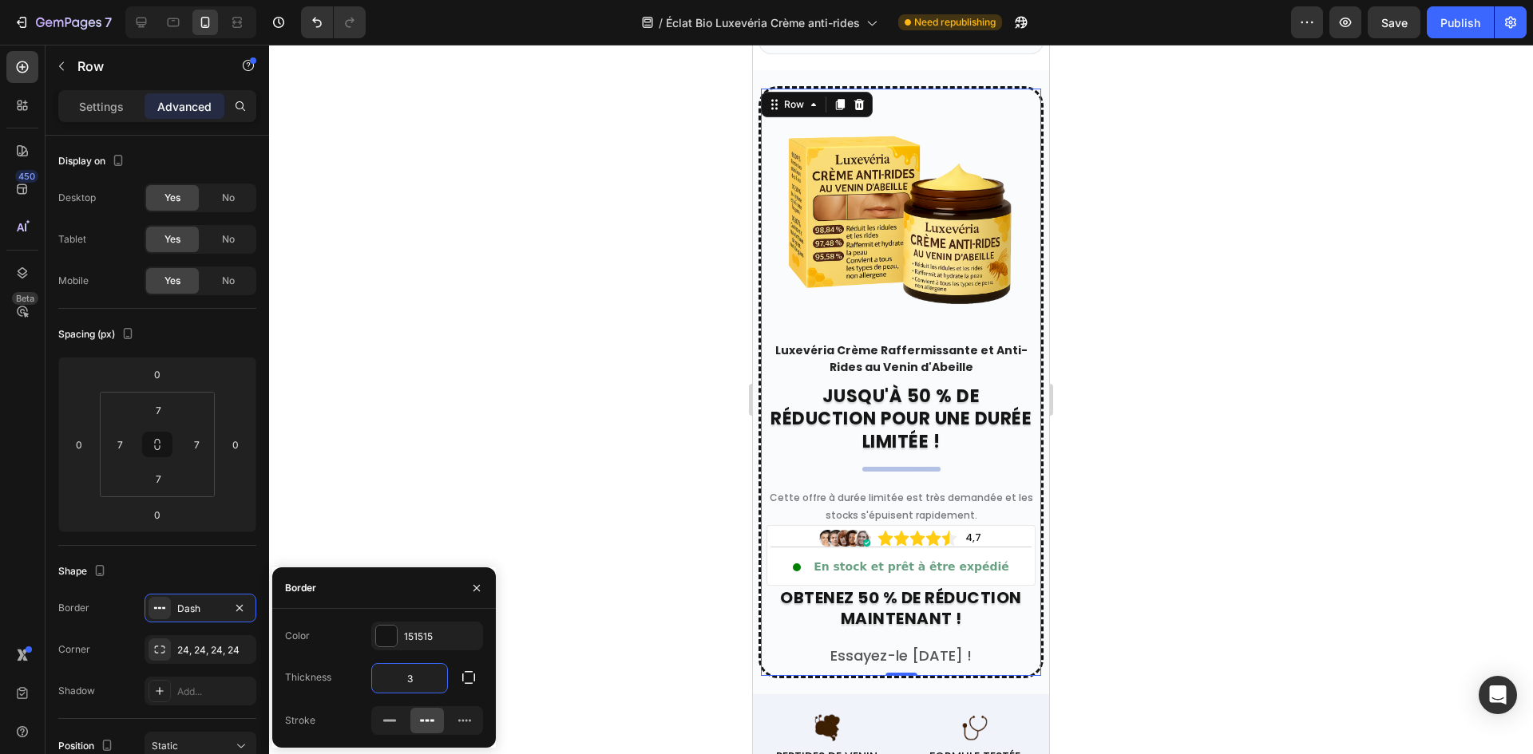
click at [411, 679] on input "3" at bounding box center [409, 678] width 75 height 29
type input "2"
click at [472, 385] on div at bounding box center [901, 400] width 1264 height 710
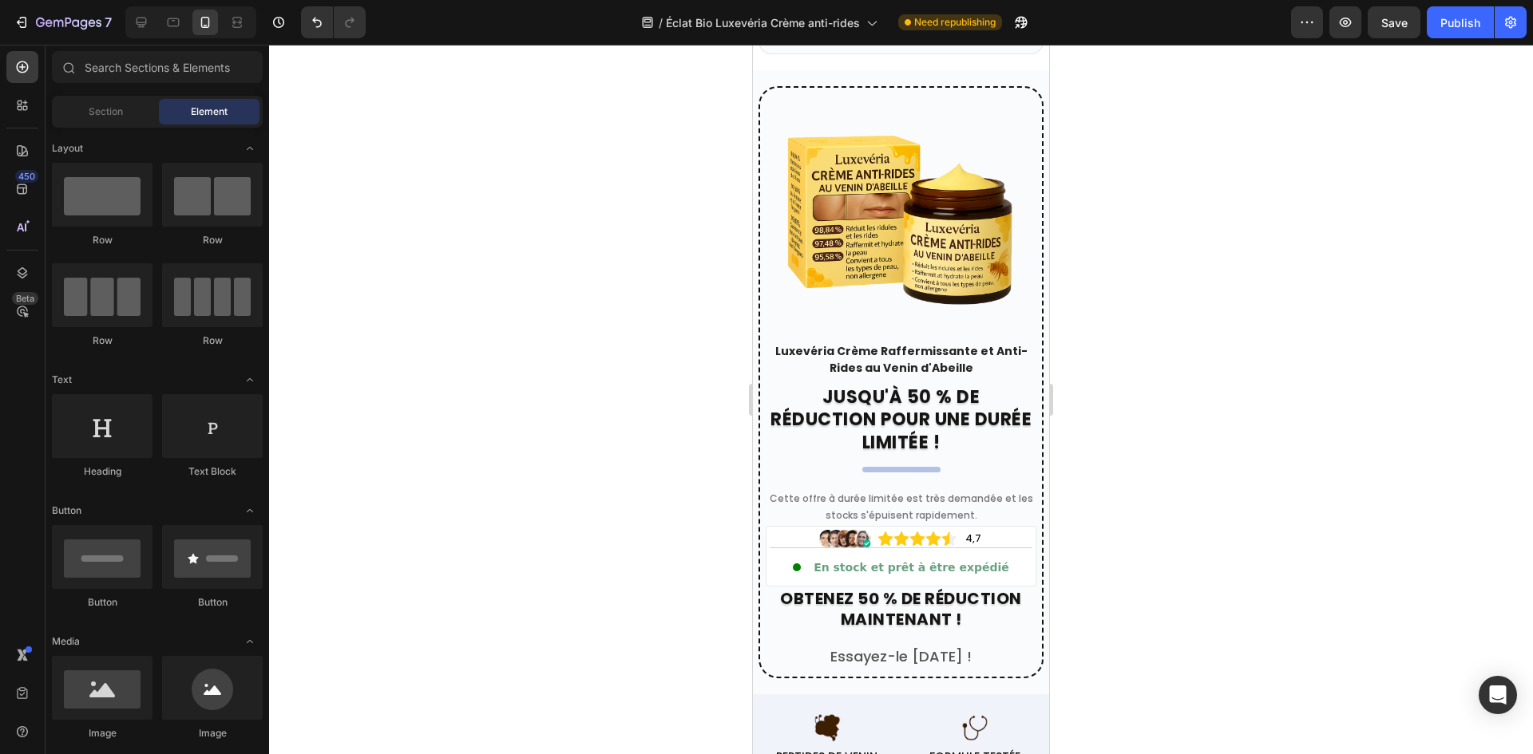
click at [580, 224] on div at bounding box center [901, 400] width 1264 height 710
click at [886, 467] on h2 "Your heading text goes here" at bounding box center [901, 470] width 78 height 6
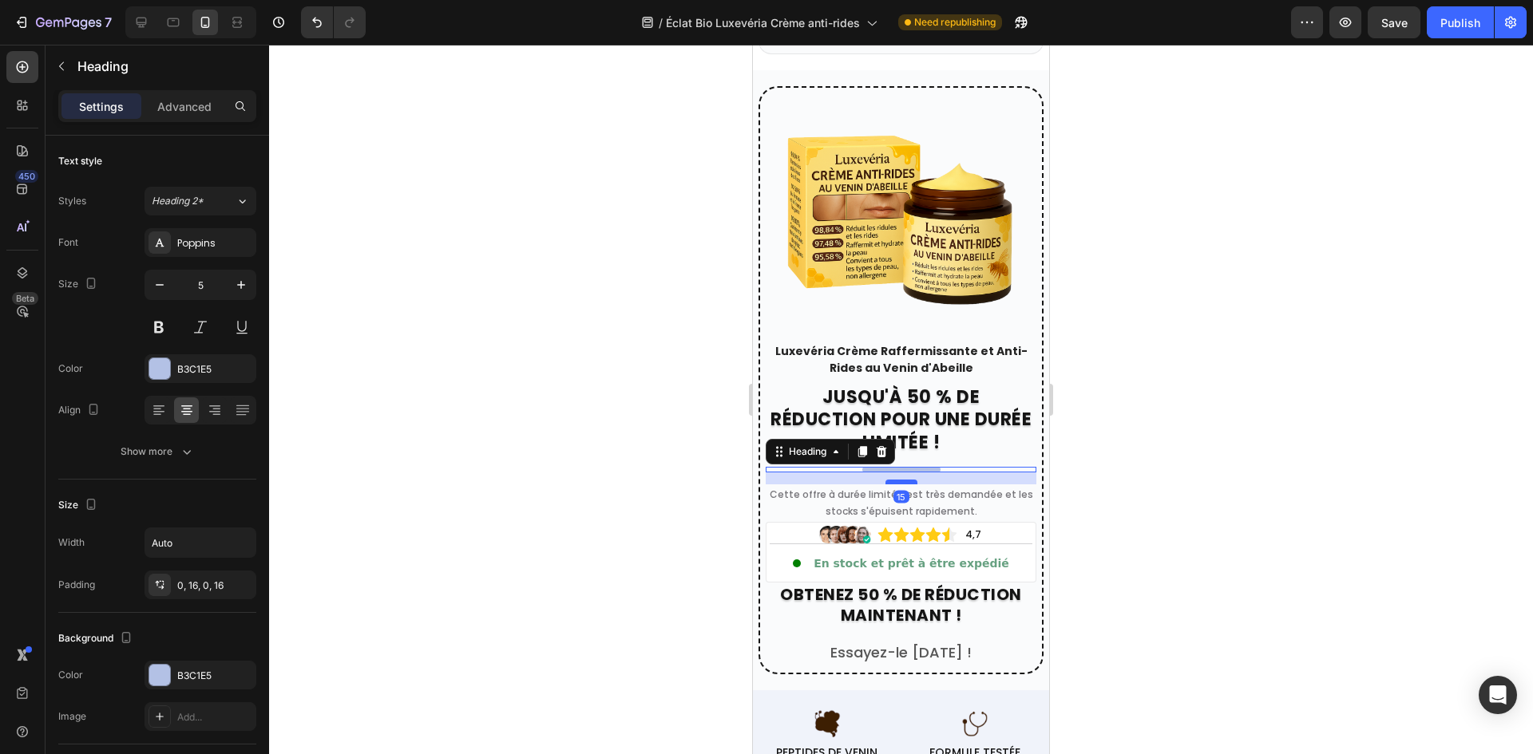
drag, startPoint x: 895, startPoint y: 476, endPoint x: 904, endPoint y: 472, distance: 10.4
click at [904, 480] on div at bounding box center [901, 482] width 32 height 5
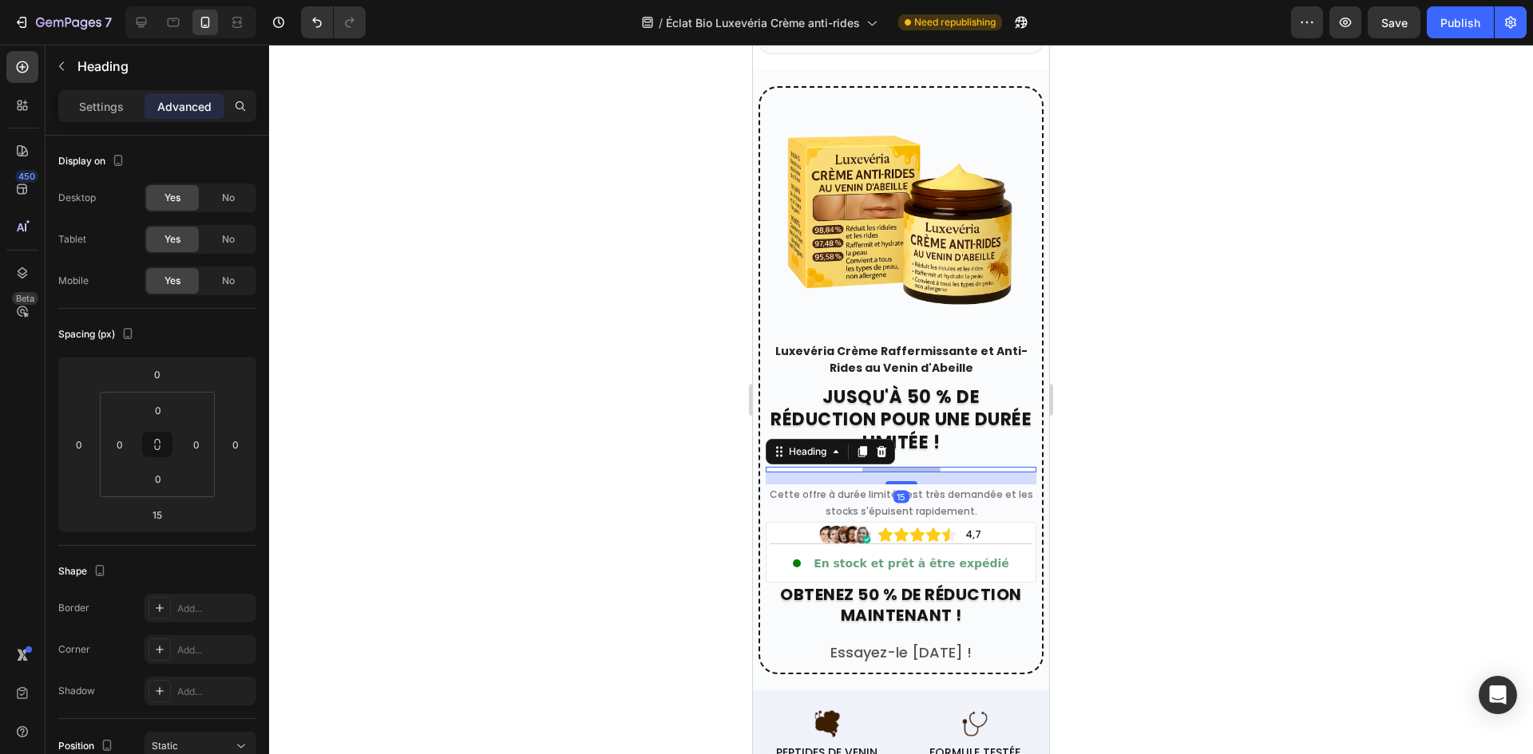
click at [698, 446] on div at bounding box center [901, 400] width 1264 height 710
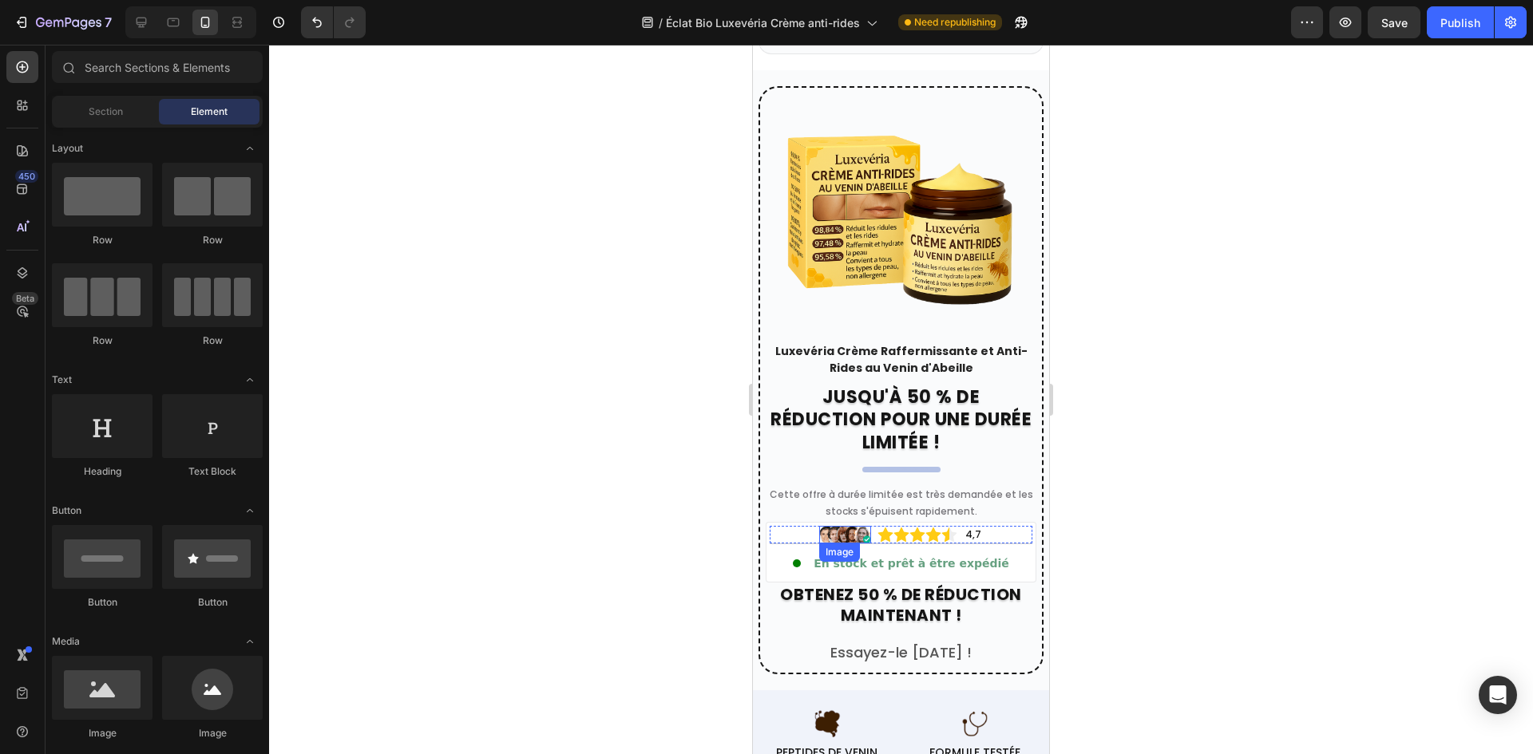
click at [856, 526] on img at bounding box center [845, 534] width 52 height 17
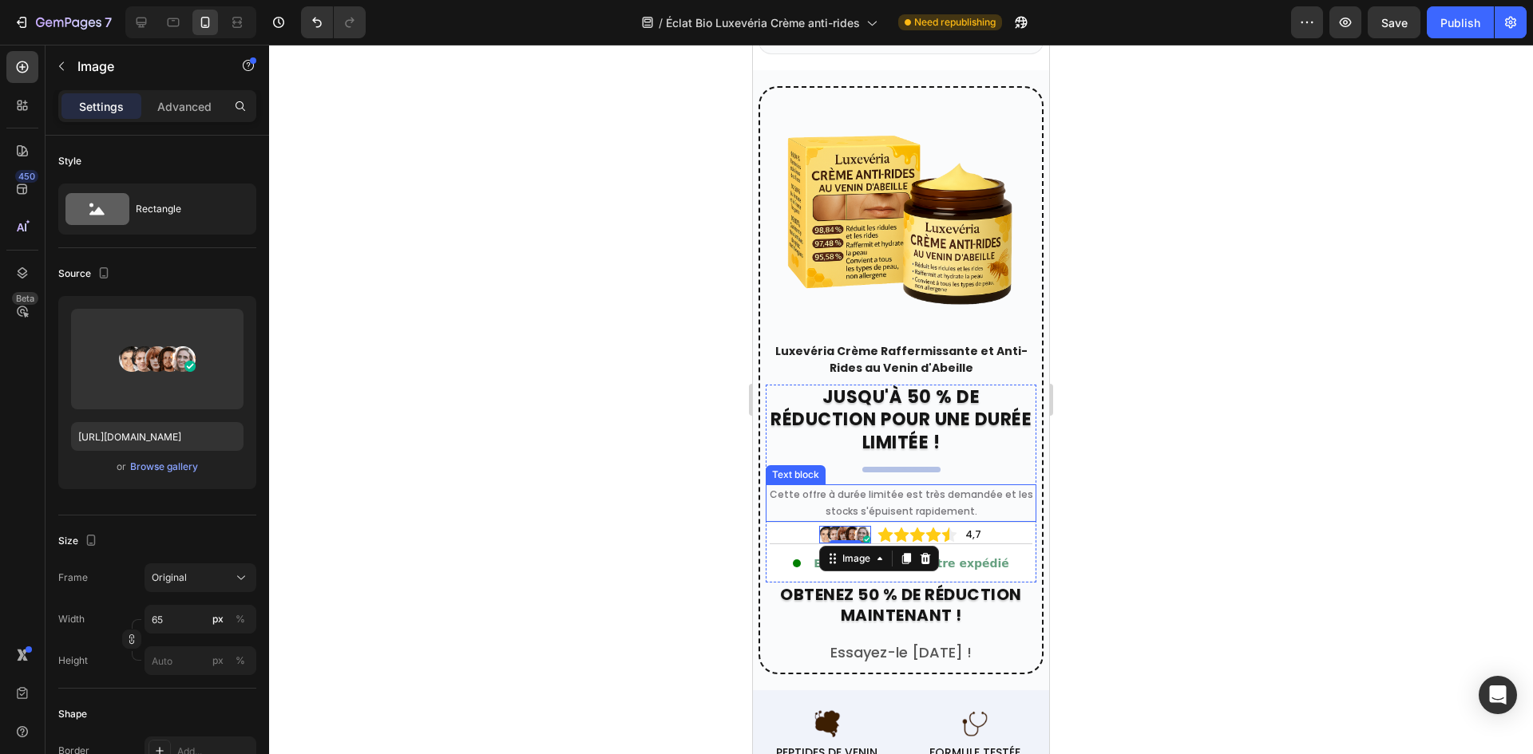
click at [607, 428] on div at bounding box center [901, 400] width 1264 height 710
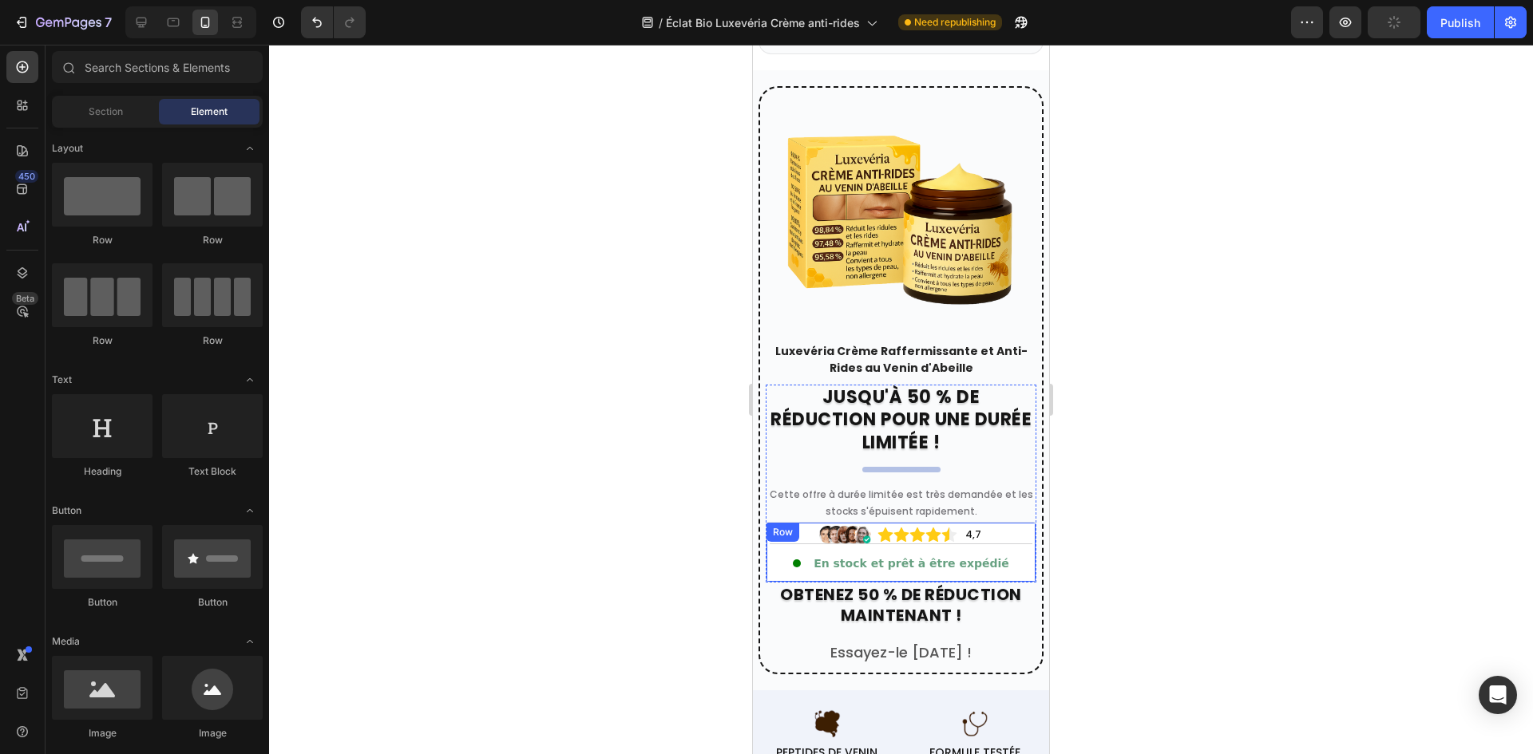
scroll to position [7523, 0]
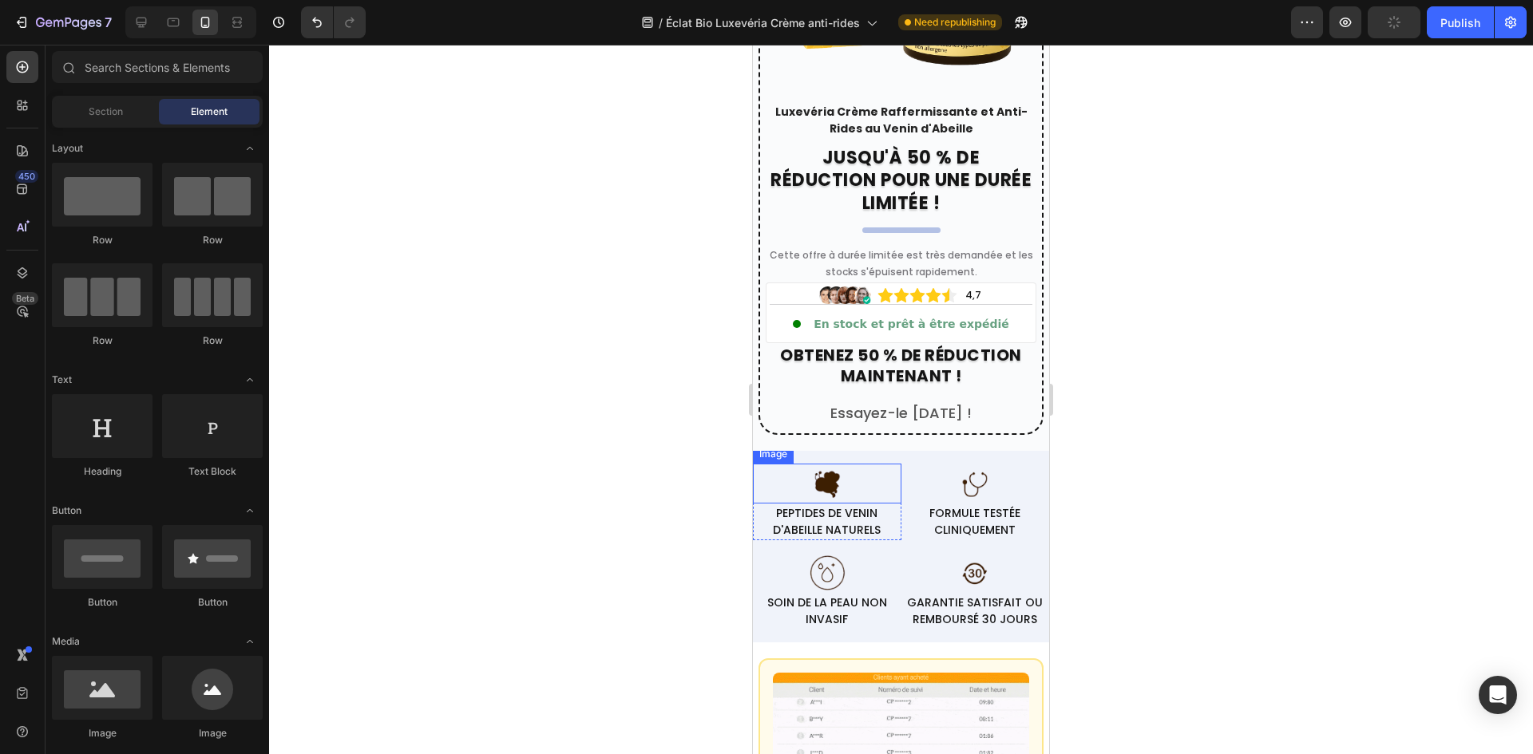
click at [876, 464] on div at bounding box center [827, 484] width 148 height 40
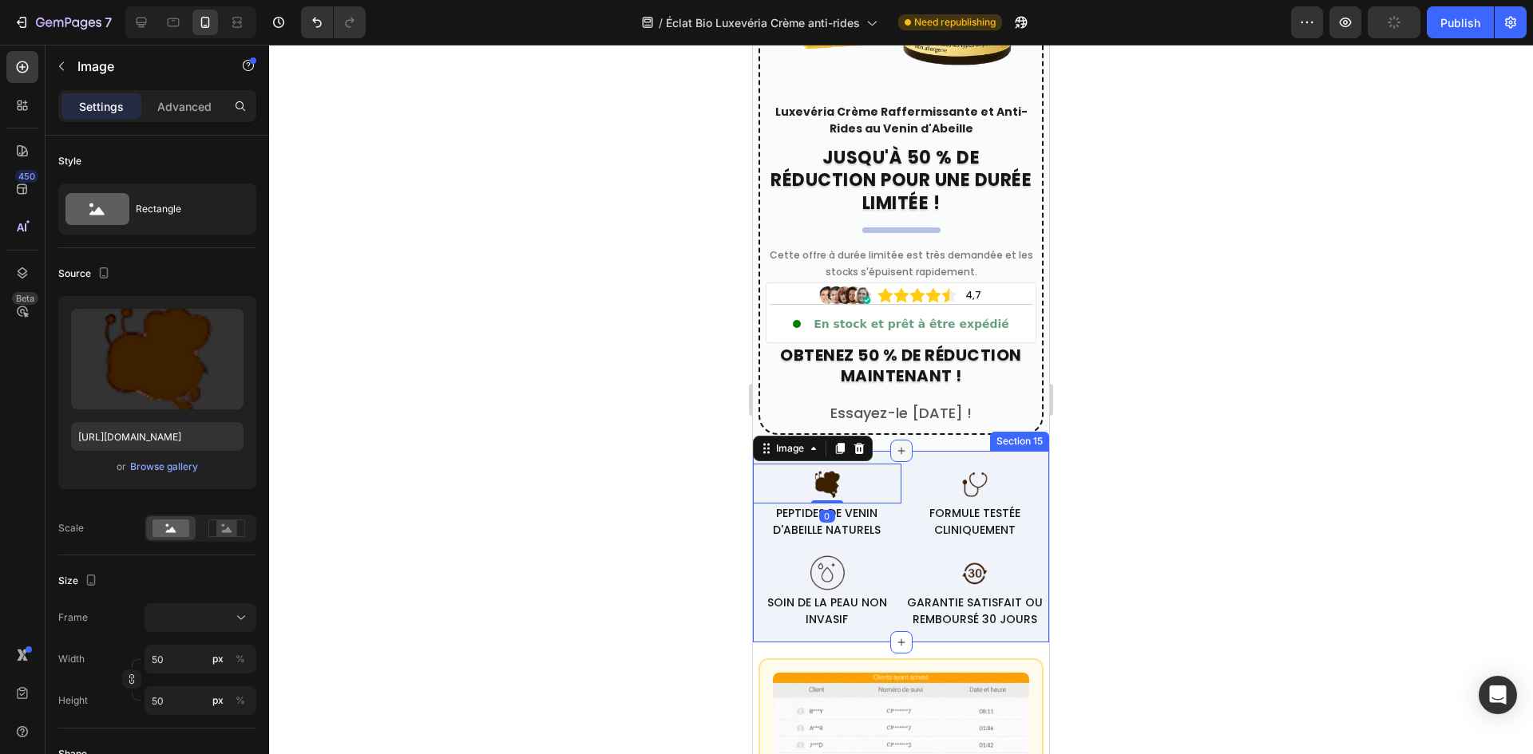
click at [896, 445] on icon at bounding box center [901, 451] width 13 height 13
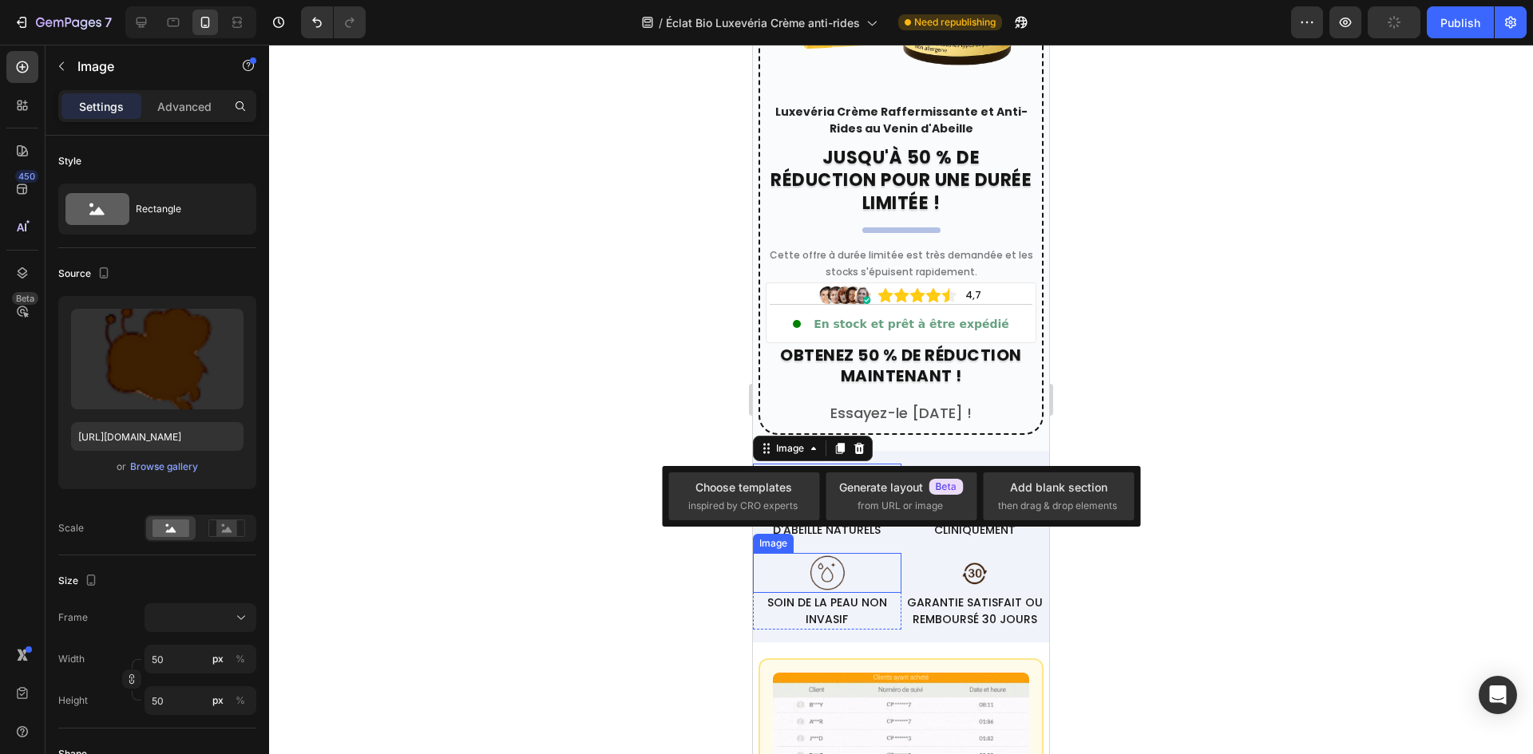
click at [880, 600] on p "SOIN DE LA PEAU NON INVASIF" at bounding box center [826, 612] width 145 height 34
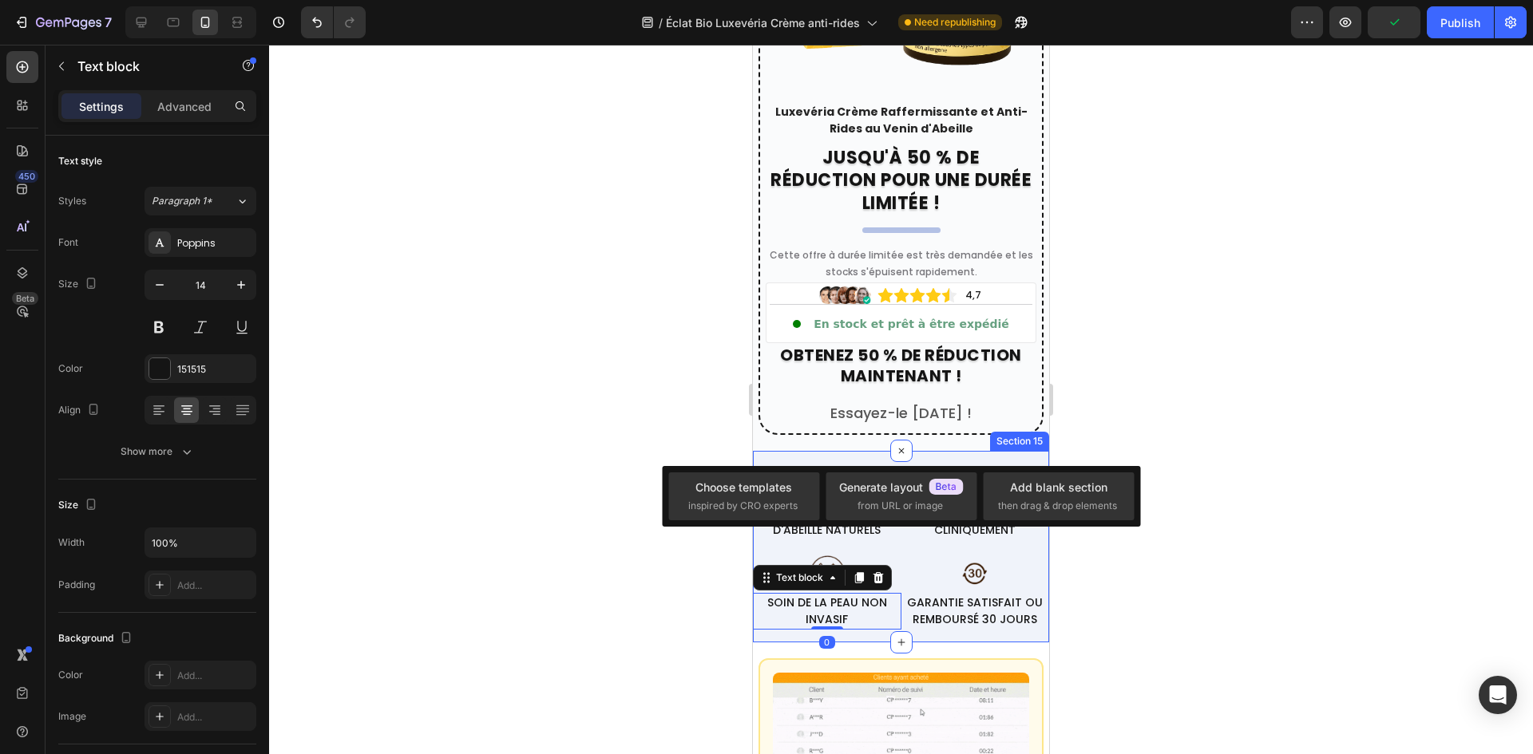
click at [882, 622] on div "Image PEPTIDES DE VENIN D'ABEILLE NATURELS Text block Row Image FORMULE TESTÉE …" at bounding box center [901, 547] width 296 height 192
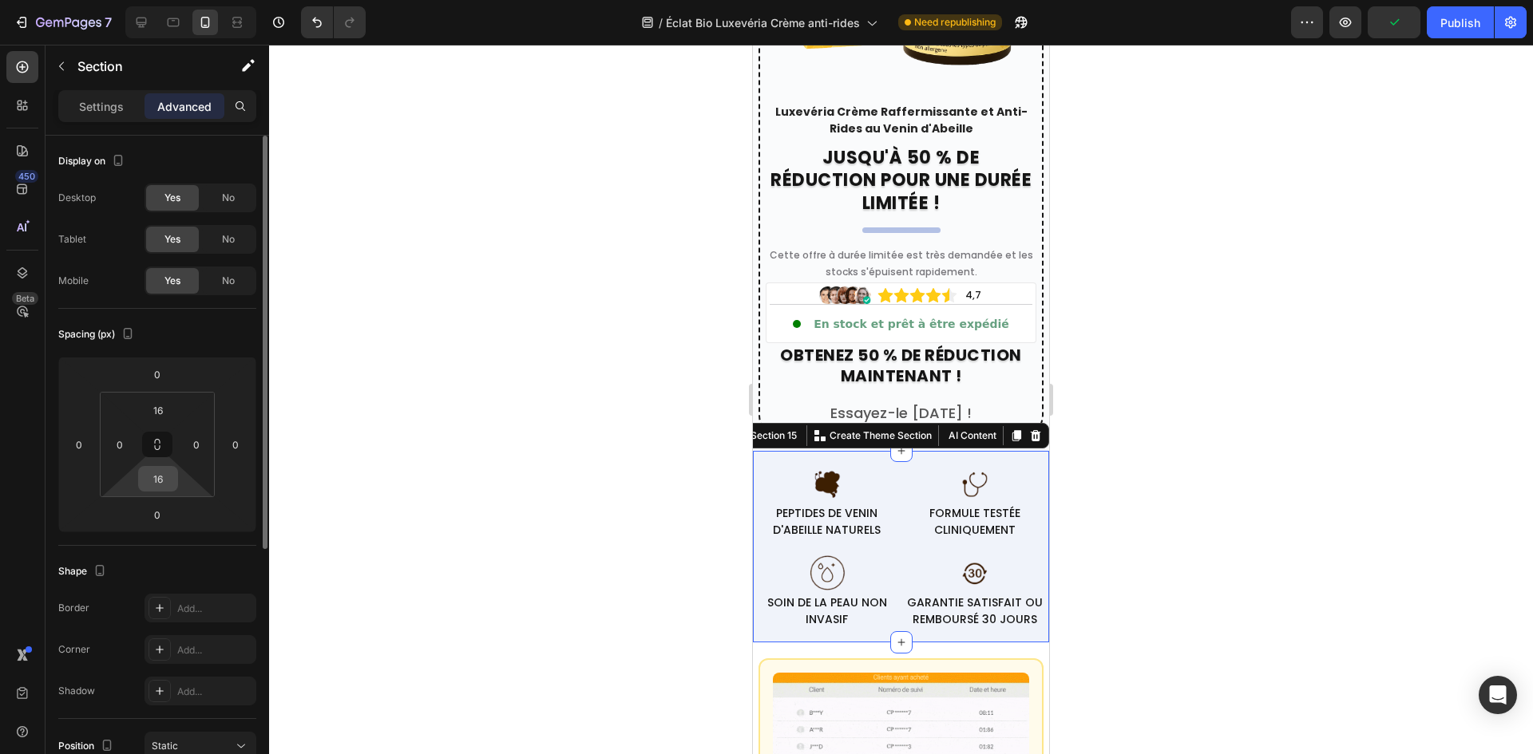
click at [157, 482] on input "16" at bounding box center [158, 479] width 32 height 24
type input "12"
click at [160, 403] on input "16" at bounding box center [158, 410] width 32 height 24
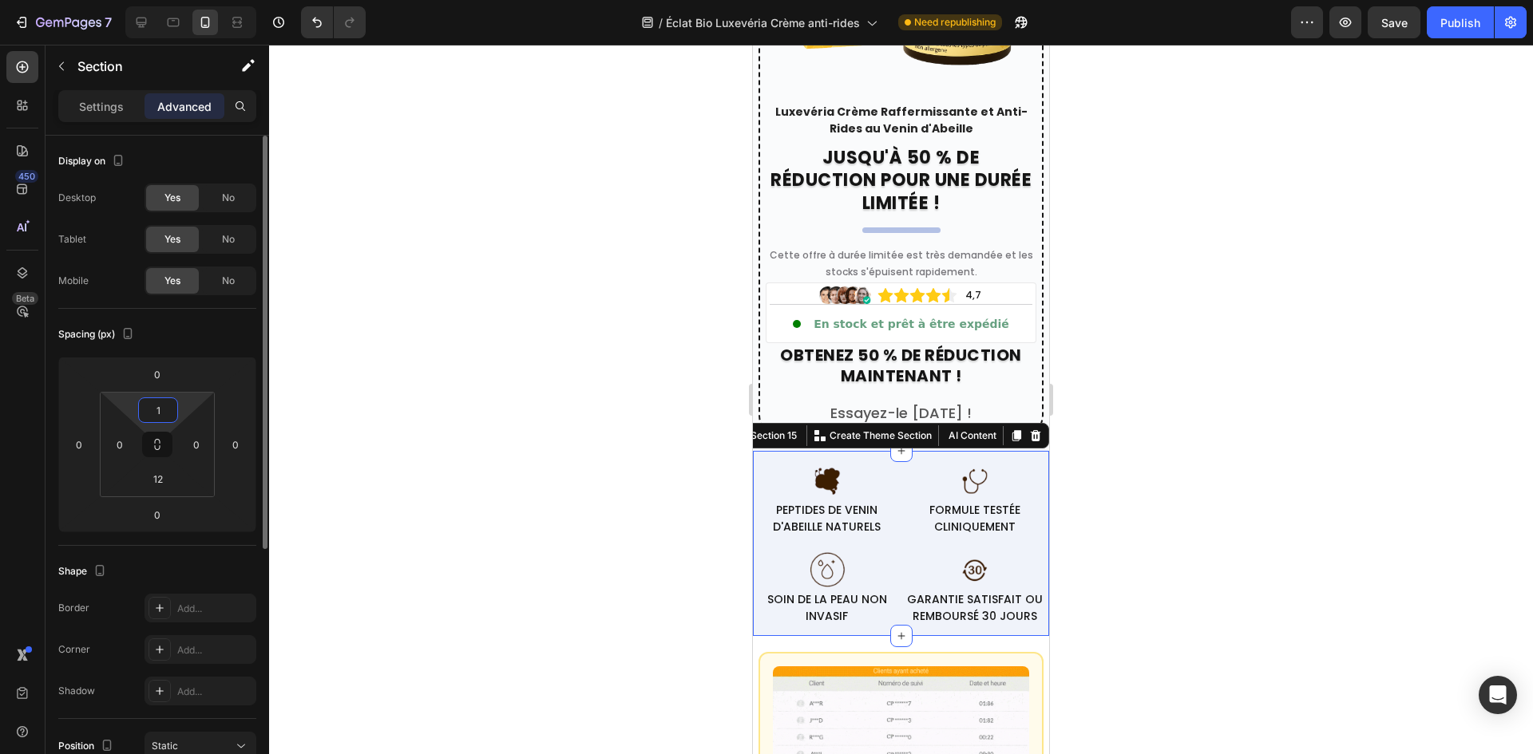
type input "12"
click at [511, 389] on div at bounding box center [901, 400] width 1264 height 710
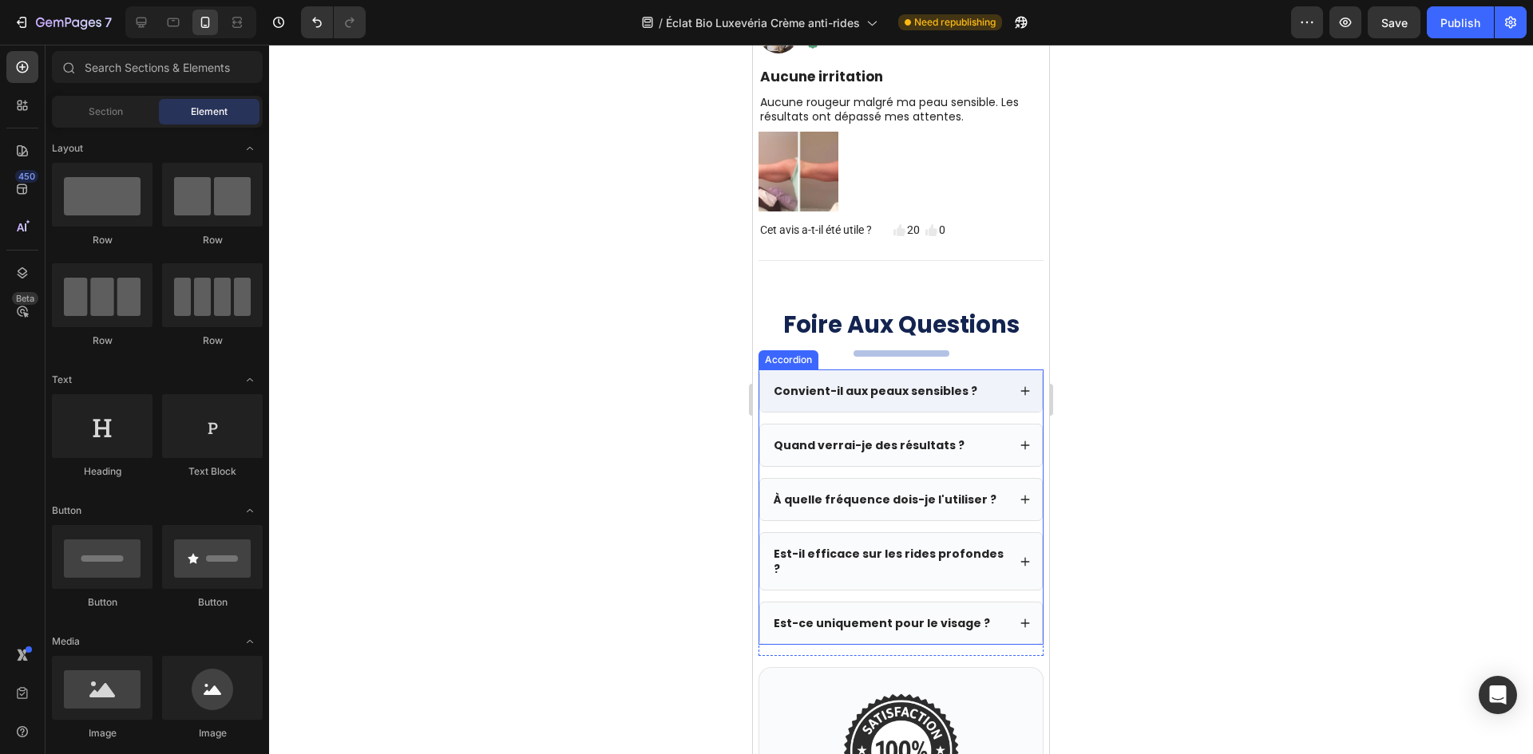
scroll to position [6086, 0]
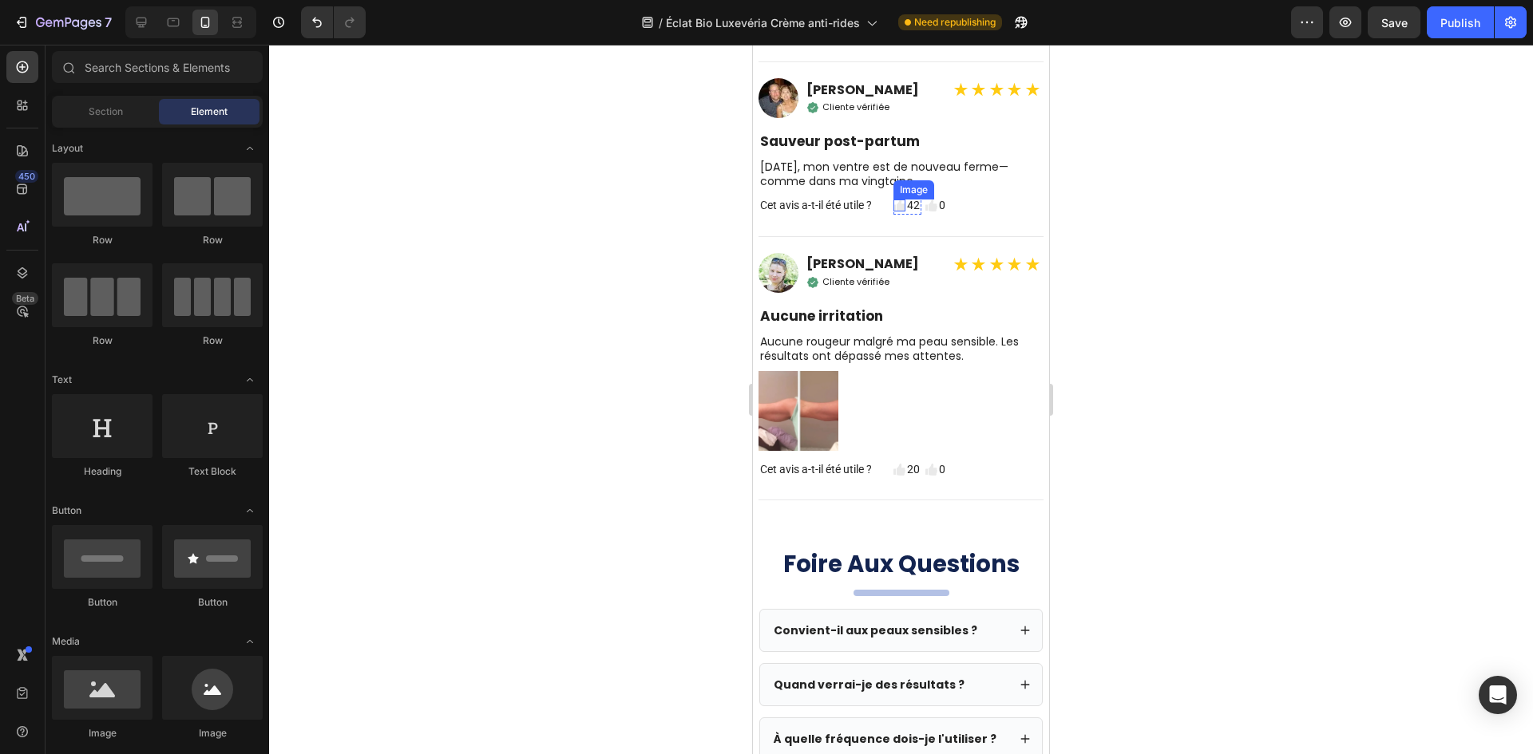
click at [900, 212] on img at bounding box center [899, 206] width 12 height 12
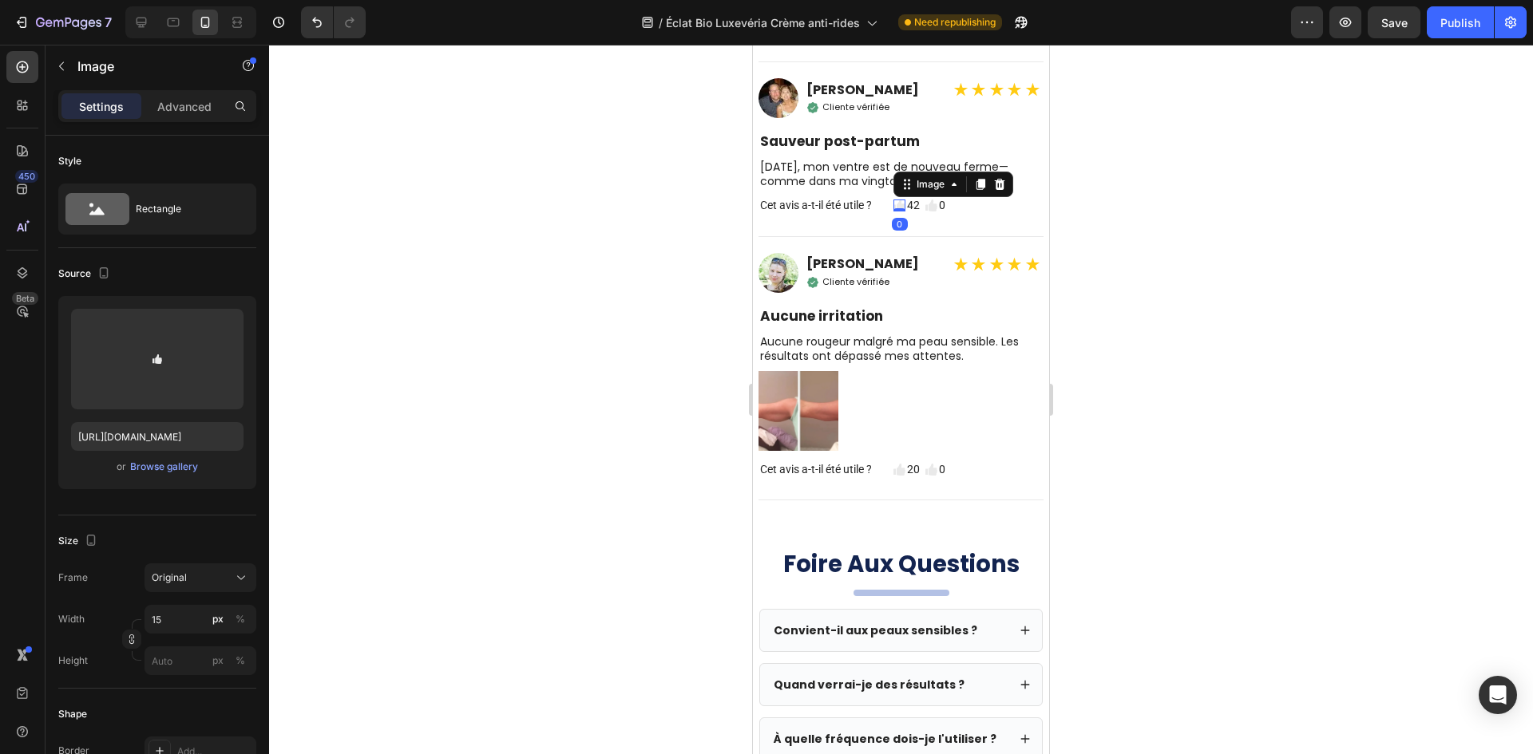
click at [547, 338] on div at bounding box center [901, 400] width 1264 height 710
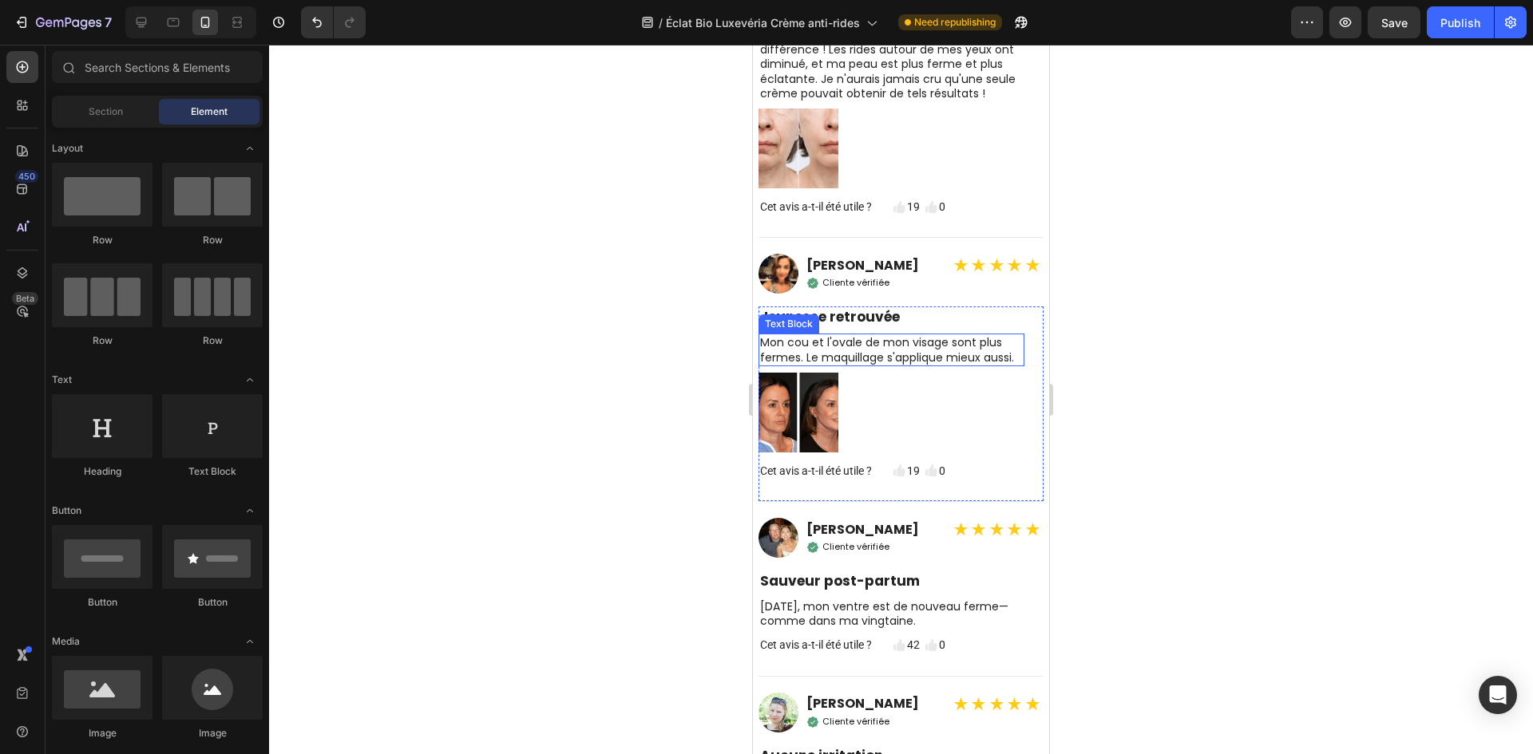
scroll to position [5608, 0]
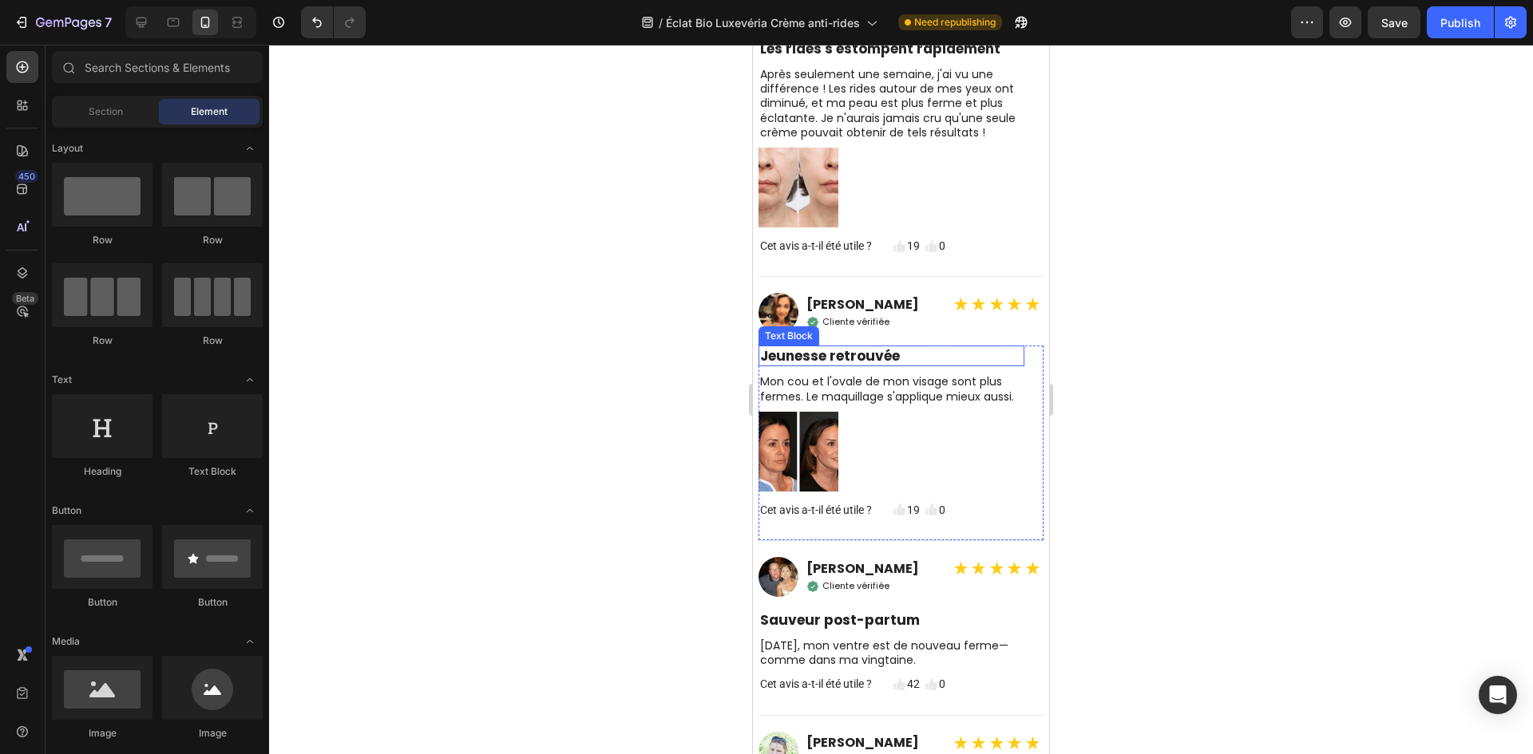
click at [587, 291] on div at bounding box center [901, 400] width 1264 height 710
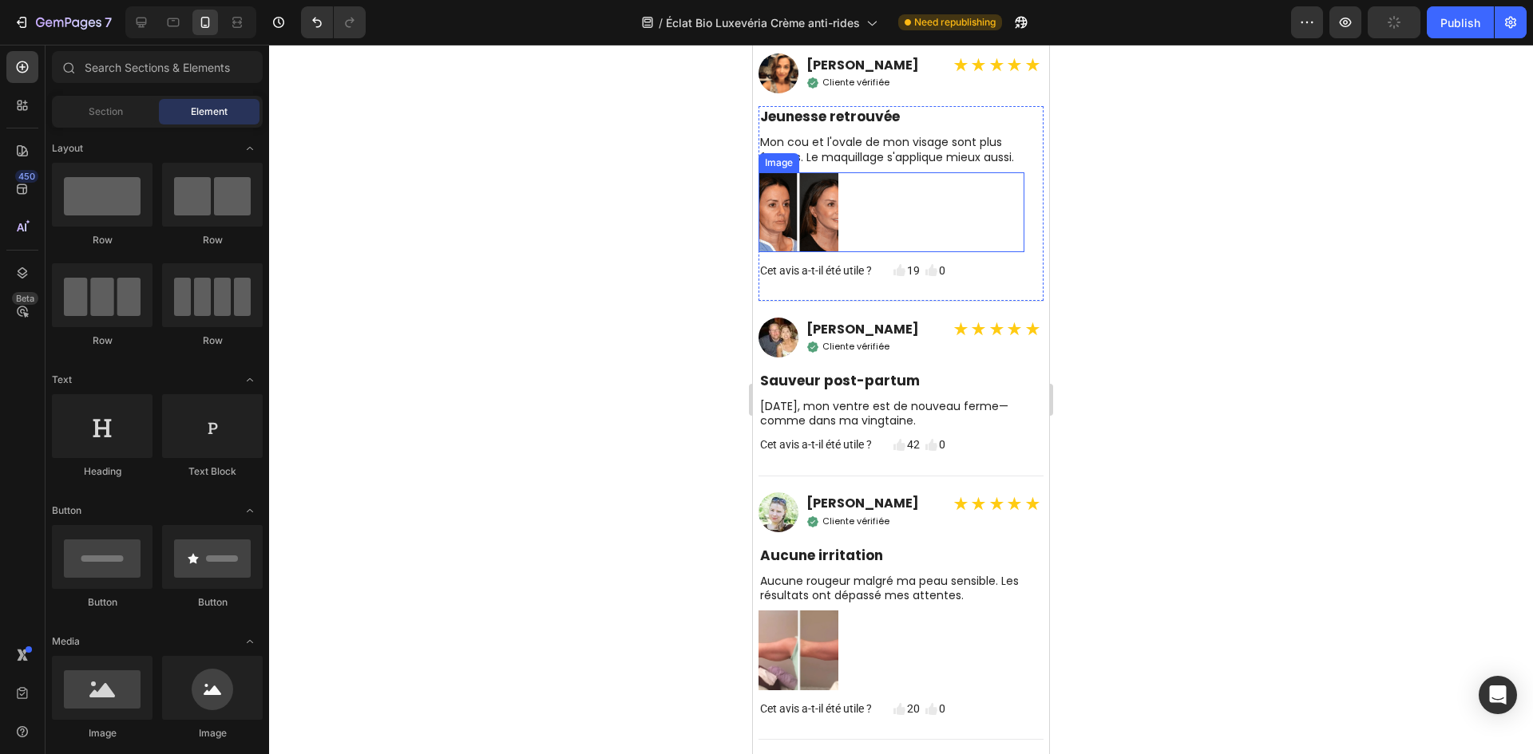
scroll to position [6086, 0]
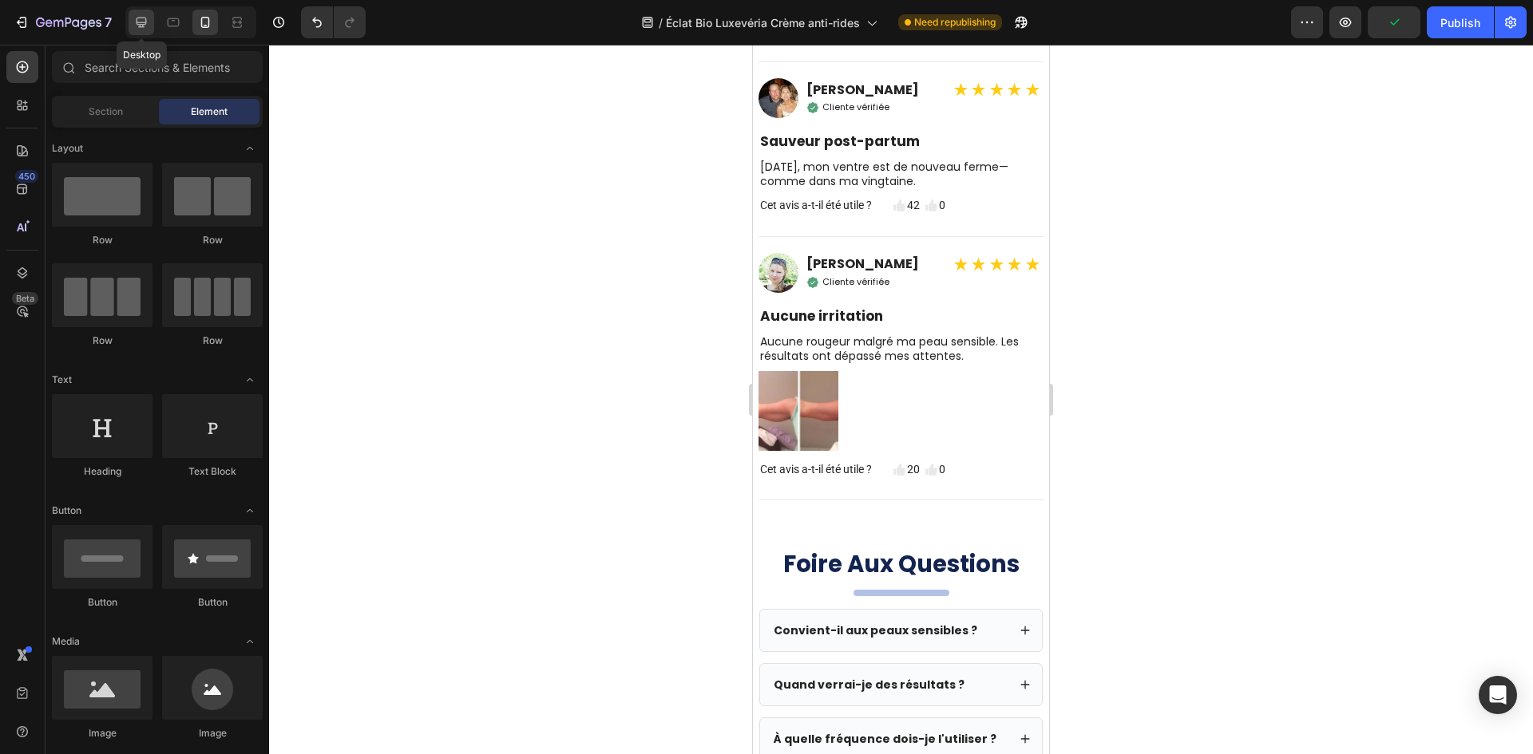
click at [140, 16] on icon at bounding box center [141, 22] width 16 height 16
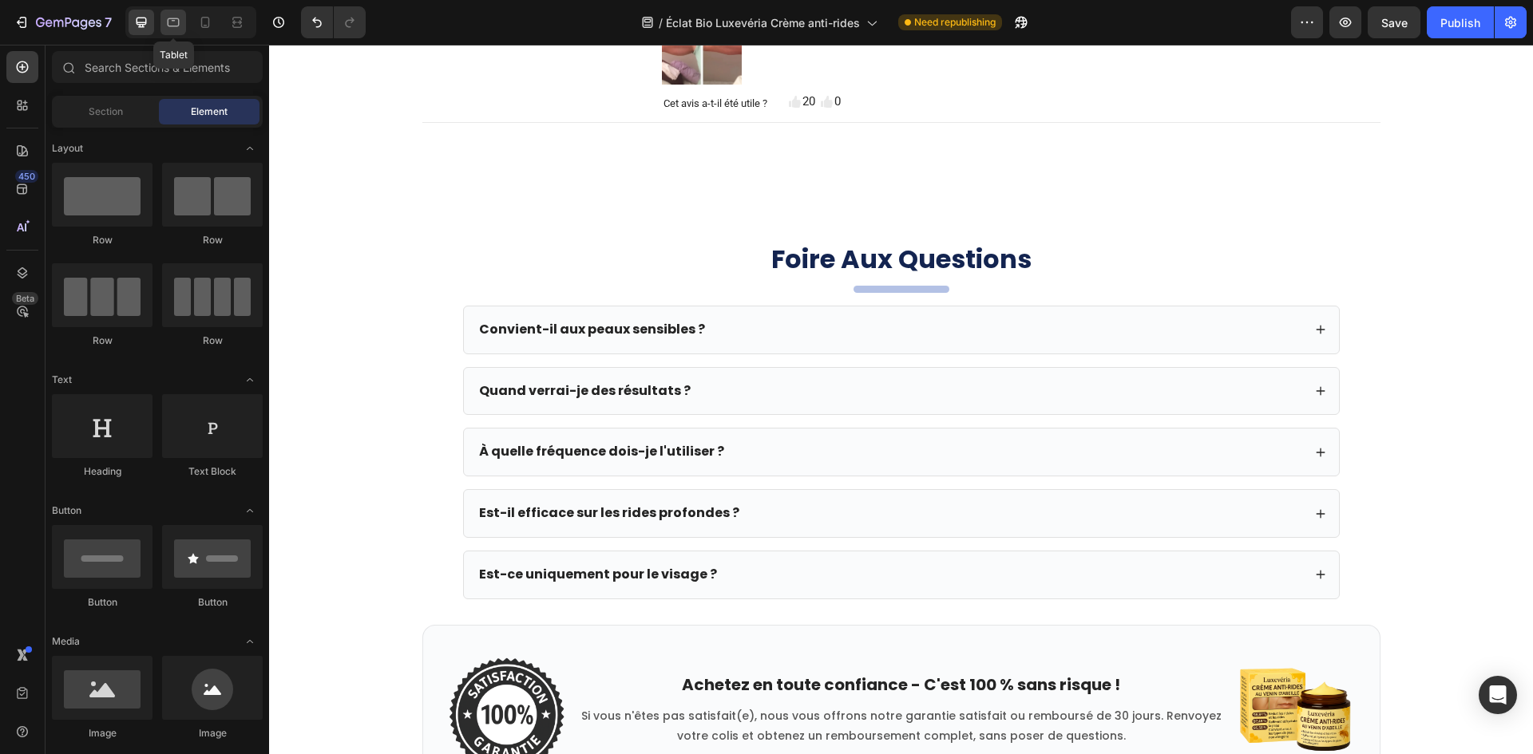
click at [176, 20] on icon at bounding box center [173, 22] width 16 height 16
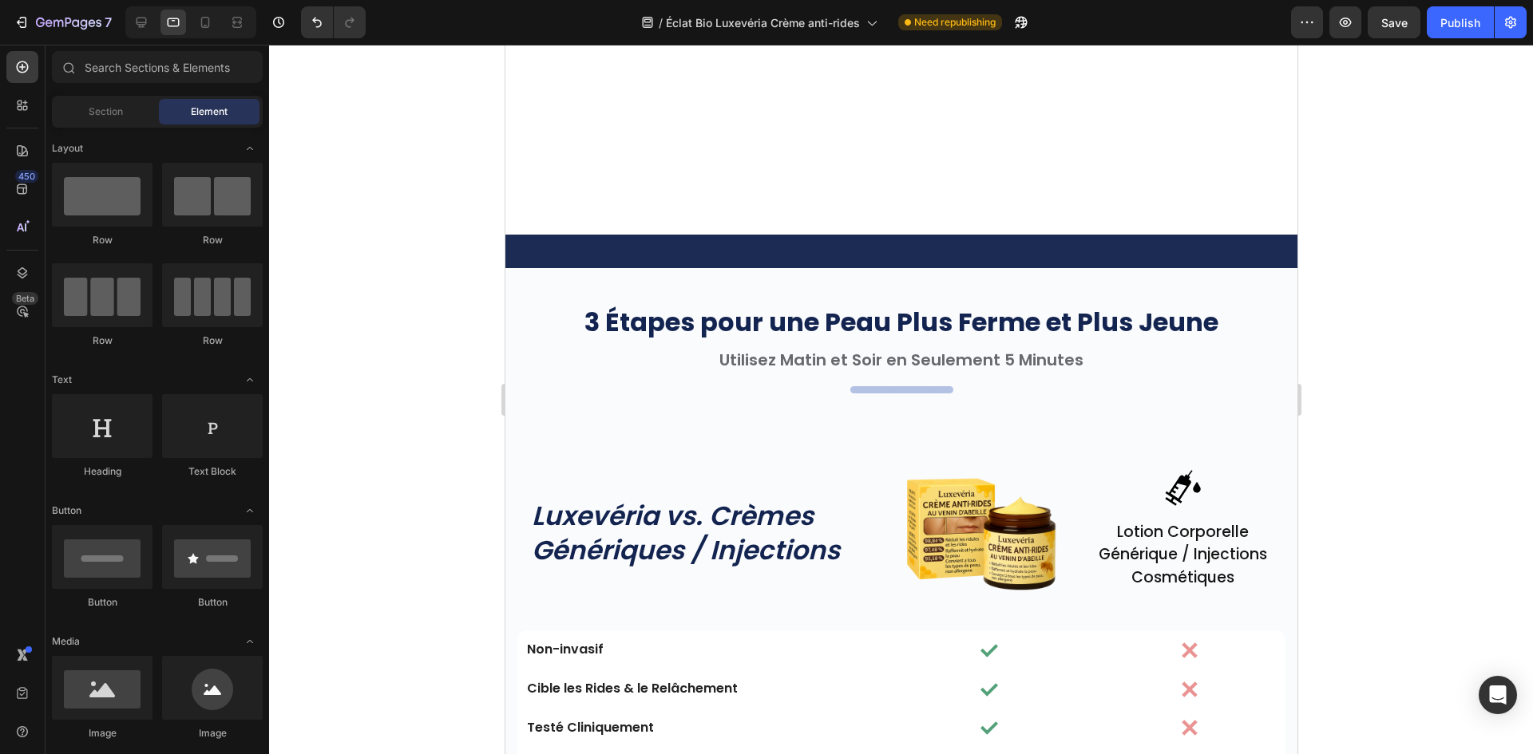
scroll to position [4670, 0]
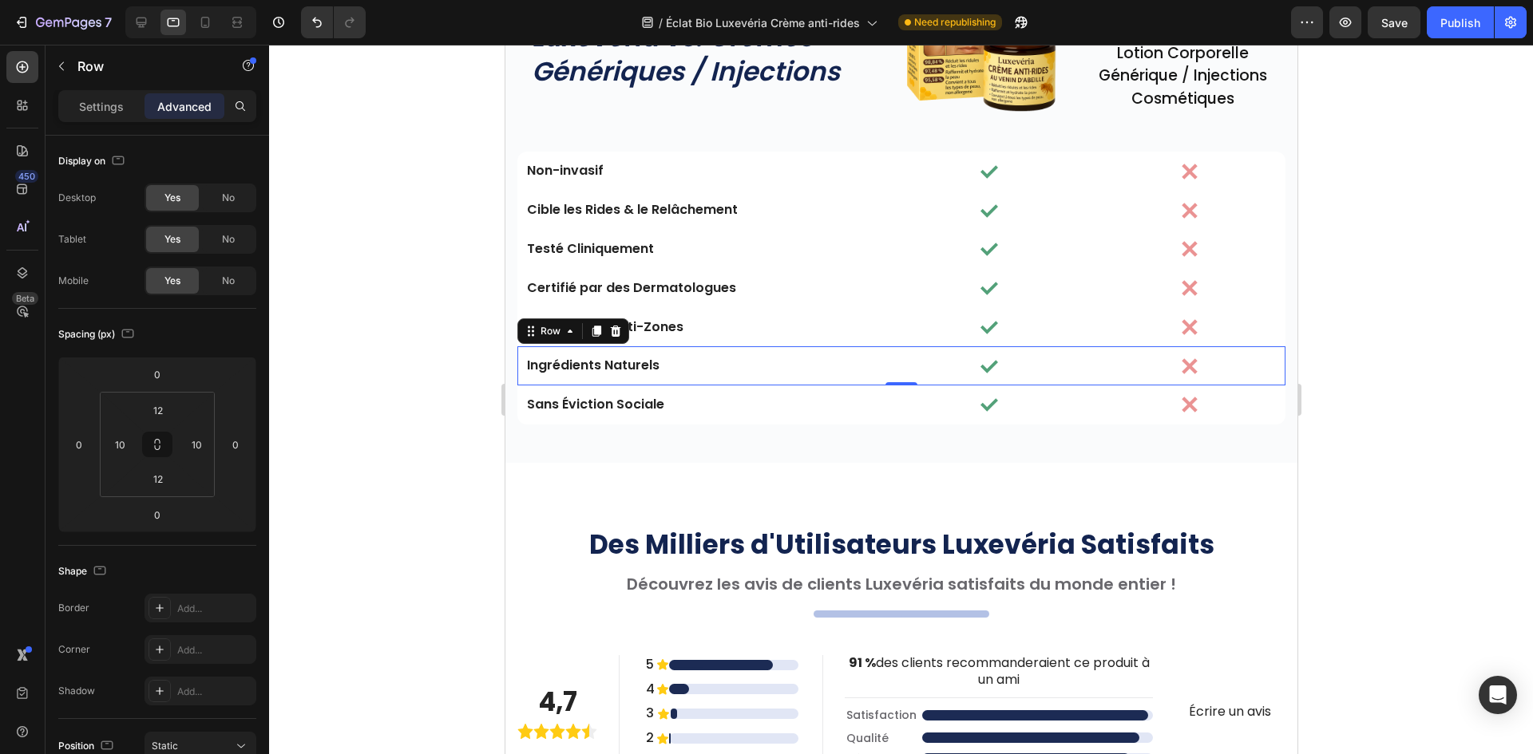
click at [888, 362] on div "Ingrédients Naturels Text Block Image Image Row 0" at bounding box center [900, 365] width 768 height 39
click at [164, 477] on input "12" at bounding box center [158, 479] width 32 height 24
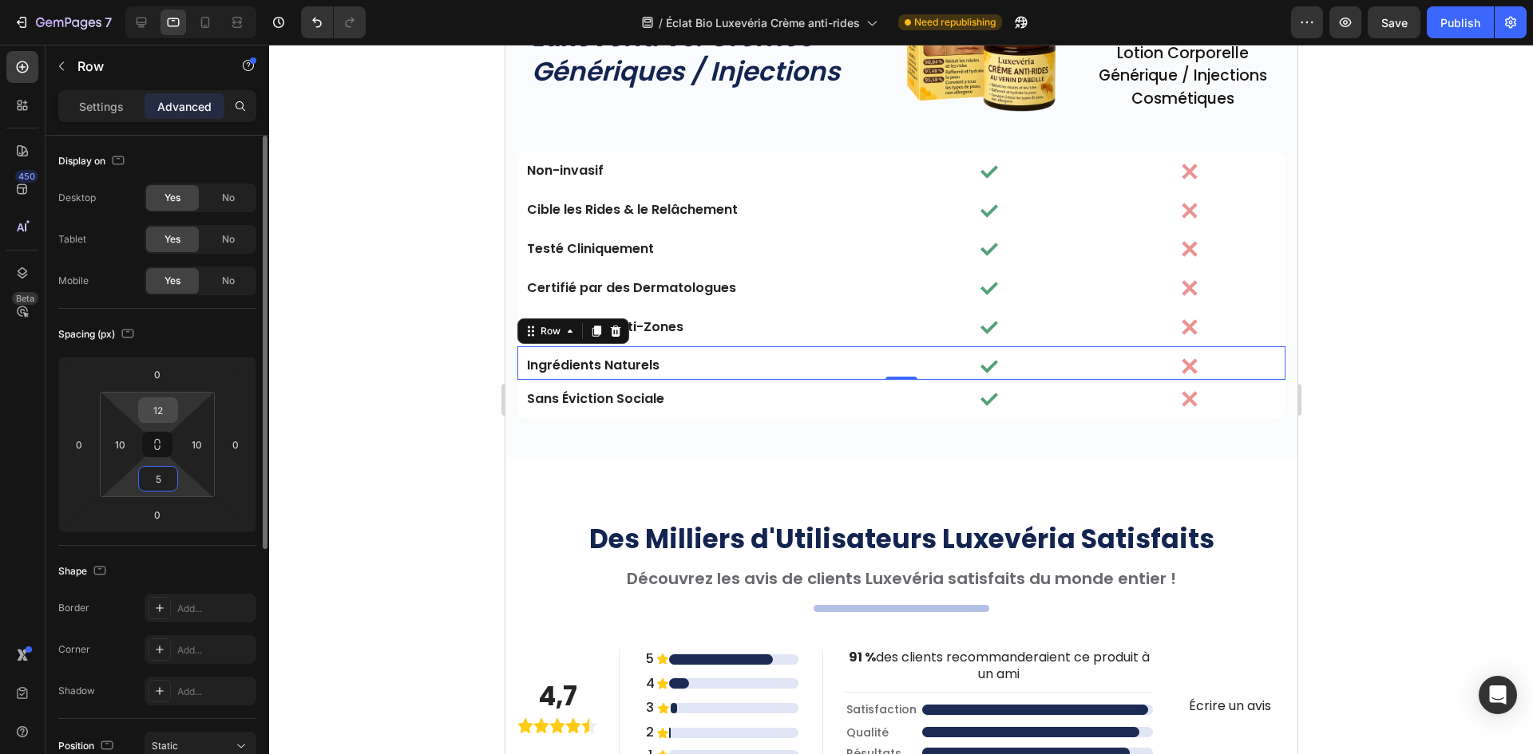
type input "5"
click at [158, 417] on input "12" at bounding box center [158, 410] width 32 height 24
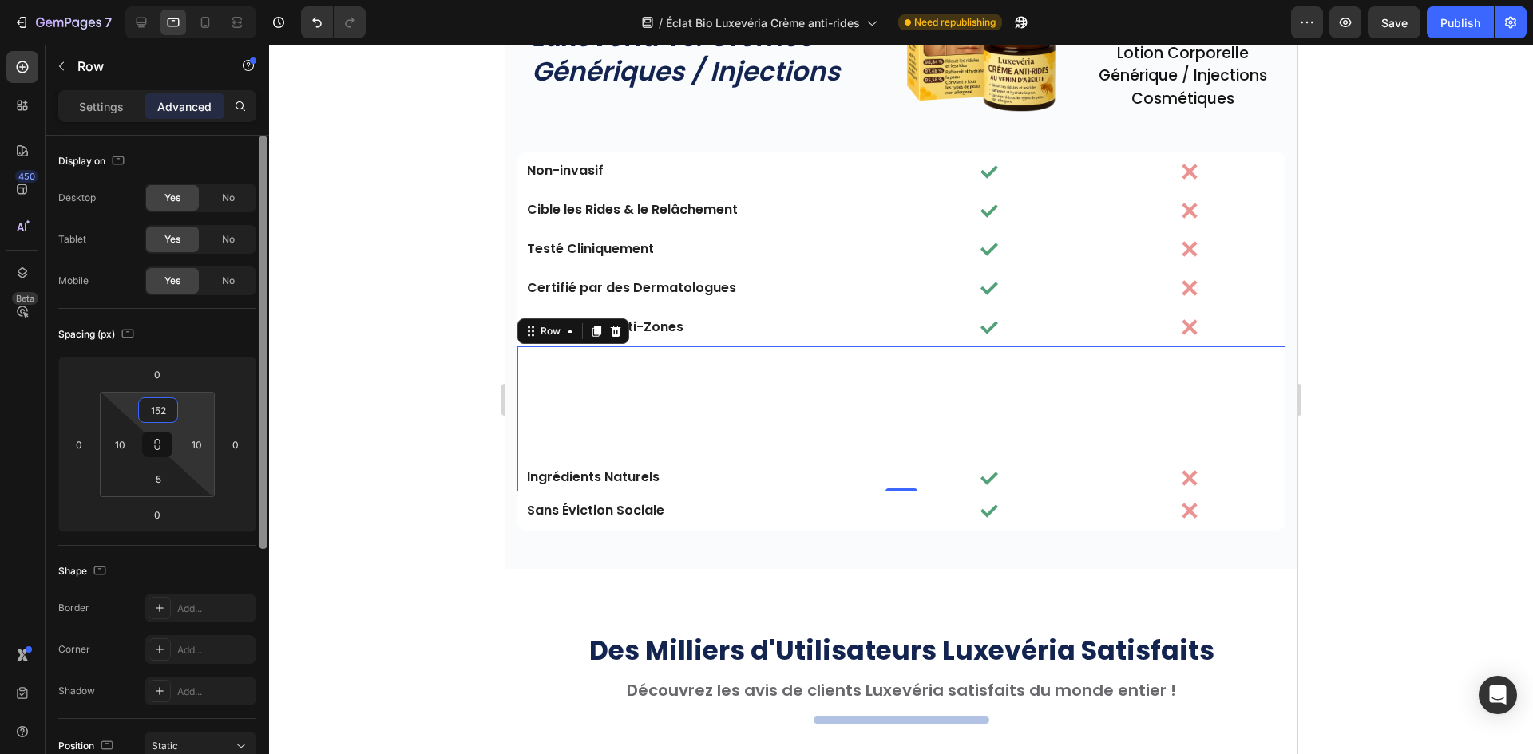
type input "5"
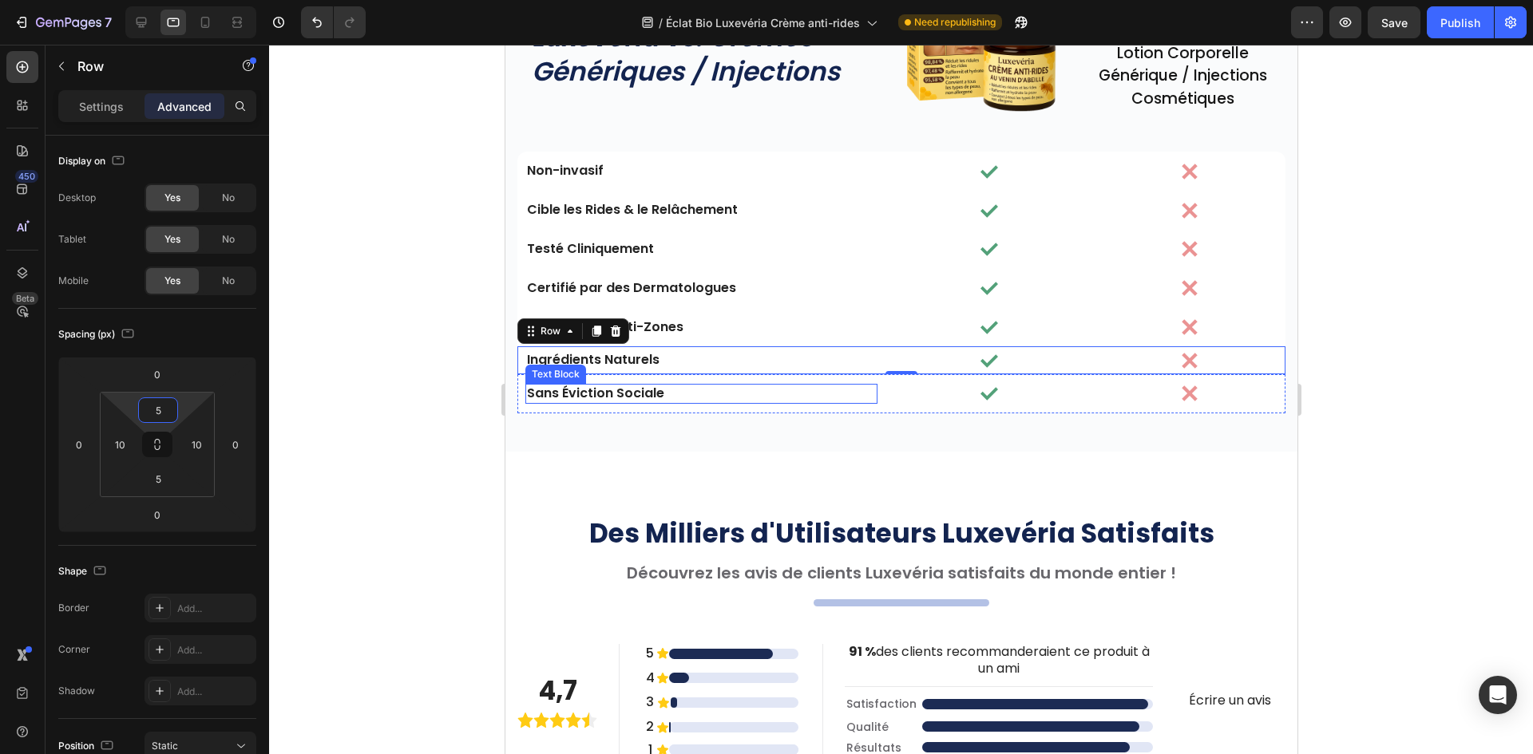
click at [756, 398] on p "Sans Éviction Sociale" at bounding box center [700, 394] width 349 height 17
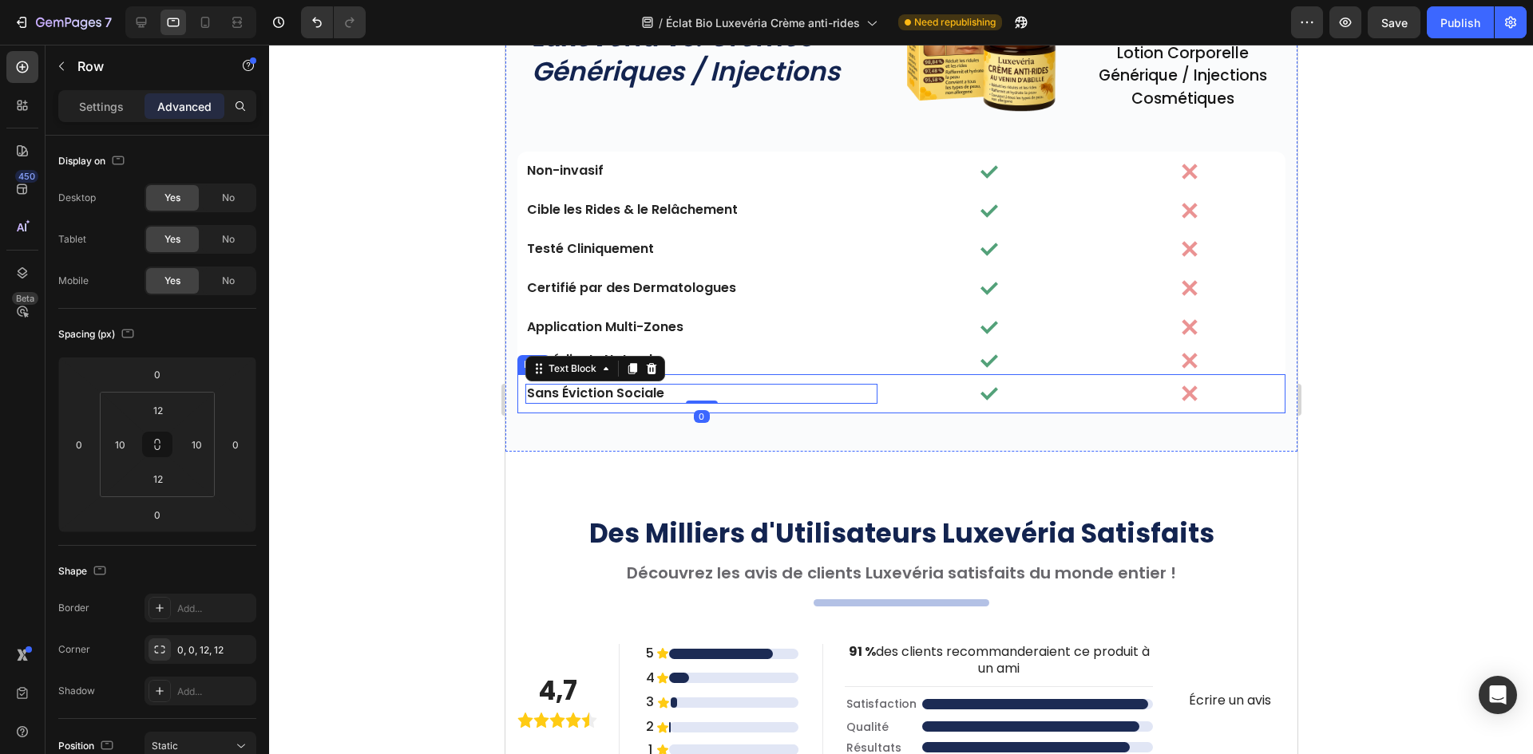
click at [898, 402] on div "Sans Éviction Sociale Text Block 0 Image Image Row" at bounding box center [900, 393] width 768 height 39
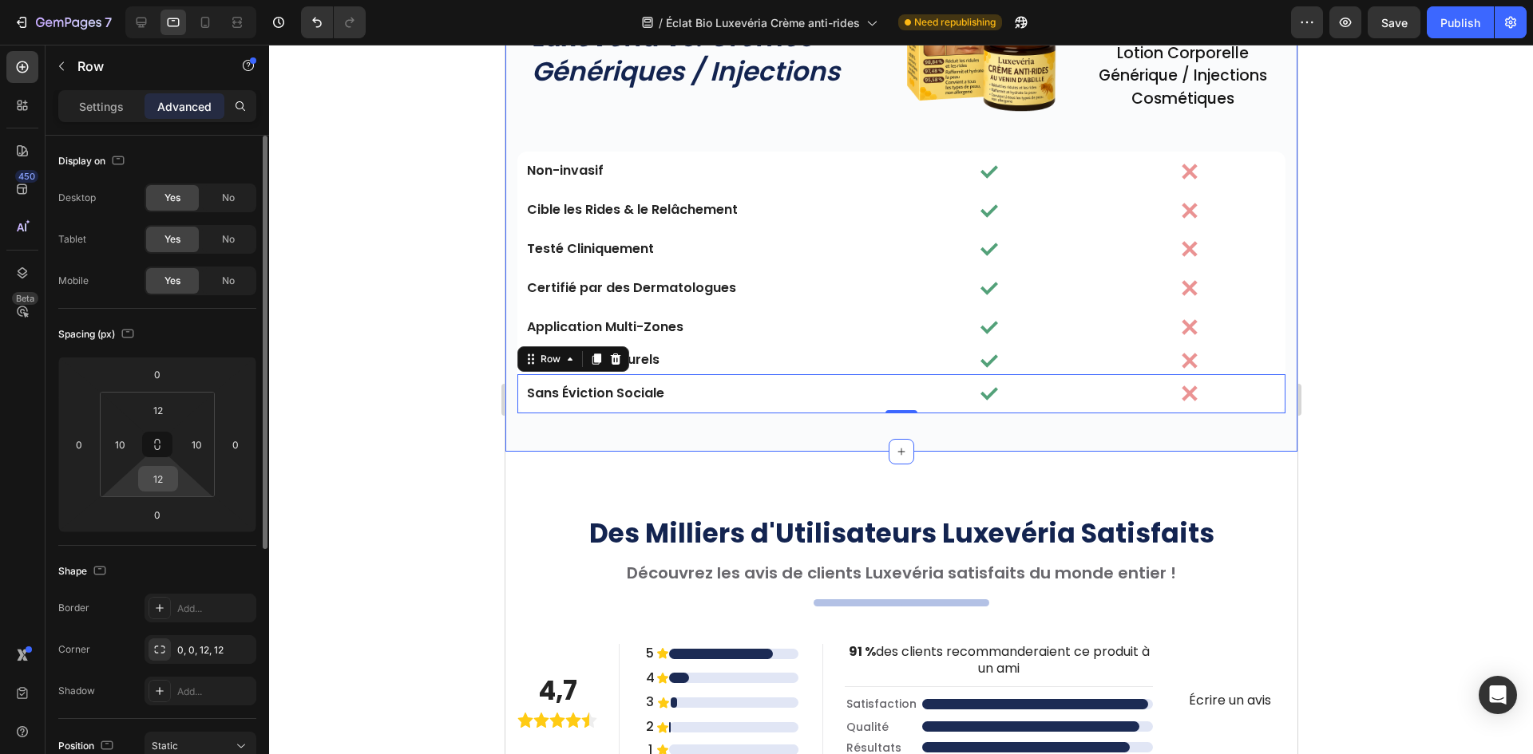
click at [156, 481] on input "12" at bounding box center [158, 479] width 32 height 24
paste input "5"
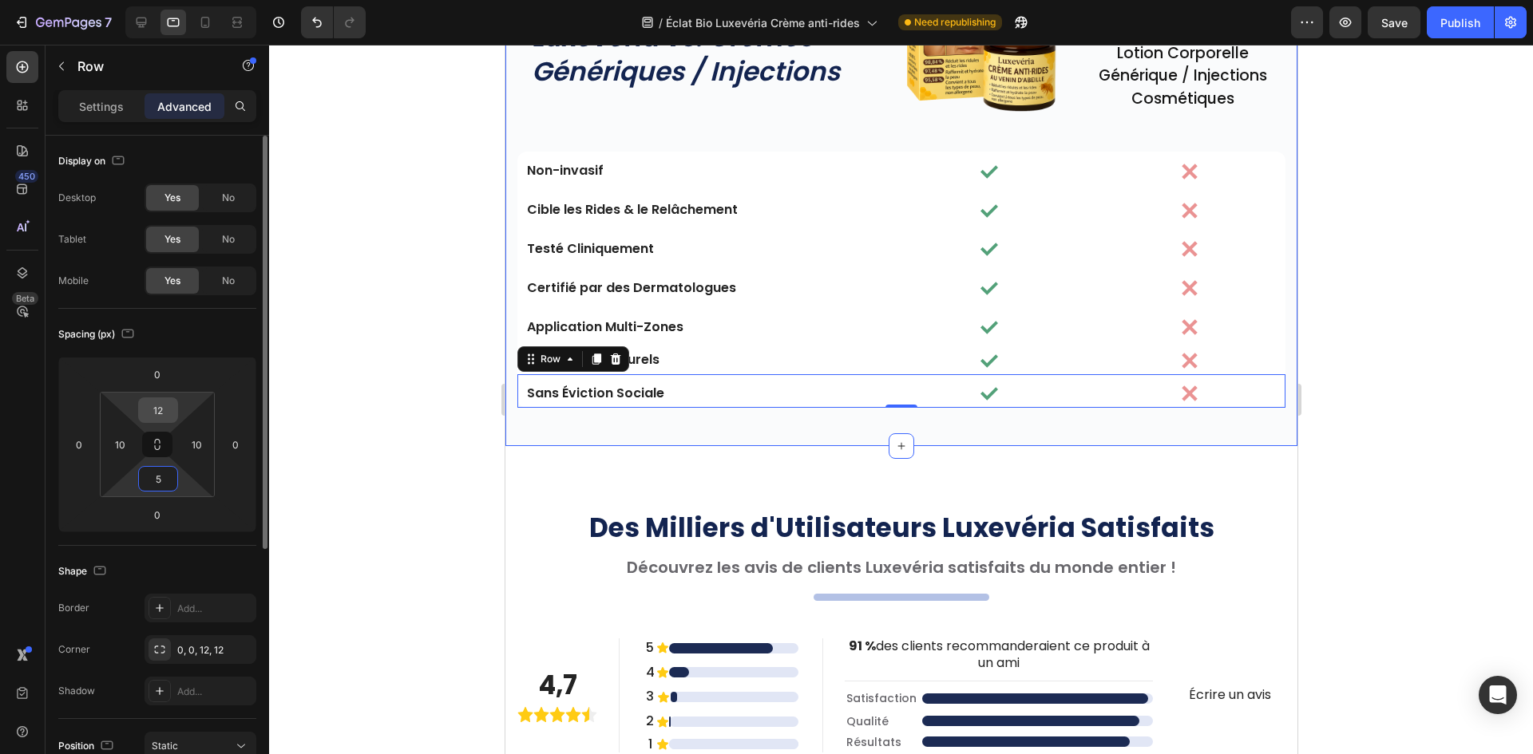
type input "5"
click at [159, 410] on input "12" at bounding box center [158, 410] width 32 height 24
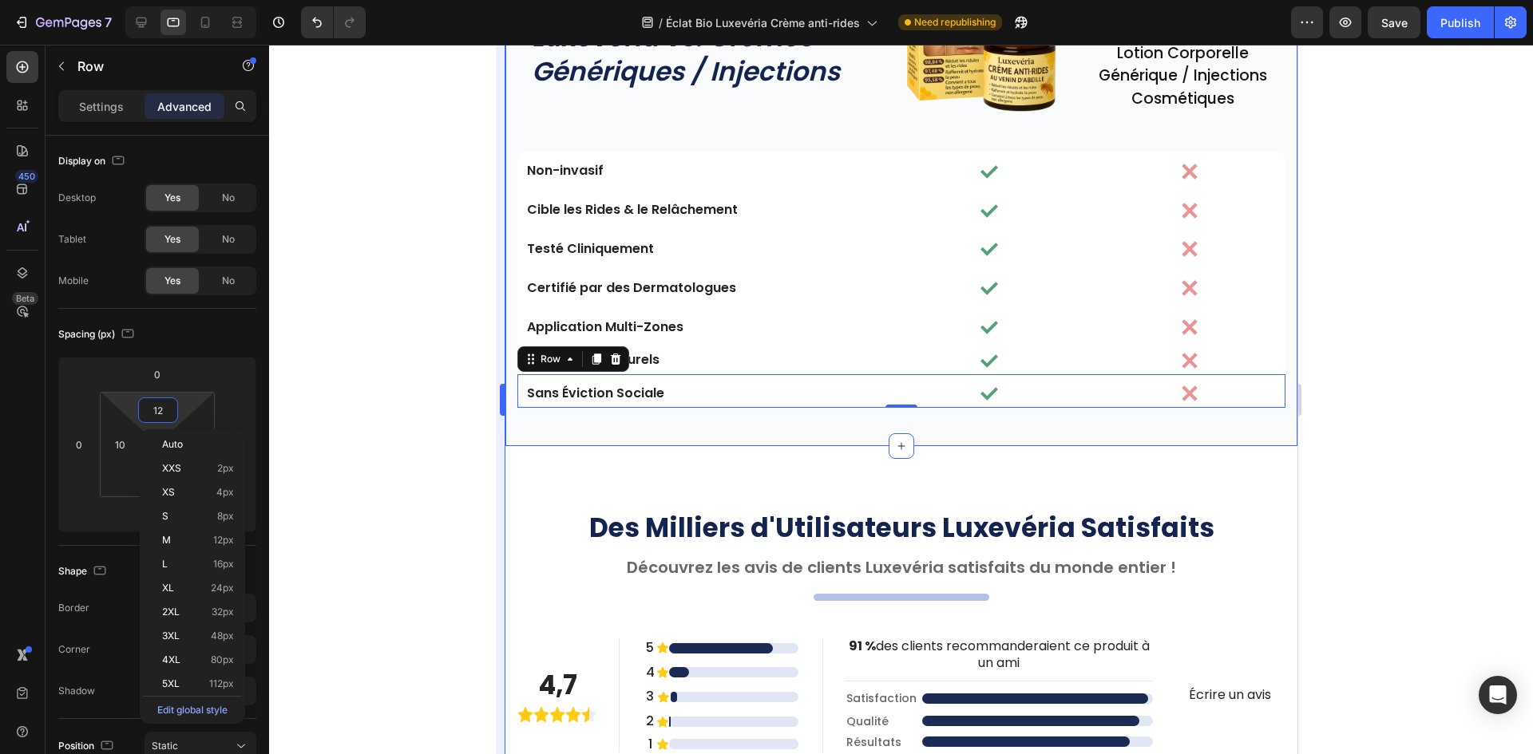
paste input "5"
type input "5"
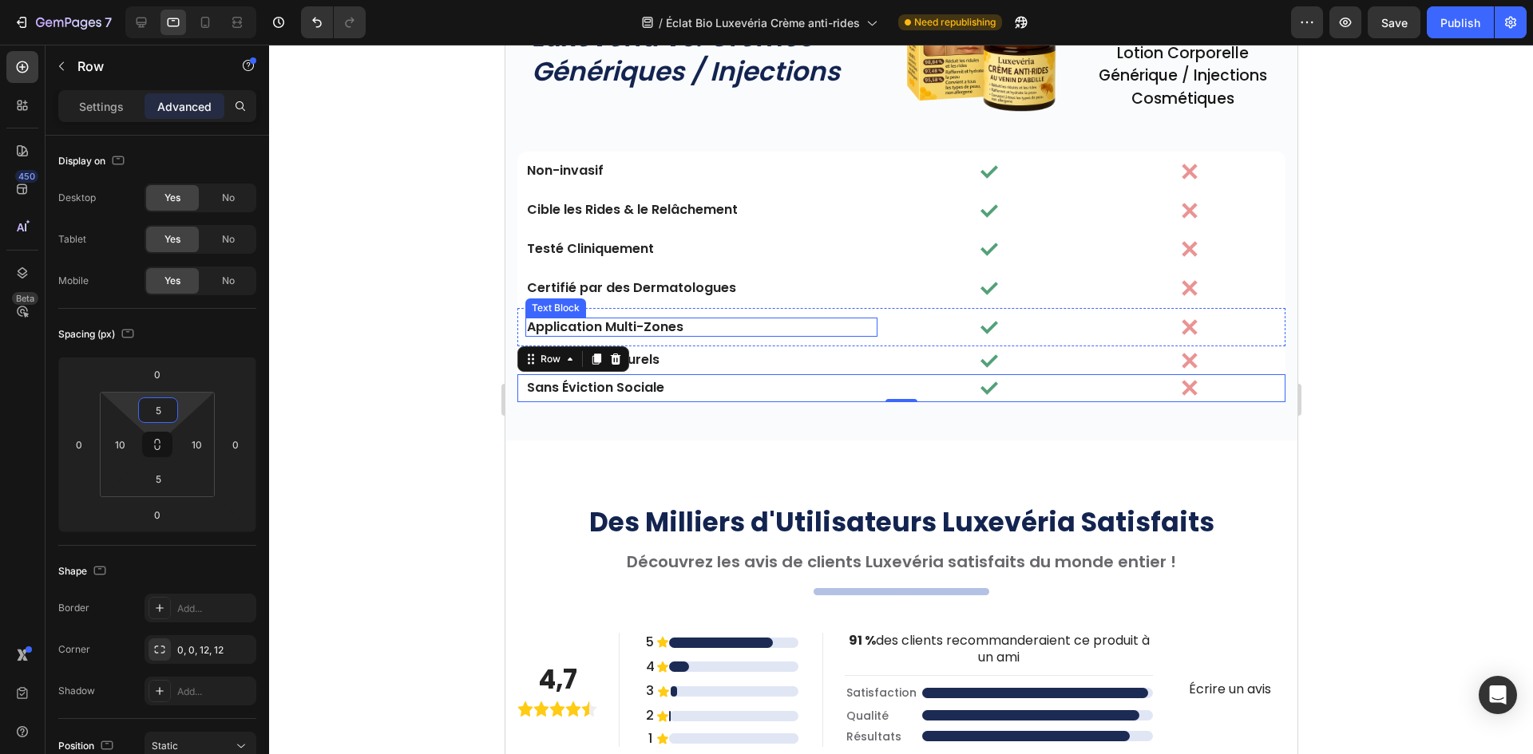
click at [867, 323] on p "Application Multi-Zones" at bounding box center [700, 327] width 349 height 17
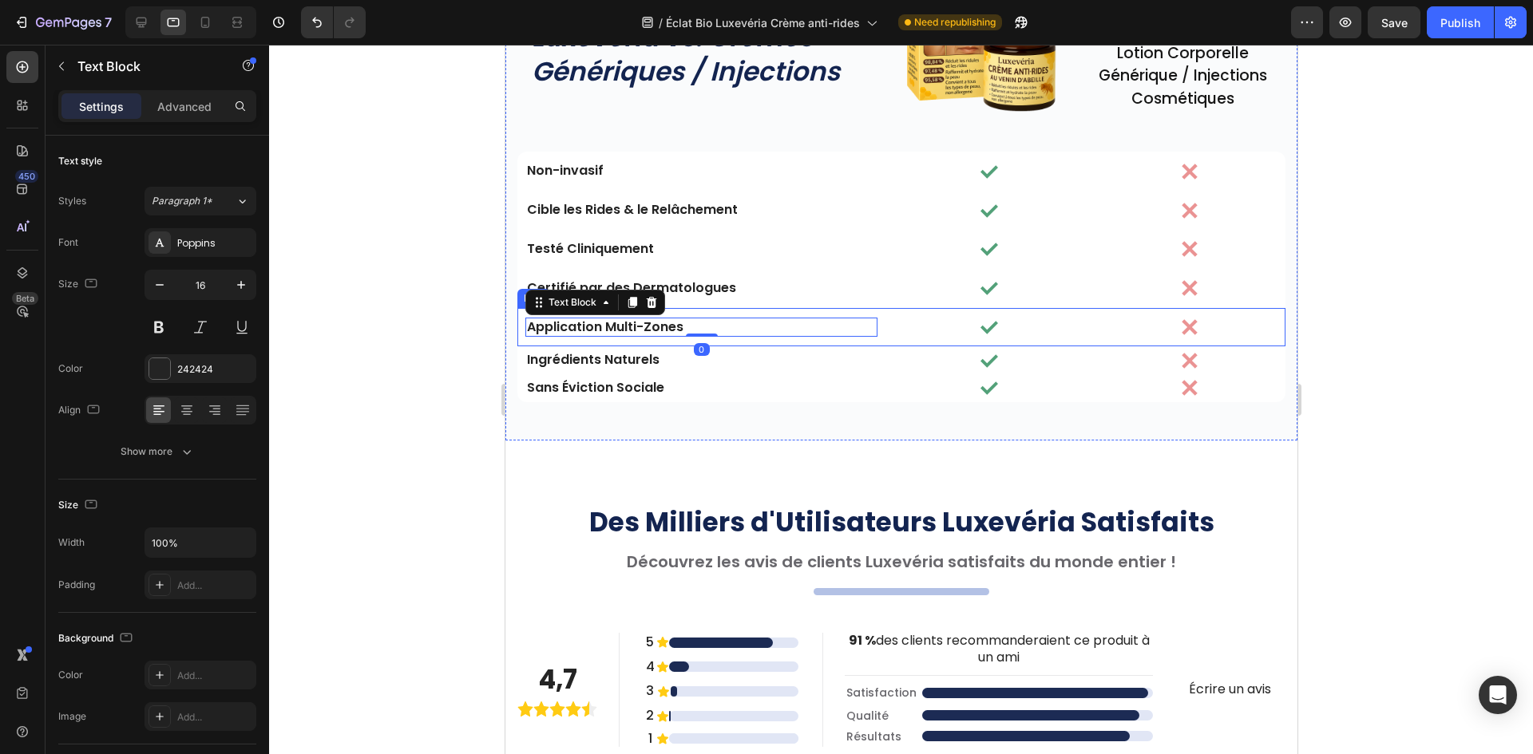
click at [886, 338] on div "Application Multi-Zones Text Block 0 Image Image Row" at bounding box center [900, 327] width 768 height 39
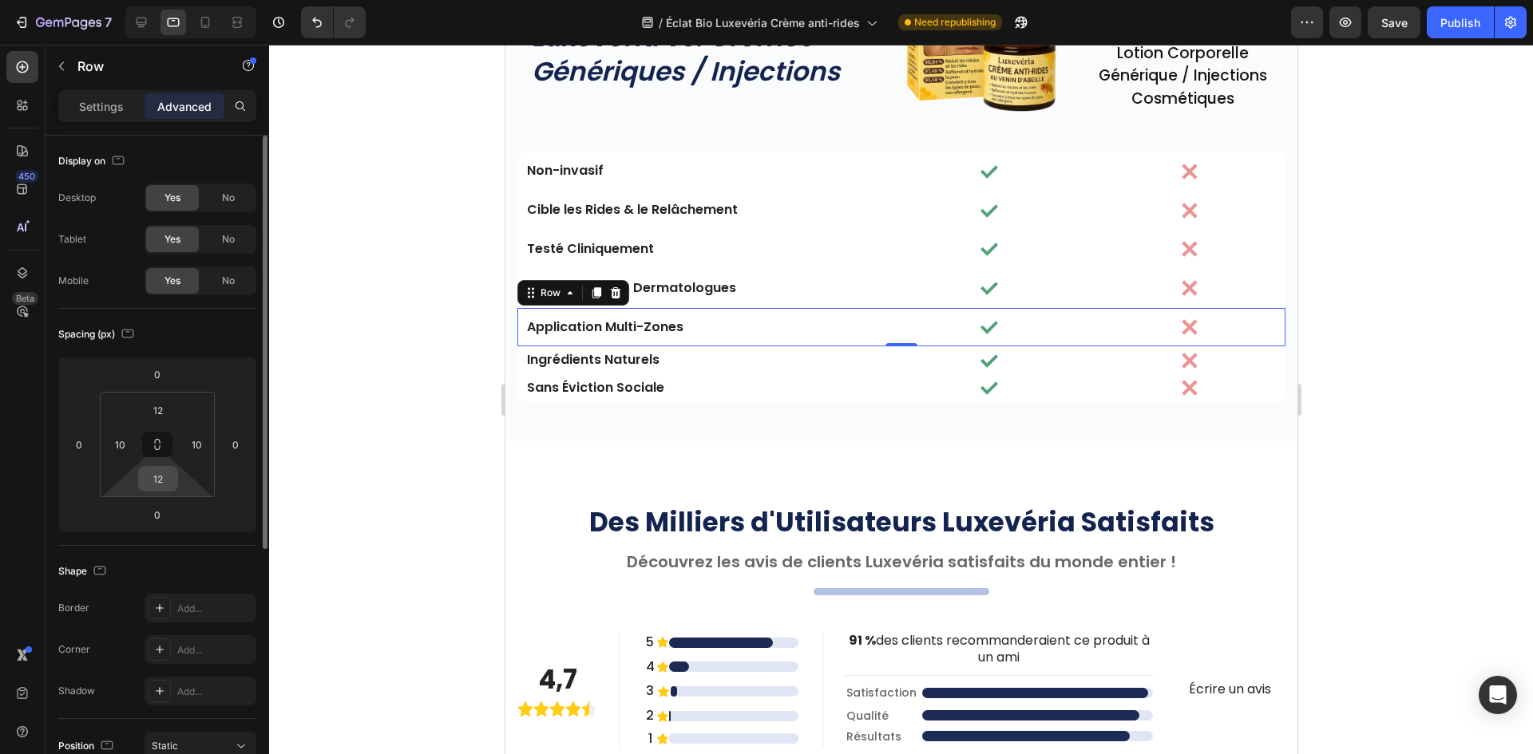
click at [160, 480] on input "12" at bounding box center [158, 479] width 32 height 24
paste input "5"
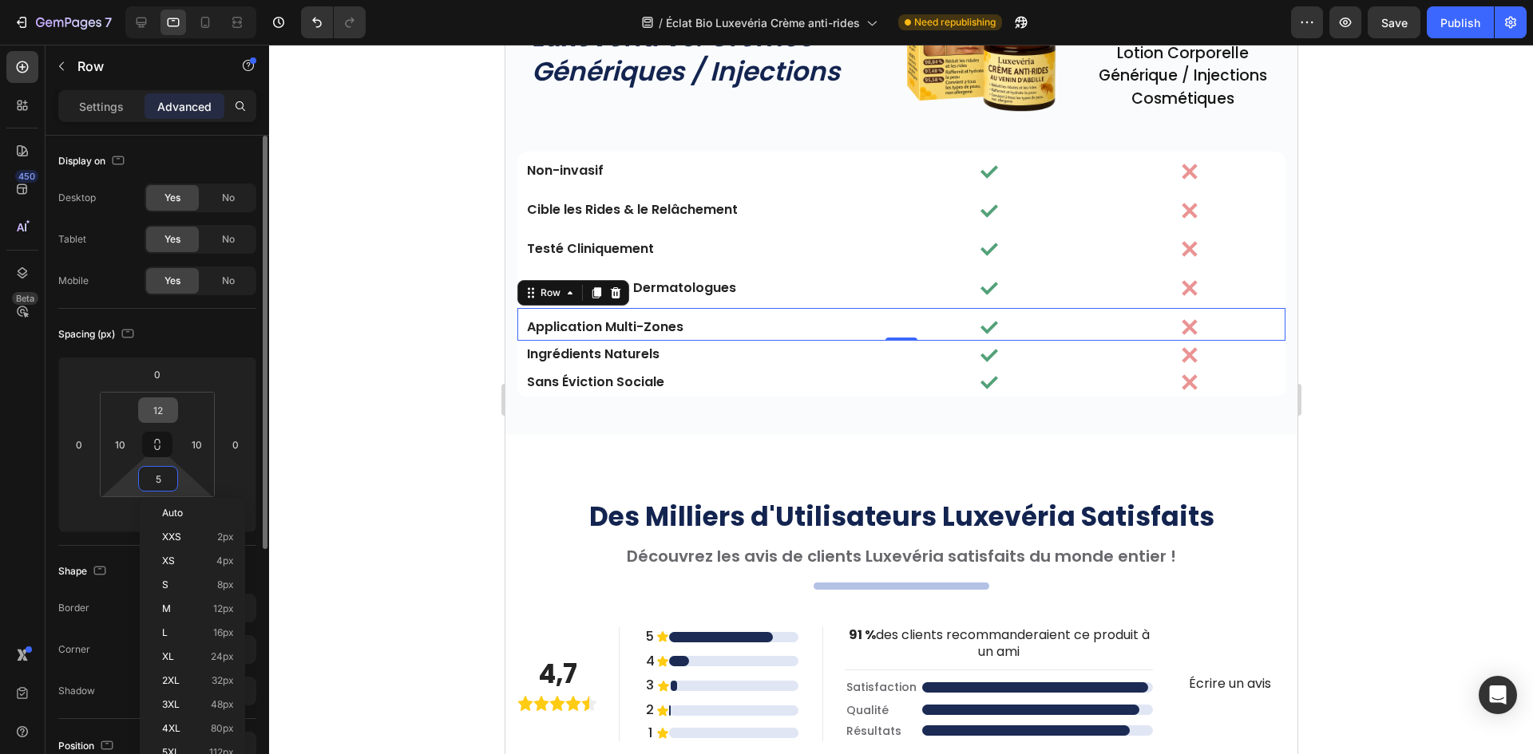
type input "5"
click at [160, 413] on input "12" at bounding box center [158, 410] width 32 height 24
paste input "5"
type input "5"
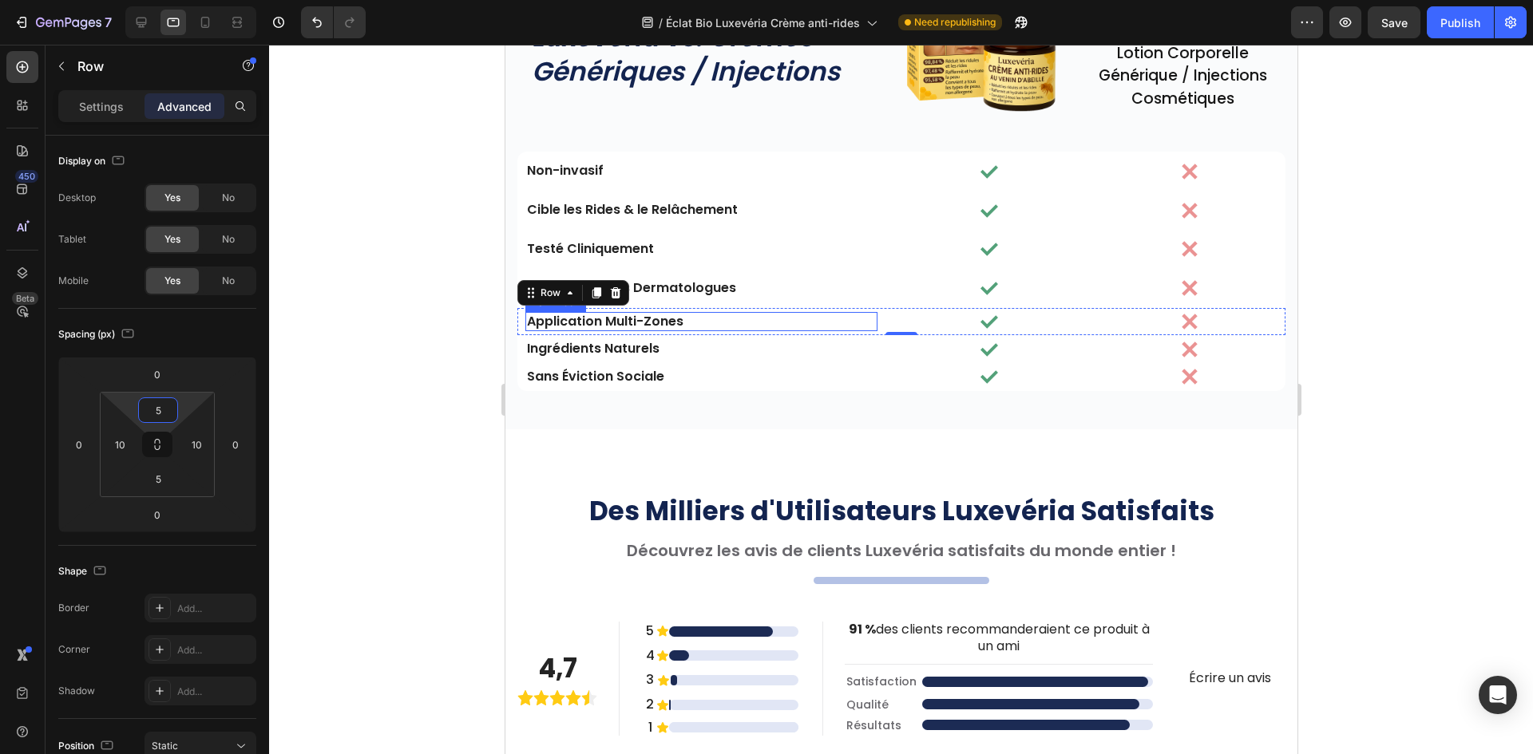
click at [821, 294] on p "Certifié par des Dermatologues" at bounding box center [700, 288] width 349 height 17
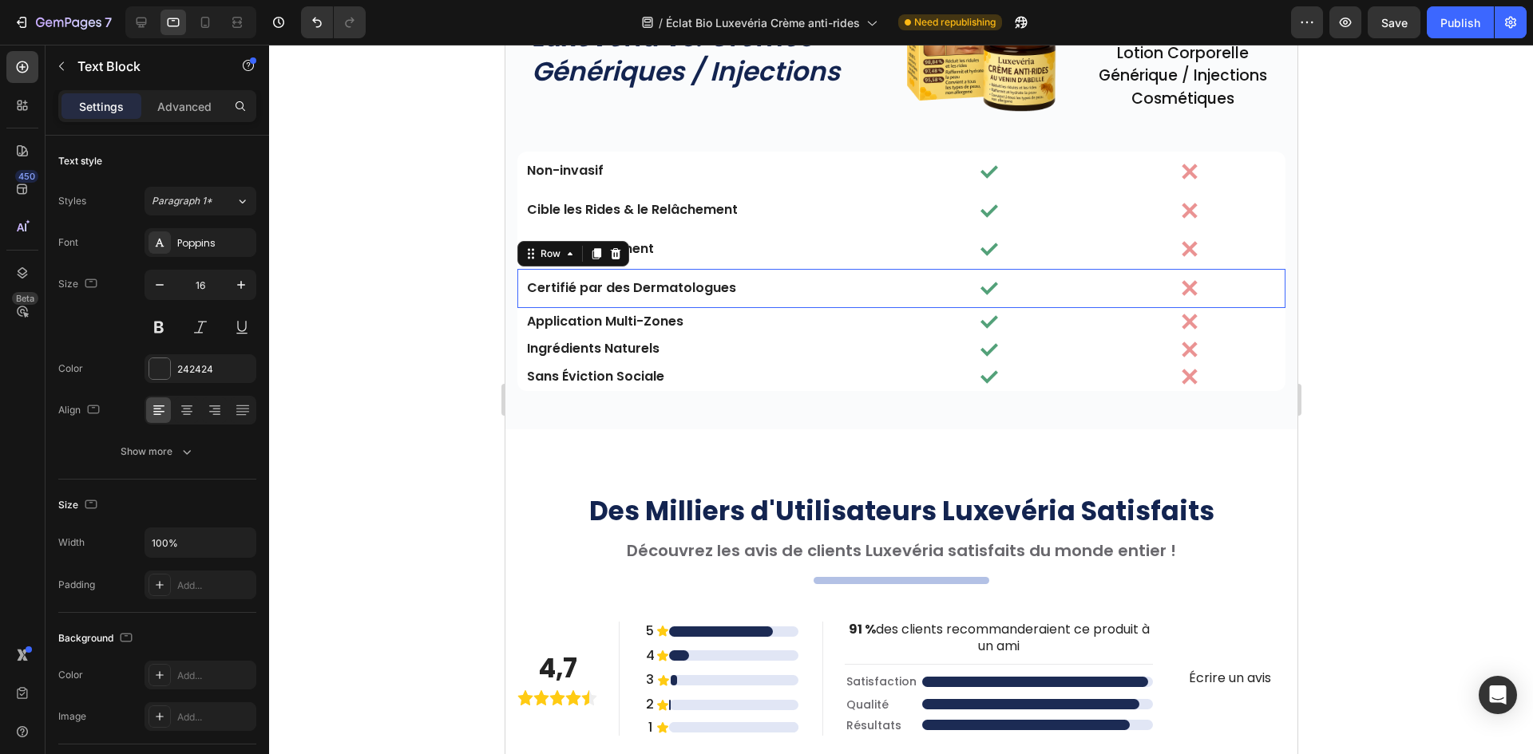
click at [785, 299] on div "Certifié par des Dermatologues Text Block Image Image Row 0" at bounding box center [900, 288] width 768 height 39
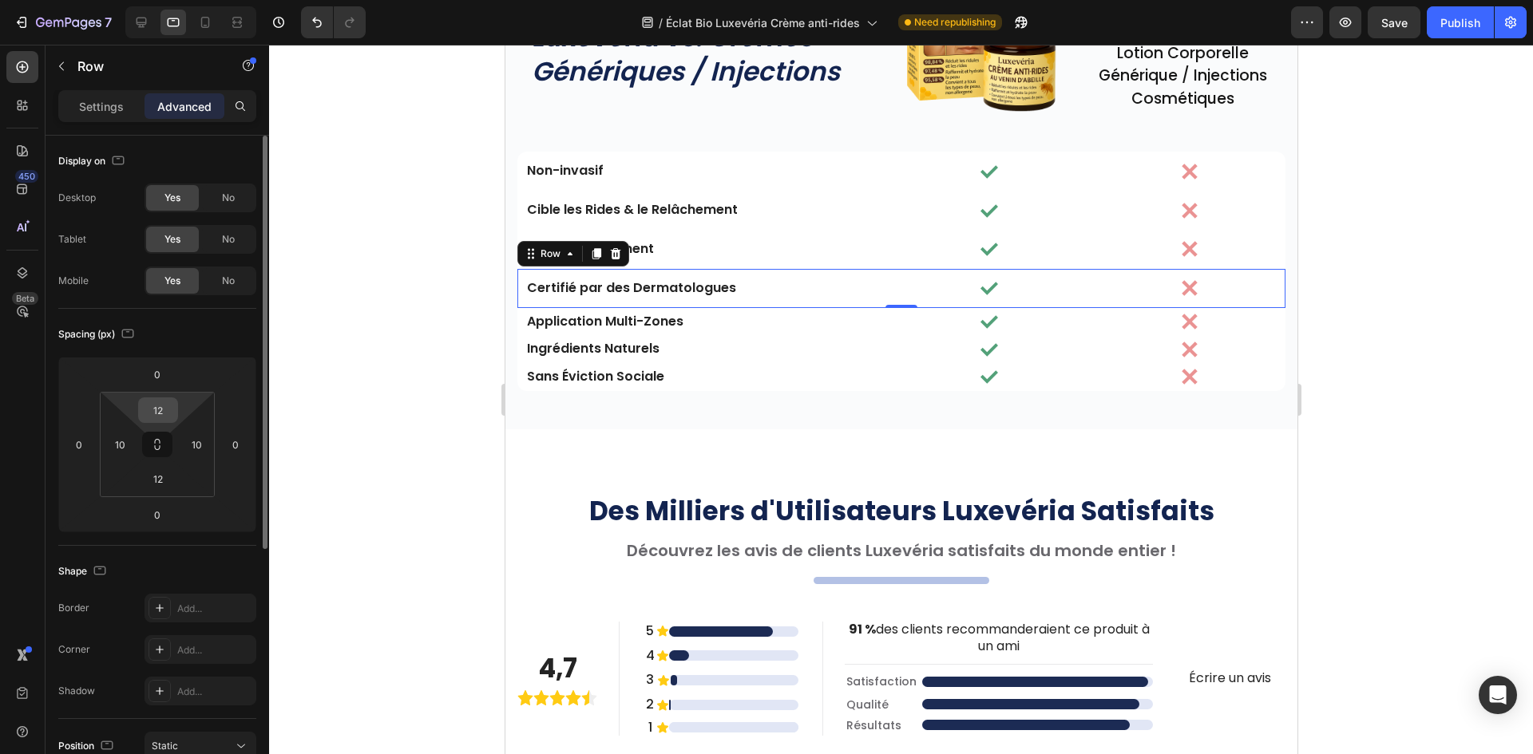
click at [161, 418] on input "12" at bounding box center [158, 410] width 32 height 24
paste input "5"
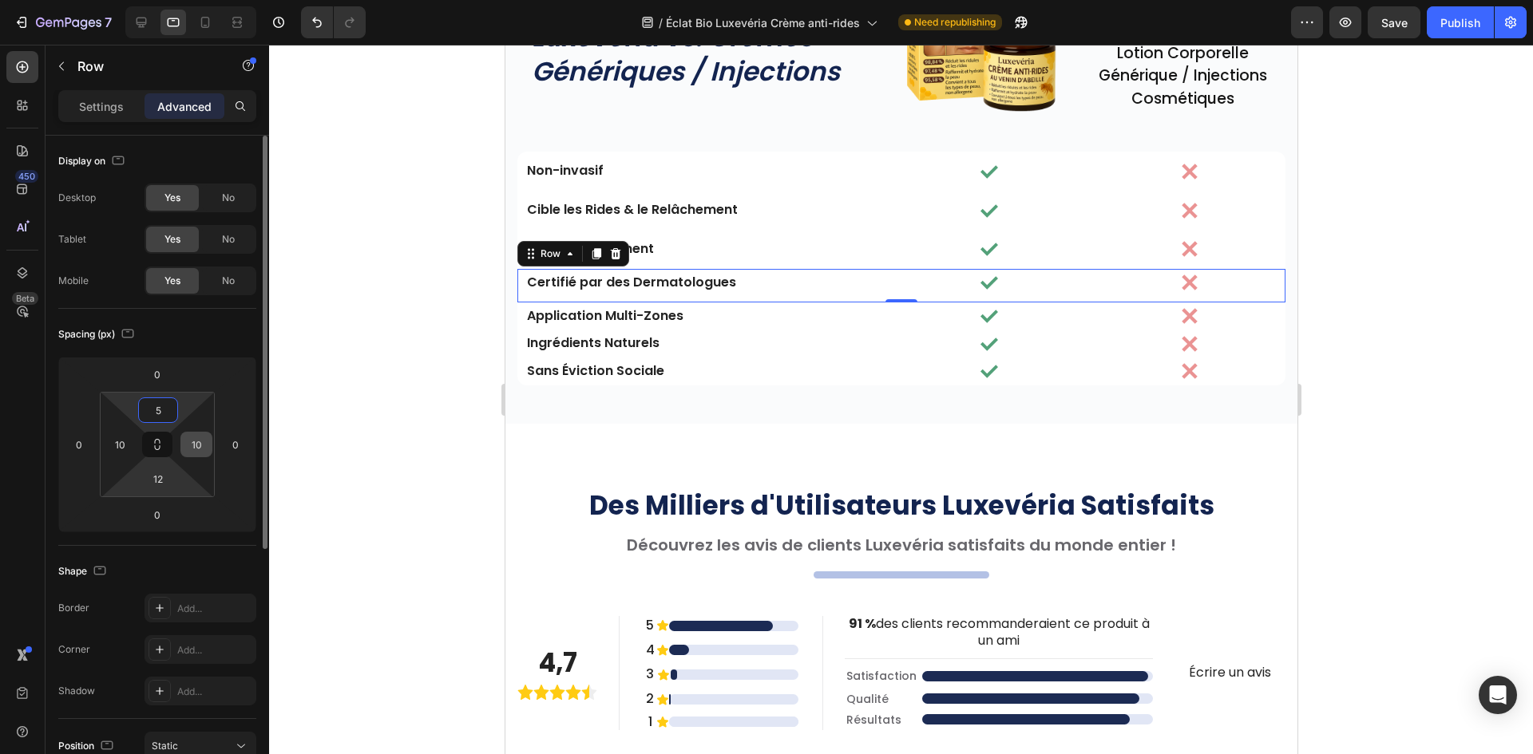
type input "5"
click at [160, 476] on input "12" at bounding box center [158, 479] width 32 height 24
paste input "5"
type input "5"
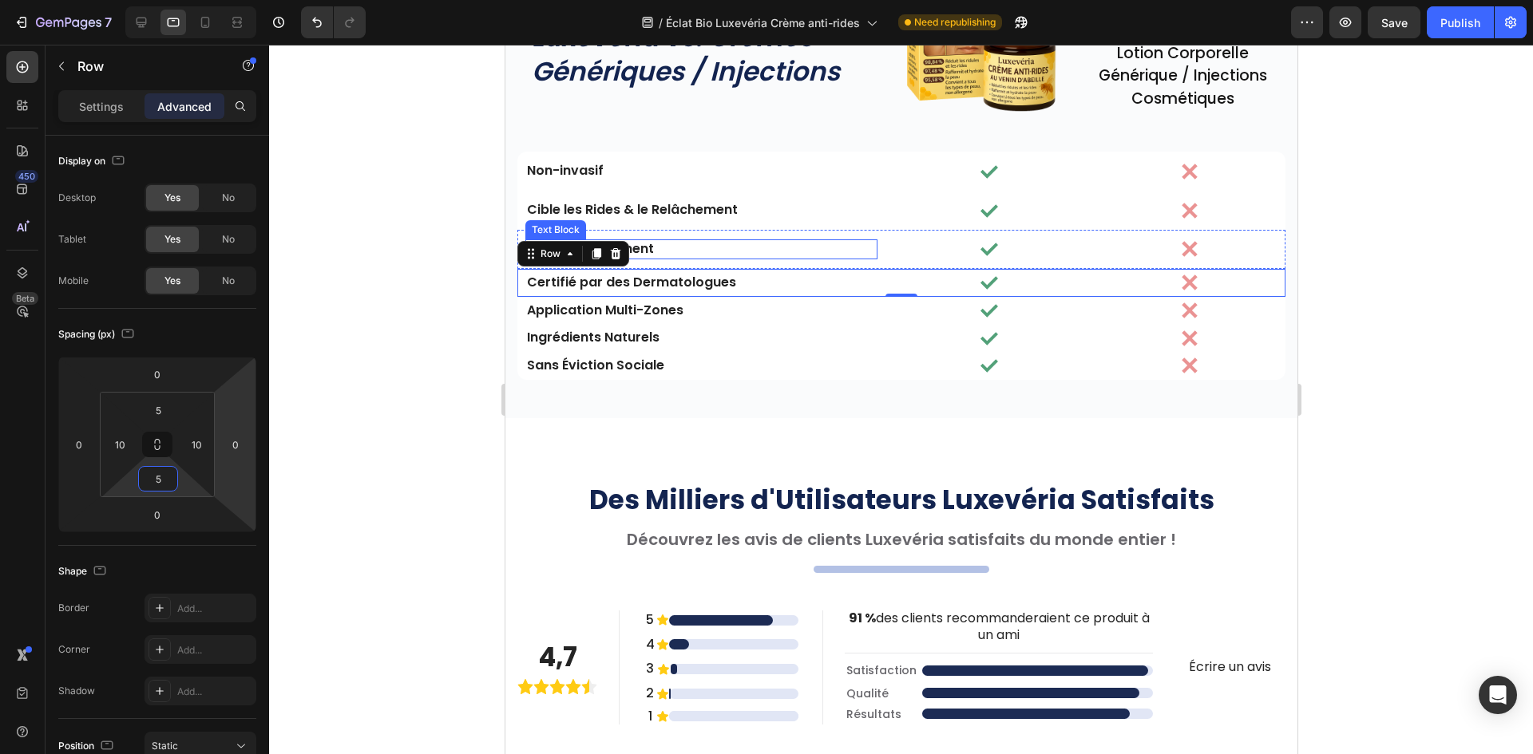
click at [736, 244] on p "Testé Cliniquement" at bounding box center [700, 249] width 349 height 17
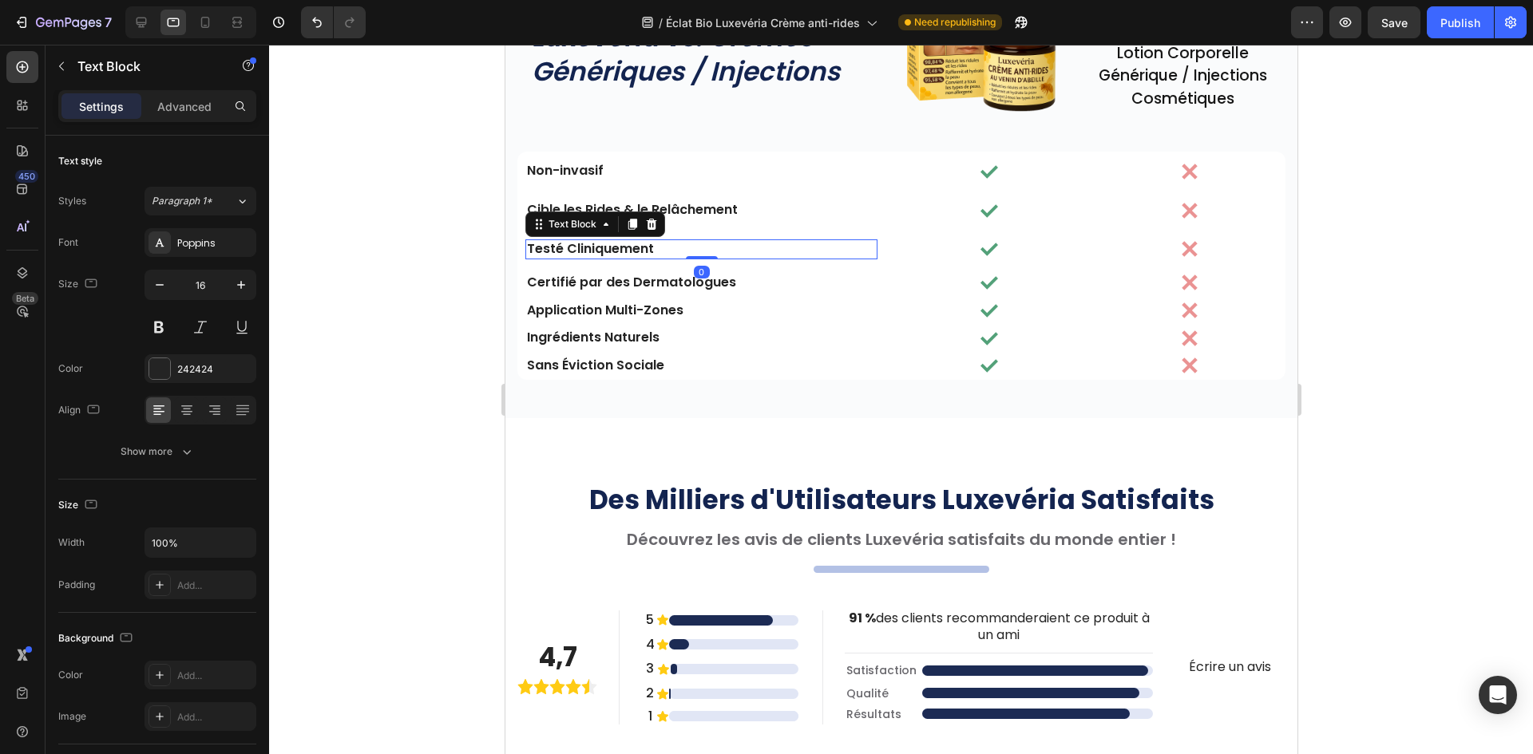
click at [735, 259] on div "Testé Cliniquement Text Block 0 Image Image Row" at bounding box center [900, 249] width 768 height 39
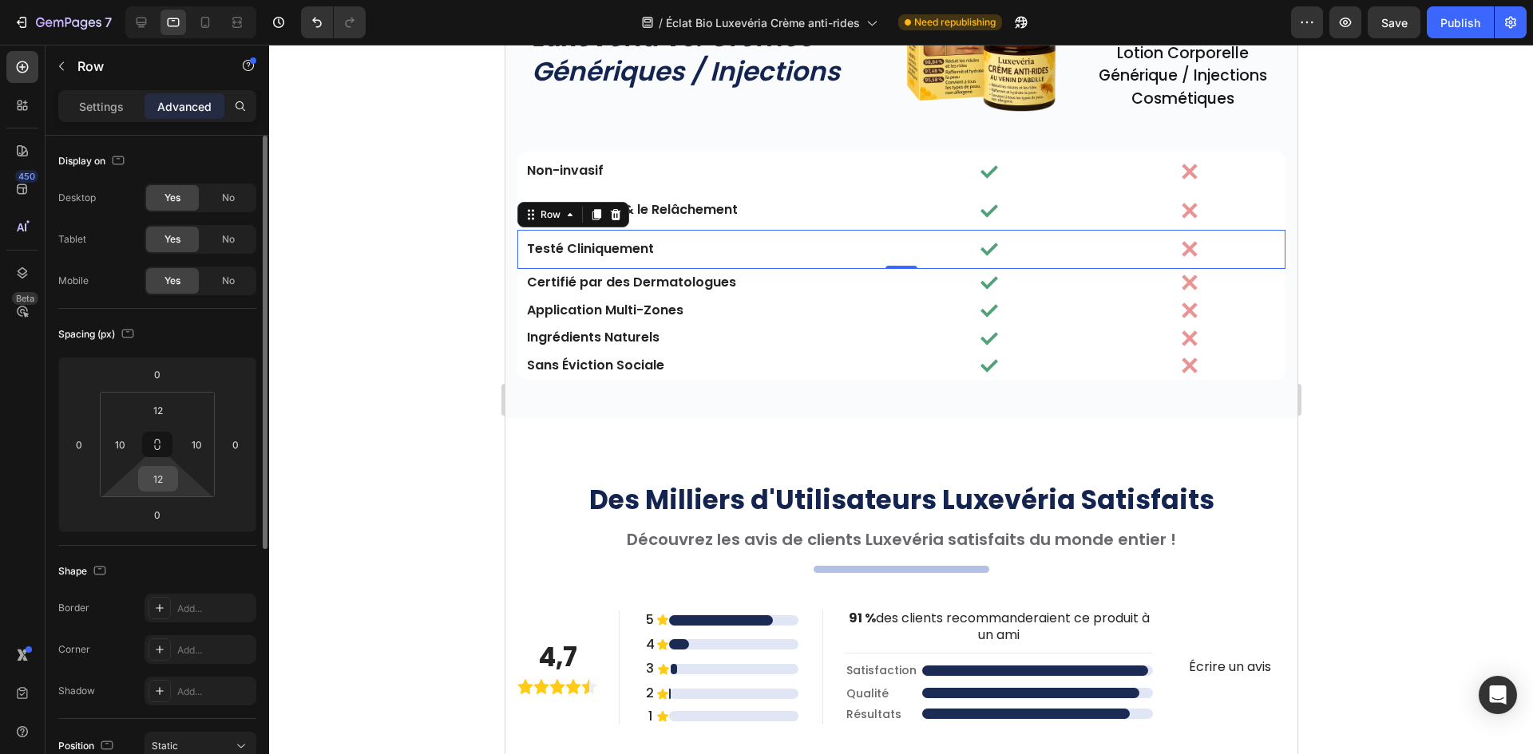
click at [160, 488] on input "12" at bounding box center [158, 479] width 32 height 24
paste input "5"
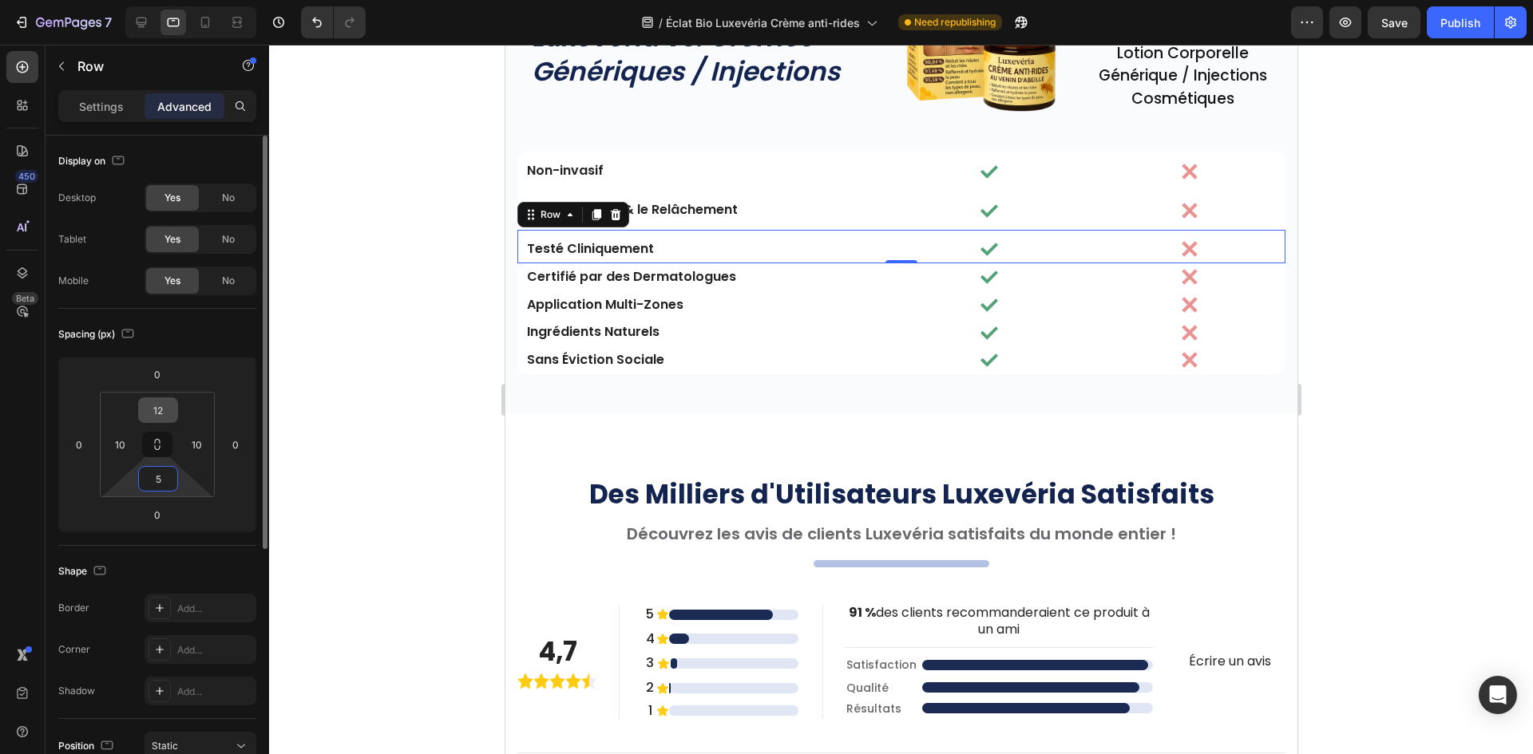
type input "5"
drag, startPoint x: 159, startPoint y: 421, endPoint x: 200, endPoint y: 398, distance: 47.5
click at [160, 421] on input "12" at bounding box center [158, 410] width 32 height 24
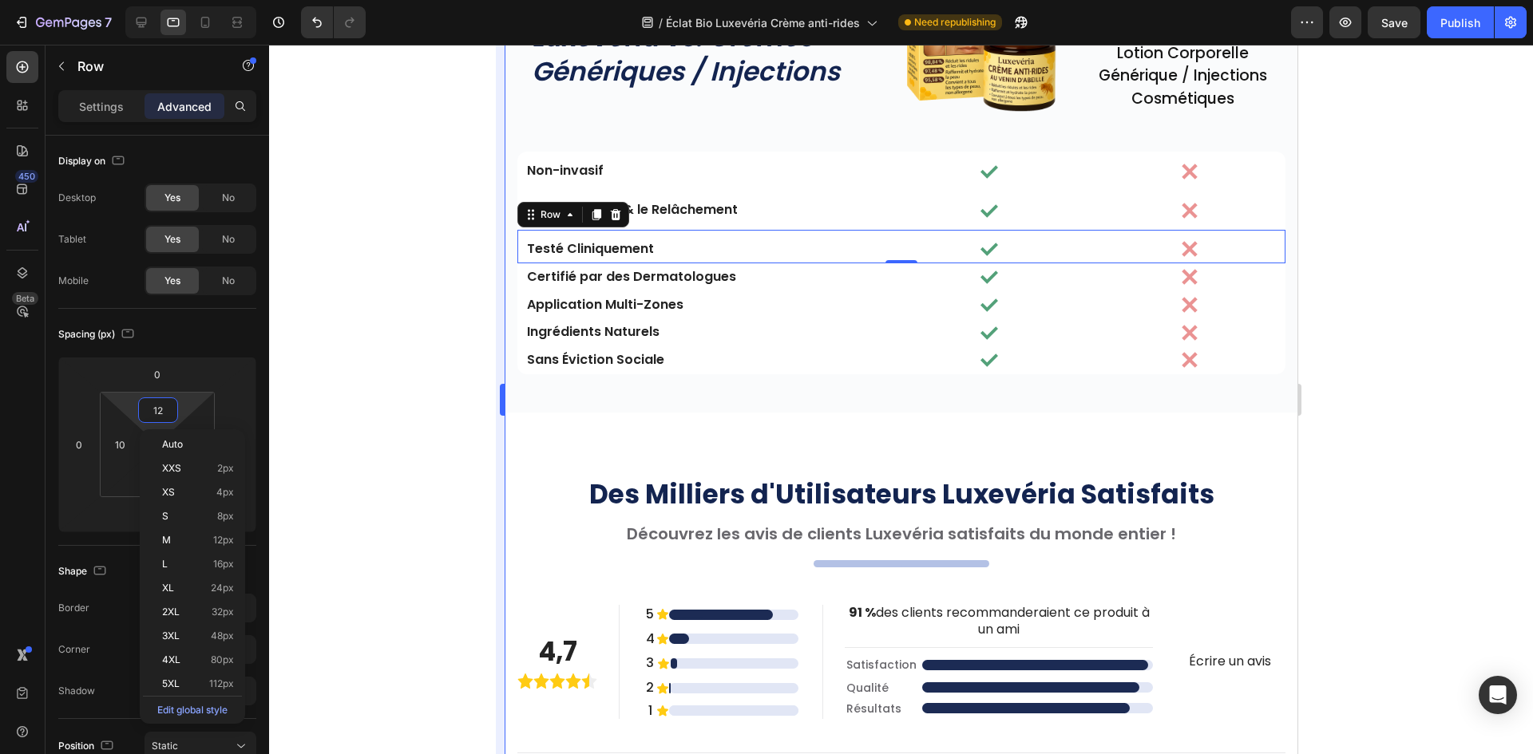
paste input "5"
type input "5"
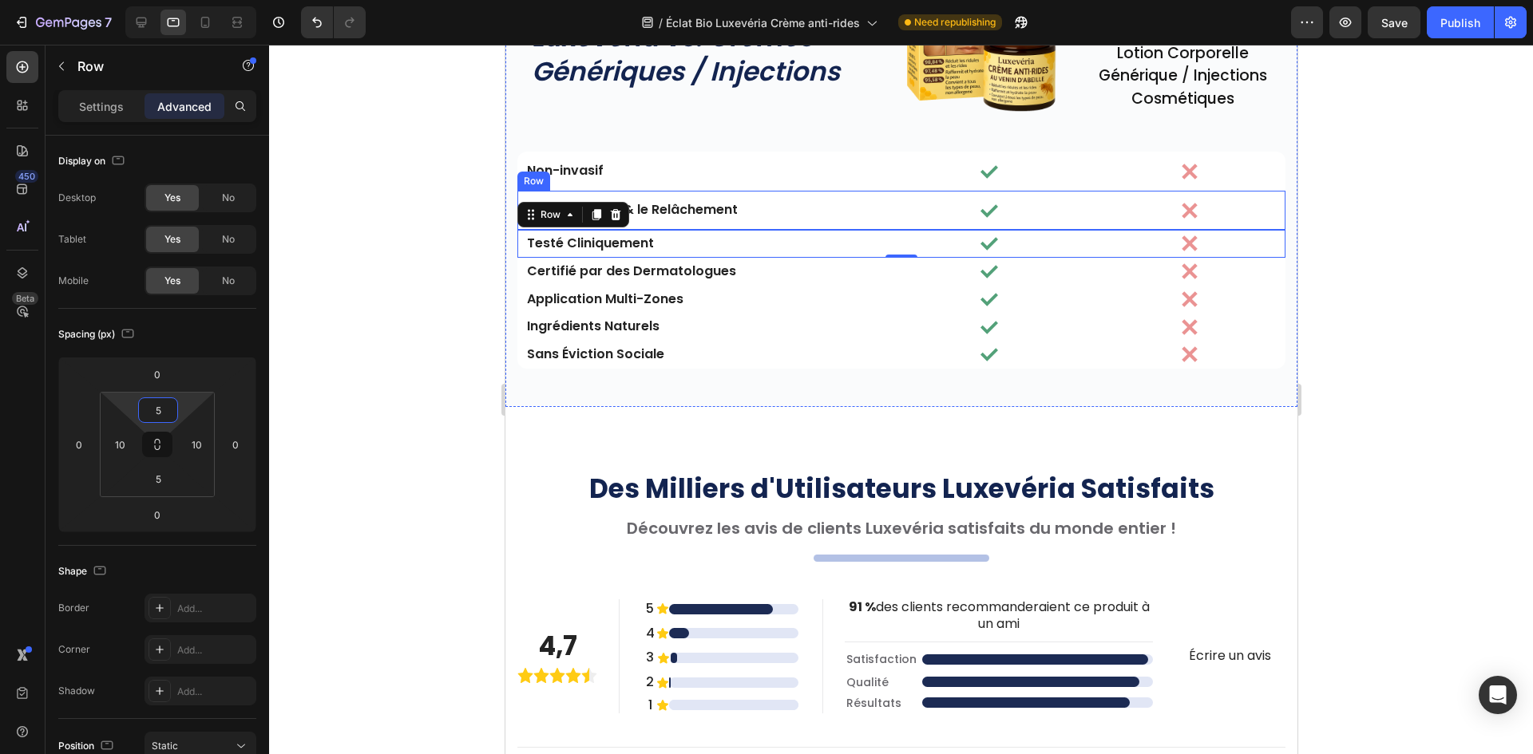
click at [746, 220] on div "Cible les Rides & le Relâchement Text Block Image Image Row" at bounding box center [900, 210] width 768 height 39
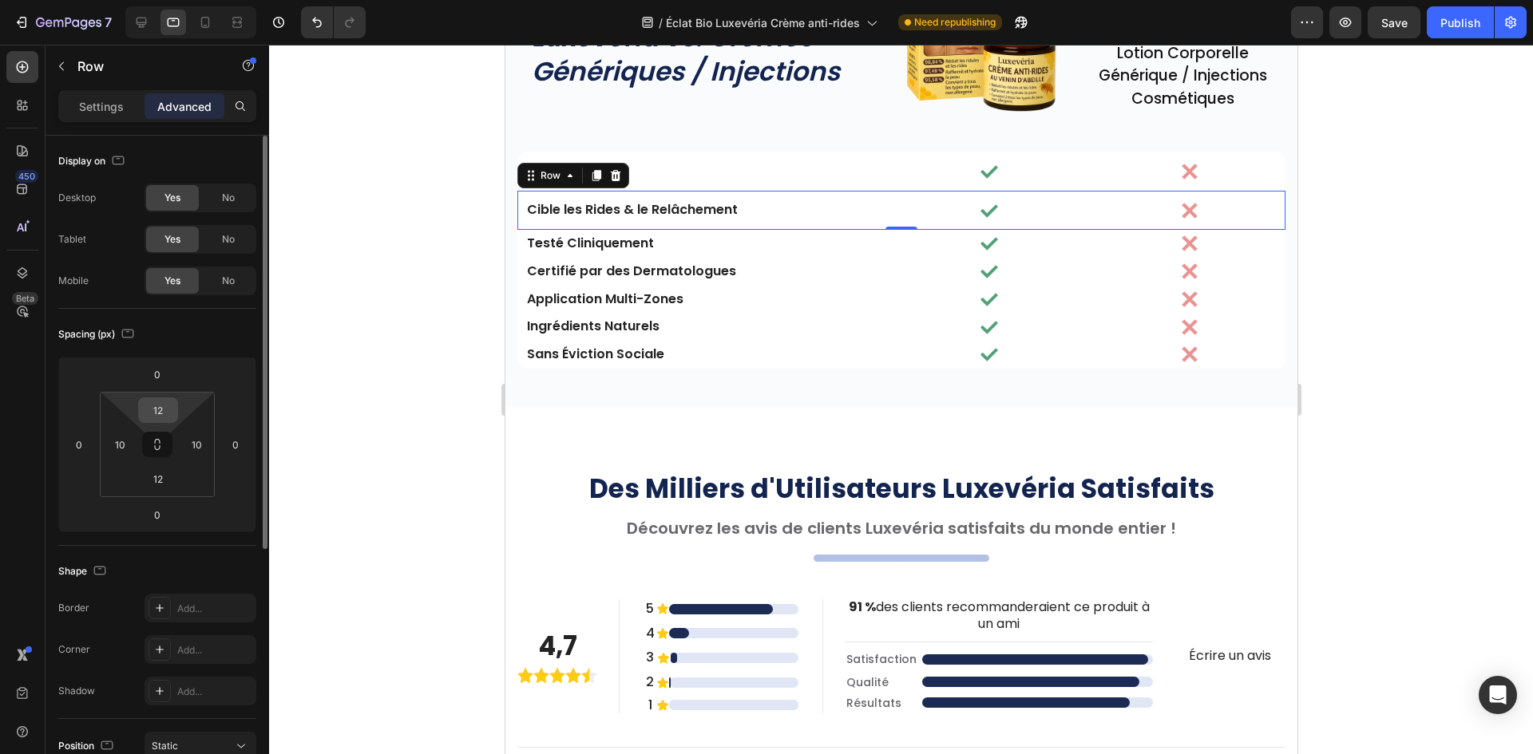
click at [154, 412] on input "12" at bounding box center [158, 410] width 32 height 24
paste input "5"
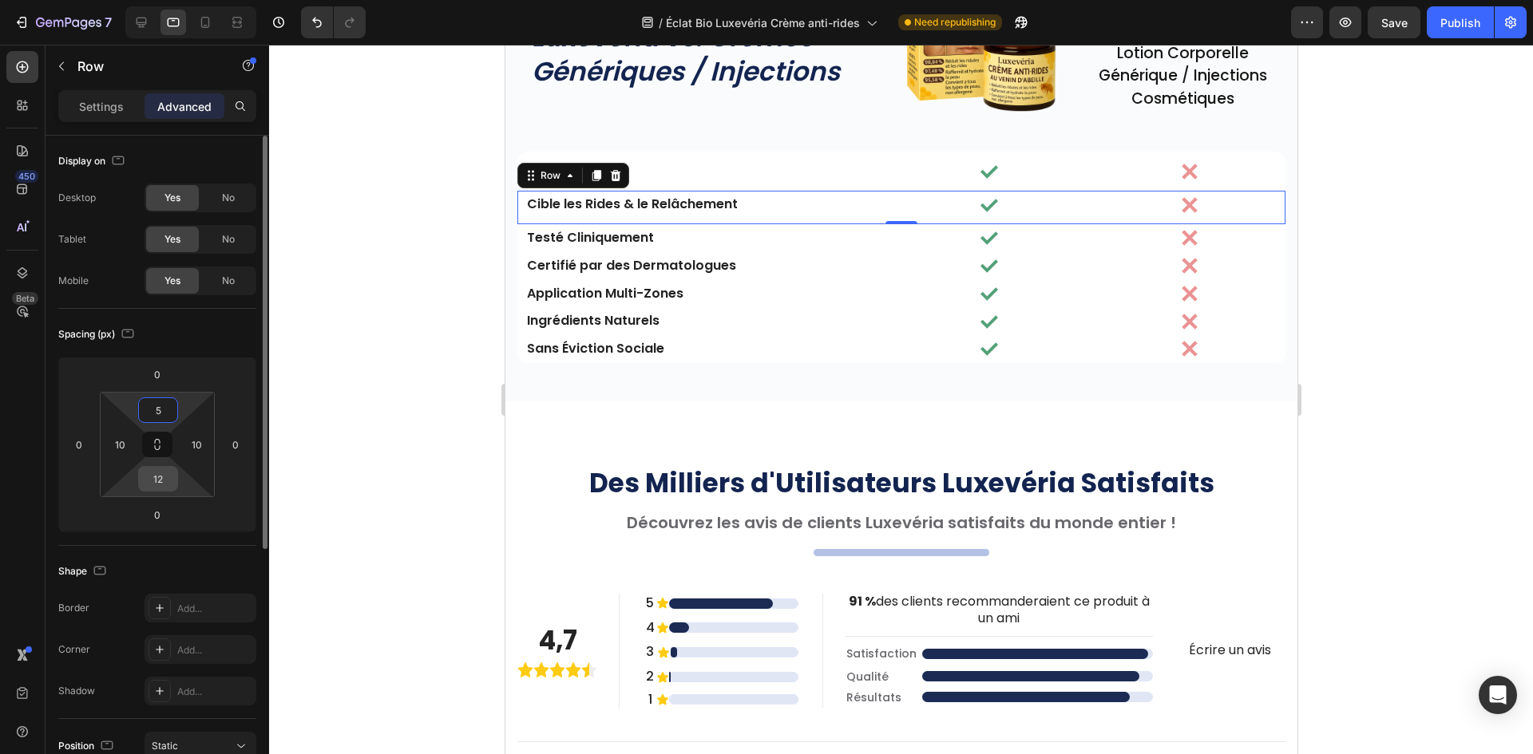
type input "5"
click at [160, 481] on input "12" at bounding box center [158, 479] width 32 height 24
paste input "5"
type input "5"
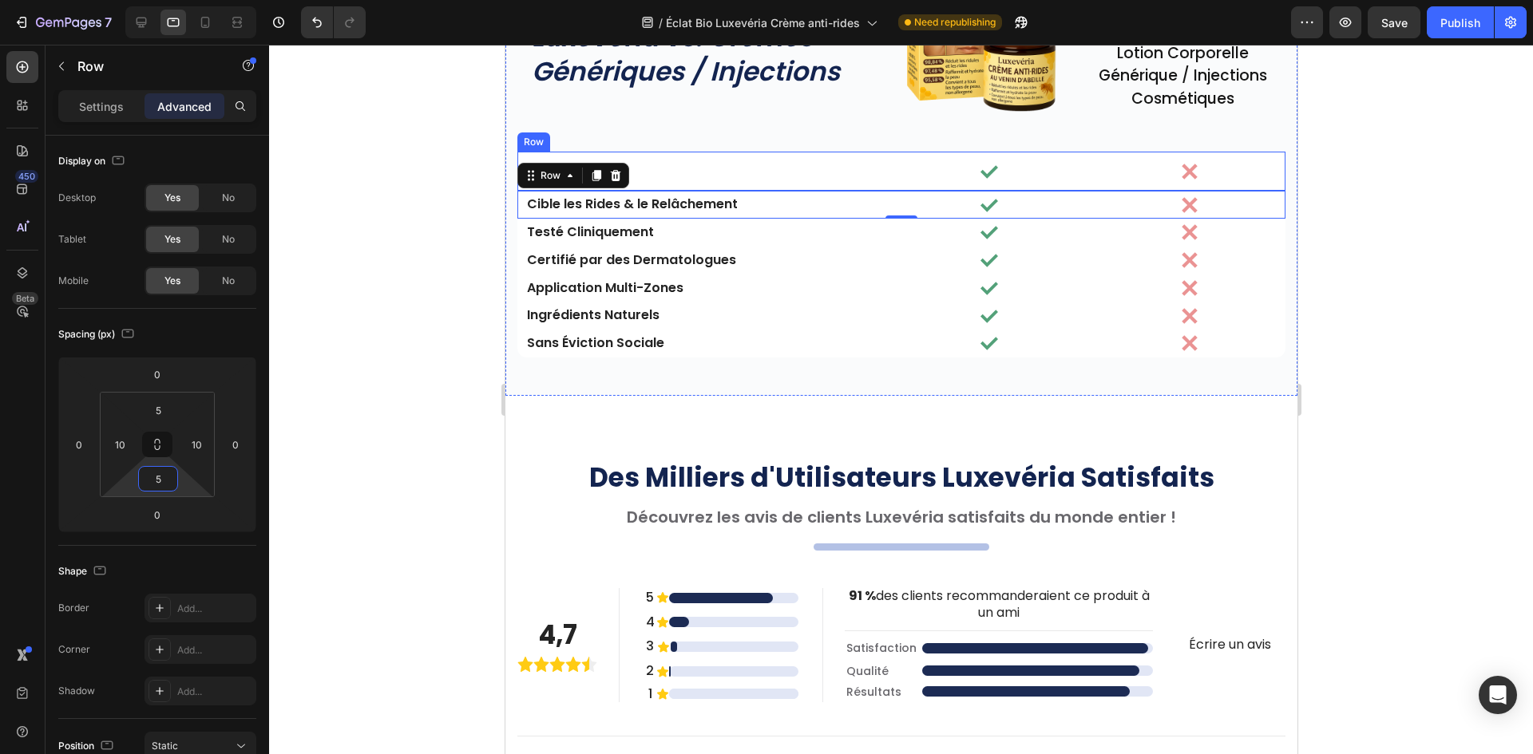
click at [704, 176] on p "Non-invasif" at bounding box center [700, 171] width 349 height 17
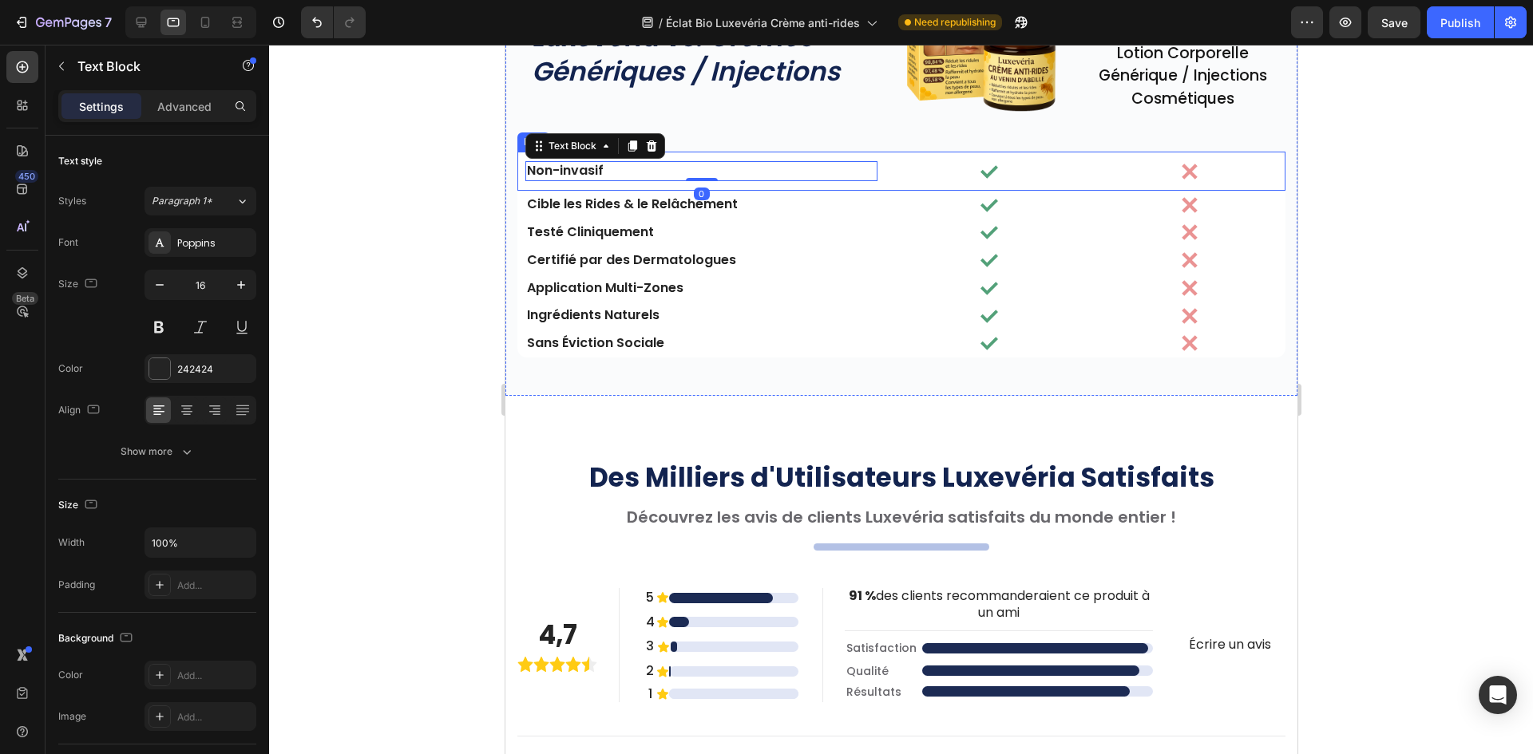
click at [639, 182] on div "Non-invasif Text Block 0 Image Image Row" at bounding box center [900, 171] width 768 height 39
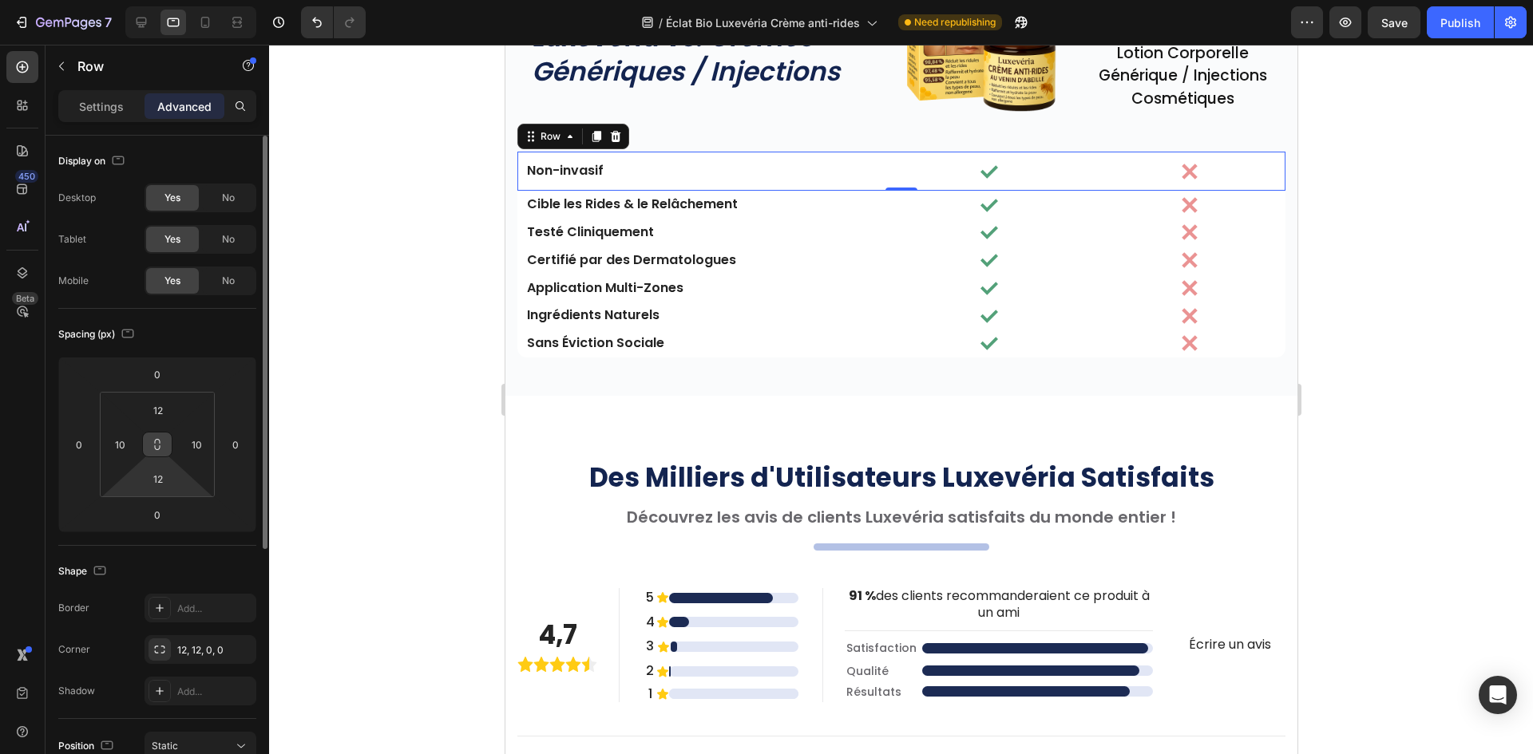
paste input "5"
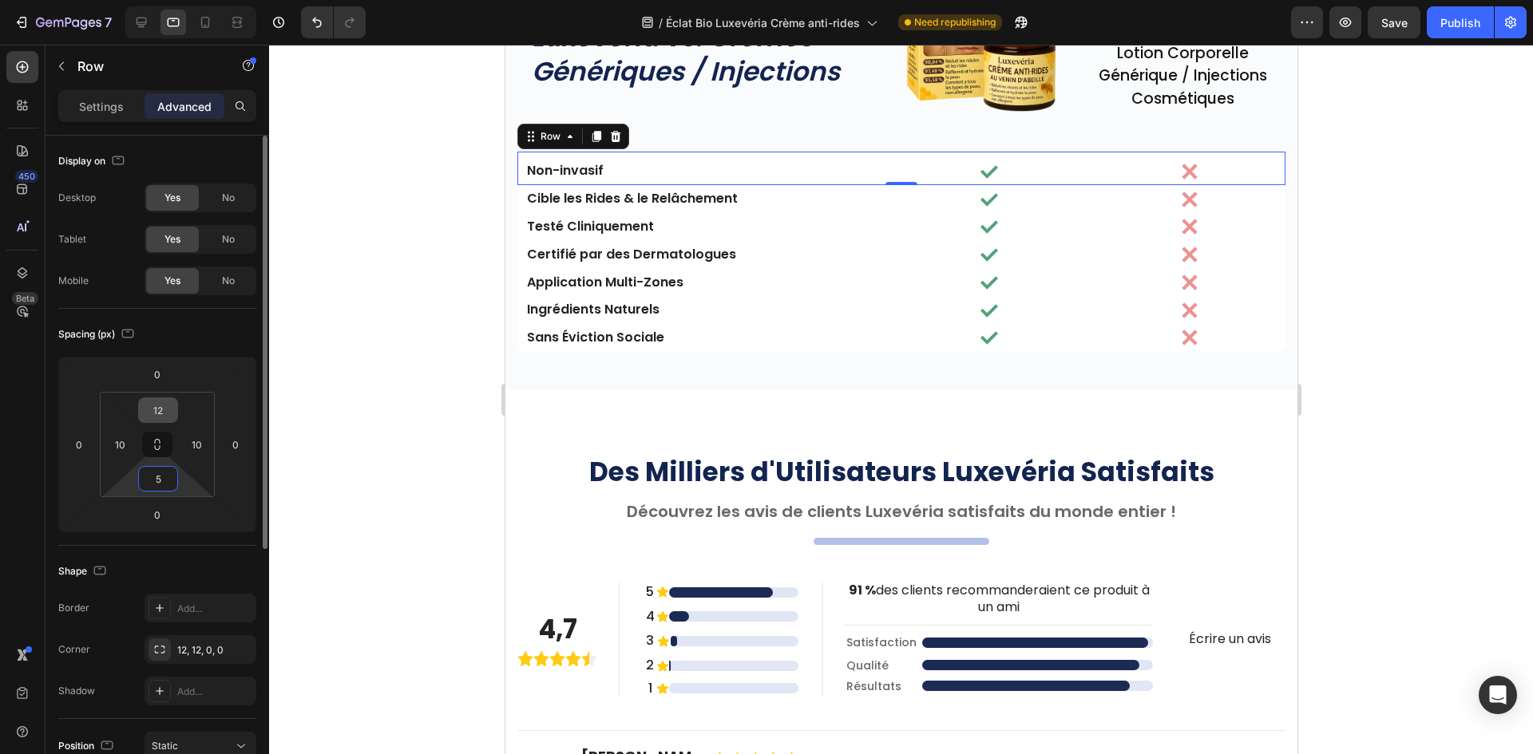
type input "5"
click at [157, 416] on input "12" at bounding box center [158, 410] width 32 height 24
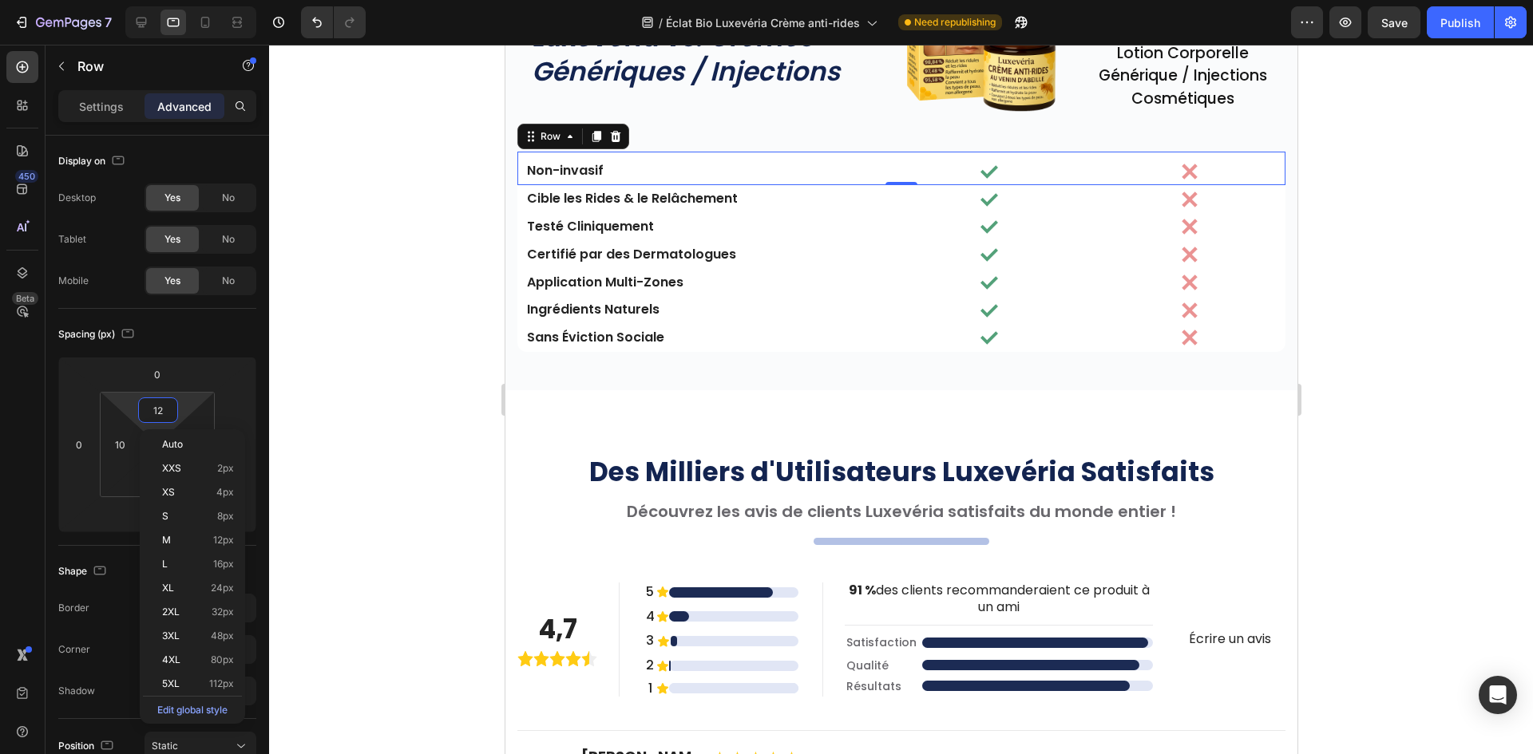
paste input "5"
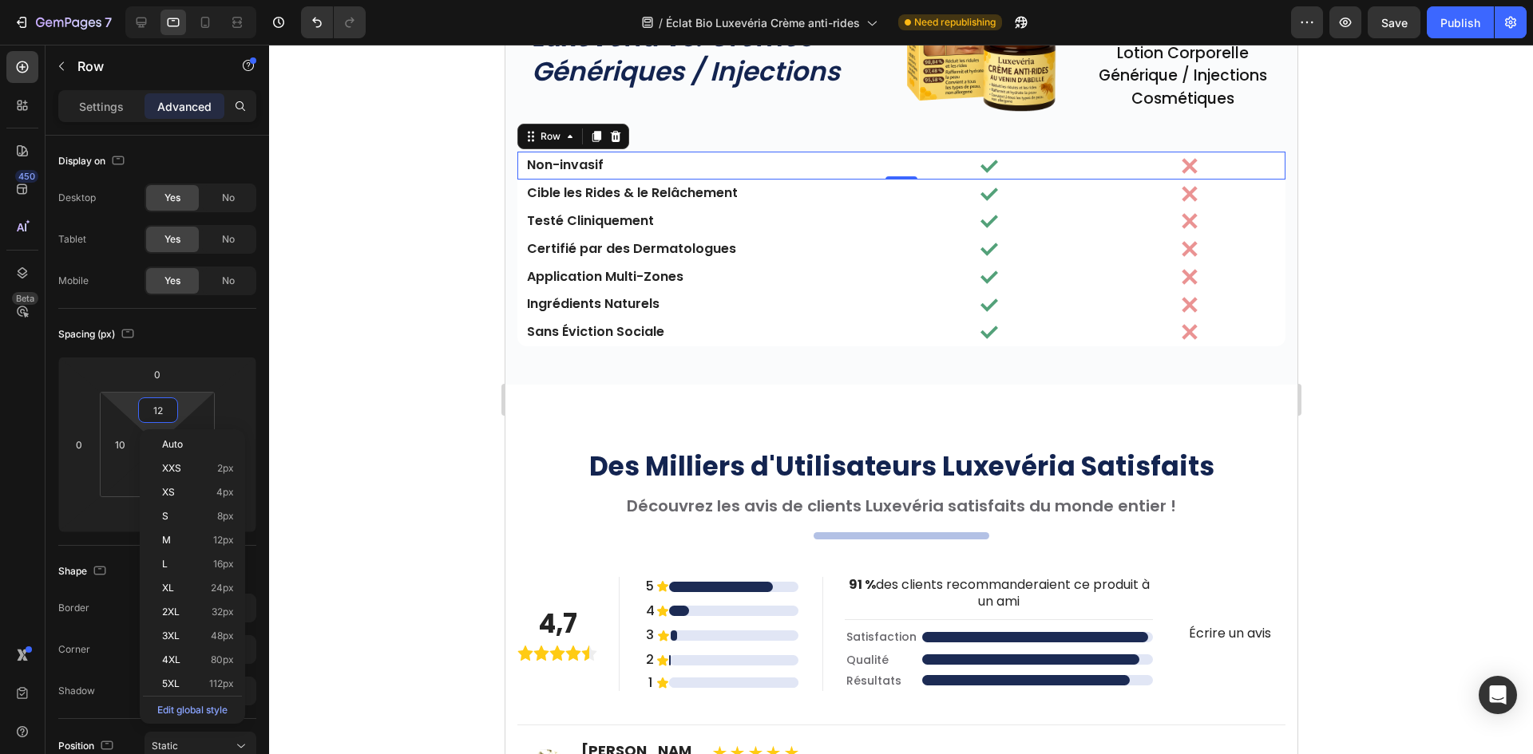
type input "5"
click at [364, 313] on div at bounding box center [901, 400] width 1264 height 710
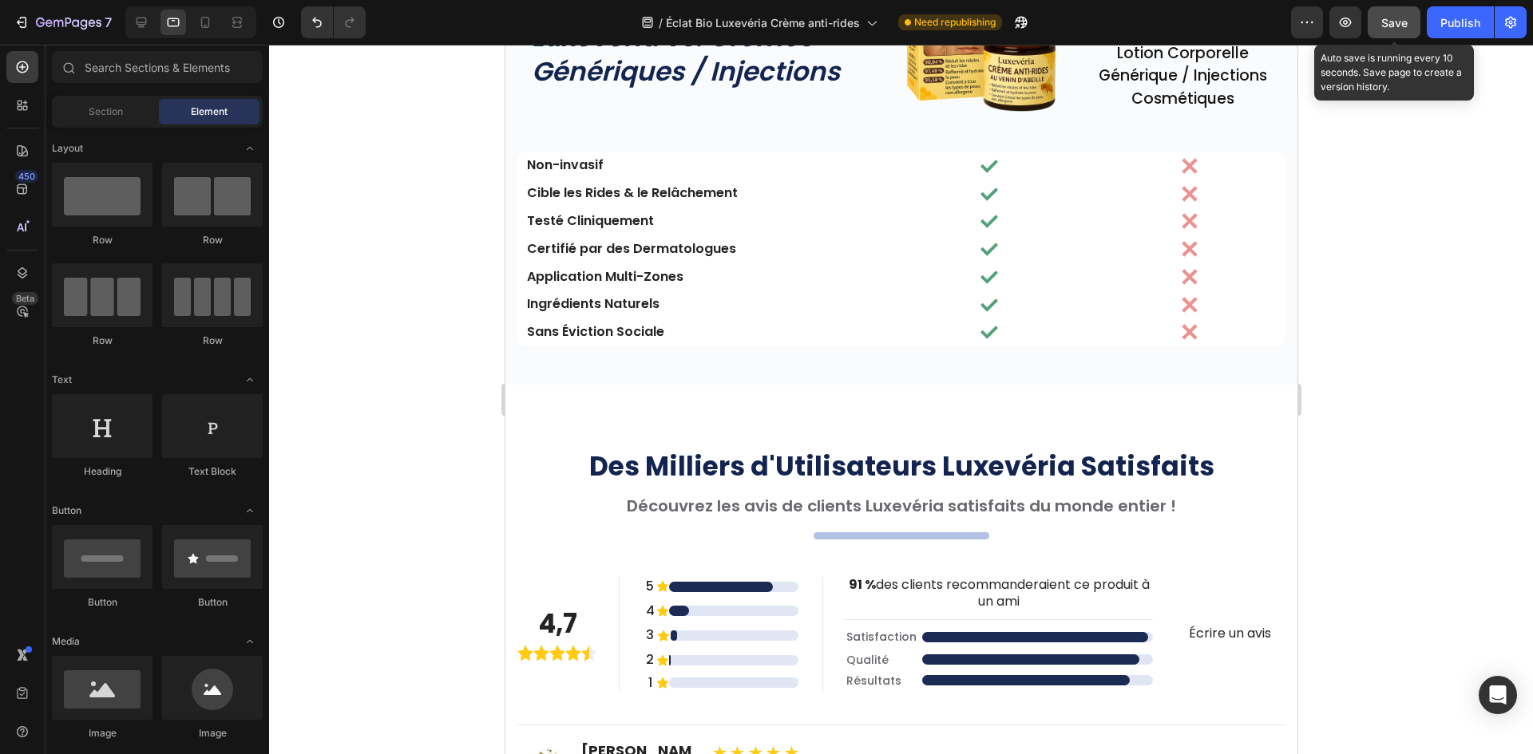
drag, startPoint x: 1393, startPoint y: 15, endPoint x: 1406, endPoint y: 9, distance: 15.0
click at [1394, 12] on button "Save" at bounding box center [1393, 22] width 53 height 32
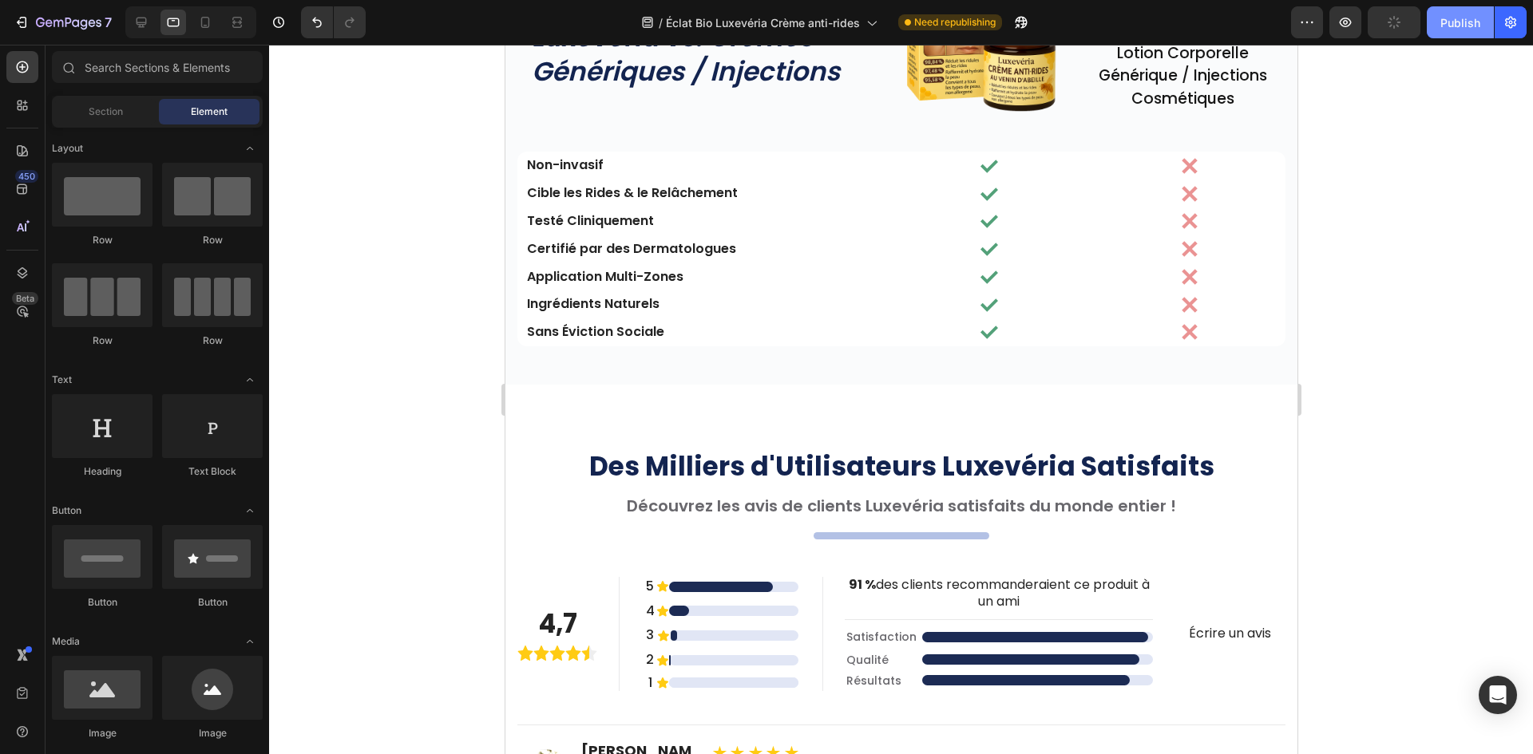
click at [1446, 20] on div "Publish" at bounding box center [1460, 22] width 40 height 17
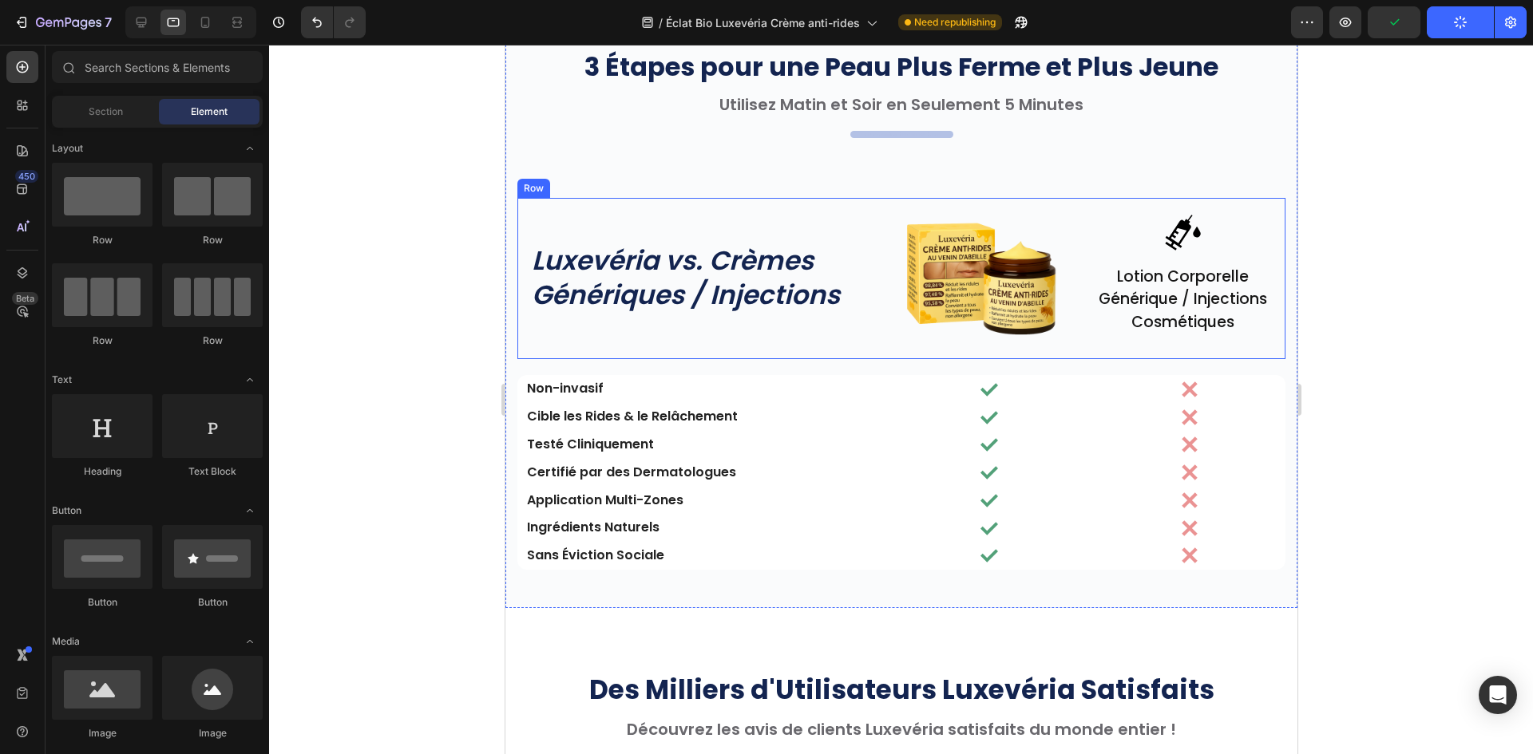
scroll to position [4431, 0]
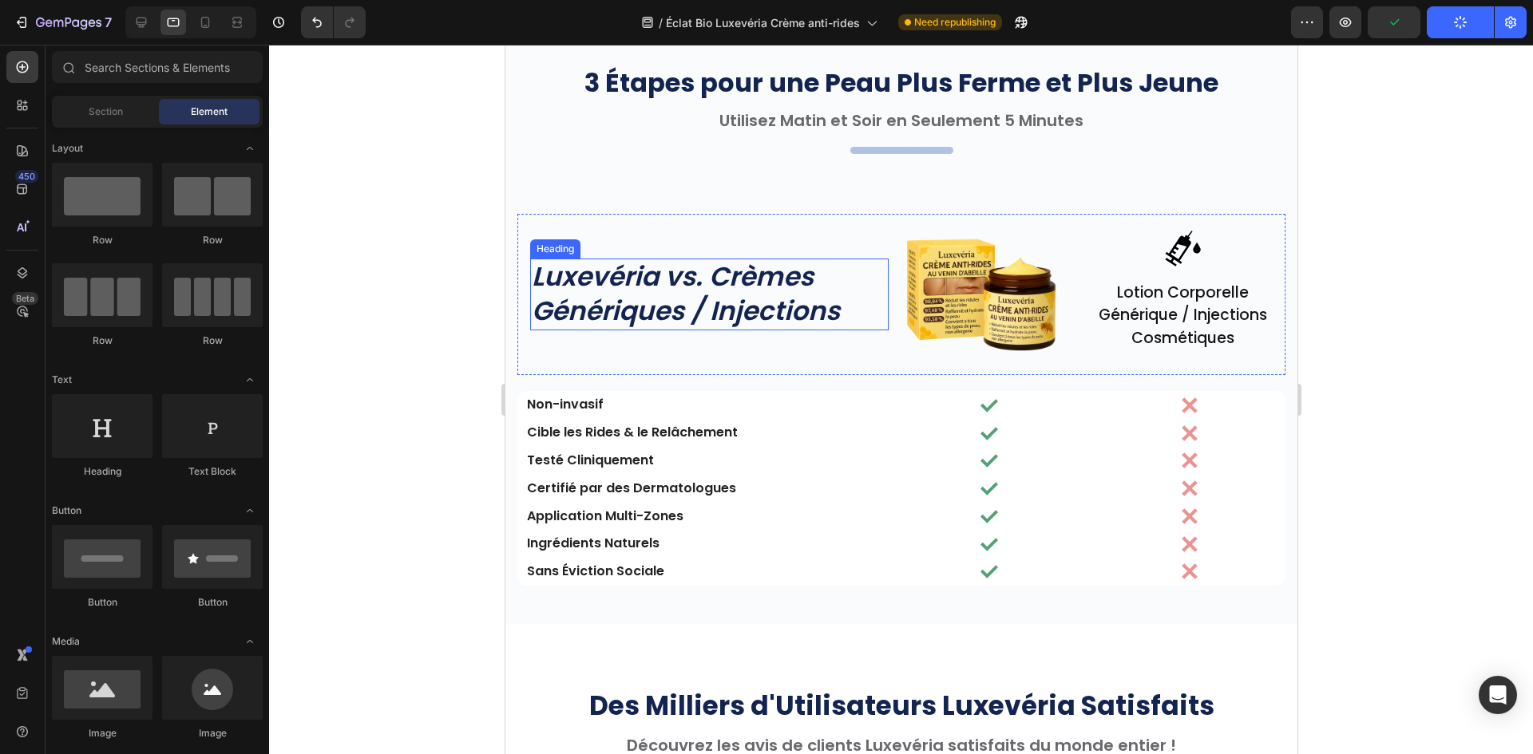
click at [681, 322] on h2 "Luxevéria vs. Crèmes Génériques / Injections" at bounding box center [708, 295] width 358 height 72
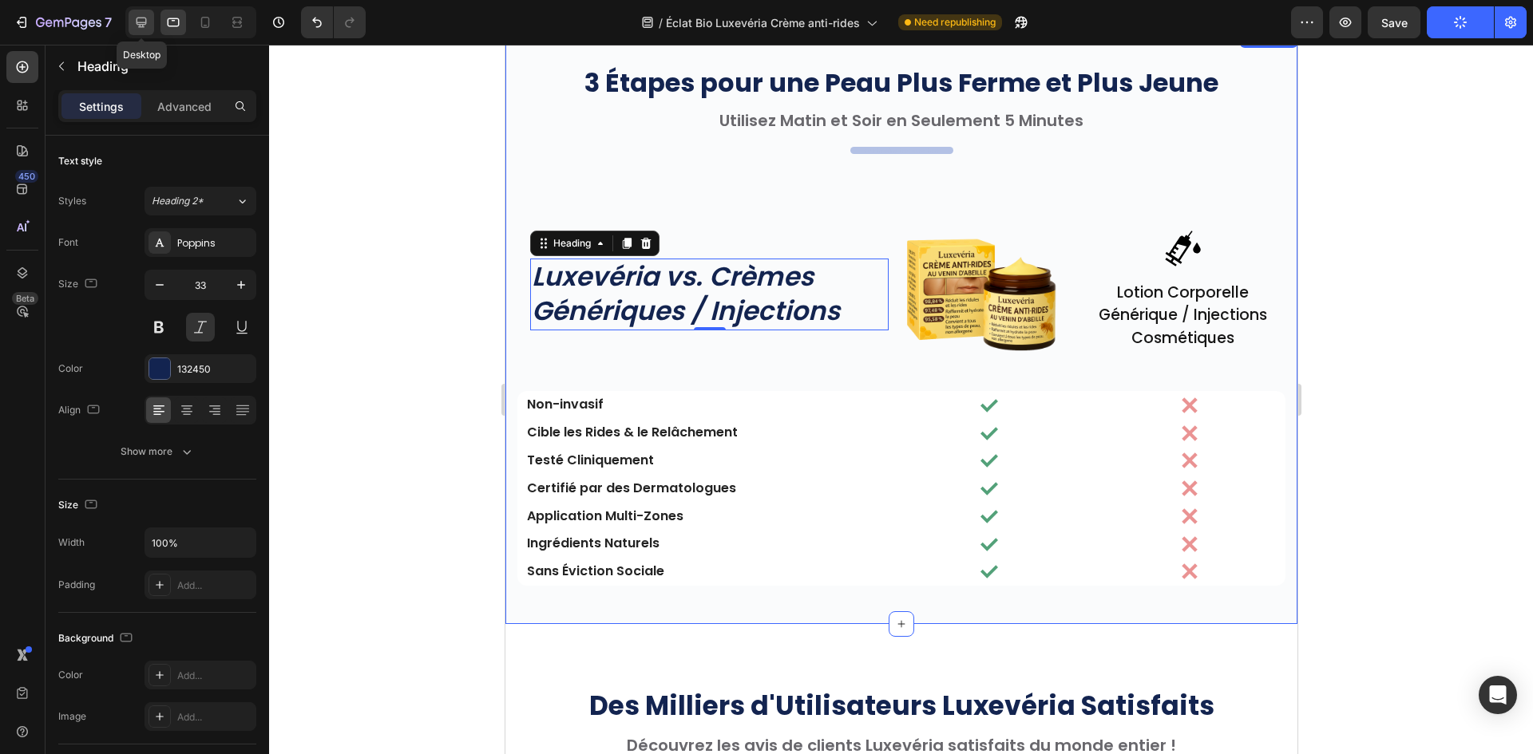
click at [144, 22] on icon at bounding box center [141, 23] width 10 height 10
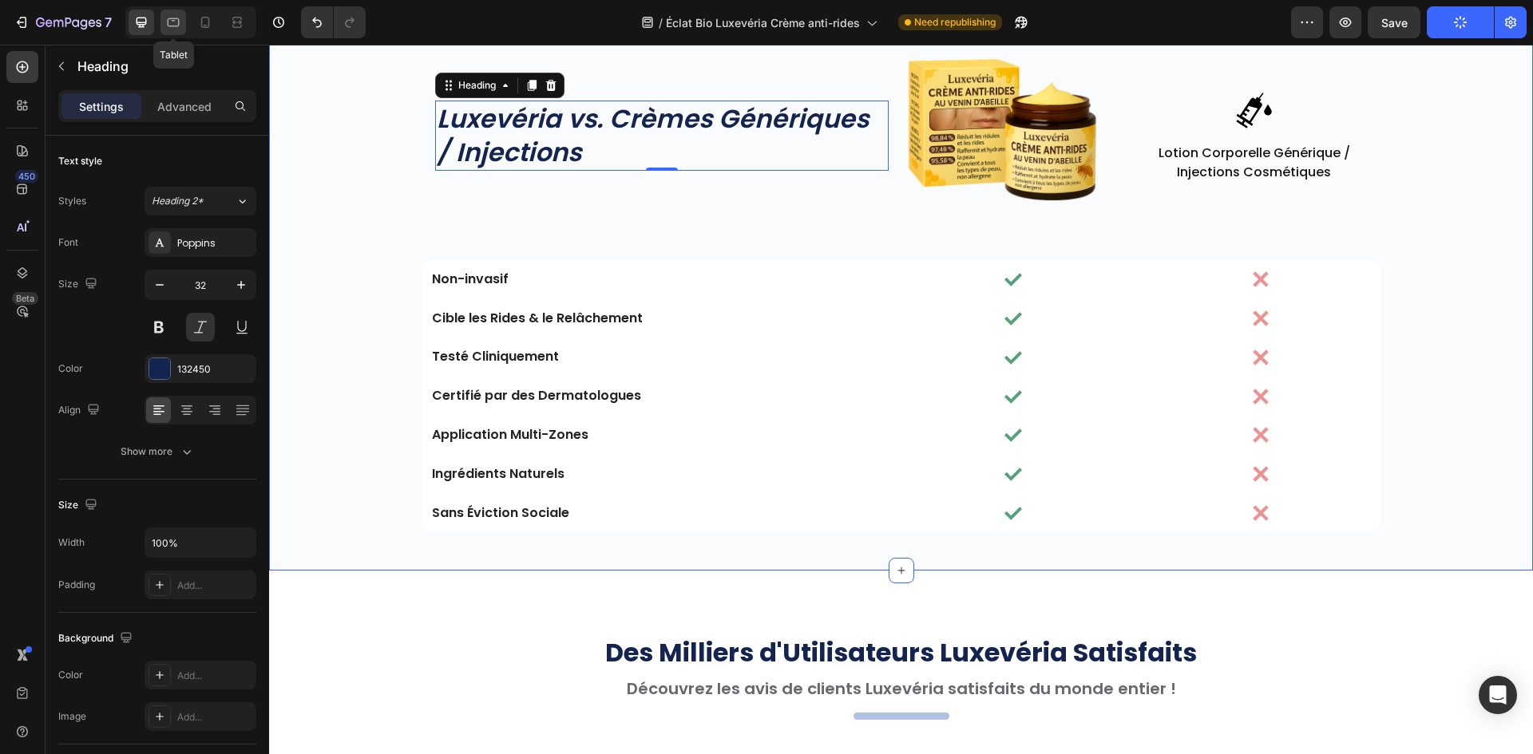
click at [164, 21] on div at bounding box center [173, 23] width 26 height 26
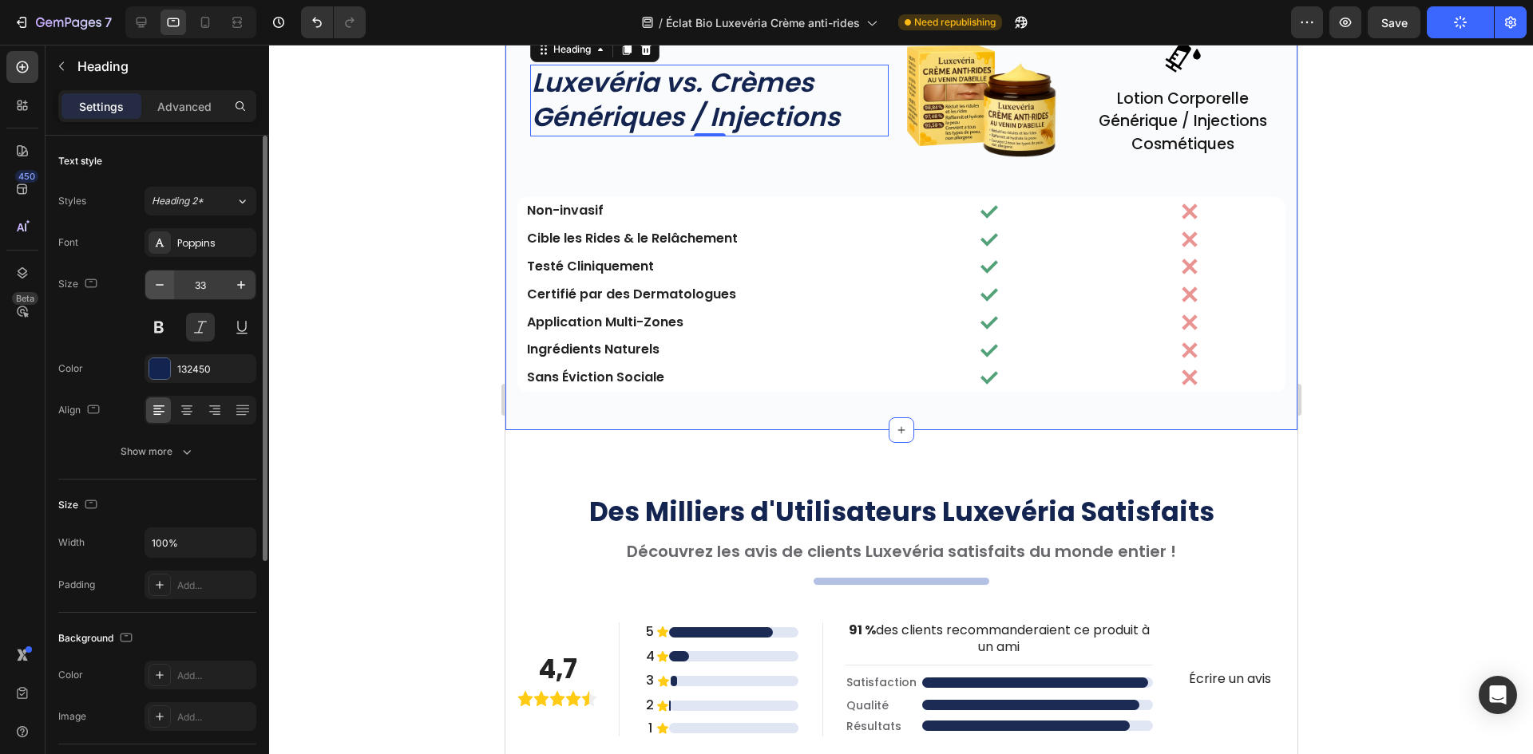
scroll to position [4588, 0]
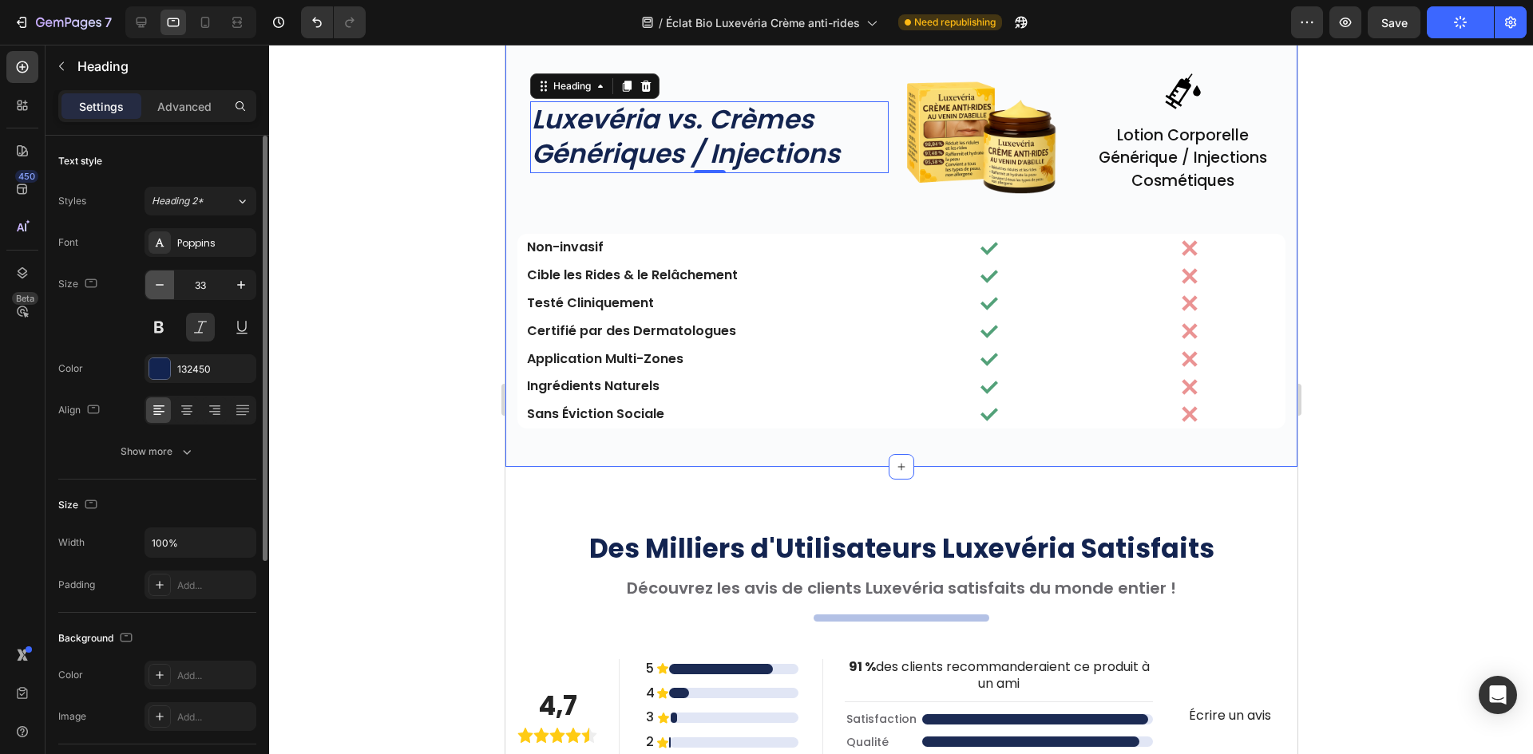
click at [152, 283] on icon "button" at bounding box center [160, 285] width 16 height 16
click at [155, 283] on icon "button" at bounding box center [160, 285] width 16 height 16
click at [160, 283] on icon "button" at bounding box center [160, 285] width 16 height 16
click at [161, 283] on icon "button" at bounding box center [160, 285] width 16 height 16
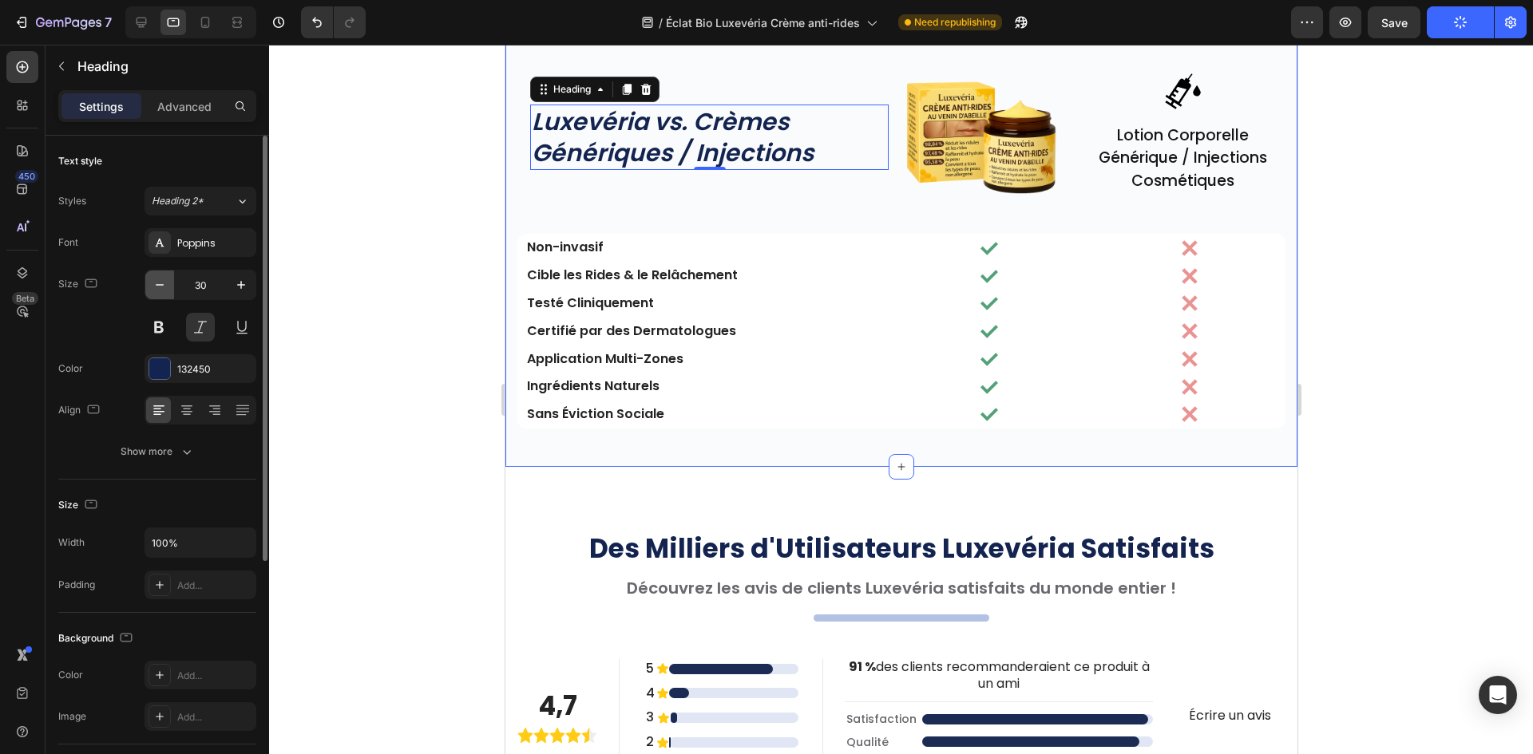
click at [162, 283] on icon "button" at bounding box center [160, 285] width 16 height 16
click at [164, 283] on icon "button" at bounding box center [160, 285] width 16 height 16
click at [165, 283] on icon "button" at bounding box center [160, 285] width 16 height 16
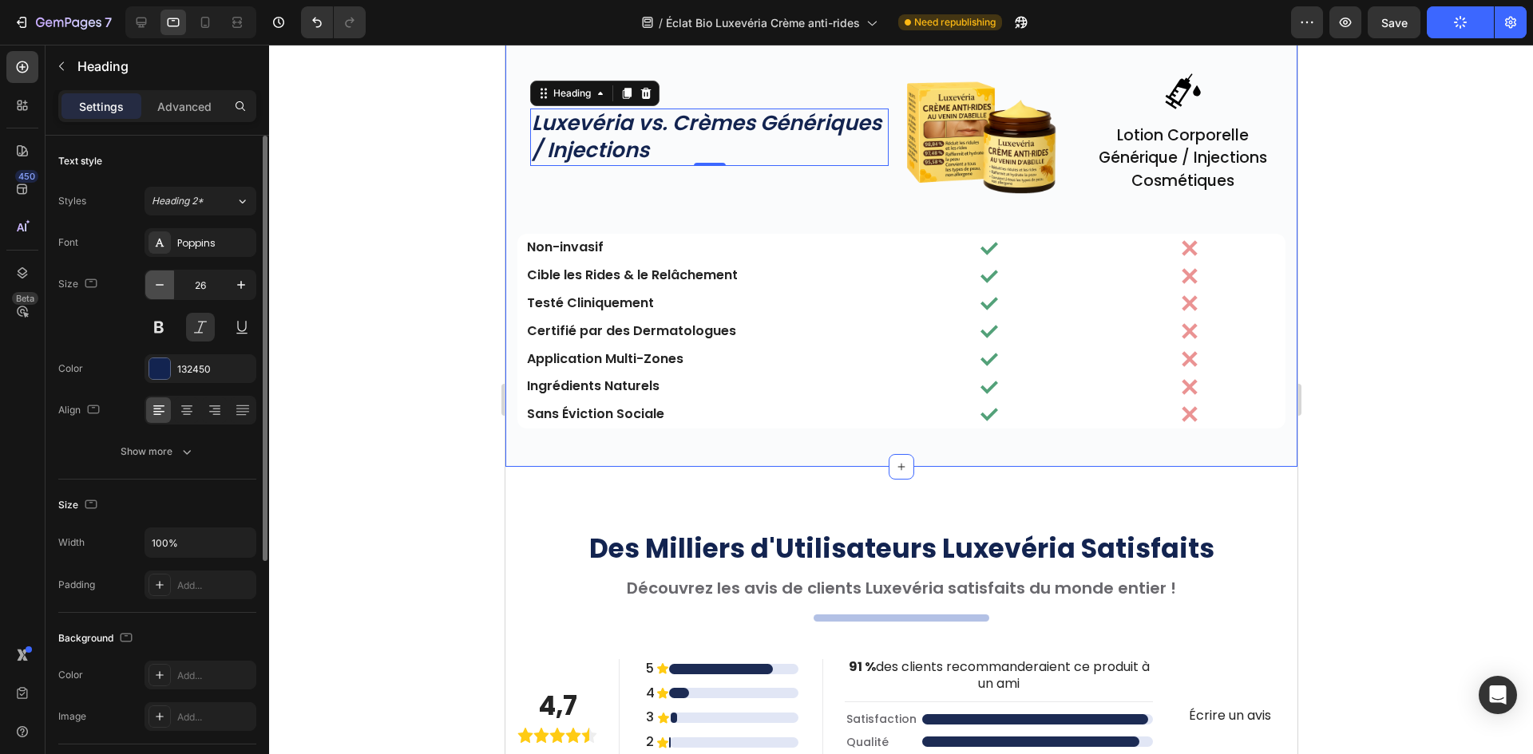
click at [165, 282] on icon "button" at bounding box center [160, 285] width 16 height 16
type input "25"
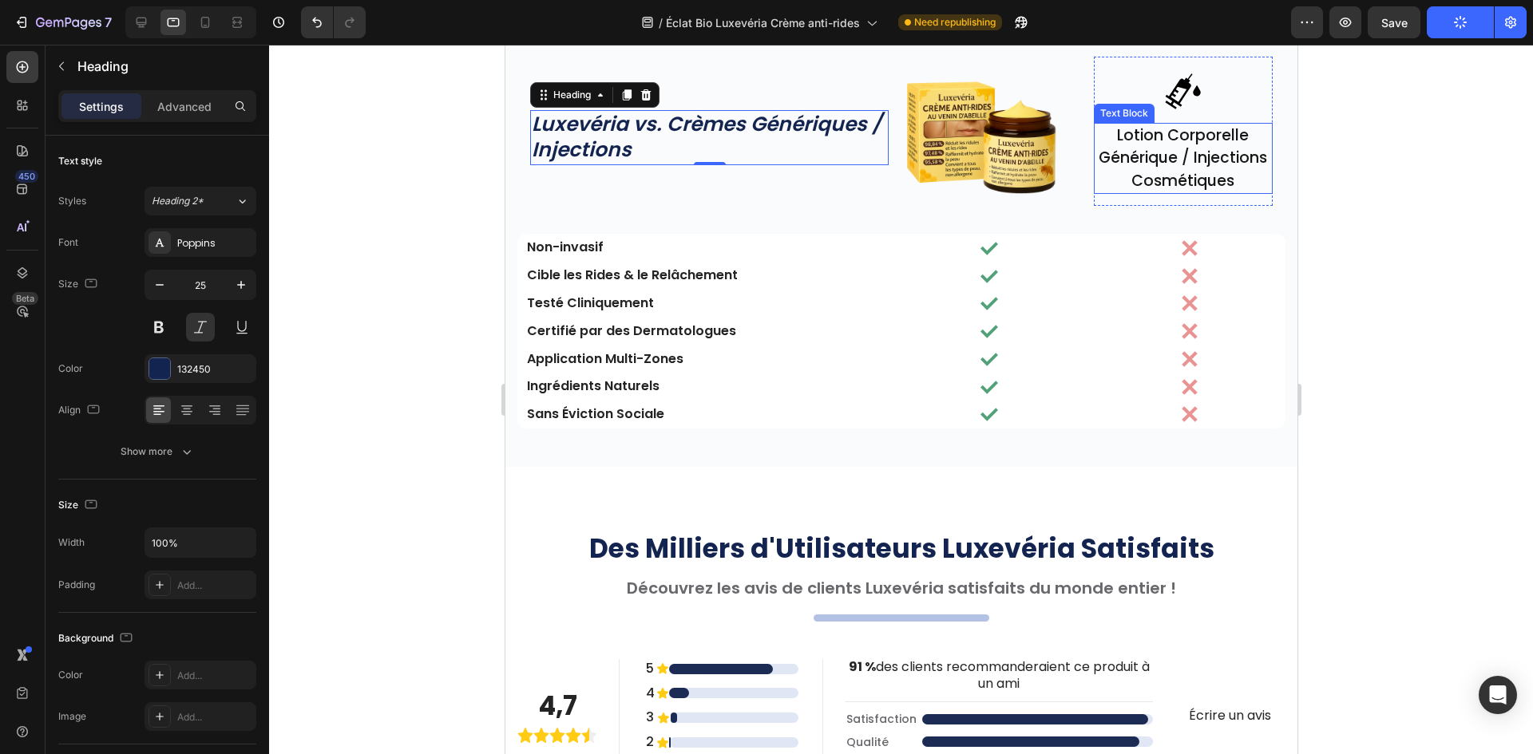
drag, startPoint x: 1202, startPoint y: 148, endPoint x: 1103, endPoint y: 133, distance: 100.1
click at [1201, 148] on p "Lotion Corporelle Générique / Injections Cosmétiques" at bounding box center [1182, 159] width 176 height 69
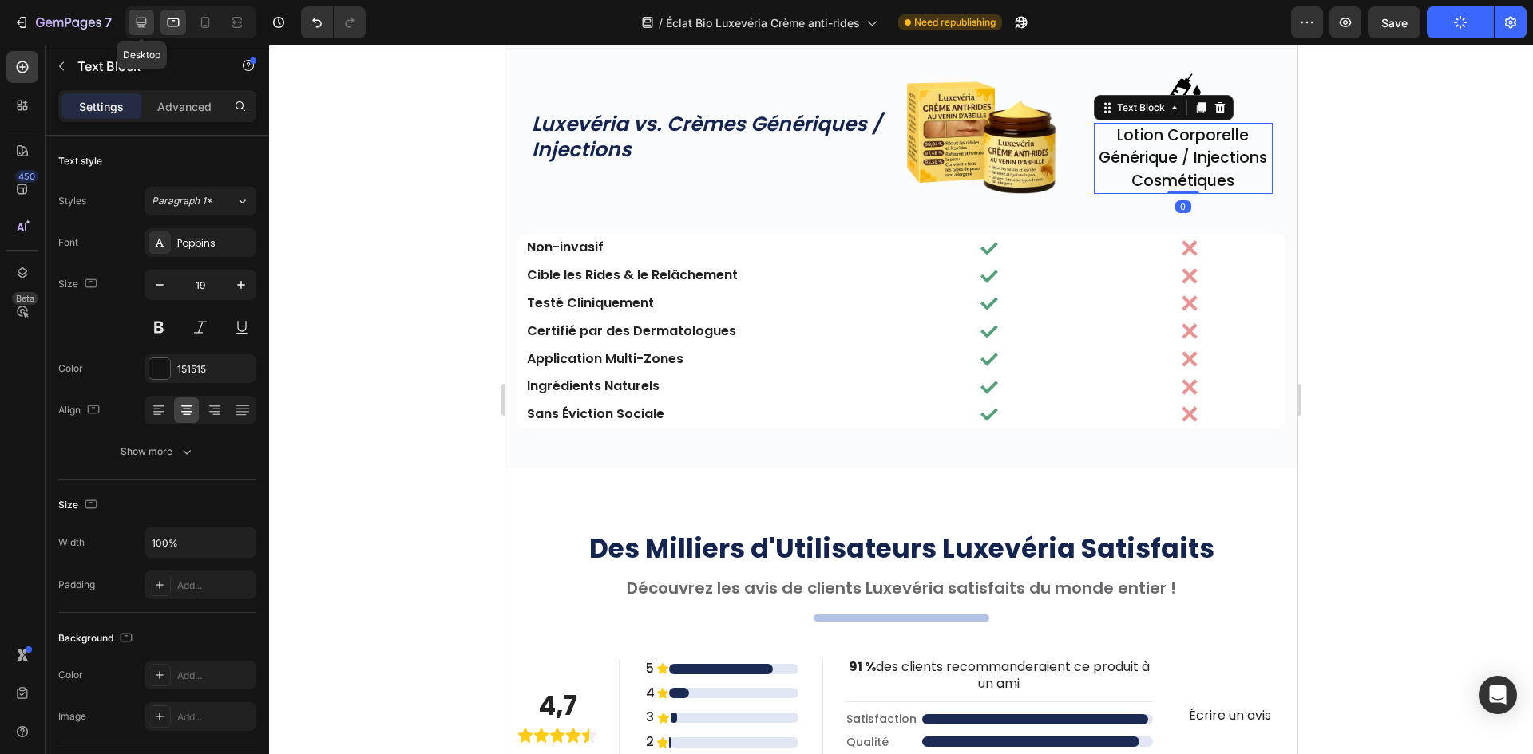
click at [143, 16] on icon at bounding box center [141, 22] width 16 height 16
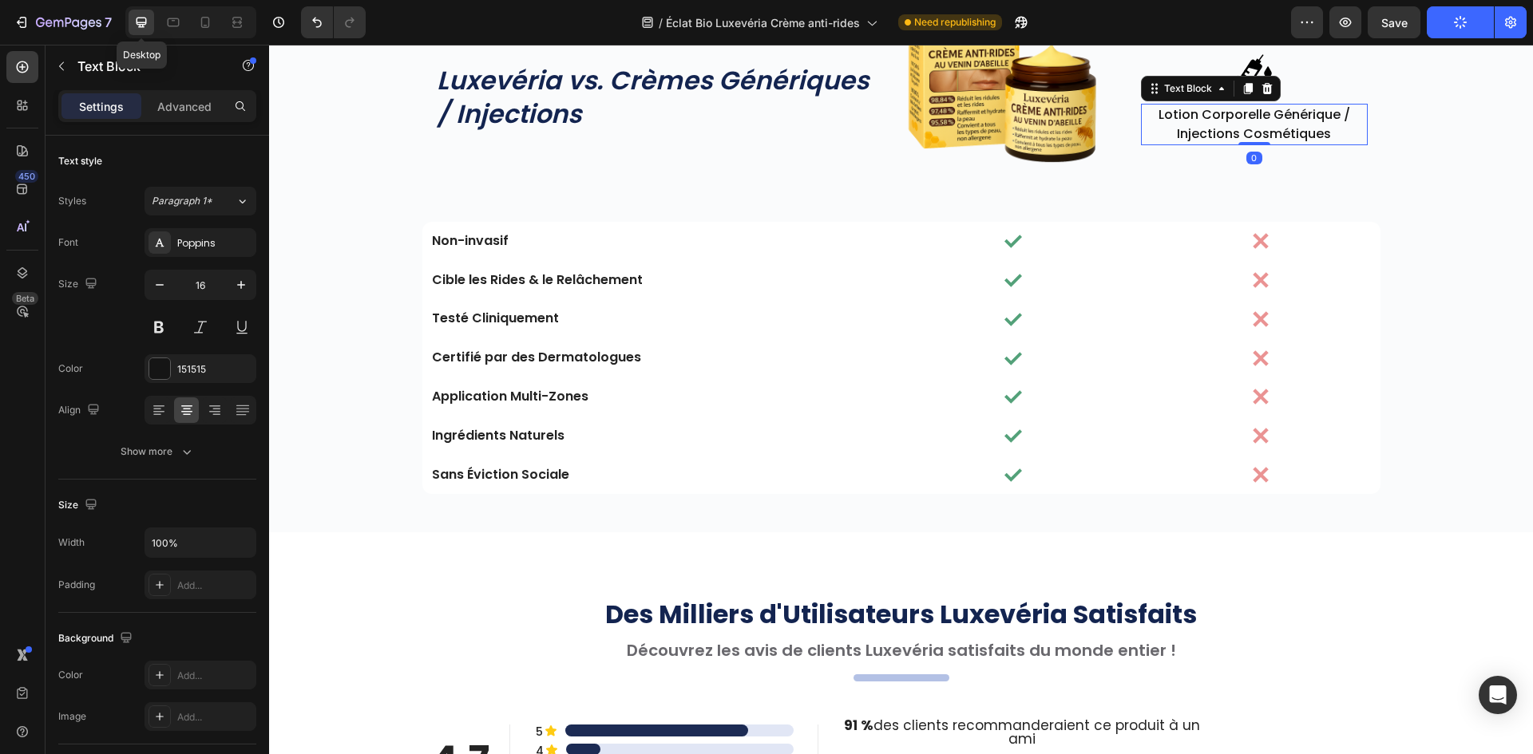
scroll to position [4682, 0]
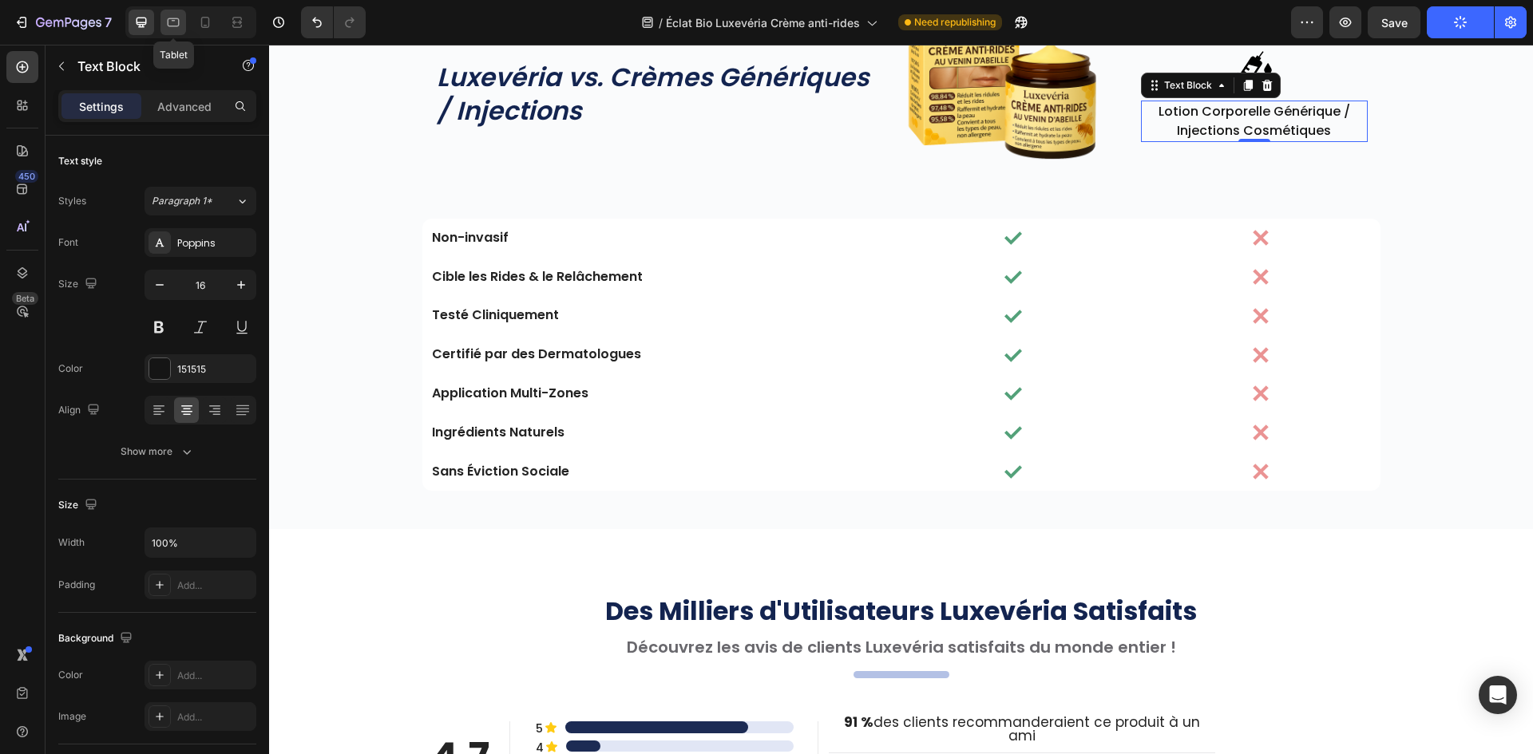
click at [178, 22] on icon at bounding box center [173, 22] width 16 height 16
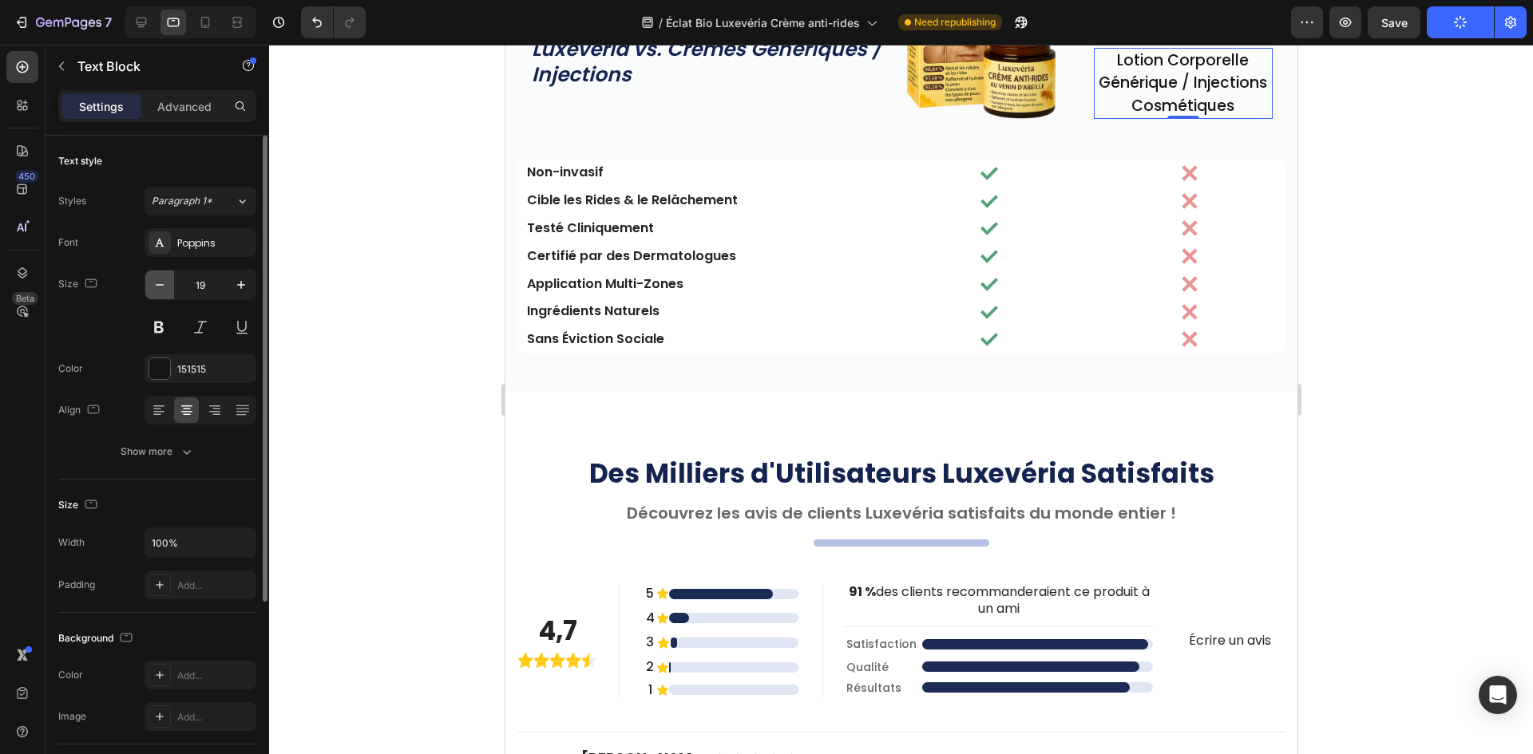
click at [144, 277] on div "19" at bounding box center [200, 285] width 112 height 30
click at [160, 283] on icon "button" at bounding box center [160, 285] width 16 height 16
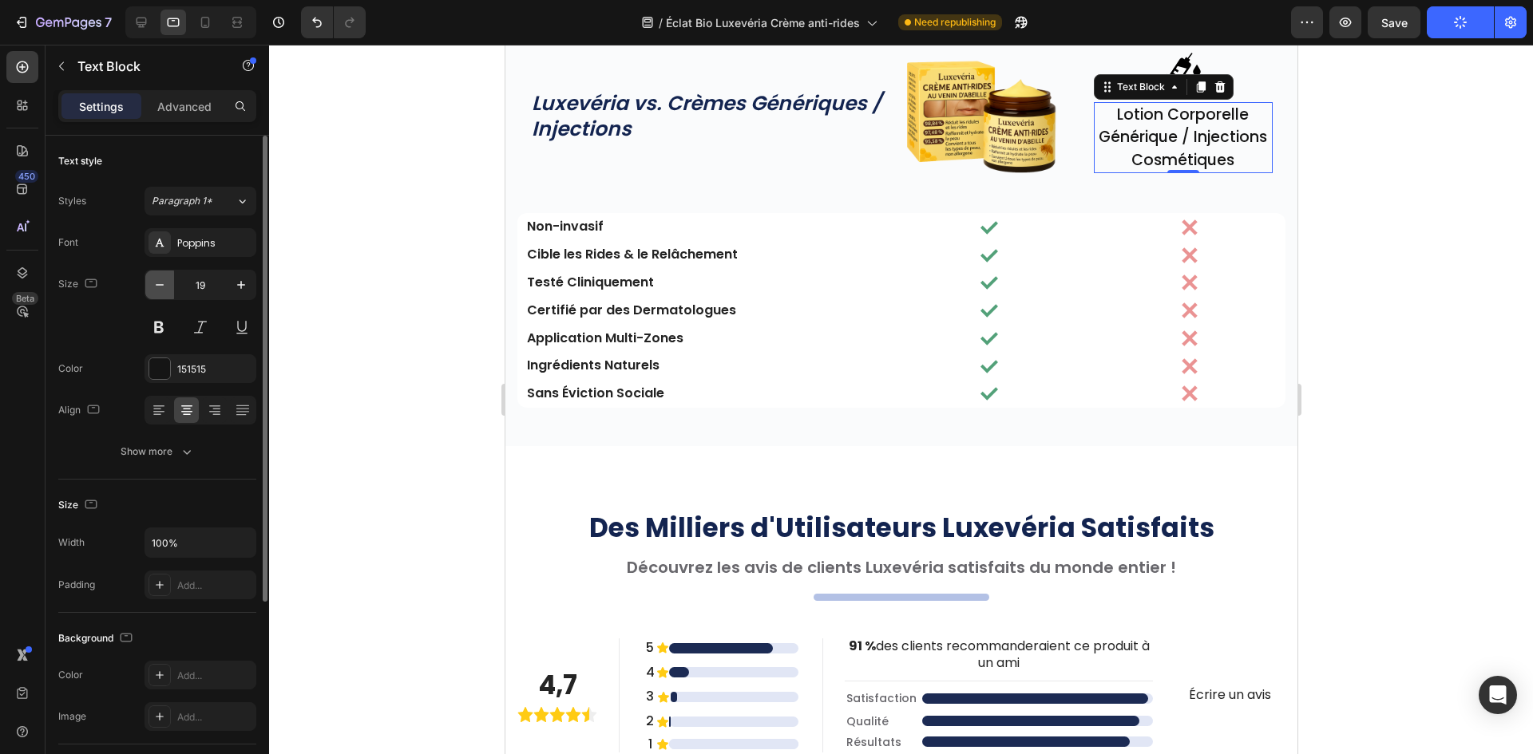
click at [160, 283] on icon "button" at bounding box center [160, 285] width 16 height 16
click at [167, 283] on icon "button" at bounding box center [160, 285] width 16 height 16
click at [168, 283] on button "button" at bounding box center [159, 285] width 29 height 29
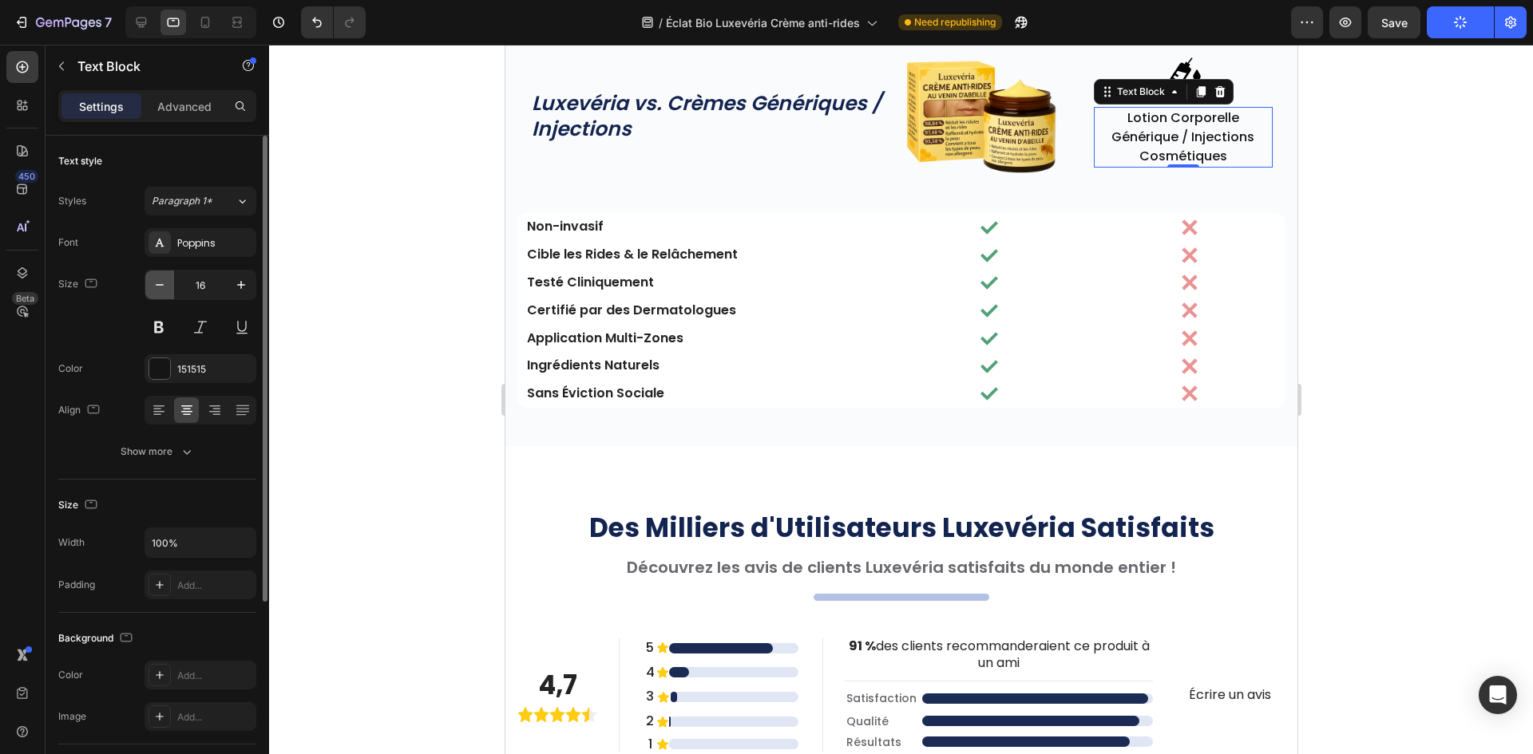
type input "15"
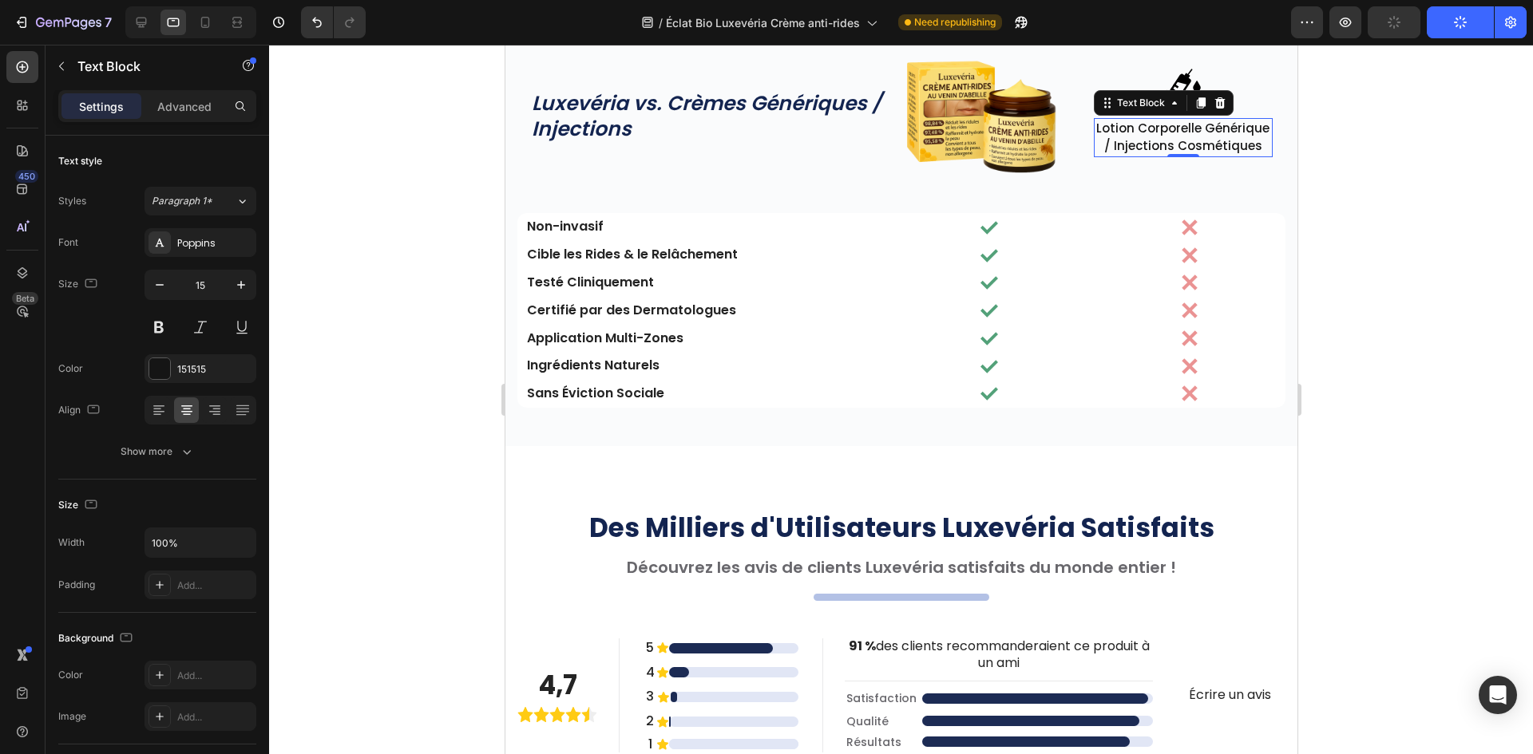
click at [540, 158] on div "Luxevéria vs. Crèmes Génériques / Injections Heading" at bounding box center [708, 116] width 358 height 161
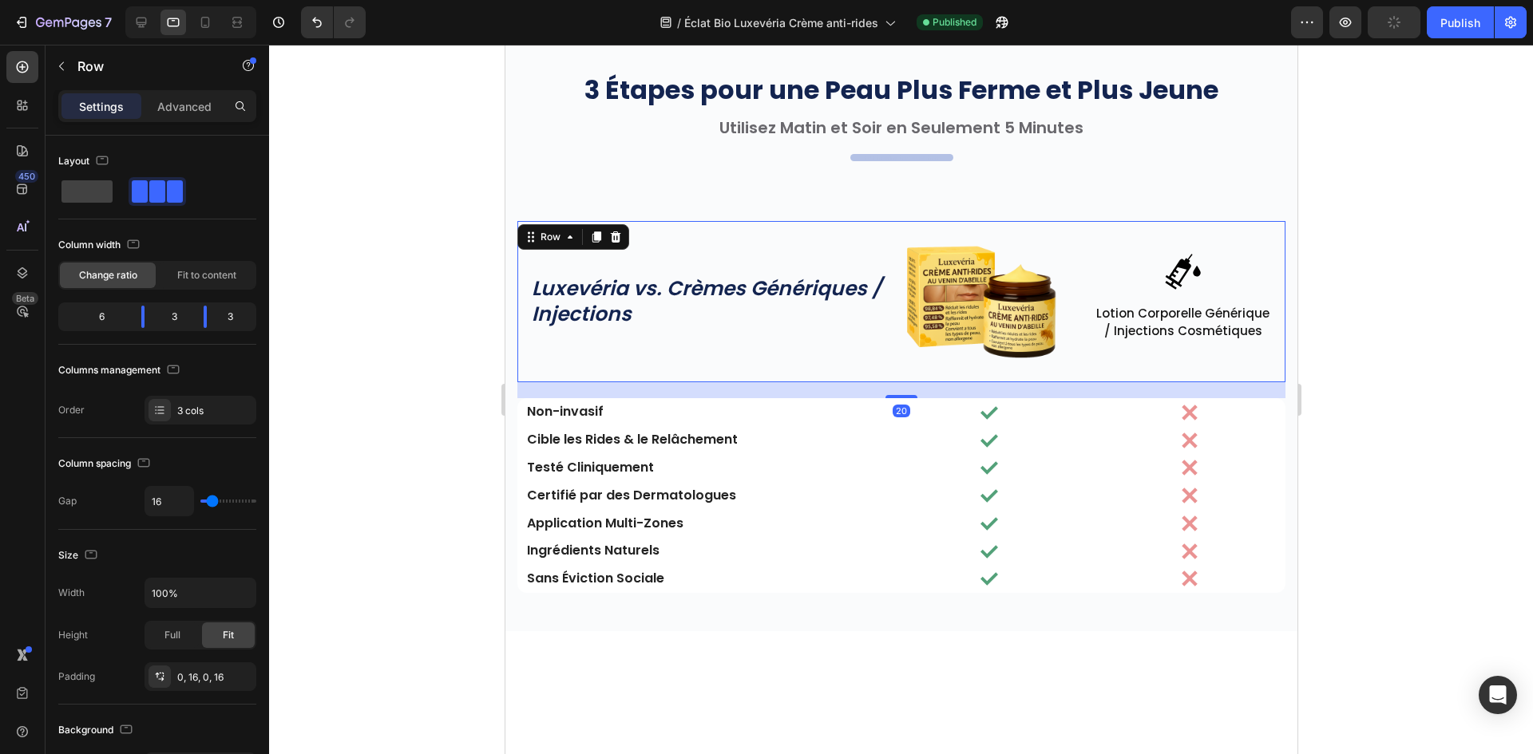
scroll to position [4130, 0]
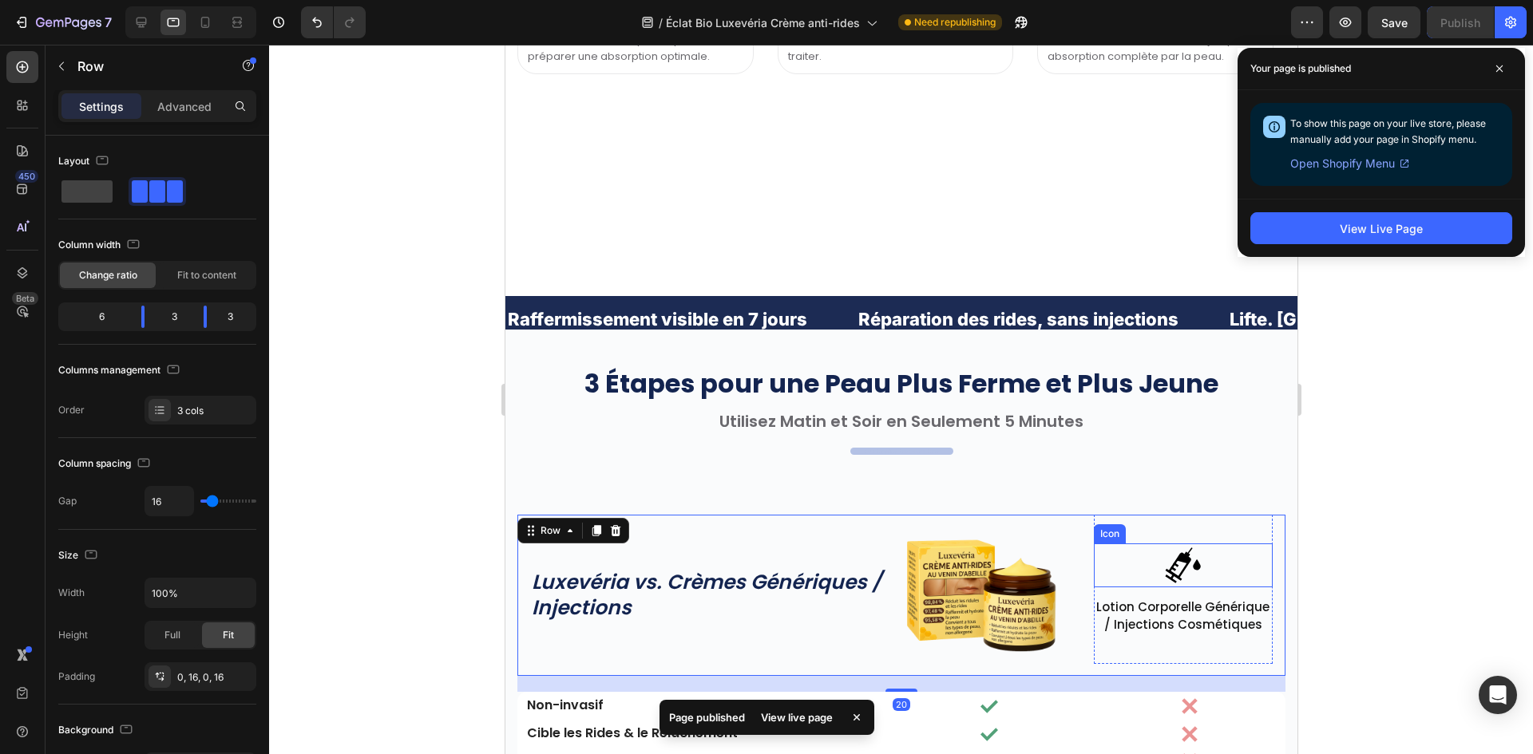
click at [1187, 567] on icon at bounding box center [1184, 570] width 30 height 20
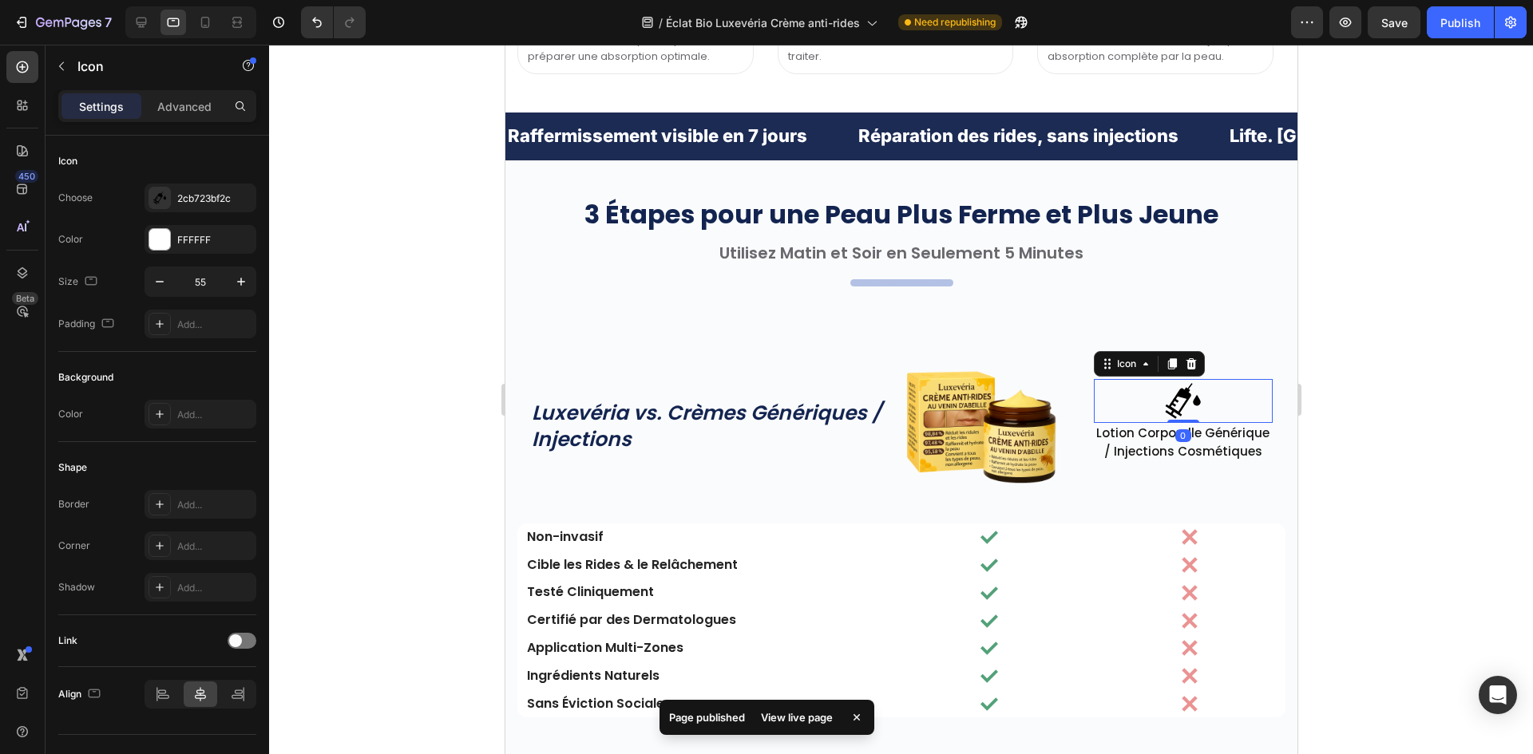
drag, startPoint x: 1175, startPoint y: 666, endPoint x: 1178, endPoint y: 644, distance: 21.8
click at [1180, 423] on div "Icon 0" at bounding box center [1183, 401] width 180 height 44
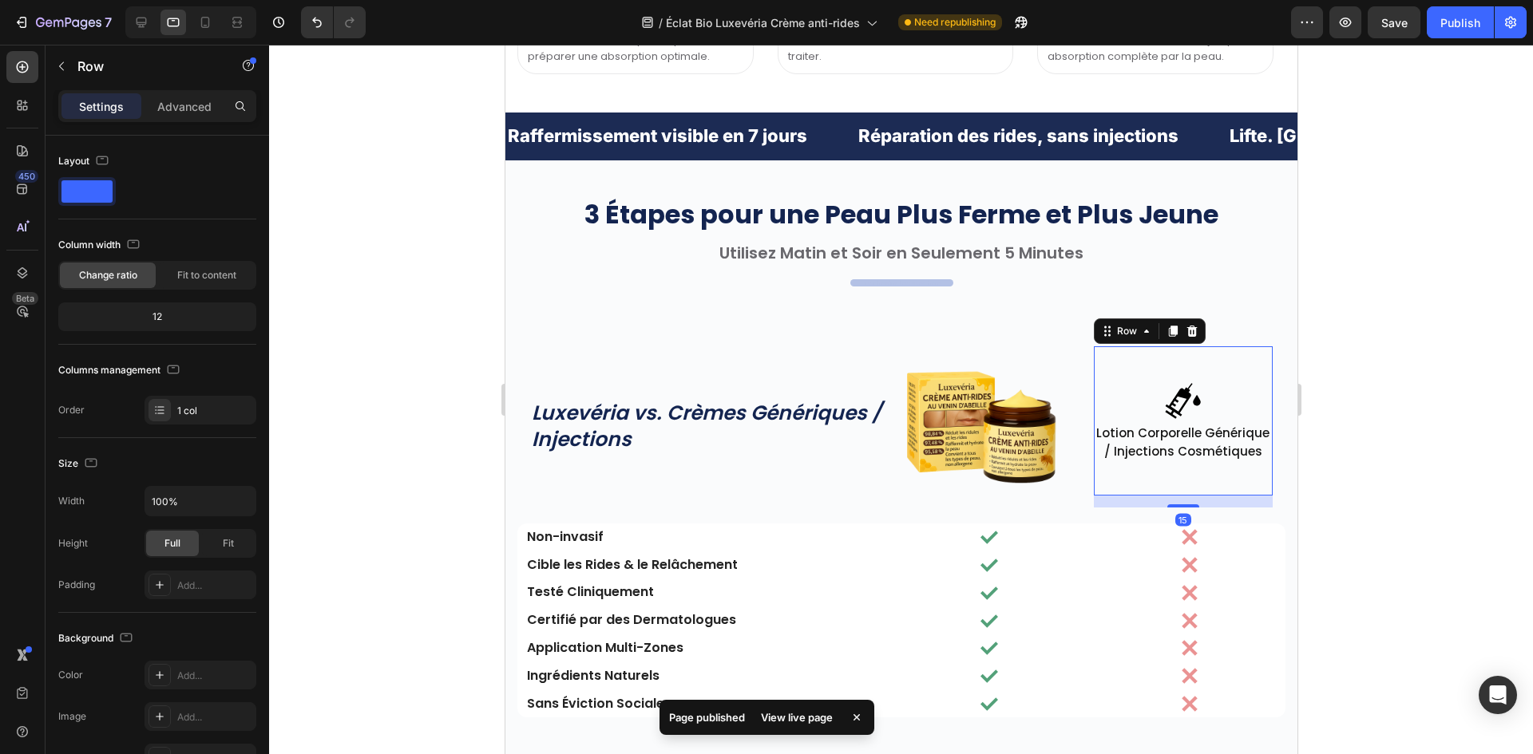
click at [1155, 496] on div "Icon Lotion Corporelle Générique / Injections Cosmétiques Text Block" at bounding box center [1183, 420] width 180 height 149
click at [1201, 461] on p "Lotion Corporelle Générique / Injections Cosmétiques" at bounding box center [1182, 443] width 176 height 36
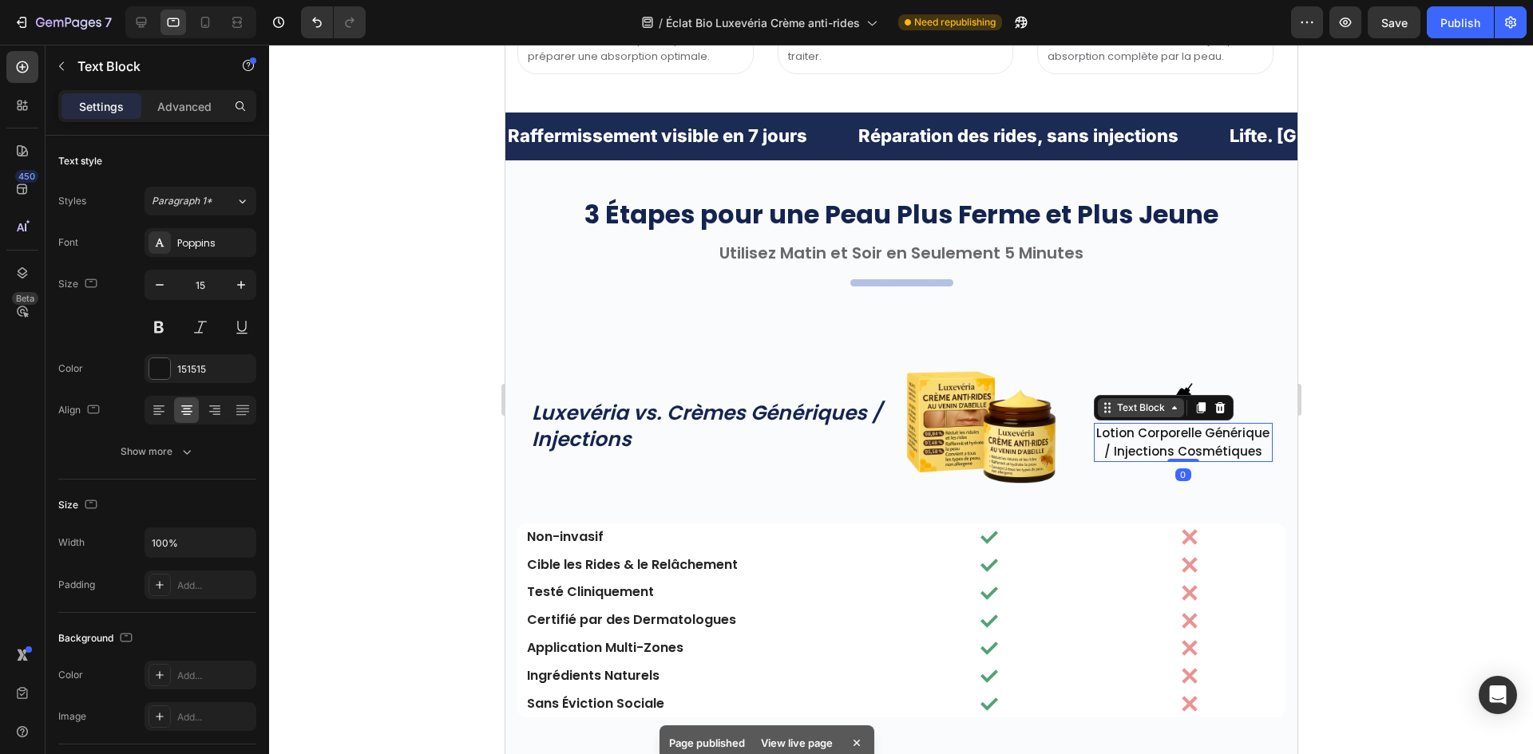
click at [1145, 417] on div "Text Block" at bounding box center [1140, 407] width 86 height 19
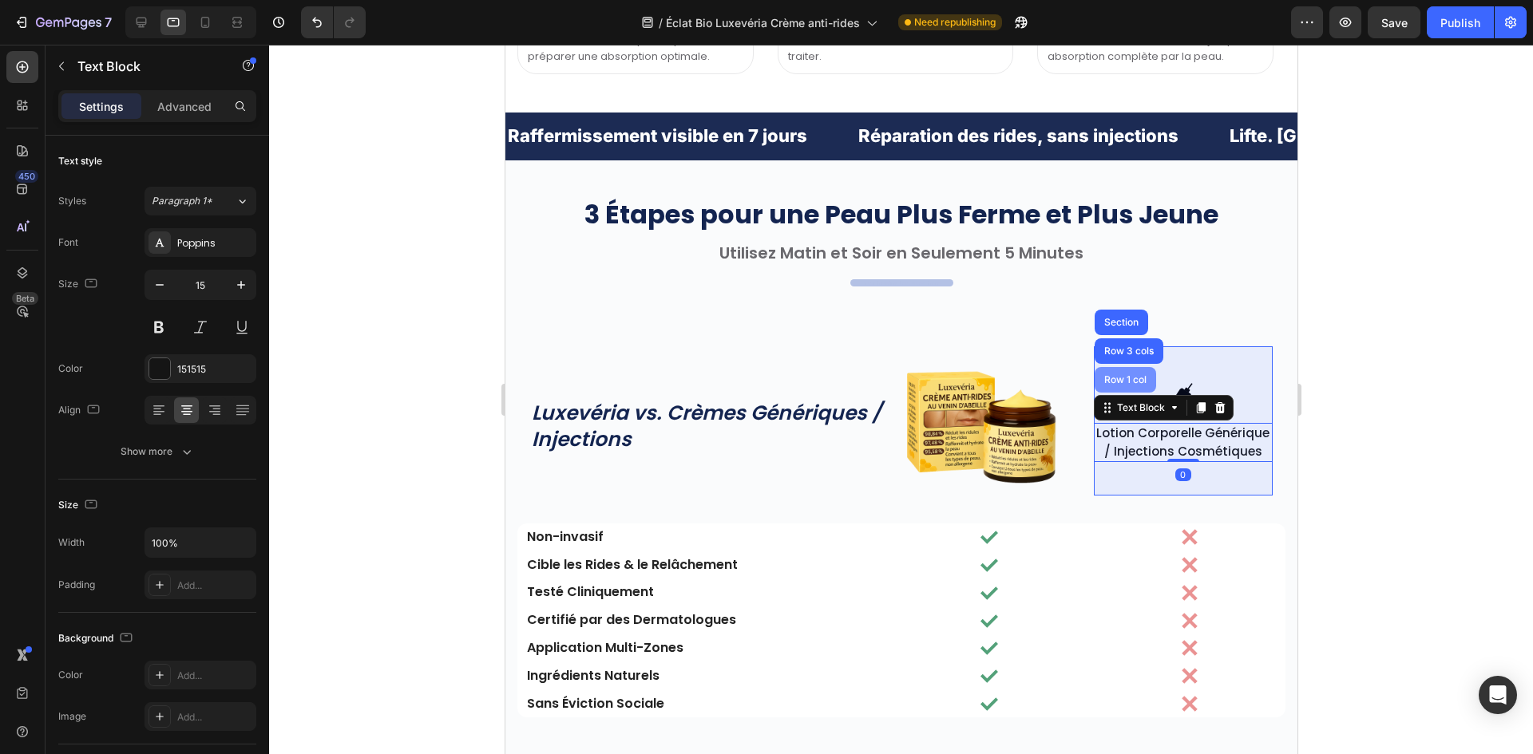
click at [1129, 385] on div "Row 1 col" at bounding box center [1124, 380] width 49 height 10
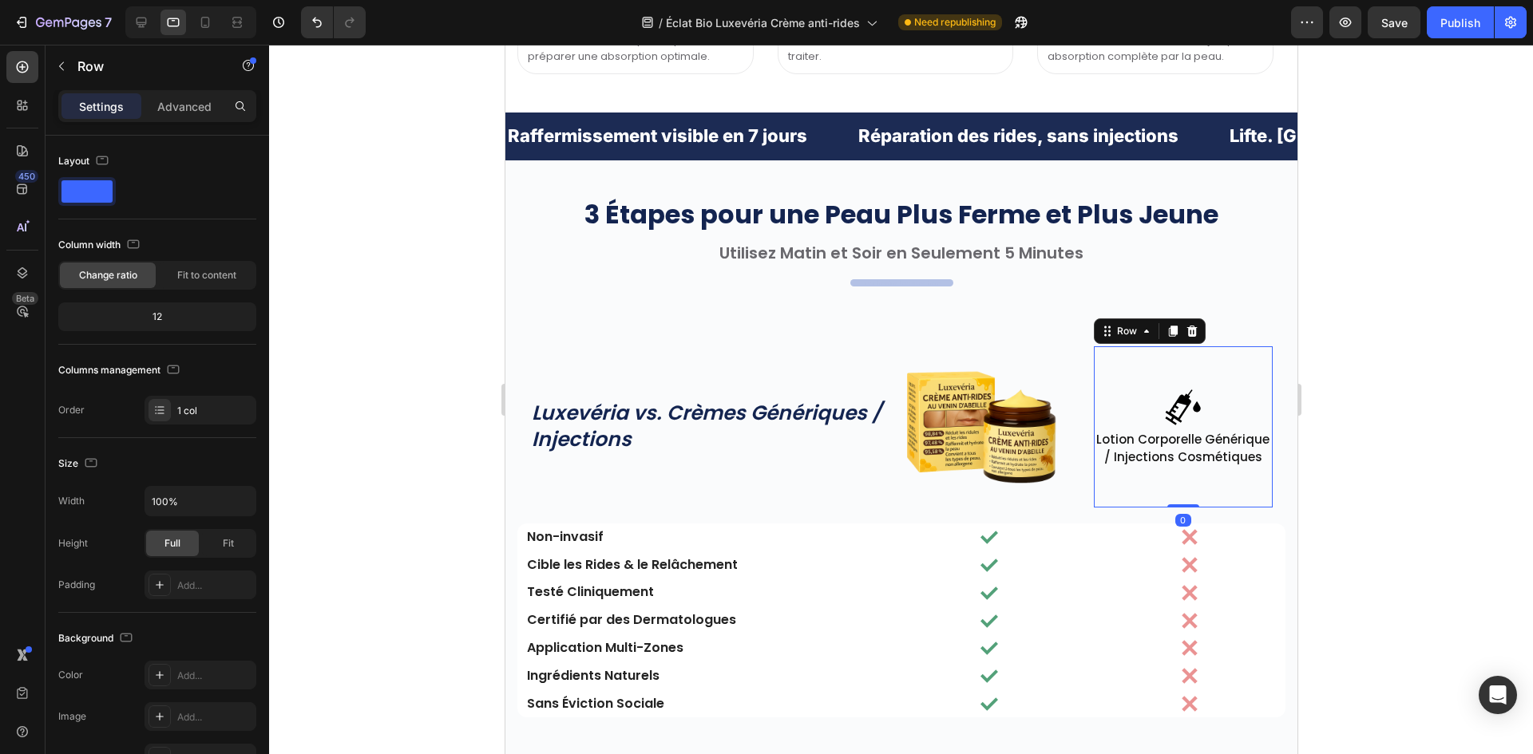
drag, startPoint x: 1177, startPoint y: 745, endPoint x: 1175, endPoint y: 680, distance: 64.7
click at [1181, 508] on div "Icon Lotion Corporelle Générique / Injections Cosmétiques Text Block Row 0" at bounding box center [1183, 426] width 180 height 161
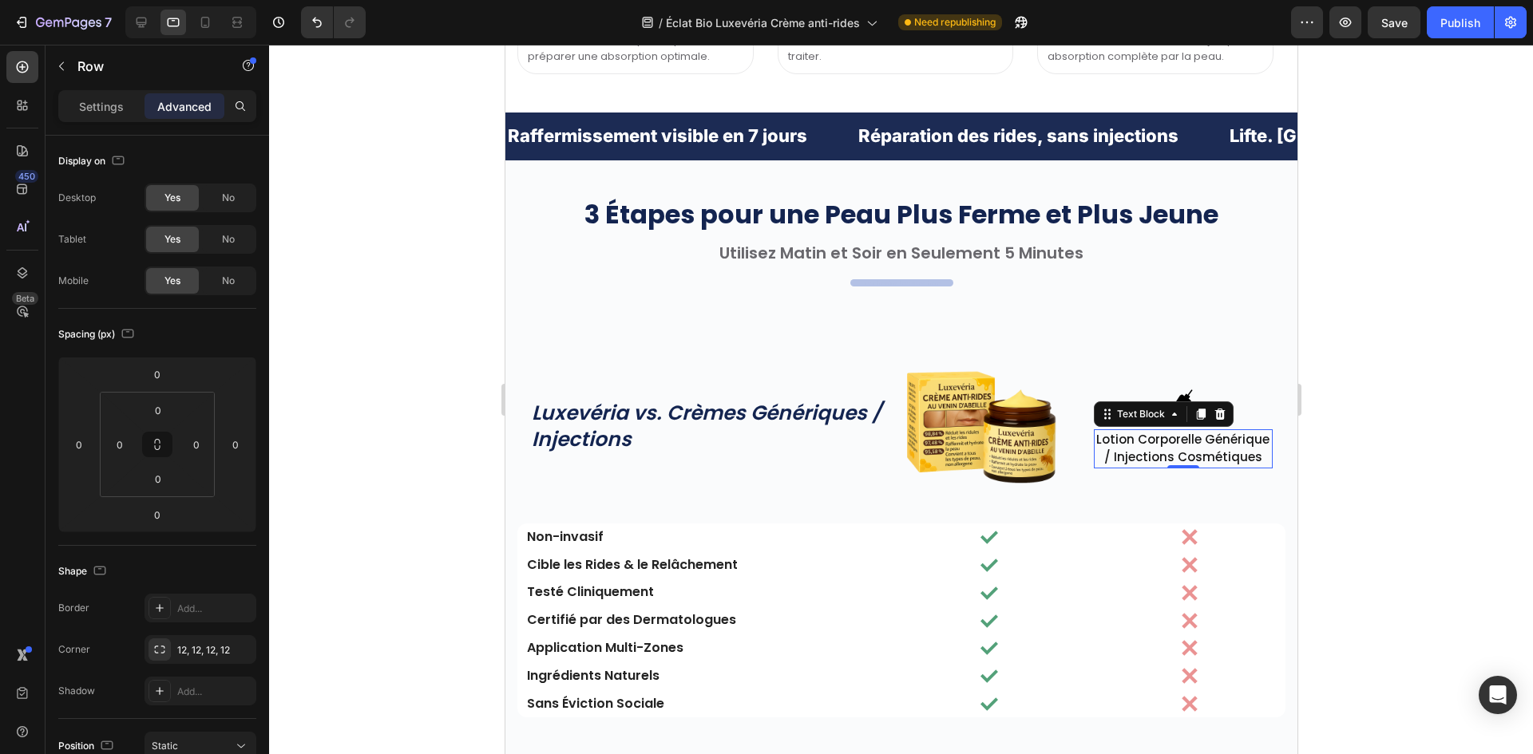
click at [1174, 467] on p "Lotion Corporelle Générique / Injections Cosmétiques" at bounding box center [1182, 449] width 176 height 36
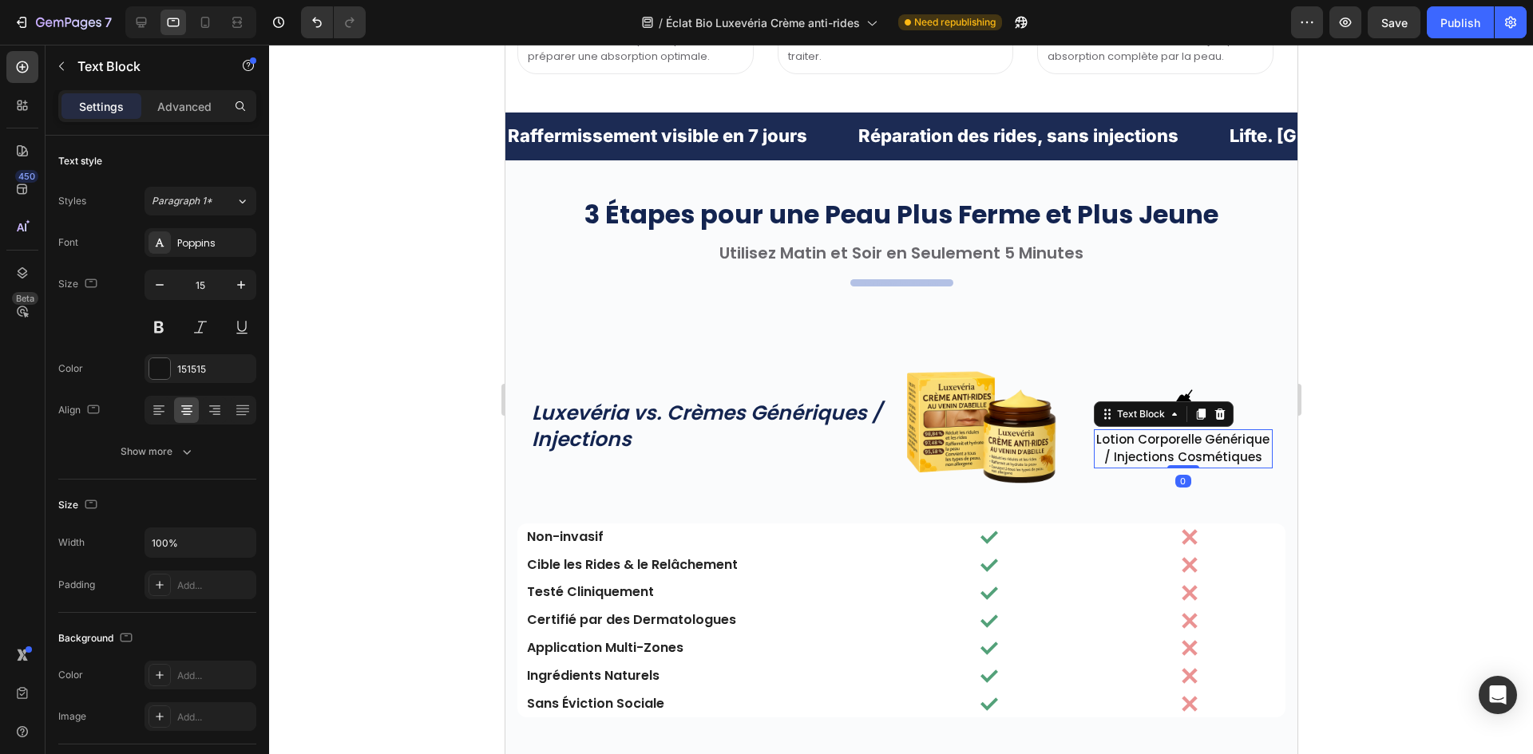
drag, startPoint x: 1137, startPoint y: 656, endPoint x: 1128, endPoint y: 643, distance: 16.0
click at [1137, 421] on div "Text Block" at bounding box center [1140, 414] width 54 height 14
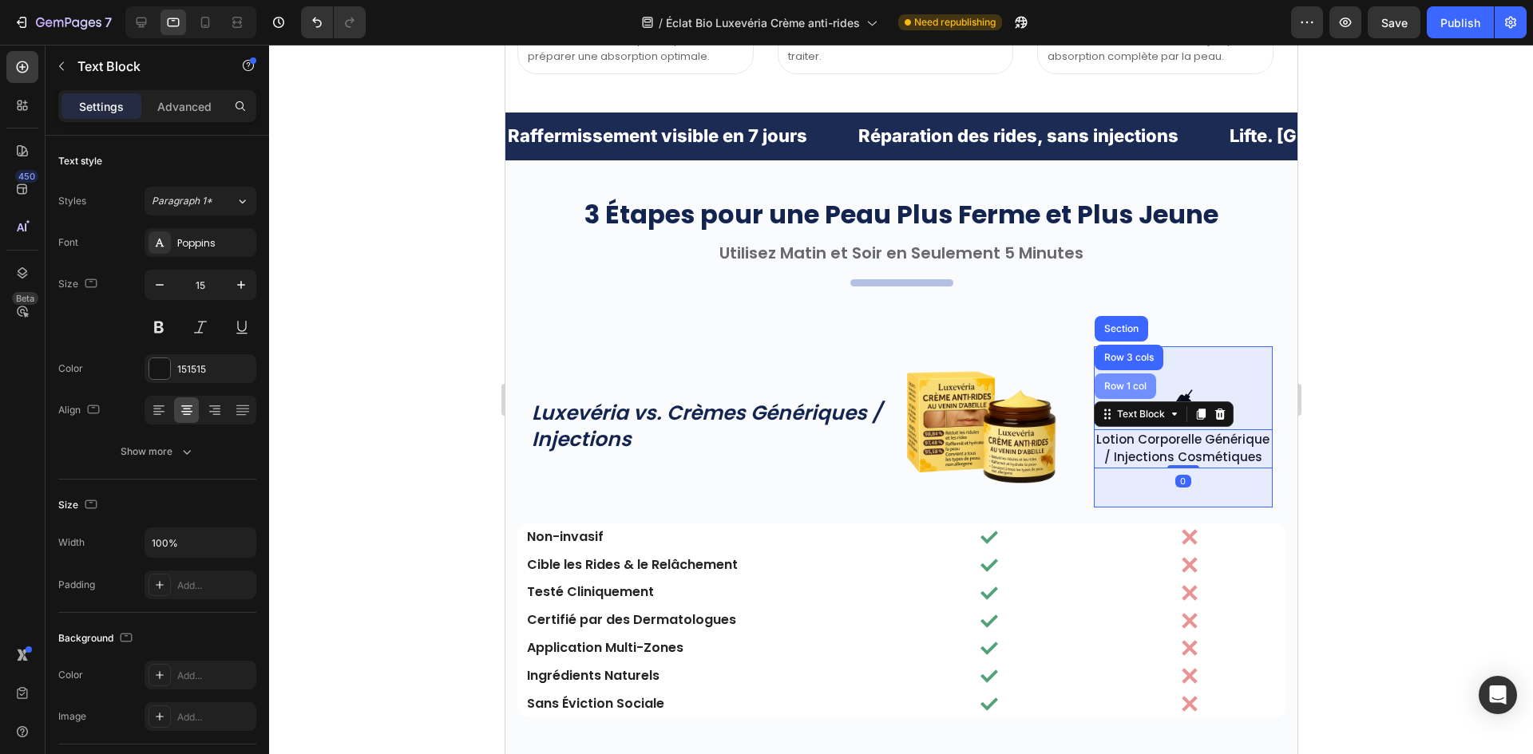
click at [1122, 391] on div "Row 1 col" at bounding box center [1124, 387] width 49 height 10
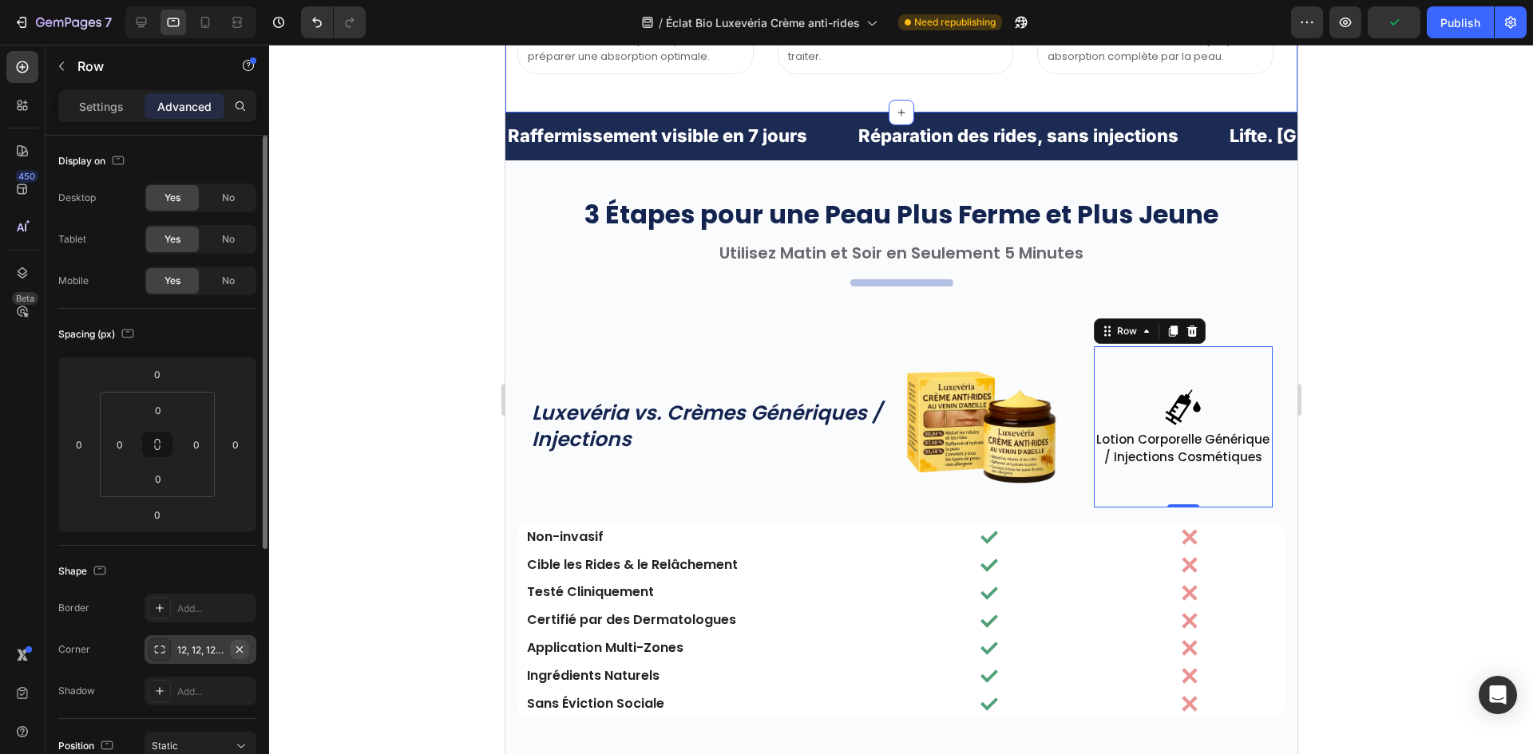
click at [239, 648] on icon "button" at bounding box center [239, 649] width 13 height 13
click at [145, 24] on icon at bounding box center [141, 23] width 10 height 10
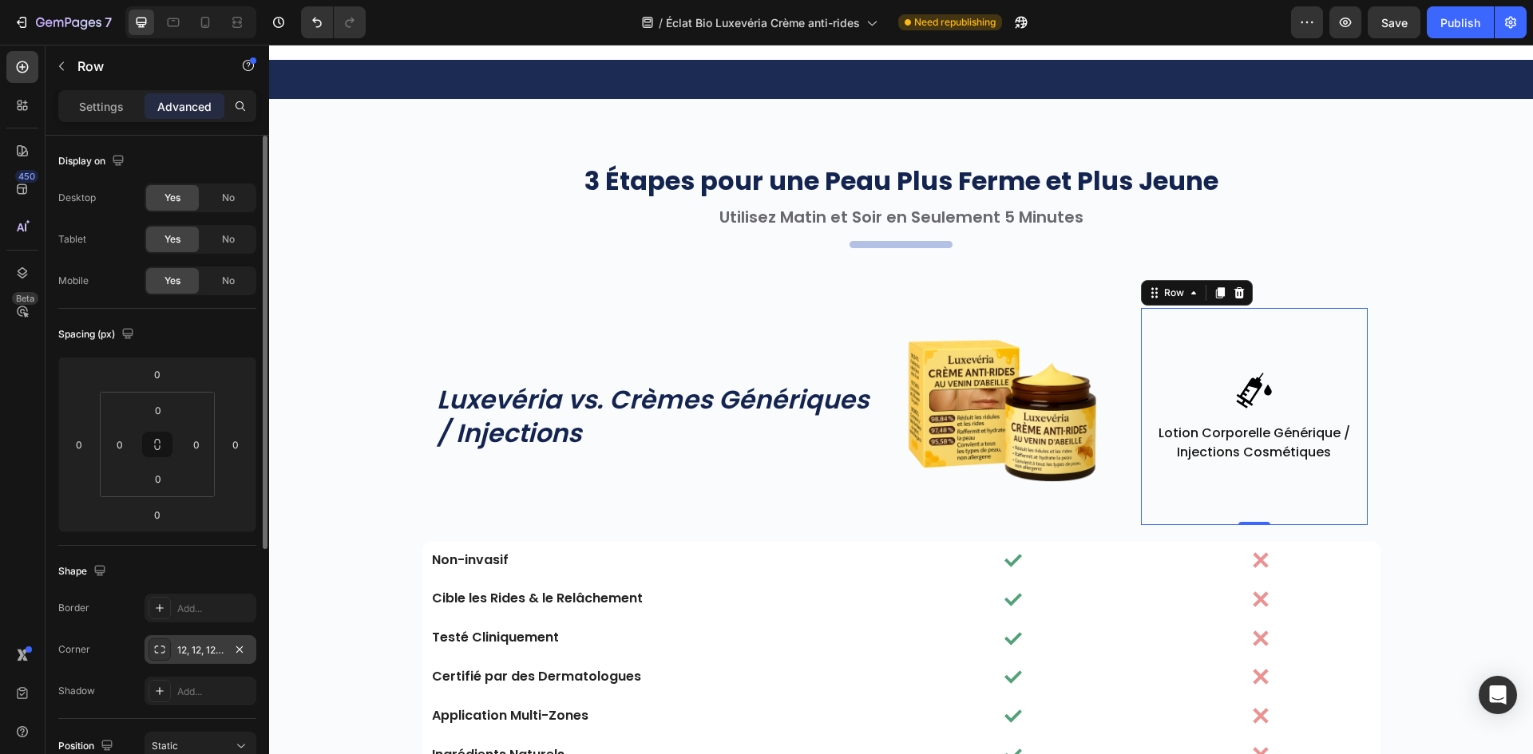
scroll to position [4677, 0]
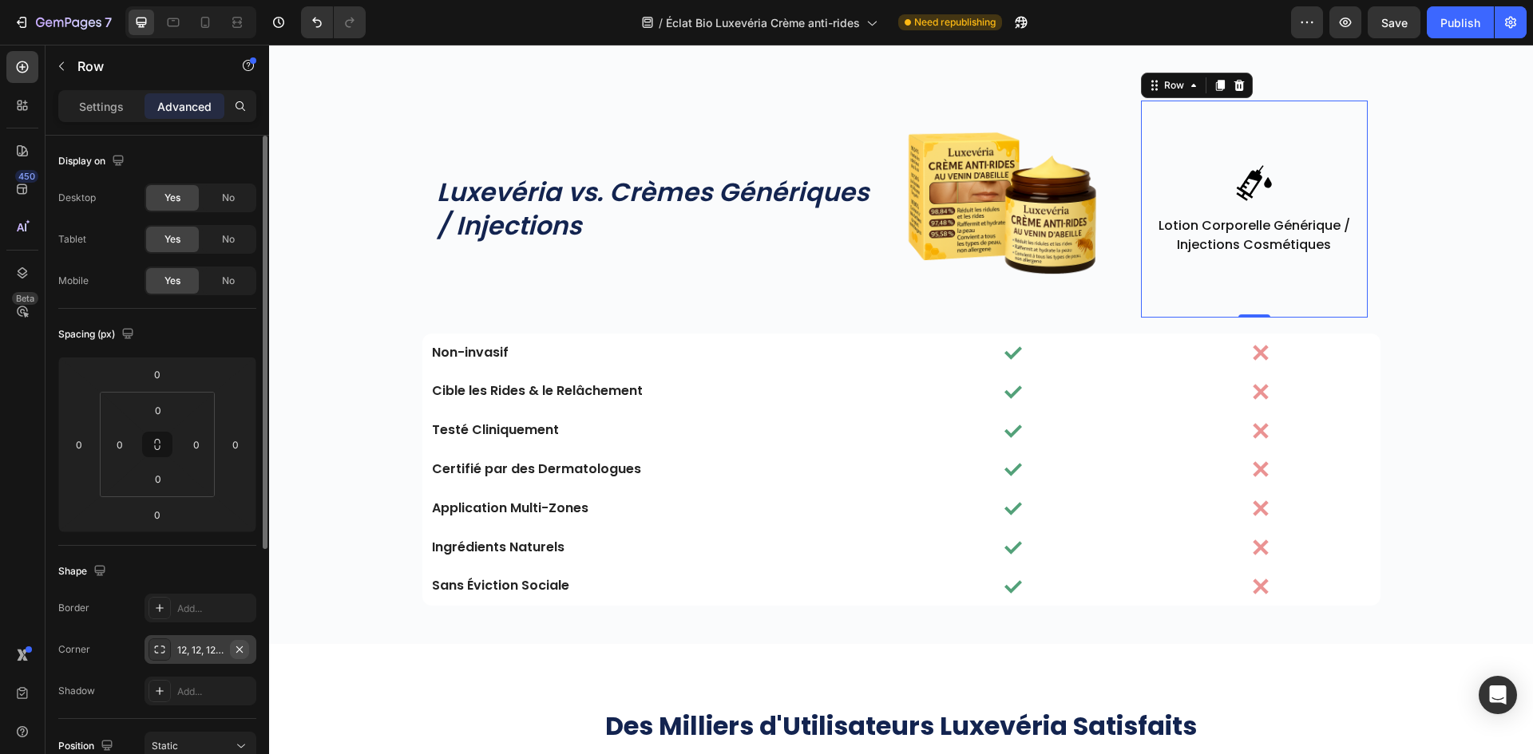
click at [240, 651] on icon "button" at bounding box center [239, 649] width 13 height 13
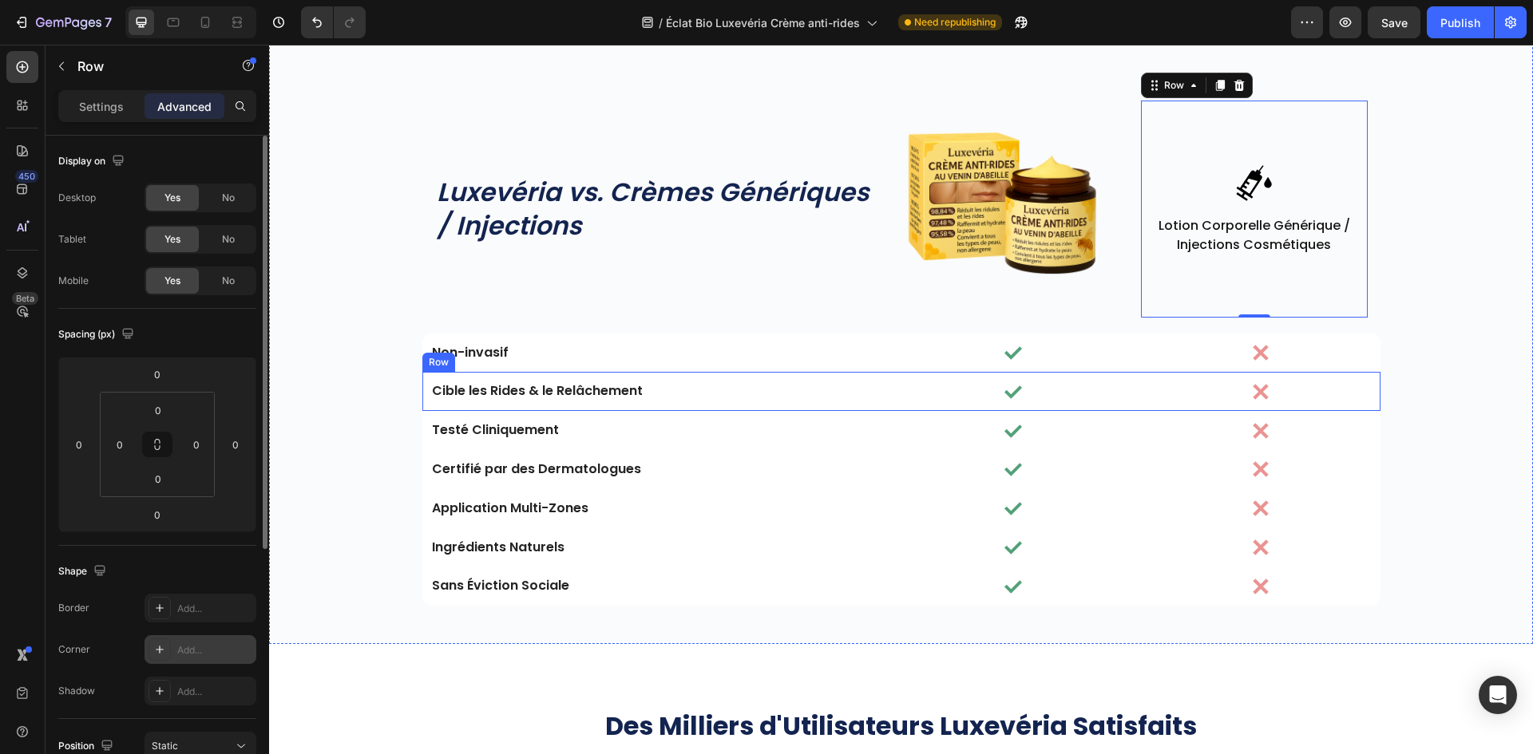
scroll to position [4437, 0]
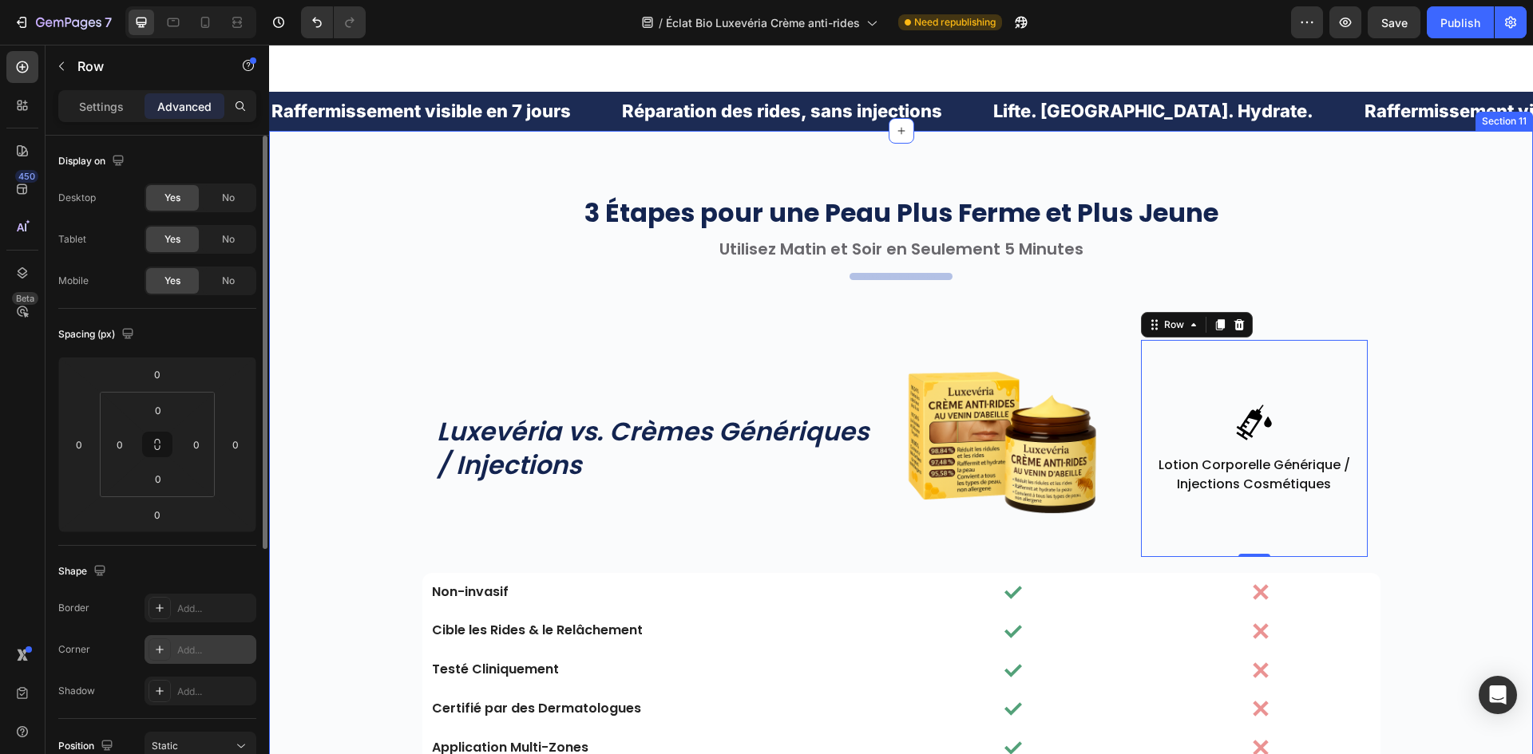
click at [1413, 408] on div "3 Étapes pour une Peau Plus Ferme et Plus Jeune Heading Utilisez Matin et Soir …" at bounding box center [901, 520] width 1240 height 651
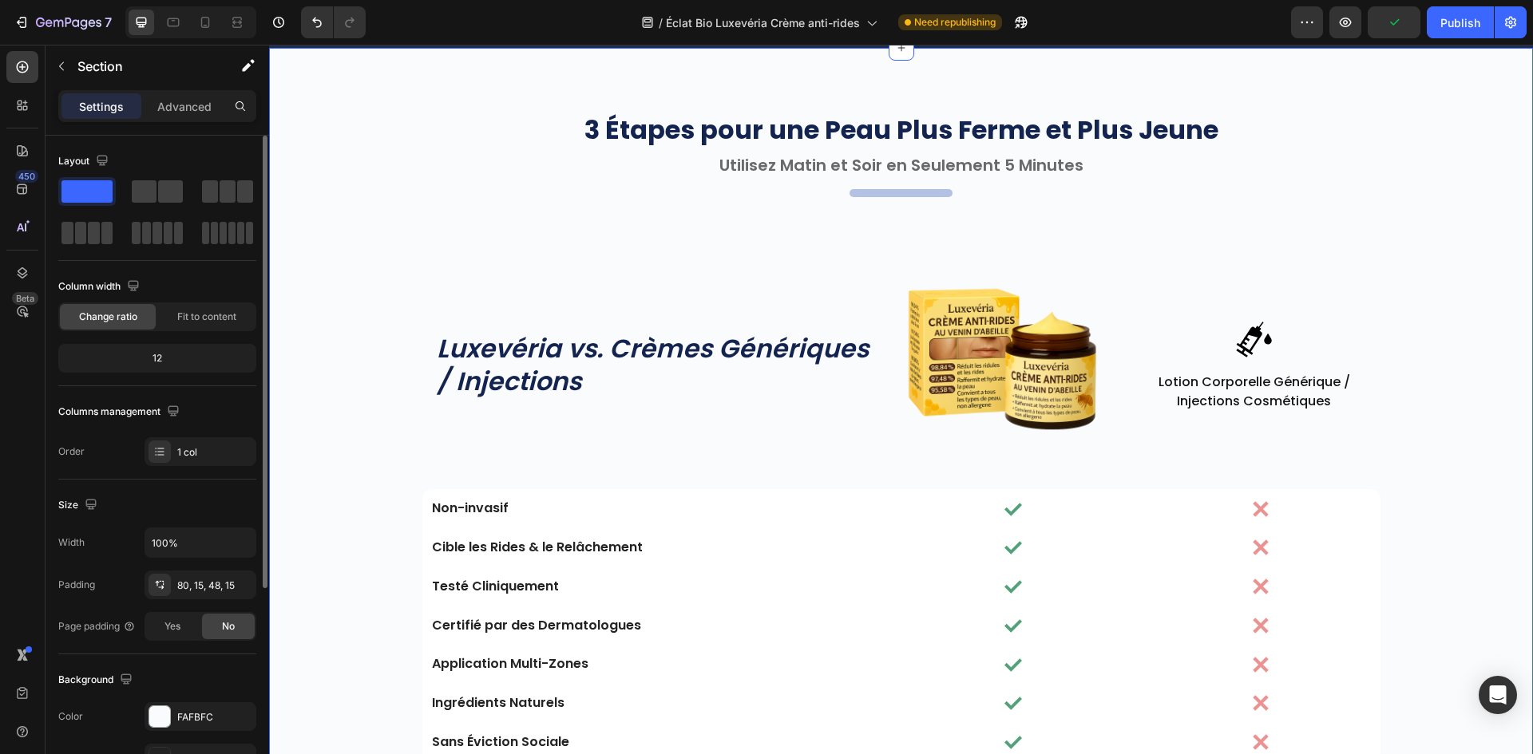
scroll to position [4198, 0]
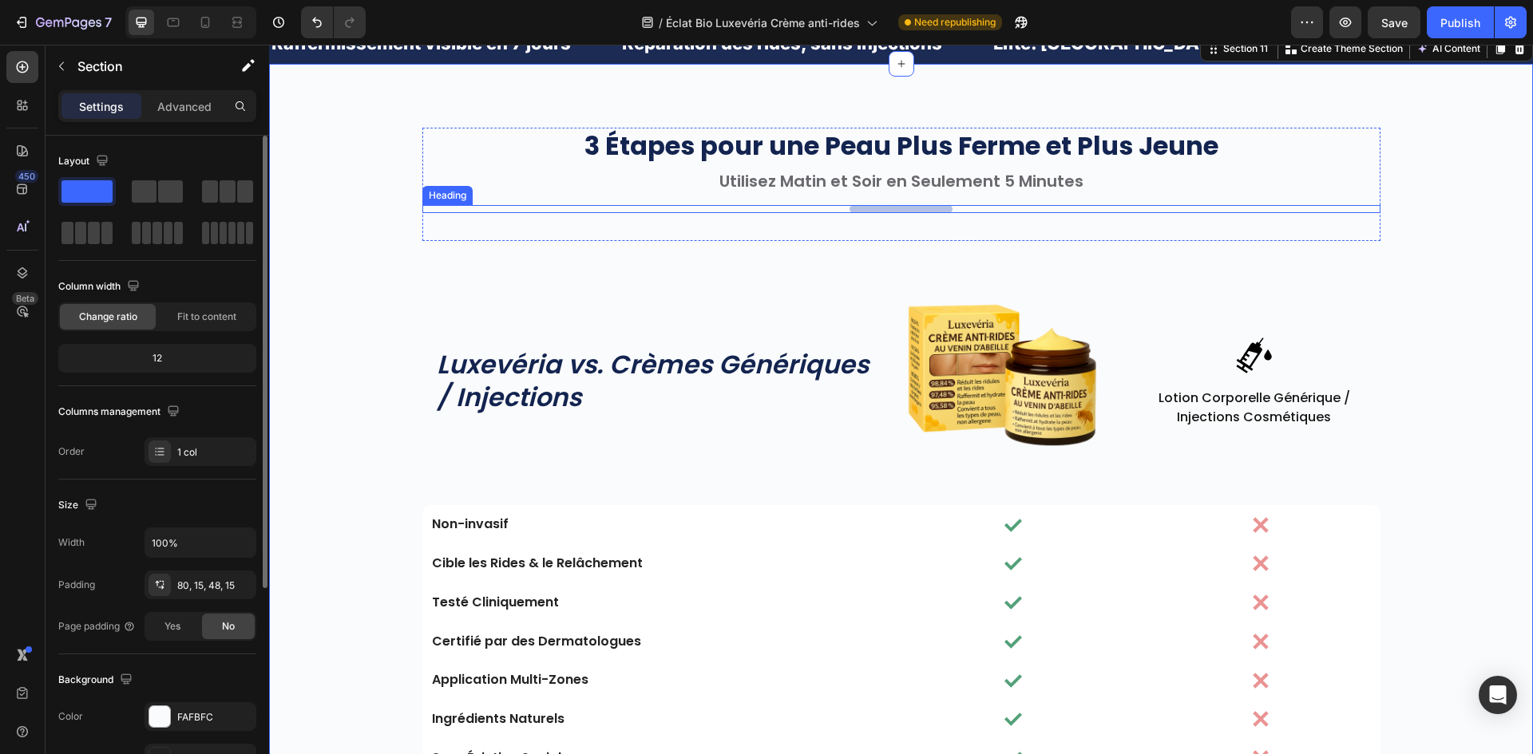
click at [812, 212] on div "Your heading text goes here" at bounding box center [901, 208] width 958 height 7
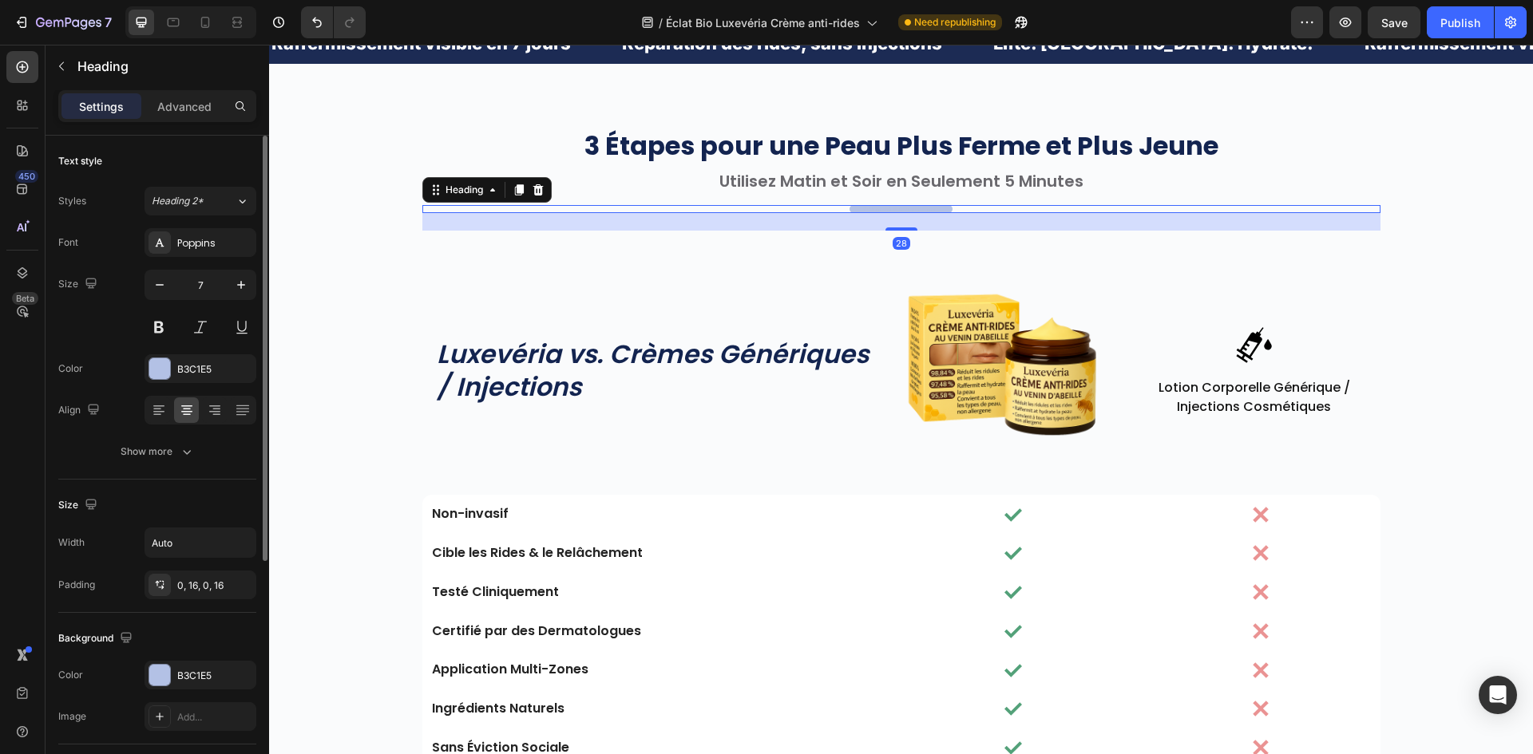
drag, startPoint x: 897, startPoint y: 545, endPoint x: 827, endPoint y: 518, distance: 75.3
click at [916, 231] on div "3 Étapes pour une Peau Plus Ferme et Plus Jeune Heading Utilisez Matin et Soir …" at bounding box center [901, 179] width 958 height 103
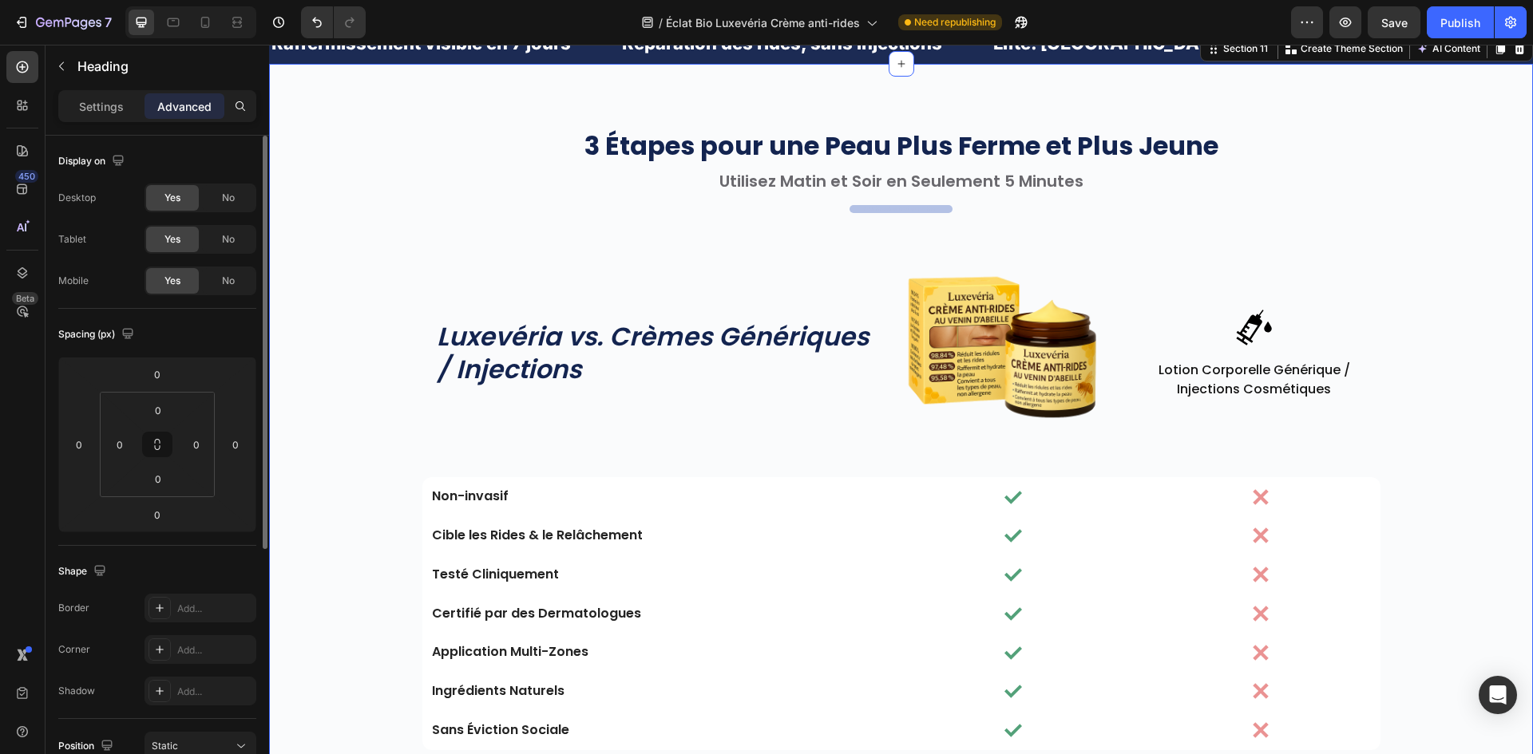
click at [794, 539] on div "3 Étapes pour une Peau Plus Ferme et Plus Jeune Heading Utilisez Matin et Soir …" at bounding box center [901, 439] width 1240 height 623
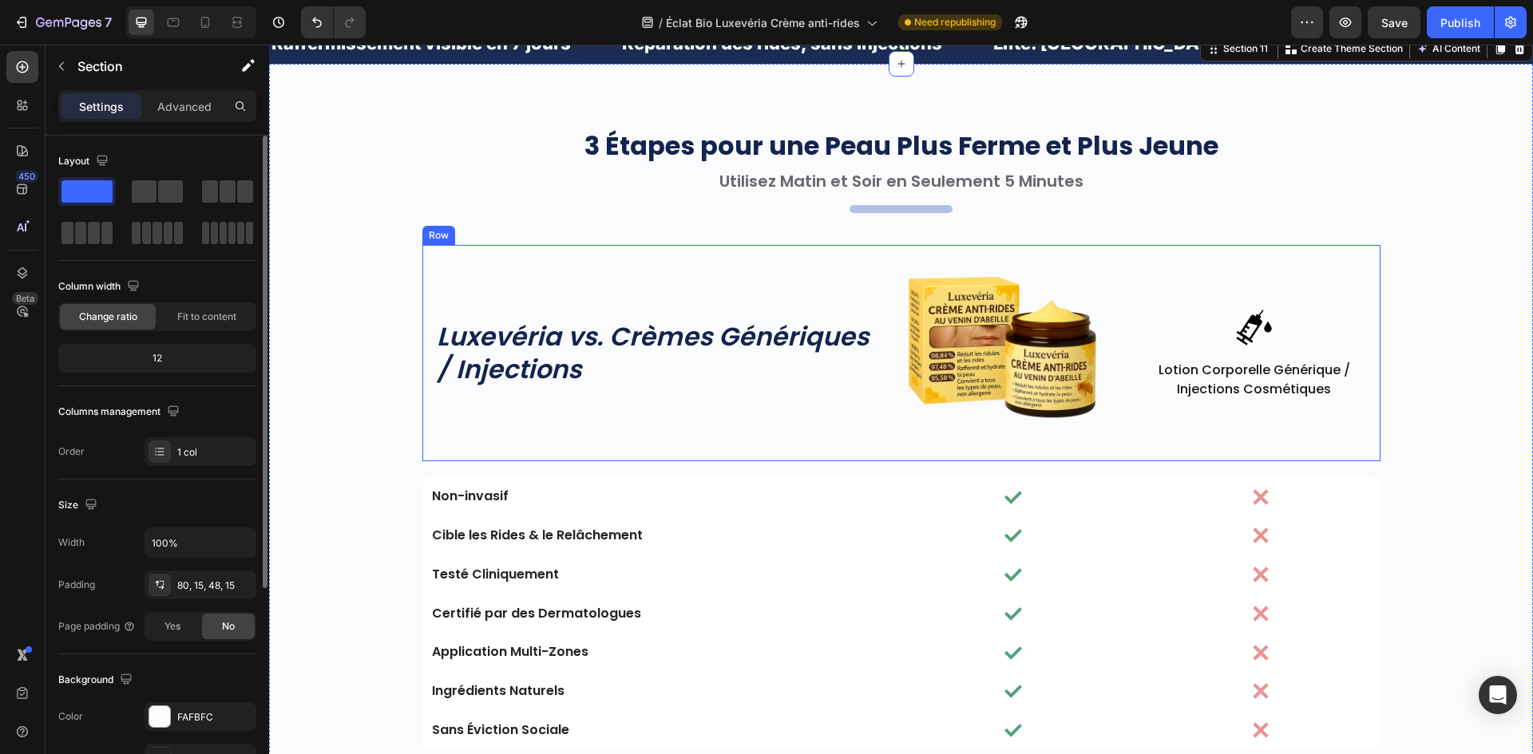
click at [859, 462] on div "Luxevéria vs. Crèmes Génériques / Injections Heading" at bounding box center [661, 353] width 453 height 217
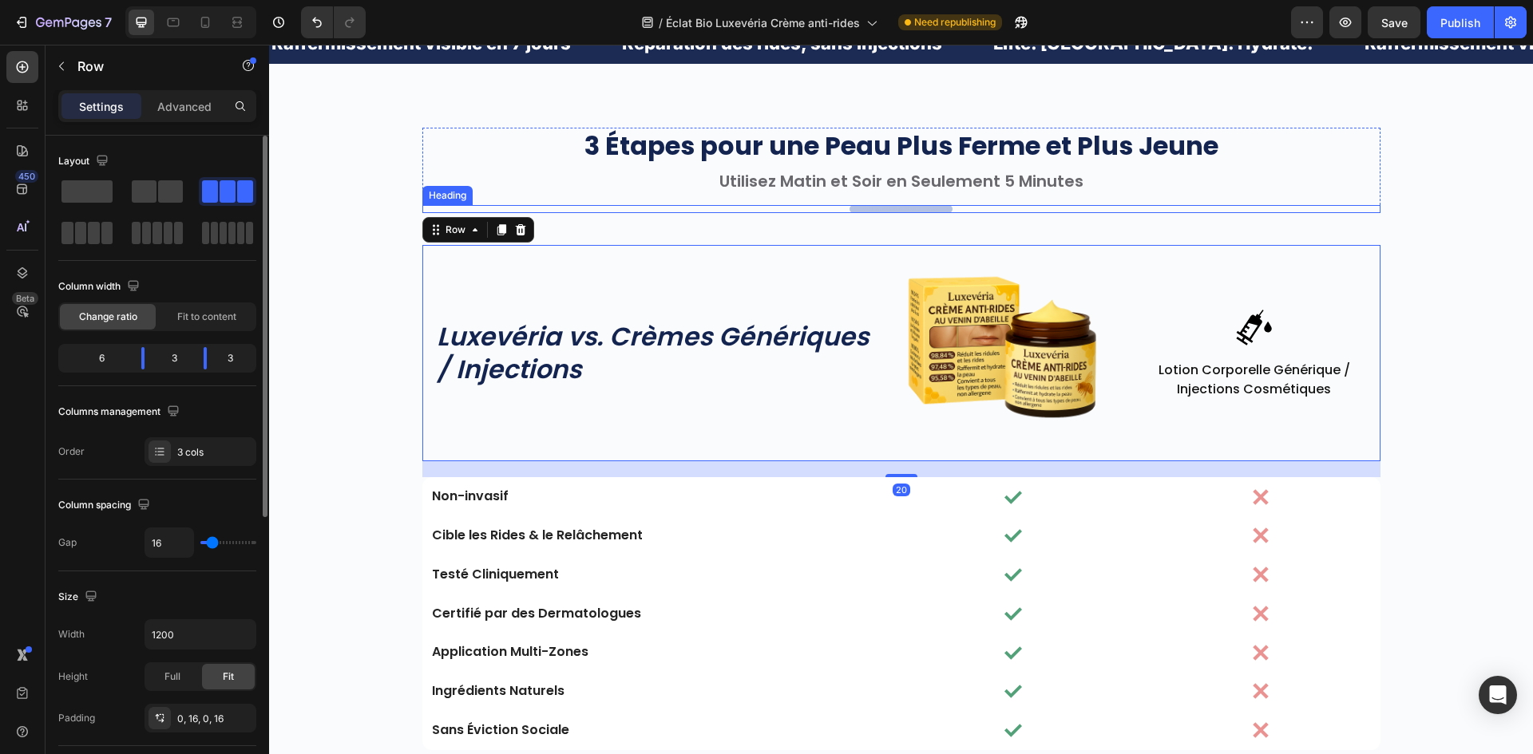
click at [678, 212] on div "Your heading text goes here" at bounding box center [901, 208] width 958 height 7
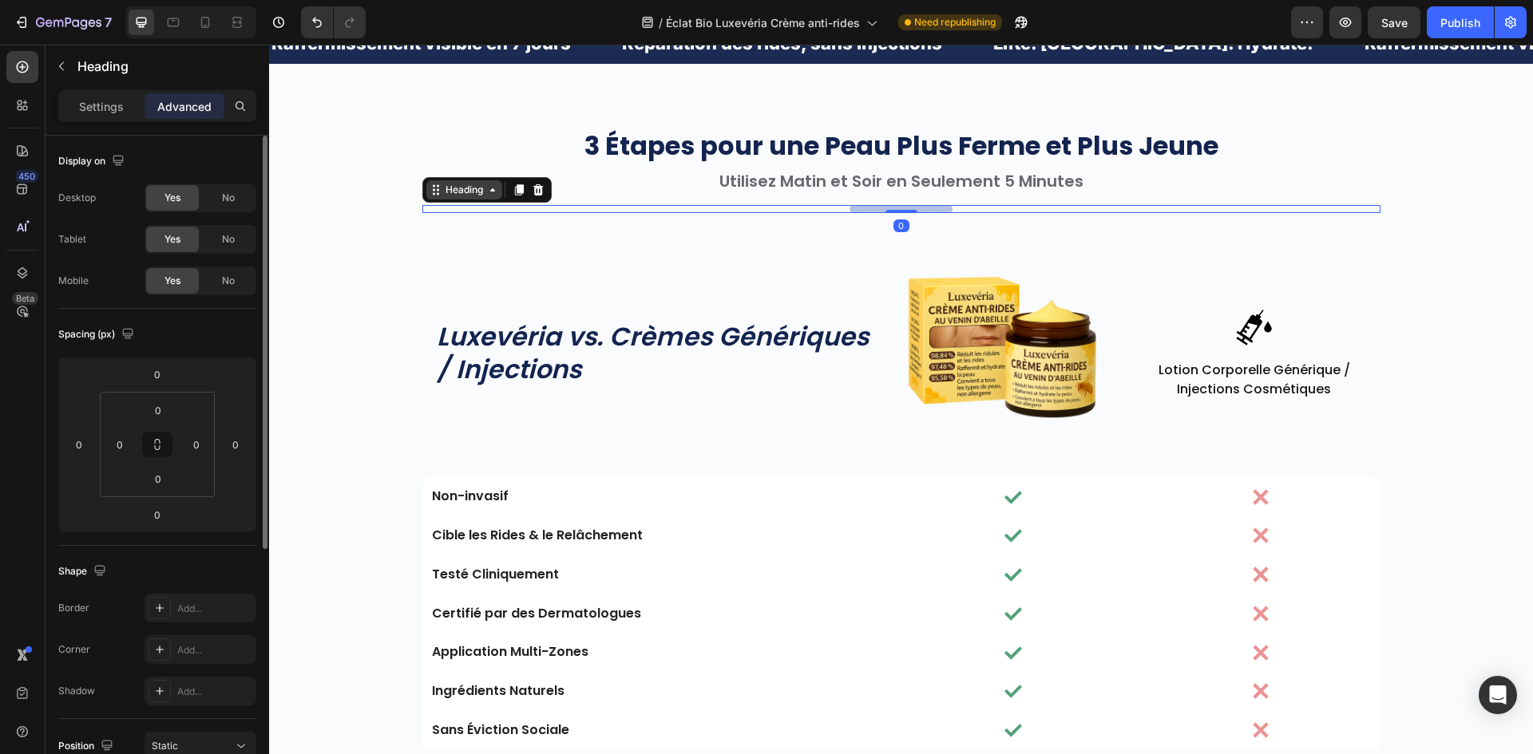
click at [454, 197] on div "Heading" at bounding box center [464, 190] width 44 height 14
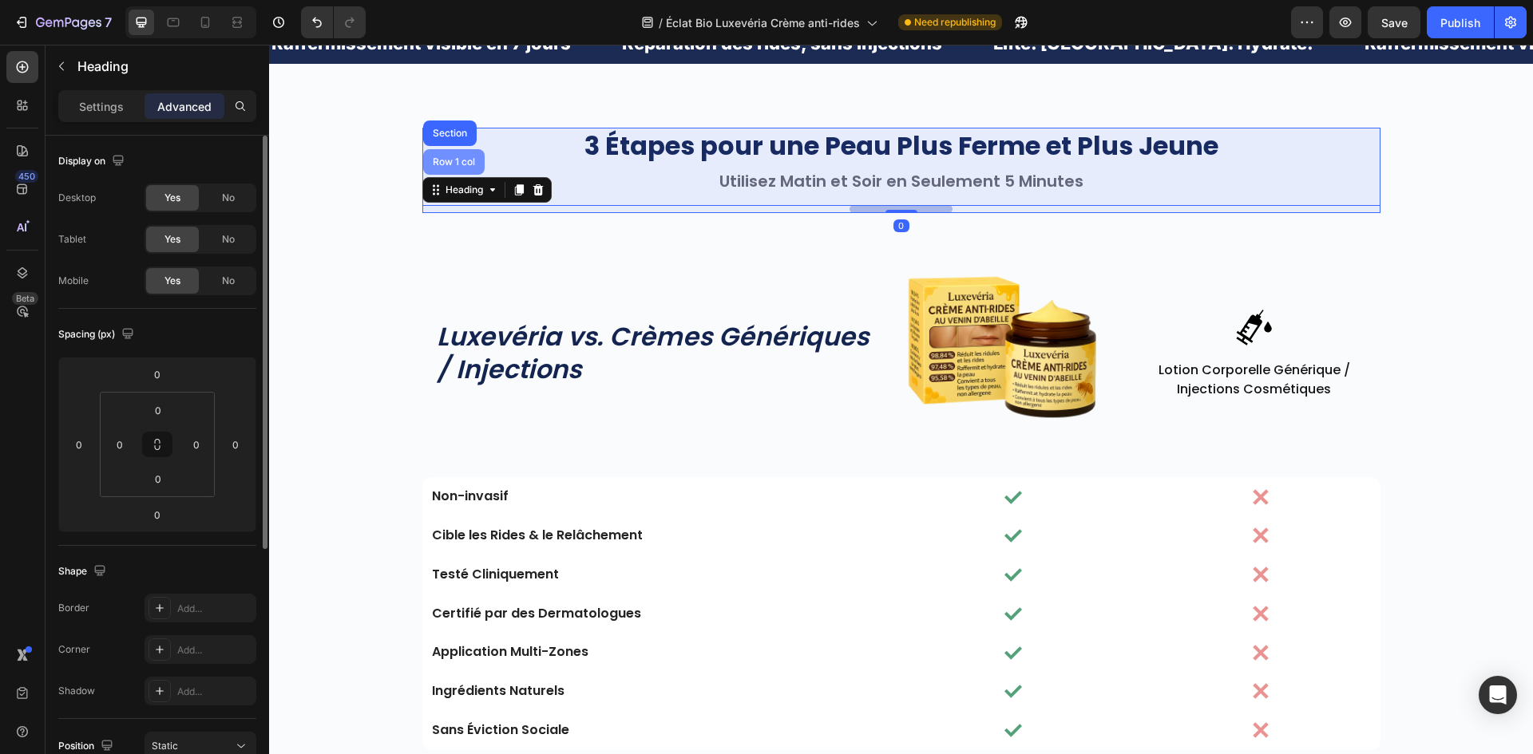
click at [449, 167] on div "Row 1 col" at bounding box center [453, 162] width 49 height 10
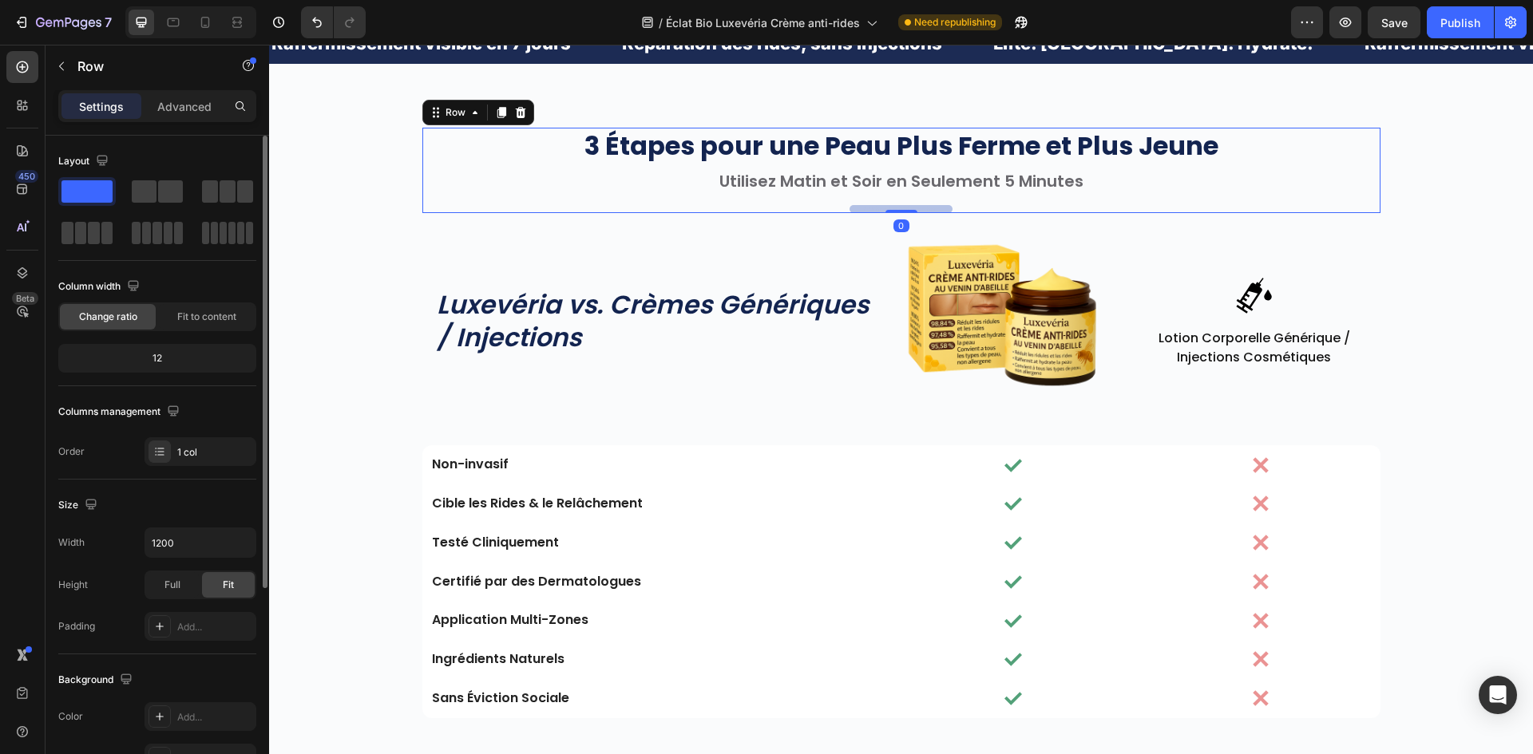
drag, startPoint x: 892, startPoint y: 548, endPoint x: 1011, endPoint y: 512, distance: 124.2
click at [915, 213] on div "3 Étapes pour une Peau Plus Ferme et Plus Jeune Heading Utilisez Matin et Soir …" at bounding box center [901, 170] width 958 height 85
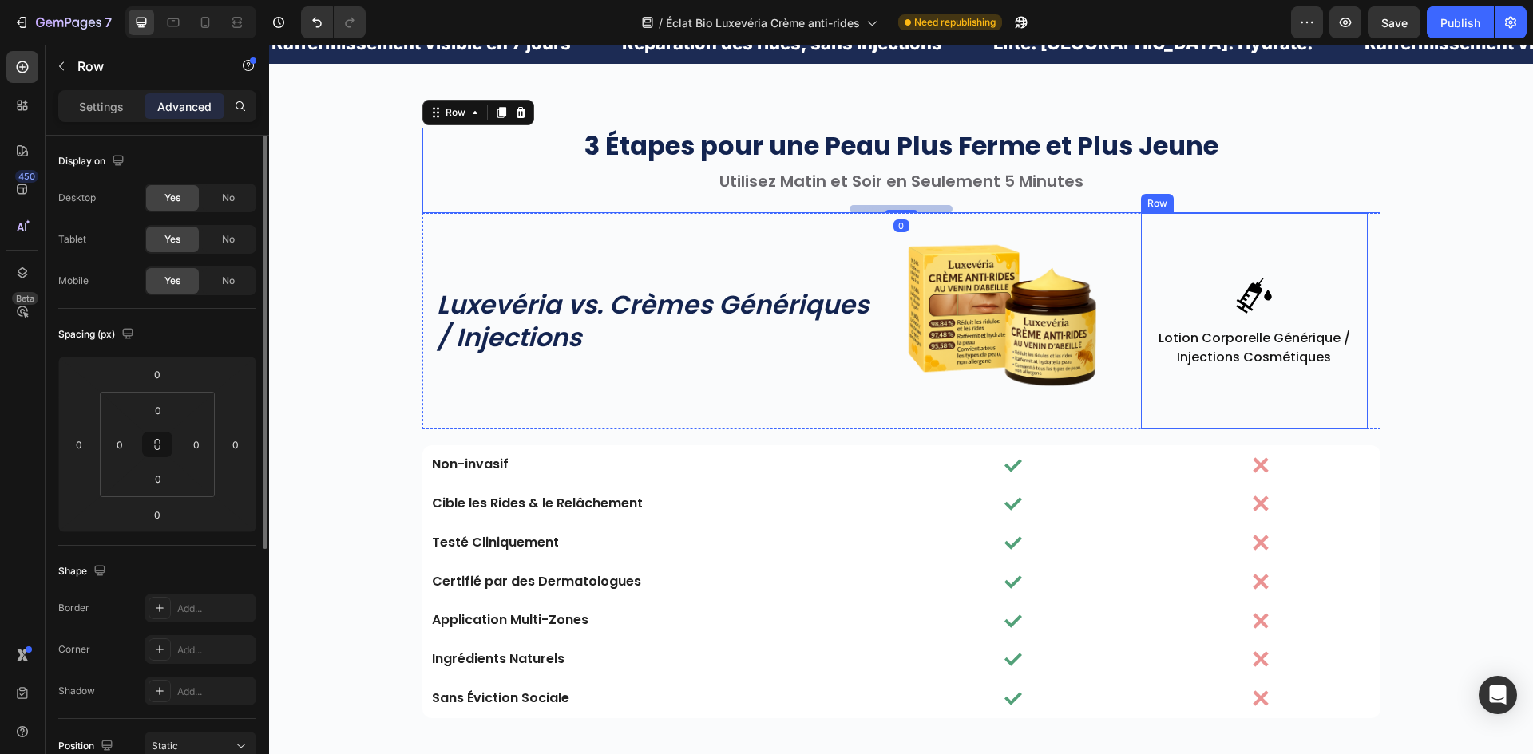
click at [1160, 430] on div "Icon Lotion Corporelle Générique / Injections Cosmétiques Text Block" at bounding box center [1254, 321] width 227 height 217
click at [825, 164] on strong "3 Étapes pour une Peau Plus Ferme et Plus Jeune" at bounding box center [901, 146] width 634 height 36
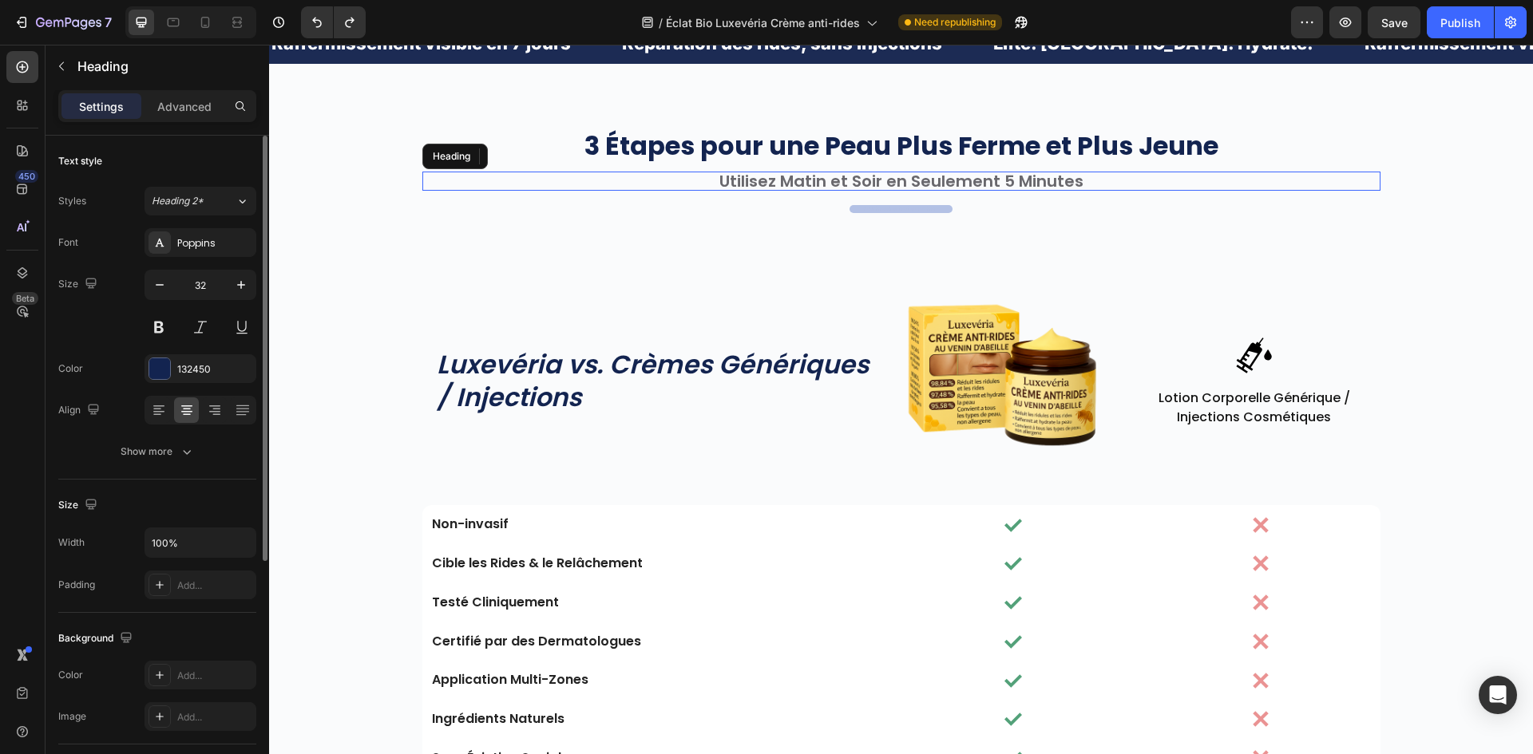
click at [727, 191] on h2 "Utilisez Matin et Soir en Seulement 5 Minutes" at bounding box center [901, 181] width 958 height 19
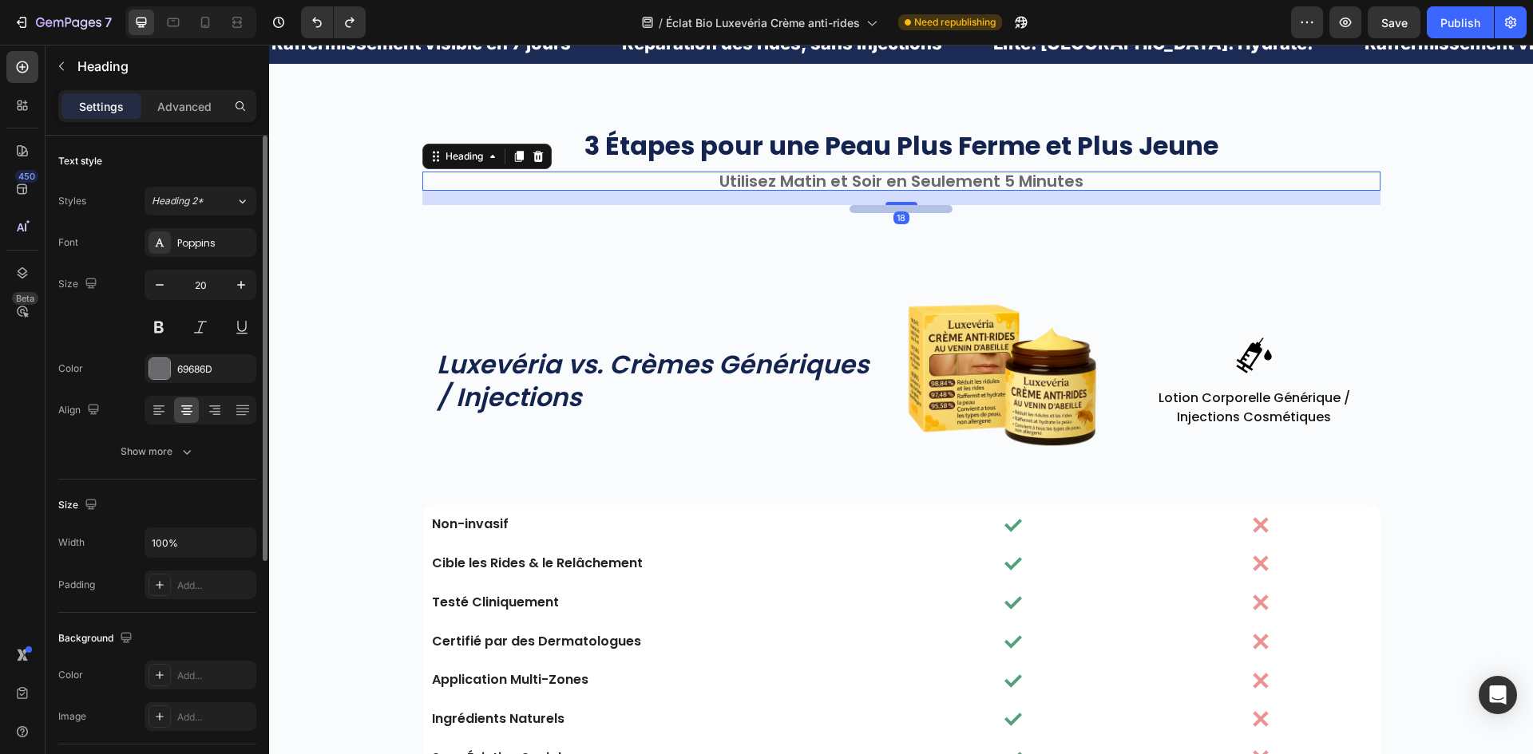
drag, startPoint x: 512, startPoint y: 463, endPoint x: 520, endPoint y: 479, distance: 17.8
click at [514, 163] on icon at bounding box center [518, 157] width 9 height 11
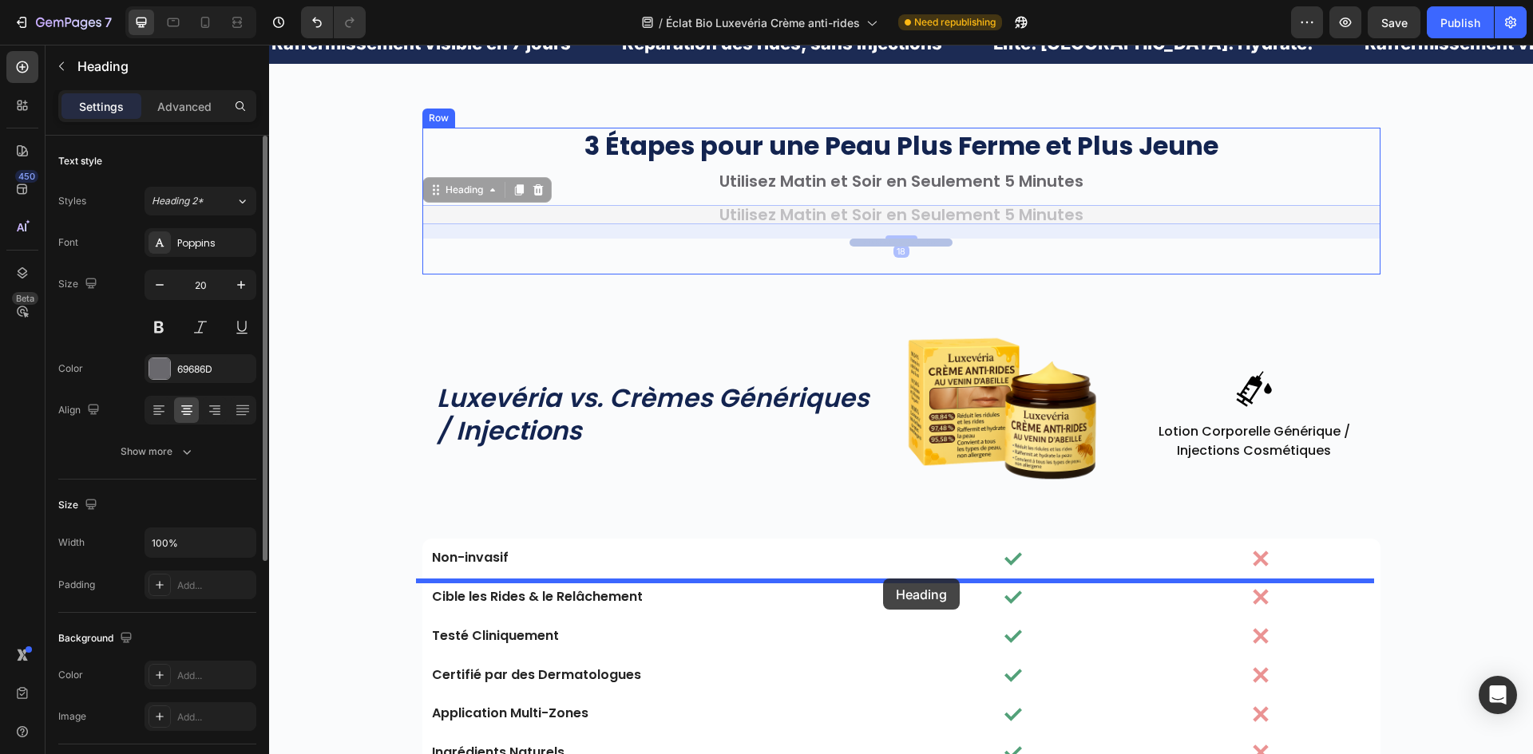
drag, startPoint x: 522, startPoint y: 537, endPoint x: 883, endPoint y: 579, distance: 363.2
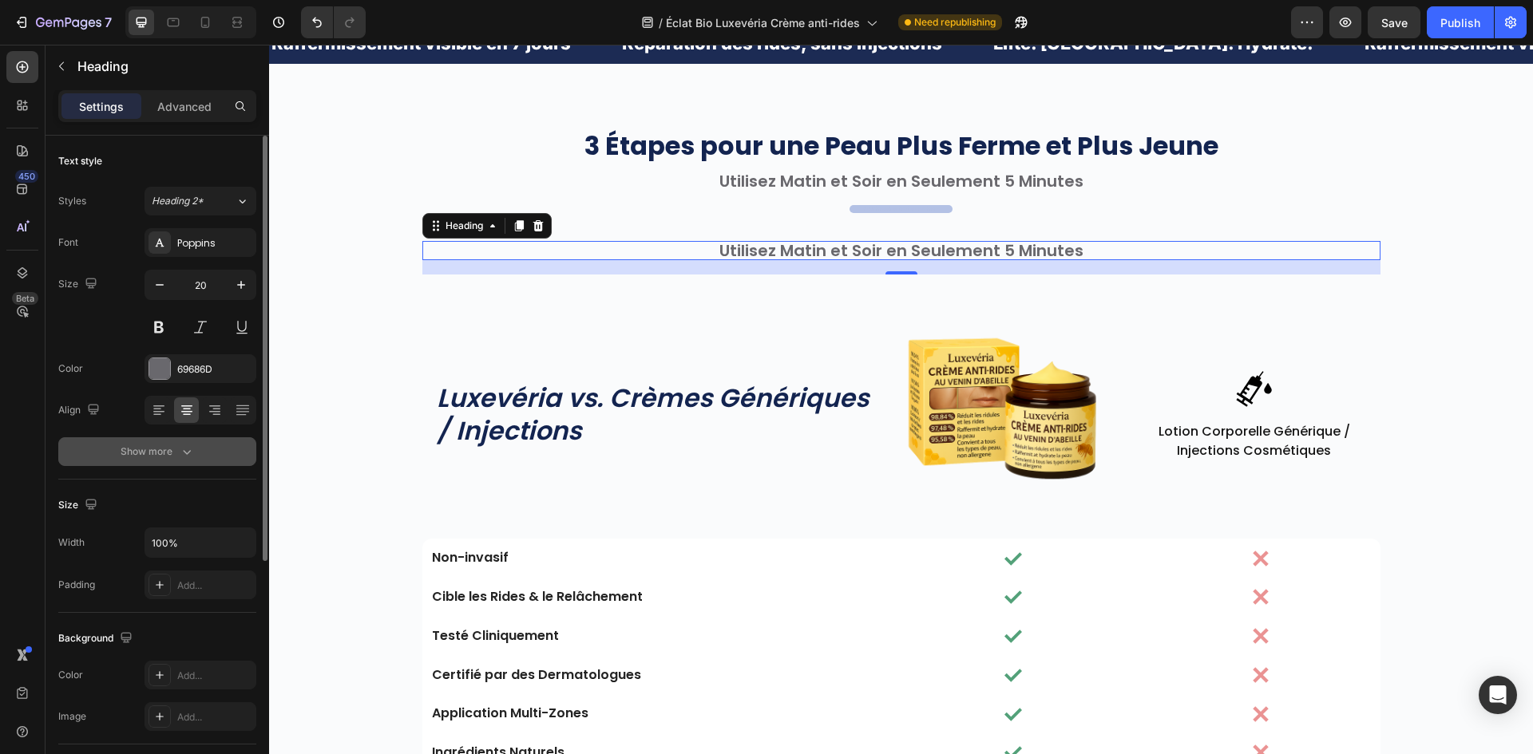
click at [159, 463] on button "Show more" at bounding box center [157, 451] width 198 height 29
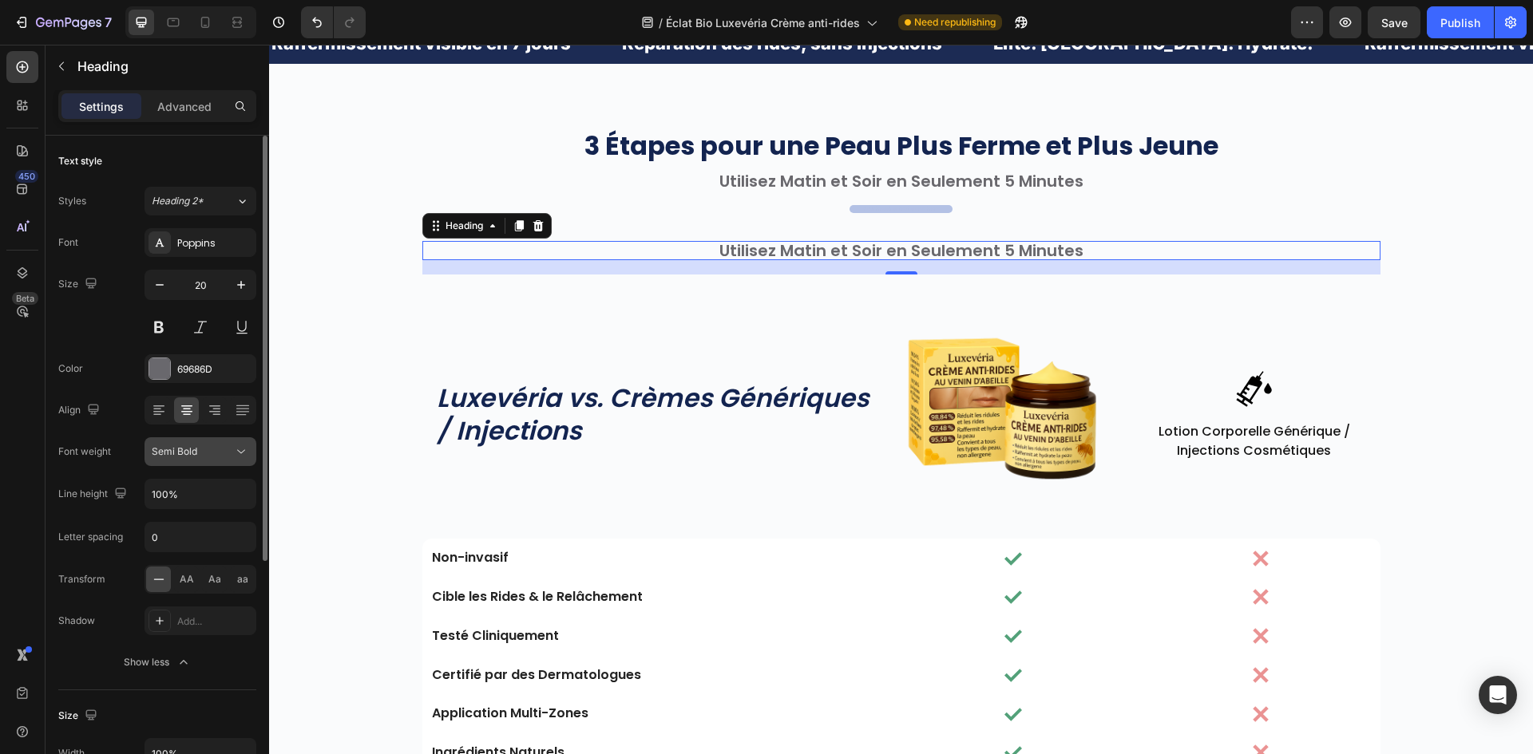
click at [197, 463] on button "Semi Bold" at bounding box center [200, 451] width 112 height 29
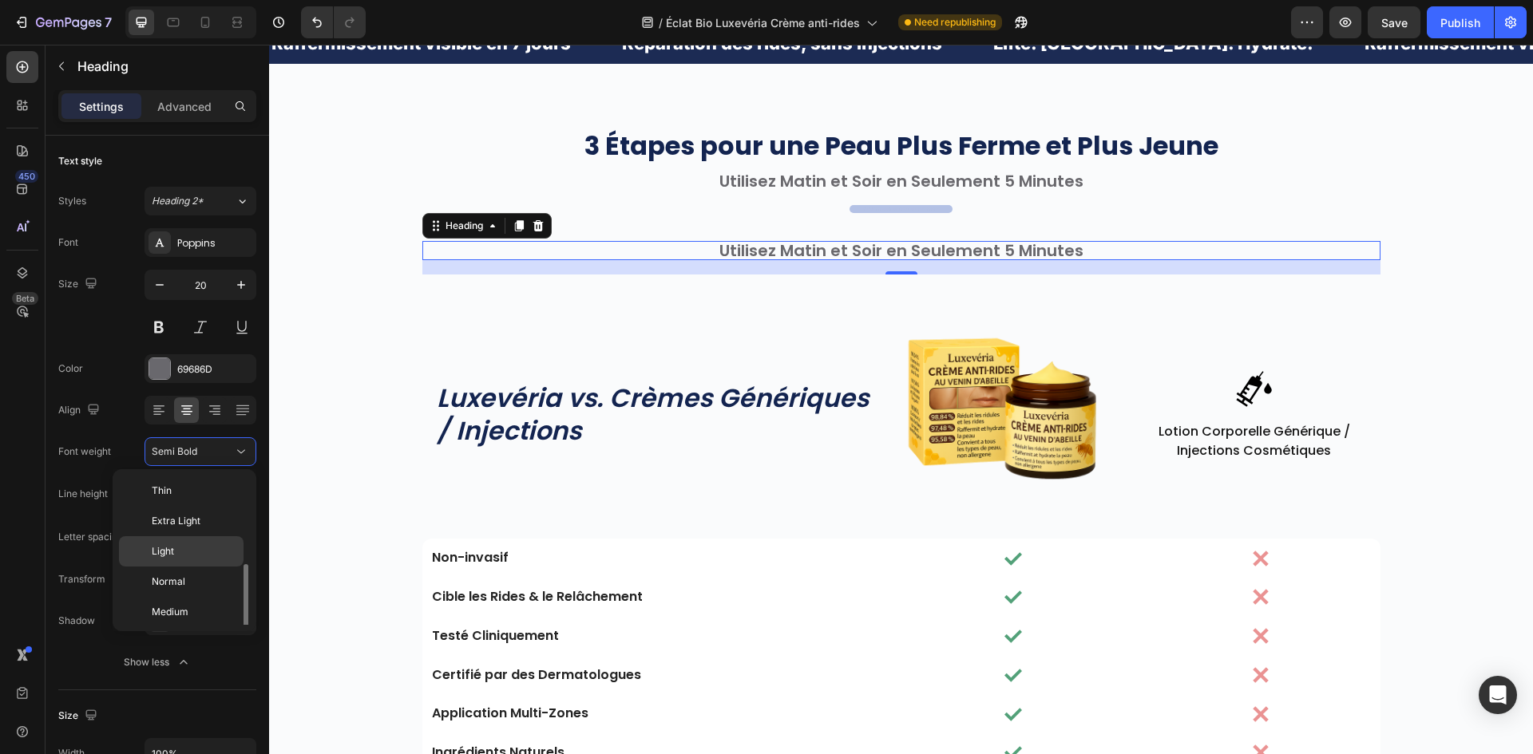
scroll to position [57, 0]
click at [183, 552] on span "Medium" at bounding box center [170, 555] width 37 height 14
click at [790, 260] on h2 "Utilisez Matin et Soir en Seulement 5 Minutes" at bounding box center [901, 250] width 958 height 19
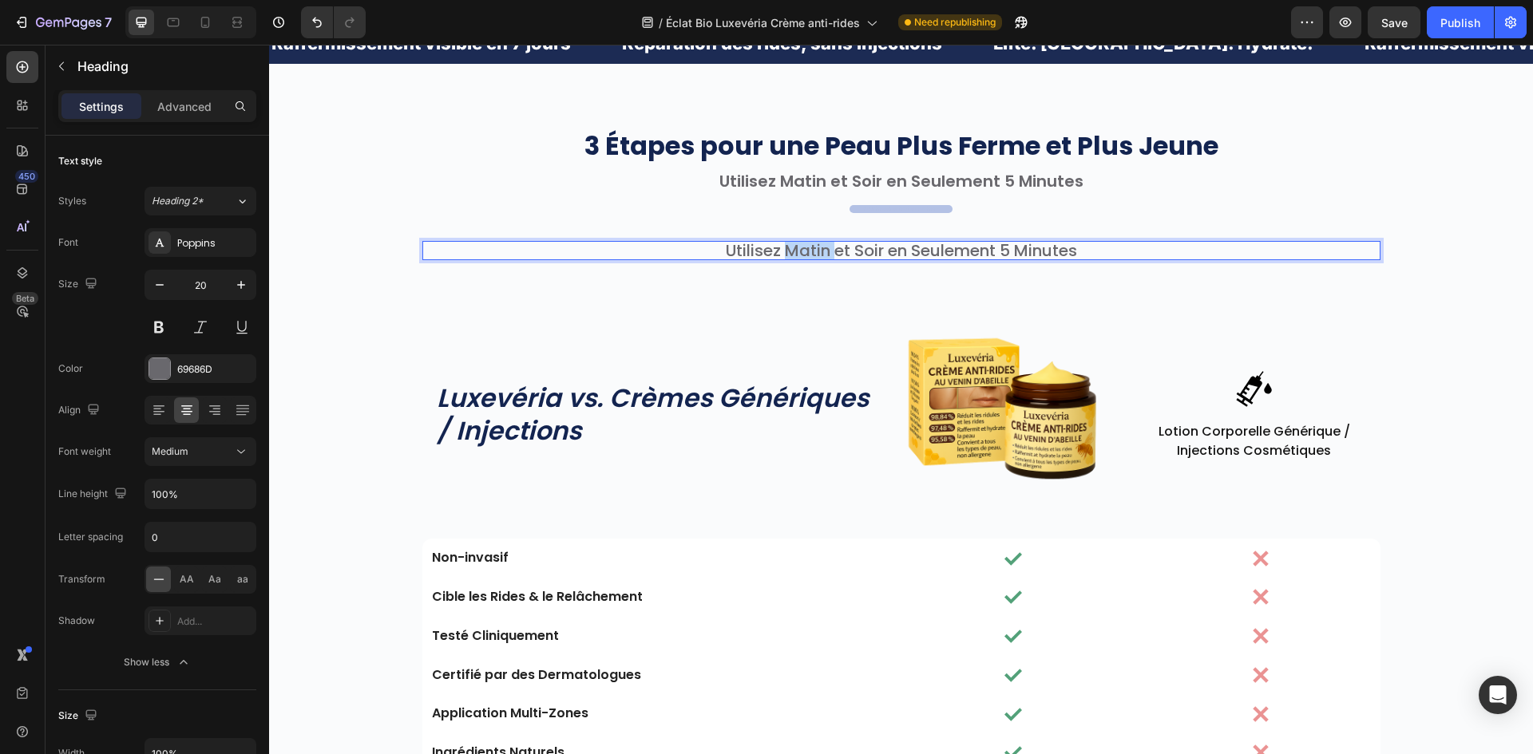
click at [790, 259] on p "Utilisez Matin et Soir en Seulement 5 Minutes" at bounding box center [901, 251] width 955 height 16
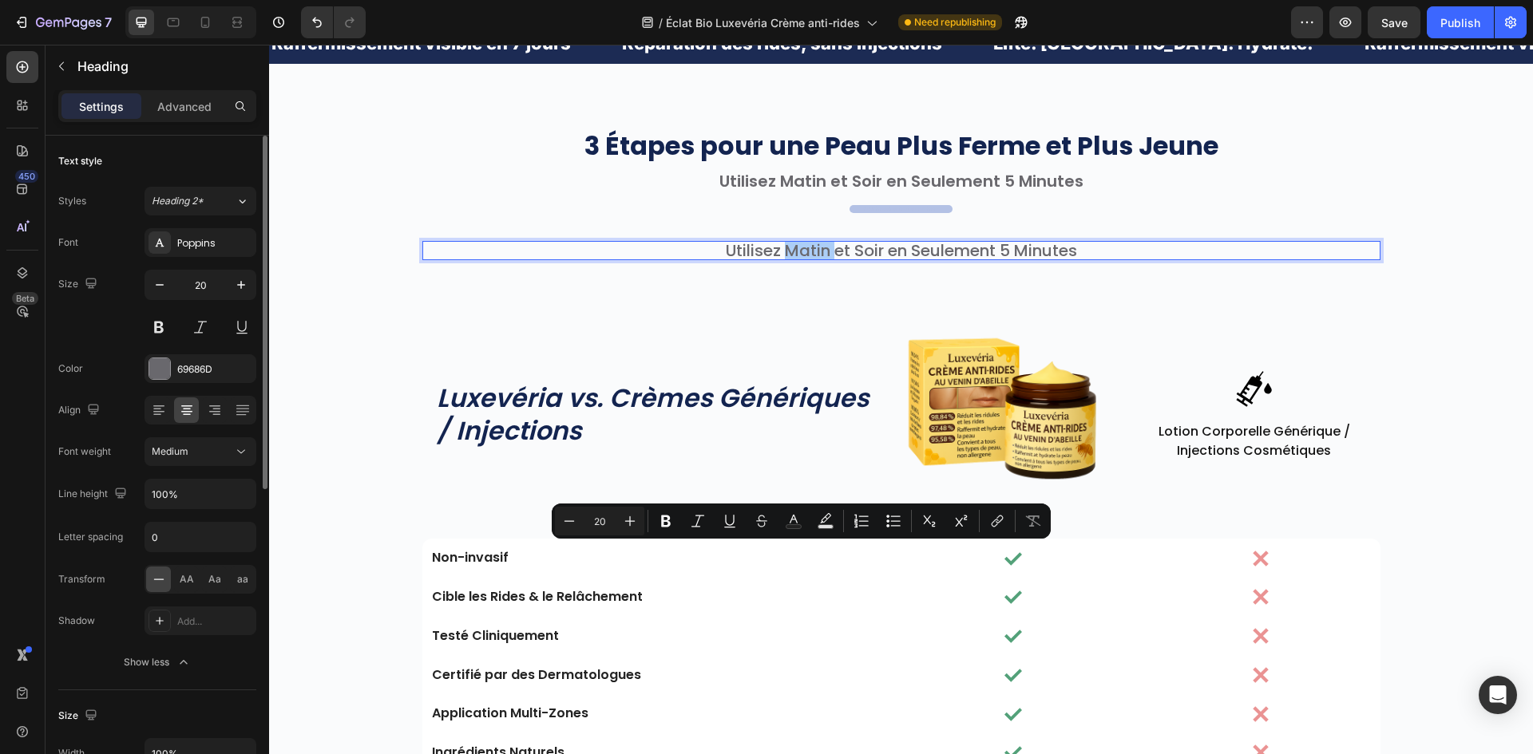
click at [220, 468] on div "Font Poppins Size 20 Color 69686D Align Font weight Medium Line height 100% Let…" at bounding box center [157, 452] width 198 height 449
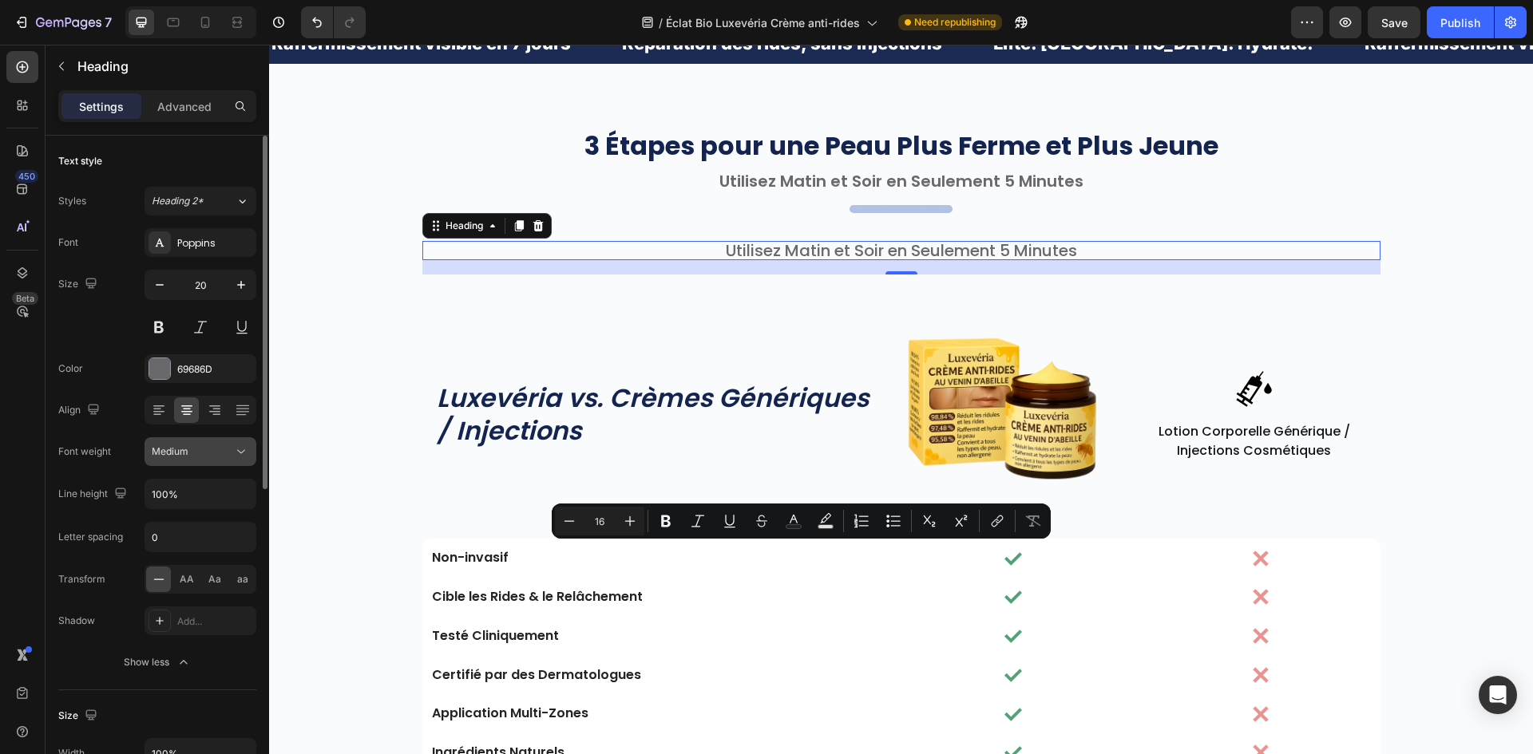
click at [221, 465] on button "Medium" at bounding box center [200, 451] width 112 height 29
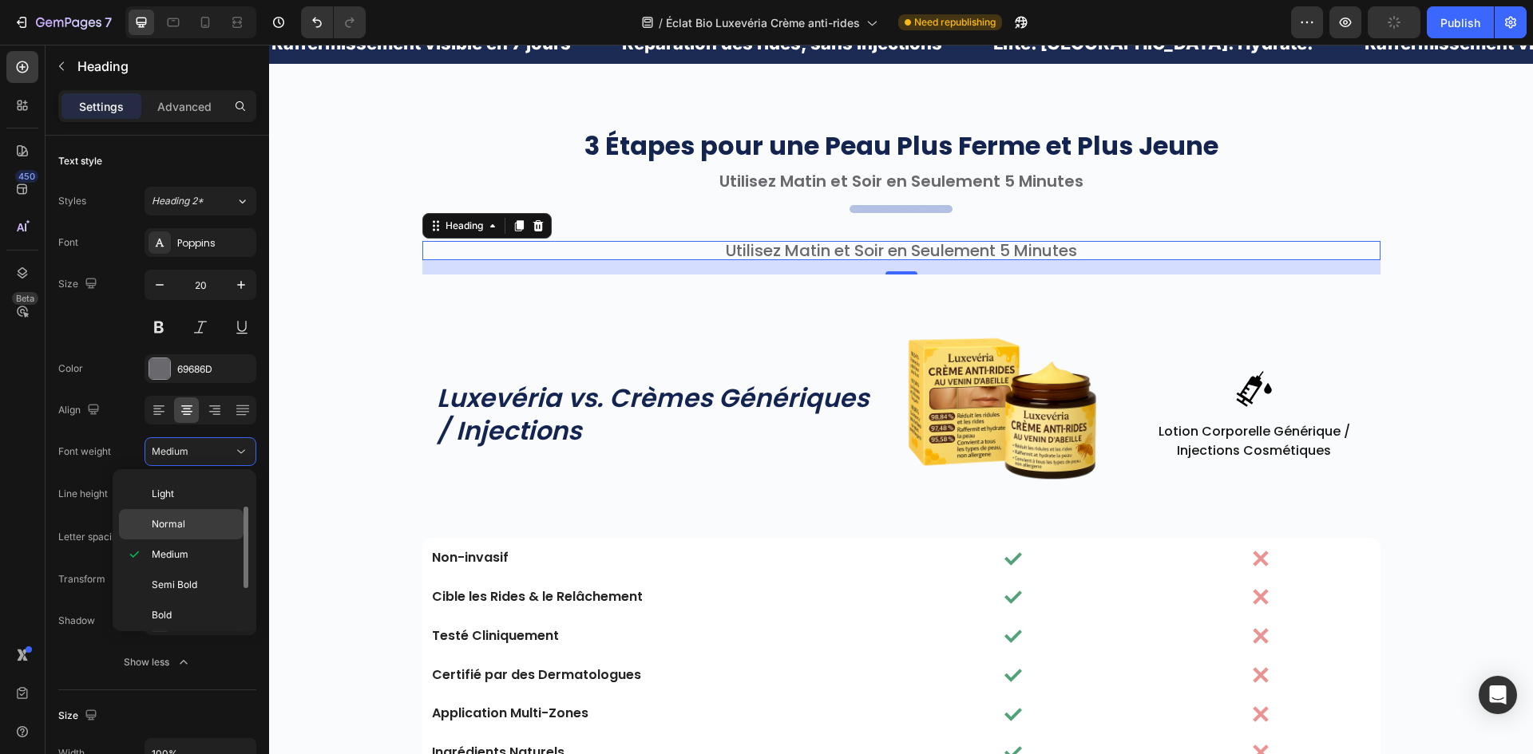
click at [202, 520] on p "Normal" at bounding box center [194, 524] width 85 height 14
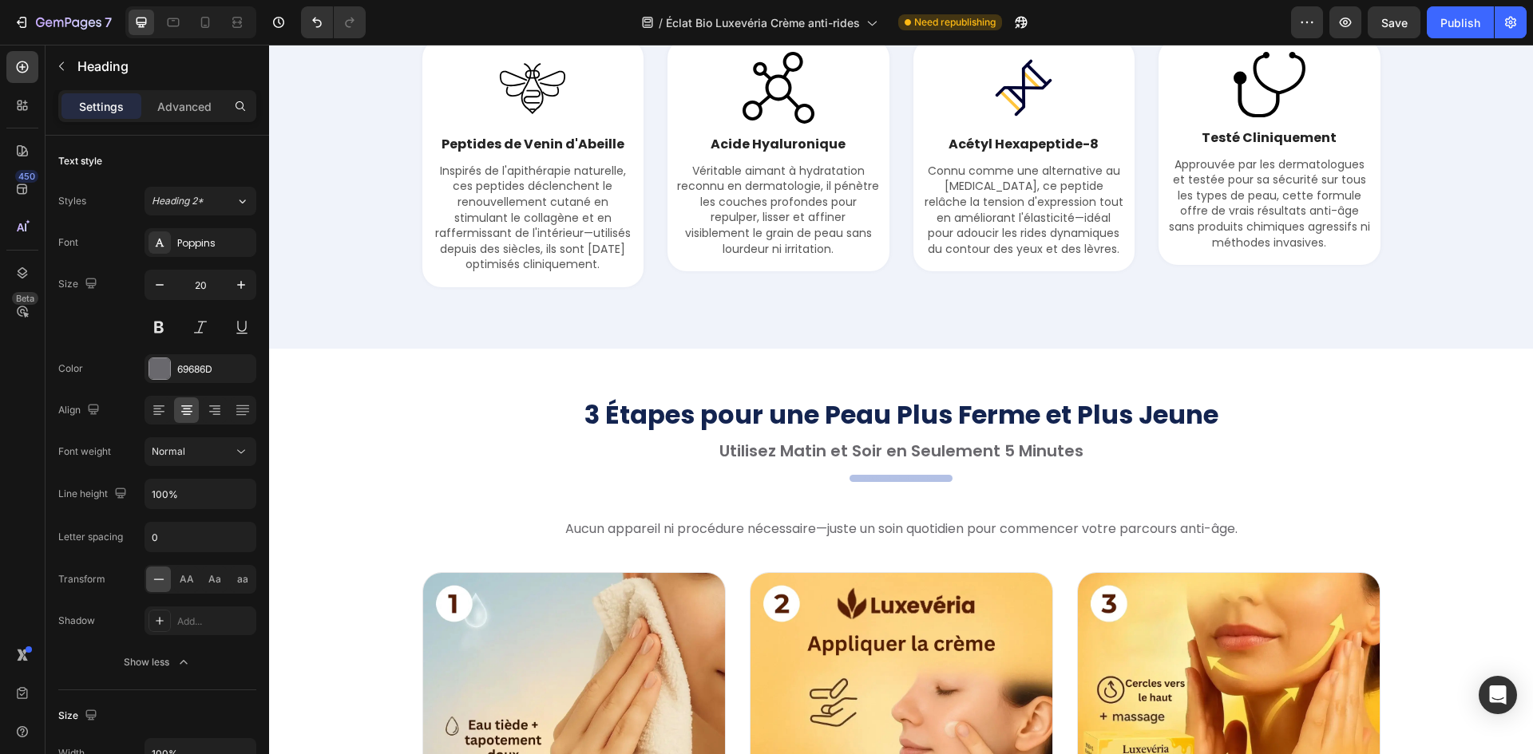
scroll to position [3479, 0]
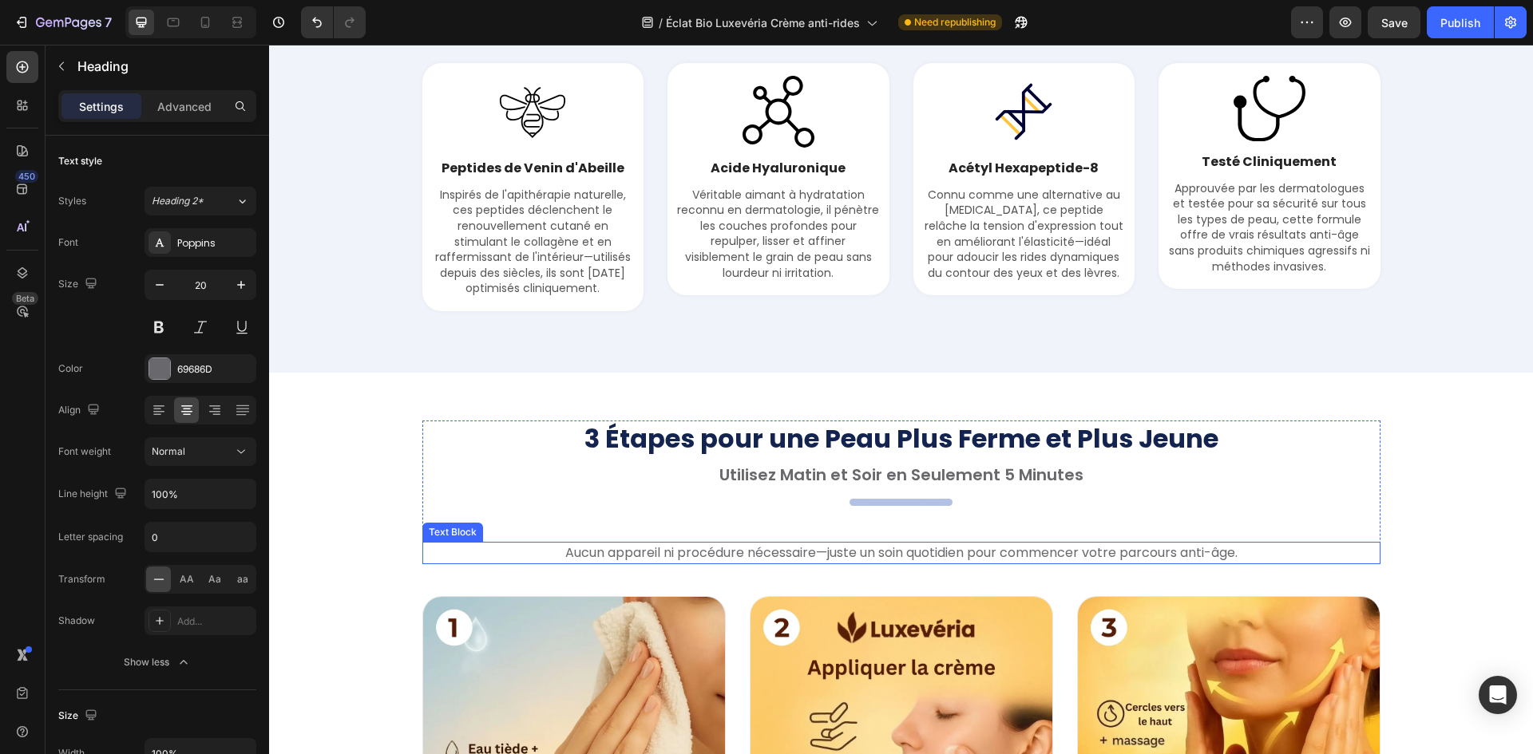
click at [714, 554] on p "Aucun appareil ni procédure nécessaire—juste un soin quotidien pour commencer v…" at bounding box center [901, 553] width 955 height 19
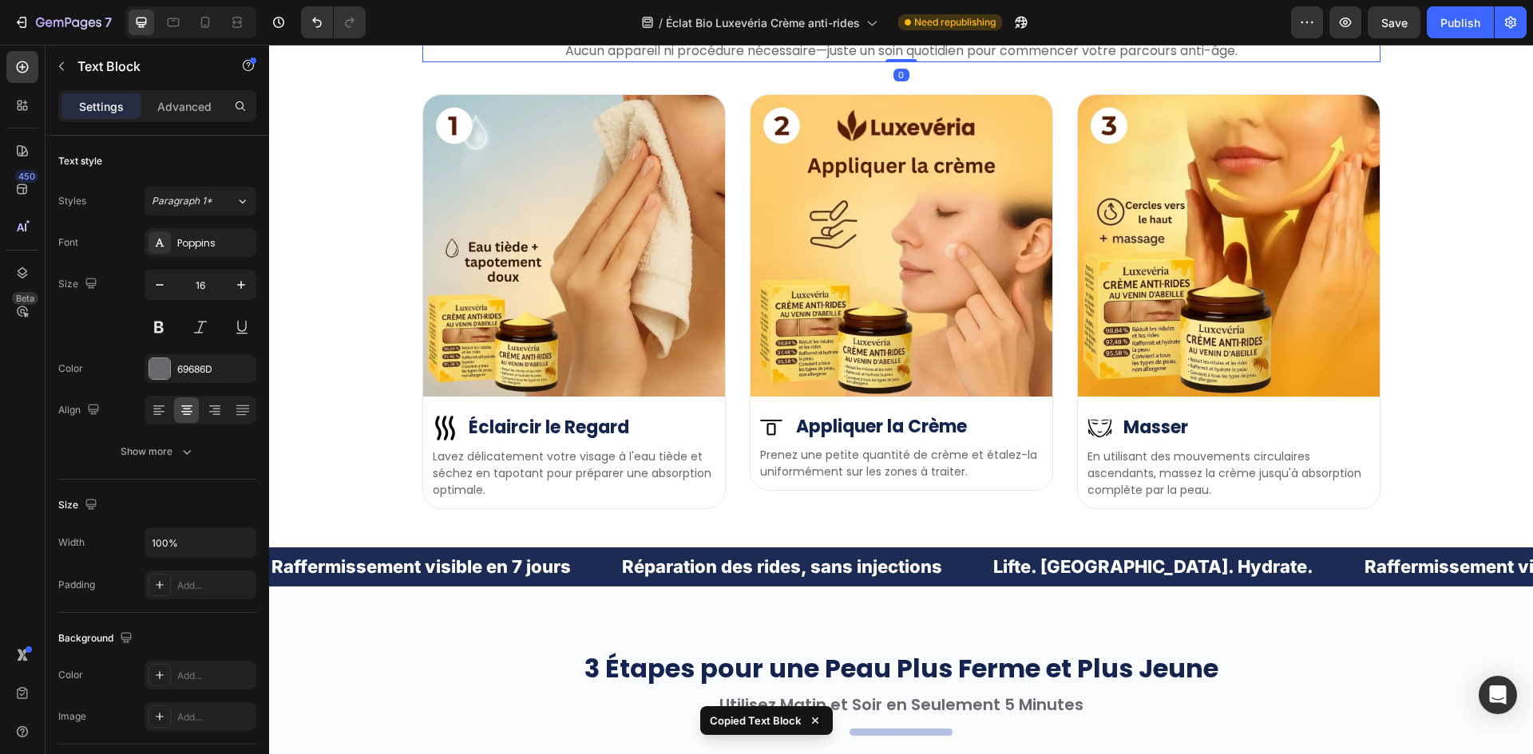
scroll to position [4198, 0]
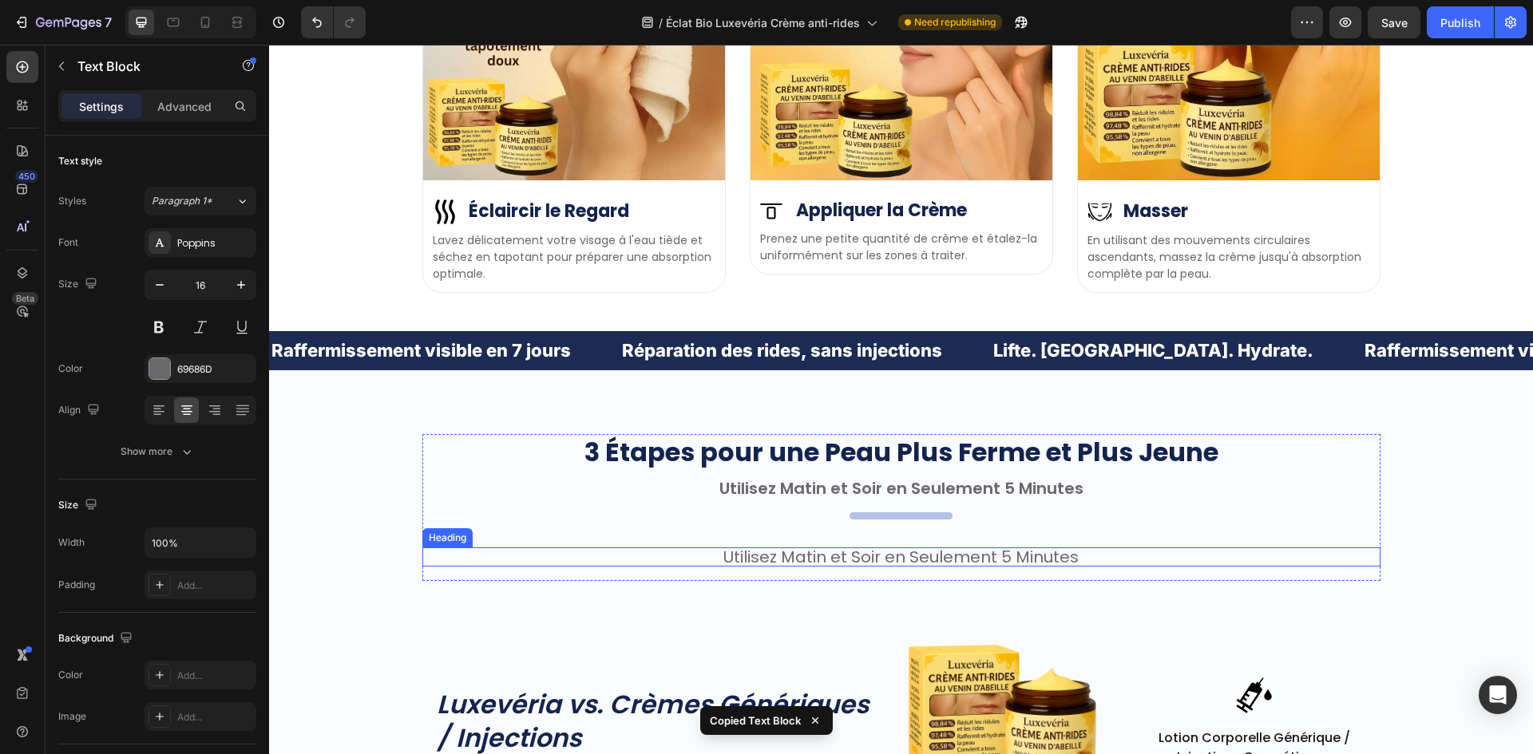
click at [837, 549] on h2 "Utilisez Matin et Soir en Seulement 5 Minutes" at bounding box center [901, 557] width 958 height 19
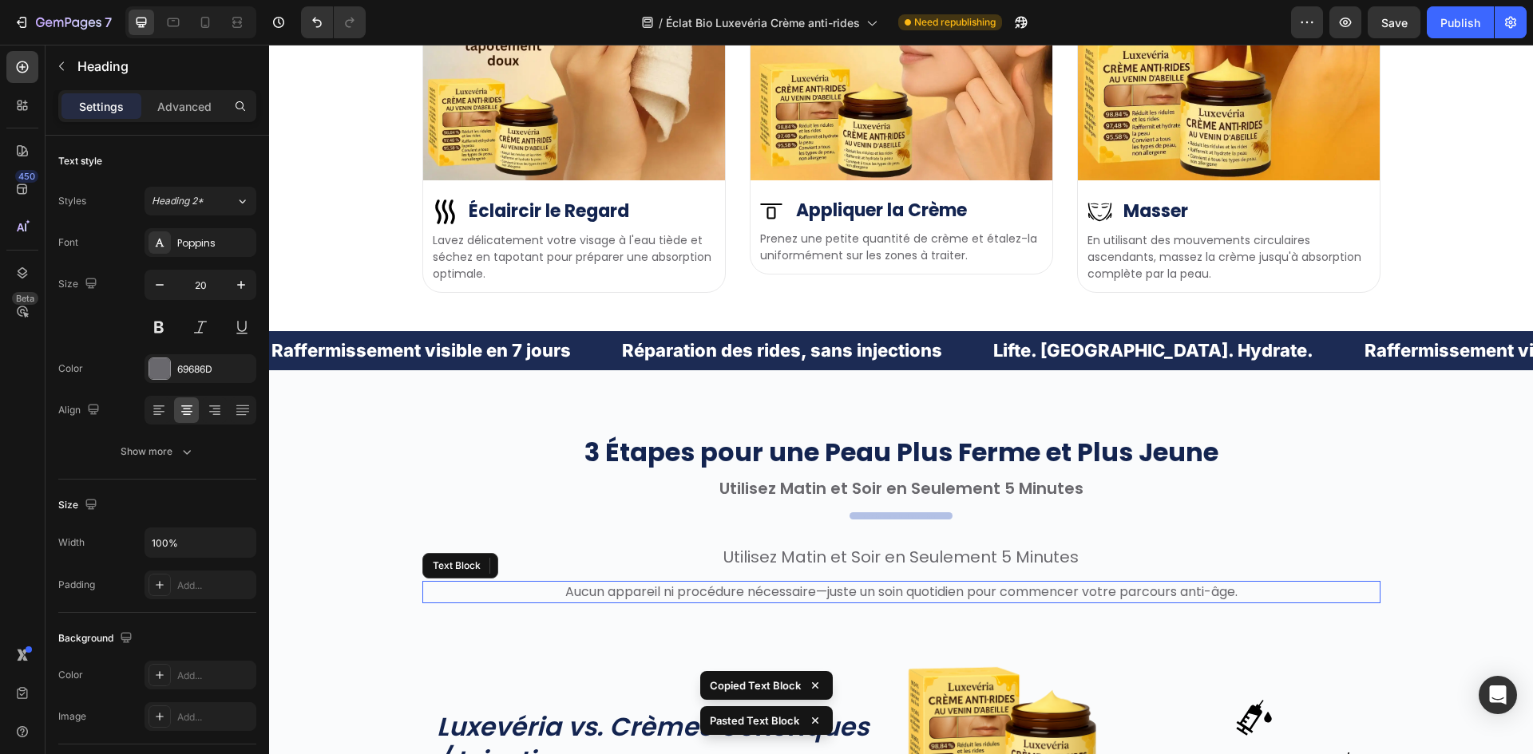
click at [887, 561] on h2 "Utilisez Matin et Soir en Seulement 5 Minutes" at bounding box center [901, 557] width 958 height 19
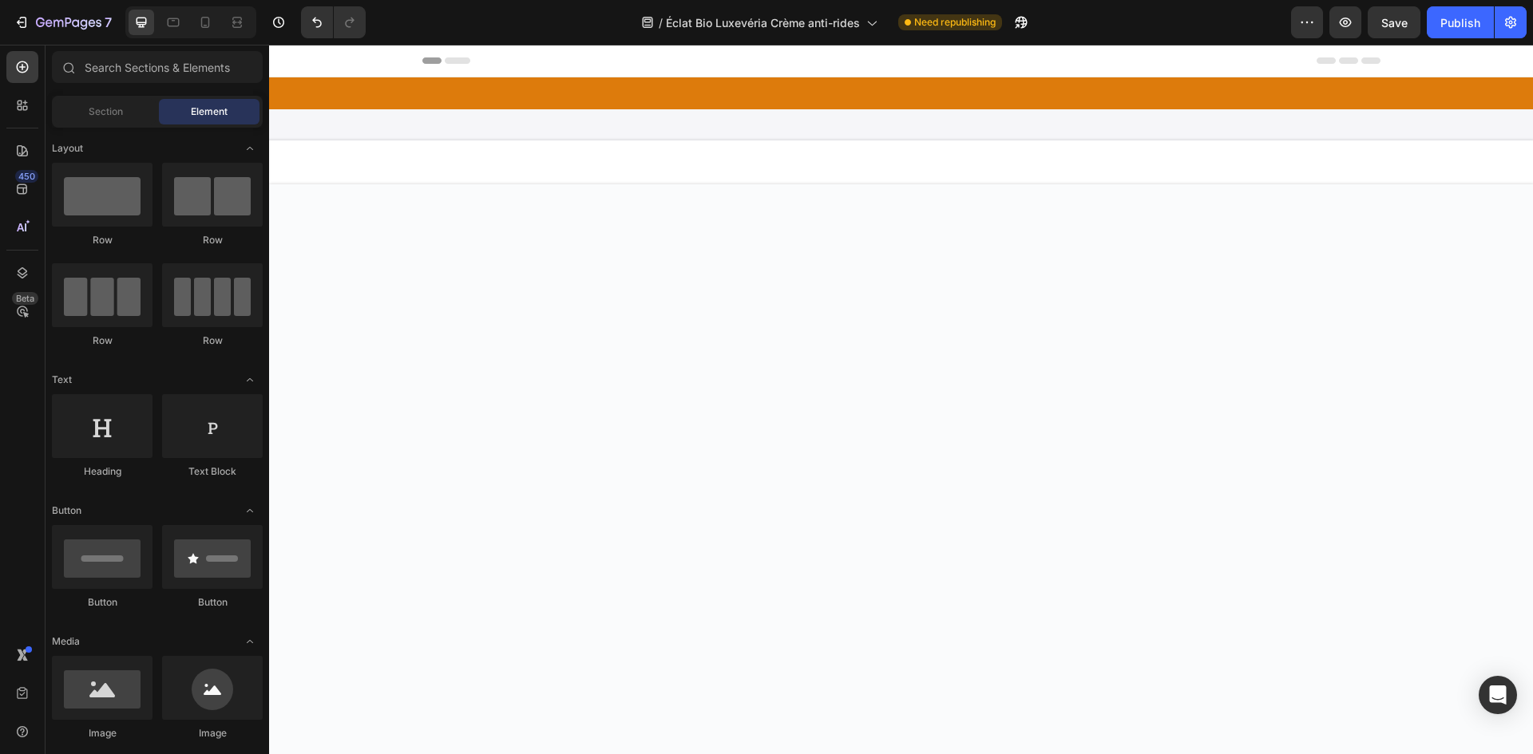
scroll to position [4198, 0]
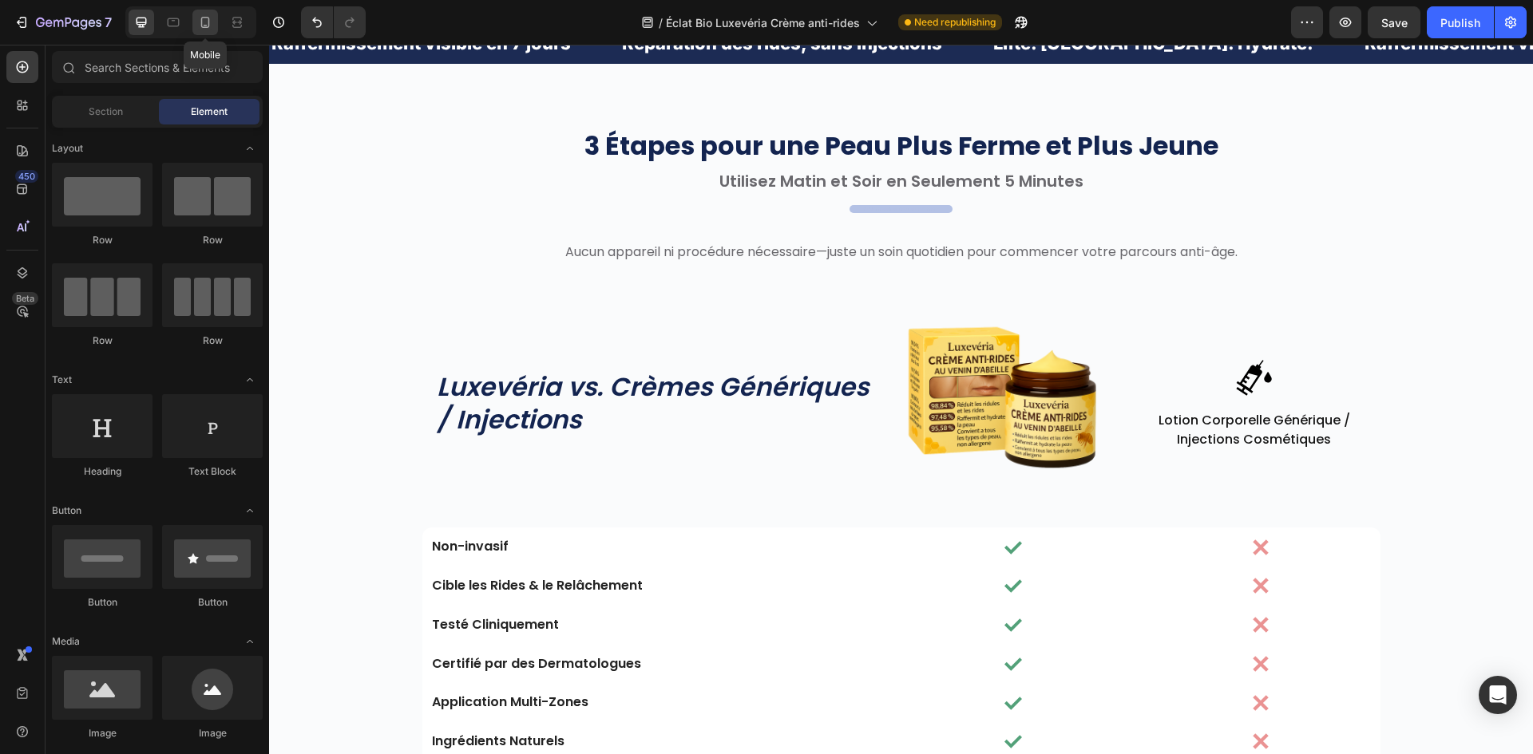
click at [195, 25] on div at bounding box center [205, 23] width 26 height 26
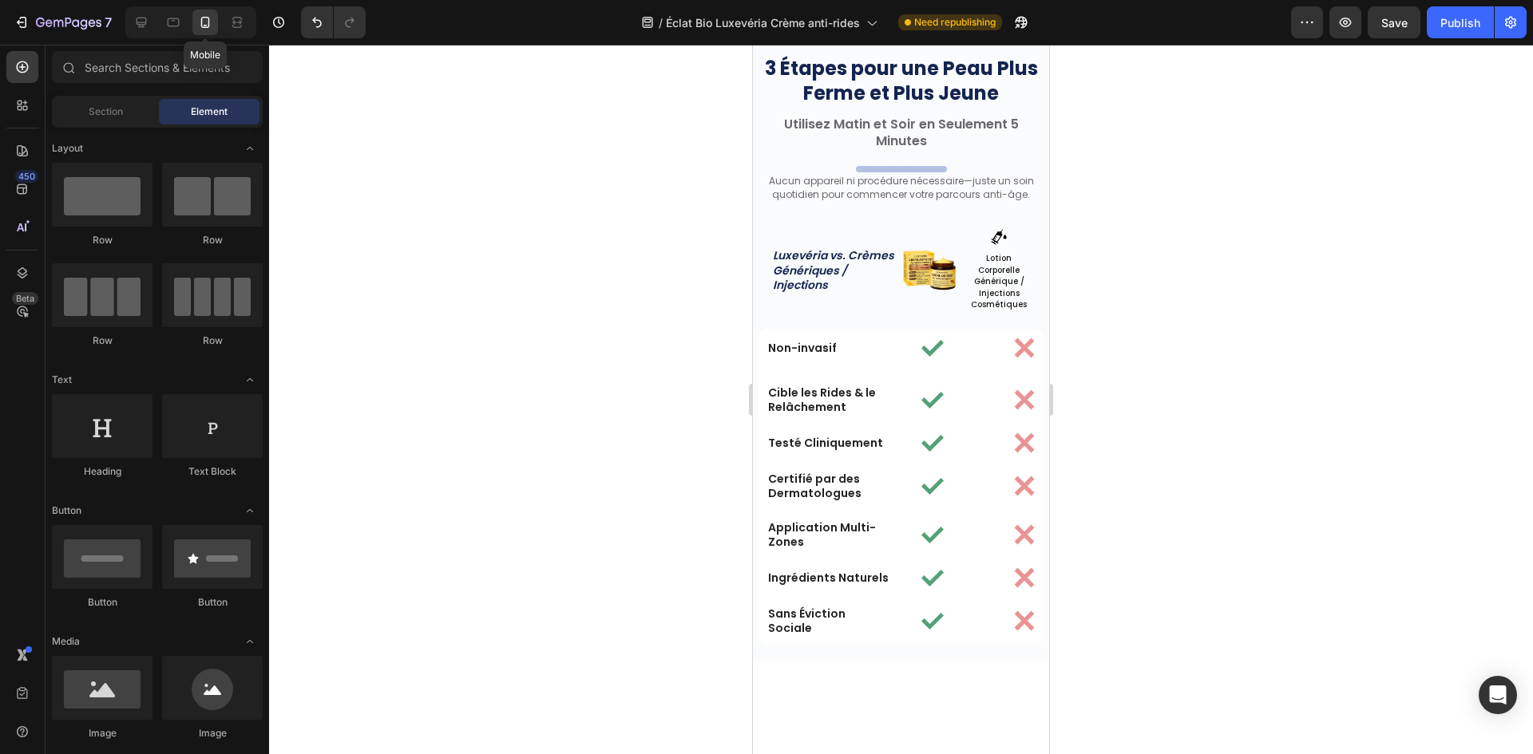
scroll to position [4214, 0]
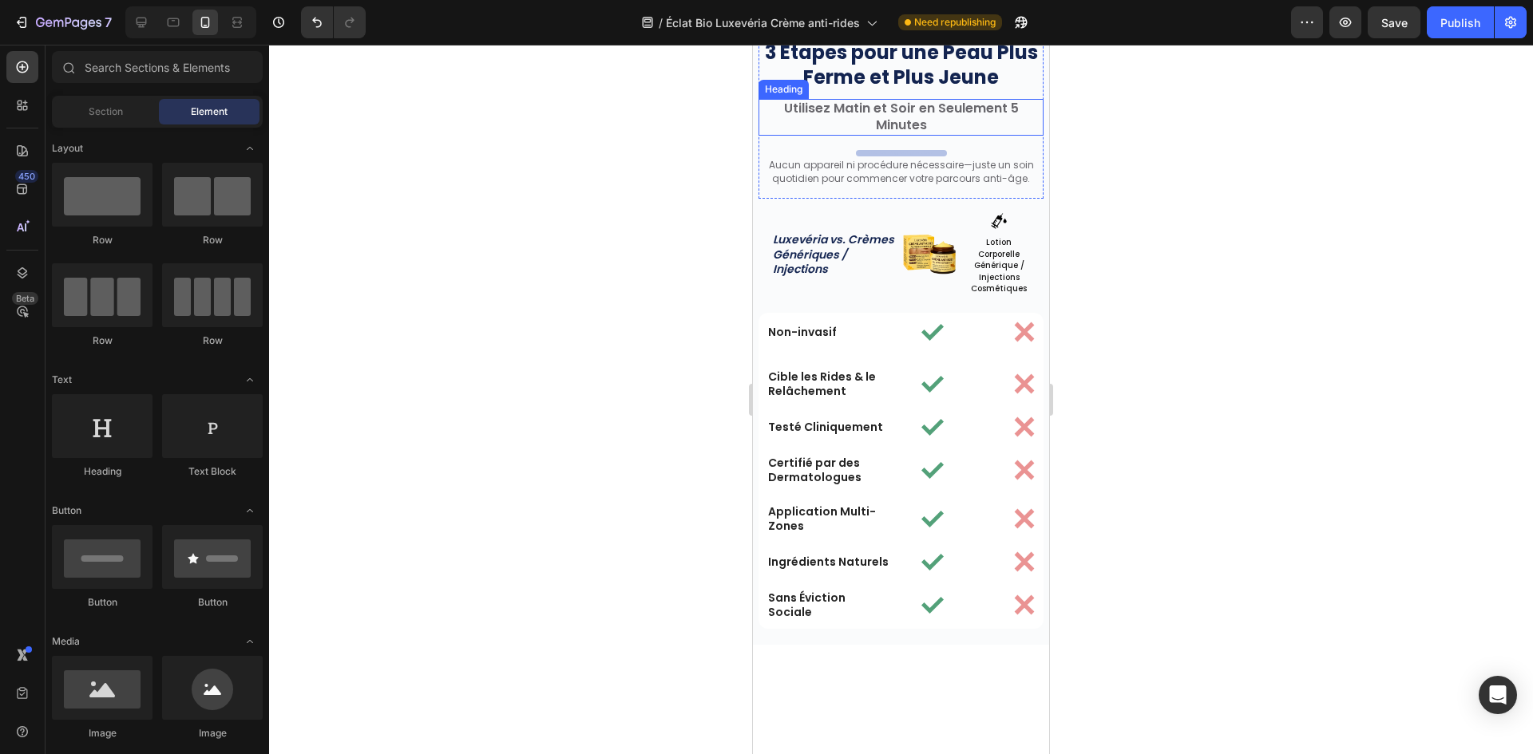
drag, startPoint x: 888, startPoint y: 342, endPoint x: 892, endPoint y: 363, distance: 21.3
click at [889, 136] on h2 "Utilisez Matin et Soir en Seulement 5 Minutes" at bounding box center [900, 117] width 285 height 37
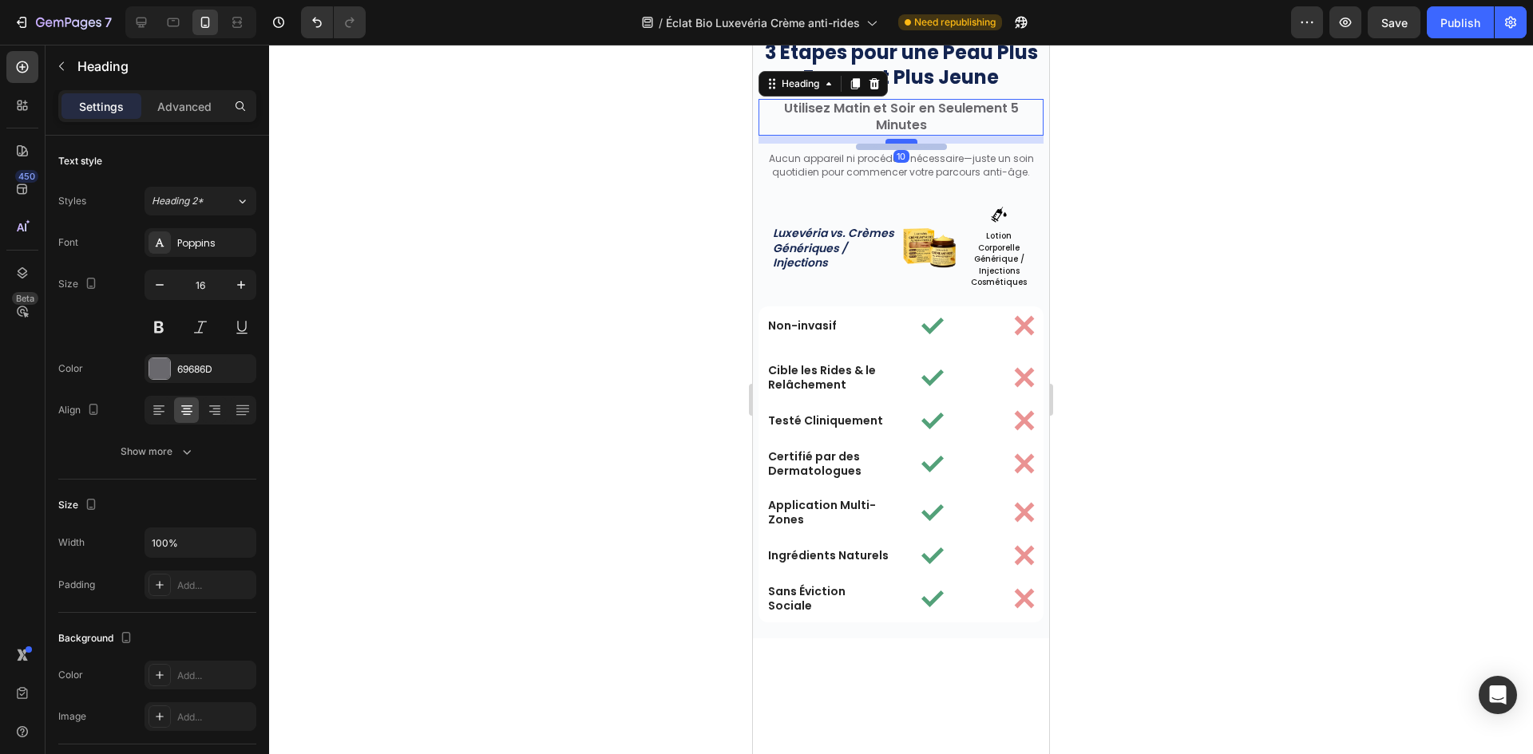
drag, startPoint x: 892, startPoint y: 370, endPoint x: 906, endPoint y: 364, distance: 15.0
click at [906, 144] on div at bounding box center [901, 141] width 32 height 5
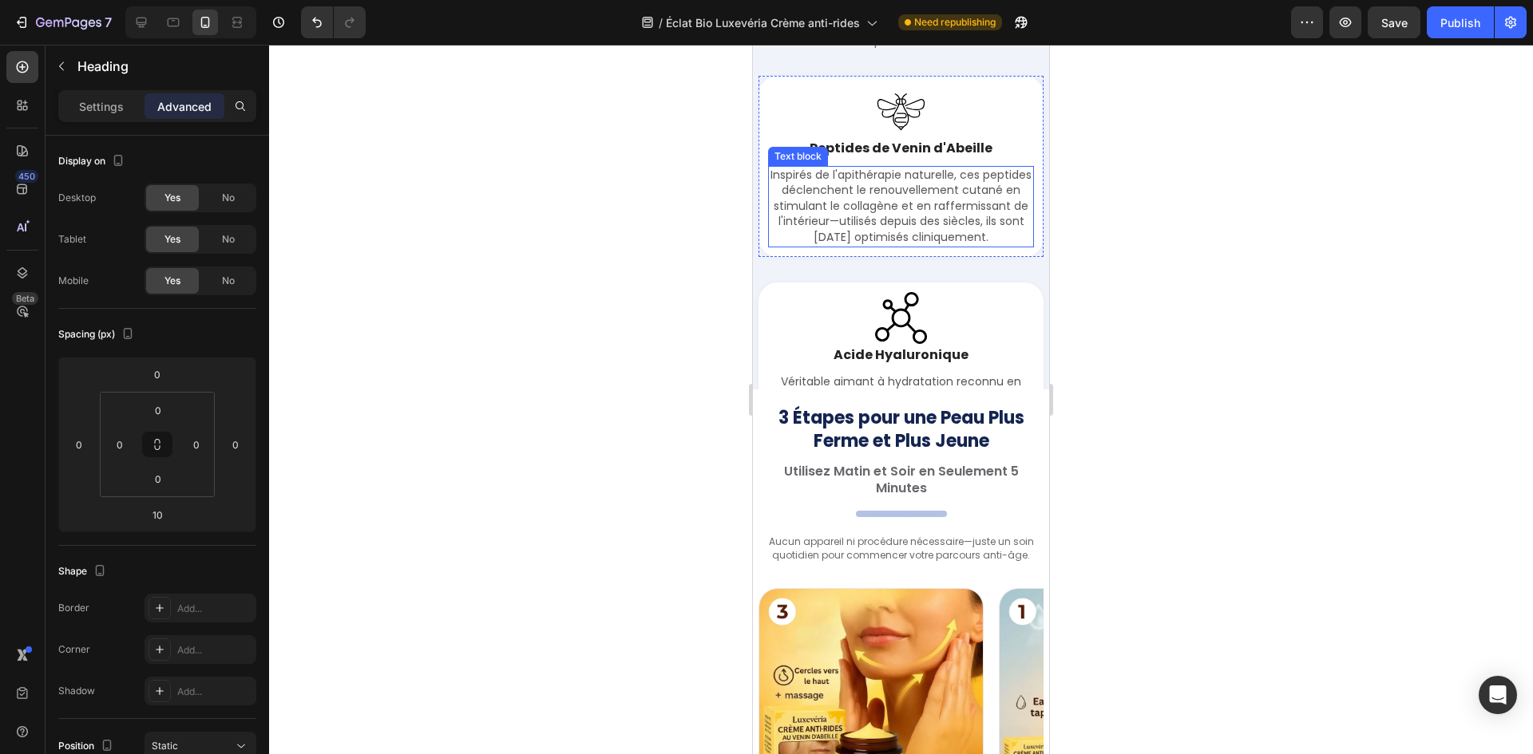
scroll to position [3495, 0]
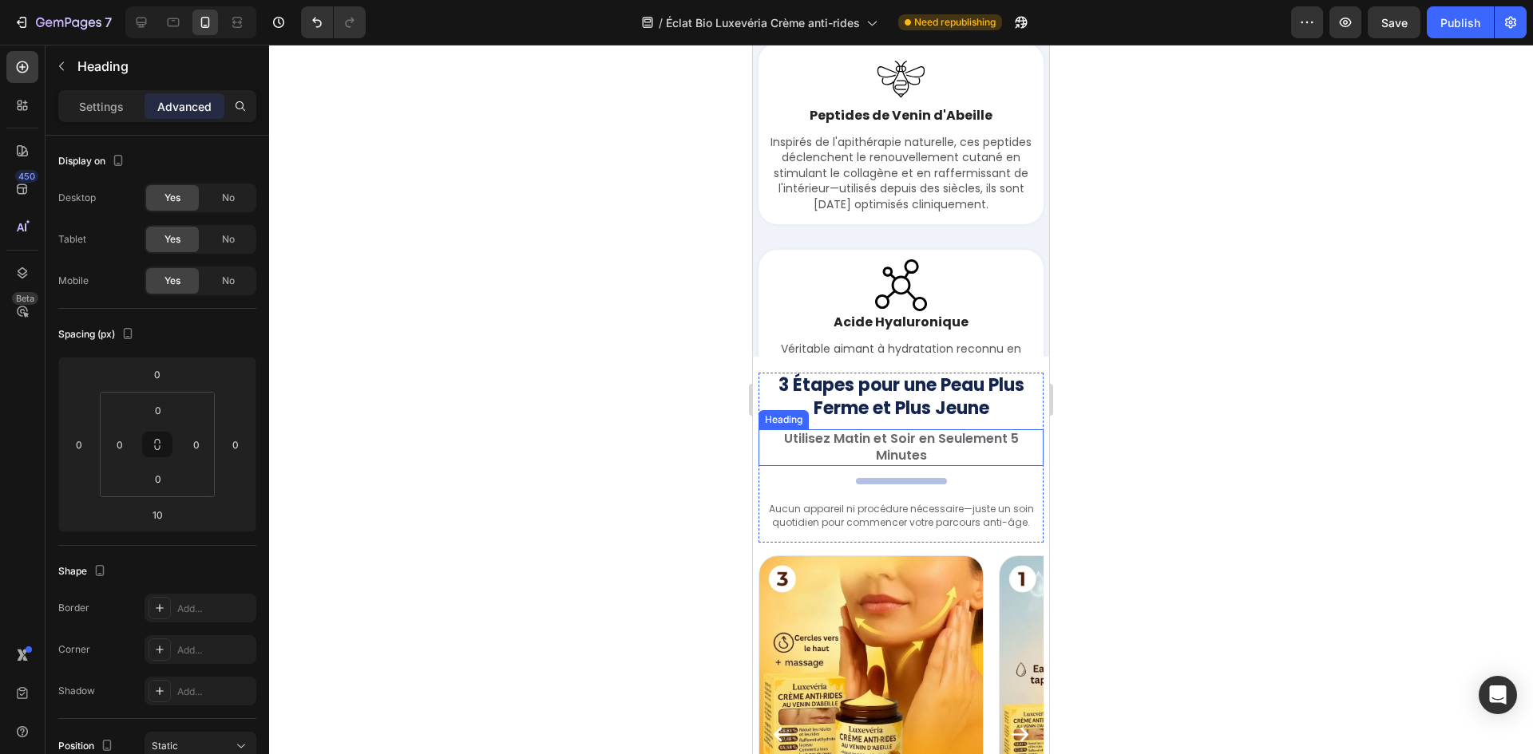
click at [902, 448] on h2 "Utilisez Matin et Soir en Seulement 5 Minutes" at bounding box center [900, 447] width 285 height 37
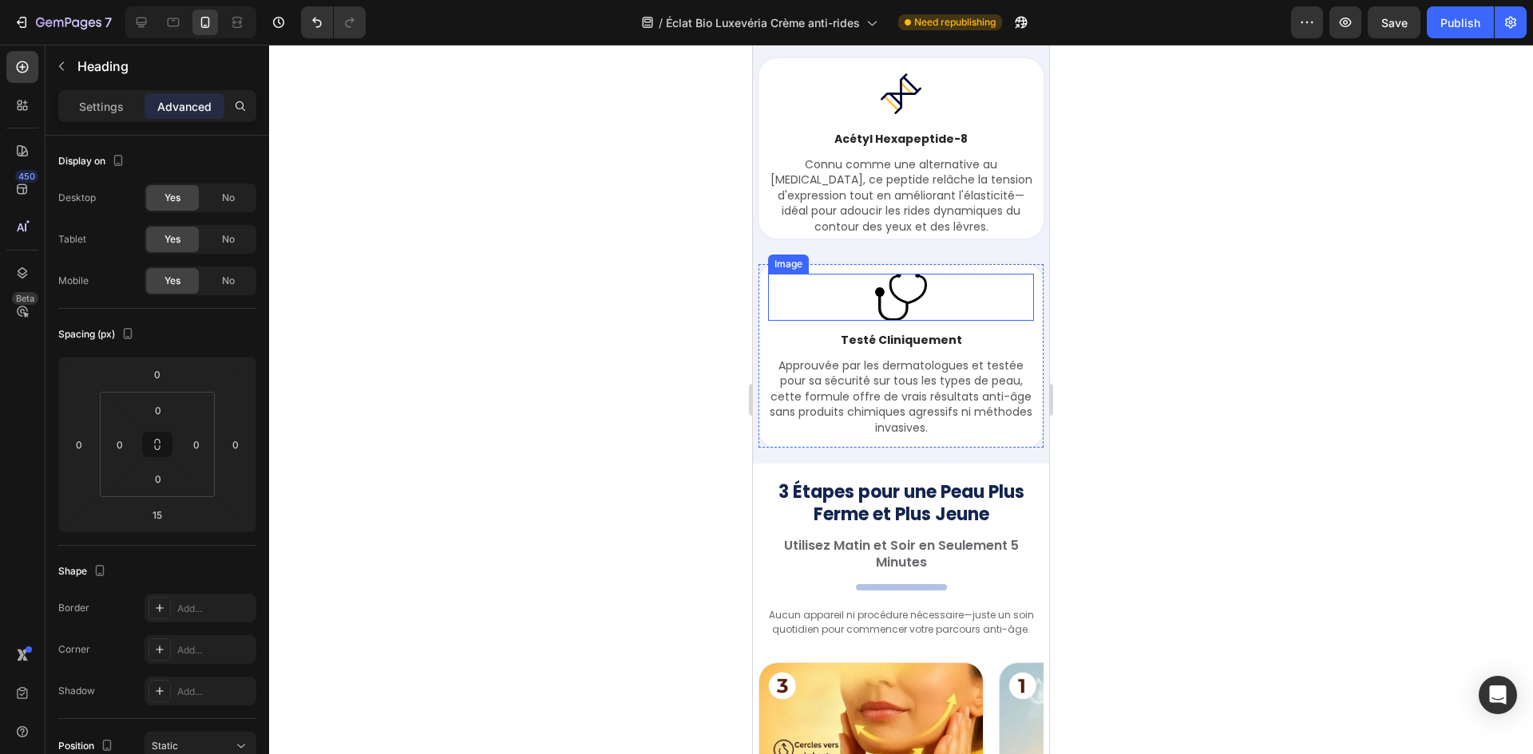
scroll to position [3974, 0]
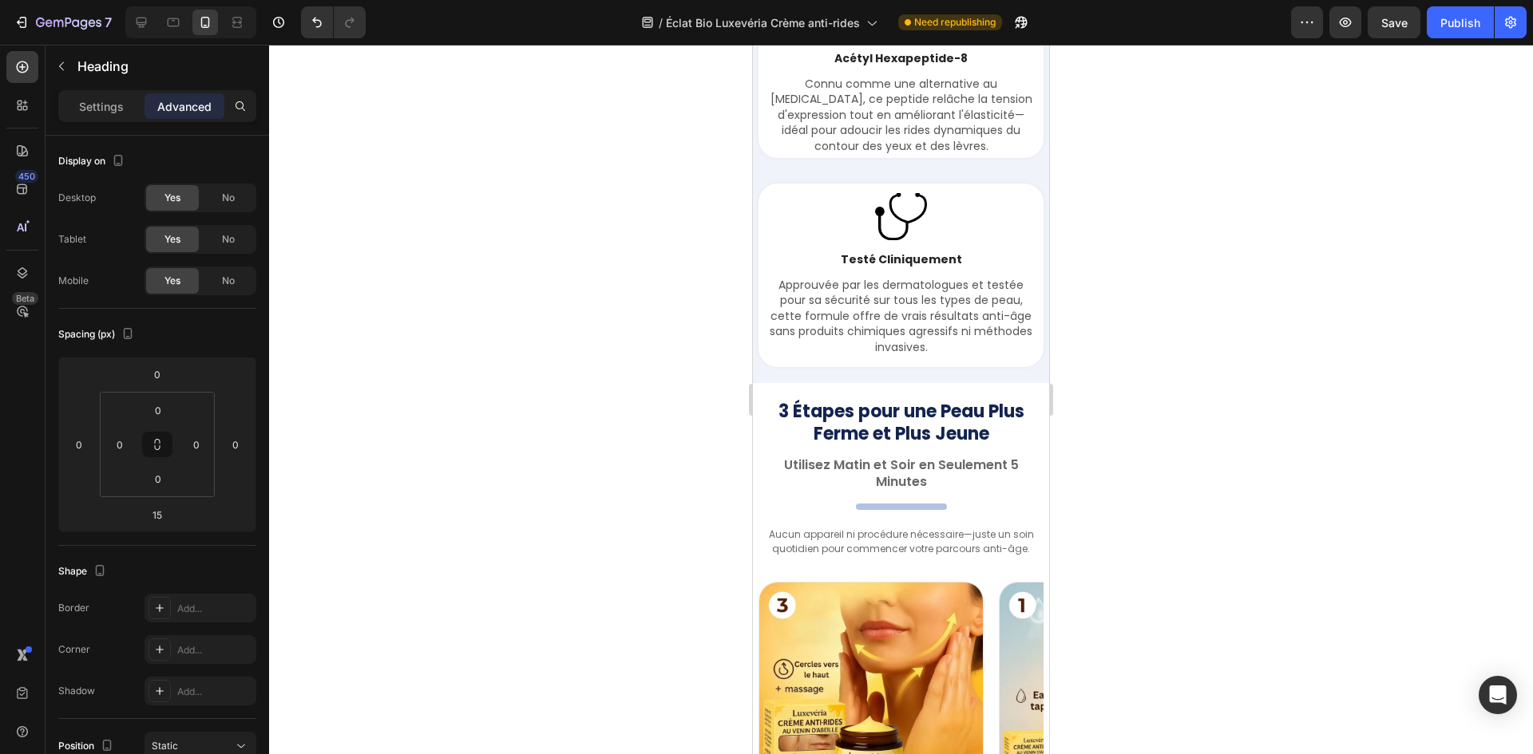
click at [907, 493] on h2 "Utilisez Matin et Soir en Seulement 5 Minutes" at bounding box center [900, 474] width 285 height 37
drag, startPoint x: 911, startPoint y: 508, endPoint x: 850, endPoint y: 502, distance: 61.0
click at [911, 491] on p "Utilisez Matin et Soir en Seulement 5 Minutes" at bounding box center [901, 474] width 282 height 34
click at [716, 485] on div at bounding box center [901, 400] width 1264 height 710
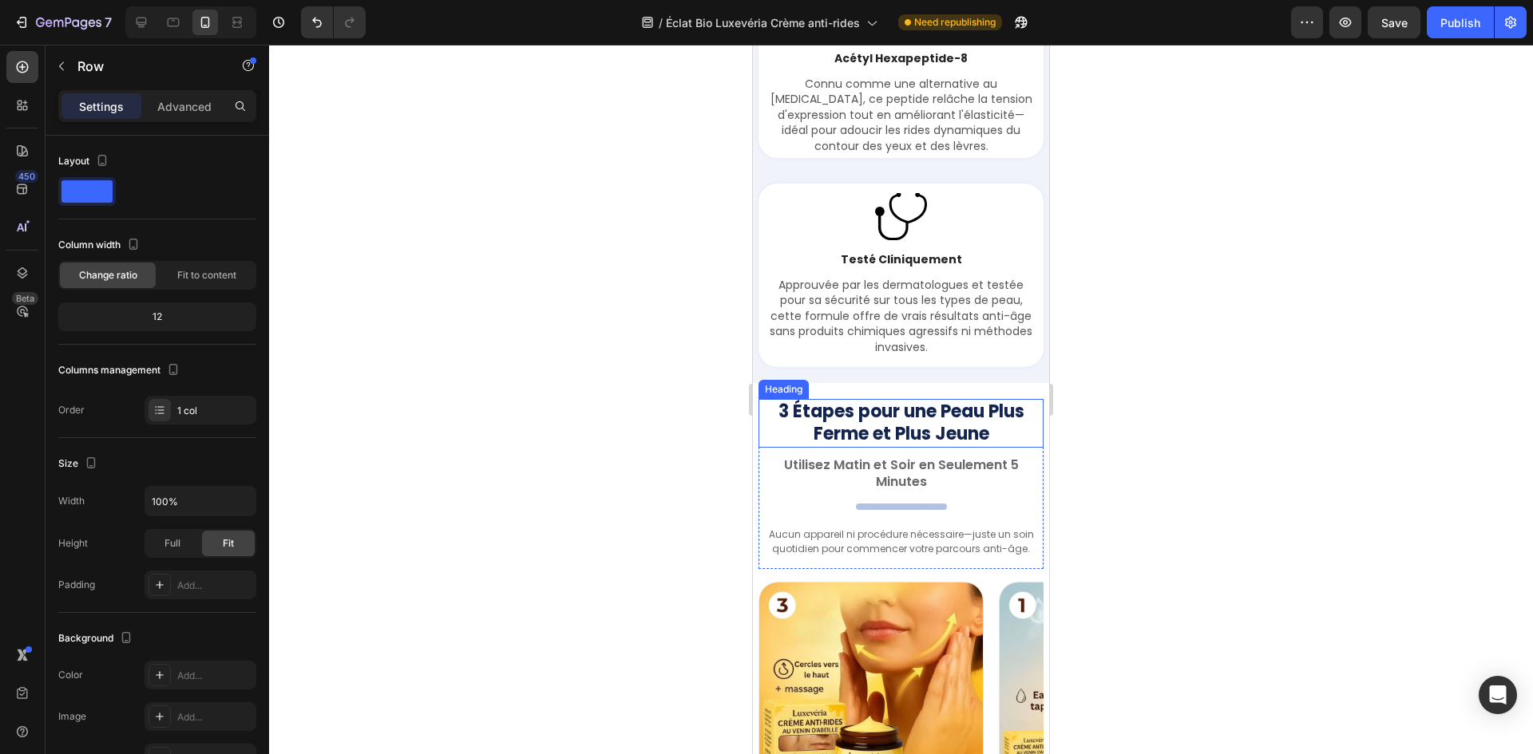
click at [866, 485] on div "3 Étapes pour une Peau Plus Ferme et Plus Jeune Heading Utilisez Matin et Soir …" at bounding box center [900, 484] width 285 height 170
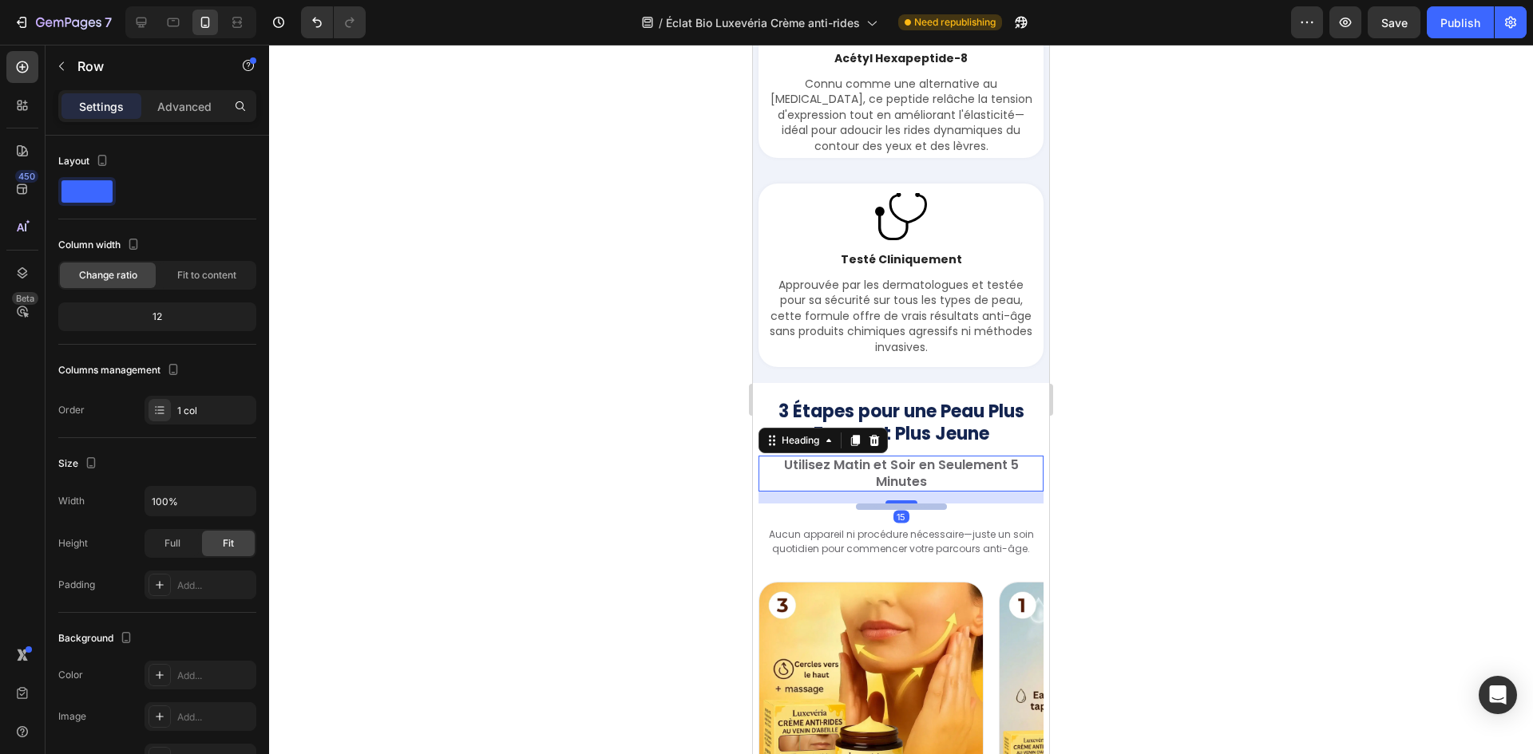
click at [868, 491] on p "Utilisez Matin et Soir en Seulement 5 Minutes" at bounding box center [901, 474] width 282 height 34
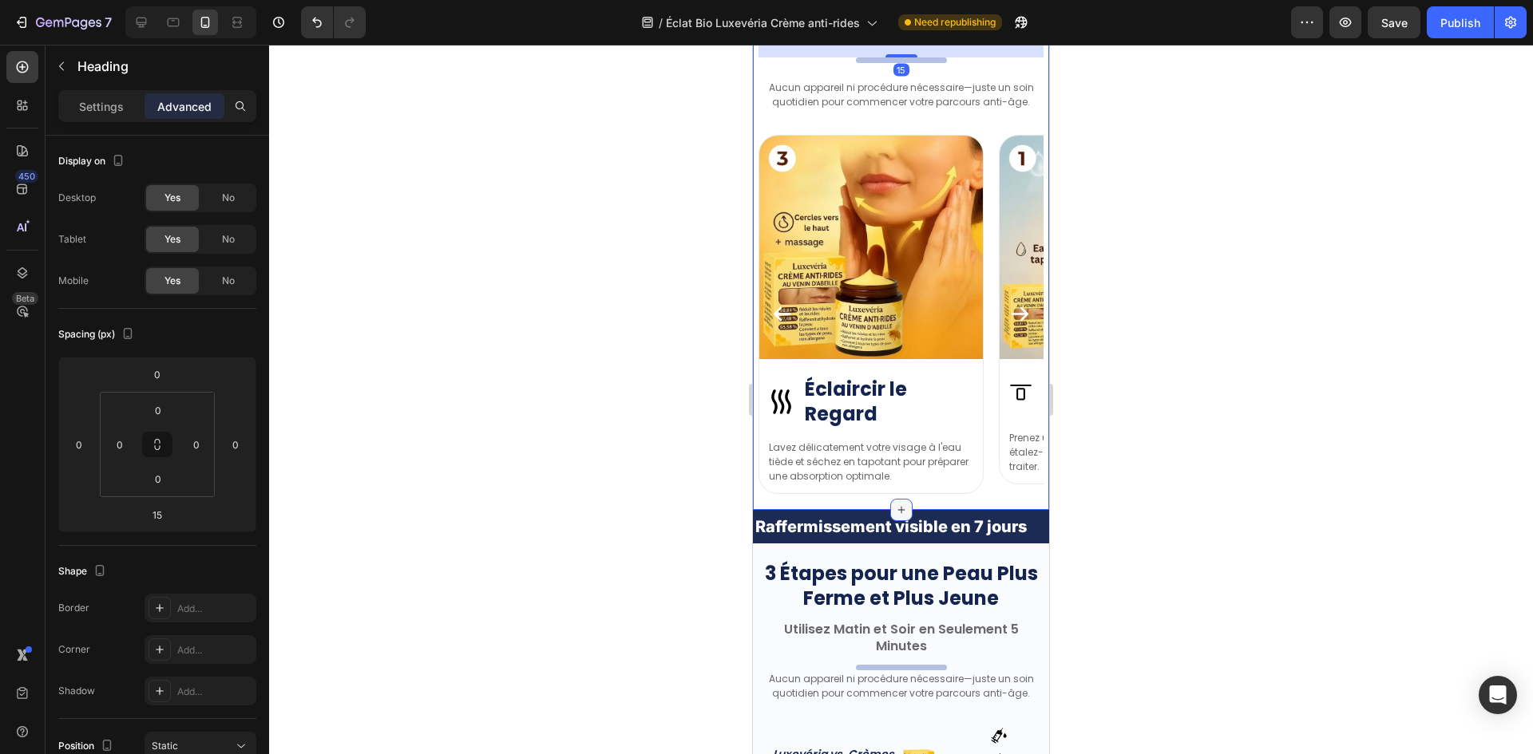
scroll to position [4693, 0]
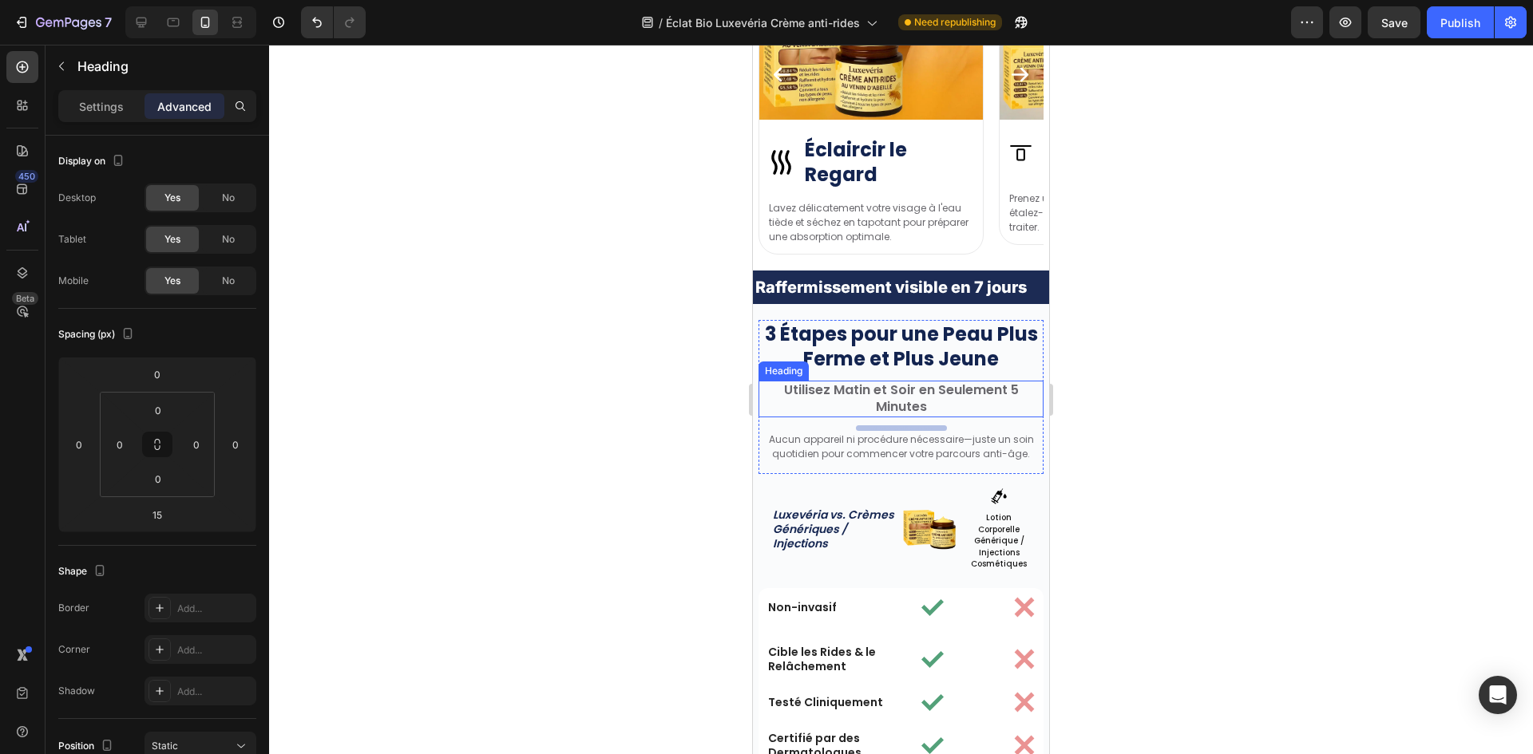
click at [895, 402] on h2 "Utilisez Matin et Soir en Seulement 5 Minutes" at bounding box center [900, 399] width 285 height 37
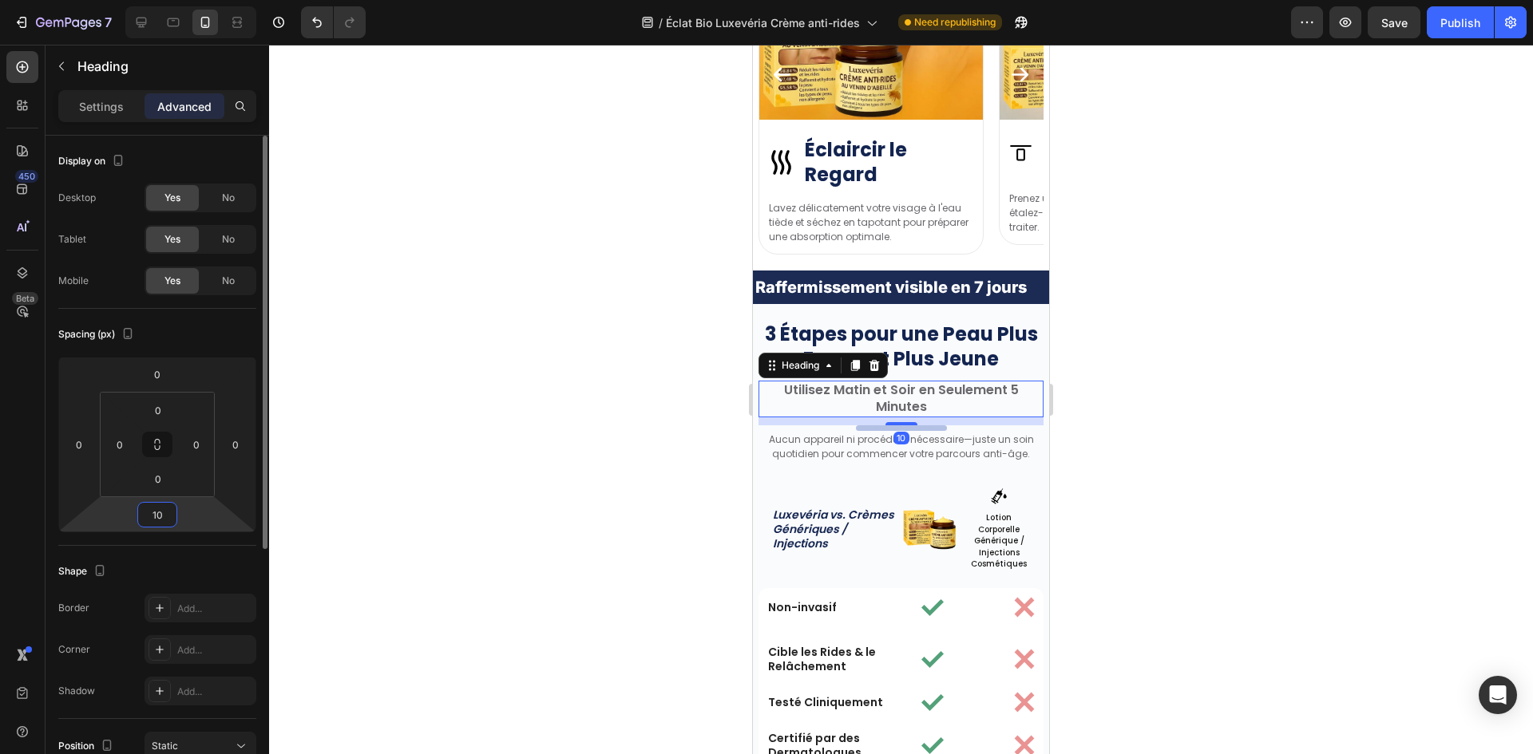
drag, startPoint x: 153, startPoint y: 520, endPoint x: 174, endPoint y: 510, distance: 22.9
click at [153, 519] on input "10" at bounding box center [157, 515] width 32 height 24
type input "15"
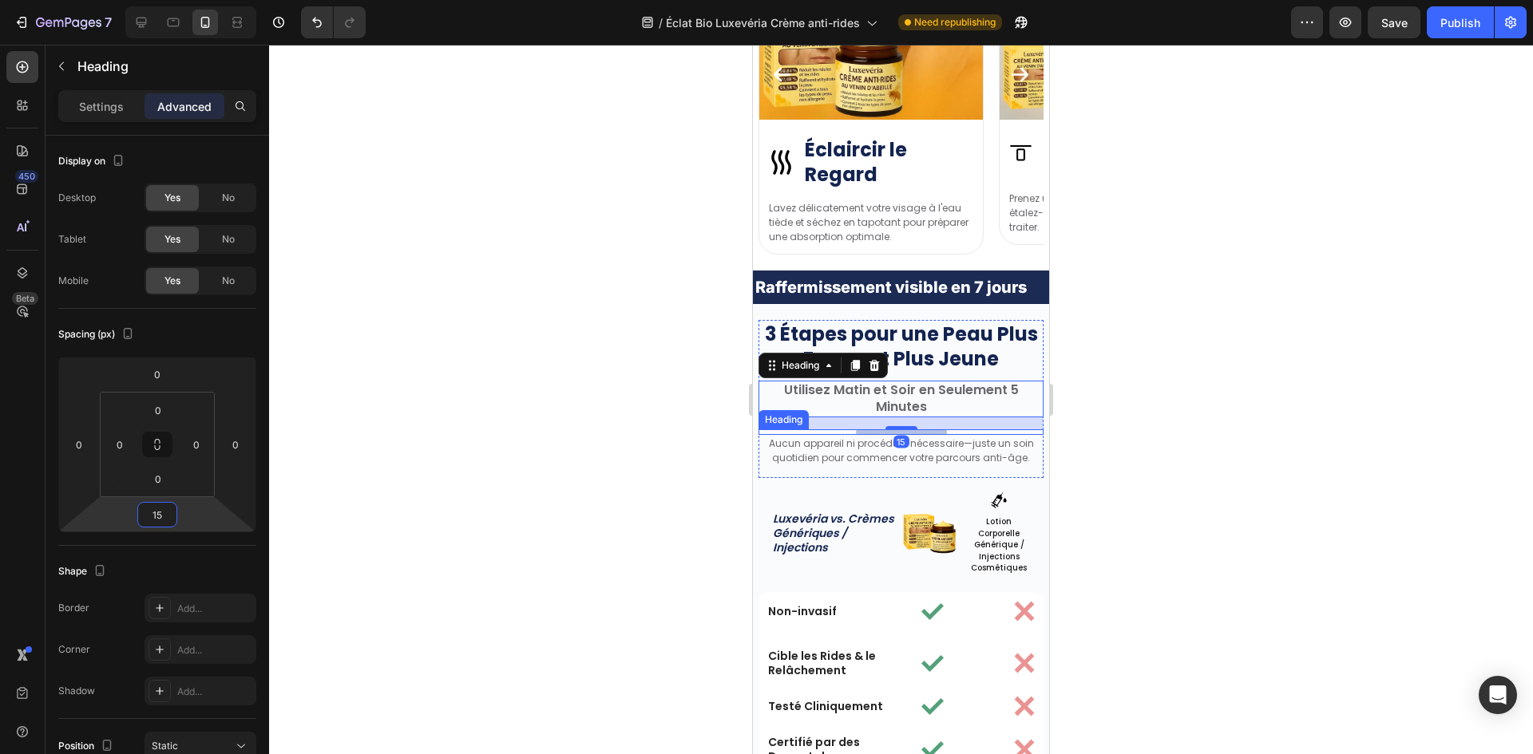
click at [935, 431] on h2 "Your heading text goes here" at bounding box center [901, 432] width 91 height 6
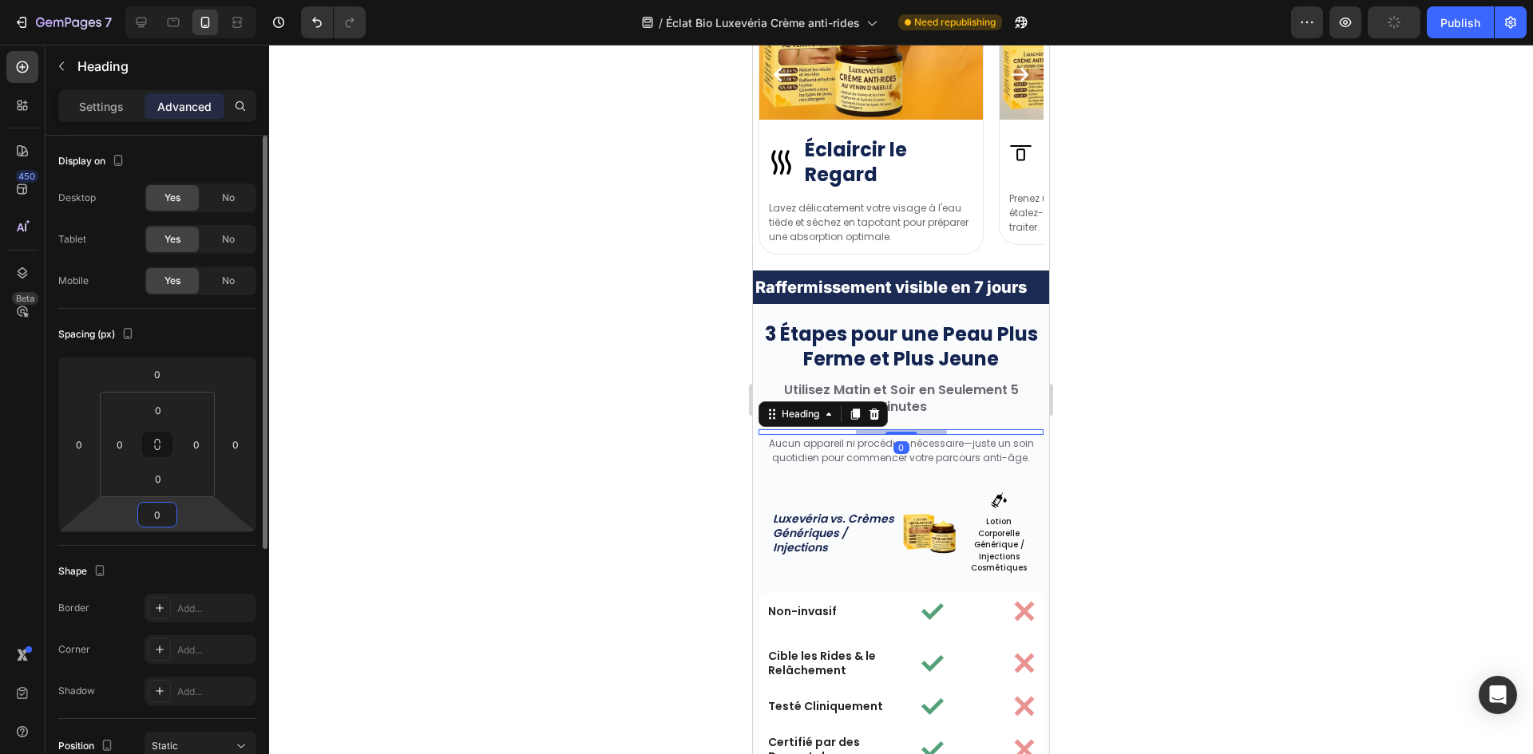
click at [168, 513] on input "0" at bounding box center [157, 515] width 32 height 24
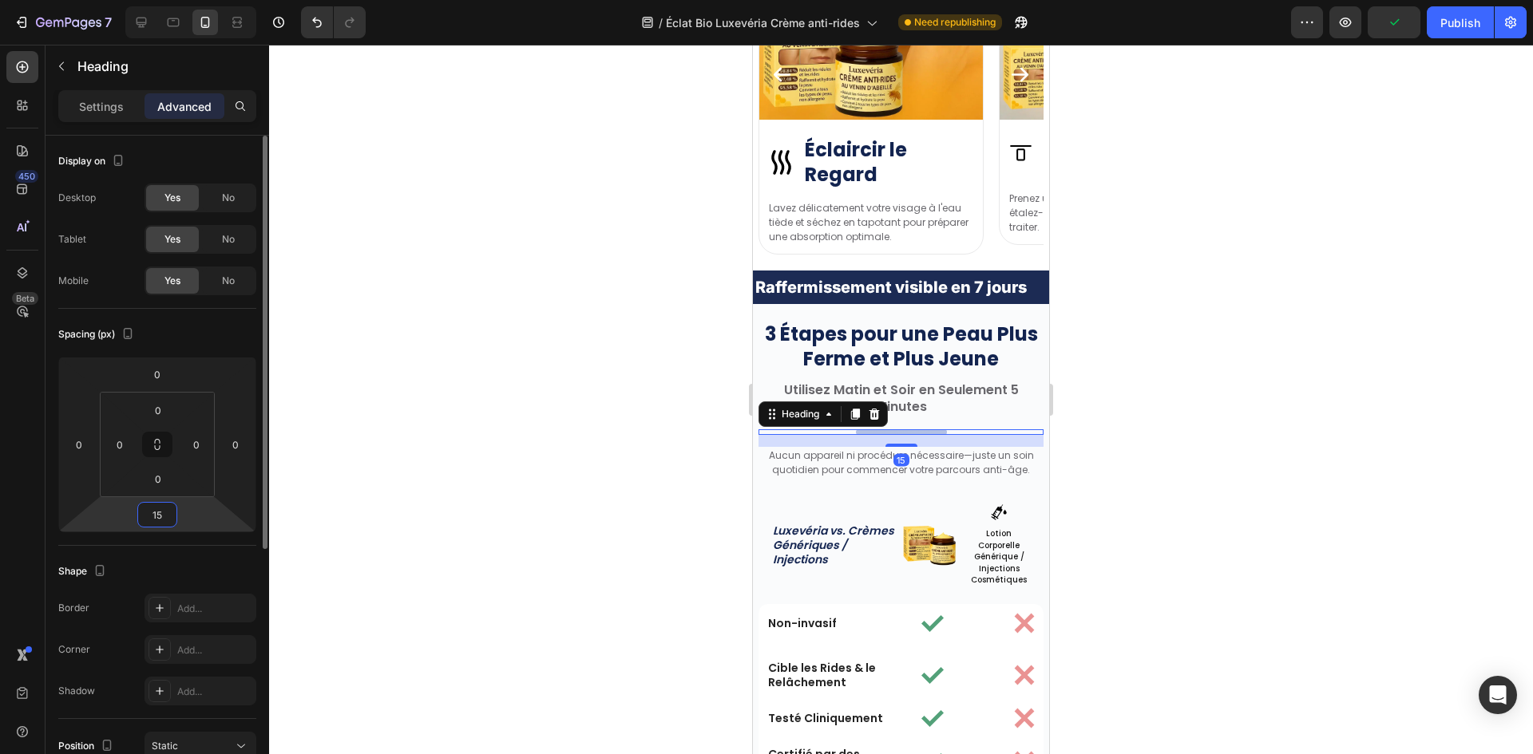
click at [164, 516] on input "15" at bounding box center [157, 515] width 32 height 24
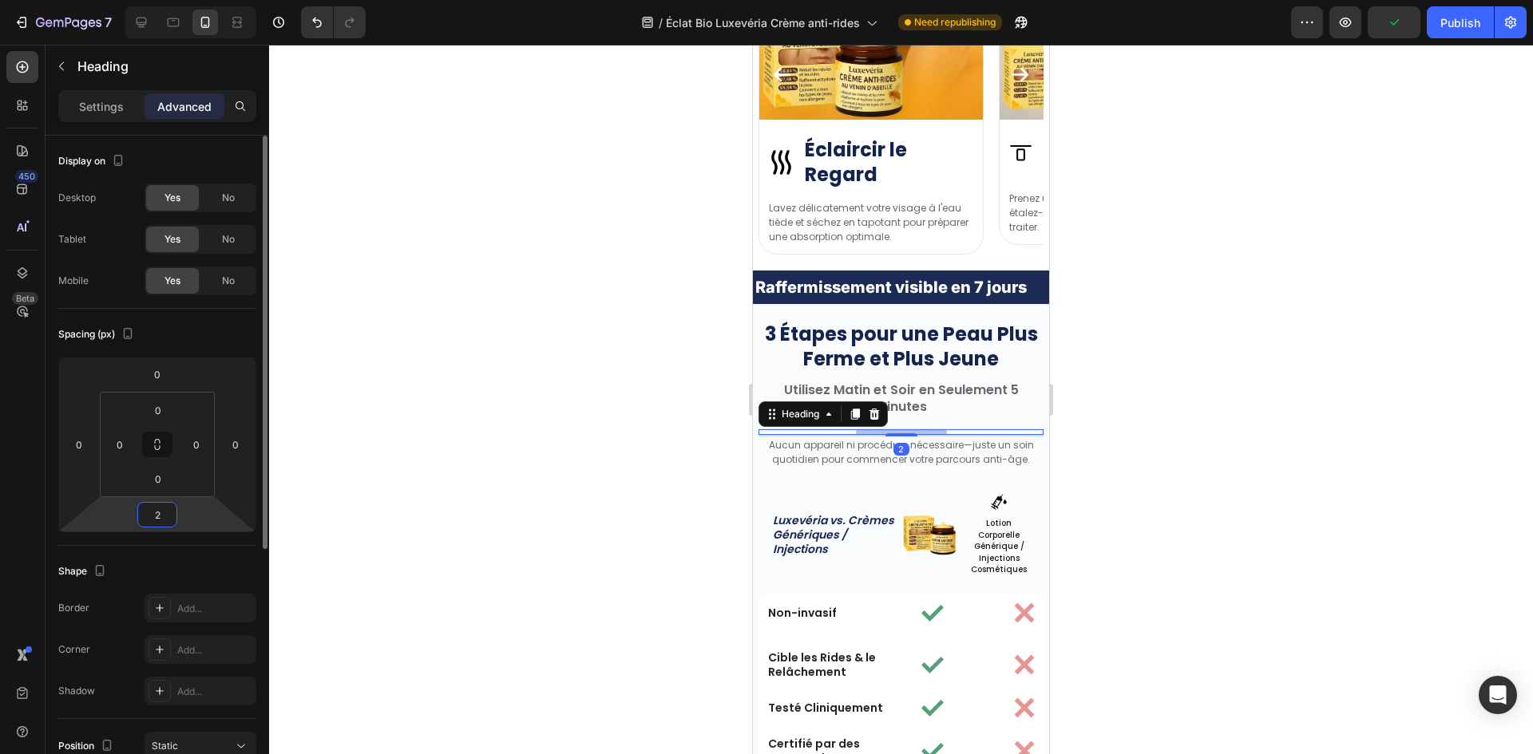
type input "20"
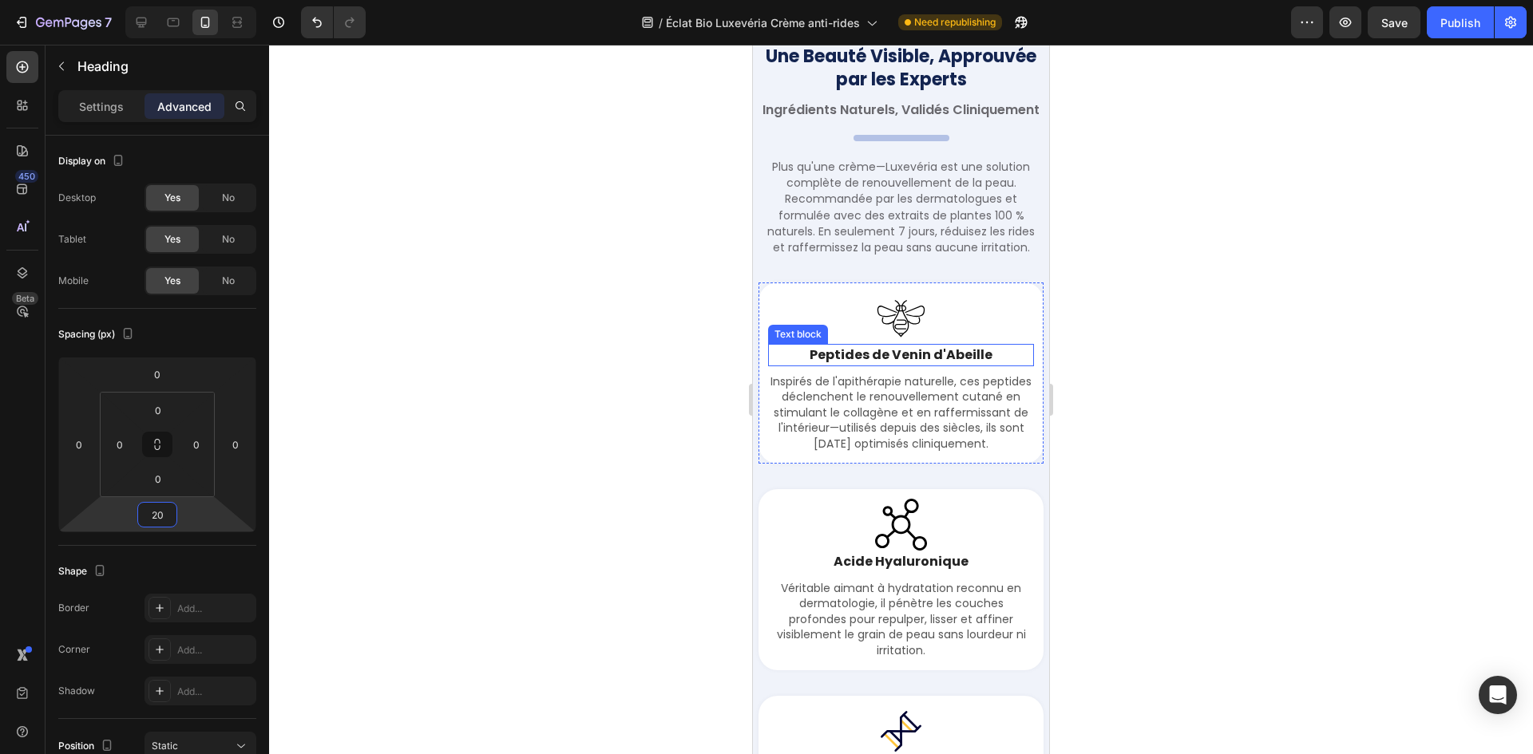
scroll to position [3017, 0]
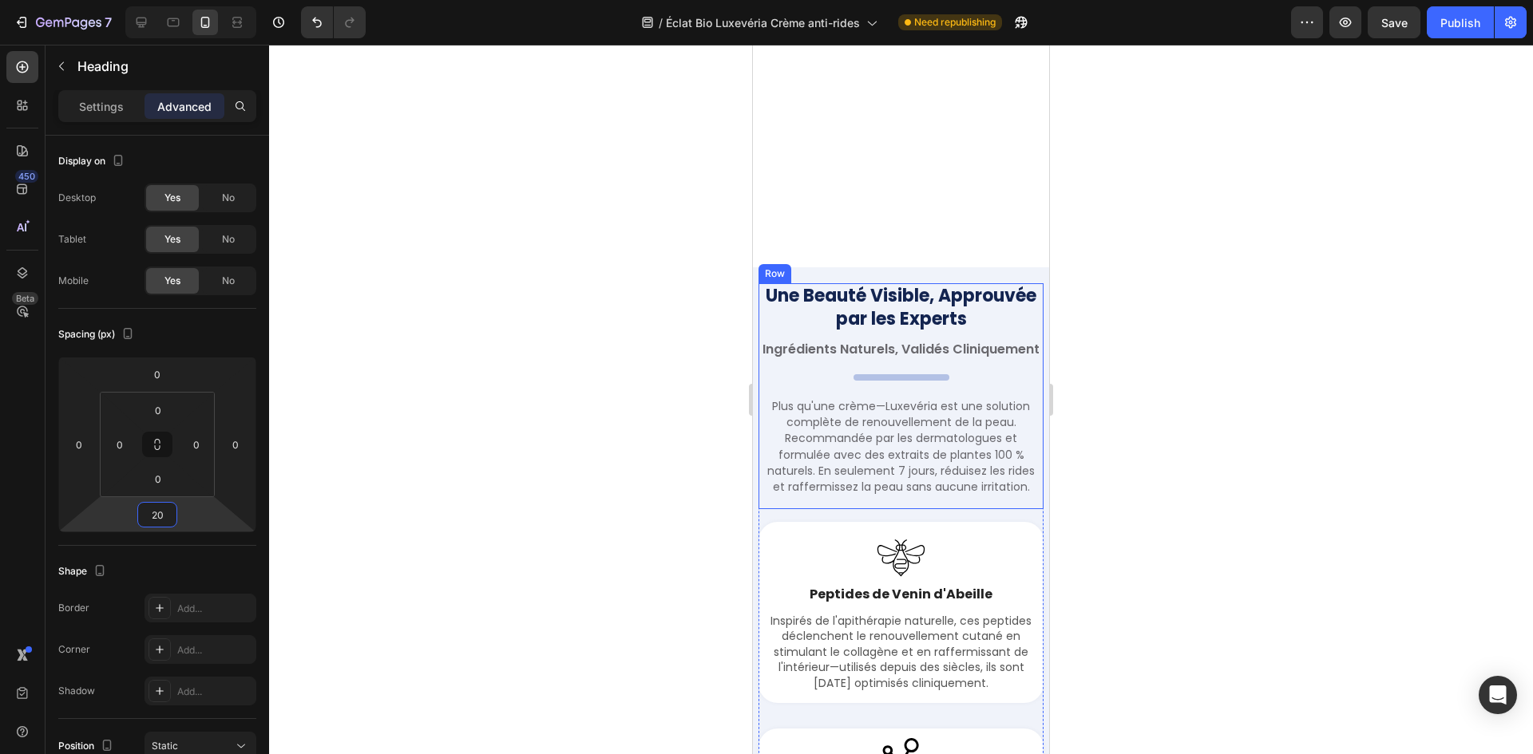
click at [939, 423] on p "Plus qu'une crème—Luxevéria est une solution complète de renouvellement de la p…" at bounding box center [901, 446] width 282 height 97
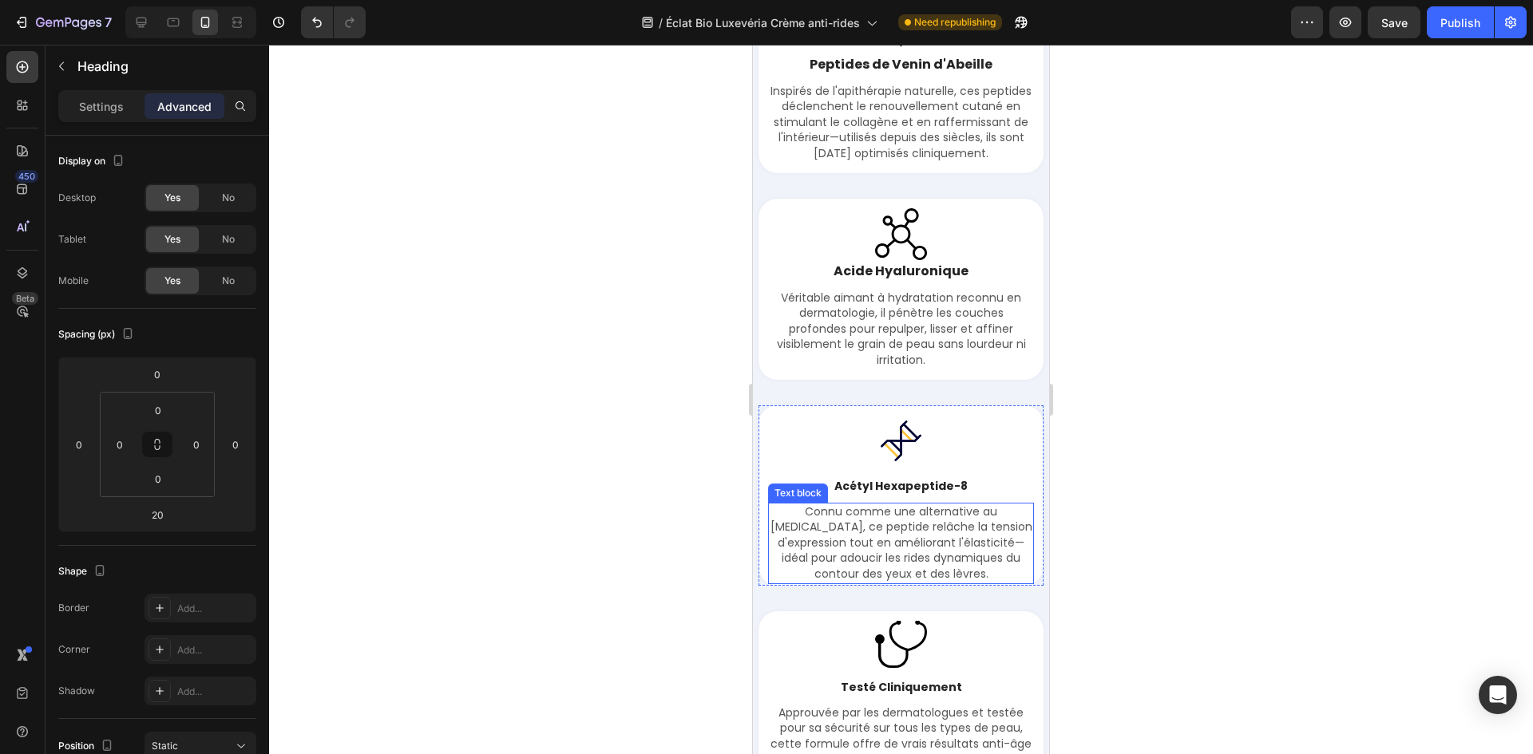
scroll to position [4214, 0]
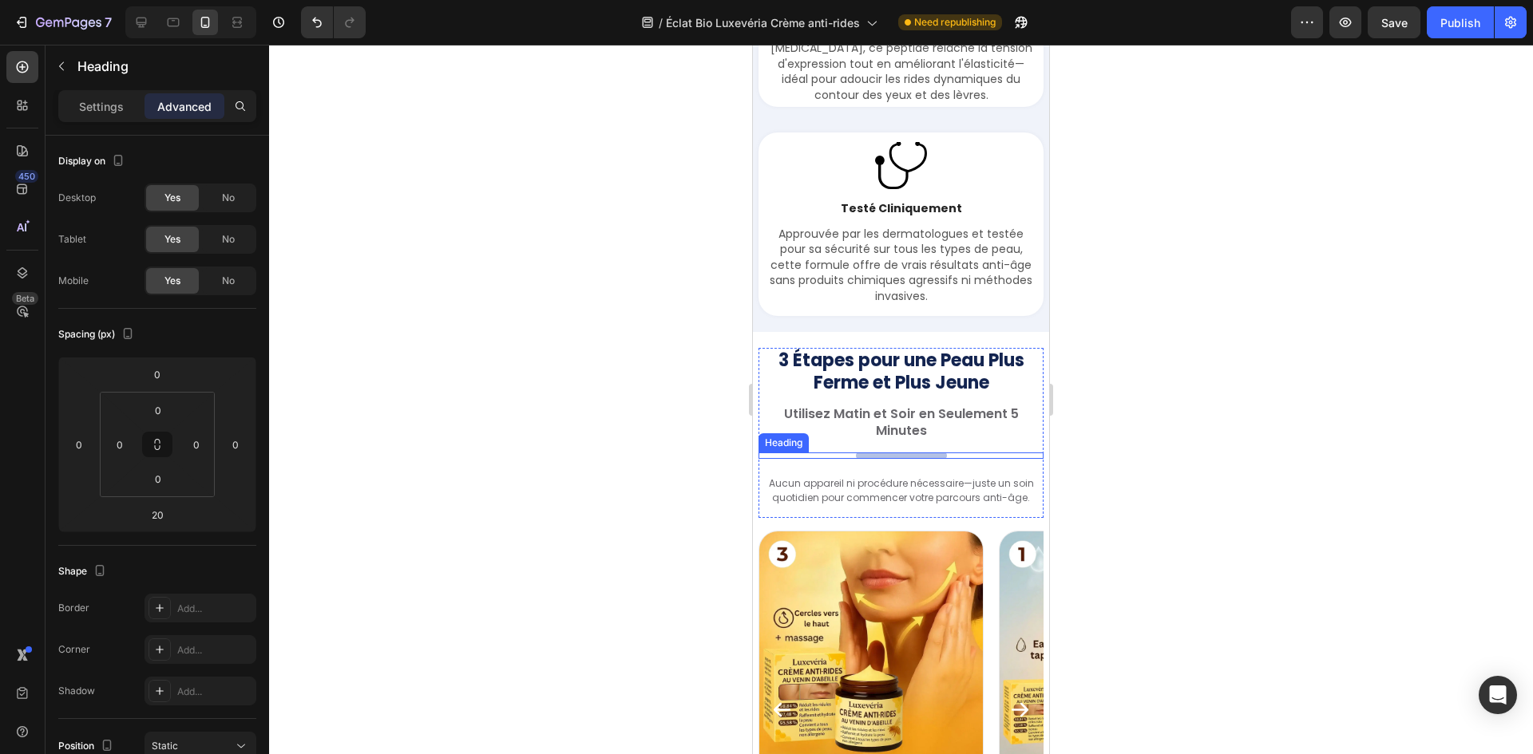
click at [950, 483] on div "3 Étapes pour une Peau Plus Ferme et Plus Jeune Heading Utilisez Matin et Soir …" at bounding box center [900, 433] width 285 height 170
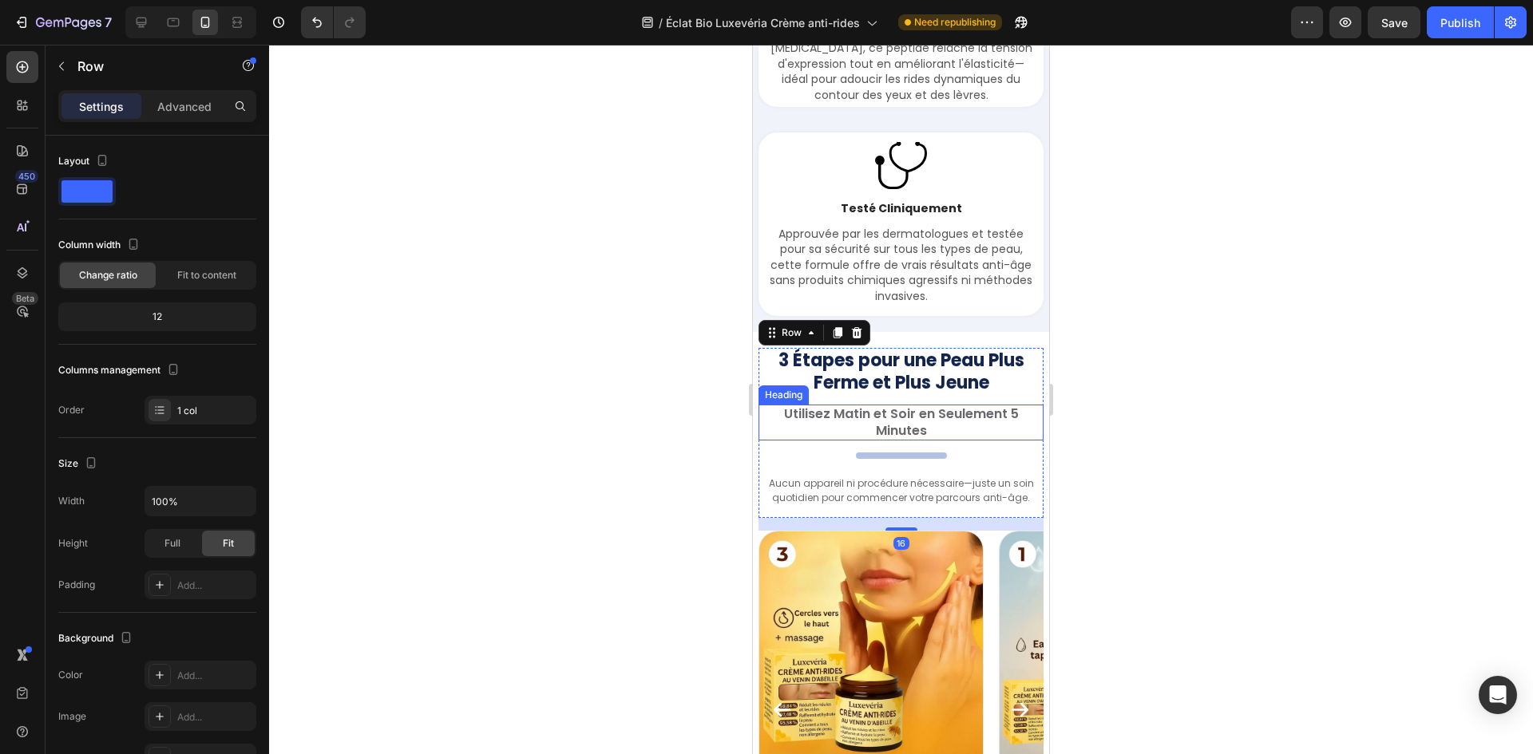
click at [639, 421] on div at bounding box center [901, 400] width 1264 height 710
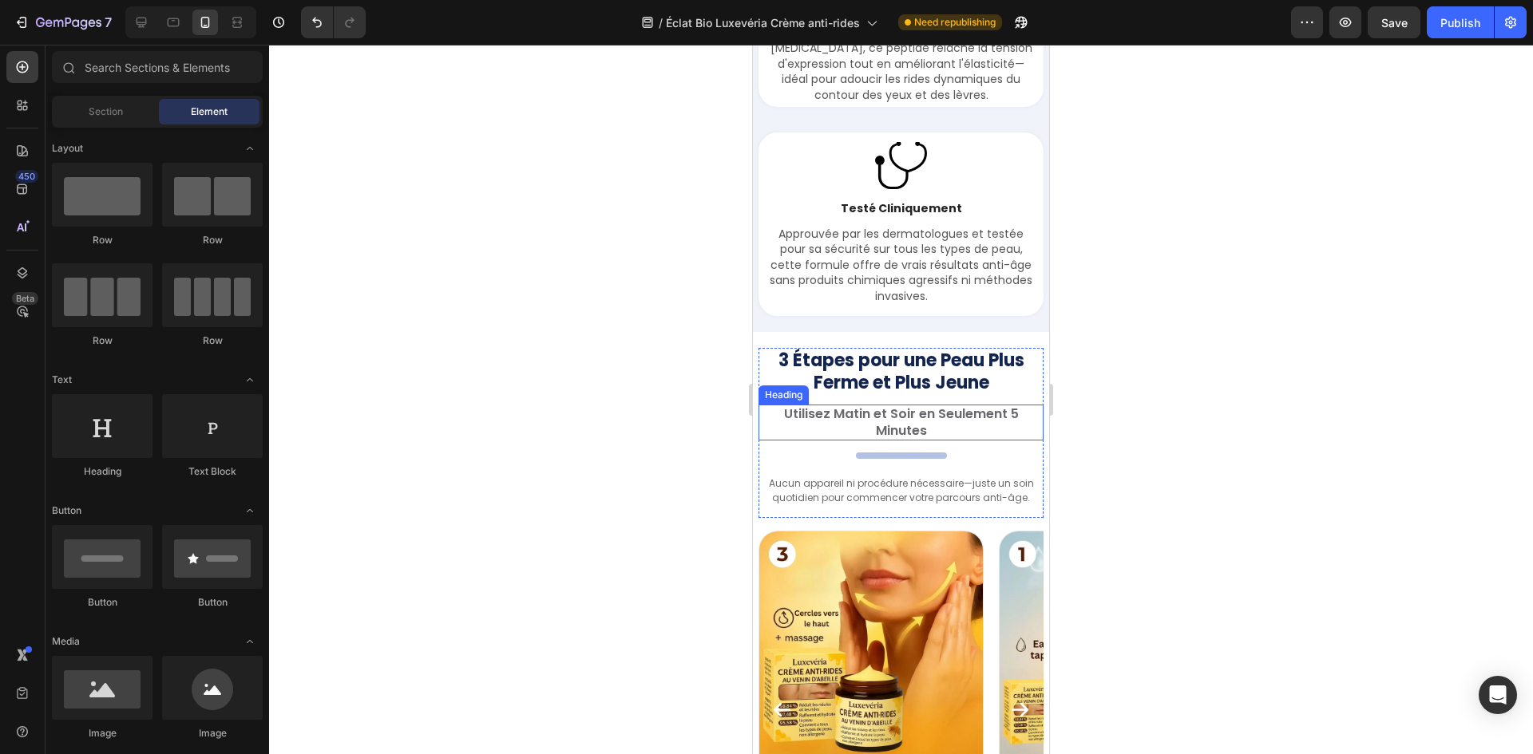
click at [541, 281] on div at bounding box center [901, 400] width 1264 height 710
click at [1169, 421] on div at bounding box center [901, 400] width 1264 height 710
click at [904, 396] on strong "3 Étapes pour une Peau Plus Ferme et Plus Jeune" at bounding box center [901, 372] width 246 height 48
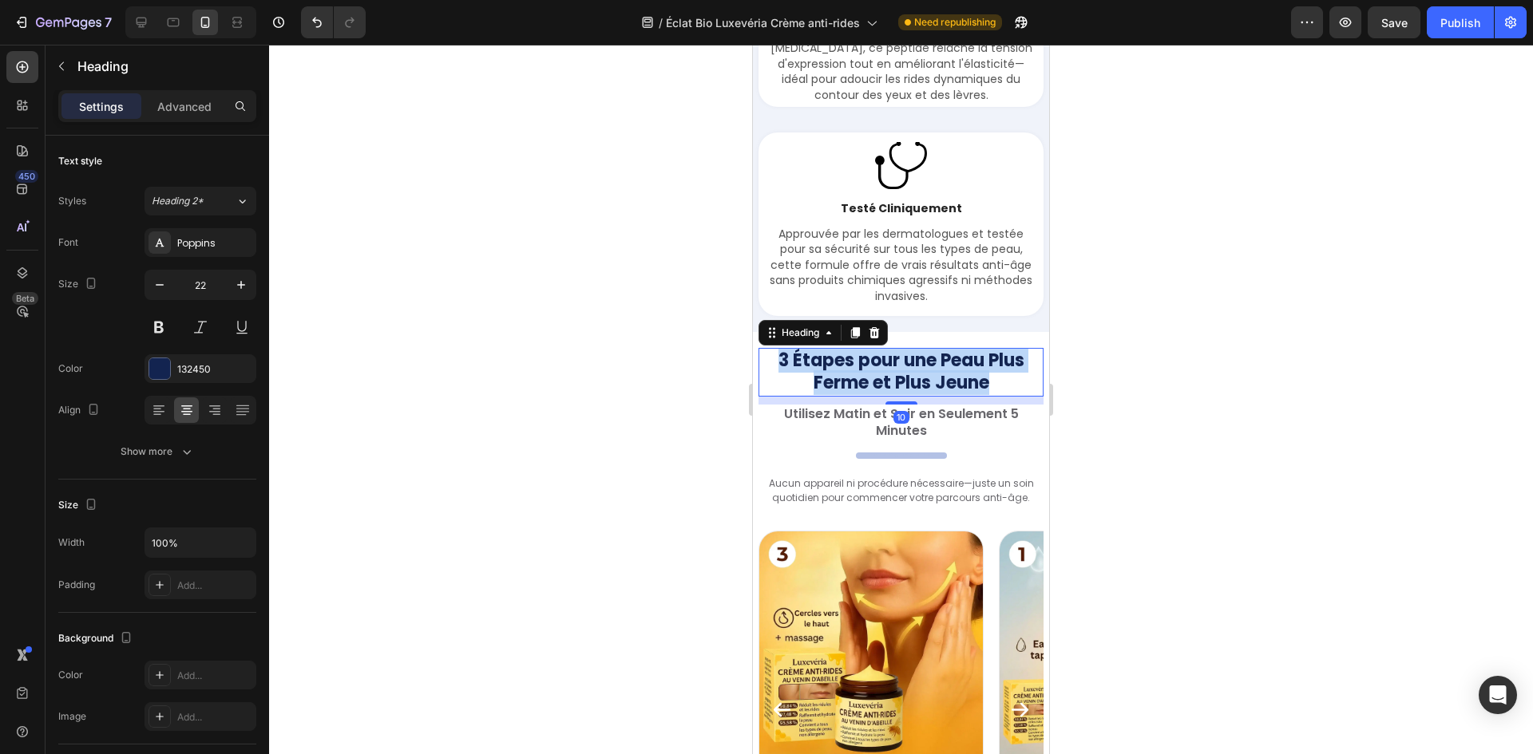
click at [904, 396] on strong "3 Étapes pour une Peau Plus Ferme et Plus Jeune" at bounding box center [901, 372] width 246 height 48
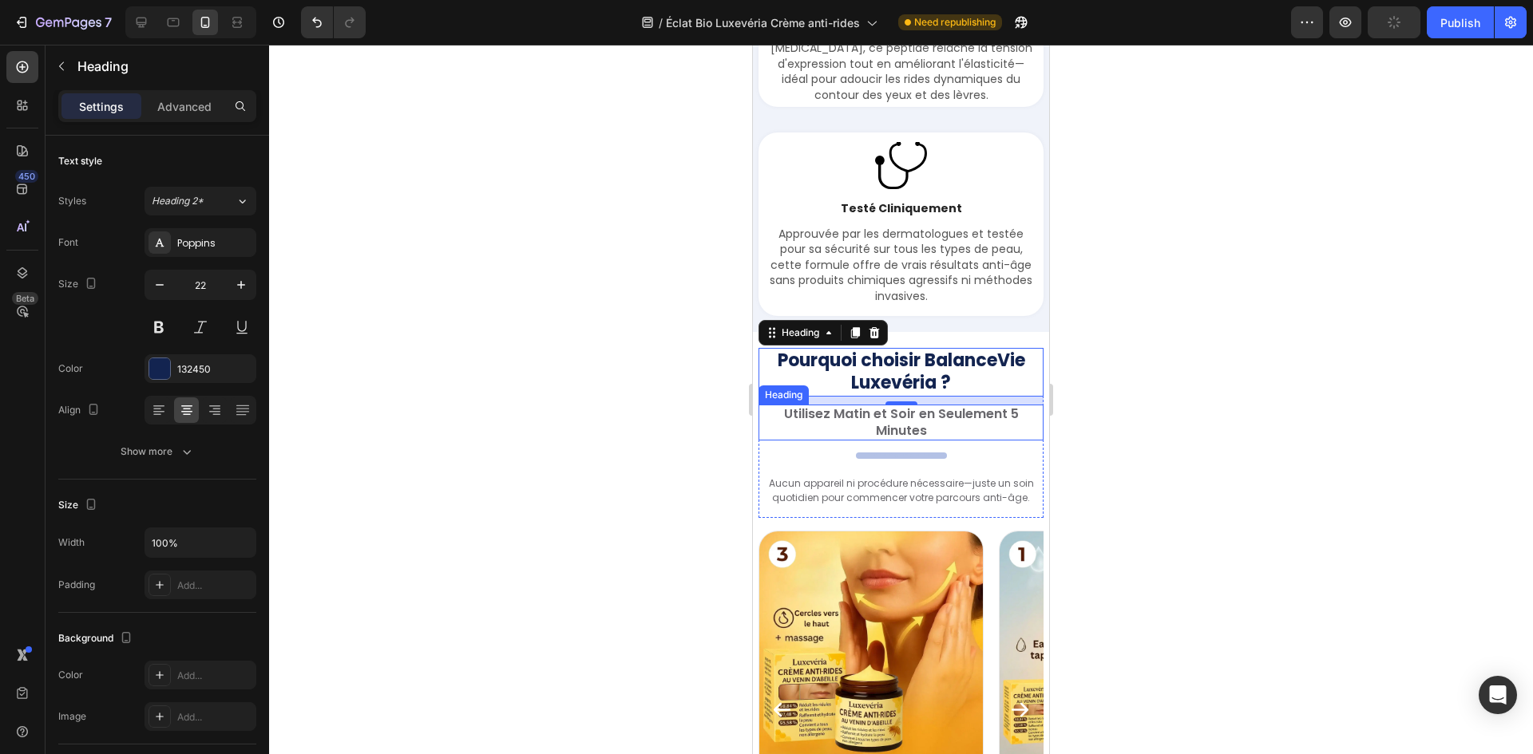
click at [904, 441] on h2 "Utilisez Matin et Soir en Seulement 5 Minutes" at bounding box center [900, 423] width 285 height 37
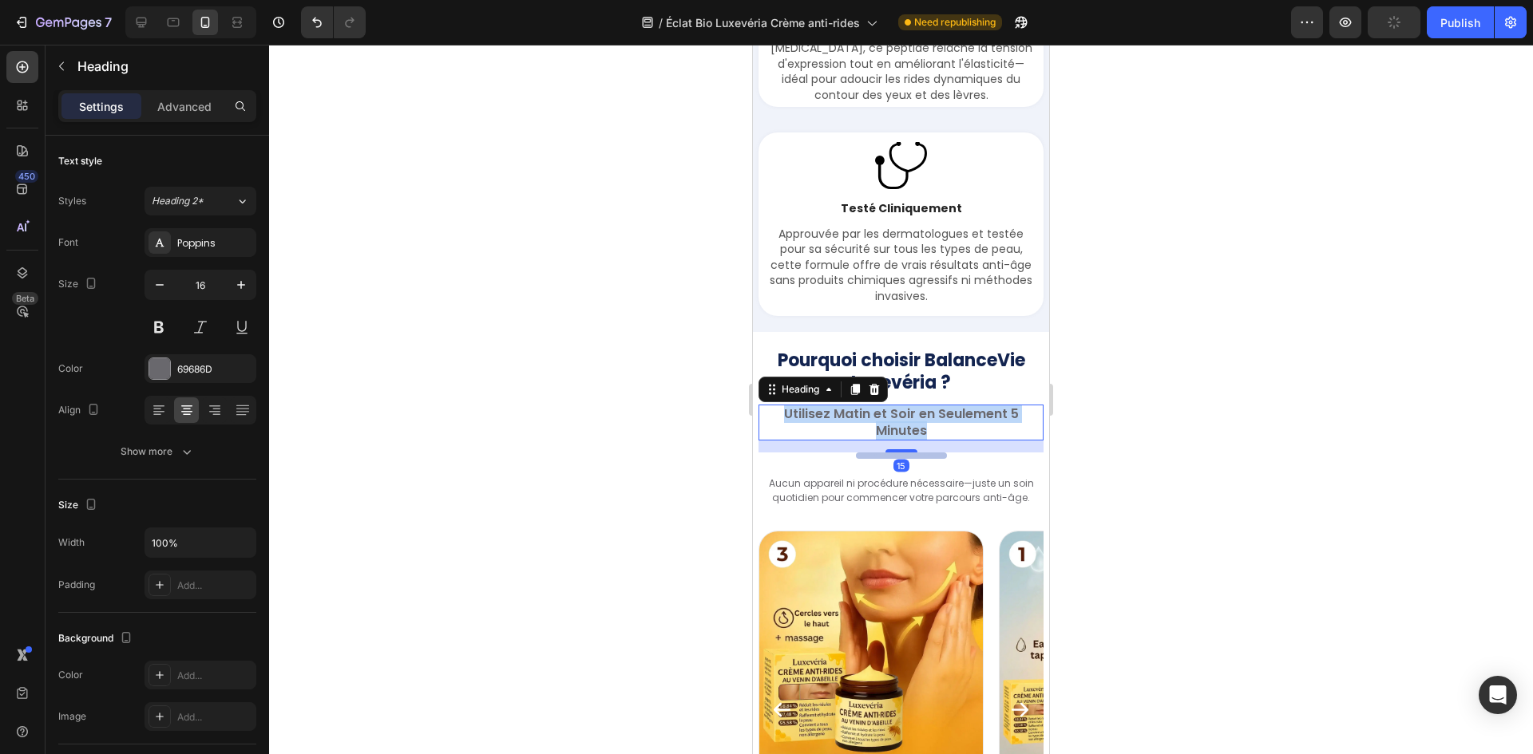
click at [903, 440] on p "Utilisez Matin et Soir en Seulement 5 Minutes" at bounding box center [901, 423] width 282 height 34
click at [874, 504] on p "Aucun appareil ni procédure nécessaire—juste un soin quotidien pour commencer v…" at bounding box center [901, 491] width 282 height 28
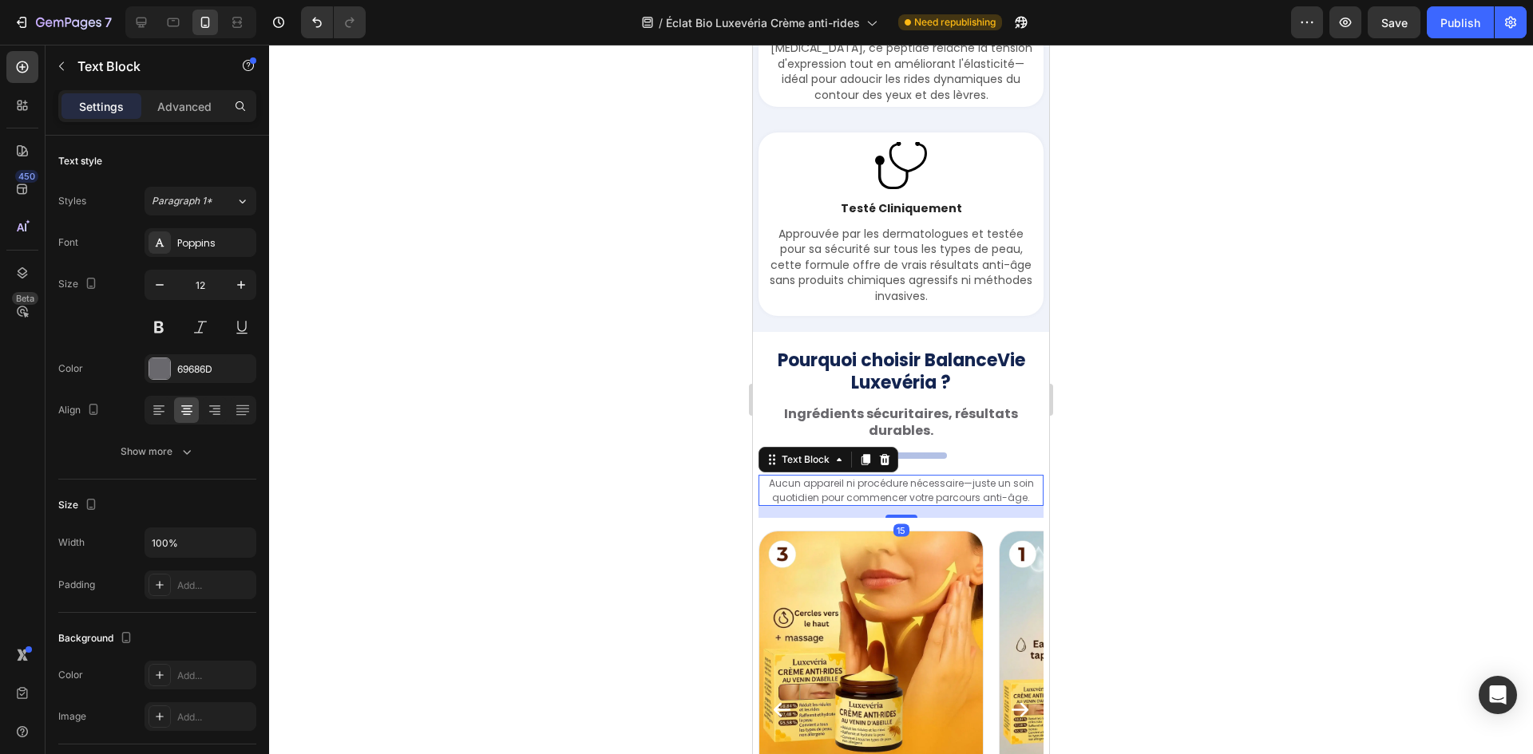
click at [877, 504] on p "Aucun appareil ni procédure nécessaire—juste un soin quotidien pour commencer v…" at bounding box center [901, 491] width 282 height 28
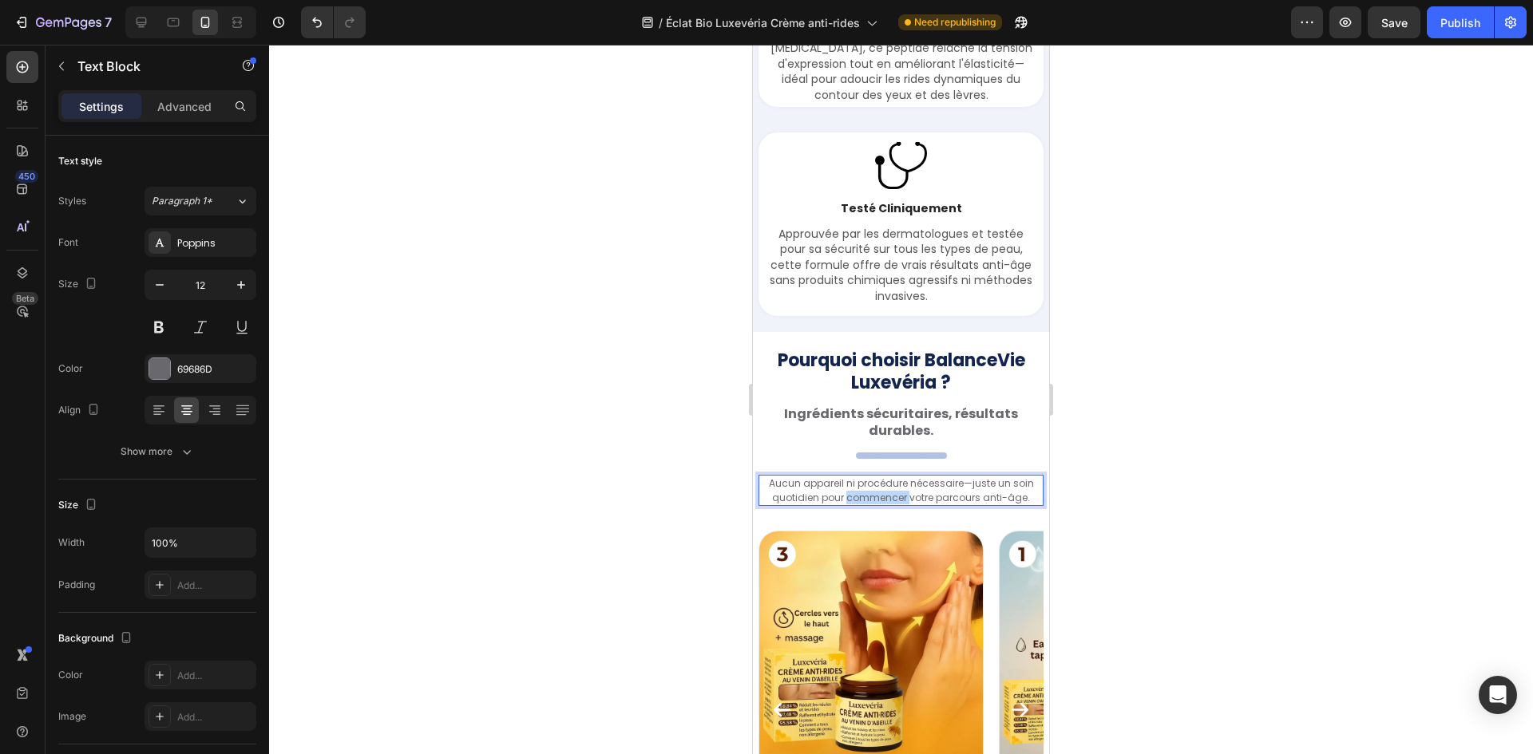
click at [877, 504] on p "Aucun appareil ni procédure nécessaire—juste un soin quotidien pour commencer v…" at bounding box center [901, 491] width 282 height 28
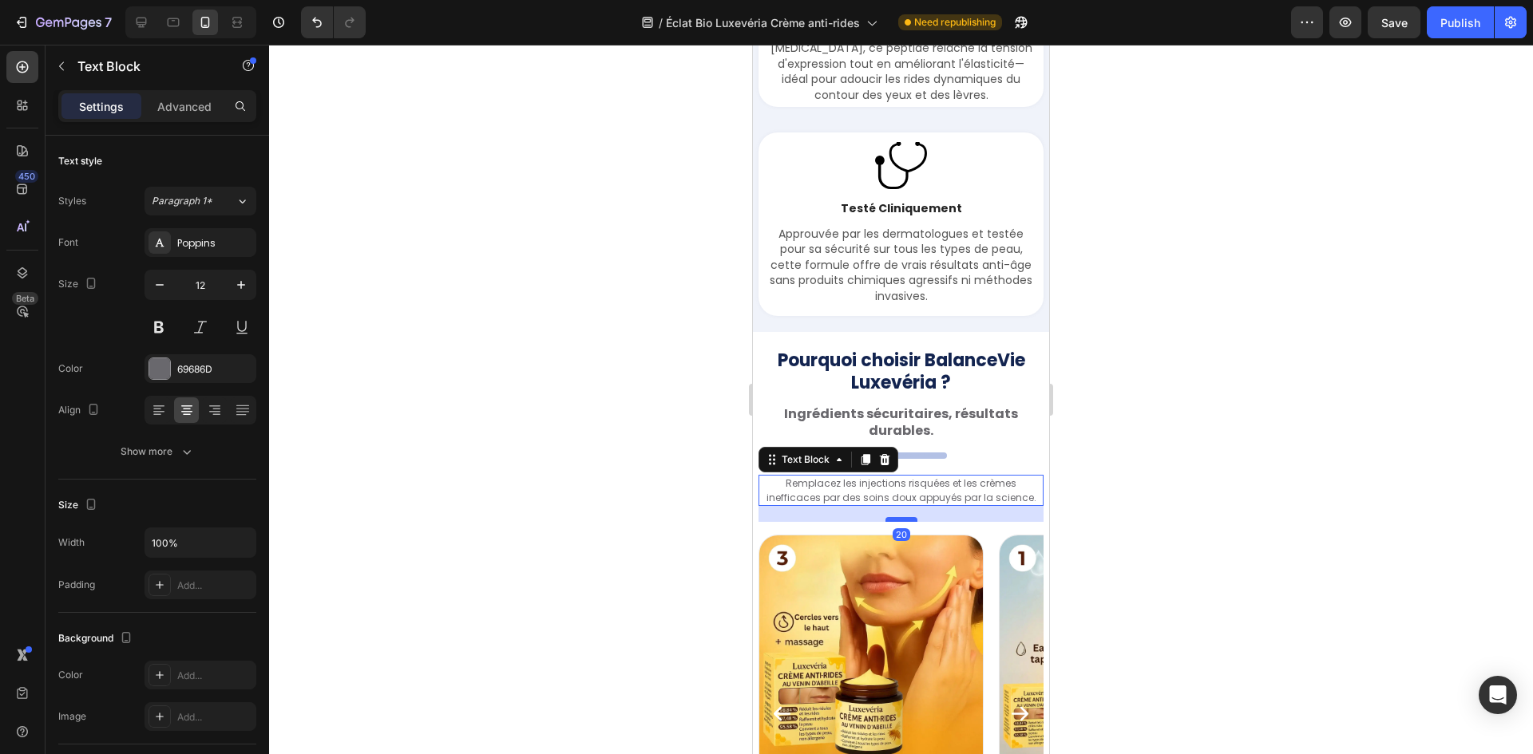
drag, startPoint x: 893, startPoint y: 548, endPoint x: 1469, endPoint y: 552, distance: 575.5
click at [901, 522] on div at bounding box center [901, 519] width 32 height 5
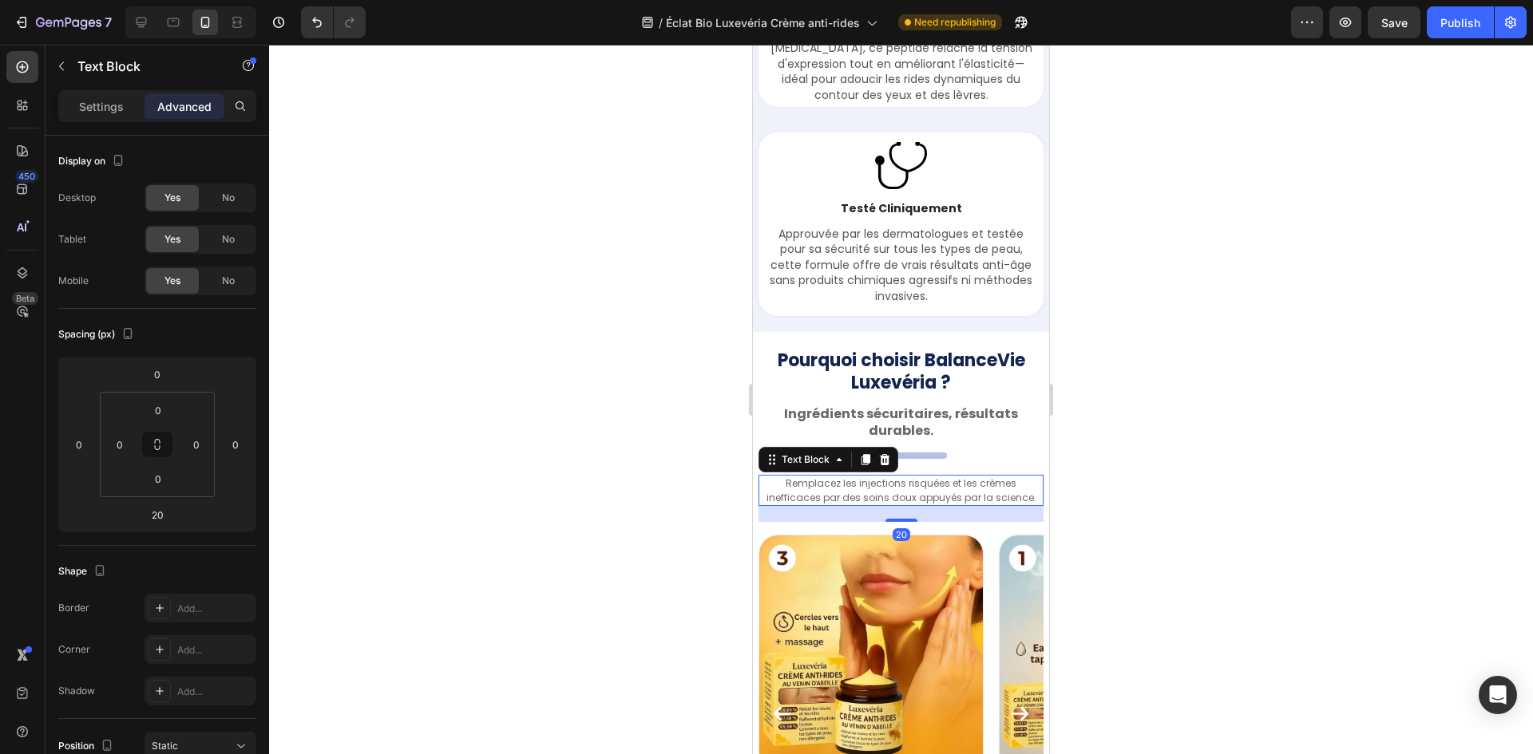
click at [681, 500] on div at bounding box center [901, 400] width 1264 height 710
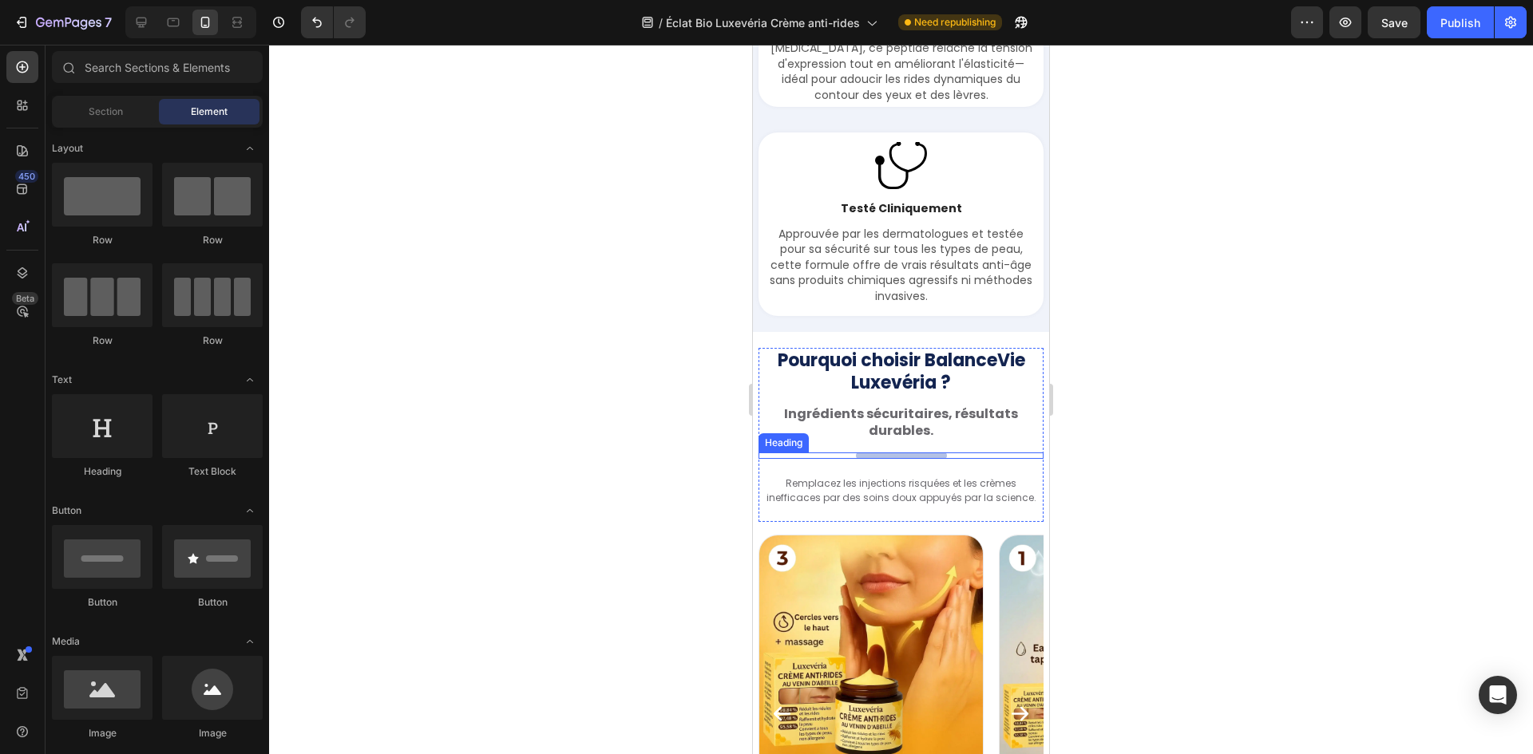
click at [999, 459] on div "Your heading text goes here" at bounding box center [900, 456] width 285 height 6
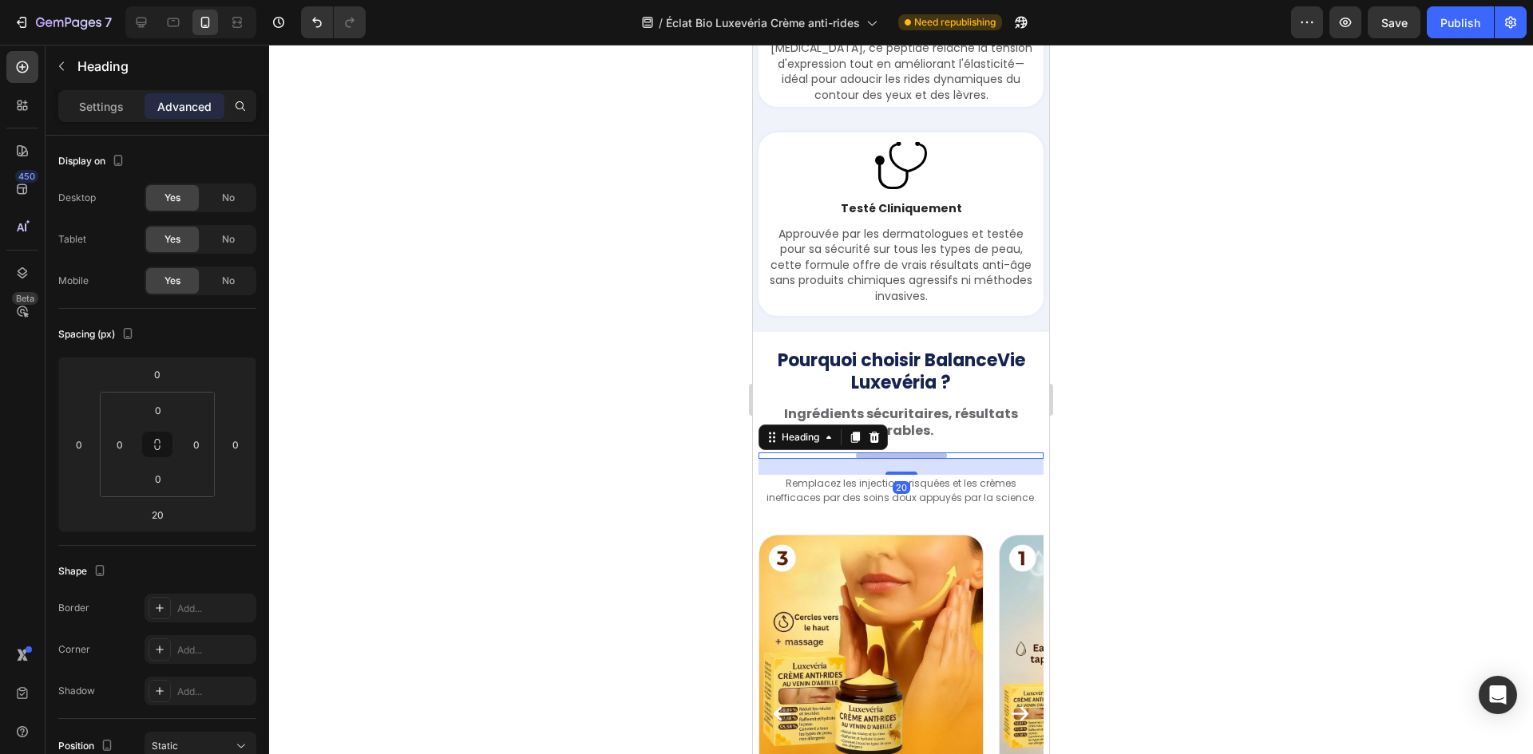
drag, startPoint x: 489, startPoint y: 417, endPoint x: 473, endPoint y: 384, distance: 36.8
click at [489, 416] on div at bounding box center [901, 400] width 1264 height 710
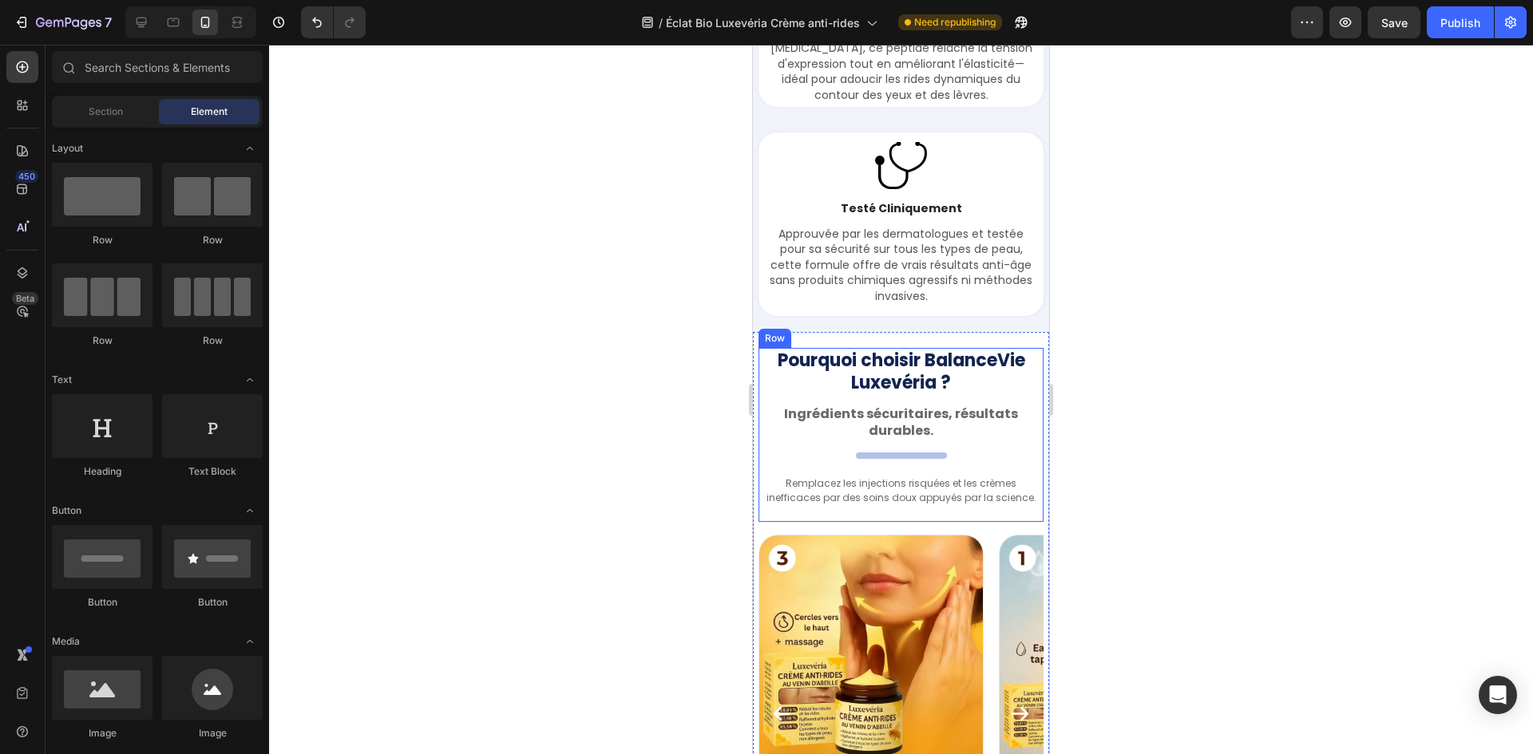
click at [851, 440] on p "⁠⁠⁠⁠⁠⁠⁠ Ingrédients sécuritaires, résultats durables." at bounding box center [901, 423] width 282 height 34
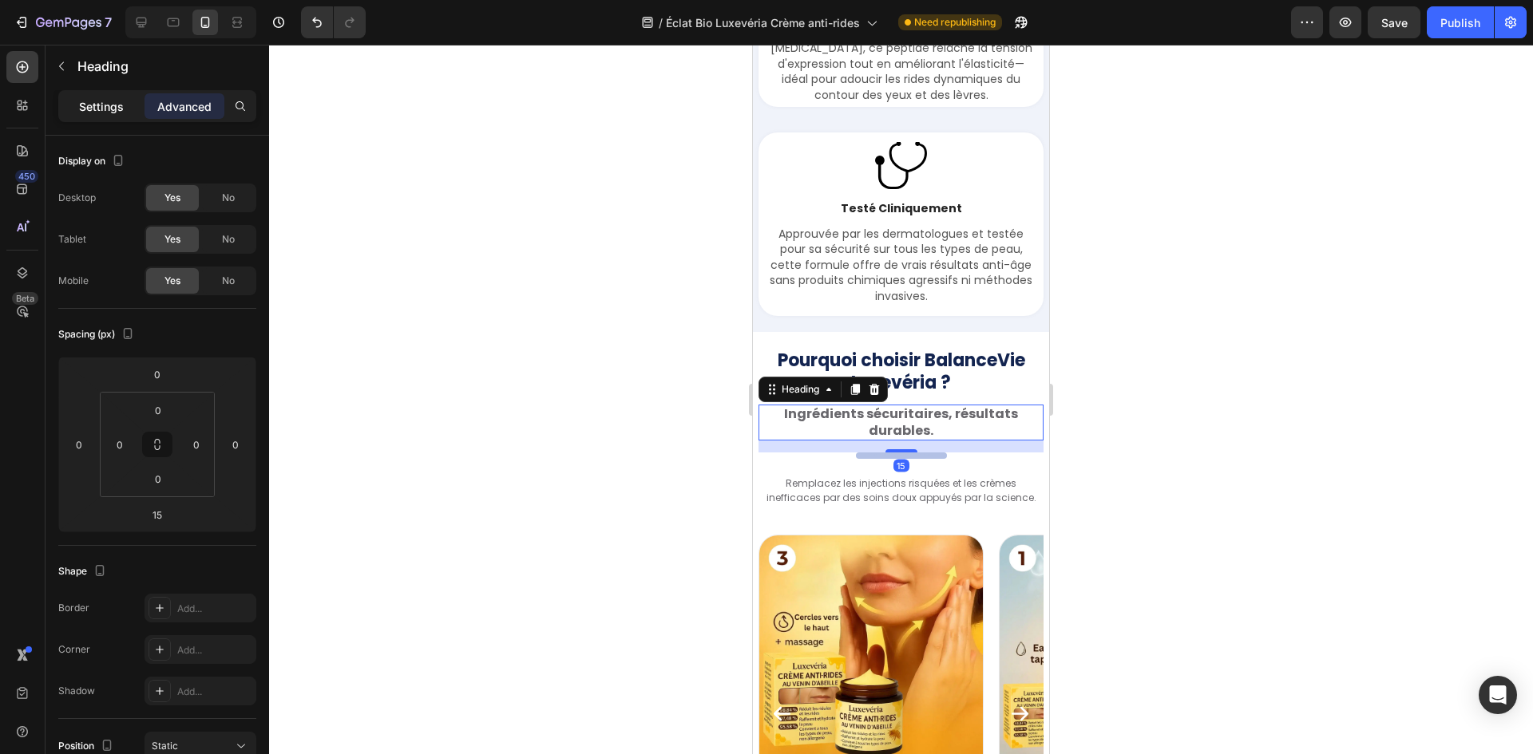
click at [109, 116] on div "Settings" at bounding box center [101, 106] width 80 height 26
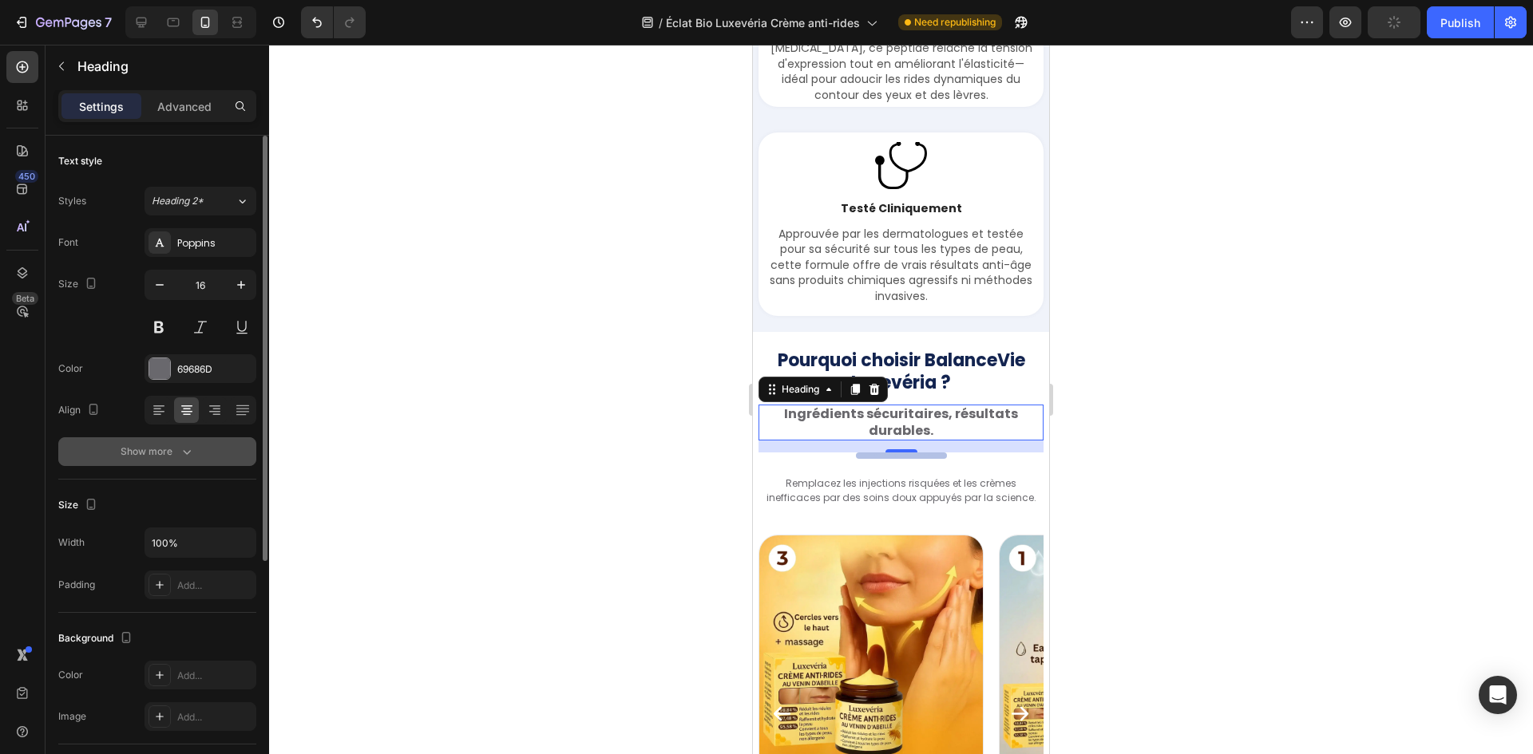
click at [184, 451] on icon "button" at bounding box center [187, 452] width 16 height 16
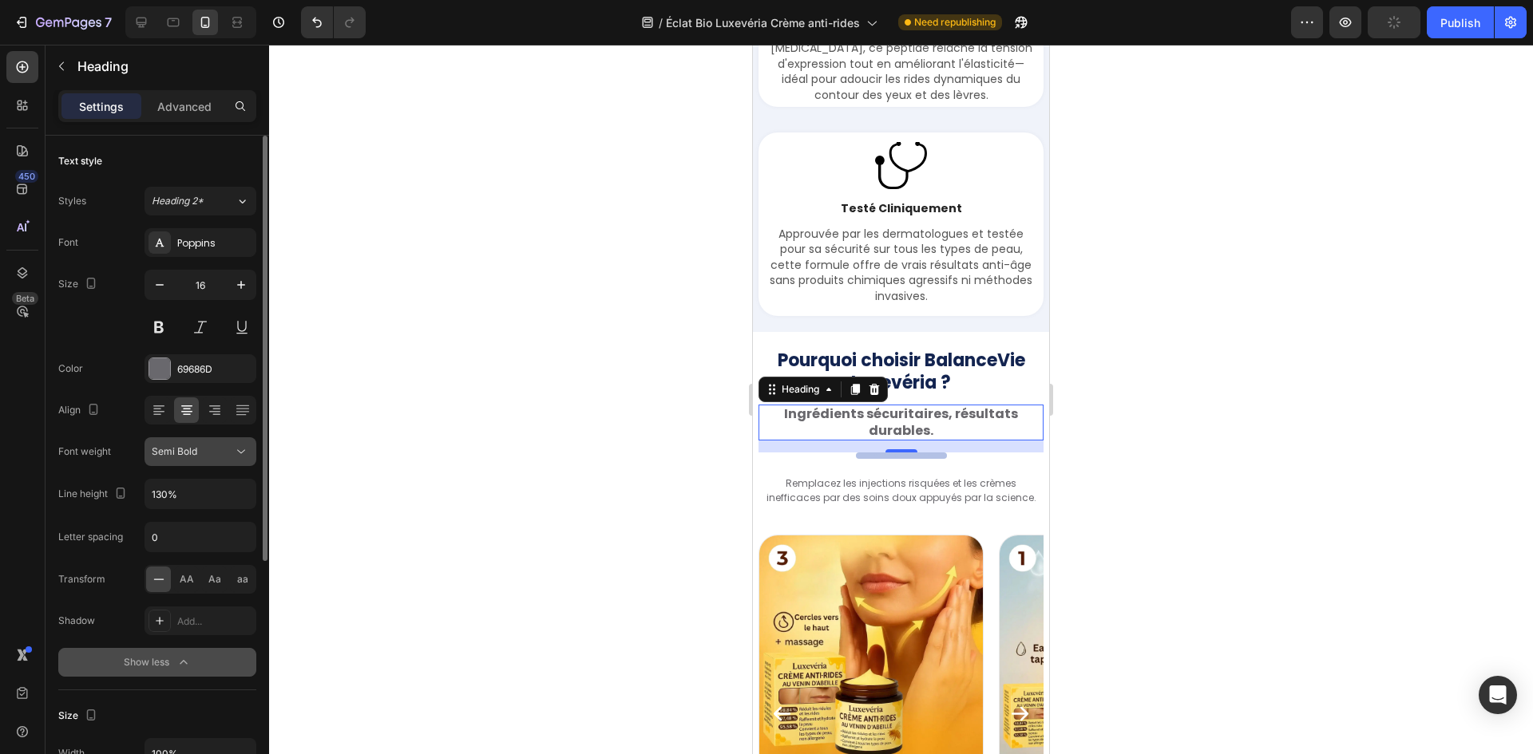
click at [227, 454] on div "Semi Bold" at bounding box center [192, 452] width 81 height 14
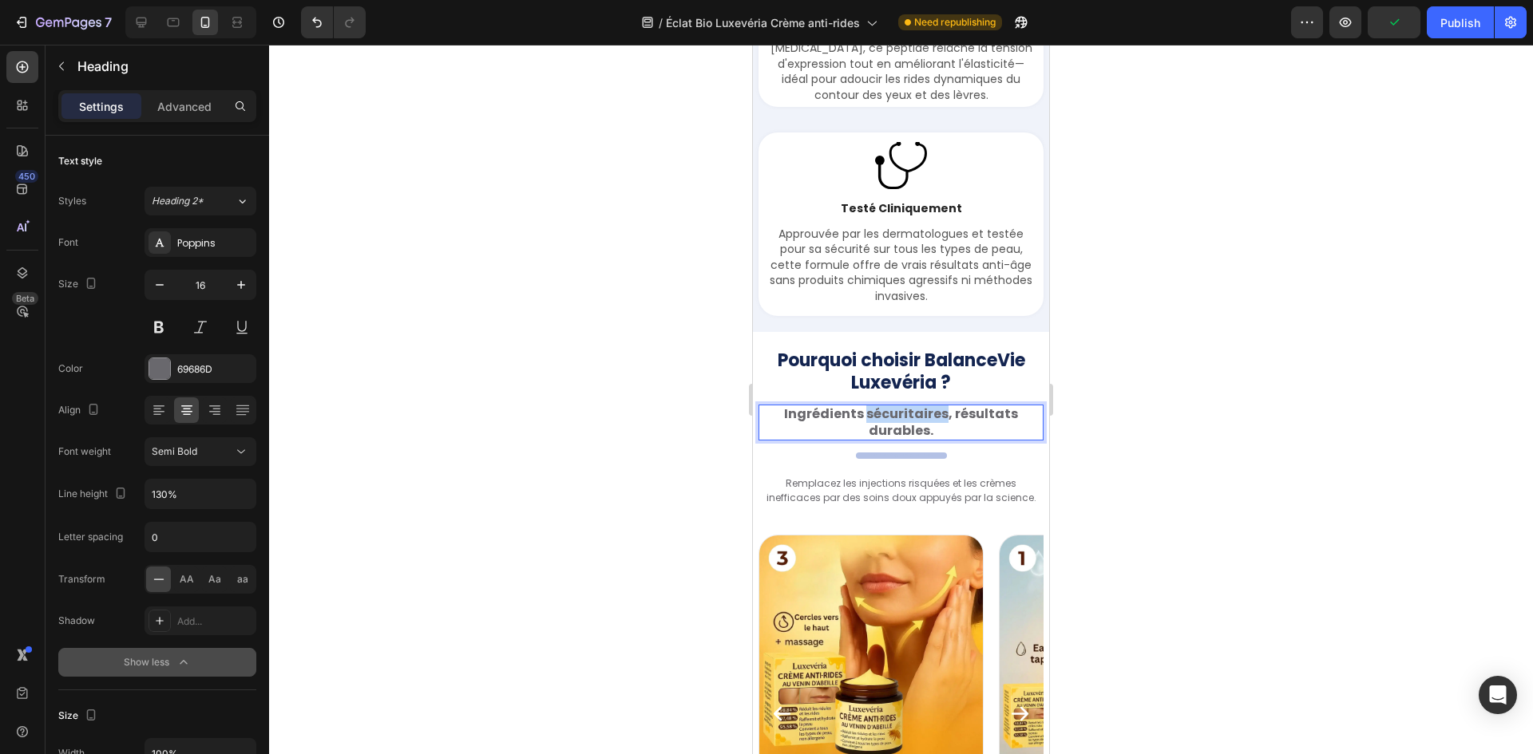
click at [892, 440] on strong "Ingrédients sécuritaires, résultats durables." at bounding box center [901, 422] width 234 height 35
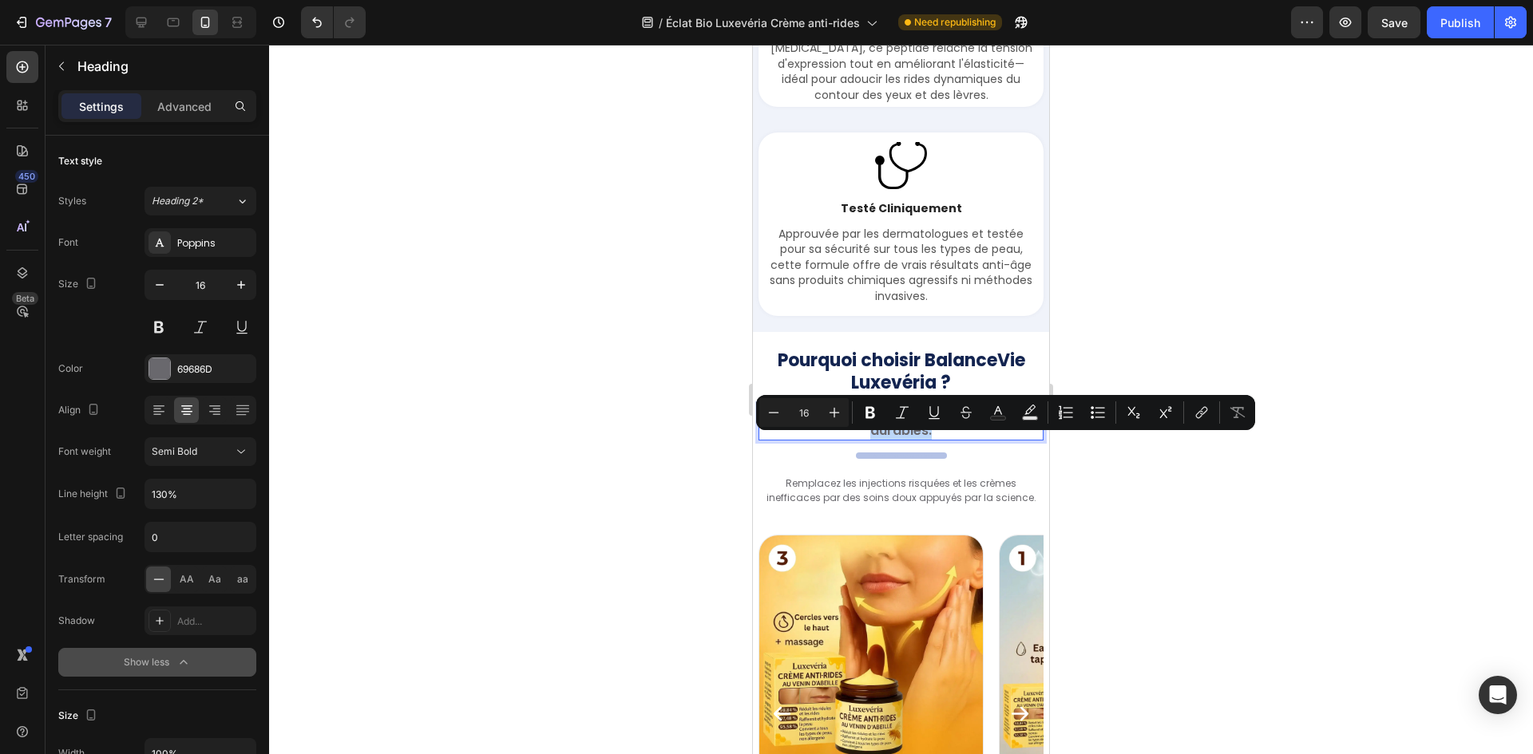
click at [825, 291] on p "Approuvée par les dermatologues et testée pour sa sécurité sur tous les types d…" at bounding box center [900, 266] width 263 height 78
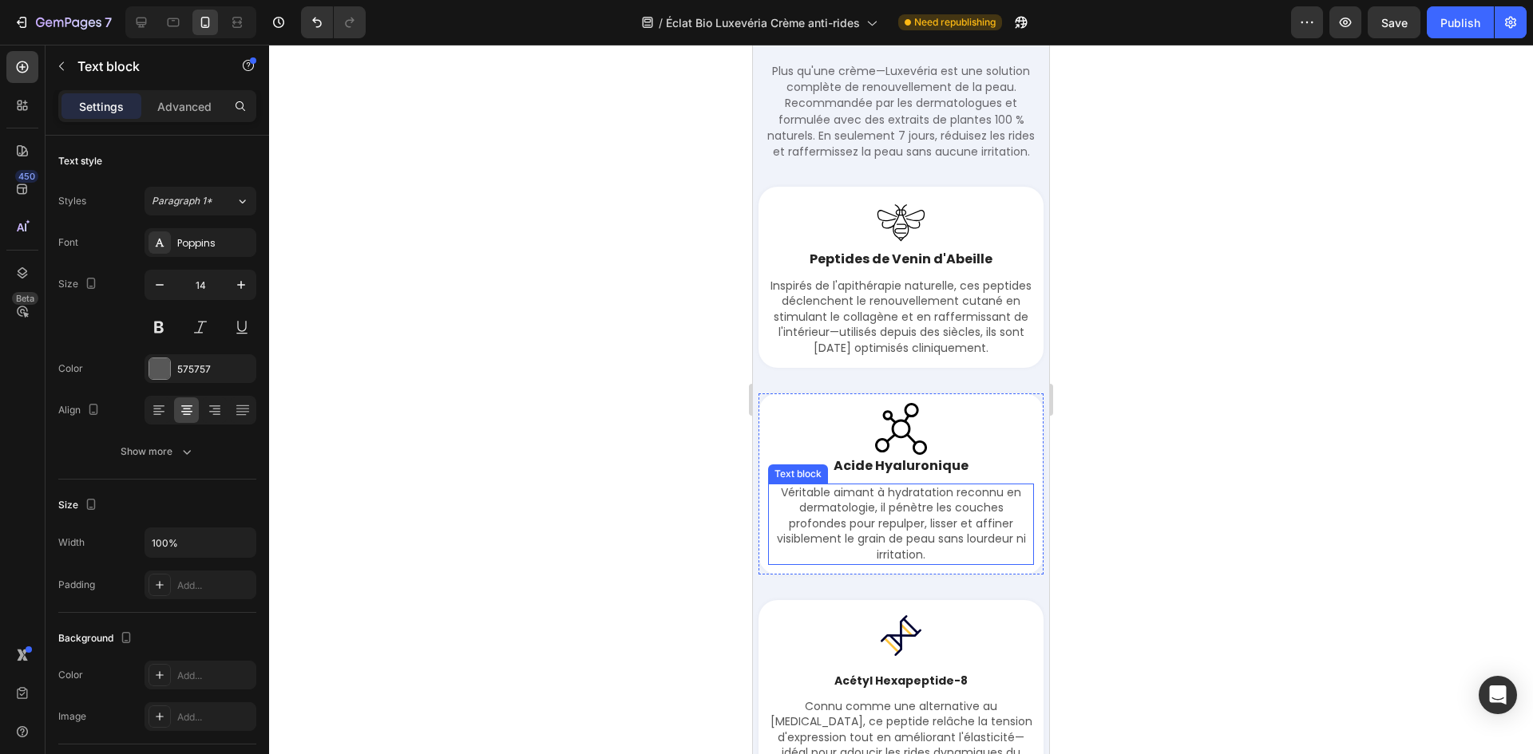
scroll to position [3256, 0]
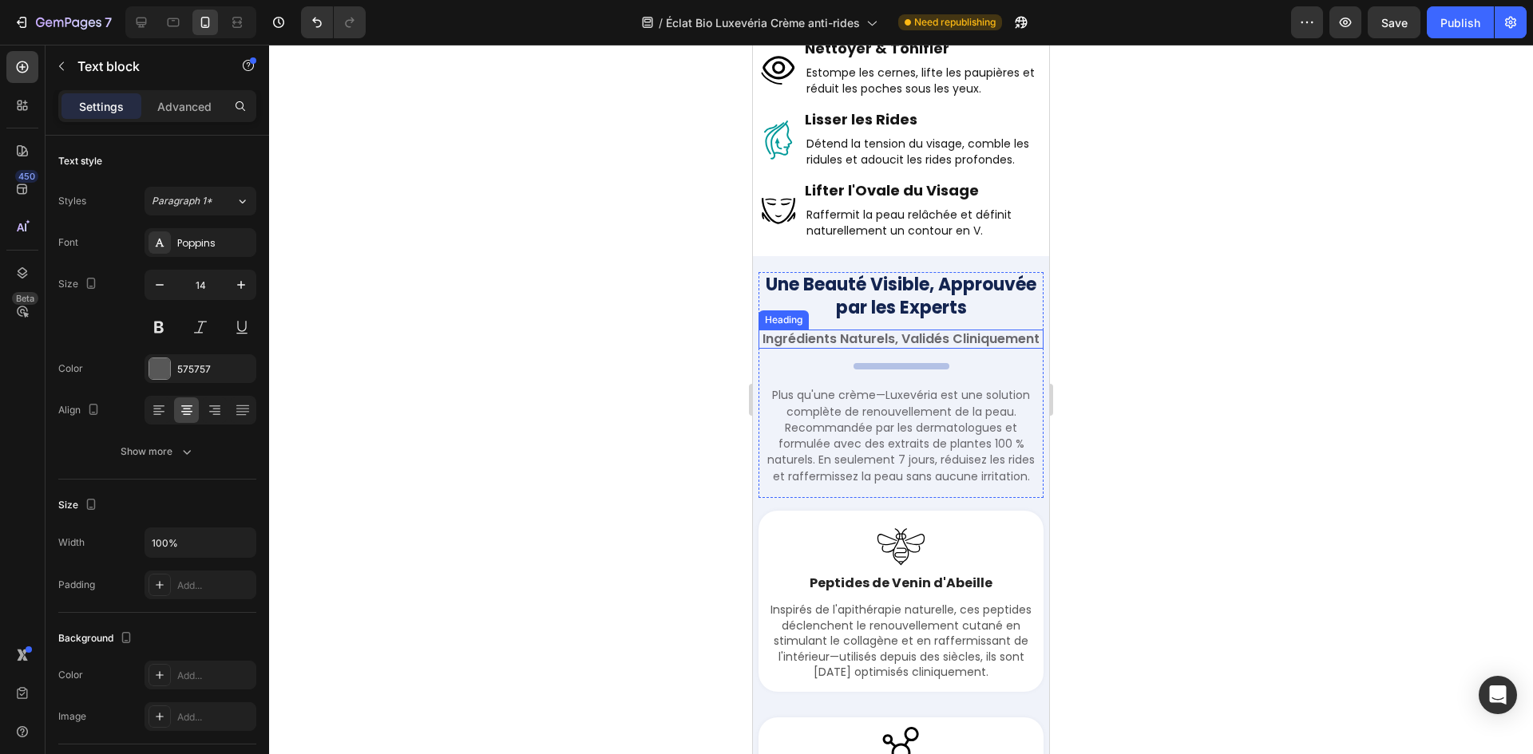
click at [884, 330] on h2 "Ingrédients Naturels, Validés Cliniquement" at bounding box center [900, 340] width 285 height 20
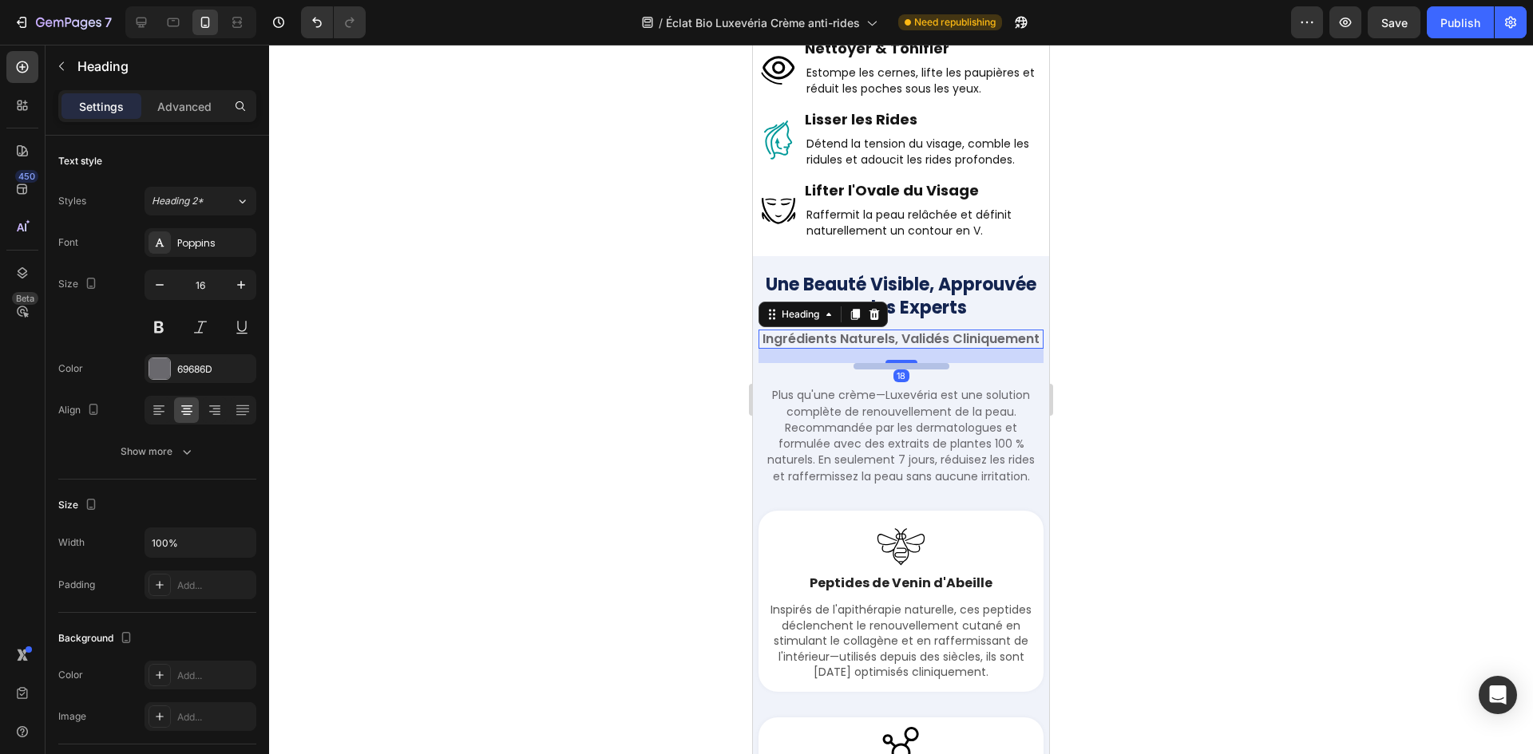
click at [884, 330] on h2 "Ingrédients Naturels, Validés Cliniquement" at bounding box center [900, 340] width 285 height 20
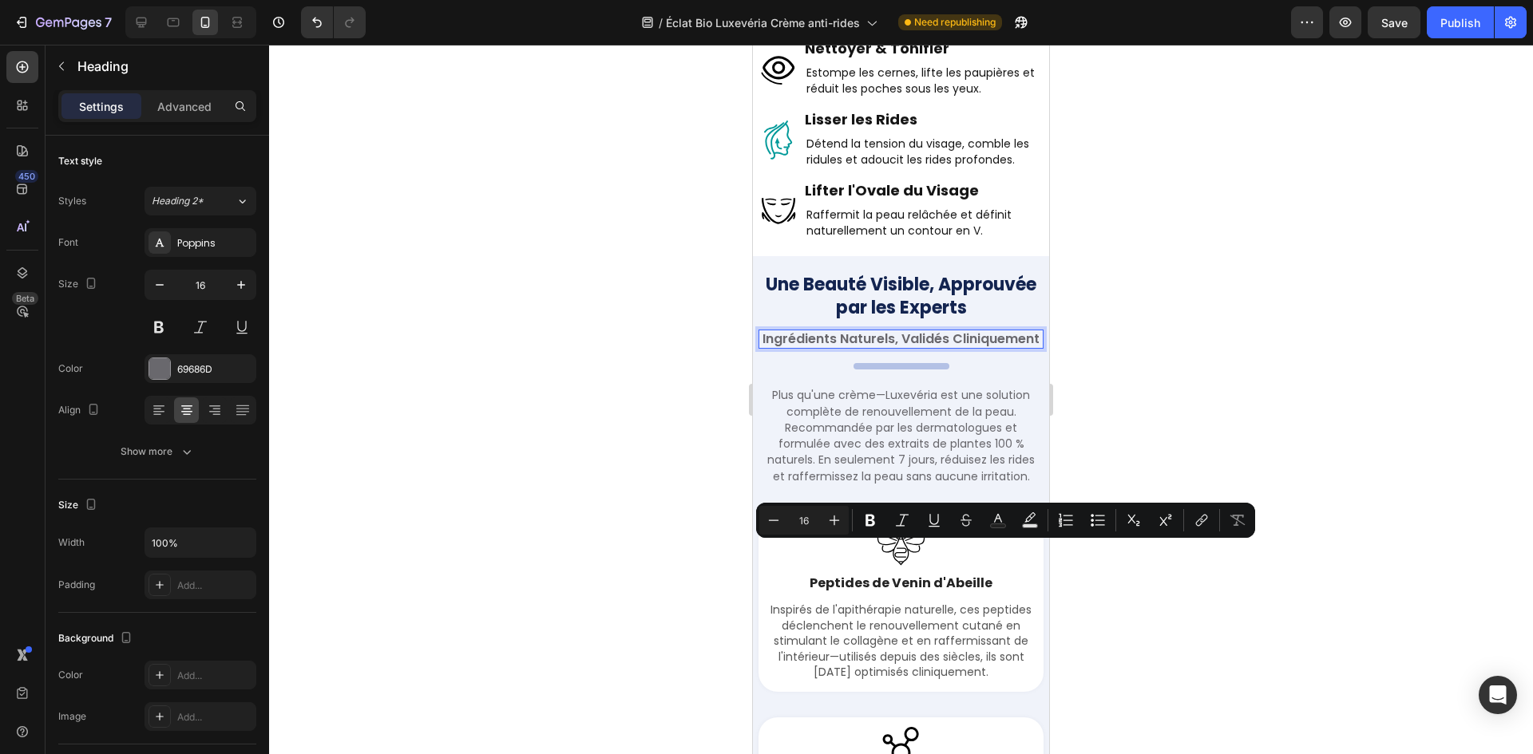
scroll to position [2777, 0]
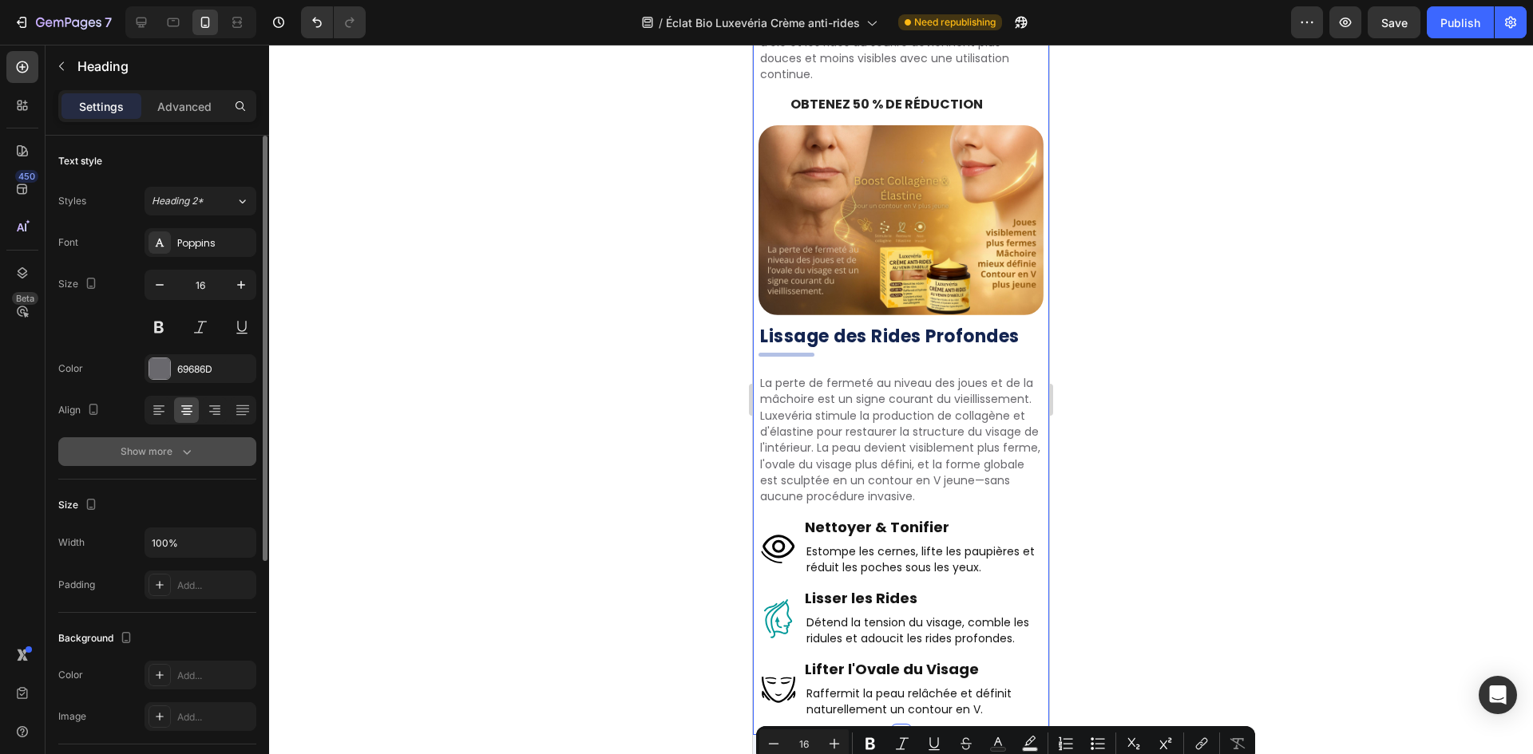
click at [184, 452] on icon "button" at bounding box center [187, 452] width 8 height 5
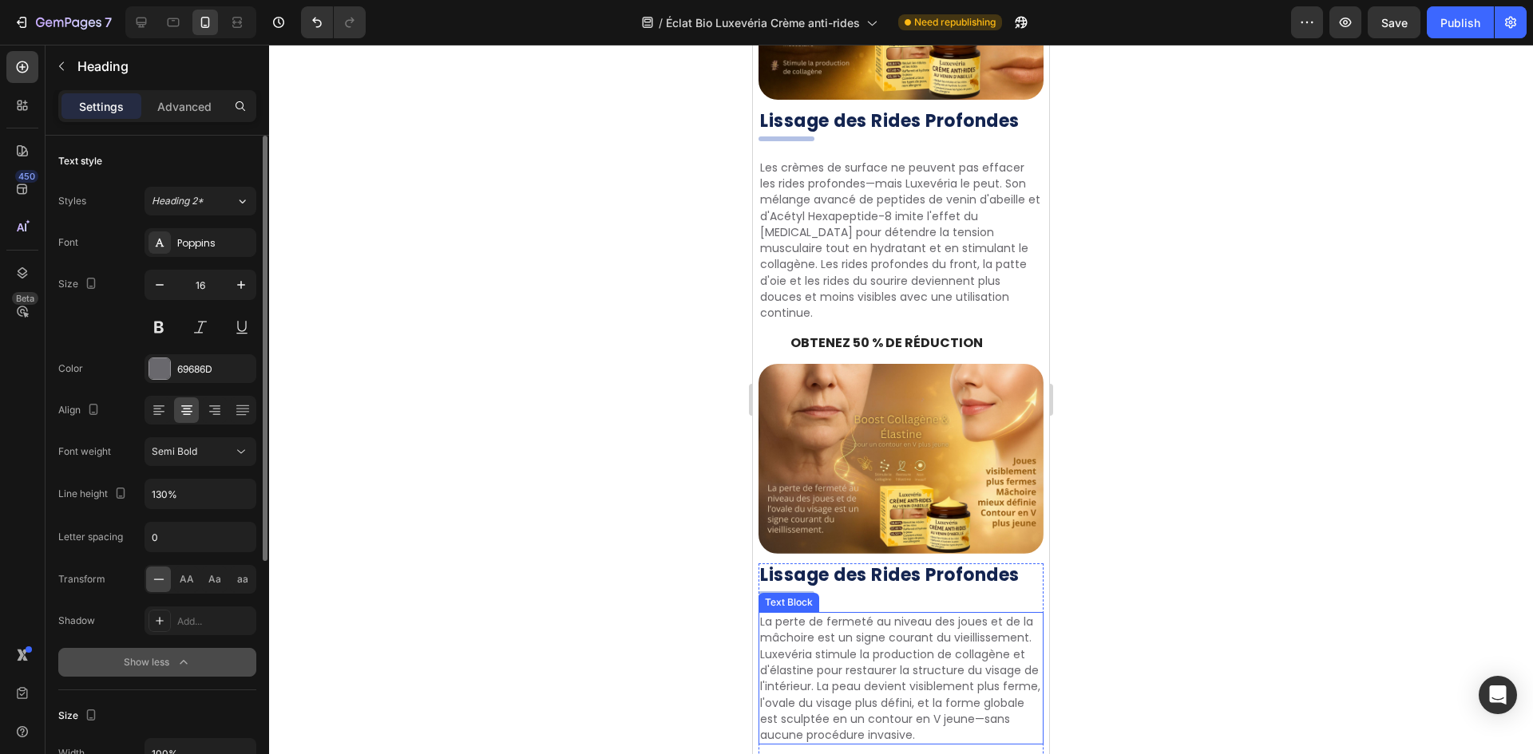
scroll to position [2538, 0]
click at [892, 564] on strong "Lissage des Rides Profondes" at bounding box center [889, 576] width 259 height 25
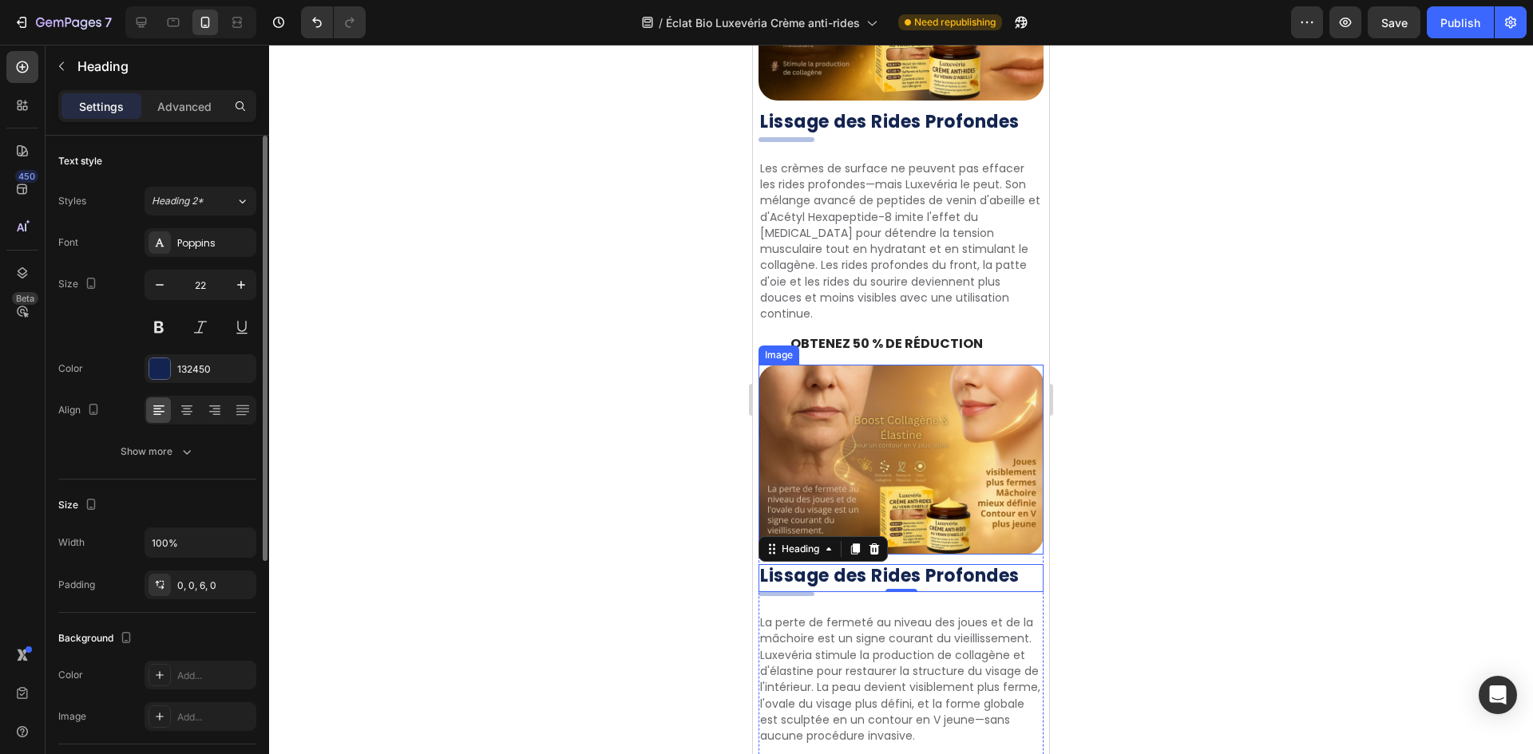
scroll to position [3017, 0]
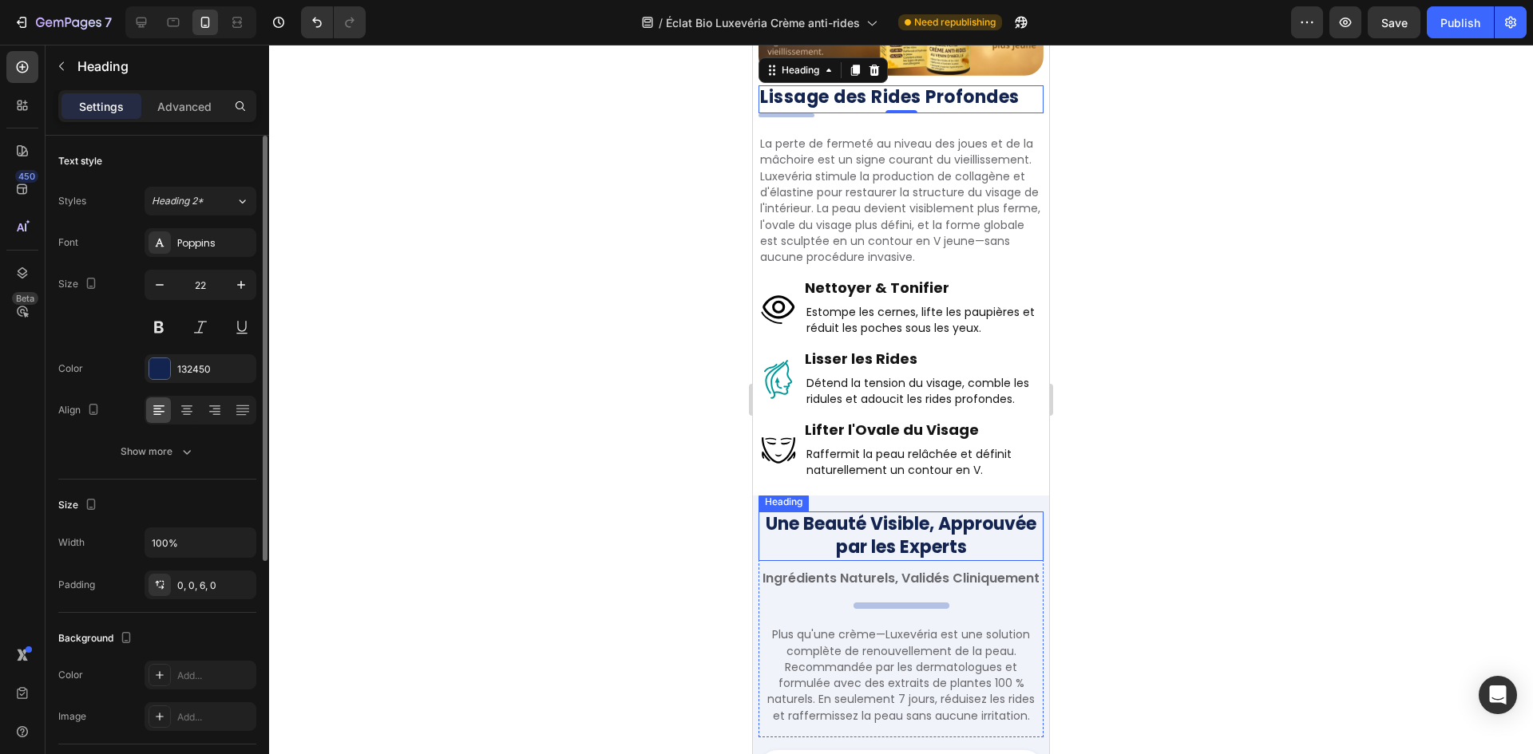
click at [928, 512] on h2 "Une Beauté Visible, Approuvée par les Experts" at bounding box center [900, 536] width 285 height 49
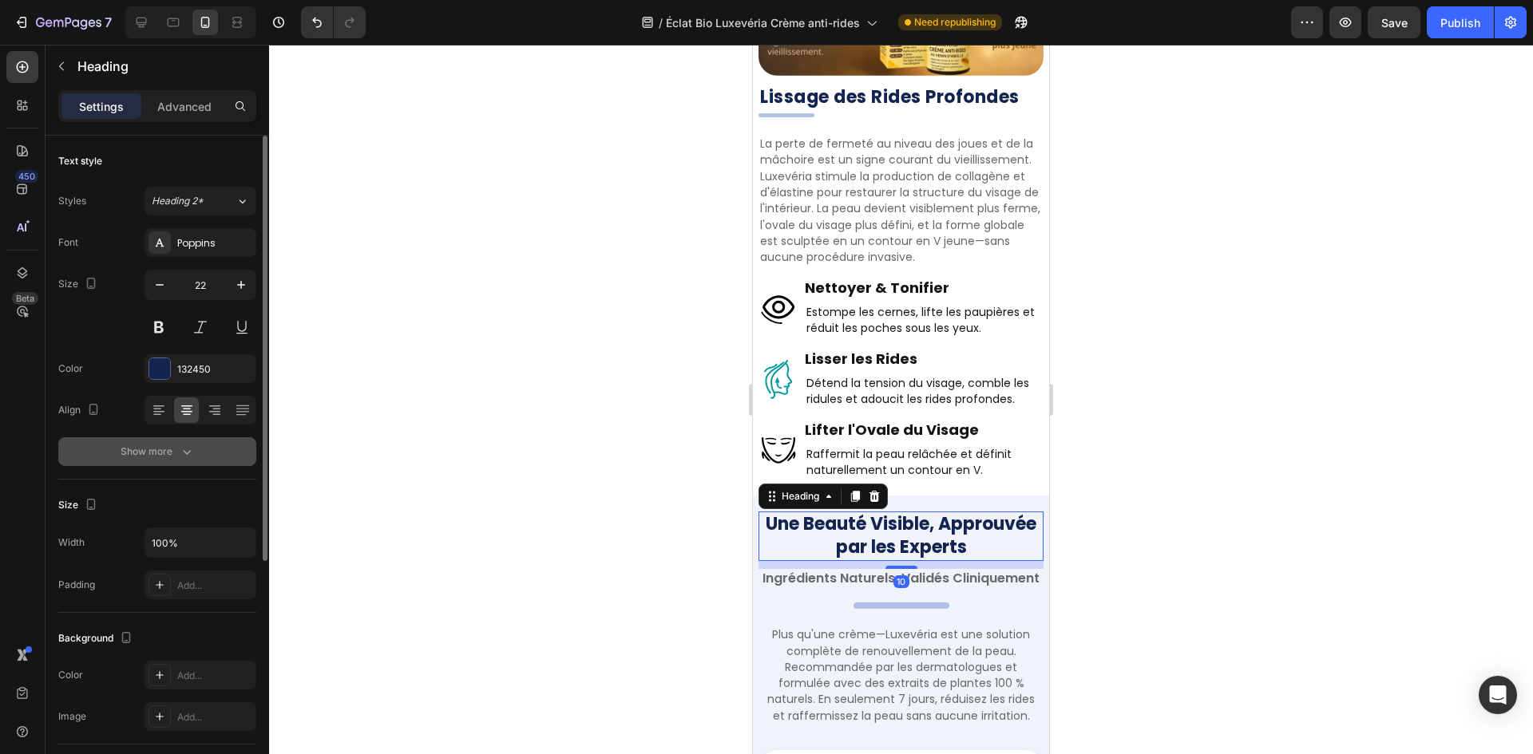
click at [172, 449] on div "Show more" at bounding box center [158, 452] width 74 height 16
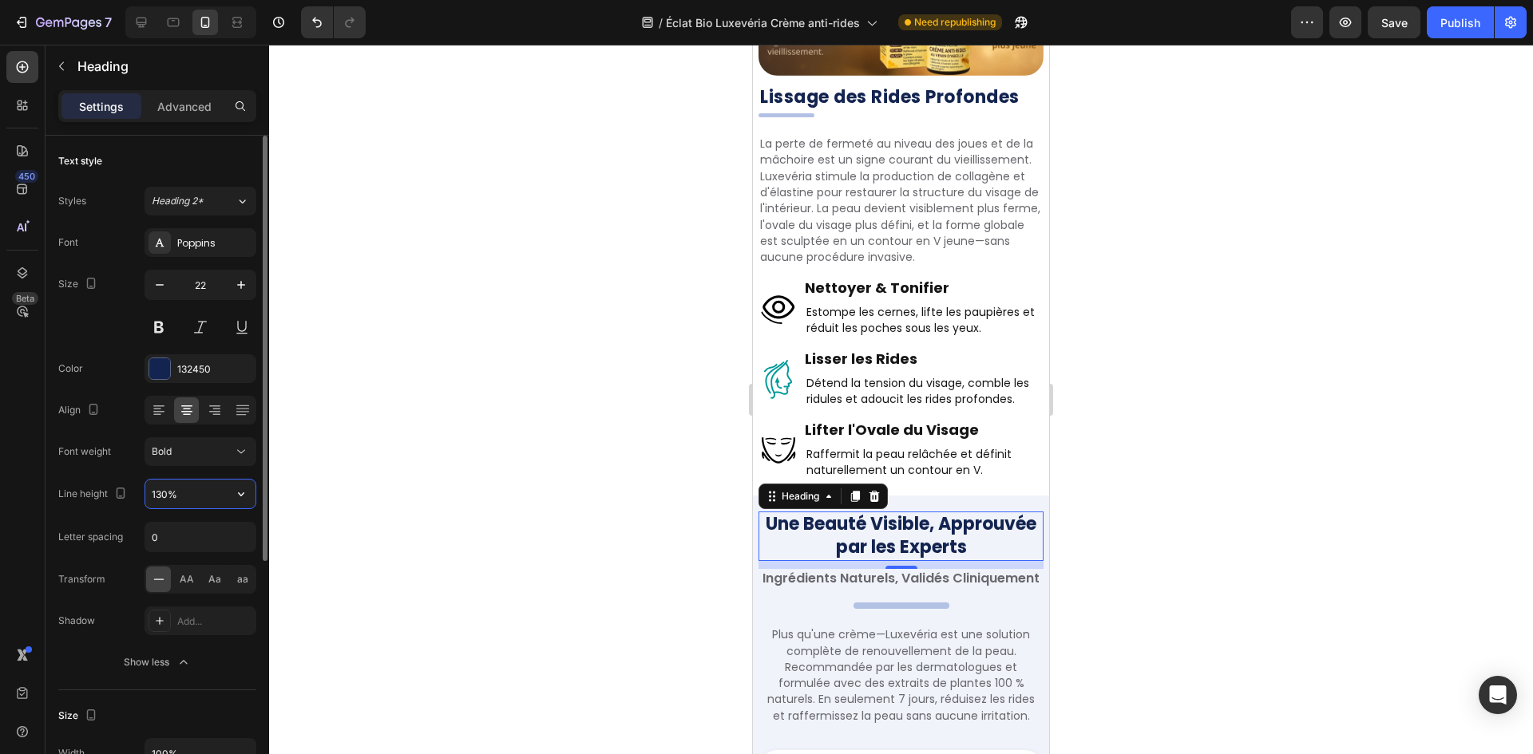
click at [162, 487] on input "130%" at bounding box center [200, 494] width 110 height 29
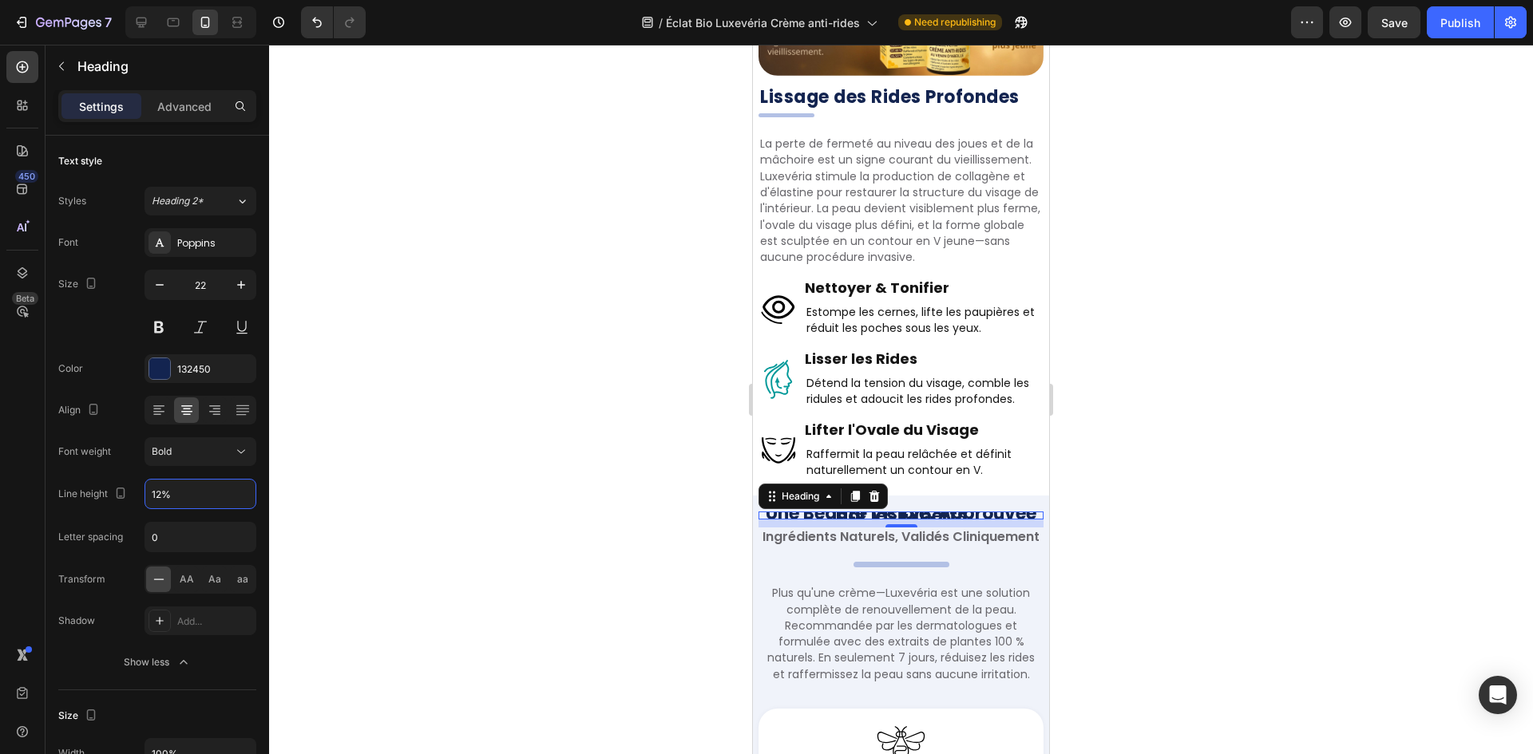
type input "125%"
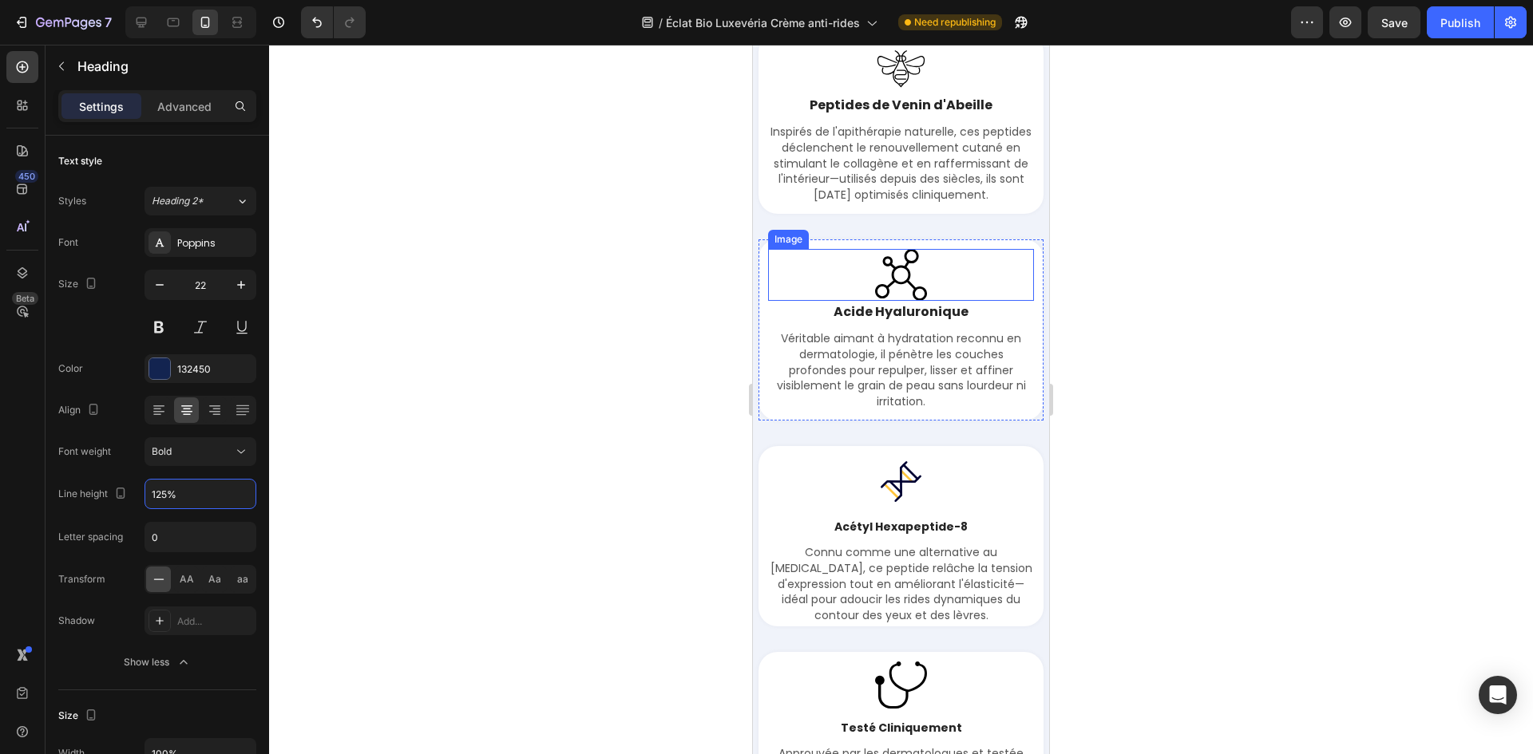
scroll to position [4214, 0]
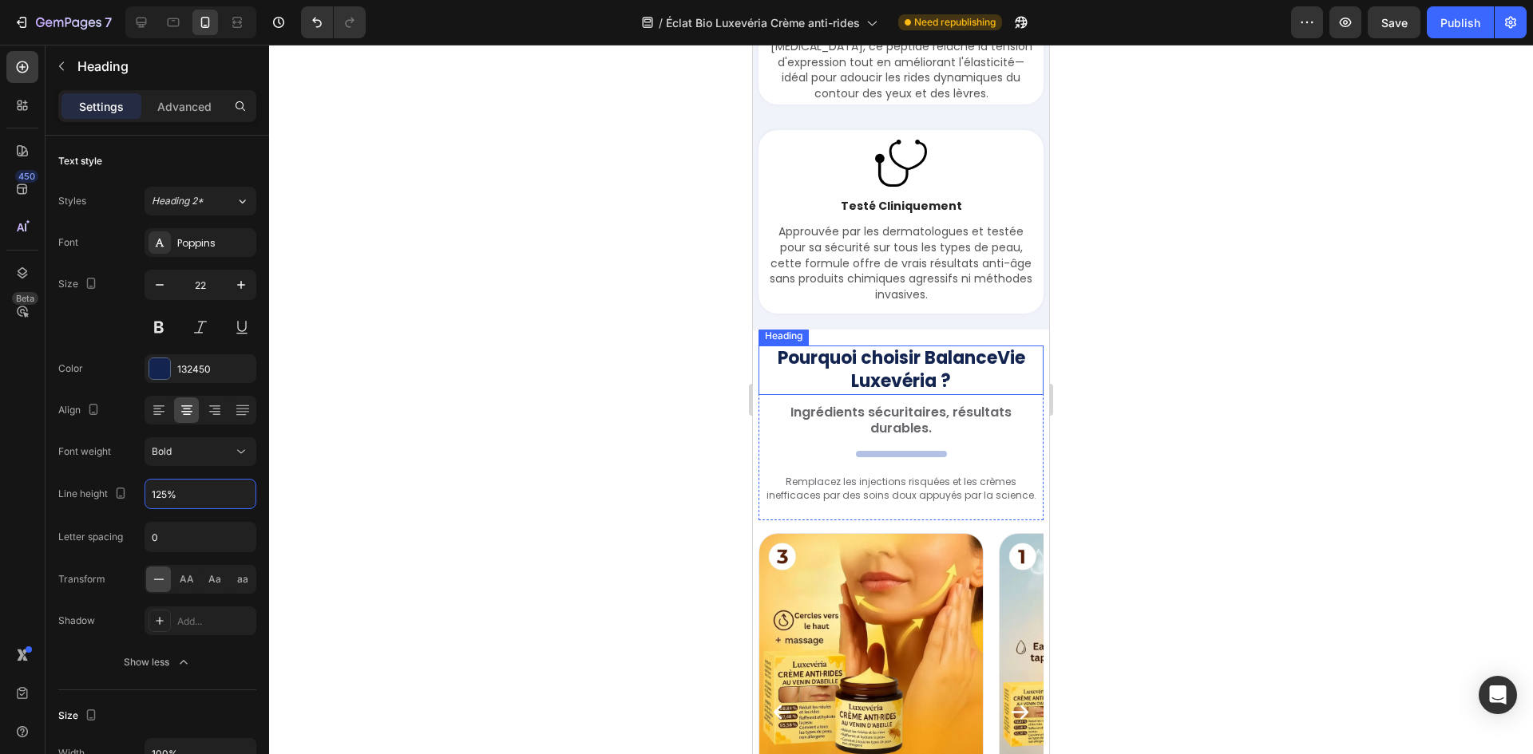
click at [900, 394] on strong "Pourquoi choisir BalanceVie Luxevéria ?" at bounding box center [900, 370] width 247 height 48
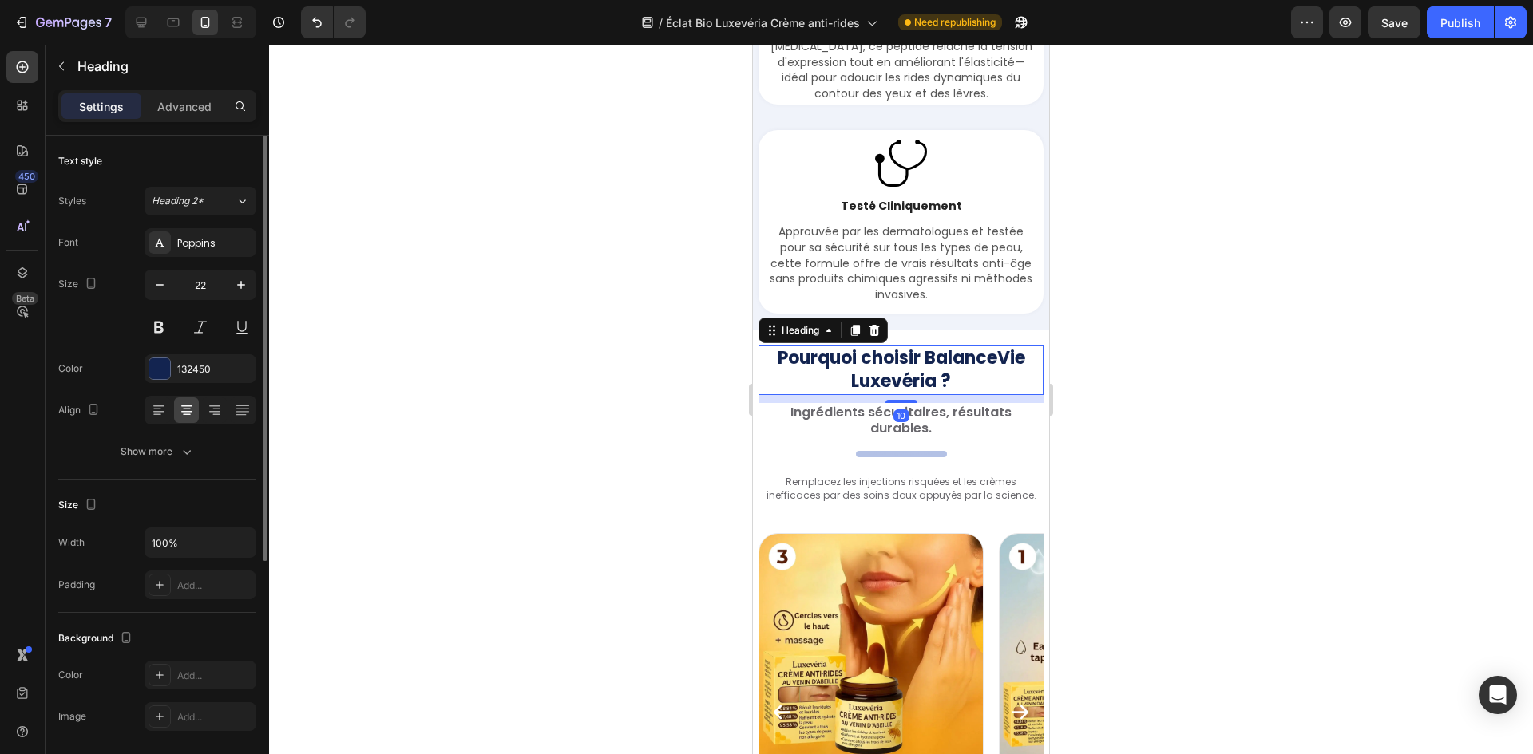
drag, startPoint x: 195, startPoint y: 453, endPoint x: 184, endPoint y: 467, distance: 17.1
click at [194, 453] on button "Show more" at bounding box center [157, 451] width 198 height 29
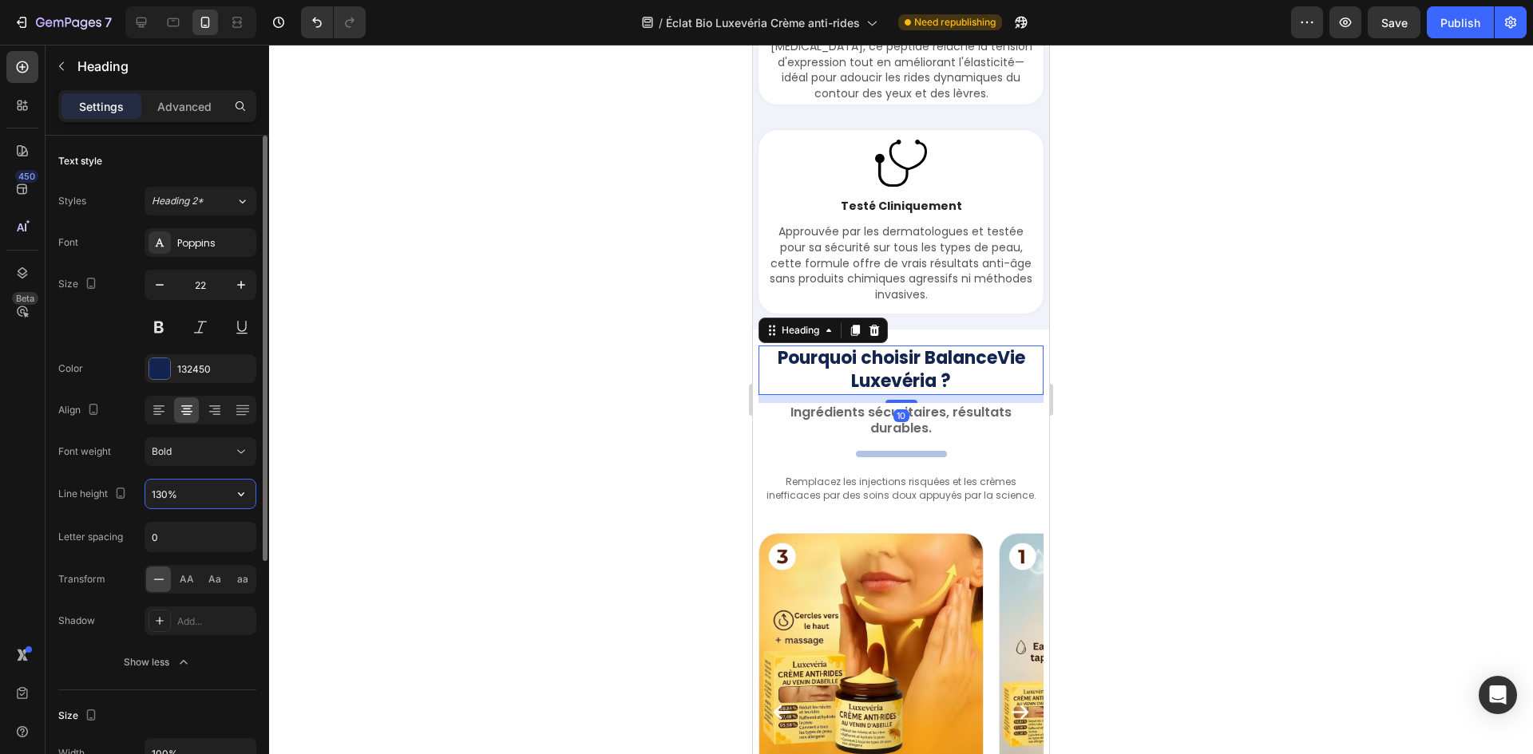
click at [165, 488] on input "130%" at bounding box center [200, 494] width 110 height 29
paste input "25"
type input "125%"
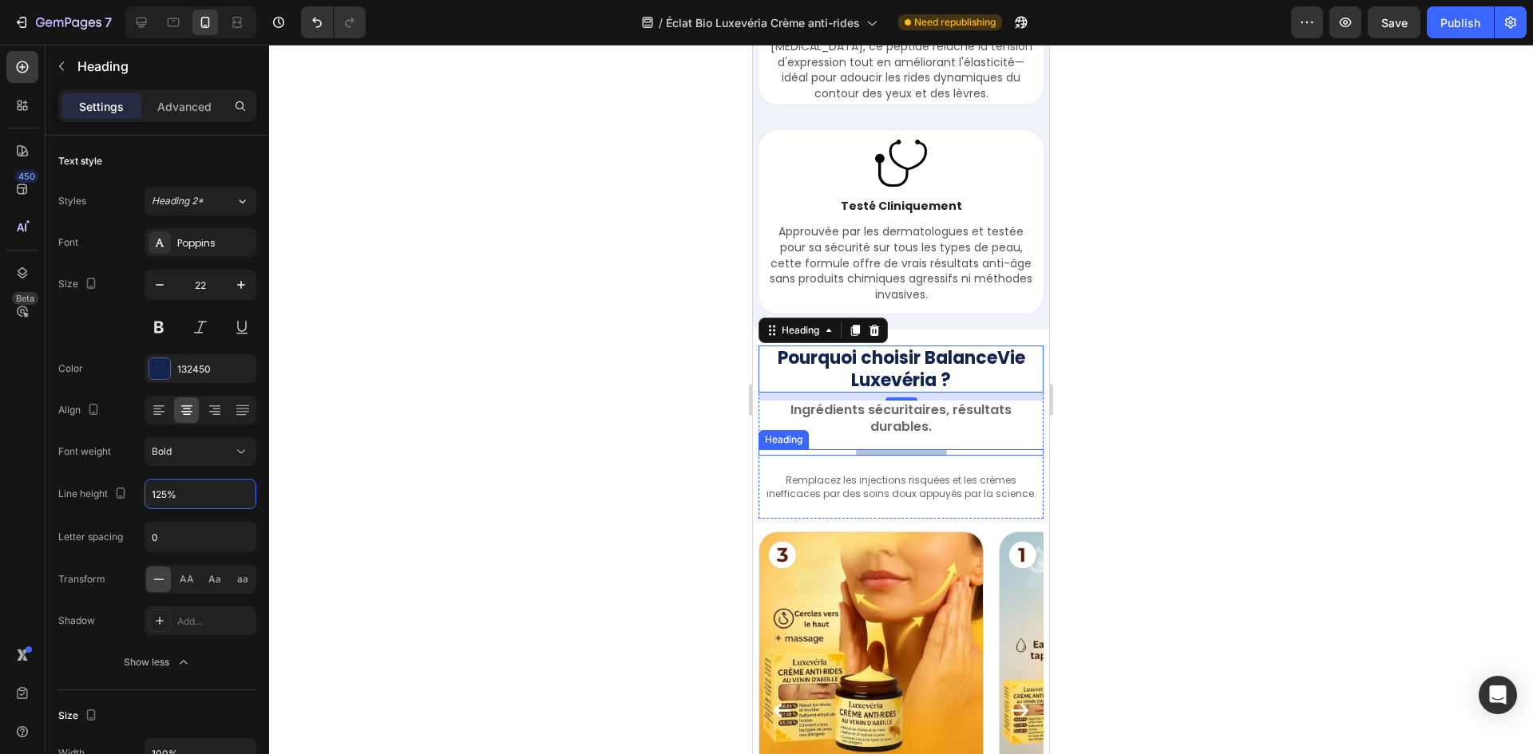
click at [915, 475] on div "Pourquoi choisir BalanceVie Luxevéria ? Heading 10 Ingrédients sécuritaires, ré…" at bounding box center [900, 432] width 285 height 172
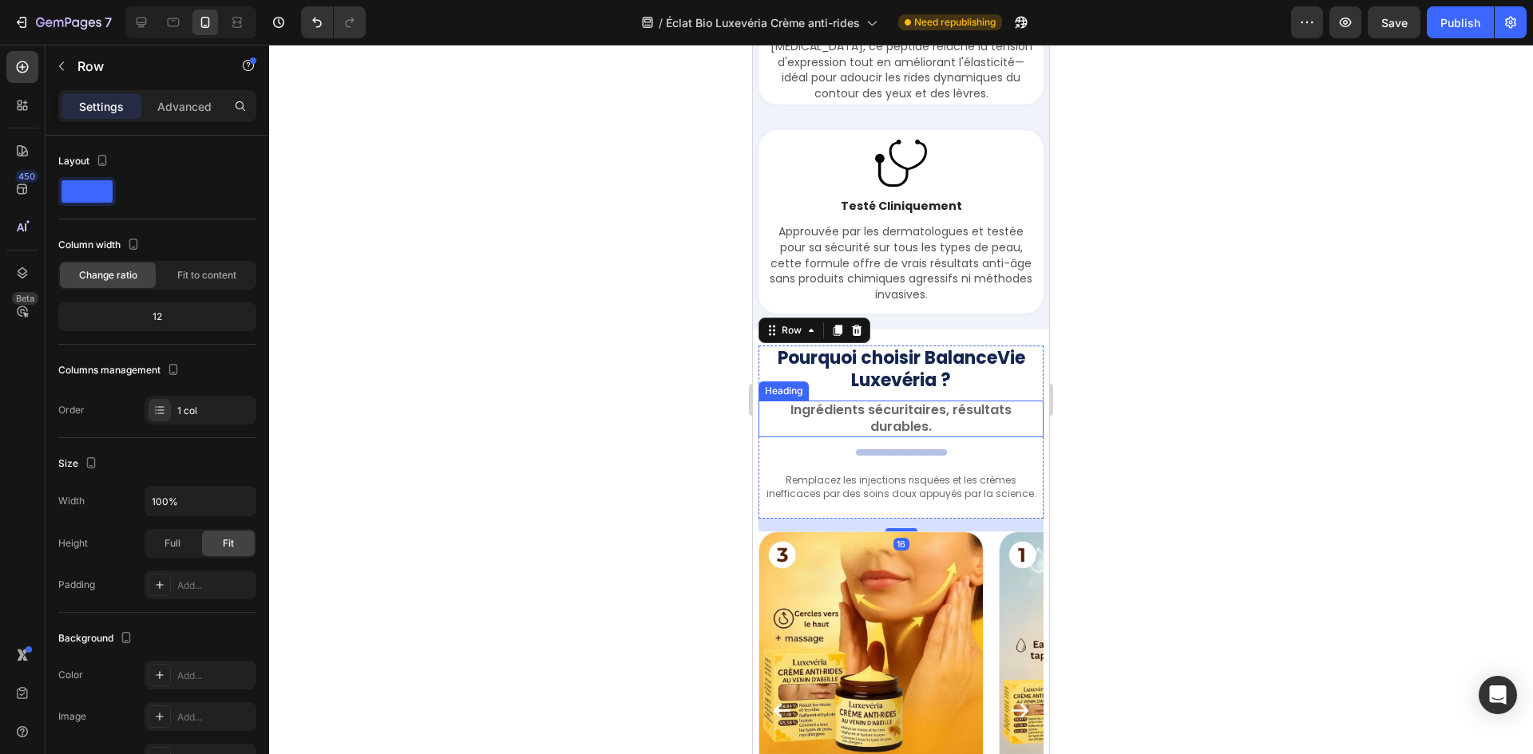
click at [924, 437] on h2 "Ingrédients sécuritaires, résultats durables." at bounding box center [900, 419] width 285 height 37
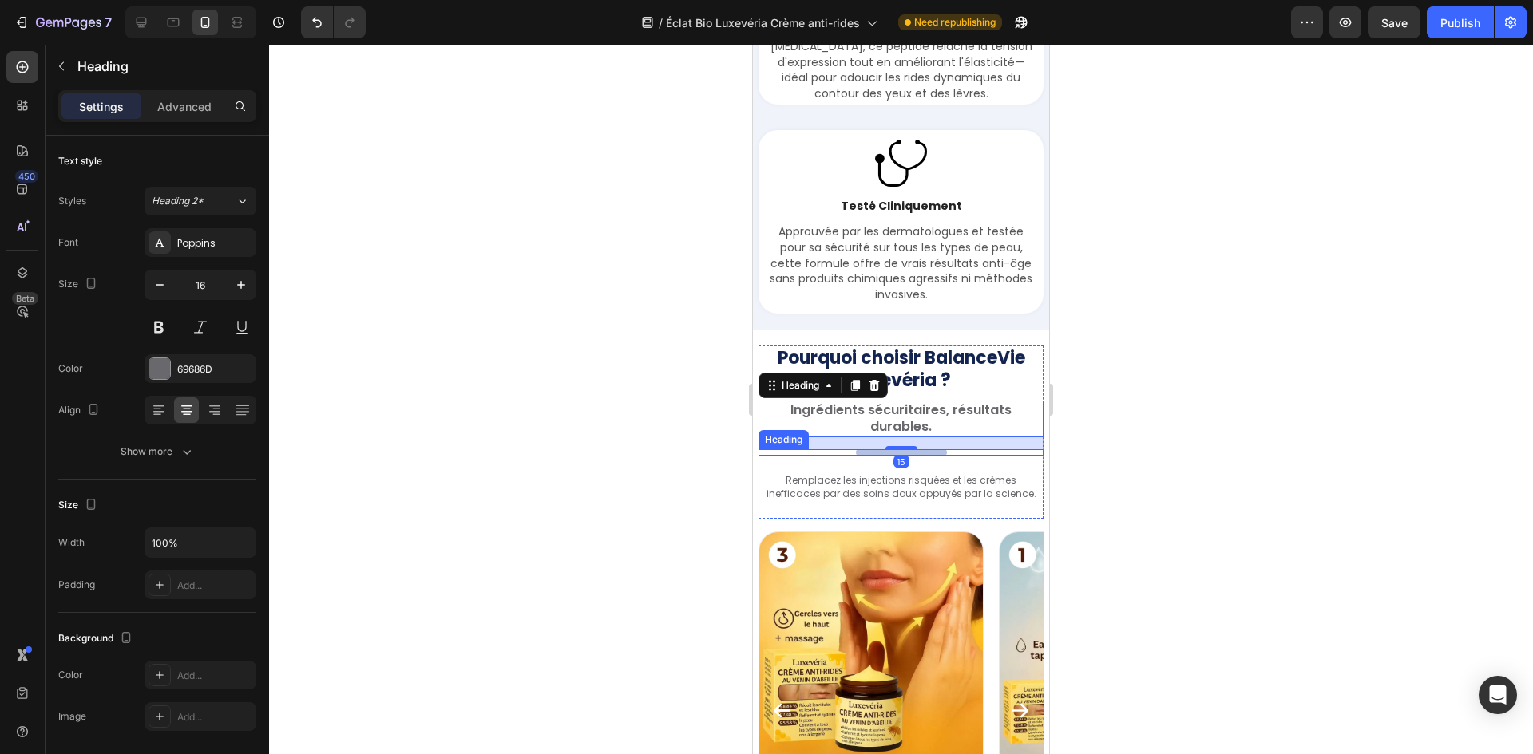
click at [904, 456] on h2 "Your heading text goes here" at bounding box center [901, 452] width 91 height 6
click at [967, 437] on h2 "Ingrédients sécuritaires, résultats durables." at bounding box center [900, 419] width 285 height 37
click at [191, 127] on div "Settings Advanced" at bounding box center [157, 112] width 224 height 45
click at [187, 113] on p "Advanced" at bounding box center [184, 106] width 54 height 17
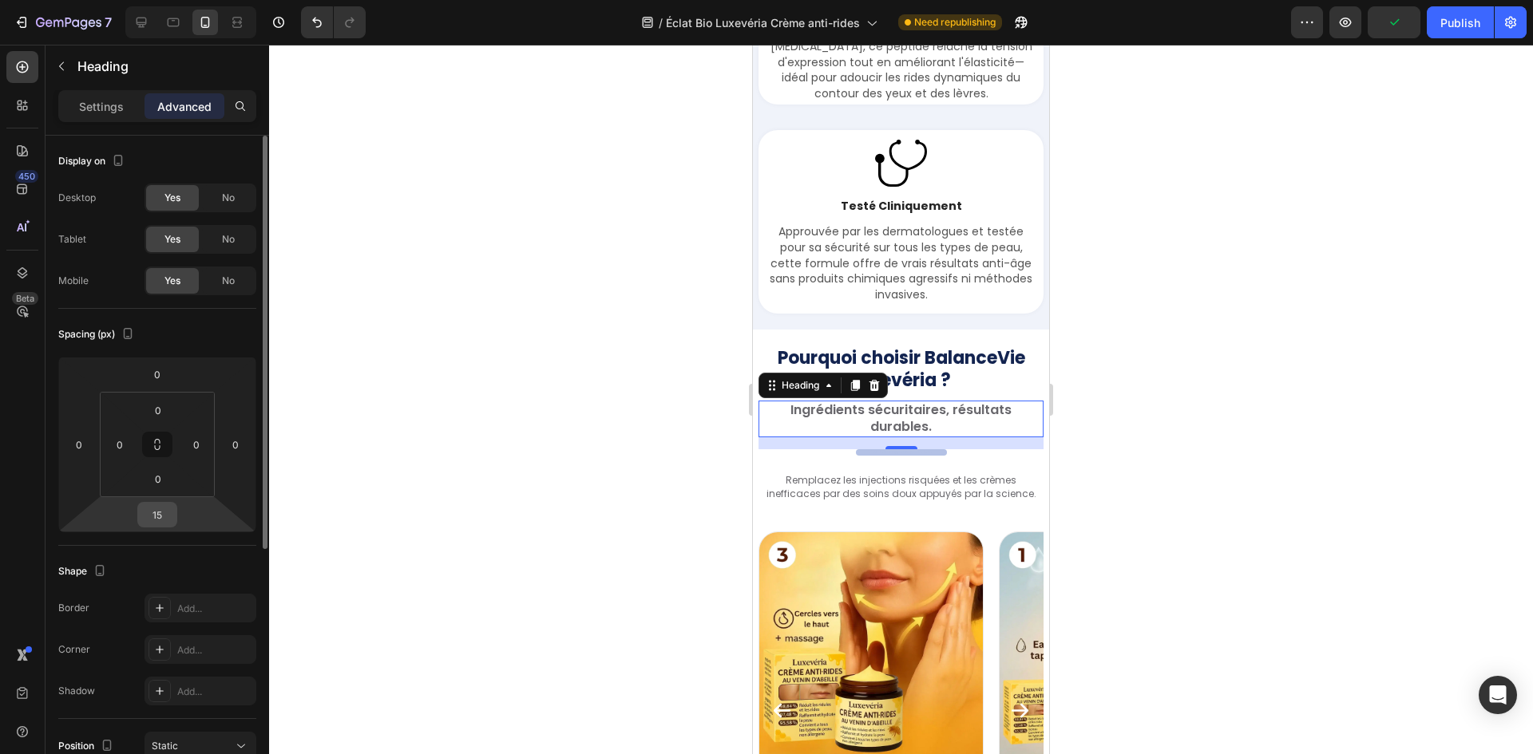
click at [164, 516] on input "15" at bounding box center [157, 515] width 32 height 24
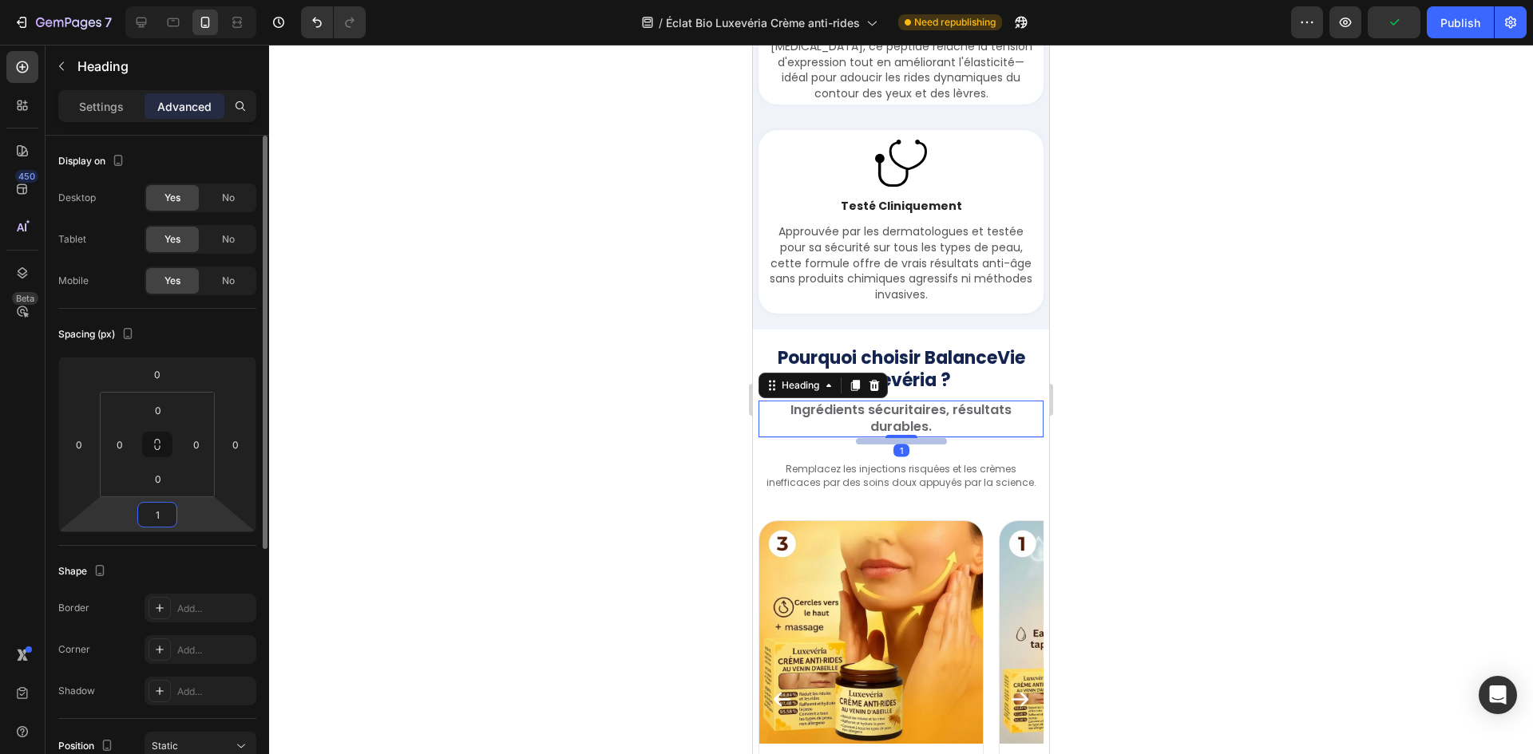
type input "10"
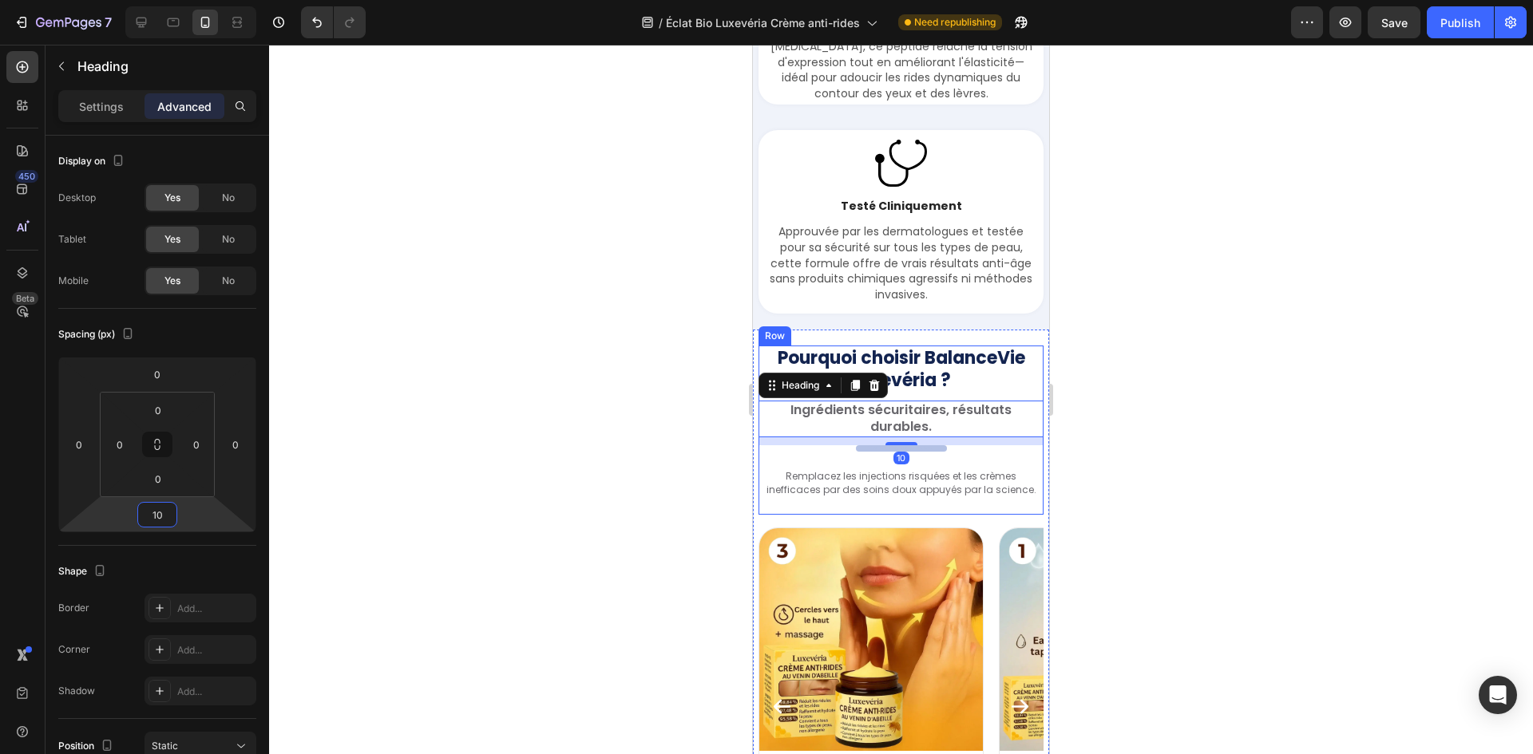
click at [931, 487] on div "Pourquoi choisir BalanceVie Luxevéria ? Heading Ingrédients sécuritaires, résul…" at bounding box center [900, 430] width 285 height 168
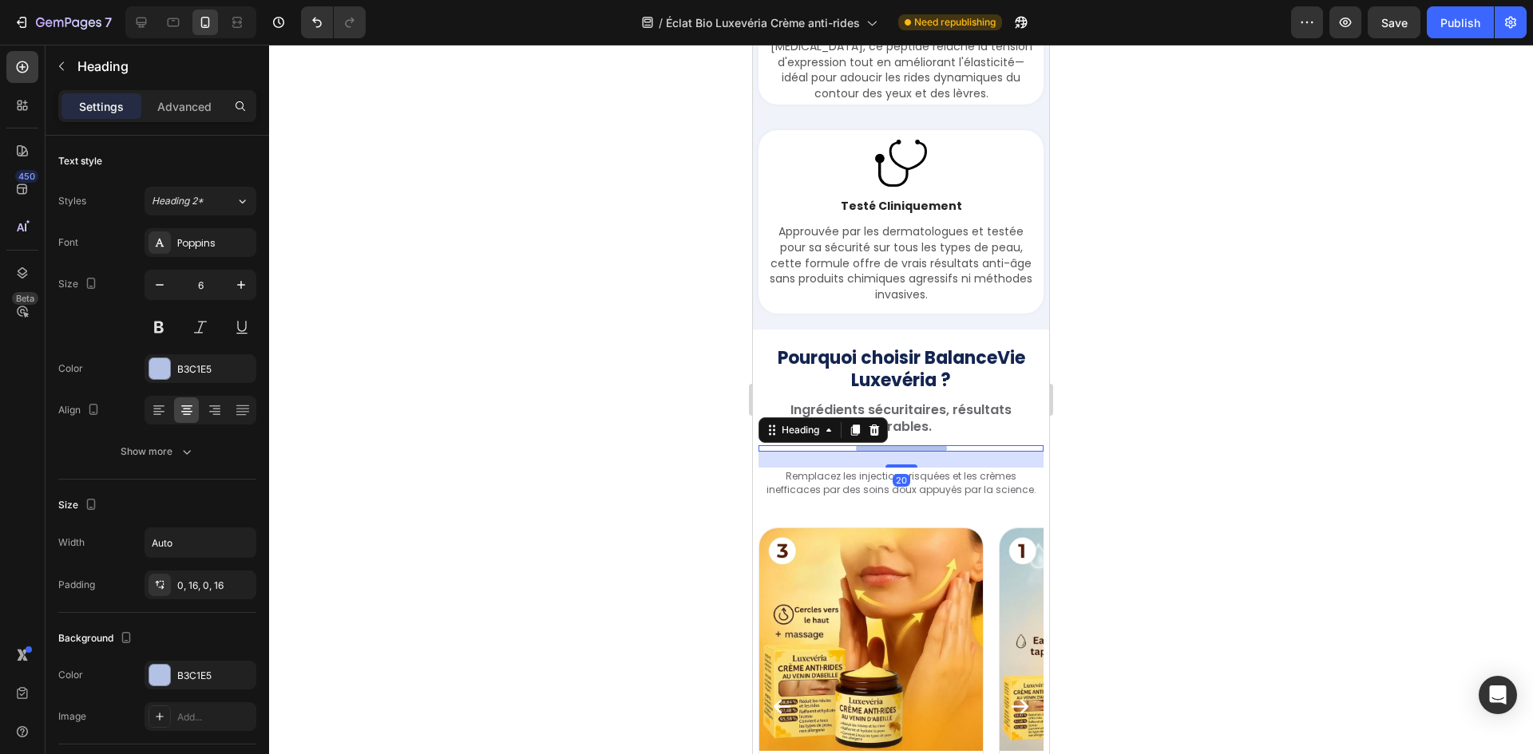
click at [937, 452] on h2 "Your heading text goes here" at bounding box center [901, 448] width 91 height 6
click at [192, 105] on p "Advanced" at bounding box center [184, 106] width 54 height 17
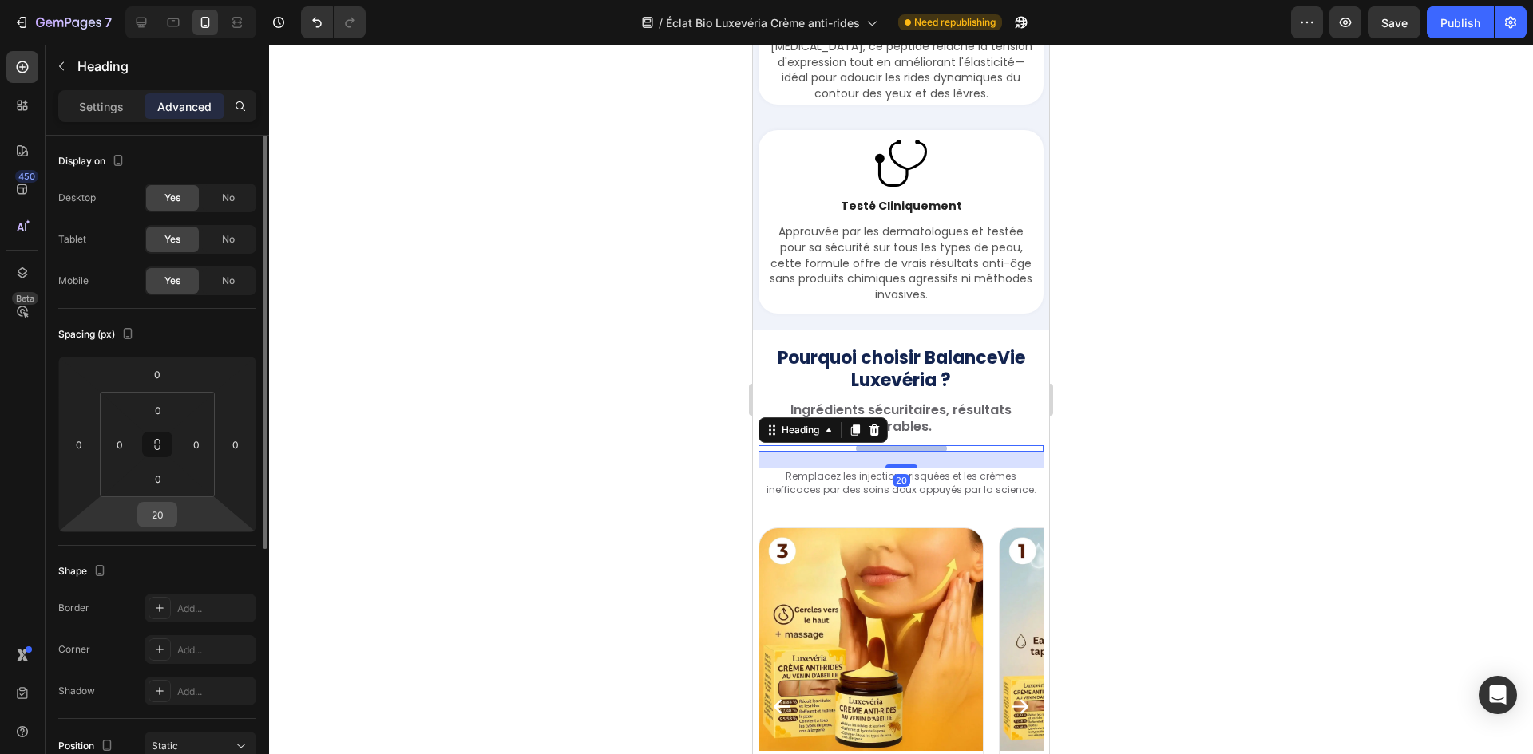
click at [164, 508] on input "20" at bounding box center [157, 515] width 32 height 24
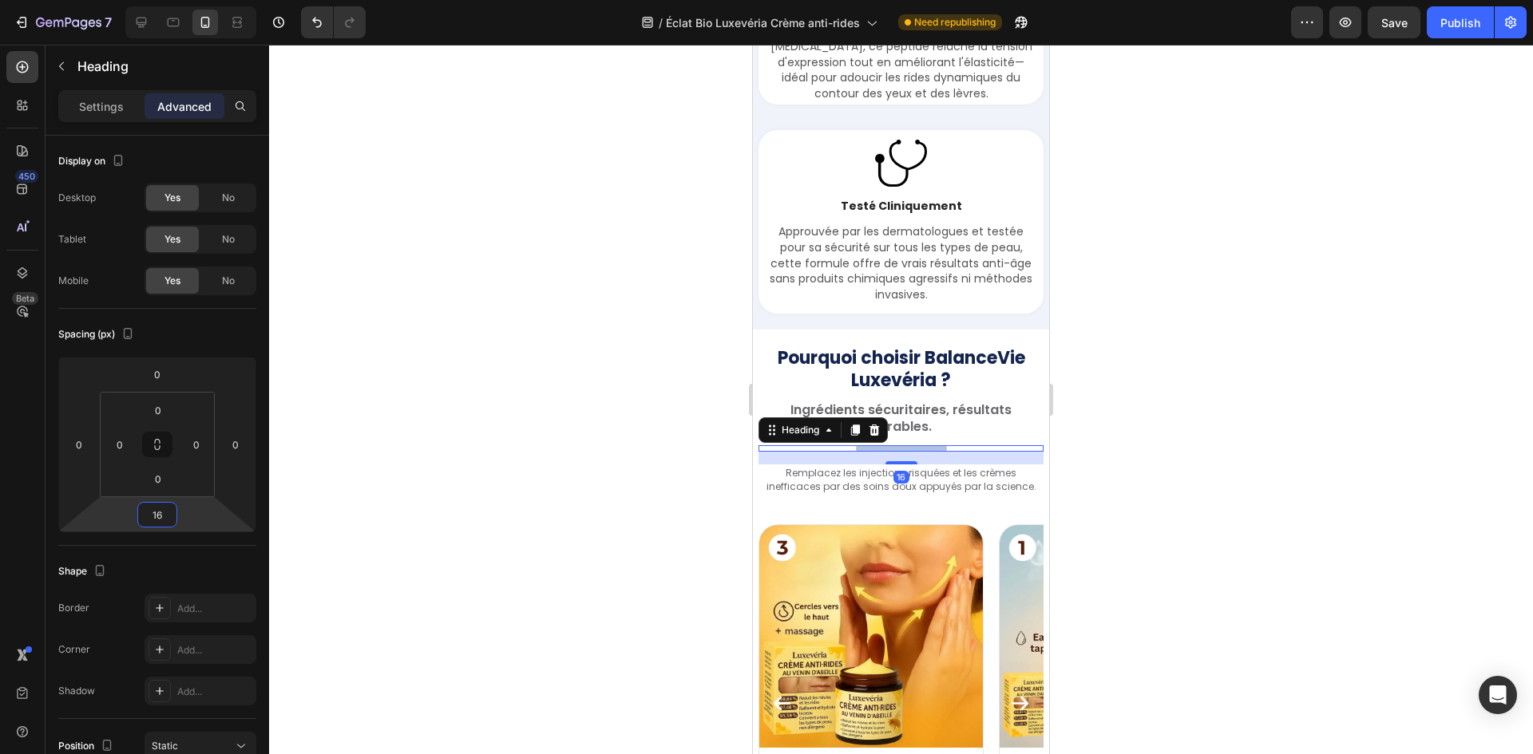
type input "1"
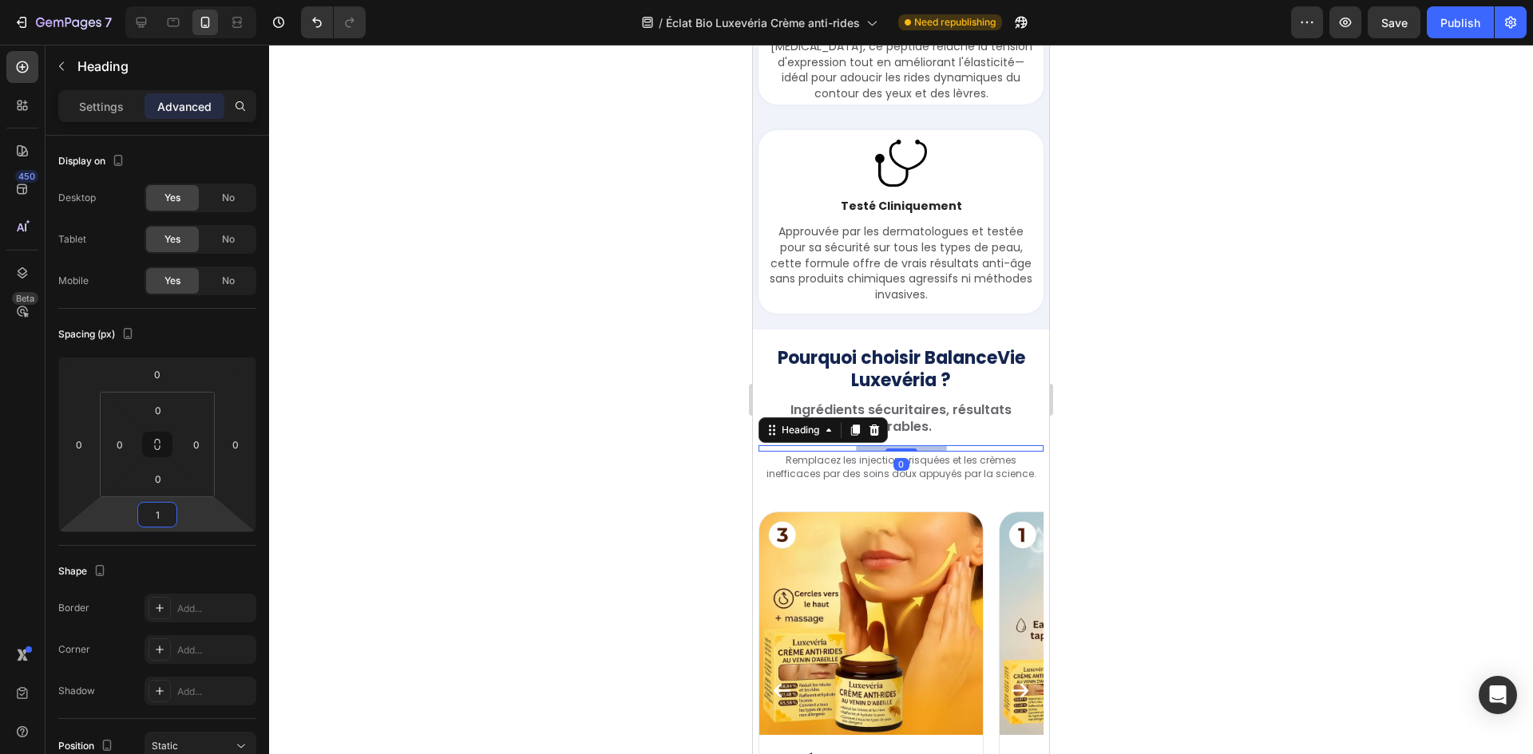
type input "15"
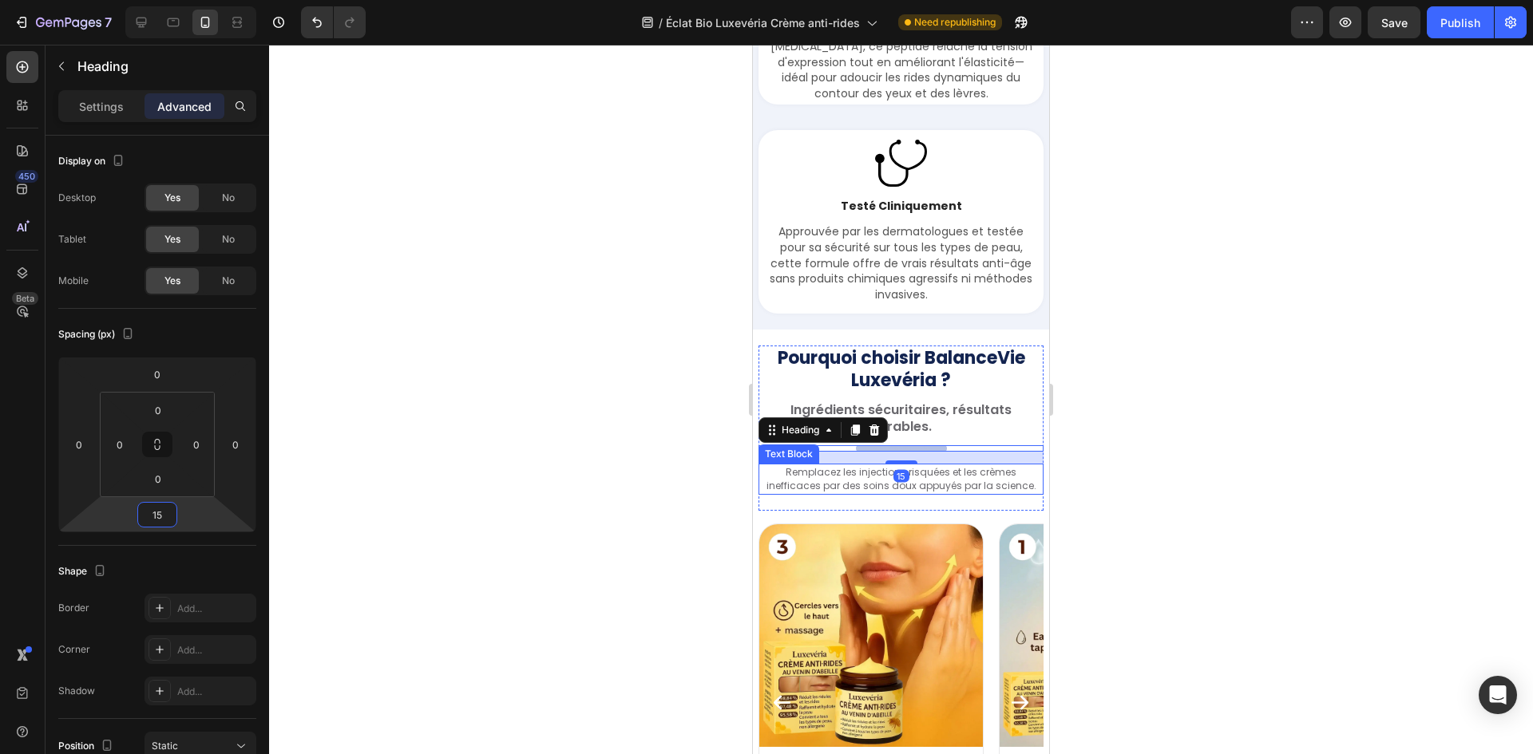
click at [936, 493] on p "Remplacez les injections risquées et les crèmes inefficaces par des soins doux …" at bounding box center [901, 479] width 282 height 28
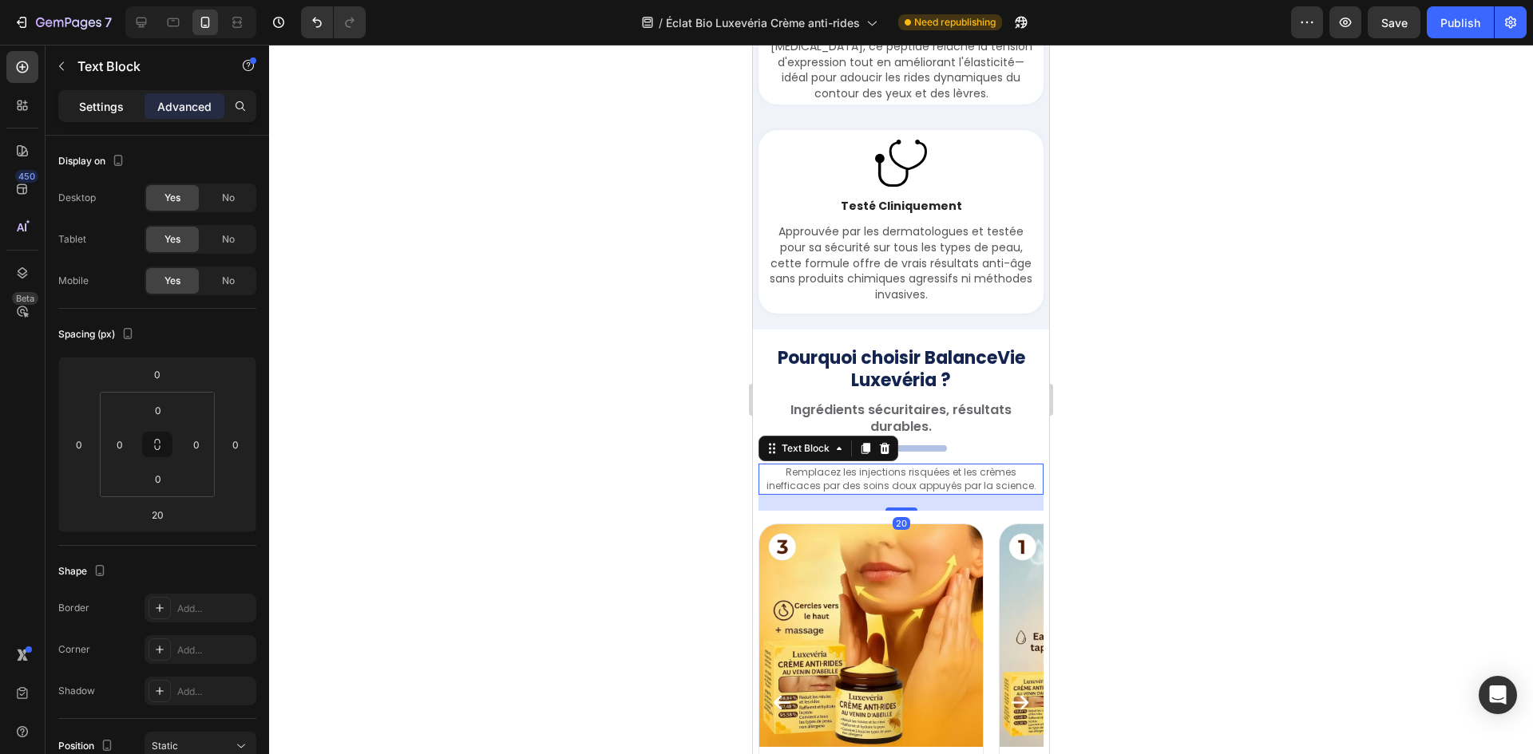
click at [90, 102] on p "Settings" at bounding box center [101, 106] width 45 height 17
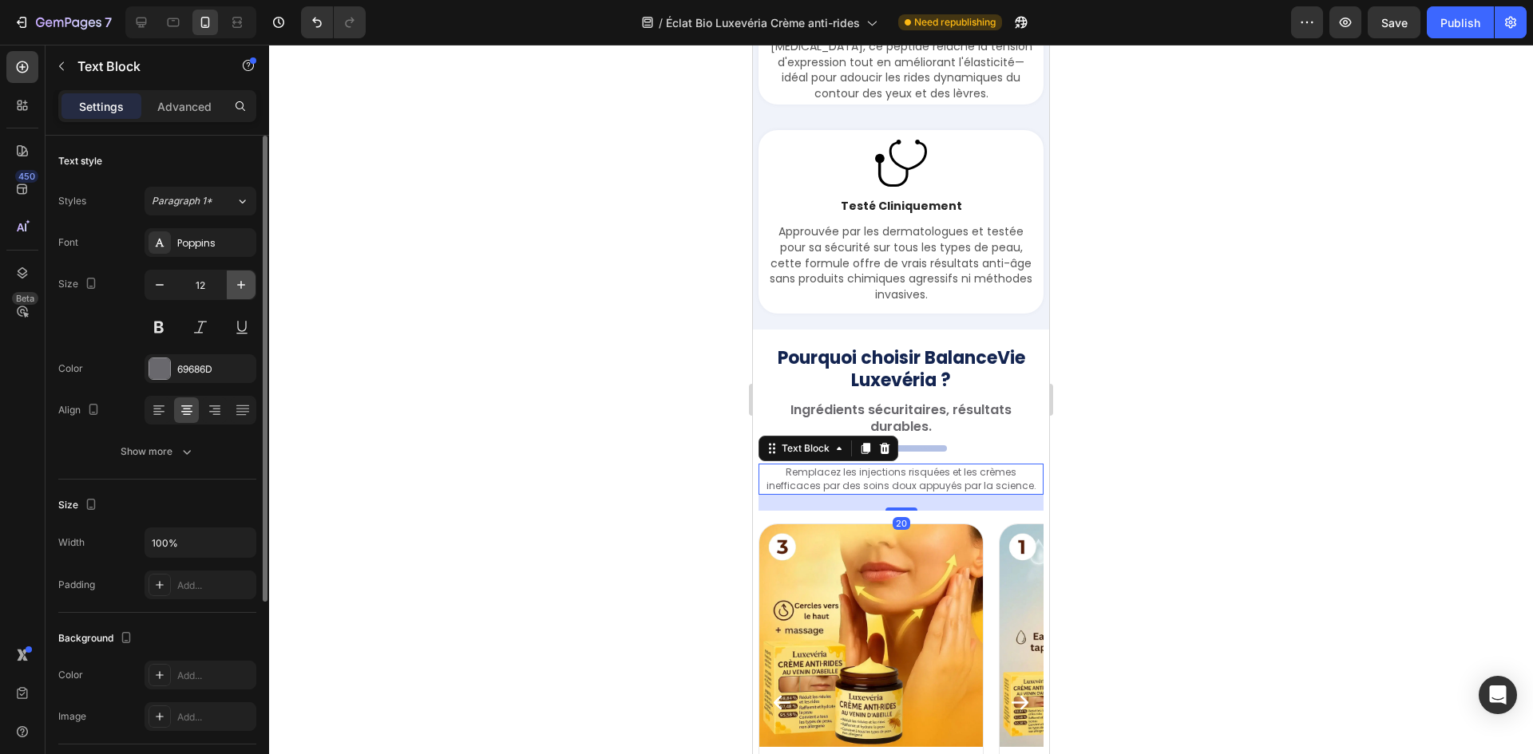
click at [231, 283] on button "button" at bounding box center [241, 285] width 29 height 29
click at [234, 283] on button "button" at bounding box center [241, 285] width 29 height 29
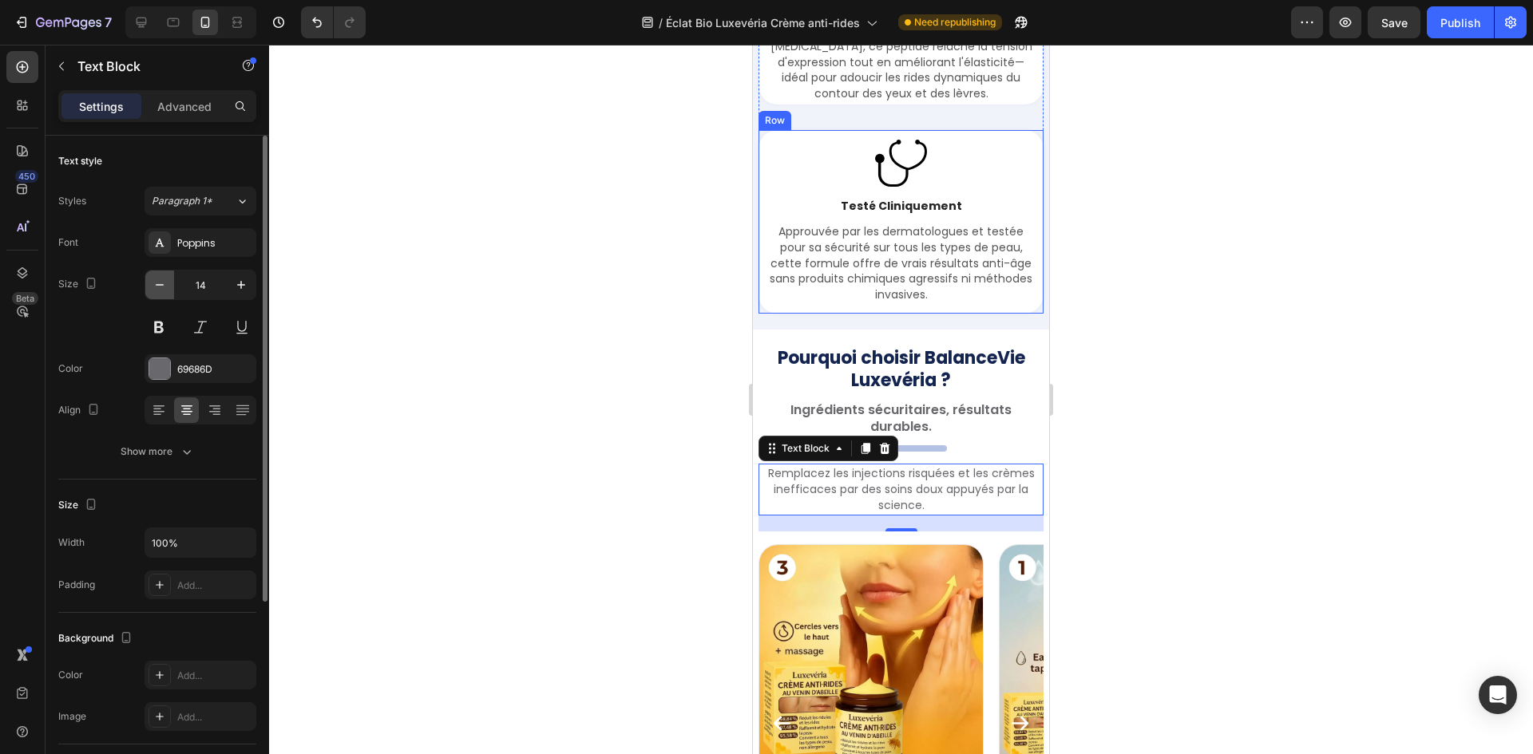
click at [156, 287] on icon "button" at bounding box center [160, 285] width 16 height 16
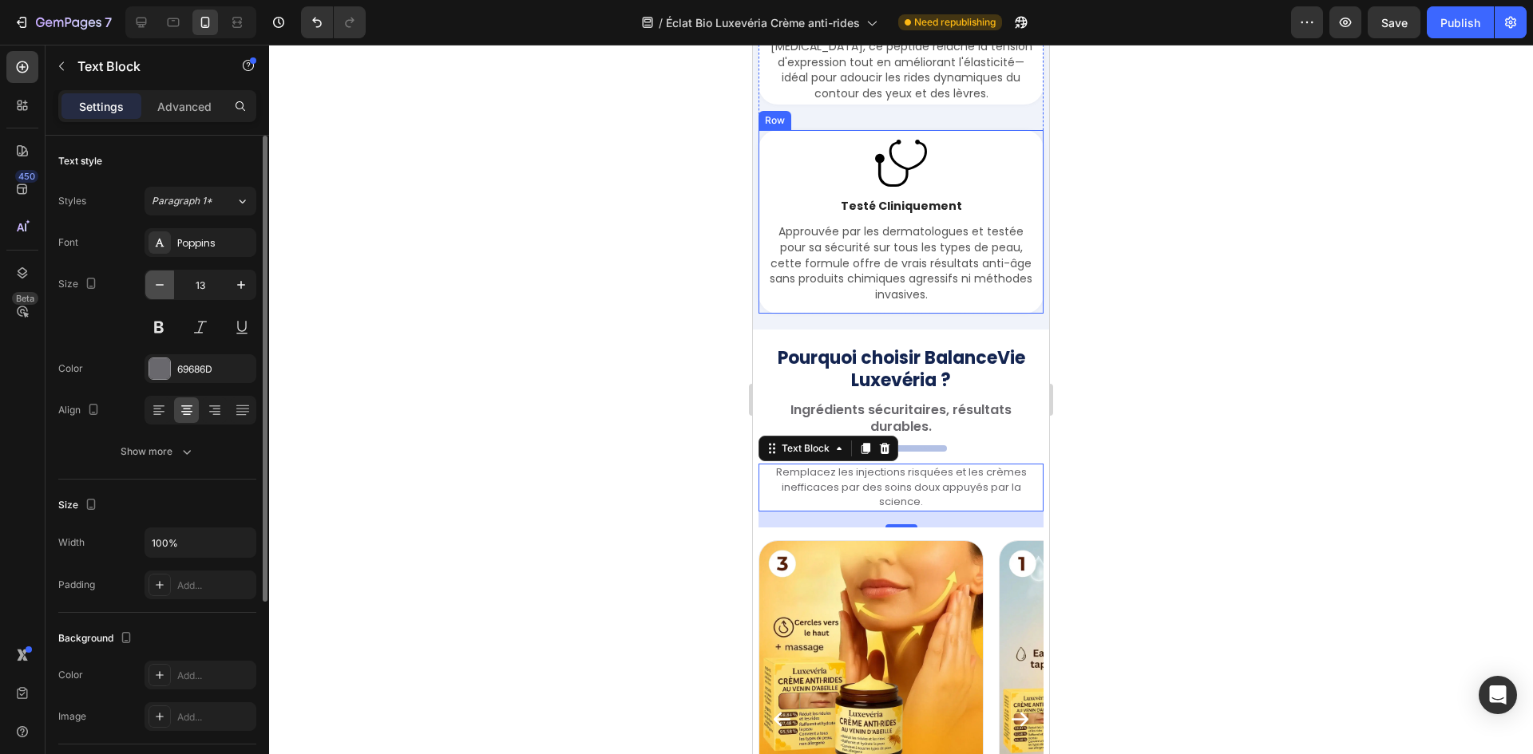
click at [157, 287] on icon "button" at bounding box center [160, 285] width 16 height 16
type input "12"
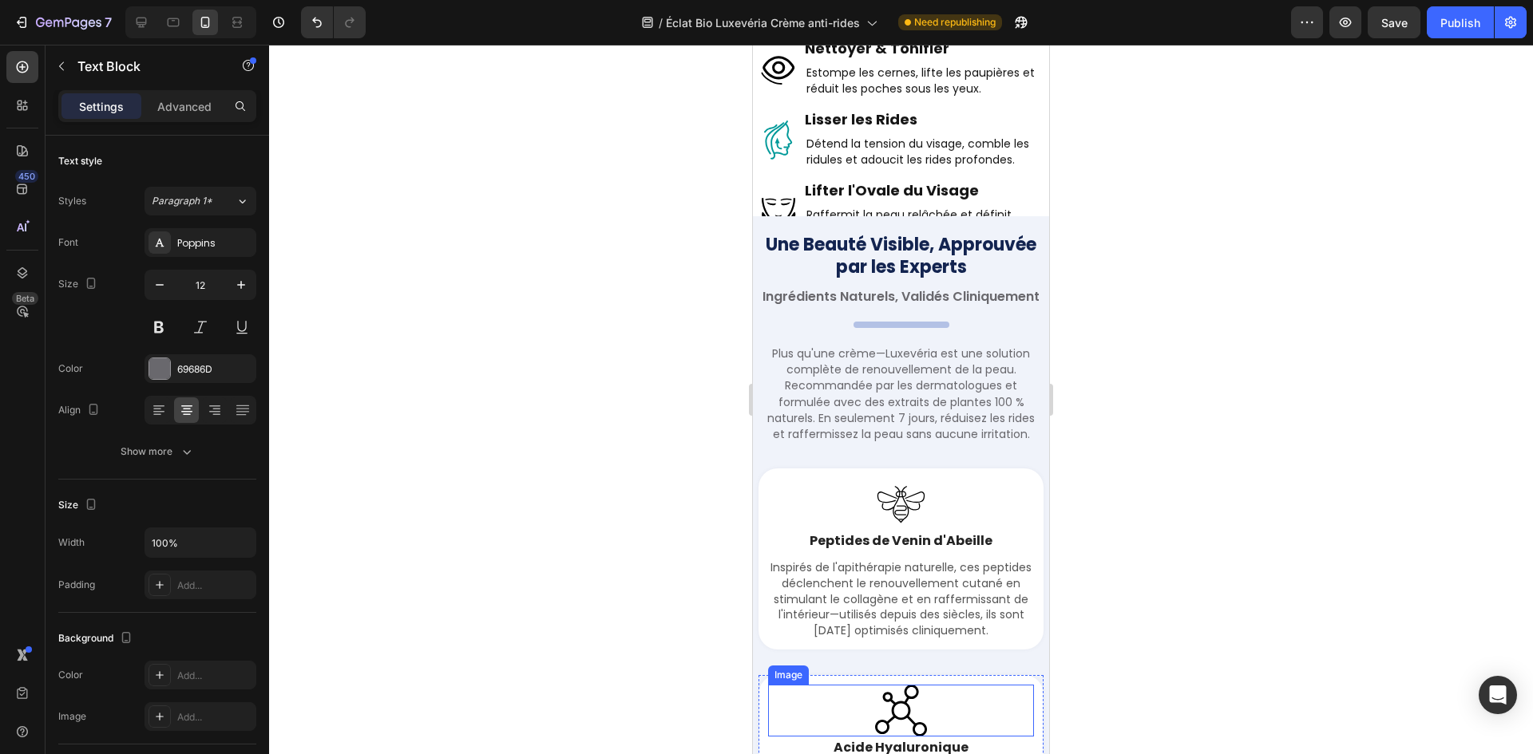
scroll to position [3017, 0]
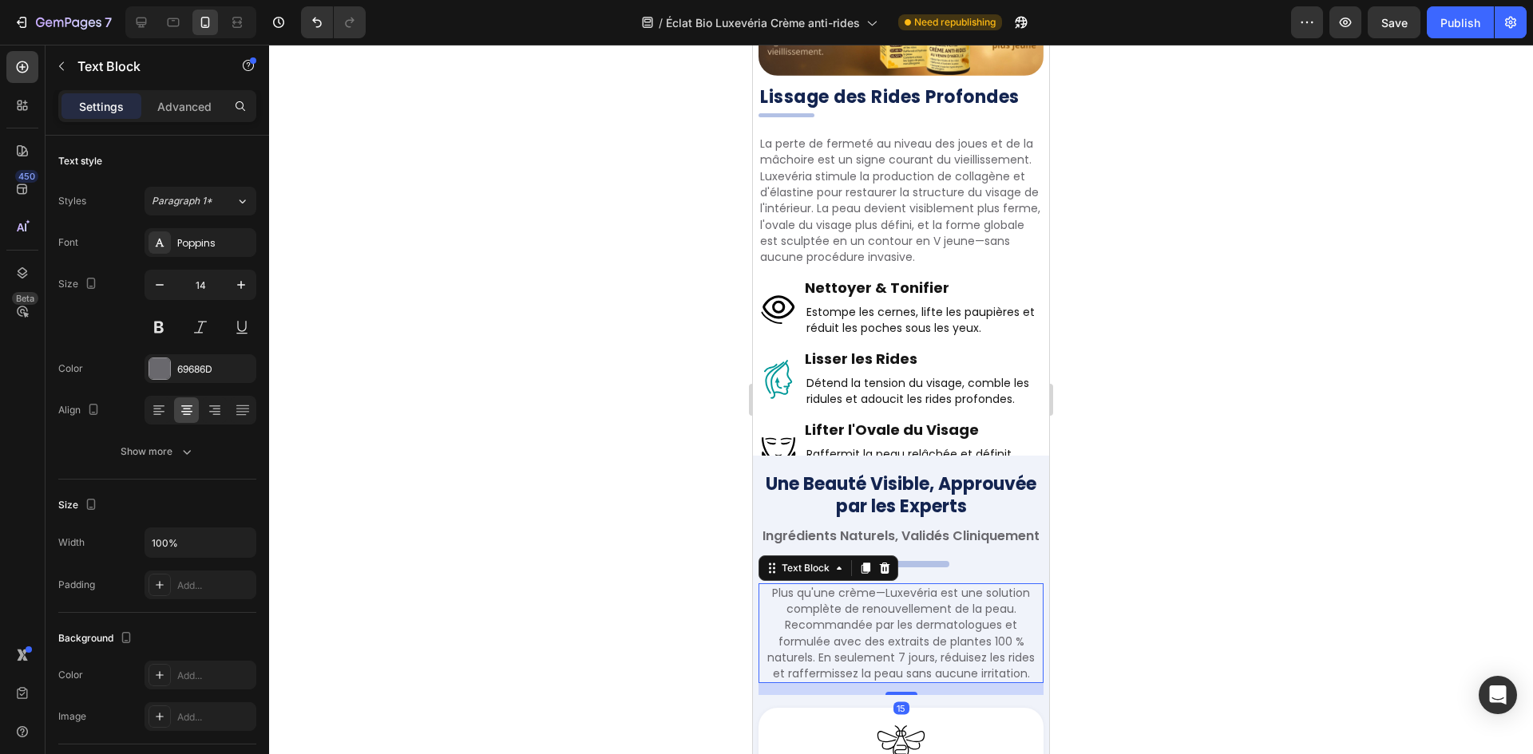
click at [916, 661] on p "Plus qu'une crème—Luxevéria est une solution complète de renouvellement de la p…" at bounding box center [901, 633] width 282 height 97
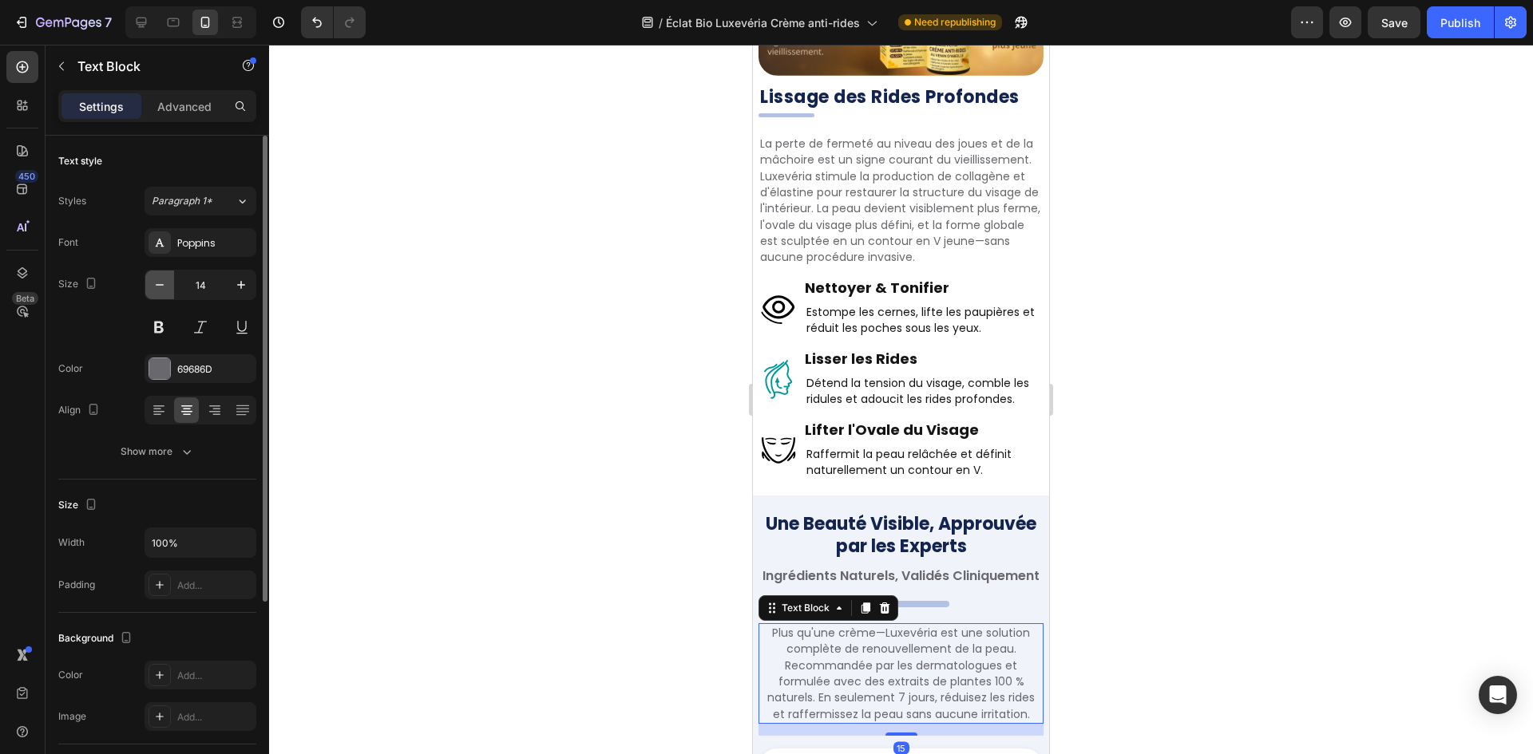
click at [167, 284] on icon "button" at bounding box center [160, 285] width 16 height 16
click at [170, 284] on button "button" at bounding box center [159, 285] width 29 height 29
type input "12"
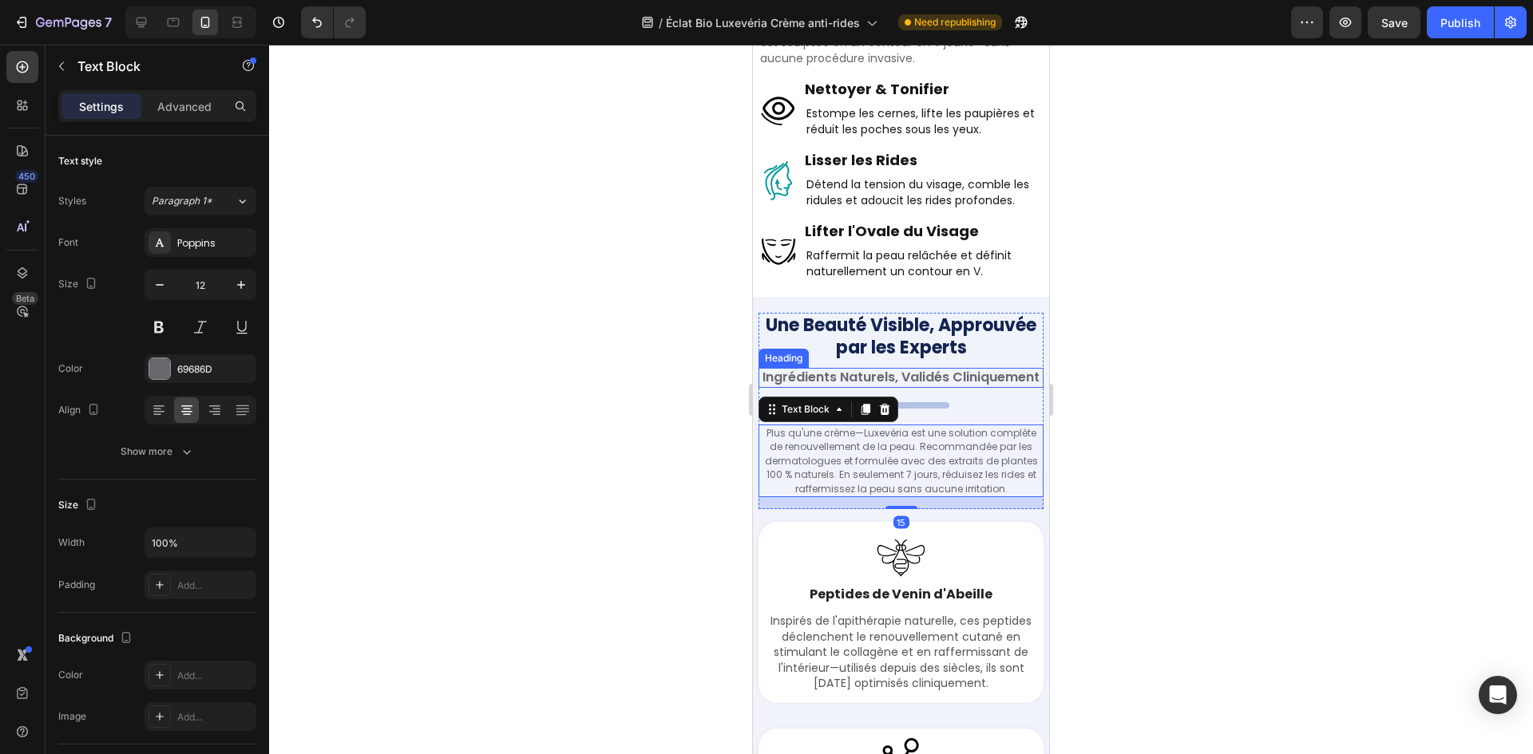
scroll to position [3256, 0]
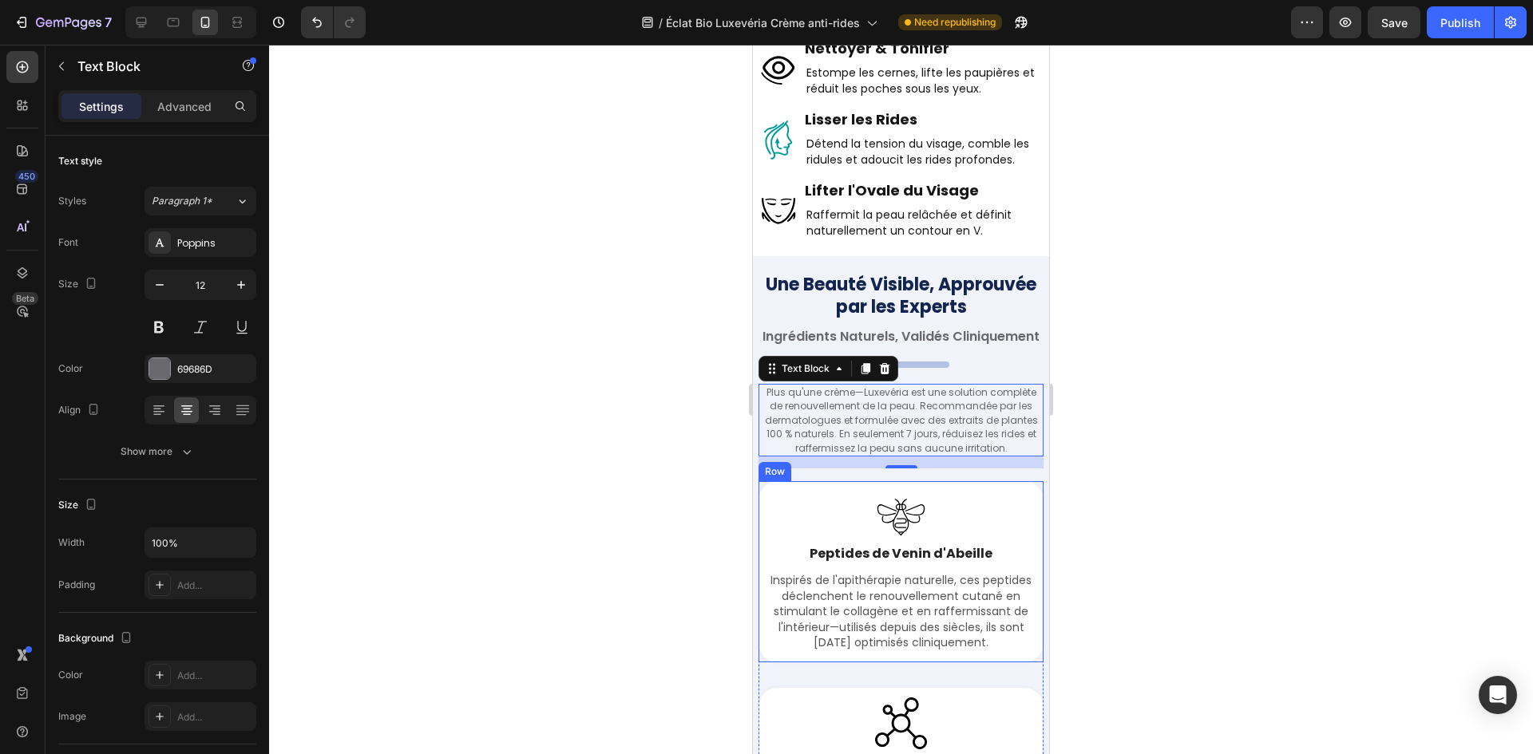
click at [916, 573] on p "Inspirés de l'apithérapie naturelle, ces peptides déclenchent le renouvellement…" at bounding box center [900, 612] width 263 height 78
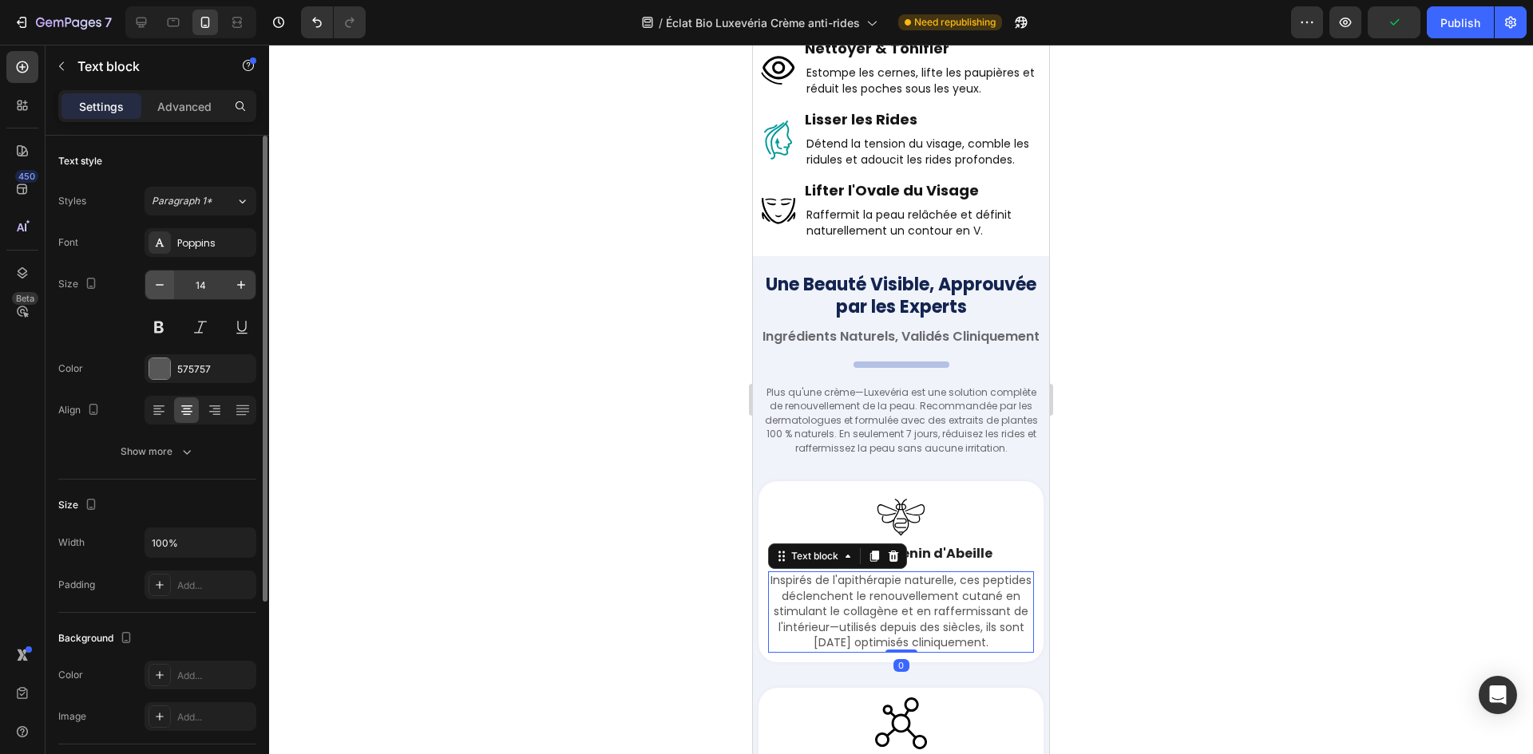
click at [148, 284] on button "button" at bounding box center [159, 285] width 29 height 29
click at [237, 285] on icon "button" at bounding box center [241, 285] width 8 height 8
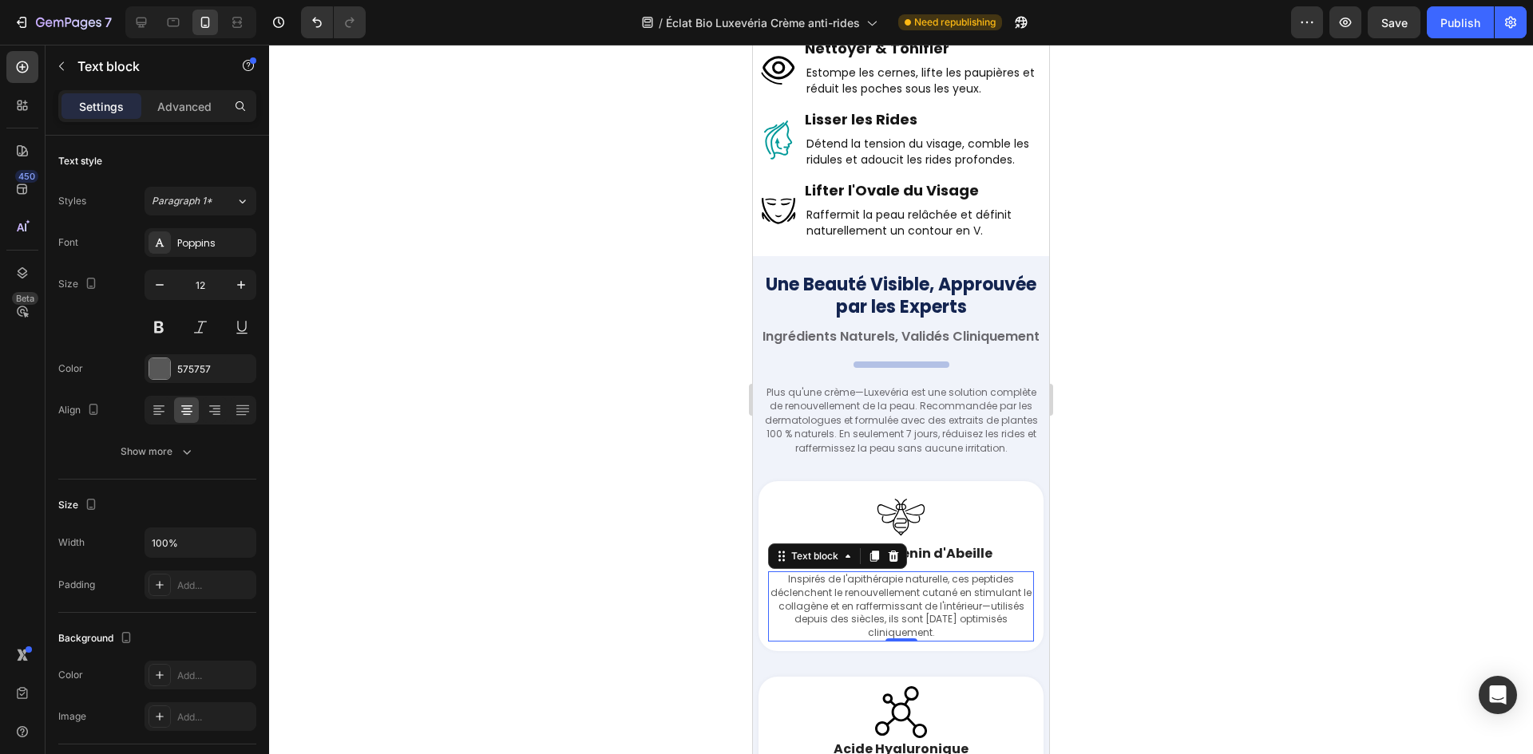
type input "13"
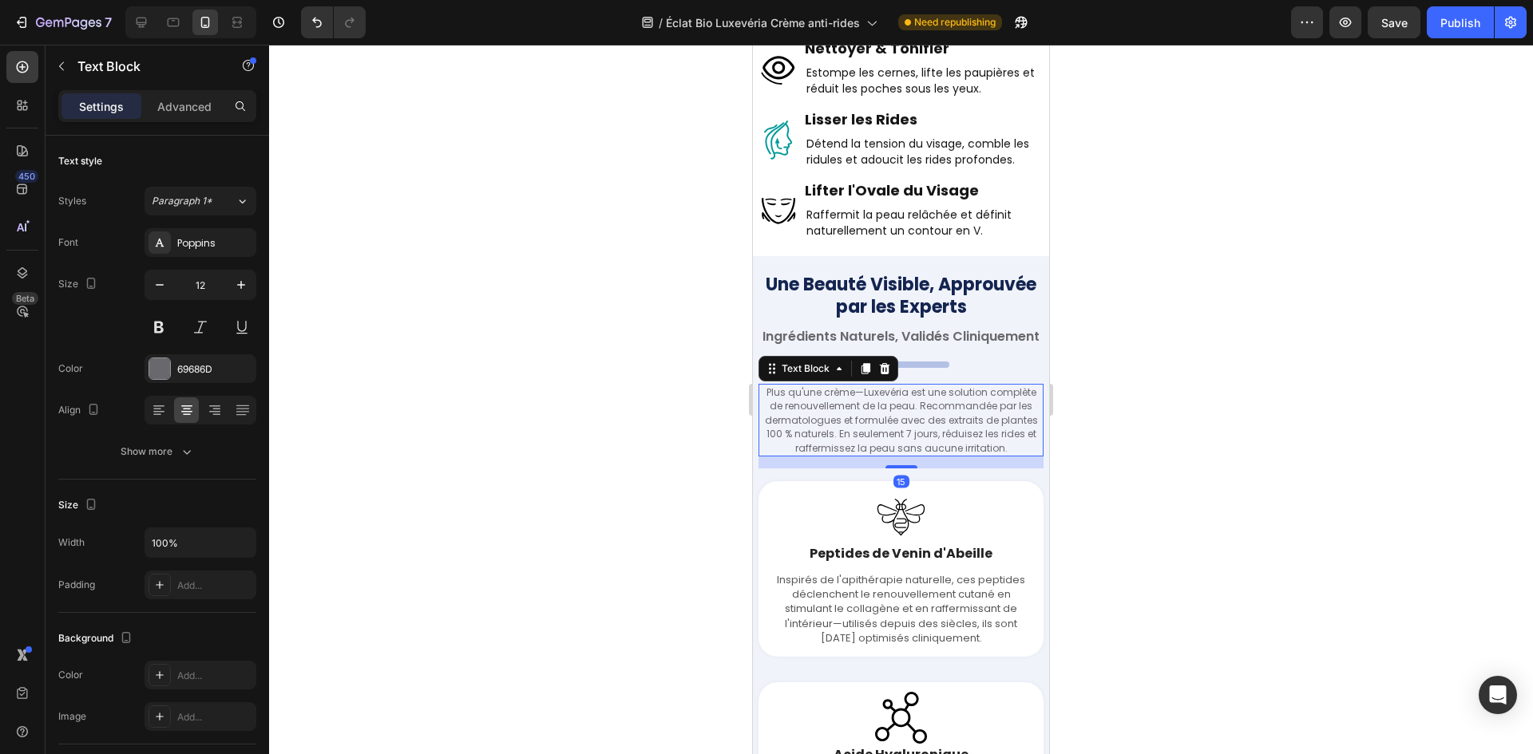
click at [903, 389] on p "Plus qu'une crème—Luxevéria est une solution complète de renouvellement de la p…" at bounding box center [901, 420] width 282 height 69
click at [227, 283] on button "button" at bounding box center [241, 285] width 29 height 29
type input "13"
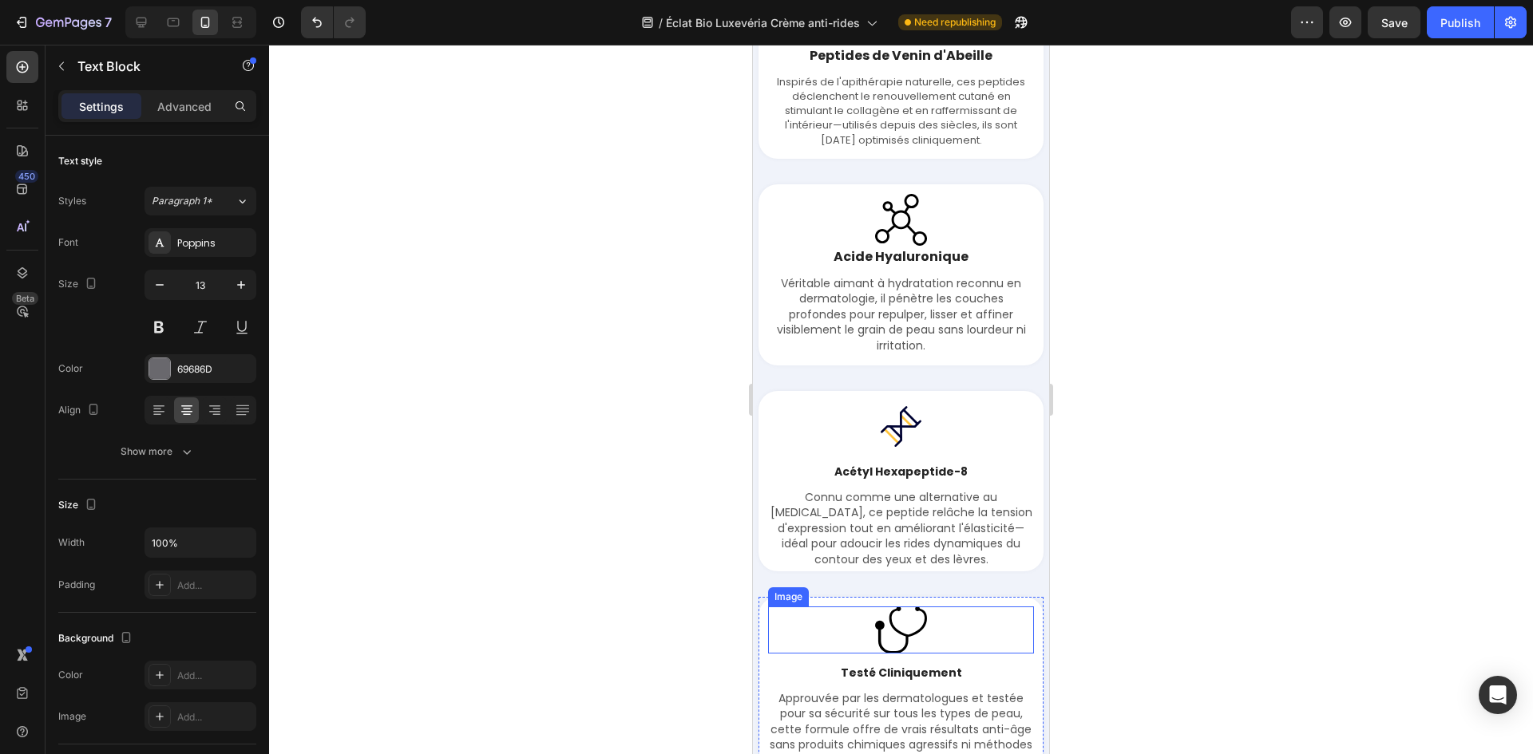
scroll to position [4214, 0]
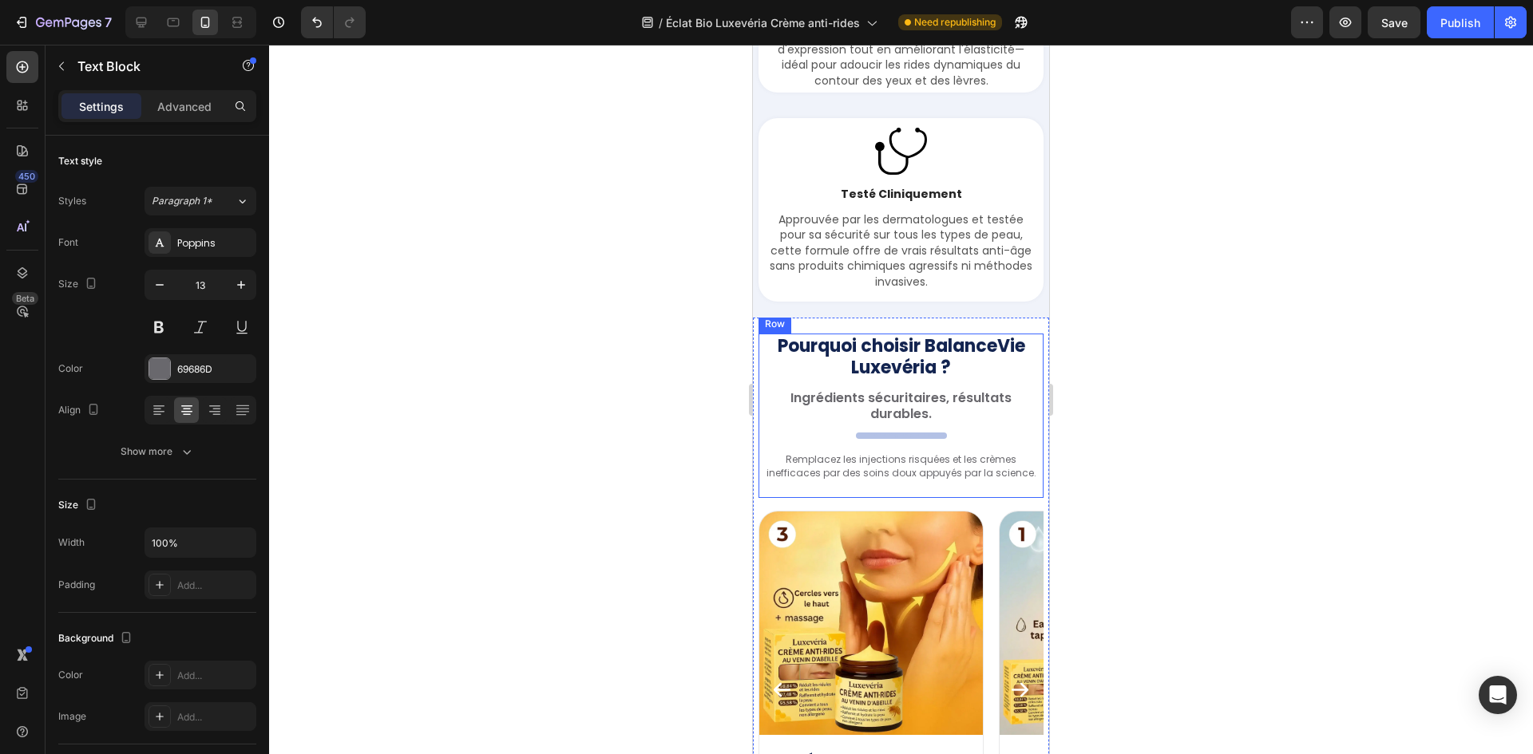
click at [884, 481] on p "Remplacez les injections risquées et les crèmes inefficaces par des soins doux …" at bounding box center [901, 467] width 282 height 28
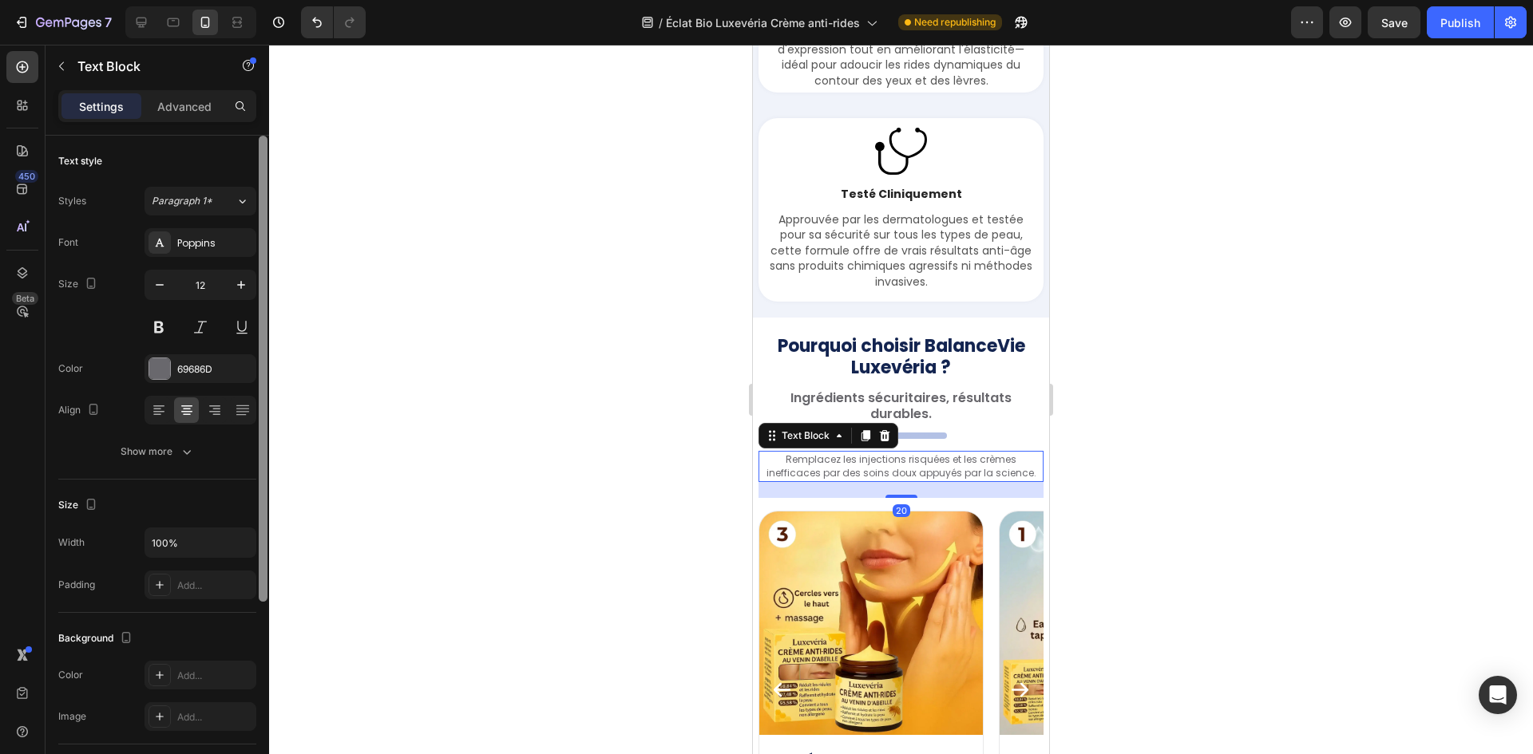
drag, startPoint x: 239, startPoint y: 283, endPoint x: 262, endPoint y: 286, distance: 22.5
click at [240, 283] on icon "button" at bounding box center [241, 285] width 16 height 16
type input "13"
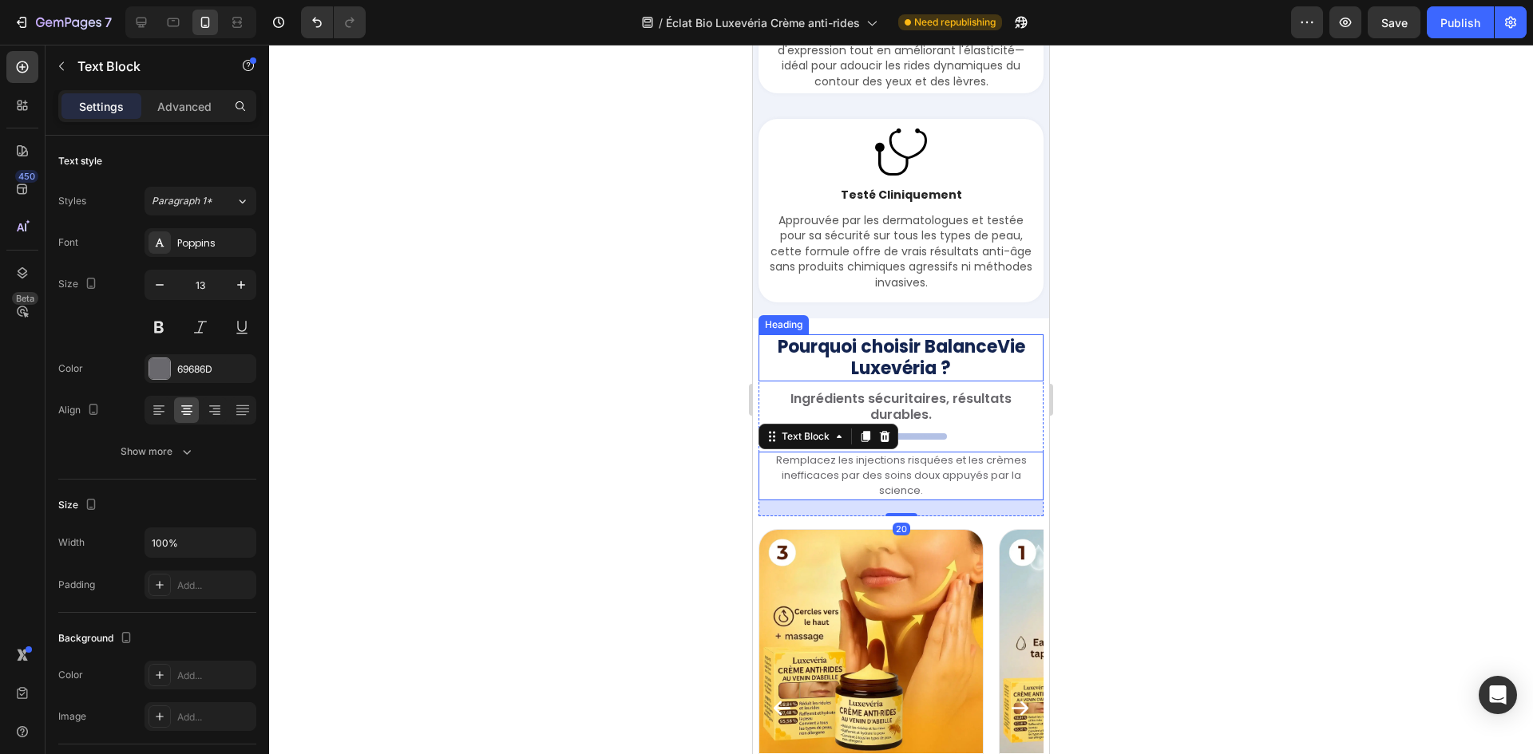
scroll to position [3974, 0]
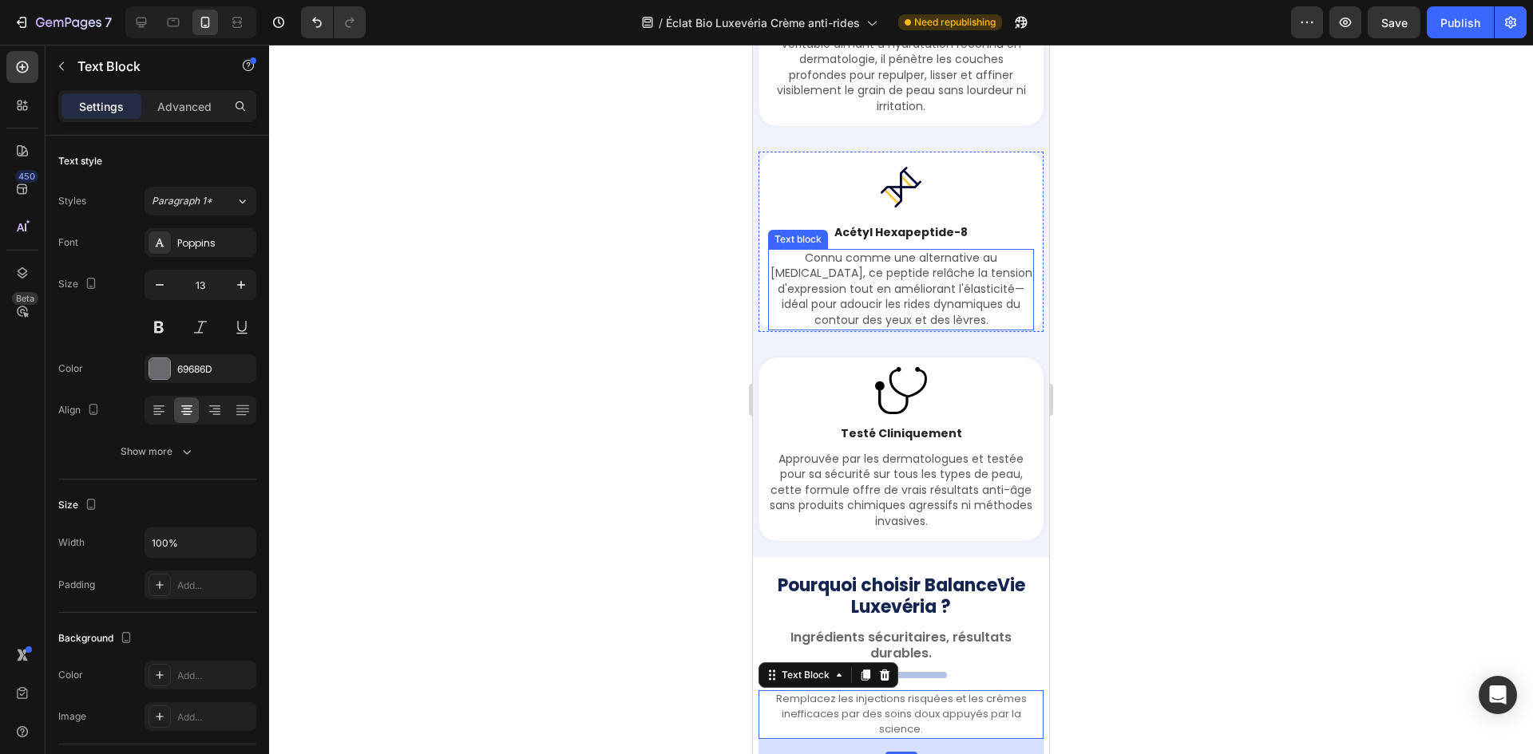
click at [826, 287] on p "Connu comme une alternative au [MEDICAL_DATA], ce peptide relâche la tension d'…" at bounding box center [900, 290] width 263 height 78
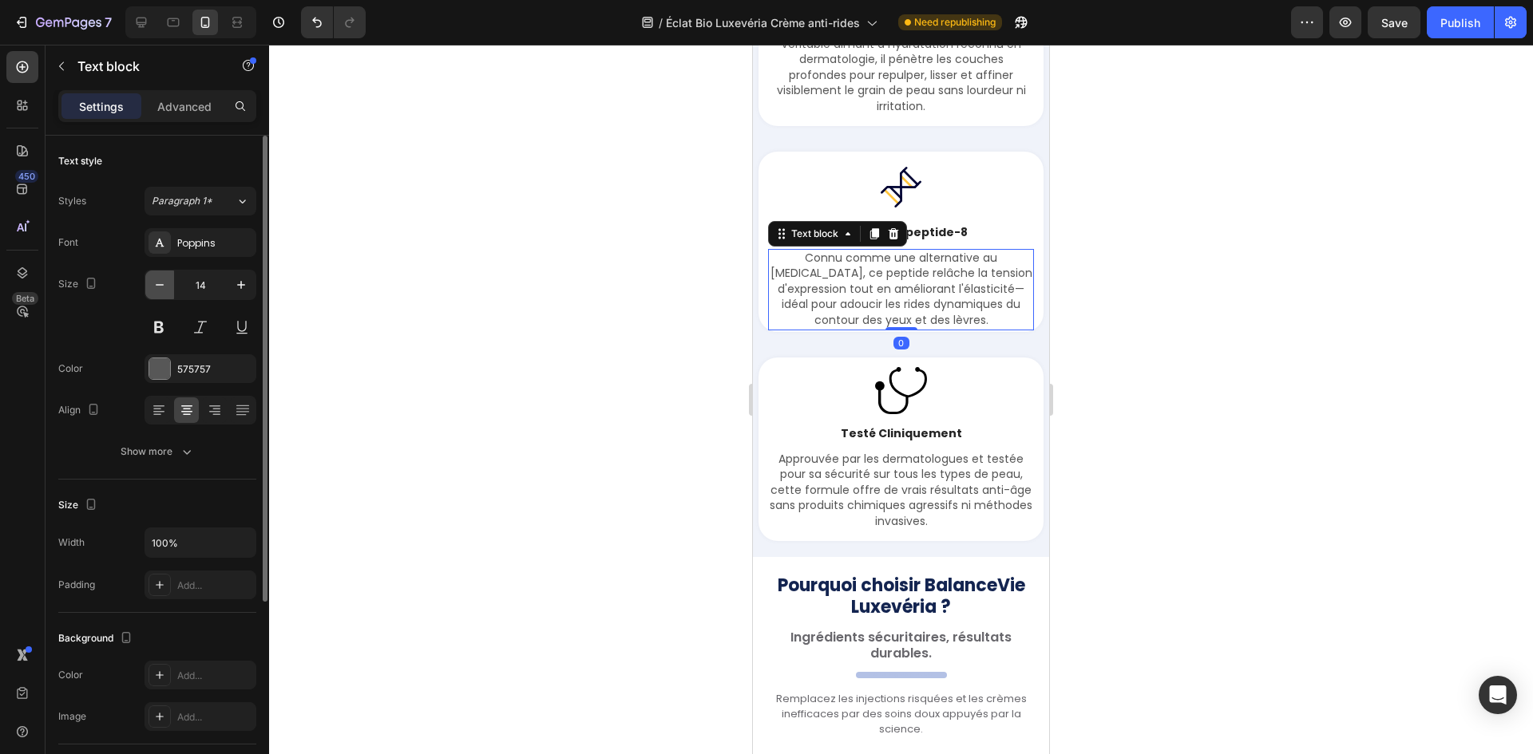
drag, startPoint x: 152, startPoint y: 288, endPoint x: 164, endPoint y: 289, distance: 12.0
click at [153, 288] on icon "button" at bounding box center [160, 285] width 16 height 16
type input "13"
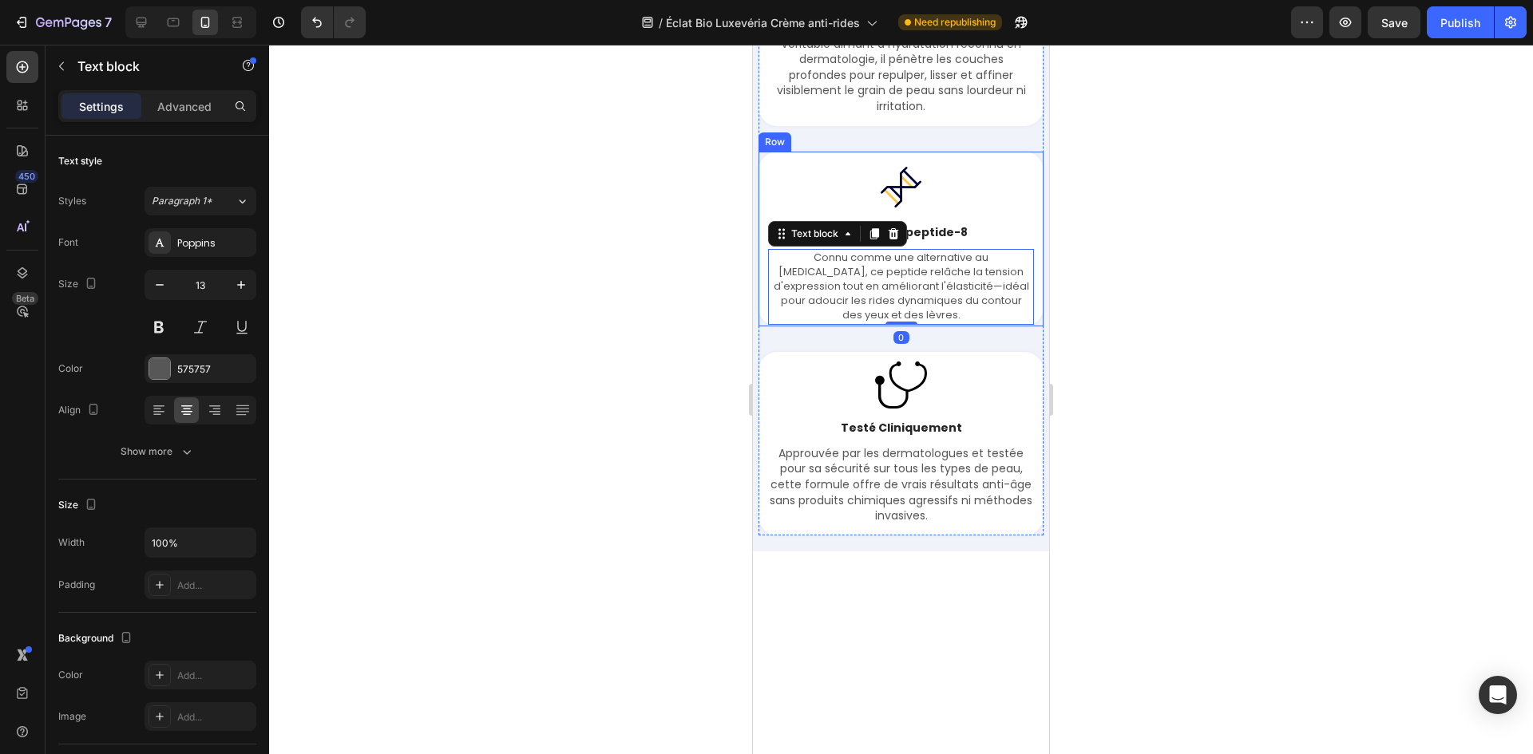
scroll to position [3735, 0]
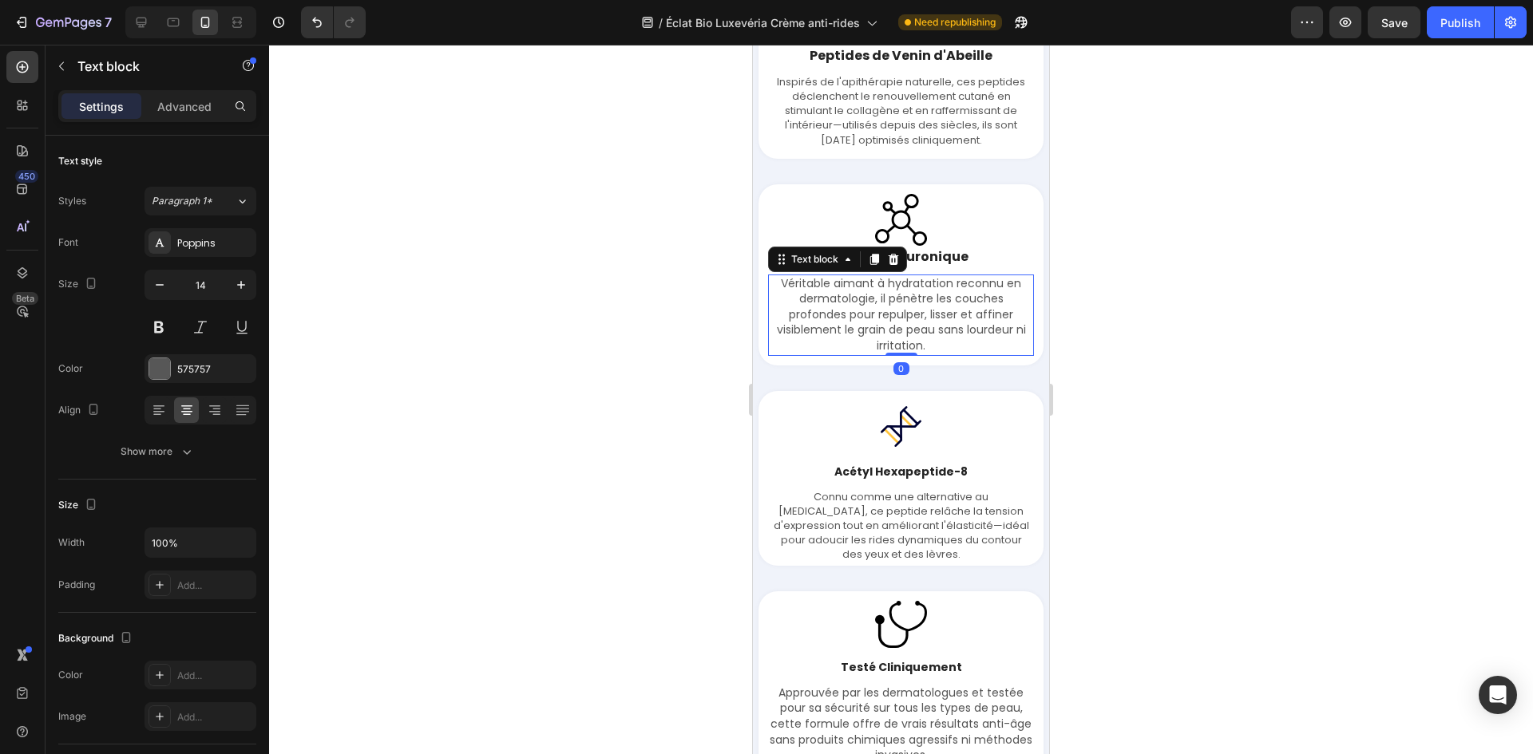
click at [799, 311] on p "Véritable aimant à hydratation reconnu en dermatologie, il pénètre les couches …" at bounding box center [900, 315] width 263 height 78
click at [151, 291] on button "button" at bounding box center [159, 285] width 29 height 29
type input "13"
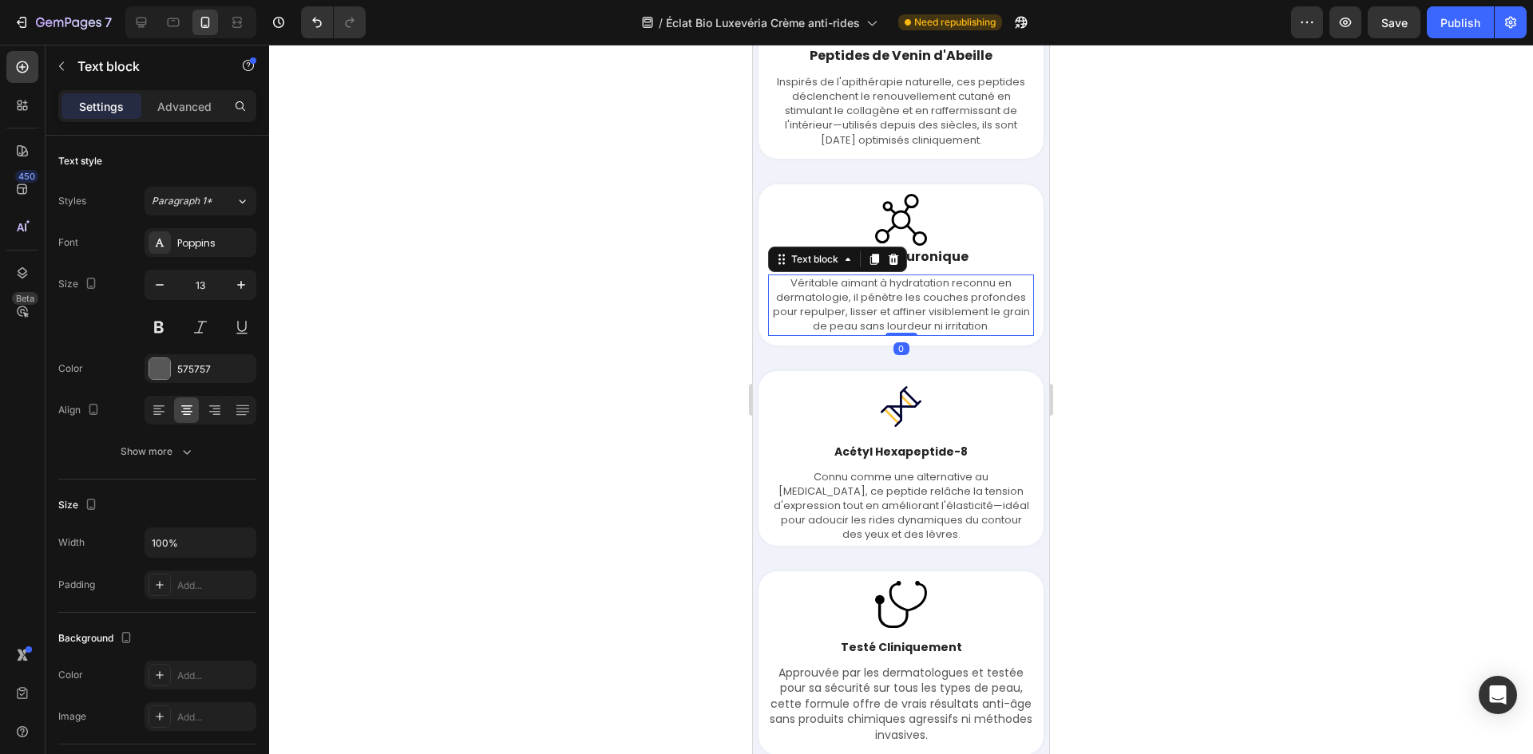
scroll to position [3974, 0]
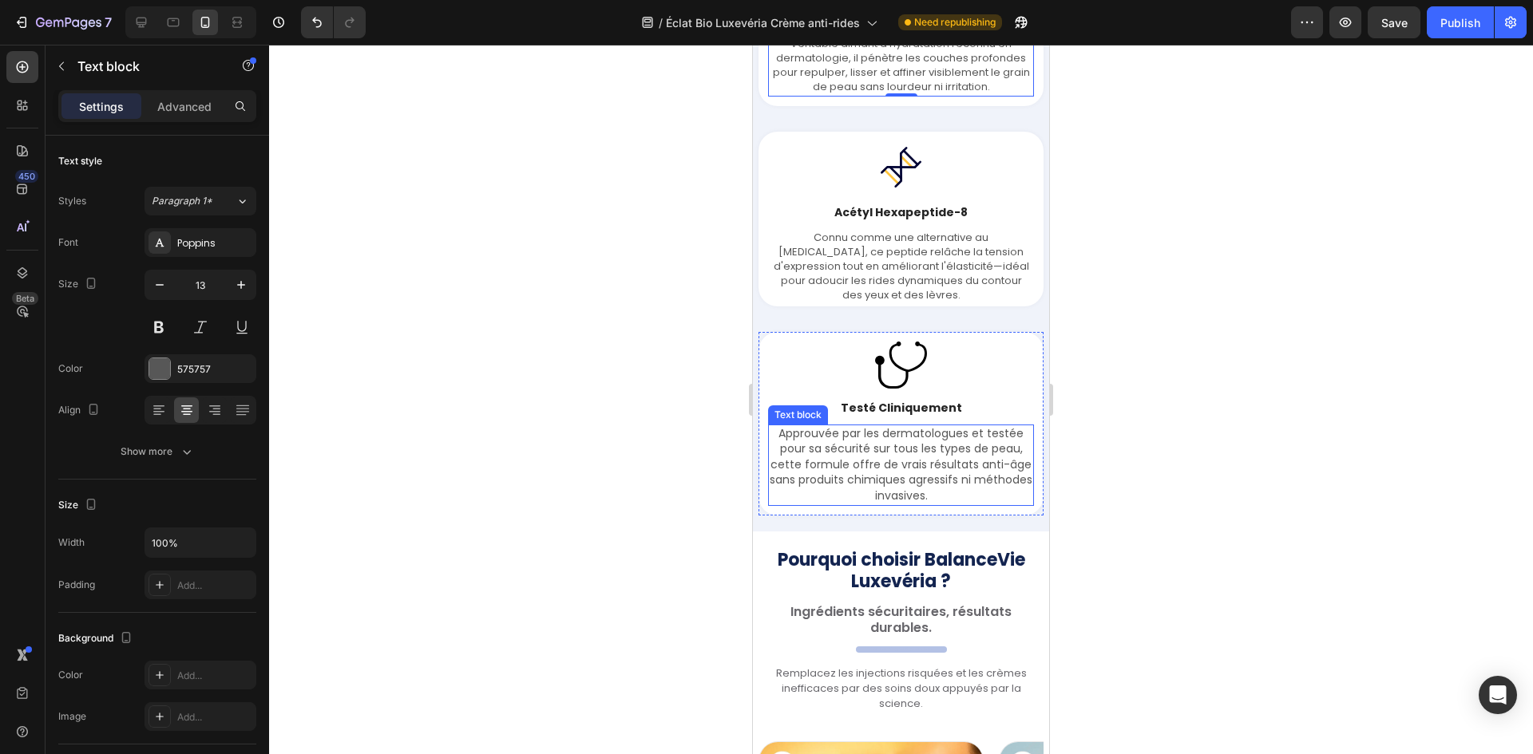
click at [920, 470] on p "Approuvée par les dermatologues et testée pour sa sécurité sur tous les types d…" at bounding box center [900, 465] width 263 height 78
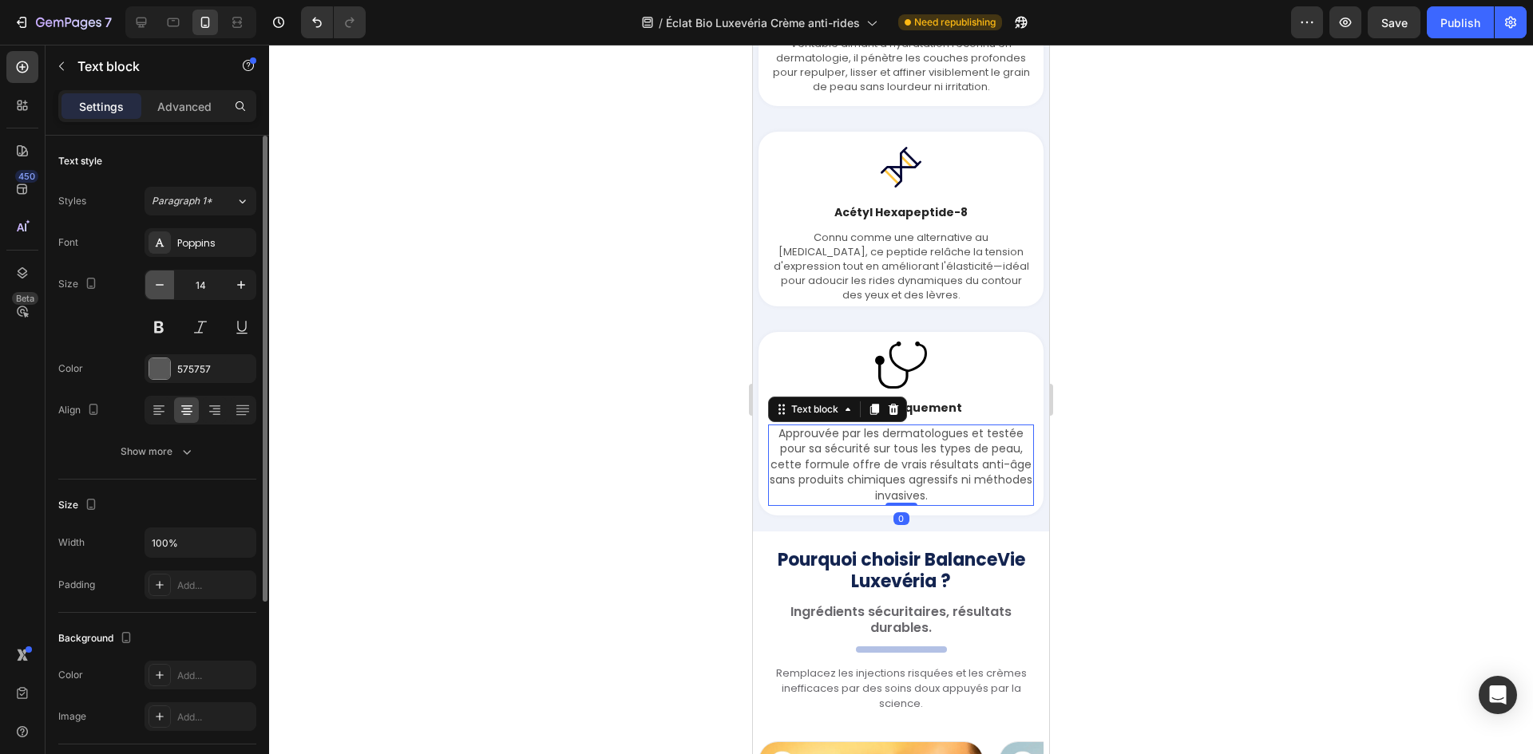
click at [158, 287] on icon "button" at bounding box center [160, 285] width 16 height 16
type input "13"
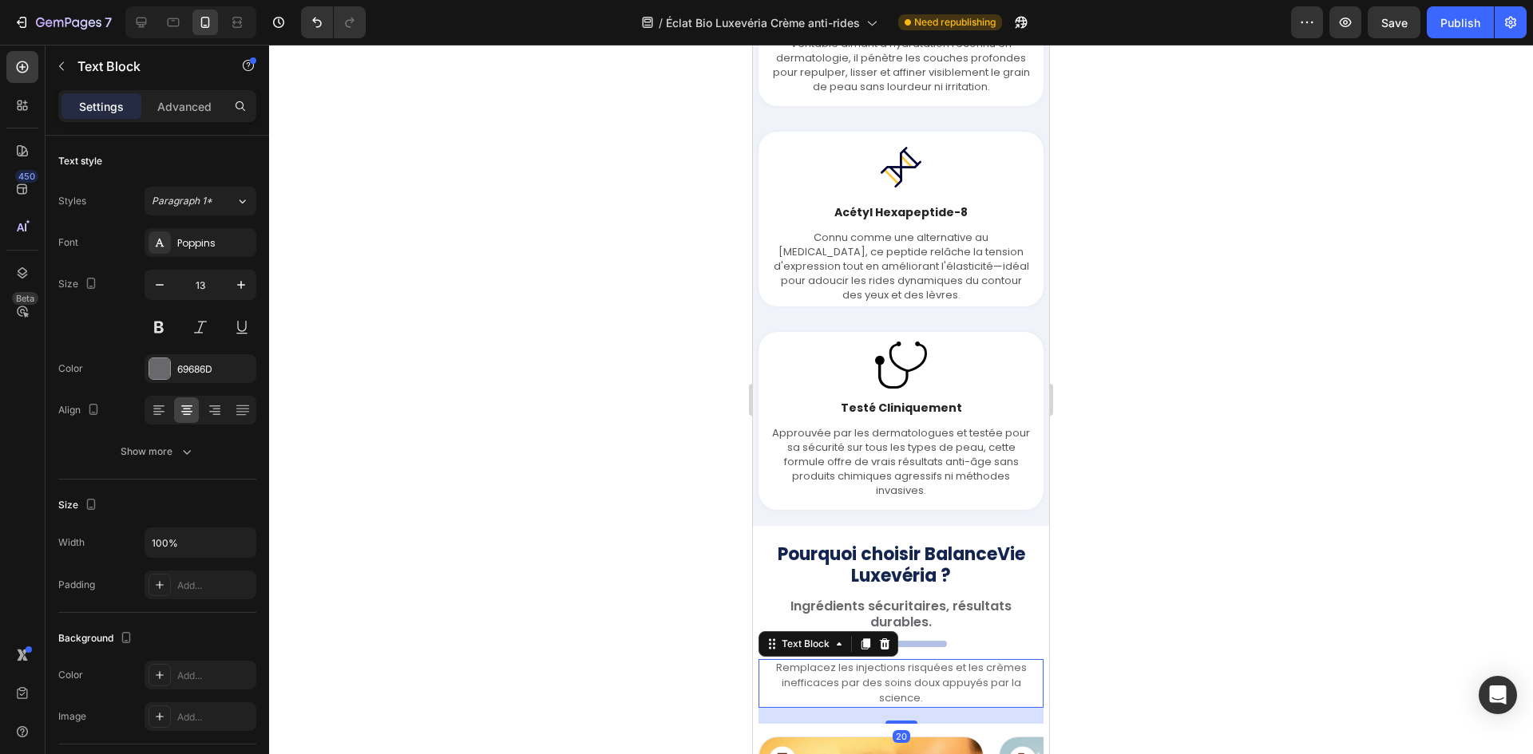
click at [955, 687] on p "Remplacez les injections risquées et les crèmes inefficaces par des soins doux …" at bounding box center [901, 683] width 282 height 45
click at [965, 499] on p "Approuvée par les dermatologues et testée pour sa sécurité sur tous les types d…" at bounding box center [900, 462] width 263 height 73
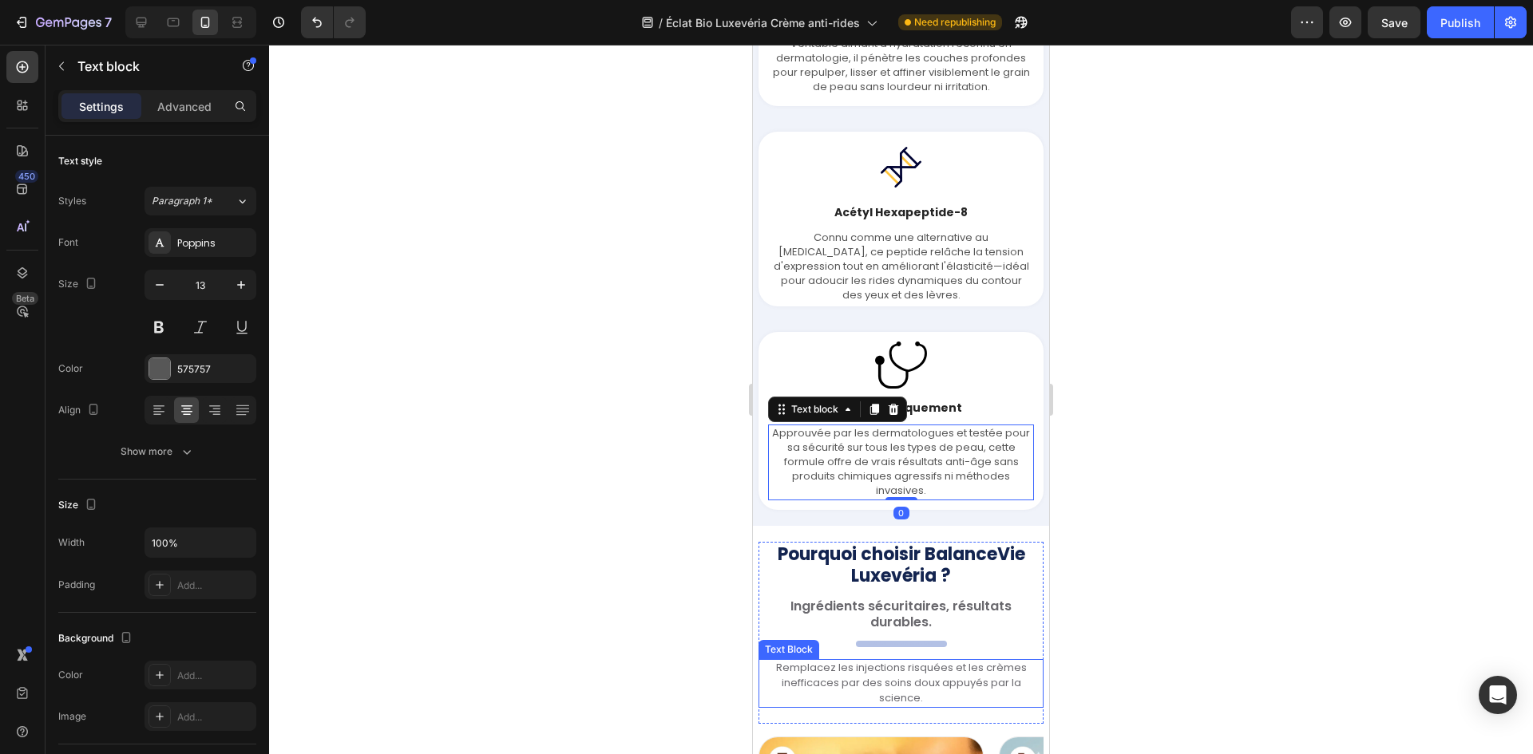
click at [868, 694] on p "Remplacez les injections risquées et les crèmes inefficaces par des soins doux …" at bounding box center [901, 683] width 282 height 45
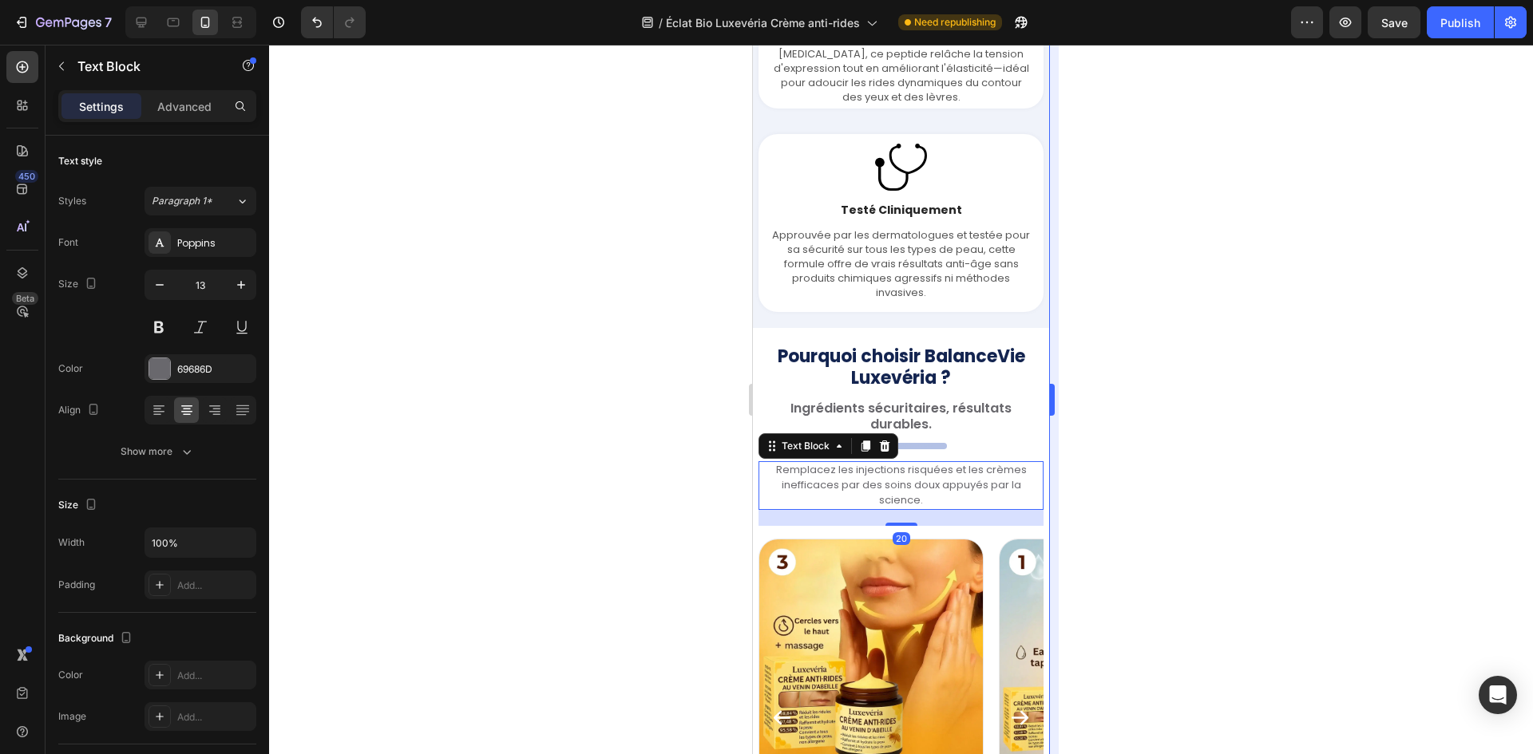
scroll to position [4214, 0]
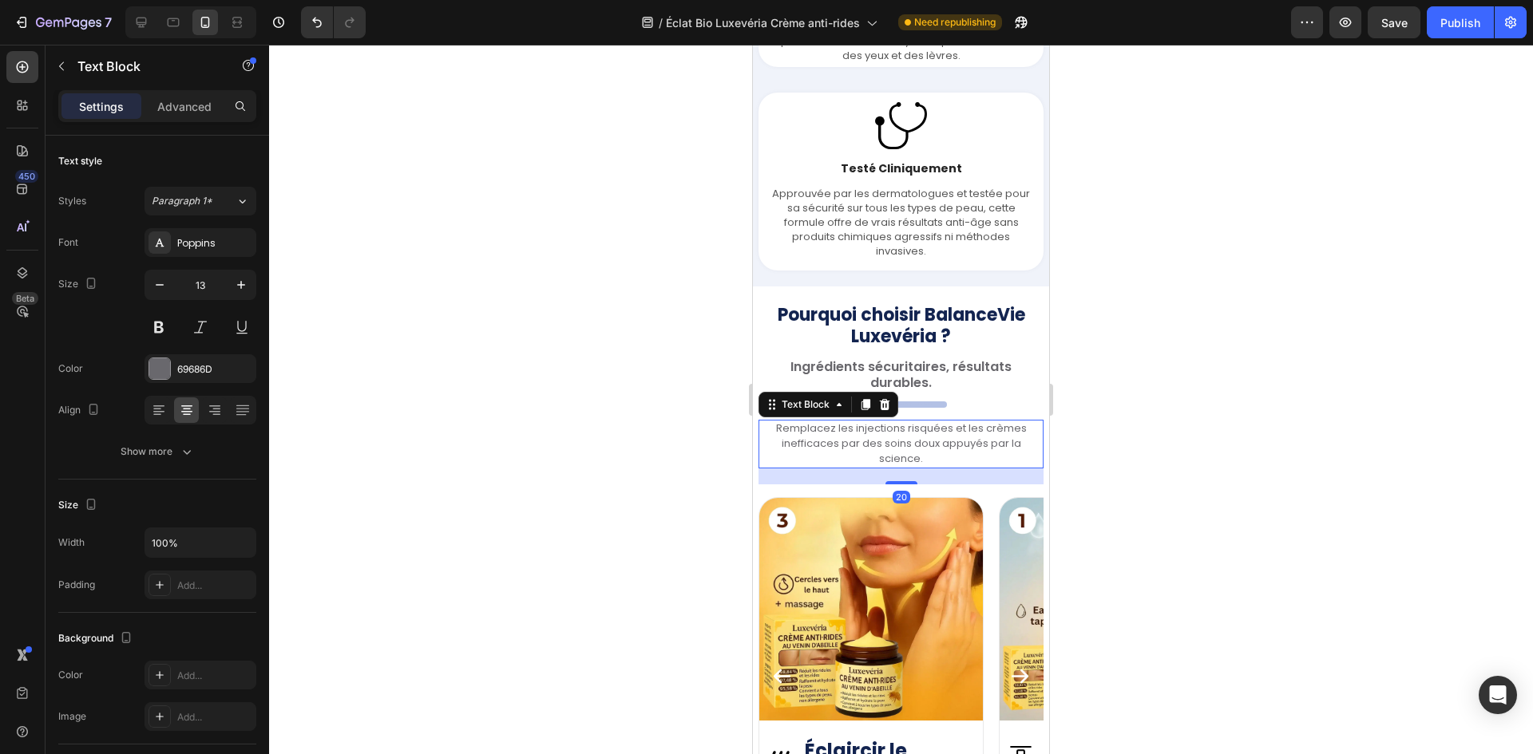
click at [1124, 500] on div at bounding box center [901, 400] width 1264 height 710
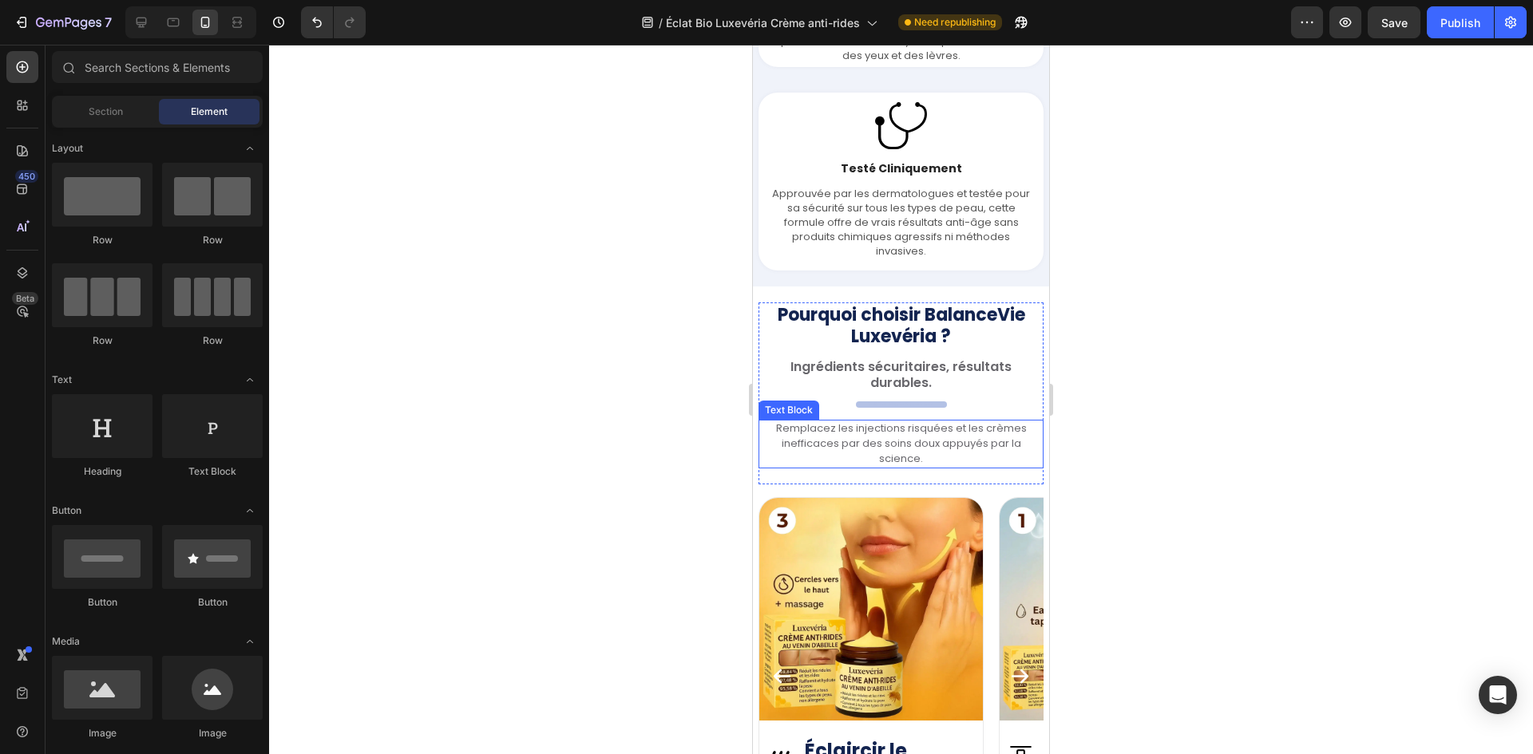
click at [925, 441] on p "Remplacez les injections risquées et les crèmes inefficaces par des soins doux …" at bounding box center [901, 443] width 282 height 45
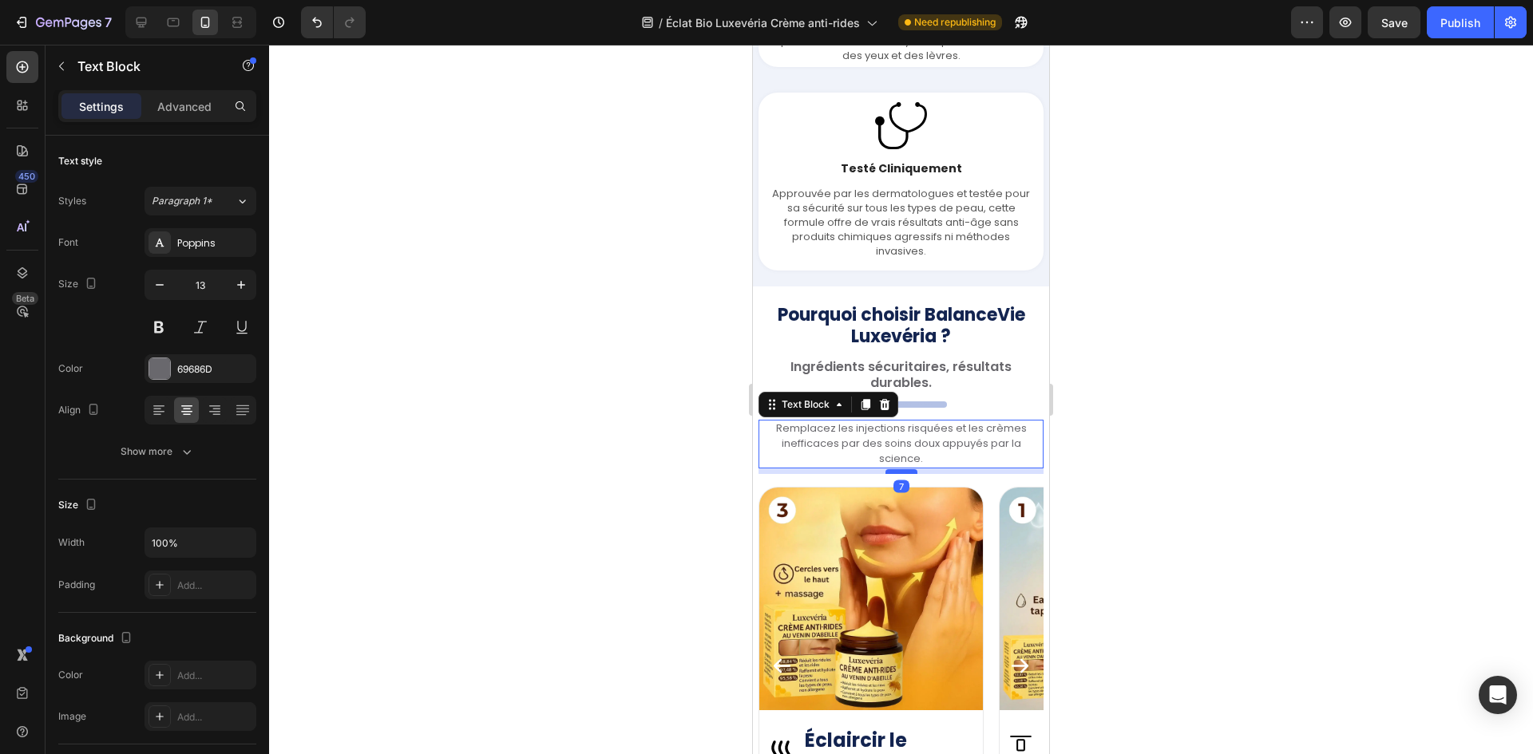
drag, startPoint x: 902, startPoint y: 498, endPoint x: 983, endPoint y: 364, distance: 156.5
click at [904, 474] on div at bounding box center [901, 471] width 32 height 5
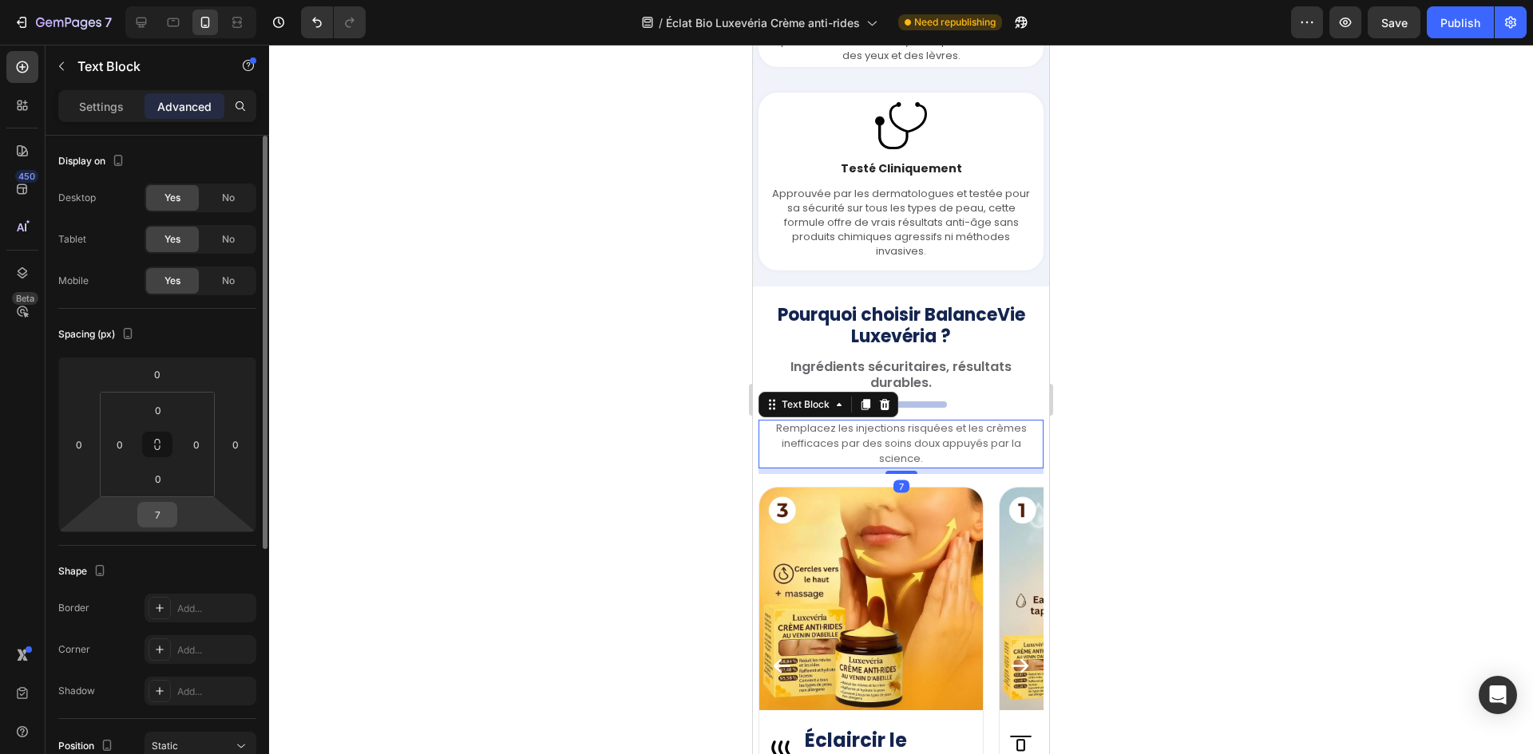
drag, startPoint x: 180, startPoint y: 520, endPoint x: 172, endPoint y: 521, distance: 8.0
click at [179, 0] on html "7 Version history / Éclat Bio Luxevéria Crème anti-rides Need republishing Prev…" at bounding box center [766, 0] width 1533 height 0
click at [169, 521] on input "7" at bounding box center [157, 515] width 32 height 24
type input "6"
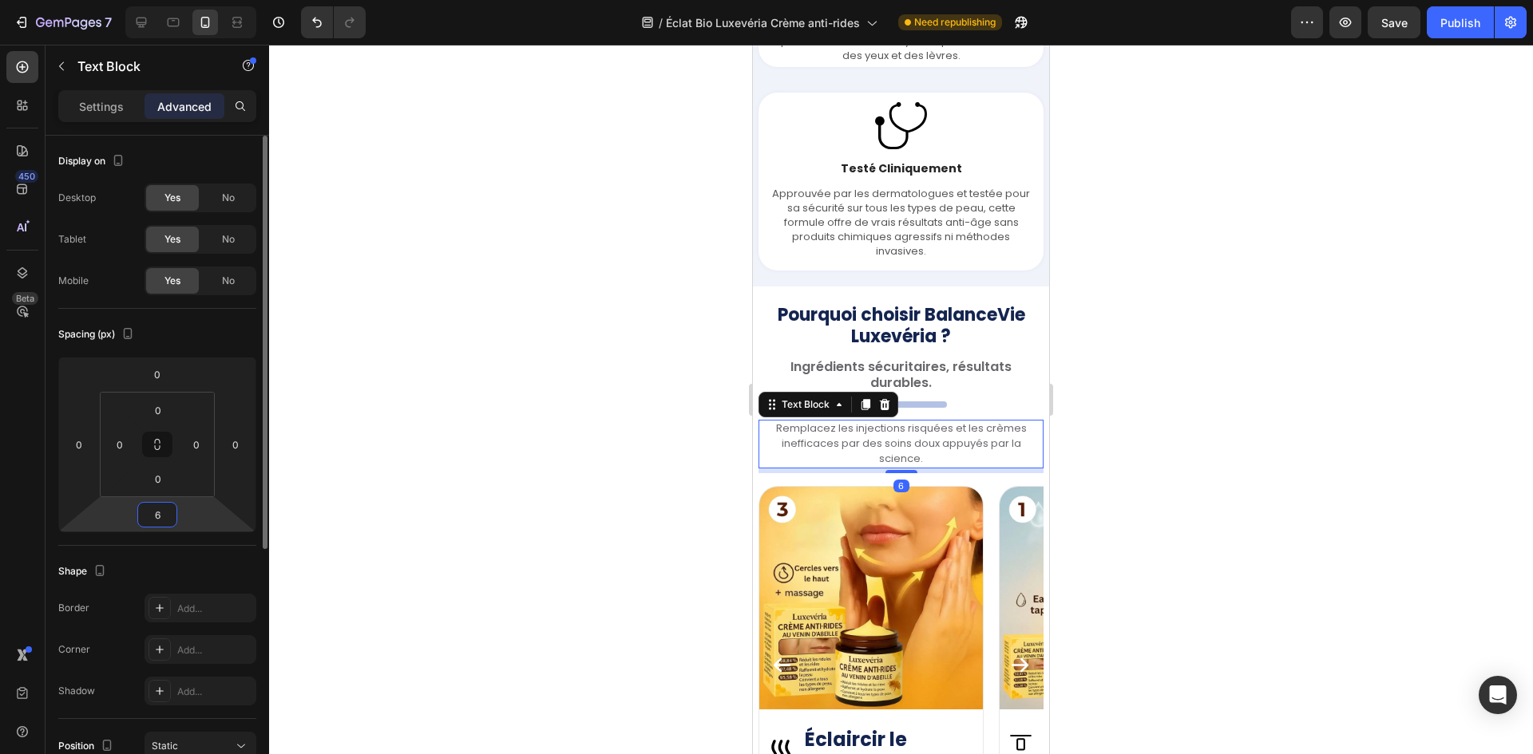
click at [158, 515] on input "6" at bounding box center [157, 515] width 32 height 24
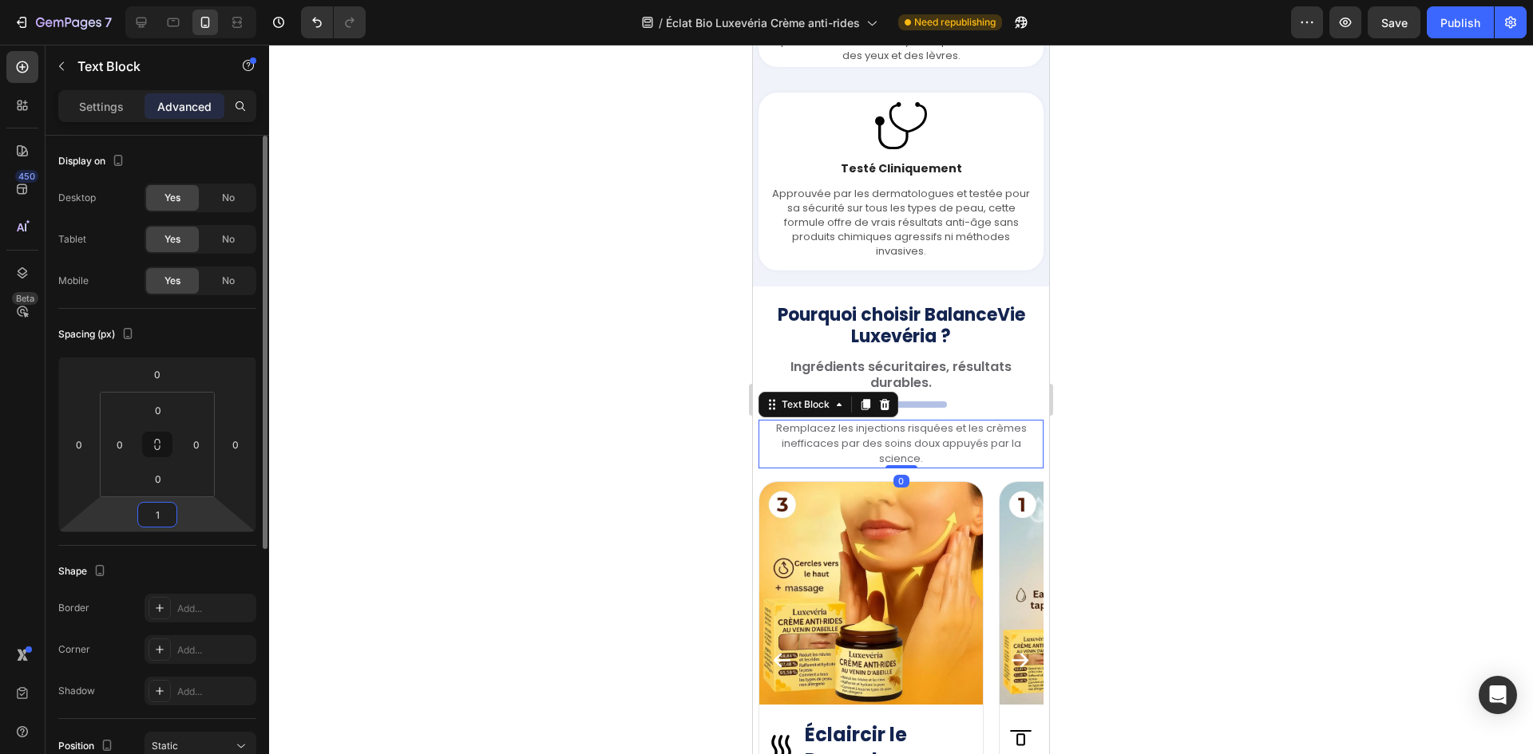
type input "10"
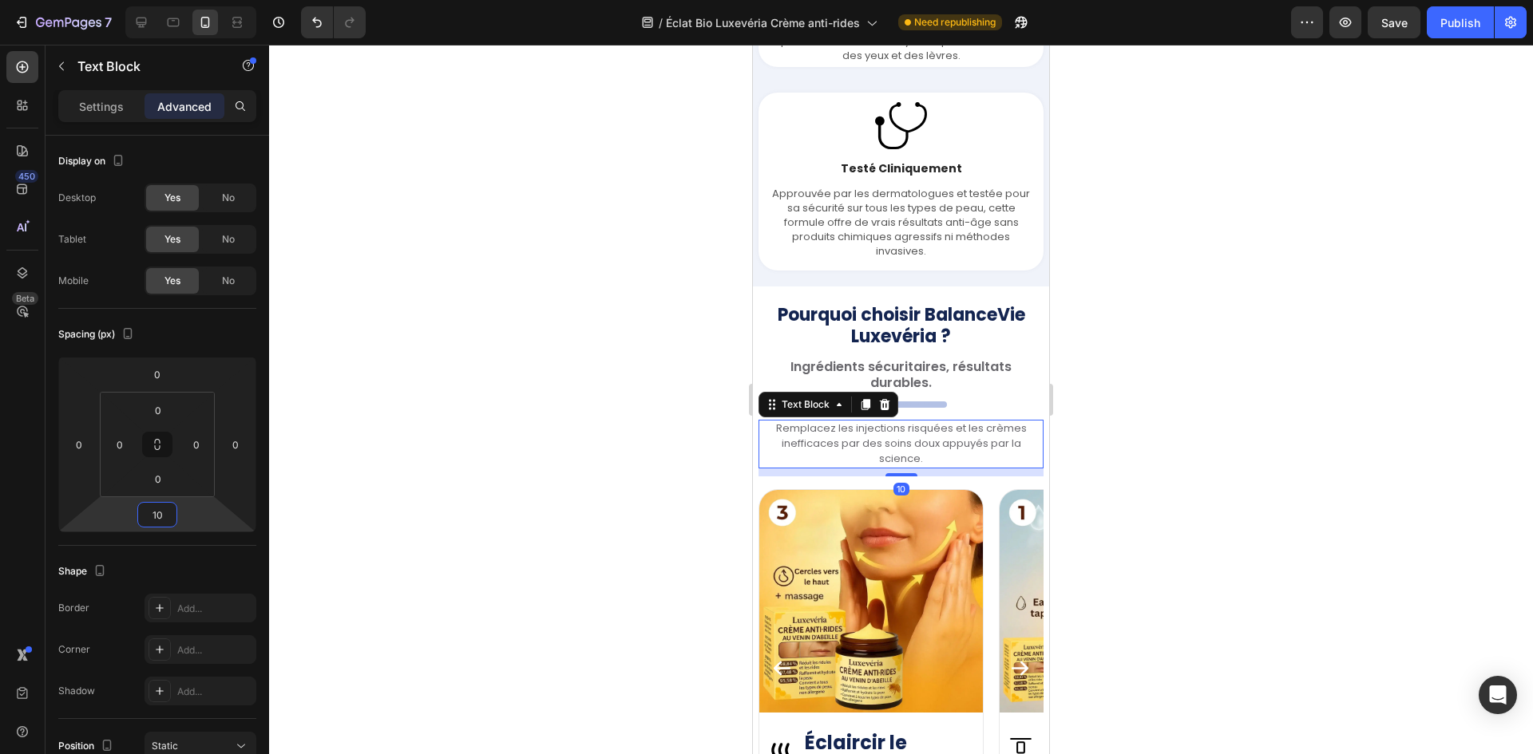
click at [525, 416] on div at bounding box center [901, 400] width 1264 height 710
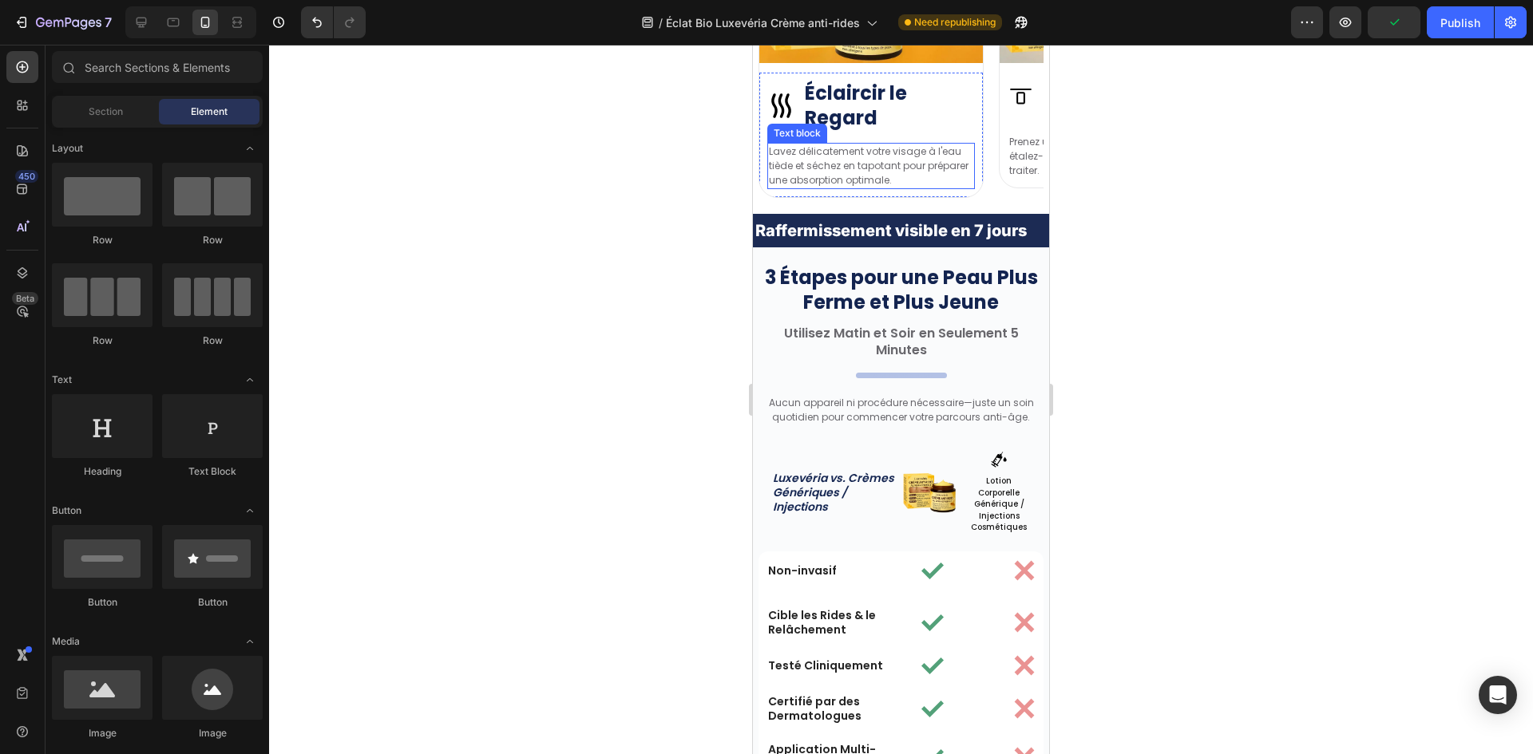
scroll to position [4932, 0]
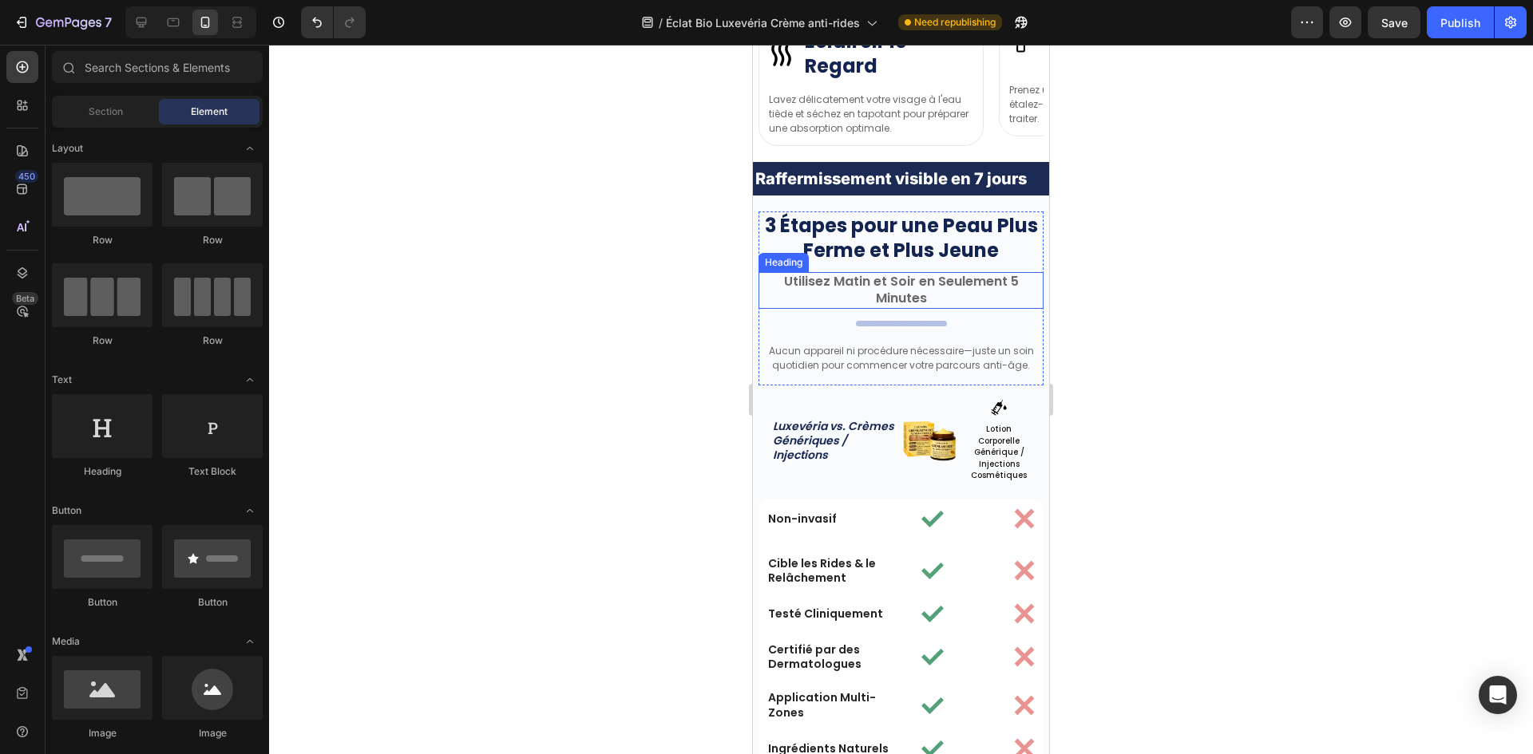
drag, startPoint x: 916, startPoint y: 289, endPoint x: 912, endPoint y: 269, distance: 20.4
click at [914, 288] on h2 "Utilisez Matin et Soir en Seulement 5 Minutes" at bounding box center [900, 290] width 285 height 37
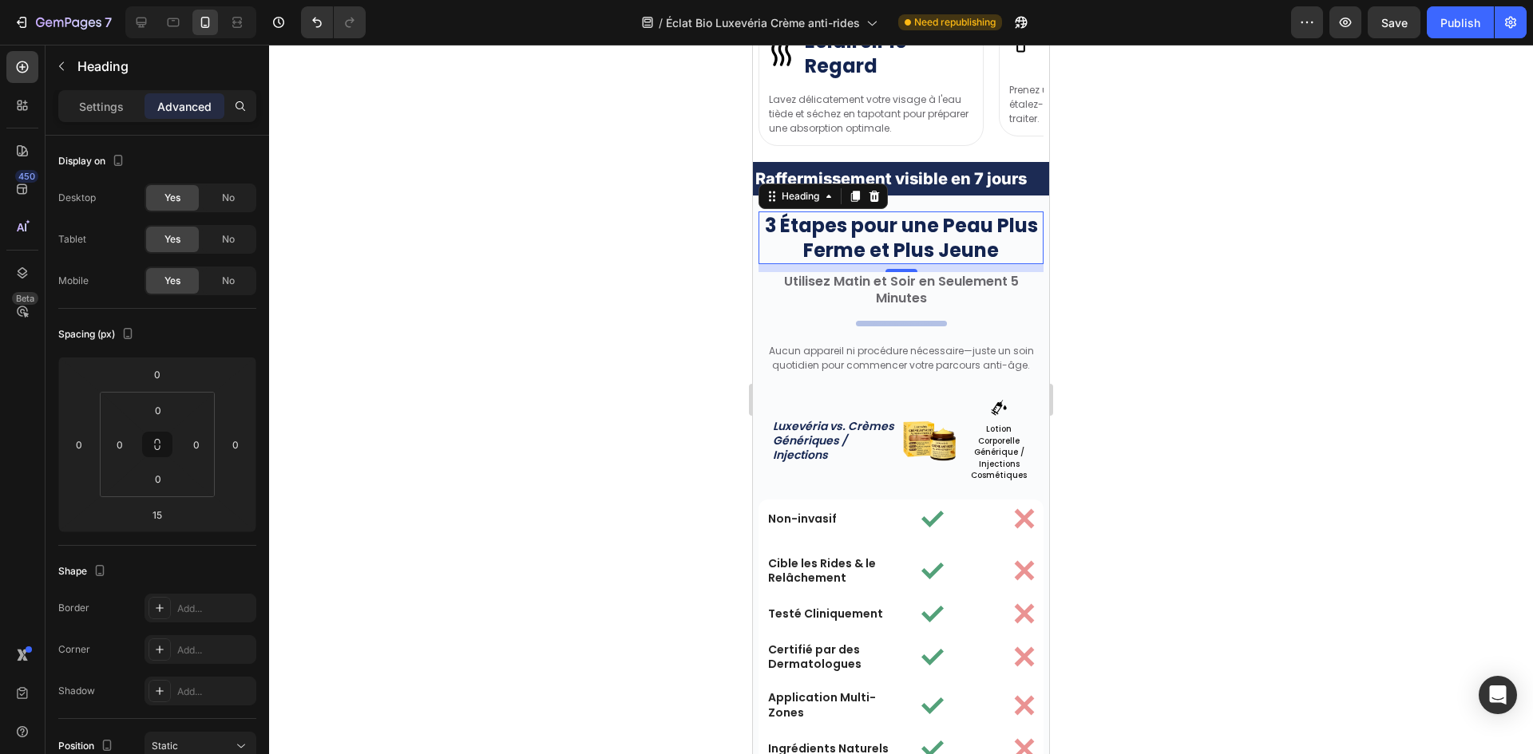
click at [928, 248] on strong "3 Étapes pour une Peau Plus Ferme et Plus Jeune" at bounding box center [901, 237] width 273 height 51
click at [909, 294] on h2 "Utilisez Matin et Soir en Seulement 5 Minutes" at bounding box center [900, 290] width 285 height 37
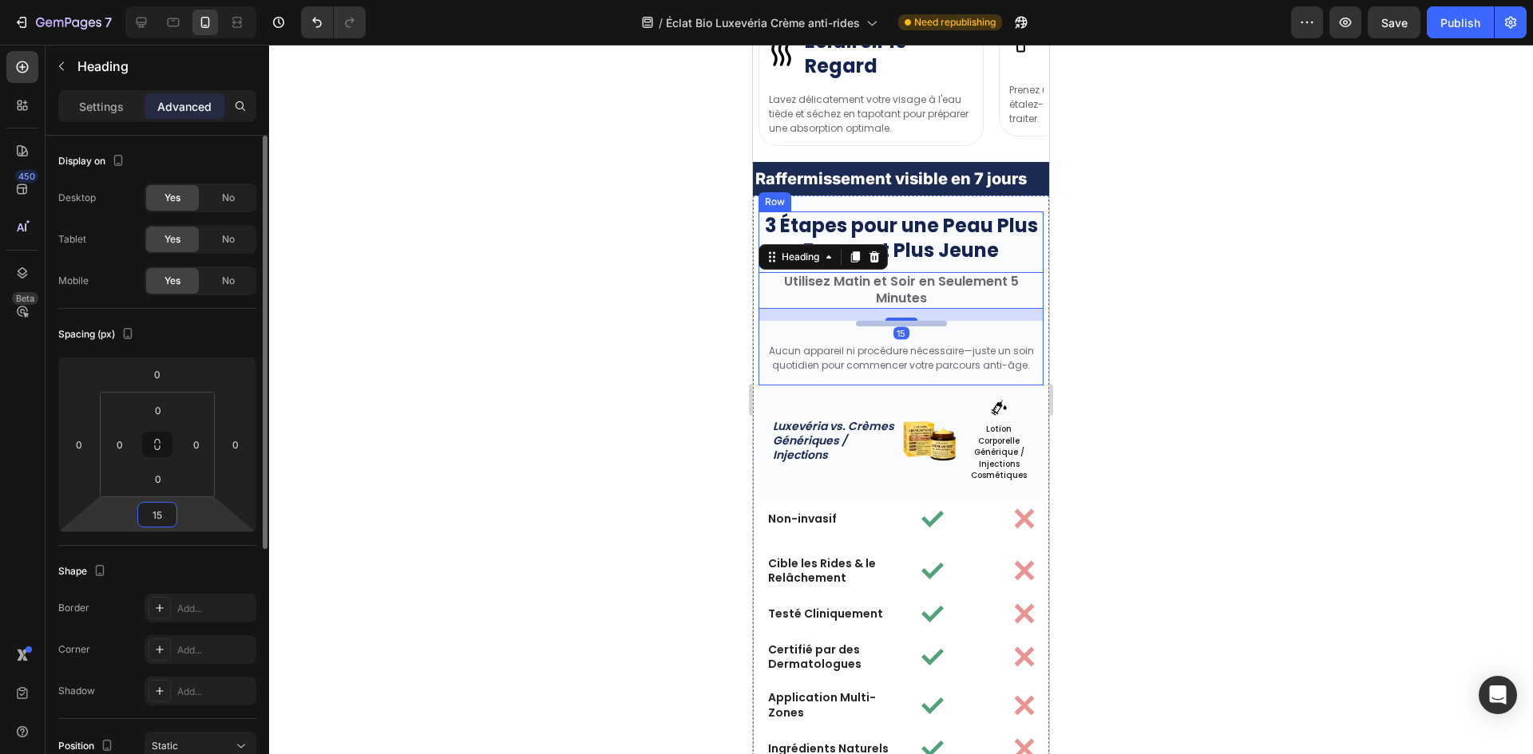
click at [158, 507] on input "15" at bounding box center [157, 515] width 32 height 24
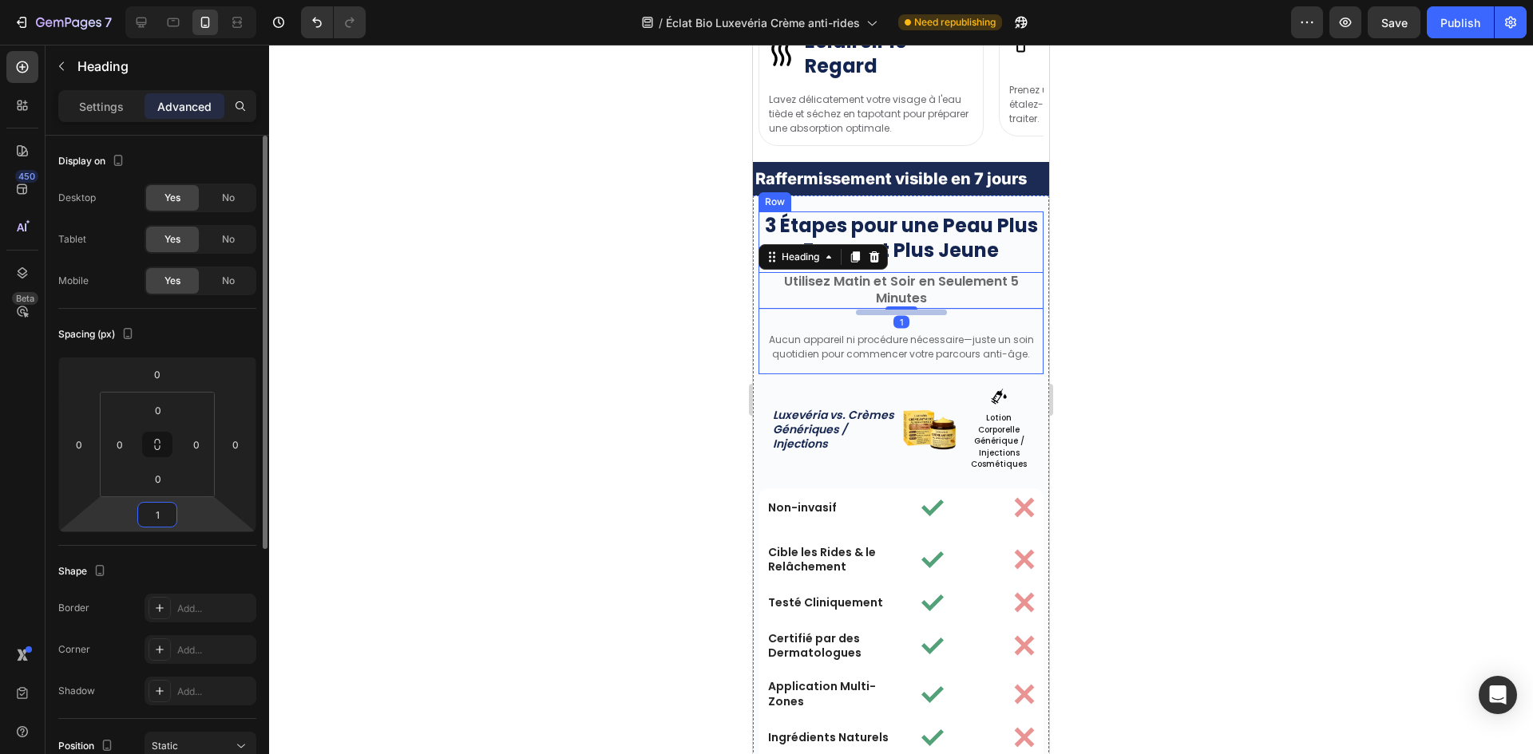
type input "10"
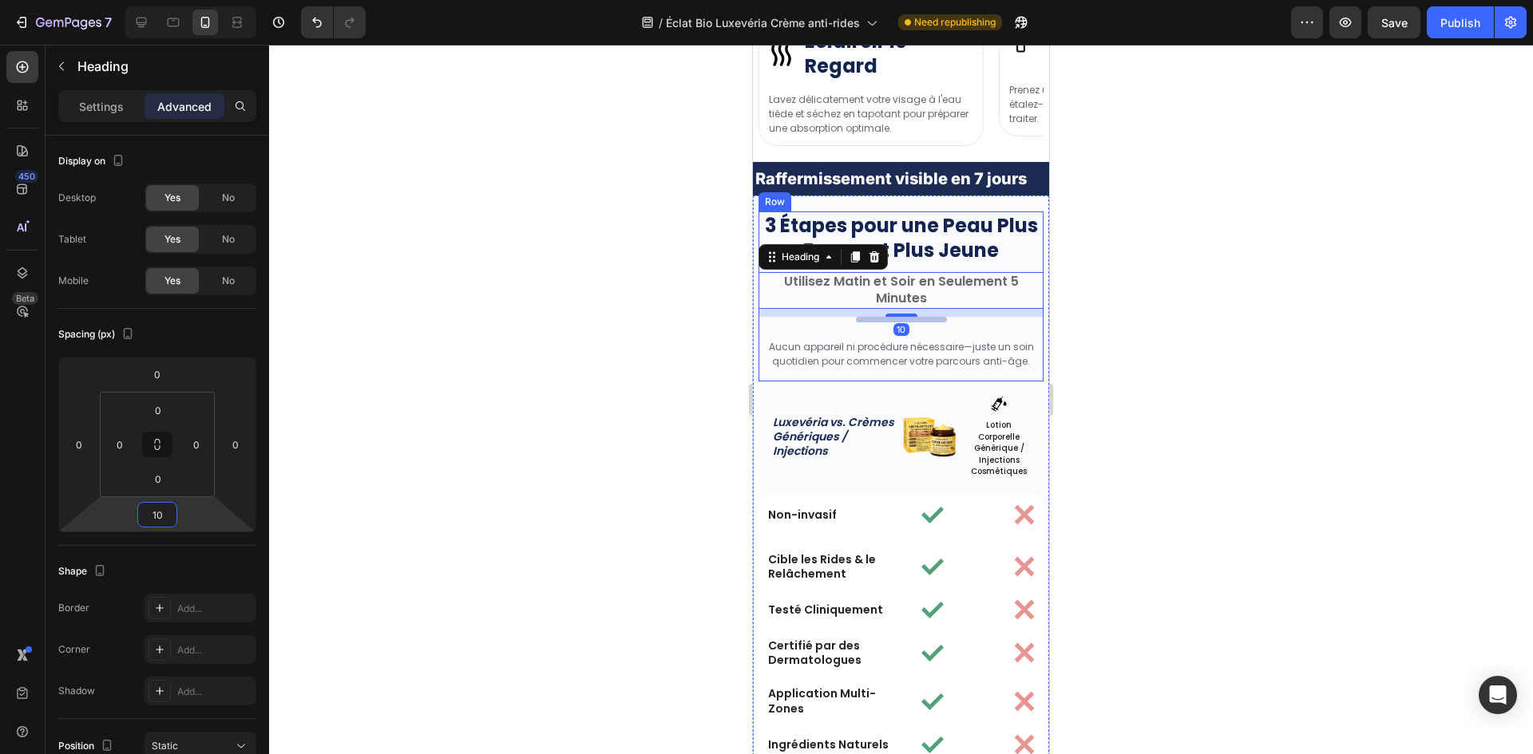
click at [971, 323] on div "3 Étapes pour une Peau Plus Ferme et Plus Jeune Heading Utilisez Matin et Soir …" at bounding box center [900, 297] width 285 height 171
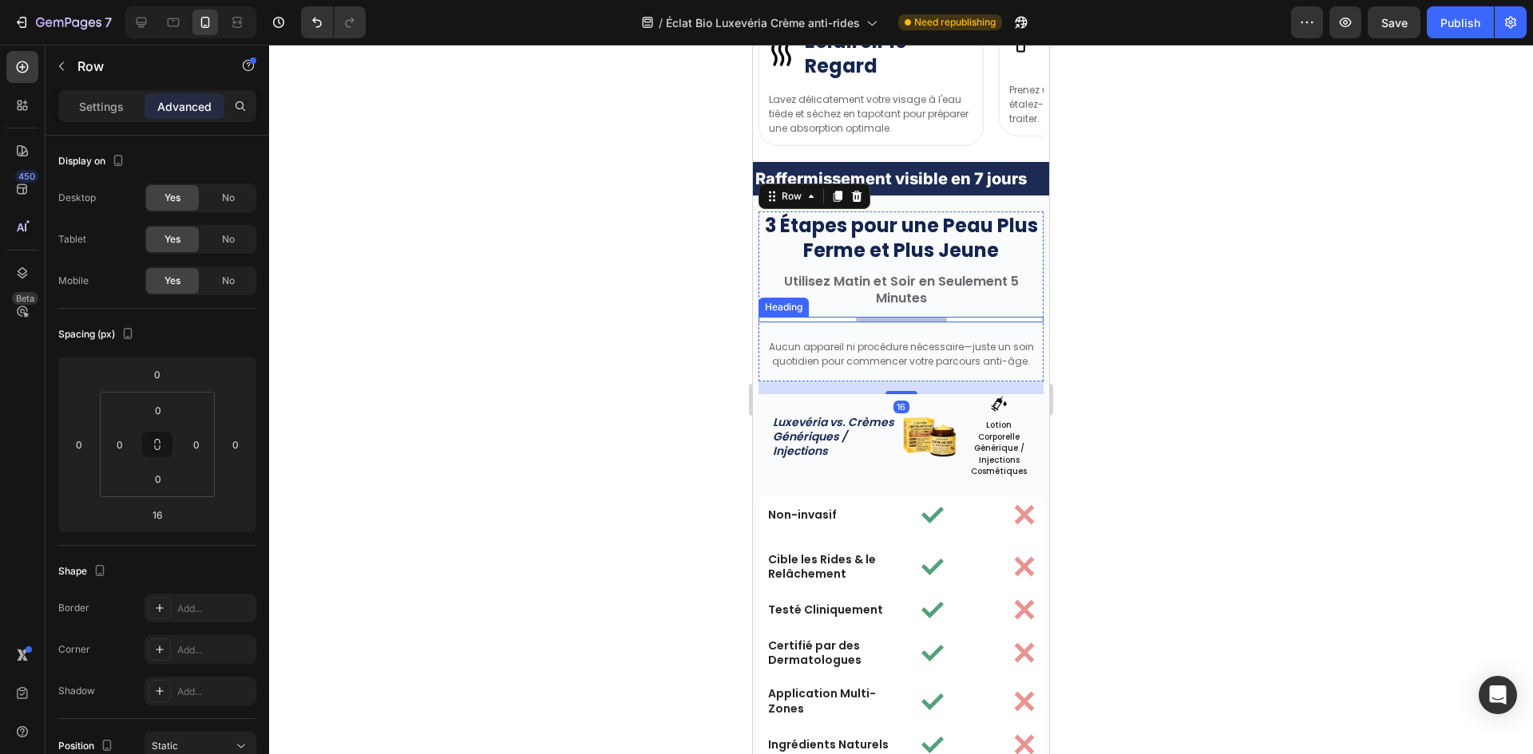
click at [971, 318] on div "Your heading text goes here" at bounding box center [900, 320] width 285 height 6
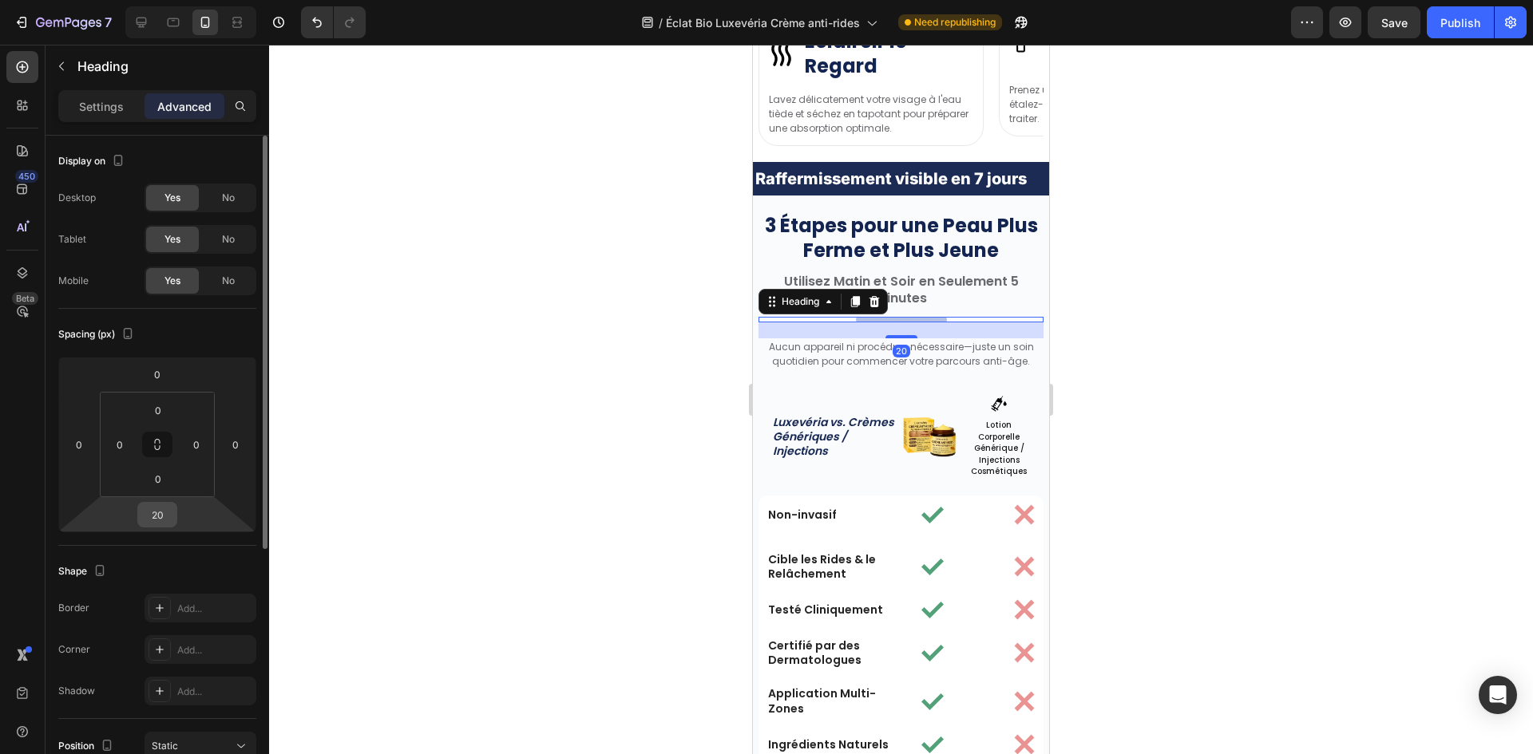
click at [156, 512] on input "20" at bounding box center [157, 515] width 32 height 24
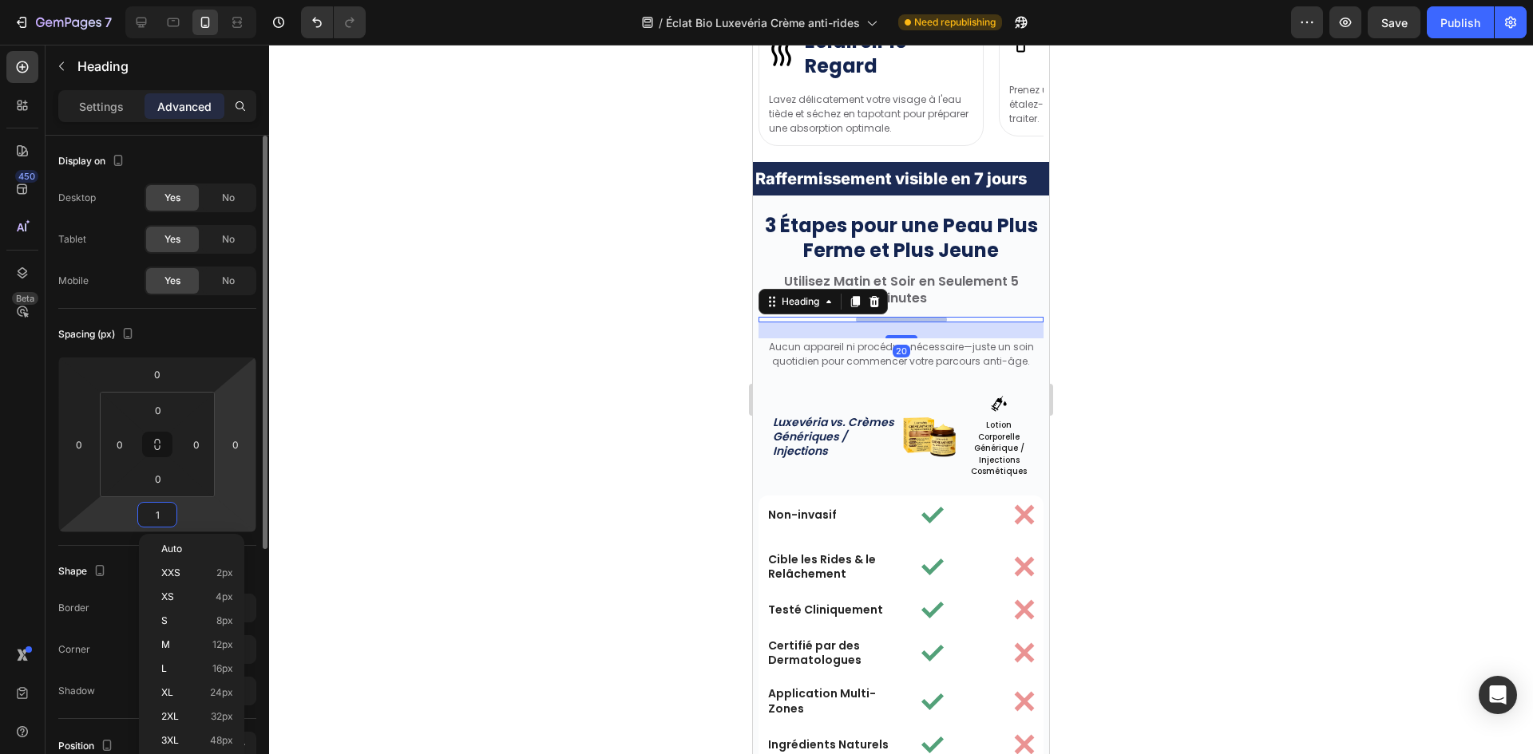
type input "15"
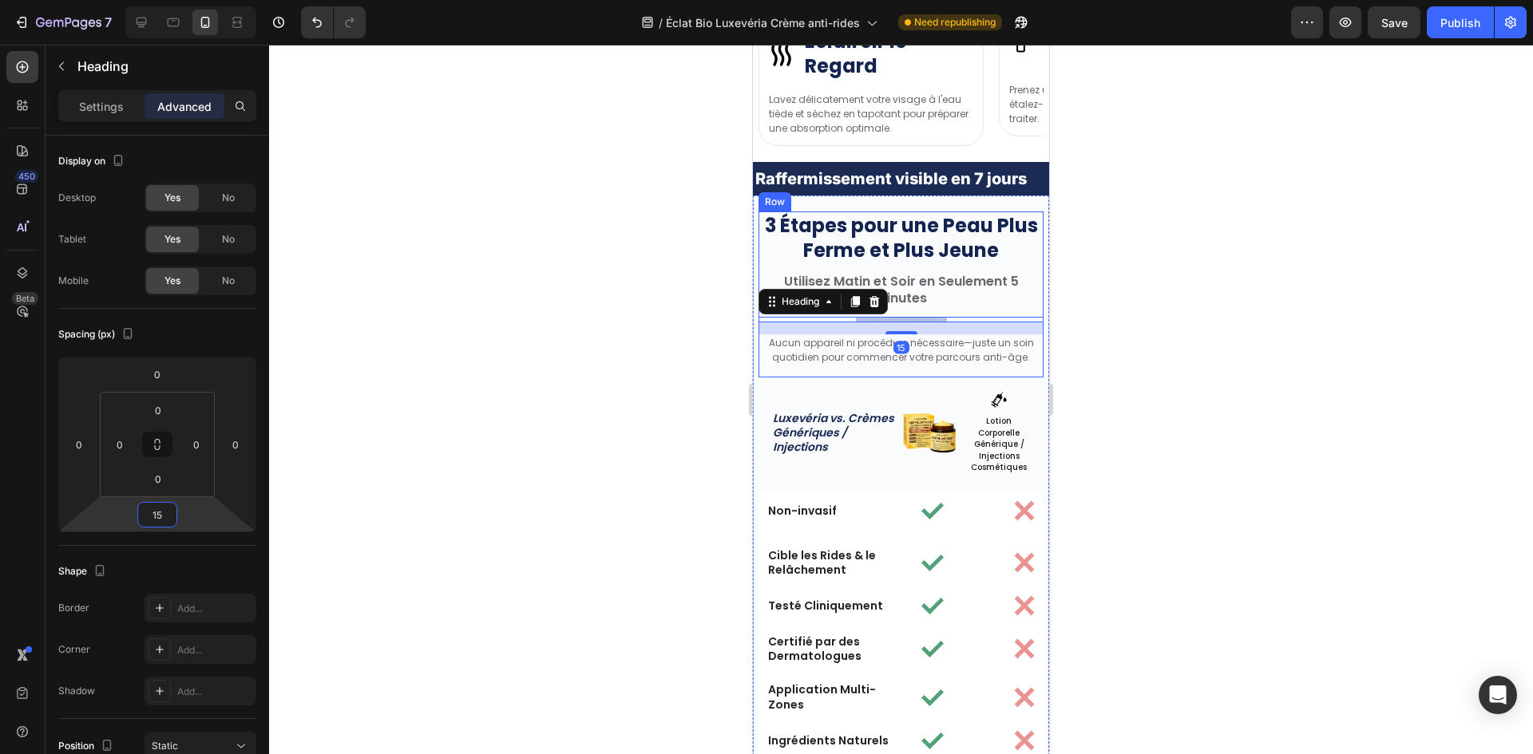
click at [947, 352] on p "Aucun appareil ni procédure nécessaire—juste un soin quotidien pour commencer v…" at bounding box center [901, 350] width 282 height 28
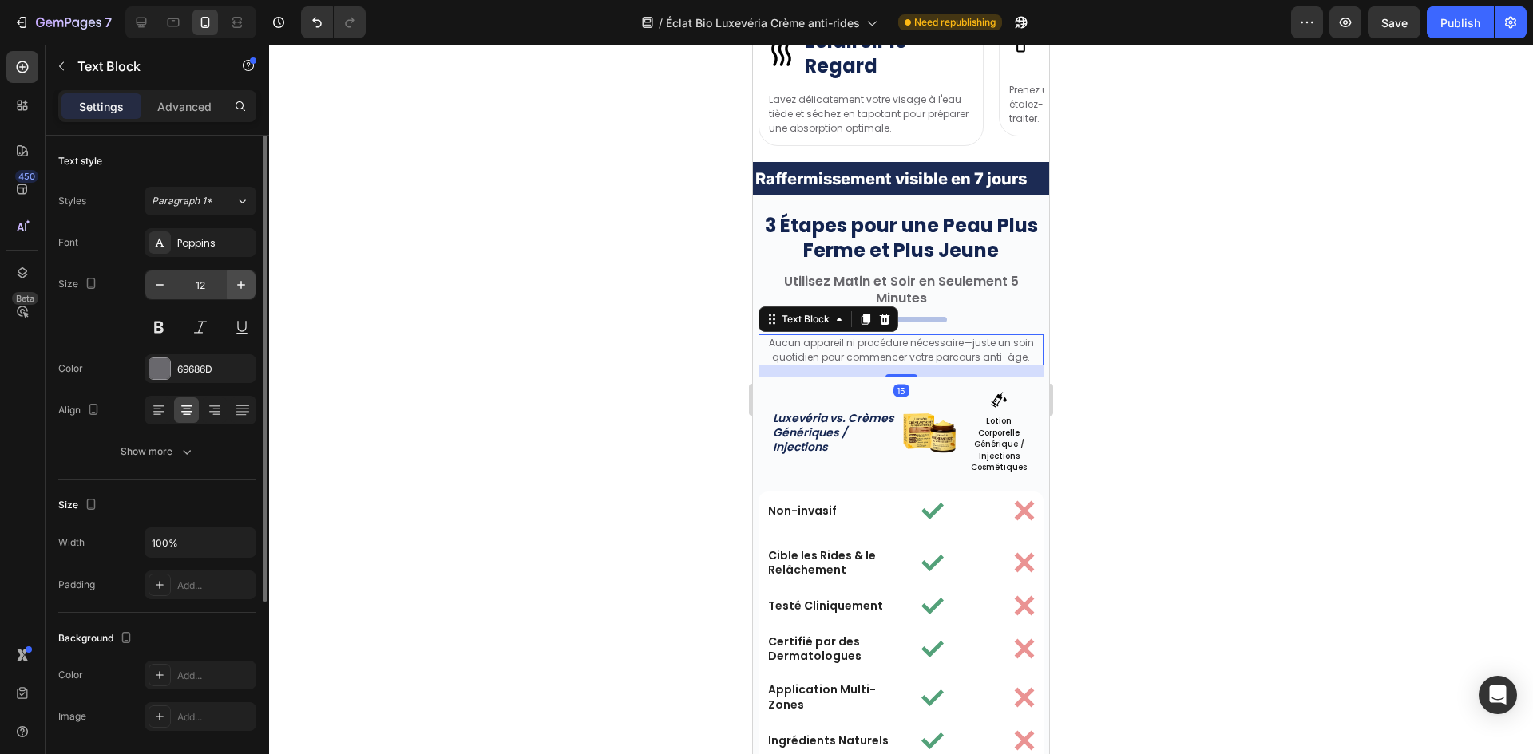
click at [236, 285] on icon "button" at bounding box center [241, 285] width 16 height 16
type input "13"
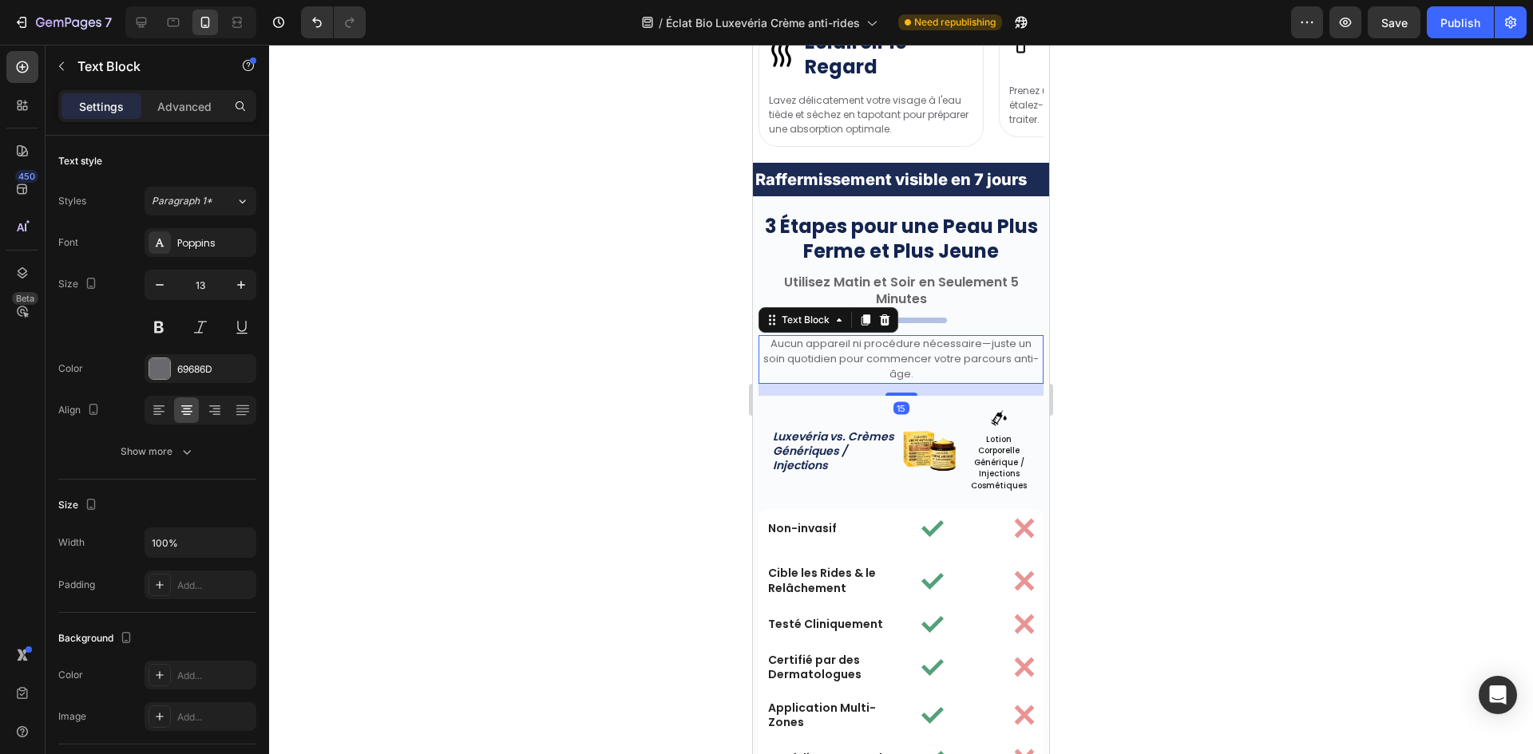
scroll to position [4693, 0]
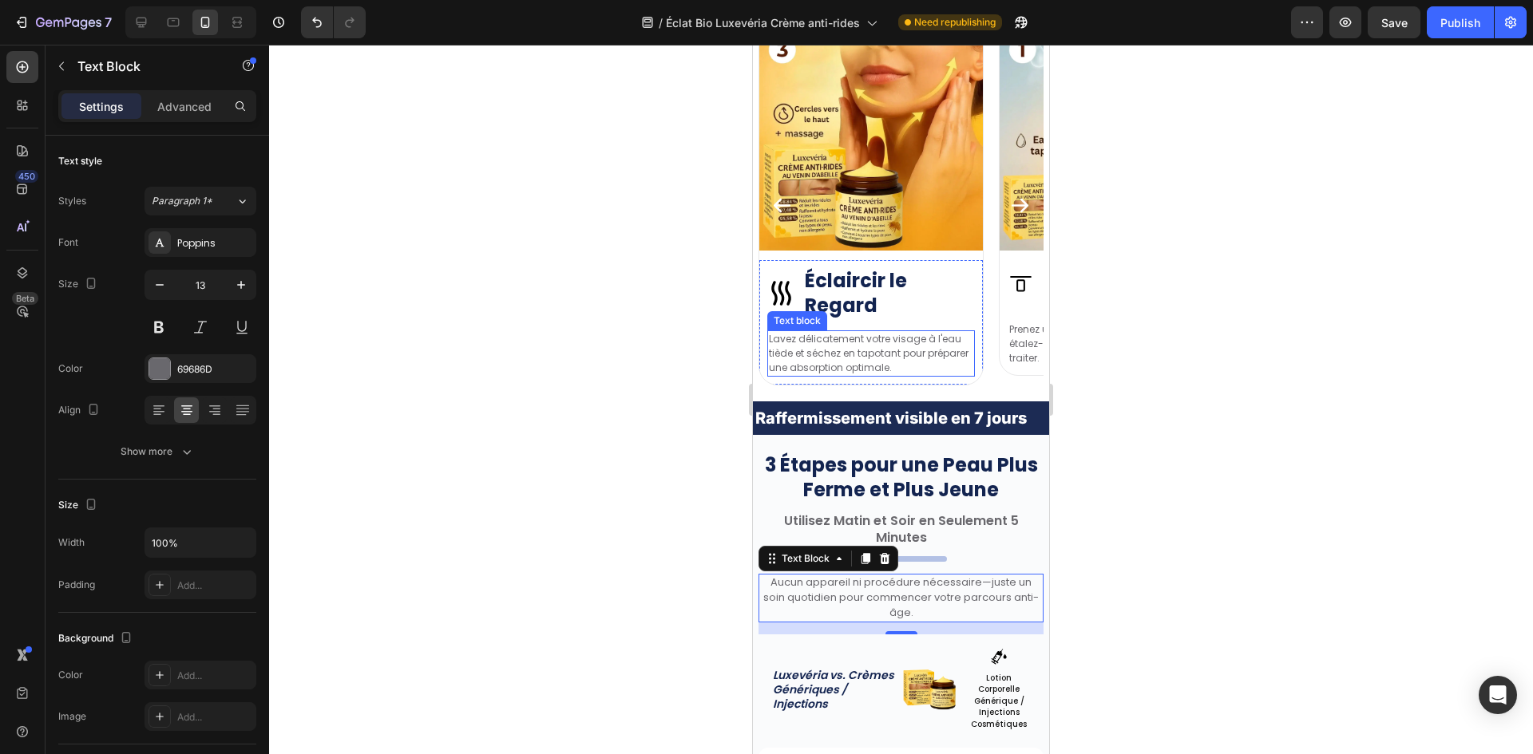
click at [892, 358] on p "Lavez délicatement votre visage à l'eau tiède et séchez en tapotant pour prépar…" at bounding box center [871, 353] width 204 height 43
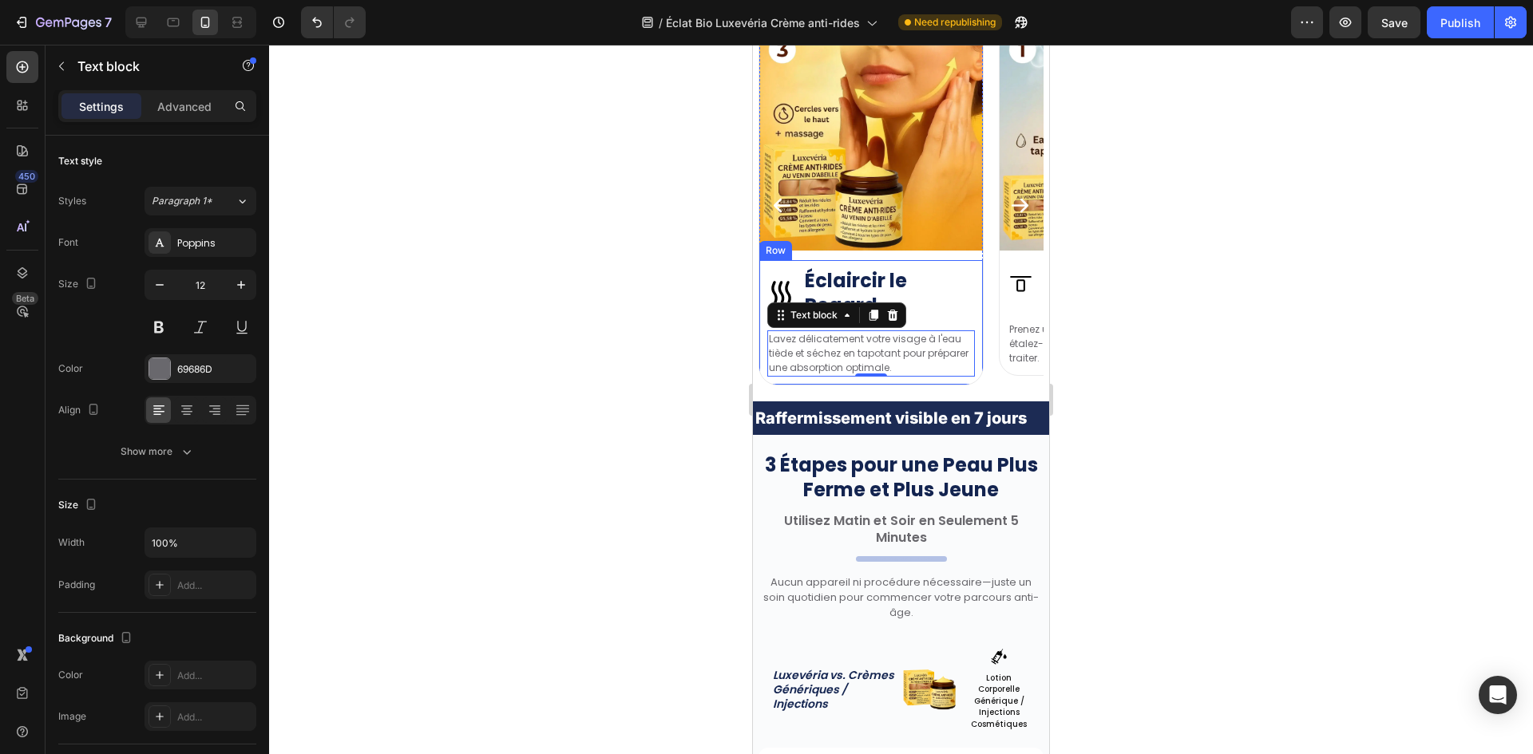
drag, startPoint x: 243, startPoint y: 283, endPoint x: 646, endPoint y: 225, distance: 407.3
click at [244, 282] on icon "button" at bounding box center [241, 285] width 16 height 16
type input "13"
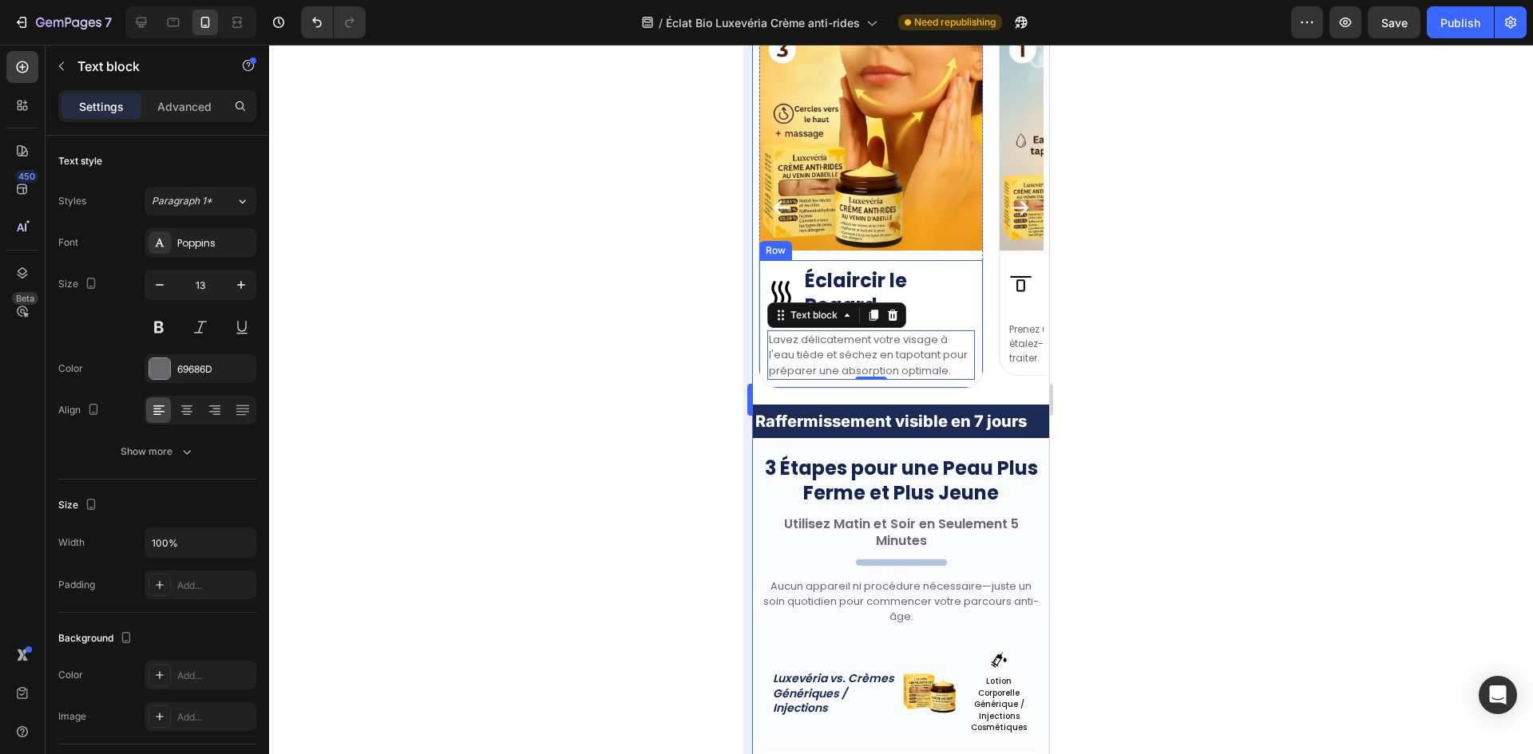
scroll to position [4695, 0]
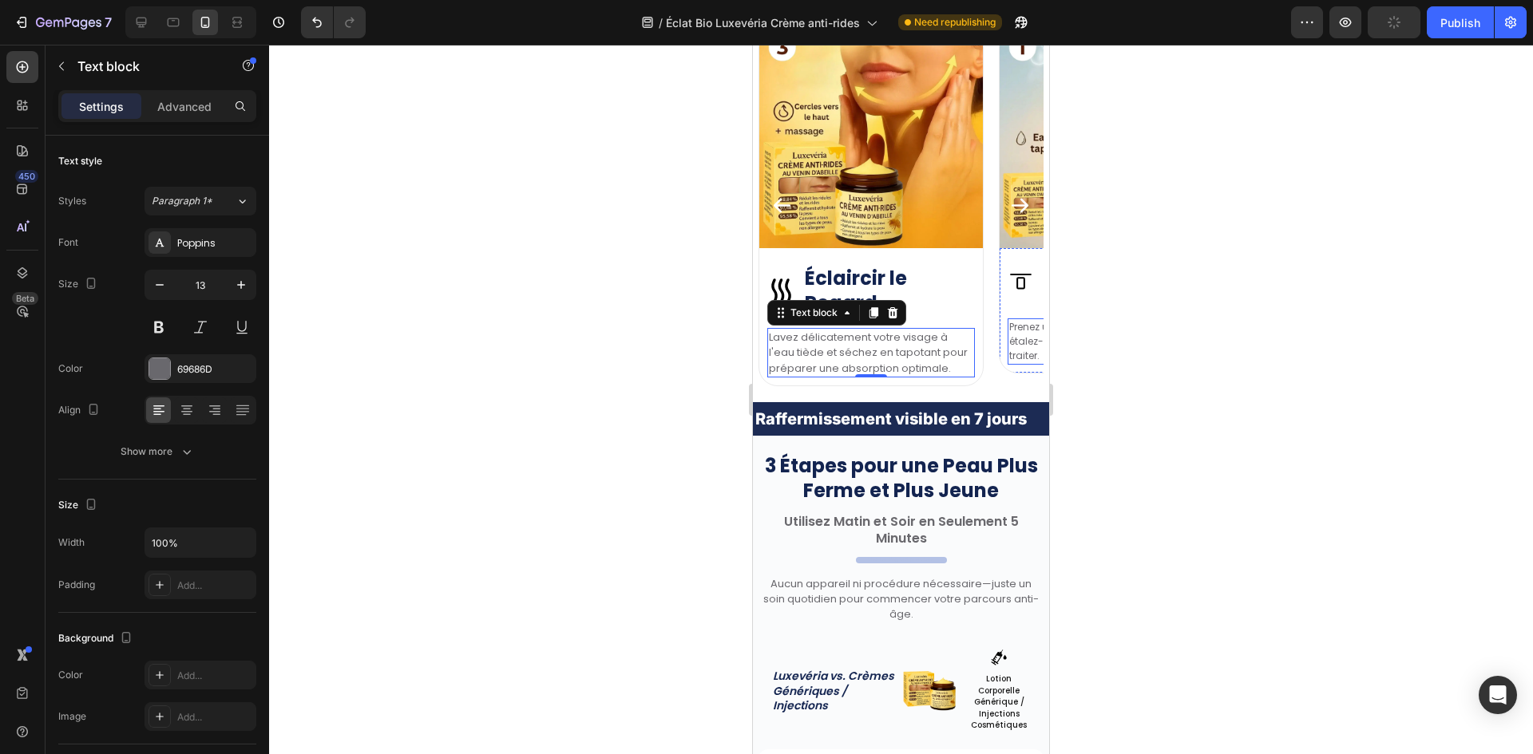
click at [1011, 349] on p "Prenez une petite quantité de crème et étalez-la uniformément sur les zones à t…" at bounding box center [1111, 341] width 204 height 43
click at [831, 352] on p "Lavez délicatement votre visage à l'eau tiède et séchez en tapotant pour prépar…" at bounding box center [871, 353] width 204 height 47
click at [1027, 351] on p "Prenez une petite quantité de crème et étalez-la uniformément sur les zones à t…" at bounding box center [1111, 341] width 204 height 43
click at [233, 288] on icon "button" at bounding box center [241, 285] width 16 height 16
type input "13"
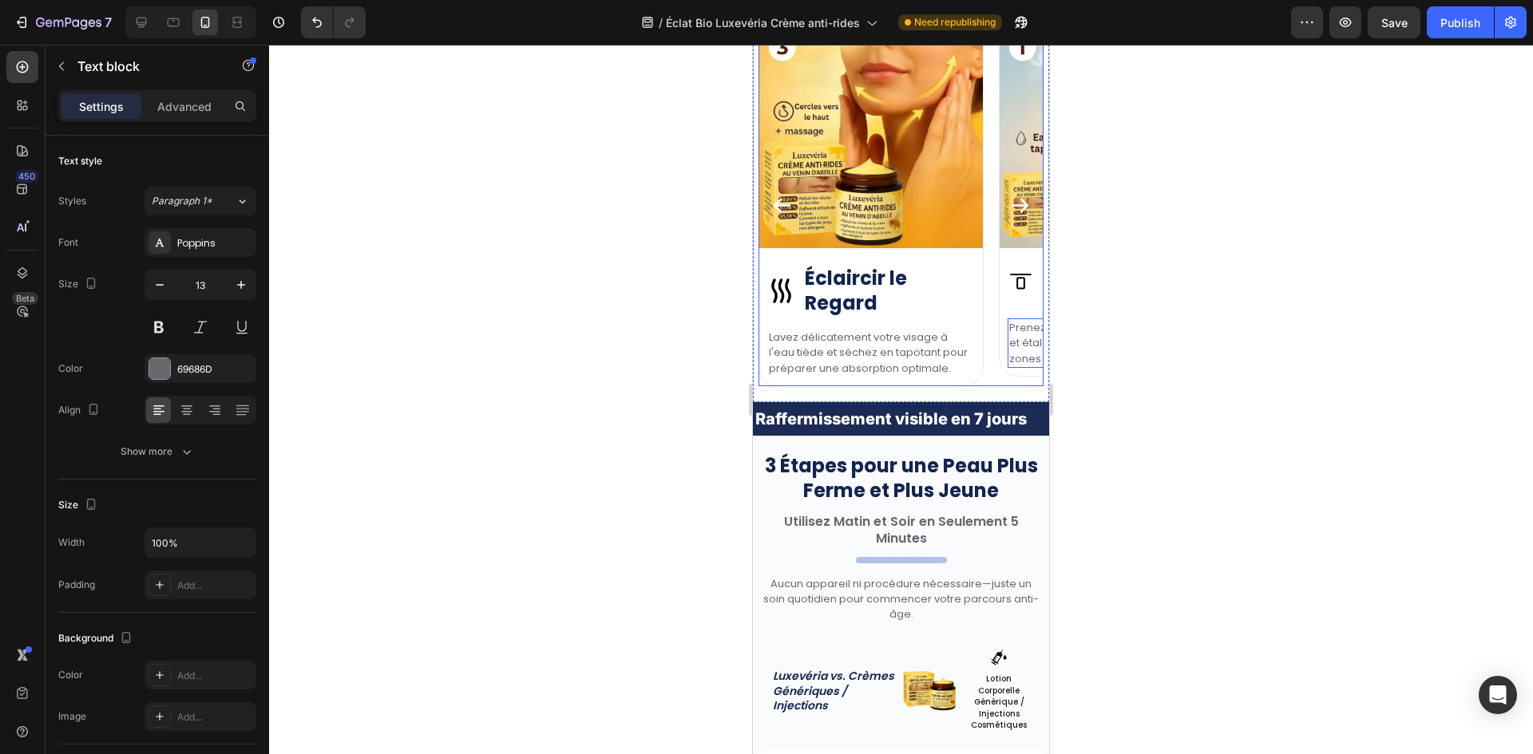
click at [1009, 196] on icon "Carousel Next Arrow" at bounding box center [1020, 206] width 22 height 22
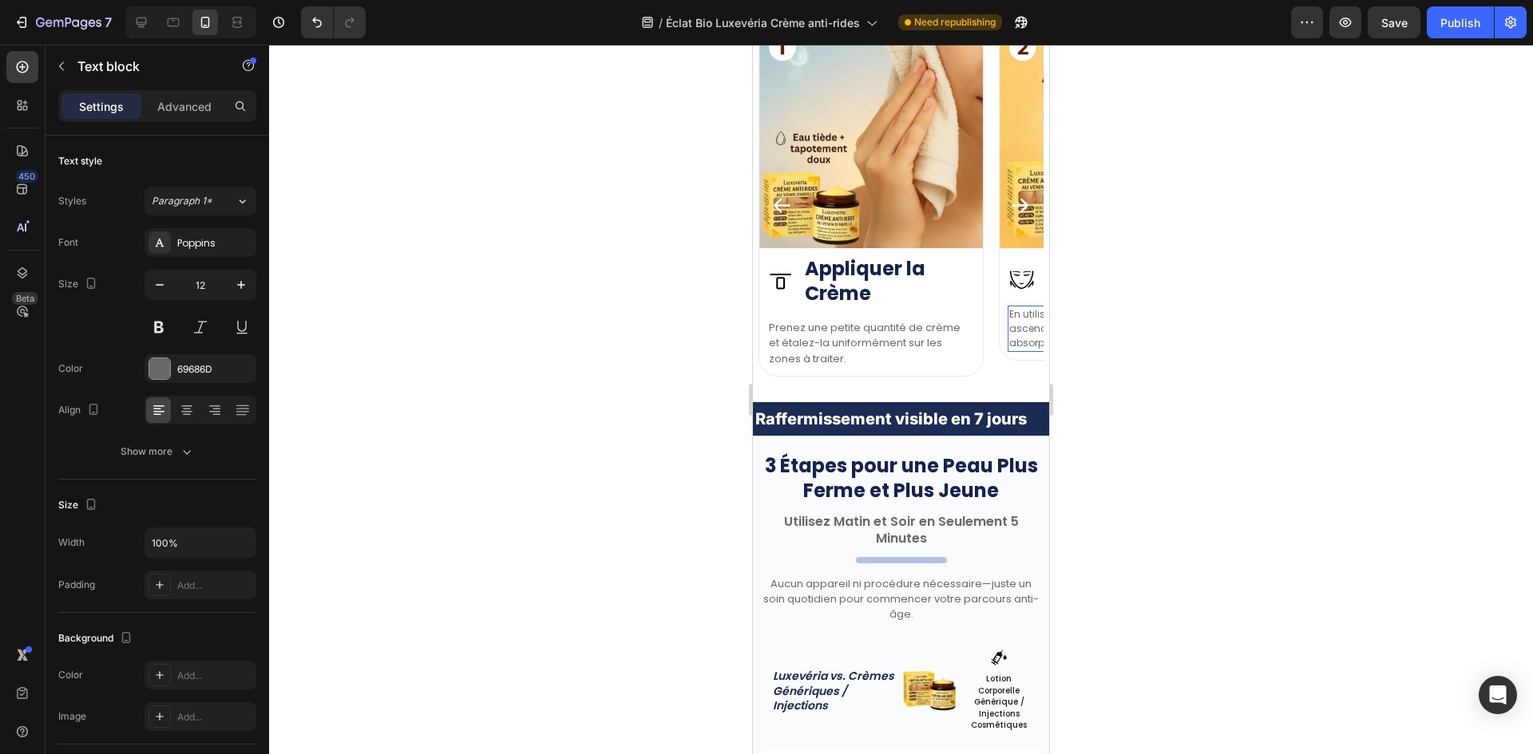
drag, startPoint x: 1023, startPoint y: 333, endPoint x: 1505, endPoint y: 369, distance: 482.7
click at [1023, 333] on p "En utilisant des mouvements circulaires ascendants, massez la crème jusqu'à abs…" at bounding box center [1111, 328] width 204 height 43
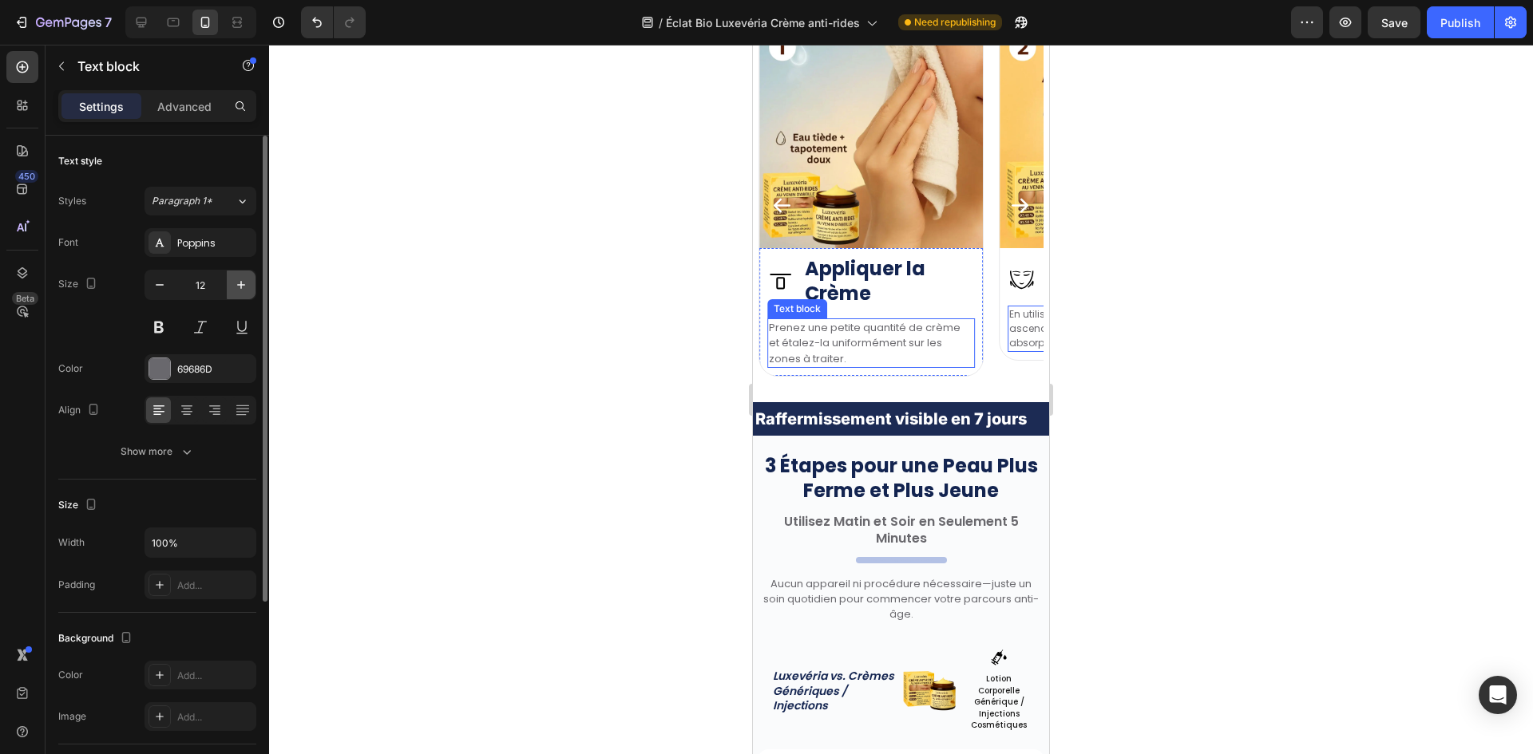
click at [241, 292] on icon "button" at bounding box center [241, 285] width 16 height 16
type input "13"
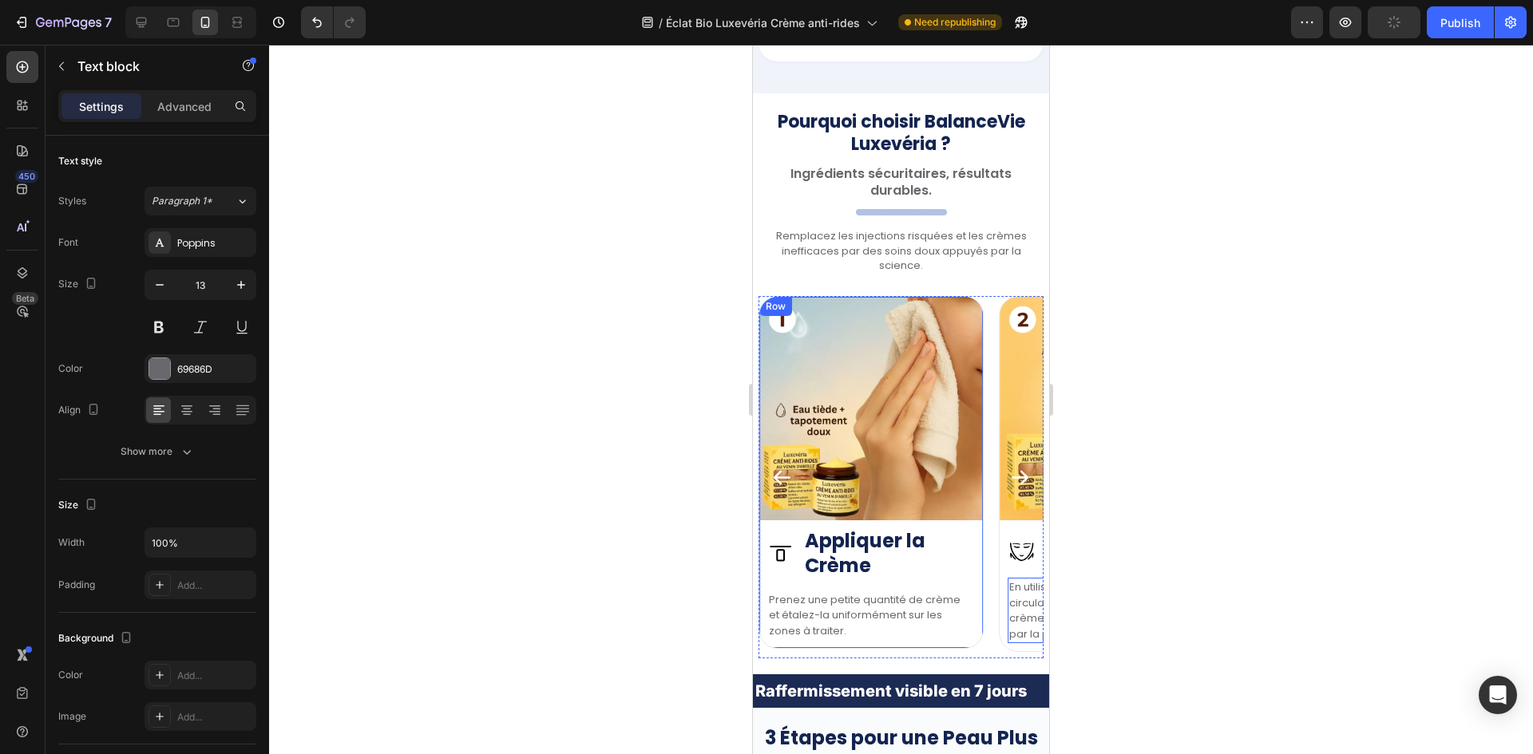
scroll to position [4456, 0]
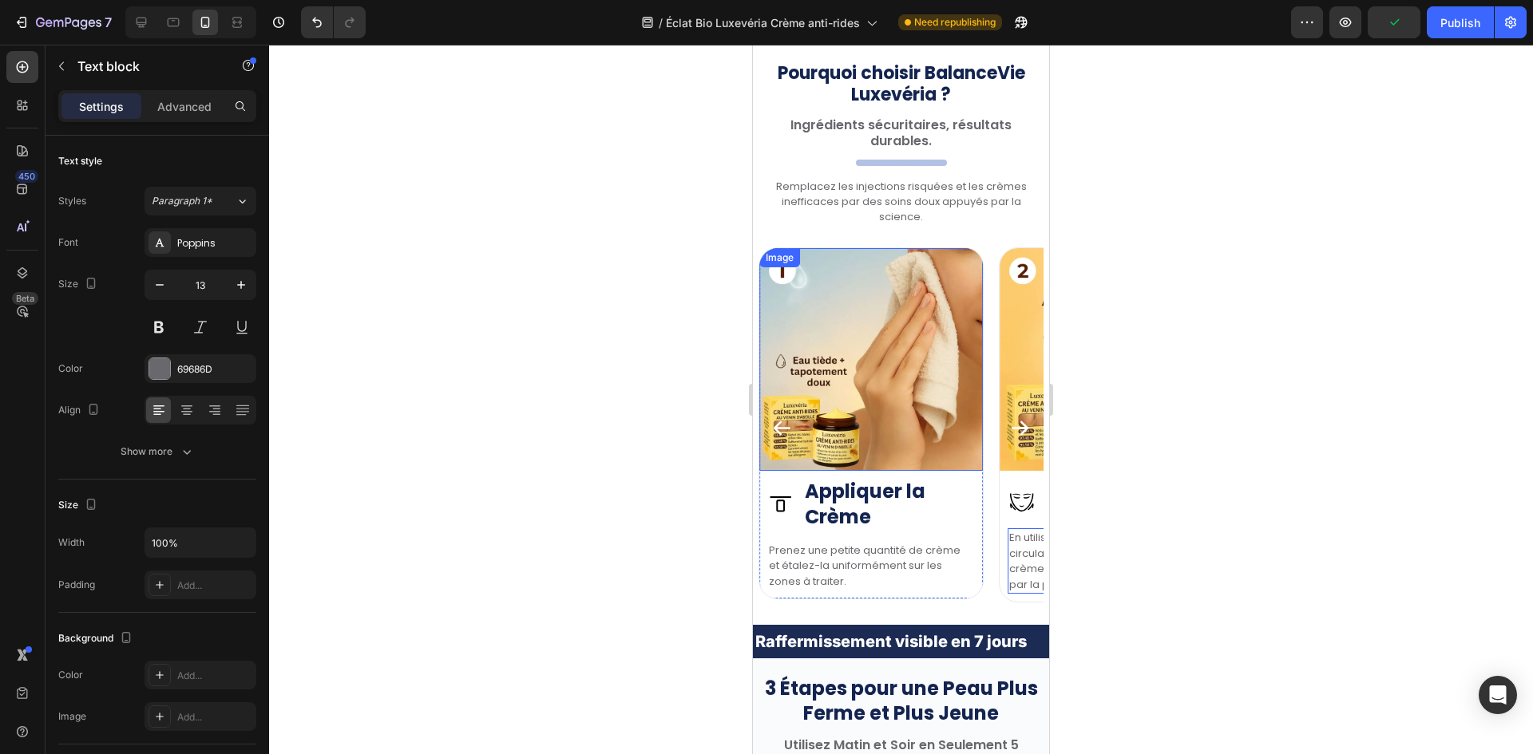
click at [786, 439] on icon "Carousel Back Arrow" at bounding box center [782, 428] width 22 height 22
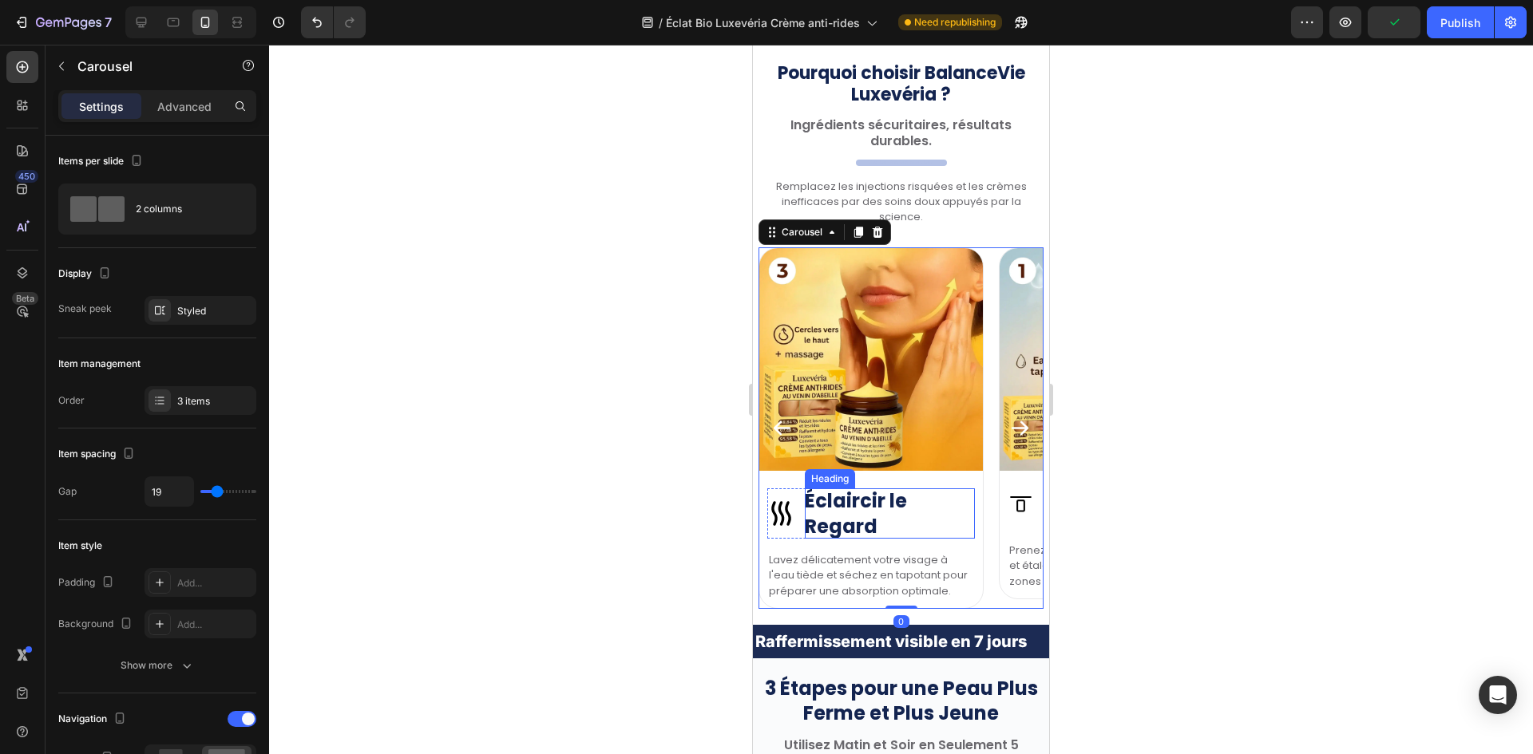
click at [835, 522] on h2 "Éclaircir le Regard" at bounding box center [890, 513] width 170 height 49
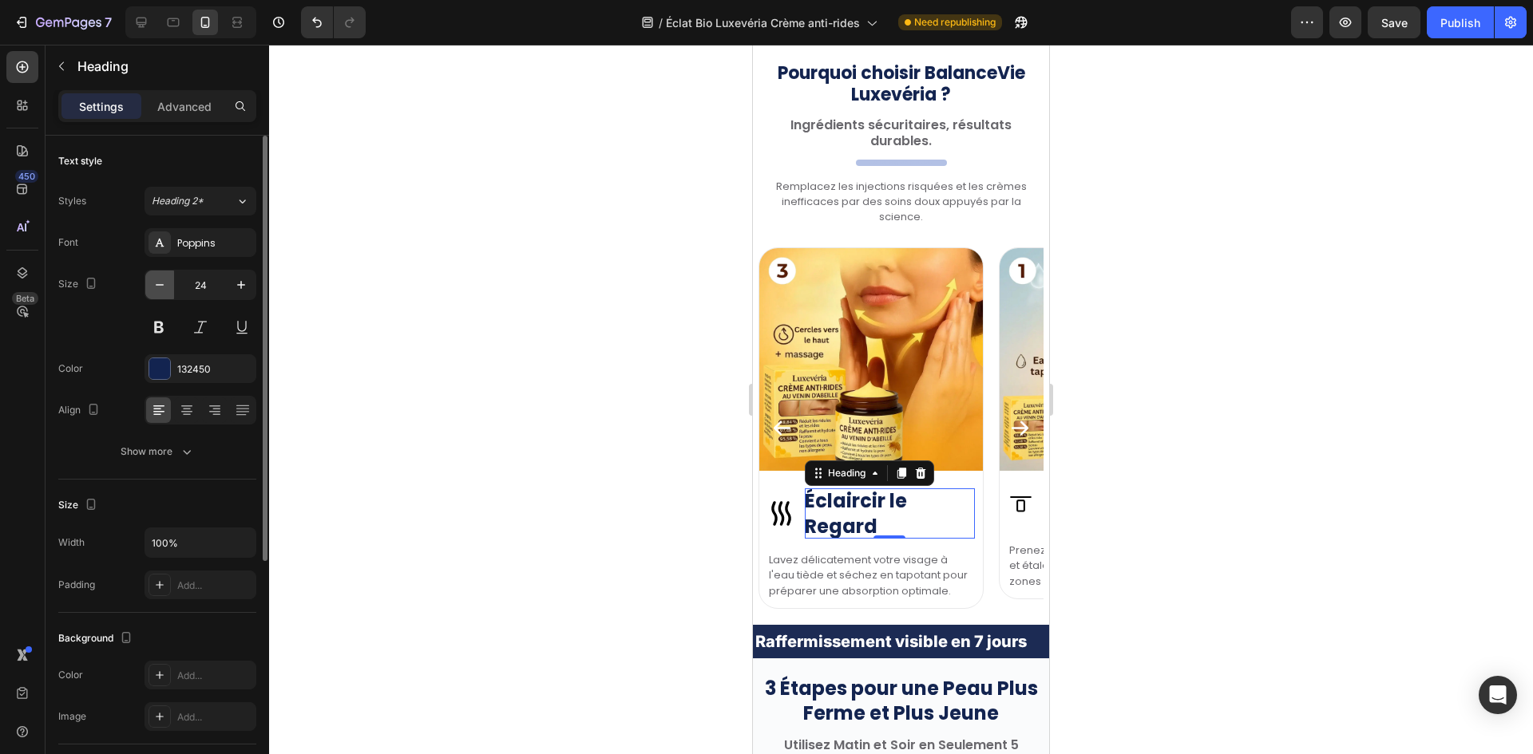
click at [166, 295] on button "button" at bounding box center [159, 285] width 29 height 29
click at [164, 294] on button "button" at bounding box center [159, 285] width 29 height 29
click at [164, 292] on icon "button" at bounding box center [160, 285] width 16 height 16
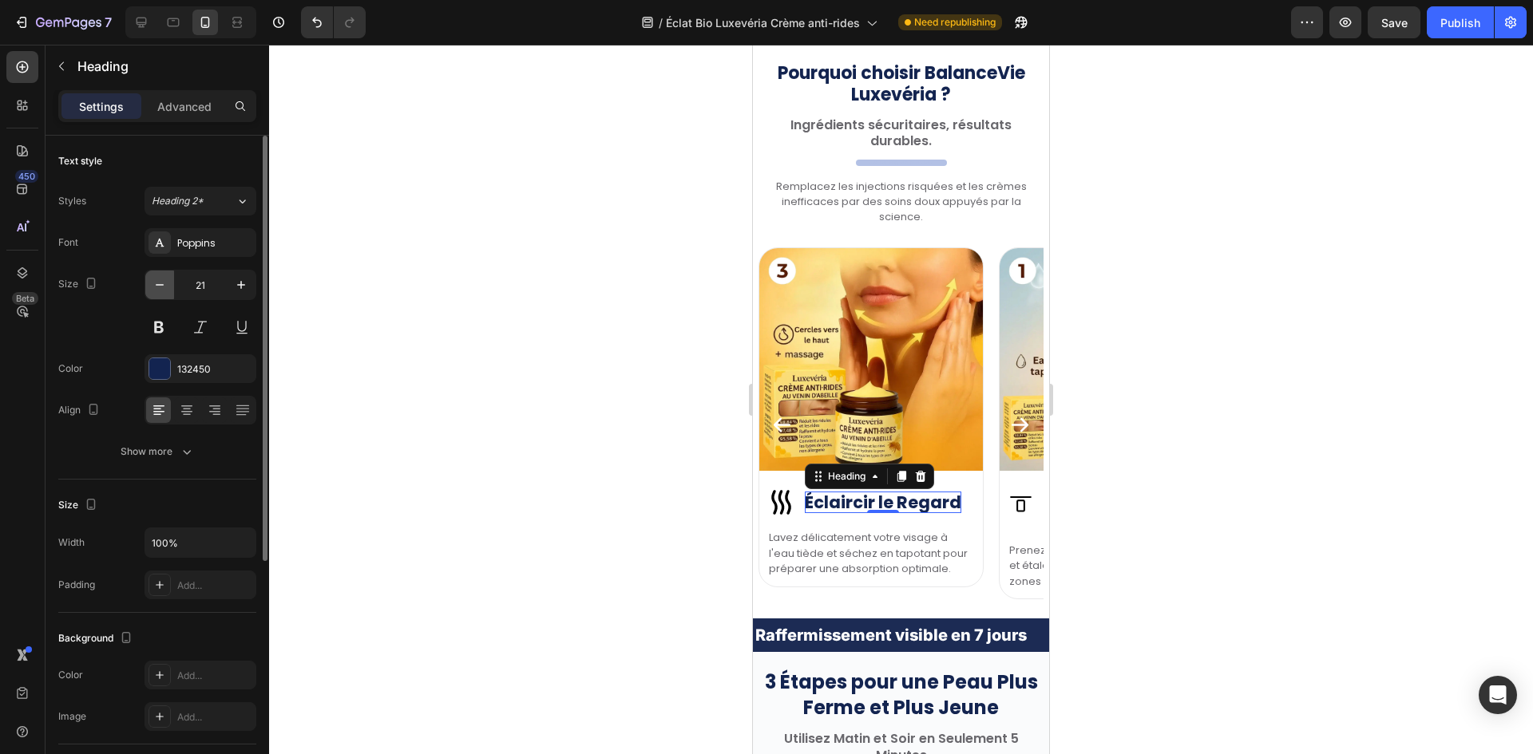
click at [163, 289] on icon "button" at bounding box center [160, 285] width 16 height 16
type input "20"
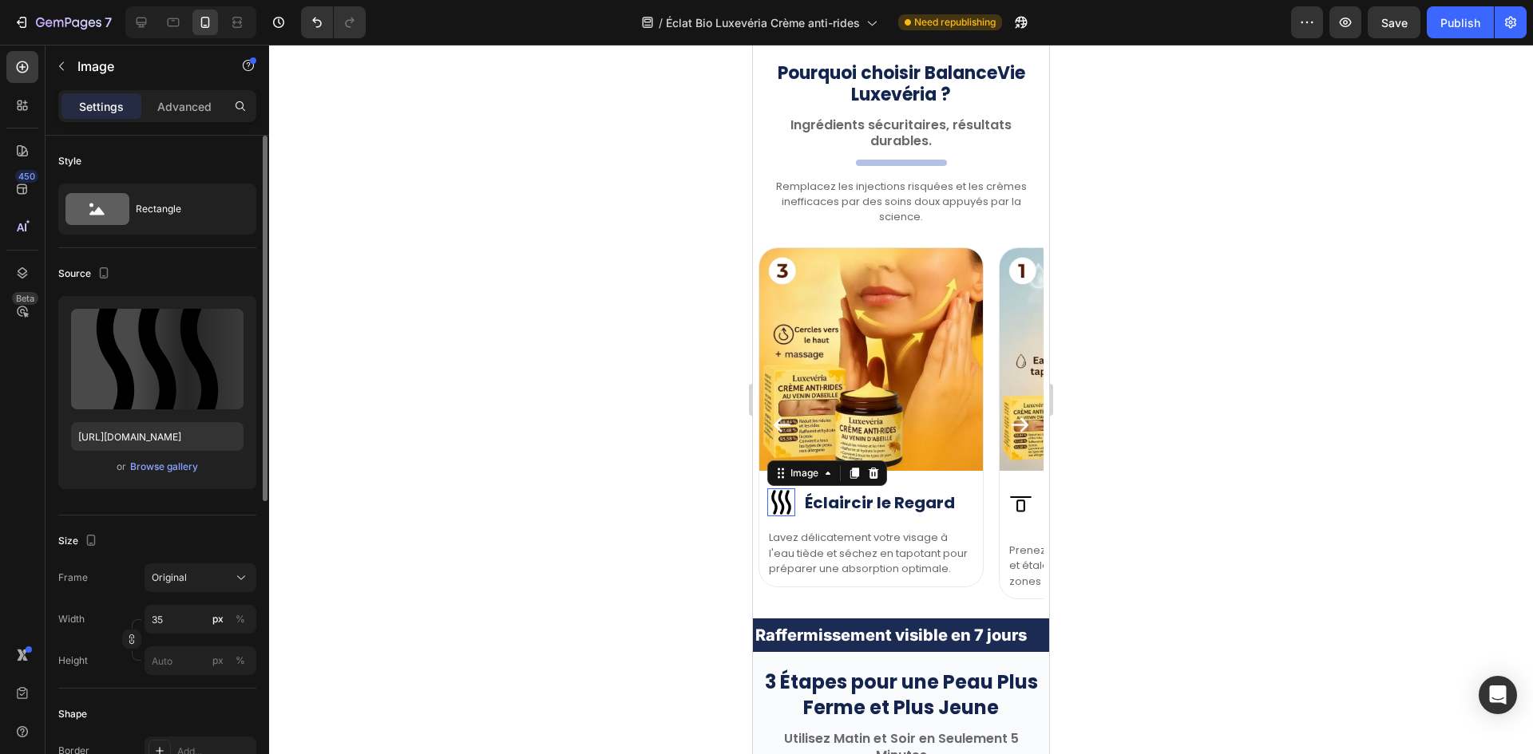
click at [783, 516] on img at bounding box center [781, 503] width 28 height 28
click at [780, 436] on icon "Carousel Back Arrow" at bounding box center [782, 425] width 22 height 22
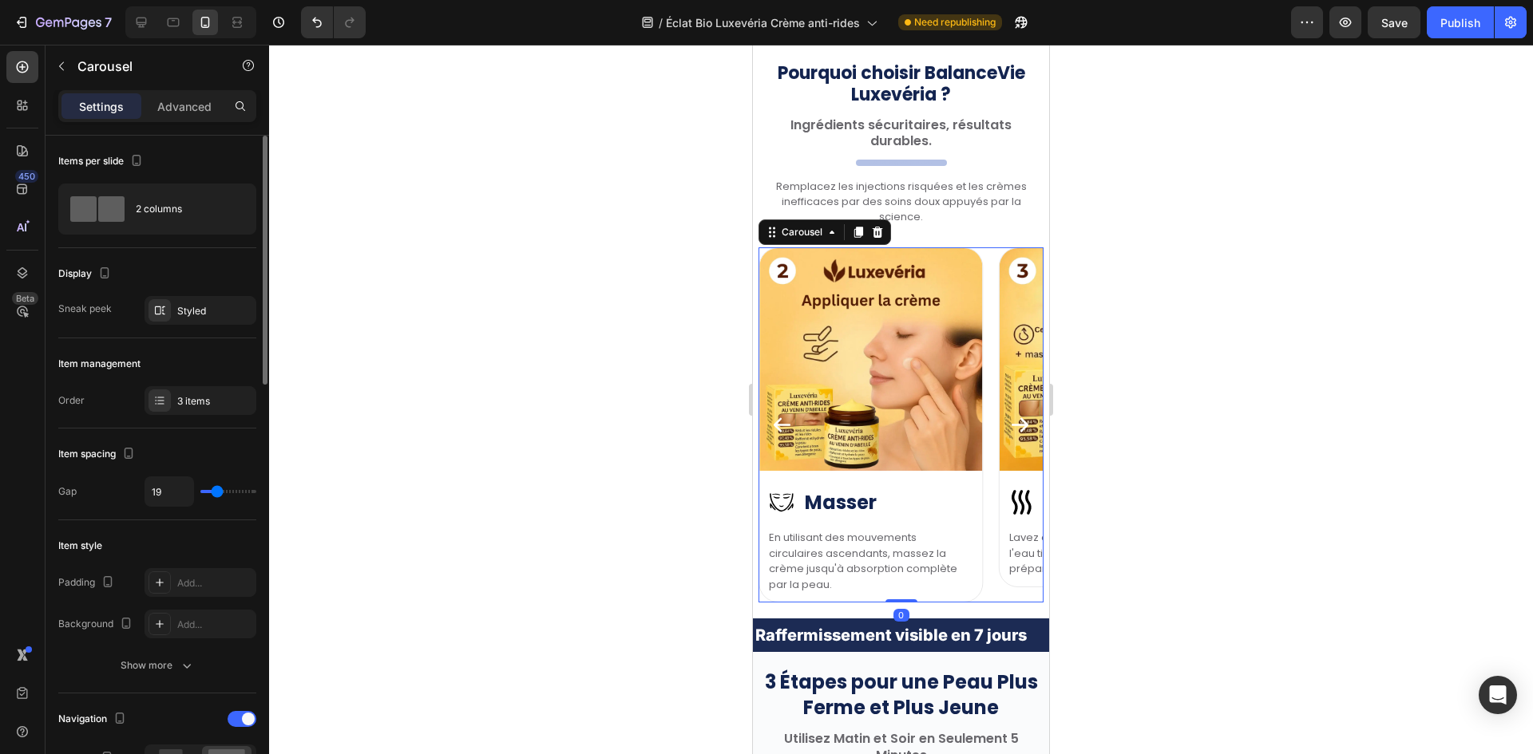
click at [781, 436] on icon "Carousel Back Arrow" at bounding box center [782, 425] width 22 height 22
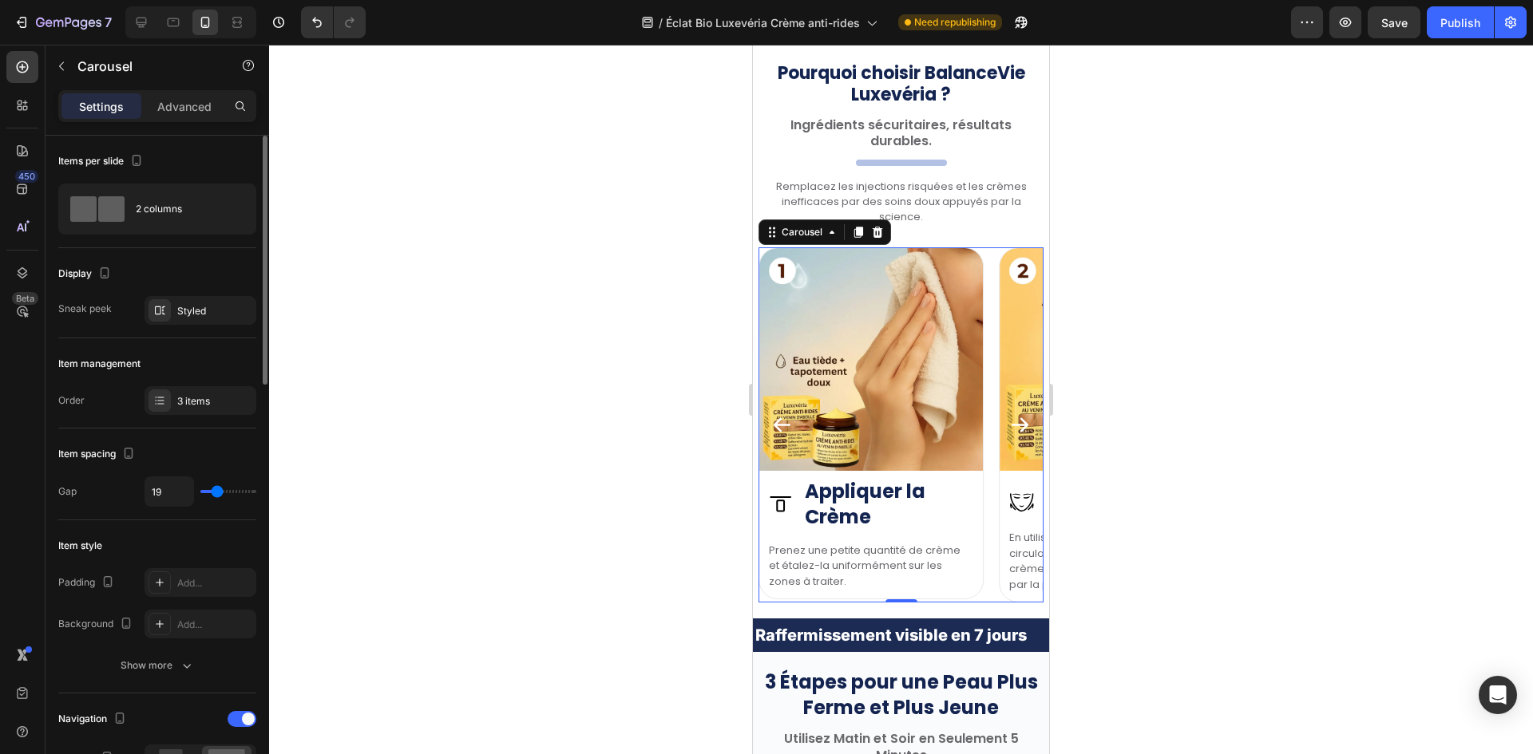
click at [781, 436] on icon "Carousel Back Arrow" at bounding box center [782, 425] width 22 height 22
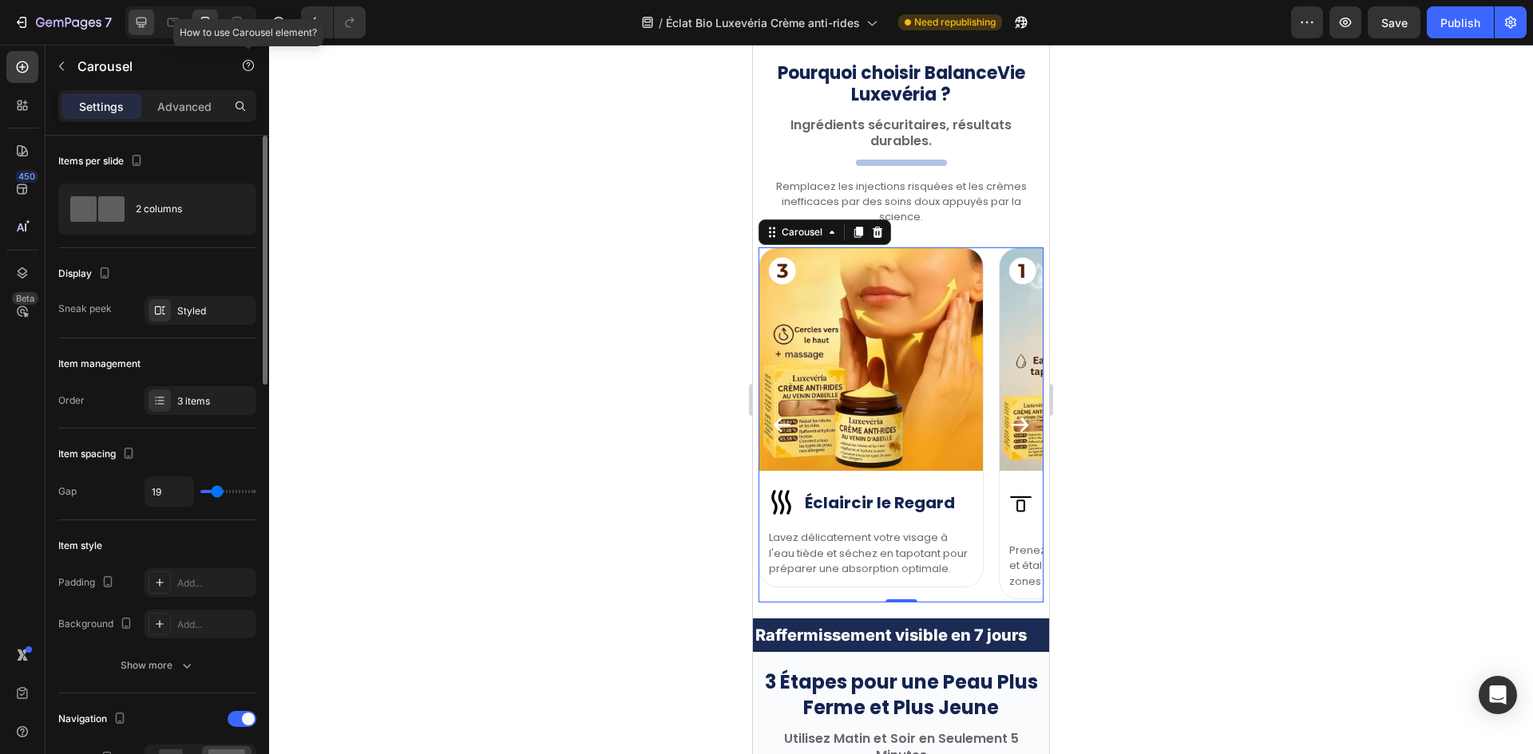
click at [149, 24] on div at bounding box center [142, 23] width 26 height 26
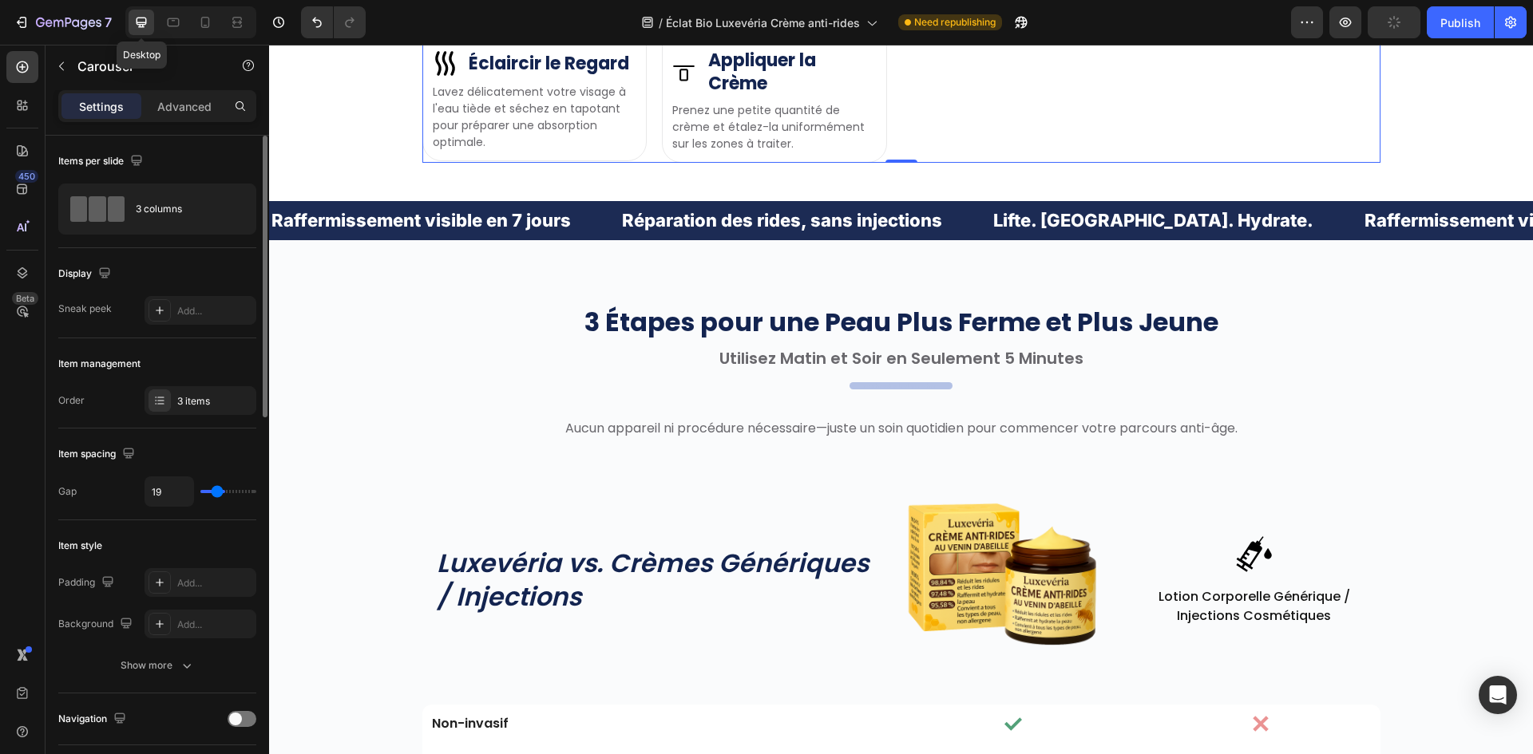
type input "1200"
type input "30"
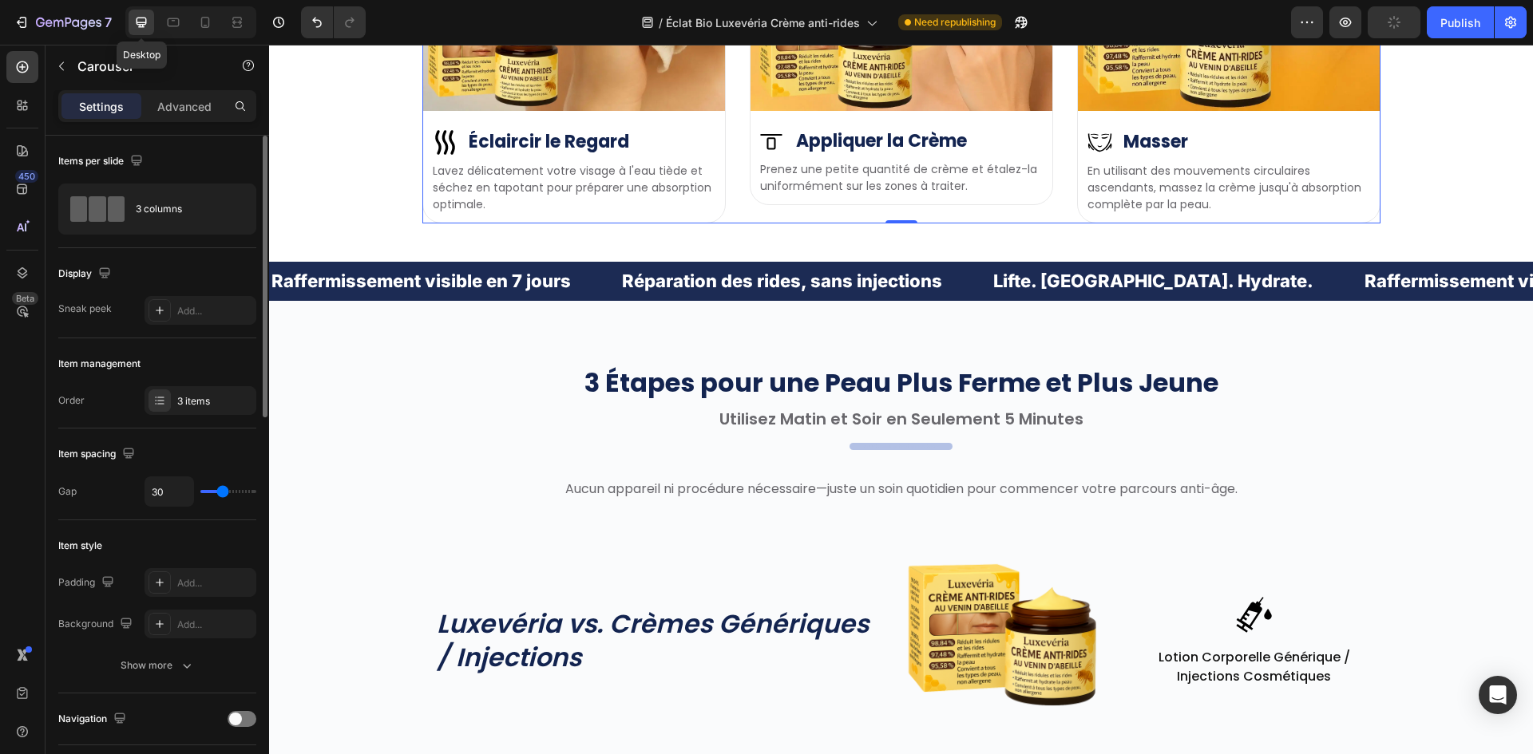
click at [141, 21] on icon at bounding box center [141, 22] width 16 height 16
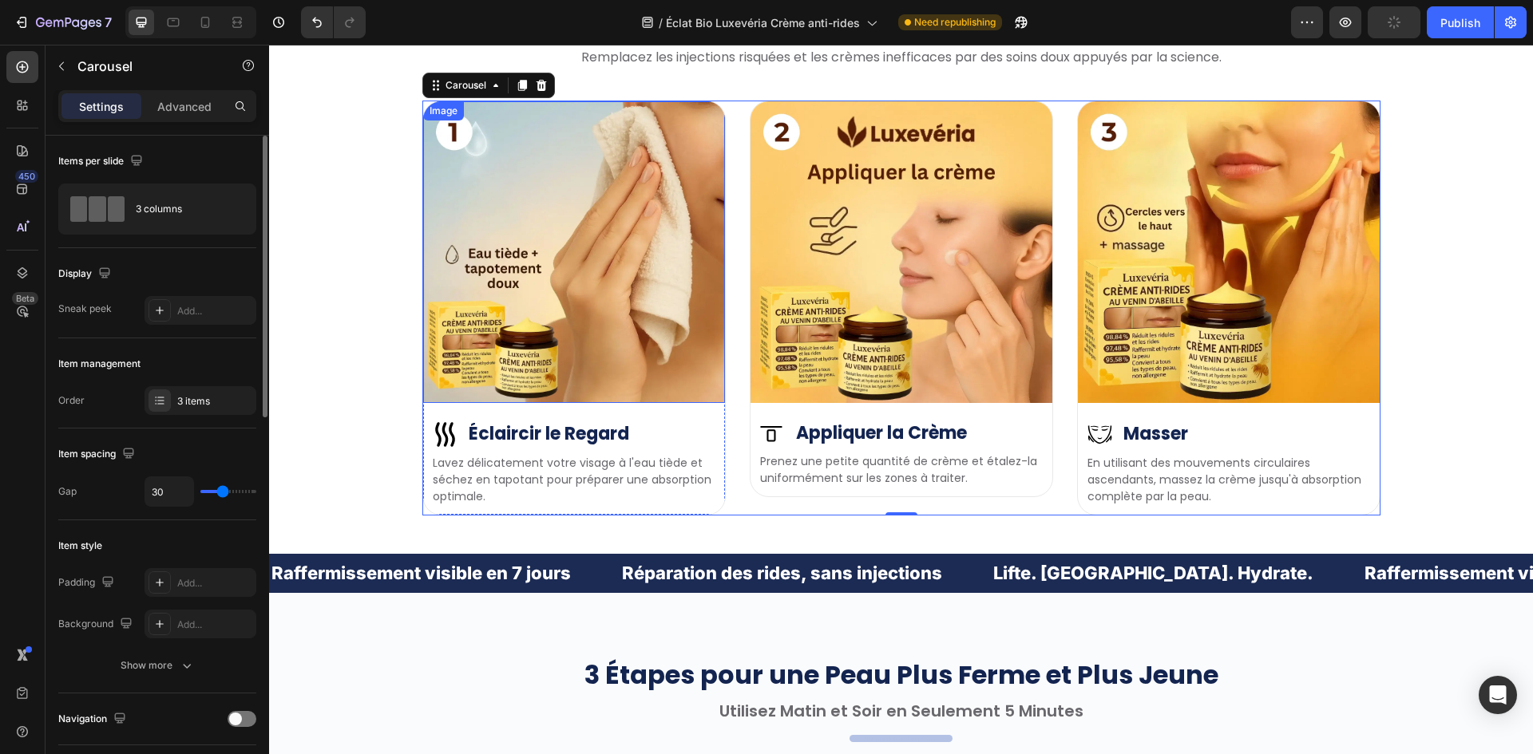
click at [584, 280] on img at bounding box center [574, 252] width 302 height 302
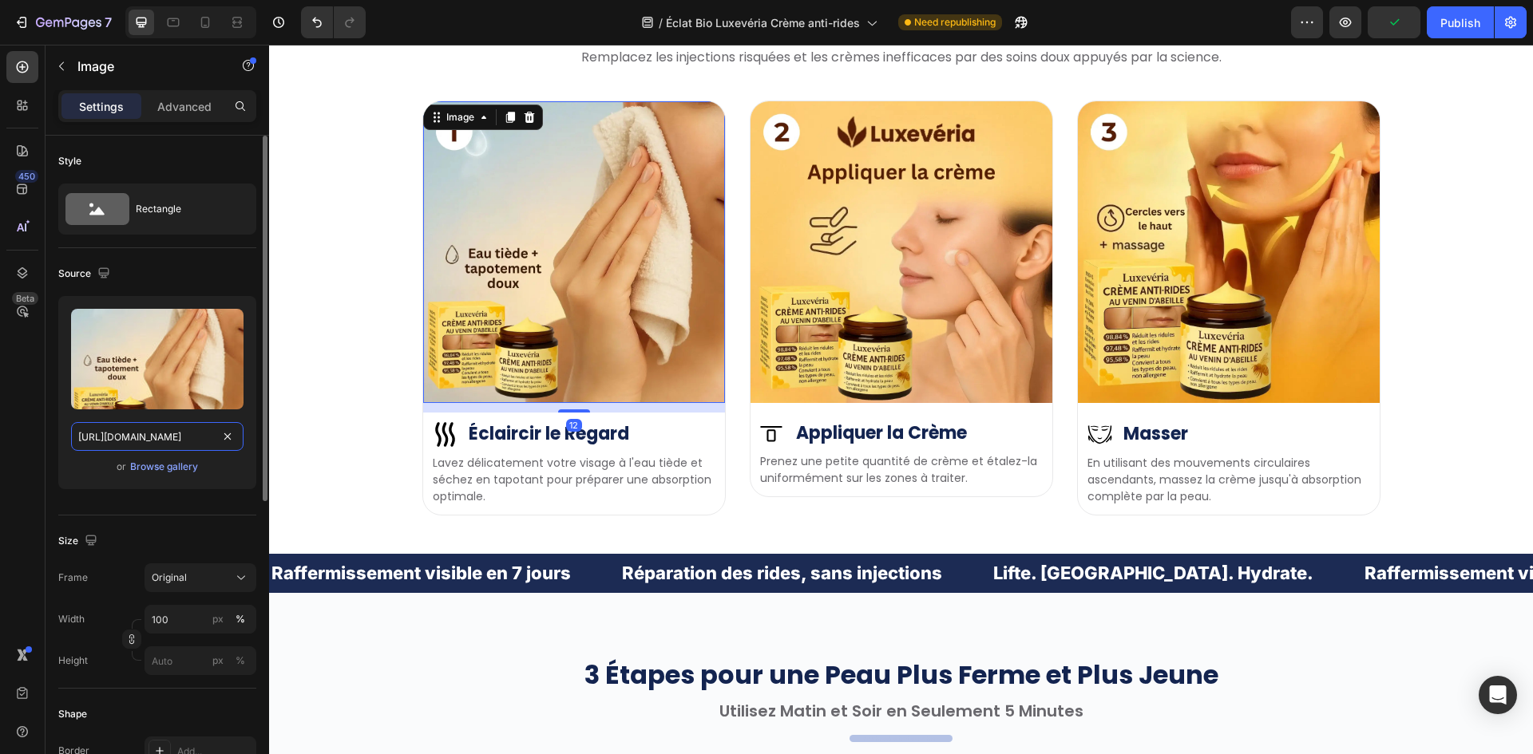
click at [180, 437] on input "[URL][DOMAIN_NAME]" at bounding box center [157, 436] width 172 height 29
click at [100, 269] on icon "button" at bounding box center [104, 273] width 16 height 16
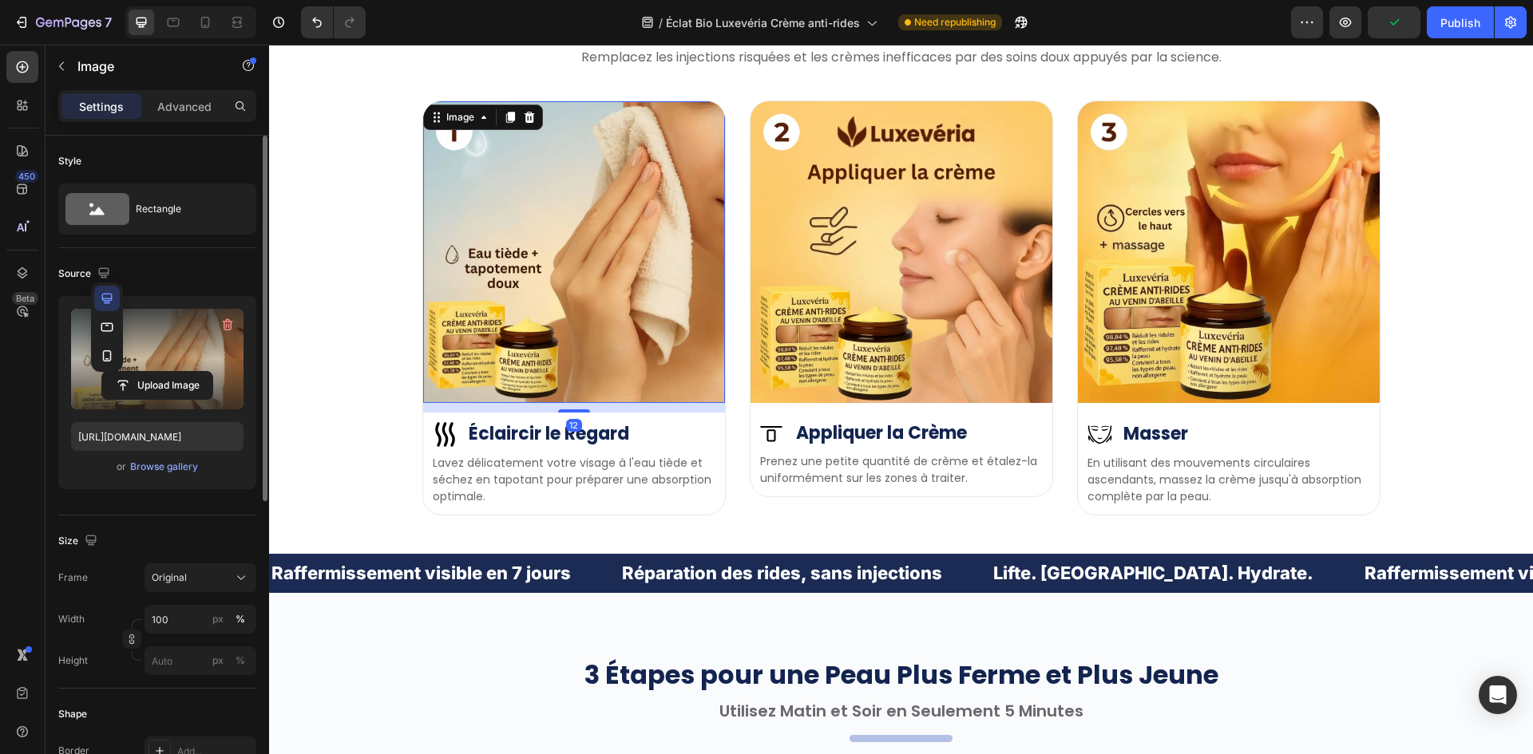
click at [110, 321] on icon "button" at bounding box center [107, 327] width 16 height 16
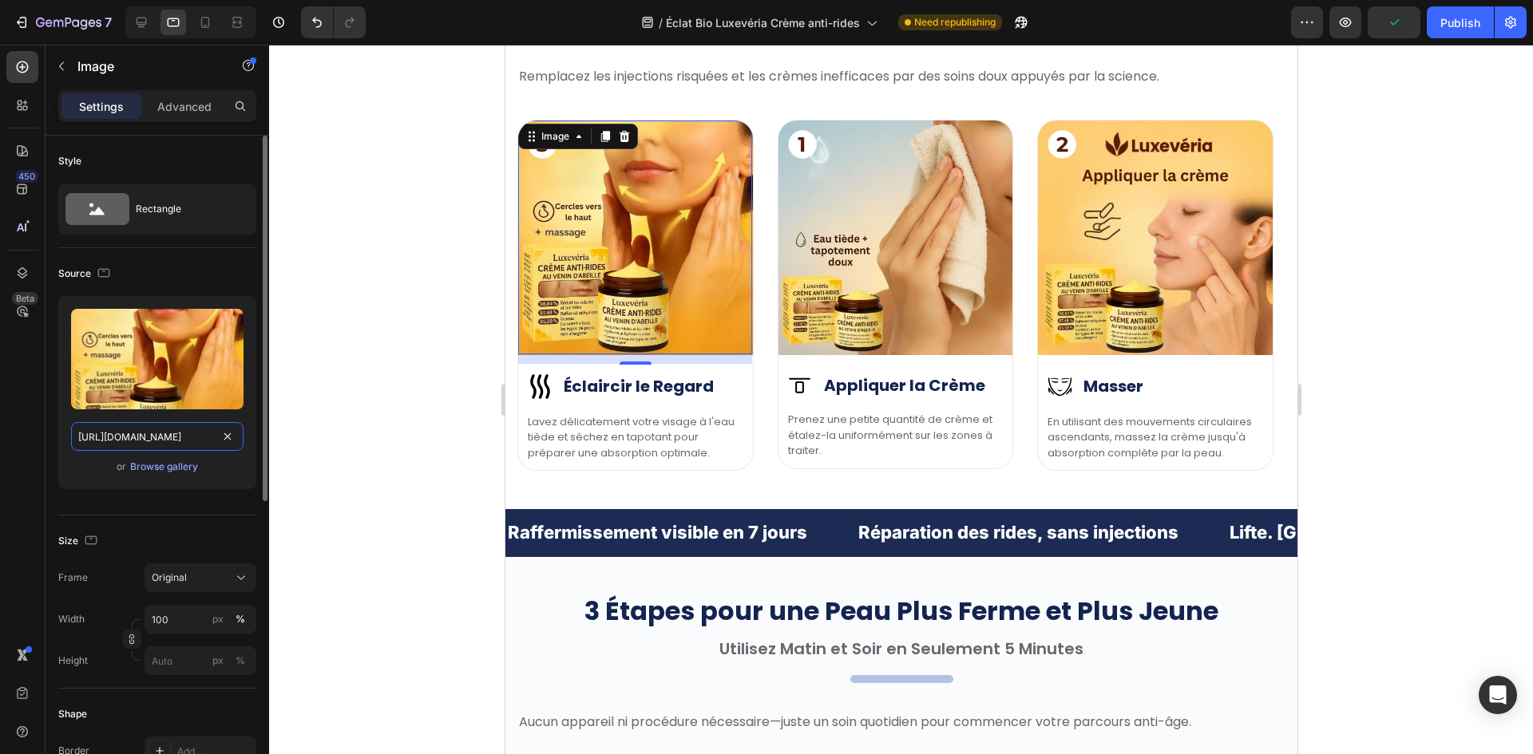
click at [150, 433] on input "[URL][DOMAIN_NAME]" at bounding box center [157, 436] width 172 height 29
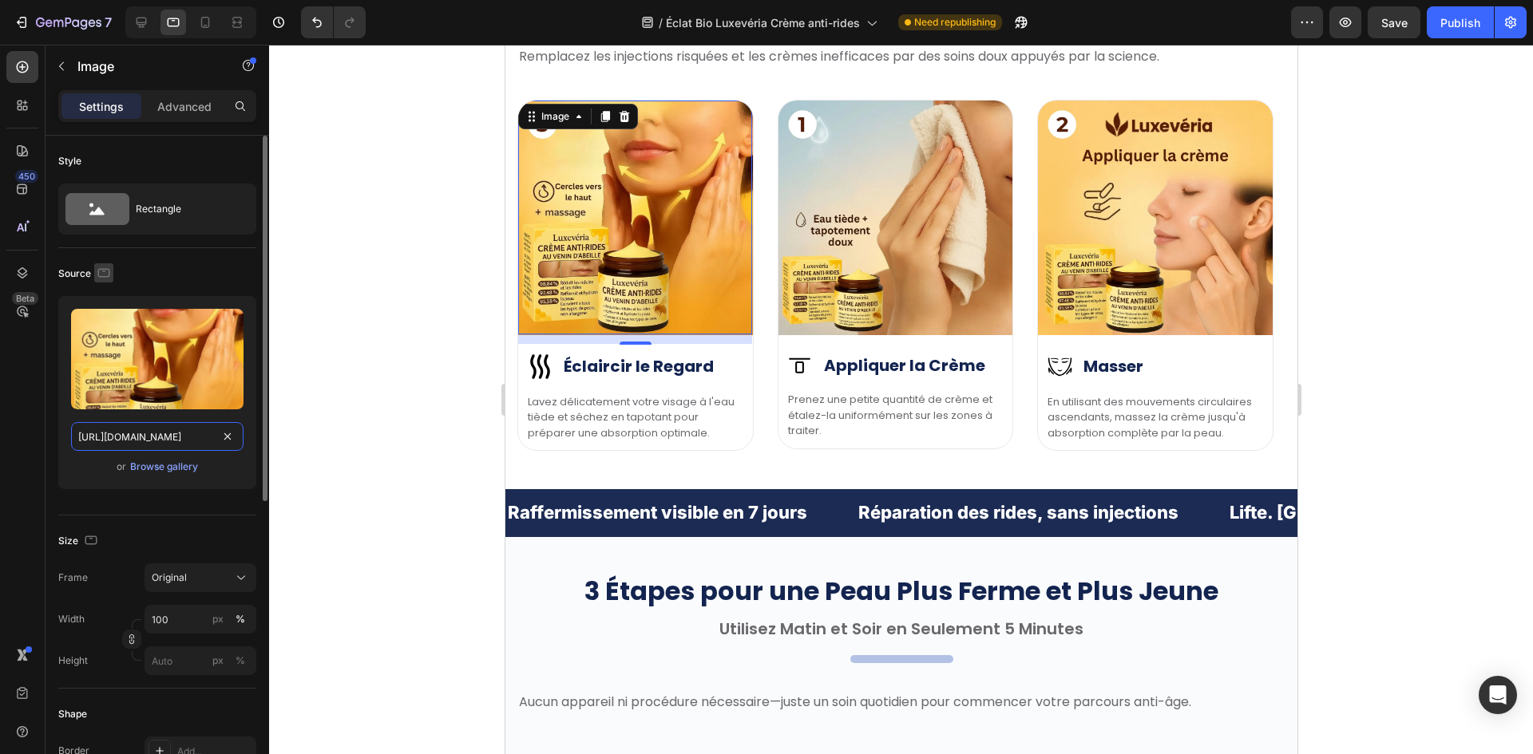
paste input "88907ee8-6e98-4cd9-90fd-98be8a7c8490"
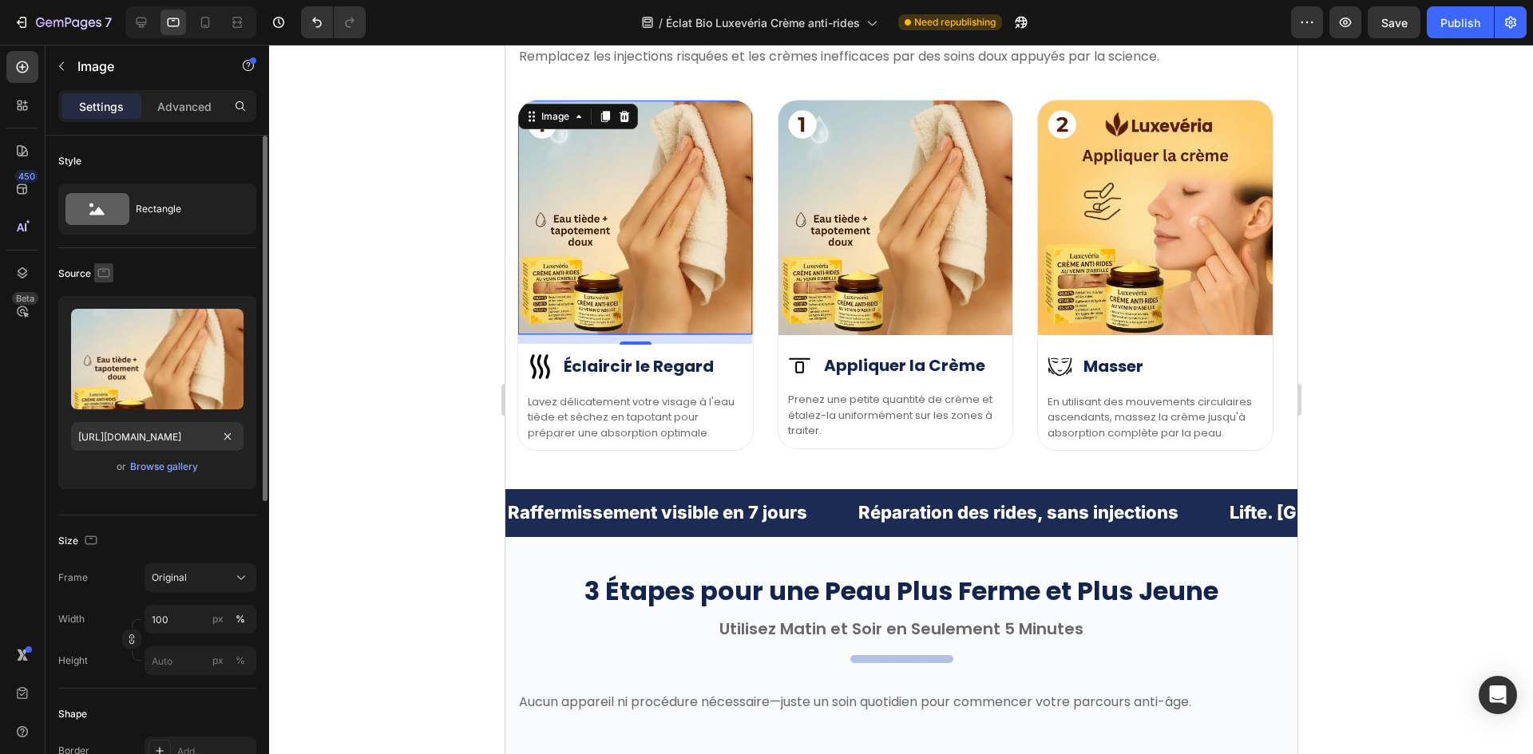
scroll to position [0, 0]
click at [104, 276] on icon "button" at bounding box center [104, 272] width 12 height 9
click at [113, 351] on icon "button" at bounding box center [107, 356] width 16 height 16
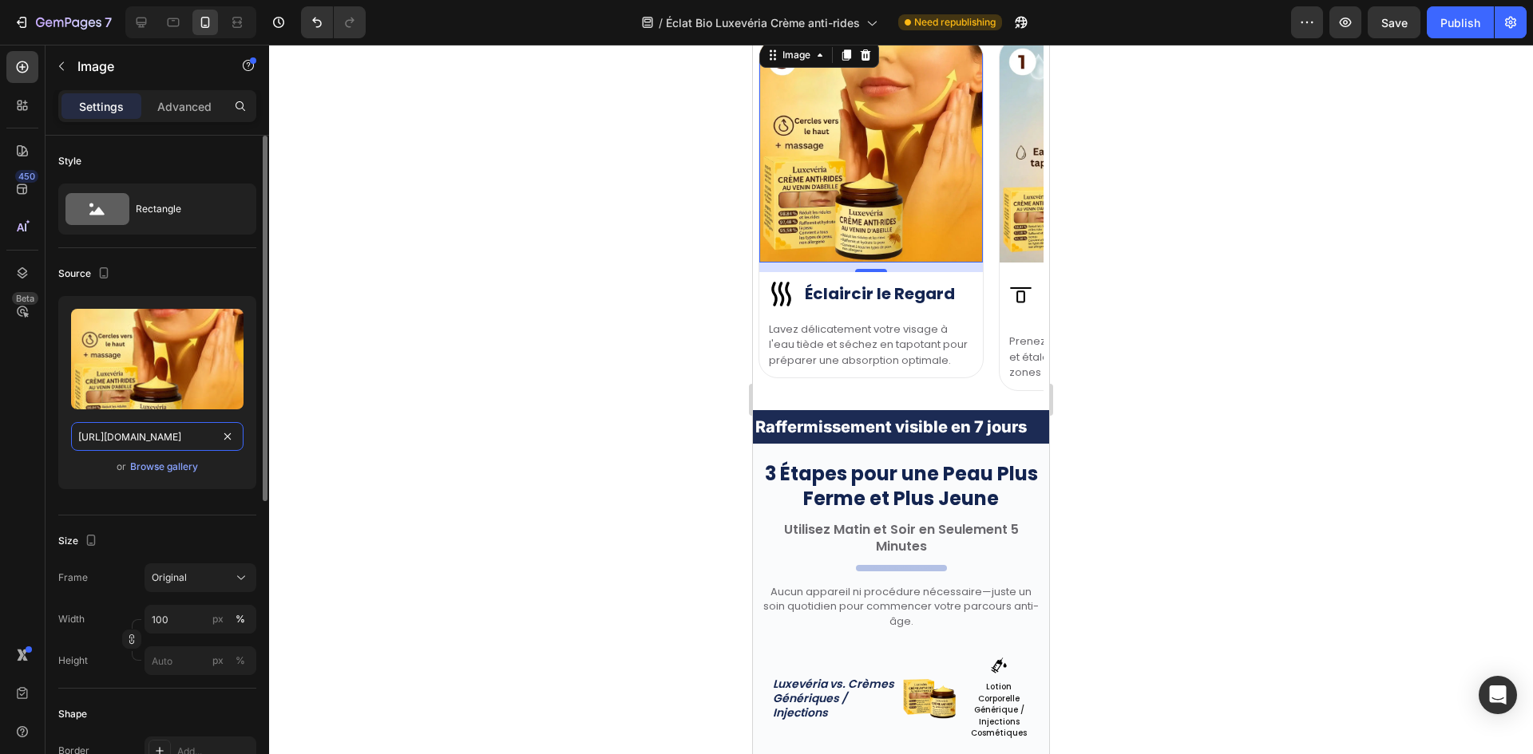
click at [118, 440] on input "[URL][DOMAIN_NAME]" at bounding box center [157, 436] width 172 height 29
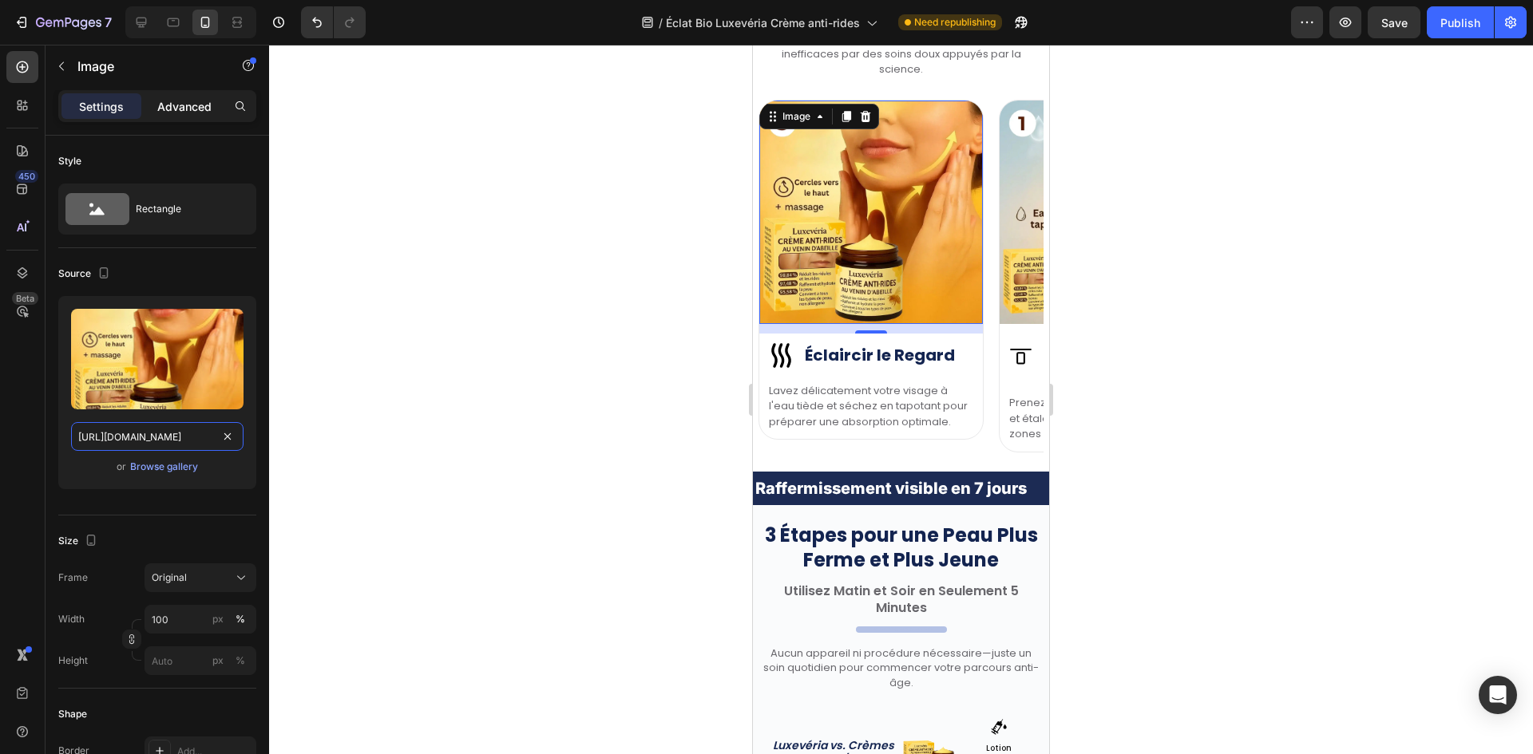
paste input "88907ee8-6e98-4cd9-90fd-98be8a7c8490"
type input "[URL][DOMAIN_NAME]"
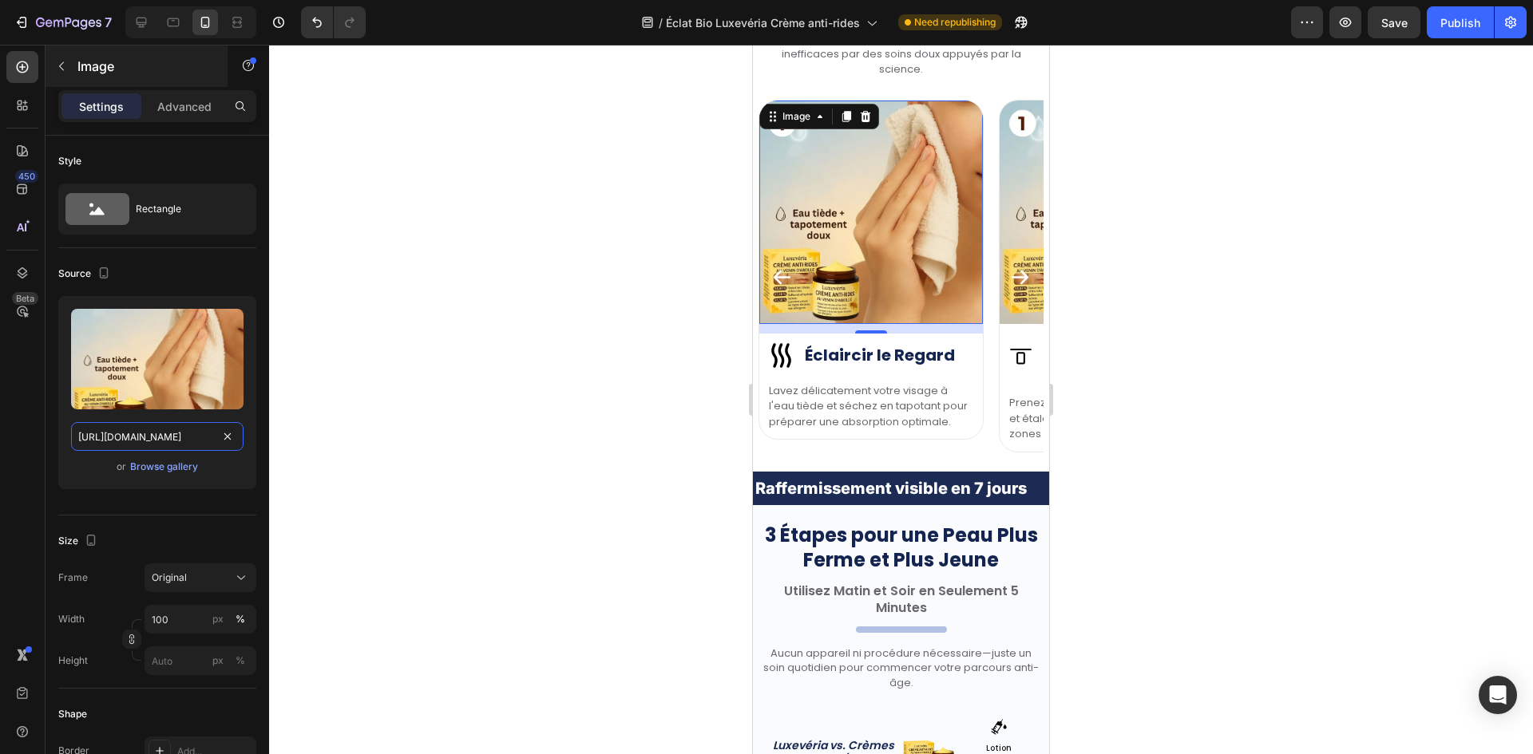
scroll to position [0, 504]
click at [1007, 250] on img at bounding box center [1111, 213] width 224 height 224
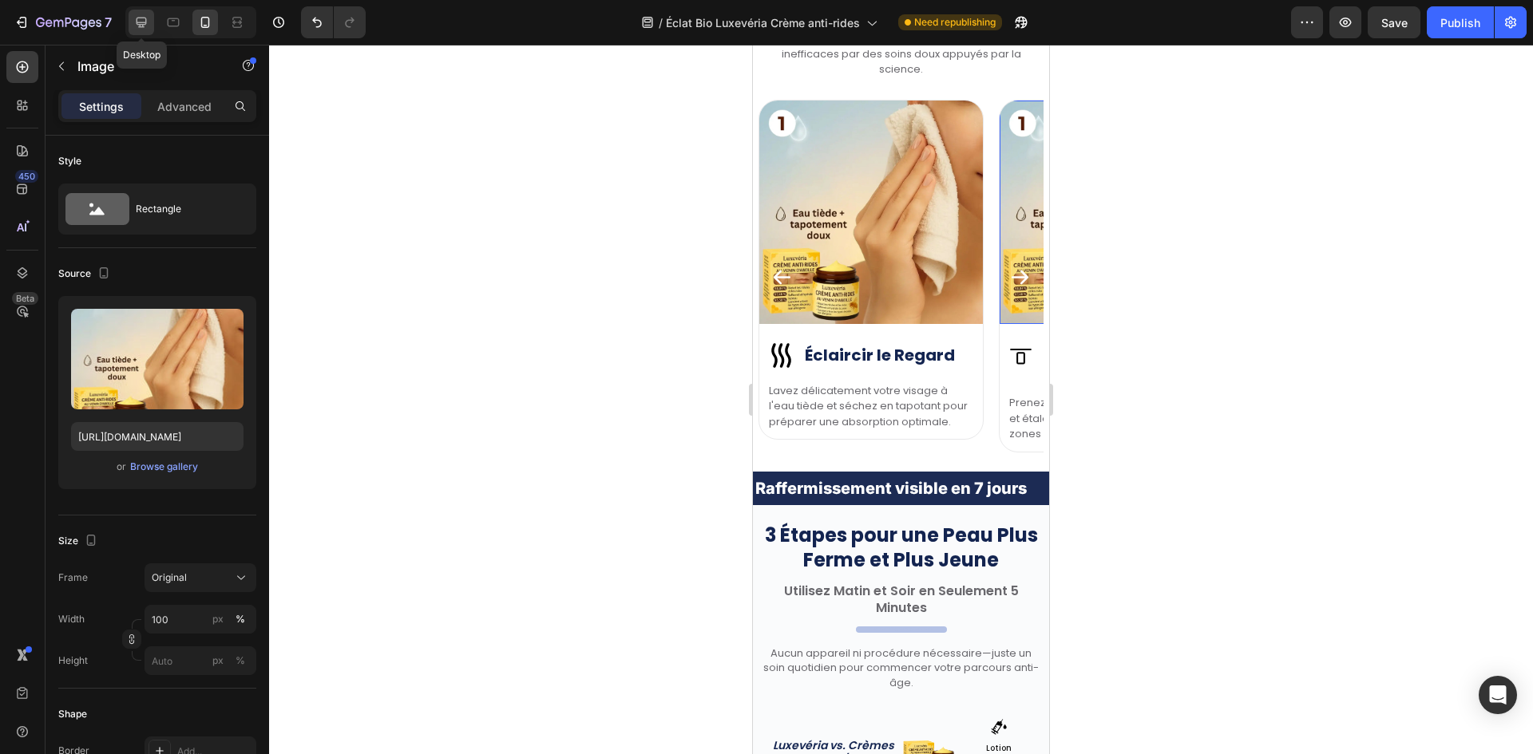
click at [135, 15] on icon at bounding box center [141, 22] width 16 height 16
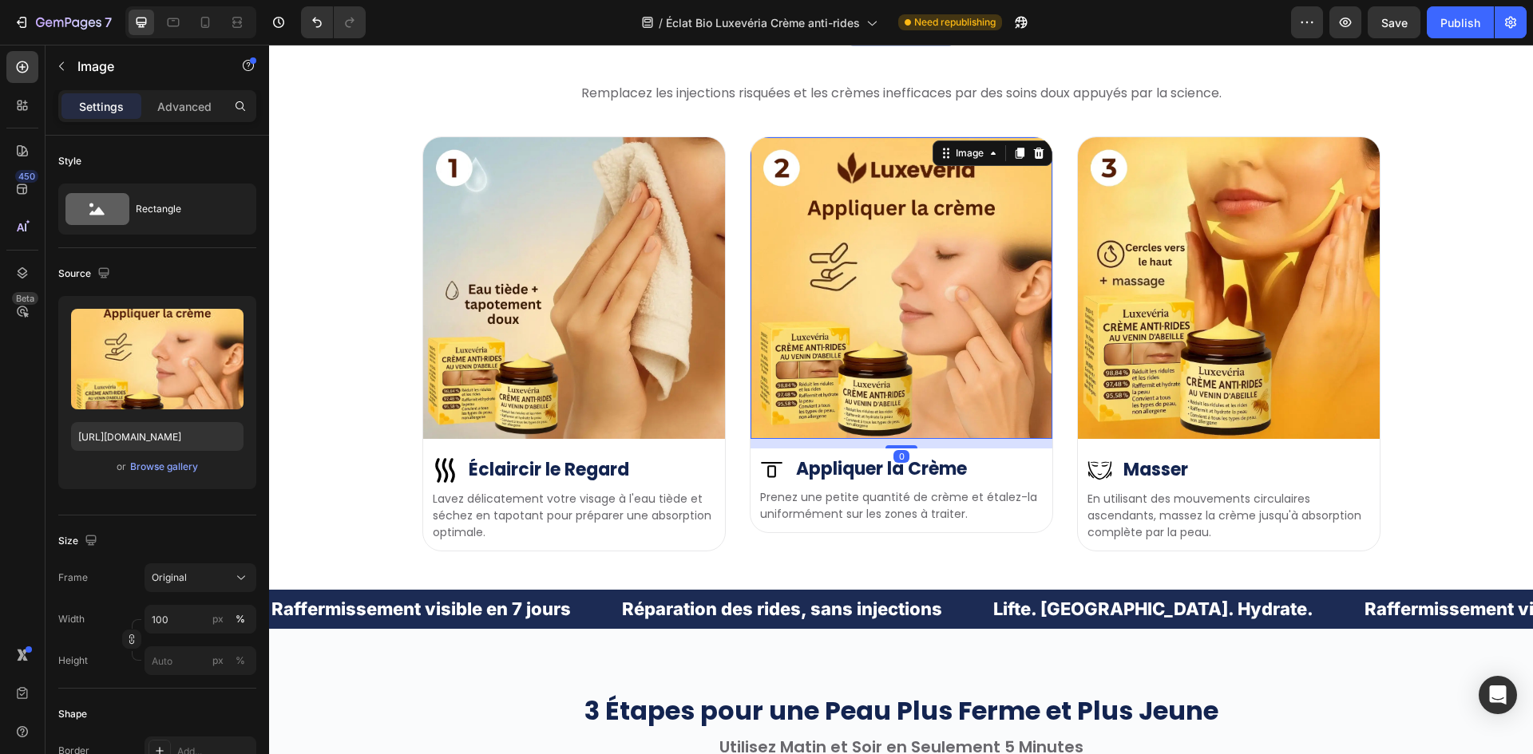
scroll to position [4164, 0]
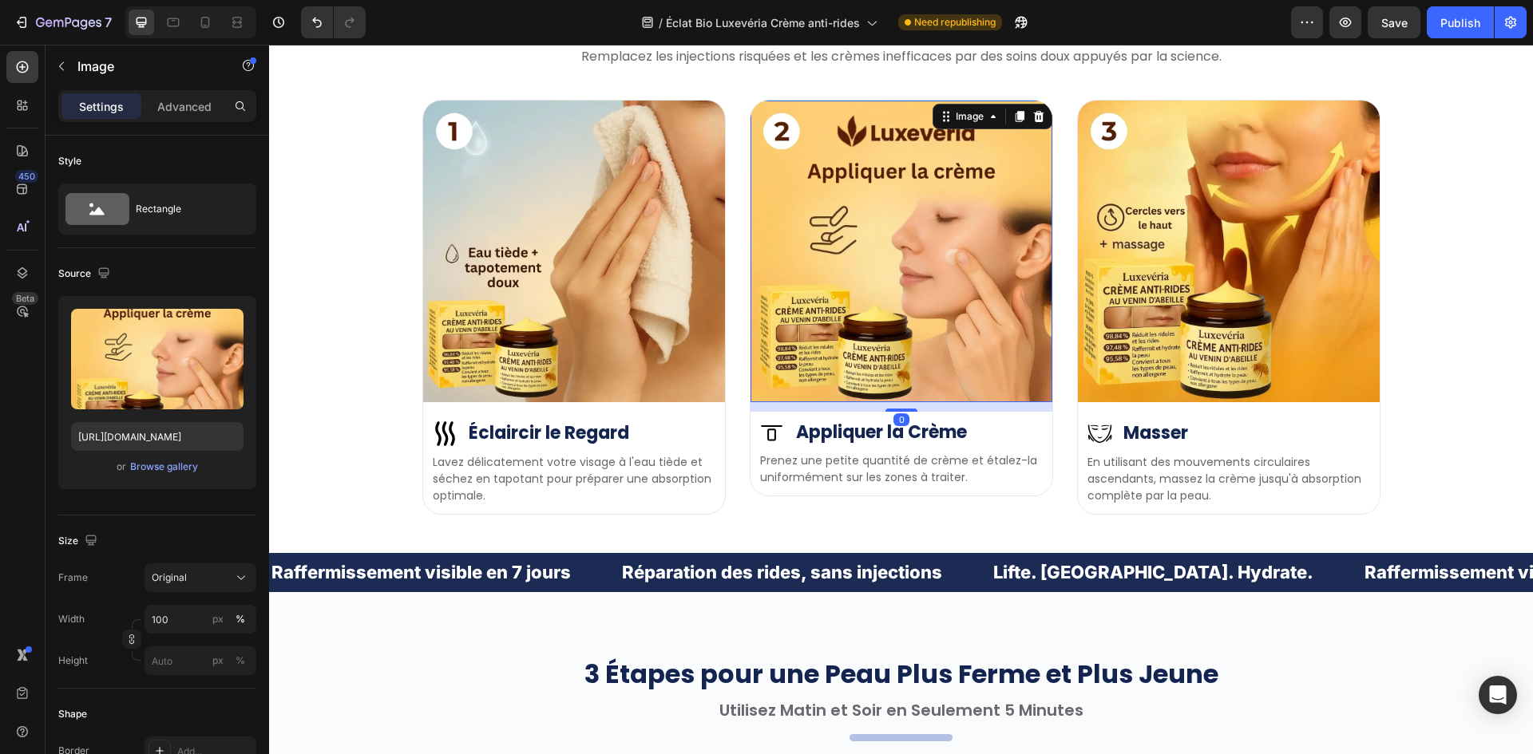
click at [898, 249] on img at bounding box center [901, 252] width 302 height 302
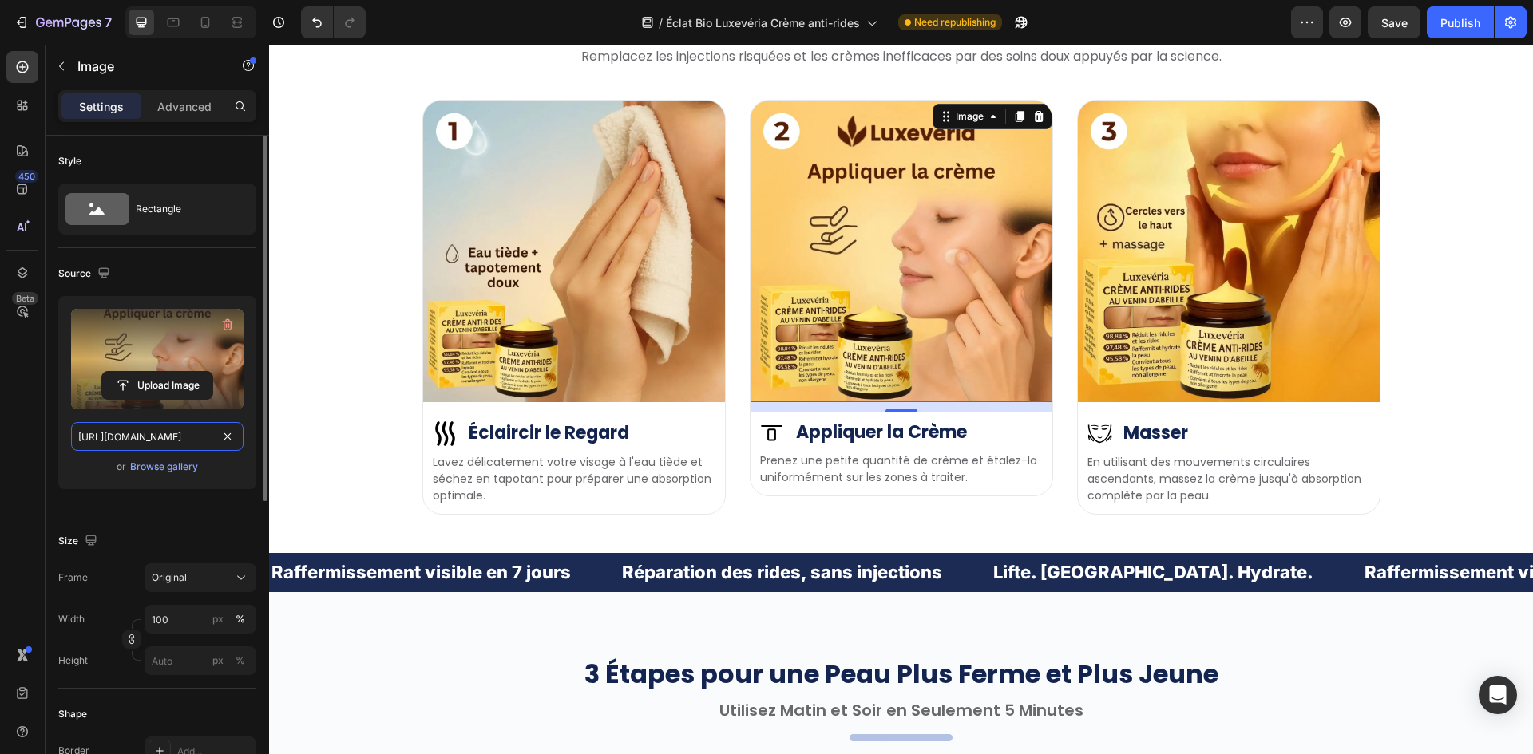
drag, startPoint x: 183, startPoint y: 434, endPoint x: 118, endPoint y: 335, distance: 118.2
click at [182, 434] on input "[URL][DOMAIN_NAME]" at bounding box center [157, 436] width 172 height 29
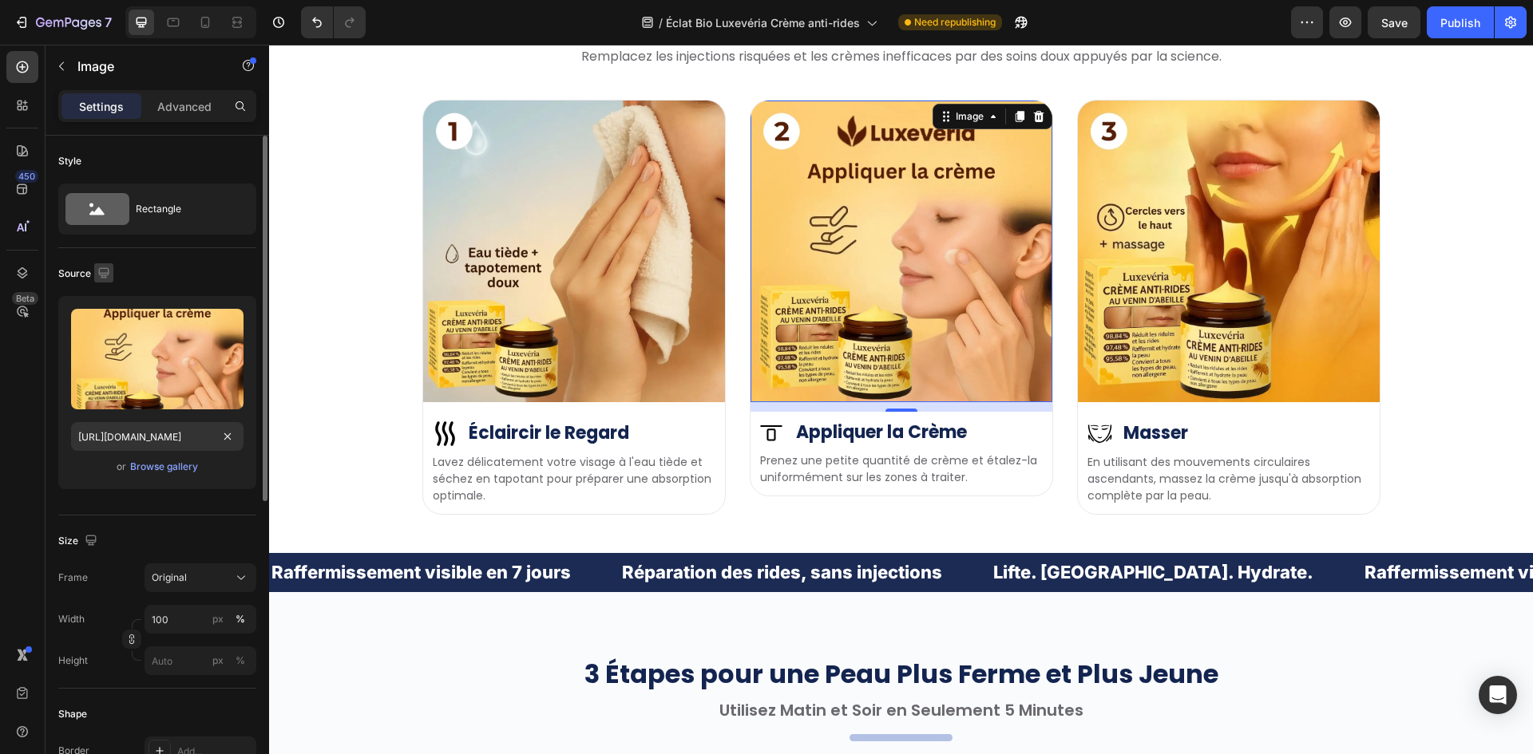
click at [103, 273] on icon "button" at bounding box center [103, 272] width 10 height 10
click at [107, 326] on icon "button" at bounding box center [107, 327] width 16 height 16
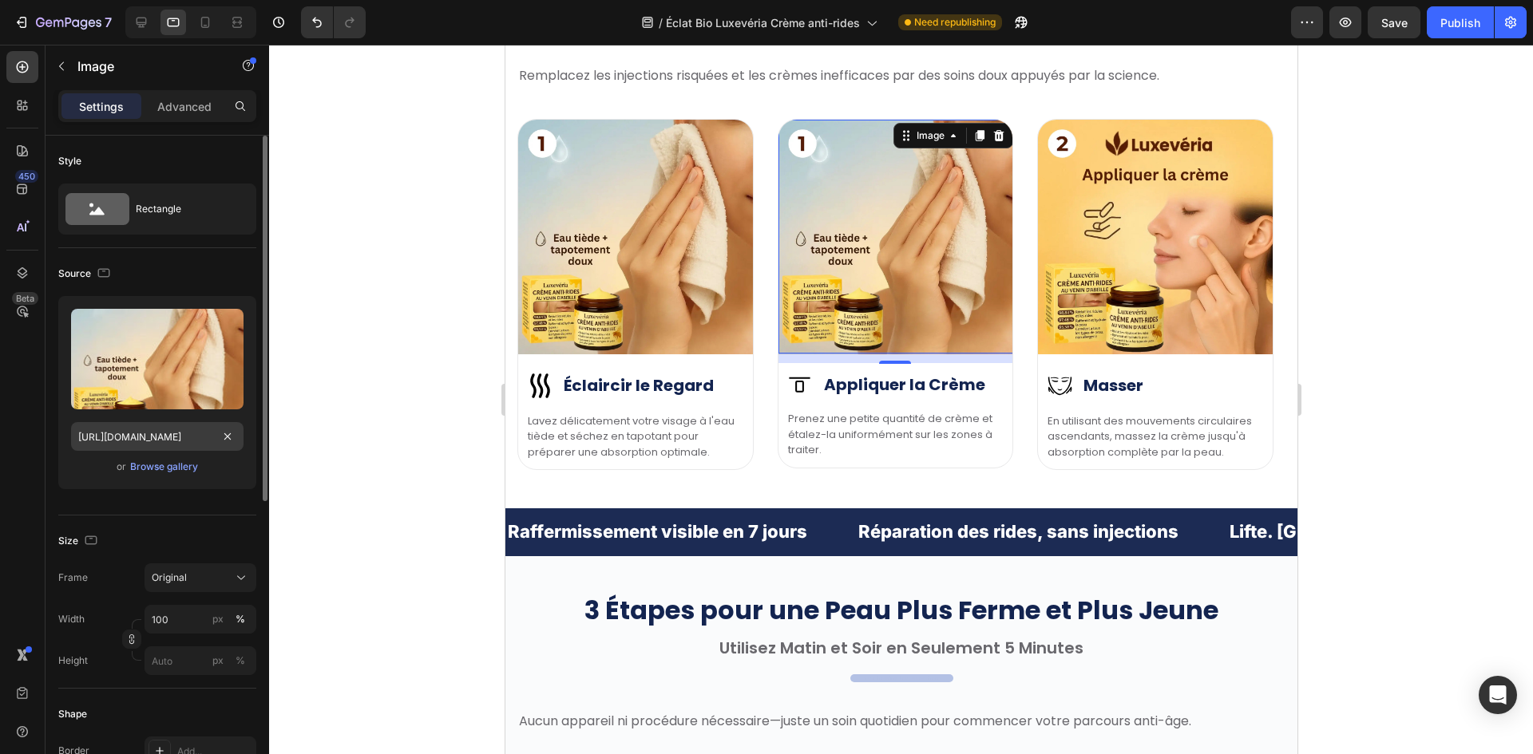
scroll to position [4184, 0]
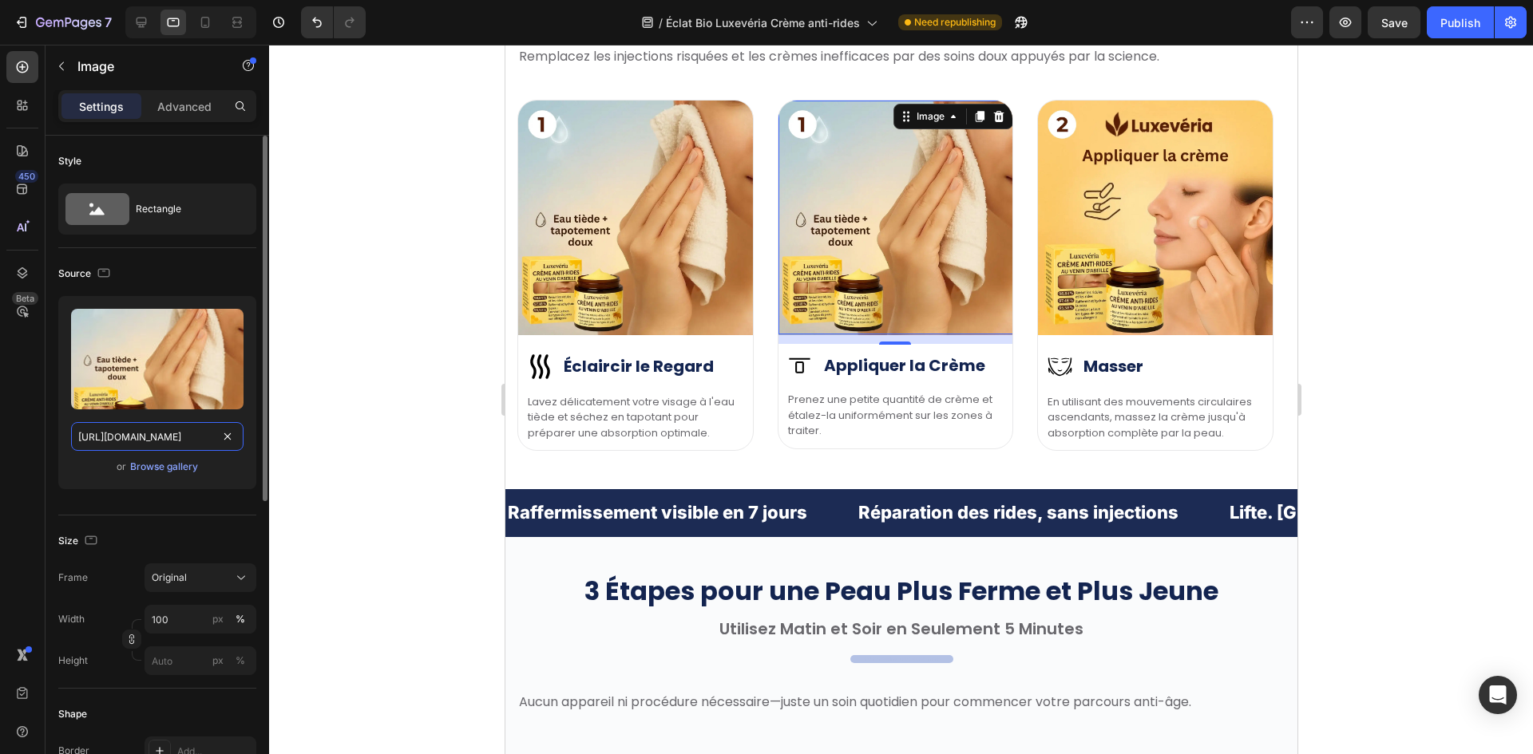
click at [141, 433] on input "[URL][DOMAIN_NAME]" at bounding box center [157, 436] width 172 height 29
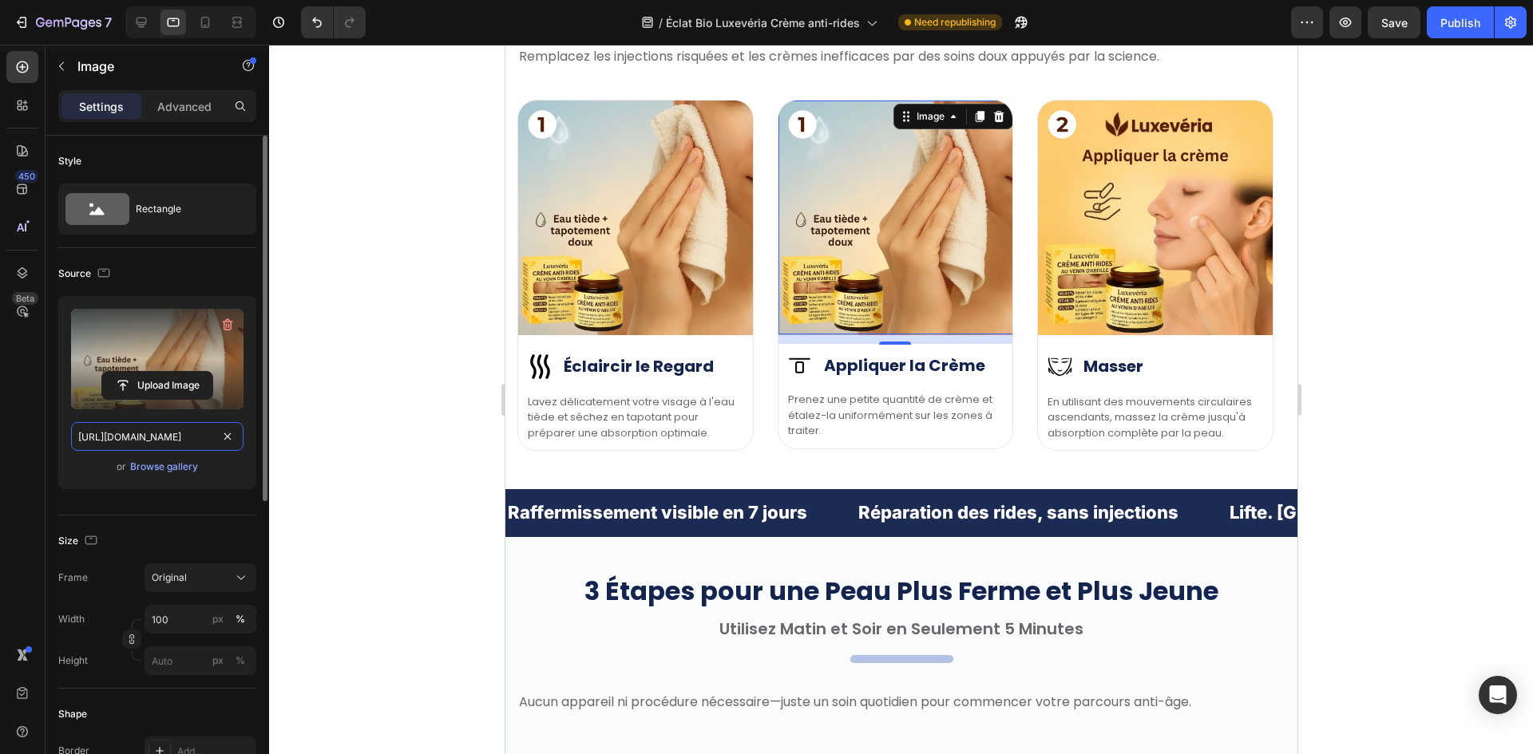
paste input "0180cc5f-2830-423e-81d3-347c130d1cd2"
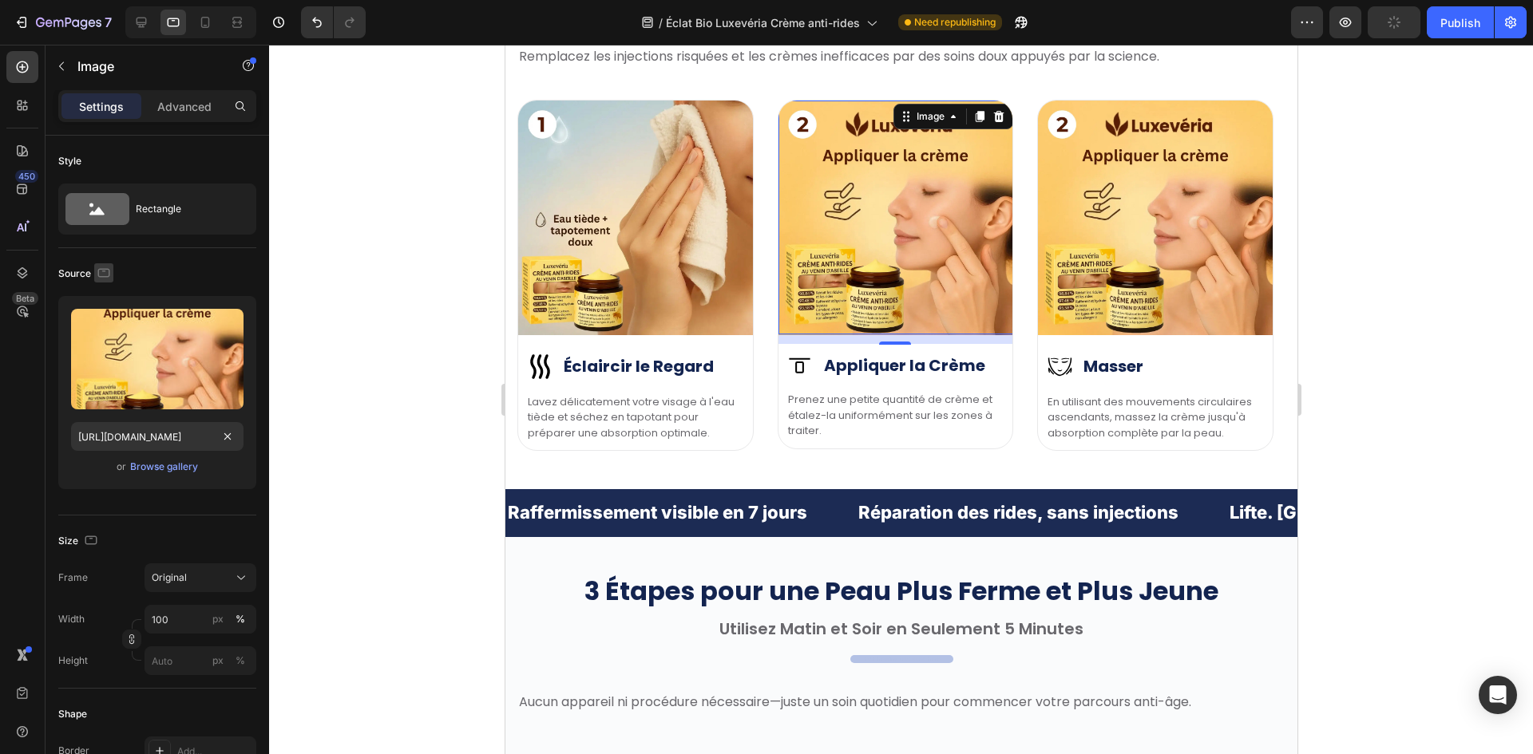
scroll to position [0, 0]
click at [109, 271] on icon "button" at bounding box center [104, 272] width 12 height 9
click at [113, 357] on icon "button" at bounding box center [107, 356] width 16 height 16
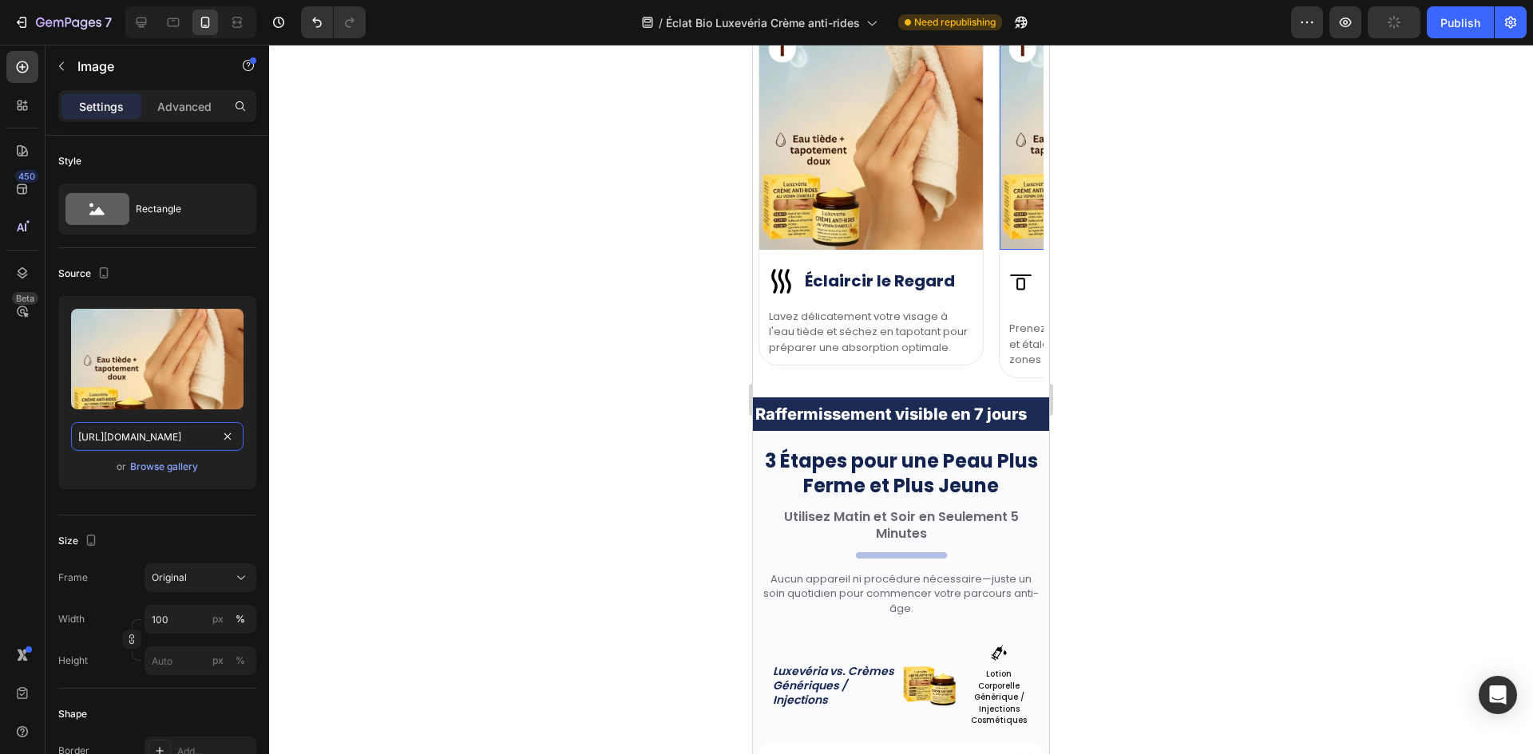
click at [139, 429] on input "[URL][DOMAIN_NAME]" at bounding box center [157, 436] width 172 height 29
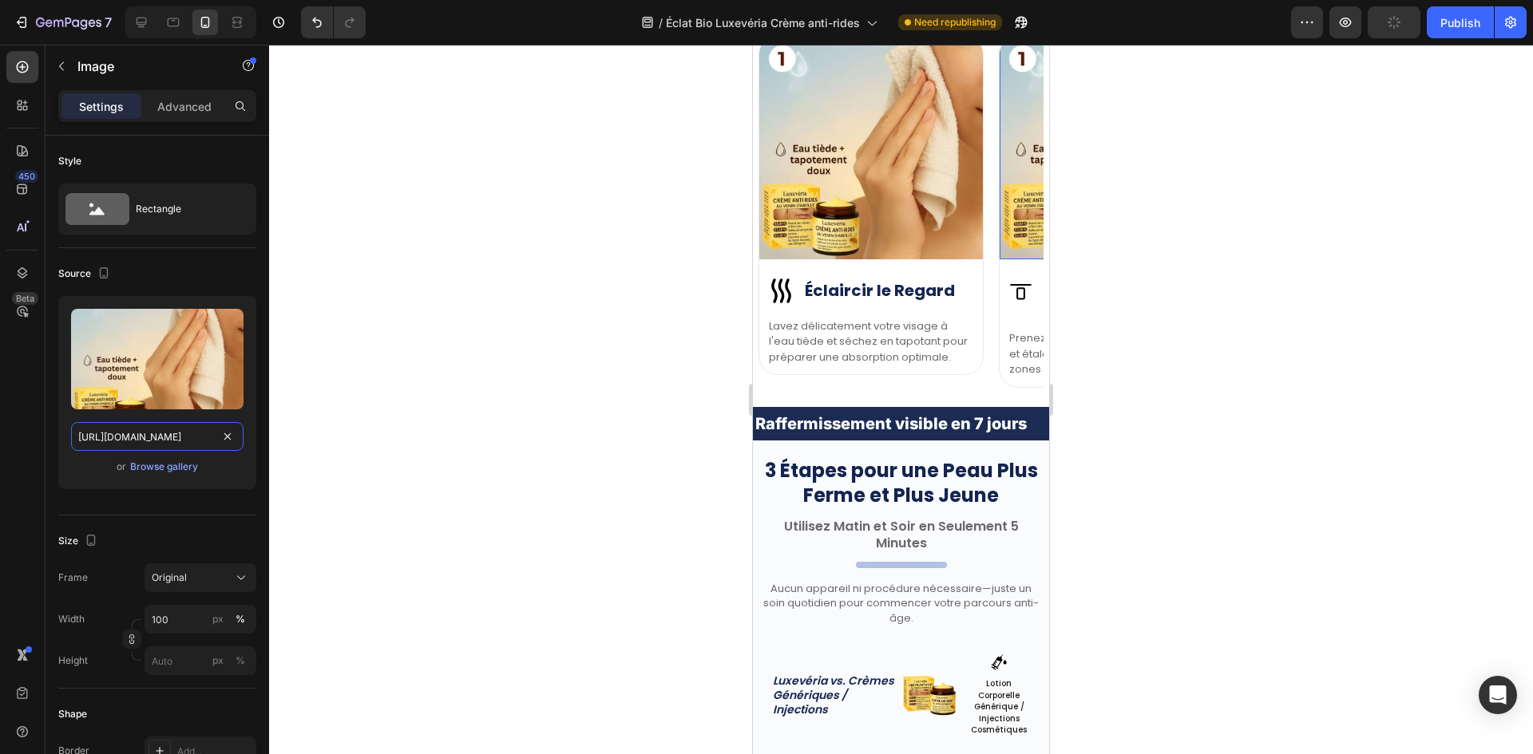
scroll to position [4144, 0]
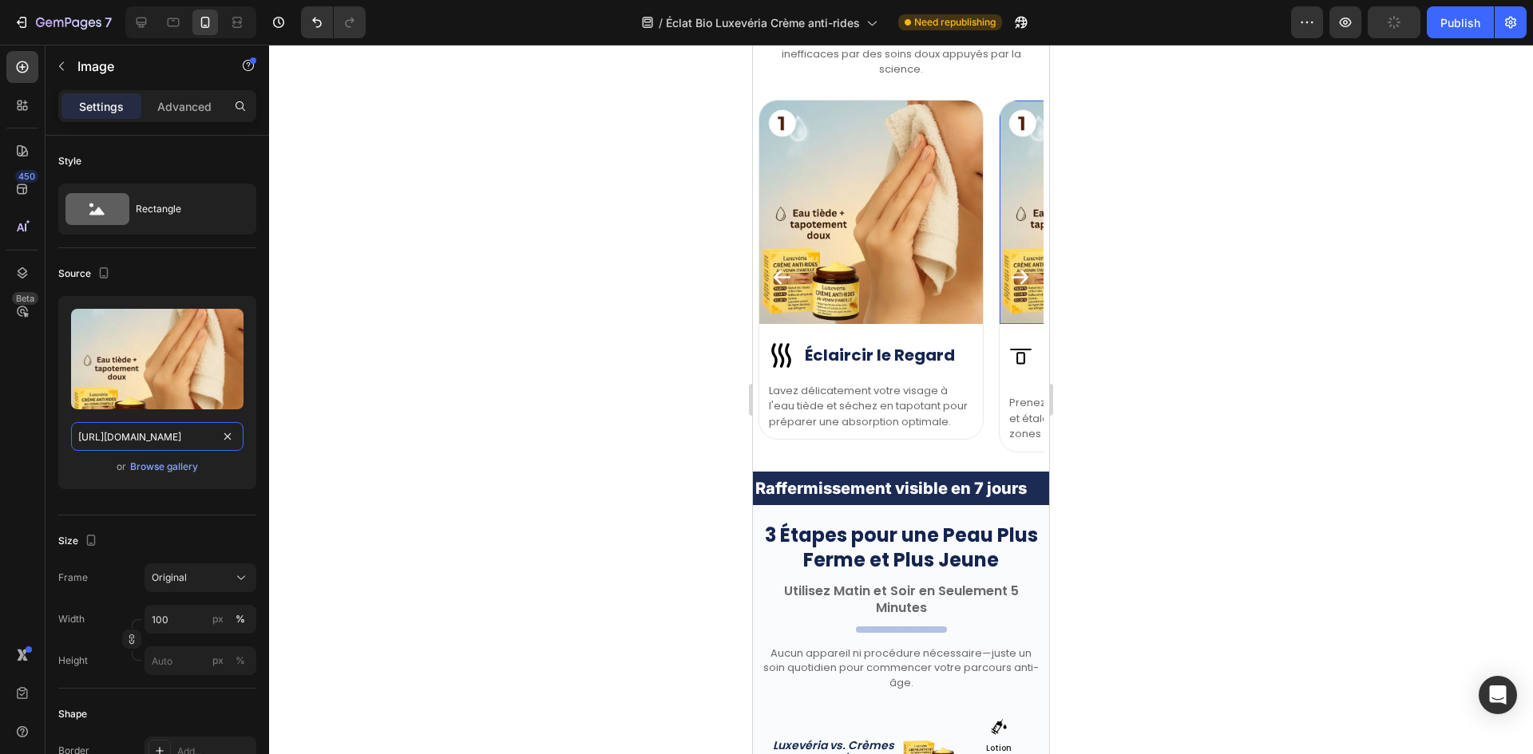
paste input "0180cc5f-2830-423e-81d3-347c130d1cd2"
type input "[URL][DOMAIN_NAME]"
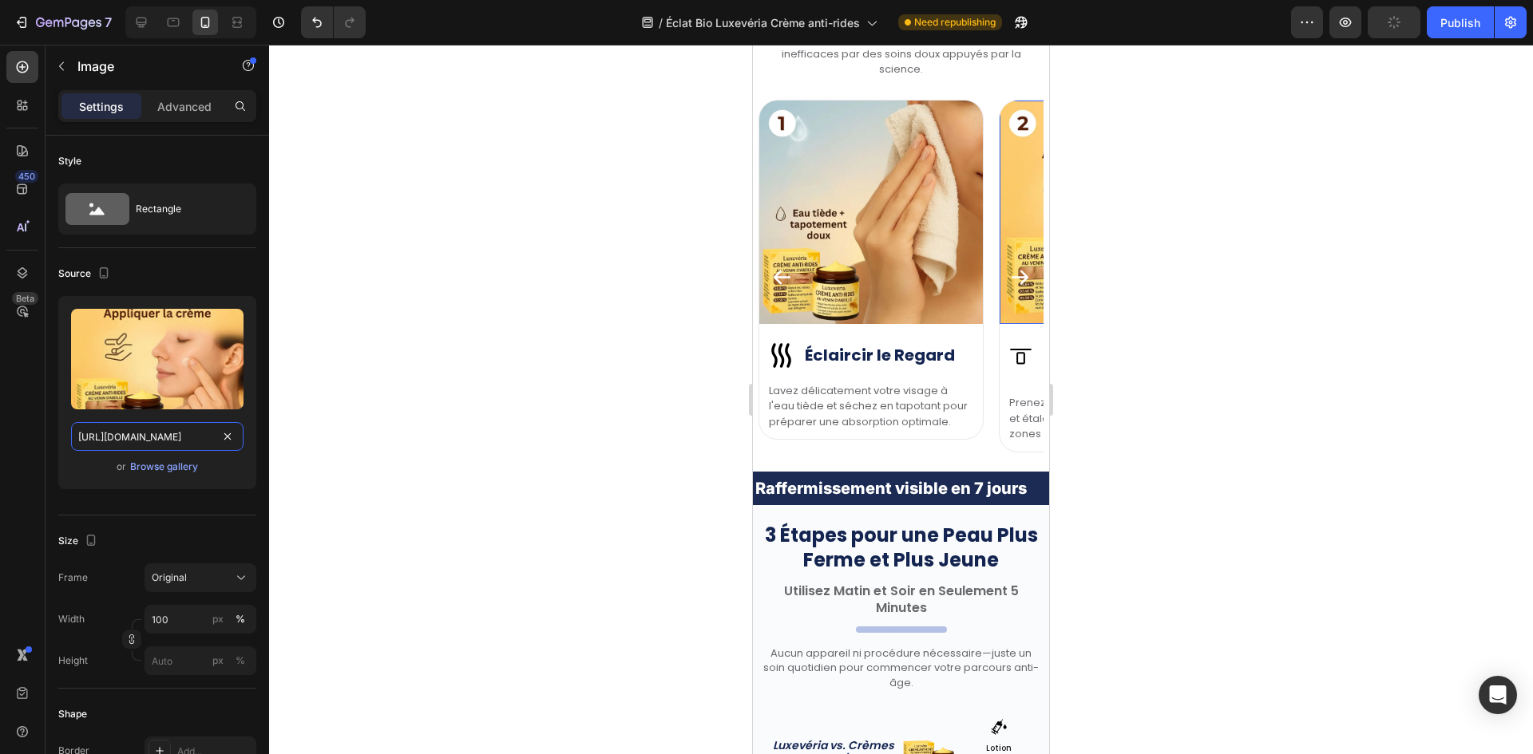
scroll to position [0, 497]
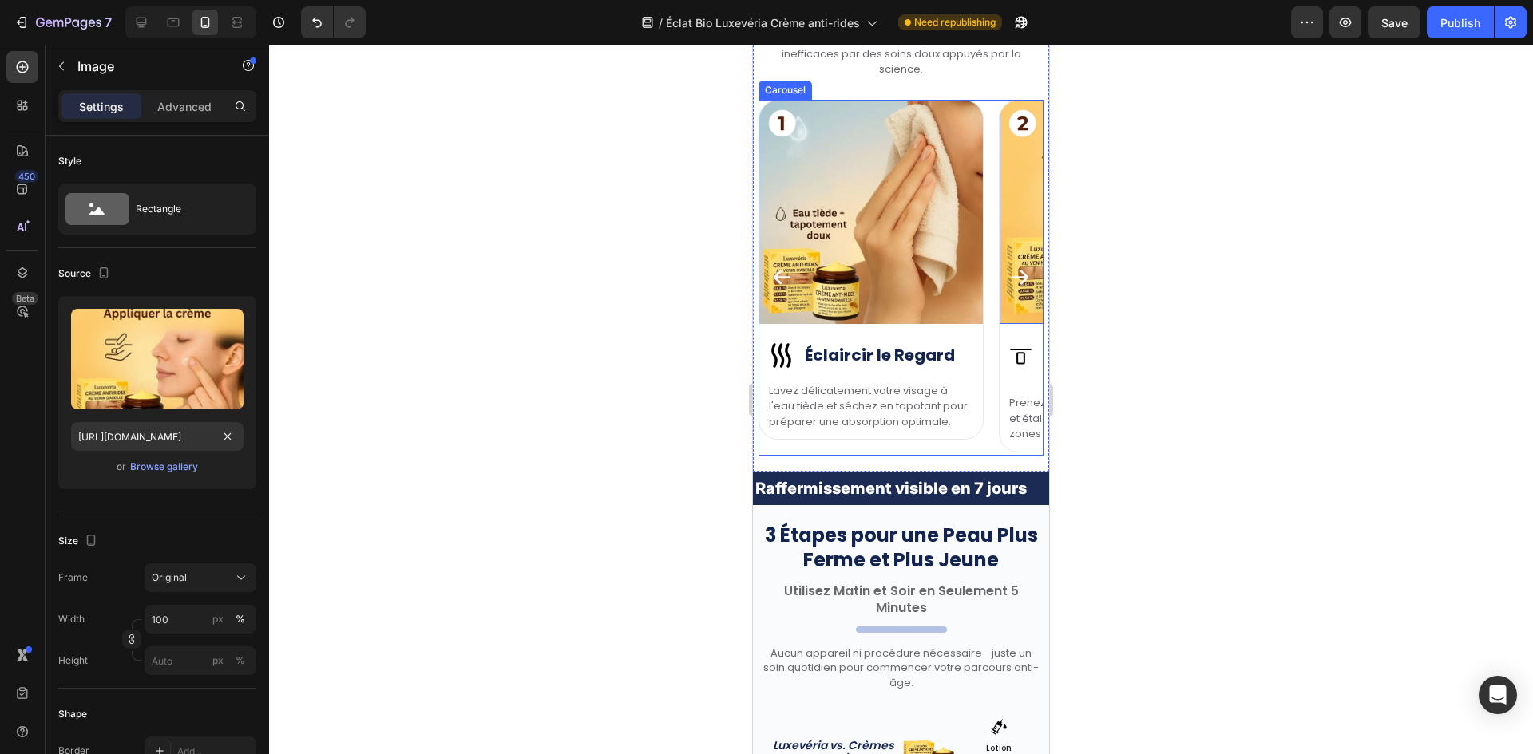
click at [1009, 283] on icon "Carousel Next Arrow" at bounding box center [1020, 278] width 22 height 22
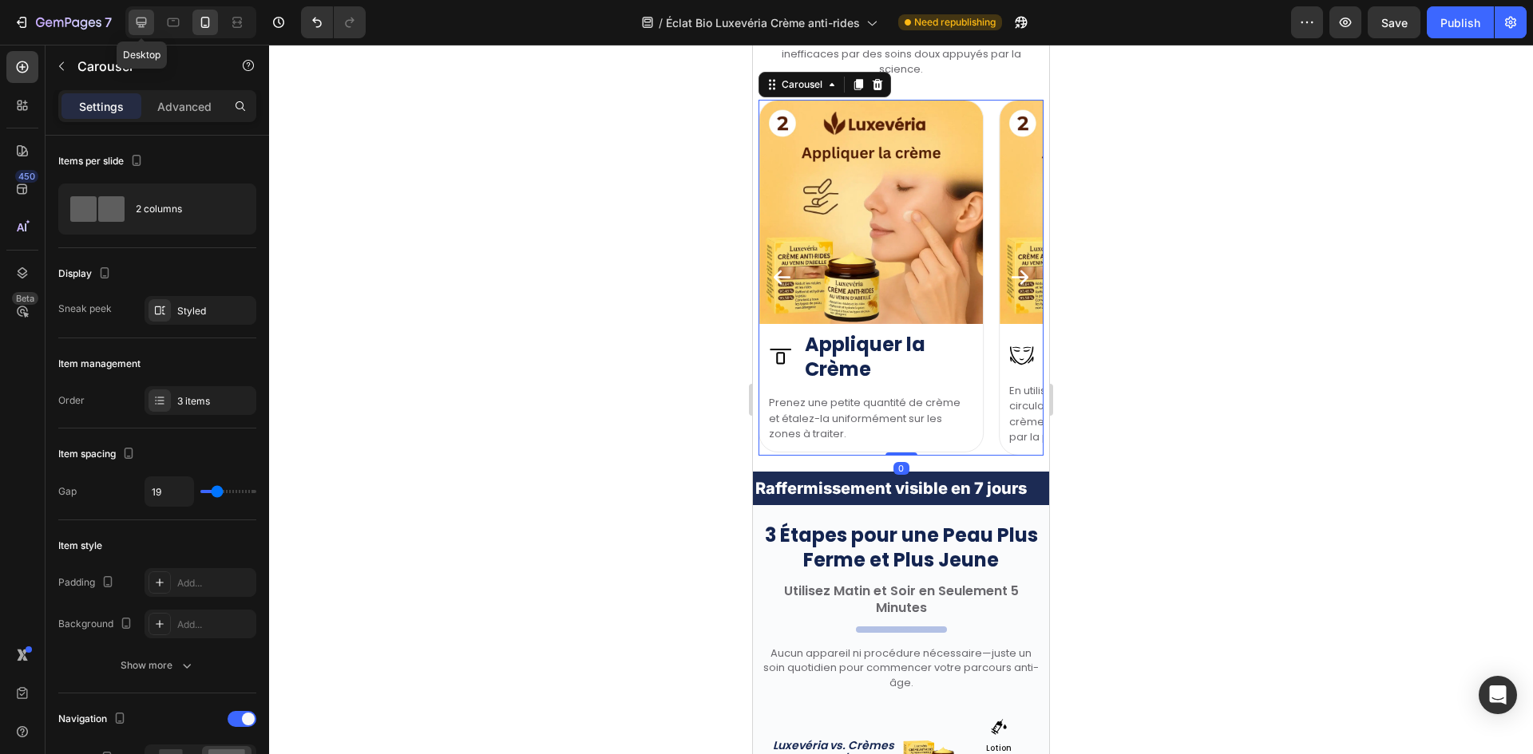
click at [136, 21] on icon at bounding box center [141, 23] width 10 height 10
type input "1200"
type input "30"
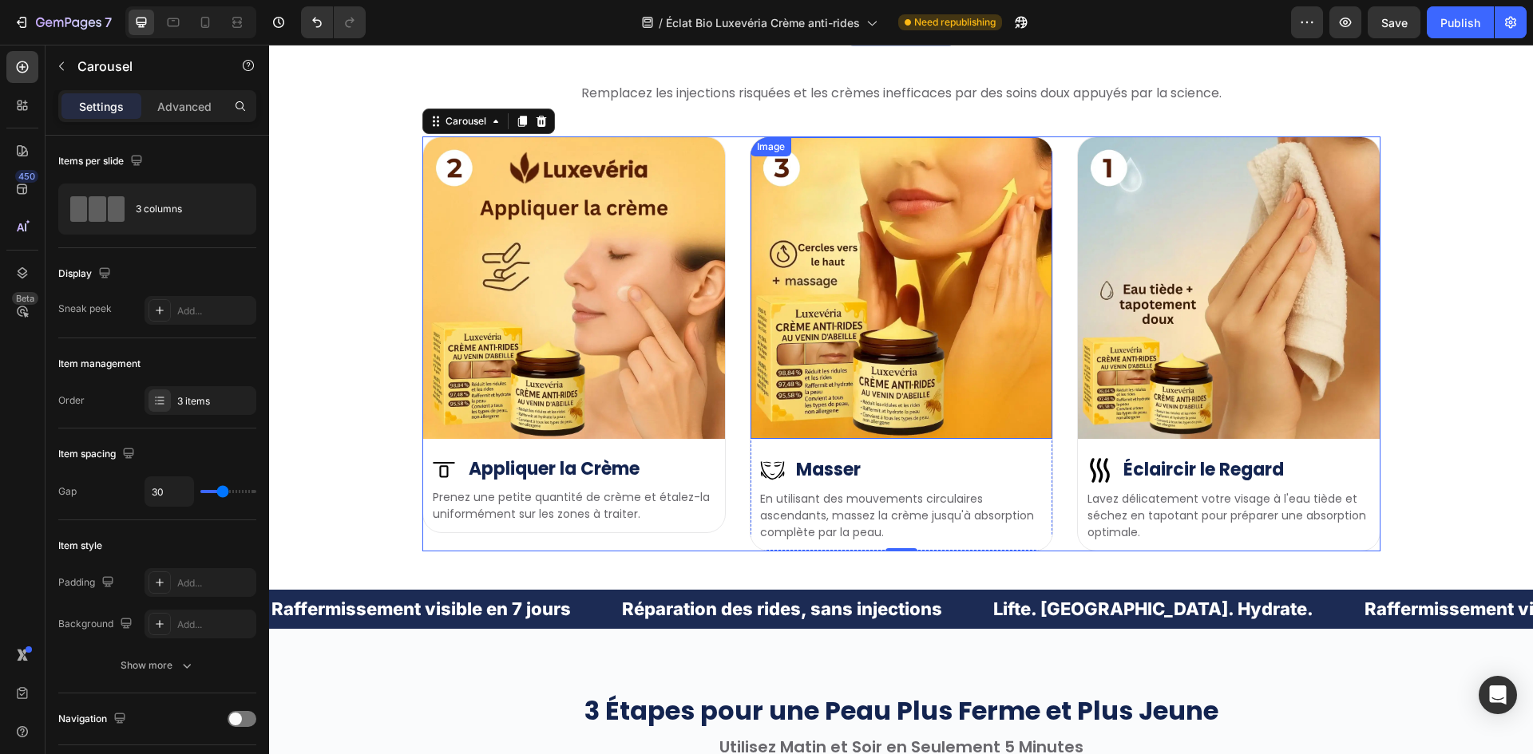
scroll to position [4164, 0]
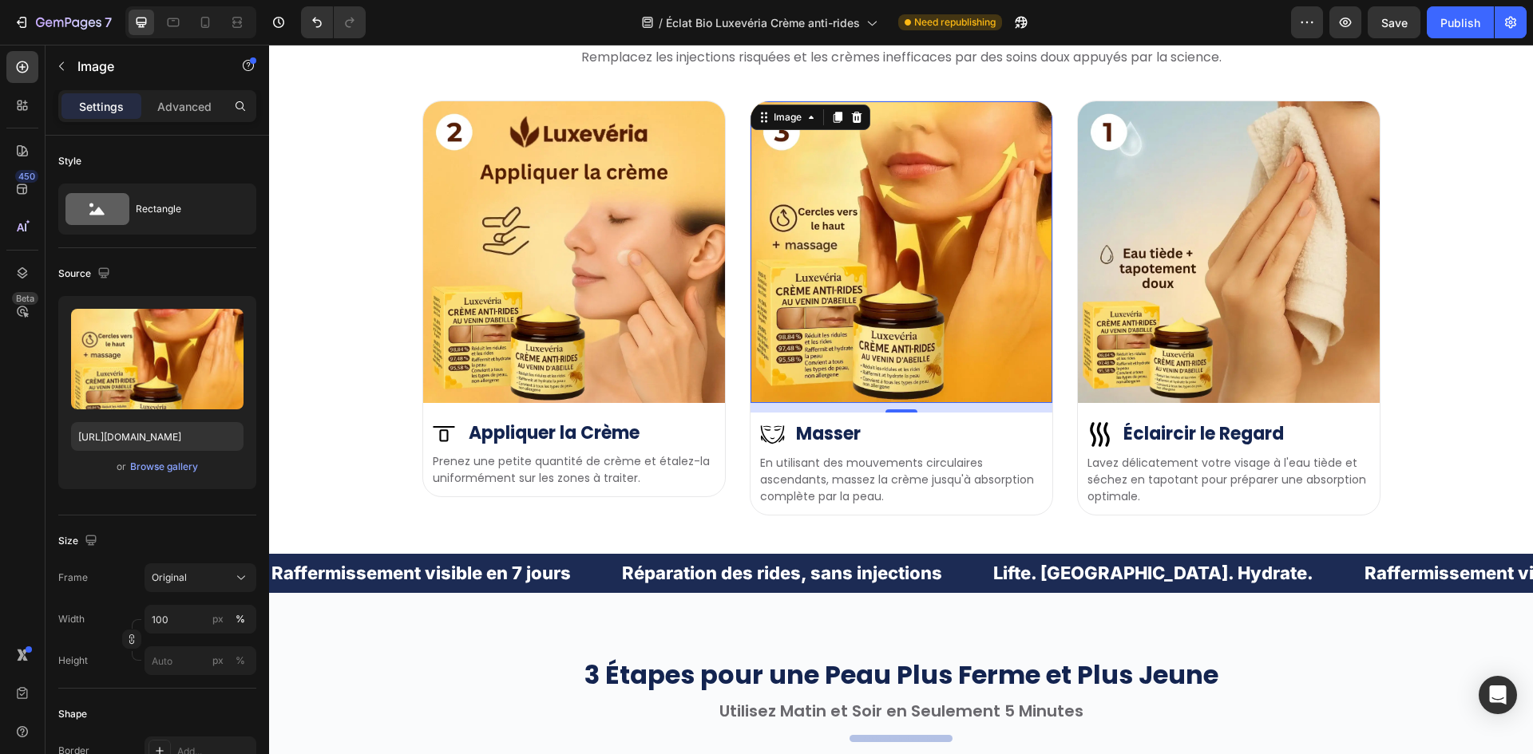
click at [917, 250] on img at bounding box center [901, 252] width 302 height 302
click at [152, 442] on input "[URL][DOMAIN_NAME]" at bounding box center [157, 436] width 172 height 29
click at [109, 270] on icon "button" at bounding box center [103, 272] width 10 height 10
drag, startPoint x: 120, startPoint y: 334, endPoint x: 110, endPoint y: 328, distance: 11.5
click at [119, 334] on div at bounding box center [107, 327] width 32 height 89
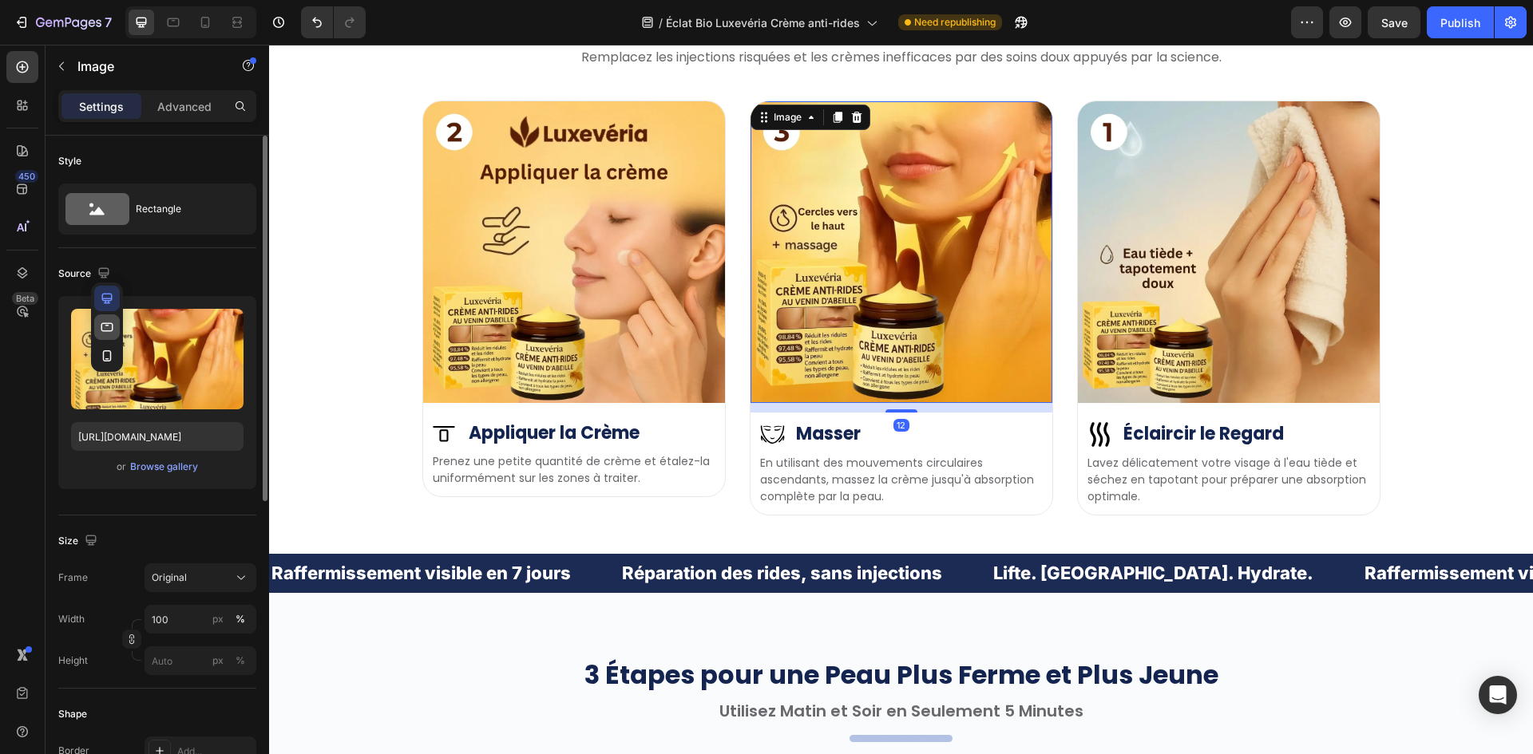
click at [110, 328] on icon "button" at bounding box center [107, 327] width 16 height 16
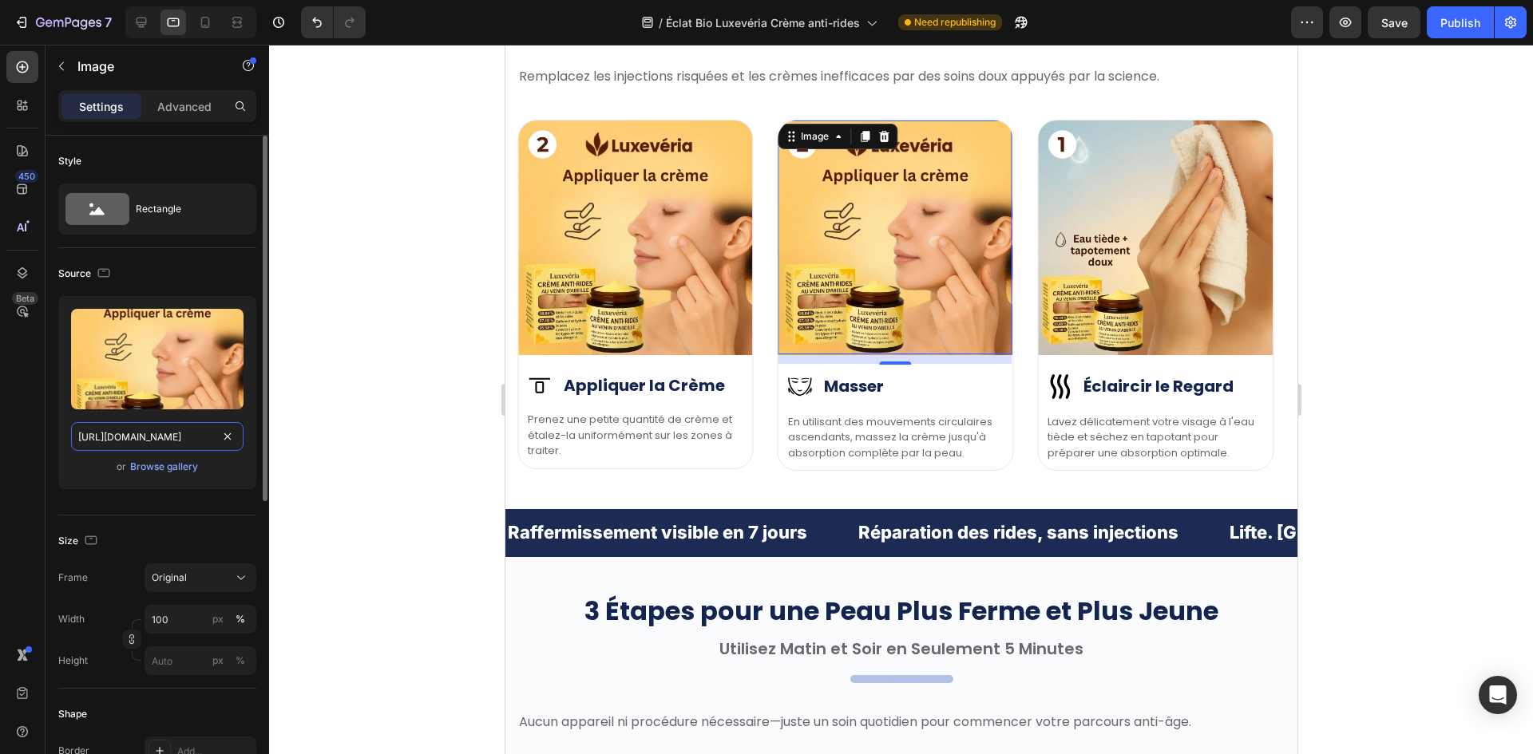
drag, startPoint x: 147, startPoint y: 433, endPoint x: 115, endPoint y: 320, distance: 117.0
click at [147, 432] on input "[URL][DOMAIN_NAME]" at bounding box center [157, 436] width 172 height 29
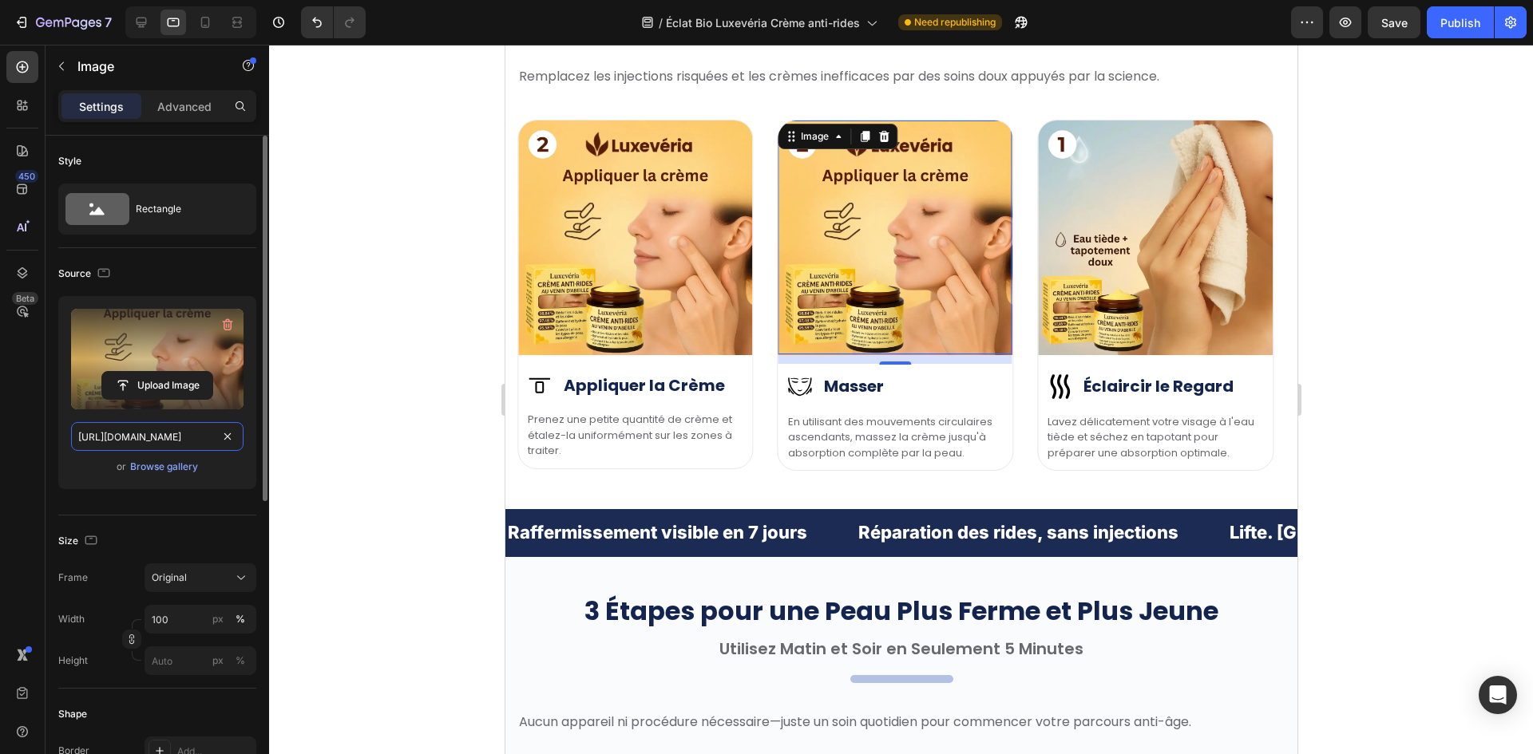
paste input "9fa610e1-2797-4101-9d1c-90636fa3d69"
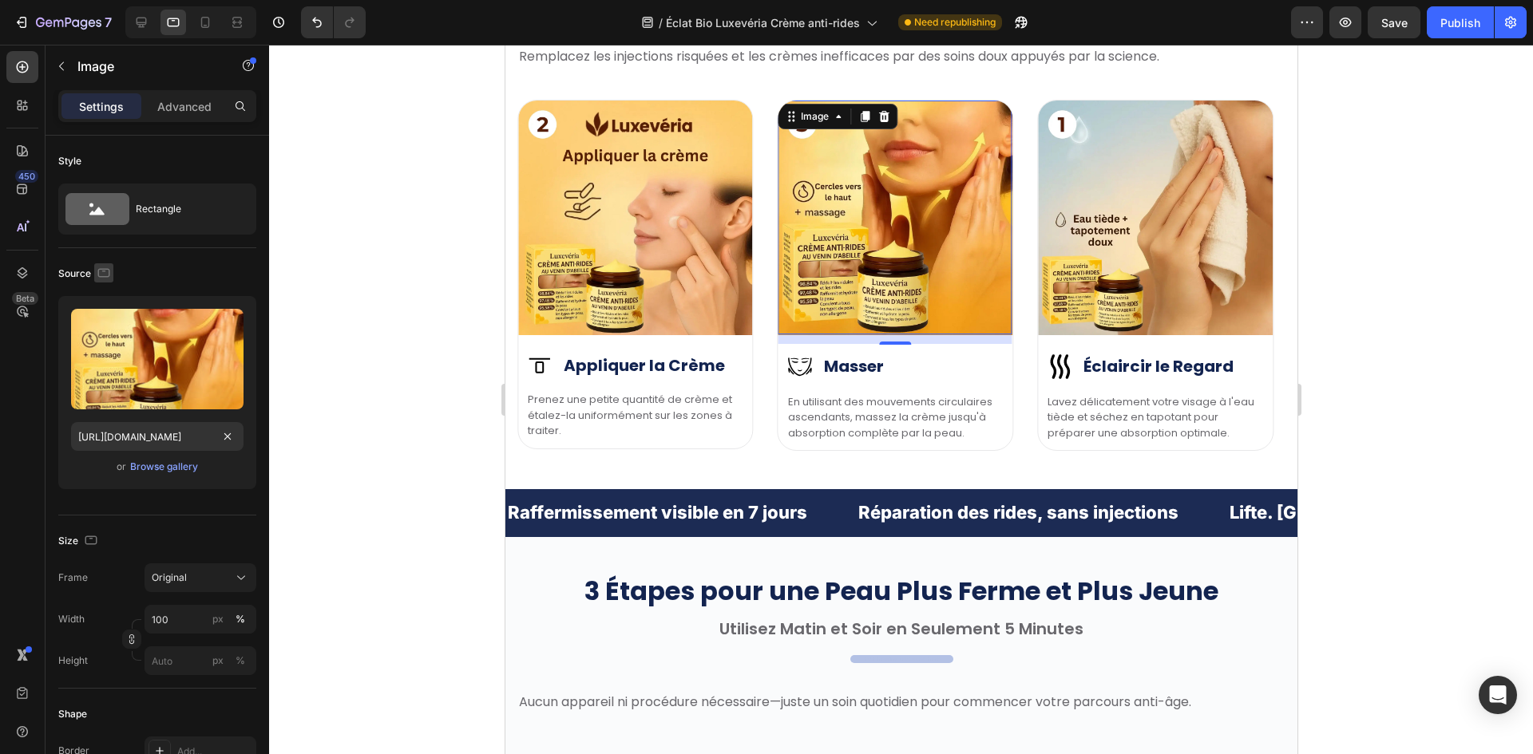
scroll to position [0, 0]
click at [98, 271] on icon "button" at bounding box center [104, 272] width 12 height 9
drag, startPoint x: 110, startPoint y: 341, endPoint x: 105, endPoint y: 350, distance: 11.1
click at [109, 341] on div at bounding box center [107, 327] width 32 height 89
click at [105, 350] on icon "button" at bounding box center [107, 355] width 9 height 11
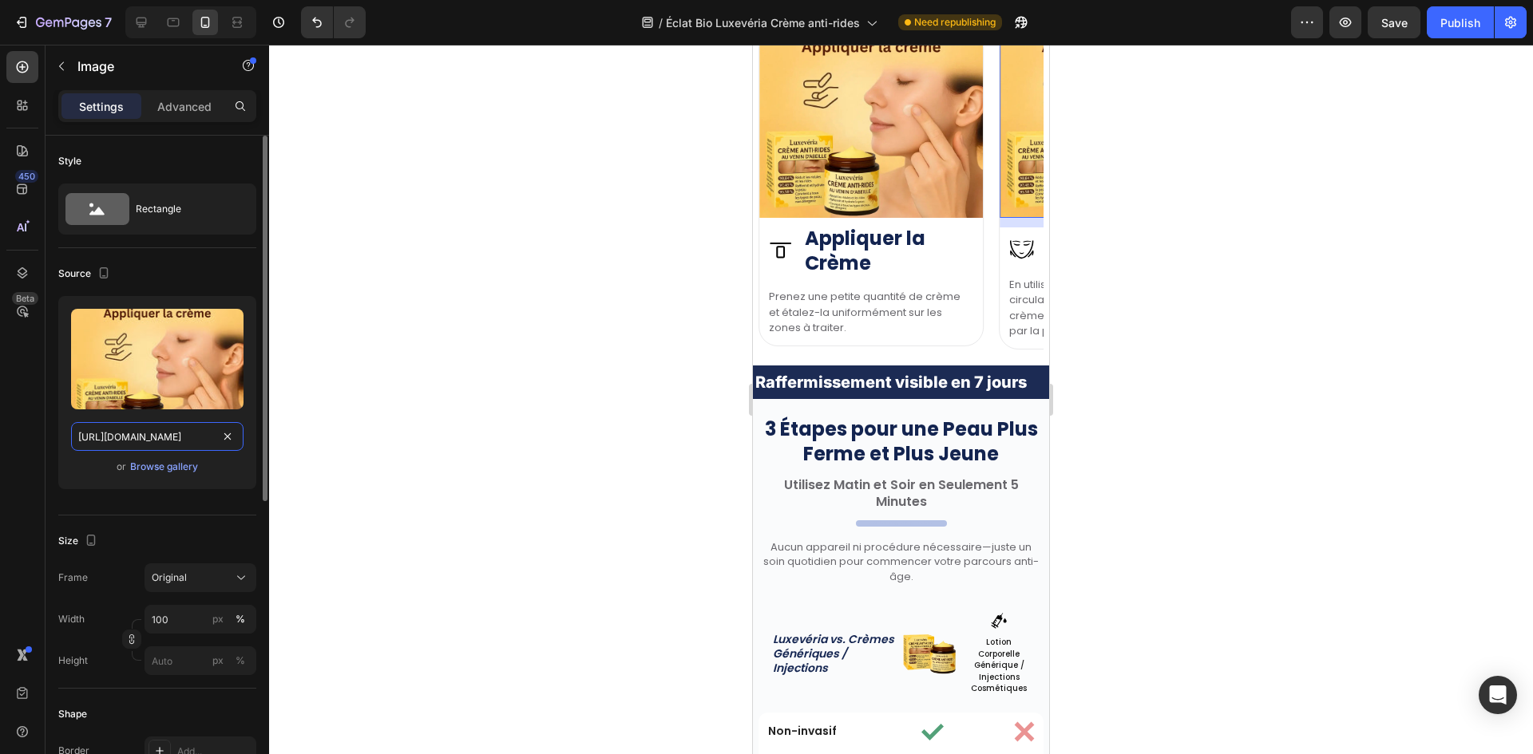
click at [136, 440] on input "[URL][DOMAIN_NAME]" at bounding box center [157, 436] width 172 height 29
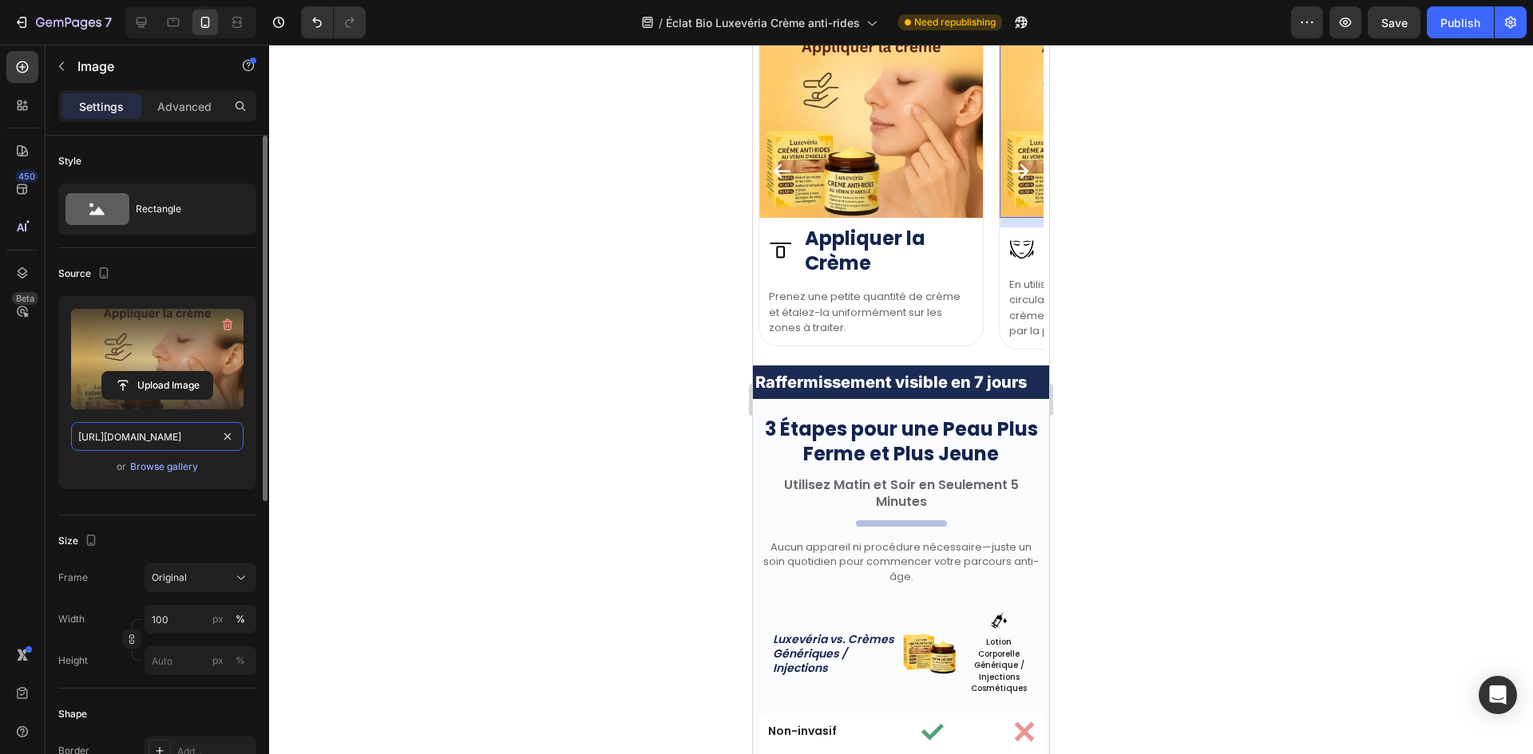
scroll to position [4144, 0]
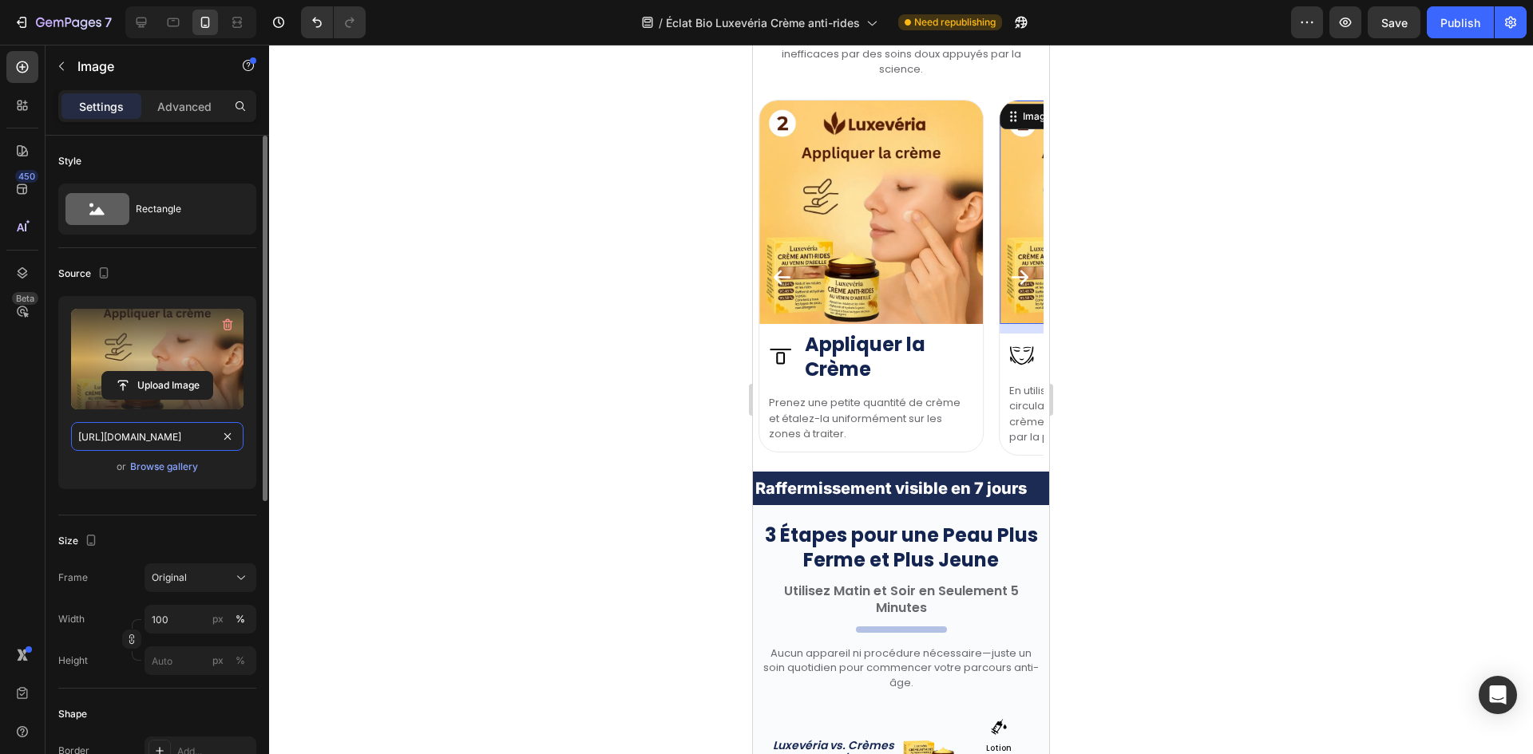
paste input "9fa610e1-2797-4101-9d1c-90636fa3d69"
type input "[URL][DOMAIN_NAME]"
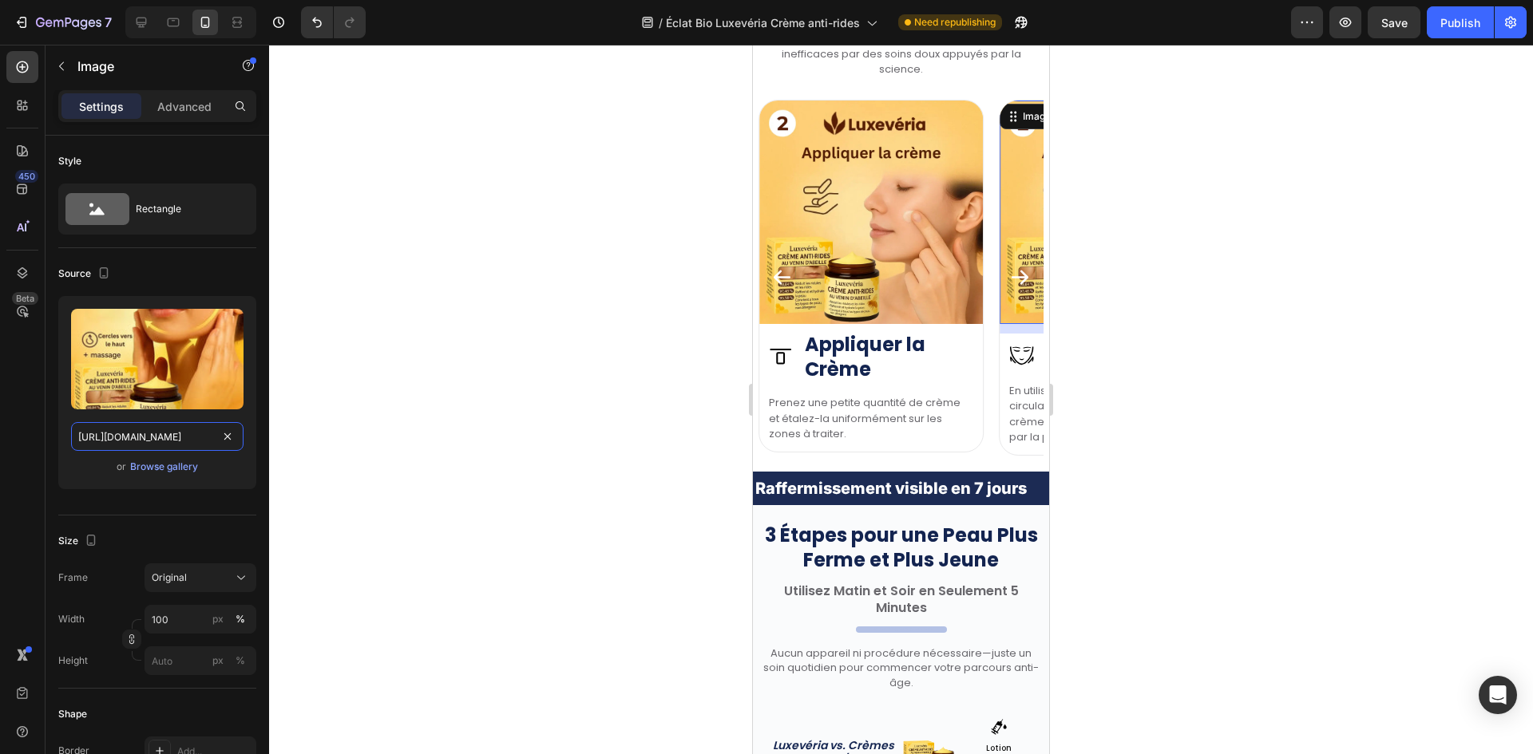
scroll to position [0, 493]
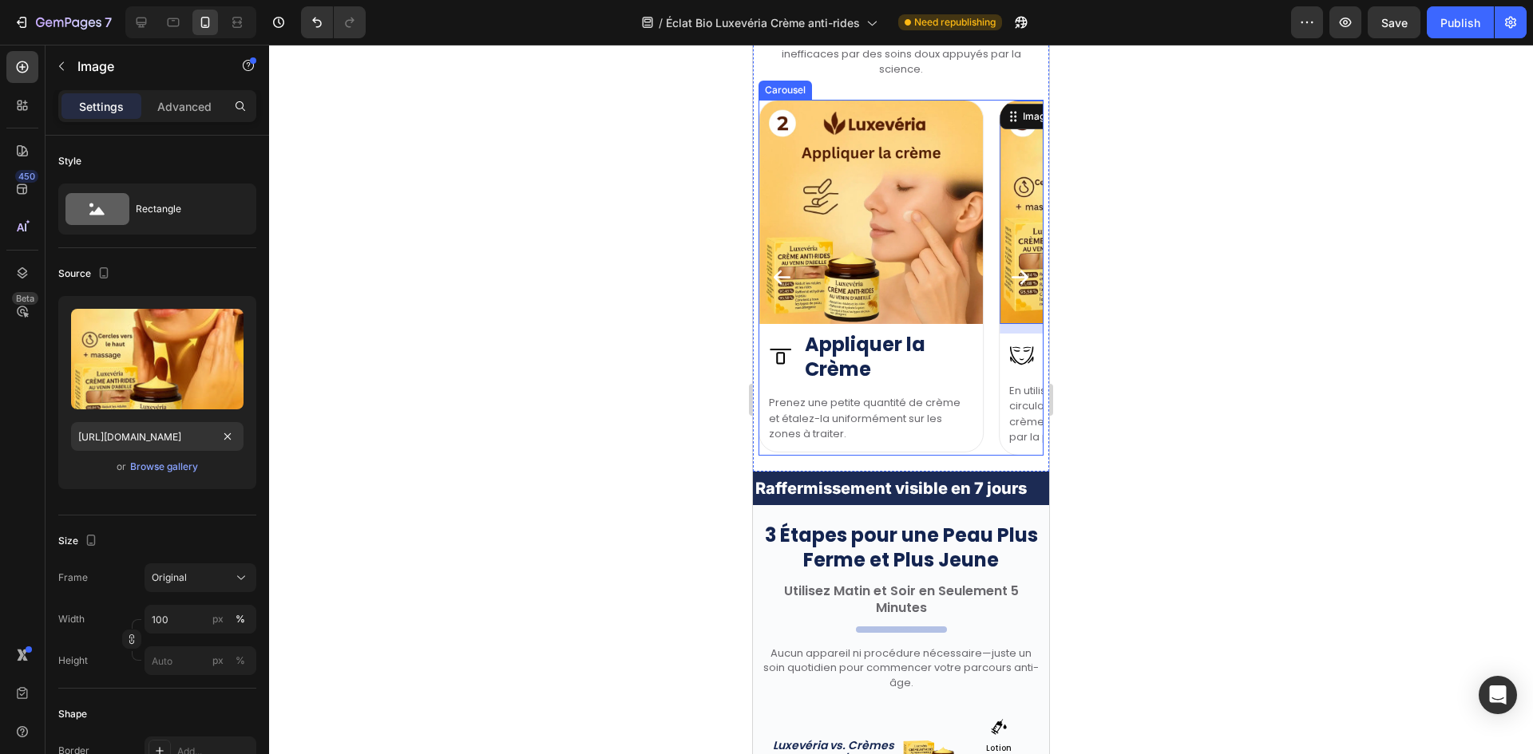
click at [999, 265] on button "Carousel Next Arrow" at bounding box center [1019, 277] width 47 height 47
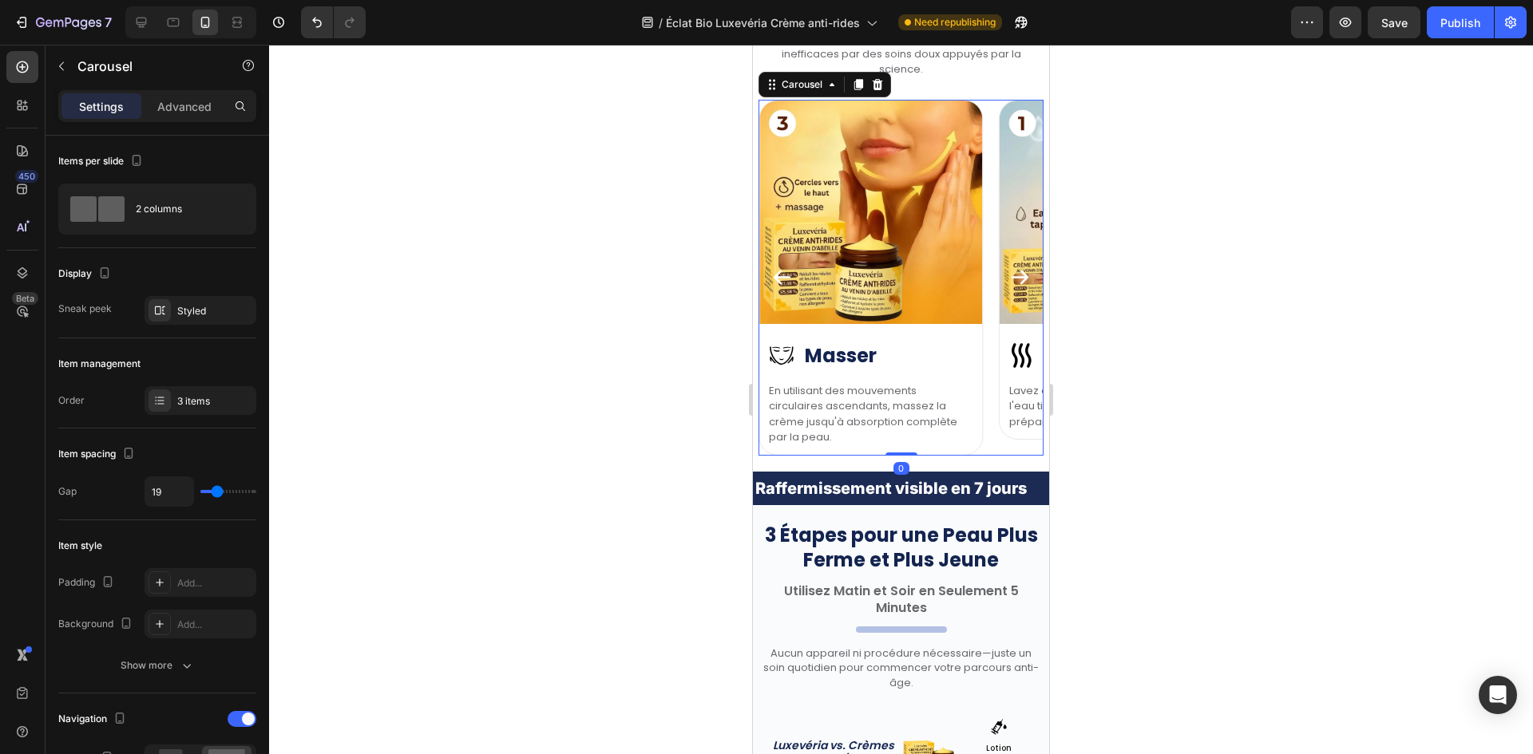
click at [996, 264] on button "Carousel Next Arrow" at bounding box center [1019, 277] width 47 height 47
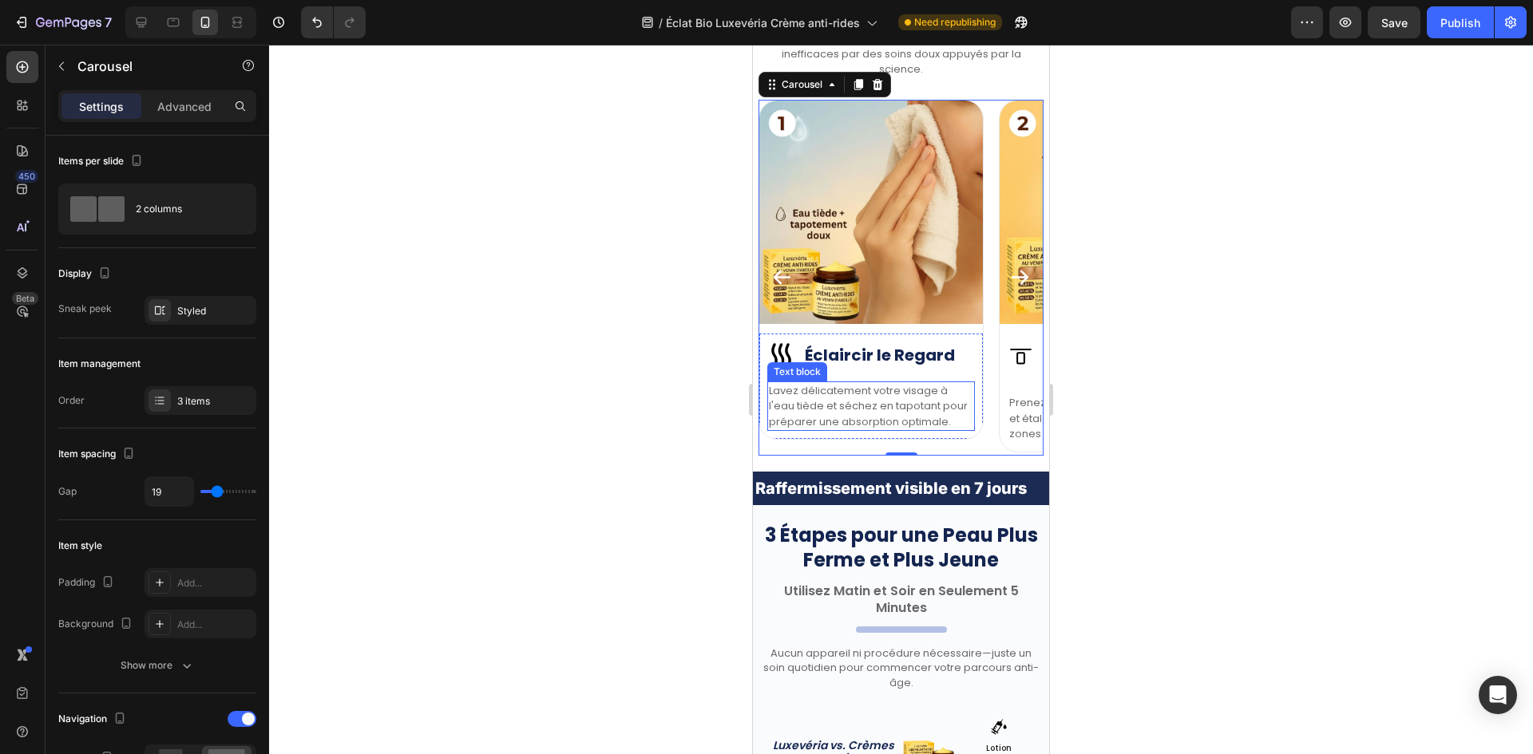
click at [833, 397] on p "Lavez délicatement votre visage à l'eau tiède et séchez en tapotant pour prépar…" at bounding box center [871, 406] width 204 height 47
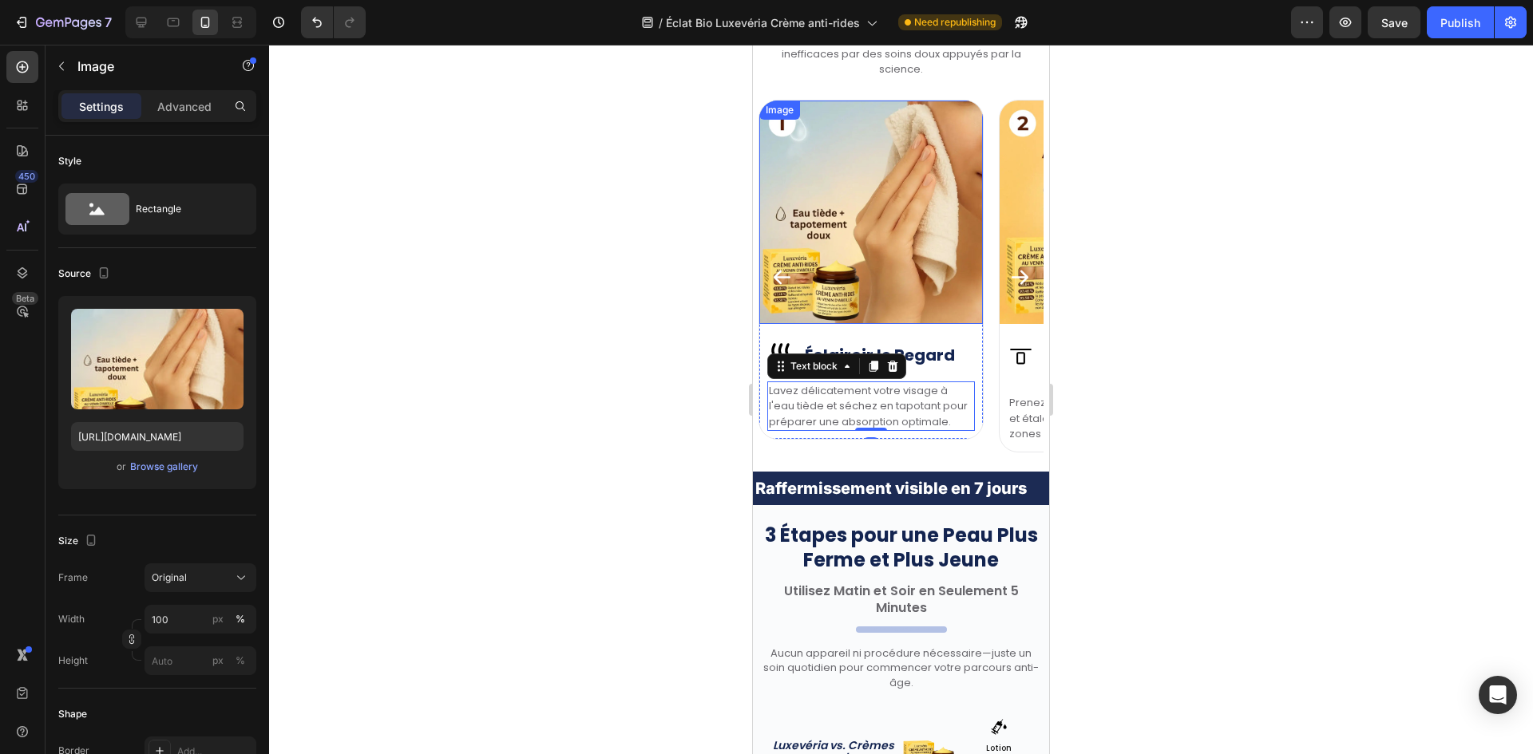
click at [931, 295] on img at bounding box center [871, 213] width 224 height 224
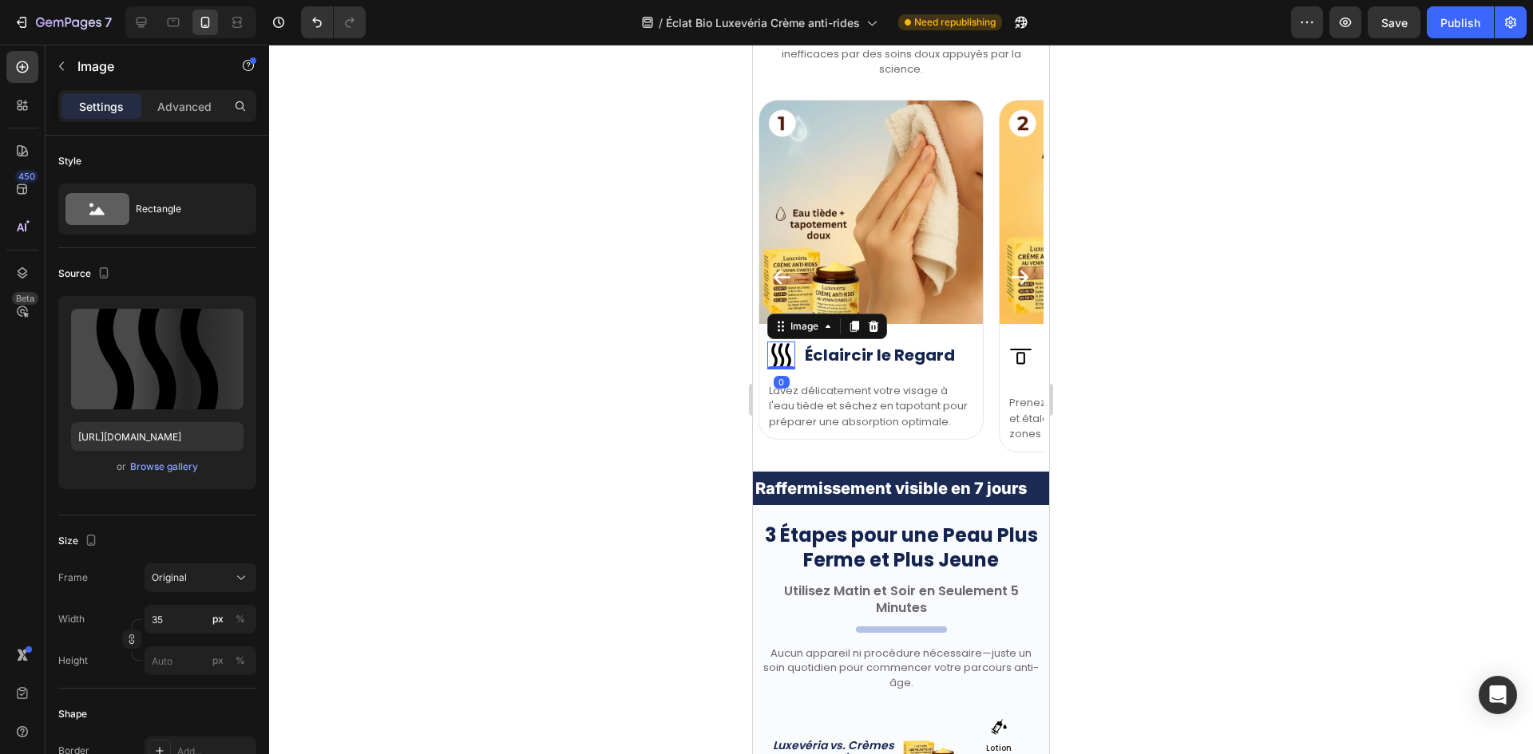
drag, startPoint x: 792, startPoint y: 357, endPoint x: 1088, endPoint y: 507, distance: 332.0
click at [792, 357] on img at bounding box center [781, 356] width 28 height 28
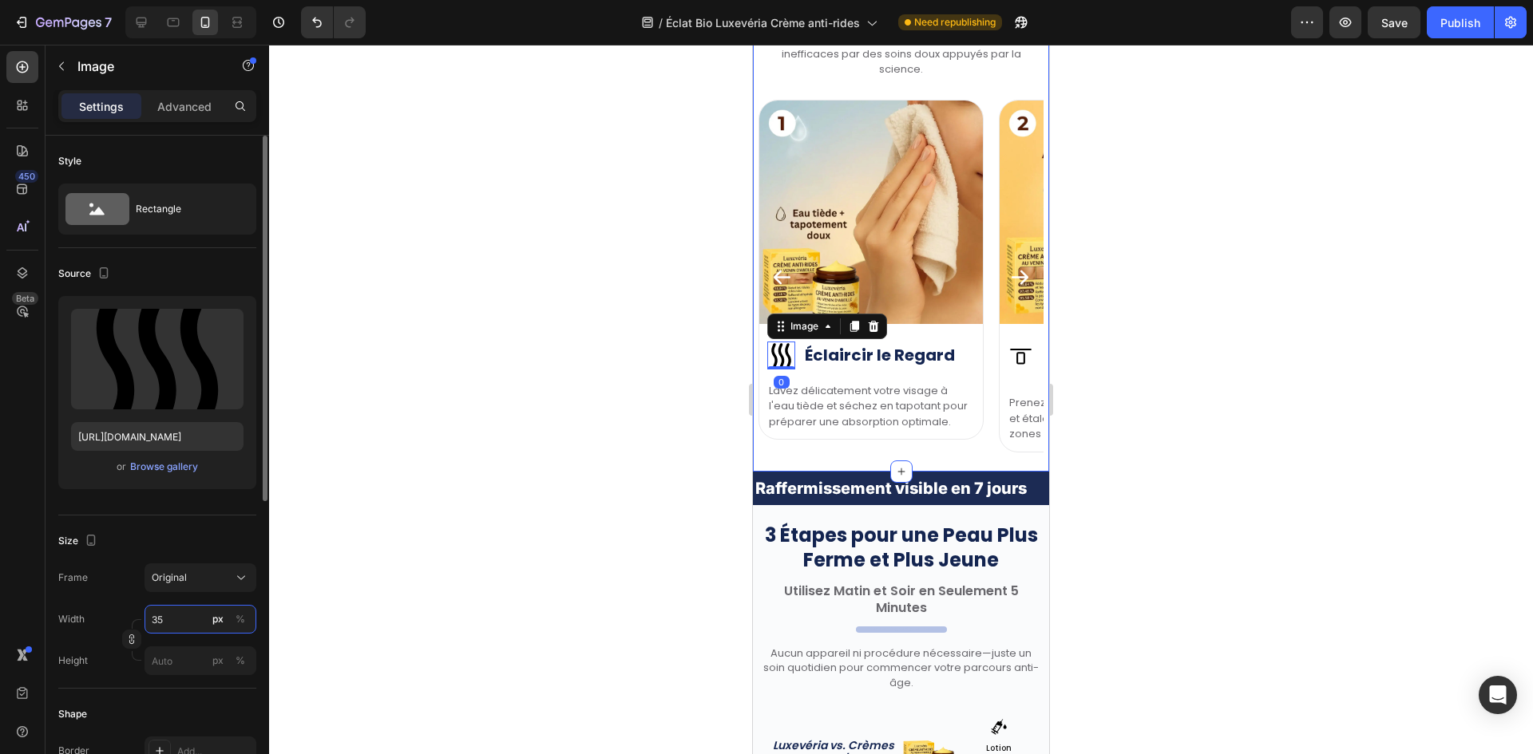
click at [188, 614] on input "35" at bounding box center [200, 619] width 112 height 29
type input "25"
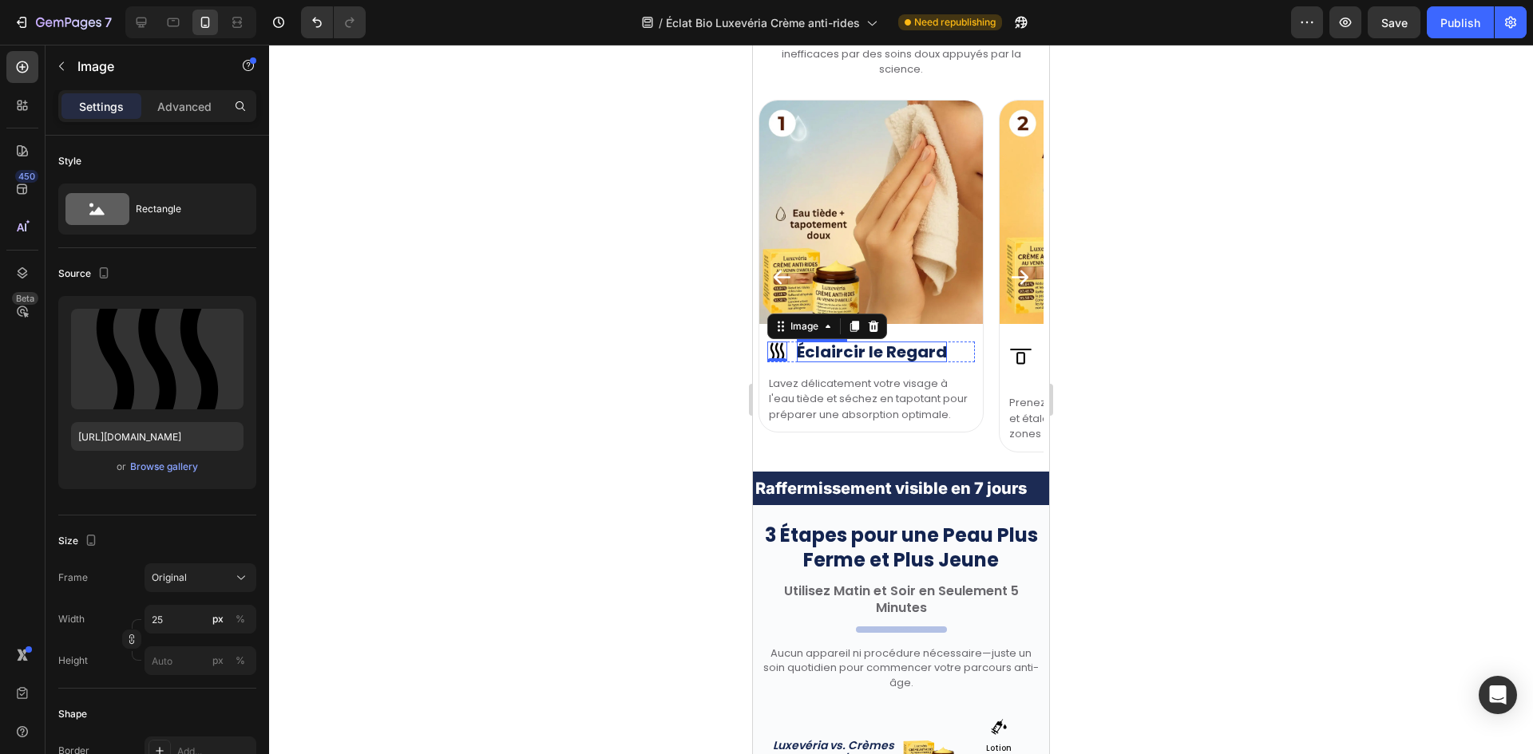
click at [832, 355] on h2 "Éclaircir le Regard" at bounding box center [872, 352] width 150 height 21
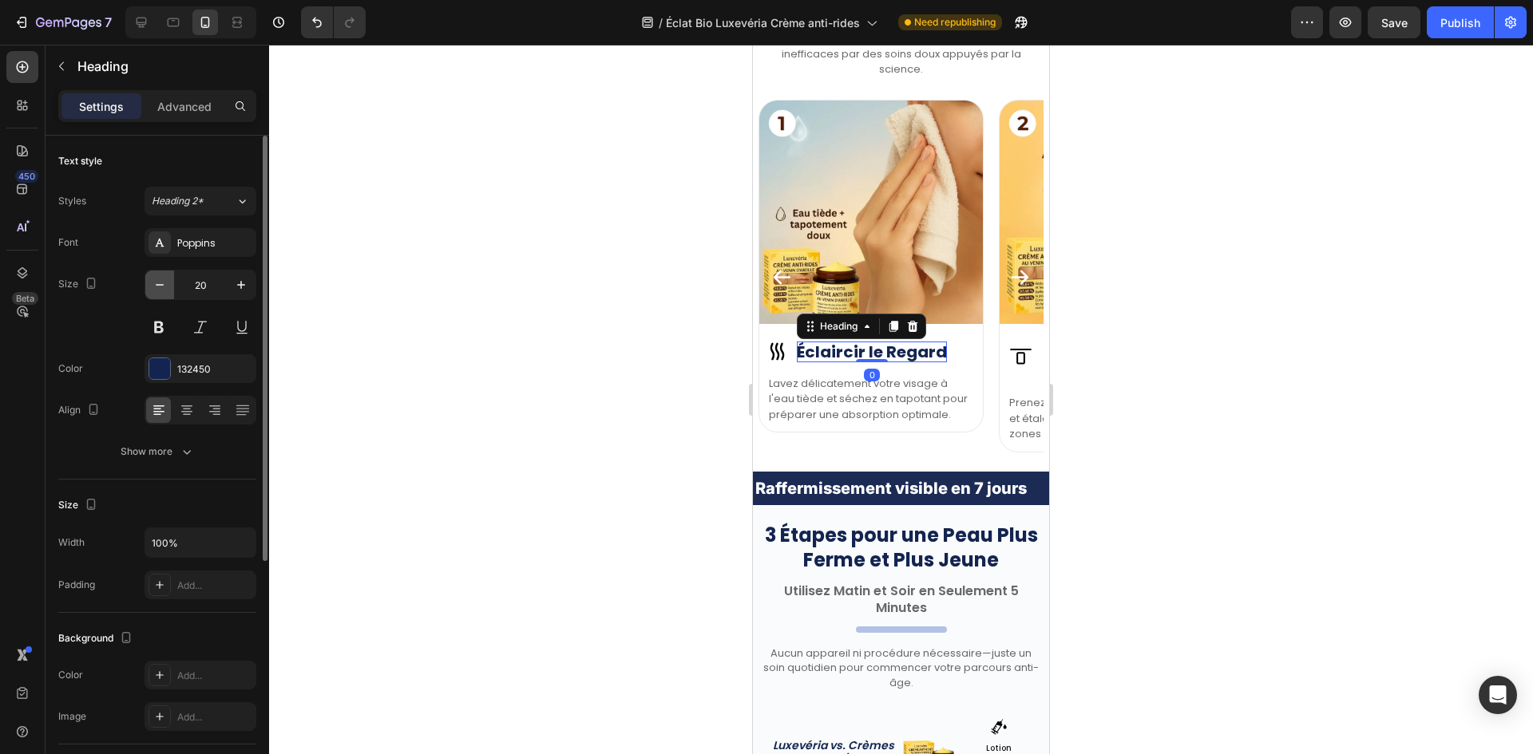
click at [164, 279] on icon "button" at bounding box center [160, 285] width 16 height 16
click at [248, 283] on icon "button" at bounding box center [241, 285] width 16 height 16
click at [250, 284] on button "button" at bounding box center [241, 285] width 29 height 29
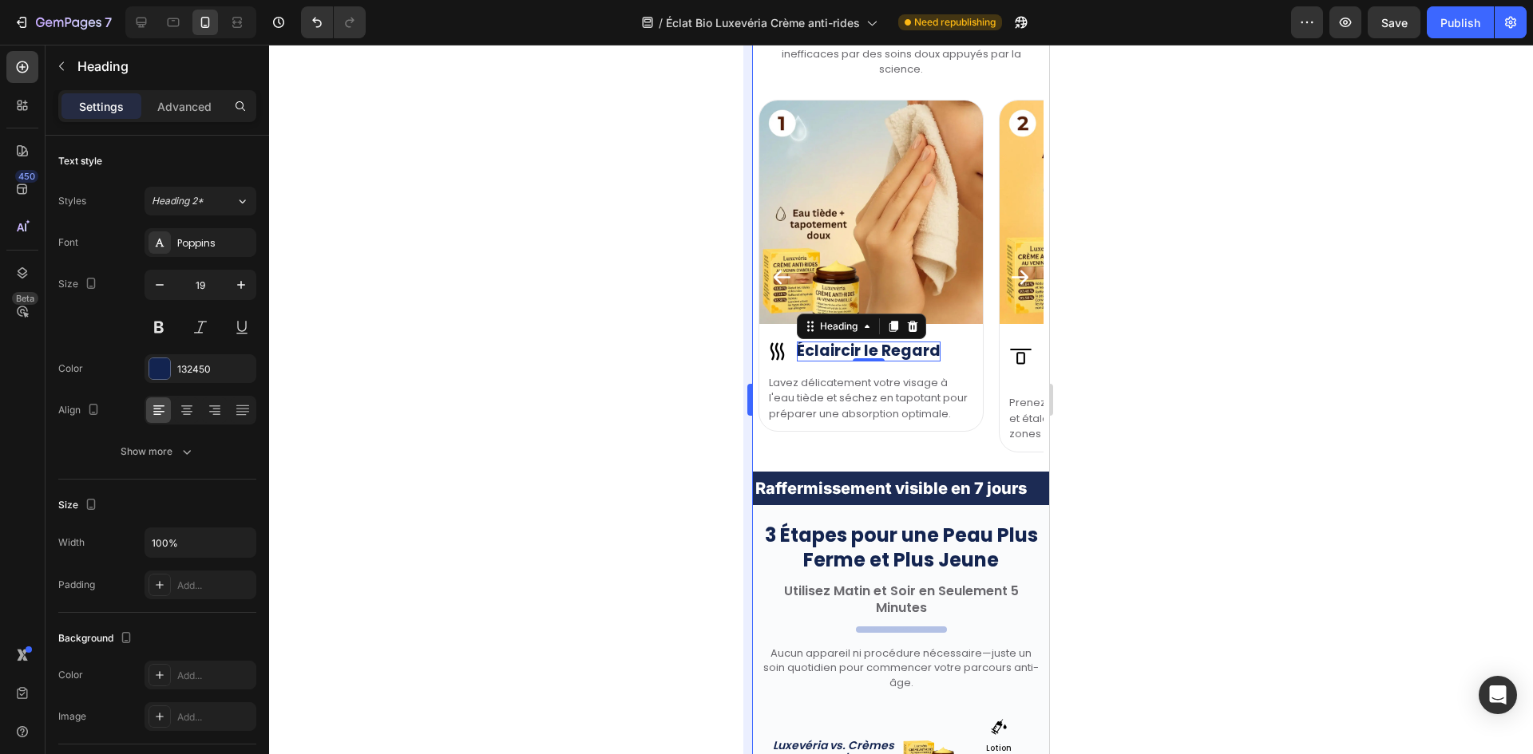
type input "20"
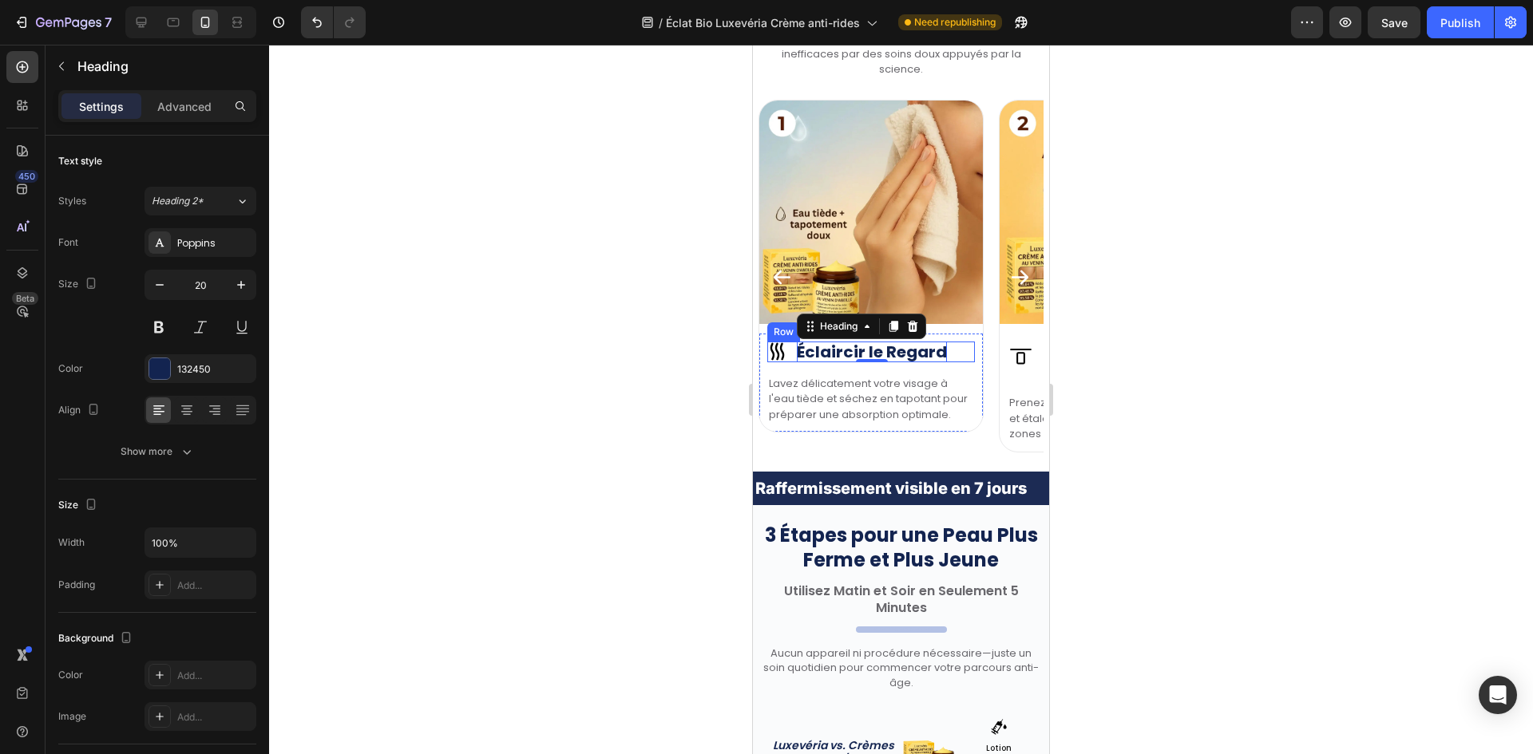
click at [791, 351] on div "Image Éclaircir le Regard Heading 0 Row" at bounding box center [871, 352] width 208 height 21
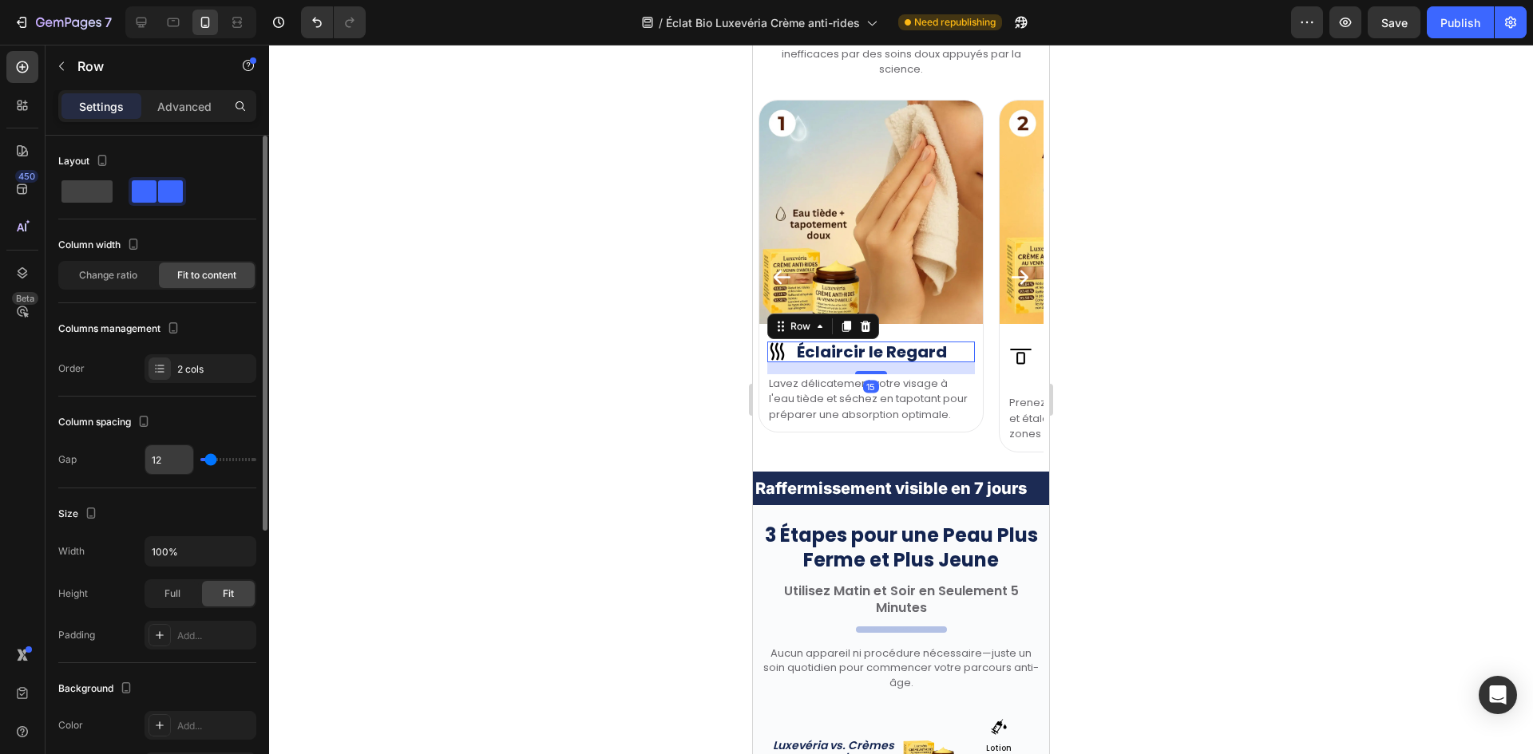
click at [172, 464] on input "12" at bounding box center [169, 459] width 48 height 29
type input "7"
click at [160, 456] on input "7" at bounding box center [169, 459] width 48 height 29
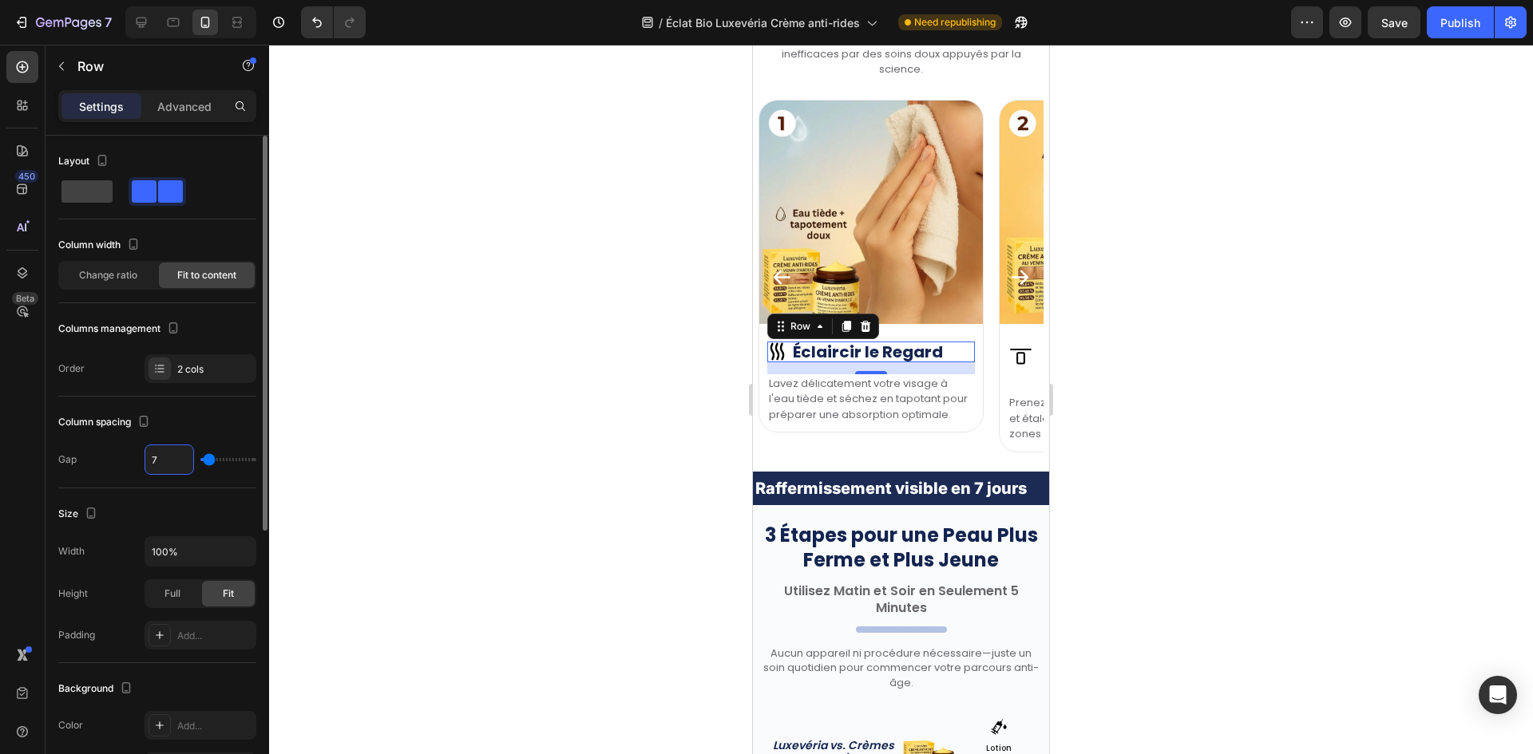
type input "8"
click at [860, 347] on h2 "Éclaircir le Regard" at bounding box center [868, 352] width 150 height 21
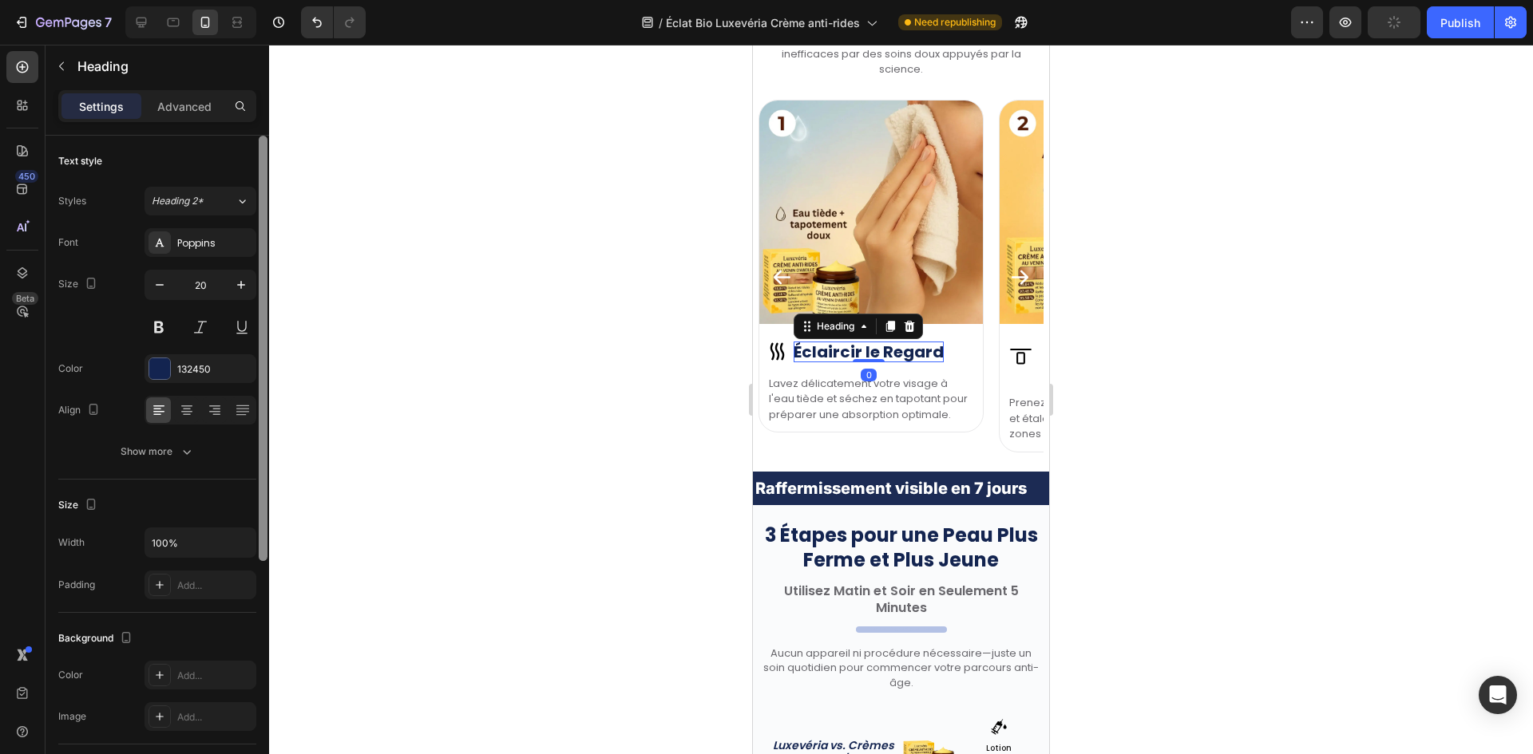
drag, startPoint x: 151, startPoint y: 283, endPoint x: 262, endPoint y: 303, distance: 112.9
click at [152, 283] on button "button" at bounding box center [159, 285] width 29 height 29
type input "19"
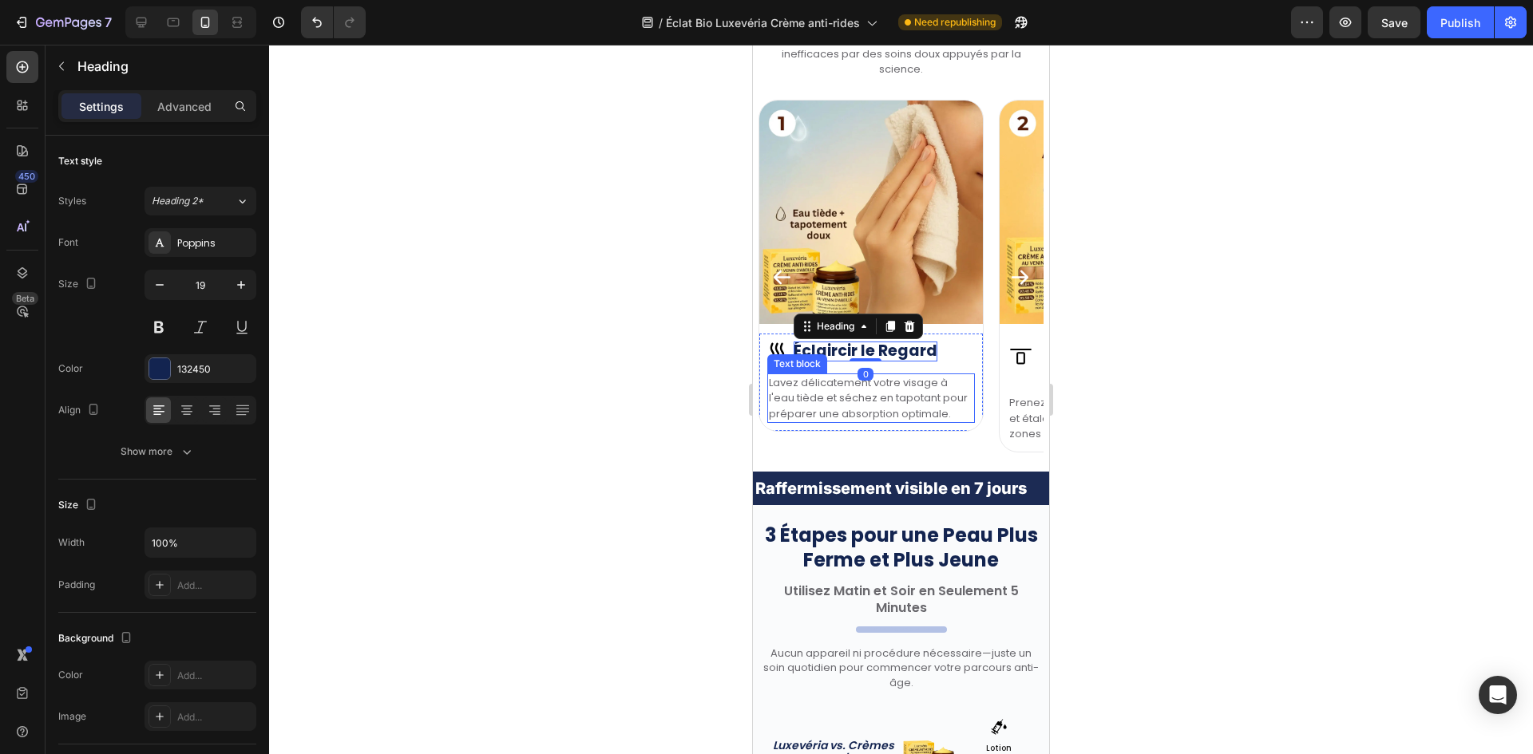
click at [863, 386] on p "Lavez délicatement votre visage à l'eau tiède et séchez en tapotant pour prépar…" at bounding box center [871, 398] width 204 height 47
click at [945, 350] on div "Image Éclaircir le Regard Heading Row" at bounding box center [871, 352] width 208 height 20
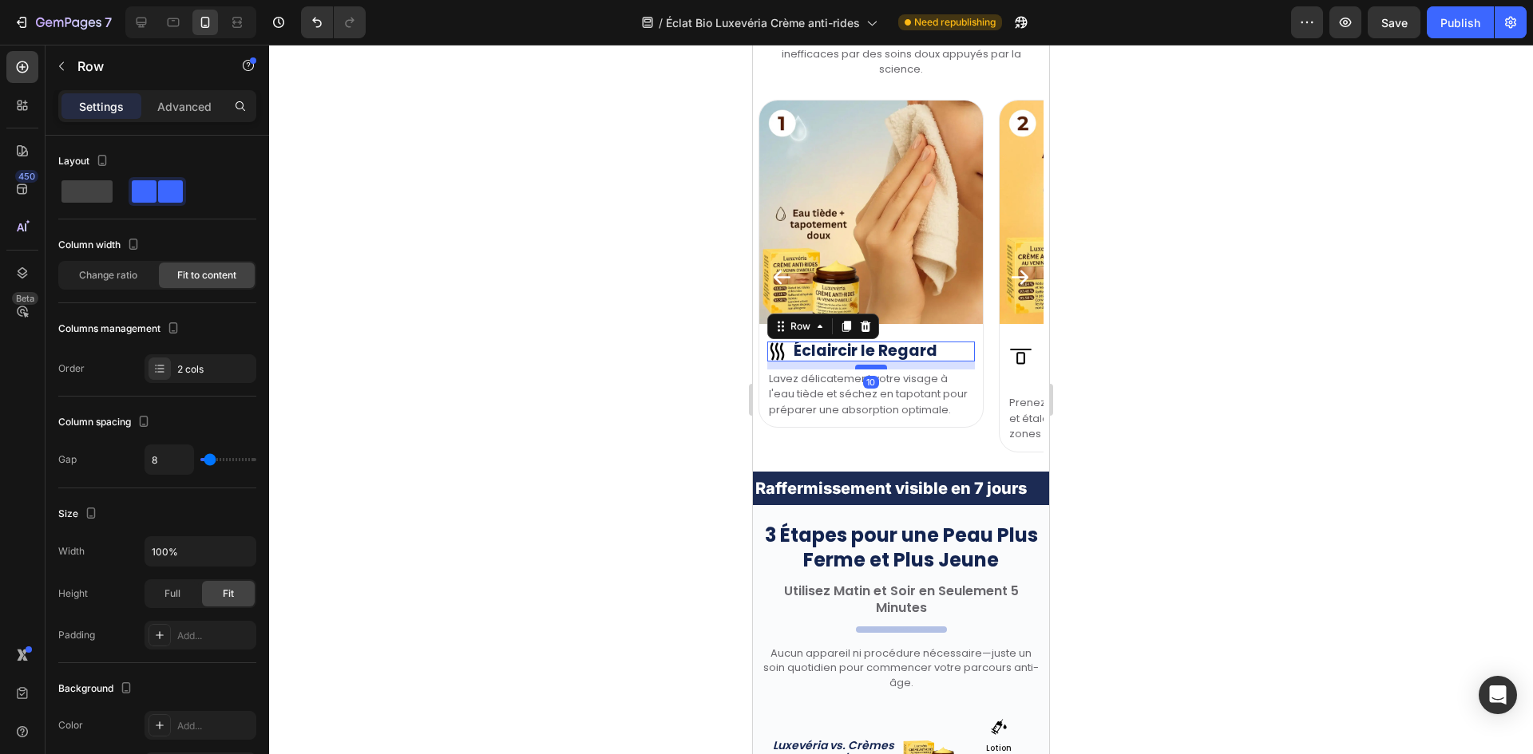
drag, startPoint x: 866, startPoint y: 371, endPoint x: 882, endPoint y: 367, distance: 16.5
click at [882, 367] on div at bounding box center [871, 367] width 32 height 5
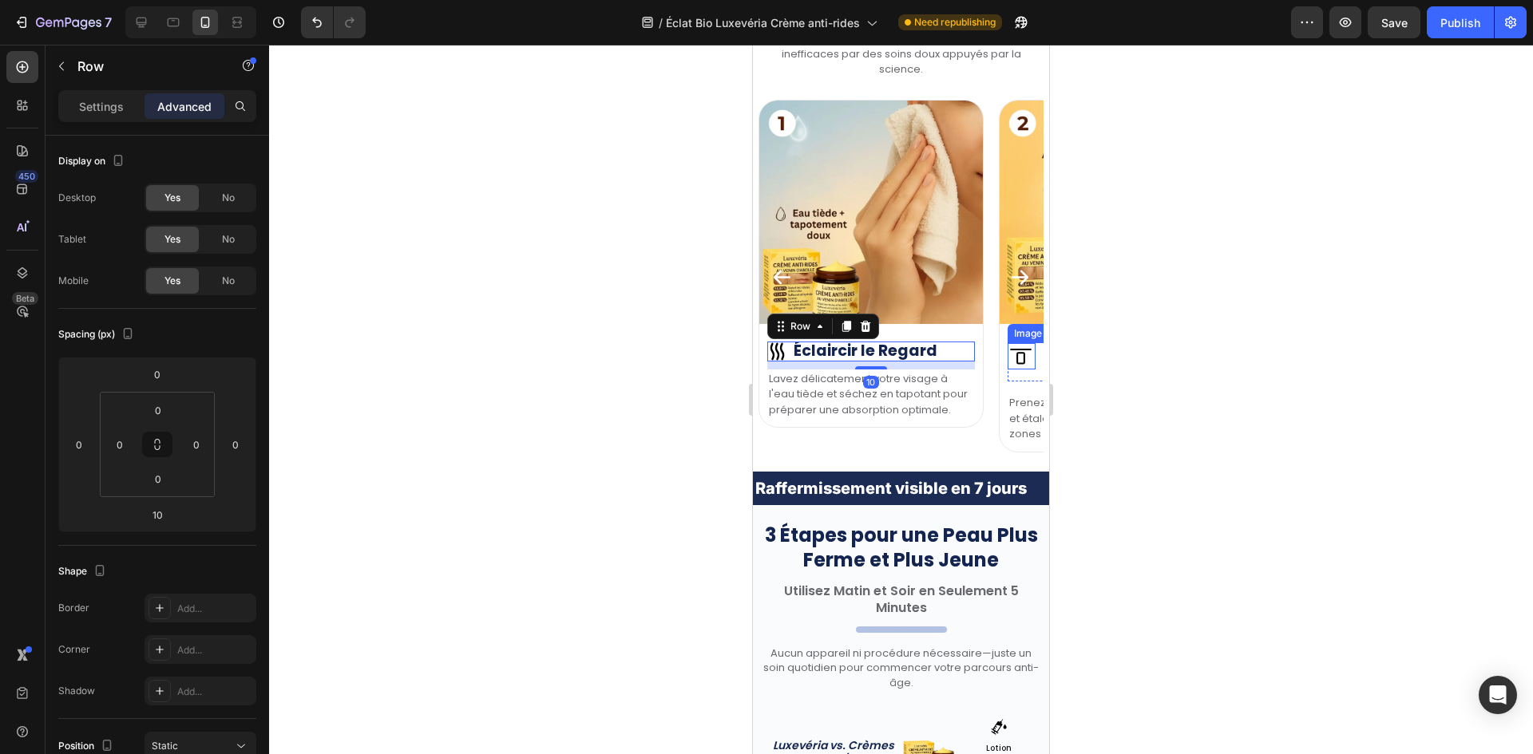
click at [1019, 358] on img at bounding box center [1021, 356] width 28 height 26
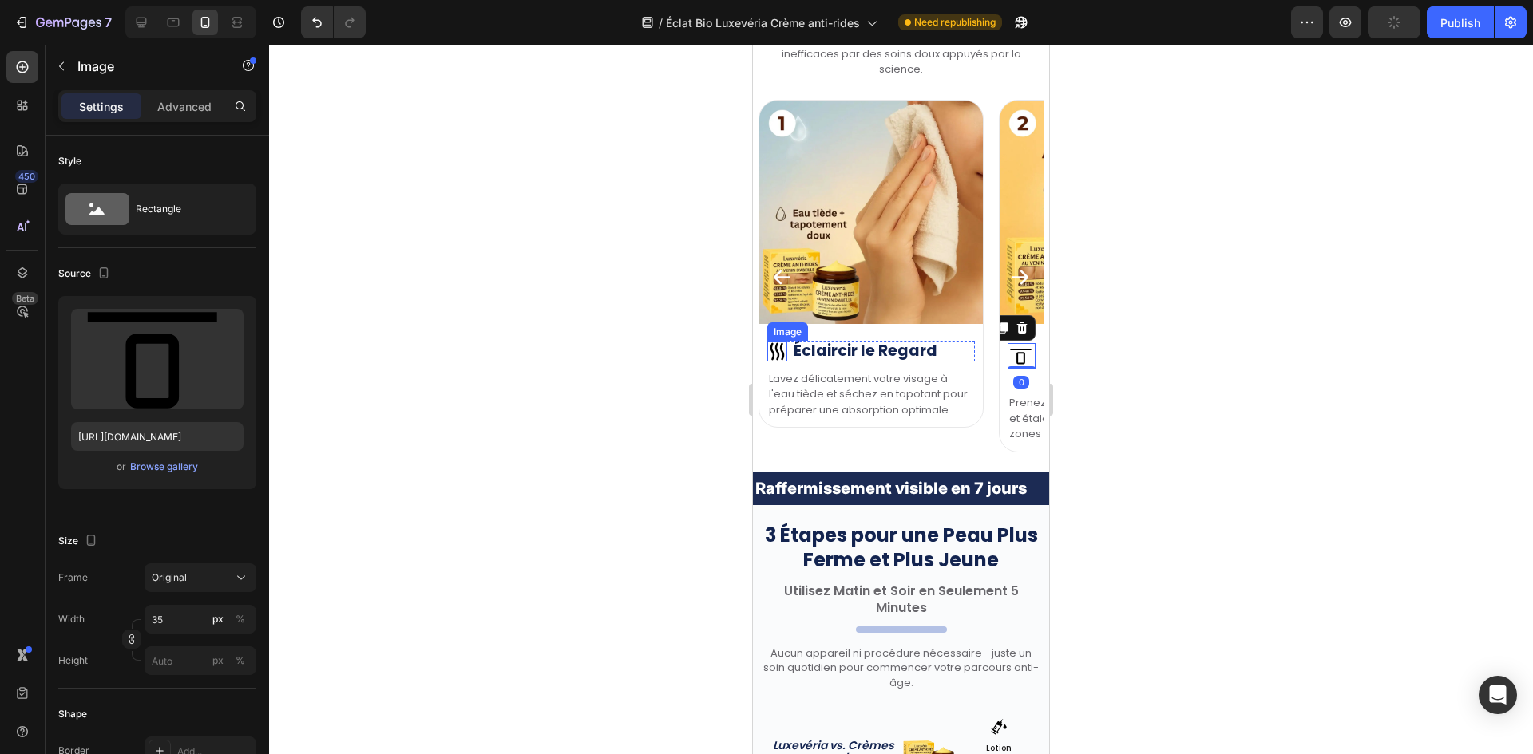
click at [780, 355] on img at bounding box center [777, 352] width 20 height 20
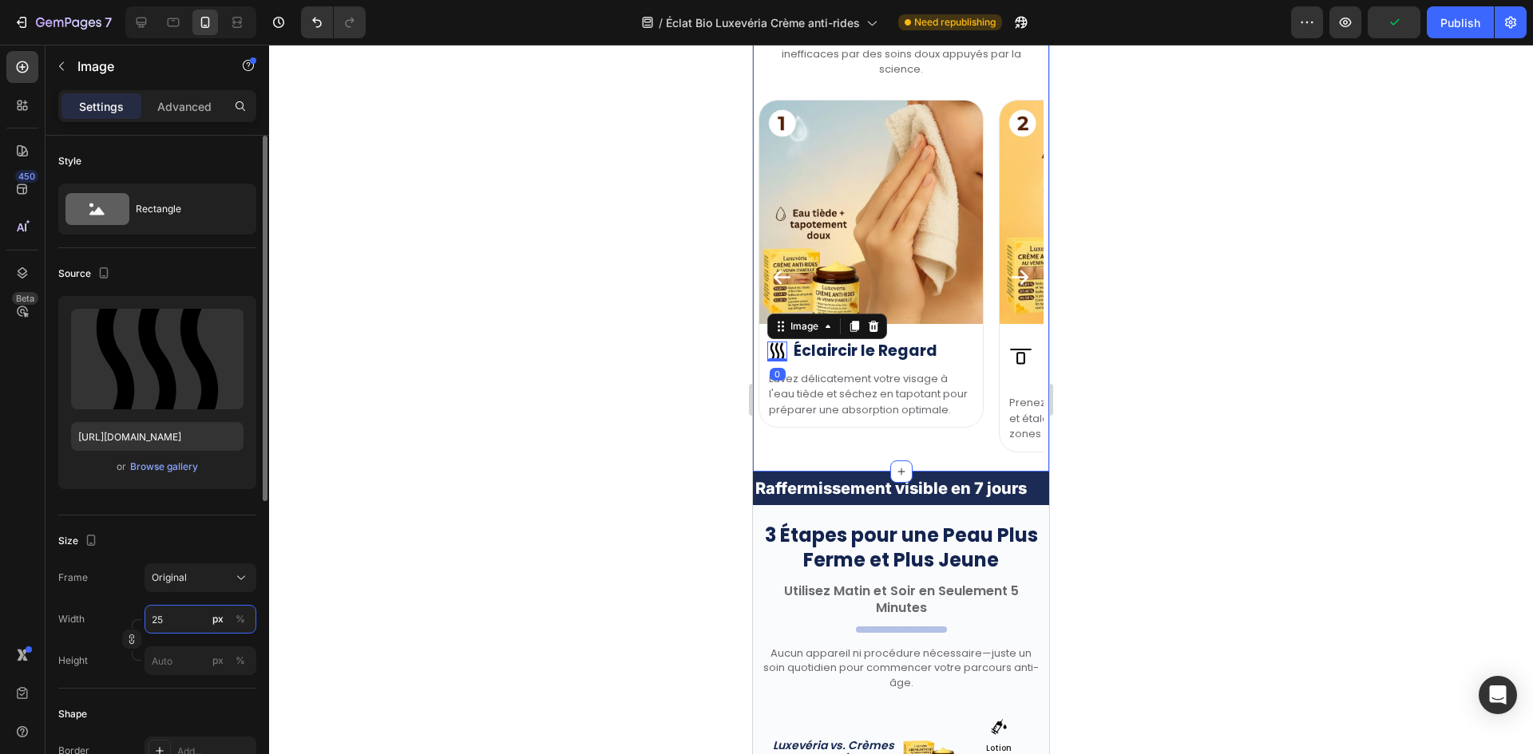
click at [189, 616] on input "25" at bounding box center [200, 619] width 112 height 29
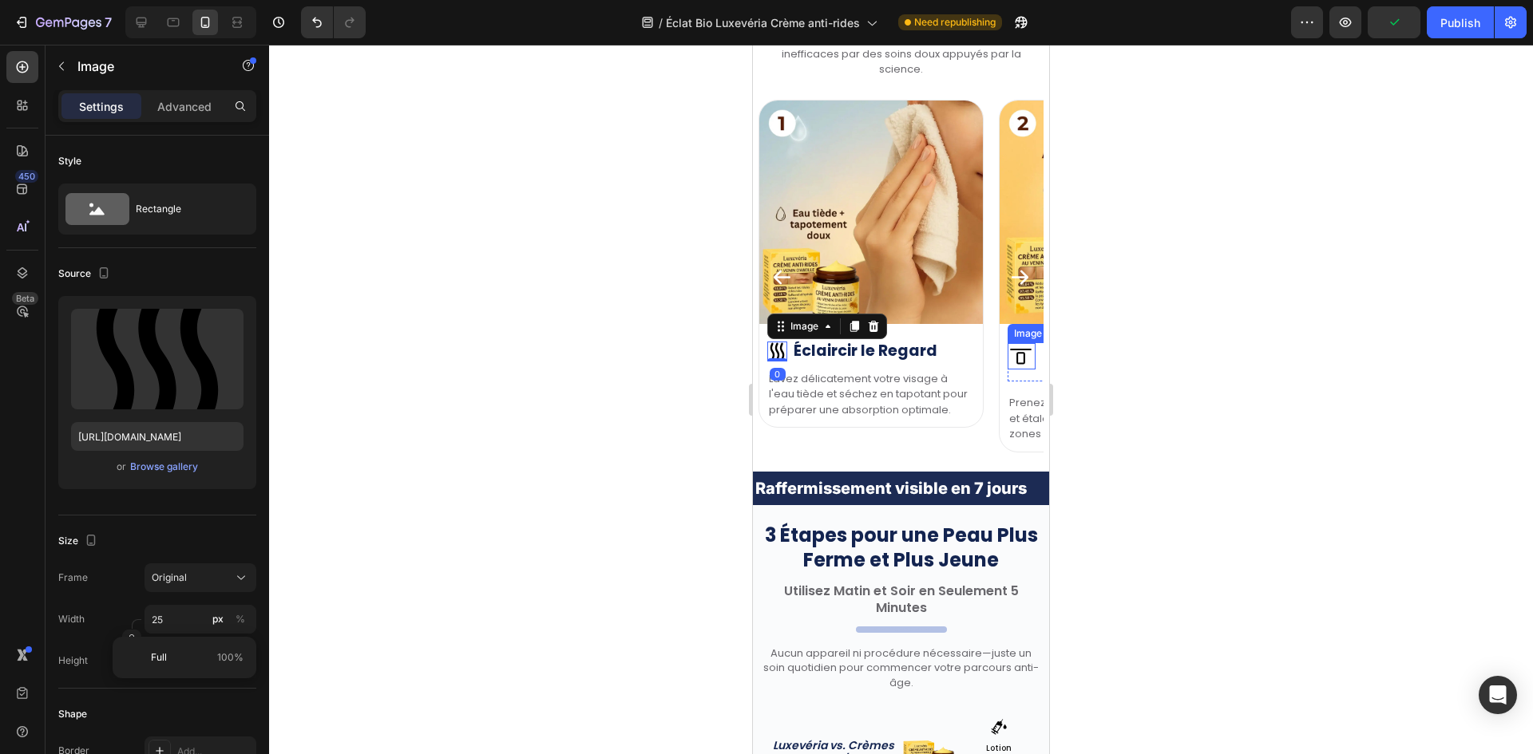
click at [1022, 358] on img at bounding box center [1021, 356] width 28 height 26
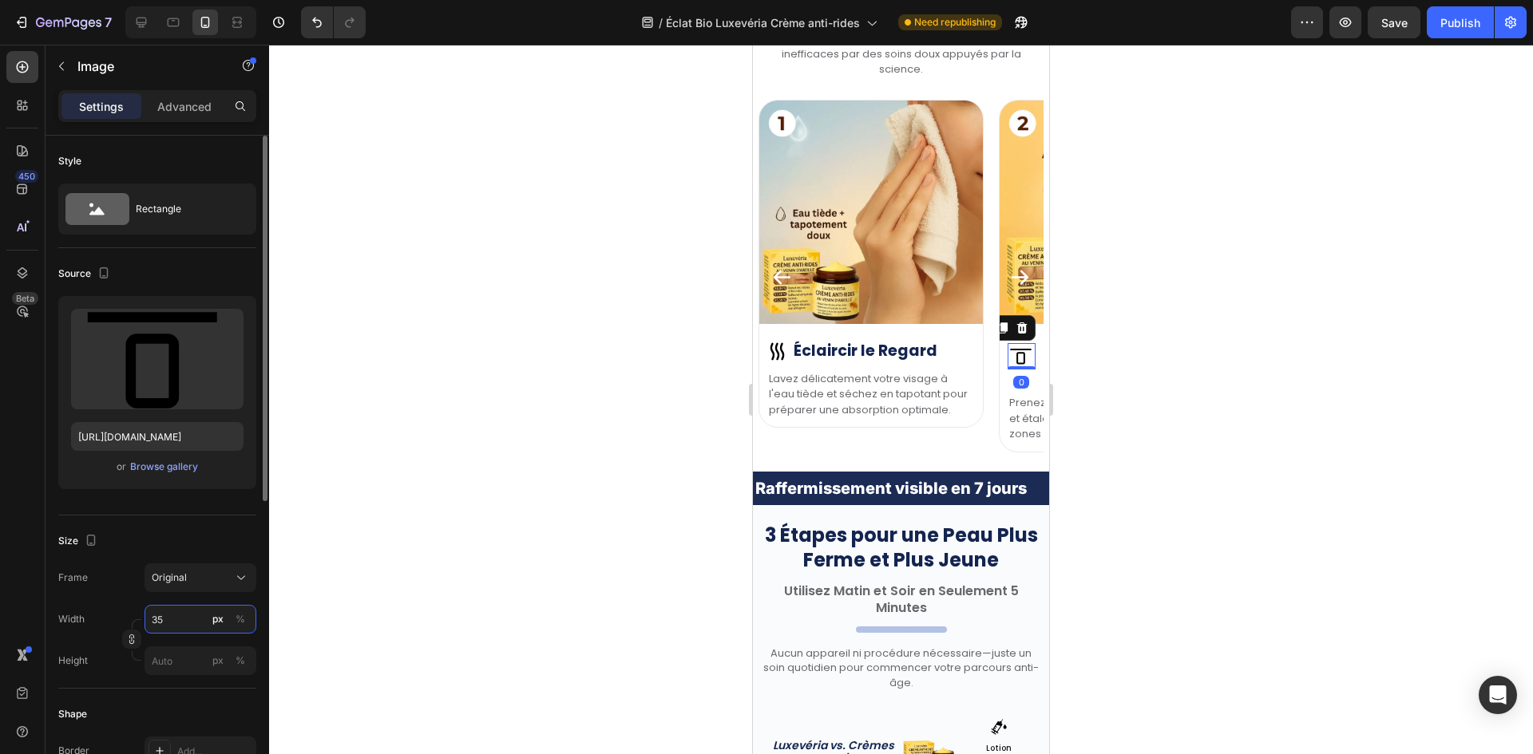
click at [196, 614] on input "35" at bounding box center [200, 619] width 112 height 29
paste input "2"
type input "25"
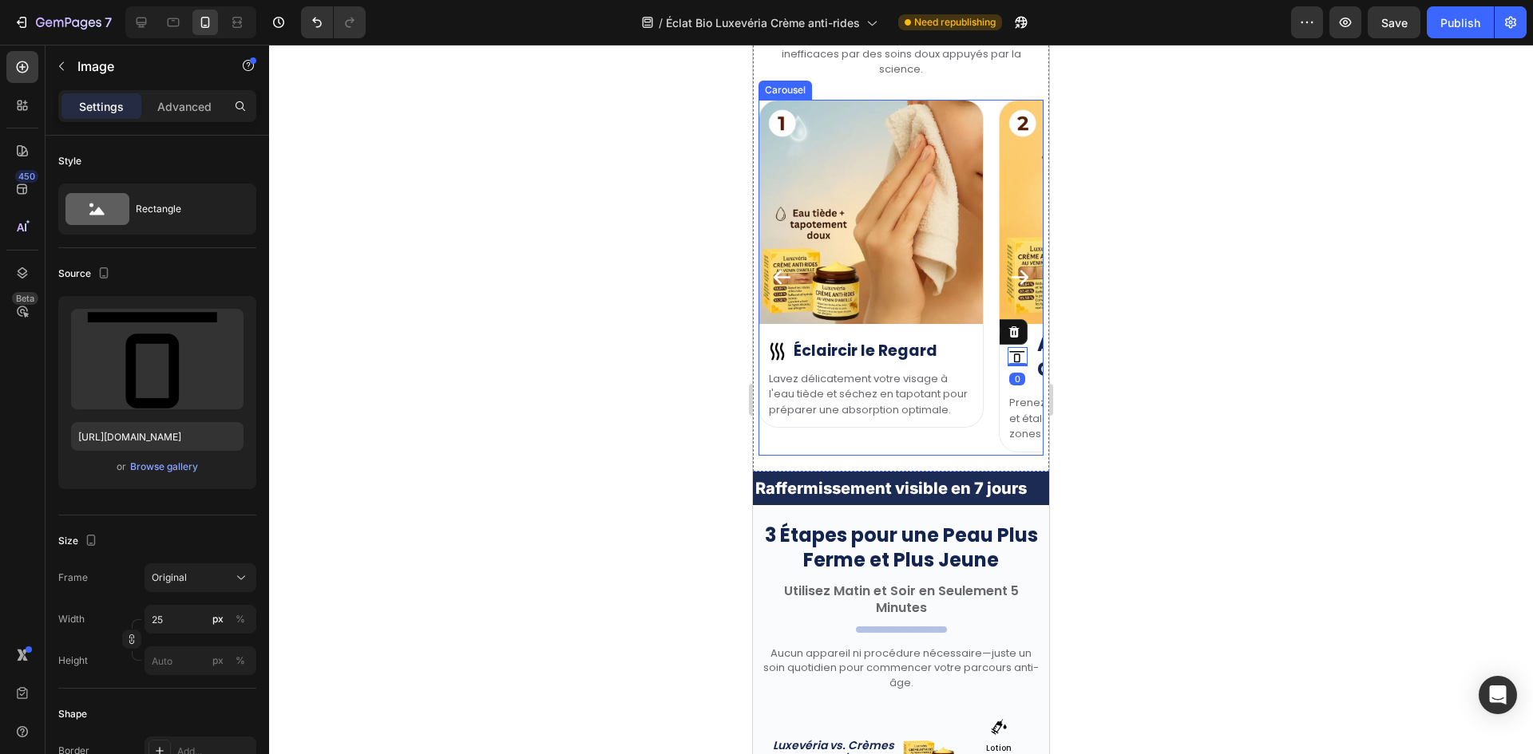
click at [1011, 275] on icon "Carousel Next Arrow" at bounding box center [1019, 278] width 17 height 14
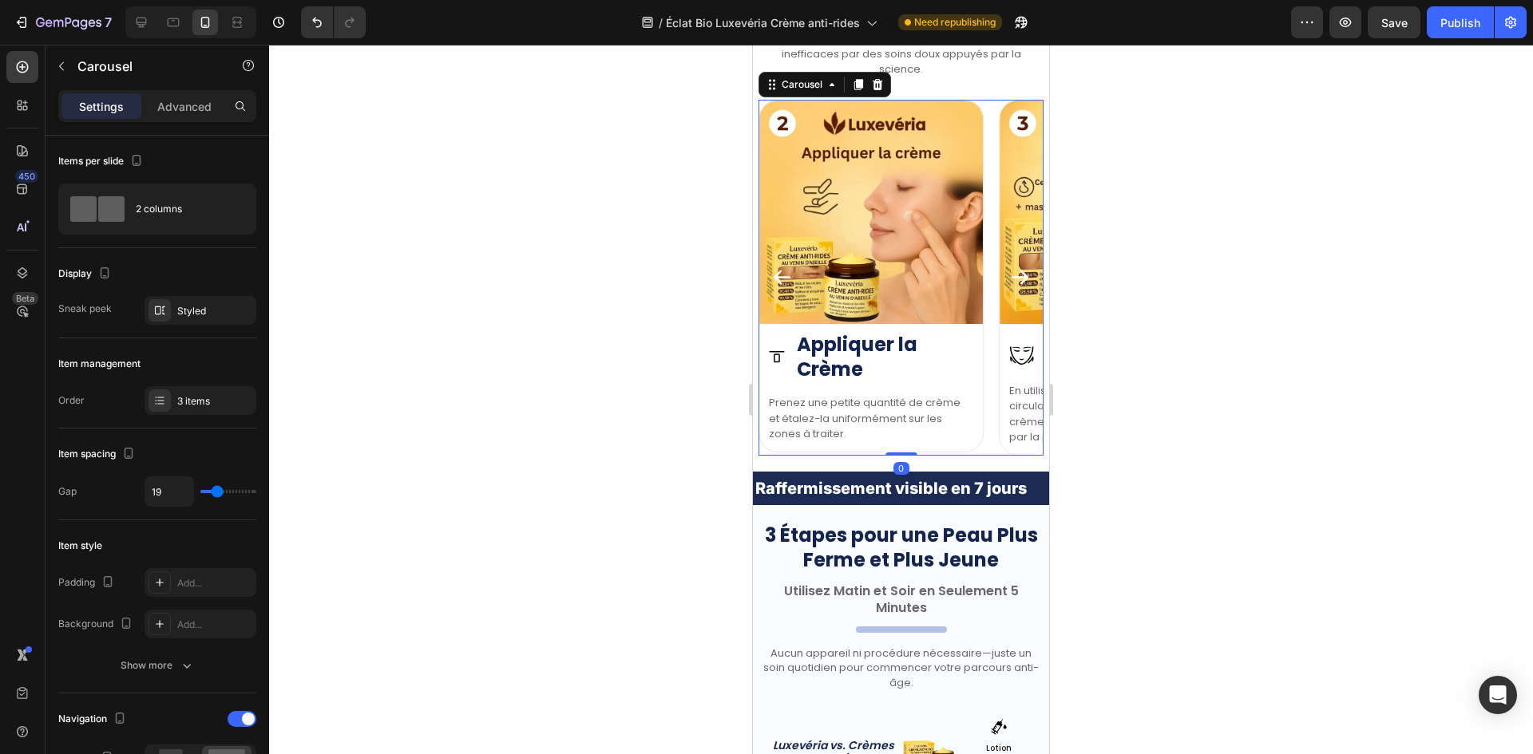
click at [782, 275] on icon "Carousel Back Arrow" at bounding box center [782, 278] width 22 height 22
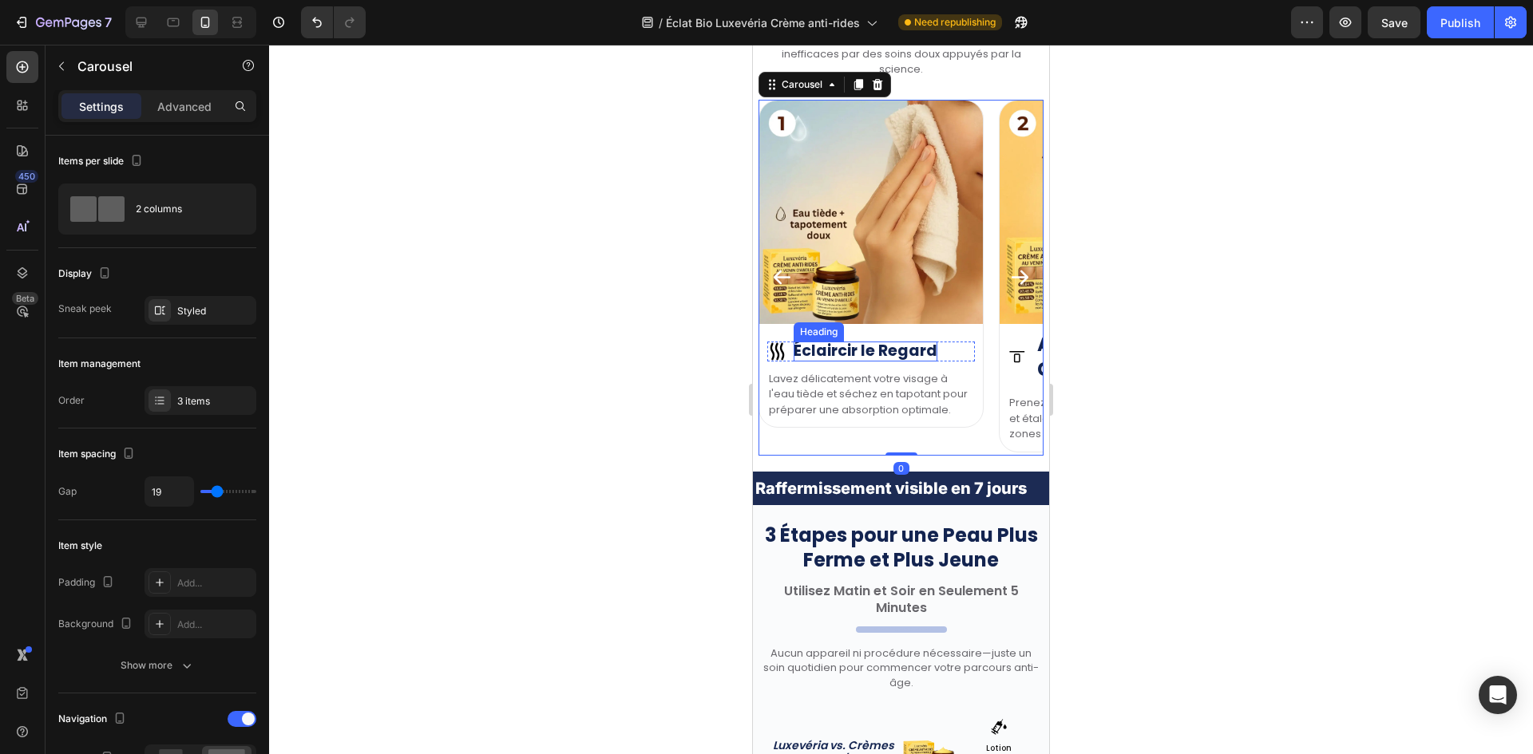
click at [895, 349] on h2 "Éclaircir le Regard" at bounding box center [865, 352] width 144 height 20
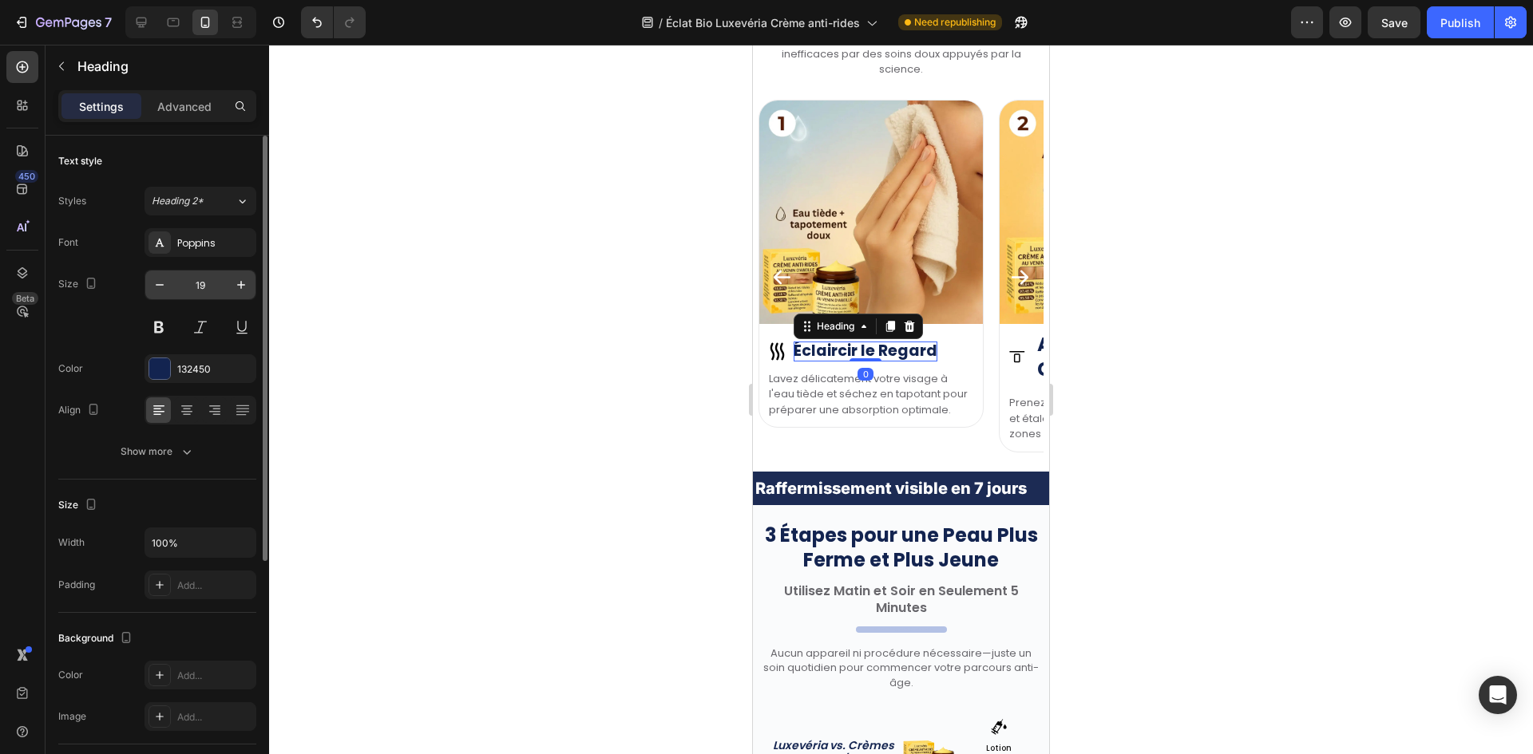
click at [206, 291] on input "19" at bounding box center [200, 285] width 53 height 29
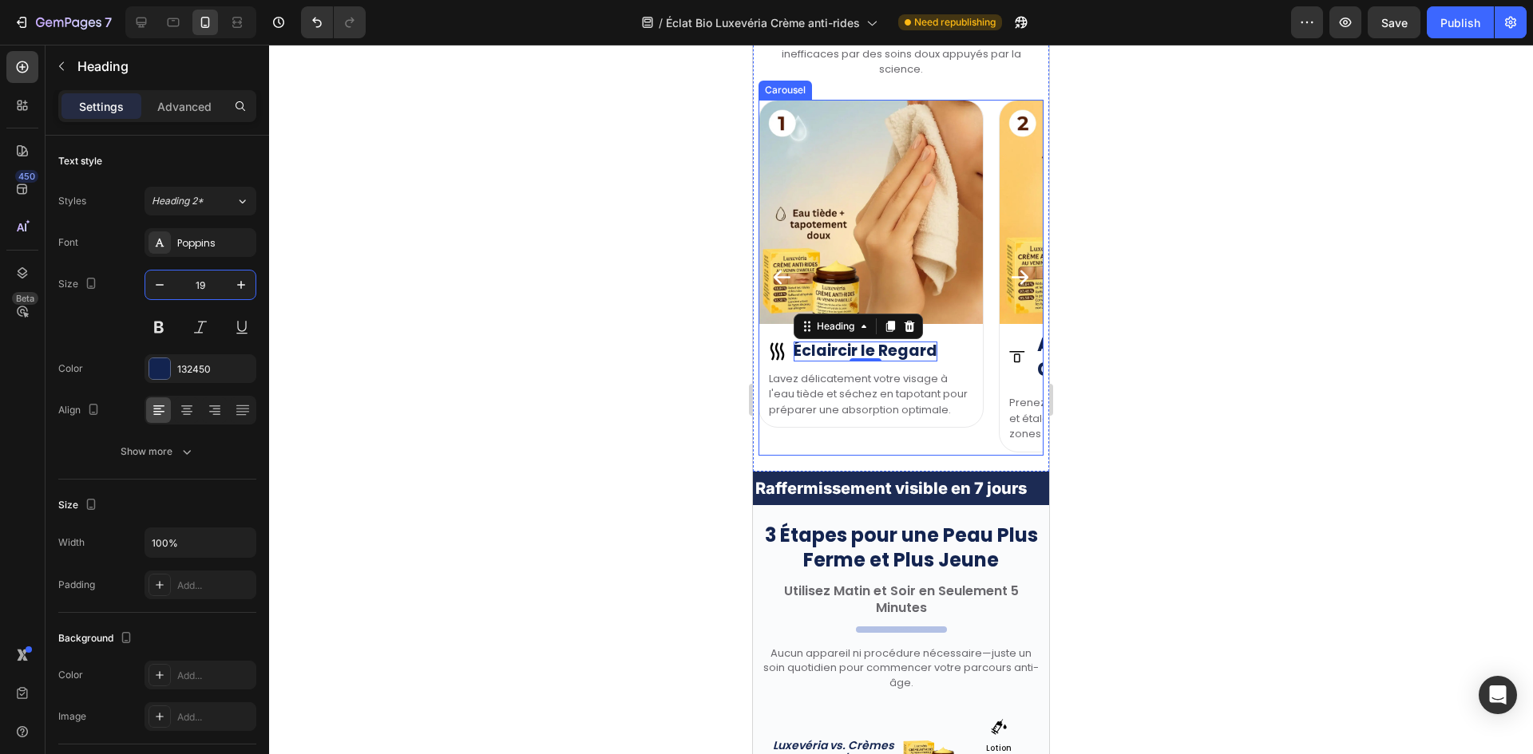
click at [1013, 283] on icon "Carousel Next Arrow" at bounding box center [1020, 278] width 22 height 22
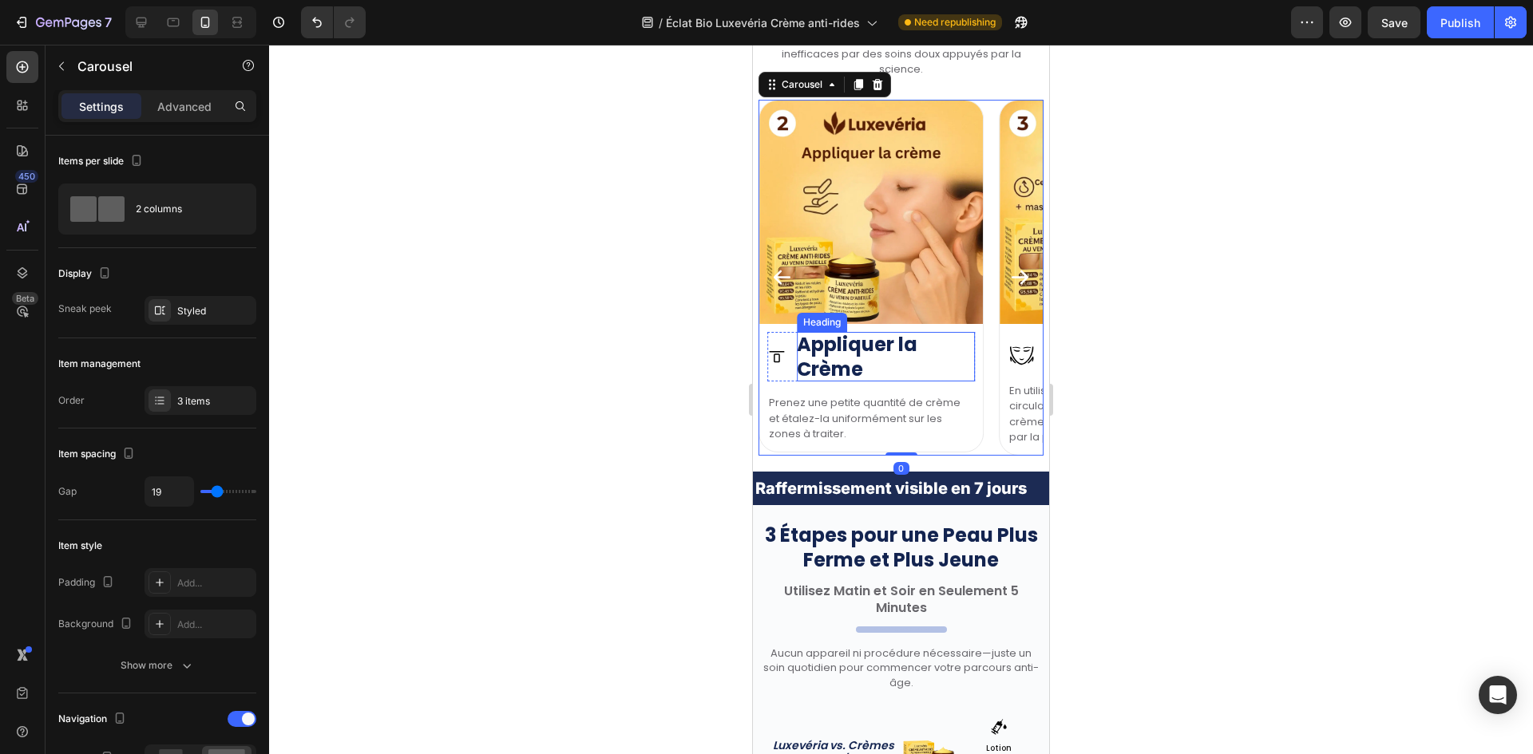
click at [837, 346] on h2 "Appliquer la Crème" at bounding box center [886, 356] width 178 height 49
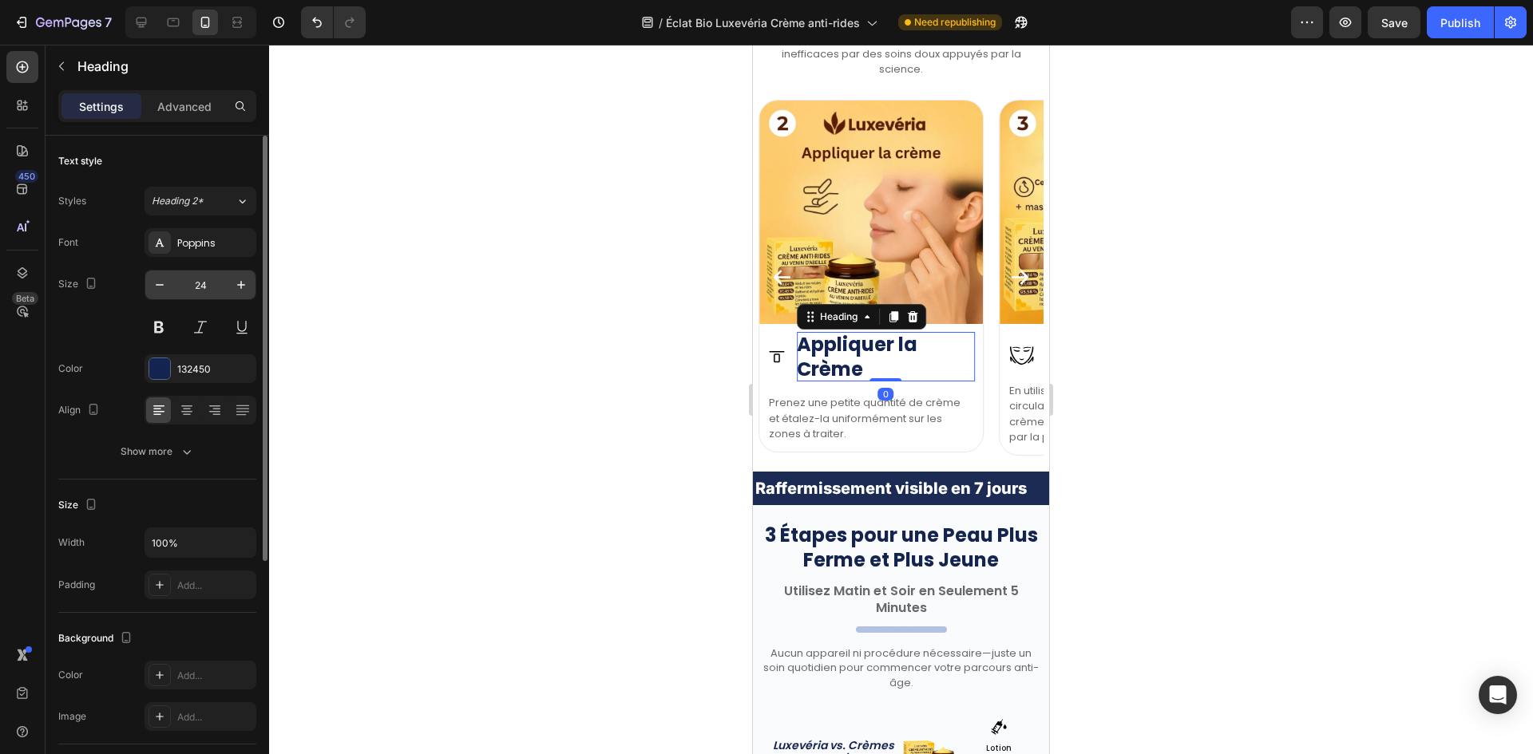
click at [211, 281] on input "24" at bounding box center [200, 285] width 53 height 29
paste input "19"
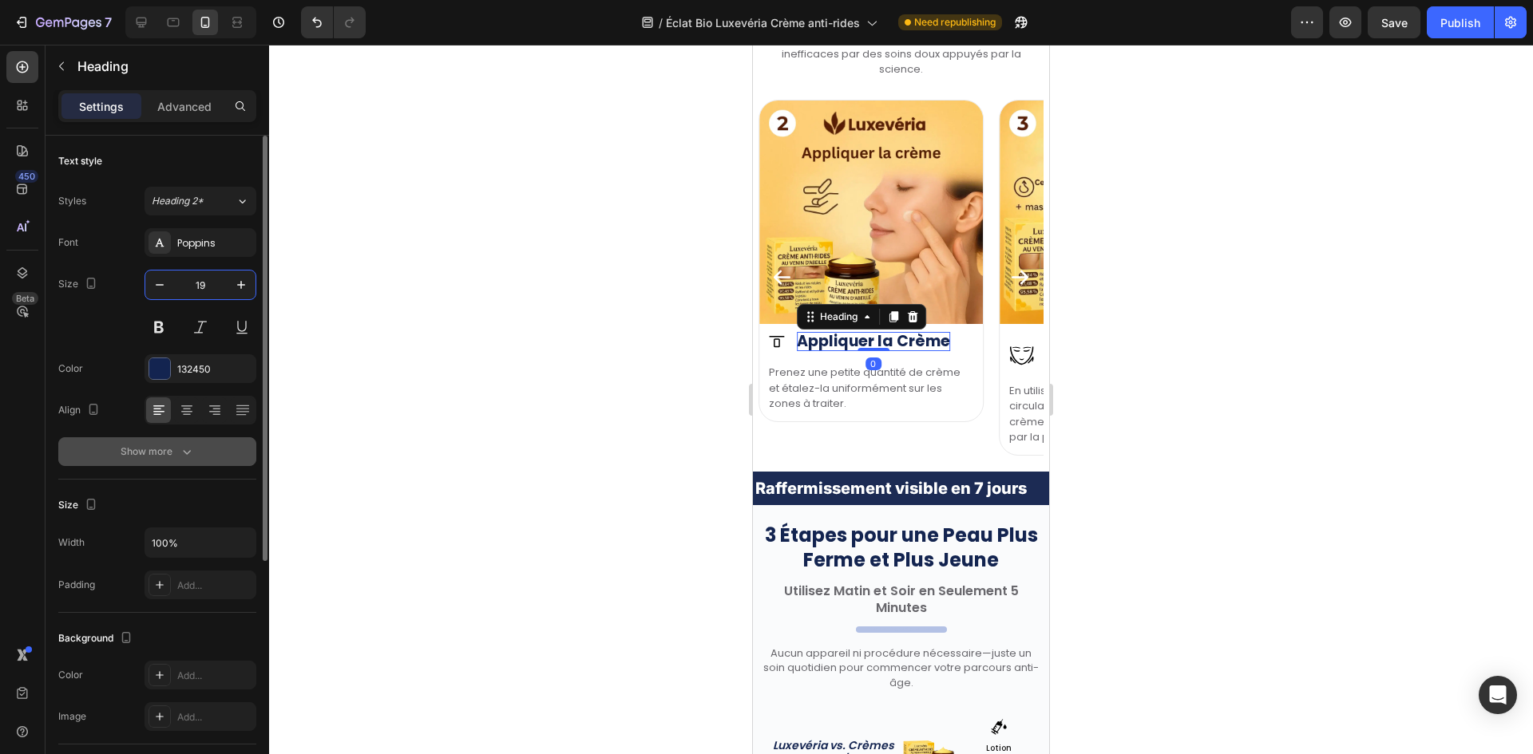
type input "19"
click at [176, 453] on div "Show more" at bounding box center [158, 452] width 74 height 16
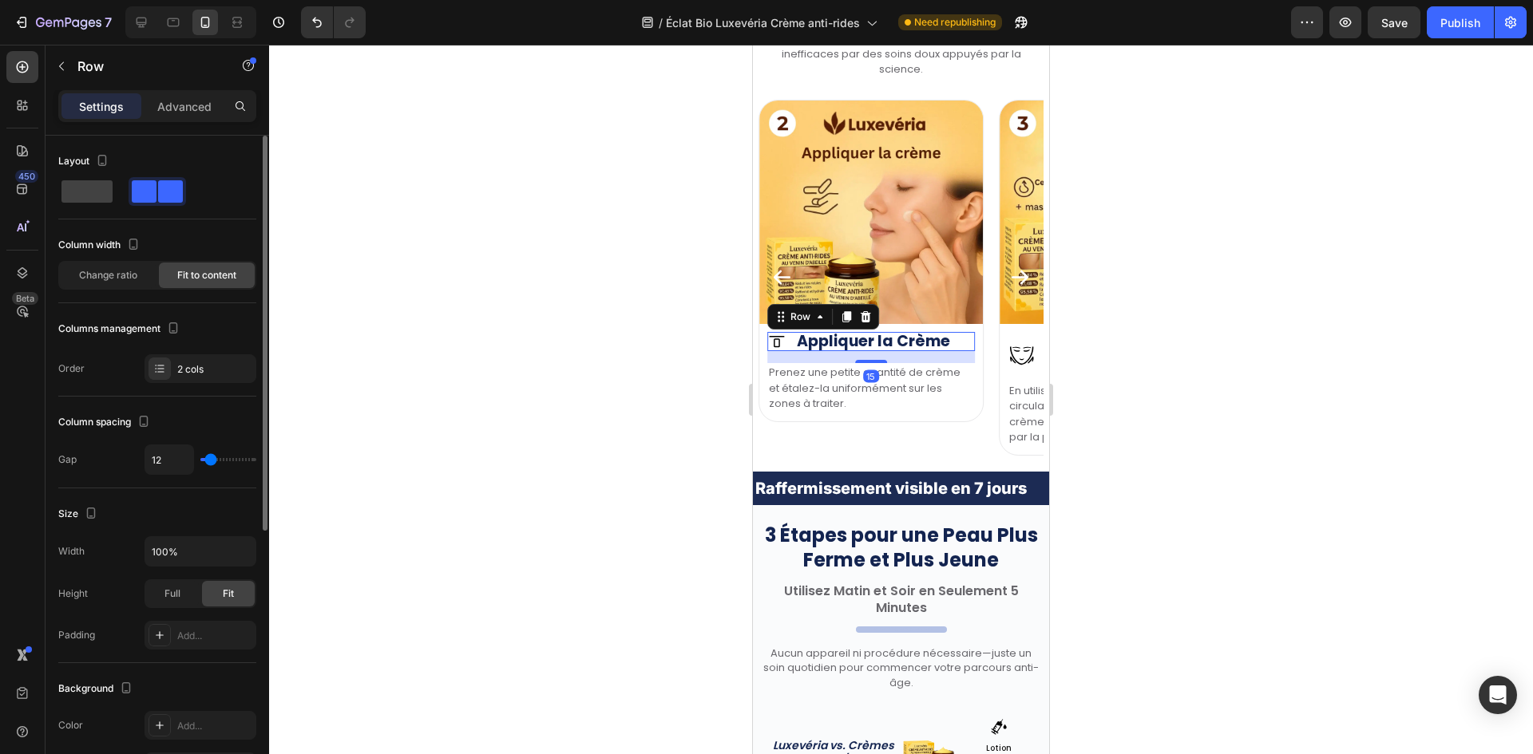
click at [793, 342] on div "Image Appliquer la Crème Heading Row 15" at bounding box center [871, 342] width 208 height 20
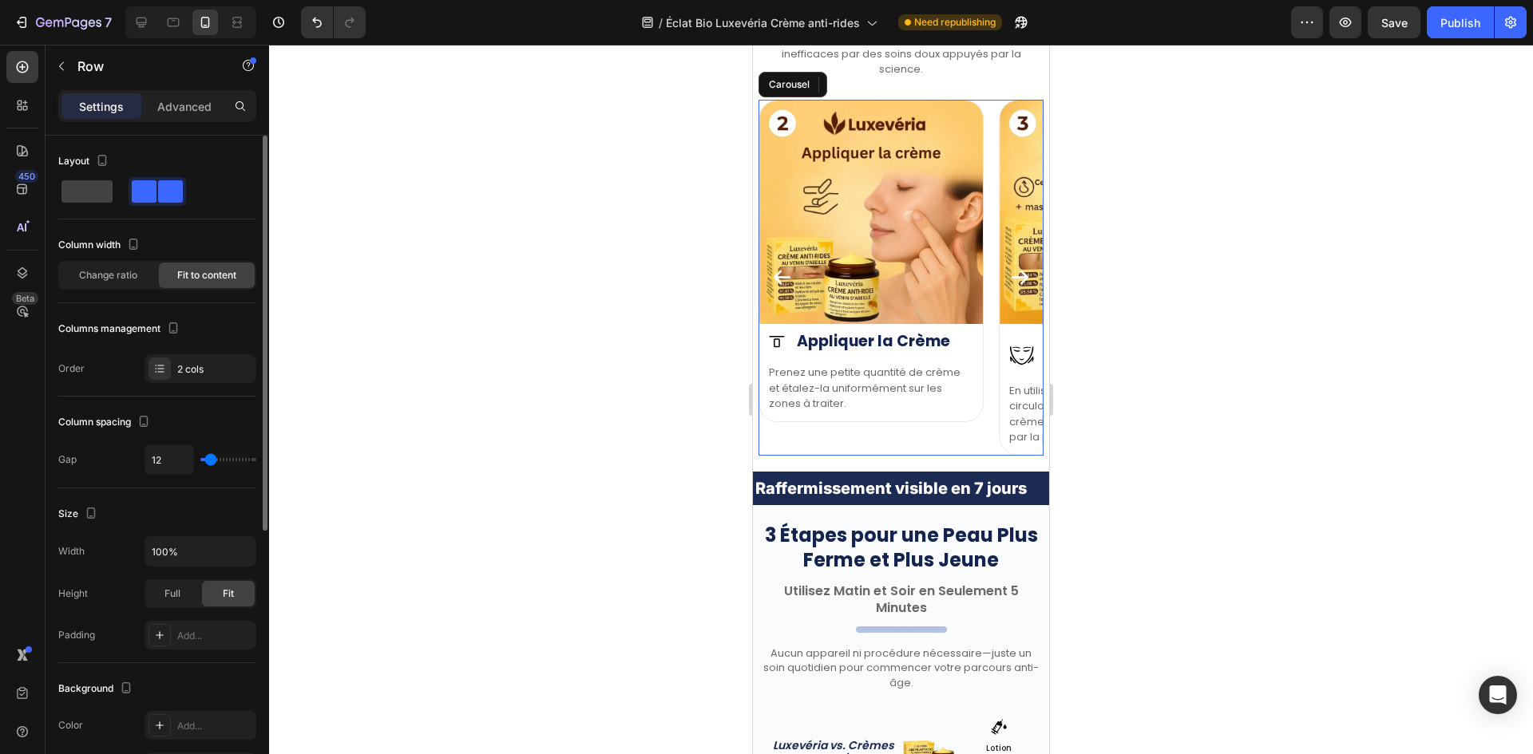
click at [771, 272] on icon "Carousel Back Arrow" at bounding box center [782, 278] width 22 height 22
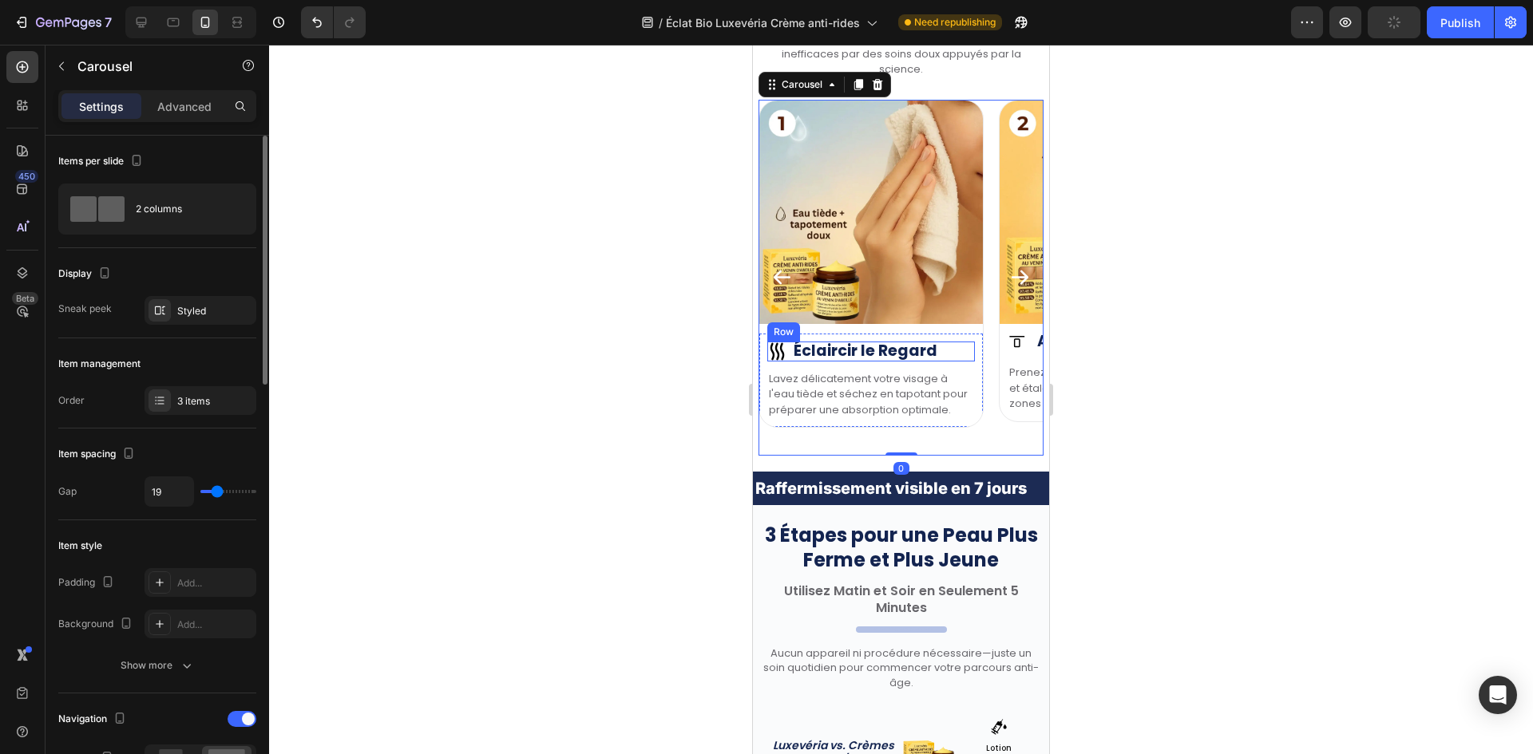
click at [790, 350] on div "Image Éclaircir le Regard Heading Row" at bounding box center [871, 352] width 208 height 20
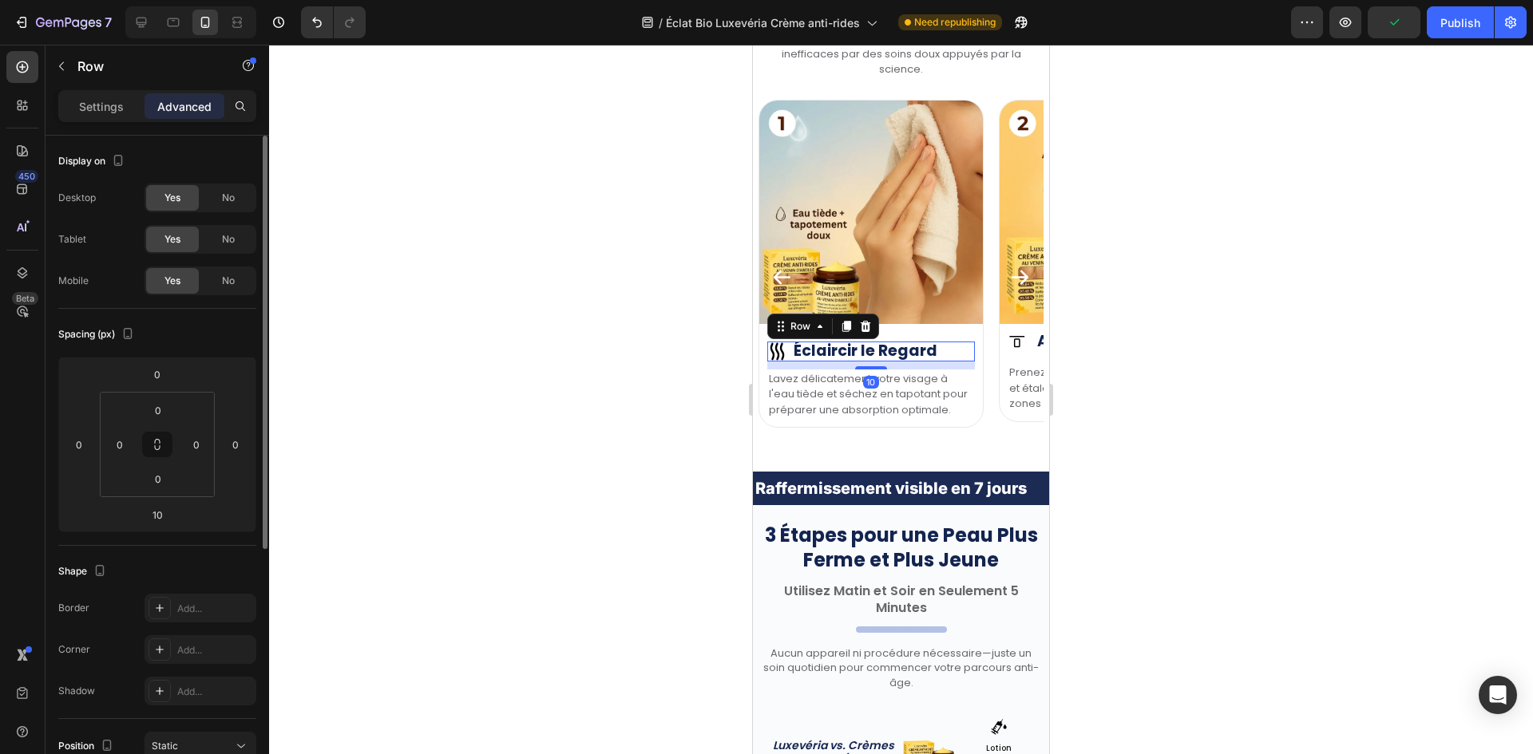
click at [113, 120] on div "Settings Advanced" at bounding box center [157, 106] width 198 height 32
click at [97, 109] on p "Settings" at bounding box center [101, 106] width 45 height 17
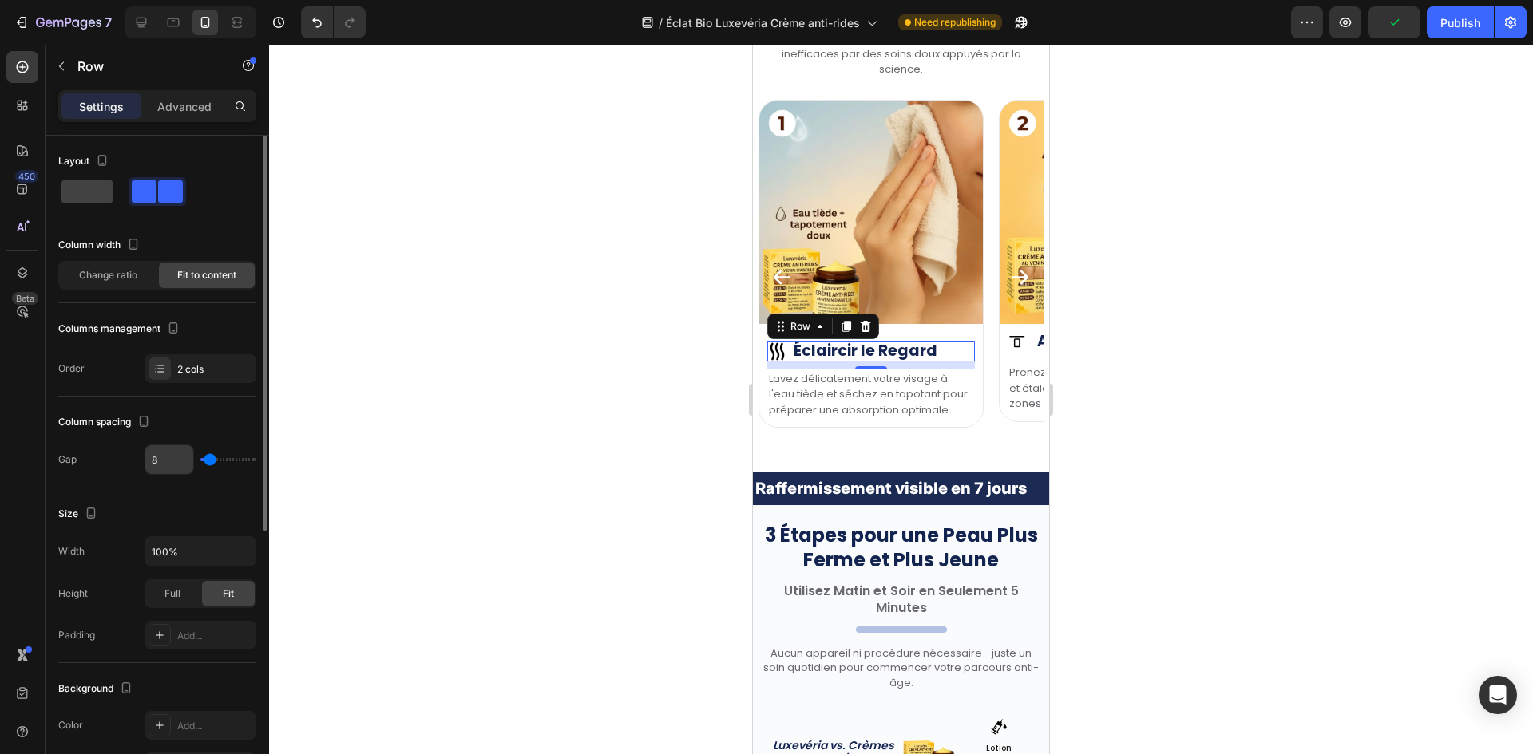
click at [172, 457] on input "8" at bounding box center [169, 459] width 48 height 29
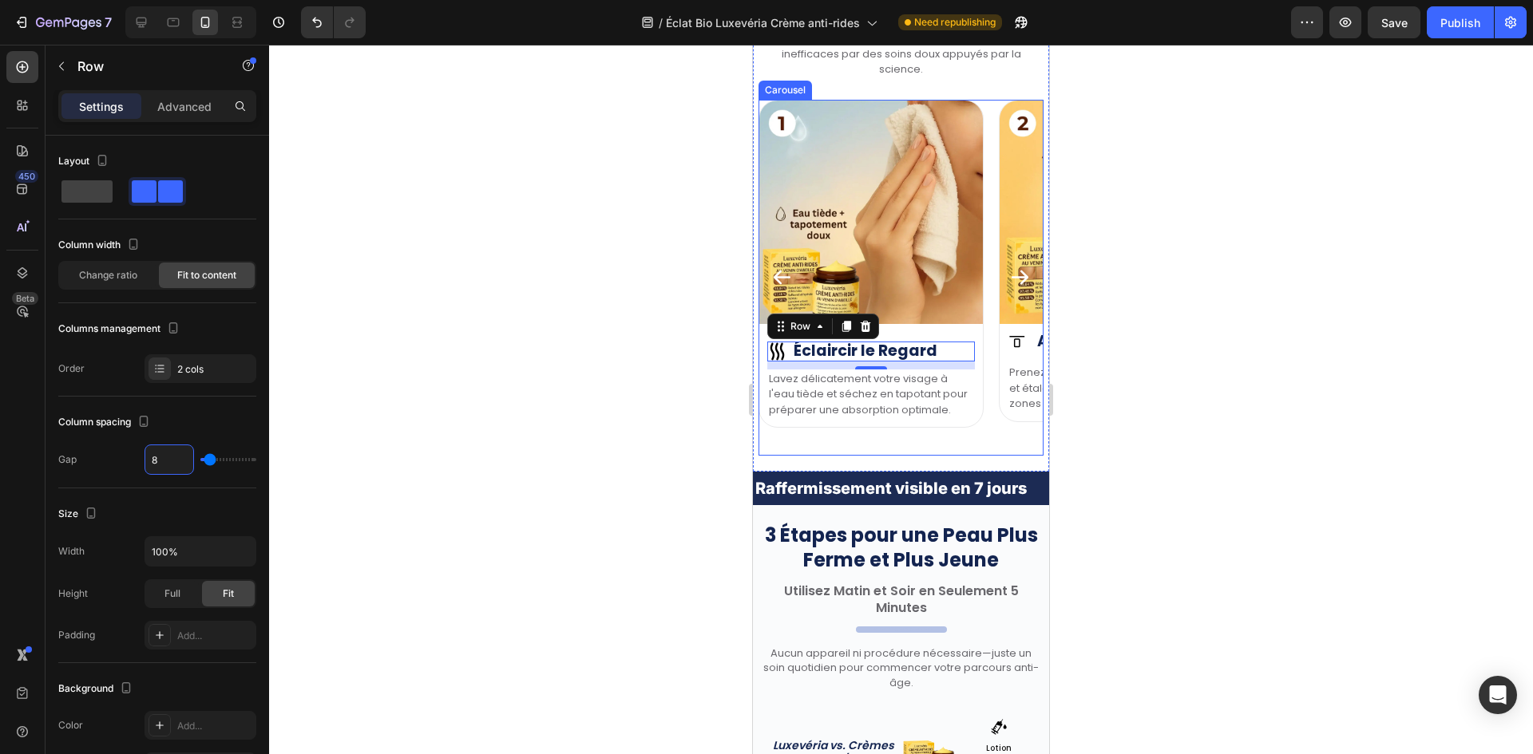
click at [1011, 271] on icon "Carousel Next Arrow" at bounding box center [1019, 278] width 17 height 14
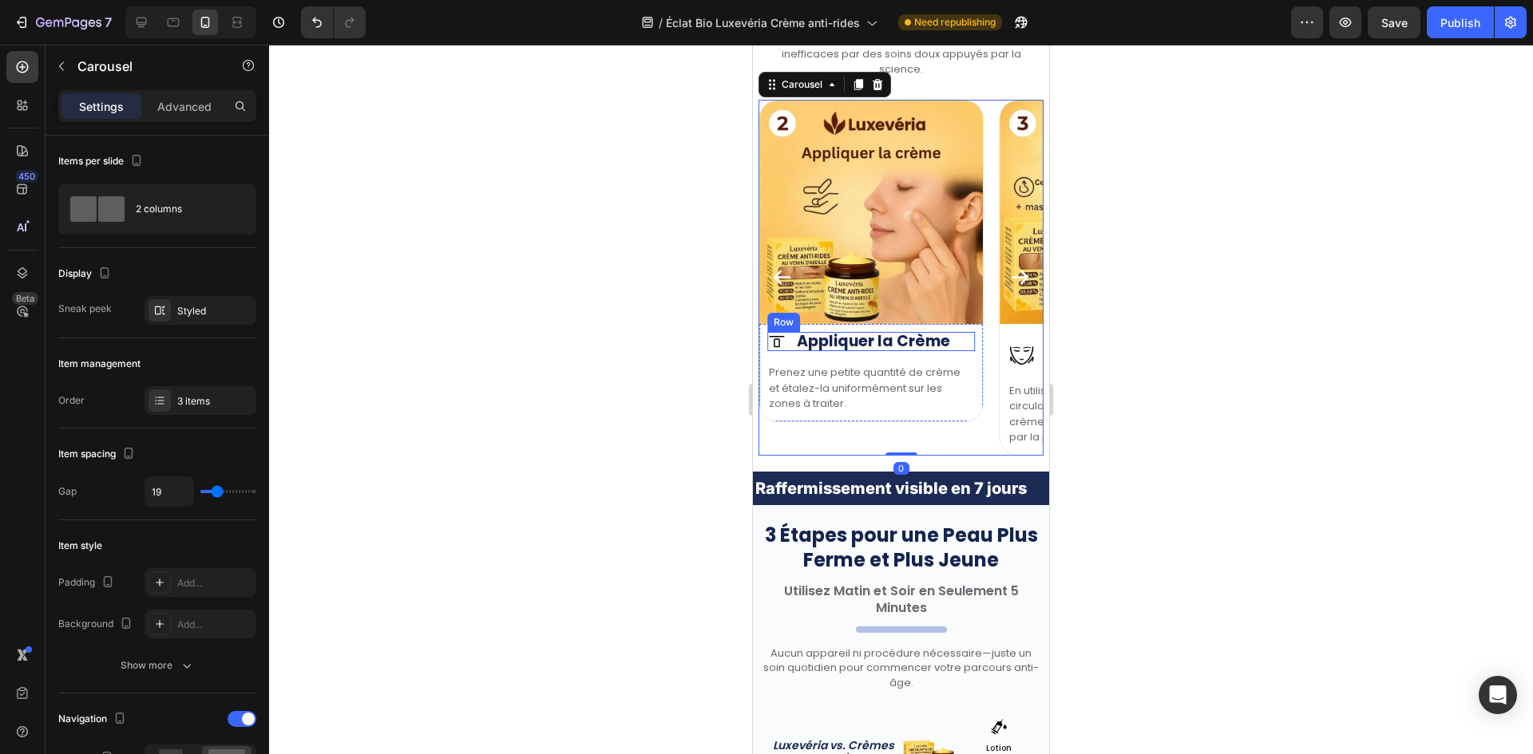
click at [793, 344] on div "Image Appliquer la Crème Heading Row" at bounding box center [871, 342] width 208 height 20
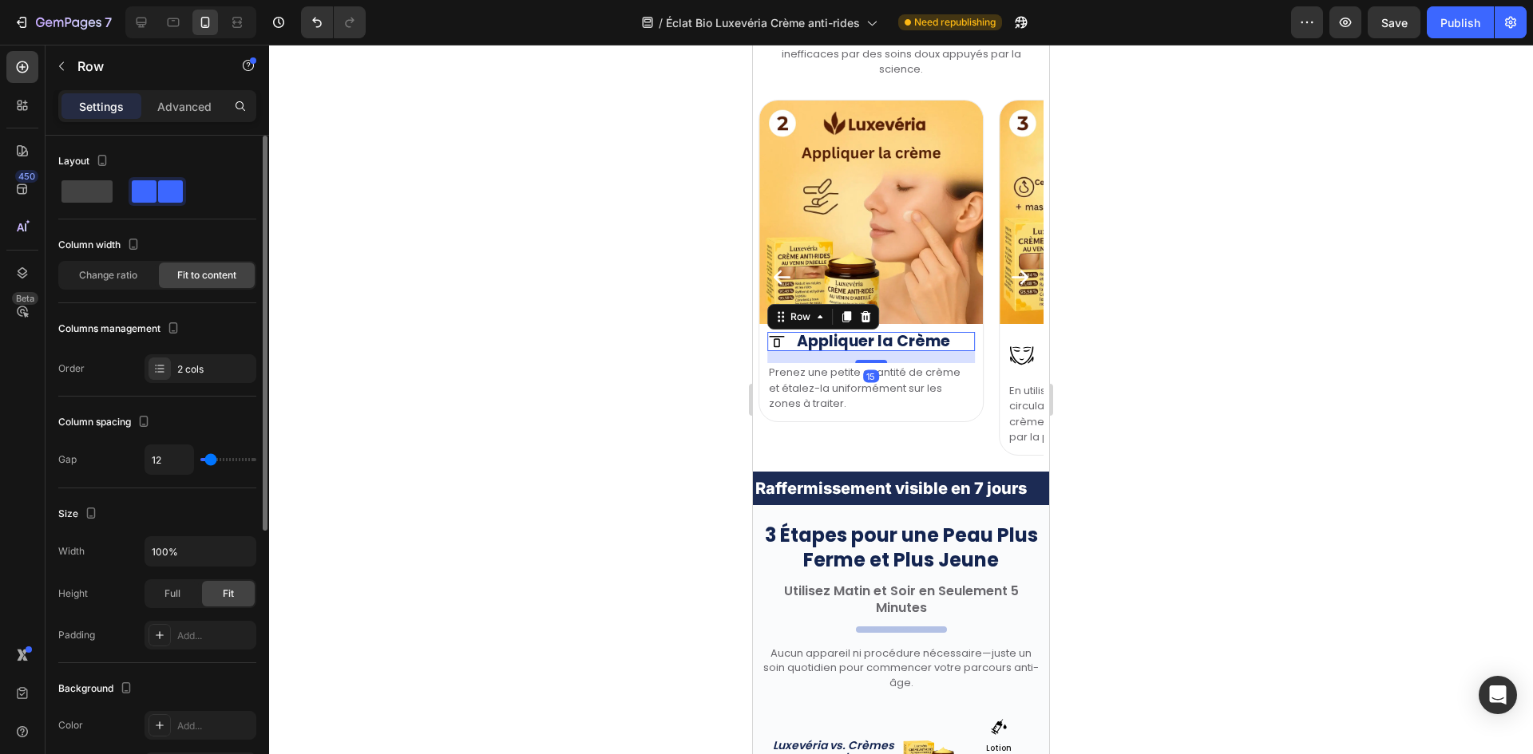
drag, startPoint x: 180, startPoint y: 469, endPoint x: 222, endPoint y: 448, distance: 47.1
click at [180, 468] on input "12" at bounding box center [169, 459] width 48 height 29
paste input "8"
type input "8"
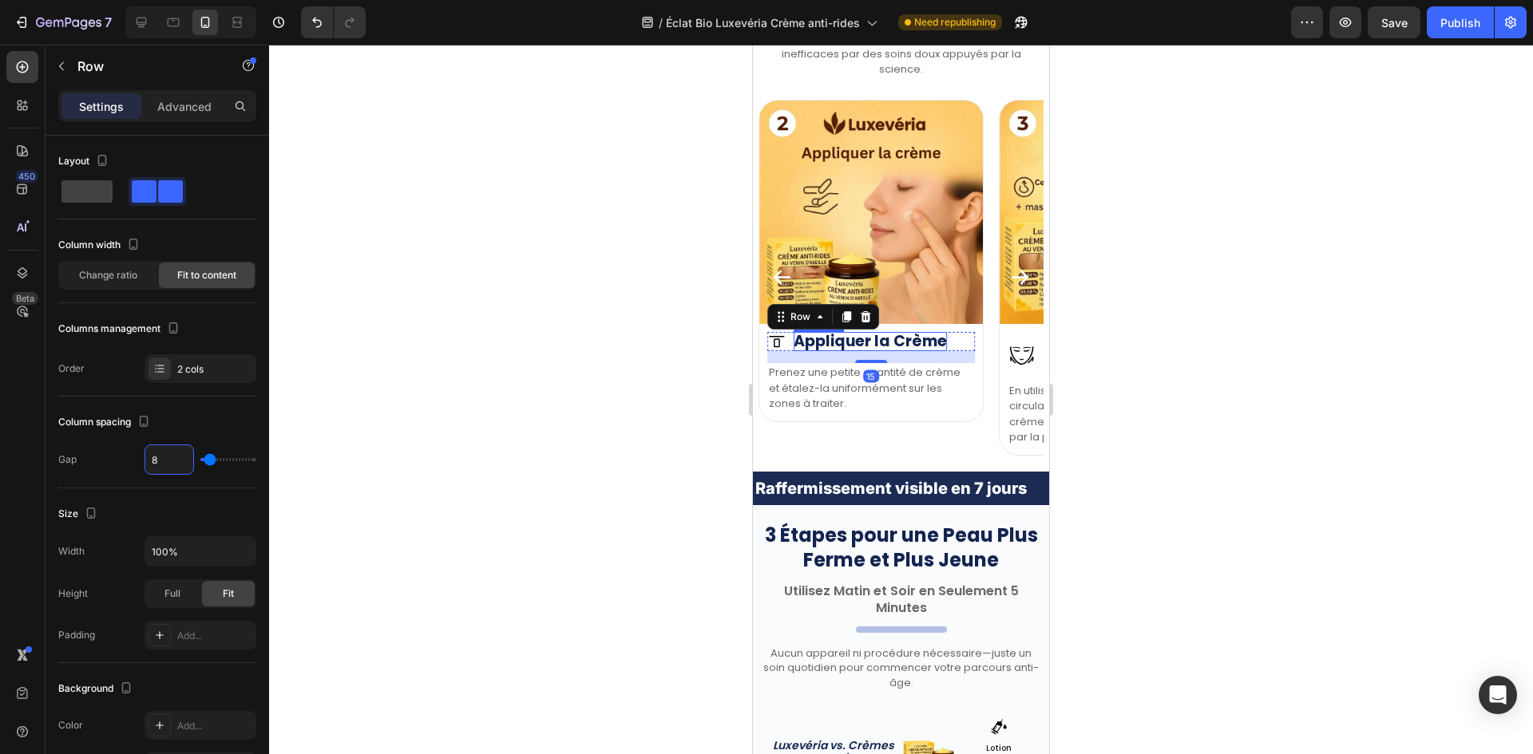
click at [889, 349] on h2 "Appliquer la Crème" at bounding box center [869, 342] width 153 height 20
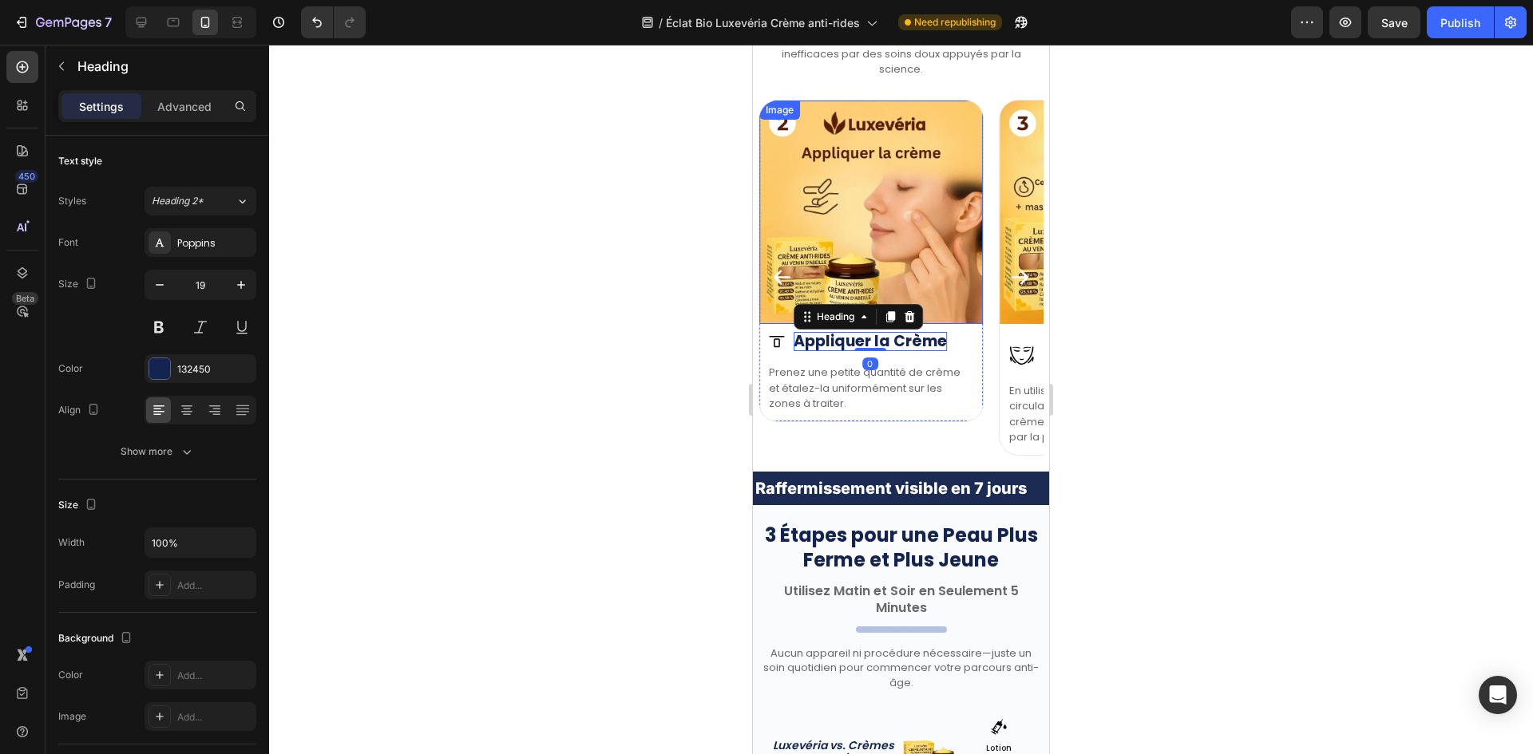
click at [778, 274] on icon "Carousel Back Arrow" at bounding box center [781, 278] width 17 height 14
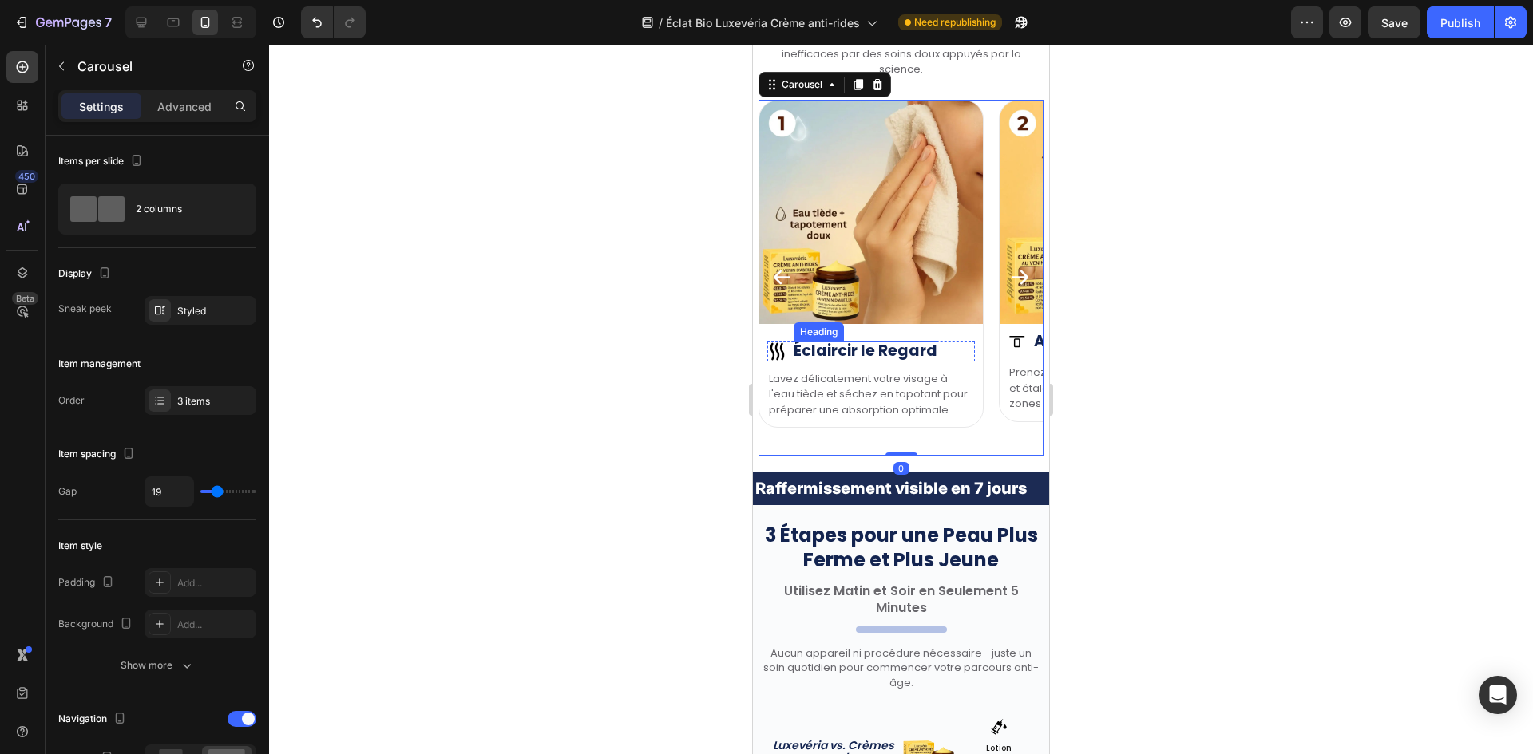
click at [824, 352] on h2 "Éclaircir le Regard" at bounding box center [865, 352] width 144 height 20
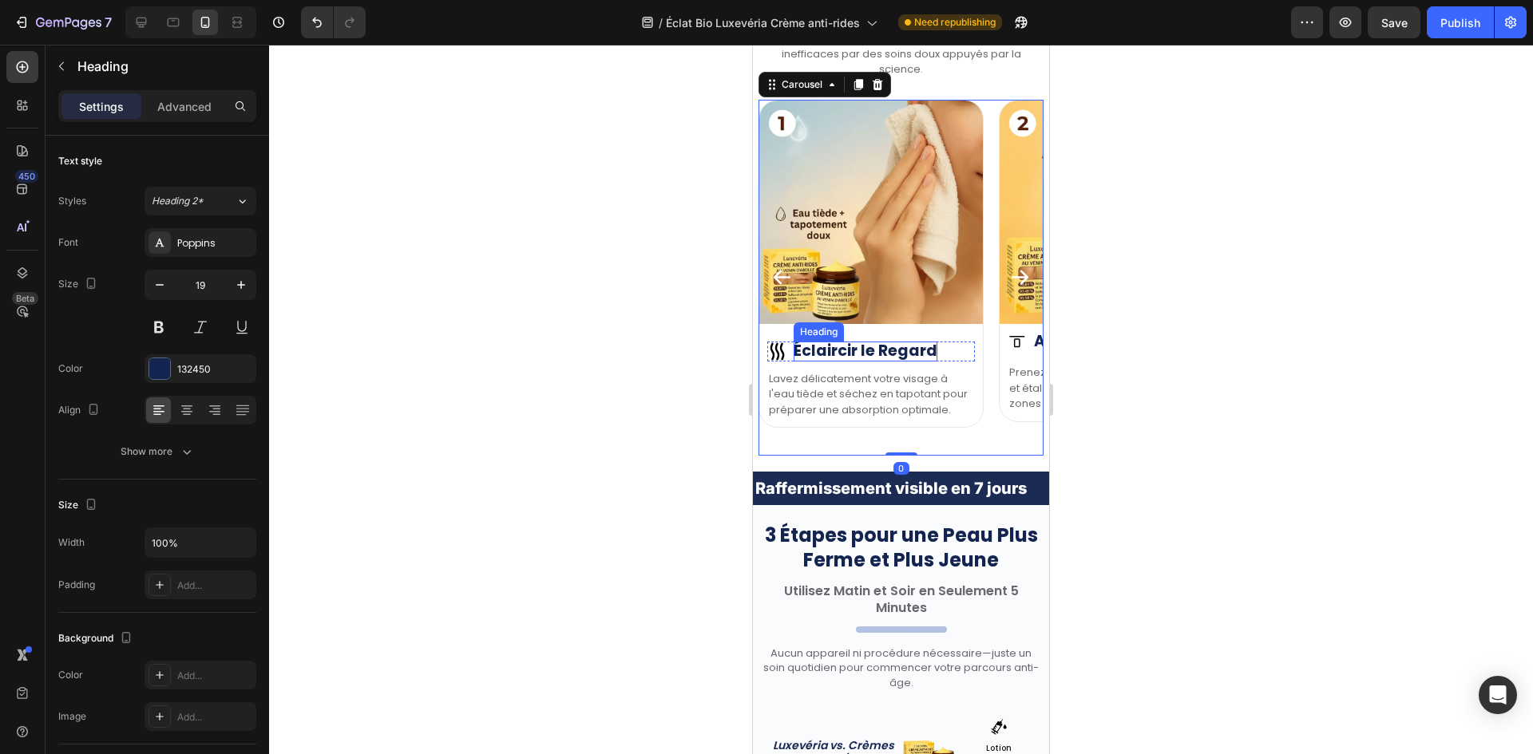
click at [824, 352] on h2 "Éclaircir le Regard" at bounding box center [865, 352] width 144 height 20
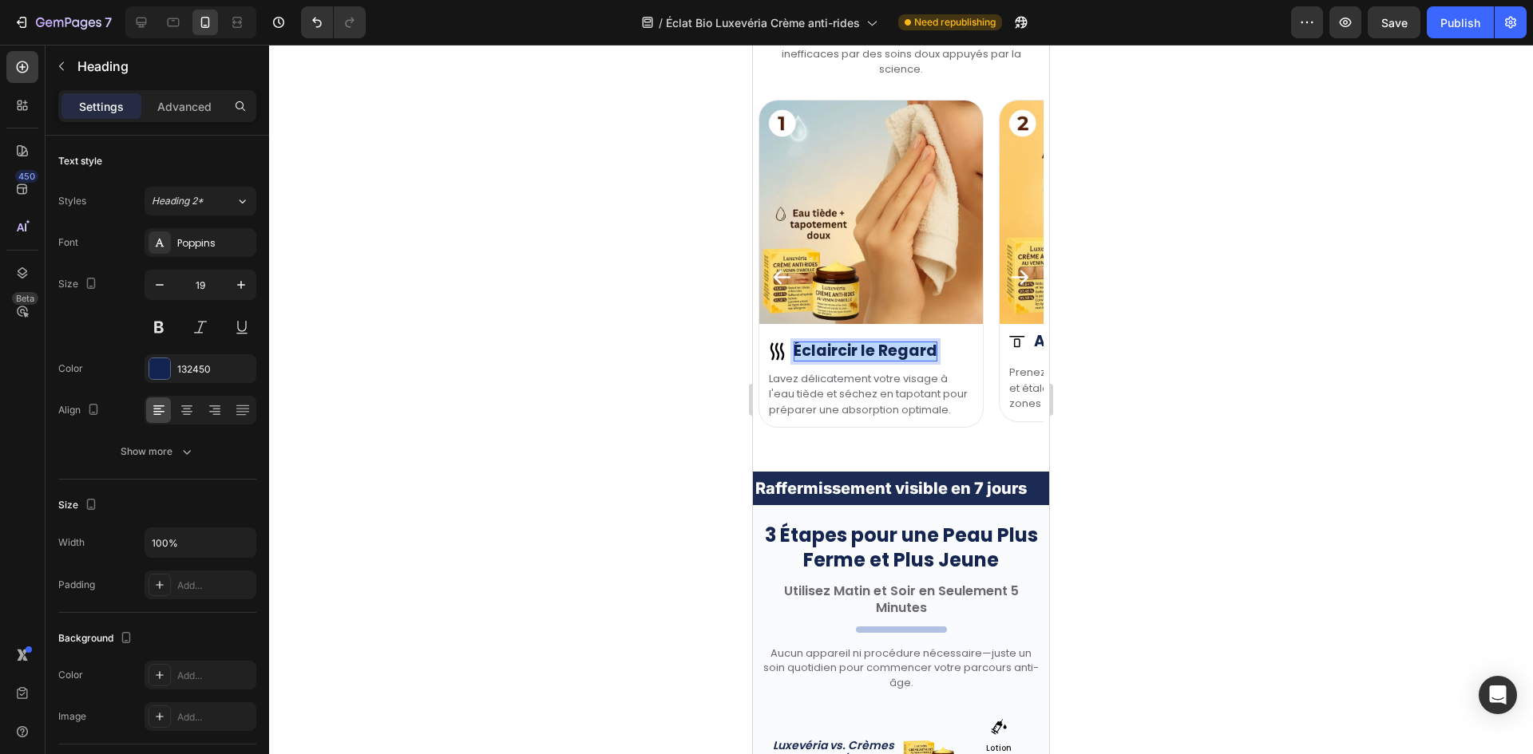
click at [824, 352] on p "Éclaircir le Regard" at bounding box center [865, 352] width 144 height 20
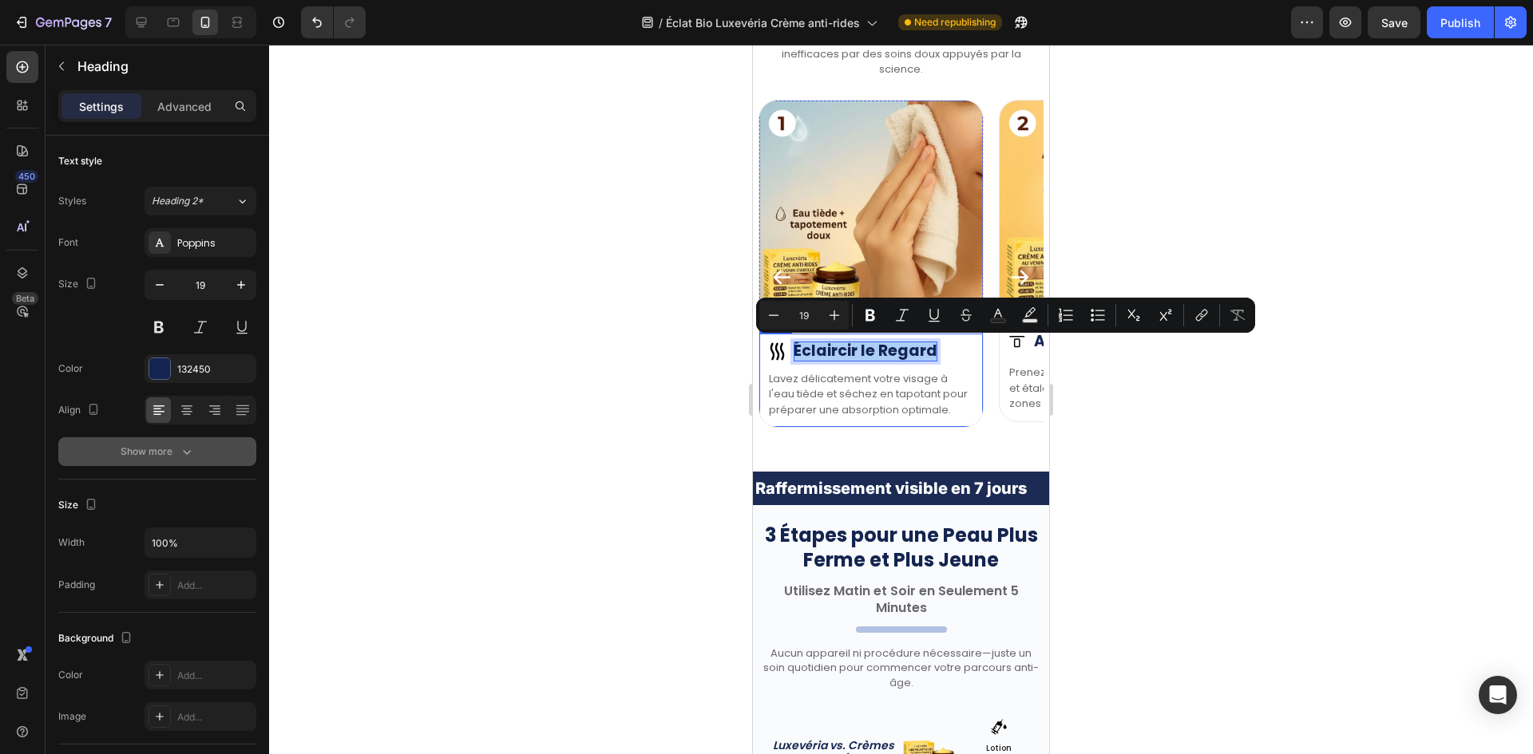
click at [180, 459] on icon "button" at bounding box center [187, 452] width 16 height 16
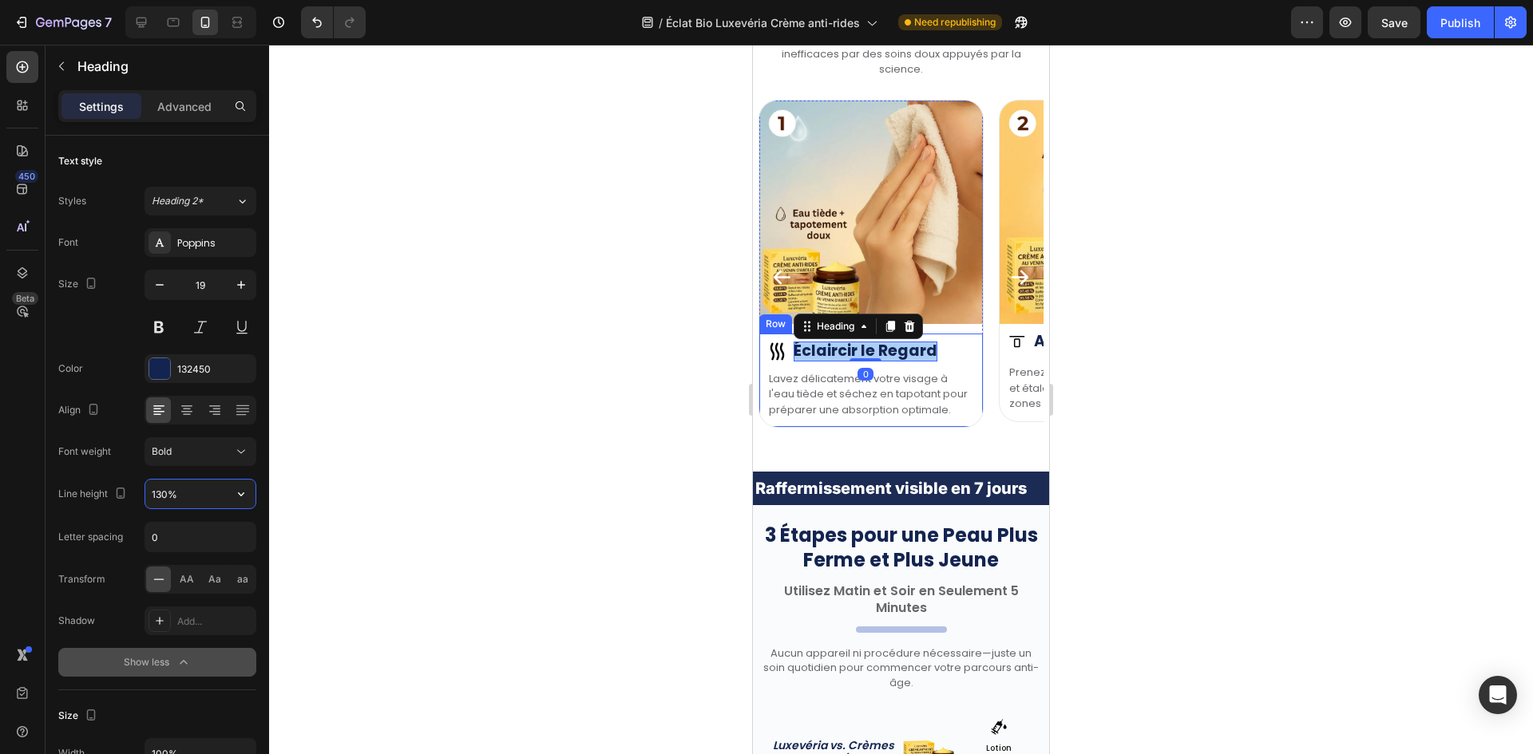
click at [149, 489] on input "130%" at bounding box center [200, 494] width 110 height 29
click at [164, 493] on input "140%" at bounding box center [200, 494] width 110 height 29
type input "146%"
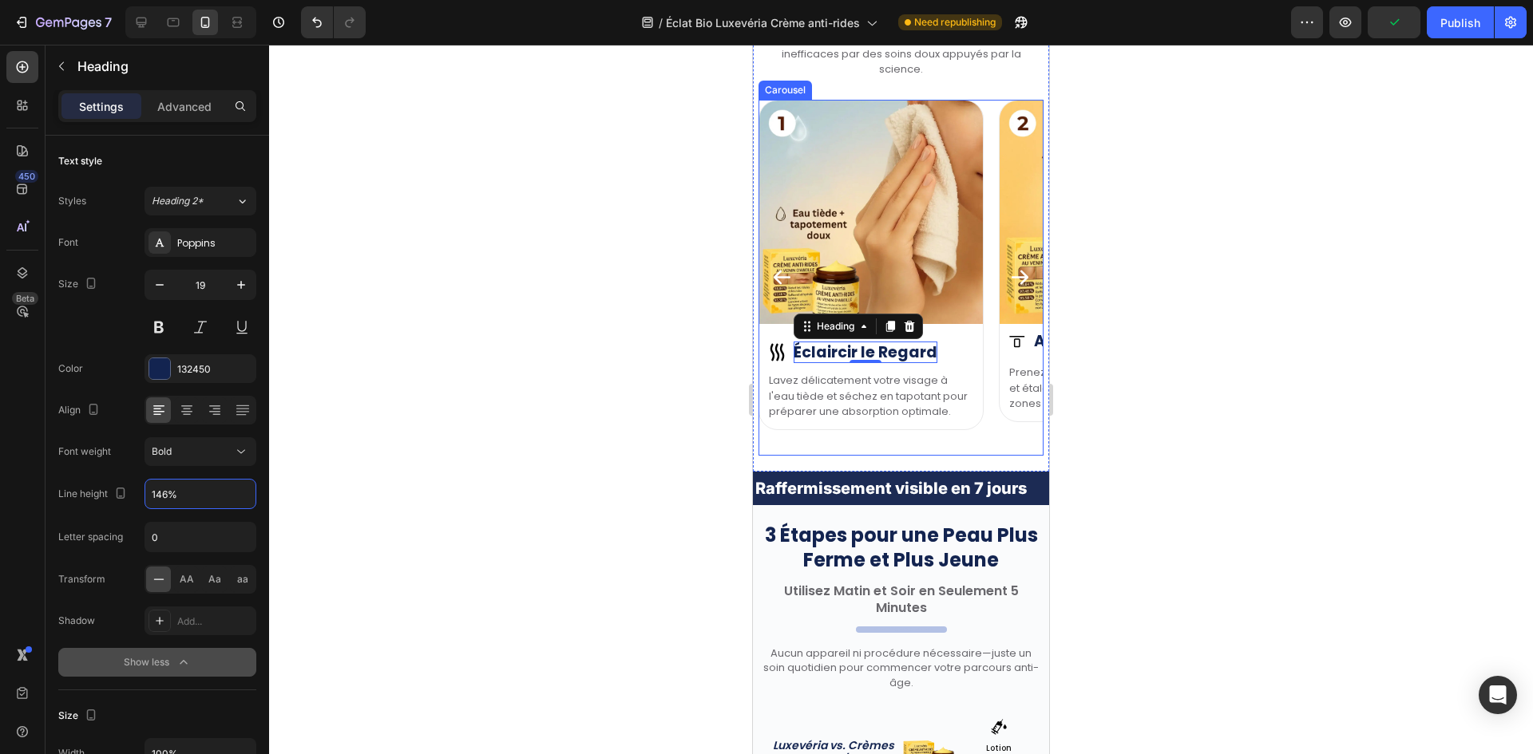
click at [1011, 278] on icon "Carousel Next Arrow" at bounding box center [1019, 278] width 17 height 14
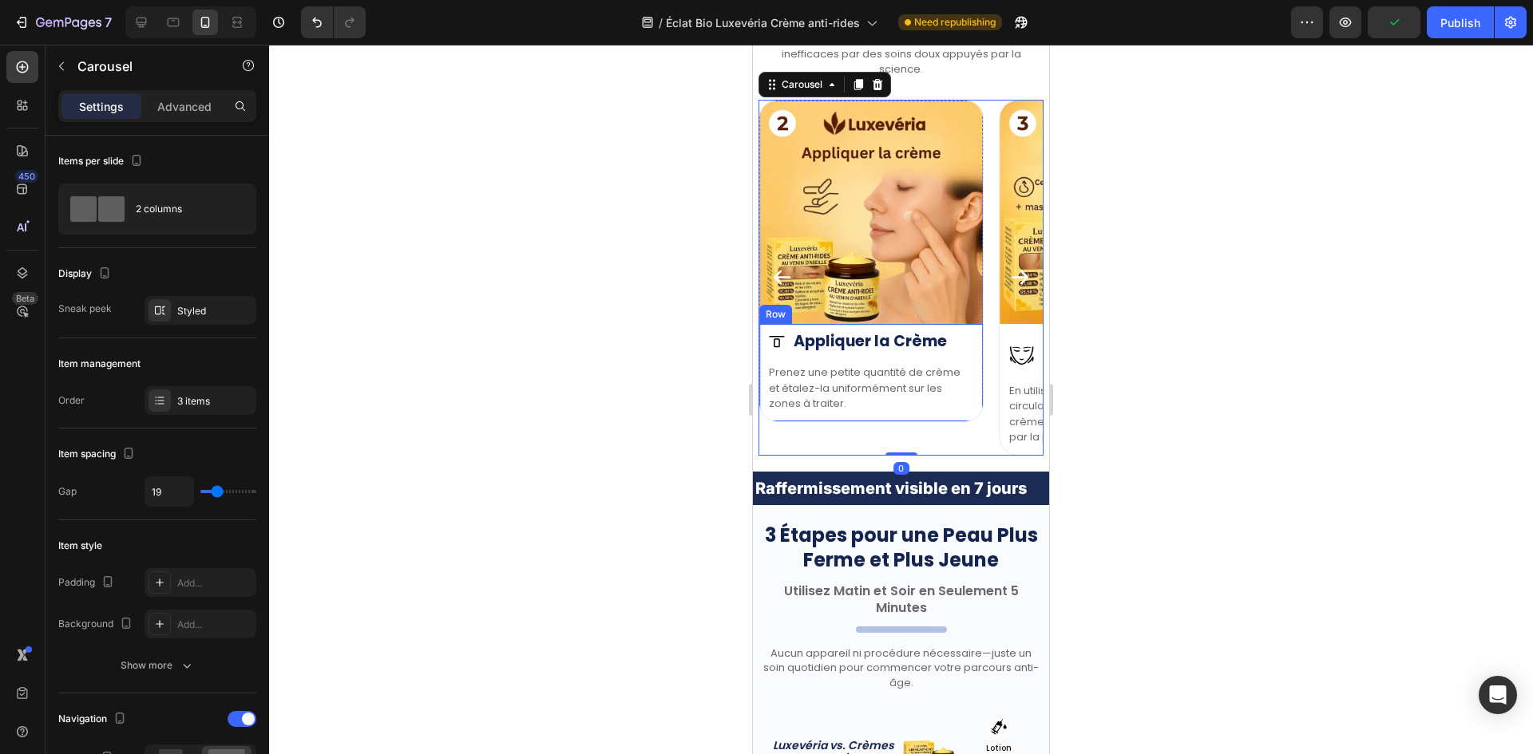
click at [880, 343] on h2 "Appliquer la Crème" at bounding box center [869, 342] width 153 height 20
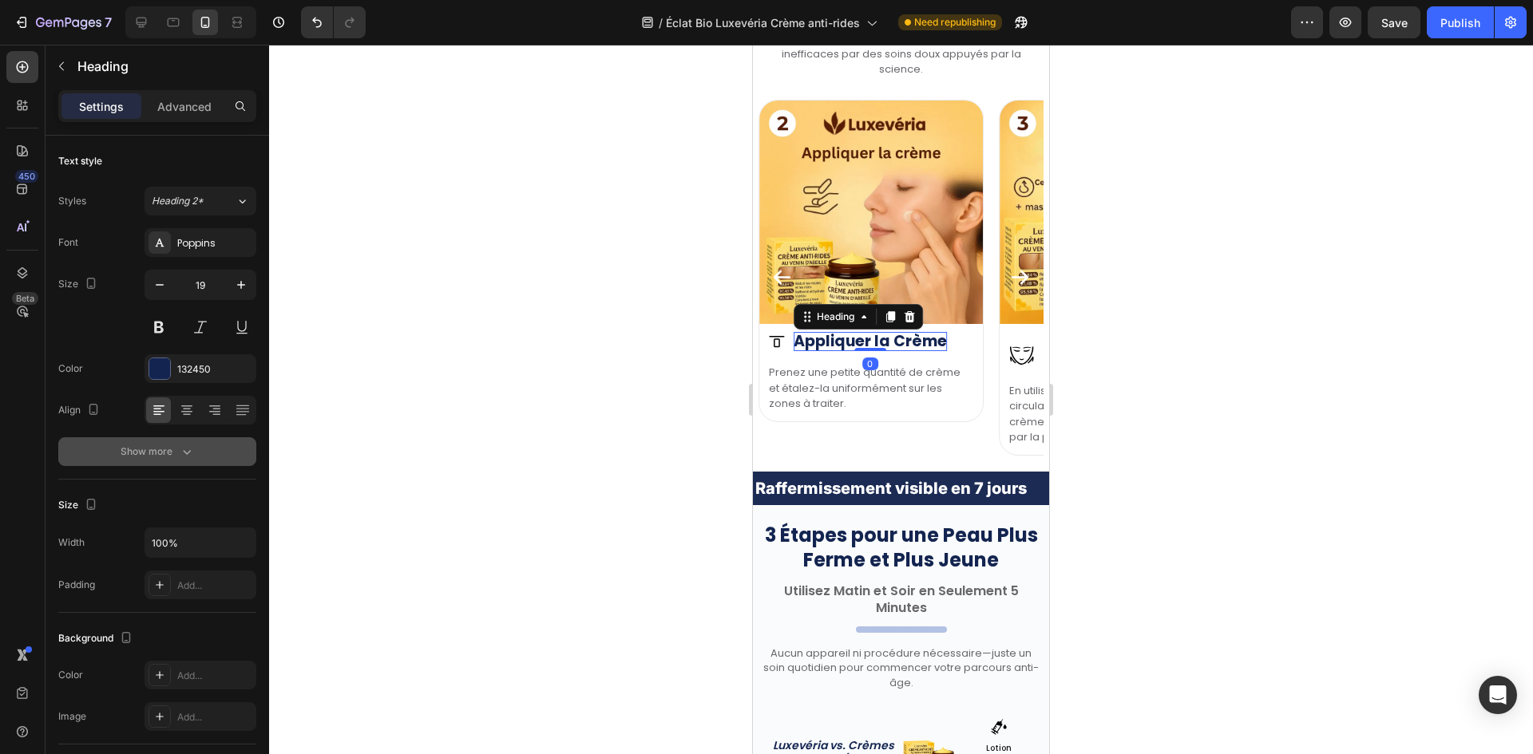
click at [170, 452] on div "Show more" at bounding box center [158, 452] width 74 height 16
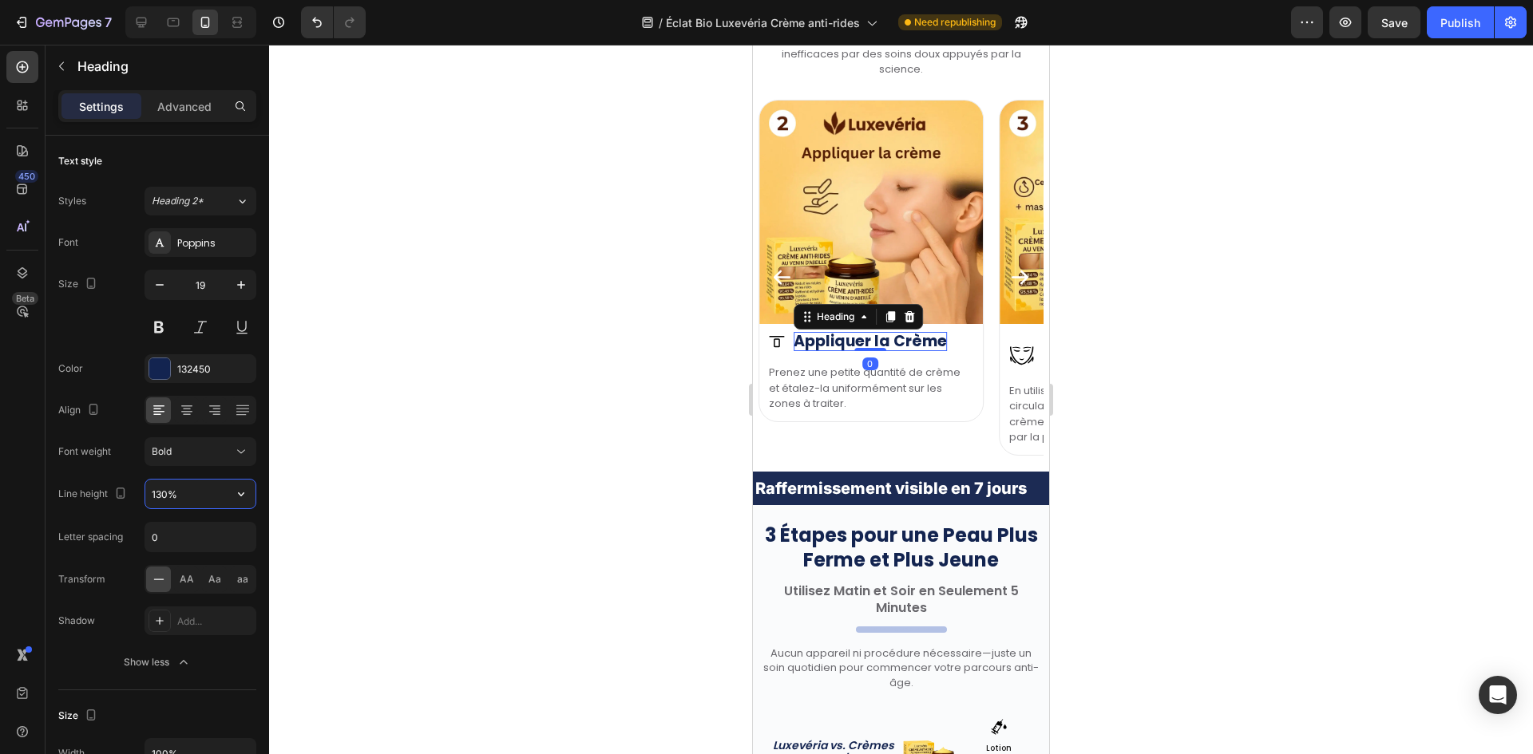
click at [184, 488] on input "130%" at bounding box center [200, 494] width 110 height 29
paste input "46"
type input "146%"
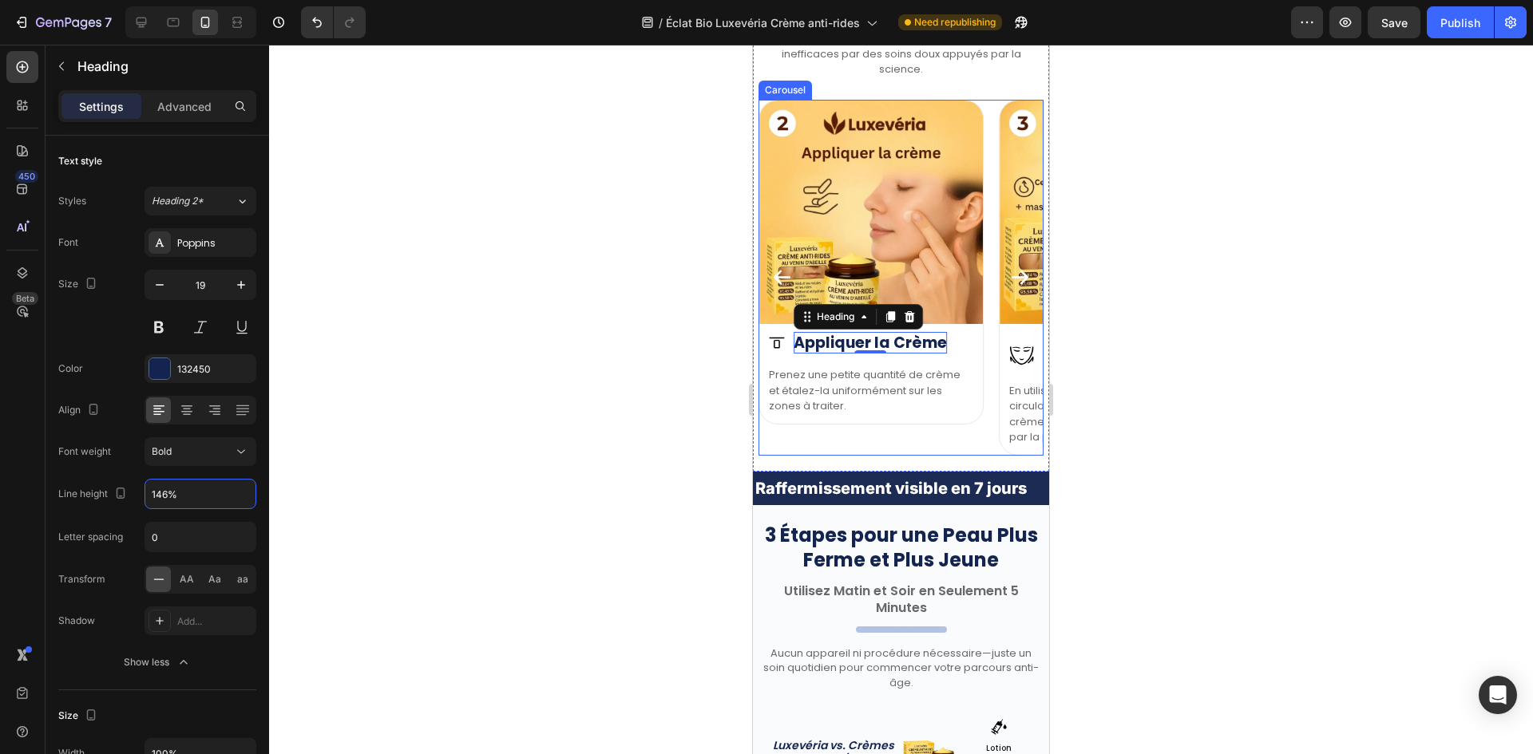
click at [1009, 275] on icon "Carousel Next Arrow" at bounding box center [1020, 278] width 22 height 22
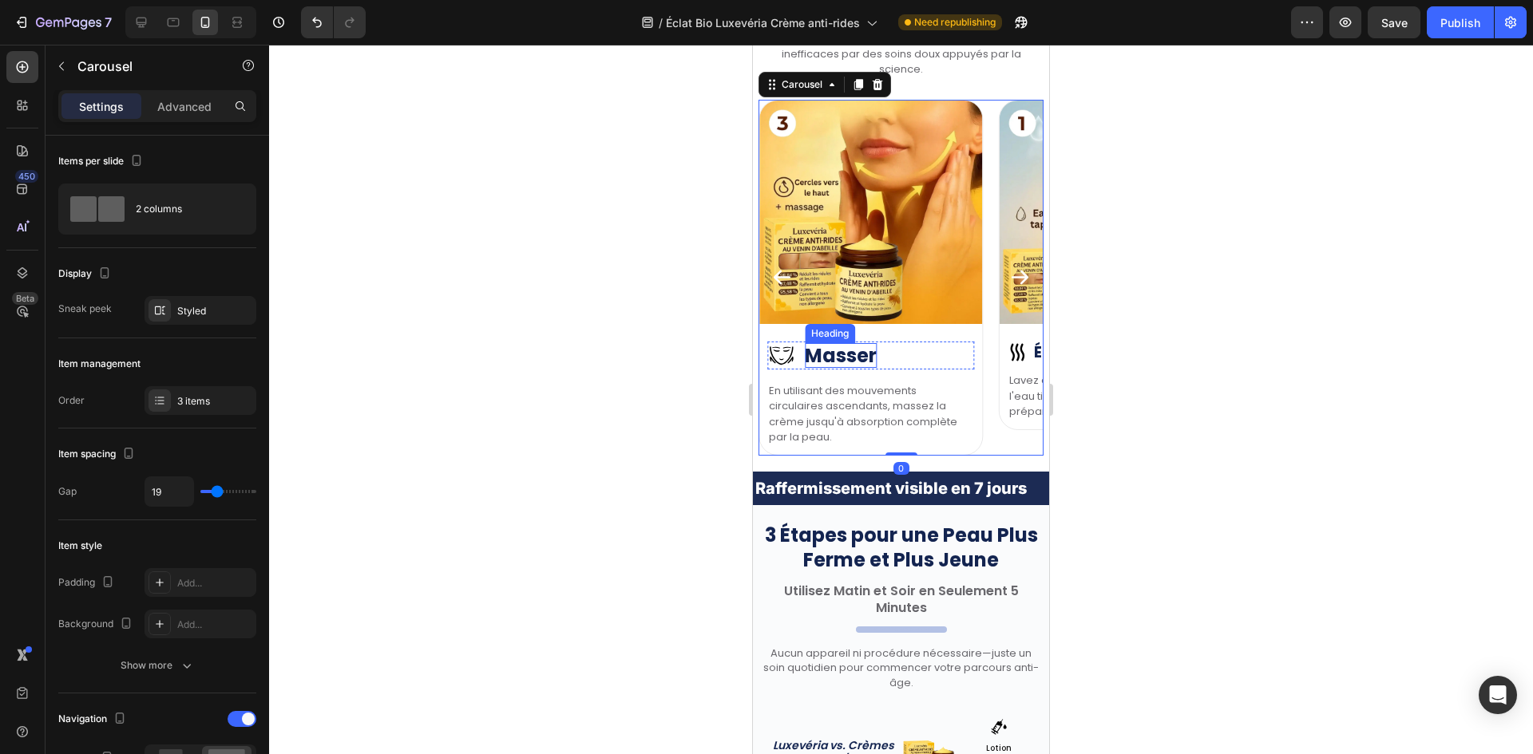
click at [856, 362] on h2 "Masser" at bounding box center [841, 355] width 72 height 25
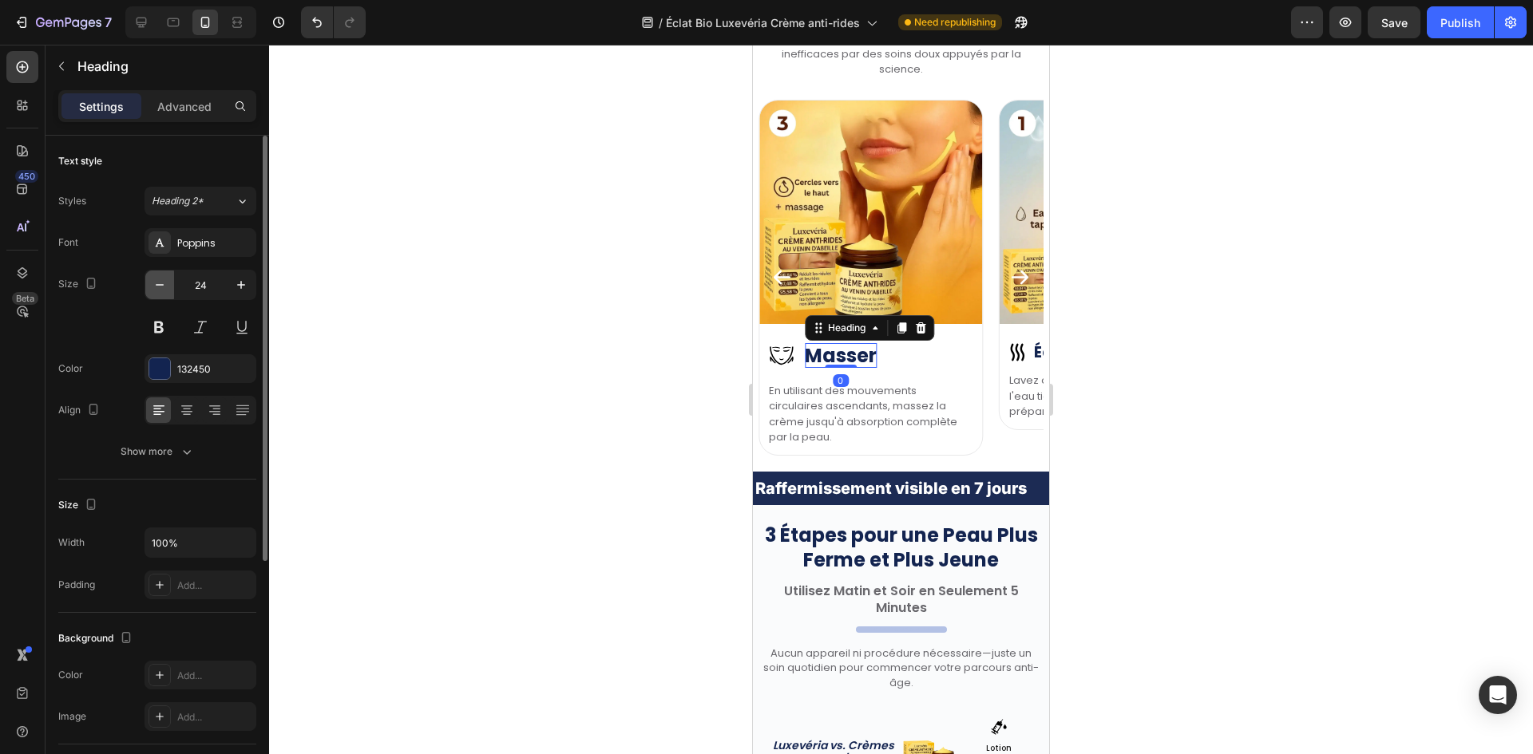
click at [147, 287] on button "button" at bounding box center [159, 285] width 29 height 29
click at [151, 287] on button "button" at bounding box center [159, 285] width 29 height 29
click at [152, 287] on button "button" at bounding box center [159, 285] width 29 height 29
click at [153, 287] on icon "button" at bounding box center [160, 285] width 16 height 16
click at [154, 287] on icon "button" at bounding box center [160, 285] width 16 height 16
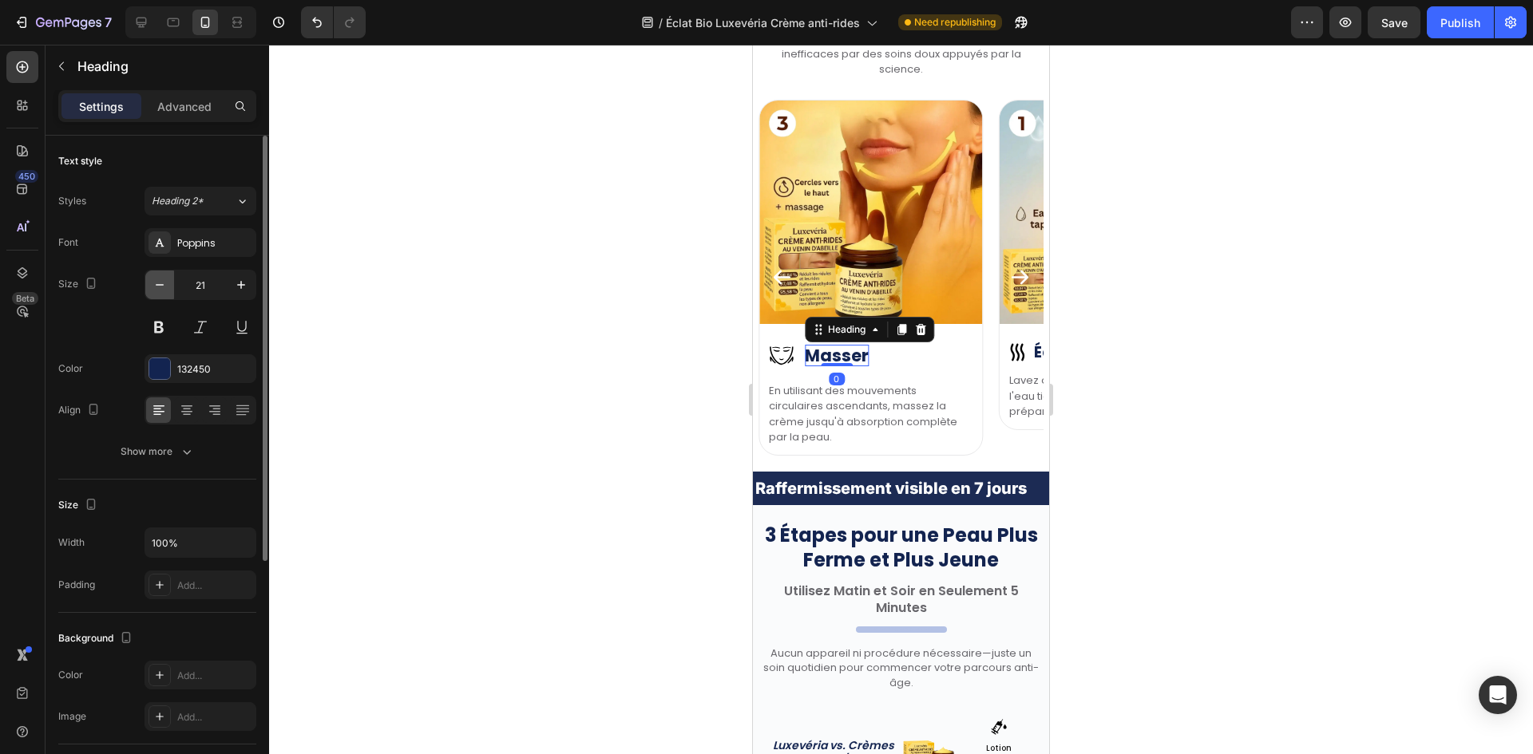
click at [155, 287] on icon "button" at bounding box center [160, 285] width 16 height 16
type input "19"
drag, startPoint x: 167, startPoint y: 451, endPoint x: 172, endPoint y: 469, distance: 18.2
click at [168, 451] on div "Show more" at bounding box center [158, 452] width 74 height 16
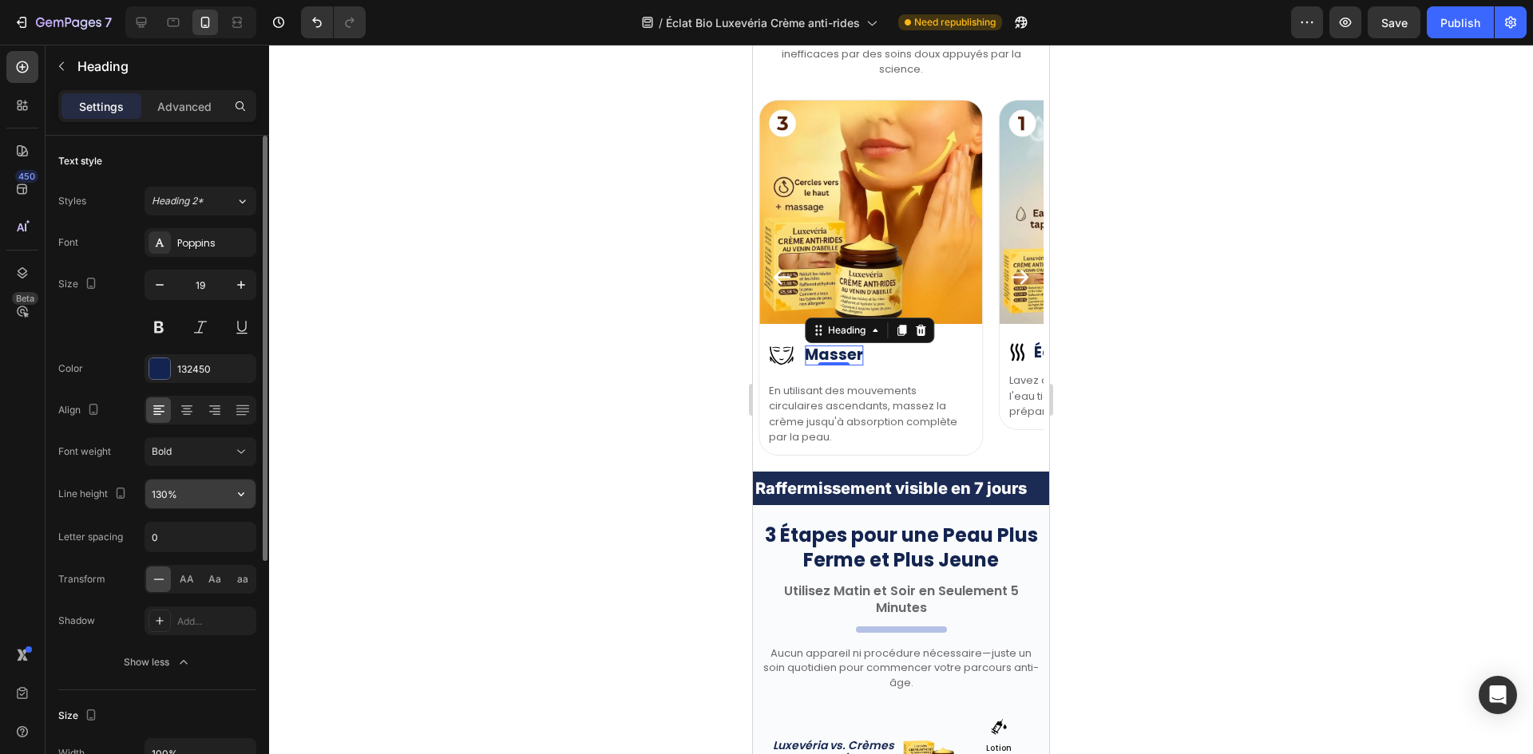
click at [150, 498] on input "130%" at bounding box center [200, 494] width 110 height 29
paste input "46"
type input "146%"
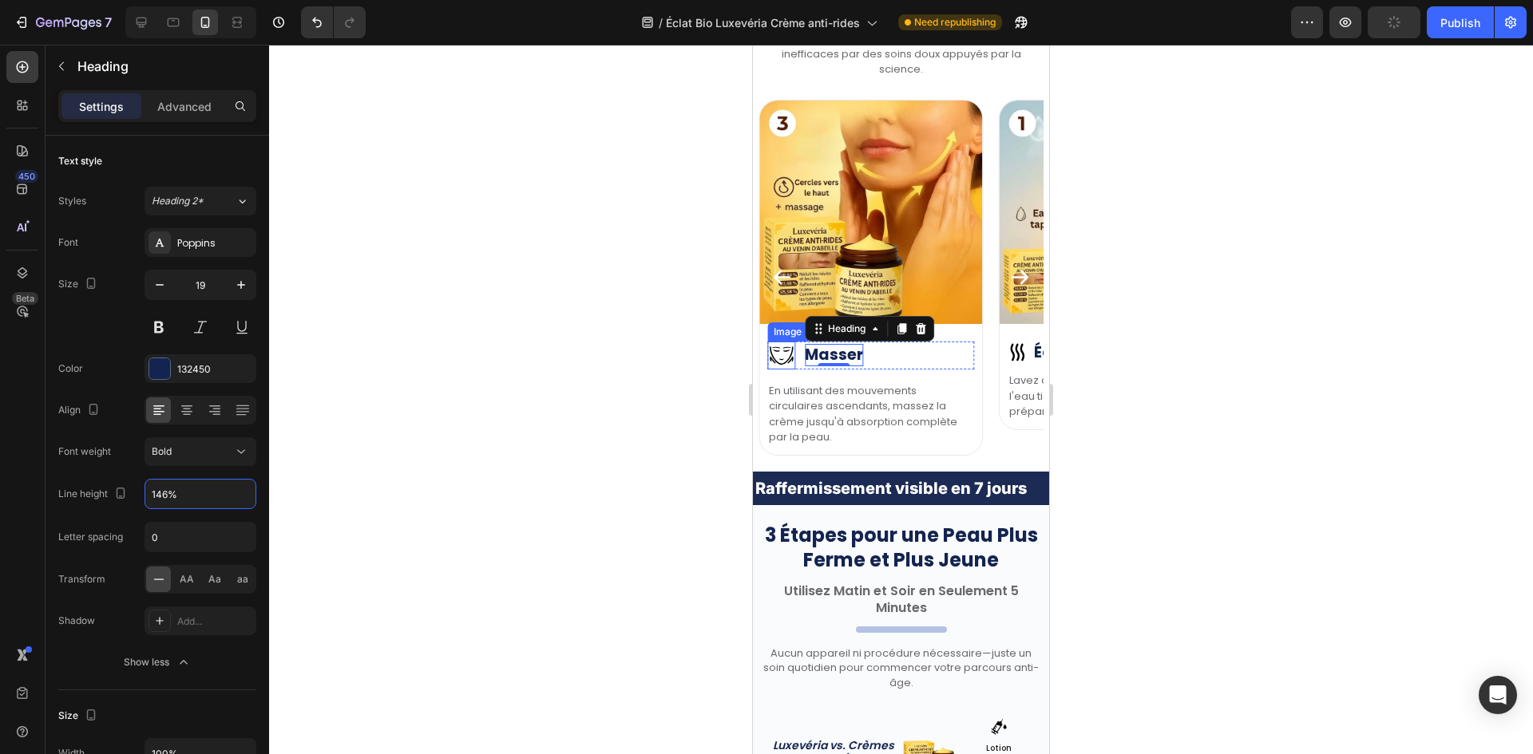
click at [784, 353] on img at bounding box center [781, 356] width 28 height 28
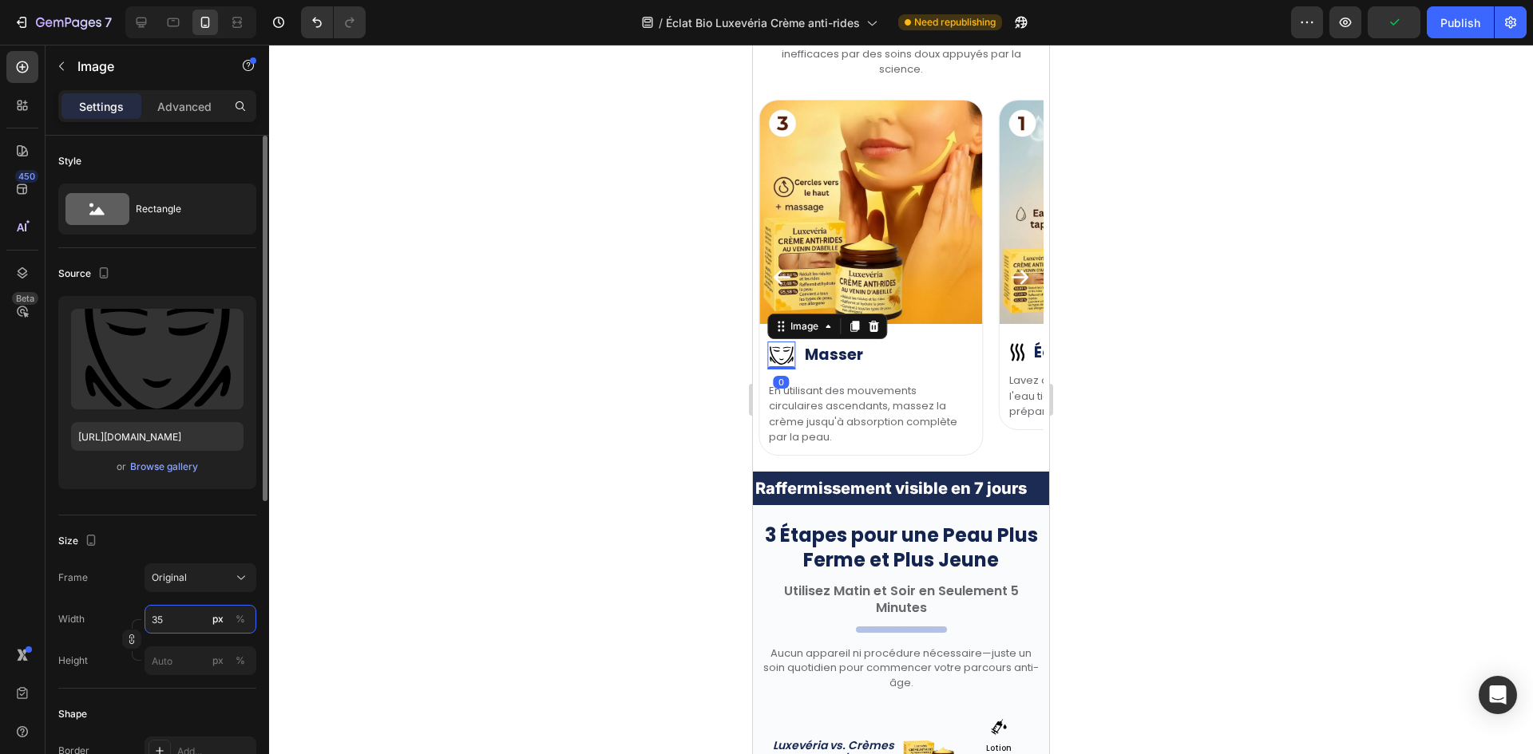
click at [169, 615] on input "35" at bounding box center [200, 619] width 112 height 29
type input "25"
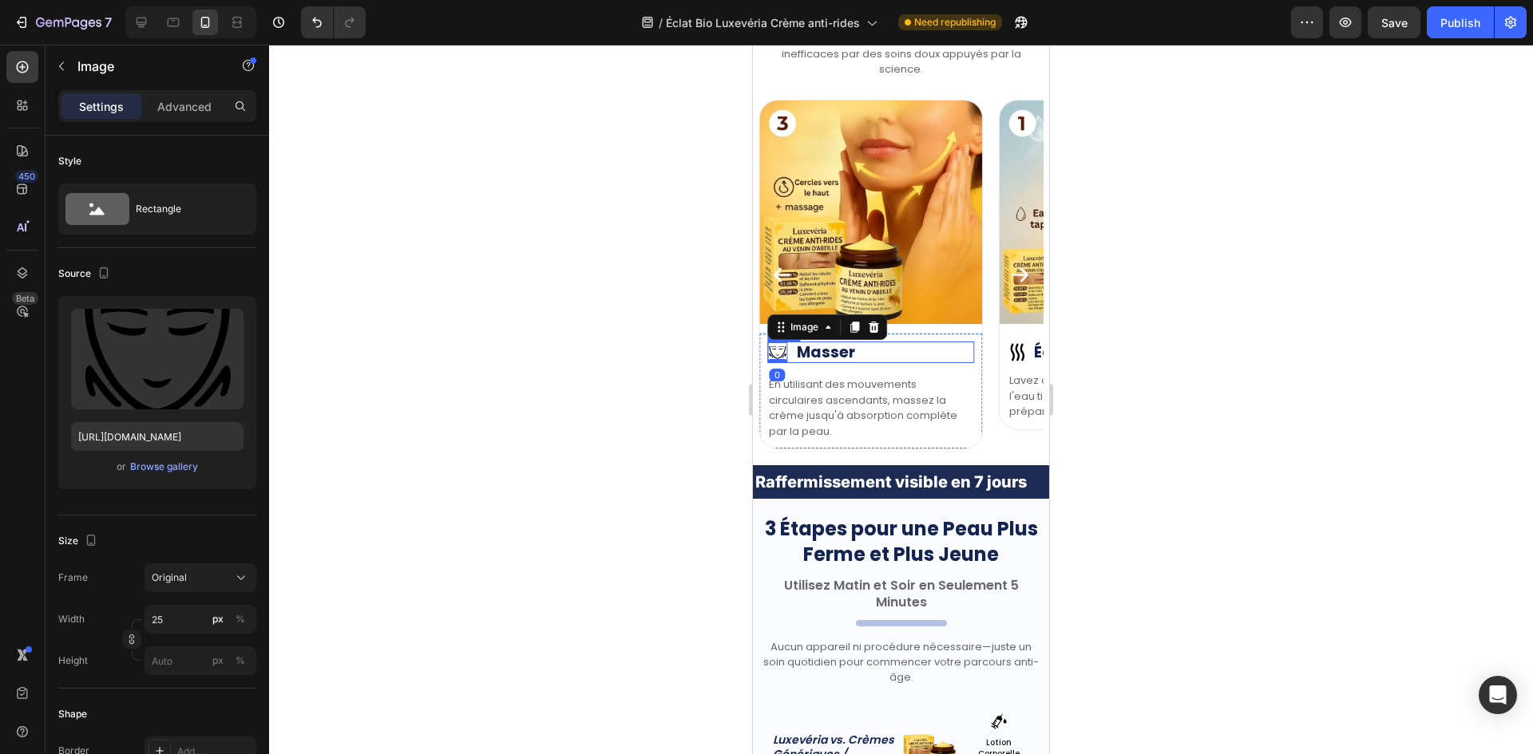
click at [793, 345] on div "Image 0 Masser Heading Row" at bounding box center [871, 353] width 208 height 22
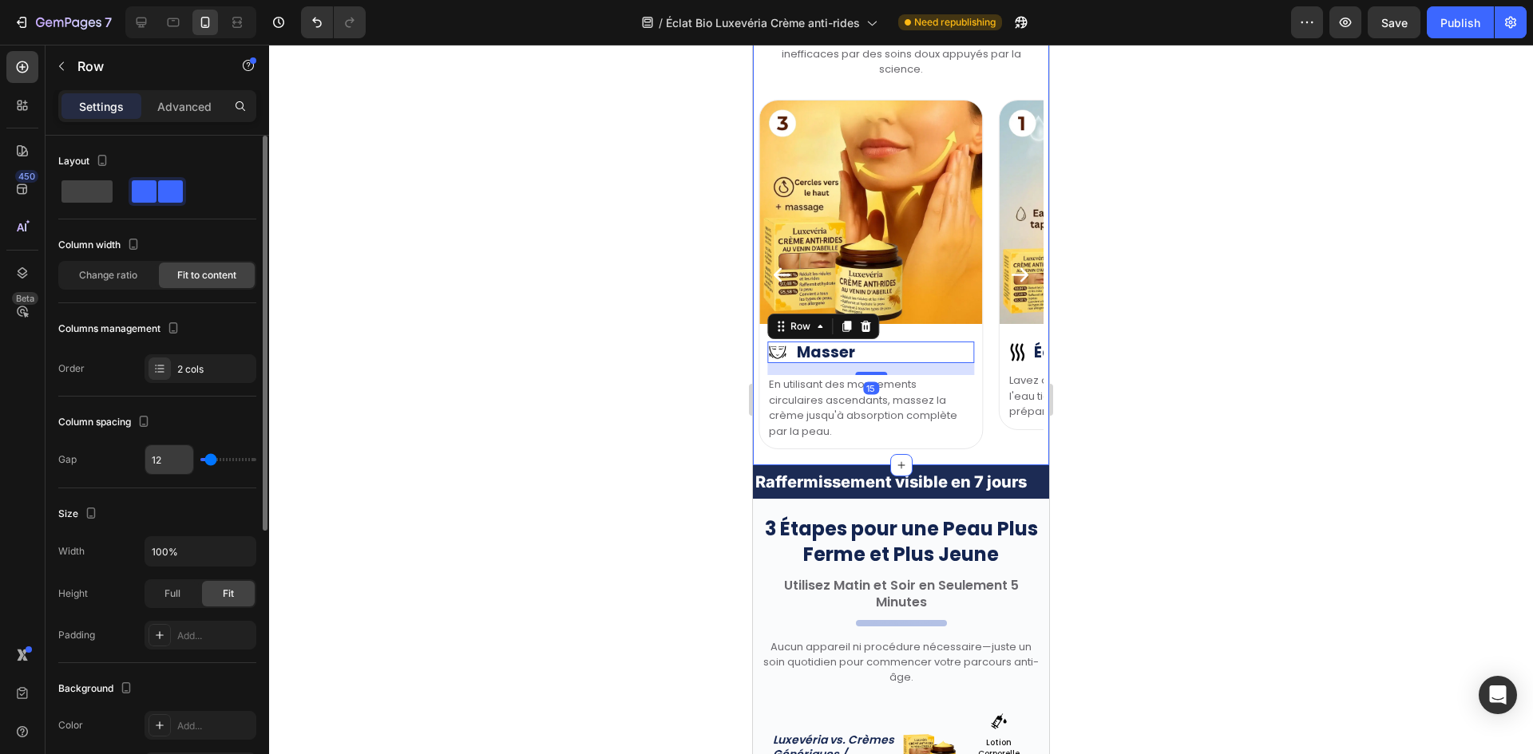
click at [179, 454] on input "12" at bounding box center [169, 459] width 48 height 29
type input "7"
click at [178, 460] on input "7" at bounding box center [169, 459] width 48 height 29
click at [177, 460] on input "7" at bounding box center [169, 459] width 48 height 29
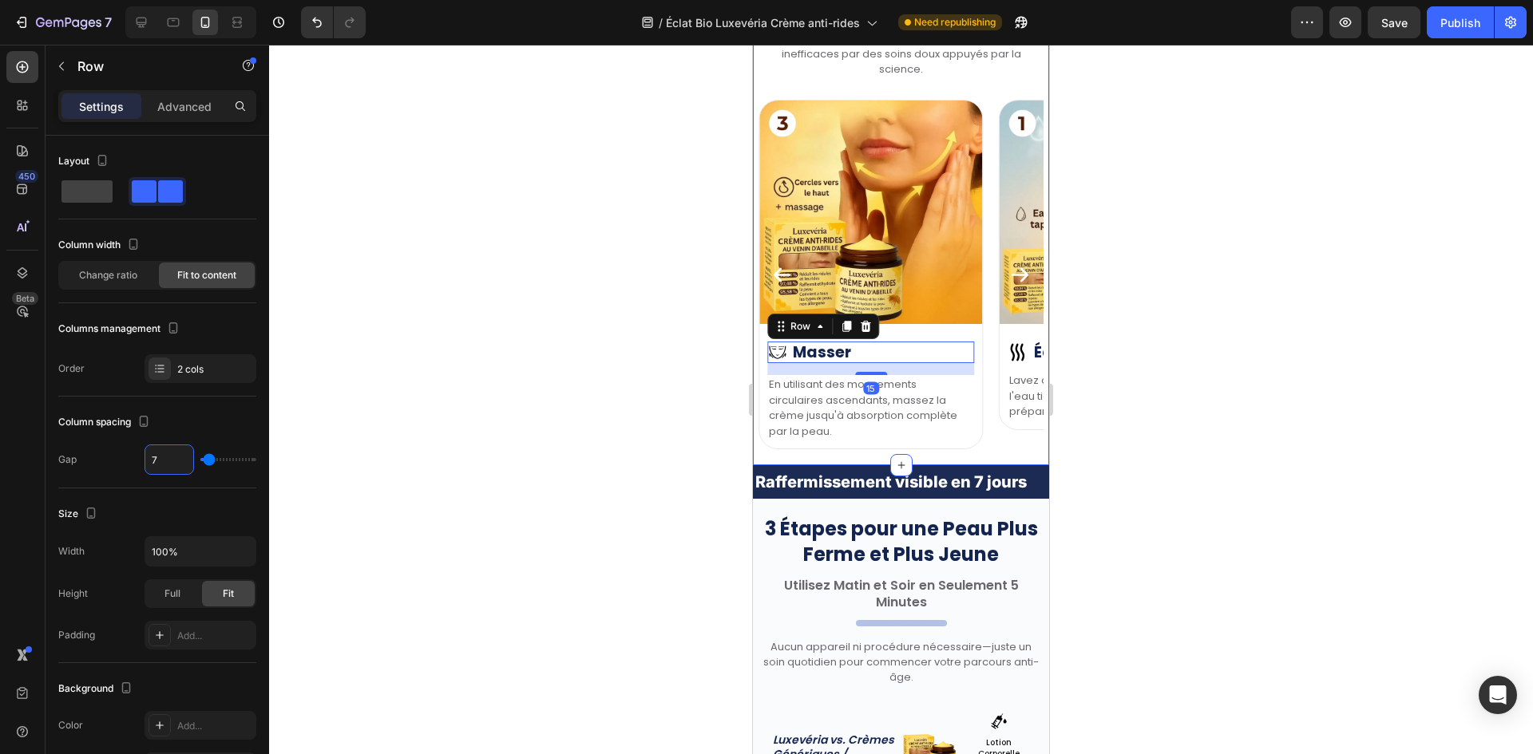
type input "8"
click at [1015, 276] on icon "Carousel Next Arrow" at bounding box center [1020, 275] width 22 height 22
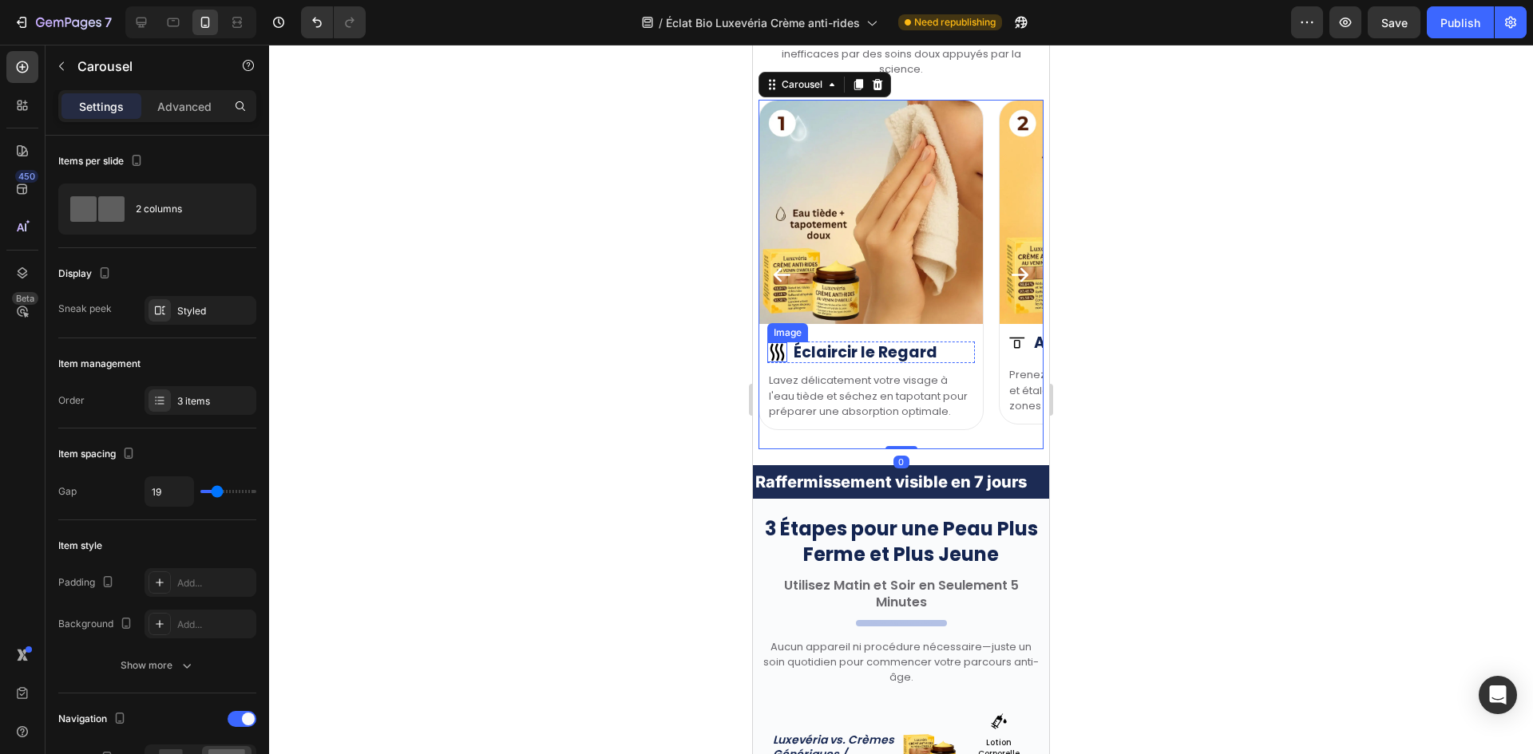
click at [786, 354] on img at bounding box center [777, 352] width 20 height 20
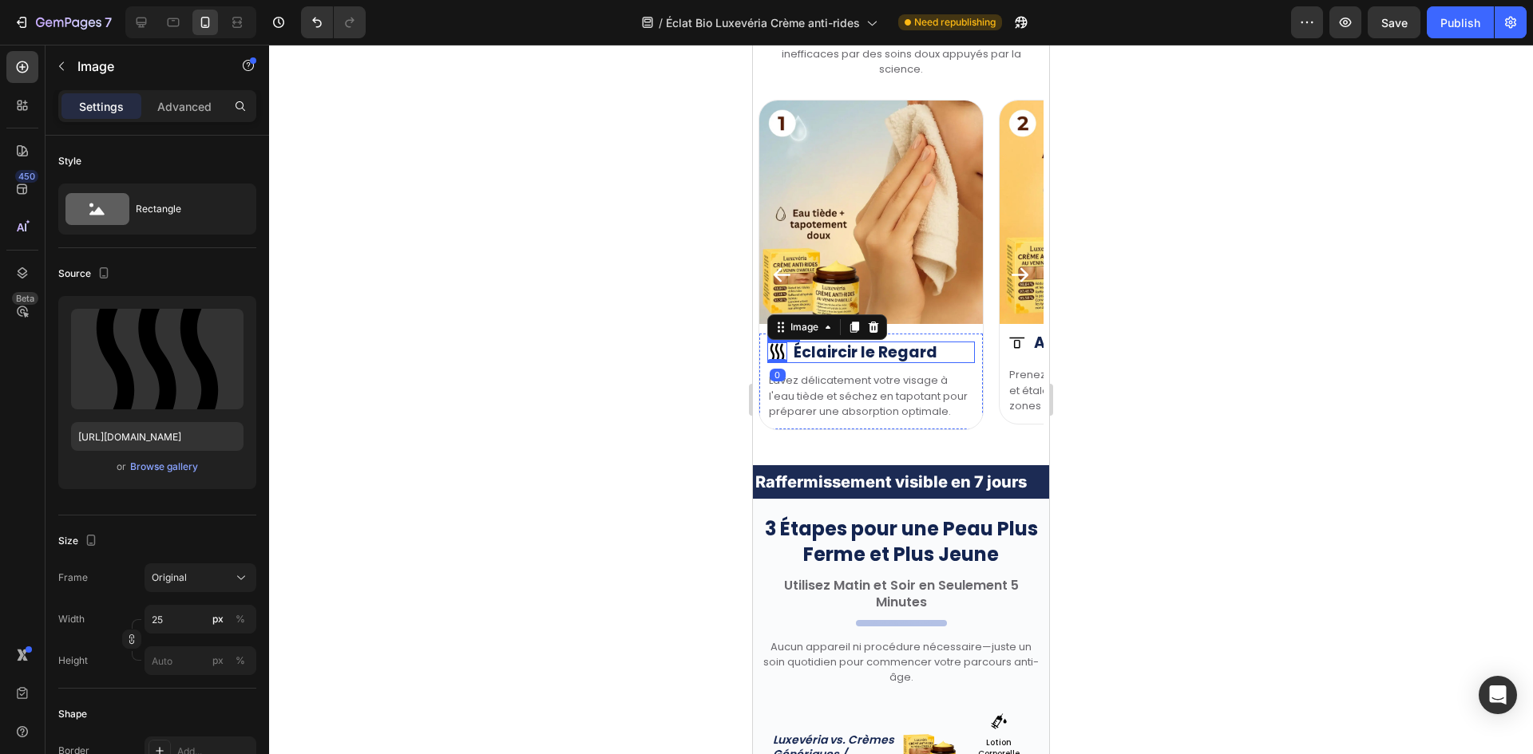
click at [789, 354] on div "Image 0 Éclaircir le Regard Heading Row" at bounding box center [871, 353] width 208 height 22
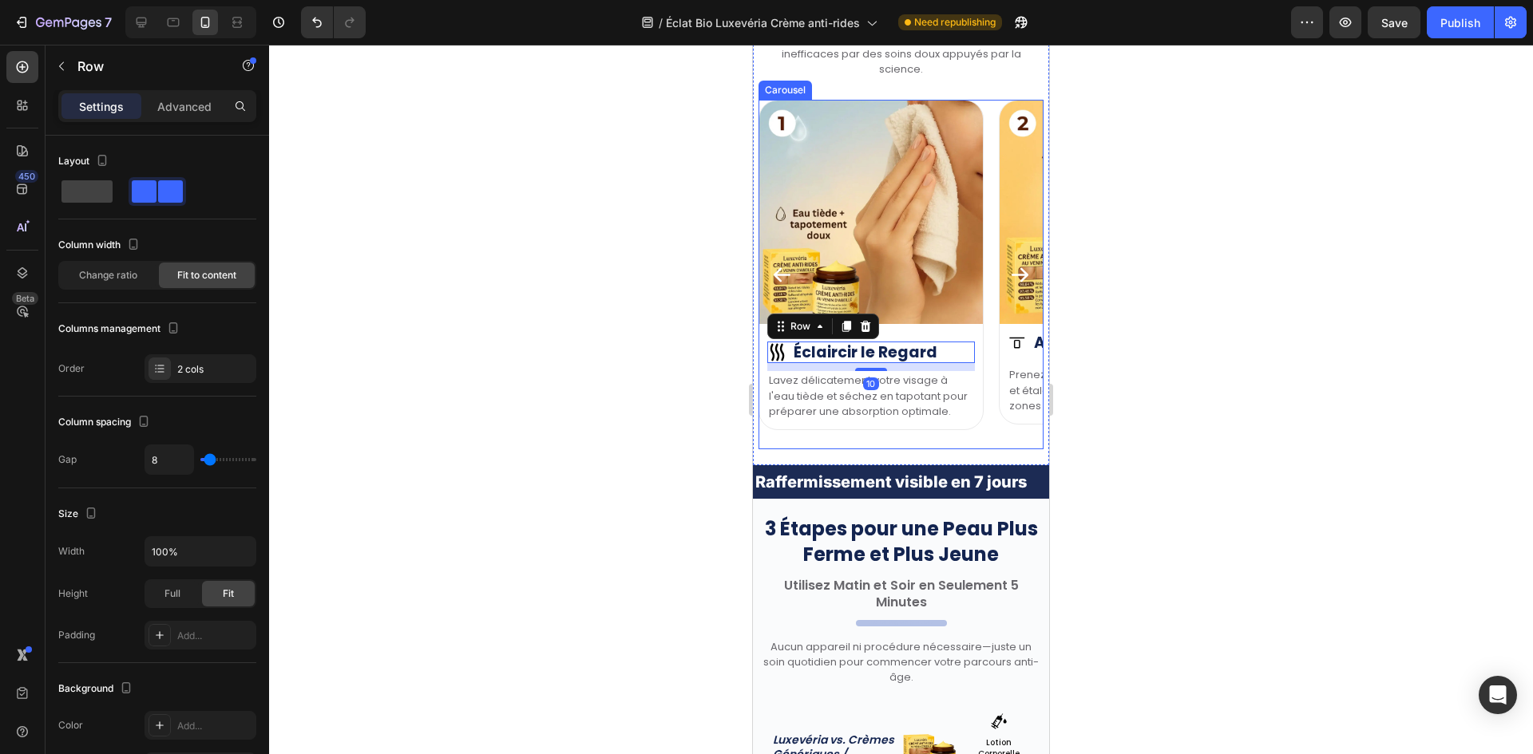
click at [774, 263] on button "Carousel Back Arrow" at bounding box center [781, 274] width 47 height 47
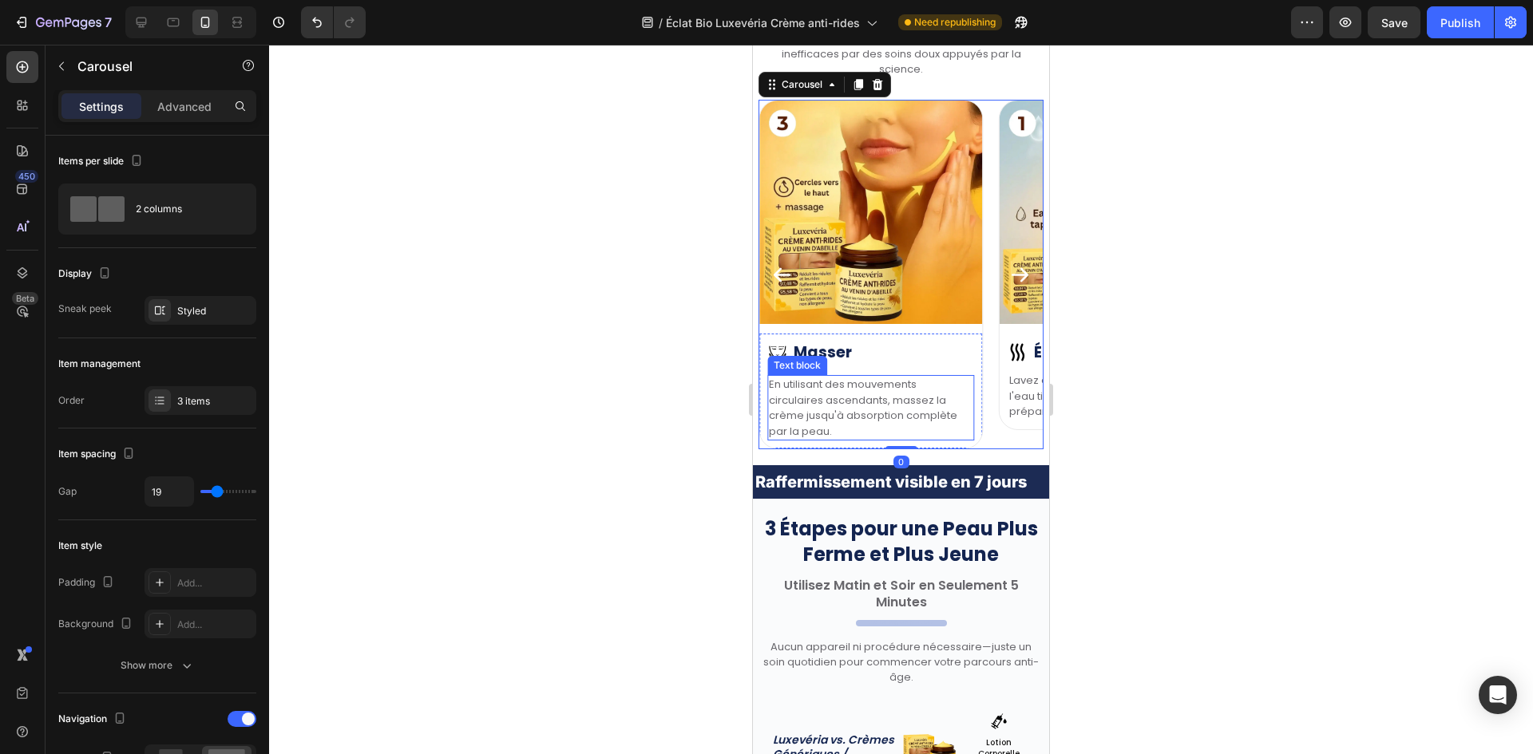
click at [849, 423] on p "En utilisant des mouvements circulaires ascendants, massez la crème jusqu'à abs…" at bounding box center [871, 408] width 204 height 62
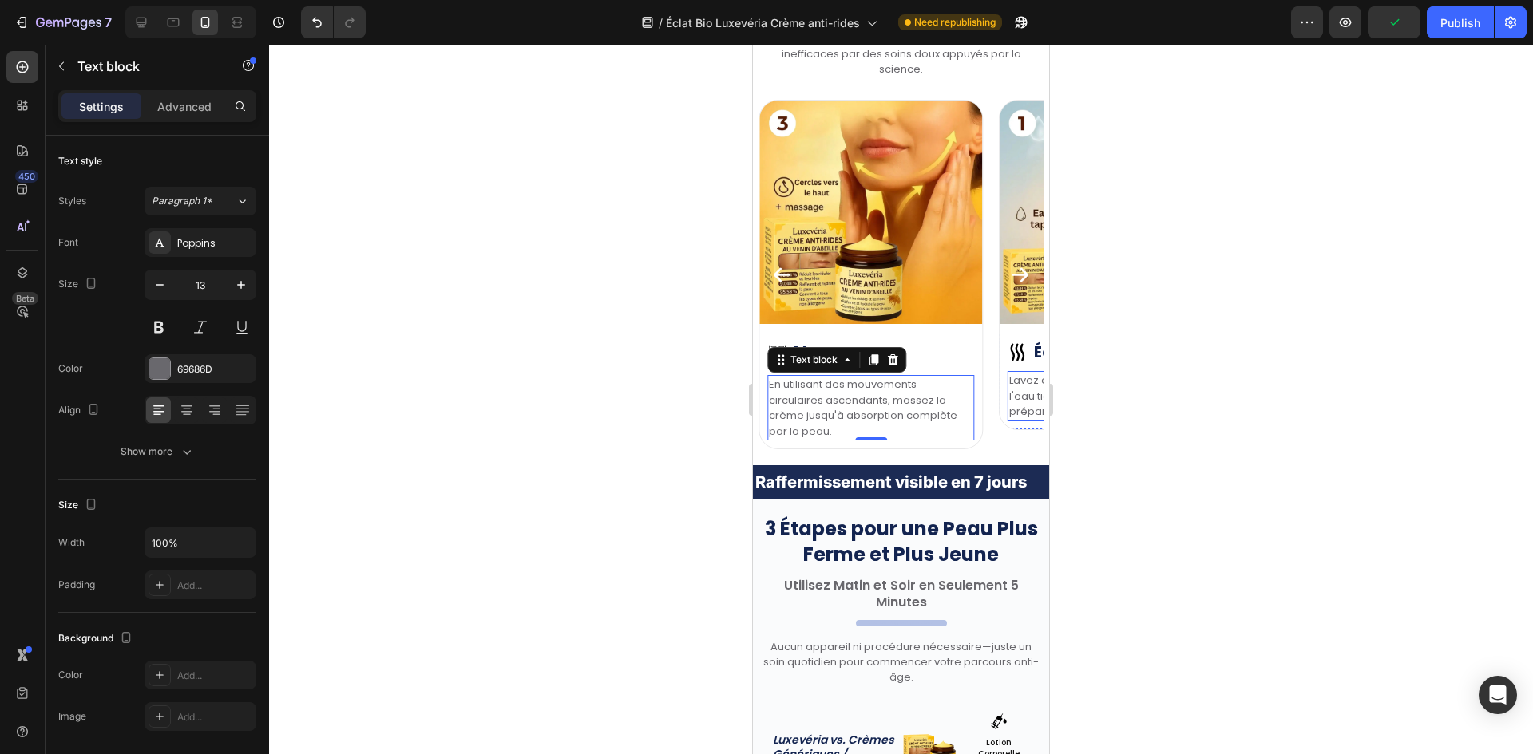
click at [1015, 395] on p "Lavez délicatement votre visage à l'eau tiède et séchez en tapotant pour prépar…" at bounding box center [1111, 396] width 204 height 47
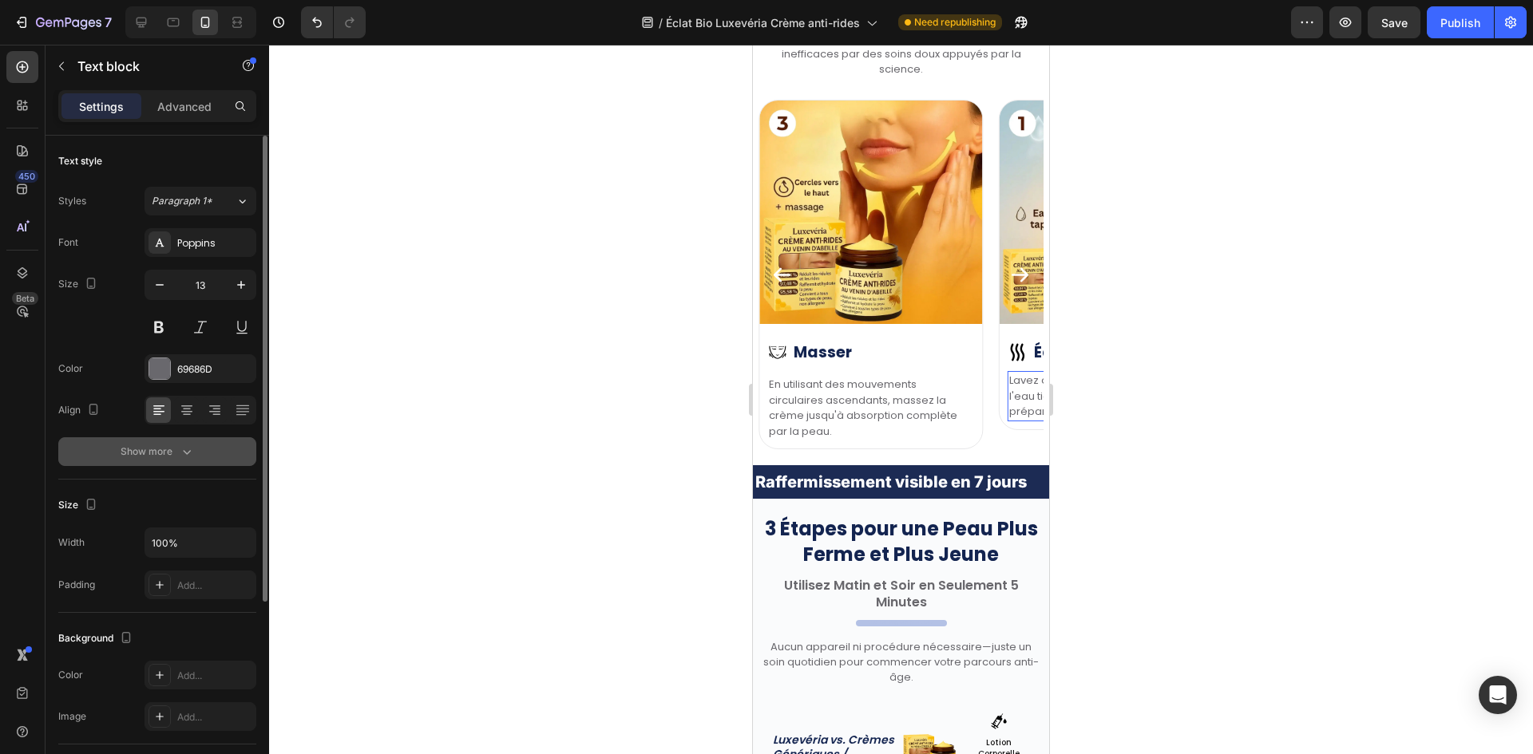
drag, startPoint x: 161, startPoint y: 439, endPoint x: 738, endPoint y: 380, distance: 580.1
click at [162, 439] on button "Show more" at bounding box center [157, 451] width 198 height 29
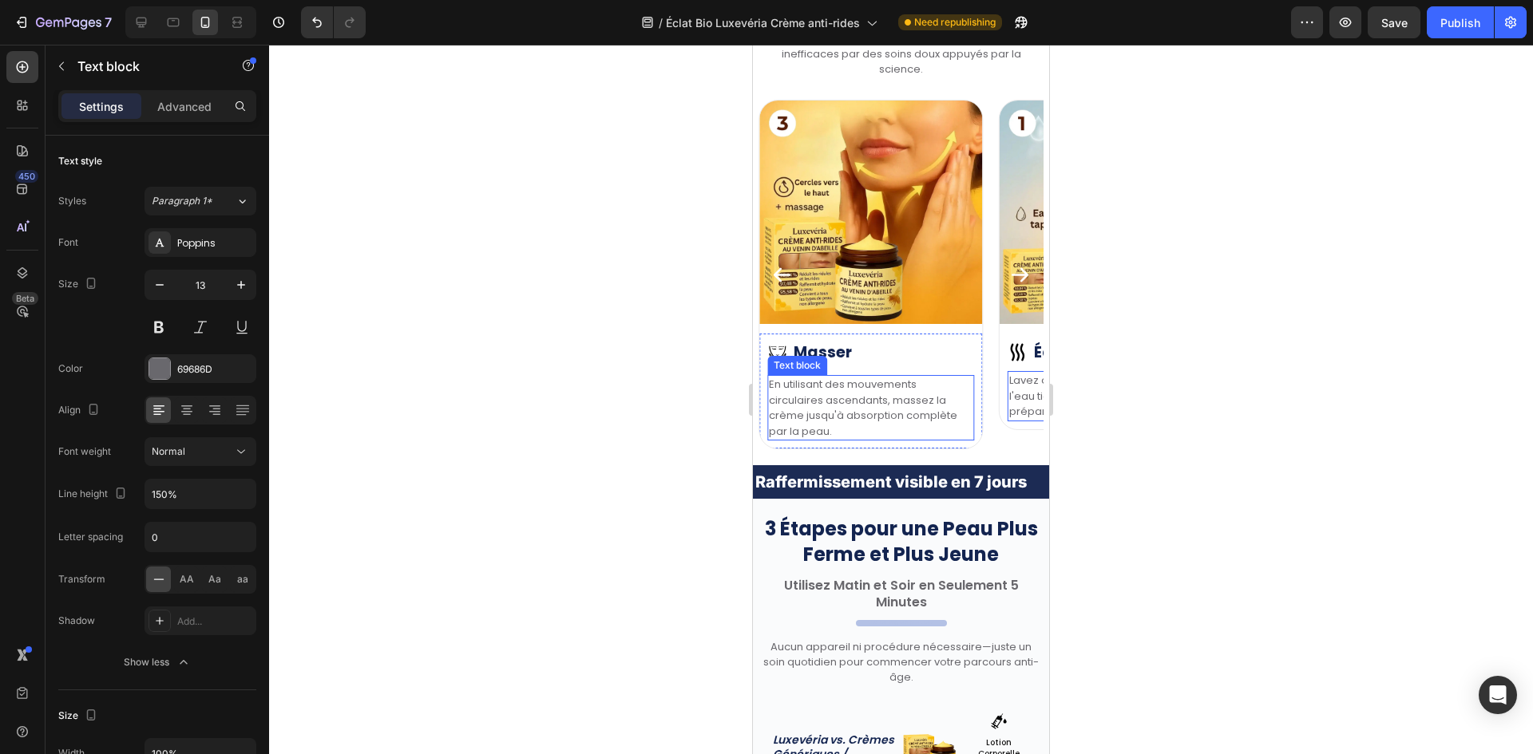
click at [797, 402] on p "En utilisant des mouvements circulaires ascendants, massez la crème jusqu'à abs…" at bounding box center [871, 408] width 204 height 62
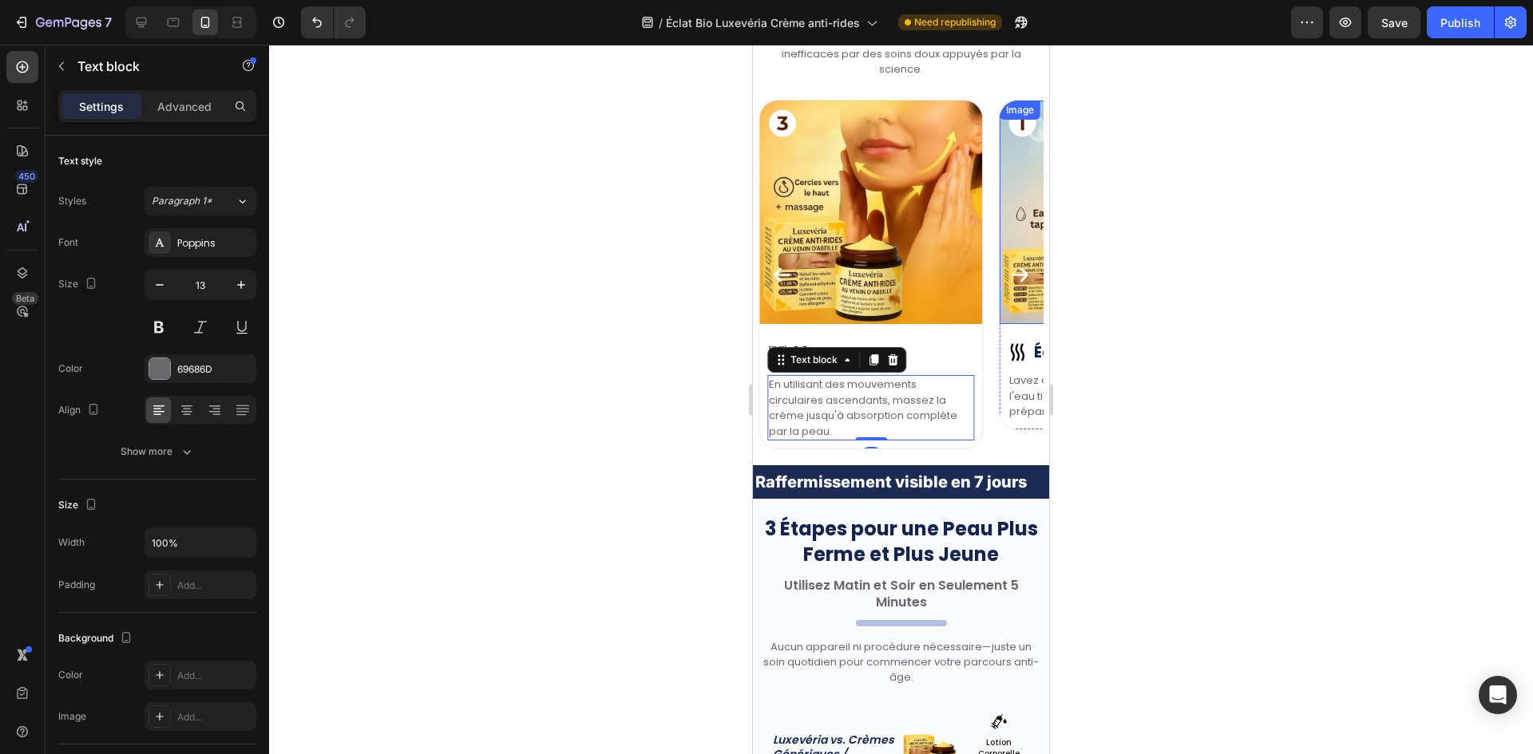
click at [1015, 272] on icon "Carousel Next Arrow" at bounding box center [1020, 275] width 22 height 22
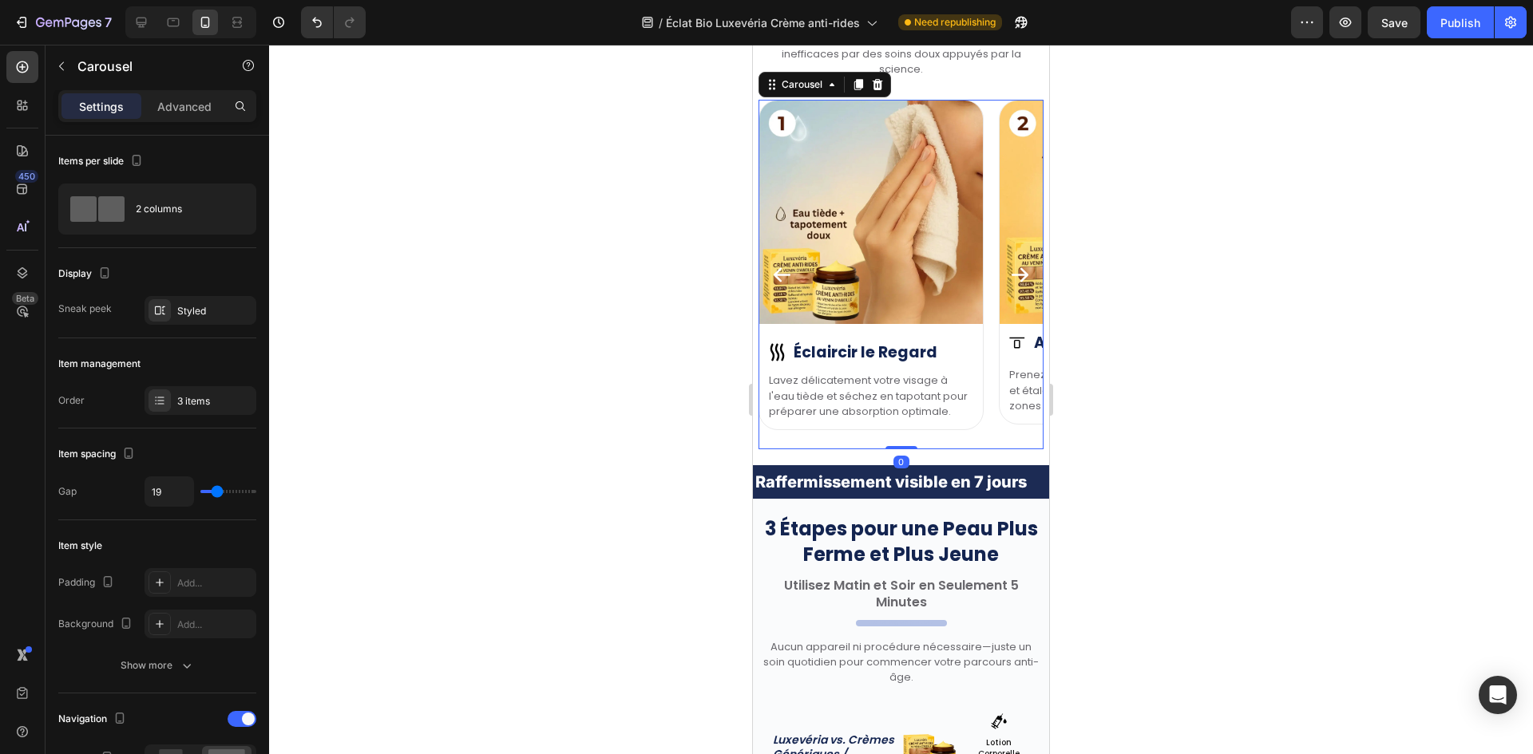
click at [1015, 272] on icon "Carousel Next Arrow" at bounding box center [1020, 275] width 22 height 22
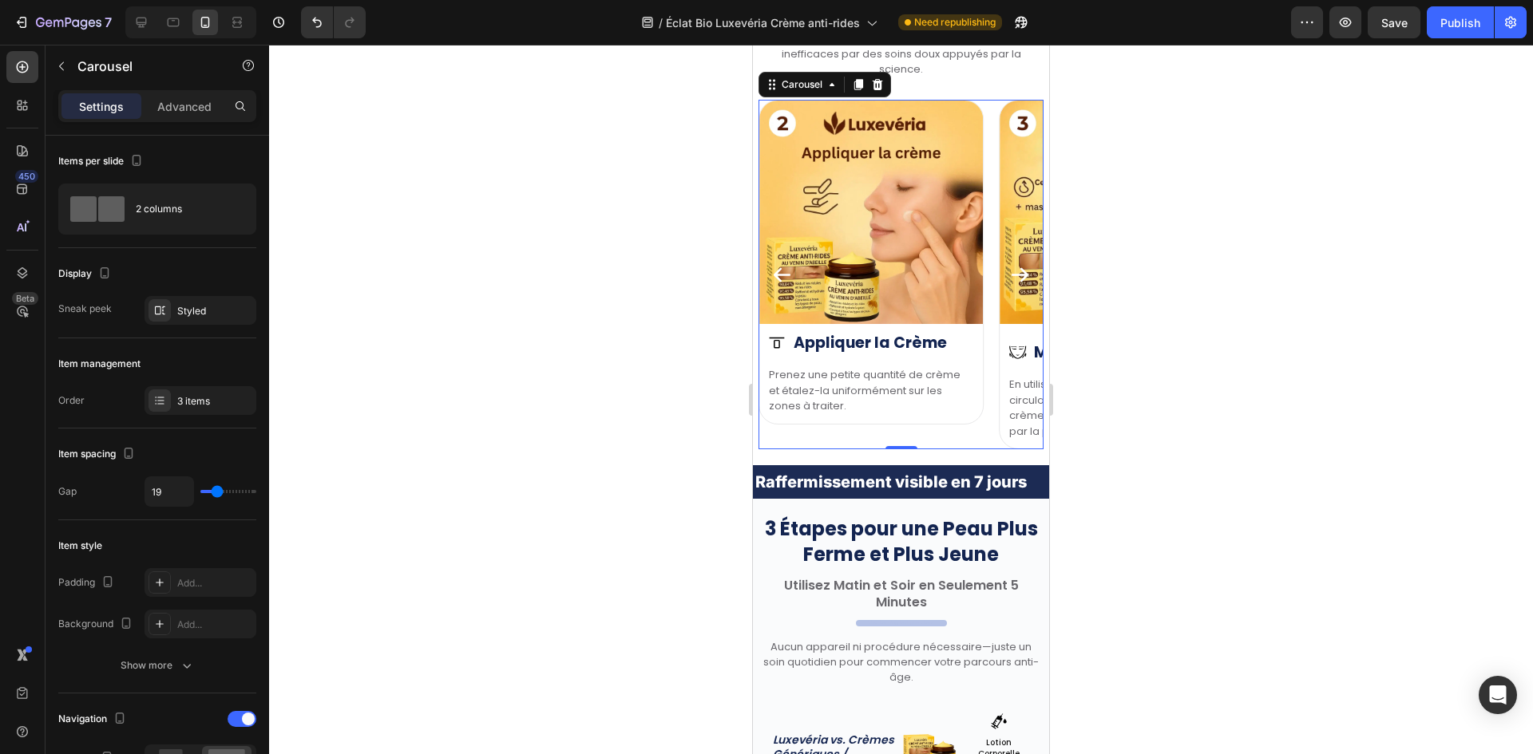
click at [1011, 272] on icon "Carousel Next Arrow" at bounding box center [1020, 275] width 22 height 22
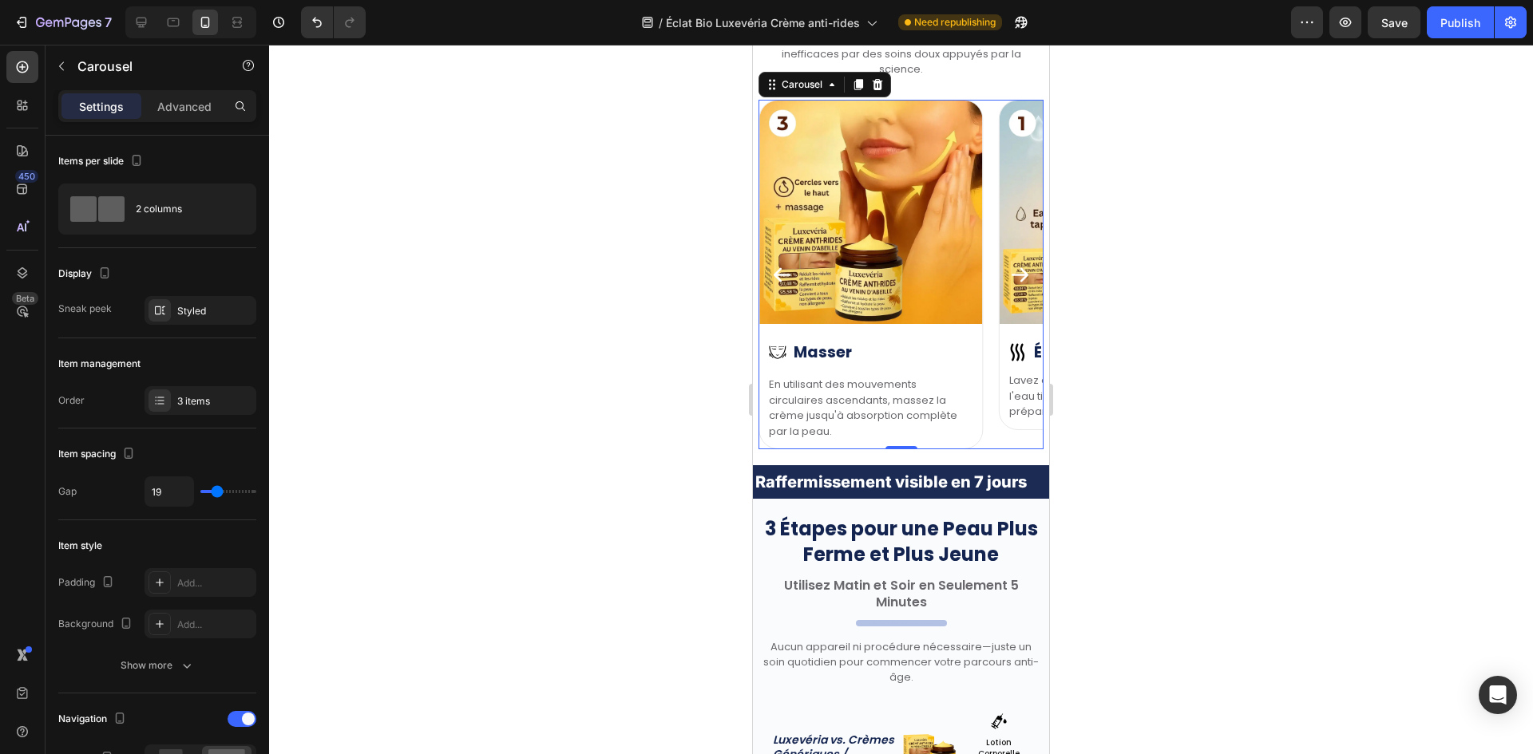
click at [1011, 272] on icon "Carousel Next Arrow" at bounding box center [1020, 275] width 22 height 22
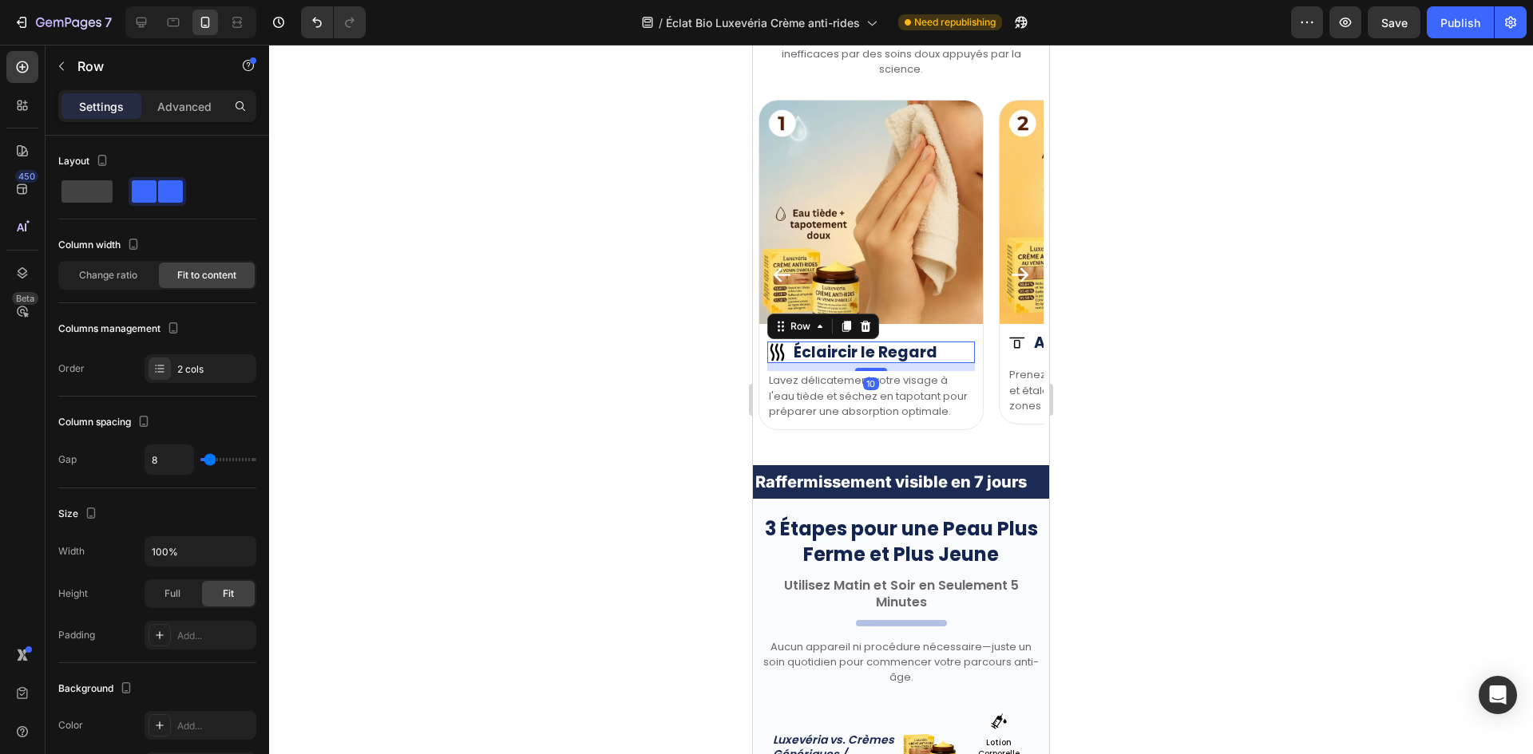
click at [948, 351] on div "Image Éclaircir le Regard Heading Row 10" at bounding box center [871, 353] width 208 height 22
click at [1011, 267] on icon "Carousel Next Arrow" at bounding box center [1020, 275] width 22 height 22
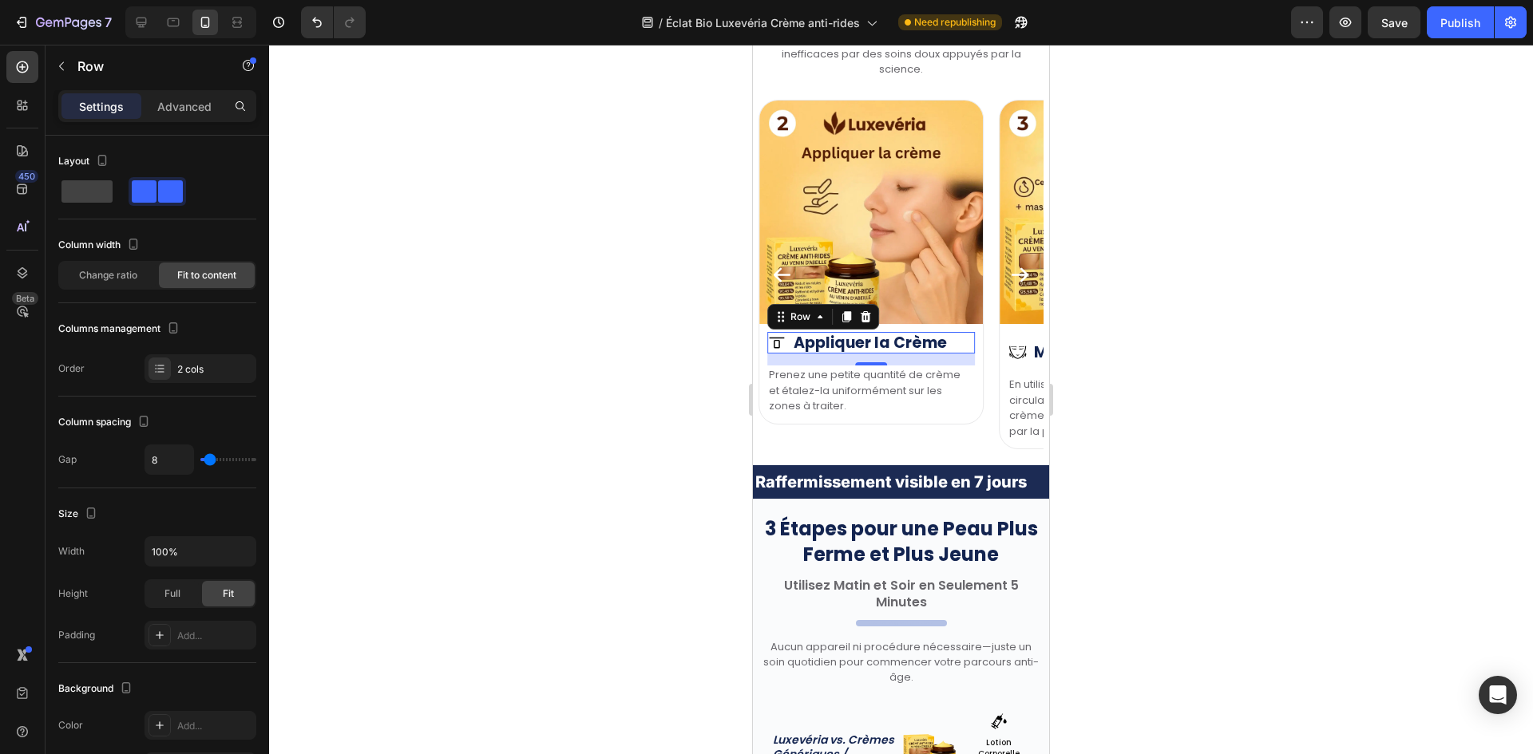
click at [967, 342] on div "Image Appliquer la Crème Heading Row 0" at bounding box center [871, 343] width 208 height 22
drag, startPoint x: 183, startPoint y: 101, endPoint x: 179, endPoint y: 136, distance: 34.6
click at [182, 101] on p "Advanced" at bounding box center [184, 106] width 54 height 17
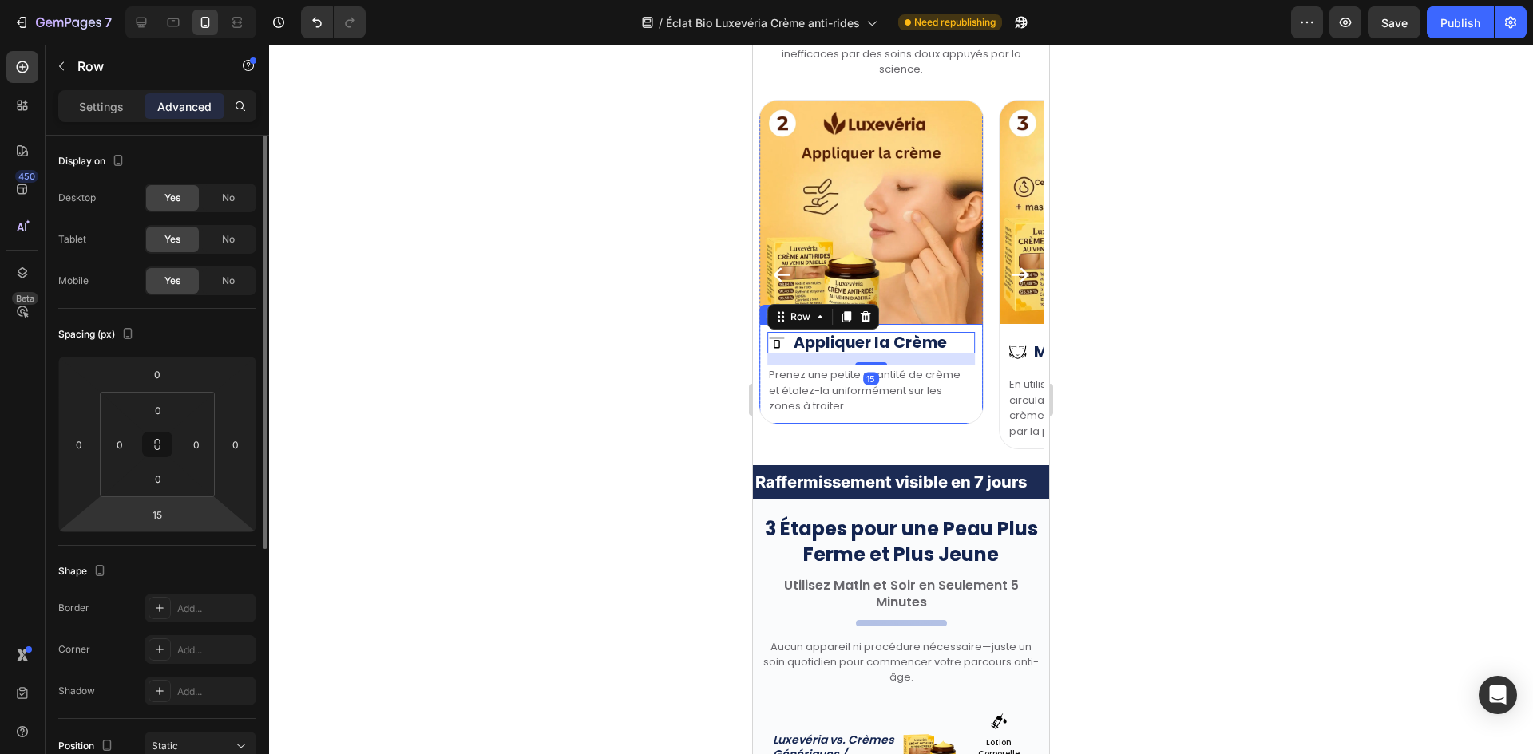
click at [164, 0] on html "7 Version history / Éclat Bio Luxevéria Crème anti-rides Need republishing Prev…" at bounding box center [766, 0] width 1533 height 0
click at [169, 514] on input "15" at bounding box center [157, 515] width 32 height 24
type input "1"
type input "10"
click at [918, 342] on h2 "Appliquer la Crème" at bounding box center [869, 343] width 153 height 22
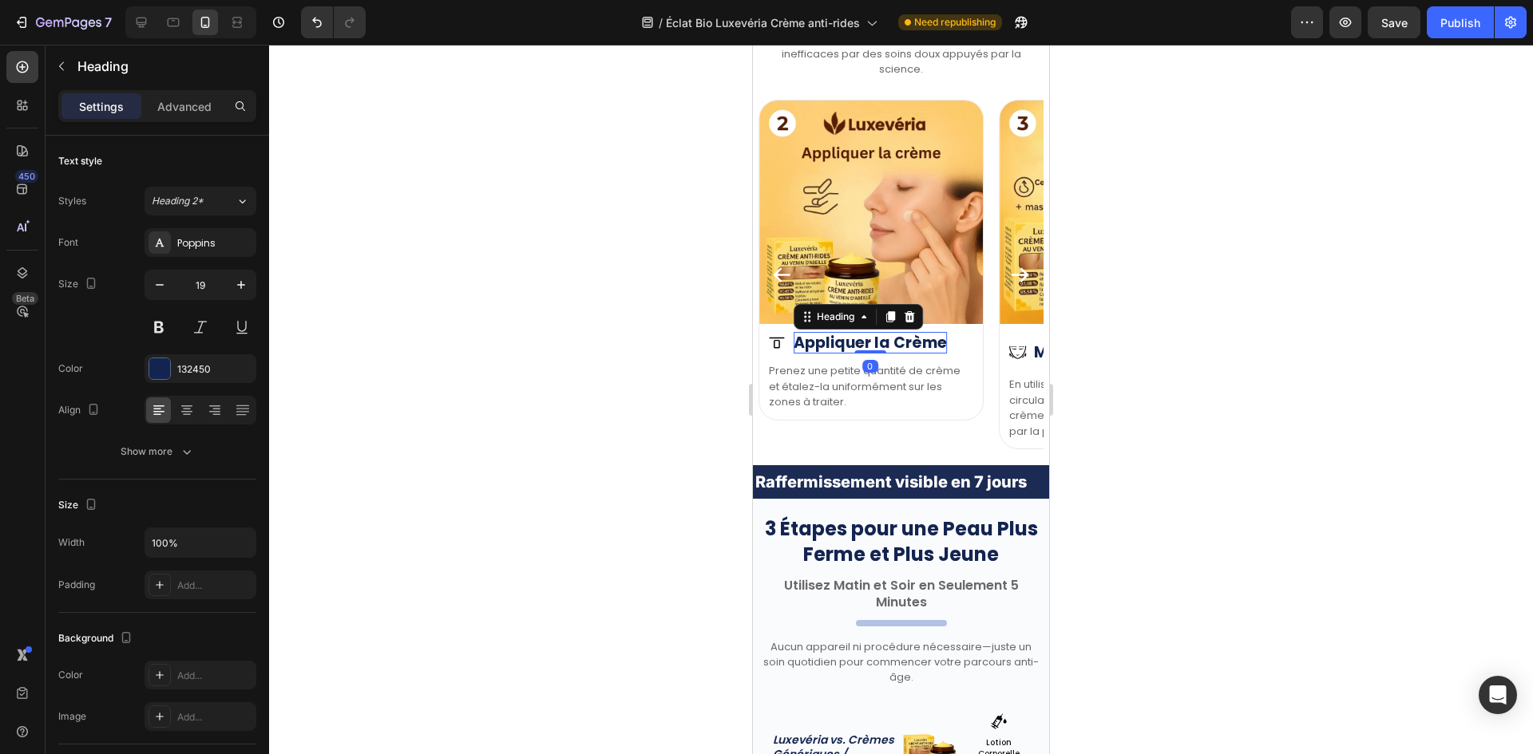
click at [874, 378] on p "Prenez une petite quantité de crème et étalez-la uniformément sur les zones à t…" at bounding box center [871, 386] width 204 height 47
click at [920, 340] on h2 "Appliquer la Crème" at bounding box center [869, 343] width 153 height 22
click at [161, 293] on button "button" at bounding box center [159, 285] width 29 height 29
type input "18"
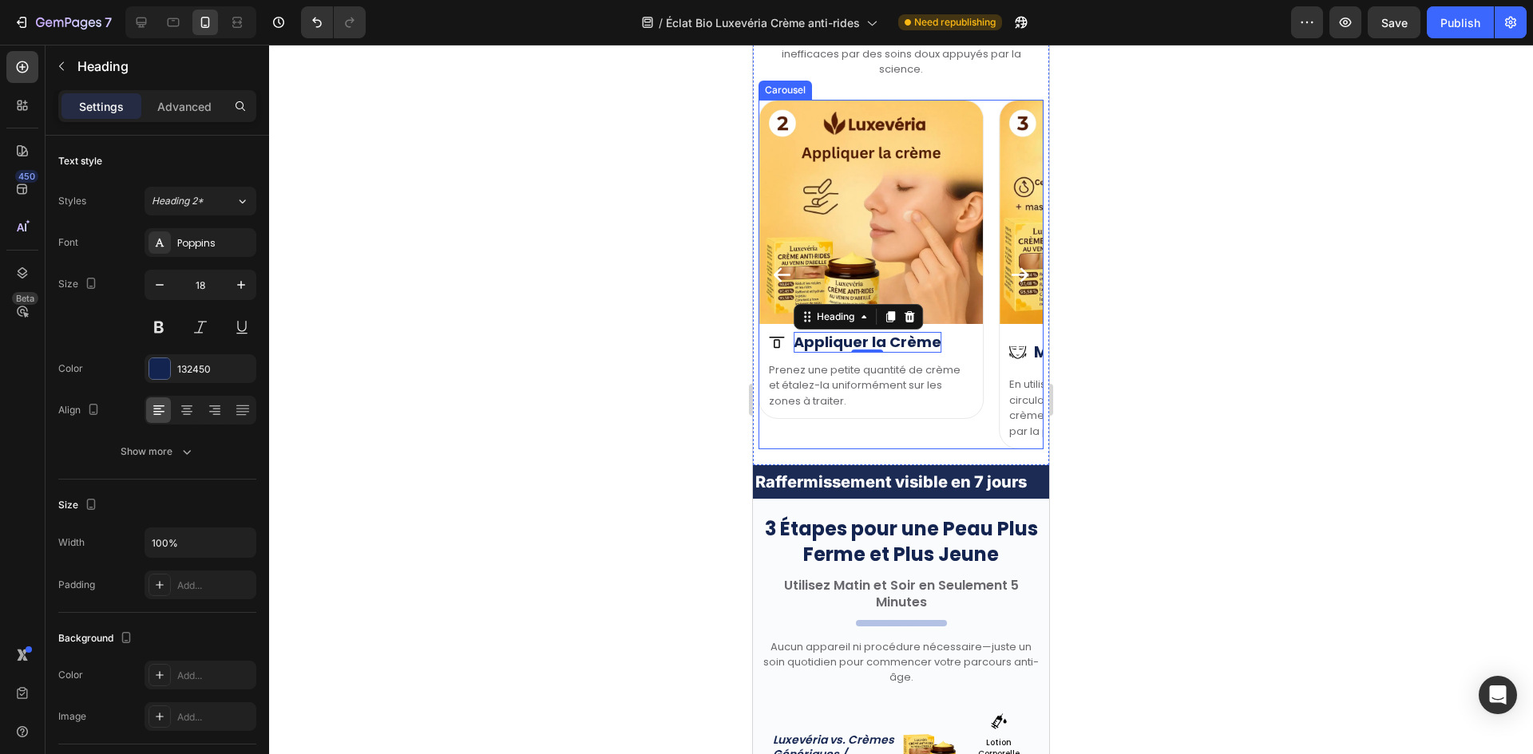
click at [1009, 273] on icon "Carousel Next Arrow" at bounding box center [1020, 275] width 22 height 22
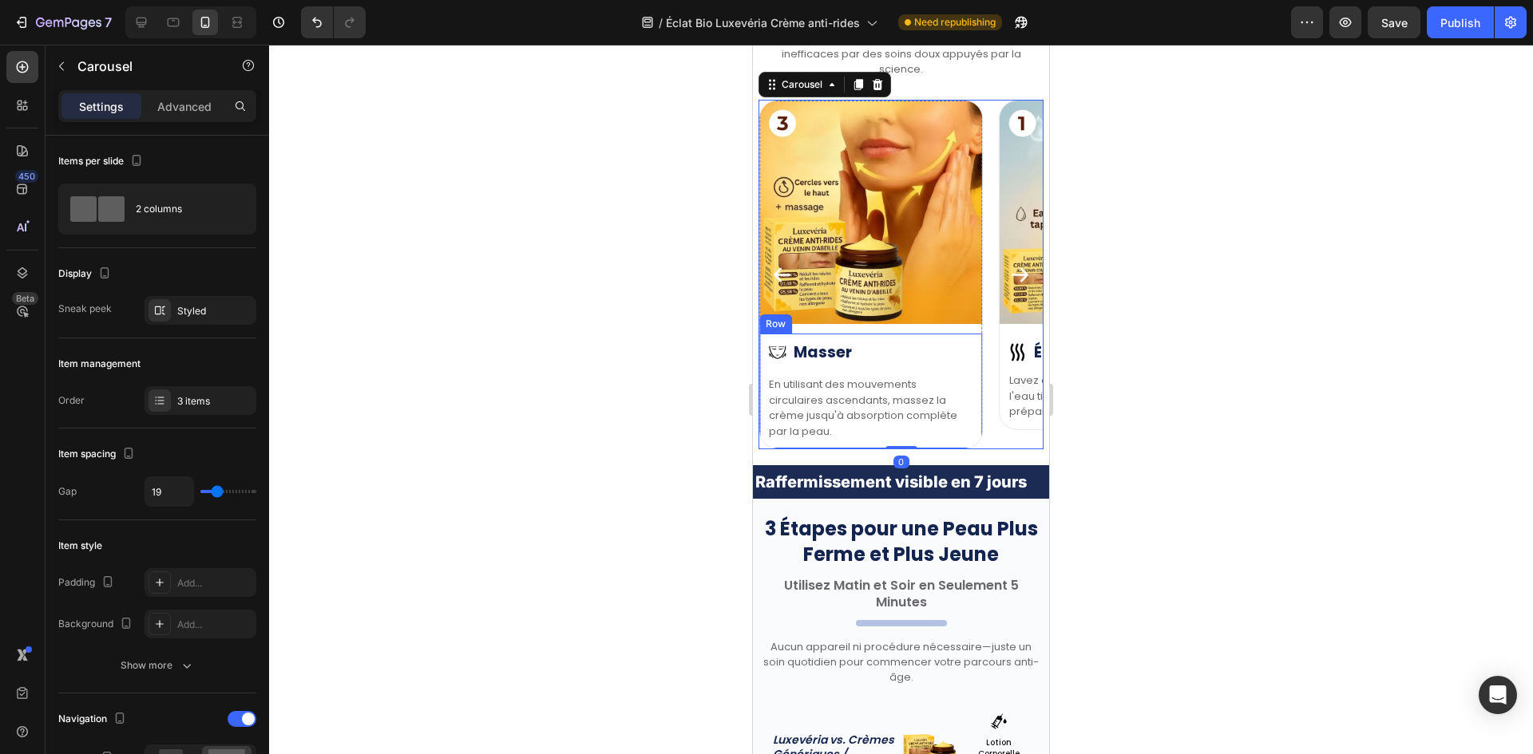
click at [820, 352] on h2 "Masser" at bounding box center [822, 353] width 58 height 22
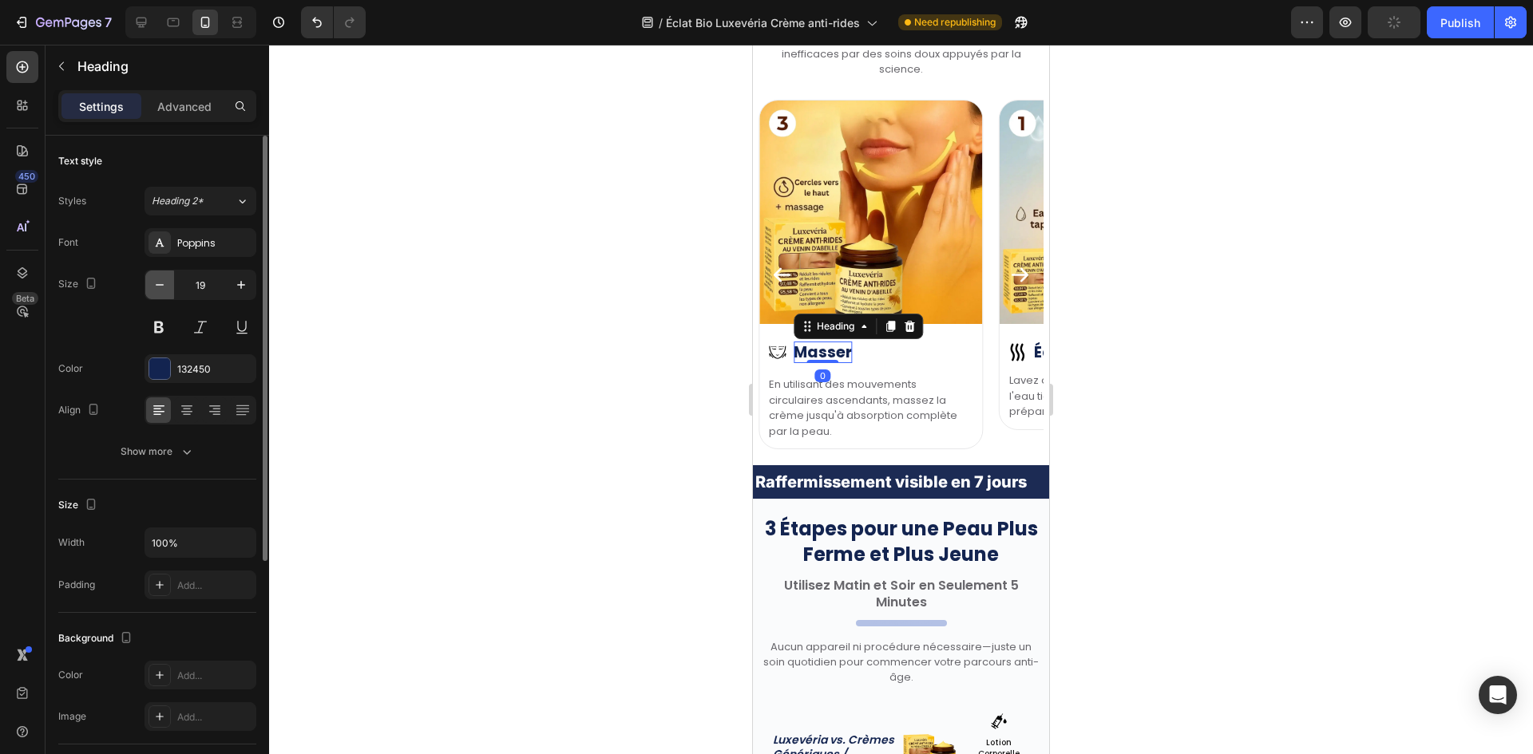
click at [167, 289] on icon "button" at bounding box center [160, 285] width 16 height 16
type input "18"
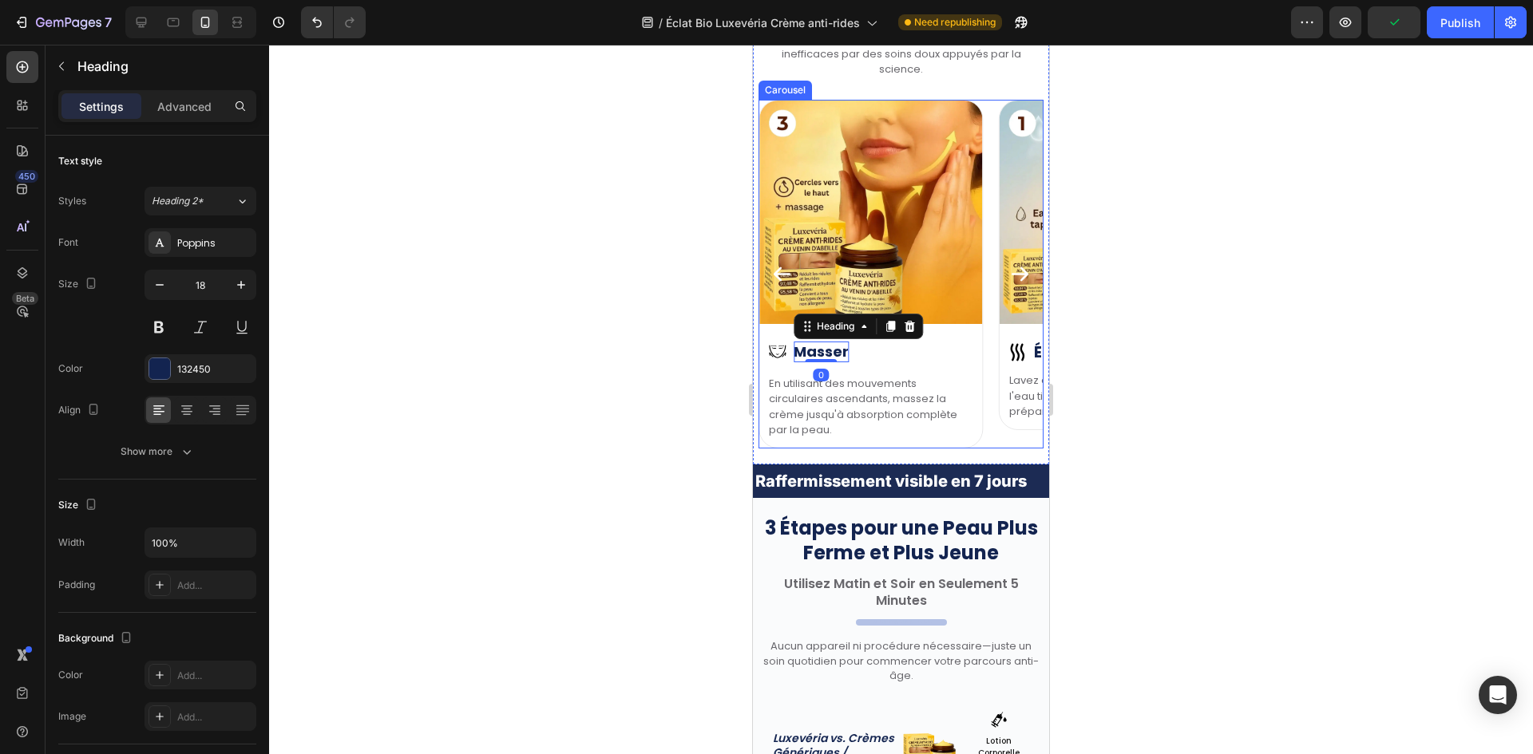
click at [1011, 273] on icon "Carousel Next Arrow" at bounding box center [1020, 274] width 22 height 22
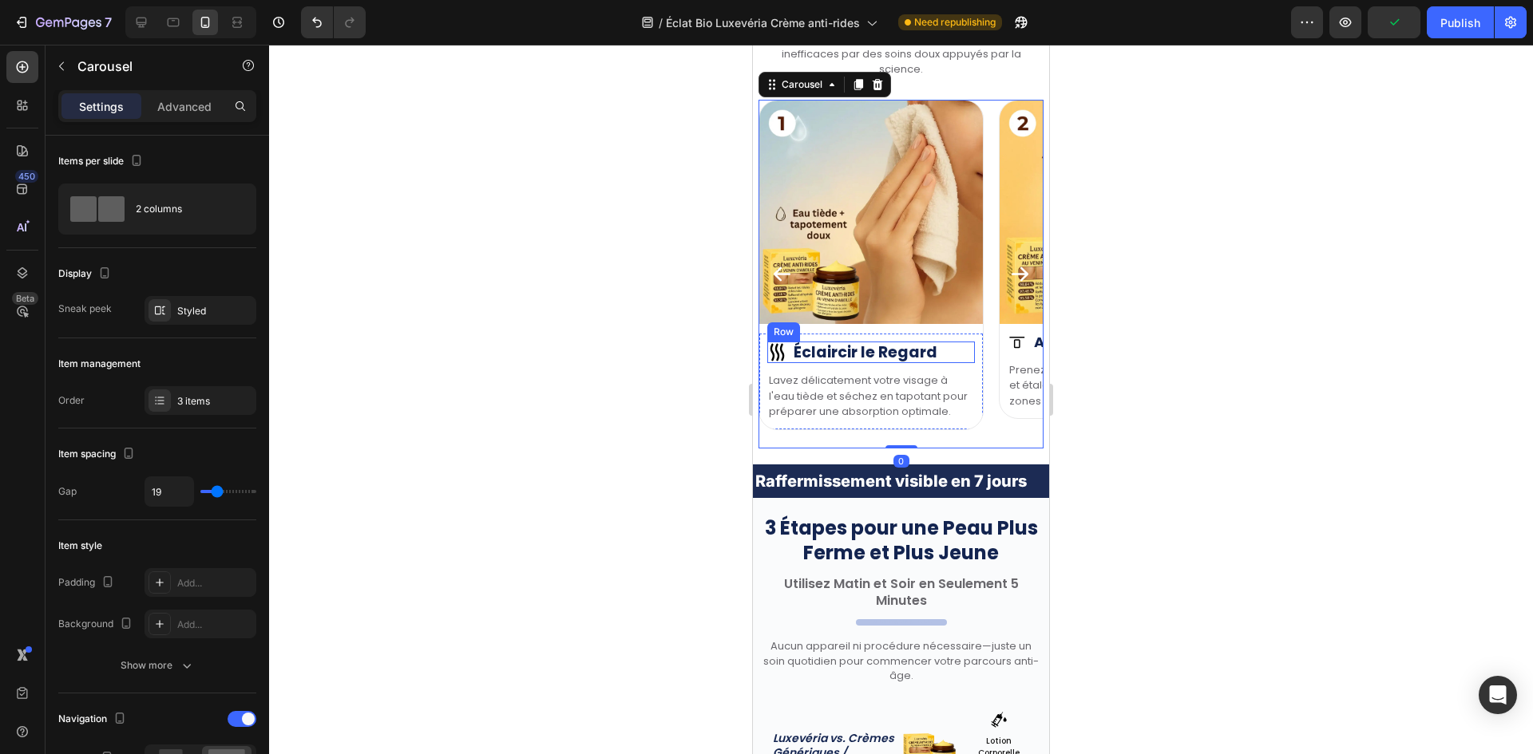
click at [916, 354] on p "Éclaircir le Regard" at bounding box center [865, 353] width 144 height 22
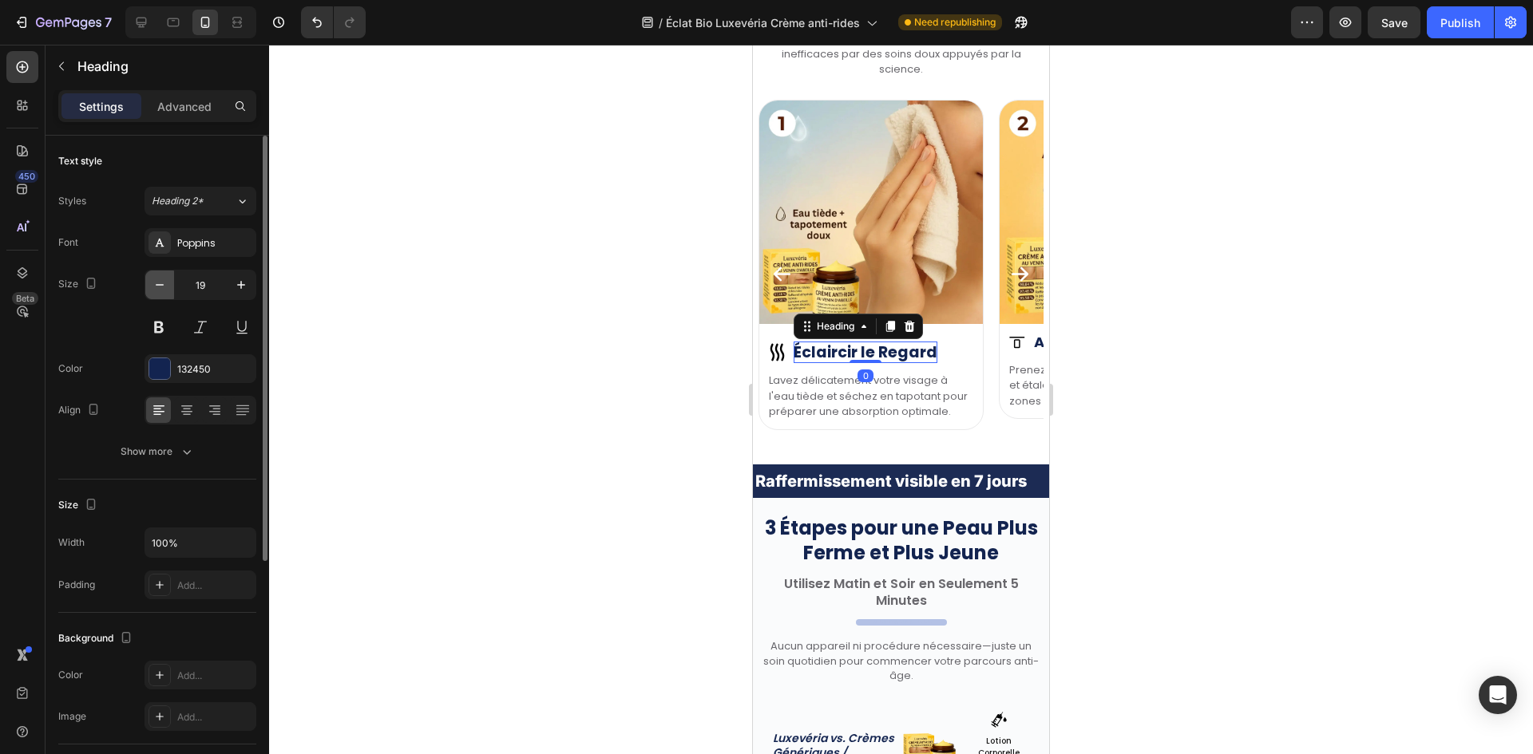
click at [160, 279] on icon "button" at bounding box center [160, 285] width 16 height 16
type input "18"
click at [495, 279] on div at bounding box center [901, 400] width 1264 height 710
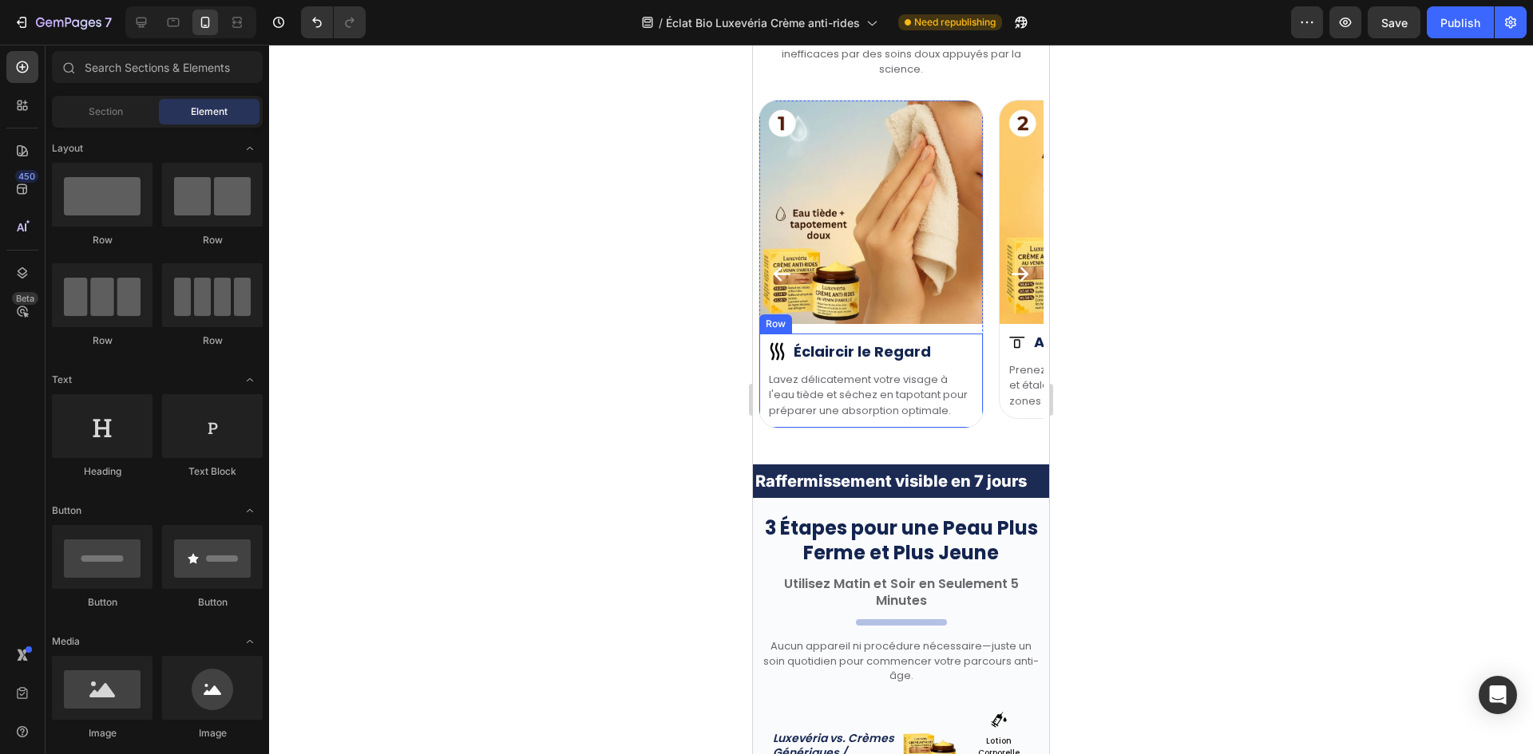
click at [865, 387] on p "Lavez délicatement votre visage à l'eau tiède et séchez en tapotant pour prépar…" at bounding box center [871, 395] width 204 height 47
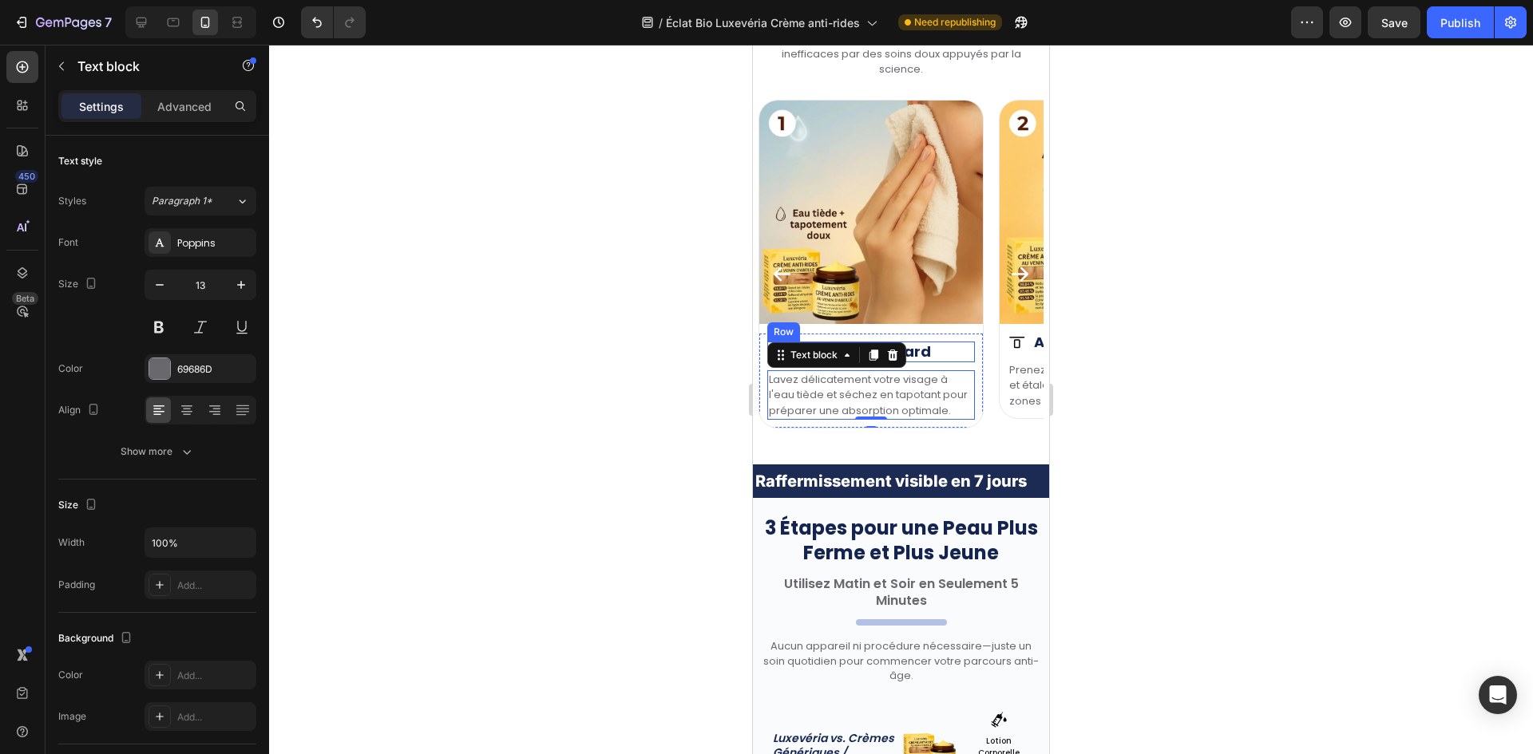
click at [950, 352] on div "Image Éclaircir le Regard Heading Row" at bounding box center [871, 352] width 208 height 21
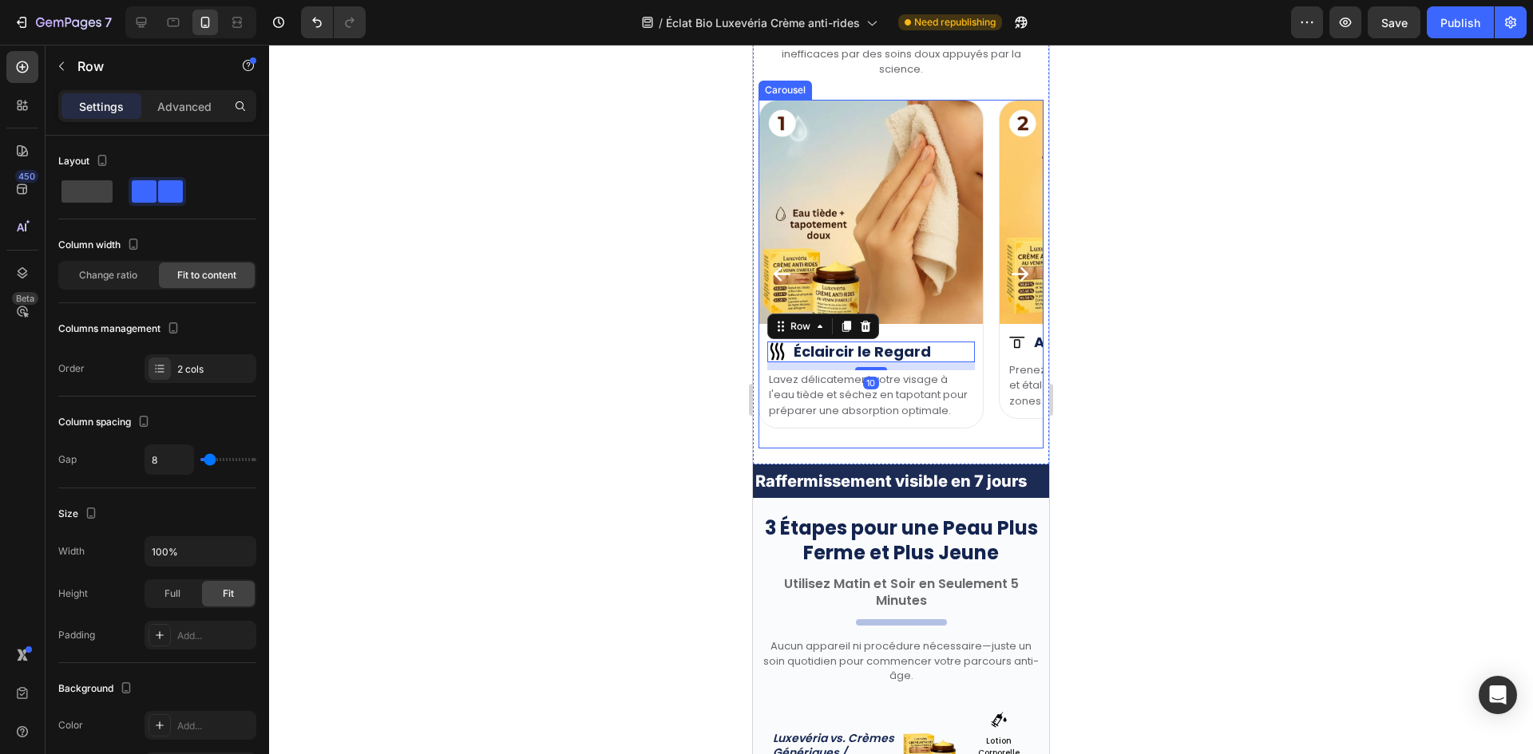
click at [1015, 274] on icon "Carousel Next Arrow" at bounding box center [1019, 274] width 17 height 14
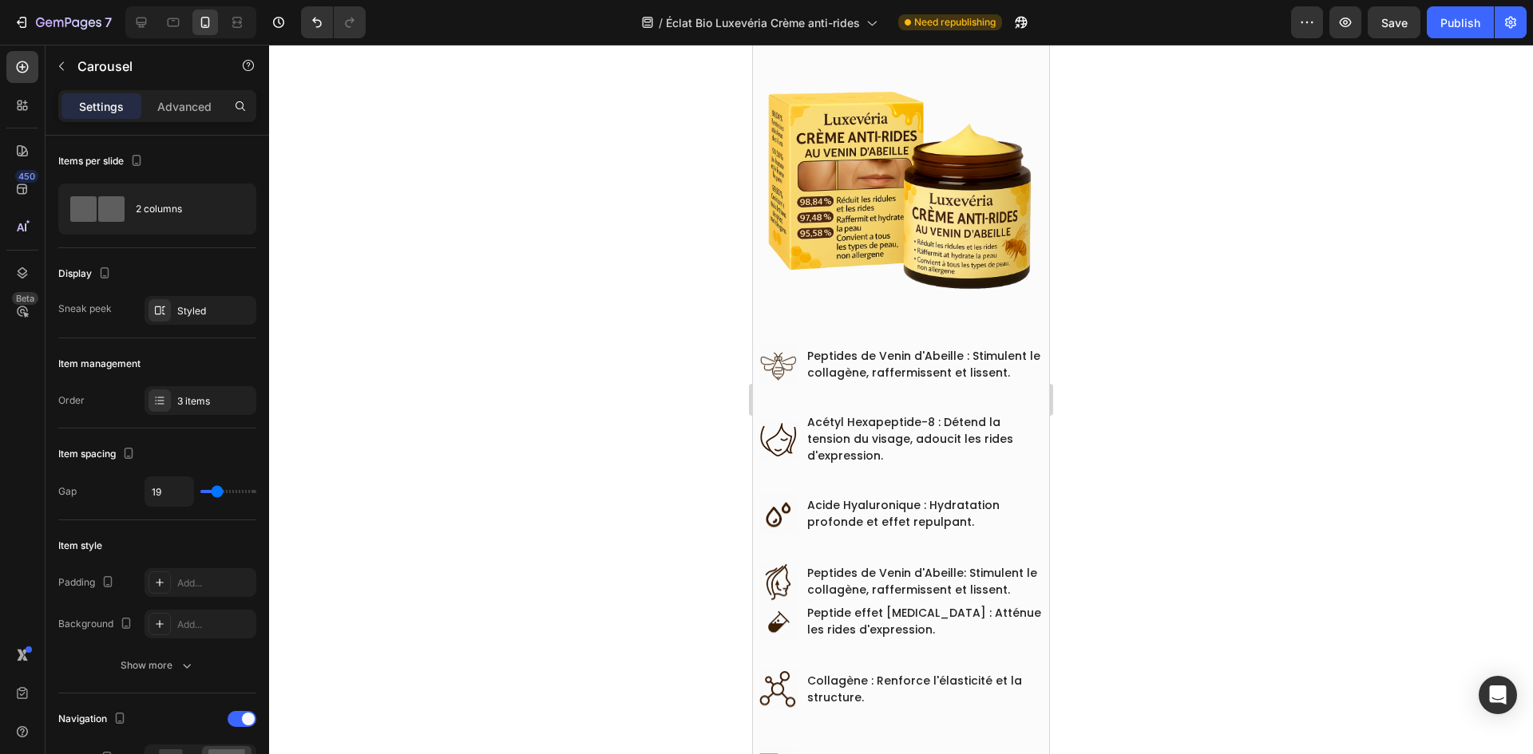
scroll to position [73, 0]
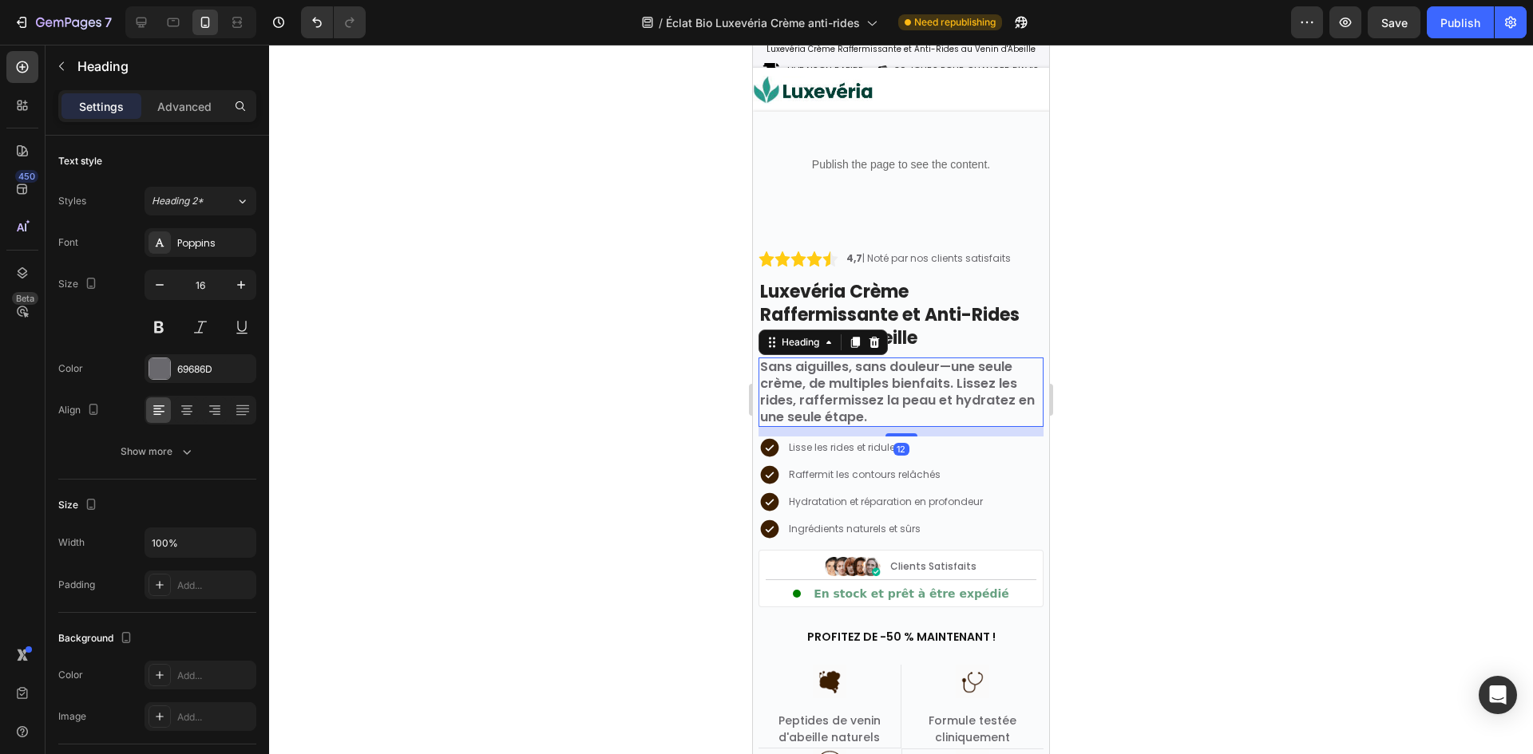
click at [864, 378] on h2 "Sans aiguilles, sans douleur—une seule crème, de multiples bienfaits. Lissez le…" at bounding box center [900, 392] width 285 height 69
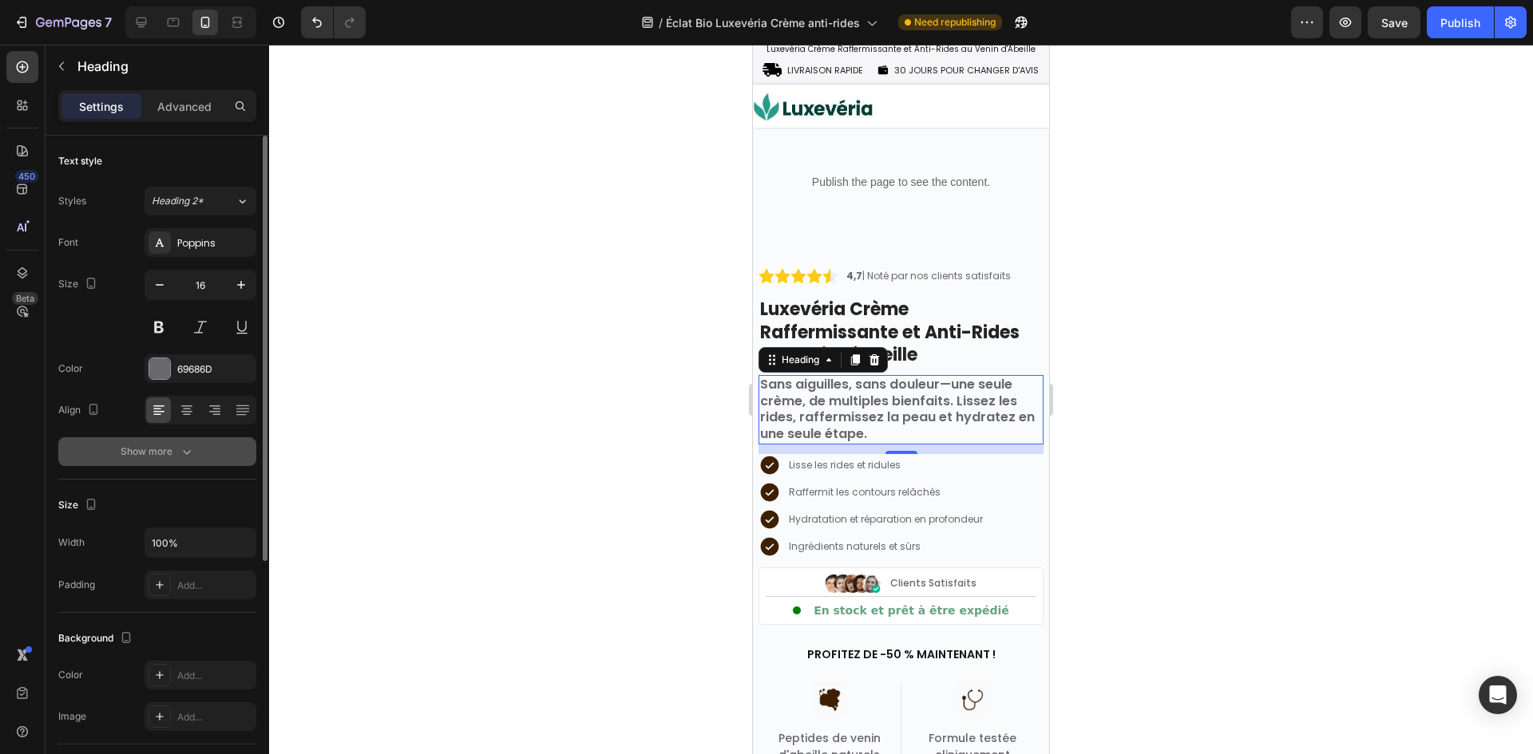
click at [184, 465] on button "Show more" at bounding box center [157, 451] width 198 height 29
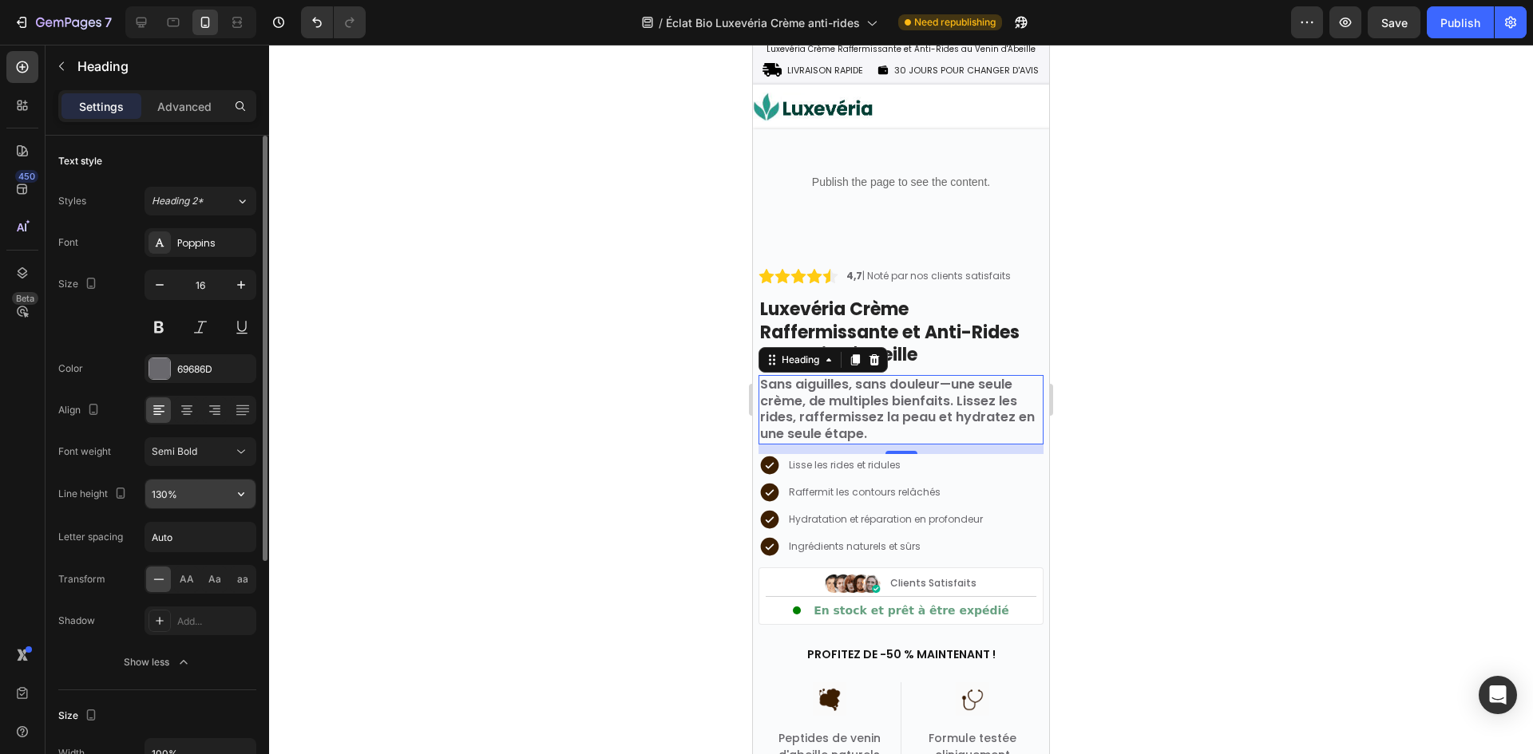
click at [161, 492] on input "130%" at bounding box center [200, 494] width 110 height 29
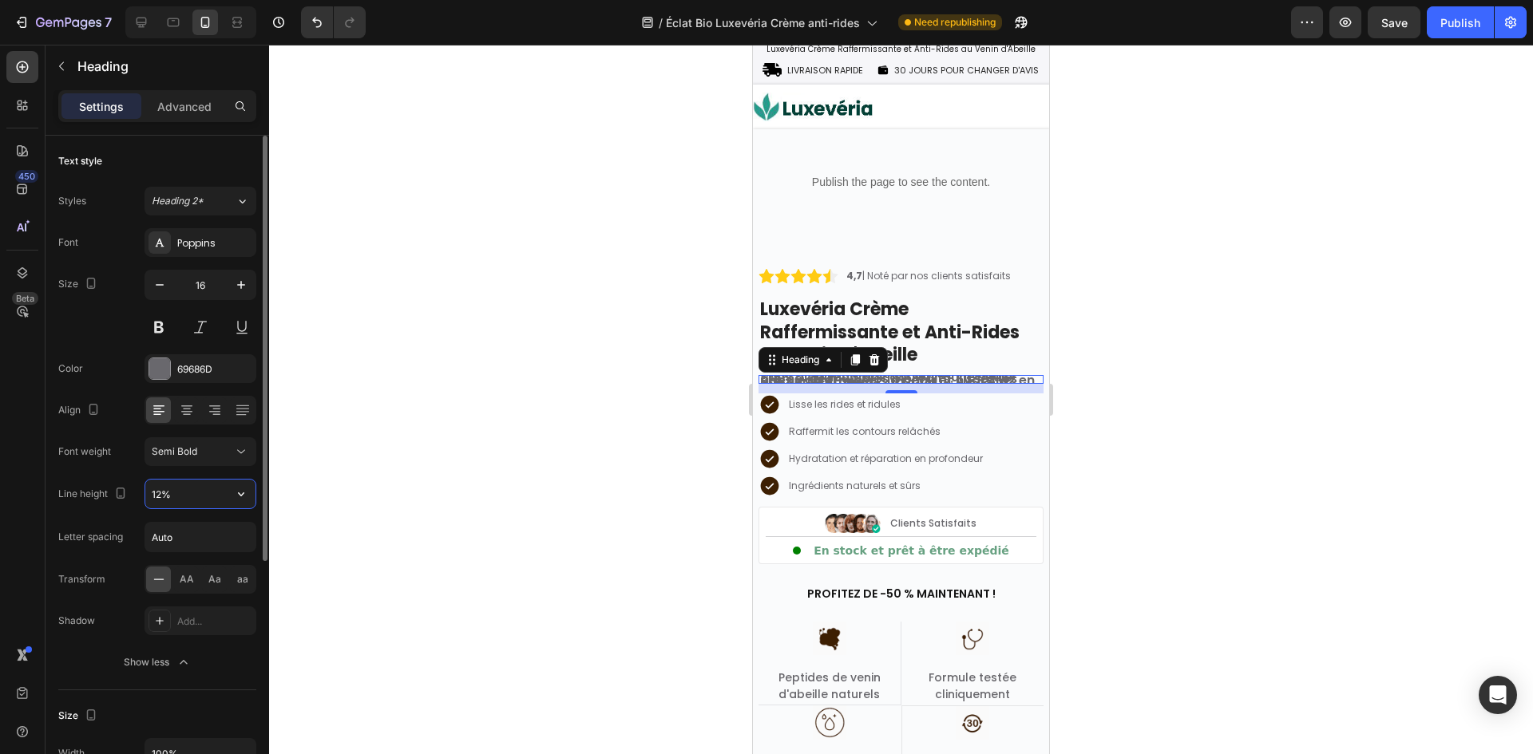
type input "125%"
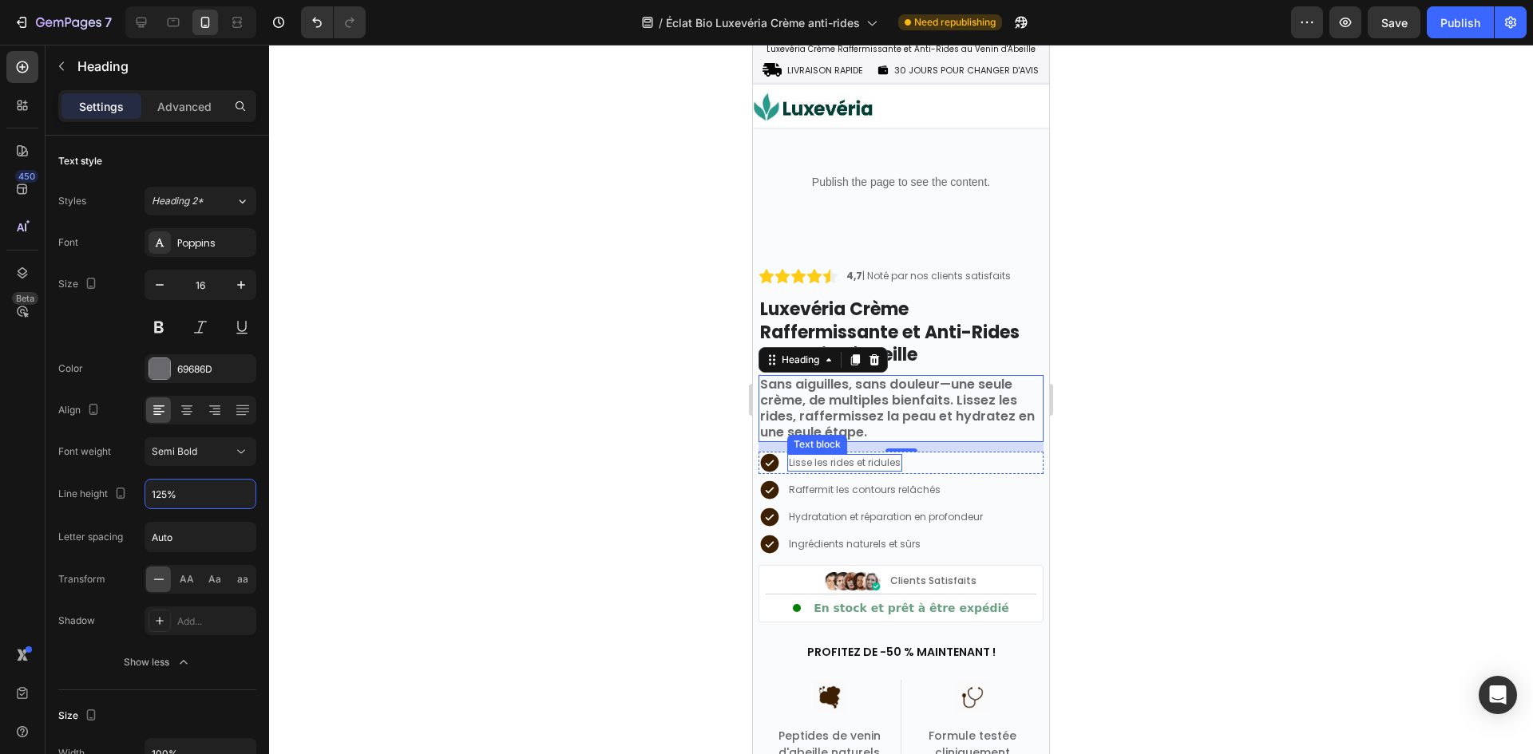
click at [815, 461] on p "Lisse les rides et ridules" at bounding box center [845, 463] width 112 height 14
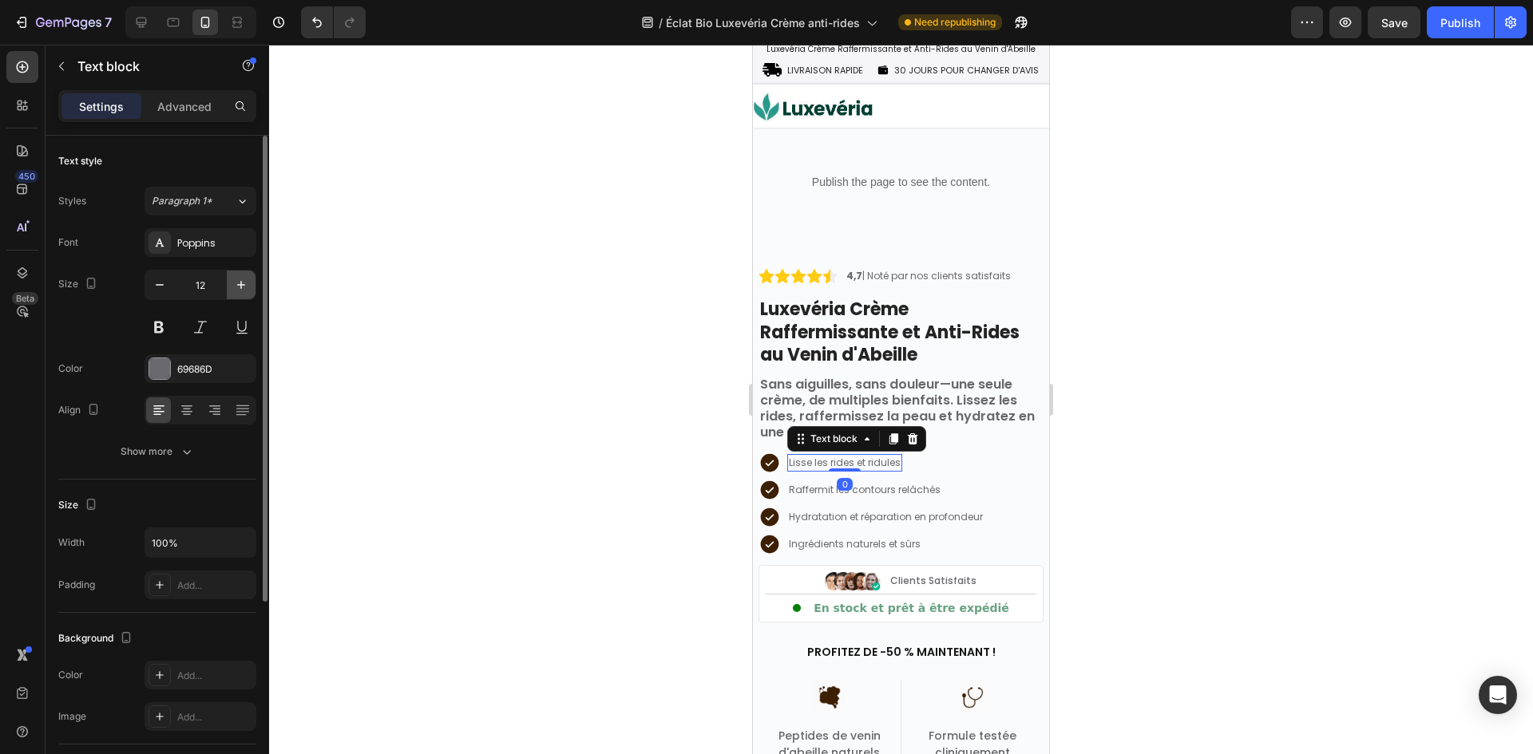
click at [247, 285] on icon "button" at bounding box center [241, 285] width 16 height 16
type input "13"
click at [817, 498] on div "Raffermit les contours relâchés" at bounding box center [864, 490] width 155 height 18
click at [240, 282] on icon "button" at bounding box center [241, 285] width 16 height 16
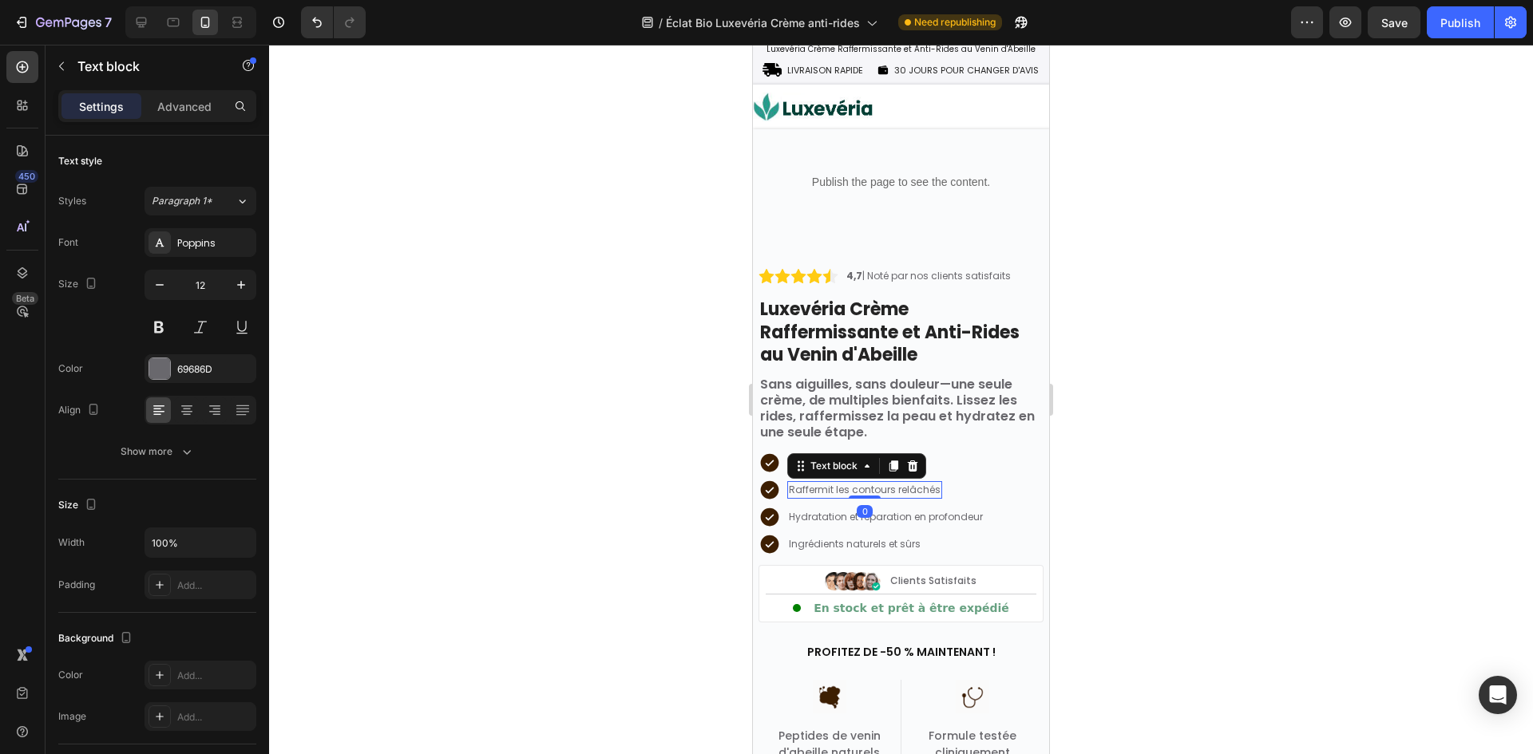
type input "13"
click at [809, 524] on p "Hydratation et réparation en profondeur" at bounding box center [886, 517] width 194 height 14
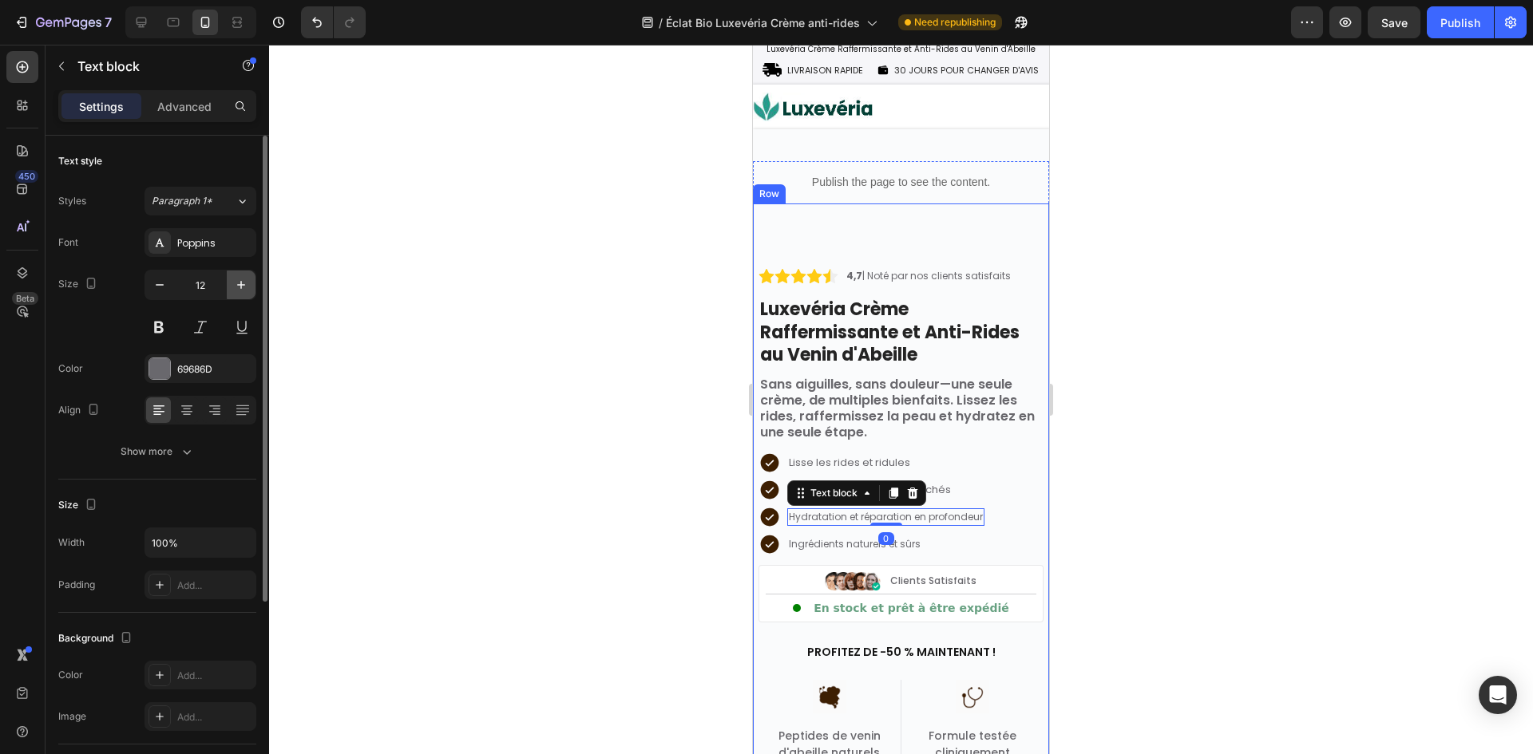
click at [236, 287] on icon "button" at bounding box center [241, 285] width 16 height 16
type input "13"
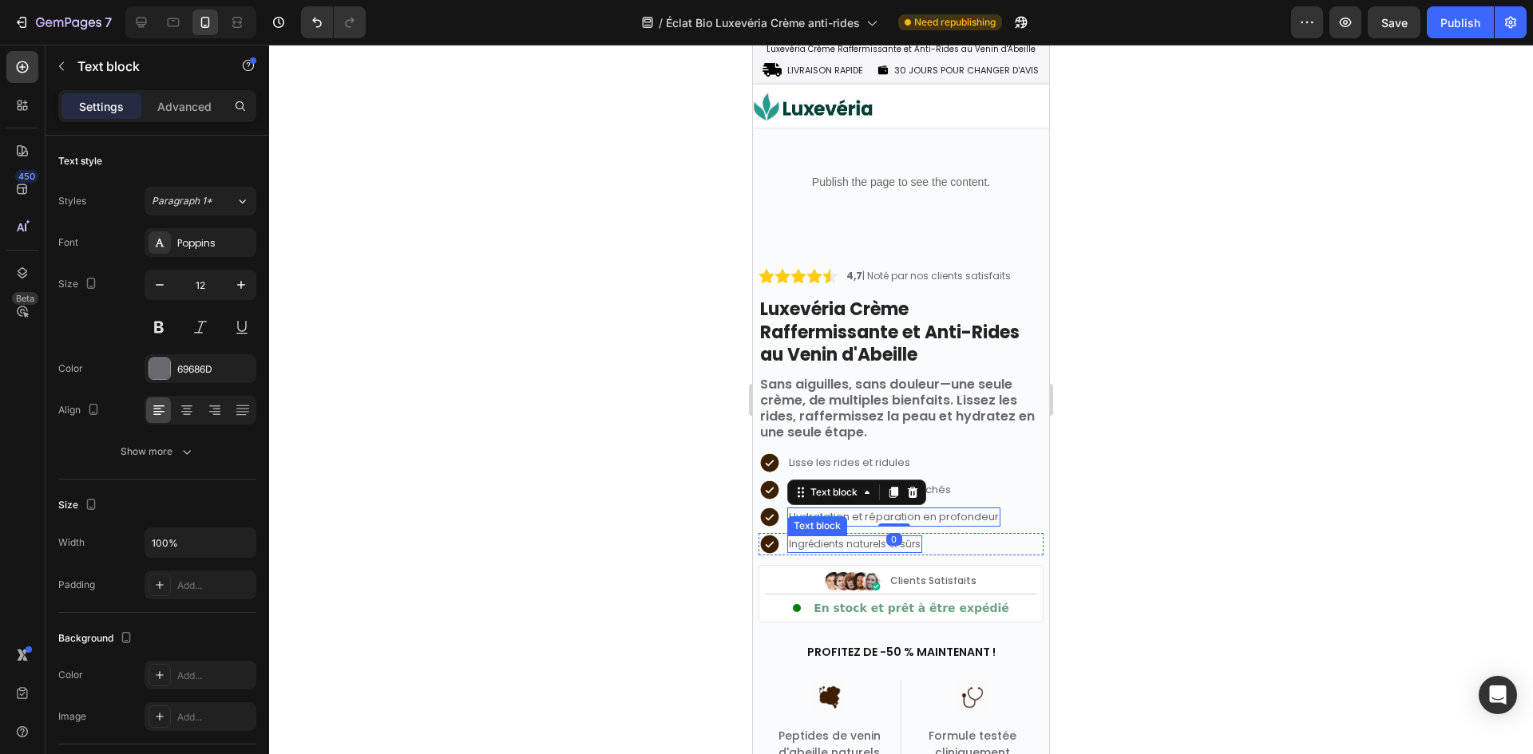
click at [834, 543] on p "Ingrédients naturels et sûrs" at bounding box center [855, 544] width 132 height 14
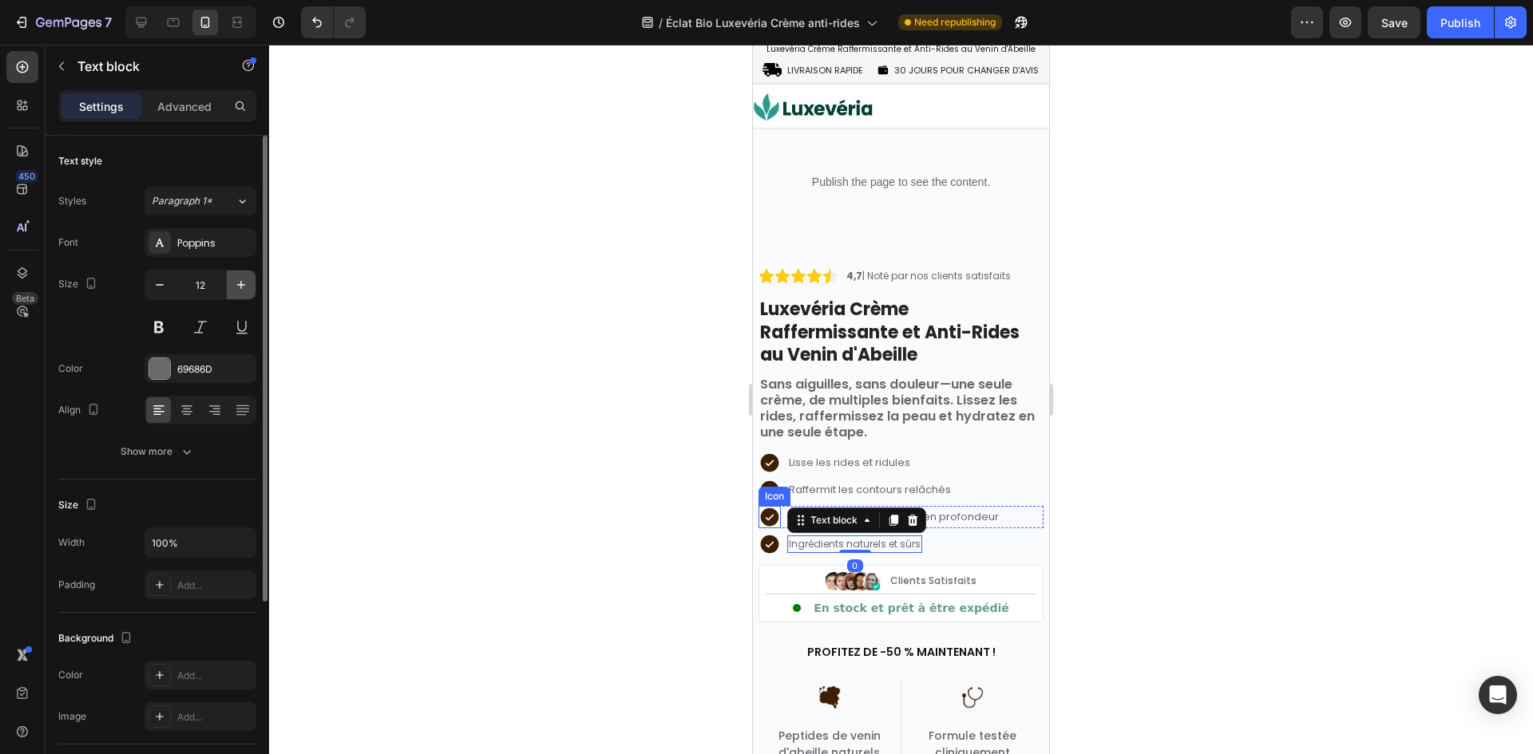
click at [243, 271] on button "button" at bounding box center [241, 285] width 29 height 29
type input "14"
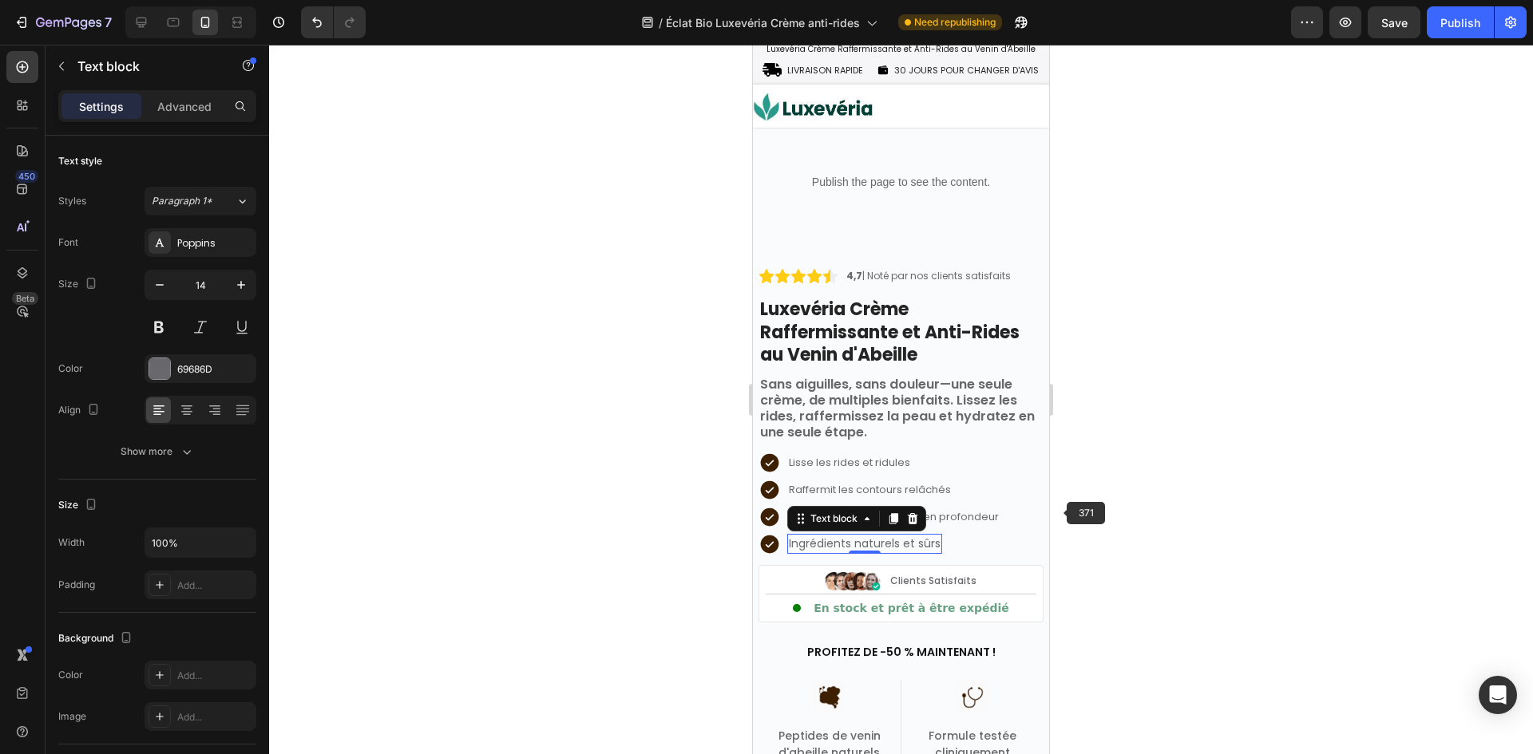
click at [961, 520] on p "Hydratation et réparation en profondeur" at bounding box center [894, 517] width 210 height 16
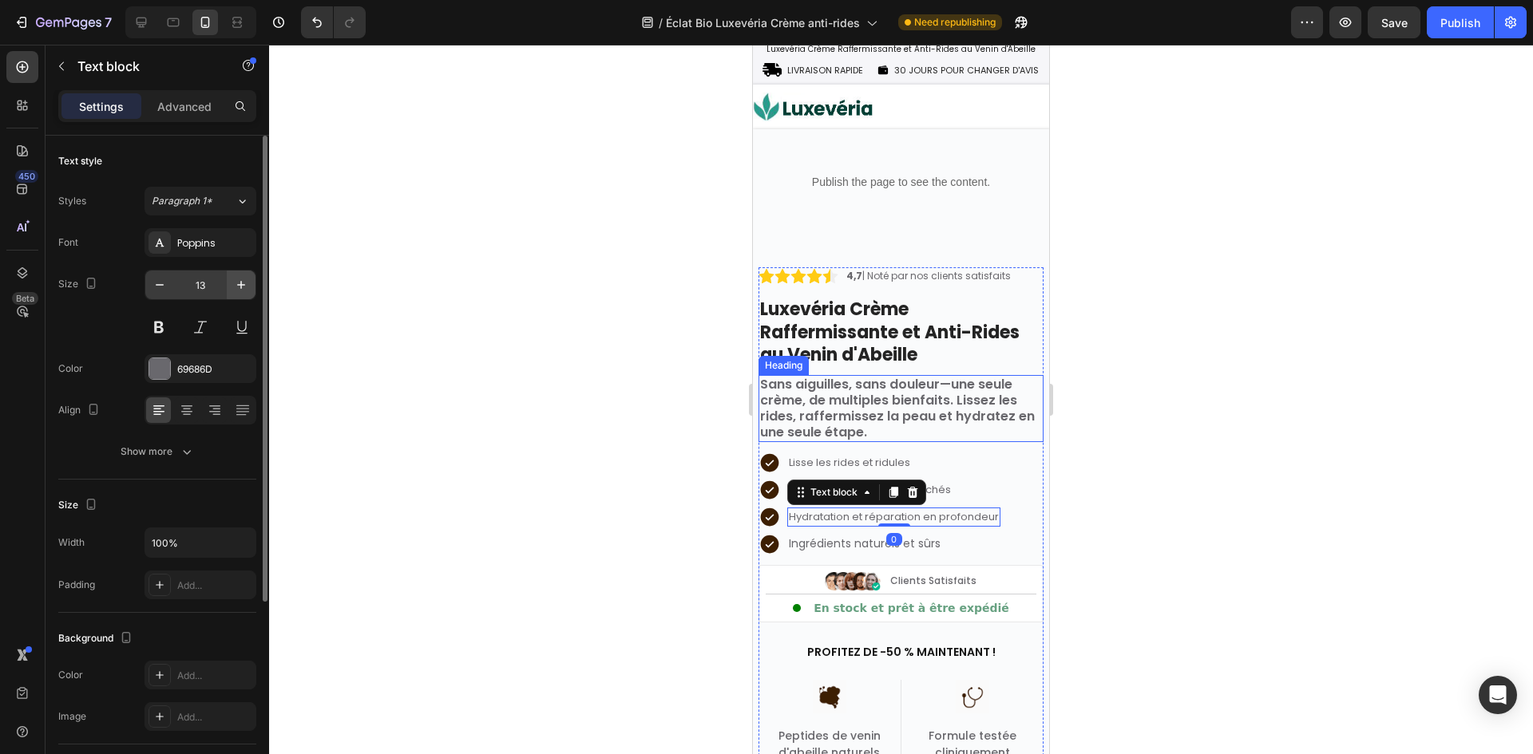
click at [239, 288] on icon "button" at bounding box center [241, 285] width 16 height 16
type input "14"
click at [842, 415] on h2 "Sans aiguilles, sans douleur—une seule crème, de multiples bienfaits. Lissez le…" at bounding box center [900, 408] width 285 height 67
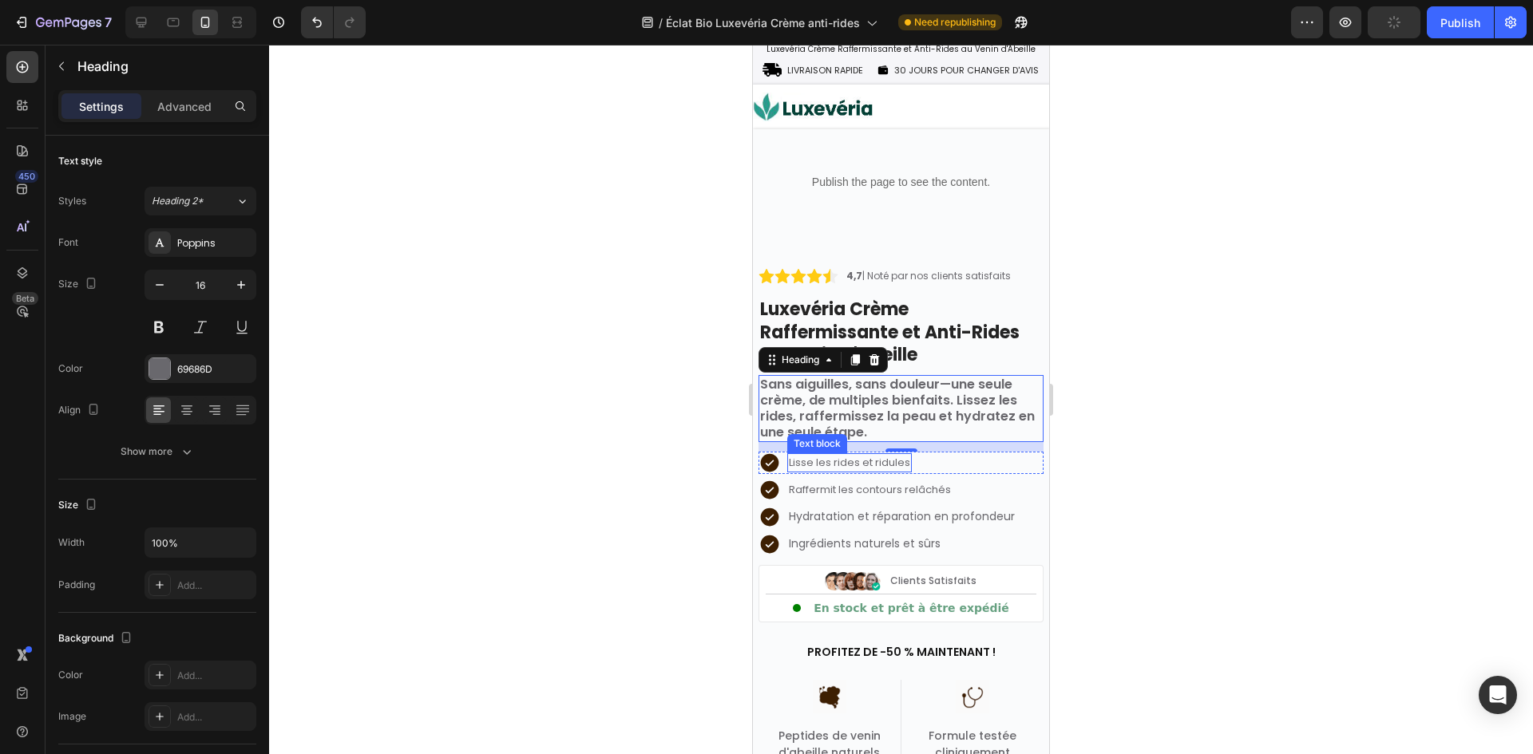
click at [833, 458] on p "Lisse les rides et ridules" at bounding box center [849, 463] width 121 height 16
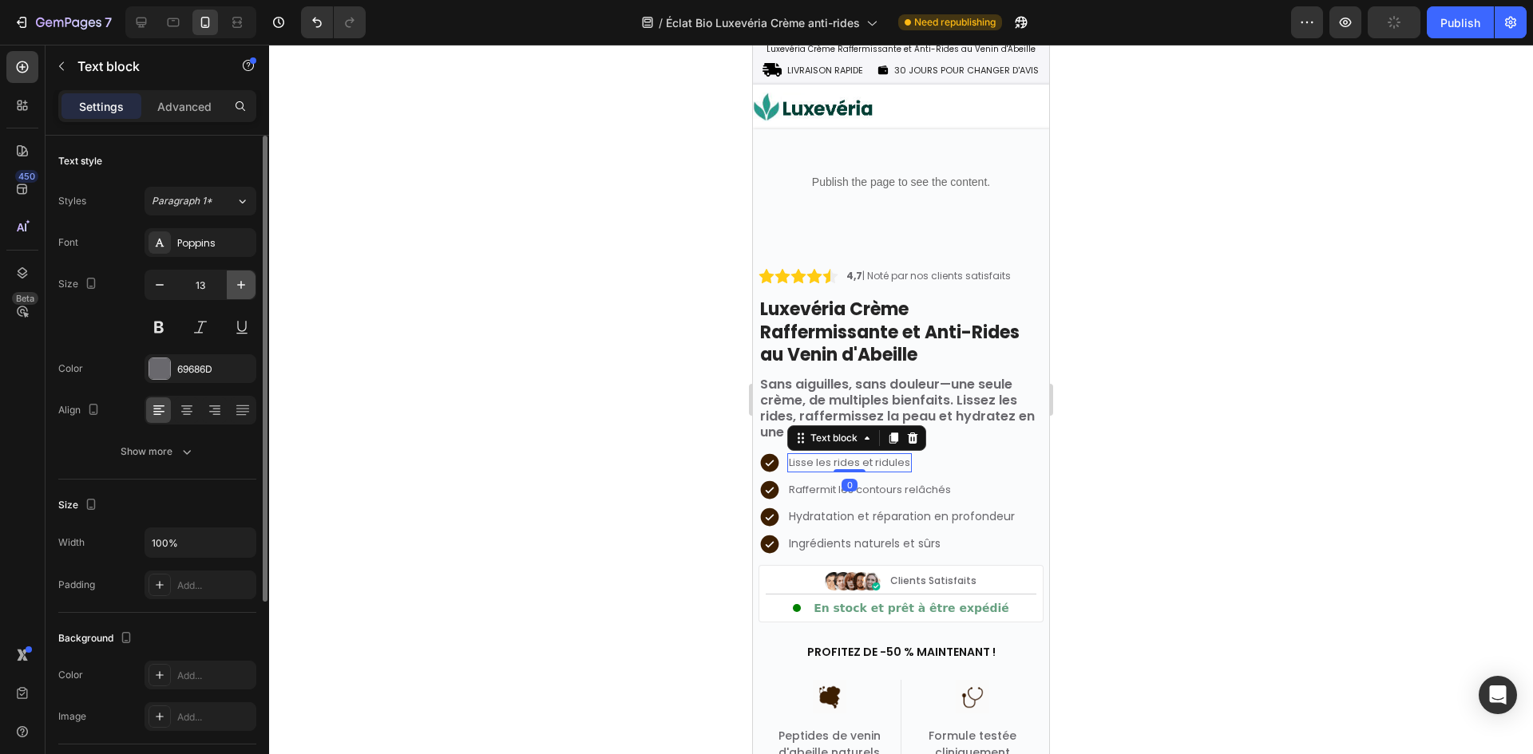
click at [235, 286] on icon "button" at bounding box center [241, 285] width 16 height 16
type input "14"
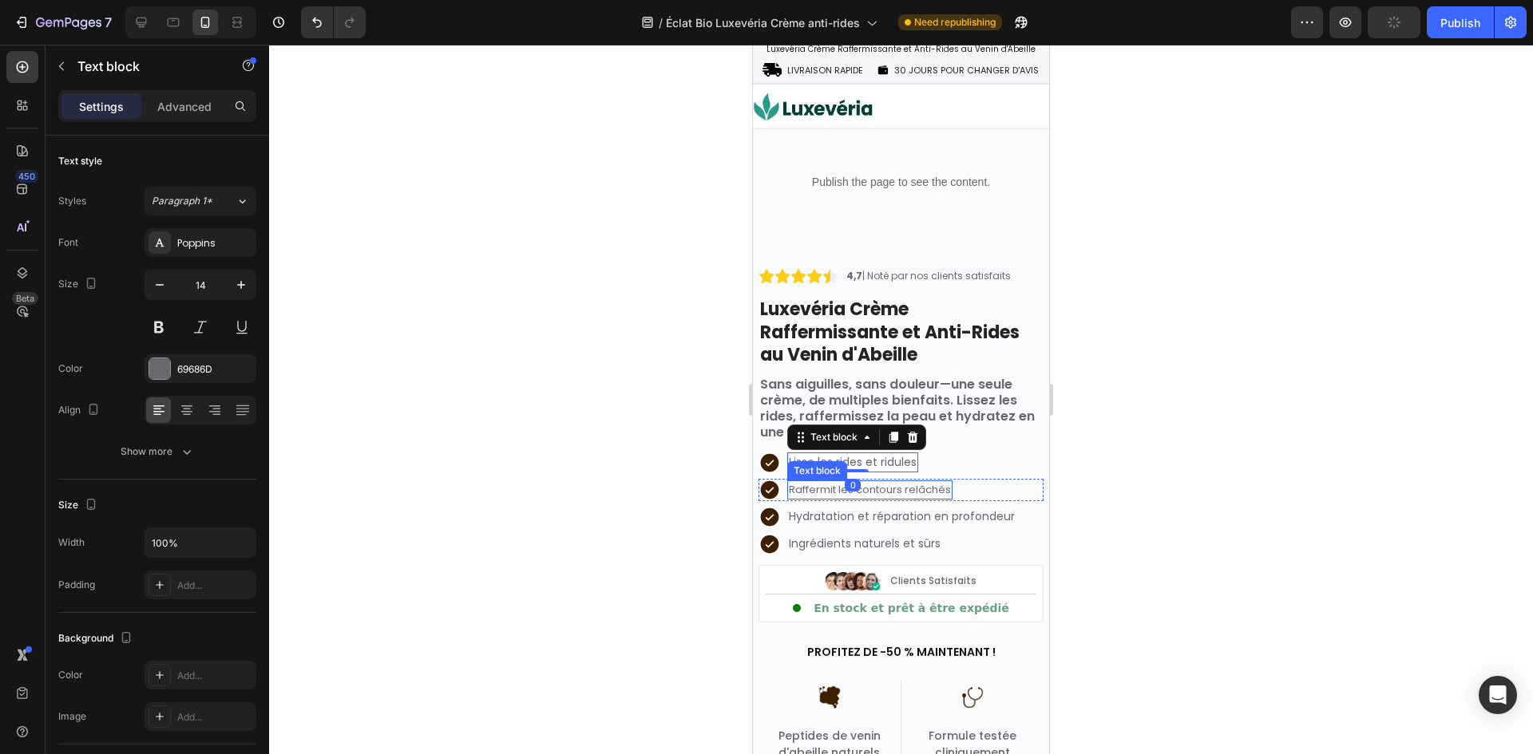
click at [812, 500] on div "Raffermit les contours relâchés Text block" at bounding box center [869, 490] width 165 height 22
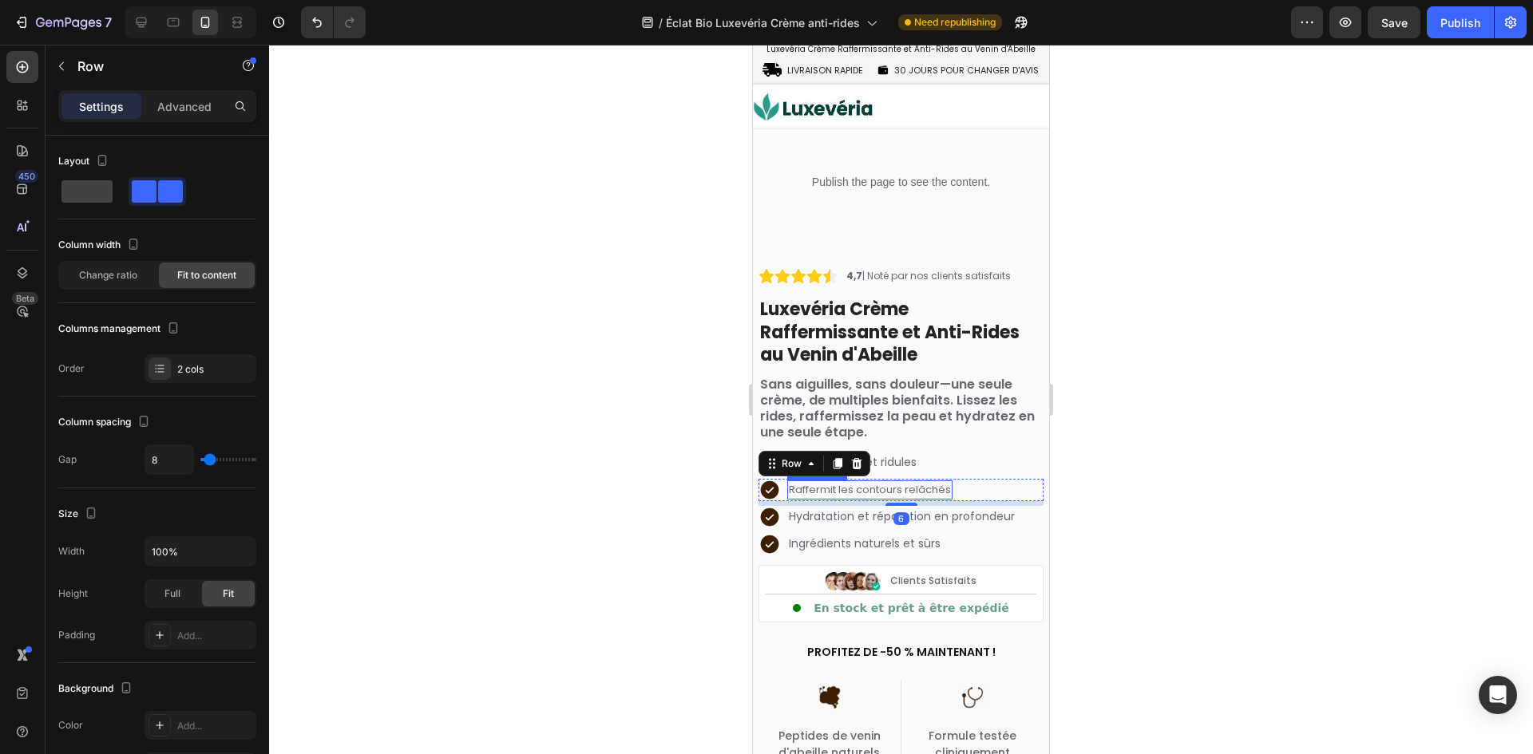
click at [793, 485] on p "Raffermit les contours relâchés" at bounding box center [870, 490] width 162 height 16
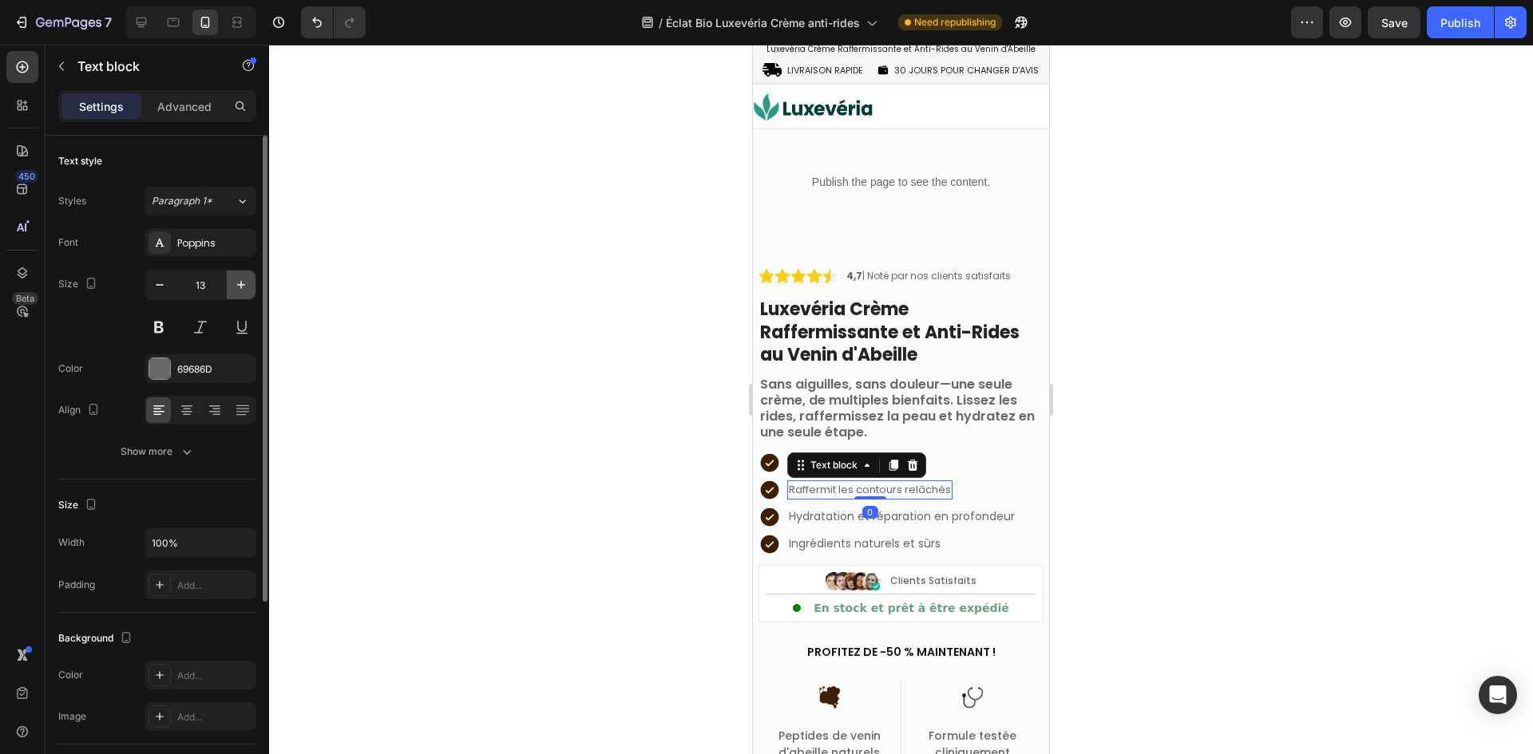
click at [240, 279] on icon "button" at bounding box center [241, 285] width 16 height 16
type input "14"
click at [768, 455] on icon at bounding box center [770, 462] width 18 height 18
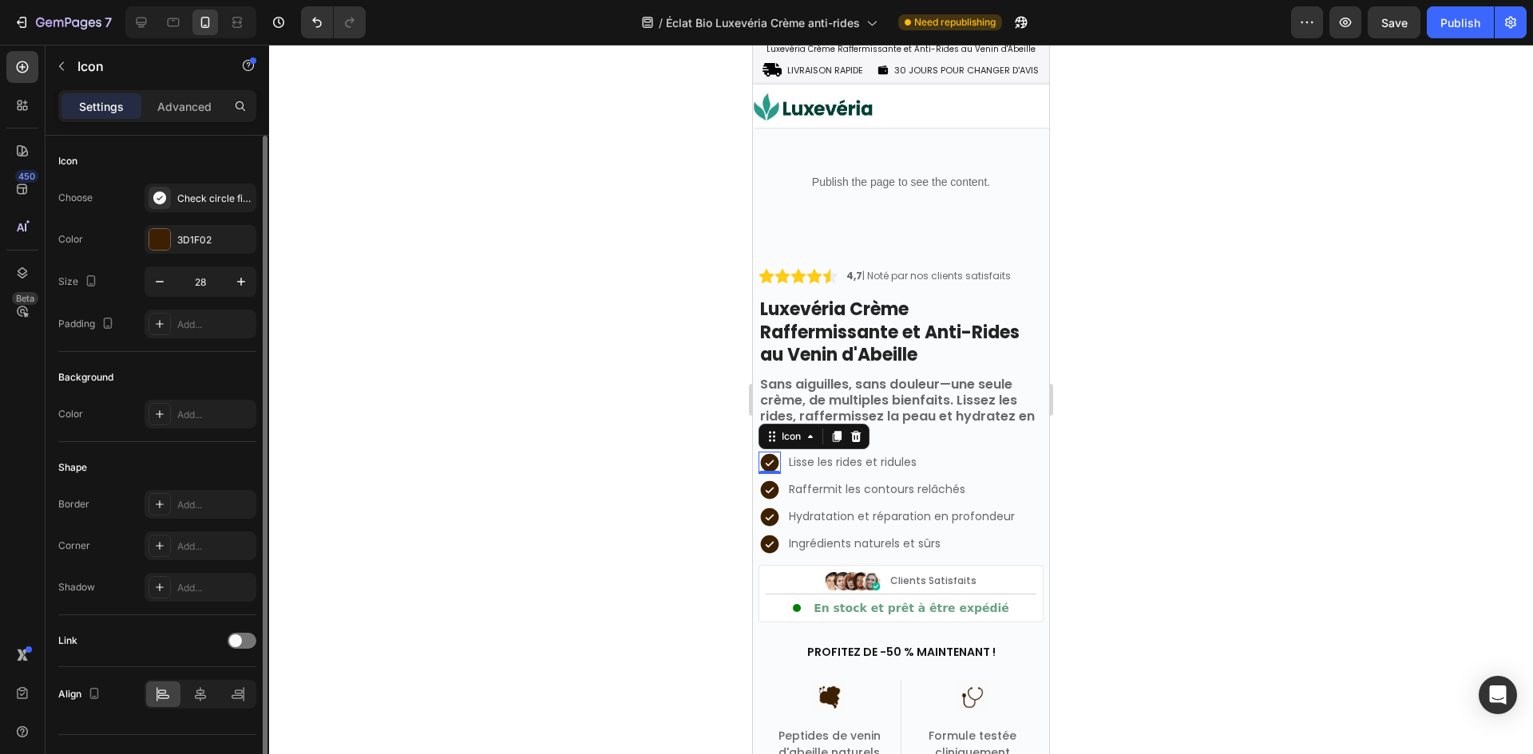
click at [164, 262] on div "Choose Check circle filled Color 3D1F02 Size 28 Padding Add..." at bounding box center [157, 261] width 198 height 155
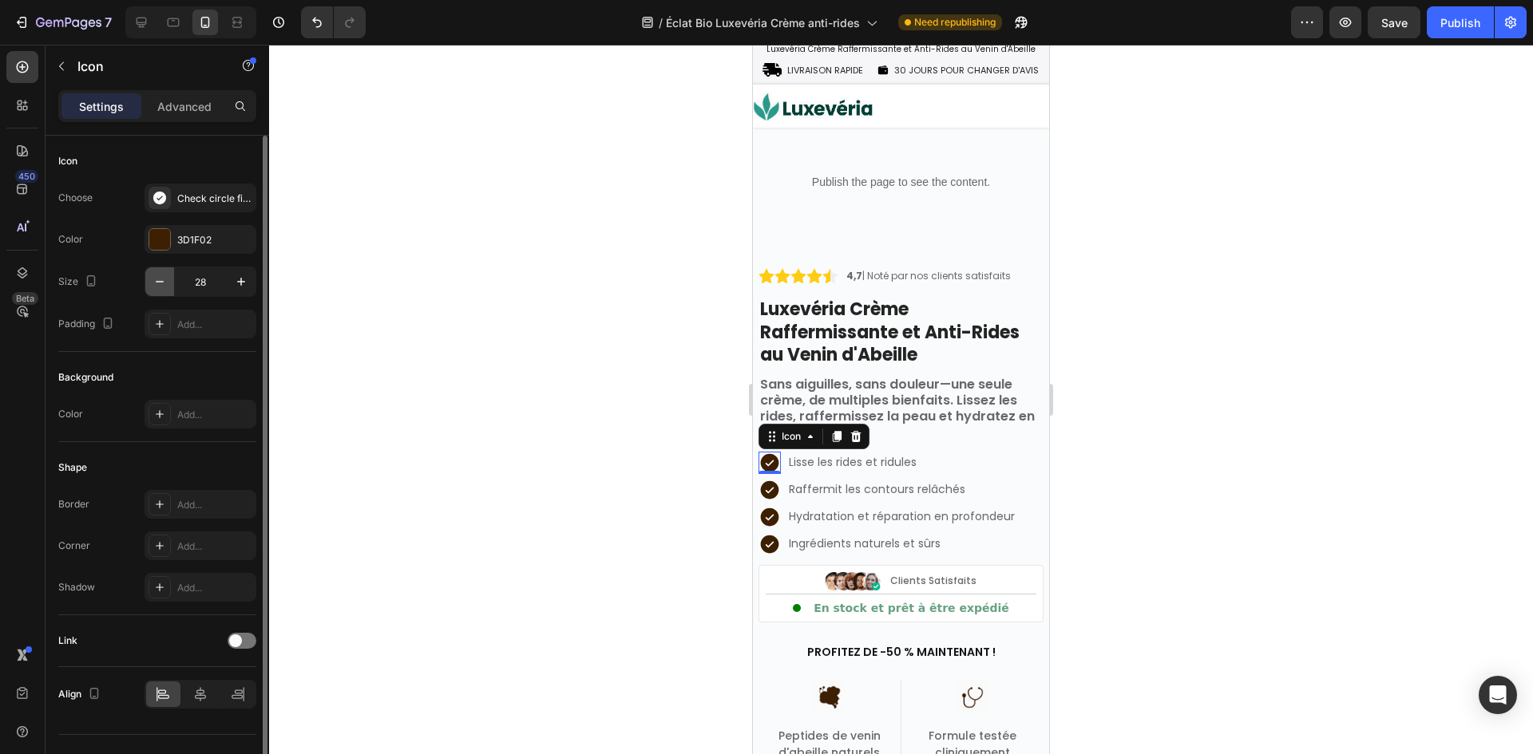
click at [164, 275] on icon "button" at bounding box center [160, 282] width 16 height 16
drag, startPoint x: 164, startPoint y: 276, endPoint x: 188, endPoint y: 282, distance: 23.8
click at [167, 276] on icon "button" at bounding box center [160, 282] width 16 height 16
click at [206, 284] on input "25" at bounding box center [200, 281] width 53 height 29
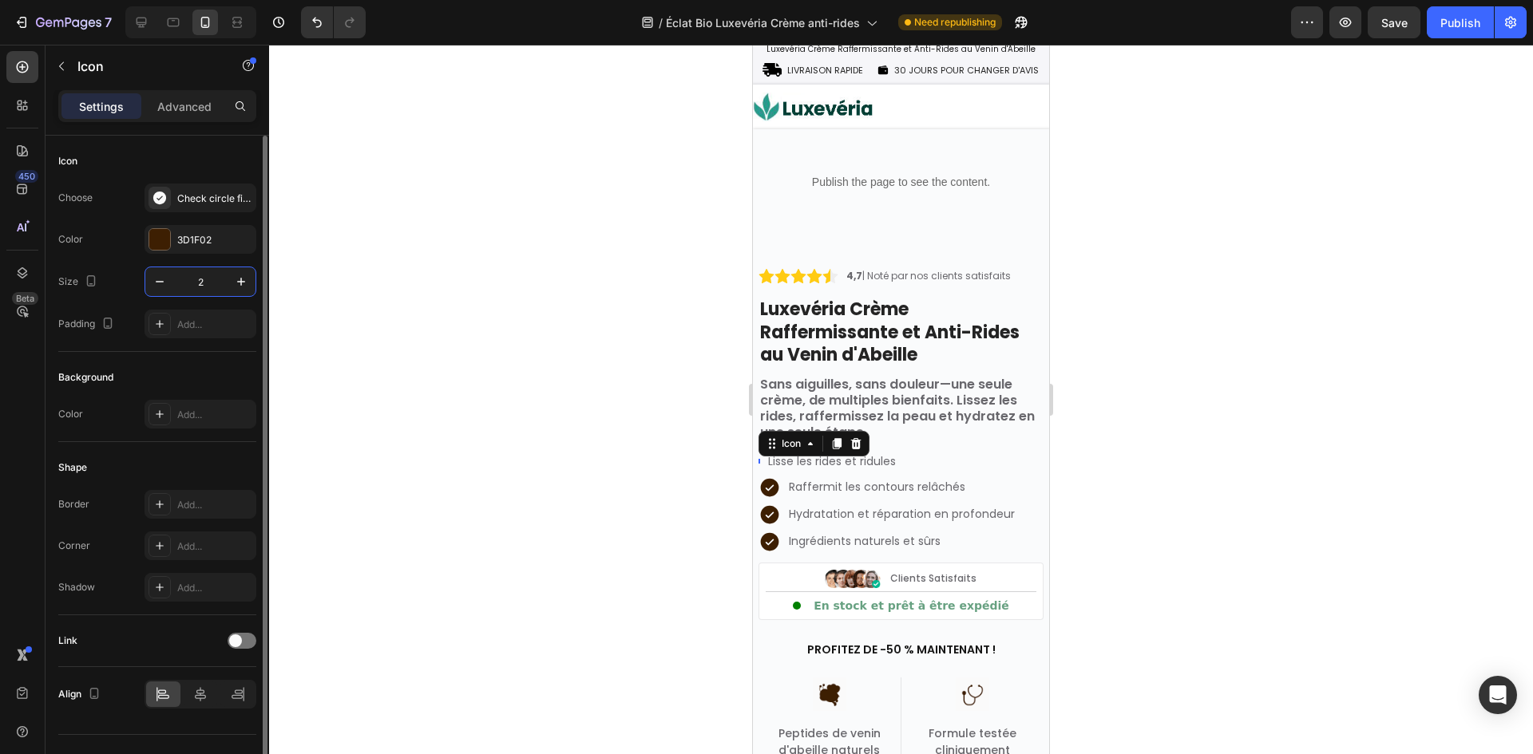
type input "24"
click at [777, 492] on icon at bounding box center [770, 487] width 18 height 18
click at [208, 284] on input "28" at bounding box center [200, 281] width 53 height 29
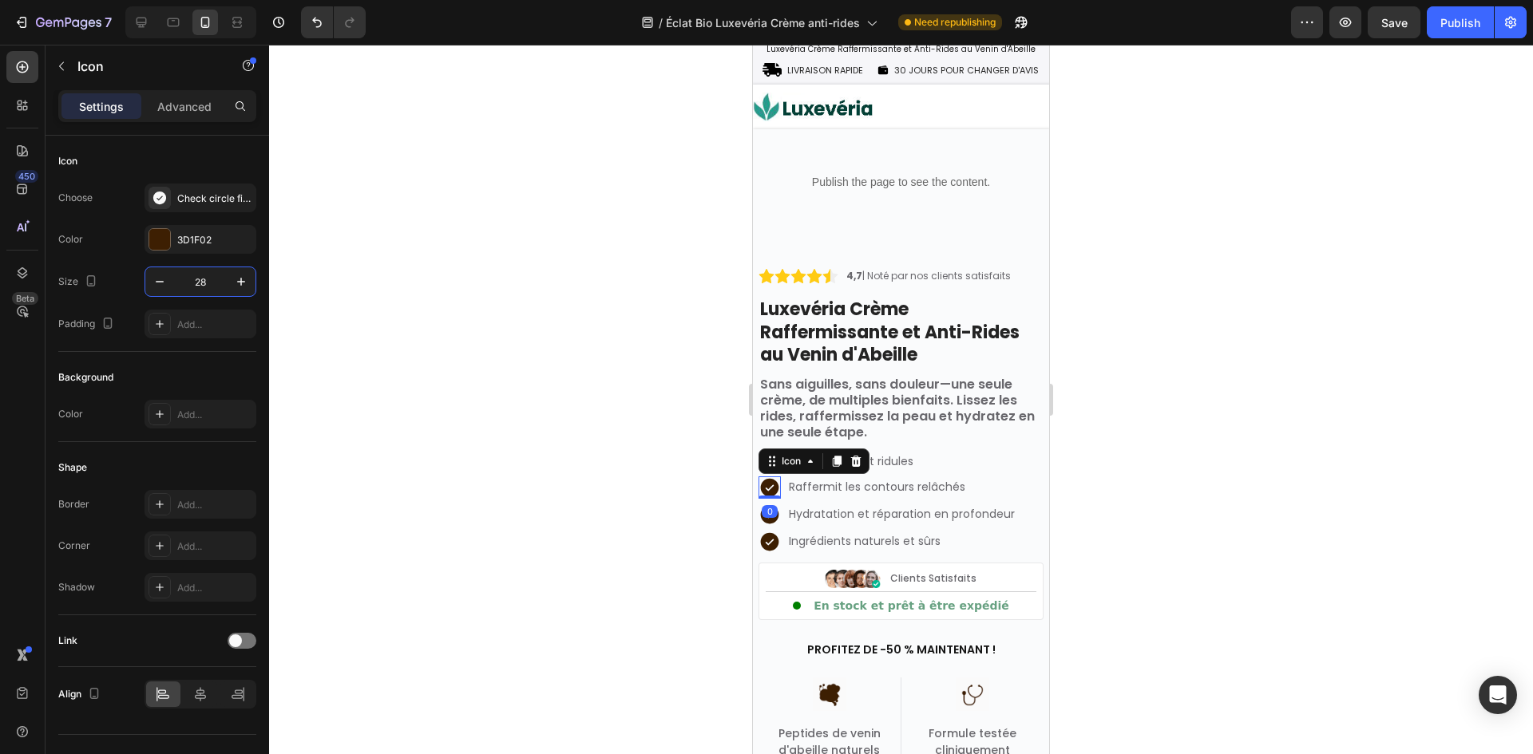
paste input "4"
type input "24"
click at [766, 519] on icon at bounding box center [770, 512] width 18 height 18
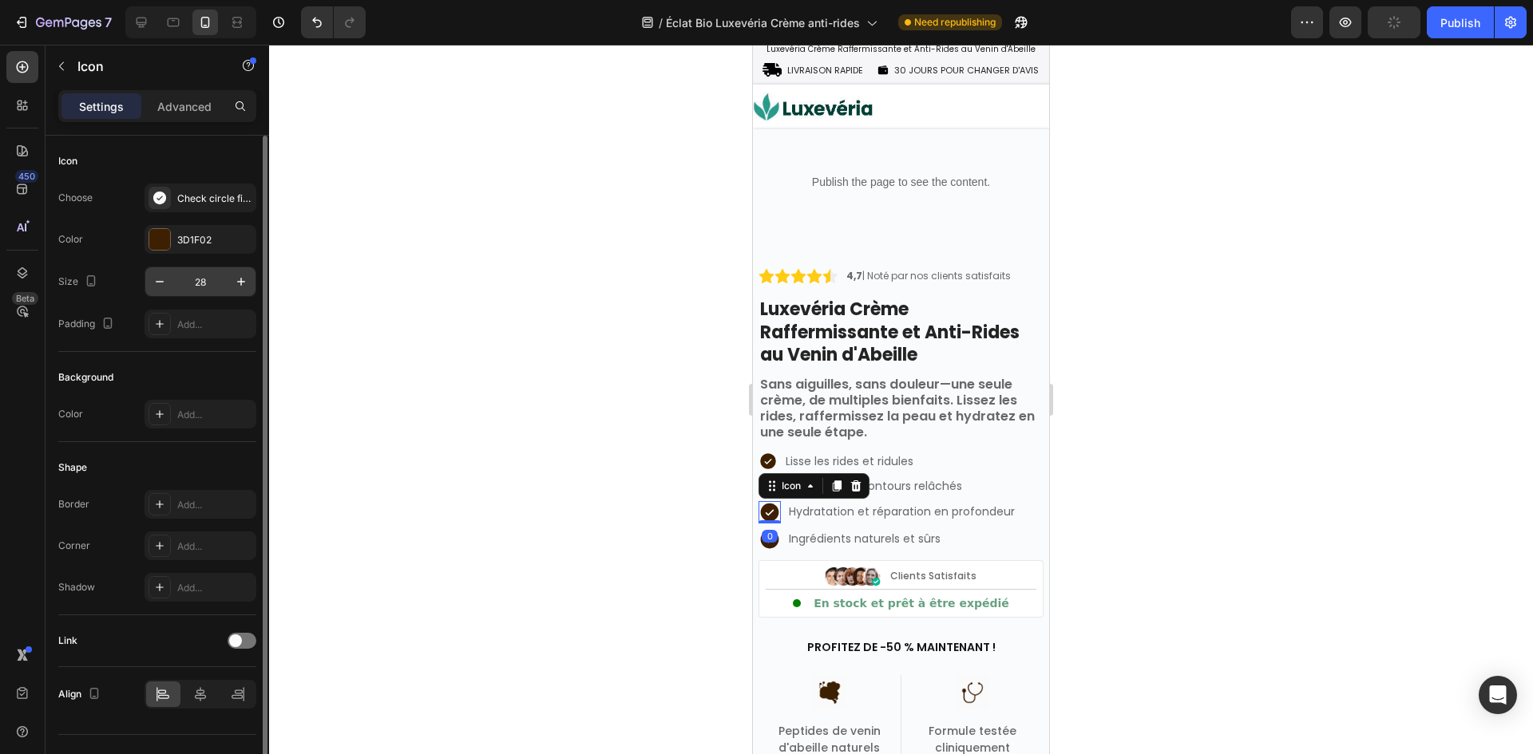
click at [202, 279] on input "28" at bounding box center [200, 281] width 53 height 29
paste input "4"
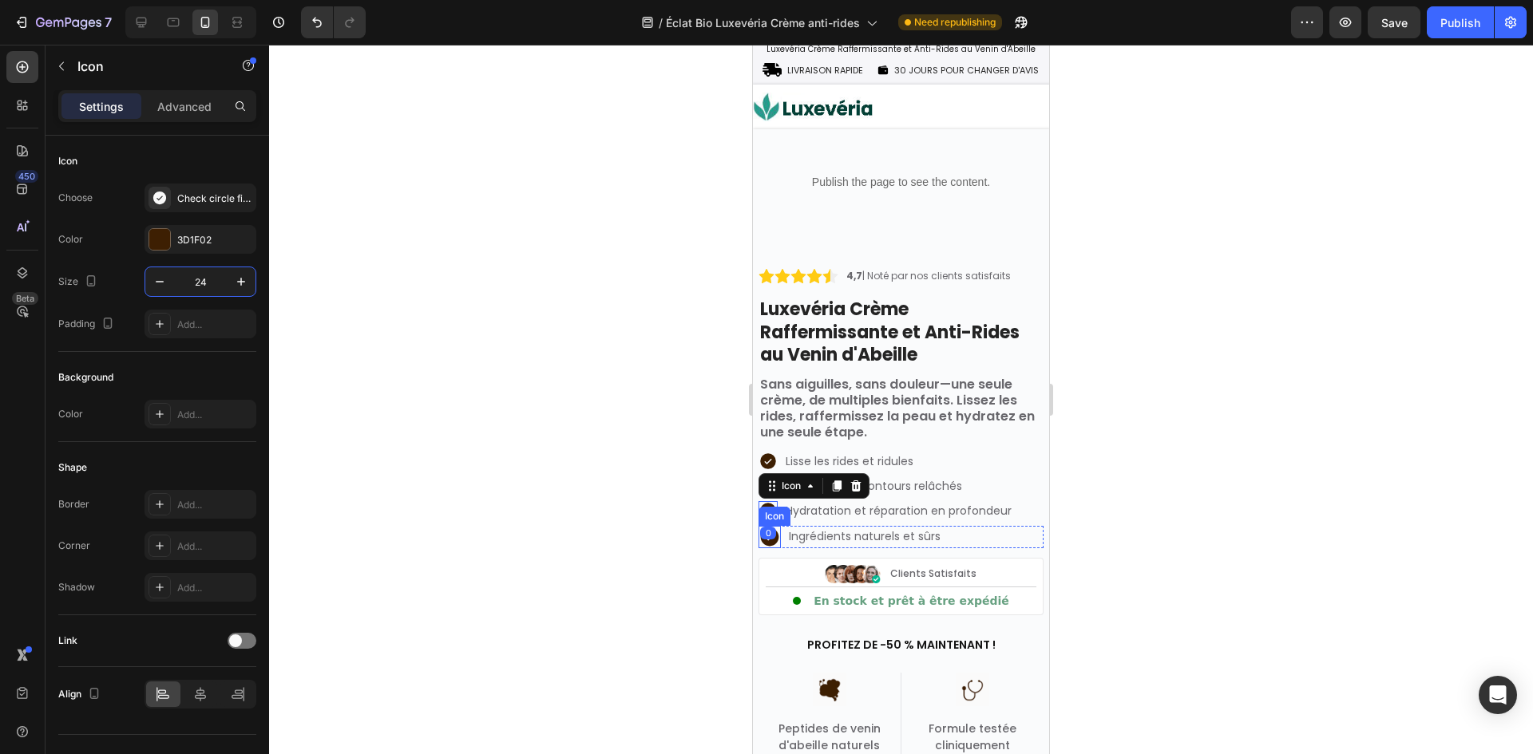
type input "24"
click at [769, 540] on div "0" at bounding box center [768, 533] width 16 height 13
drag, startPoint x: 1483, startPoint y: 578, endPoint x: 758, endPoint y: 540, distance: 726.6
click at [773, 540] on icon at bounding box center [770, 537] width 18 height 18
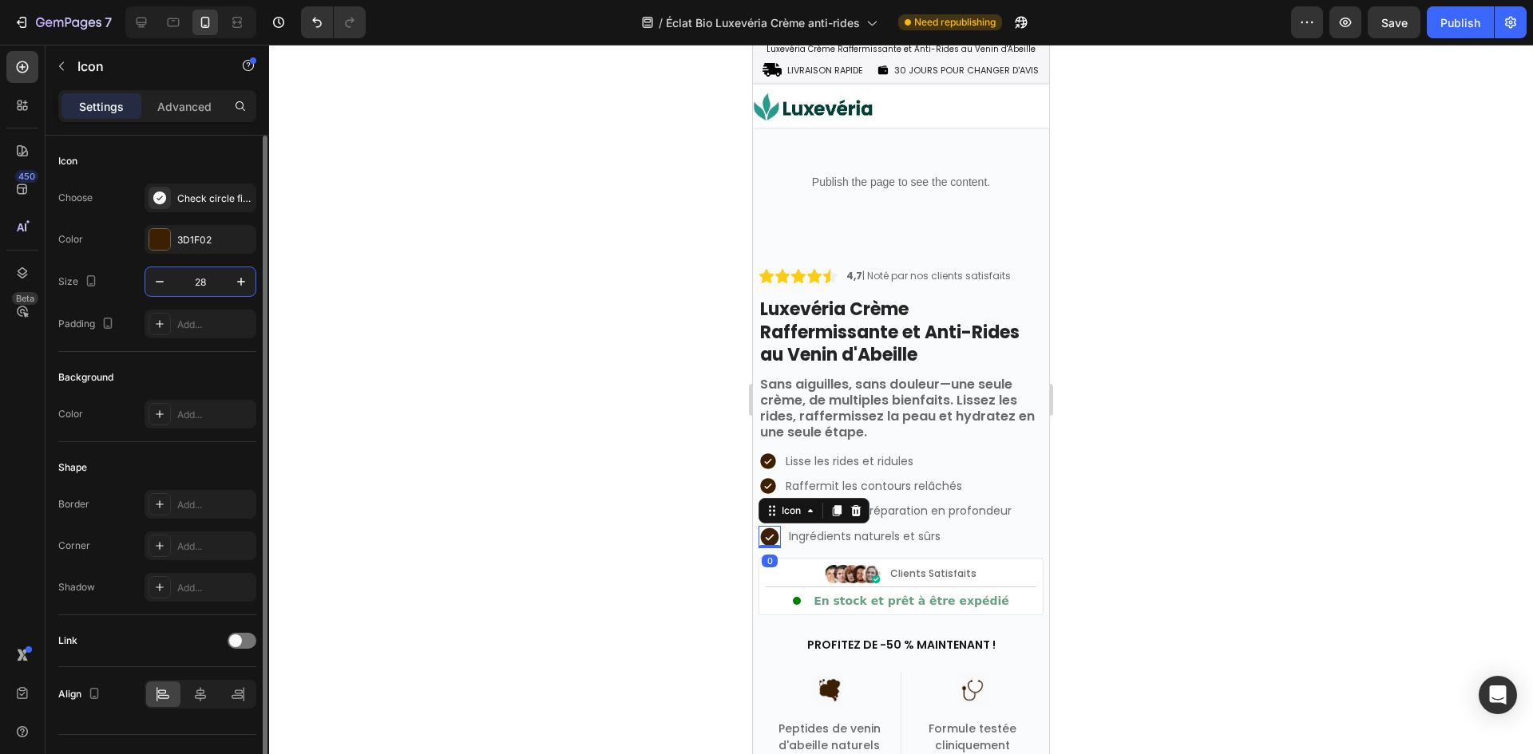
drag, startPoint x: 192, startPoint y: 275, endPoint x: 212, endPoint y: 276, distance: 20.0
click at [193, 275] on input "28" at bounding box center [200, 281] width 53 height 29
paste input "4"
type input "24"
click at [632, 577] on div at bounding box center [901, 400] width 1264 height 710
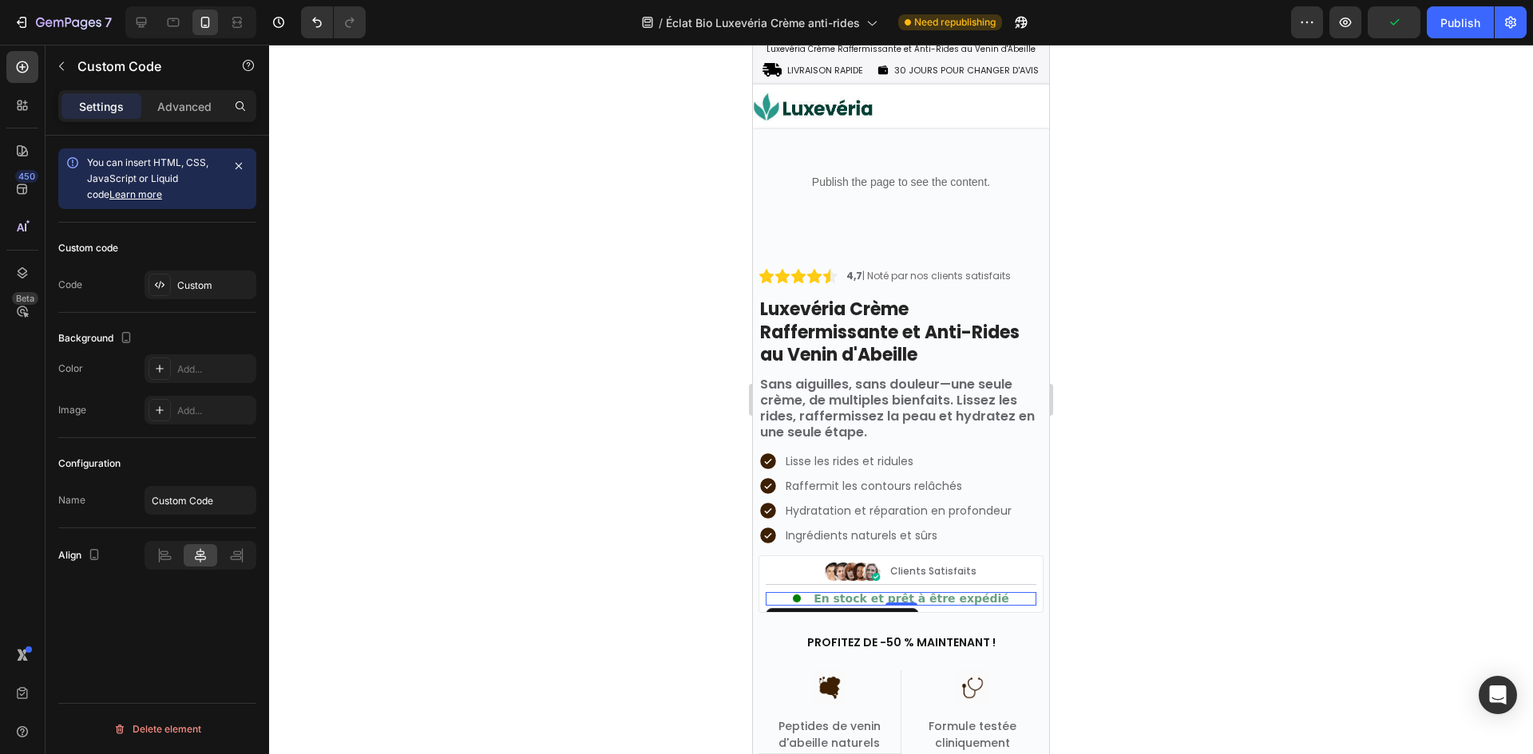
click at [886, 599] on span "En stock et prêt à être expédié" at bounding box center [911, 599] width 196 height 14
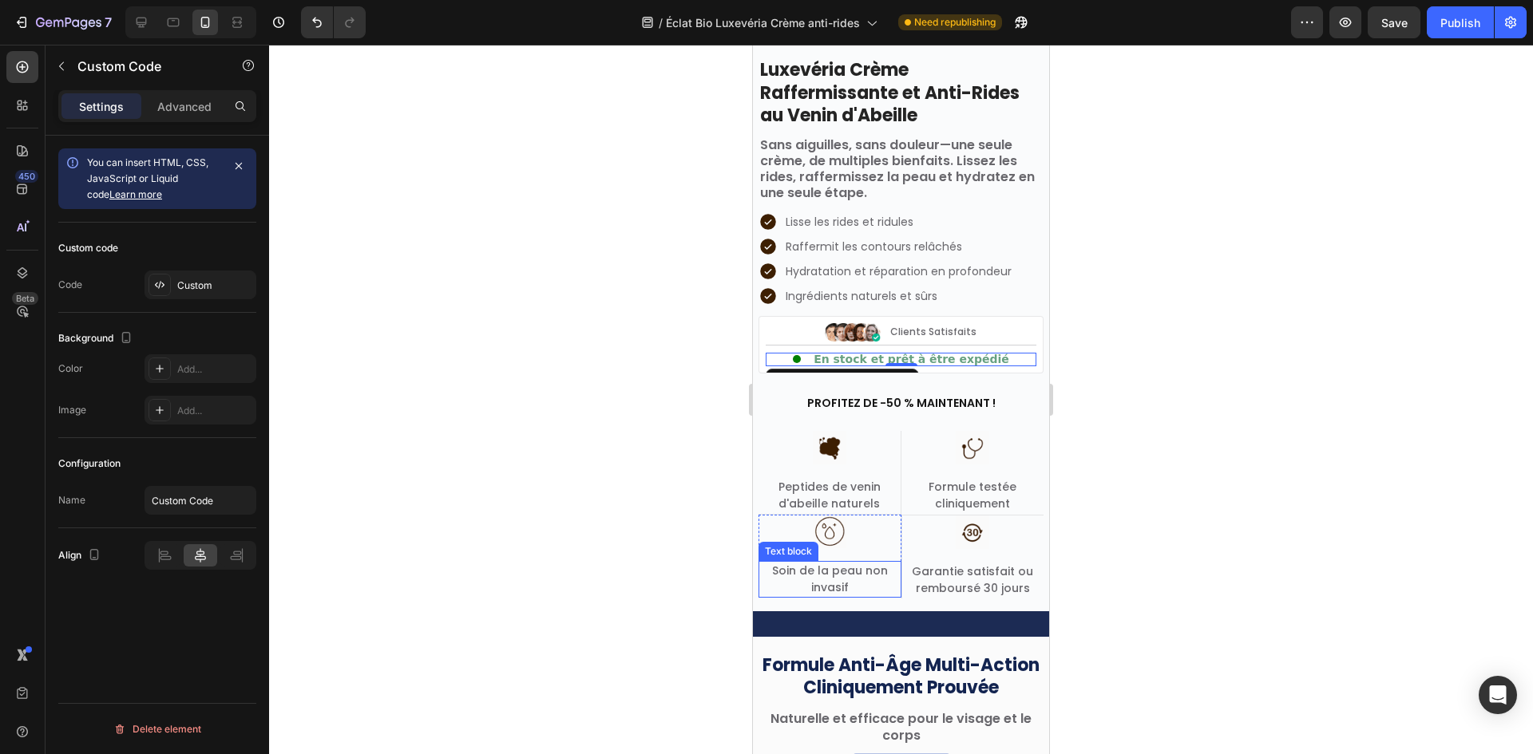
click at [683, 465] on div at bounding box center [901, 400] width 1264 height 710
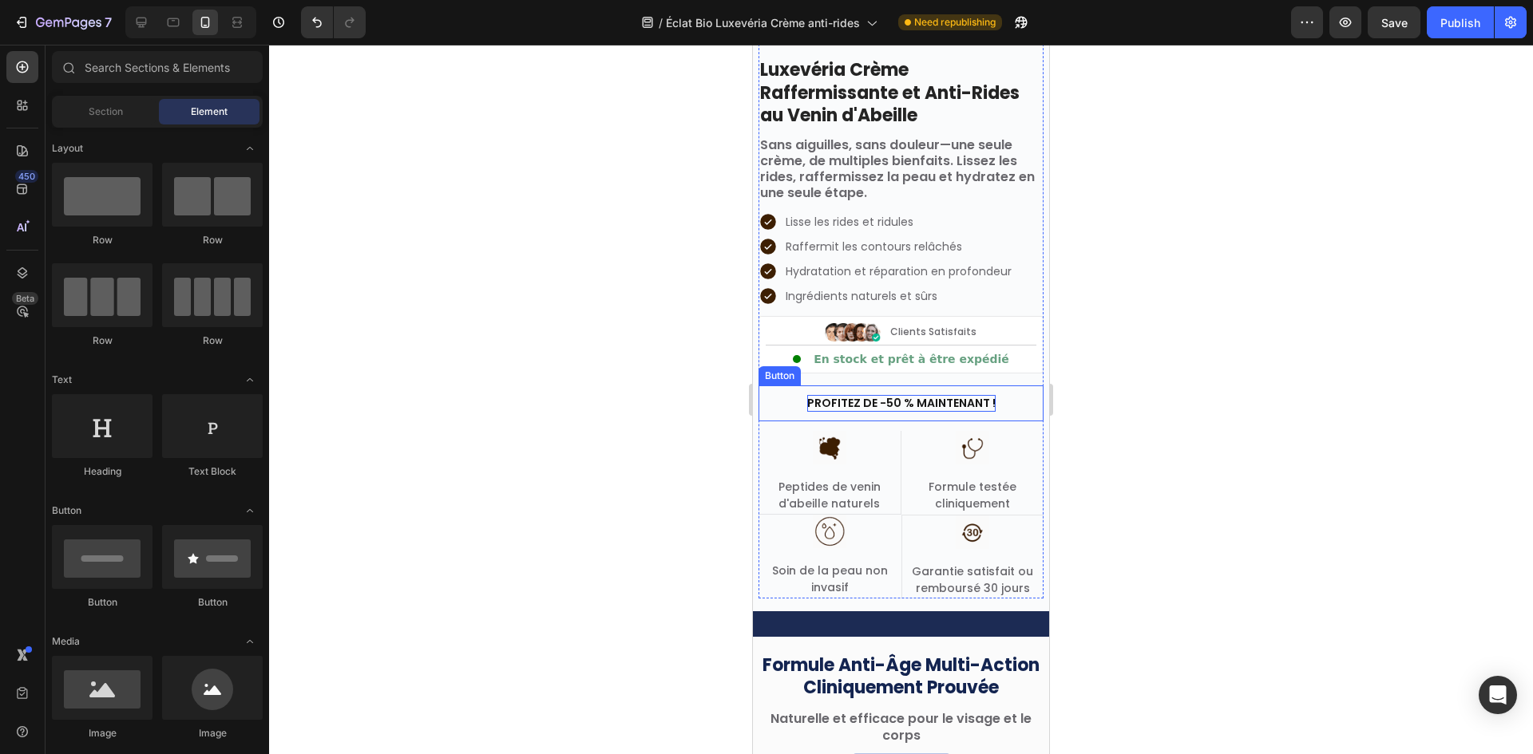
click at [880, 407] on p "PROFITEZ DE -50 % MAINTENANT !" at bounding box center [901, 403] width 188 height 17
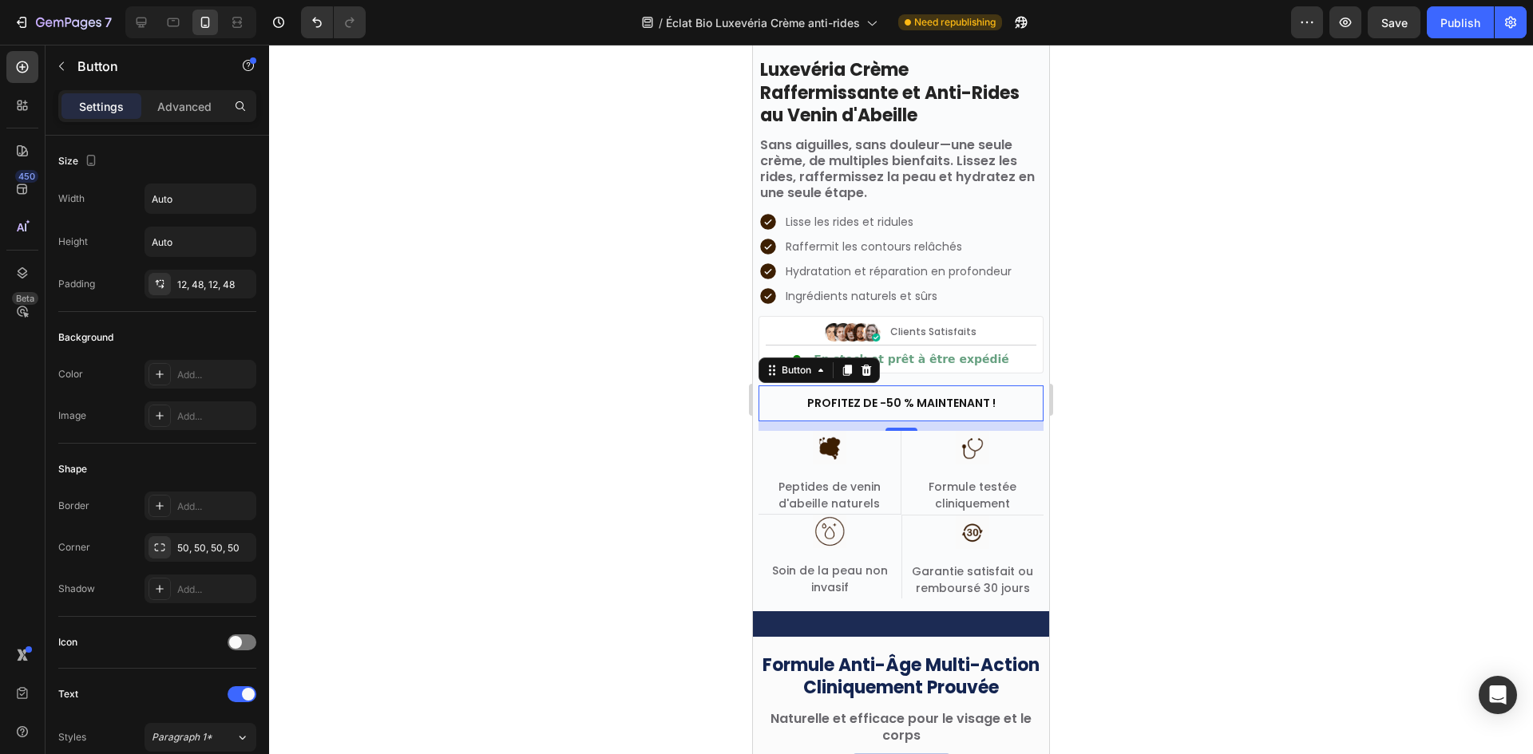
drag, startPoint x: 587, startPoint y: 394, endPoint x: 579, endPoint y: 380, distance: 16.2
click at [587, 392] on div at bounding box center [901, 400] width 1264 height 710
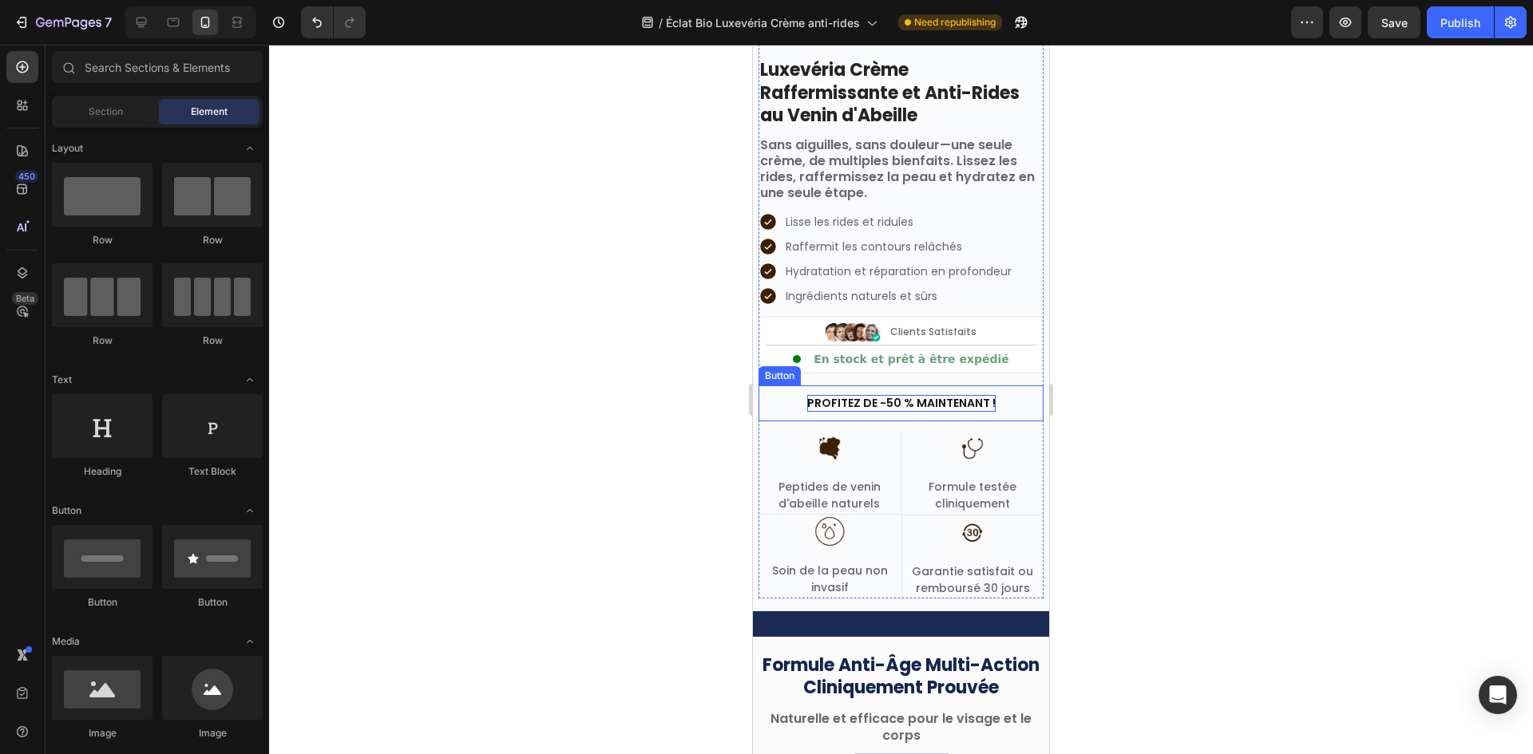
click at [924, 405] on p "PROFITEZ DE -50 % MAINTENANT !" at bounding box center [901, 403] width 188 height 17
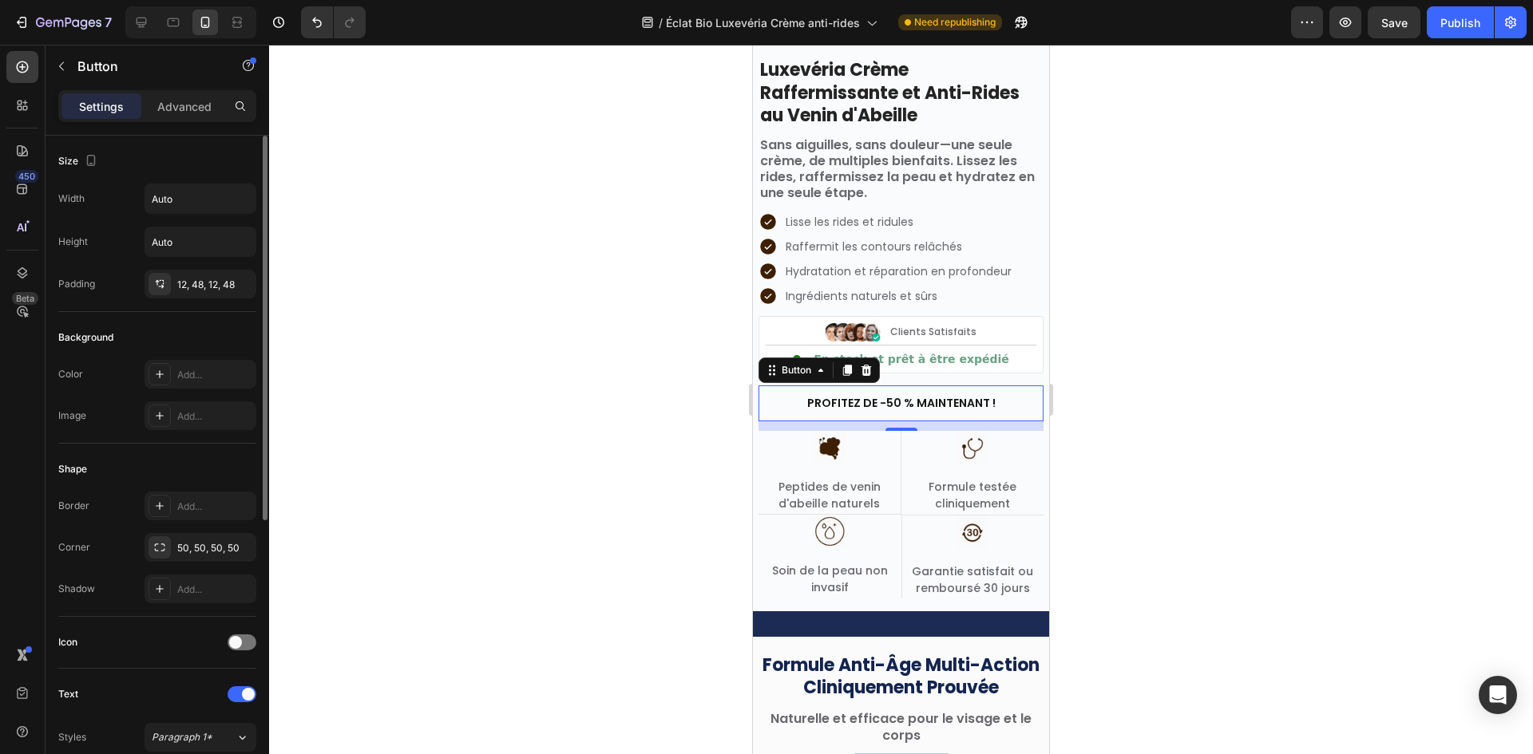
scroll to position [239, 0]
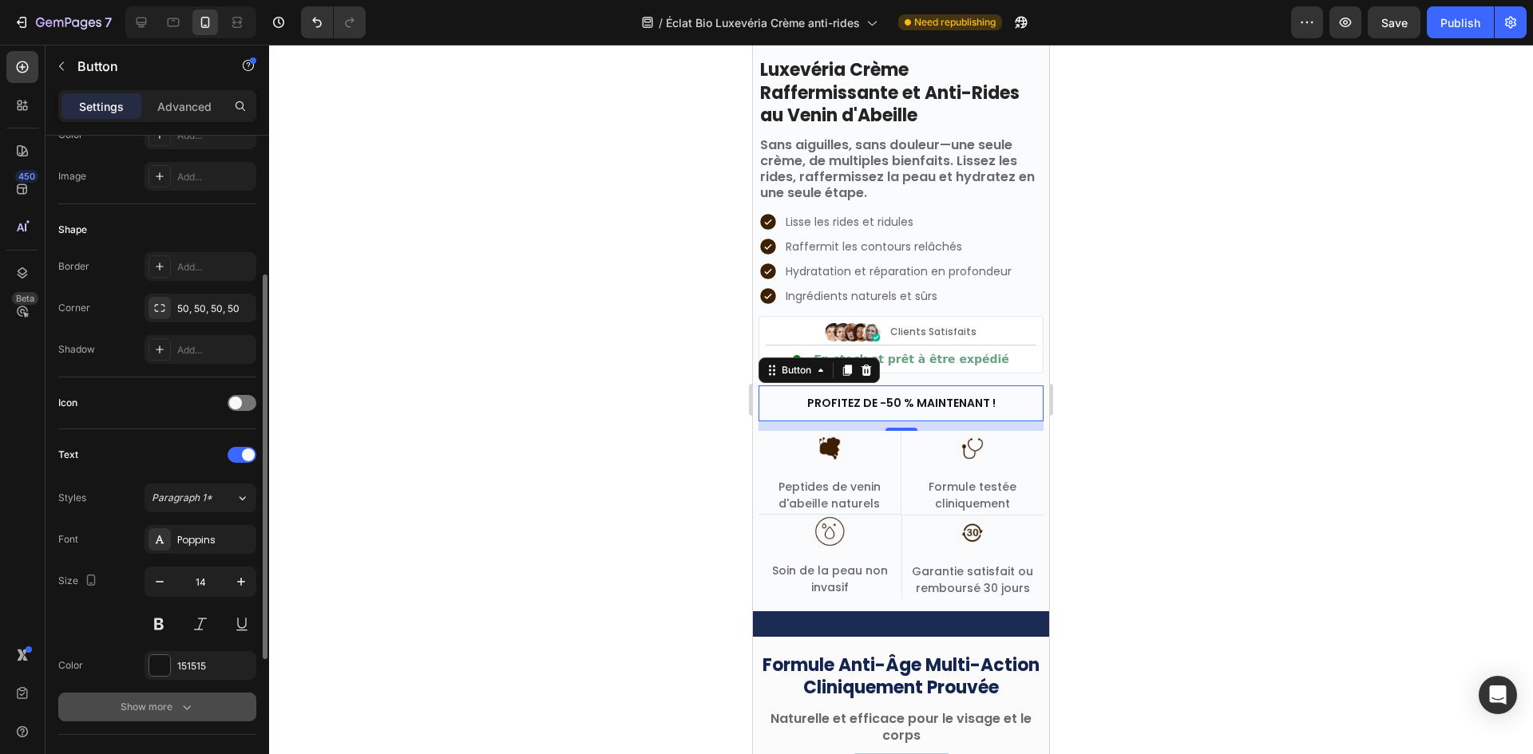
click at [174, 700] on div "Show more" at bounding box center [158, 707] width 74 height 16
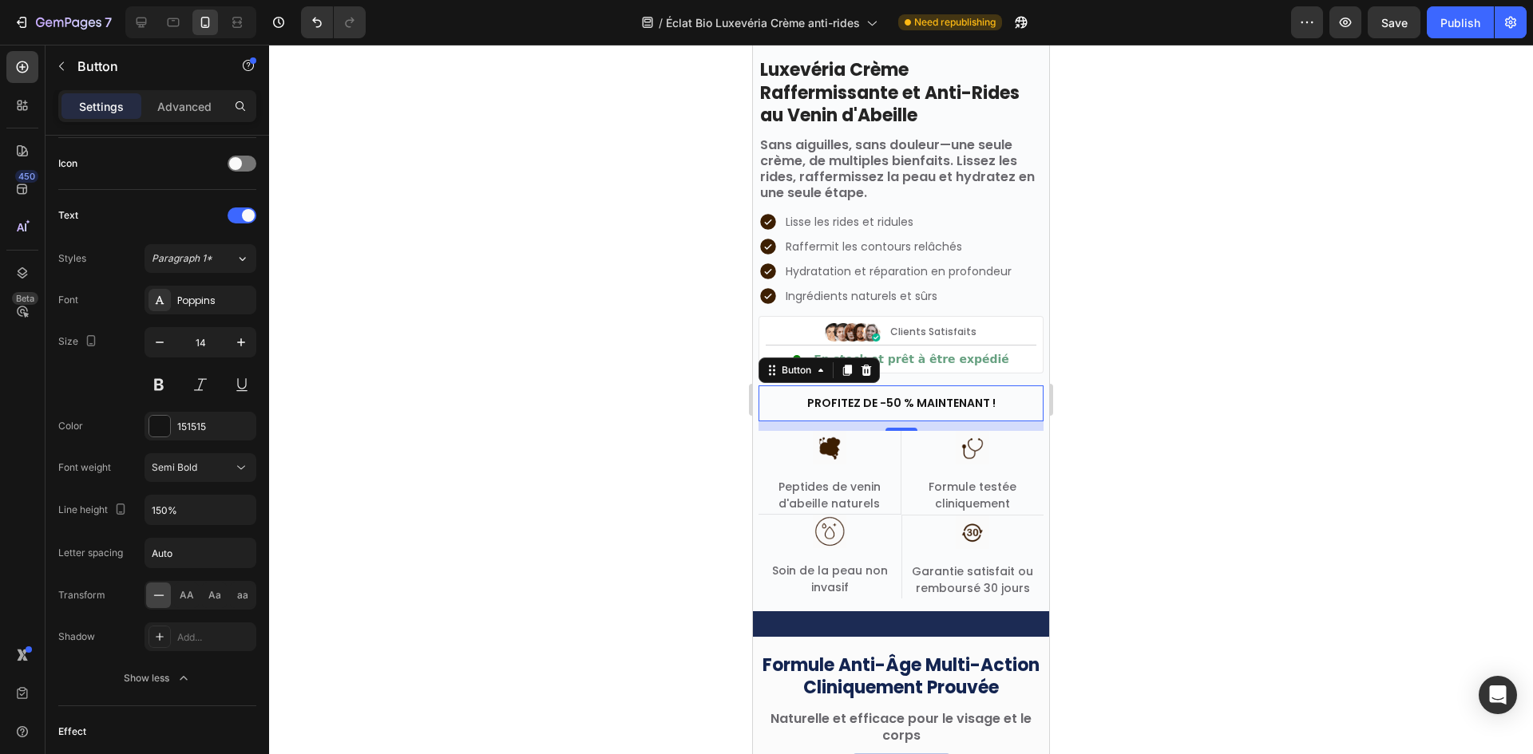
click at [469, 287] on div at bounding box center [901, 400] width 1264 height 710
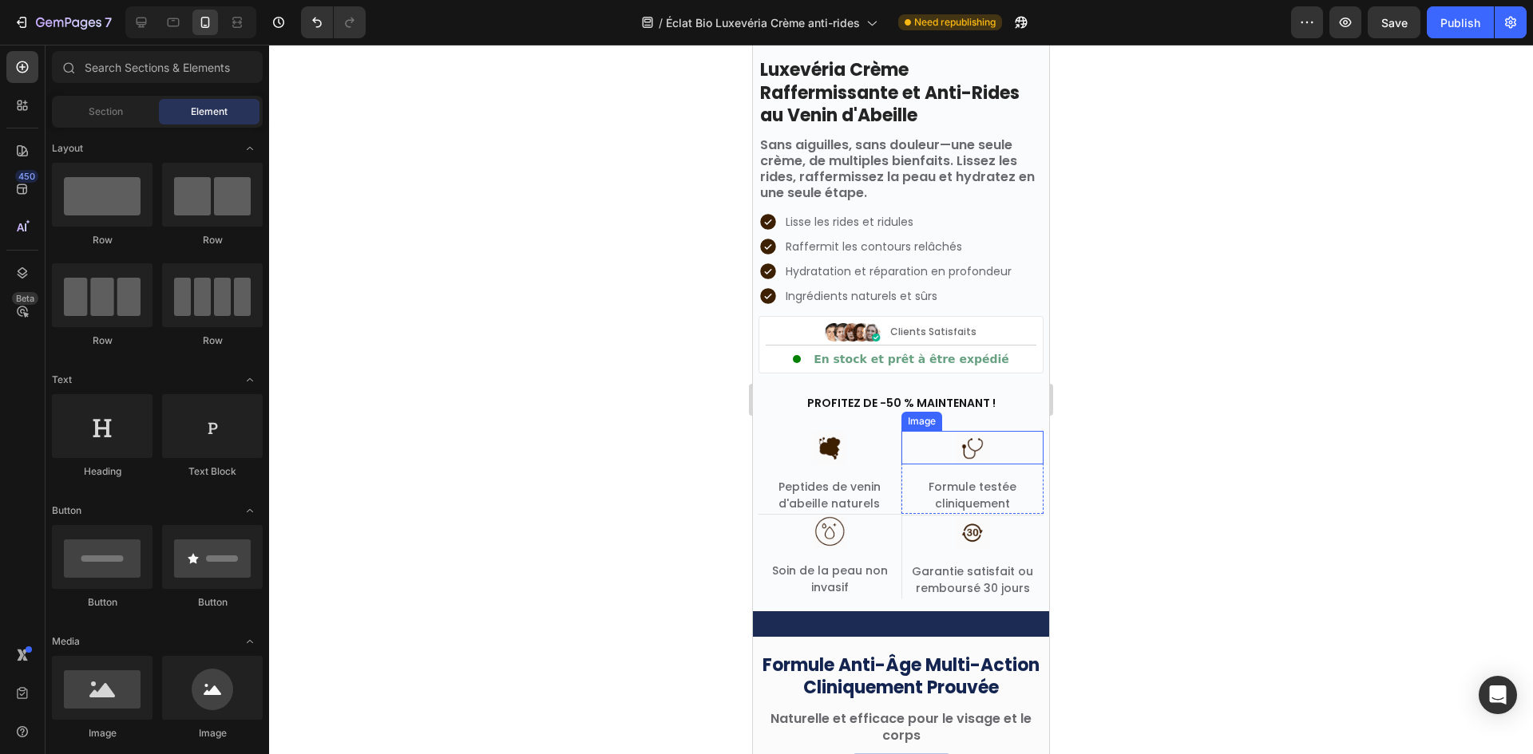
click at [810, 496] on p "Peptides de venin d'abeille naturels" at bounding box center [829, 496] width 139 height 34
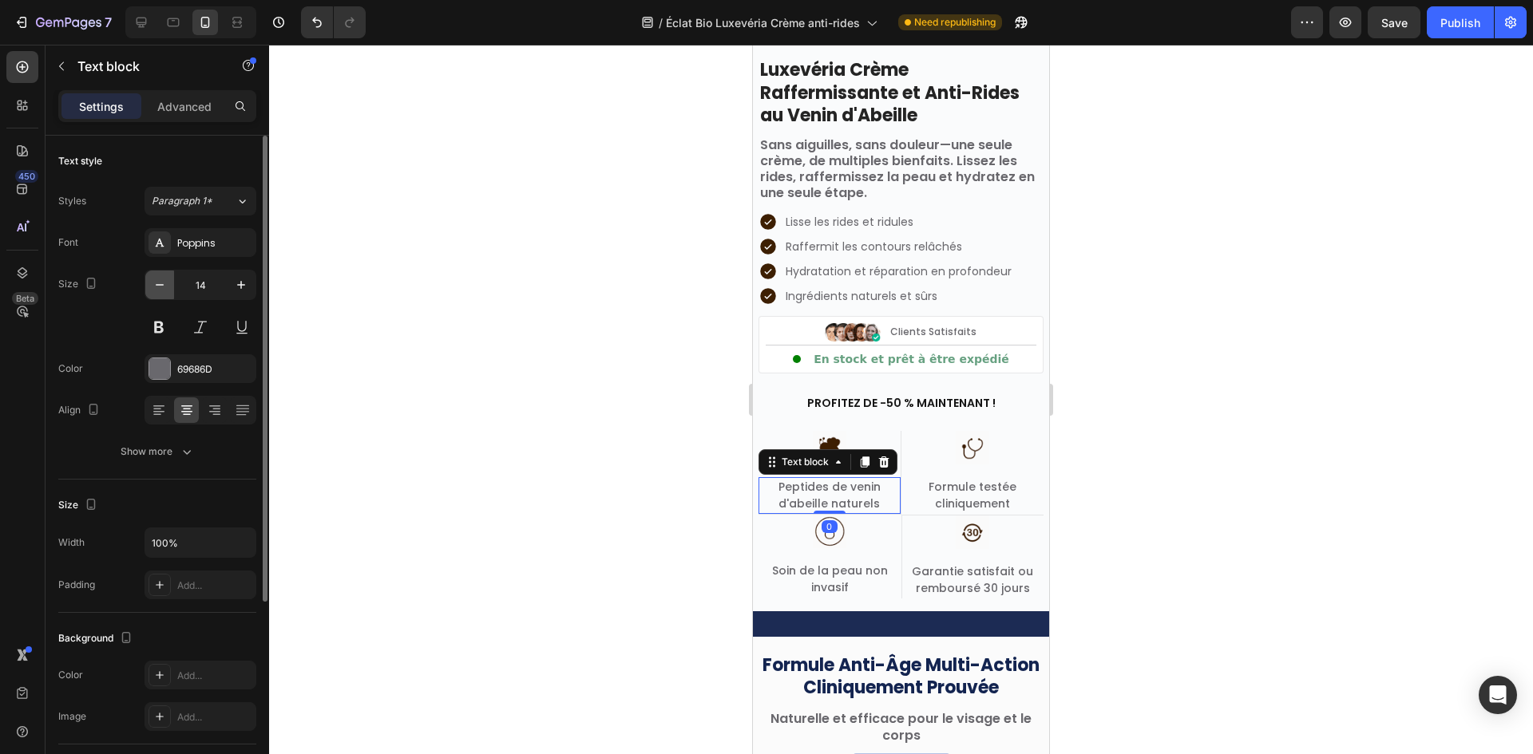
click at [161, 287] on icon "button" at bounding box center [160, 285] width 16 height 16
type input "13"
click at [173, 453] on div "Show more" at bounding box center [158, 452] width 74 height 16
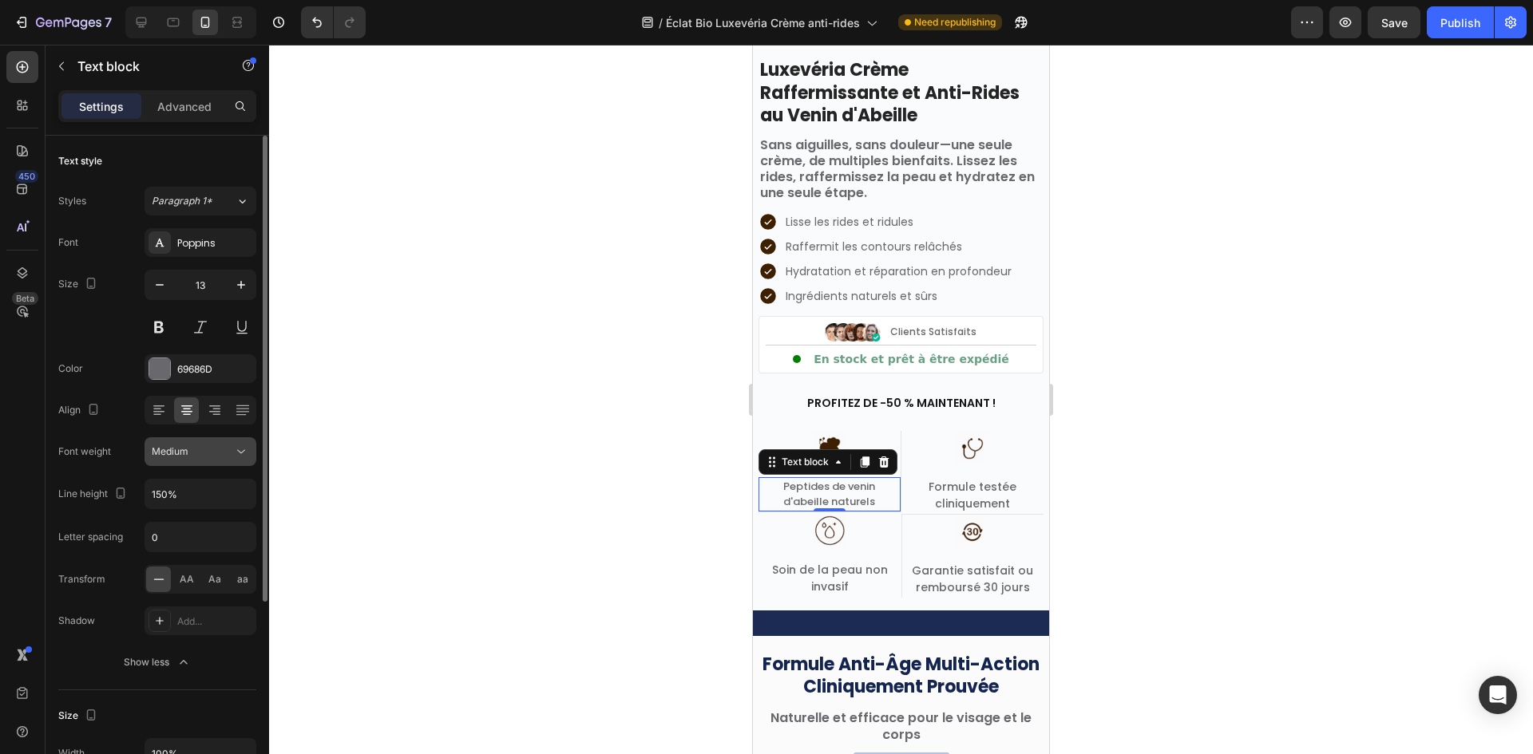
click at [216, 446] on div "Medium" at bounding box center [192, 452] width 81 height 14
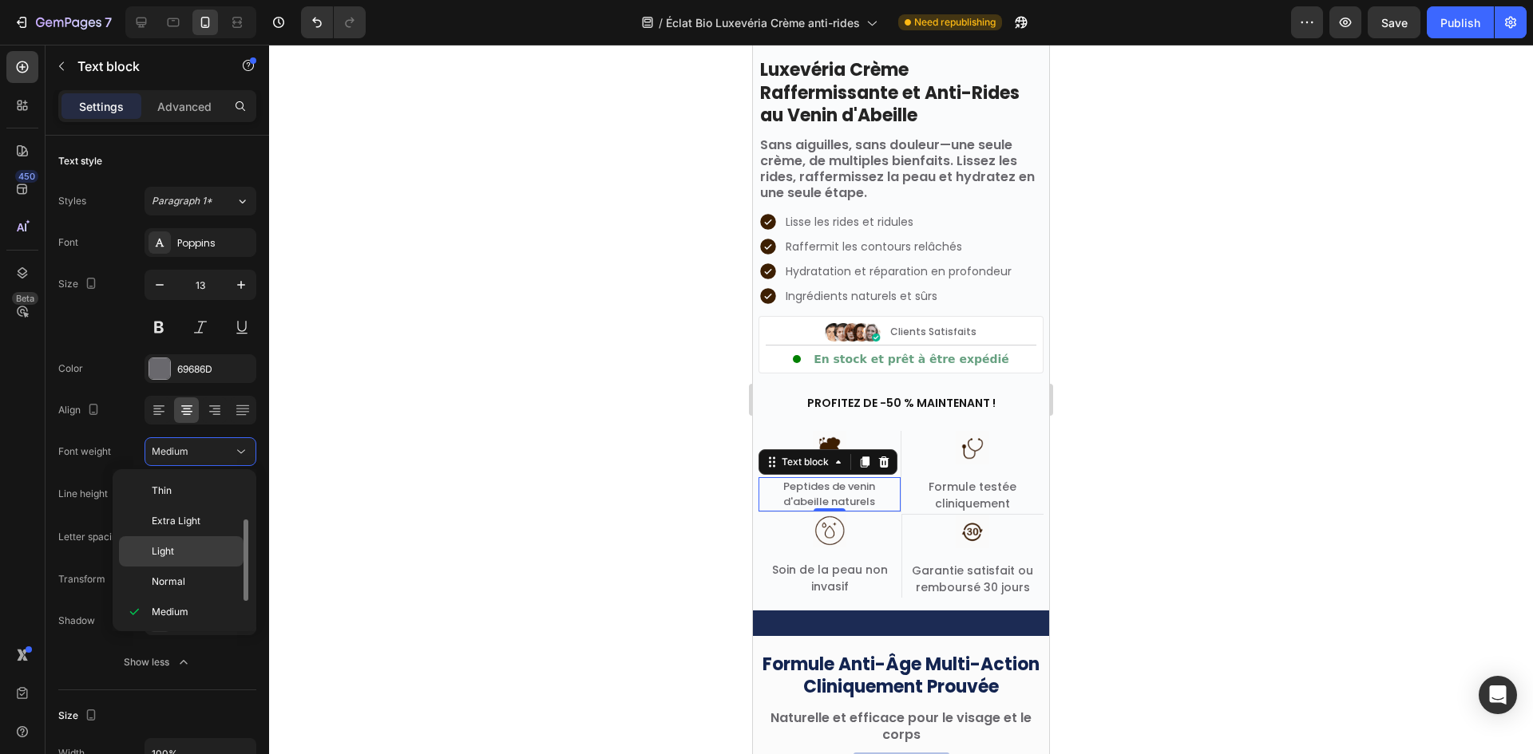
scroll to position [29, 0]
click at [190, 552] on p "Normal" at bounding box center [194, 553] width 85 height 14
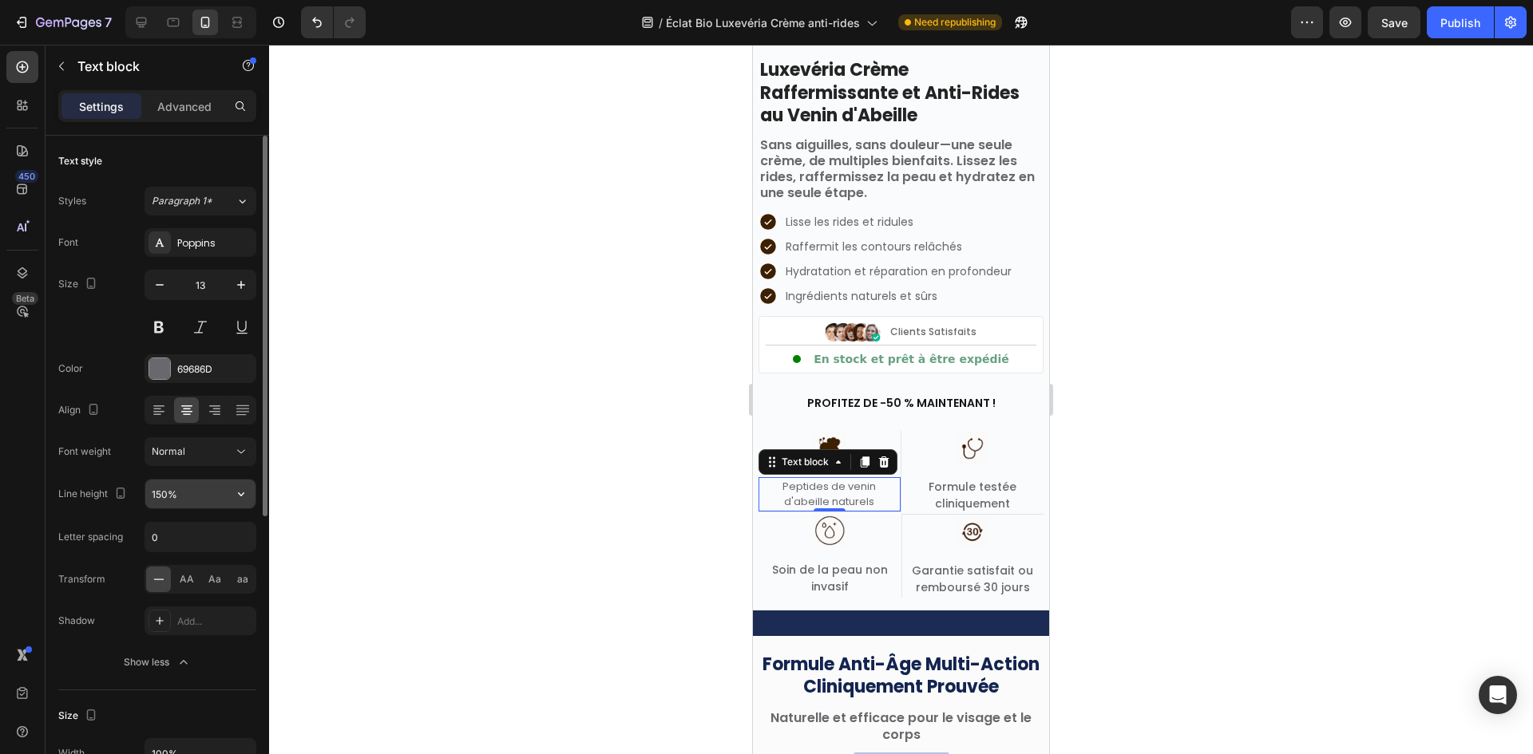
click at [204, 494] on input "150%" at bounding box center [200, 494] width 110 height 29
click at [932, 496] on p "Formule testée cliniquement" at bounding box center [973, 496] width 140 height 34
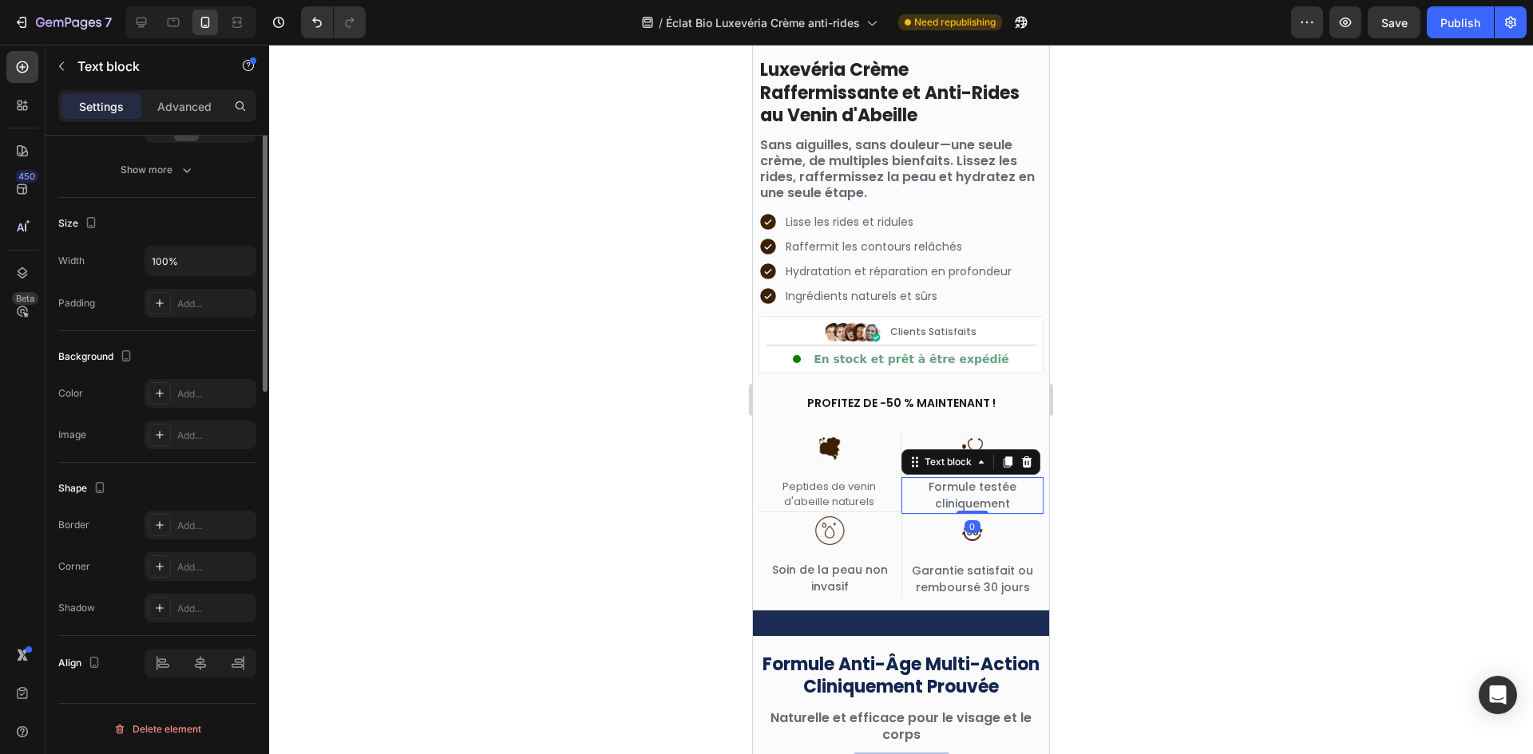
scroll to position [42, 0]
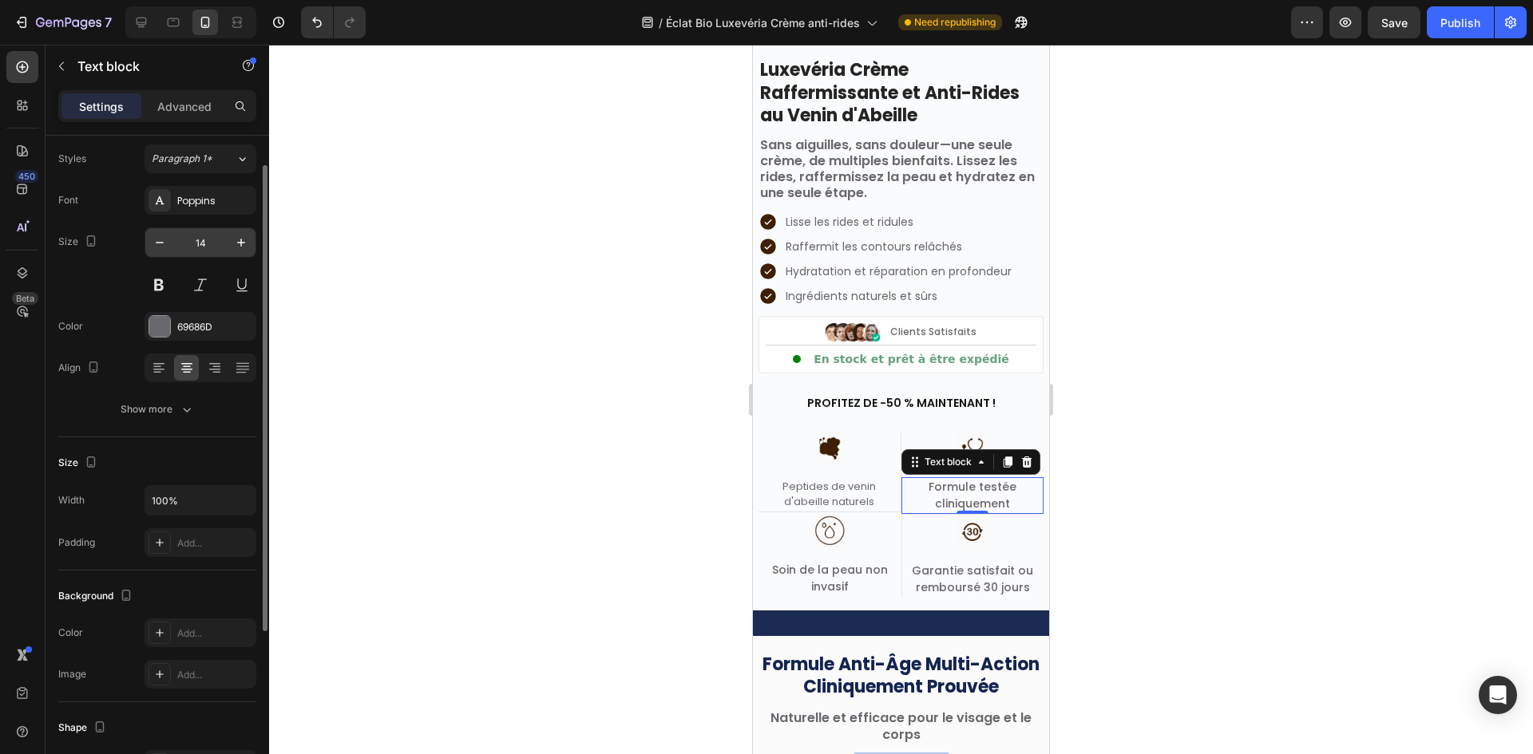
click at [196, 239] on input "14" at bounding box center [200, 242] width 53 height 29
click at [166, 245] on icon "button" at bounding box center [160, 243] width 16 height 16
type input "13"
click at [184, 425] on div "Text style Styles Paragraph 1* Font Poppins Size 13 Color 69686D Align Show more" at bounding box center [157, 265] width 198 height 344
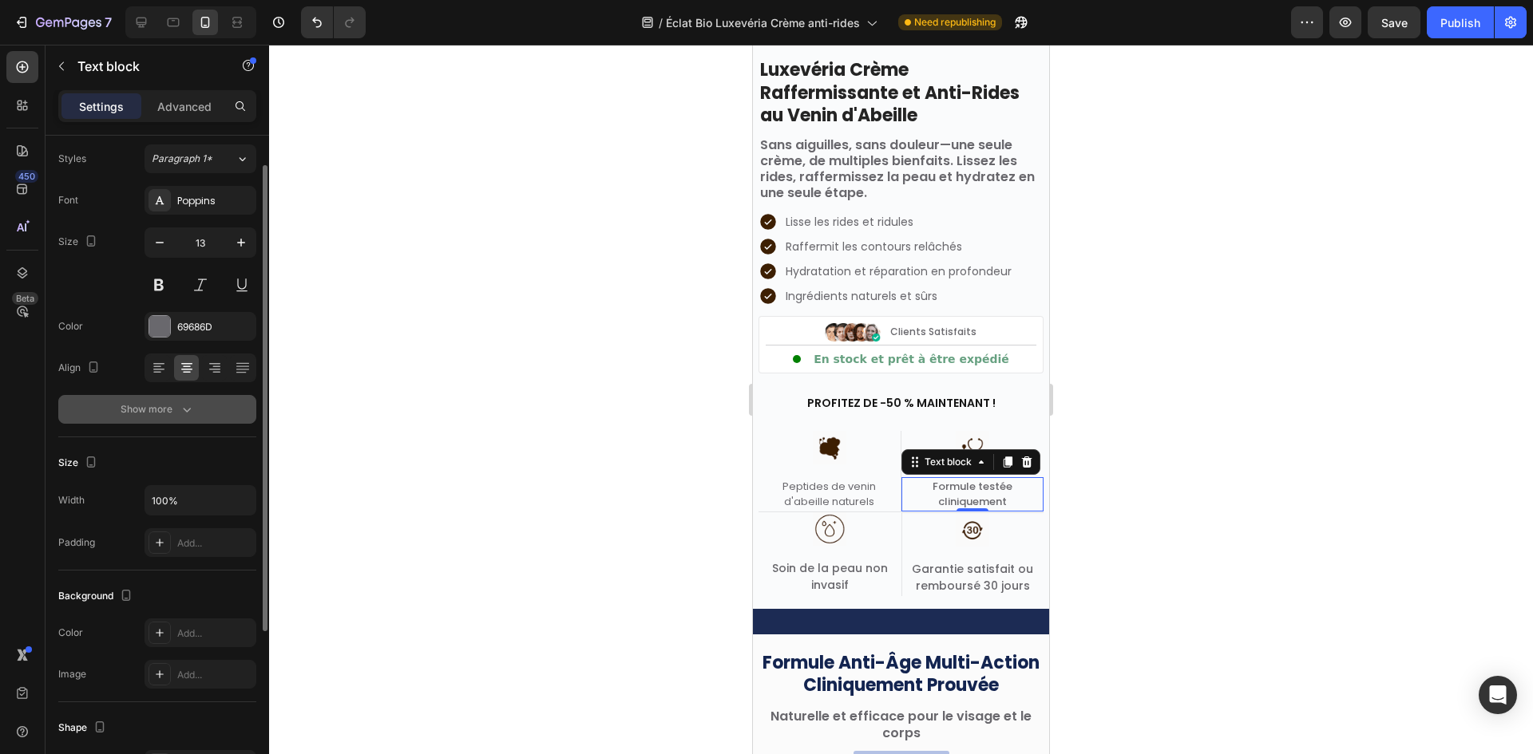
click at [183, 418] on button "Show more" at bounding box center [157, 409] width 198 height 29
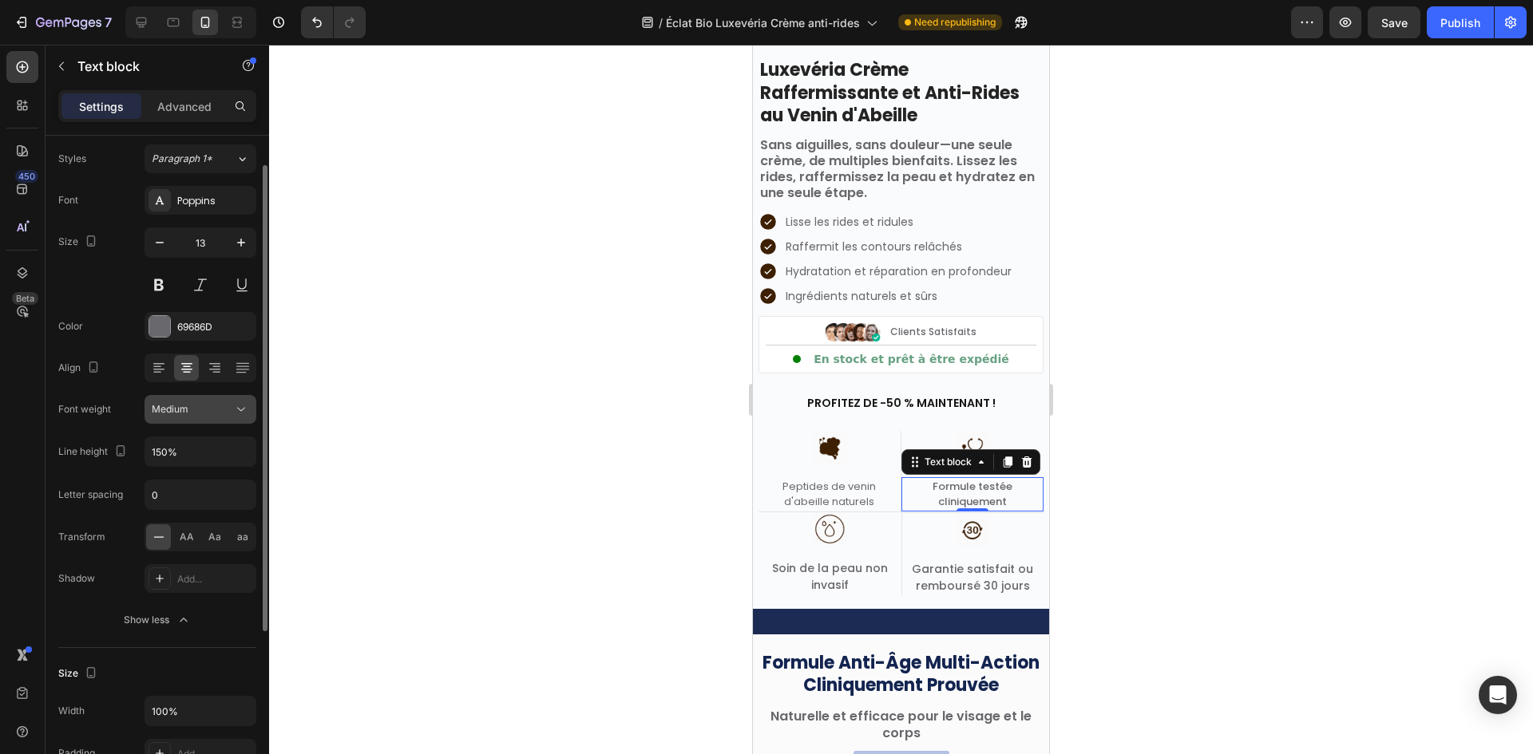
click at [222, 415] on div "Medium" at bounding box center [192, 409] width 81 height 14
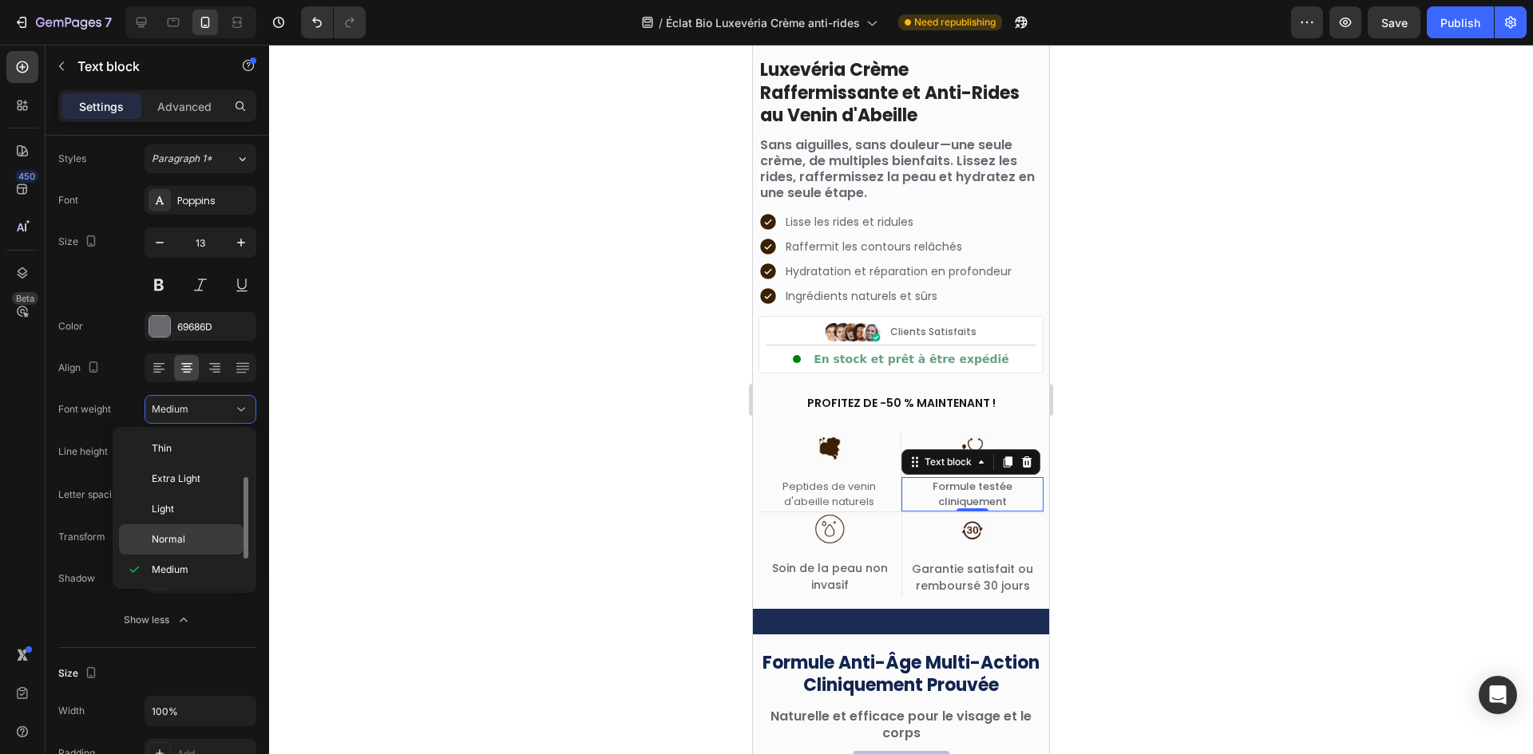
scroll to position [29, 0]
drag, startPoint x: 196, startPoint y: 520, endPoint x: 187, endPoint y: 444, distance: 76.3
click at [196, 520] on div "Normal" at bounding box center [181, 511] width 125 height 30
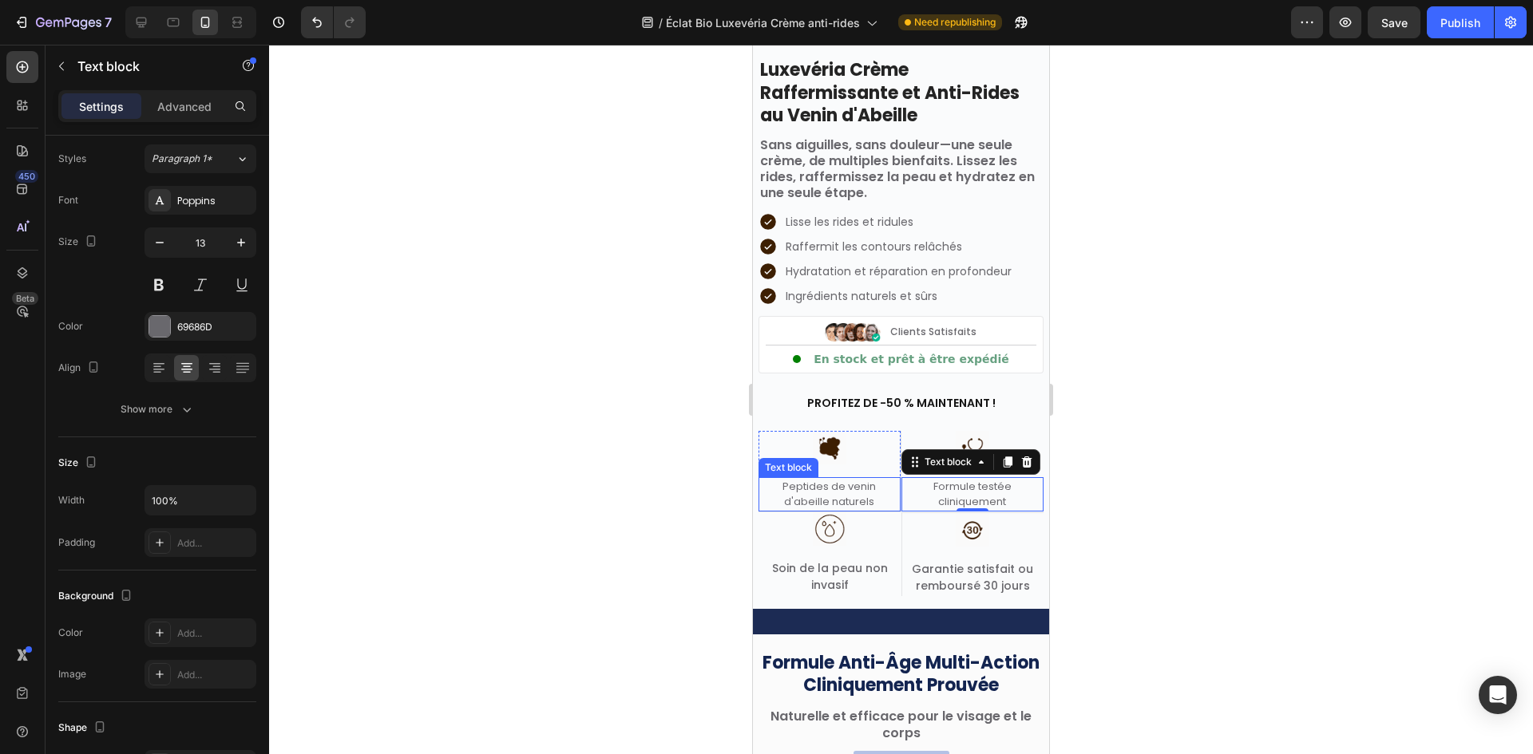
click at [851, 502] on p "Peptides de venin d'abeille naturels" at bounding box center [829, 494] width 139 height 31
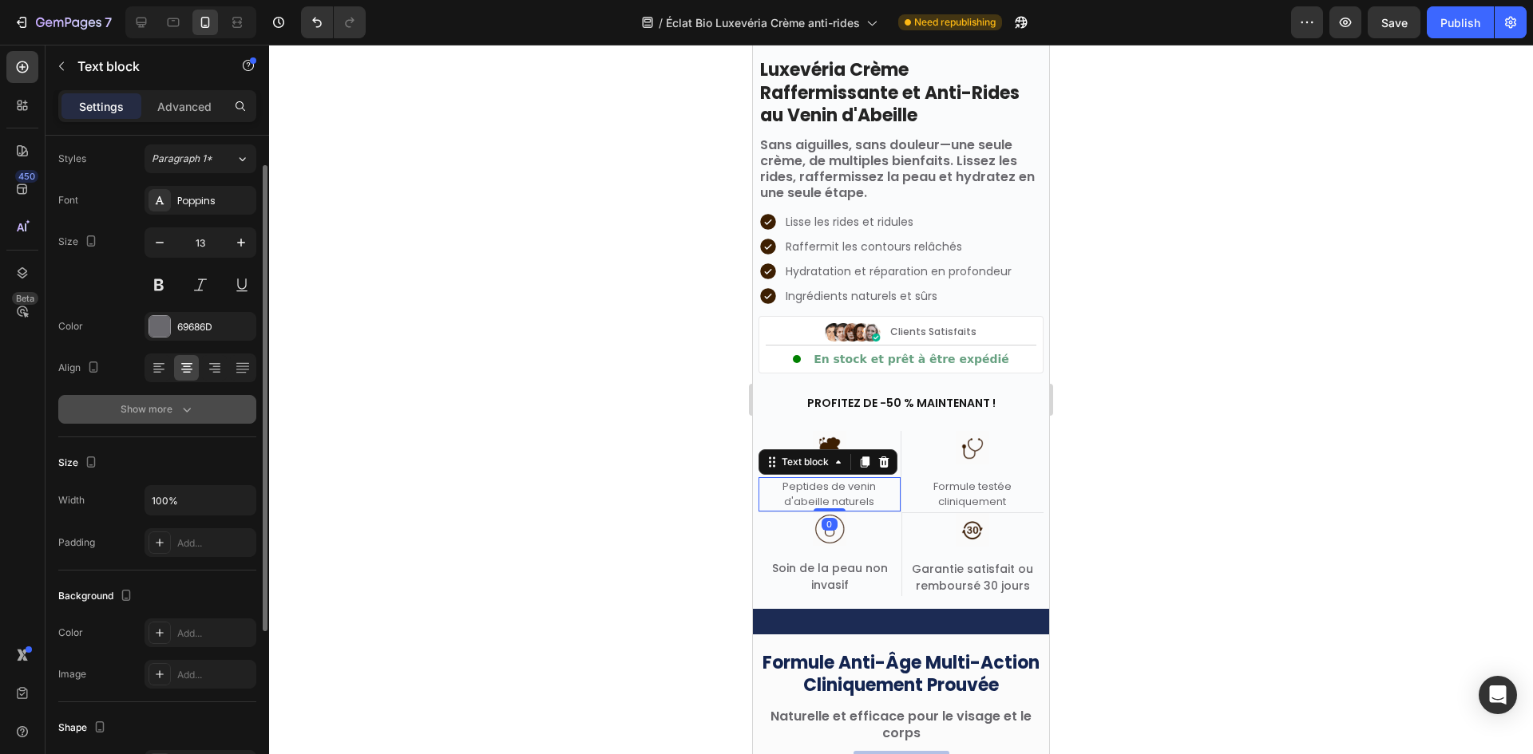
click at [204, 420] on button "Show more" at bounding box center [157, 409] width 198 height 29
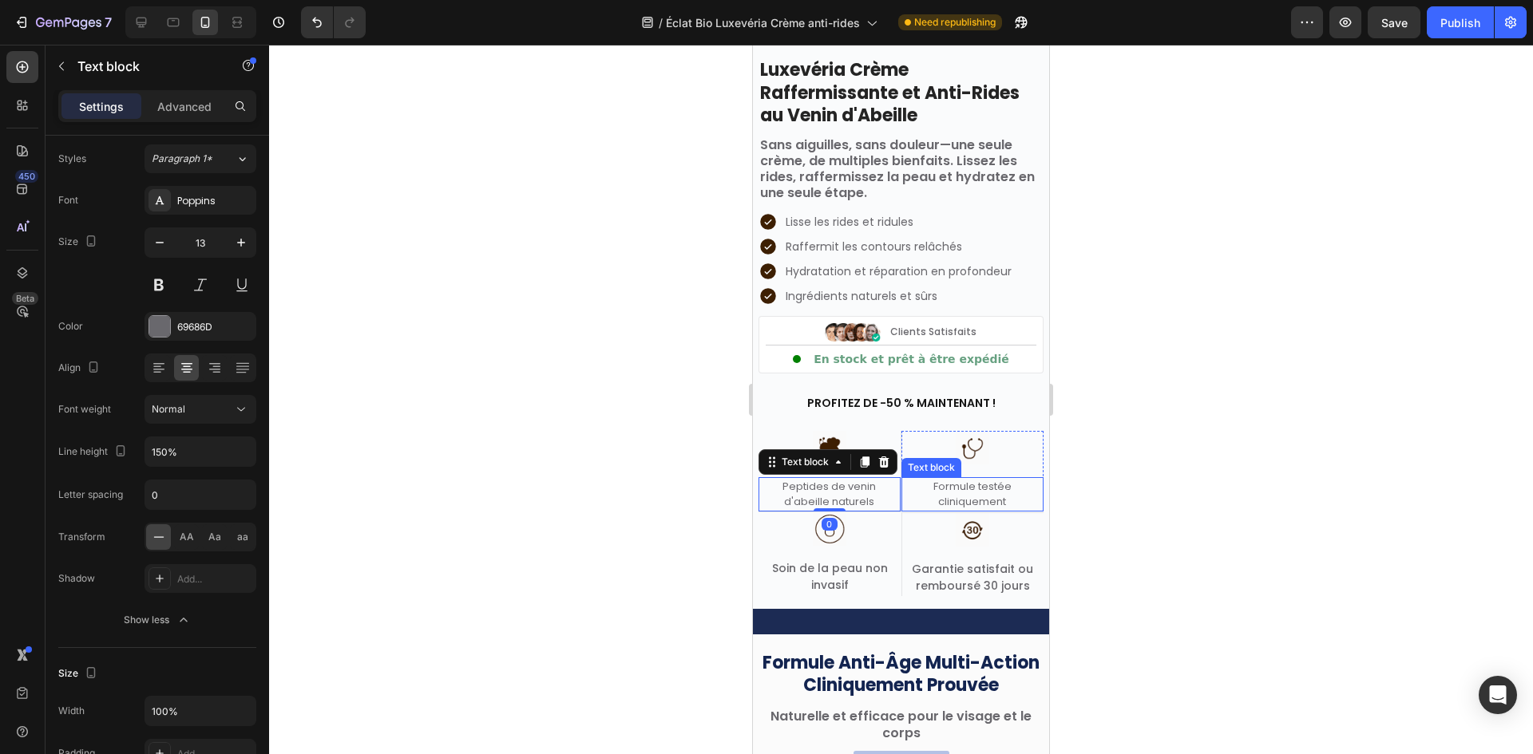
click at [969, 486] on p "Formule testée cliniquement" at bounding box center [973, 494] width 140 height 31
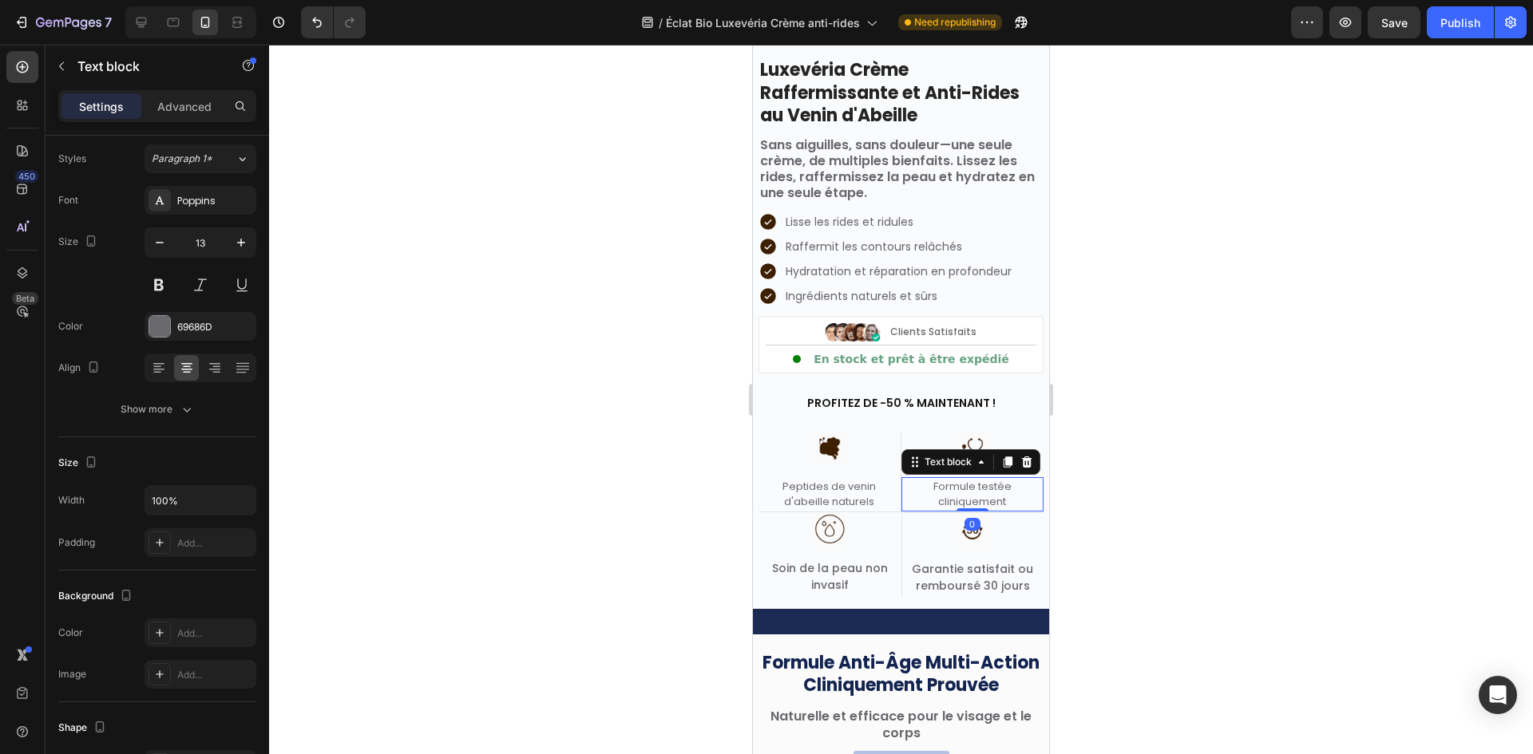
drag, startPoint x: 738, startPoint y: 425, endPoint x: 740, endPoint y: 417, distance: 9.1
click at [740, 417] on div at bounding box center [901, 400] width 1264 height 710
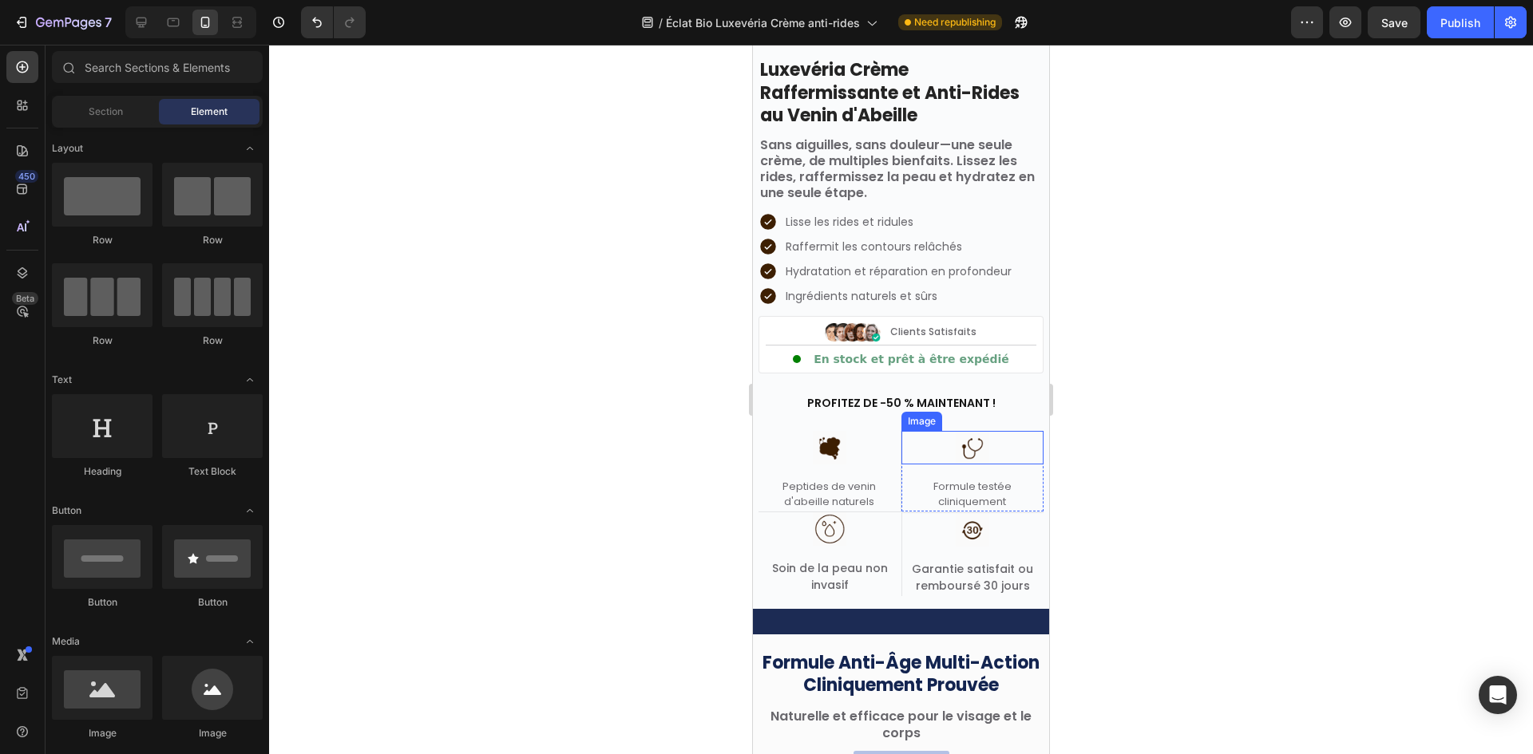
click at [1006, 454] on div at bounding box center [972, 448] width 143 height 34
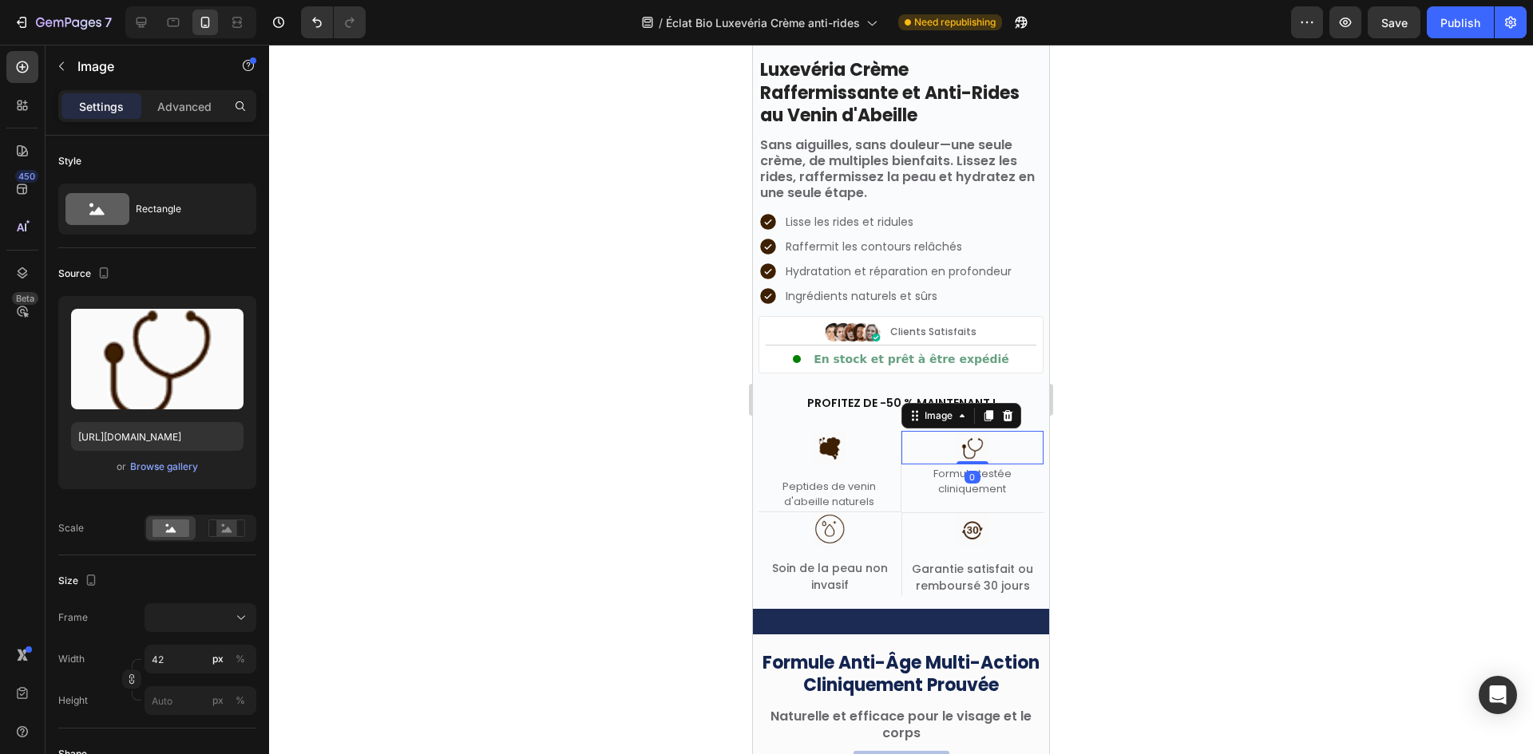
drag, startPoint x: 956, startPoint y: 475, endPoint x: 894, endPoint y: 442, distance: 70.3
click at [961, 431] on div "Image 0" at bounding box center [972, 448] width 143 height 34
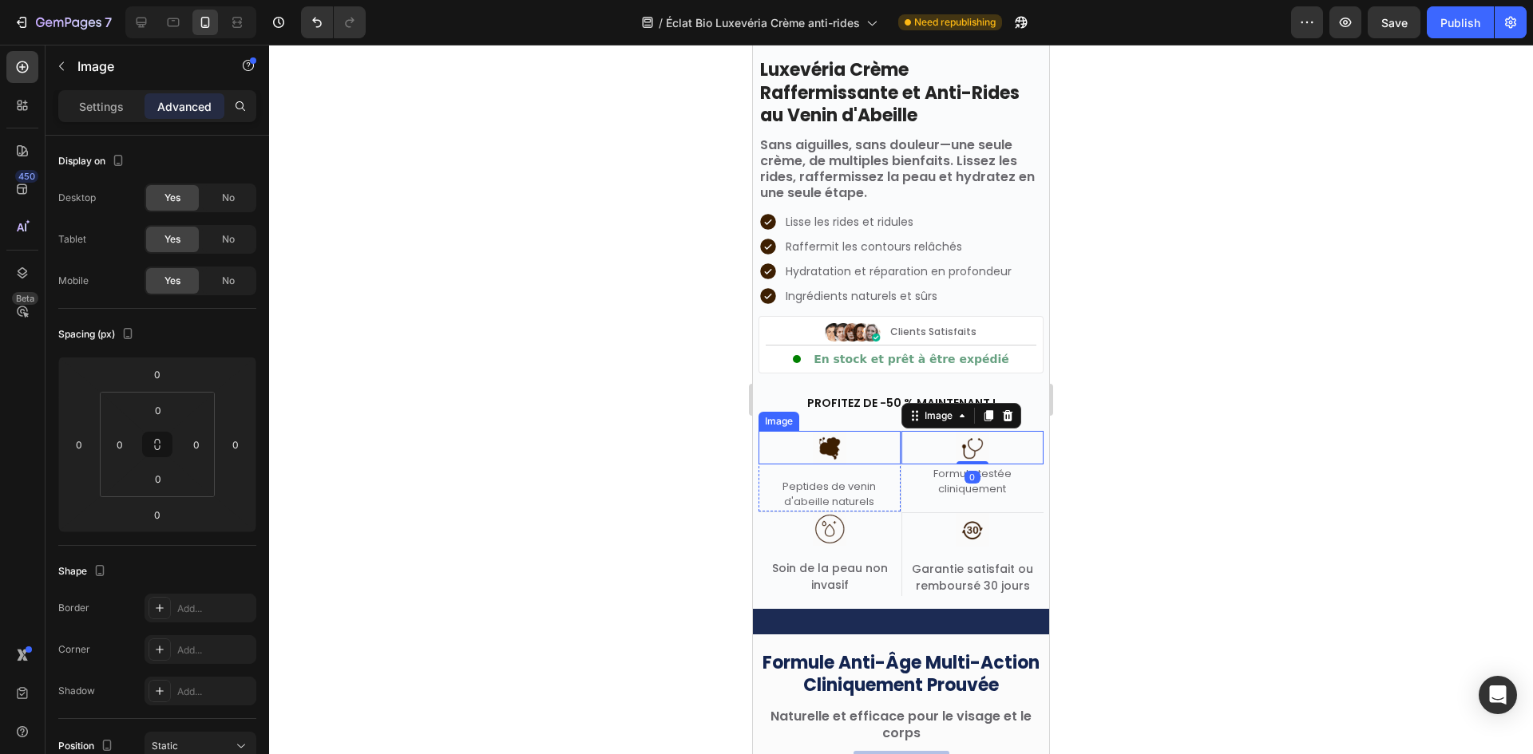
click at [817, 451] on img at bounding box center [830, 448] width 34 height 34
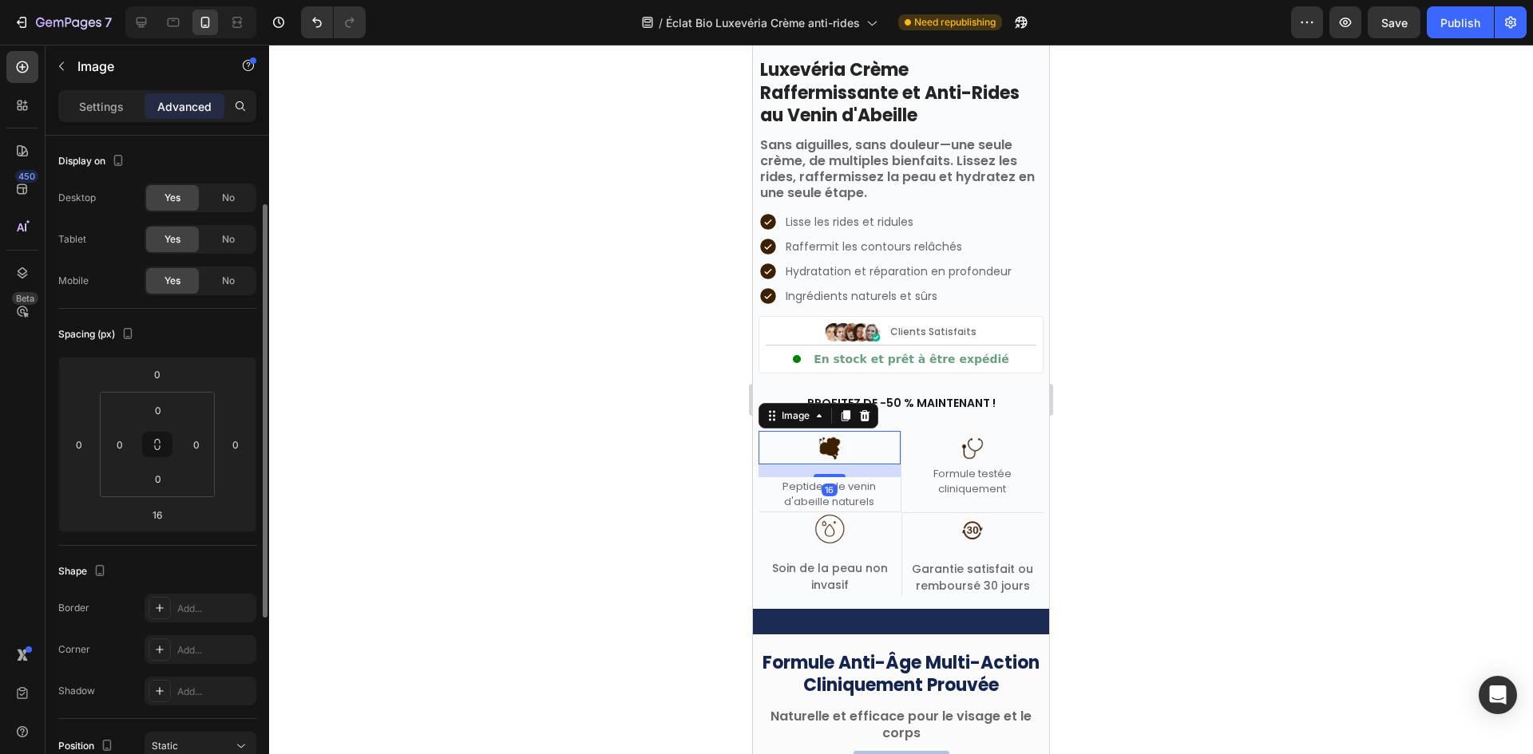
scroll to position [42, 0]
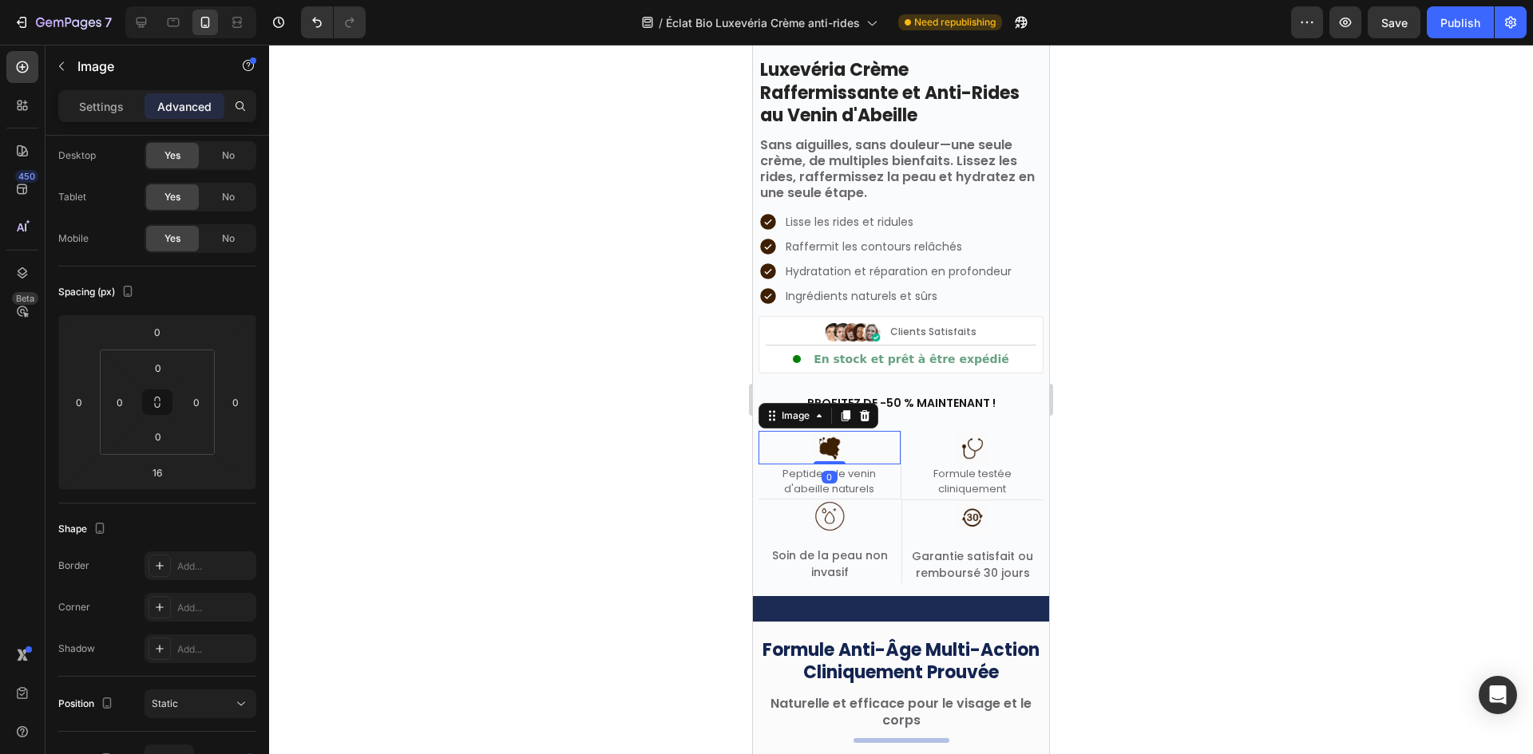
drag, startPoint x: 835, startPoint y: 474, endPoint x: 912, endPoint y: 435, distance: 86.0
click at [871, 431] on div "Image 0" at bounding box center [829, 448] width 142 height 34
type input "0"
click at [978, 521] on img at bounding box center [972, 517] width 34 height 34
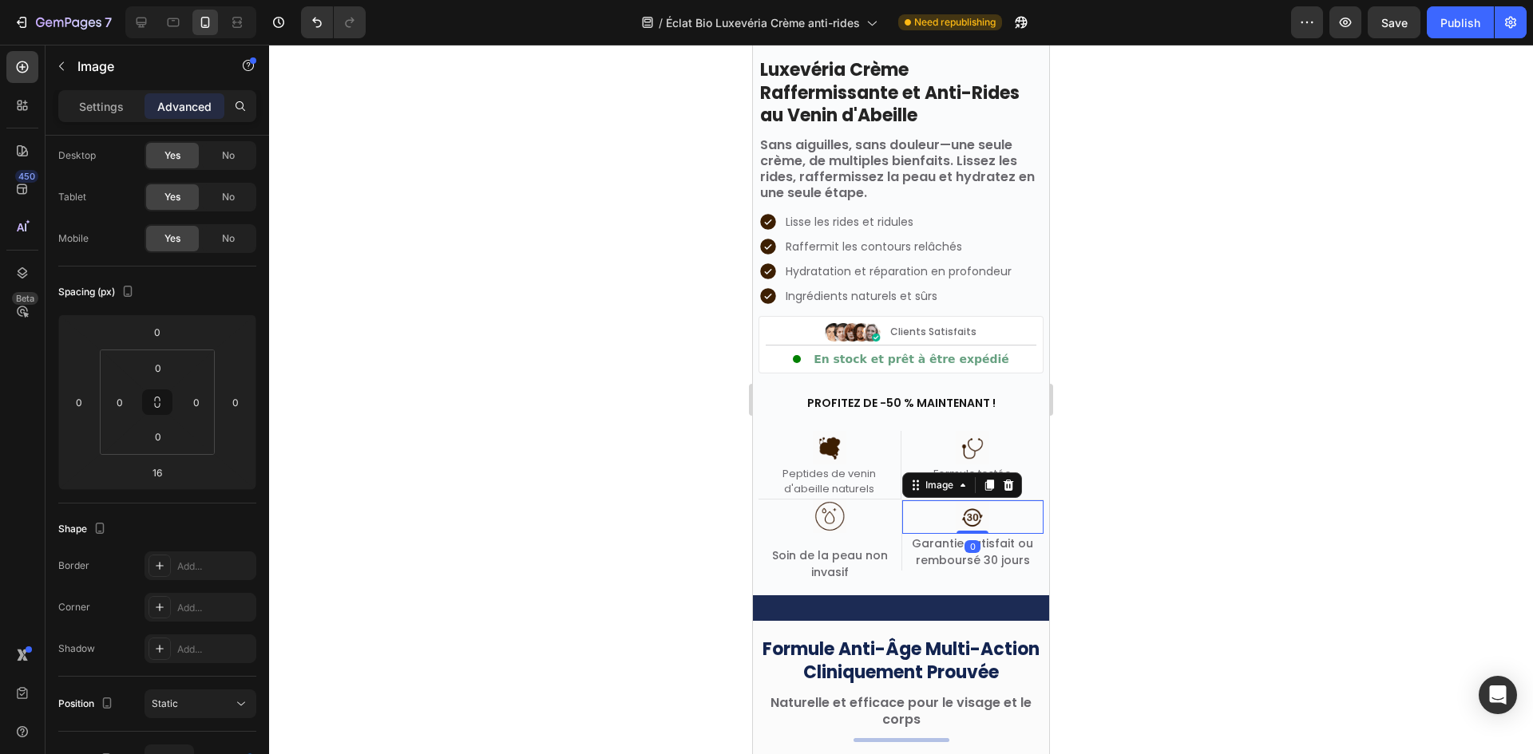
drag, startPoint x: 972, startPoint y: 546, endPoint x: 975, endPoint y: 500, distance: 46.4
click at [986, 500] on div "Image 0" at bounding box center [973, 517] width 142 height 34
type input "0"
click at [808, 531] on div at bounding box center [829, 517] width 143 height 34
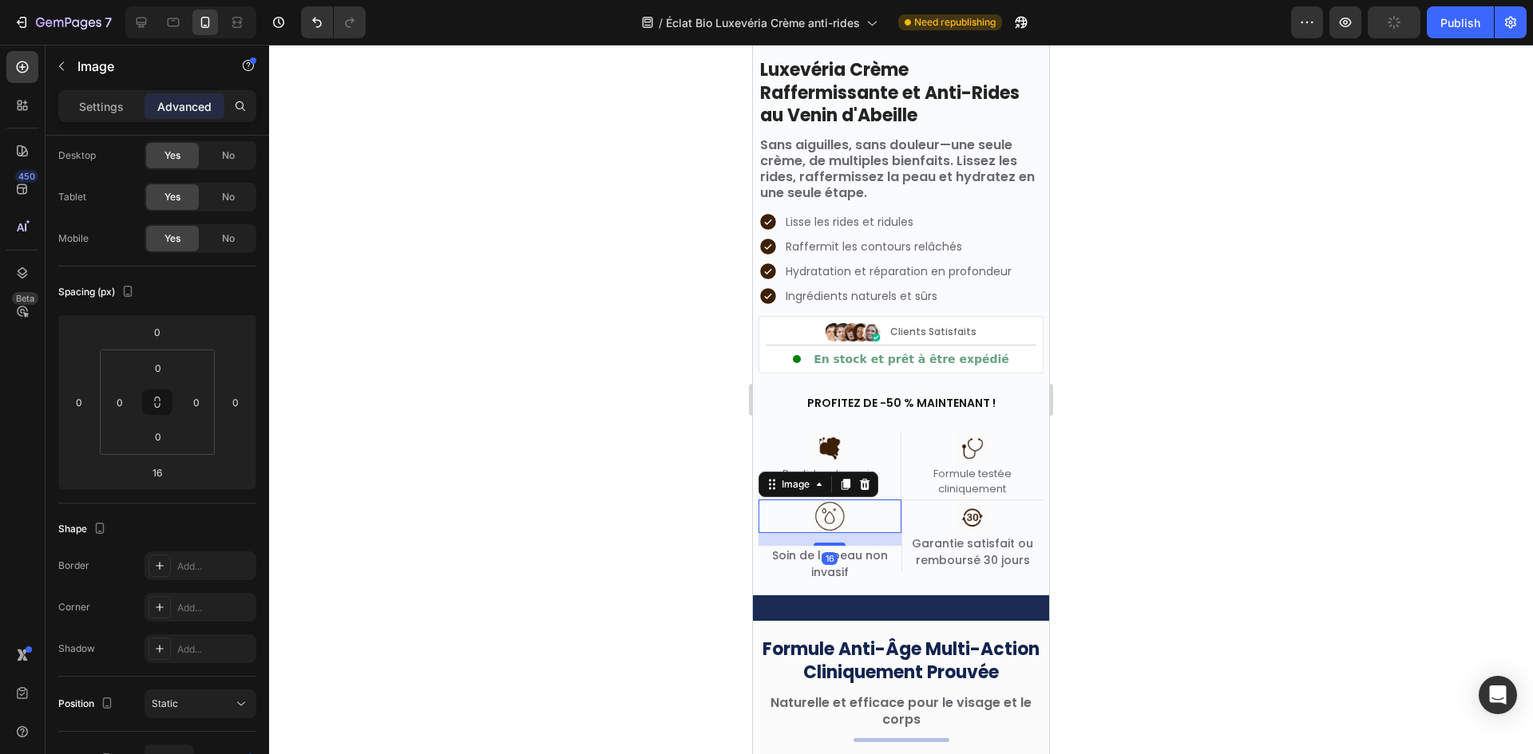
drag, startPoint x: 831, startPoint y: 544, endPoint x: 864, endPoint y: 495, distance: 59.1
click at [856, 498] on div "Image Peptides de venin d'abeille naturels Text block Row Image Formule testée …" at bounding box center [900, 507] width 285 height 152
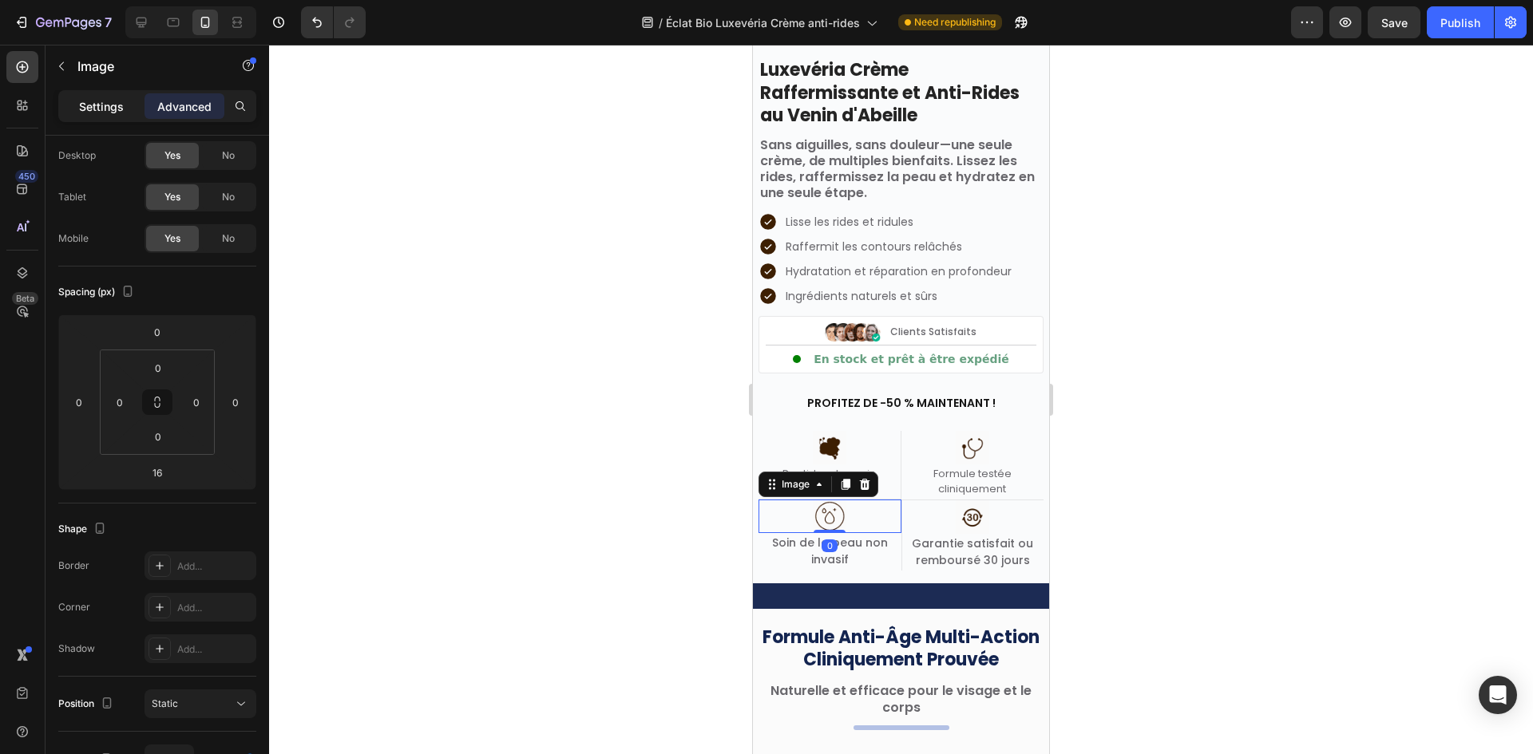
click at [103, 110] on p "Settings" at bounding box center [101, 106] width 45 height 17
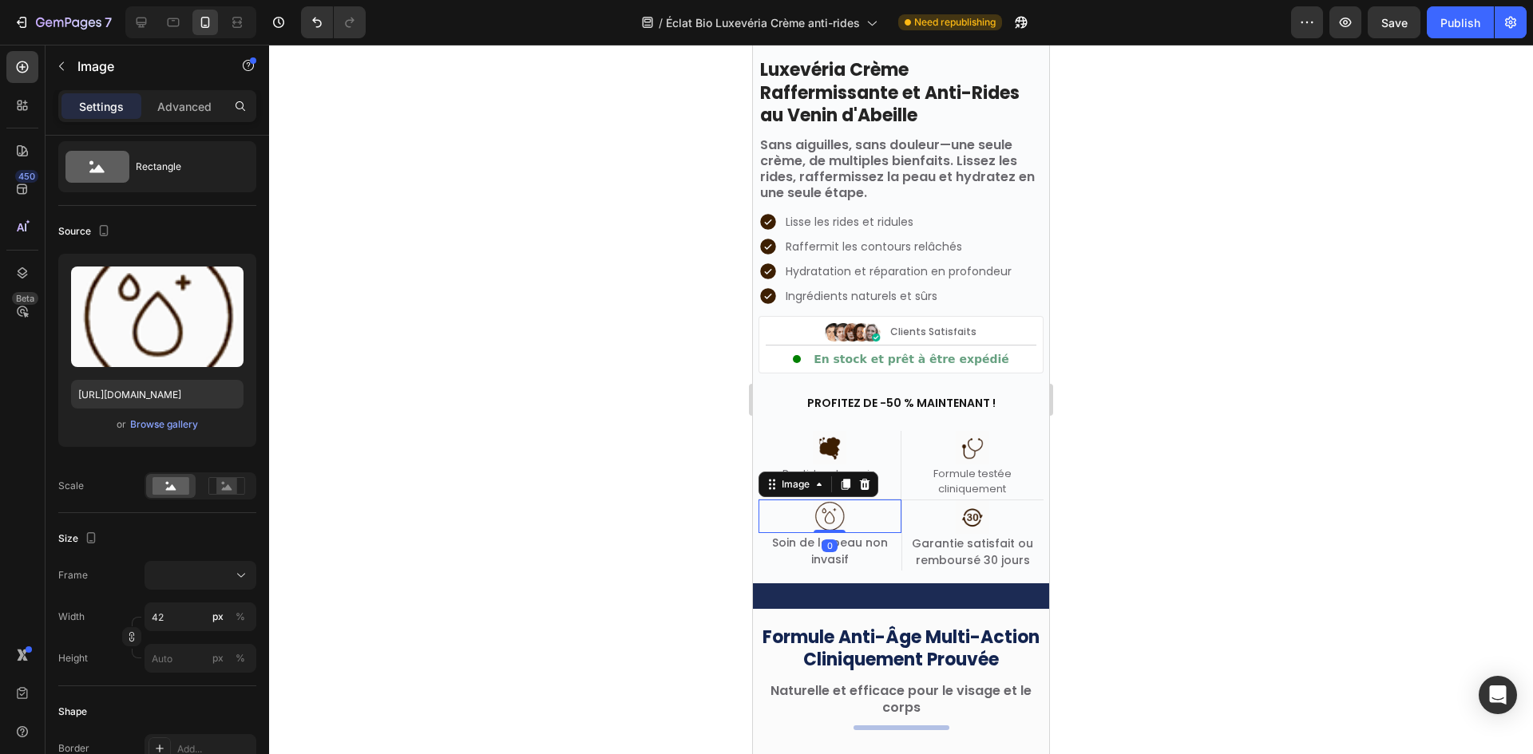
click at [955, 519] on img at bounding box center [972, 517] width 34 height 34
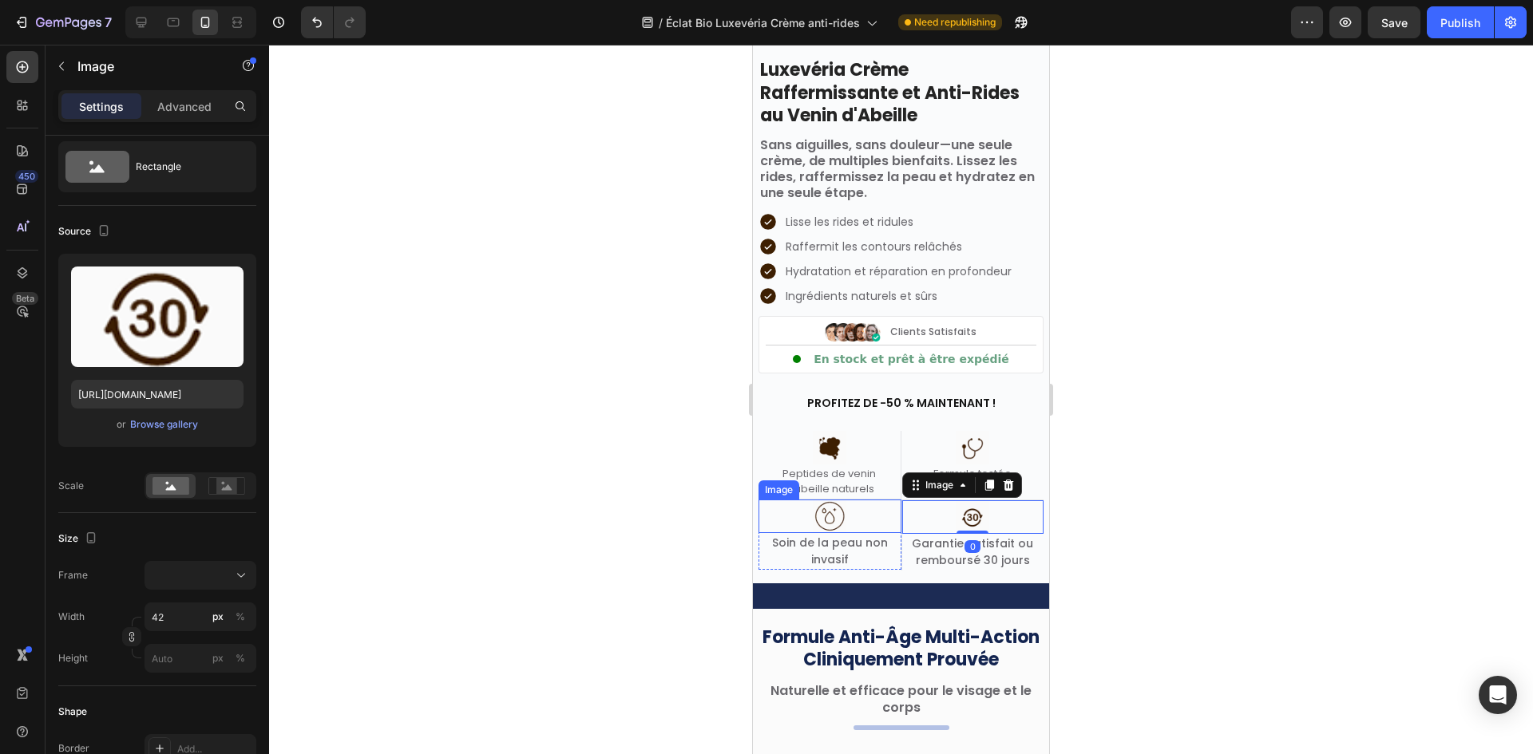
click at [825, 522] on img at bounding box center [830, 517] width 34 height 34
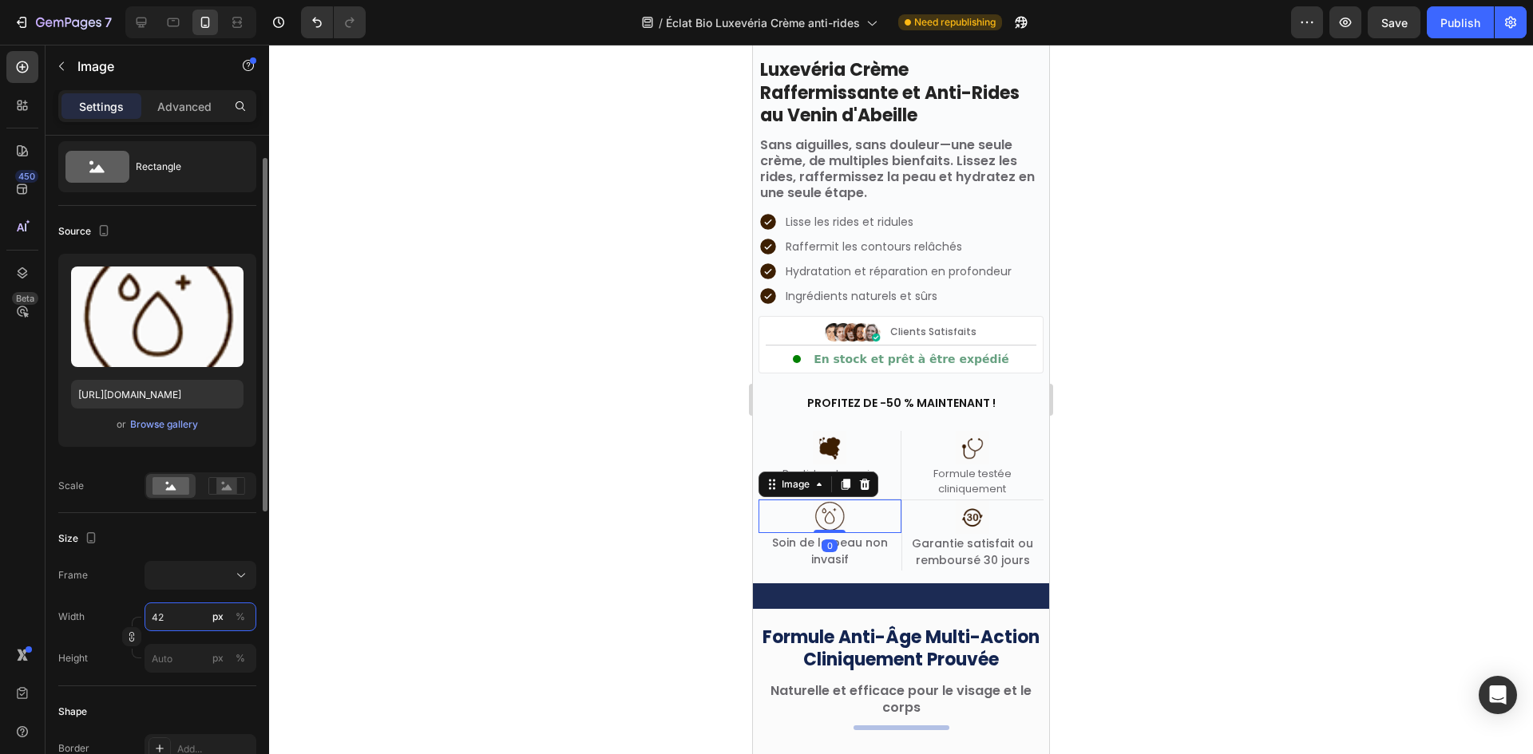
click at [184, 621] on input "42" at bounding box center [200, 617] width 112 height 29
type input "2"
type input "25"
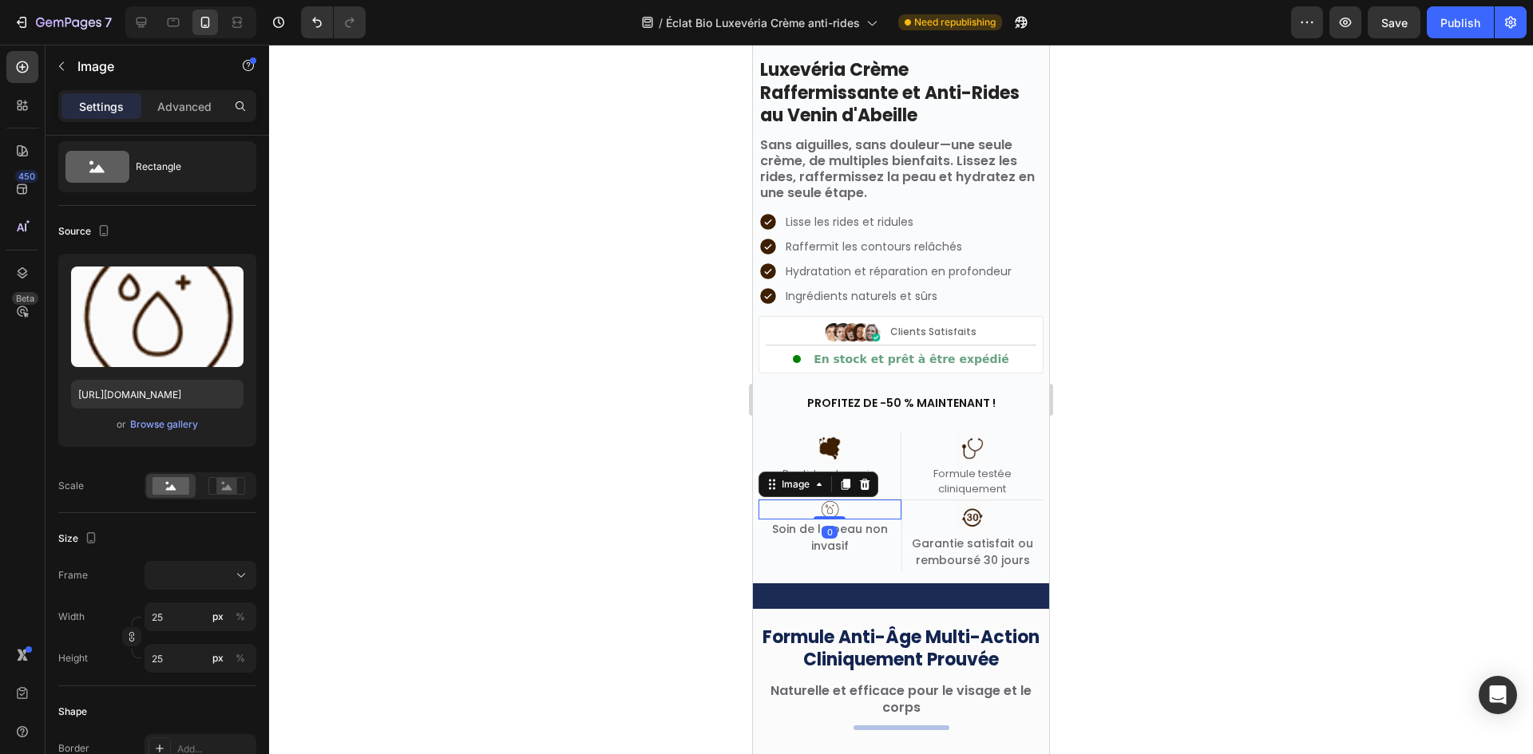
click at [358, 540] on div at bounding box center [901, 400] width 1264 height 710
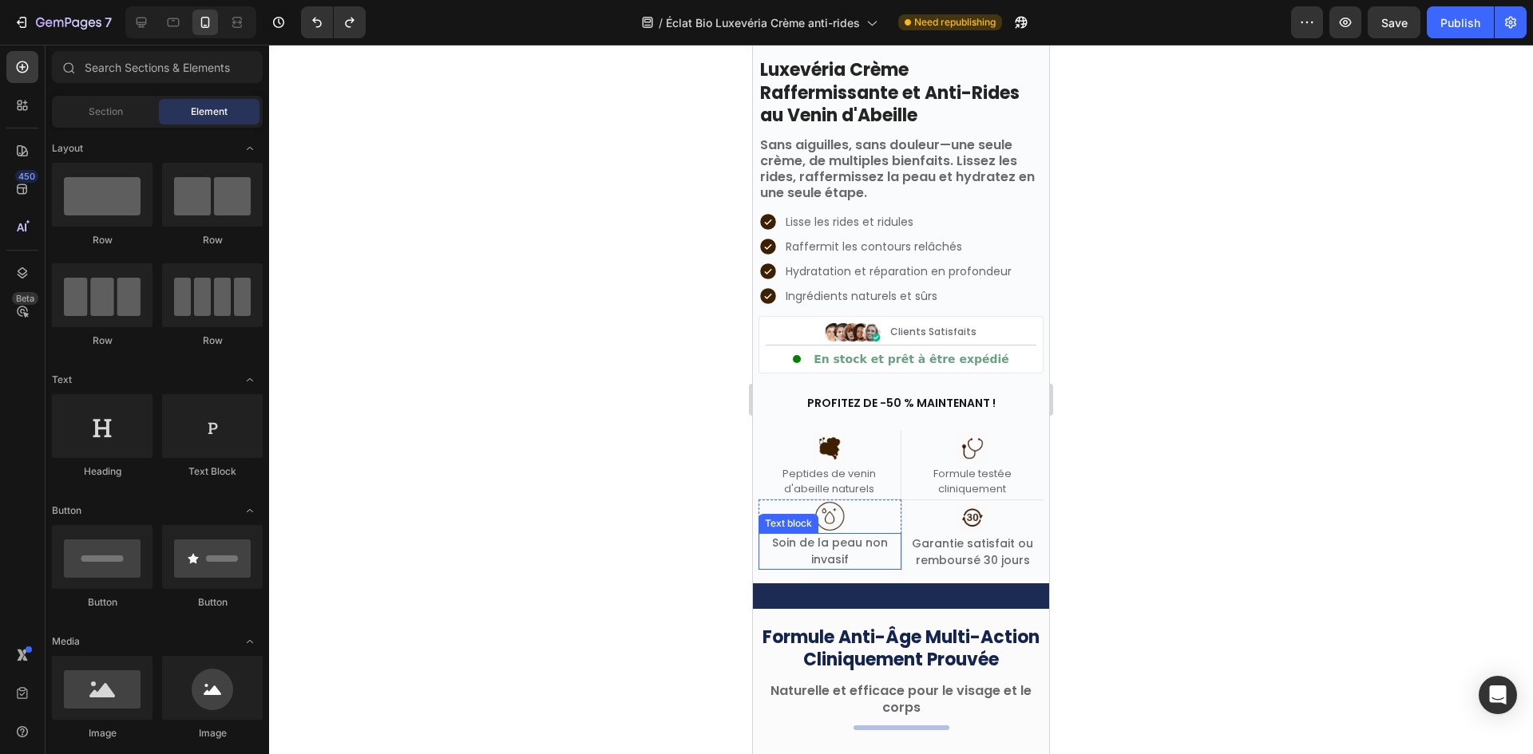
click at [850, 556] on p "Soin de la peau non invasif" at bounding box center [830, 552] width 140 height 34
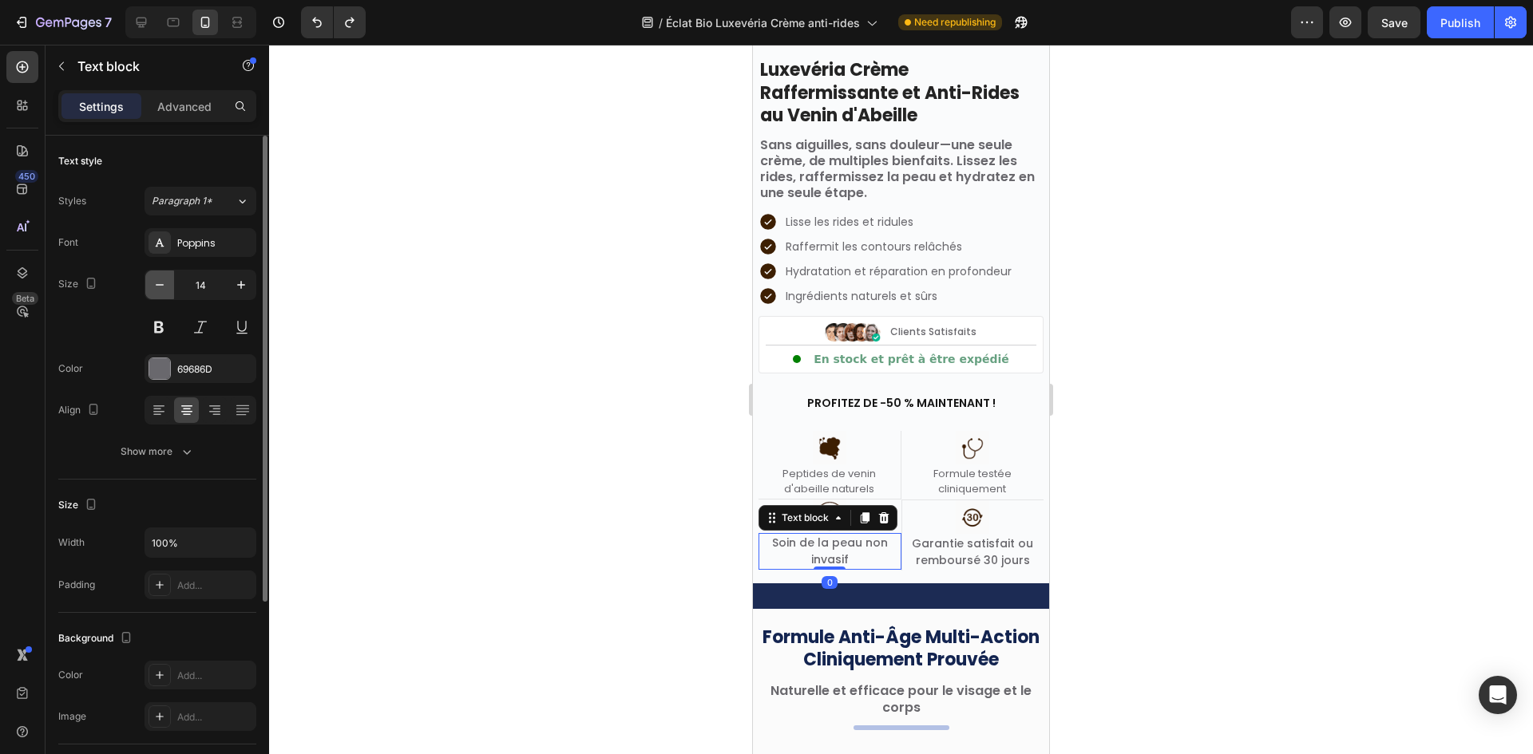
click at [165, 290] on icon "button" at bounding box center [160, 285] width 16 height 16
type input "13"
click at [196, 458] on button "Show more" at bounding box center [157, 451] width 198 height 29
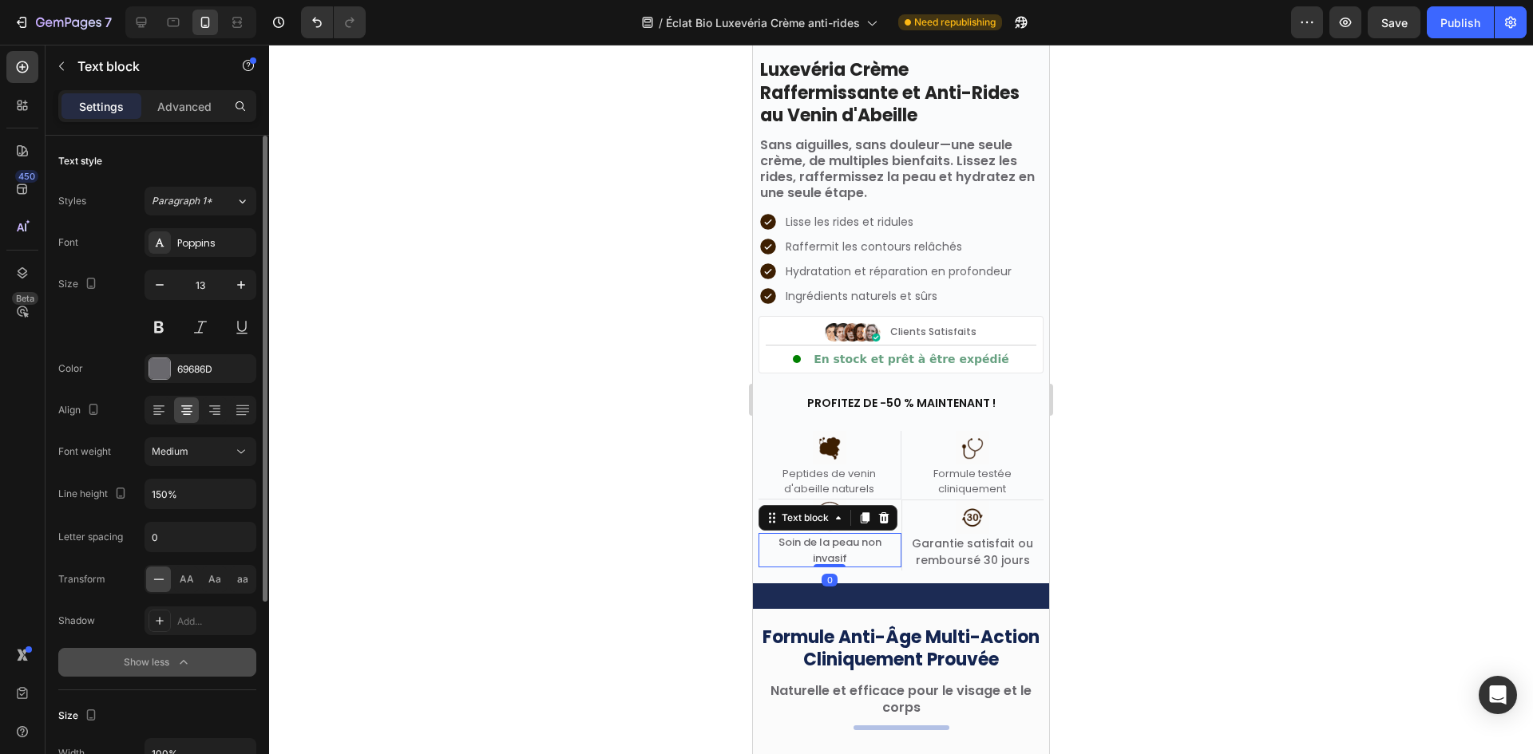
click at [210, 458] on div "Medium" at bounding box center [192, 452] width 81 height 14
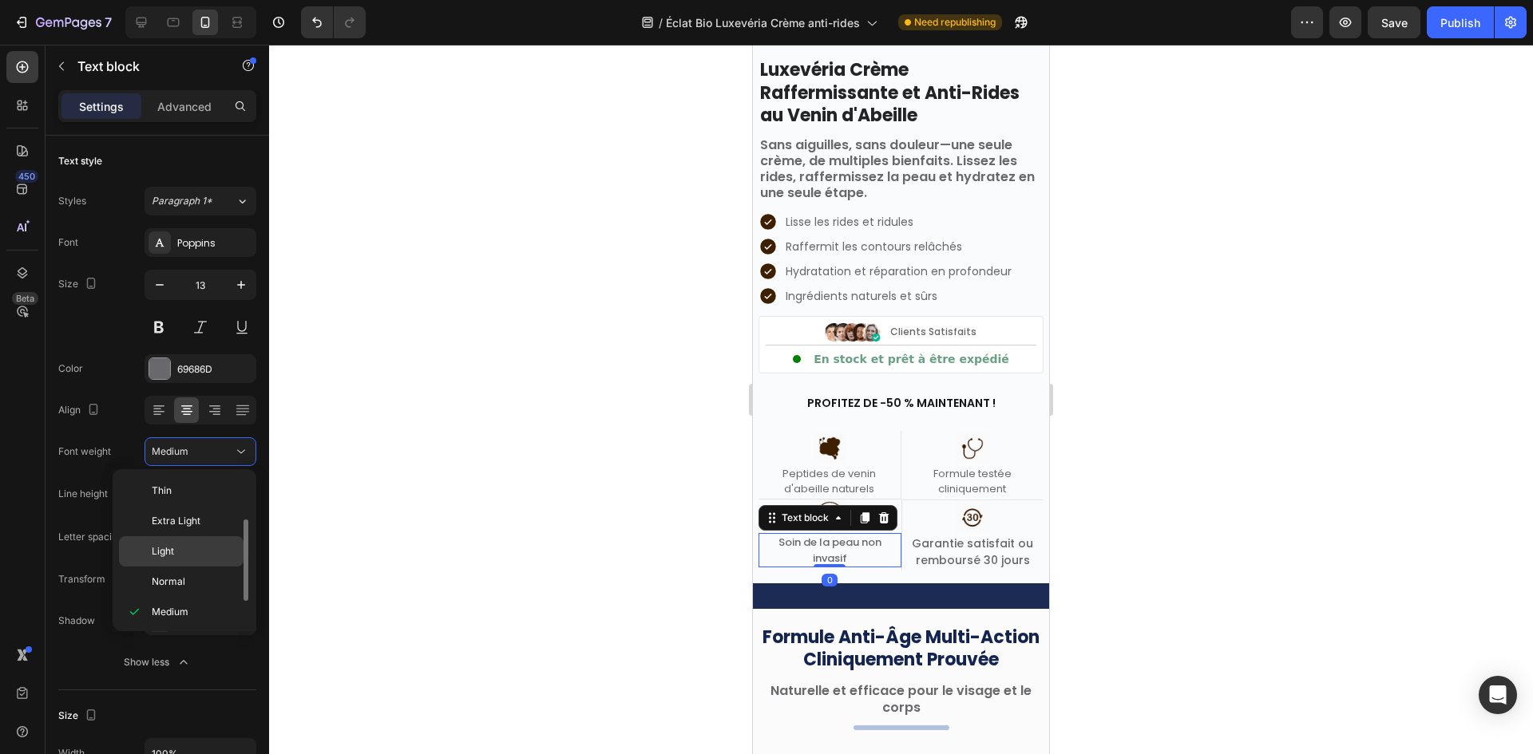
scroll to position [29, 0]
click at [202, 549] on p "Normal" at bounding box center [194, 553] width 85 height 14
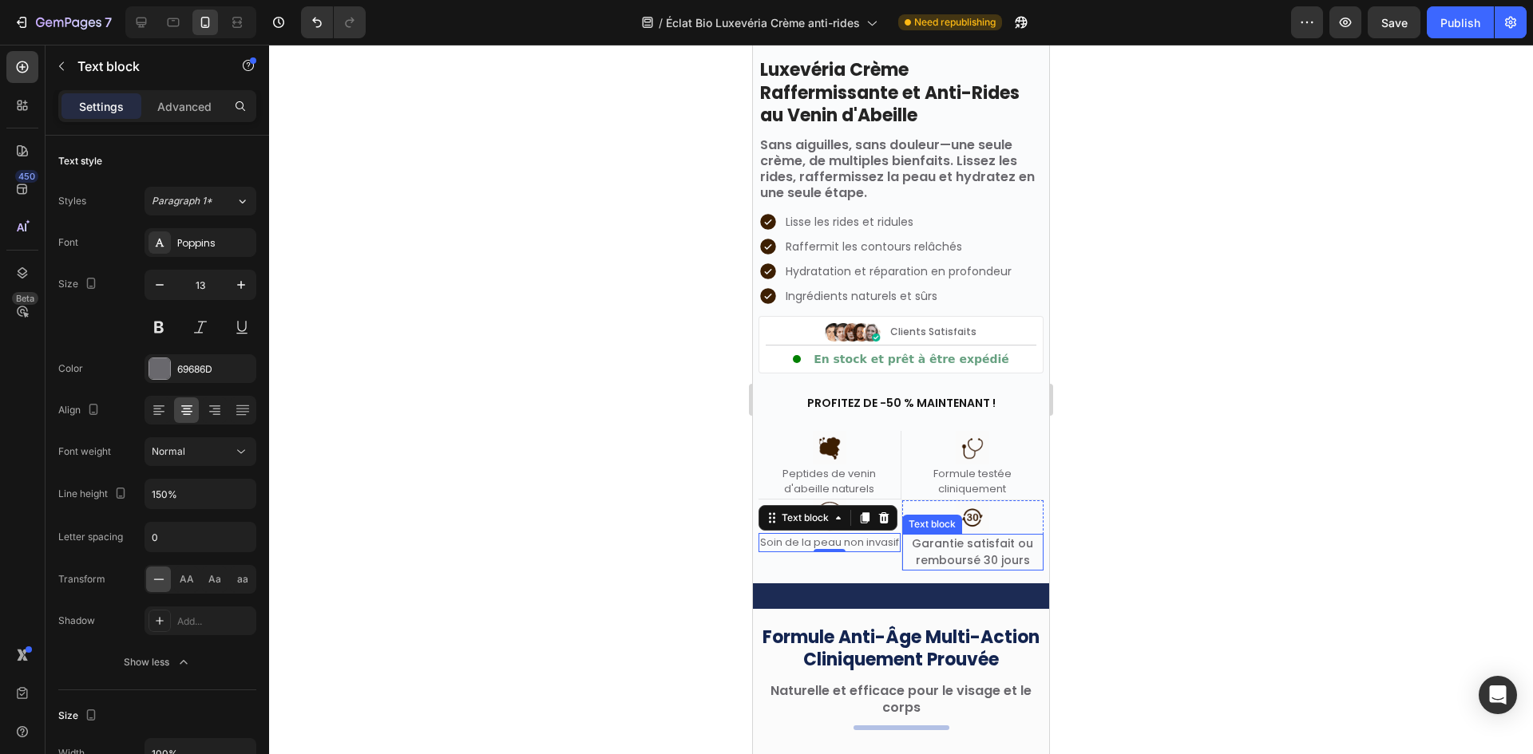
click at [979, 557] on p "Garantie satisfait ou remboursé 30 jours" at bounding box center [973, 553] width 139 height 34
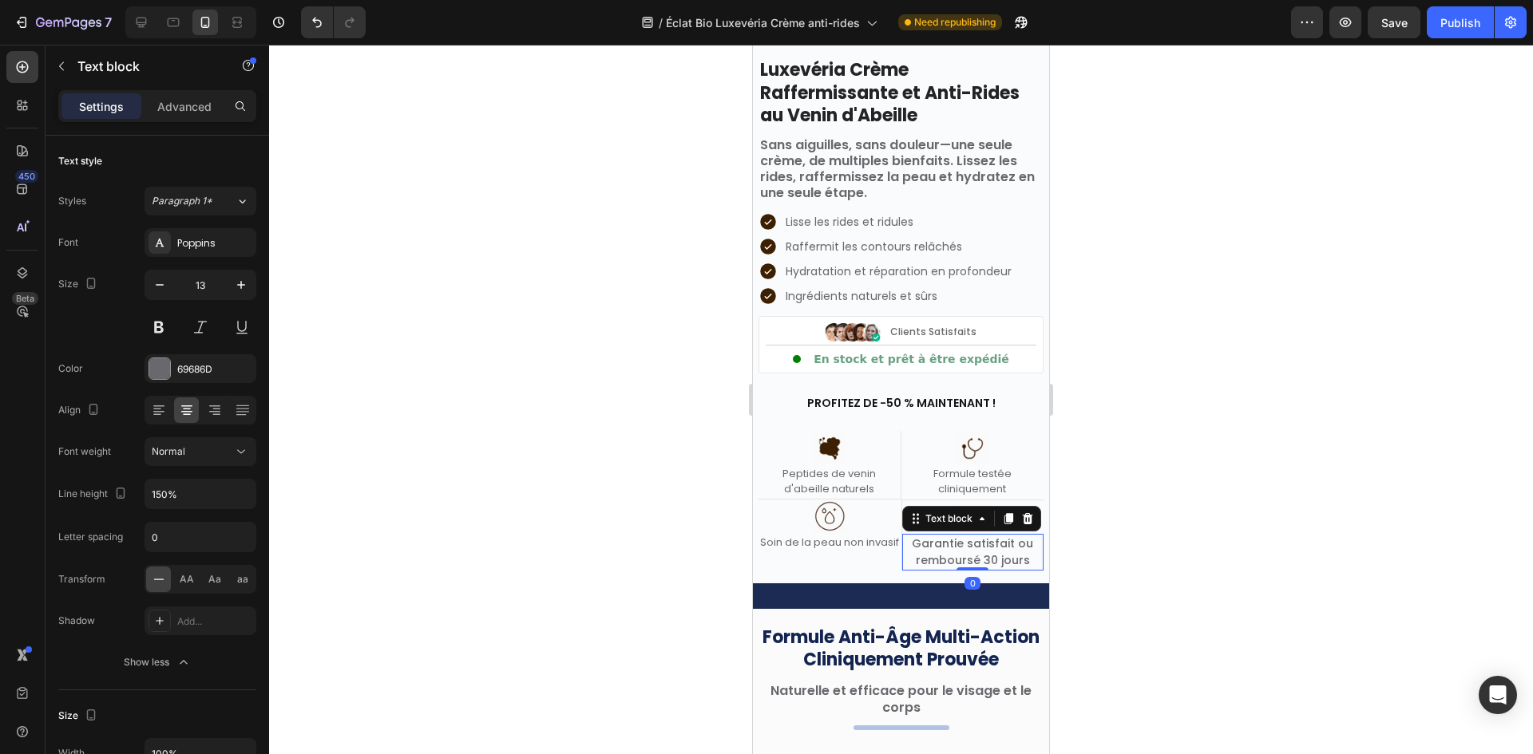
scroll to position [42, 0]
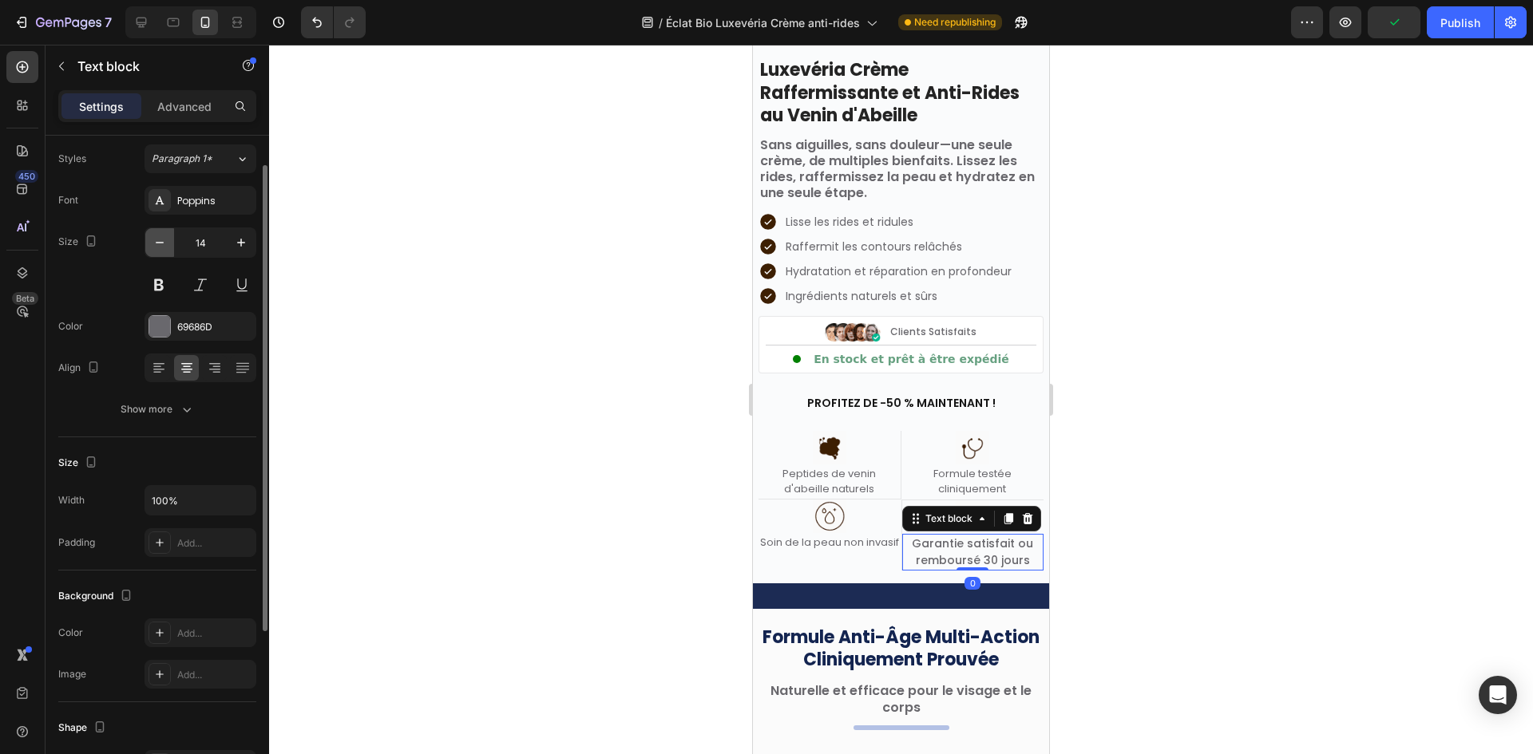
click at [151, 244] on button "button" at bounding box center [159, 242] width 29 height 29
type input "13"
click at [184, 412] on icon "button" at bounding box center [187, 410] width 16 height 16
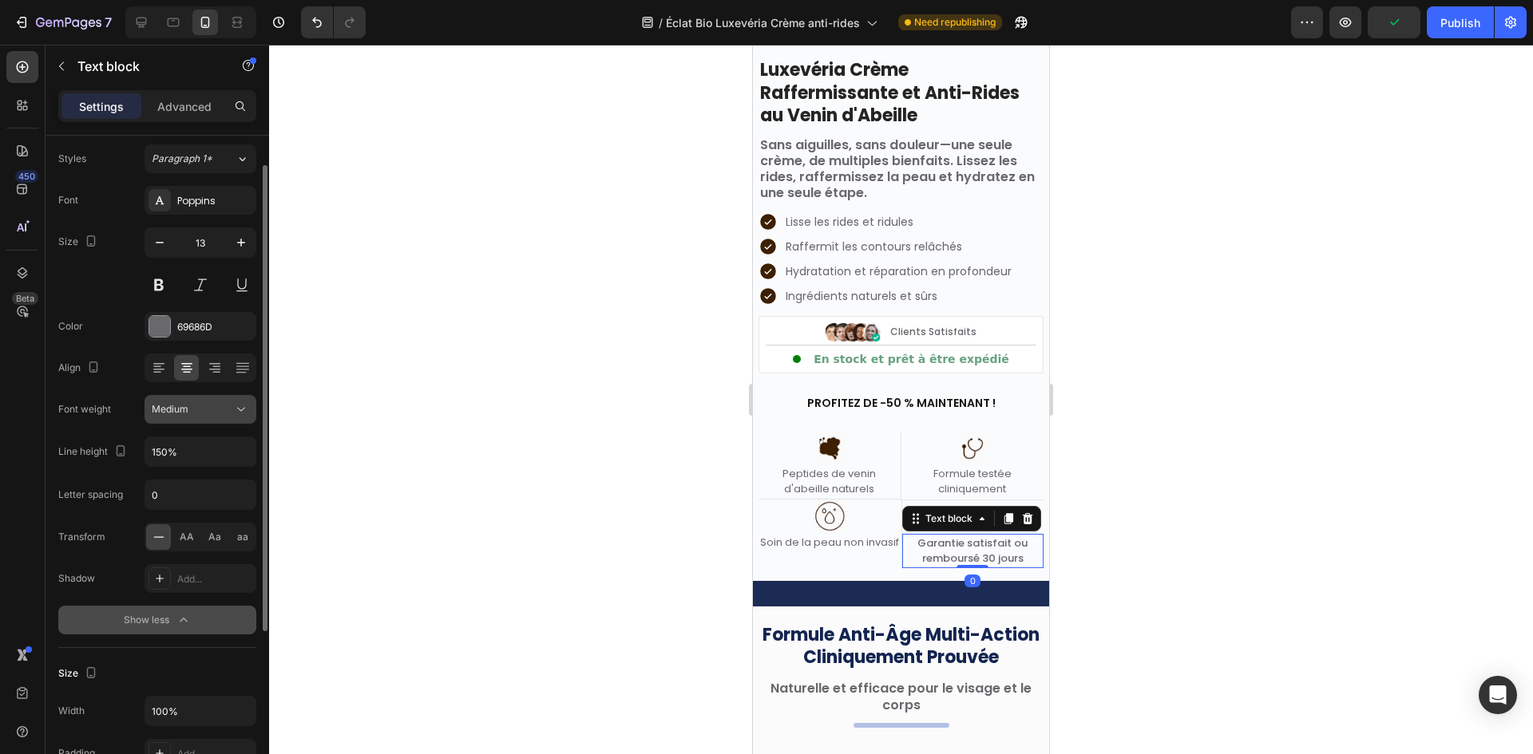
click at [207, 403] on div "Medium" at bounding box center [192, 409] width 81 height 14
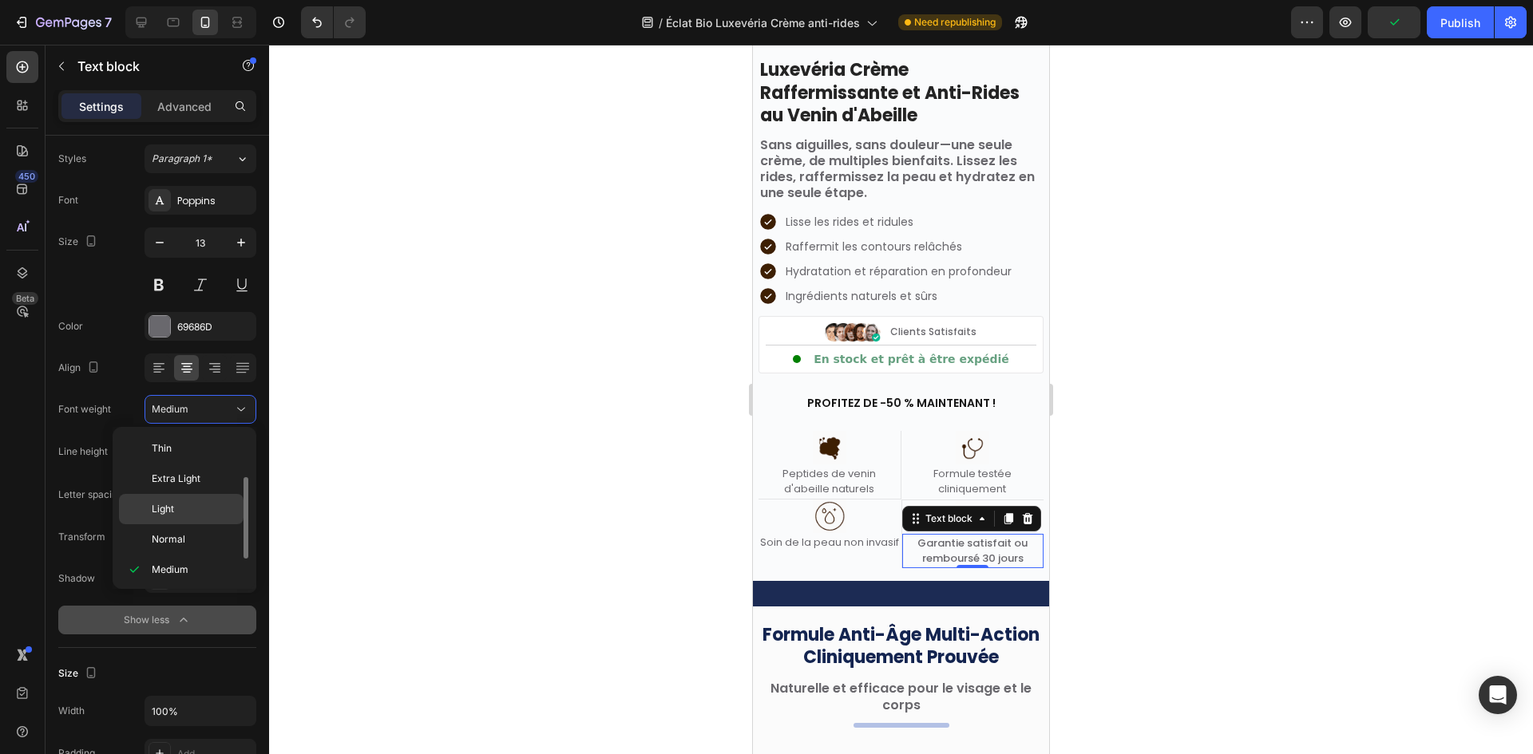
scroll to position [29, 0]
click at [190, 516] on p "Normal" at bounding box center [194, 511] width 85 height 14
click at [530, 399] on div at bounding box center [901, 400] width 1264 height 710
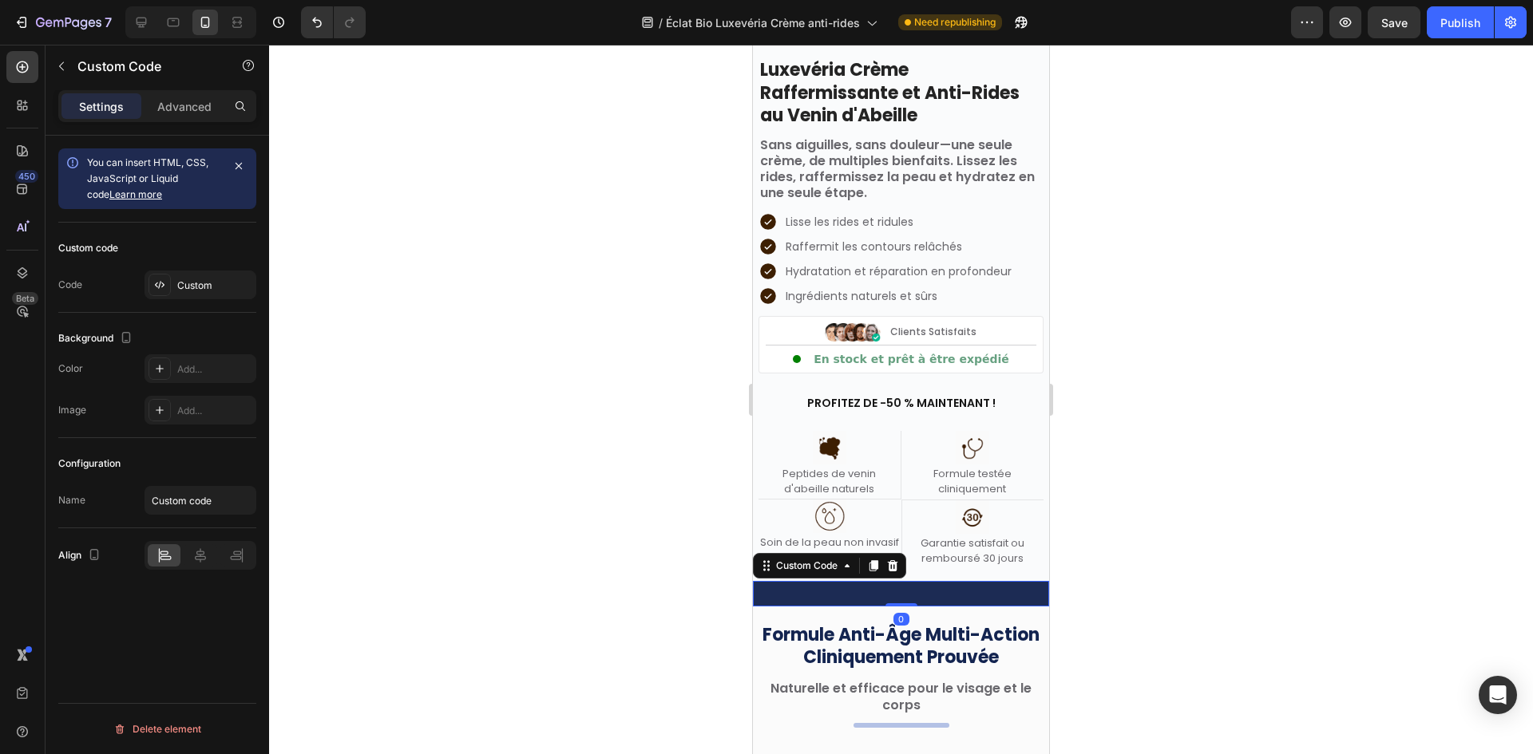
click at [906, 597] on div at bounding box center [901, 594] width 296 height 26
click at [139, 29] on icon at bounding box center [141, 22] width 16 height 16
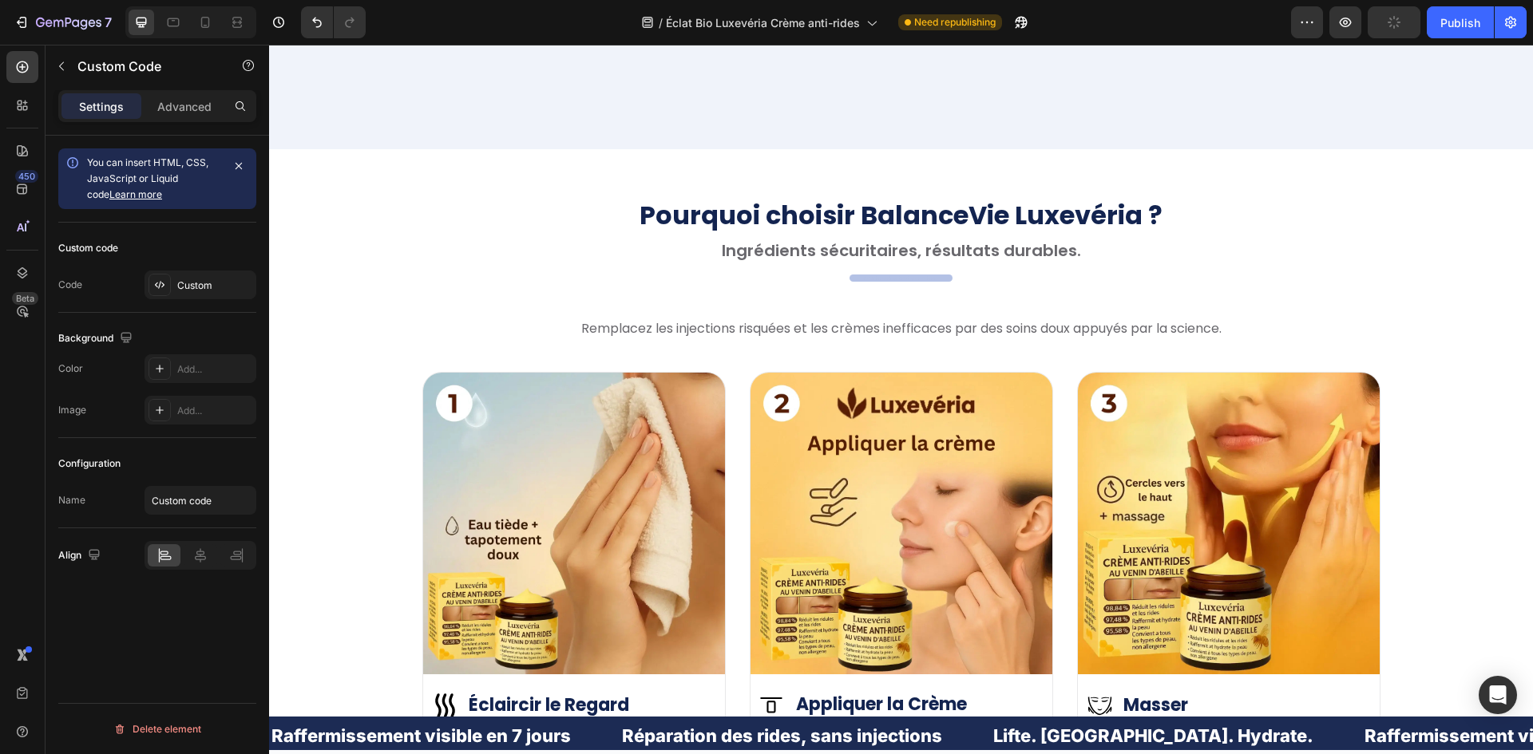
scroll to position [4069, 0]
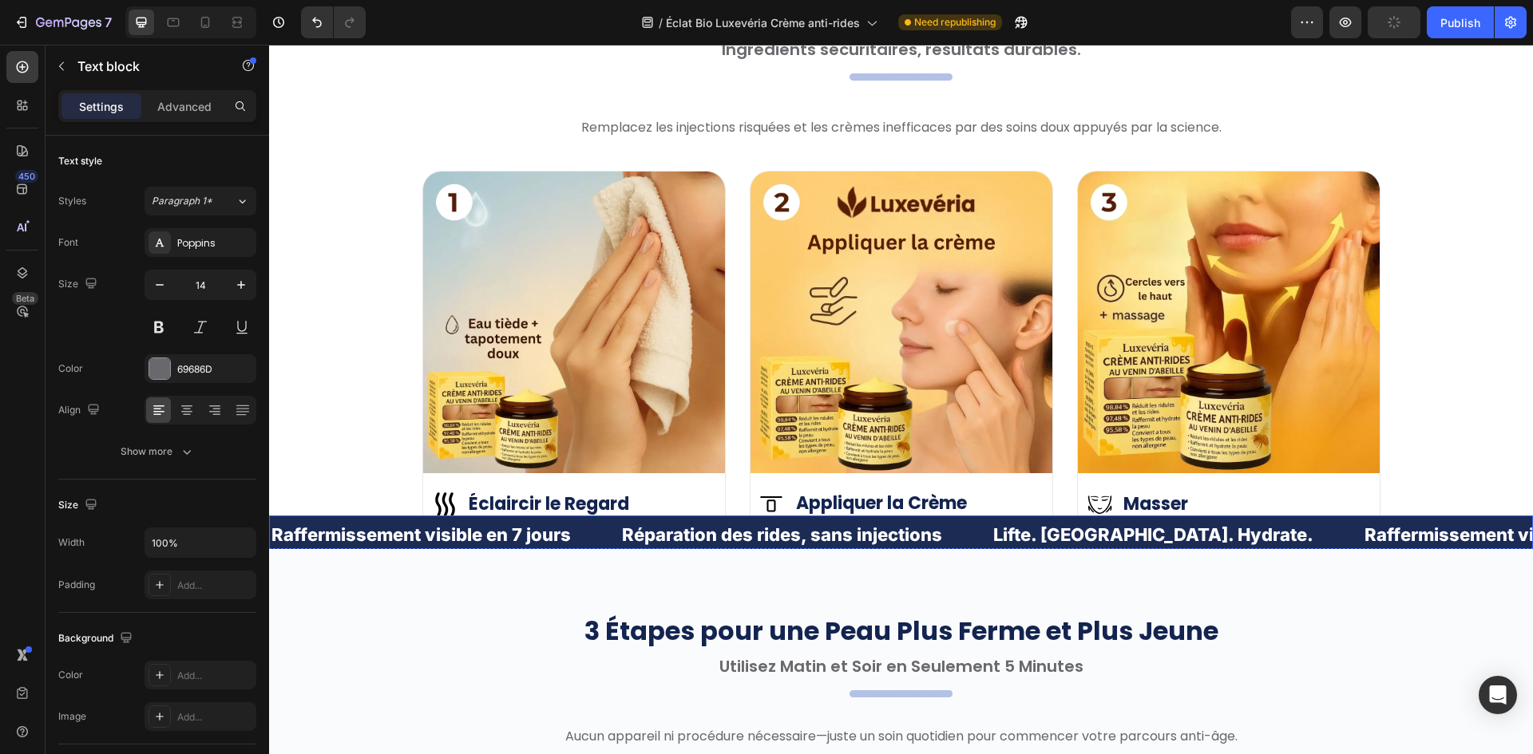
click at [955, 544] on p "Prenez une petite quantité de crème et étalez-la uniformément sur les zones à t…" at bounding box center [901, 541] width 283 height 34
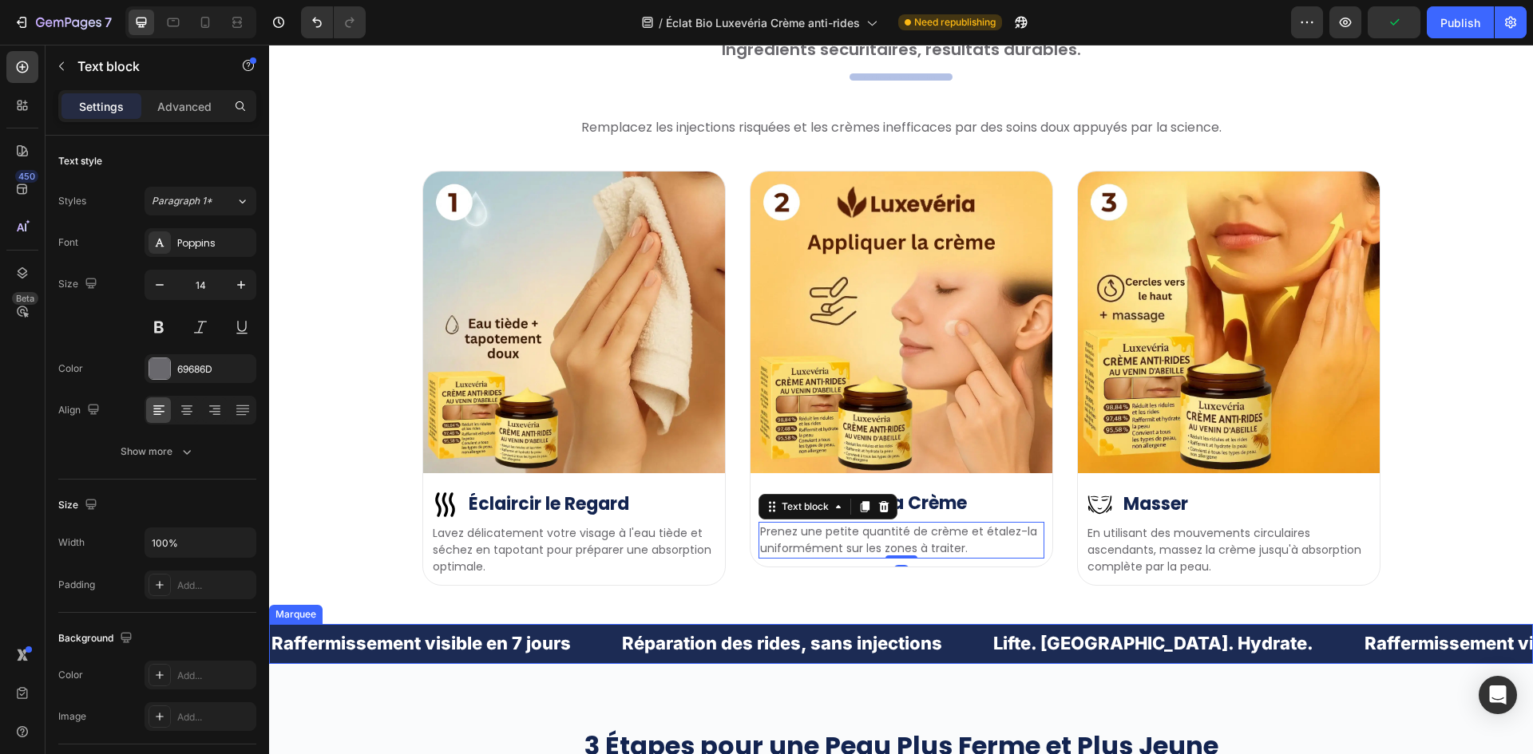
click at [590, 649] on div "Raffermissement visible en 7 jours Text Block" at bounding box center [445, 643] width 350 height 39
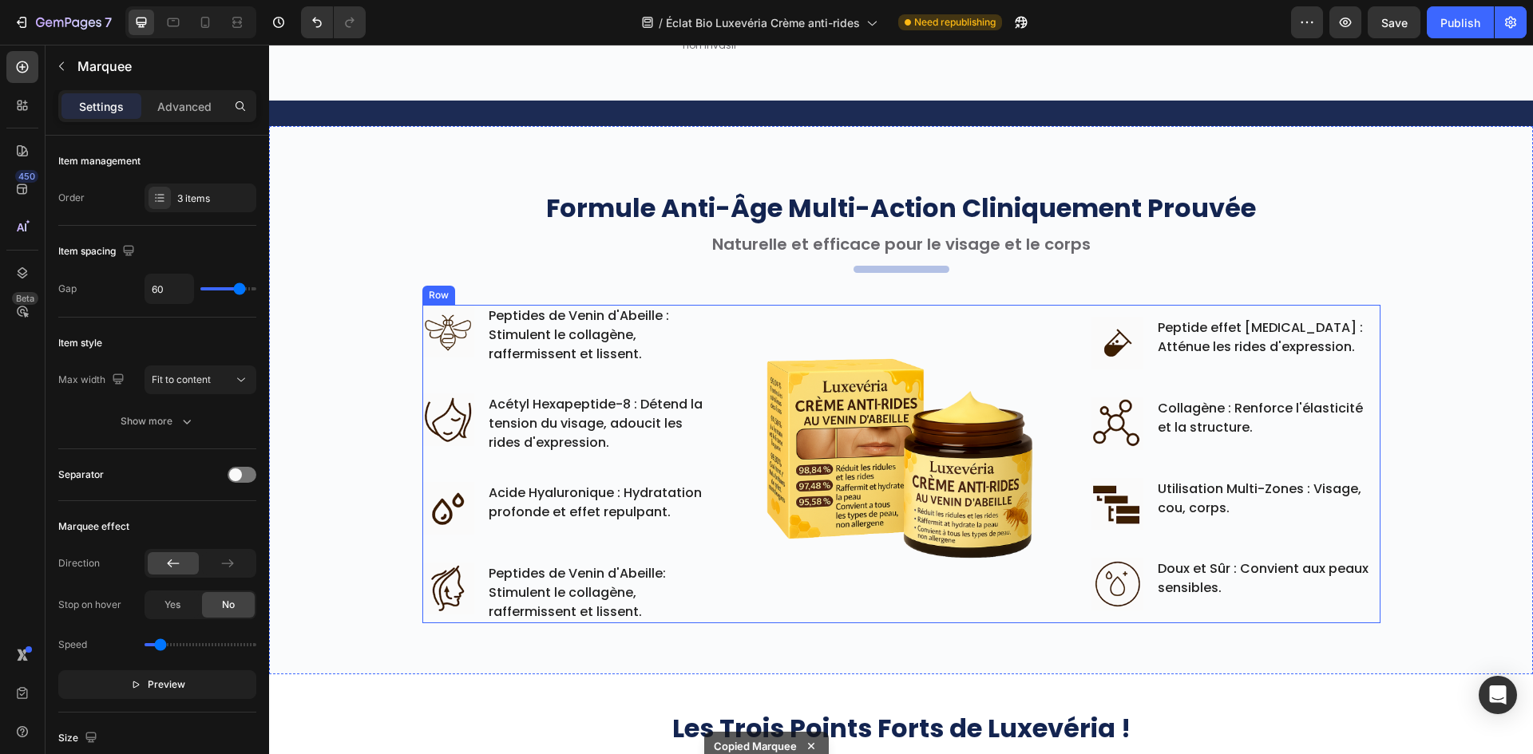
scroll to position [477, 0]
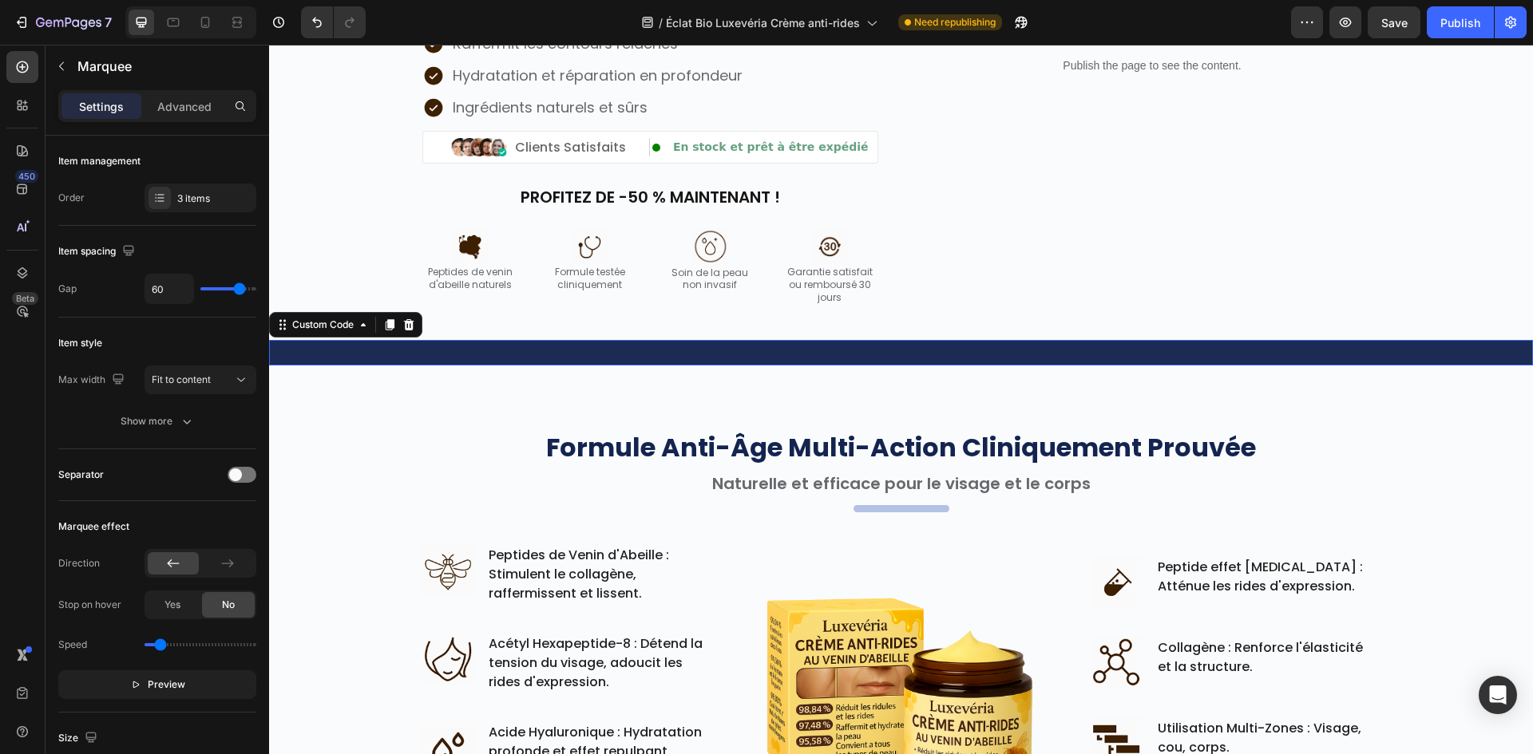
click at [501, 356] on div at bounding box center [901, 353] width 1264 height 26
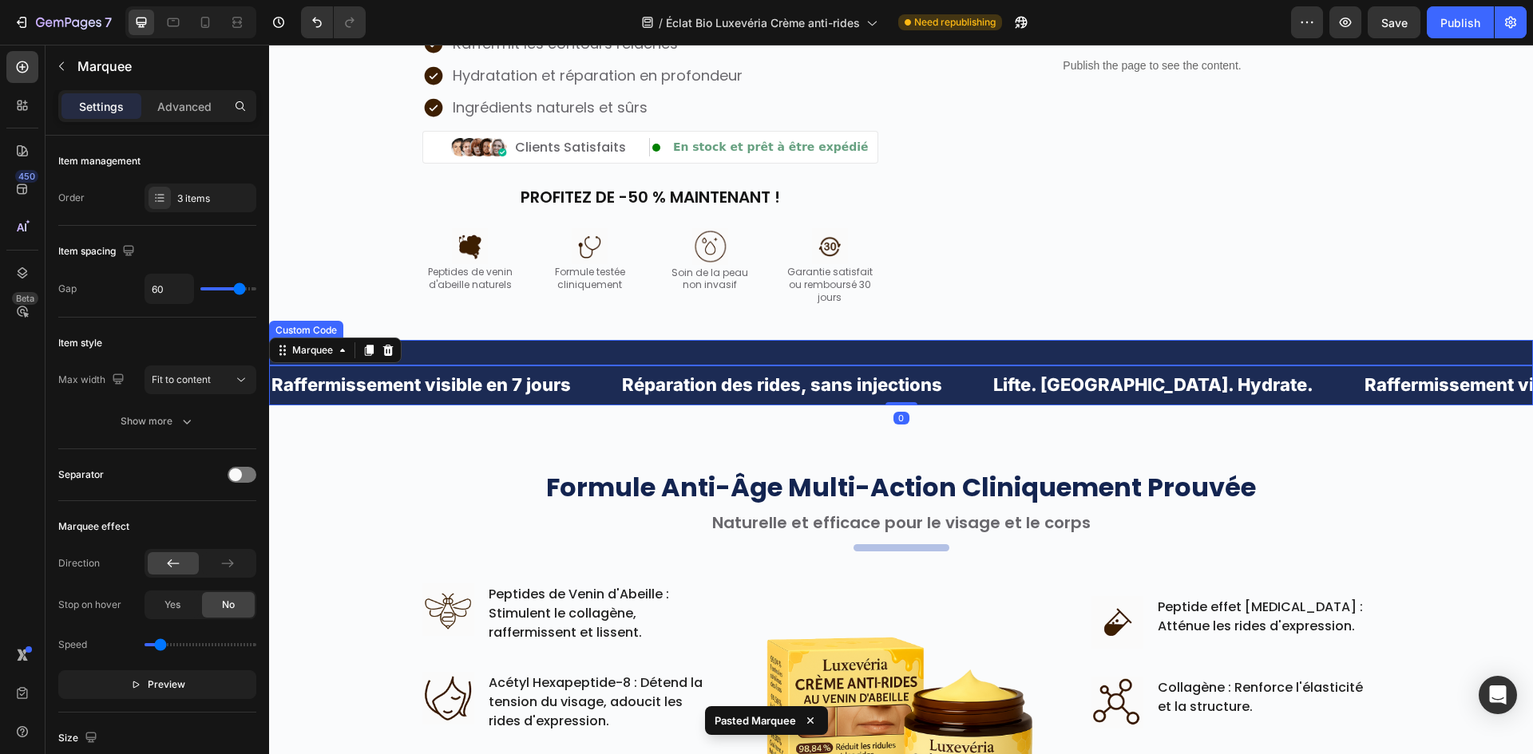
click at [619, 351] on div at bounding box center [901, 353] width 1264 height 26
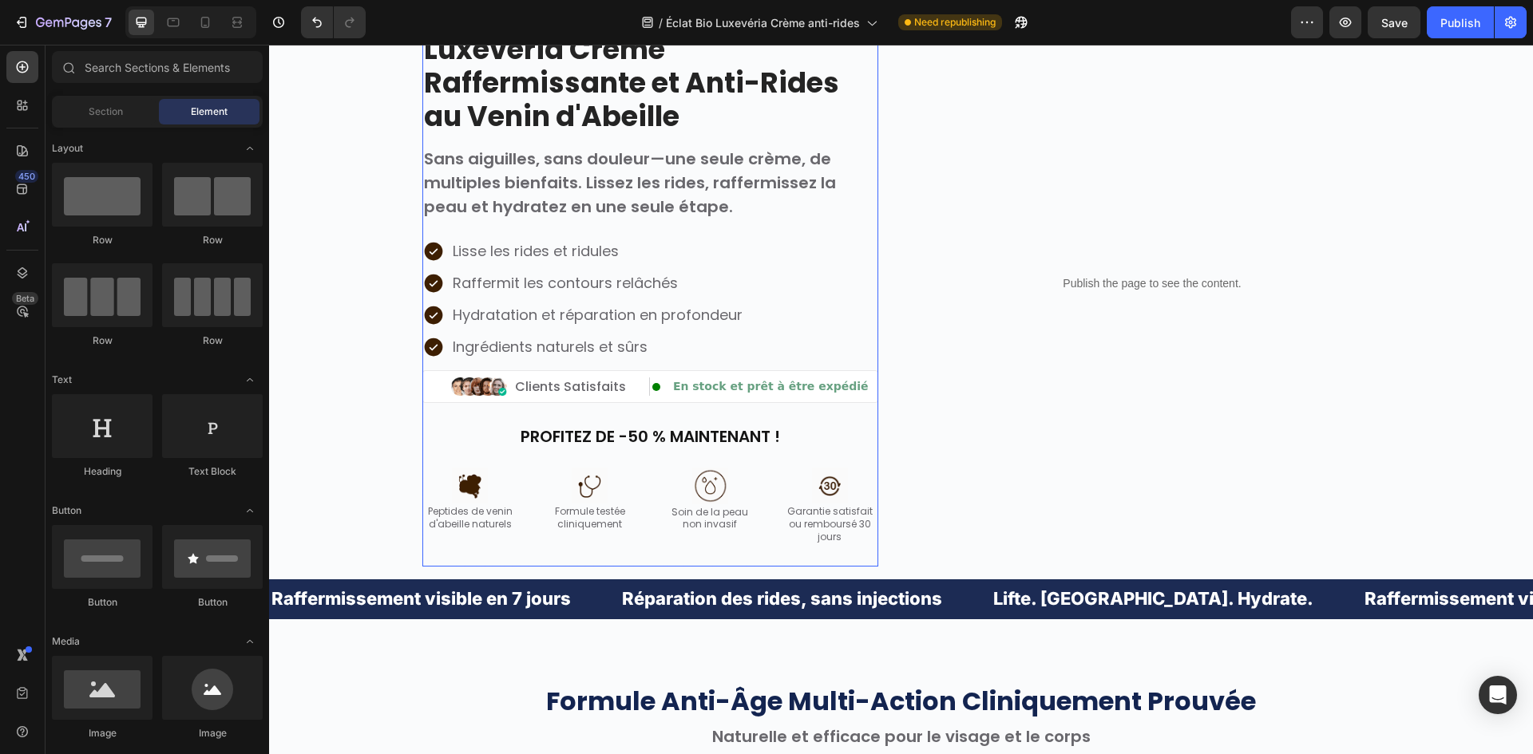
scroll to position [716, 0]
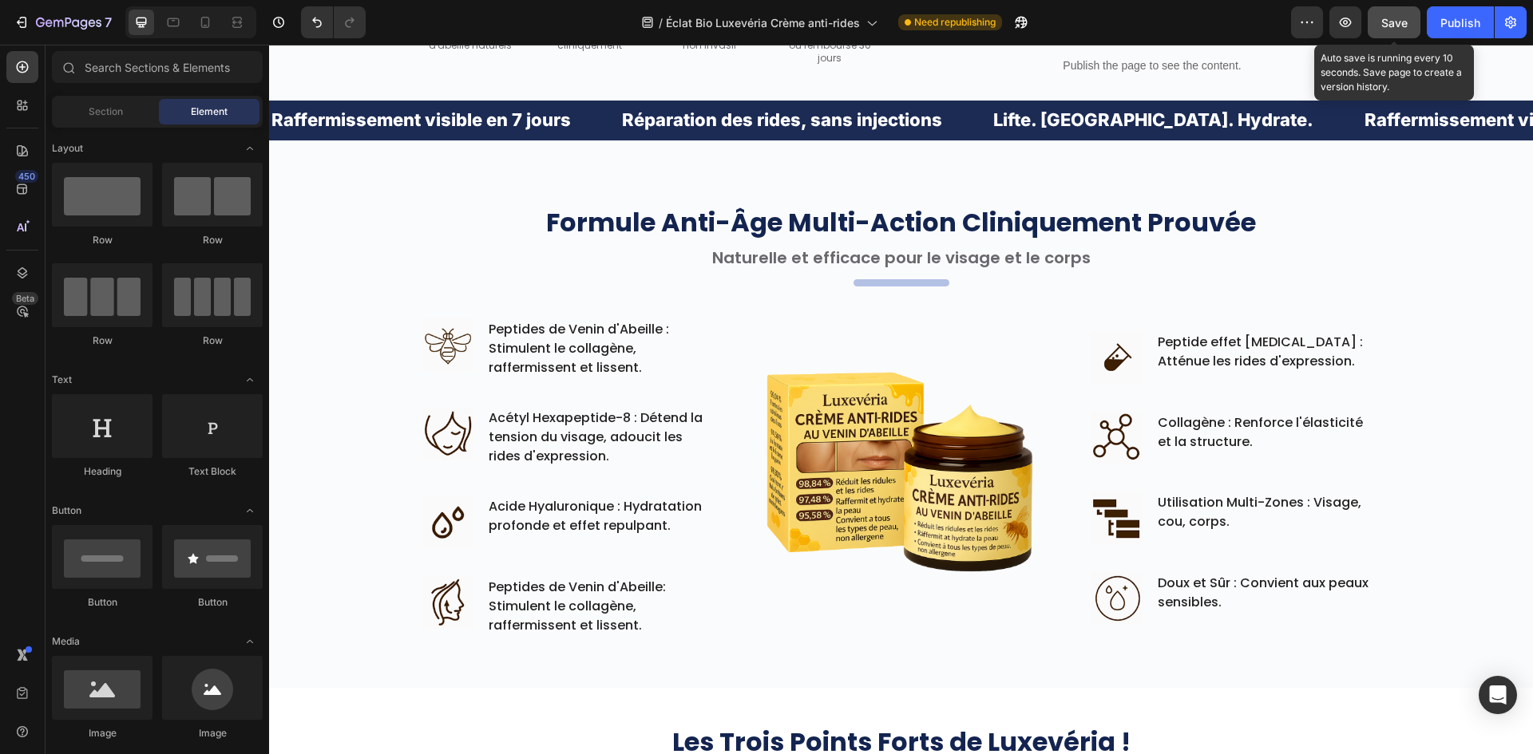
click at [1410, 22] on button "Save" at bounding box center [1393, 22] width 53 height 32
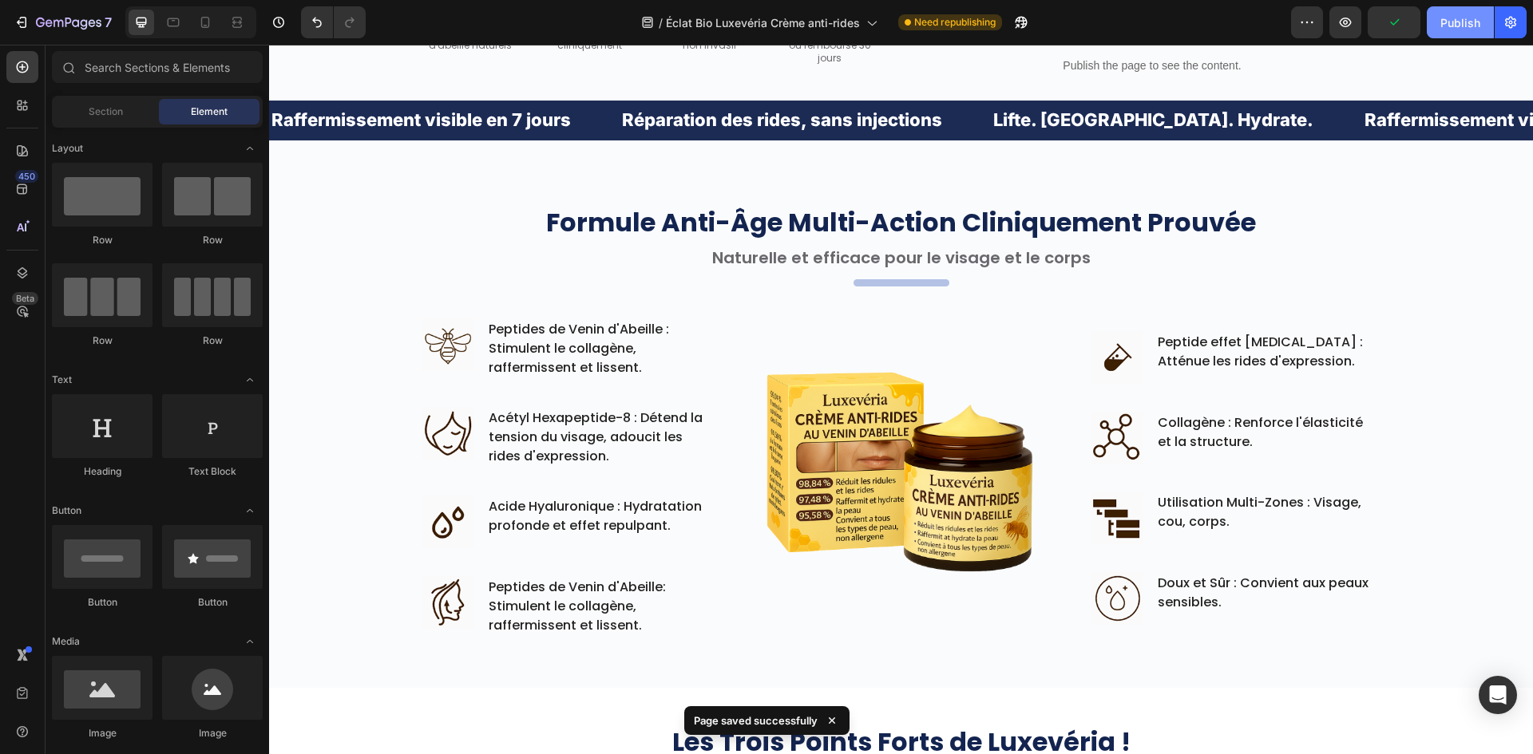
click at [1429, 18] on button "Publish" at bounding box center [1459, 22] width 67 height 32
click at [177, 18] on icon at bounding box center [173, 22] width 16 height 16
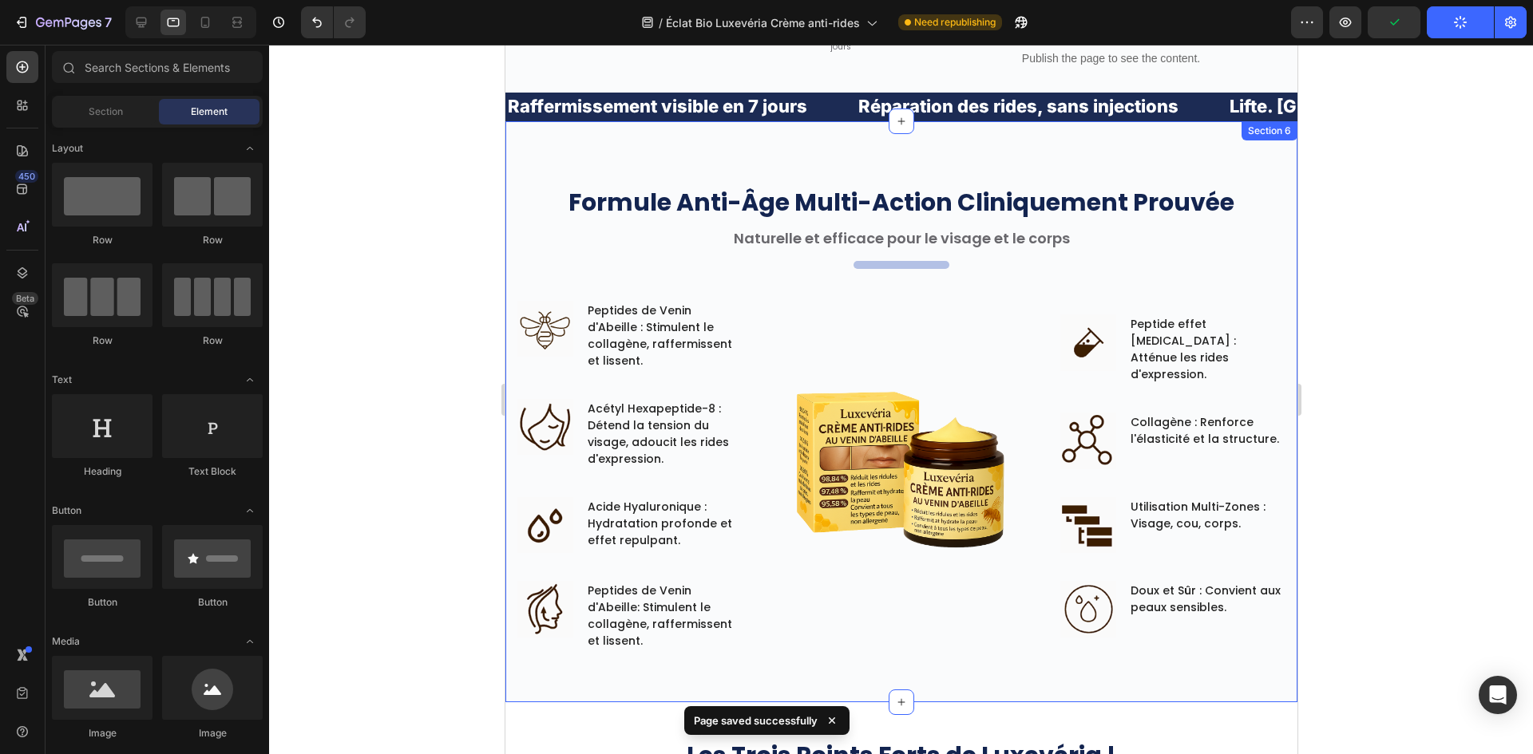
scroll to position [740, 0]
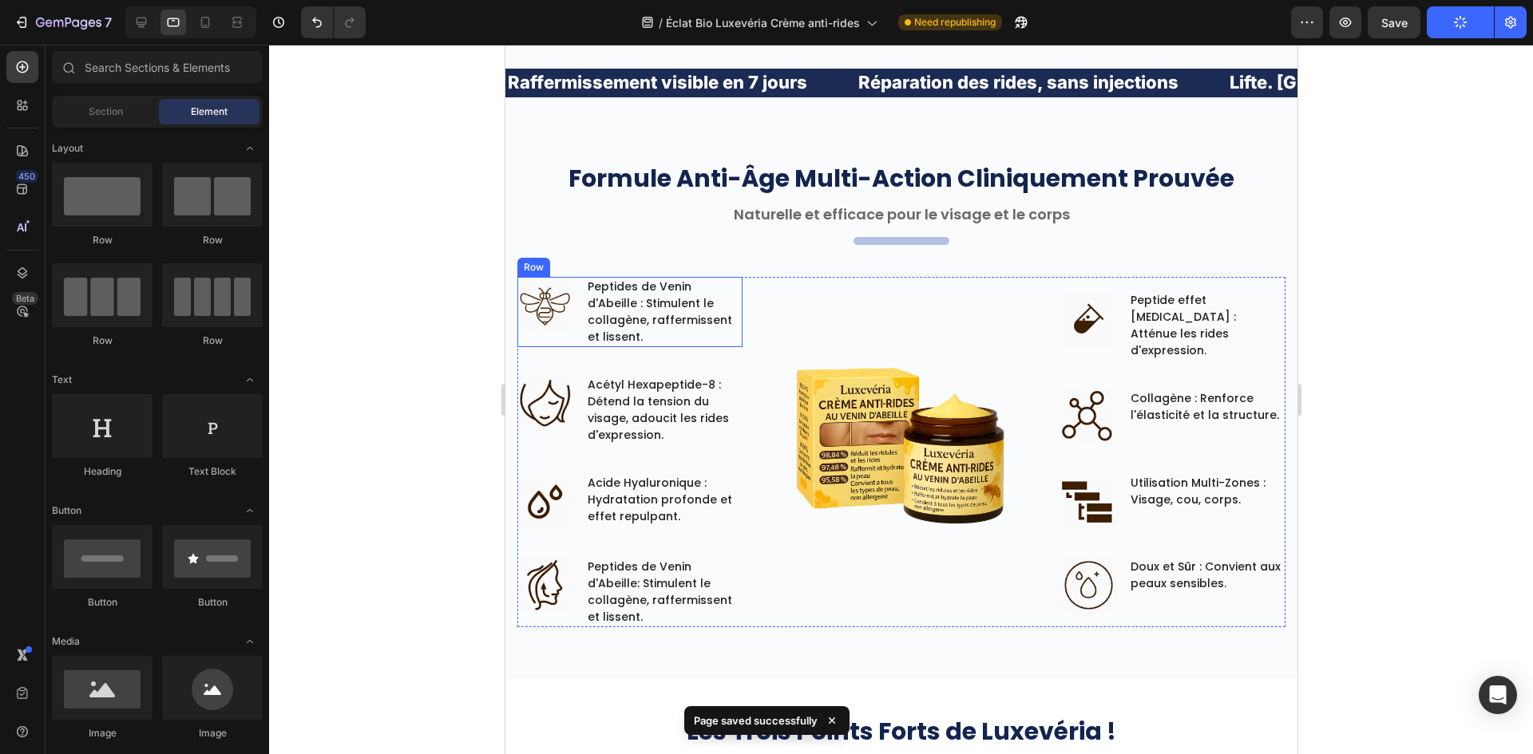
click at [572, 307] on div "Image Peptides de Venin d'Abeille : Stimulent le collagène, raffermissent et li…" at bounding box center [628, 312] width 225 height 70
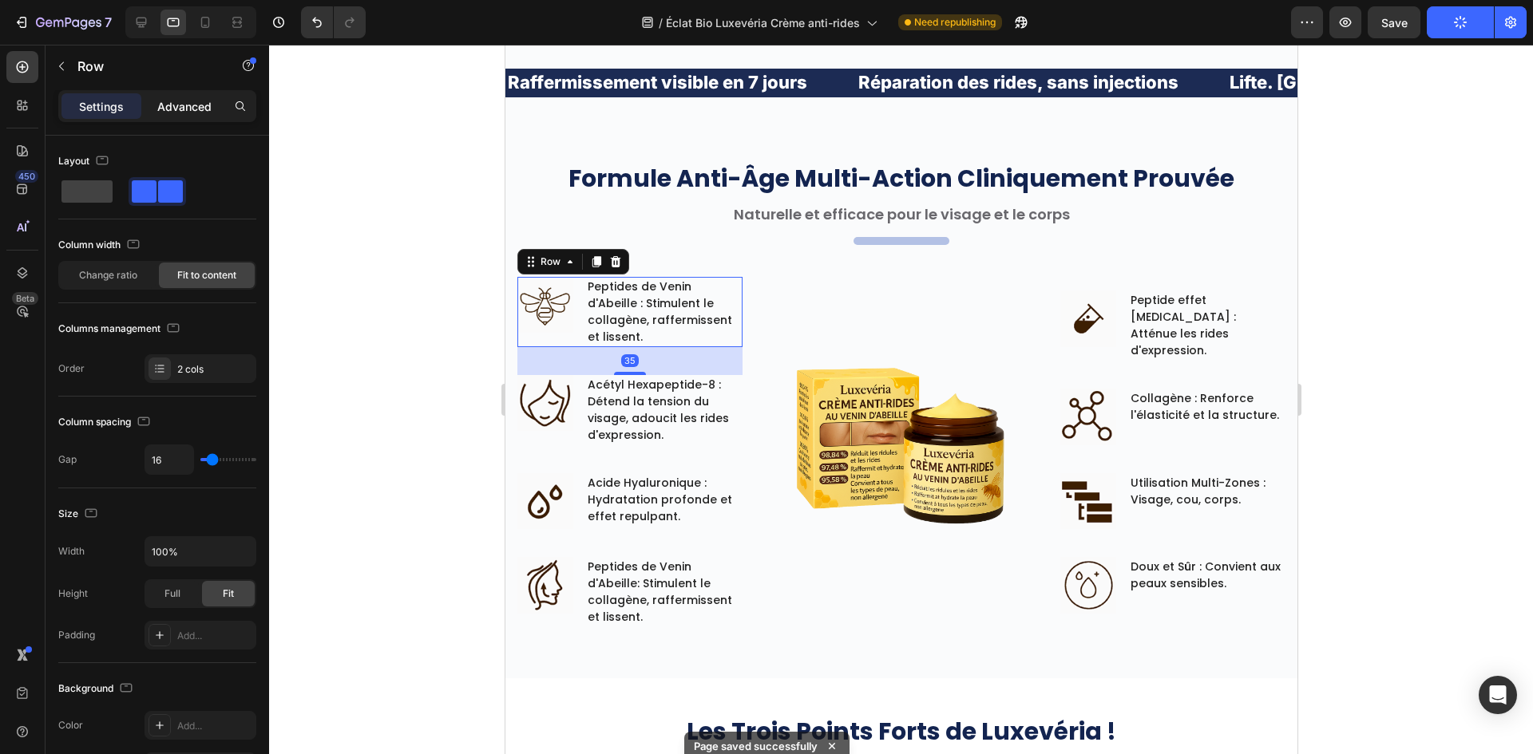
click at [168, 105] on p "Advanced" at bounding box center [184, 106] width 54 height 17
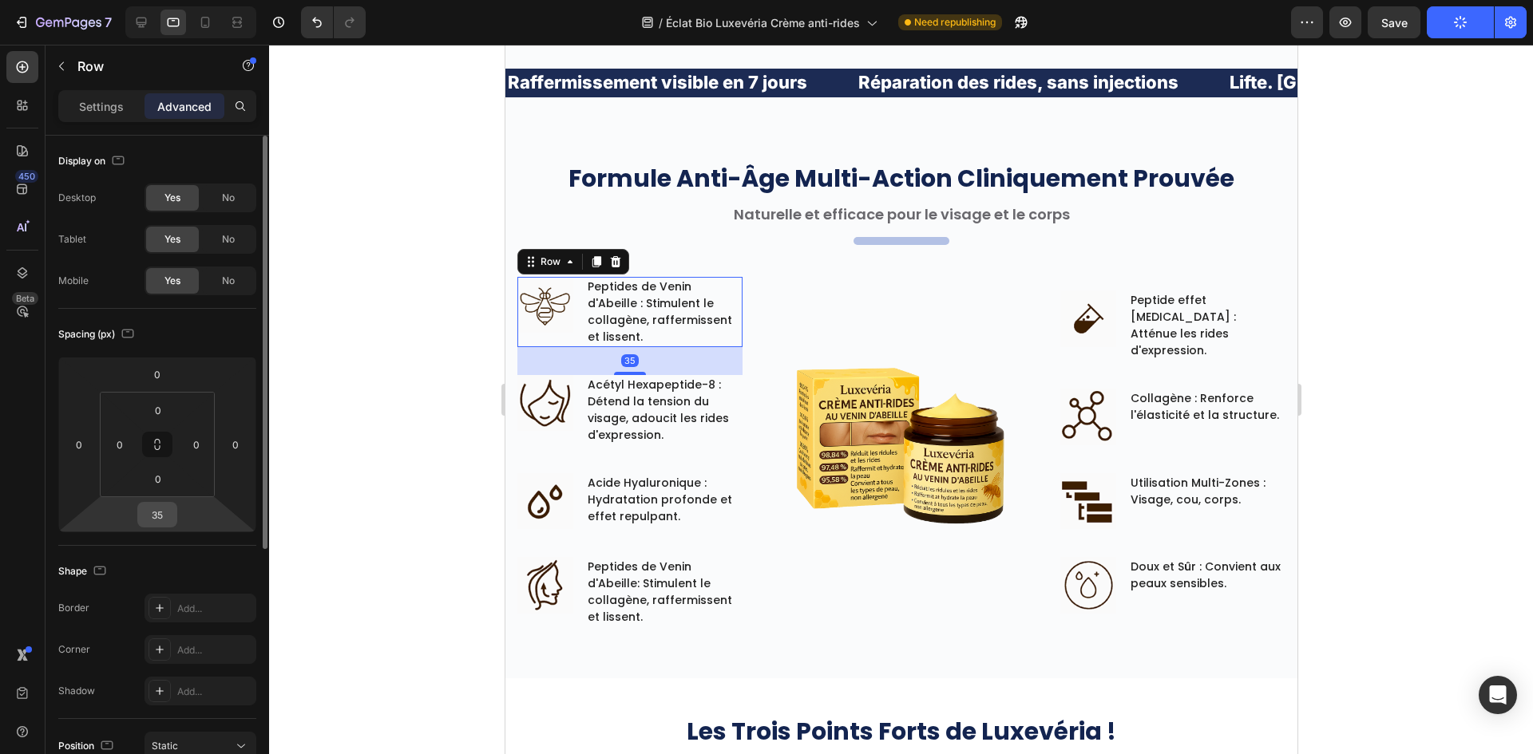
click at [161, 516] on input "35" at bounding box center [157, 515] width 32 height 24
type input "25"
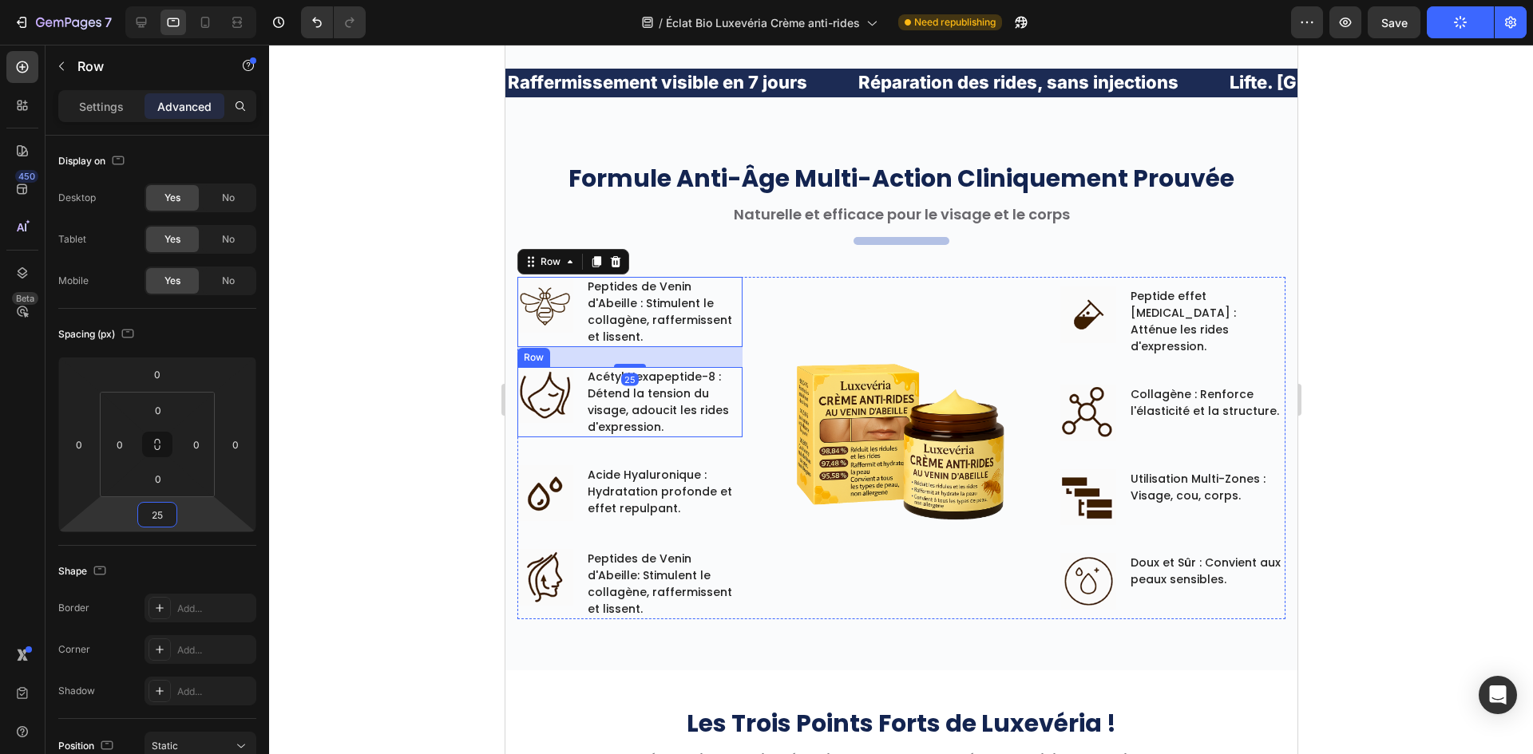
click at [575, 403] on div "Image Acétyl Hexapeptide-8 : Détend la tension du visage, adoucit les rides d'e…" at bounding box center [628, 402] width 225 height 70
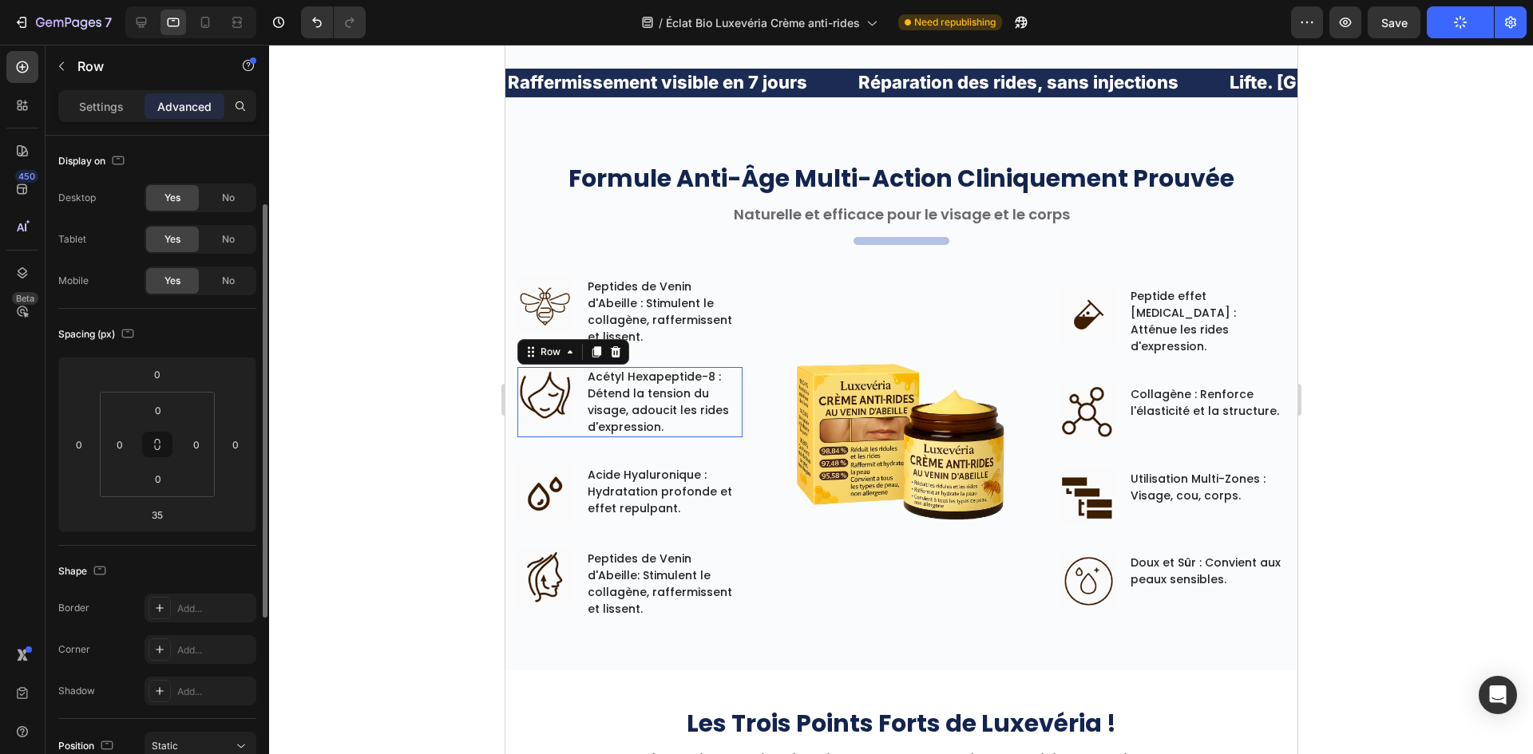
scroll to position [42, 0]
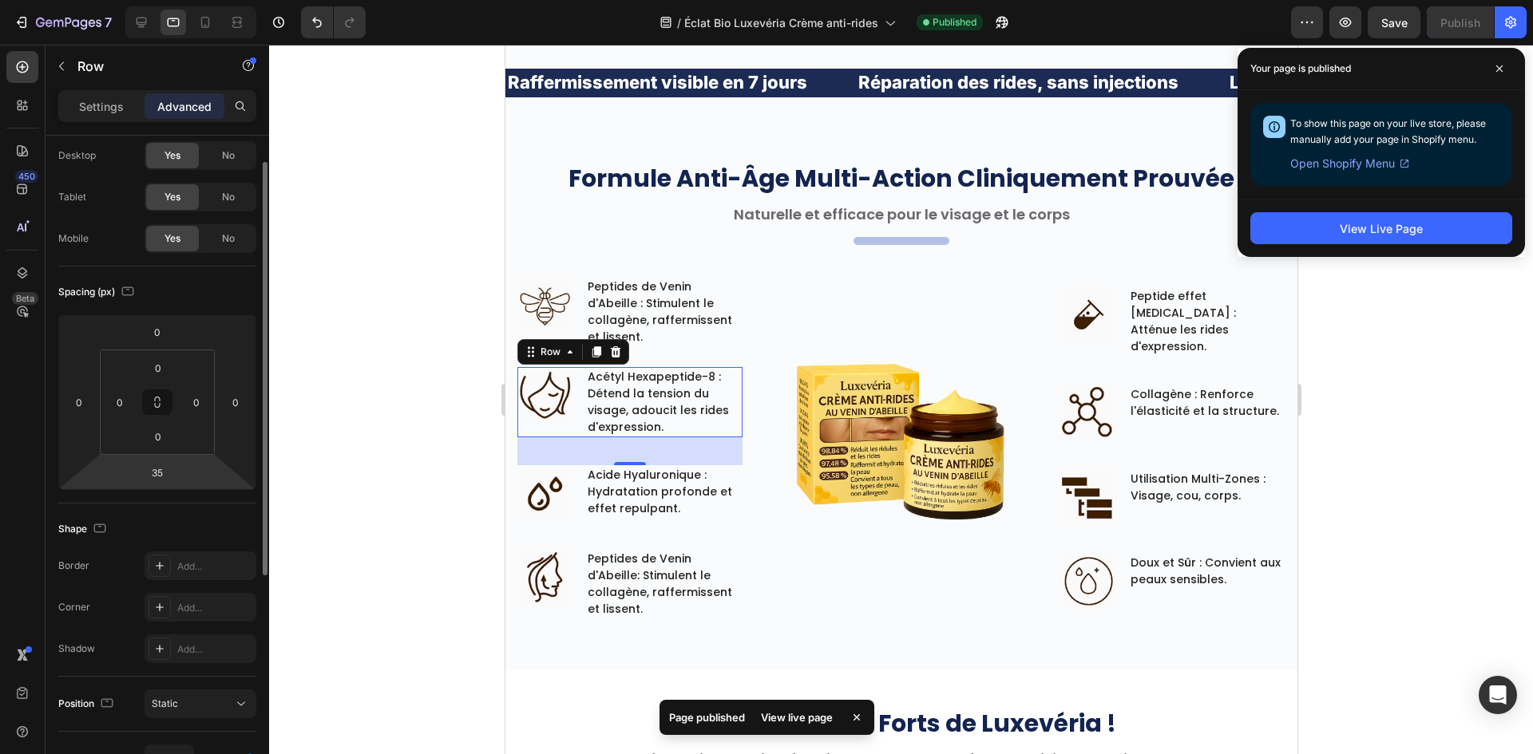
click at [143, 0] on html "7 Version history / Éclat Bio Luxevéria Crème anti-rides Published Preview Save…" at bounding box center [766, 0] width 1533 height 0
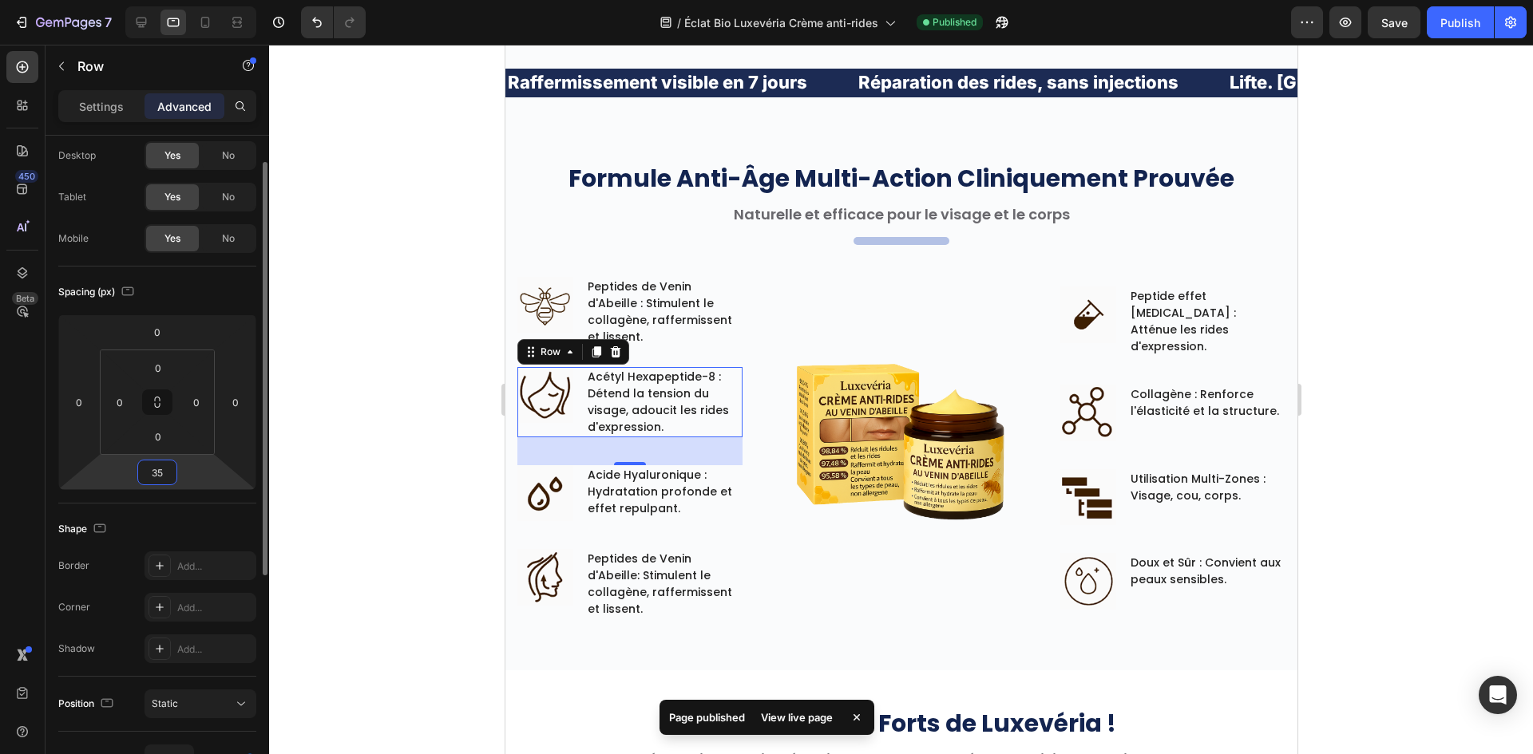
click at [153, 473] on input "35" at bounding box center [157, 473] width 32 height 24
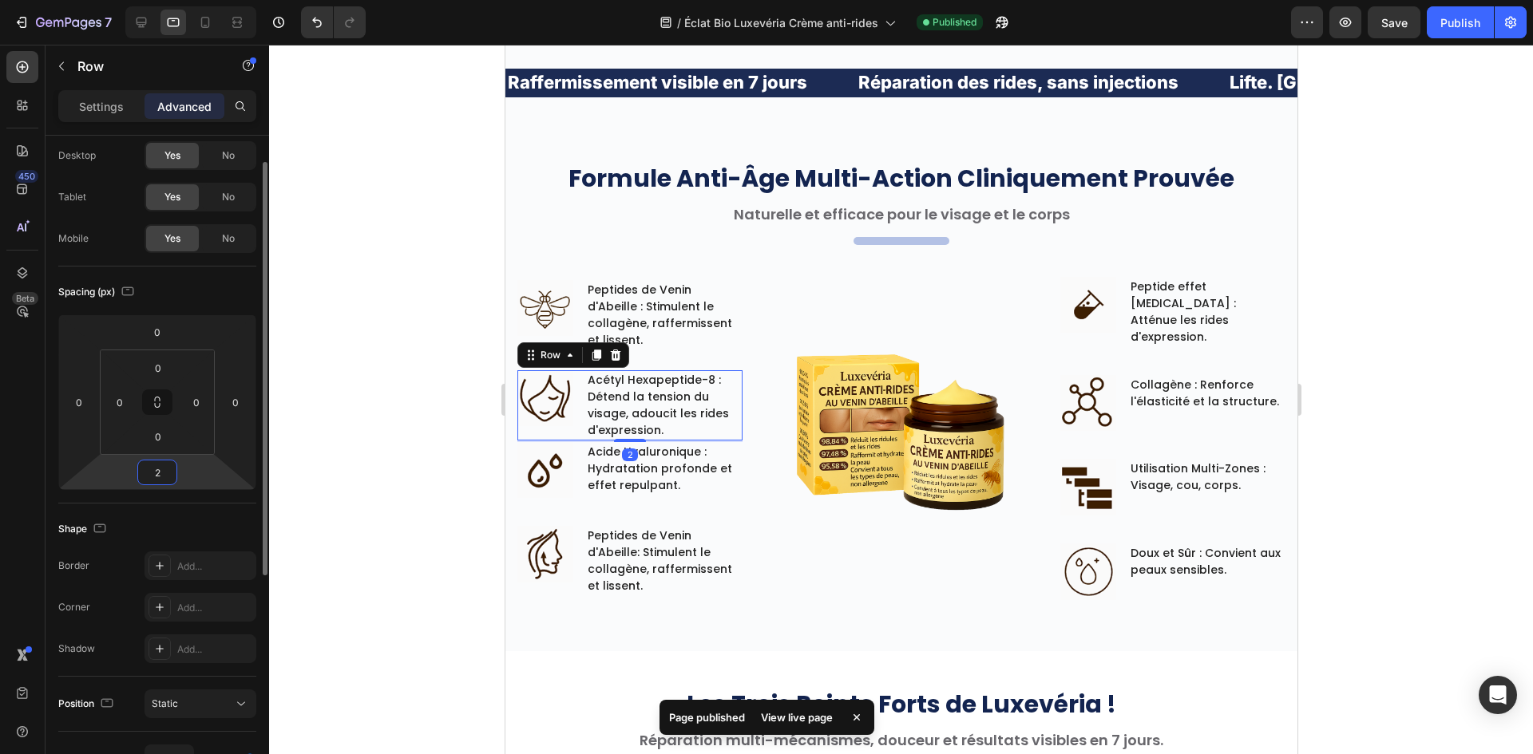
type input "25"
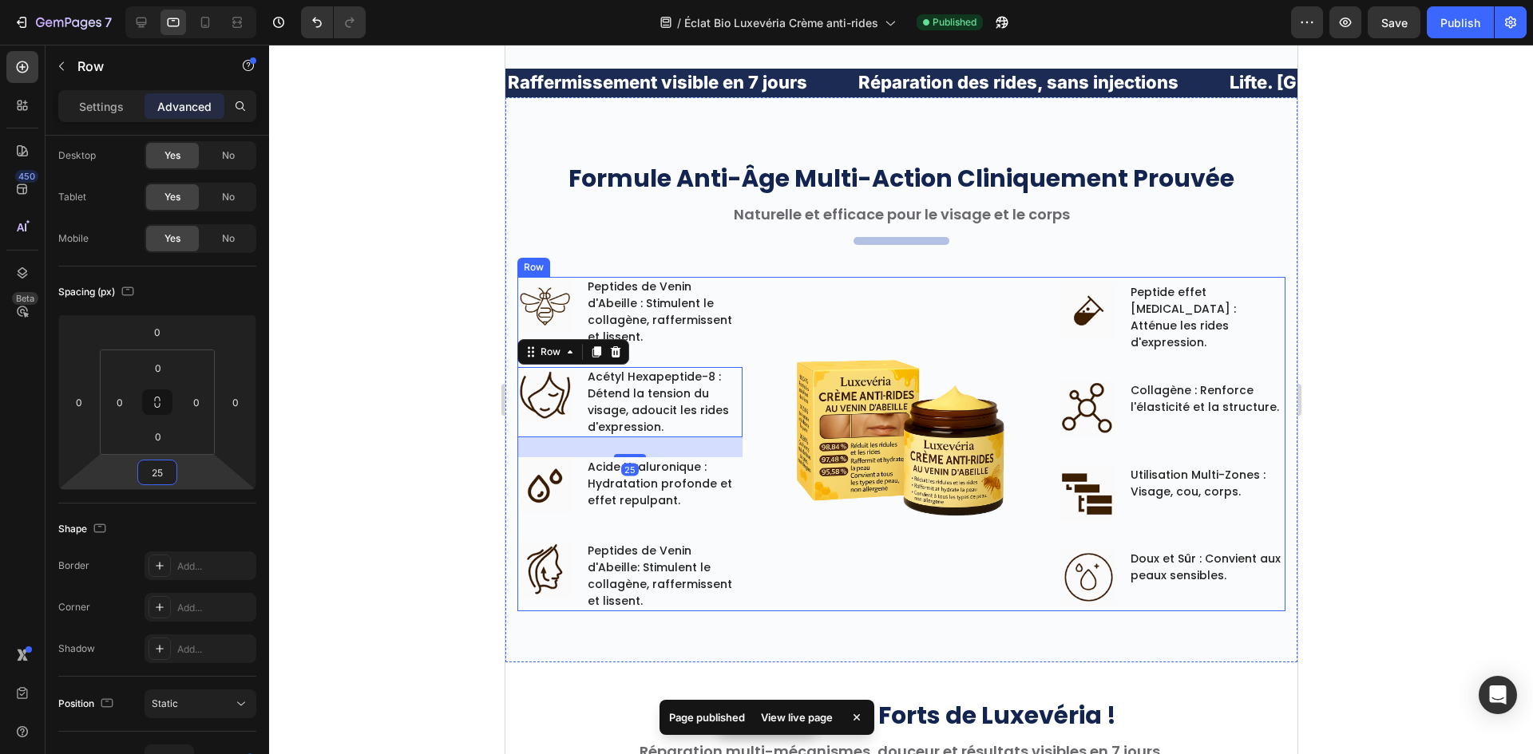
click at [572, 492] on img at bounding box center [544, 485] width 56 height 57
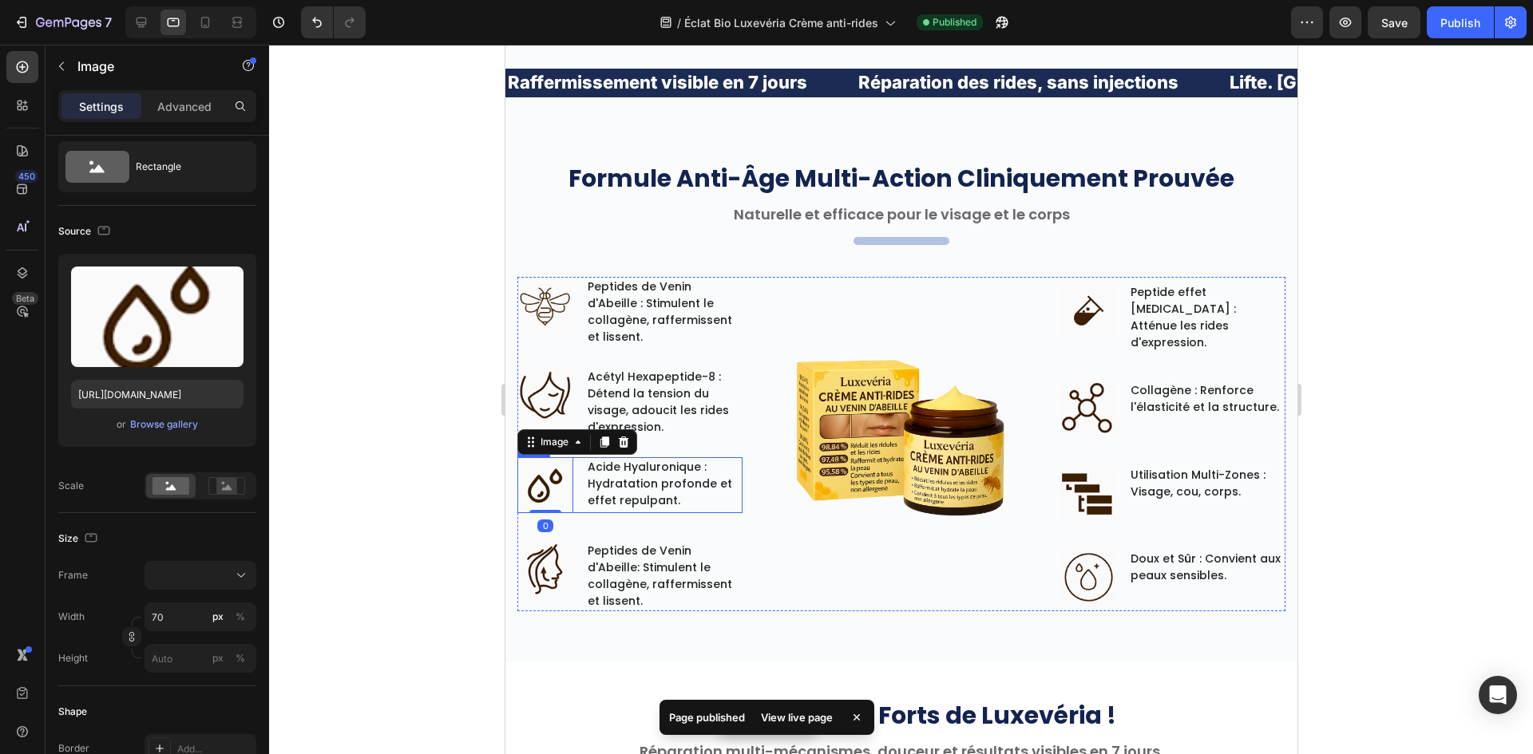
click at [572, 479] on div "Image 0 Acide Hyaluronique : Hydratation profonde et effet repulpant. Text bloc…" at bounding box center [628, 485] width 225 height 57
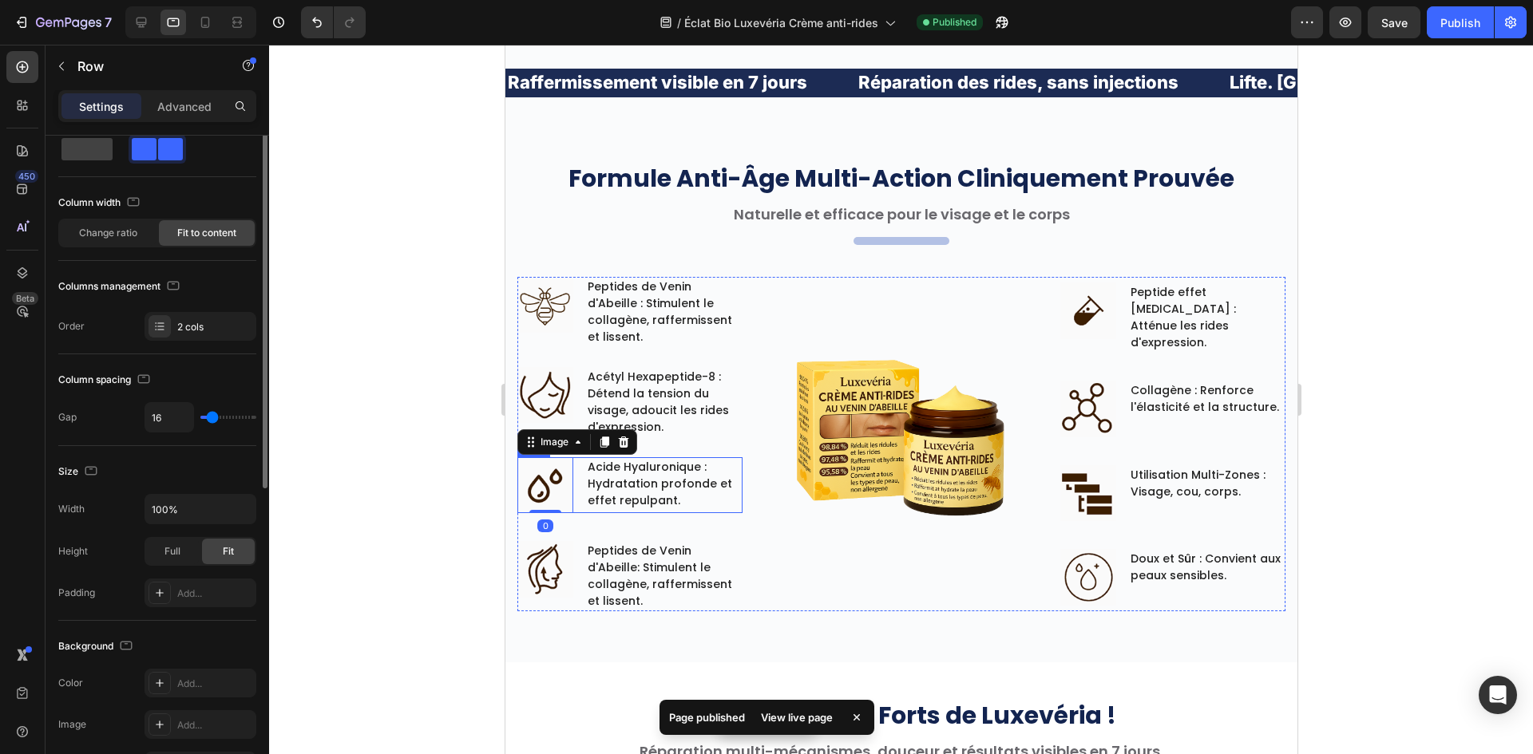
scroll to position [0, 0]
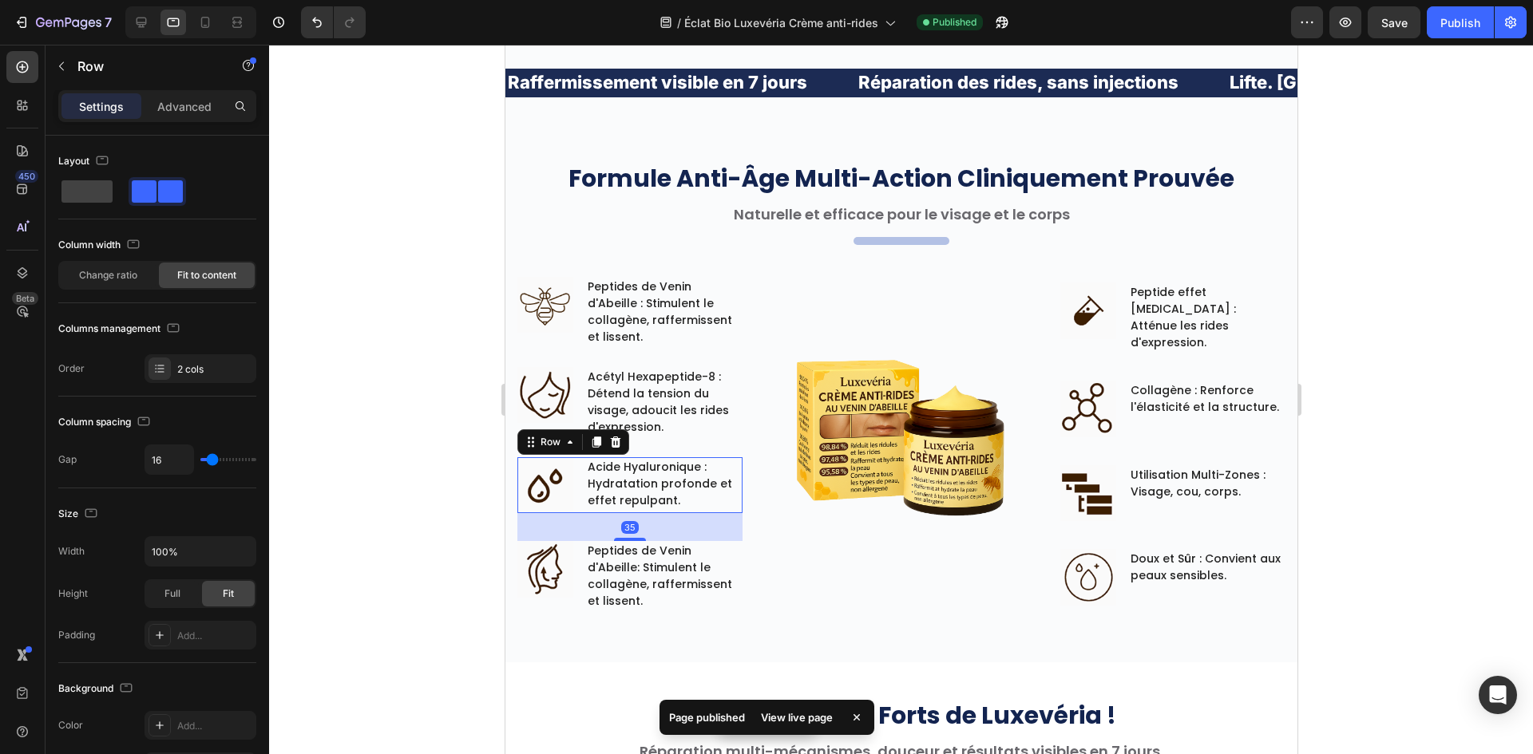
click at [191, 93] on div "Settings Advanced" at bounding box center [157, 106] width 198 height 32
click at [190, 102] on p "Advanced" at bounding box center [184, 106] width 54 height 17
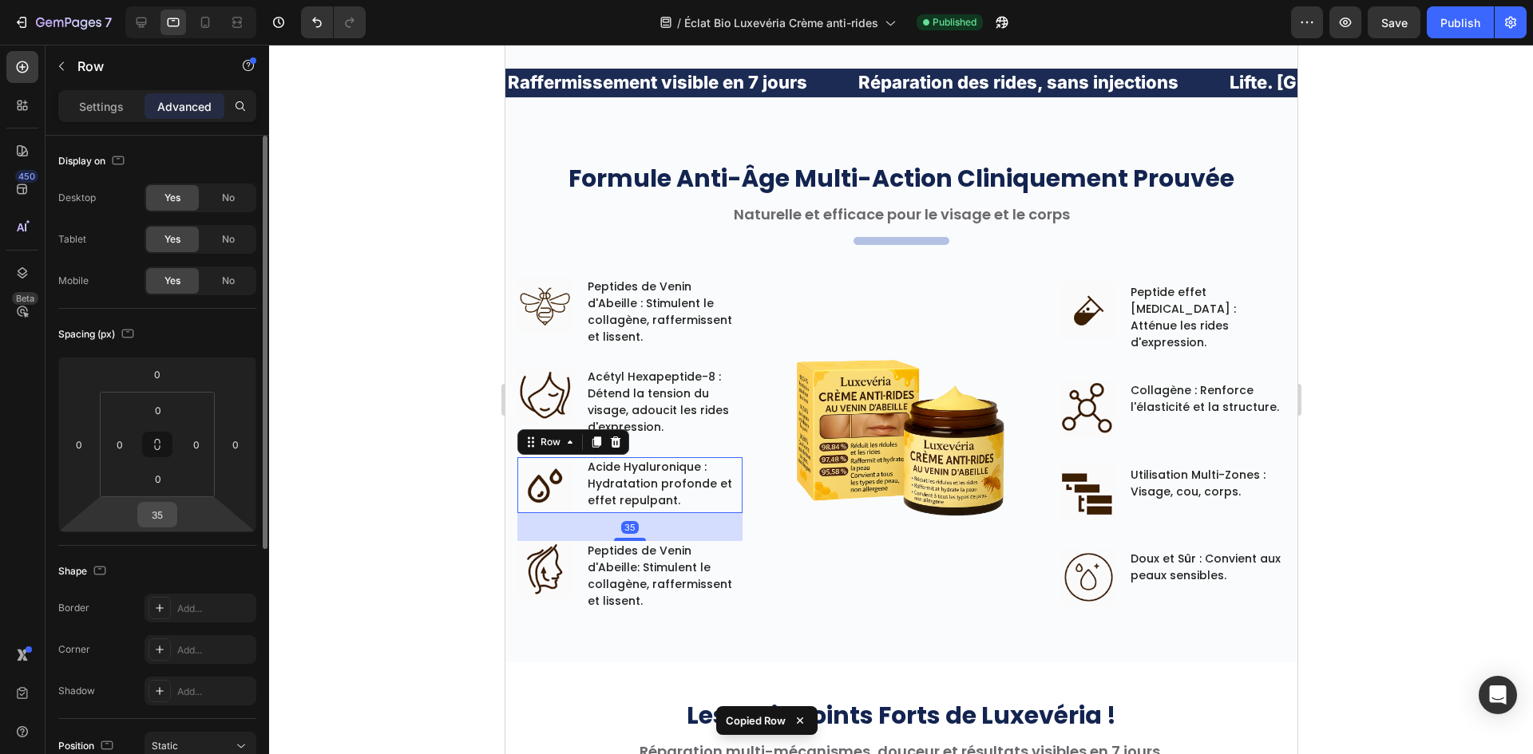
click at [162, 520] on input "35" at bounding box center [157, 515] width 32 height 24
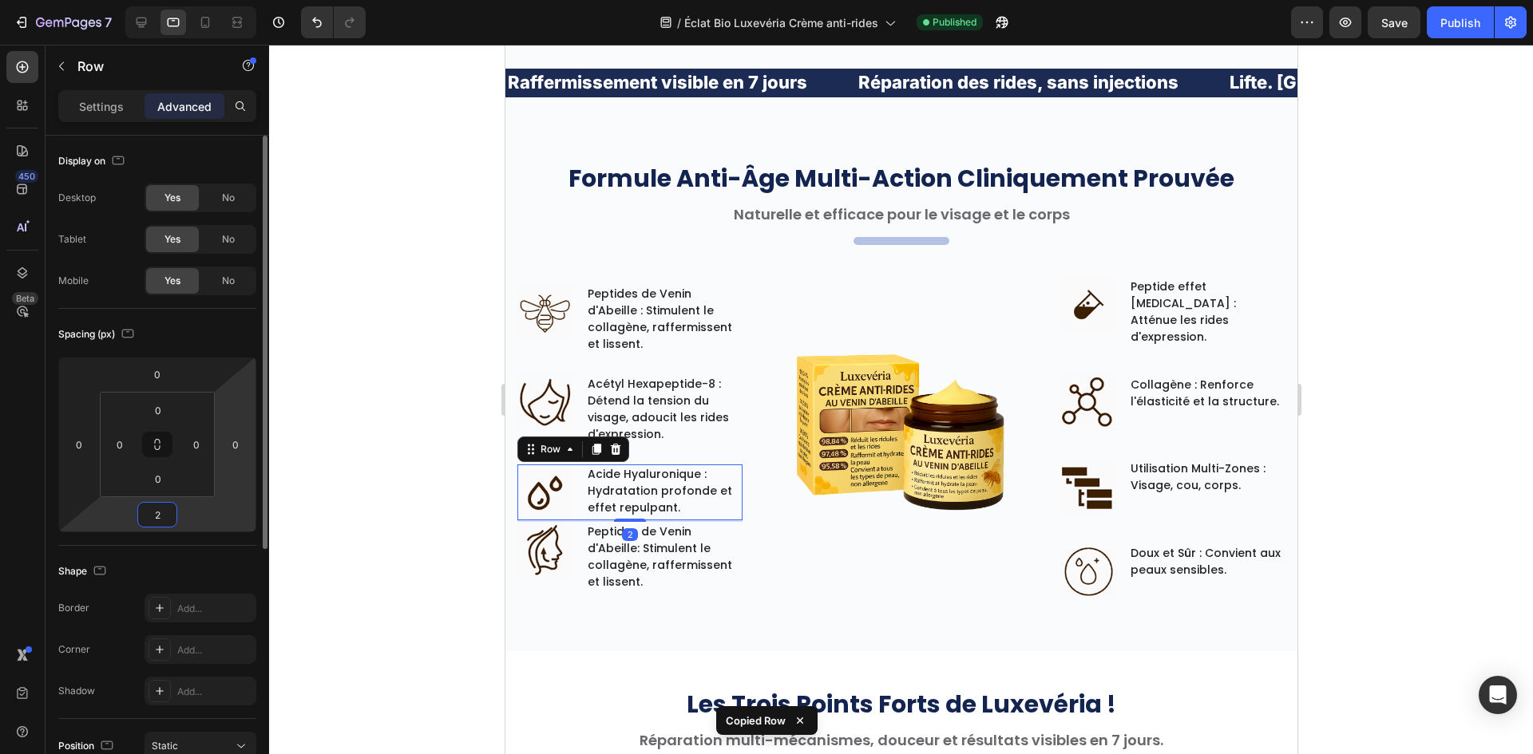
type input "25"
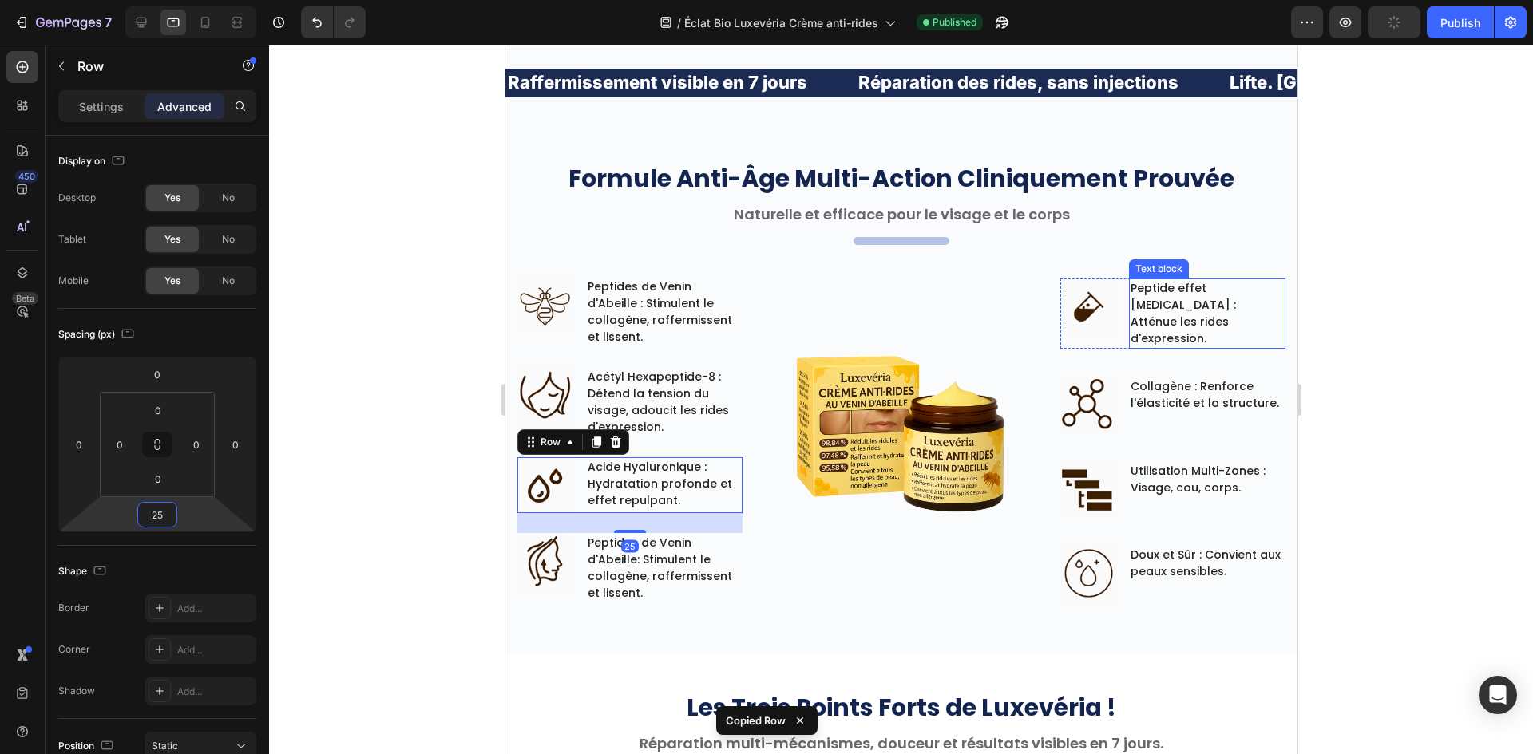
drag, startPoint x: 1253, startPoint y: 301, endPoint x: 1115, endPoint y: 309, distance: 138.3
click at [1254, 301] on p "Peptide effet [MEDICAL_DATA] : Atténue les rides d'expression." at bounding box center [1205, 313] width 153 height 67
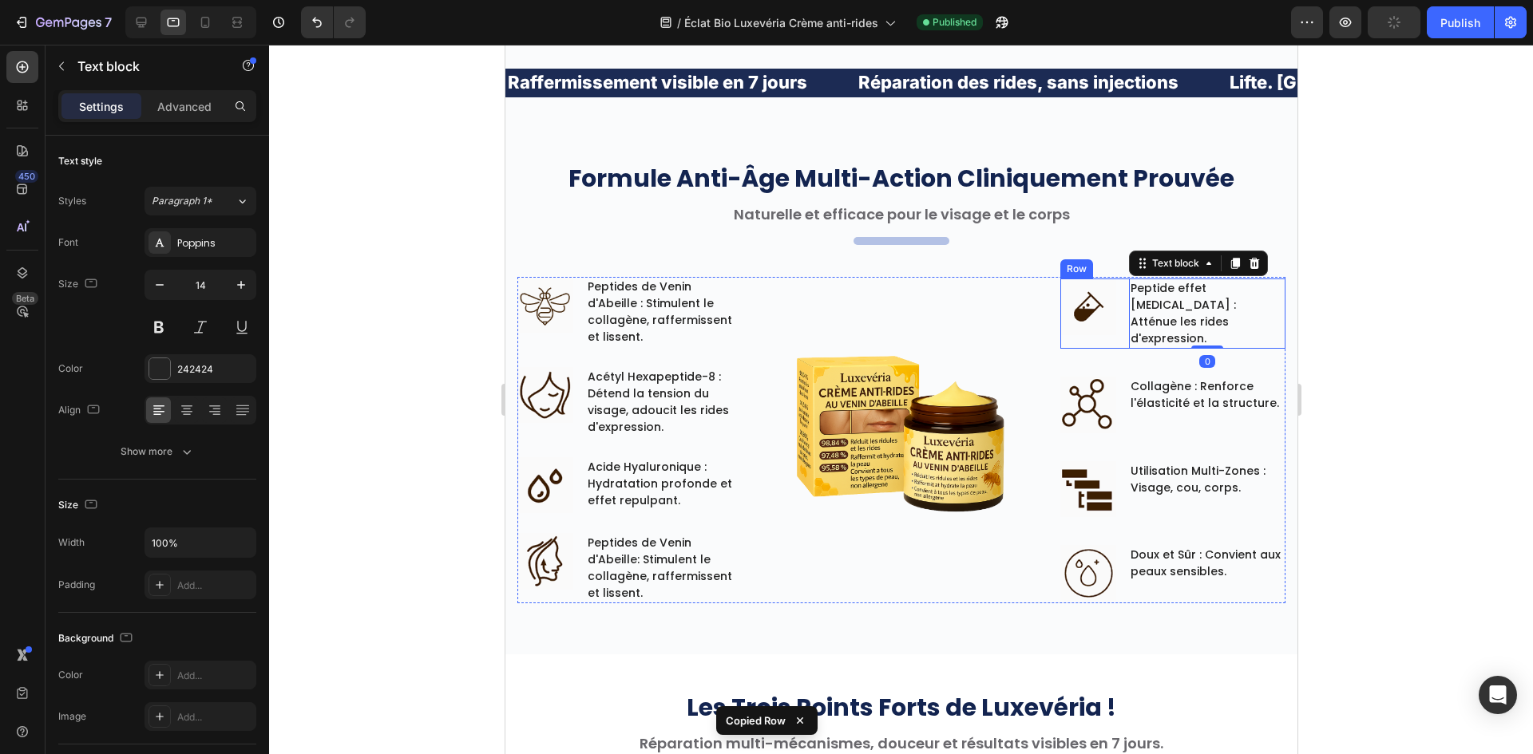
click at [1110, 309] on div "Image Peptide effet [MEDICAL_DATA] : Atténue les rides d'expression. Text block…" at bounding box center [1171, 314] width 225 height 70
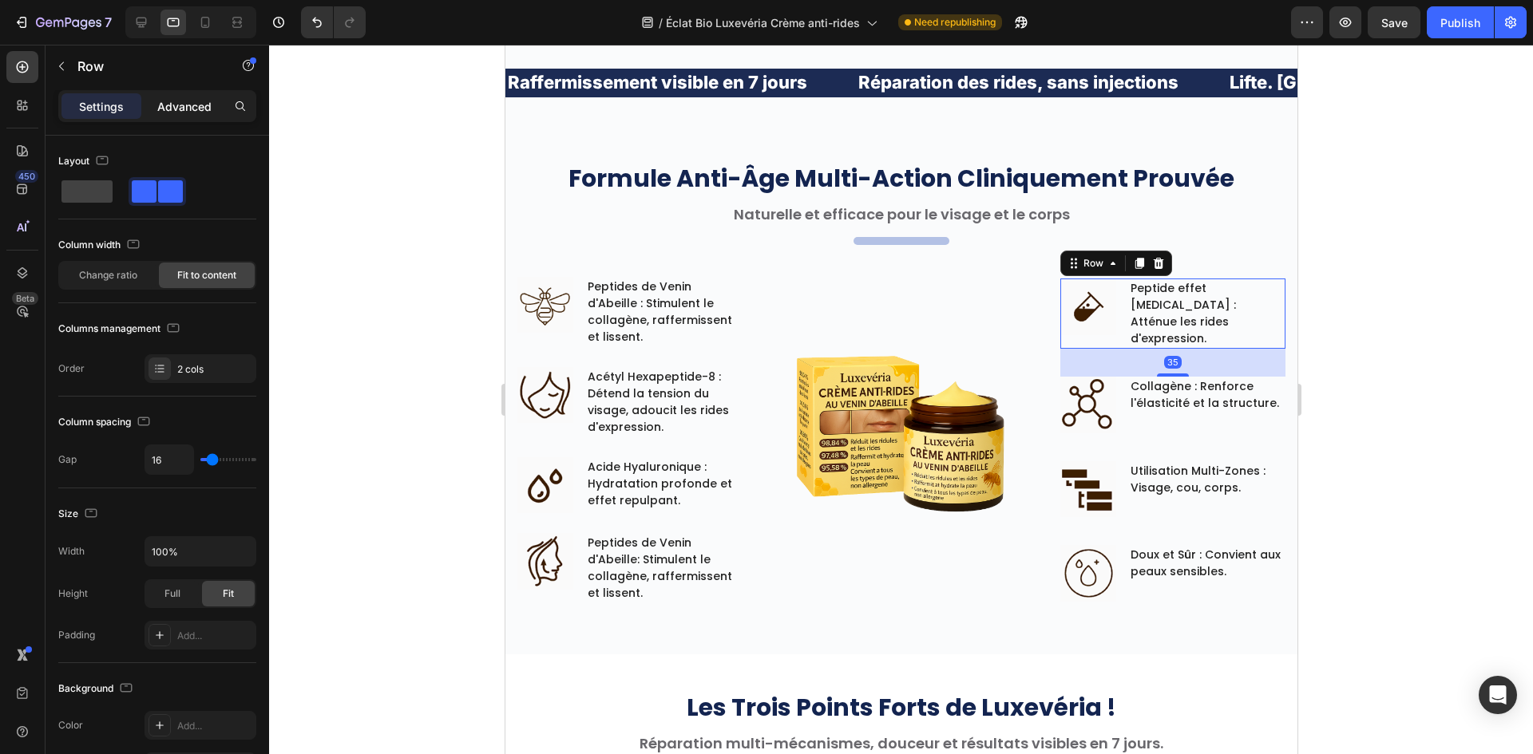
click at [197, 109] on p "Advanced" at bounding box center [184, 106] width 54 height 17
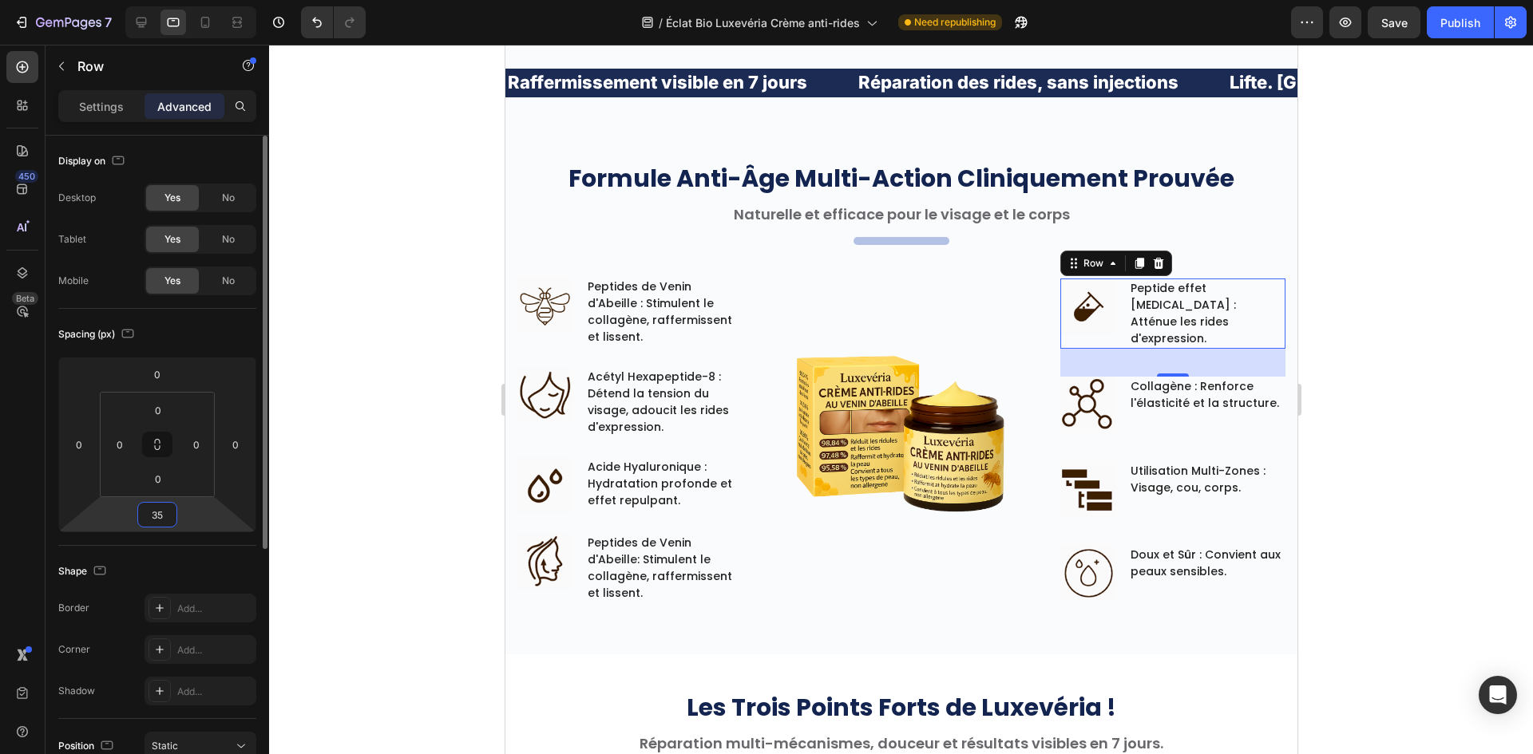
click at [160, 515] on input "35" at bounding box center [157, 515] width 32 height 24
type input "25"
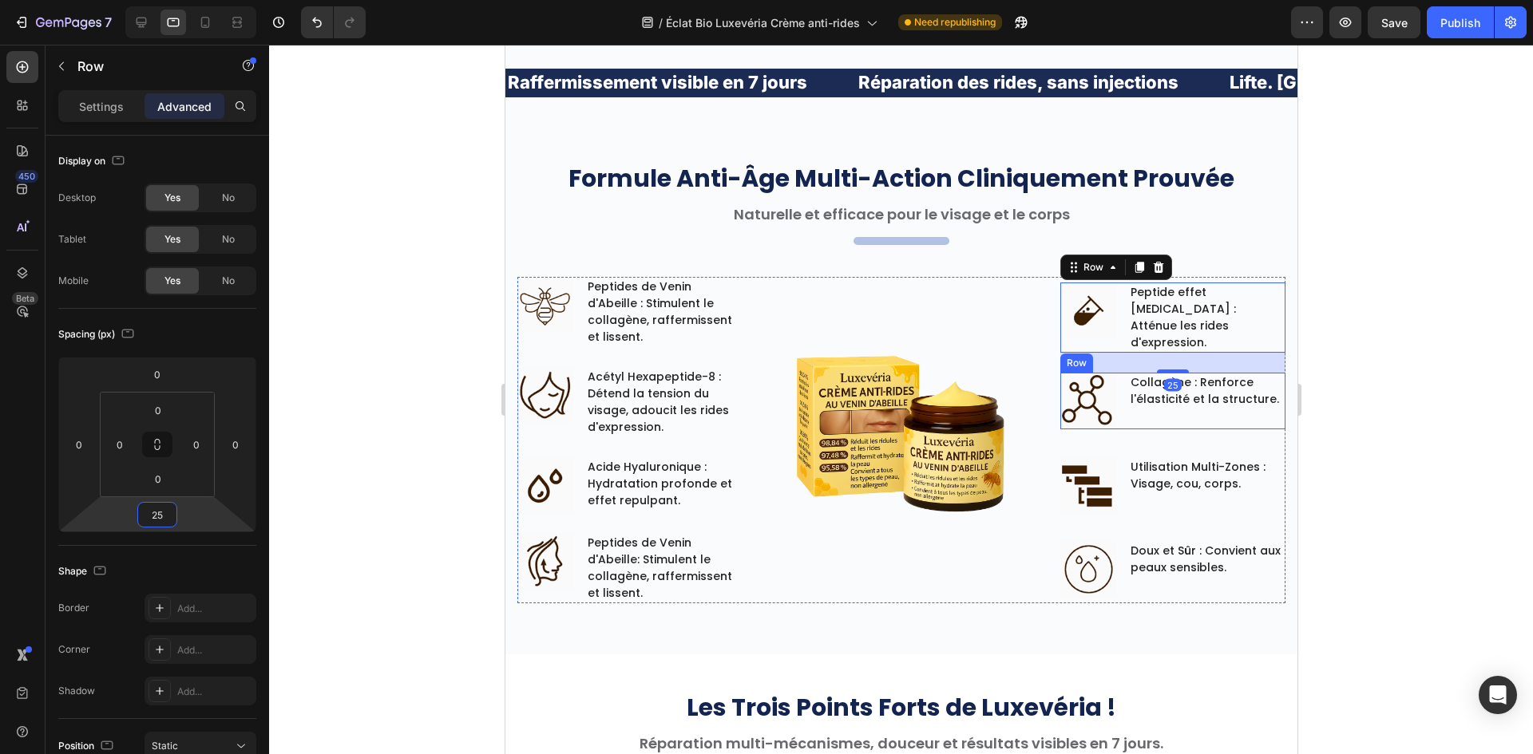
click at [1115, 379] on div "Image Collagène : Renforce l'élasticité et la structure. Text block Row" at bounding box center [1171, 401] width 225 height 57
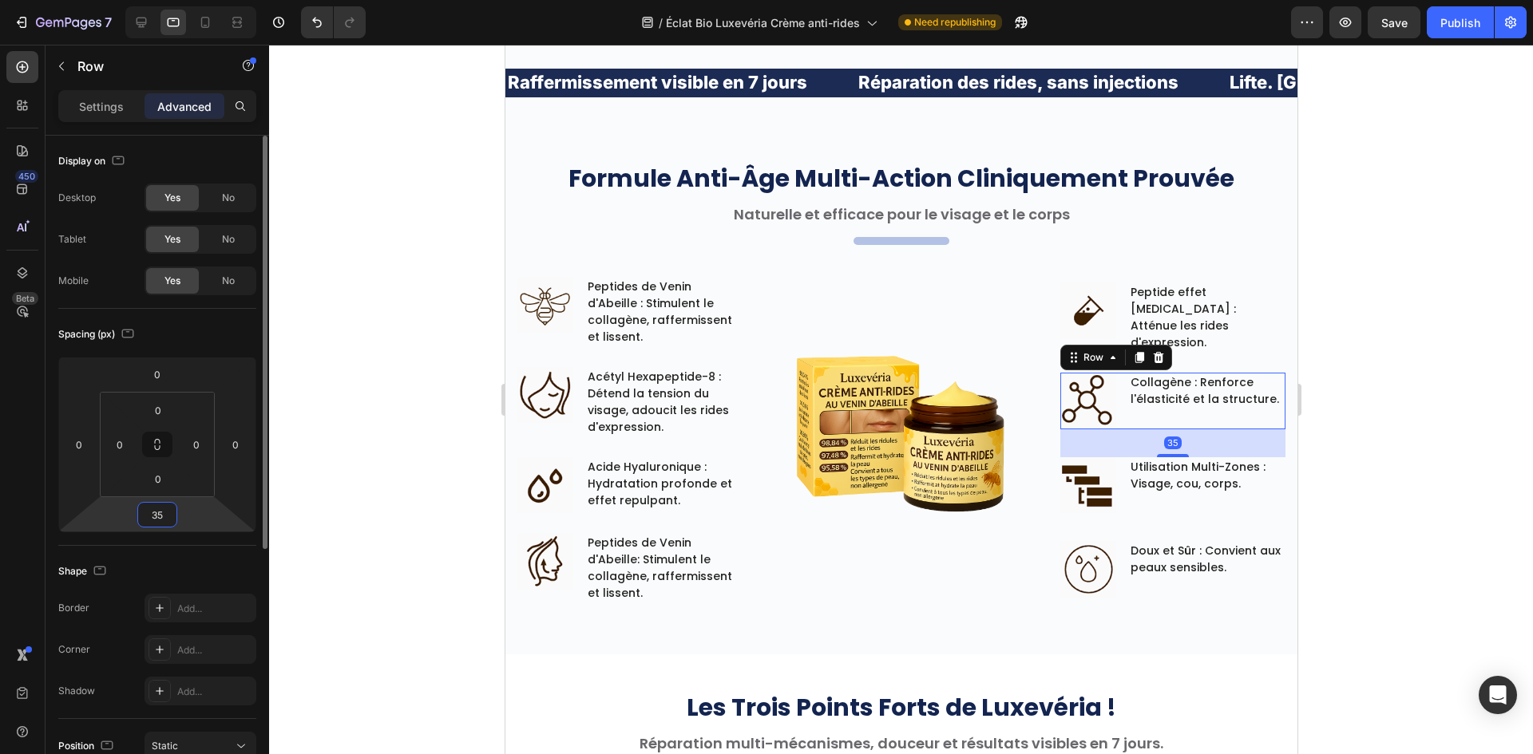
click at [153, 510] on input "35" at bounding box center [157, 515] width 32 height 24
type input "25"
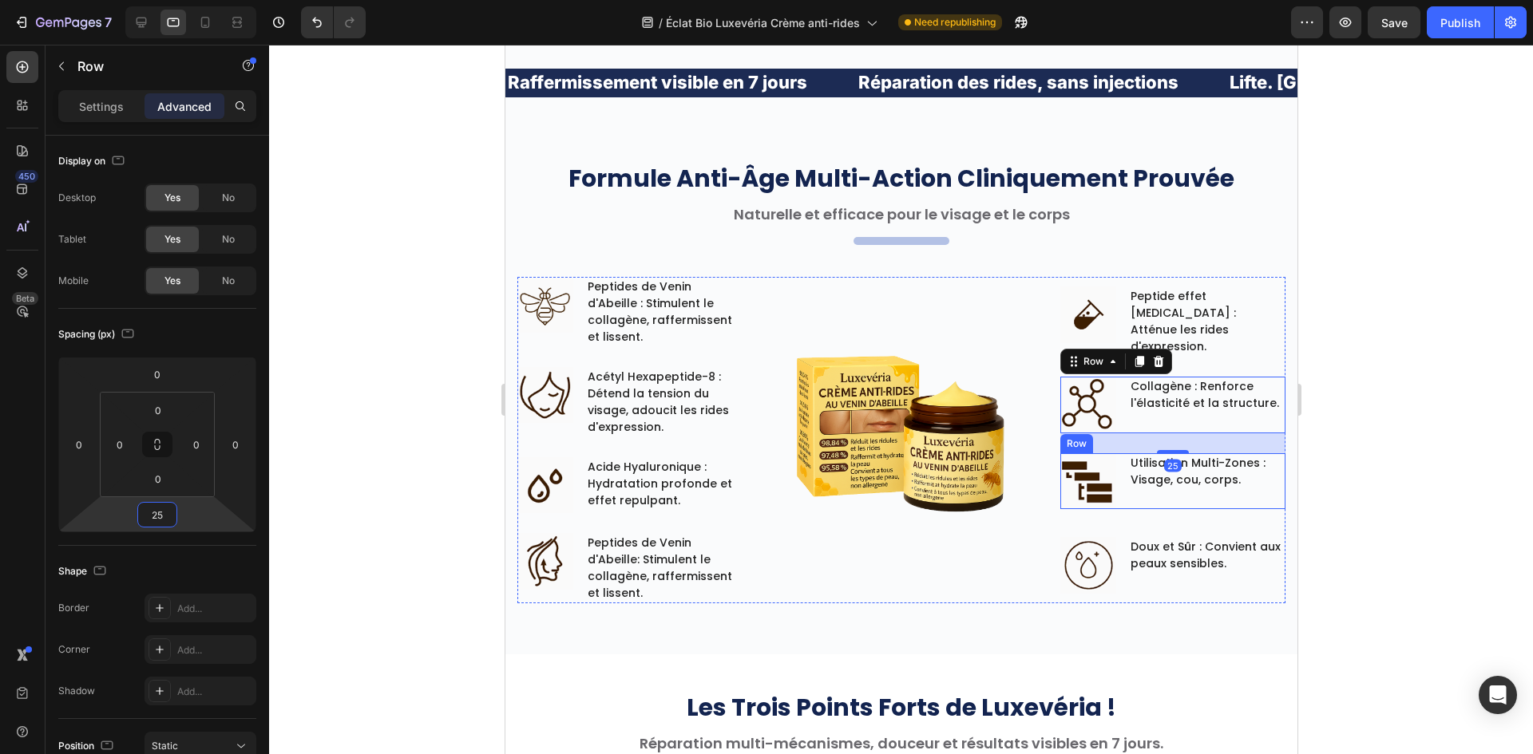
click at [1111, 463] on div "Image Utilisation Multi-Zones : Visage, cou, corps. Text block Row" at bounding box center [1171, 481] width 225 height 57
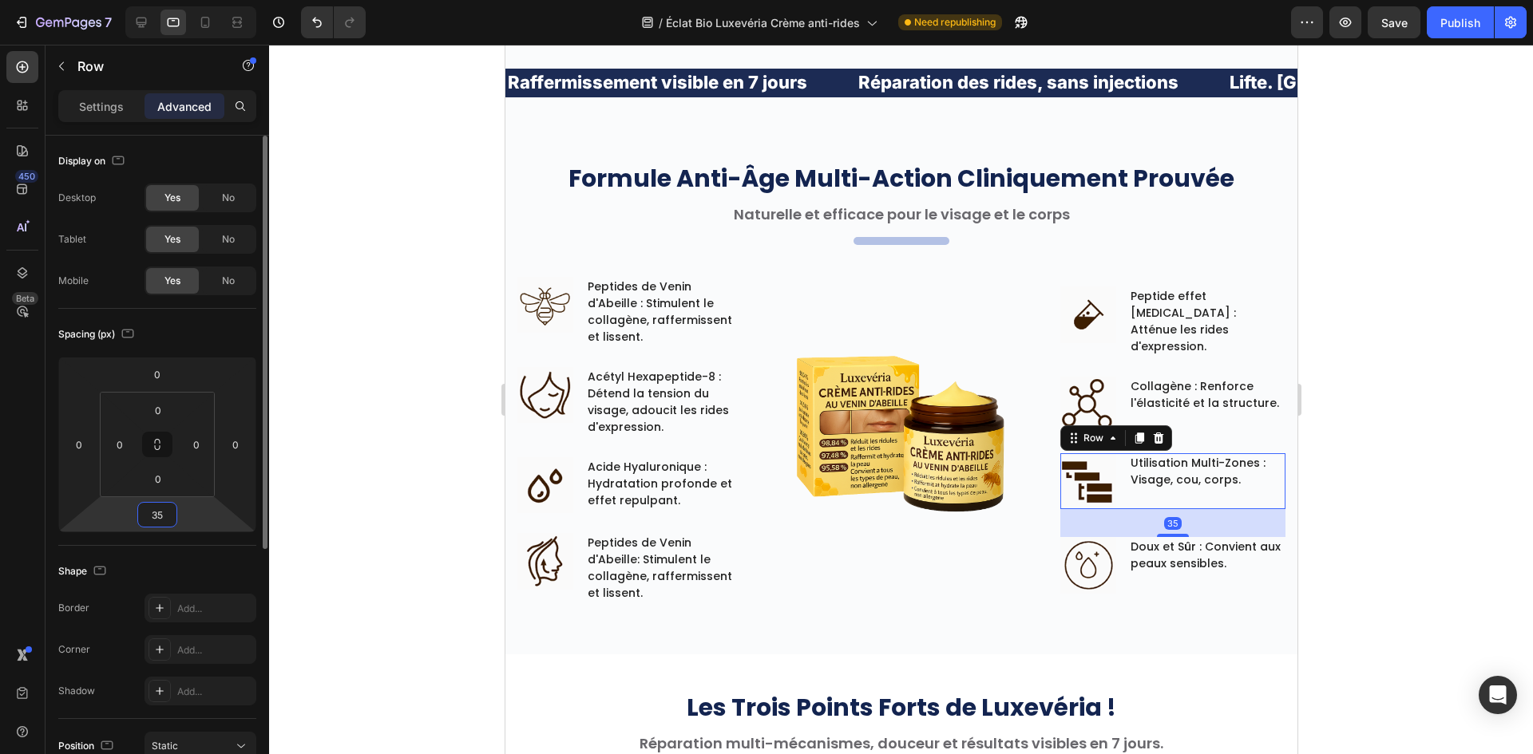
click at [152, 515] on input "35" at bounding box center [157, 515] width 32 height 24
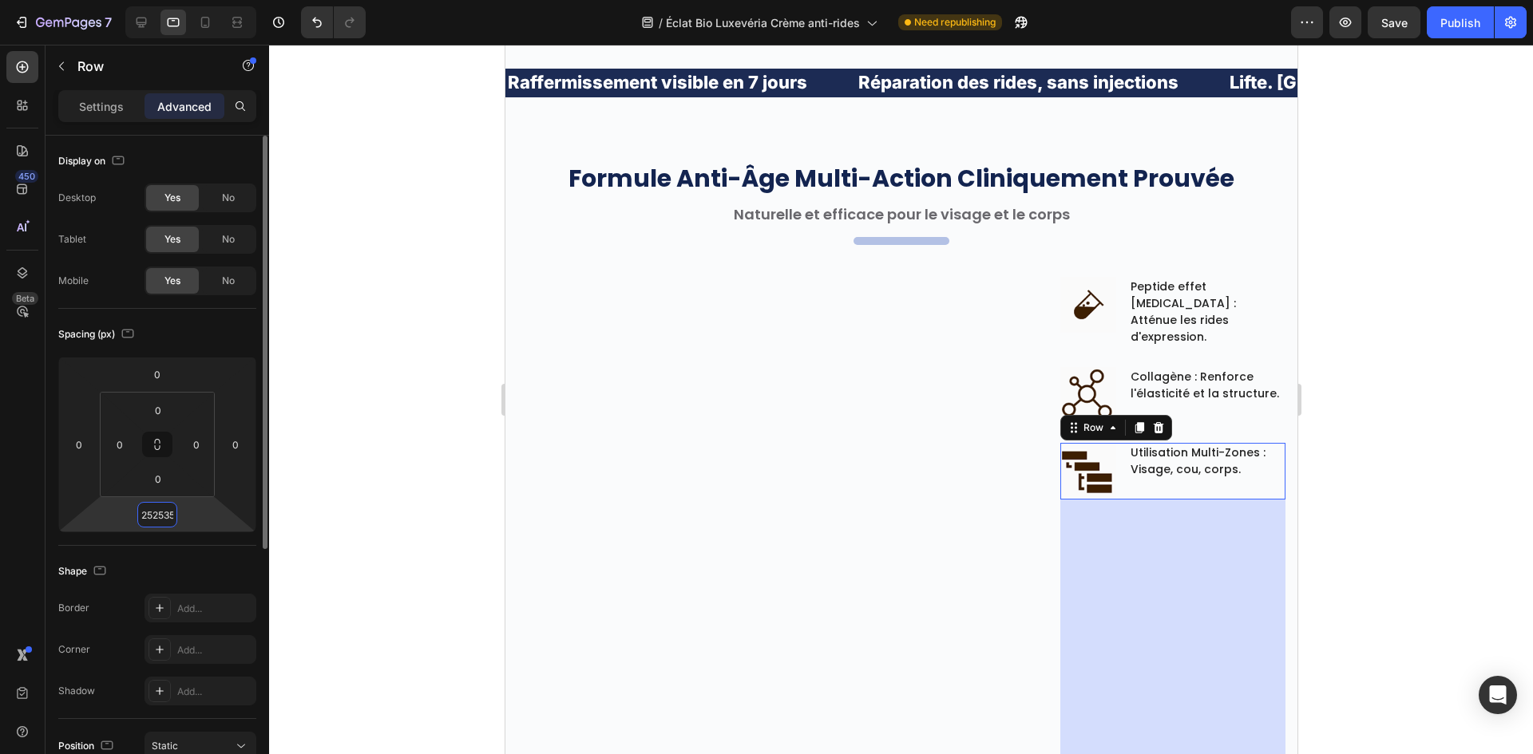
click at [144, 510] on input "252535" at bounding box center [157, 515] width 32 height 24
type input "25"
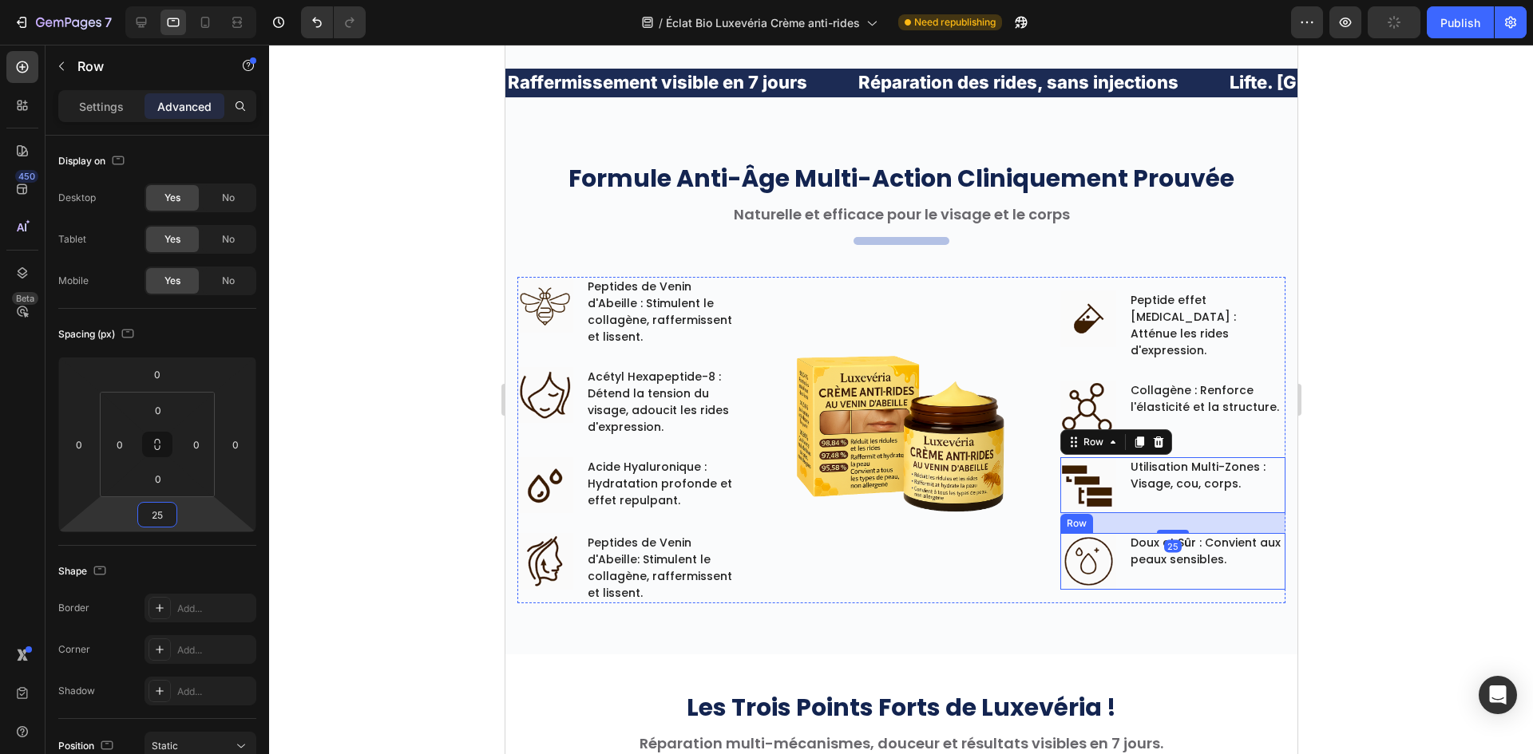
click at [1112, 538] on div "Image Doux et Sûr : Convient aux peaux sensibles. Text block Row" at bounding box center [1171, 561] width 225 height 57
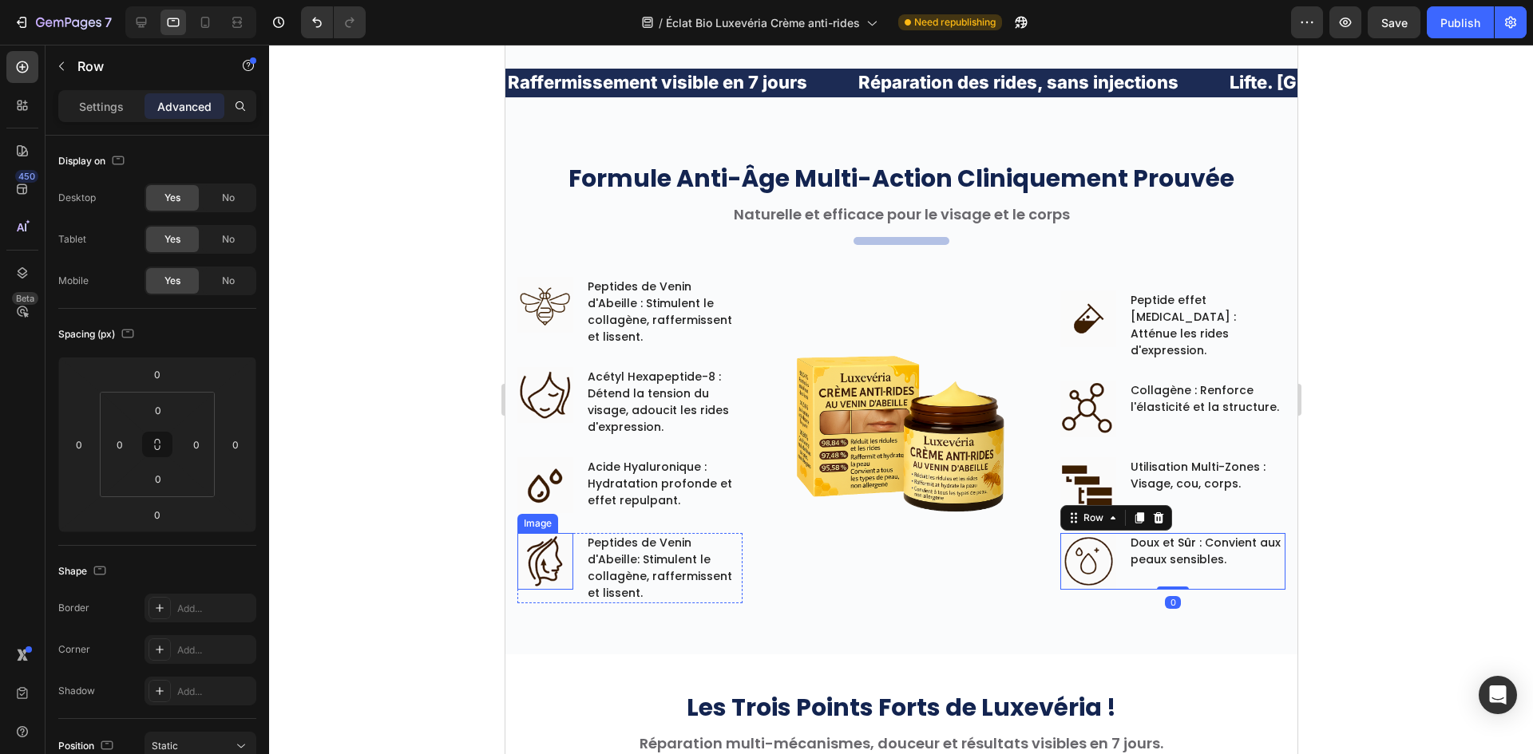
click at [568, 564] on img at bounding box center [544, 561] width 56 height 57
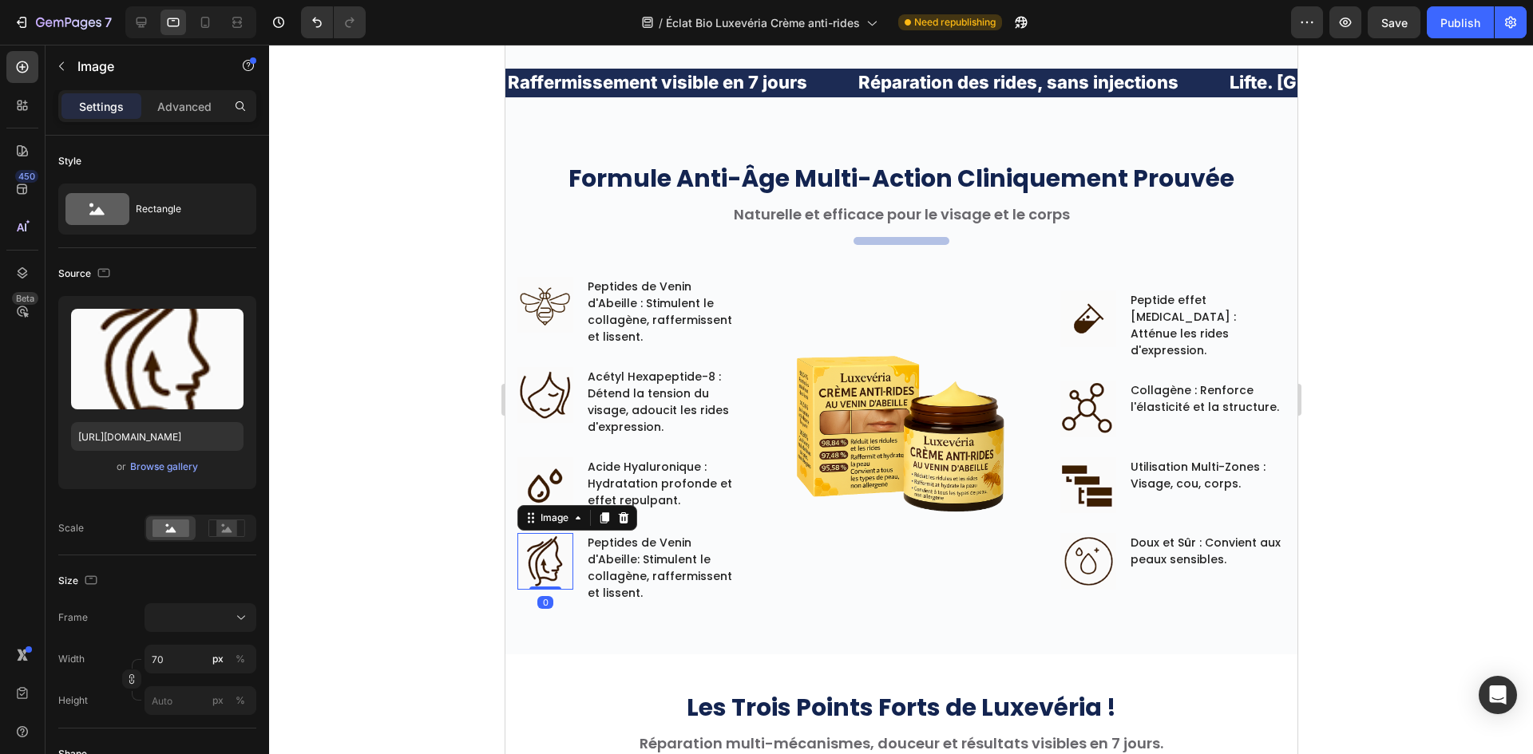
click at [572, 565] on div "Image 0 Peptides de Venin d'Abeille: Stimulent le collagène, raffermissent et l…" at bounding box center [628, 568] width 225 height 70
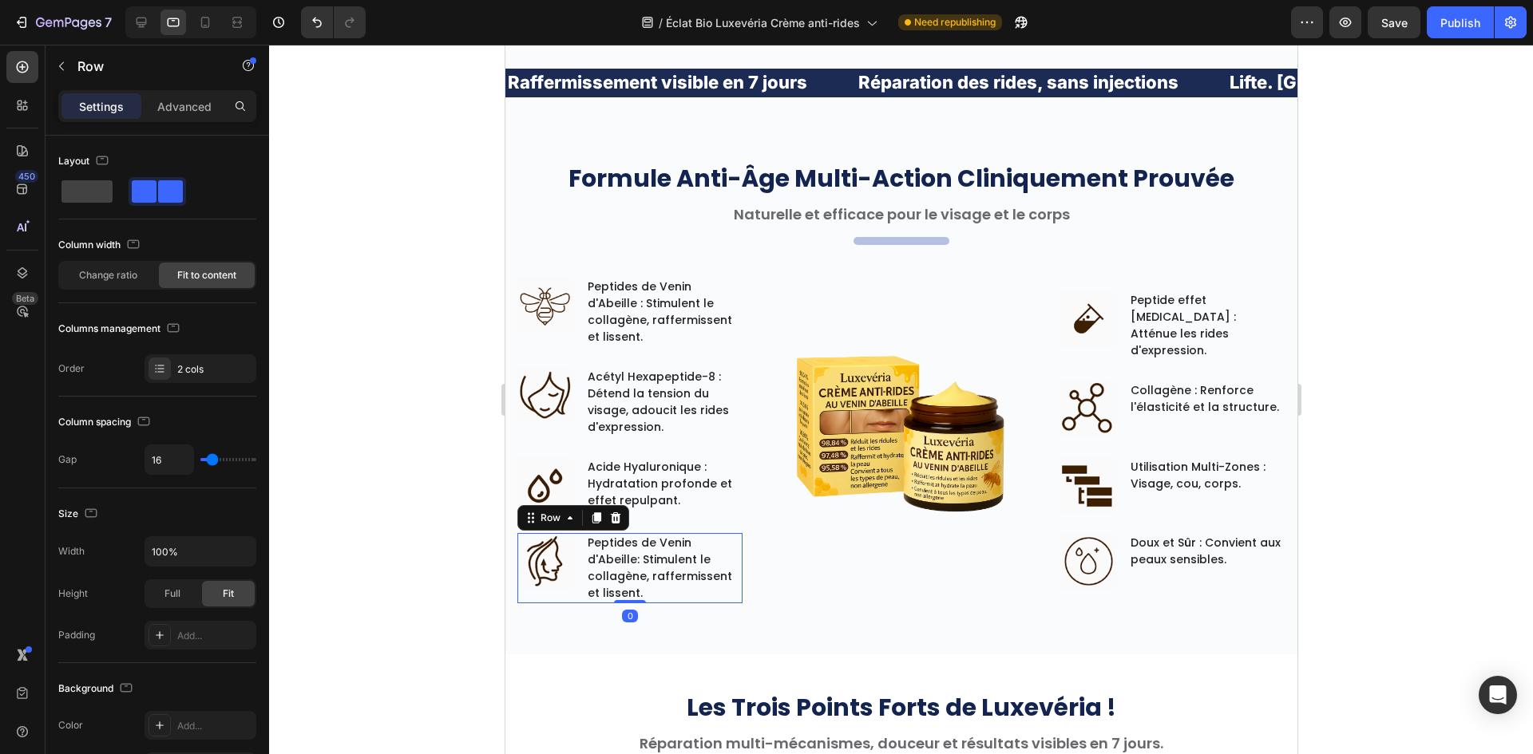
click at [576, 566] on div "Image Peptides de Venin d'Abeille: Stimulent le collagène, raffermissent et lis…" at bounding box center [628, 568] width 225 height 70
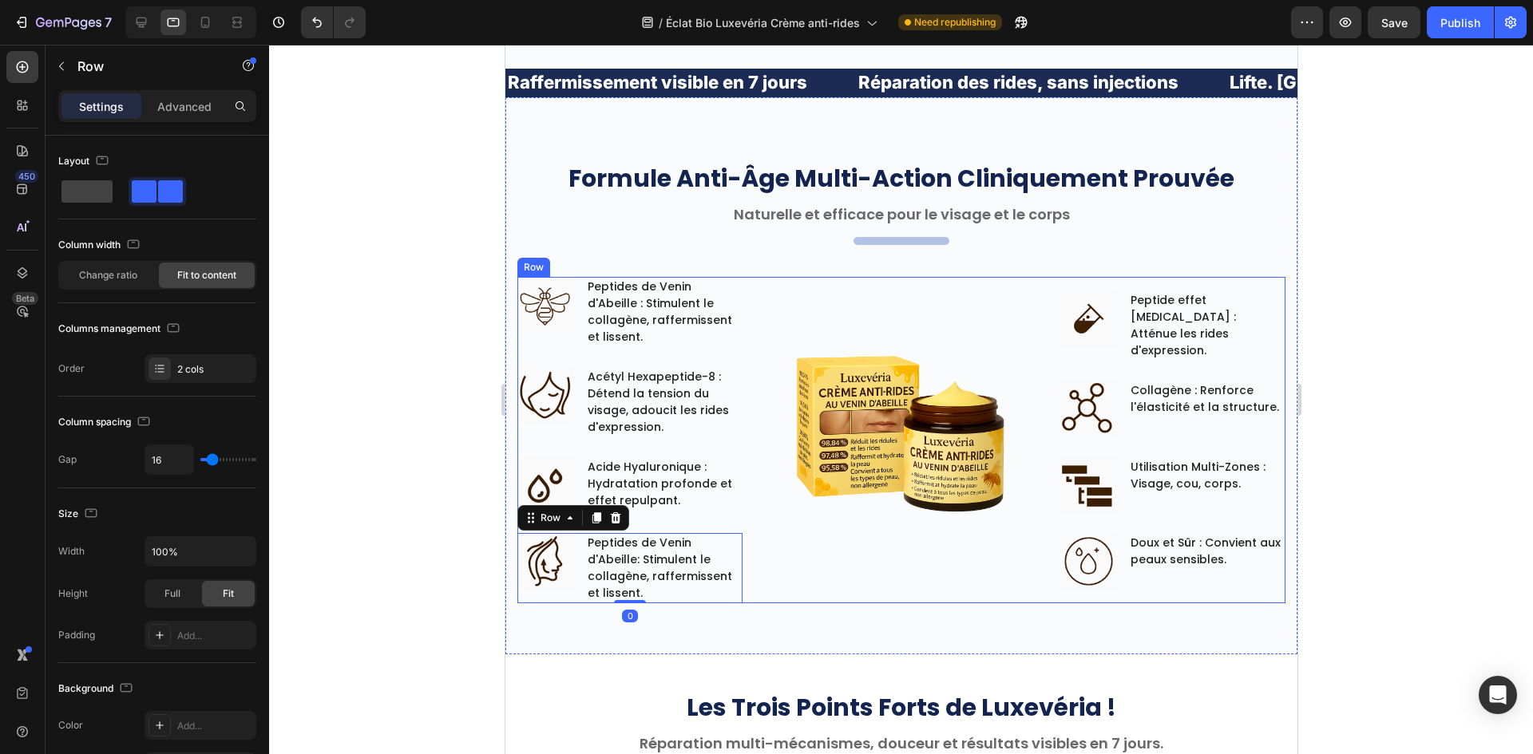
click at [1144, 564] on div "Image Peptide effet [MEDICAL_DATA] : Atténue les rides d'expression. Text block…" at bounding box center [1171, 440] width 225 height 327
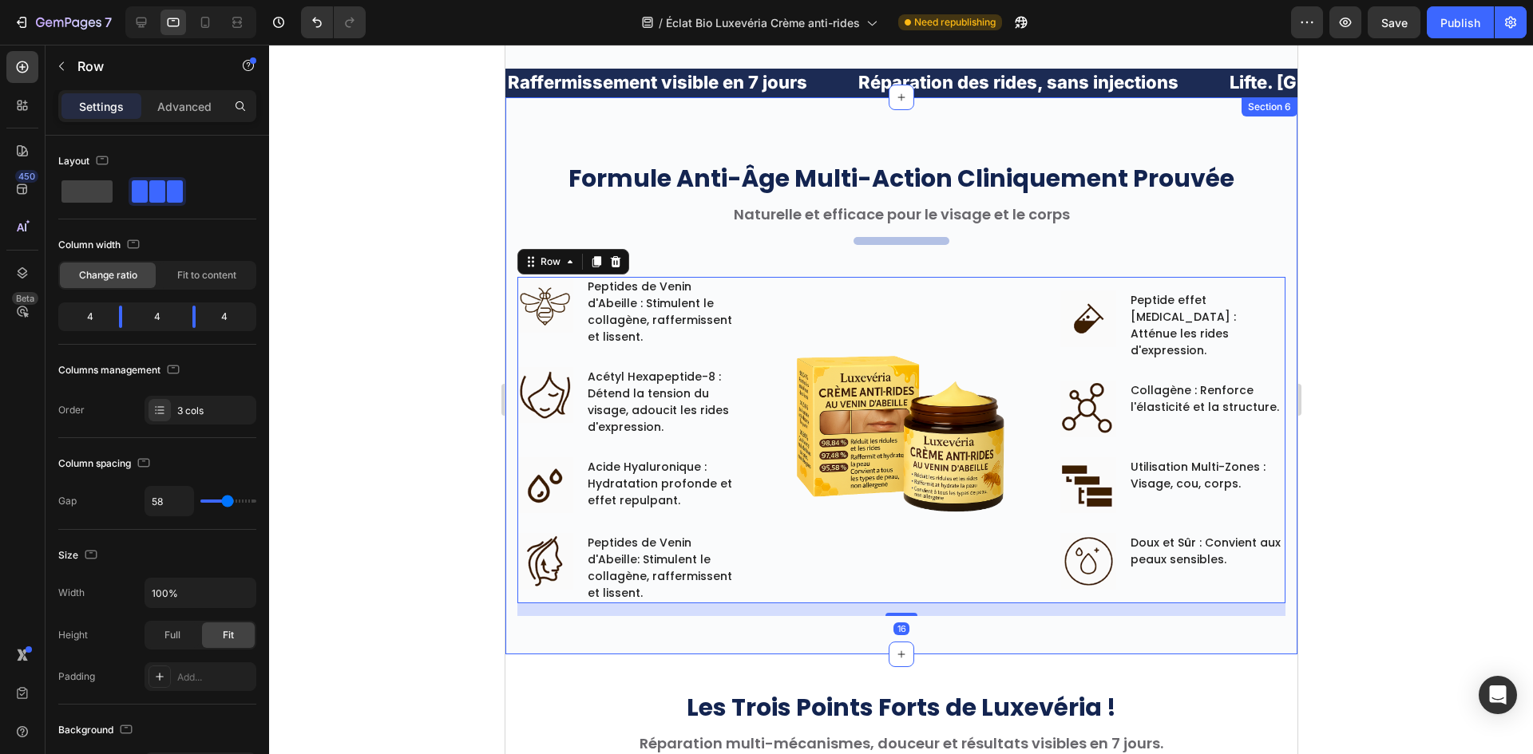
click at [980, 611] on div "Formule Anti-Âge Multi-Action Cliniquement Prouvée Heading Naturelle et efficac…" at bounding box center [900, 375] width 792 height 557
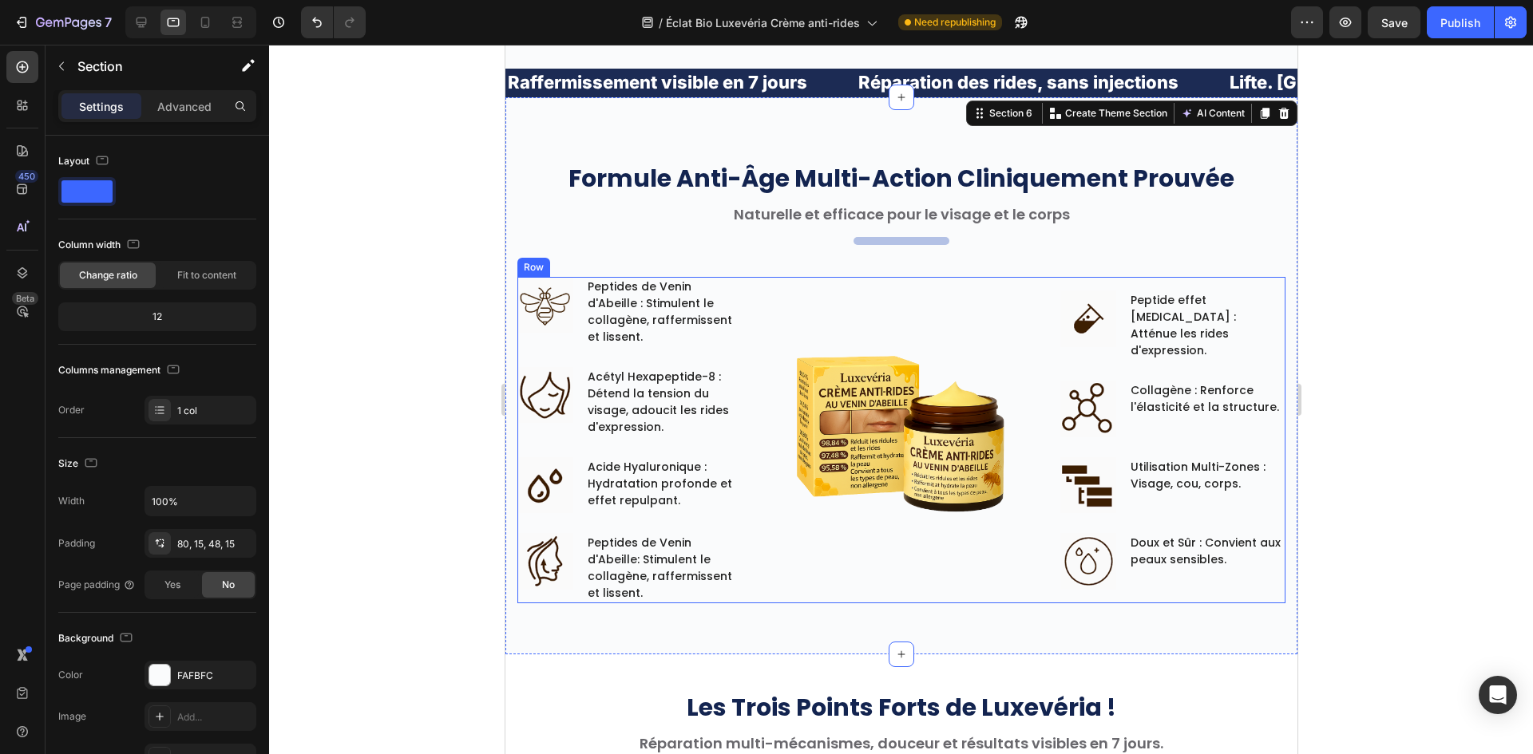
click at [968, 558] on div "Image" at bounding box center [900, 440] width 225 height 327
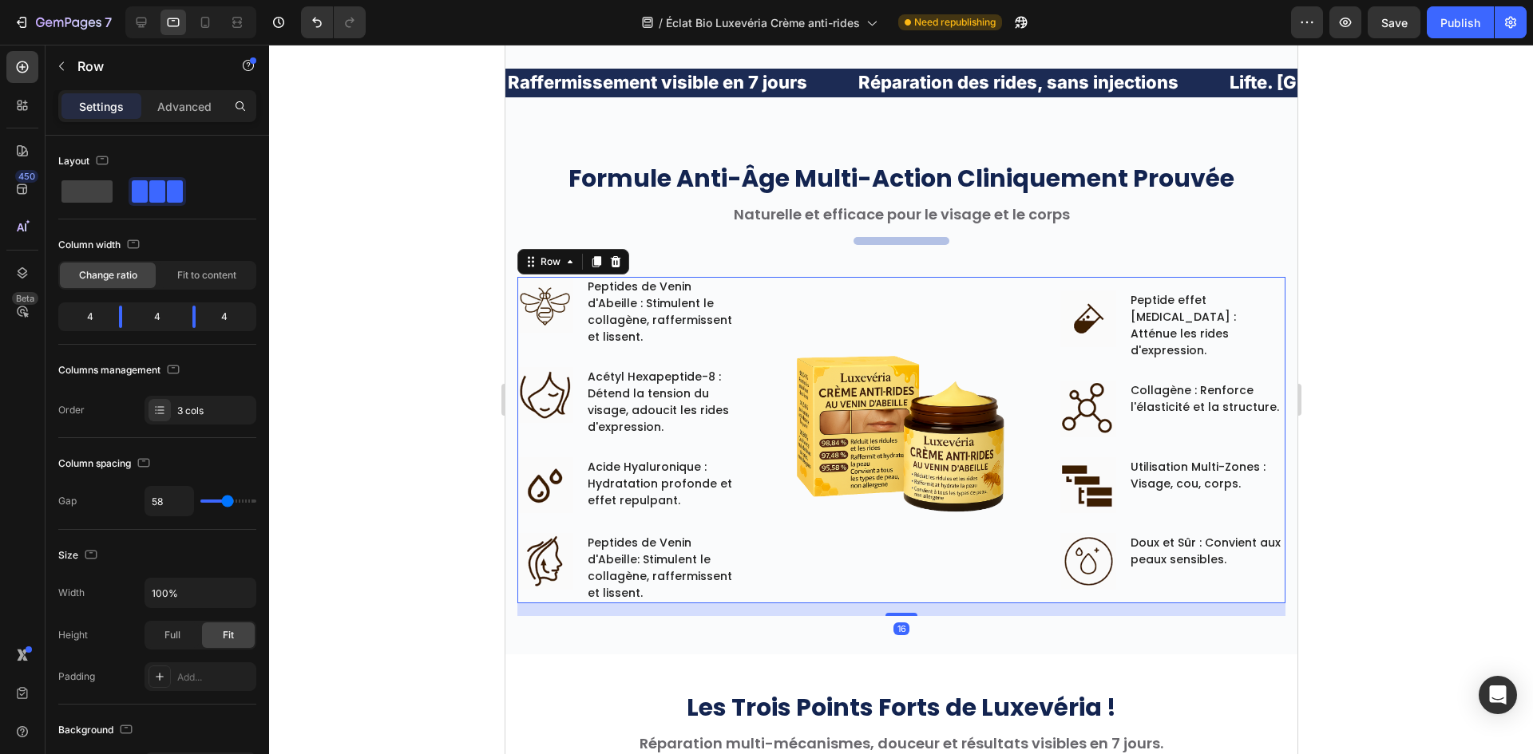
click at [892, 603] on div "16" at bounding box center [900, 609] width 768 height 13
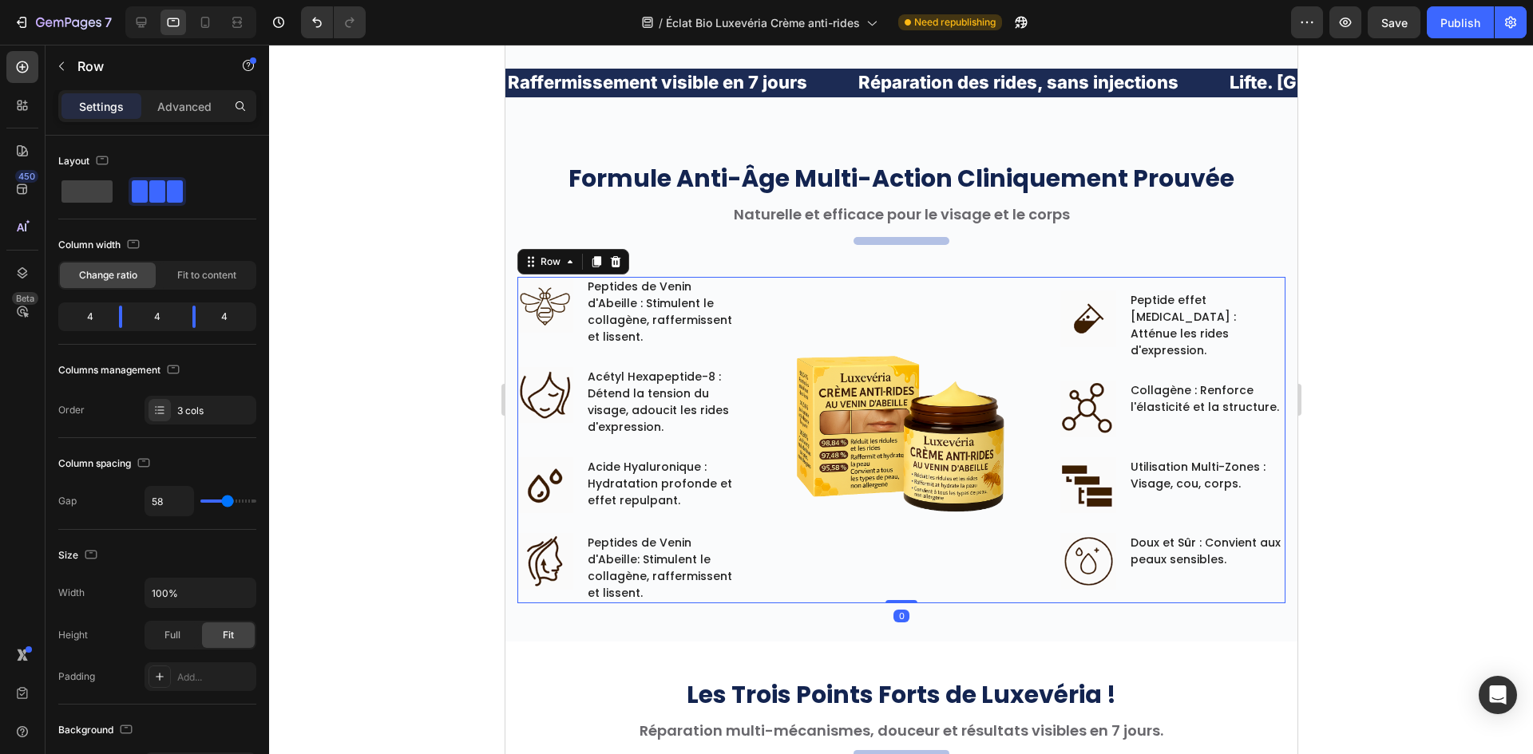
drag, startPoint x: 893, startPoint y: 594, endPoint x: 857, endPoint y: 580, distance: 38.7
click at [909, 543] on div "Image Peptides de Venin d'Abeille : Stimulent le collagène, raffermissent et li…" at bounding box center [900, 440] width 768 height 327
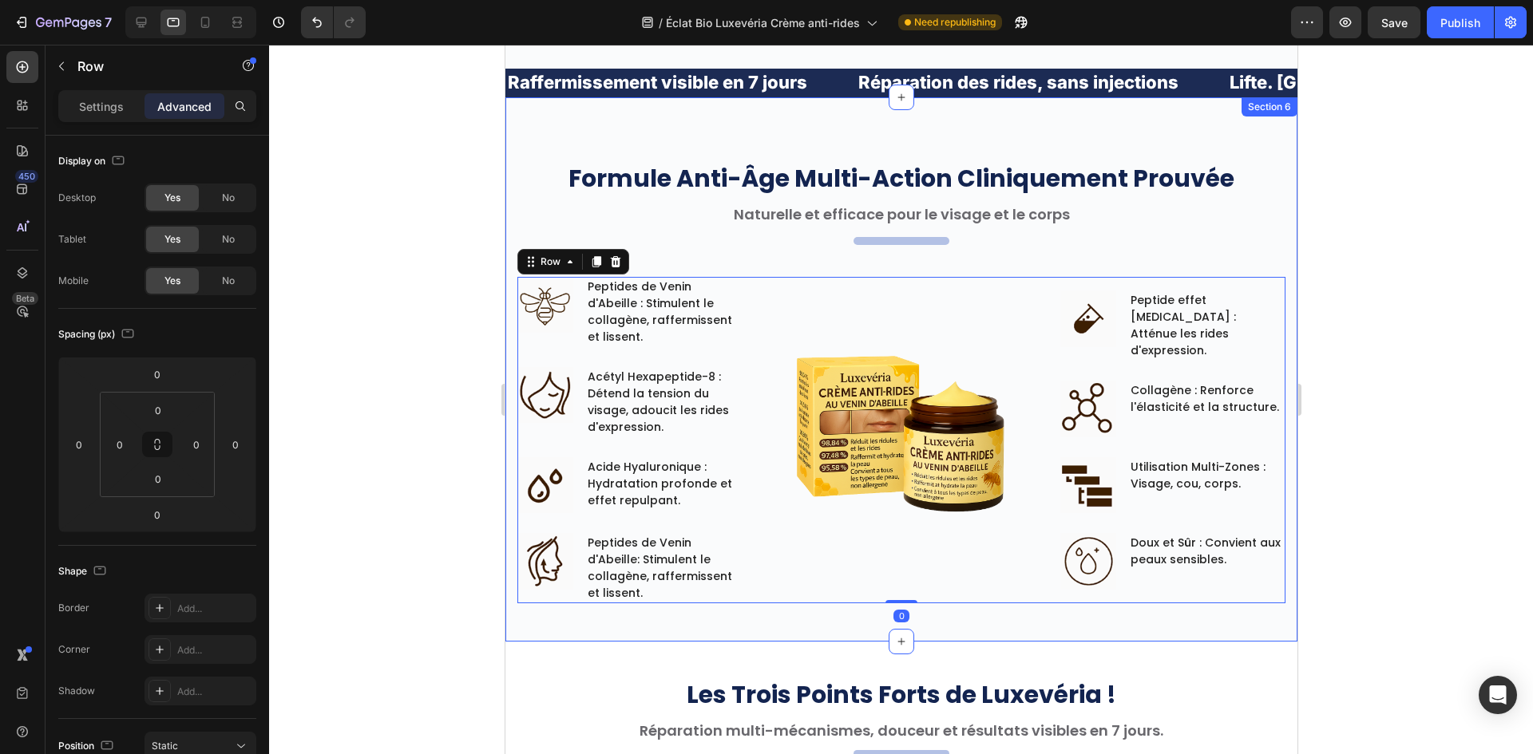
click at [808, 611] on div "Formule Anti-Âge Multi-Action Cliniquement Prouvée Heading Naturelle et efficac…" at bounding box center [900, 369] width 792 height 544
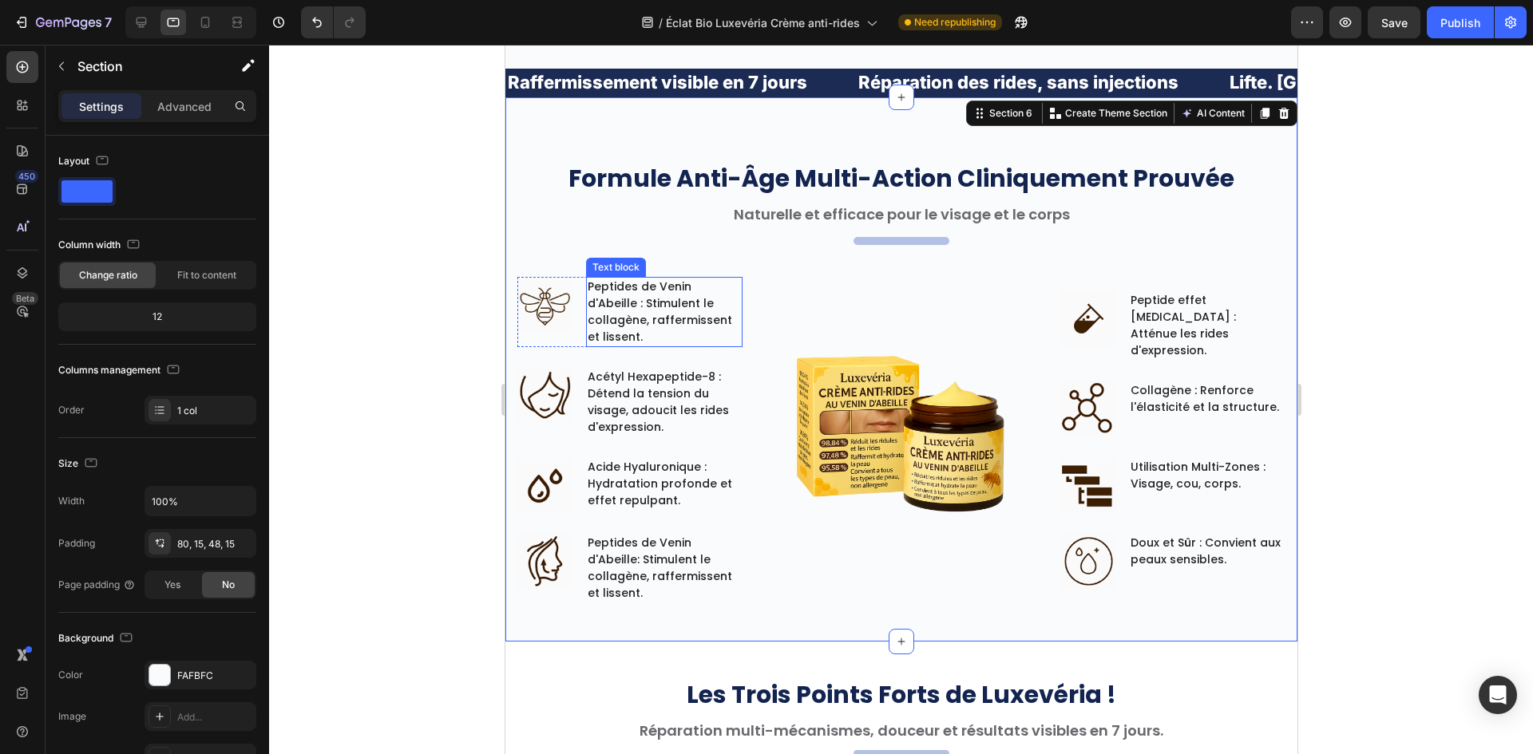
scroll to position [500, 0]
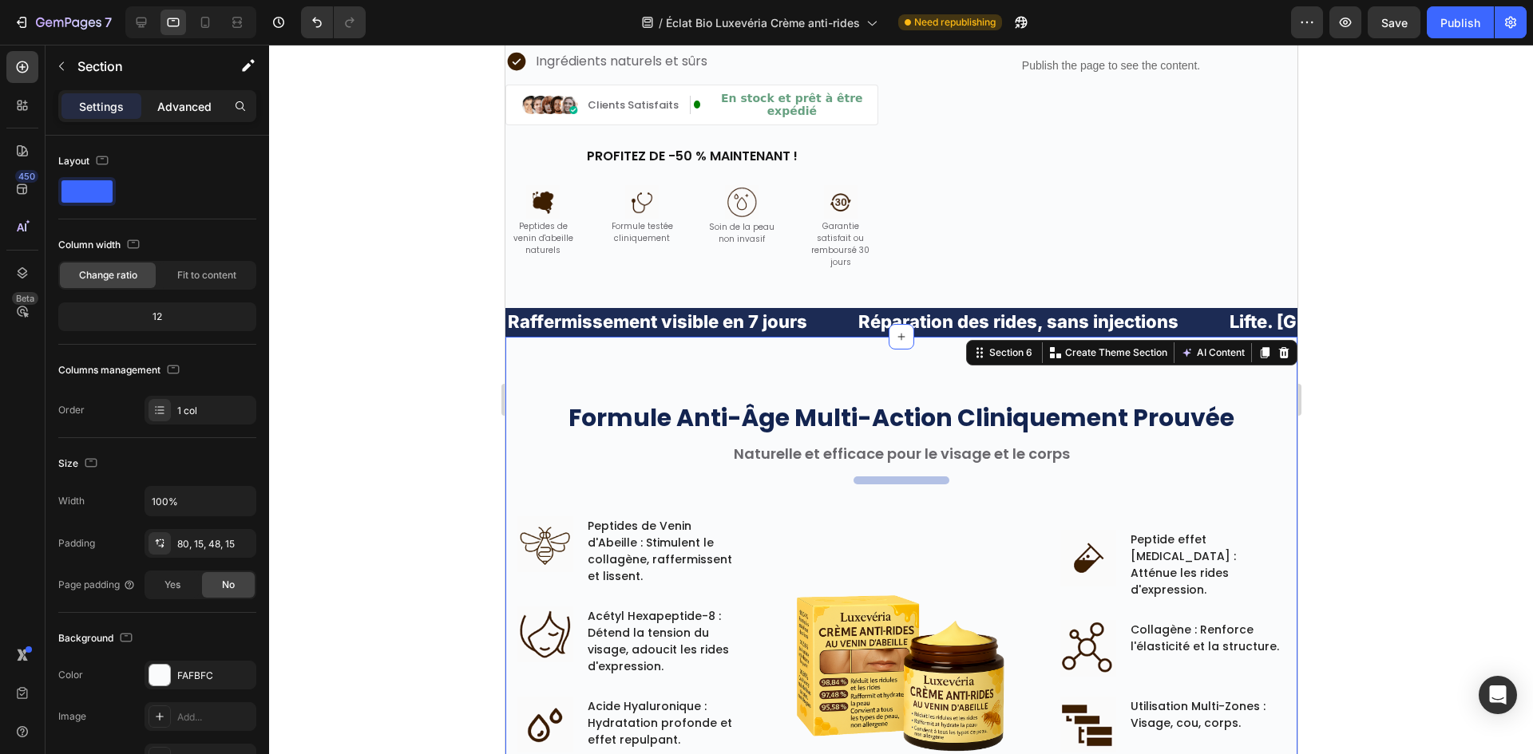
click at [185, 114] on p "Advanced" at bounding box center [184, 106] width 54 height 17
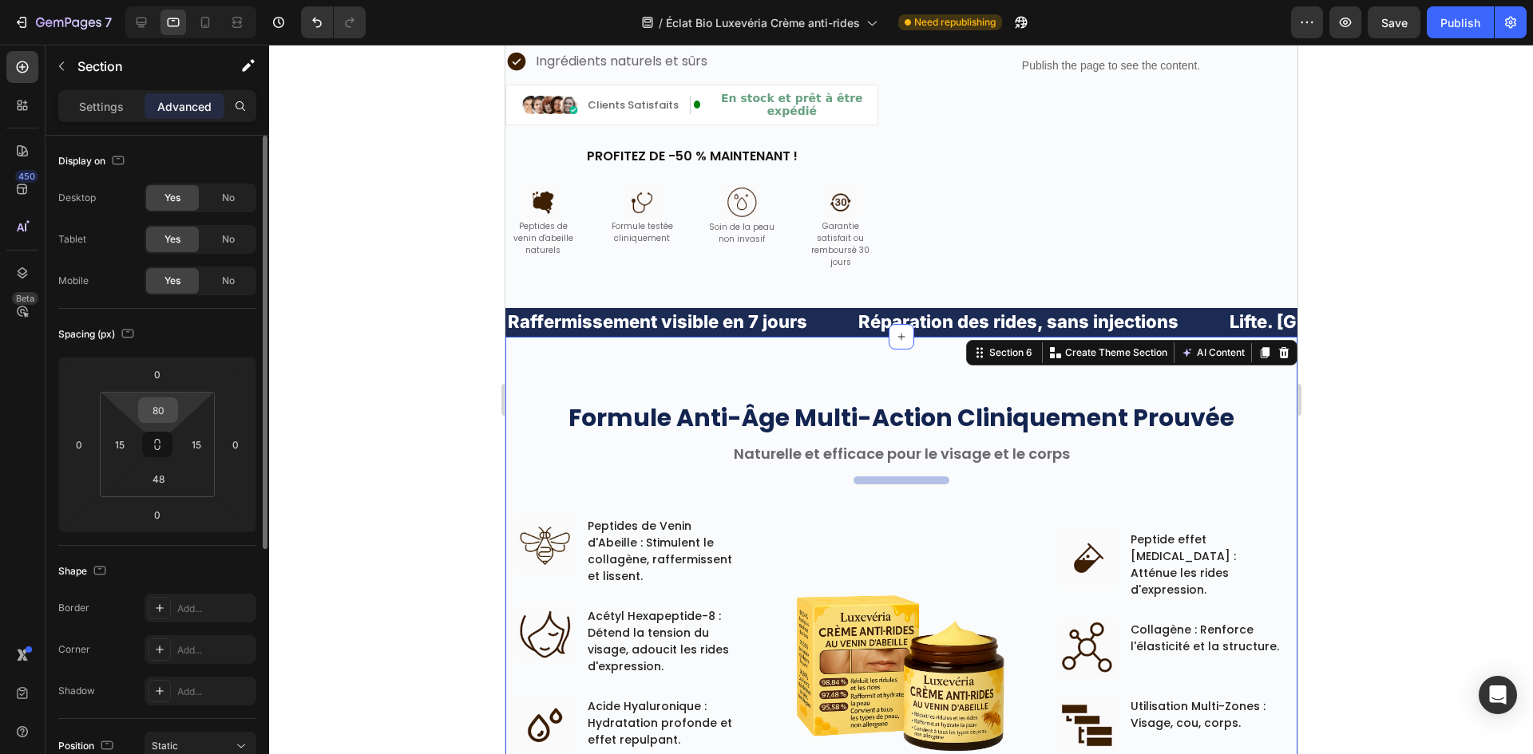
click at [161, 419] on input "80" at bounding box center [158, 410] width 32 height 24
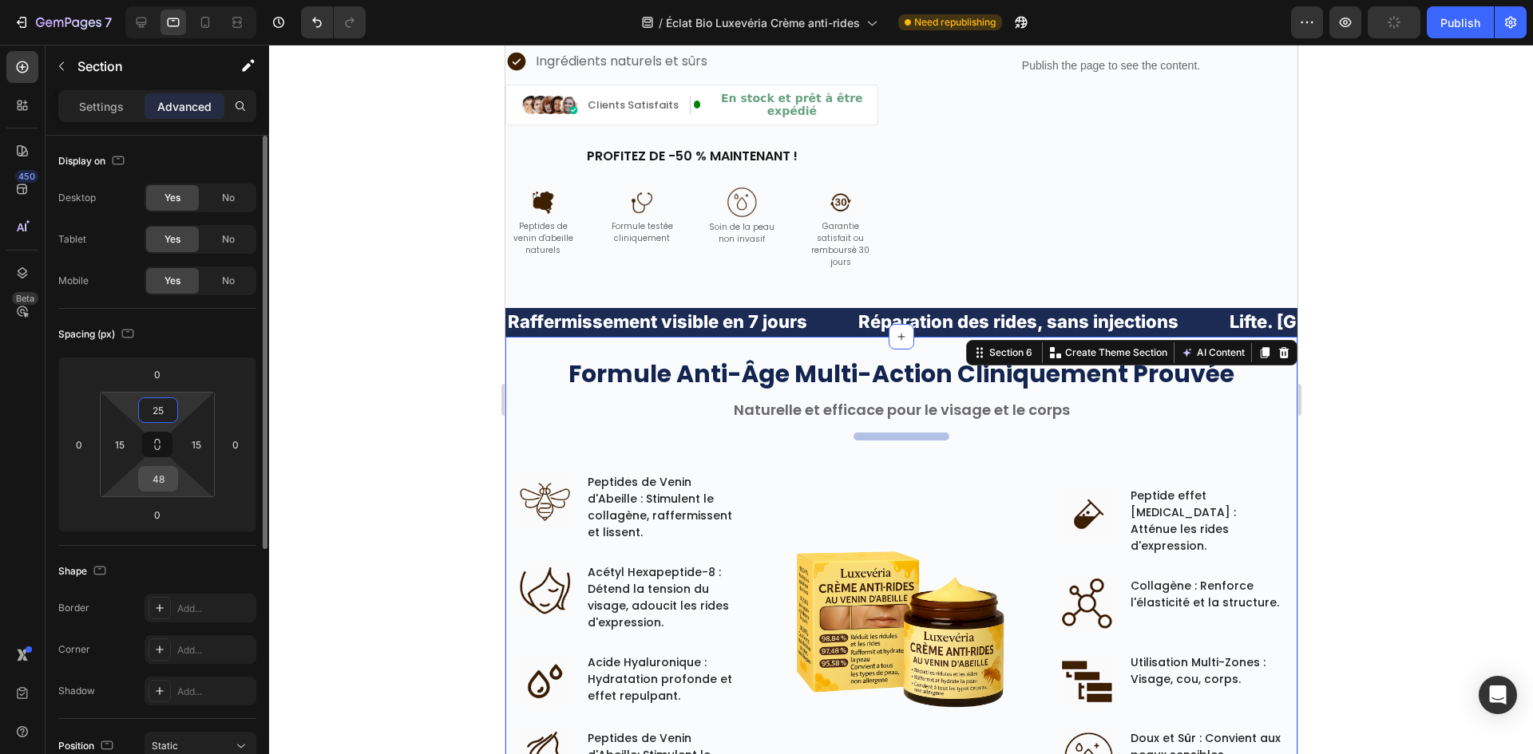
type input "25"
click at [175, 481] on div "48" at bounding box center [158, 479] width 40 height 26
click at [166, 482] on input "48" at bounding box center [158, 479] width 32 height 24
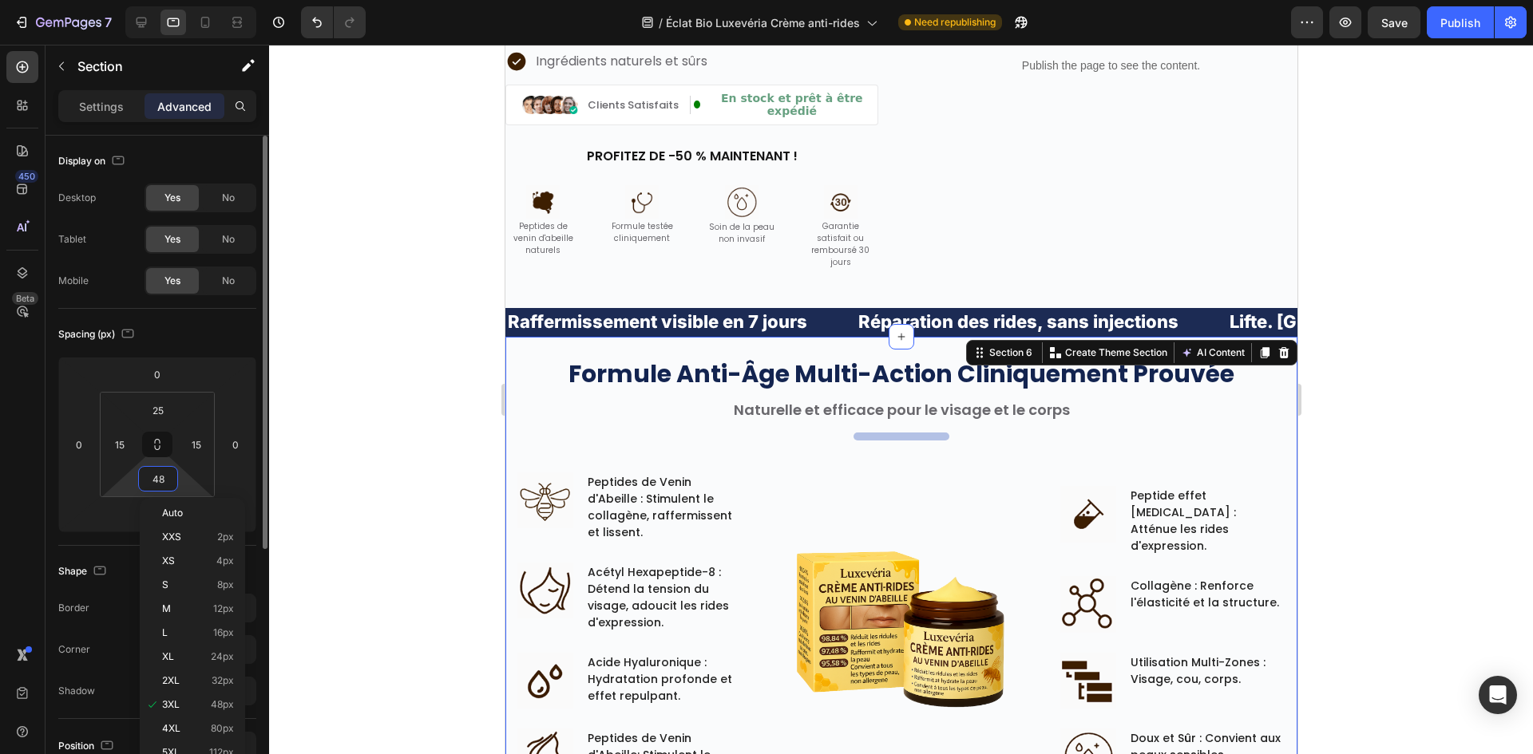
click at [166, 482] on input "48" at bounding box center [158, 479] width 32 height 24
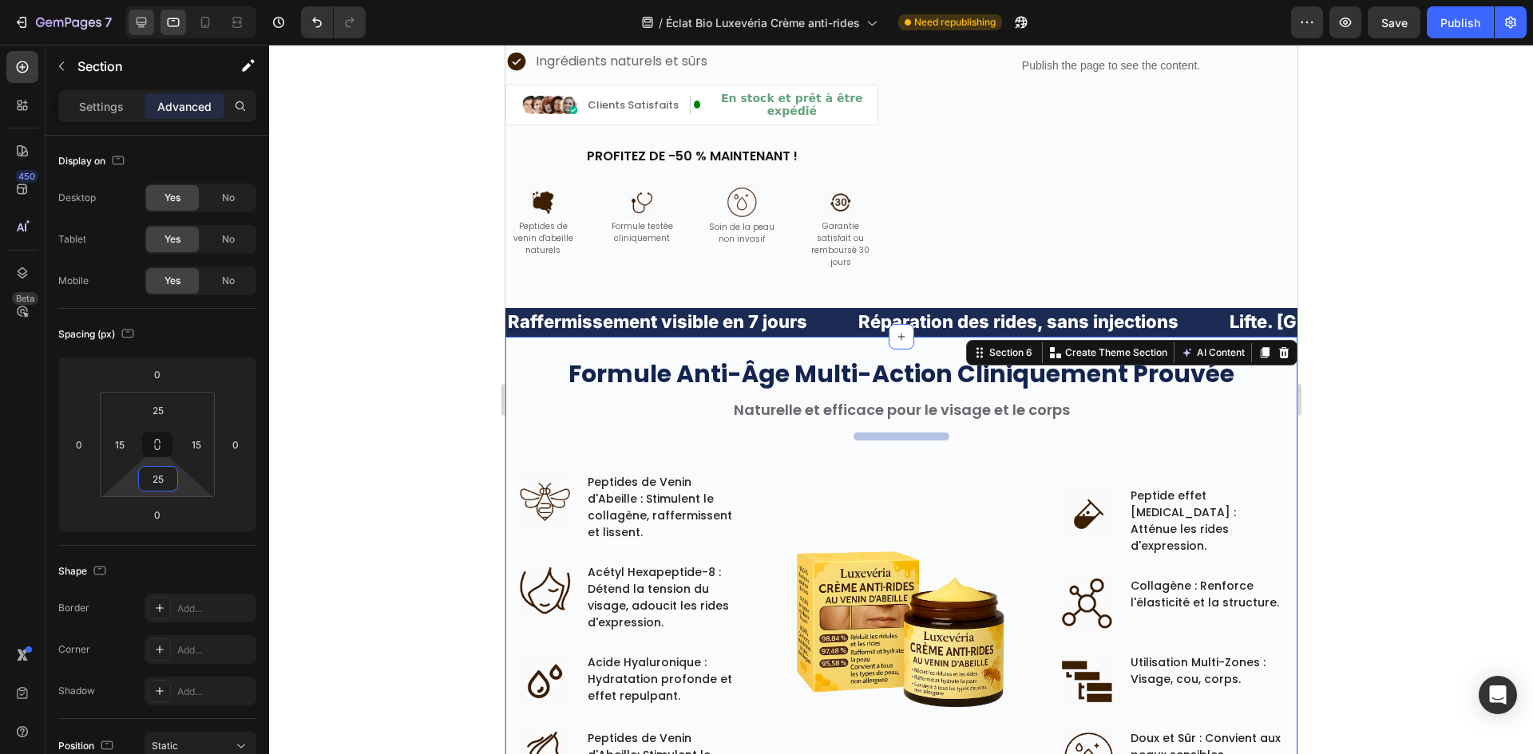
type input "25"
click at [136, 25] on div at bounding box center [142, 23] width 26 height 26
type input "80"
type input "48"
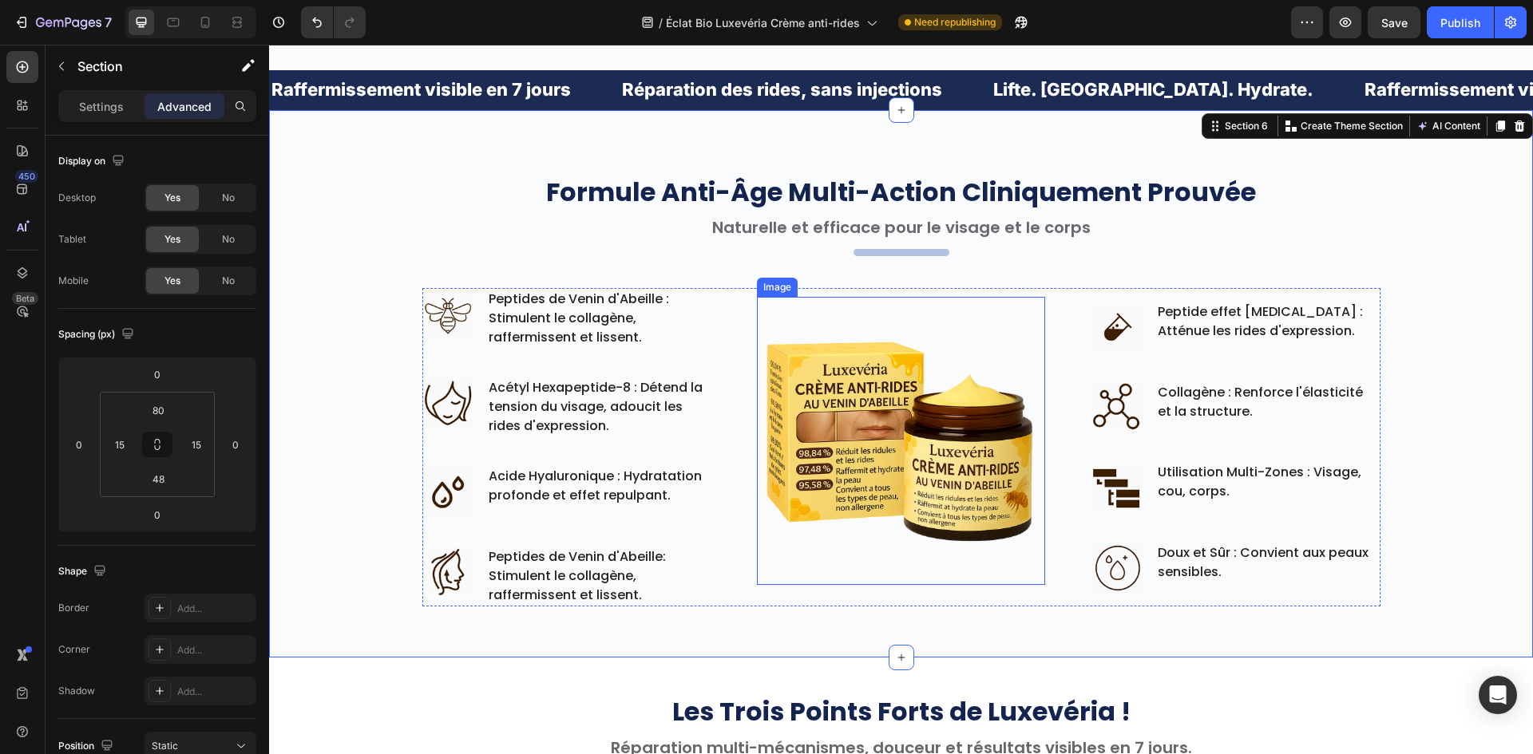
scroll to position [756, 0]
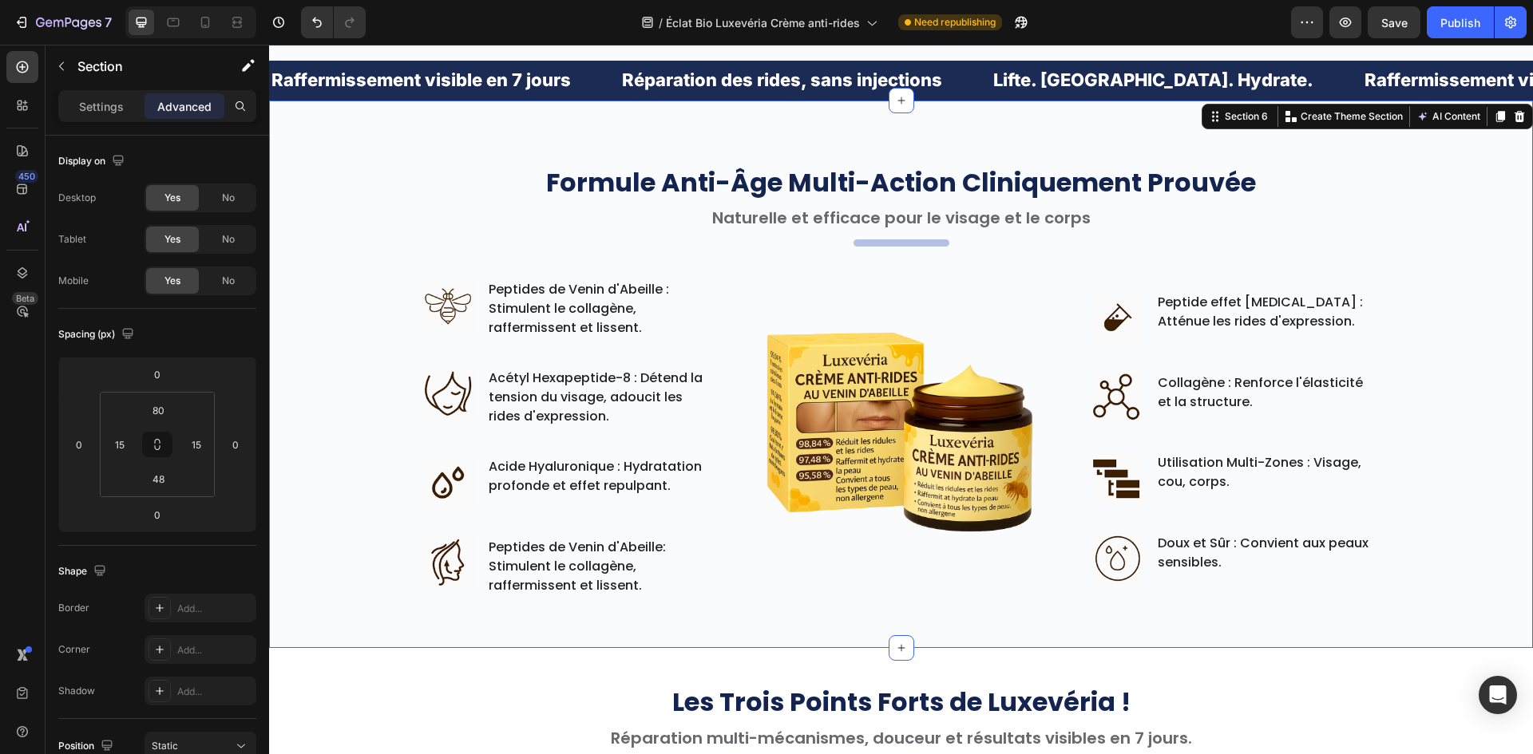
click at [390, 247] on div "Formule Anti-Âge Multi-Action Cliniquement Prouvée Heading Naturelle et efficac…" at bounding box center [901, 386] width 1240 height 445
click at [168, 410] on input "80" at bounding box center [158, 410] width 32 height 24
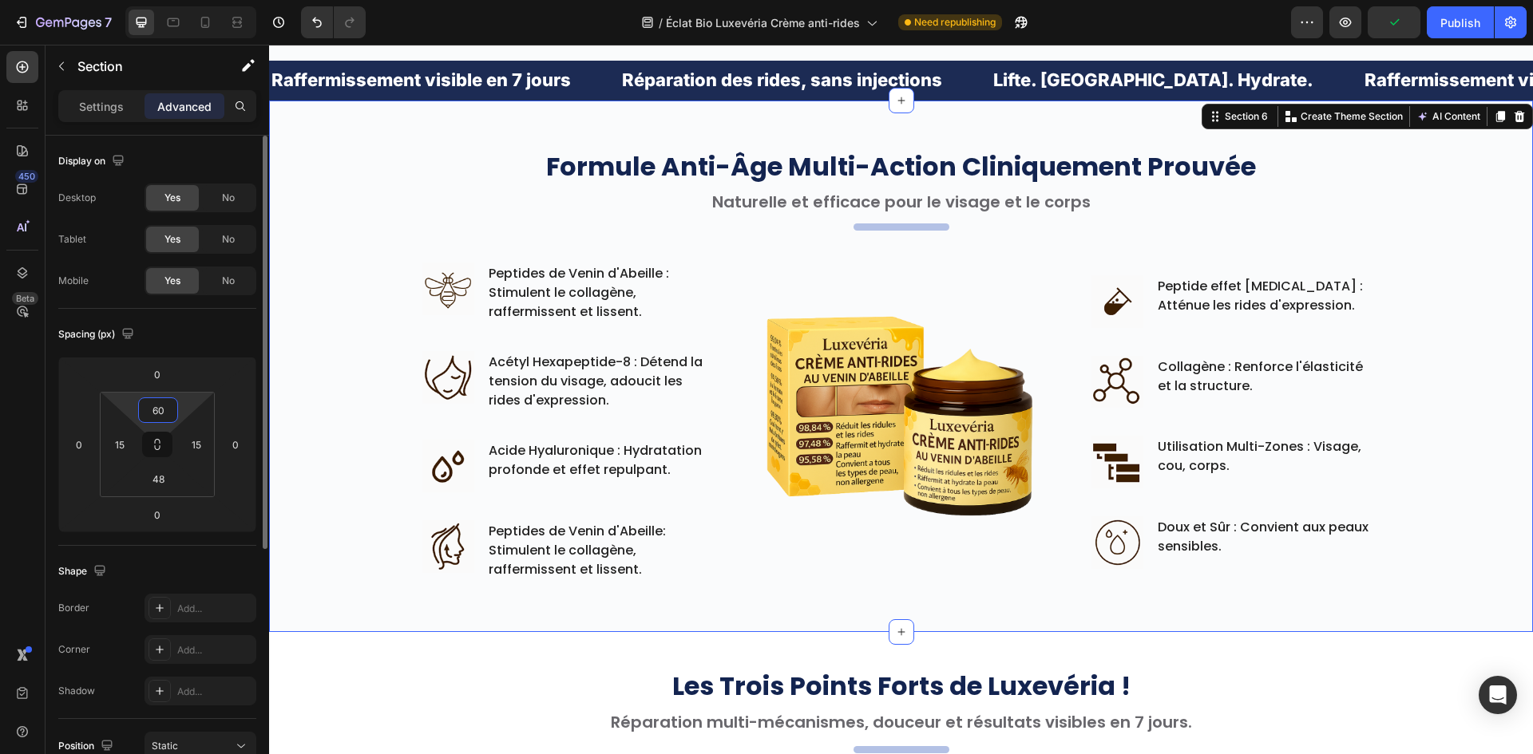
click at [156, 406] on input "60" at bounding box center [158, 410] width 32 height 24
type input "55"
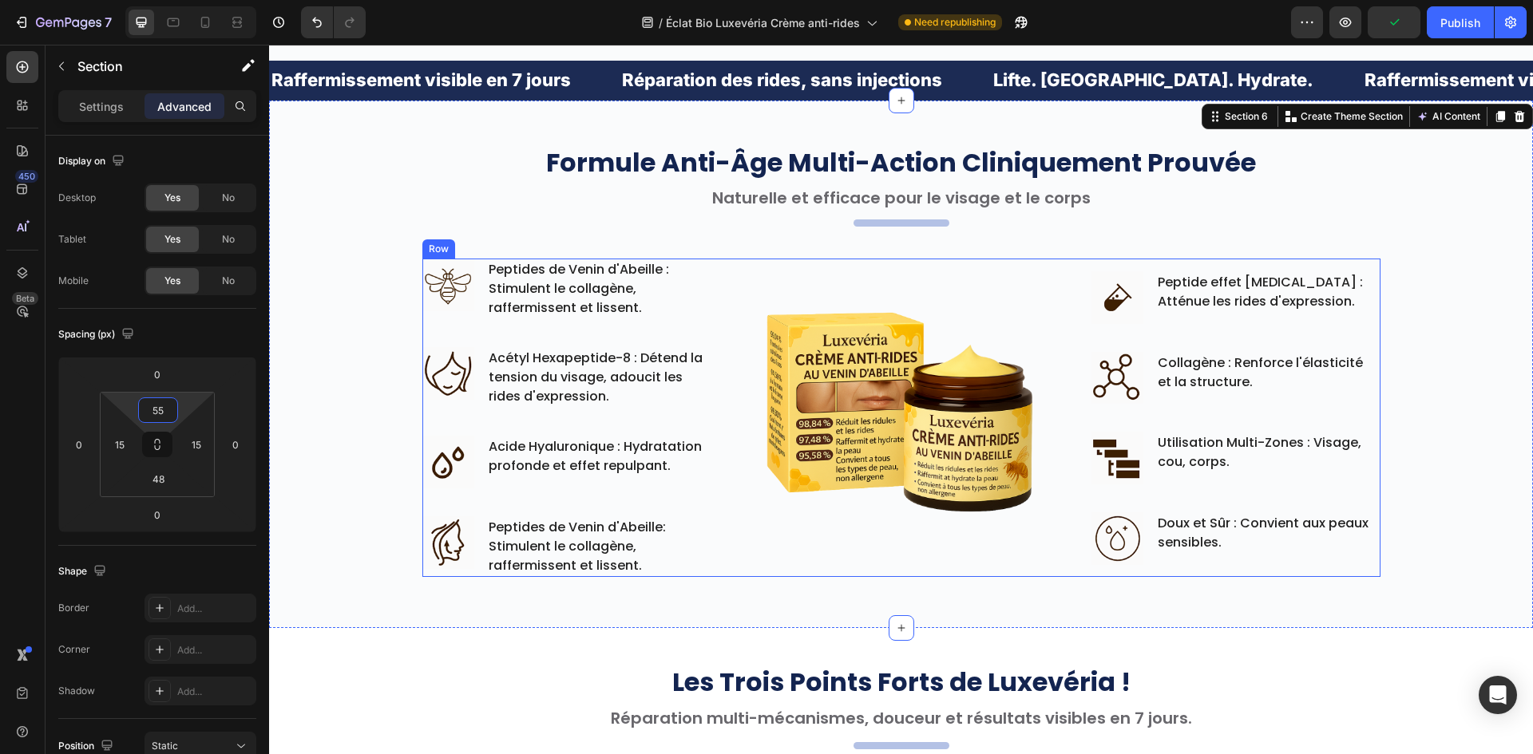
click at [721, 558] on div "Image Peptides de Venin d'Abeille : Stimulent le collagène, raffermissent et li…" at bounding box center [901, 418] width 958 height 318
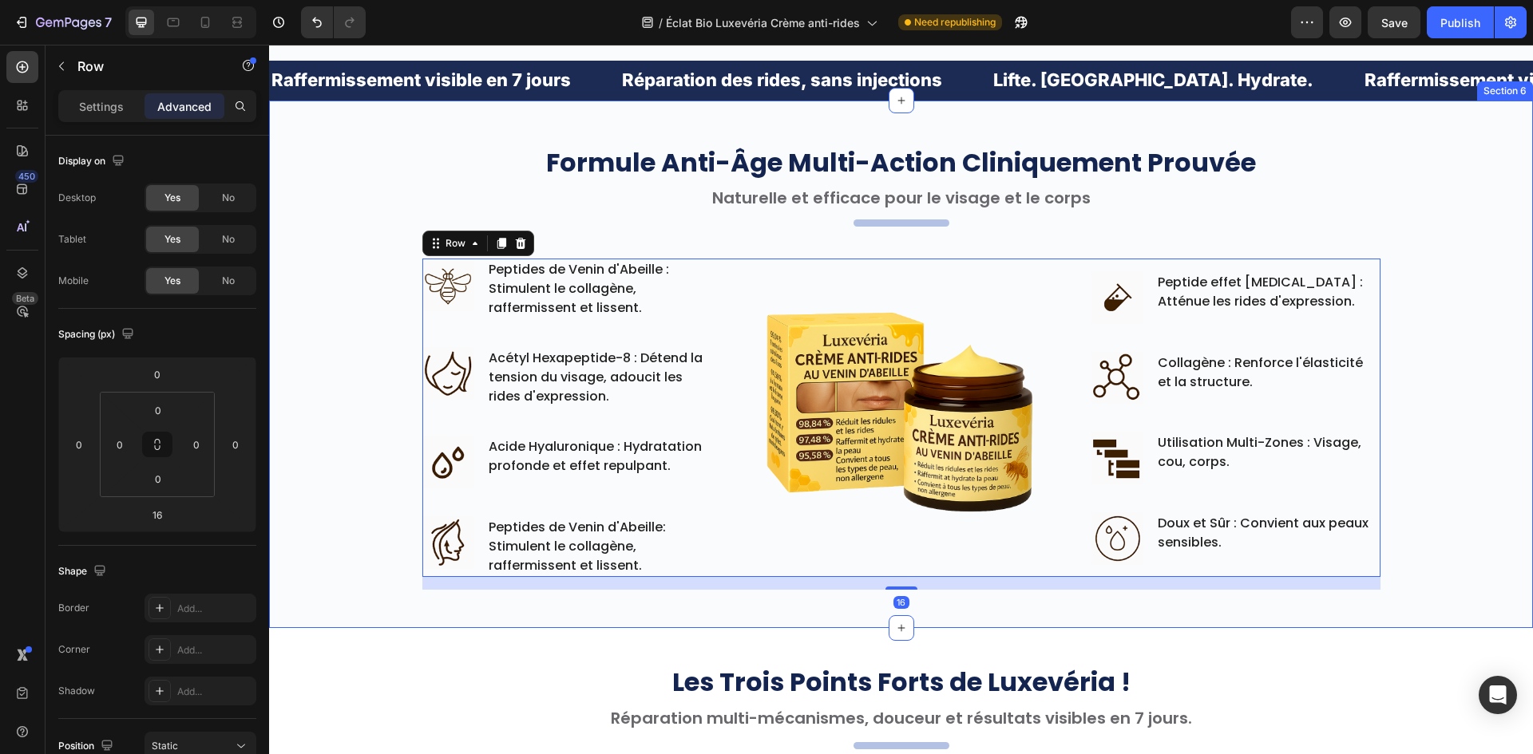
click at [358, 582] on div "Formule Anti-Âge Multi-Action Cliniquement Prouvée Heading Naturelle et efficac…" at bounding box center [901, 366] width 1240 height 445
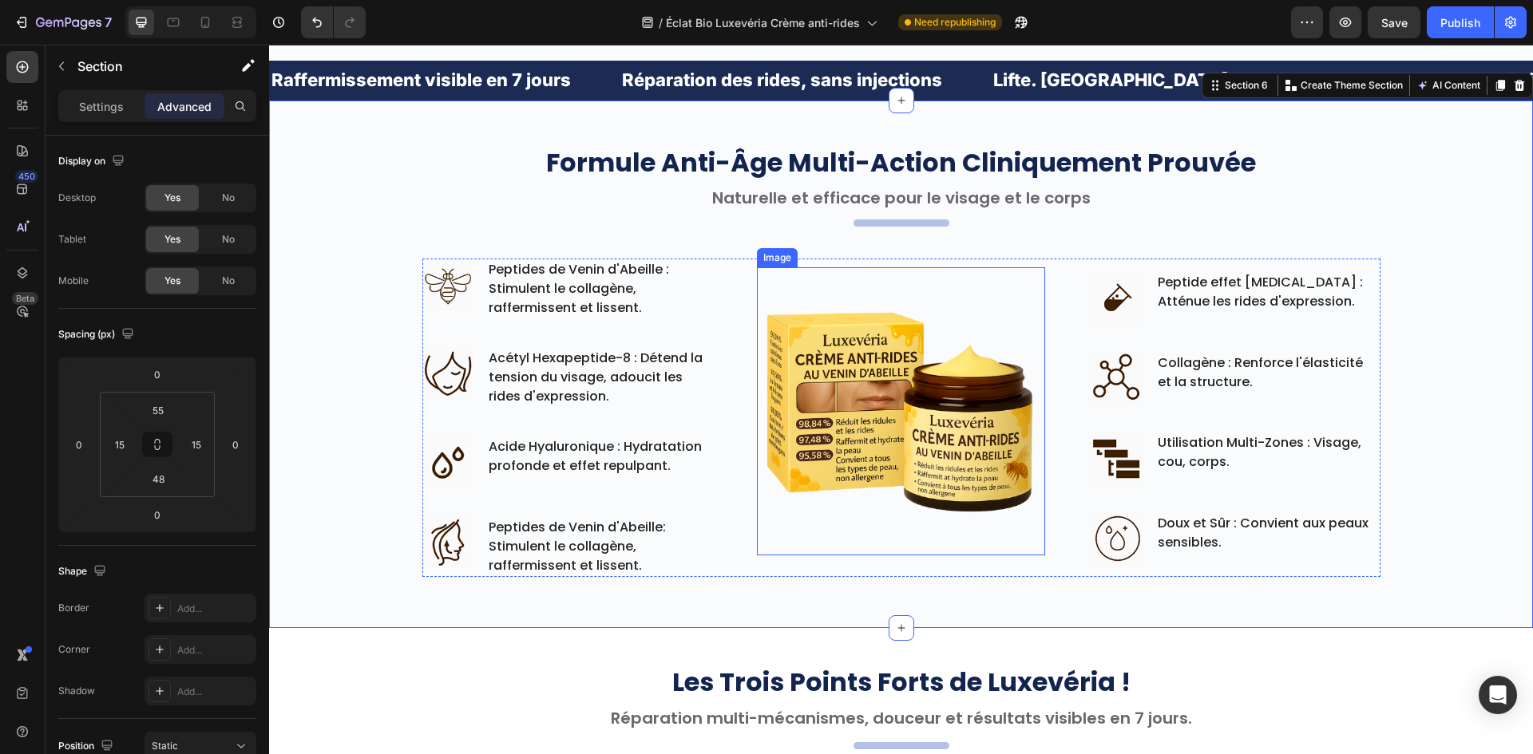
click at [779, 552] on img at bounding box center [901, 411] width 288 height 288
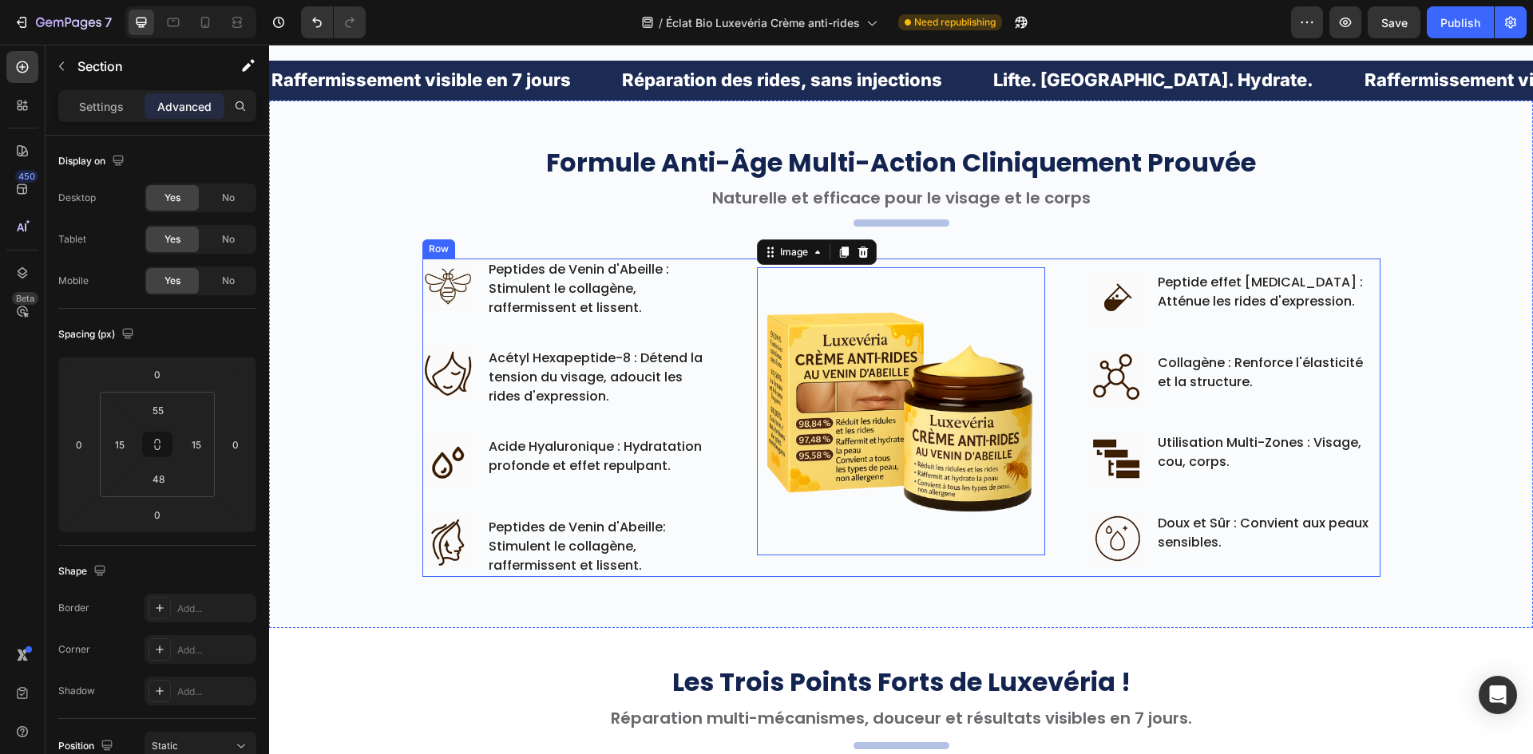
click at [731, 574] on div "Image Peptides de Venin d'Abeille : Stimulent le collagène, raffermissent et li…" at bounding box center [901, 418] width 958 height 318
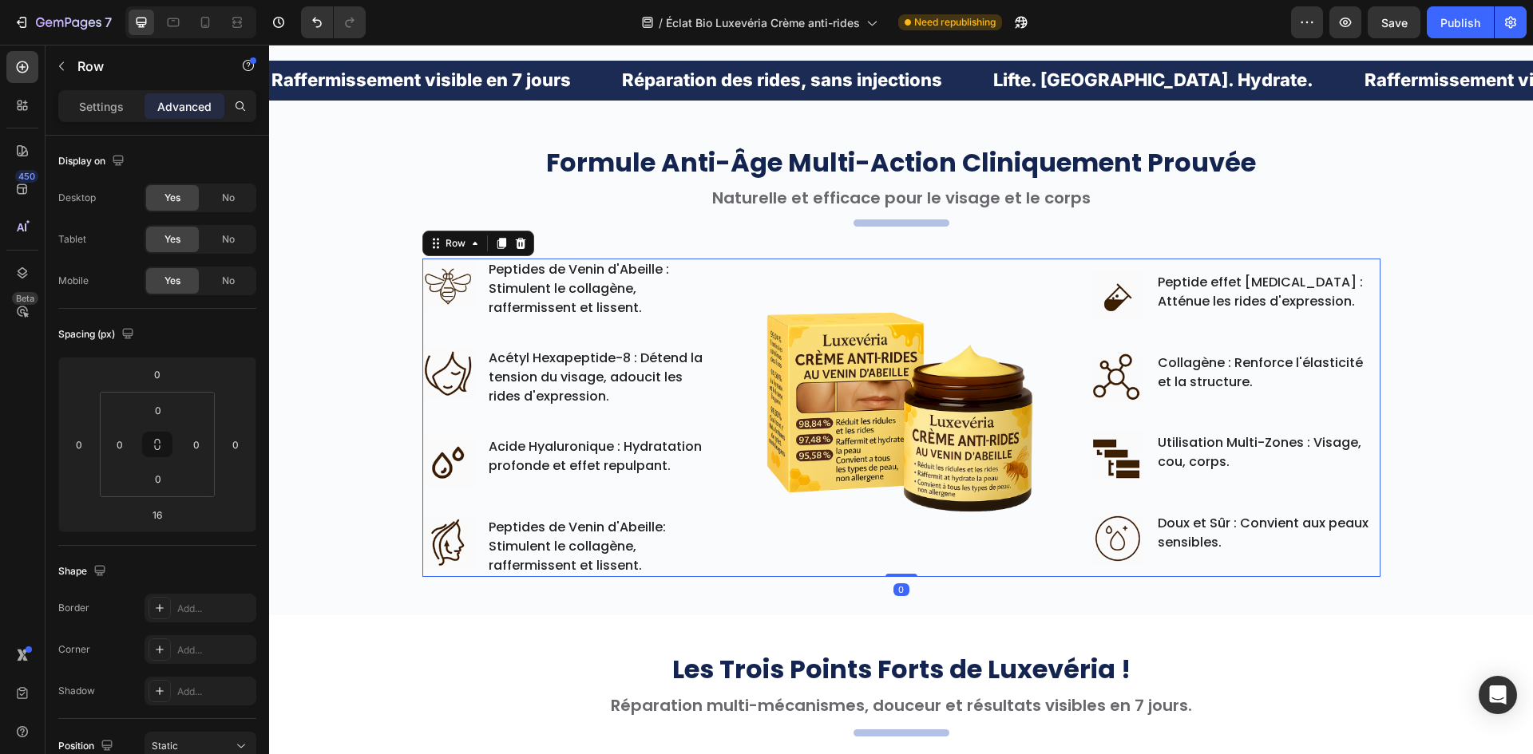
drag, startPoint x: 900, startPoint y: 589, endPoint x: 318, endPoint y: 451, distance: 597.3
click at [917, 541] on div "Image Peptides de Venin d'Abeille : Stimulent le collagène, raffermissent et li…" at bounding box center [901, 418] width 958 height 318
type input "0"
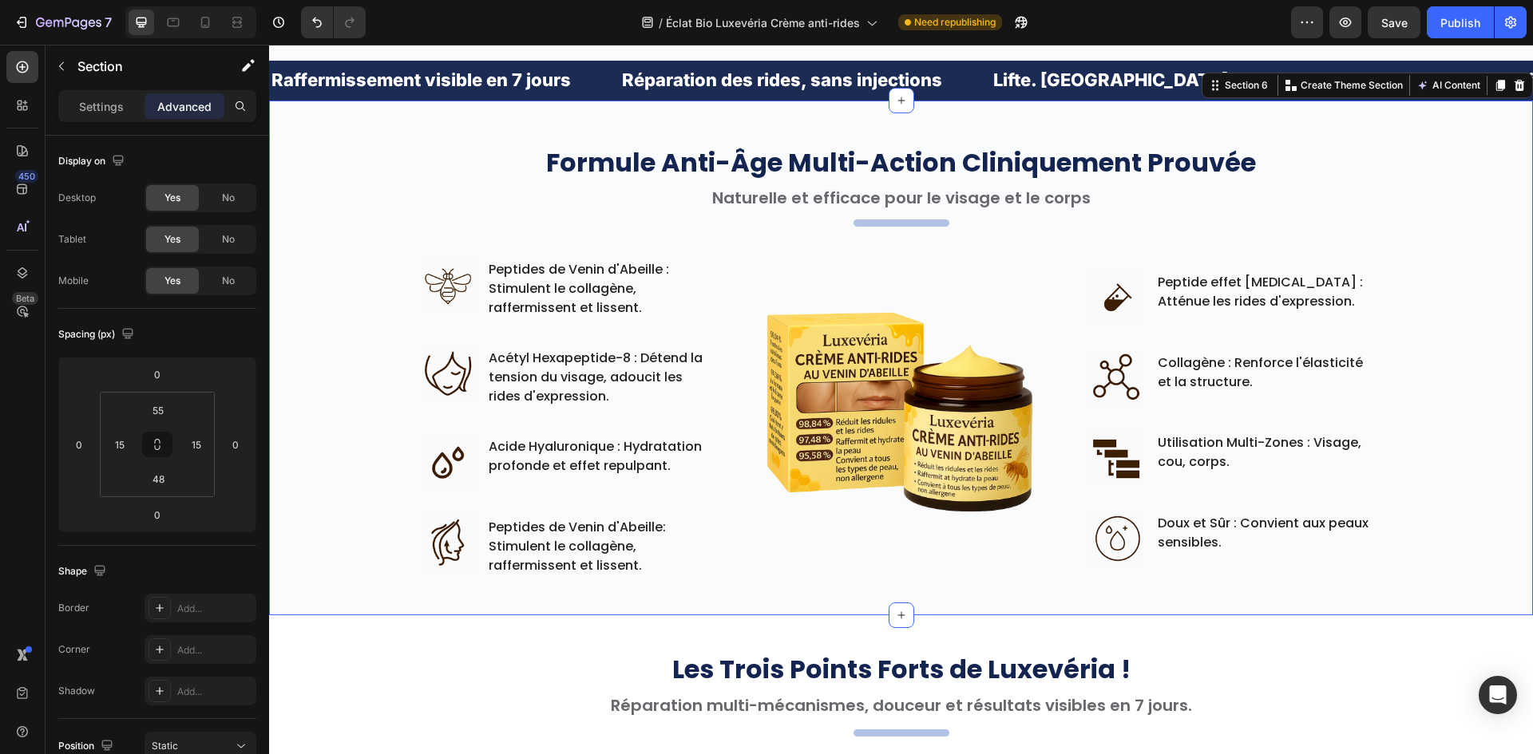
click at [374, 433] on div "Formule Anti-Âge Multi-Action Cliniquement Prouvée Heading Naturelle et efficac…" at bounding box center [901, 360] width 1240 height 433
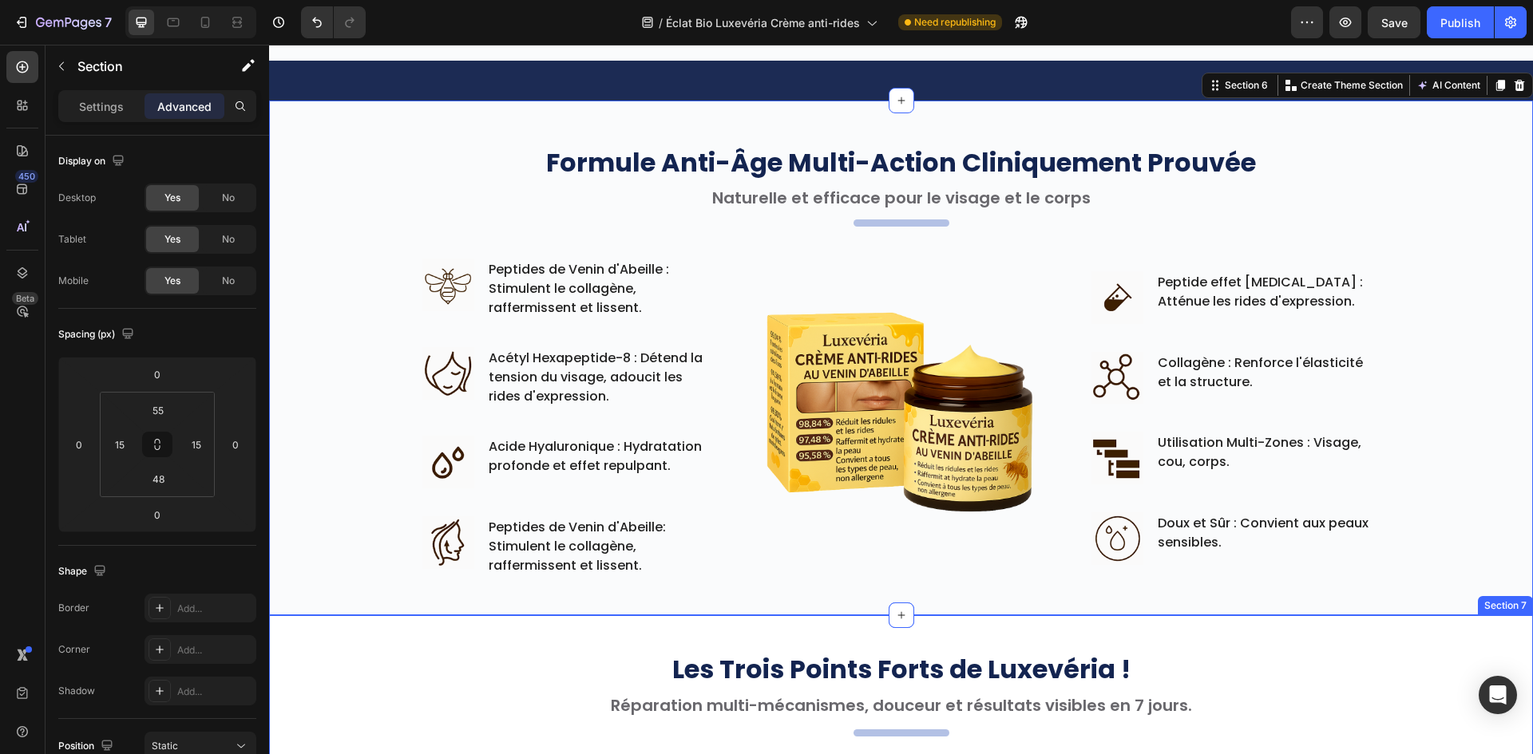
scroll to position [995, 0]
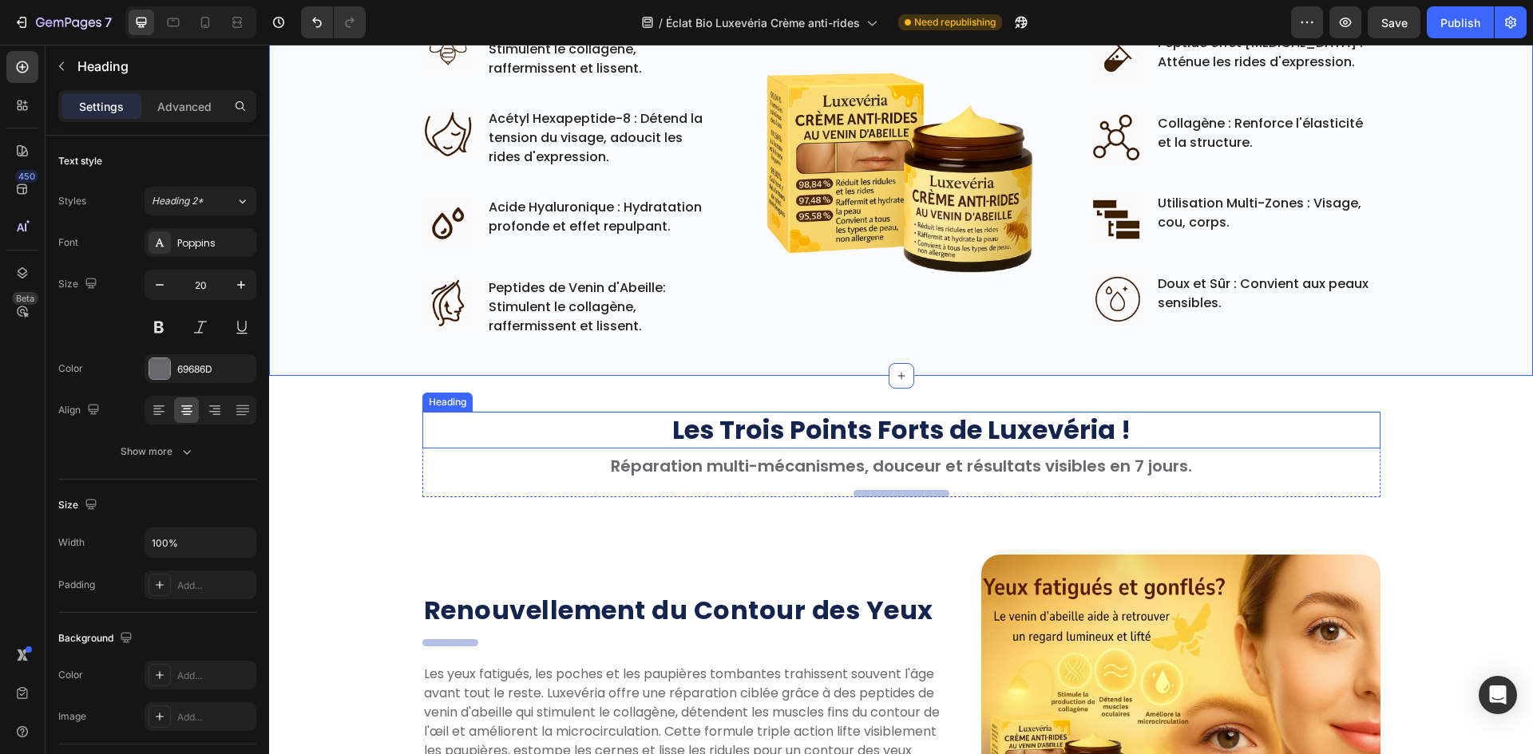
click at [931, 465] on h2 "Réparation multi-mécanismes, douceur et résultats visibles en 7 jours." at bounding box center [901, 466] width 958 height 19
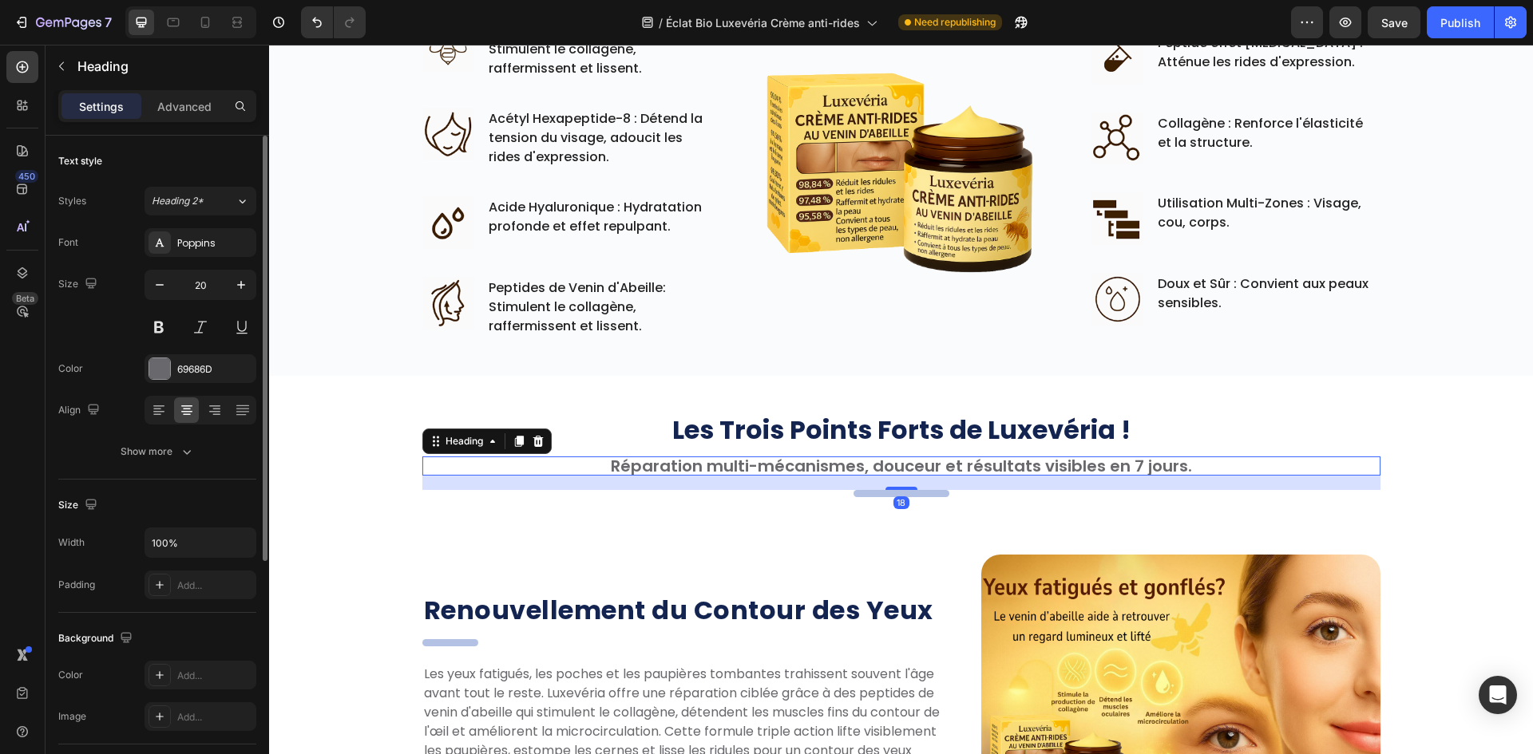
click at [160, 457] on div "Show more" at bounding box center [158, 452] width 74 height 16
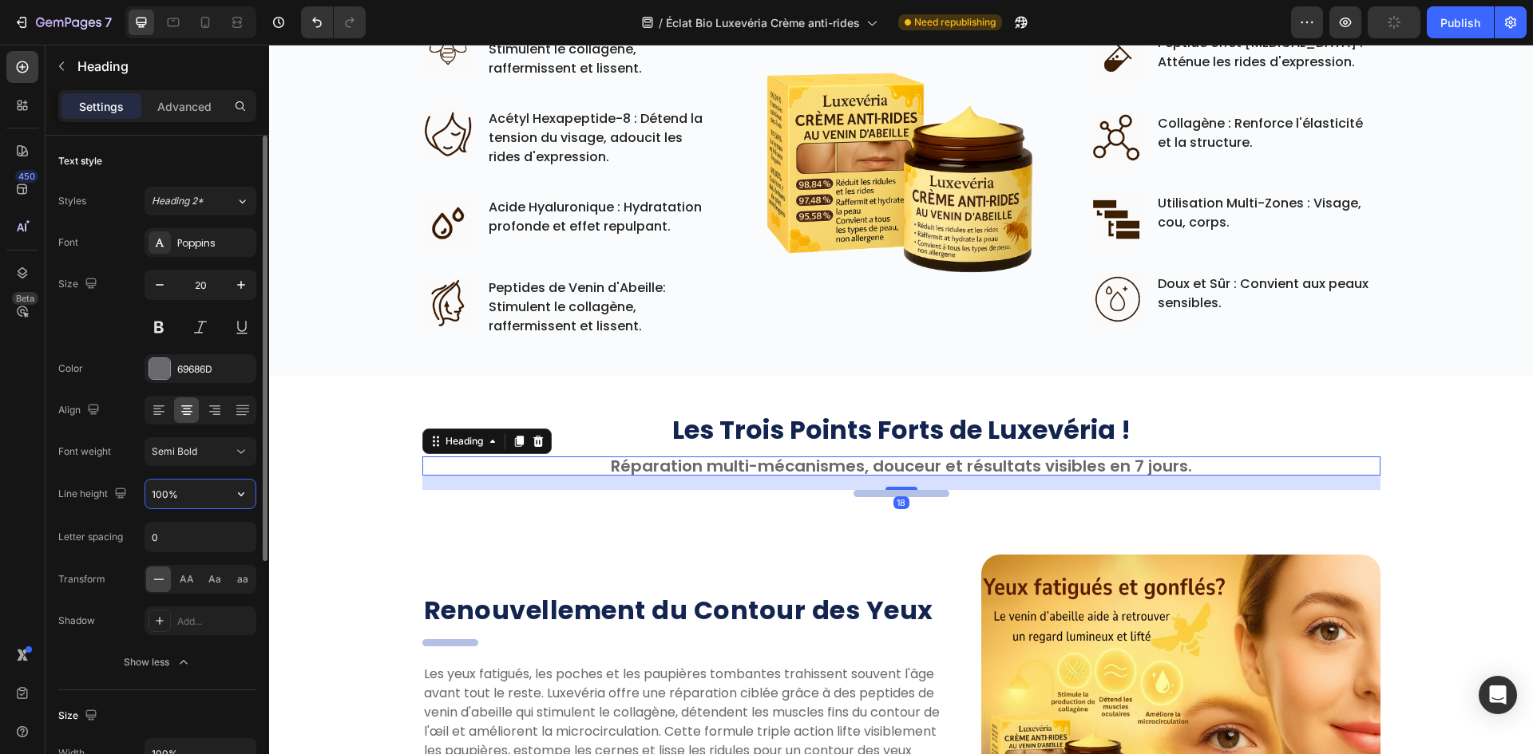
click at [161, 492] on input "100%" at bounding box center [200, 494] width 110 height 29
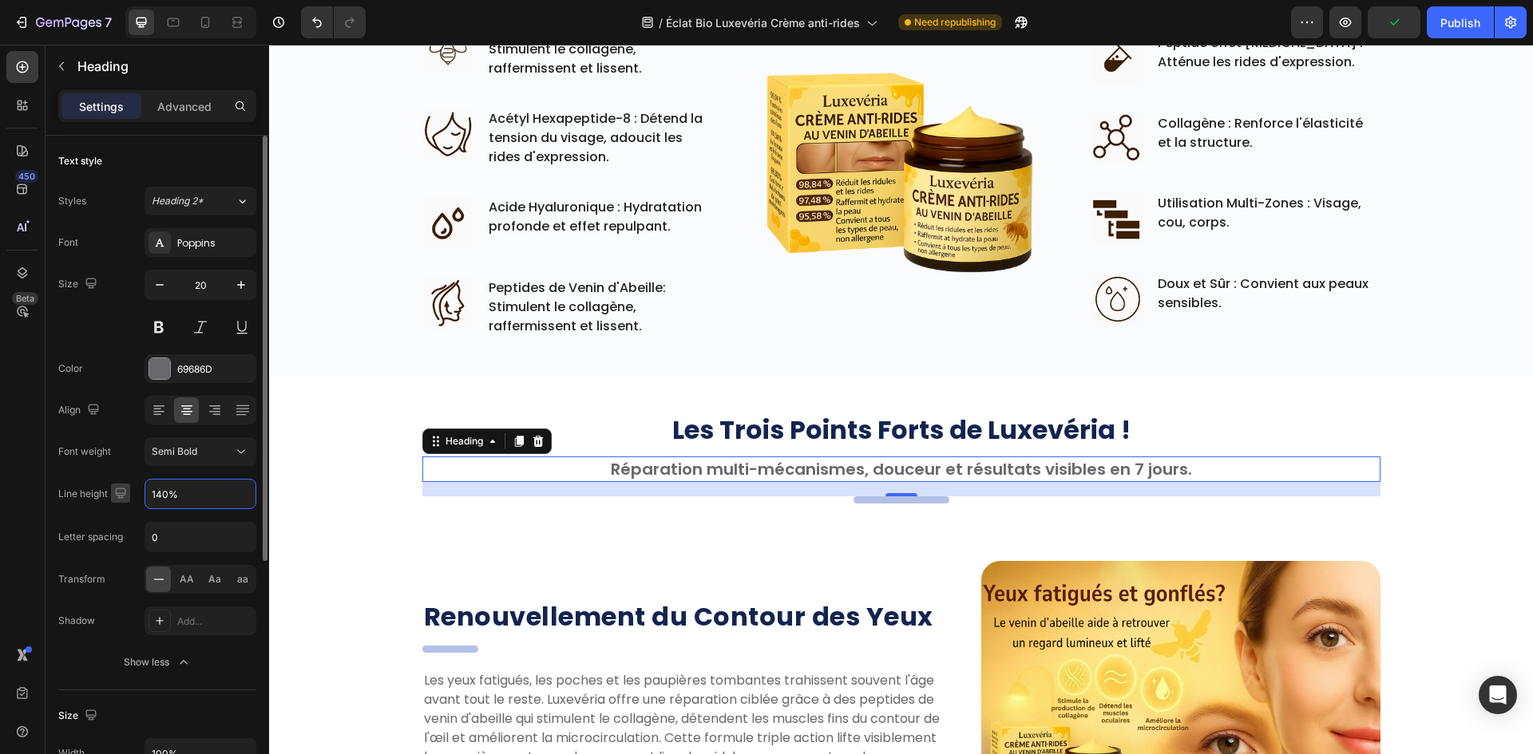
type input "140%"
drag, startPoint x: 118, startPoint y: 492, endPoint x: 129, endPoint y: 500, distance: 14.2
click at [121, 492] on icon "button" at bounding box center [121, 493] width 16 height 16
drag, startPoint x: 124, startPoint y: 542, endPoint x: 156, endPoint y: 516, distance: 41.5
click at [128, 542] on icon "button" at bounding box center [124, 548] width 16 height 16
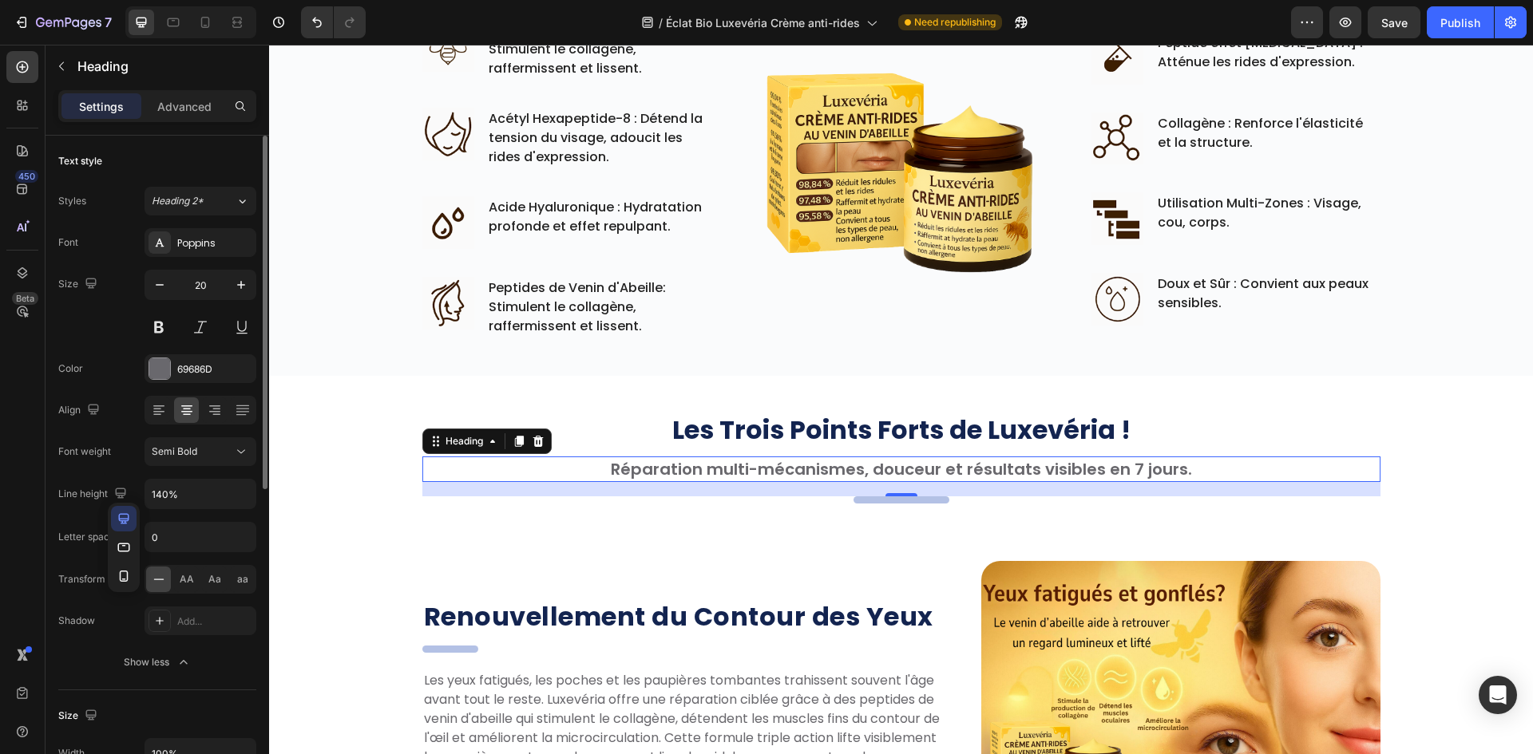
type input "18"
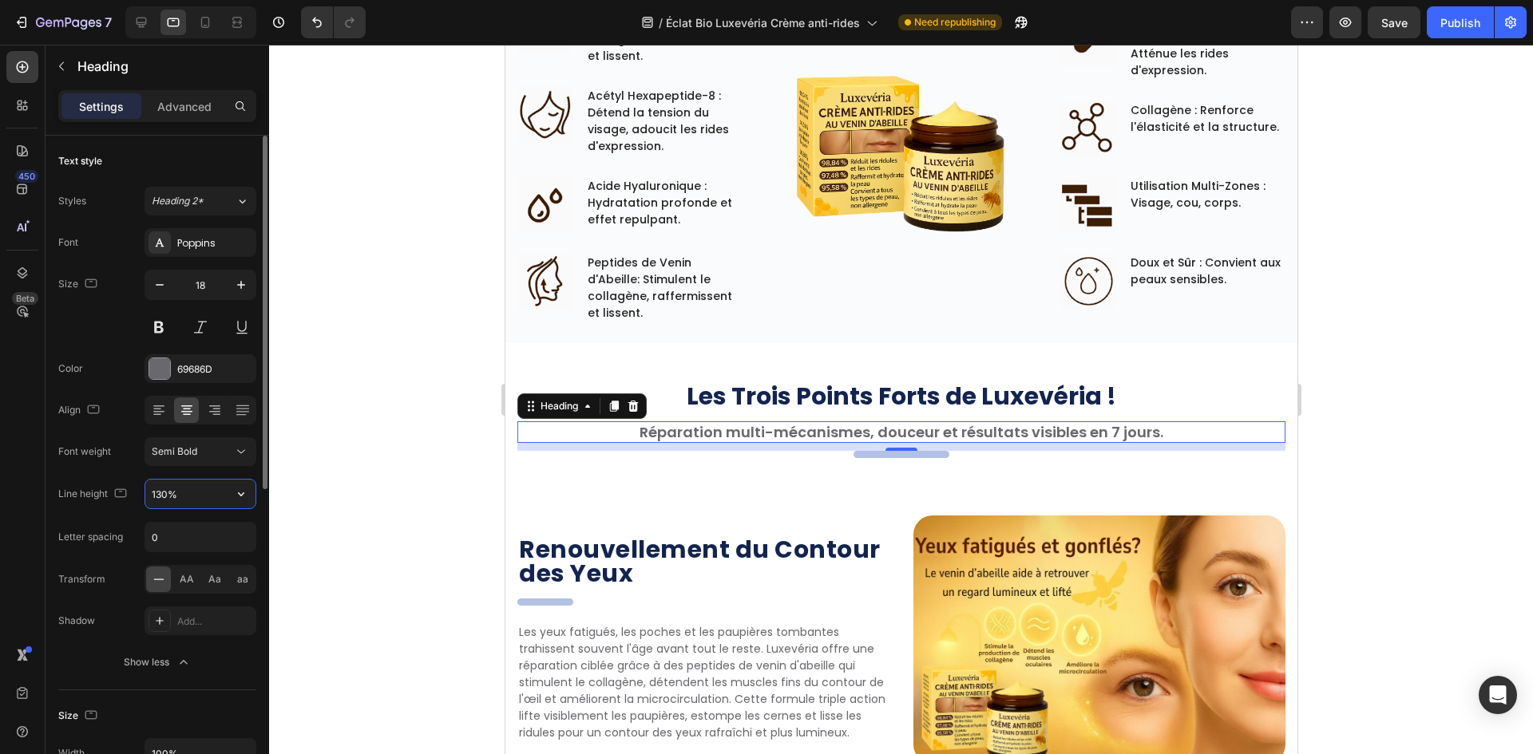
click at [168, 496] on input "130%" at bounding box center [200, 494] width 110 height 29
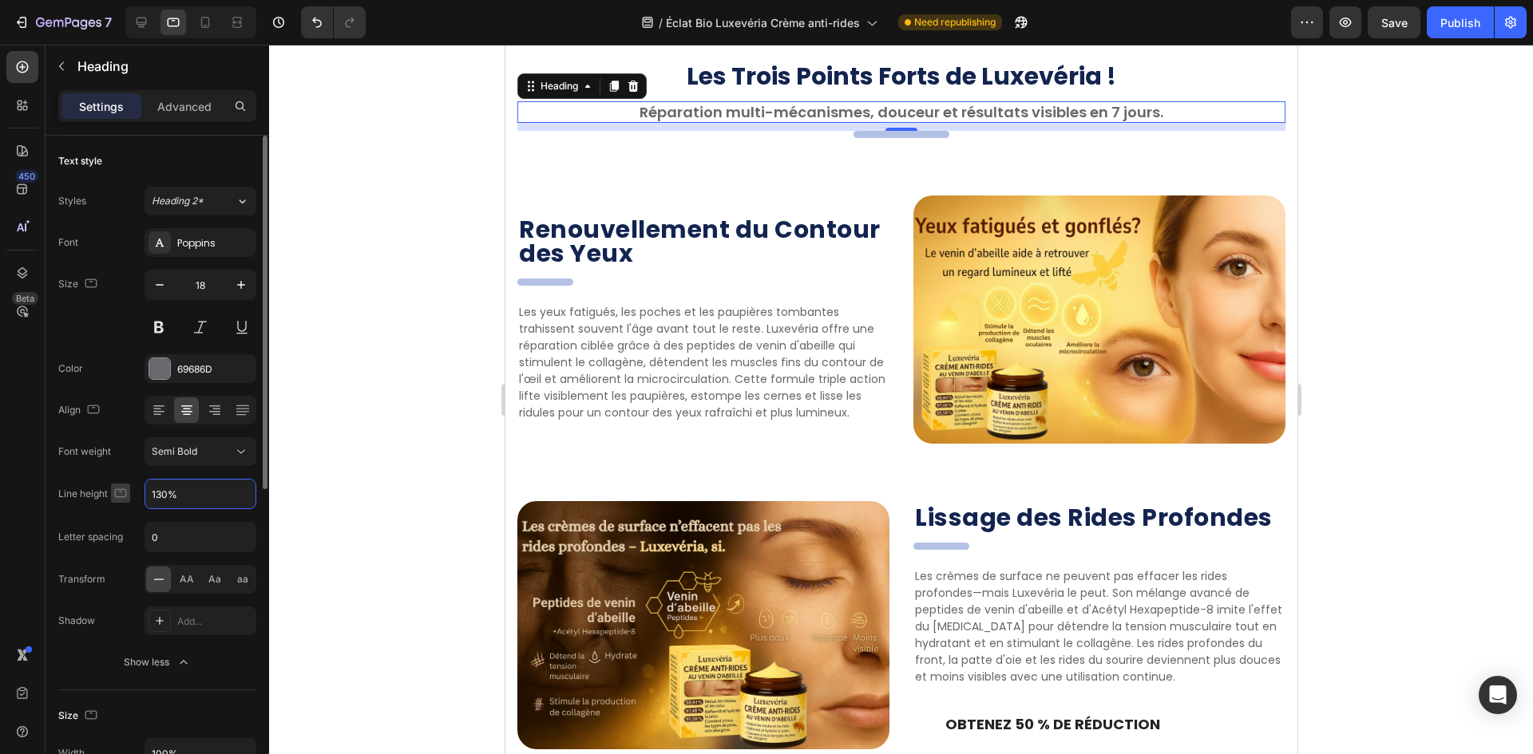
paste input "4"
type input "140%"
click at [124, 489] on icon "button" at bounding box center [121, 493] width 12 height 9
click at [127, 564] on button "button" at bounding box center [124, 577] width 26 height 26
type input "16"
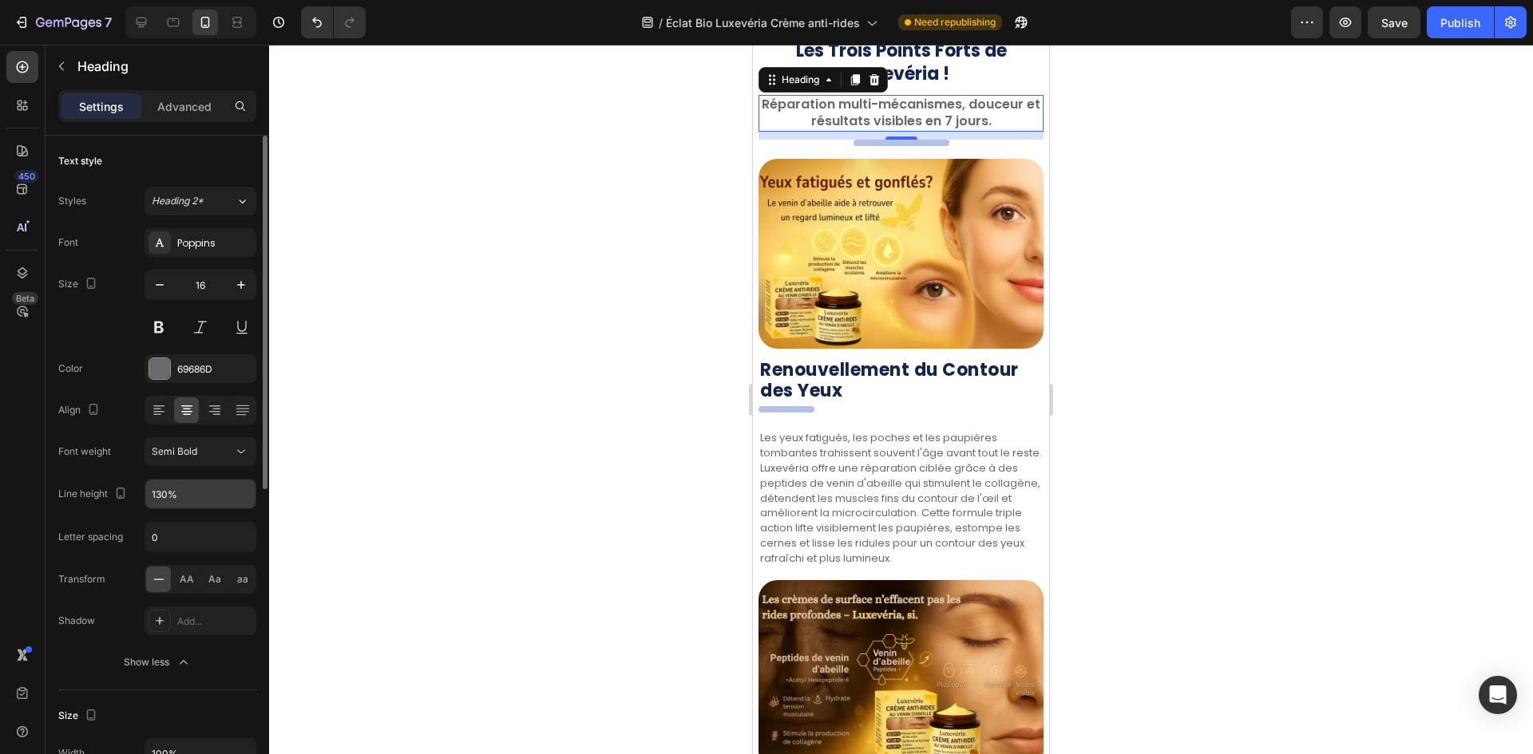
scroll to position [1311, 0]
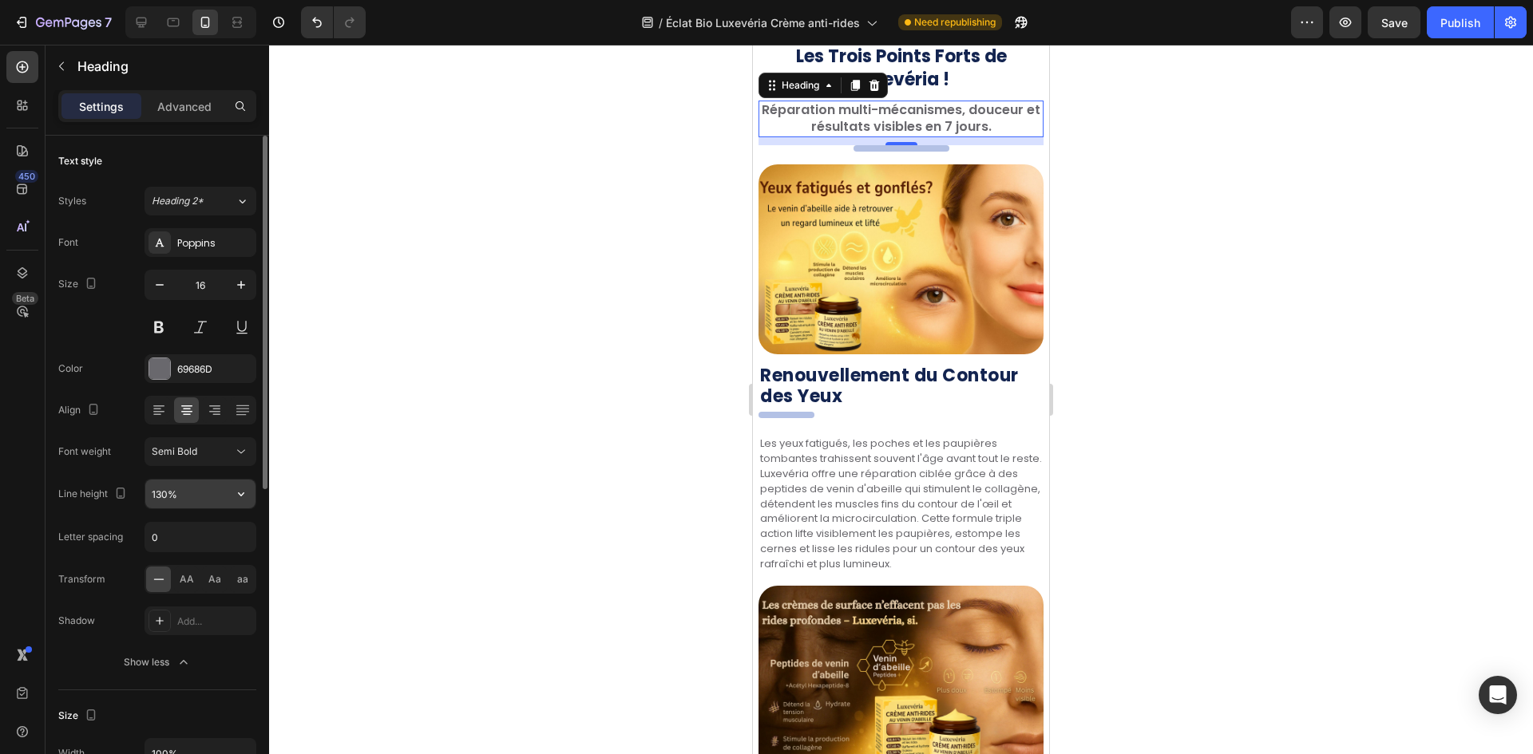
click at [171, 499] on input "130%" at bounding box center [200, 494] width 110 height 29
paste input "4"
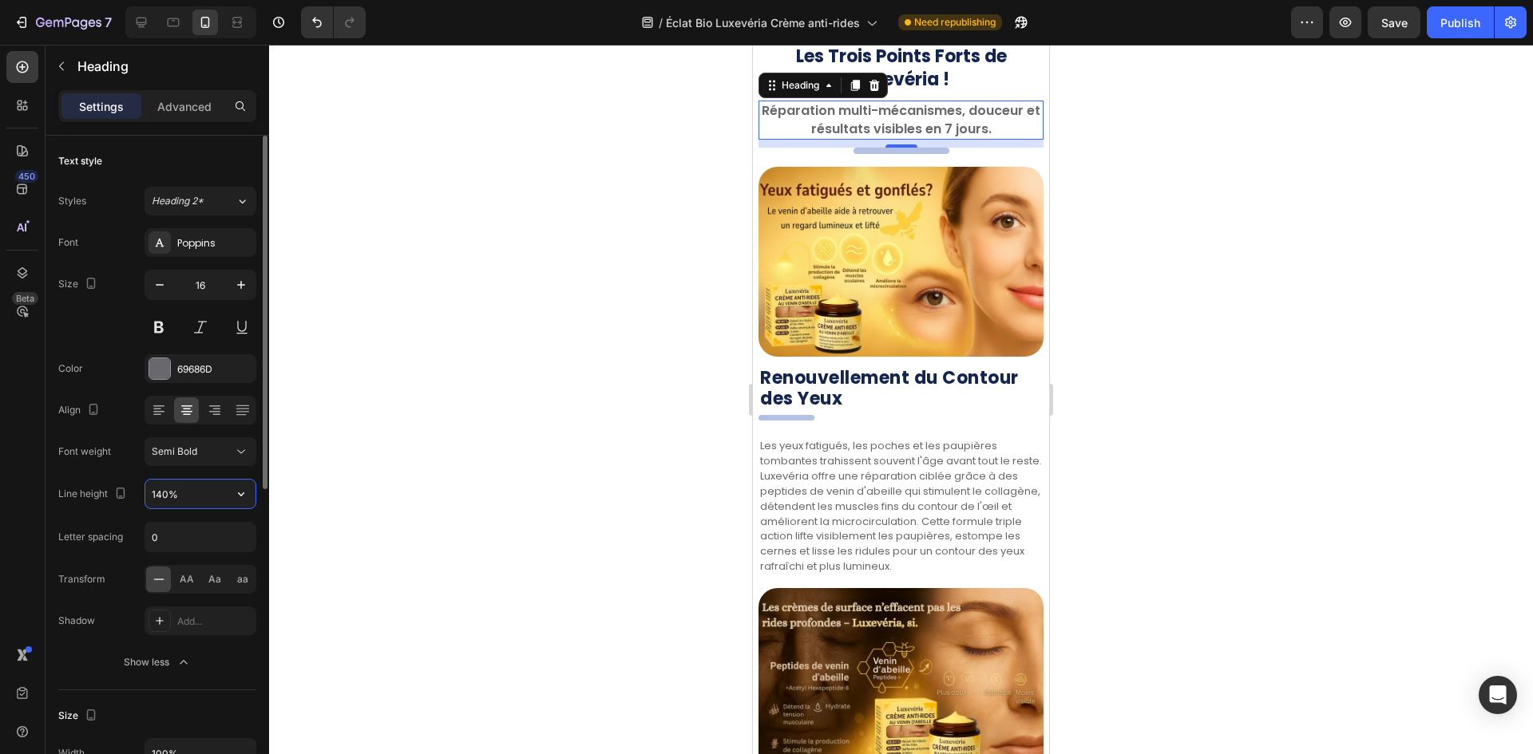
type input "130%"
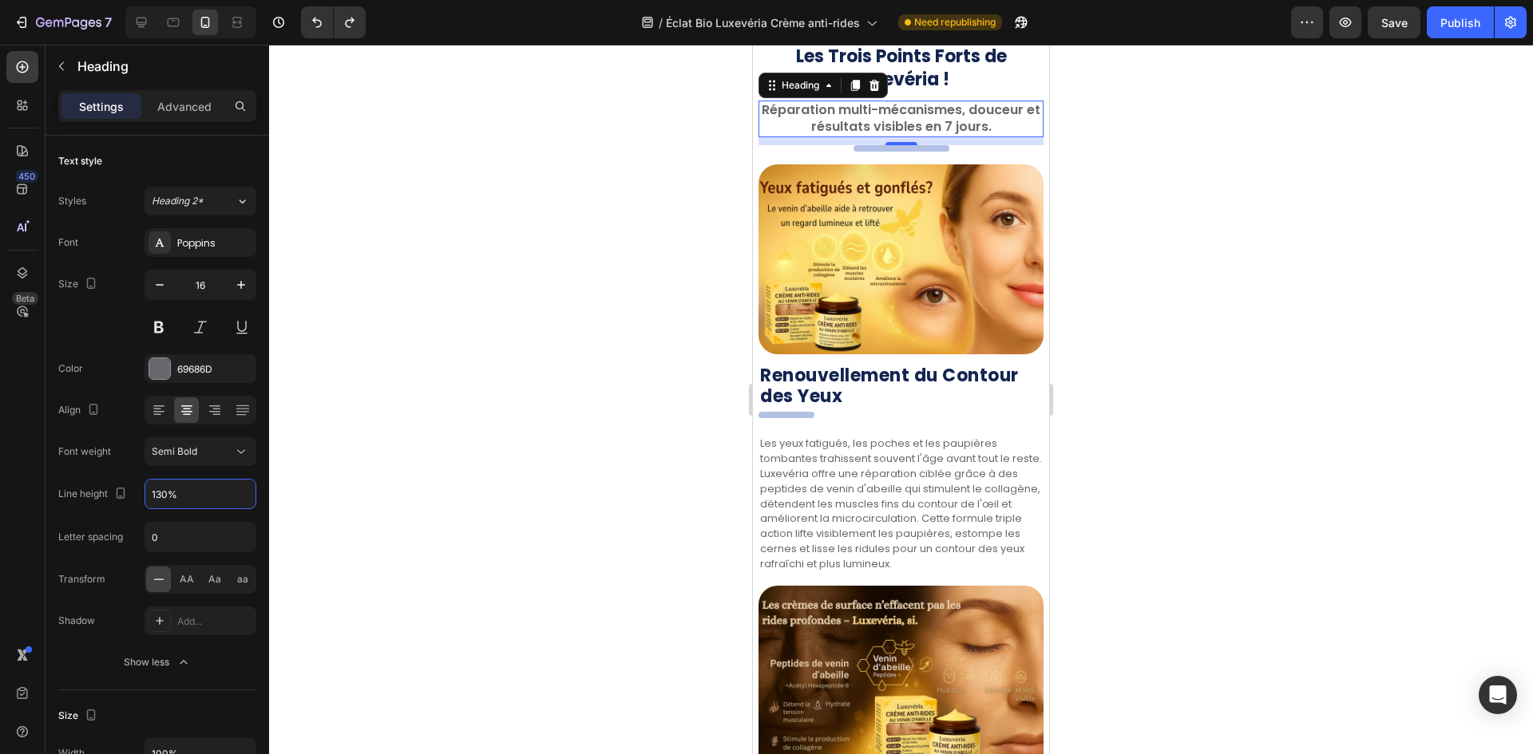
click at [561, 375] on div at bounding box center [901, 400] width 1264 height 710
